Goal: Information Seeking & Learning: Learn about a topic

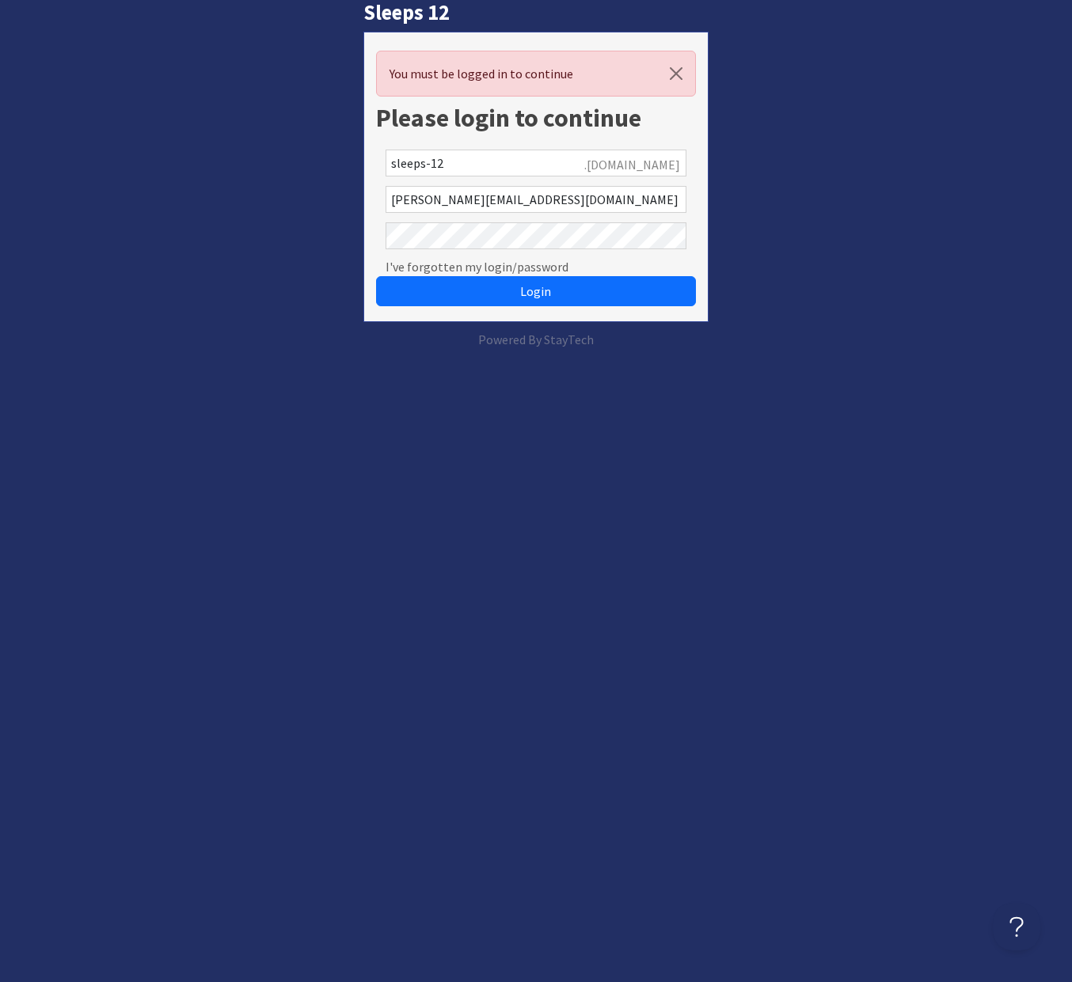
click at [564, 211] on input "molly@sleeps12.com" at bounding box center [535, 199] width 300 height 27
click at [530, 203] on input "text" at bounding box center [535, 199] width 300 height 27
click at [567, 209] on input "text" at bounding box center [535, 199] width 300 height 27
type input "0"
type input "molly@sleeps12.com"
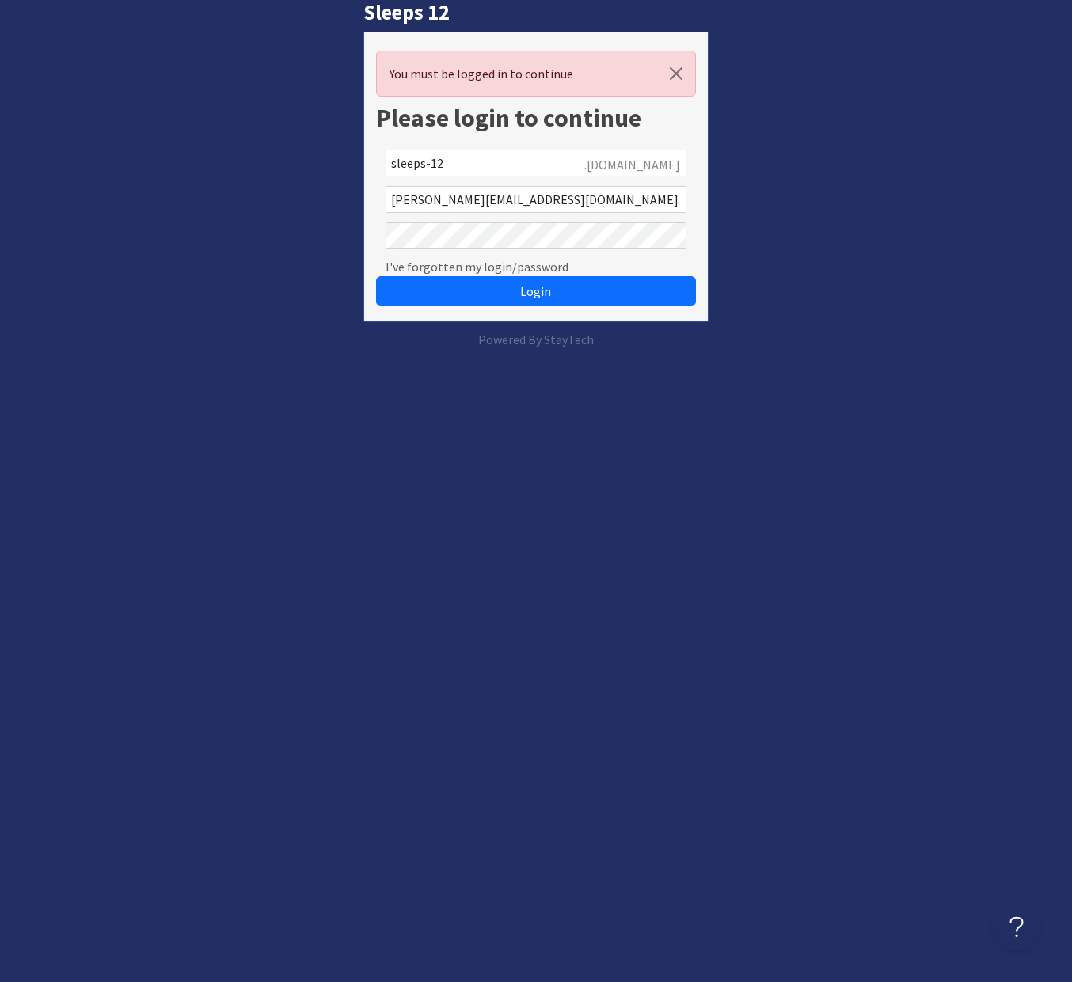
click at [376, 276] on button "Login" at bounding box center [535, 291] width 319 height 30
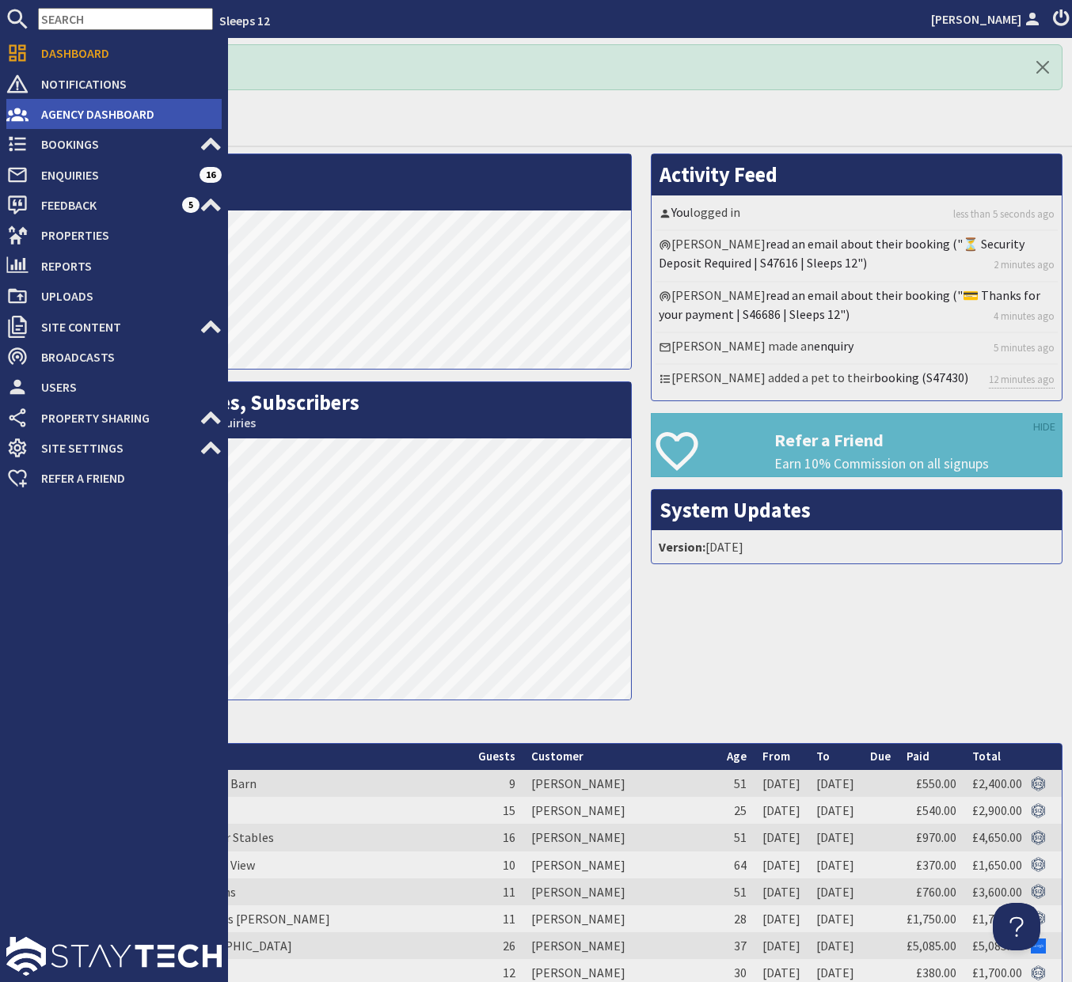
click at [64, 120] on span "Agency Dashboard" at bounding box center [124, 113] width 193 height 25
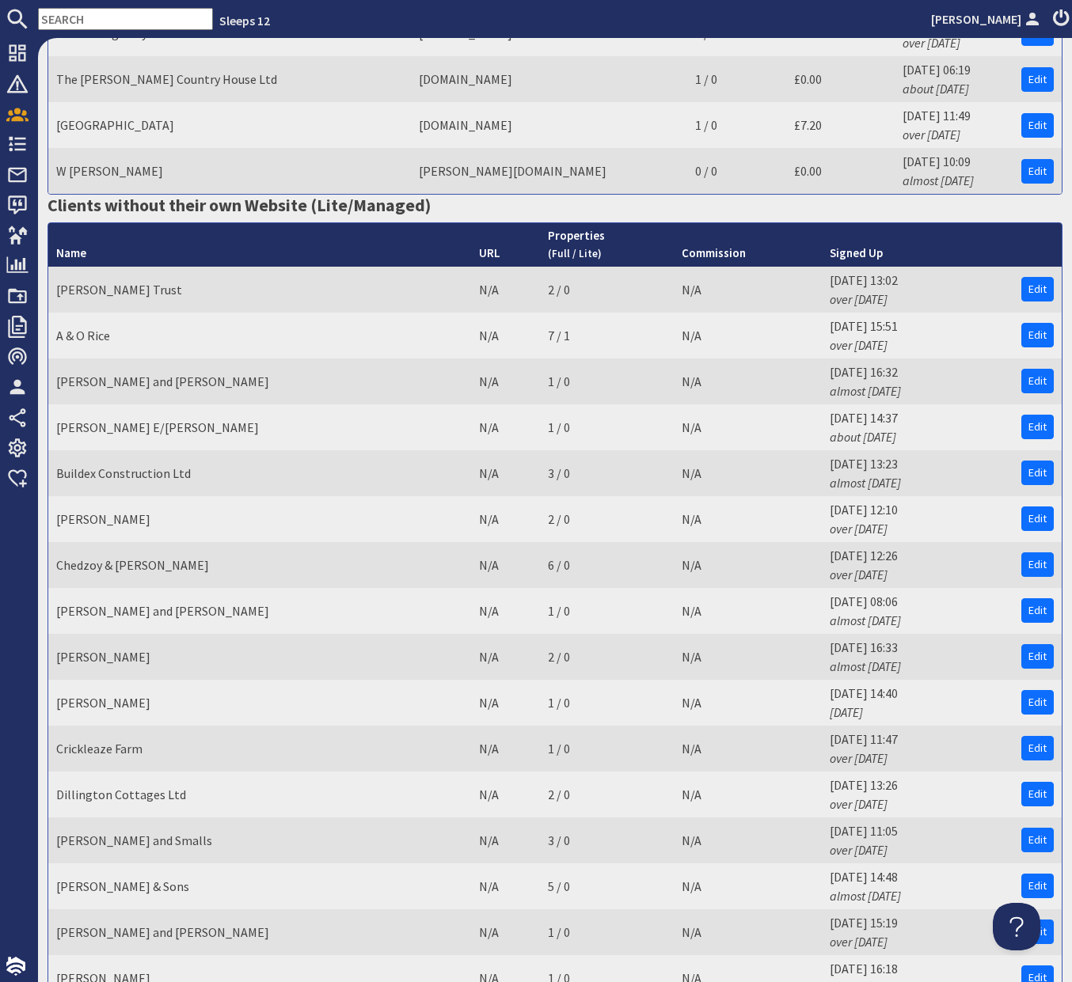
scroll to position [942, 0]
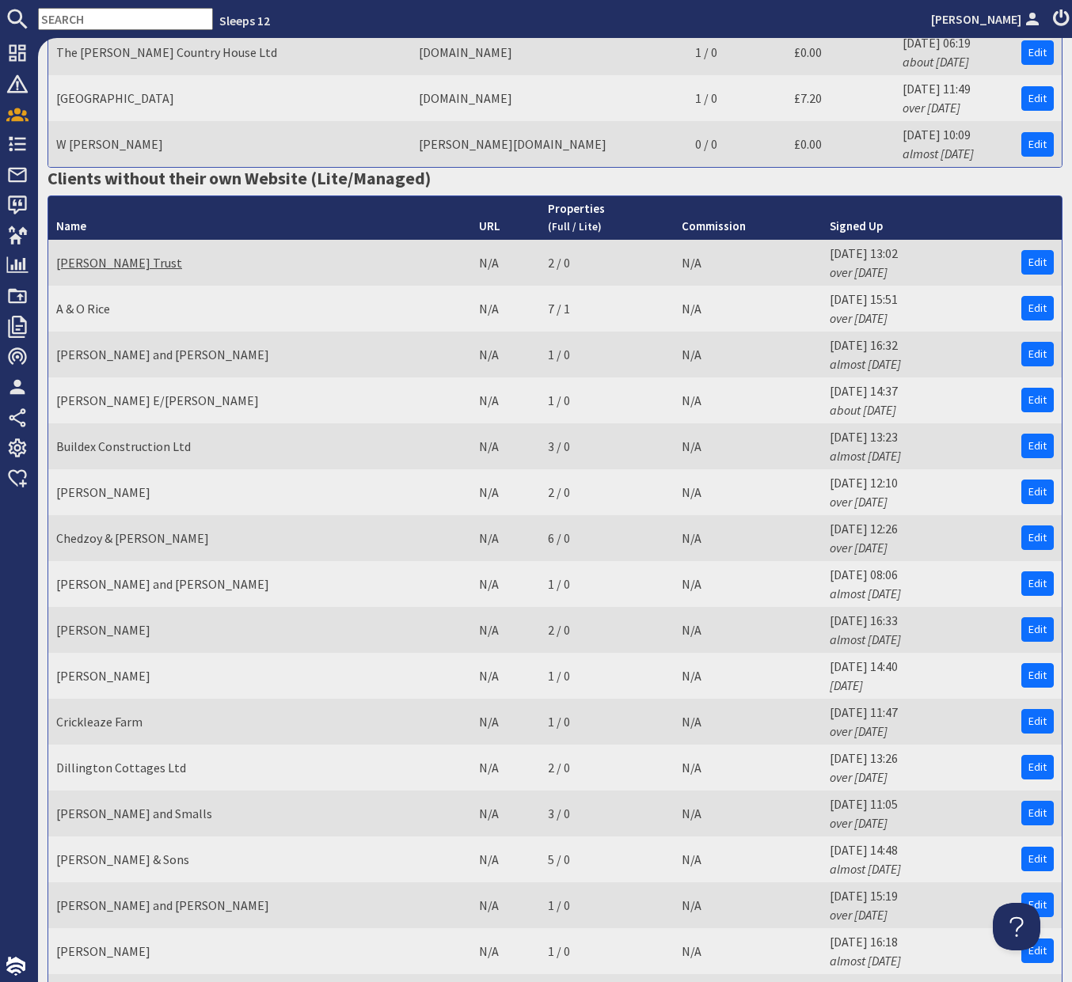
click at [137, 255] on link "AH Warren Trust" at bounding box center [119, 263] width 126 height 16
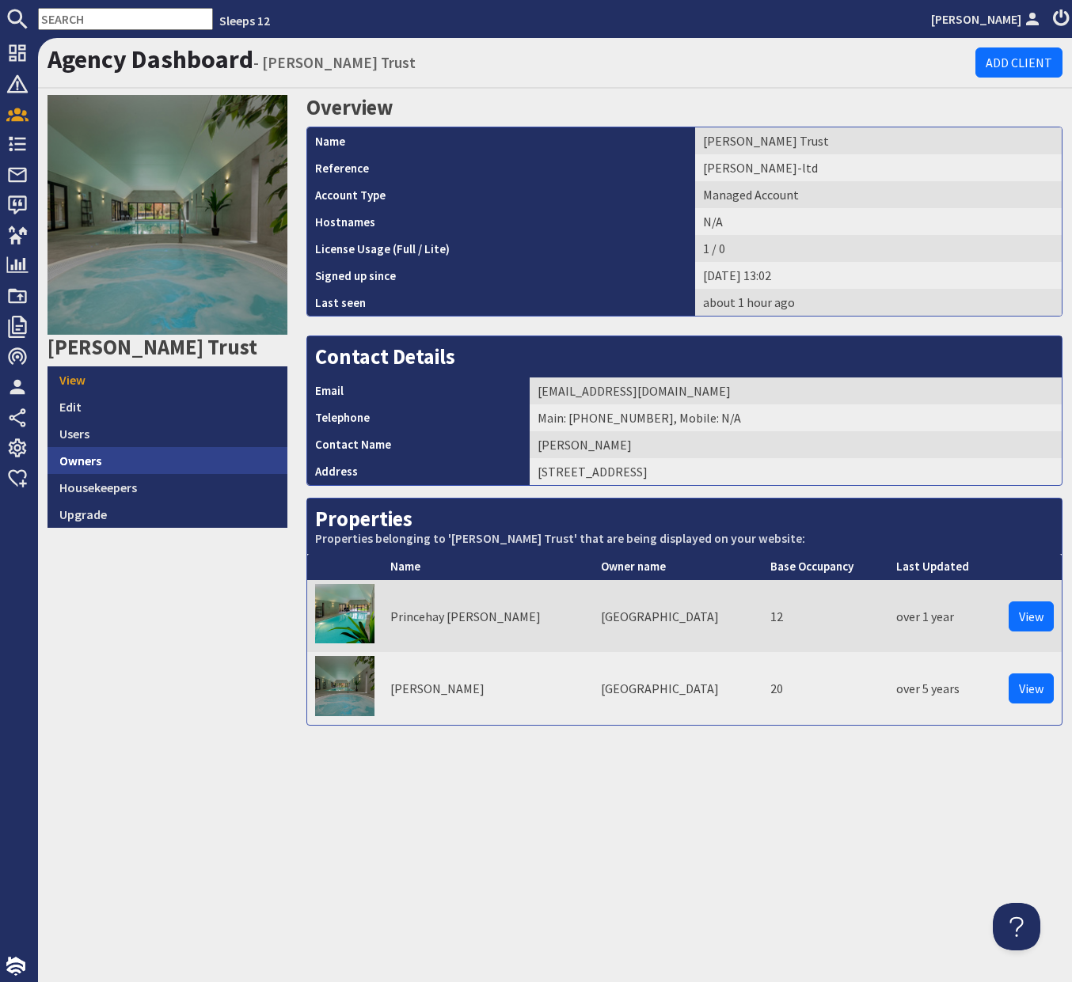
click at [161, 453] on link "Owners" at bounding box center [167, 460] width 240 height 27
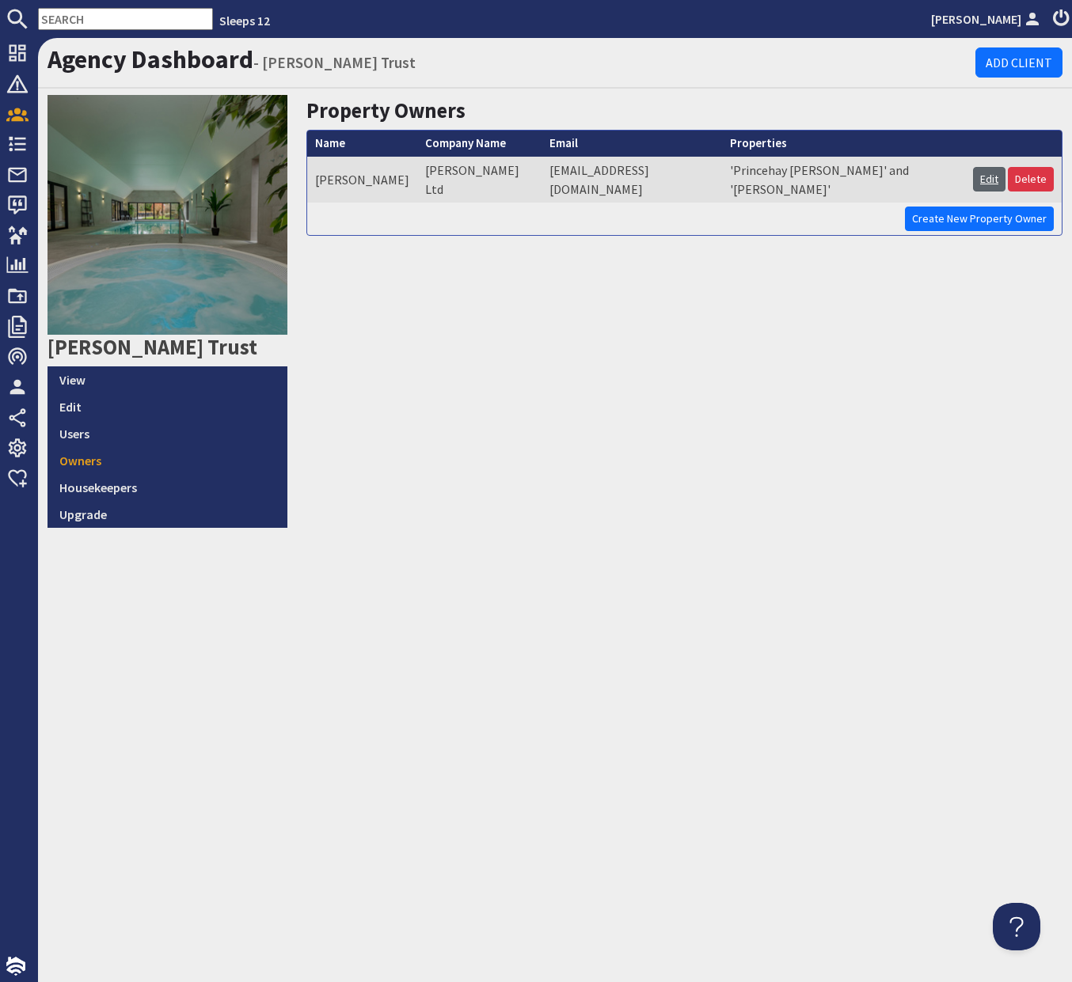
click at [987, 167] on link "Edit" at bounding box center [989, 179] width 32 height 25
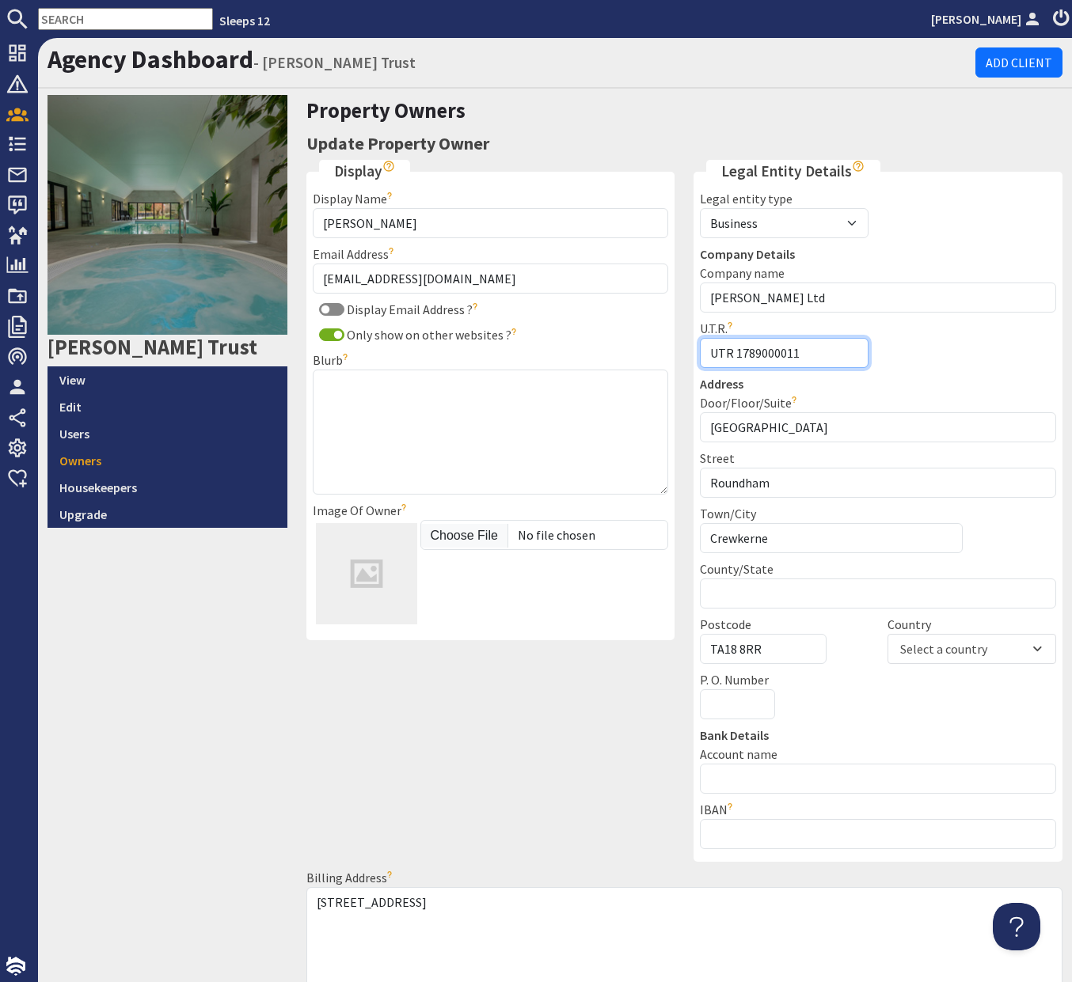
drag, startPoint x: 738, startPoint y: 355, endPoint x: 694, endPoint y: 359, distance: 44.4
click at [694, 359] on div "U.T.R. UTR 1789000011 Unique Taxpayer Reference number" at bounding box center [784, 343] width 188 height 49
click at [735, 350] on input "UTR 1789000011" at bounding box center [784, 353] width 169 height 30
type input "1789000011"
click at [943, 151] on h3 "Update Property Owner" at bounding box center [684, 143] width 757 height 27
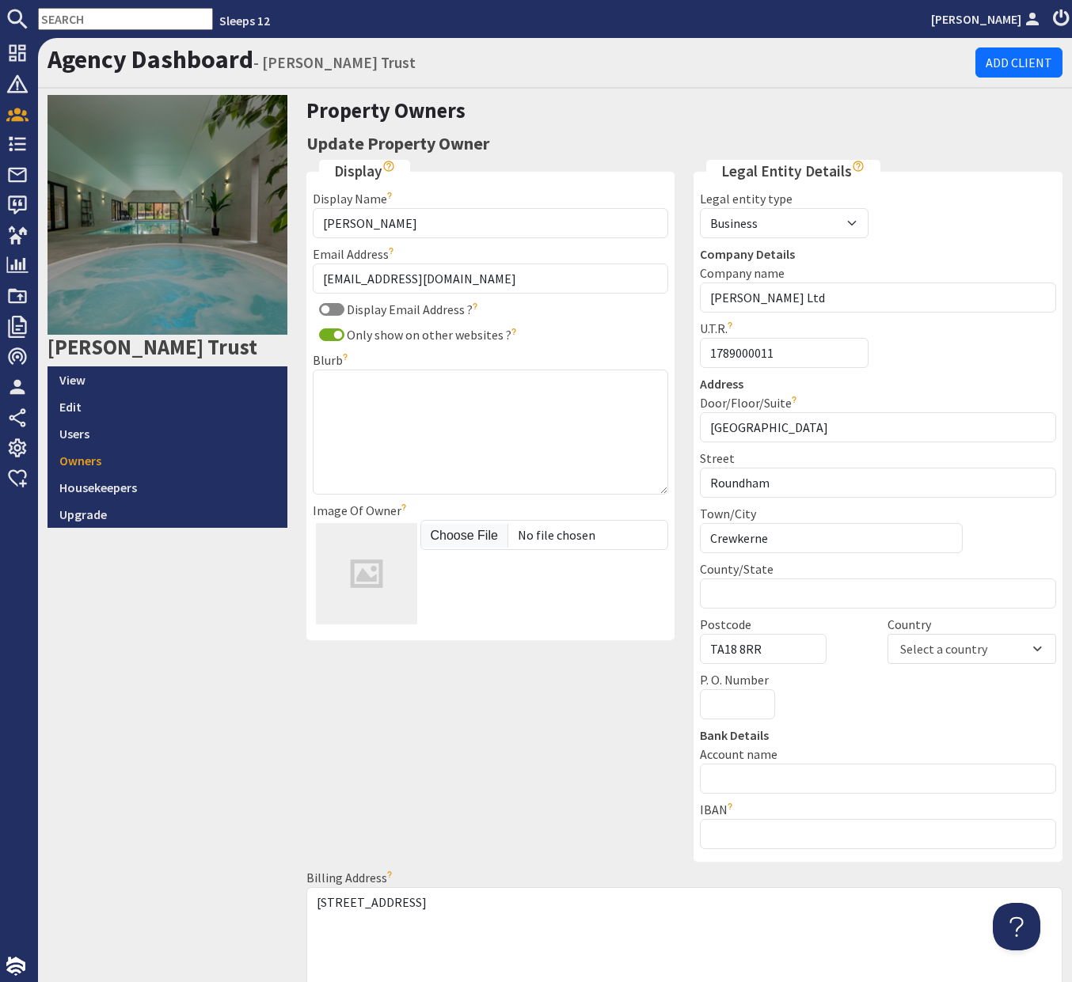
scroll to position [146, 0]
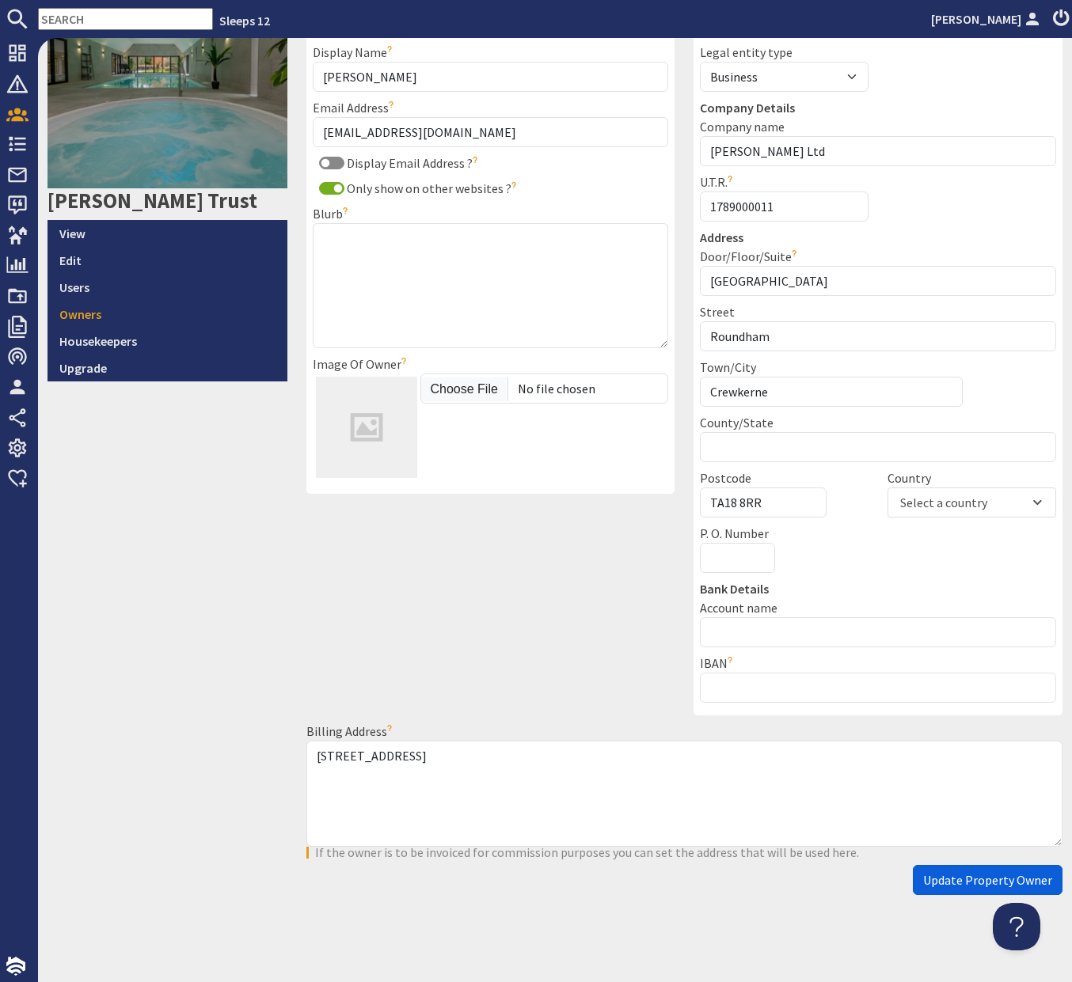
click at [942, 877] on span "Update Property Owner" at bounding box center [987, 880] width 129 height 16
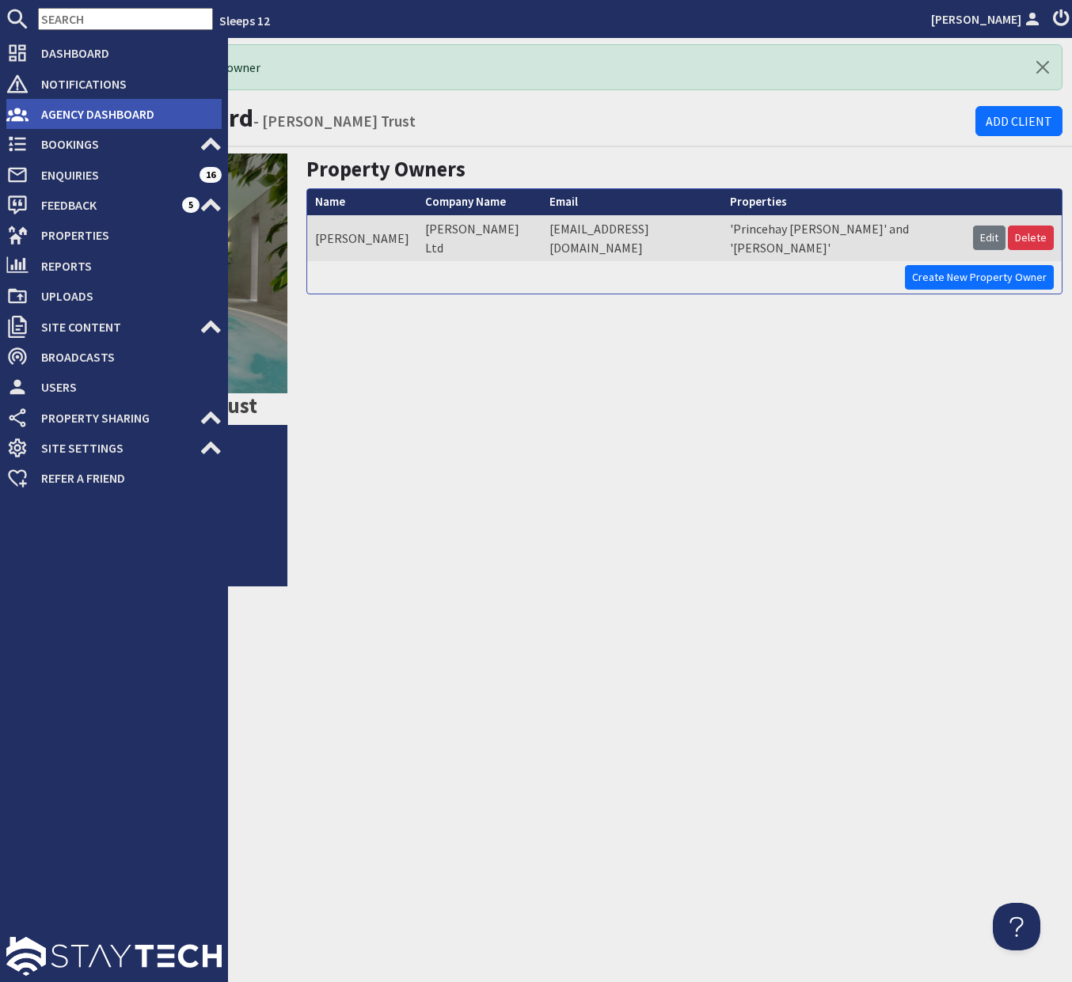
click at [94, 127] on li "Agency Dashboard" at bounding box center [113, 114] width 215 height 30
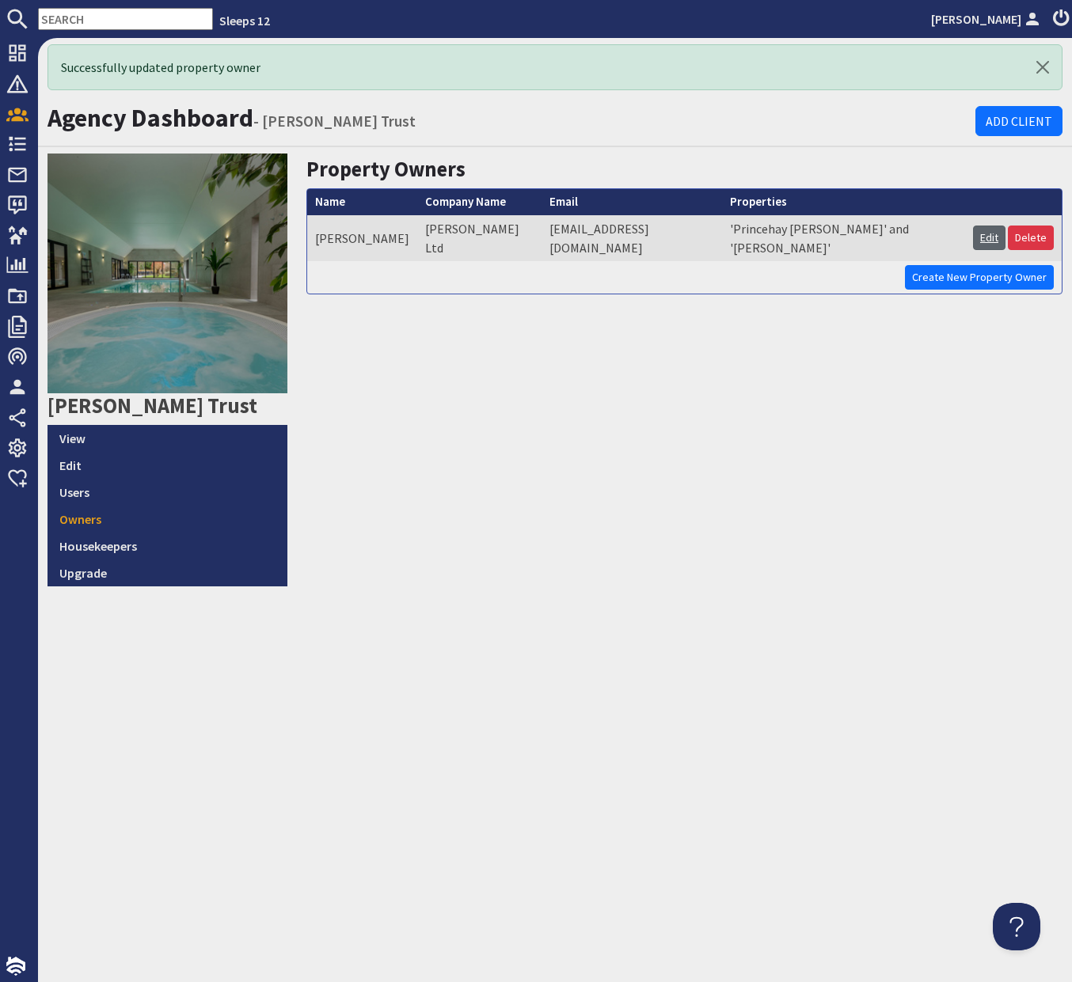
click at [981, 228] on link "Edit" at bounding box center [989, 238] width 32 height 25
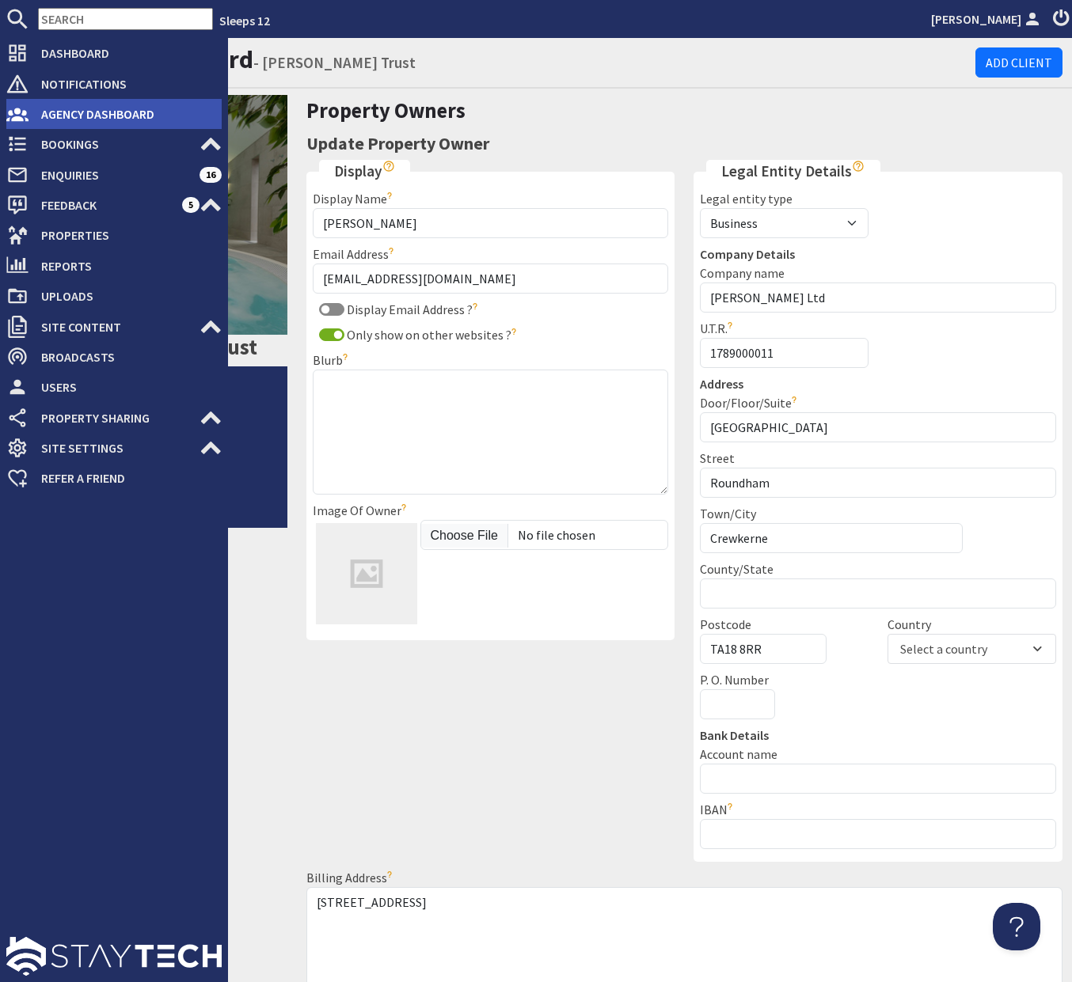
click at [28, 118] on icon at bounding box center [17, 114] width 22 height 22
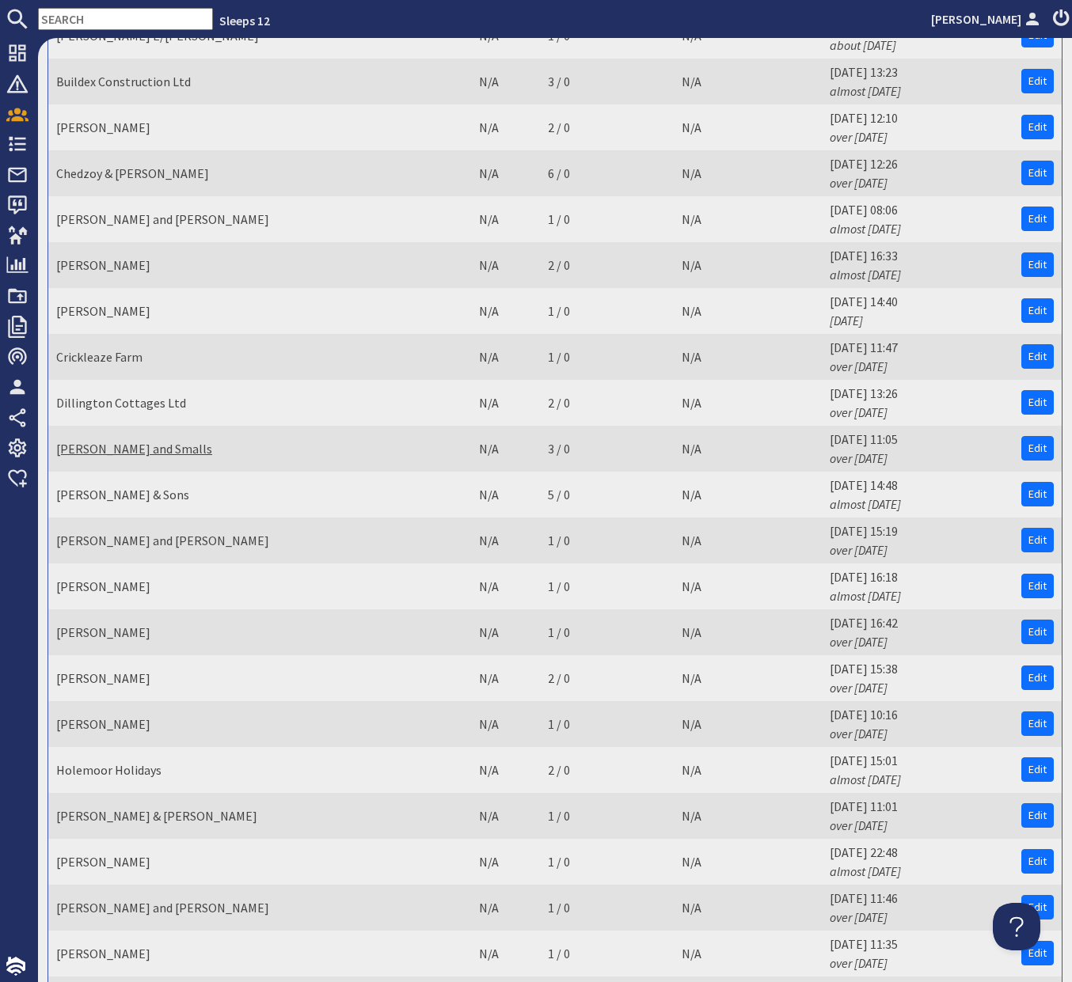
scroll to position [1315, 0]
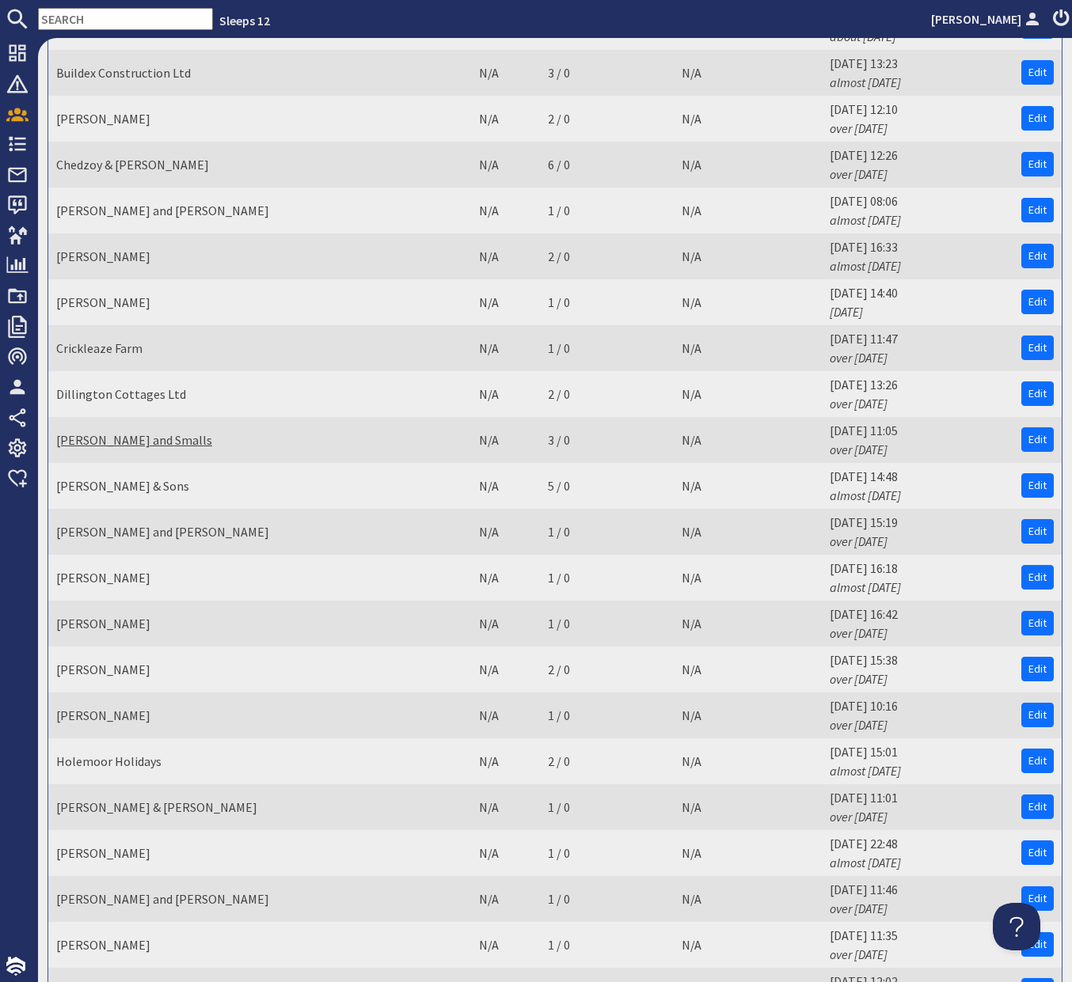
click at [132, 432] on link "Duxhams and Smalls" at bounding box center [134, 440] width 156 height 16
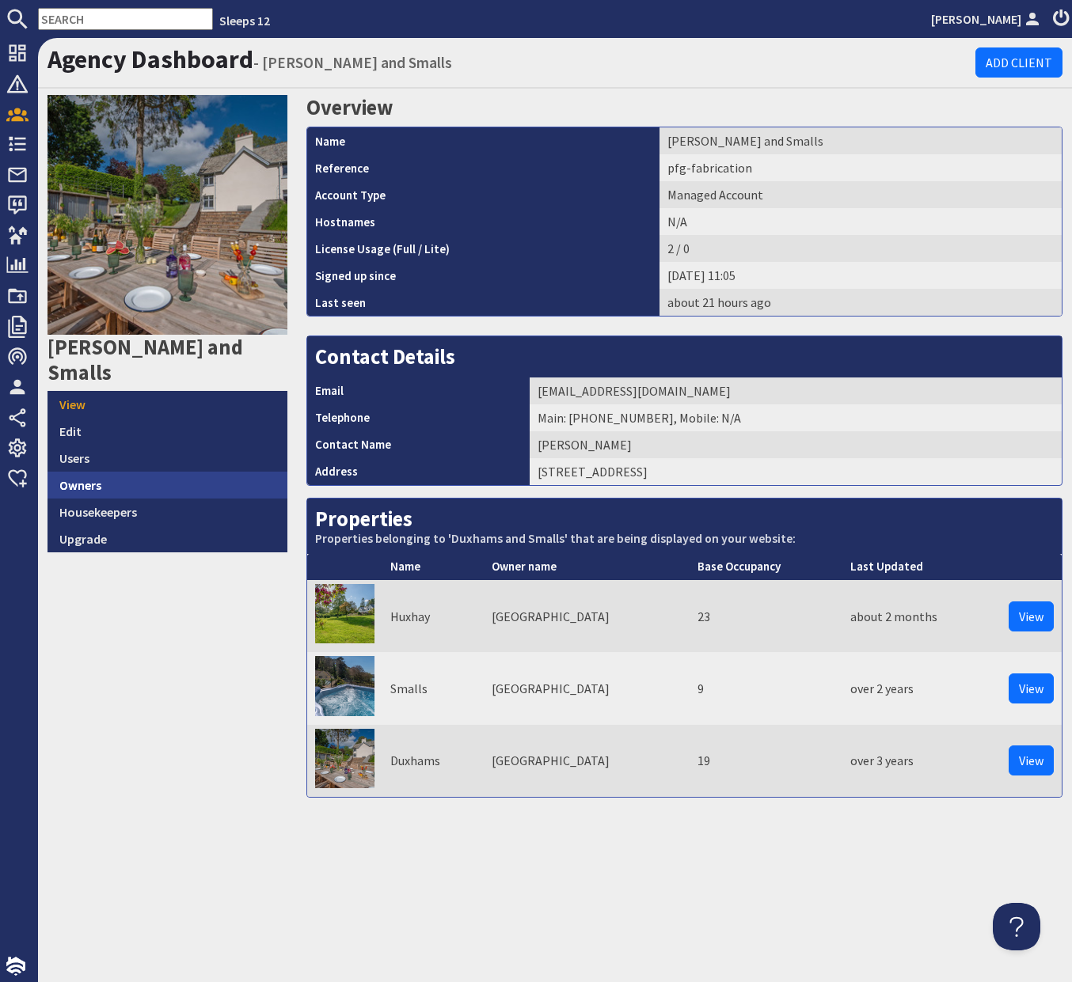
click at [206, 472] on link "Owners" at bounding box center [167, 485] width 240 height 27
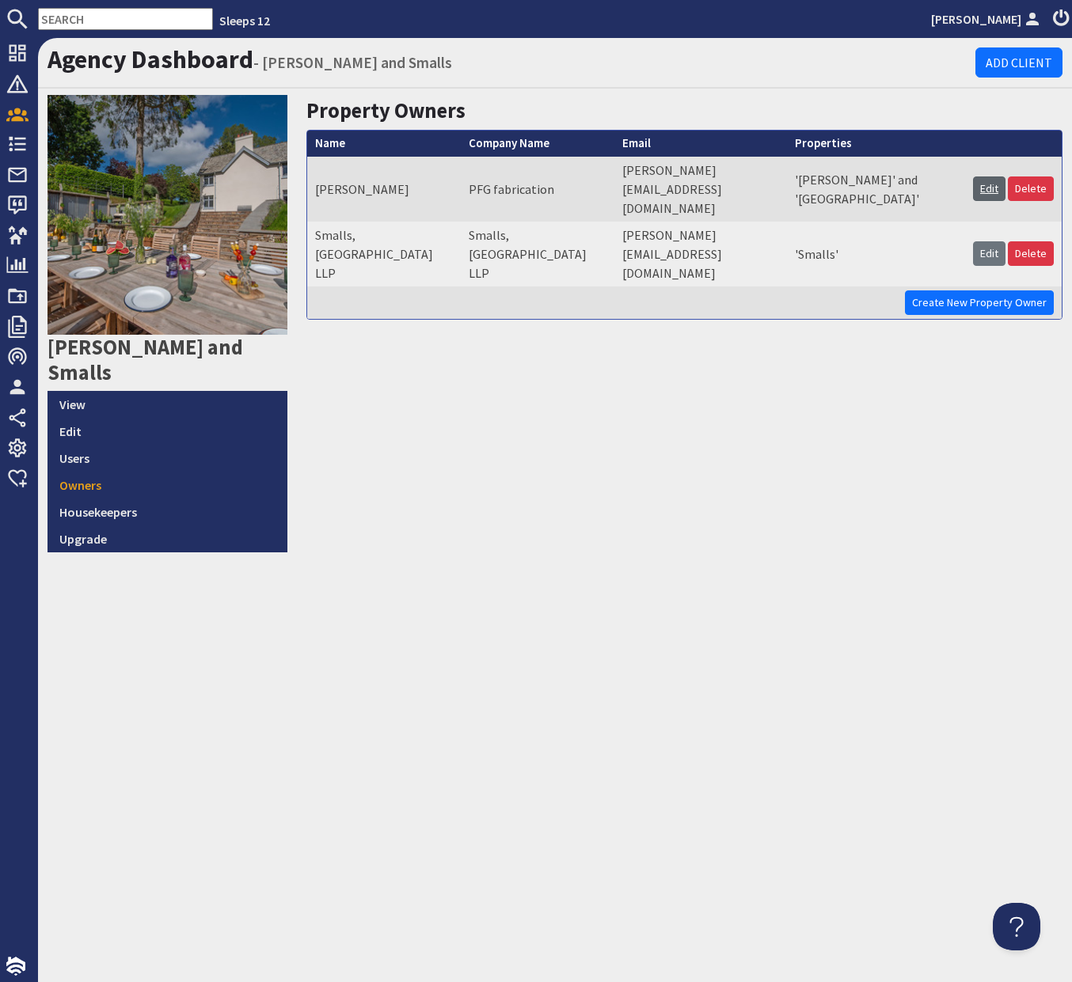
click at [991, 176] on link "Edit" at bounding box center [989, 188] width 32 height 25
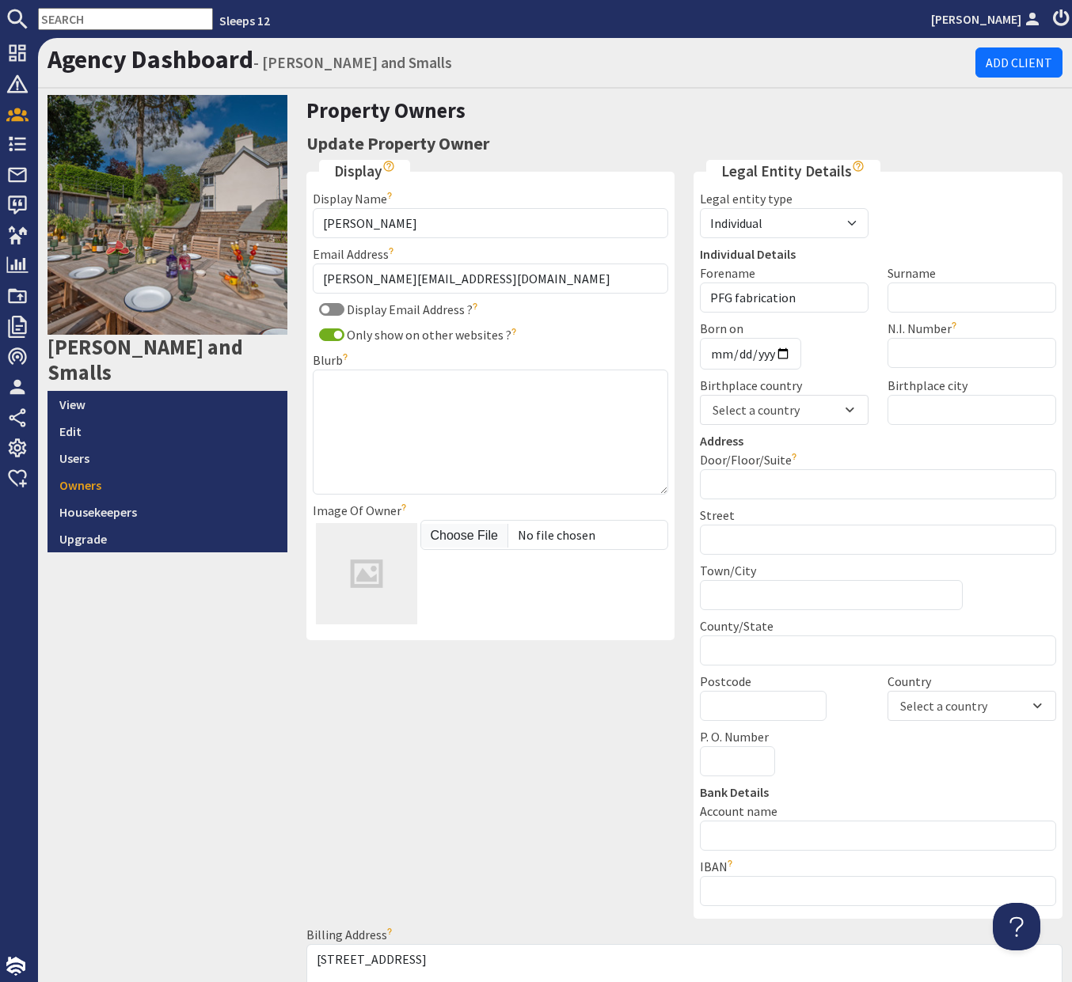
scroll to position [3, 0]
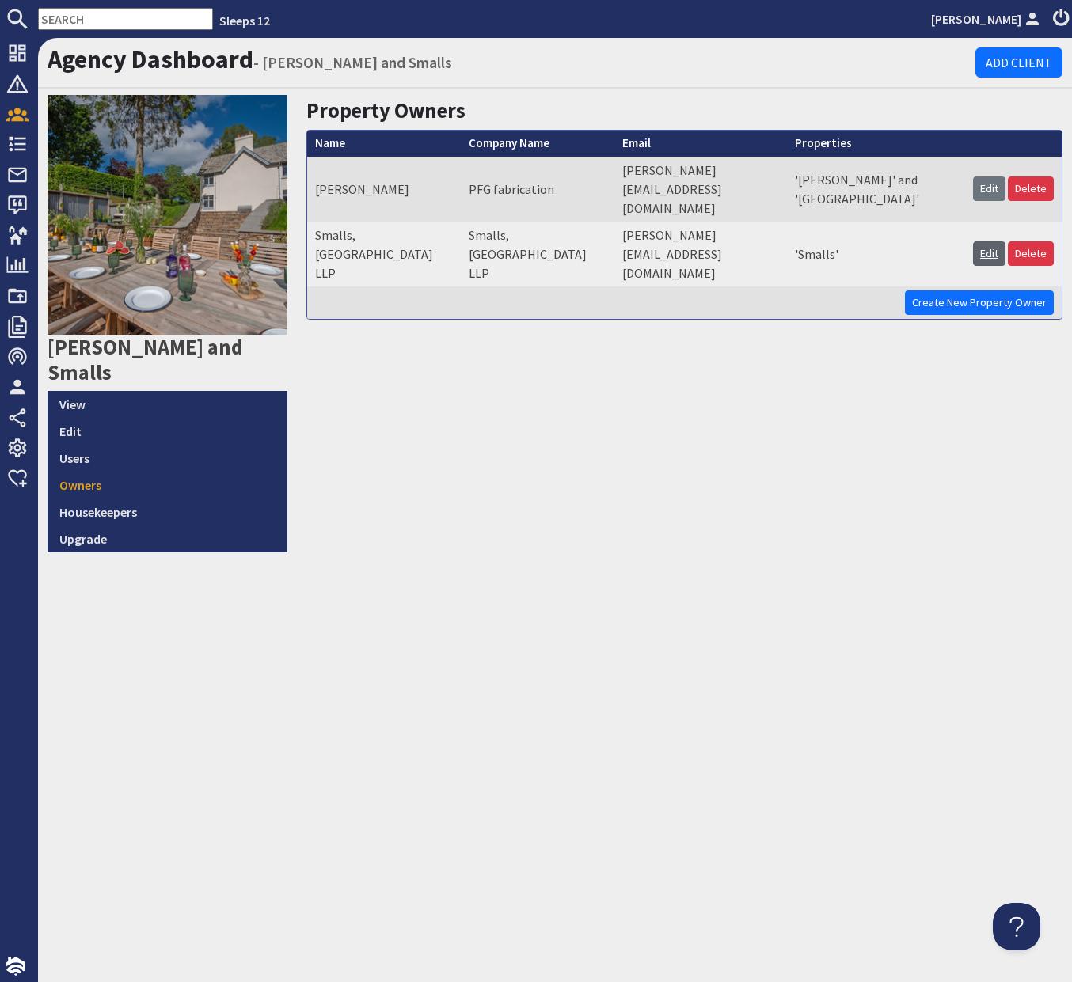
click at [986, 241] on link "Edit" at bounding box center [989, 253] width 32 height 25
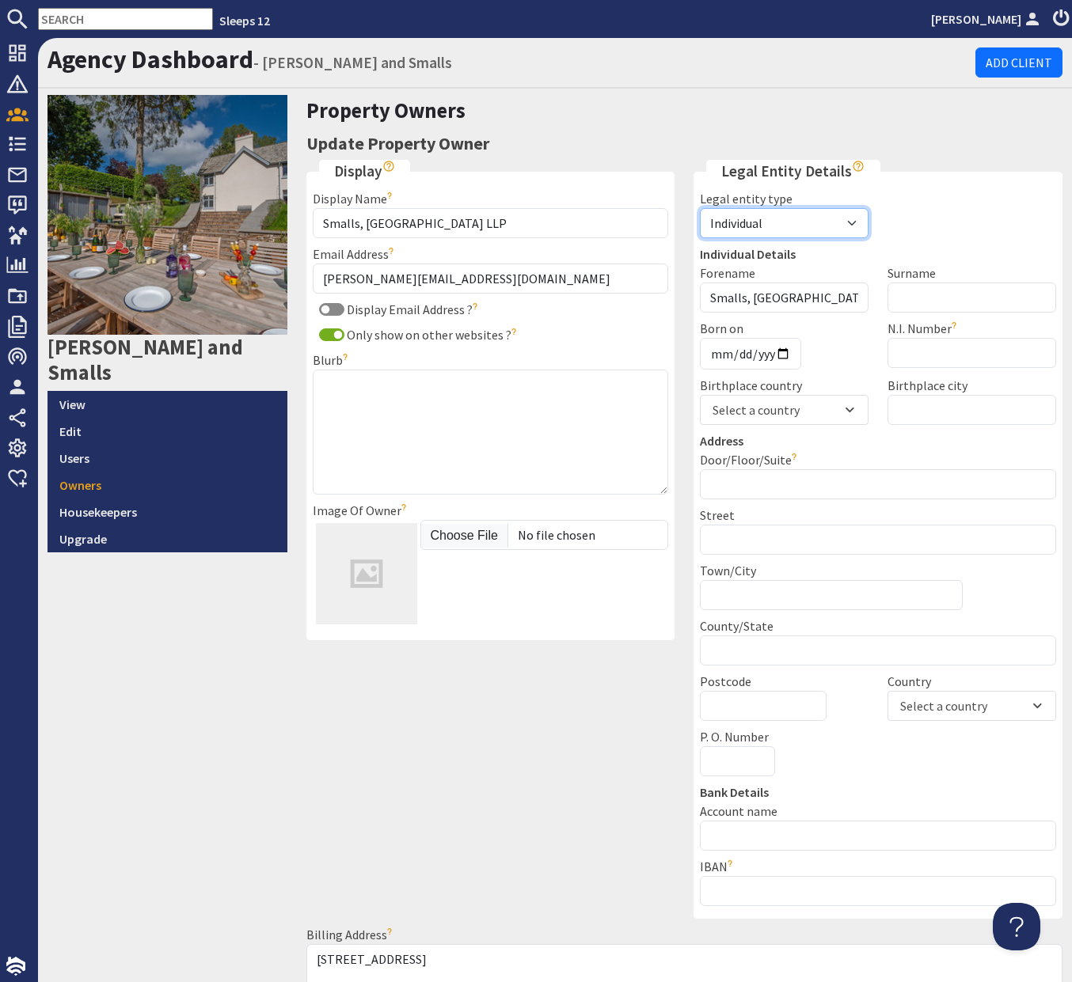
click at [783, 225] on select "Individual Business Agent" at bounding box center [784, 223] width 169 height 30
click at [794, 220] on select "Individual Business Agent" at bounding box center [784, 223] width 169 height 30
select select "business"
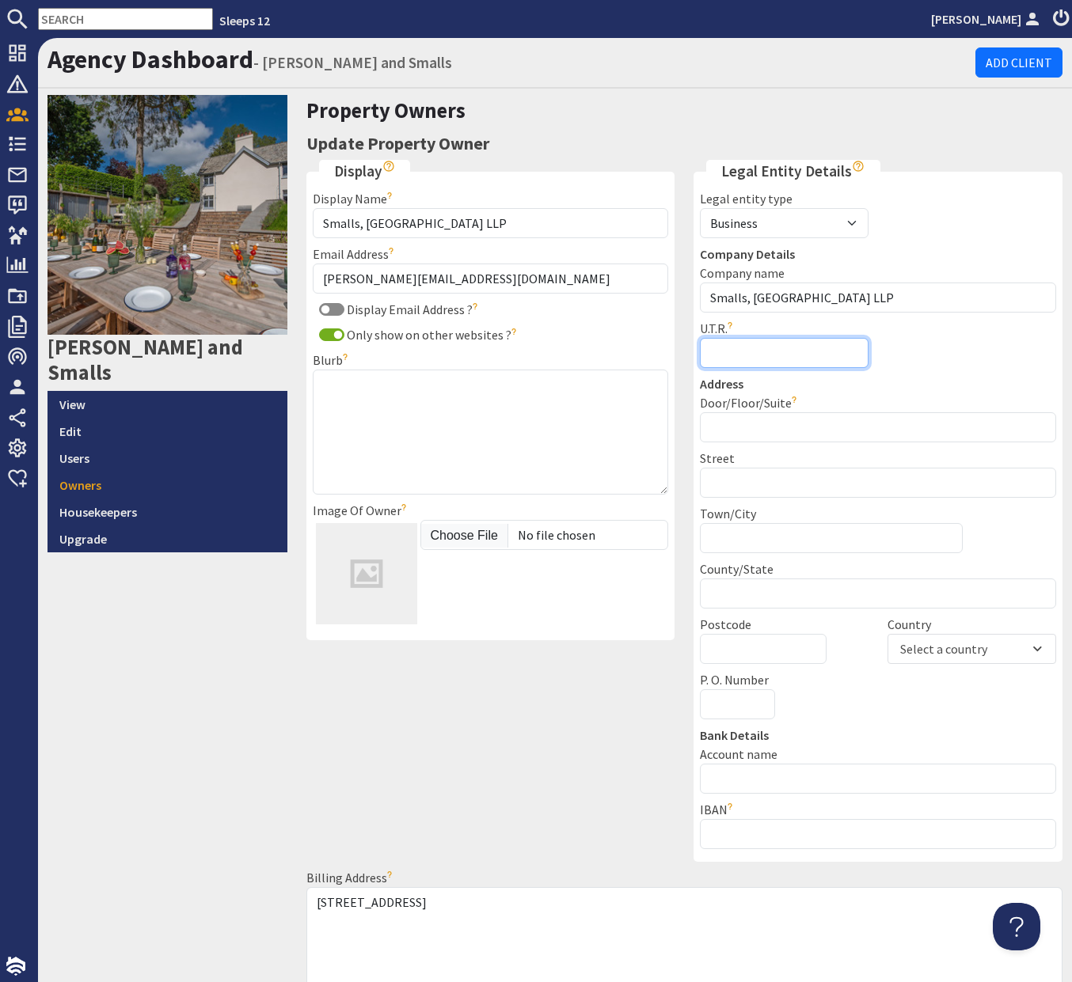
click at [760, 355] on input "U.T.R." at bounding box center [784, 353] width 169 height 30
paste input "6531460534"
type input "6531460534"
click at [922, 376] on legend "Address" at bounding box center [878, 383] width 356 height 19
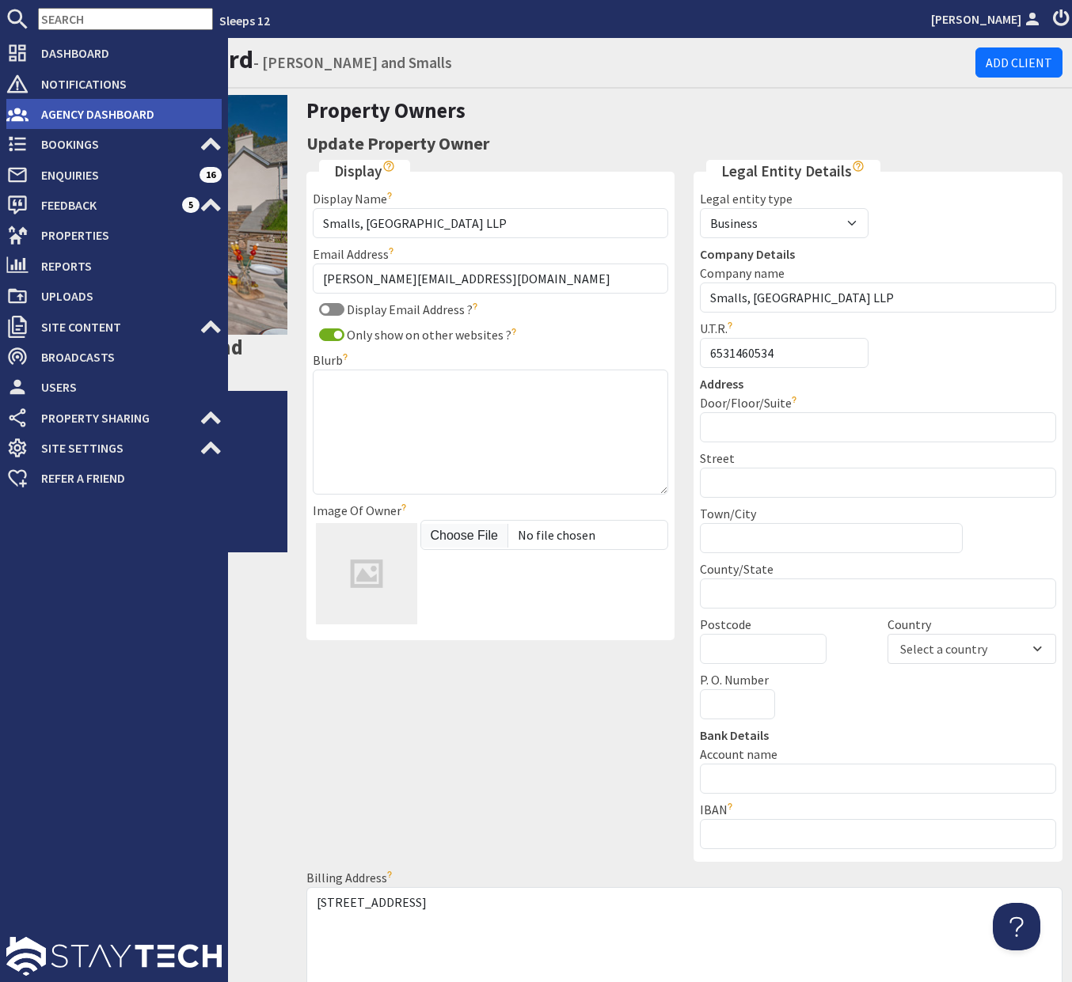
click at [67, 114] on span "Agency Dashboard" at bounding box center [124, 113] width 193 height 25
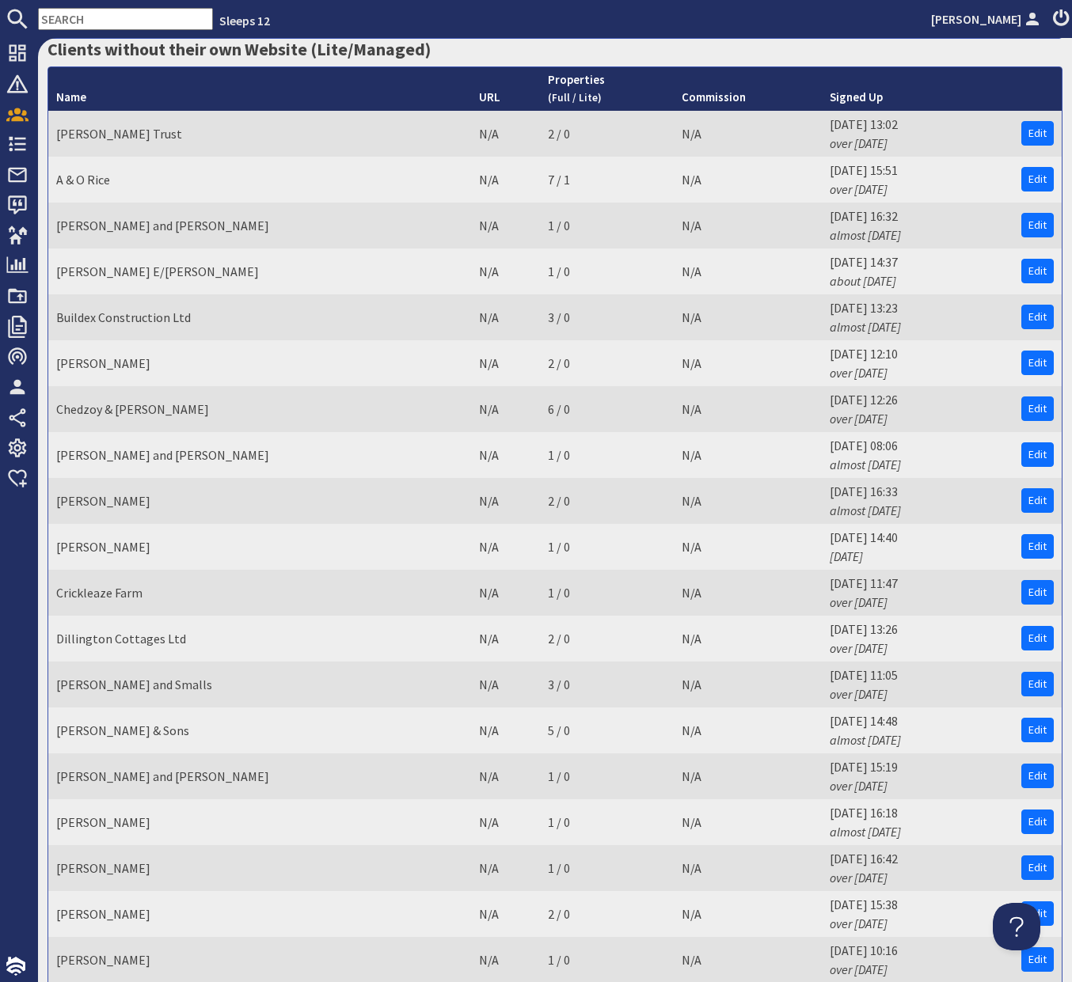
scroll to position [1174, 0]
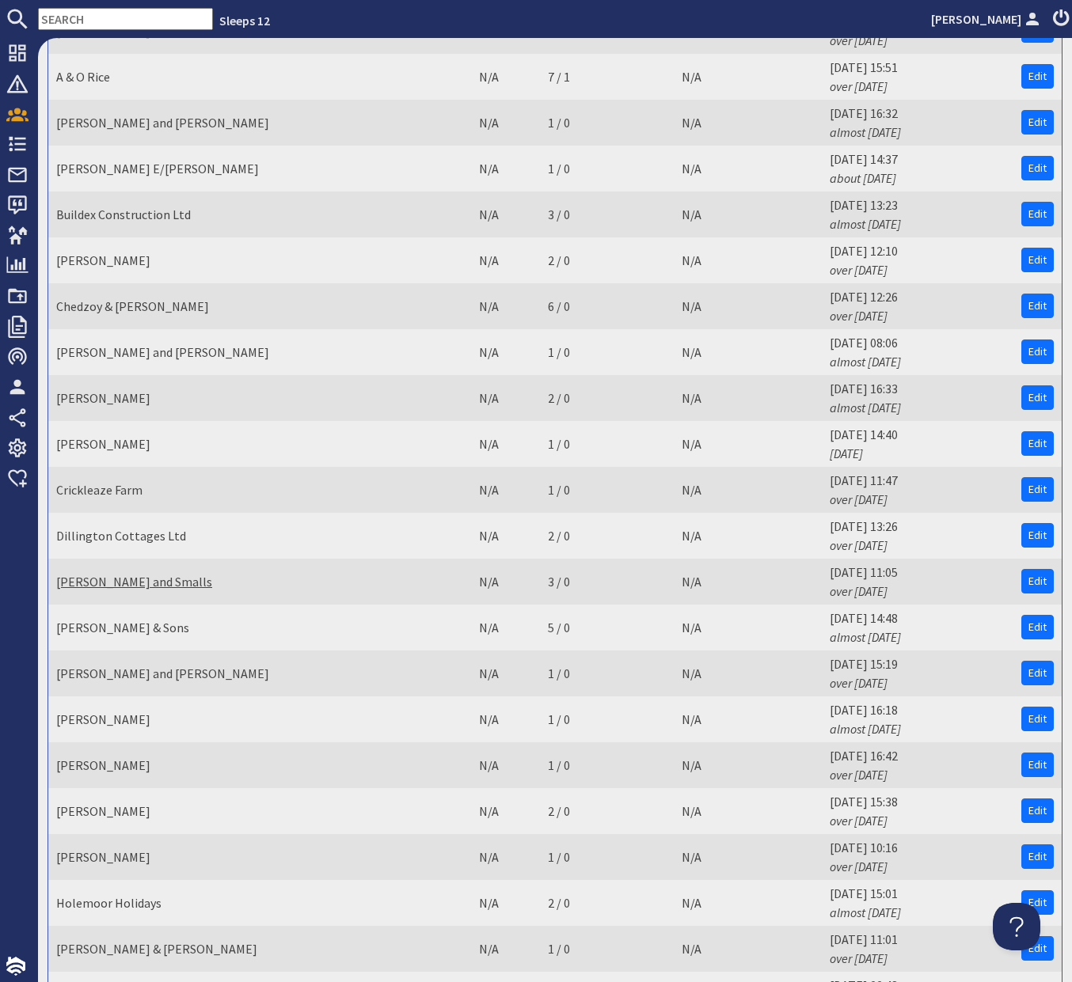
click at [152, 574] on link "Duxhams and Smalls" at bounding box center [134, 582] width 156 height 16
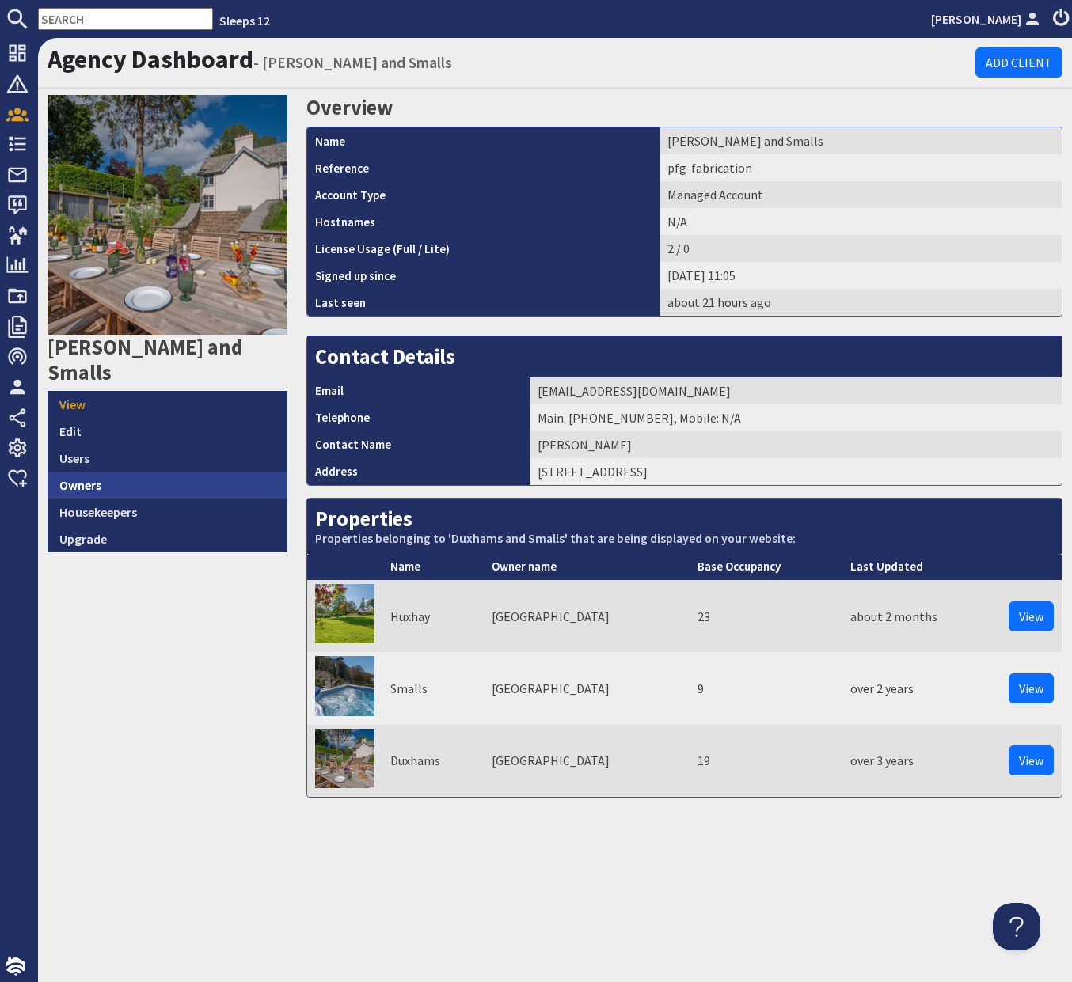
click at [150, 472] on link "Owners" at bounding box center [167, 485] width 240 height 27
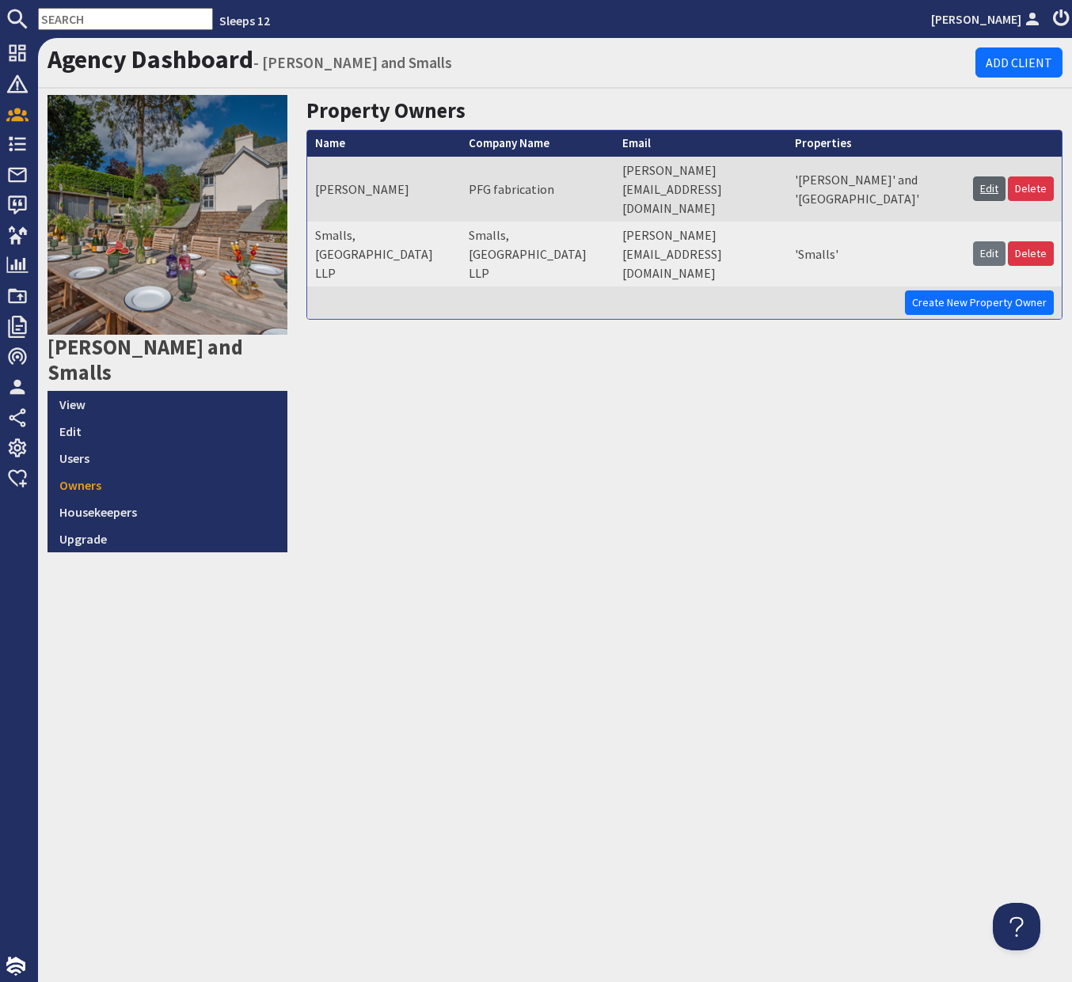
click at [985, 176] on link "Edit" at bounding box center [989, 188] width 32 height 25
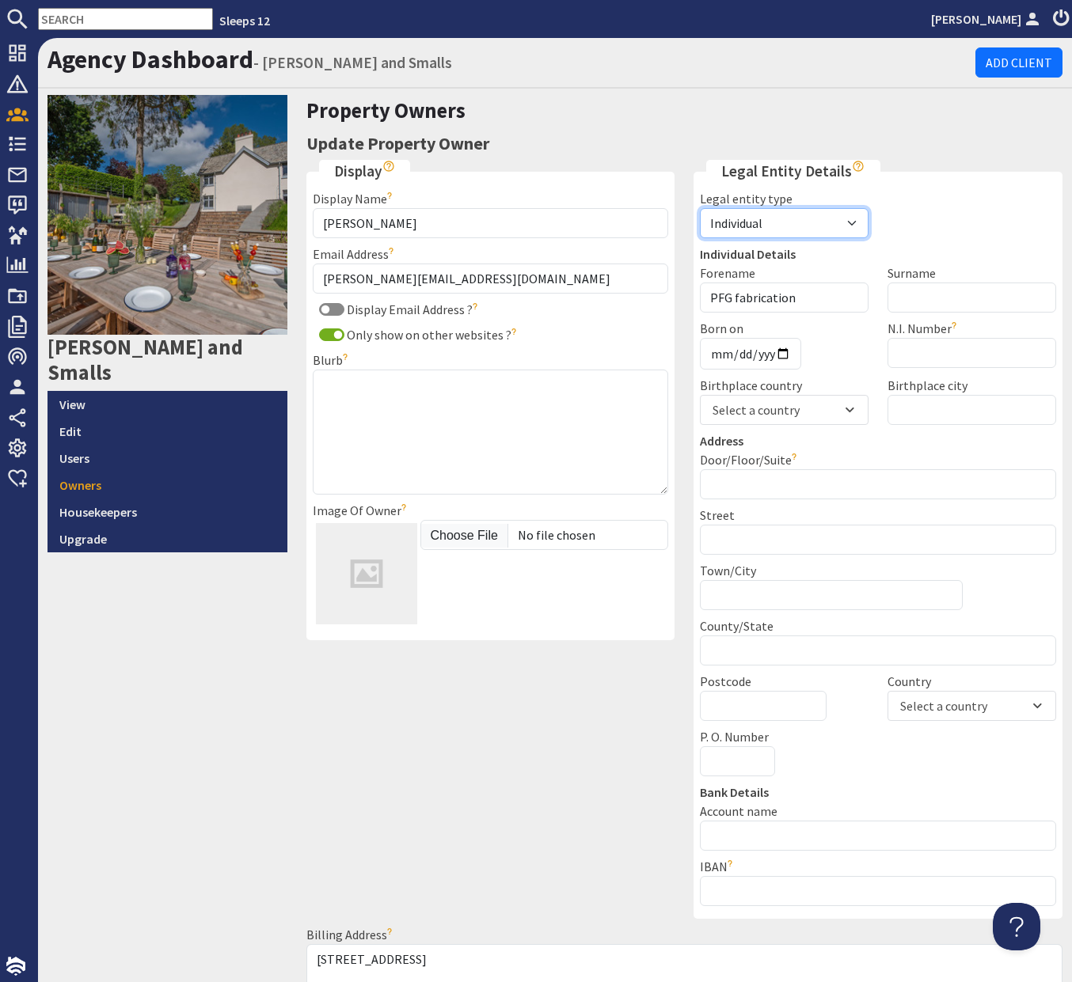
click at [786, 218] on select "Individual Business Agent" at bounding box center [784, 223] width 169 height 30
select select "business"
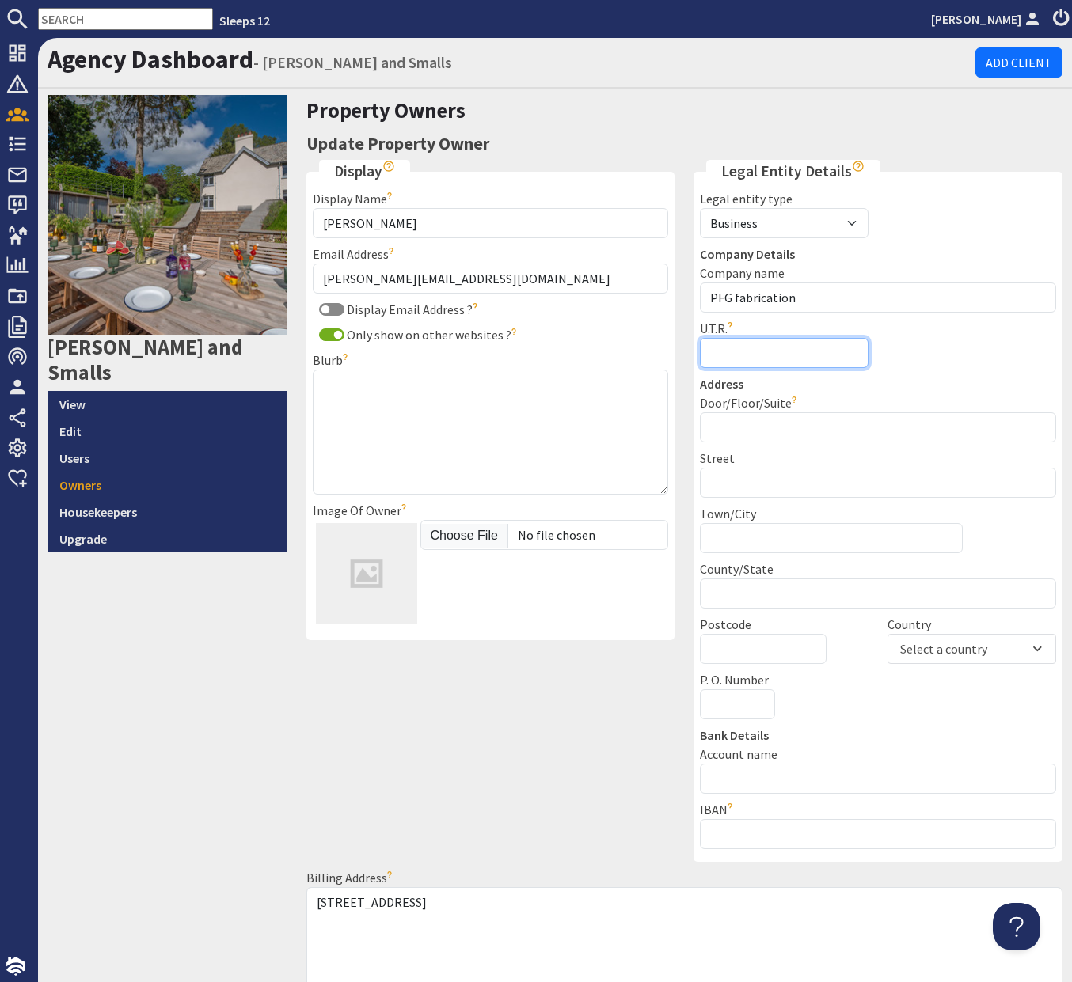
click at [770, 347] on input "U.T.R." at bounding box center [784, 353] width 169 height 30
paste input "UTR 3091721895"
drag, startPoint x: 723, startPoint y: 355, endPoint x: 677, endPoint y: 356, distance: 45.9
click at [677, 356] on div "Display Display Name Paul Govier The name you'd like the owner to be displayed …" at bounding box center [685, 586] width 776 height 852
click at [735, 355] on input "UTR 3091721895" at bounding box center [784, 353] width 169 height 30
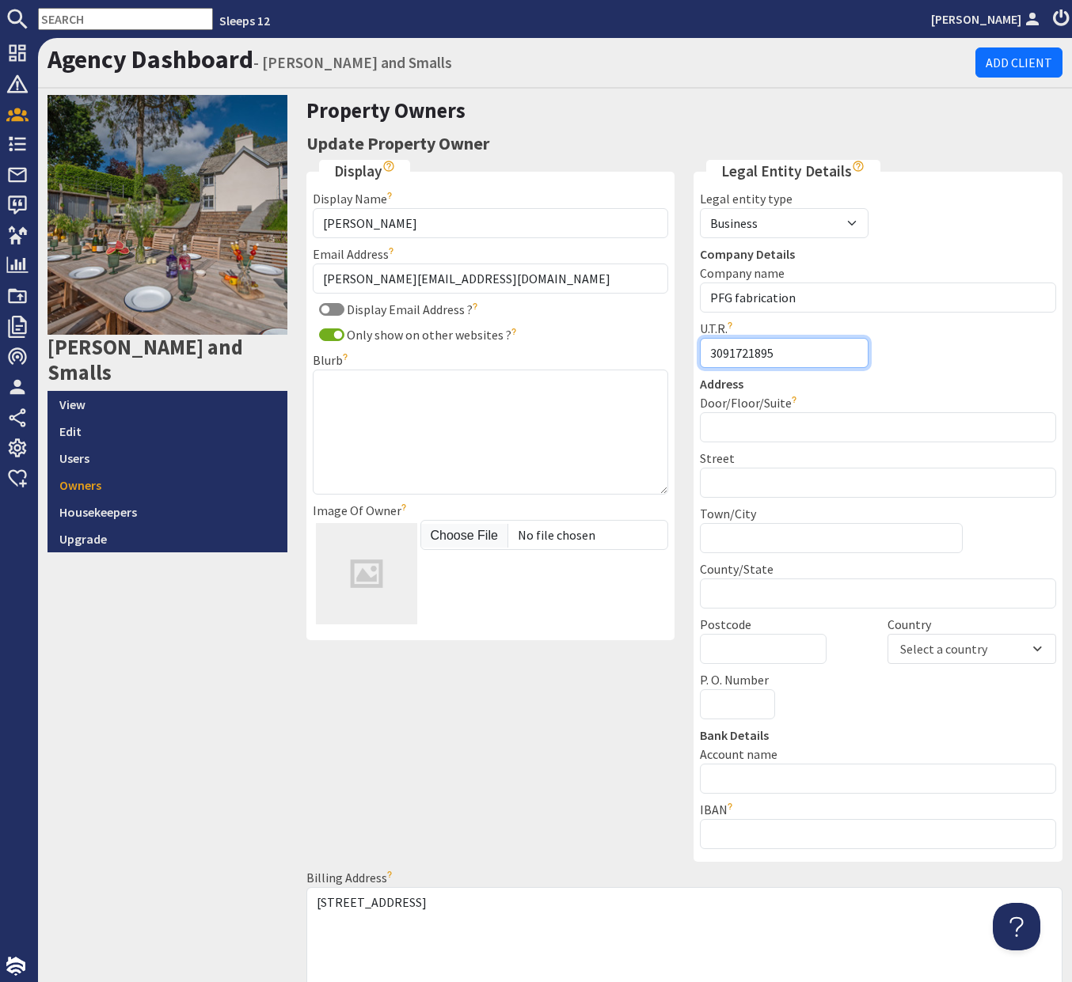
type input "3091721895"
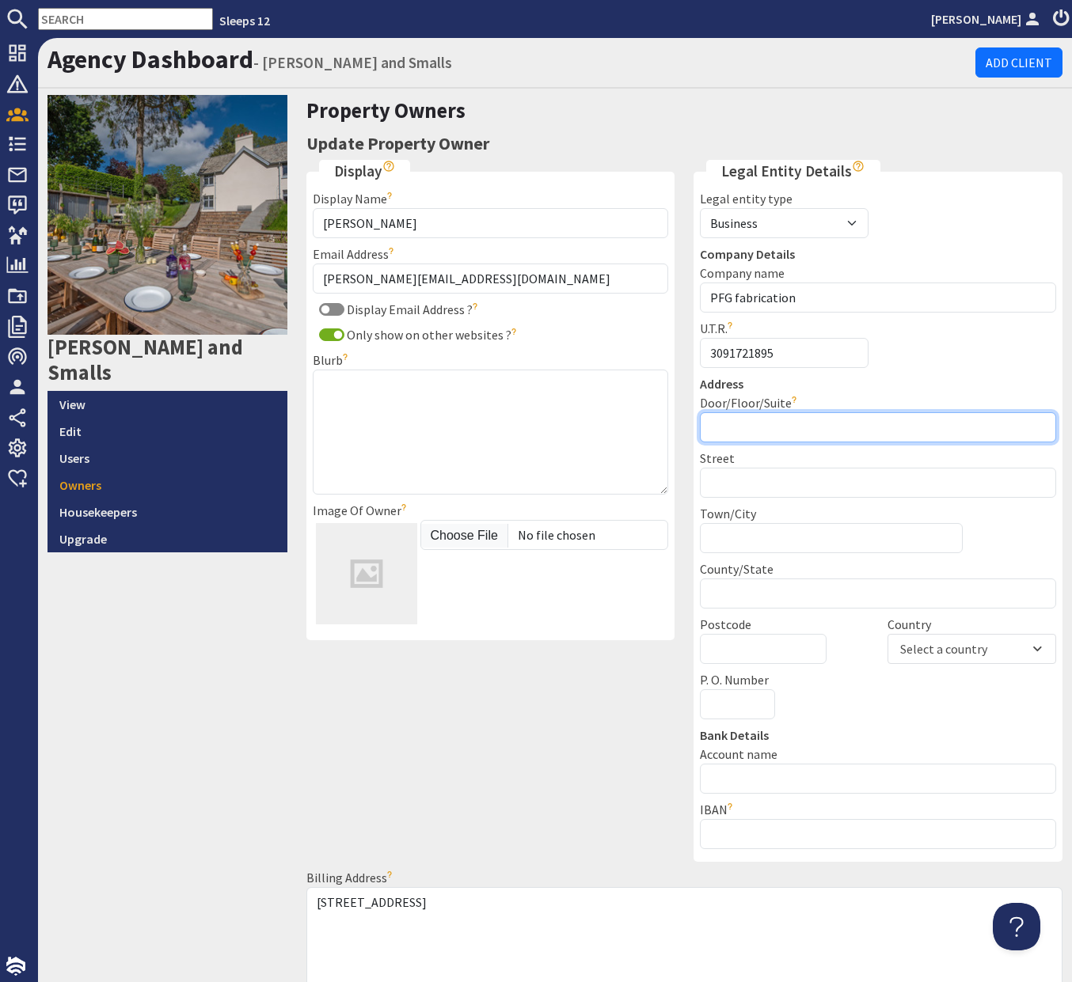
click at [879, 432] on input "Door/Floor/Suite" at bounding box center [878, 427] width 356 height 30
type input "PFG Fabrication"
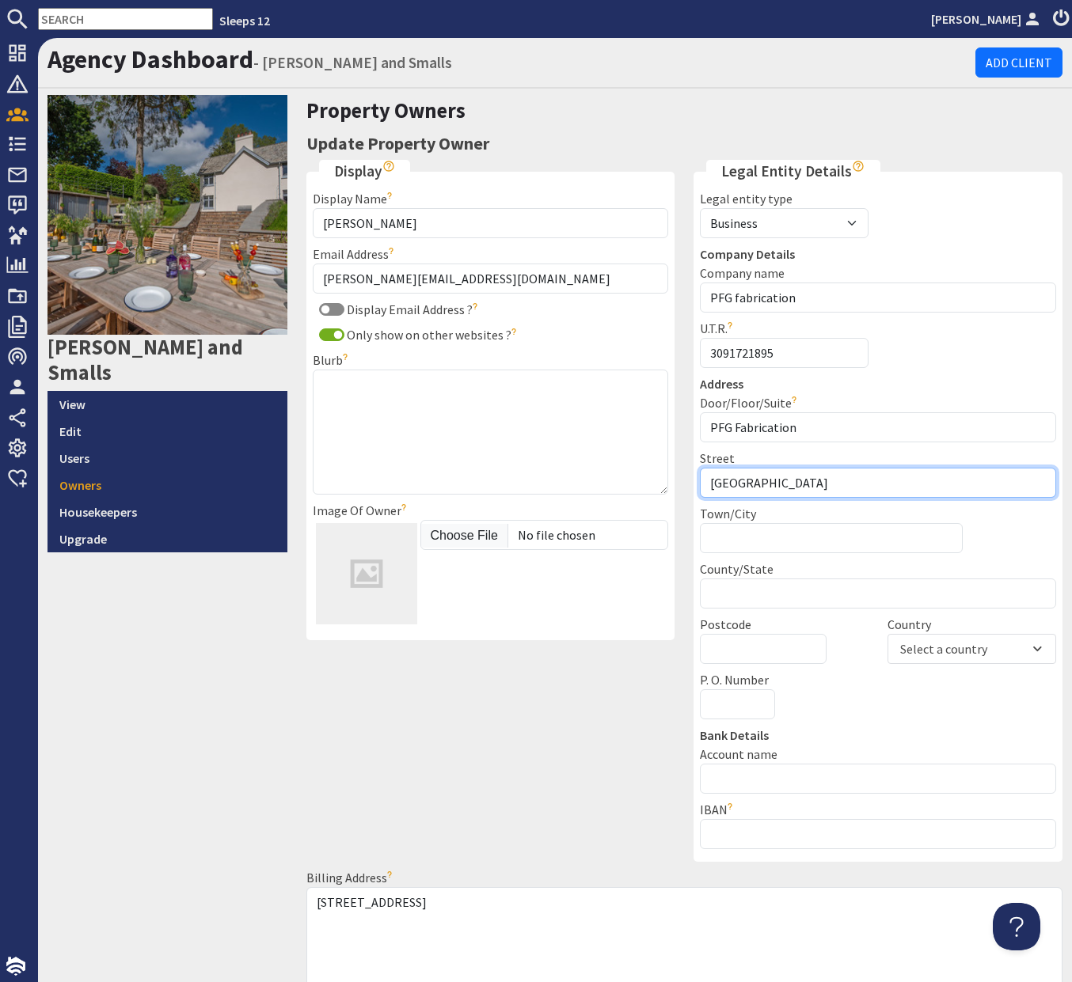
type input "Station Road"
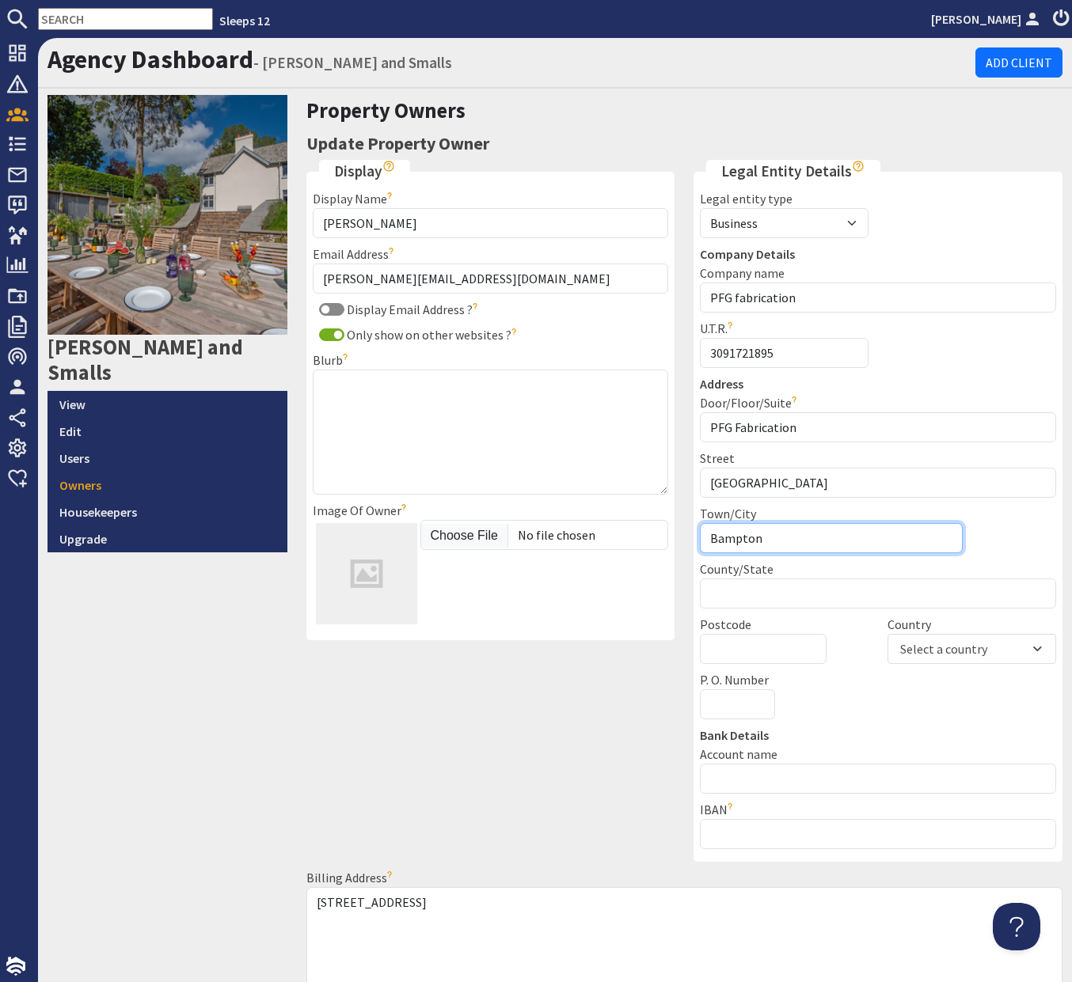
type input "Bampton"
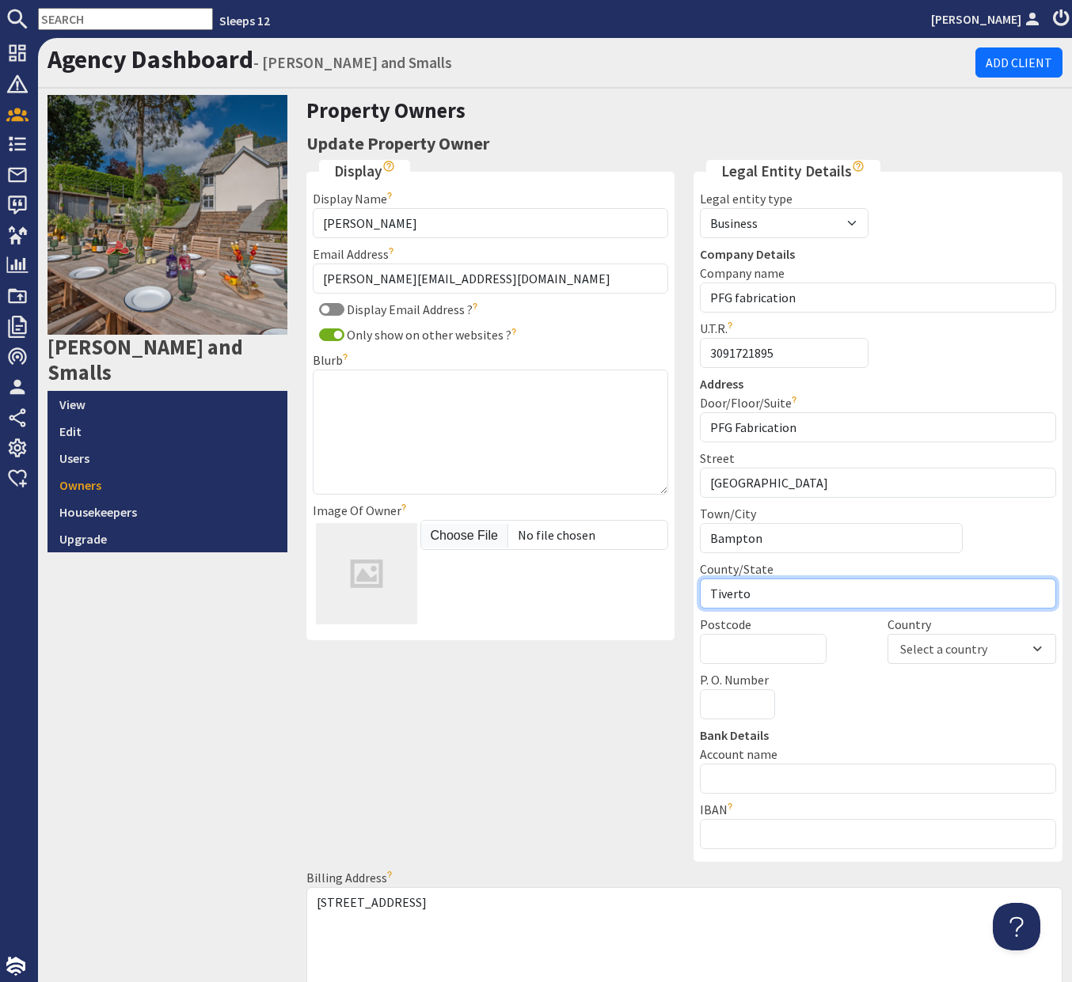
type input "Tiverton"
drag, startPoint x: 896, startPoint y: 592, endPoint x: 636, endPoint y: 586, distance: 260.4
click at [636, 586] on div "Display Display Name Paul Govier The name you'd like the owner to be displayed …" at bounding box center [685, 586] width 776 height 852
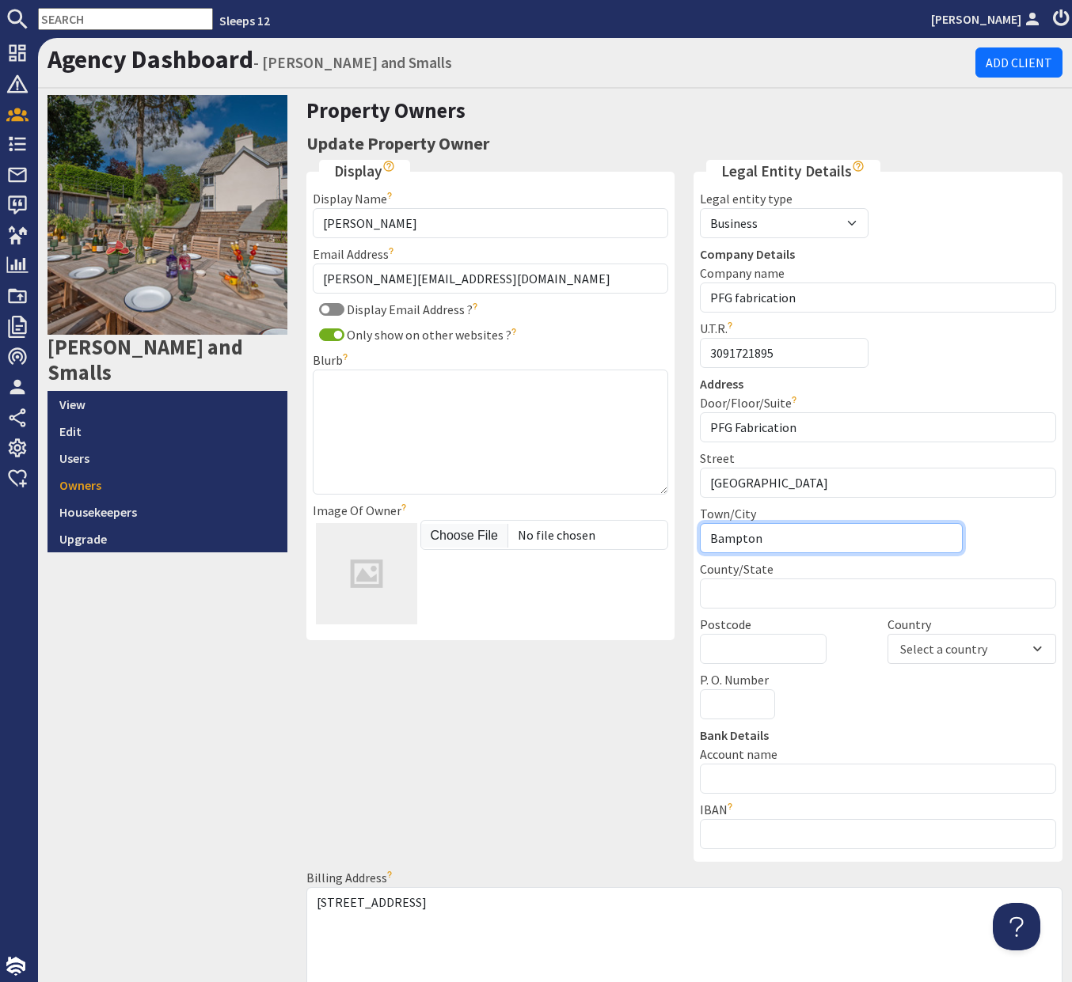
click at [799, 530] on input "Bampton" at bounding box center [831, 538] width 262 height 30
type input "Bampton, Tiverton"
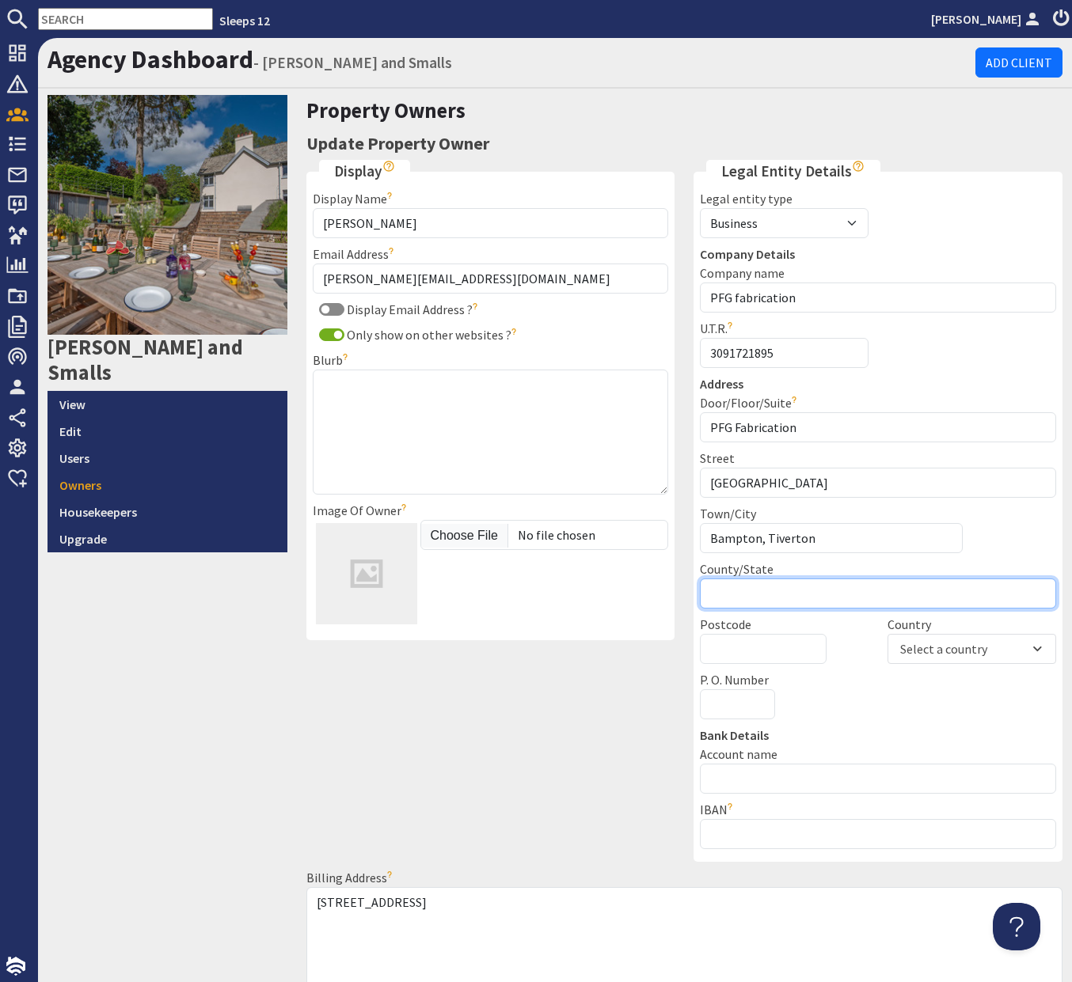
click at [768, 603] on input "County/State" at bounding box center [878, 594] width 356 height 30
type input "[GEOGRAPHIC_DATA]"
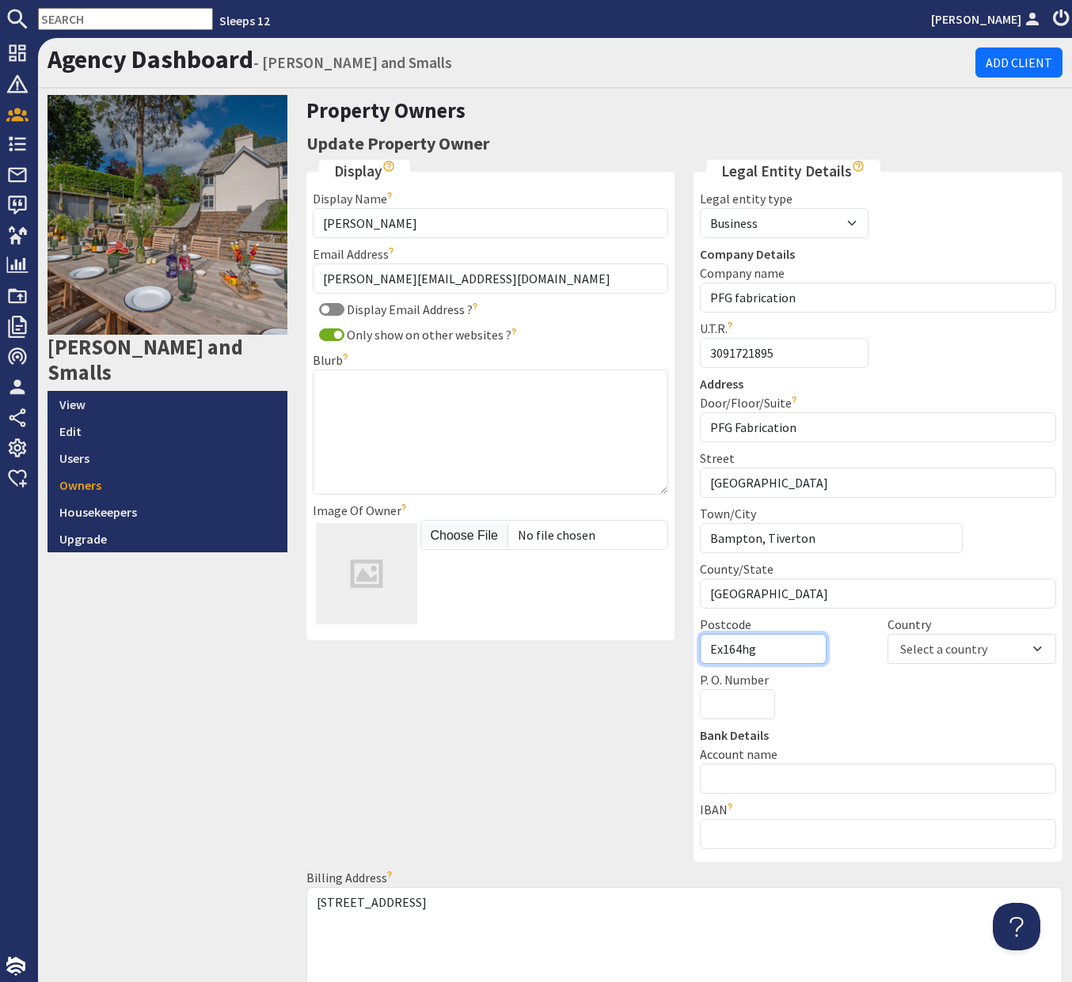
drag, startPoint x: 775, startPoint y: 653, endPoint x: 715, endPoint y: 651, distance: 60.2
click at [715, 651] on input "Ex164hg" at bounding box center [763, 649] width 127 height 30
type input "EX16 4HG"
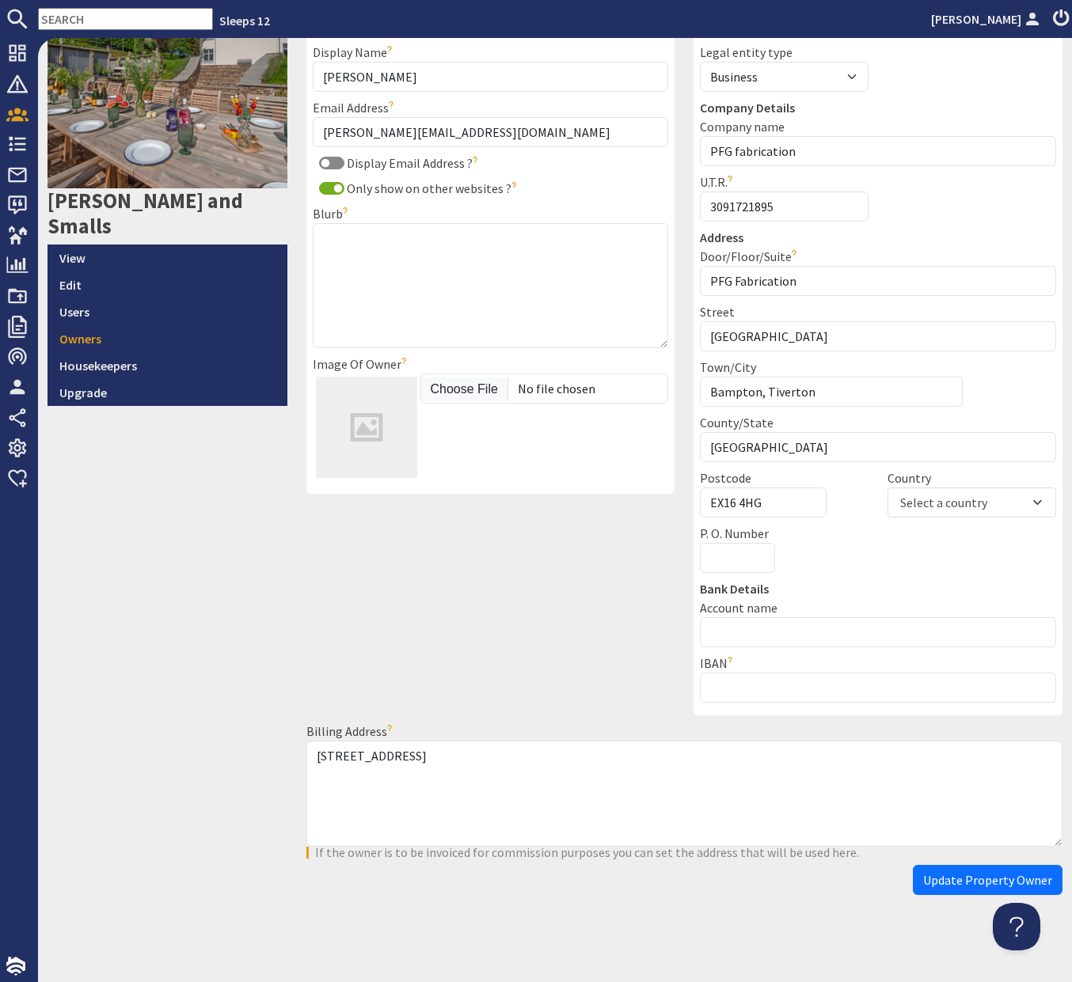
click at [932, 886] on span "Update Property Owner" at bounding box center [987, 880] width 129 height 16
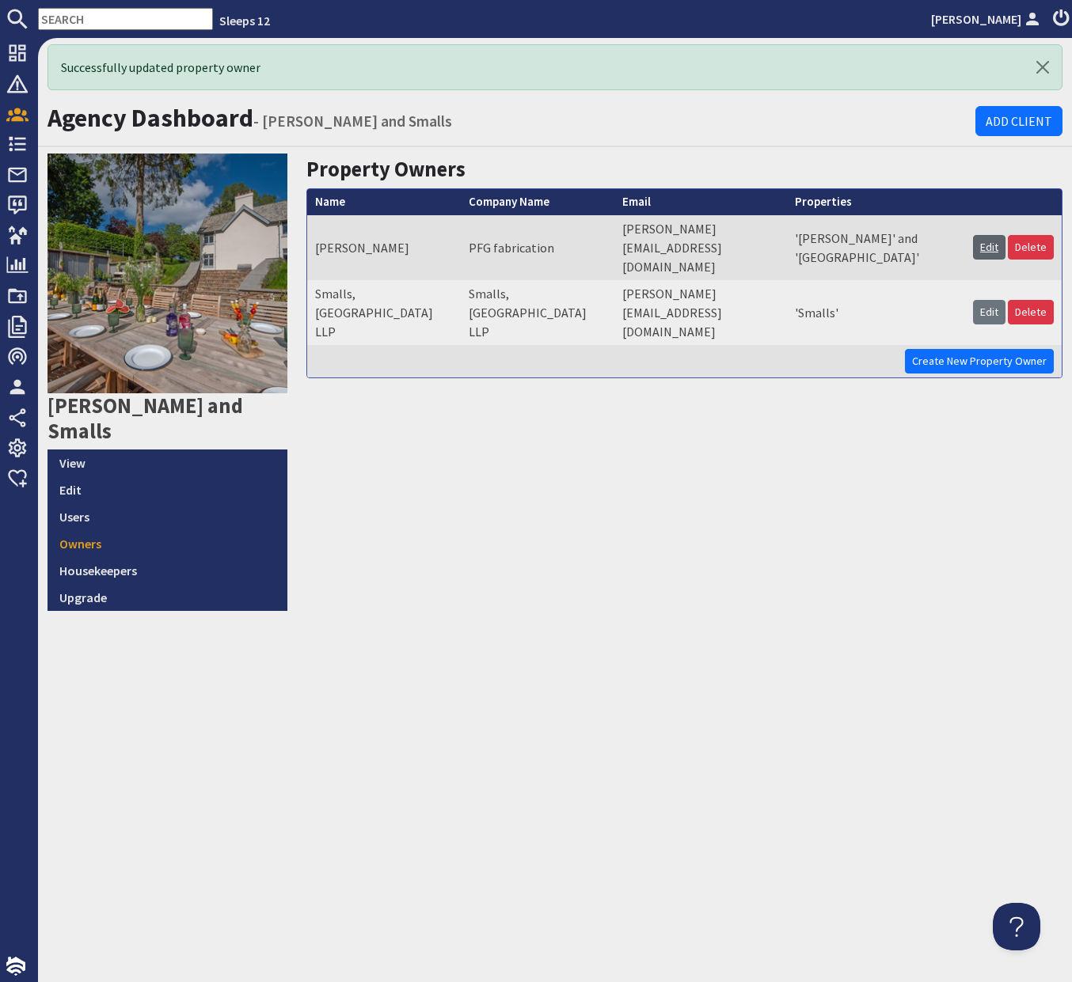
click at [1000, 235] on link "Edit" at bounding box center [989, 247] width 32 height 25
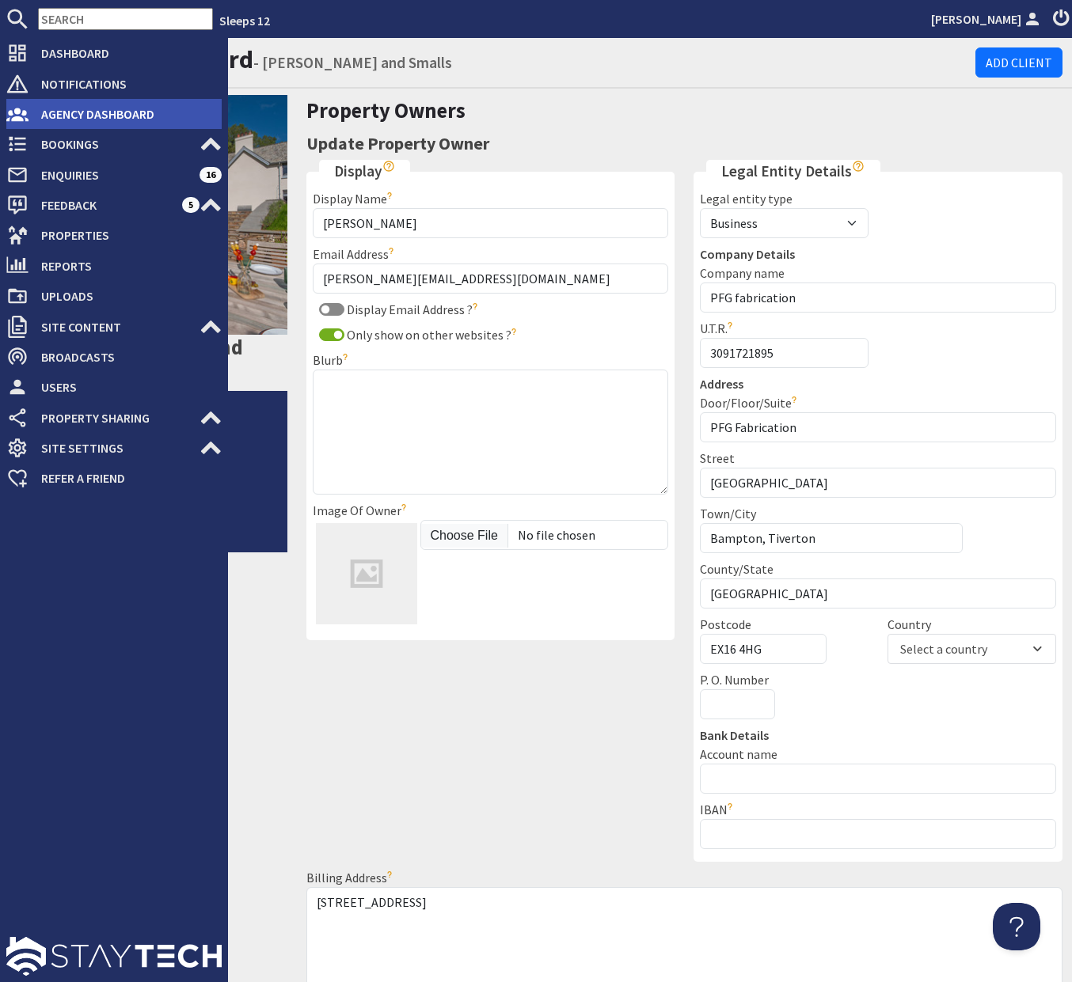
click at [74, 121] on span "Agency Dashboard" at bounding box center [124, 113] width 193 height 25
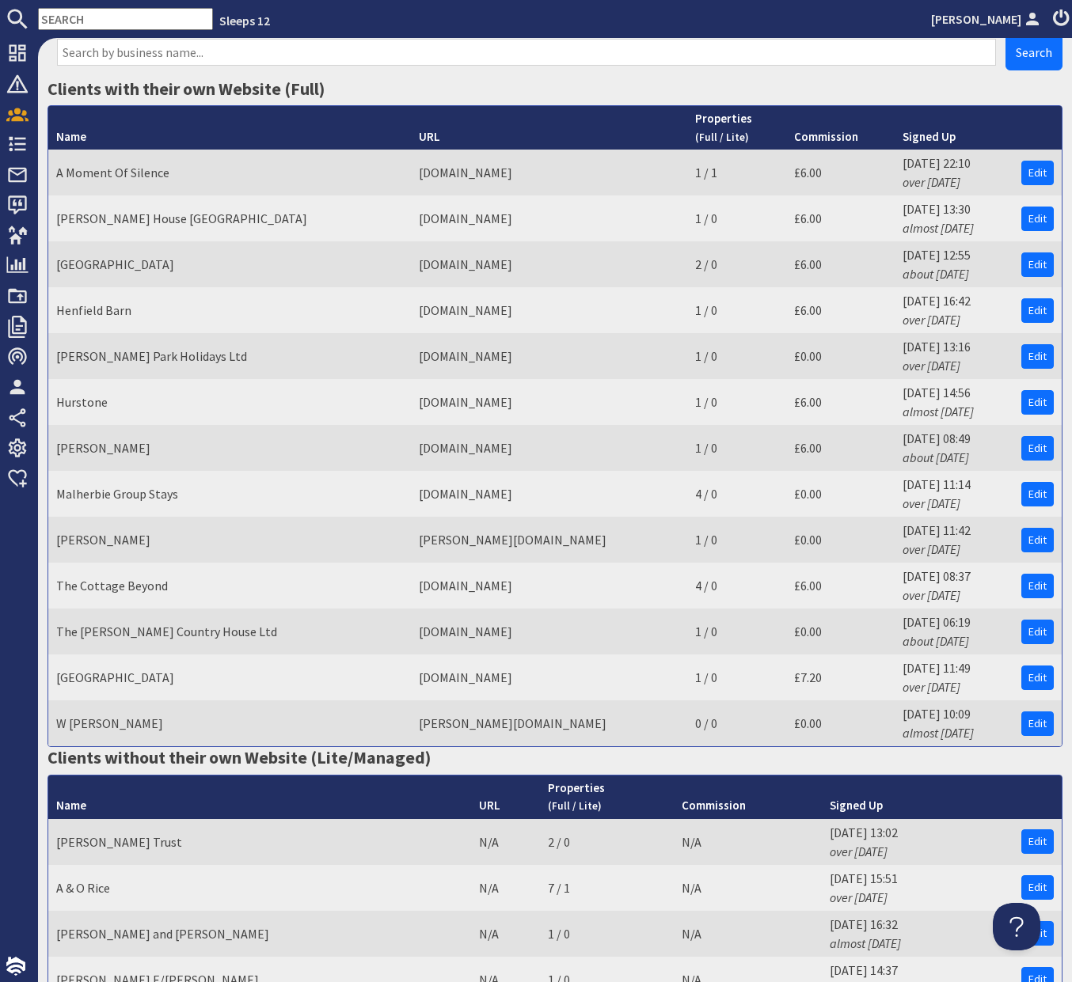
scroll to position [351, 0]
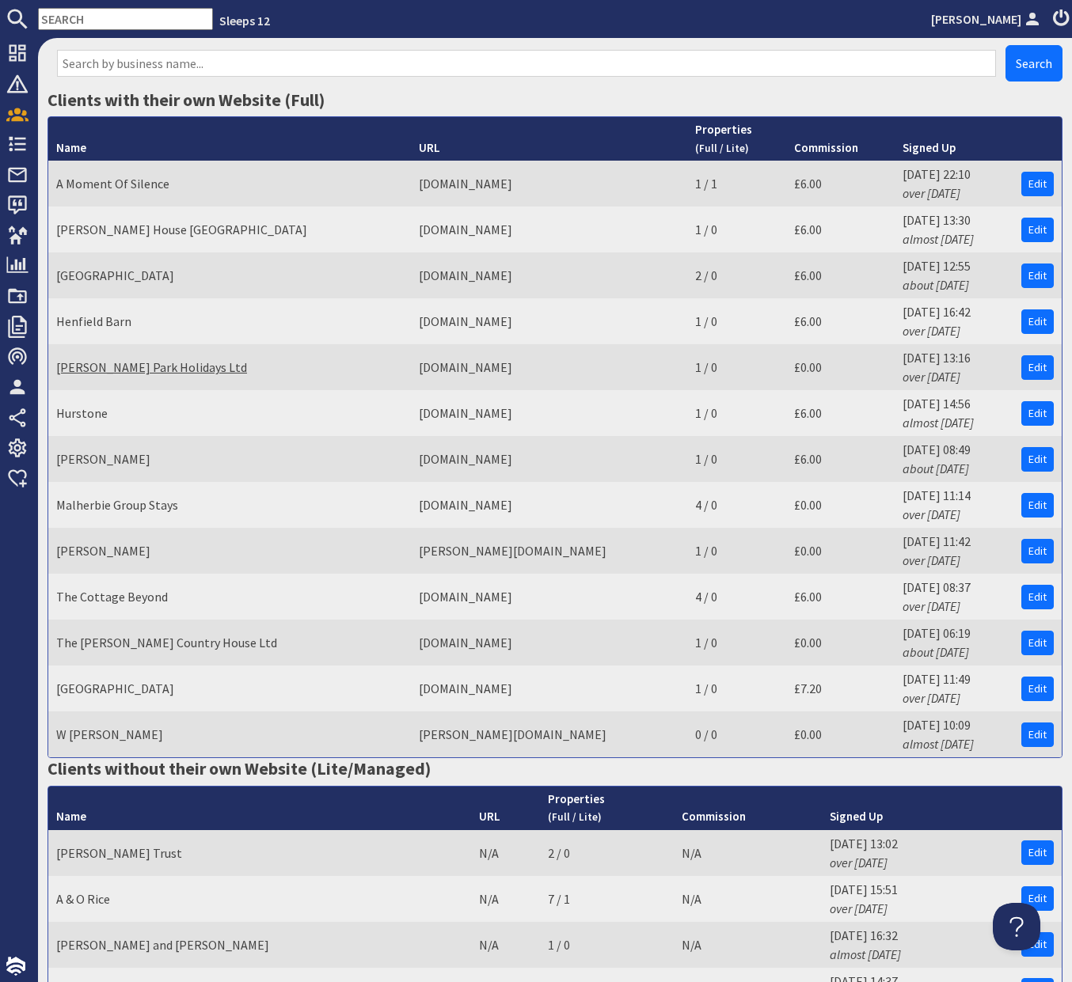
click at [135, 359] on link "Hinton Park Holidays Ltd" at bounding box center [151, 367] width 191 height 16
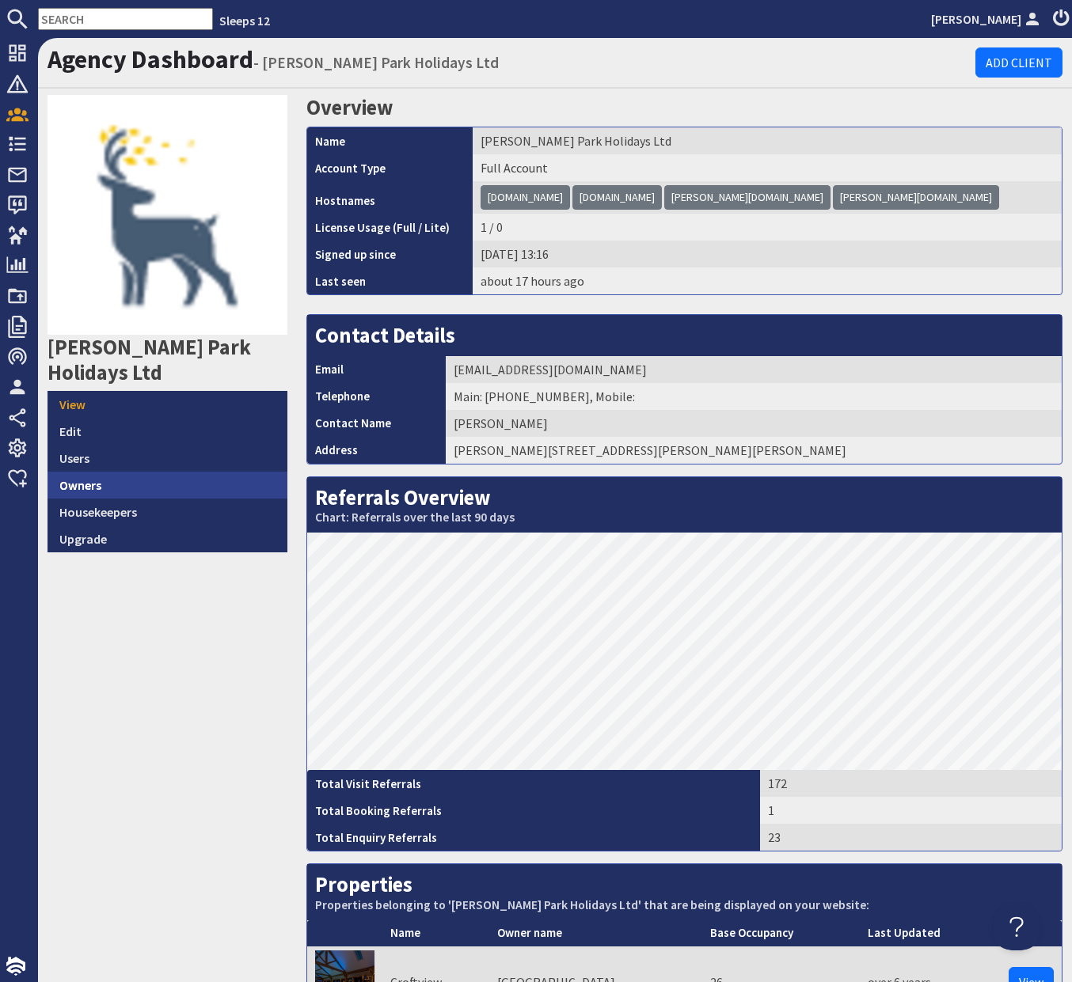
click at [131, 472] on link "Owners" at bounding box center [167, 485] width 240 height 27
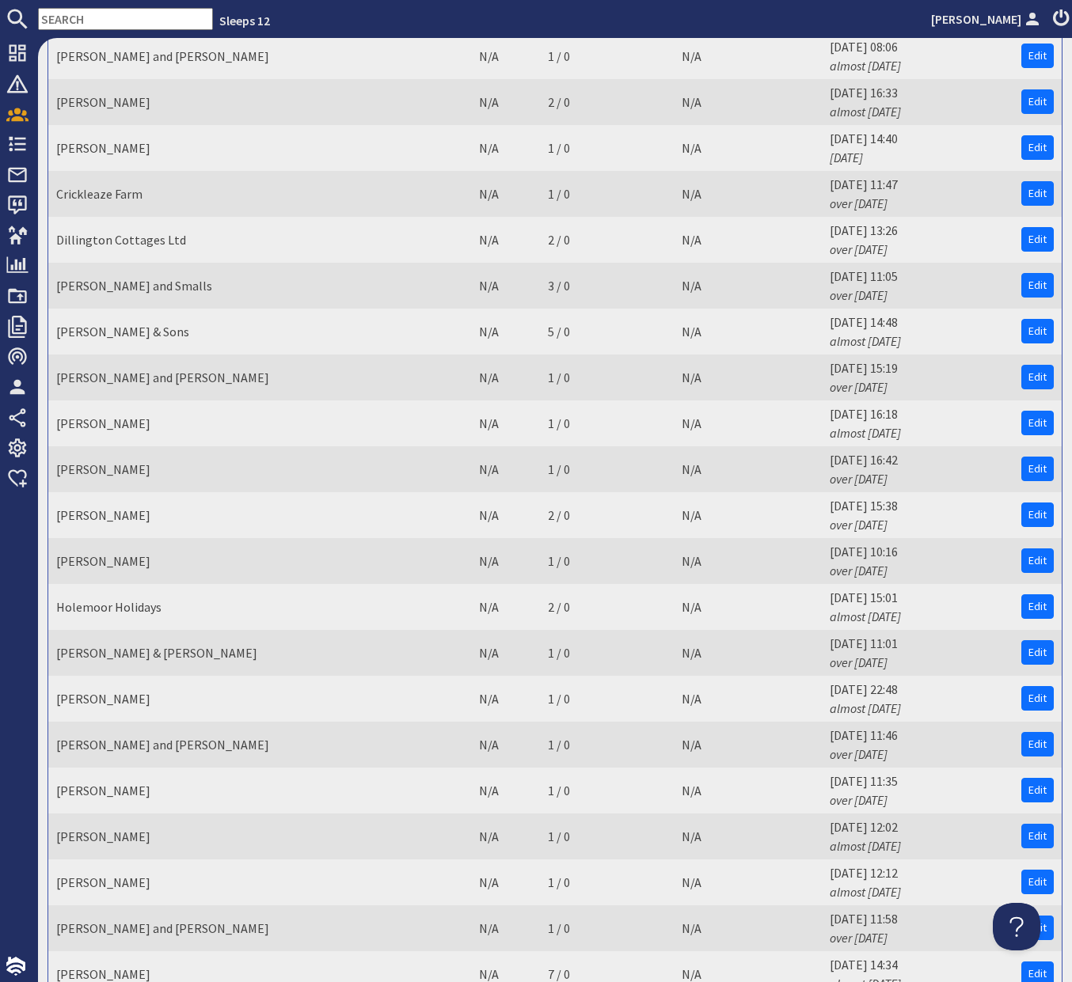
scroll to position [2010, 0]
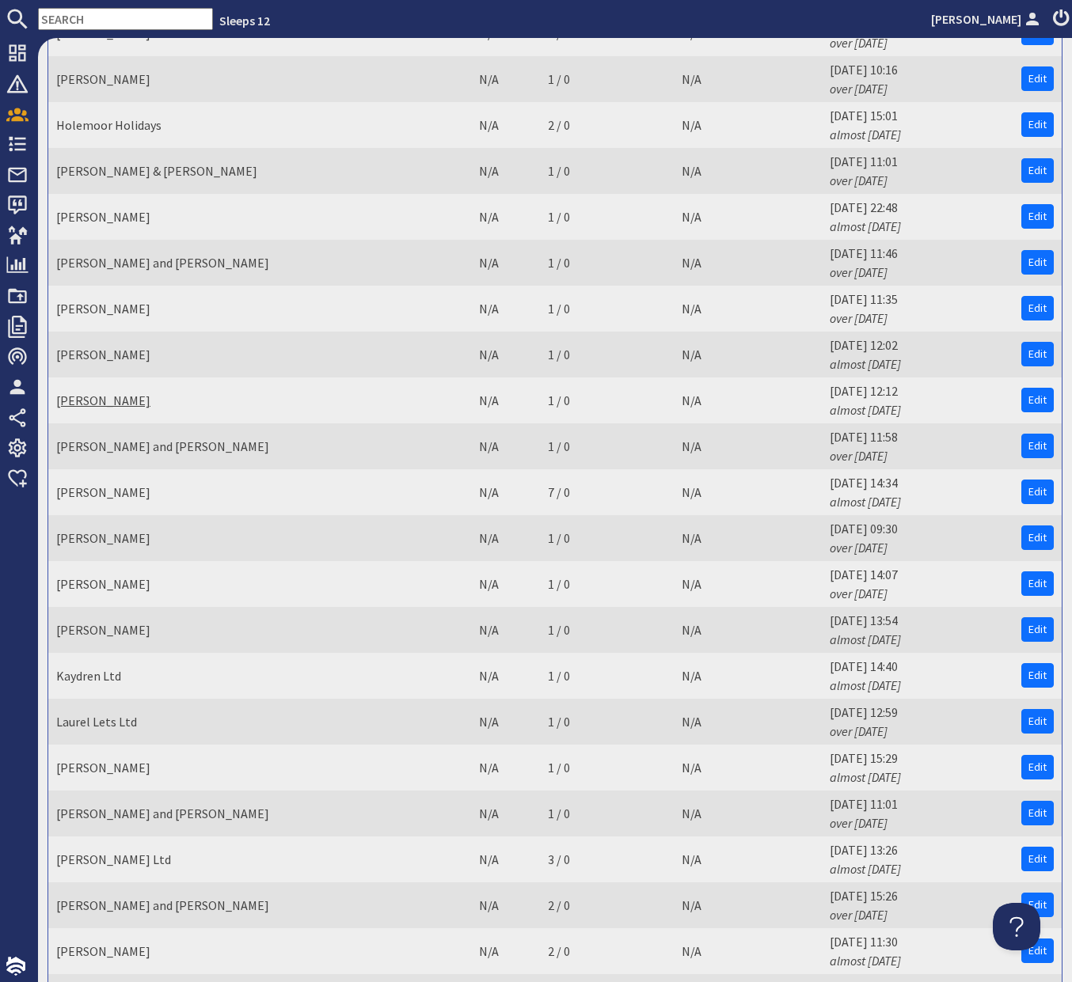
click at [110, 393] on link "Jake Russell-Smith" at bounding box center [103, 401] width 94 height 16
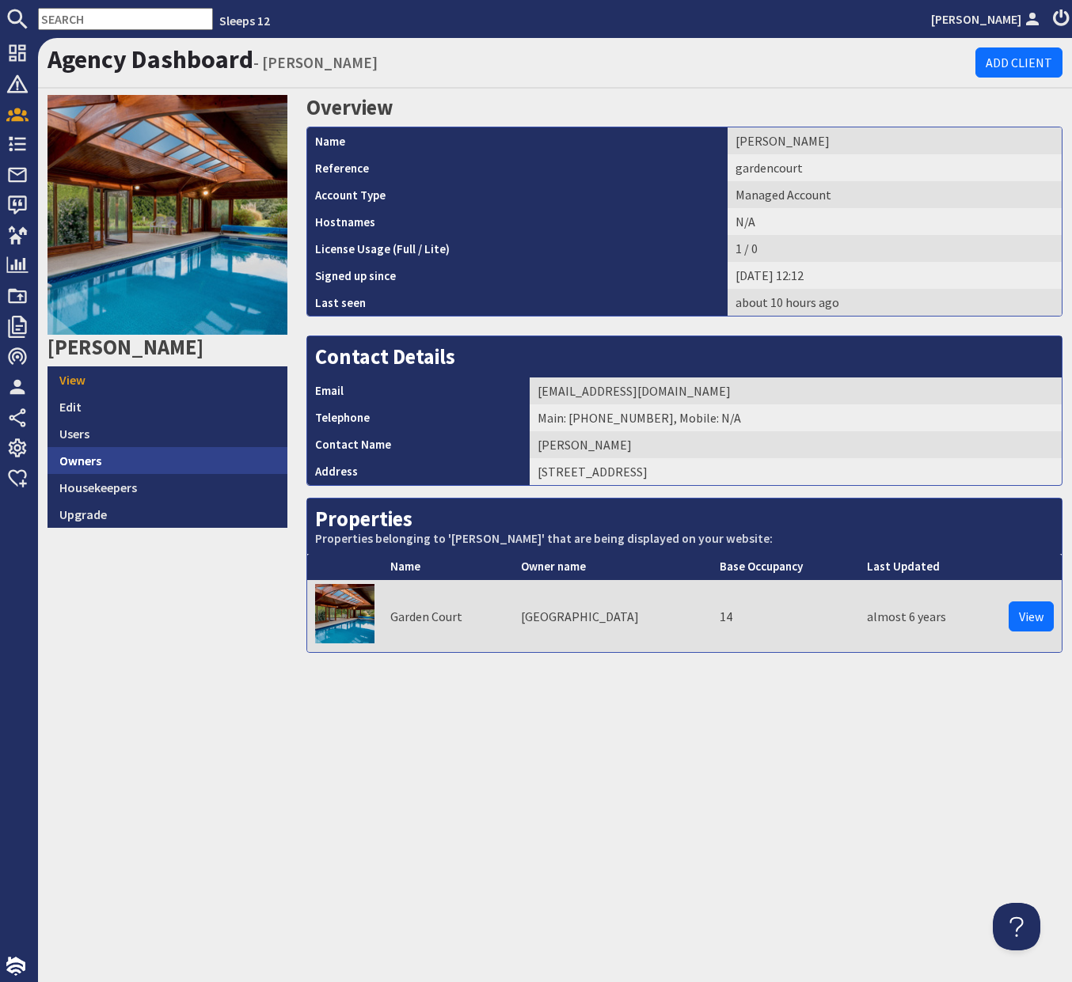
click at [106, 451] on link "Owners" at bounding box center [167, 460] width 240 height 27
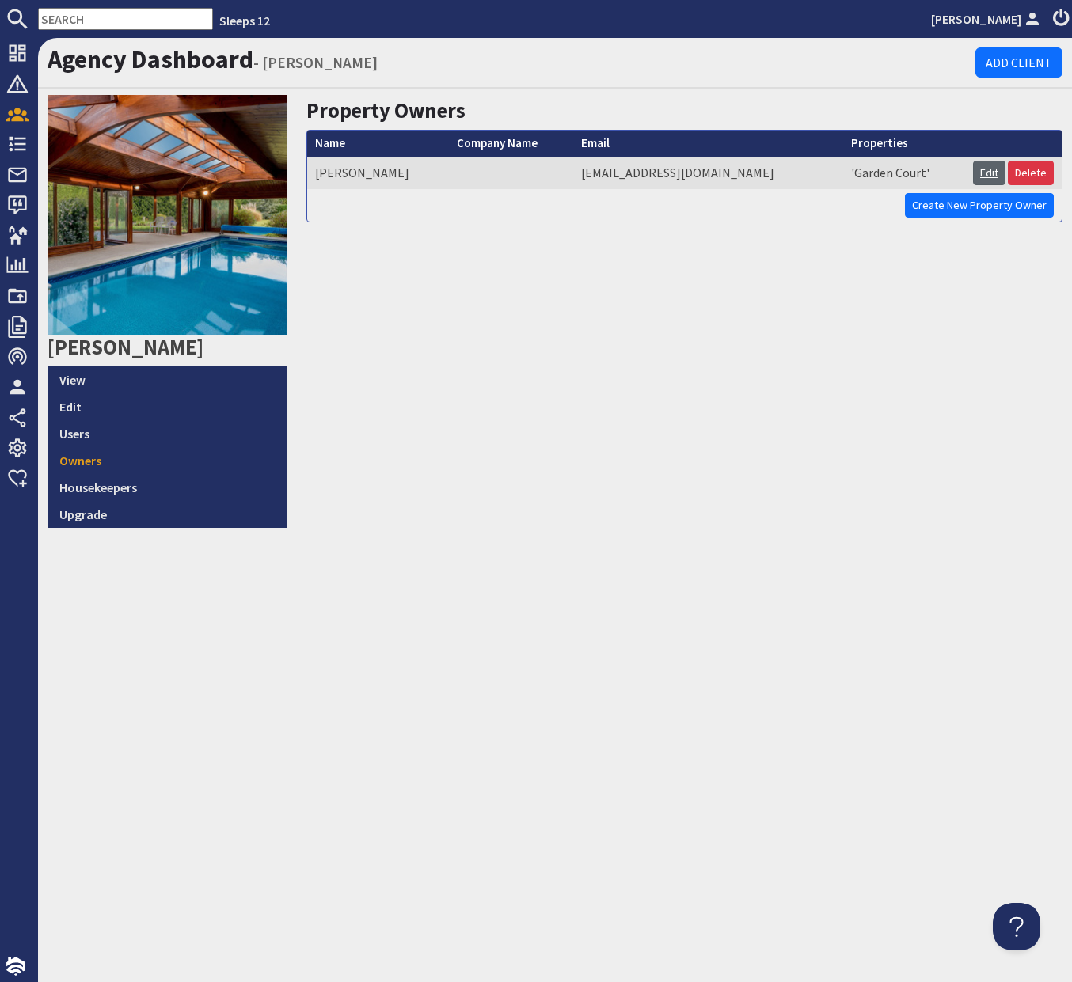
click at [978, 176] on link "Edit" at bounding box center [989, 173] width 32 height 25
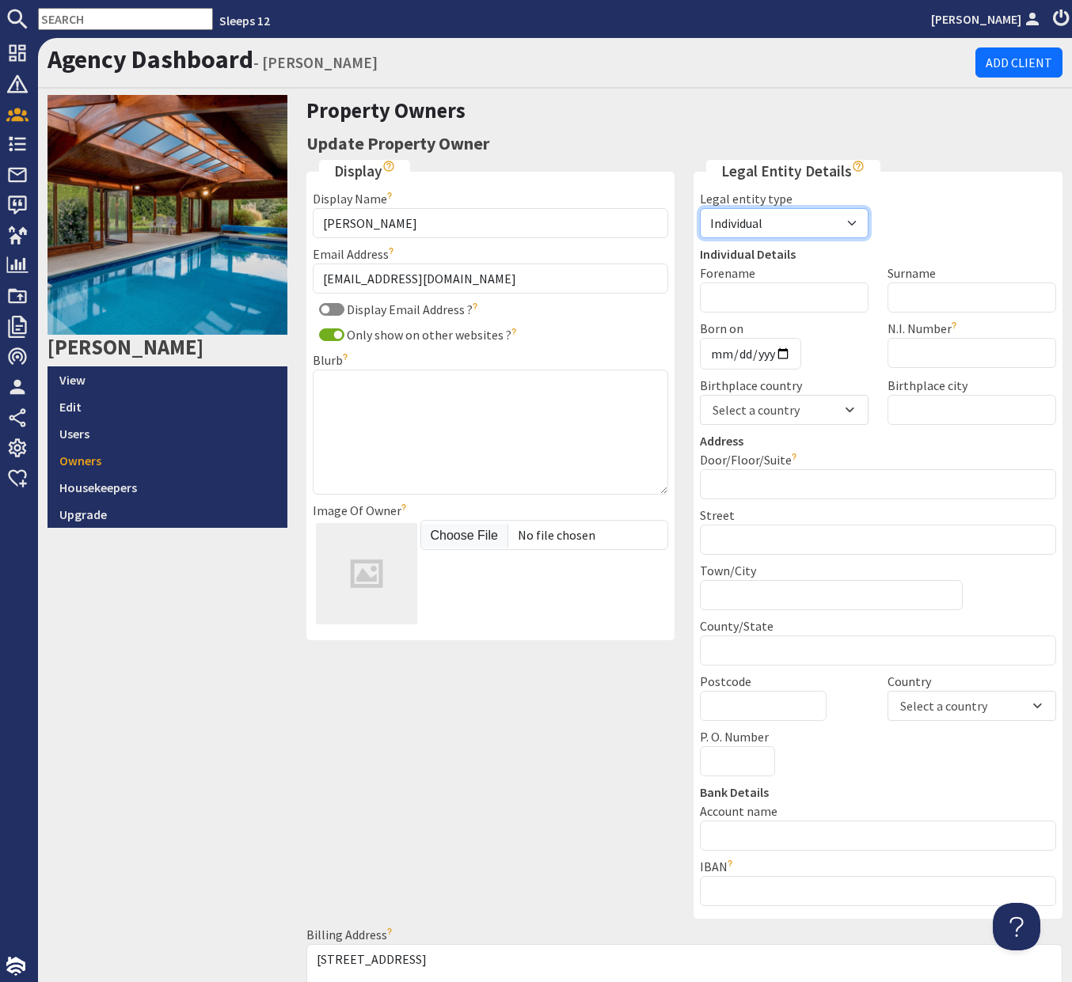
click at [827, 221] on select "Individual Business Agent" at bounding box center [784, 223] width 169 height 30
select select "business"
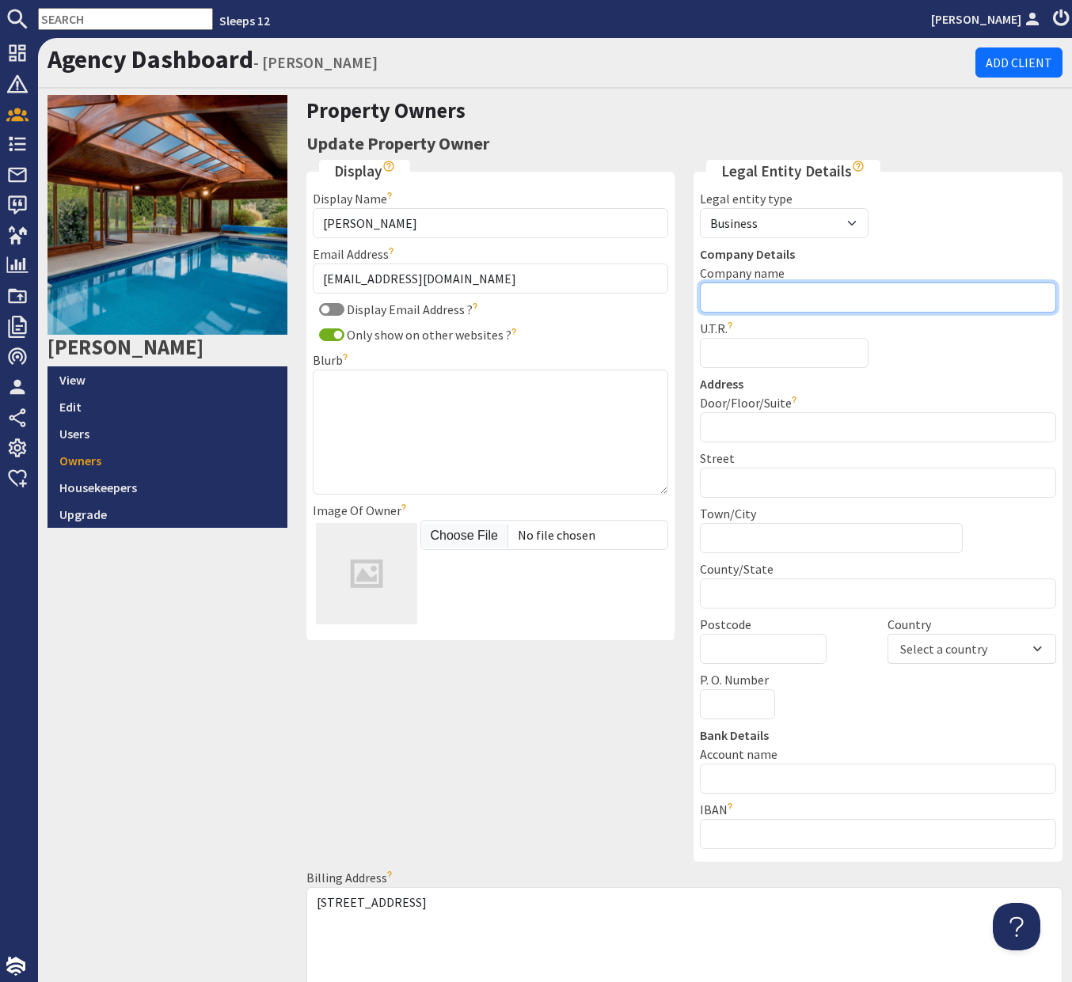
click at [890, 308] on input "Company name" at bounding box center [878, 298] width 356 height 30
click at [847, 304] on input "GW Property Conswultants Ltd" at bounding box center [878, 298] width 356 height 30
type input "GW Property Consultants Ltd"
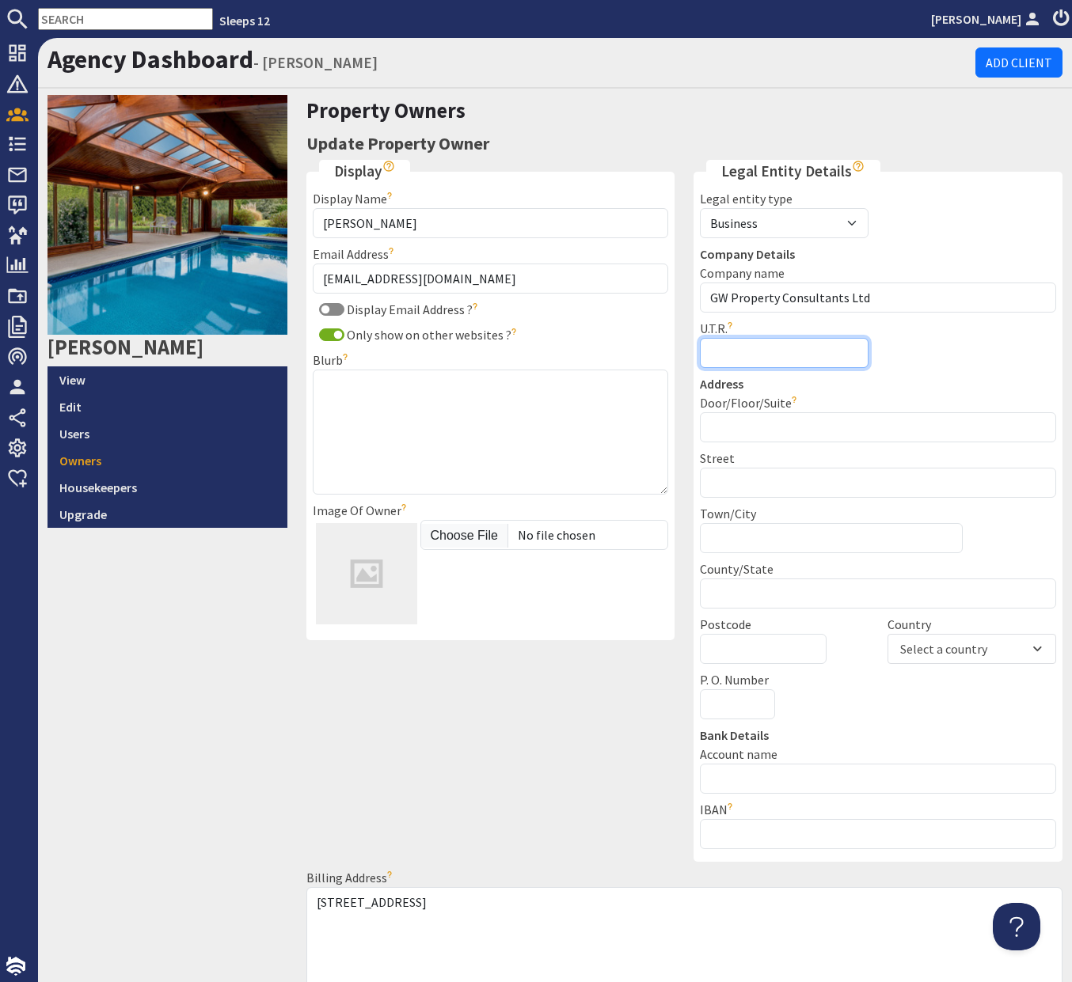
click at [805, 349] on input "U.T.R." at bounding box center [784, 353] width 169 height 30
paste input "UTR 1383119192"
drag, startPoint x: 736, startPoint y: 351, endPoint x: 748, endPoint y: 350, distance: 11.9
click at [735, 351] on input "UTR 1383119192" at bounding box center [784, 353] width 169 height 30
type input "1383119192"
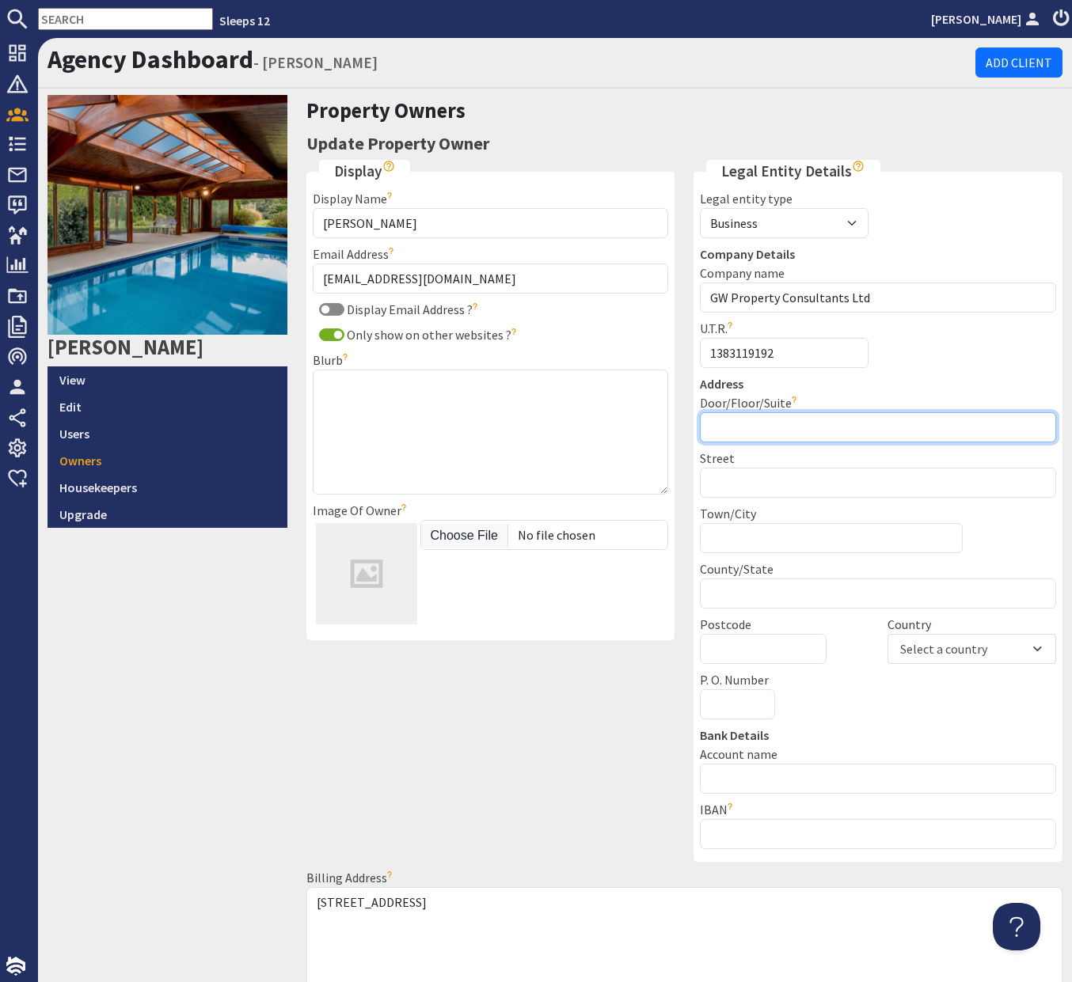
click at [820, 425] on input "Door/Floor/Suite" at bounding box center [878, 427] width 356 height 30
type input "17 Oxted Green"
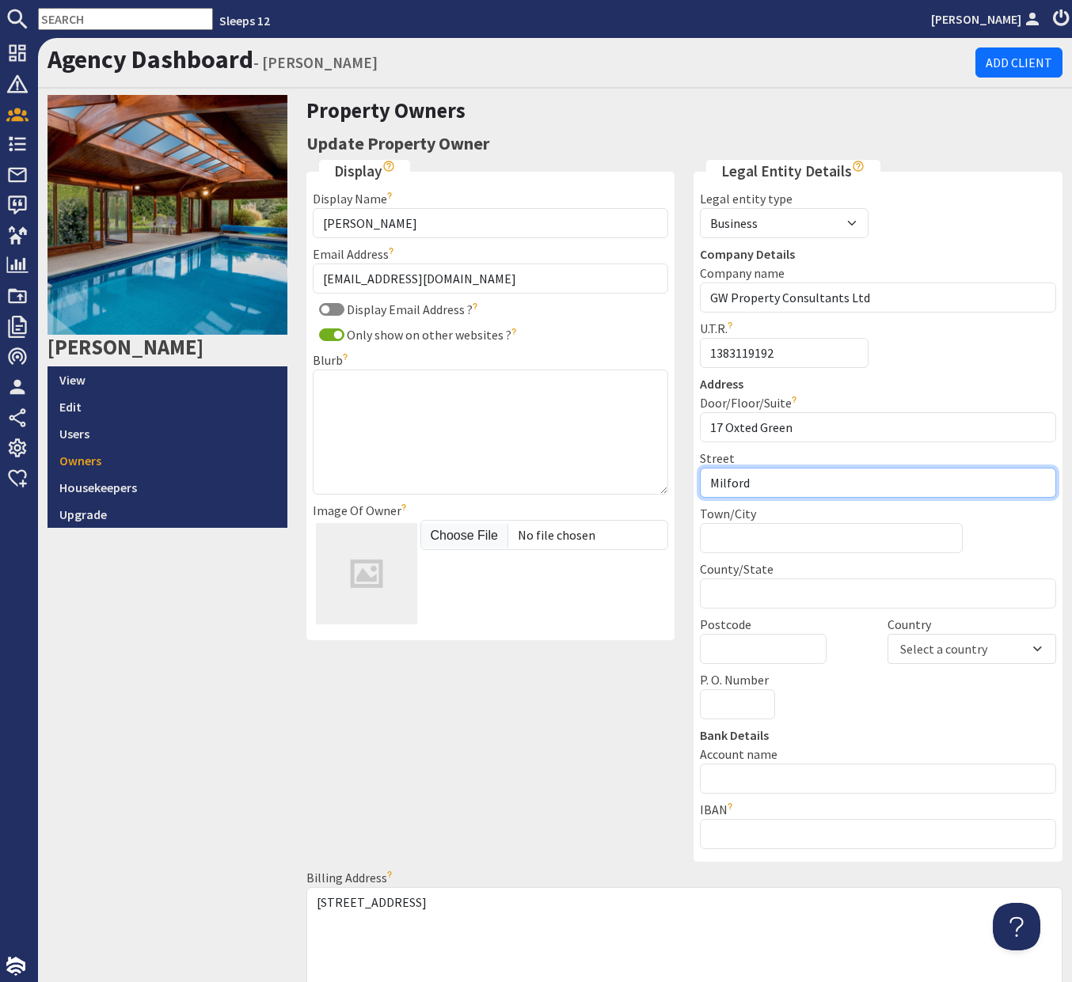
type input "Milford"
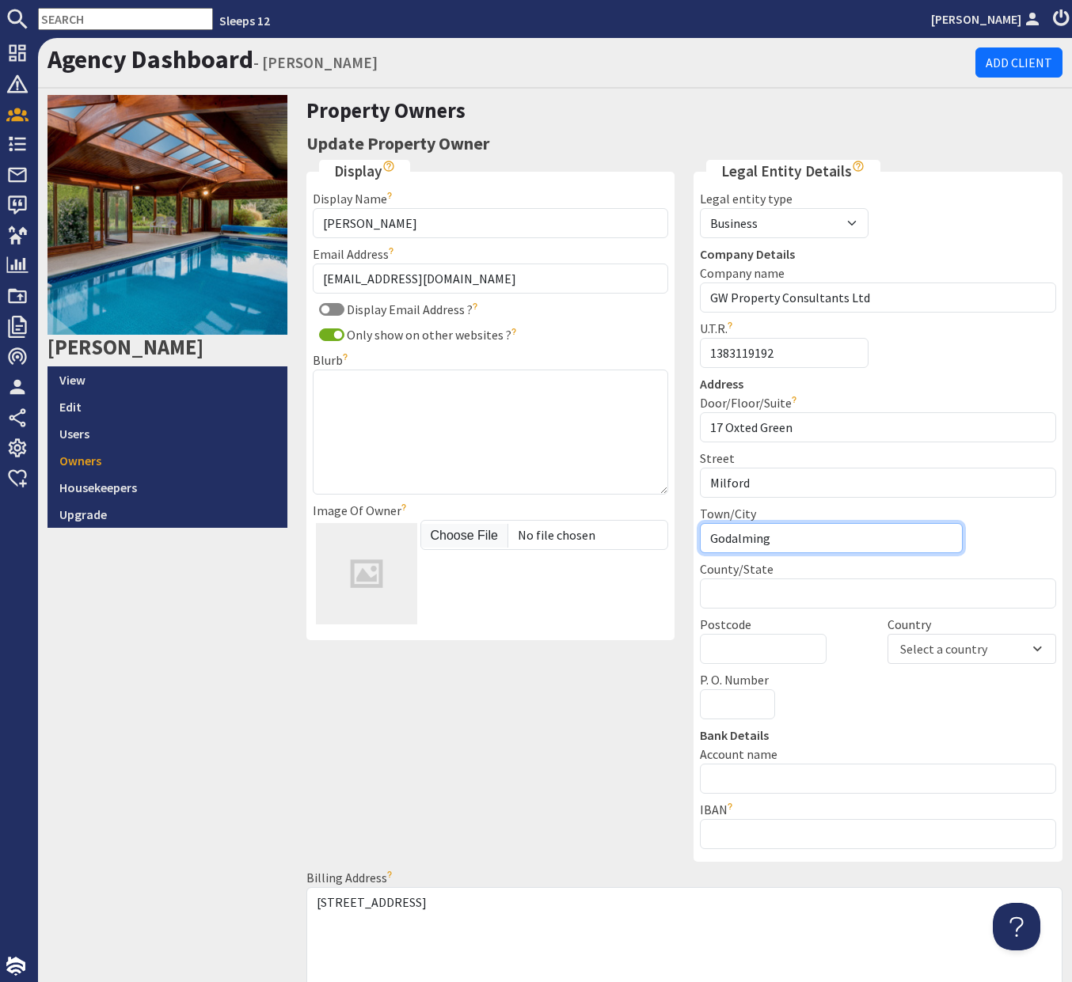
type input "Godalming"
type input "GU8 5DD"
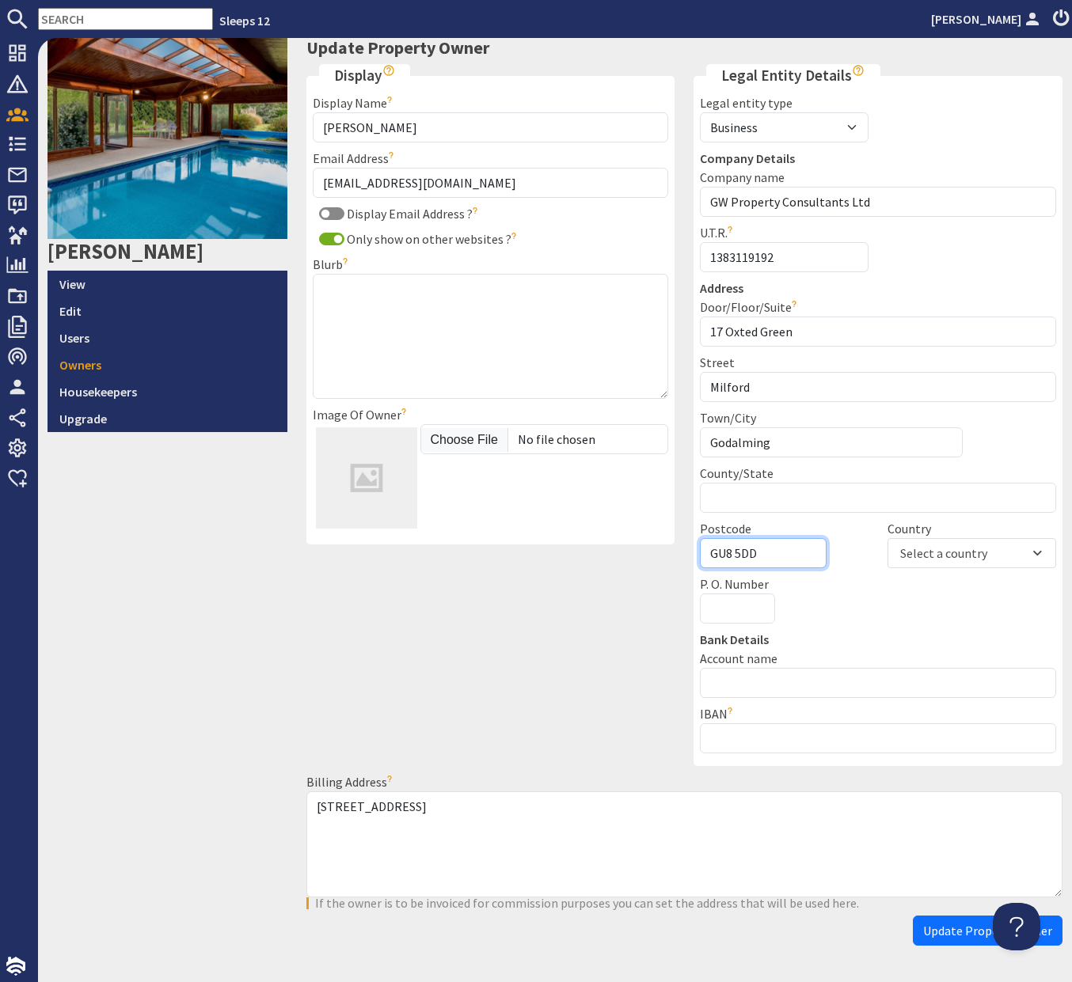
scroll to position [146, 0]
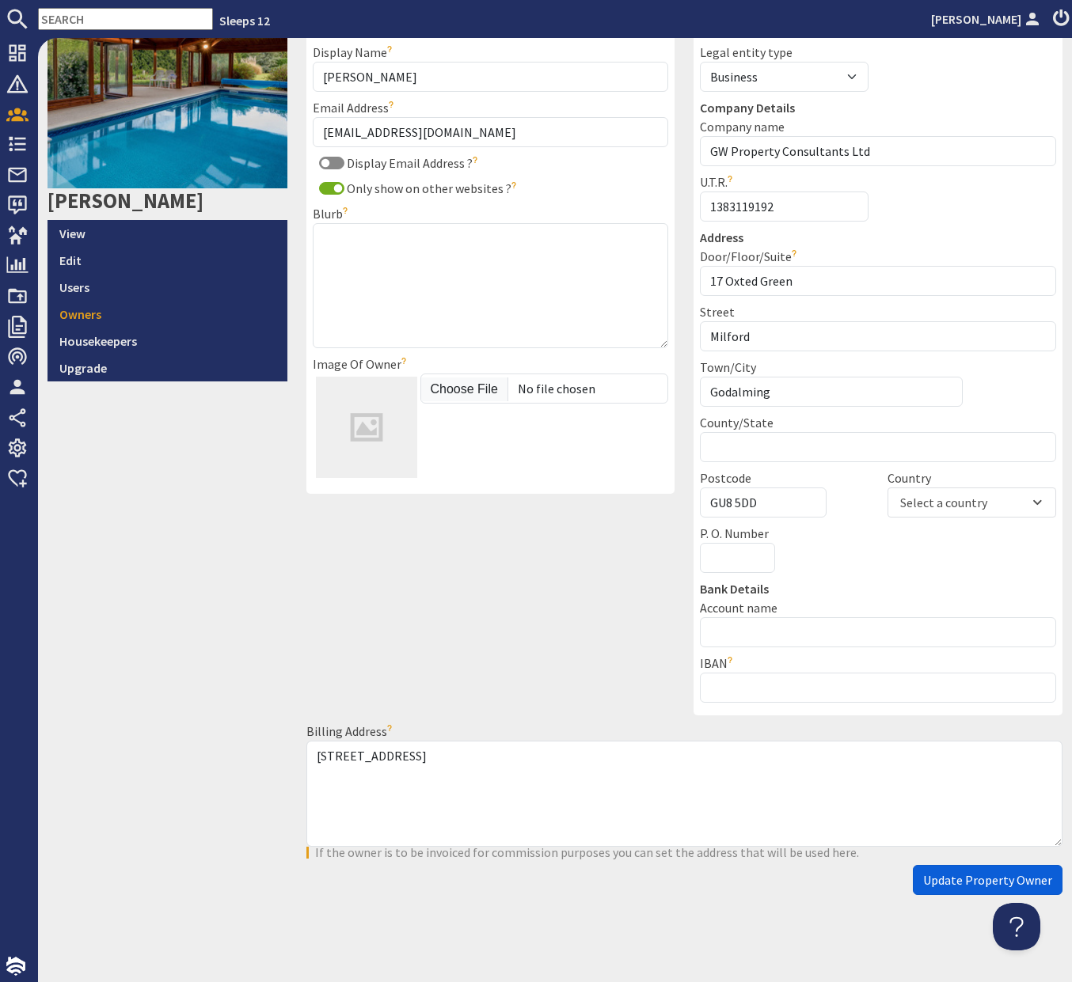
click at [947, 872] on span "Update Property Owner" at bounding box center [987, 880] width 129 height 16
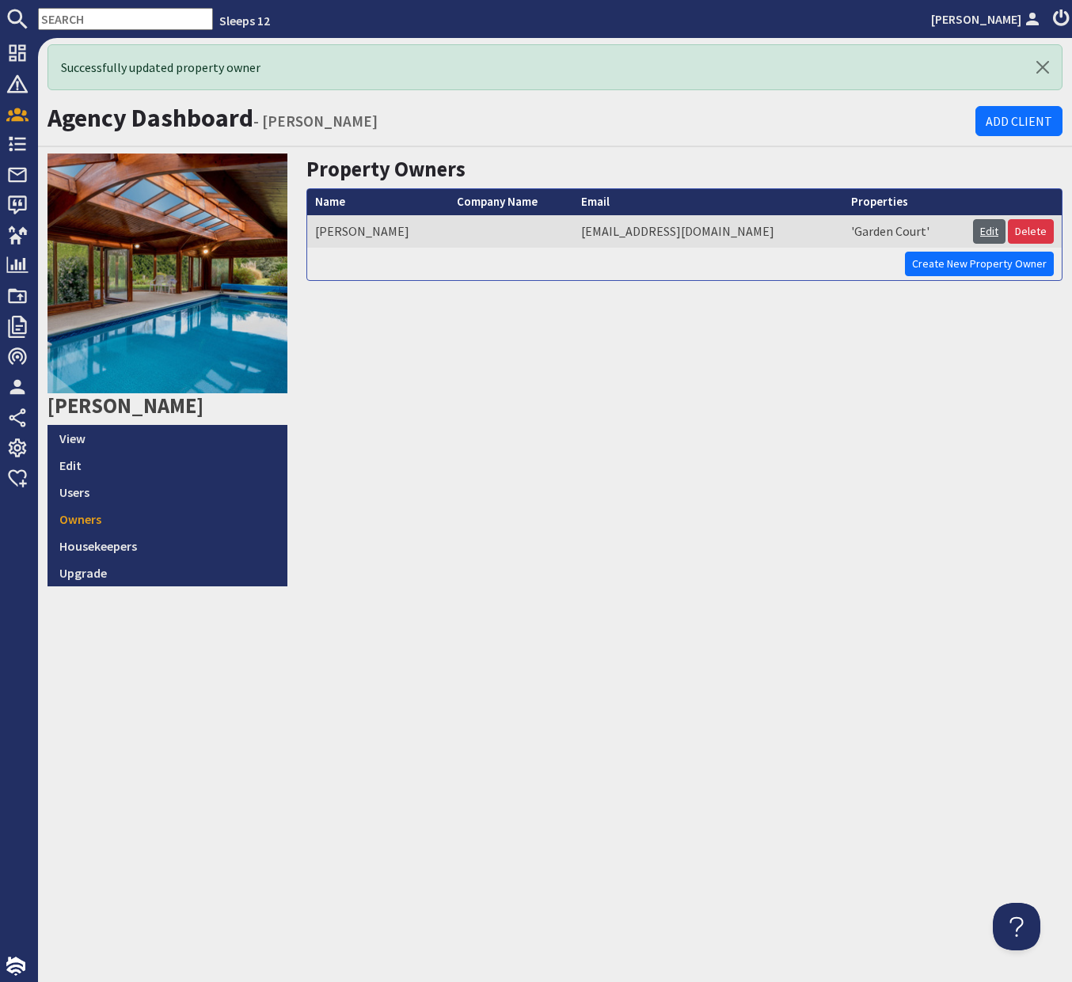
click at [983, 232] on link "Edit" at bounding box center [989, 231] width 32 height 25
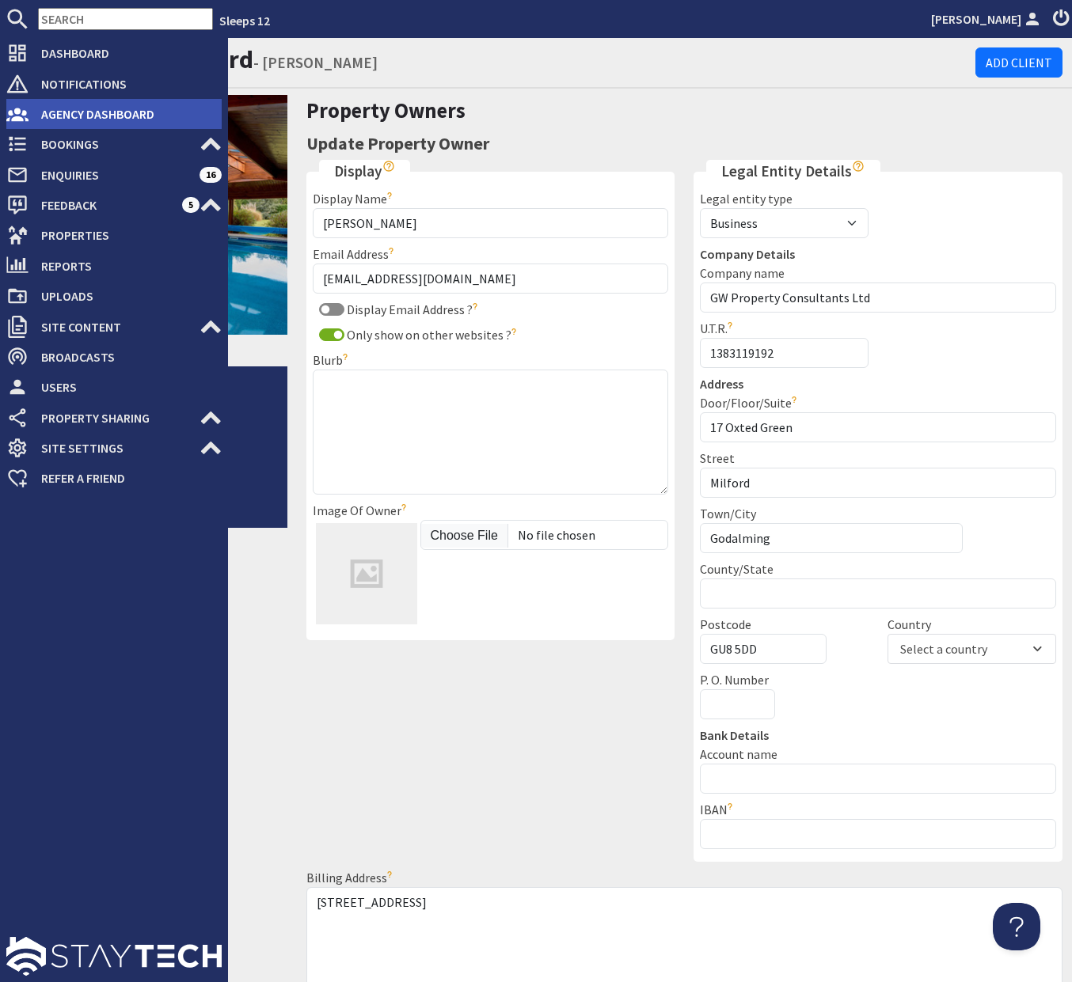
click at [91, 107] on span "Agency Dashboard" at bounding box center [124, 113] width 193 height 25
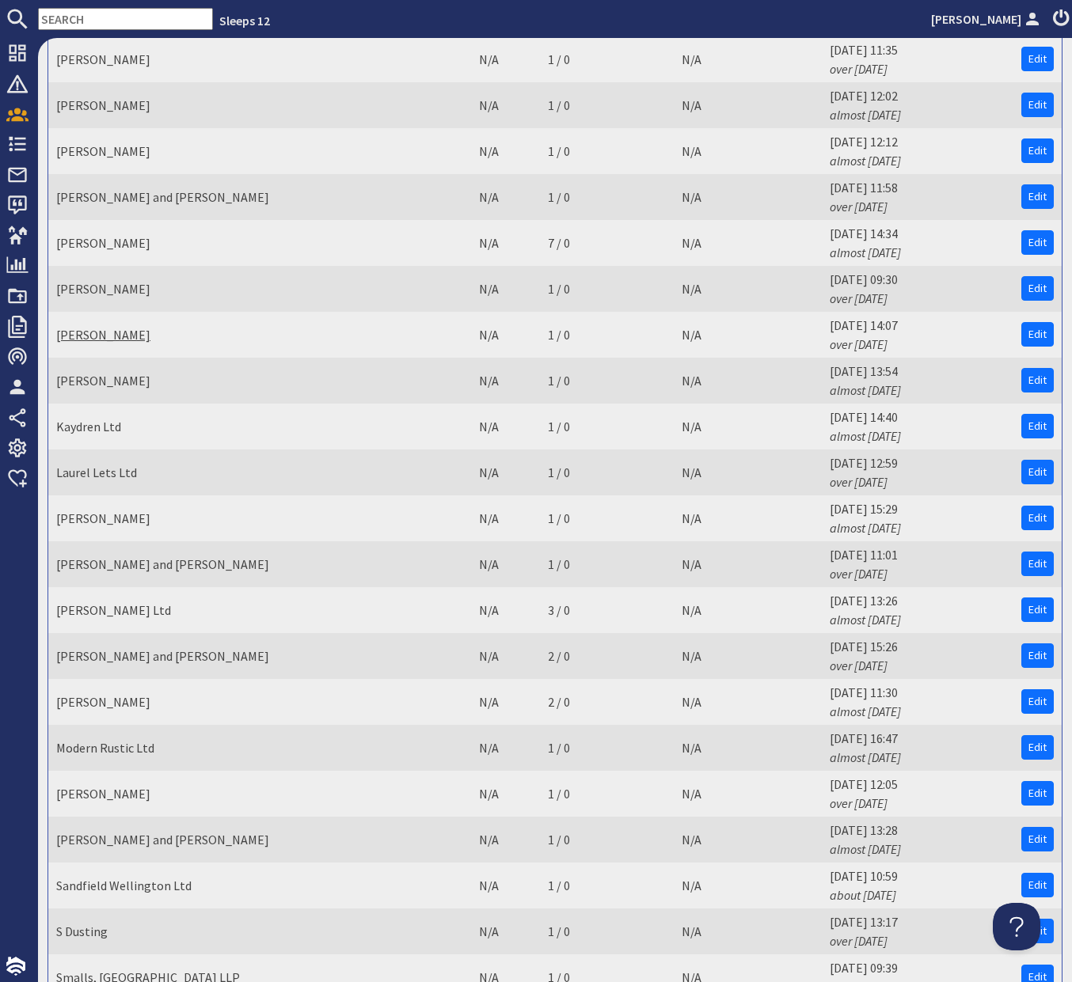
scroll to position [2205, 0]
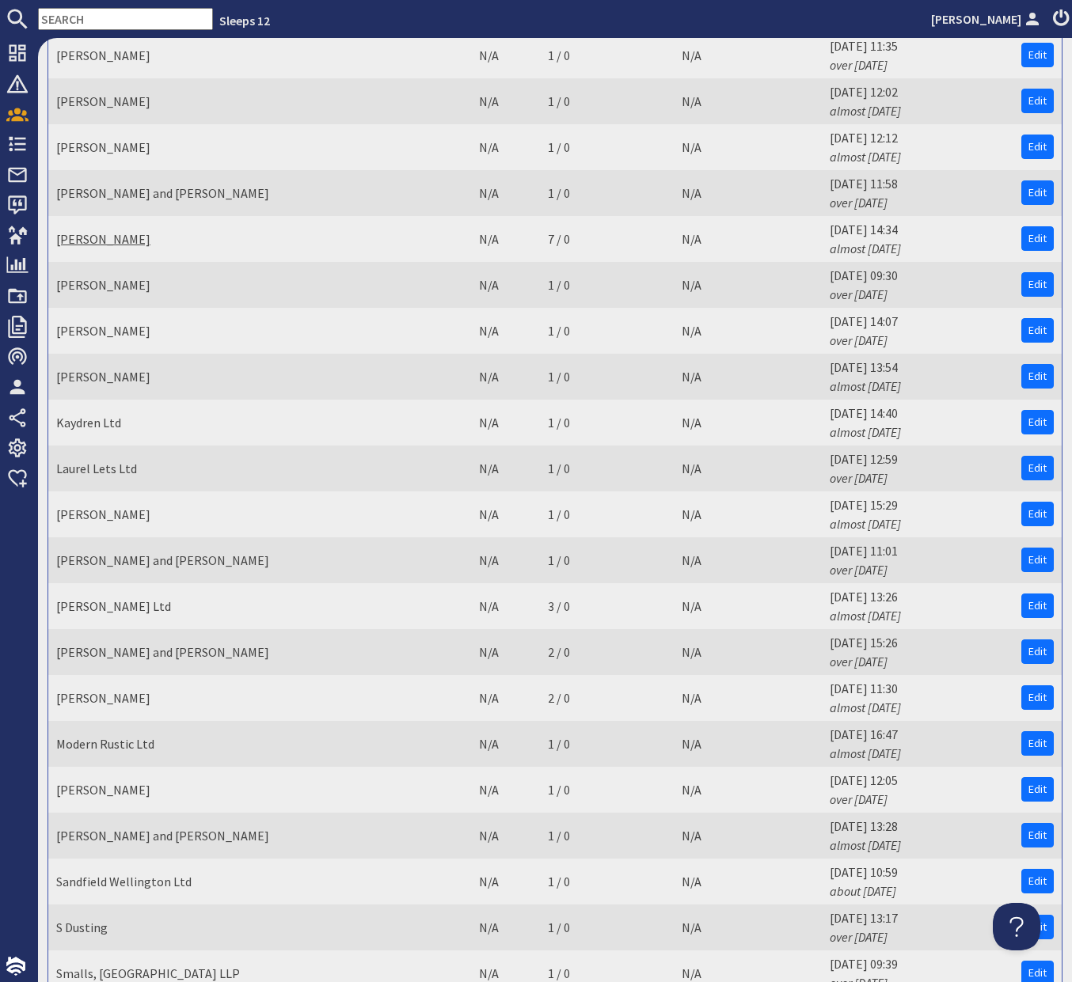
click at [127, 231] on link "James Jenner" at bounding box center [103, 239] width 94 height 16
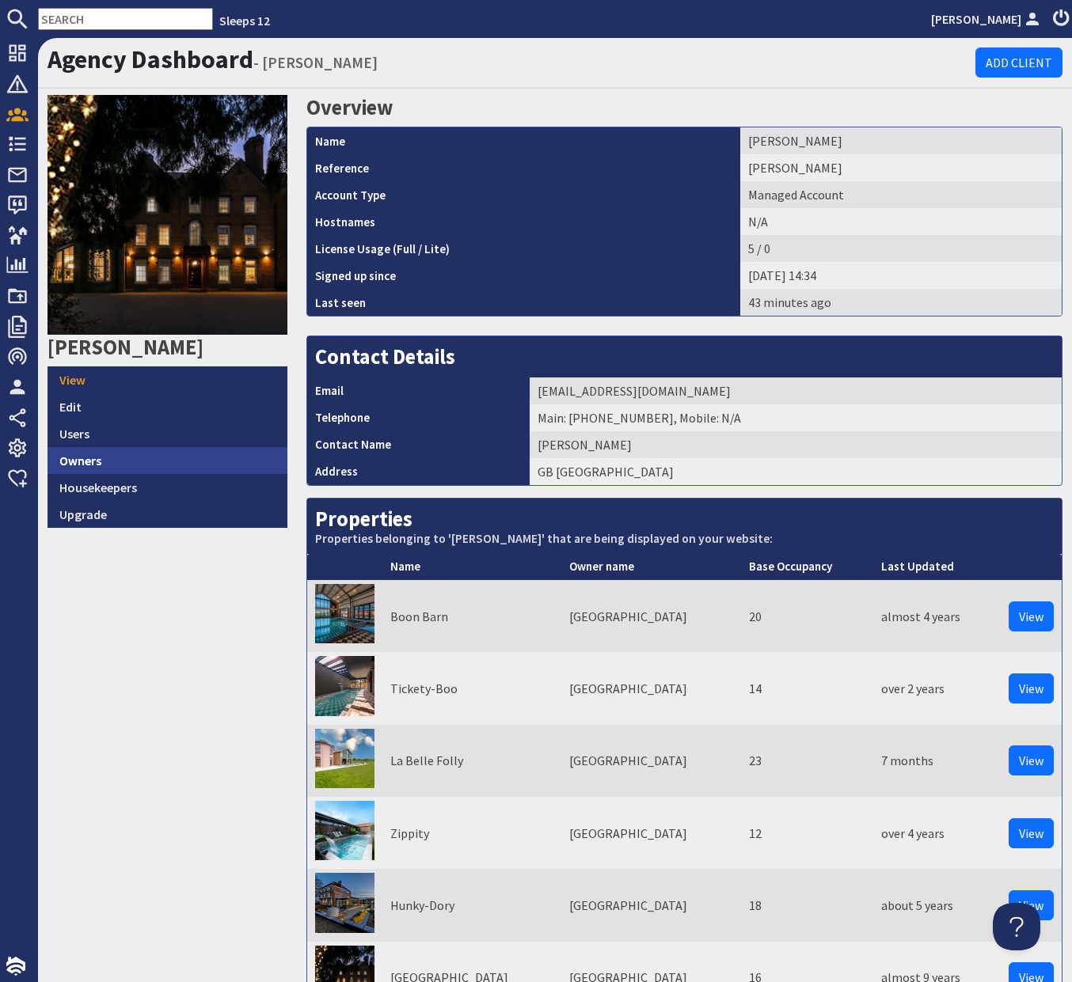
click at [172, 457] on link "Owners" at bounding box center [167, 460] width 240 height 27
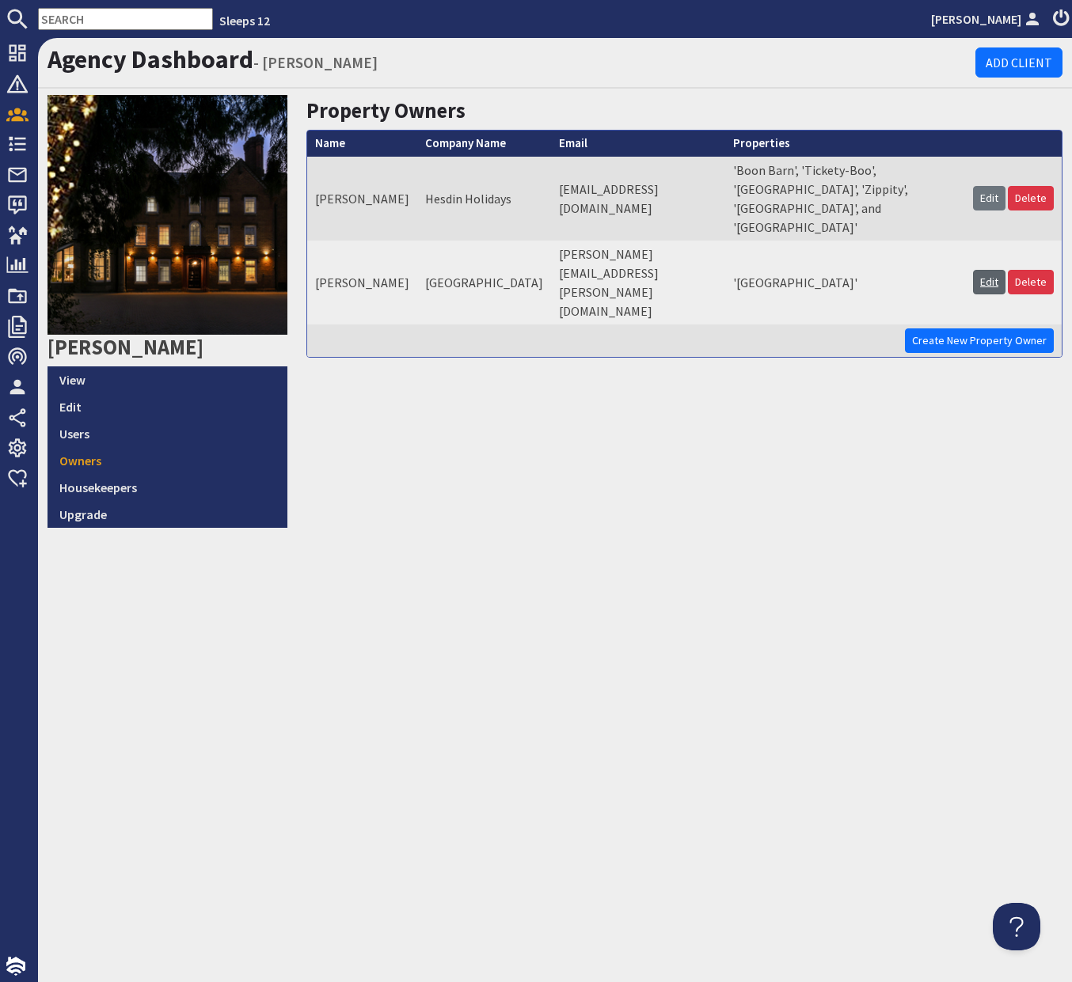
click at [995, 270] on link "Edit" at bounding box center [989, 282] width 32 height 25
click at [989, 192] on link "Edit" at bounding box center [989, 198] width 32 height 25
click at [985, 203] on link "Edit" at bounding box center [989, 198] width 32 height 25
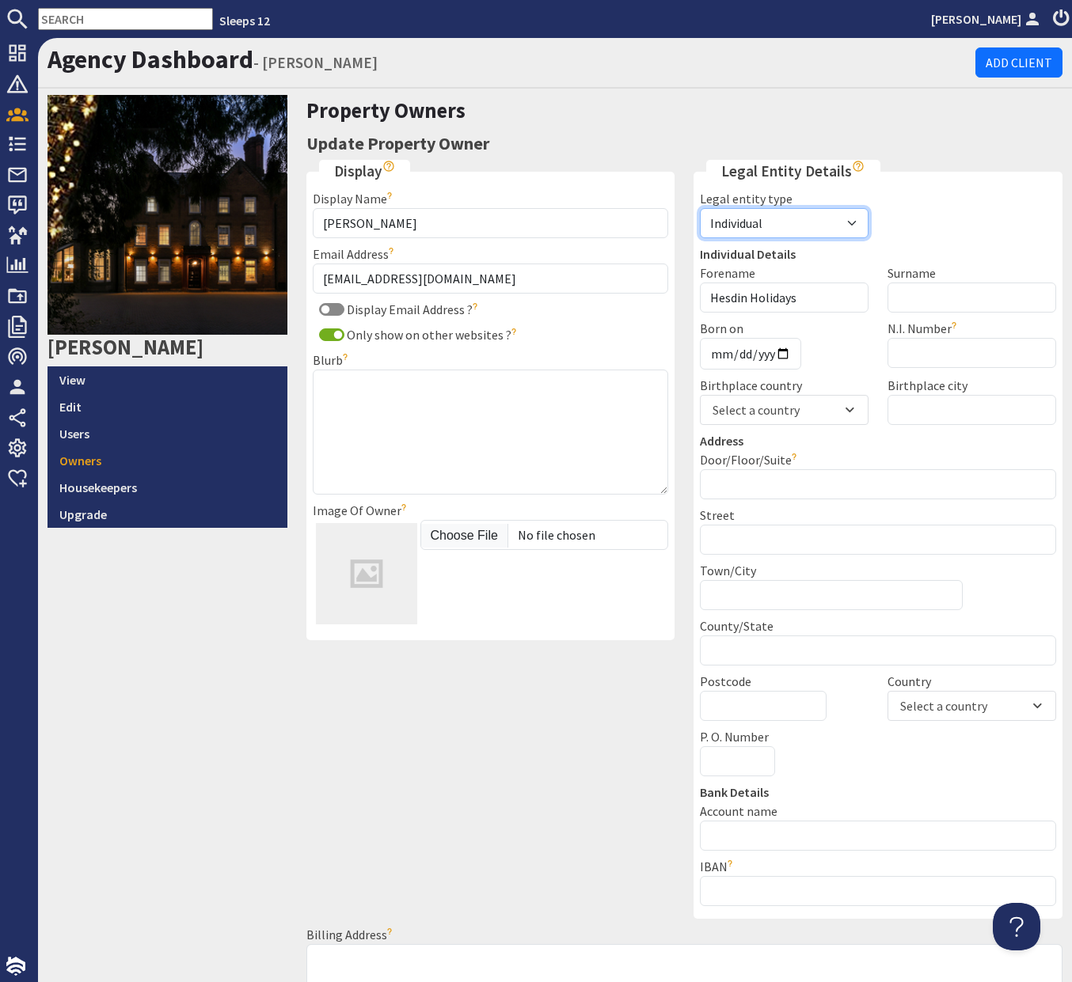
click at [809, 230] on select "Individual Business Agent" at bounding box center [784, 223] width 169 height 30
select select "business"
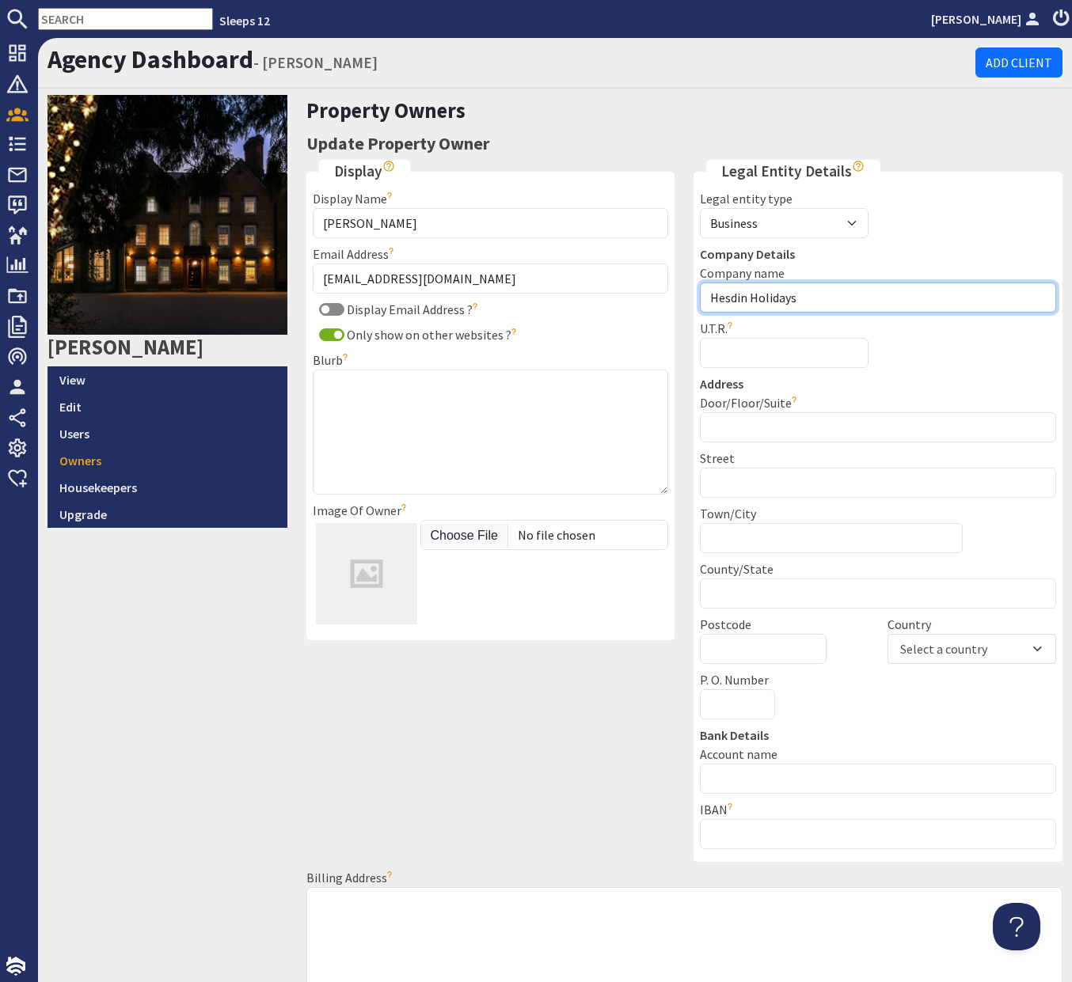
click at [844, 300] on input "Hesdin Holidays" at bounding box center [878, 298] width 356 height 30
type input "Hesdin Holidays Limited"
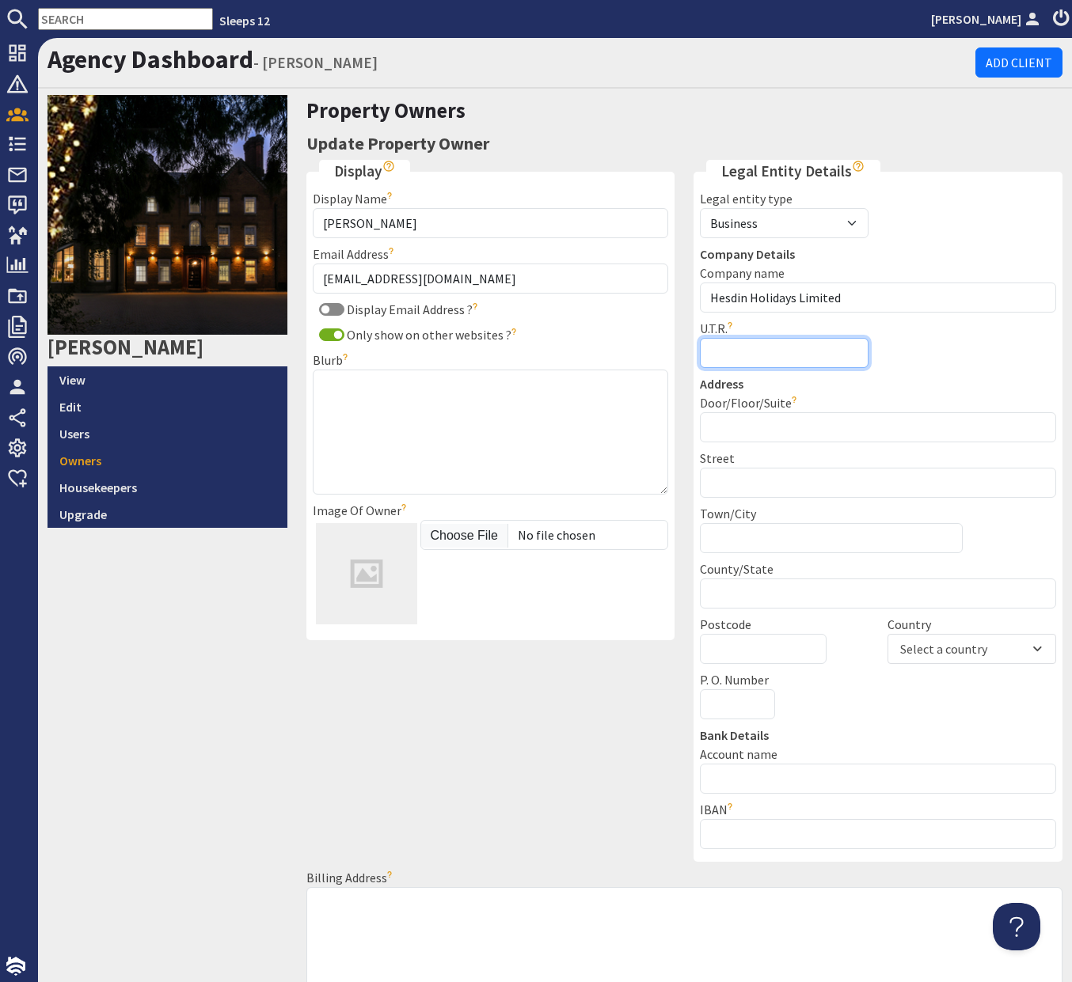
click at [755, 350] on input "U.T.R." at bounding box center [784, 353] width 169 height 30
paste input "UTR 4442917028"
click at [739, 356] on input "UTR 4442917028" at bounding box center [784, 353] width 169 height 30
type input "4442917028"
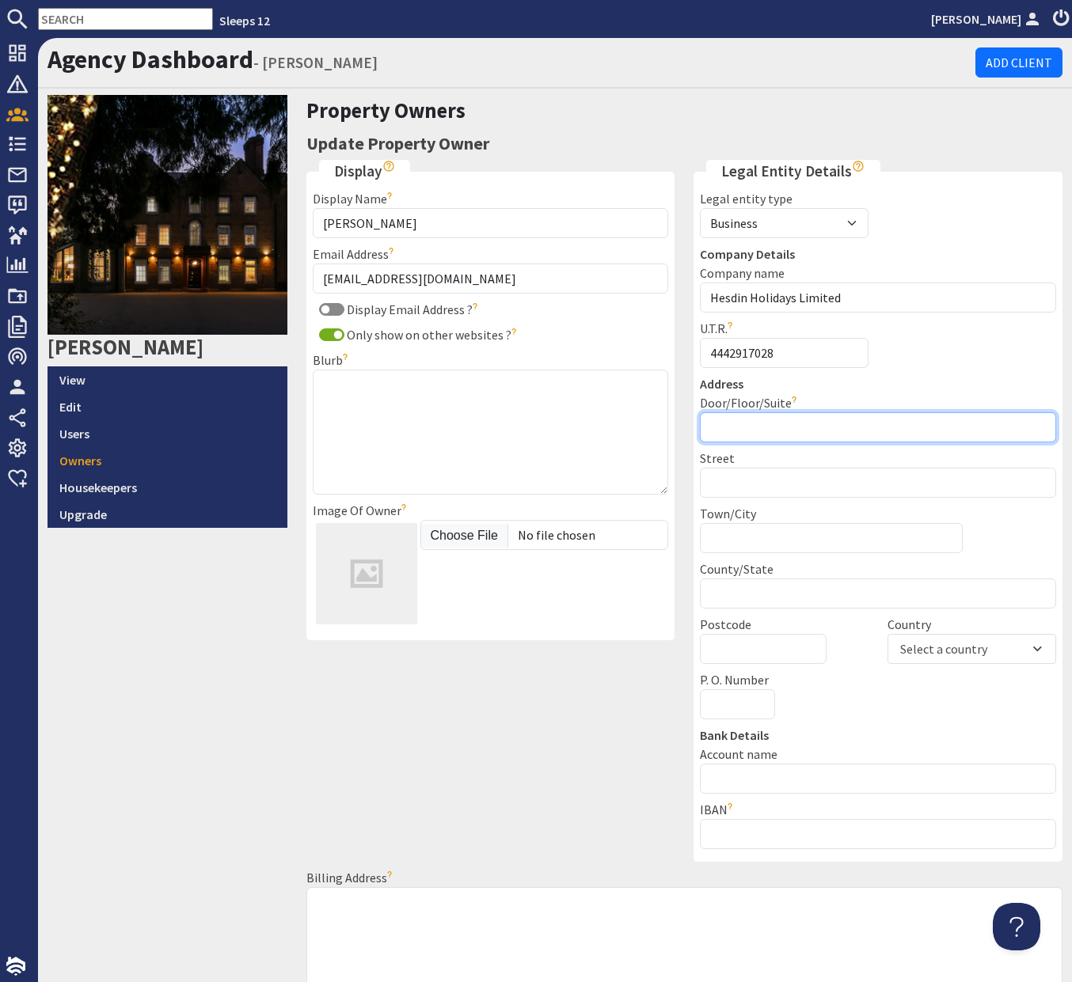
click at [856, 433] on input "Door/Floor/Suite" at bounding box center [878, 427] width 356 height 30
type input "Pitmaston House"
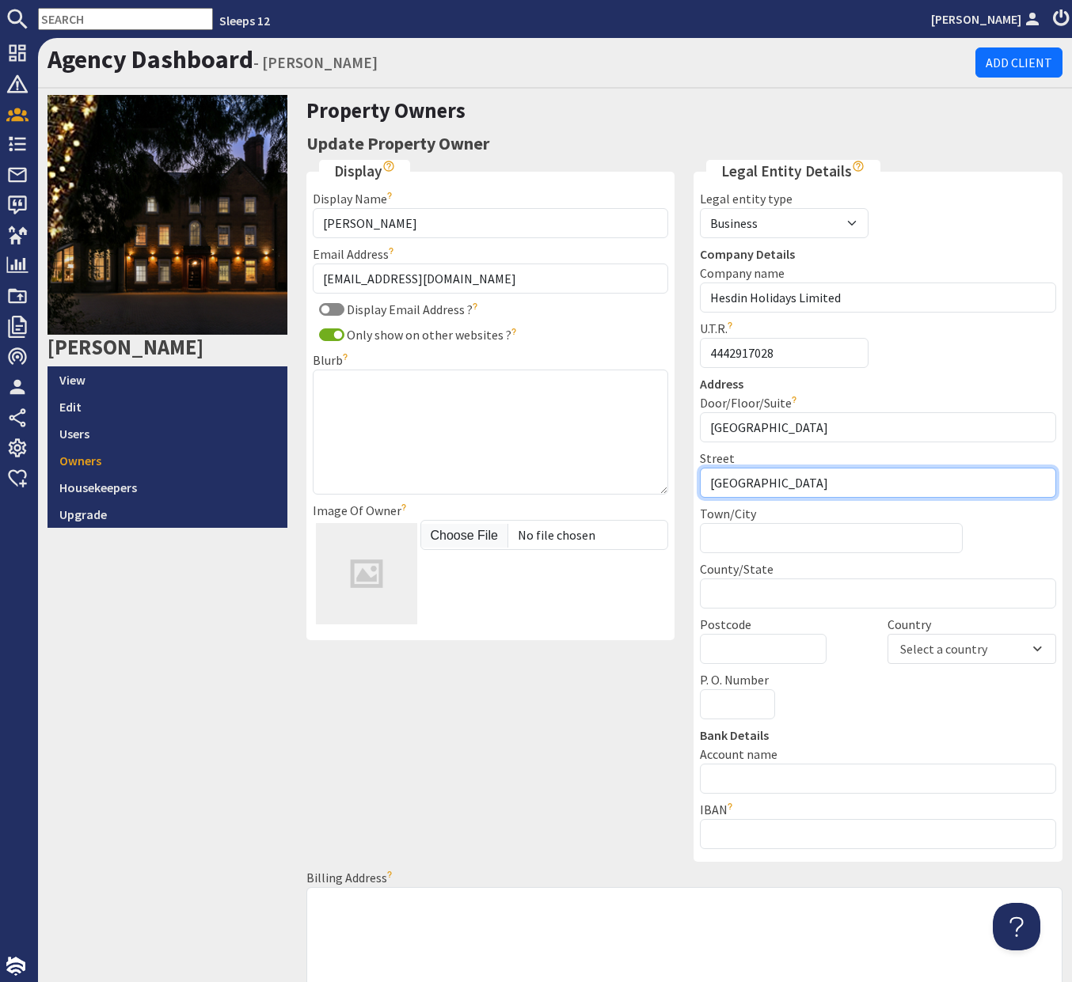
type input "Malvern Road"
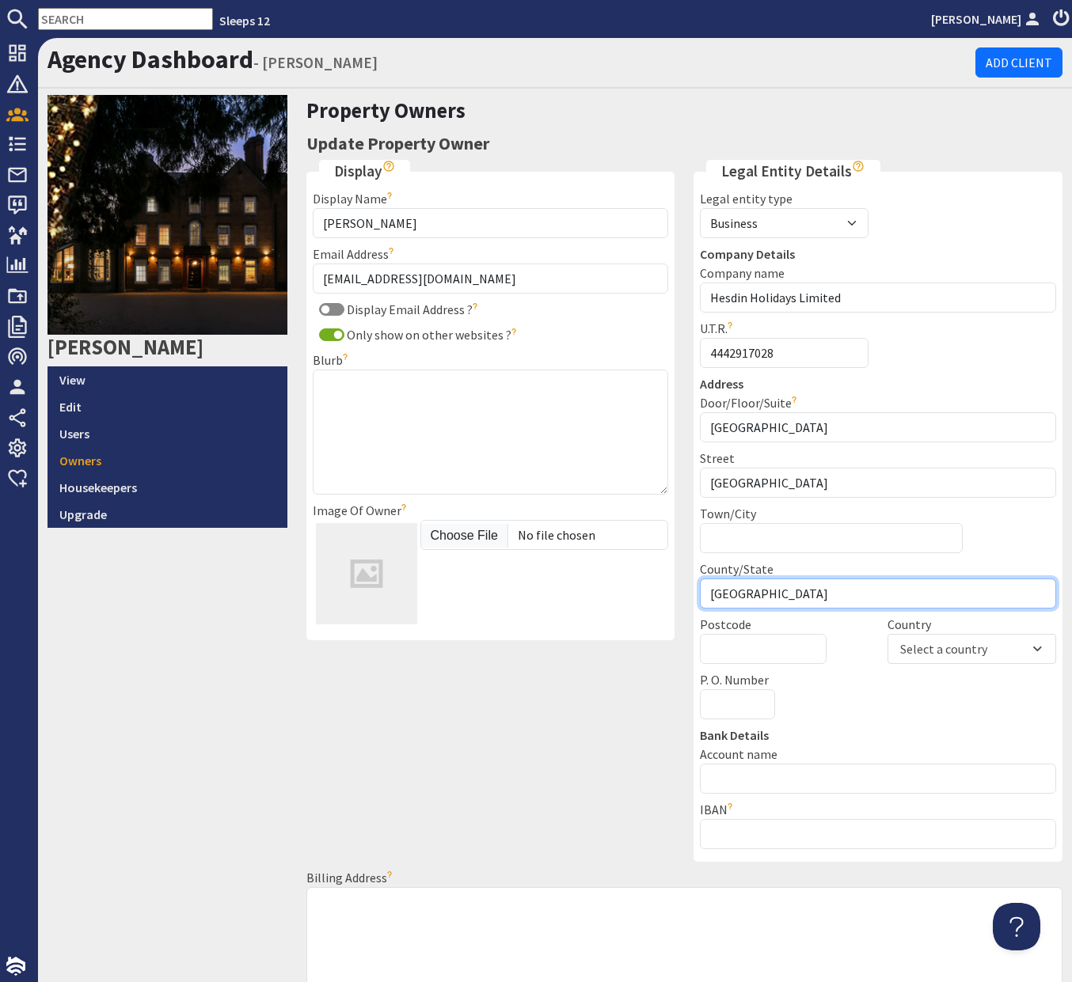
type input "Worcester"
type input "WR2 4LL"
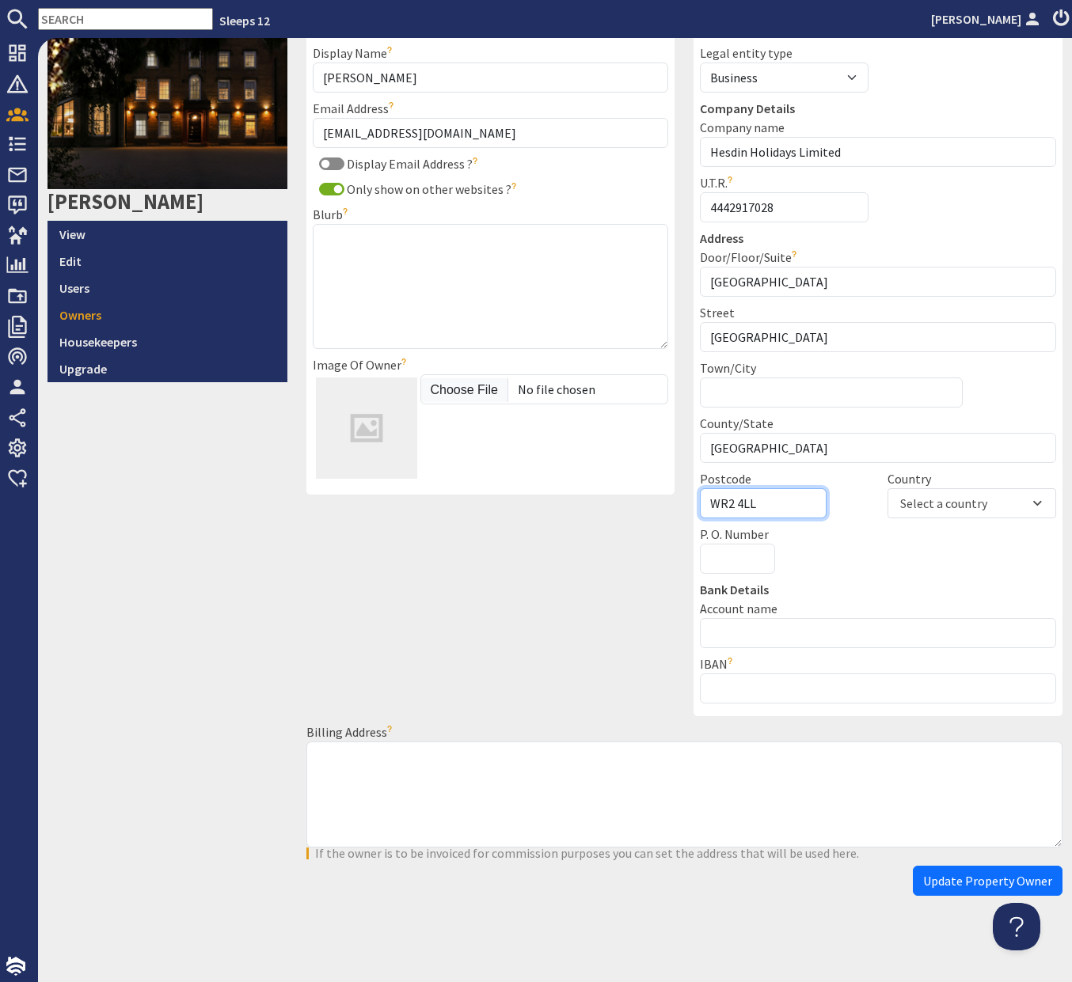
scroll to position [146, 0]
click at [928, 869] on button "Update Property Owner" at bounding box center [988, 880] width 150 height 30
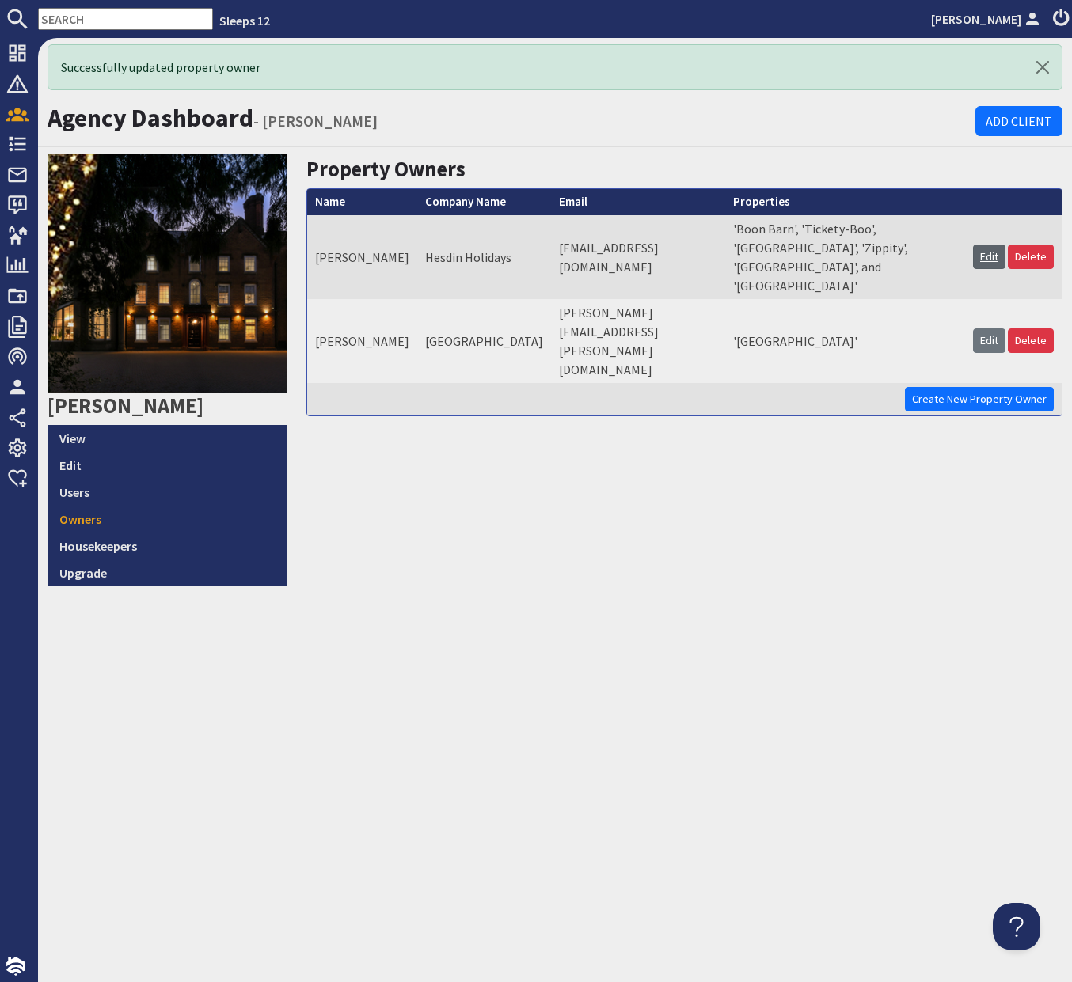
click at [1000, 254] on link "Edit" at bounding box center [989, 257] width 32 height 25
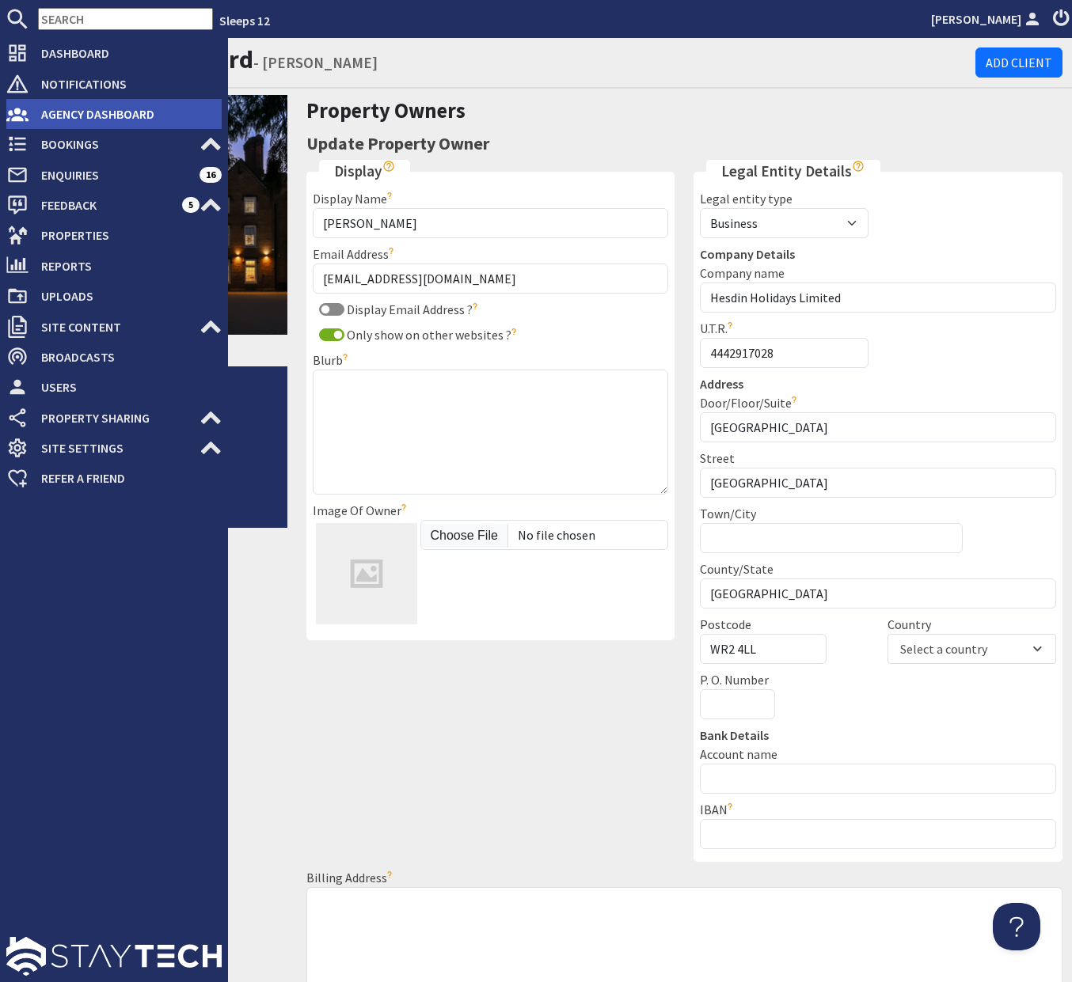
click at [17, 120] on use at bounding box center [17, 114] width 22 height 13
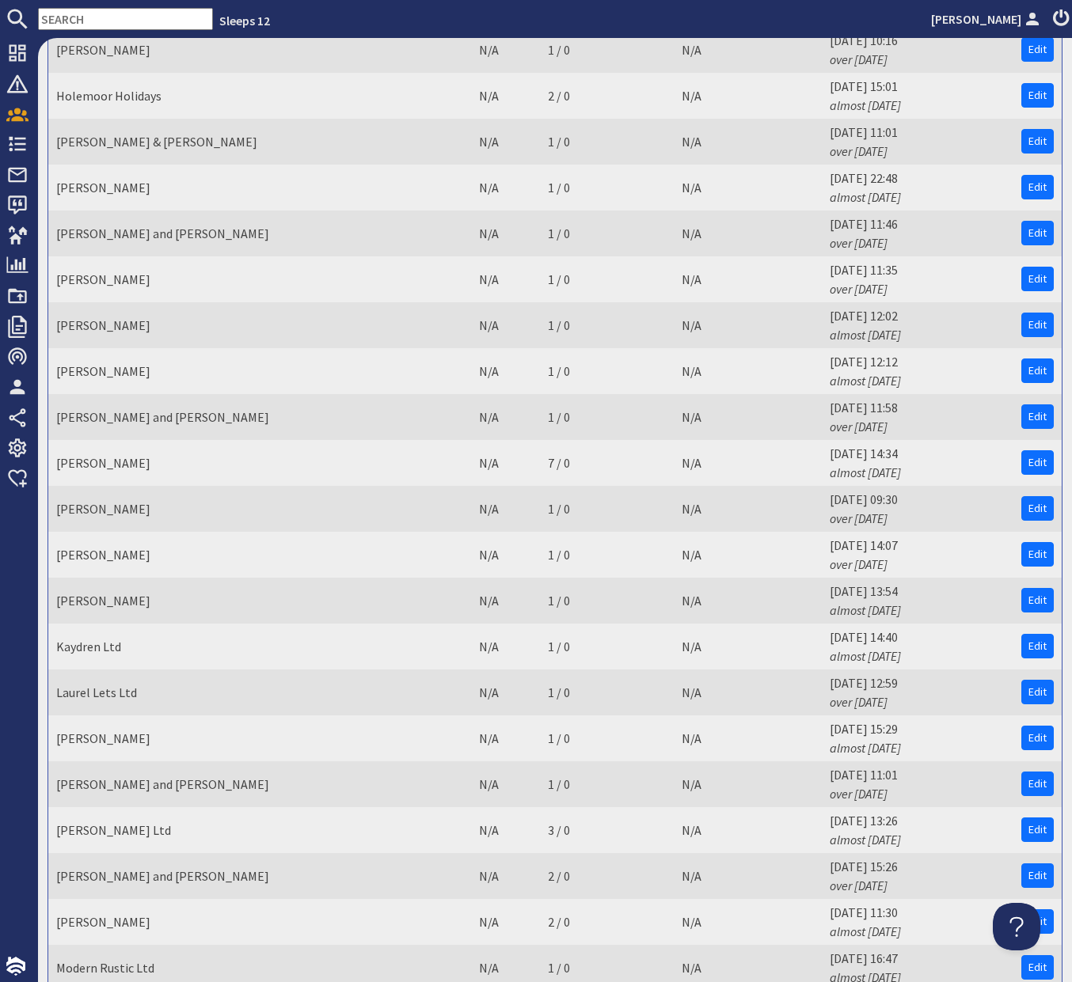
scroll to position [1988, 0]
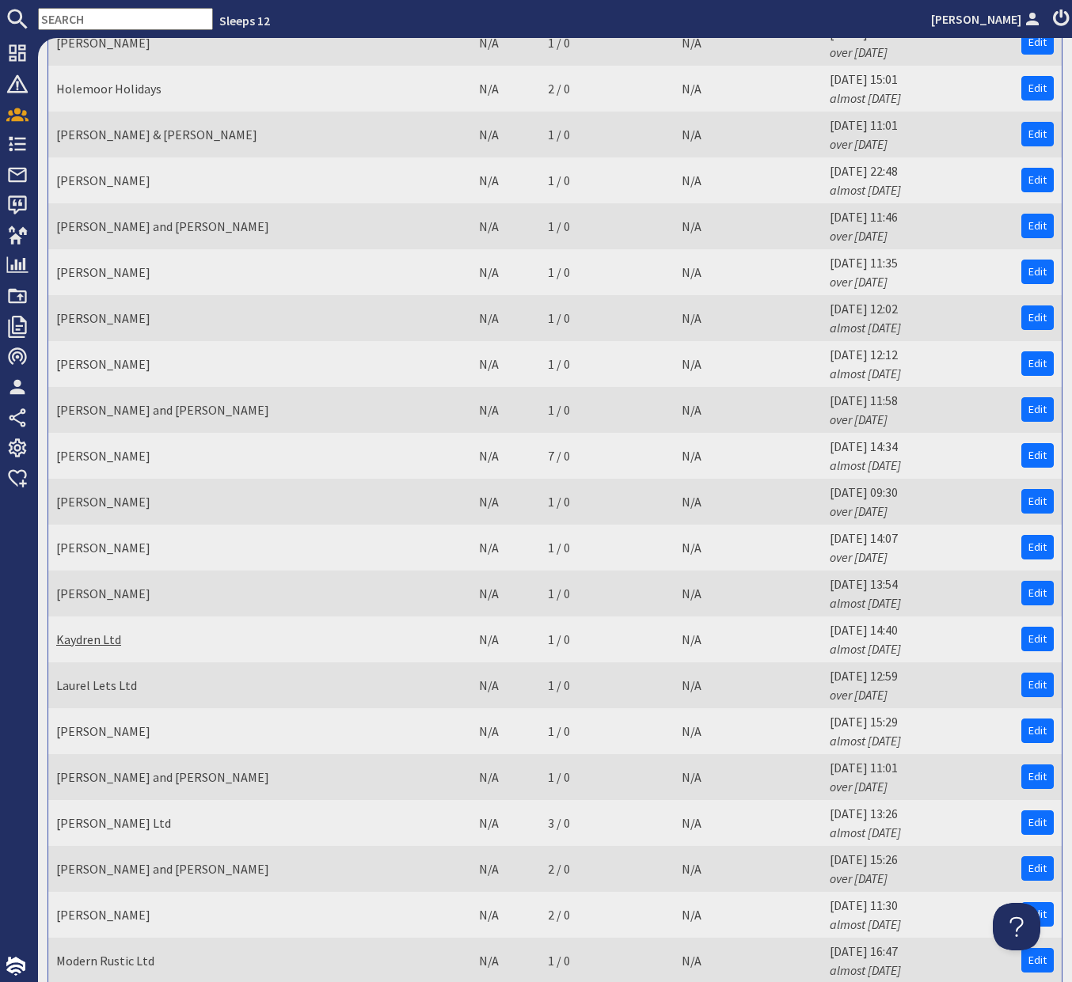
click at [97, 632] on link "Kaydren Ltd" at bounding box center [88, 640] width 65 height 16
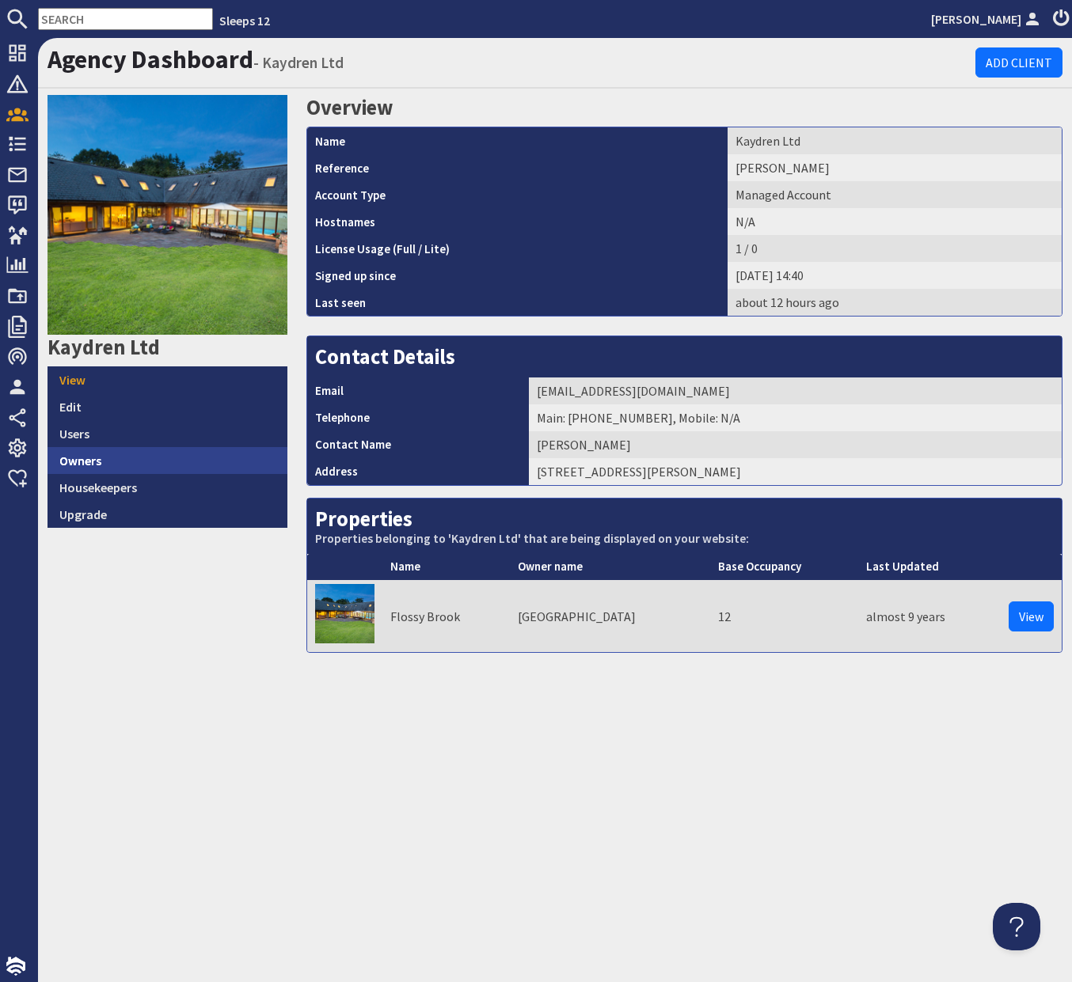
click at [78, 470] on link "Owners" at bounding box center [167, 460] width 240 height 27
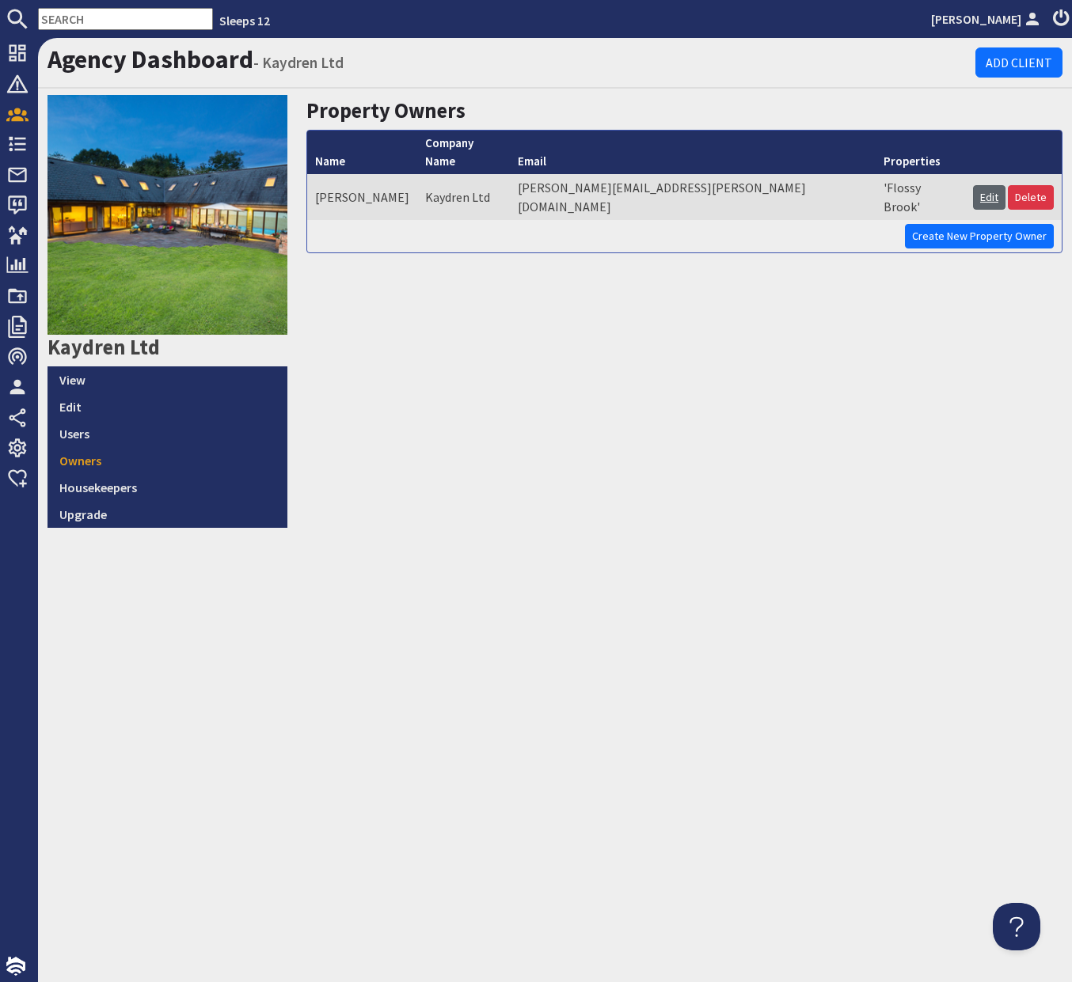
click at [984, 185] on link "Edit" at bounding box center [989, 197] width 32 height 25
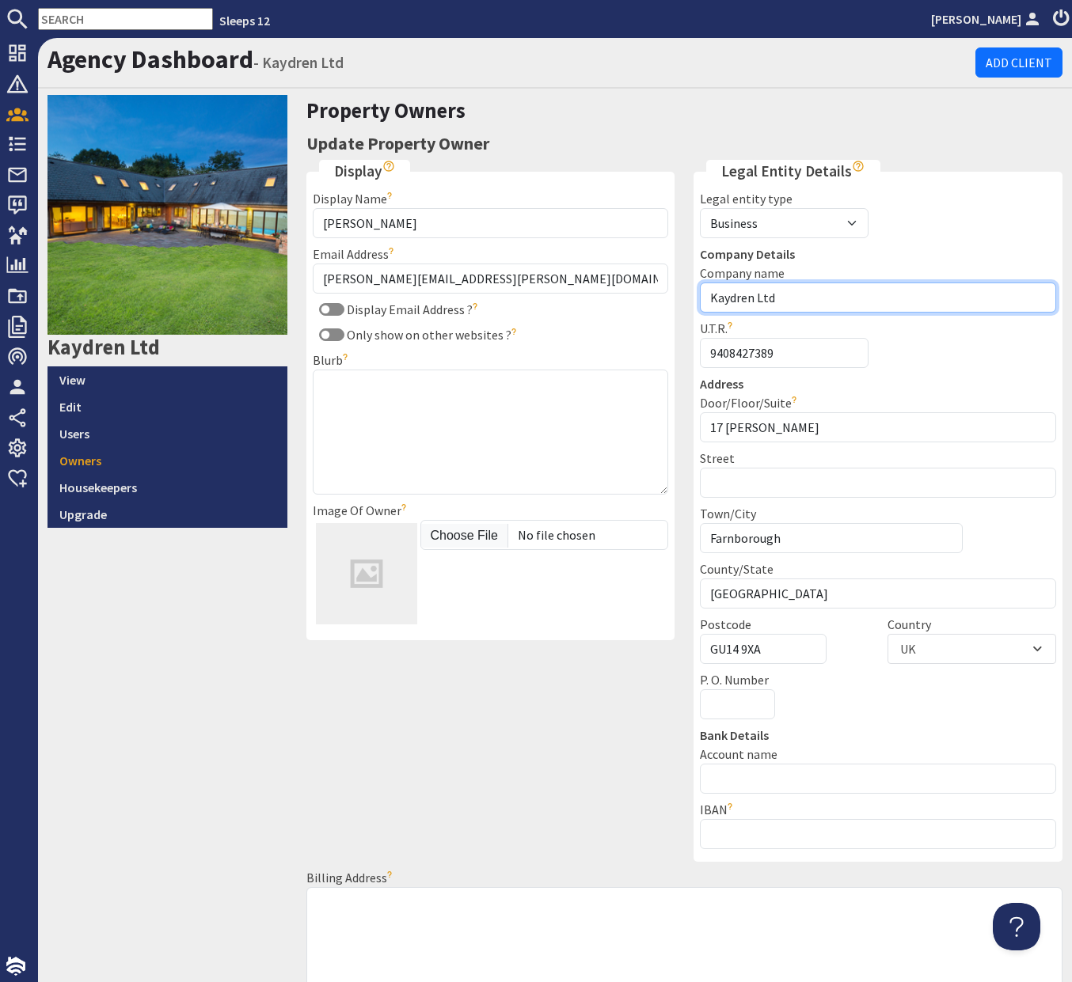
click at [863, 298] on input "Kaydren Ltd" at bounding box center [878, 298] width 356 height 30
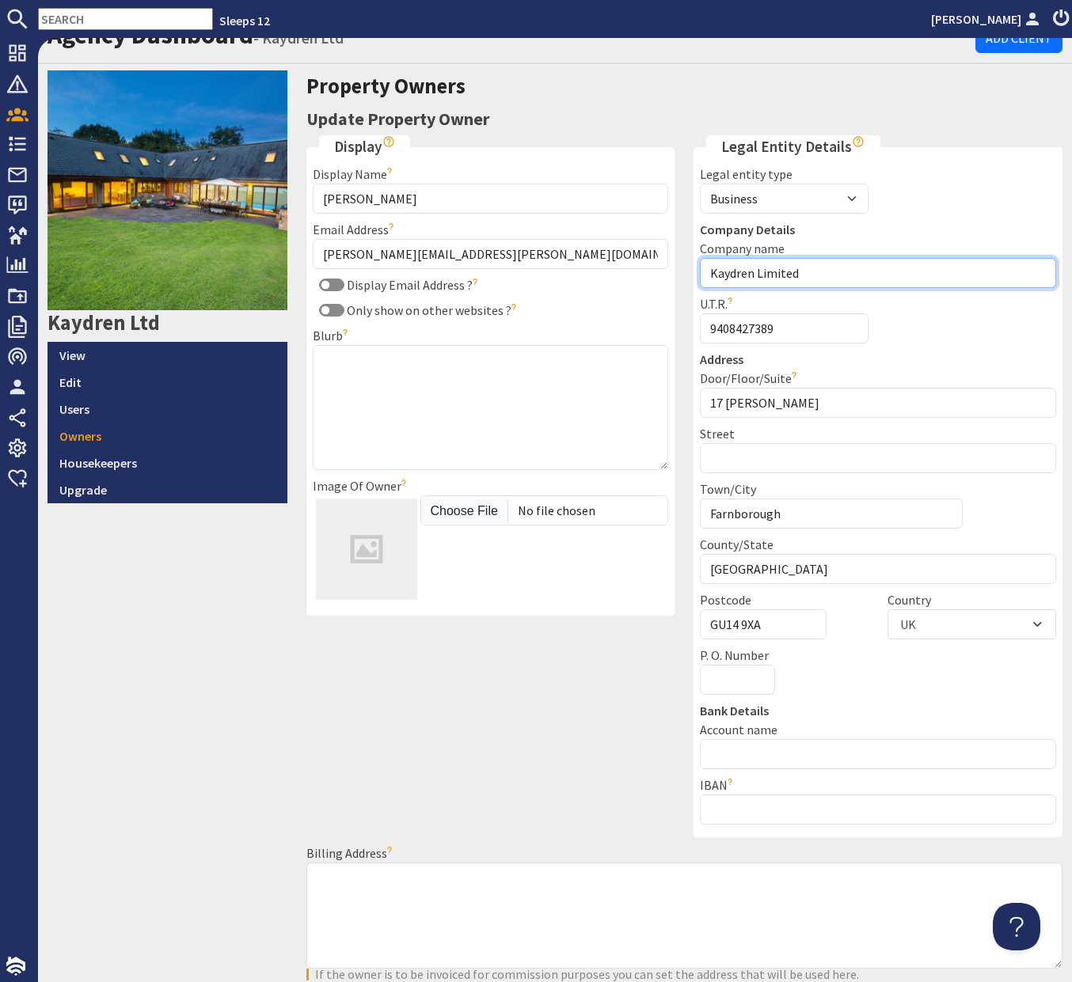
scroll to position [25, 0]
type input "Kaydren Limited"
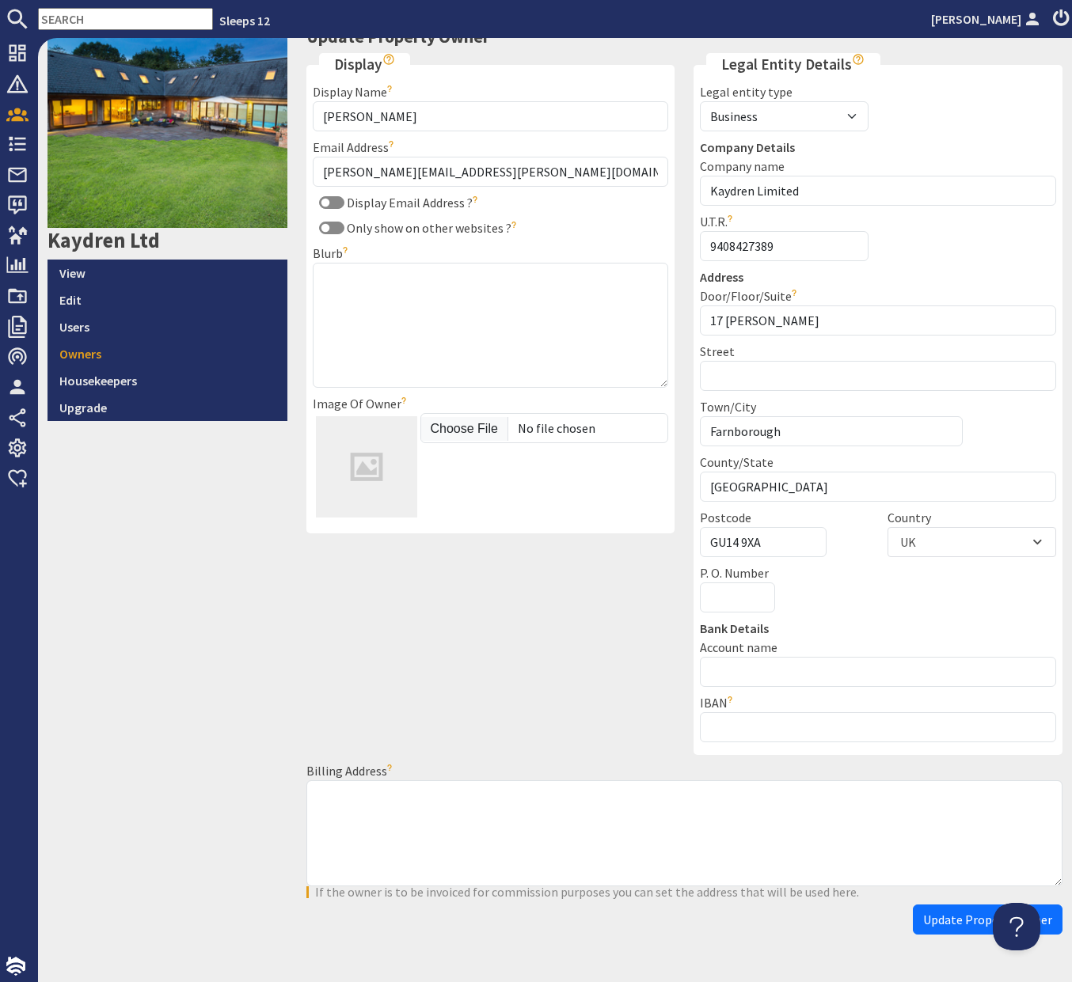
scroll to position [146, 0]
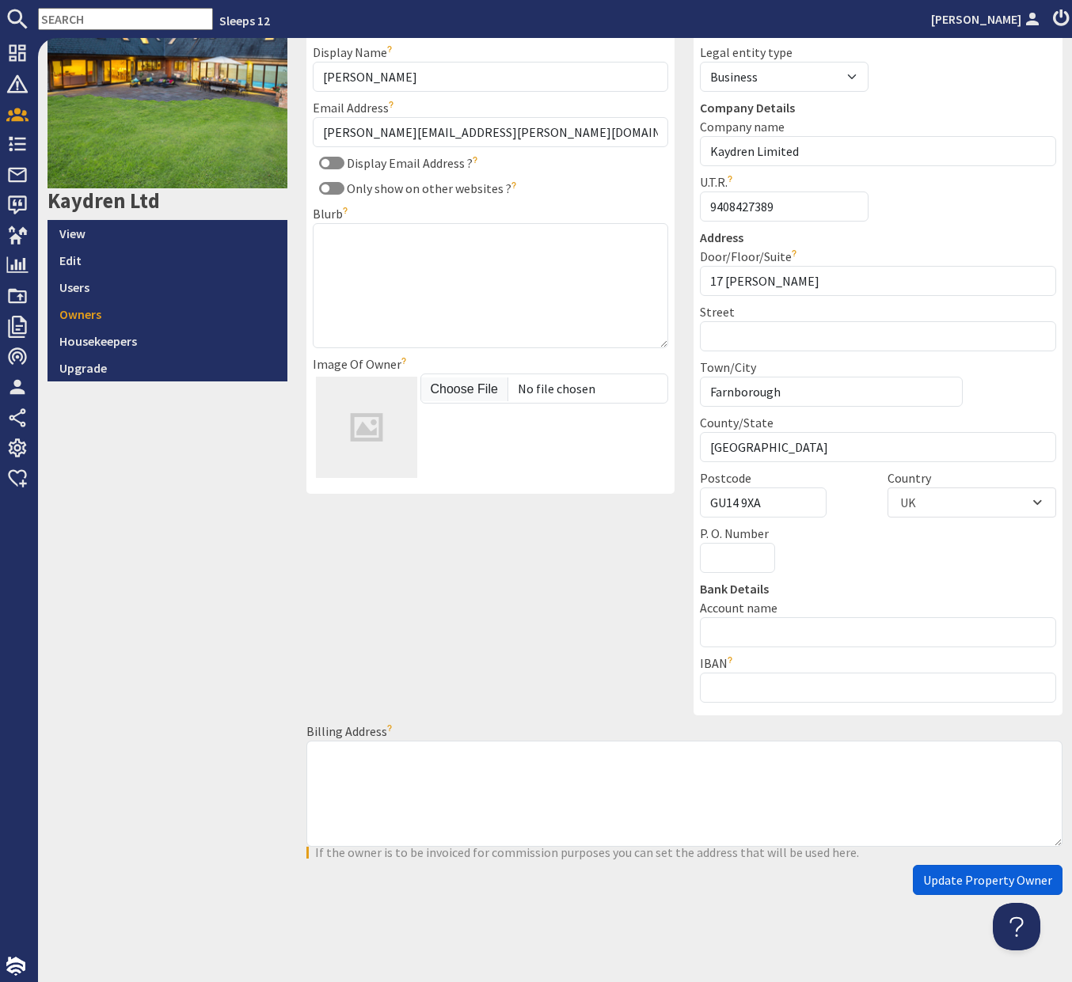
click at [939, 882] on span "Update Property Owner" at bounding box center [987, 880] width 129 height 16
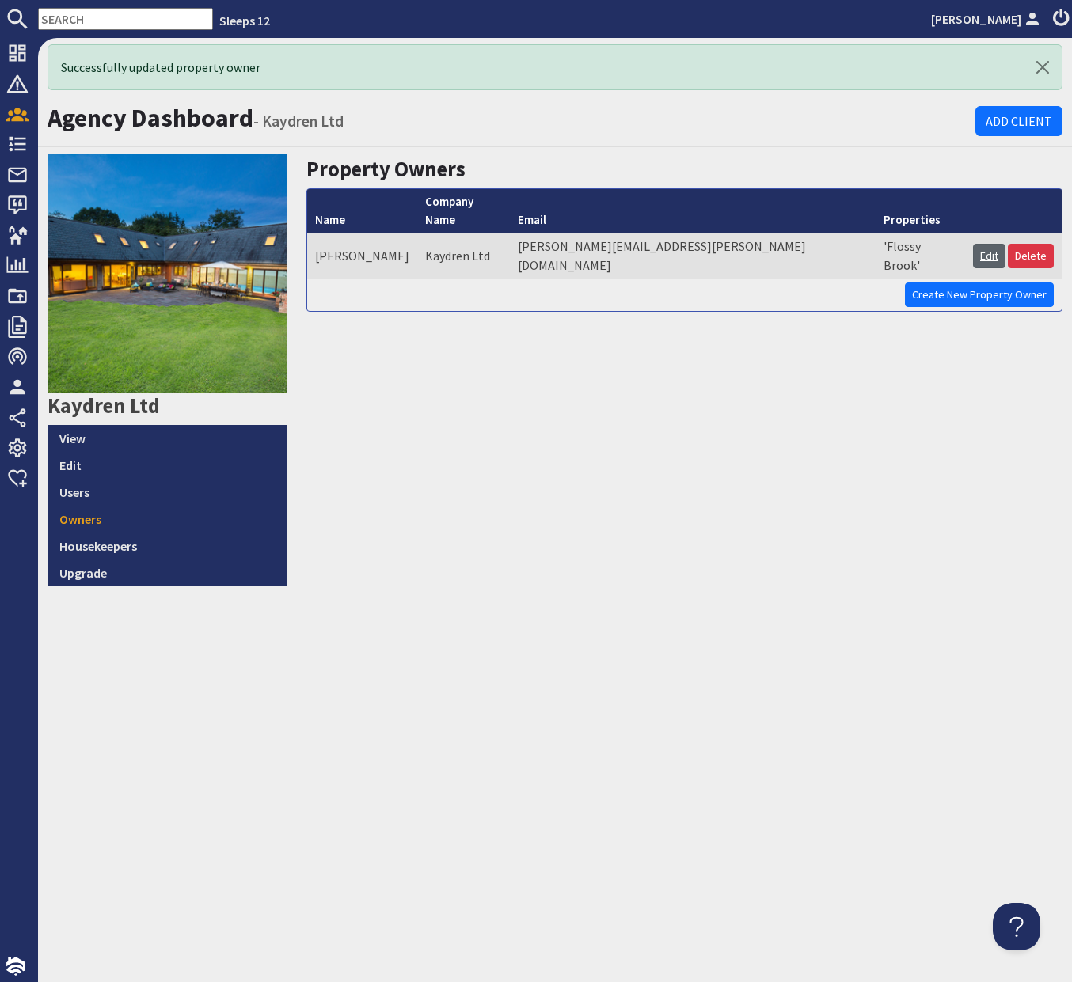
click at [978, 244] on link "Edit" at bounding box center [989, 256] width 32 height 25
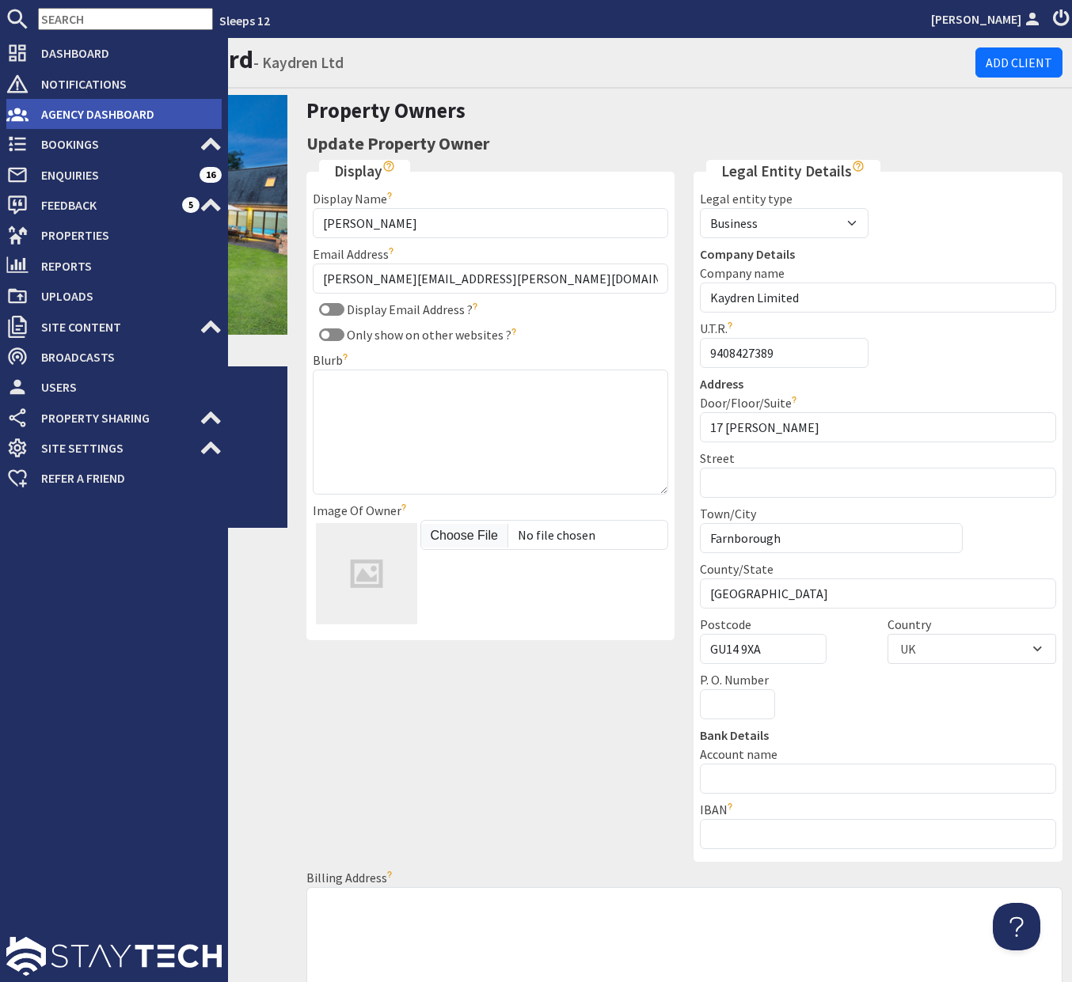
click at [55, 104] on span "Agency Dashboard" at bounding box center [124, 113] width 193 height 25
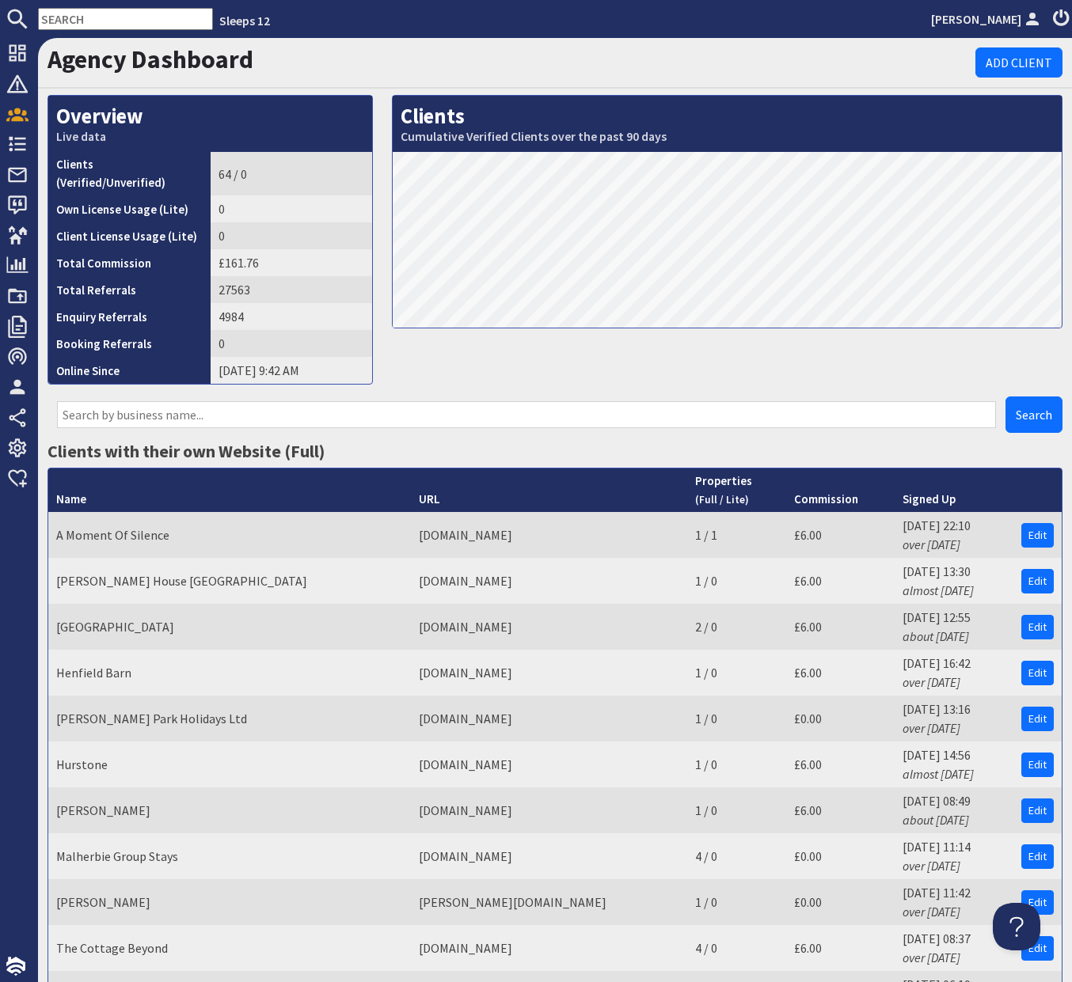
click at [271, 401] on input "text" at bounding box center [526, 414] width 939 height 27
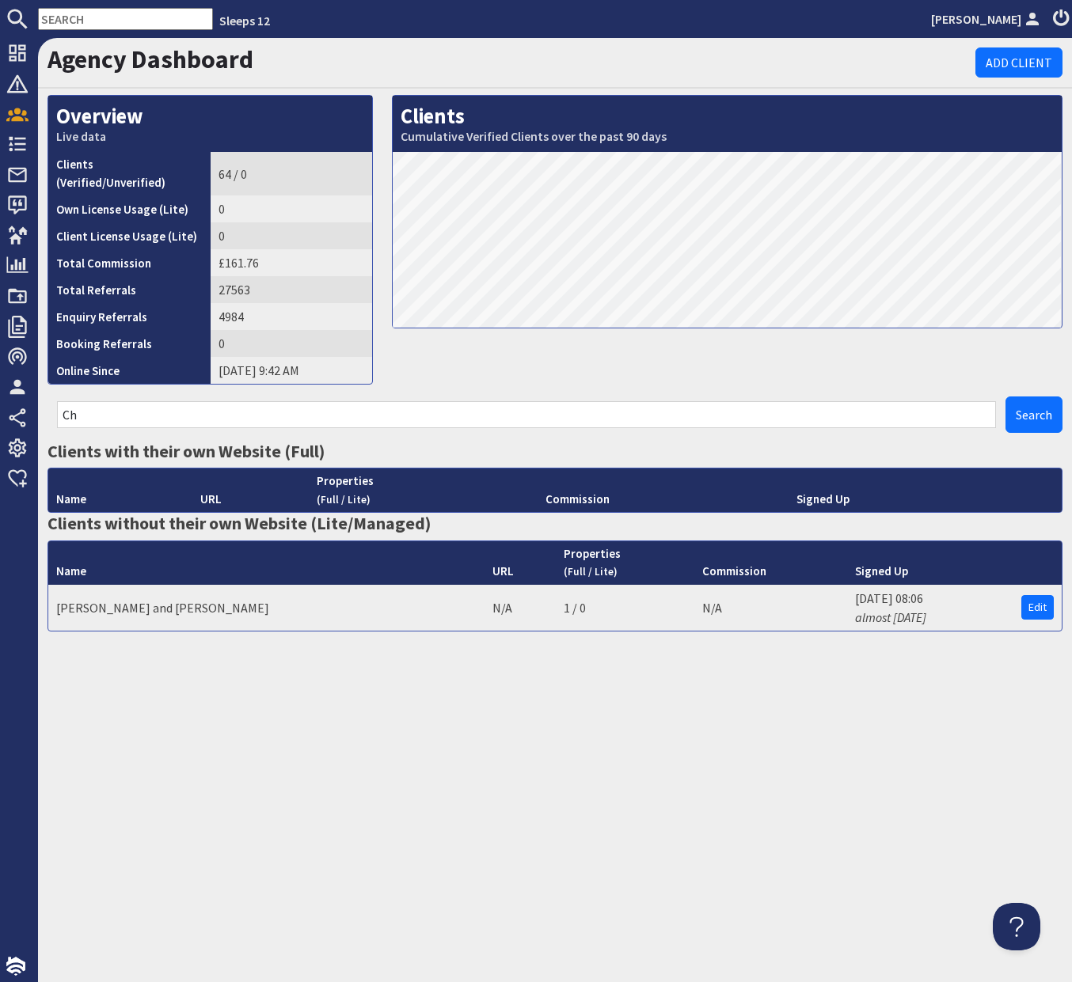
type input "C"
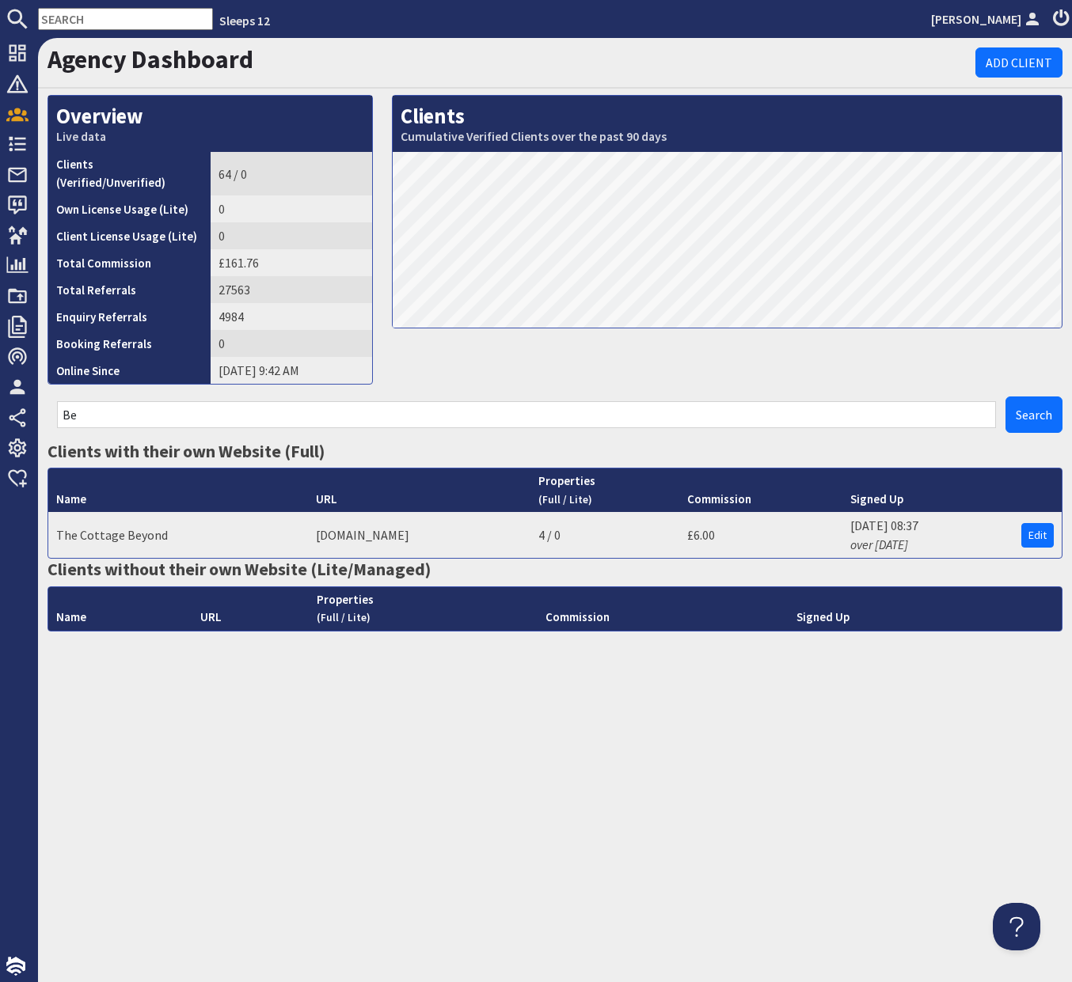
type input "B"
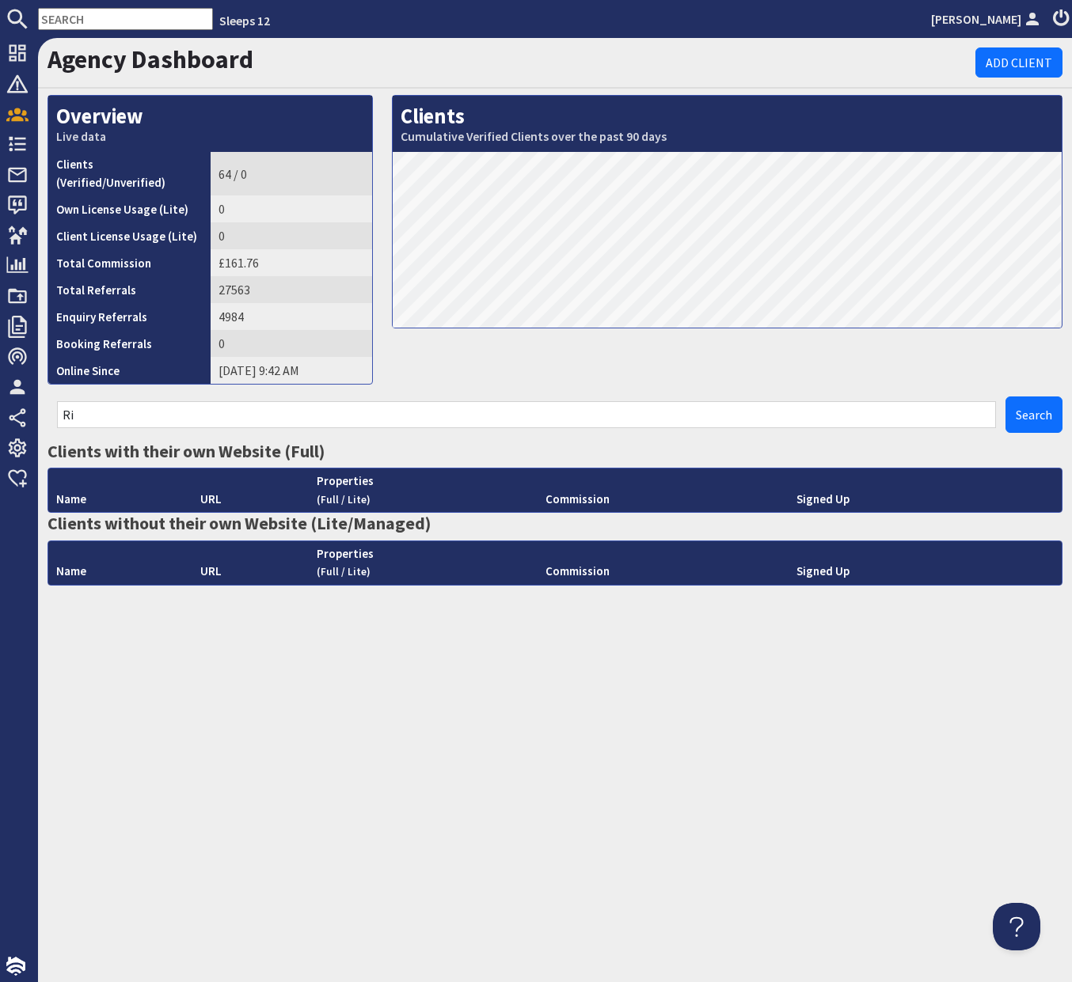
type input "R"
type input "F"
type input "P"
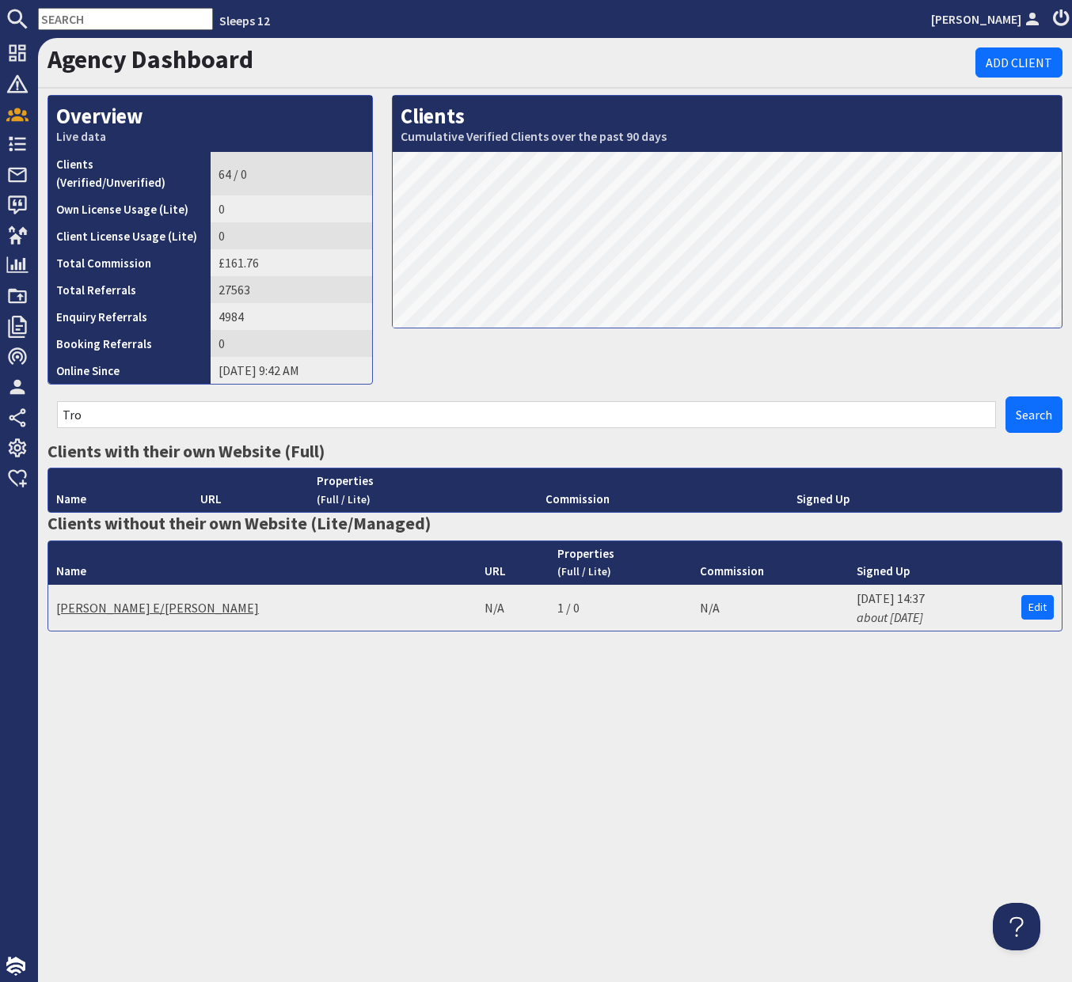
type input "Tro"
click at [133, 600] on link "[PERSON_NAME] E/[PERSON_NAME]" at bounding box center [157, 608] width 203 height 16
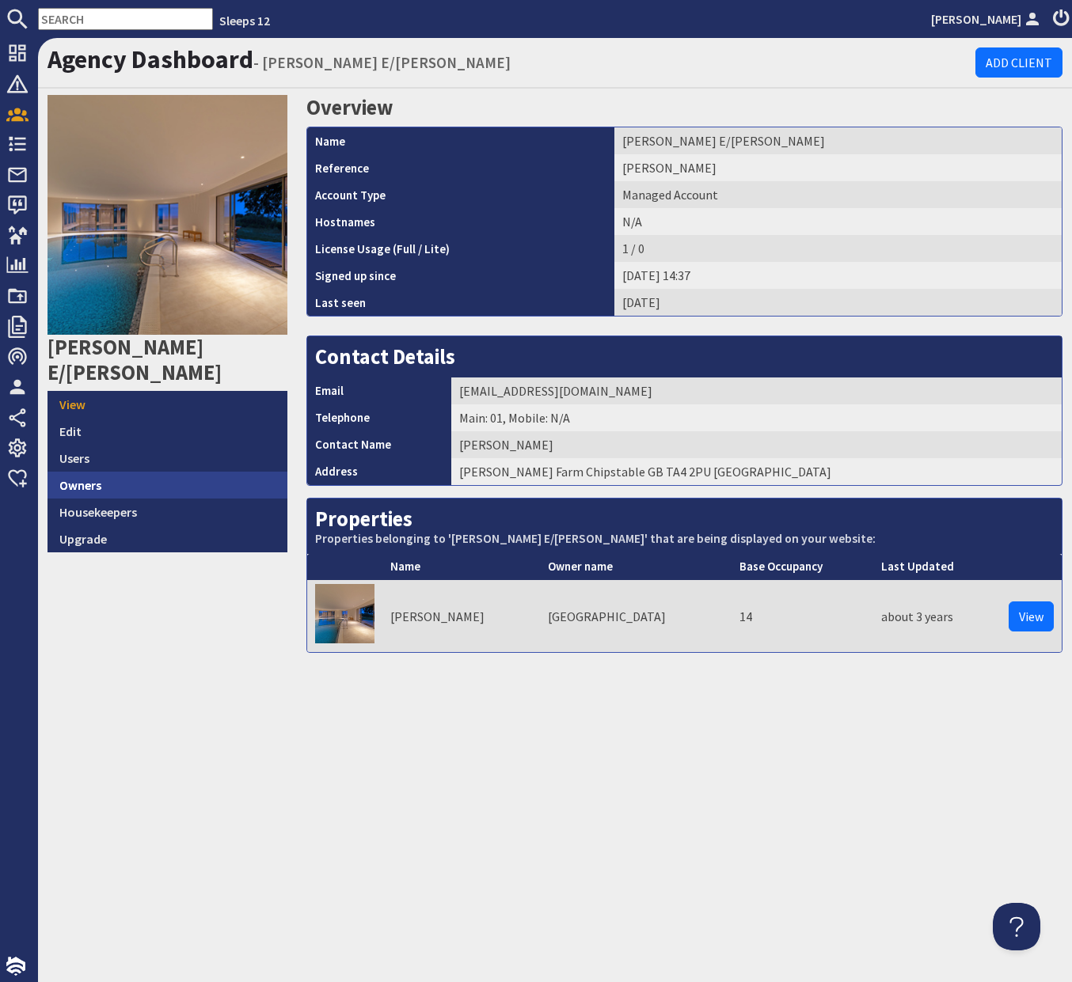
click at [239, 472] on link "Owners" at bounding box center [167, 485] width 240 height 27
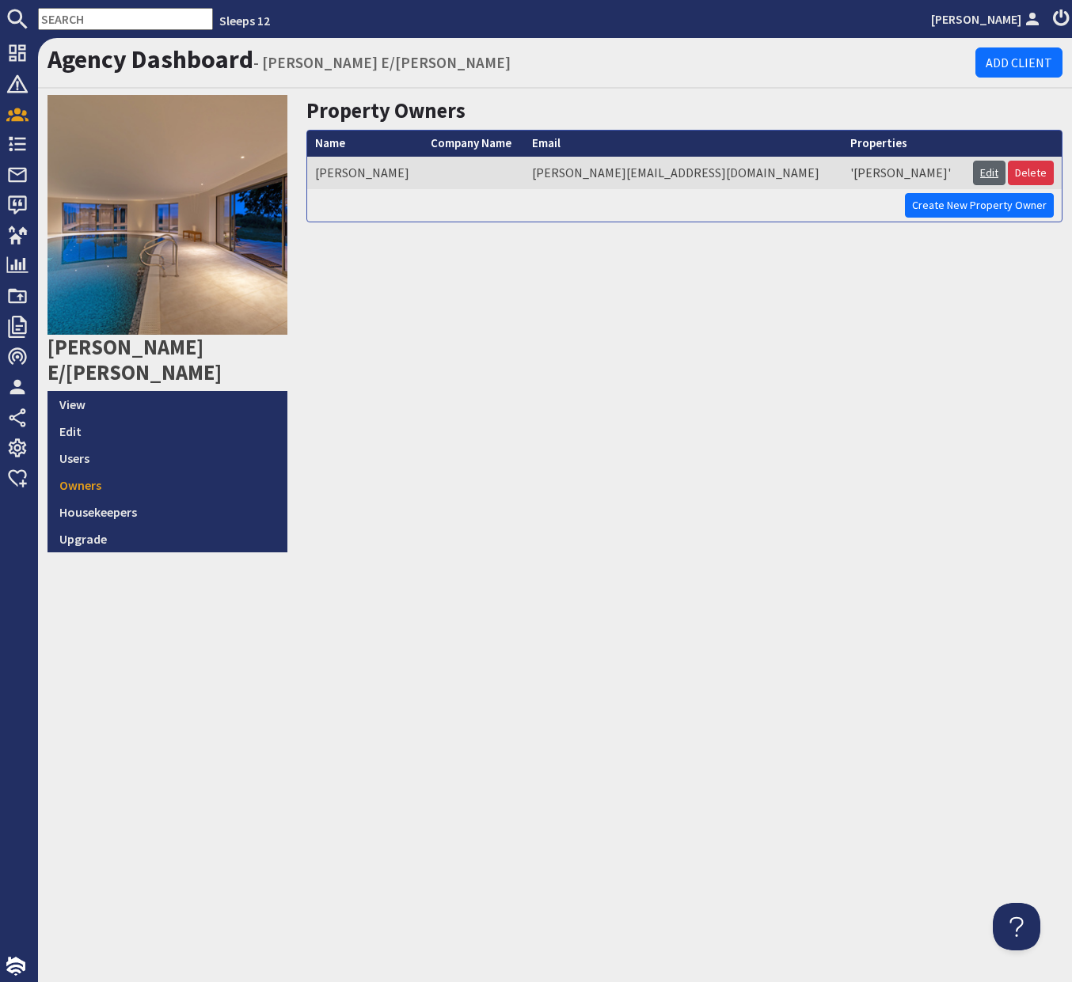
click at [993, 172] on link "Edit" at bounding box center [989, 173] width 32 height 25
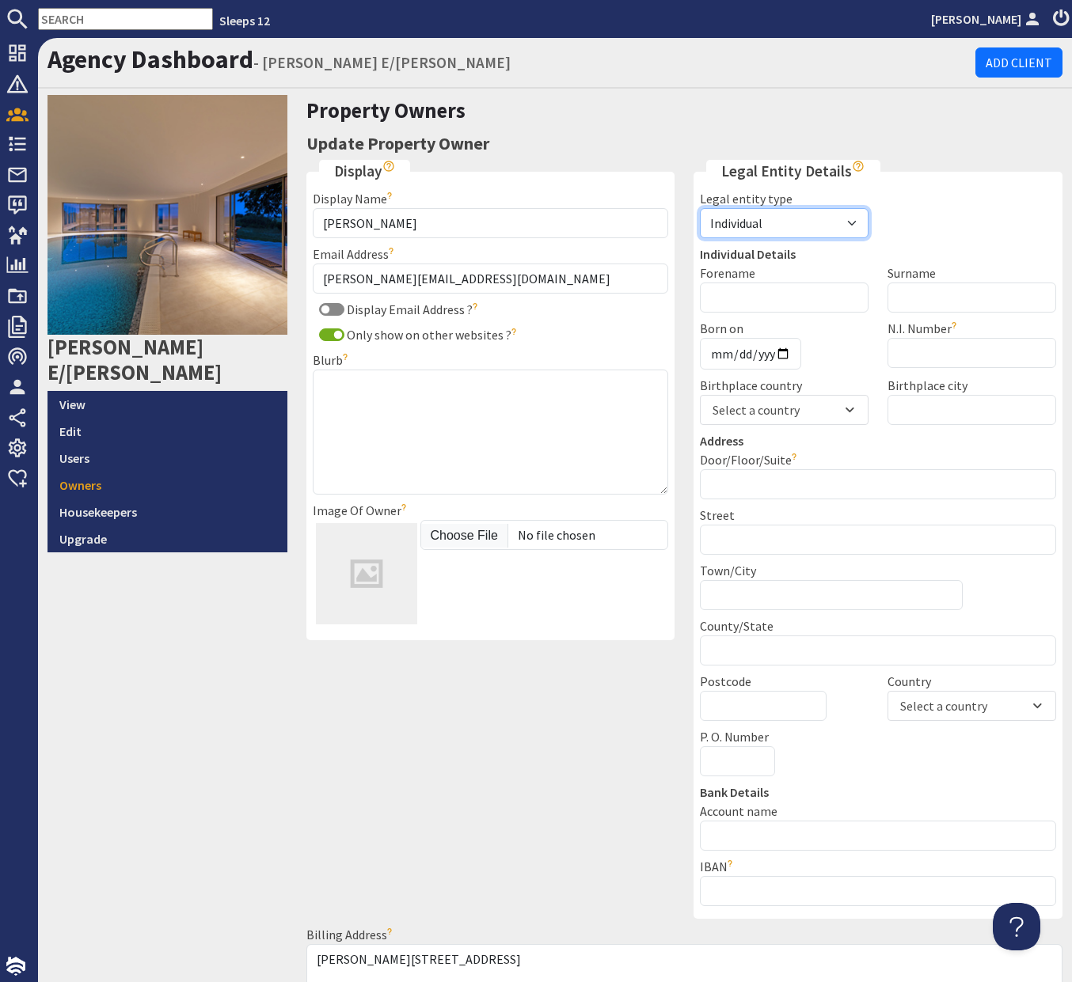
click at [795, 218] on select "Individual Business Agent" at bounding box center [784, 223] width 169 height 30
select select "business"
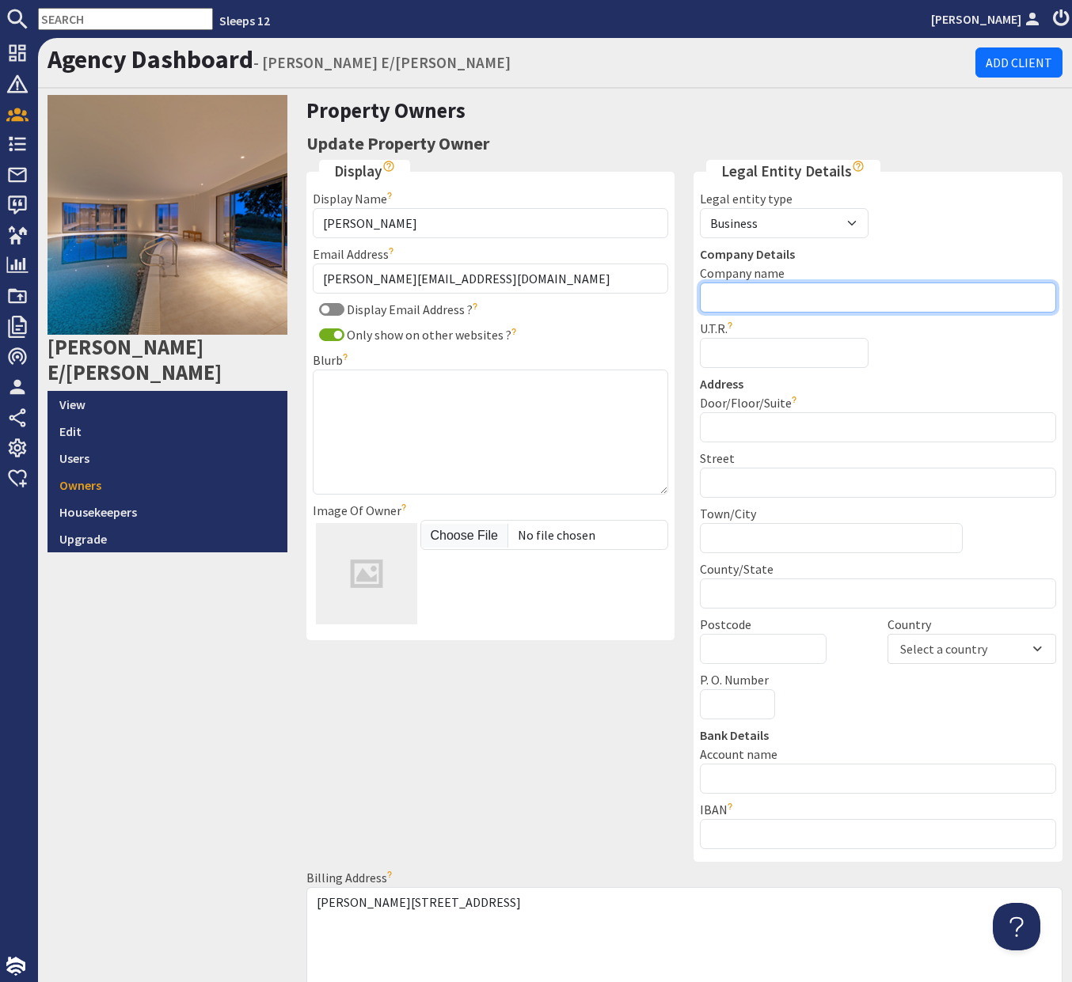
click at [867, 305] on input "Company name" at bounding box center [878, 298] width 356 height 30
type input "Trowell Farm"
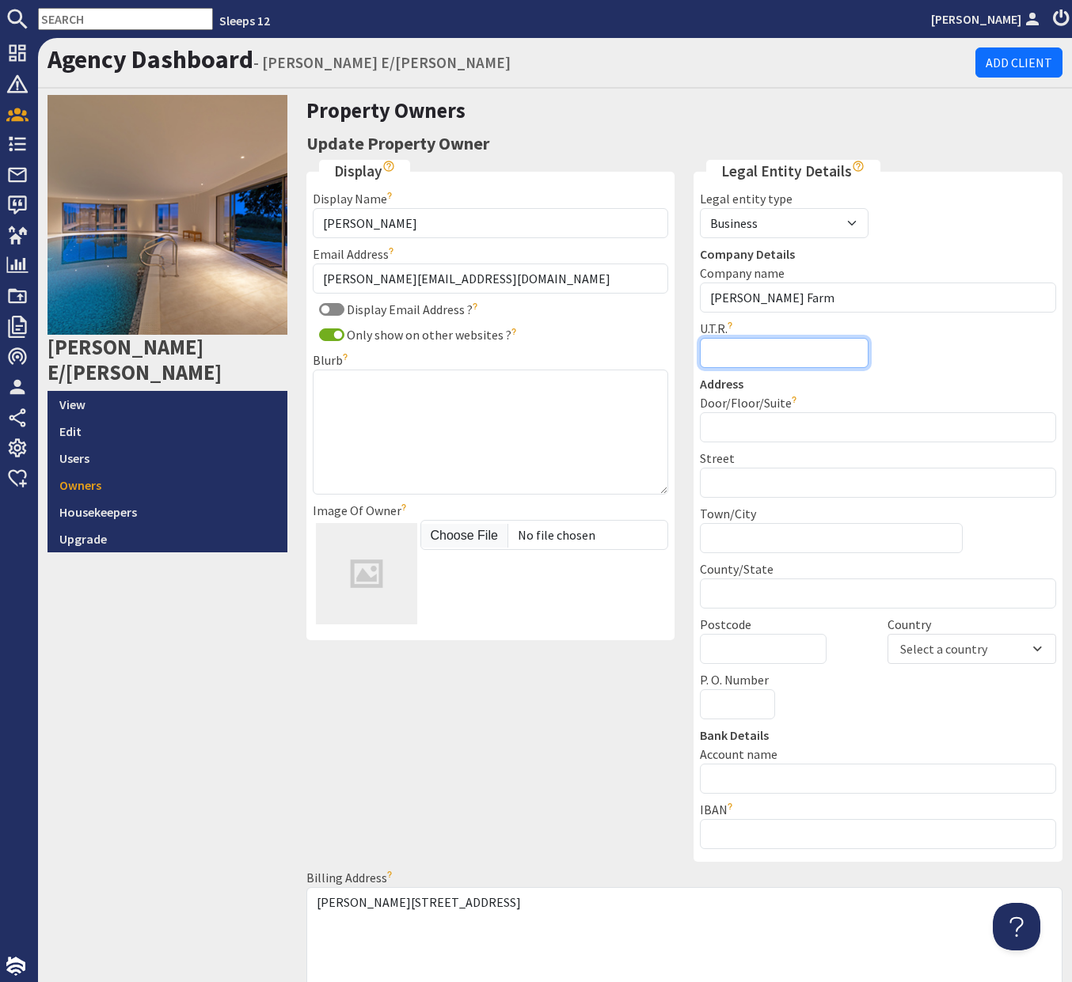
paste input "UTR 7667595298"
click at [738, 354] on input "UTR 7667595298" at bounding box center [784, 353] width 169 height 30
type input "7667595298"
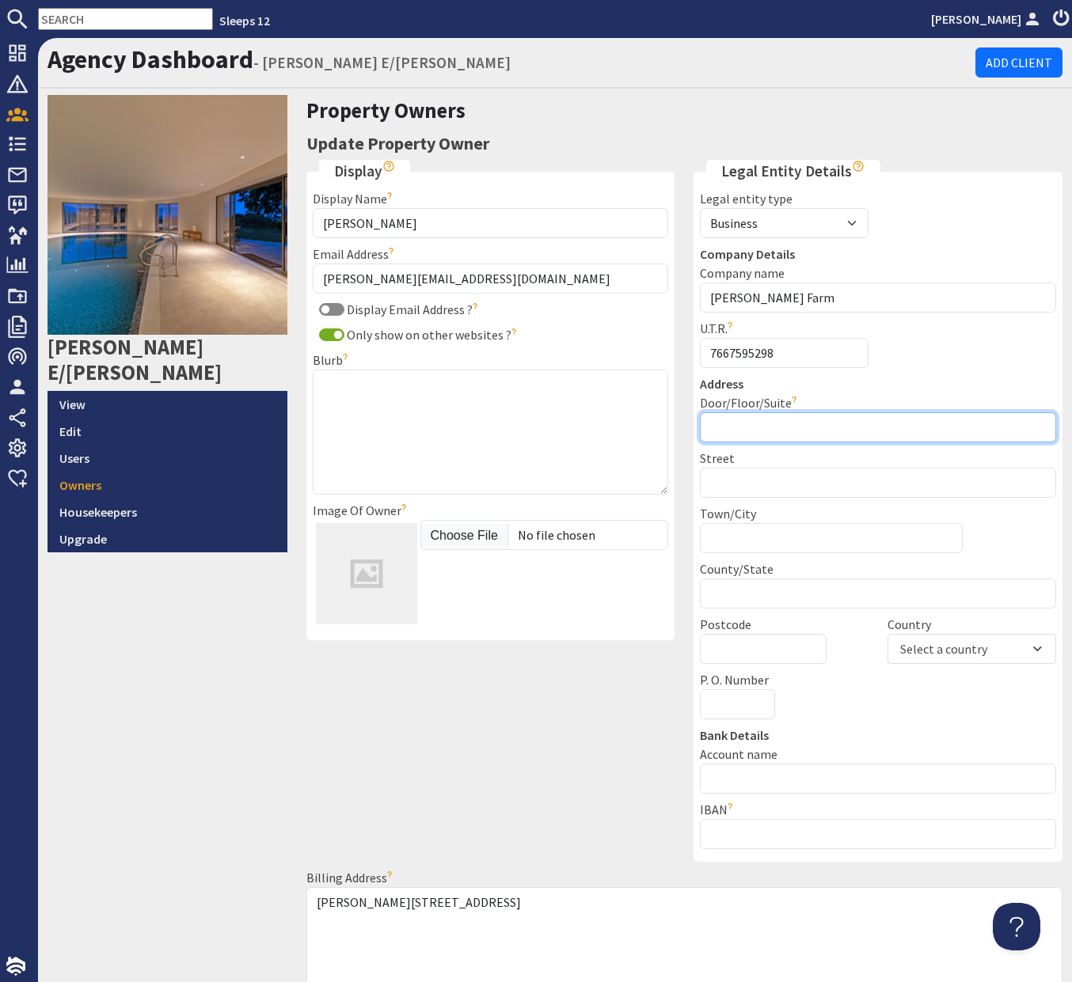
click at [792, 418] on input "Door/Floor/Suite" at bounding box center [878, 427] width 356 height 30
type input "Trowell Farm"
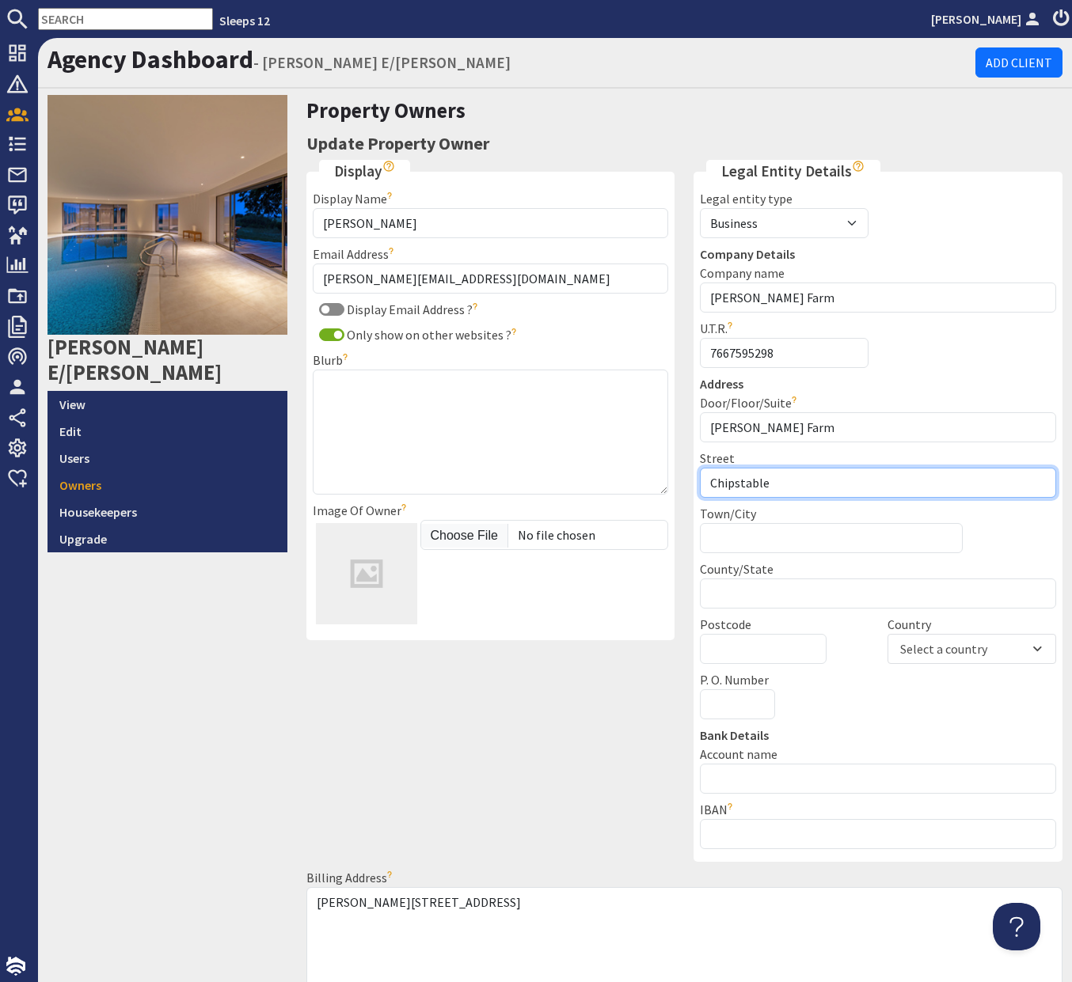
type input "Chipstable"
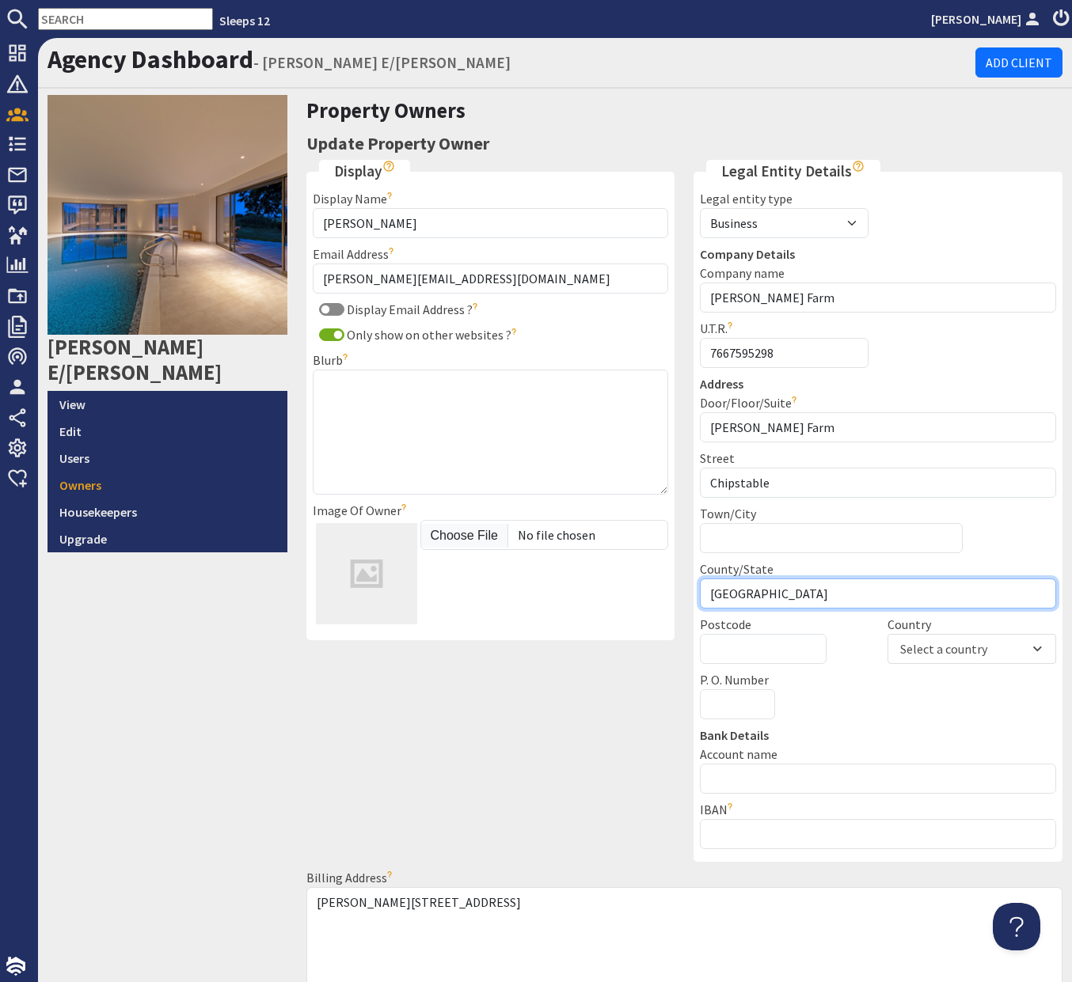
type input "[GEOGRAPHIC_DATA]"
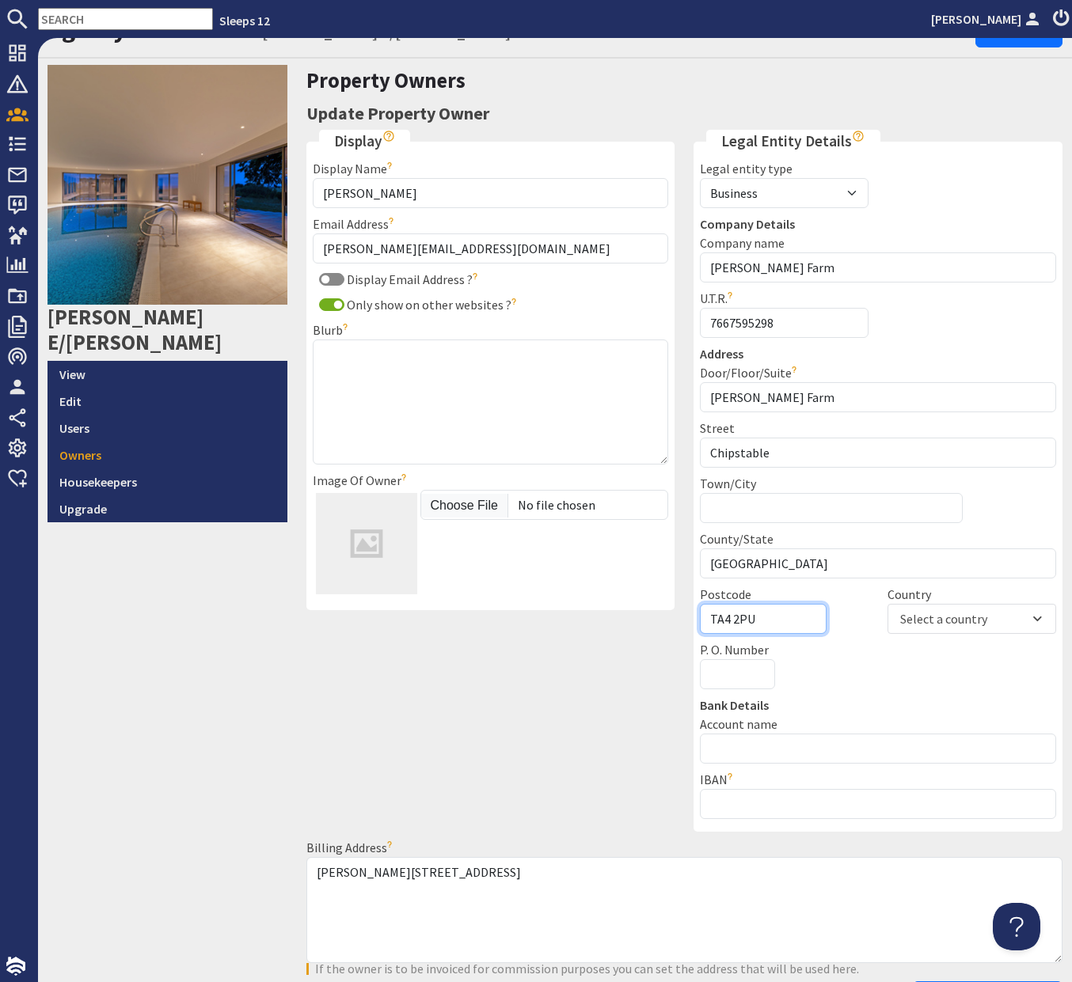
scroll to position [9, 0]
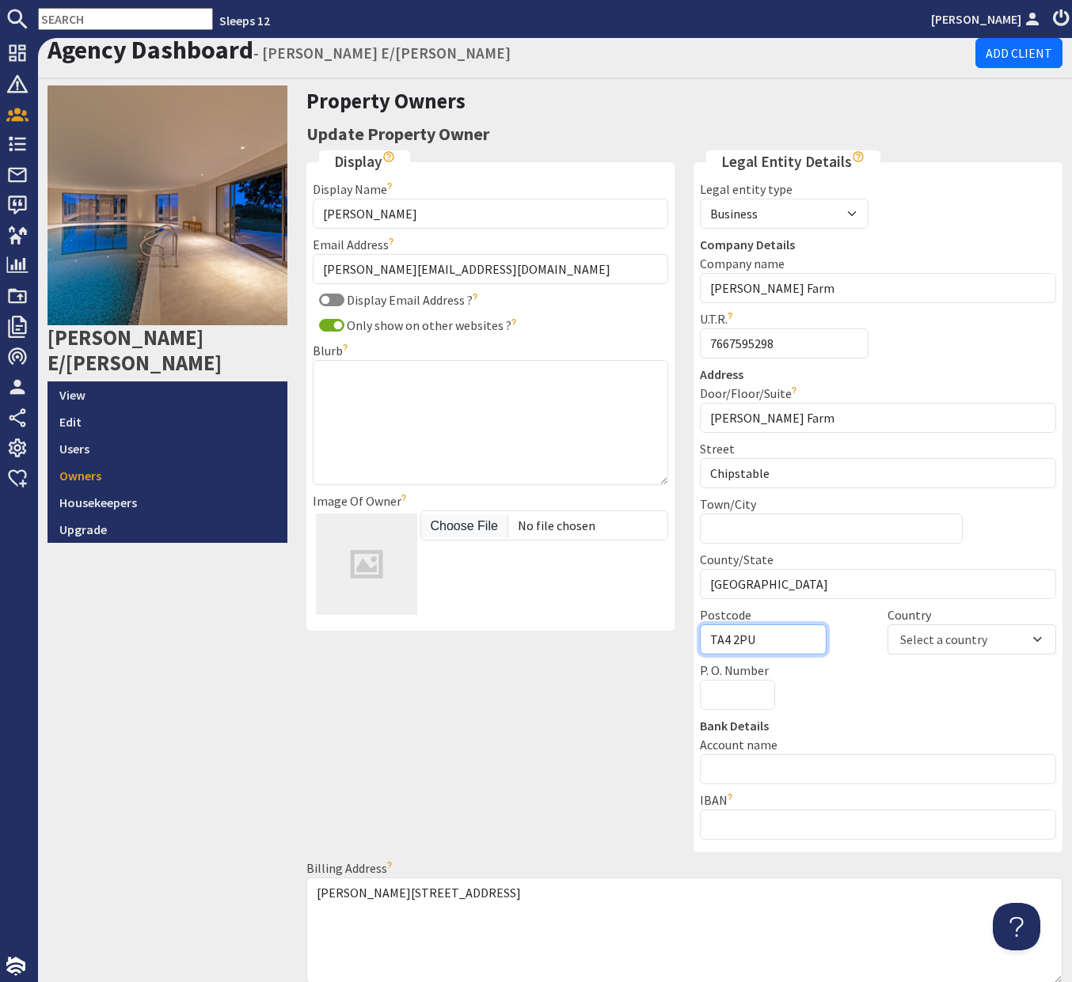
type input "TA4 2PU"
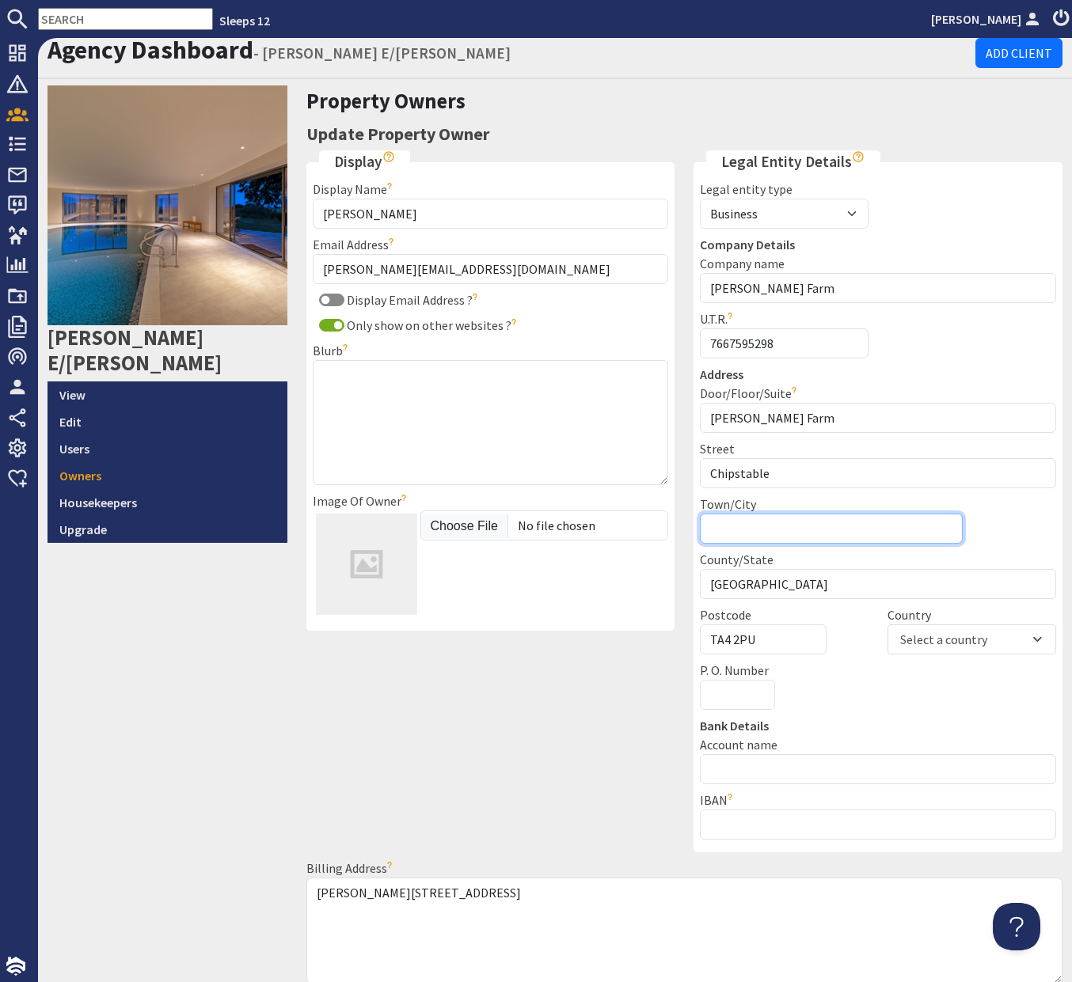
click at [786, 516] on input "Town/City" at bounding box center [831, 529] width 262 height 30
type input "Chipstable"
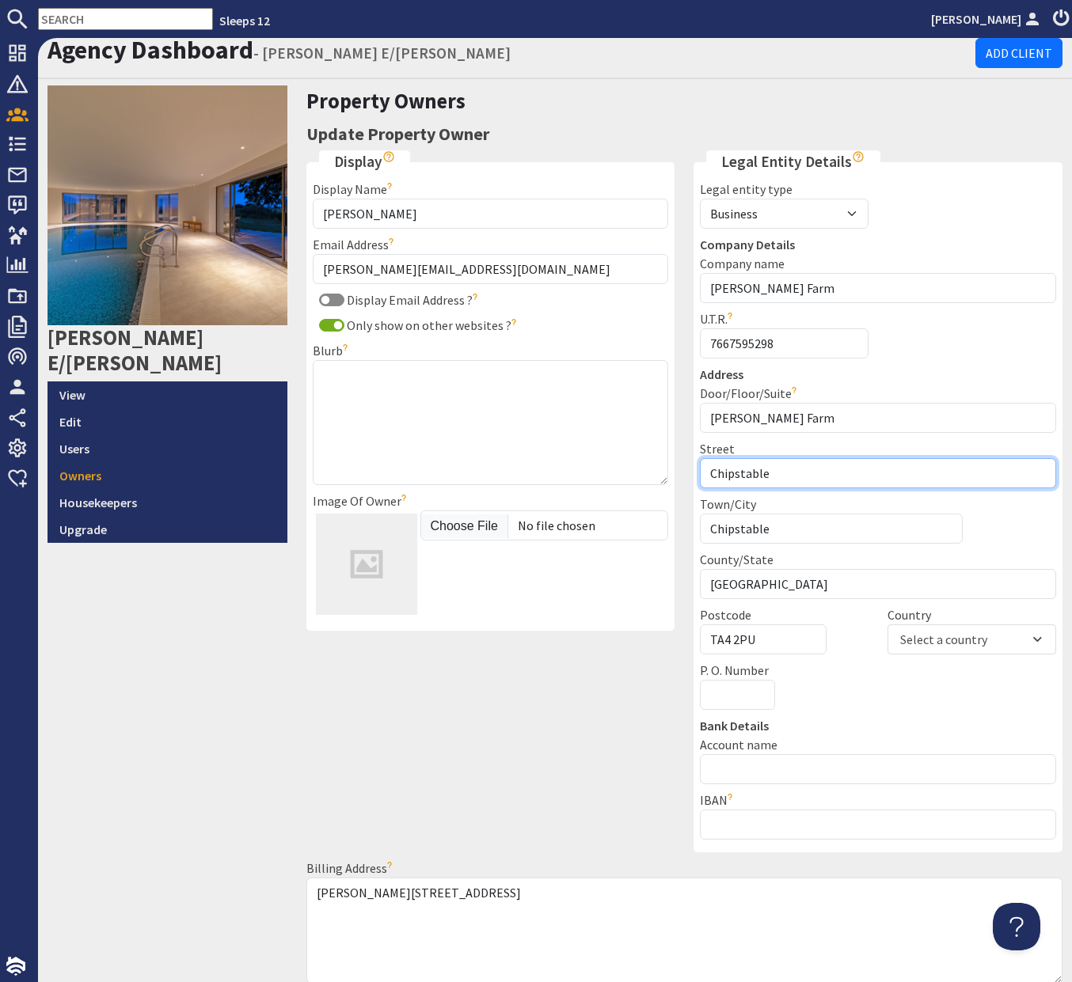
drag, startPoint x: 855, startPoint y: 471, endPoint x: 583, endPoint y: 456, distance: 272.7
click at [583, 456] on div "Display Display Name Evelyn Brooks The name you'd like the owner to be displaye…" at bounding box center [685, 576] width 776 height 852
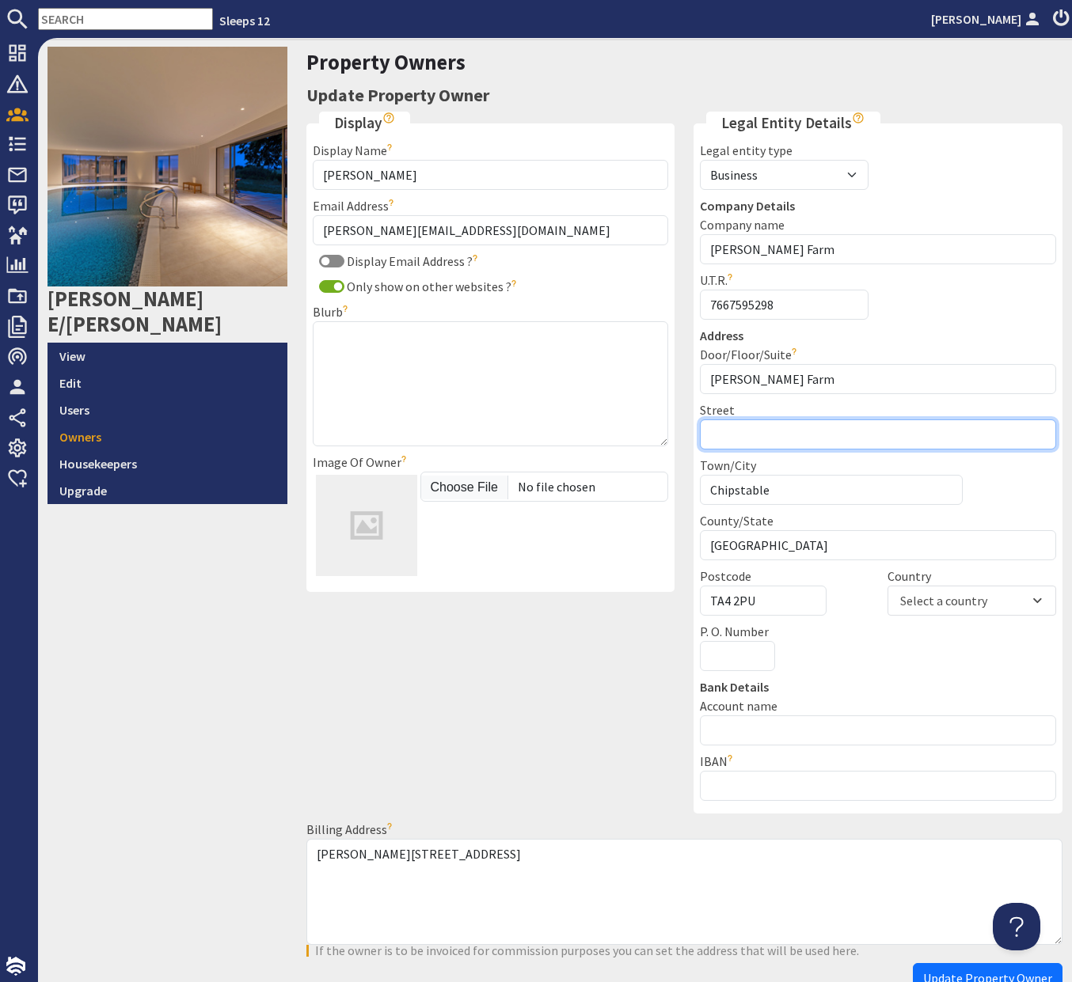
scroll to position [146, 0]
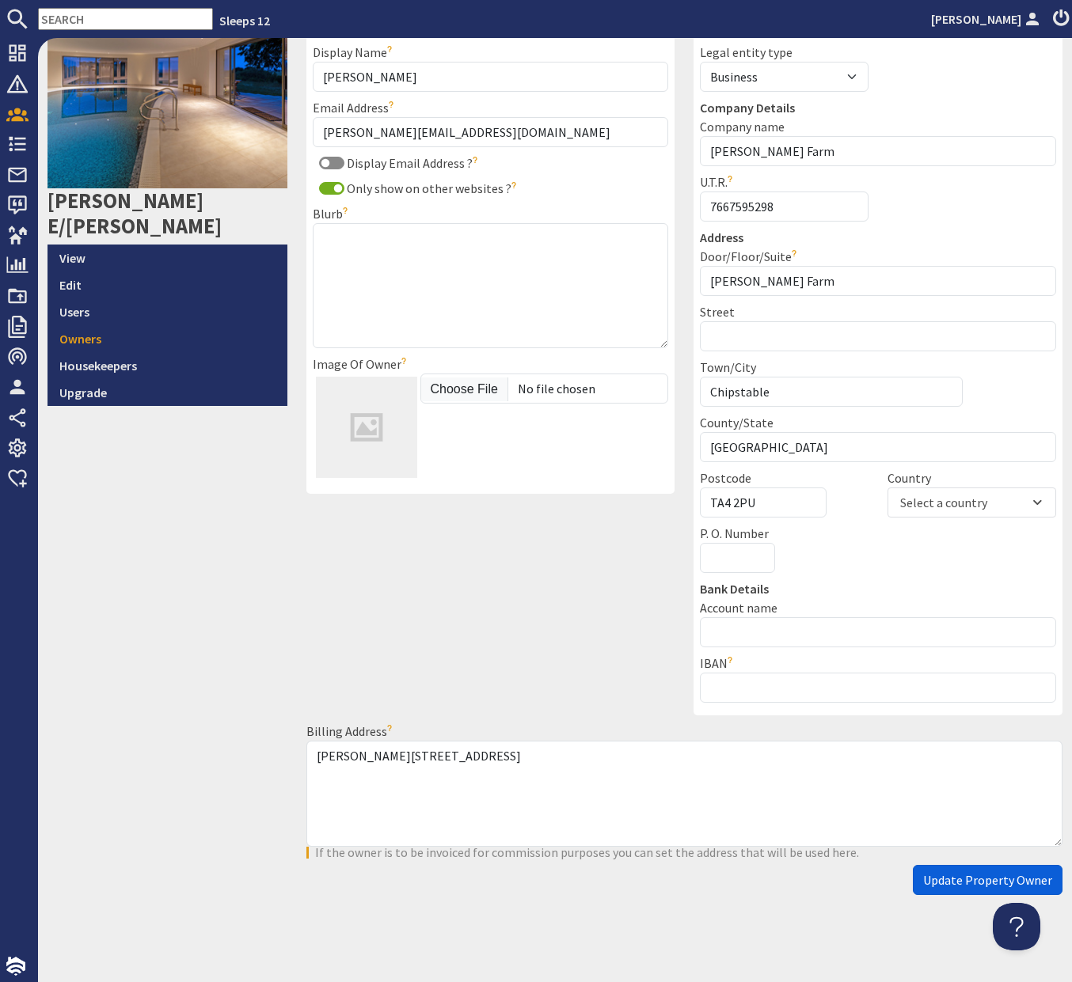
click at [955, 890] on button "Update Property Owner" at bounding box center [988, 880] width 150 height 30
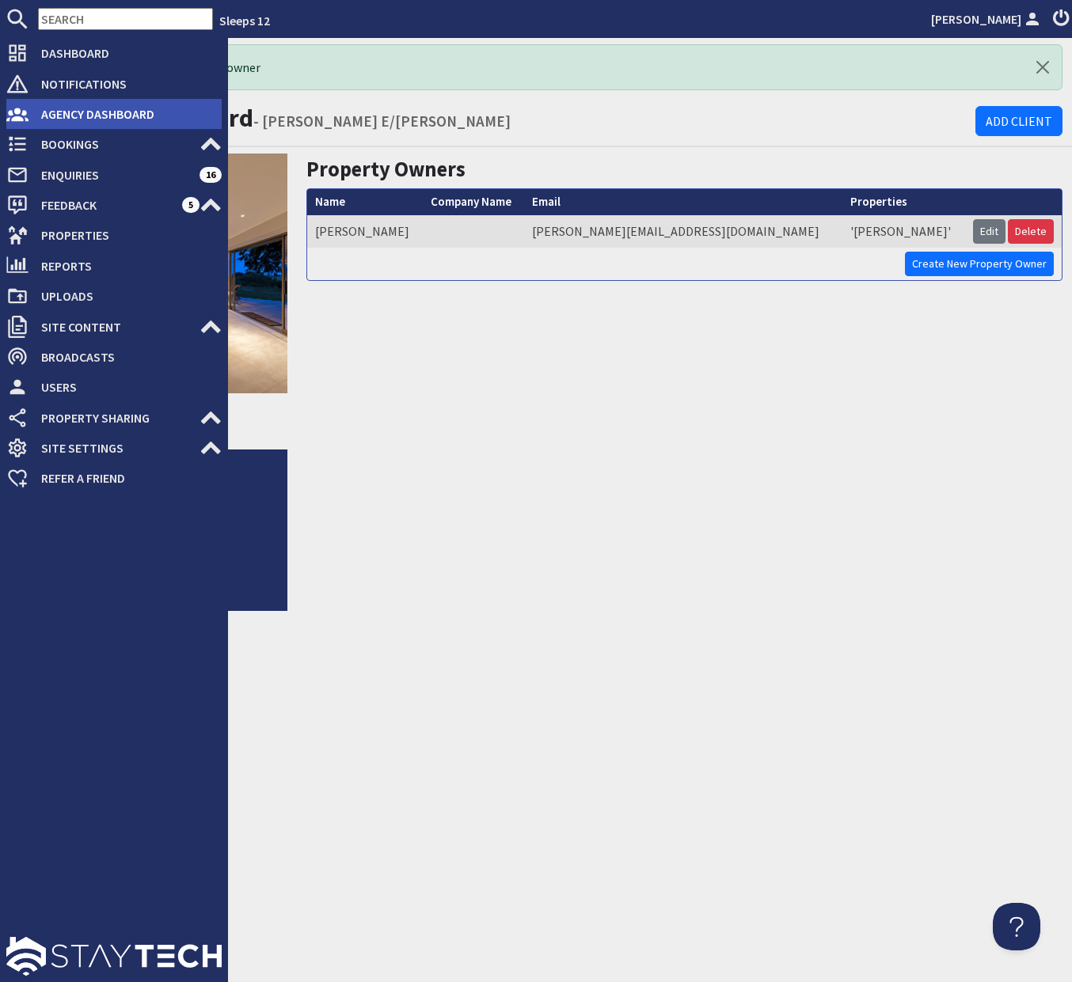
click at [25, 116] on icon at bounding box center [17, 114] width 22 height 22
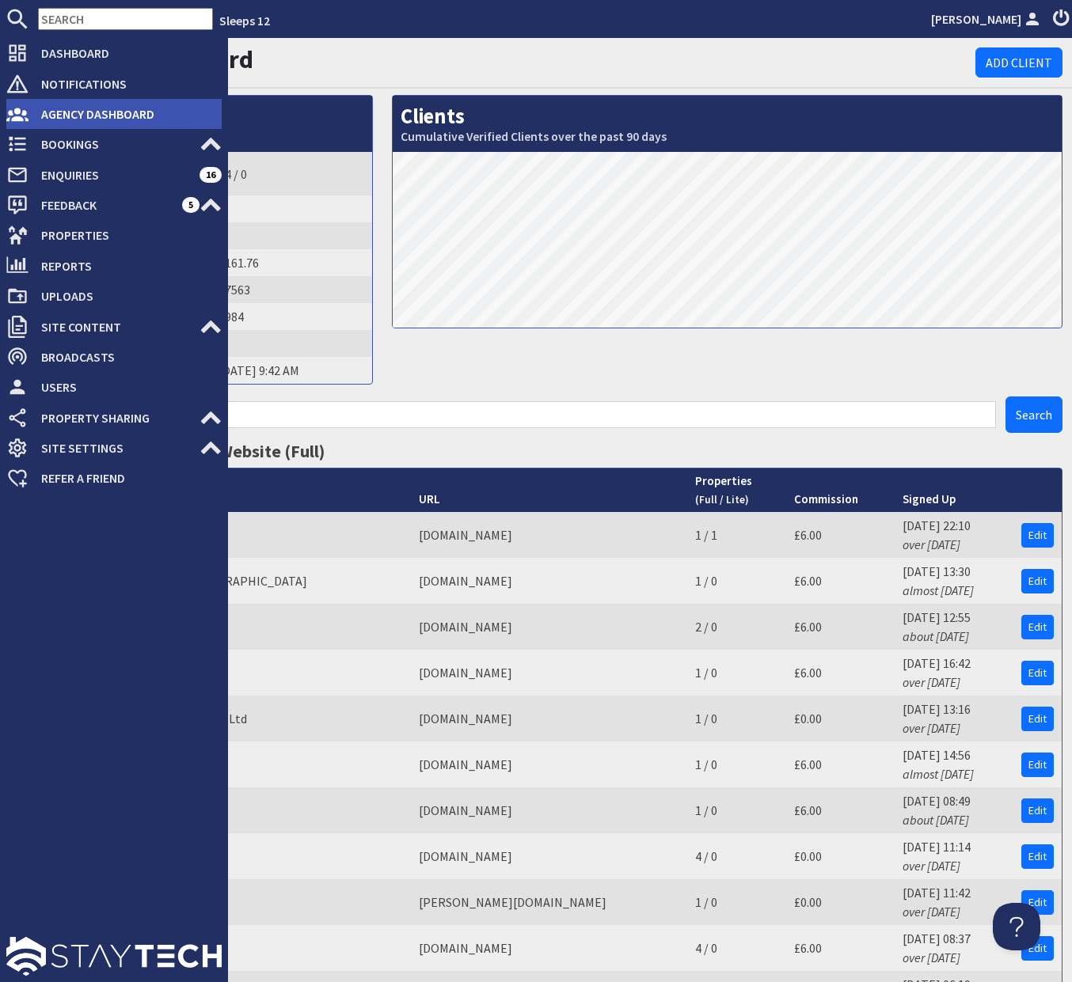
click at [93, 120] on span "Agency Dashboard" at bounding box center [124, 113] width 193 height 25
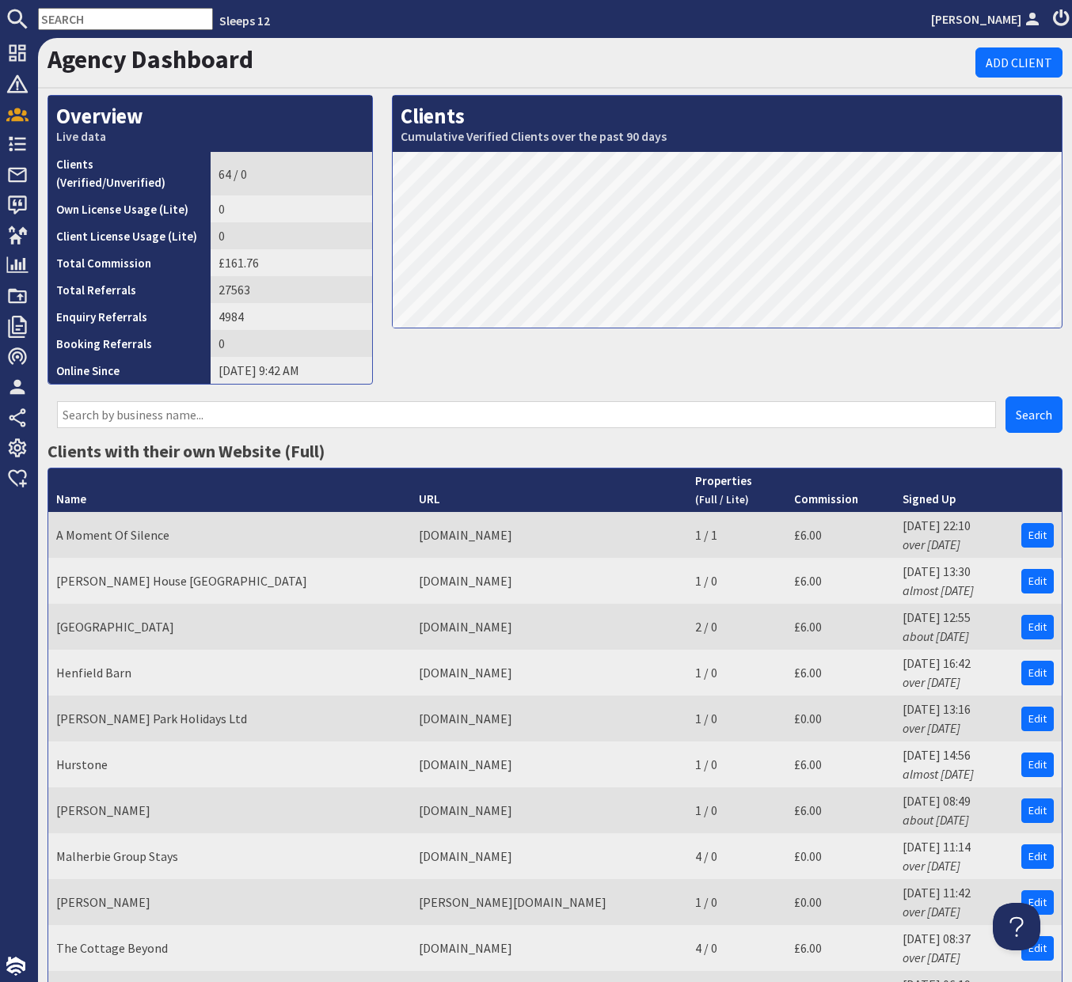
click at [329, 401] on input "text" at bounding box center [526, 414] width 939 height 27
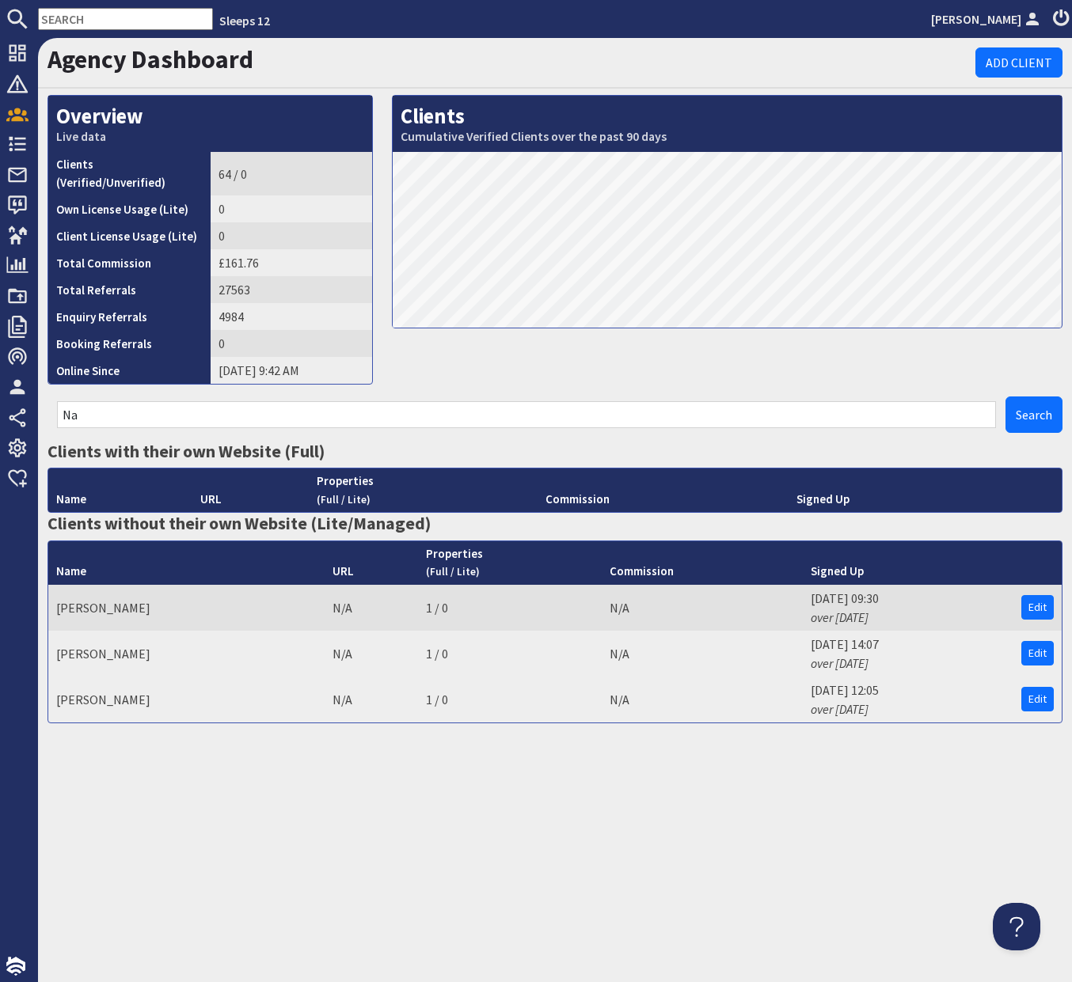
drag, startPoint x: 213, startPoint y: 405, endPoint x: 46, endPoint y: 398, distance: 167.1
click at [46, 398] on div "Na Search" at bounding box center [555, 419] width 1034 height 44
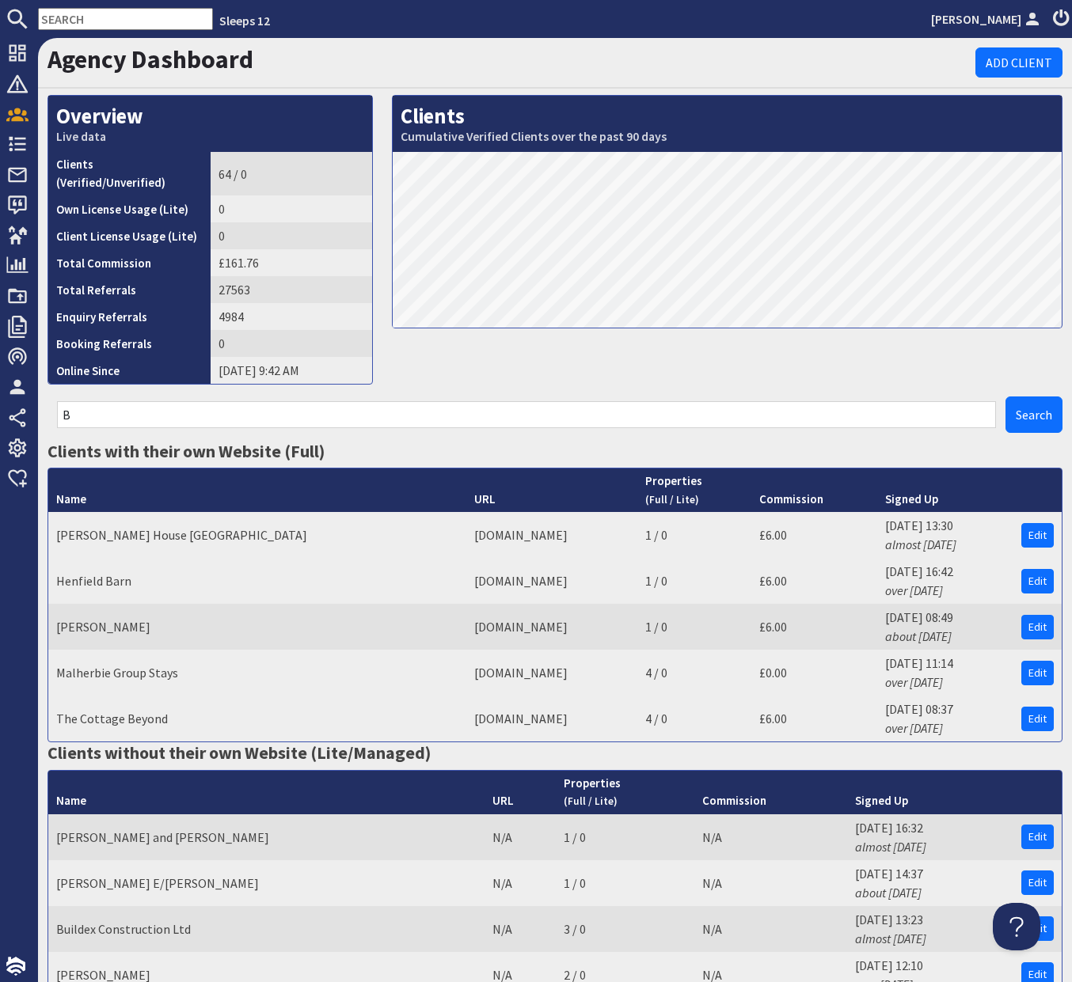
type input "B"
click at [403, 406] on input "B" at bounding box center [526, 414] width 939 height 27
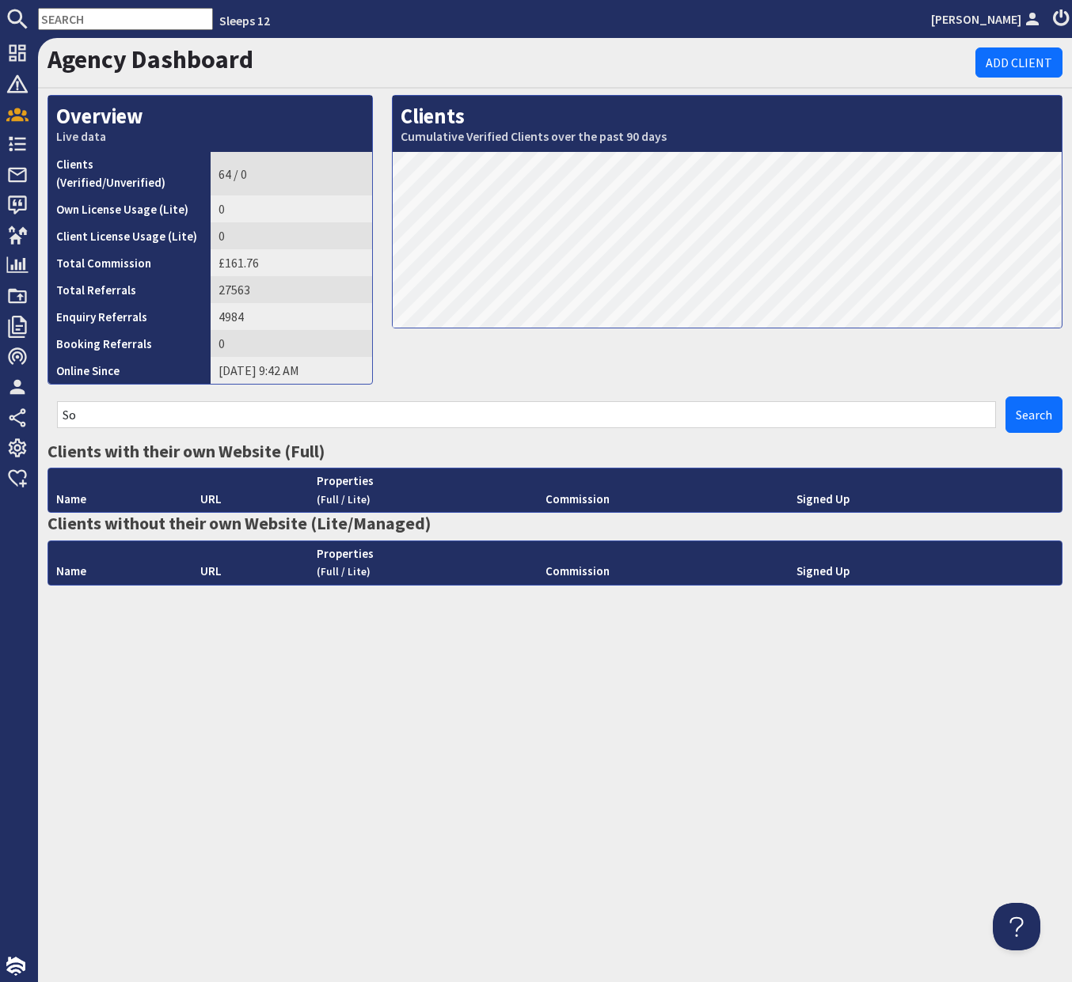
type input "S"
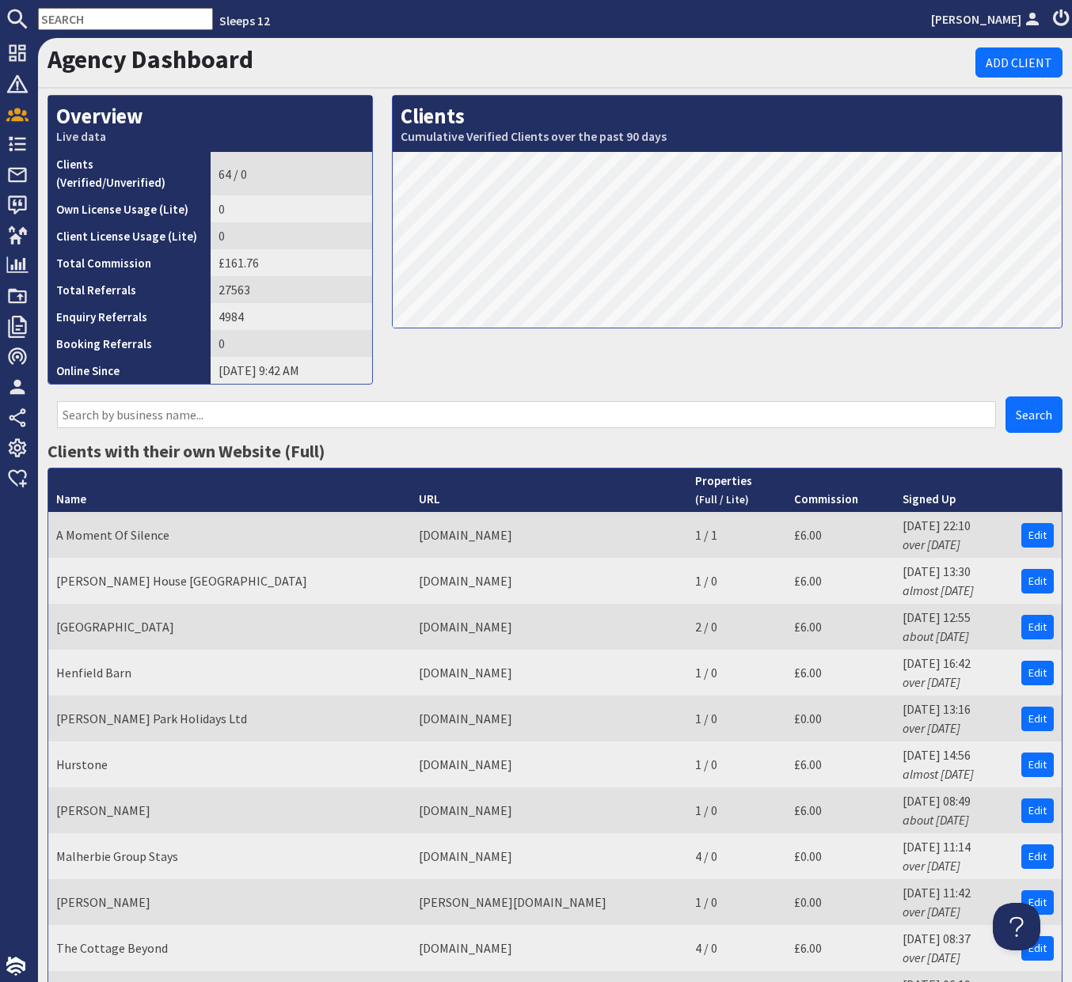
click at [235, 402] on input "text" at bounding box center [526, 414] width 939 height 27
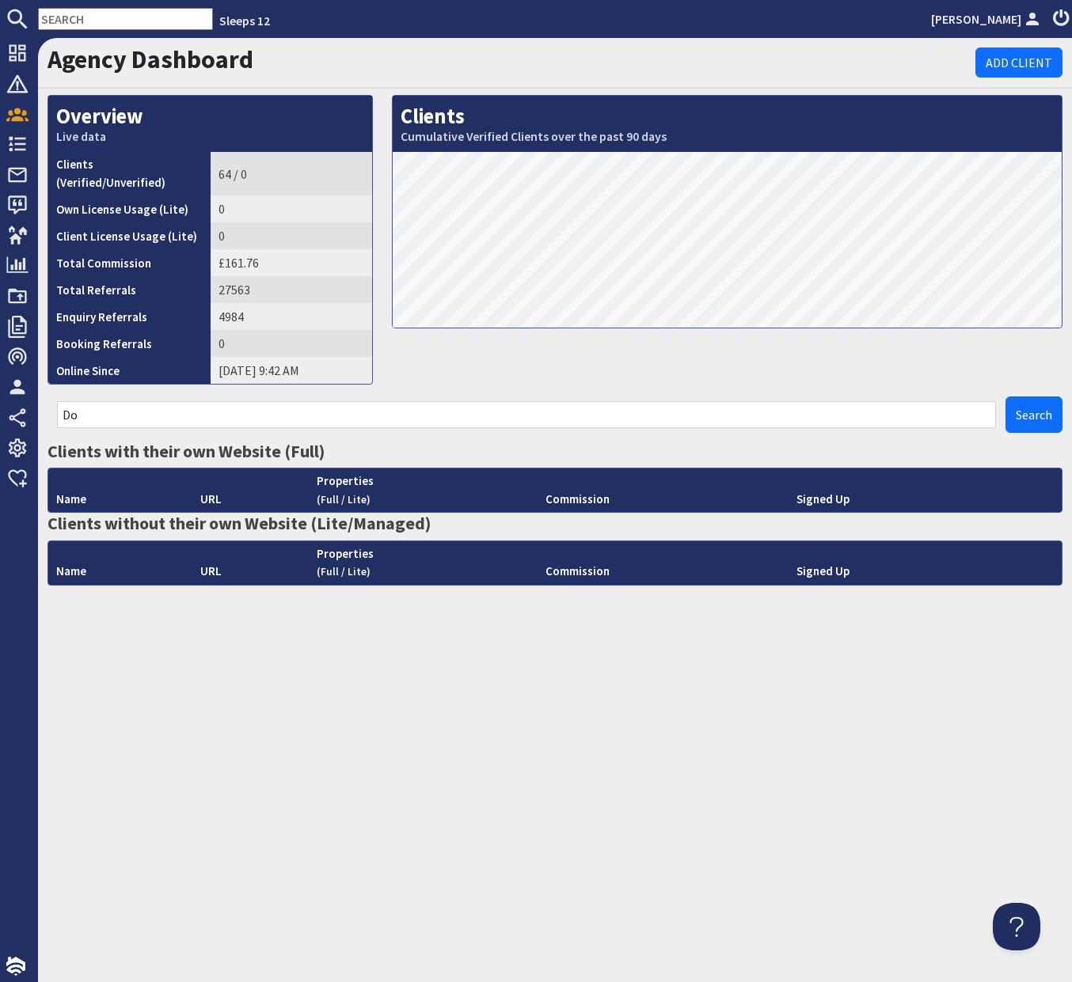
type input "D"
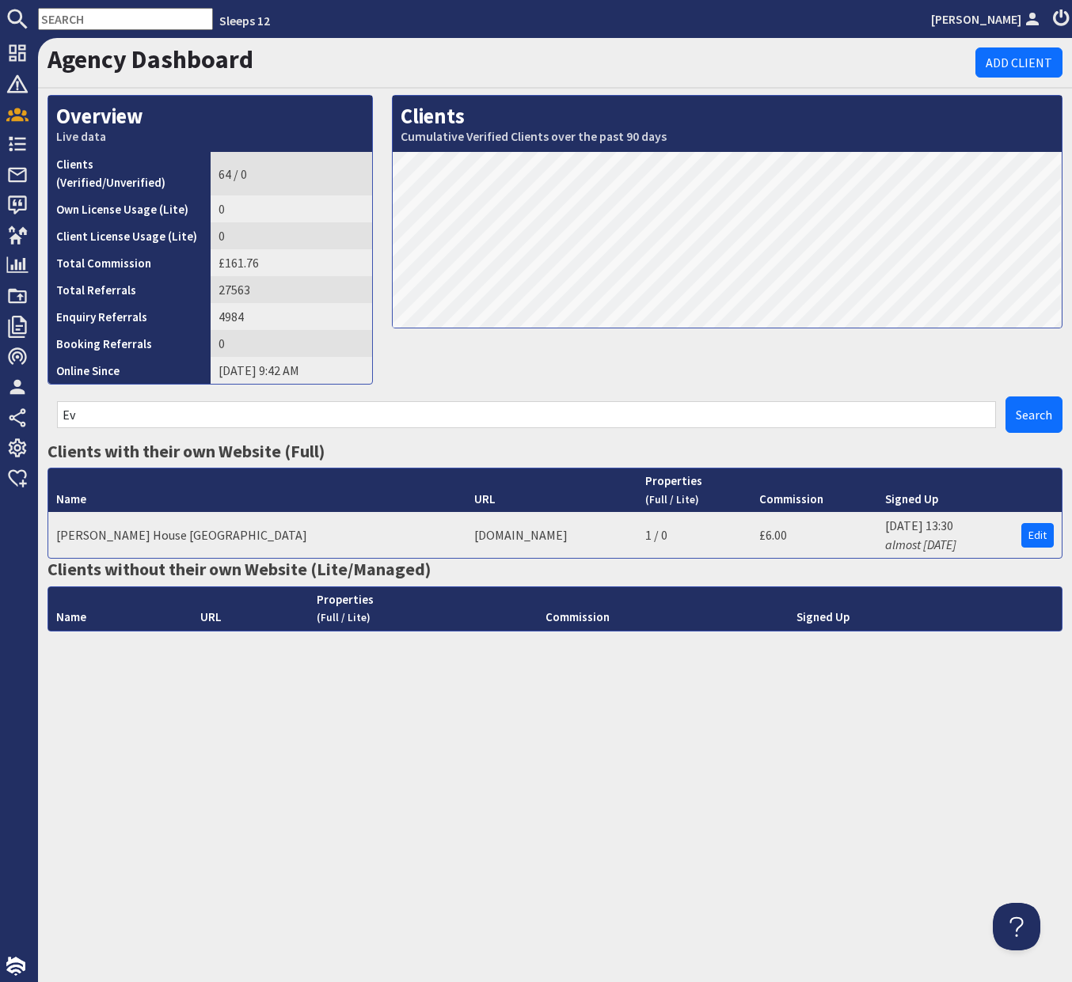
type input "E"
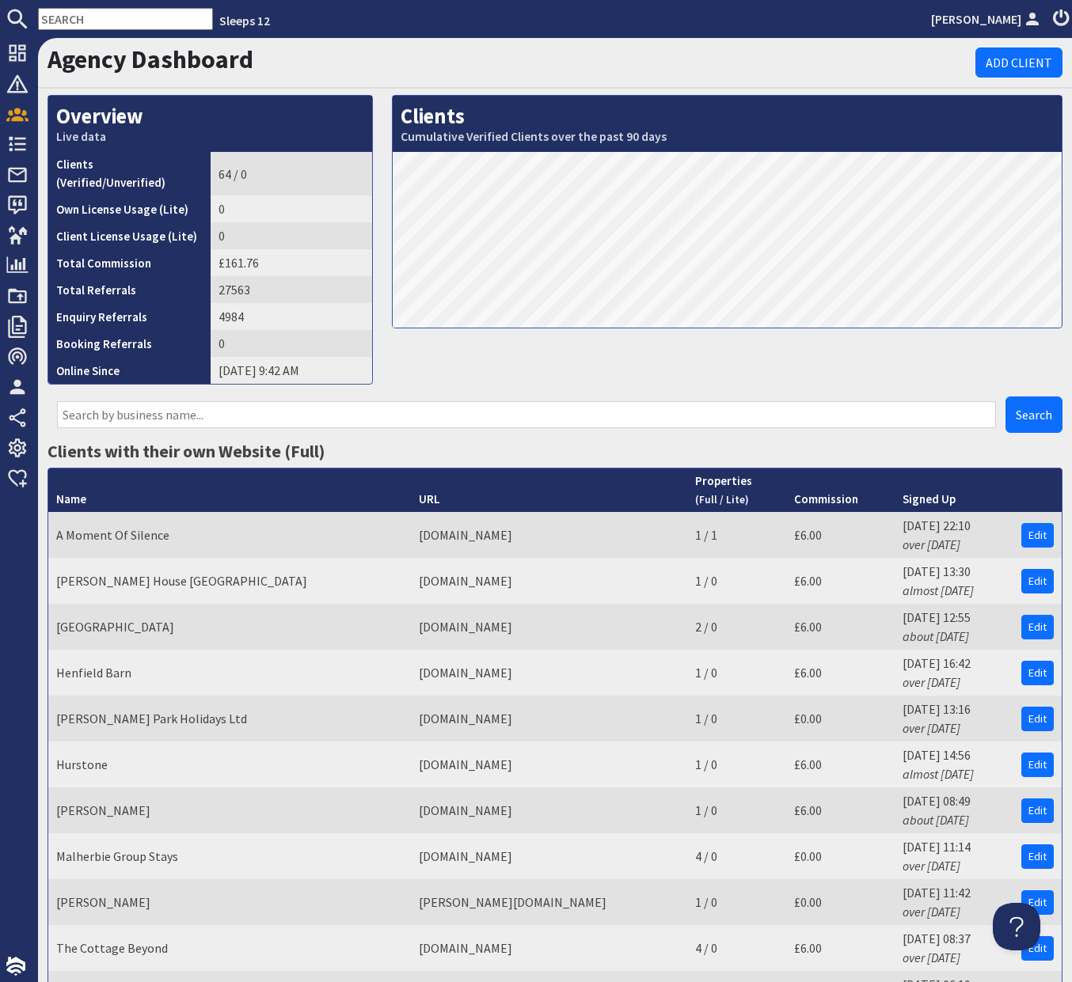
click at [471, 401] on input "text" at bounding box center [526, 414] width 939 height 27
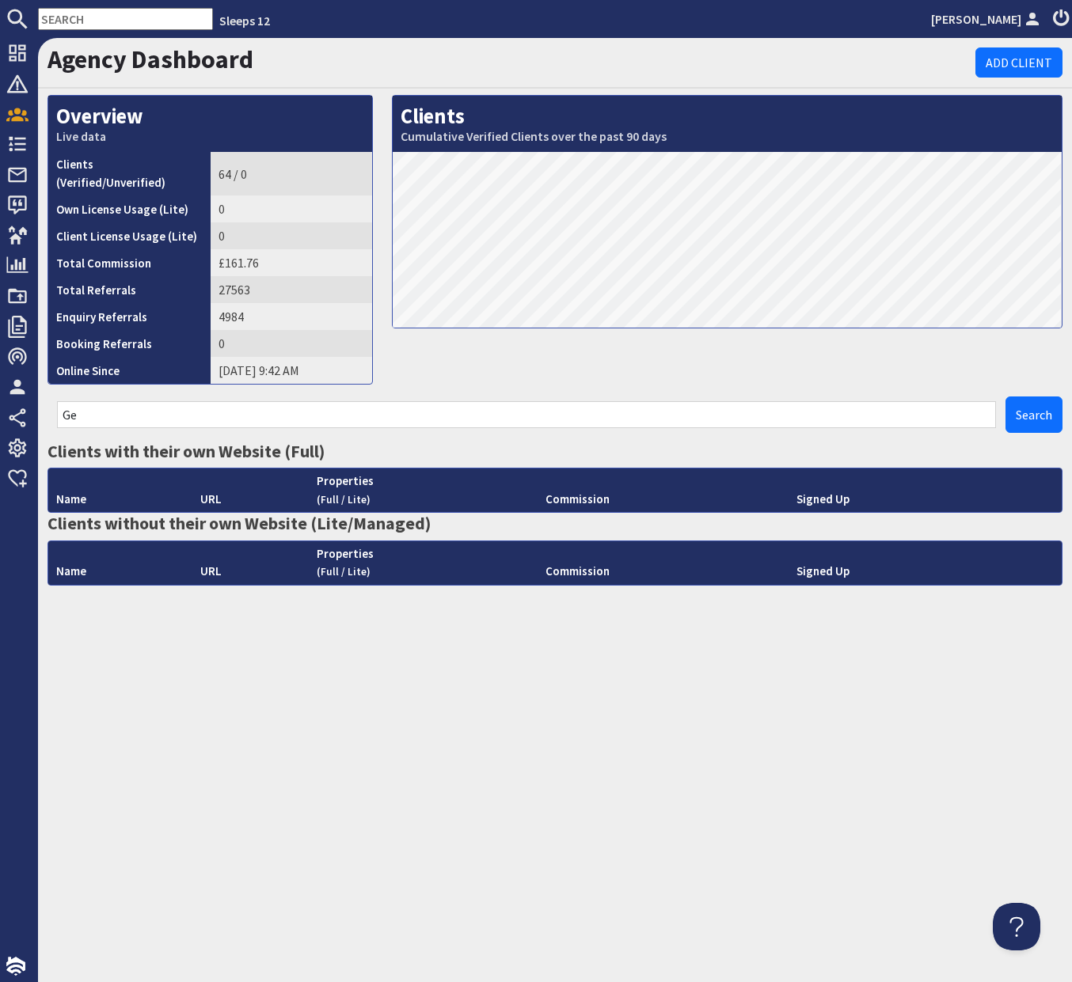
type input "G"
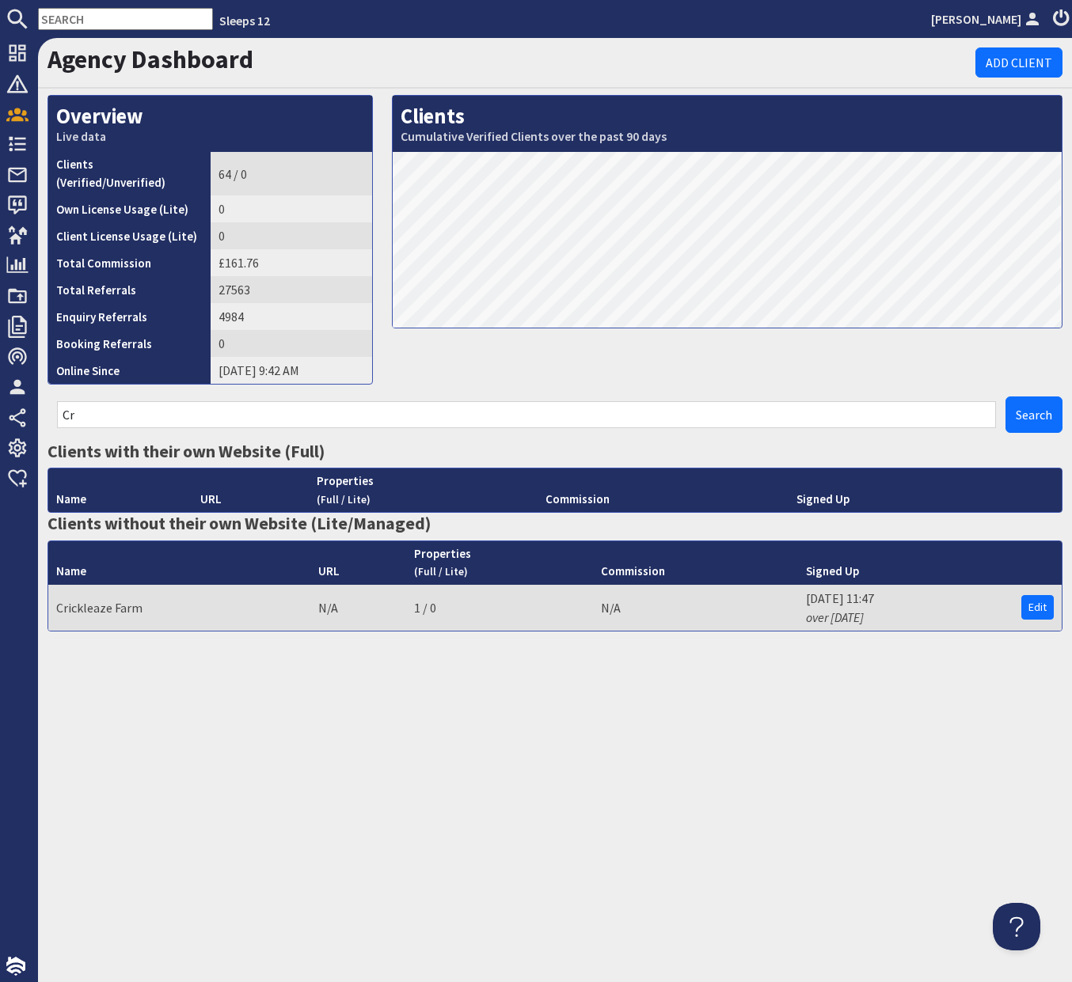
type input "C"
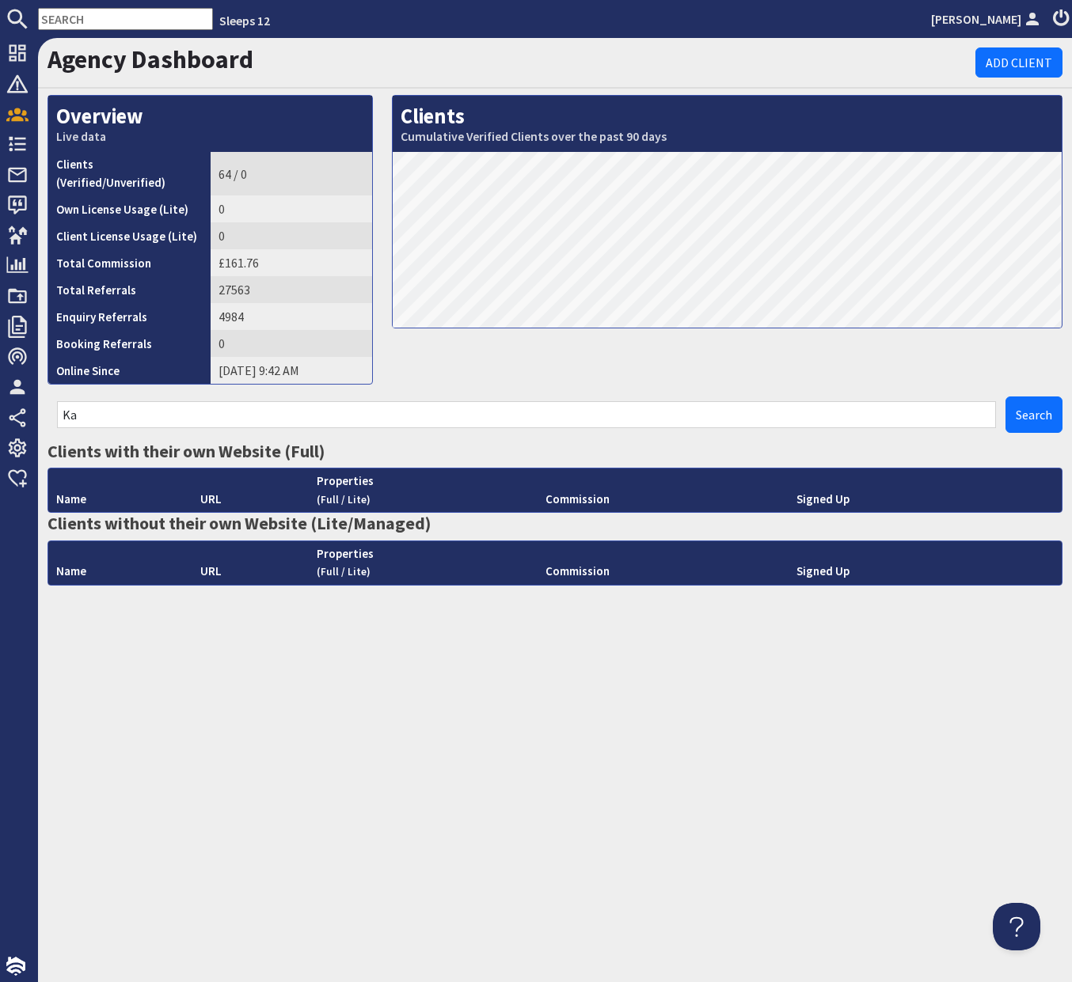
type input "K"
type input "C"
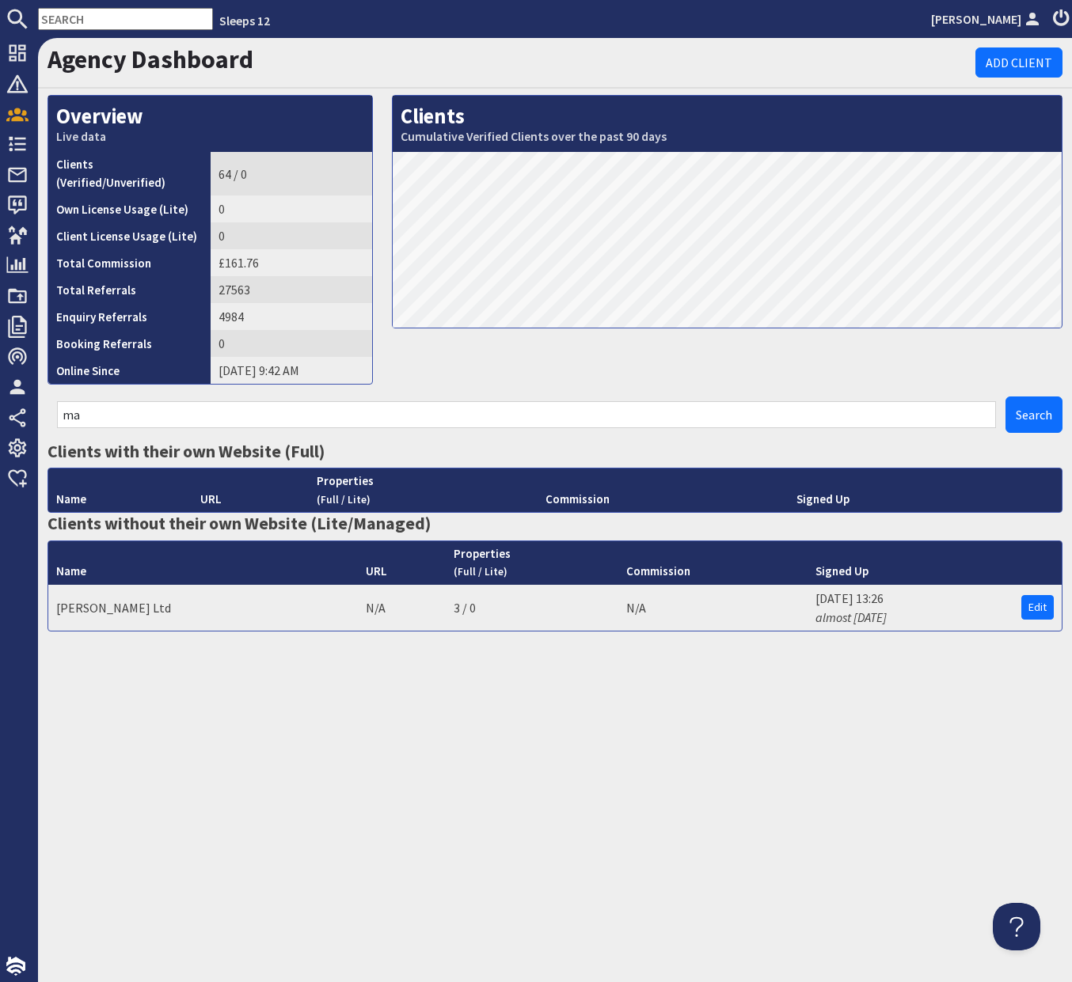
type input "m"
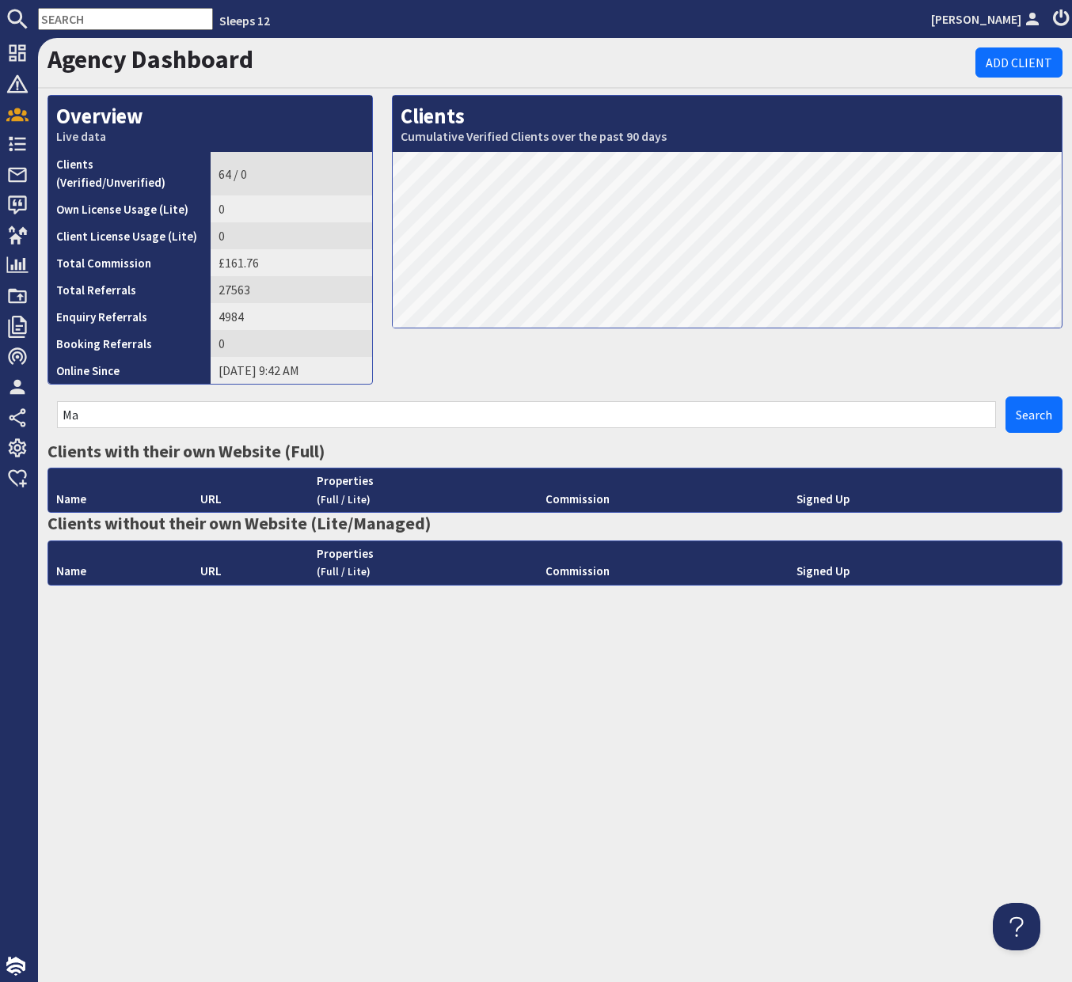
type input "M"
type input "C"
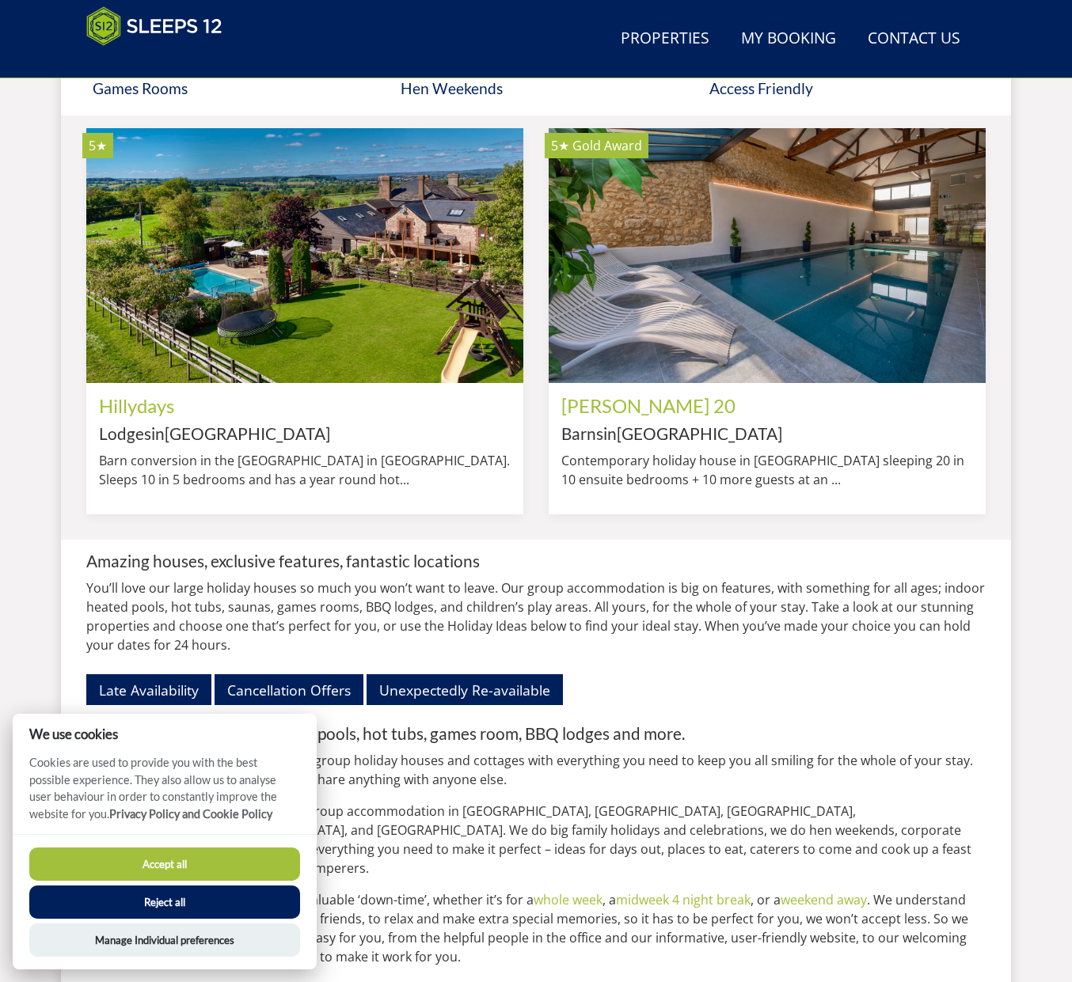
scroll to position [1345, 0]
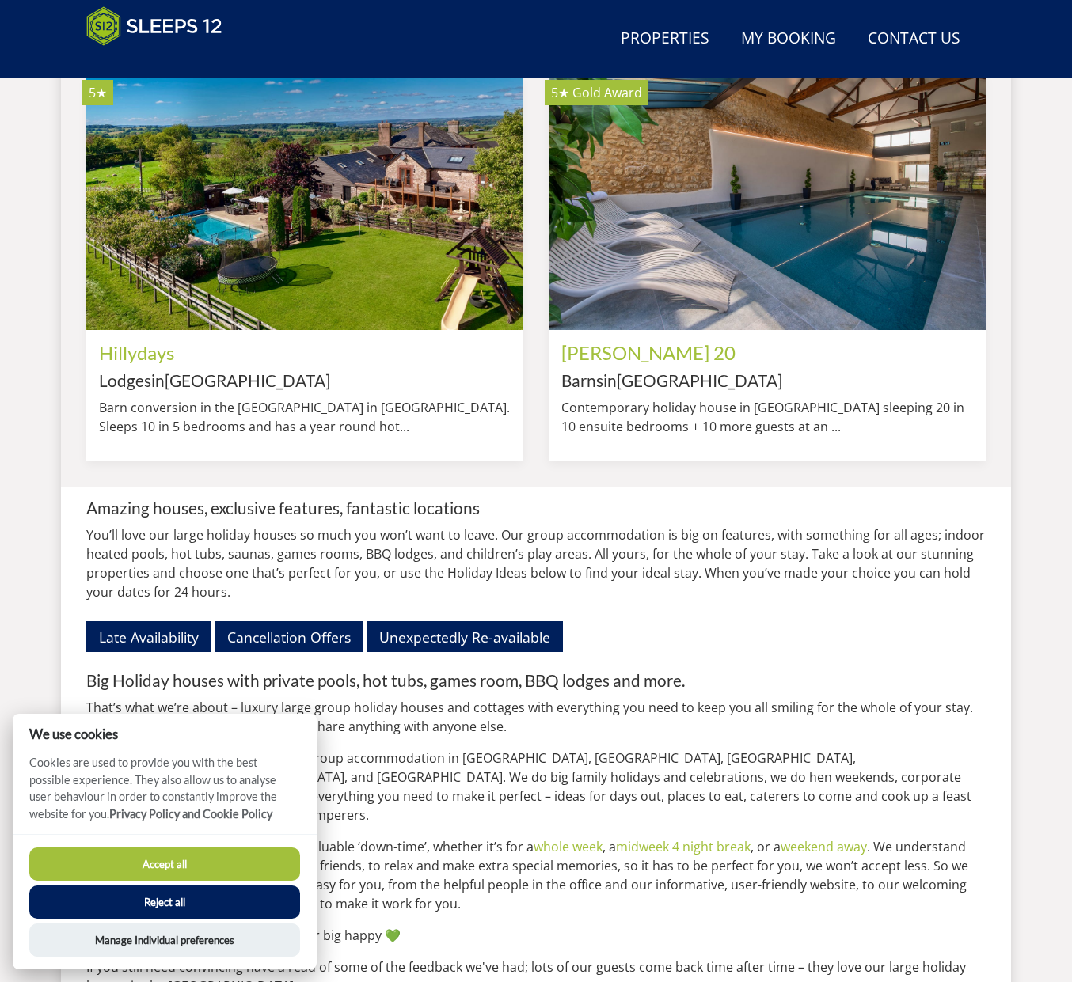
click at [228, 865] on button "Accept all" at bounding box center [164, 864] width 271 height 33
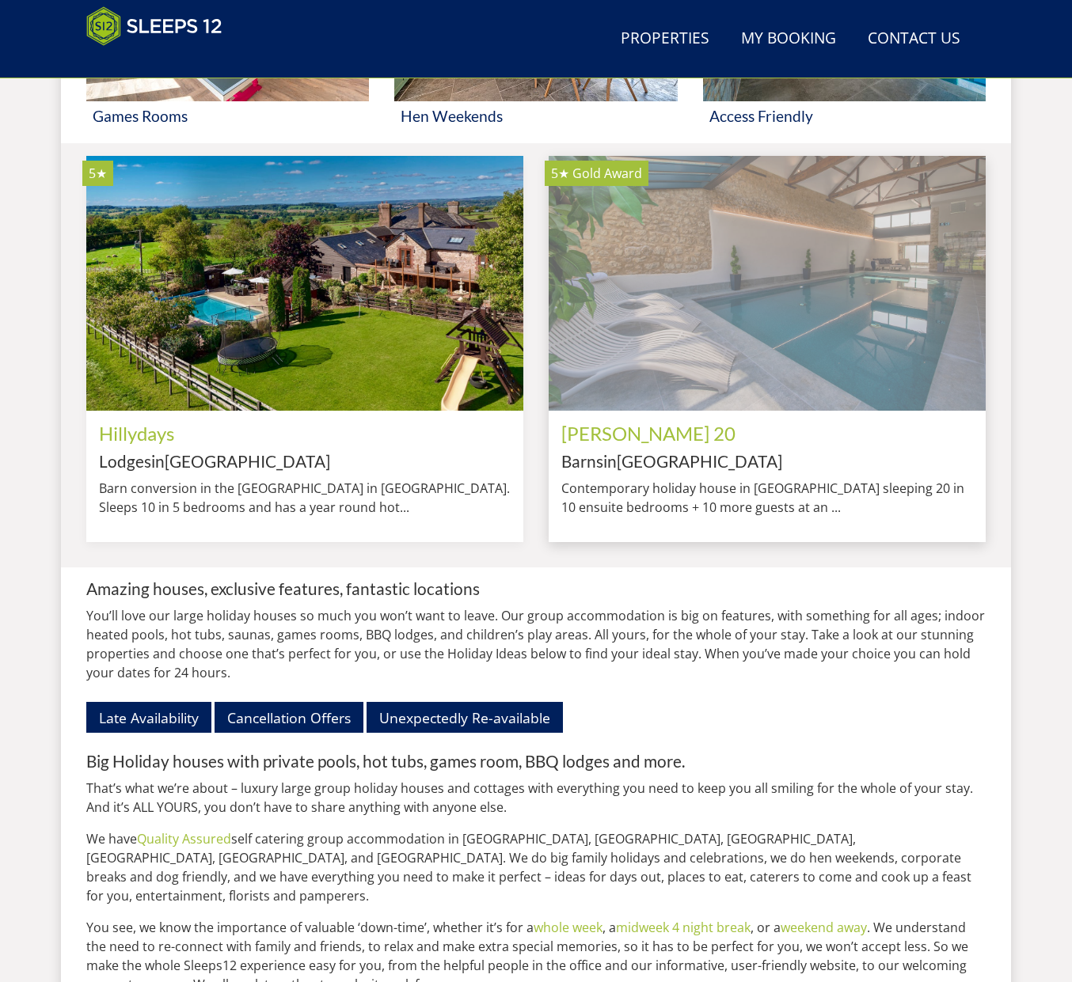
scroll to position [1267, 0]
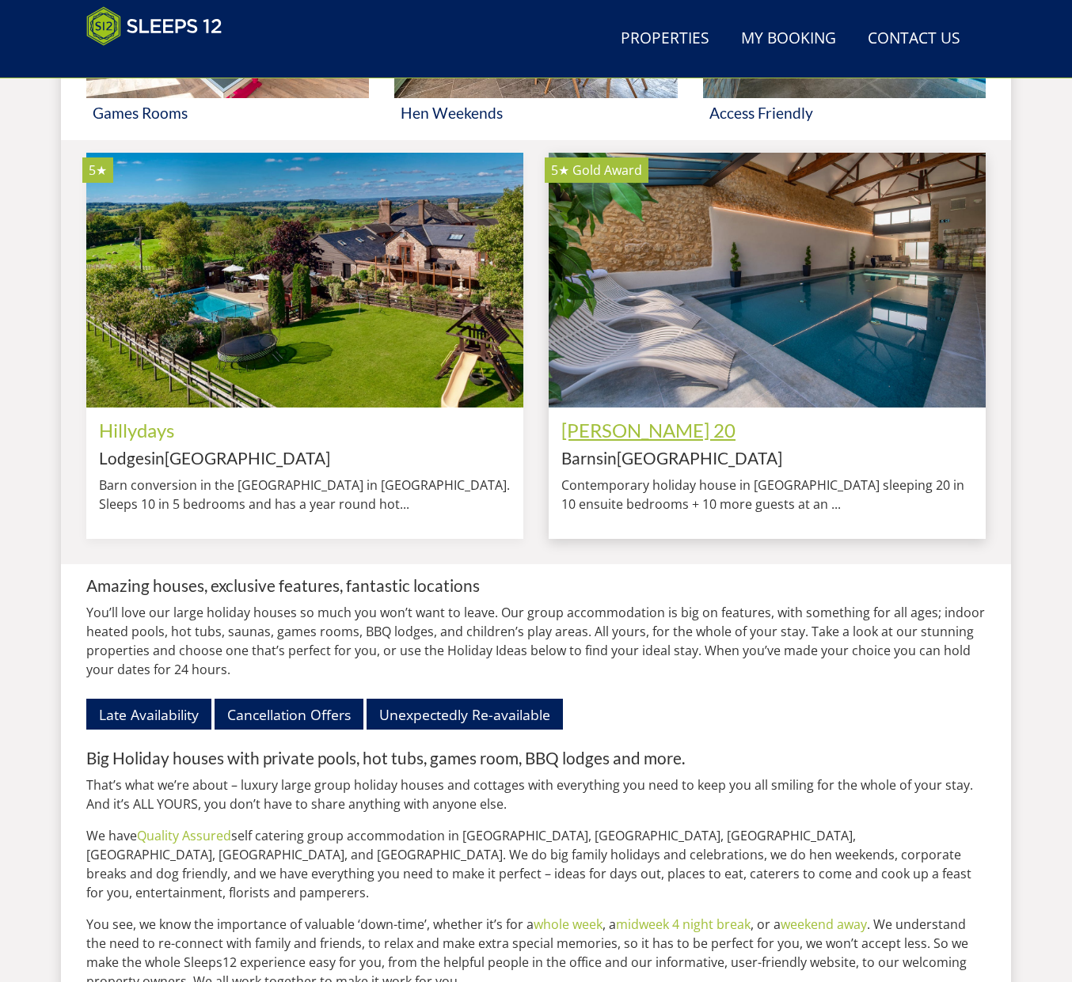
click at [636, 442] on link "[PERSON_NAME] 20" at bounding box center [648, 430] width 174 height 23
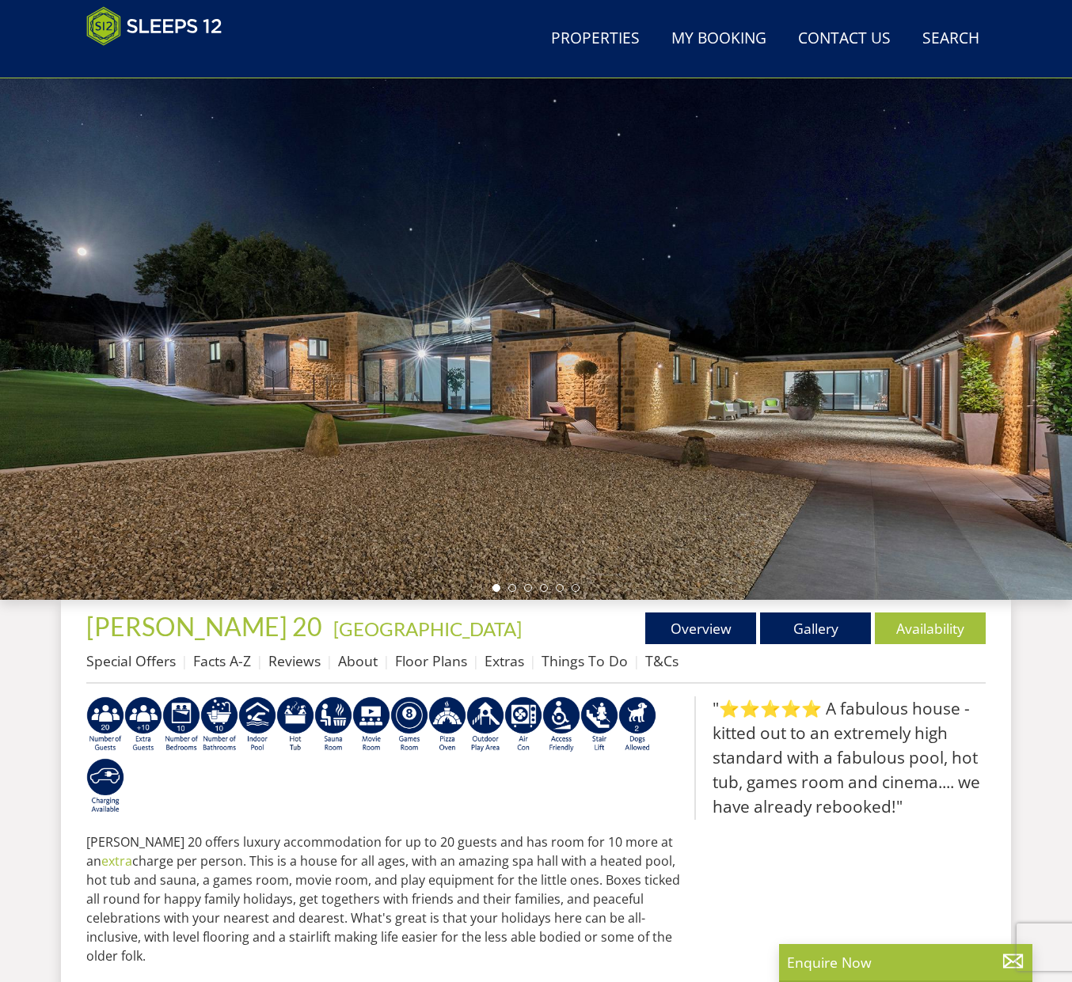
scroll to position [102, 0]
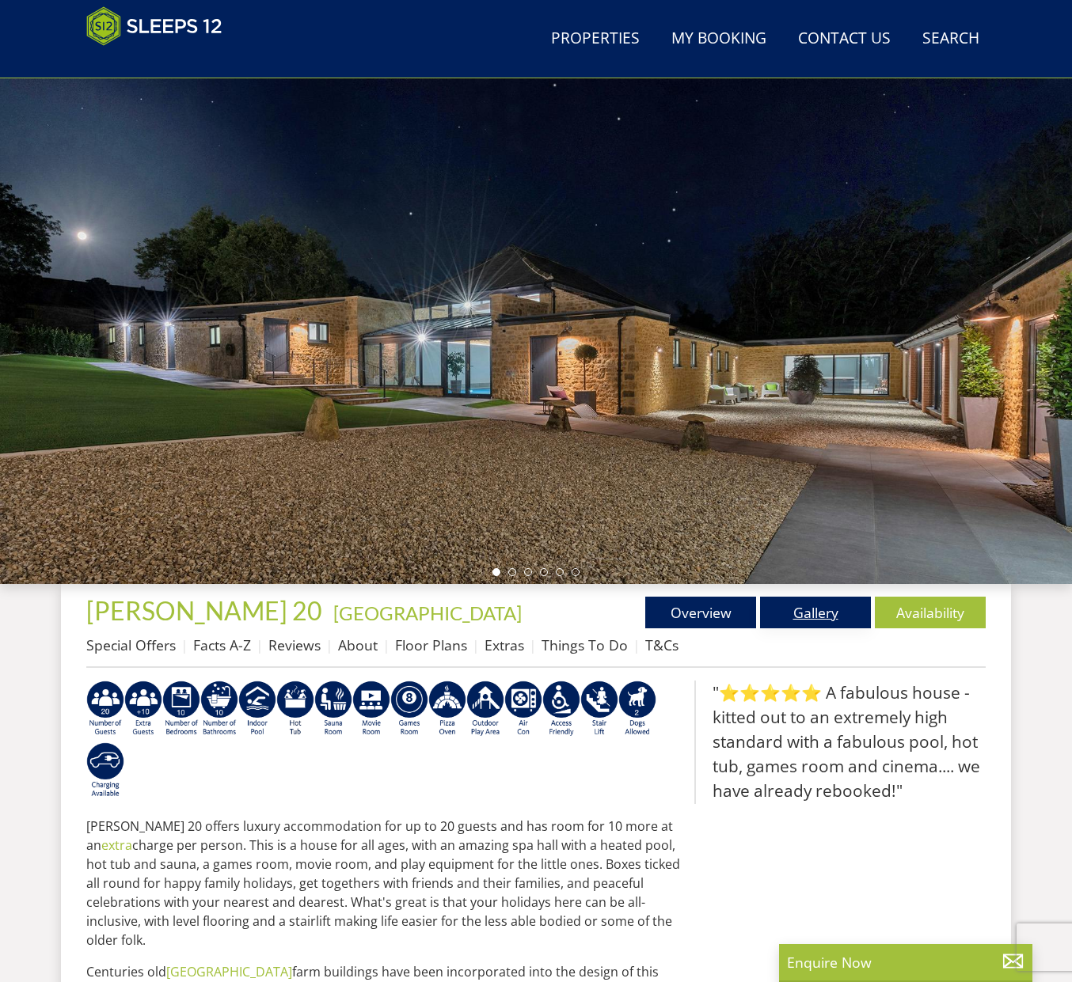
click at [808, 619] on link "Gallery" at bounding box center [815, 613] width 111 height 32
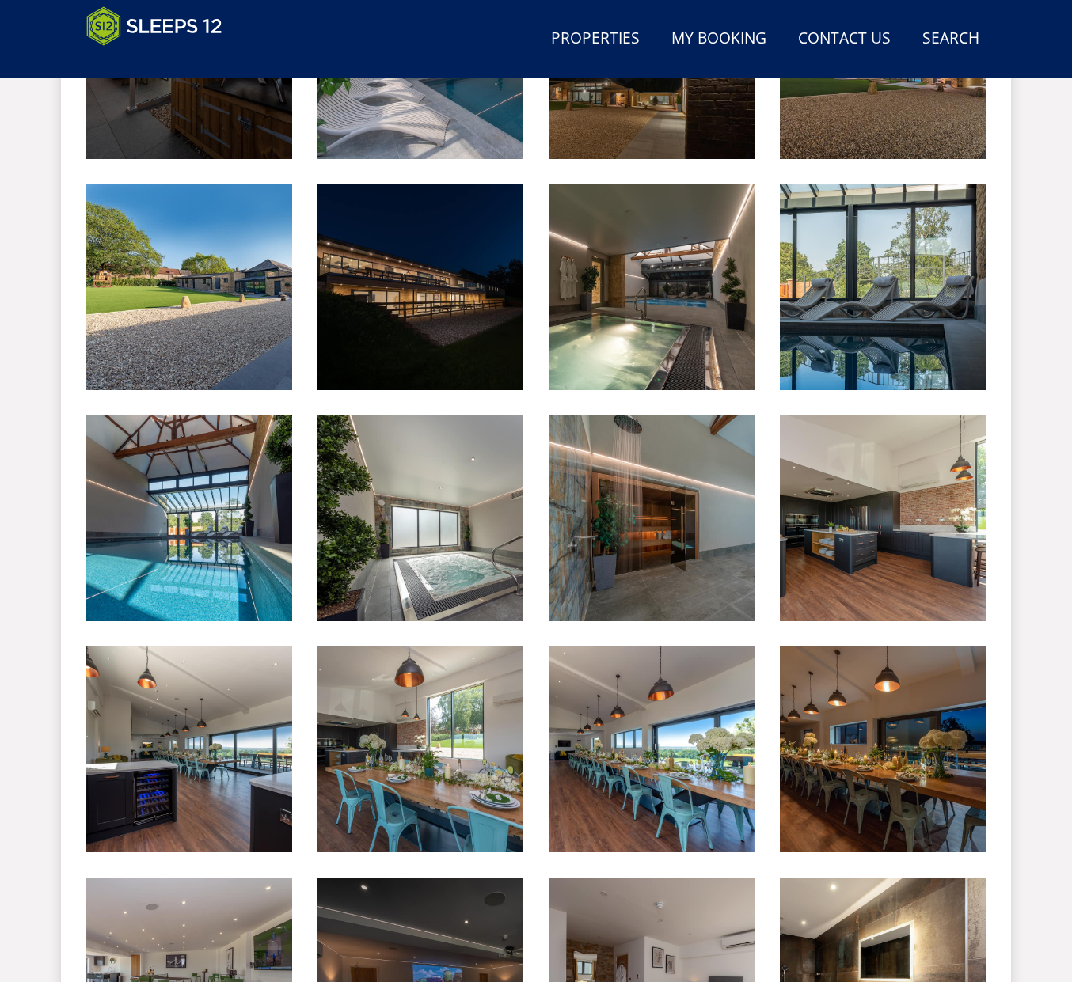
scroll to position [714, 0]
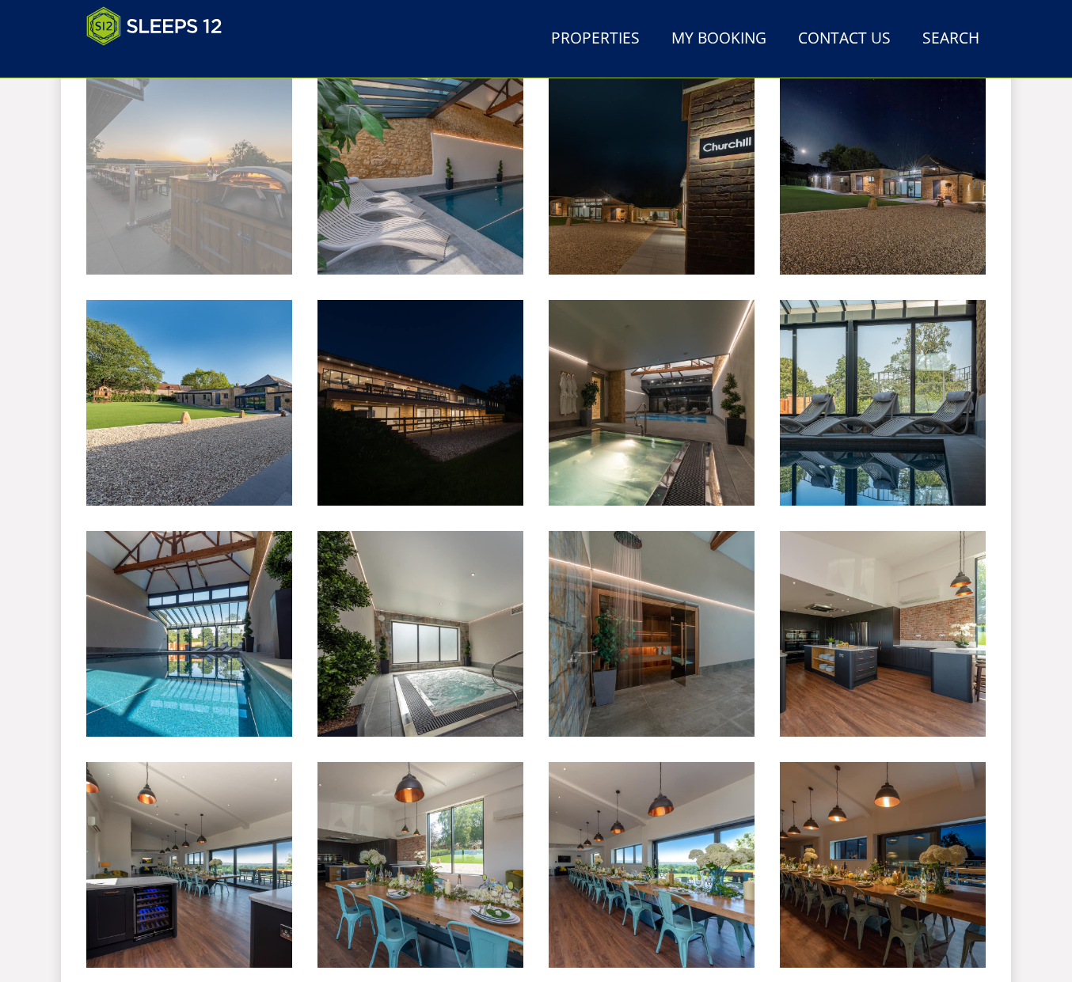
click at [249, 149] on img at bounding box center [189, 172] width 206 height 206
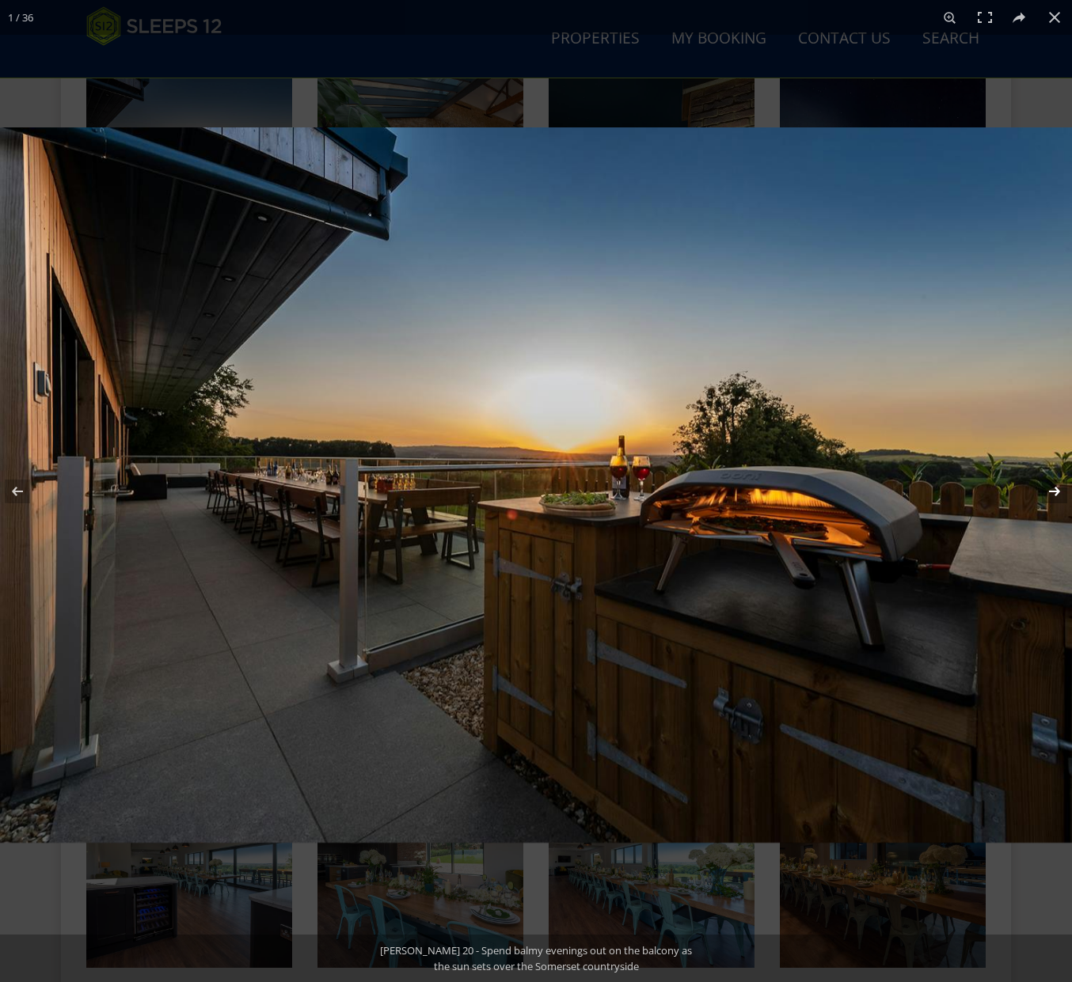
click at [1058, 490] on button at bounding box center [1043, 491] width 55 height 79
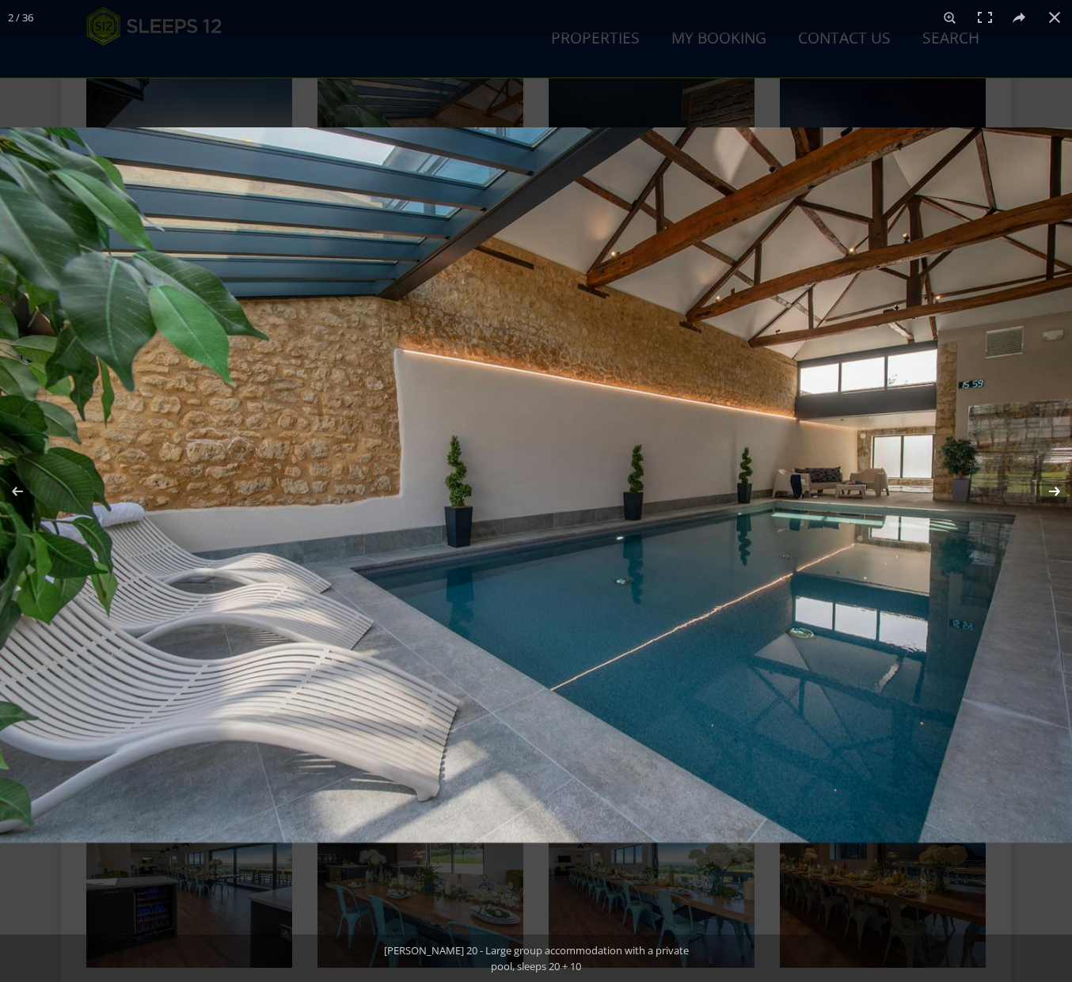
click at [1057, 488] on button at bounding box center [1043, 491] width 55 height 79
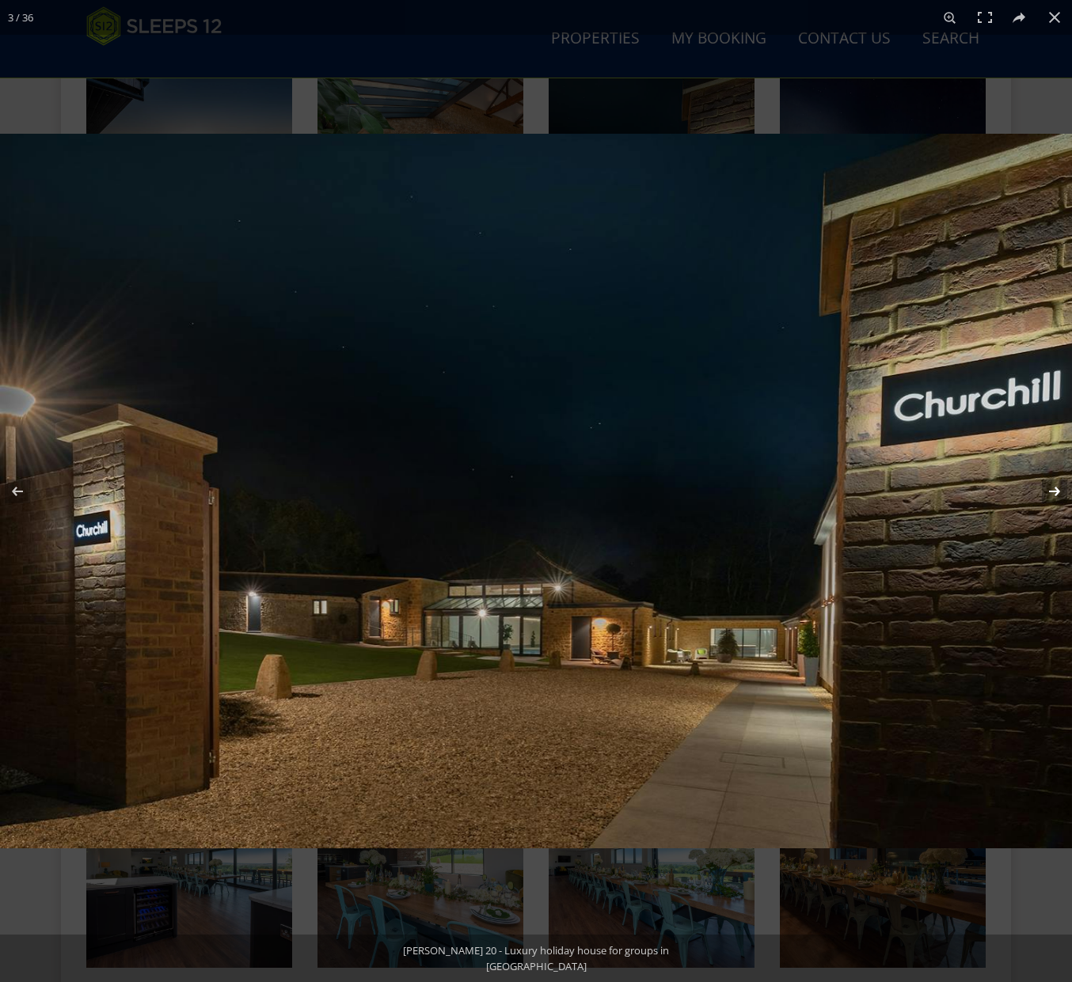
click at [1057, 488] on button at bounding box center [1043, 491] width 55 height 79
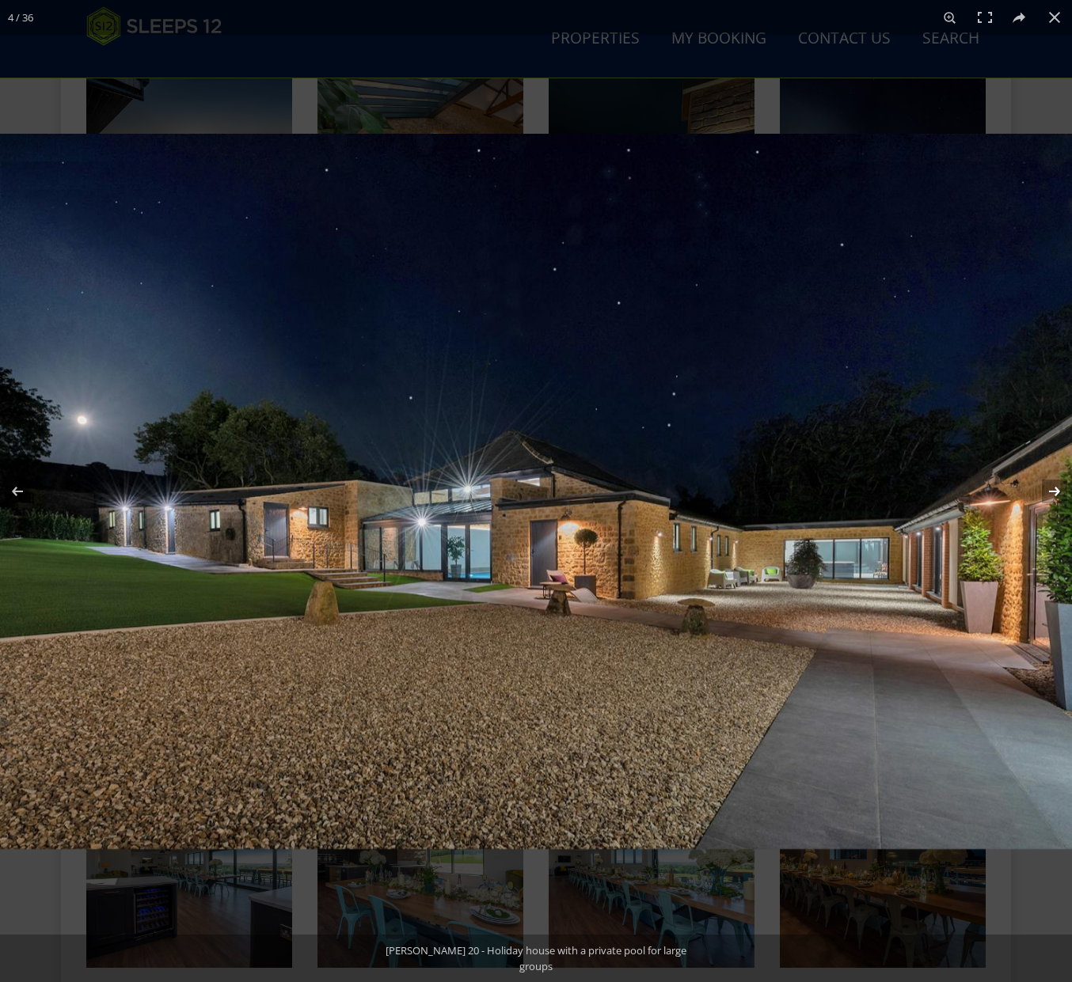
click at [1057, 488] on button at bounding box center [1043, 491] width 55 height 79
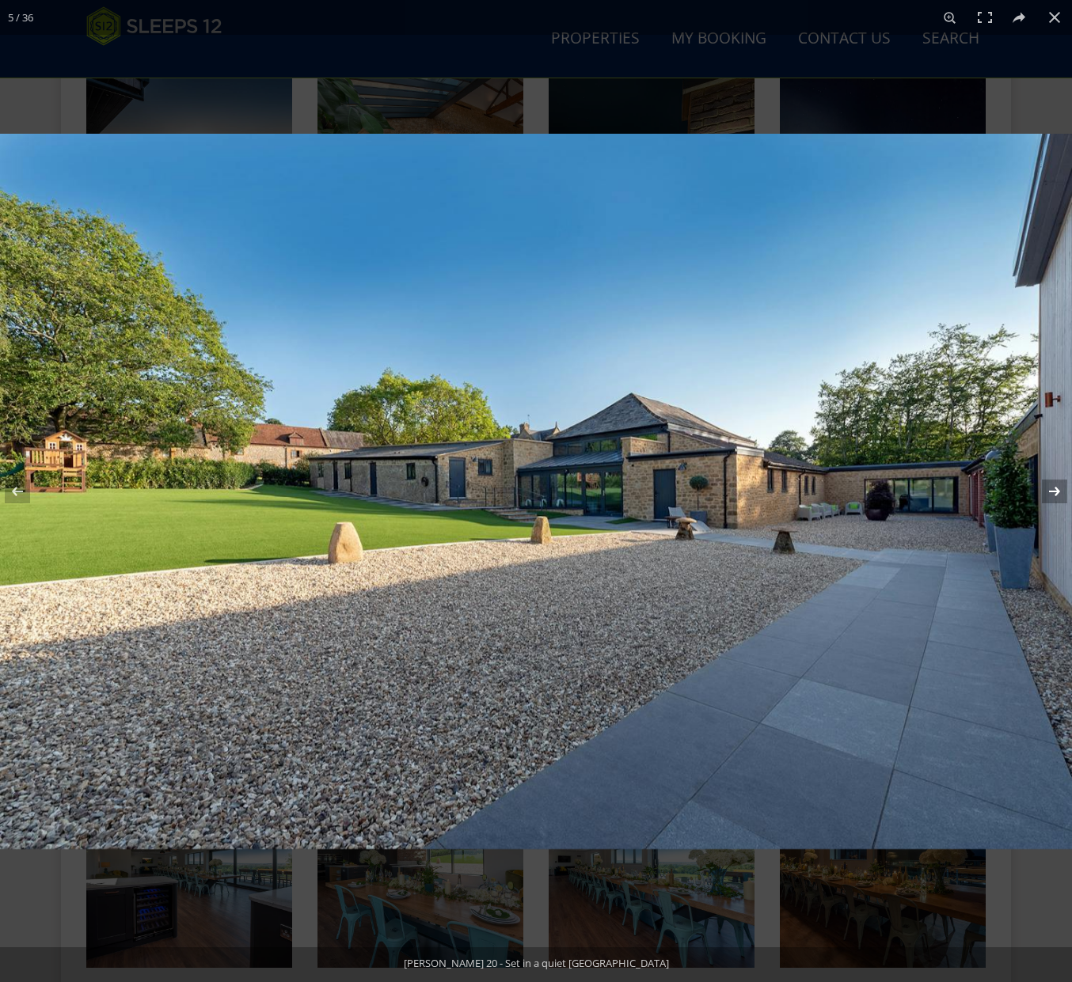
click at [1057, 488] on button at bounding box center [1043, 491] width 55 height 79
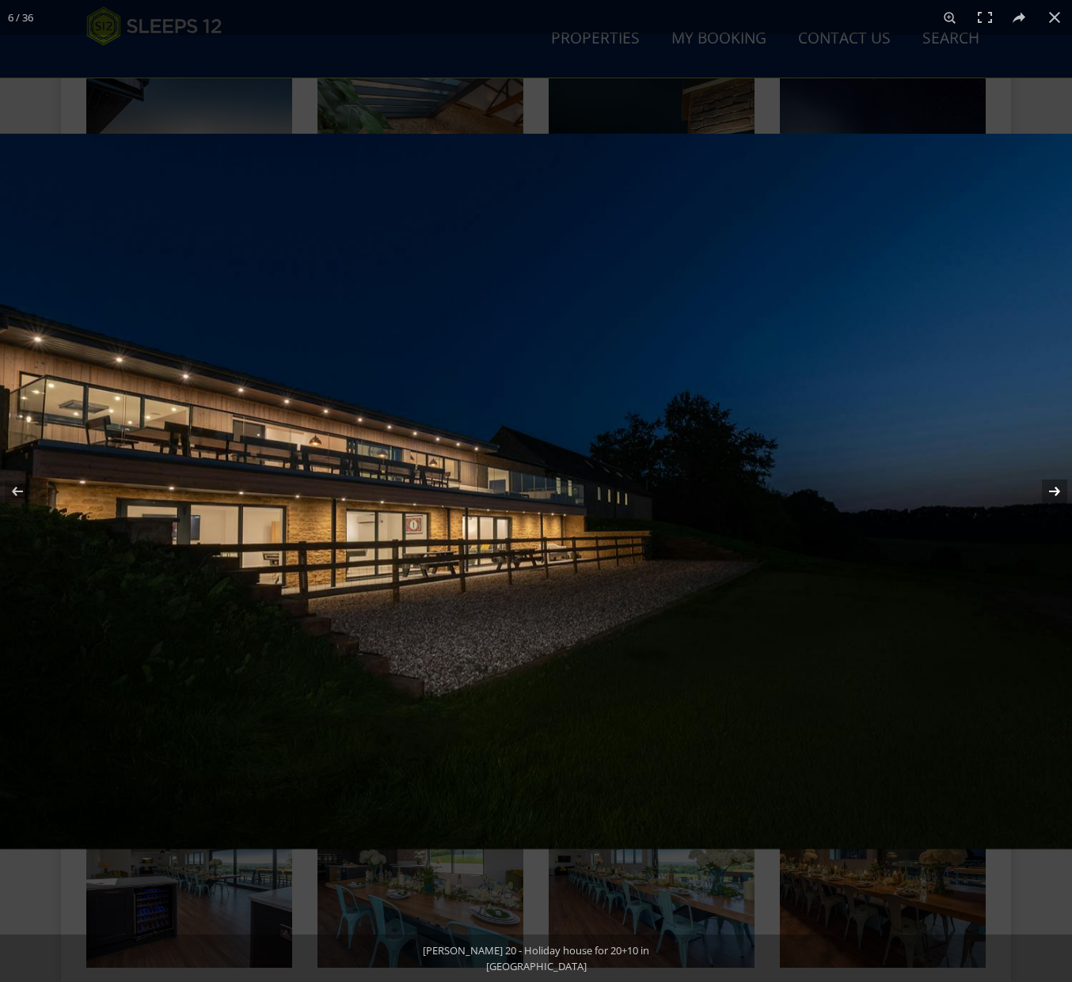
click at [1057, 488] on button at bounding box center [1043, 491] width 55 height 79
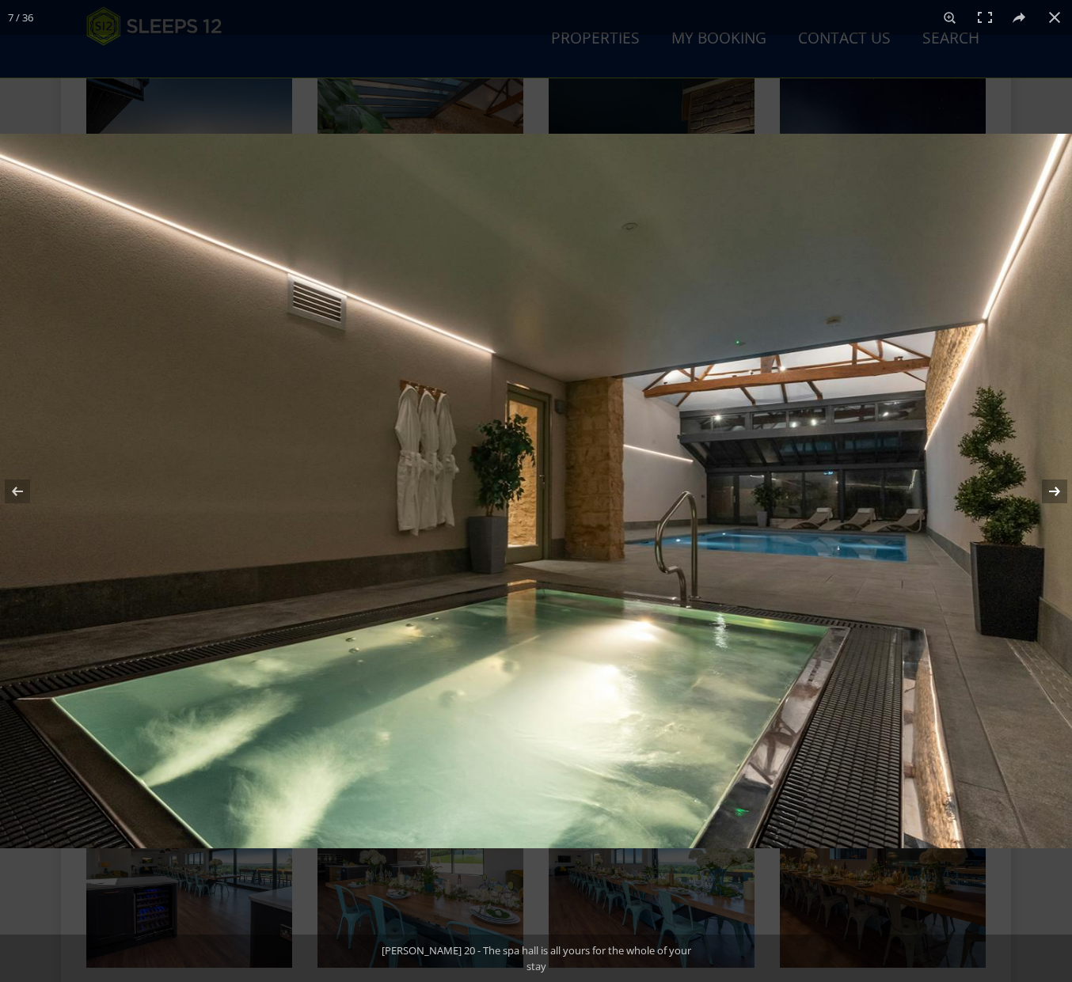
click at [1057, 488] on button at bounding box center [1043, 491] width 55 height 79
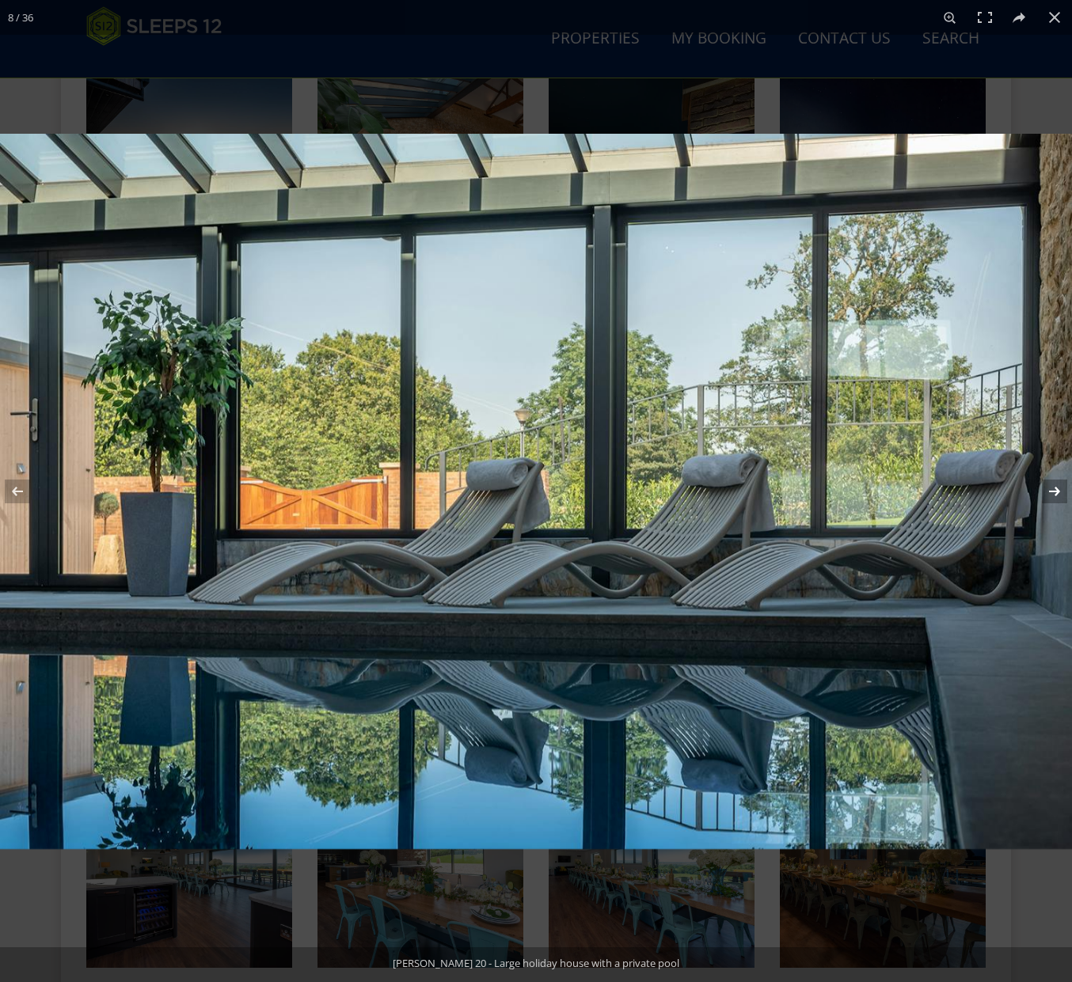
click at [1057, 488] on button at bounding box center [1043, 491] width 55 height 79
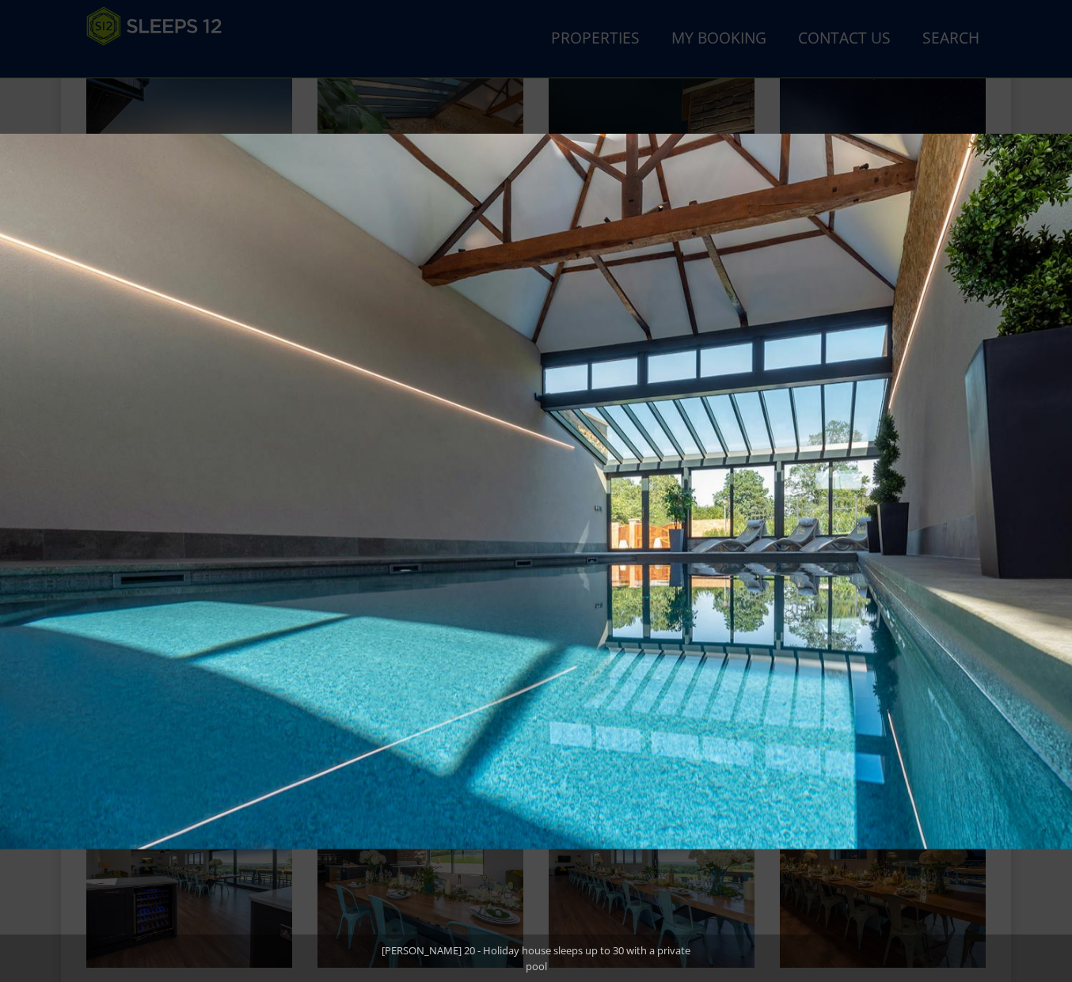
click at [1057, 488] on button at bounding box center [1043, 491] width 55 height 79
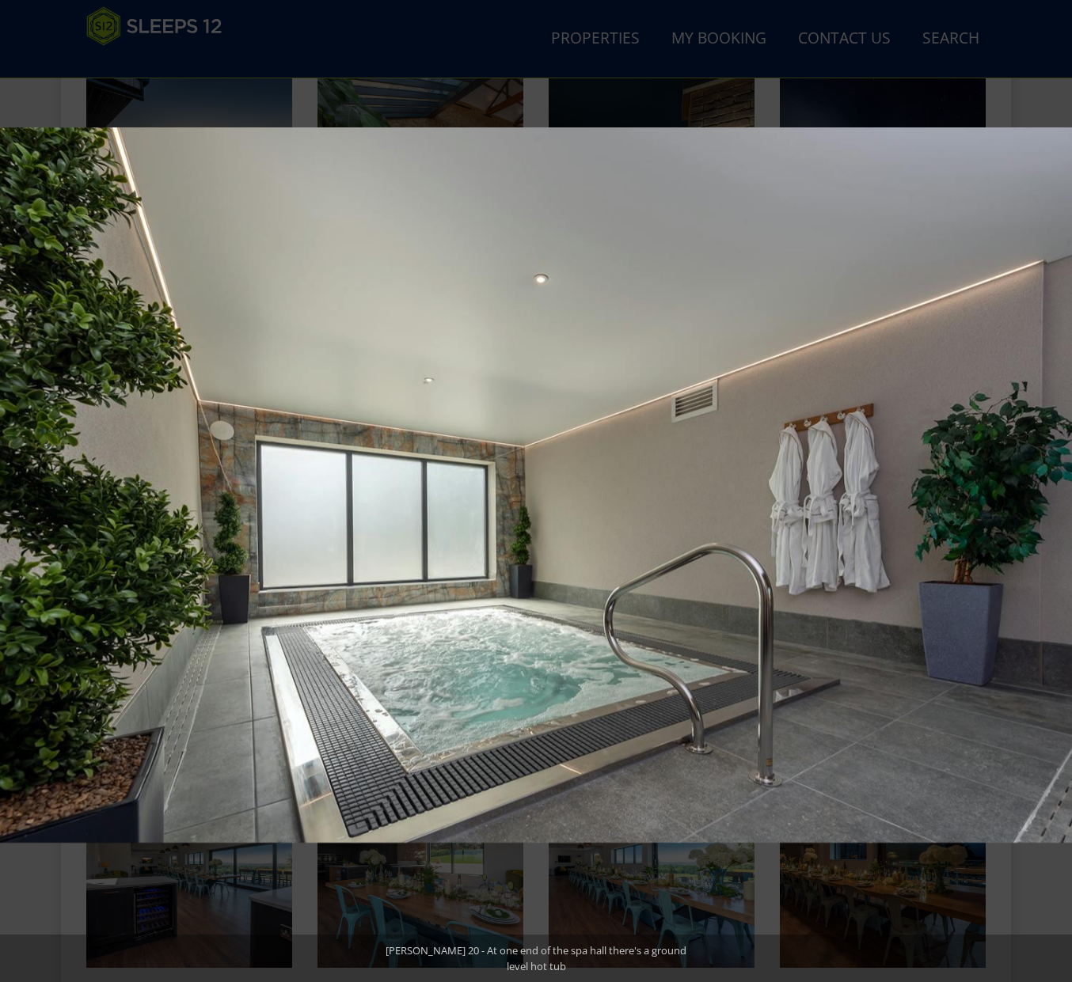
click at [1057, 488] on button at bounding box center [1043, 491] width 55 height 79
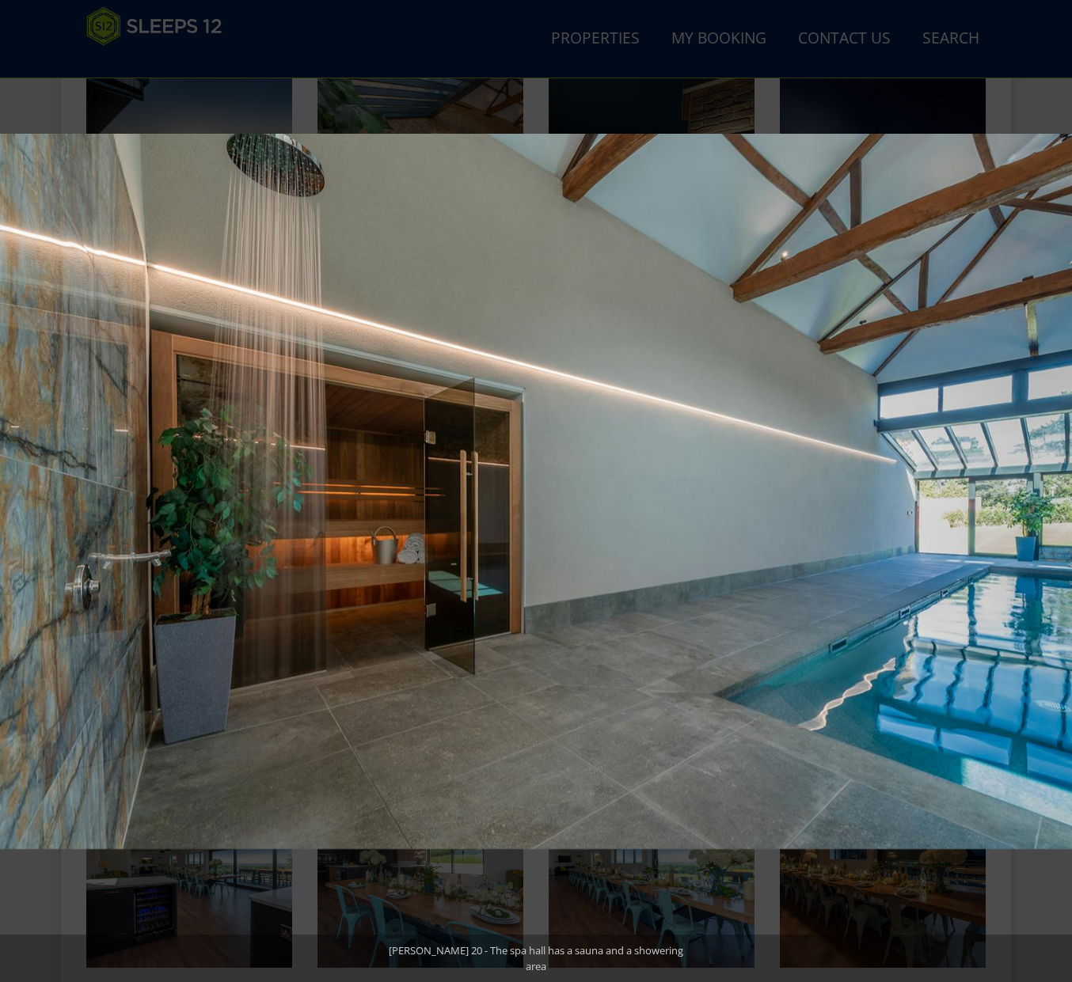
click at [1057, 488] on button at bounding box center [1043, 491] width 55 height 79
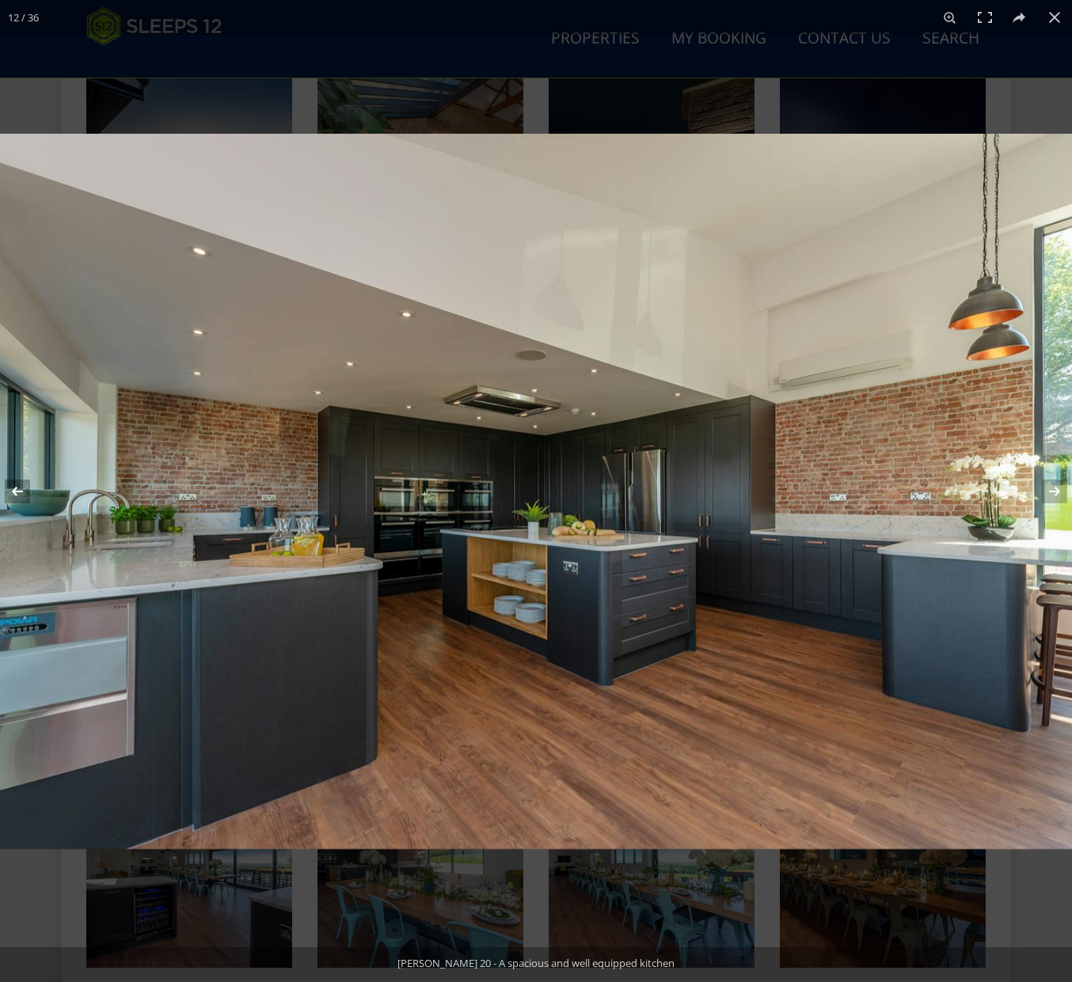
click at [25, 492] on button at bounding box center [27, 491] width 55 height 79
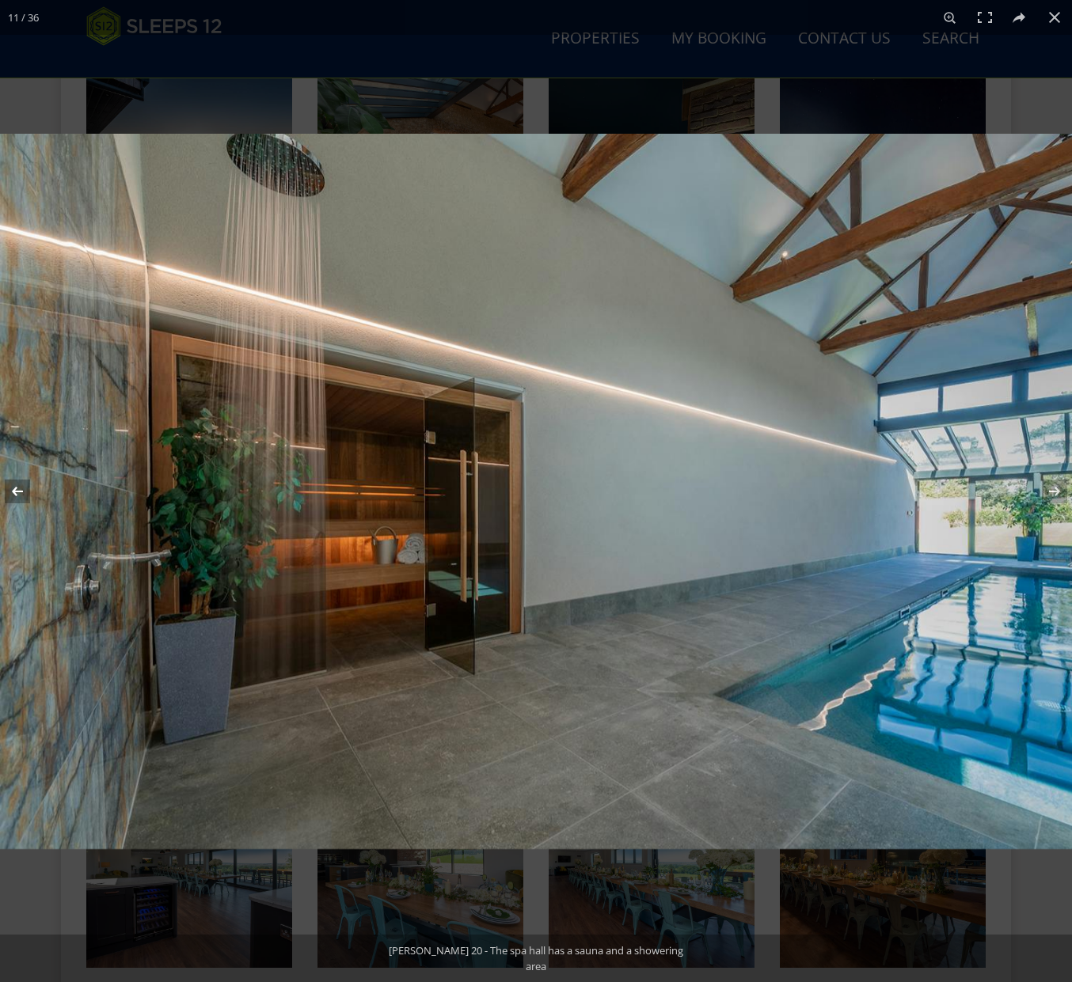
click at [25, 491] on button at bounding box center [27, 491] width 55 height 79
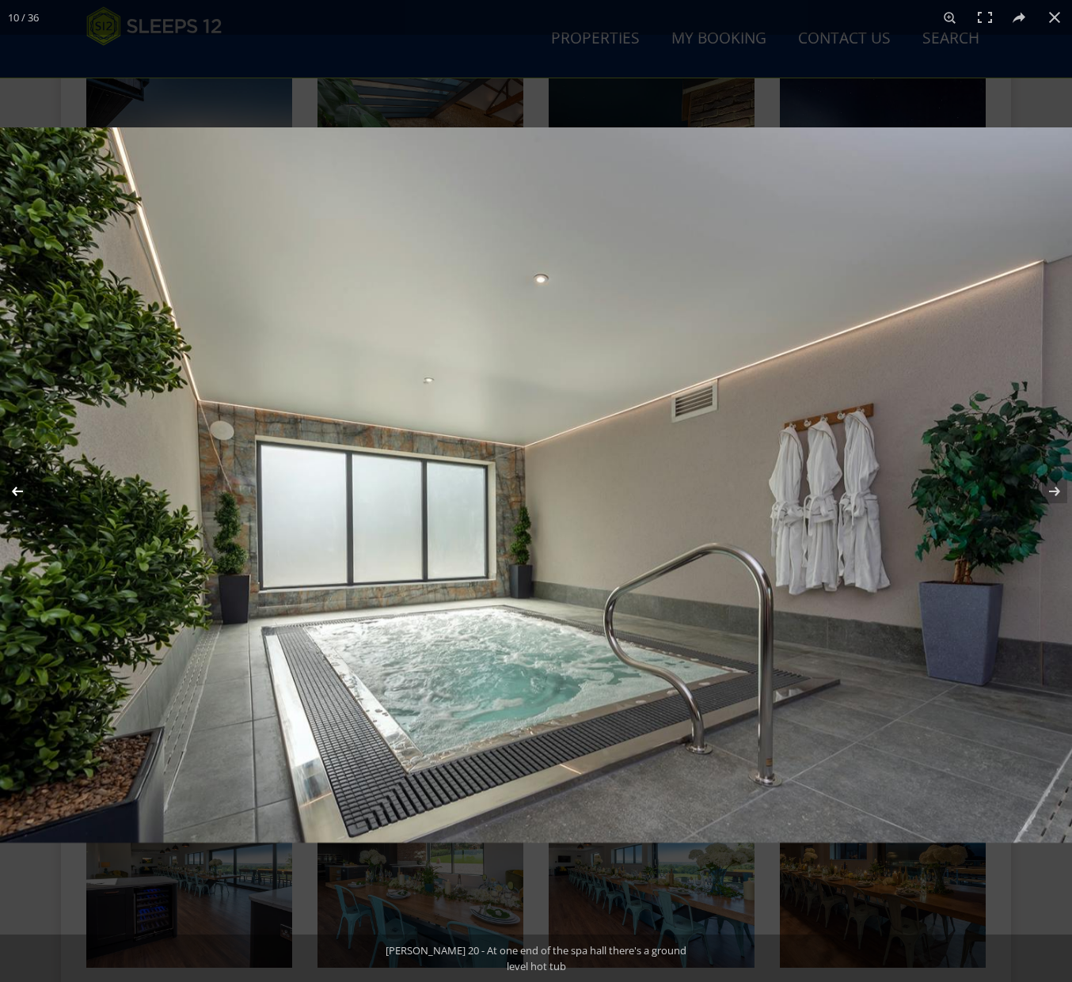
click at [16, 500] on button at bounding box center [27, 491] width 55 height 79
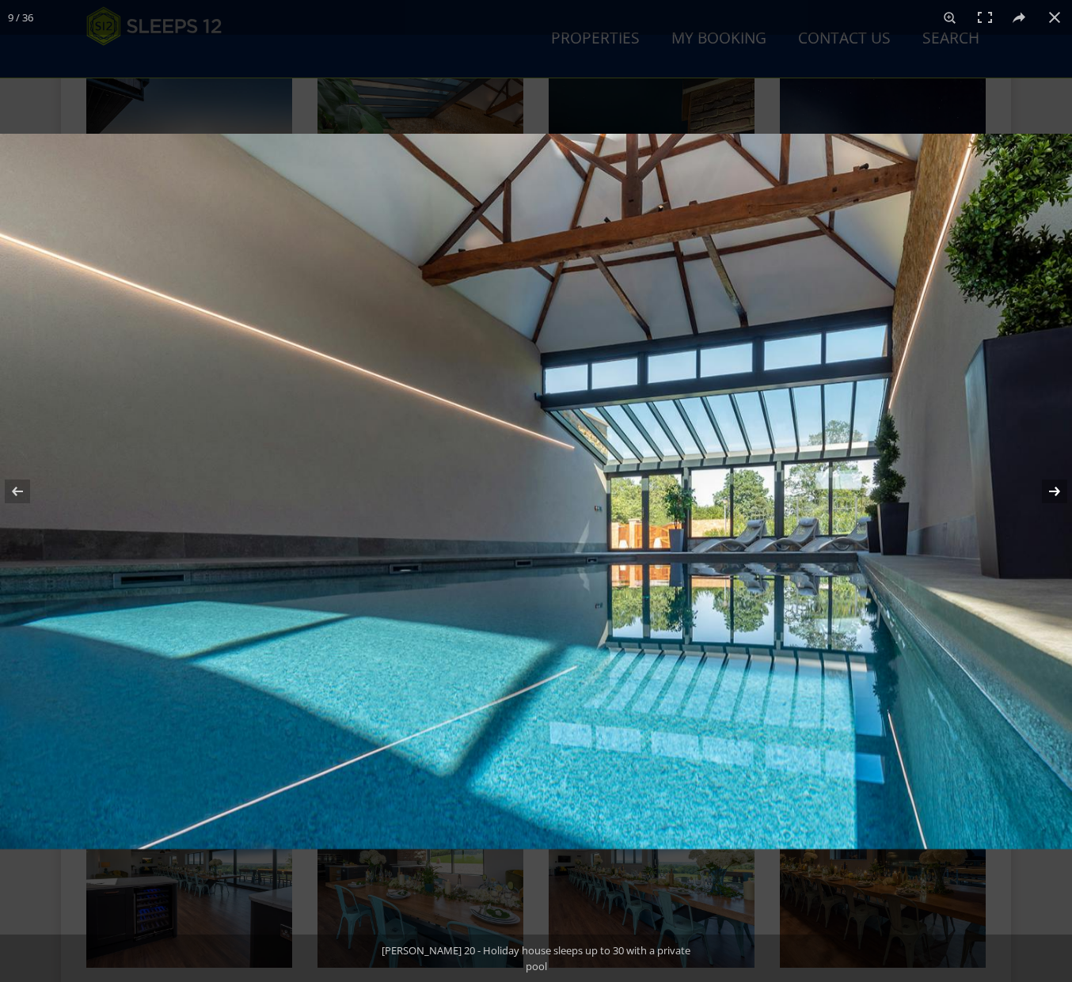
click at [1052, 485] on button at bounding box center [1043, 491] width 55 height 79
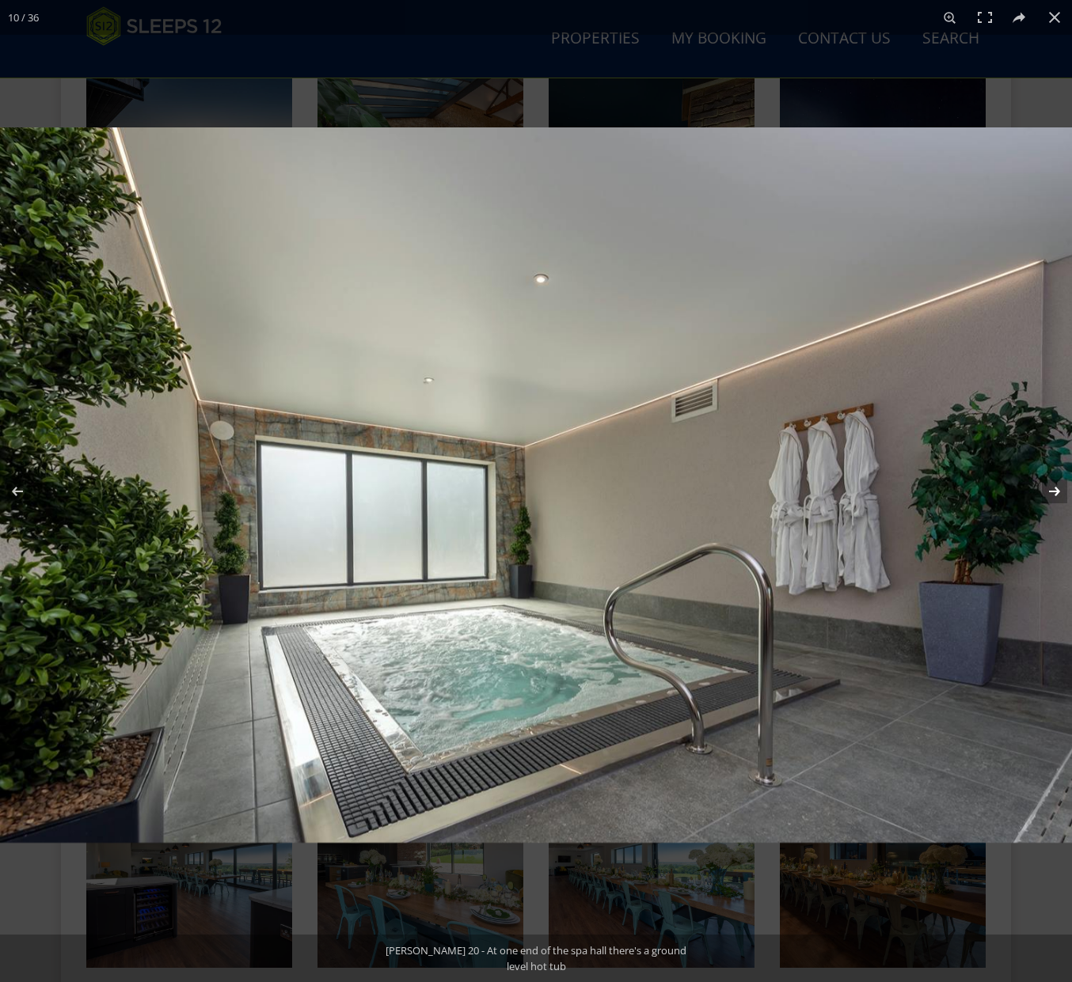
click at [1052, 485] on button at bounding box center [1043, 491] width 55 height 79
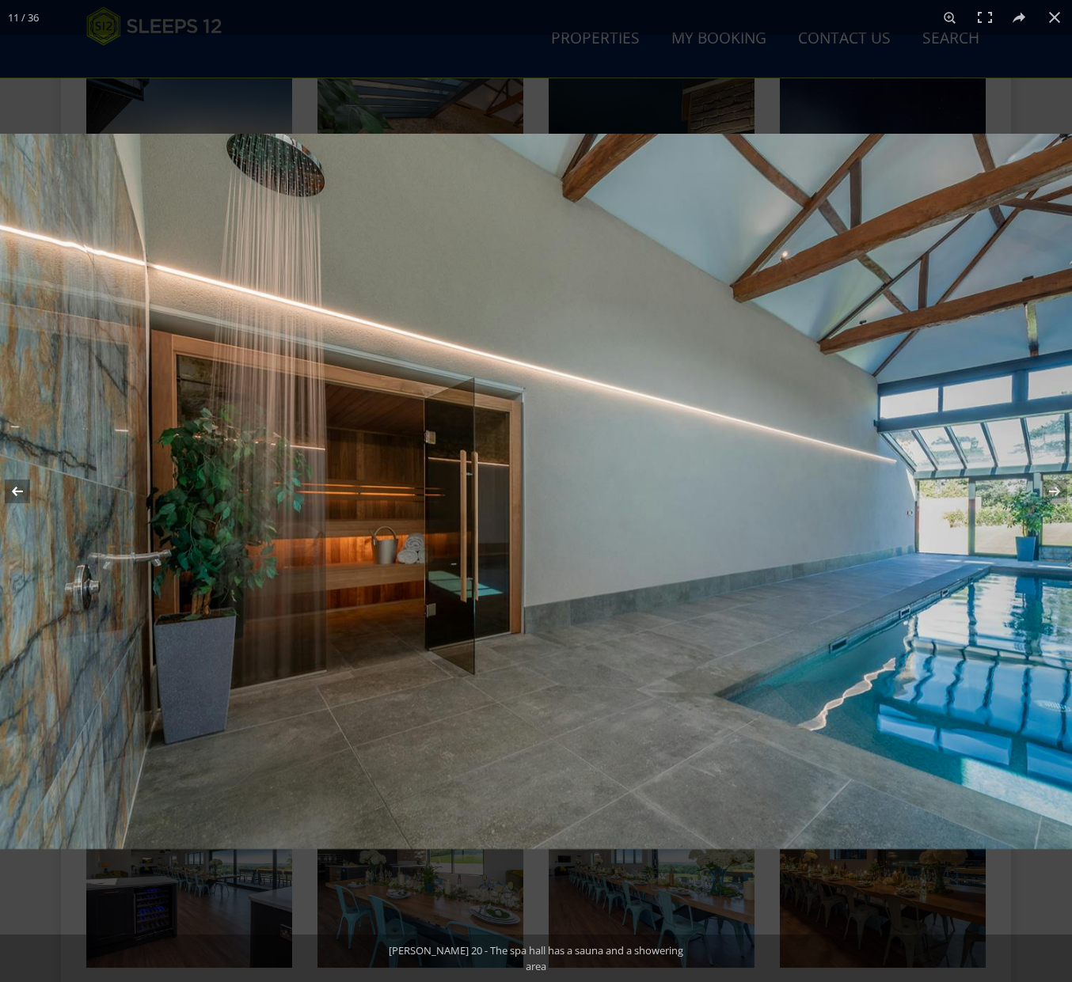
click at [13, 484] on button at bounding box center [27, 491] width 55 height 79
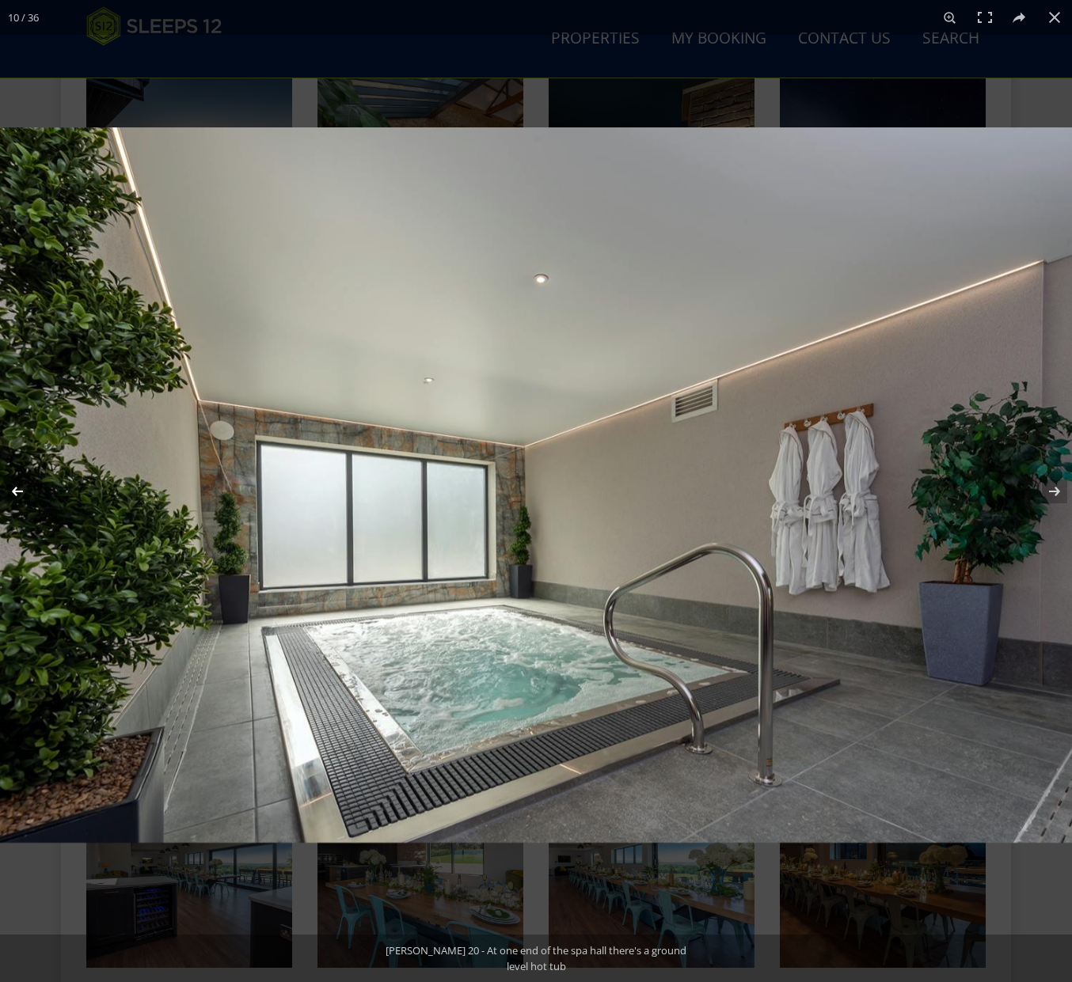
click at [13, 484] on button at bounding box center [27, 491] width 55 height 79
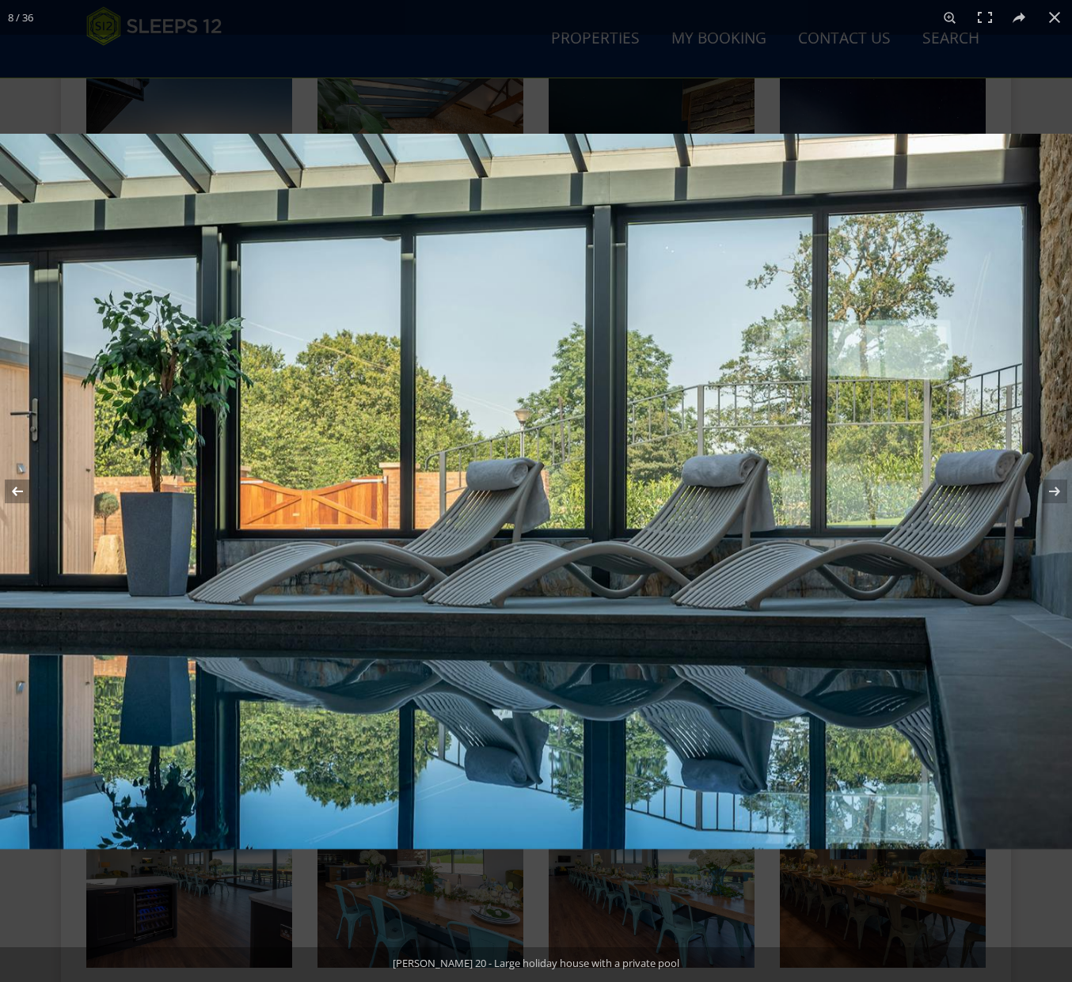
click at [13, 484] on button at bounding box center [27, 491] width 55 height 79
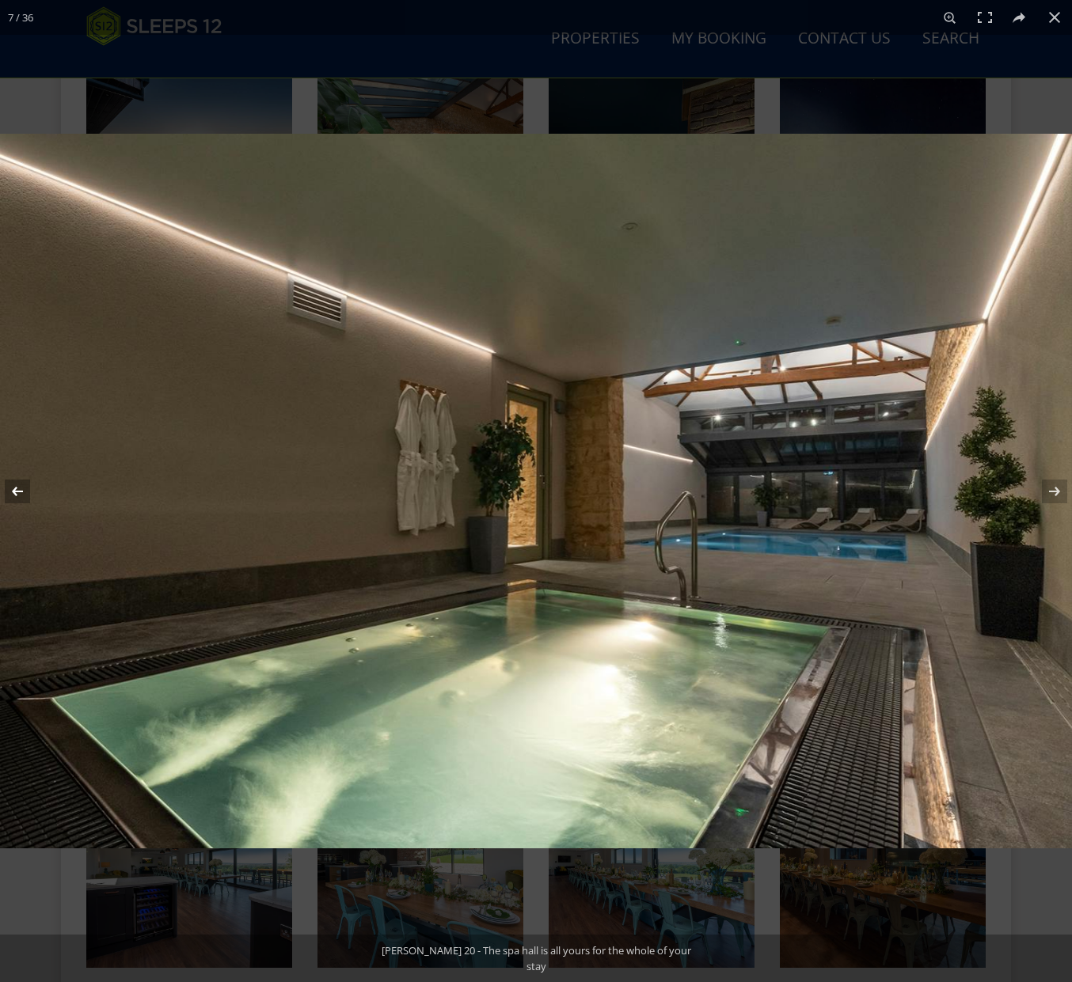
click at [13, 484] on button at bounding box center [27, 491] width 55 height 79
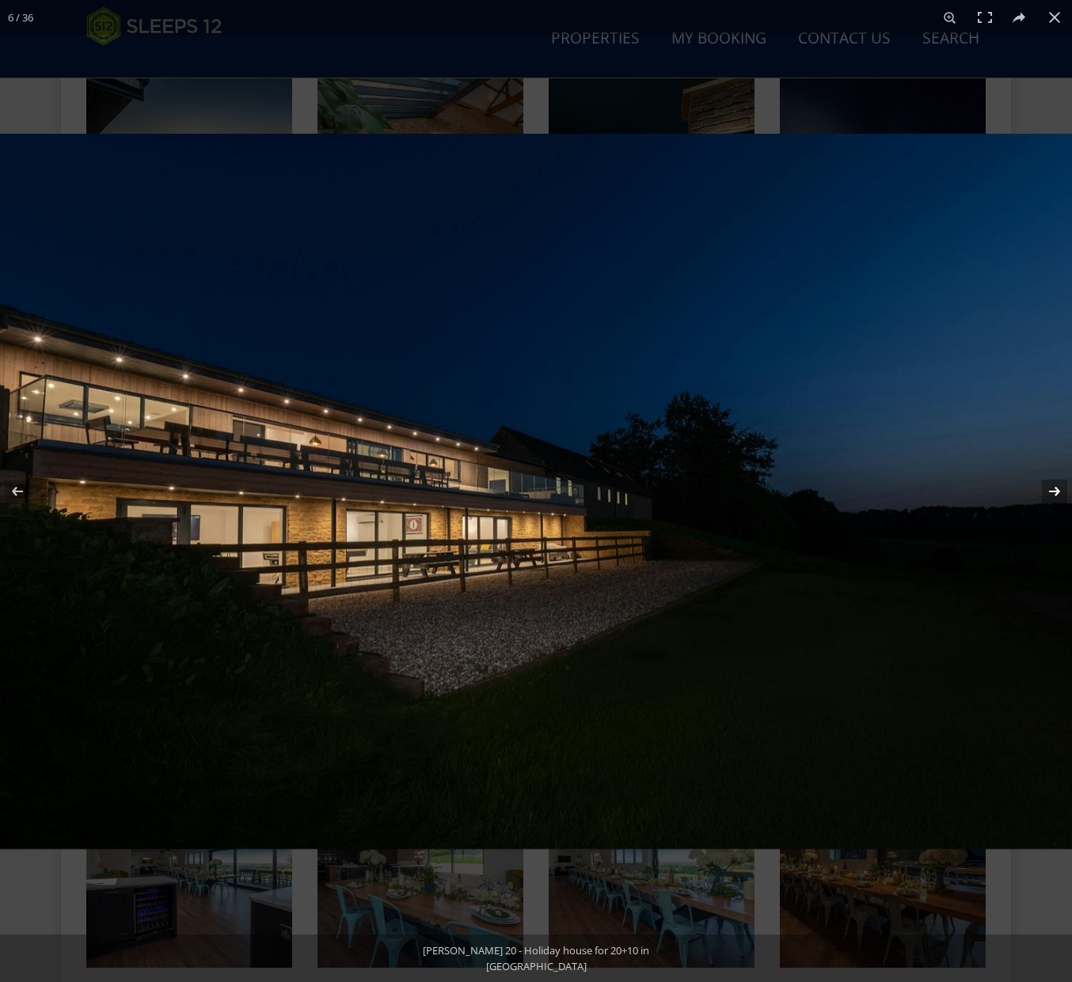
click at [1042, 489] on button at bounding box center [1043, 491] width 55 height 79
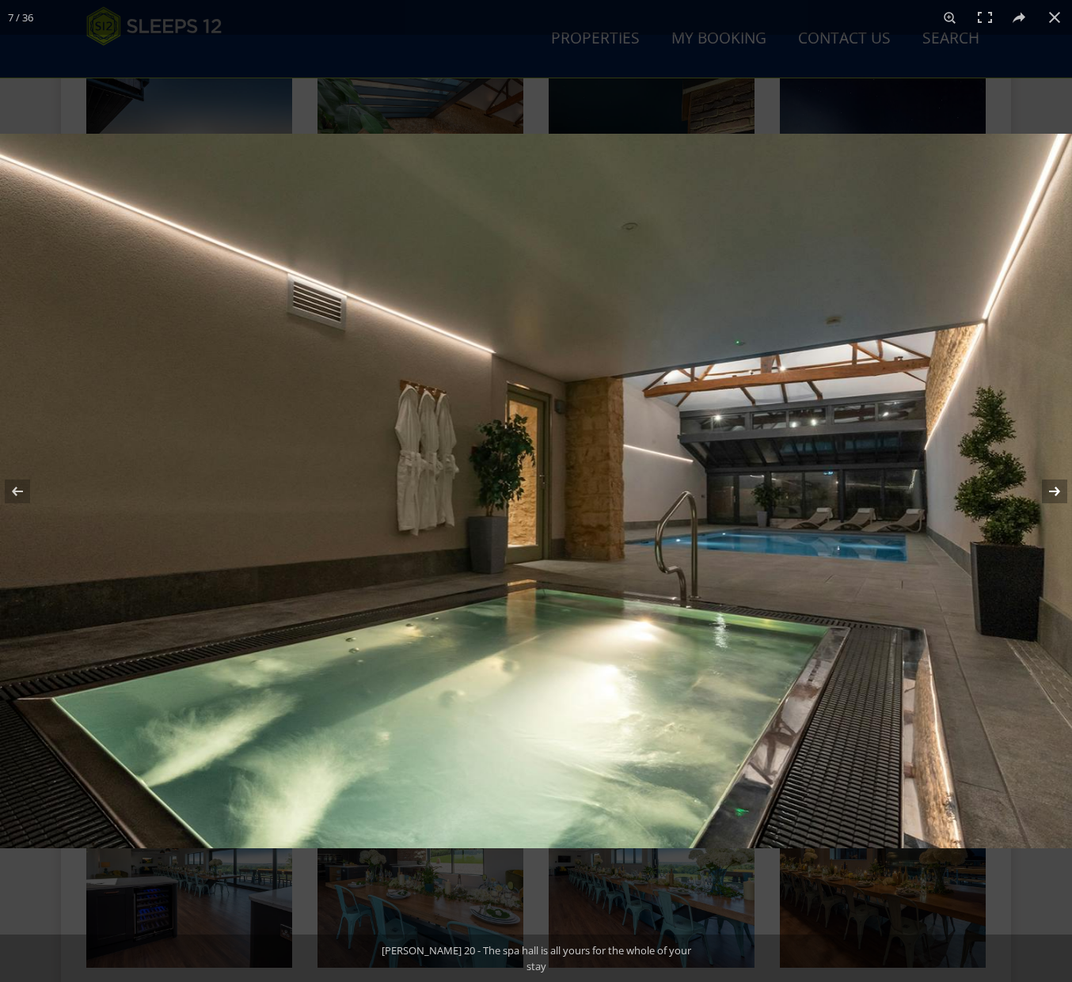
click at [1050, 483] on button at bounding box center [1043, 491] width 55 height 79
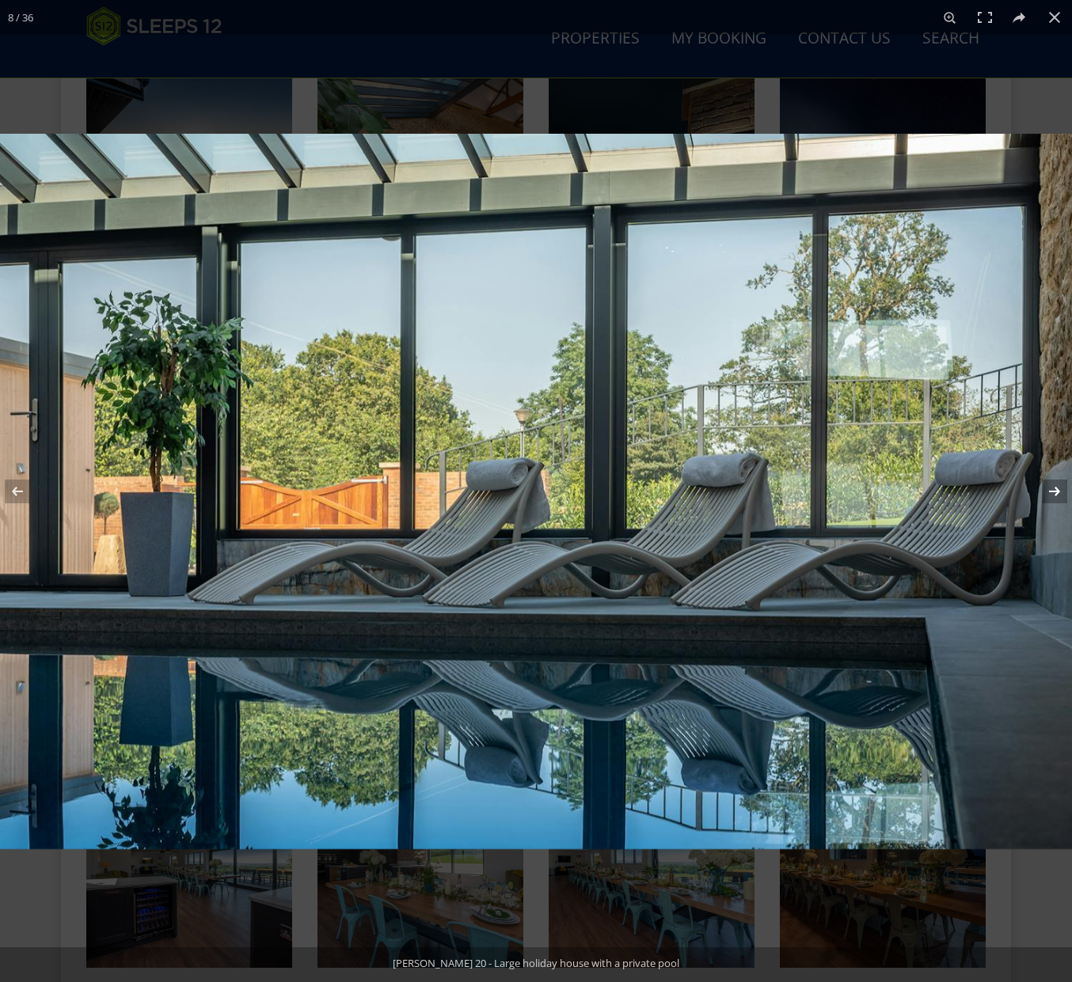
click at [1050, 483] on button at bounding box center [1043, 491] width 55 height 79
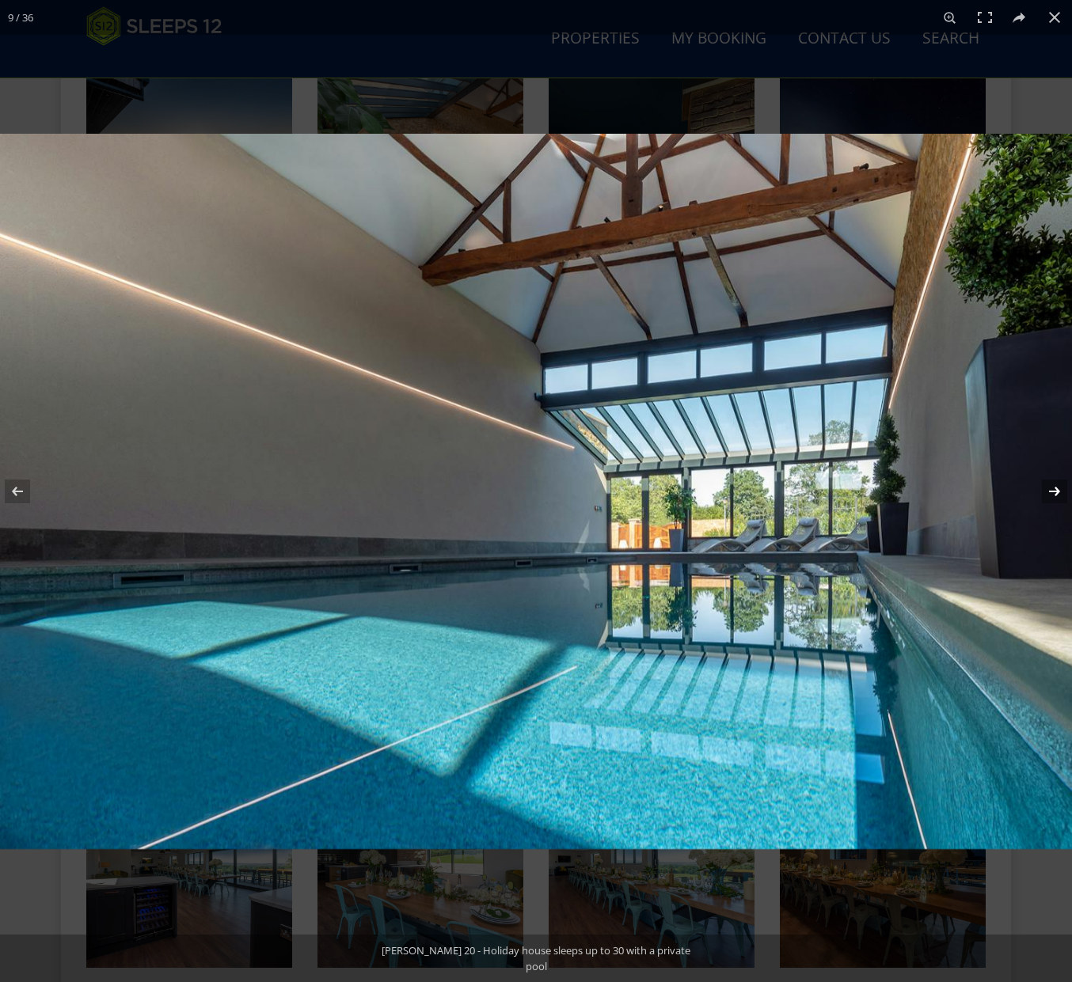
click at [1050, 483] on button at bounding box center [1043, 491] width 55 height 79
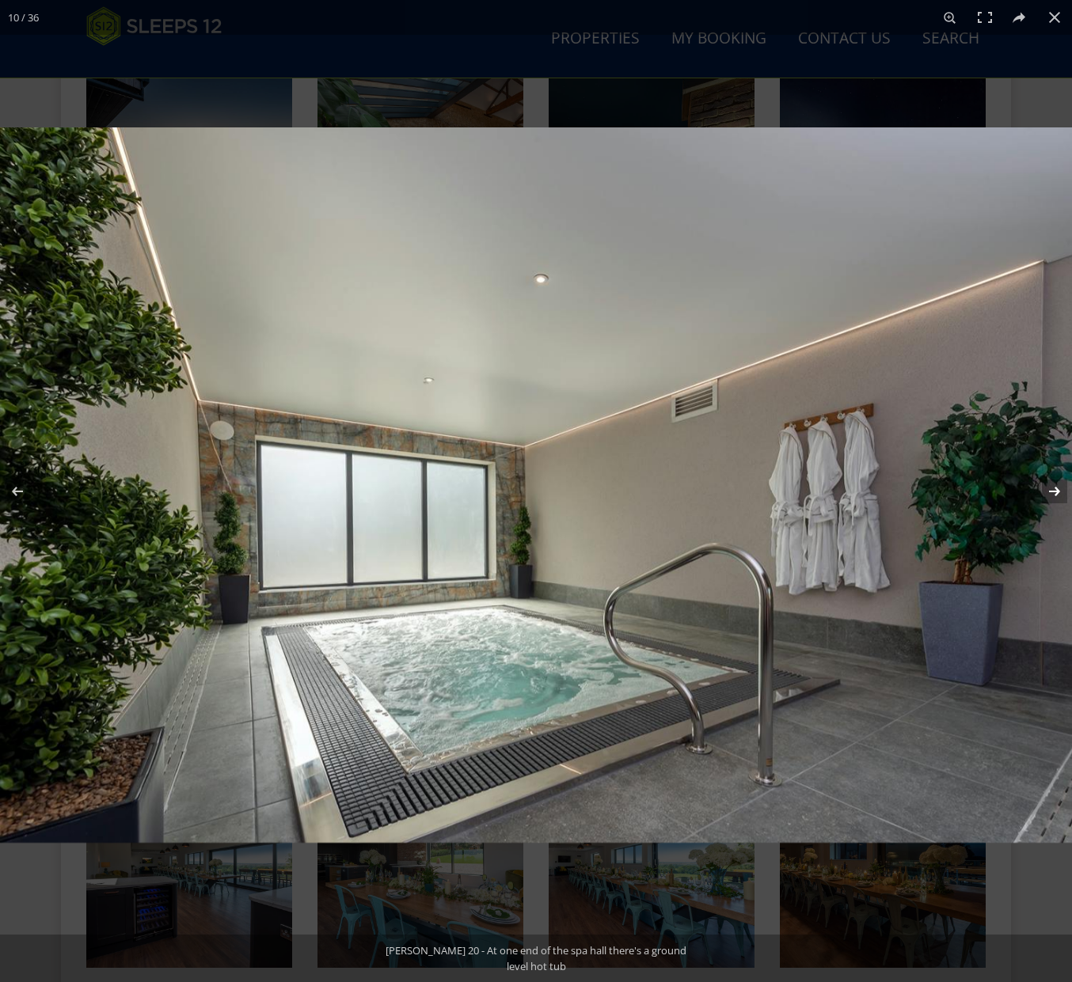
click at [1050, 483] on button at bounding box center [1043, 491] width 55 height 79
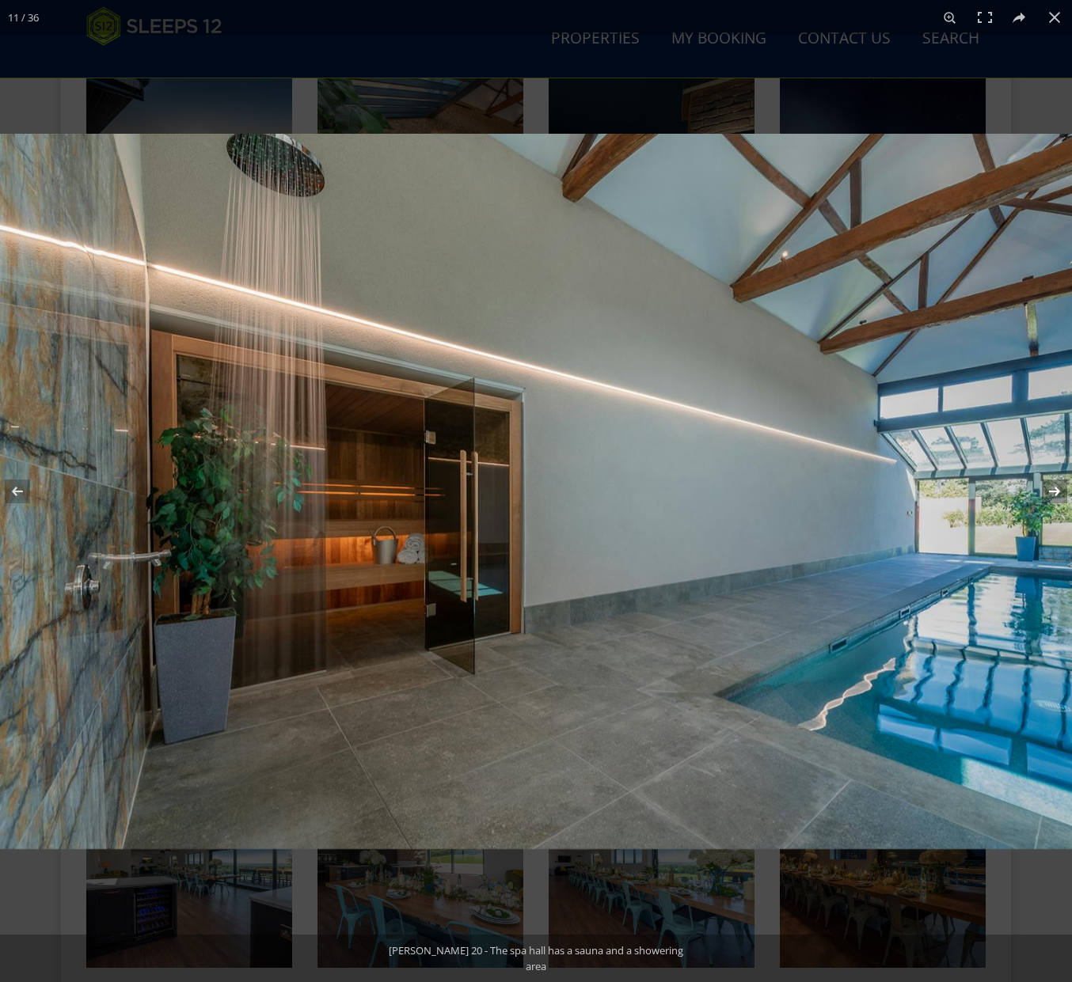
click at [1050, 483] on button at bounding box center [1043, 491] width 55 height 79
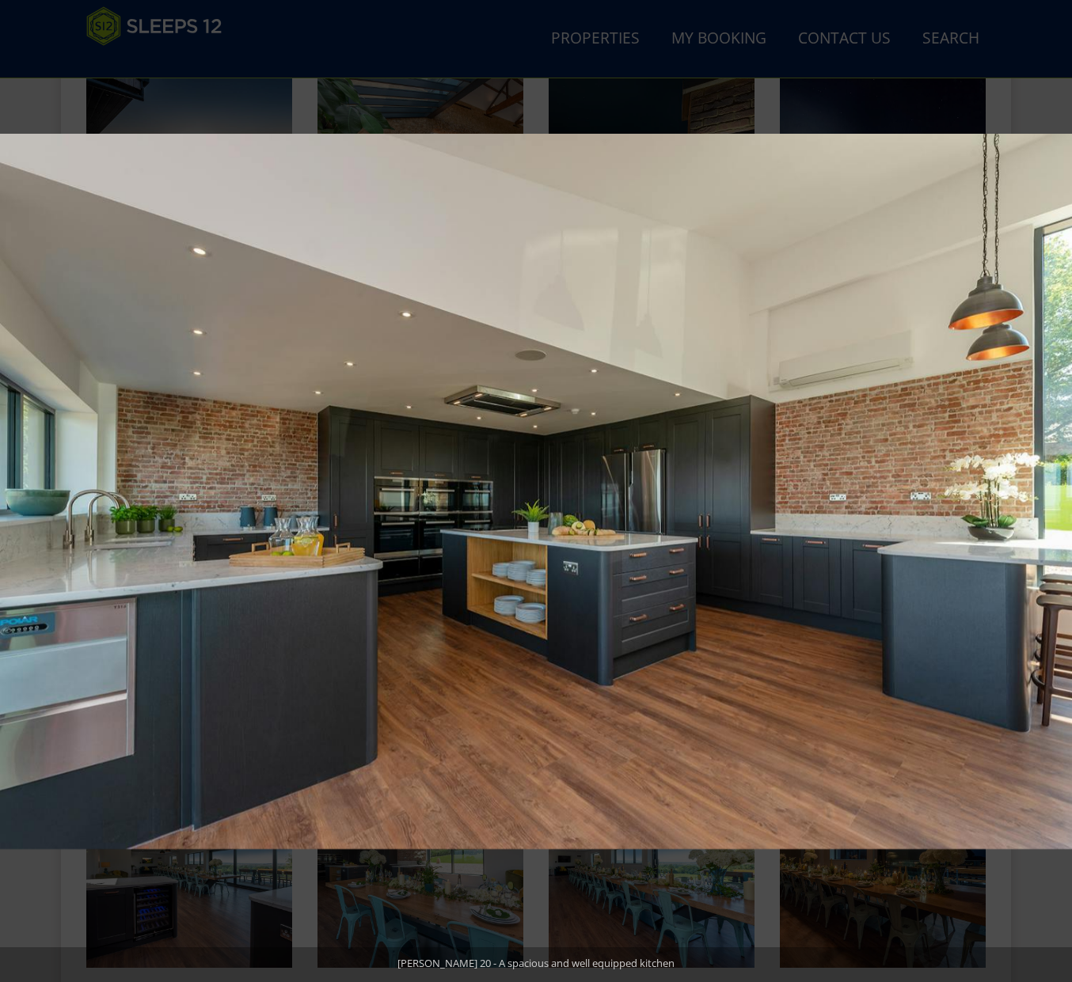
click at [1050, 483] on button at bounding box center [1043, 491] width 55 height 79
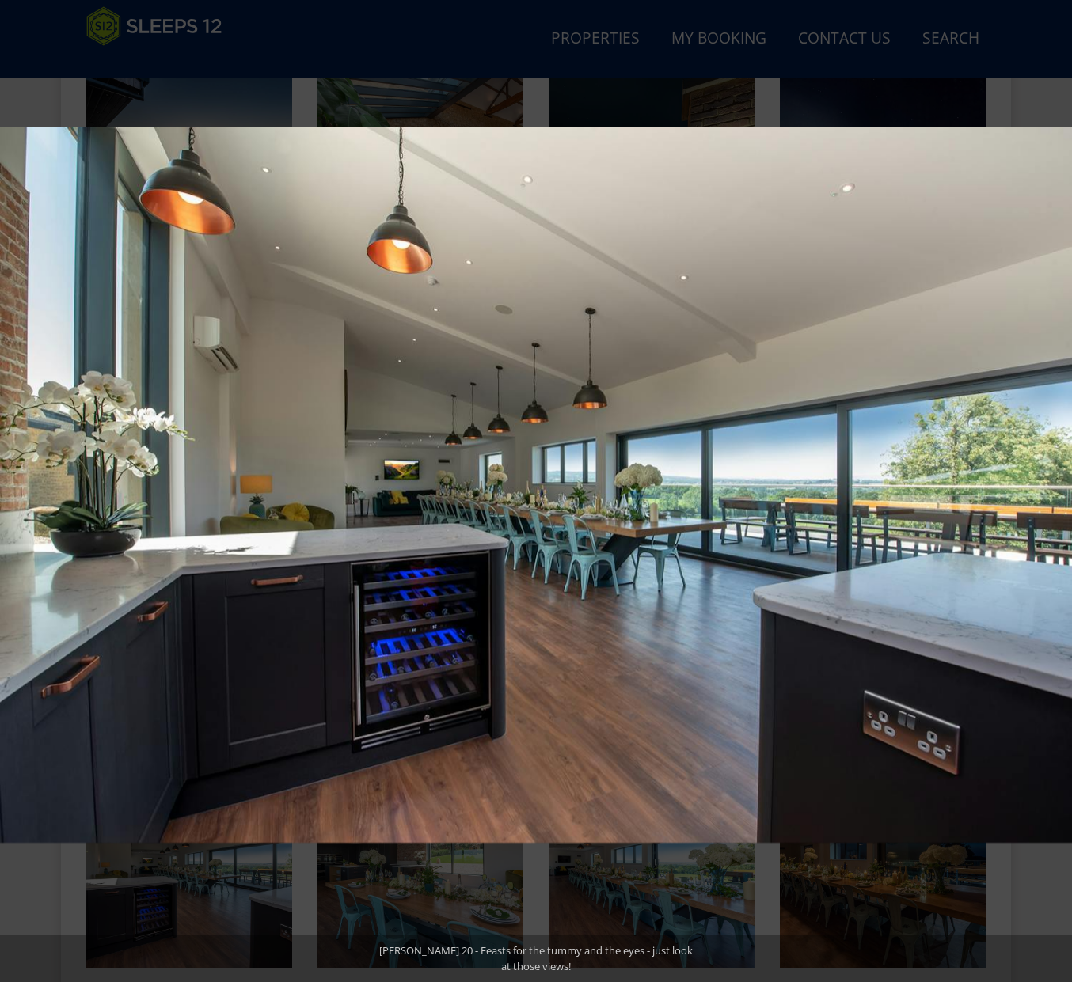
click at [1050, 483] on button at bounding box center [1043, 491] width 55 height 79
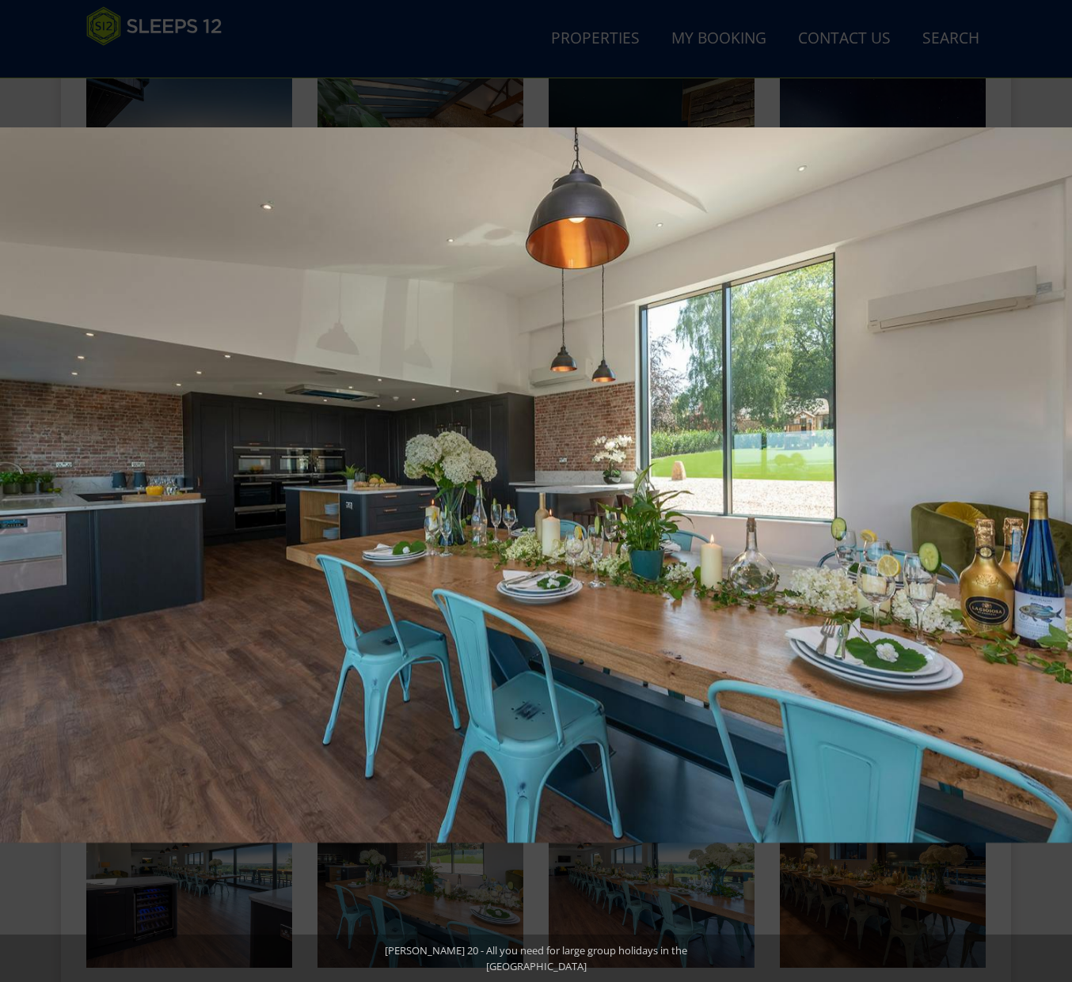
click at [1050, 483] on button at bounding box center [1043, 491] width 55 height 79
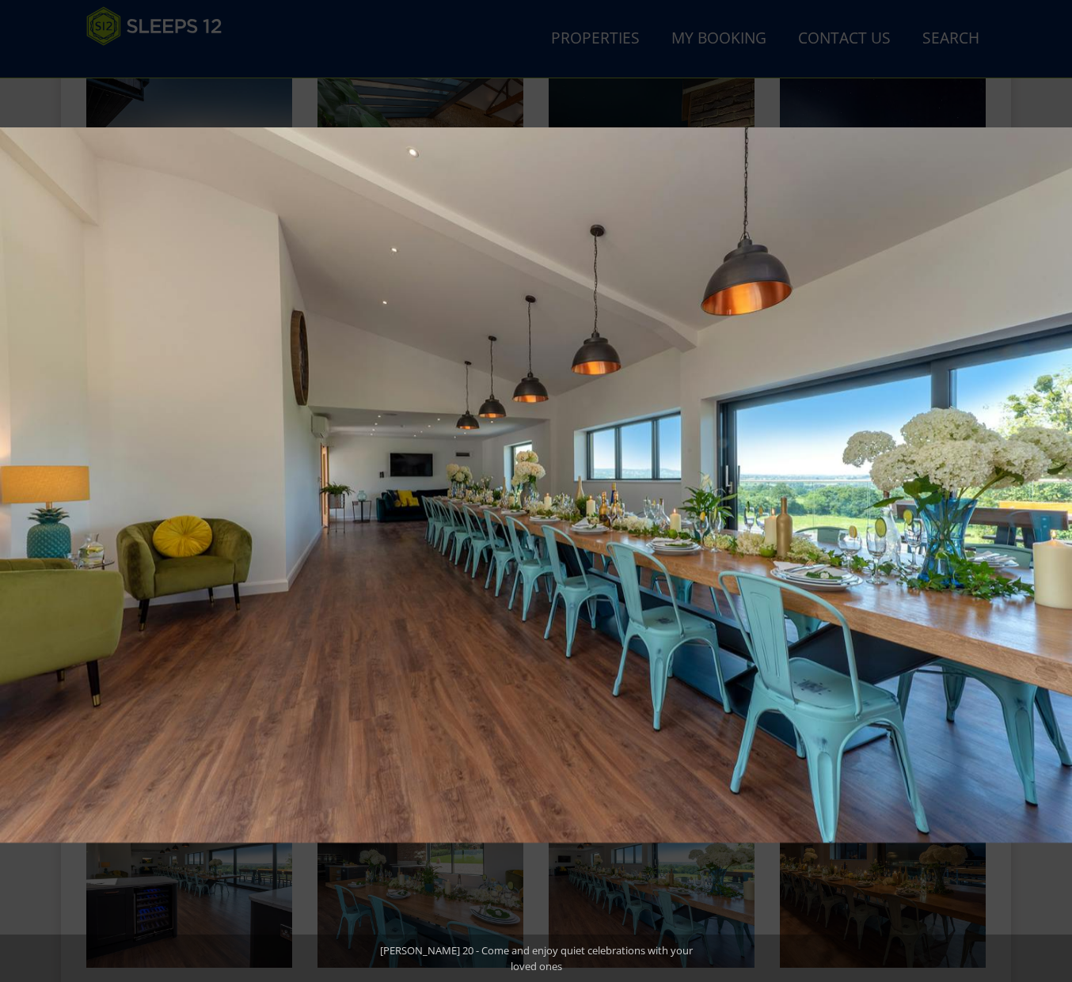
click at [1050, 483] on button at bounding box center [1043, 491] width 55 height 79
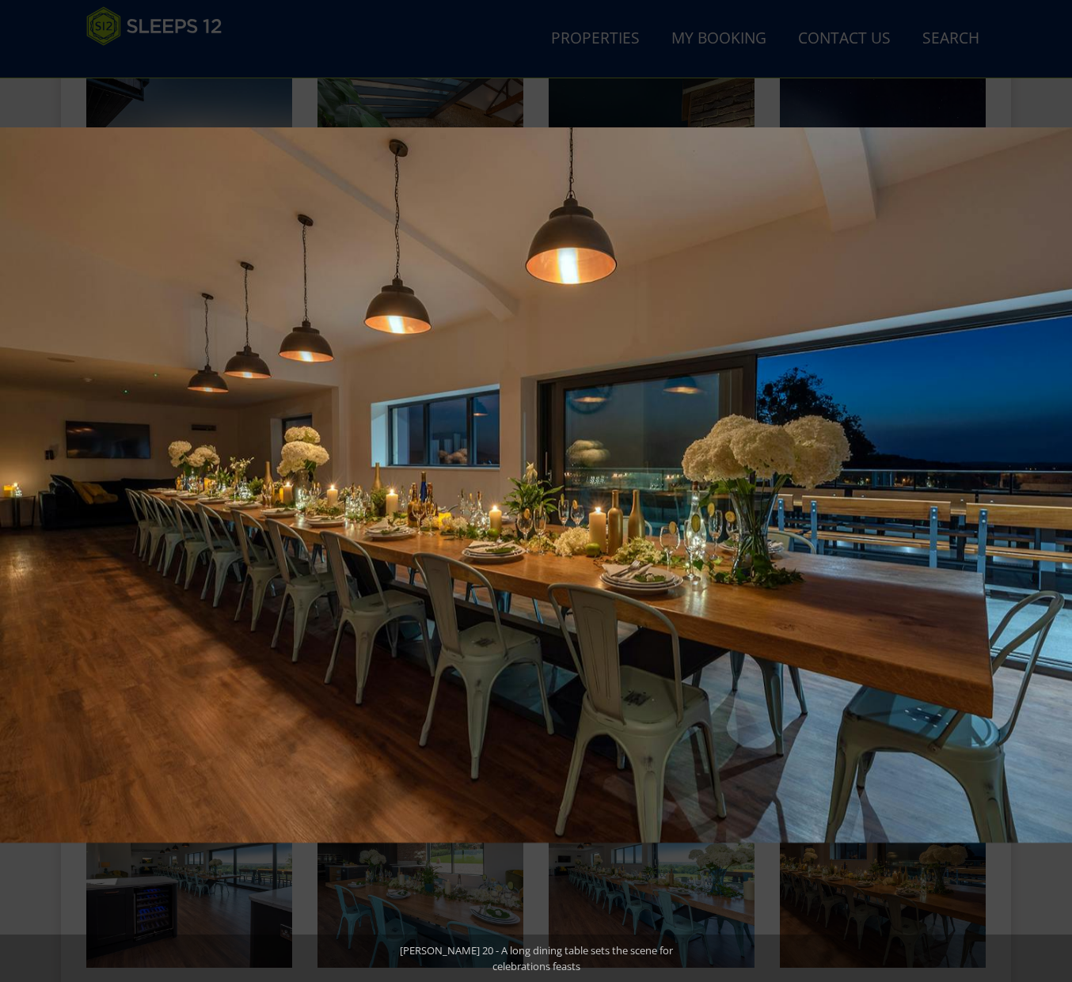
click at [1050, 483] on button at bounding box center [1043, 491] width 55 height 79
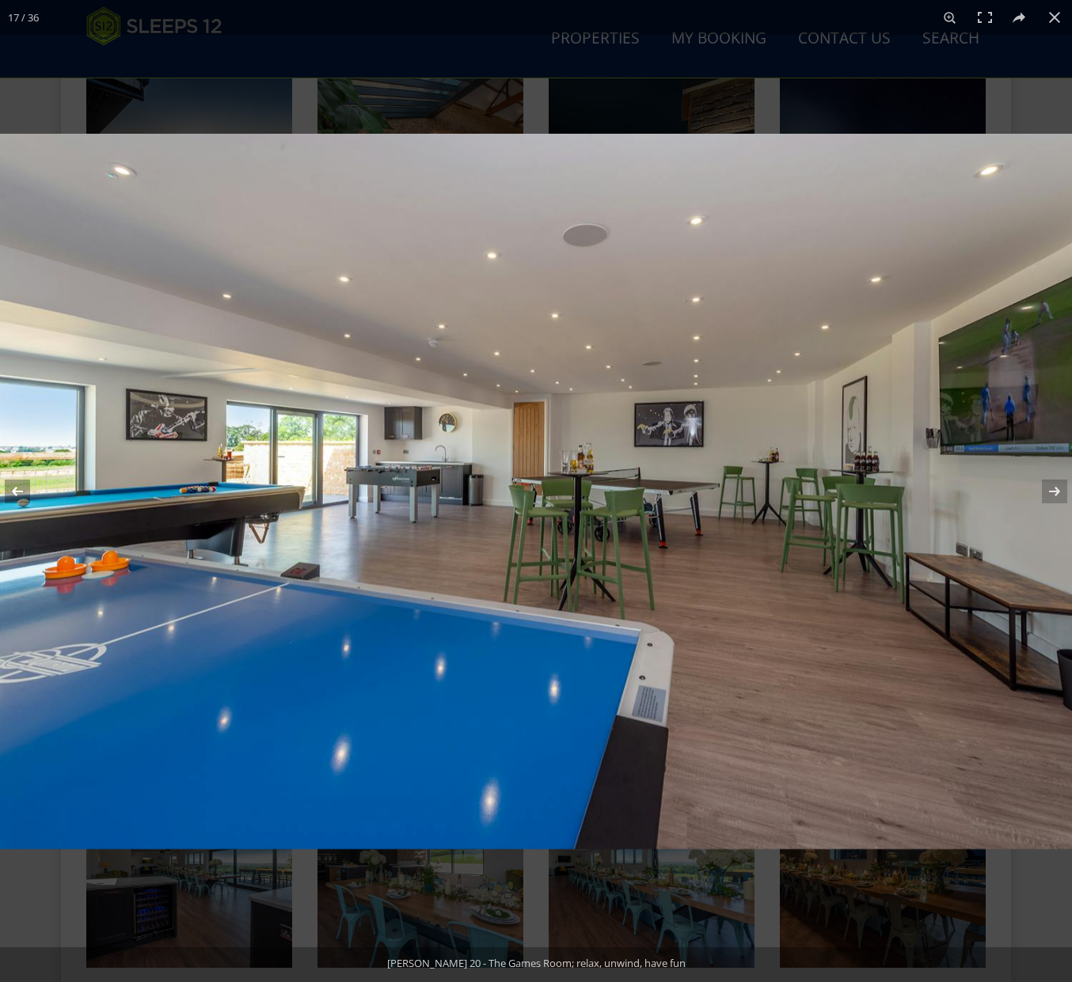
click at [22, 493] on button at bounding box center [27, 491] width 55 height 79
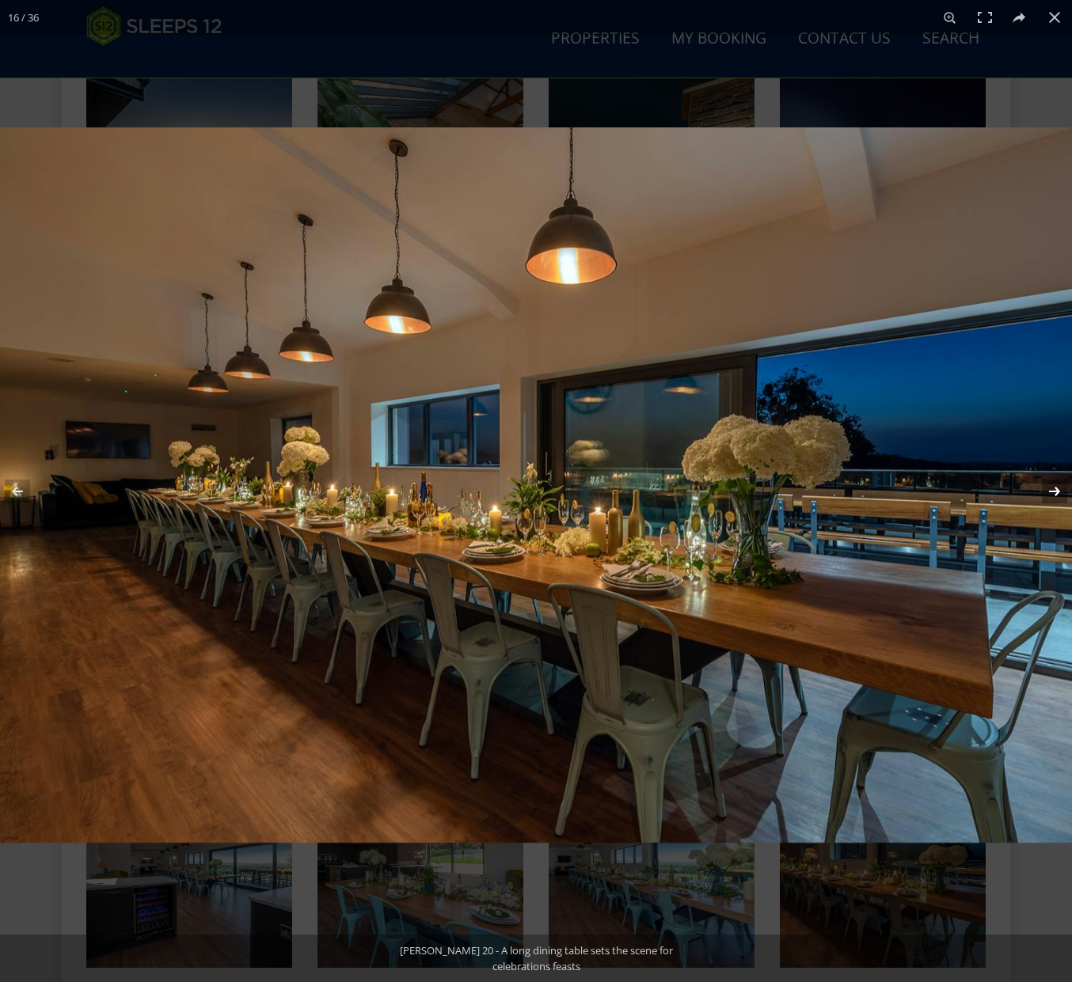
click at [1056, 490] on button at bounding box center [1043, 491] width 55 height 79
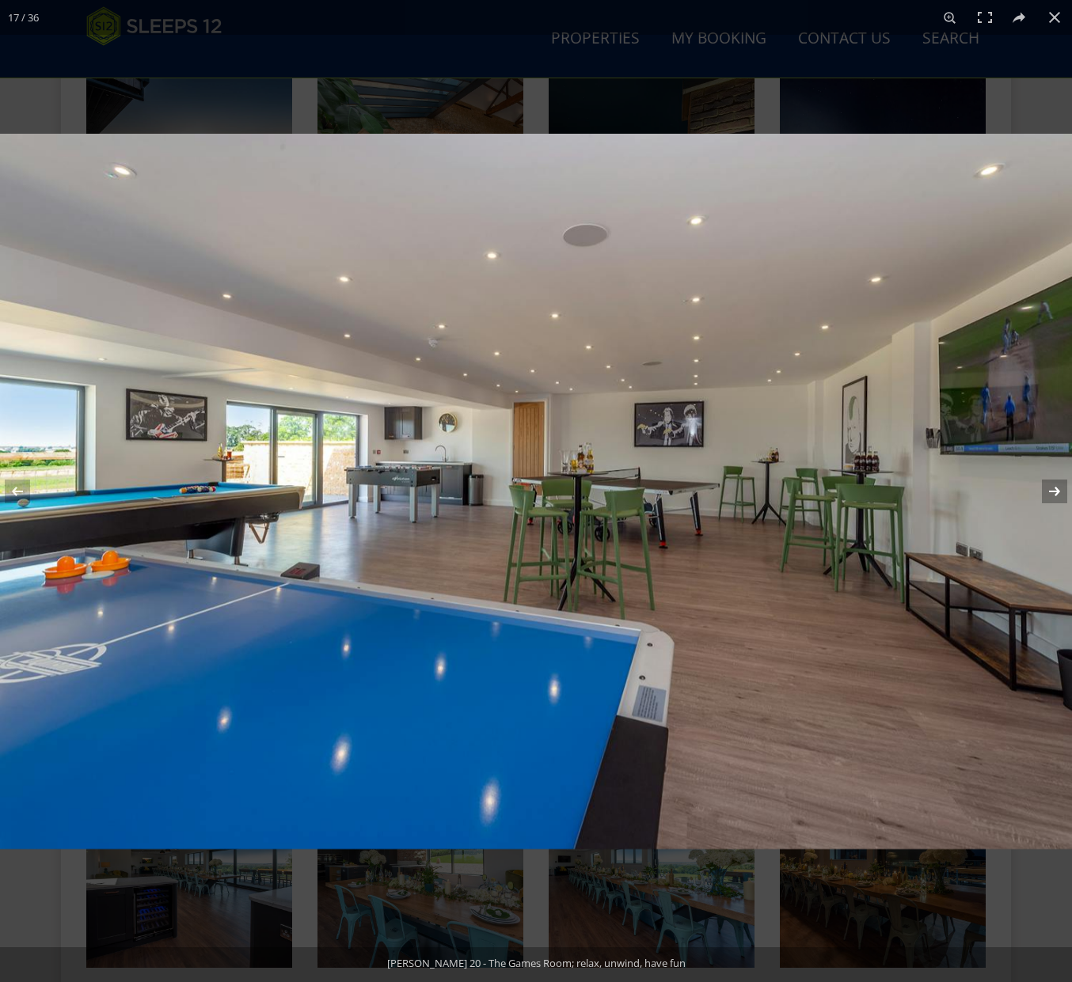
click at [1050, 488] on button at bounding box center [1043, 491] width 55 height 79
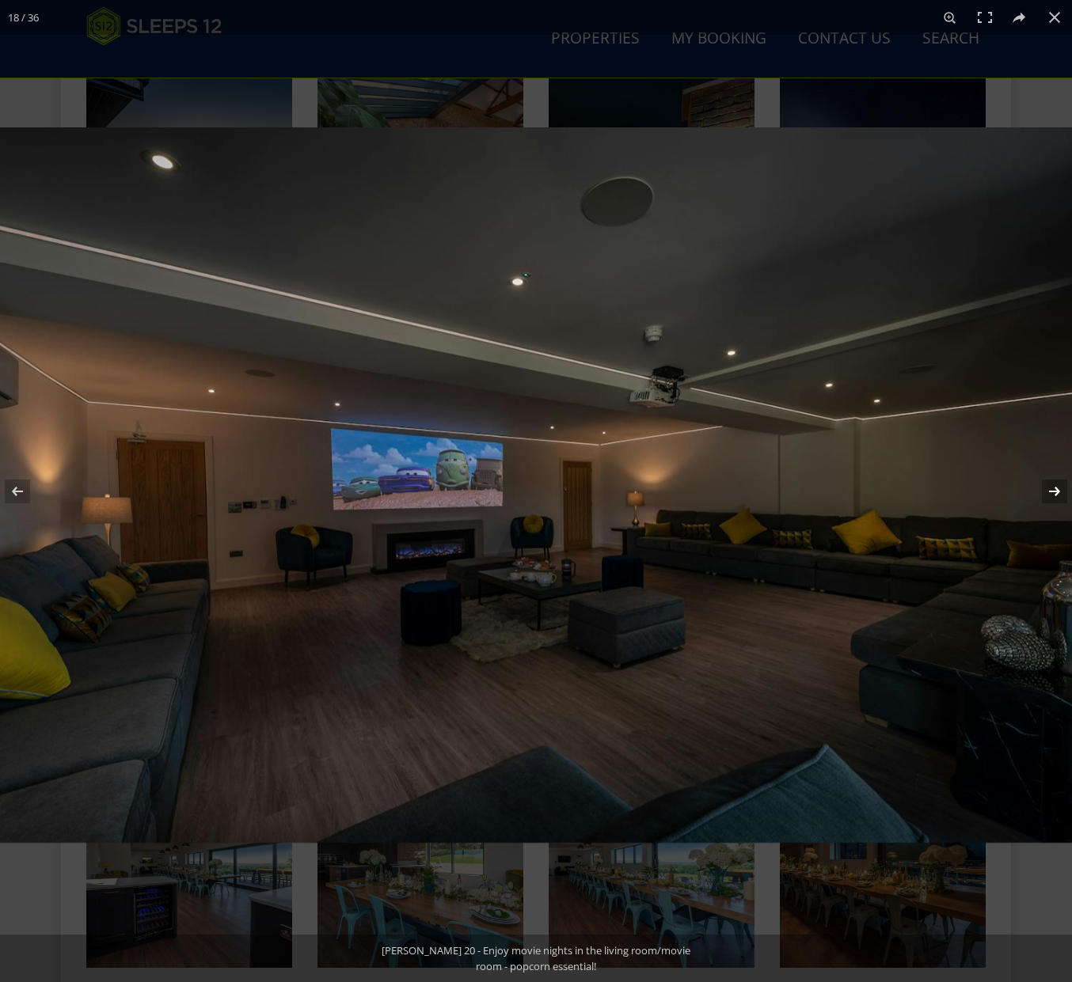
click at [1050, 488] on button at bounding box center [1043, 491] width 55 height 79
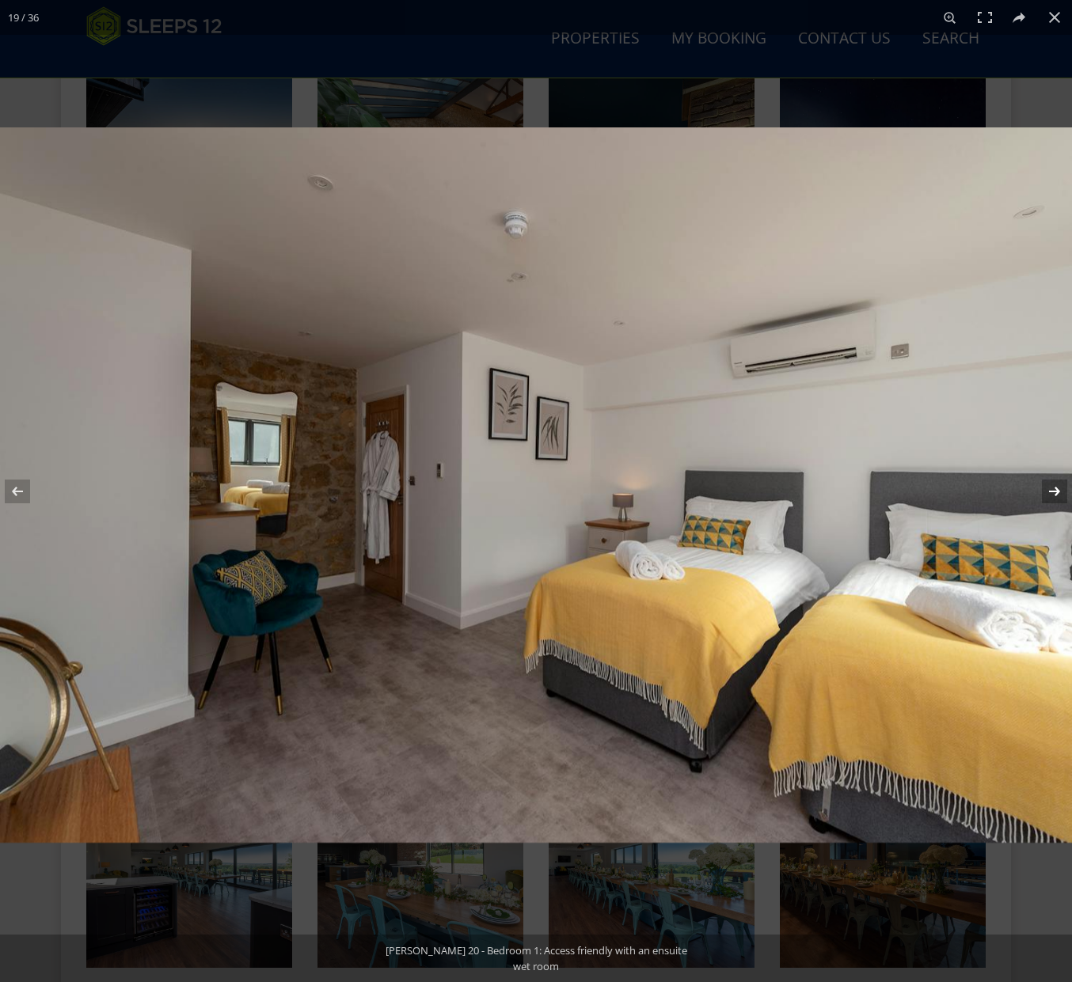
click at [1050, 488] on button at bounding box center [1043, 491] width 55 height 79
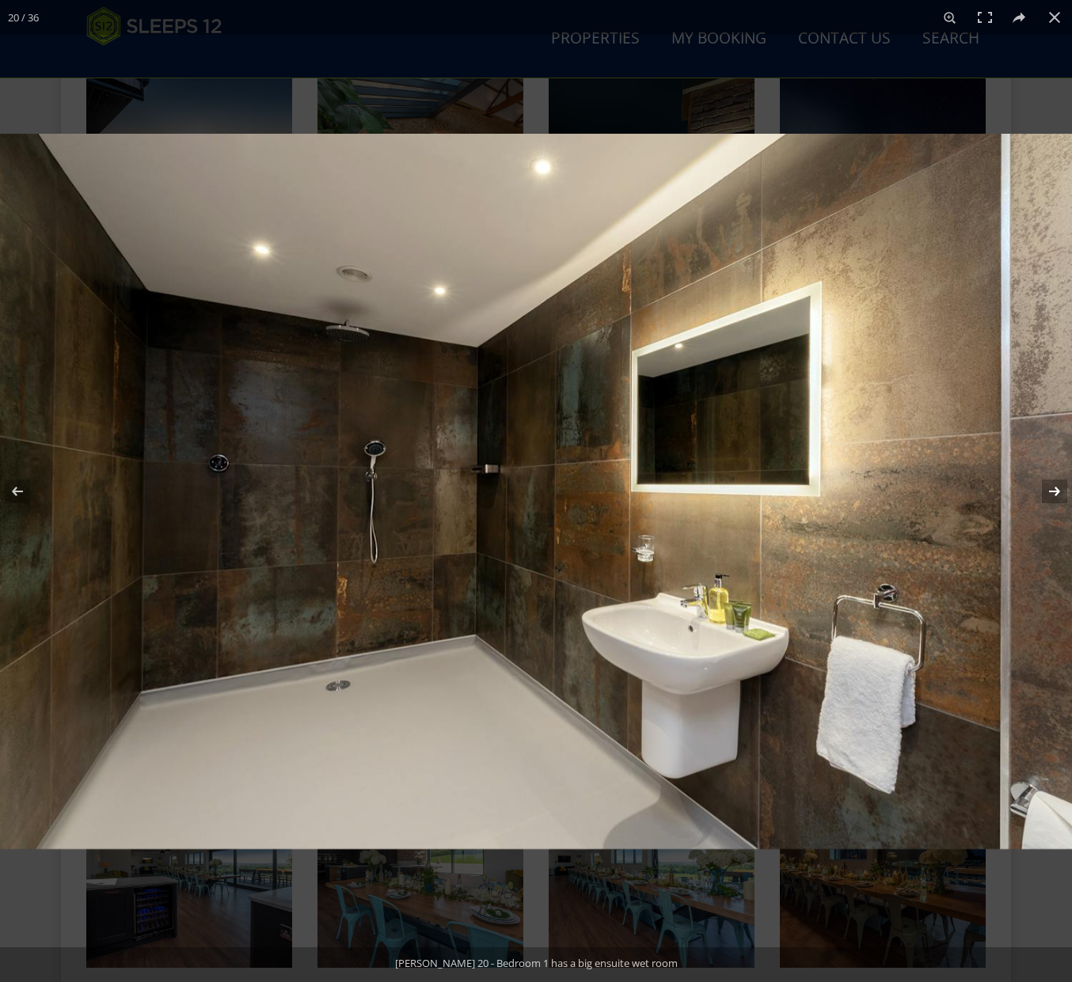
click at [1050, 488] on button at bounding box center [1043, 491] width 55 height 79
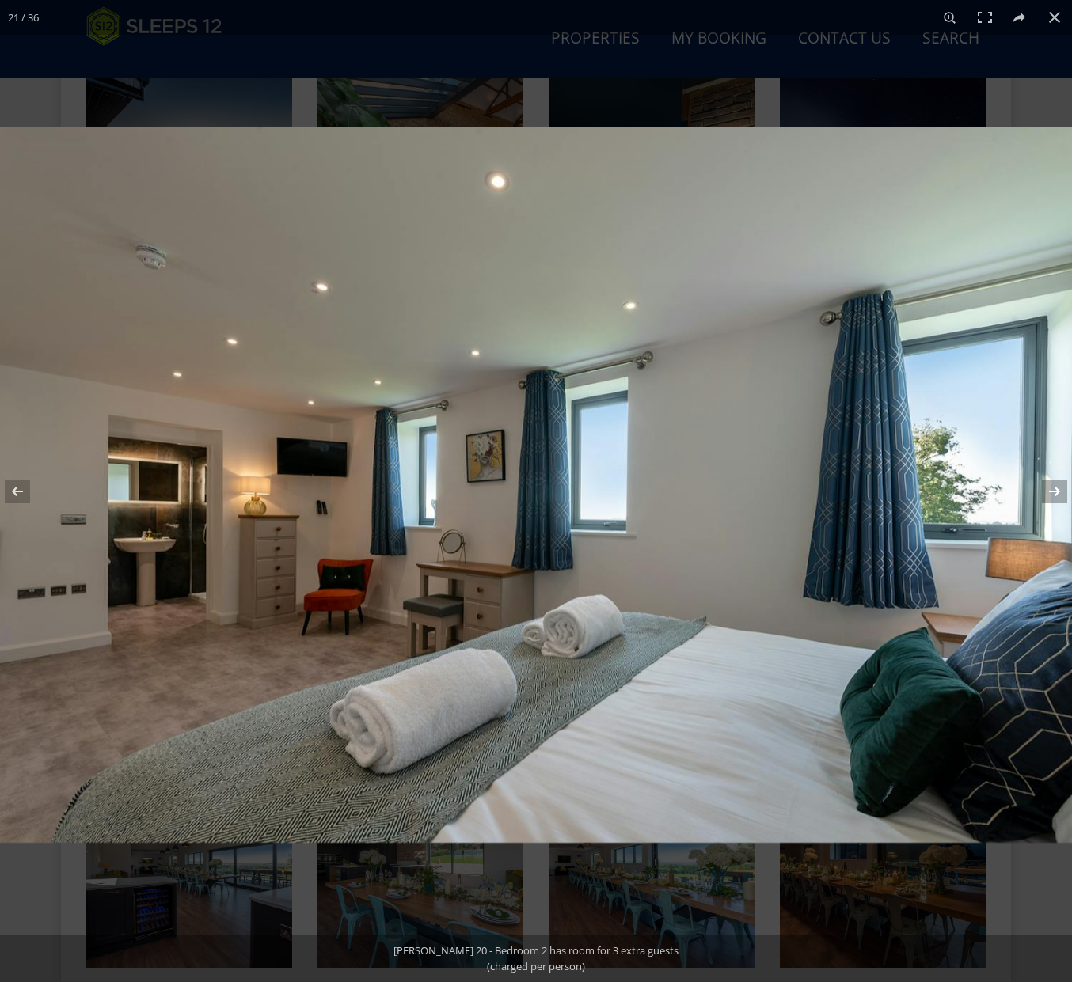
click at [1050, 488] on button at bounding box center [1043, 491] width 55 height 79
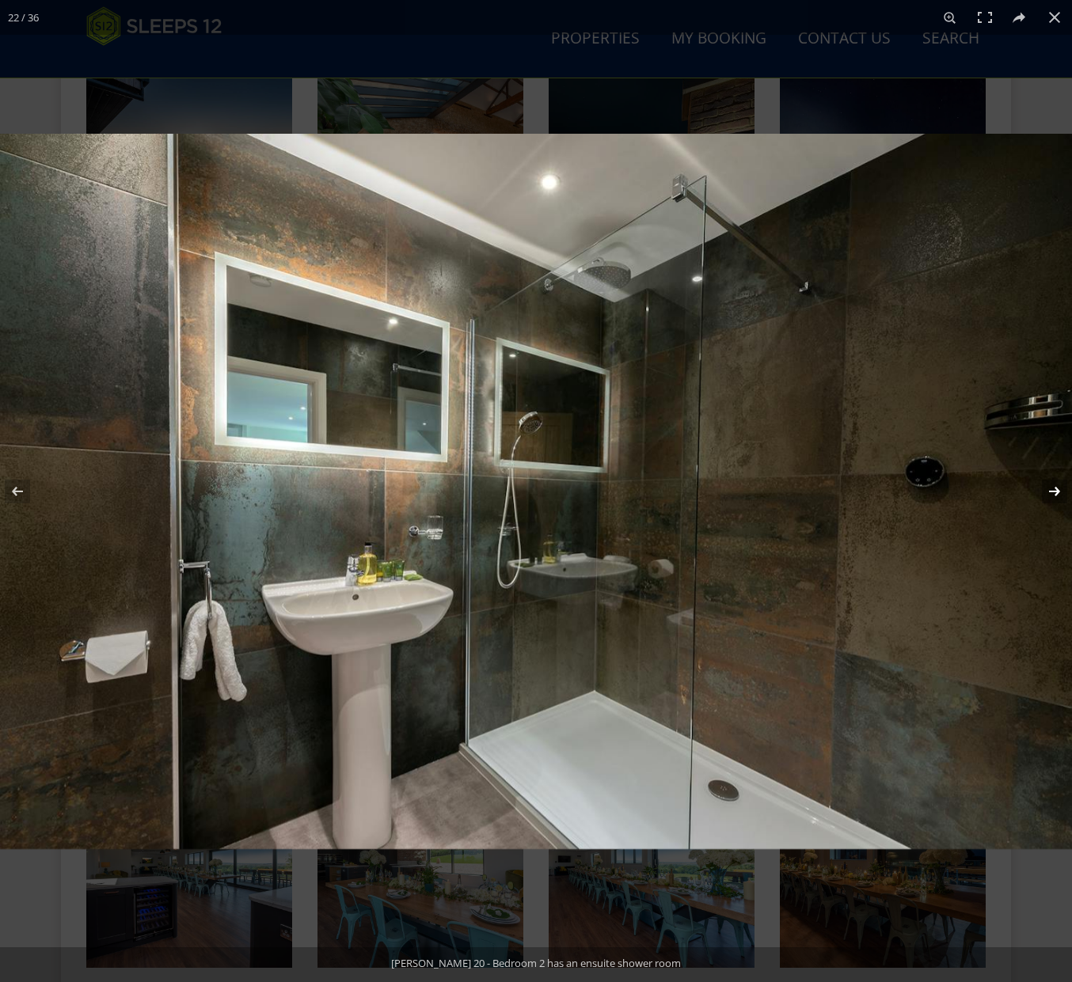
click at [1050, 488] on button at bounding box center [1043, 491] width 55 height 79
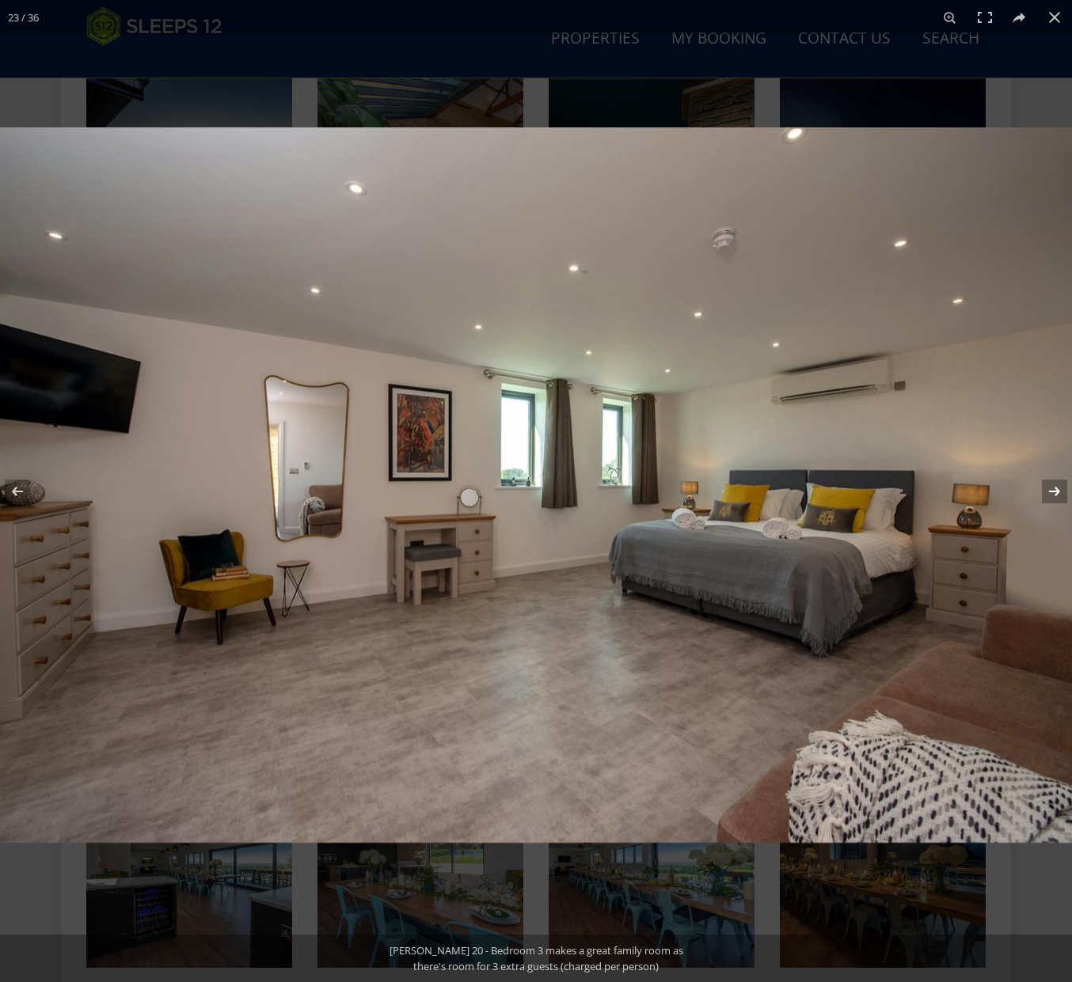
click at [1050, 488] on button at bounding box center [1043, 491] width 55 height 79
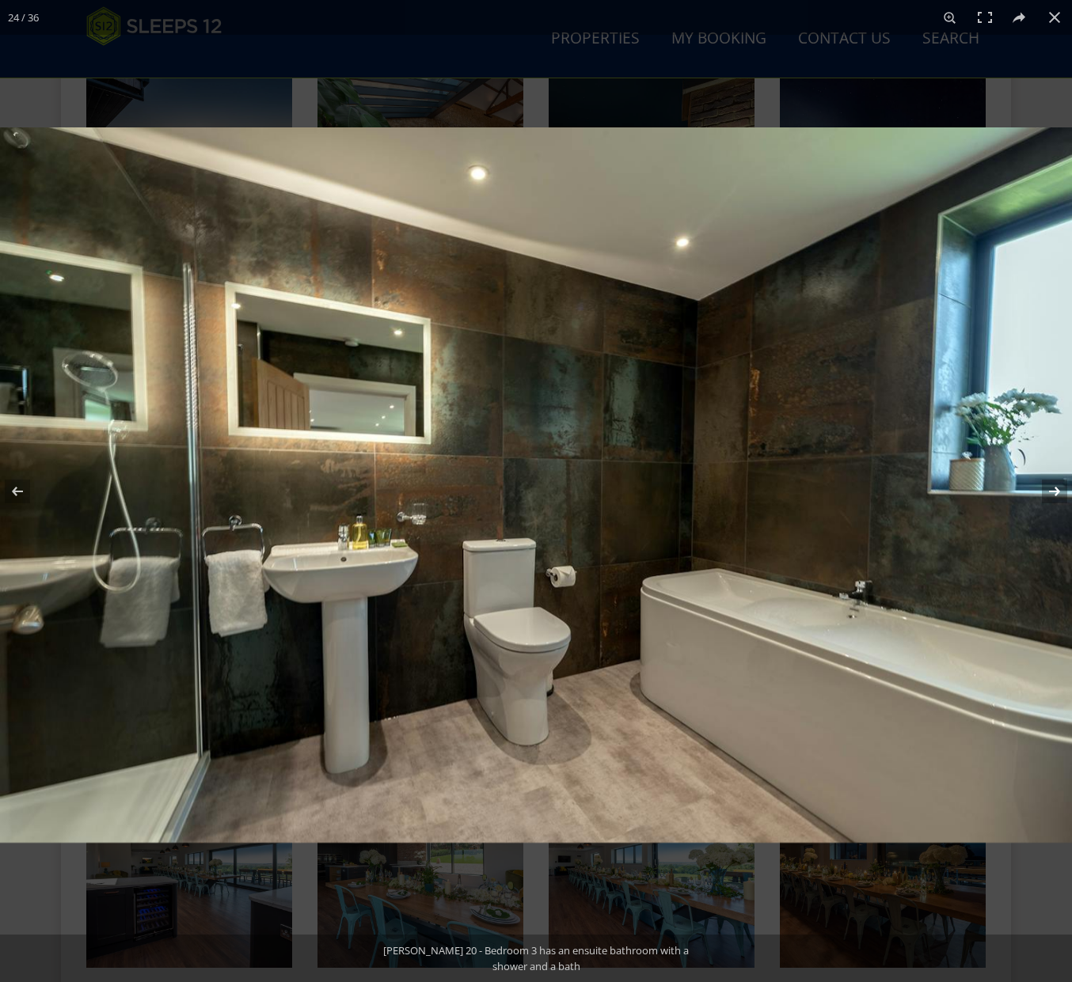
click at [1050, 488] on button at bounding box center [1043, 491] width 55 height 79
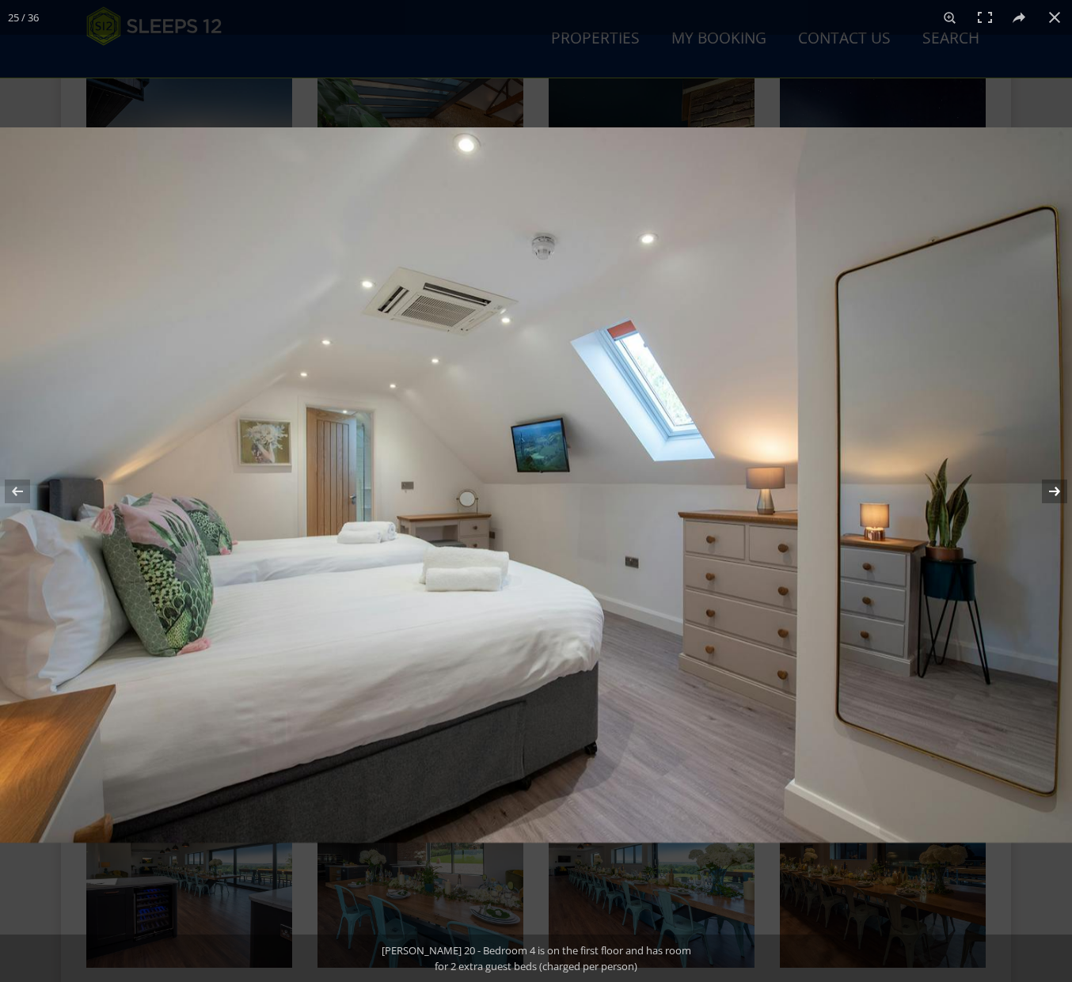
click at [1050, 488] on button at bounding box center [1043, 491] width 55 height 79
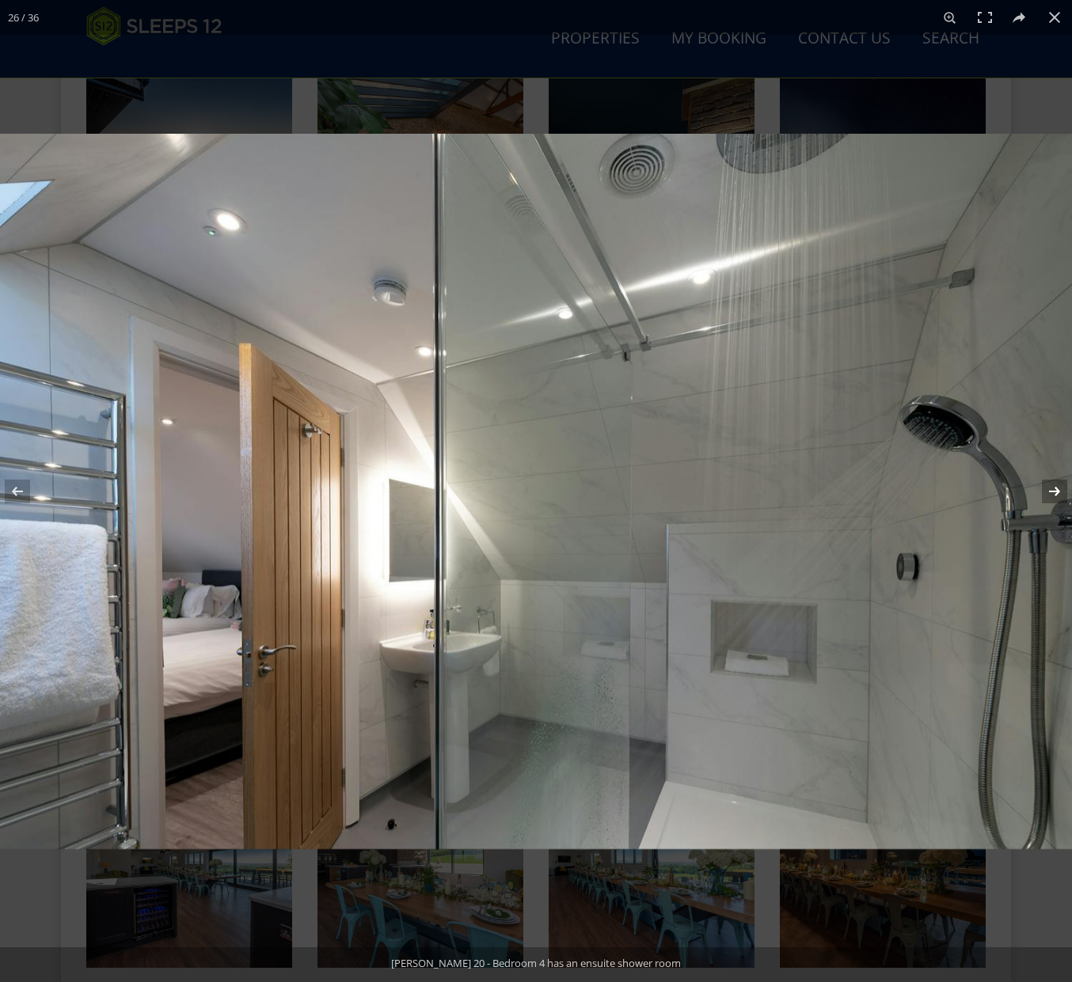
click at [1050, 488] on button at bounding box center [1043, 491] width 55 height 79
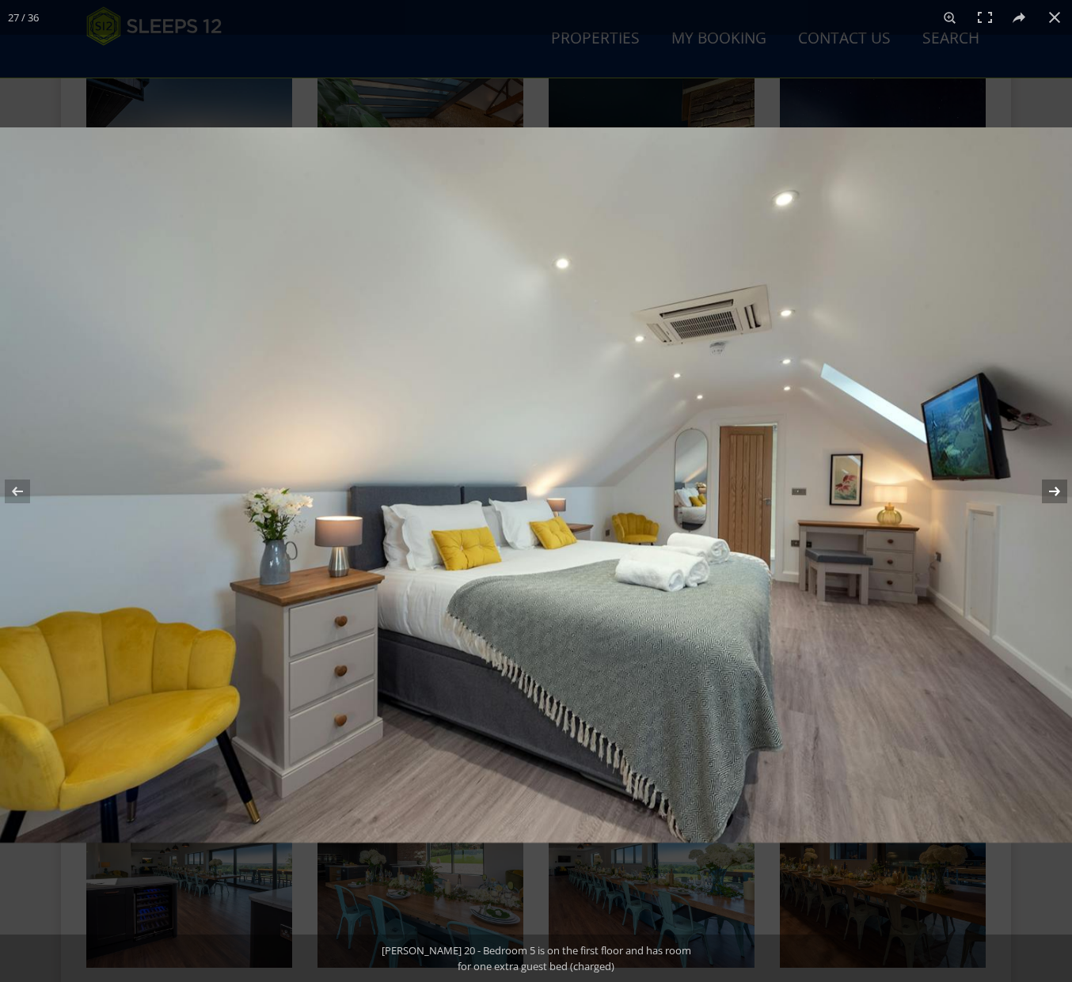
click at [1050, 488] on button at bounding box center [1043, 491] width 55 height 79
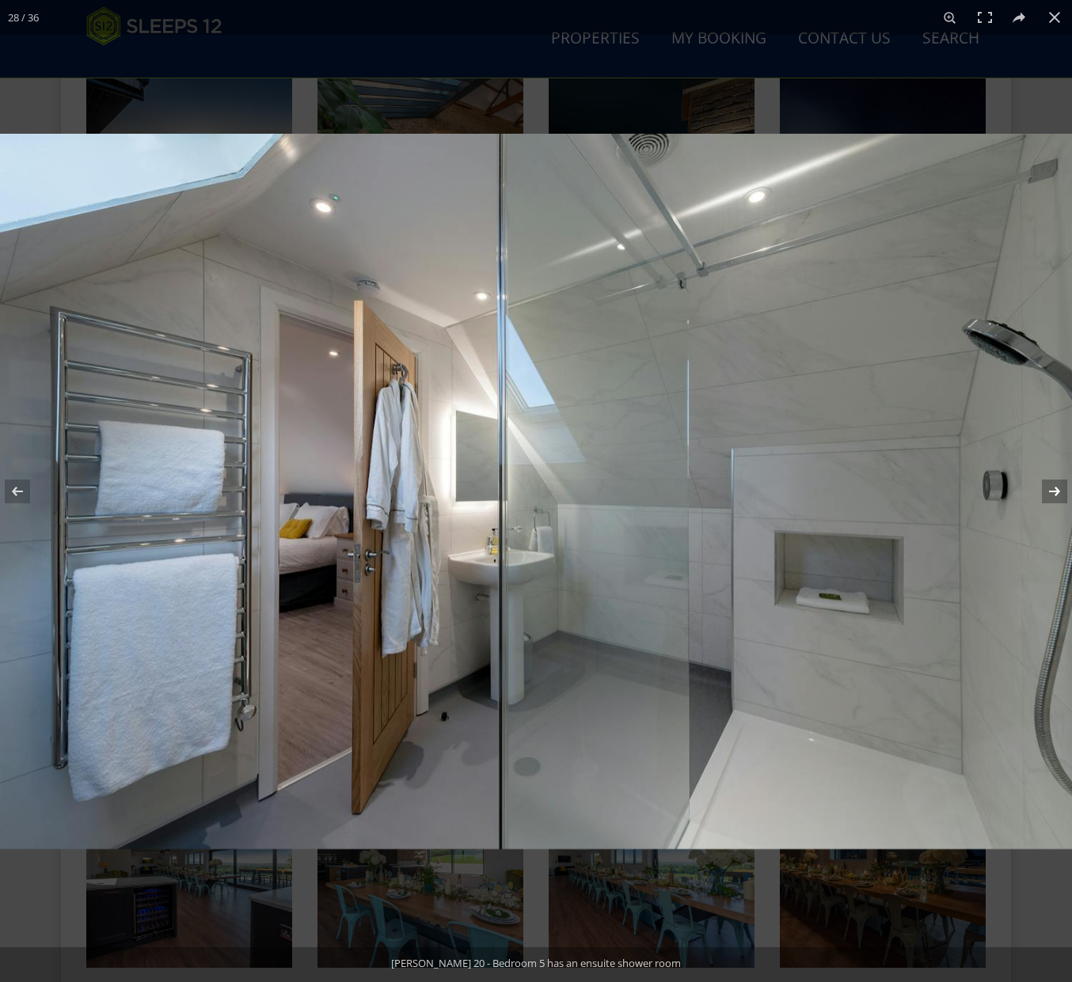
click at [1050, 488] on button at bounding box center [1043, 491] width 55 height 79
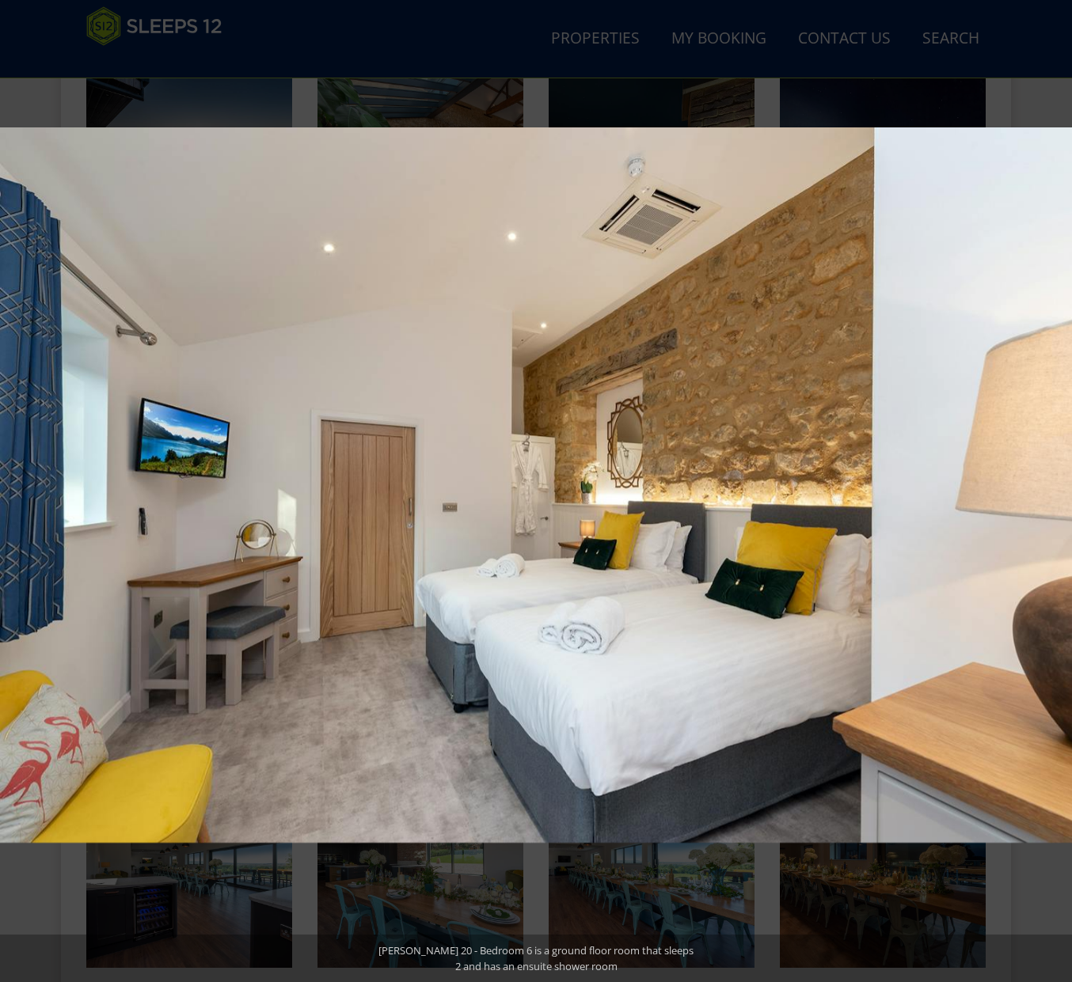
click at [1050, 488] on button at bounding box center [1043, 491] width 55 height 79
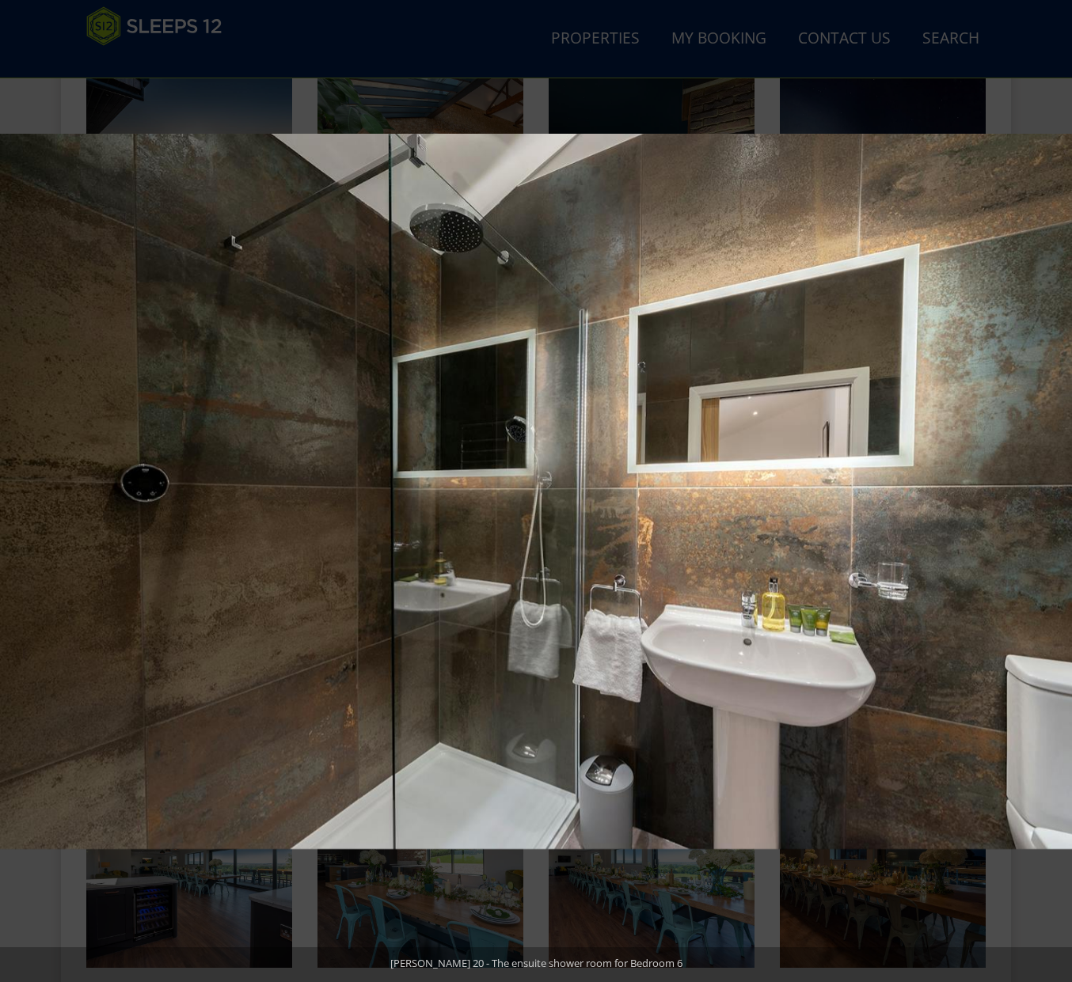
click at [1050, 488] on button at bounding box center [1043, 491] width 55 height 79
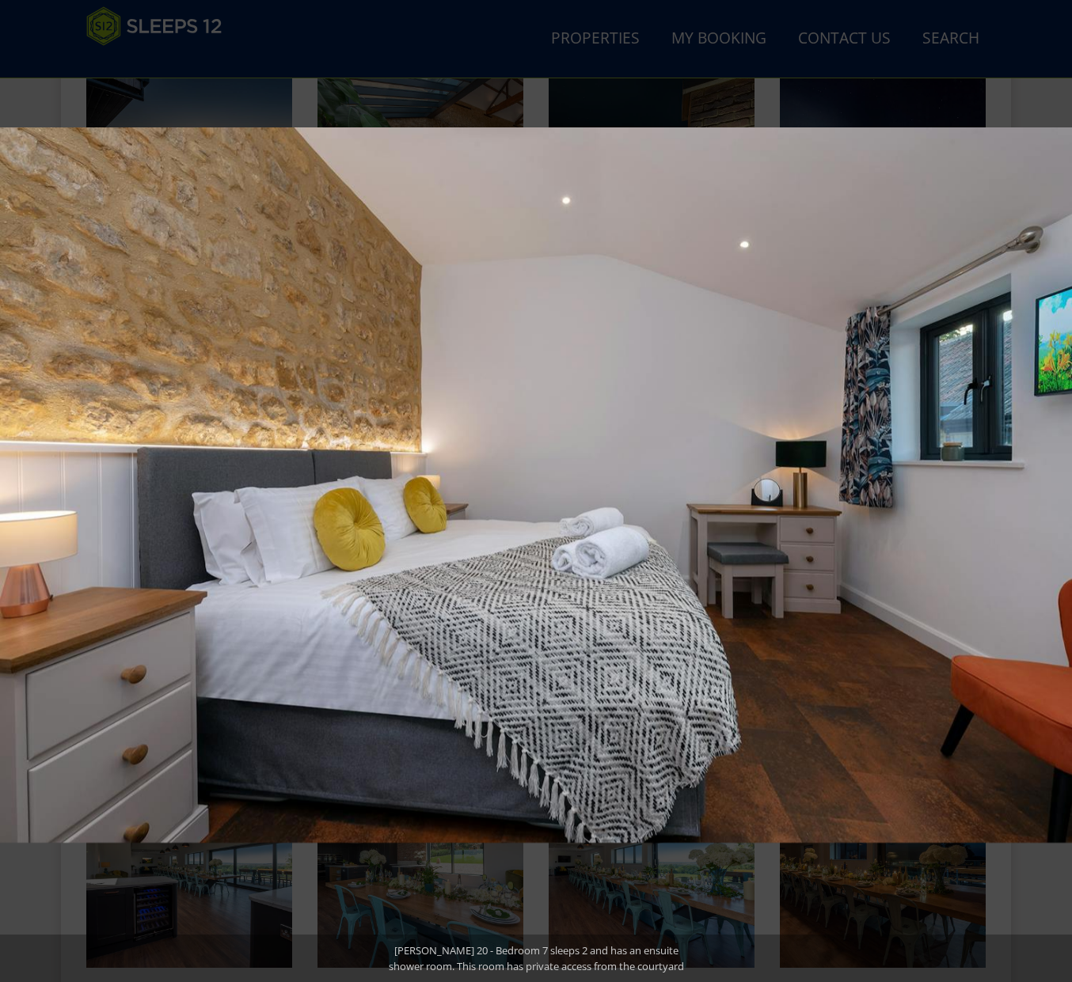
click at [1050, 488] on button at bounding box center [1043, 491] width 55 height 79
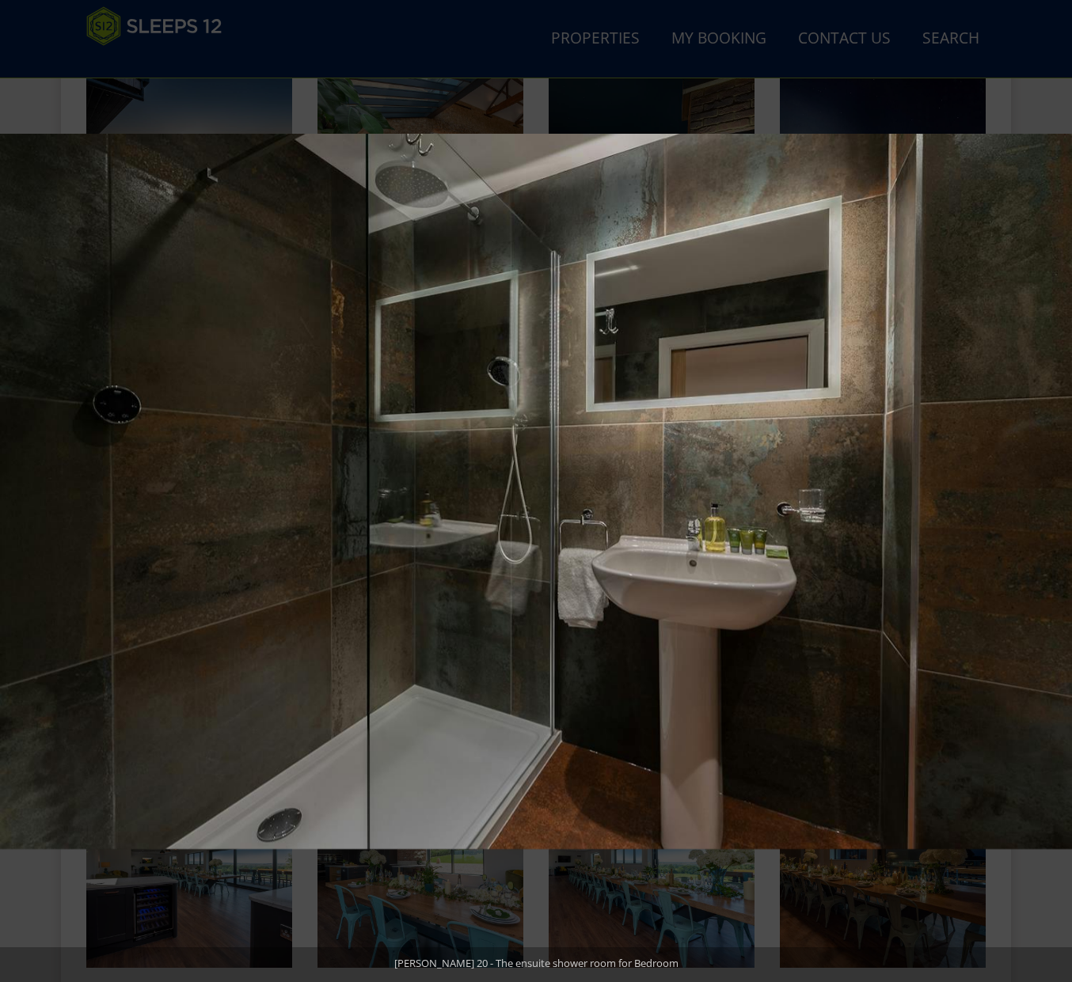
click at [1050, 488] on button at bounding box center [1043, 491] width 55 height 79
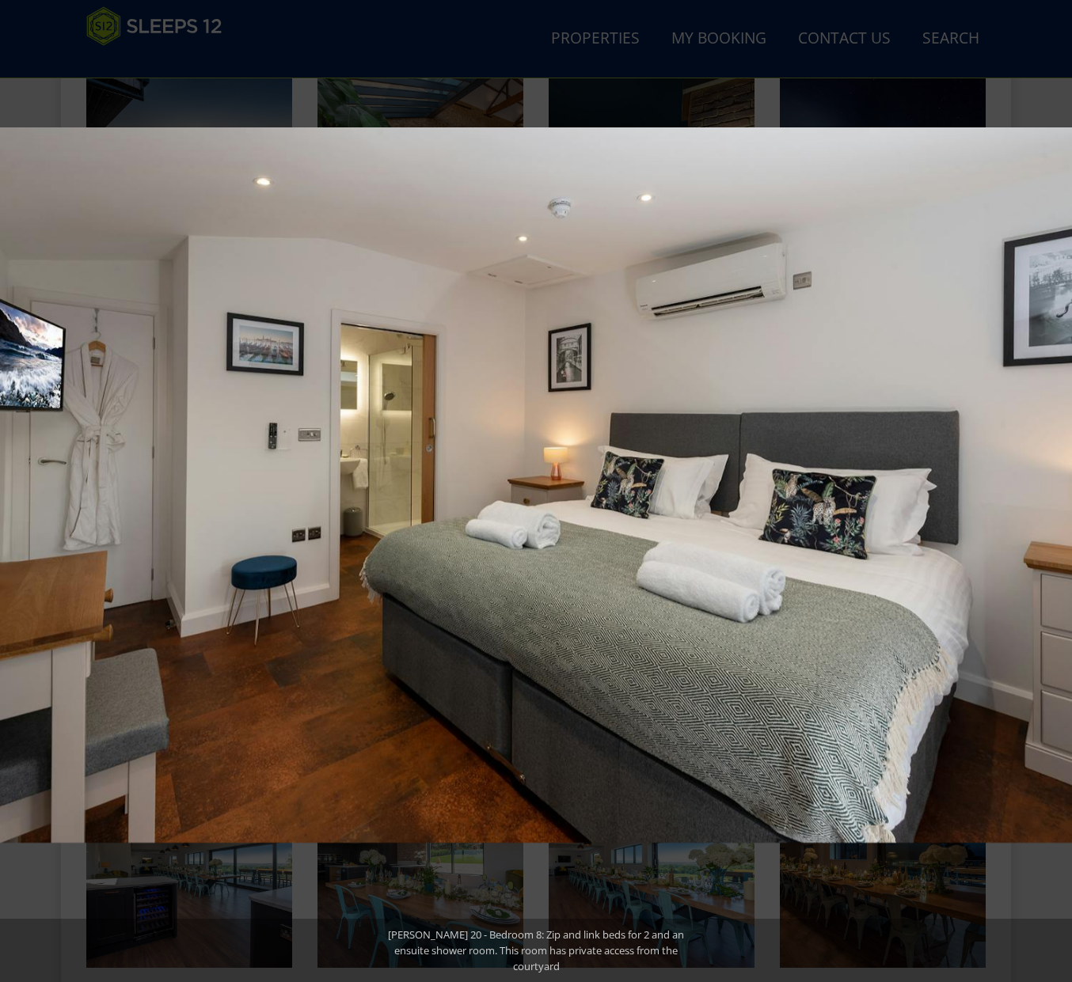
click at [1050, 488] on button at bounding box center [1043, 491] width 55 height 79
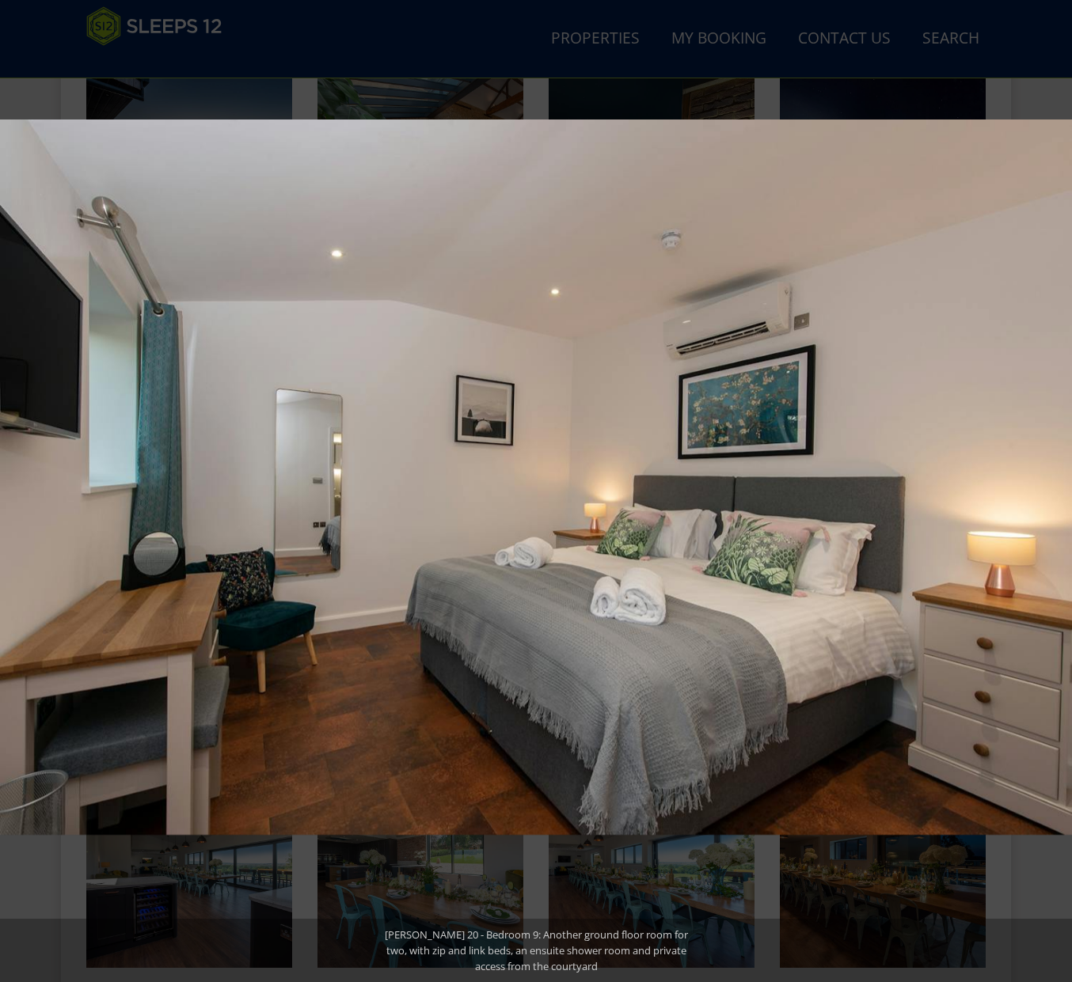
click at [1050, 488] on button at bounding box center [1043, 491] width 55 height 79
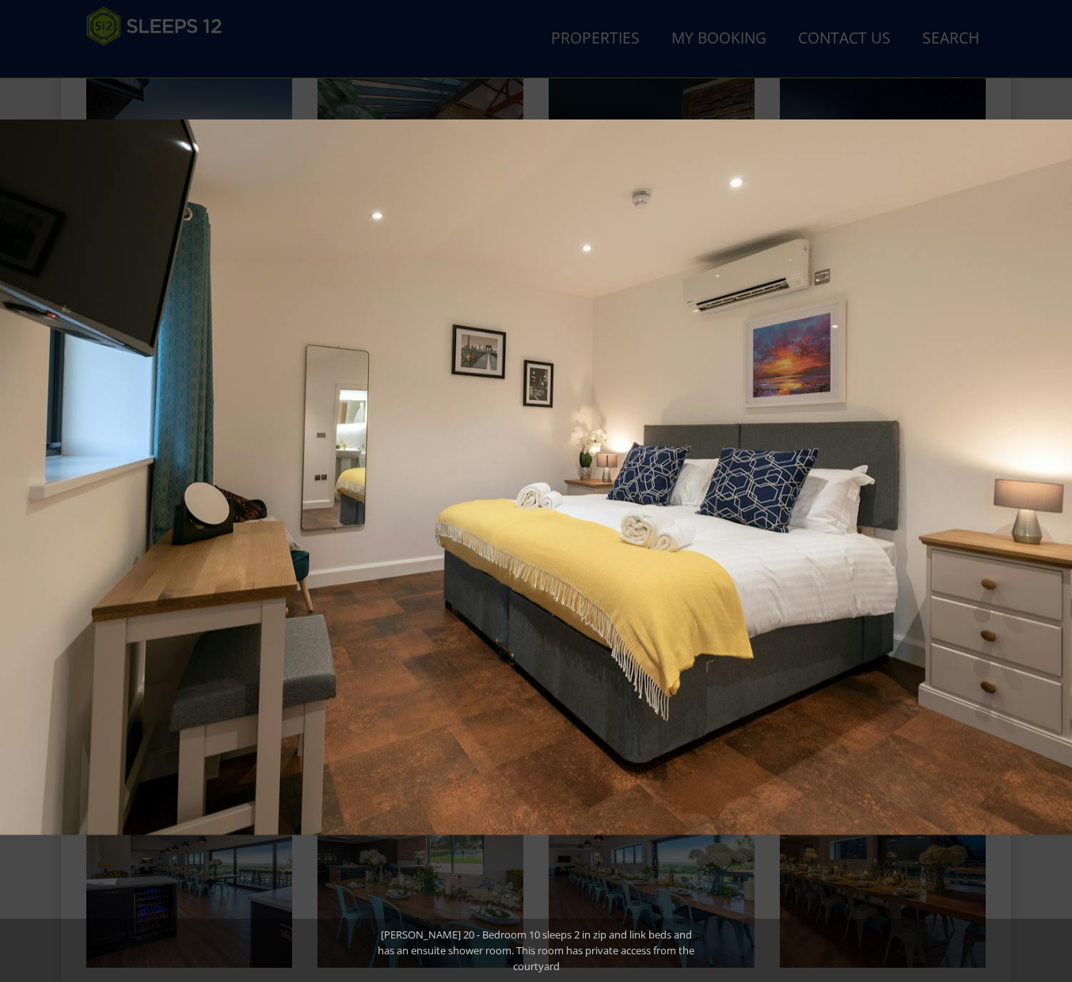
click at [1050, 488] on button at bounding box center [1043, 491] width 55 height 79
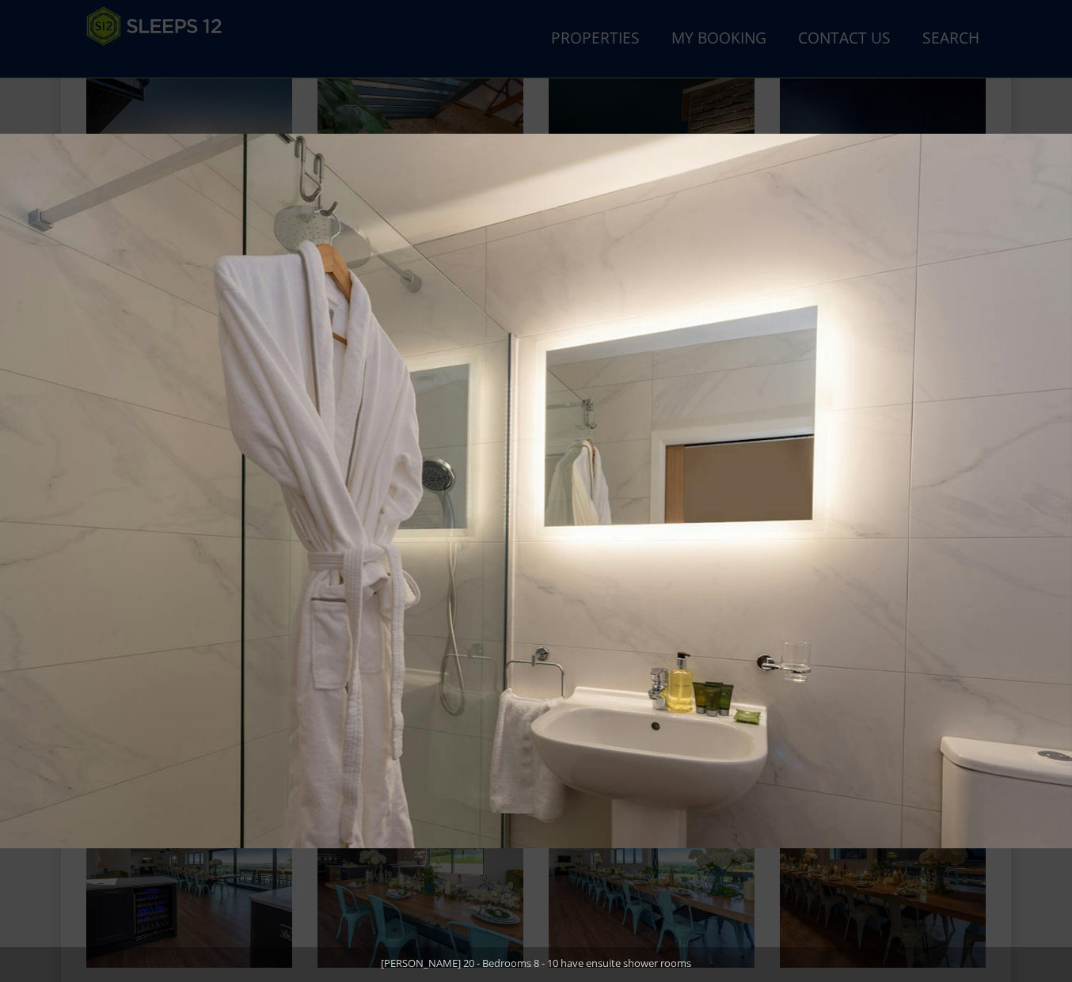
click at [1050, 488] on button at bounding box center [1043, 491] width 55 height 79
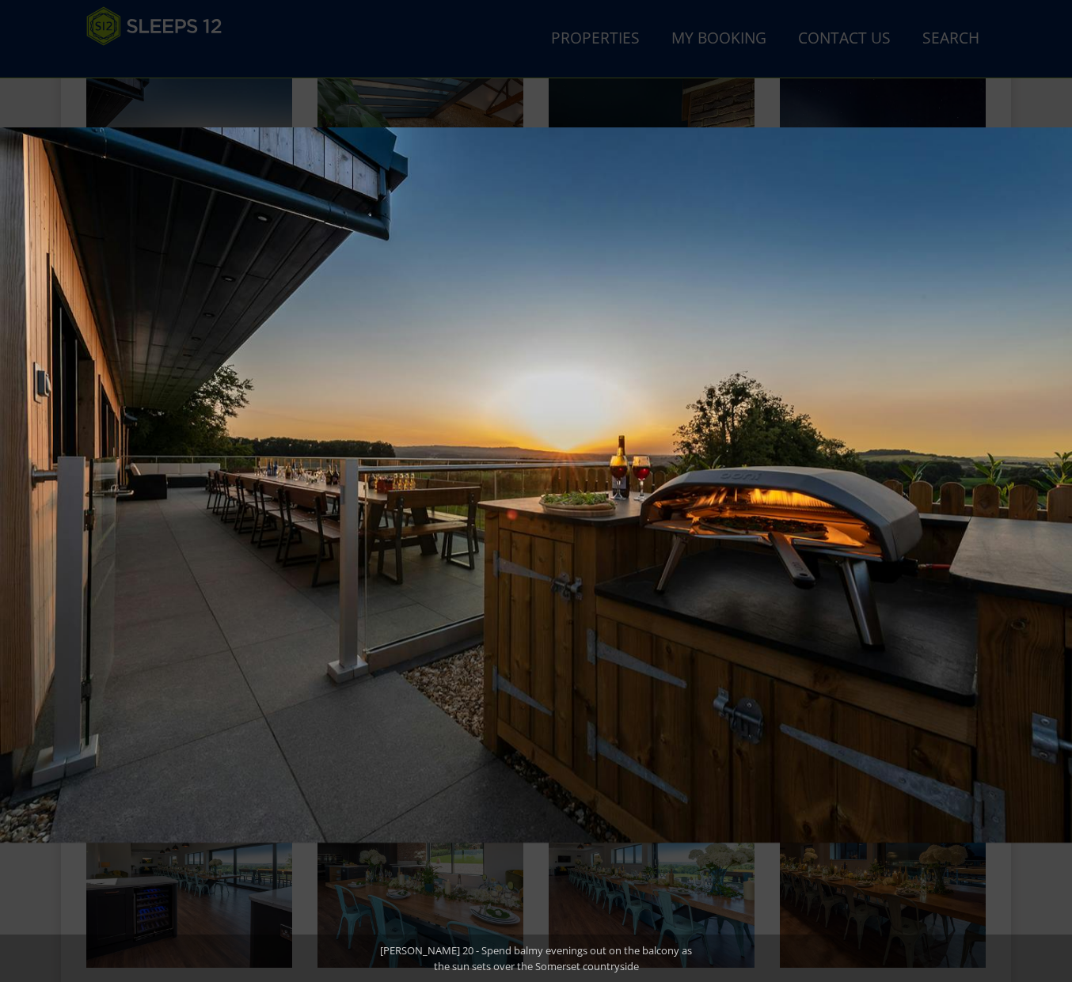
click at [1050, 488] on button at bounding box center [1043, 491] width 55 height 79
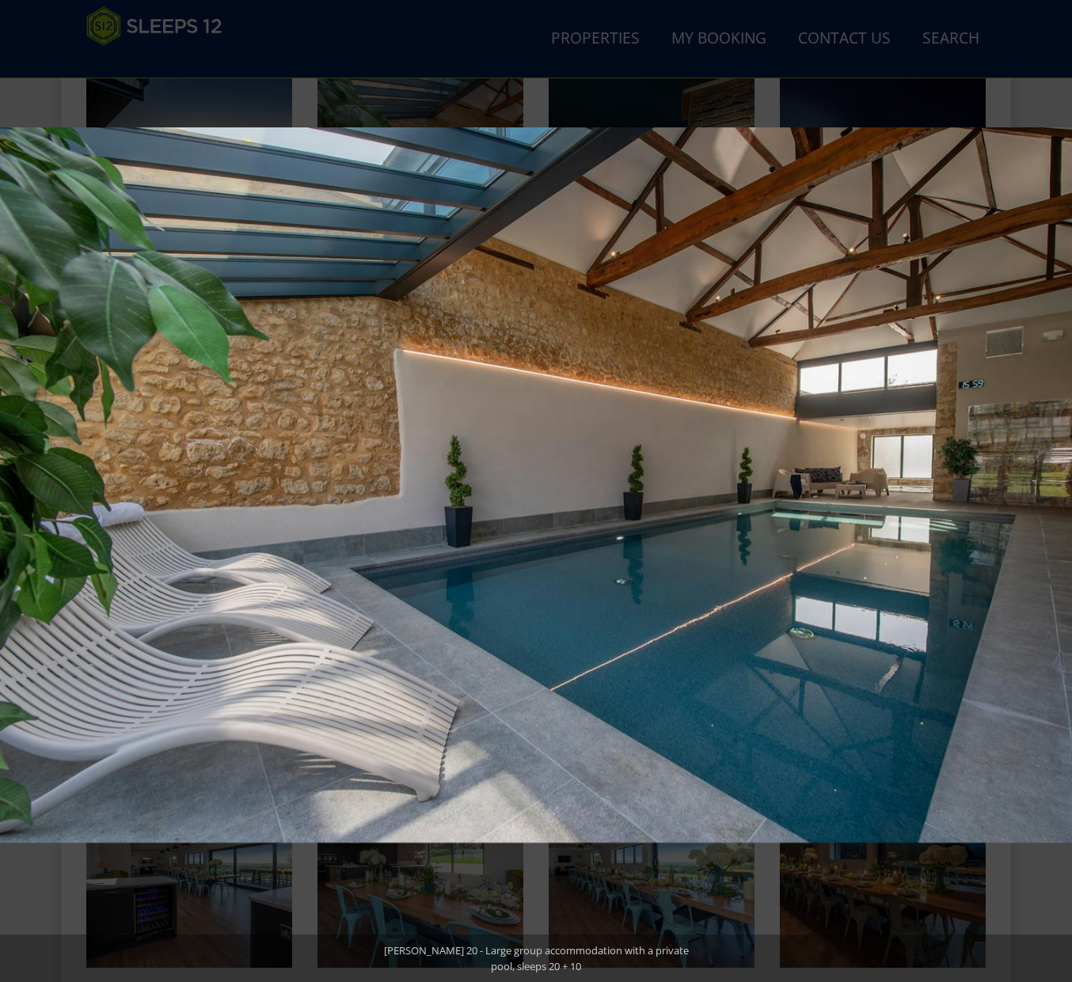
click at [1050, 488] on button at bounding box center [1043, 491] width 55 height 79
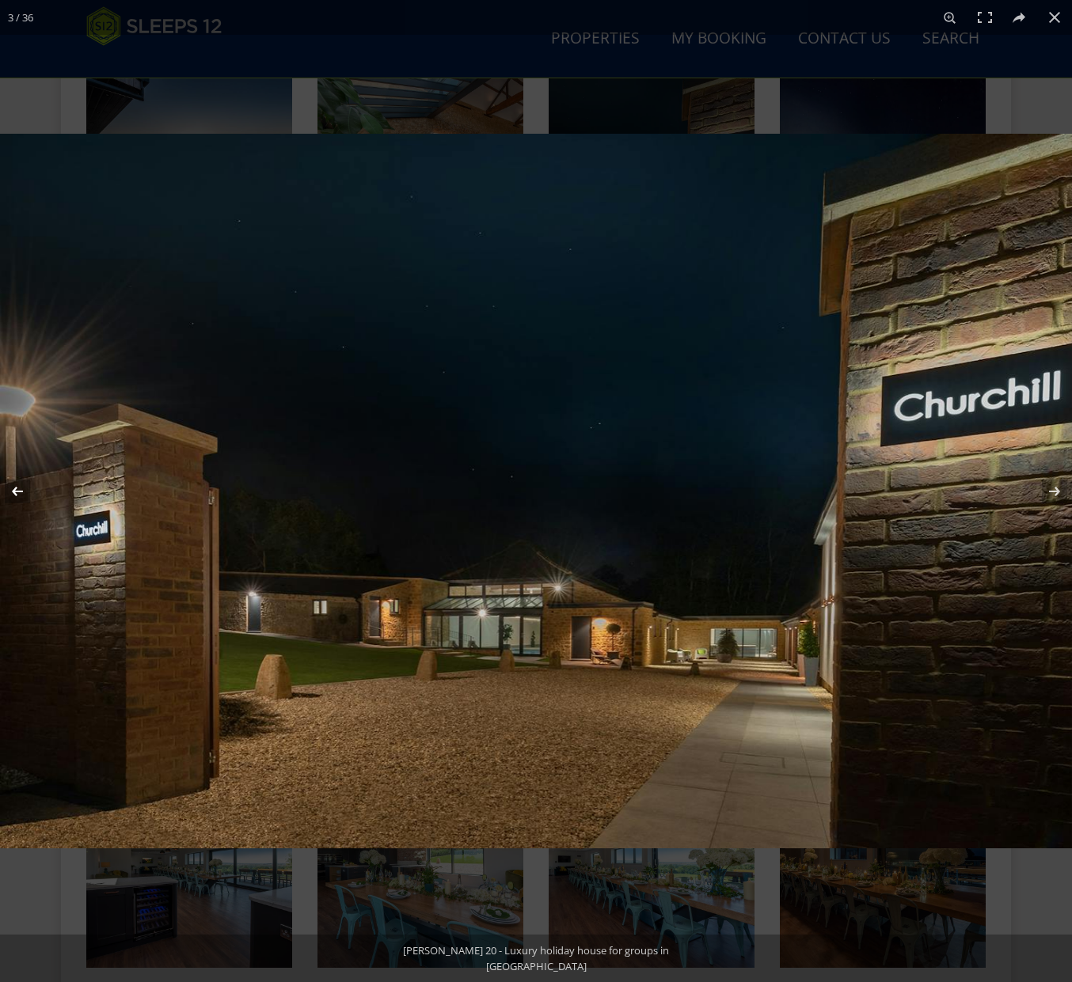
click at [28, 498] on button at bounding box center [27, 491] width 55 height 79
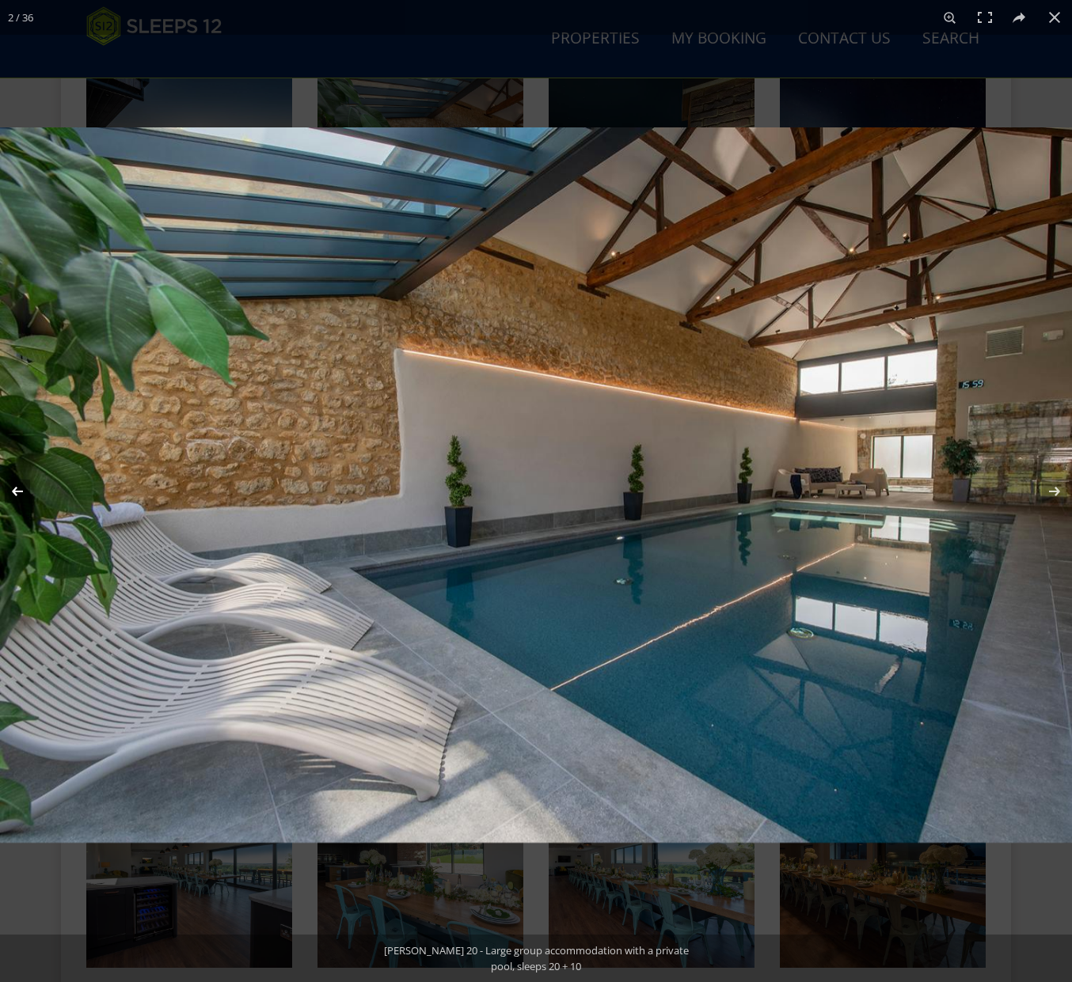
click at [28, 498] on button at bounding box center [27, 491] width 55 height 79
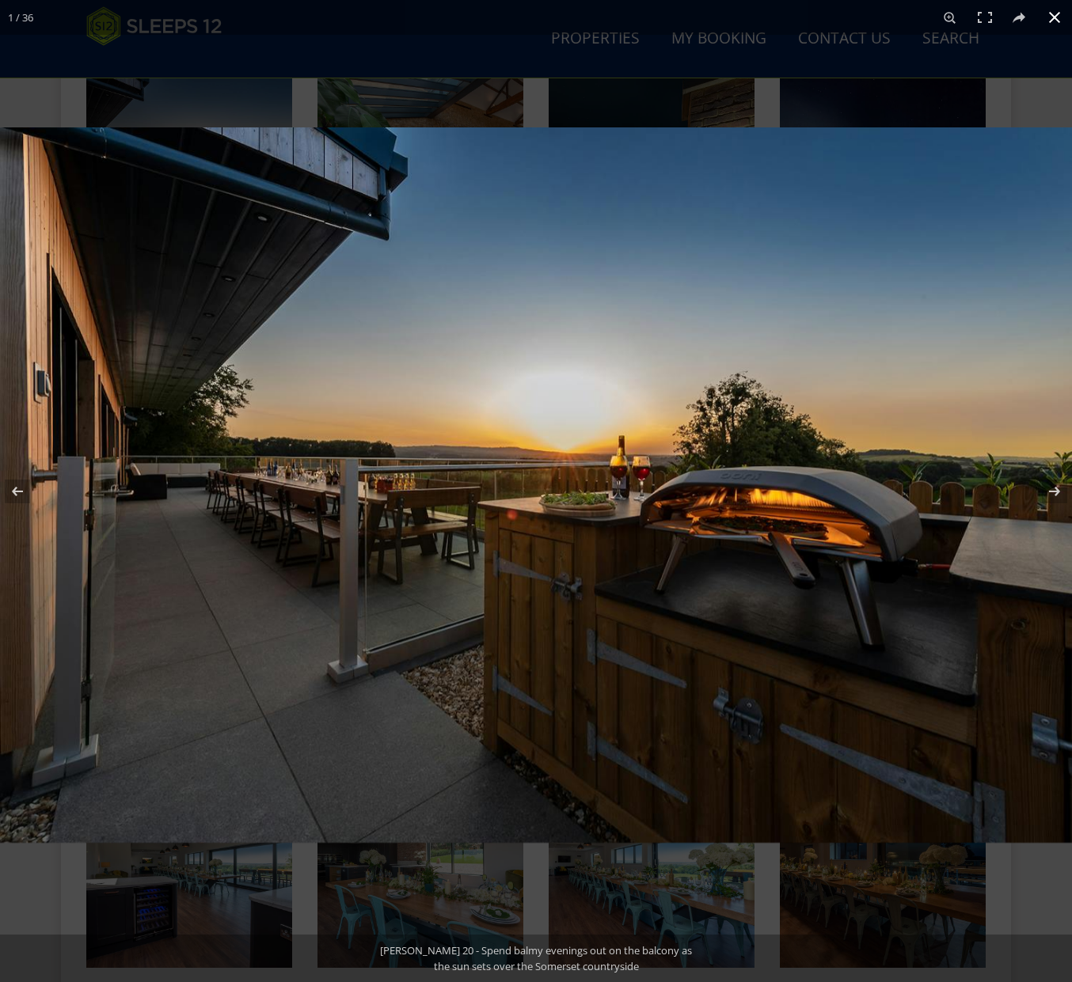
click at [1048, 21] on button at bounding box center [1054, 17] width 35 height 35
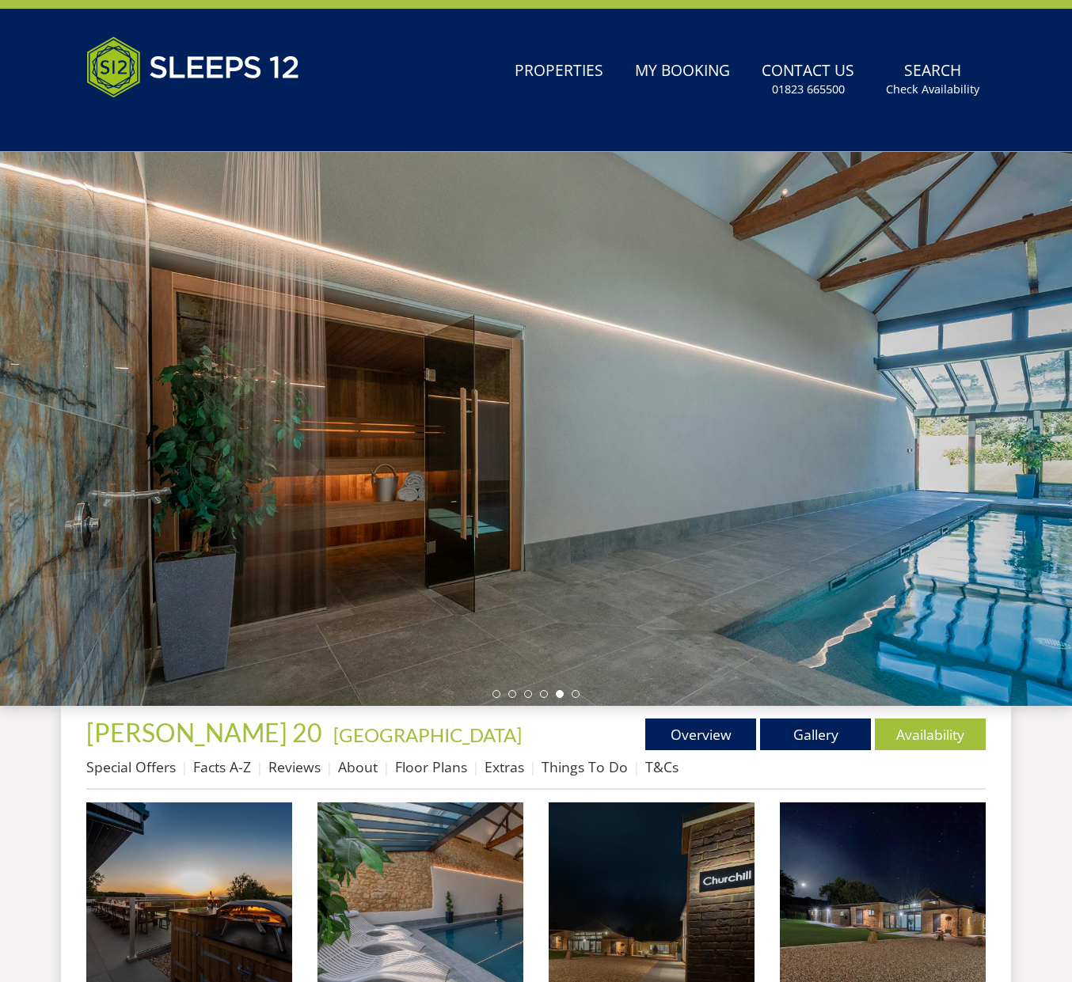
scroll to position [0, 0]
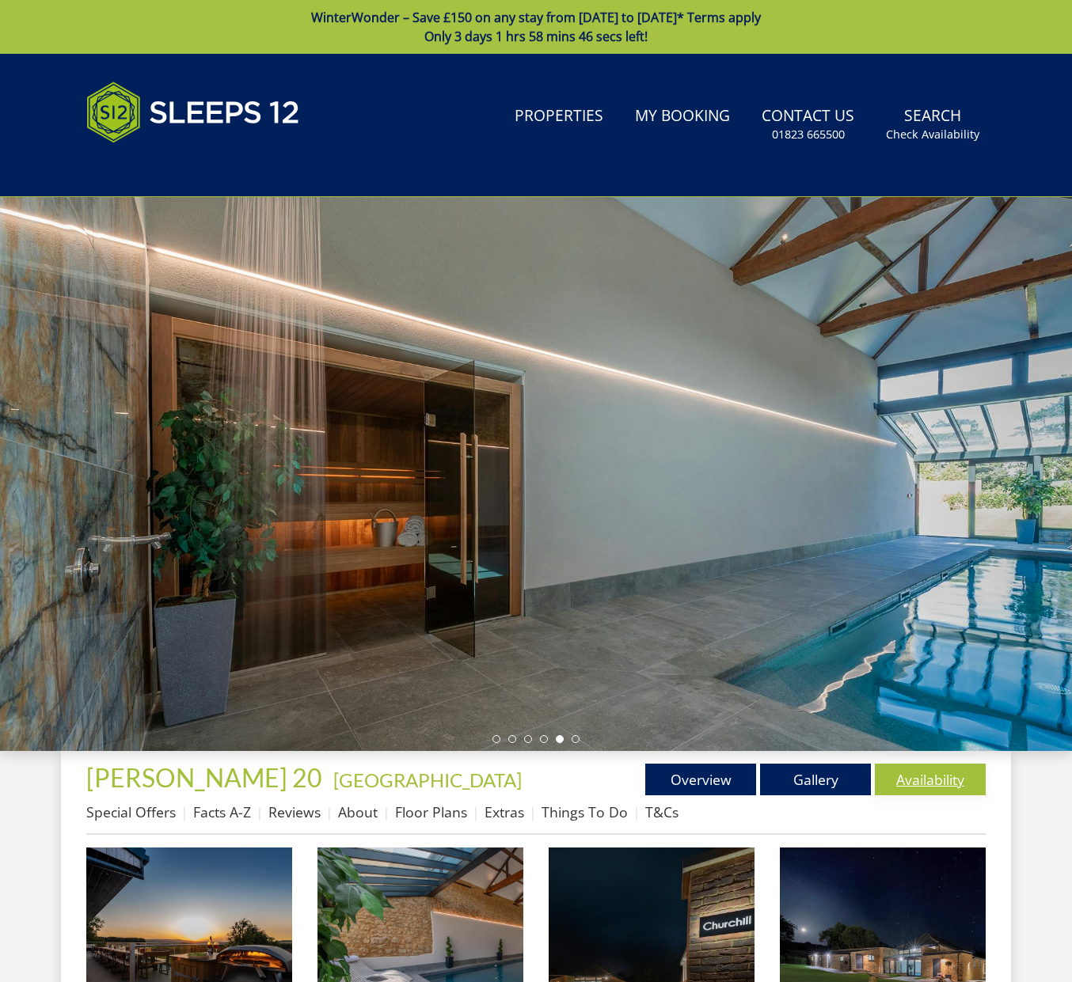
click at [904, 775] on link "Availability" at bounding box center [930, 780] width 111 height 32
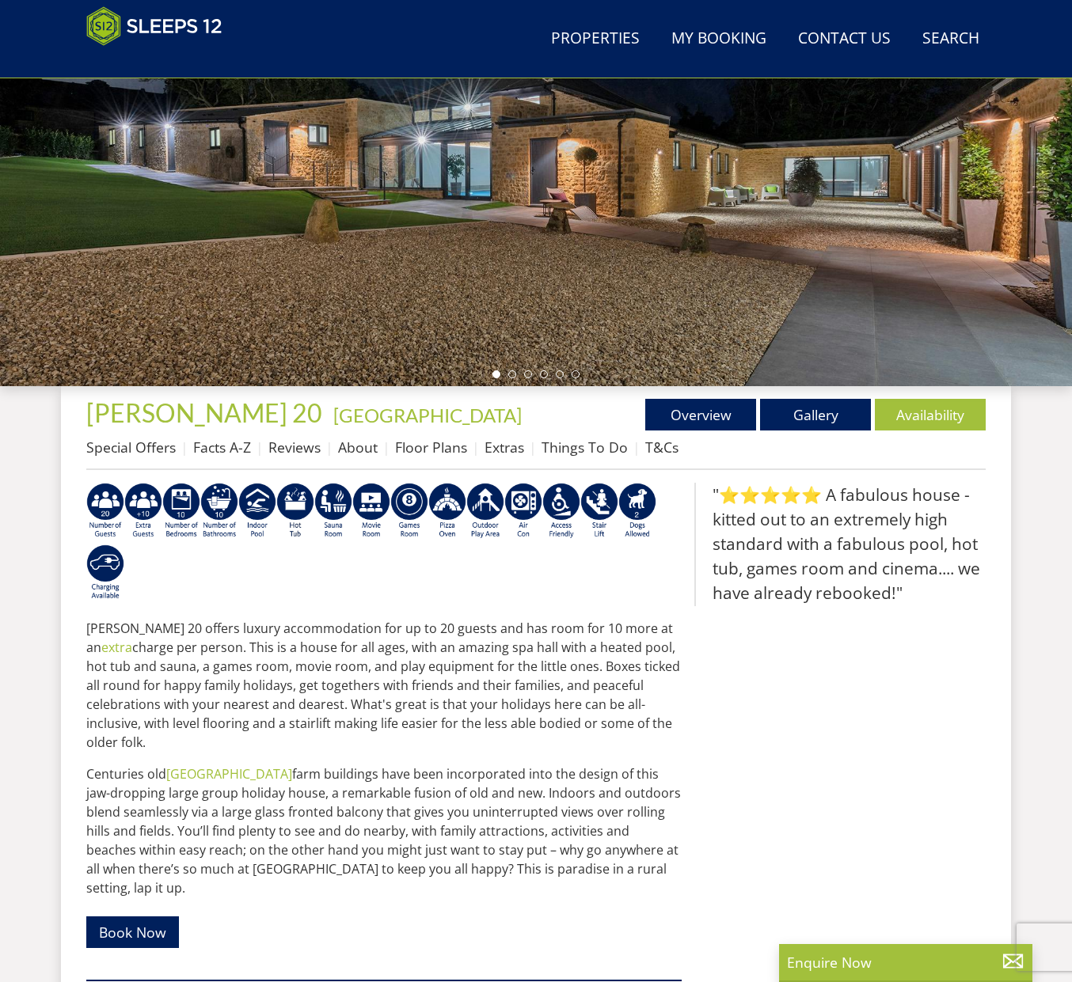
scroll to position [278, 0]
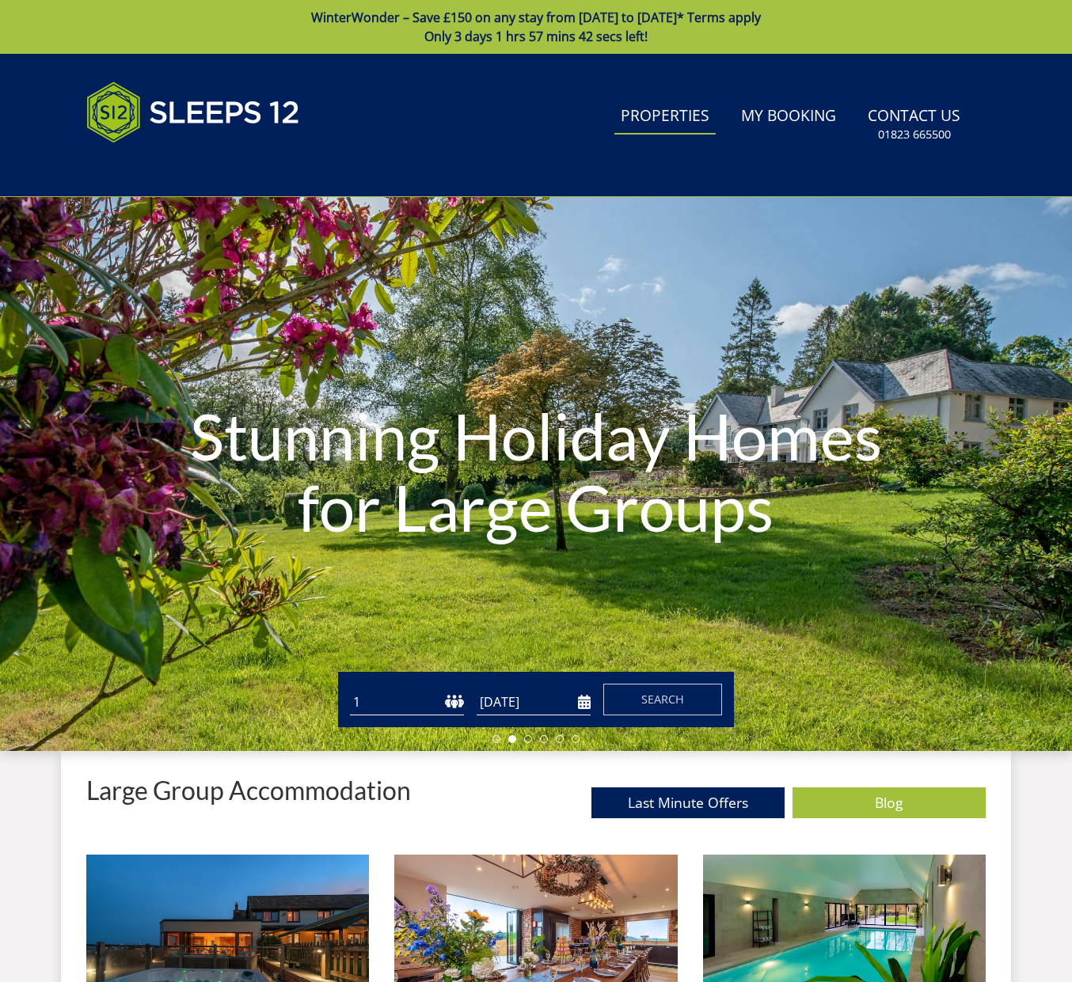
click at [698, 121] on link "Properties" at bounding box center [664, 117] width 101 height 36
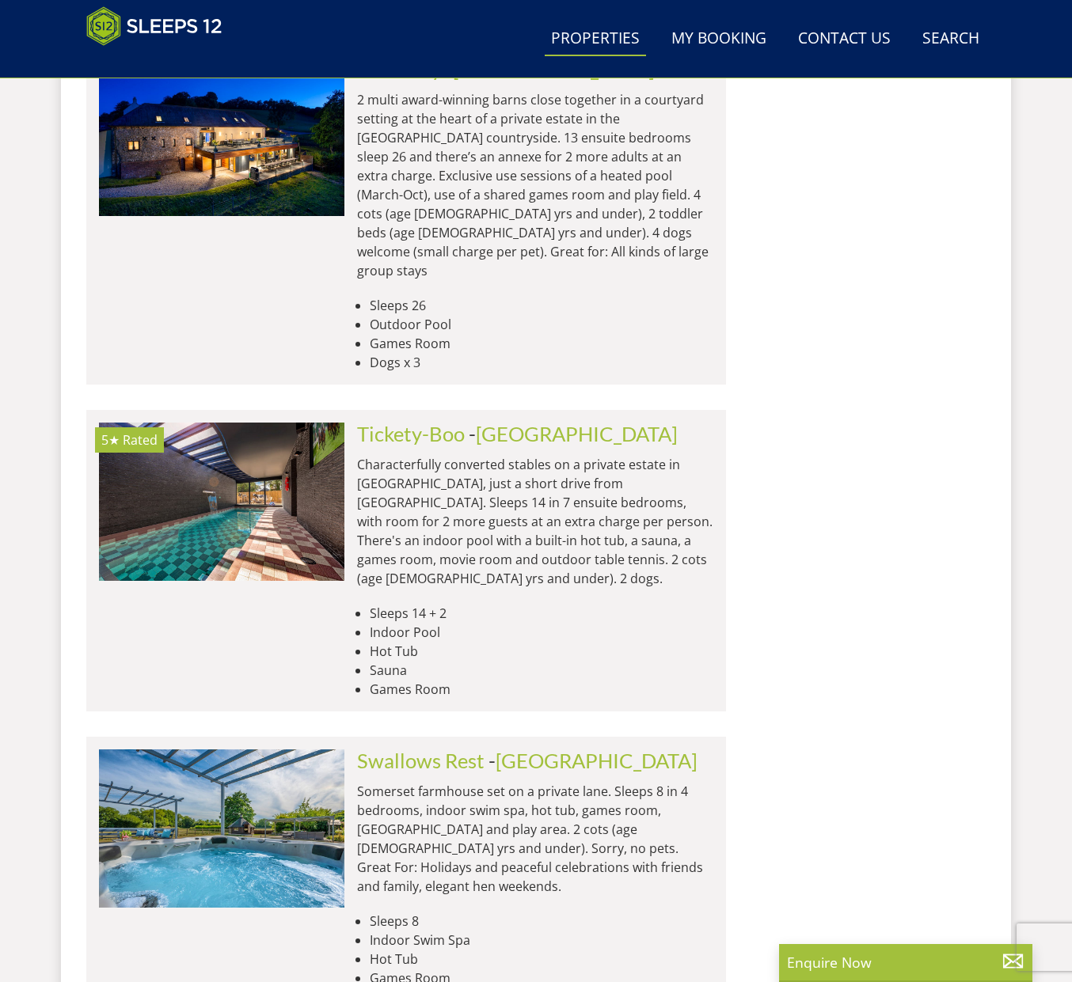
scroll to position [6369, 0]
click at [980, 51] on link "Search Check Availability" at bounding box center [951, 39] width 70 height 36
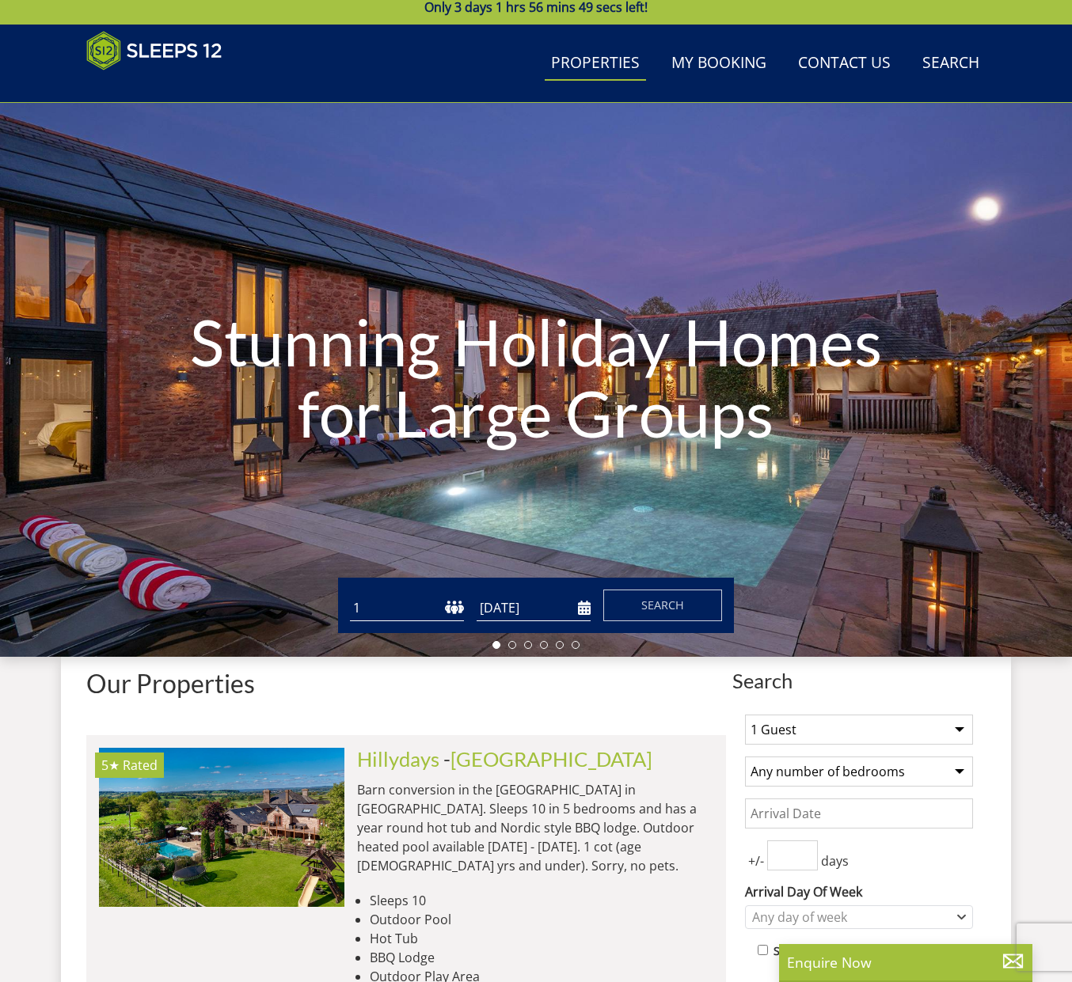
scroll to position [0, 0]
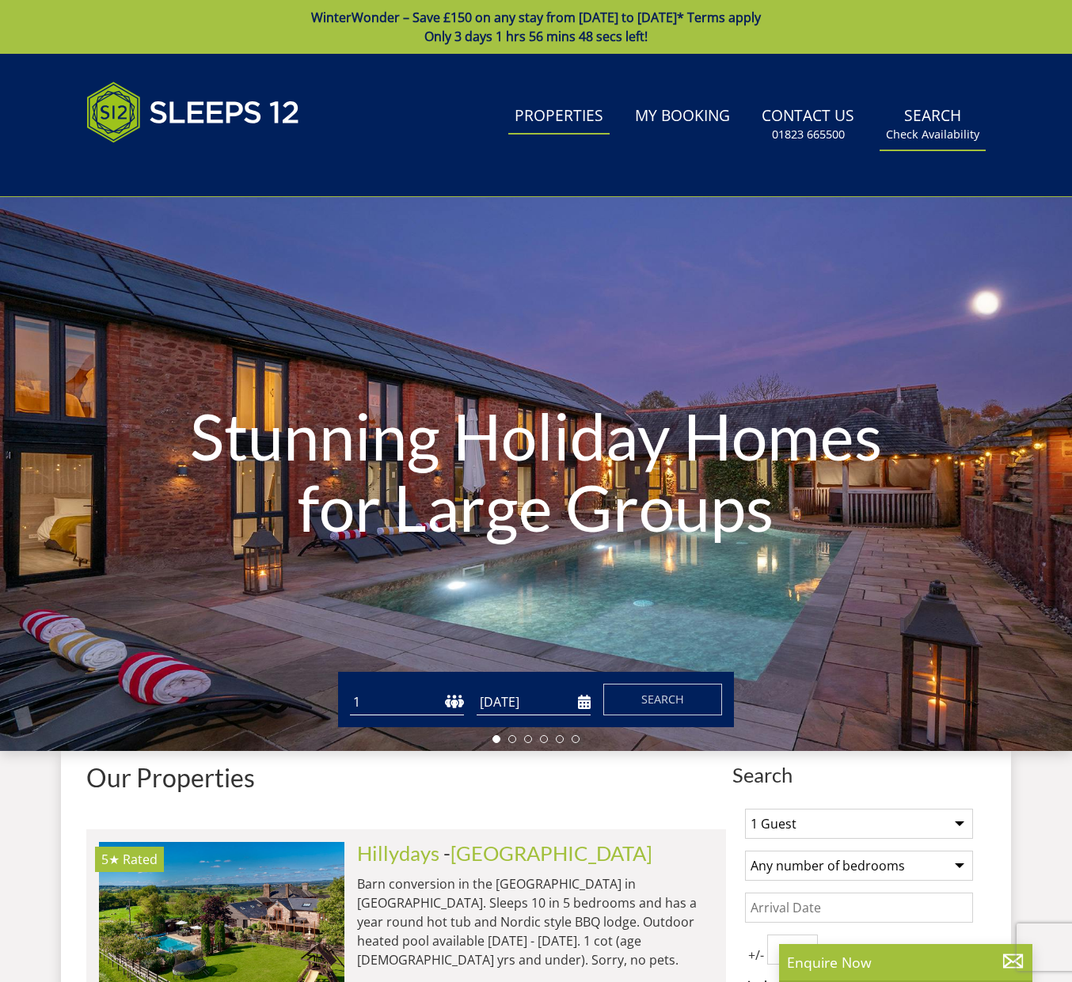
click at [949, 110] on link "Search Check Availability" at bounding box center [932, 124] width 106 height 51
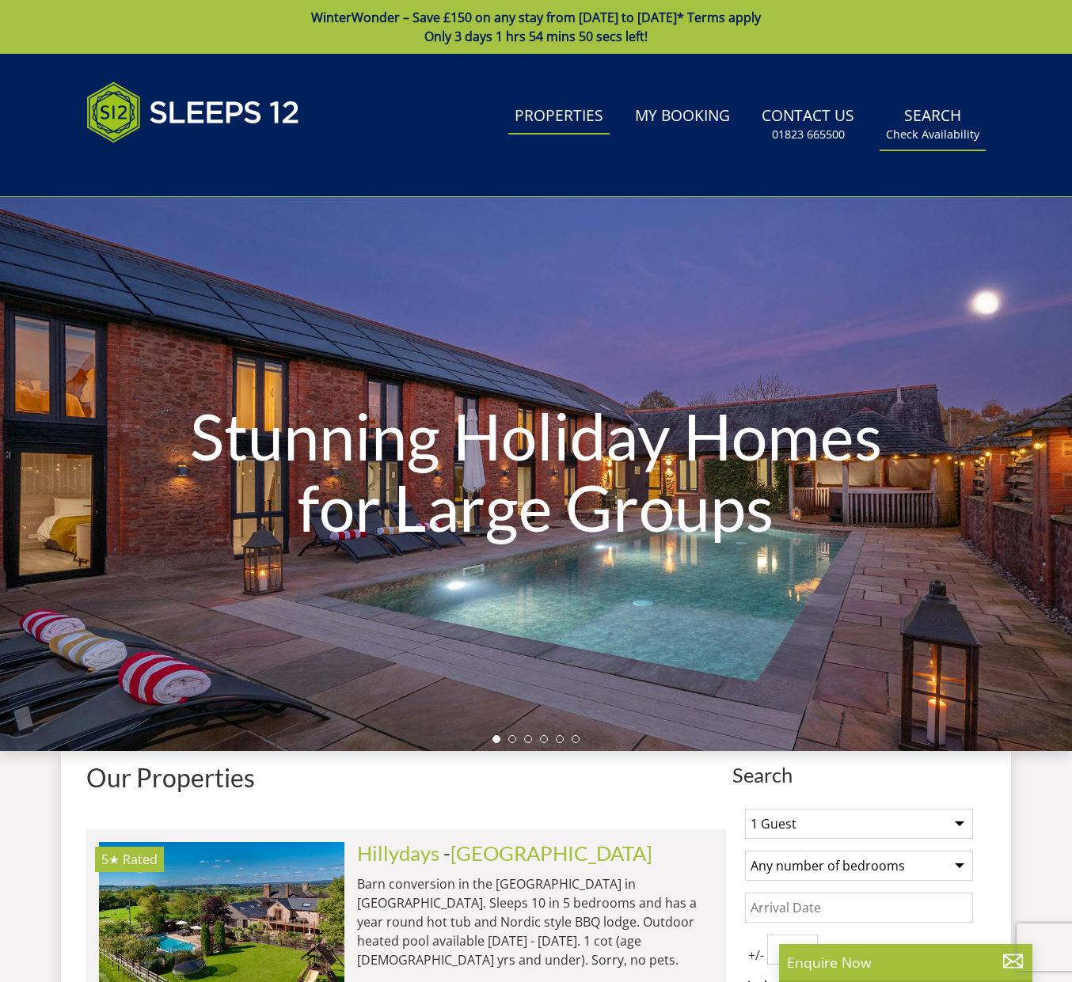
click at [949, 110] on link "Search Check Availability" at bounding box center [932, 124] width 106 height 51
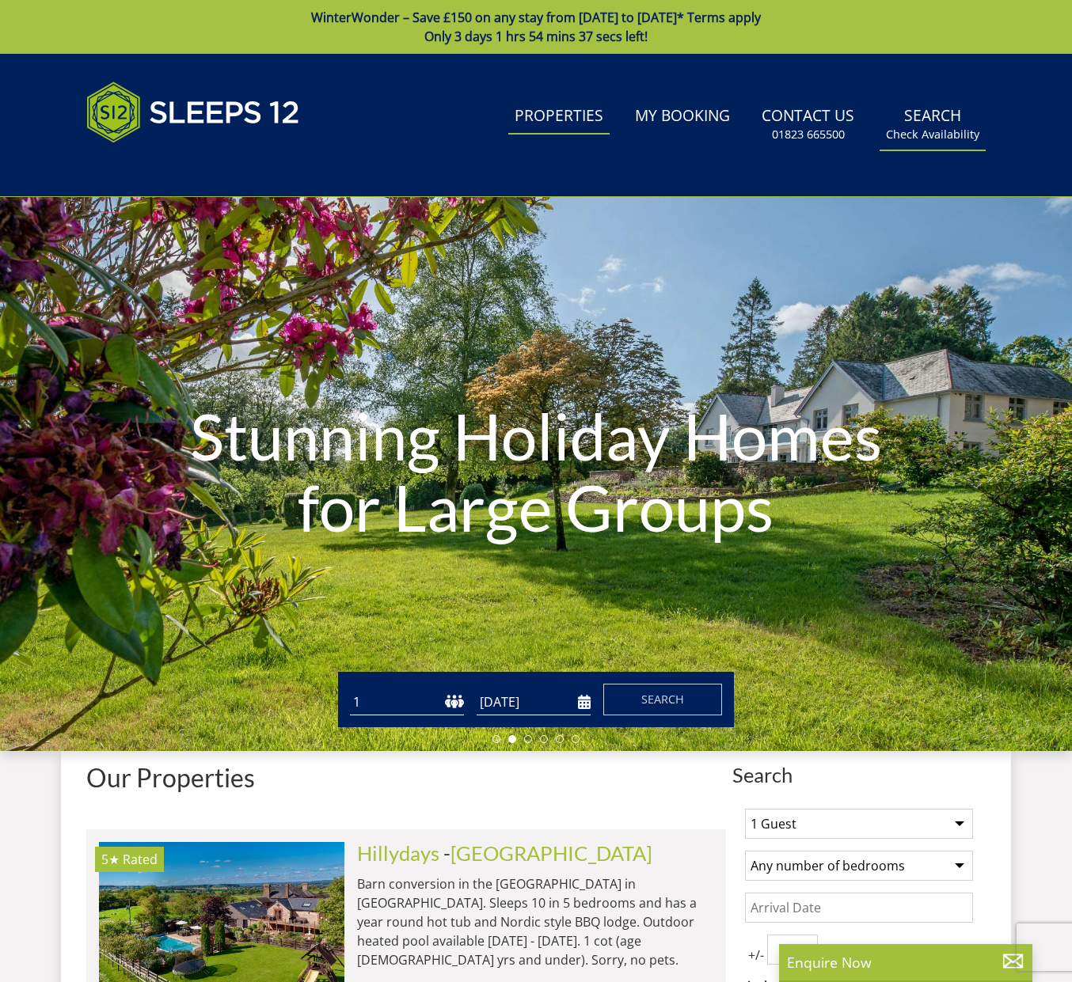
click at [969, 123] on link "Search Check Availability" at bounding box center [932, 124] width 106 height 51
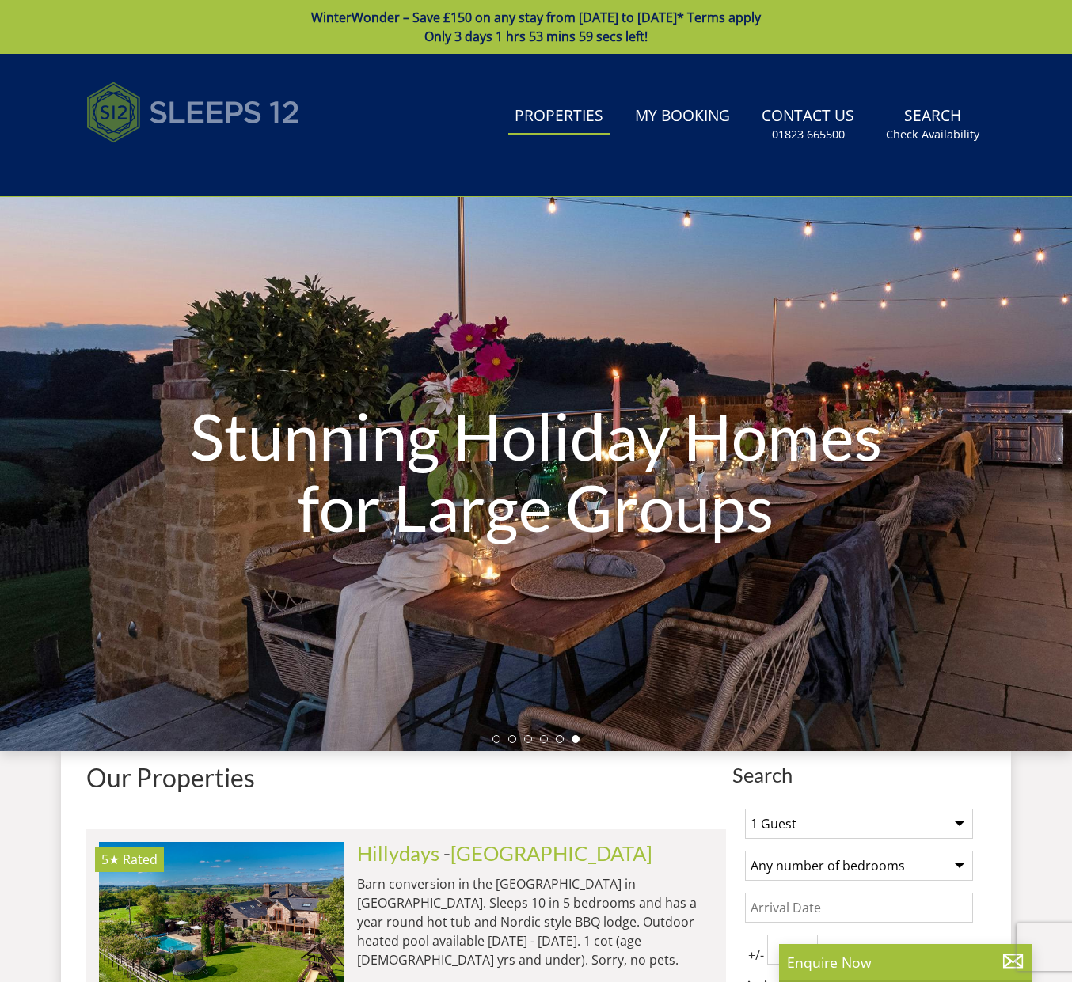
click at [134, 121] on img at bounding box center [193, 112] width 214 height 79
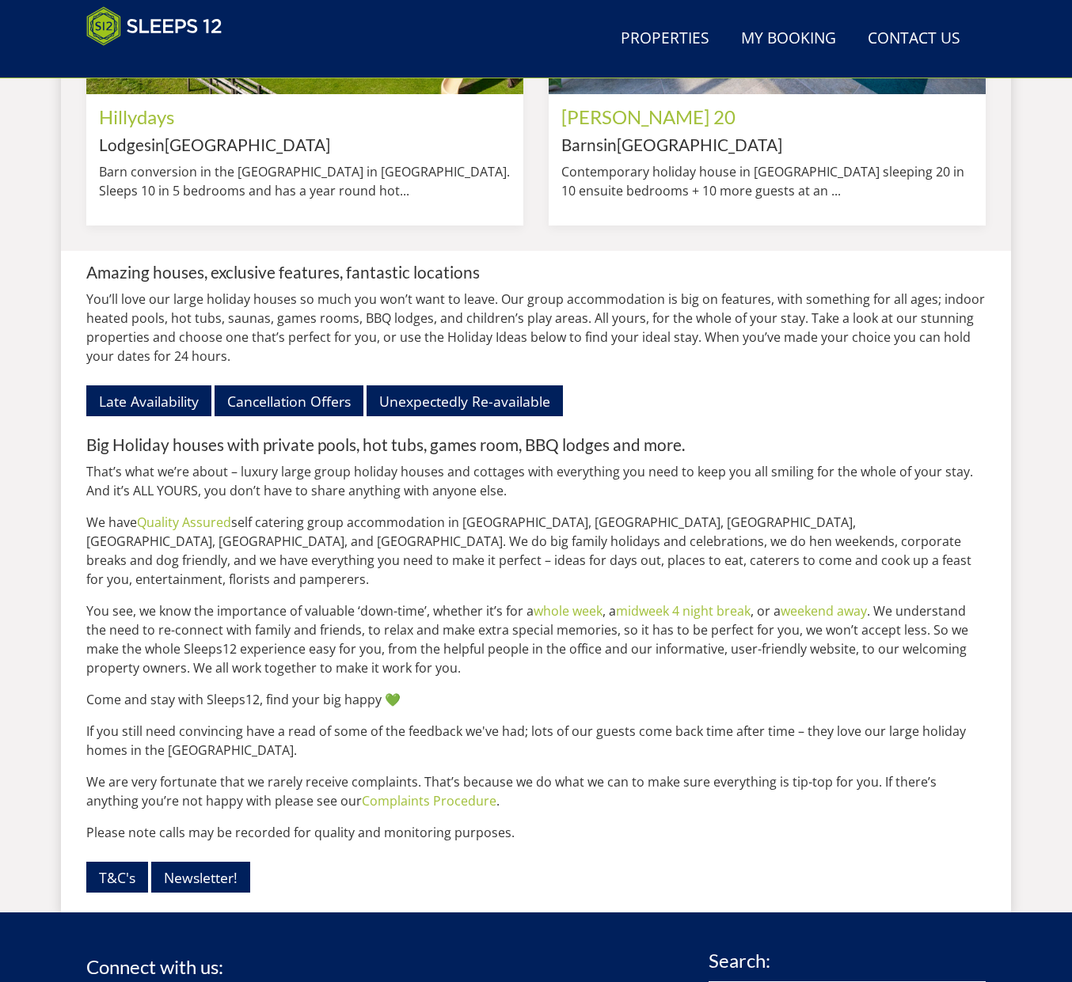
scroll to position [1877, 0]
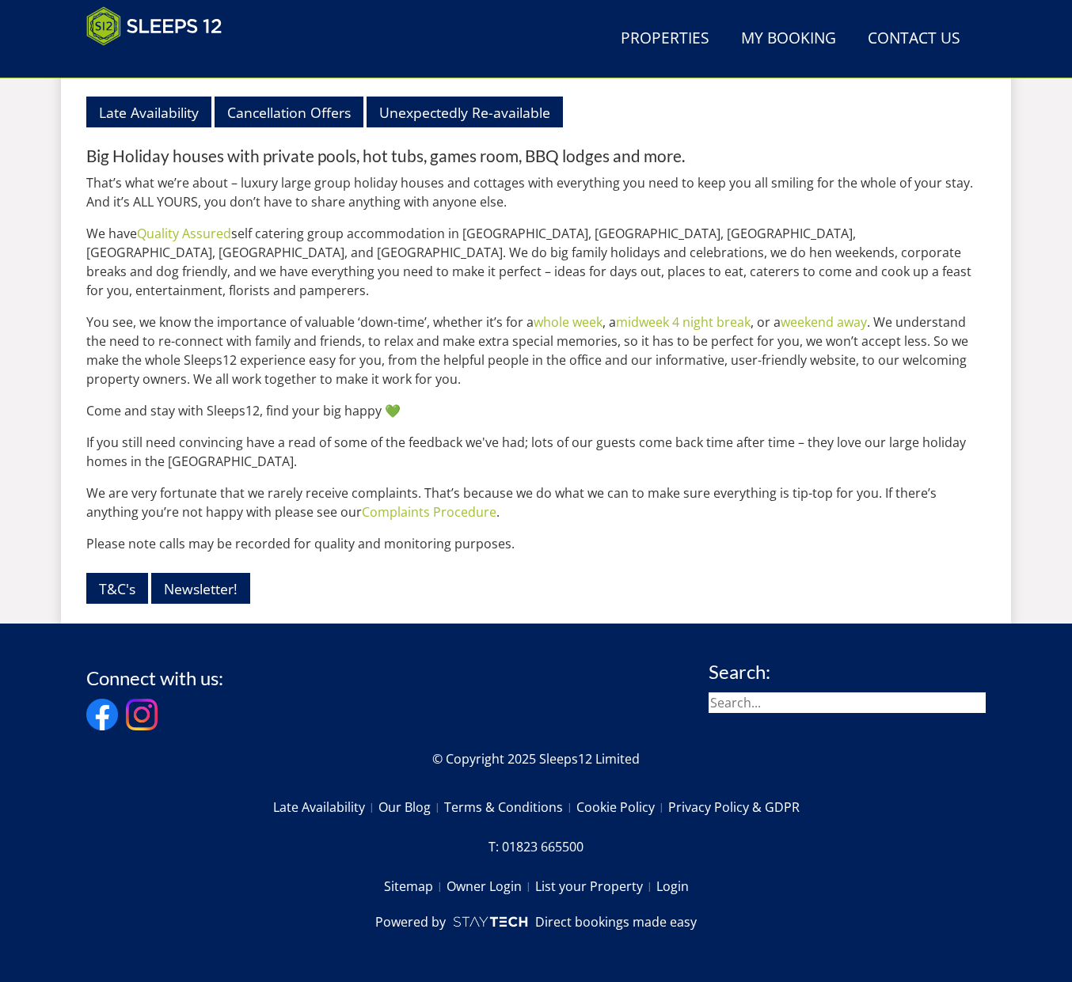
click at [798, 697] on input "search" at bounding box center [846, 703] width 277 height 21
type input "ortinsia"
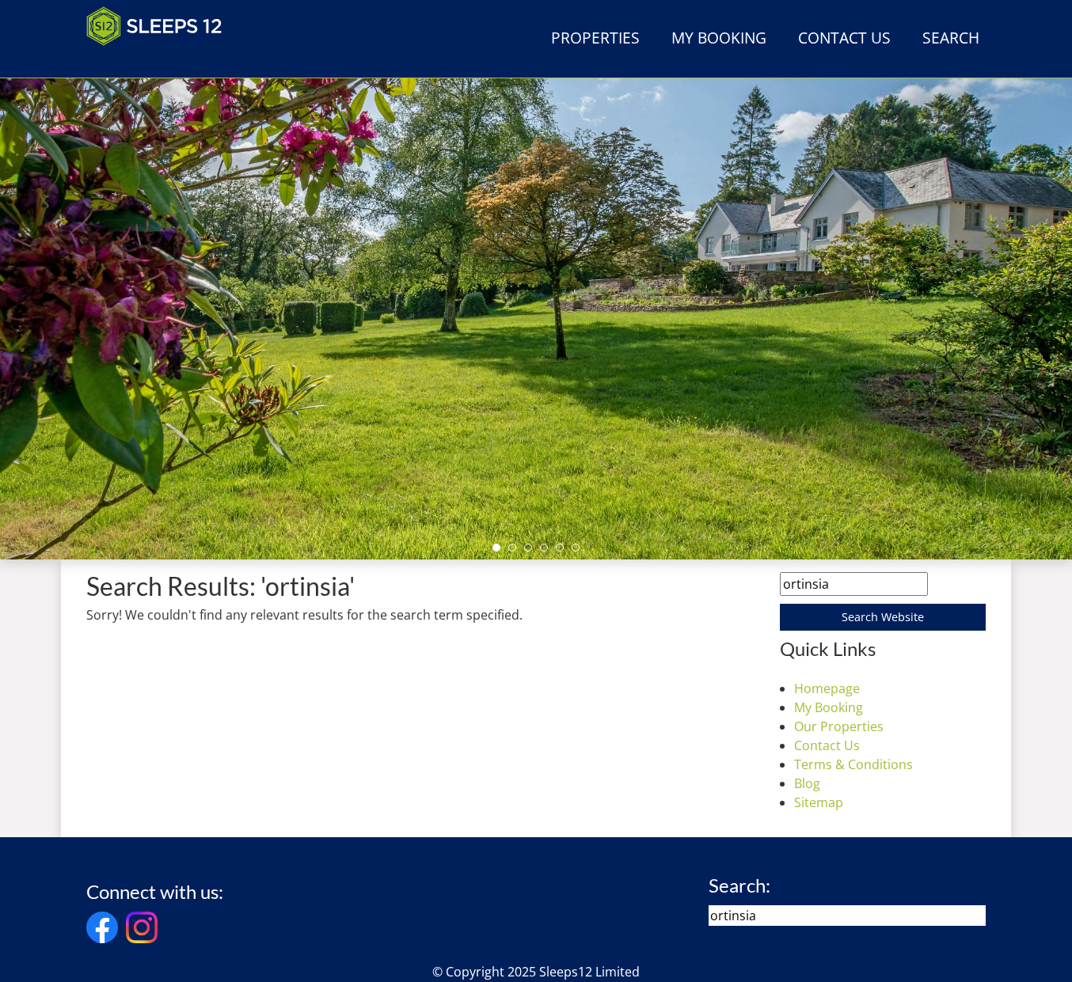
scroll to position [128, 0]
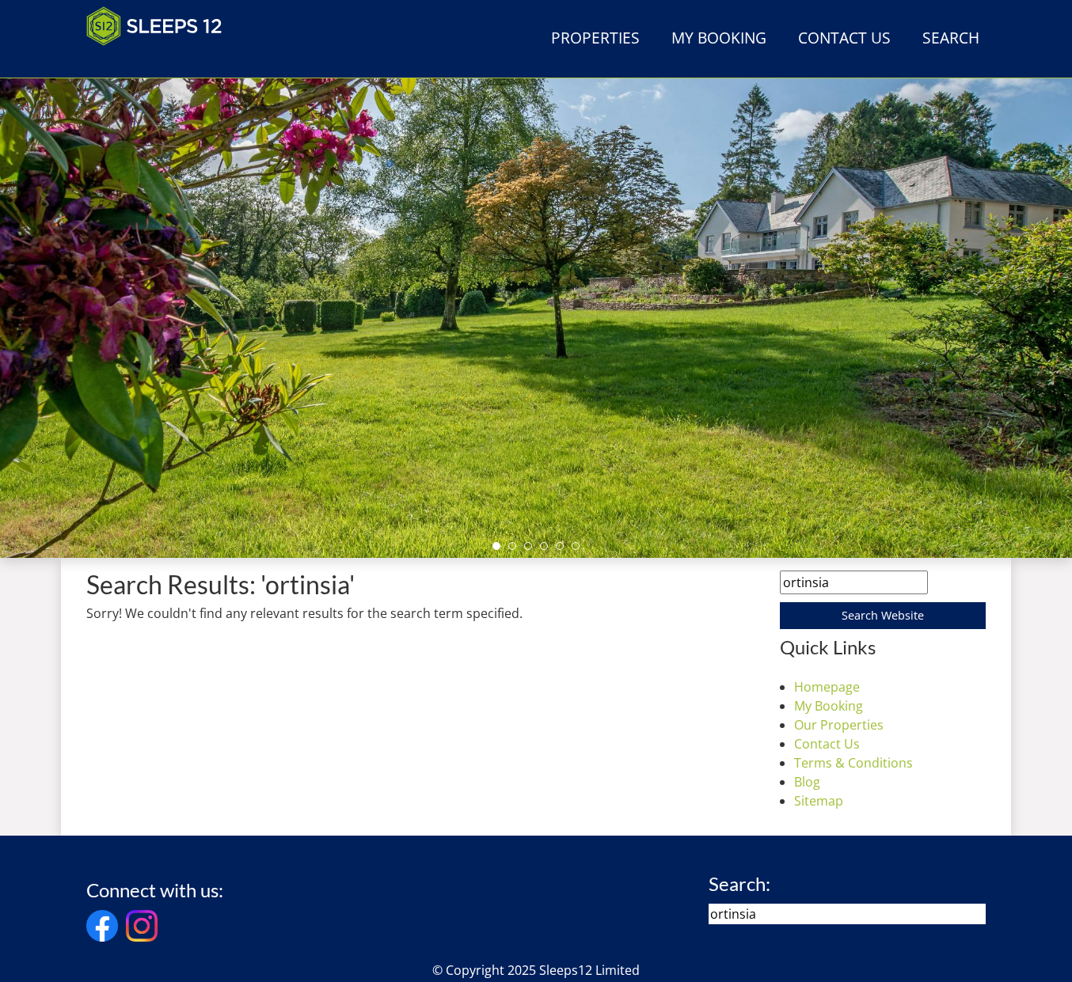
drag, startPoint x: 852, startPoint y: 581, endPoint x: 759, endPoint y: 579, distance: 92.6
click at [760, 579] on div "Search Results: 'ortinsia' Sorry! We couldn't find any relevant results for the…" at bounding box center [535, 684] width 899 height 252
type input "ridgeview"
click at [780, 602] on input "Search Website" at bounding box center [883, 615] width 206 height 27
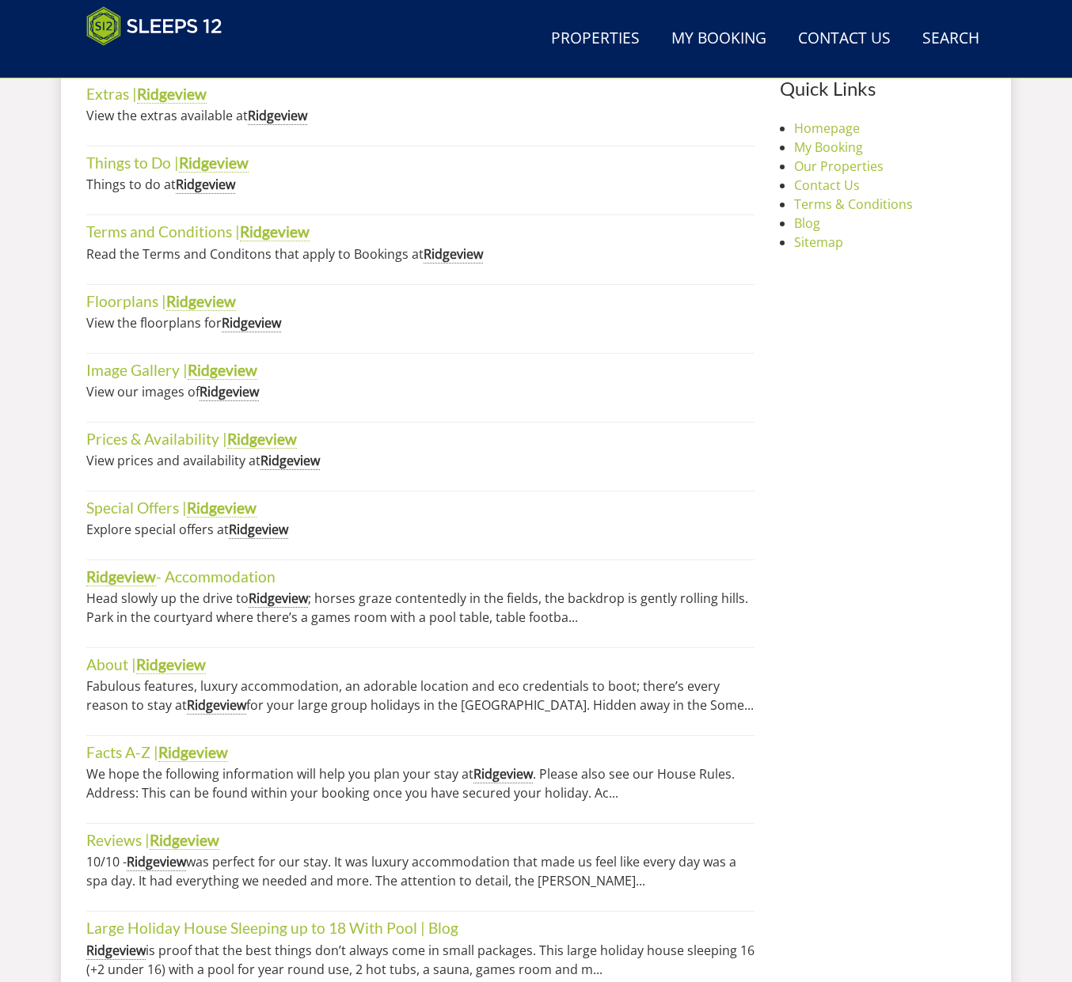
scroll to position [741, 0]
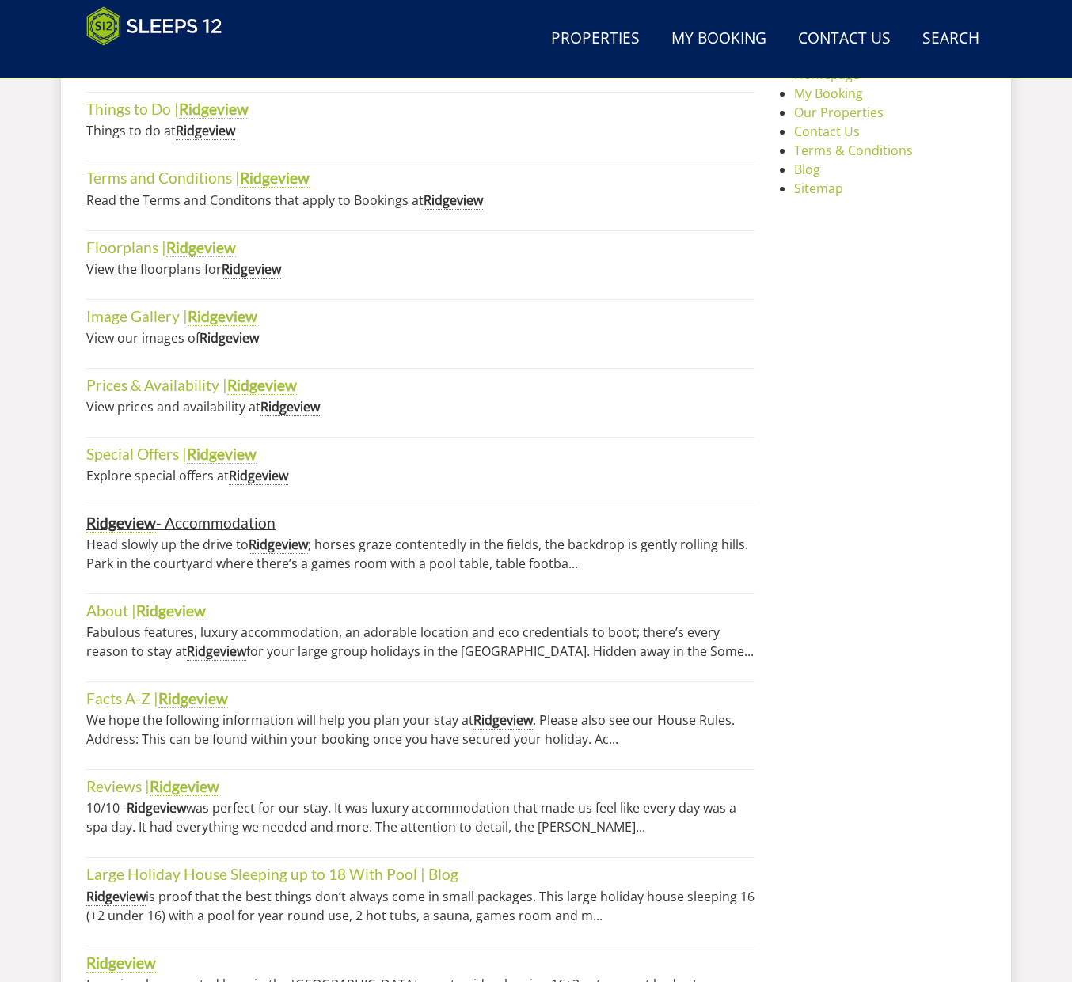
click at [131, 530] on strong "Ridgeview" at bounding box center [121, 523] width 70 height 19
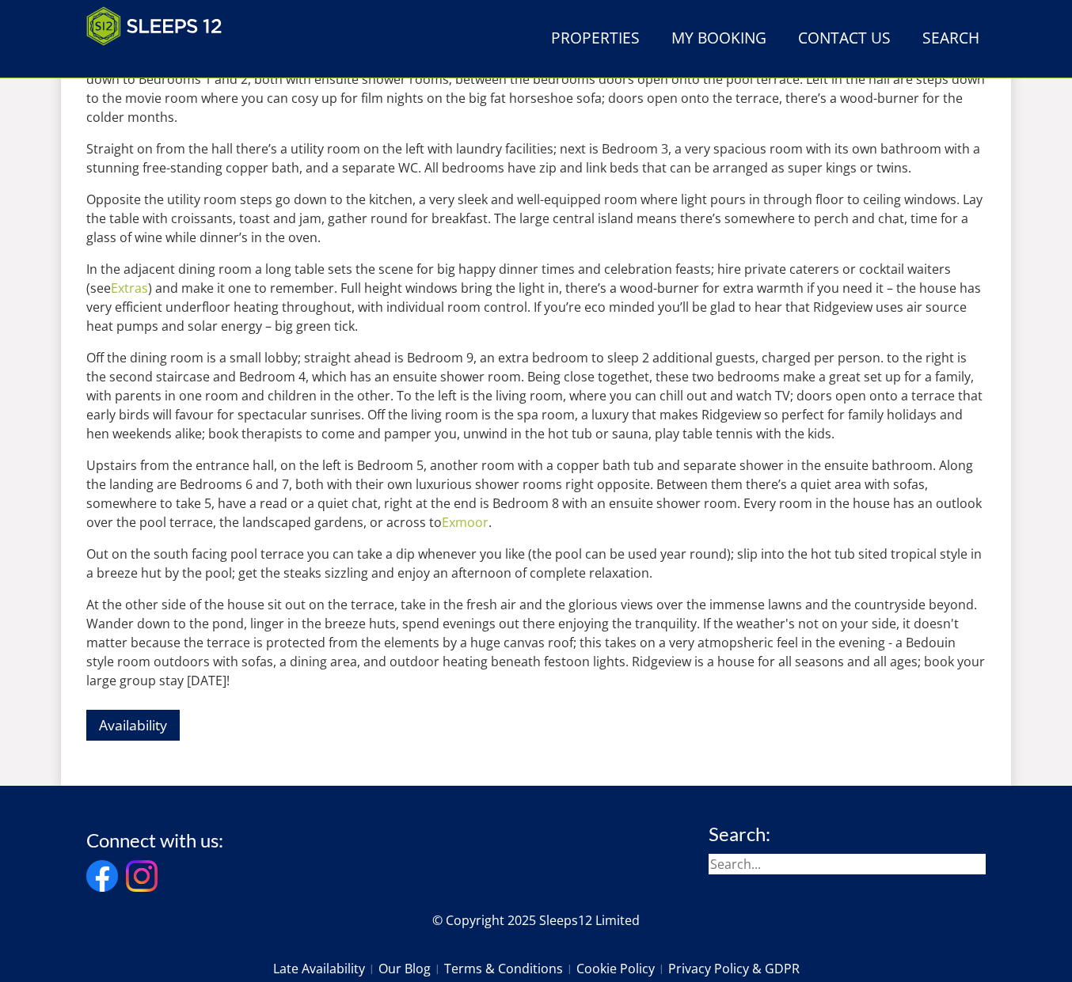
scroll to position [901, 0]
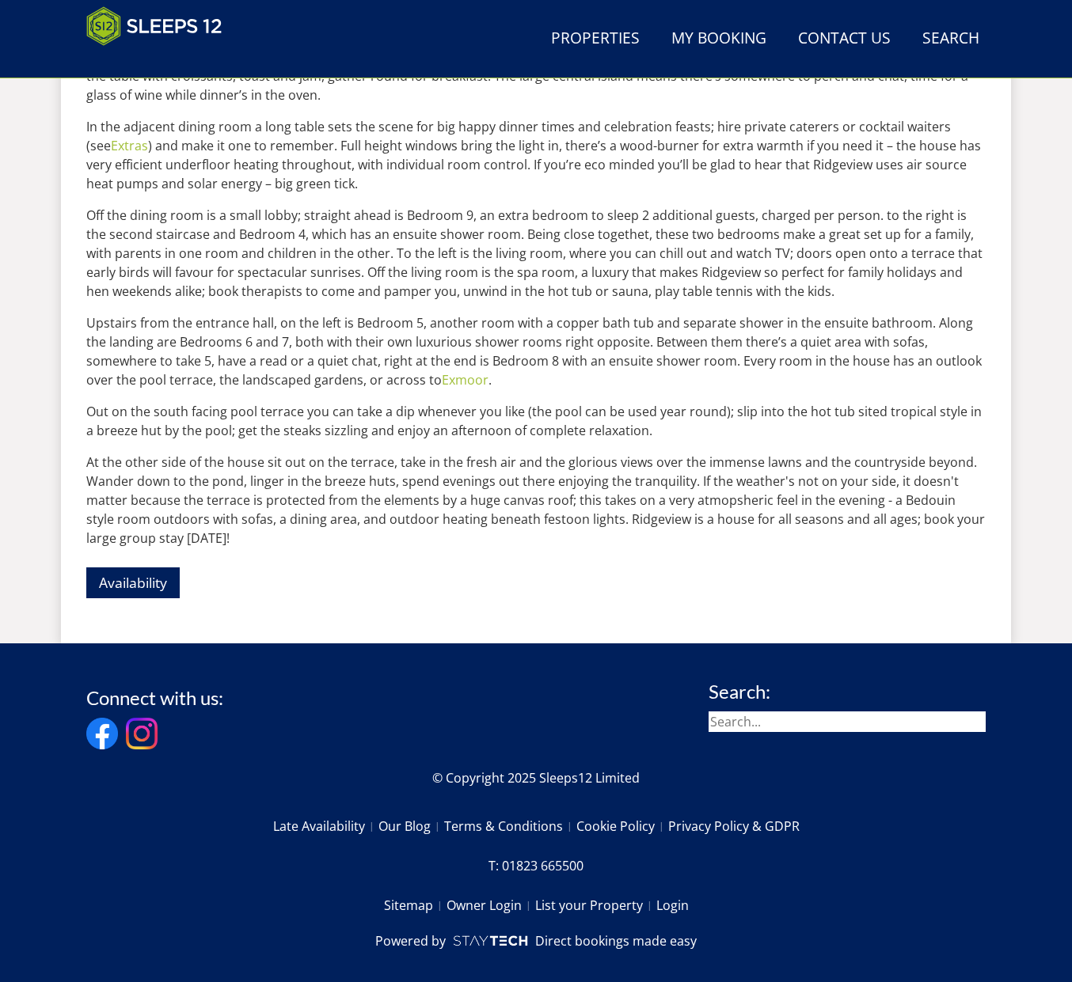
click at [771, 712] on input "search" at bounding box center [846, 722] width 277 height 21
type input "duckshams"
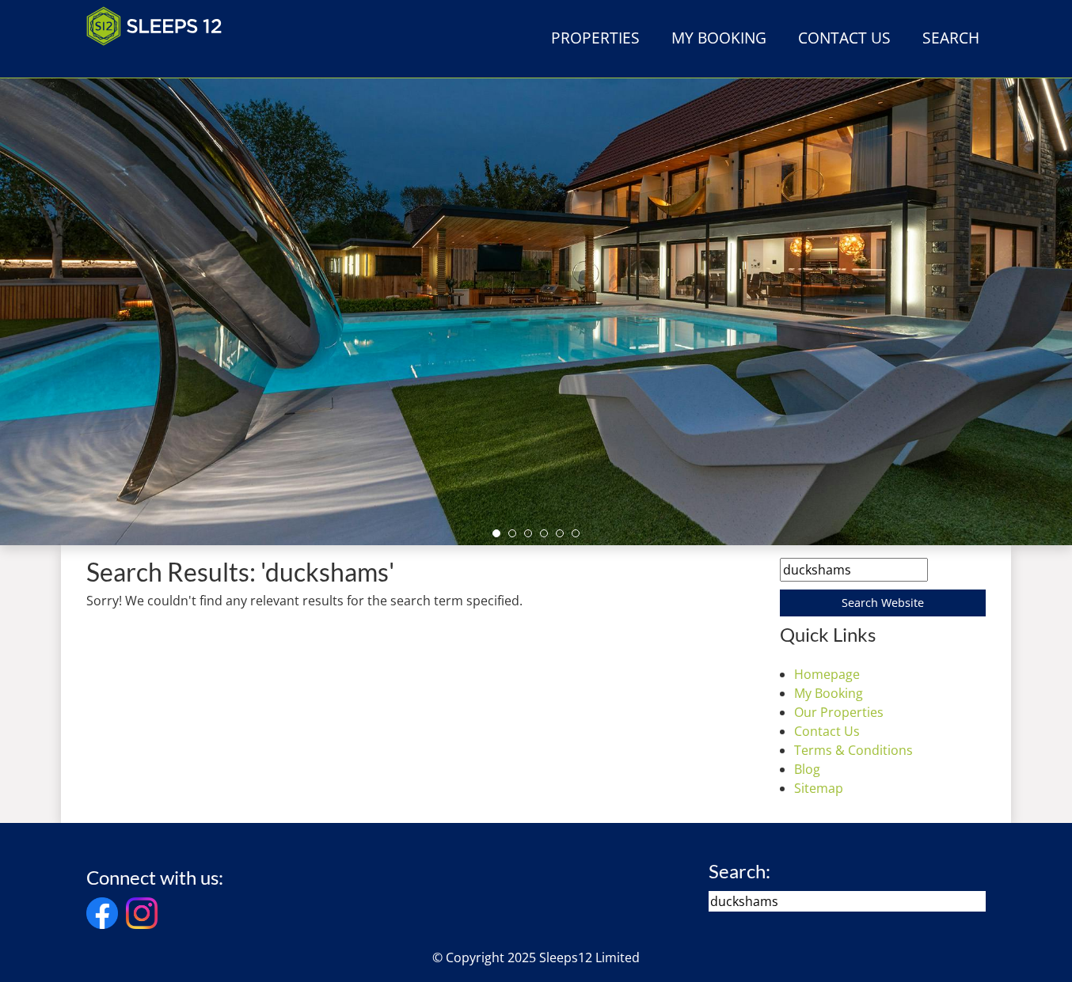
scroll to position [252, 0]
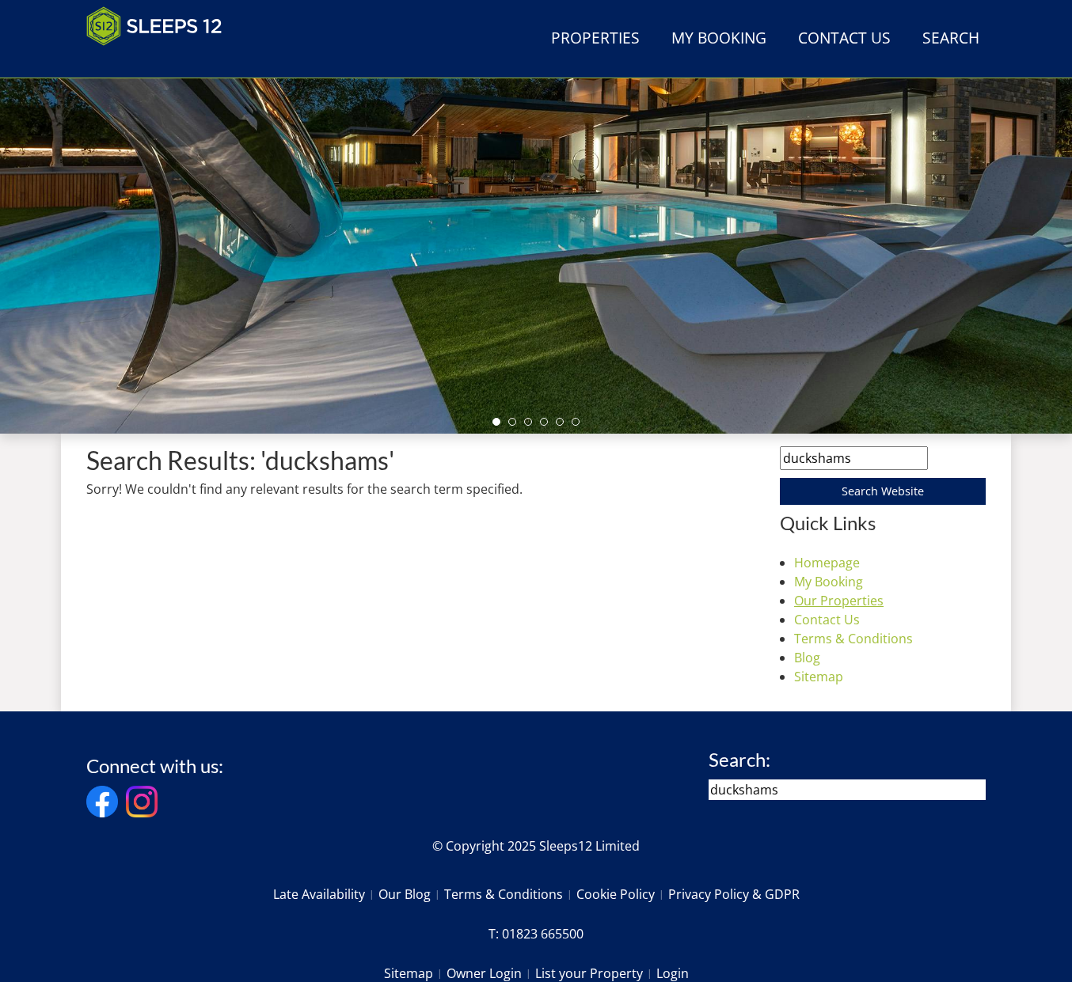
click at [867, 603] on link "Our Properties" at bounding box center [838, 600] width 89 height 17
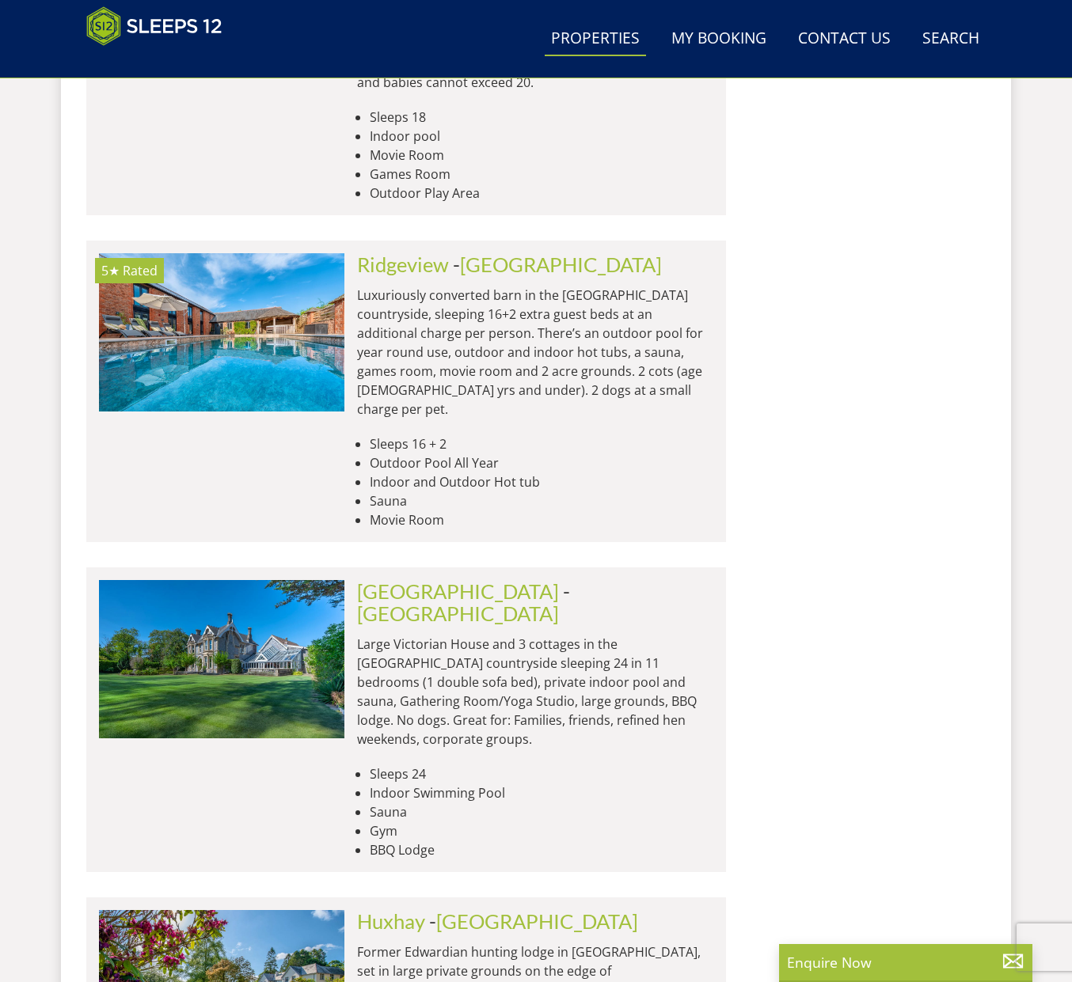
scroll to position [3063, 0]
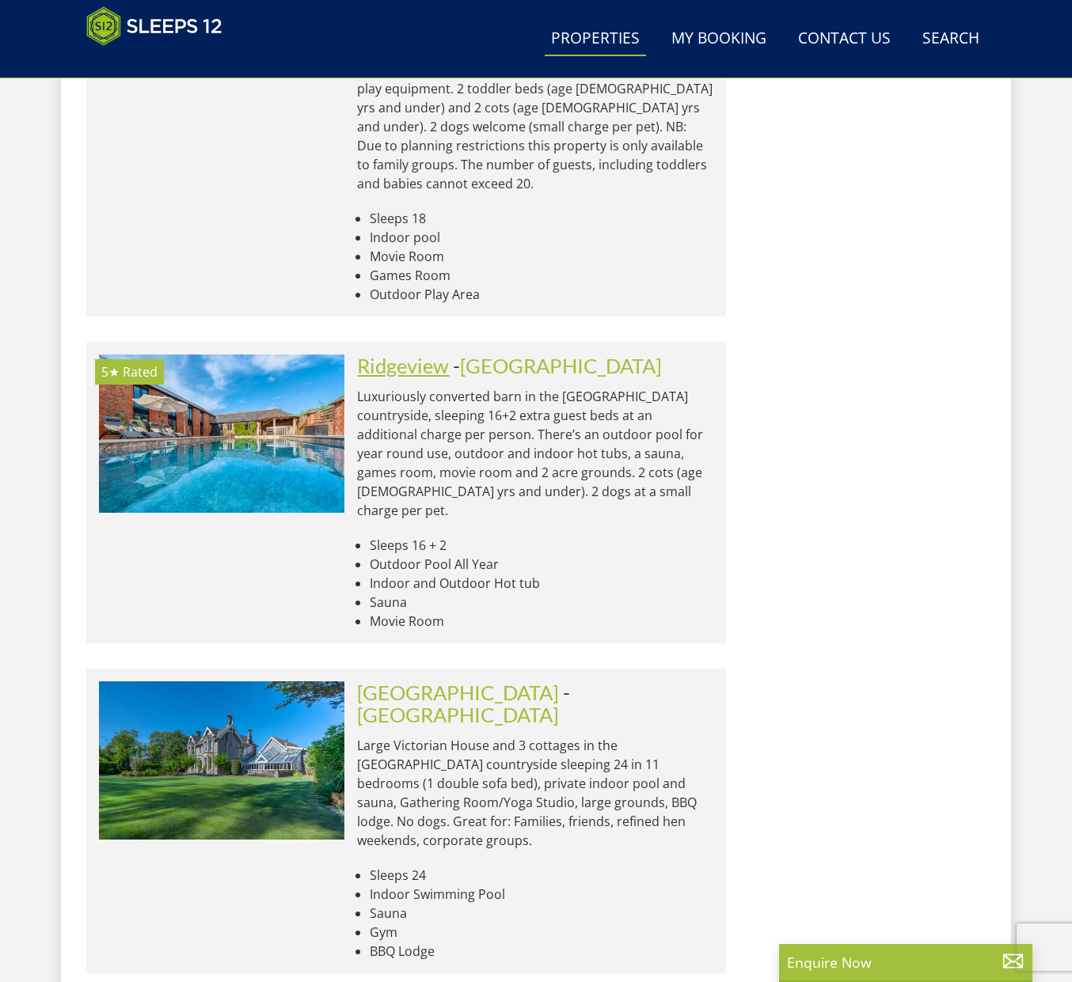
click at [393, 354] on link "Ridgeview" at bounding box center [403, 366] width 92 height 24
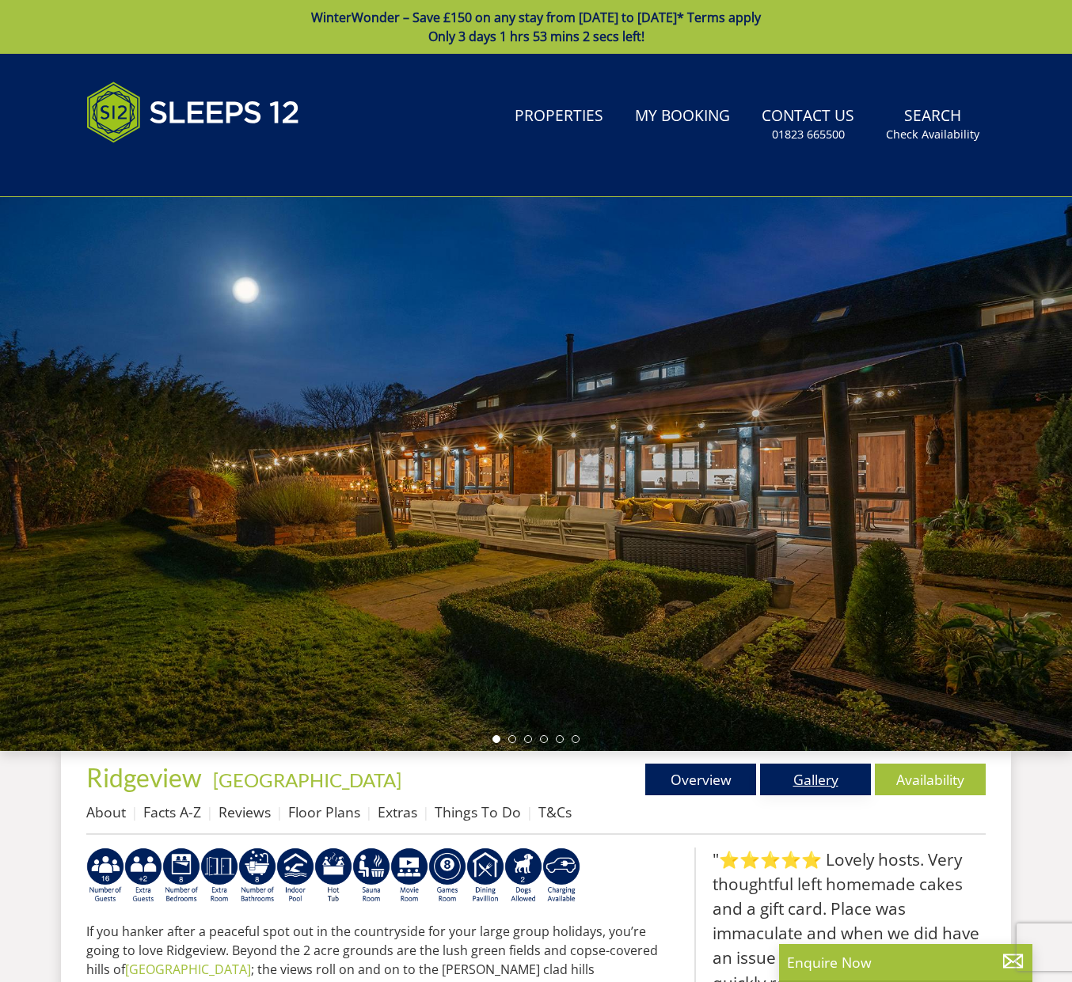
click at [826, 780] on link "Gallery" at bounding box center [815, 780] width 111 height 32
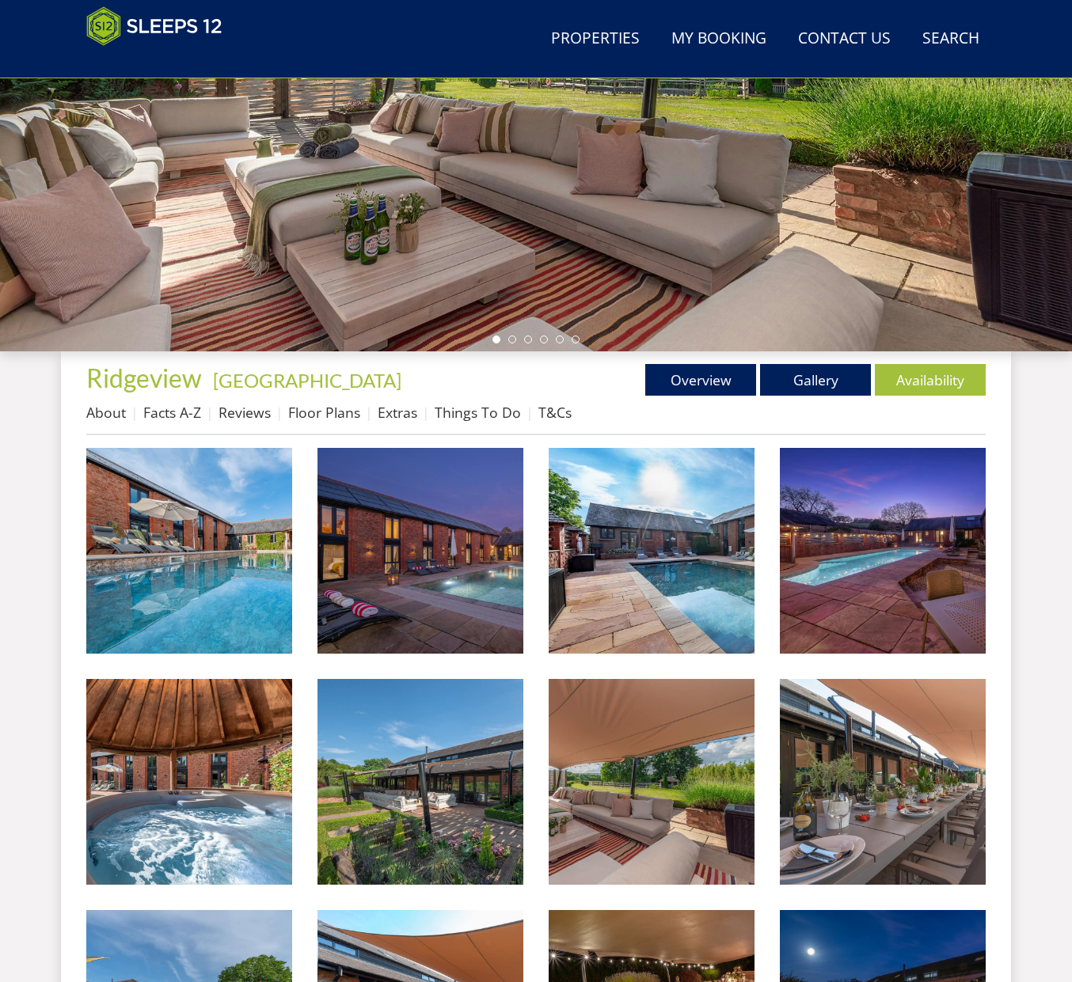
scroll to position [378, 0]
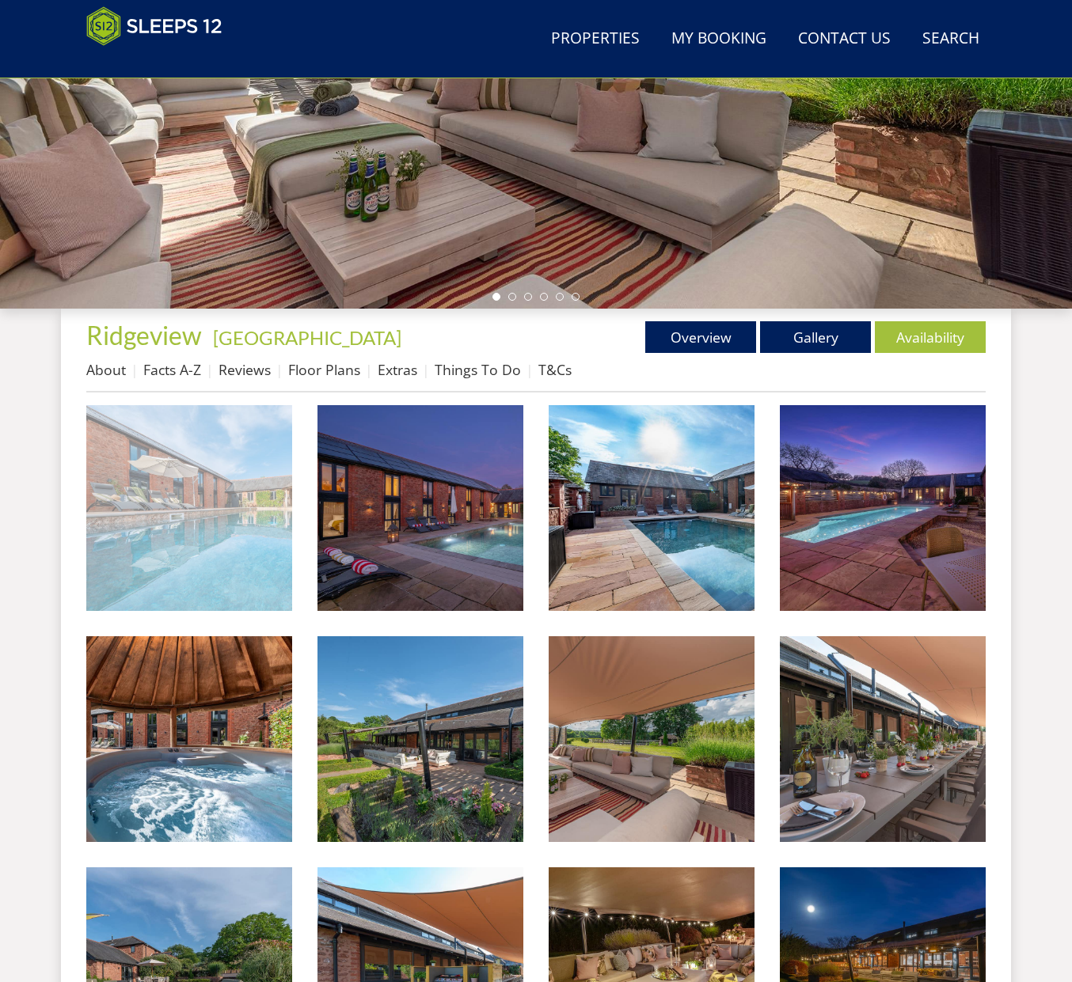
click at [264, 545] on img at bounding box center [189, 508] width 206 height 206
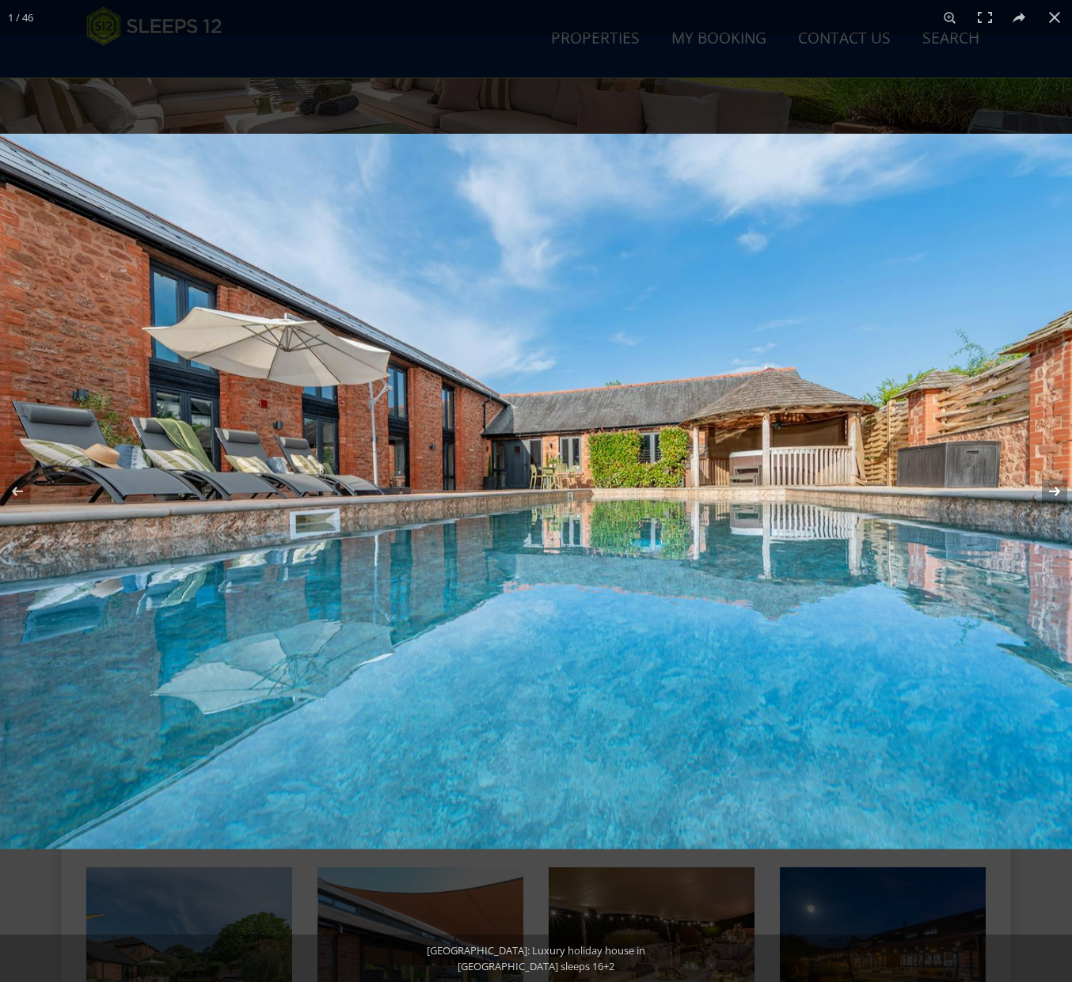
click at [1046, 484] on button at bounding box center [1043, 491] width 55 height 79
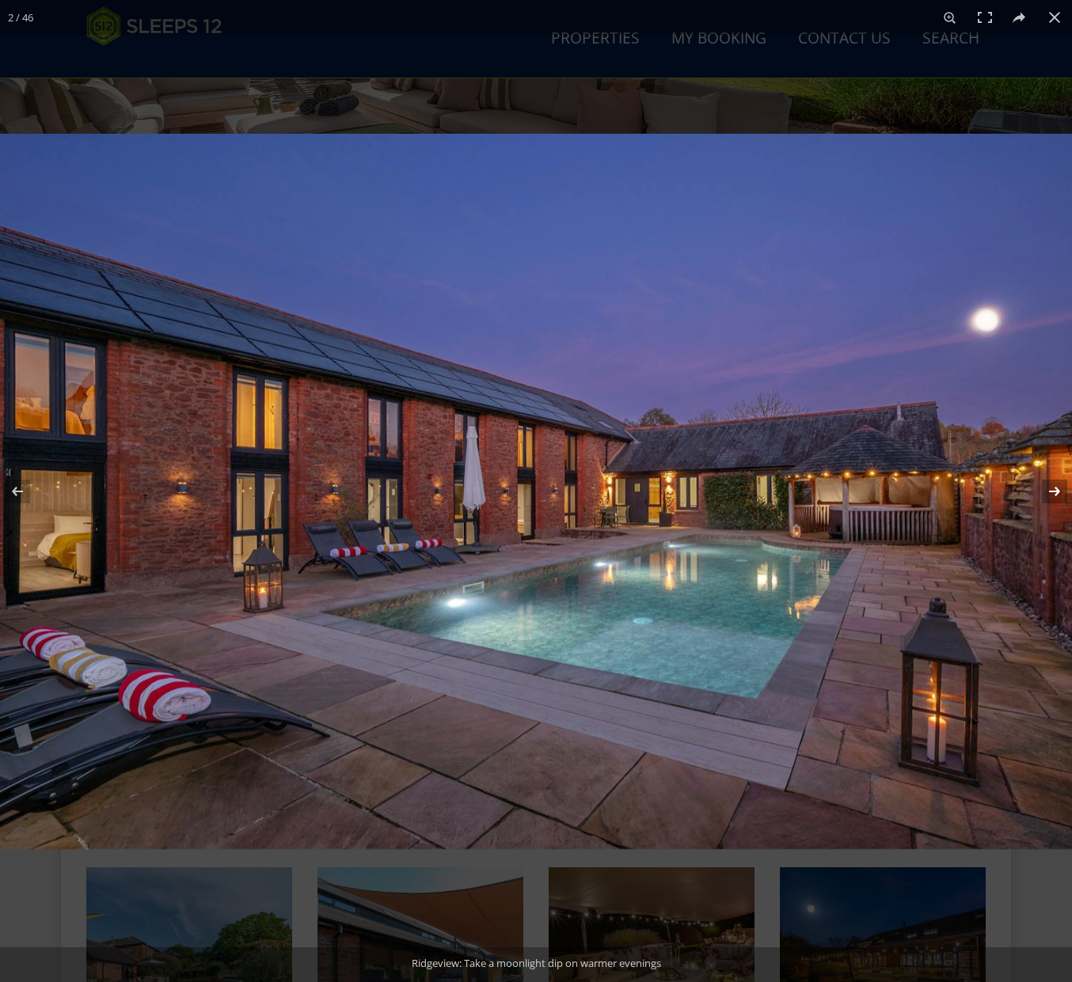
click at [1046, 484] on button at bounding box center [1043, 491] width 55 height 79
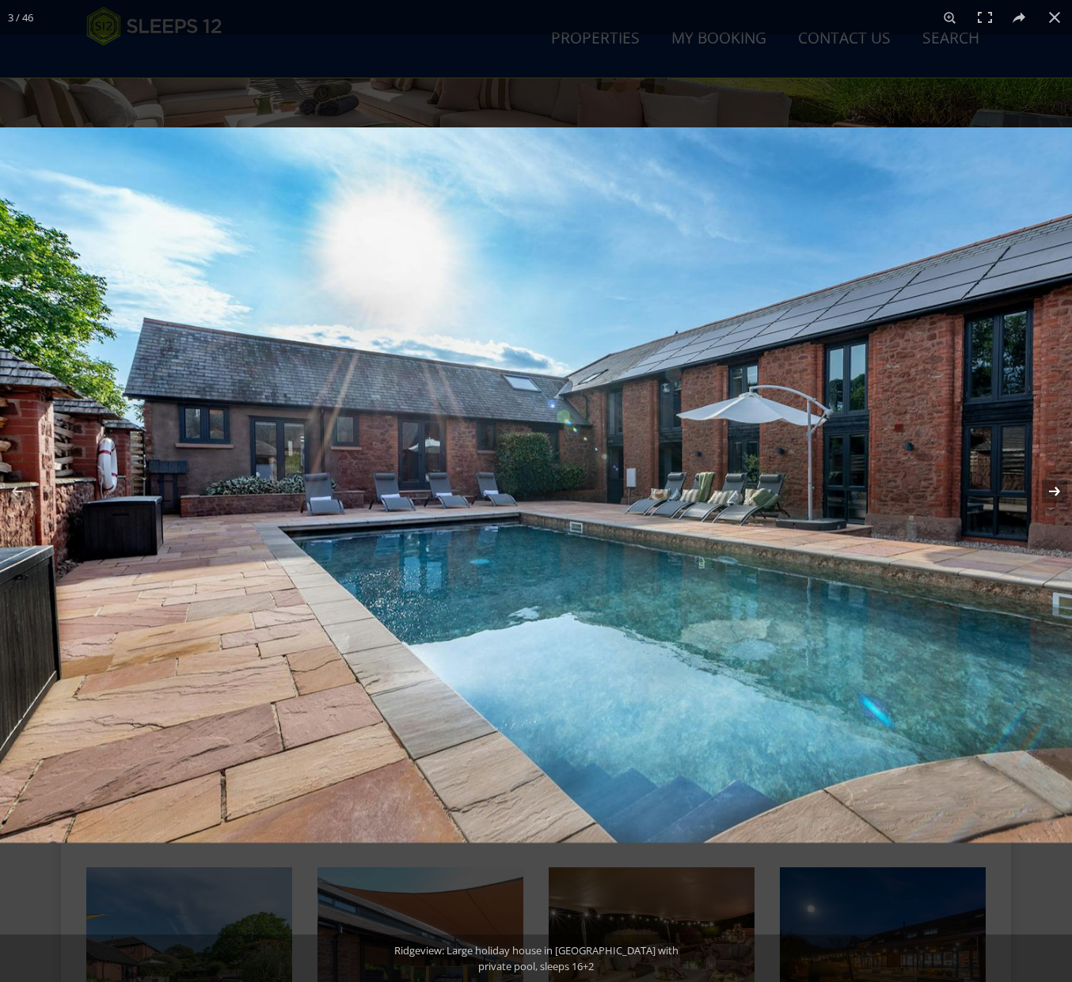
click at [1046, 484] on button at bounding box center [1043, 491] width 55 height 79
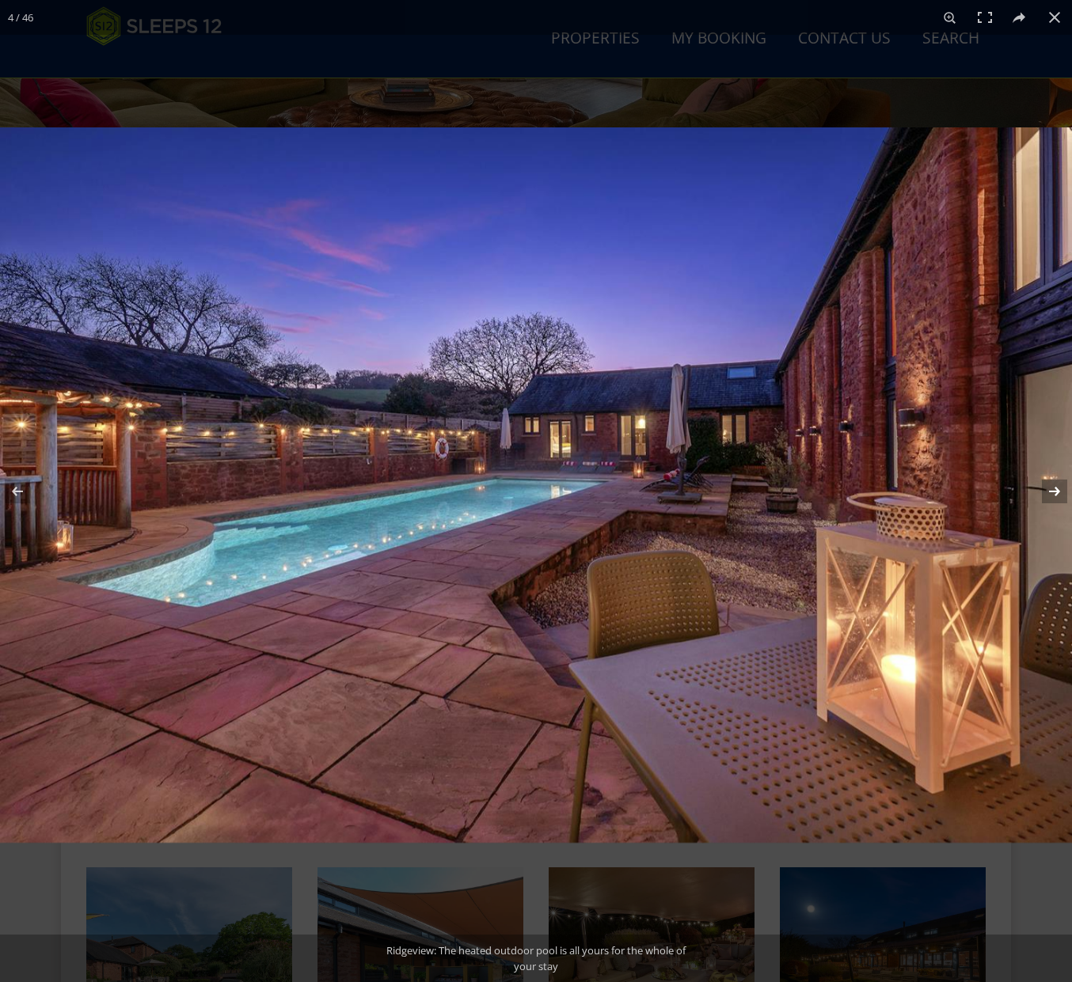
click at [1061, 488] on button at bounding box center [1043, 491] width 55 height 79
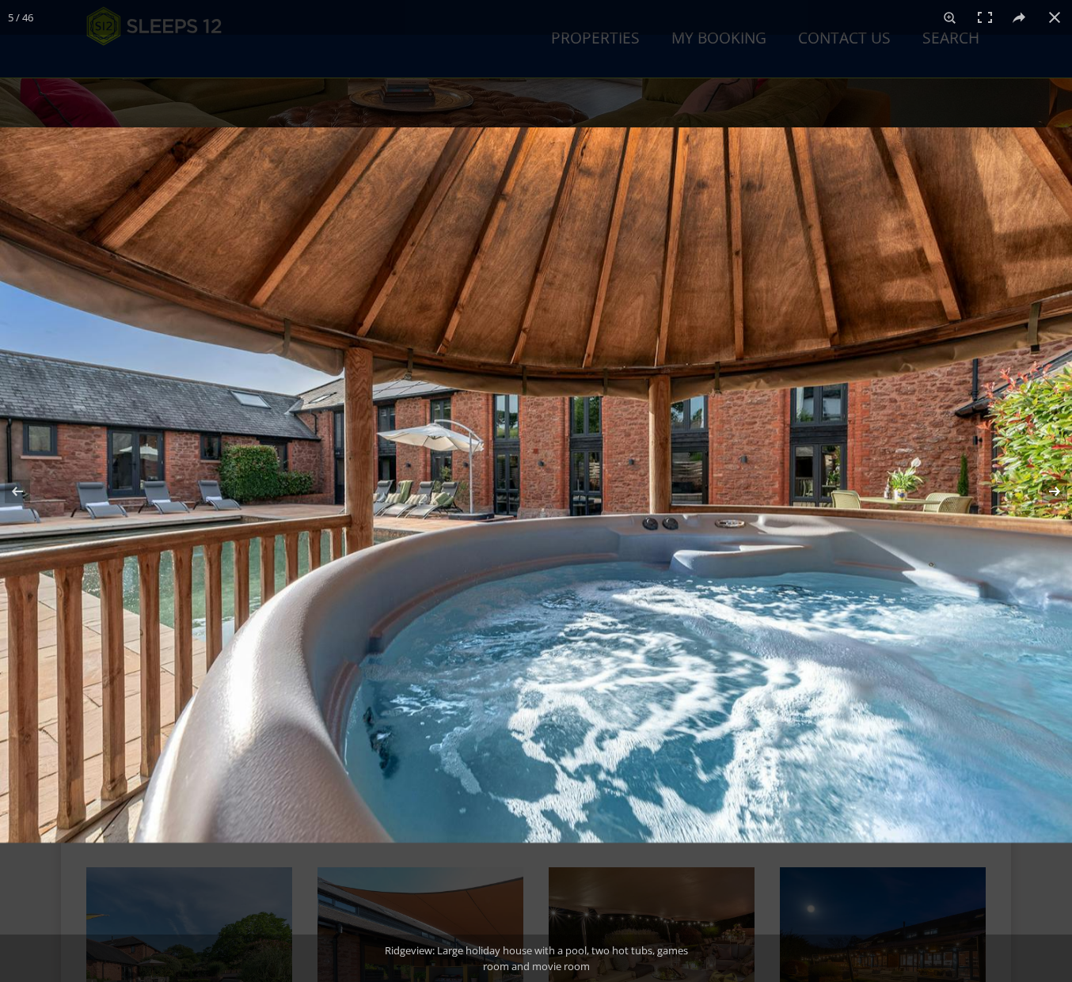
click at [1061, 488] on button at bounding box center [1043, 491] width 55 height 79
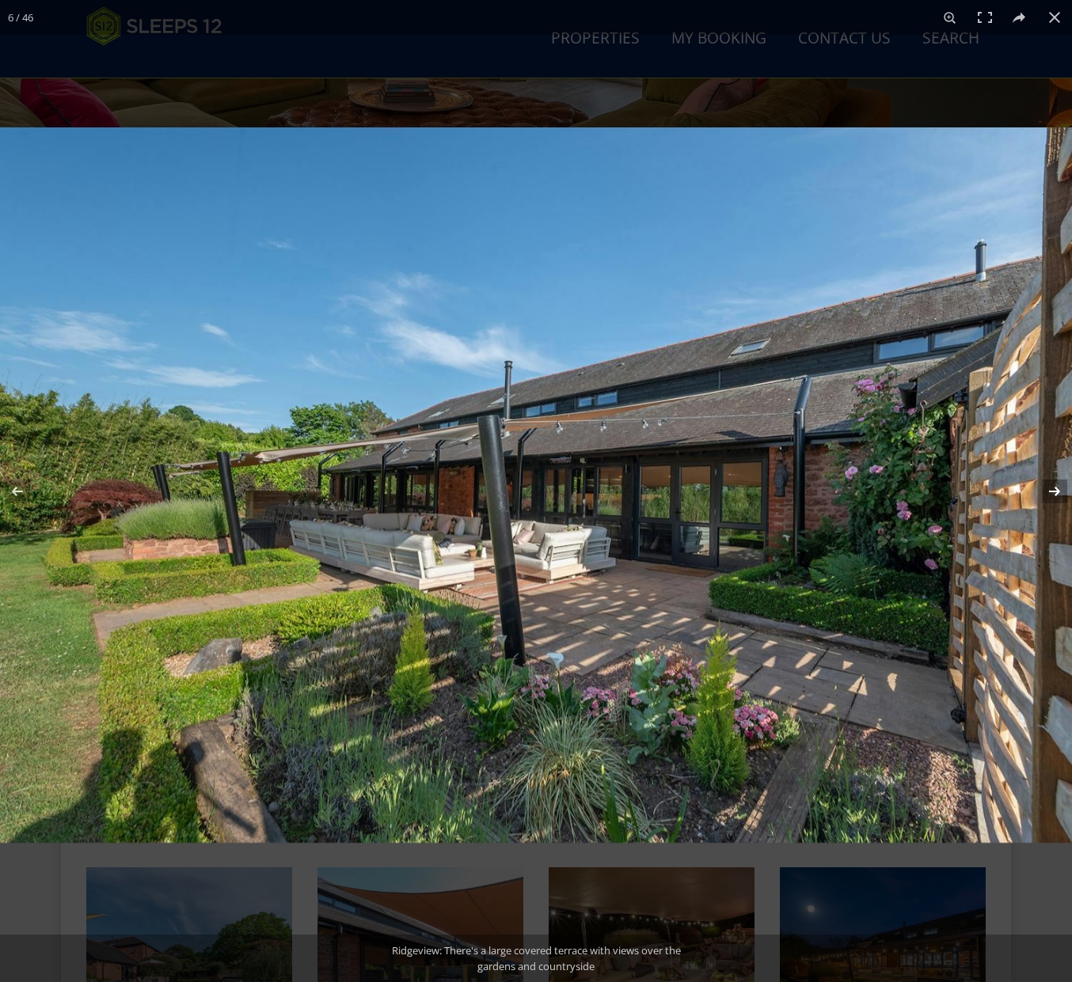
click at [1061, 488] on button at bounding box center [1043, 491] width 55 height 79
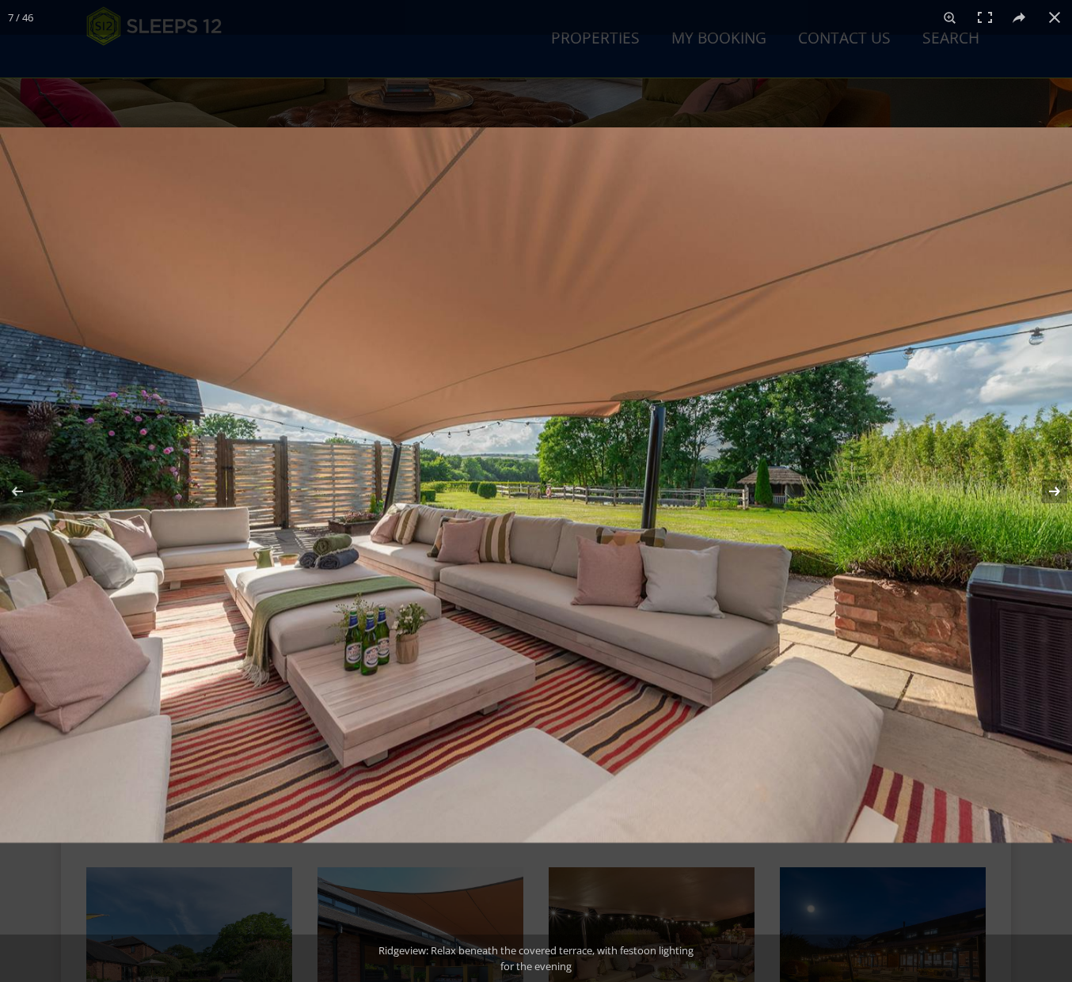
click at [1061, 488] on button at bounding box center [1043, 491] width 55 height 79
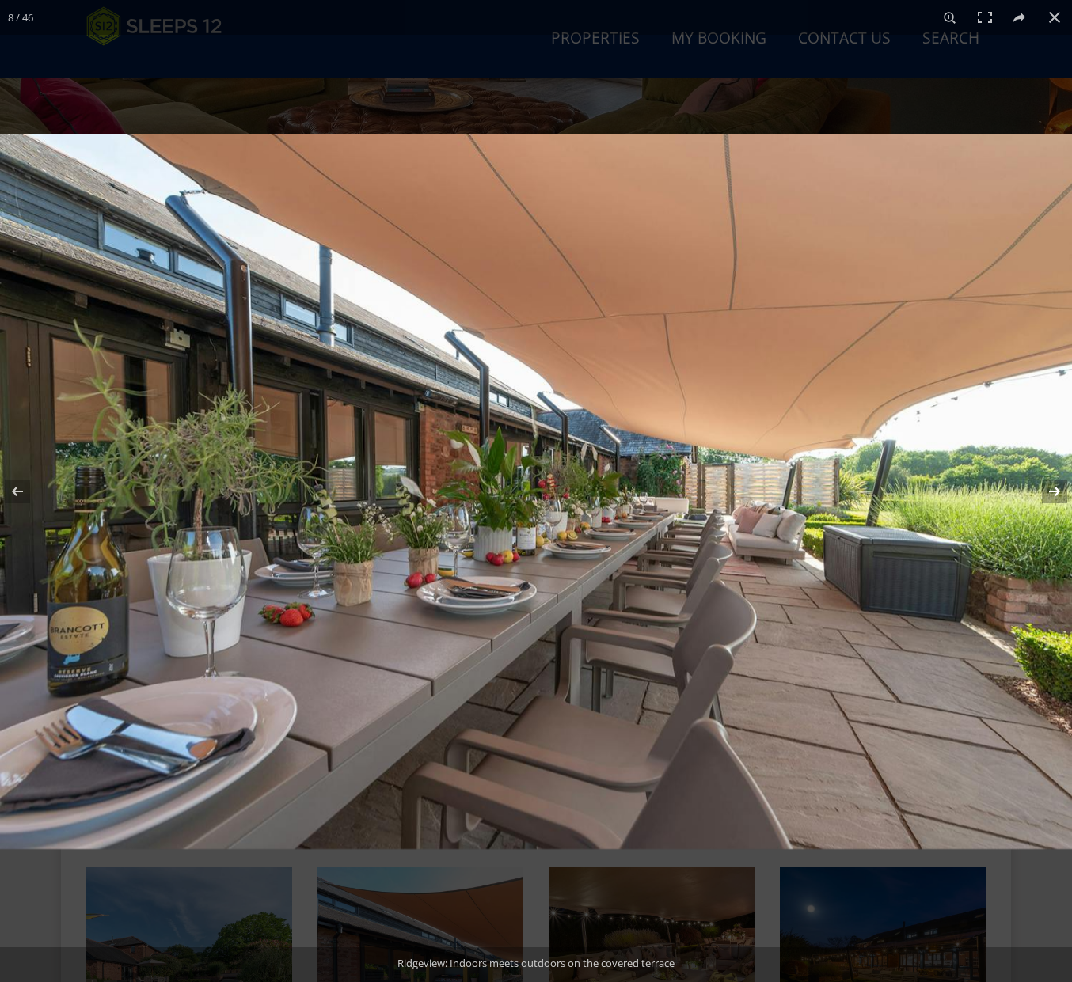
click at [1061, 488] on button at bounding box center [1043, 491] width 55 height 79
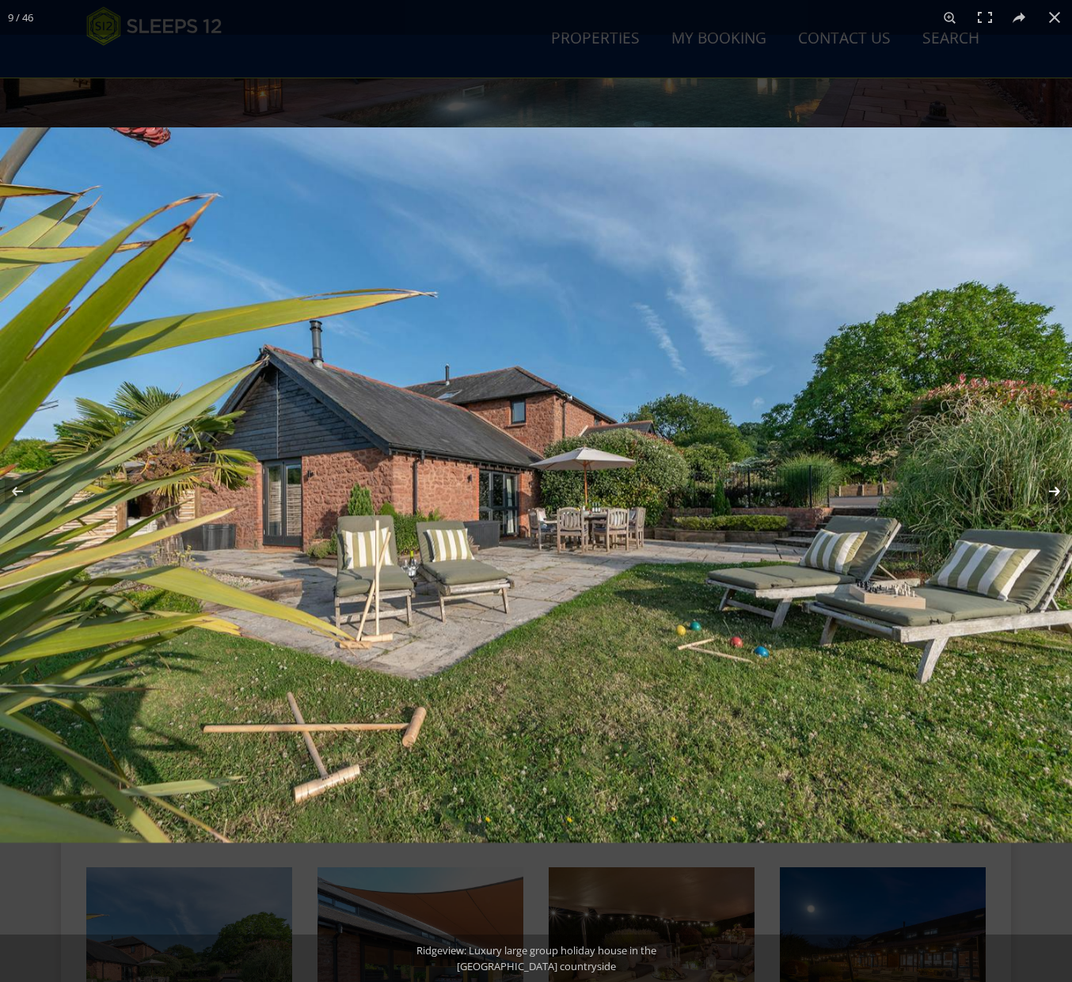
click at [1061, 488] on button at bounding box center [1043, 491] width 55 height 79
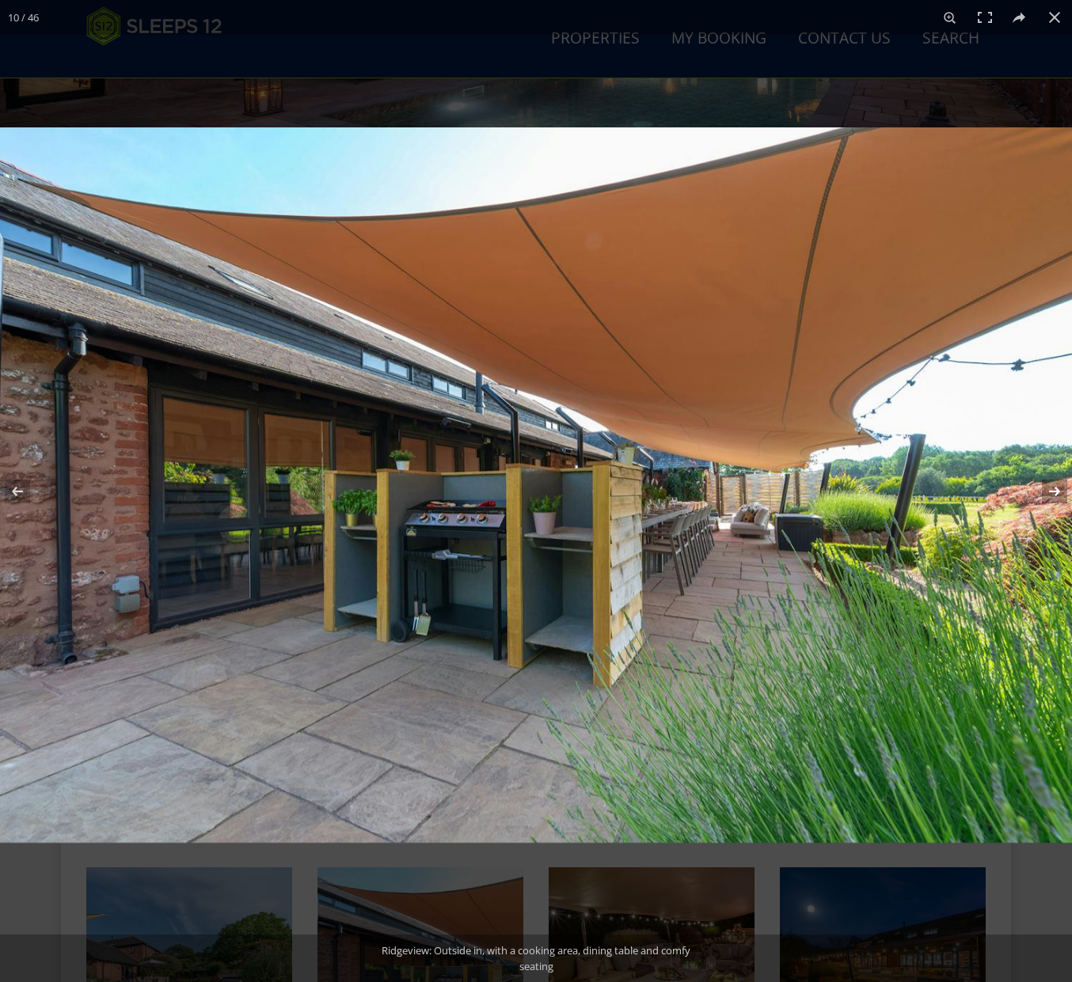
click at [1061, 488] on button at bounding box center [1043, 491] width 55 height 79
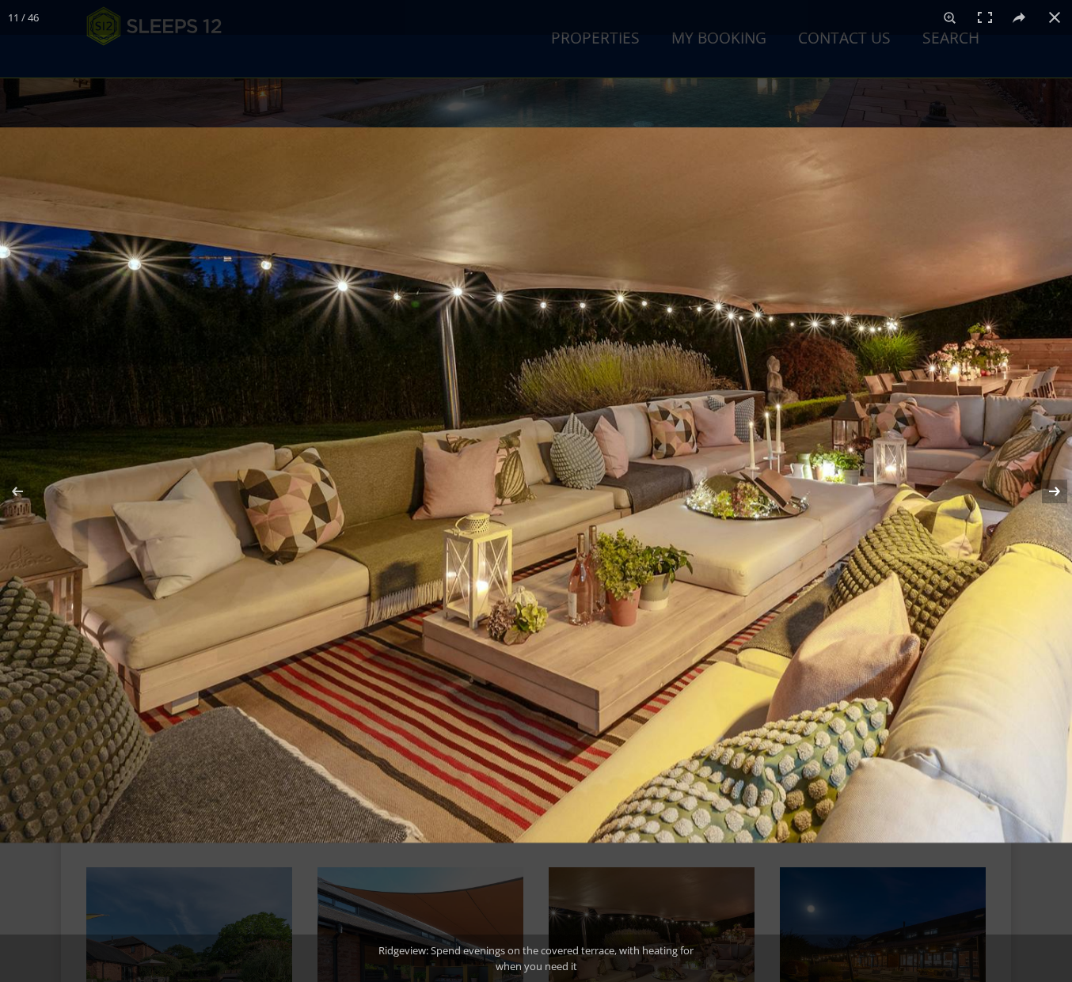
click at [1061, 488] on button at bounding box center [1043, 491] width 55 height 79
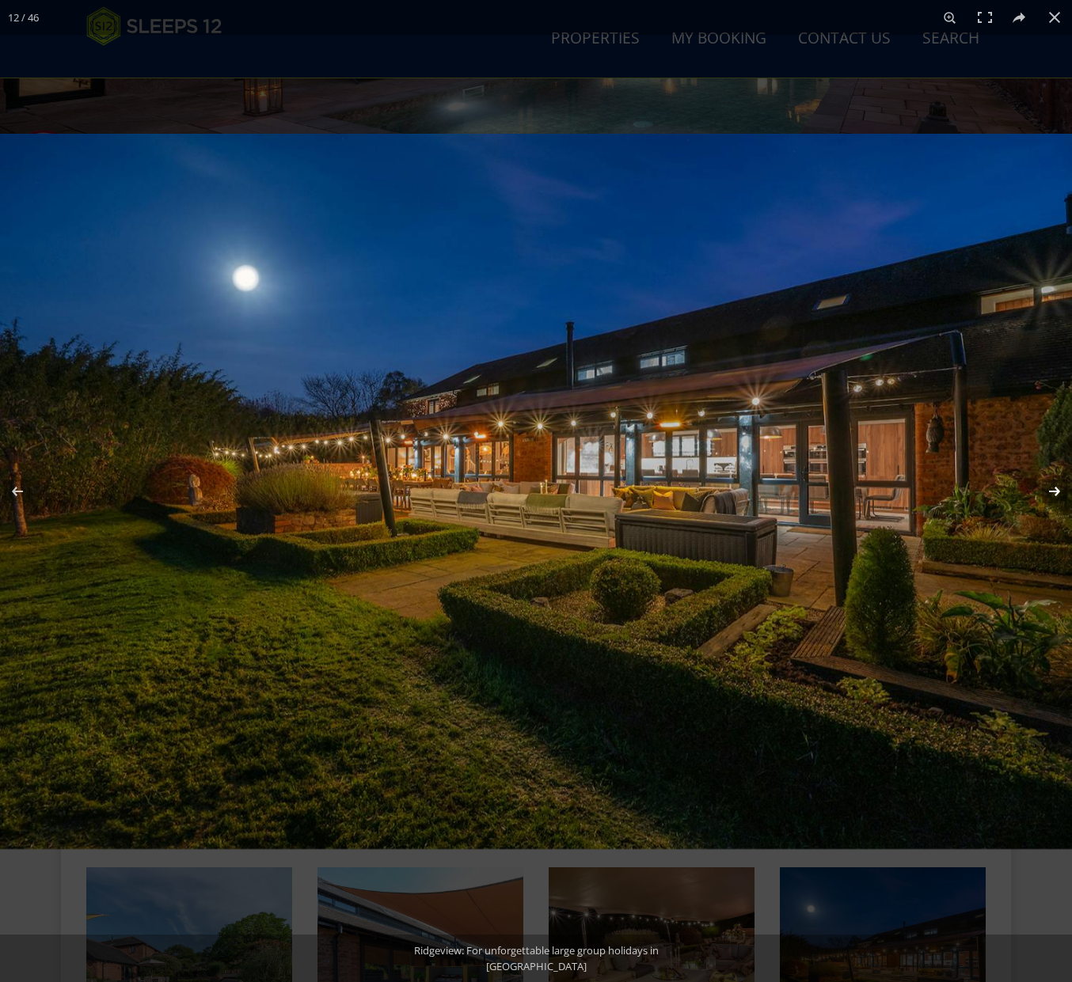
click at [1061, 488] on button at bounding box center [1043, 491] width 55 height 79
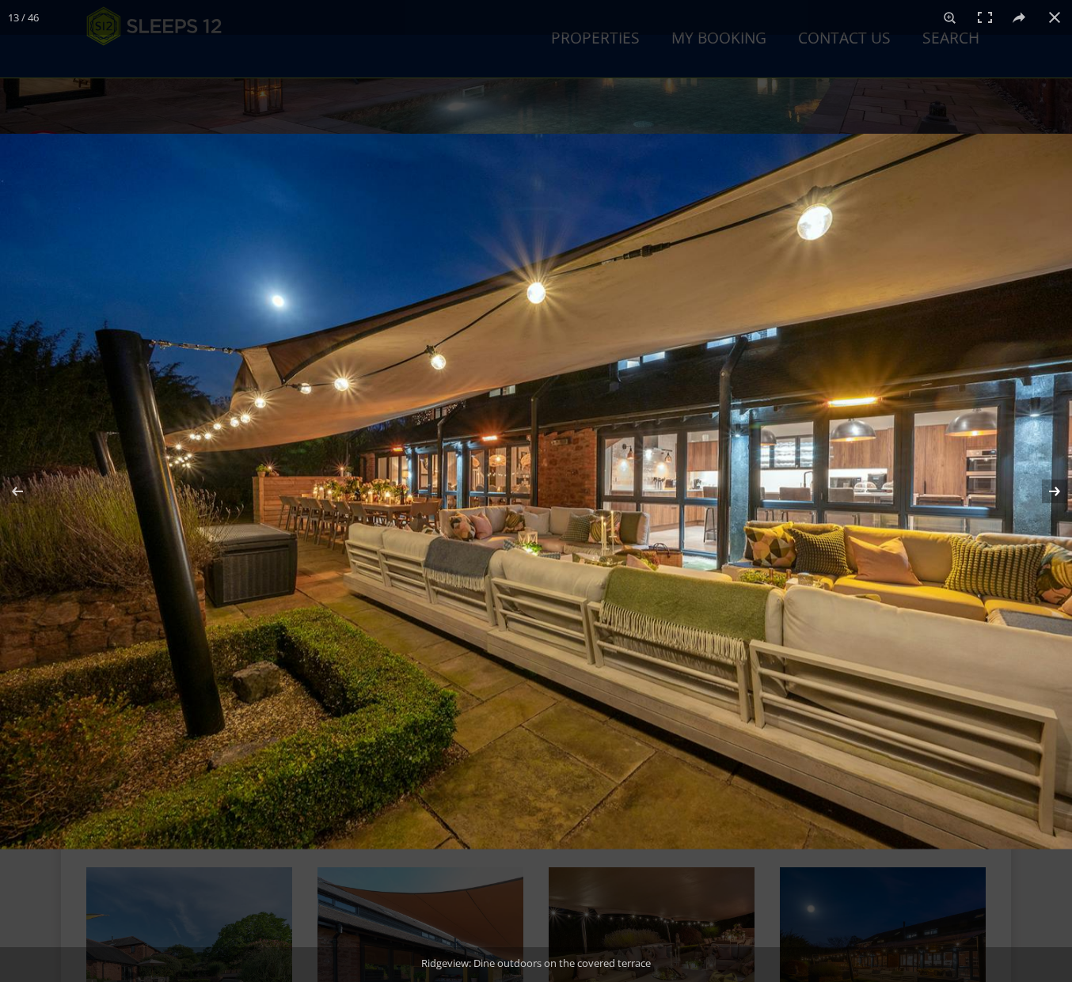
click at [1061, 488] on button at bounding box center [1043, 491] width 55 height 79
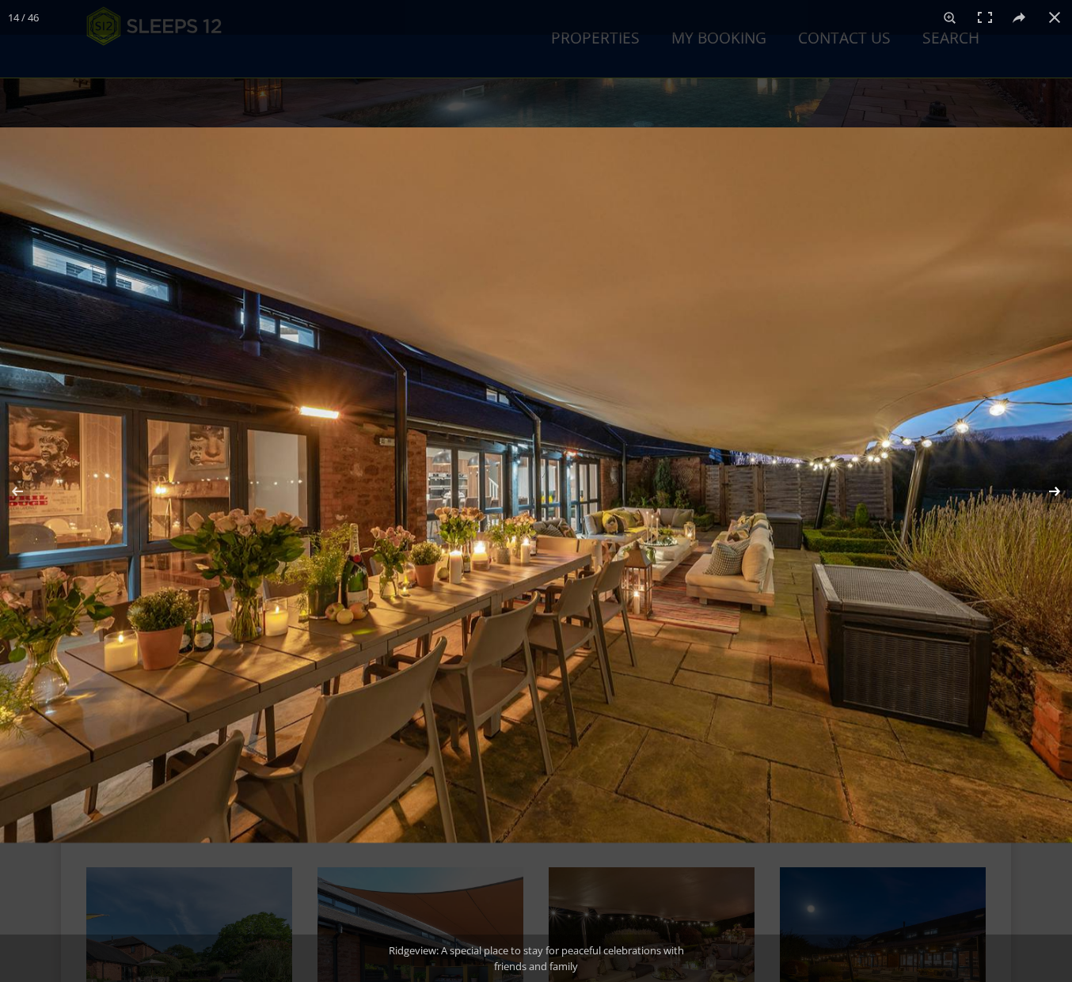
click at [1061, 488] on button at bounding box center [1043, 491] width 55 height 79
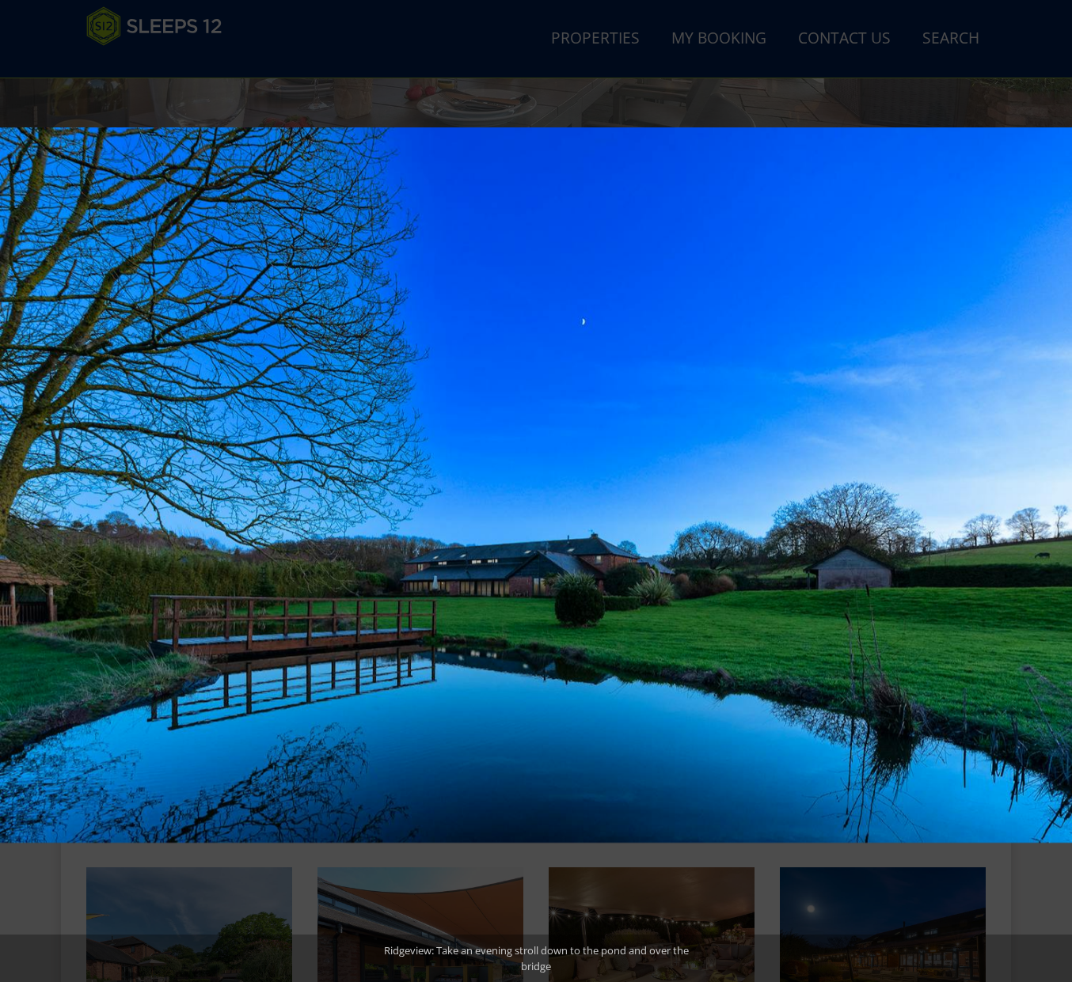
click at [1061, 488] on button at bounding box center [1043, 491] width 55 height 79
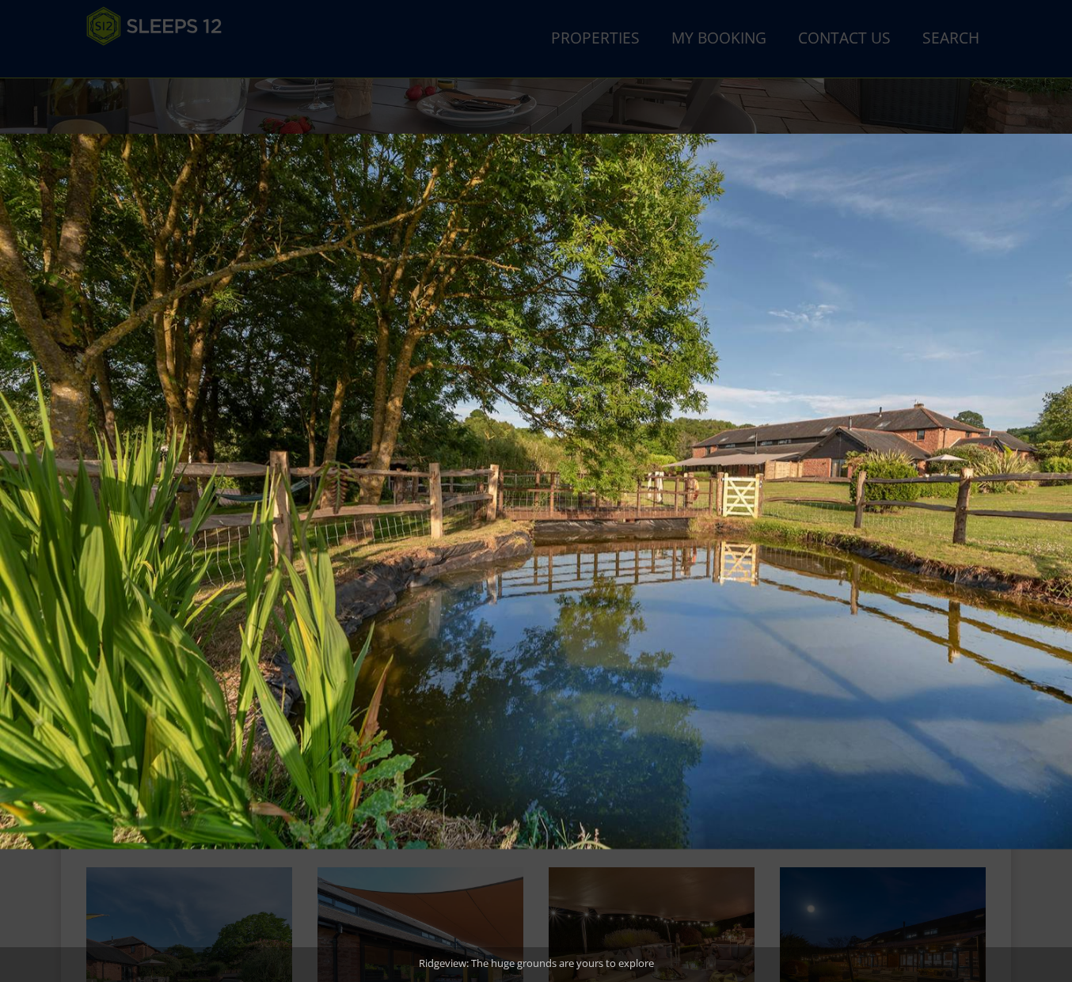
click at [1061, 488] on button at bounding box center [1043, 491] width 55 height 79
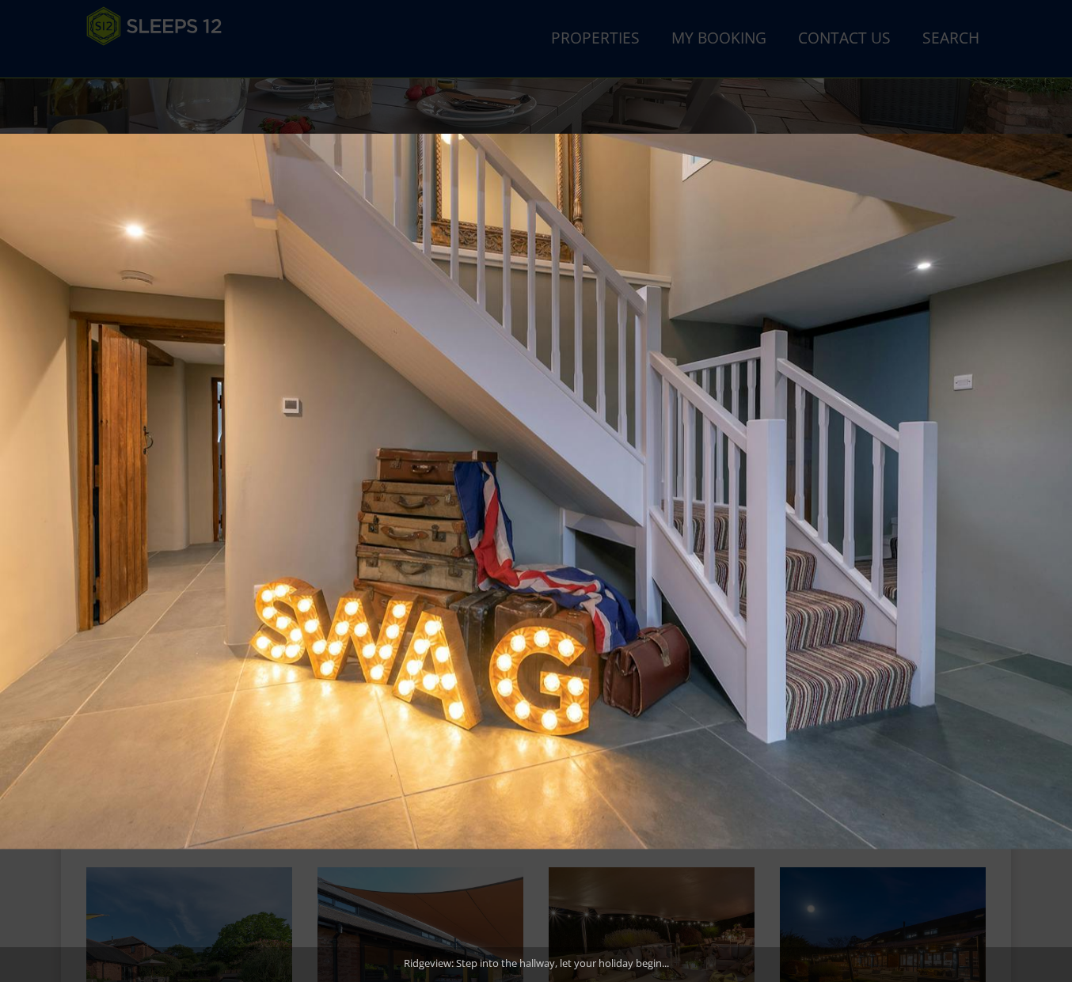
click at [1061, 488] on button at bounding box center [1043, 491] width 55 height 79
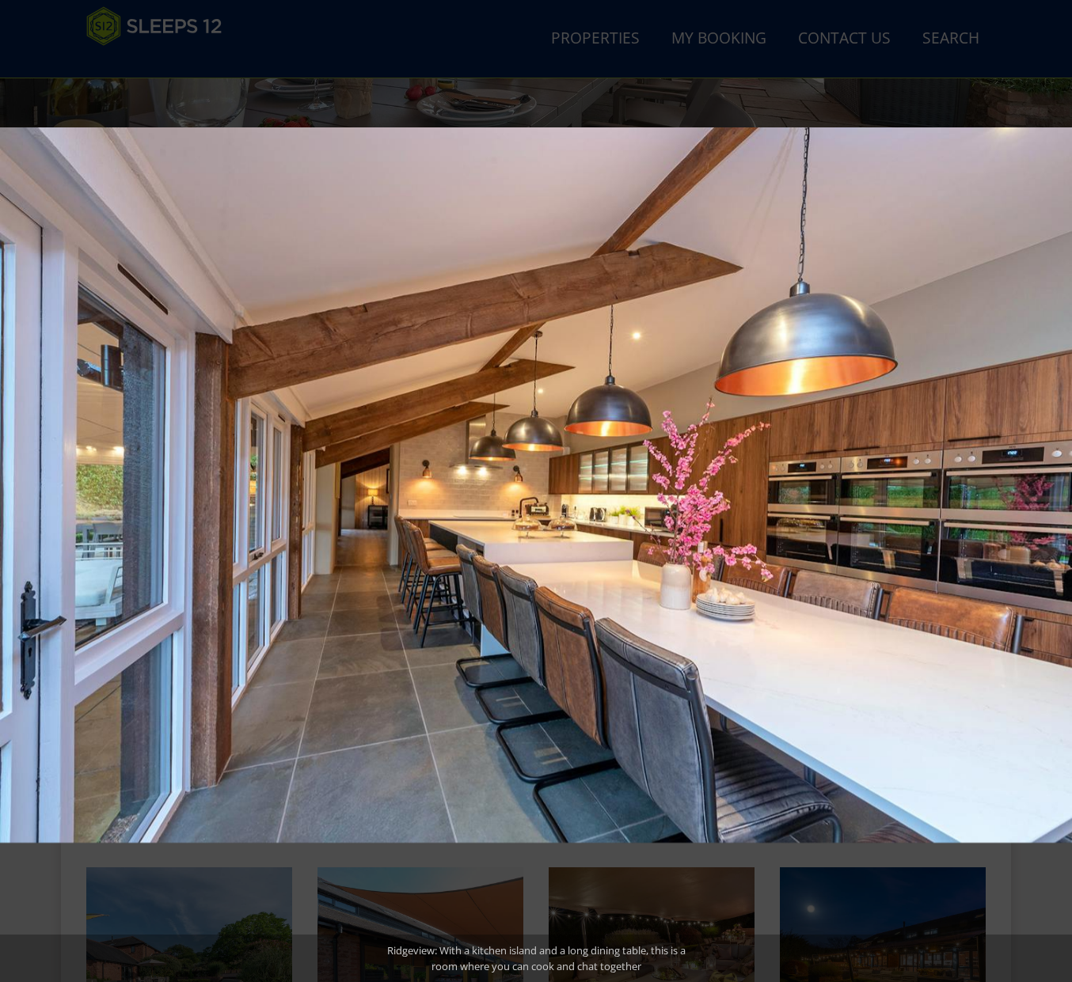
click at [1061, 488] on button at bounding box center [1043, 491] width 55 height 79
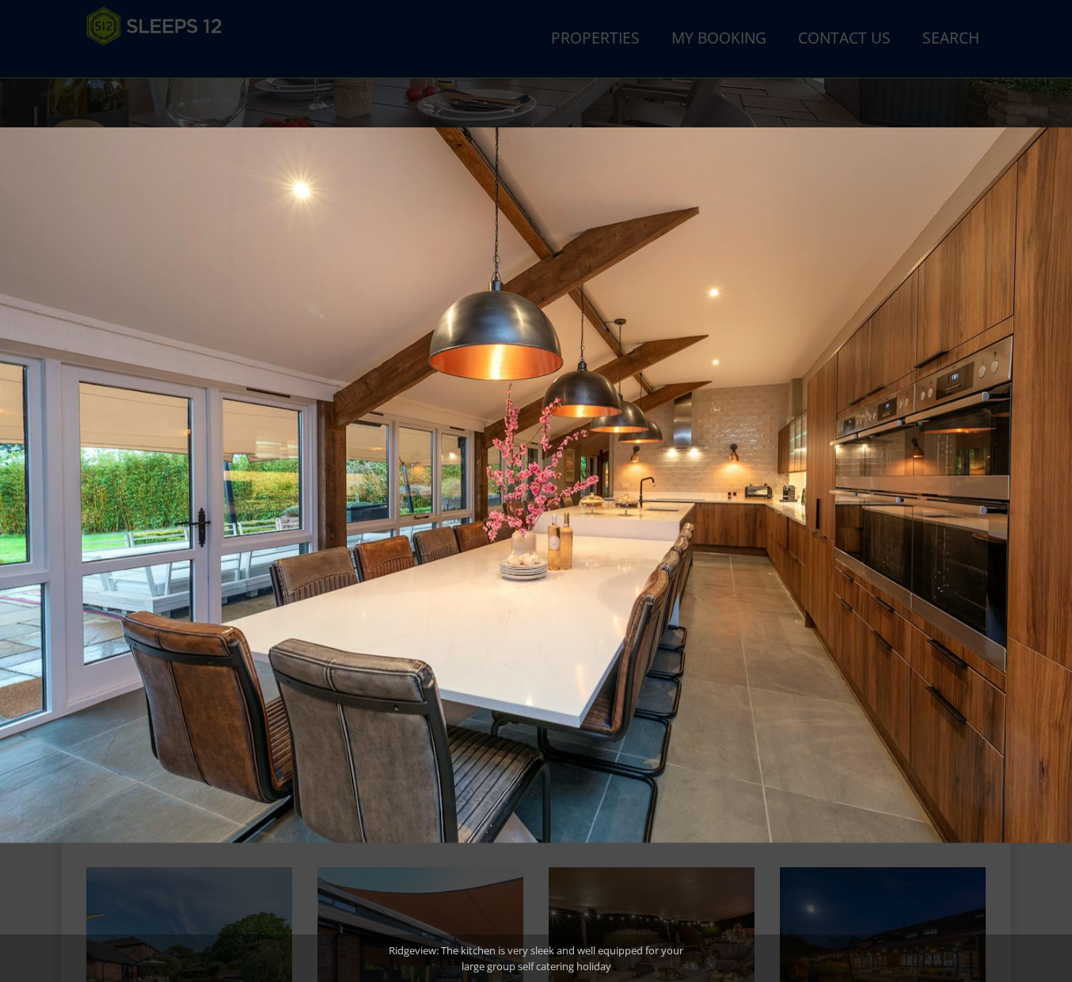
click at [1061, 488] on button at bounding box center [1043, 491] width 55 height 79
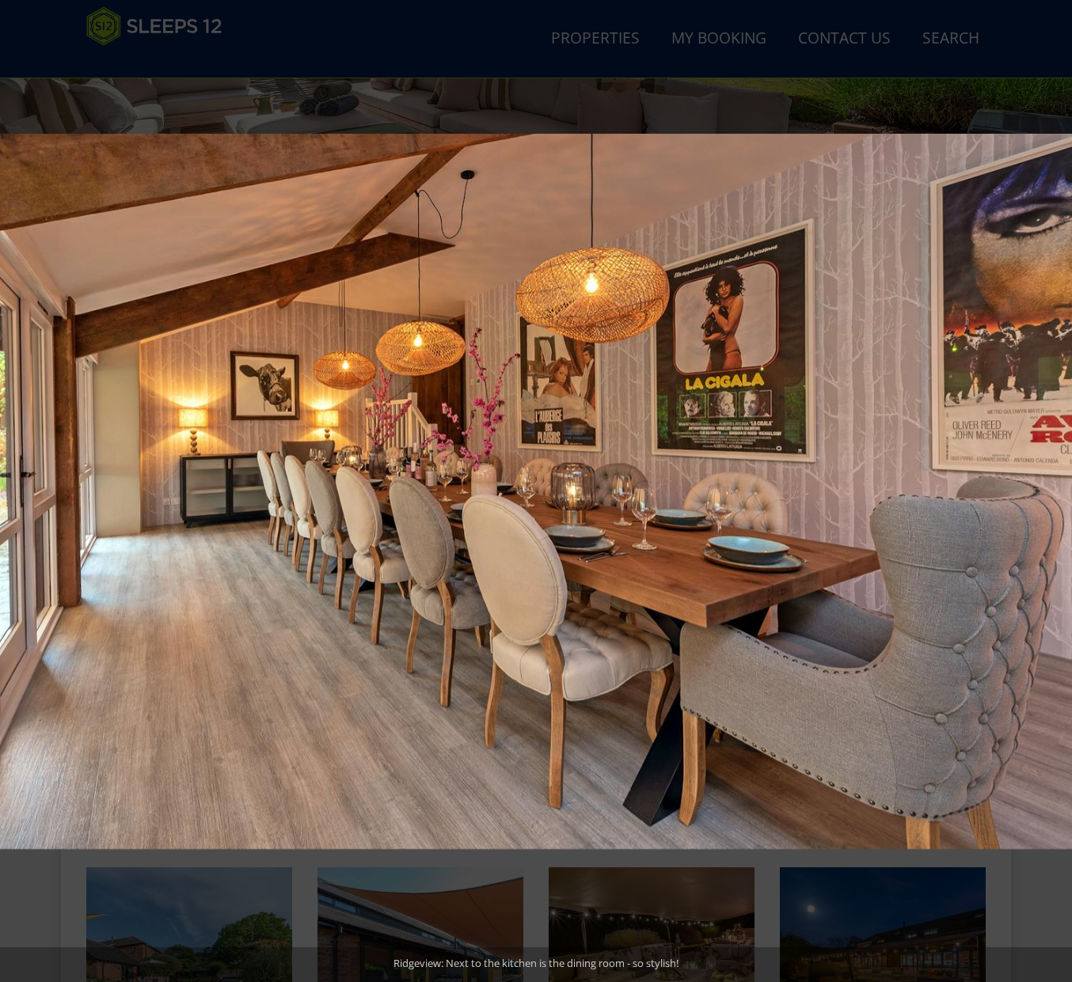
click at [1061, 488] on button at bounding box center [1043, 491] width 55 height 79
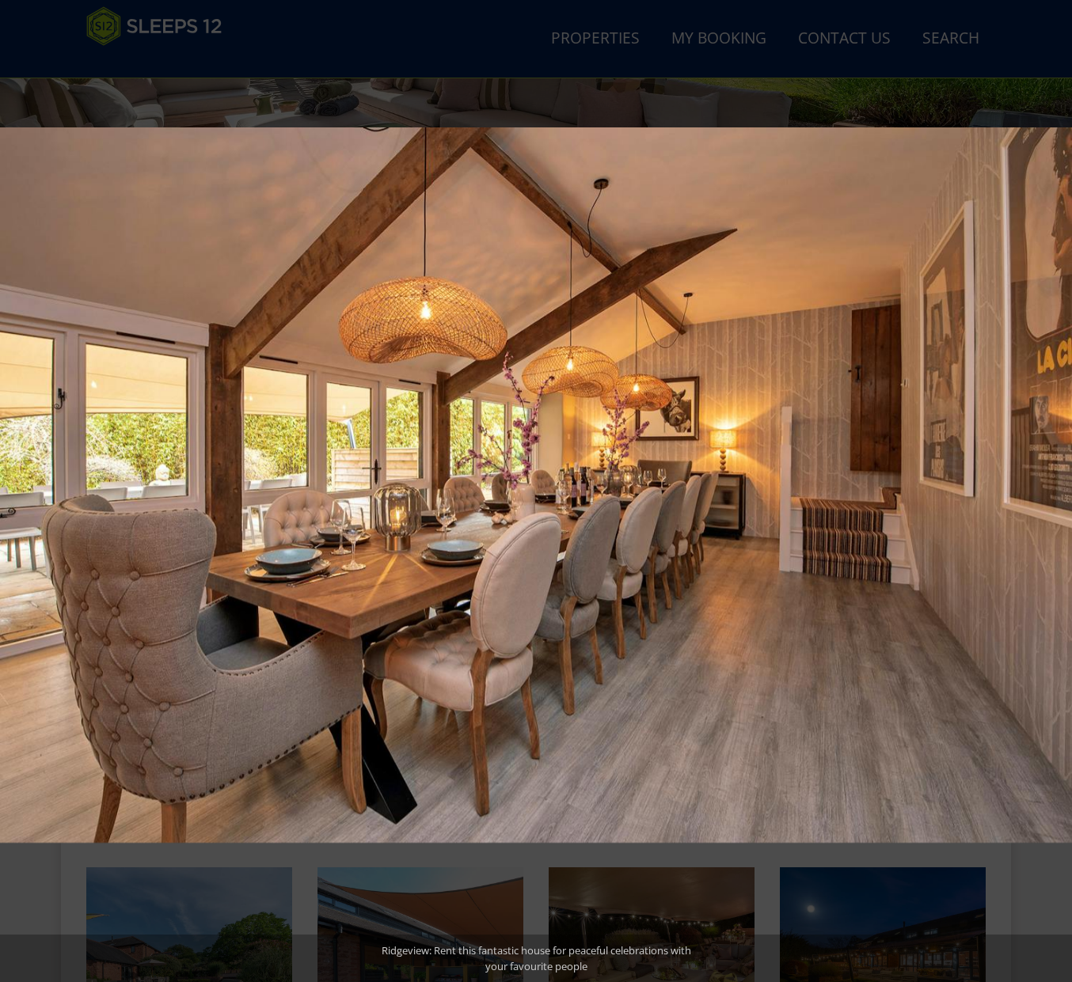
click at [1061, 488] on button at bounding box center [1043, 491] width 55 height 79
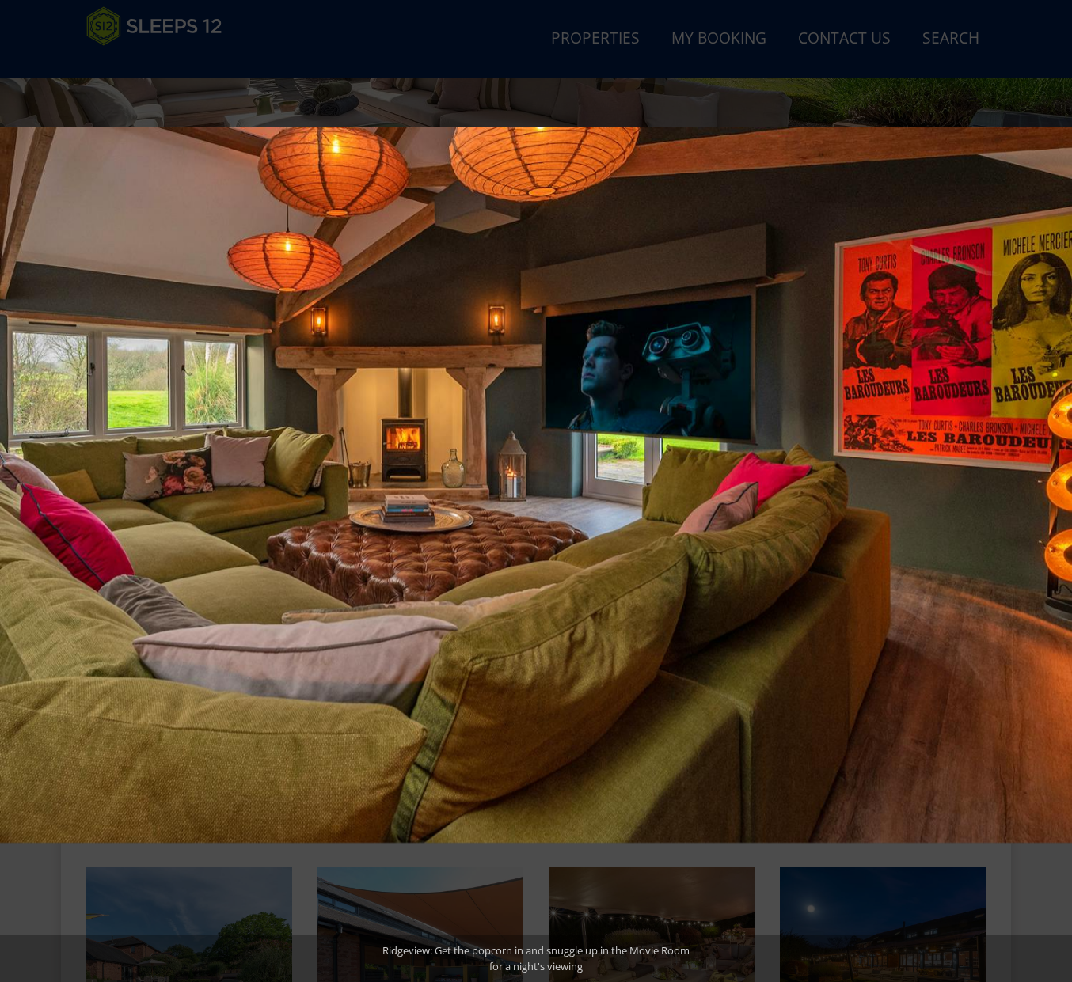
click at [1061, 488] on button at bounding box center [1043, 491] width 55 height 79
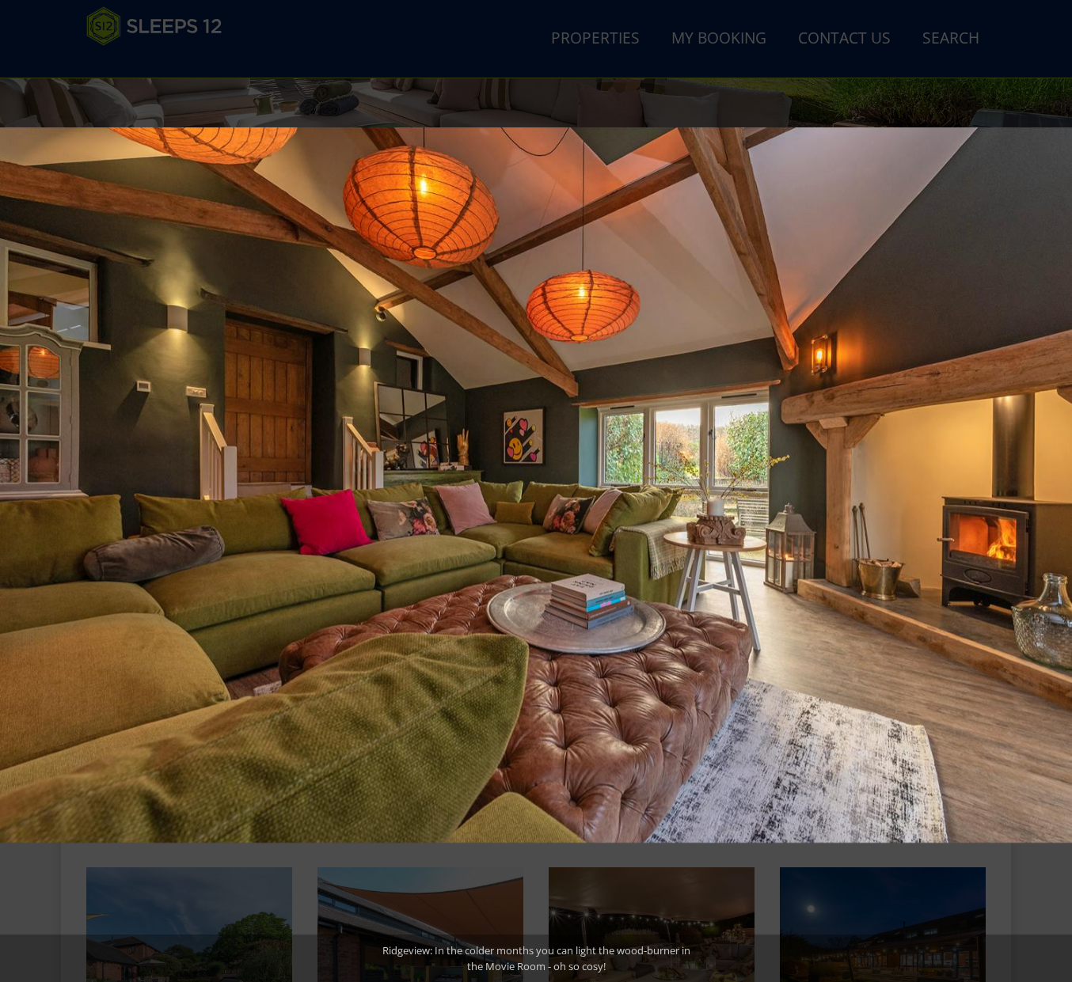
click at [1061, 488] on button at bounding box center [1043, 491] width 55 height 79
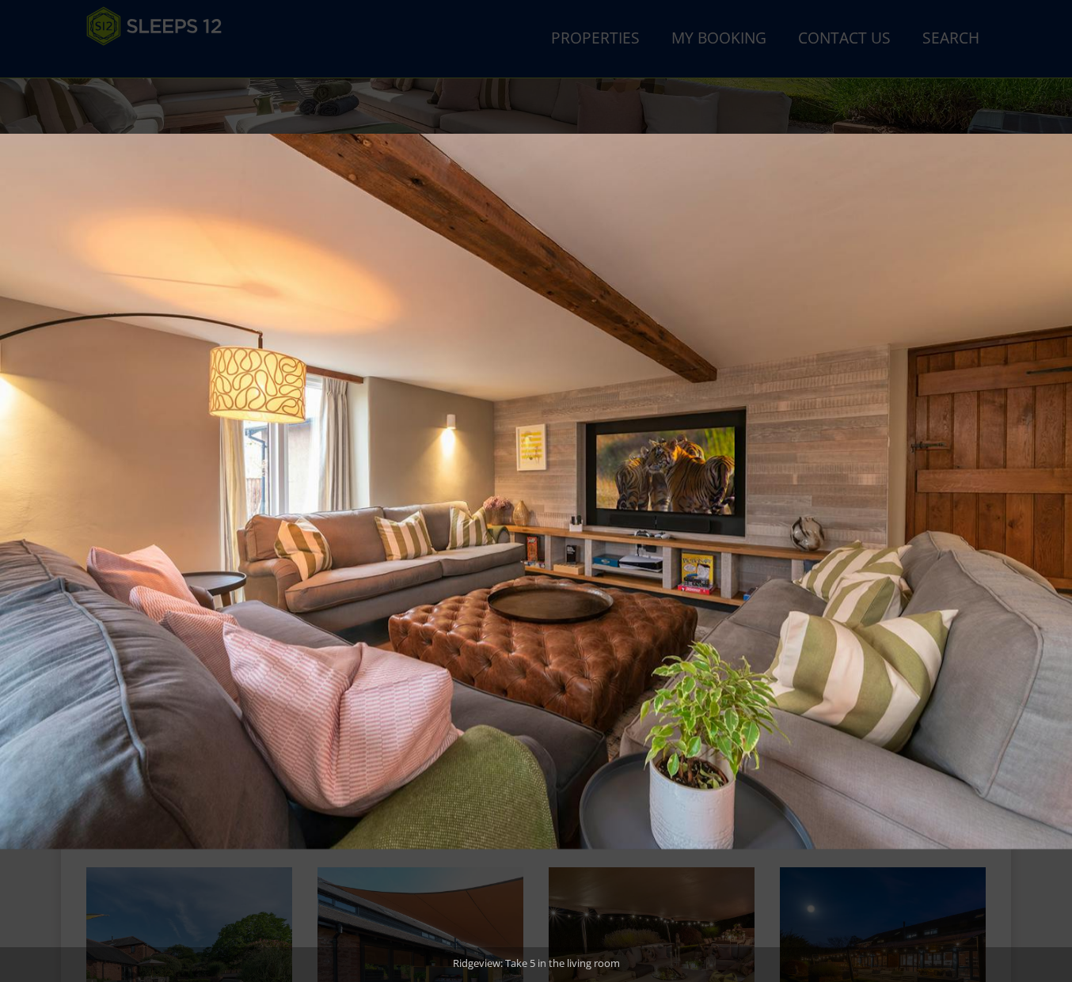
click at [1061, 488] on button at bounding box center [1043, 491] width 55 height 79
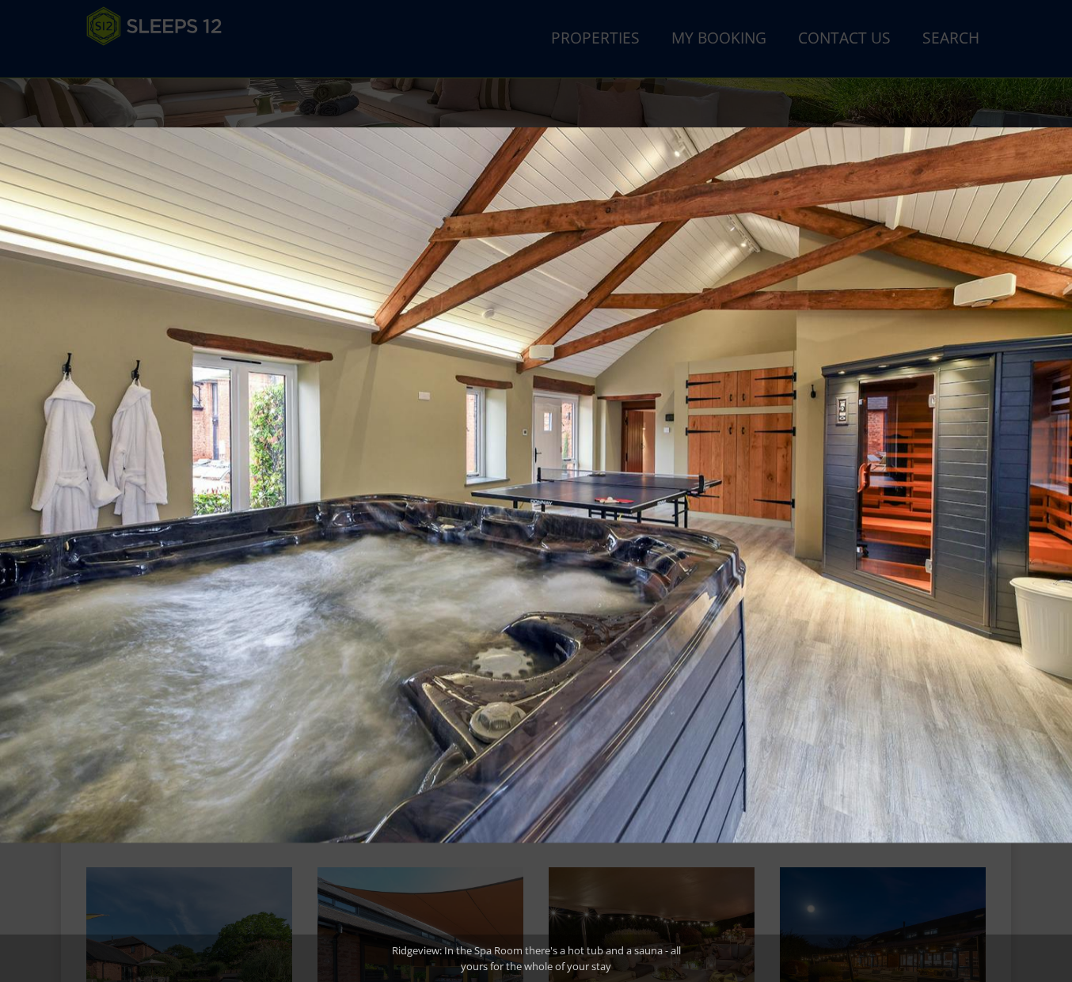
click at [1061, 488] on button at bounding box center [1043, 491] width 55 height 79
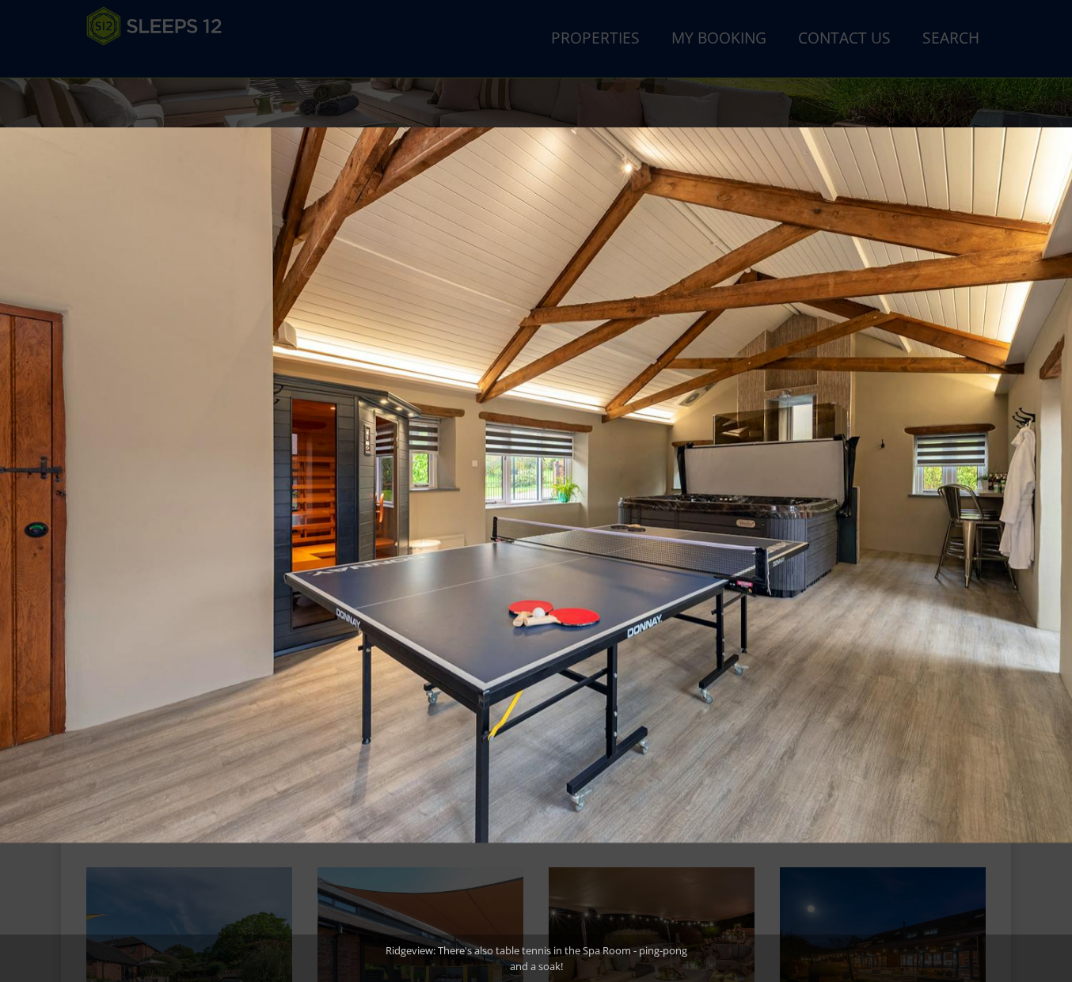
click at [1061, 488] on button at bounding box center [1043, 491] width 55 height 79
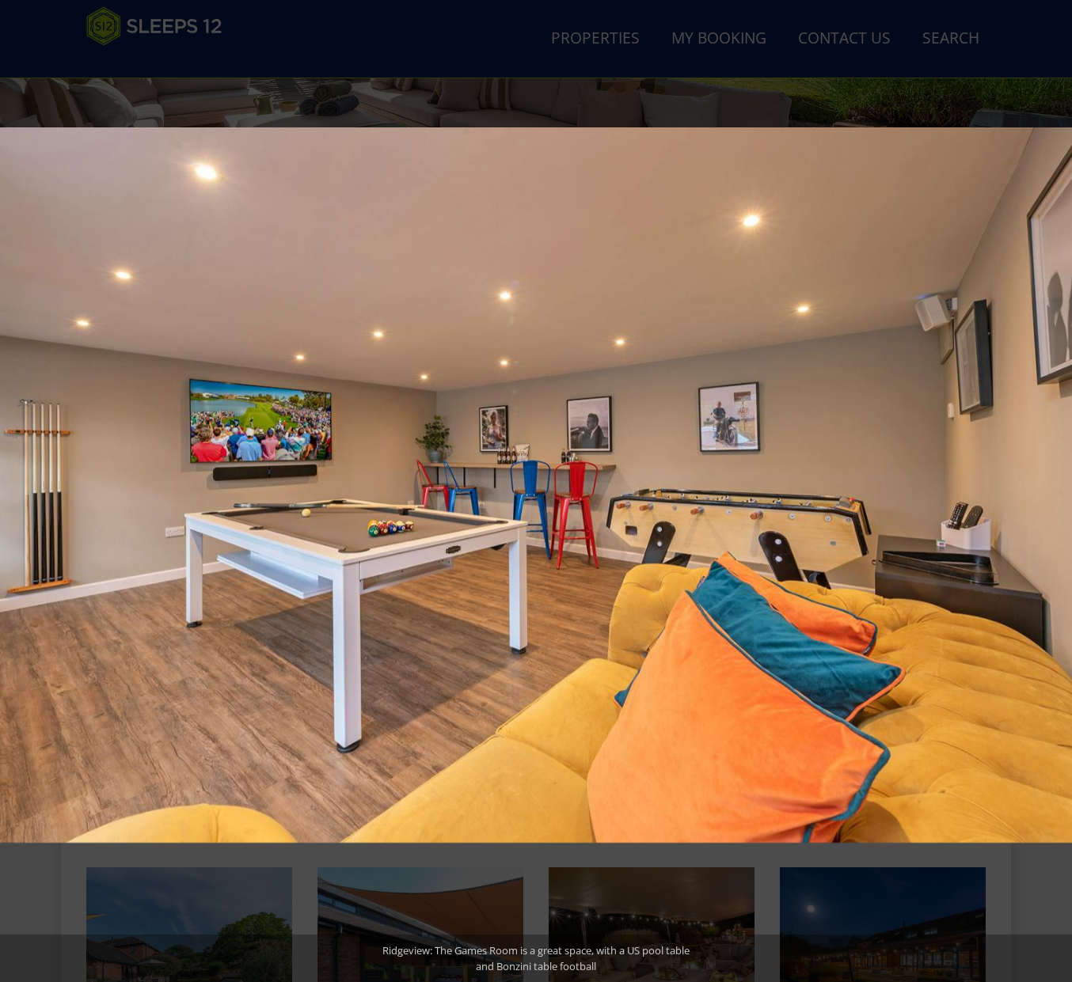
click at [1061, 488] on button at bounding box center [1043, 491] width 55 height 79
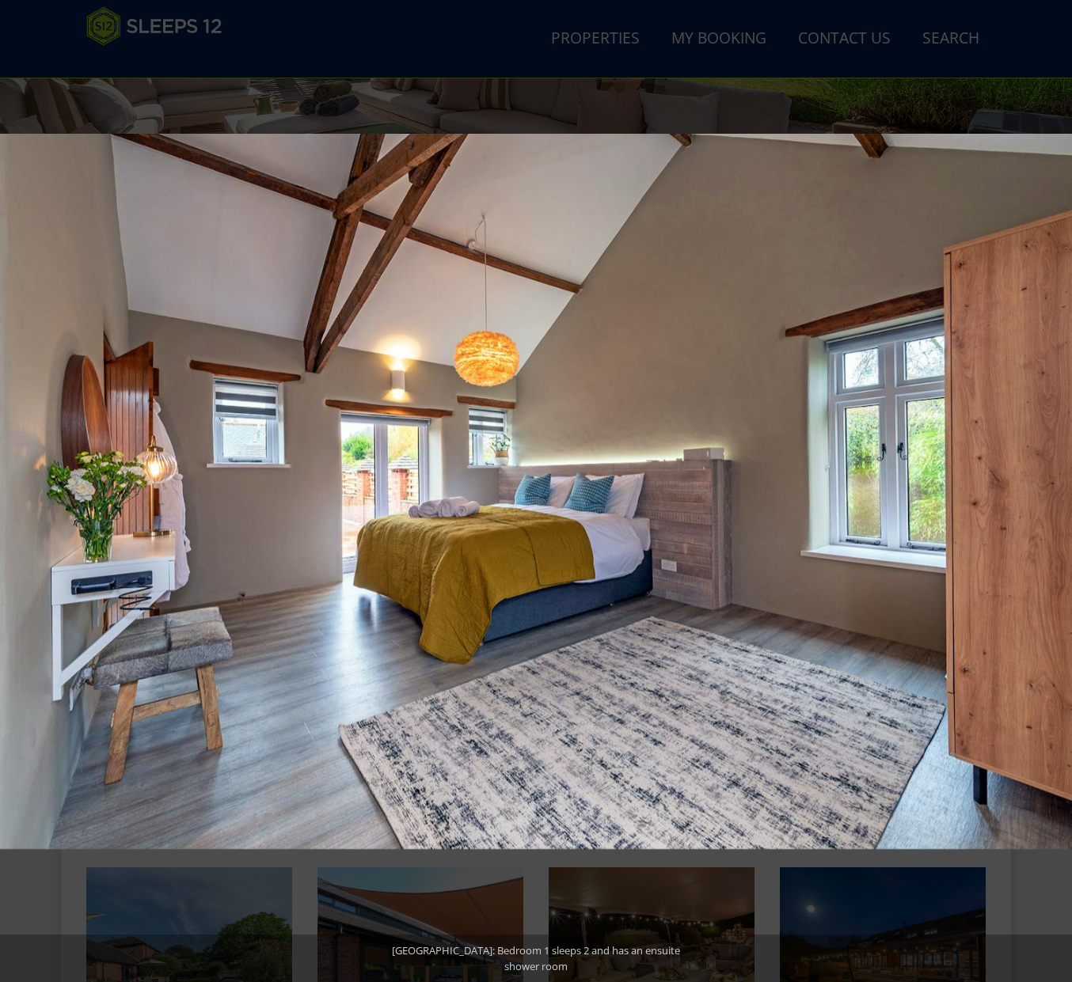
click at [1061, 488] on button at bounding box center [1043, 491] width 55 height 79
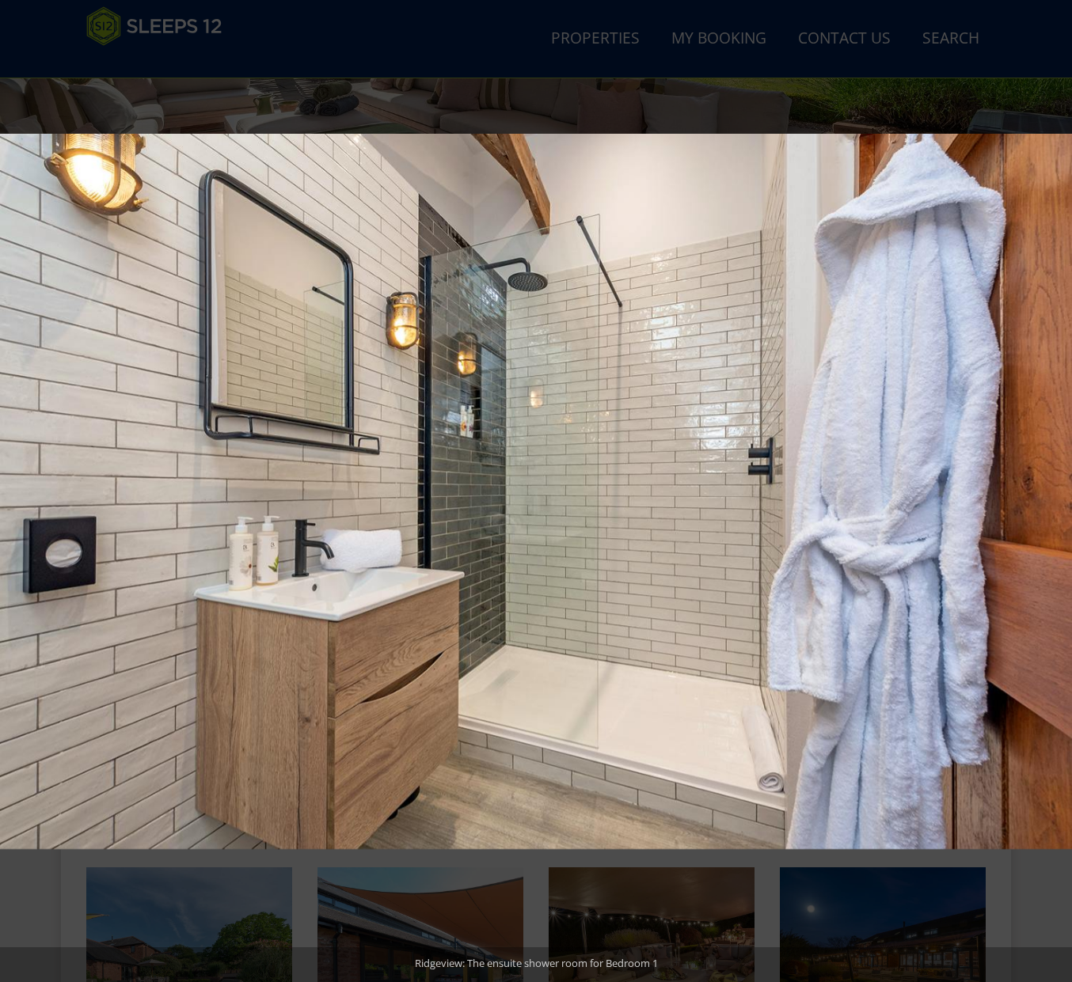
click at [1061, 488] on button at bounding box center [1043, 491] width 55 height 79
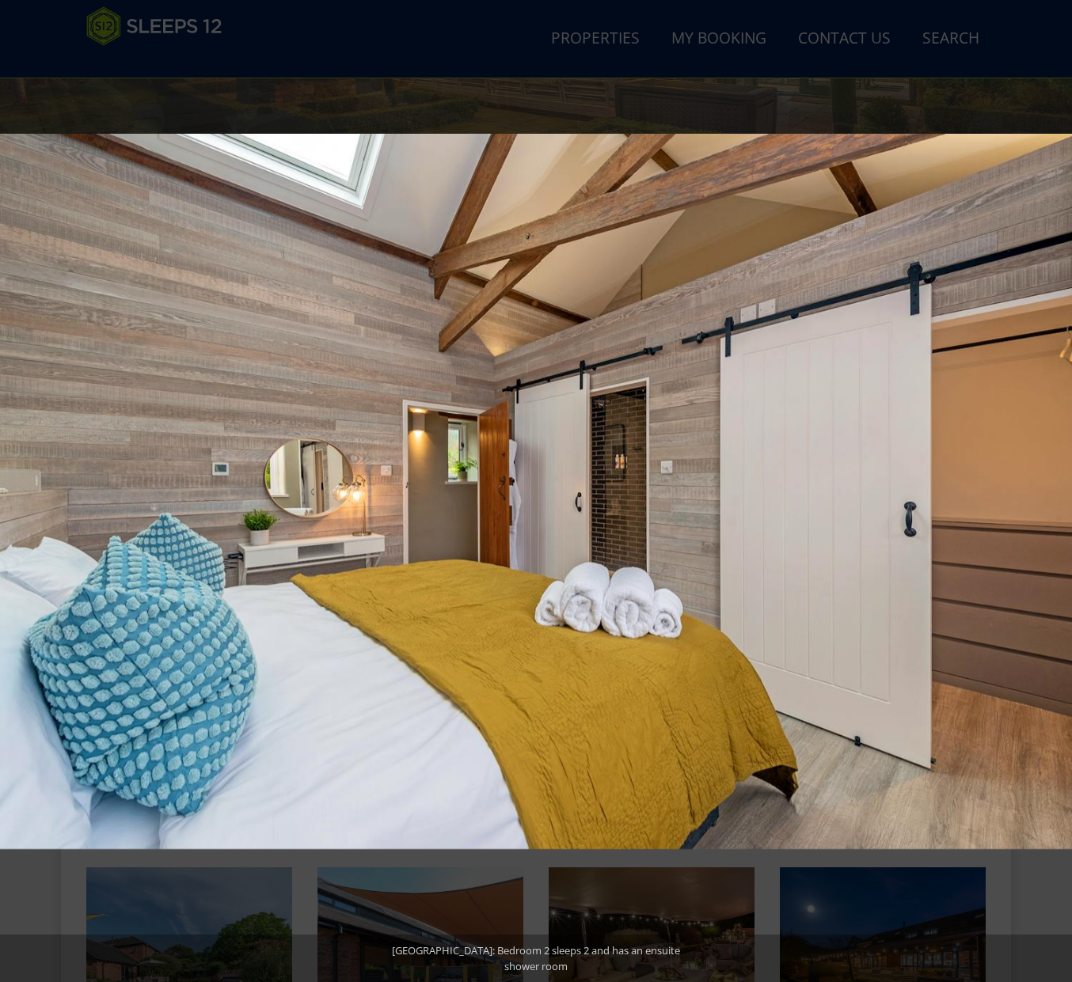
click at [1061, 488] on button at bounding box center [1043, 491] width 55 height 79
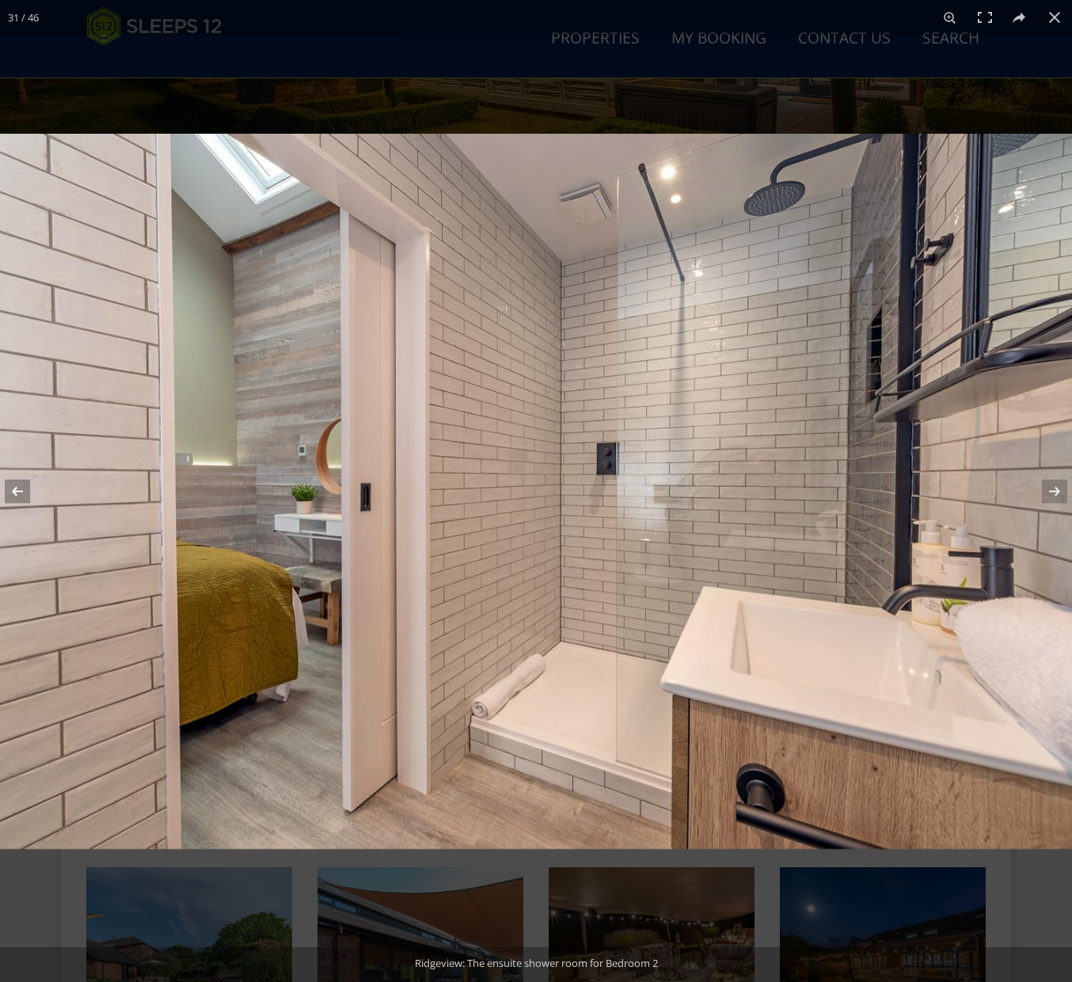
click at [25, 494] on button at bounding box center [27, 491] width 55 height 79
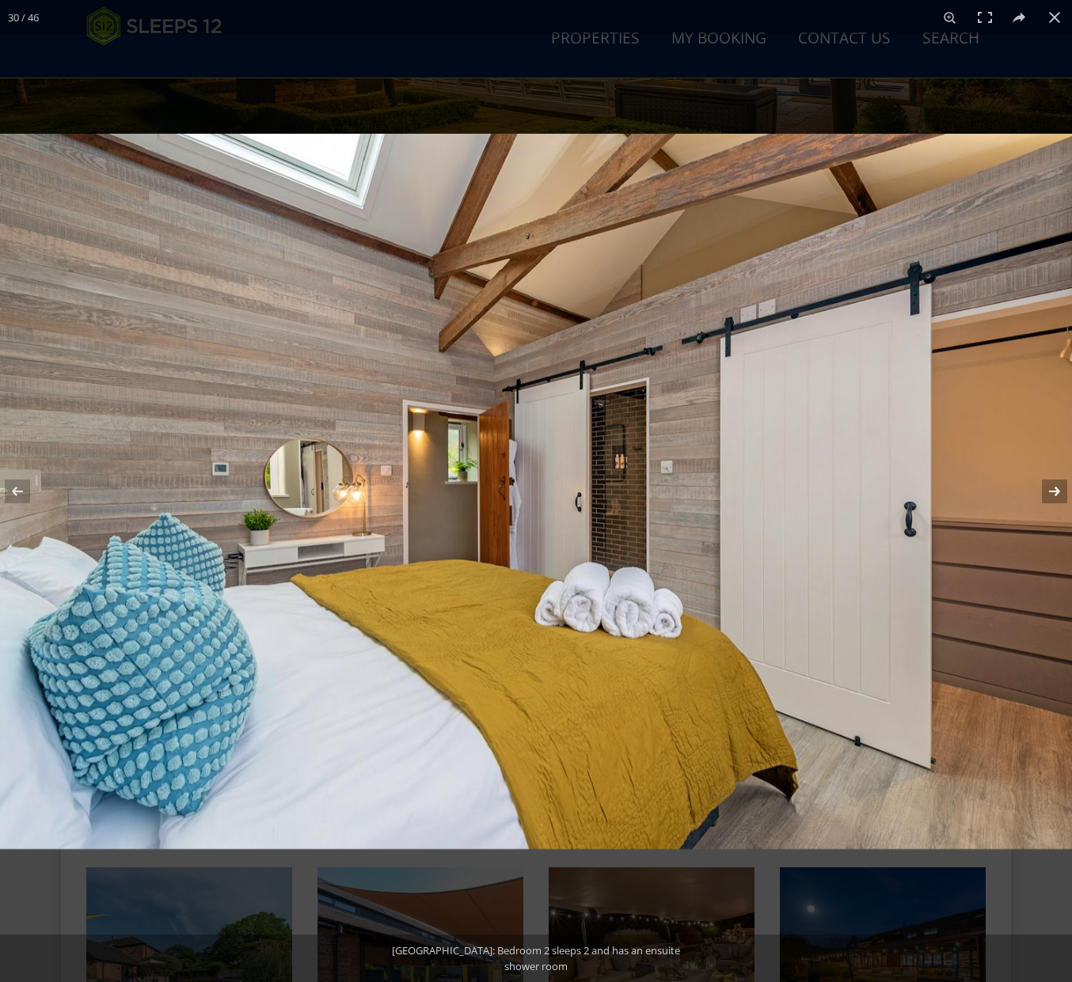
click at [1061, 484] on button at bounding box center [1043, 491] width 55 height 79
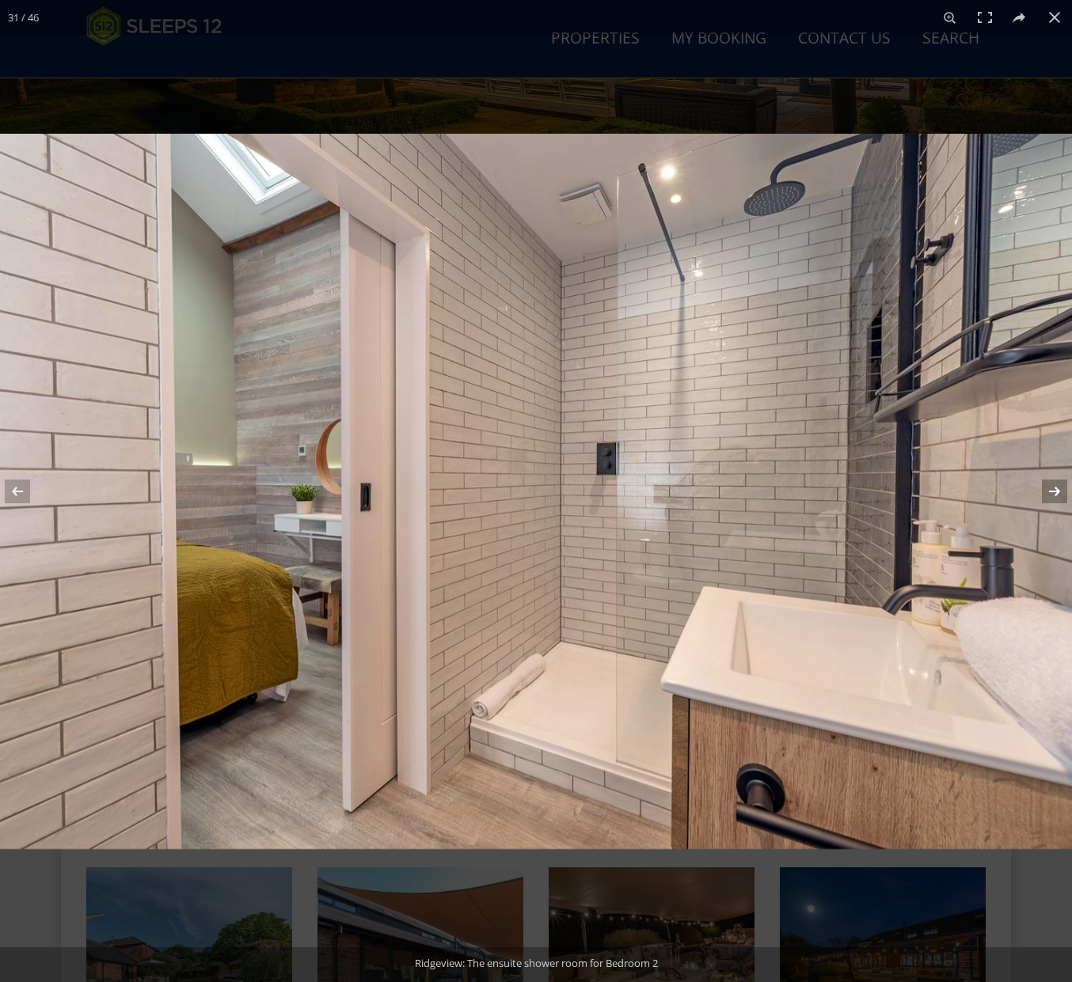
click at [1061, 484] on button at bounding box center [1043, 491] width 55 height 79
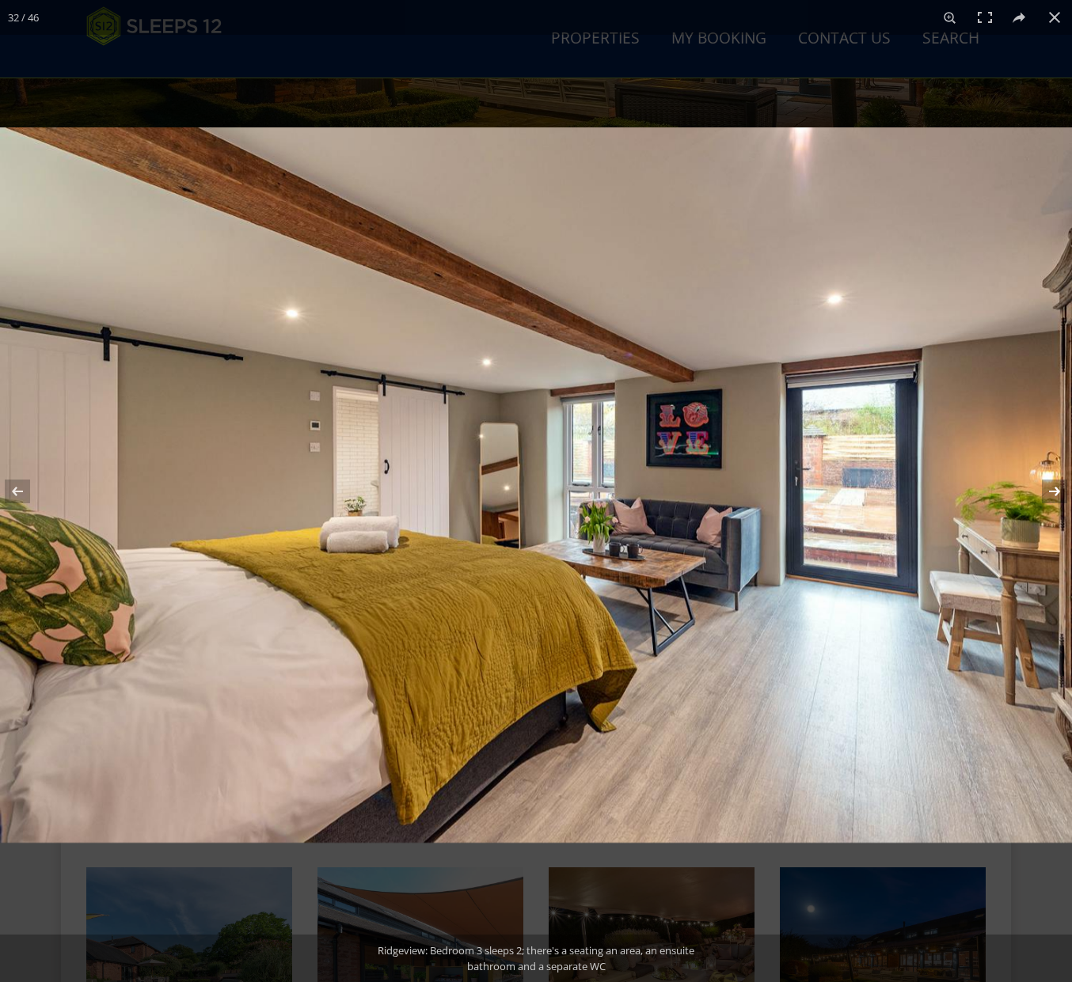
click at [1061, 484] on button at bounding box center [1043, 491] width 55 height 79
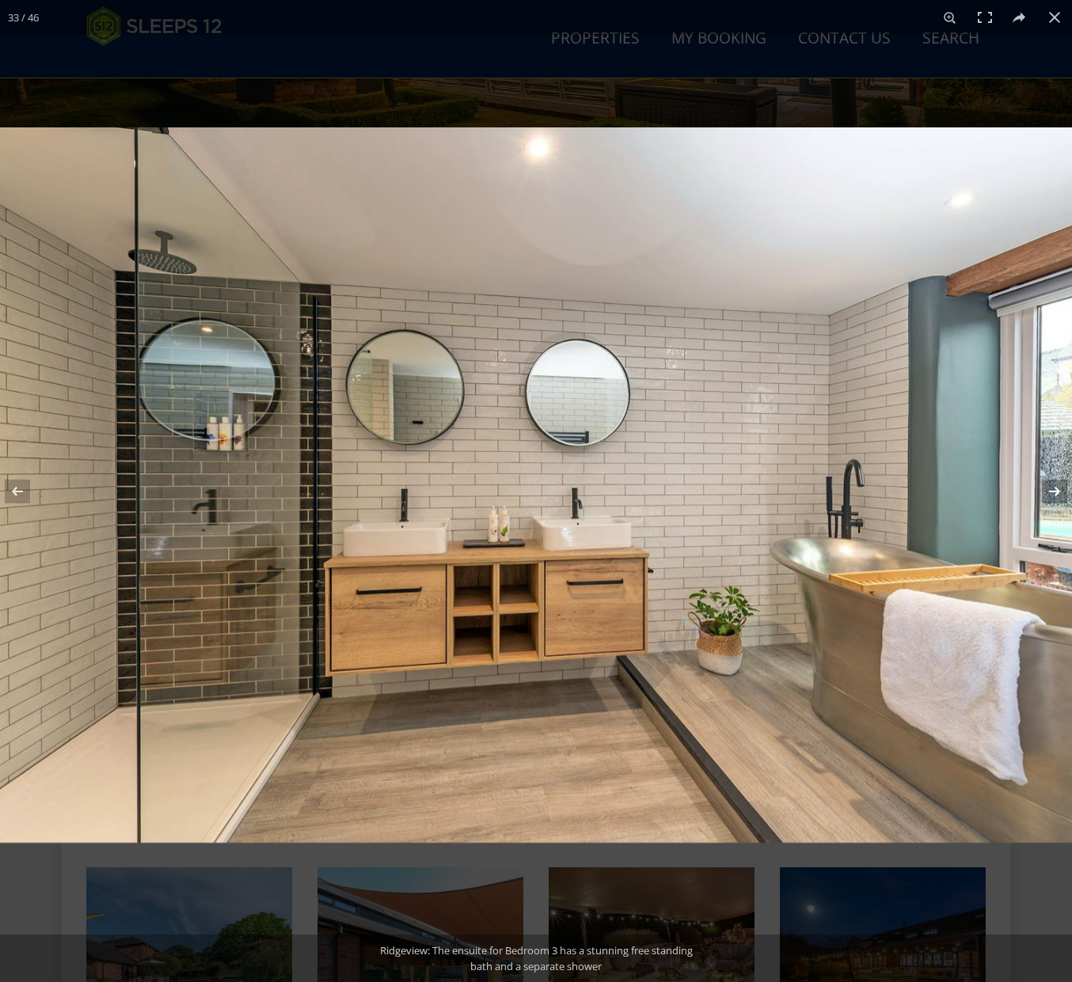
click at [1061, 484] on button at bounding box center [1043, 491] width 55 height 79
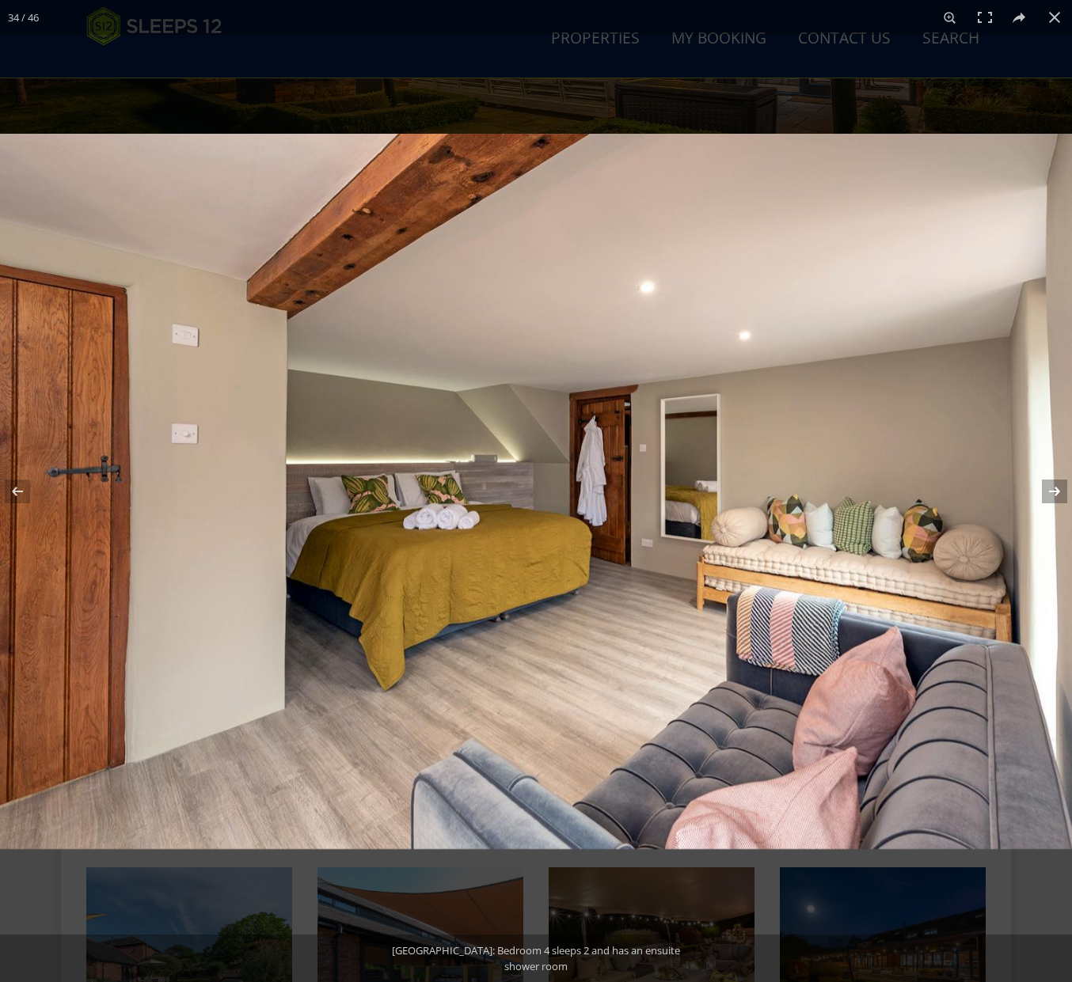
click at [1061, 484] on button at bounding box center [1043, 491] width 55 height 79
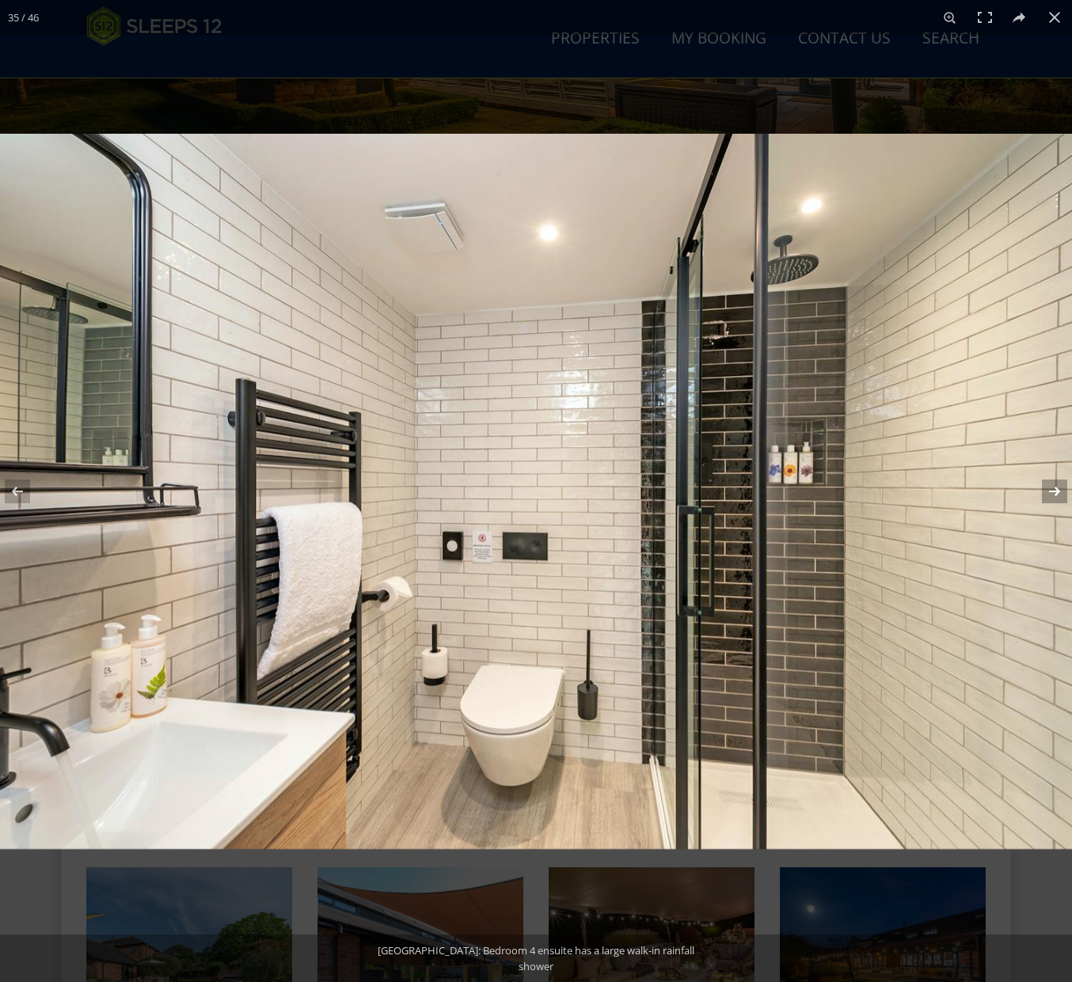
click at [1061, 484] on button at bounding box center [1043, 491] width 55 height 79
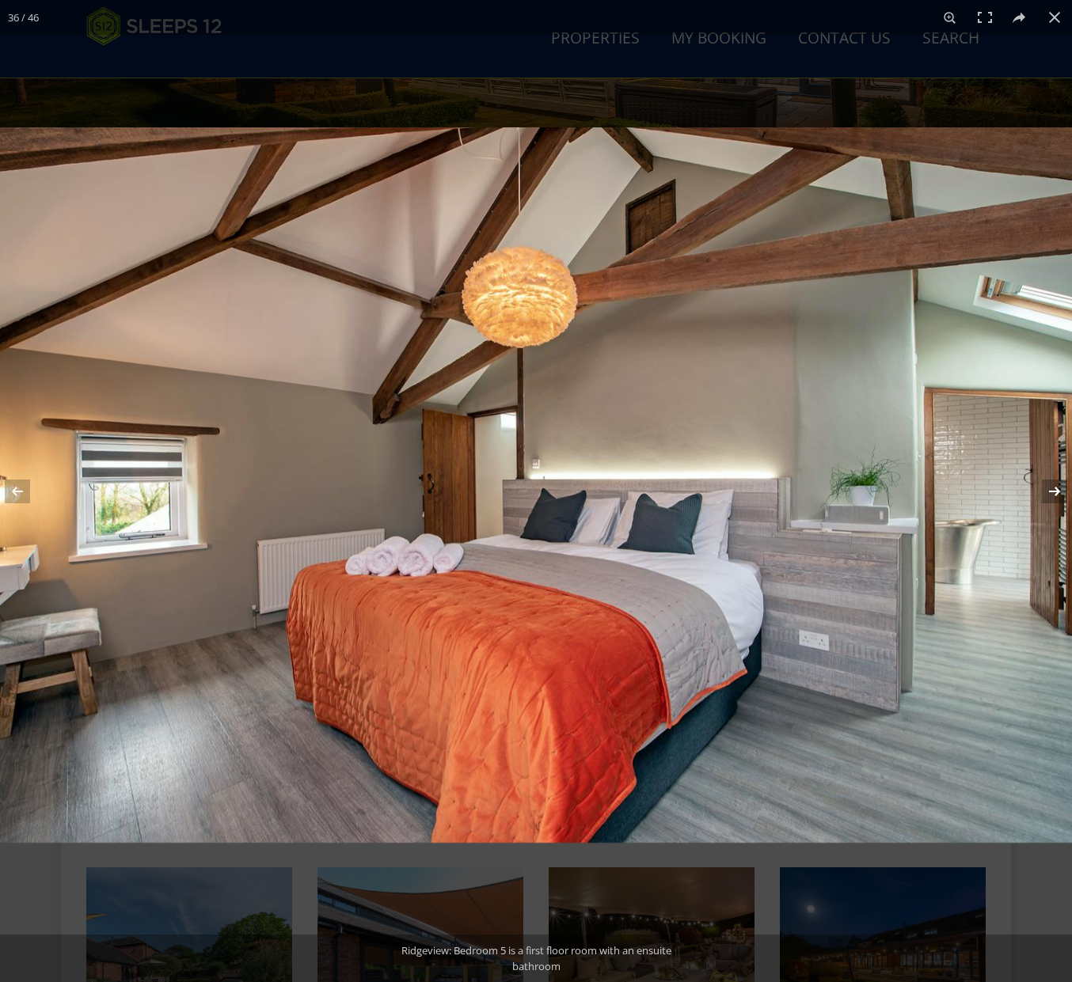
click at [1061, 484] on button at bounding box center [1043, 491] width 55 height 79
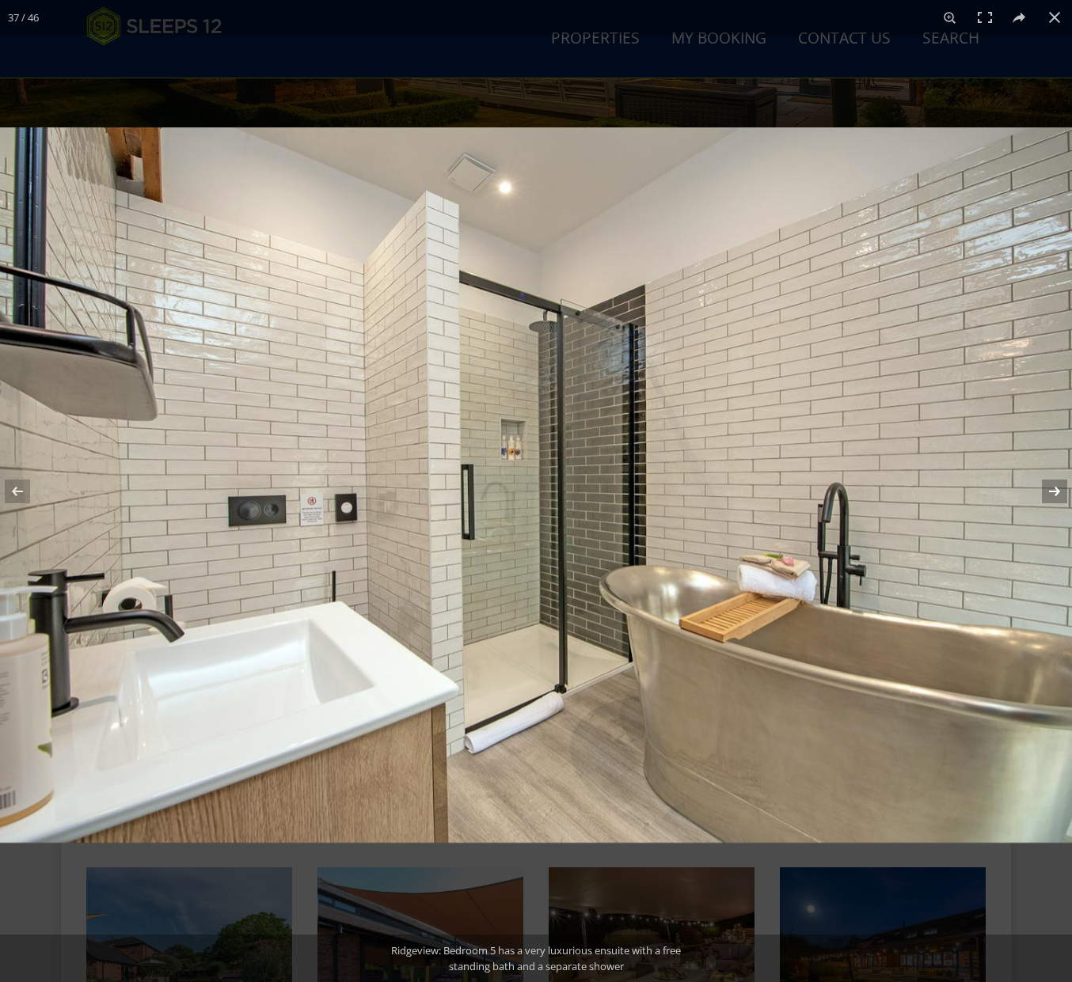
click at [1061, 484] on button at bounding box center [1043, 491] width 55 height 79
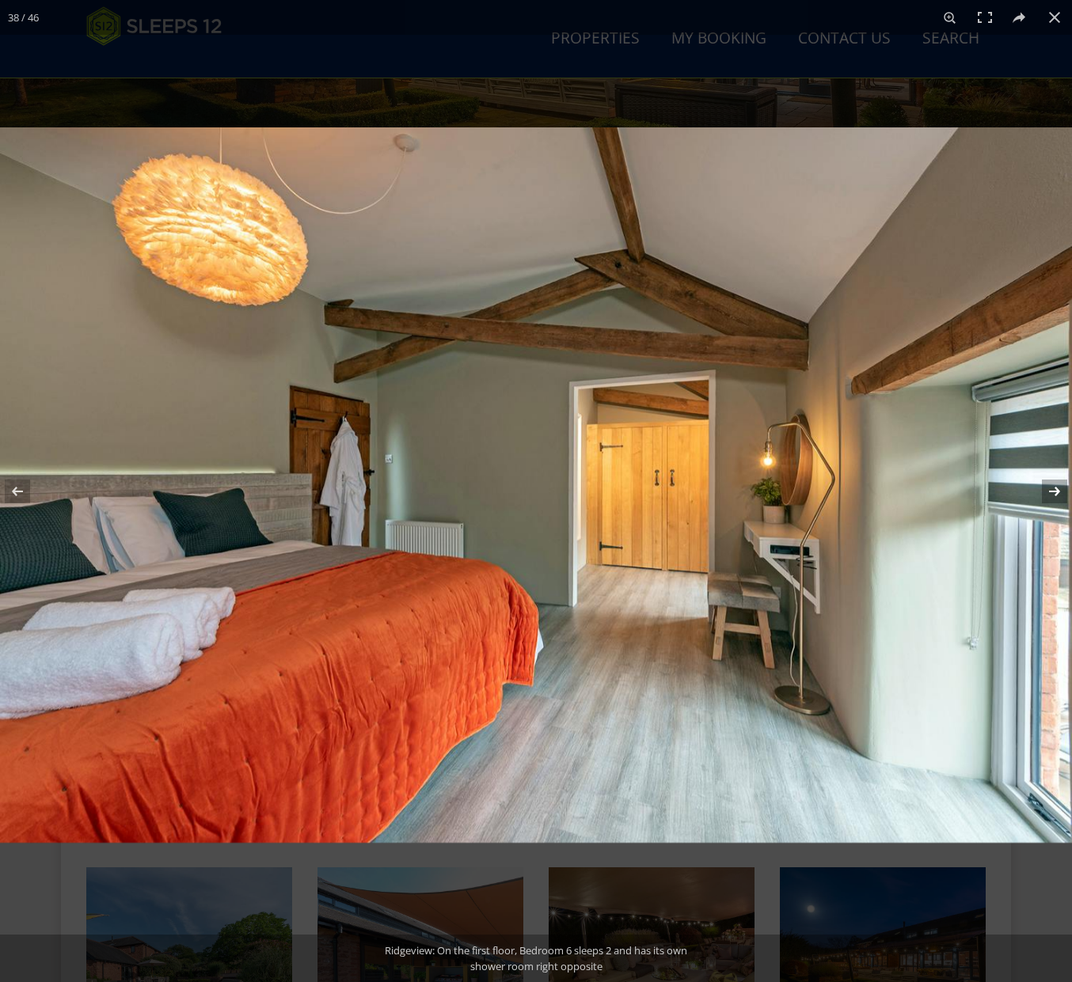
click at [1061, 484] on button at bounding box center [1043, 491] width 55 height 79
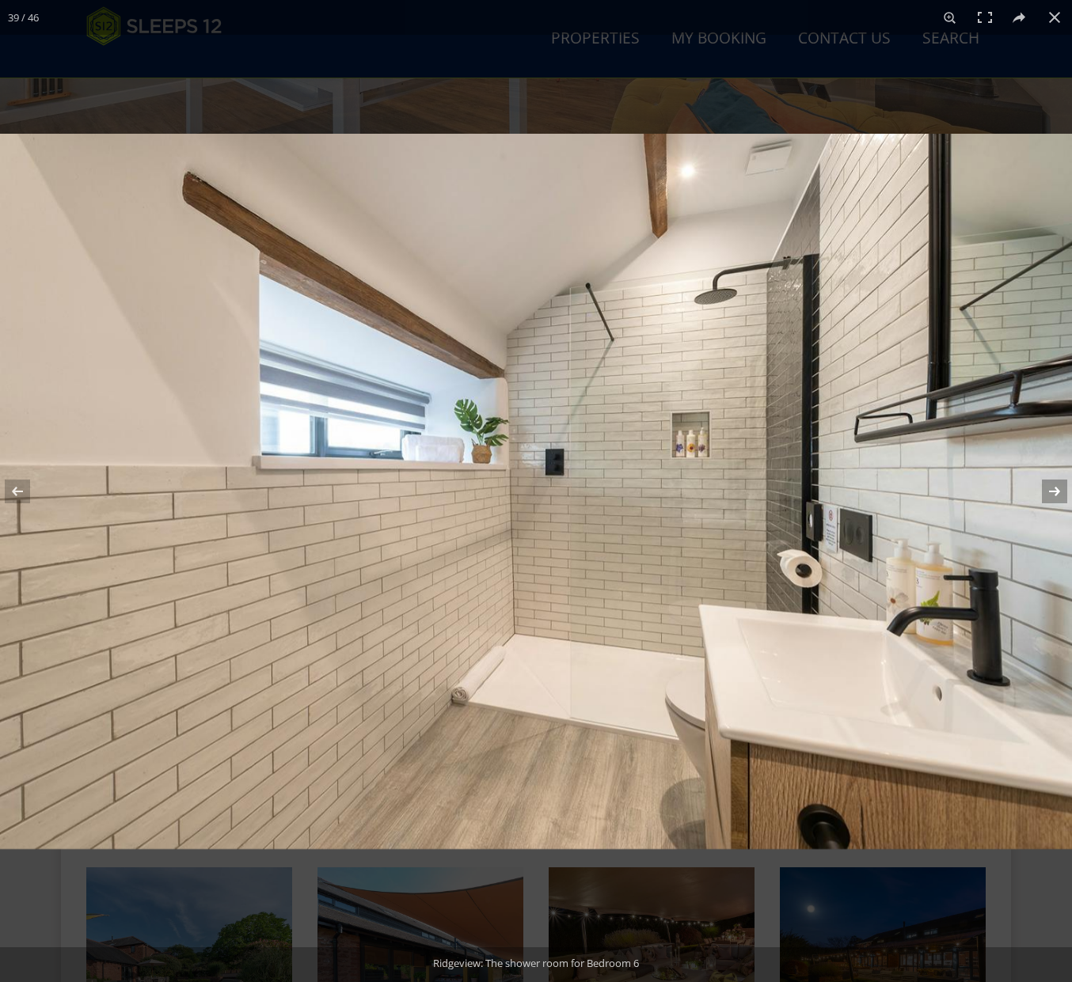
click at [1061, 484] on button at bounding box center [1043, 491] width 55 height 79
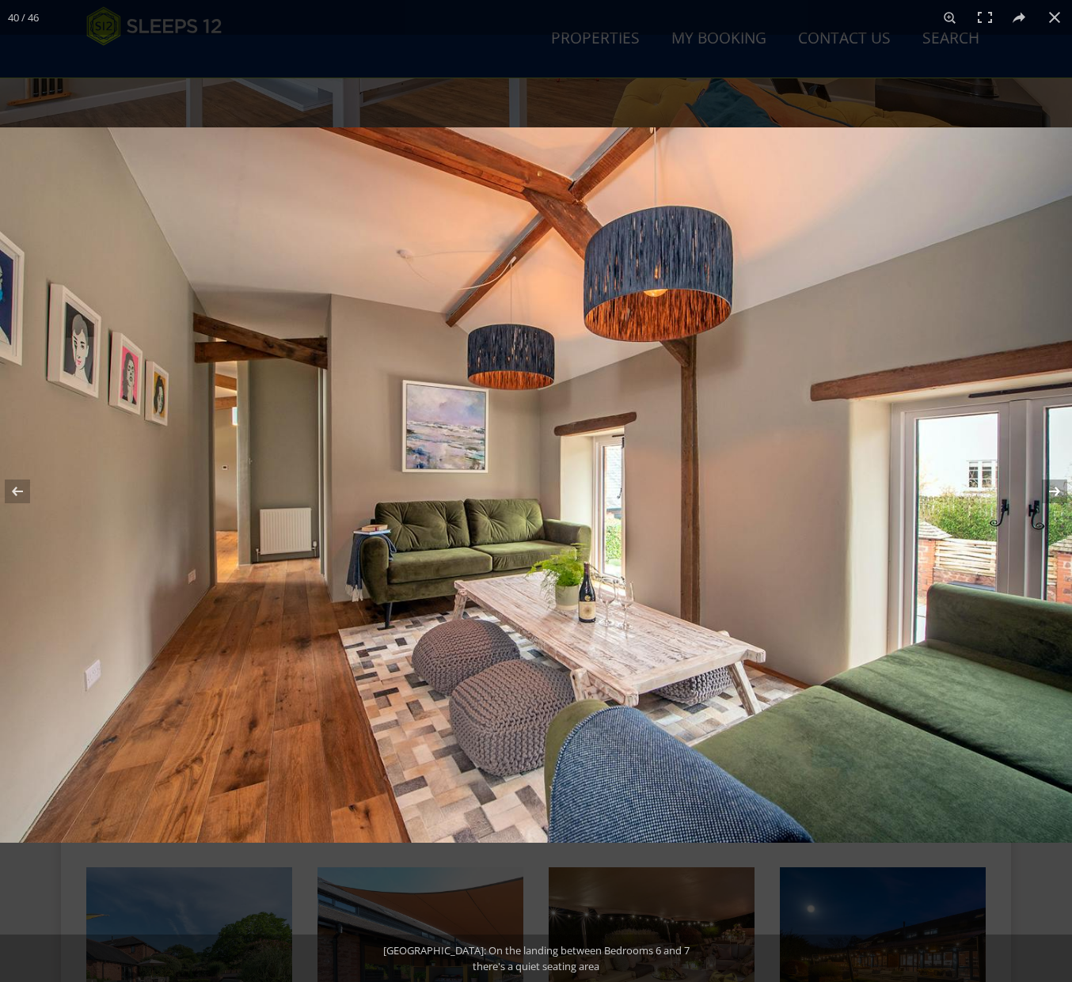
click at [1061, 484] on button at bounding box center [1043, 491] width 55 height 79
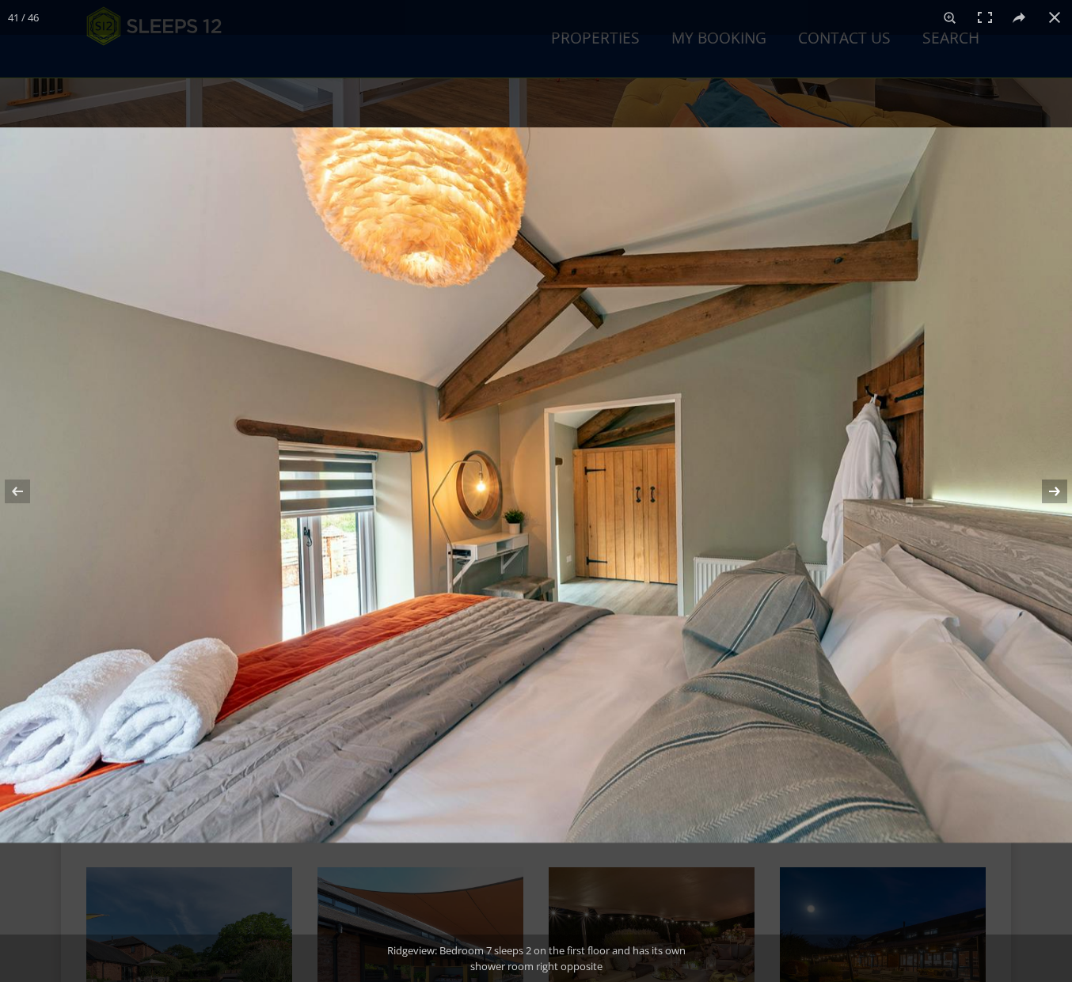
click at [1061, 484] on button at bounding box center [1043, 491] width 55 height 79
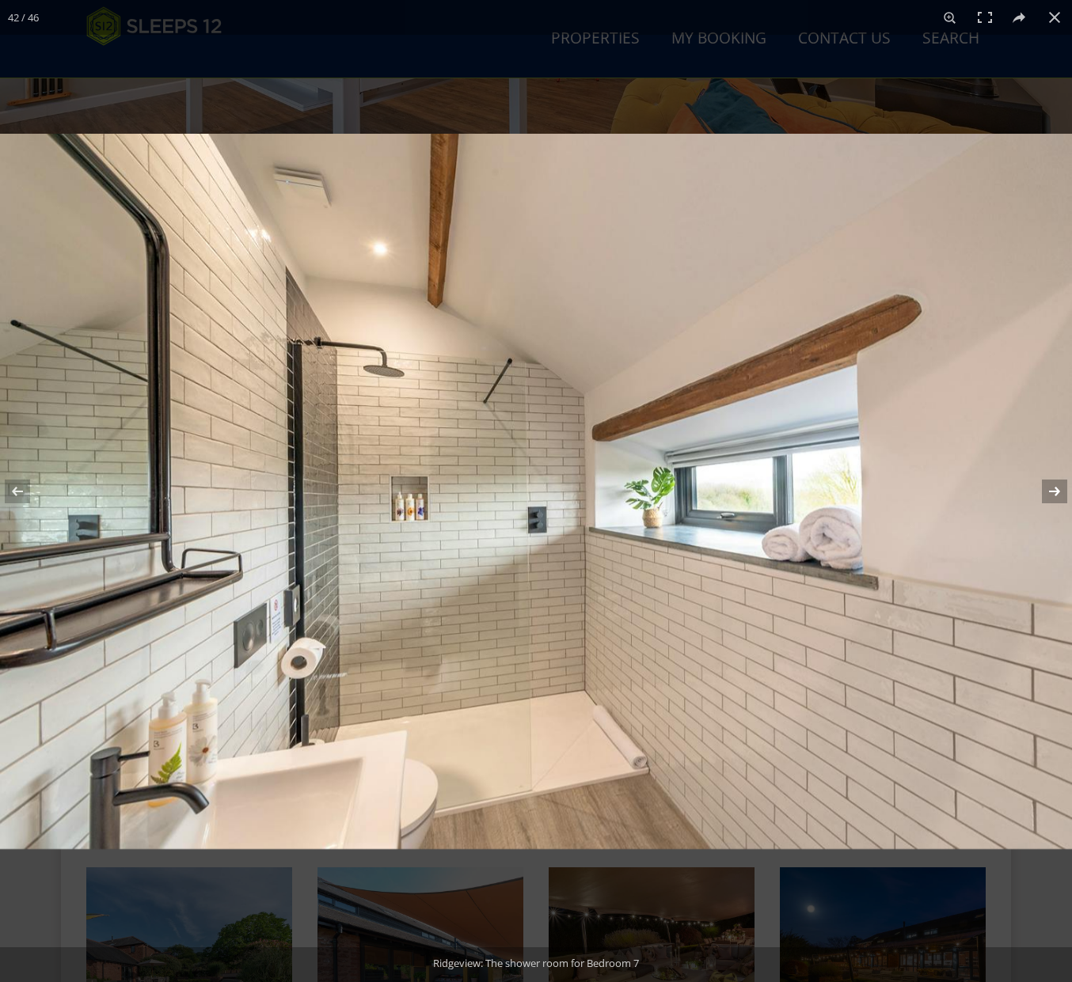
click at [1061, 484] on button at bounding box center [1043, 491] width 55 height 79
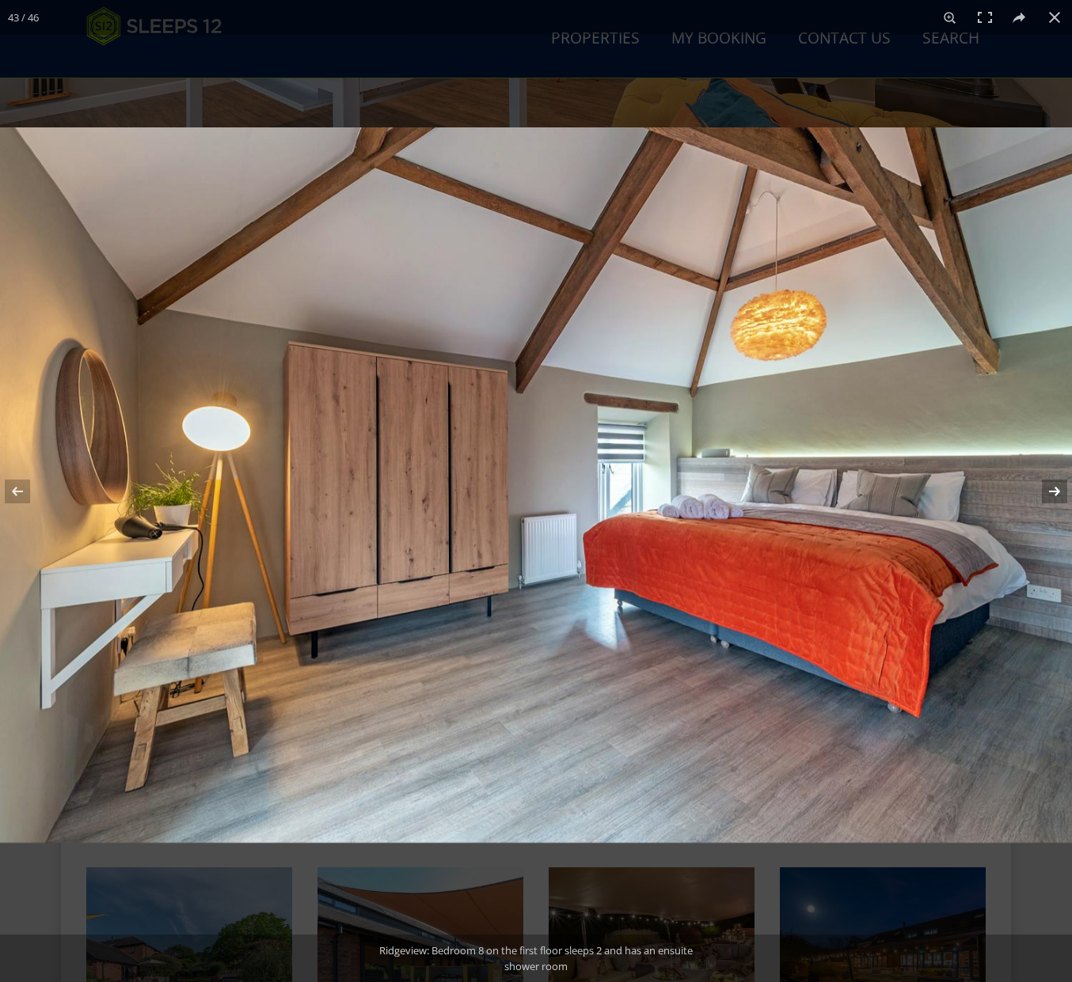
click at [1061, 484] on button at bounding box center [1043, 491] width 55 height 79
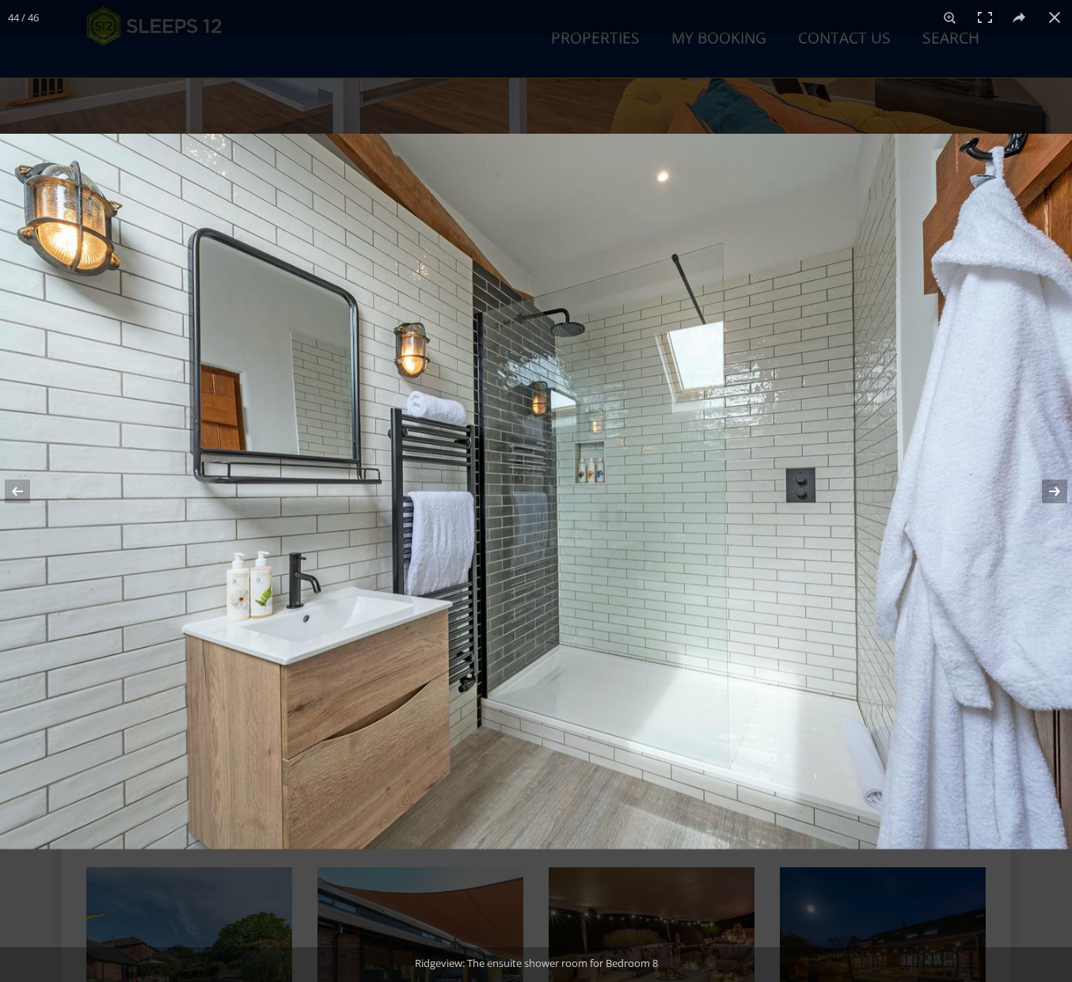
click at [1061, 484] on button at bounding box center [1043, 491] width 55 height 79
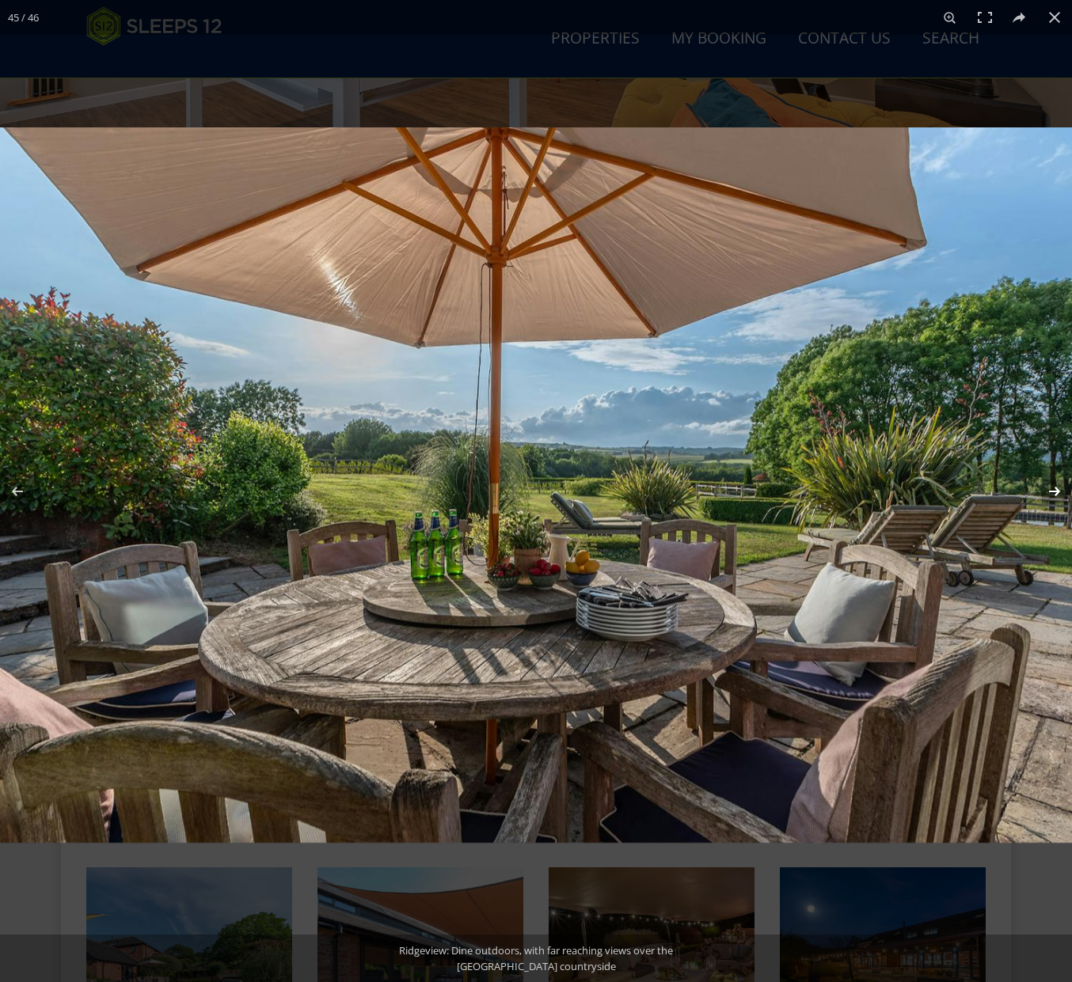
click at [1061, 484] on button at bounding box center [1043, 491] width 55 height 79
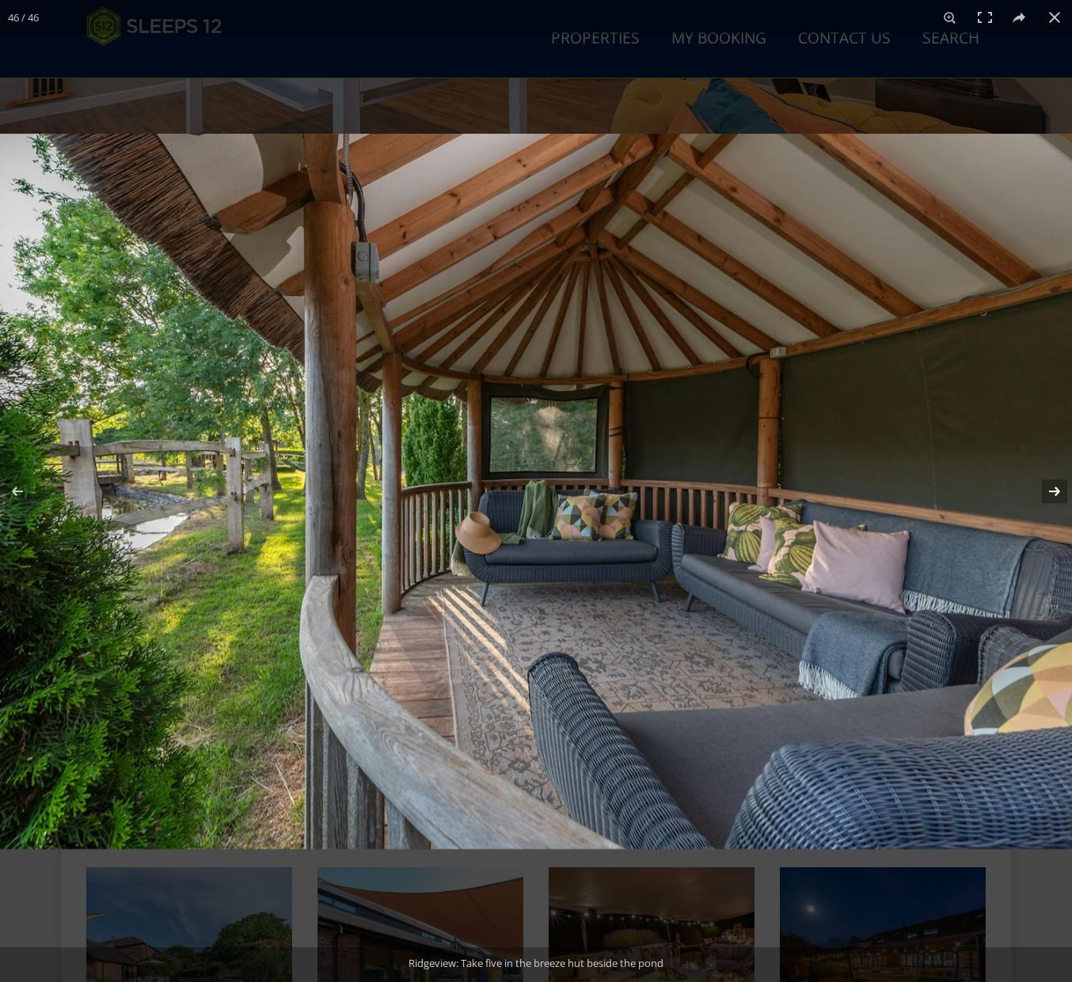
click at [1061, 484] on button at bounding box center [1043, 491] width 55 height 79
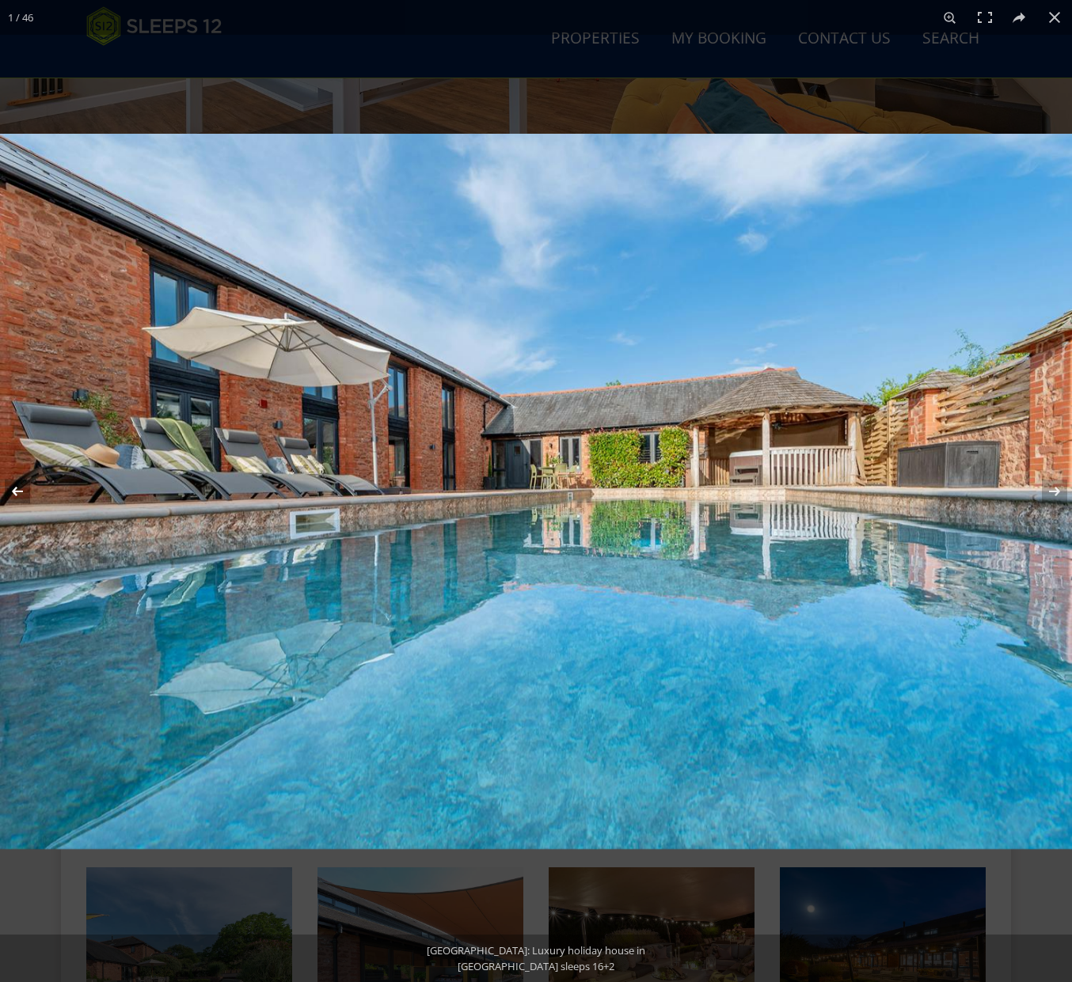
click at [14, 495] on button at bounding box center [27, 491] width 55 height 79
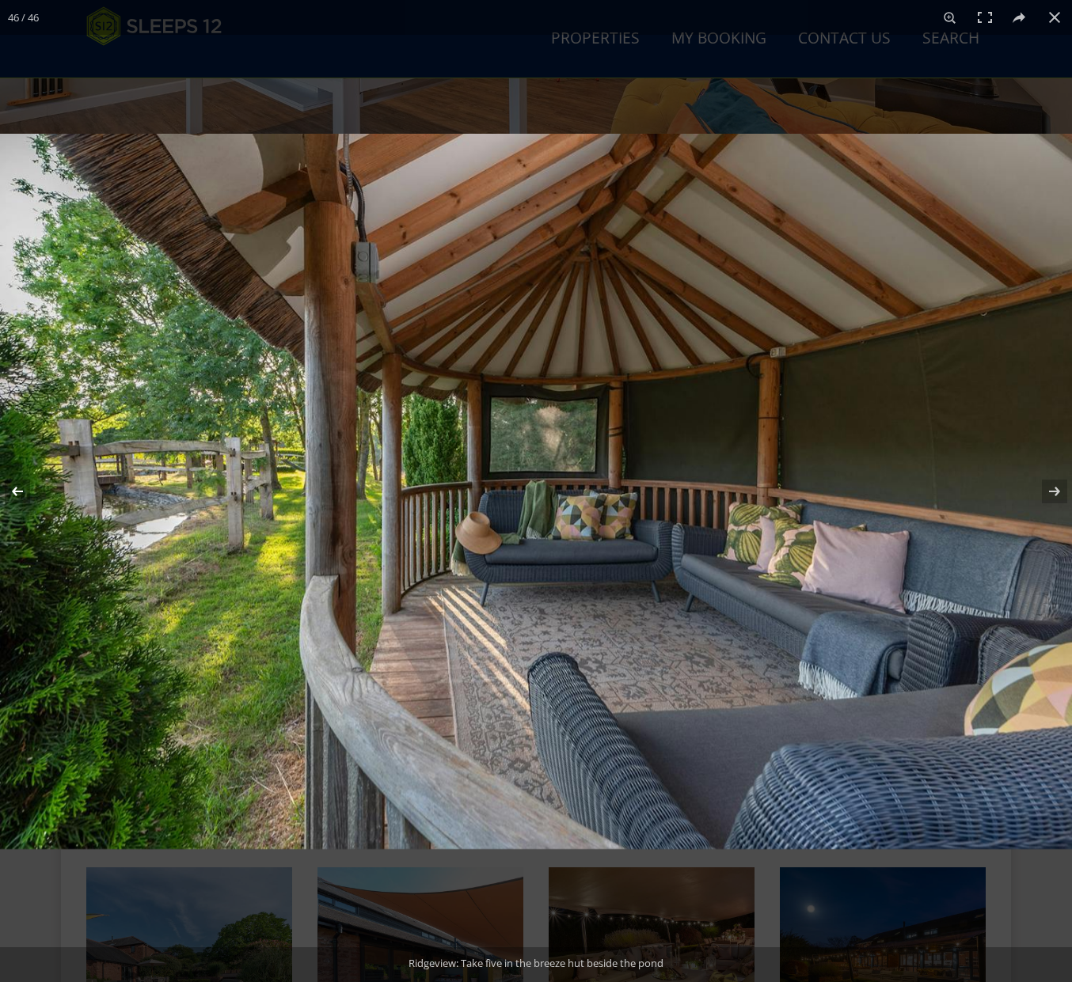
click at [14, 495] on button at bounding box center [27, 491] width 55 height 79
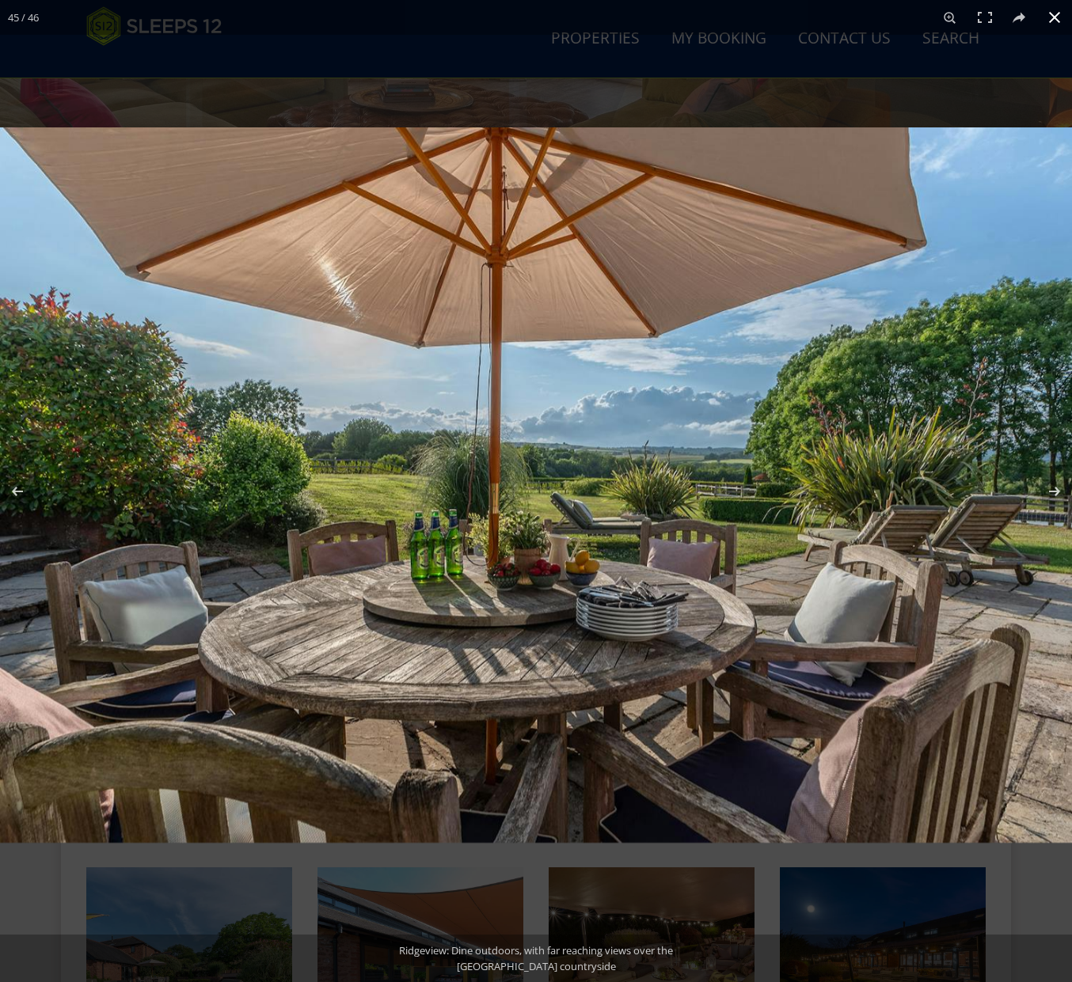
click at [1059, 11] on button at bounding box center [1054, 17] width 35 height 35
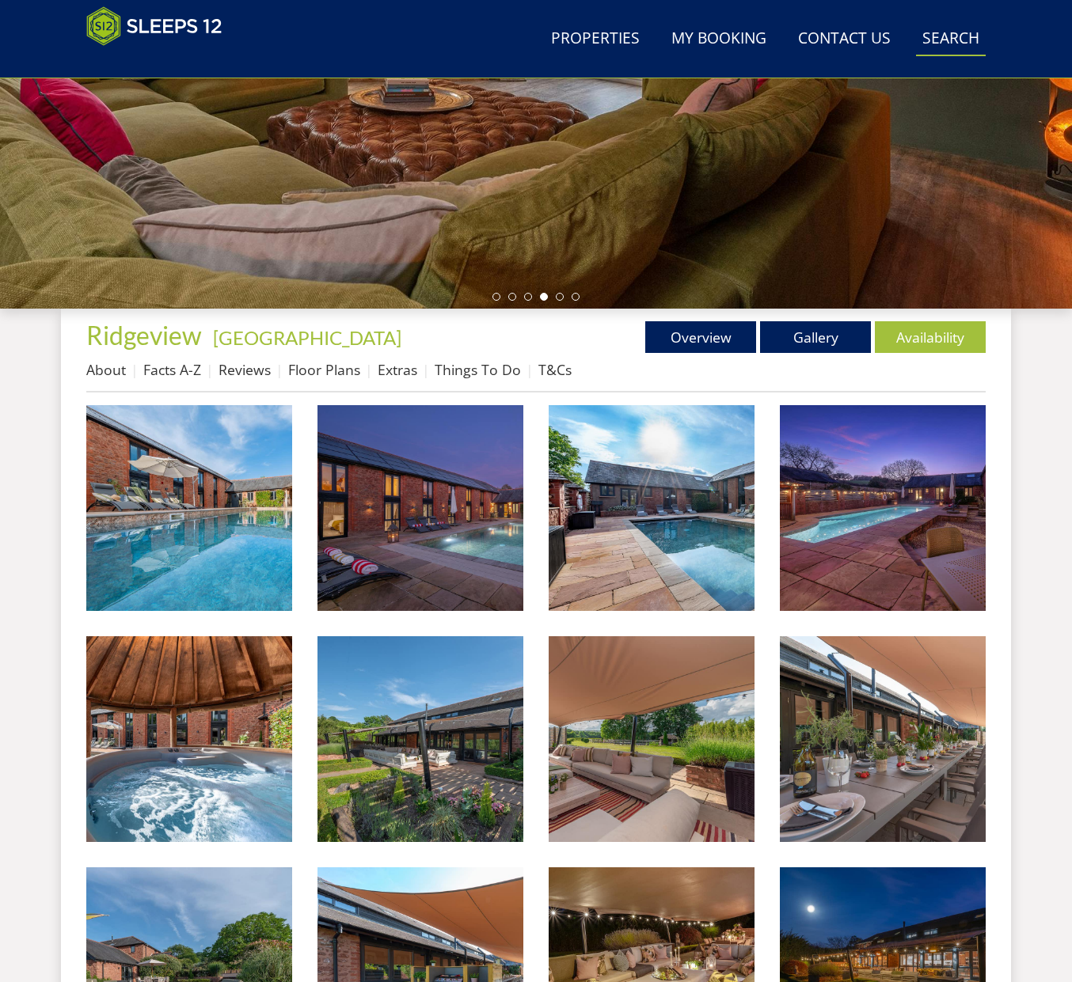
click at [951, 44] on link "Search Check Availability" at bounding box center [951, 39] width 70 height 36
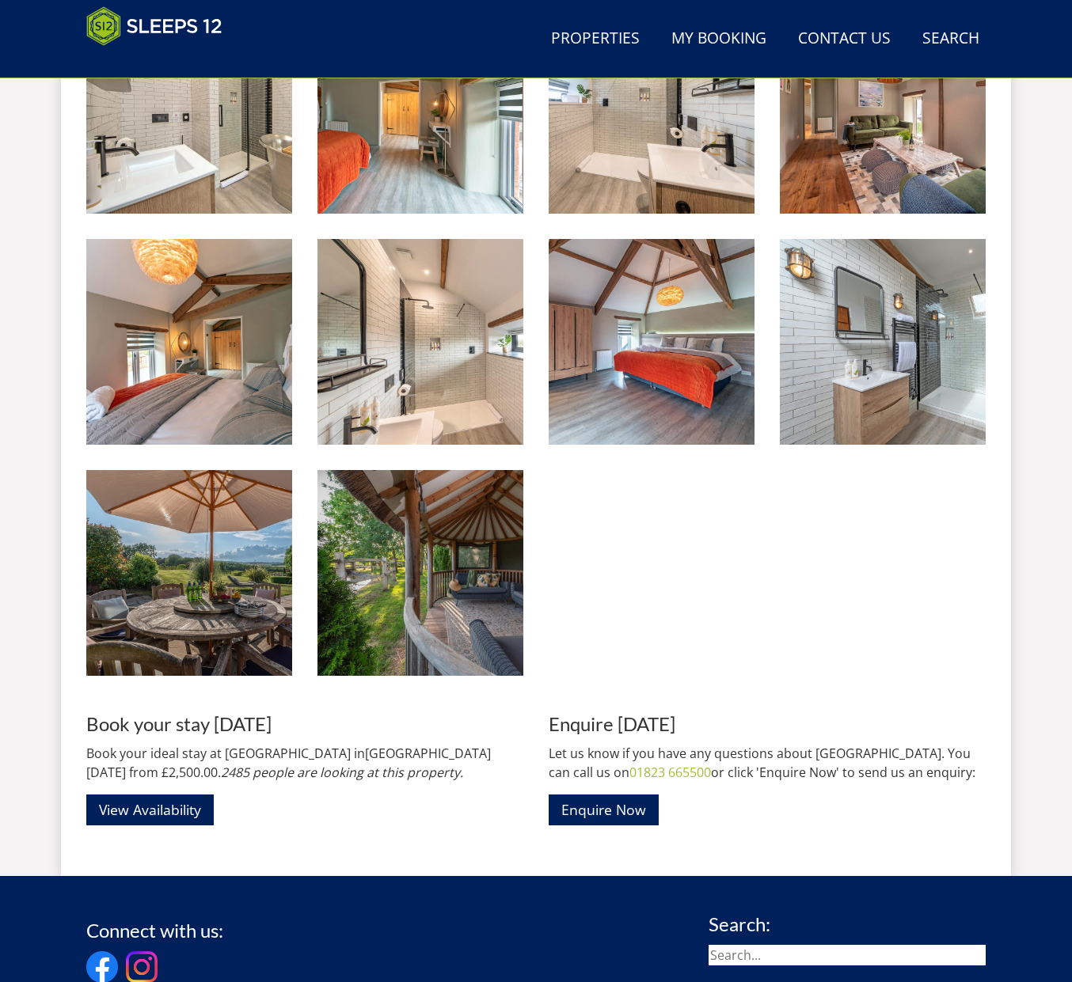
scroll to position [3106, 0]
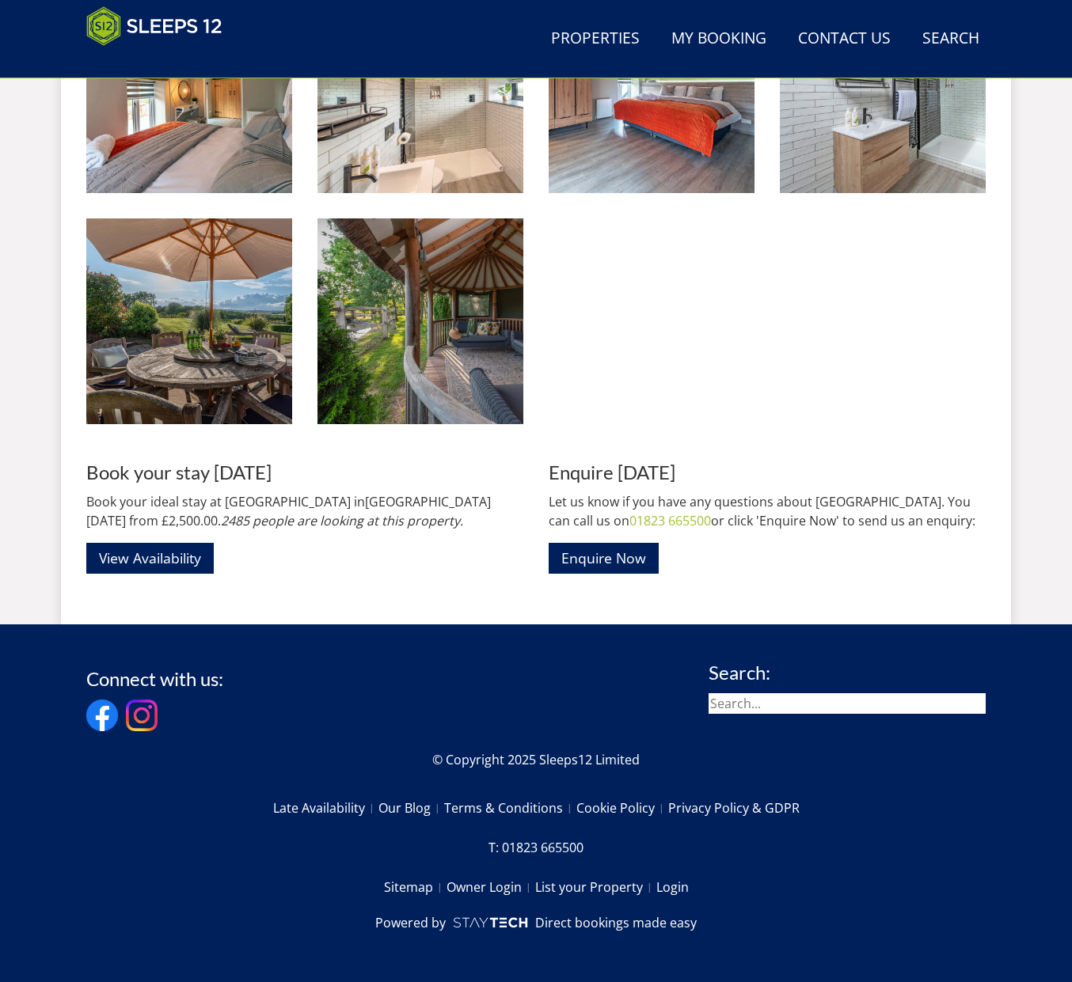
click at [763, 701] on input "search" at bounding box center [846, 703] width 277 height 21
type input "pound farm"
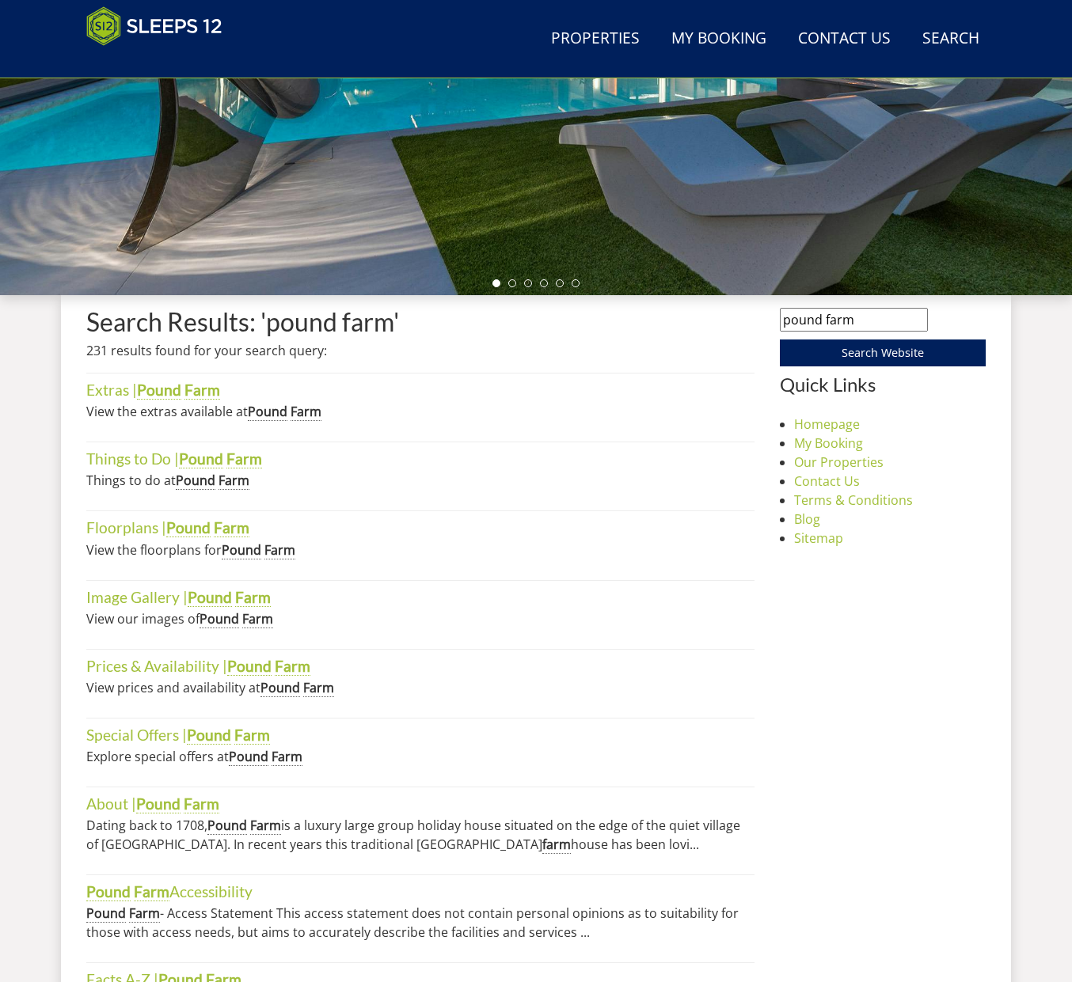
scroll to position [390, 0]
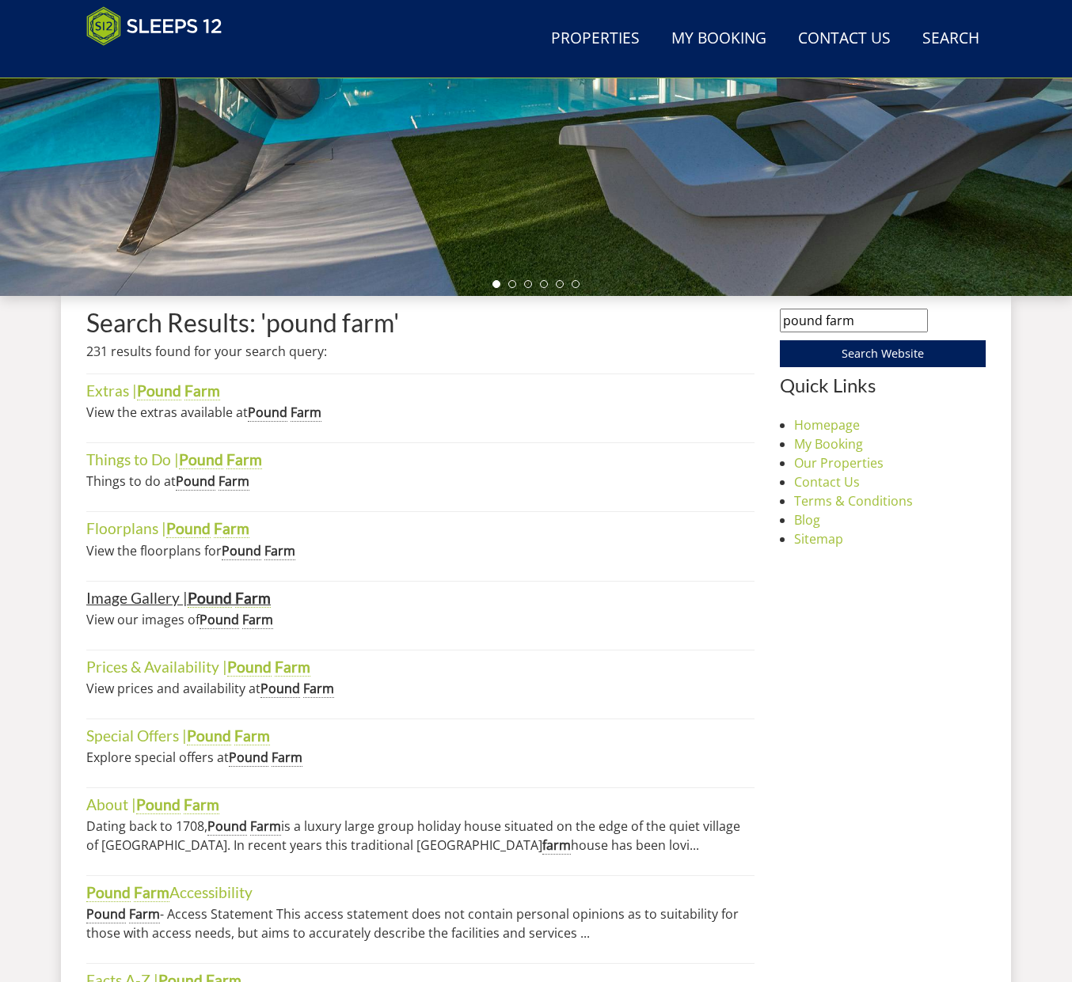
click at [207, 601] on strong "Pound" at bounding box center [210, 598] width 44 height 19
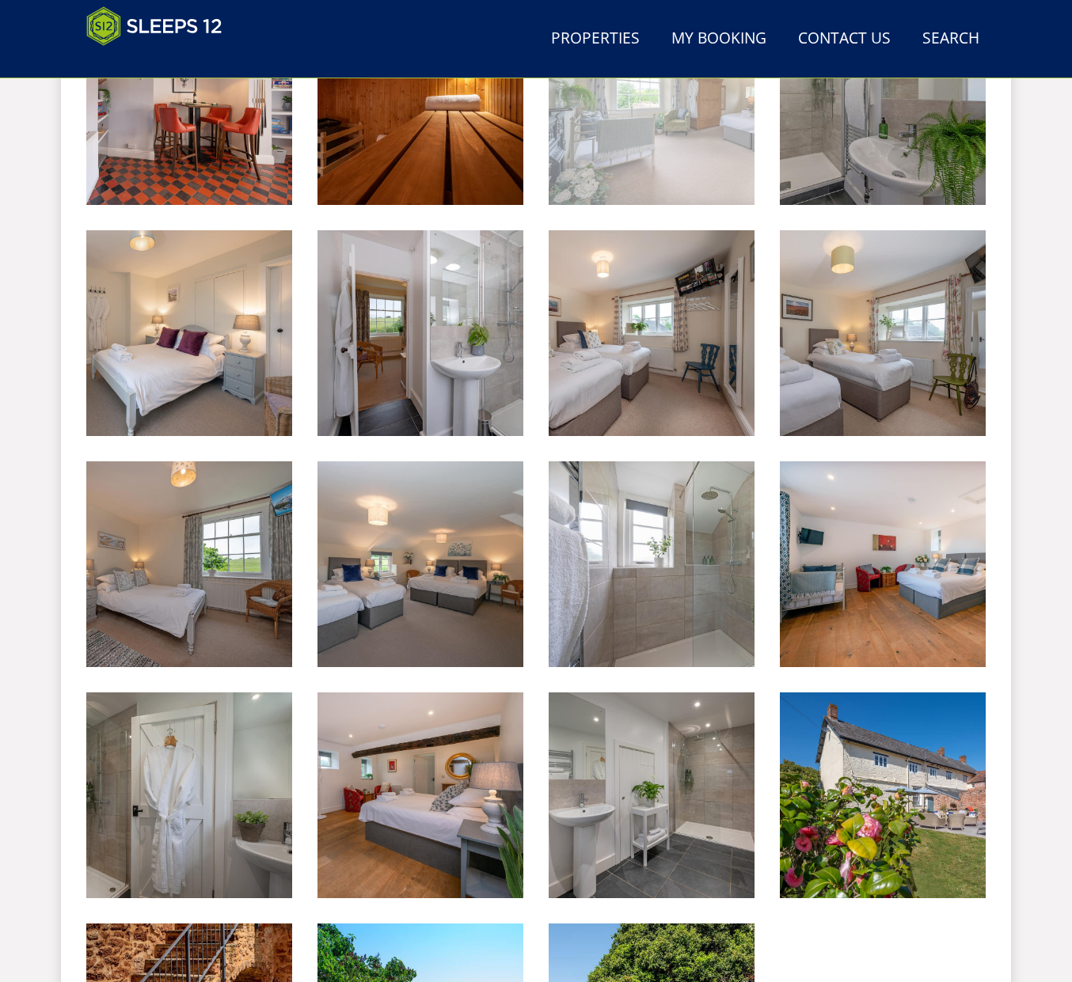
scroll to position [2182, 0]
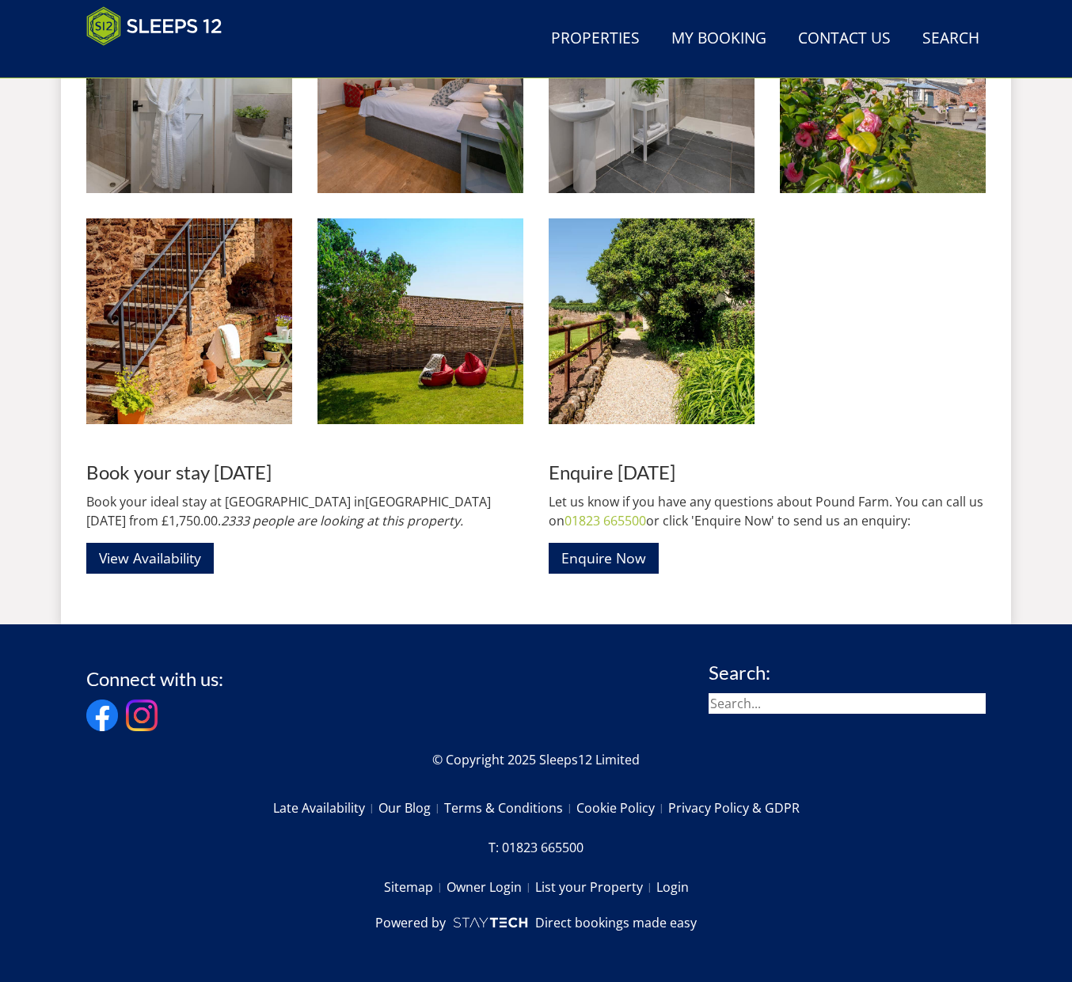
click at [782, 704] on input "search" at bounding box center [846, 703] width 277 height 21
type input "perys hill"
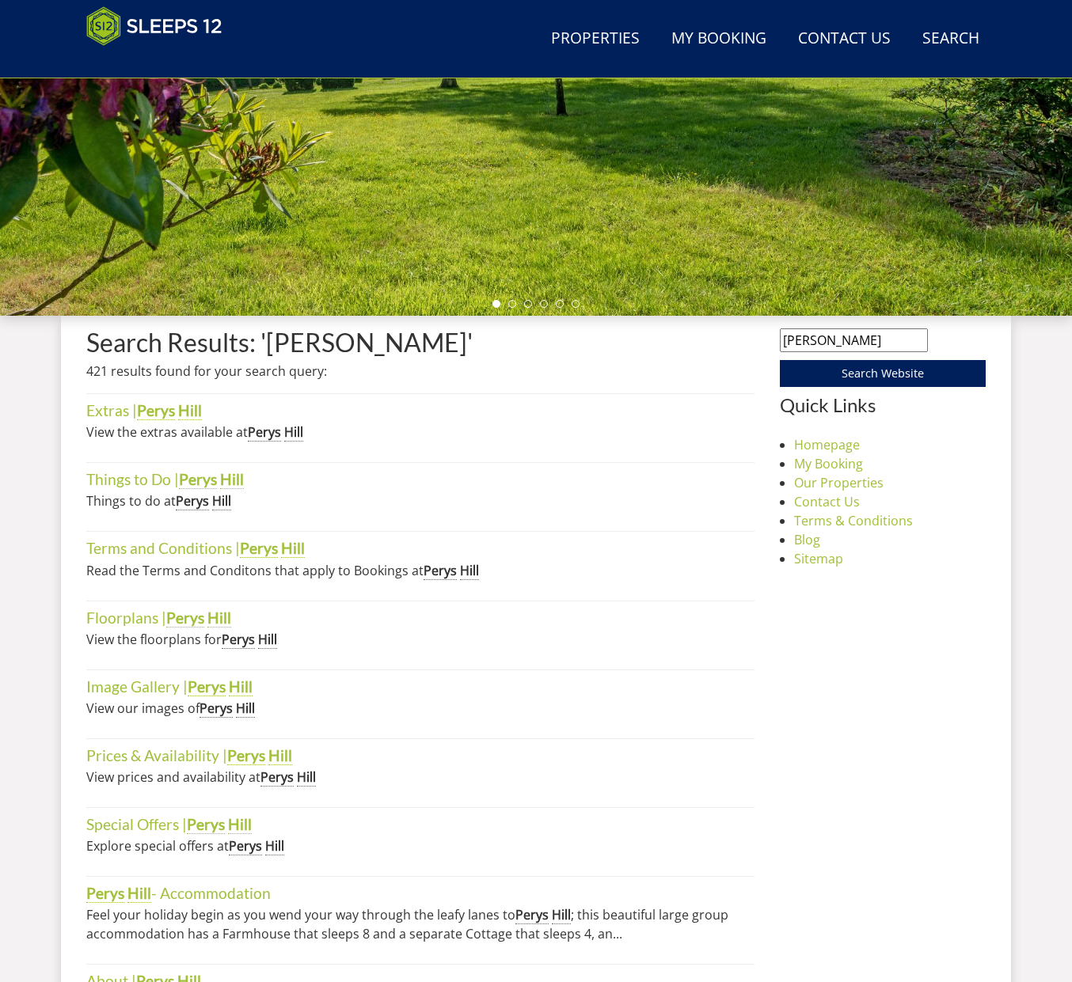
scroll to position [410, 0]
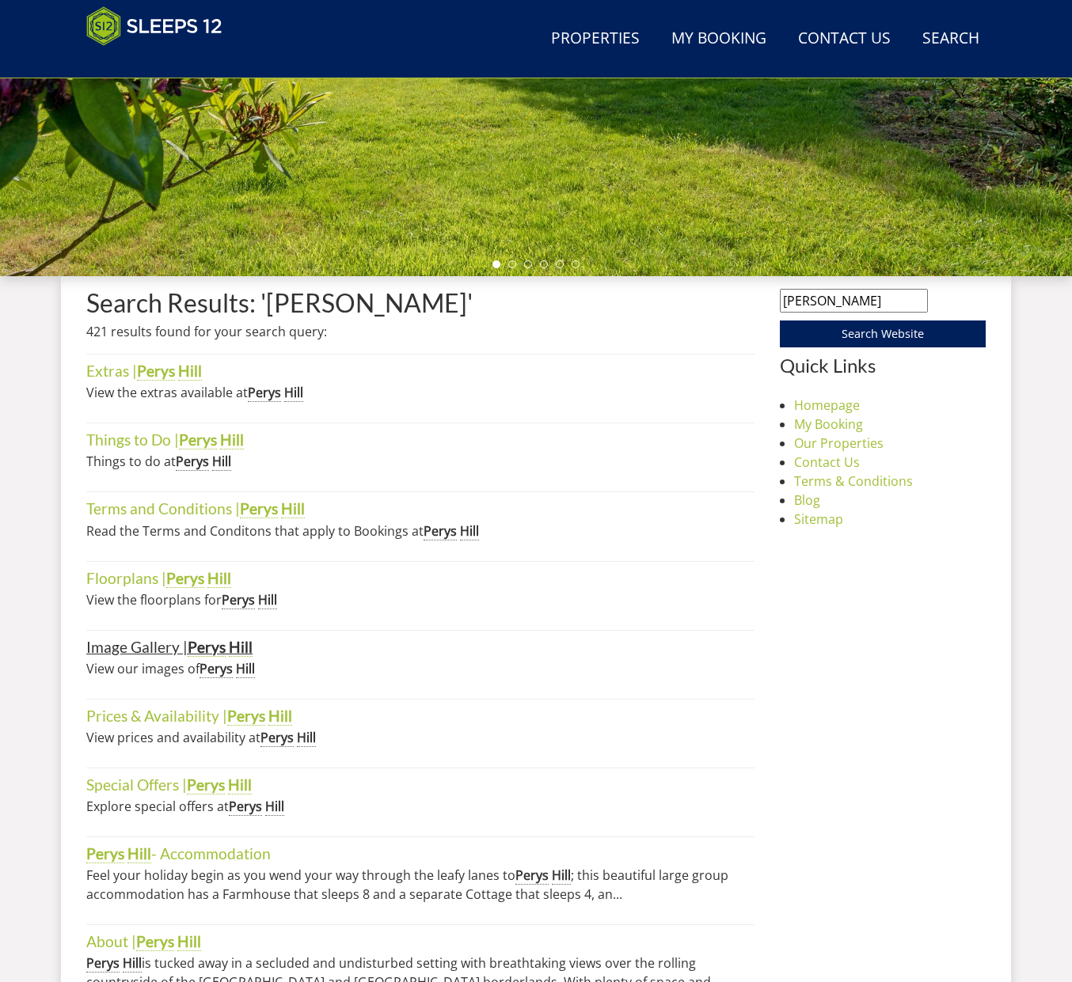
click at [216, 650] on strong "Perys" at bounding box center [207, 647] width 38 height 19
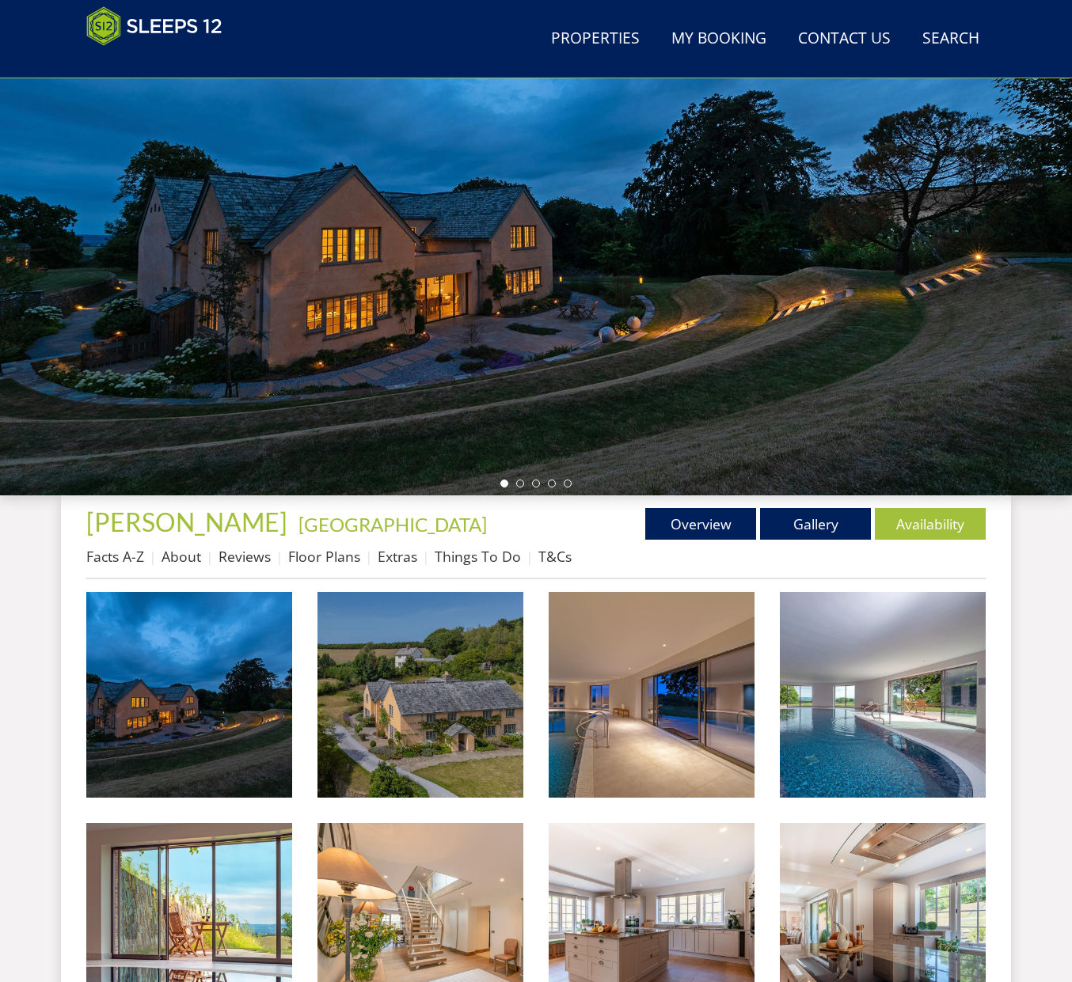
scroll to position [219, 0]
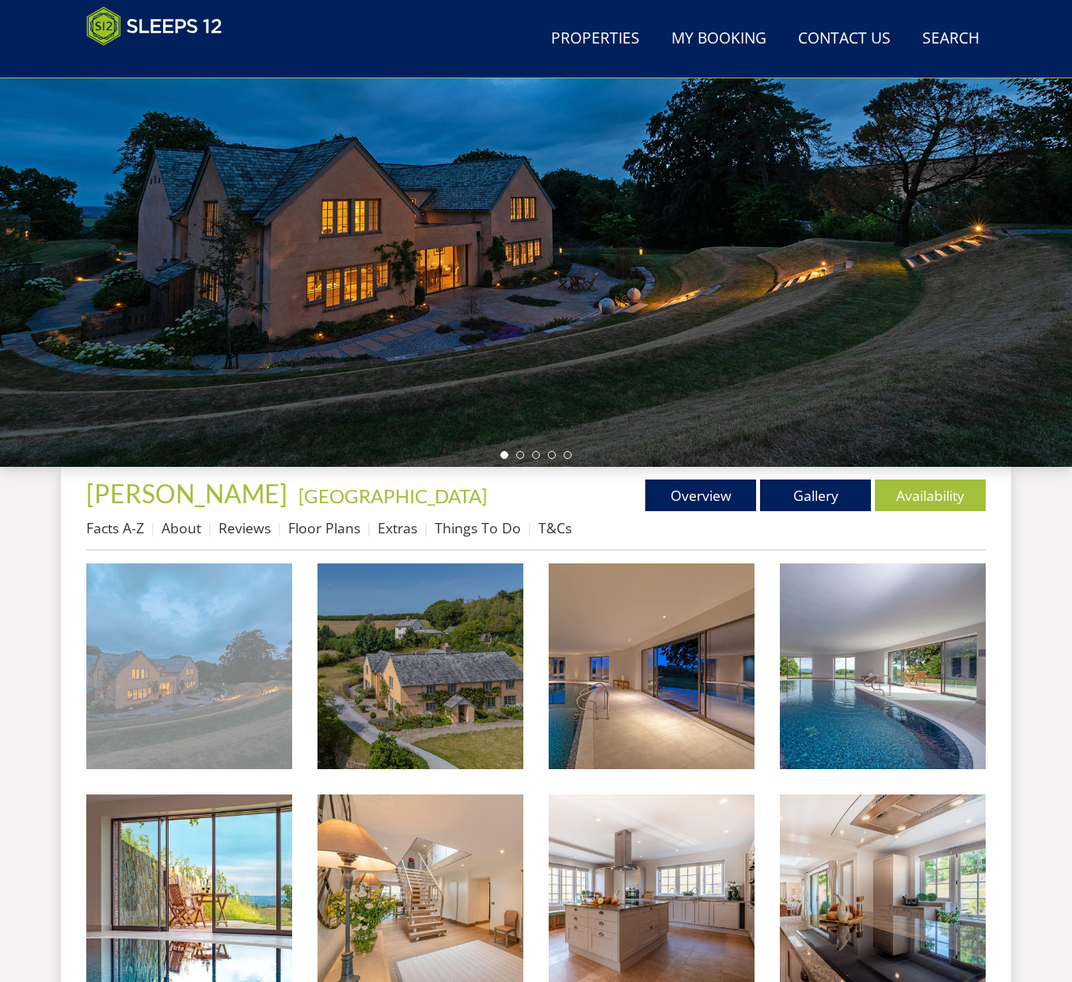
click at [154, 583] on img at bounding box center [189, 667] width 206 height 206
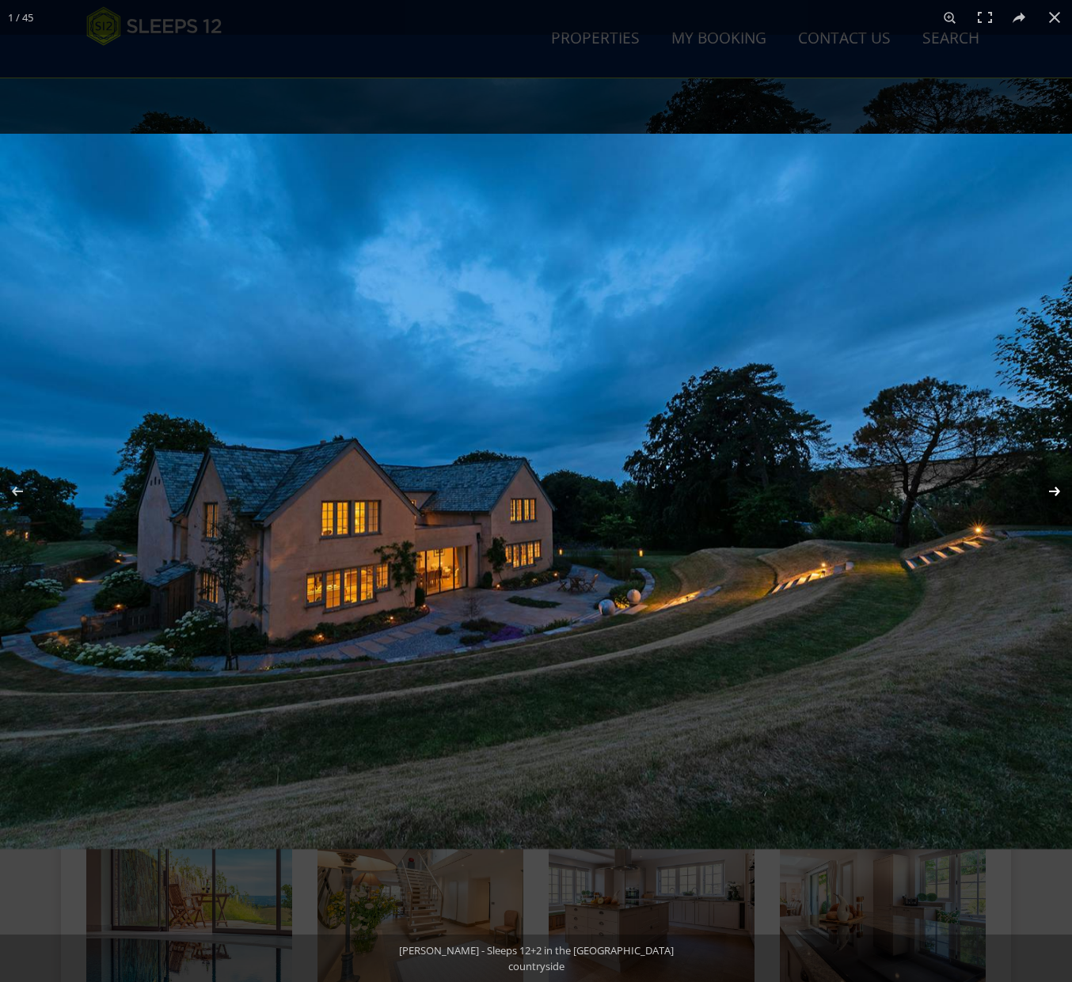
click at [1053, 487] on button at bounding box center [1043, 491] width 55 height 79
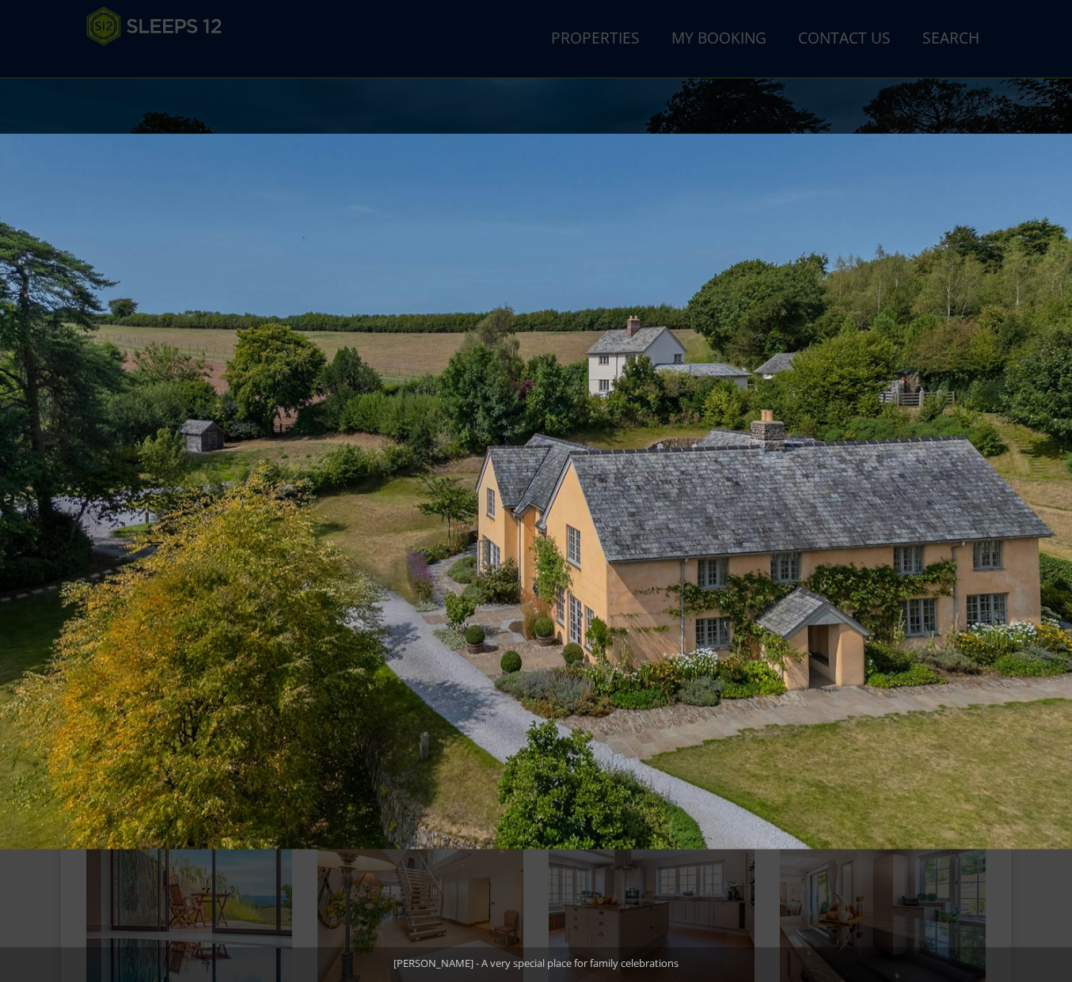
click at [1053, 487] on button at bounding box center [1043, 491] width 55 height 79
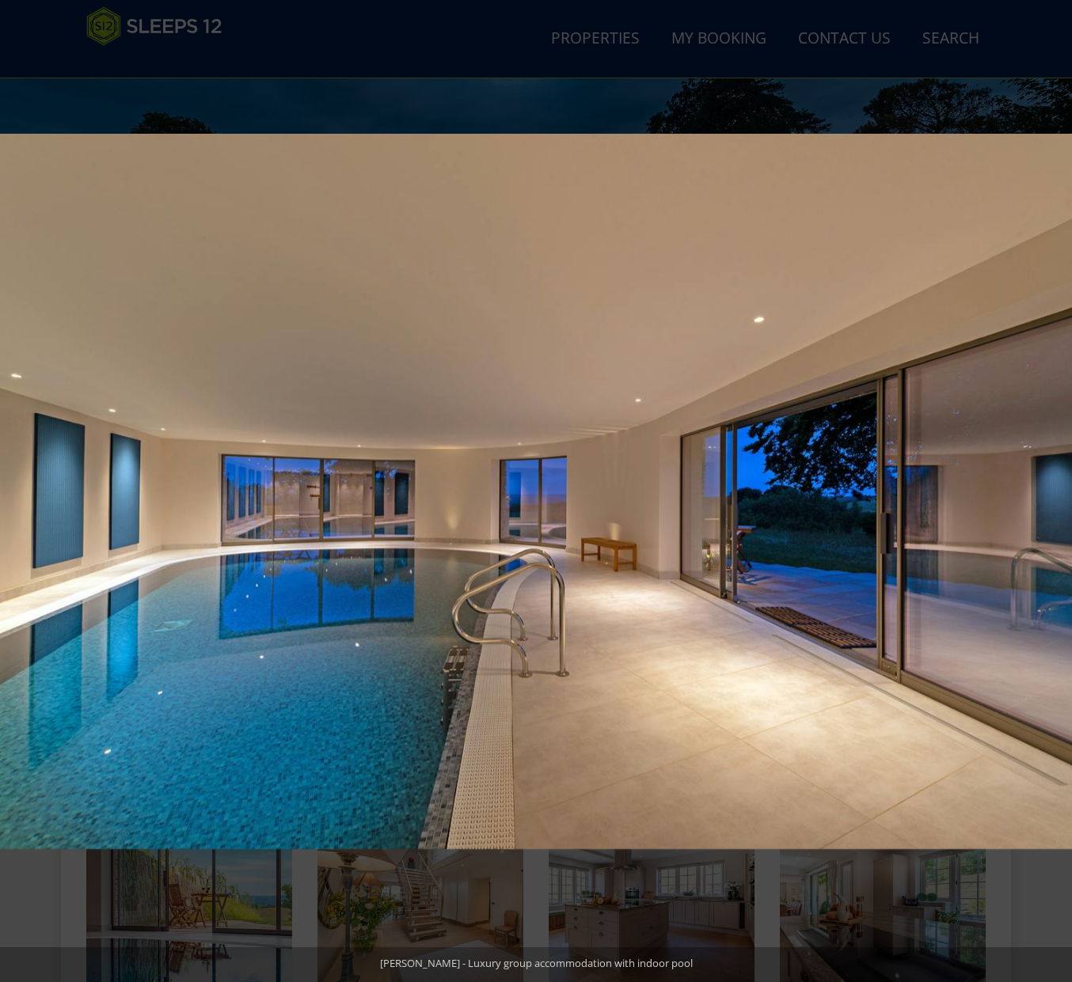
click at [1053, 487] on button at bounding box center [1043, 491] width 55 height 79
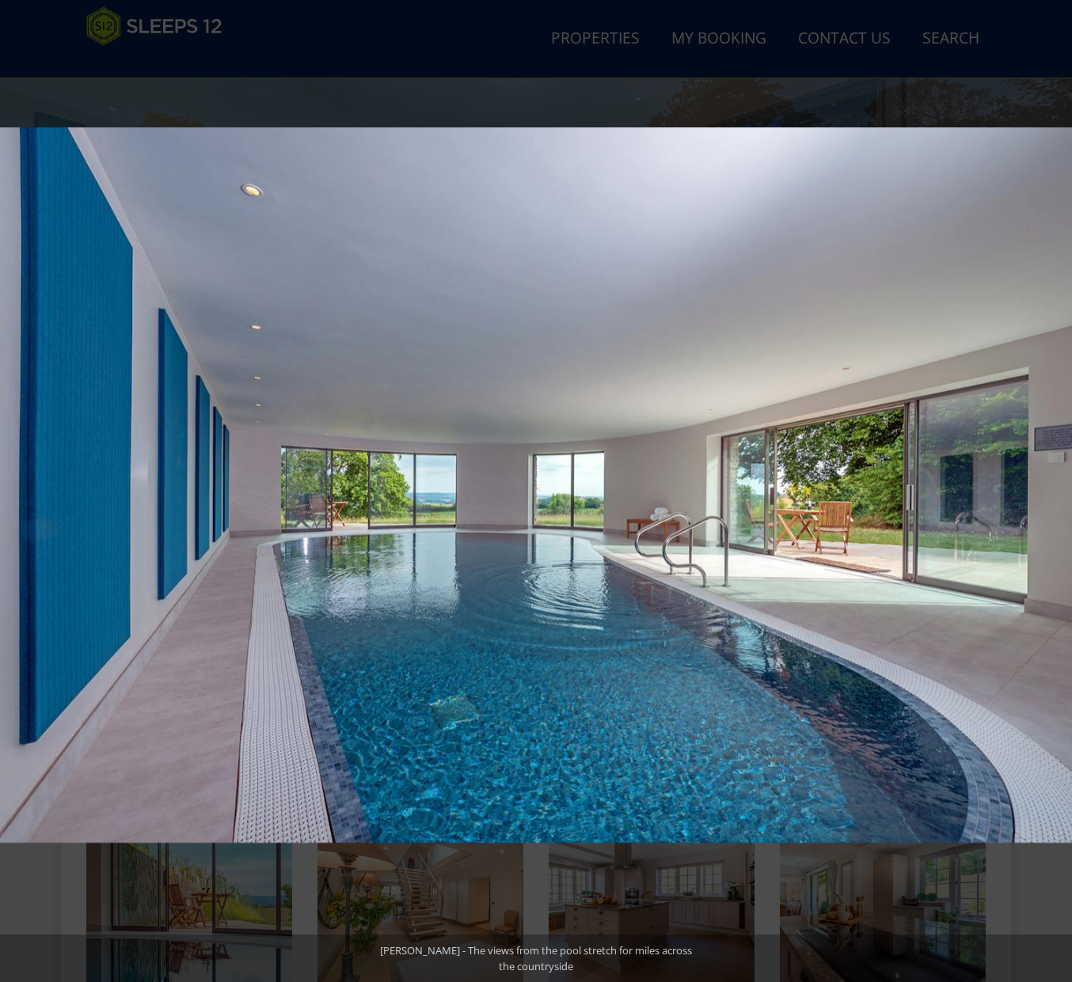
click at [1053, 487] on button at bounding box center [1043, 491] width 55 height 79
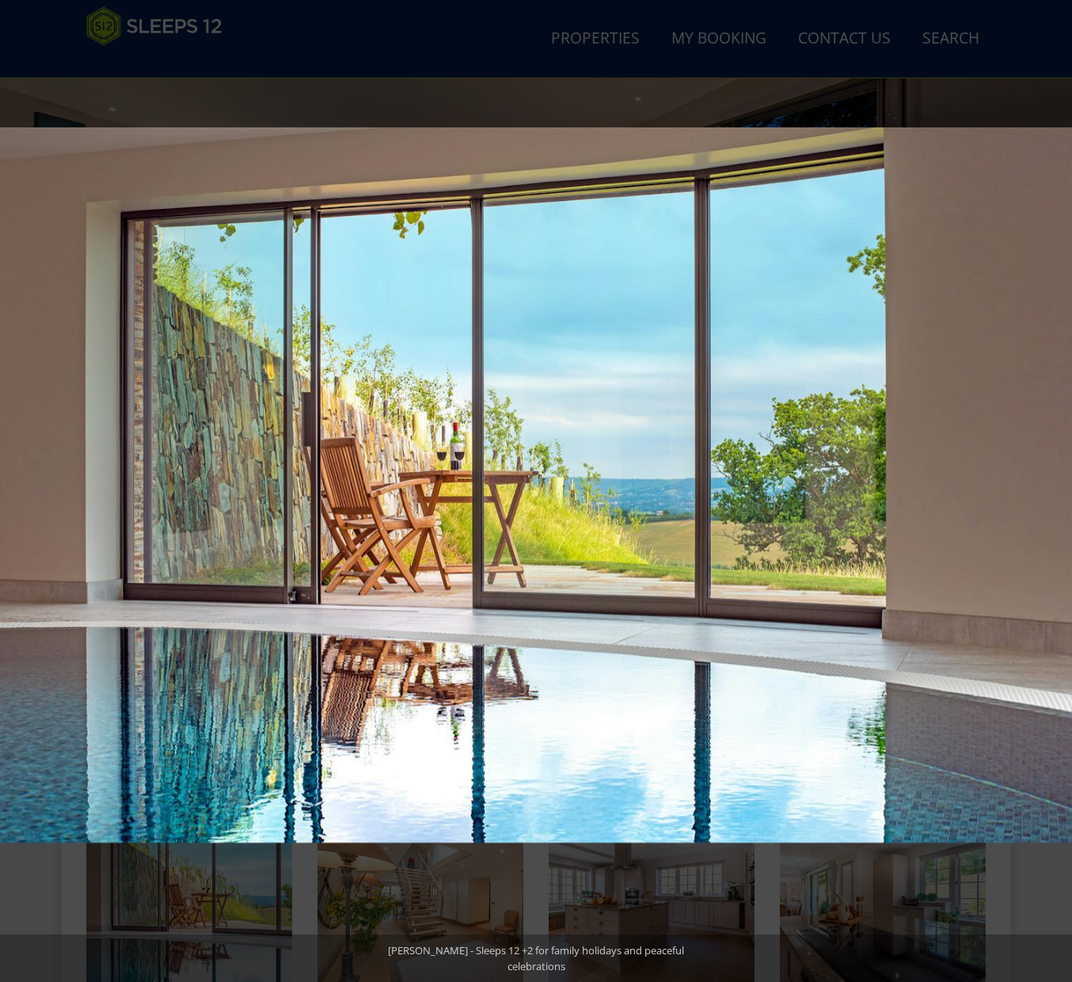
click at [1053, 487] on button at bounding box center [1043, 491] width 55 height 79
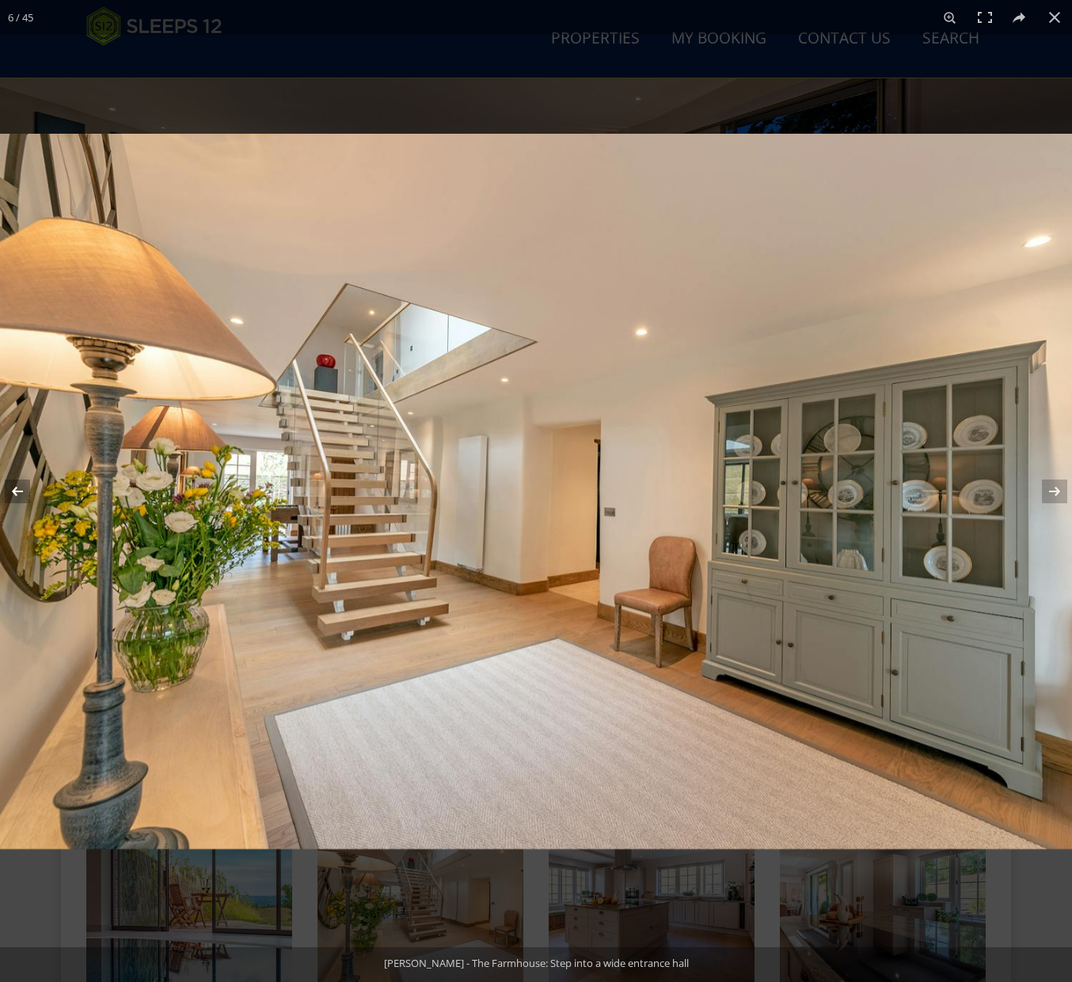
click at [21, 486] on button at bounding box center [27, 491] width 55 height 79
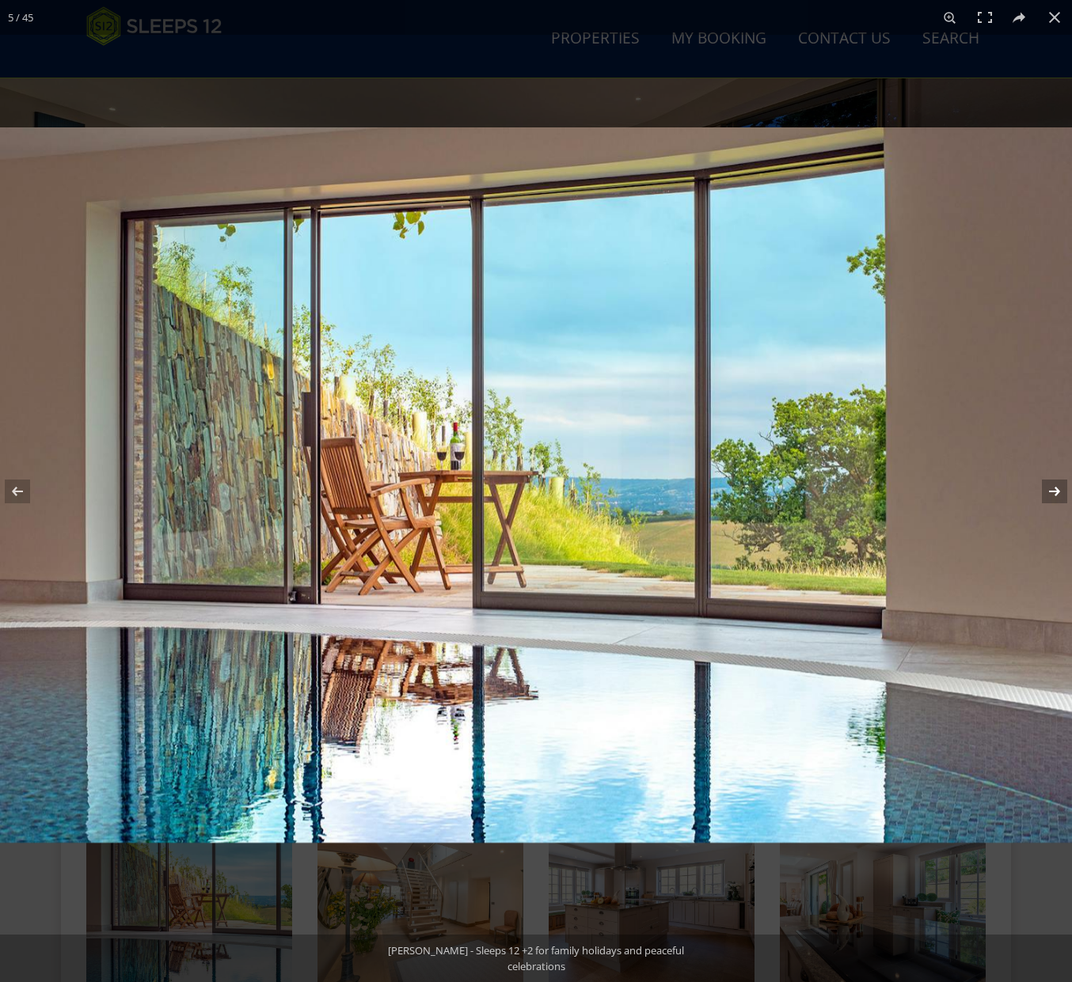
click at [1058, 493] on button at bounding box center [1043, 491] width 55 height 79
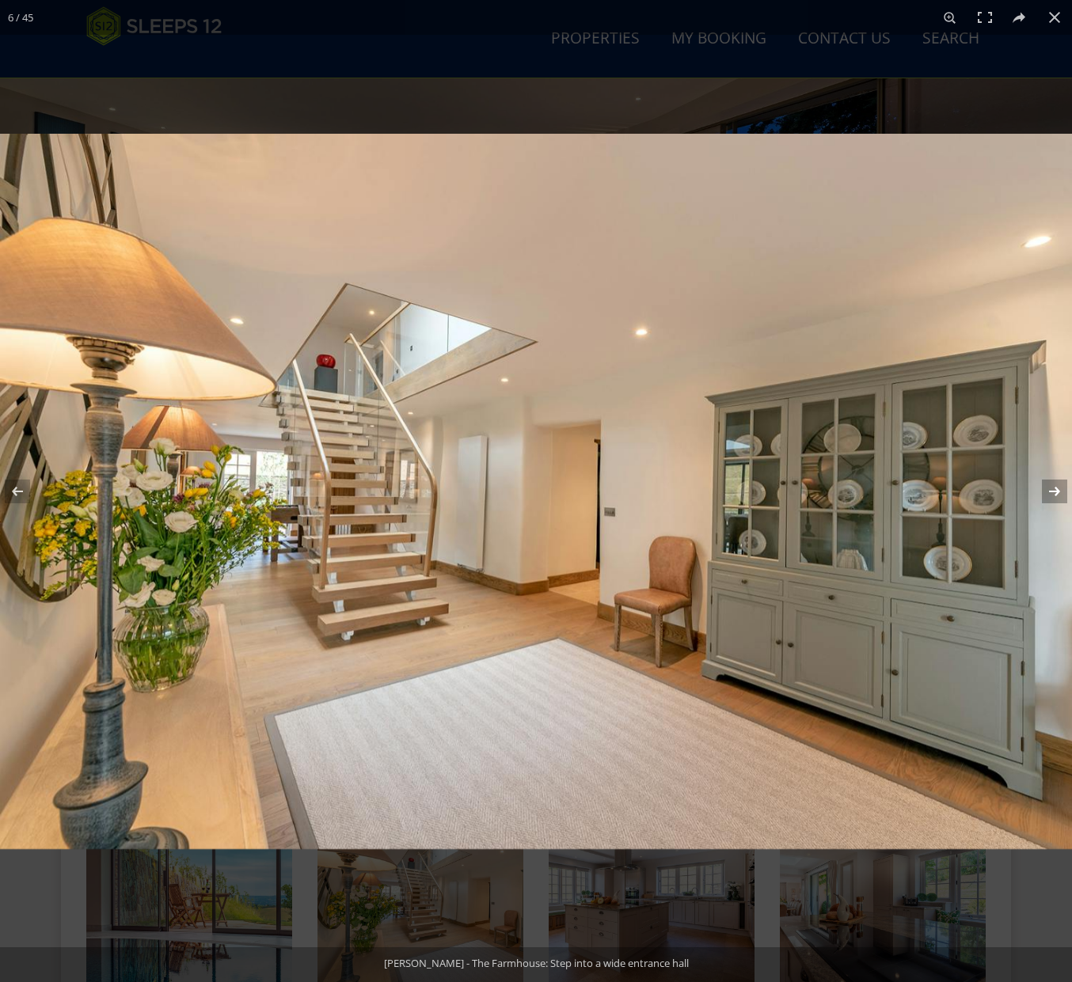
click at [1054, 484] on button at bounding box center [1043, 491] width 55 height 79
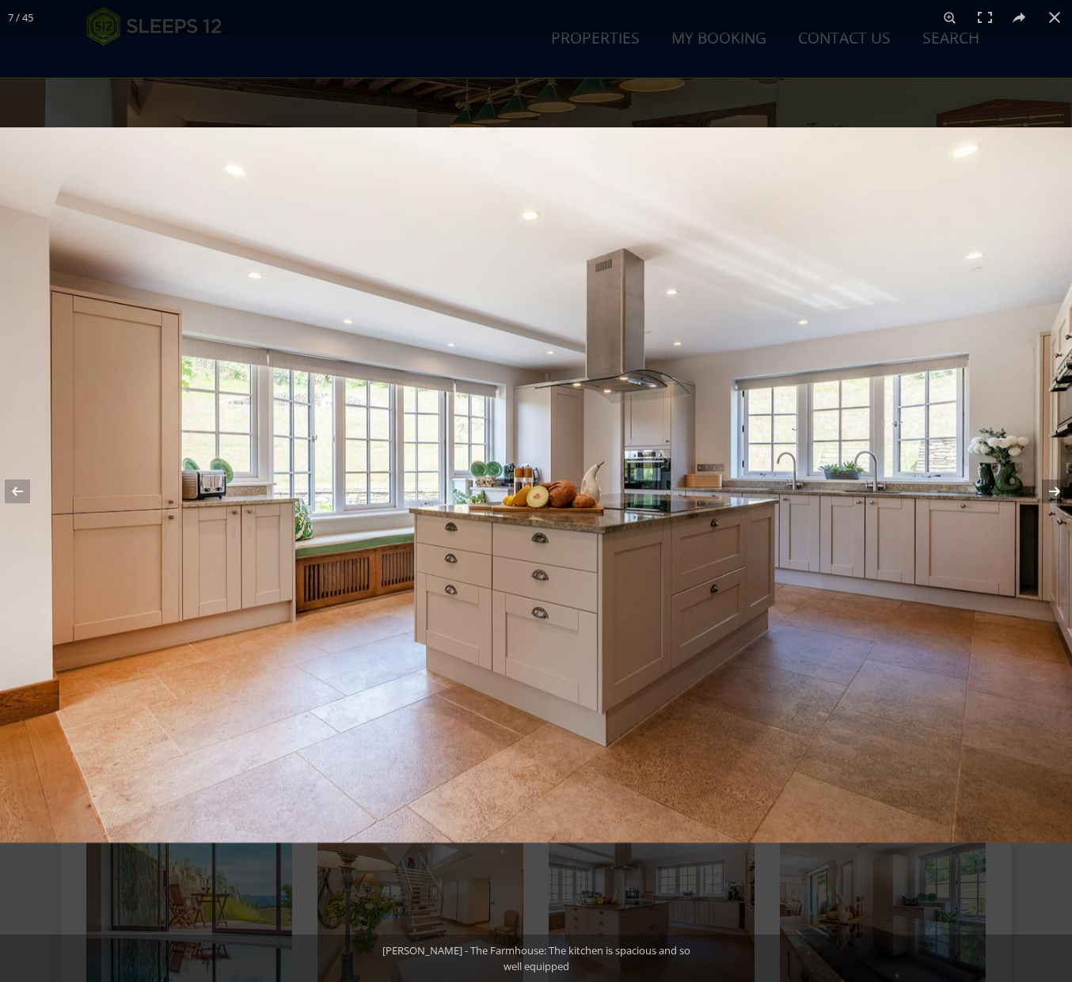
click at [1054, 484] on button at bounding box center [1043, 491] width 55 height 79
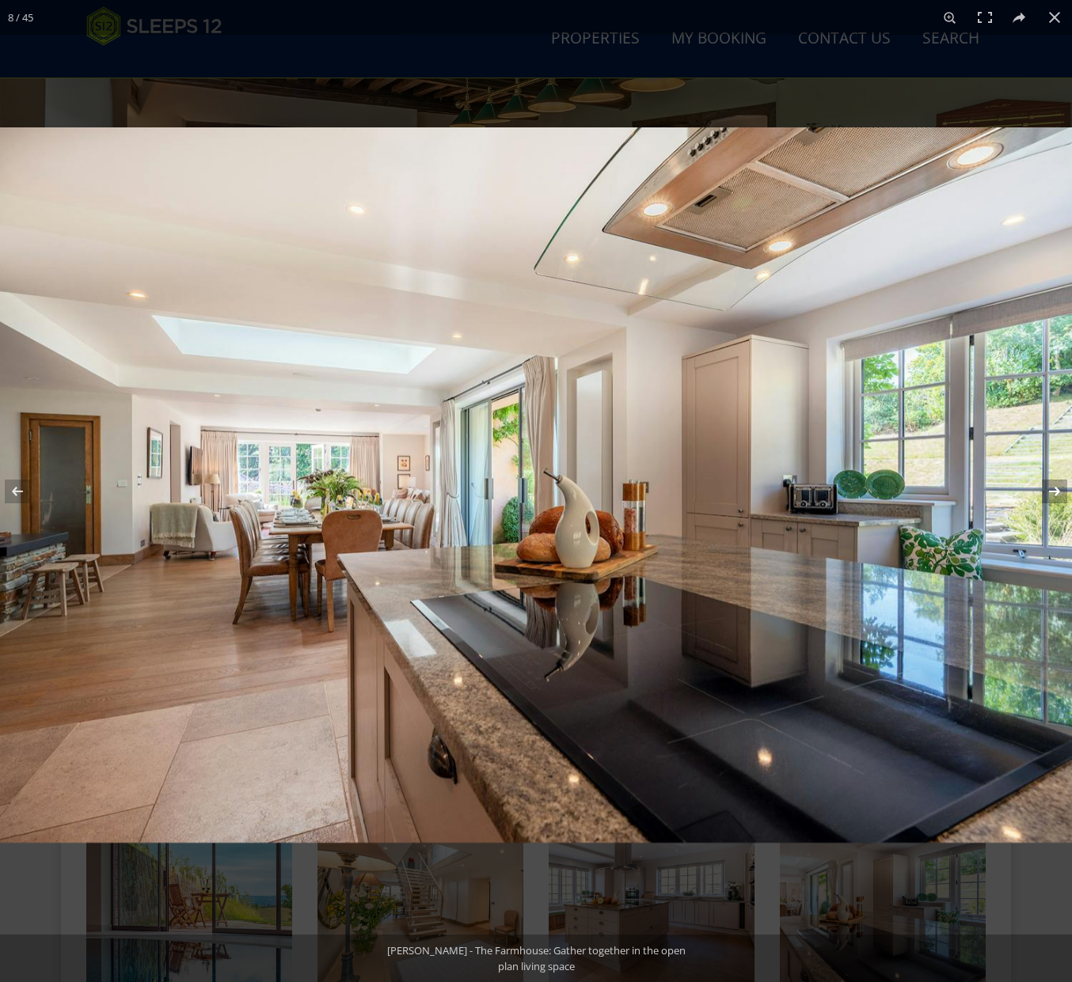
click at [1054, 484] on button at bounding box center [1043, 491] width 55 height 79
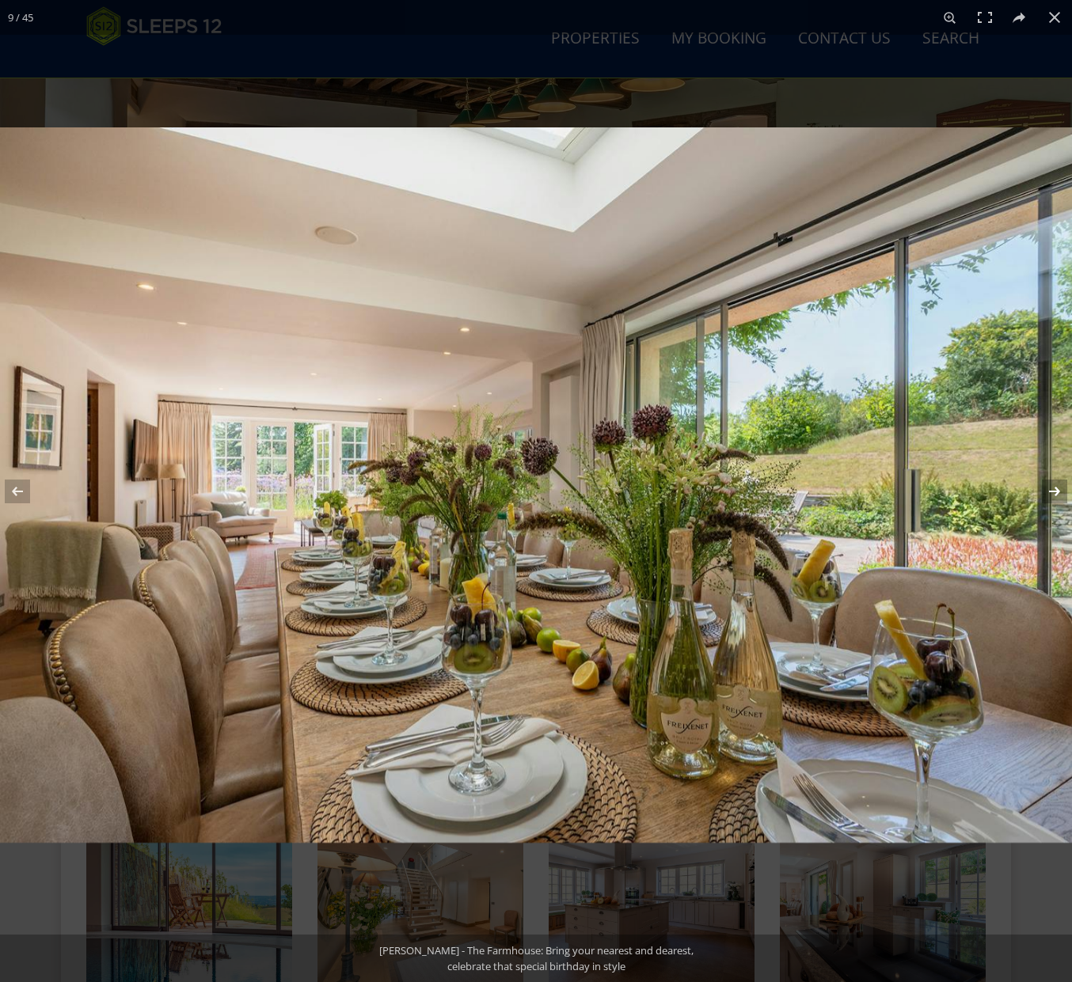
click at [1054, 484] on button at bounding box center [1043, 491] width 55 height 79
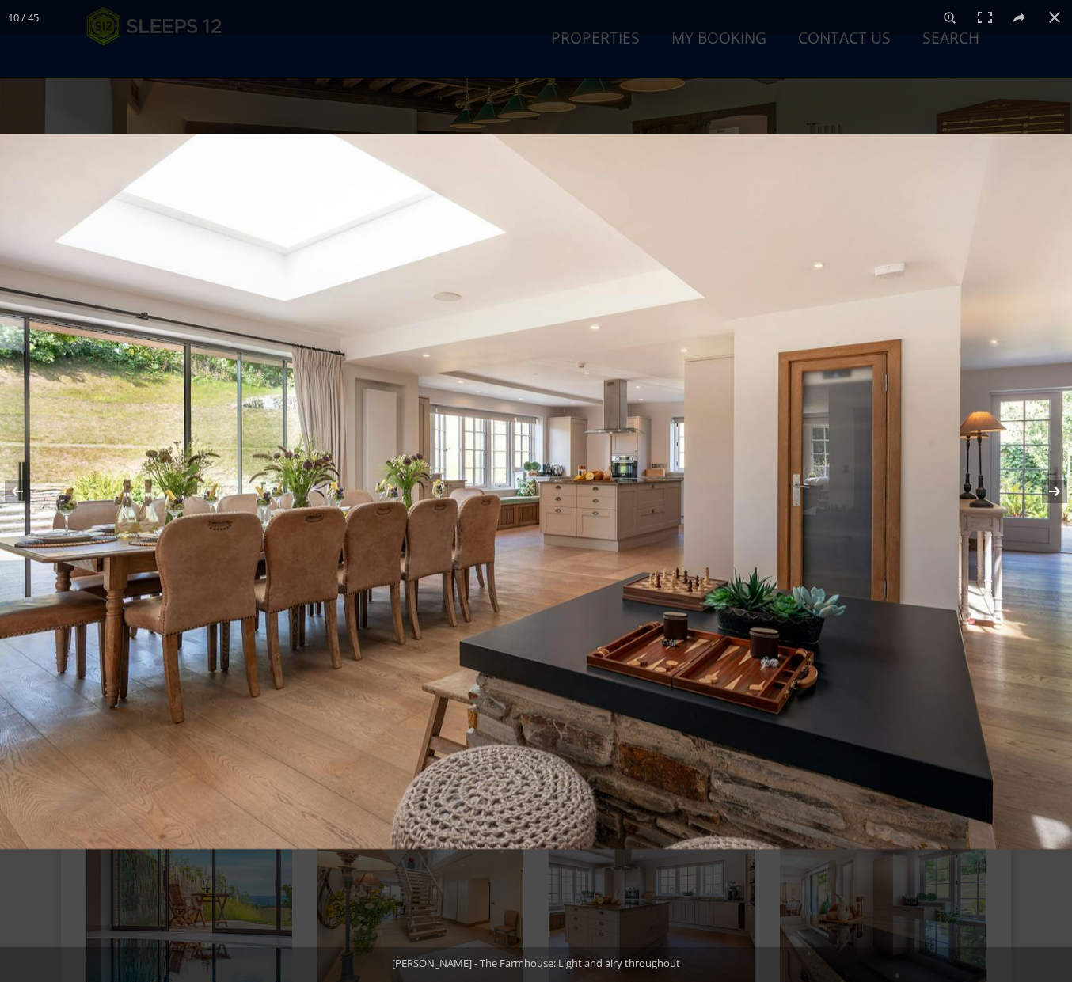
click at [1054, 484] on button at bounding box center [1043, 491] width 55 height 79
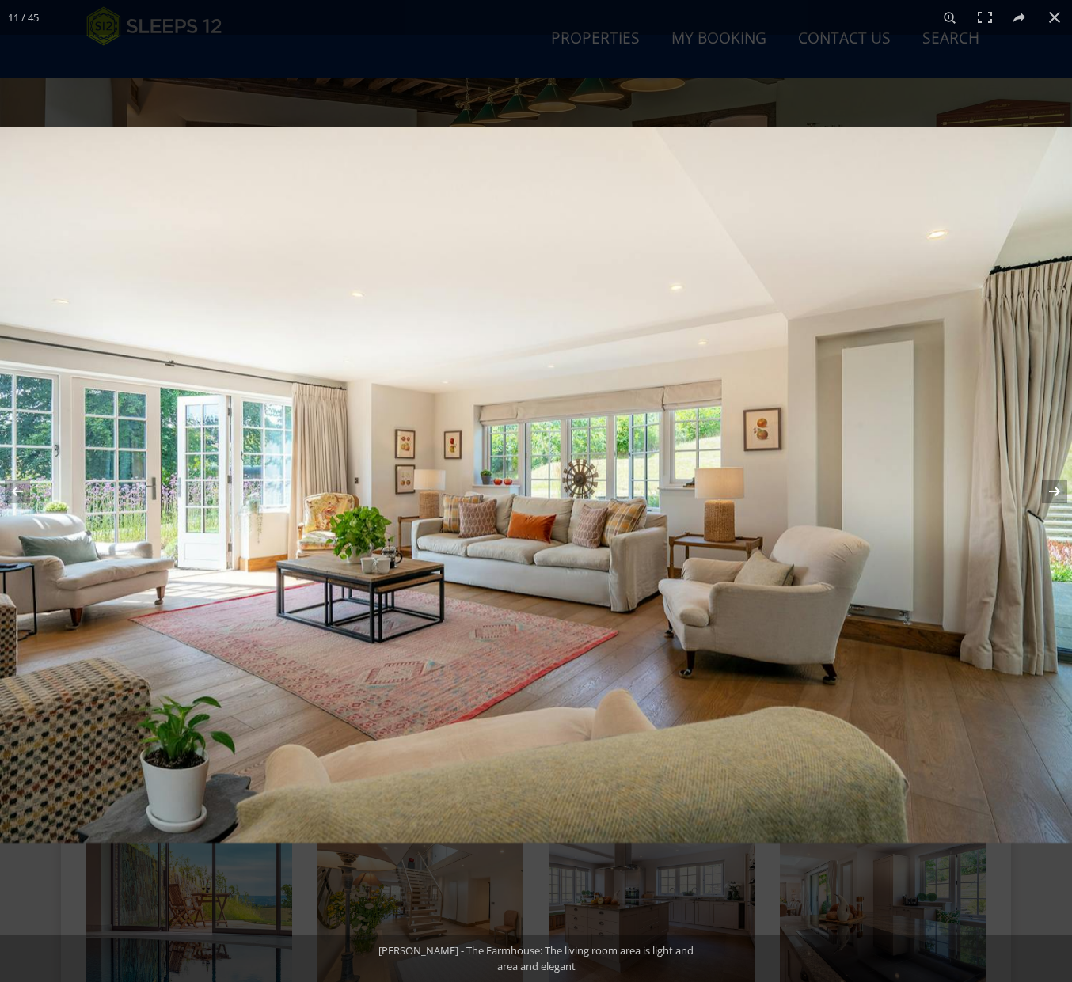
click at [1054, 484] on button at bounding box center [1043, 491] width 55 height 79
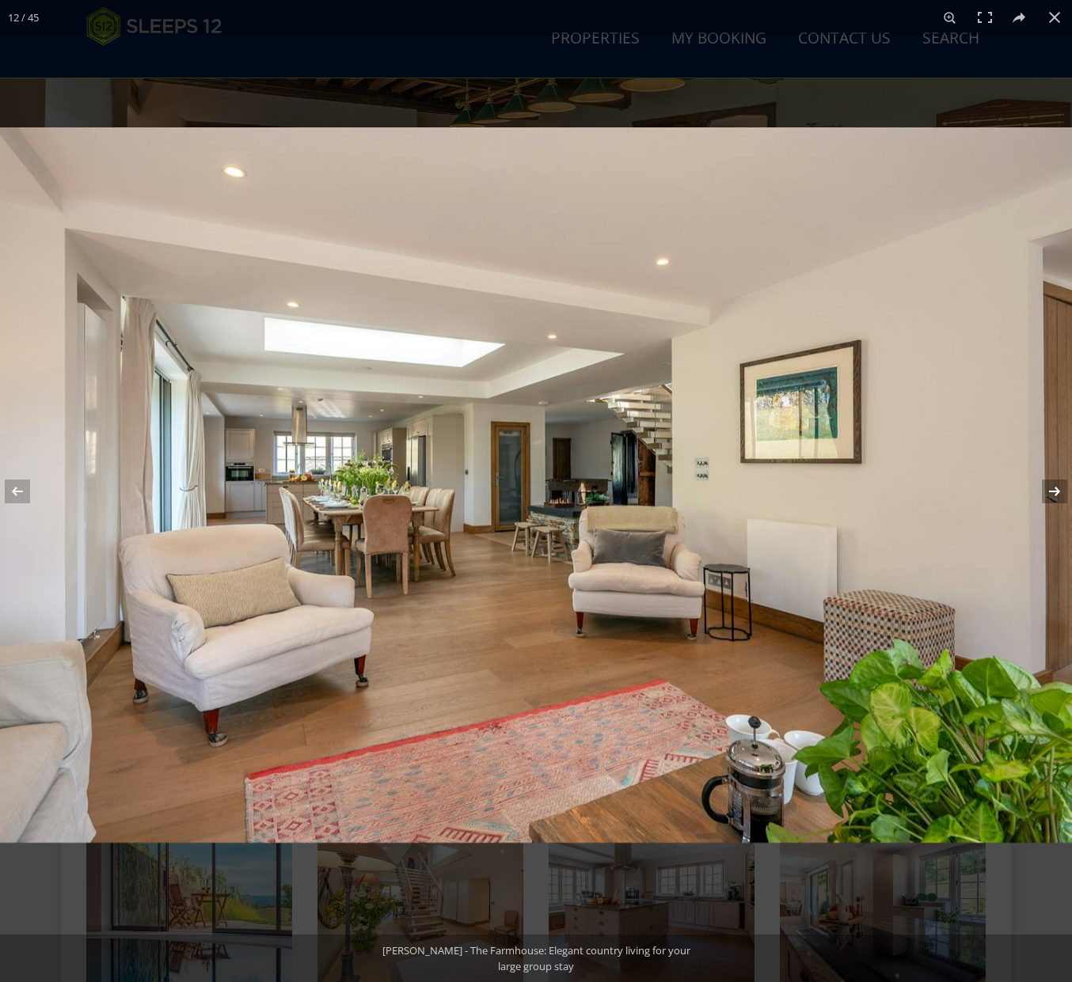
click at [1054, 484] on button at bounding box center [1043, 491] width 55 height 79
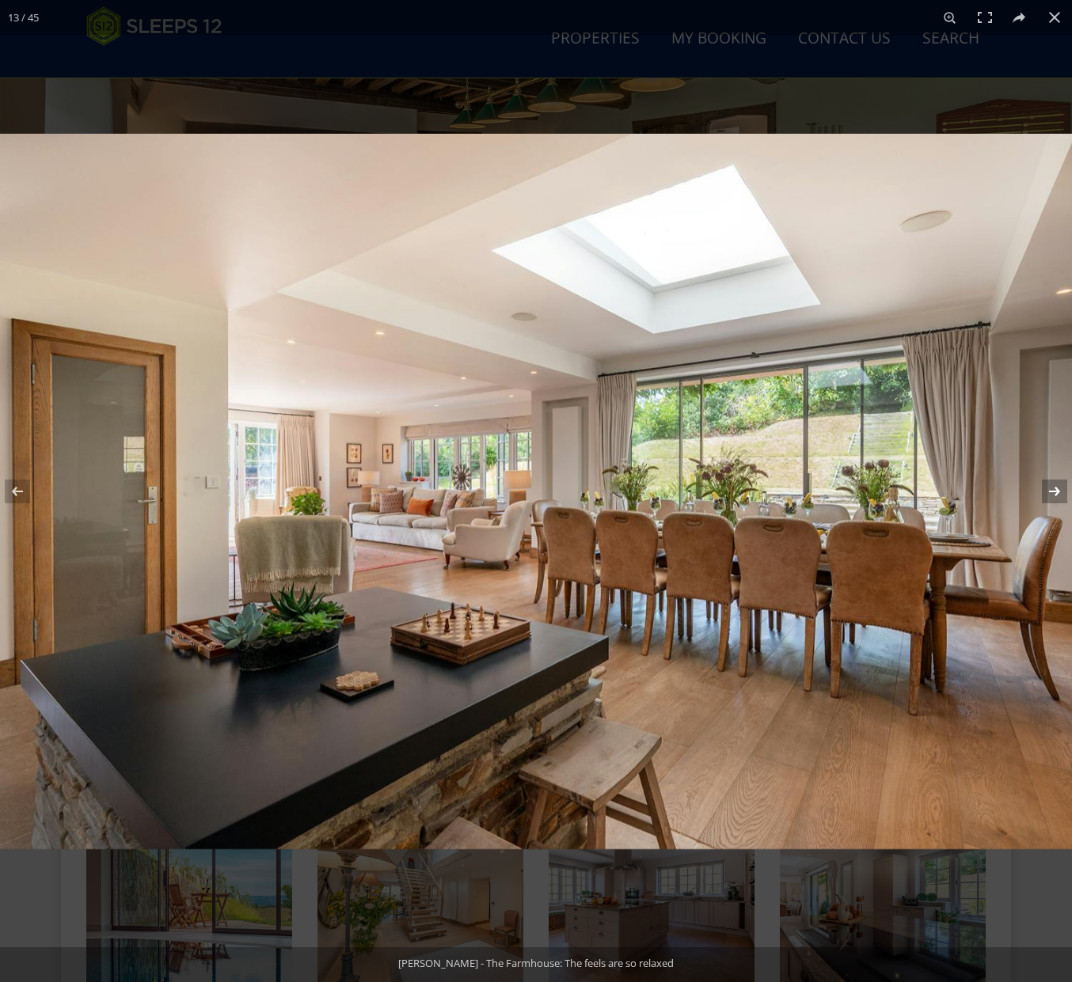
click at [1054, 484] on button at bounding box center [1043, 491] width 55 height 79
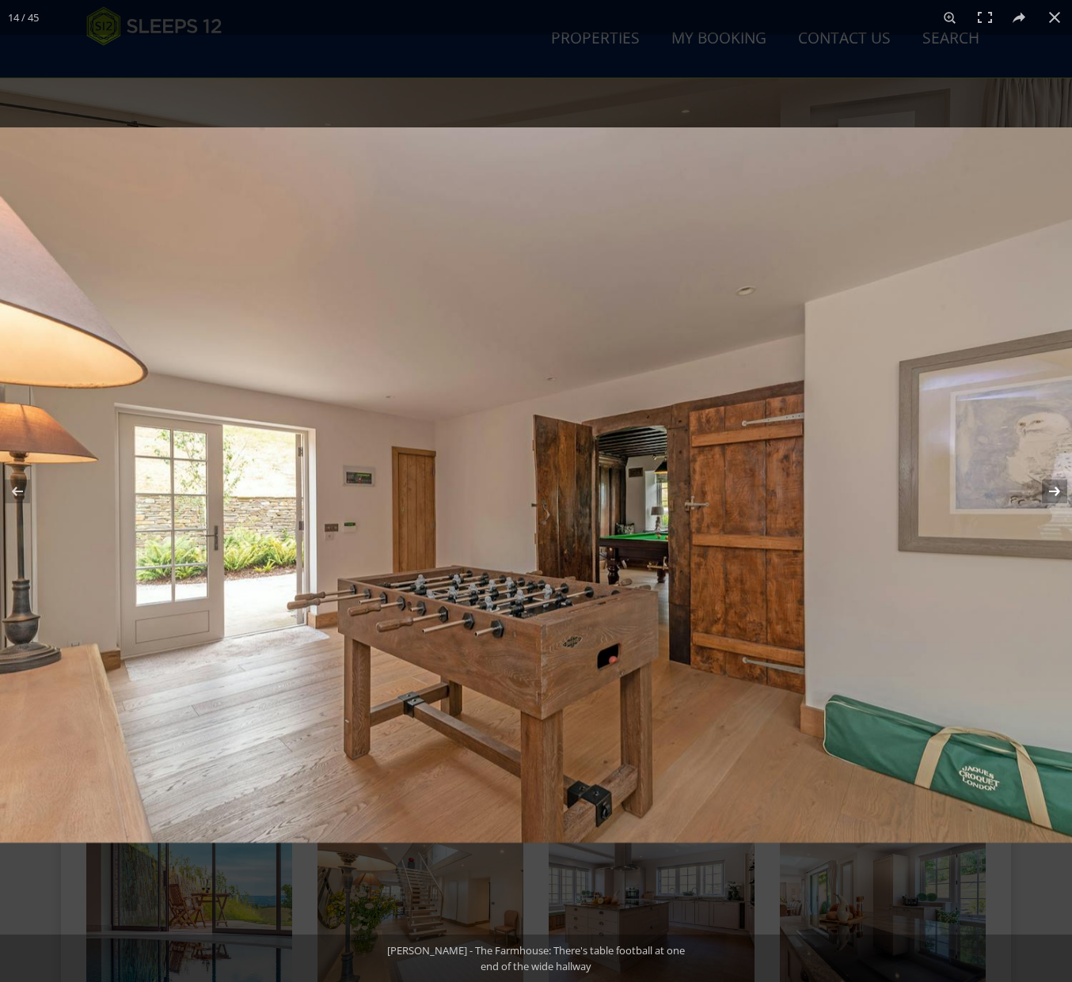
click at [1054, 484] on button at bounding box center [1043, 491] width 55 height 79
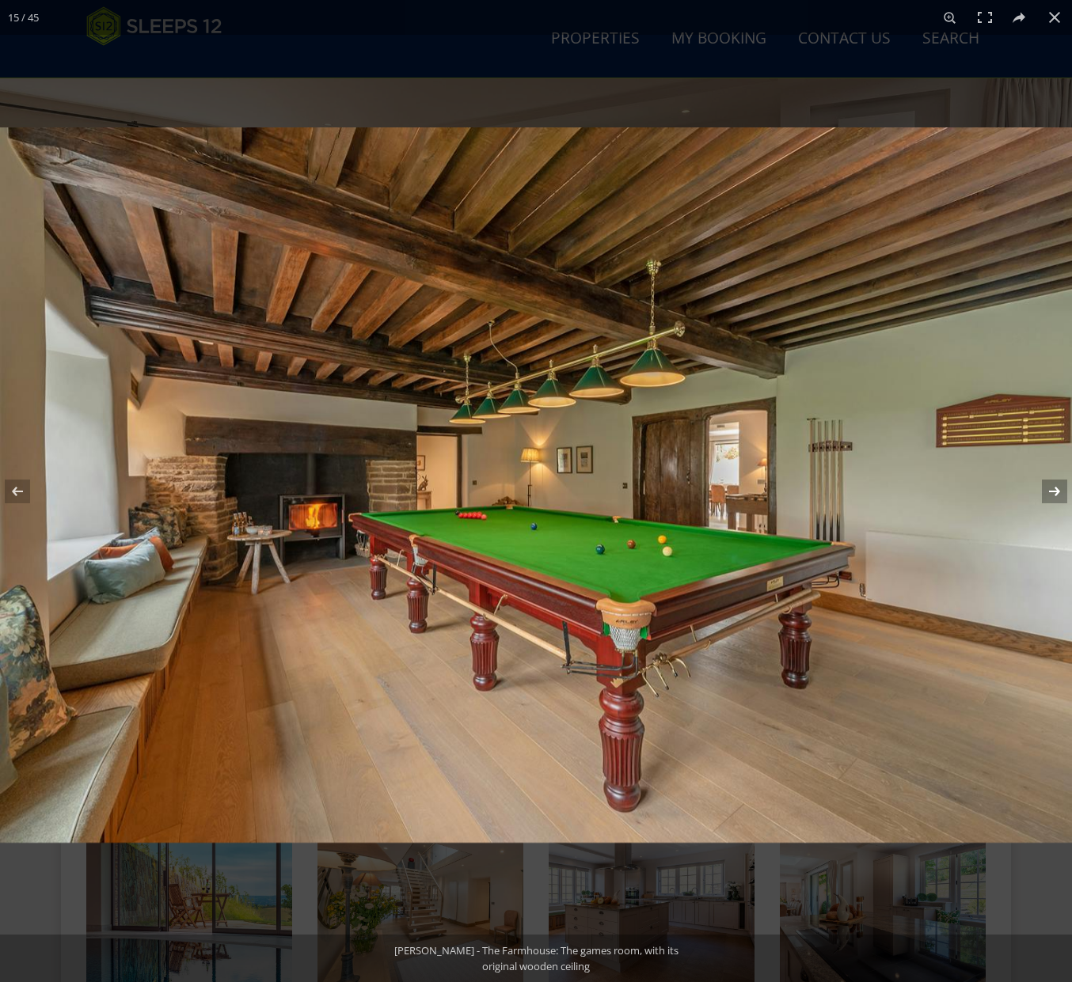
click at [1054, 484] on button at bounding box center [1043, 491] width 55 height 79
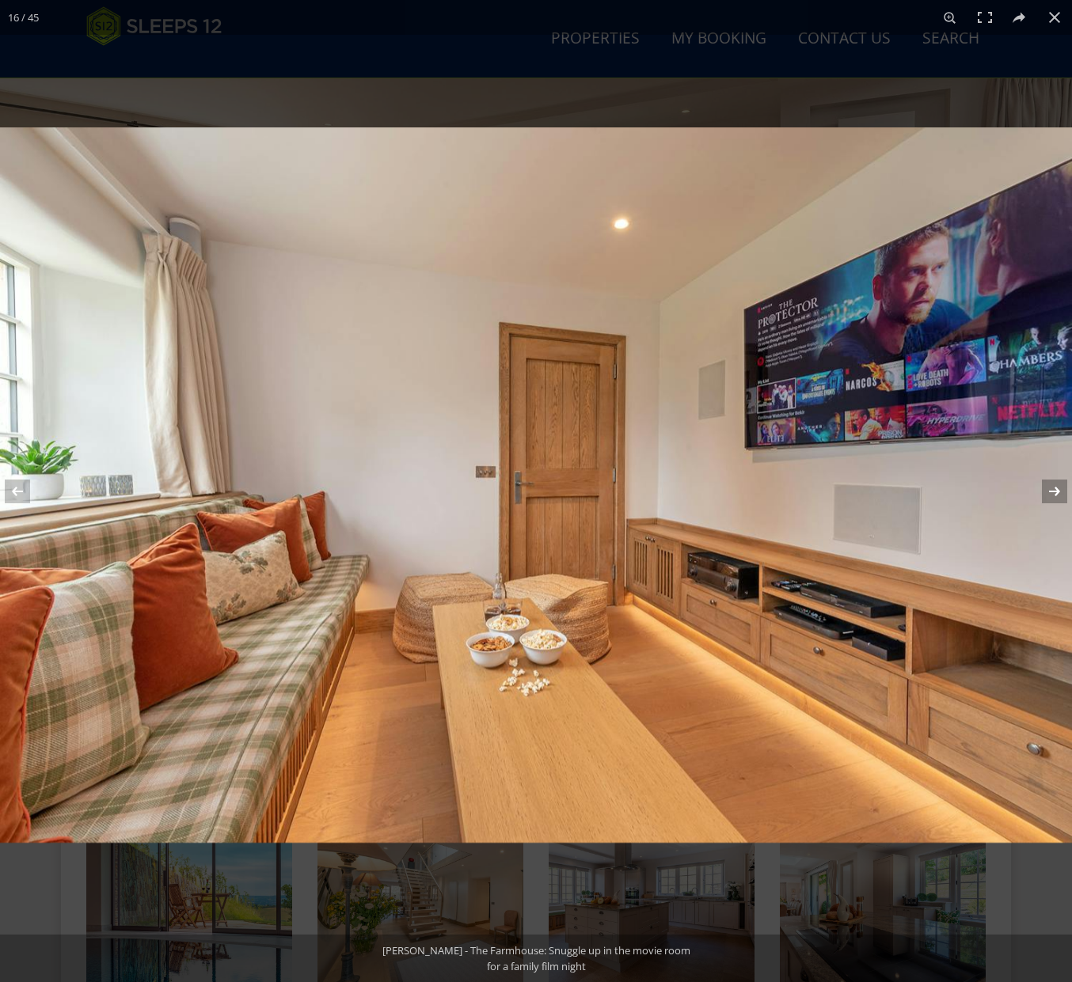
click at [1054, 484] on button at bounding box center [1043, 491] width 55 height 79
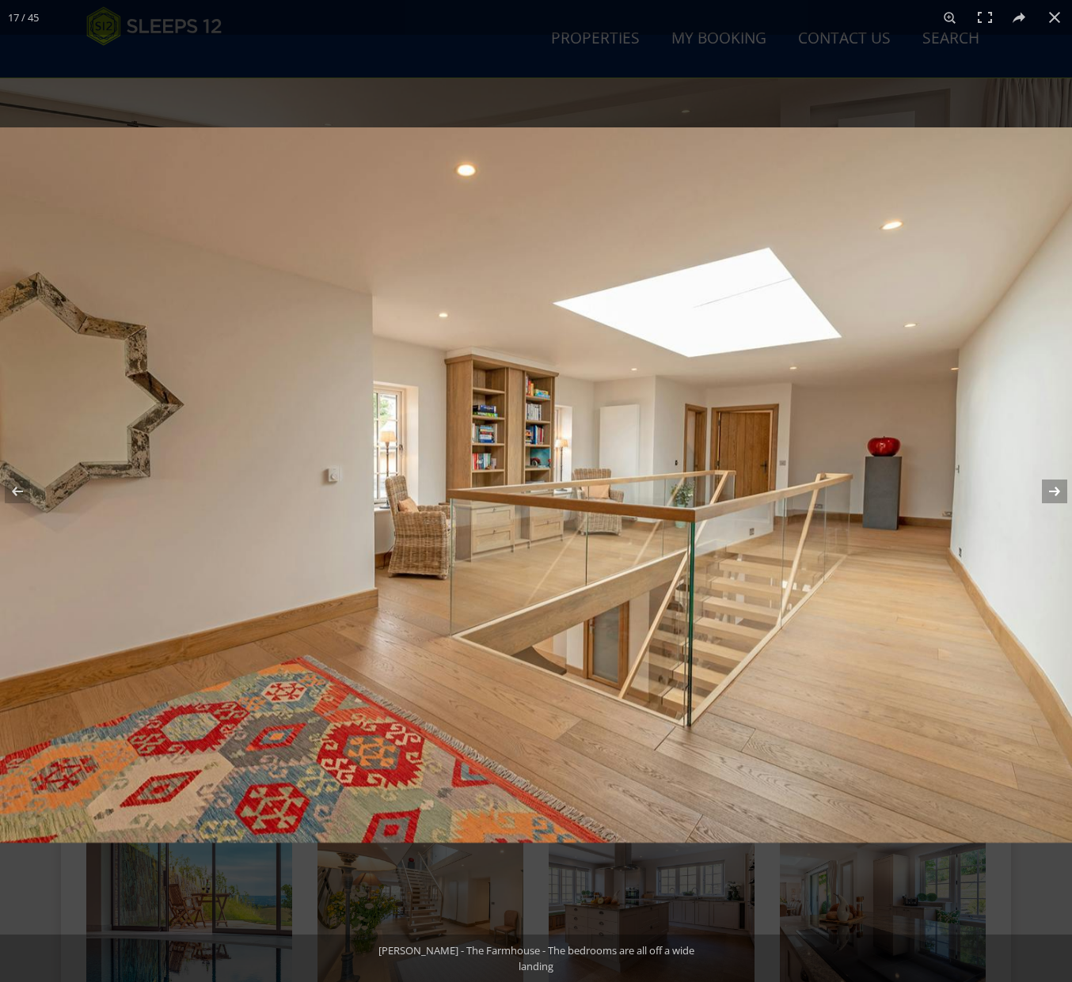
click at [1054, 484] on button at bounding box center [1043, 491] width 55 height 79
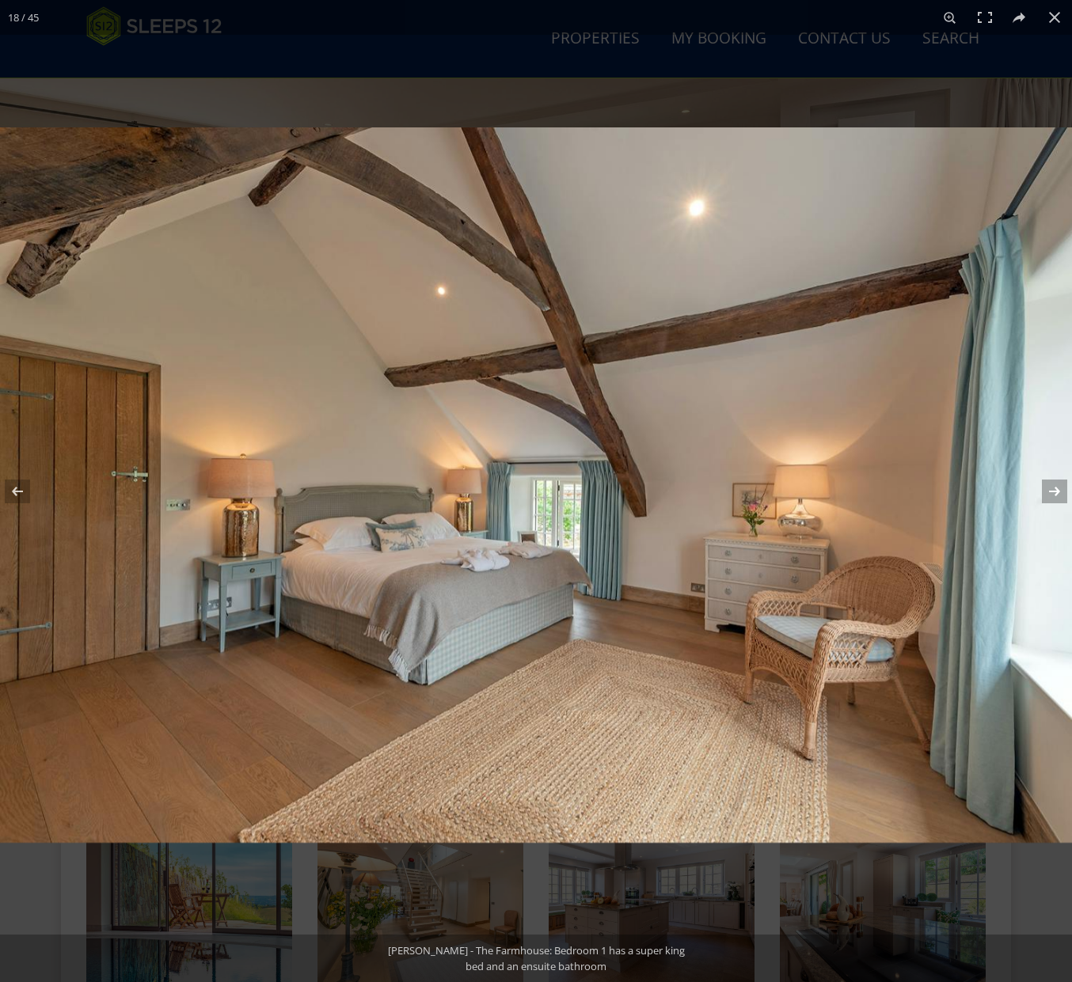
click at [1054, 484] on button at bounding box center [1043, 491] width 55 height 79
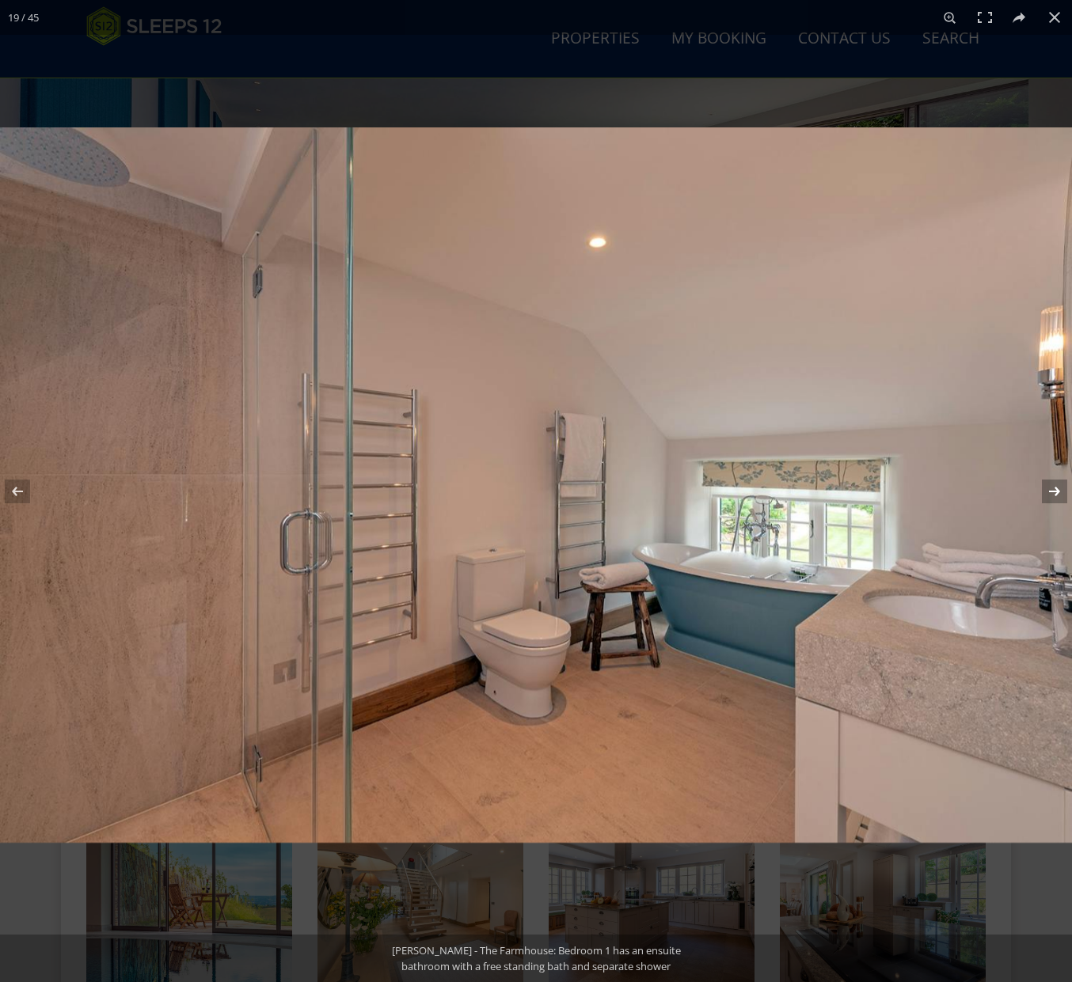
click at [1054, 484] on button at bounding box center [1043, 491] width 55 height 79
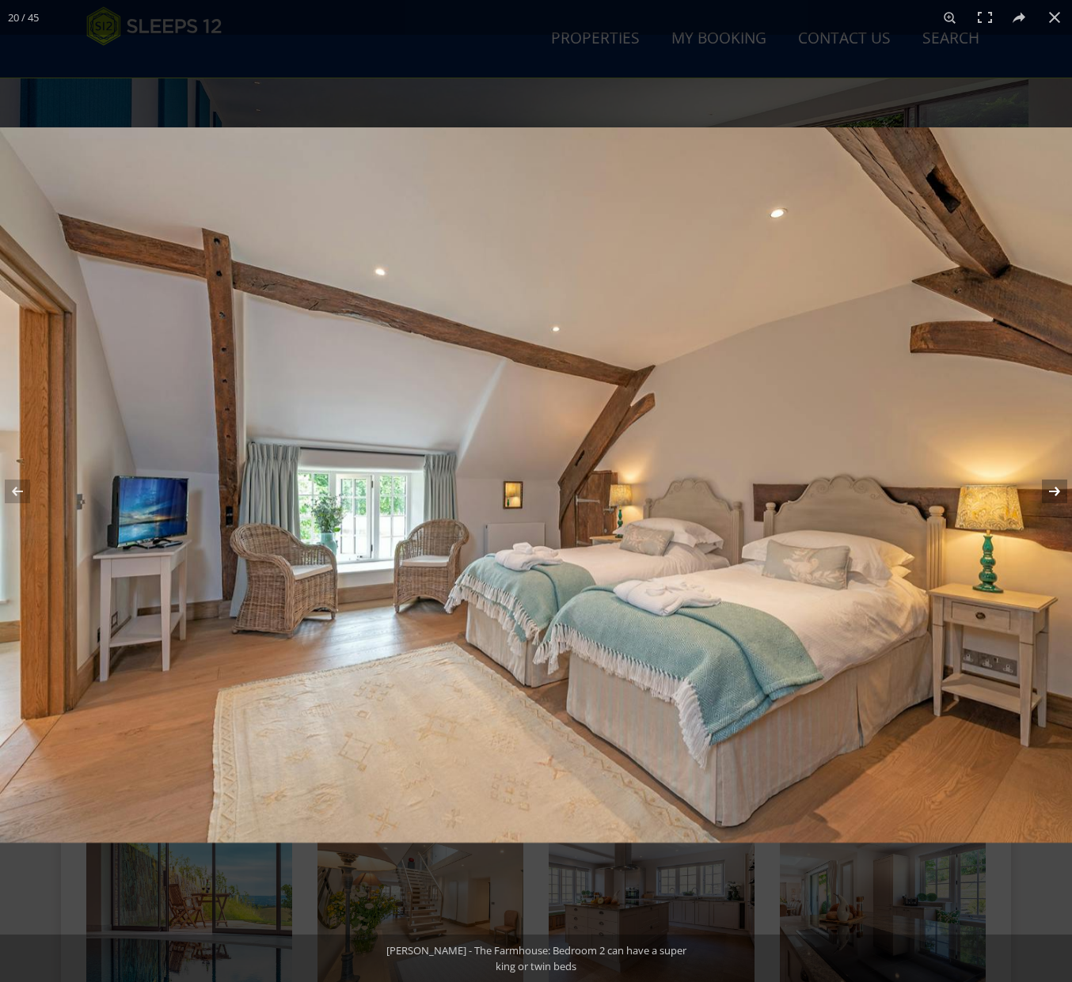
click at [1054, 484] on button at bounding box center [1043, 491] width 55 height 79
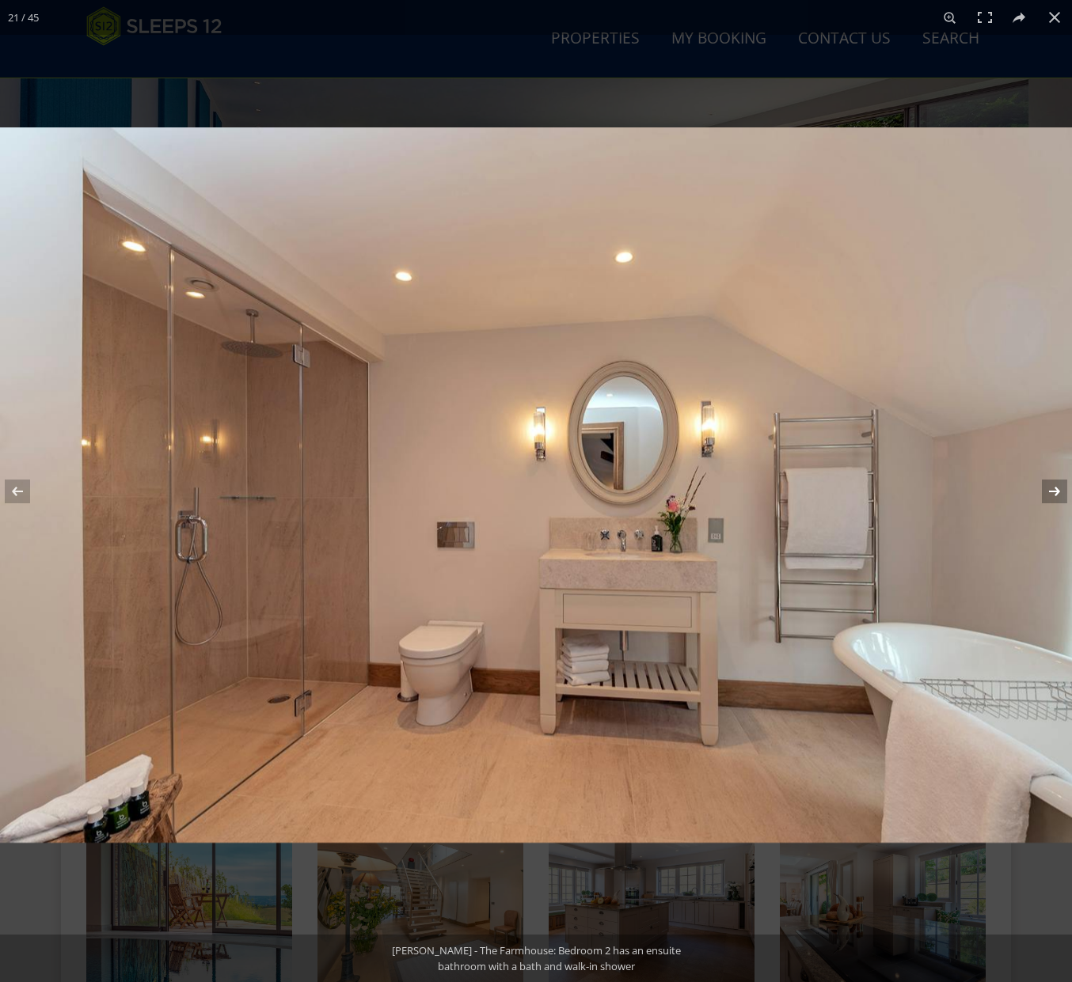
click at [1054, 484] on button at bounding box center [1043, 491] width 55 height 79
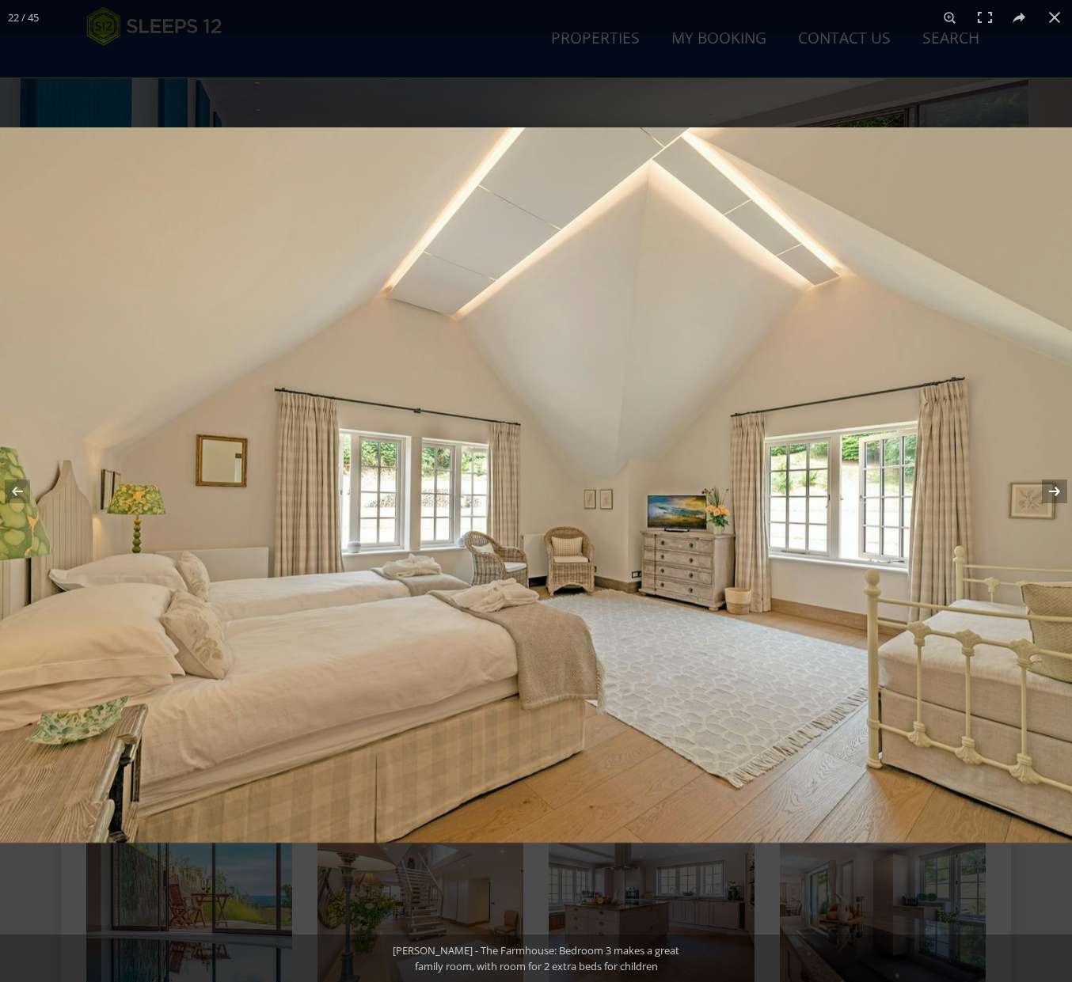
click at [1054, 484] on button at bounding box center [1043, 491] width 55 height 79
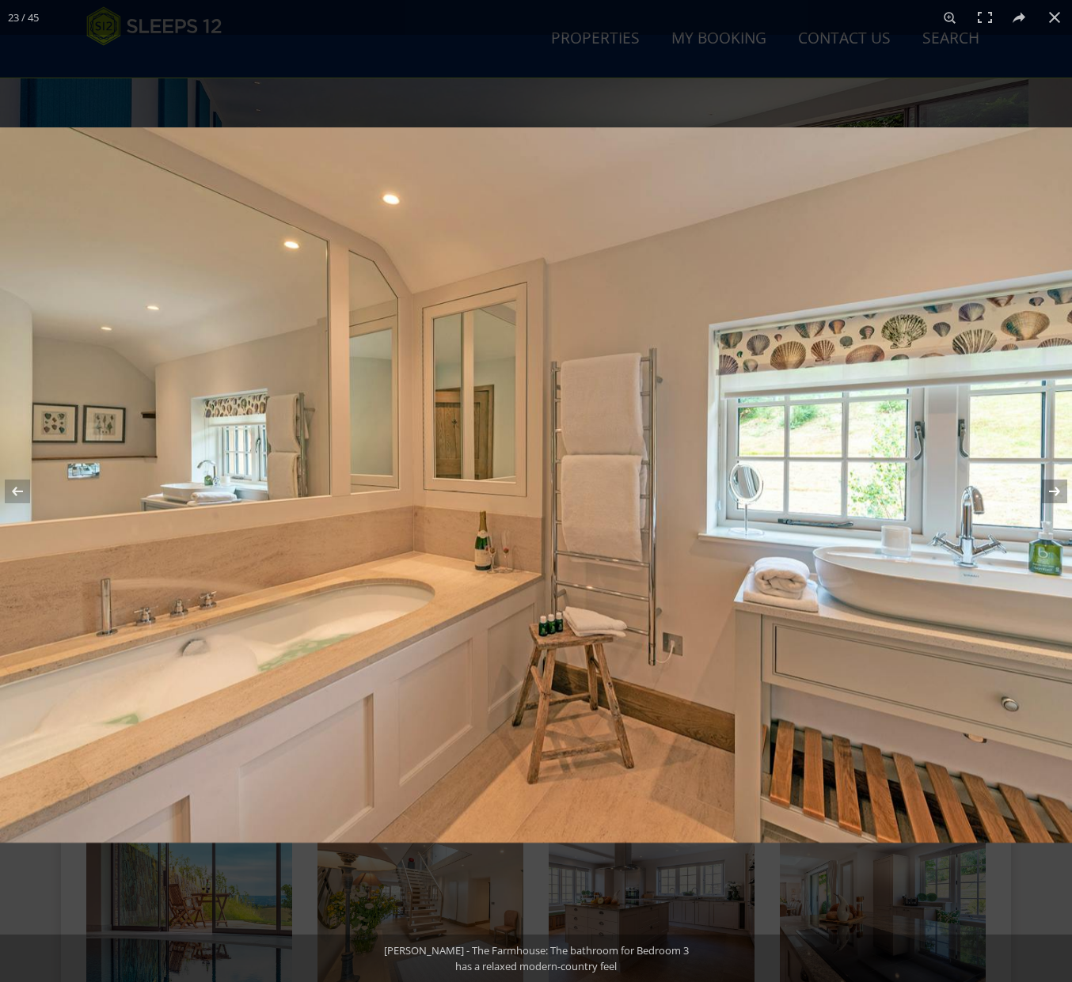
click at [1054, 484] on button at bounding box center [1043, 491] width 55 height 79
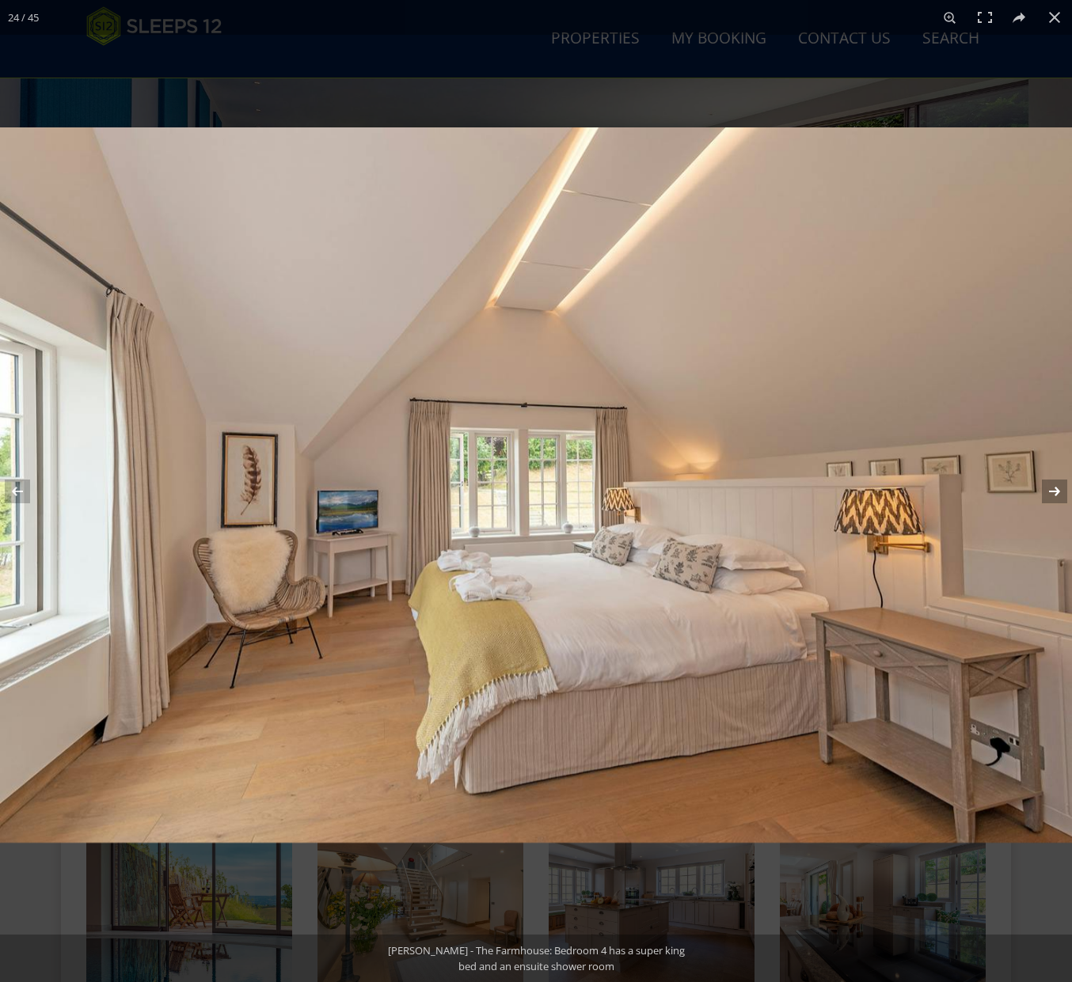
click at [1054, 484] on button at bounding box center [1043, 491] width 55 height 79
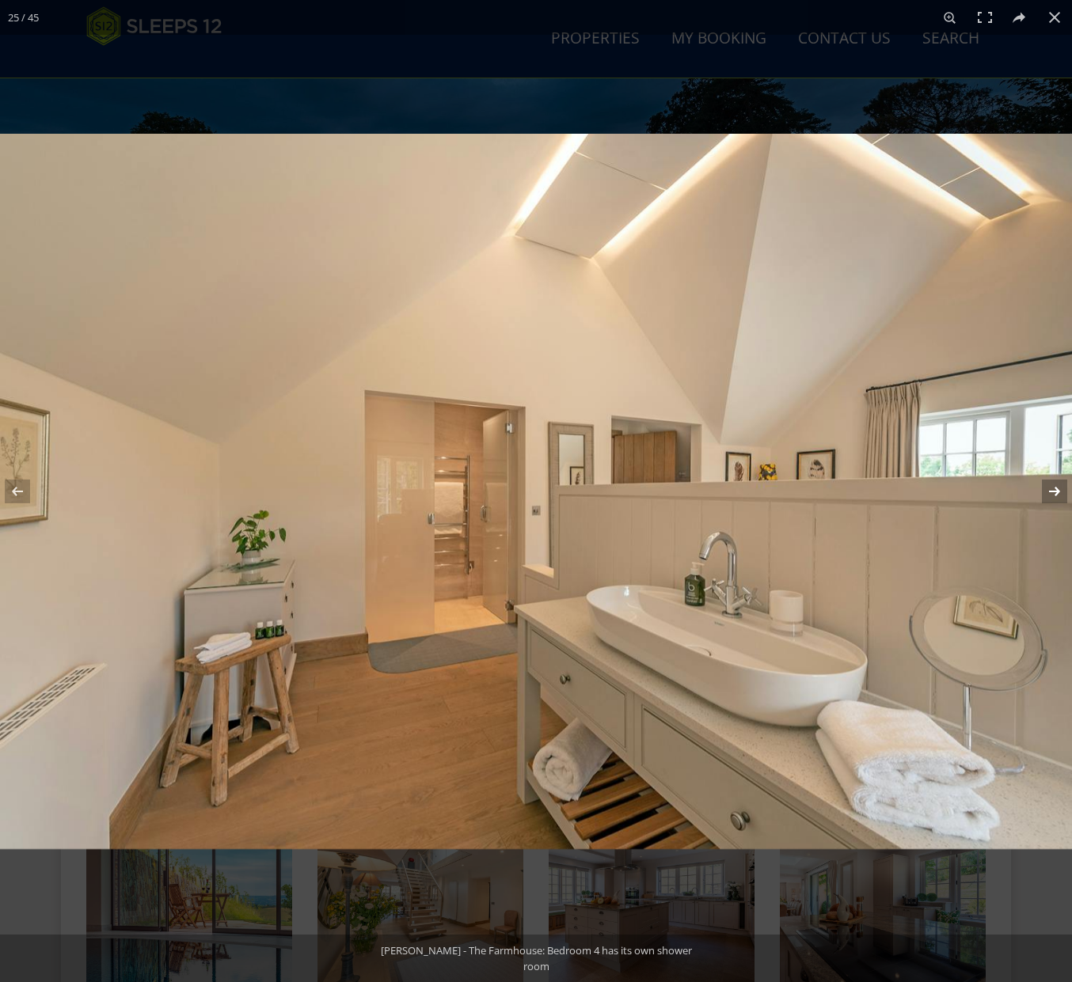
click at [1054, 484] on button at bounding box center [1043, 491] width 55 height 79
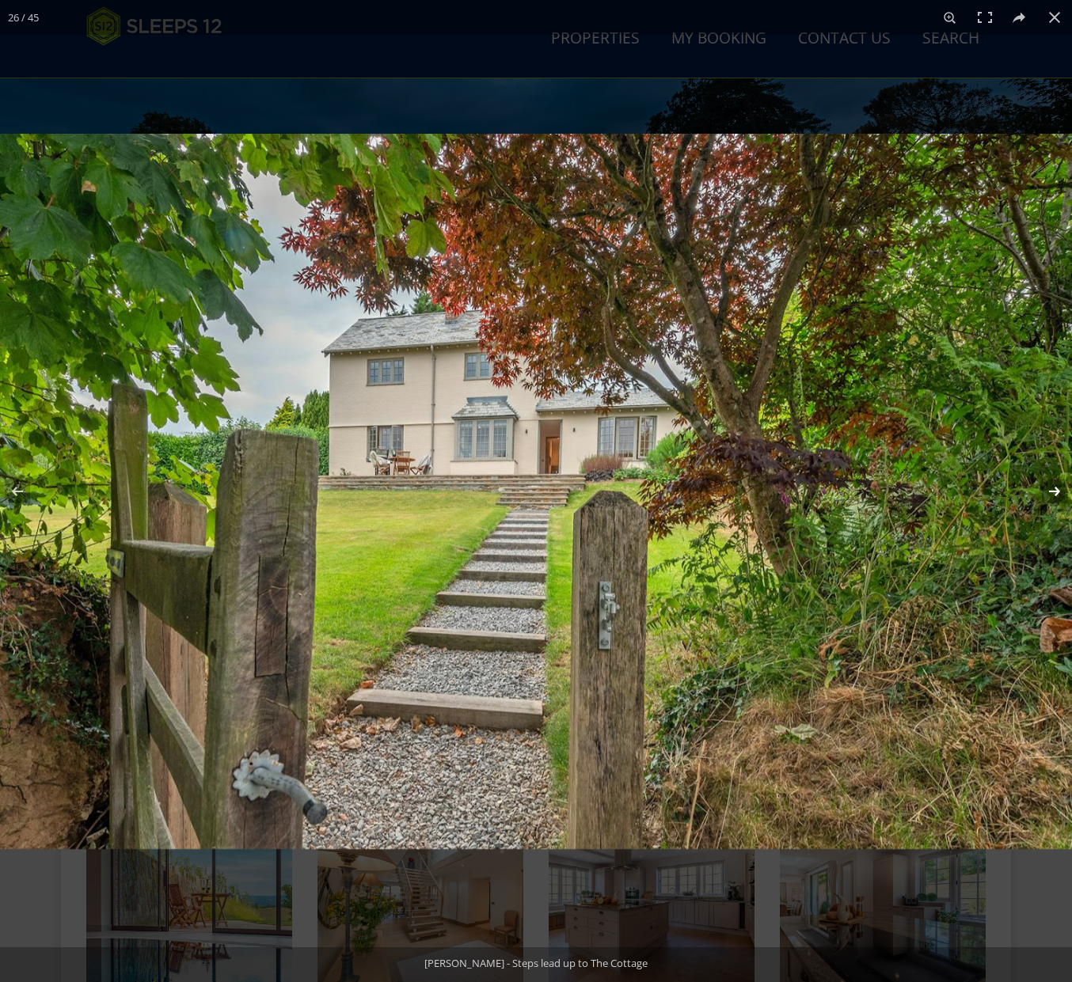
click at [1054, 484] on button at bounding box center [1043, 491] width 55 height 79
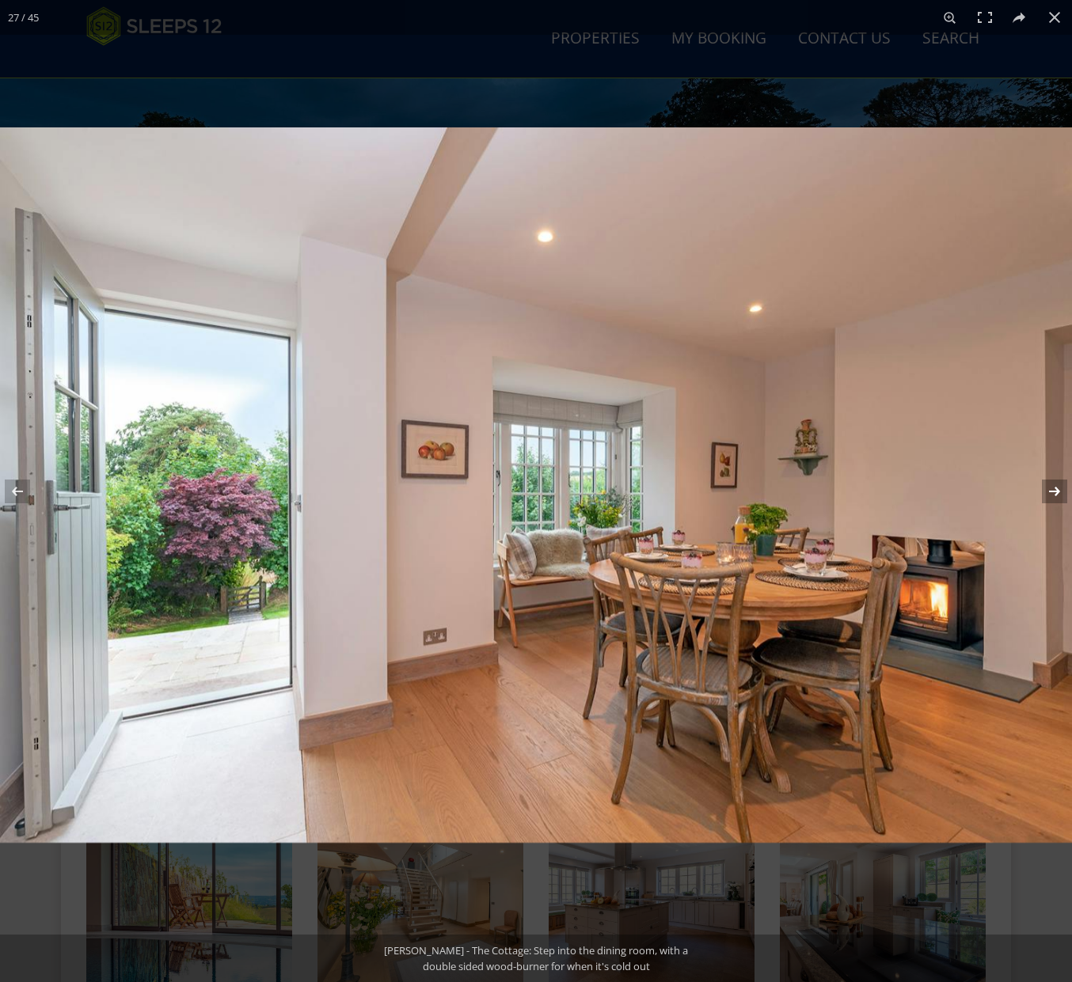
click at [1054, 484] on button at bounding box center [1043, 491] width 55 height 79
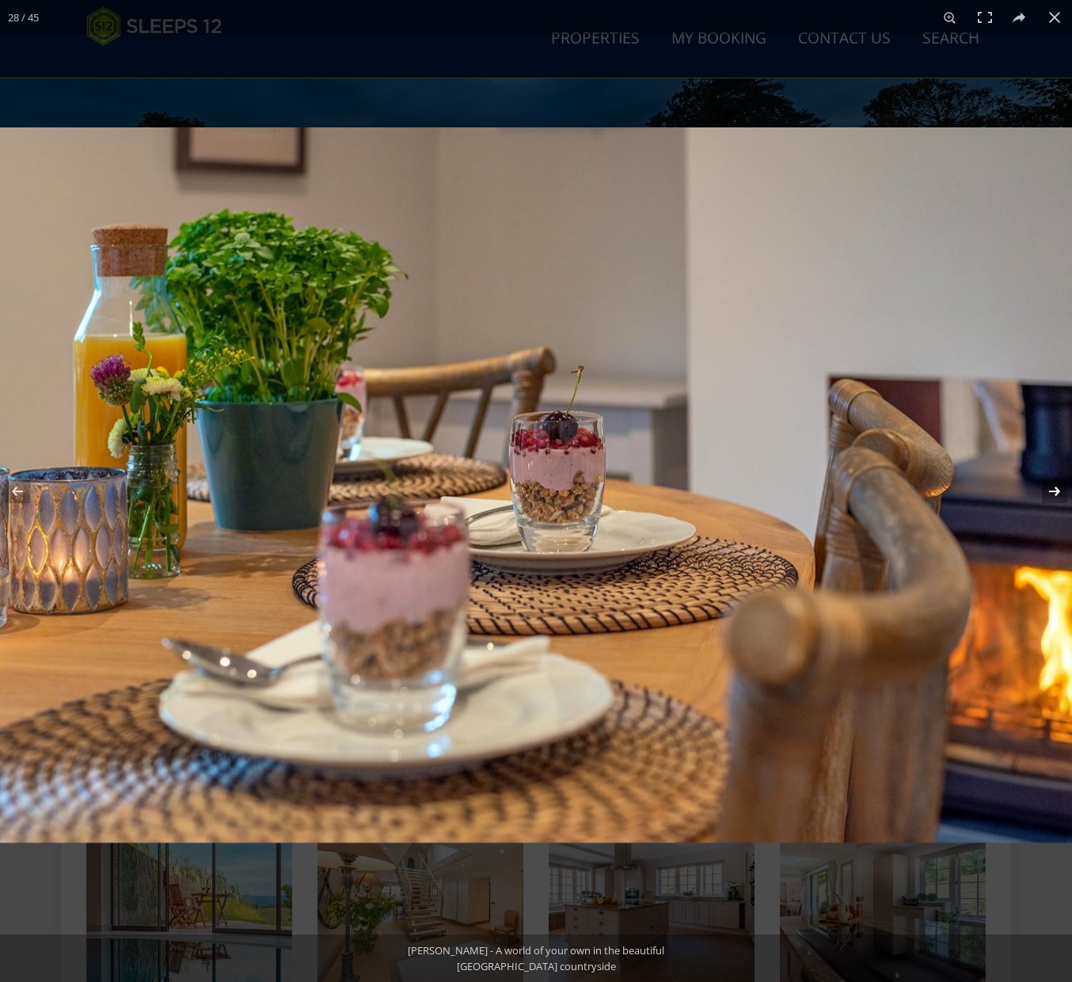
click at [1054, 484] on button at bounding box center [1043, 491] width 55 height 79
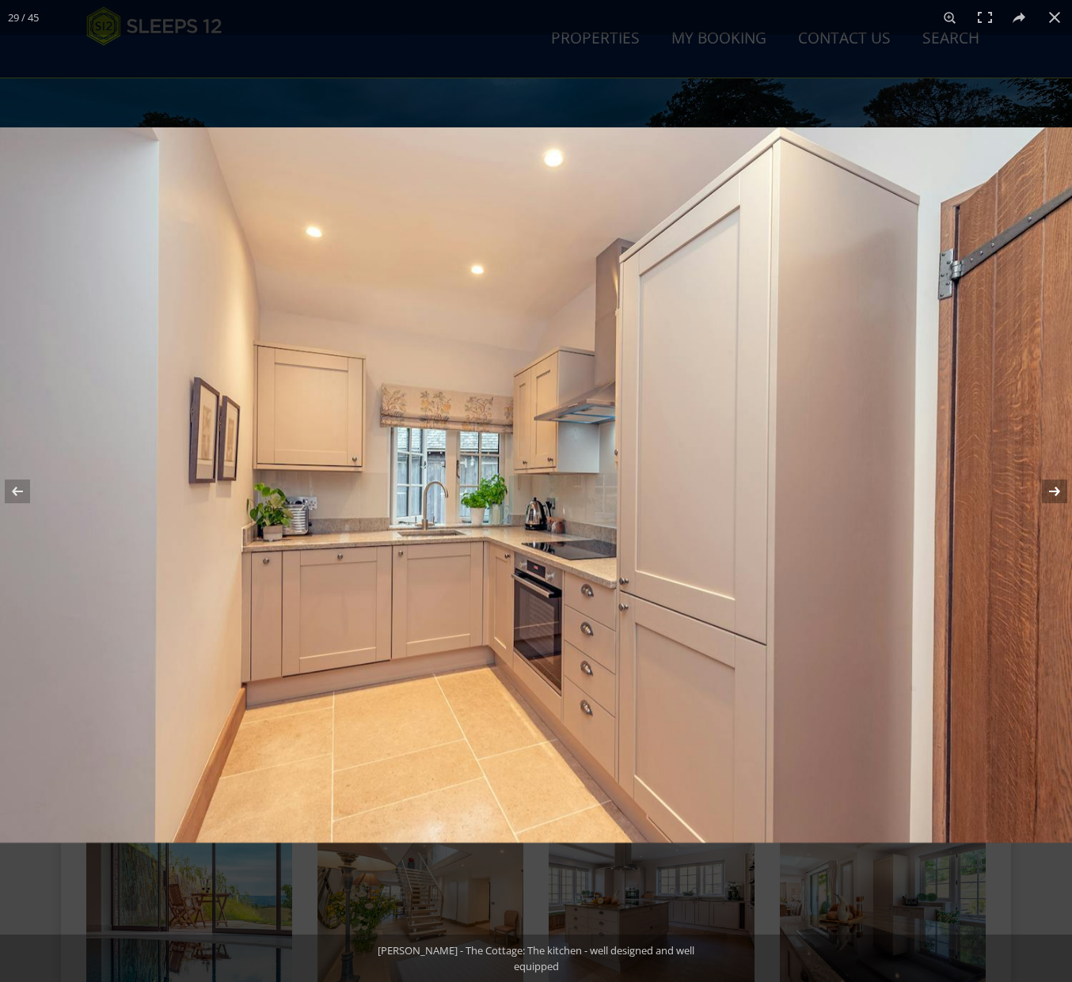
click at [1054, 484] on button at bounding box center [1043, 491] width 55 height 79
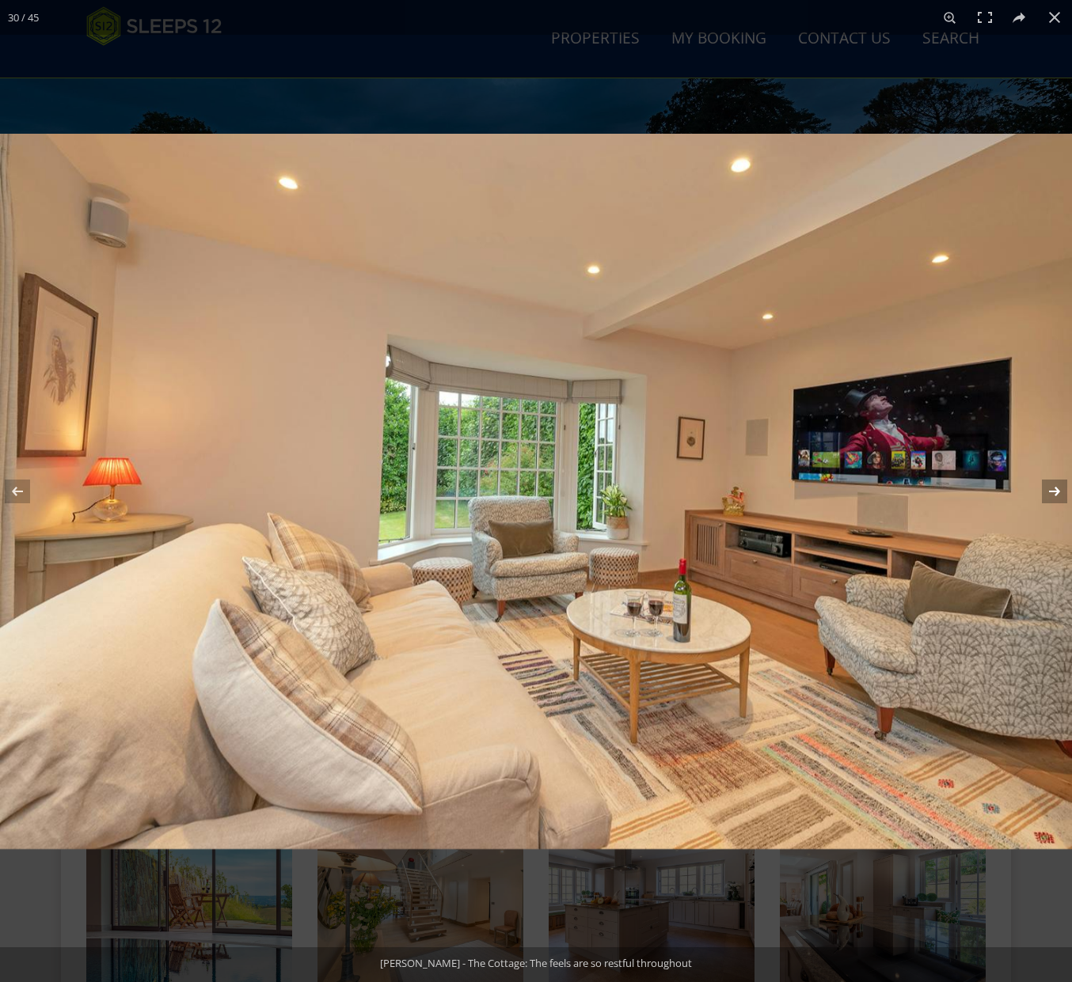
click at [1054, 484] on button at bounding box center [1043, 491] width 55 height 79
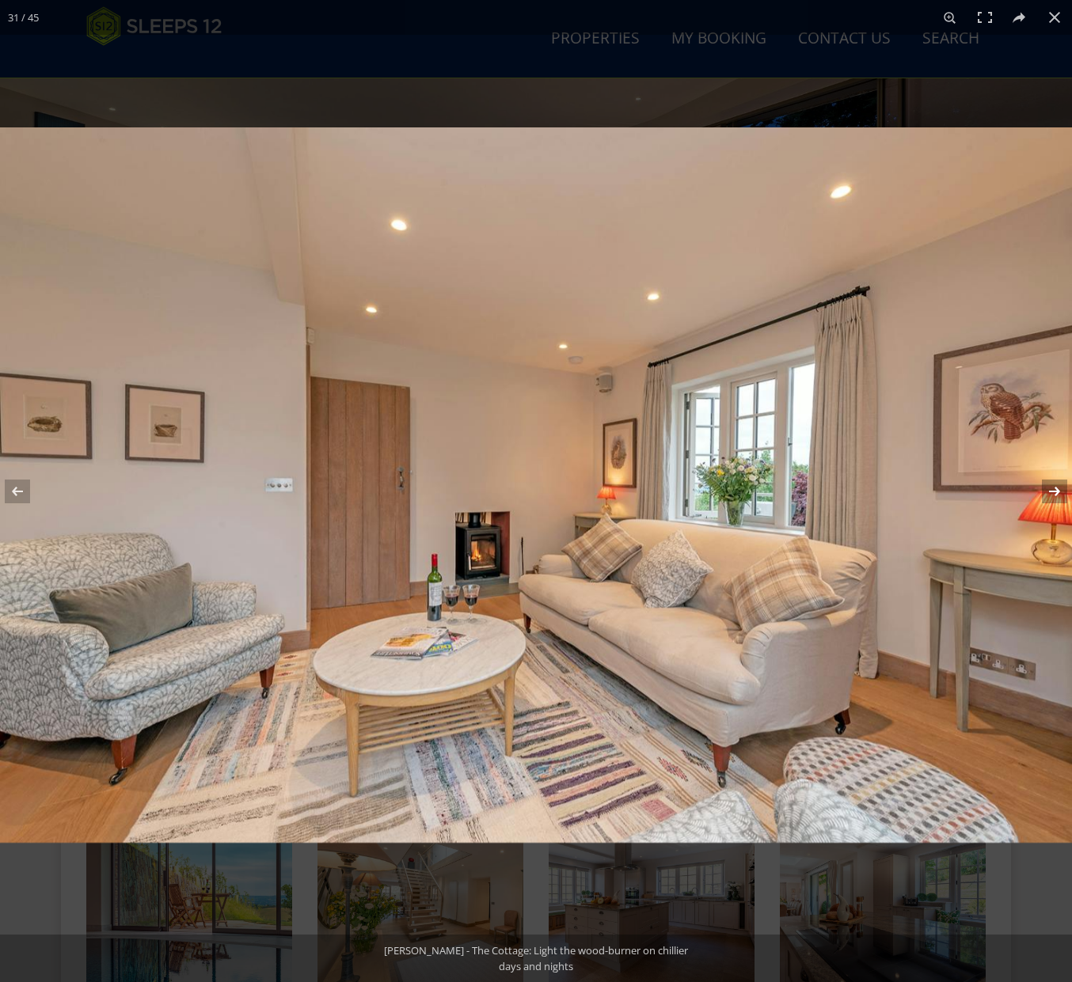
click at [1054, 484] on button at bounding box center [1043, 491] width 55 height 79
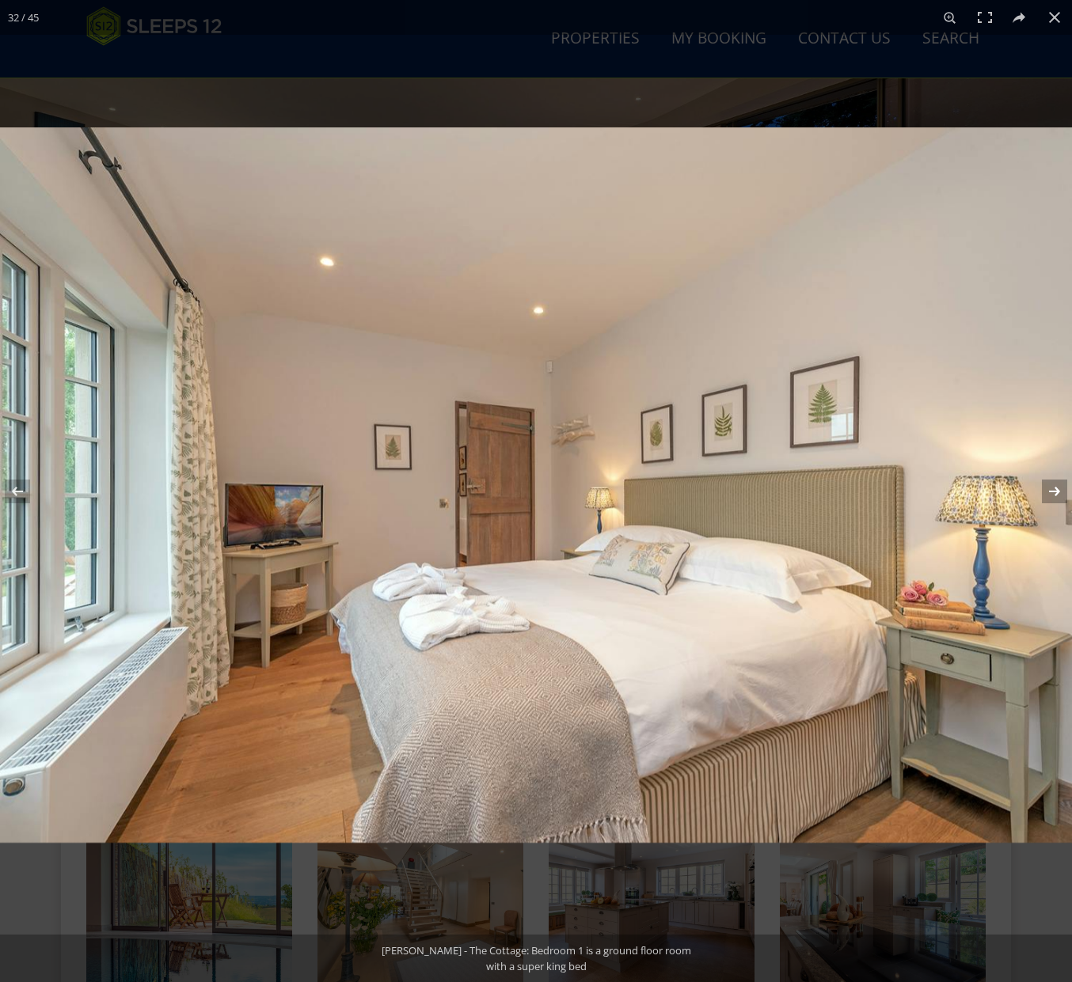
click at [1054, 484] on button at bounding box center [1043, 491] width 55 height 79
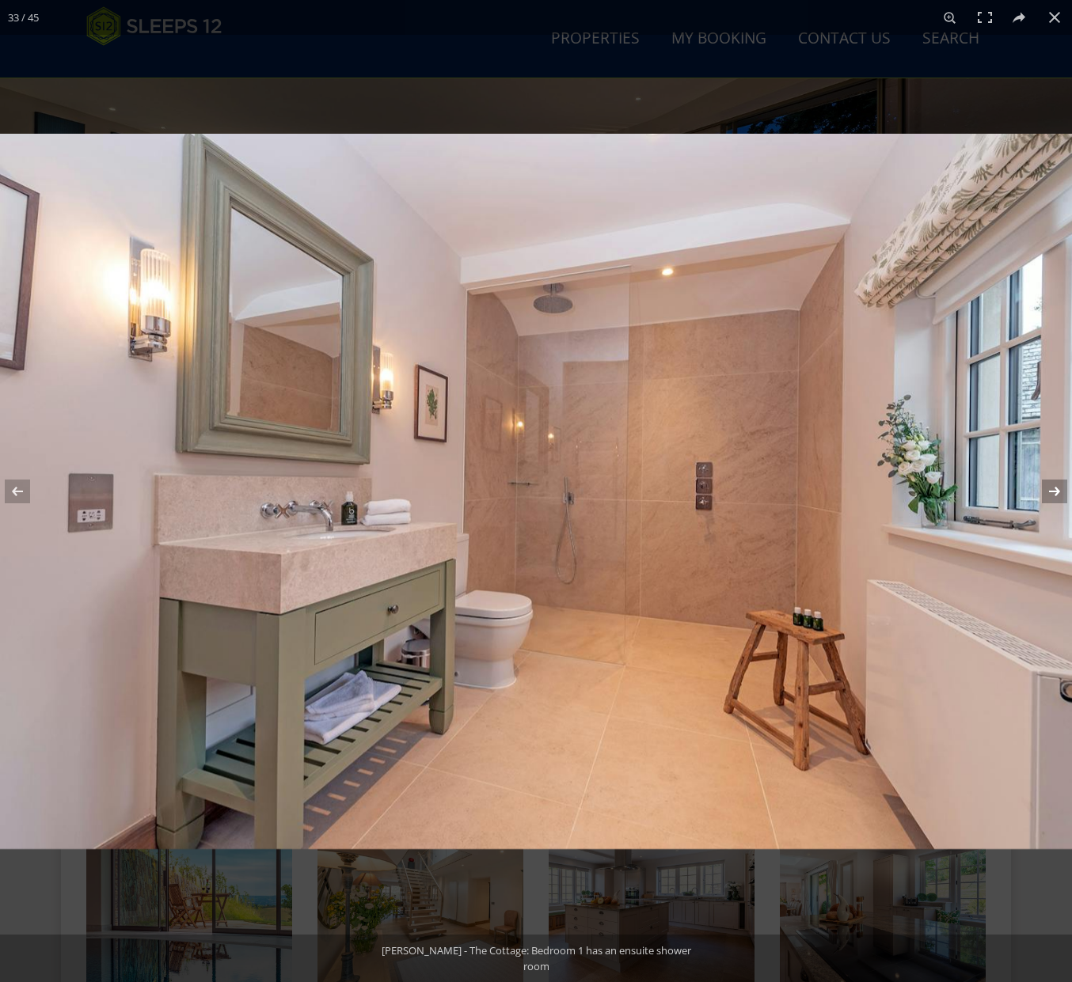
click at [1054, 484] on button at bounding box center [1043, 491] width 55 height 79
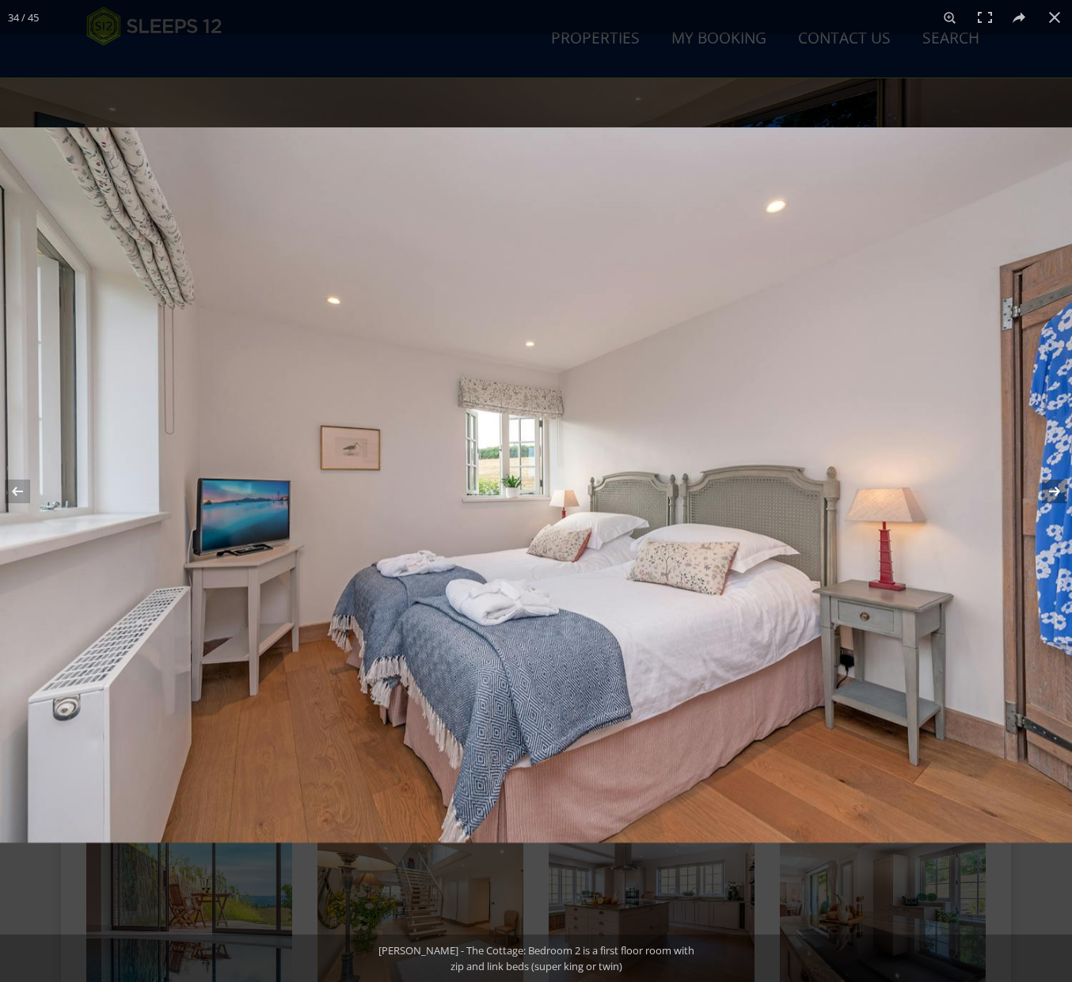
click at [1054, 484] on button at bounding box center [1043, 491] width 55 height 79
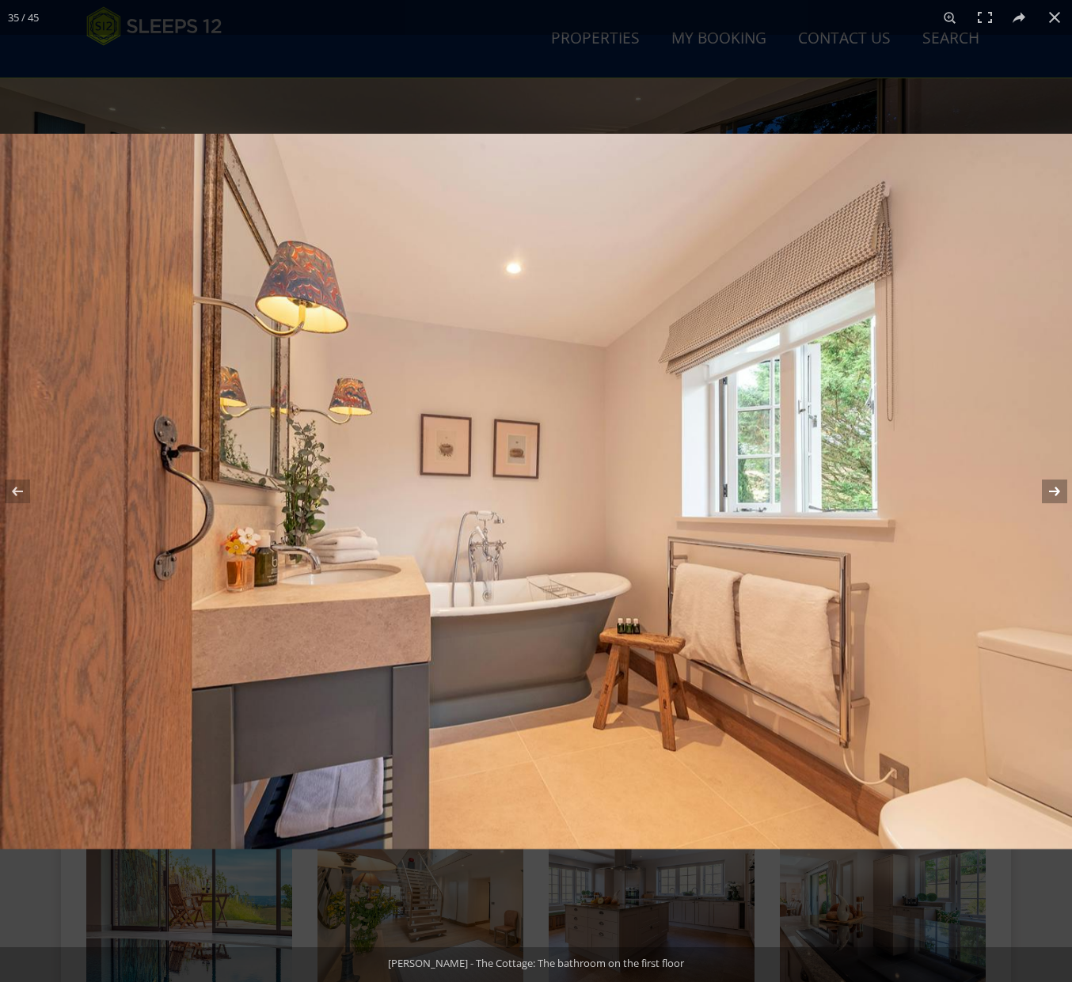
click at [1054, 484] on button at bounding box center [1043, 491] width 55 height 79
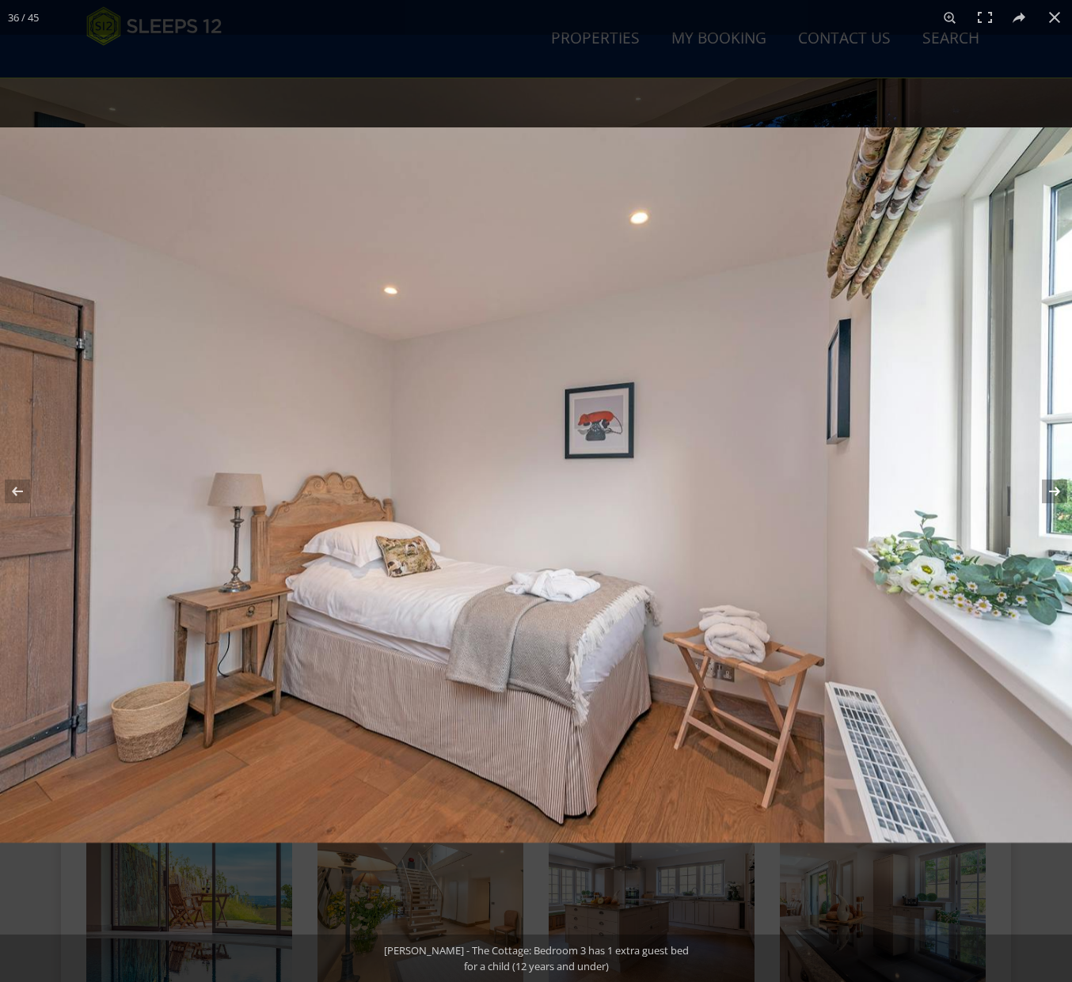
click at [1054, 484] on button at bounding box center [1043, 491] width 55 height 79
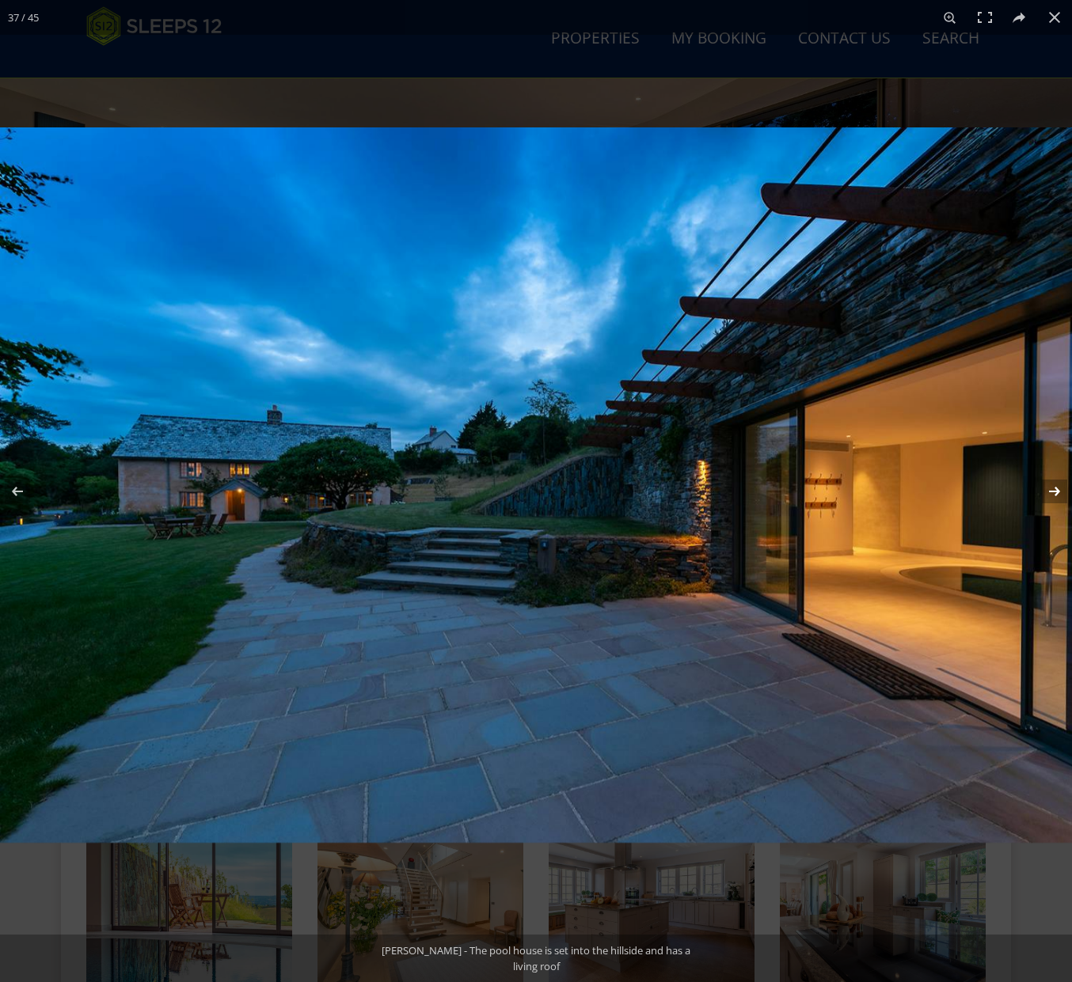
click at [1054, 484] on button at bounding box center [1043, 491] width 55 height 79
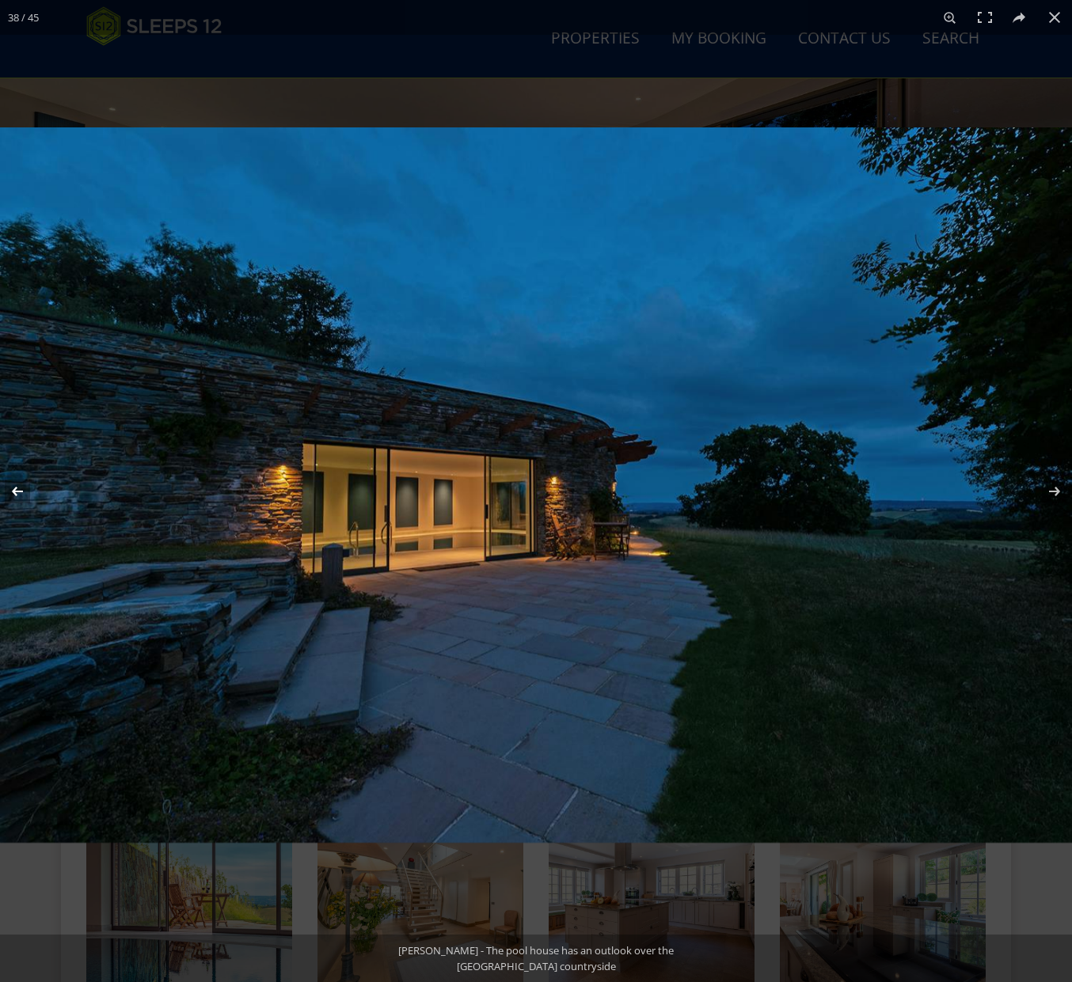
click at [18, 480] on button at bounding box center [27, 491] width 55 height 79
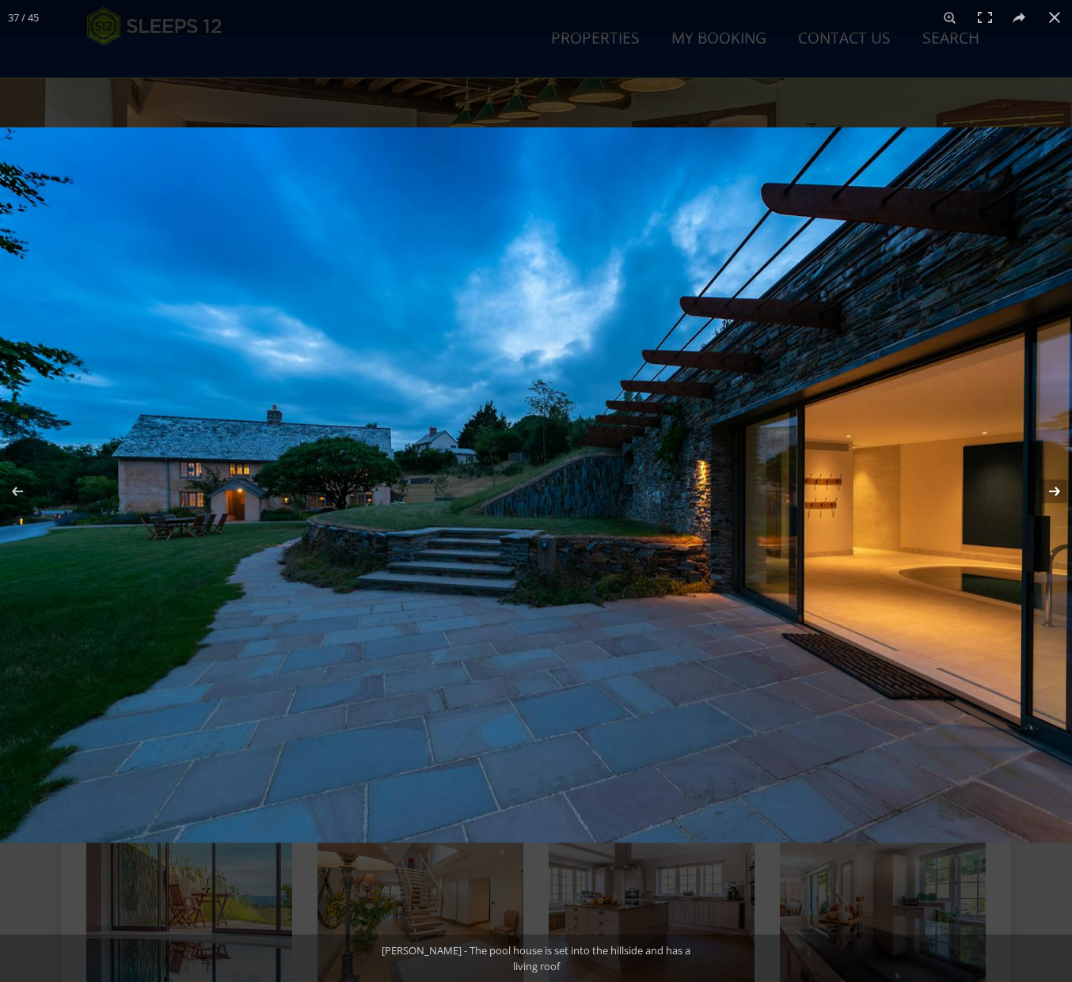
click at [1055, 493] on button at bounding box center [1043, 491] width 55 height 79
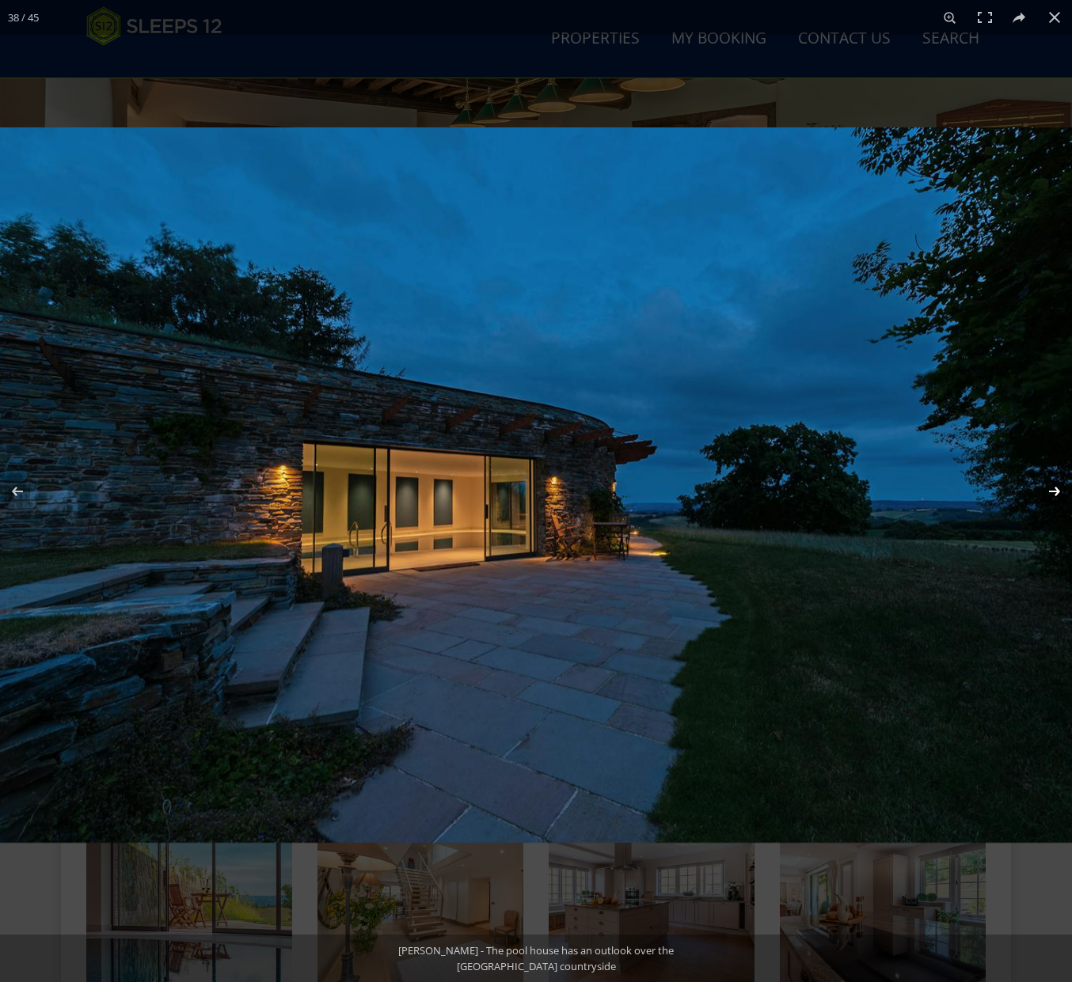
click at [1055, 493] on button at bounding box center [1043, 491] width 55 height 79
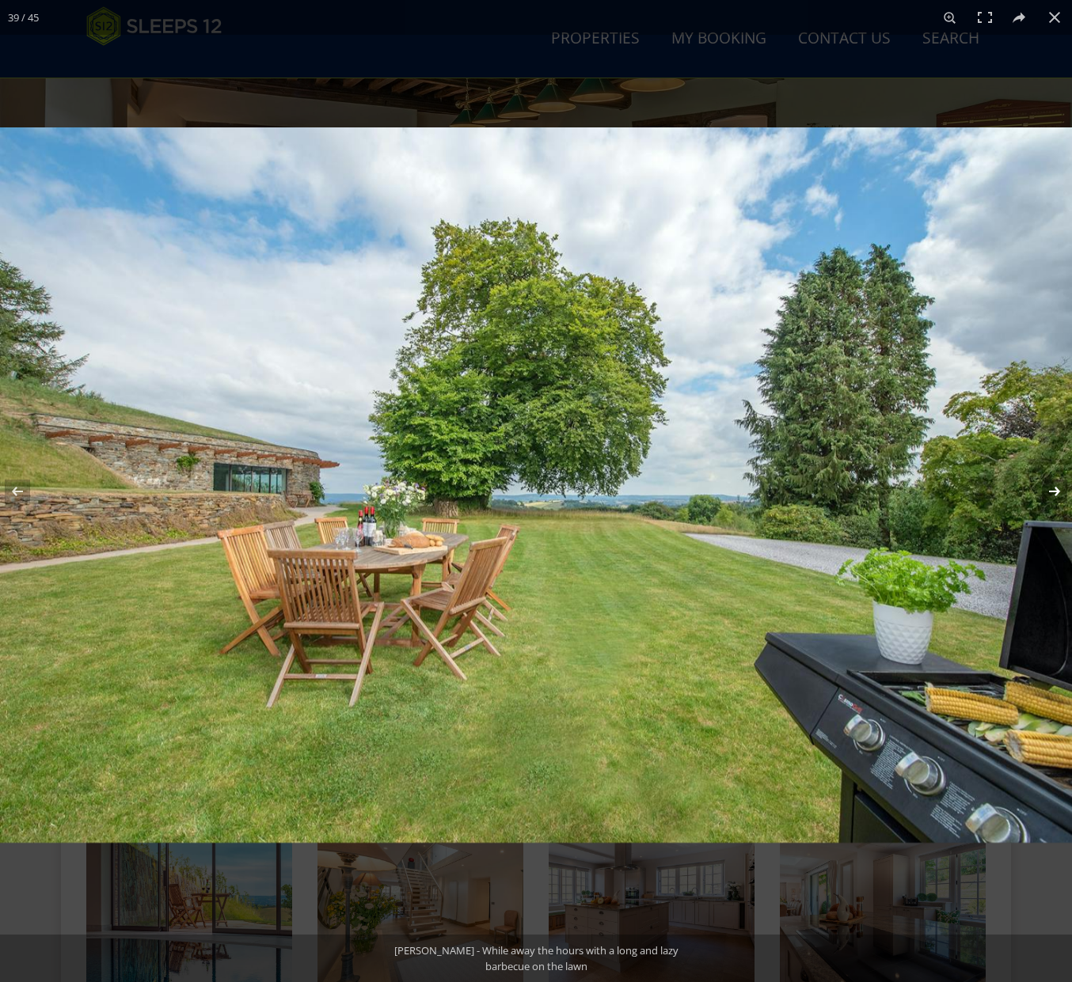
click at [1055, 493] on button at bounding box center [1043, 491] width 55 height 79
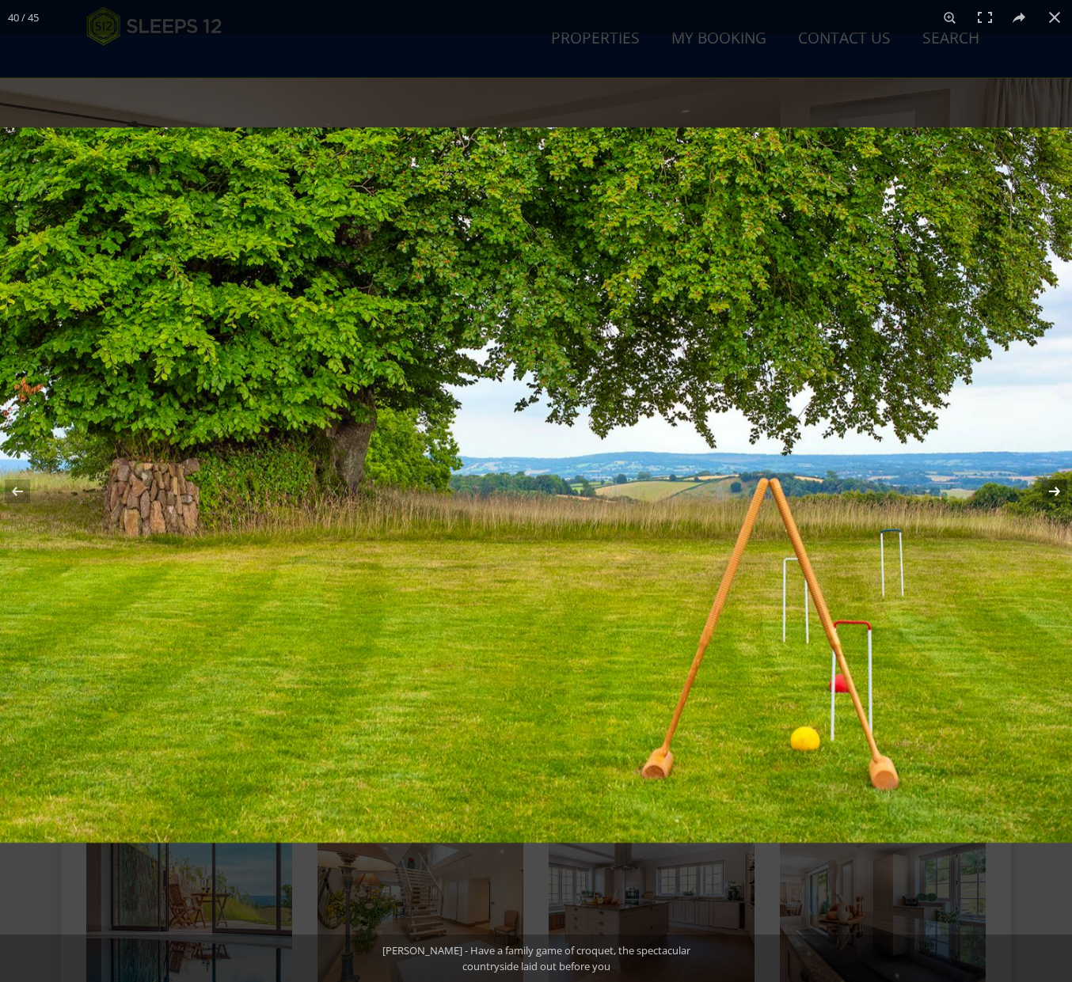
click at [1055, 493] on button at bounding box center [1043, 491] width 55 height 79
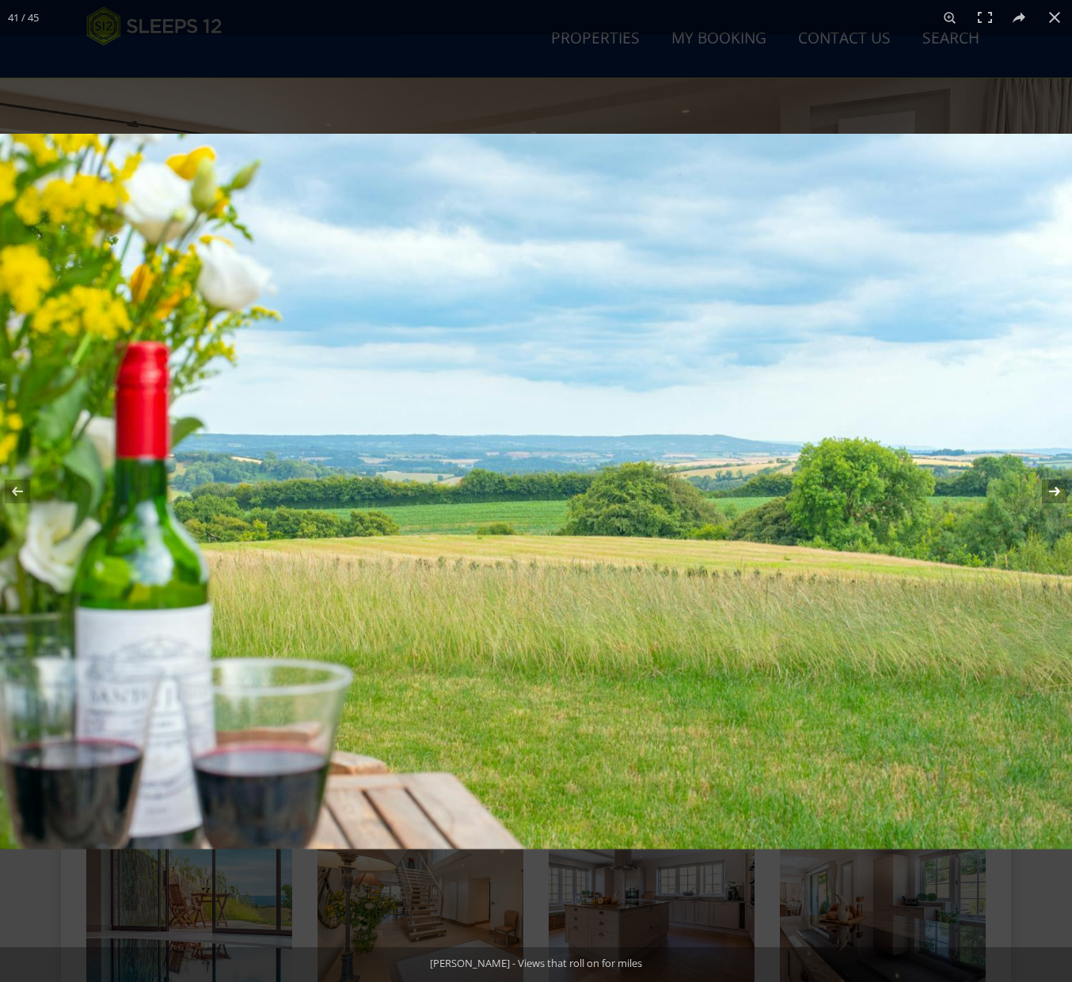
click at [1055, 493] on button at bounding box center [1043, 491] width 55 height 79
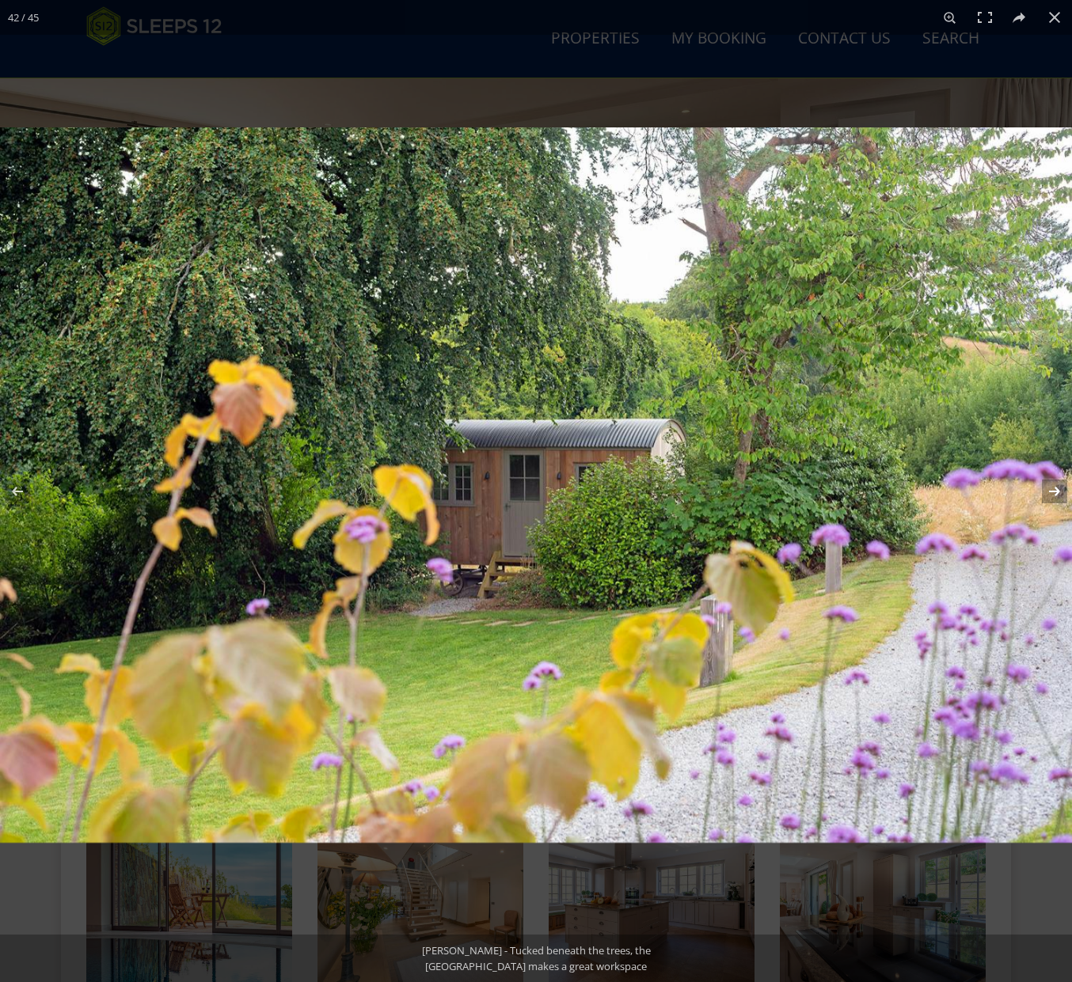
click at [1055, 493] on button at bounding box center [1043, 491] width 55 height 79
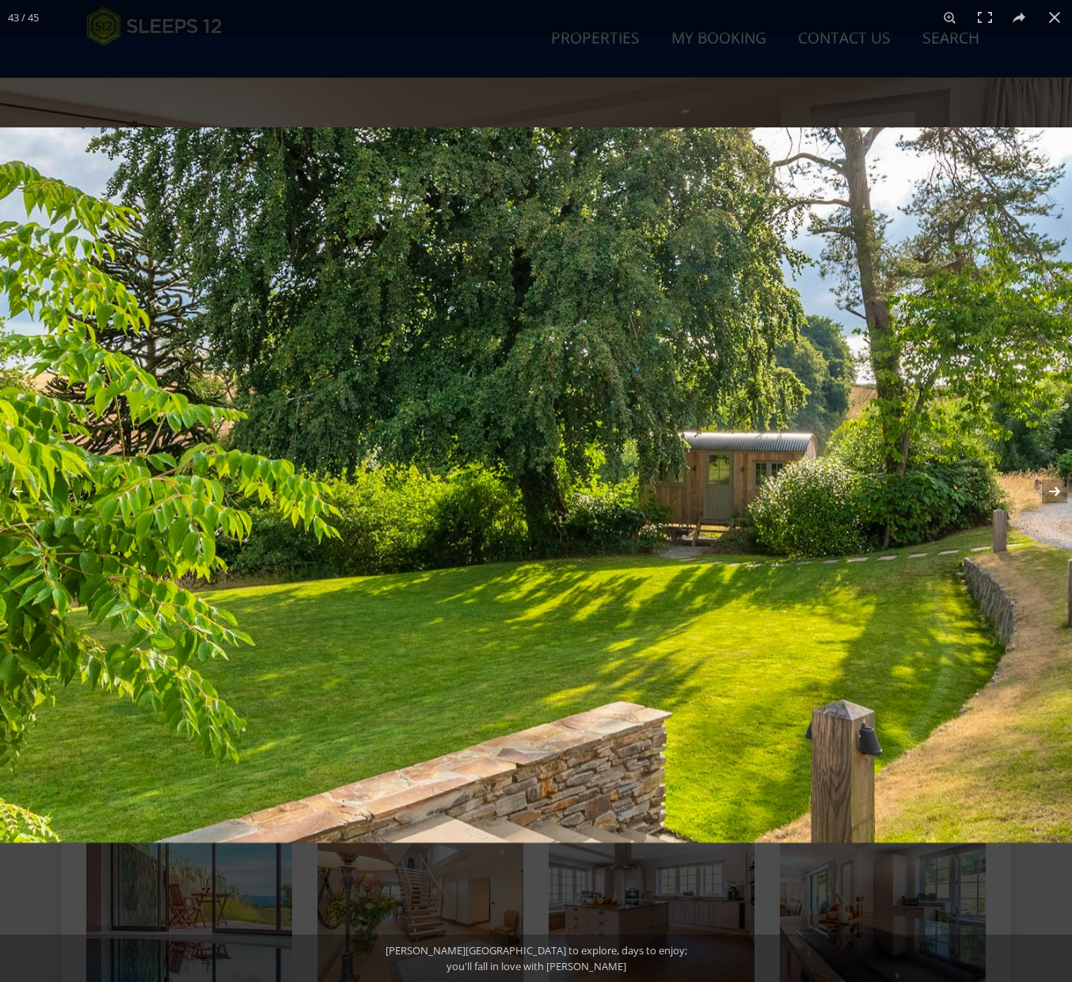
click at [1055, 493] on button at bounding box center [1043, 491] width 55 height 79
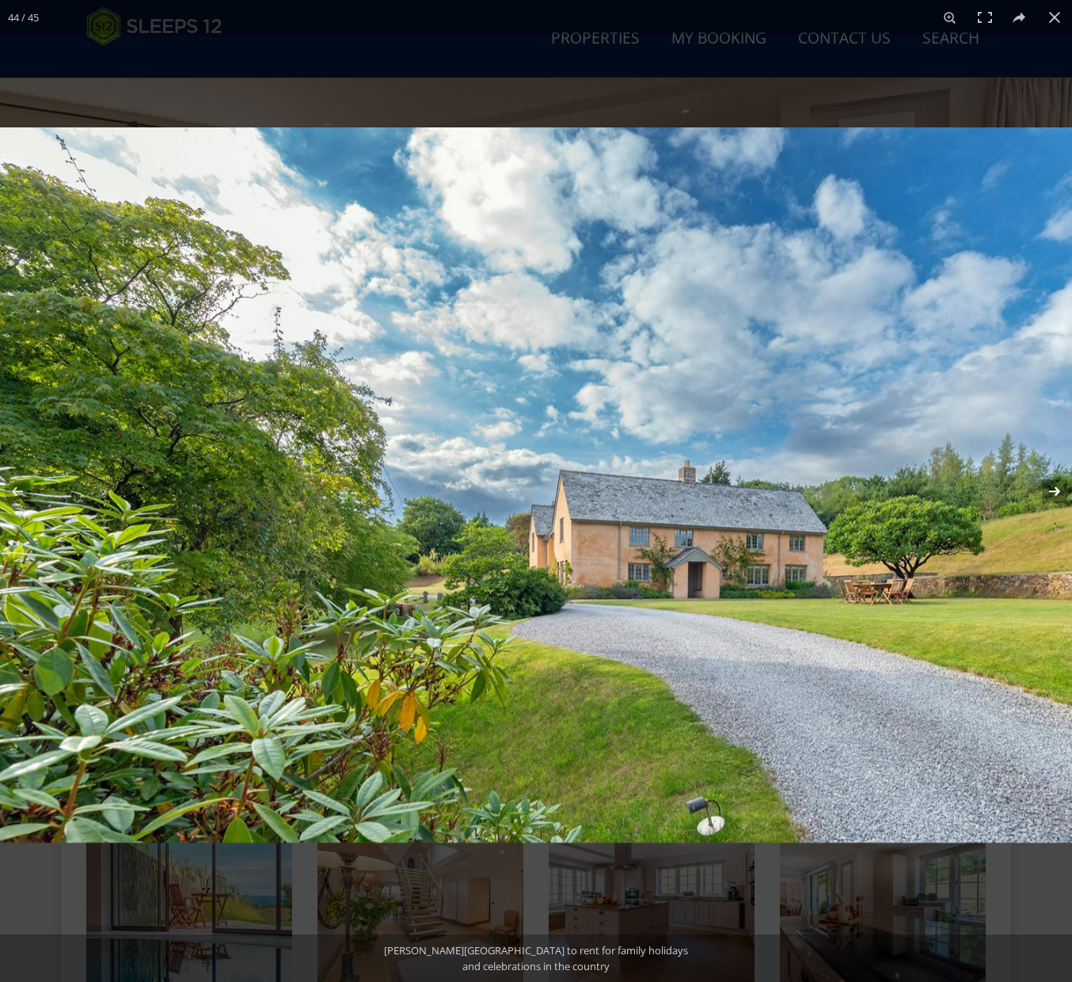
click at [1055, 493] on button at bounding box center [1043, 491] width 55 height 79
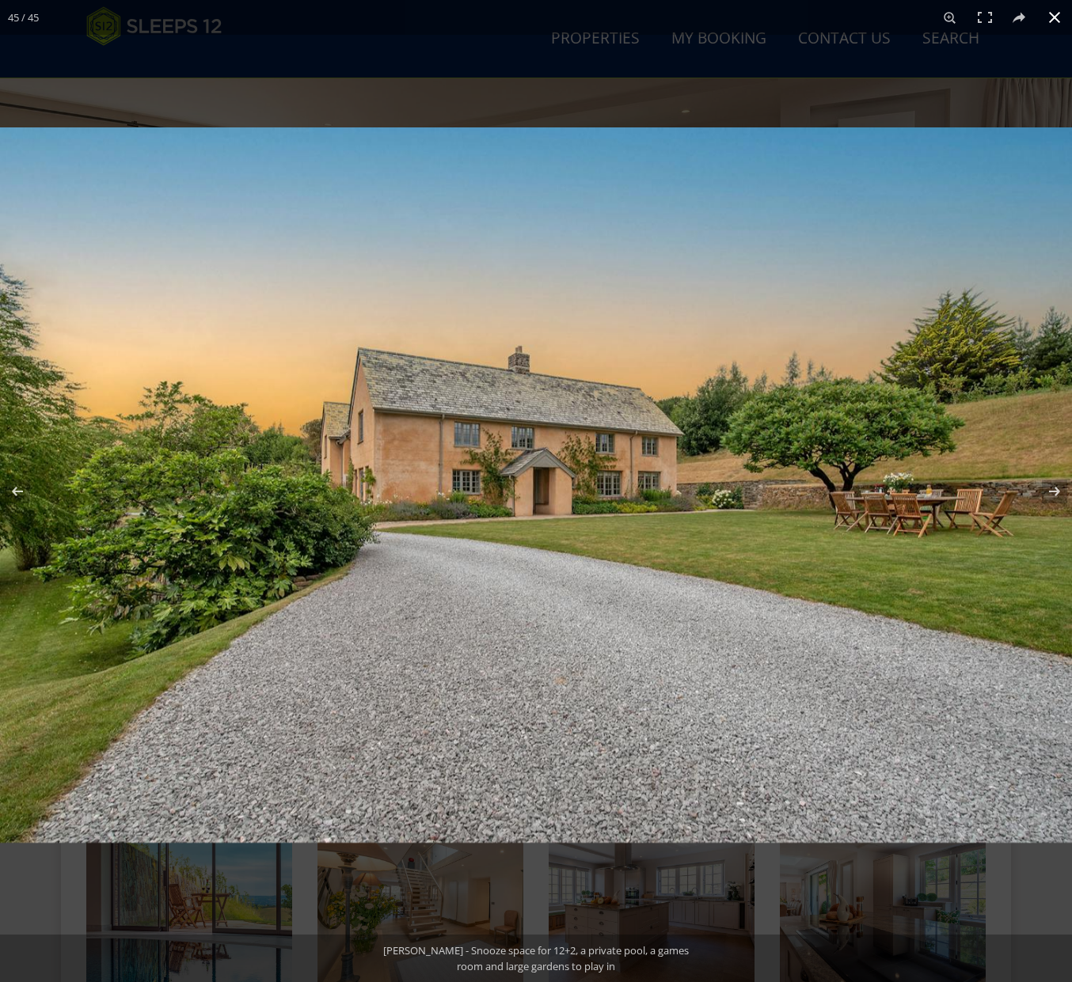
click at [1050, 19] on button at bounding box center [1054, 17] width 35 height 35
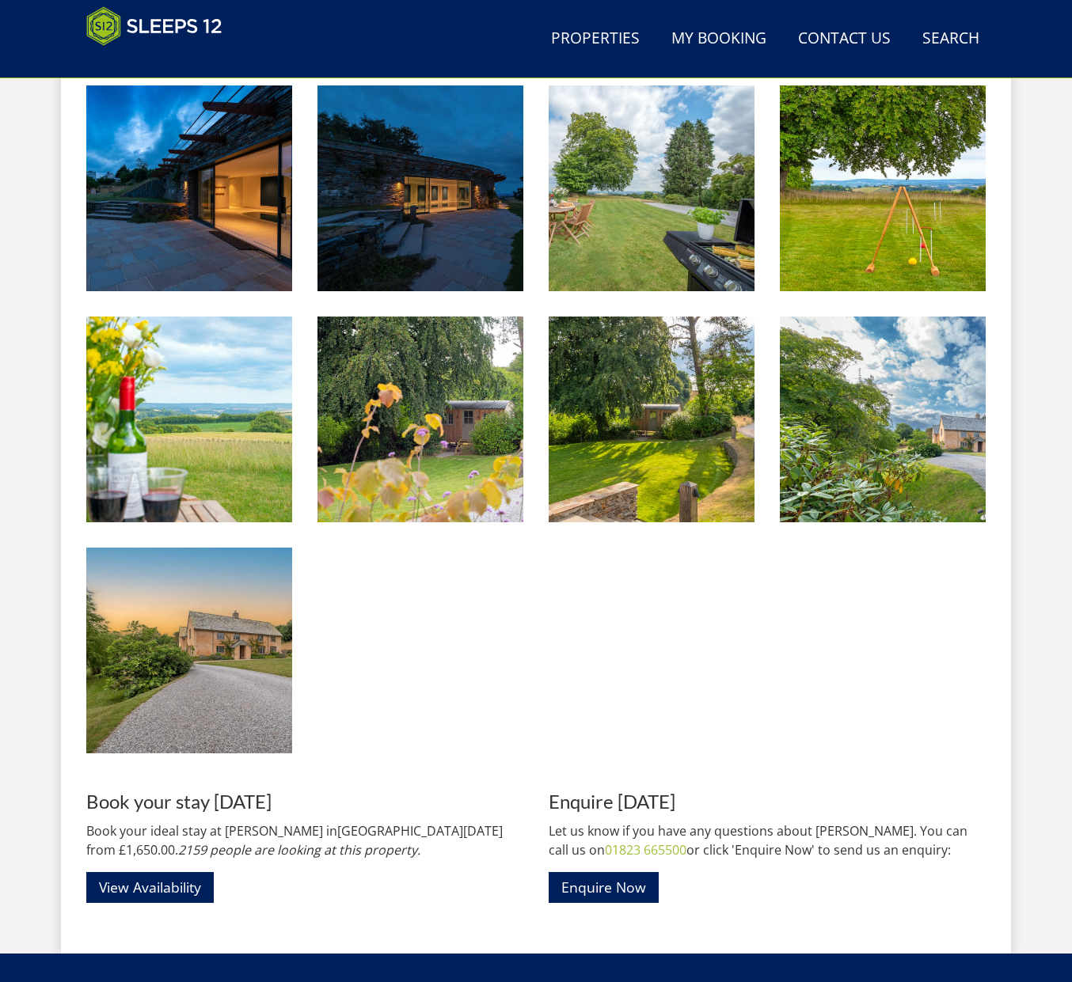
scroll to position [3106, 0]
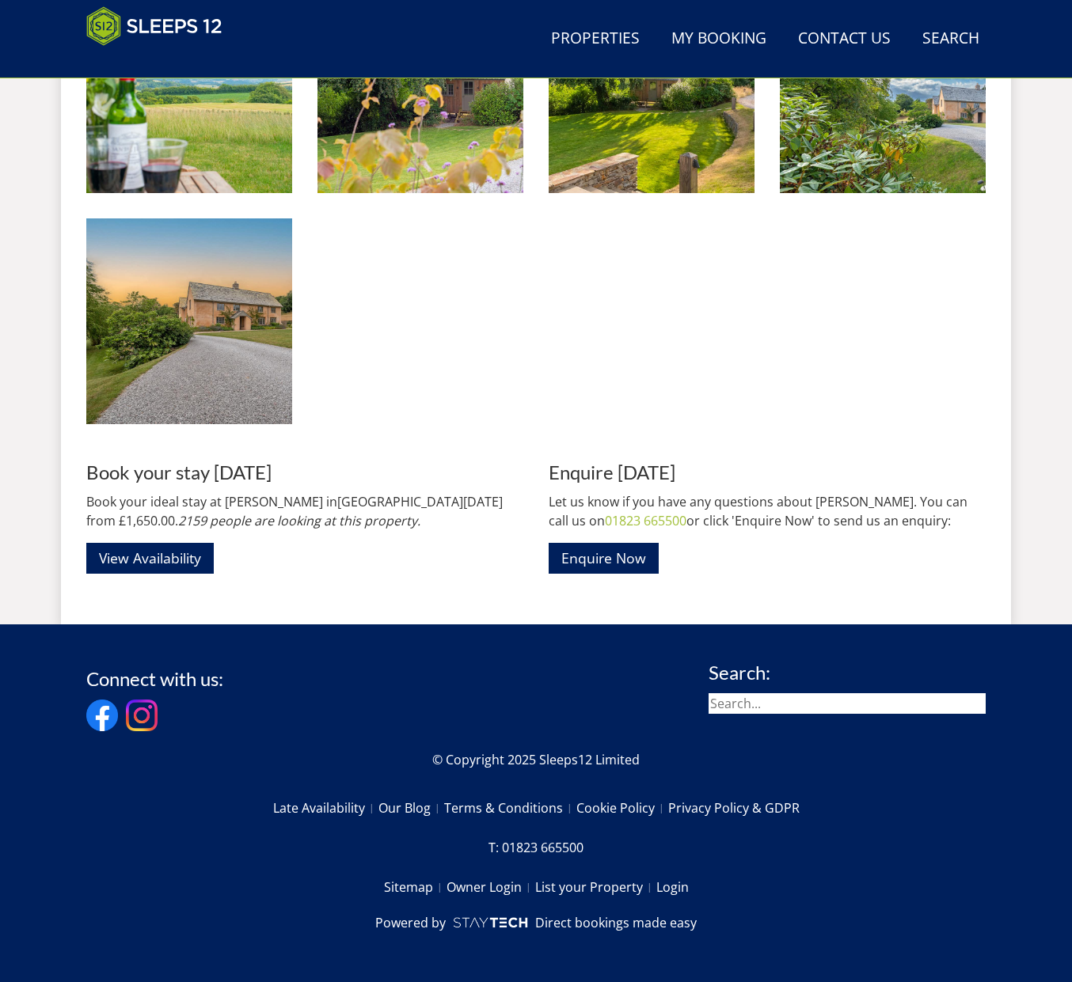
click at [799, 704] on input "search" at bounding box center [846, 703] width 277 height 21
type input "Ducksham"
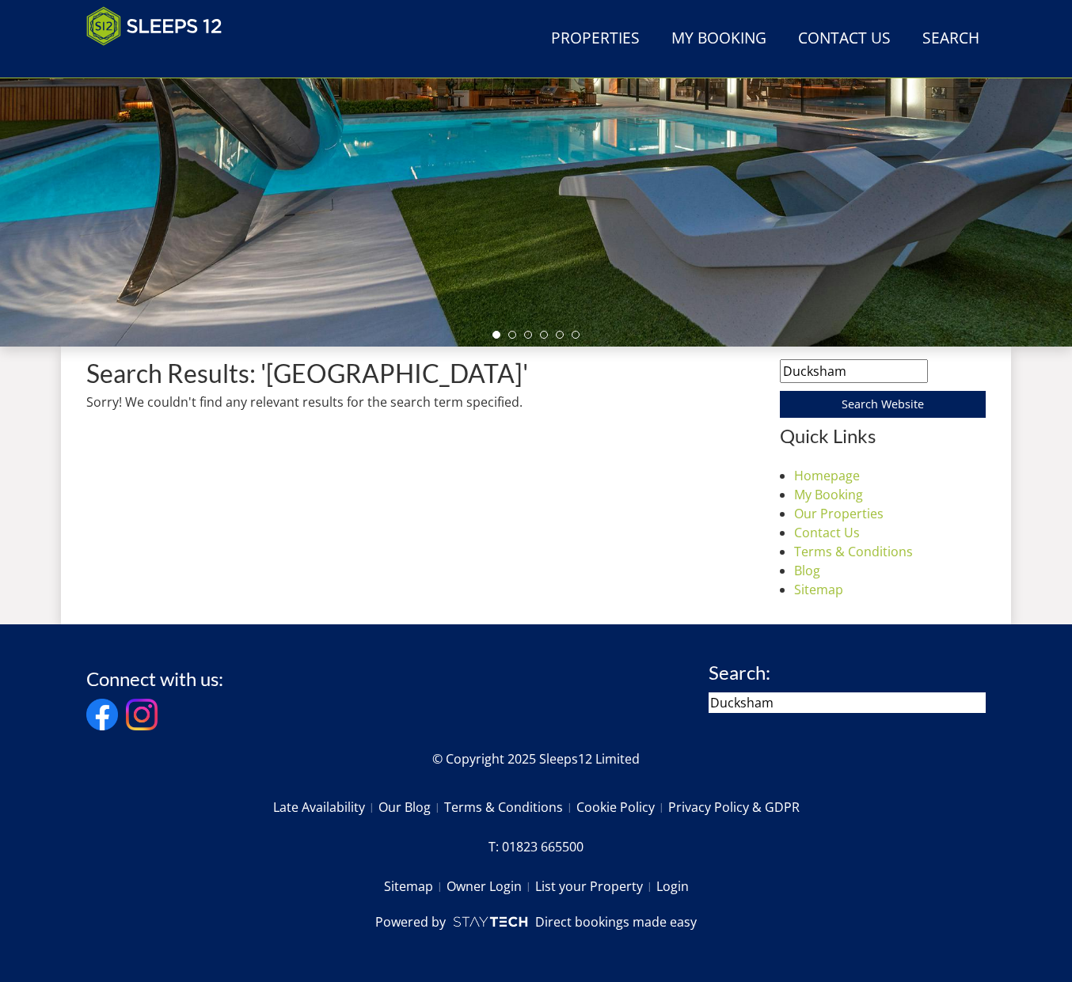
scroll to position [340, 0]
click at [832, 372] on input "Ducksham" at bounding box center [854, 371] width 148 height 24
click at [830, 371] on input "Ducksham" at bounding box center [854, 371] width 148 height 24
click at [831, 372] on input "Ducksham" at bounding box center [854, 371] width 148 height 24
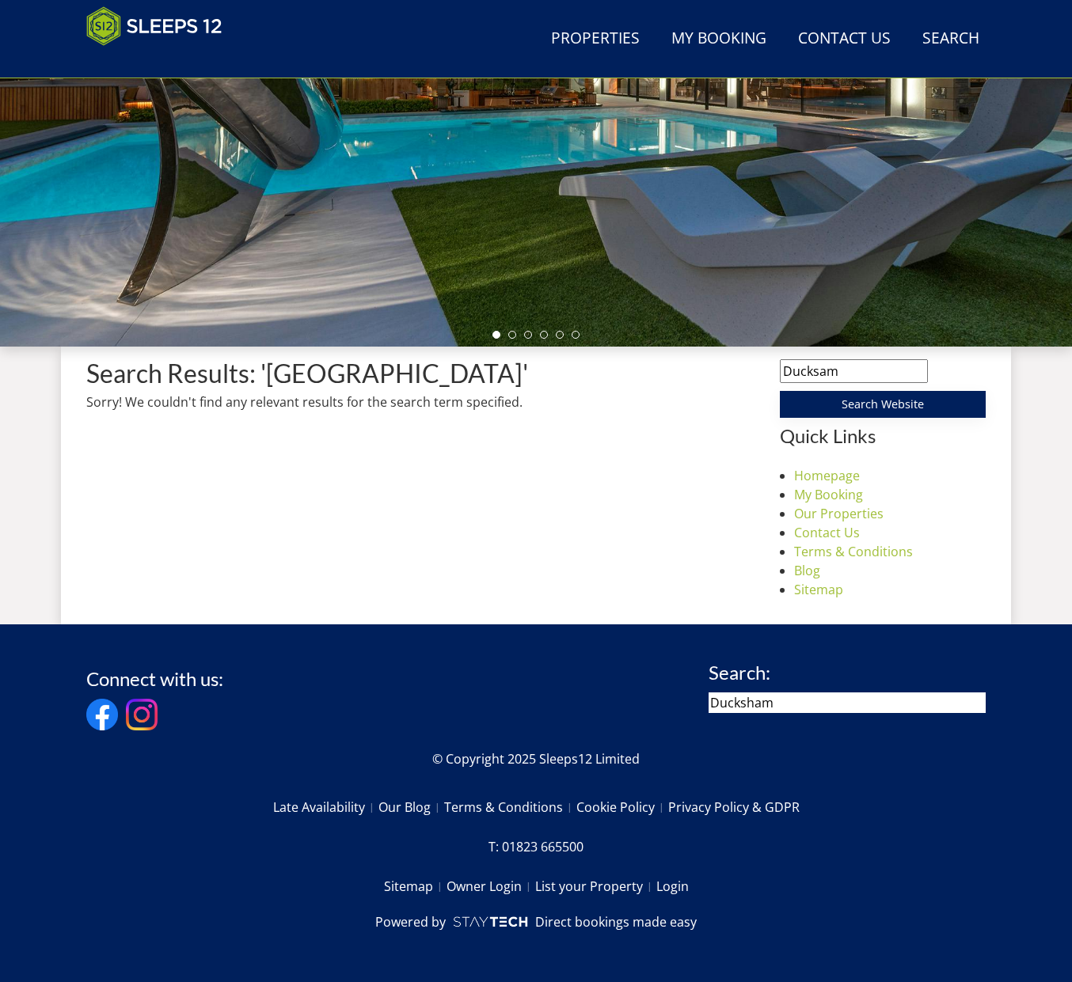
type input "Ducksam"
click at [780, 391] on input "Search Website" at bounding box center [883, 404] width 206 height 27
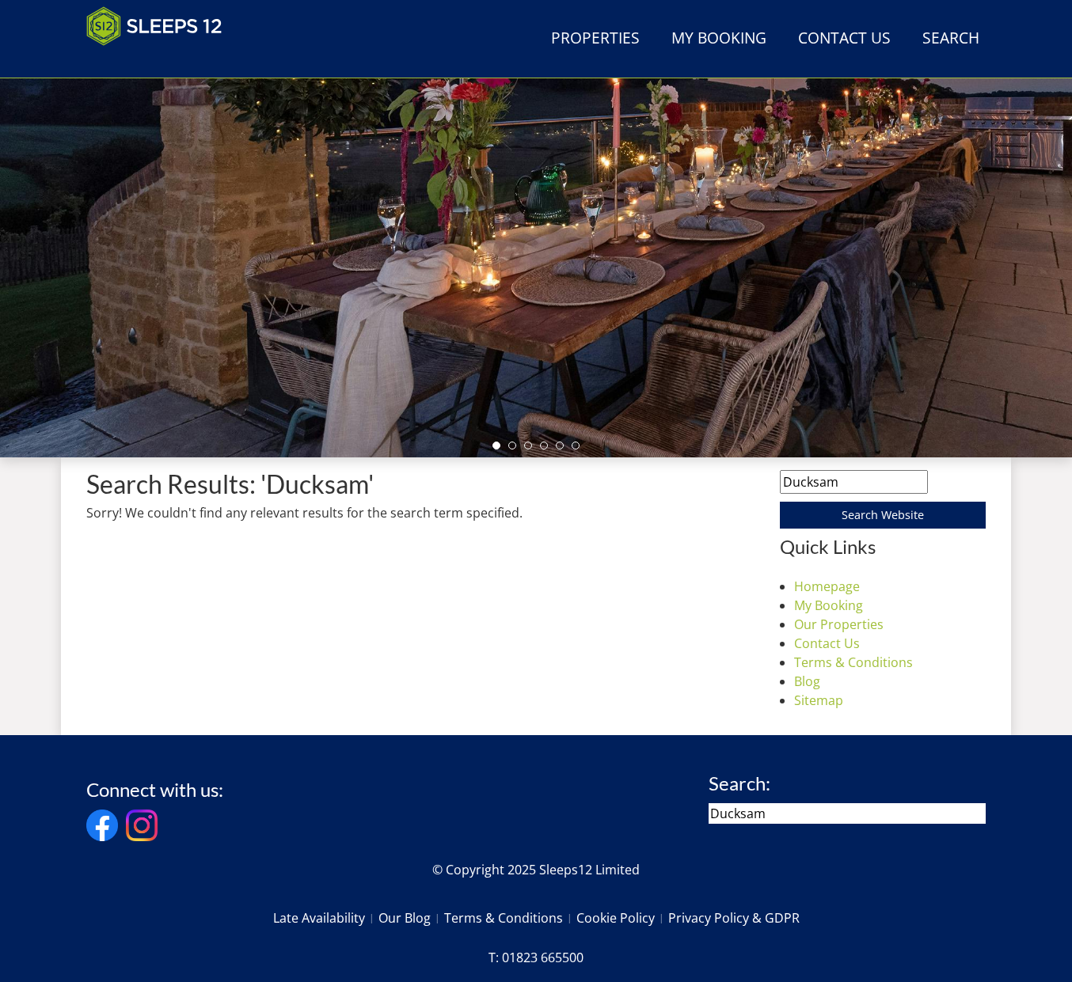
scroll to position [0, 0]
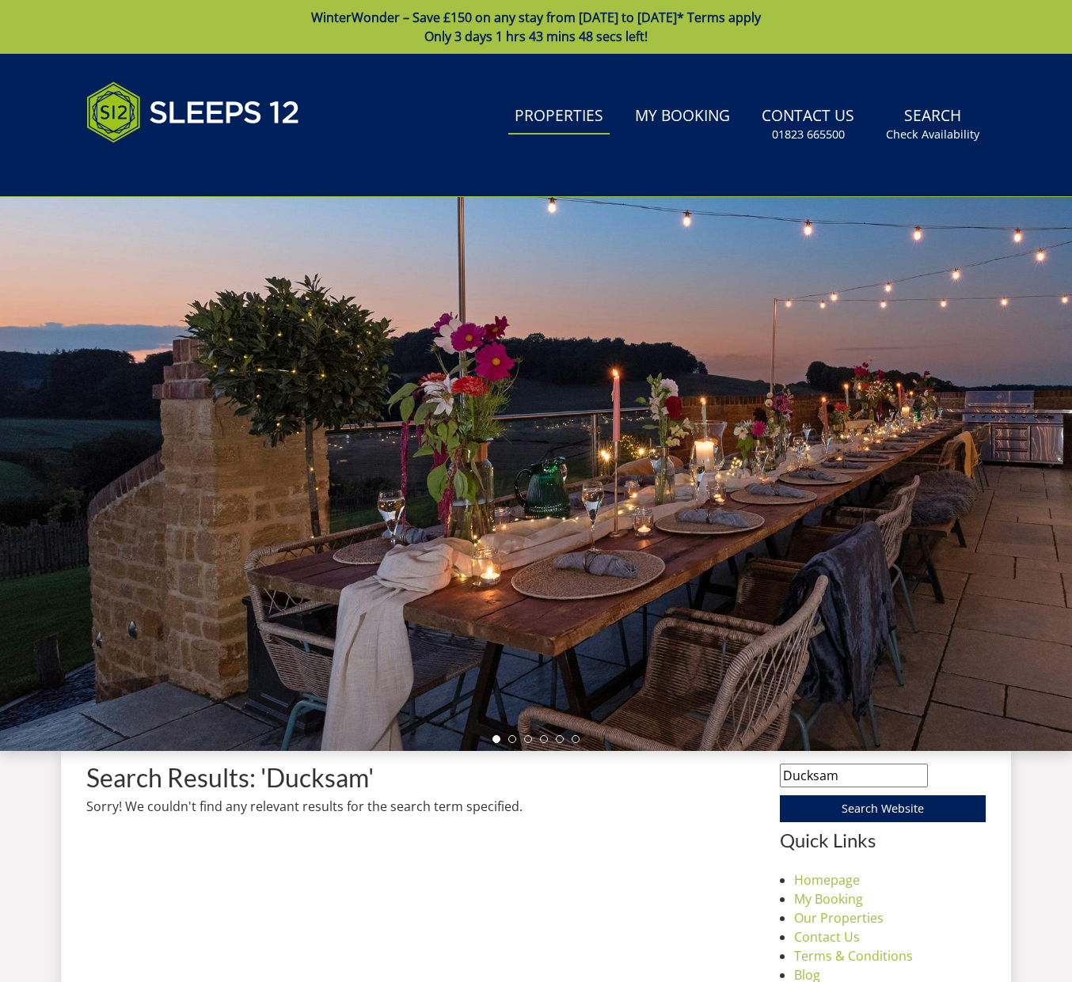
click at [543, 122] on link "Properties" at bounding box center [558, 117] width 101 height 36
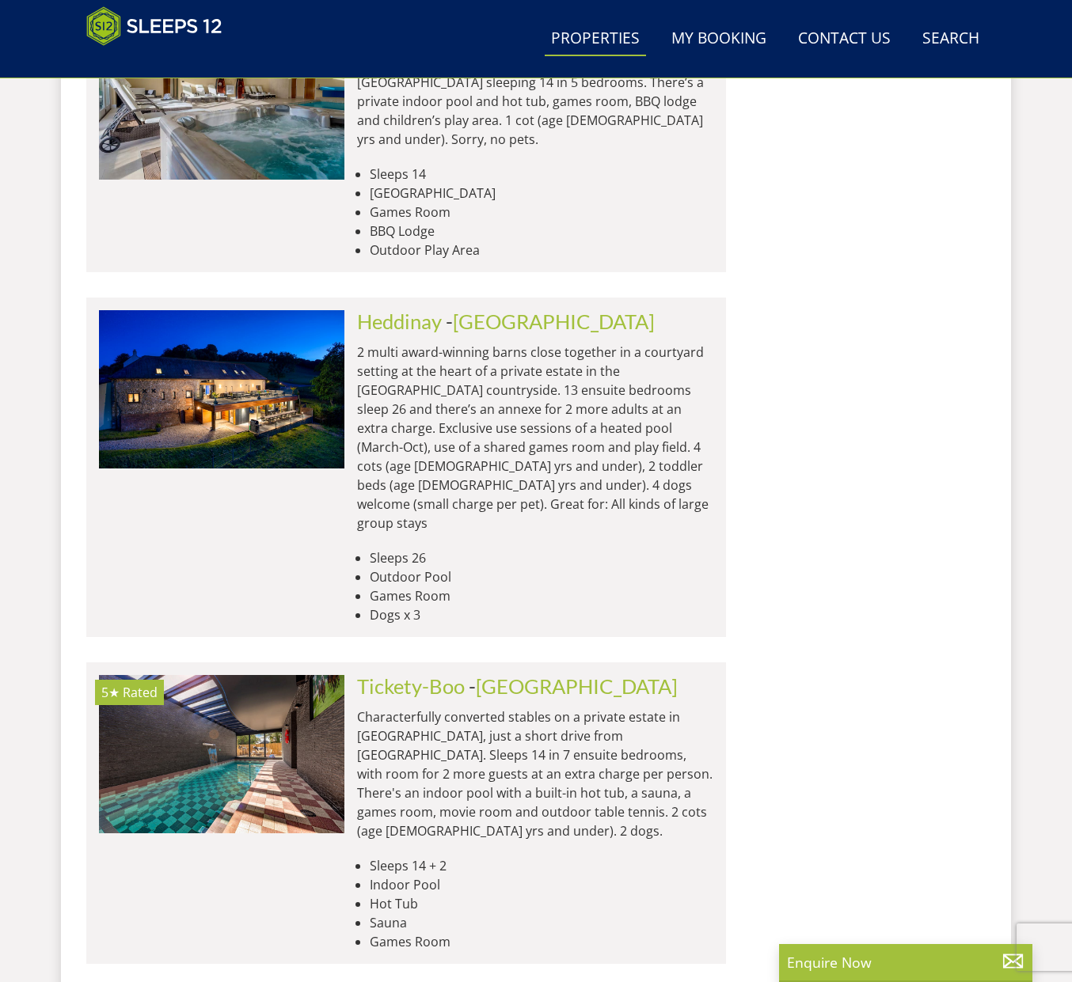
scroll to position [6315, 0]
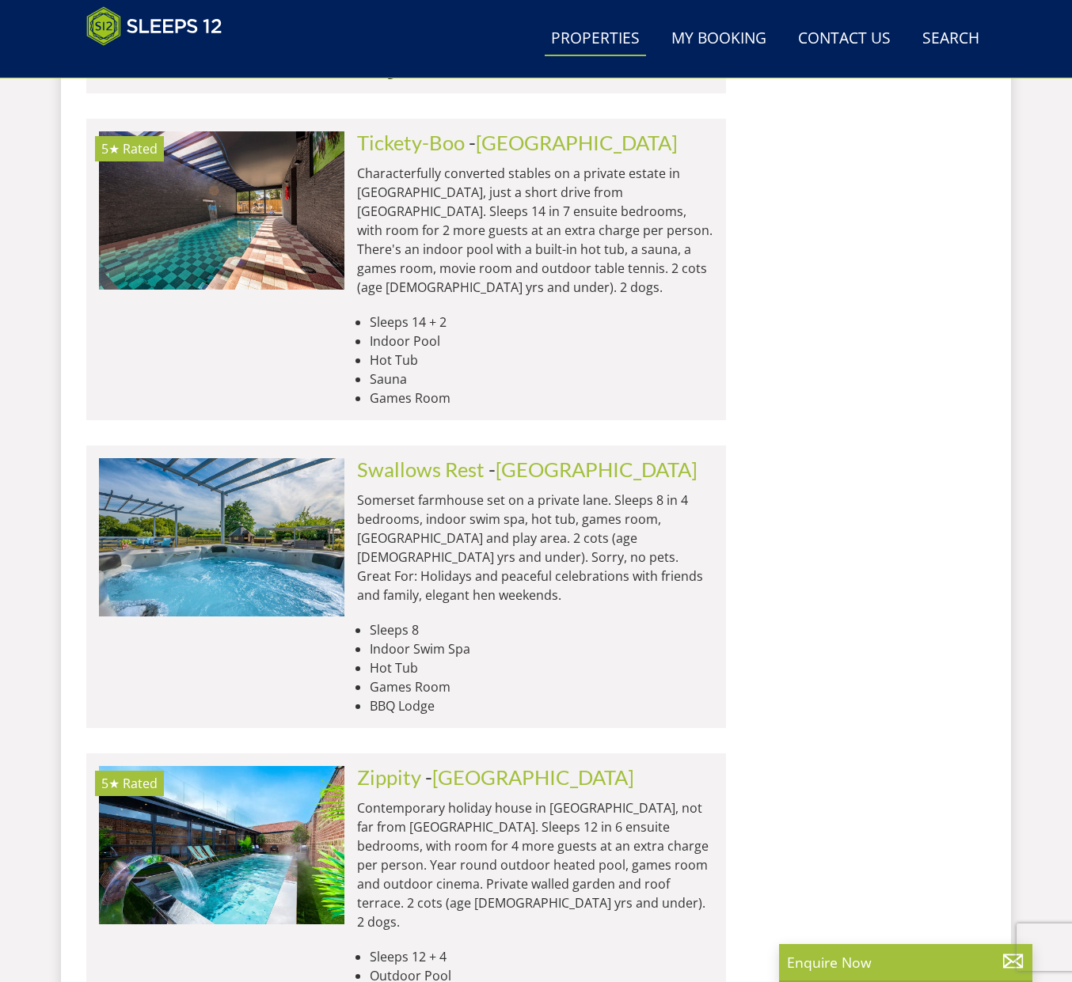
scroll to position [6920, 0]
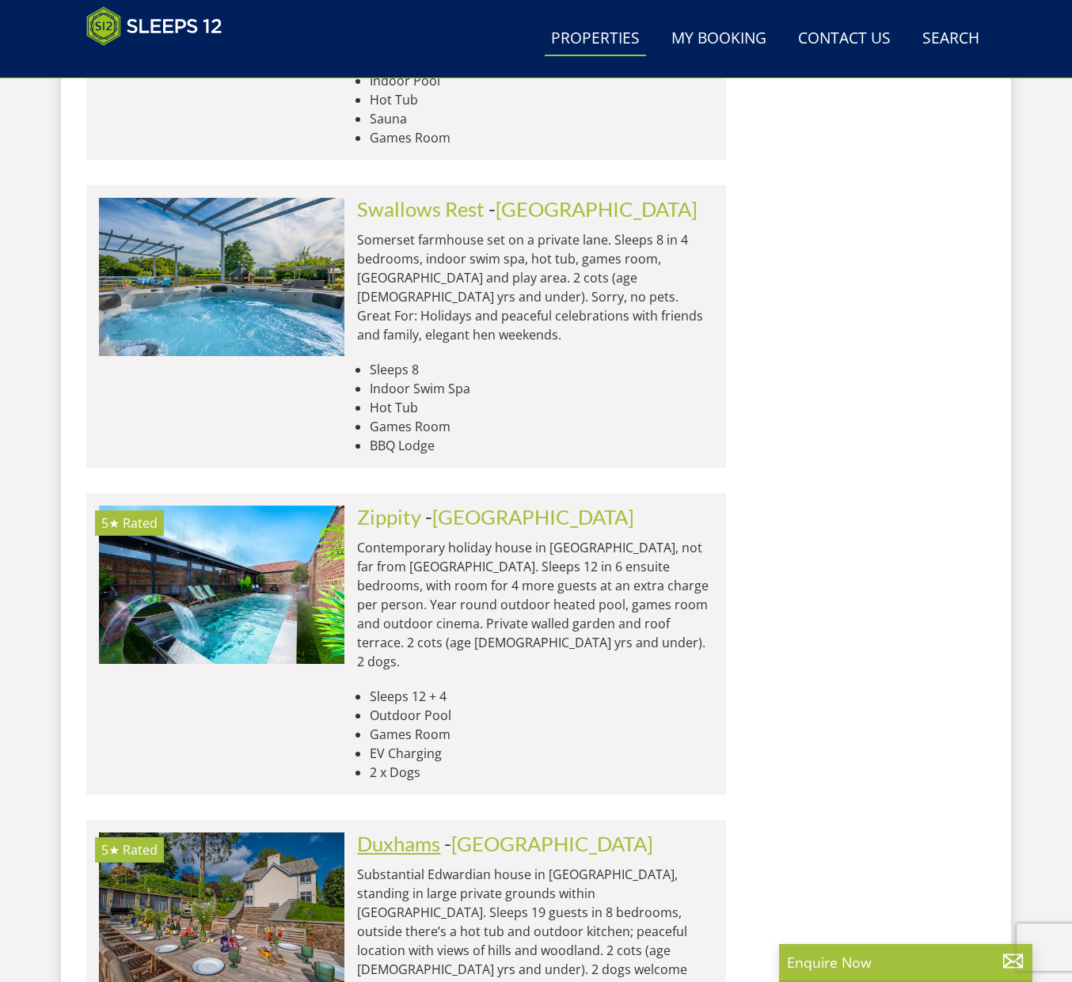
click at [410, 832] on link "Duxhams" at bounding box center [398, 844] width 83 height 24
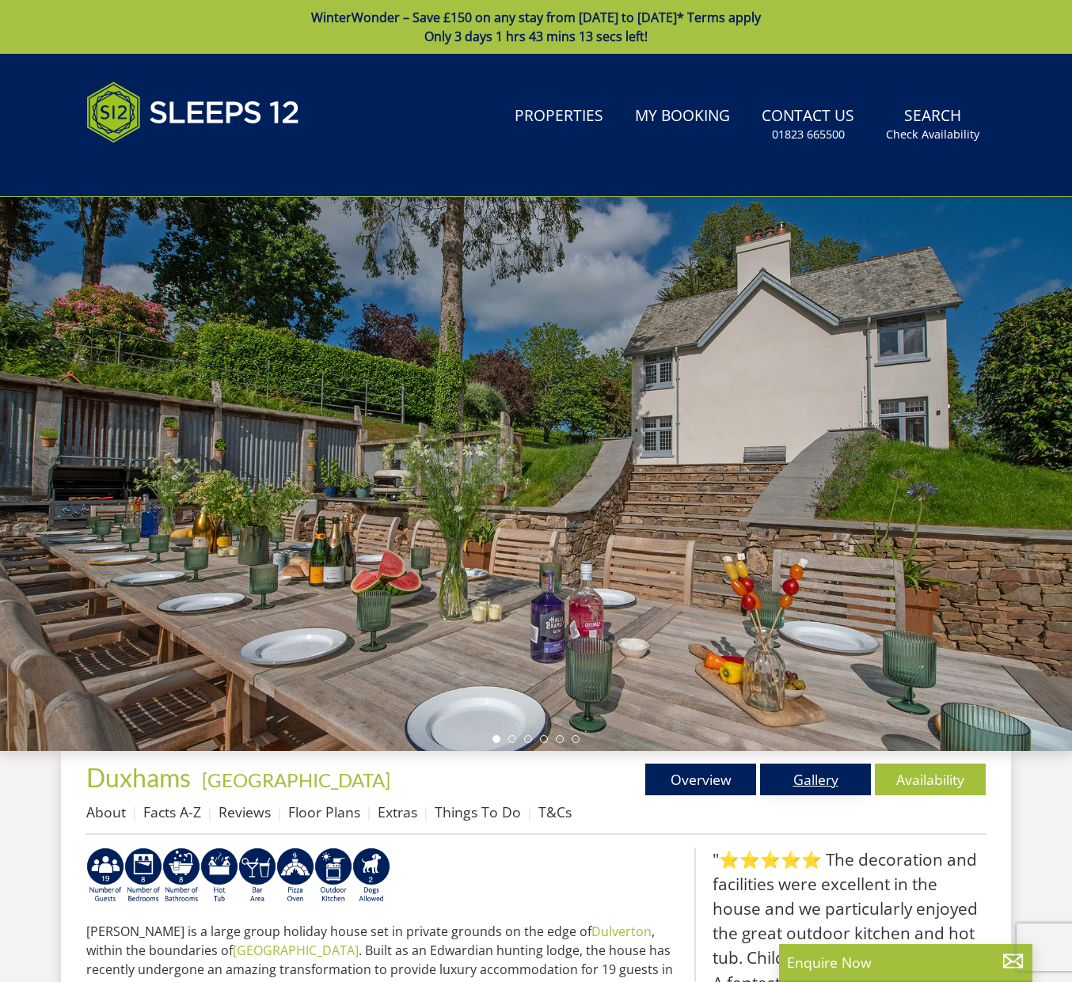
click at [804, 793] on link "Gallery" at bounding box center [815, 780] width 111 height 32
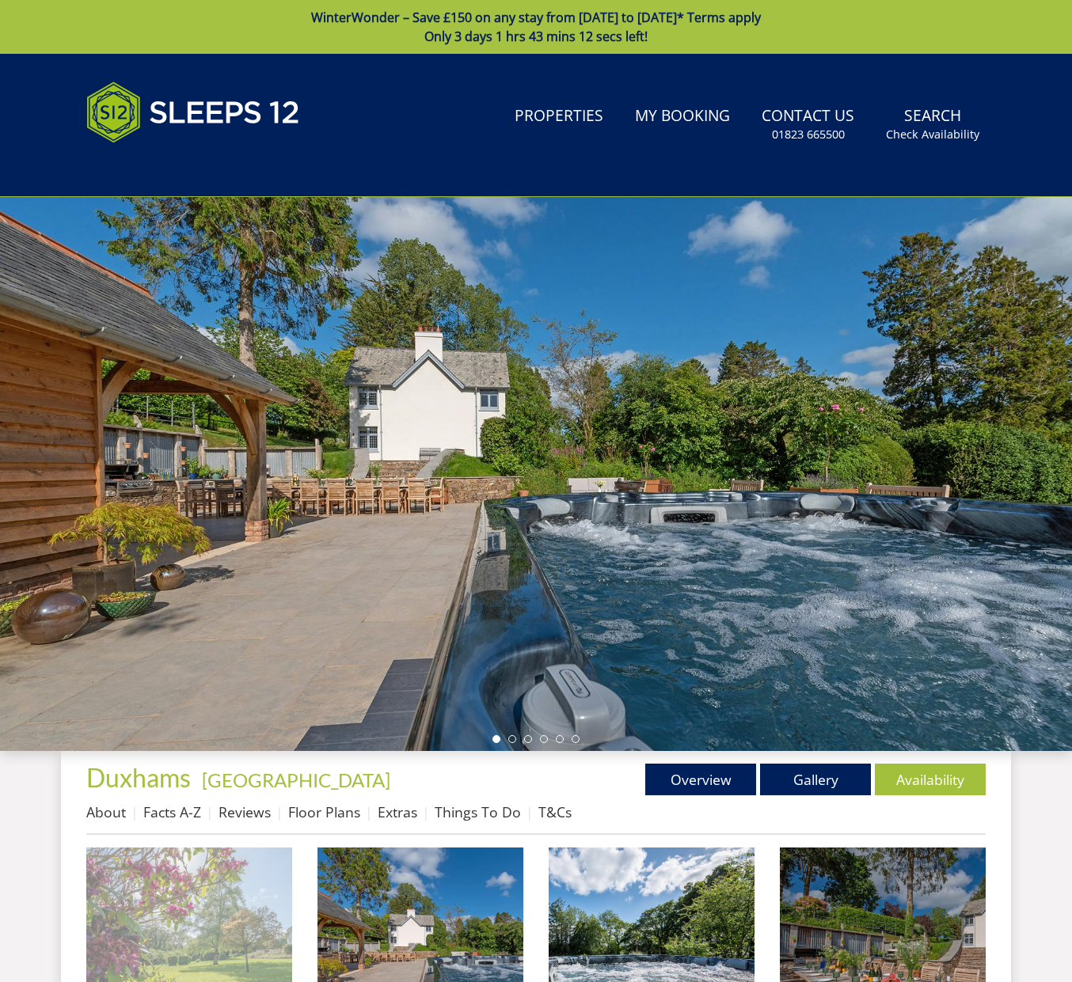
click at [231, 873] on img at bounding box center [189, 951] width 206 height 206
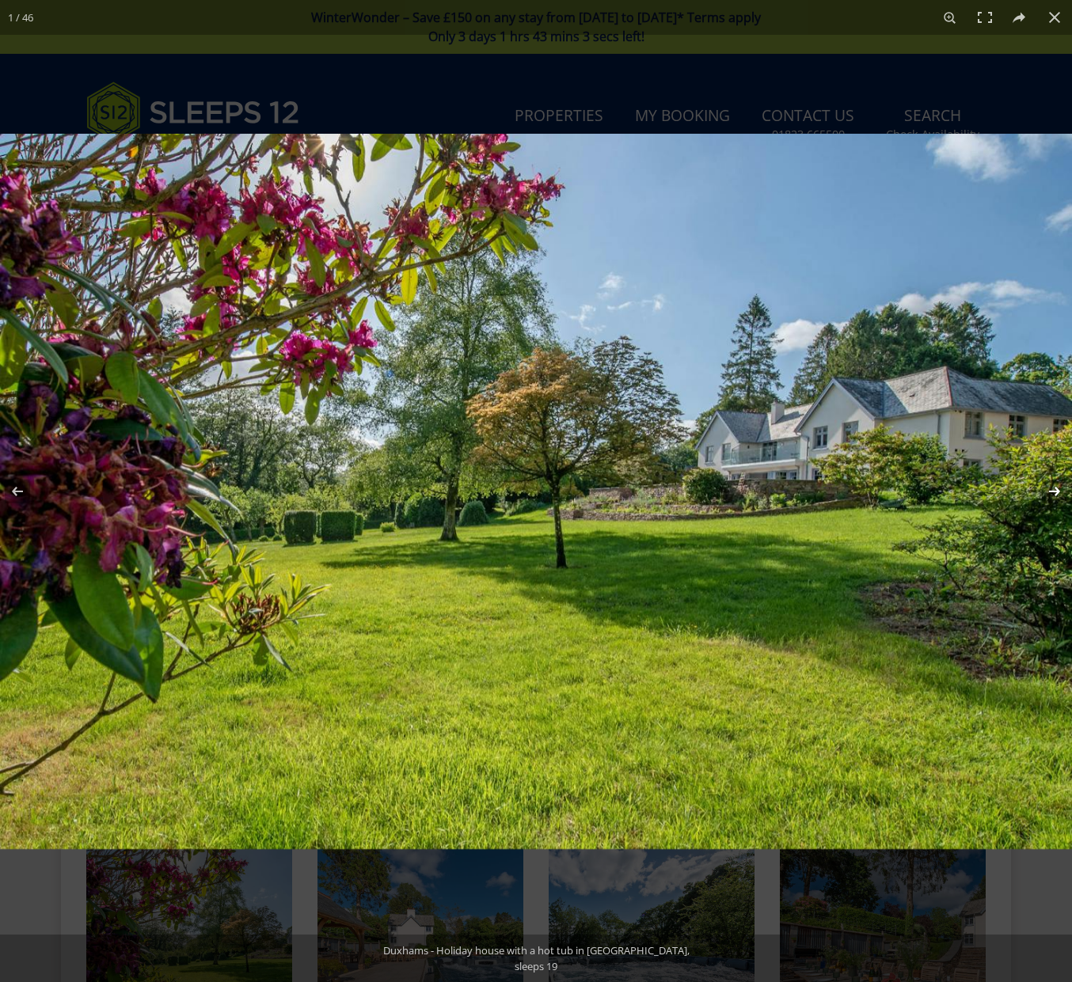
click at [1053, 490] on button at bounding box center [1043, 491] width 55 height 79
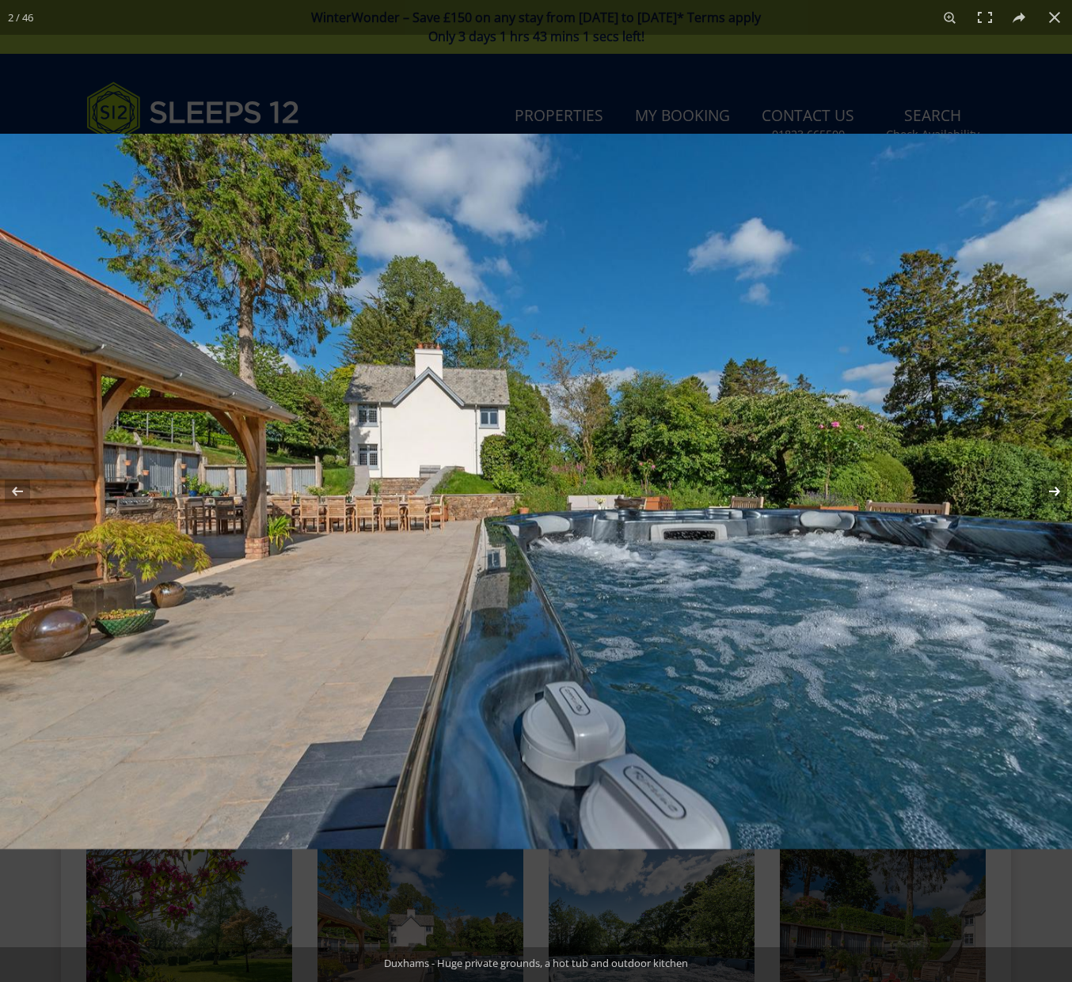
click at [1053, 490] on button at bounding box center [1043, 491] width 55 height 79
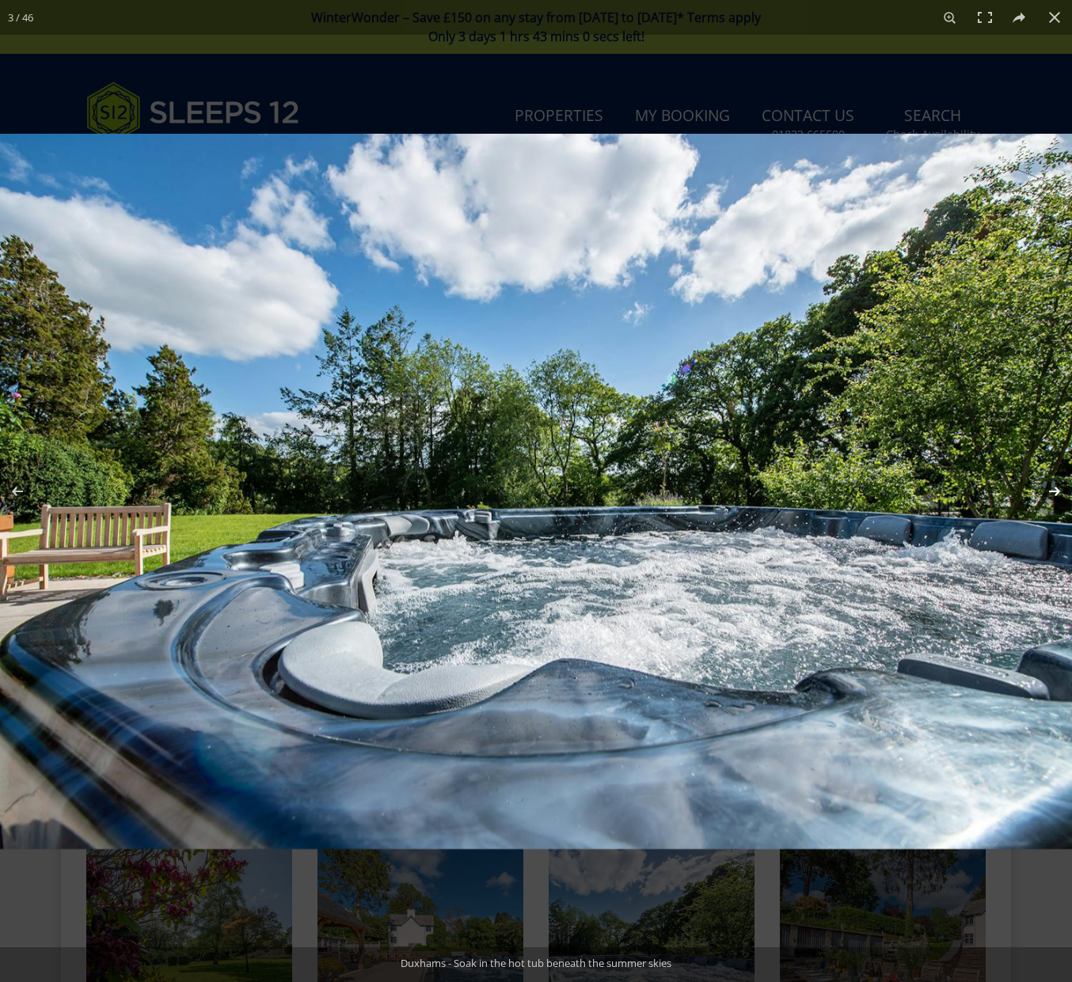
click at [1053, 490] on button at bounding box center [1043, 491] width 55 height 79
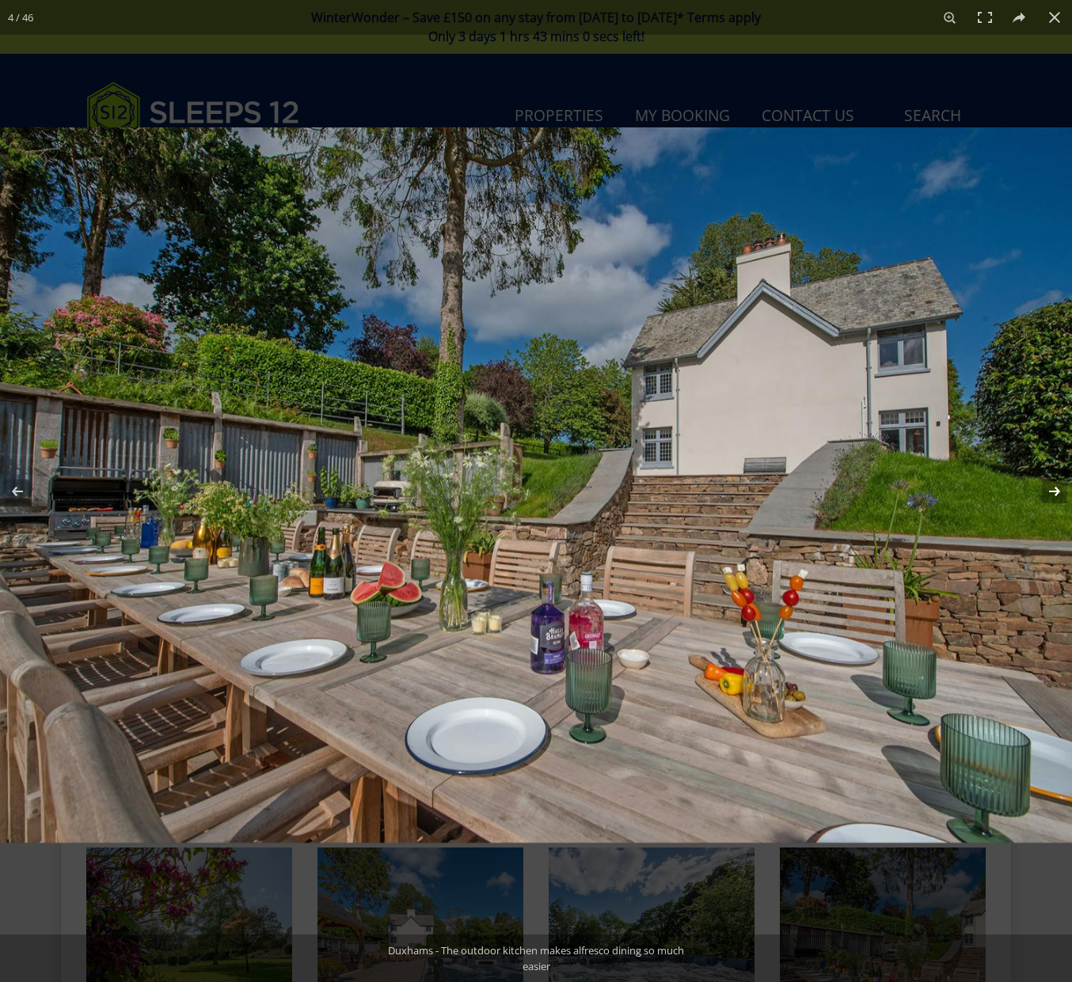
click at [1053, 490] on button at bounding box center [1043, 491] width 55 height 79
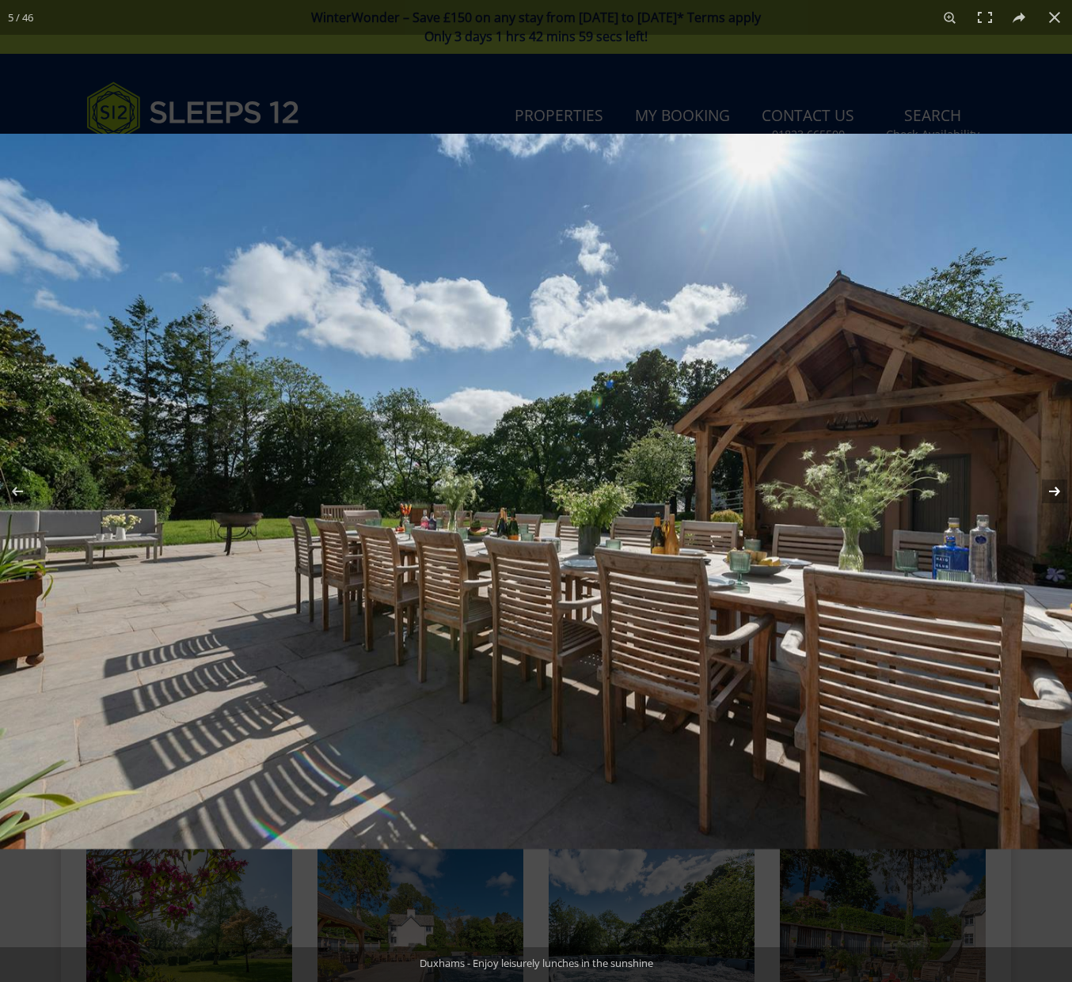
click at [1053, 490] on button at bounding box center [1043, 491] width 55 height 79
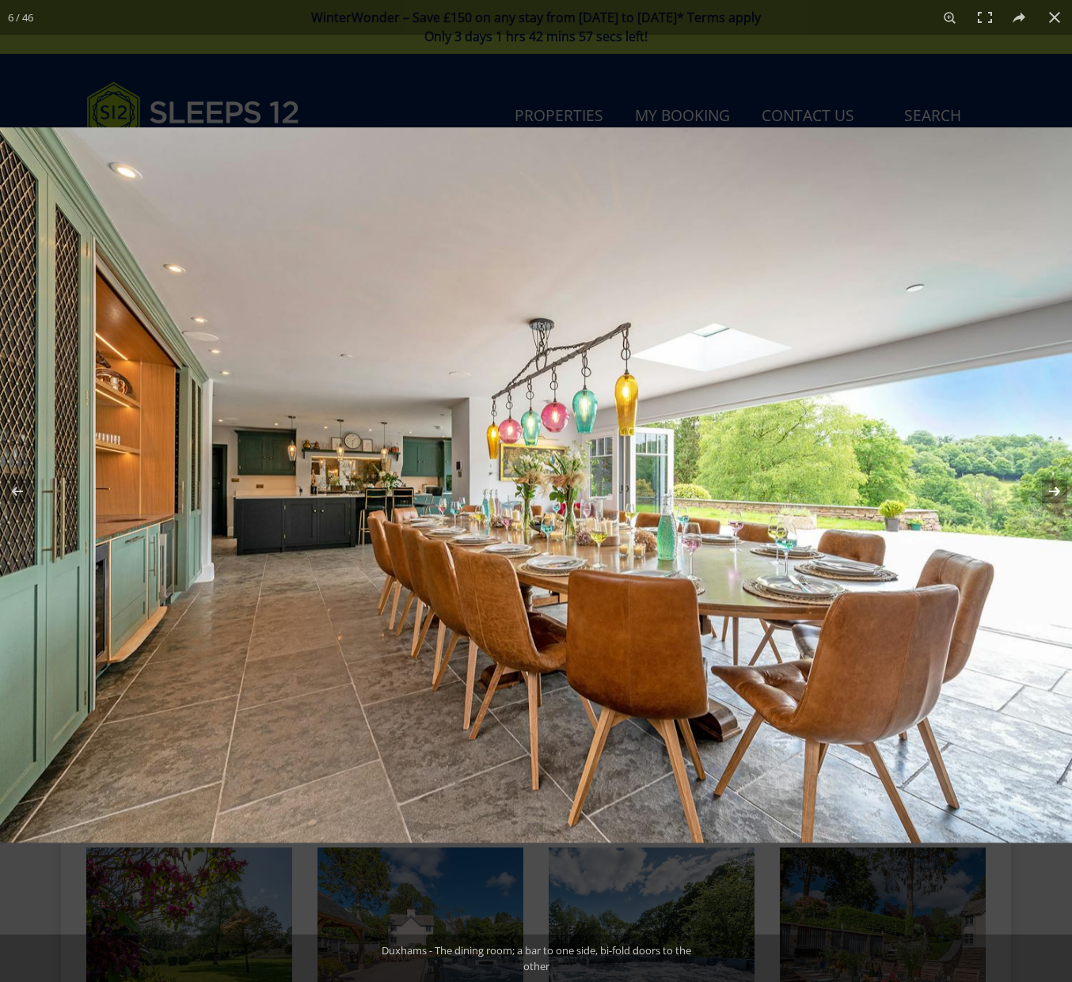
click at [1053, 490] on button at bounding box center [1043, 491] width 55 height 79
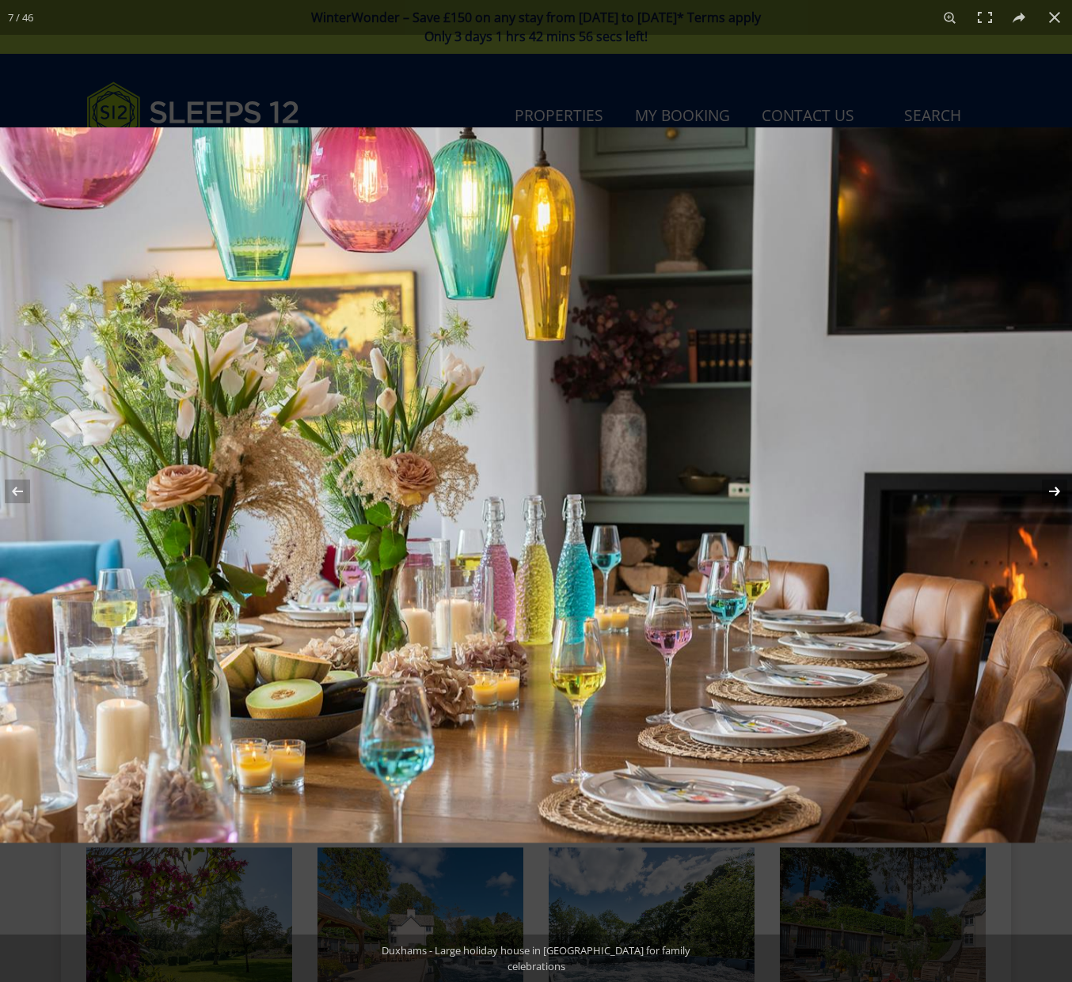
click at [1053, 490] on button at bounding box center [1043, 491] width 55 height 79
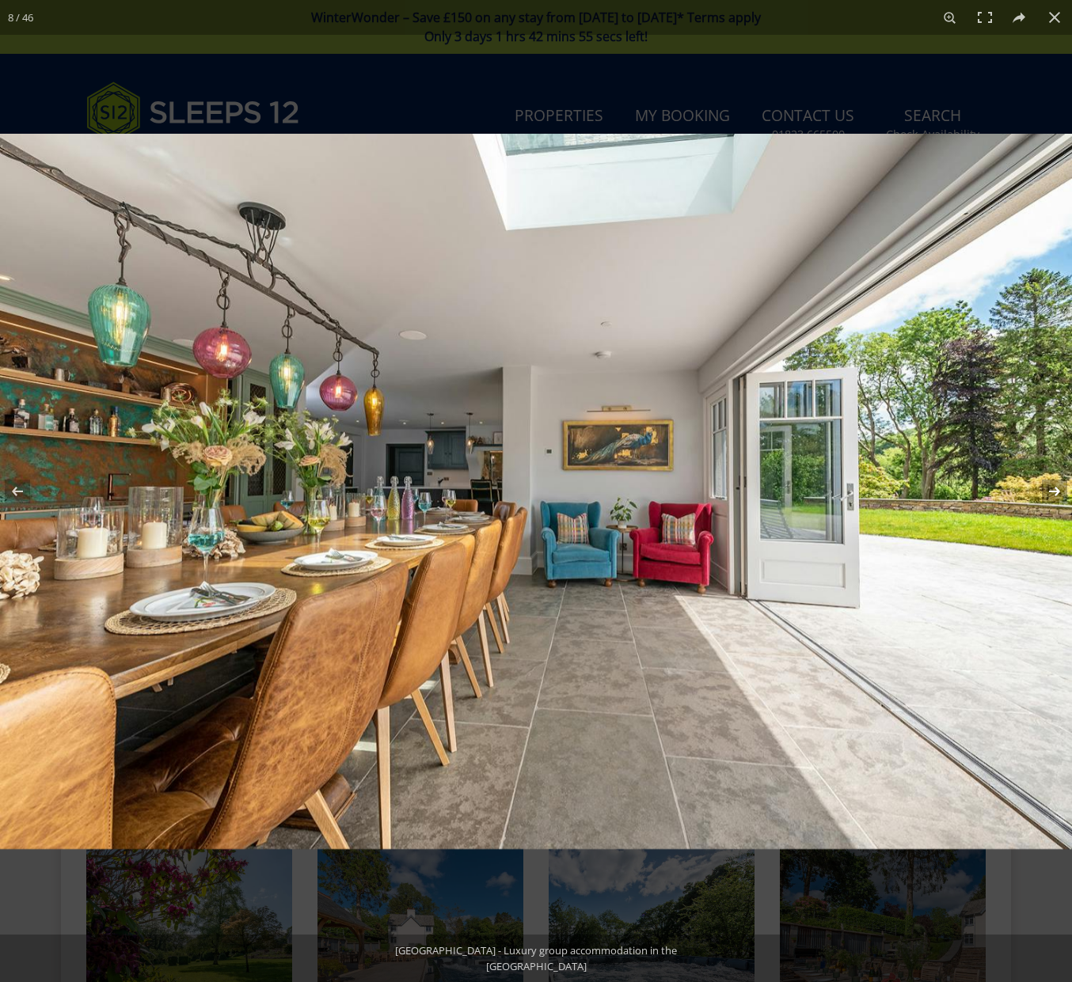
click at [1053, 490] on button at bounding box center [1043, 491] width 55 height 79
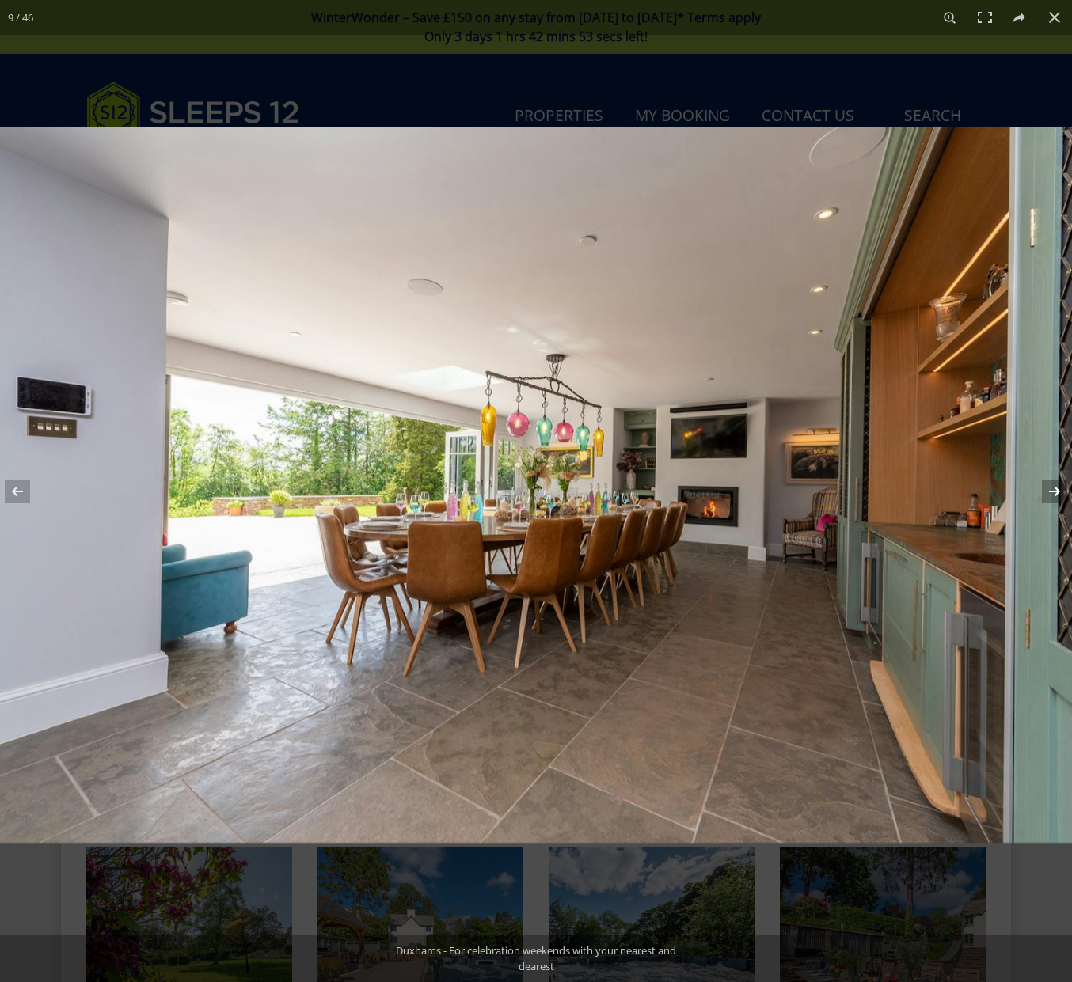
click at [1053, 490] on button at bounding box center [1043, 491] width 55 height 79
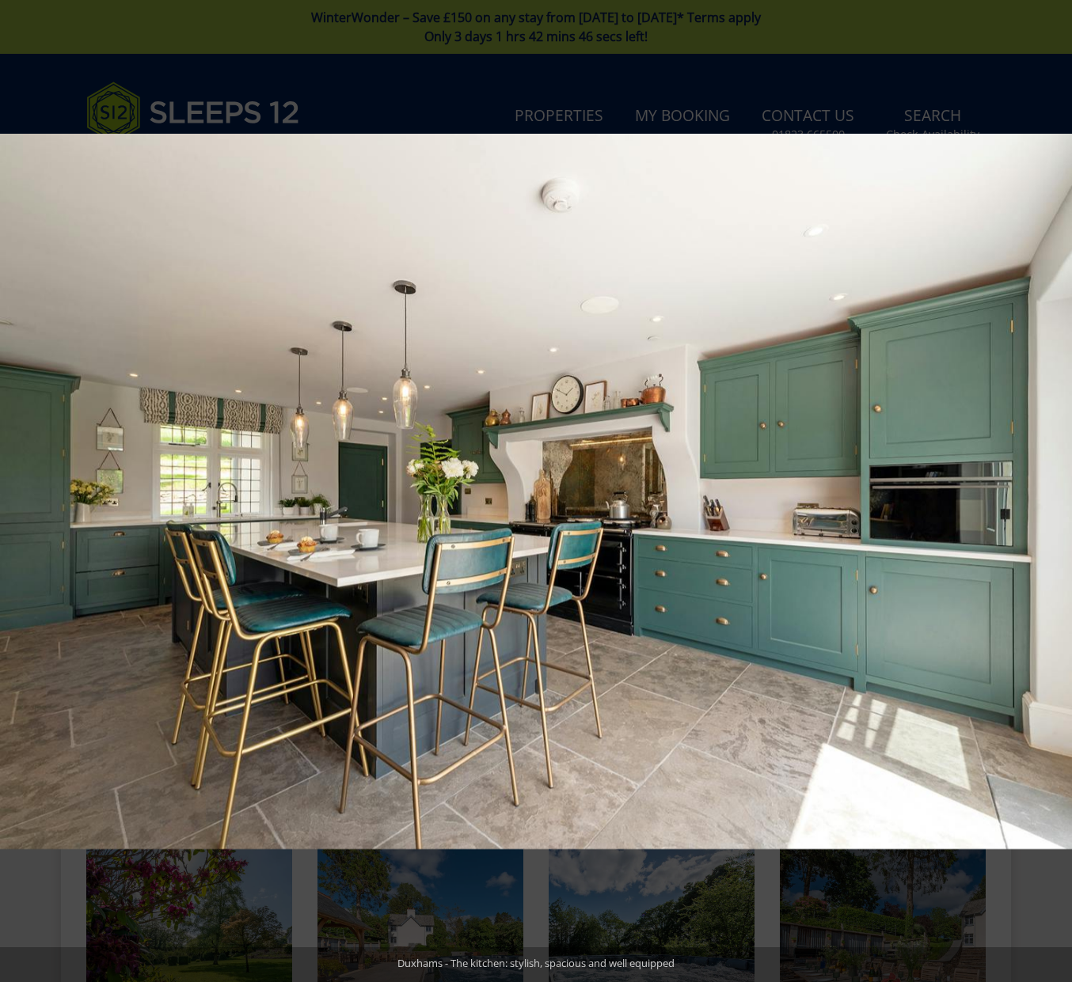
click at [1053, 490] on button at bounding box center [1043, 491] width 55 height 79
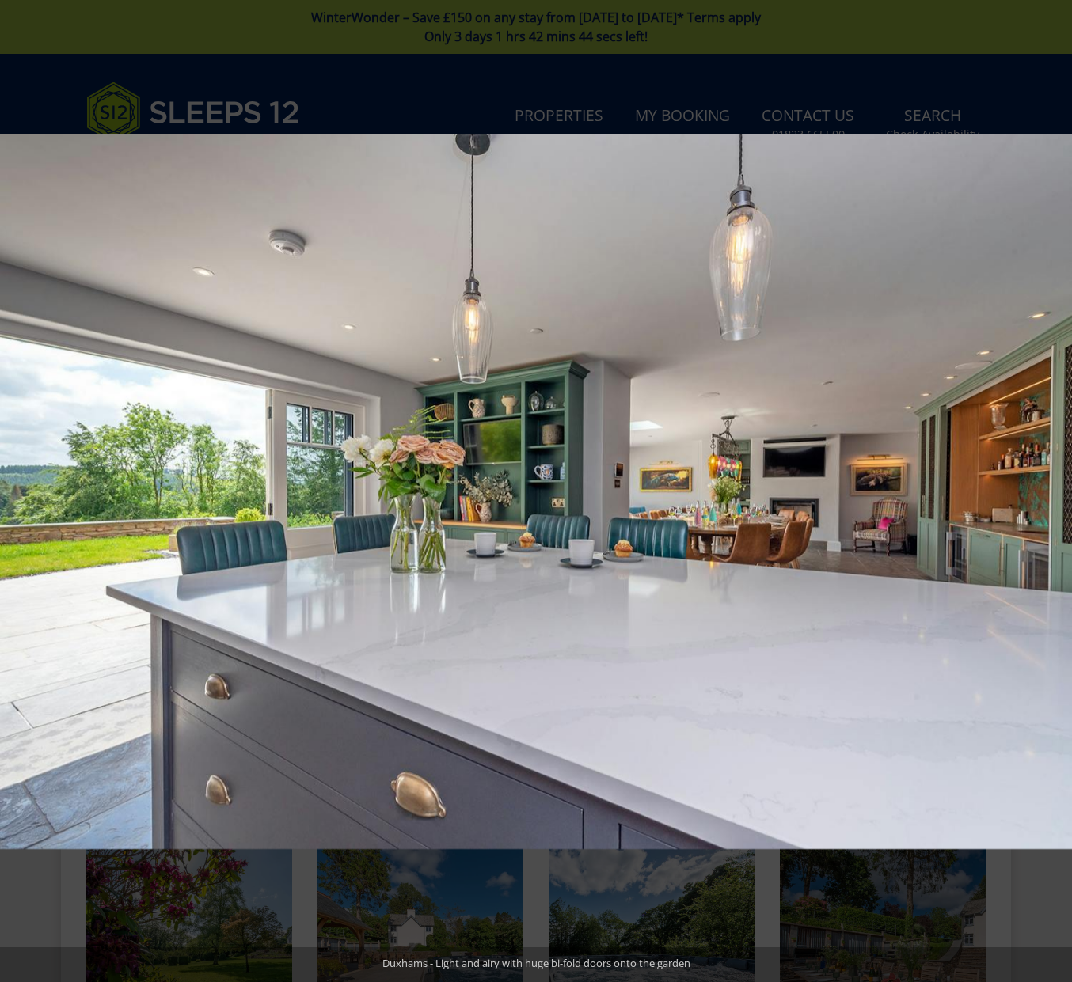
click at [1053, 490] on button at bounding box center [1043, 491] width 55 height 79
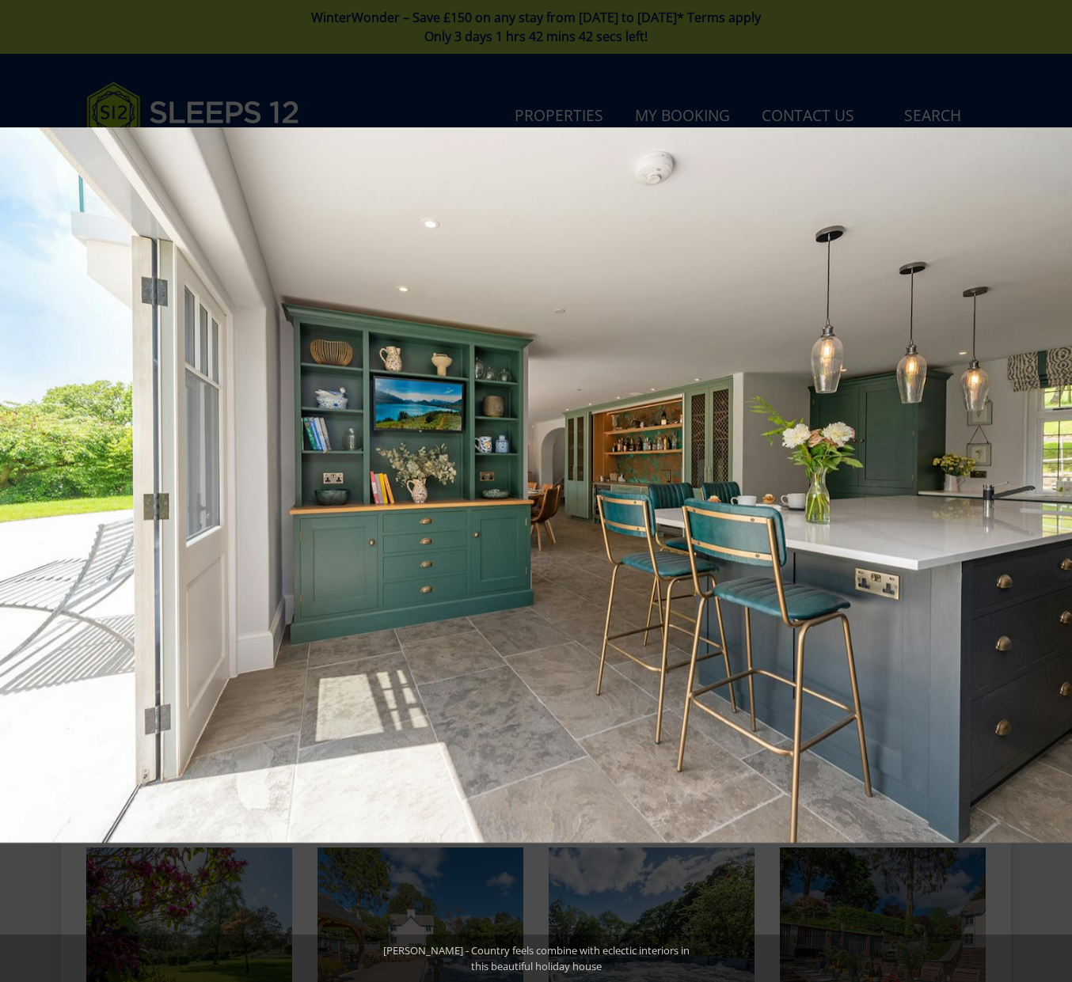
click at [1053, 490] on button at bounding box center [1043, 491] width 55 height 79
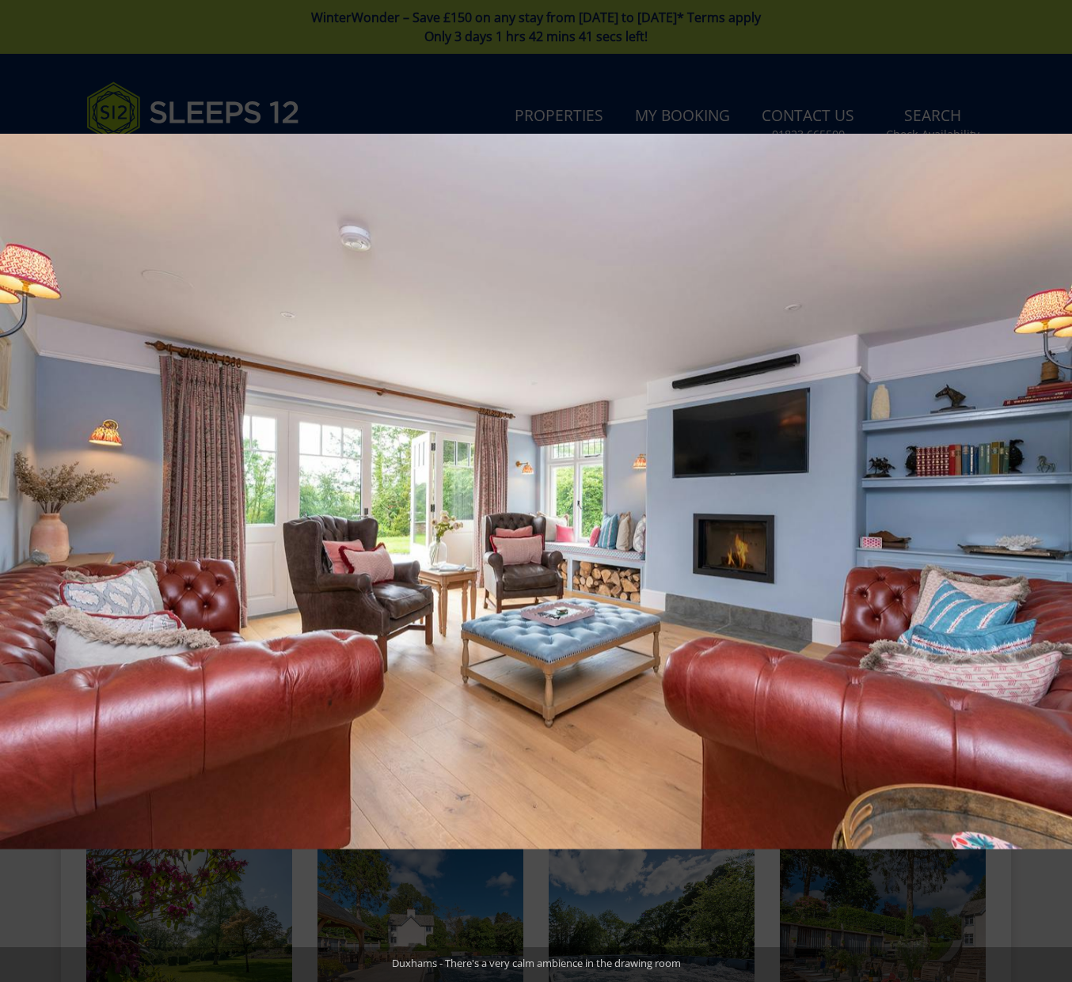
click at [1053, 490] on button at bounding box center [1043, 491] width 55 height 79
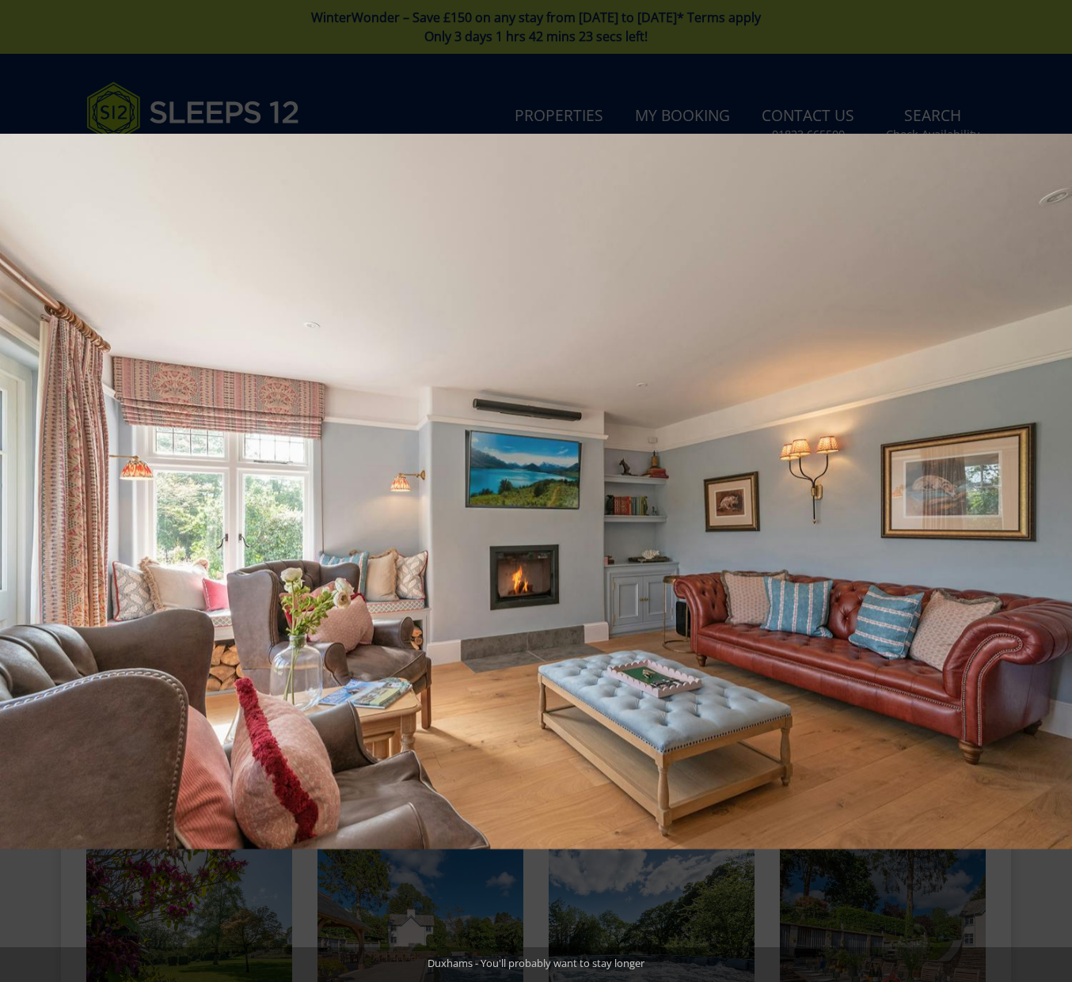
click at [1053, 490] on button at bounding box center [1043, 491] width 55 height 79
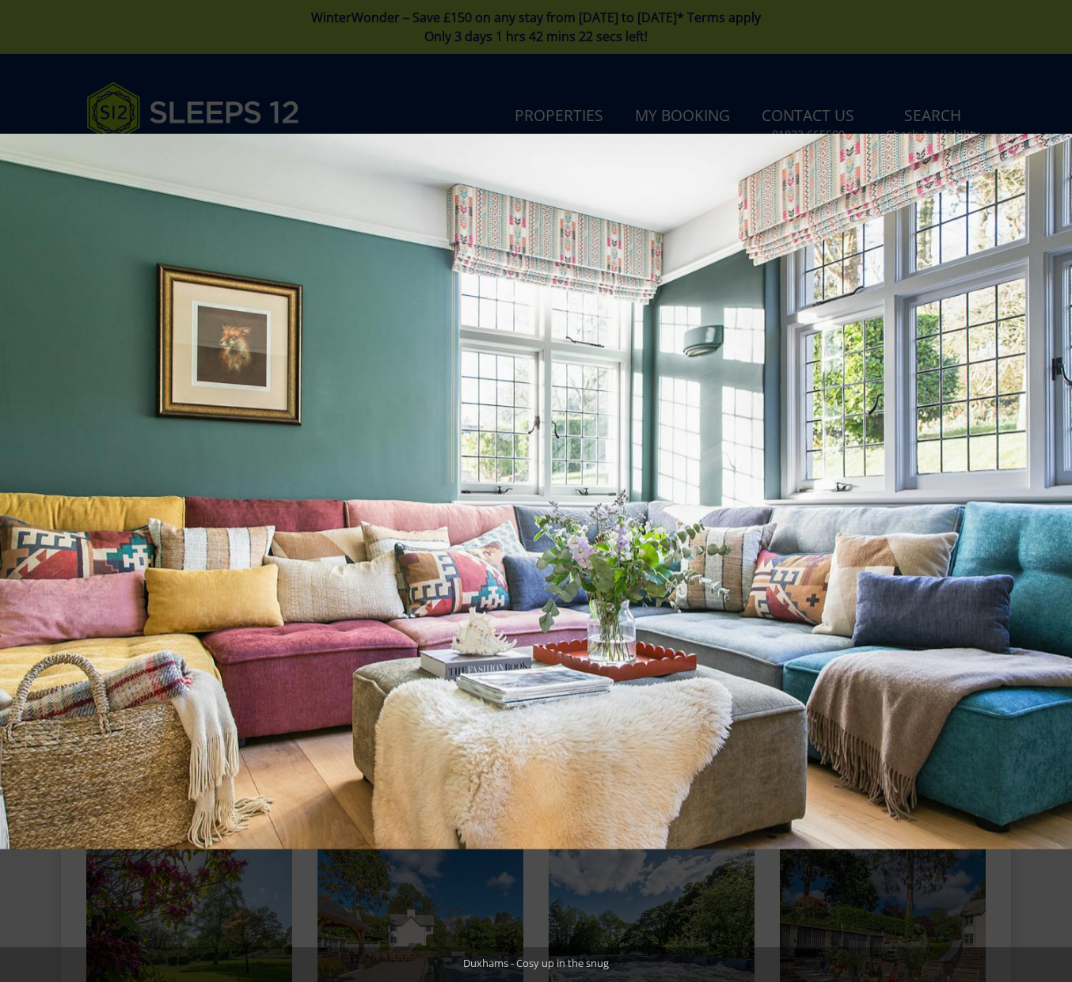
click at [1053, 490] on button at bounding box center [1043, 491] width 55 height 79
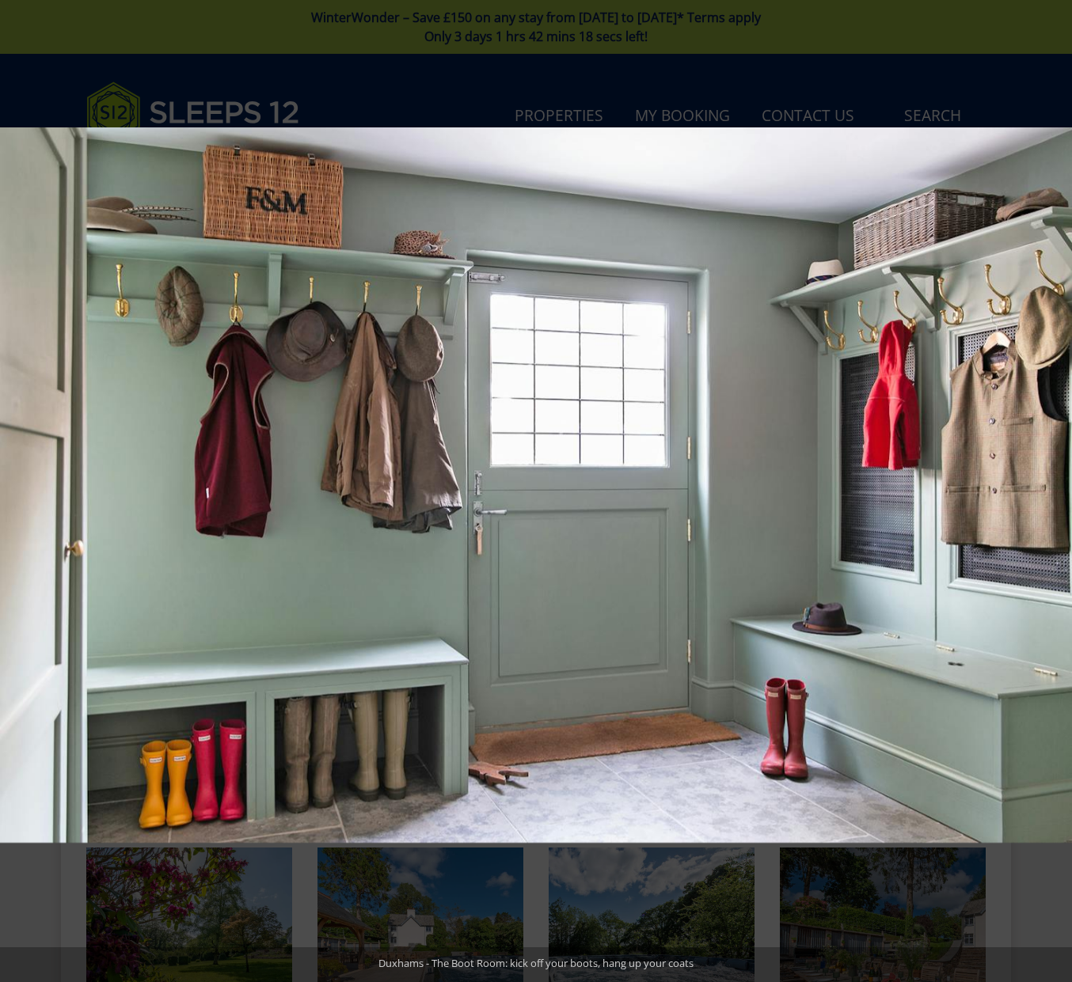
click at [1053, 490] on button at bounding box center [1043, 491] width 55 height 79
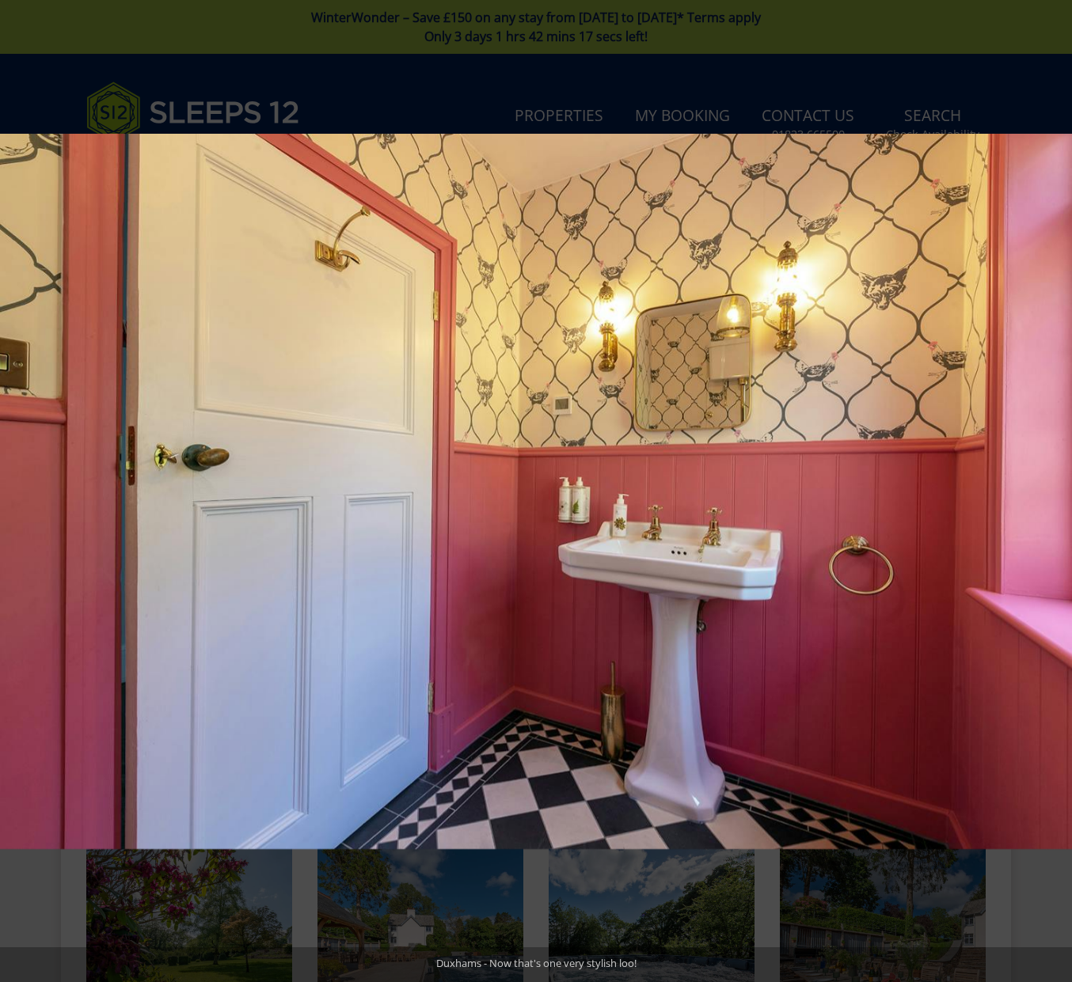
click at [1053, 490] on button at bounding box center [1043, 491] width 55 height 79
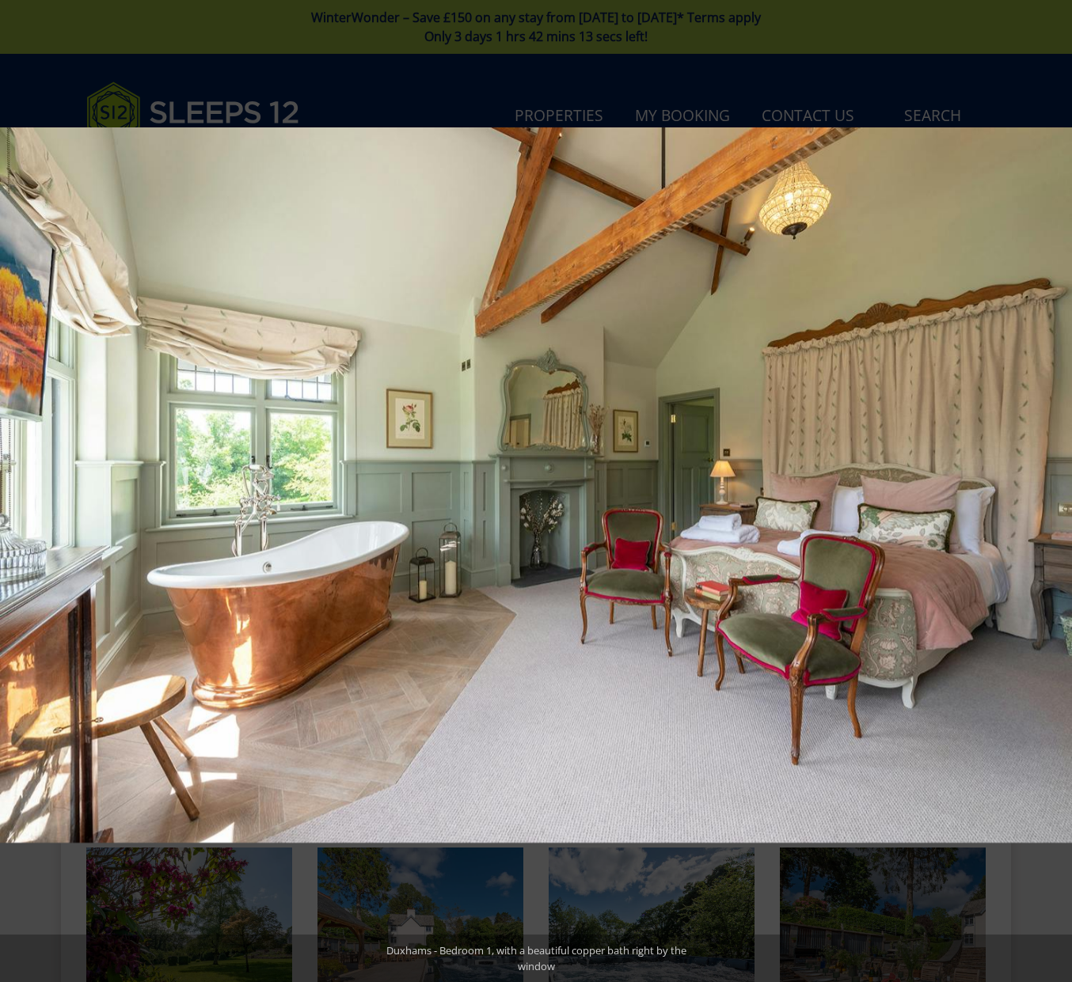
click at [1053, 490] on button at bounding box center [1043, 491] width 55 height 79
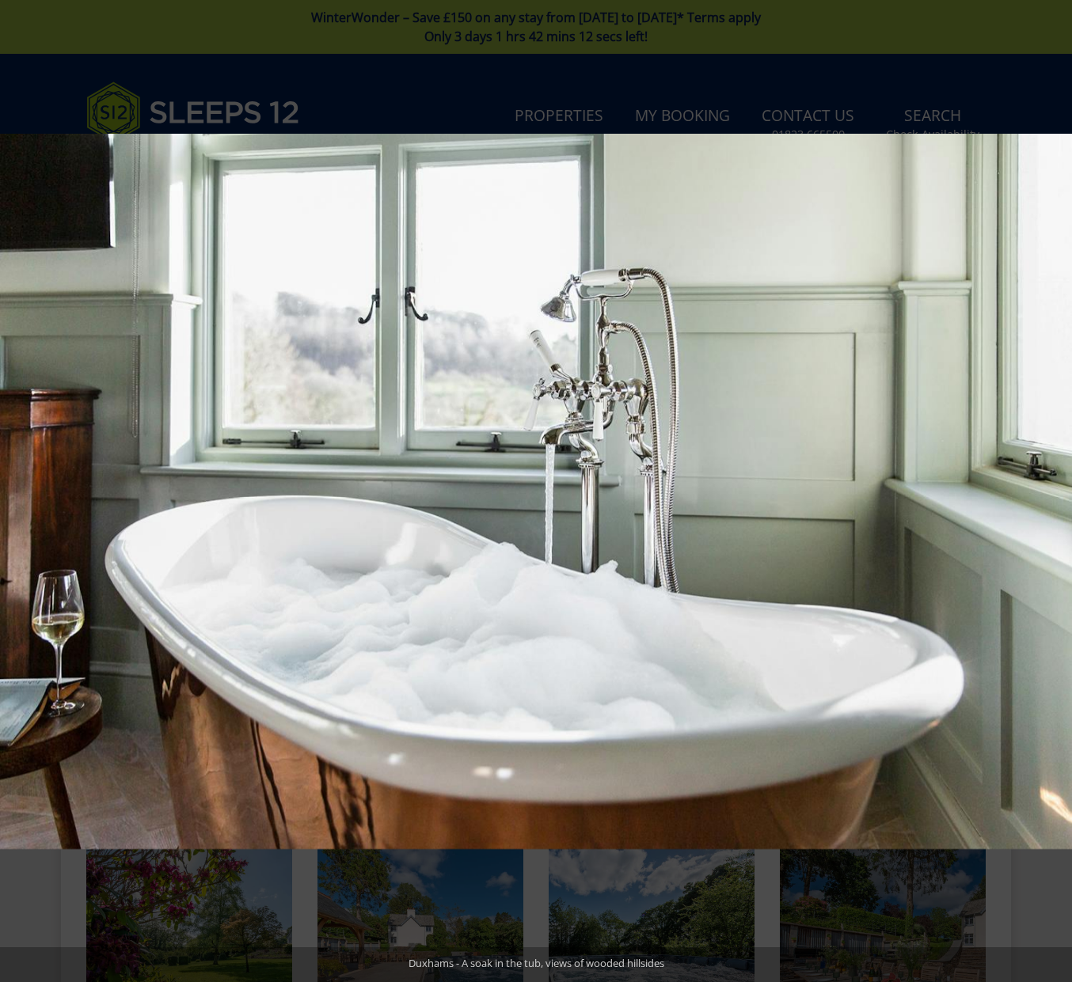
click at [1053, 490] on button at bounding box center [1043, 491] width 55 height 79
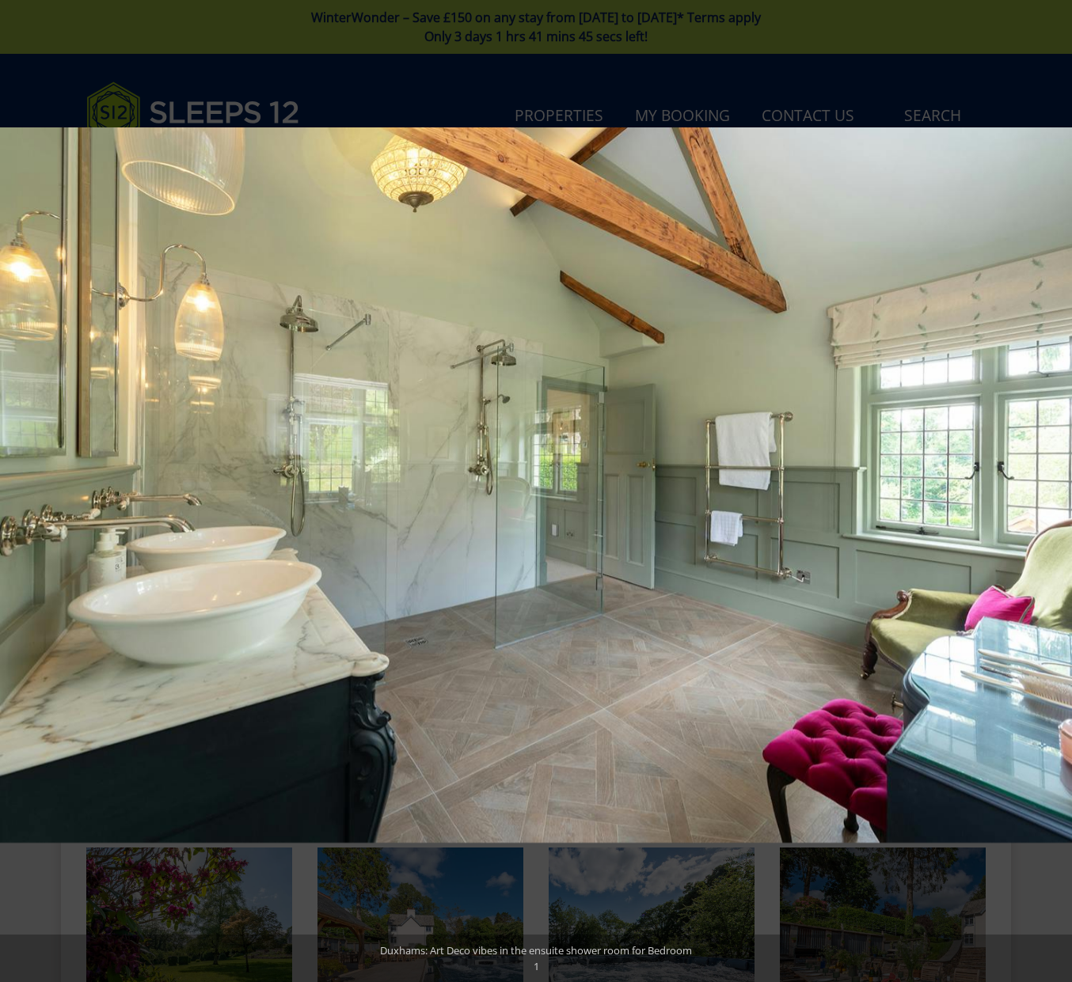
click at [1053, 490] on button at bounding box center [1043, 491] width 55 height 79
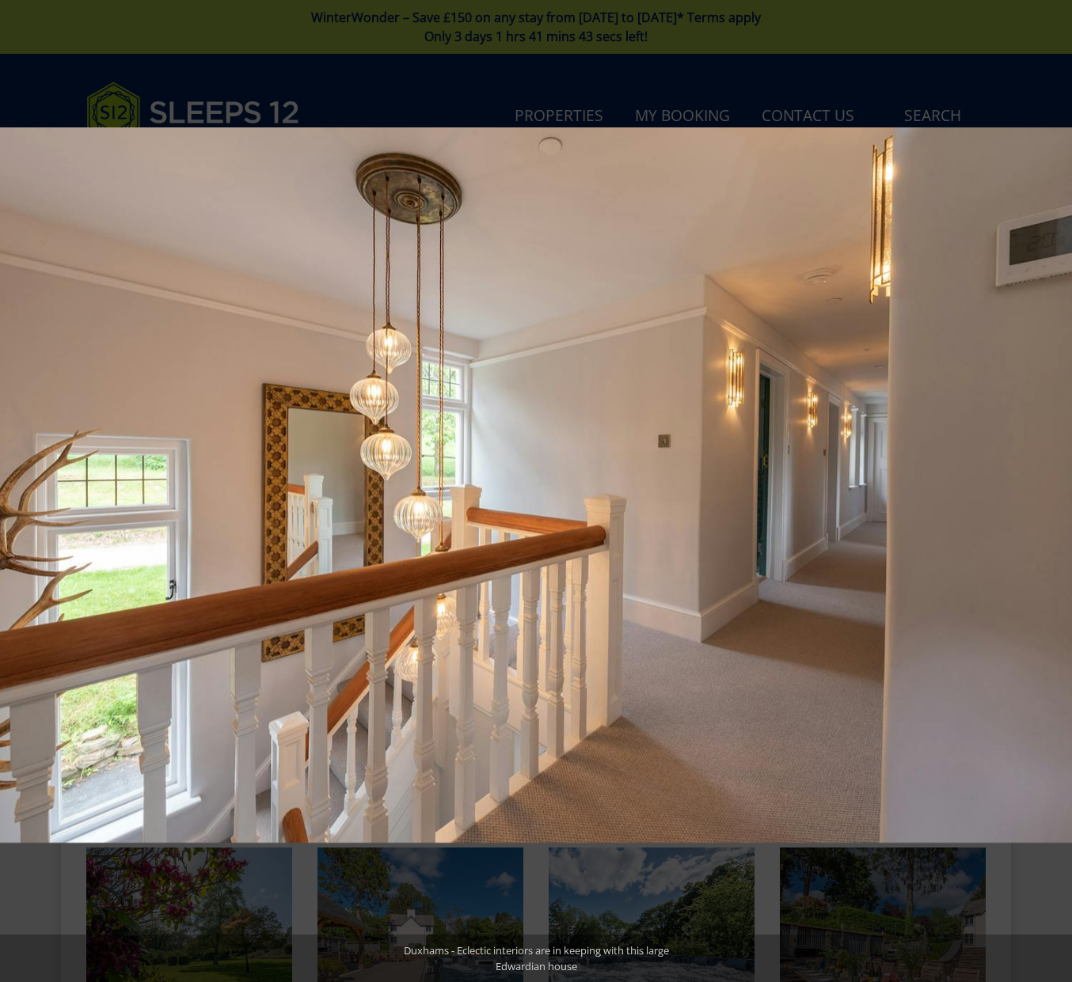
click at [1053, 490] on button at bounding box center [1043, 491] width 55 height 79
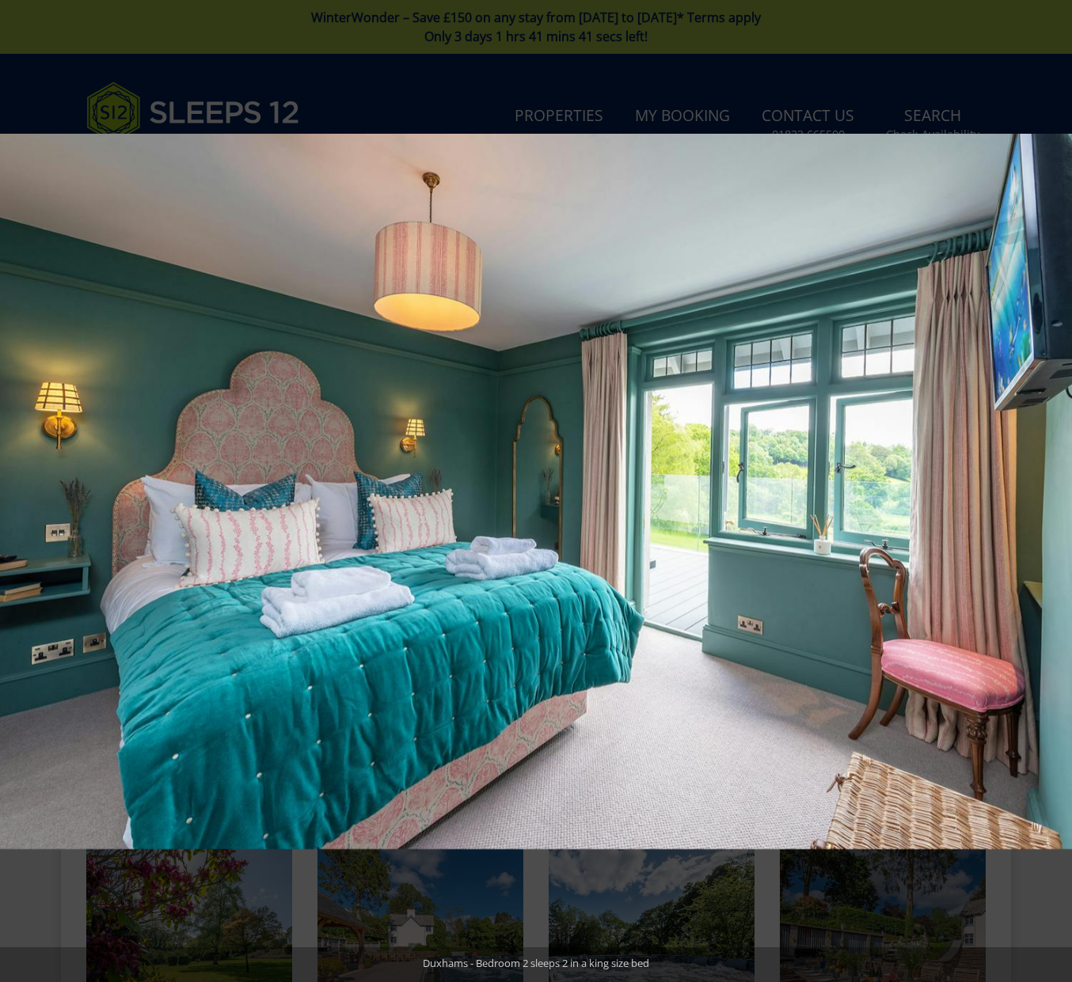
click at [1053, 490] on button at bounding box center [1043, 491] width 55 height 79
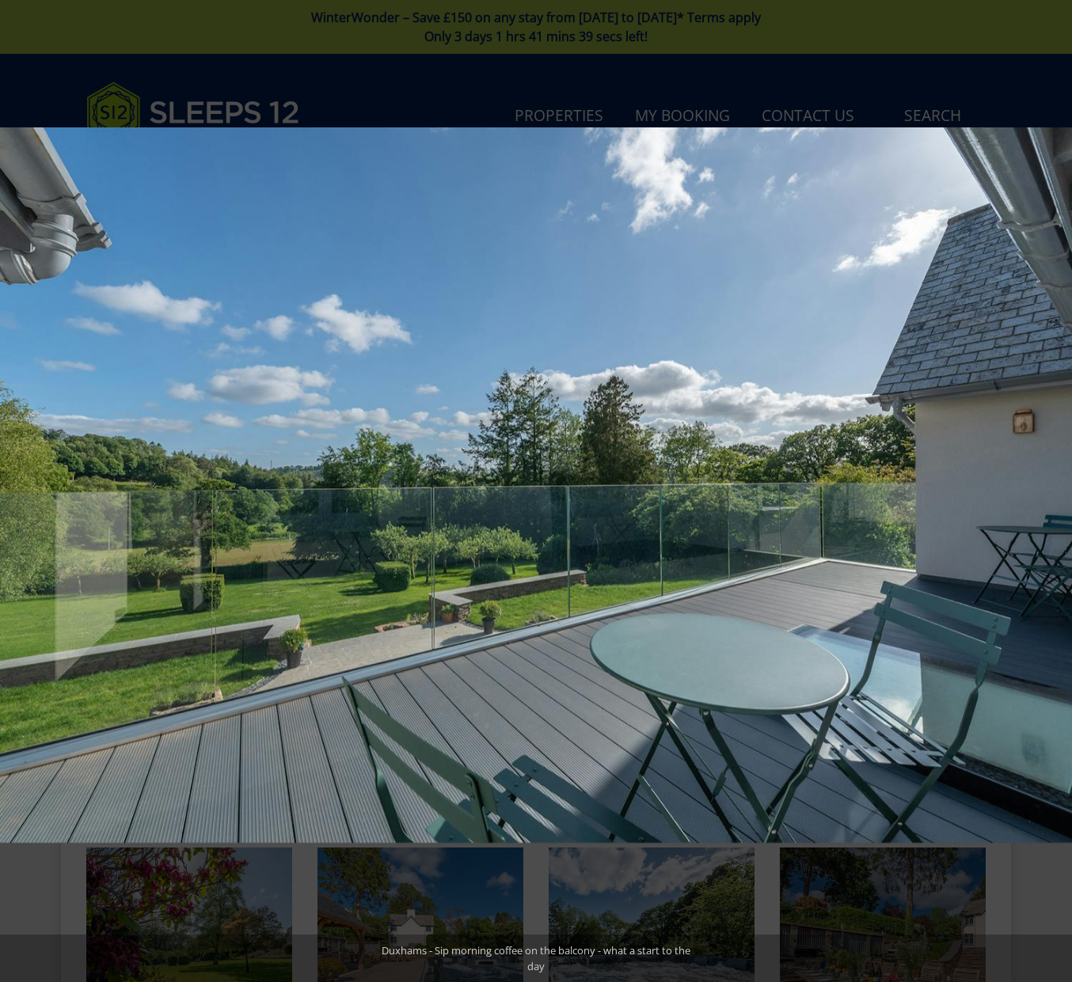
click at [1053, 490] on button at bounding box center [1043, 491] width 55 height 79
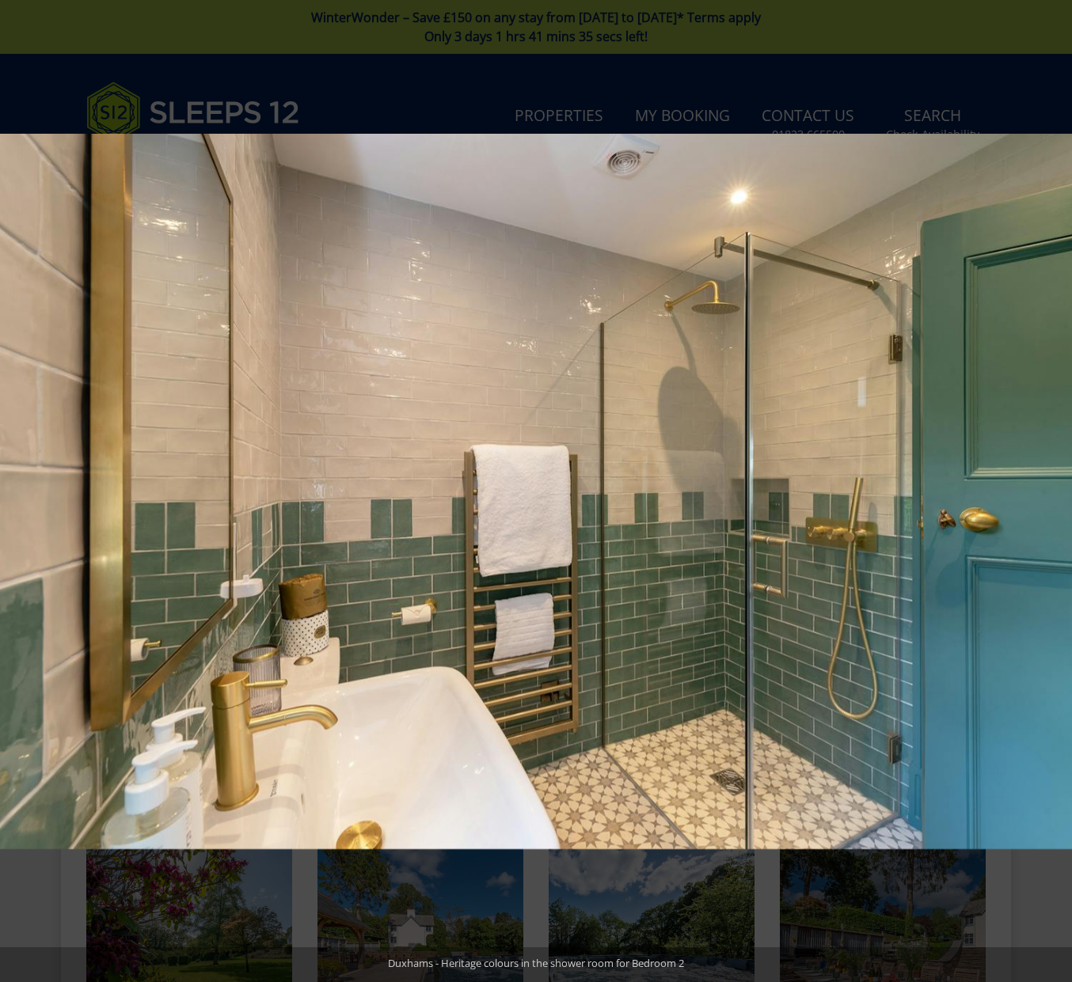
click at [1053, 490] on button at bounding box center [1043, 491] width 55 height 79
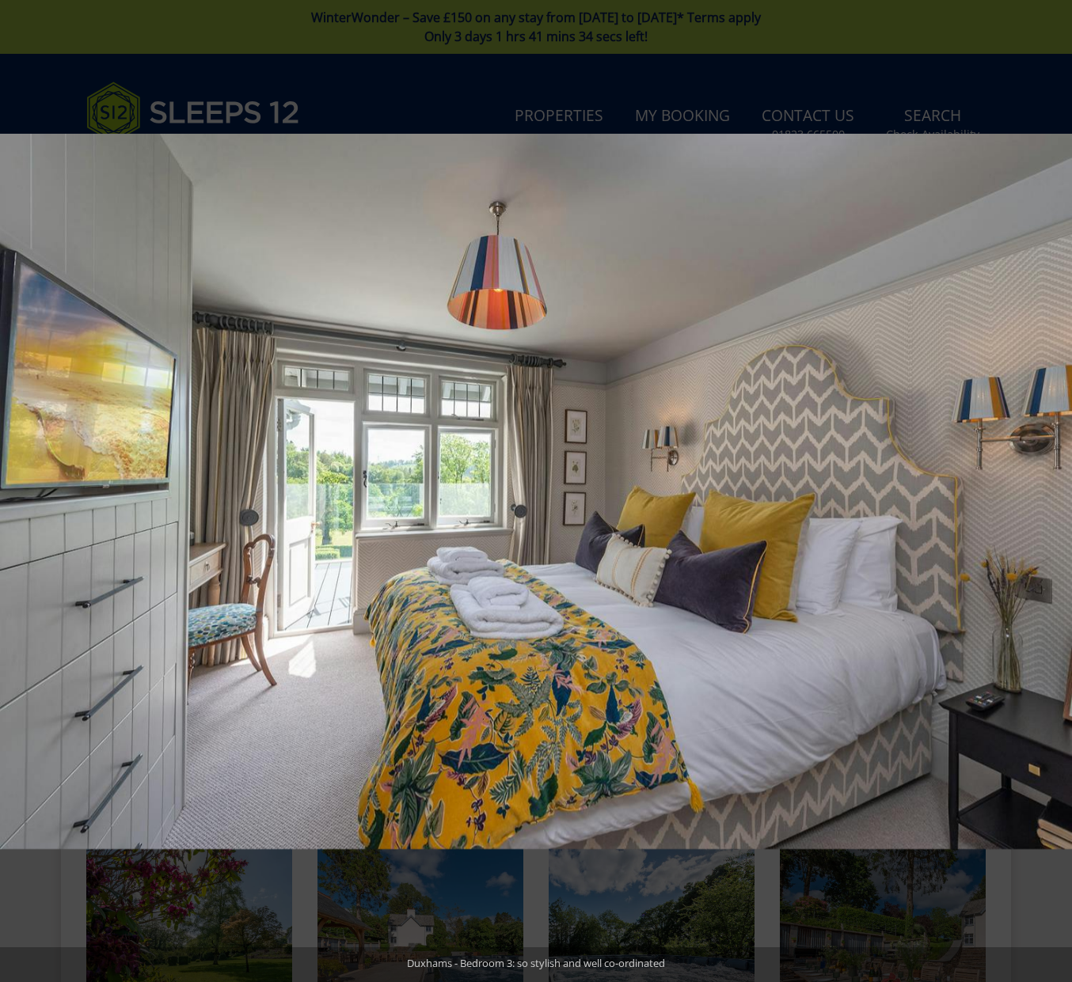
click at [1053, 490] on button at bounding box center [1043, 491] width 55 height 79
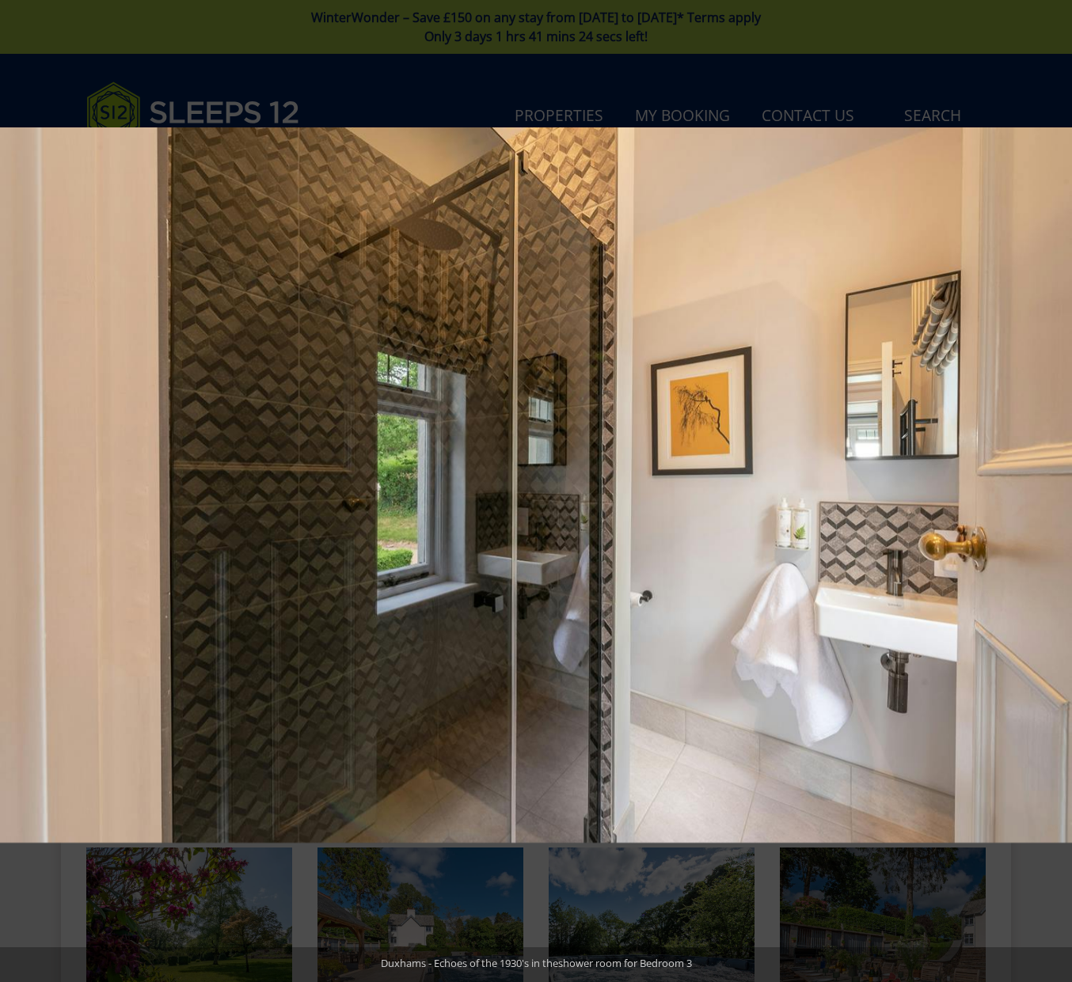
click at [1053, 490] on button at bounding box center [1043, 491] width 55 height 79
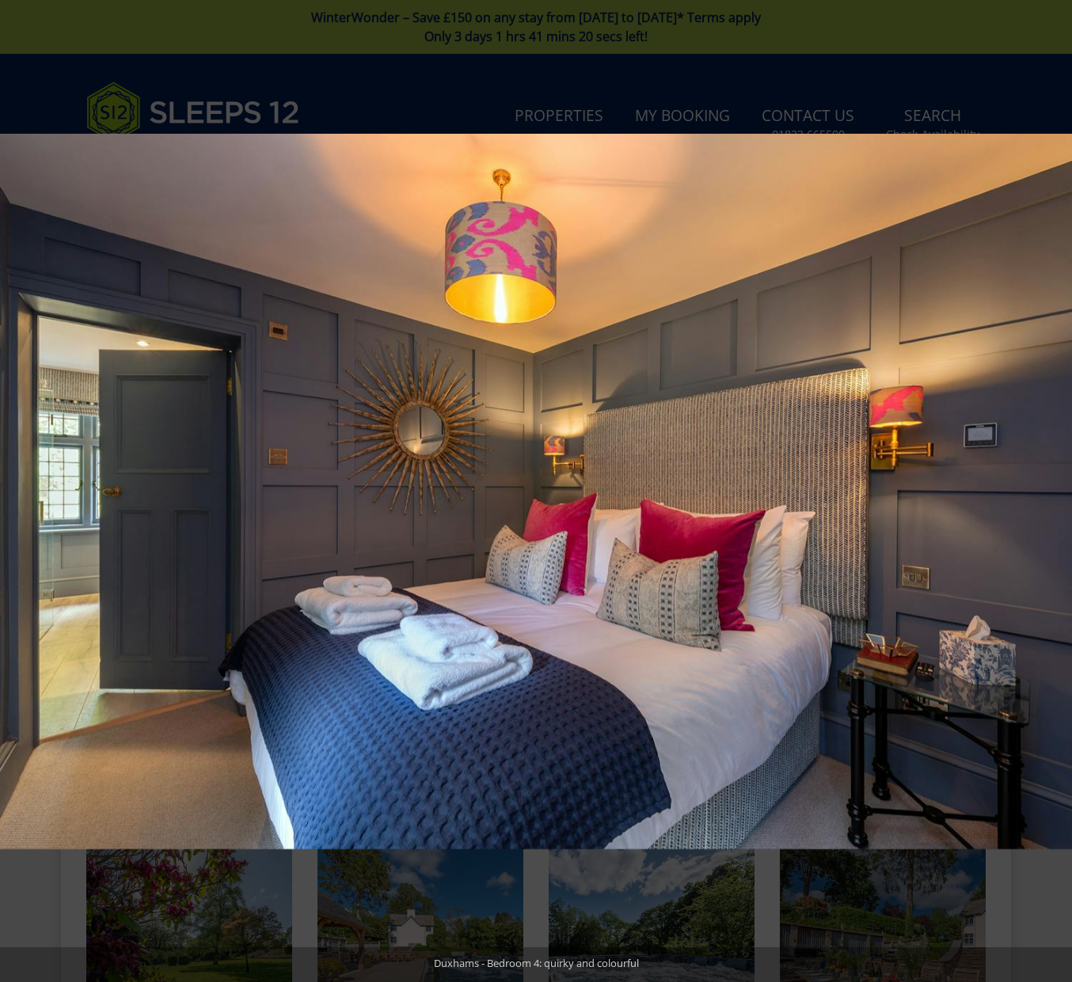
click at [1053, 490] on button at bounding box center [1043, 491] width 55 height 79
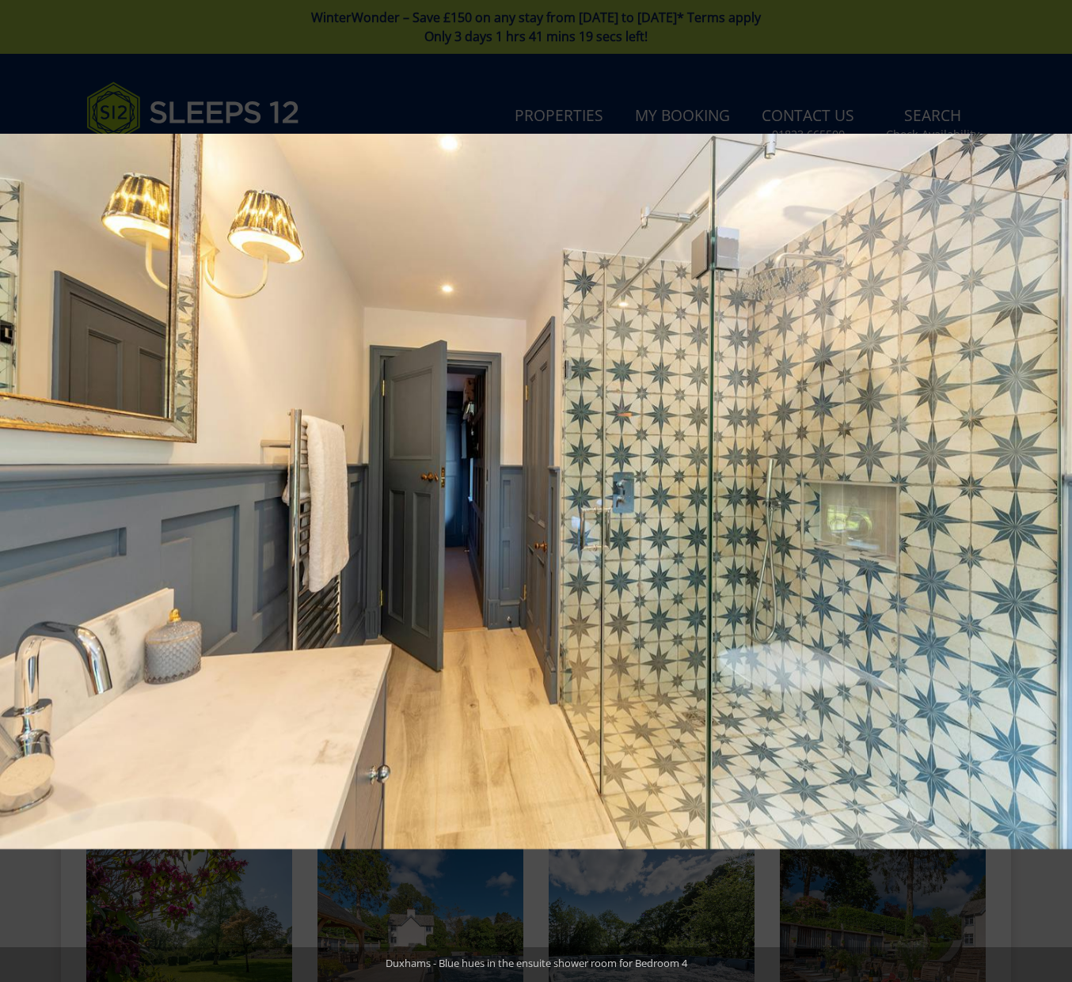
click at [1053, 490] on button at bounding box center [1043, 491] width 55 height 79
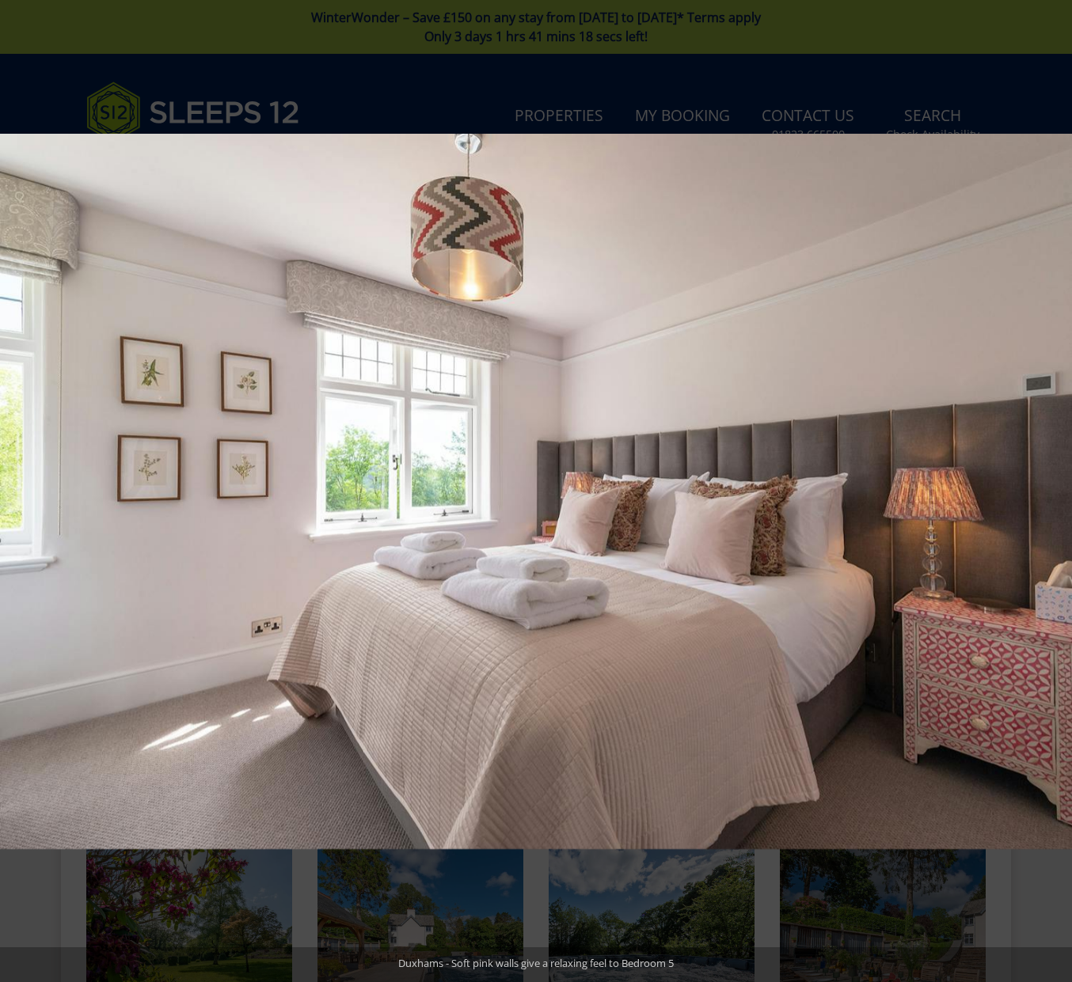
click at [1053, 490] on button at bounding box center [1043, 491] width 55 height 79
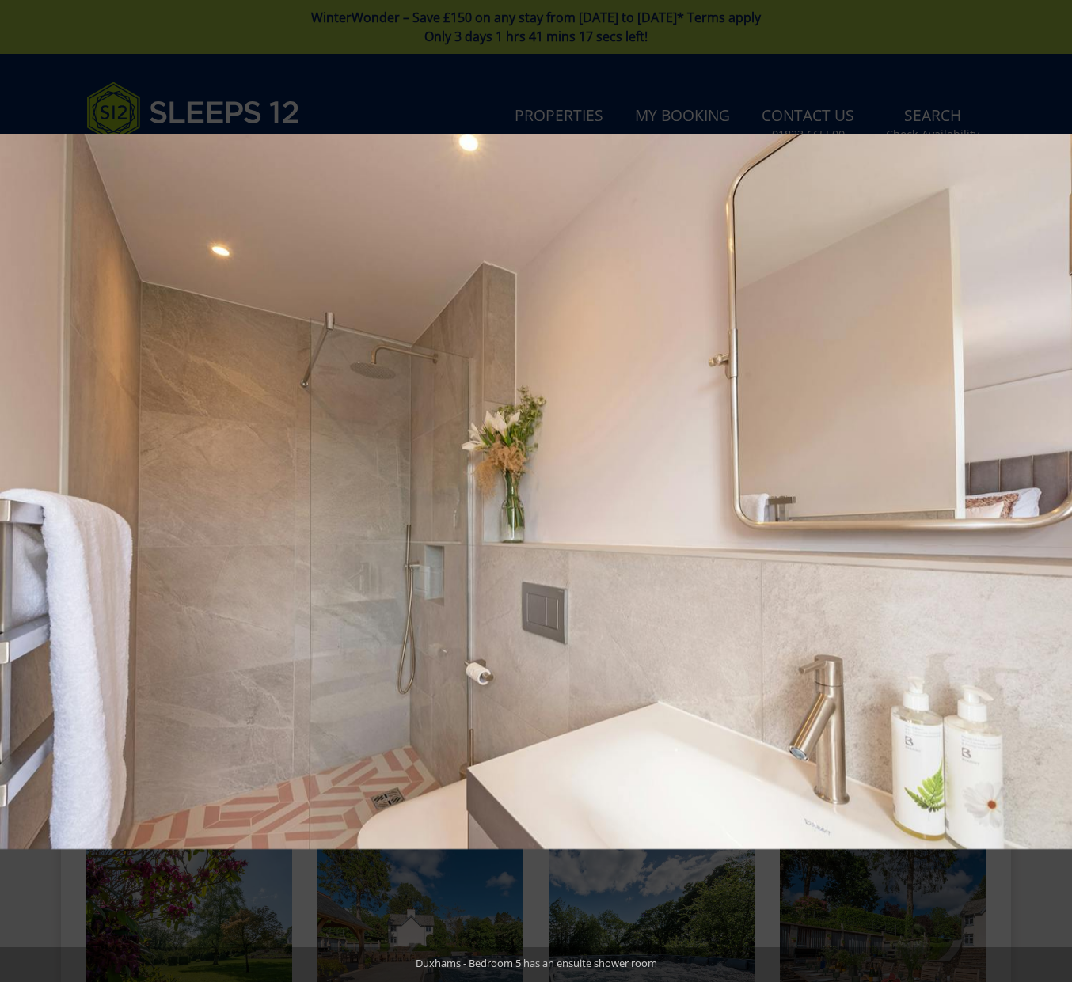
click at [1053, 490] on button at bounding box center [1043, 491] width 55 height 79
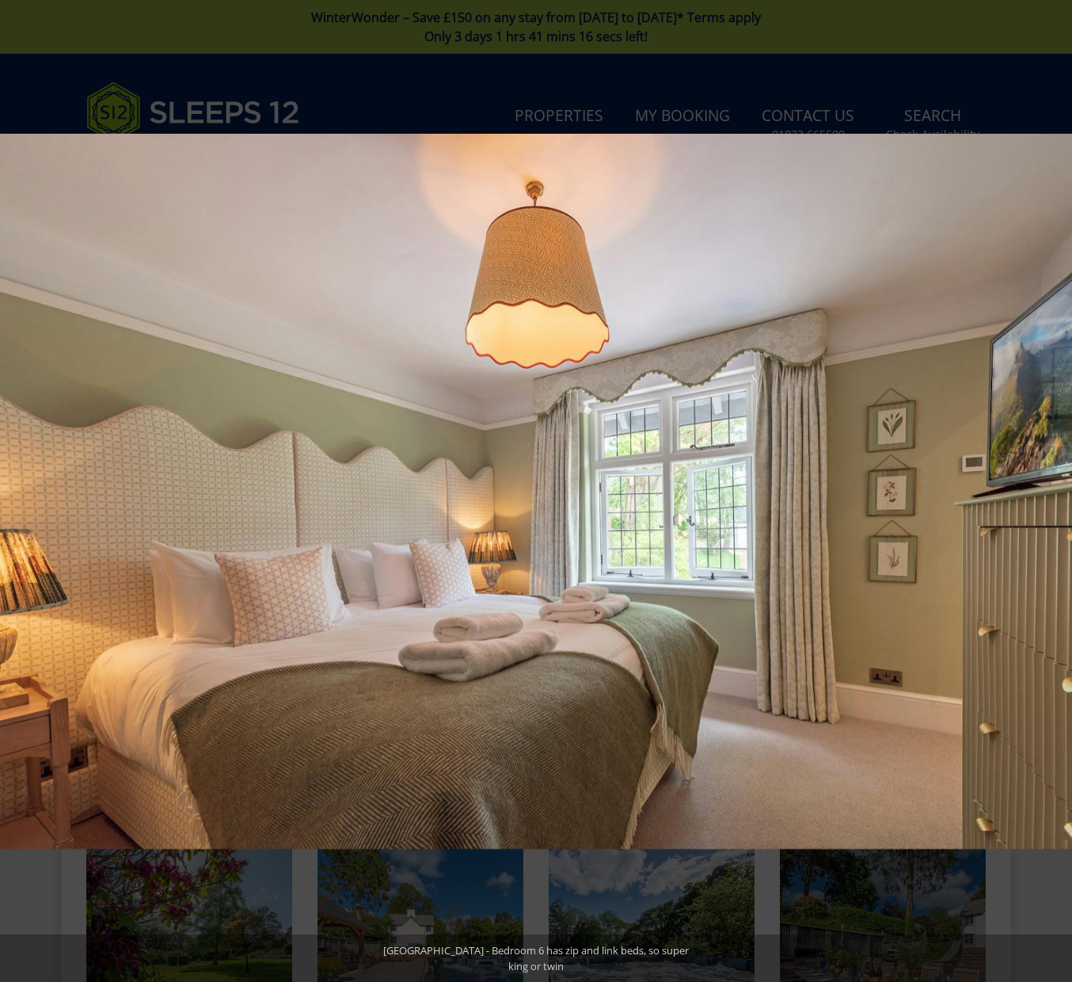
click at [1053, 490] on button at bounding box center [1043, 491] width 55 height 79
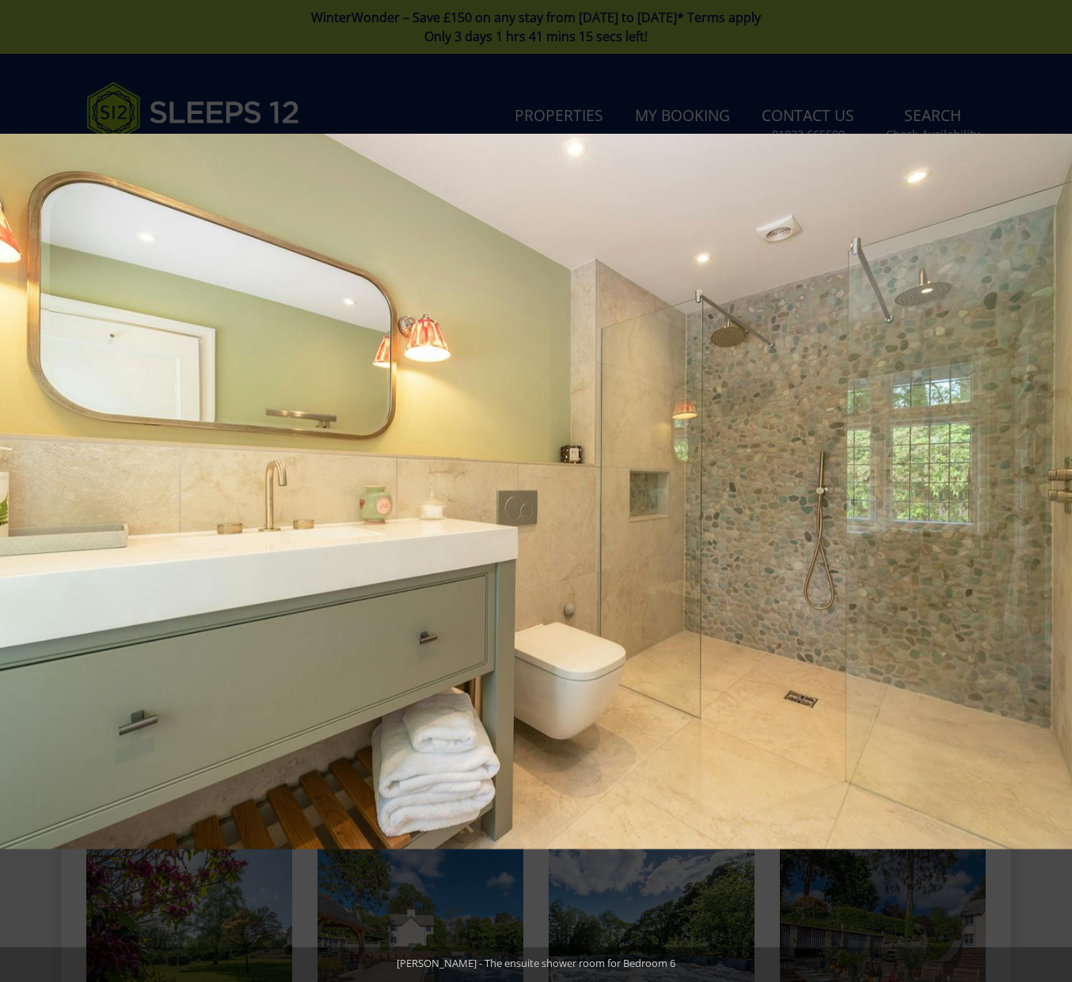
click at [1053, 490] on button at bounding box center [1043, 491] width 55 height 79
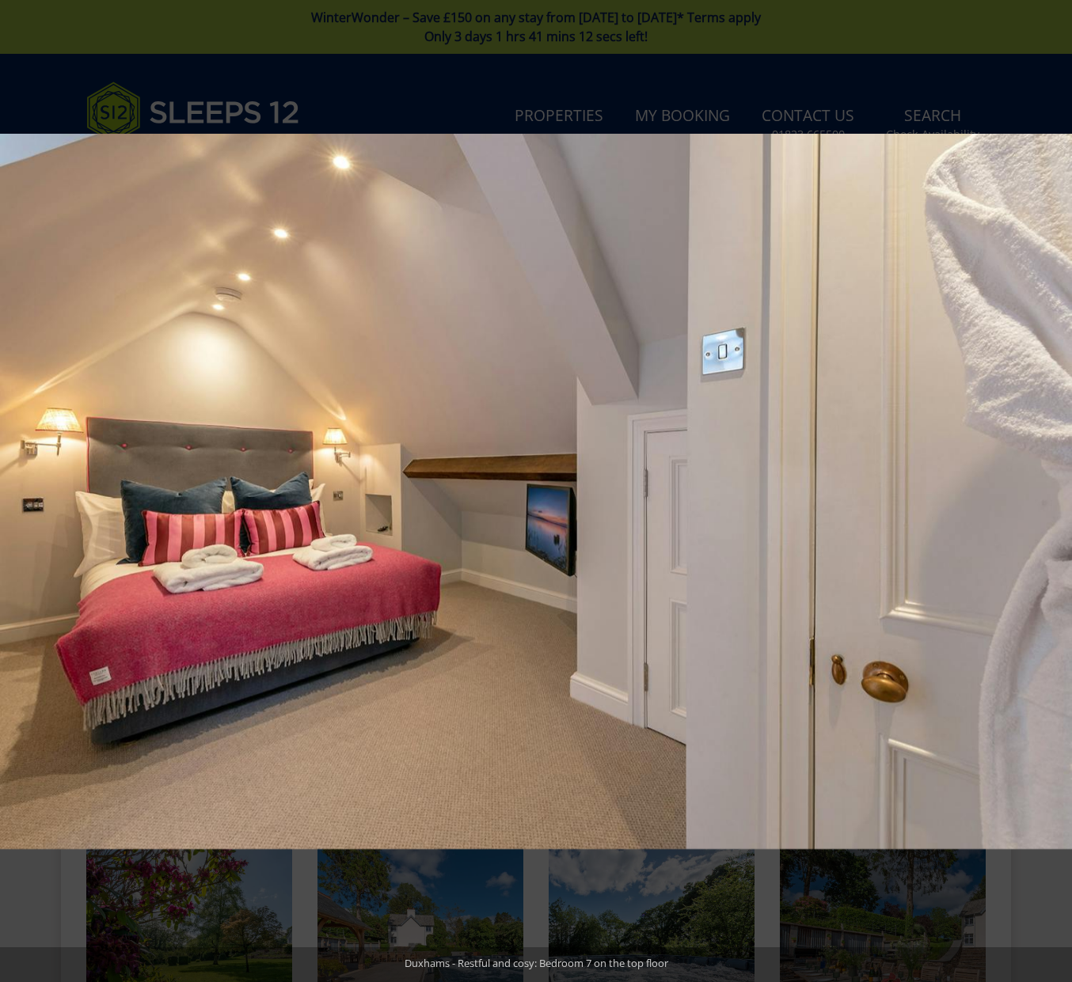
click at [1053, 490] on button at bounding box center [1043, 491] width 55 height 79
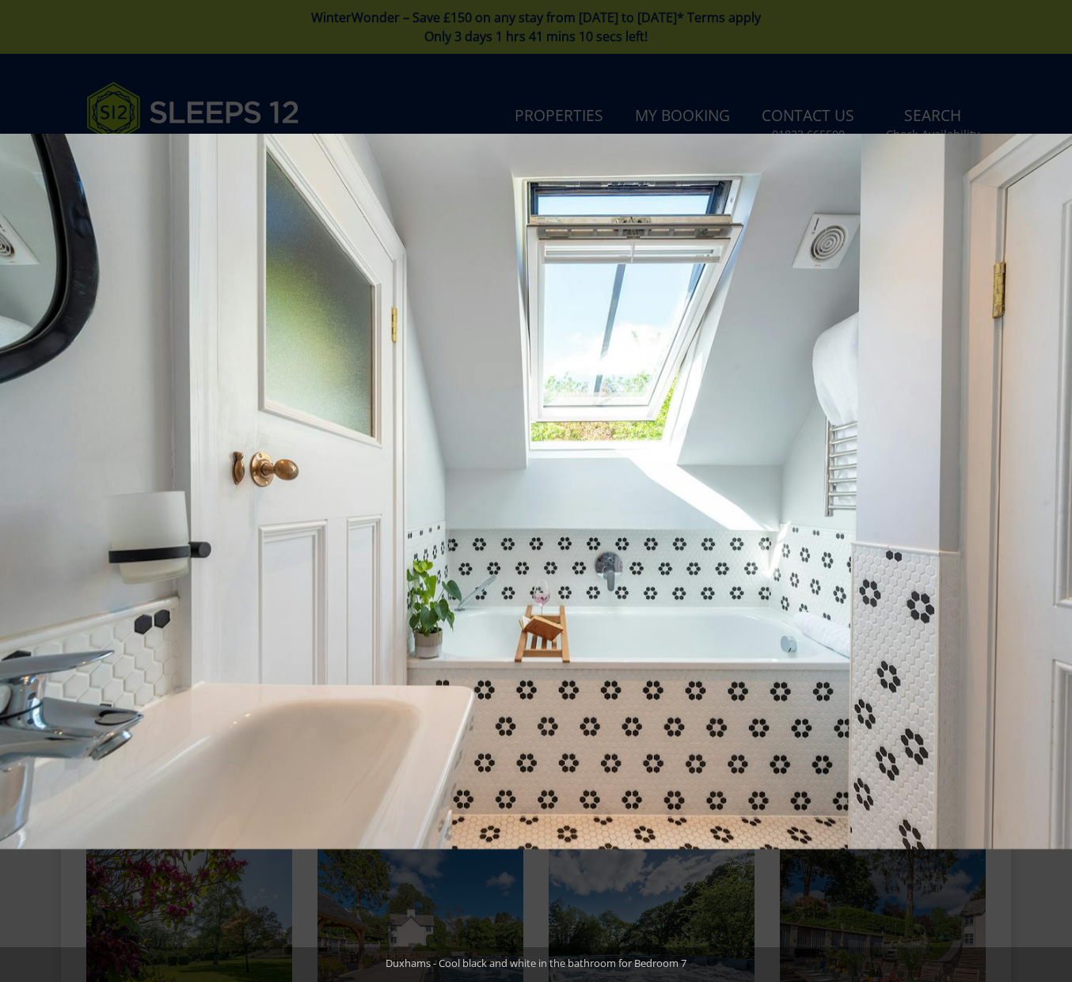
click at [1053, 490] on button at bounding box center [1043, 491] width 55 height 79
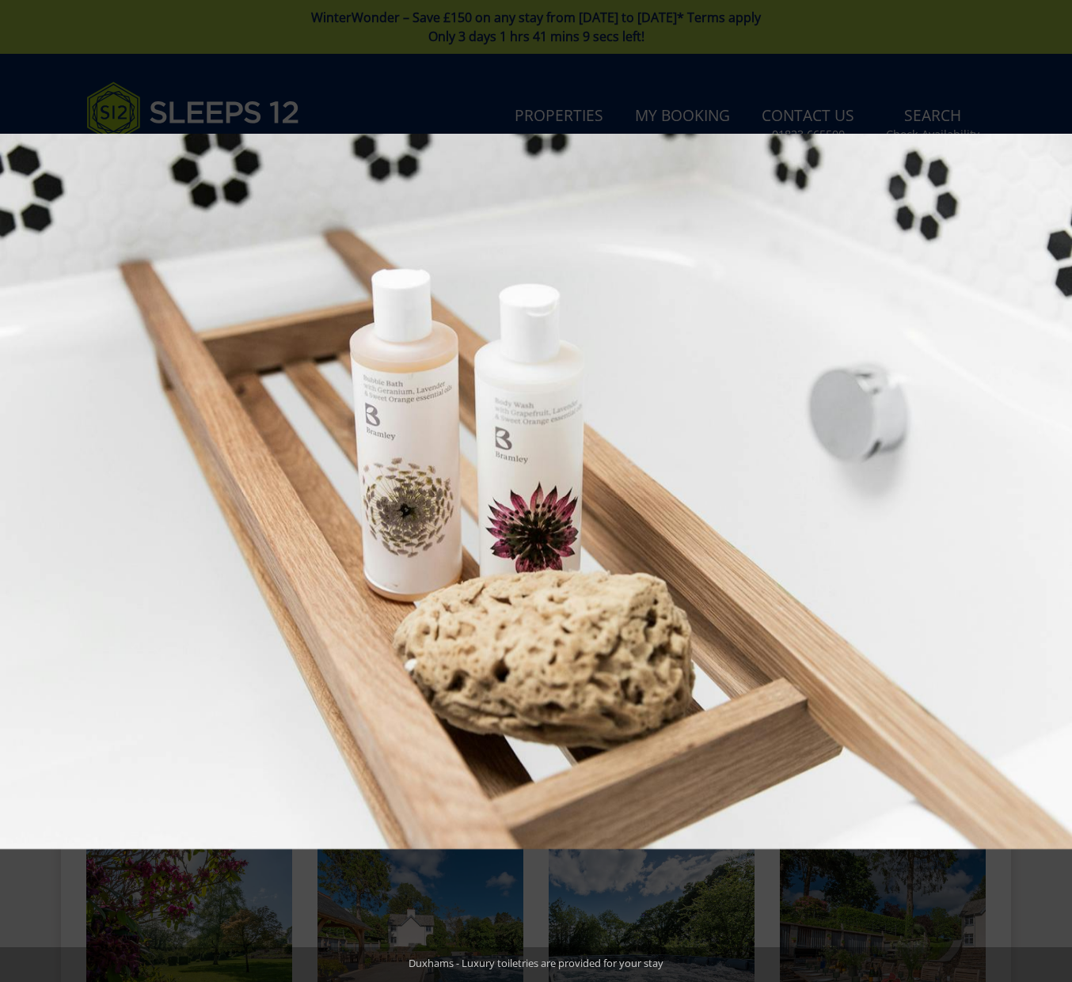
click at [1053, 490] on button at bounding box center [1043, 491] width 55 height 79
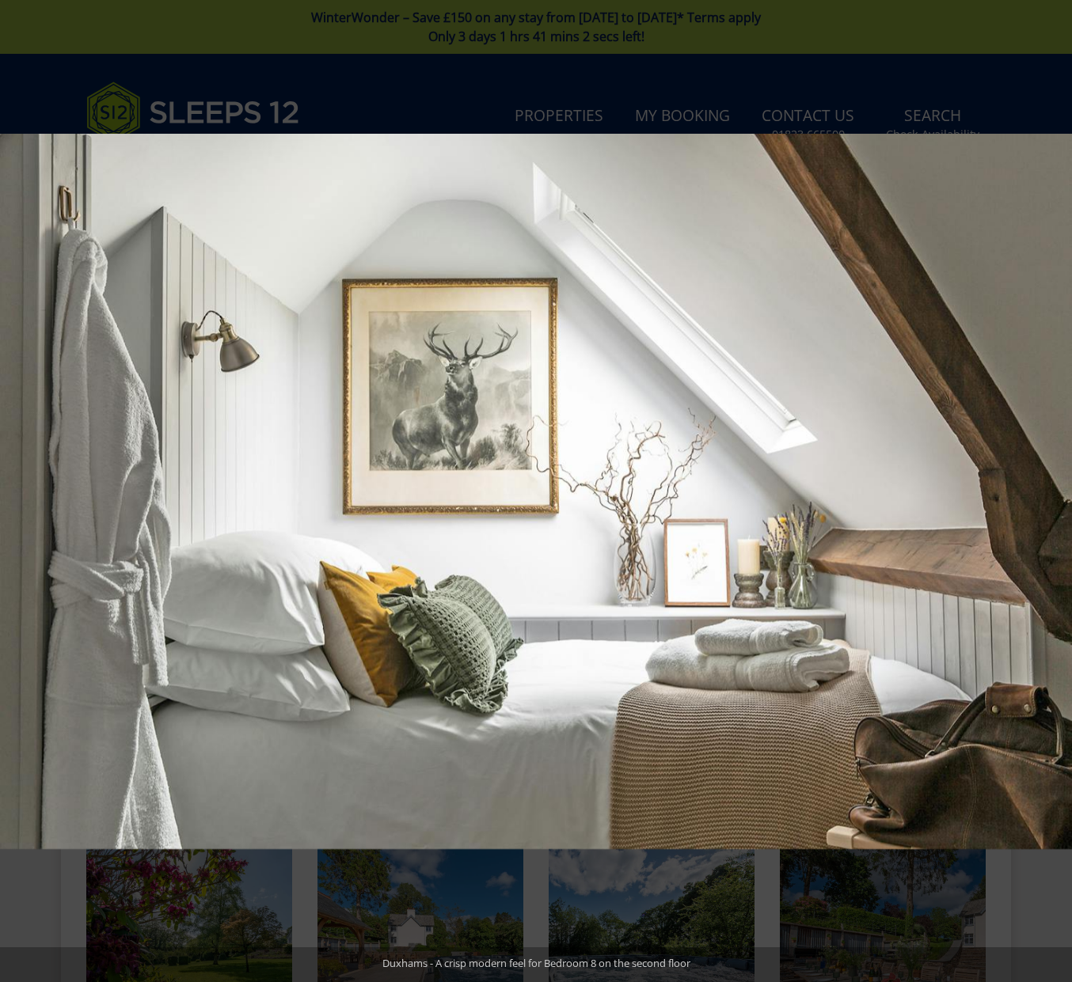
click at [1053, 490] on button at bounding box center [1043, 491] width 55 height 79
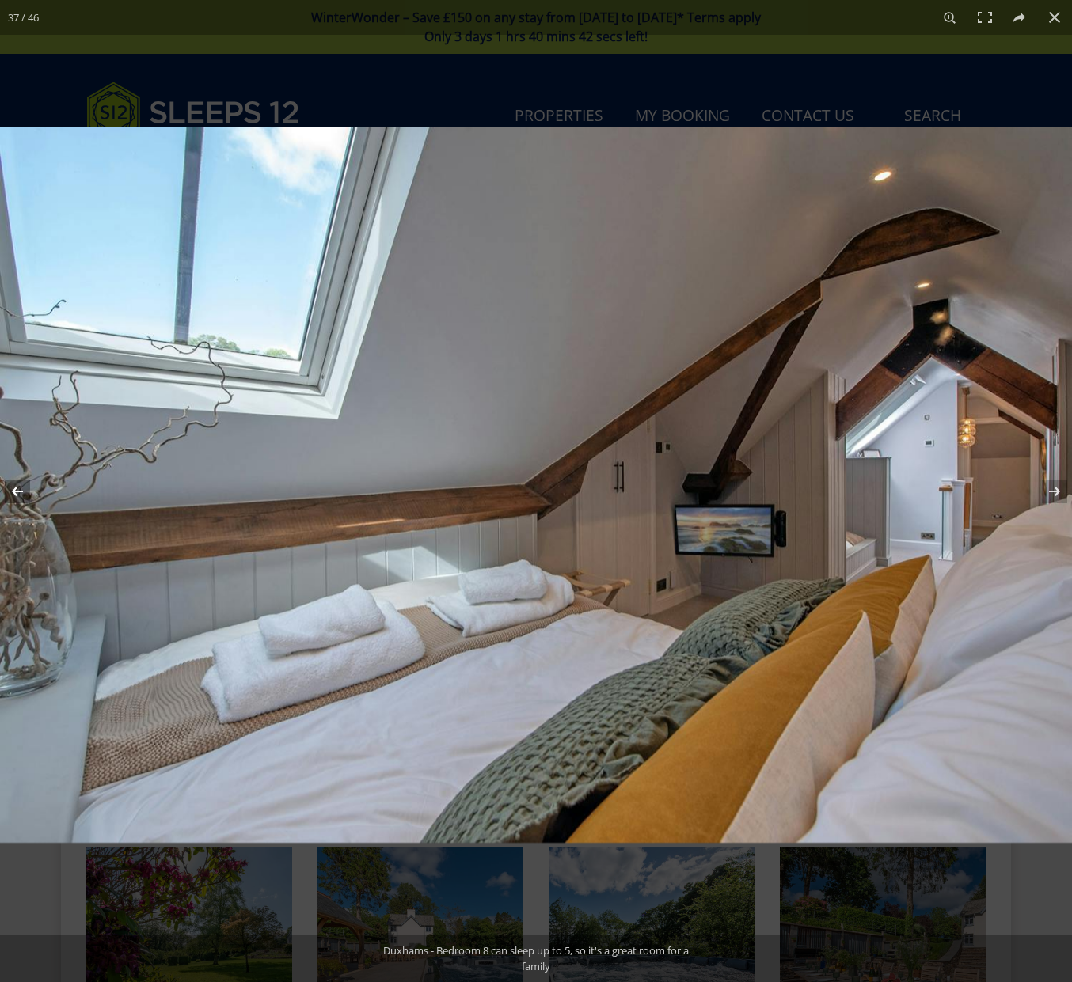
click at [13, 488] on button at bounding box center [27, 491] width 55 height 79
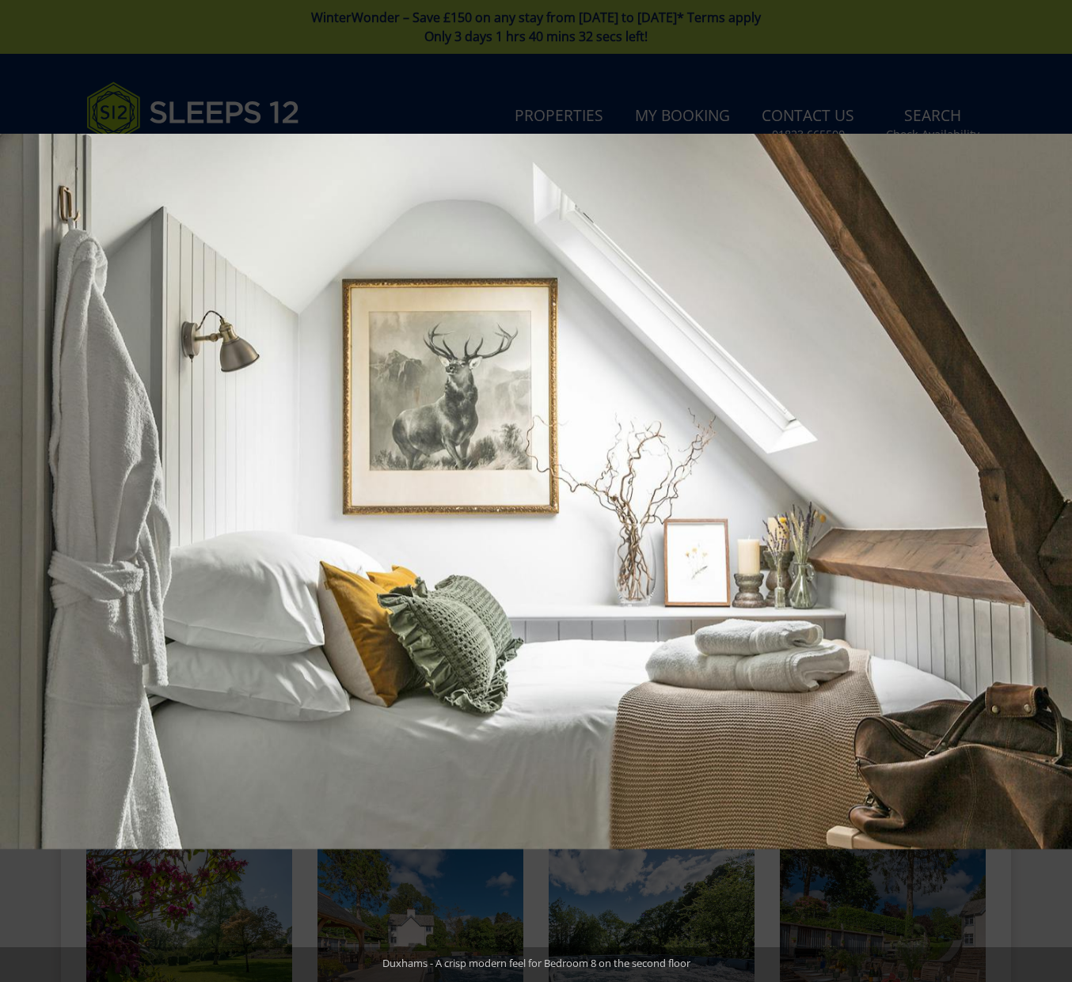
click at [1056, 488] on button at bounding box center [1043, 491] width 55 height 79
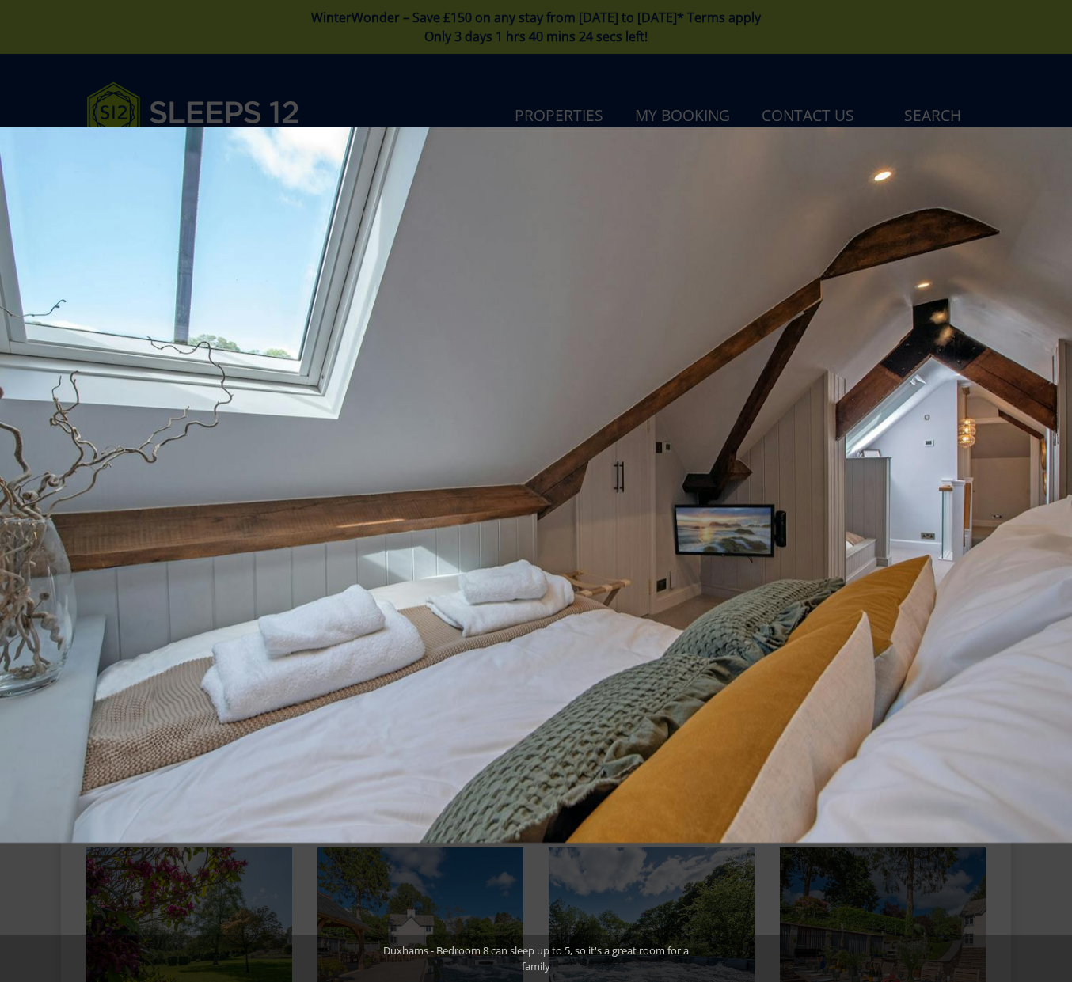
click at [1056, 488] on button at bounding box center [1043, 491] width 55 height 79
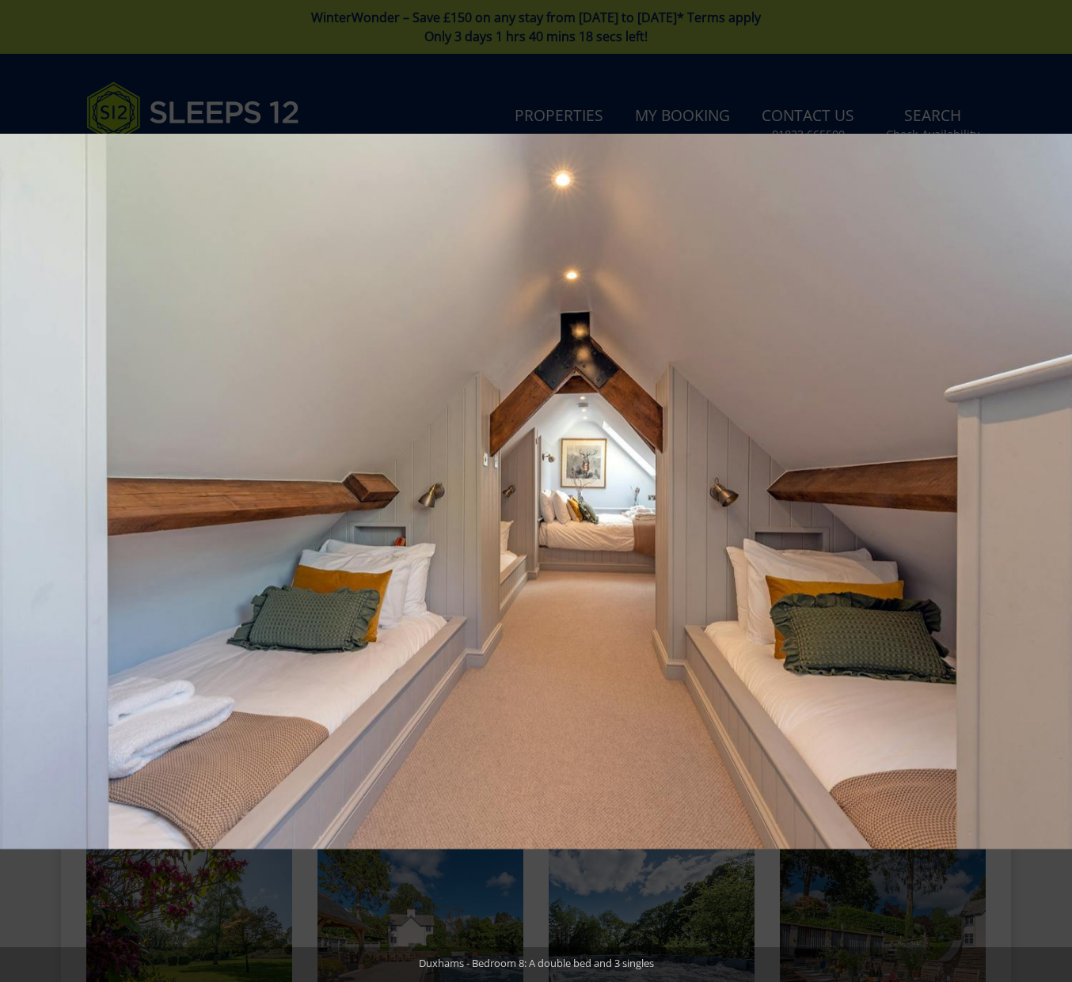
click at [1056, 488] on button at bounding box center [1043, 491] width 55 height 79
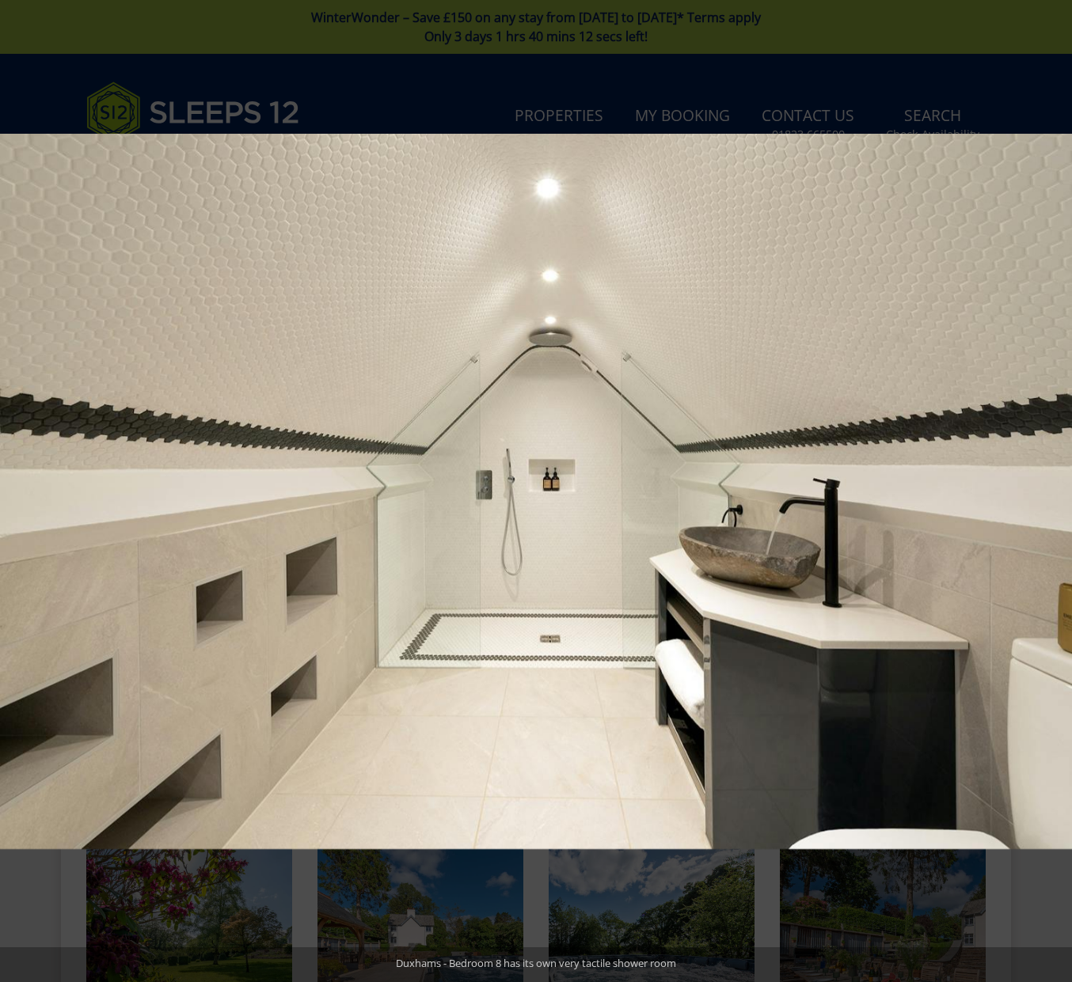
click at [1056, 488] on button at bounding box center [1043, 491] width 55 height 79
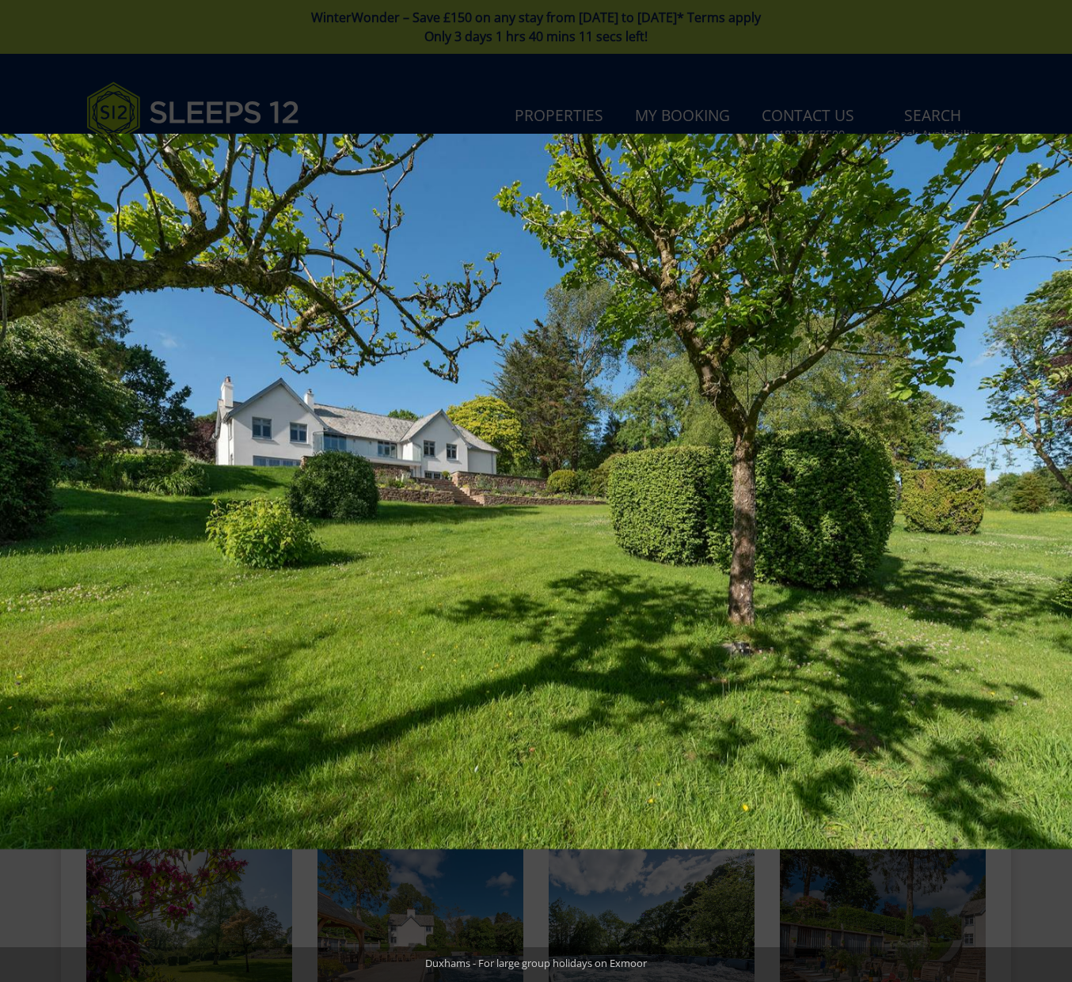
click at [1056, 488] on button at bounding box center [1043, 491] width 55 height 79
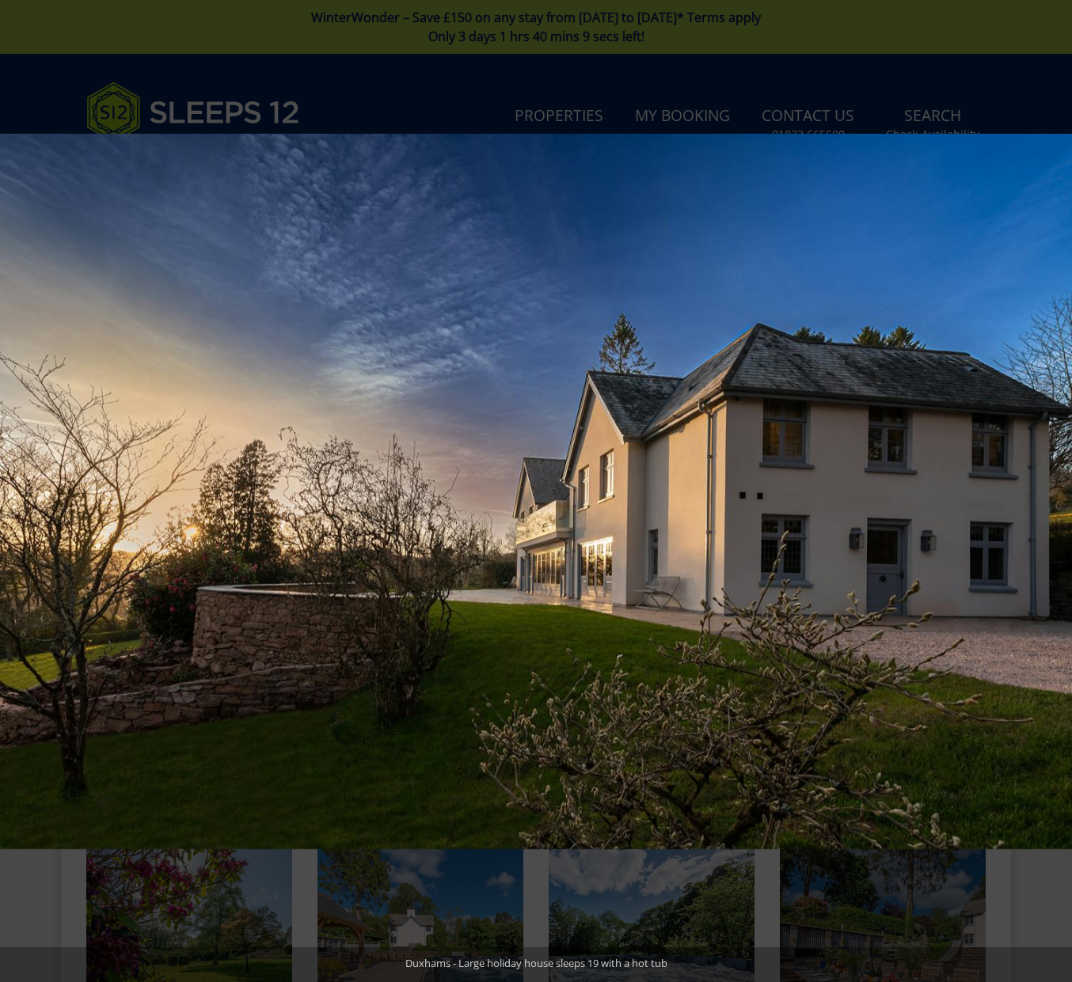
click at [1056, 488] on button at bounding box center [1043, 491] width 55 height 79
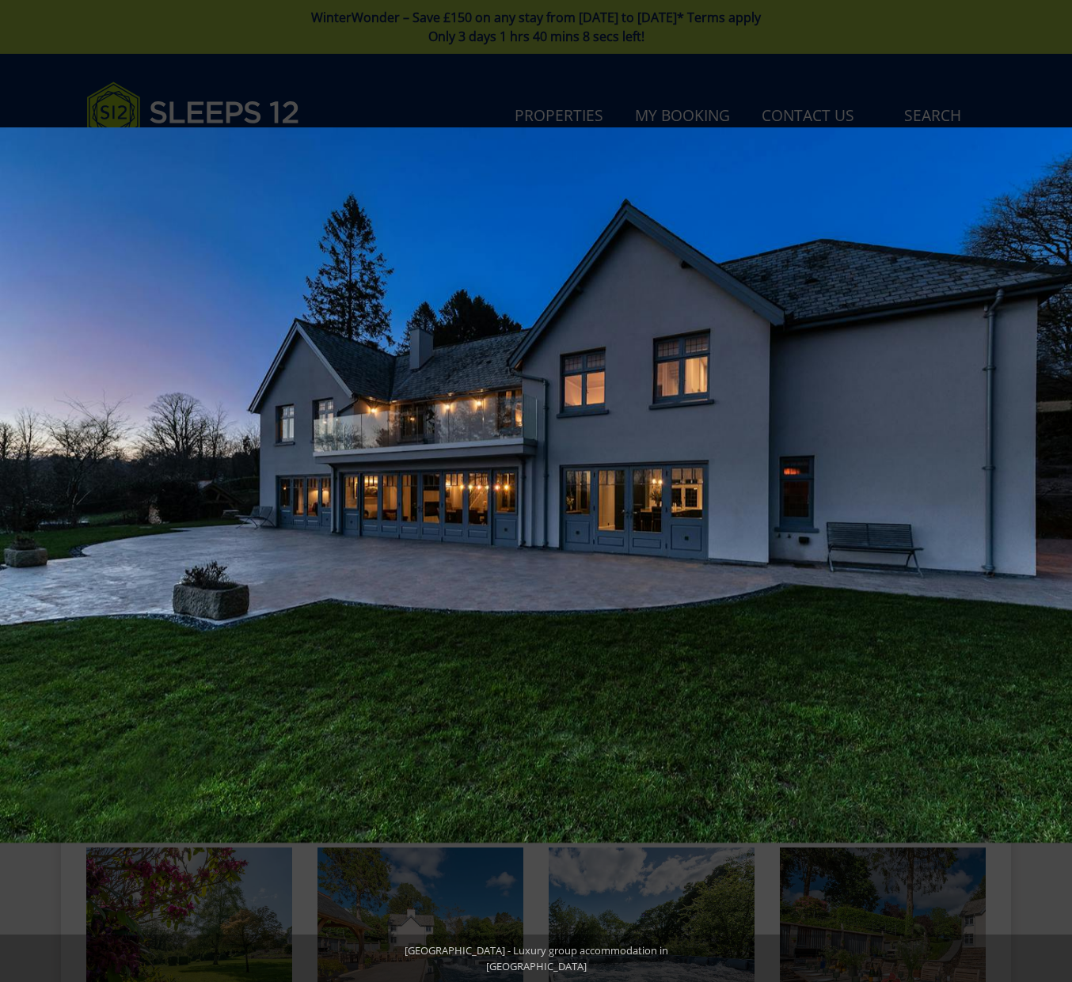
click at [1056, 488] on button at bounding box center [1043, 491] width 55 height 79
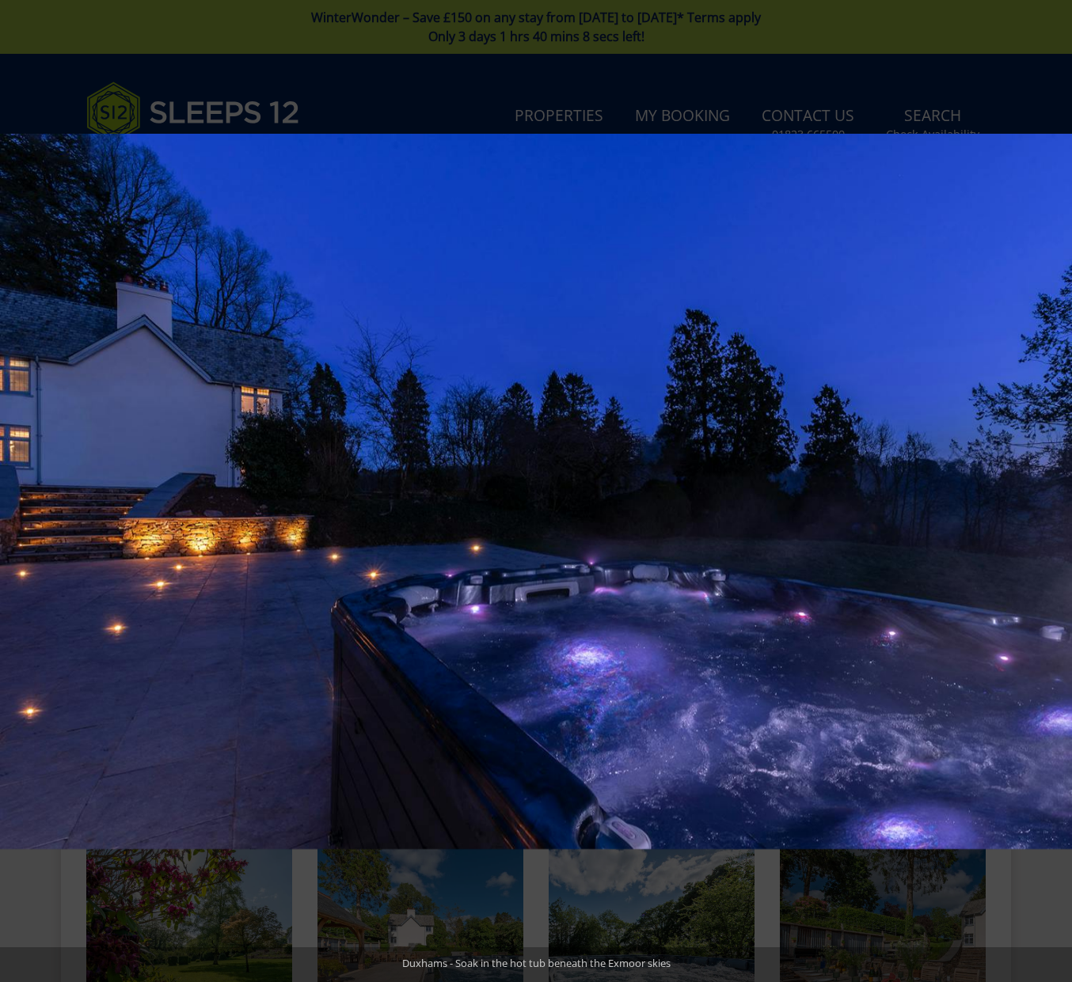
click at [1056, 488] on button at bounding box center [1043, 491] width 55 height 79
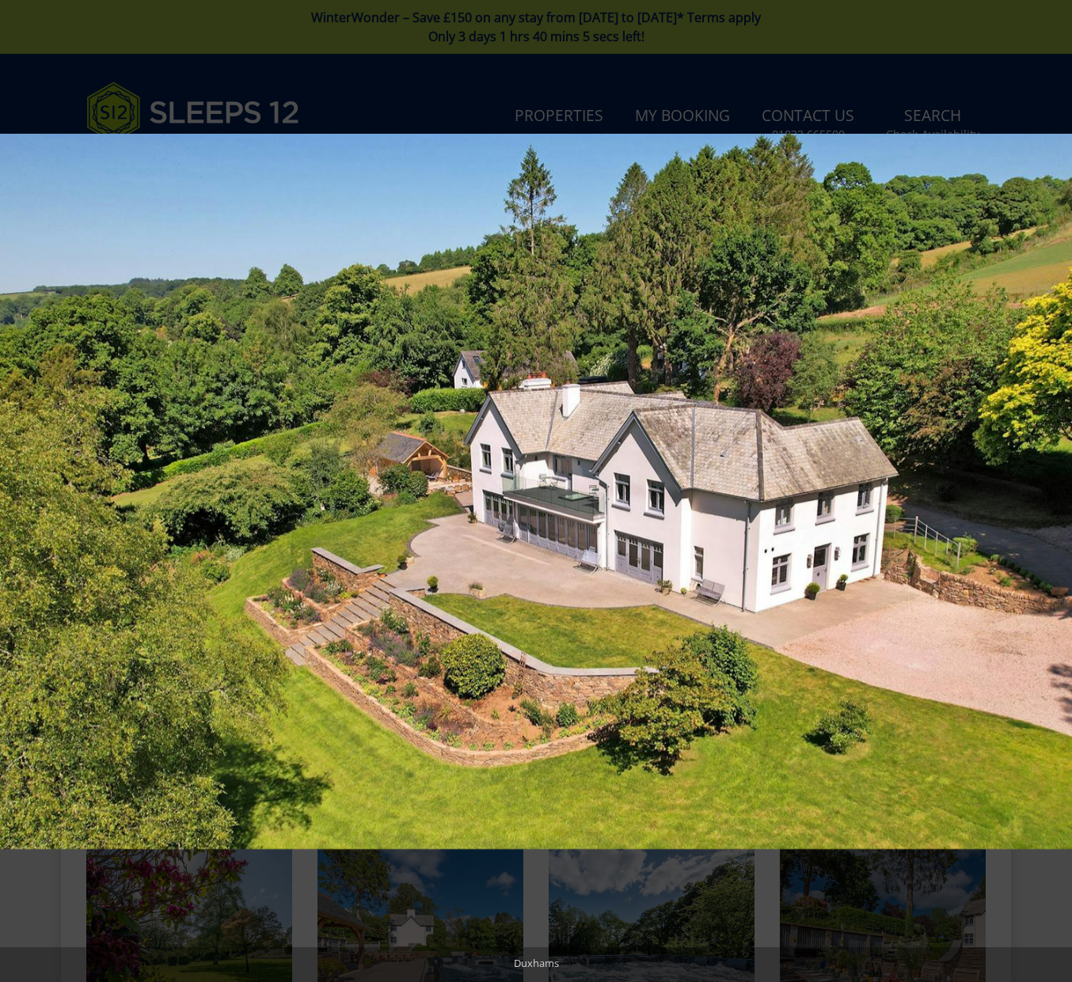
click at [1056, 488] on button at bounding box center [1043, 491] width 55 height 79
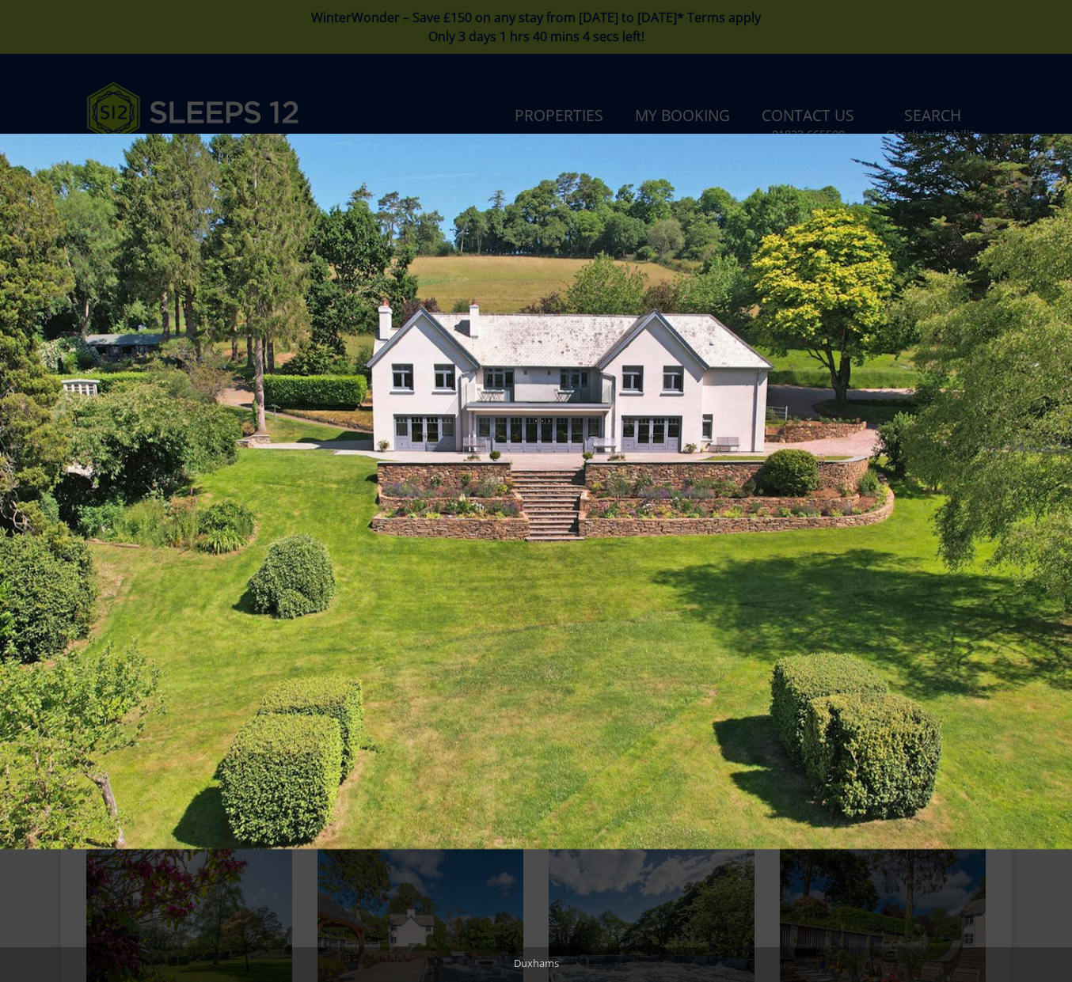
click at [1056, 488] on button at bounding box center [1043, 491] width 55 height 79
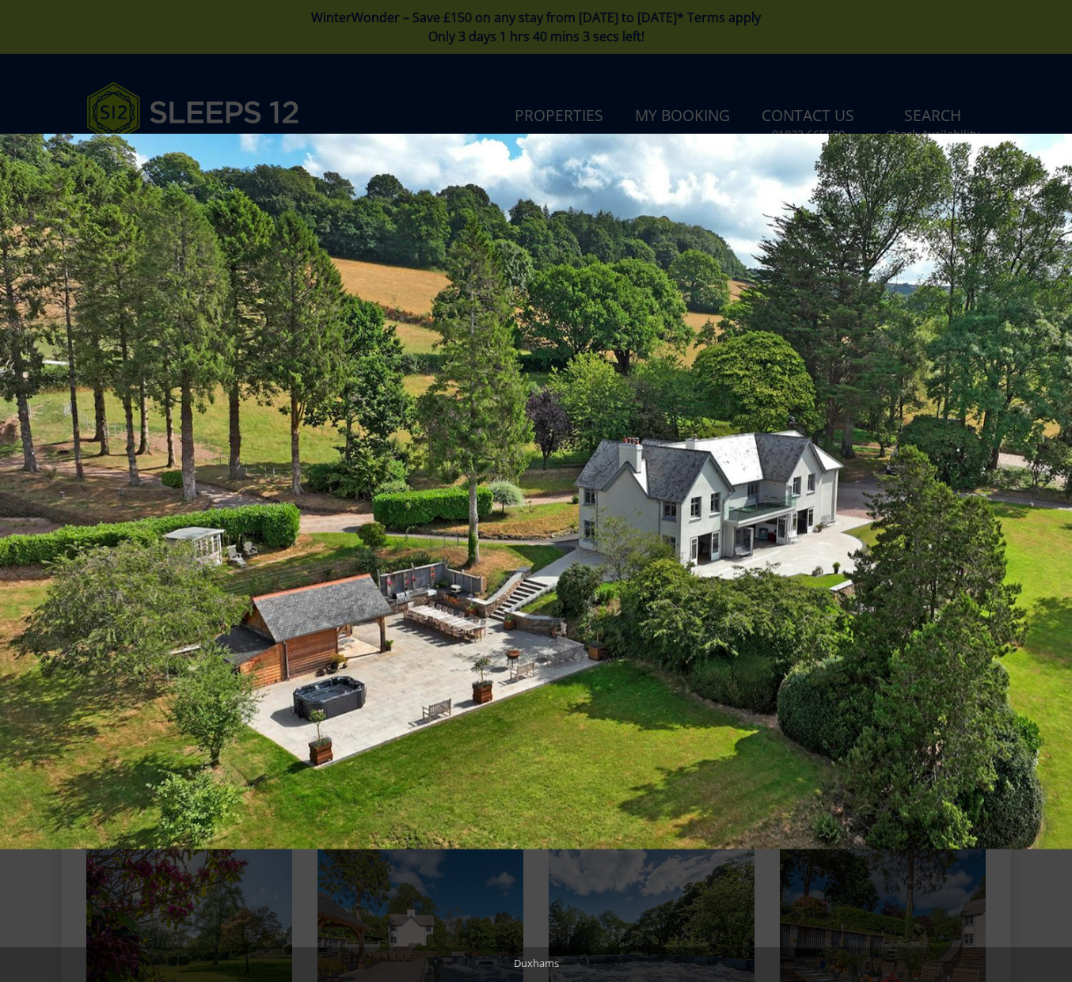
click at [1056, 488] on button at bounding box center [1043, 491] width 55 height 79
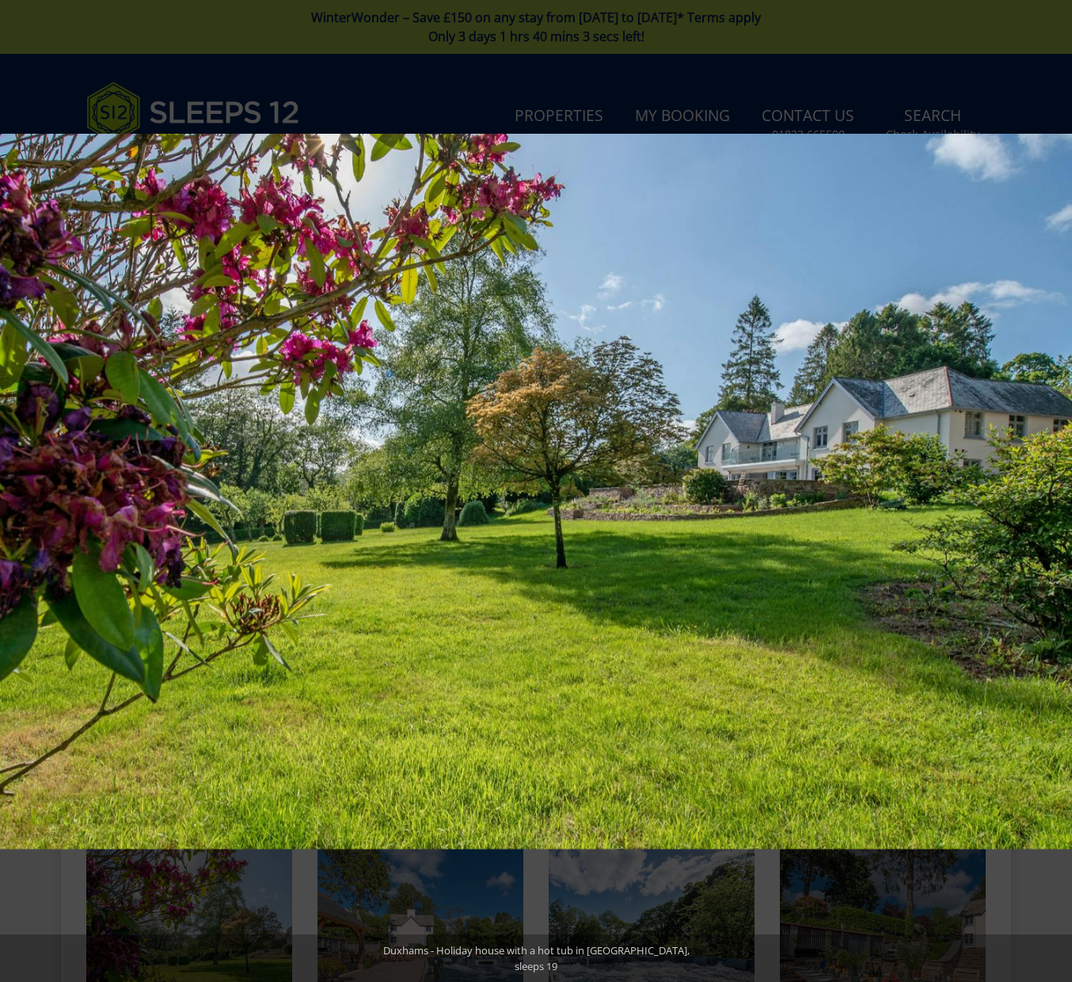
click at [1056, 488] on button at bounding box center [1043, 491] width 55 height 79
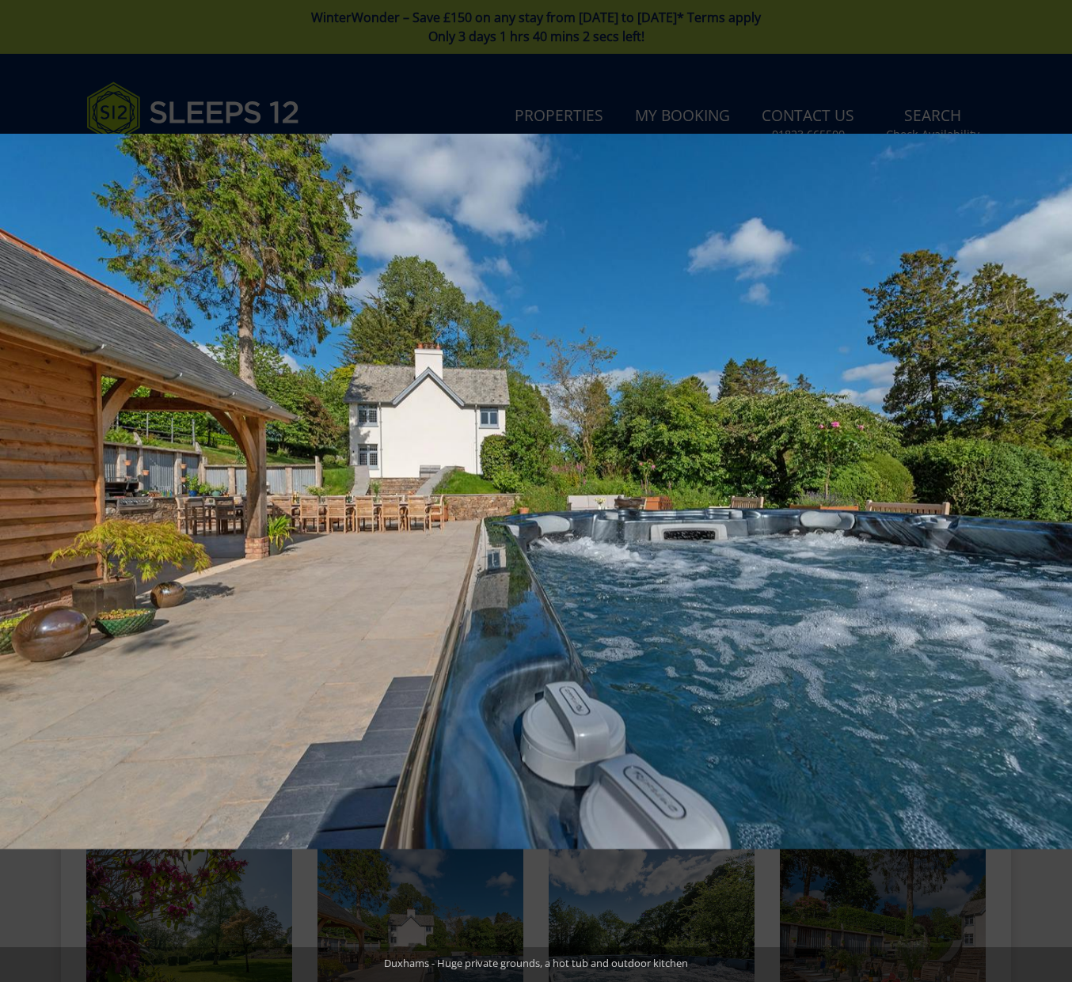
click at [1056, 488] on button at bounding box center [1043, 491] width 55 height 79
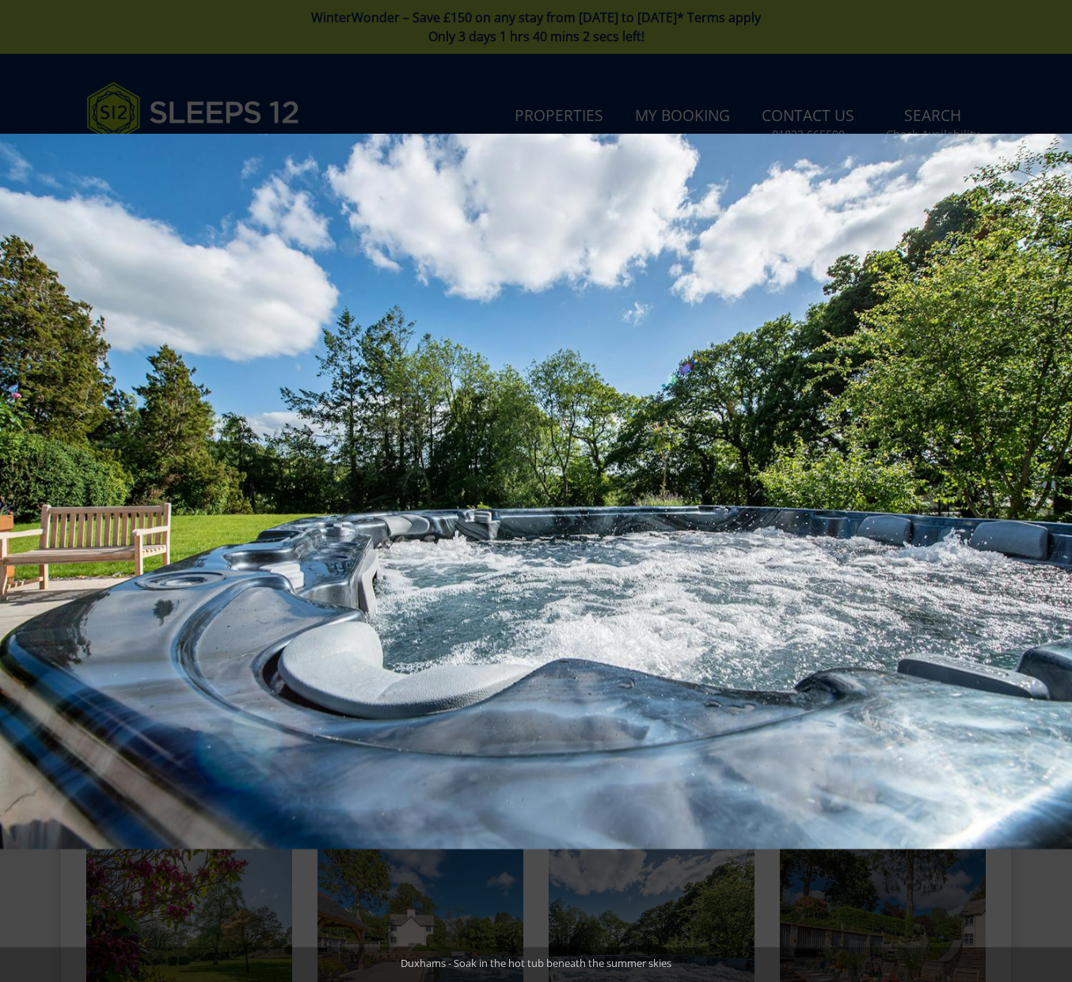
click at [1056, 488] on button at bounding box center [1043, 491] width 55 height 79
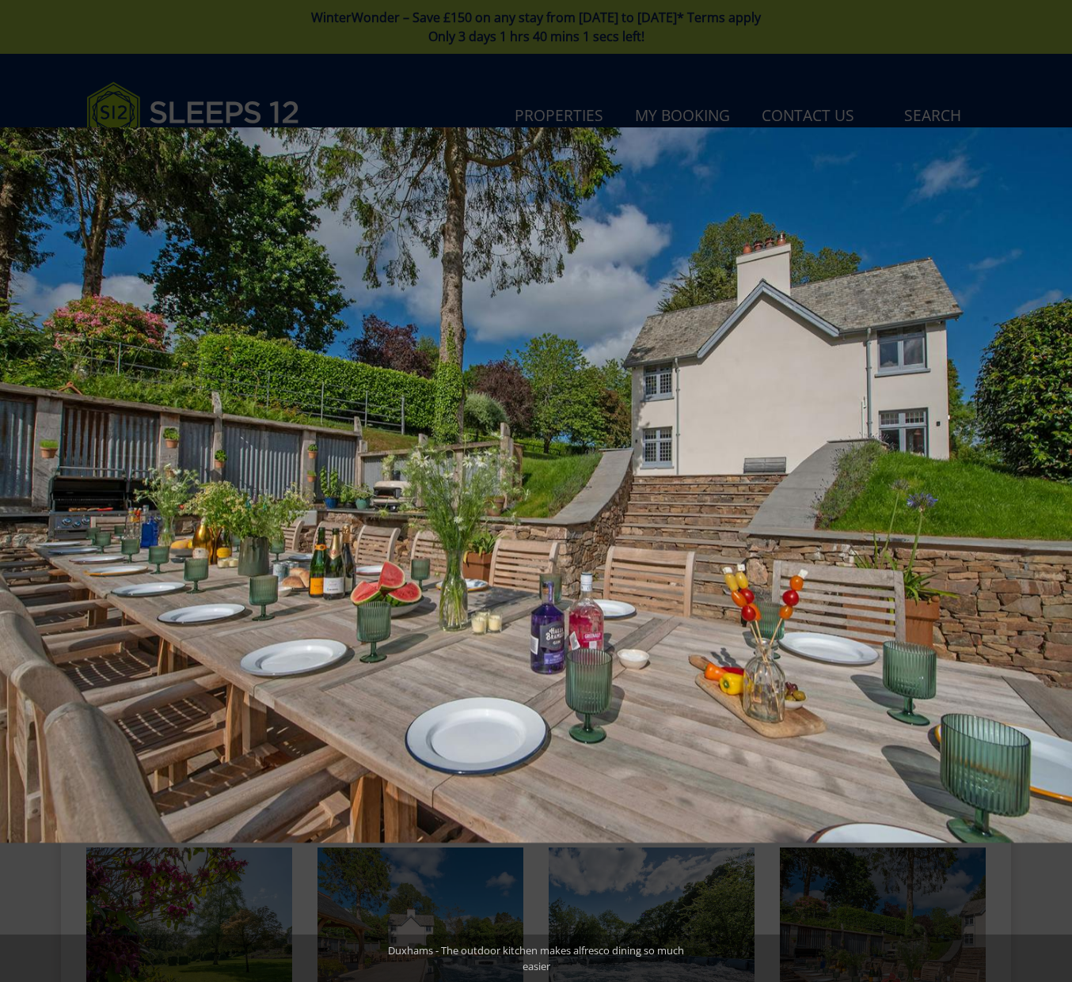
click at [1056, 488] on button at bounding box center [1043, 491] width 55 height 79
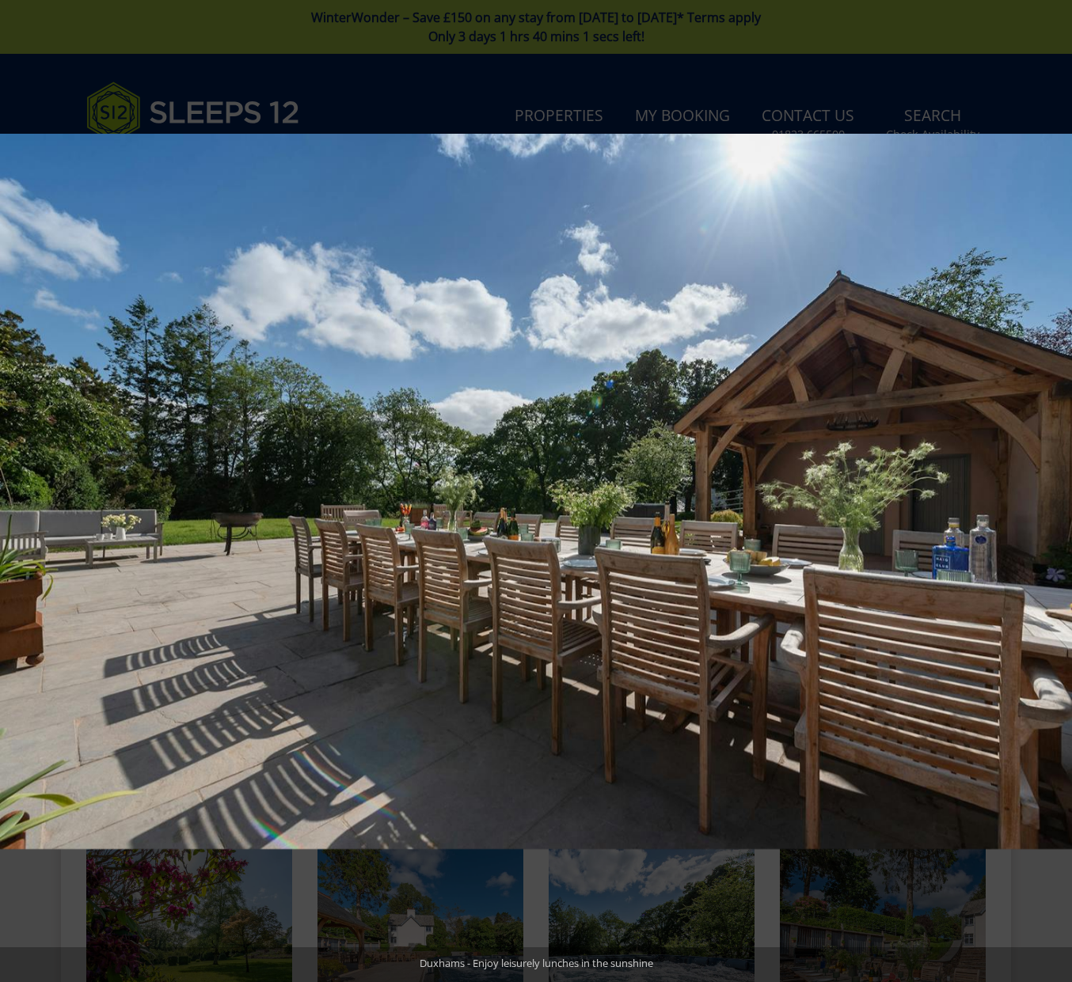
click at [1056, 488] on button at bounding box center [1043, 491] width 55 height 79
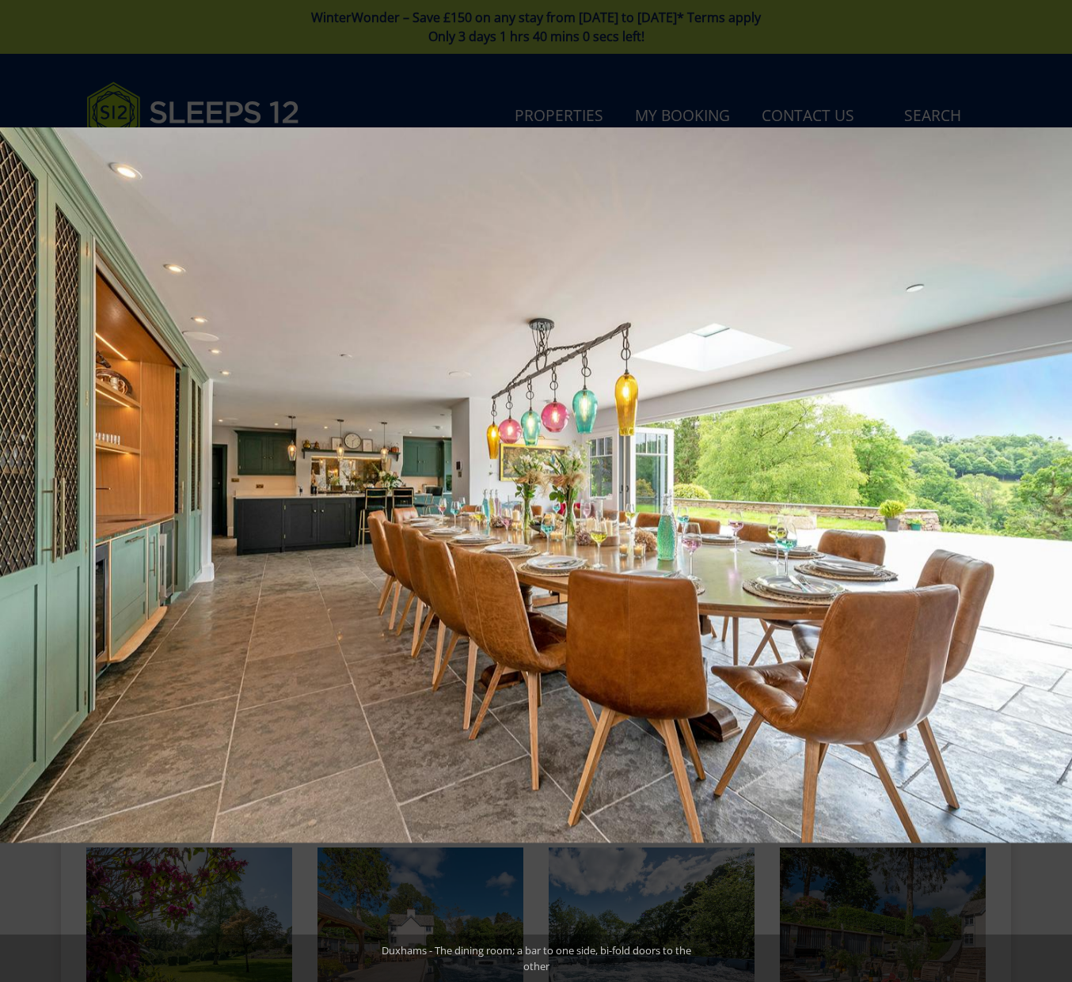
click at [1056, 488] on button at bounding box center [1043, 491] width 55 height 79
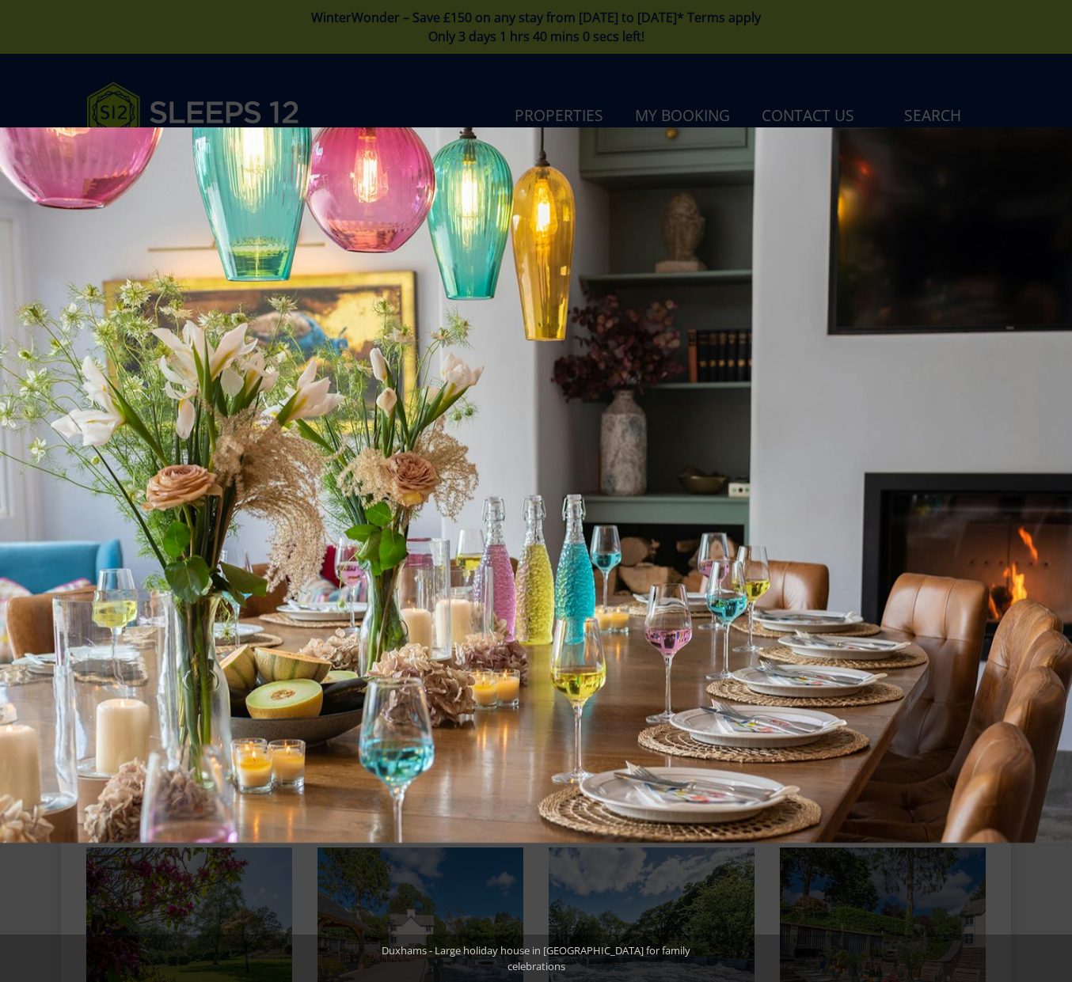
click at [1056, 488] on button at bounding box center [1043, 491] width 55 height 79
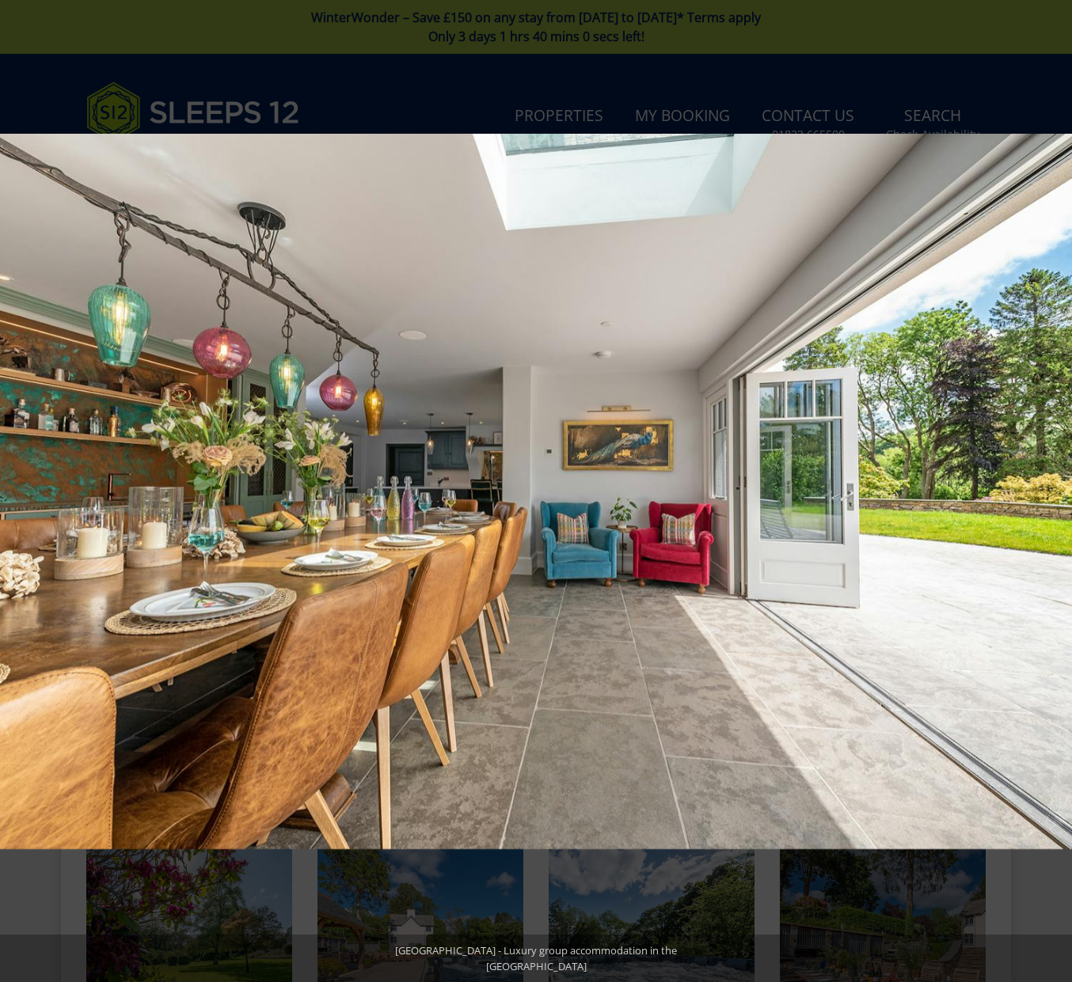
click at [1056, 488] on button at bounding box center [1043, 491] width 55 height 79
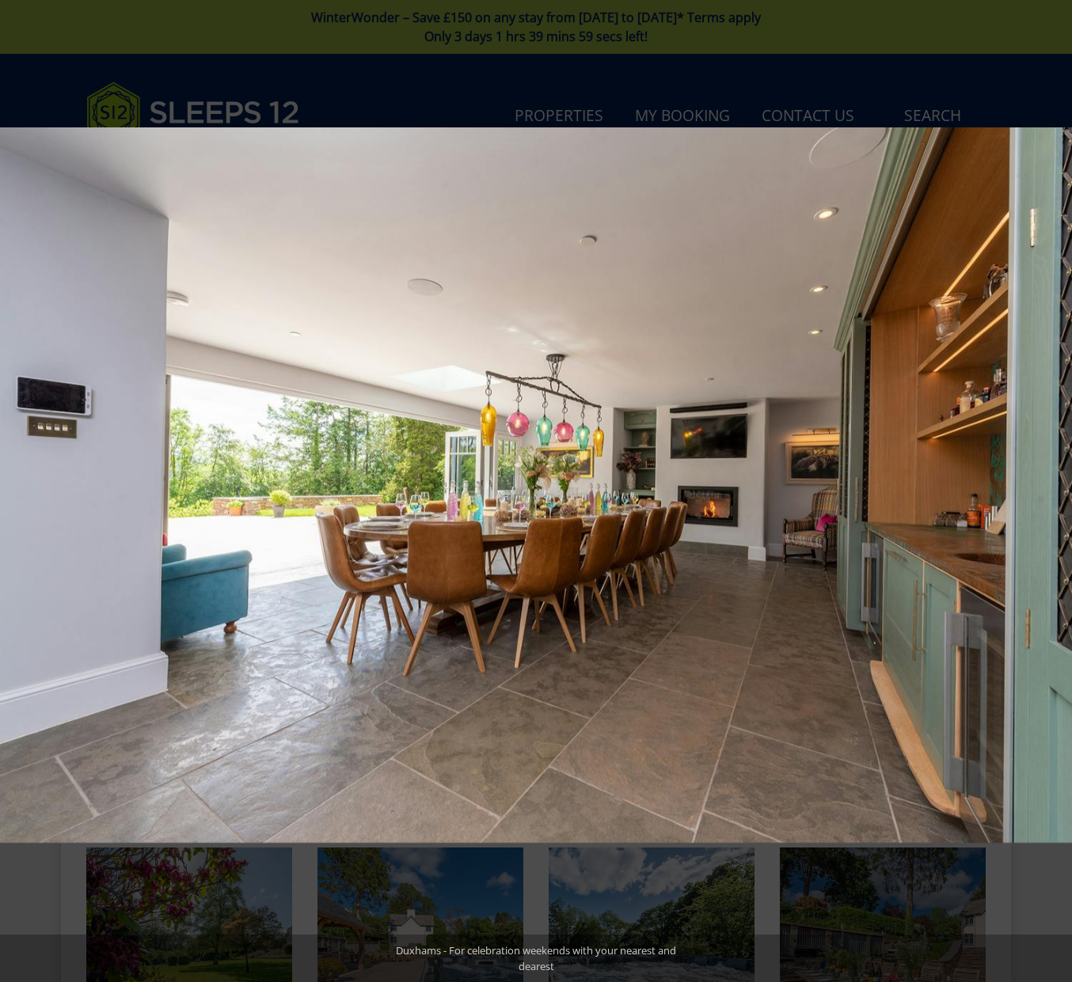
click at [1056, 488] on button at bounding box center [1043, 491] width 55 height 79
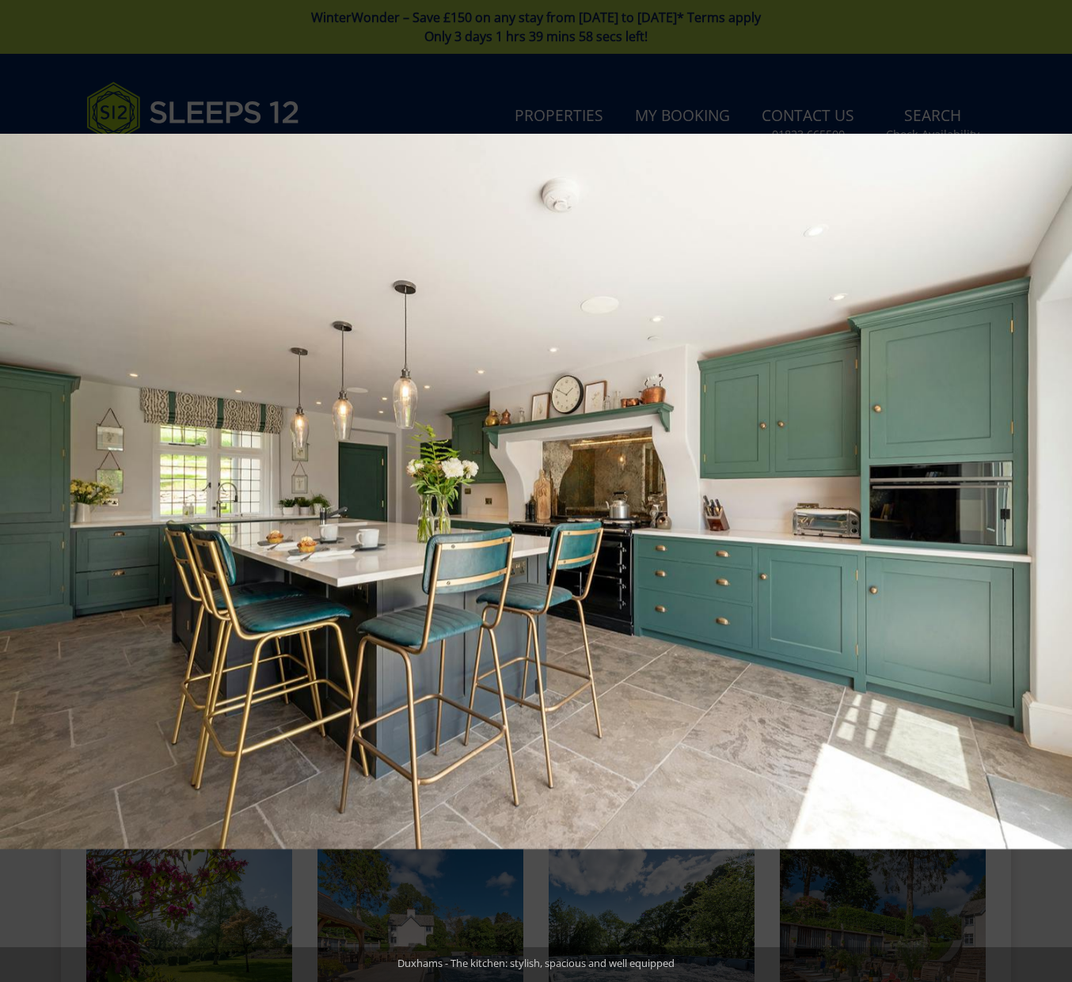
click at [1056, 488] on button at bounding box center [1043, 491] width 55 height 79
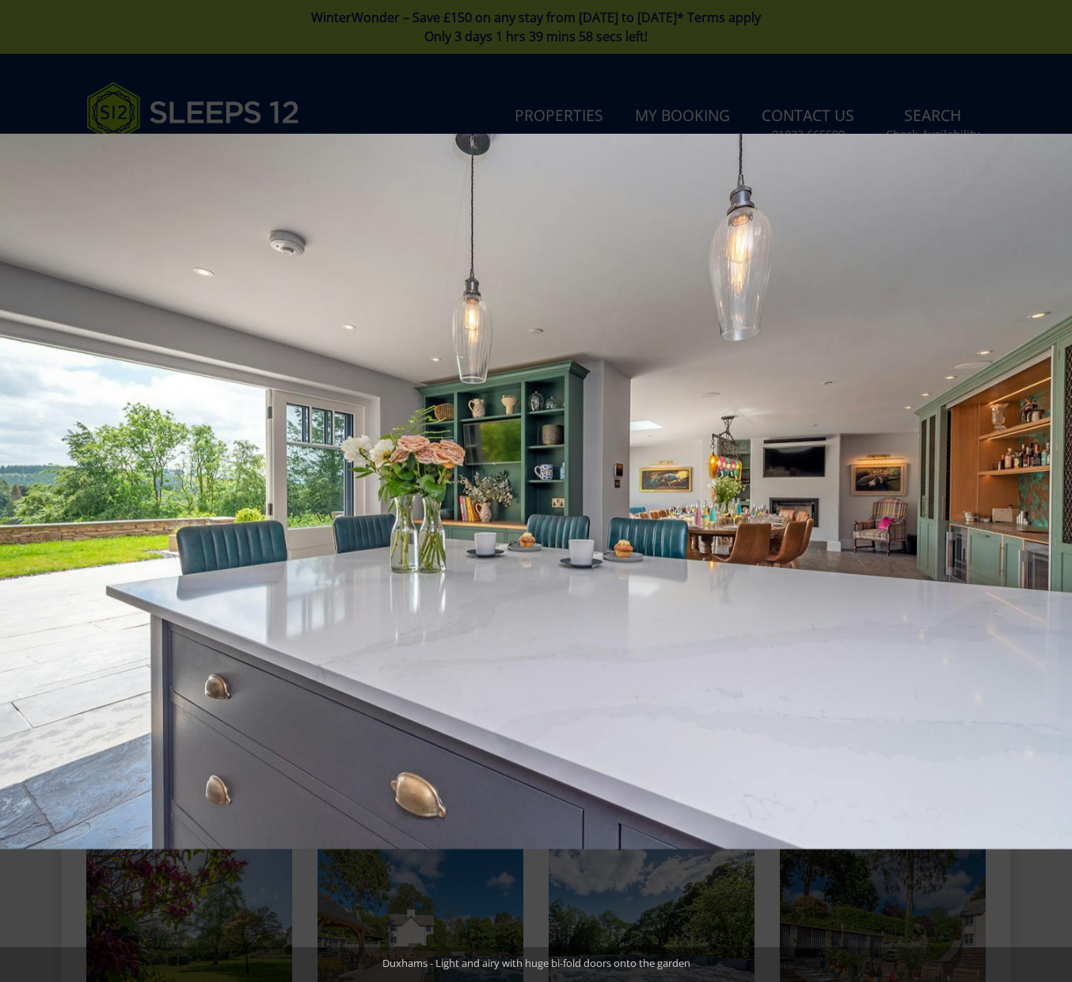
click at [1056, 488] on button at bounding box center [1043, 491] width 55 height 79
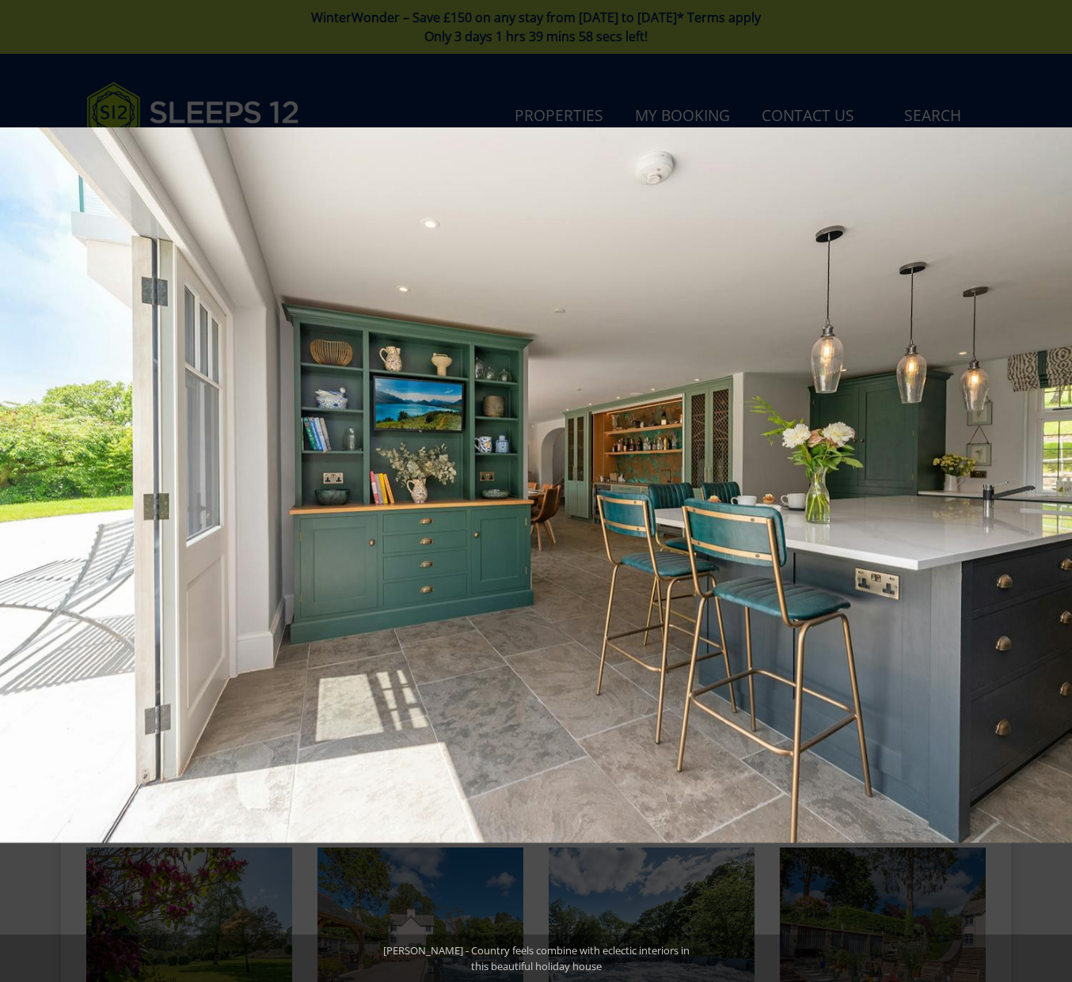
click at [1056, 488] on button at bounding box center [1043, 491] width 55 height 79
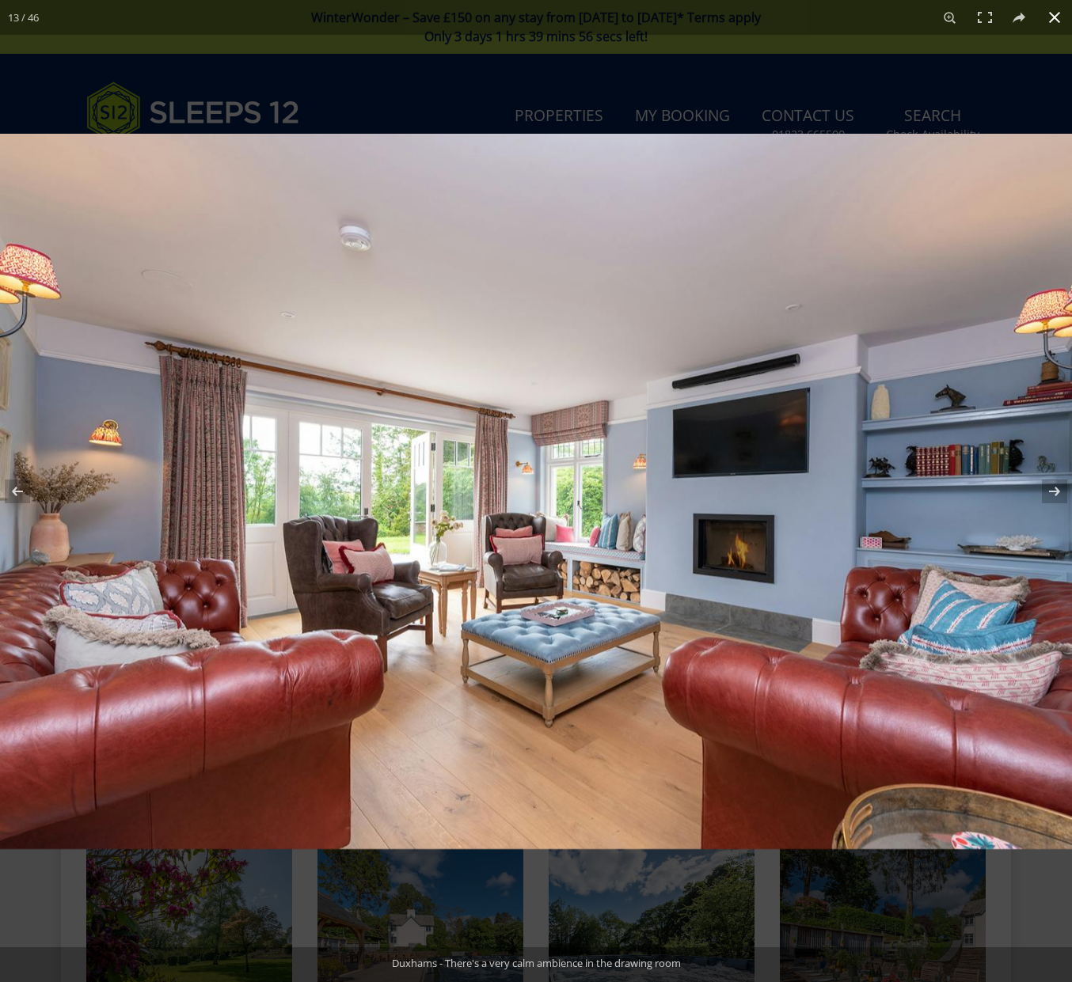
click at [1054, 25] on button at bounding box center [1054, 17] width 35 height 35
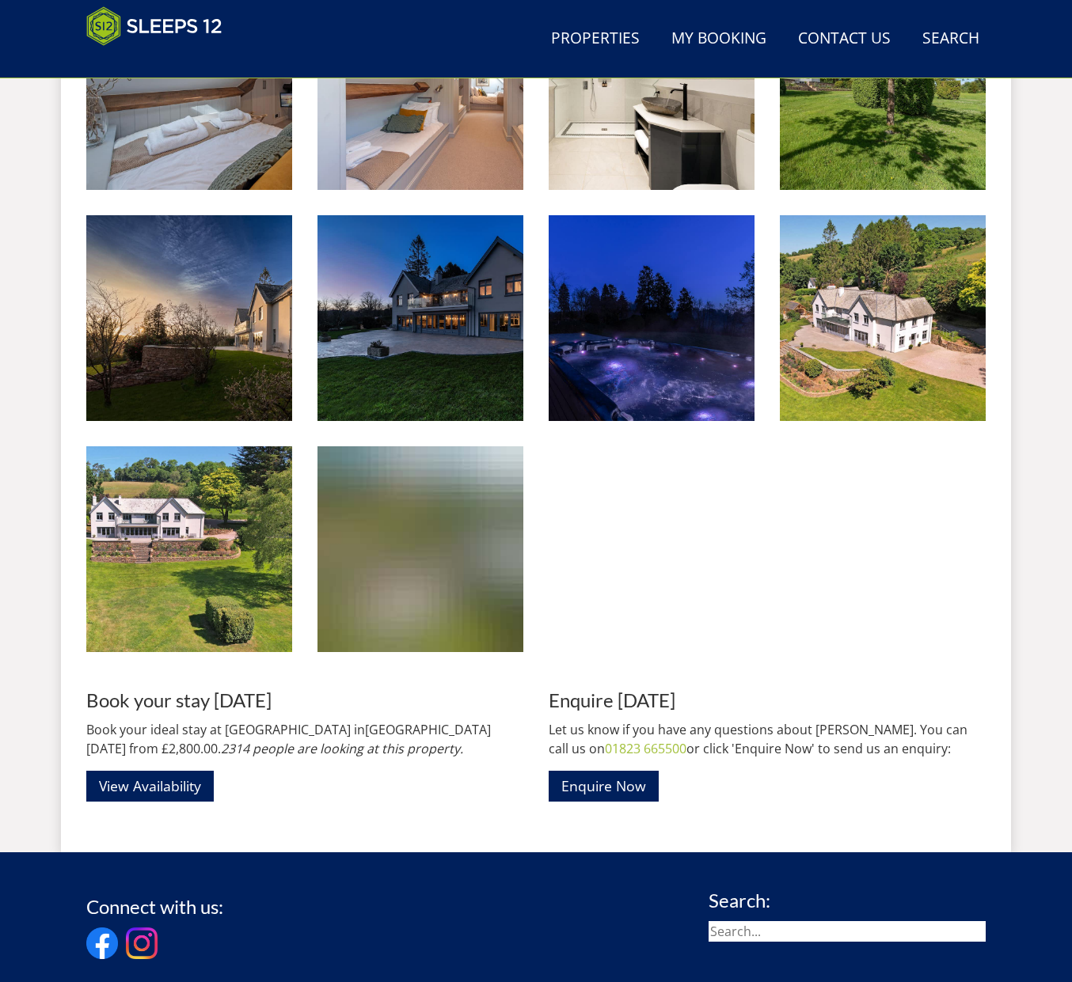
scroll to position [3106, 0]
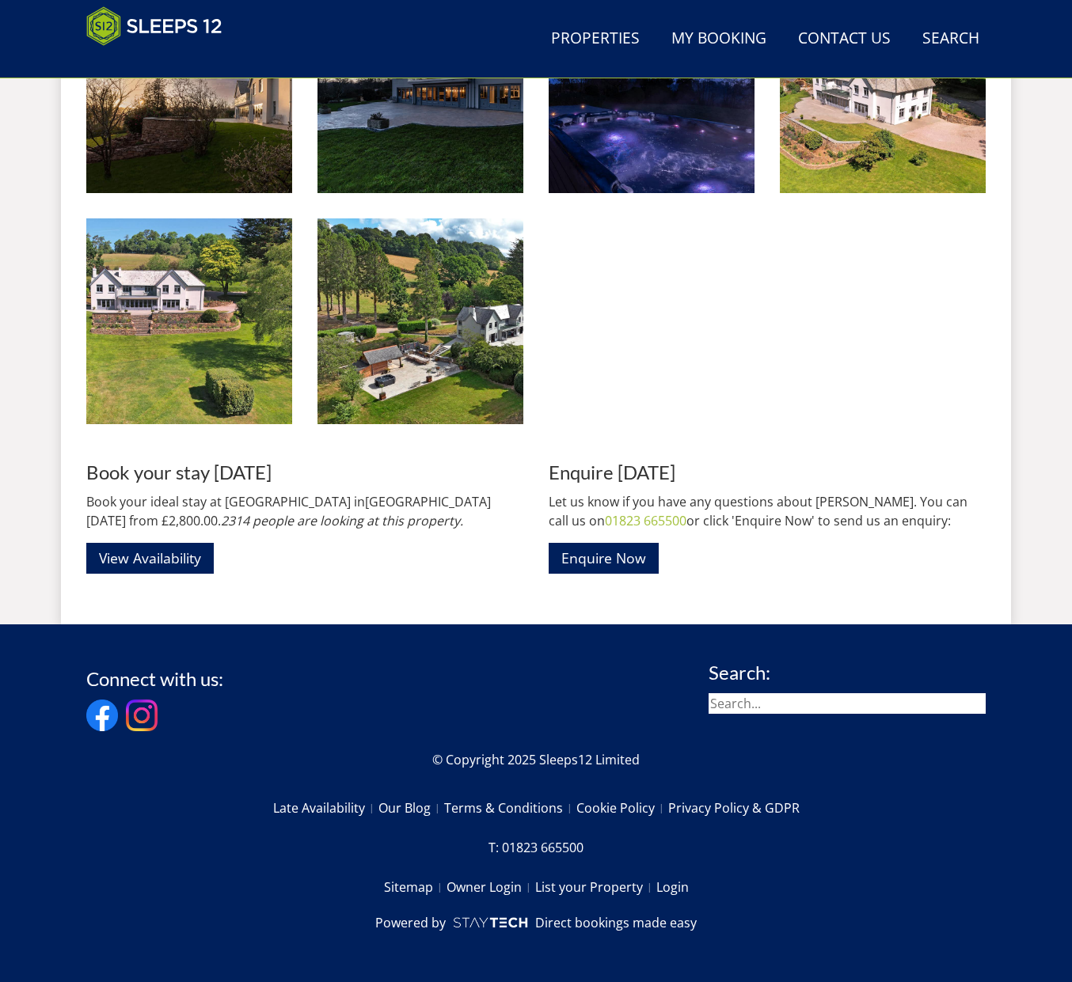
click at [723, 710] on input "search" at bounding box center [846, 703] width 277 height 21
type input "ridgeview"
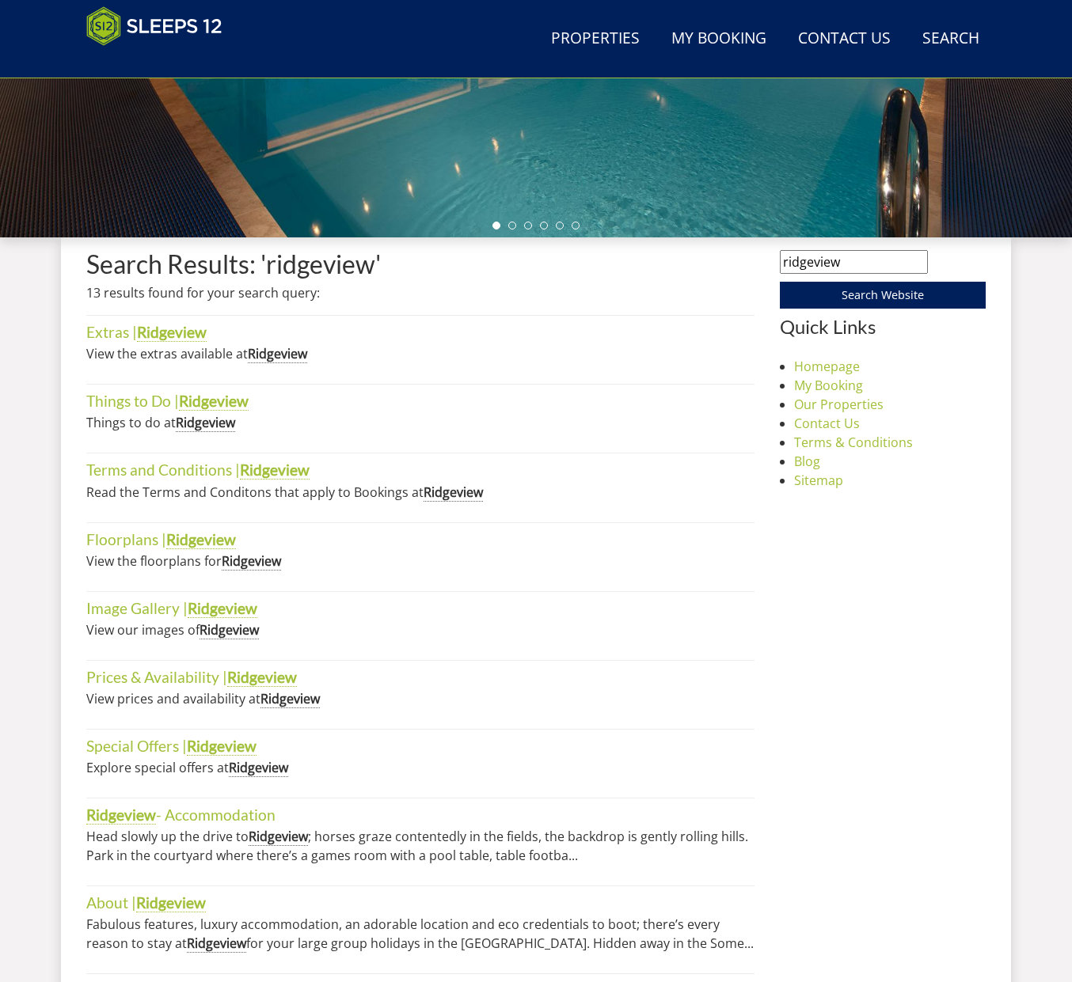
scroll to position [585, 0]
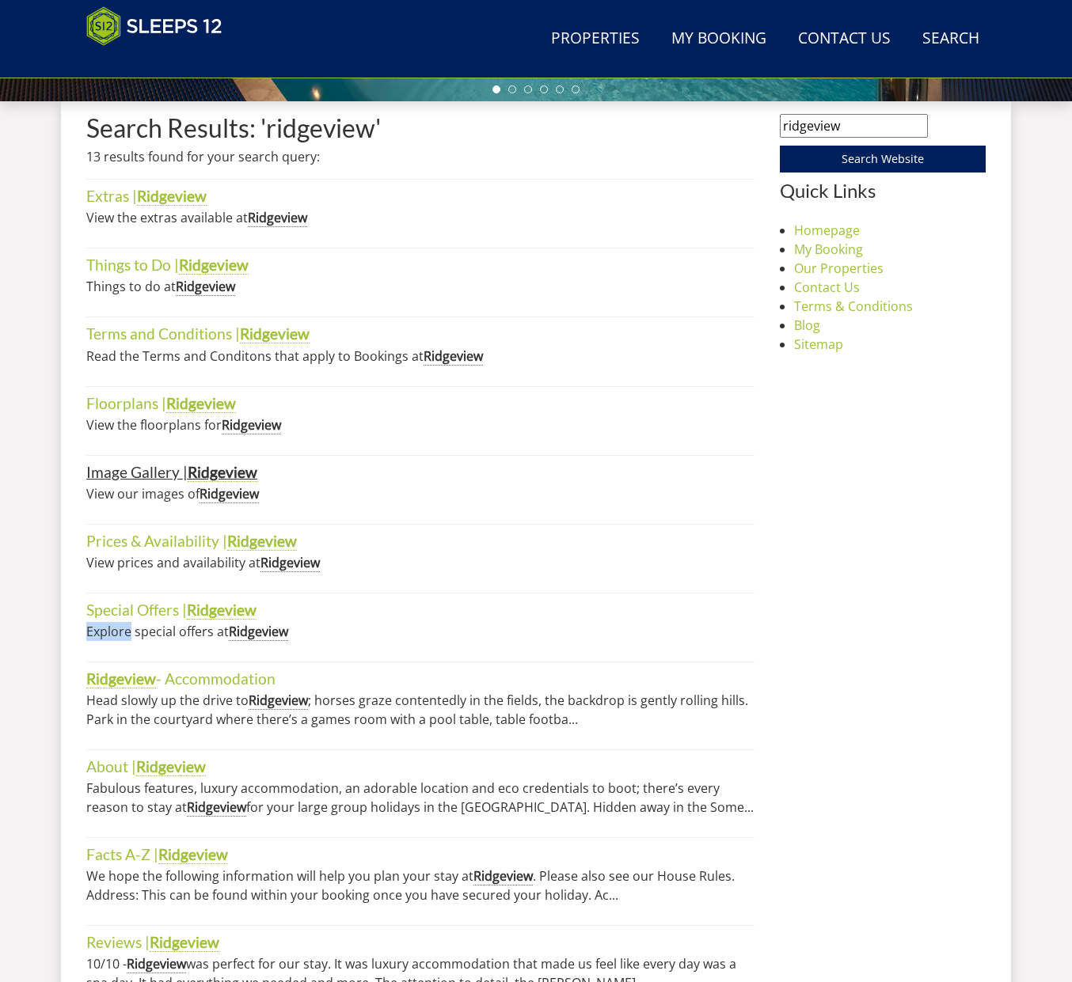
click at [157, 472] on link "Image Gallery | Ridgeview" at bounding box center [171, 472] width 171 height 19
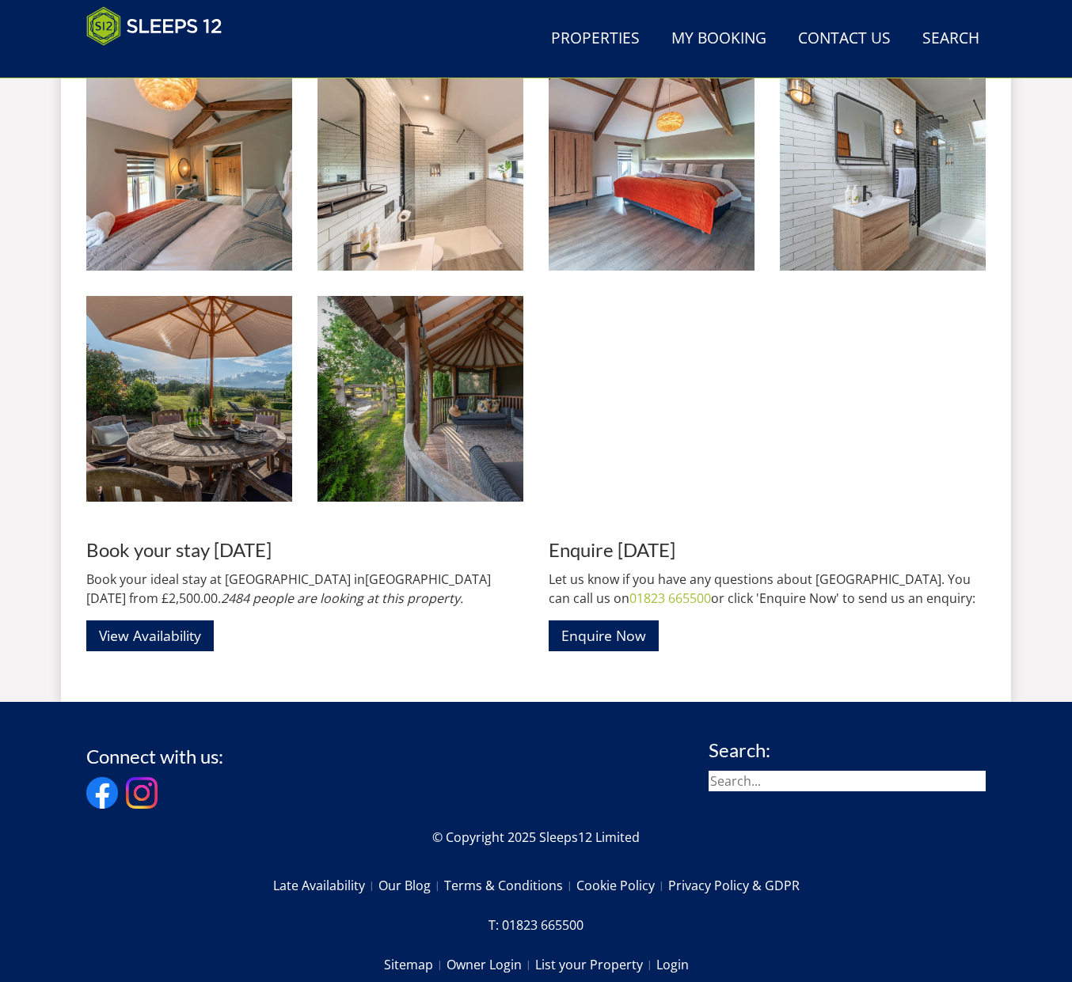
scroll to position [3106, 0]
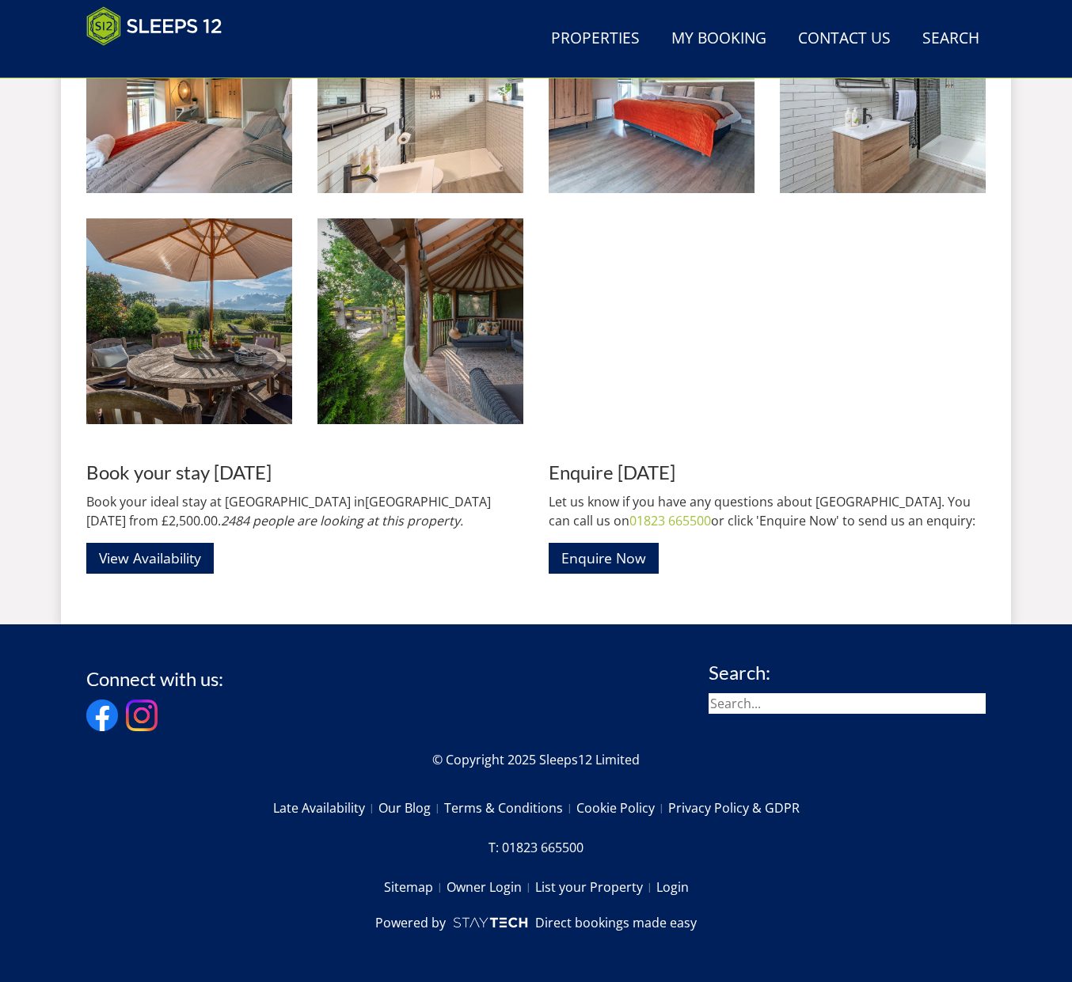
click at [809, 709] on input "search" at bounding box center [846, 703] width 277 height 21
type input "ortensia"
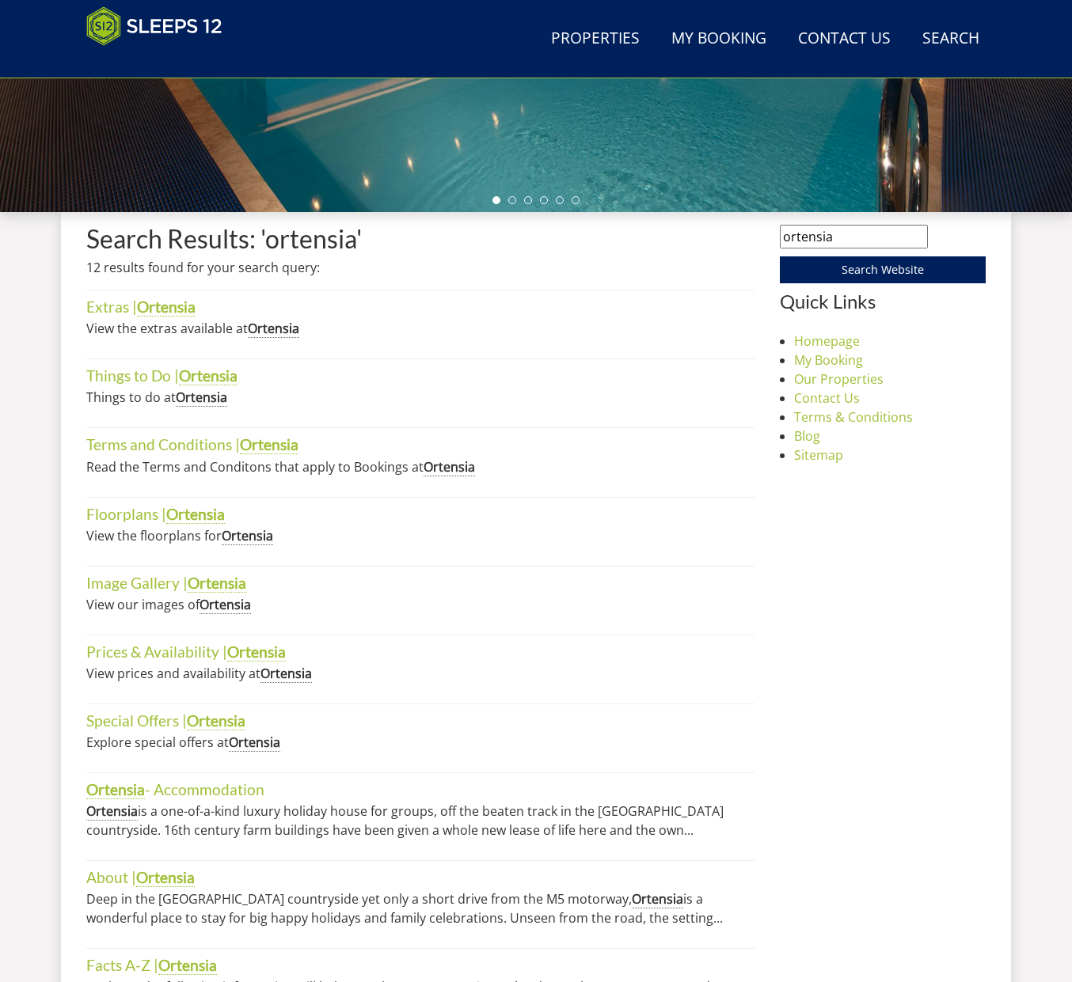
scroll to position [476, 0]
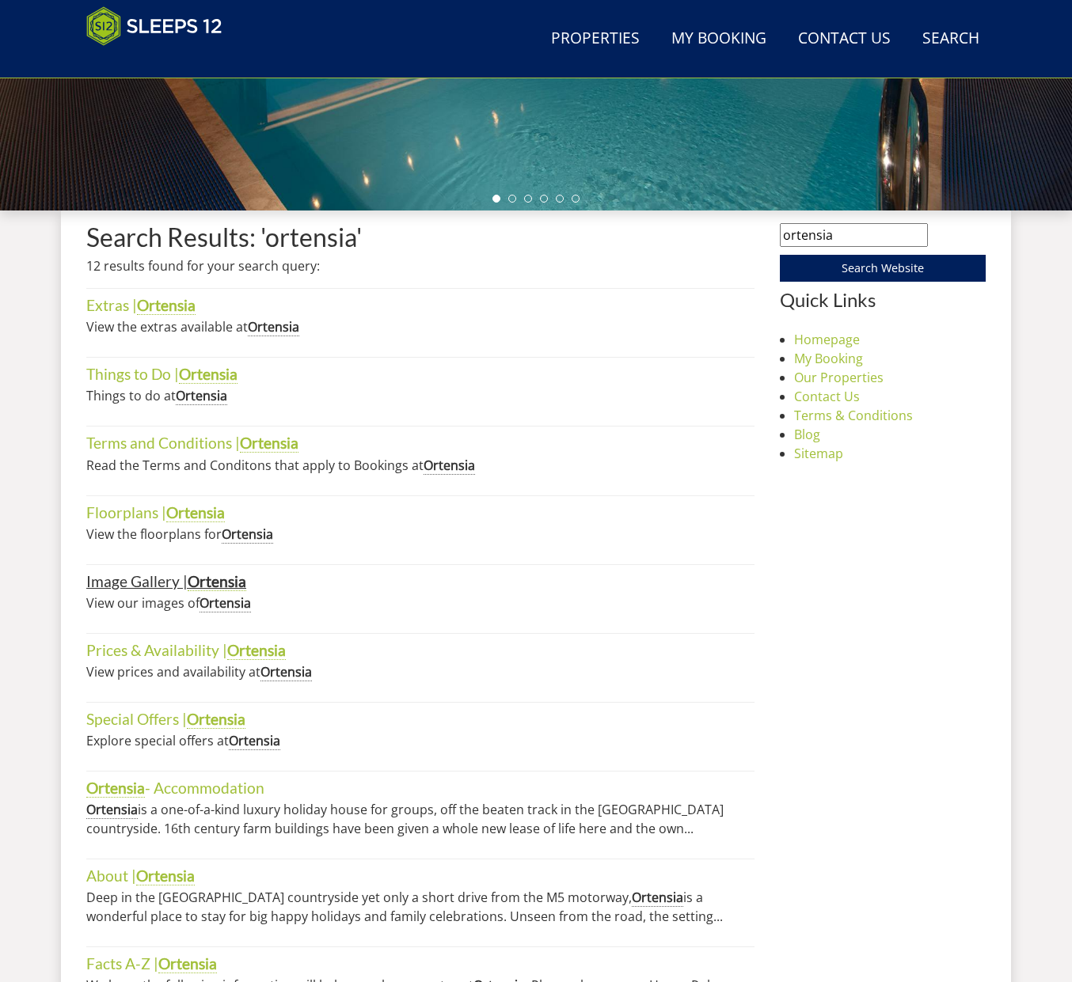
click at [214, 579] on strong "Ortensia" at bounding box center [217, 581] width 59 height 19
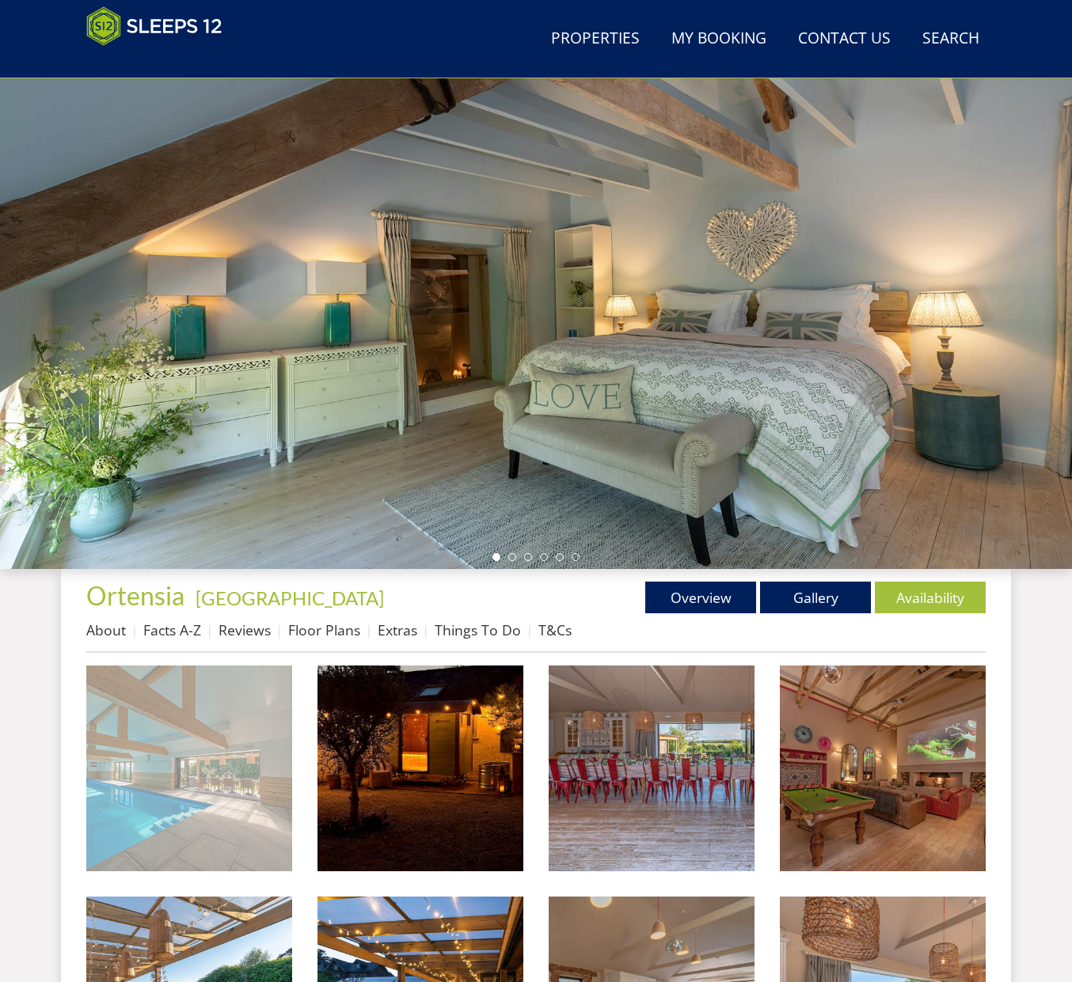
scroll to position [119, 0]
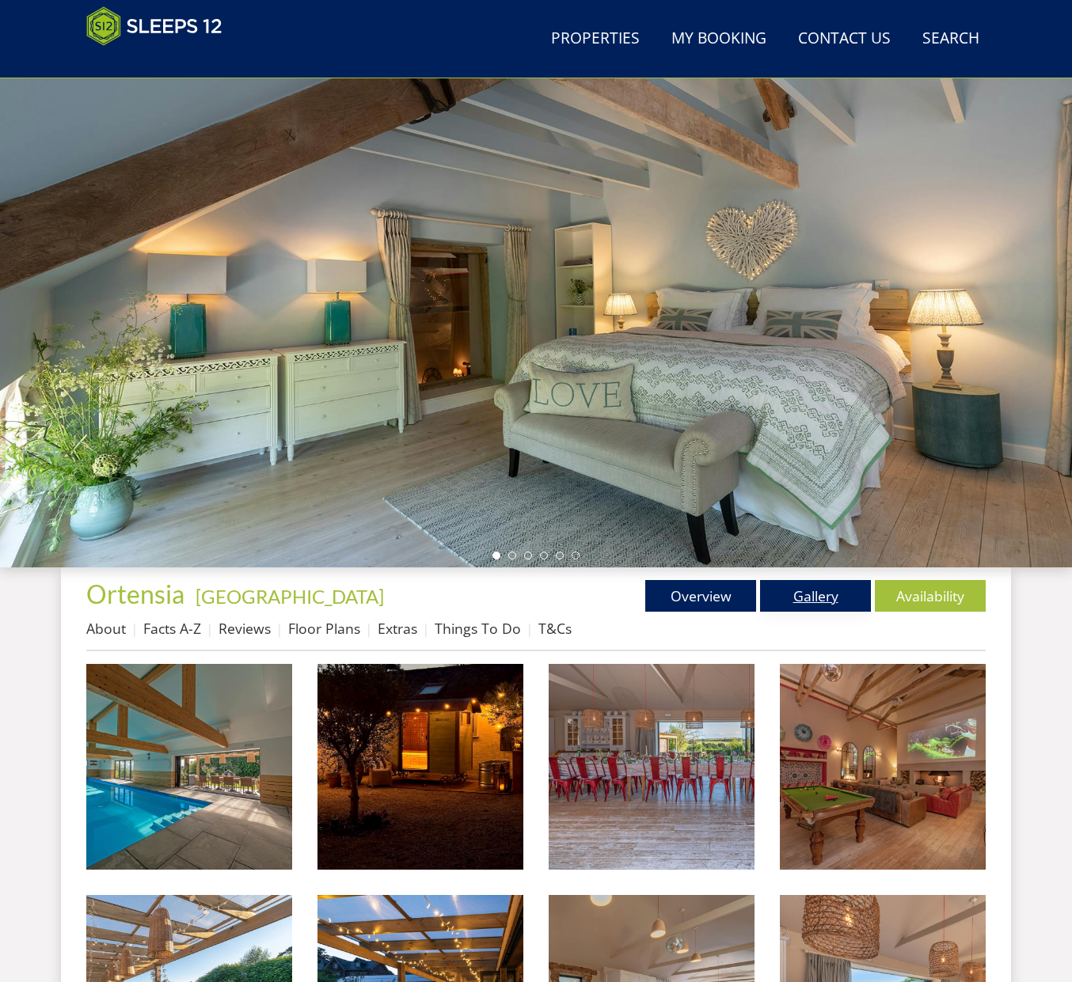
click at [823, 598] on link "Gallery" at bounding box center [815, 596] width 111 height 32
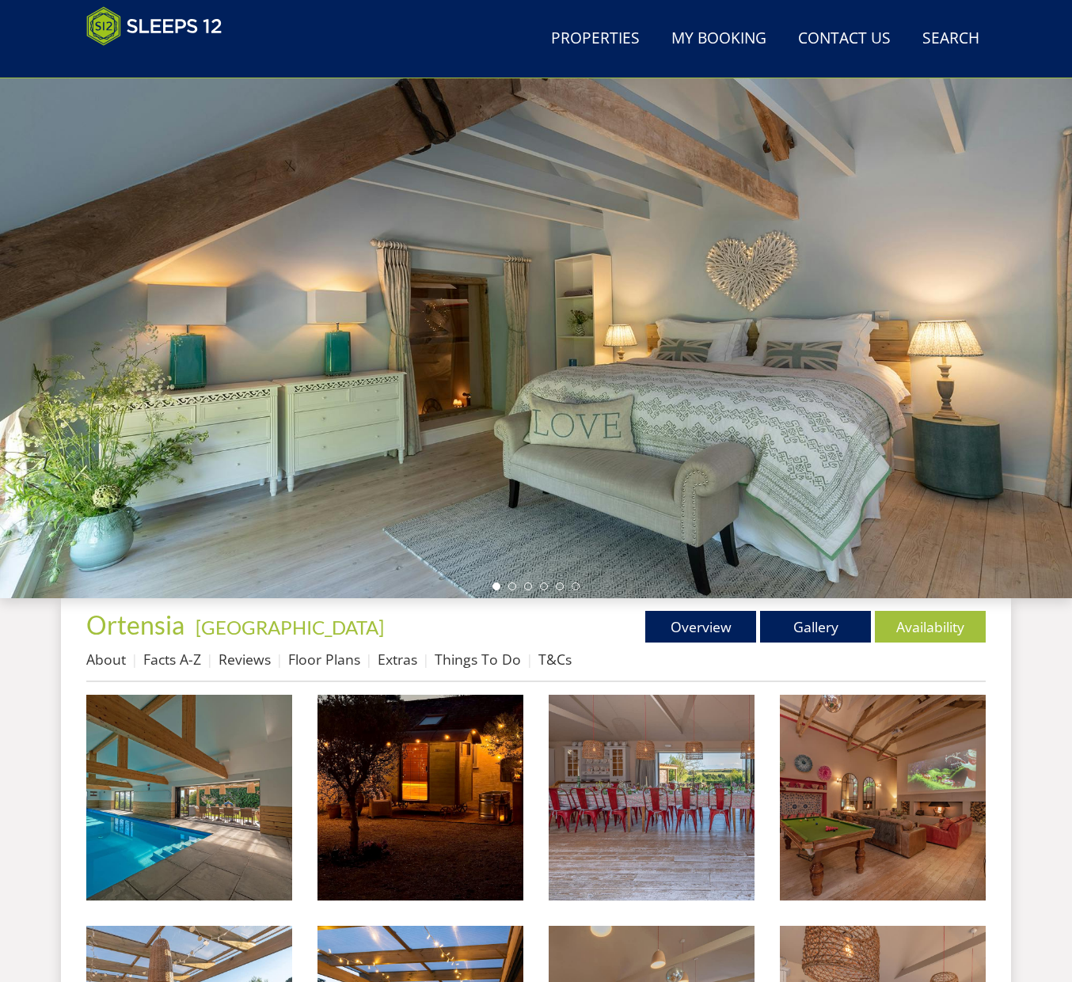
scroll to position [158, 0]
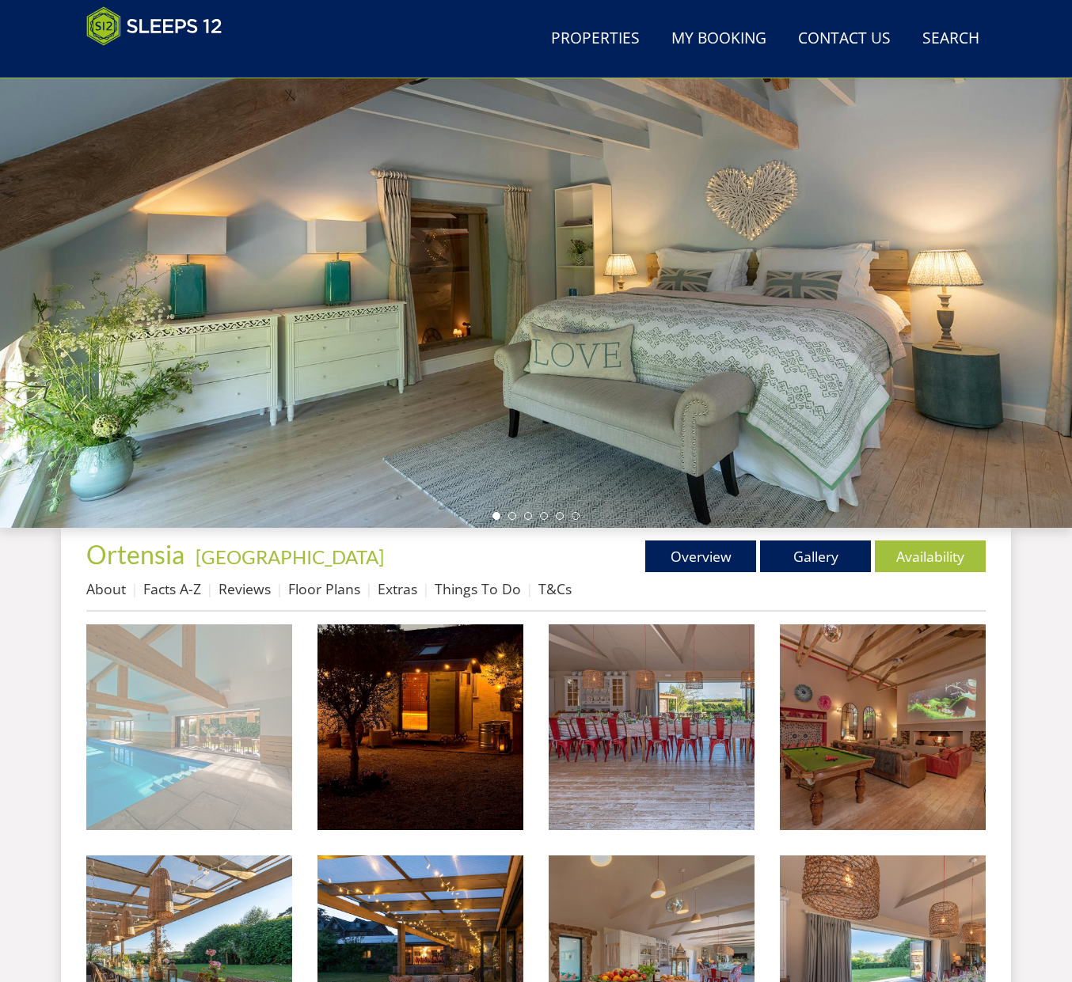
click at [237, 689] on img at bounding box center [189, 727] width 206 height 206
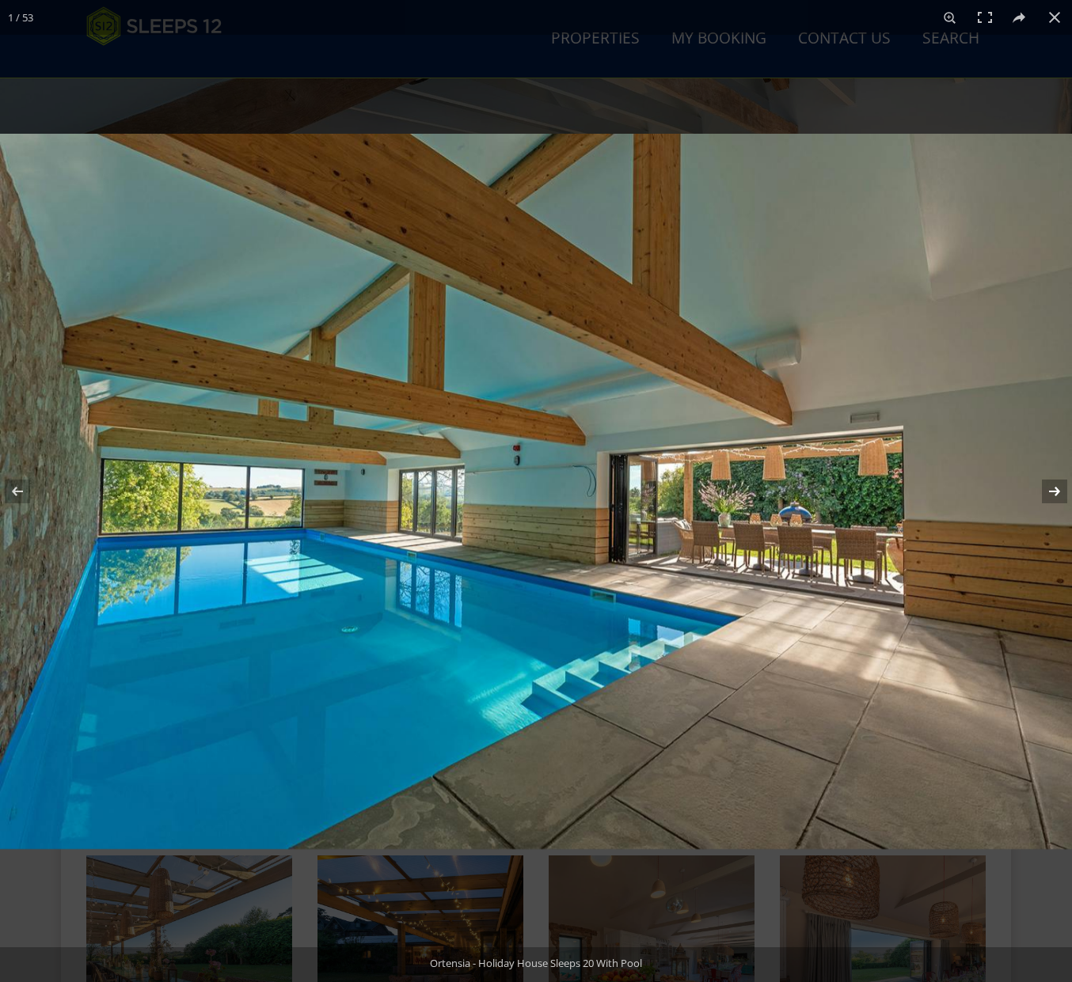
click at [1051, 491] on button at bounding box center [1043, 491] width 55 height 79
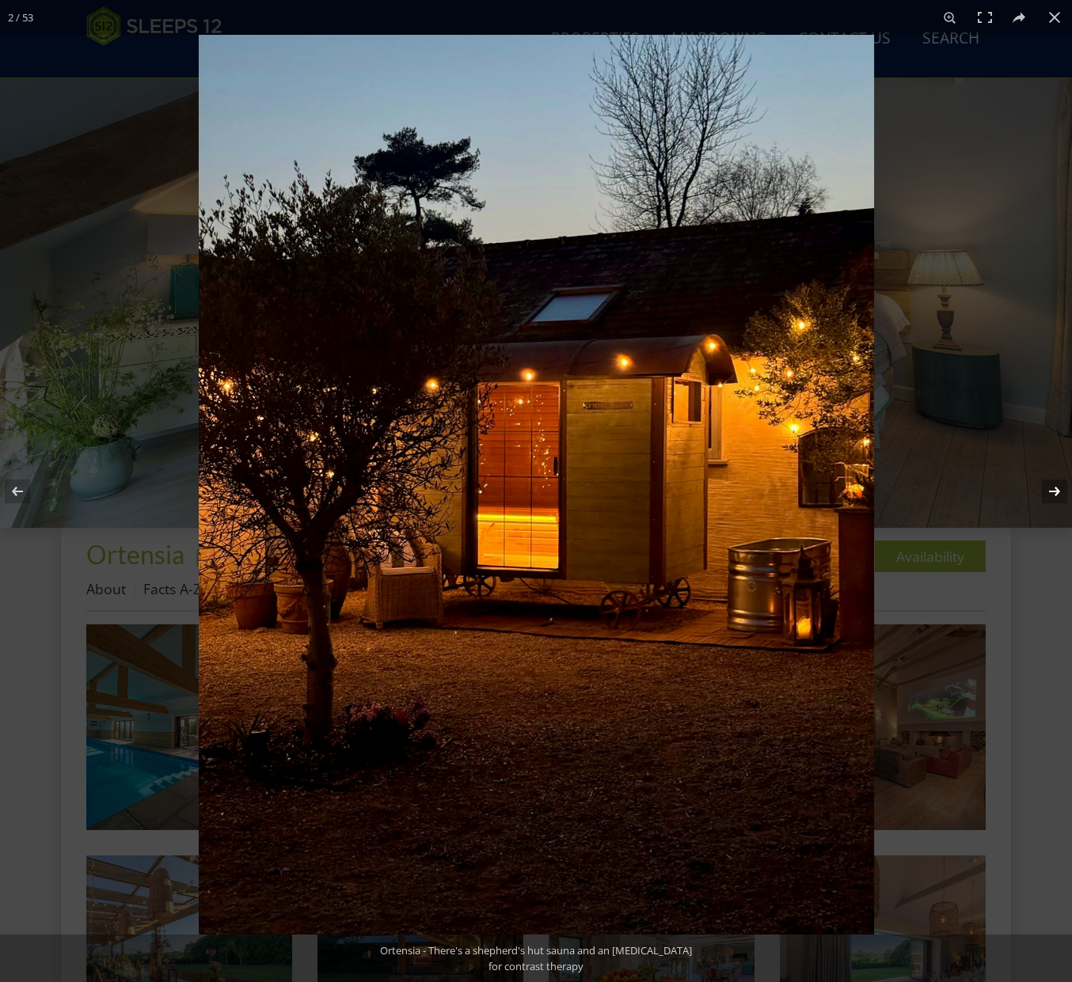
click at [1051, 491] on button at bounding box center [1043, 491] width 55 height 79
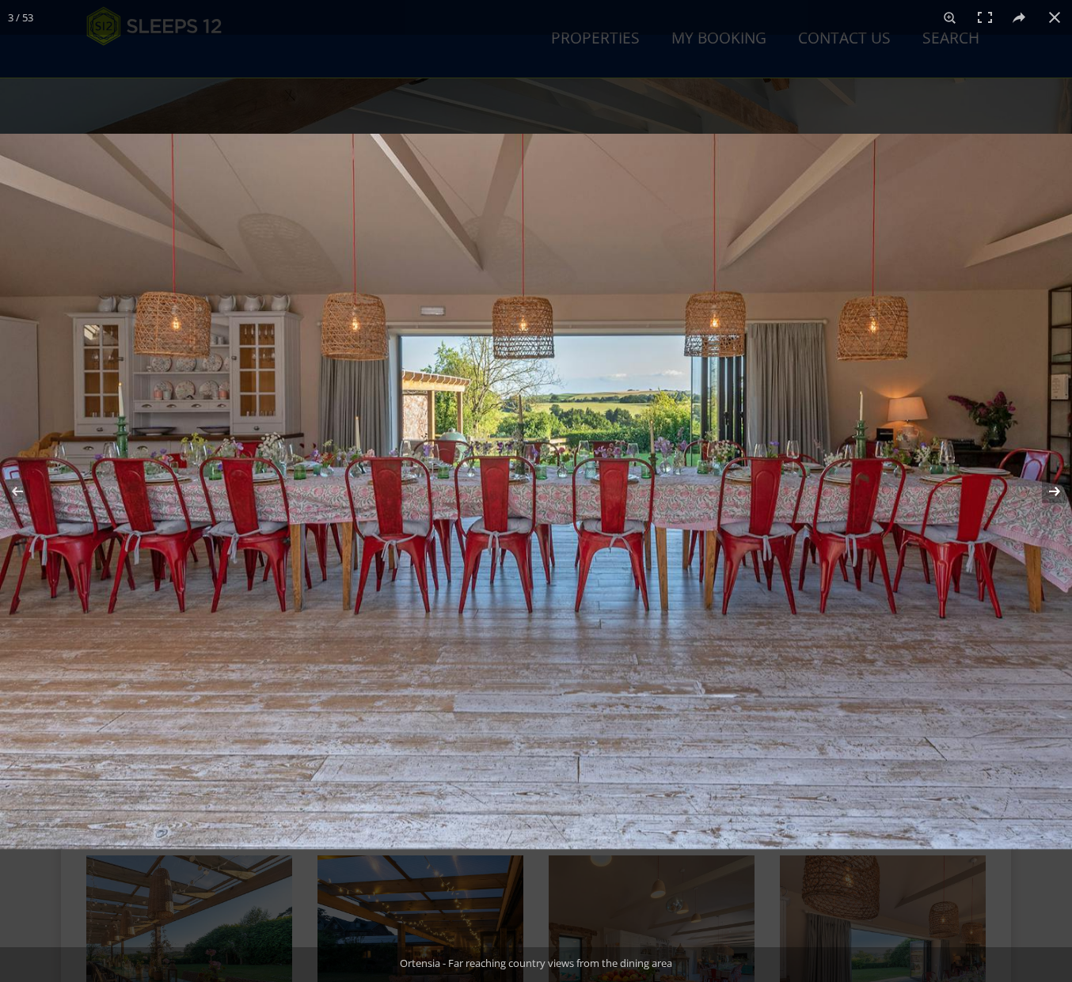
click at [1051, 491] on button at bounding box center [1043, 491] width 55 height 79
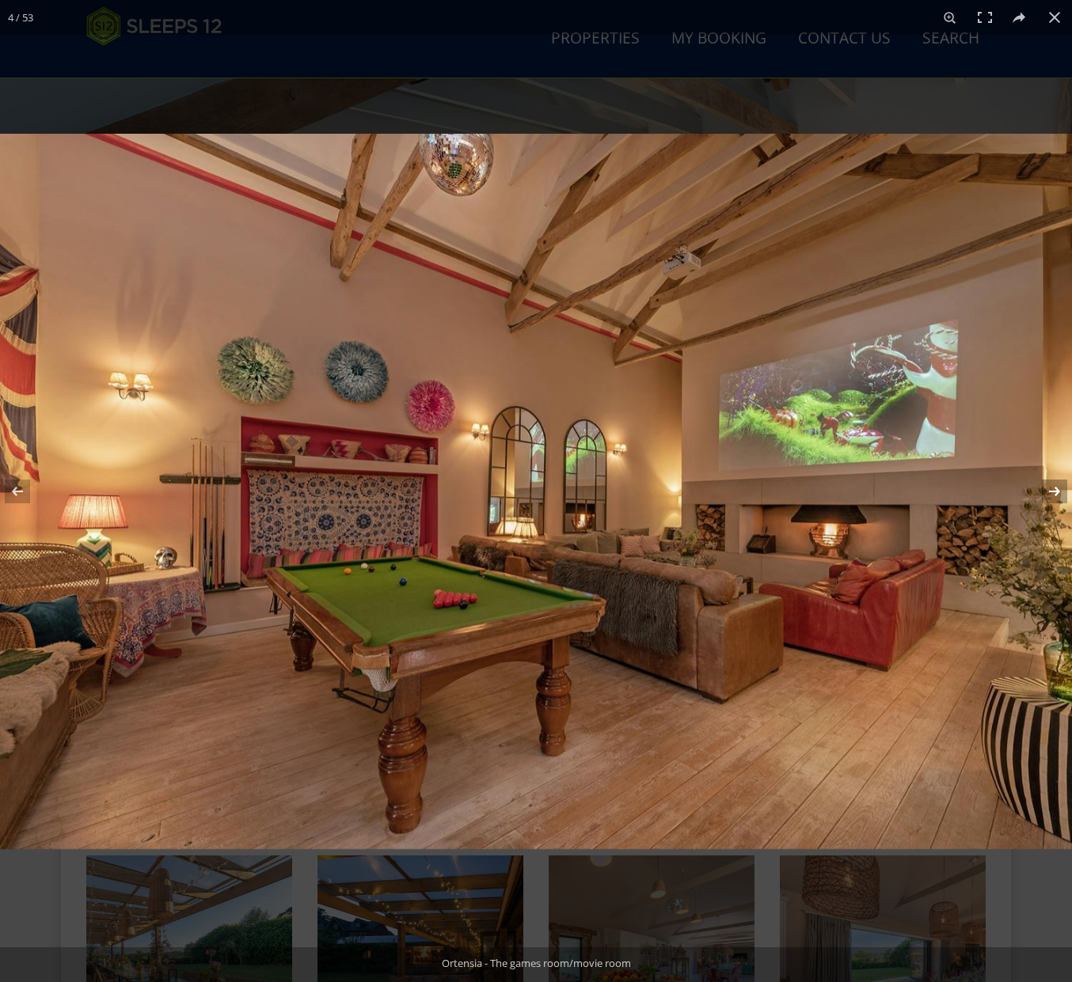
click at [1051, 491] on button at bounding box center [1043, 491] width 55 height 79
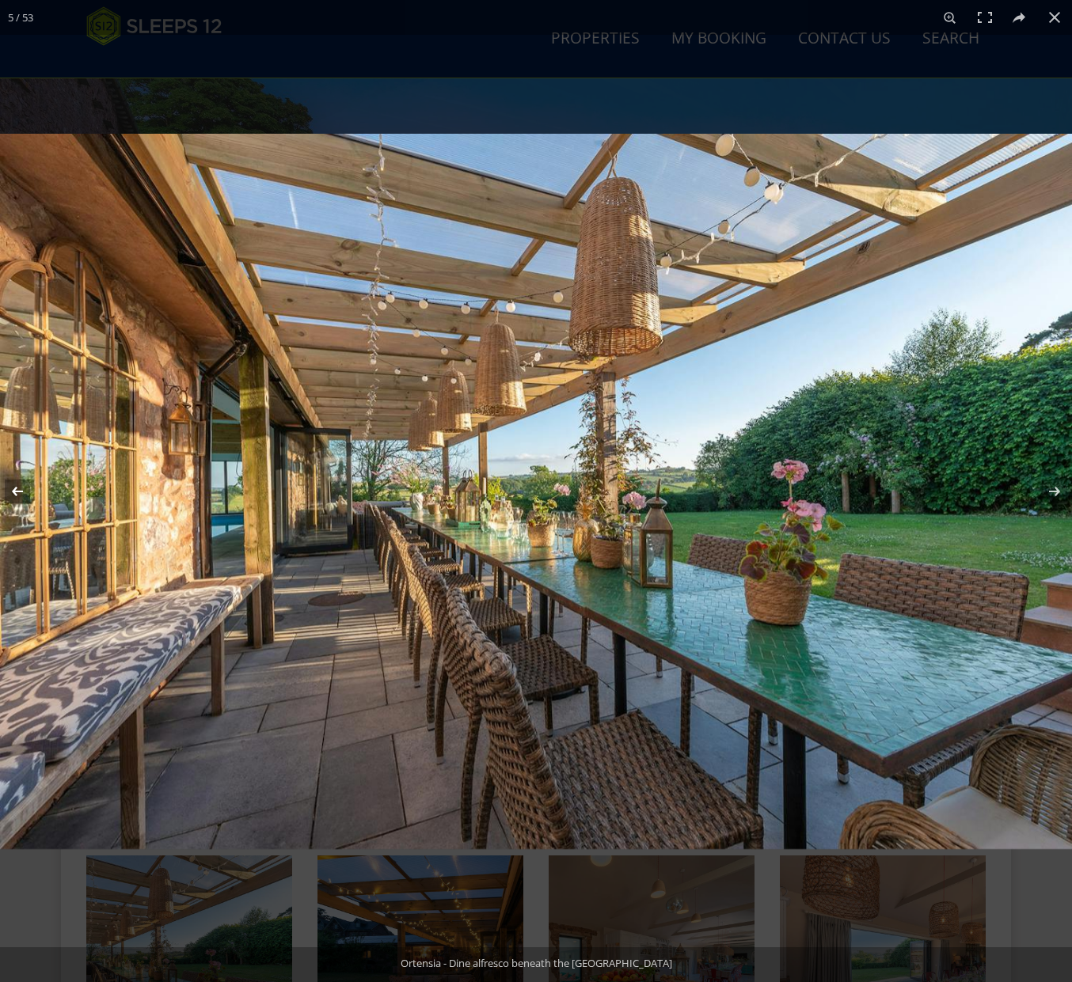
click at [22, 490] on button at bounding box center [27, 491] width 55 height 79
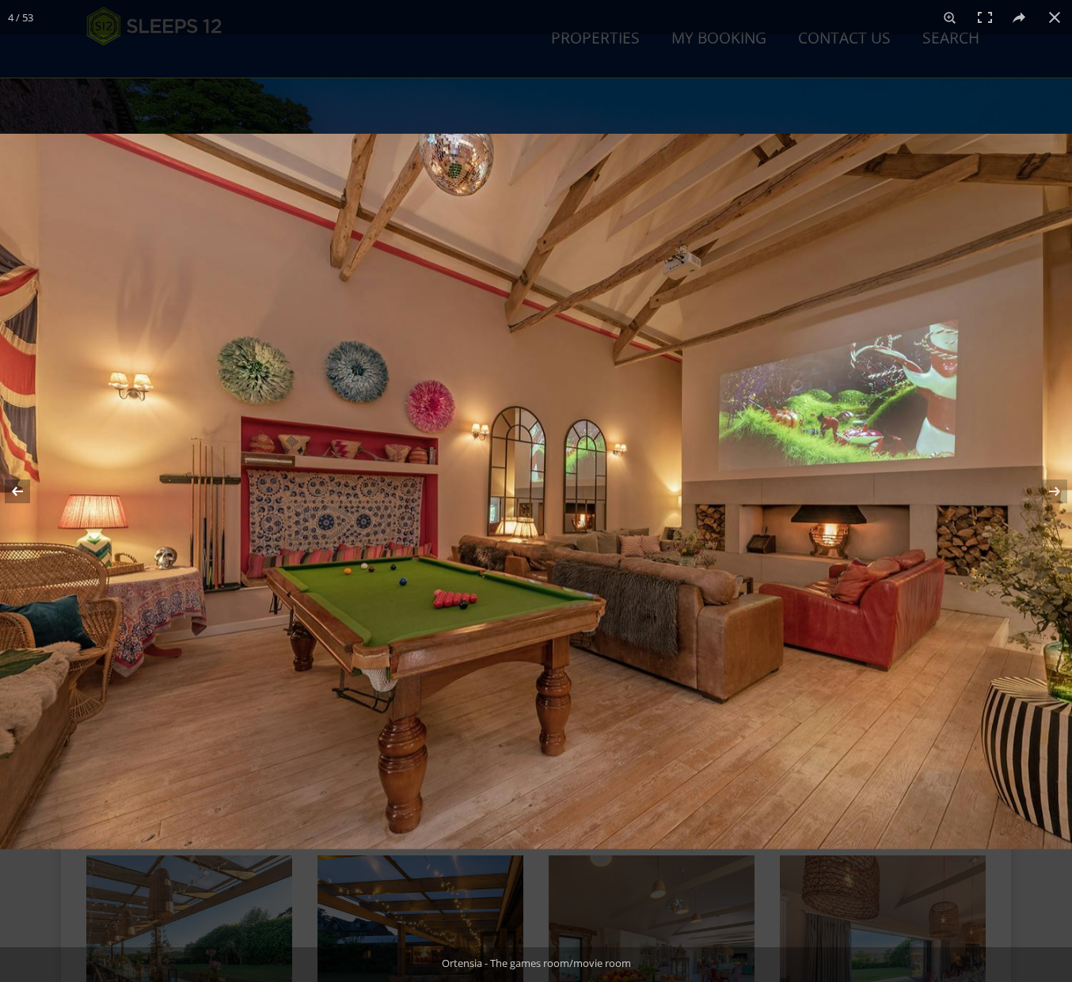
click at [22, 489] on button at bounding box center [27, 491] width 55 height 79
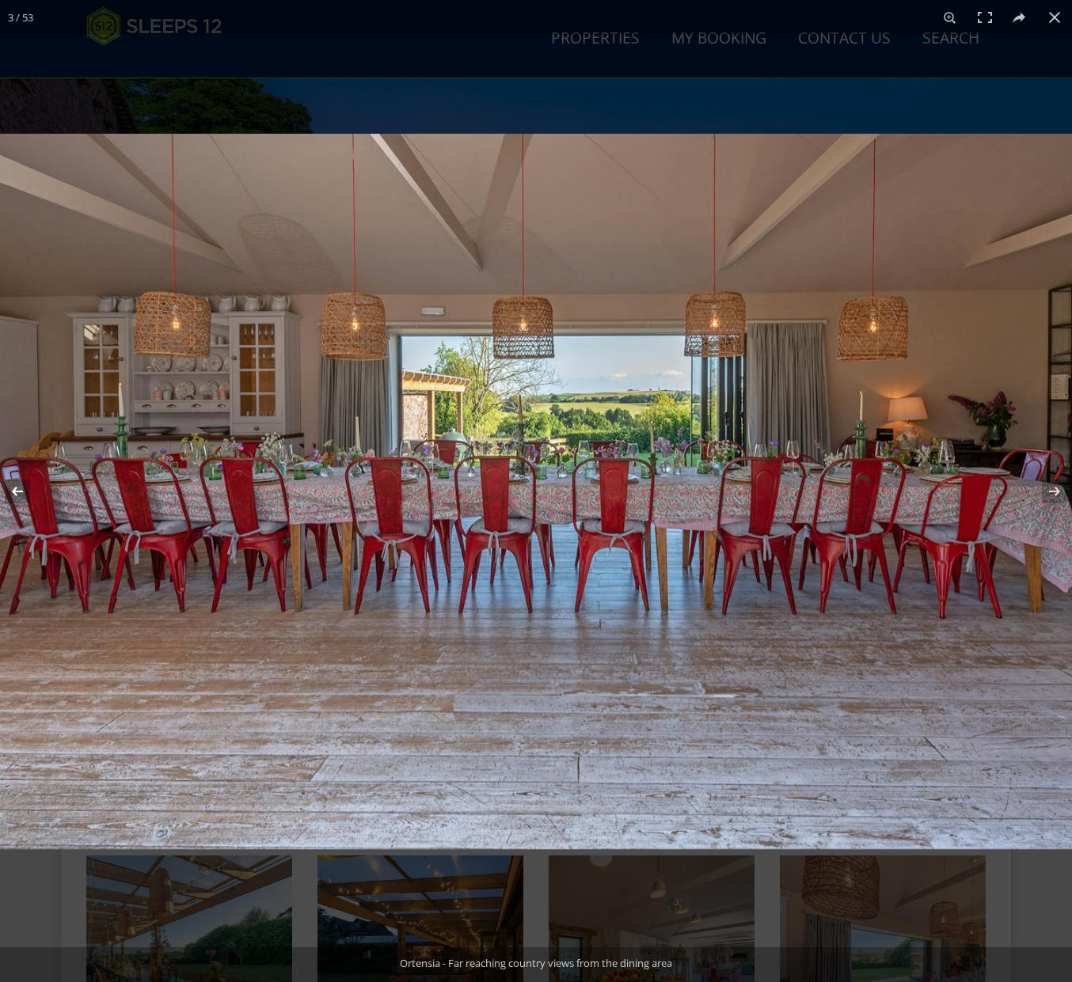
click at [22, 489] on button at bounding box center [27, 491] width 55 height 79
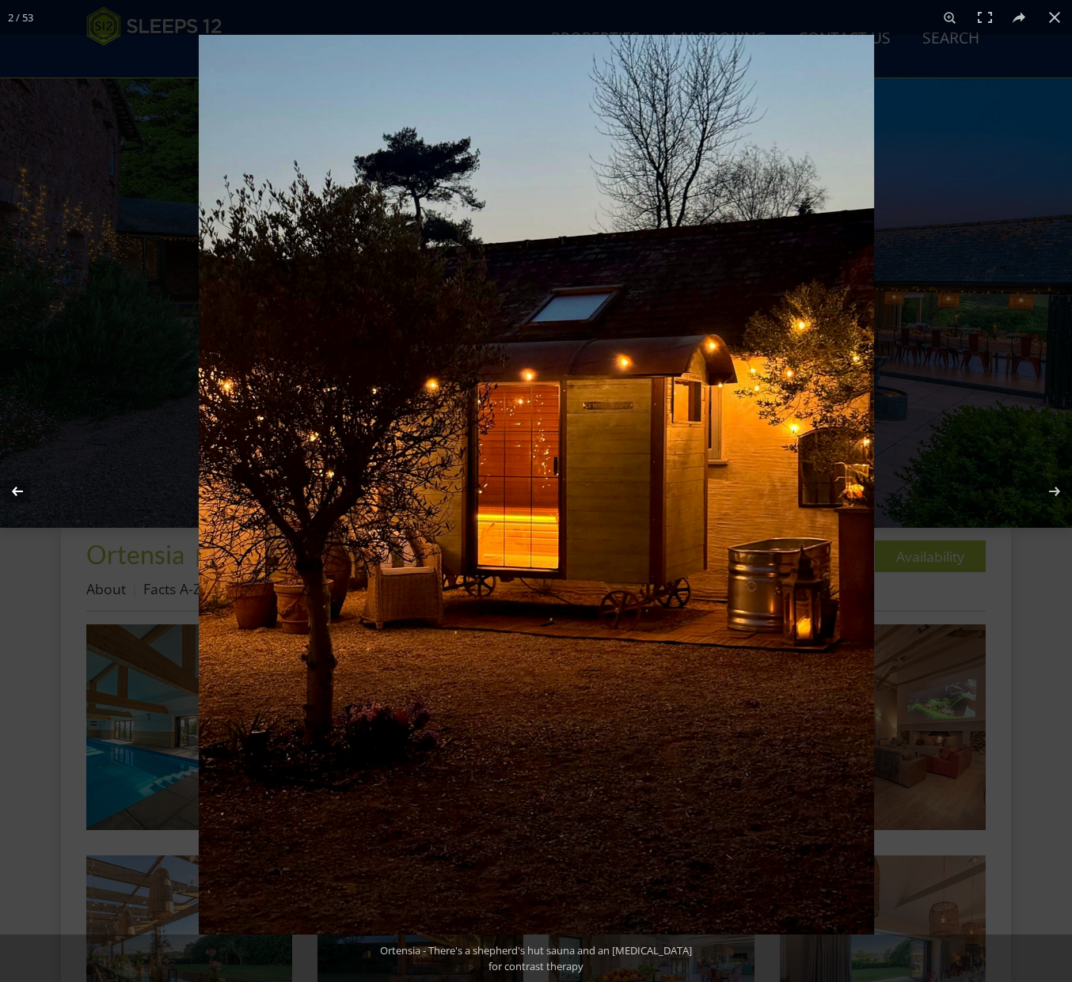
click at [22, 489] on button at bounding box center [27, 491] width 55 height 79
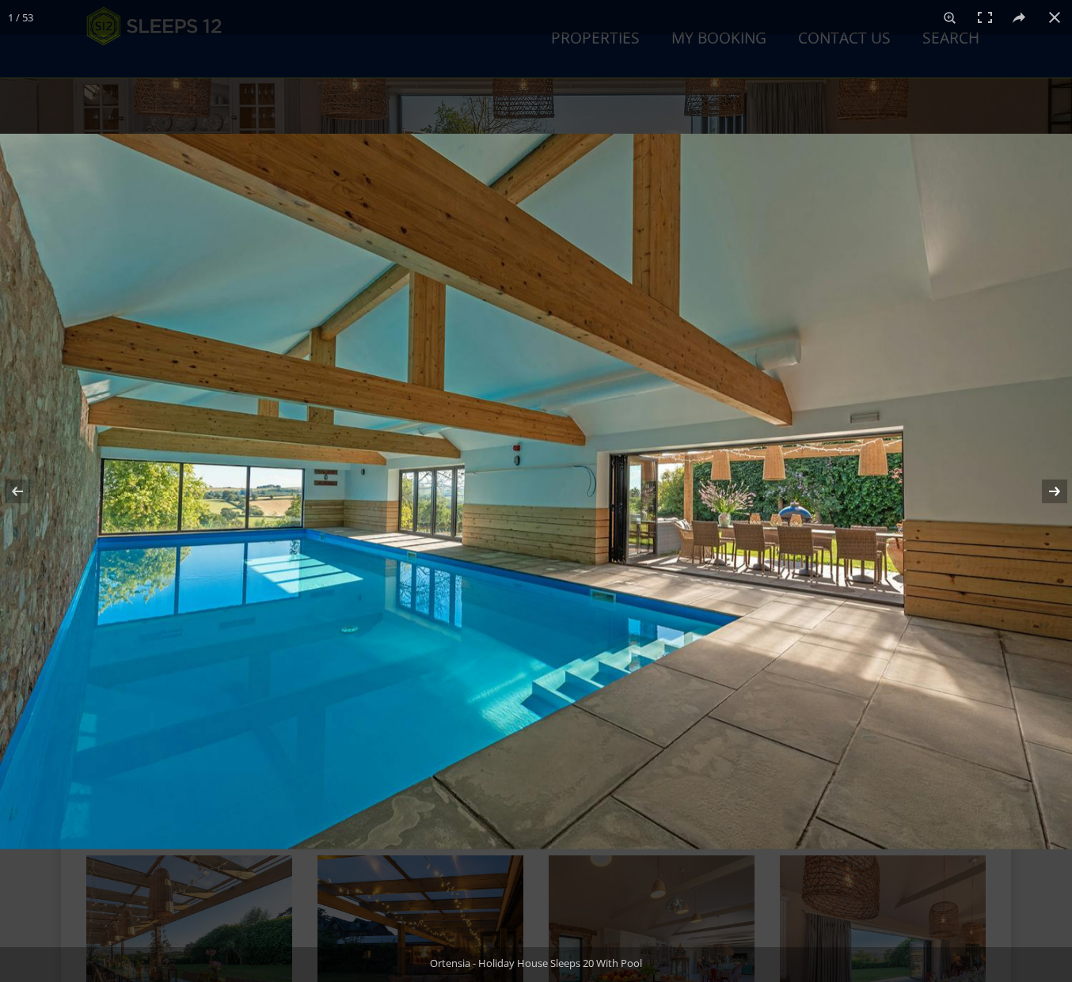
click at [1045, 484] on button at bounding box center [1043, 491] width 55 height 79
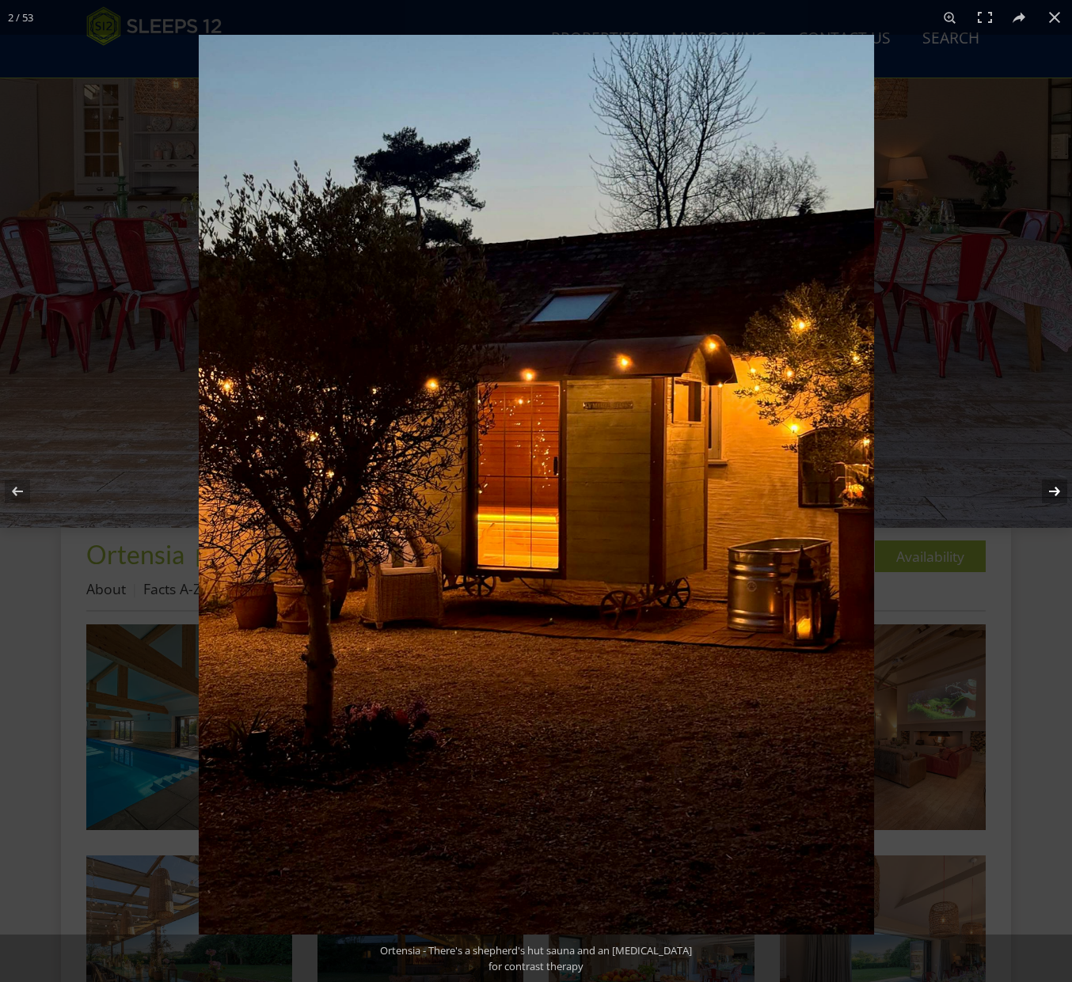
click at [1045, 484] on button at bounding box center [1043, 491] width 55 height 79
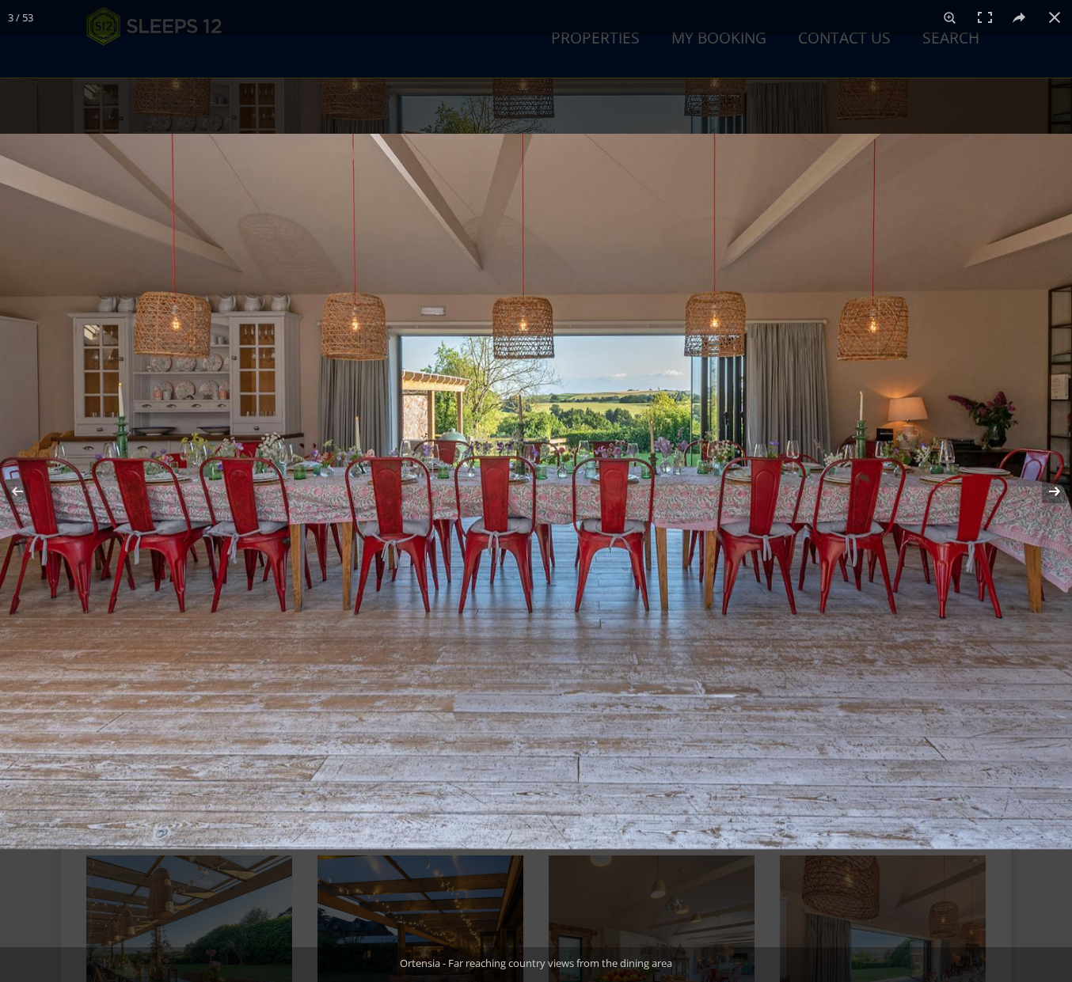
click at [1045, 484] on button at bounding box center [1043, 491] width 55 height 79
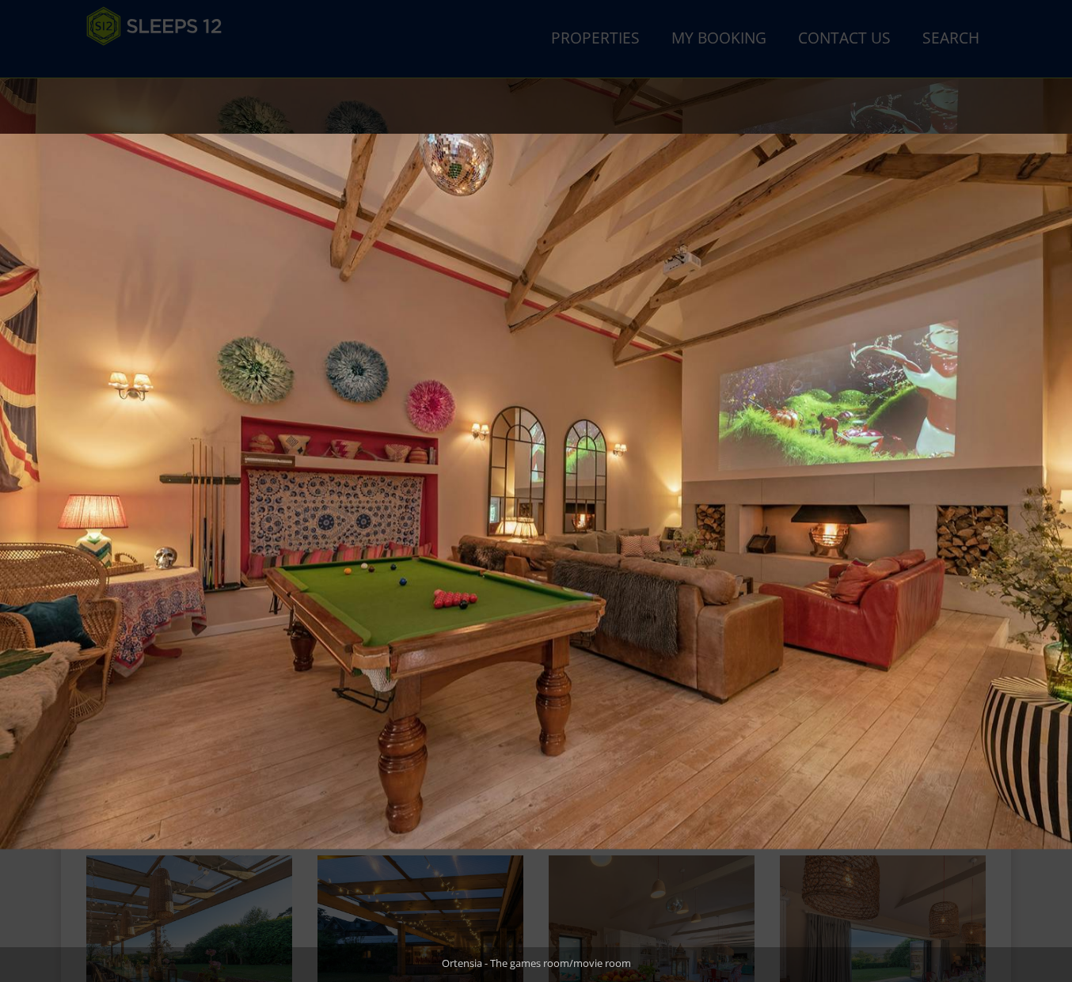
click at [1050, 480] on button at bounding box center [1043, 491] width 55 height 79
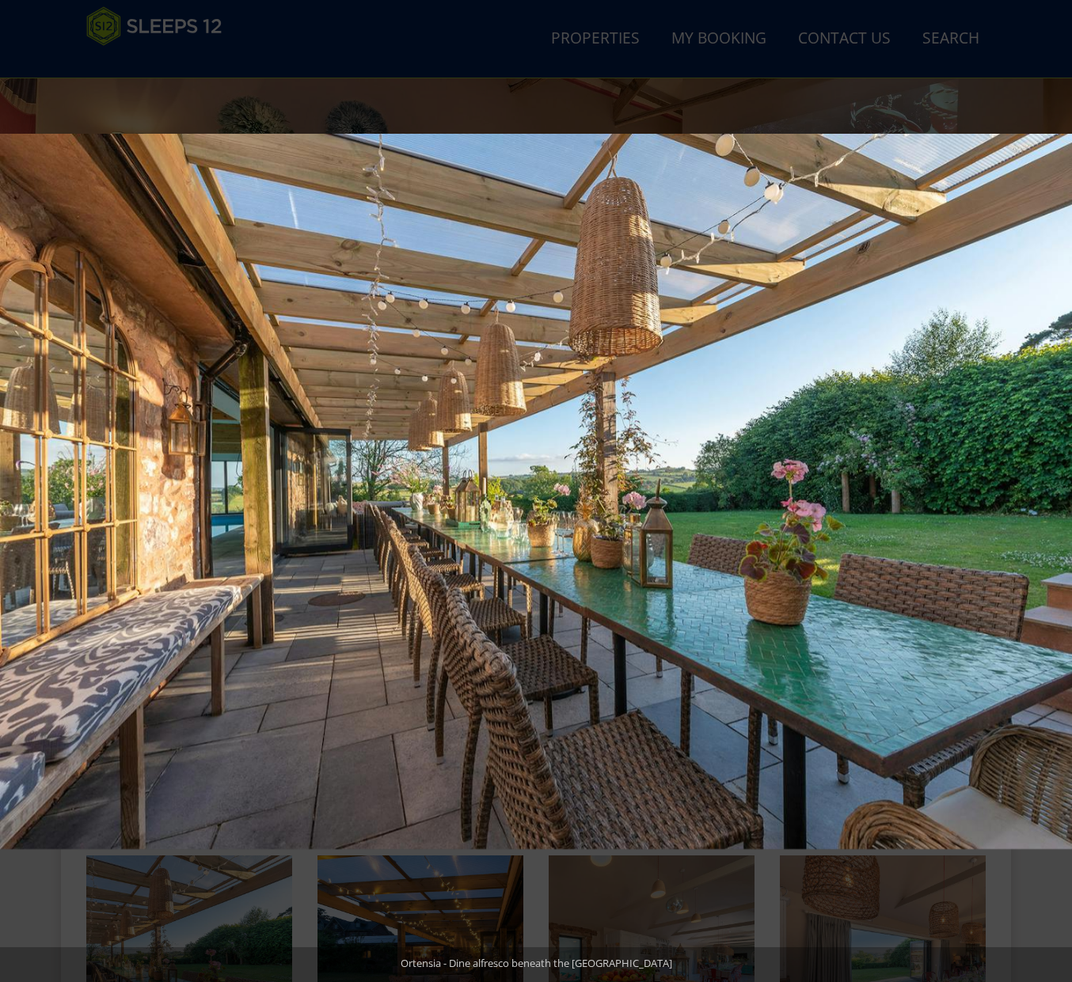
click at [1050, 480] on button at bounding box center [1043, 491] width 55 height 79
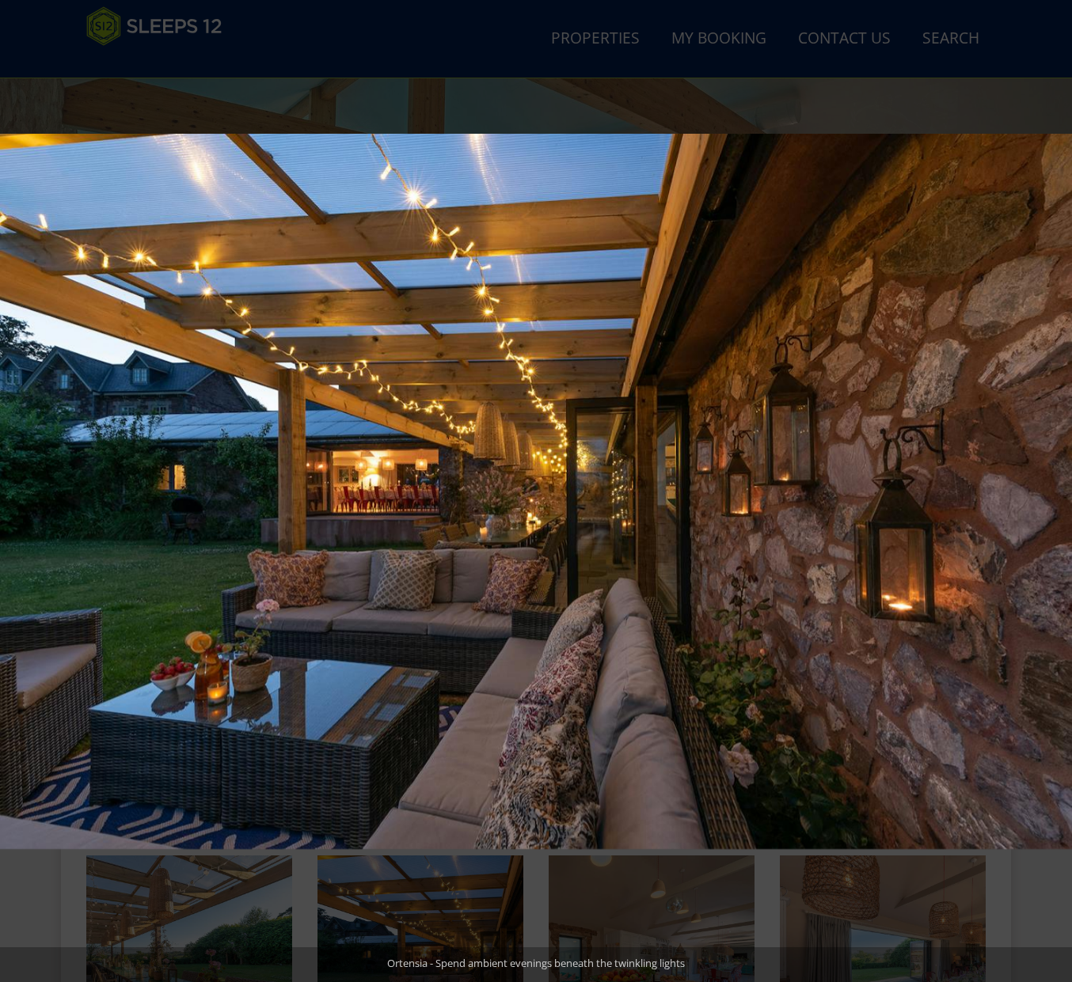
click at [1050, 480] on button at bounding box center [1043, 491] width 55 height 79
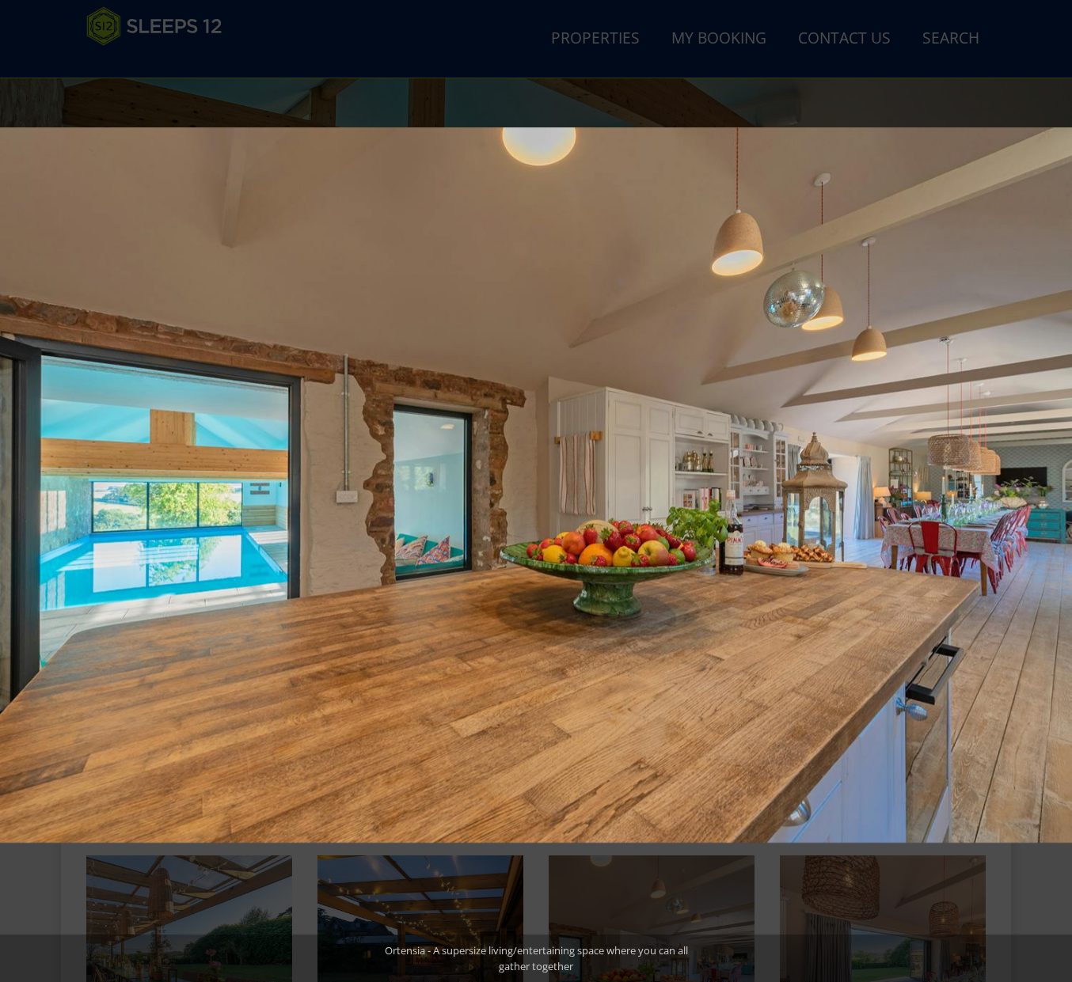
click at [1050, 480] on button at bounding box center [1043, 491] width 55 height 79
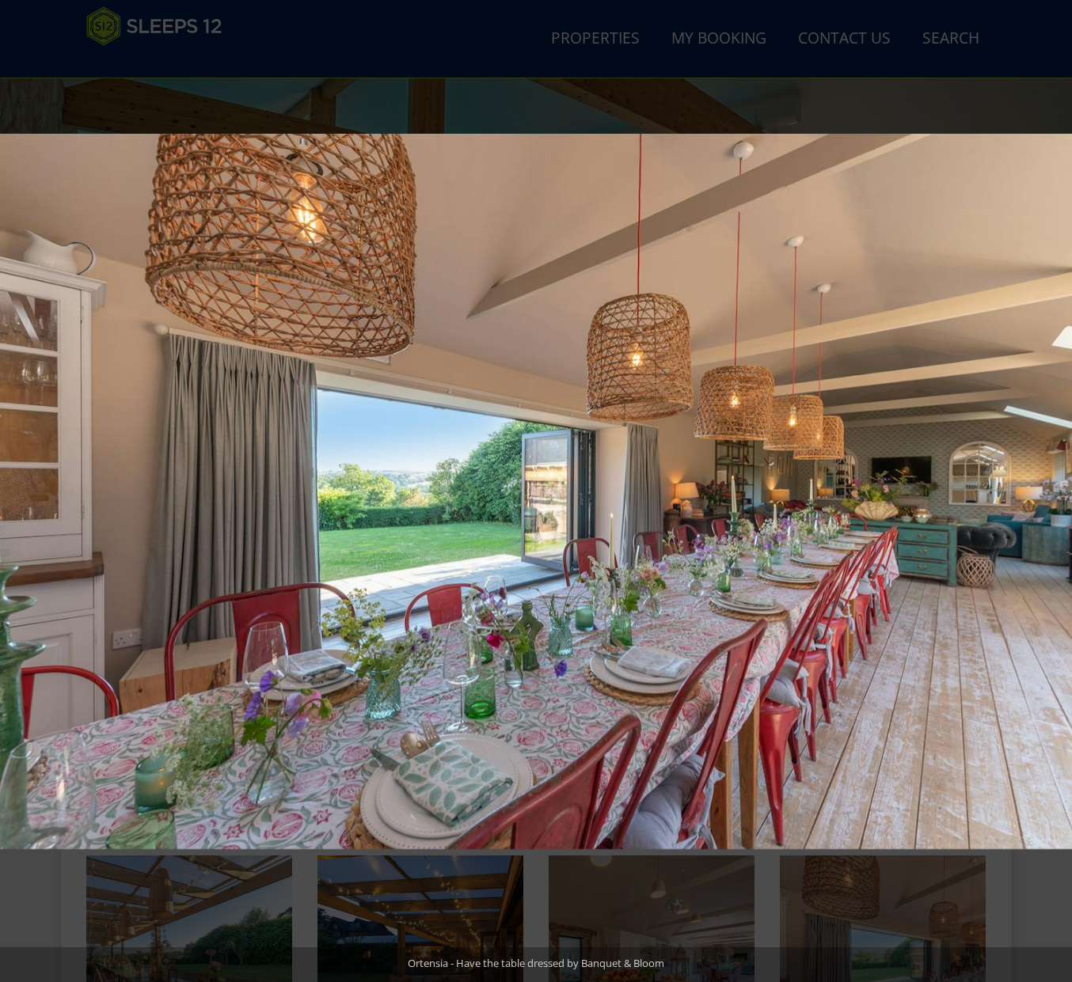
click at [1050, 480] on button at bounding box center [1043, 491] width 55 height 79
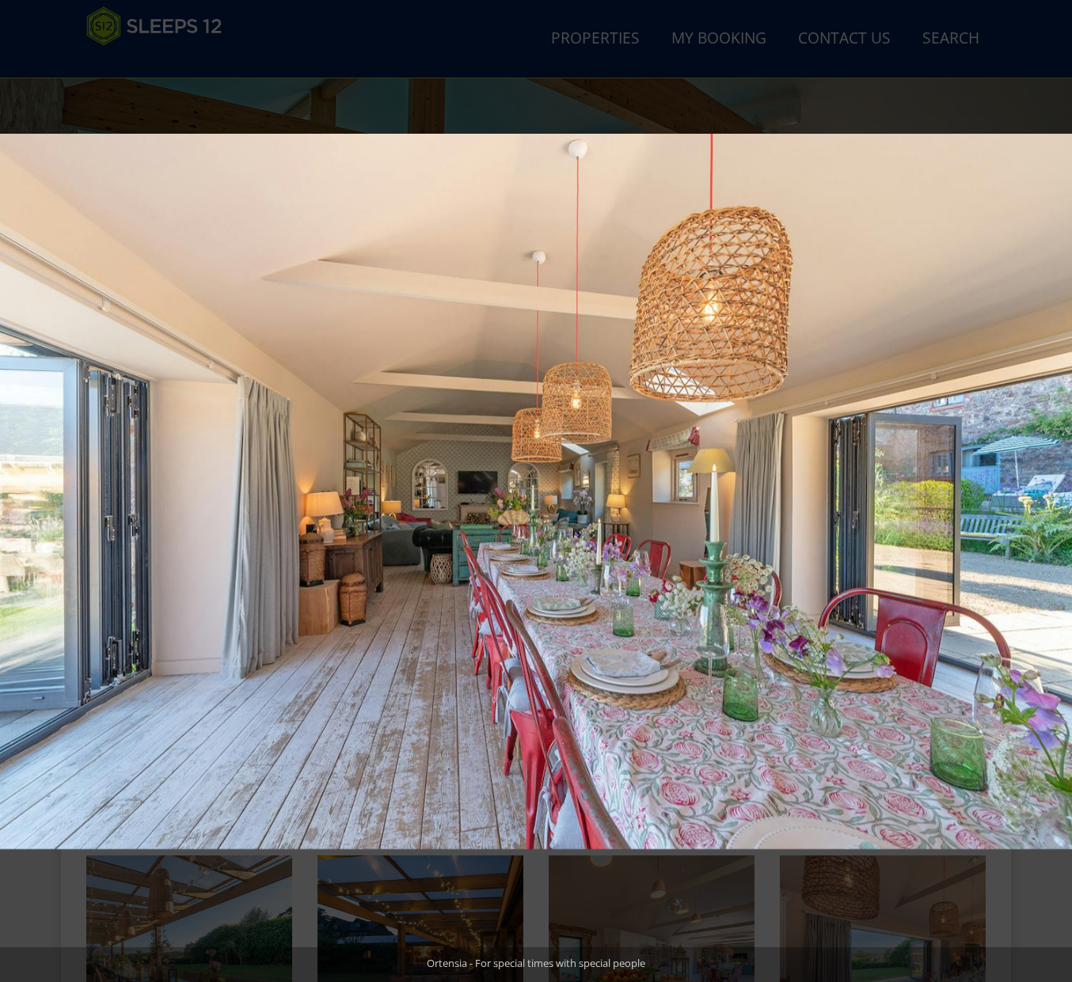
click at [1050, 480] on button at bounding box center [1043, 491] width 55 height 79
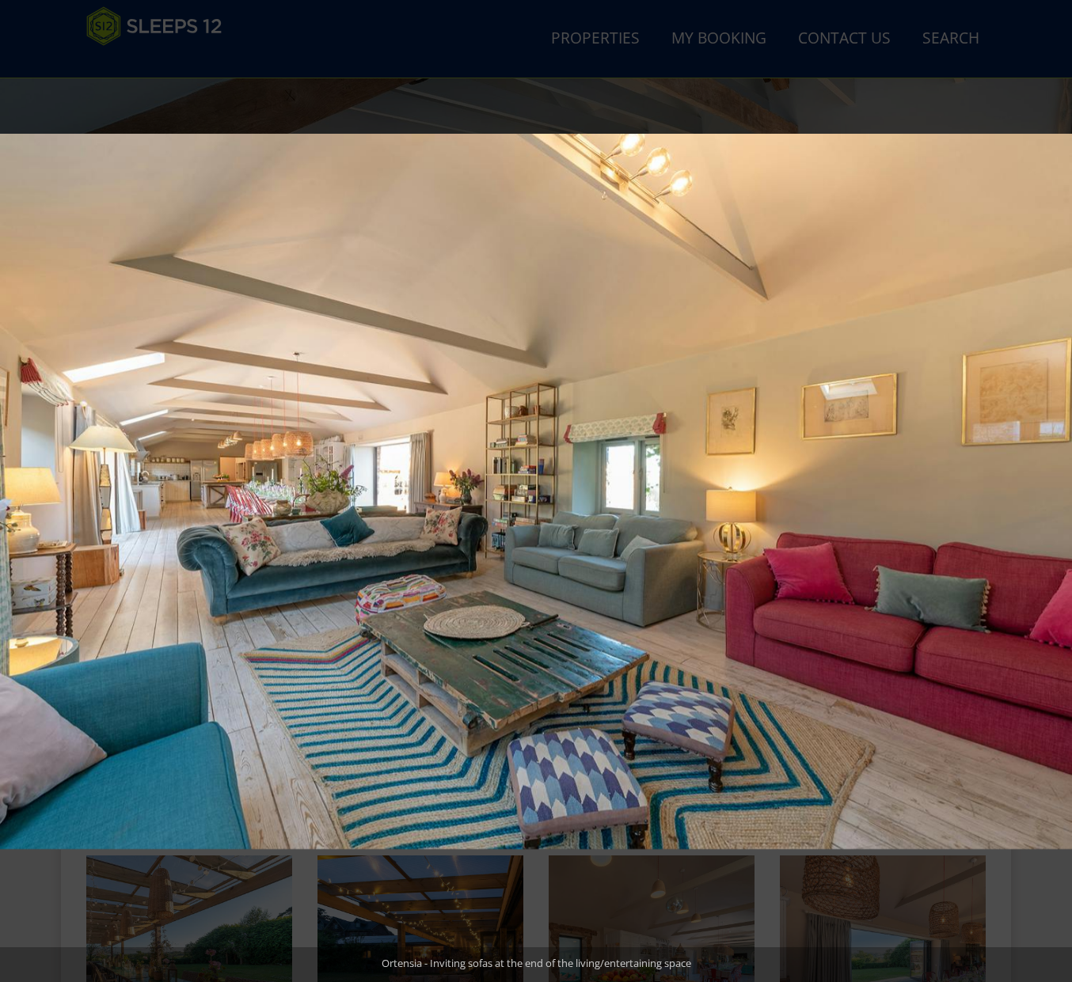
click at [1050, 480] on button at bounding box center [1043, 491] width 55 height 79
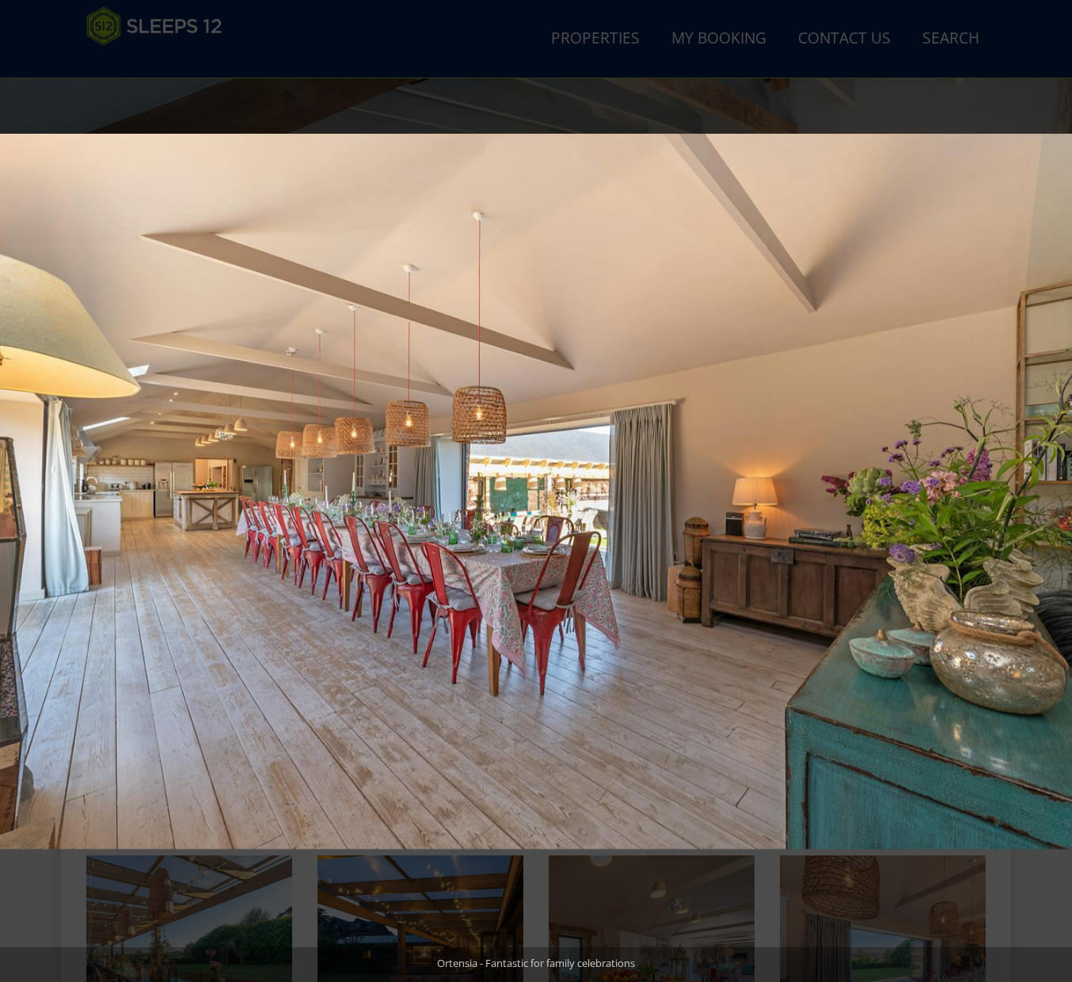
click at [1050, 480] on button at bounding box center [1043, 491] width 55 height 79
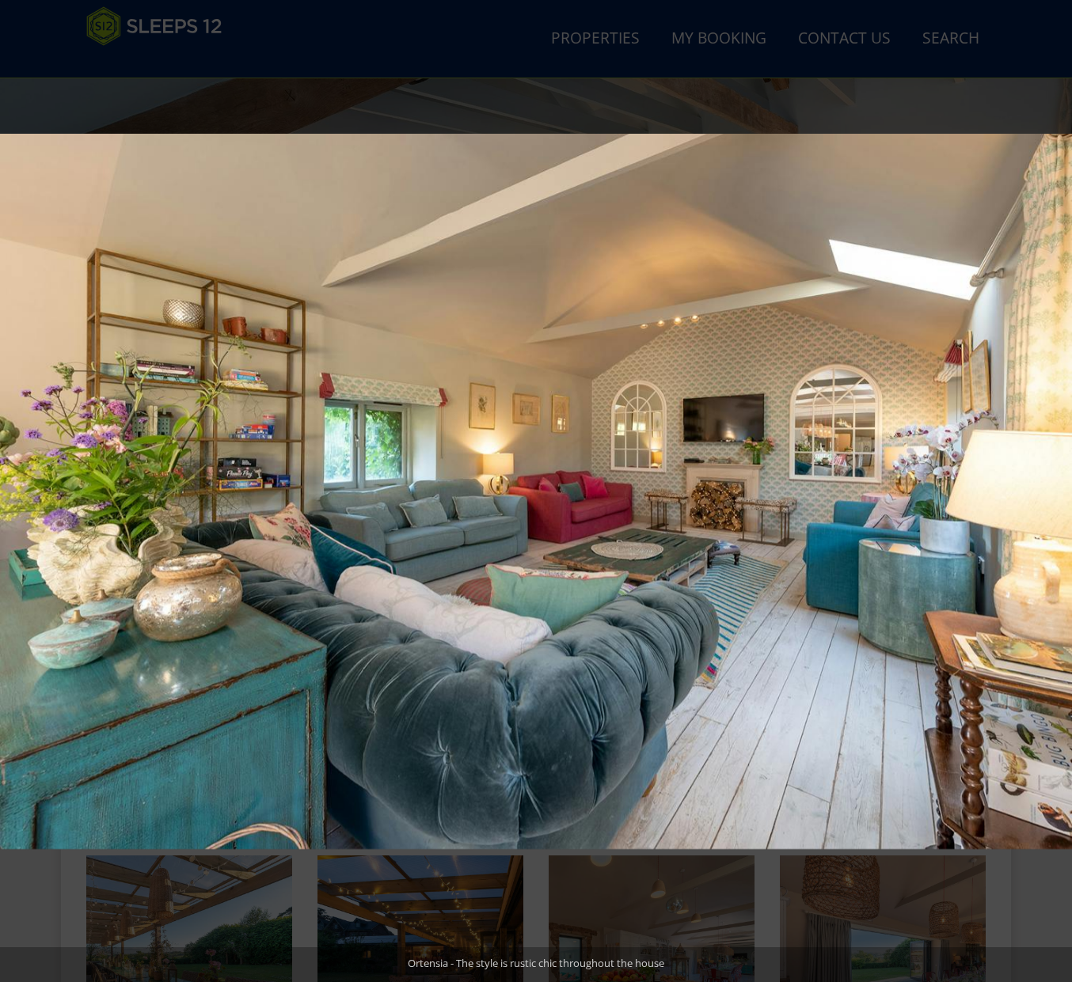
click at [1050, 480] on button at bounding box center [1043, 491] width 55 height 79
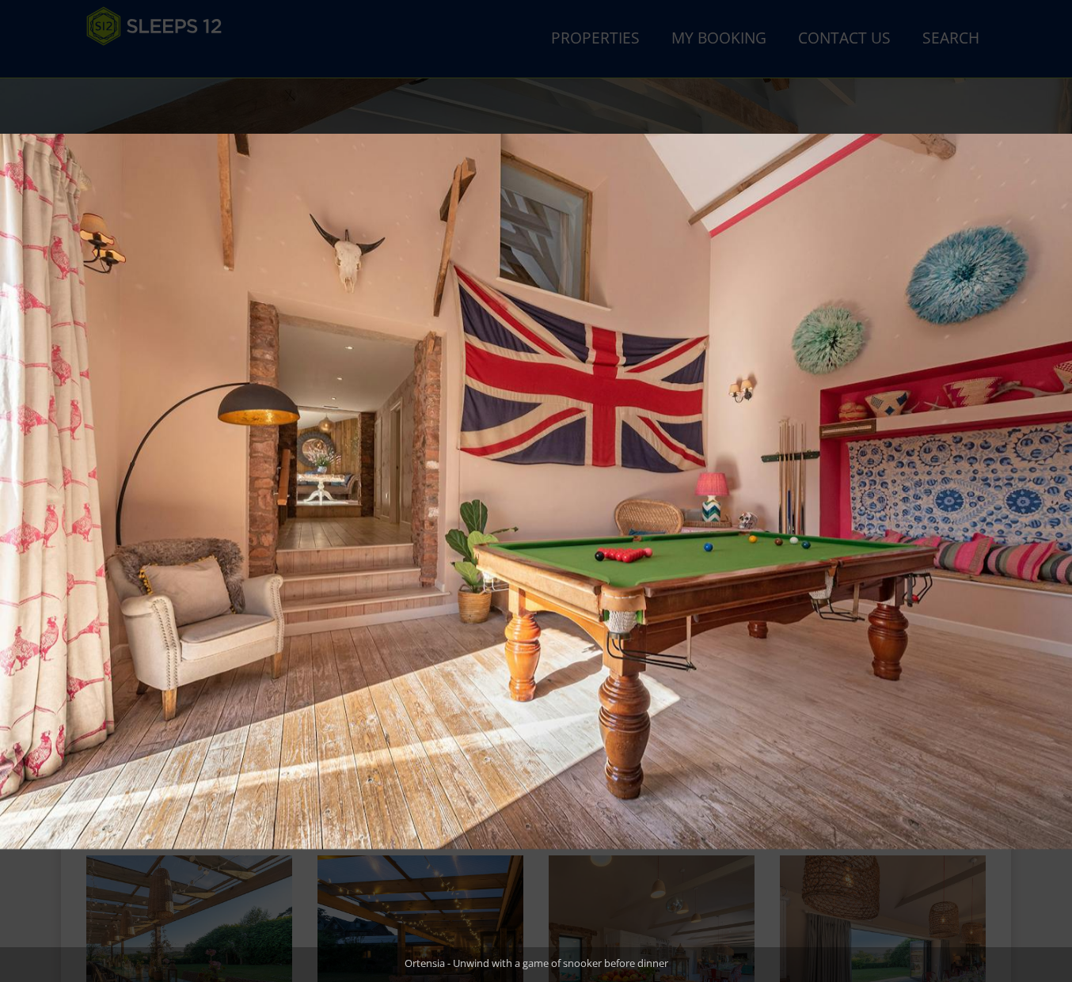
click at [1050, 480] on button at bounding box center [1043, 491] width 55 height 79
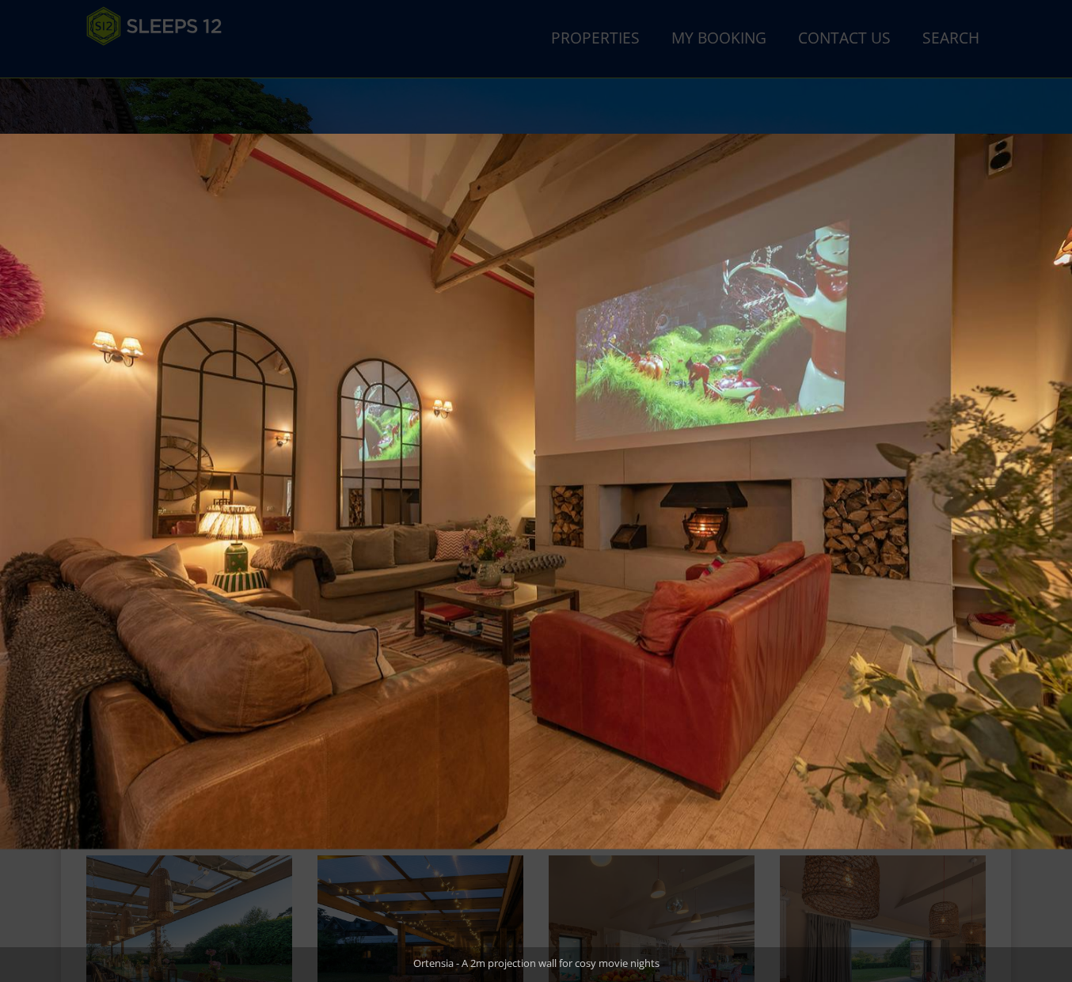
click at [1050, 480] on button at bounding box center [1043, 491] width 55 height 79
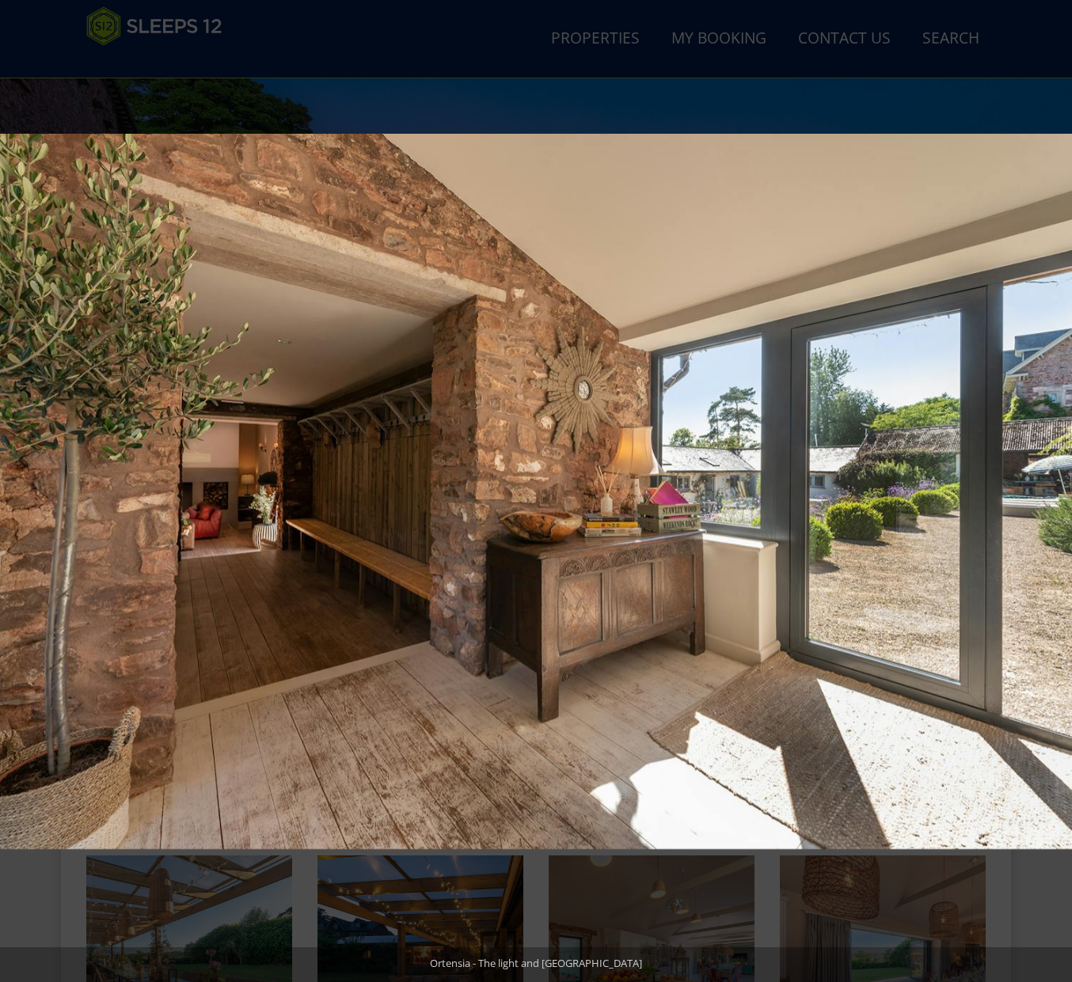
click at [1050, 480] on button at bounding box center [1043, 491] width 55 height 79
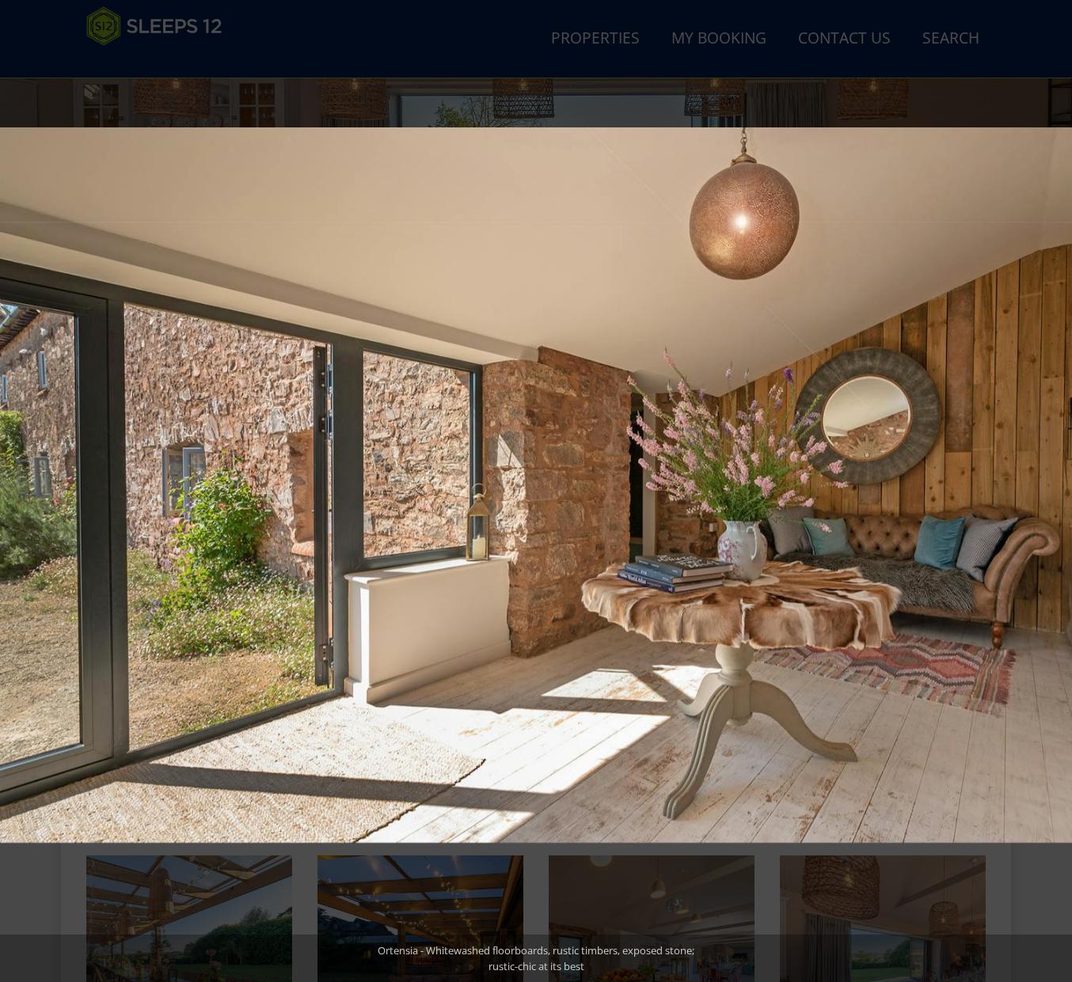
click at [1050, 480] on button at bounding box center [1043, 491] width 55 height 79
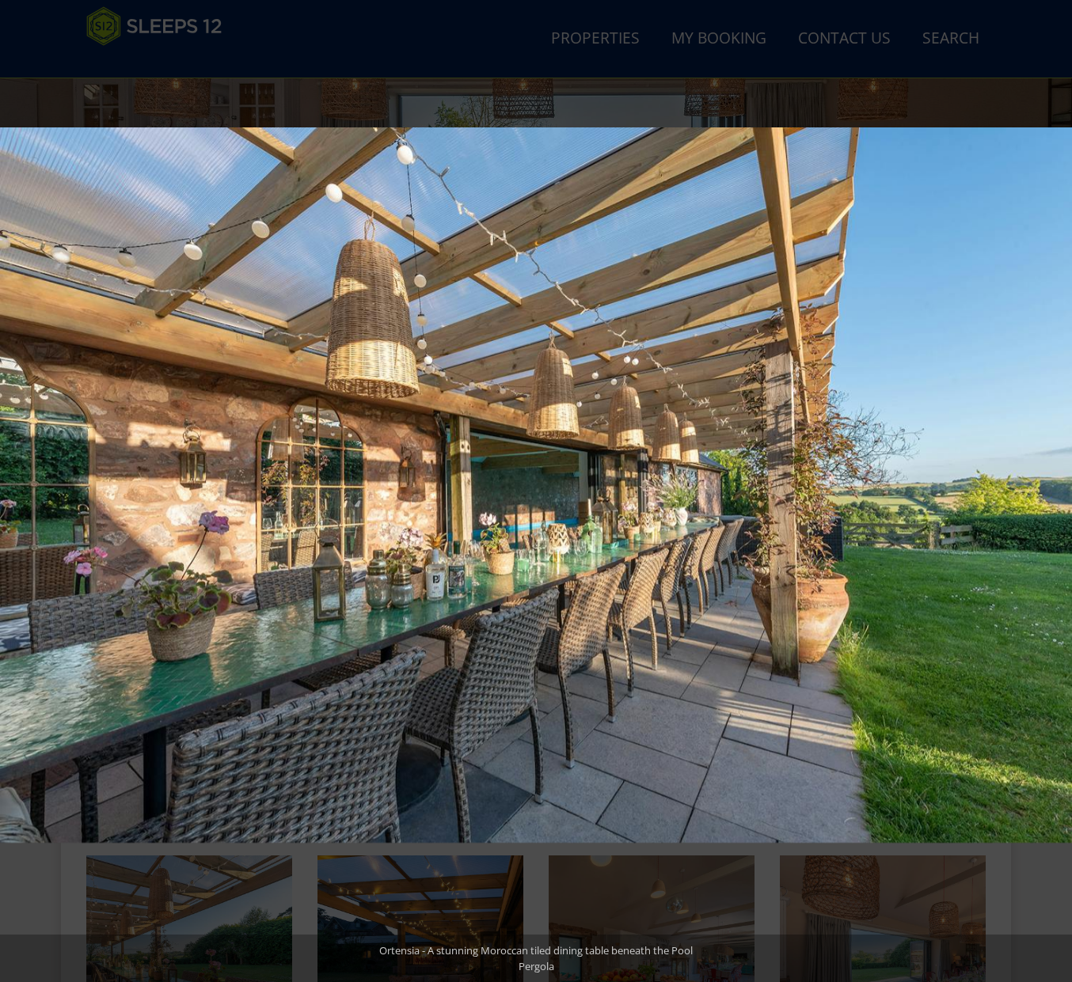
click at [1050, 480] on button at bounding box center [1043, 491] width 55 height 79
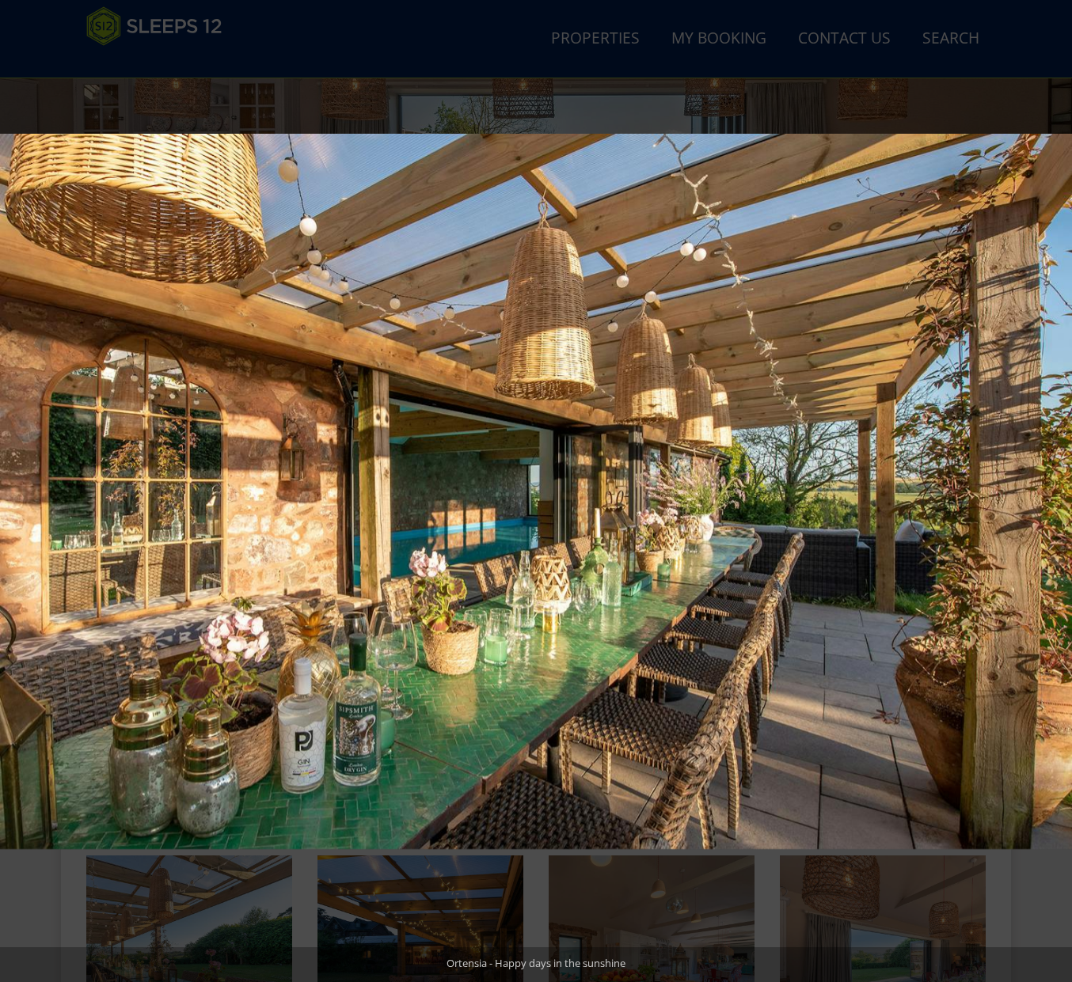
click at [1050, 480] on button at bounding box center [1043, 491] width 55 height 79
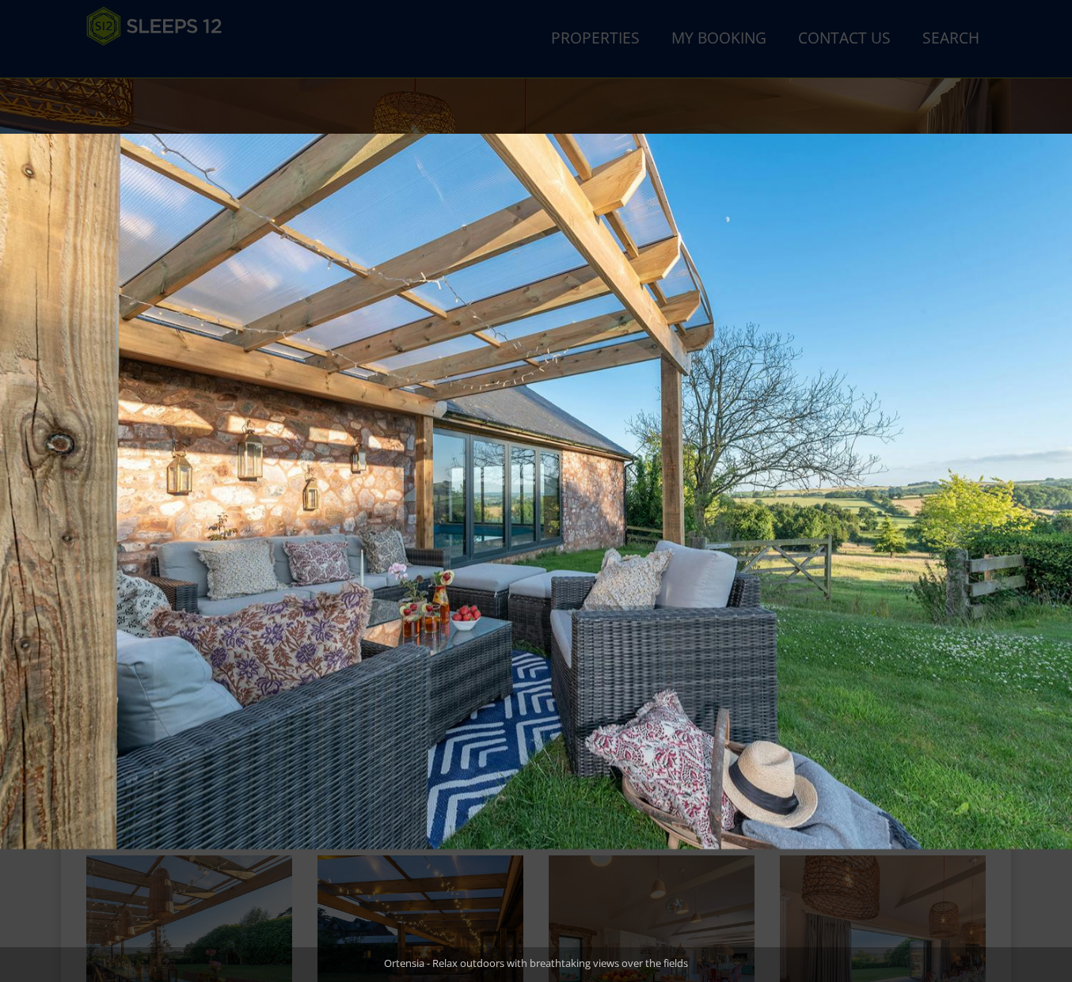
click at [1050, 480] on button at bounding box center [1043, 491] width 55 height 79
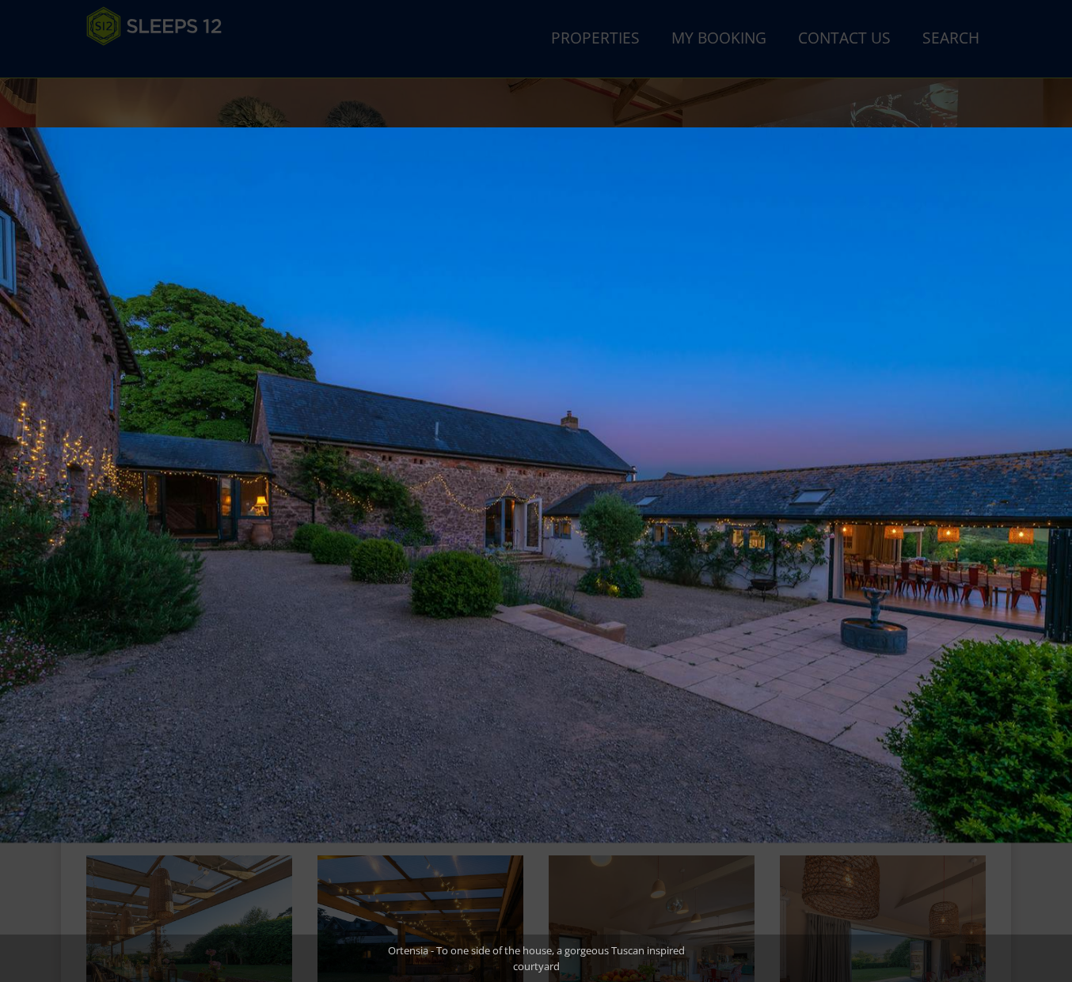
click at [1050, 480] on button at bounding box center [1043, 491] width 55 height 79
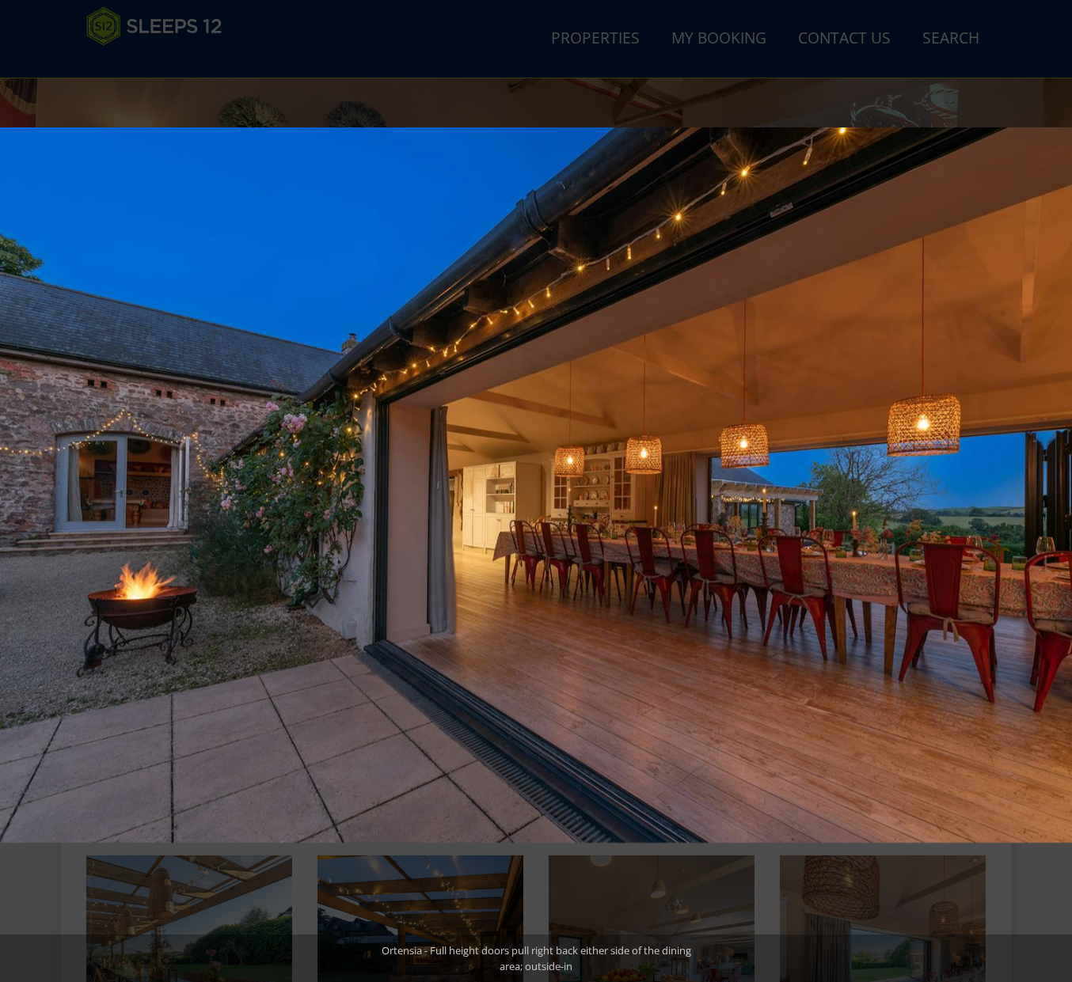
click at [1050, 480] on button at bounding box center [1043, 491] width 55 height 79
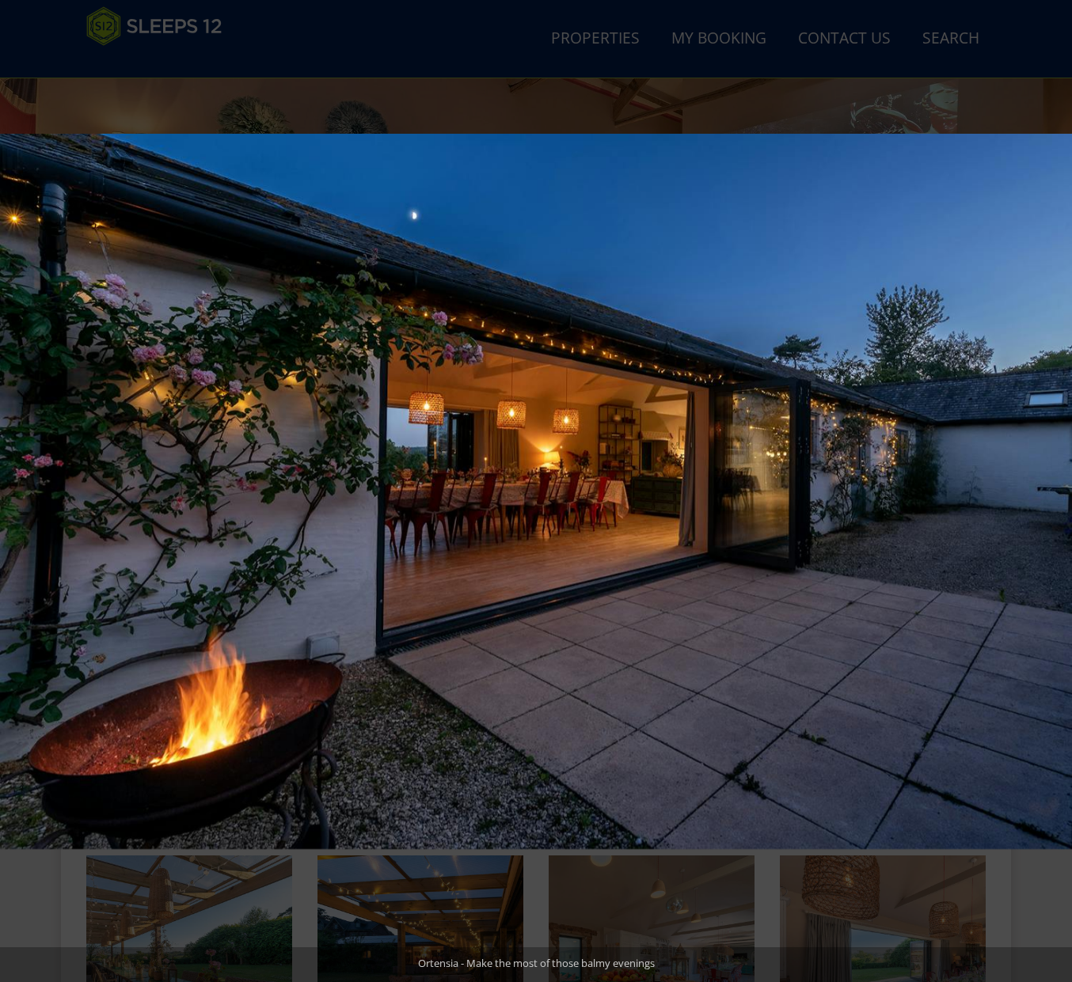
click at [1050, 480] on button at bounding box center [1043, 491] width 55 height 79
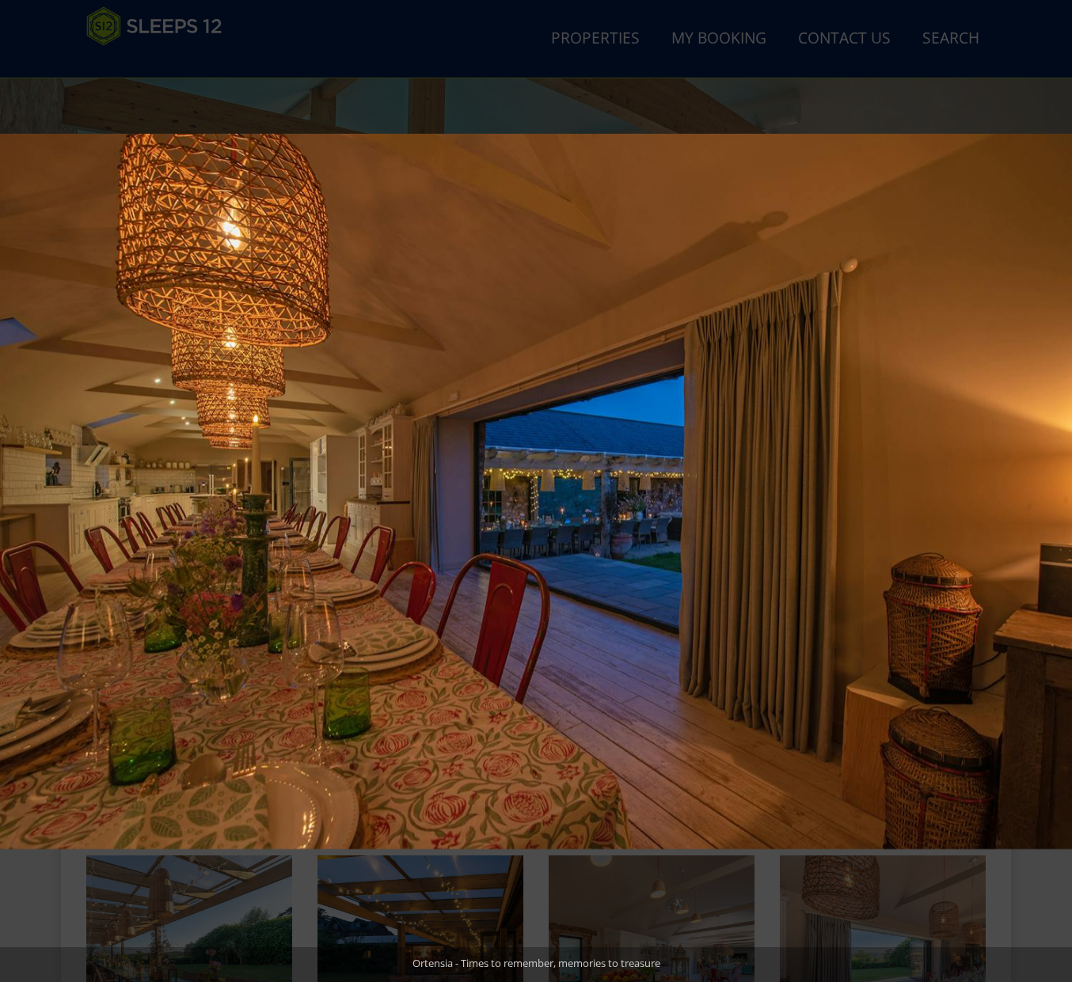
click at [1050, 480] on button at bounding box center [1043, 491] width 55 height 79
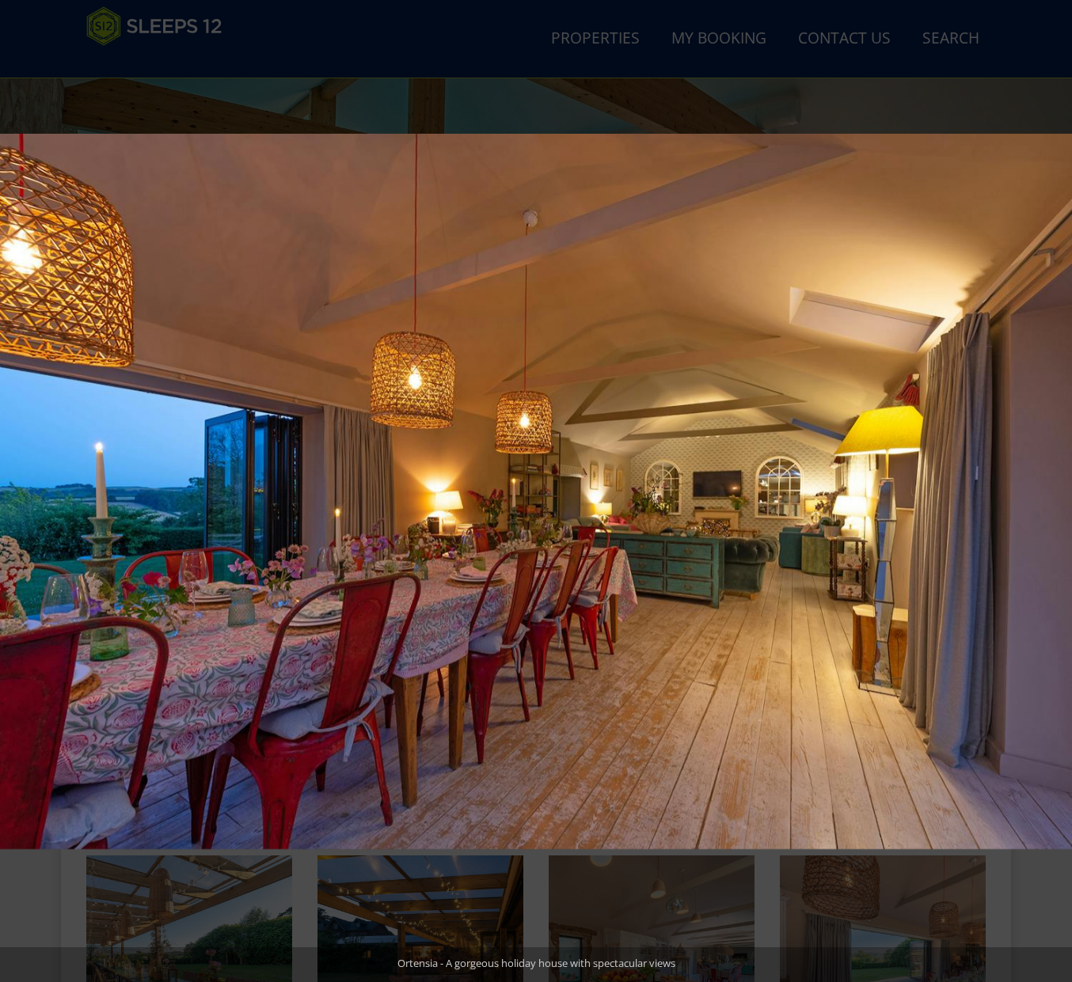
click at [1050, 480] on button at bounding box center [1043, 491] width 55 height 79
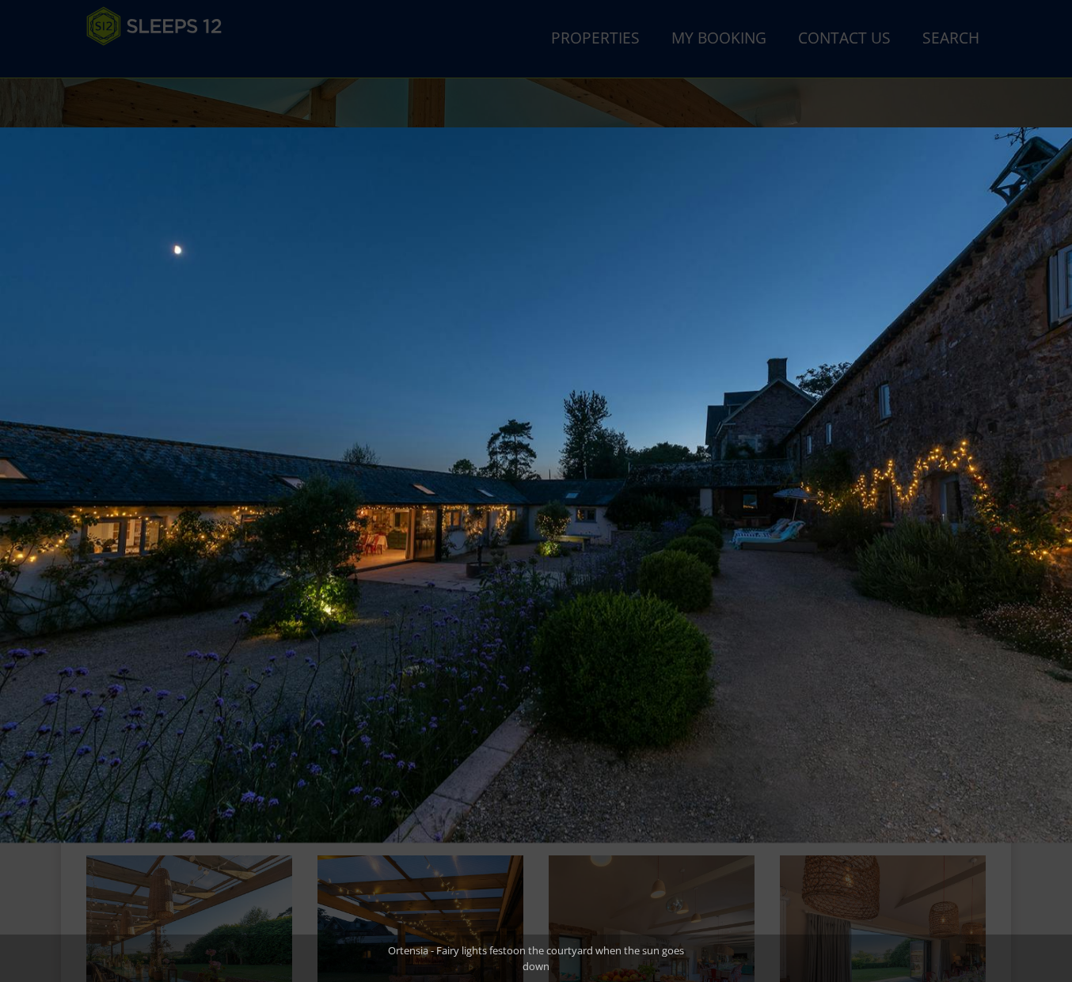
click at [1050, 480] on button at bounding box center [1043, 491] width 55 height 79
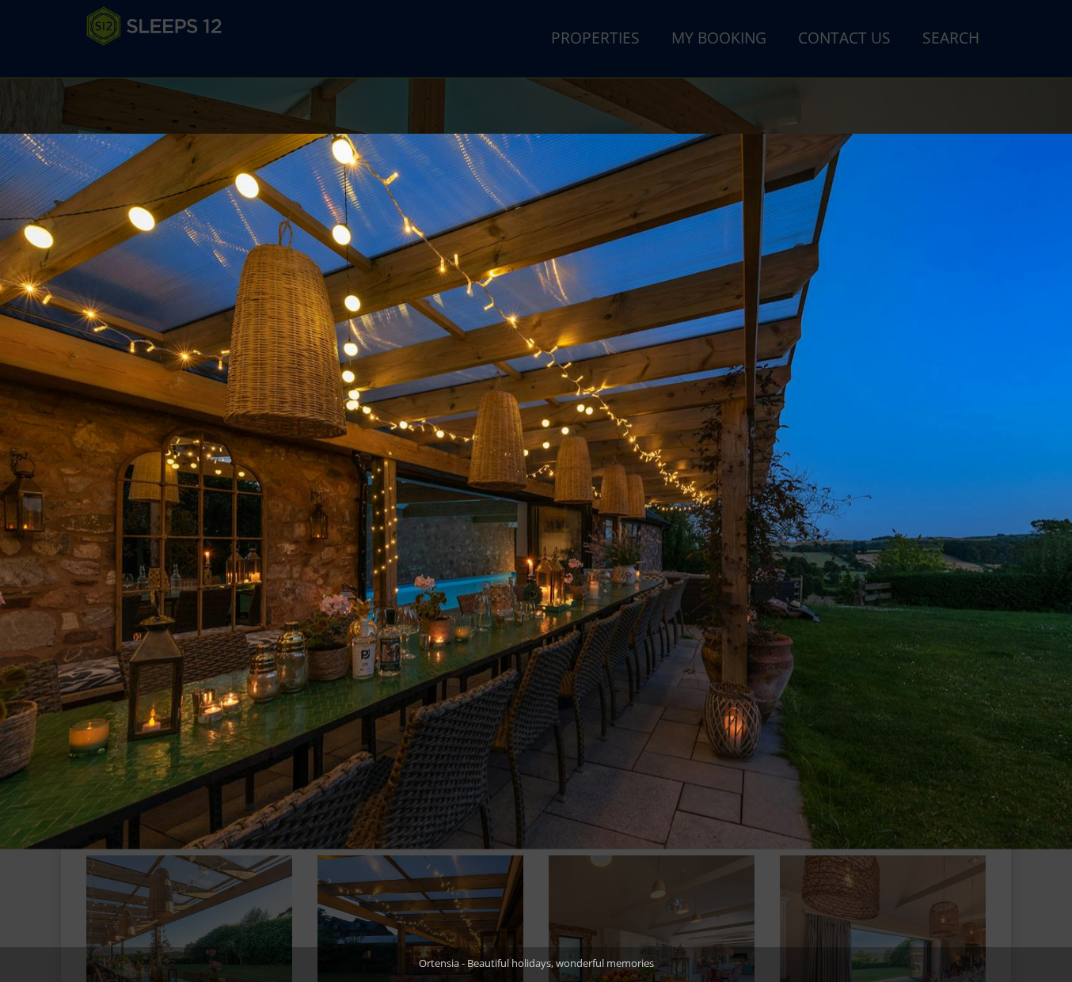
click at [1050, 480] on button at bounding box center [1043, 491] width 55 height 79
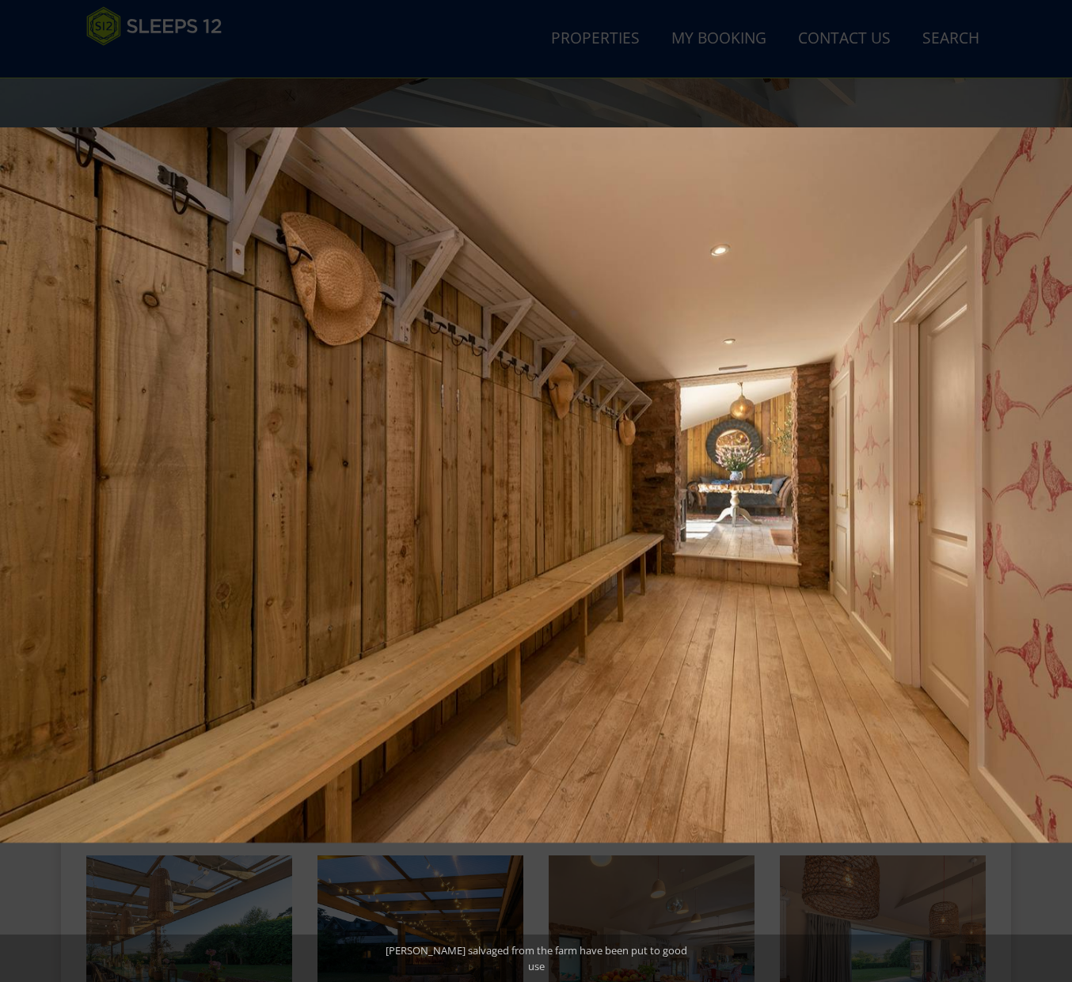
click at [1050, 480] on button at bounding box center [1043, 491] width 55 height 79
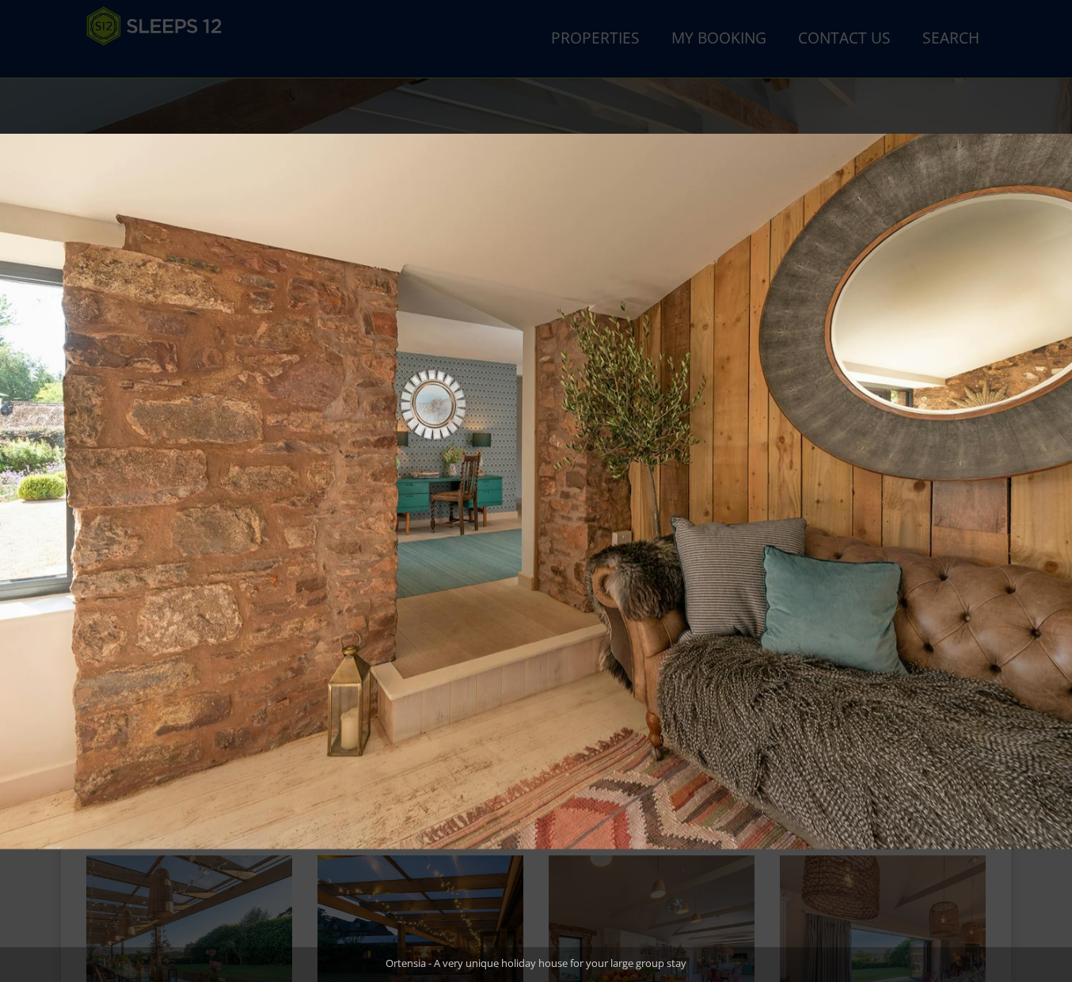
click at [1050, 480] on button at bounding box center [1043, 491] width 55 height 79
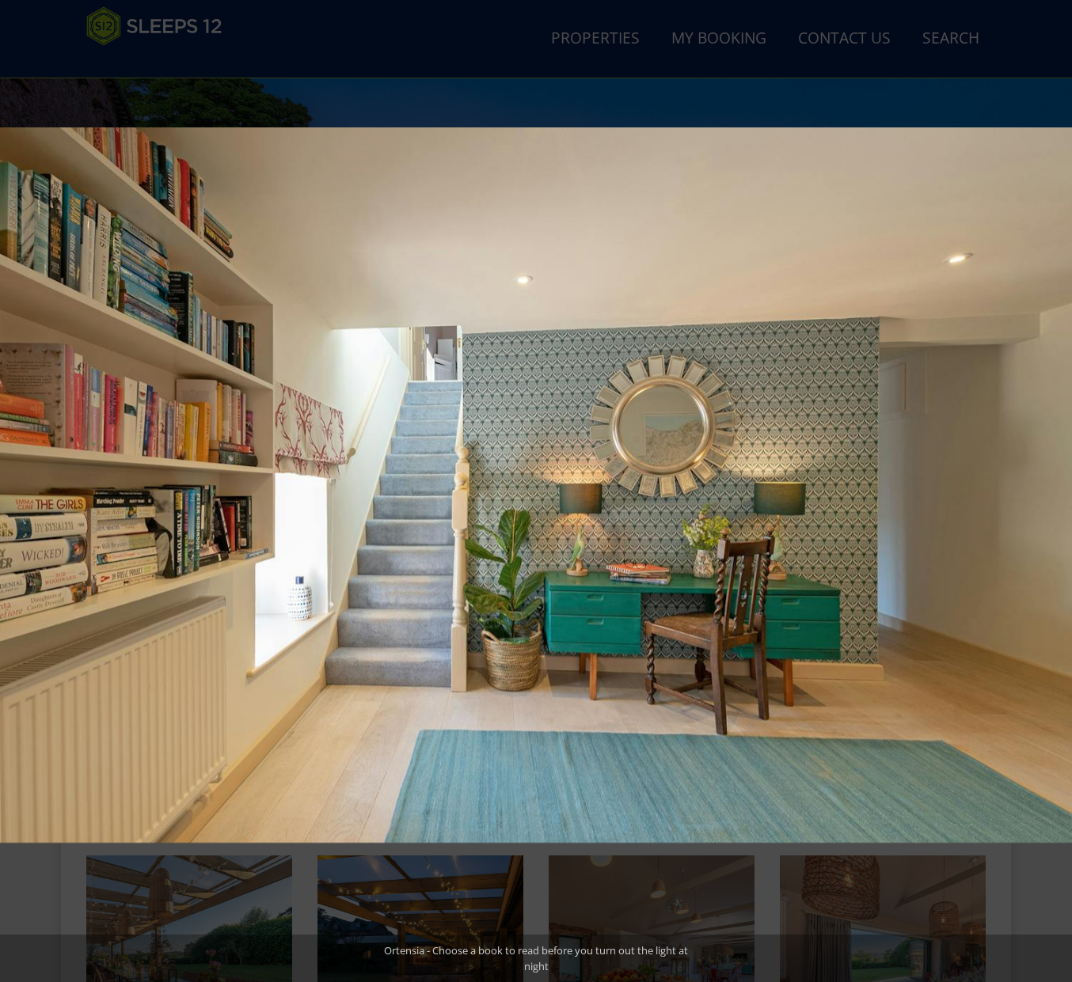
click at [1050, 480] on button at bounding box center [1043, 491] width 55 height 79
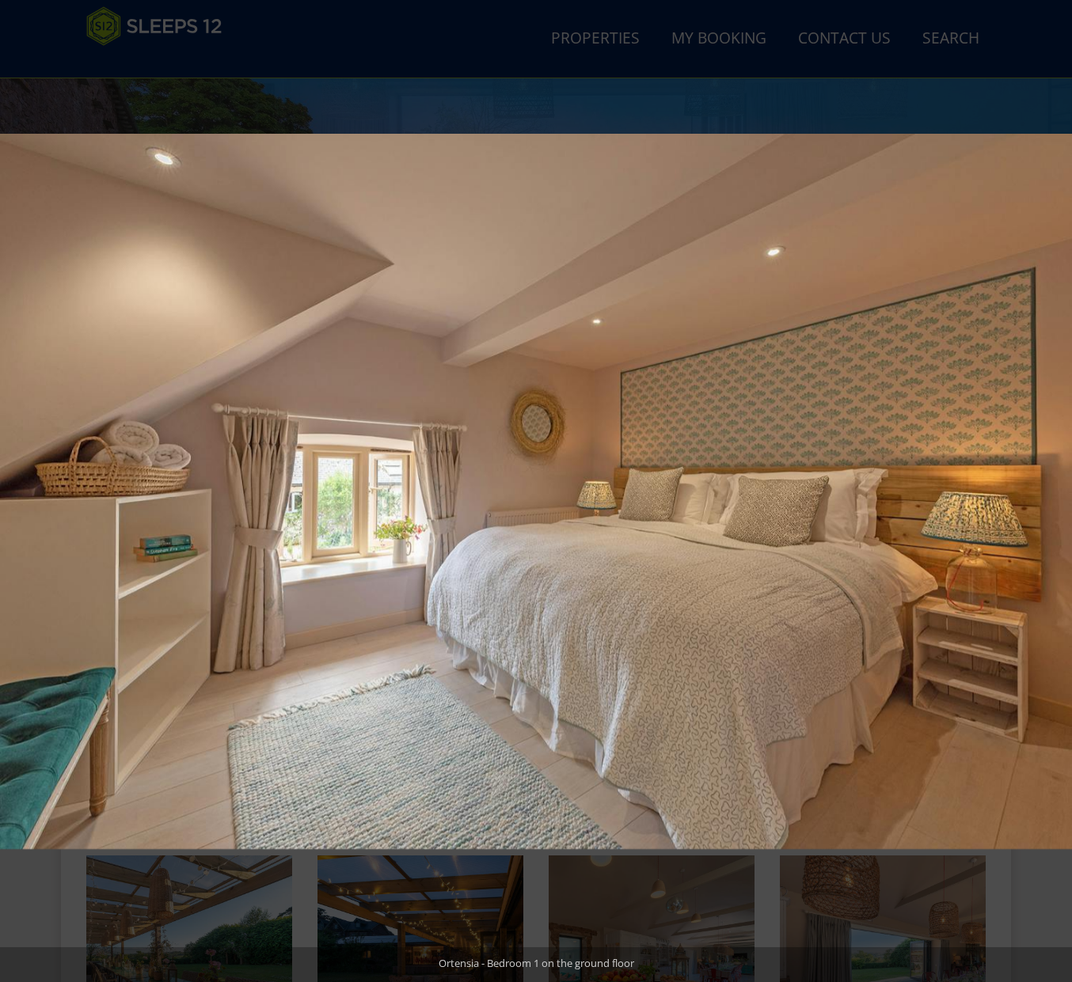
click at [1050, 480] on button at bounding box center [1043, 491] width 55 height 79
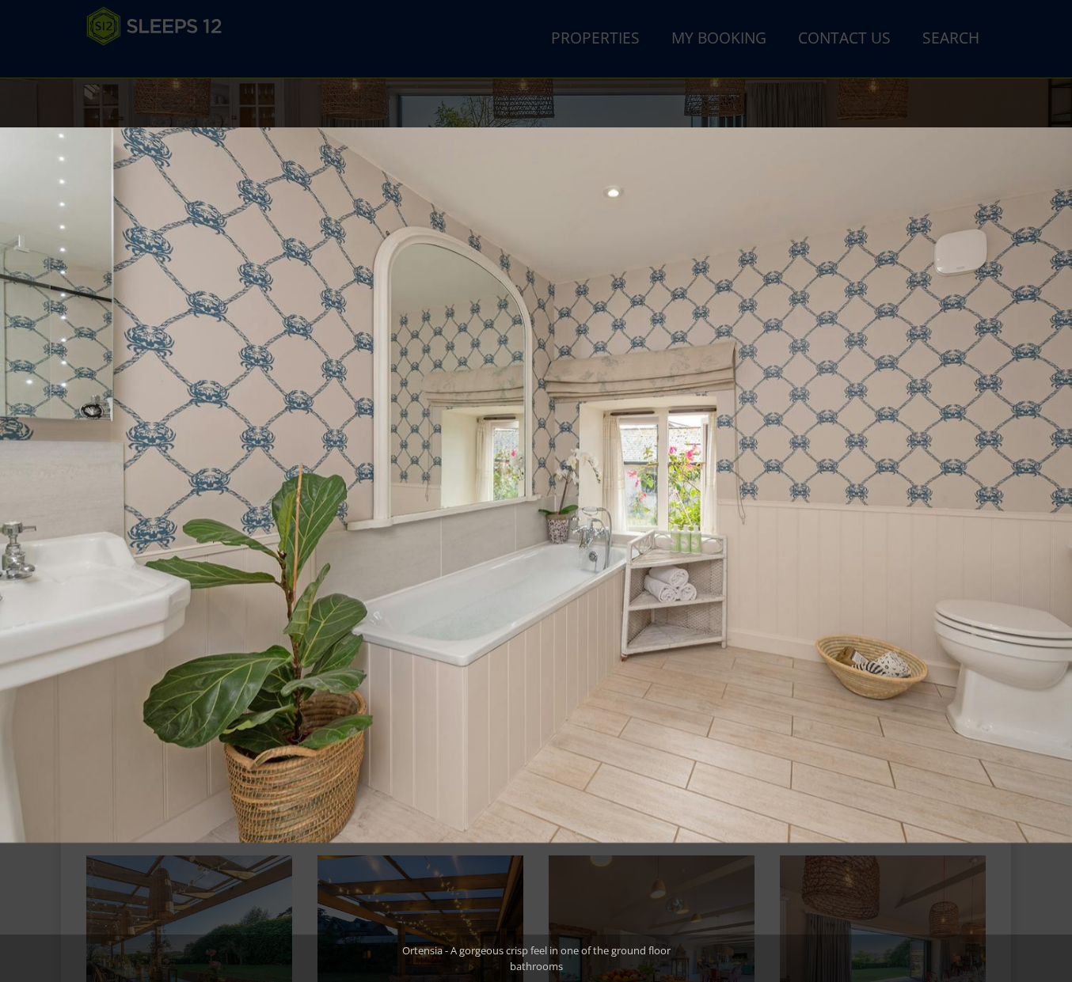
click at [1050, 480] on button at bounding box center [1043, 491] width 55 height 79
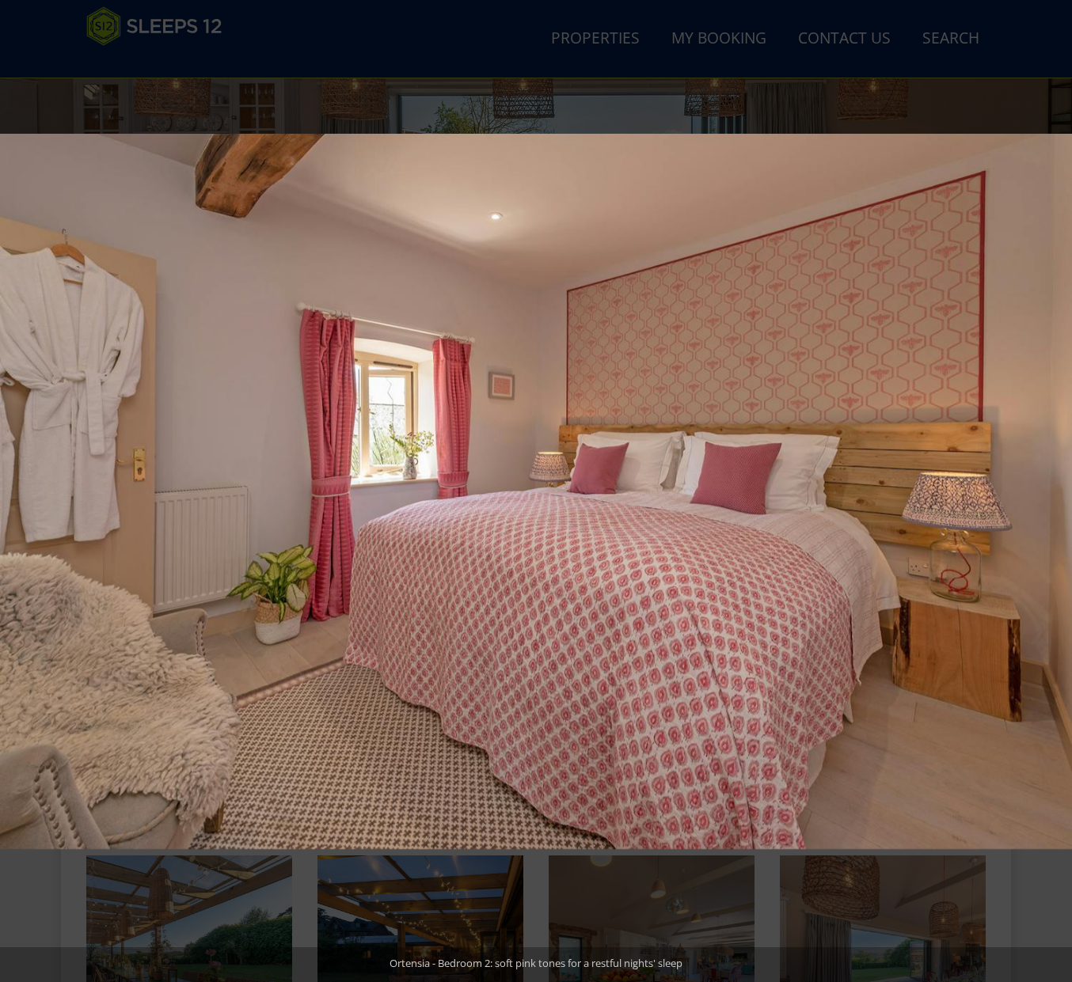
click at [1050, 480] on button at bounding box center [1043, 491] width 55 height 79
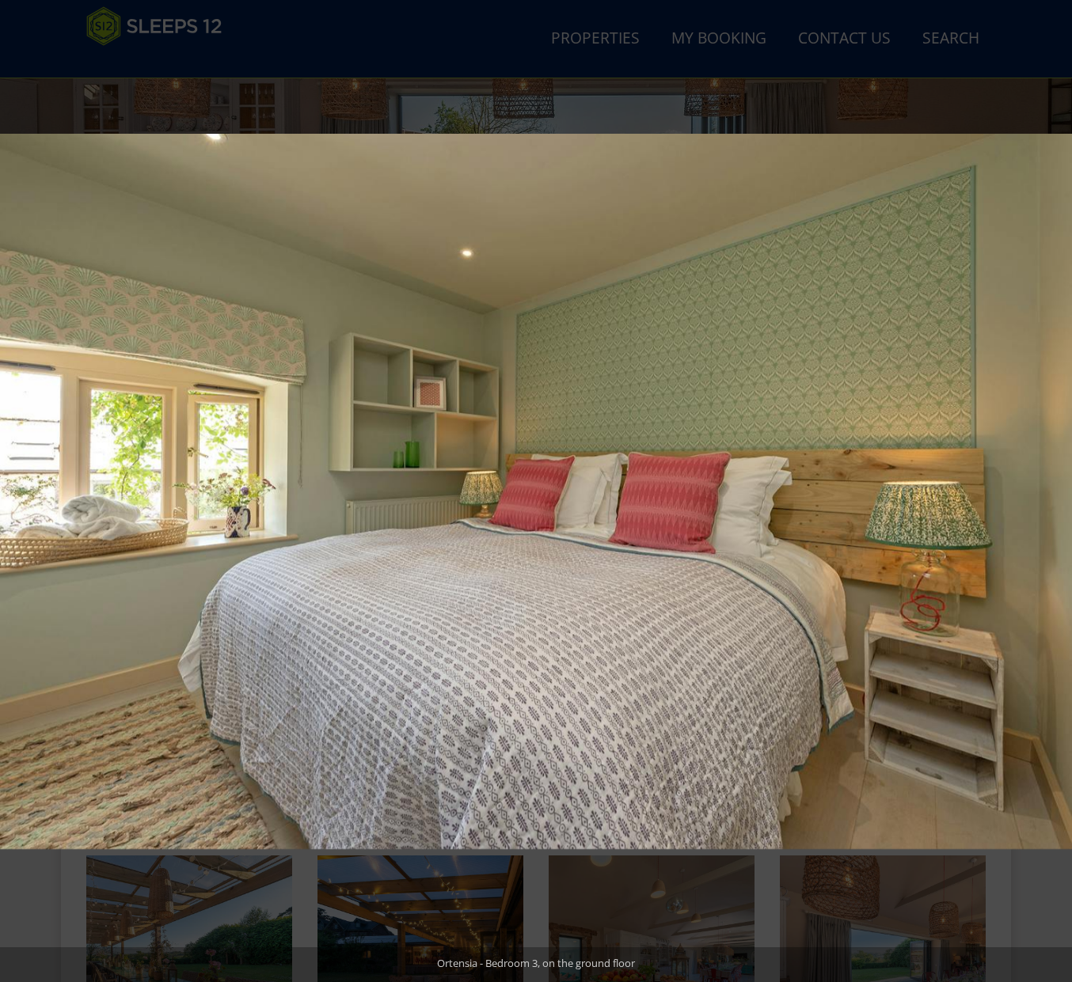
click at [1050, 480] on button at bounding box center [1043, 491] width 55 height 79
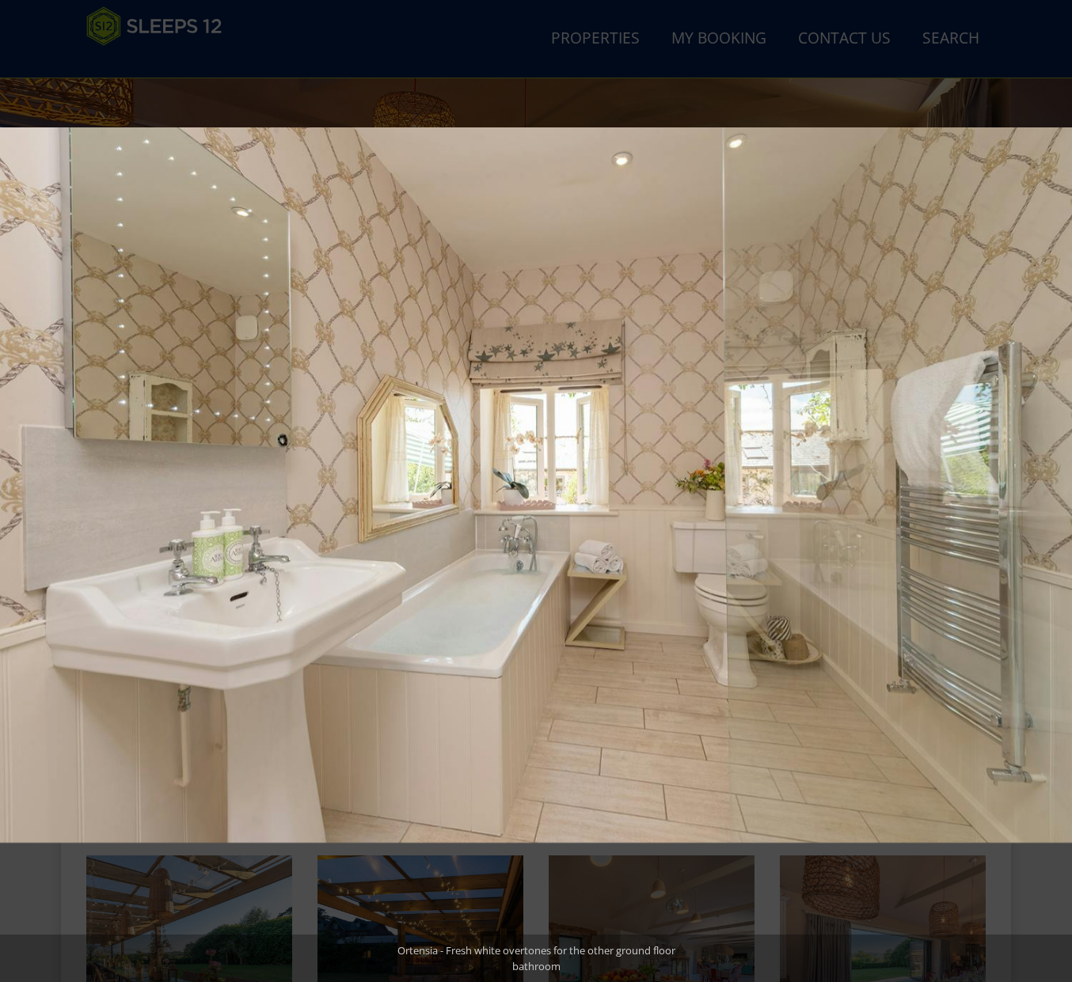
click at [1050, 480] on button at bounding box center [1043, 491] width 55 height 79
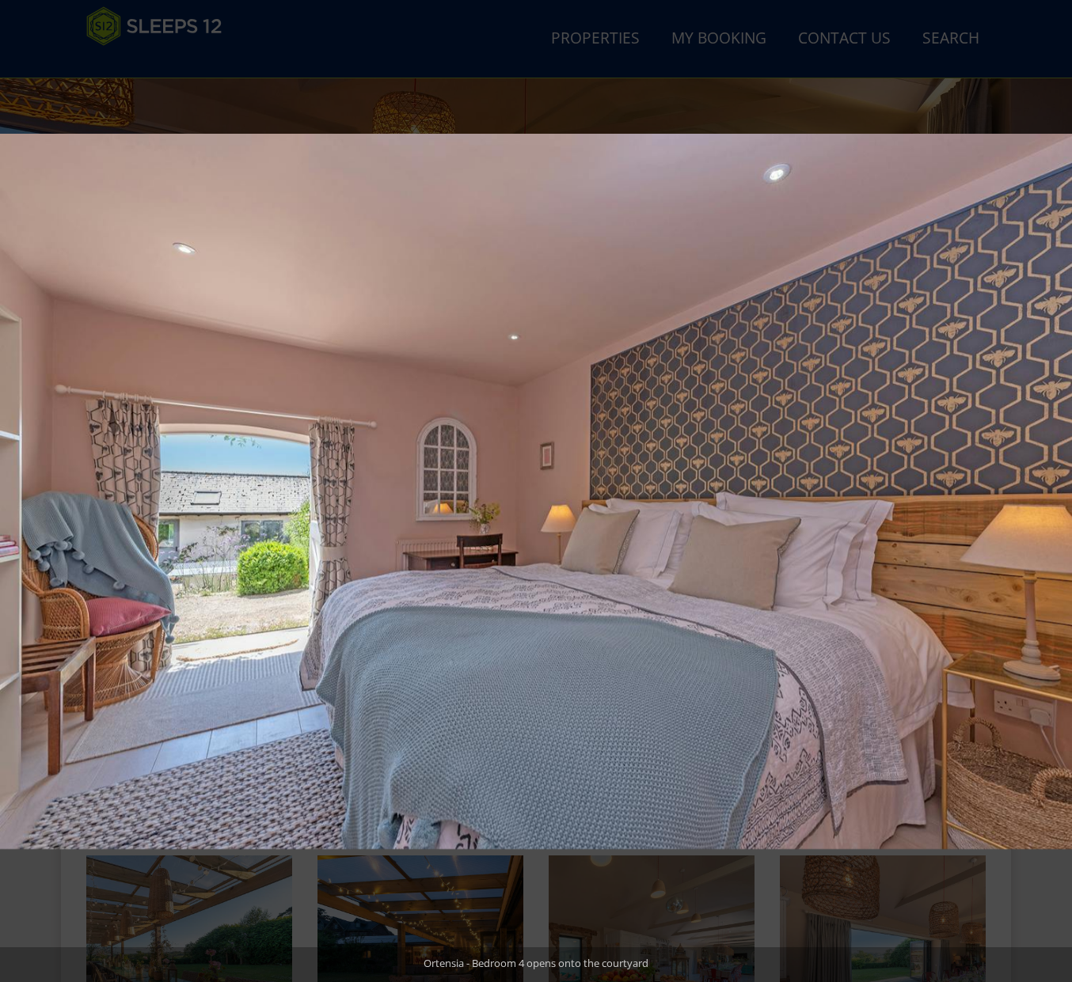
click at [1050, 480] on button at bounding box center [1043, 491] width 55 height 79
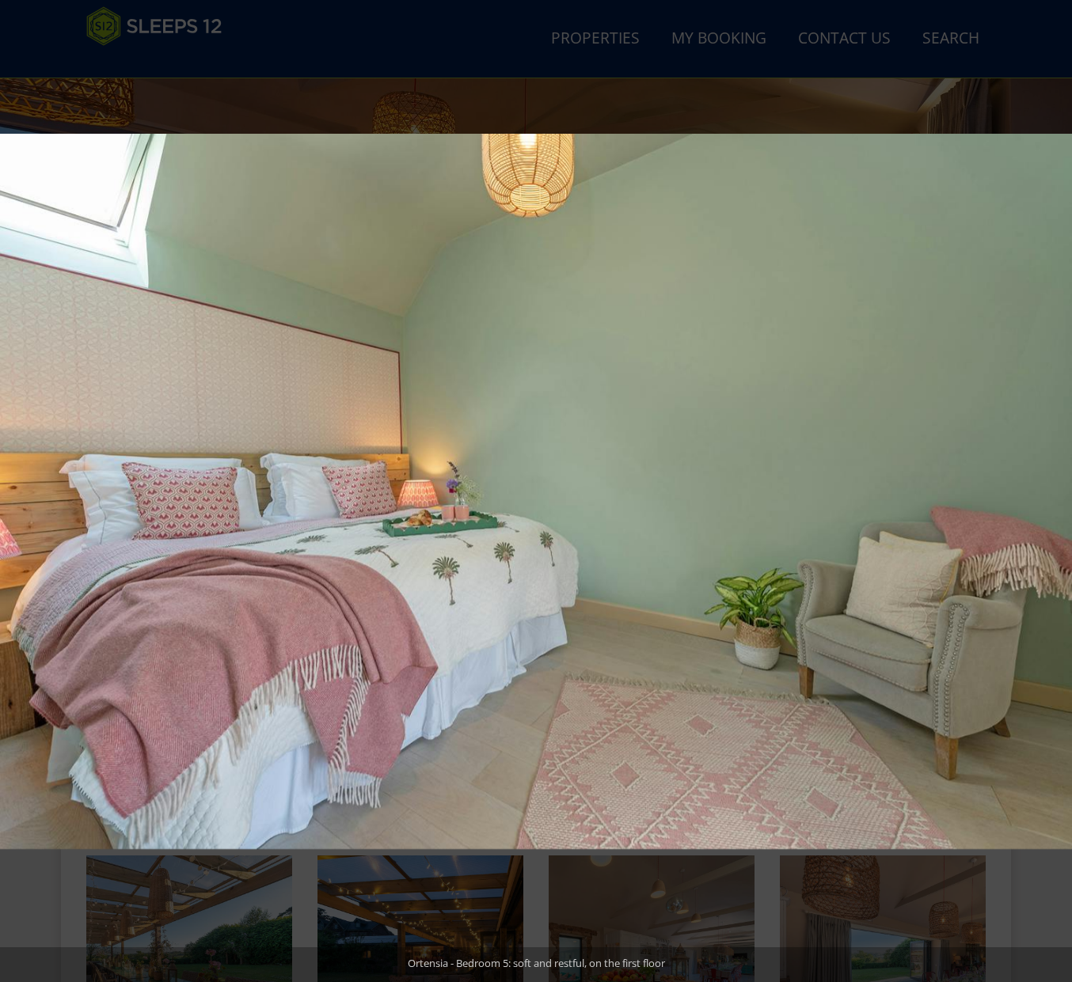
click at [1050, 480] on button at bounding box center [1043, 491] width 55 height 79
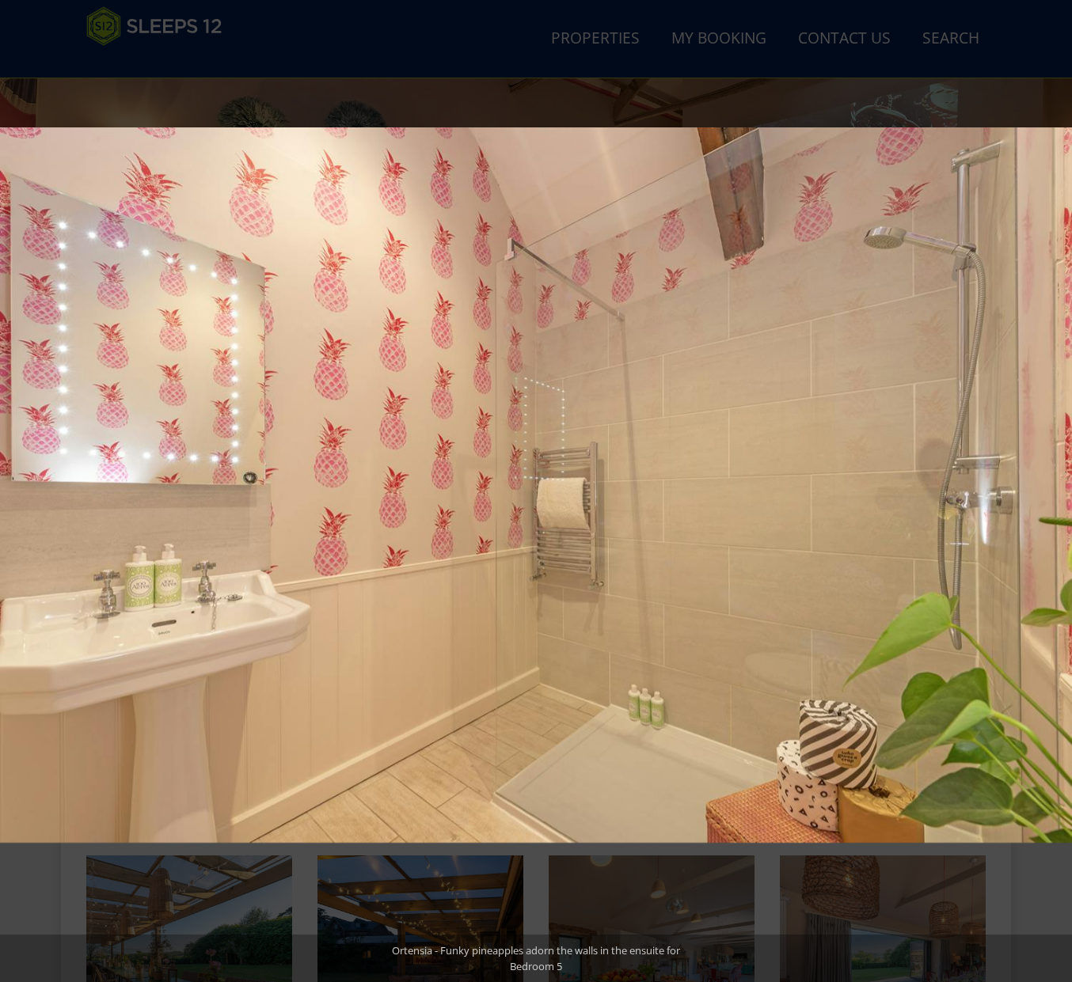
click at [1050, 480] on button at bounding box center [1043, 491] width 55 height 79
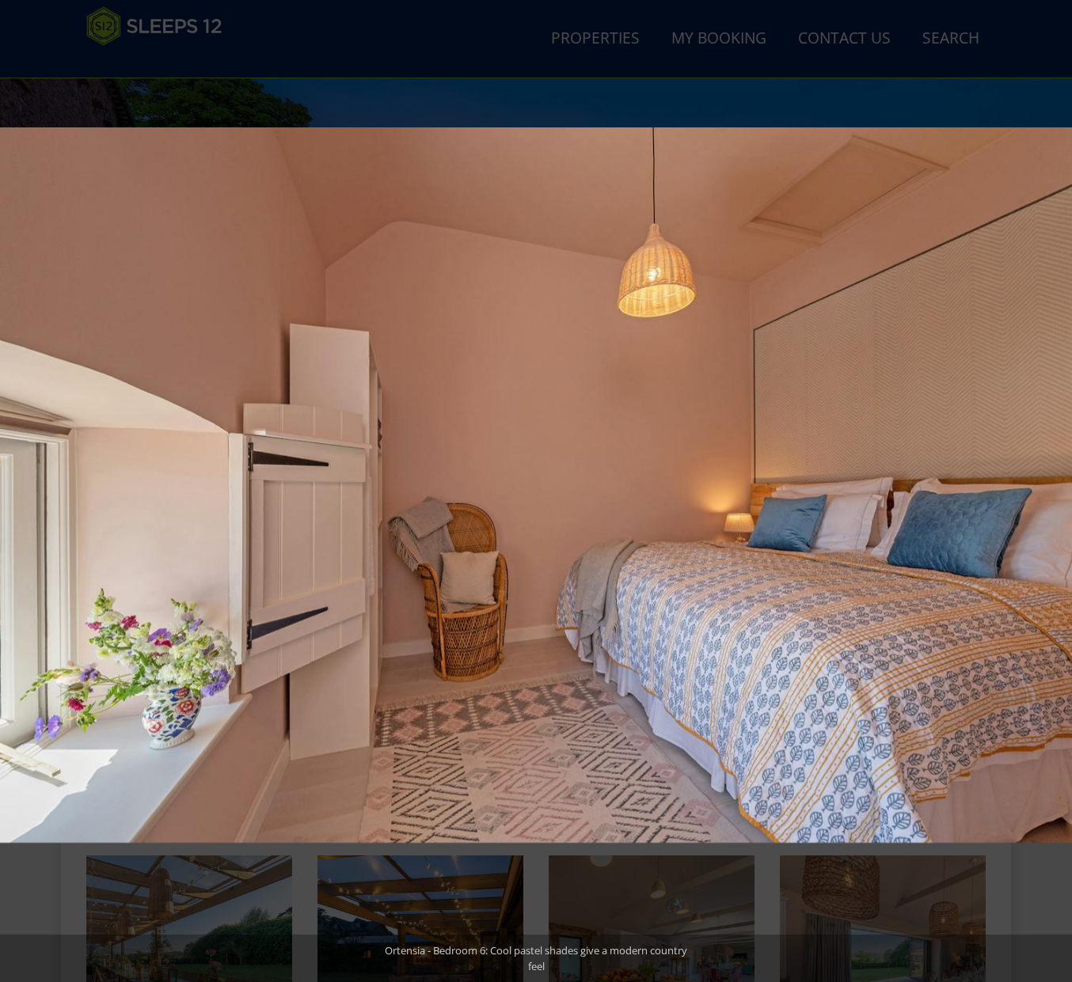
click at [1050, 480] on button at bounding box center [1043, 491] width 55 height 79
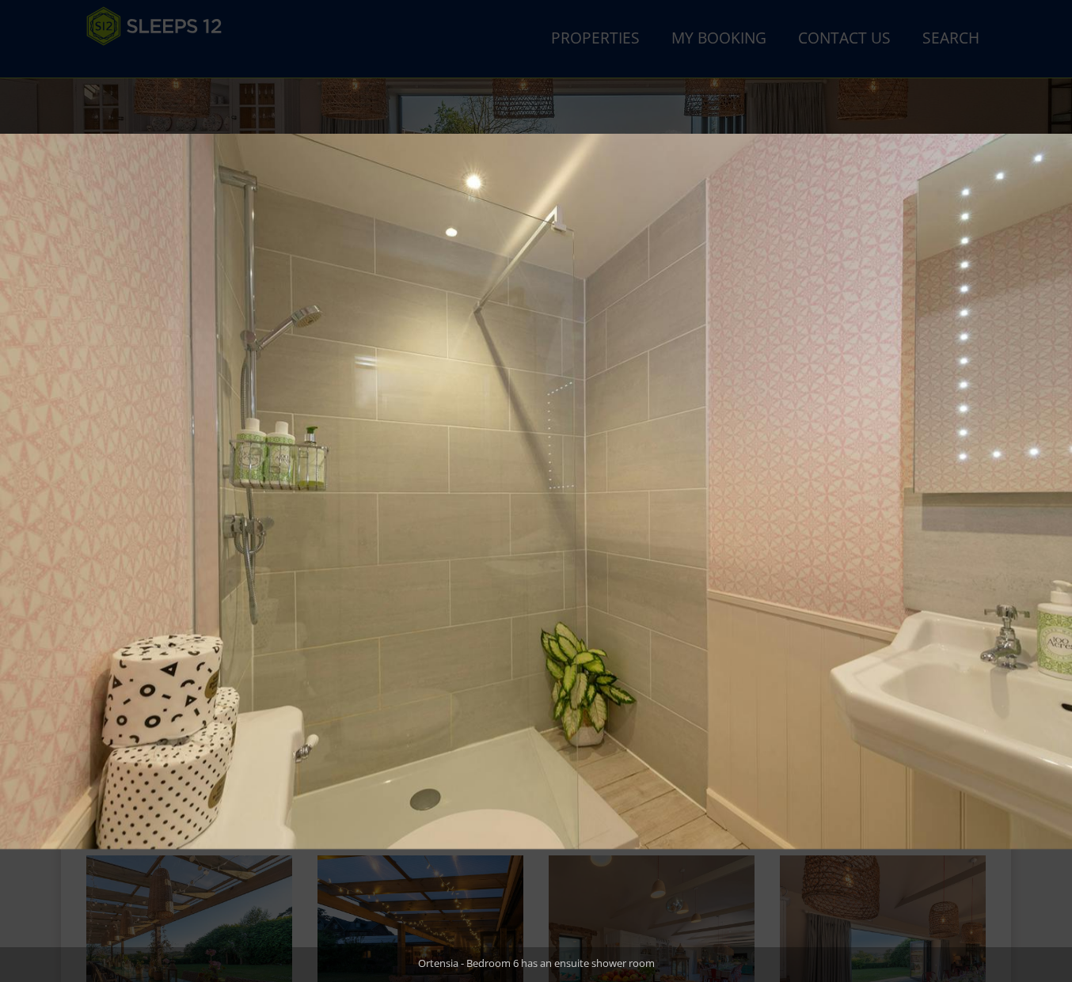
click at [1050, 480] on button at bounding box center [1043, 491] width 55 height 79
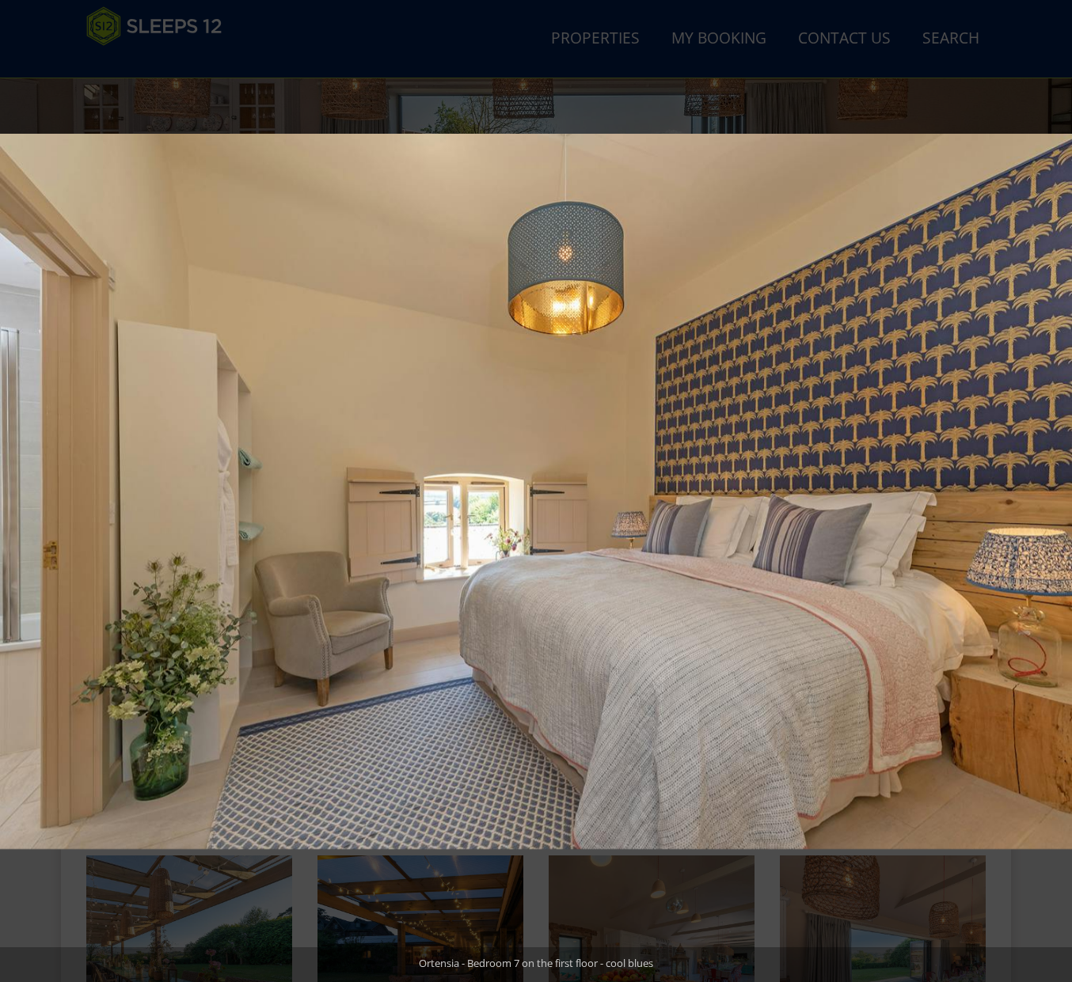
click at [1050, 480] on button at bounding box center [1043, 491] width 55 height 79
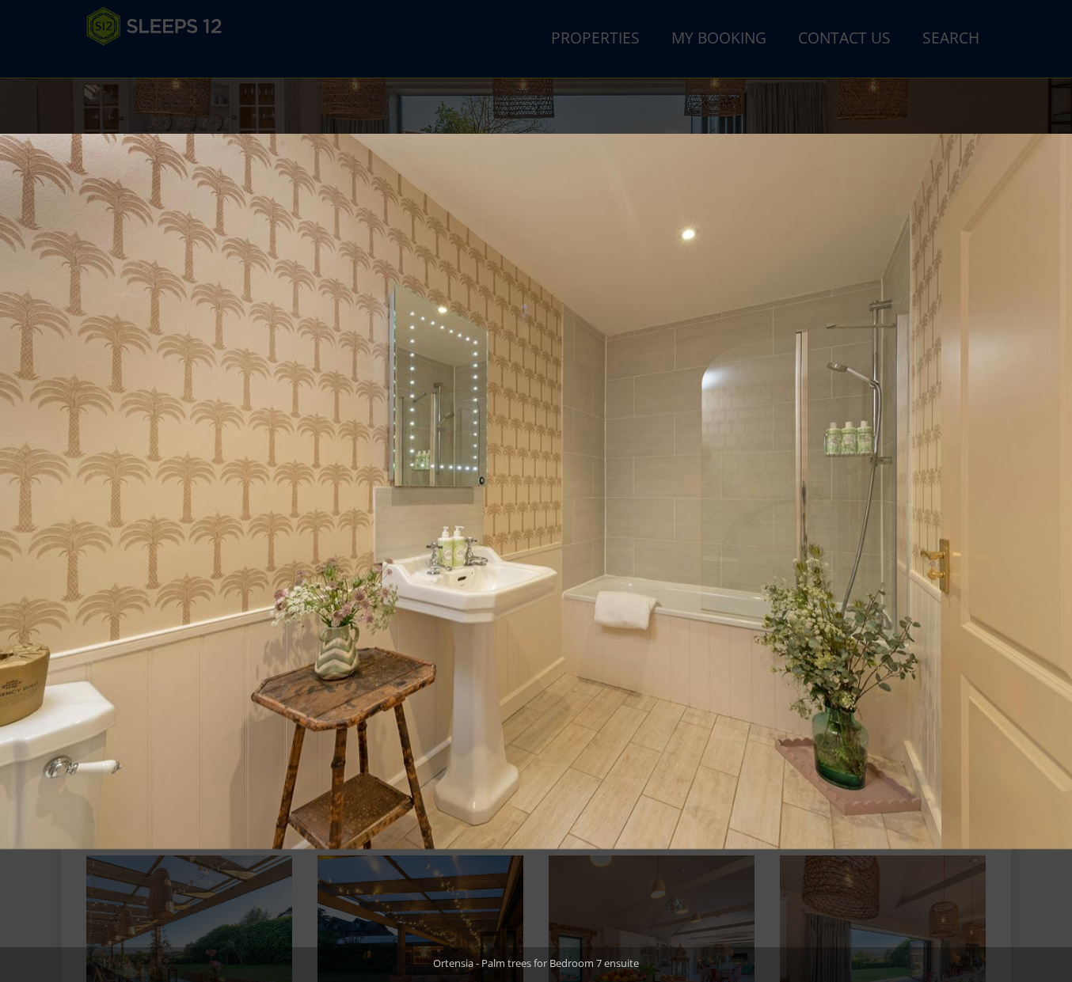
click at [1050, 480] on button at bounding box center [1043, 491] width 55 height 79
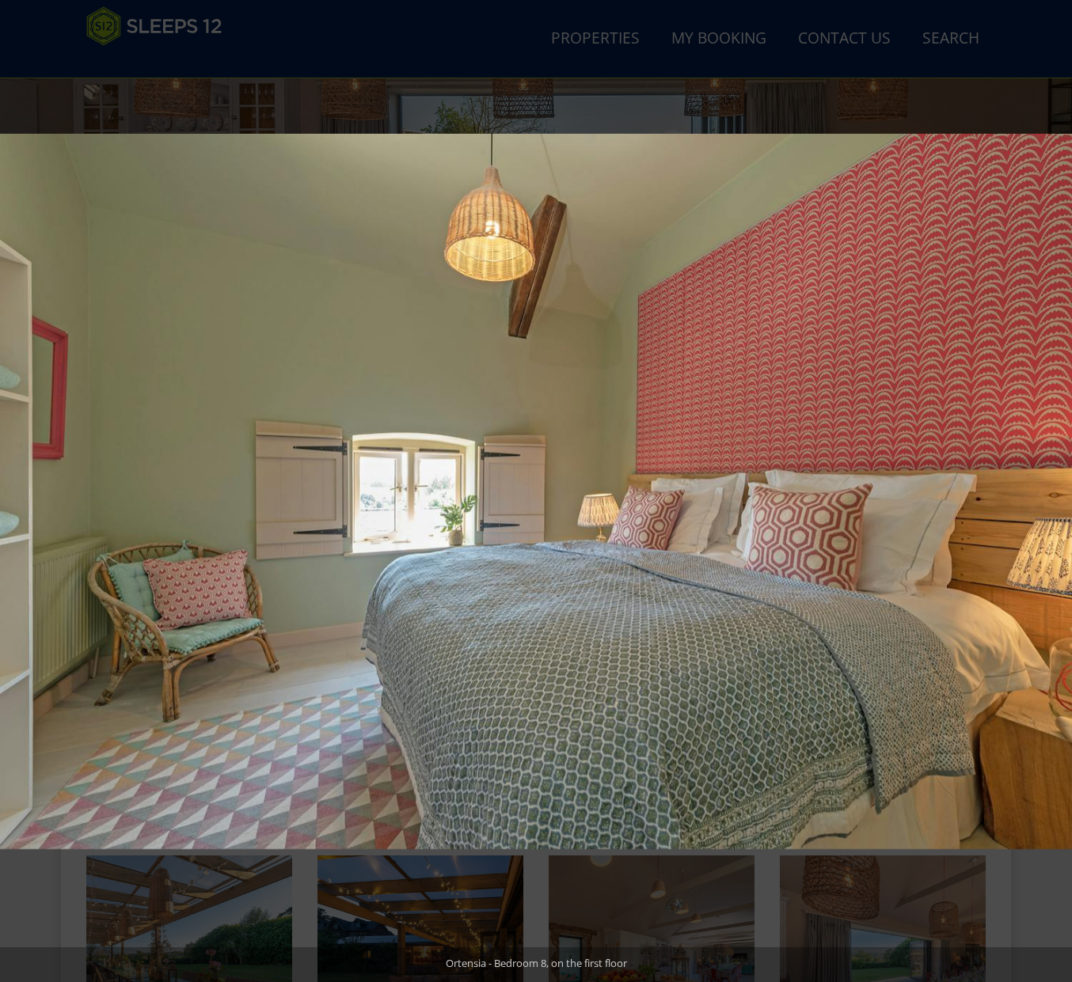
click at [1050, 480] on button at bounding box center [1043, 491] width 55 height 79
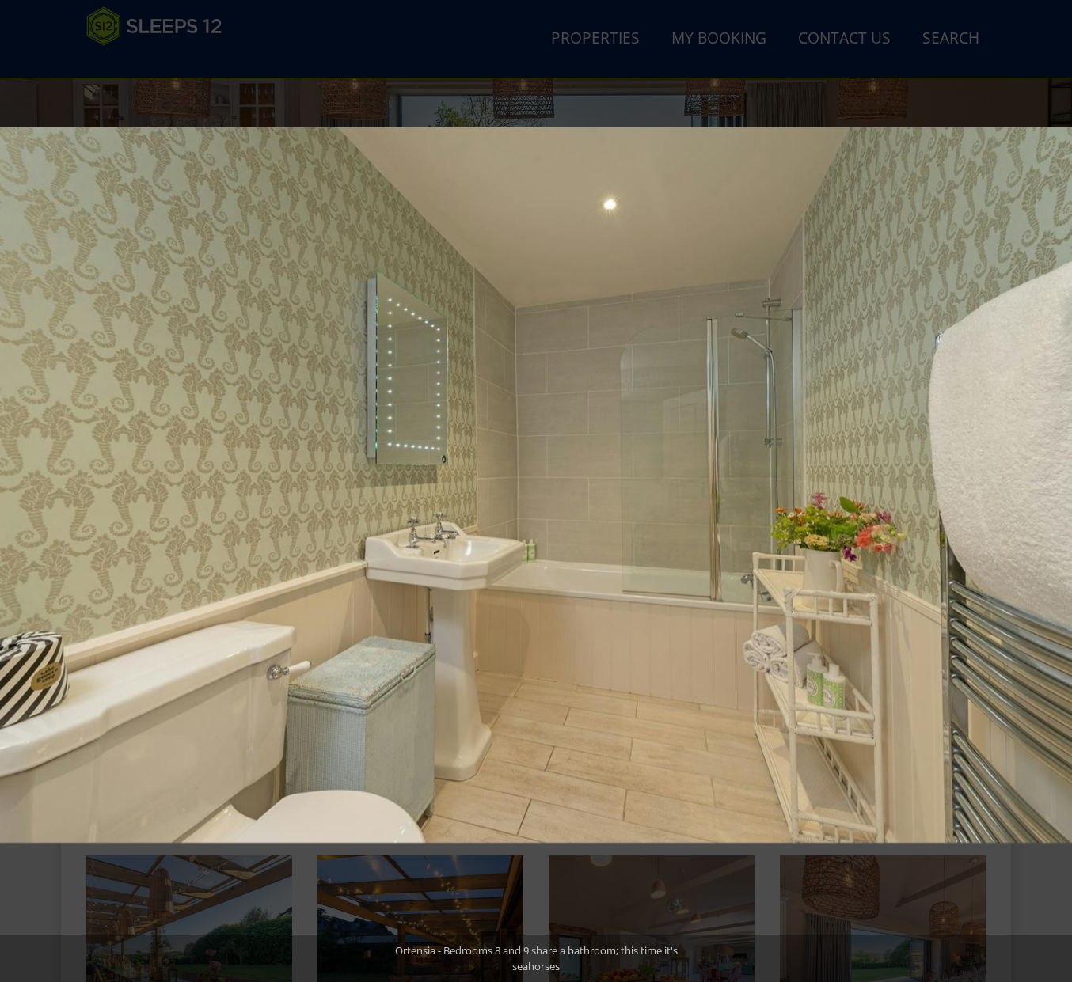
click at [1050, 480] on button at bounding box center [1043, 491] width 55 height 79
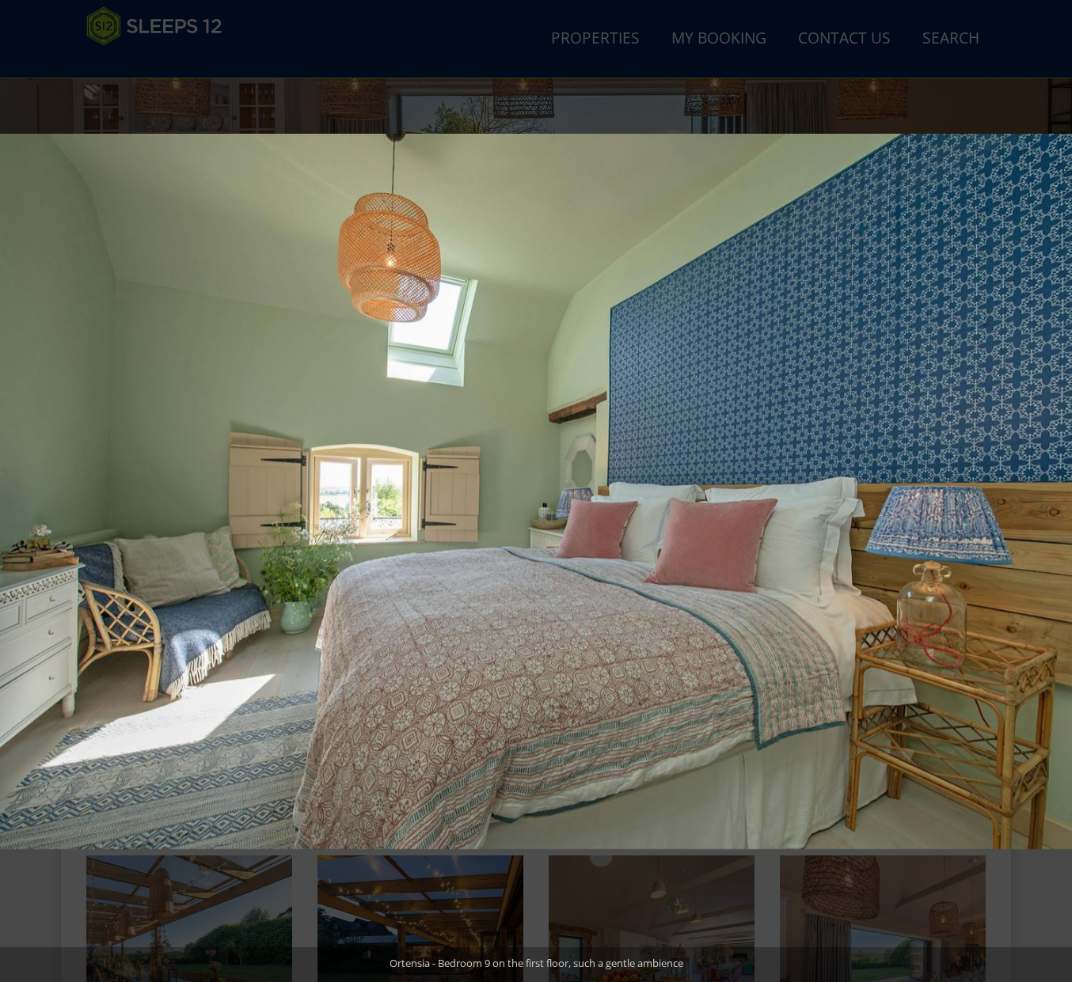
click at [1050, 480] on button at bounding box center [1043, 491] width 55 height 79
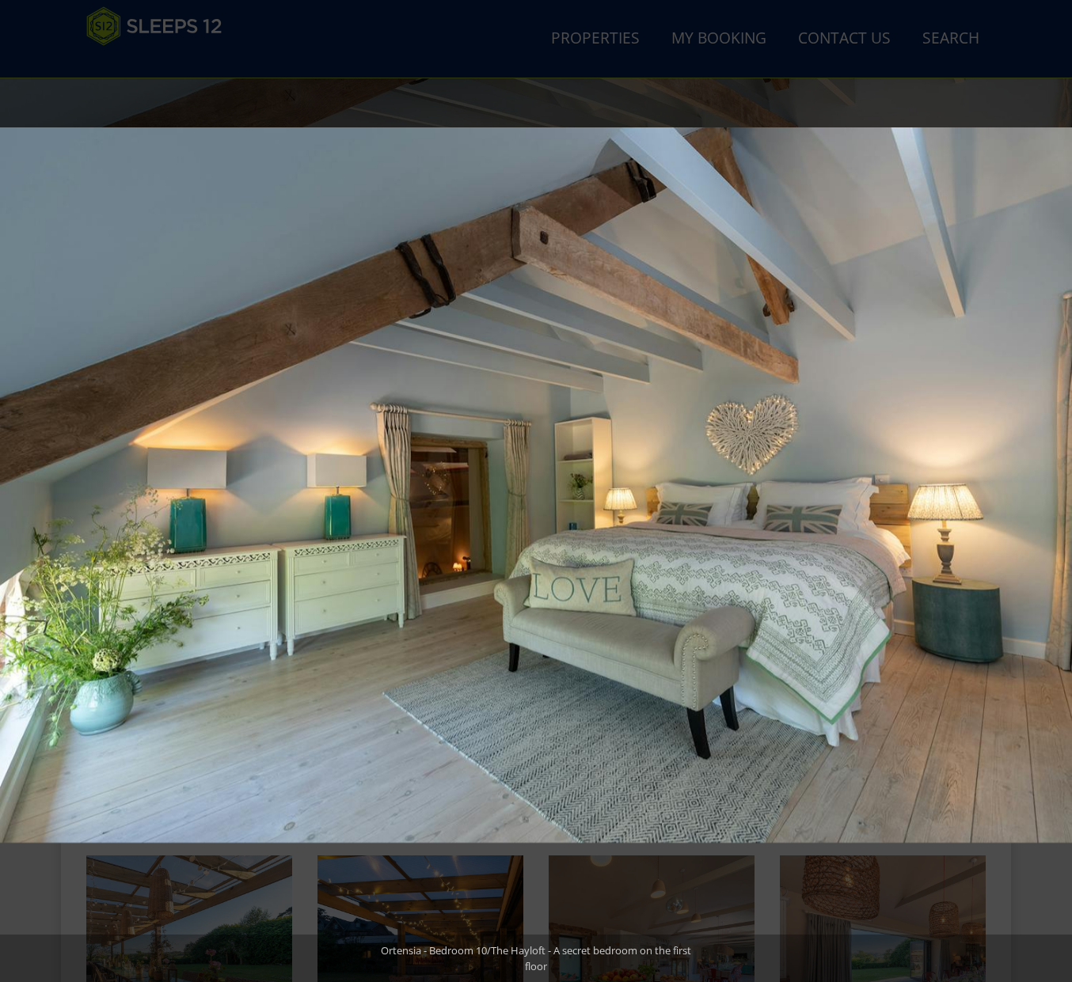
click at [1050, 480] on button at bounding box center [1043, 491] width 55 height 79
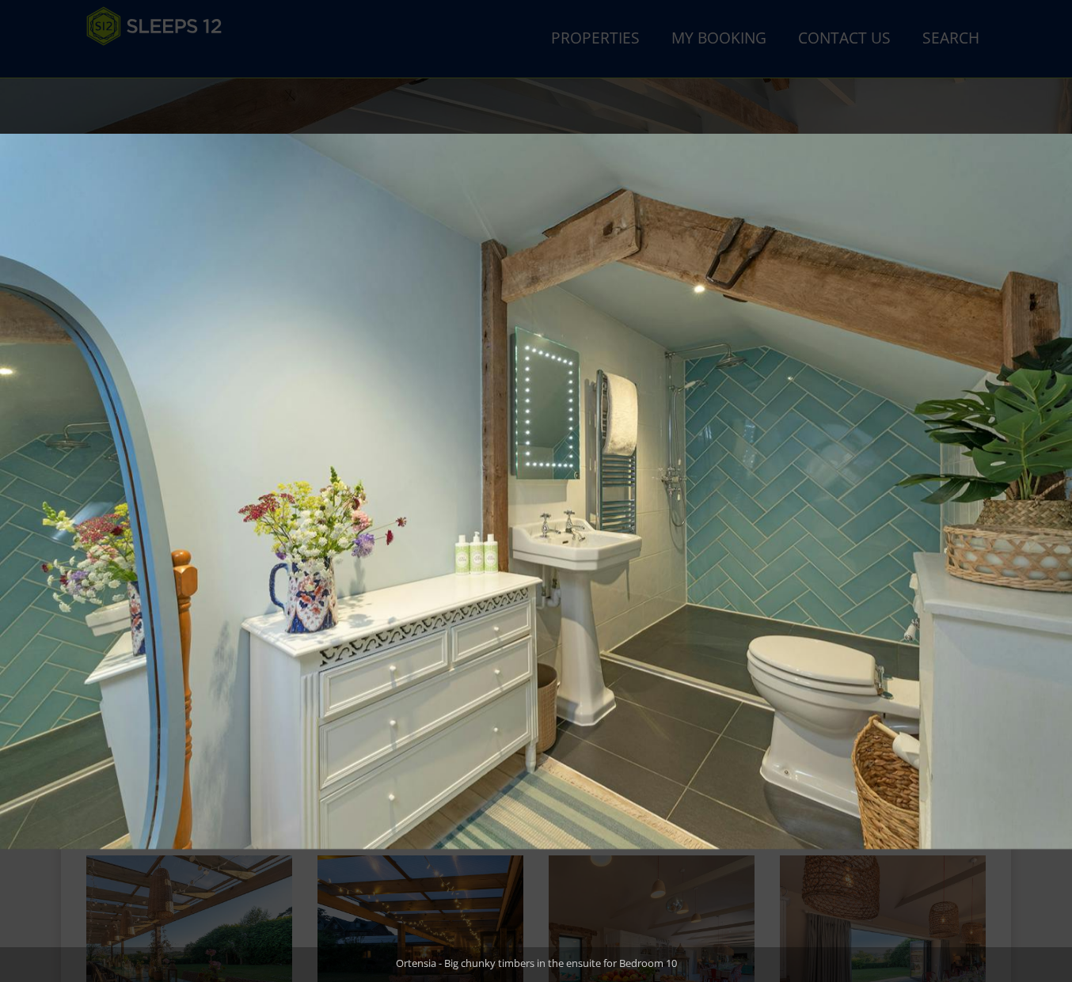
click at [1050, 480] on button at bounding box center [1043, 491] width 55 height 79
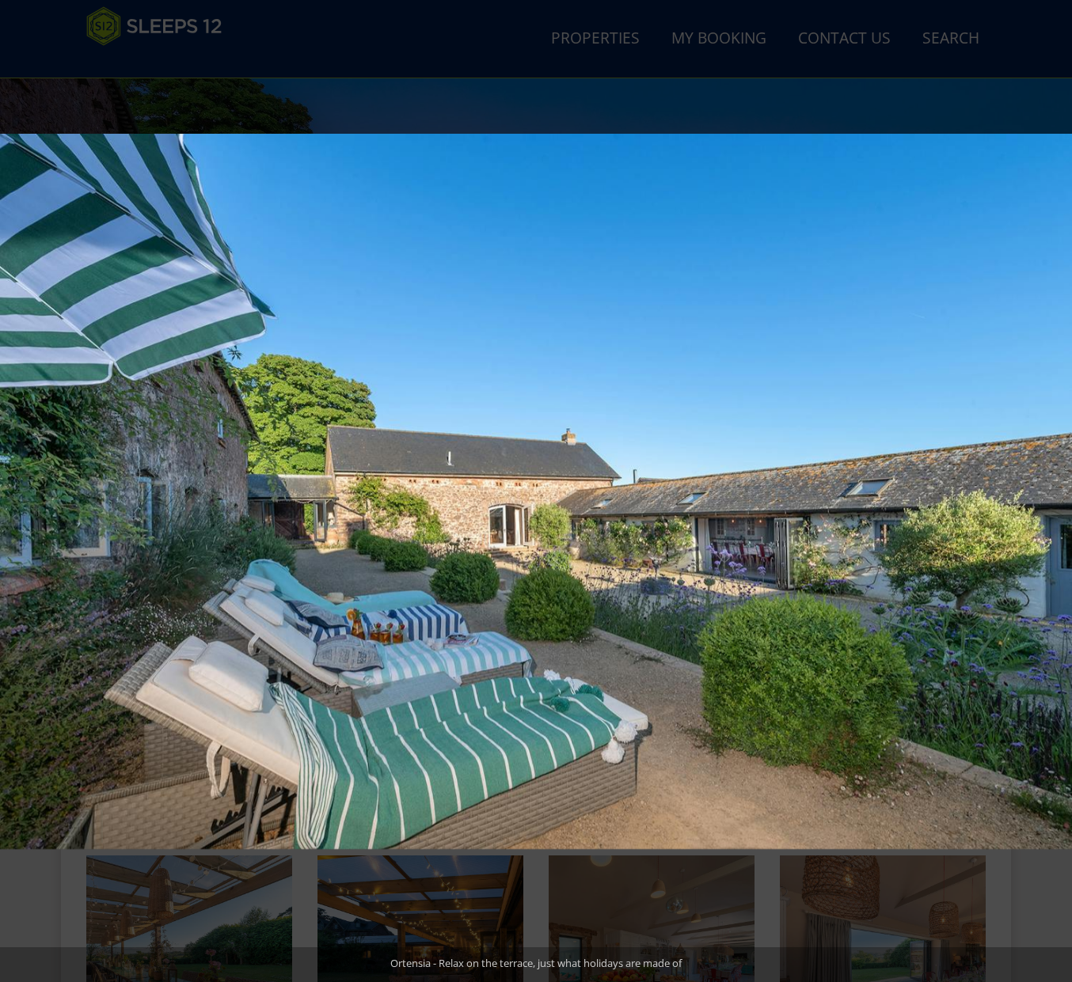
click at [1050, 480] on button at bounding box center [1043, 491] width 55 height 79
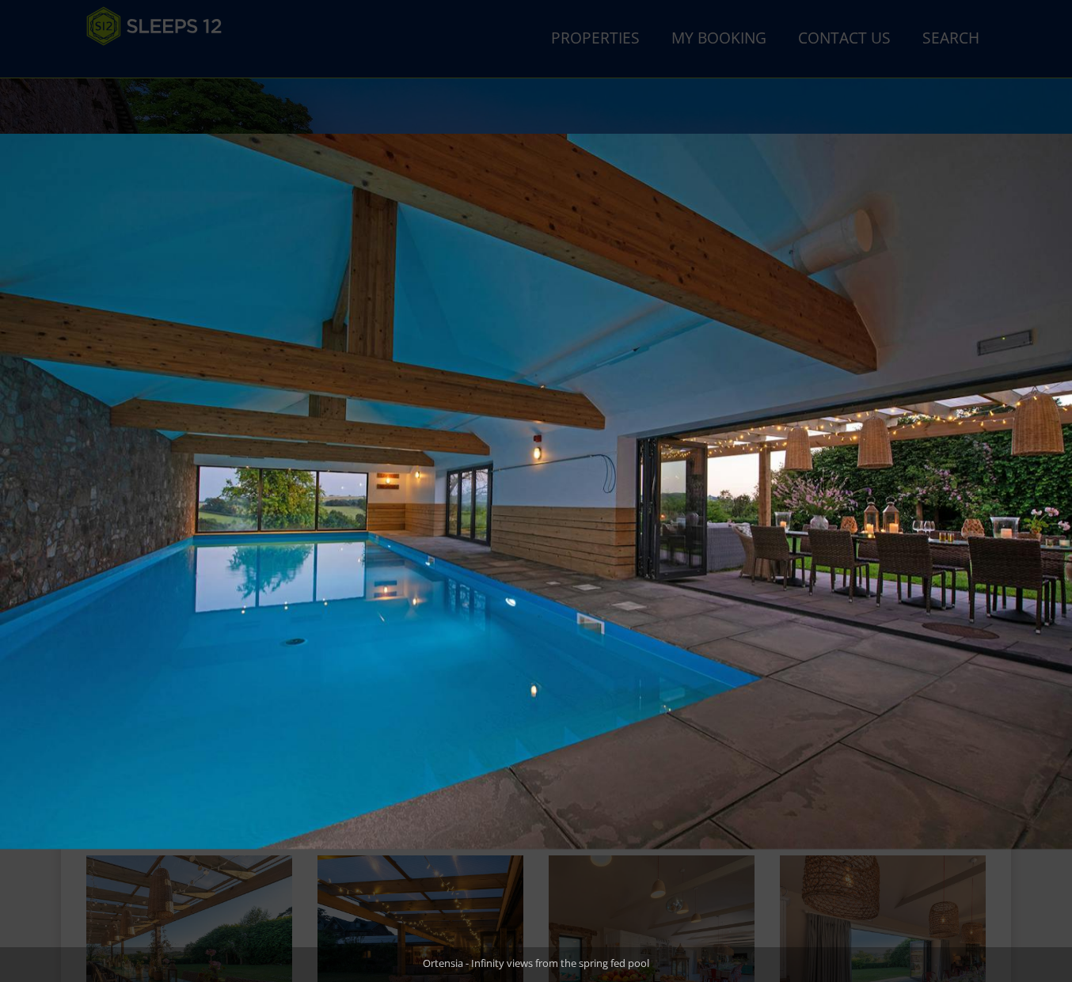
click at [1050, 480] on button at bounding box center [1043, 491] width 55 height 79
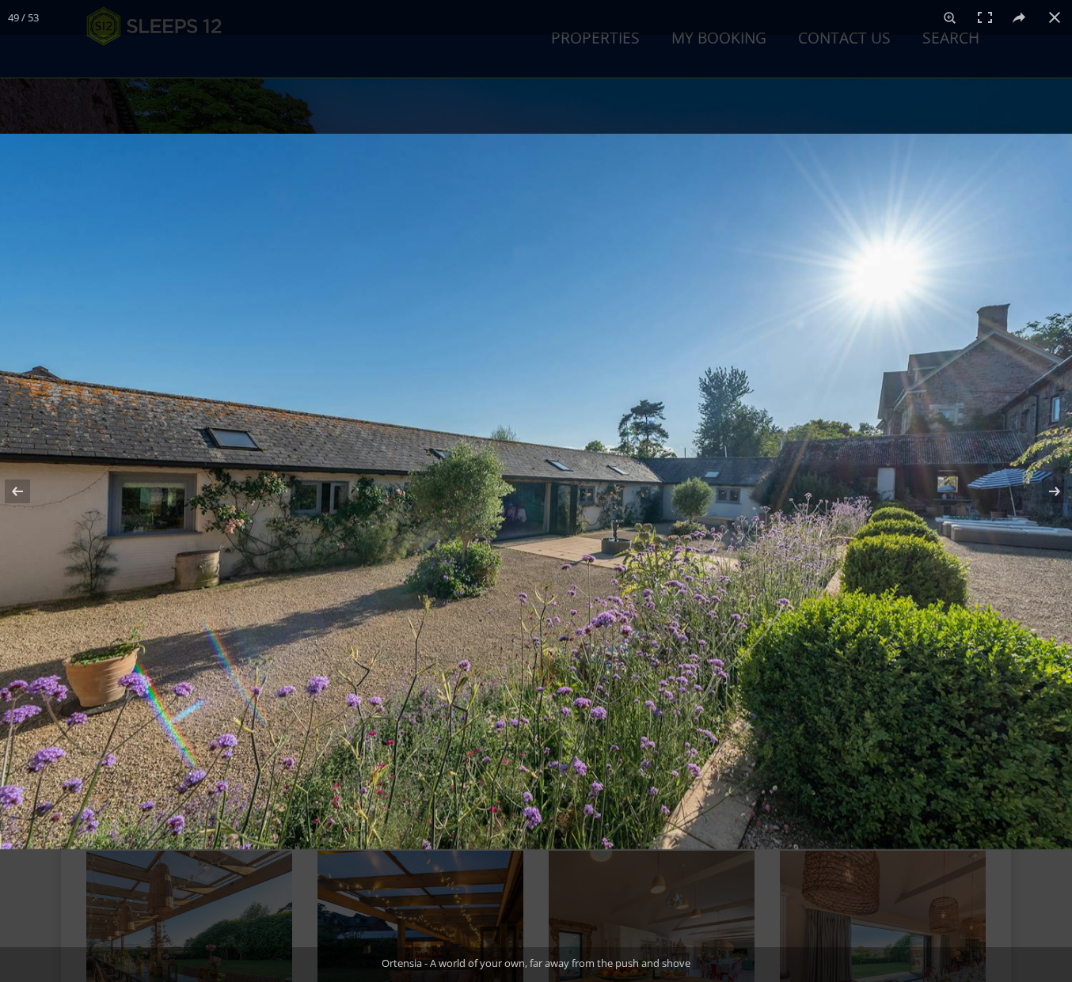
scroll to position [165, 0]
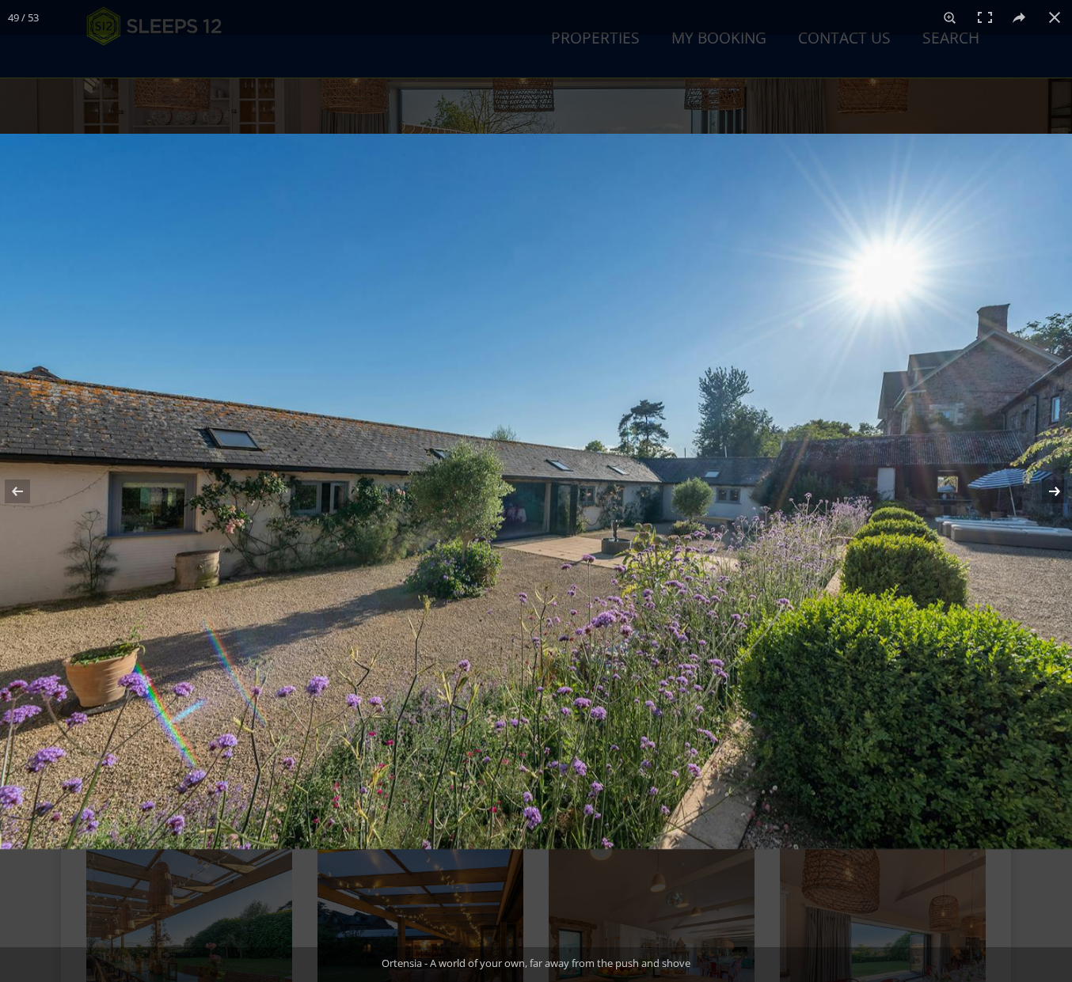
click at [1054, 492] on button at bounding box center [1043, 491] width 55 height 79
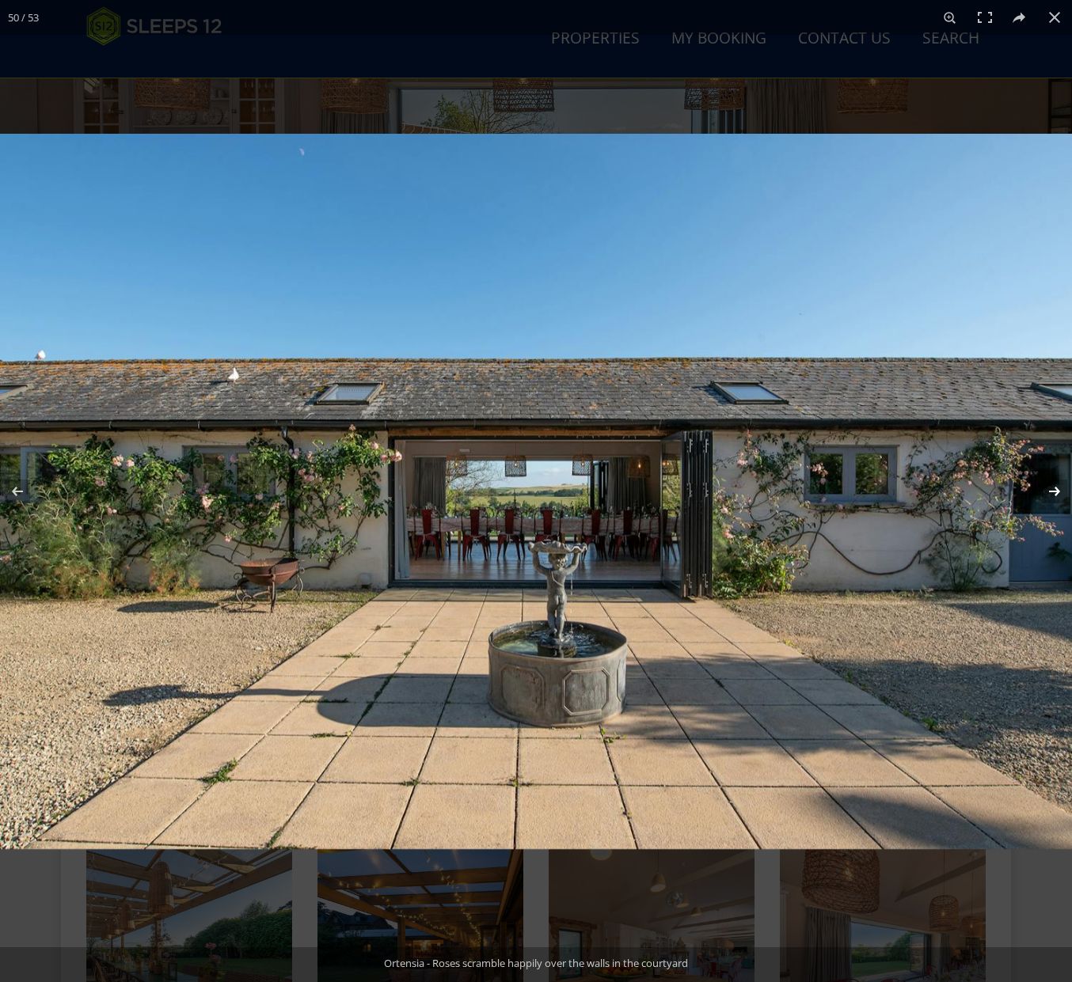
click at [1054, 492] on button at bounding box center [1043, 491] width 55 height 79
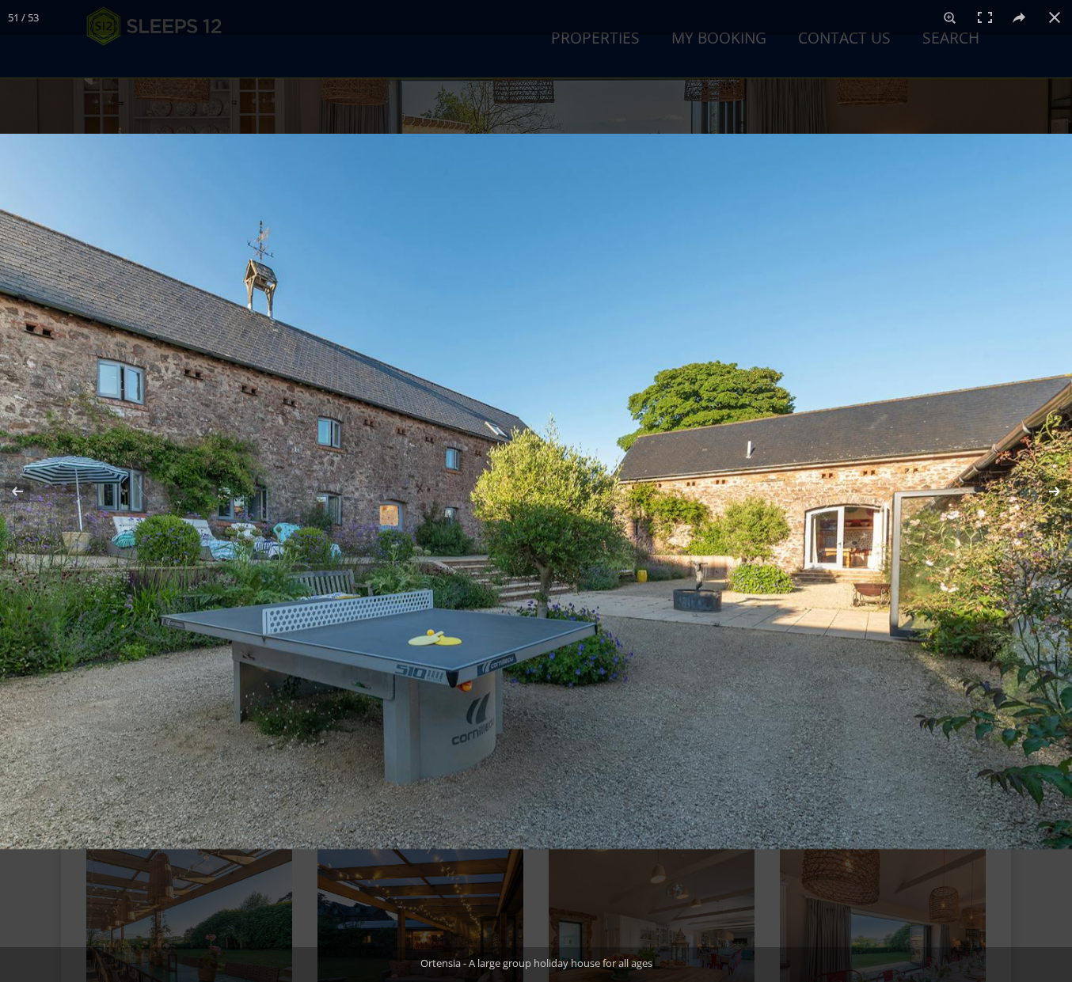
scroll to position [175, 0]
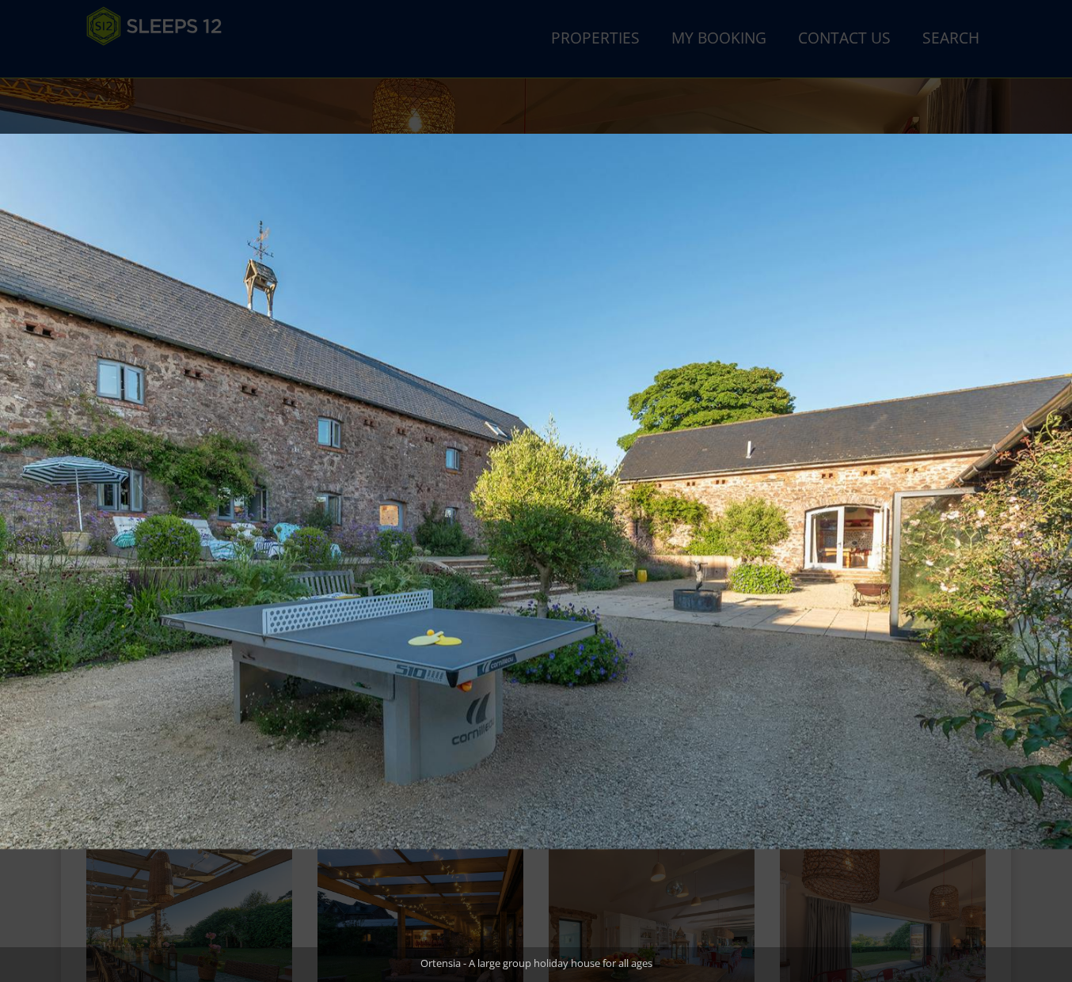
click at [1054, 492] on button at bounding box center [1043, 491] width 55 height 79
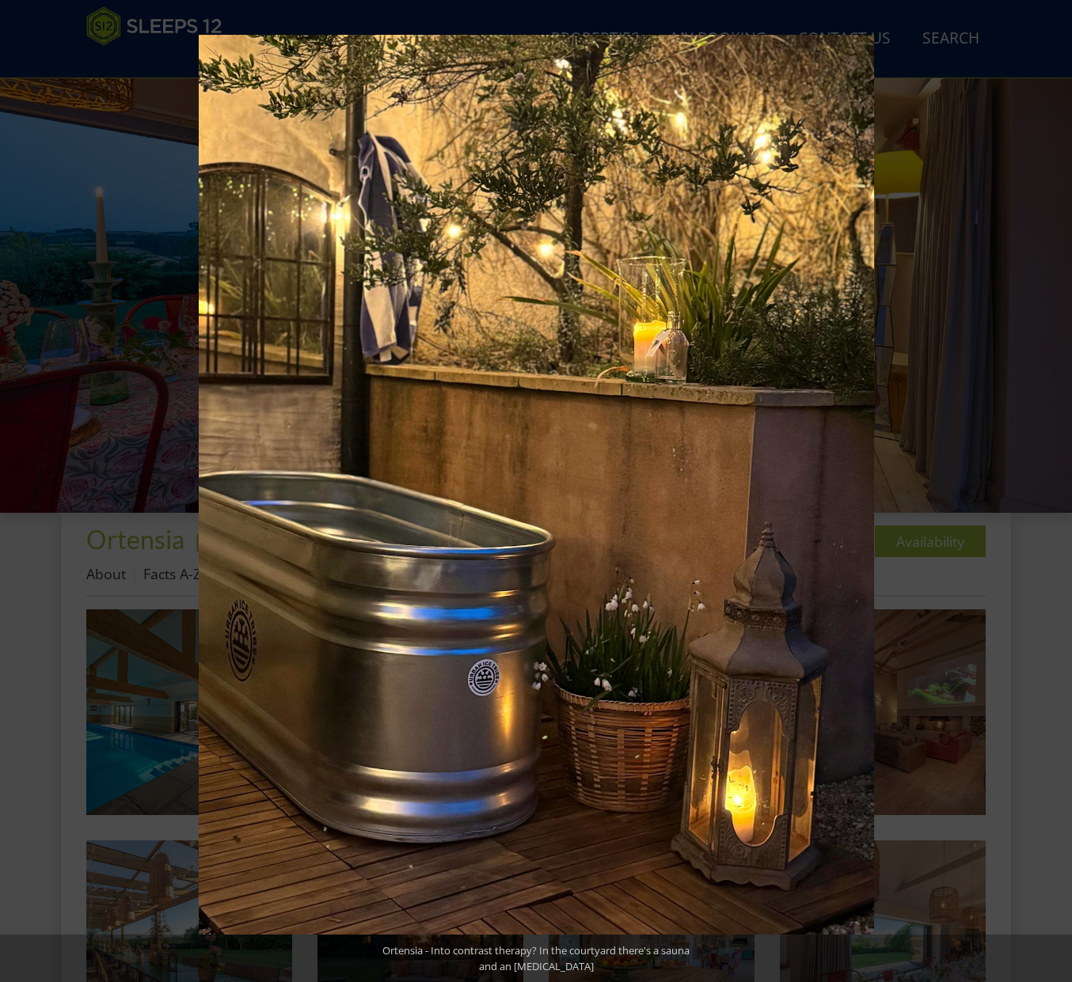
click at [1054, 492] on button at bounding box center [1043, 491] width 55 height 79
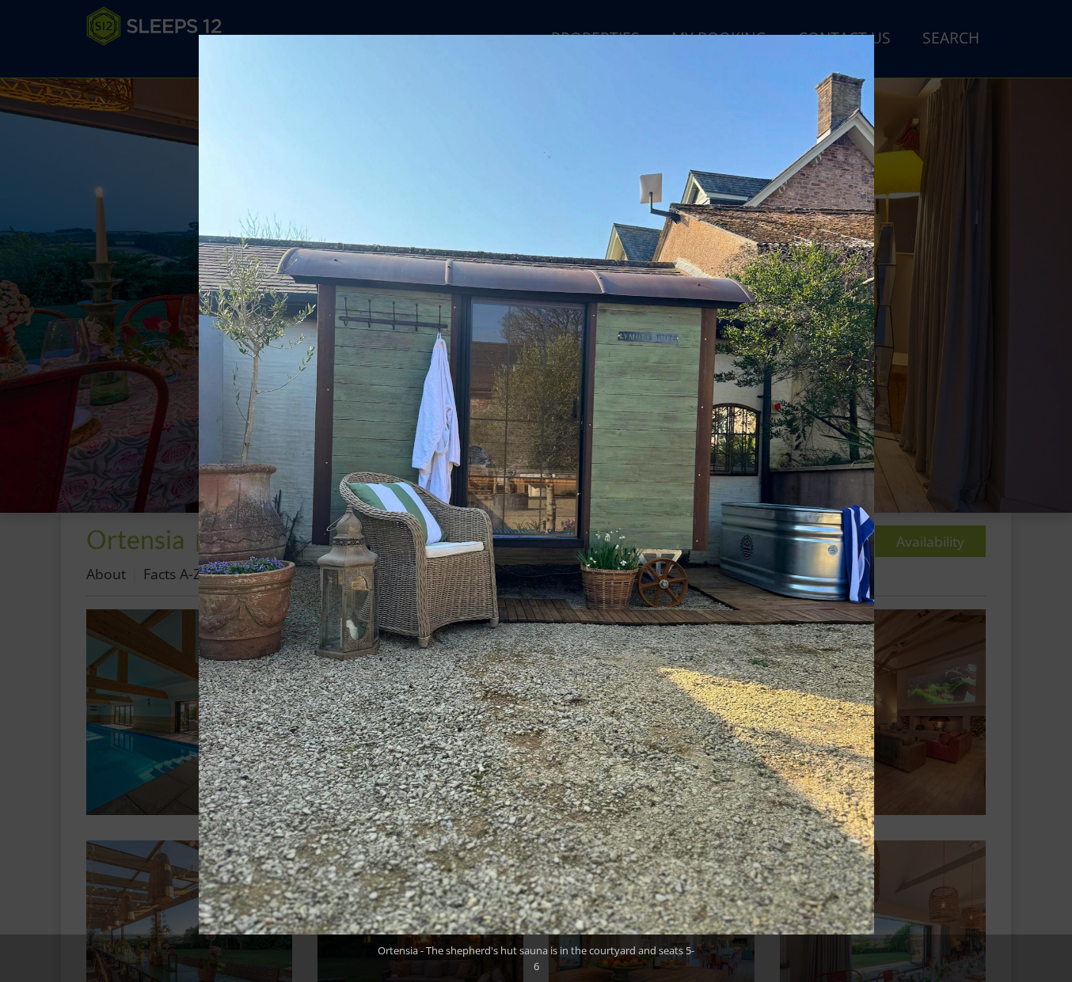
scroll to position [176, 0]
click at [1054, 492] on button at bounding box center [1043, 491] width 55 height 79
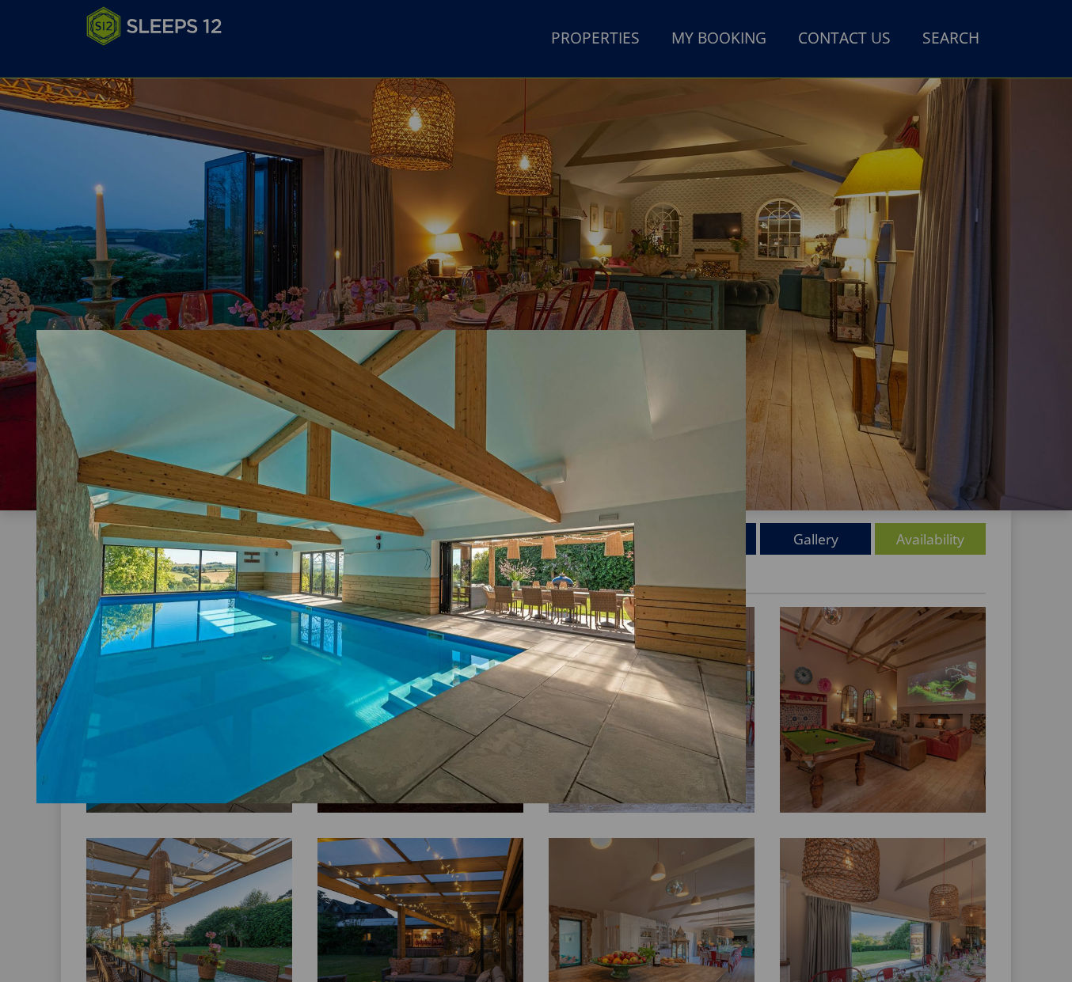
scroll to position [180, 0]
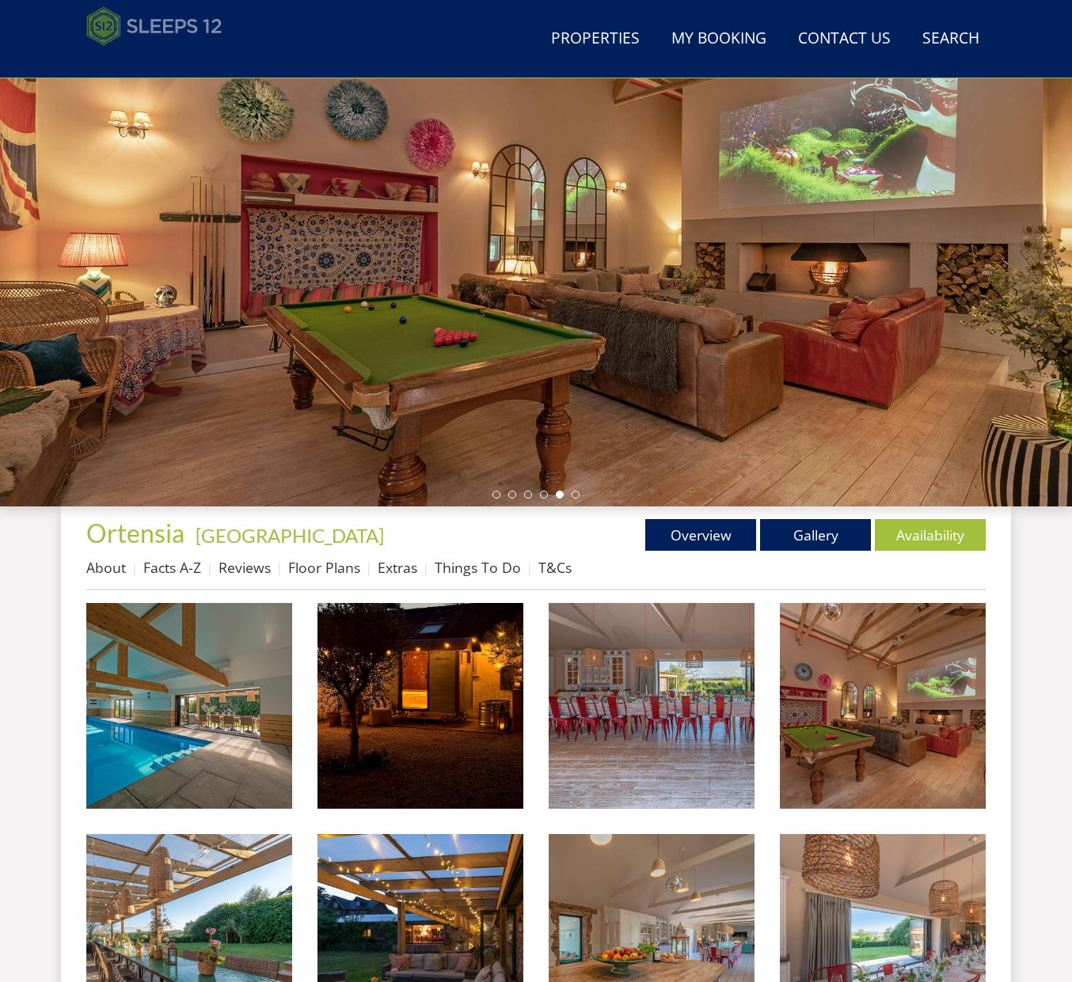
click at [95, 25] on img at bounding box center [154, 26] width 136 height 40
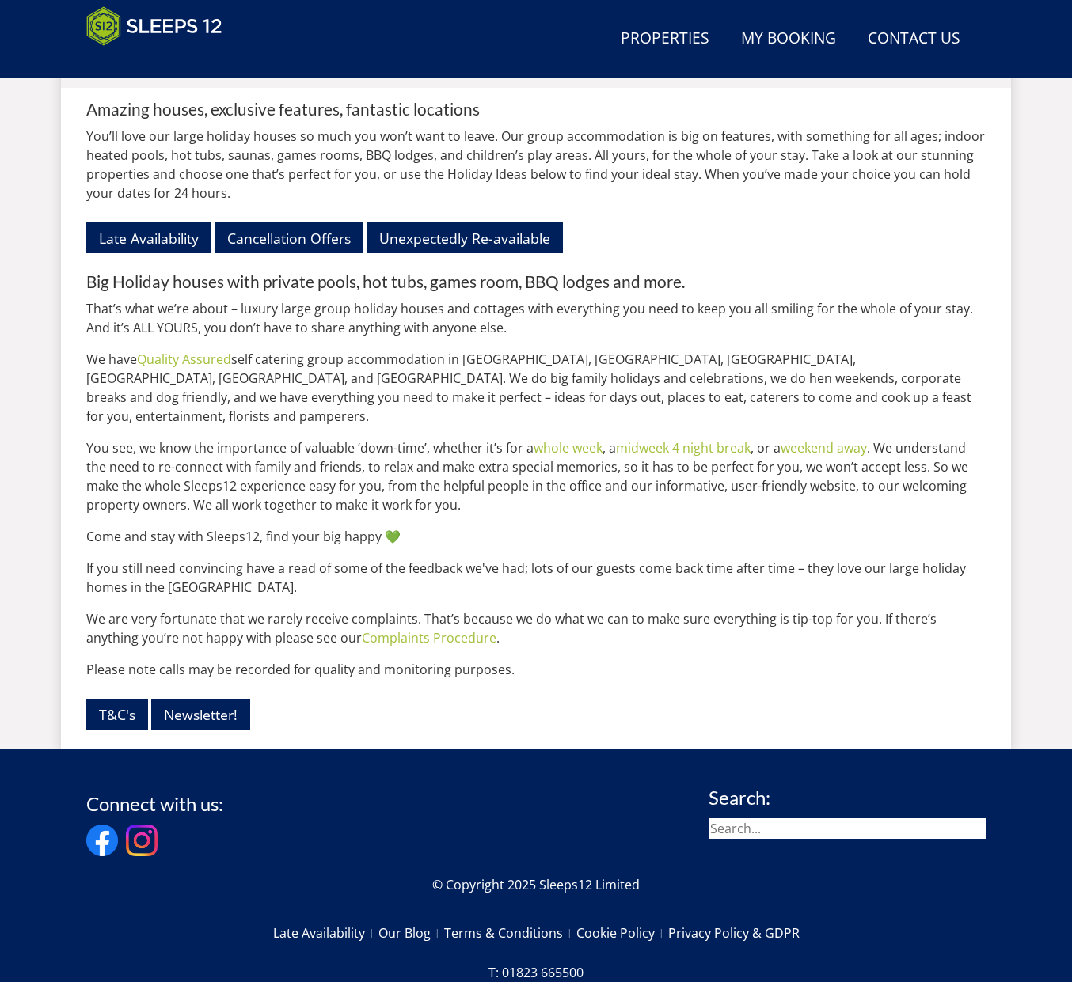
scroll to position [1877, 0]
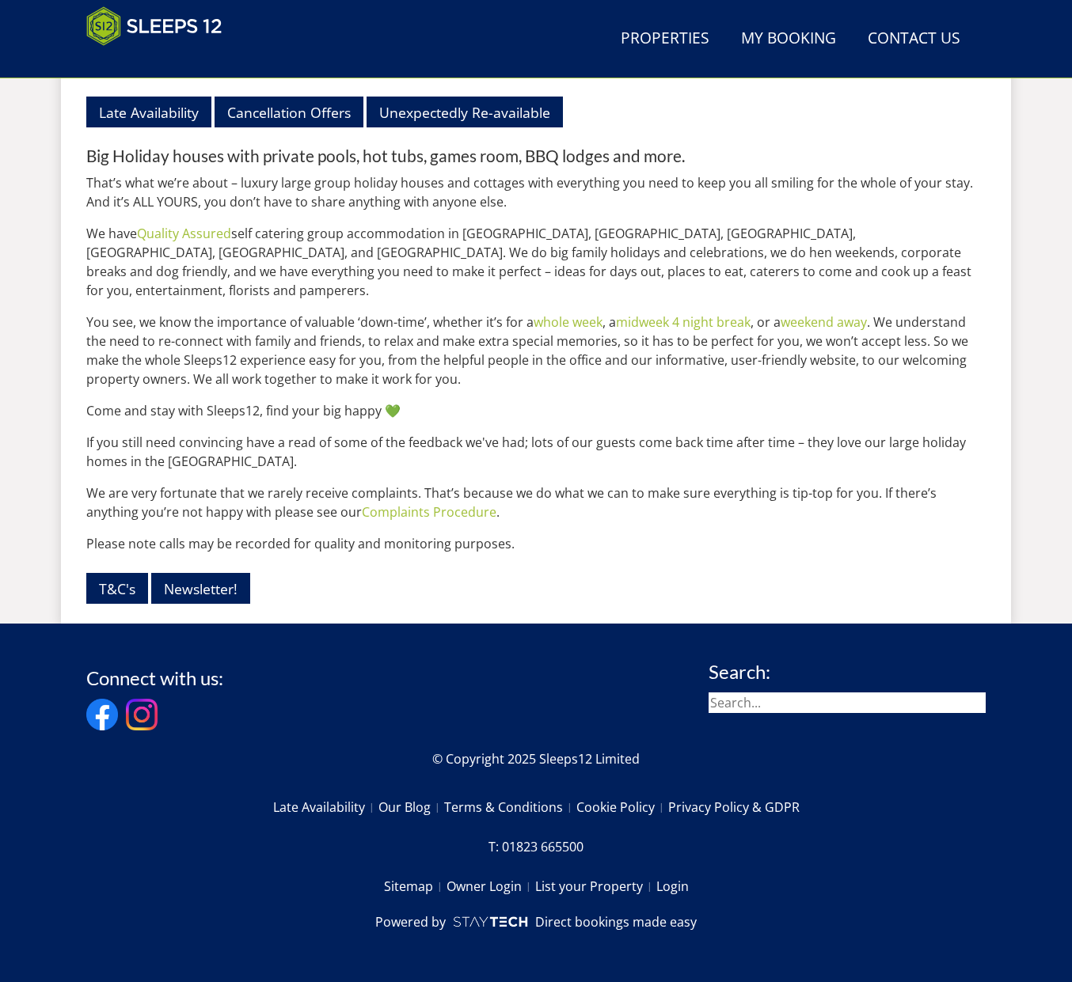
click at [780, 700] on input "search" at bounding box center [846, 703] width 277 height 21
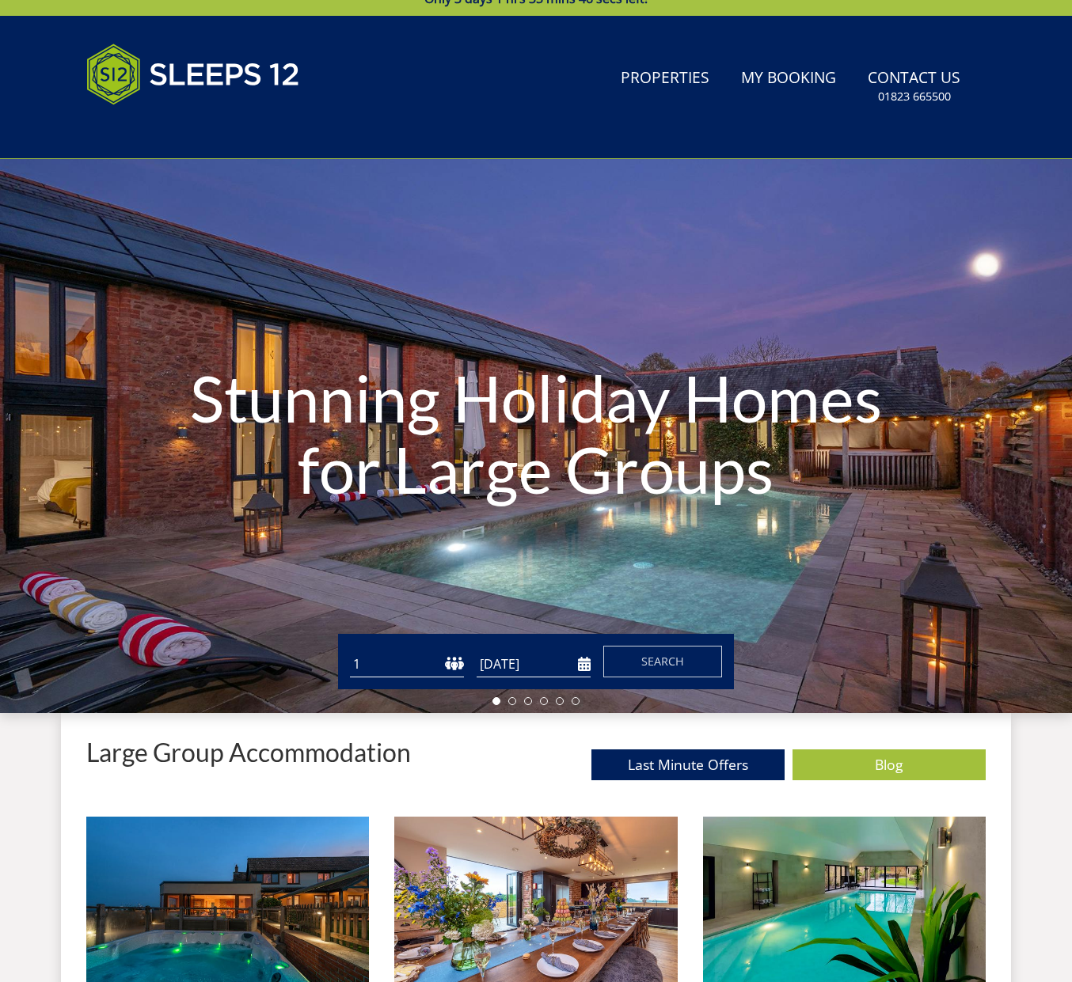
scroll to position [0, 0]
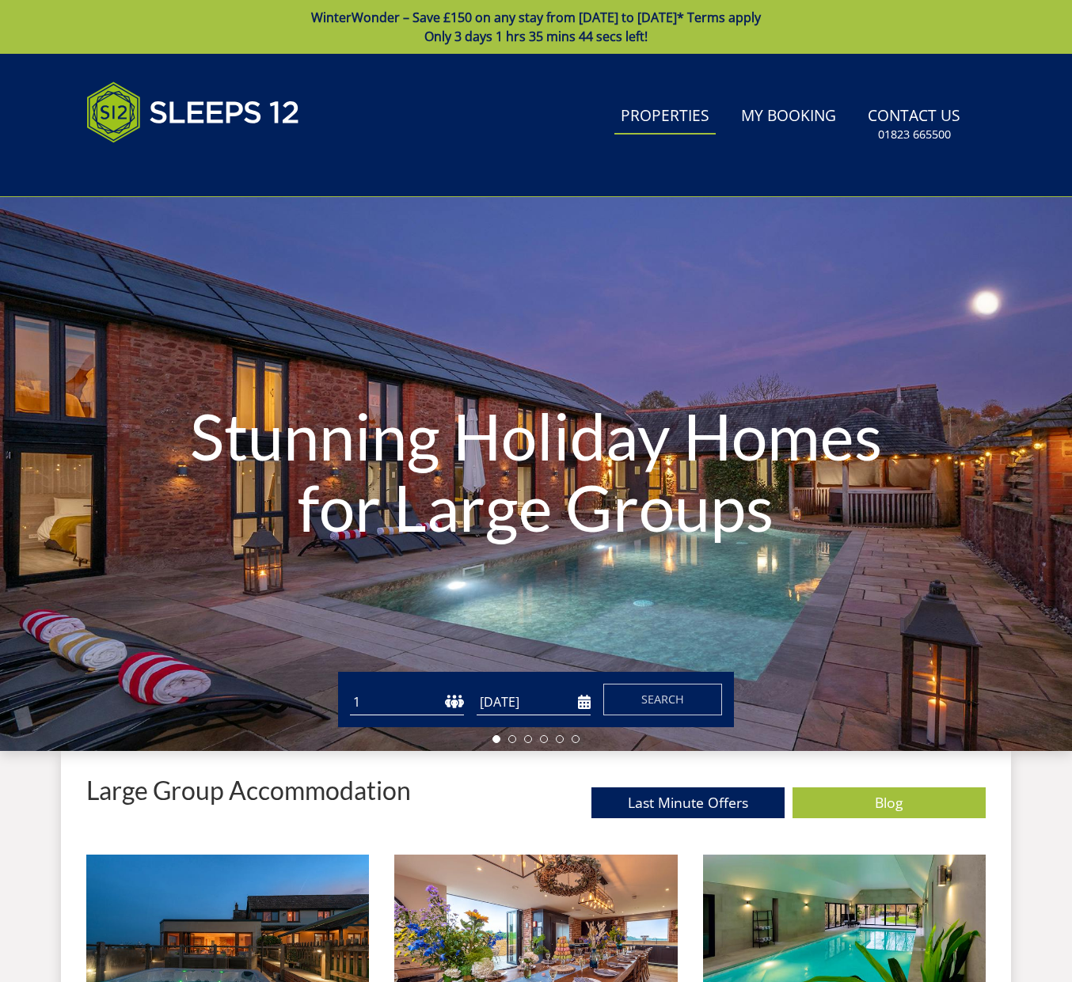
click at [673, 130] on link "Properties" at bounding box center [664, 117] width 101 height 36
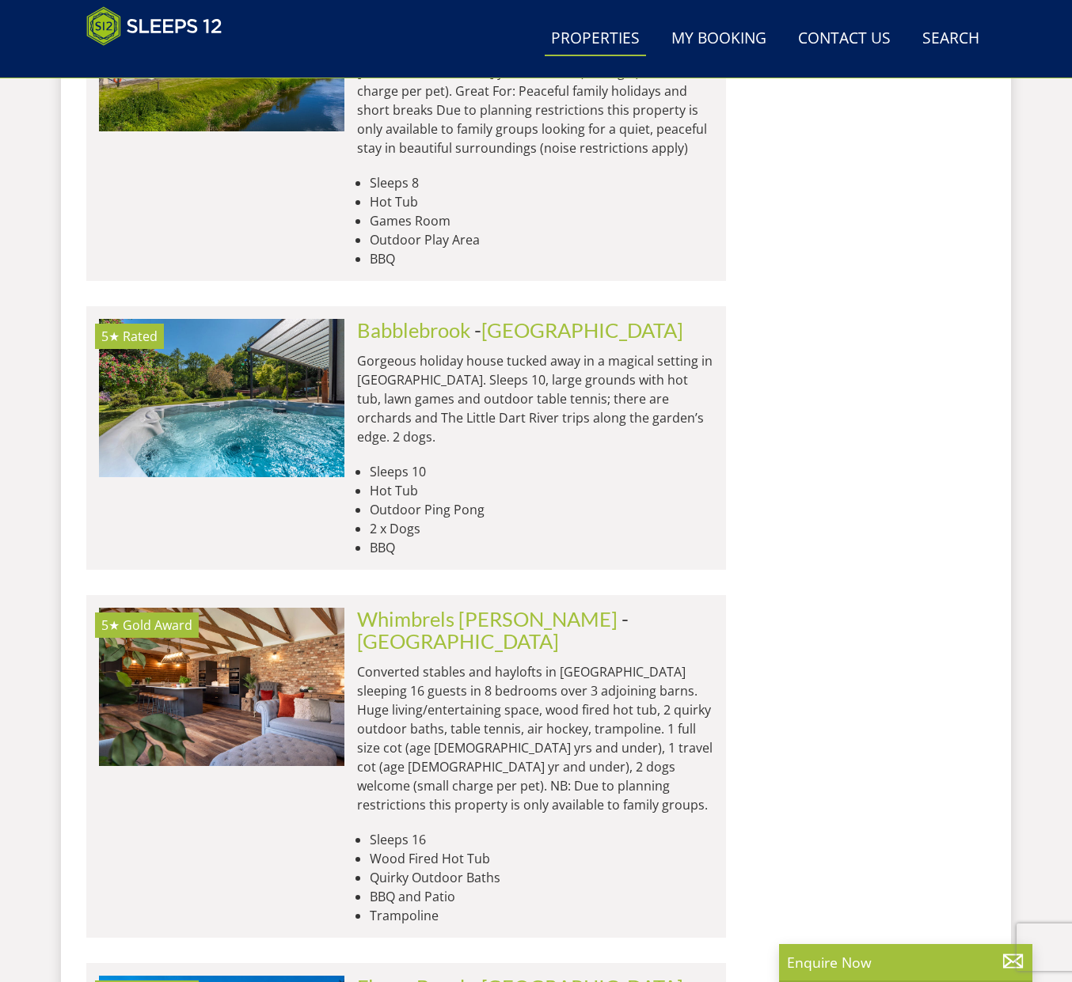
scroll to position [4433, 0]
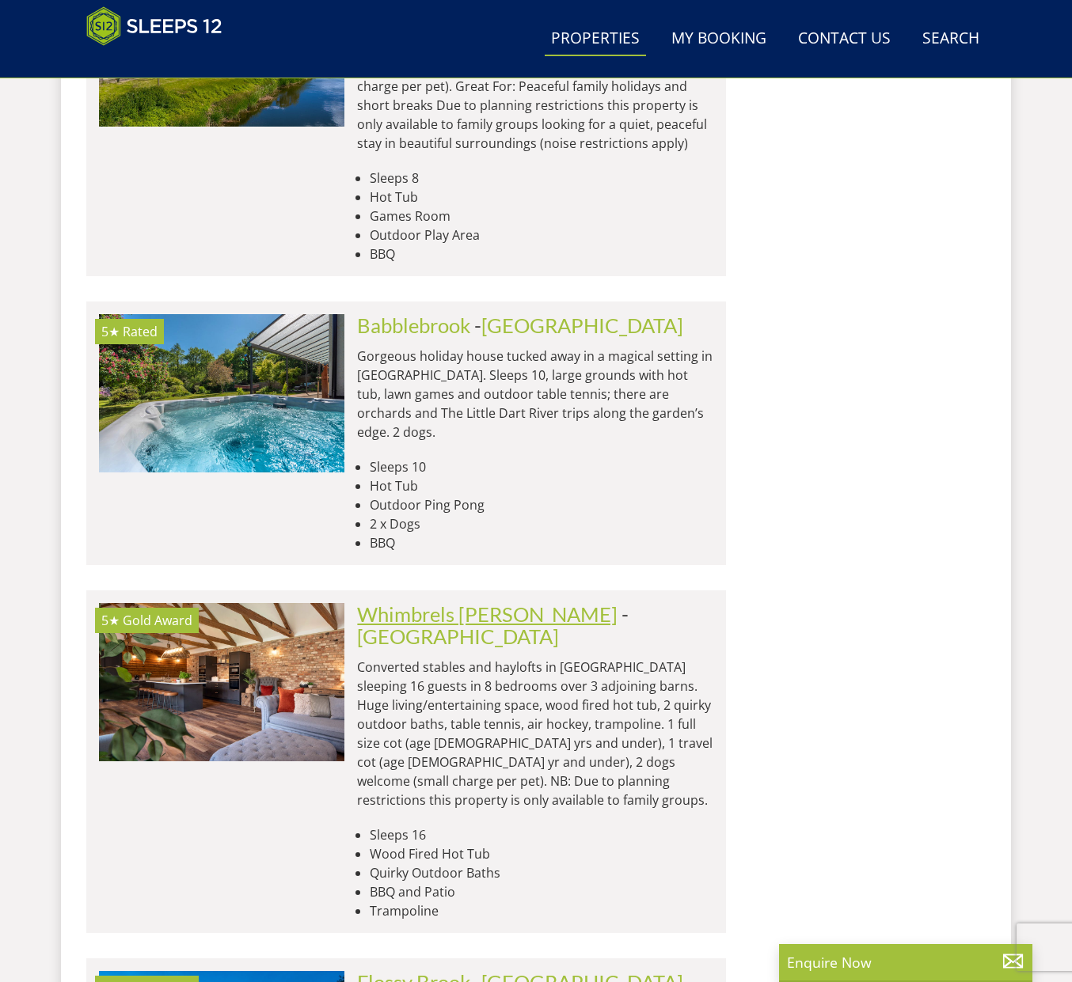
click at [514, 602] on link "Whimbrels [PERSON_NAME]" at bounding box center [487, 614] width 260 height 24
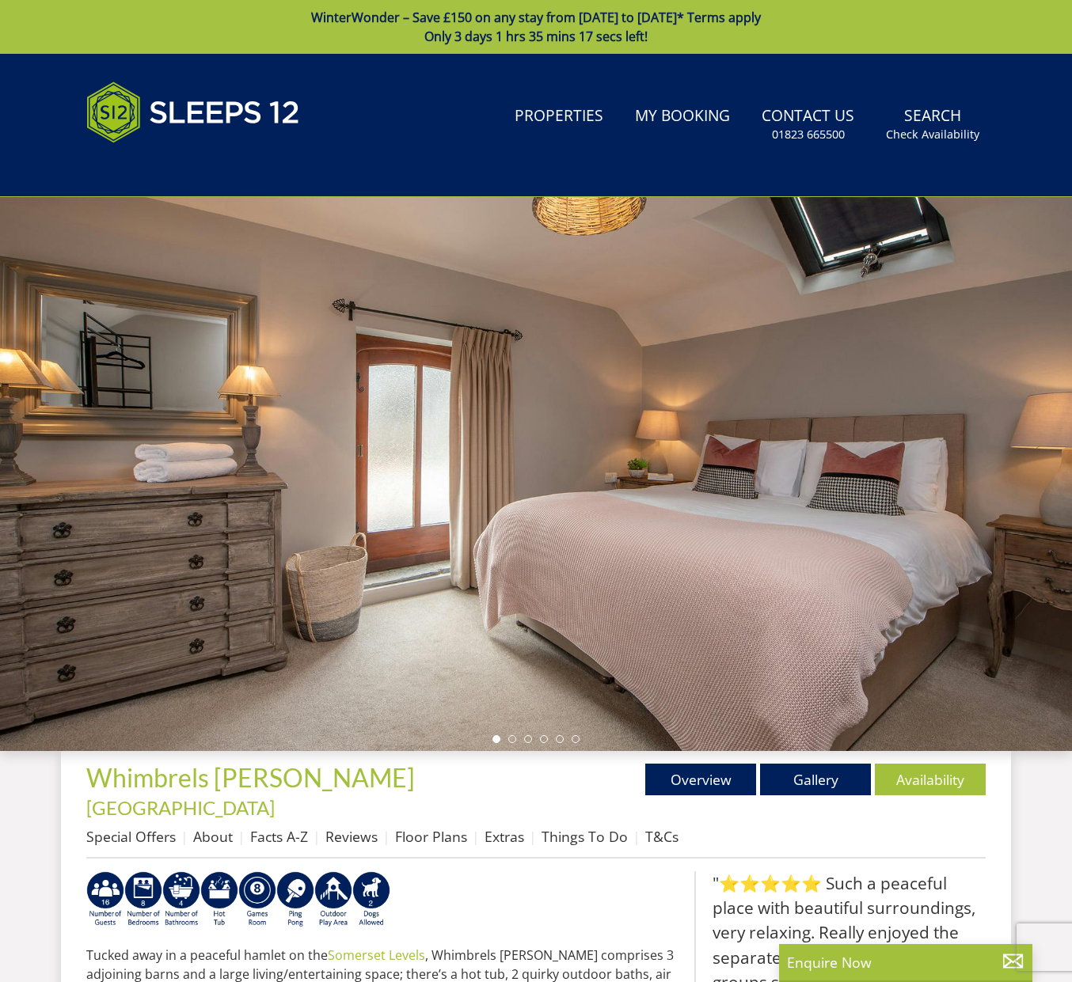
scroll to position [5, 0]
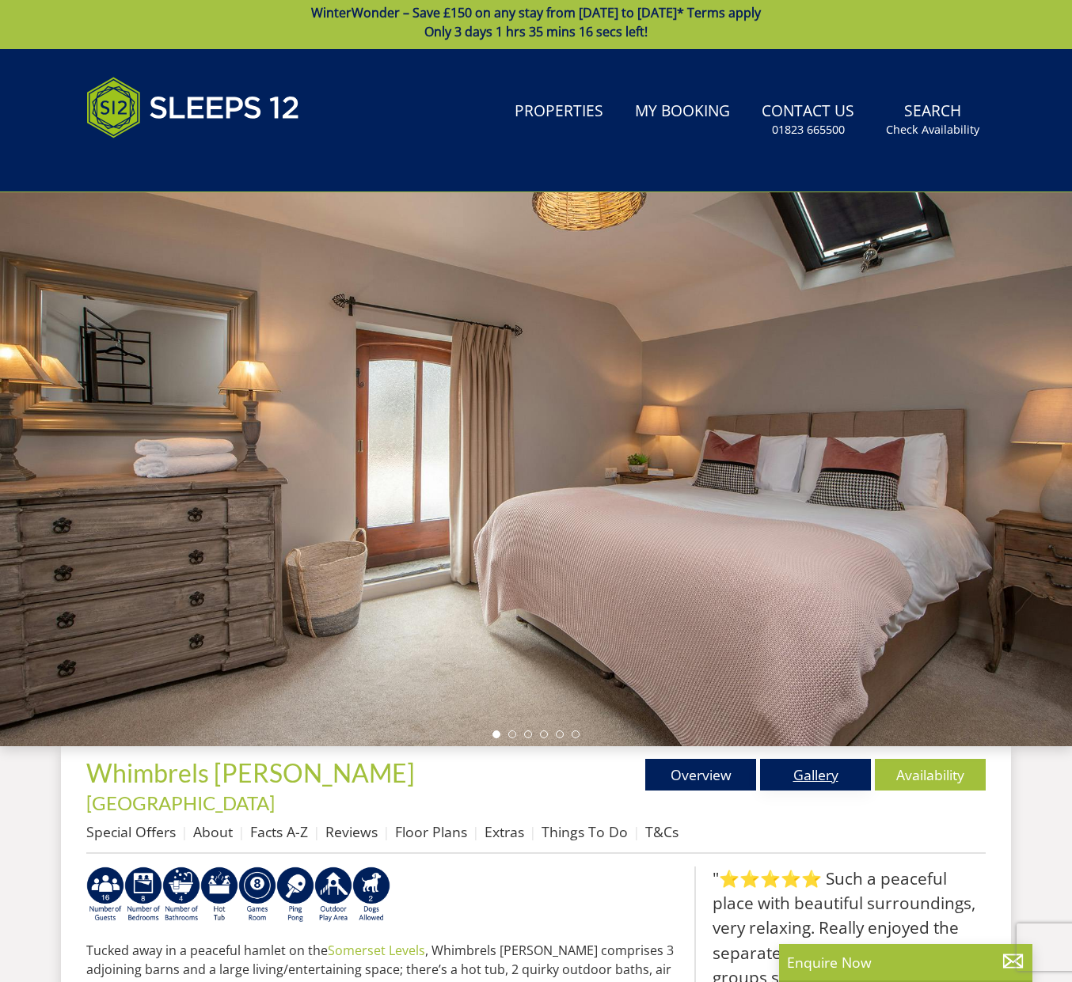
click at [787, 765] on link "Gallery" at bounding box center [815, 775] width 111 height 32
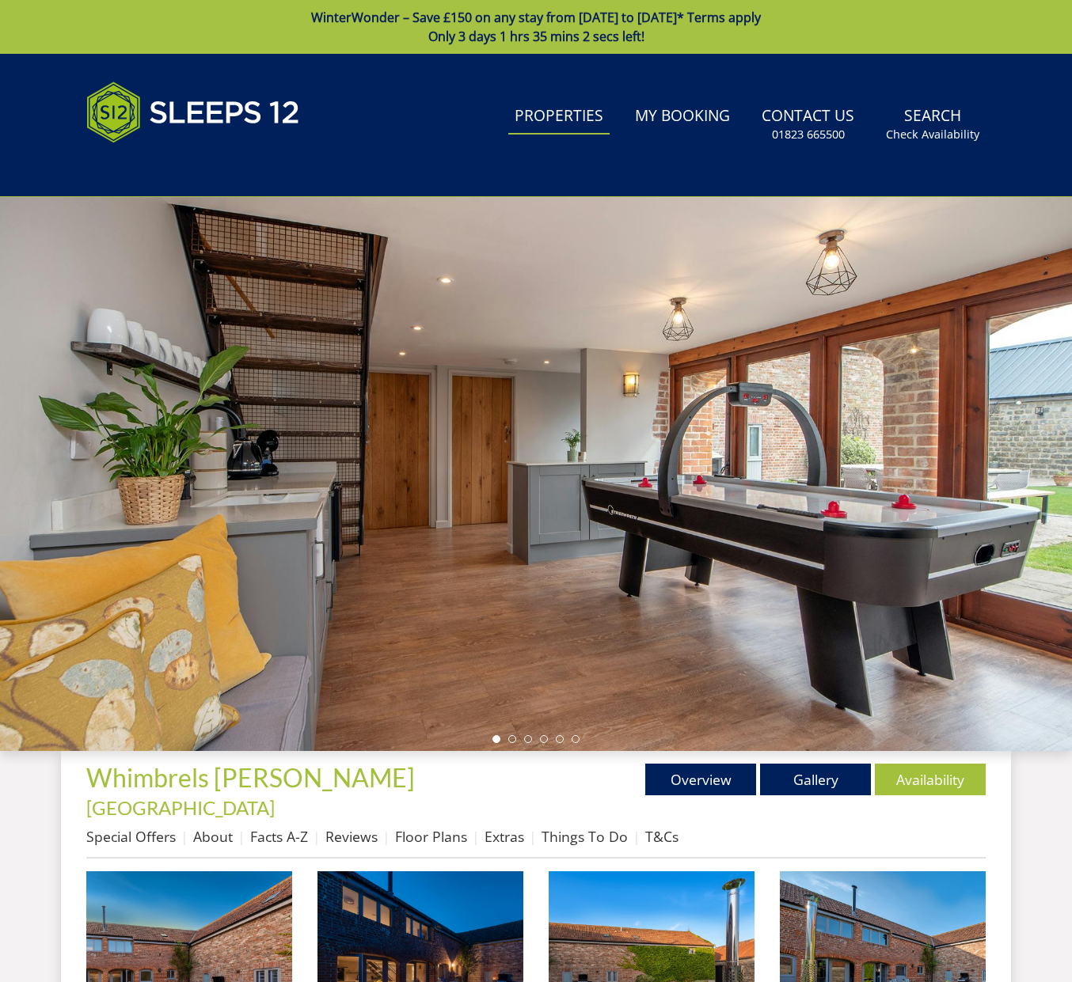
click at [586, 104] on link "Properties" at bounding box center [558, 117] width 101 height 36
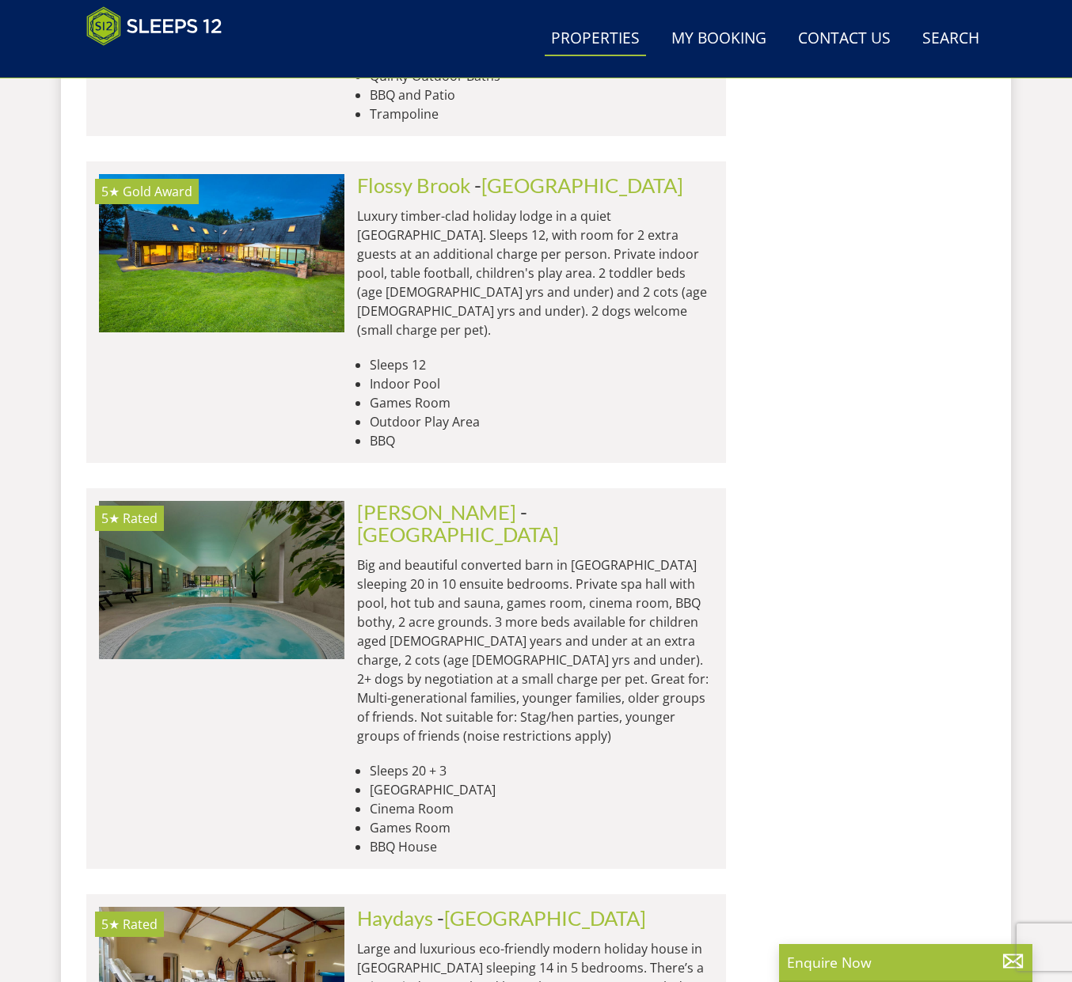
scroll to position [4948, 0]
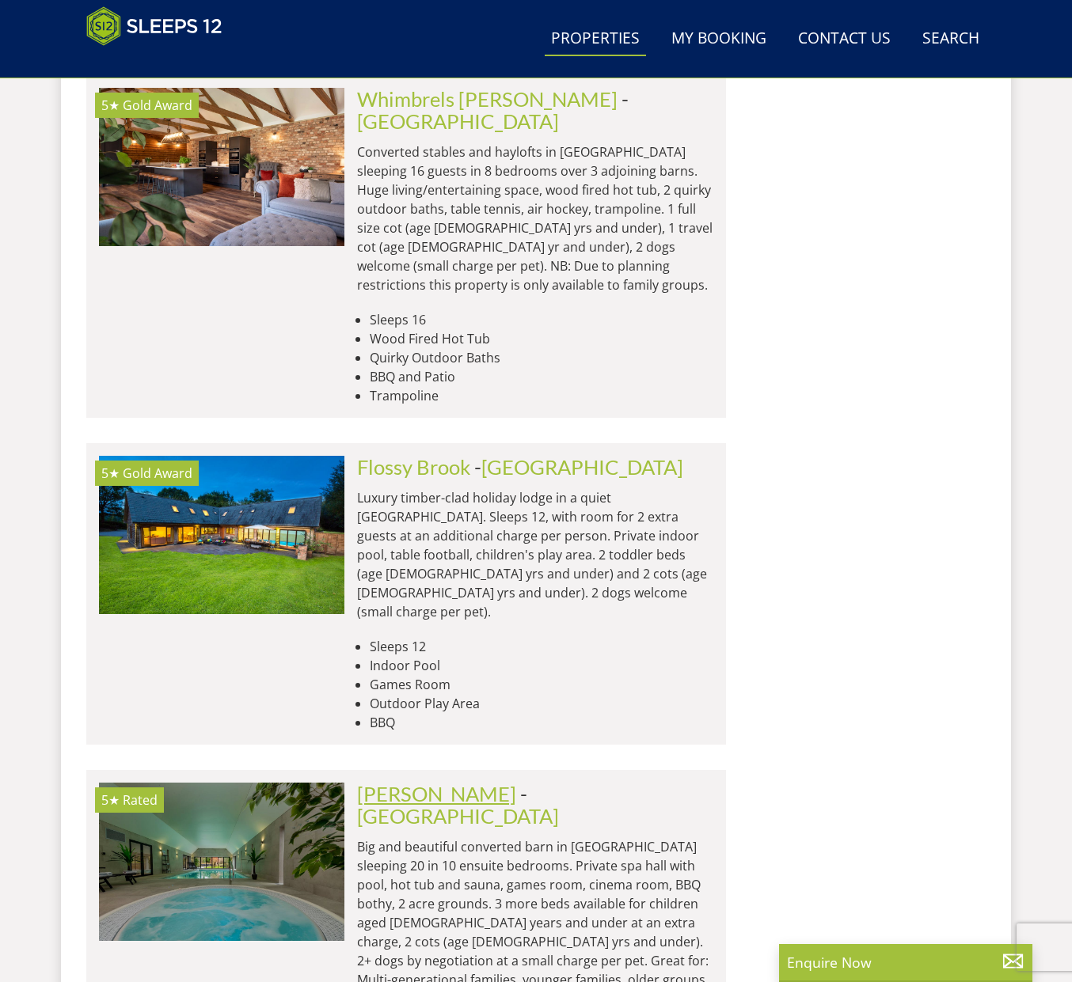
click at [446, 782] on link "[PERSON_NAME]" at bounding box center [436, 794] width 159 height 24
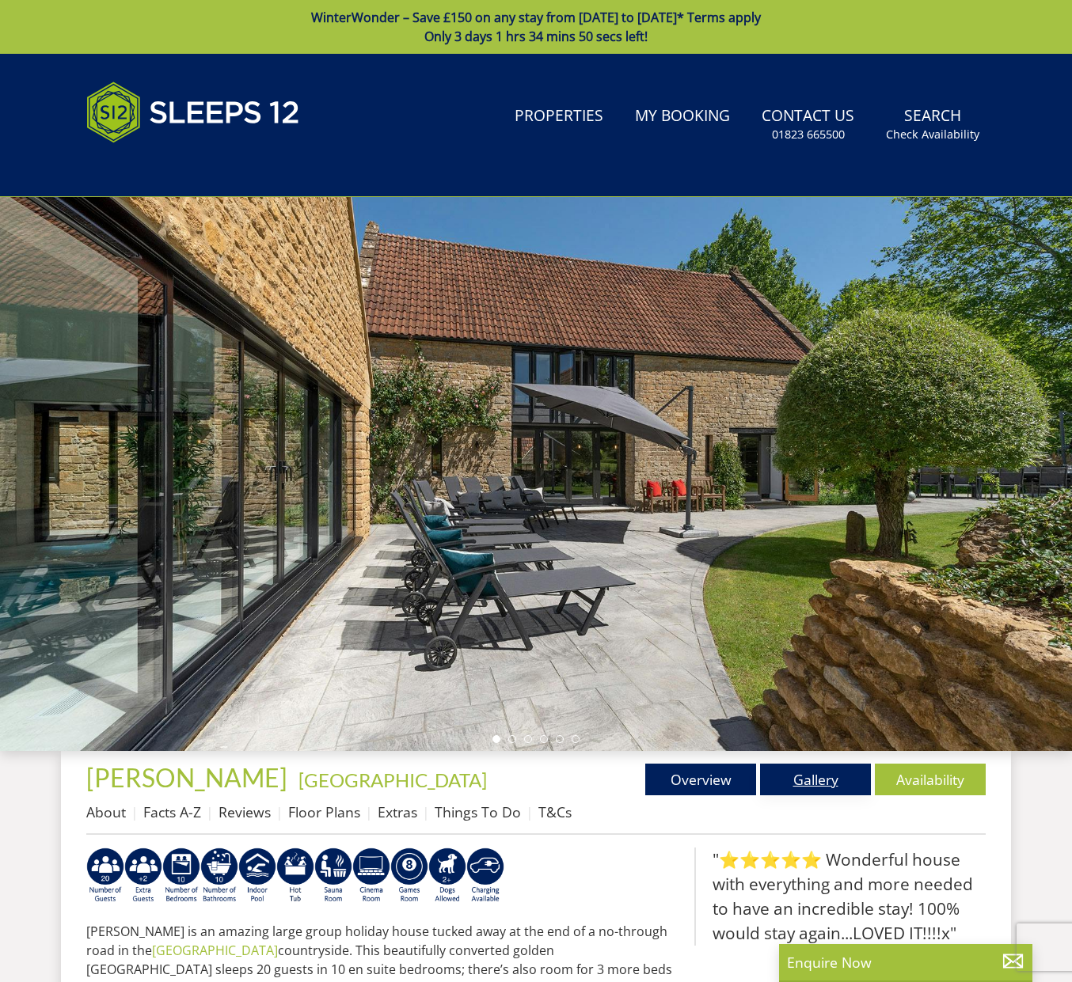
click at [801, 775] on link "Gallery" at bounding box center [815, 780] width 111 height 32
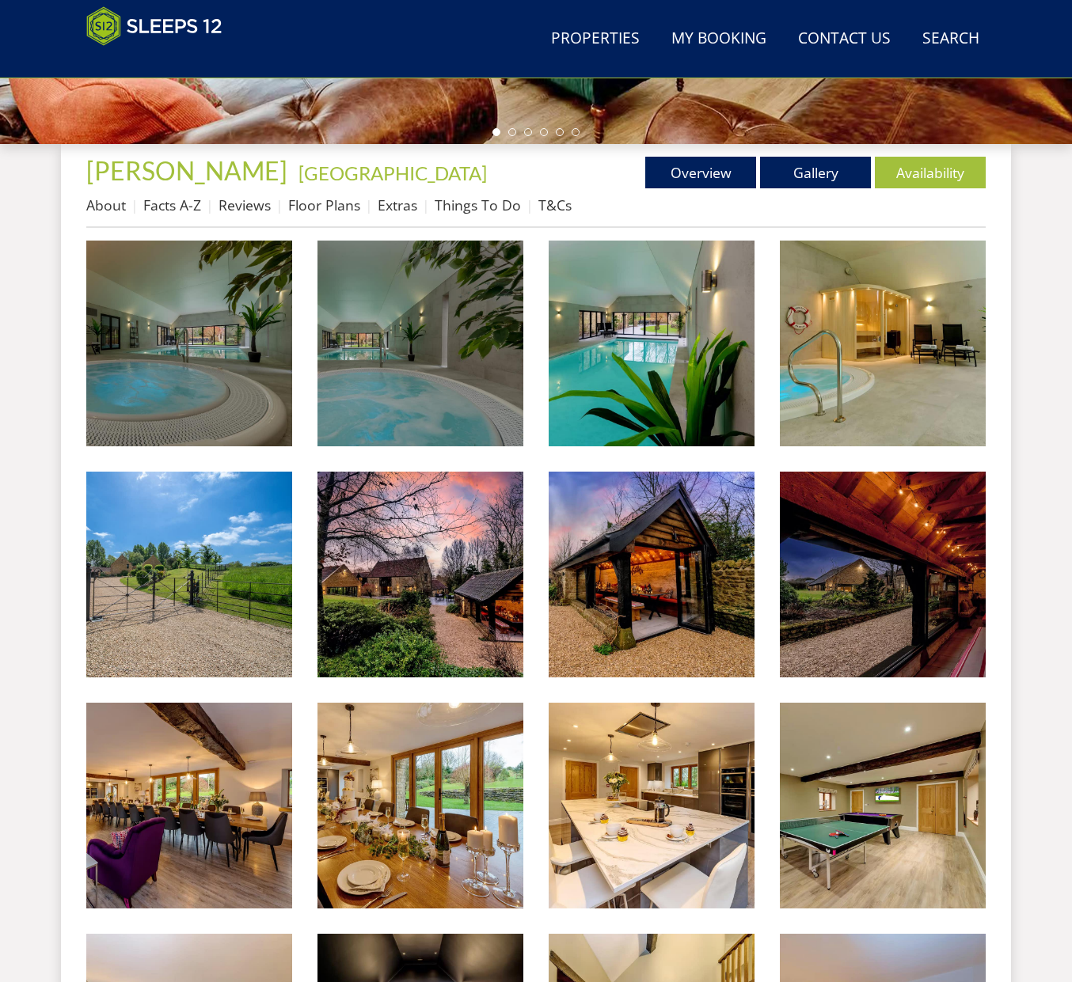
scroll to position [666, 0]
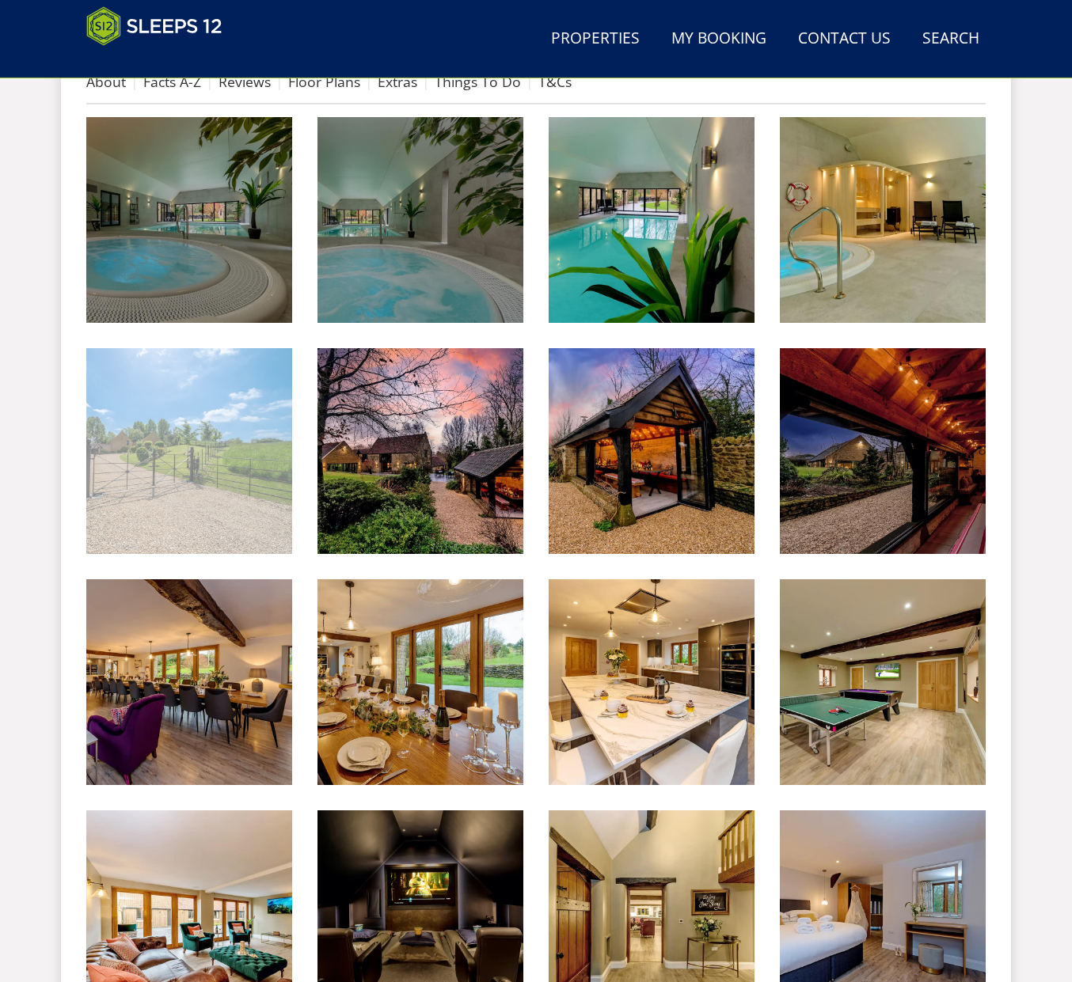
click at [176, 397] on img at bounding box center [189, 451] width 206 height 206
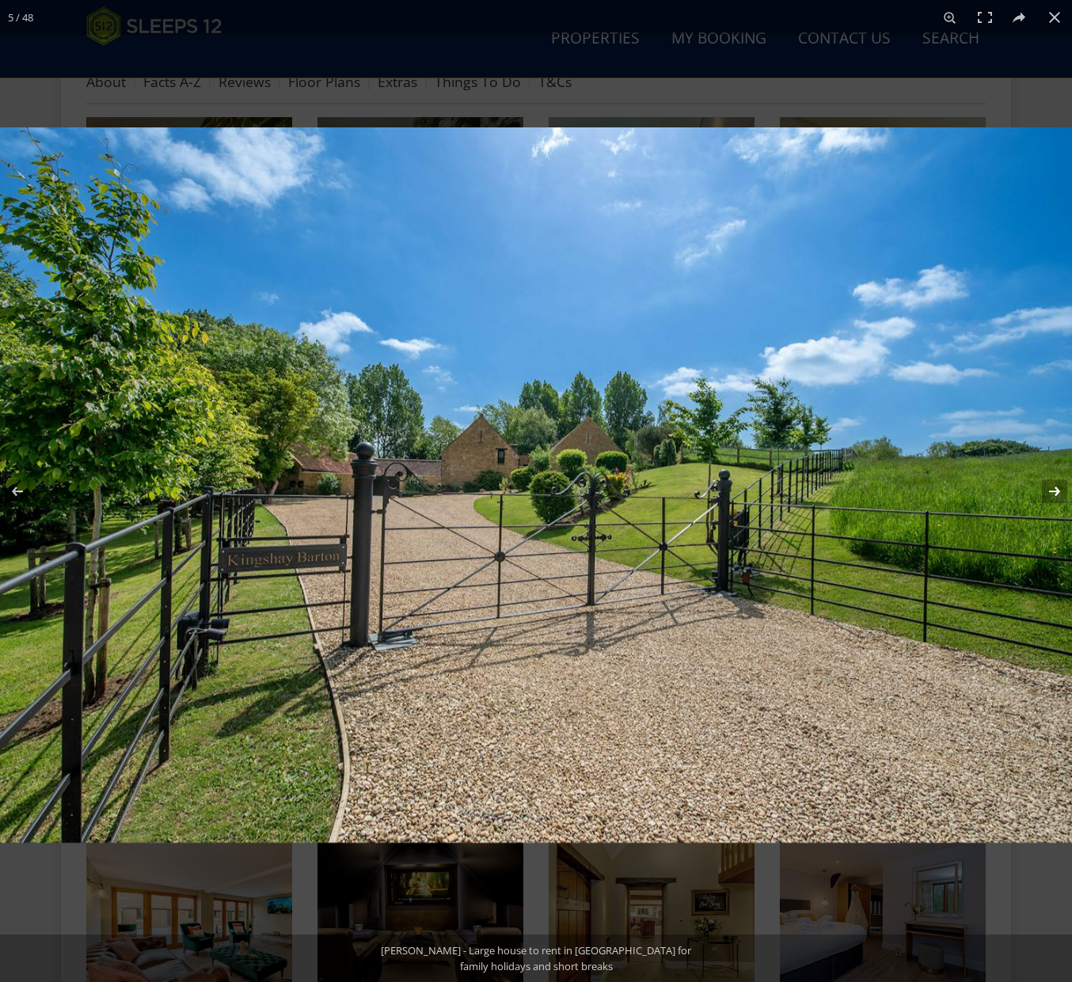
click at [1057, 487] on button at bounding box center [1043, 491] width 55 height 79
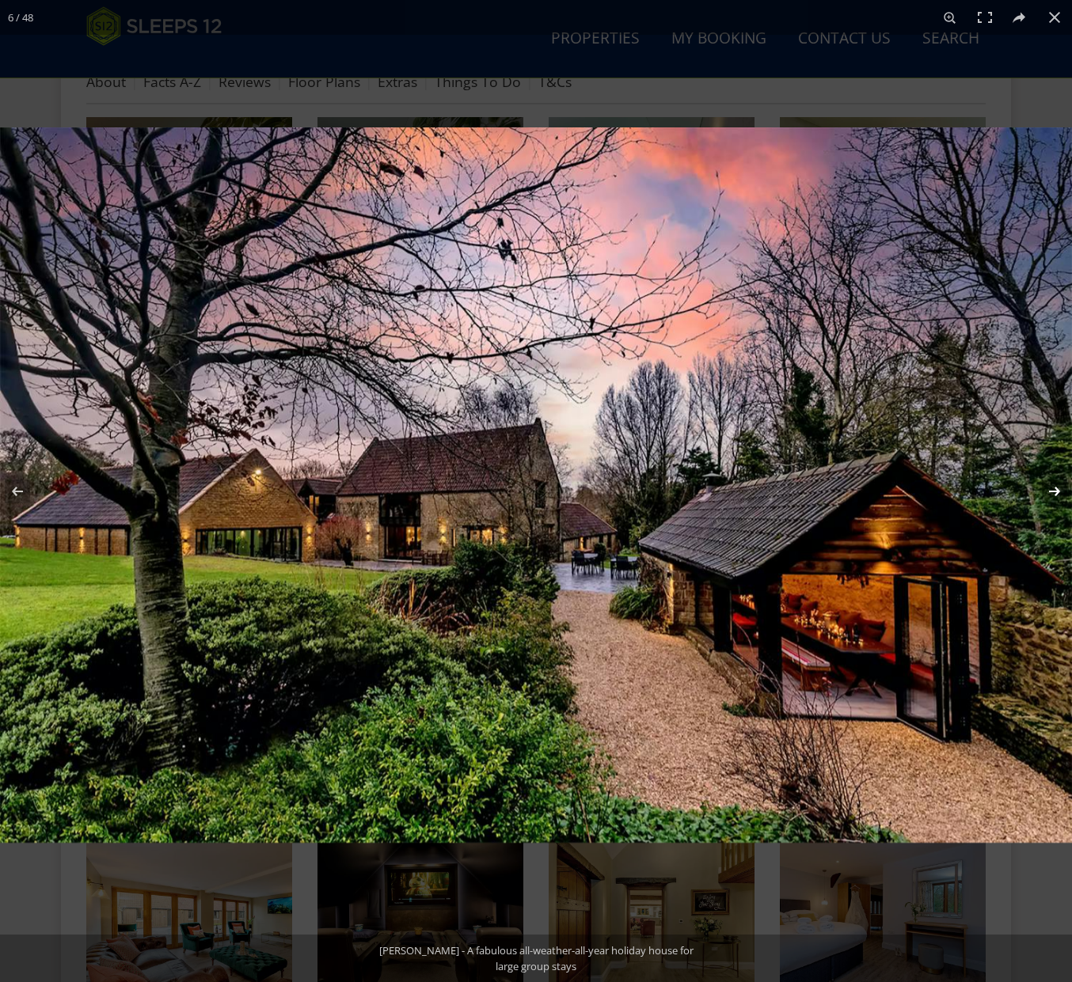
click at [1057, 487] on button at bounding box center [1043, 491] width 55 height 79
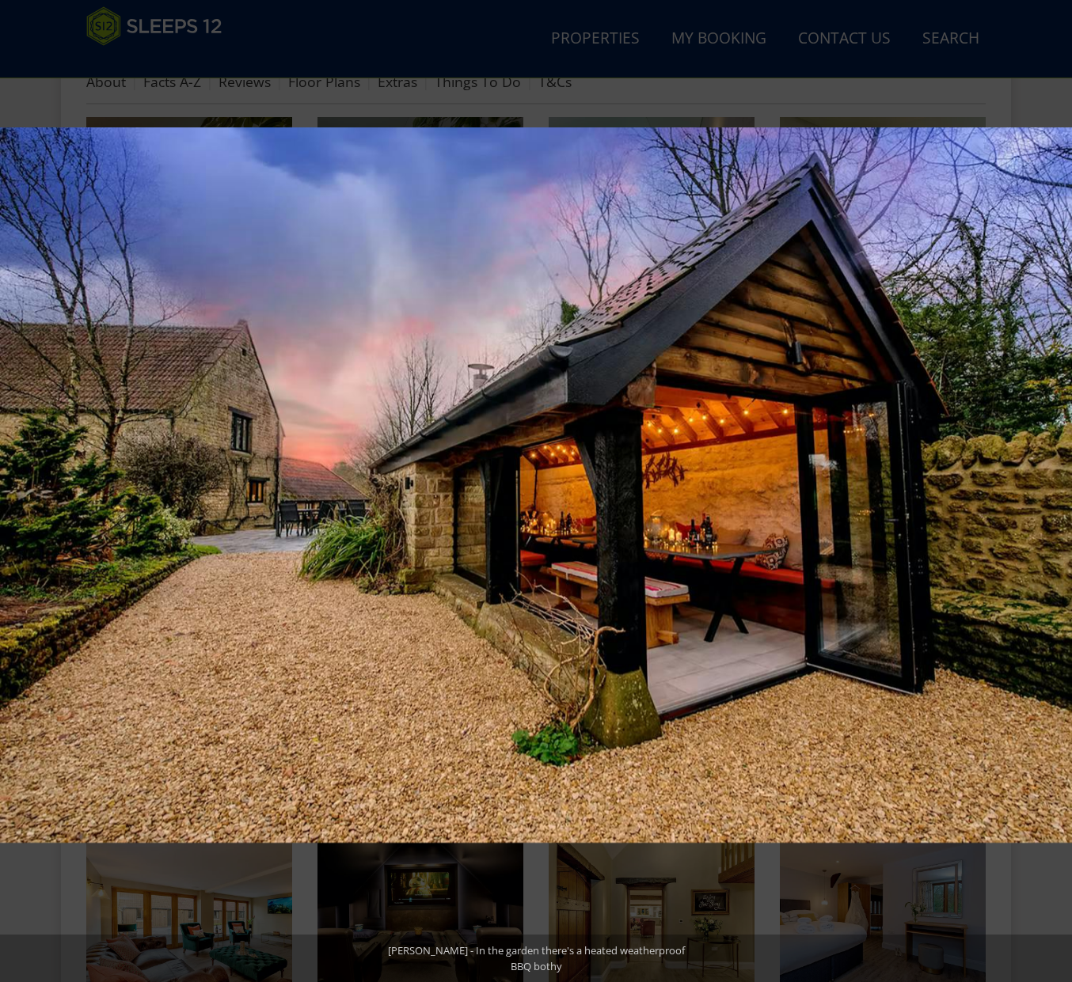
click at [1057, 487] on button at bounding box center [1043, 491] width 55 height 79
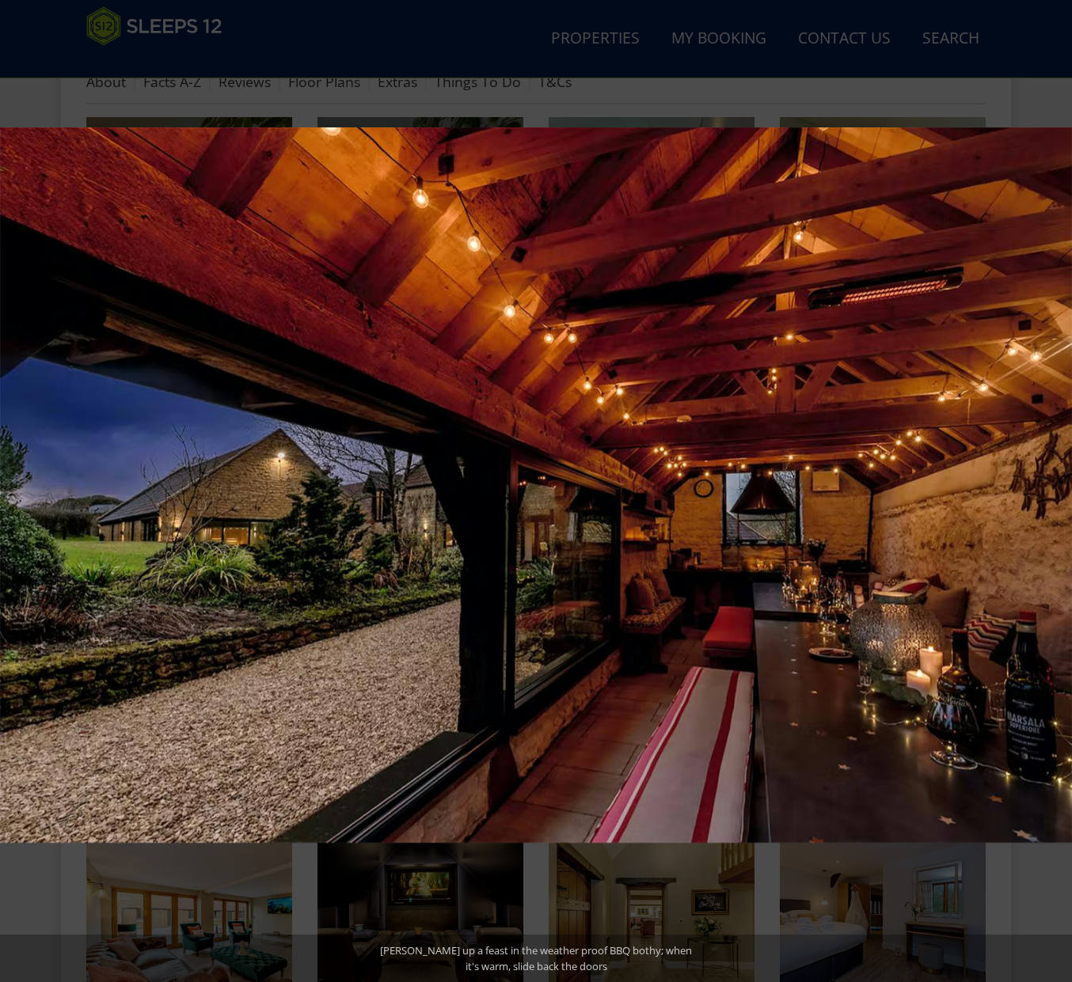
click at [1057, 487] on button at bounding box center [1043, 491] width 55 height 79
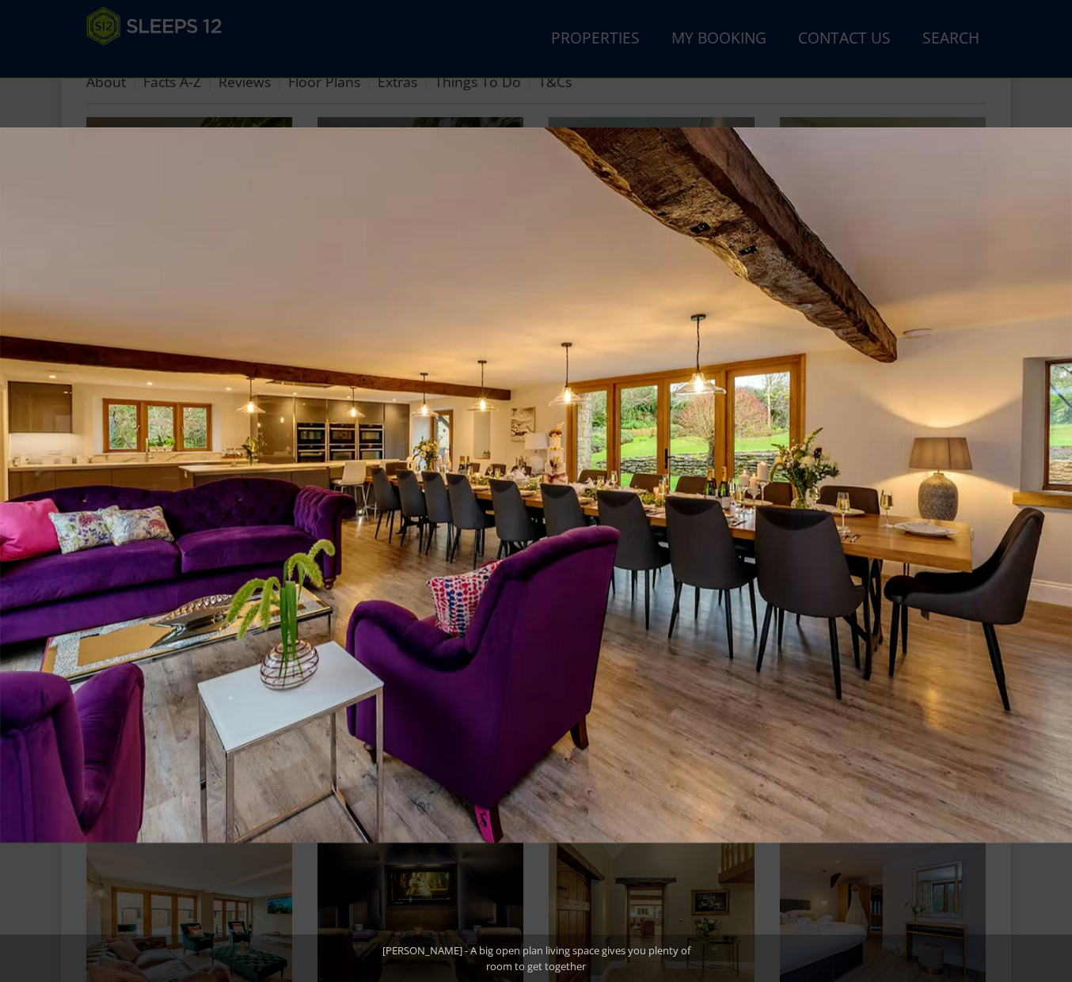
click at [1057, 487] on button at bounding box center [1043, 491] width 55 height 79
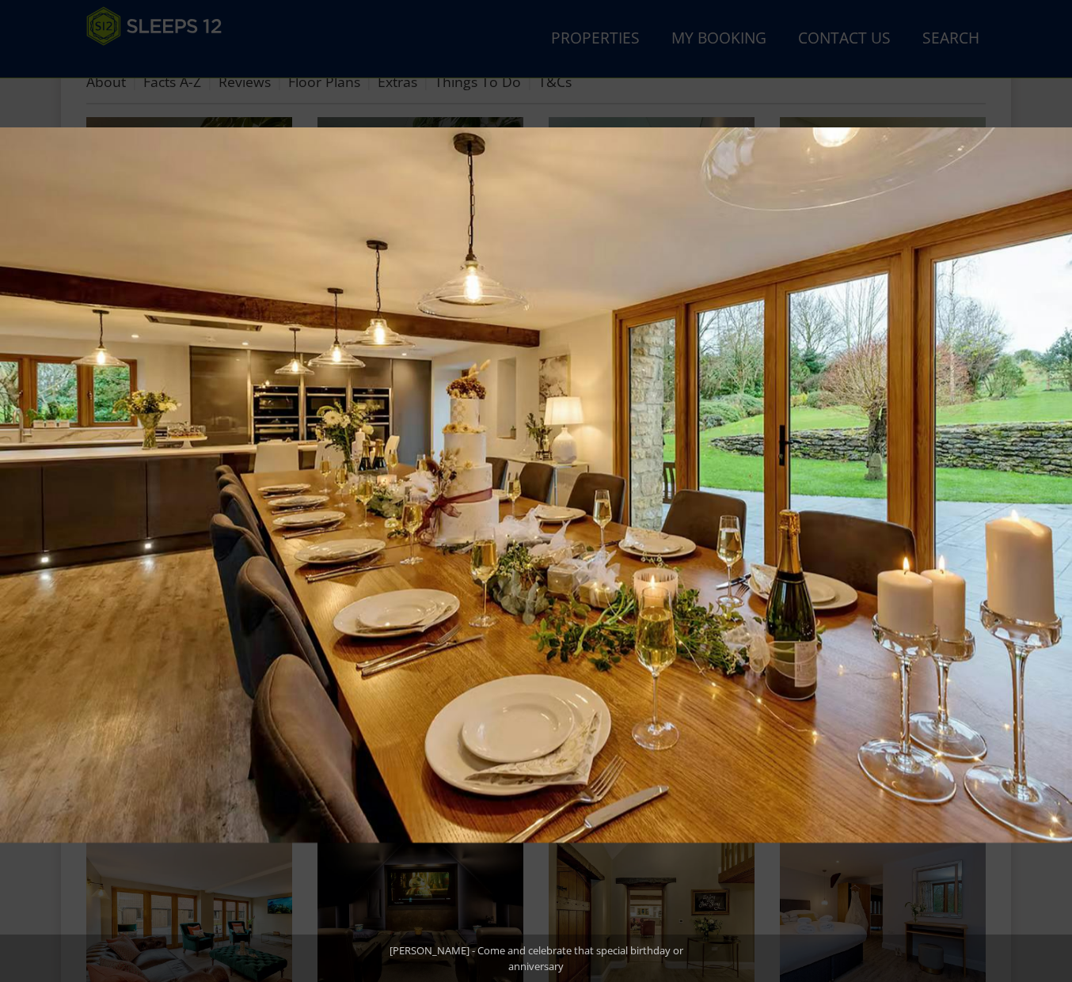
click at [1057, 487] on button at bounding box center [1043, 491] width 55 height 79
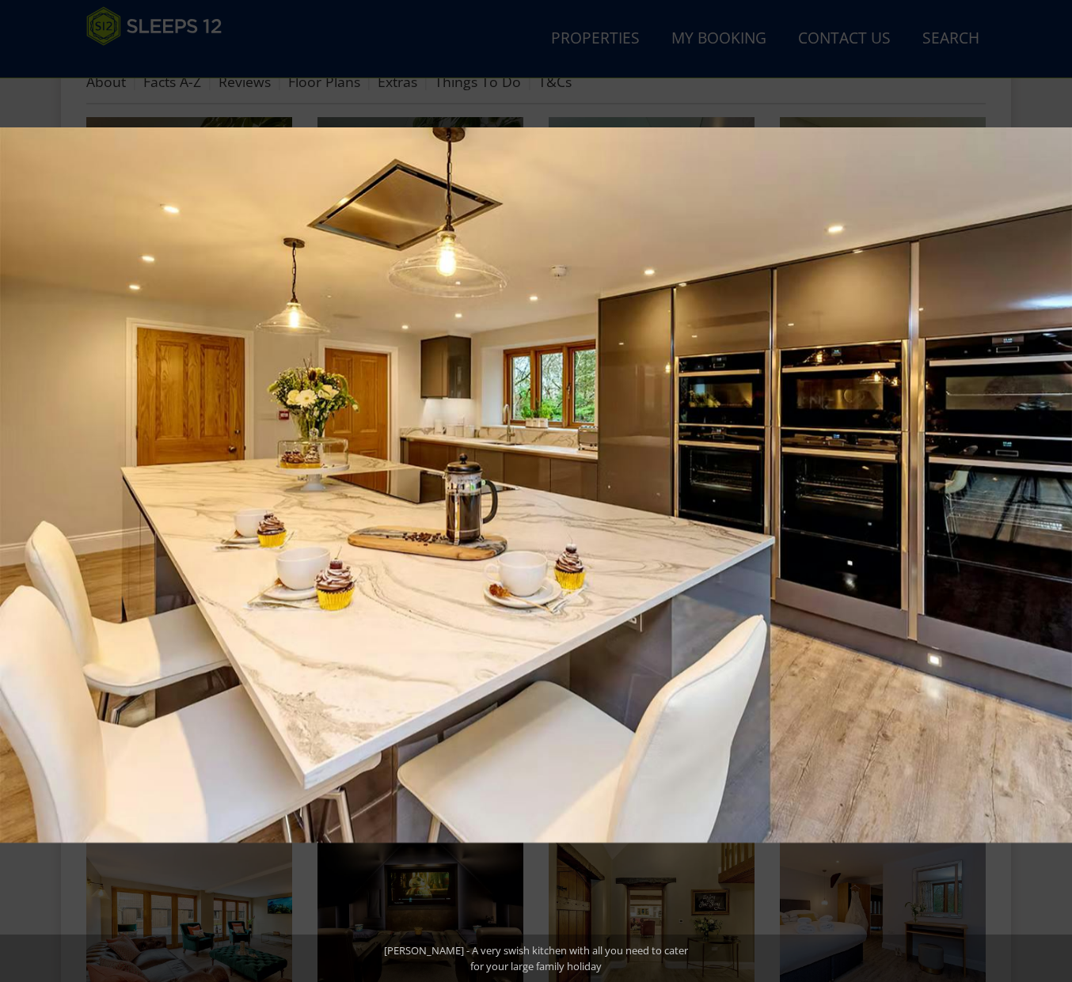
click at [1057, 487] on button at bounding box center [1043, 491] width 55 height 79
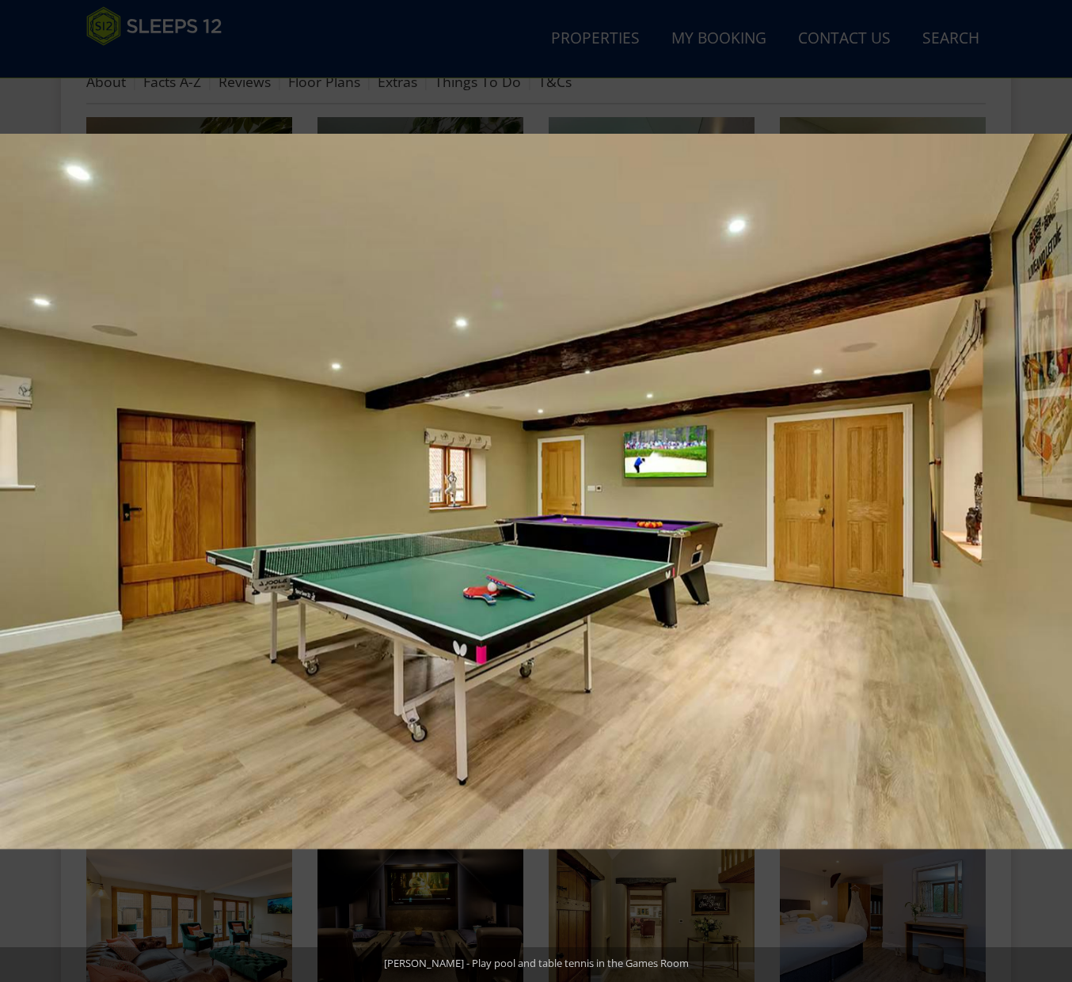
click at [1057, 487] on button at bounding box center [1043, 491] width 55 height 79
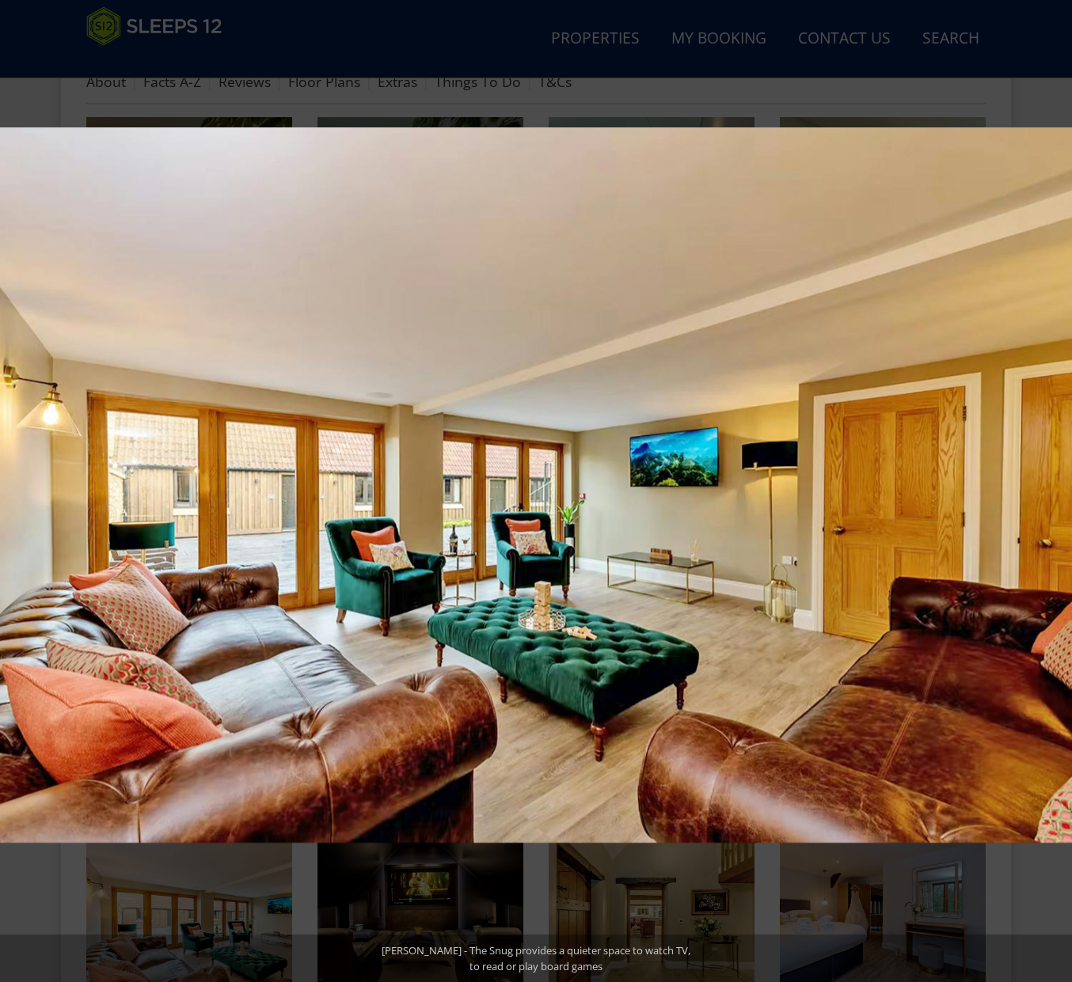
click at [1057, 487] on button at bounding box center [1043, 491] width 55 height 79
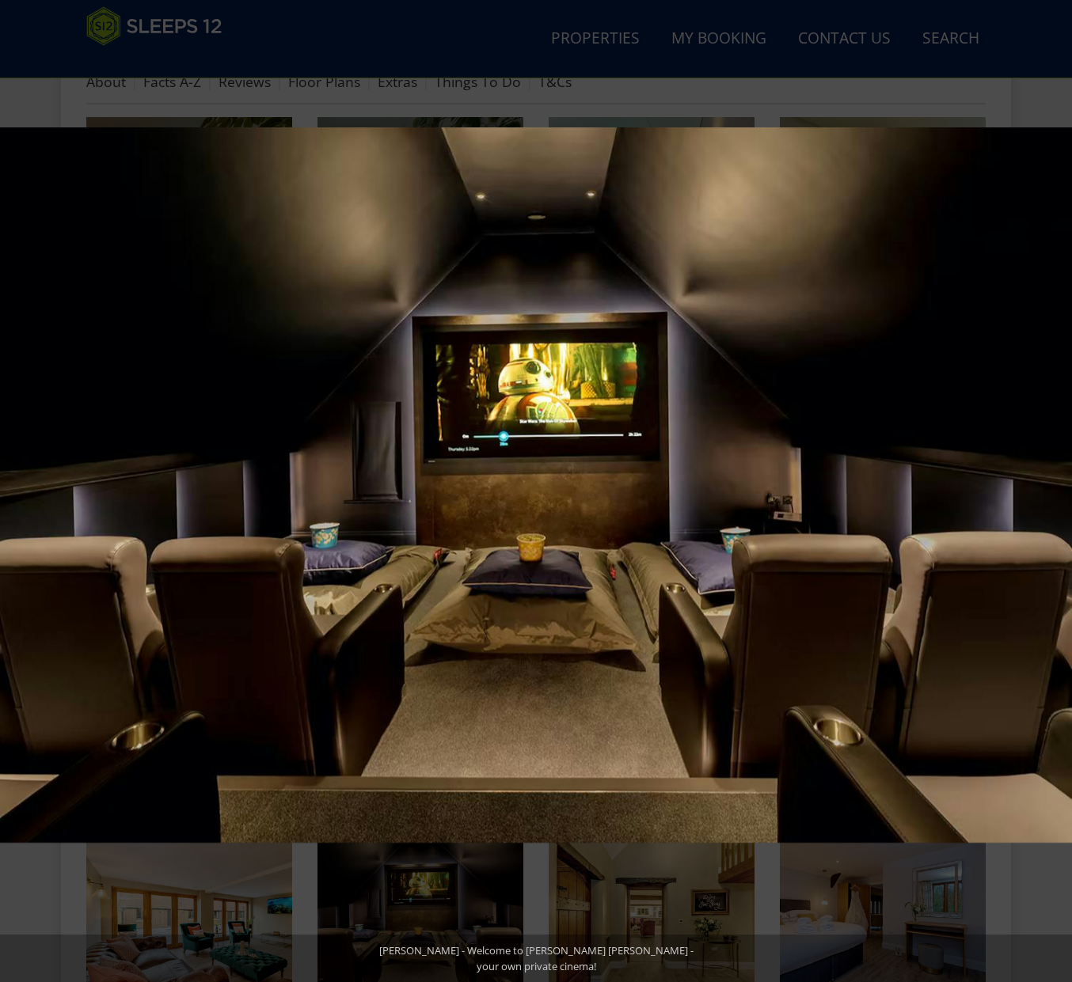
click at [1057, 487] on button at bounding box center [1043, 491] width 55 height 79
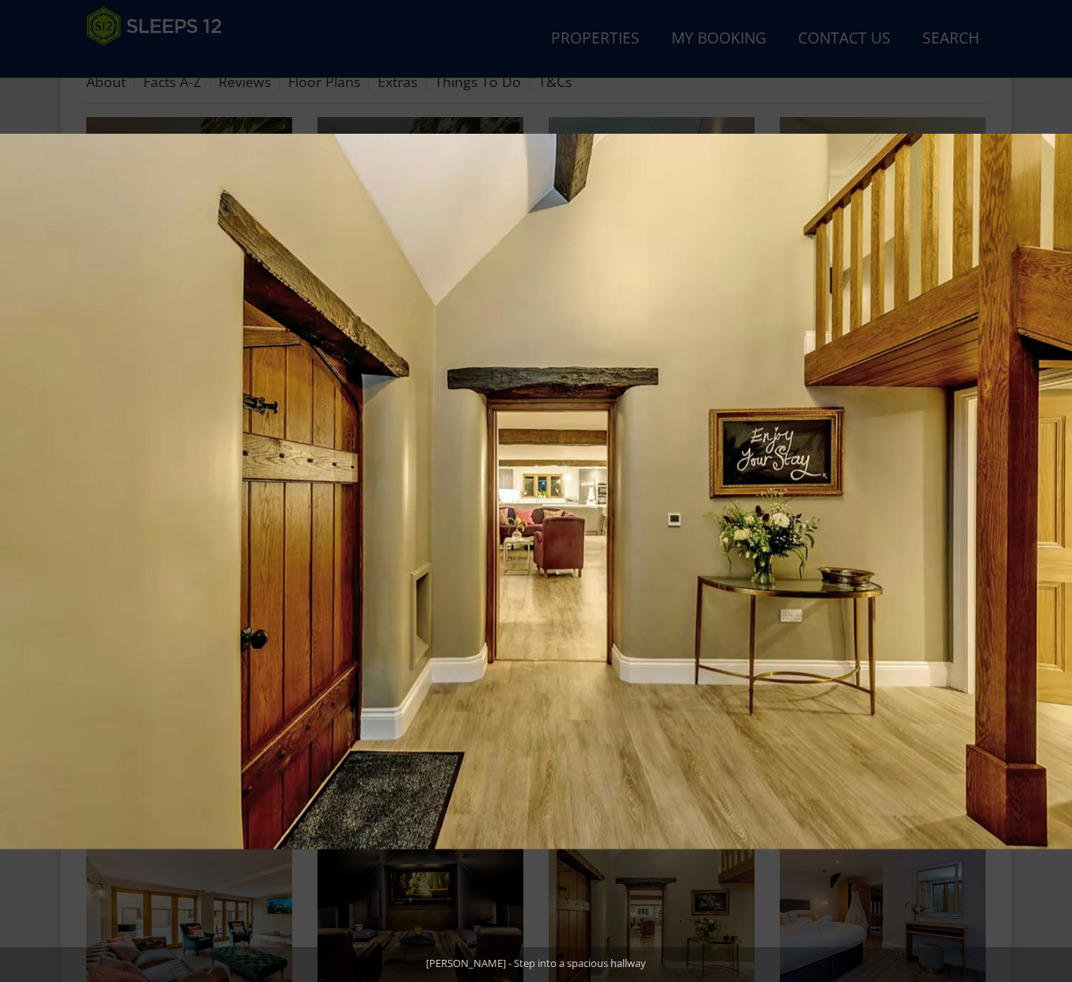
click at [1057, 487] on button at bounding box center [1043, 491] width 55 height 79
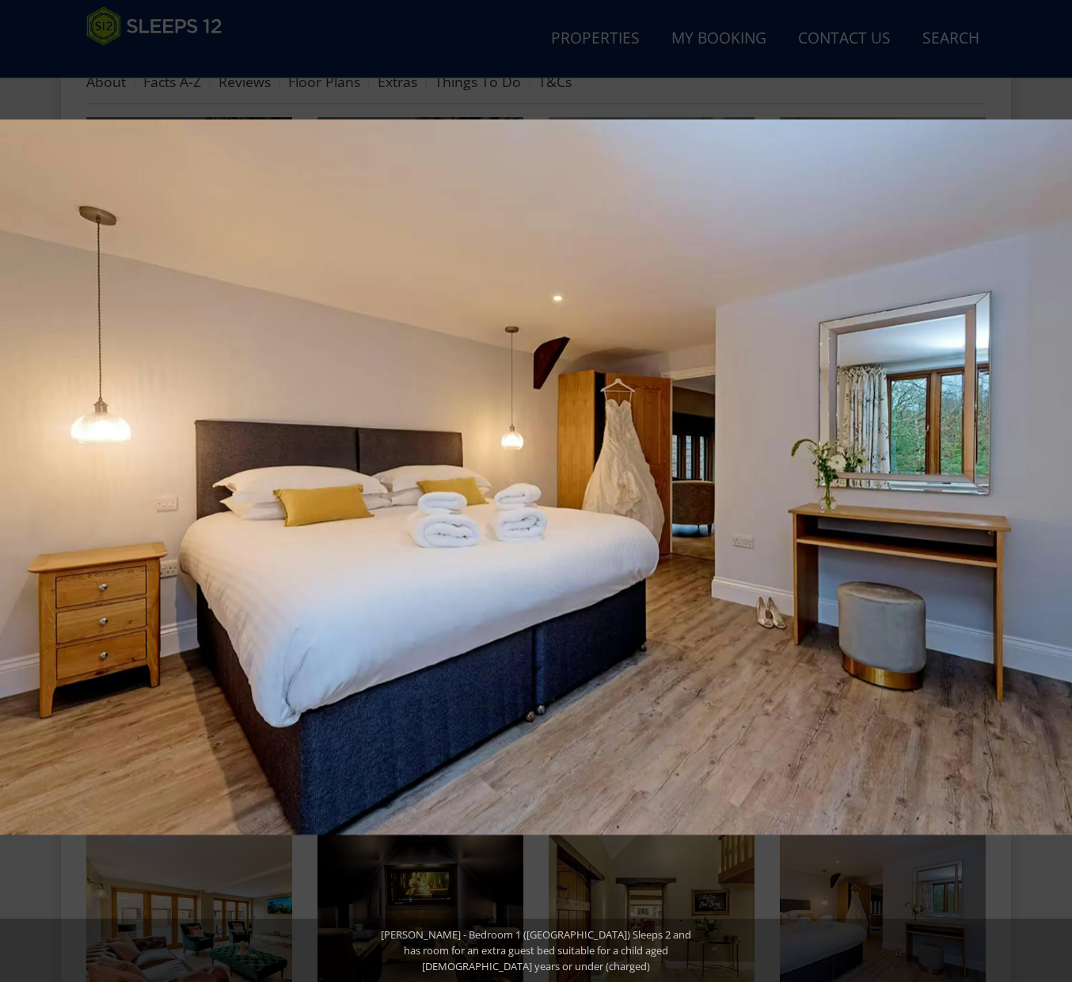
scroll to position [668, 0]
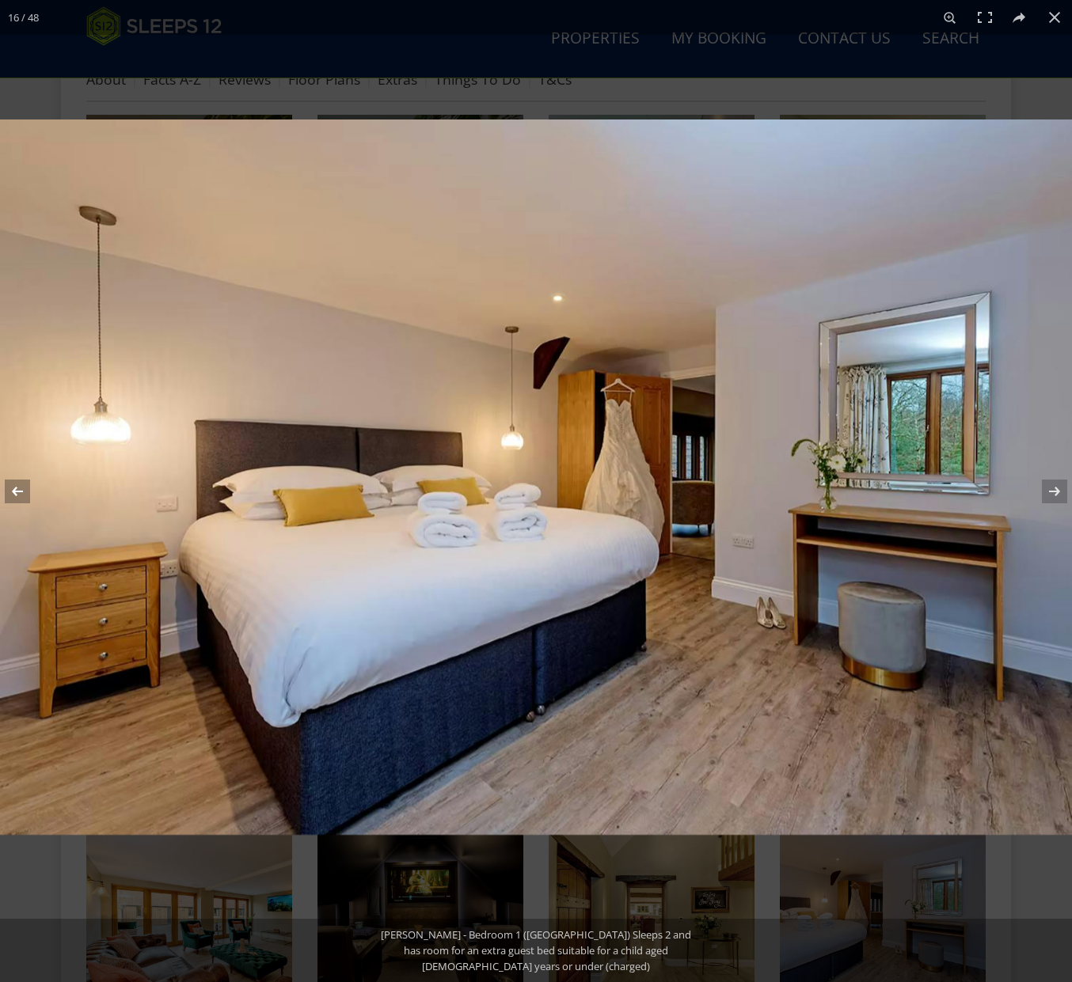
click at [25, 493] on button at bounding box center [27, 491] width 55 height 79
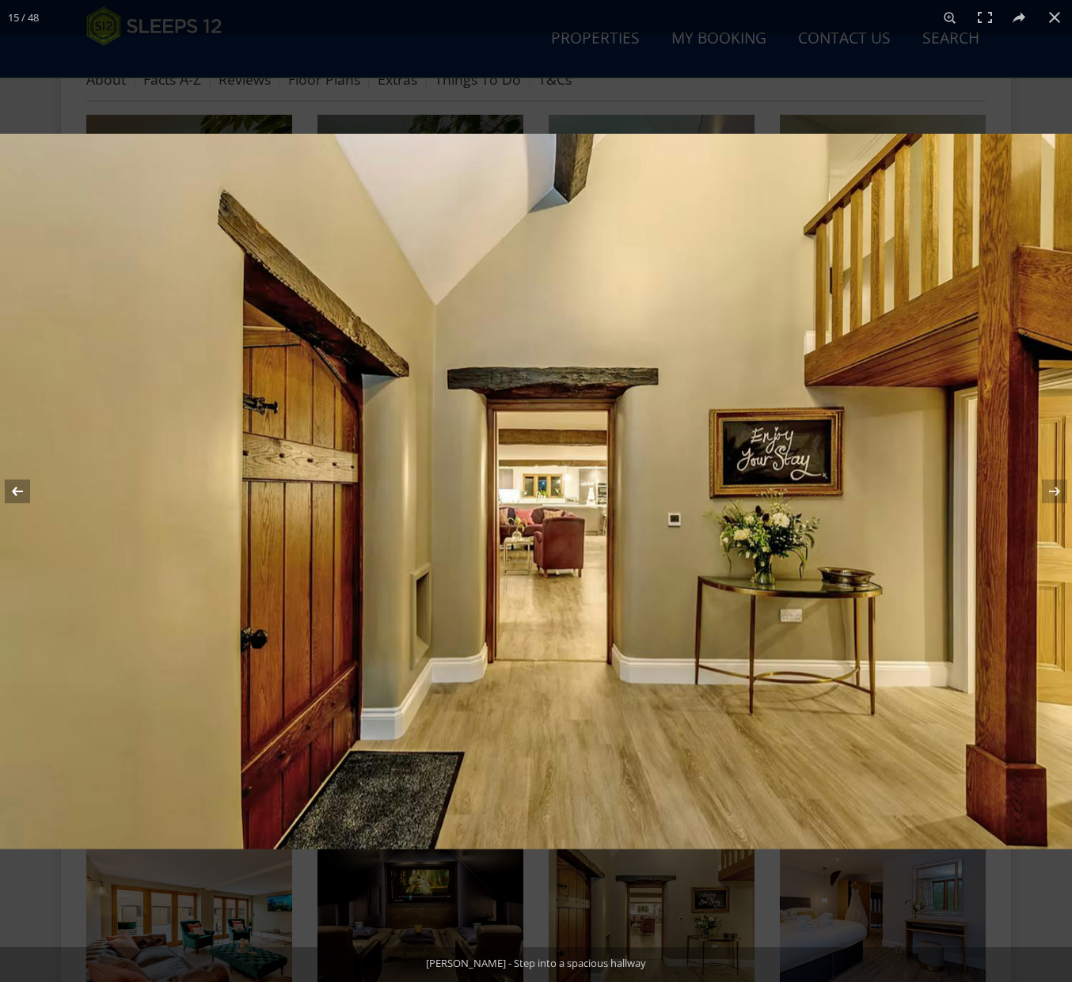
click at [25, 494] on button at bounding box center [27, 491] width 55 height 79
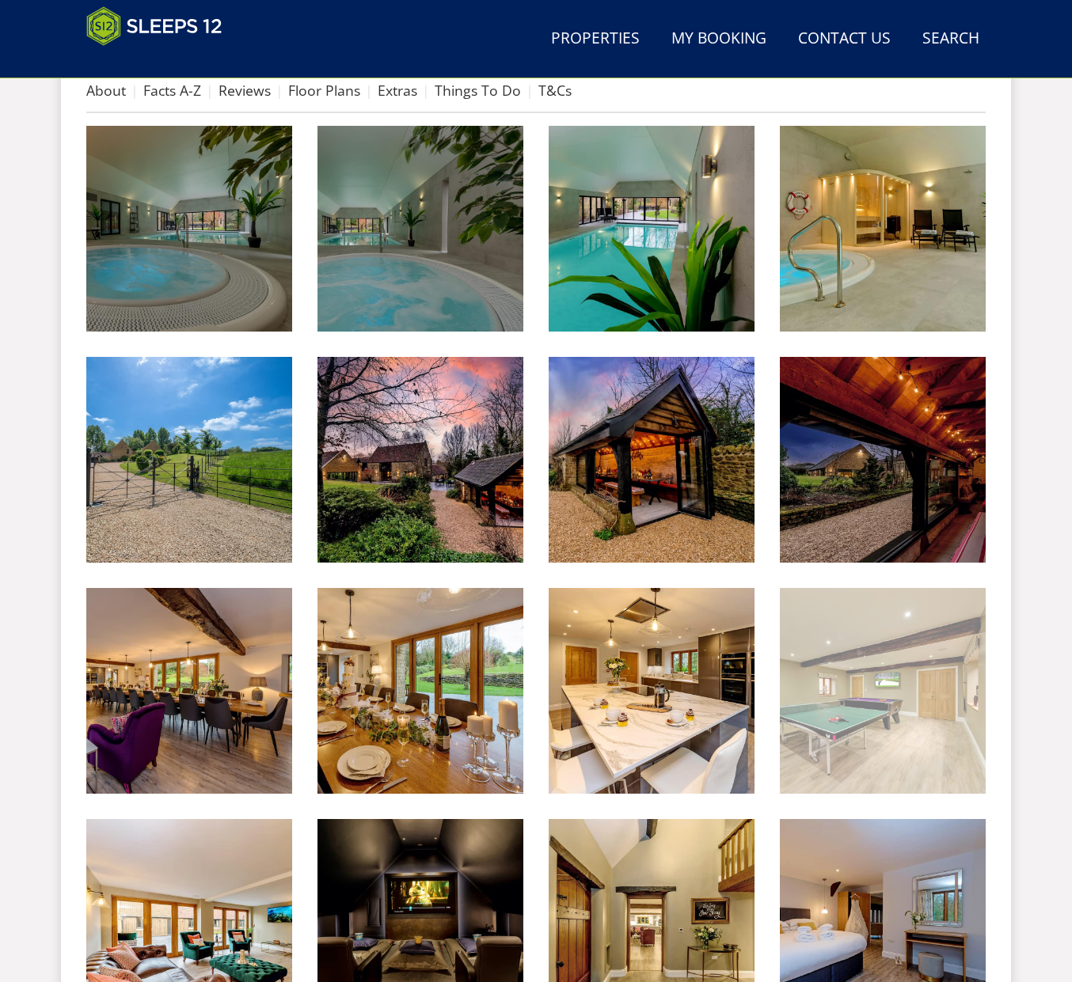
scroll to position [658, 0]
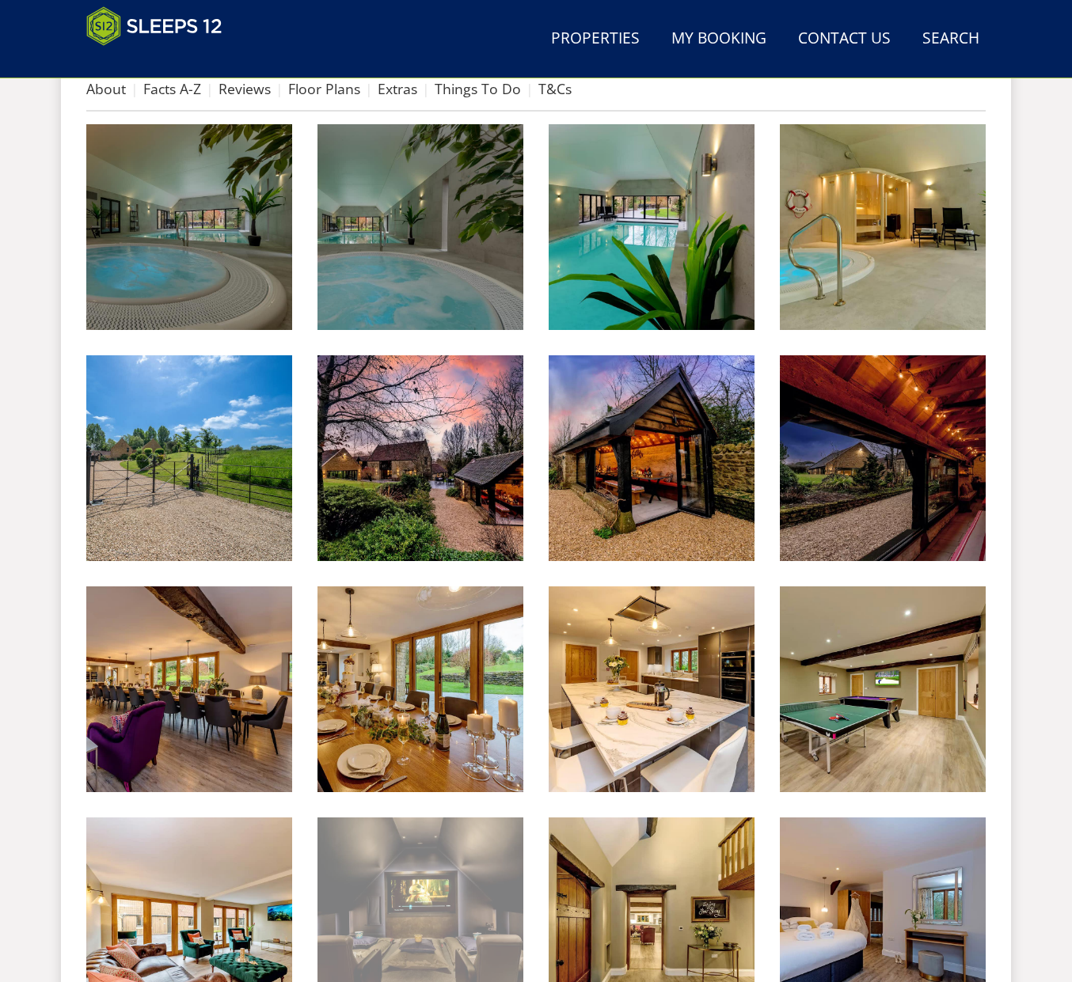
click at [427, 888] on img at bounding box center [420, 921] width 206 height 206
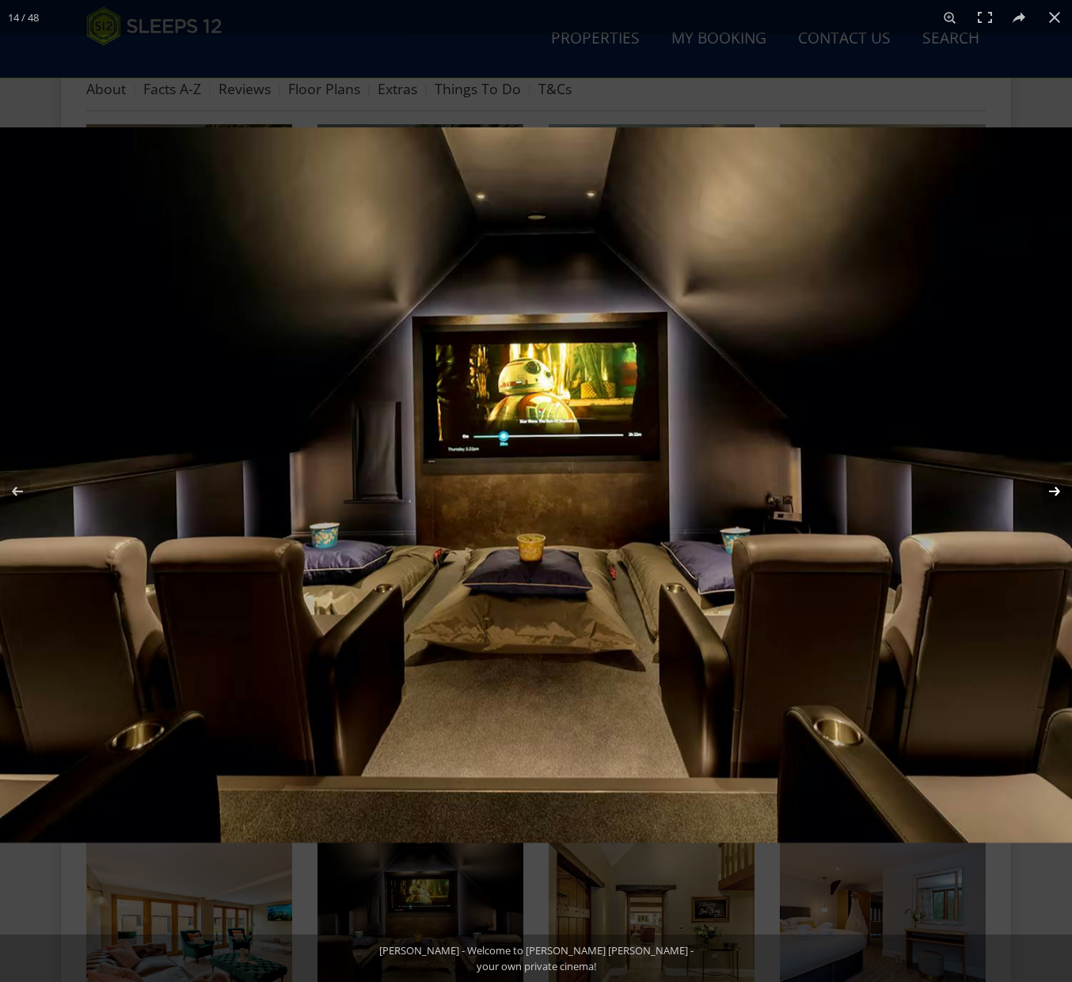
click at [1057, 481] on button at bounding box center [1043, 491] width 55 height 79
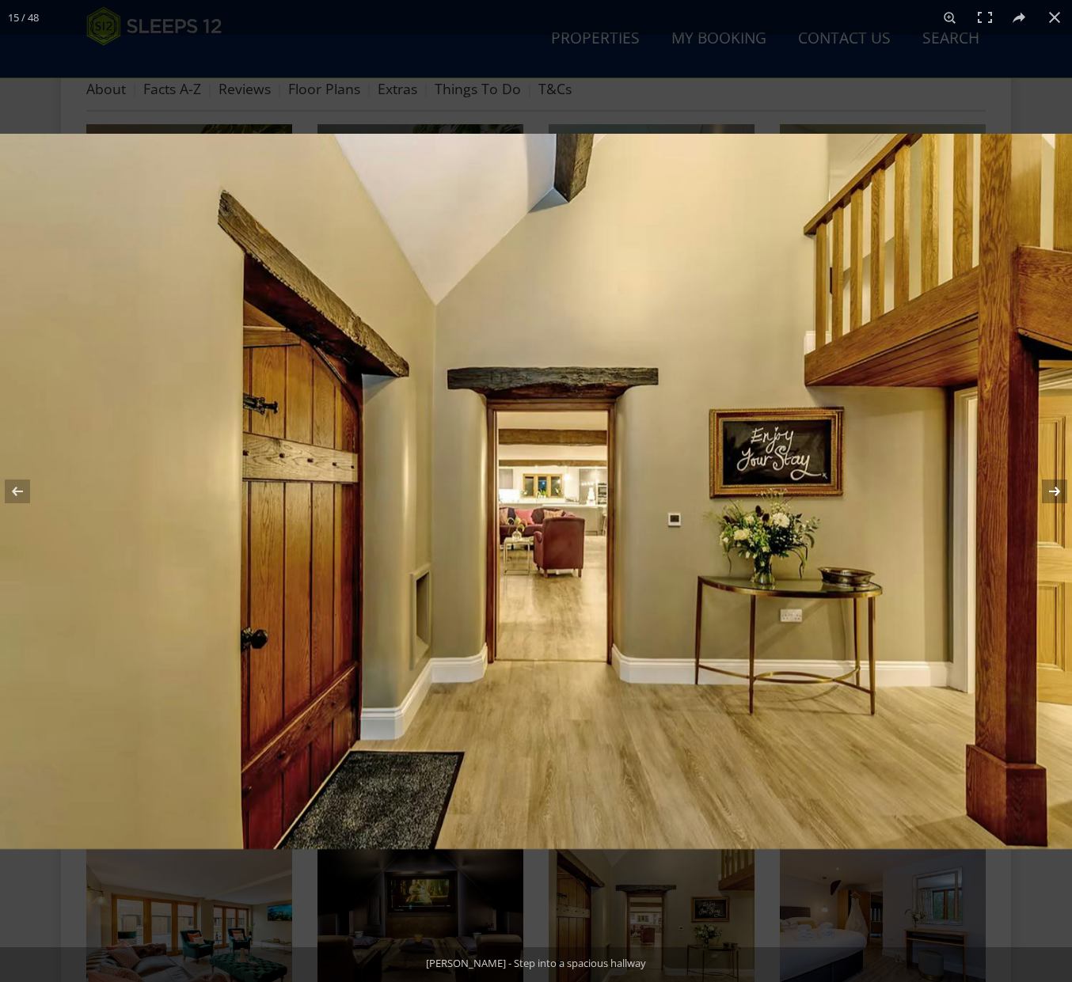
click at [1057, 481] on button at bounding box center [1043, 491] width 55 height 79
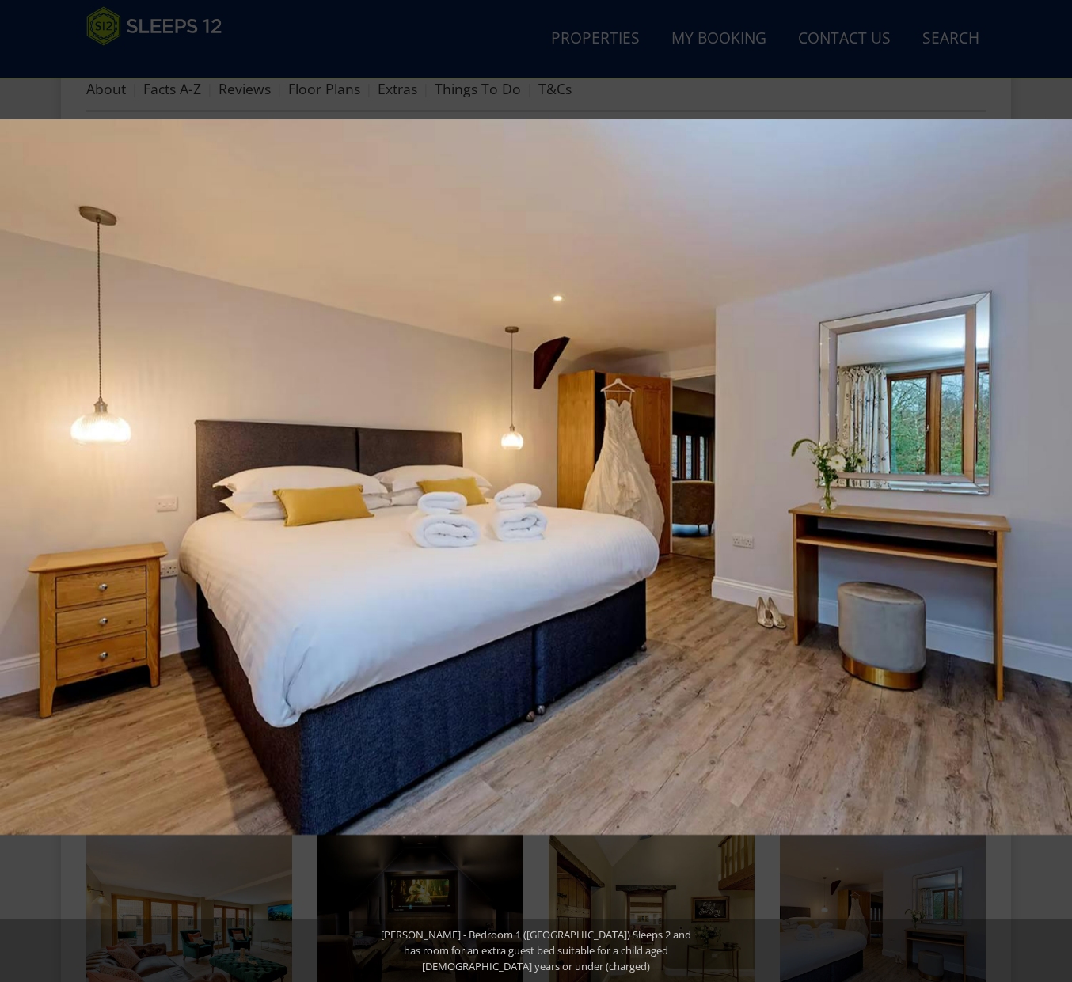
click at [1057, 481] on button at bounding box center [1043, 491] width 55 height 79
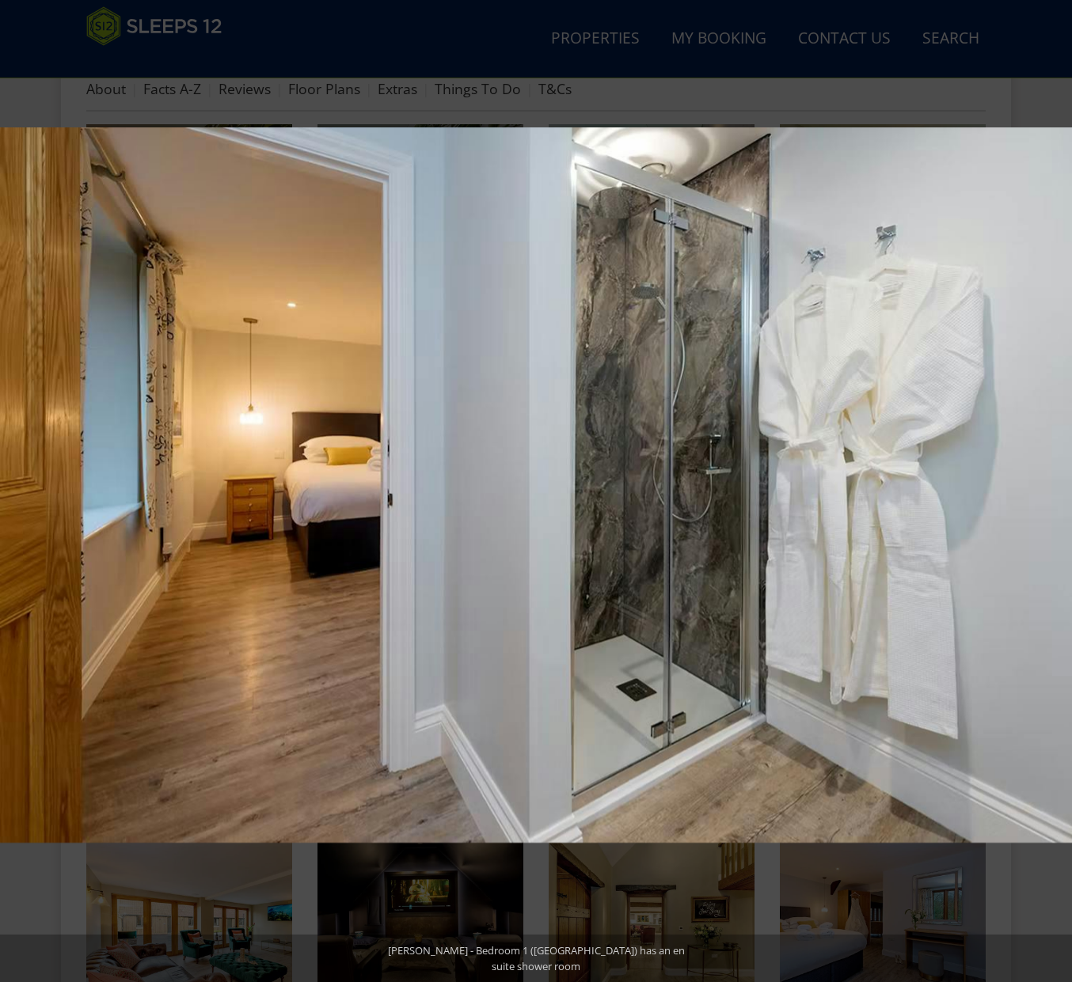
click at [1057, 481] on button at bounding box center [1043, 491] width 55 height 79
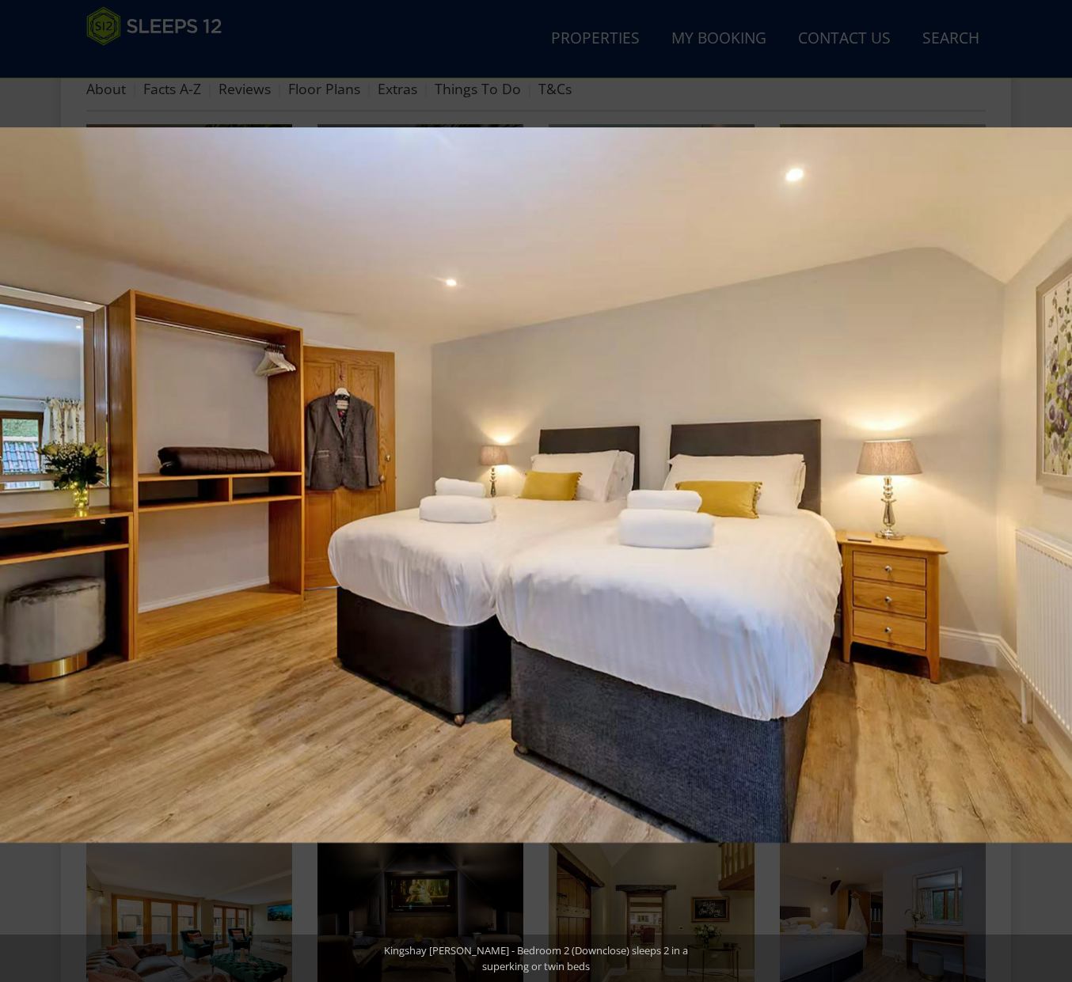
click at [1057, 481] on button at bounding box center [1043, 491] width 55 height 79
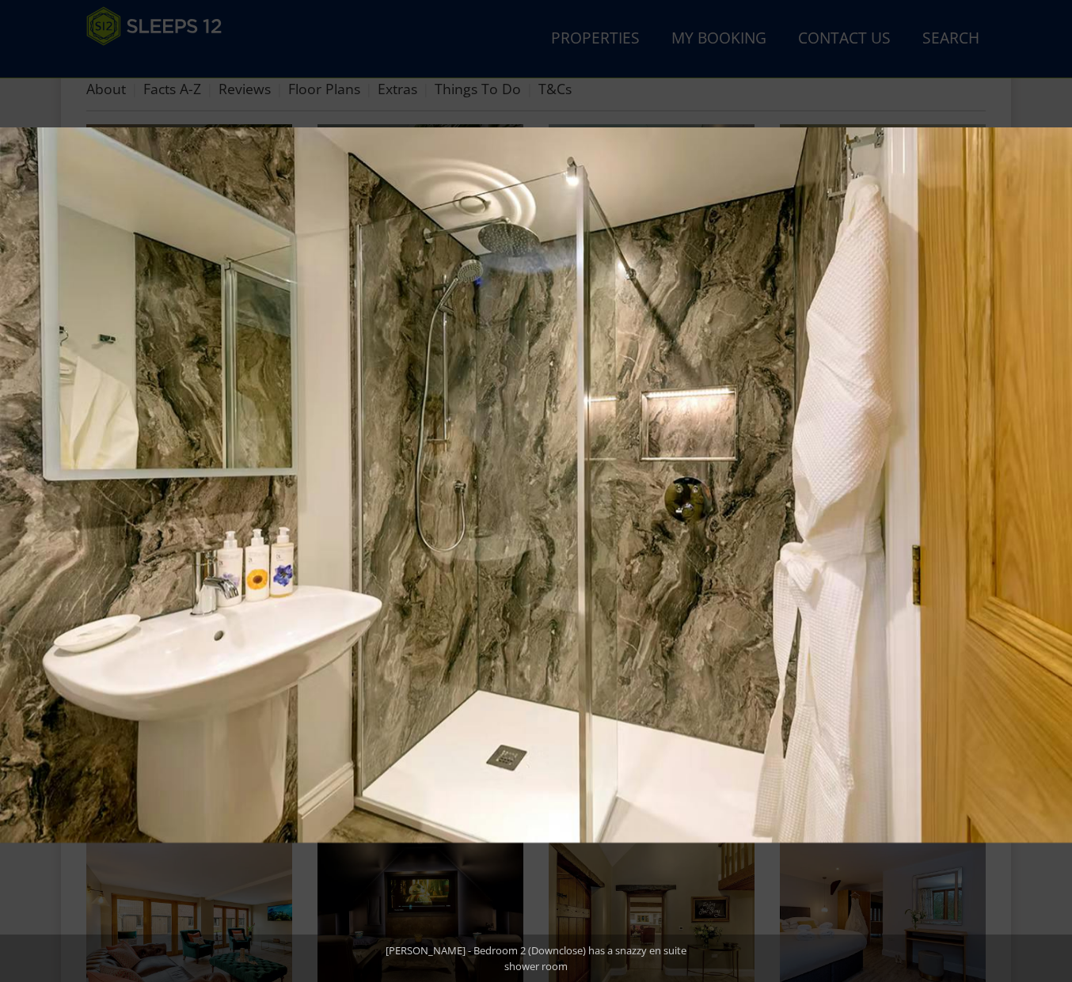
click at [1057, 481] on button at bounding box center [1043, 491] width 55 height 79
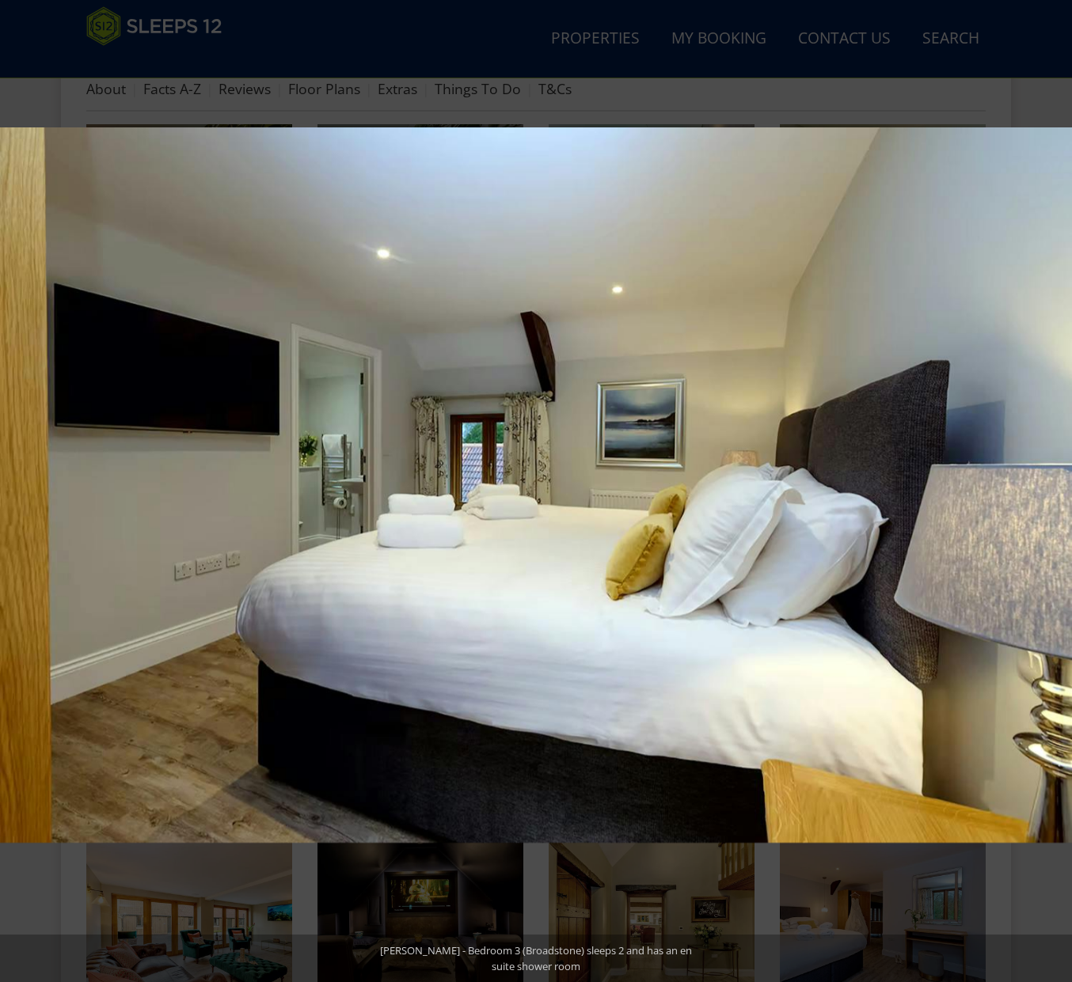
click at [1057, 481] on button at bounding box center [1043, 491] width 55 height 79
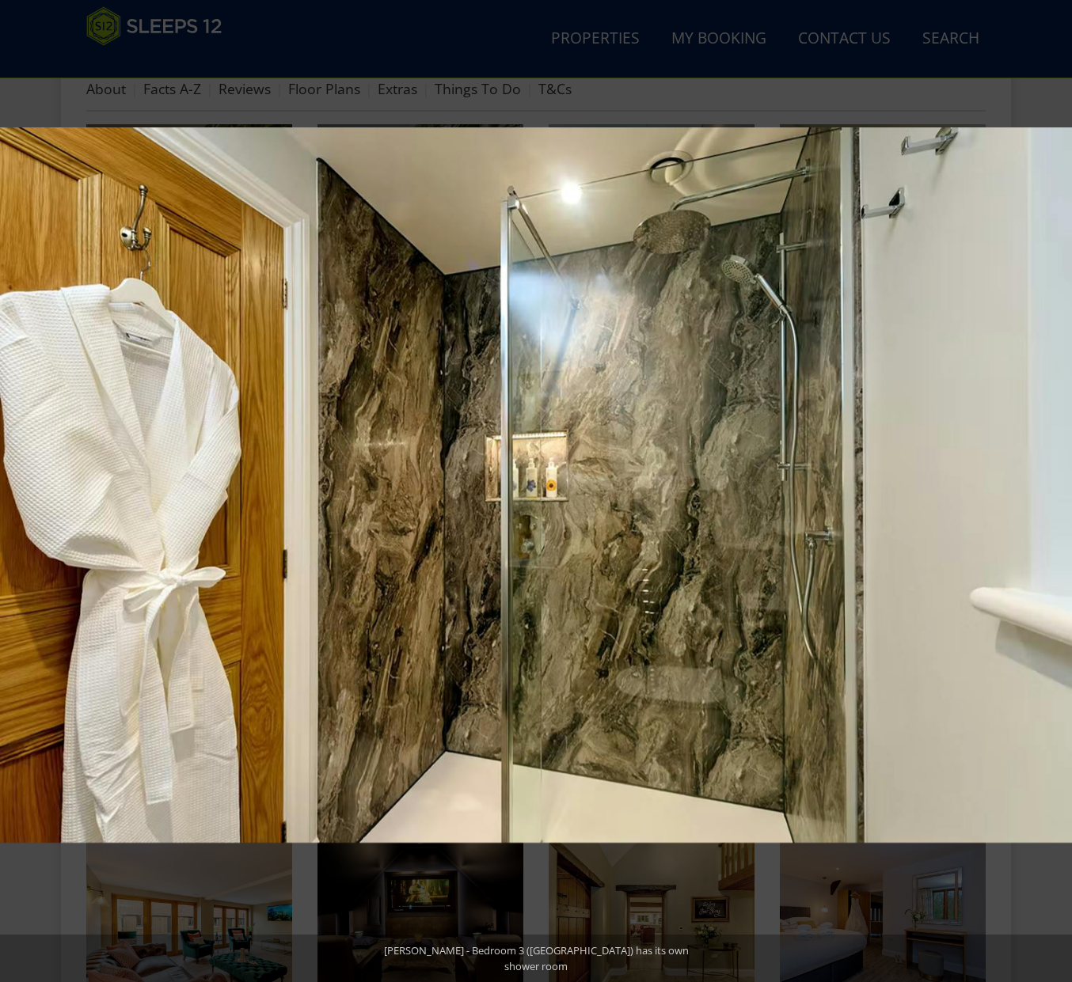
click at [1057, 481] on button at bounding box center [1043, 491] width 55 height 79
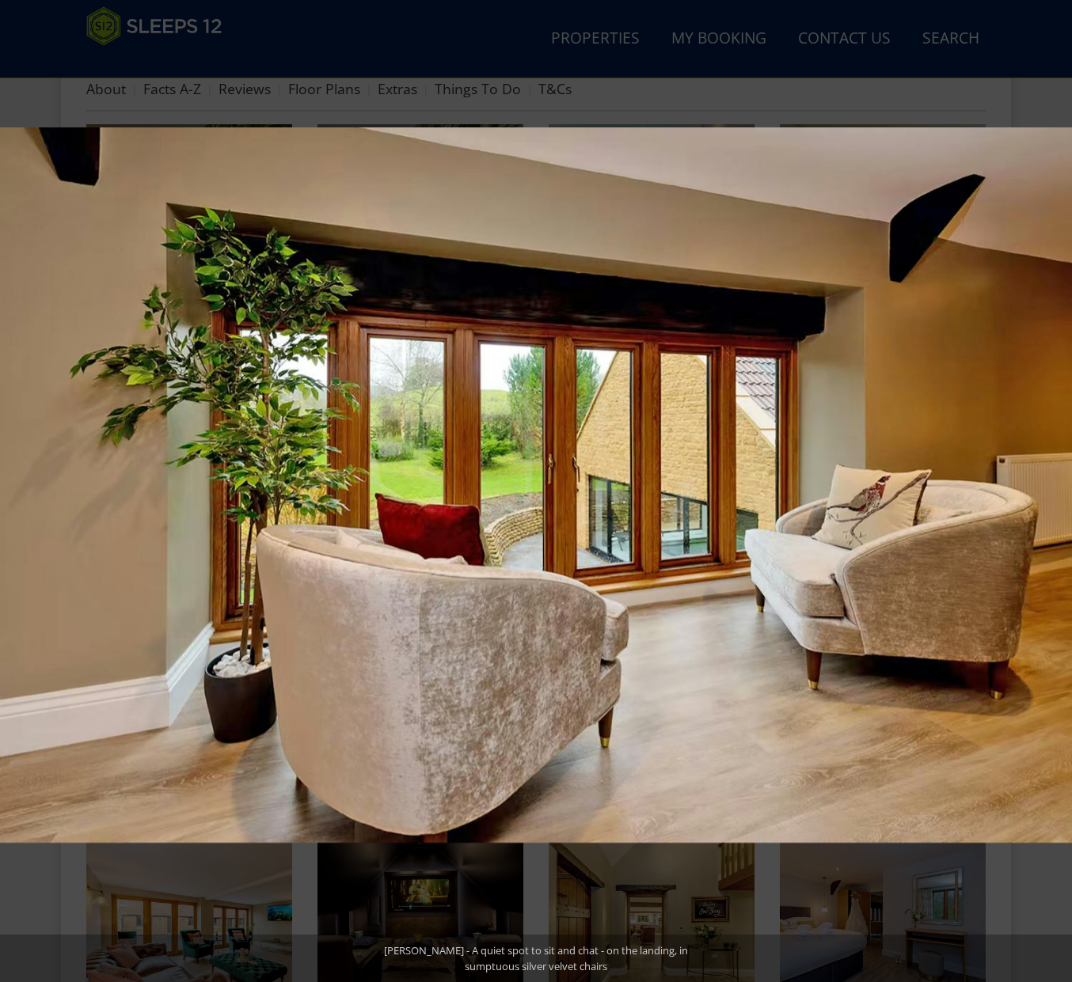
click at [1057, 481] on button at bounding box center [1043, 491] width 55 height 79
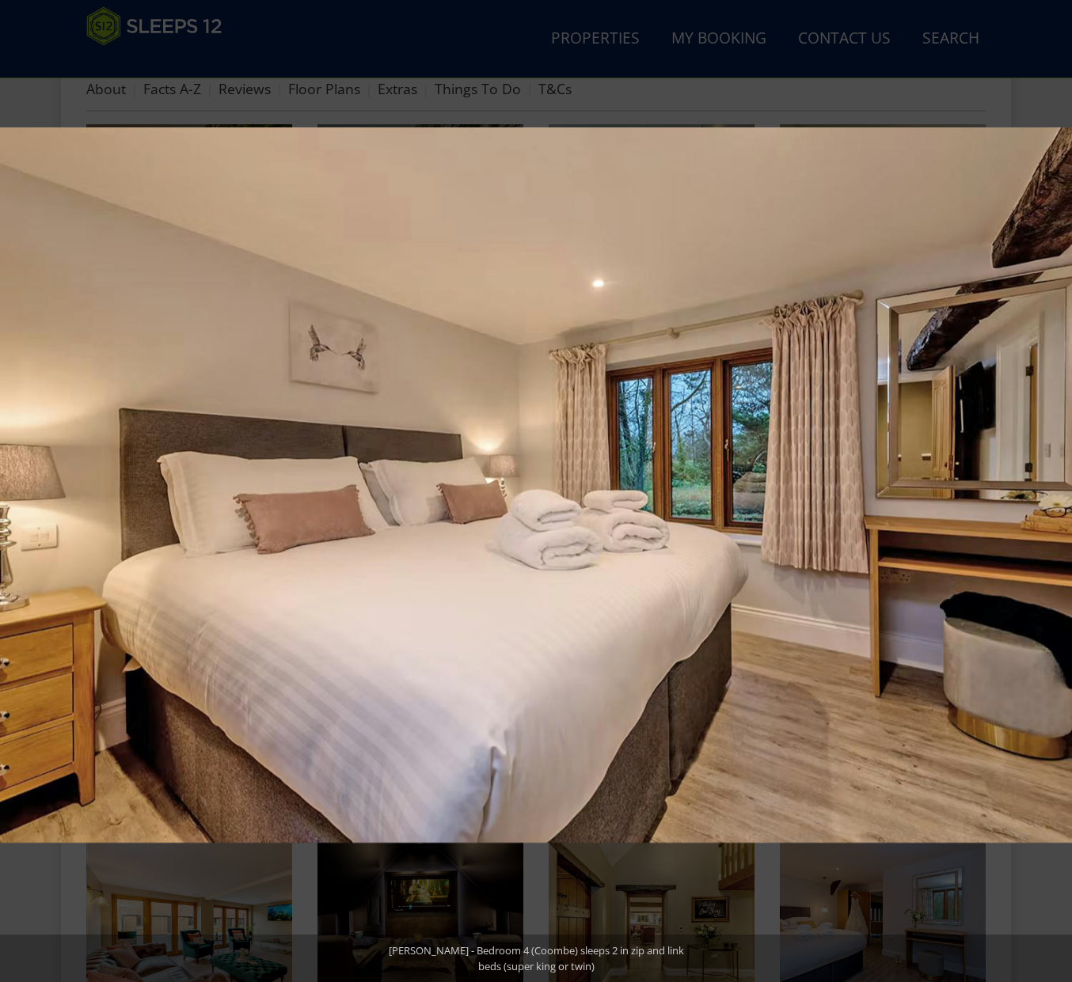
click at [1057, 481] on button at bounding box center [1043, 491] width 55 height 79
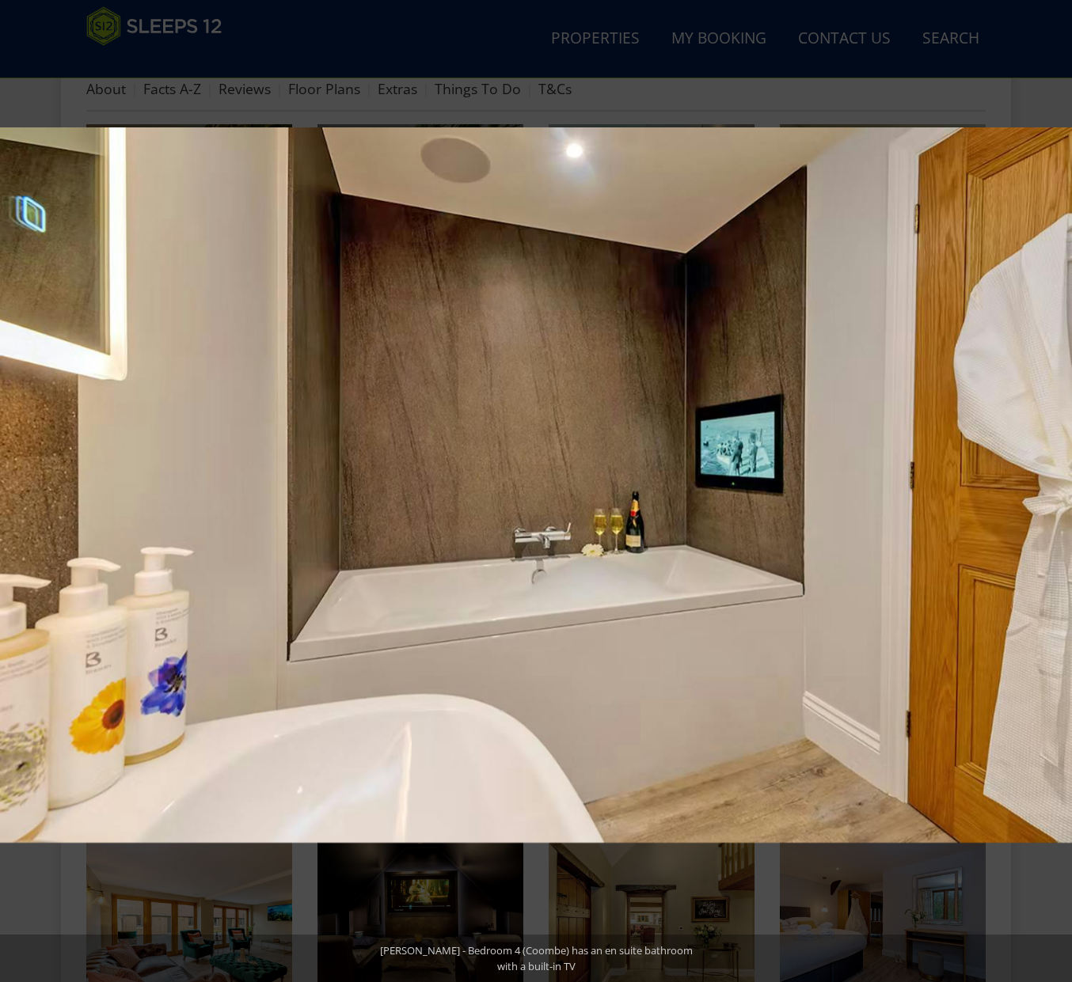
click at [1057, 481] on button at bounding box center [1043, 491] width 55 height 79
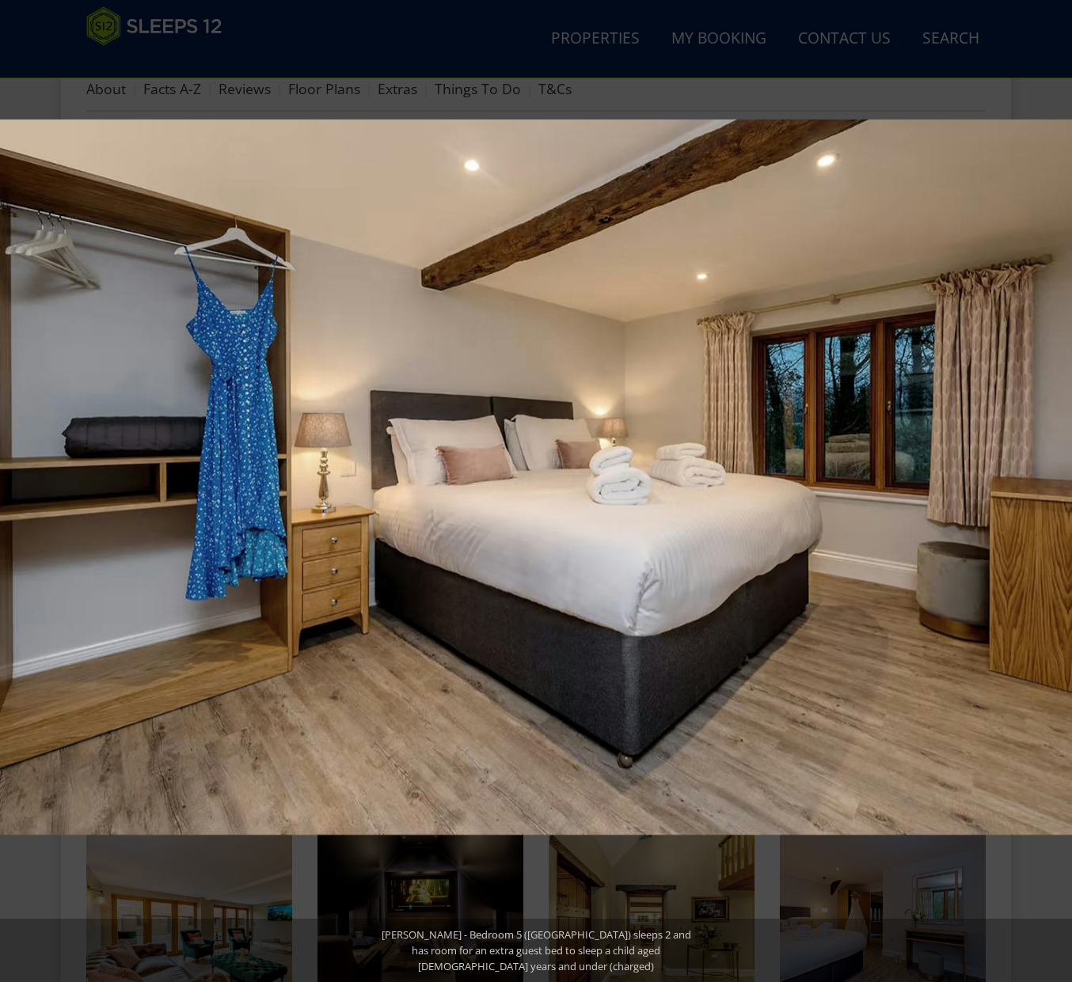
click at [1057, 481] on button at bounding box center [1043, 491] width 55 height 79
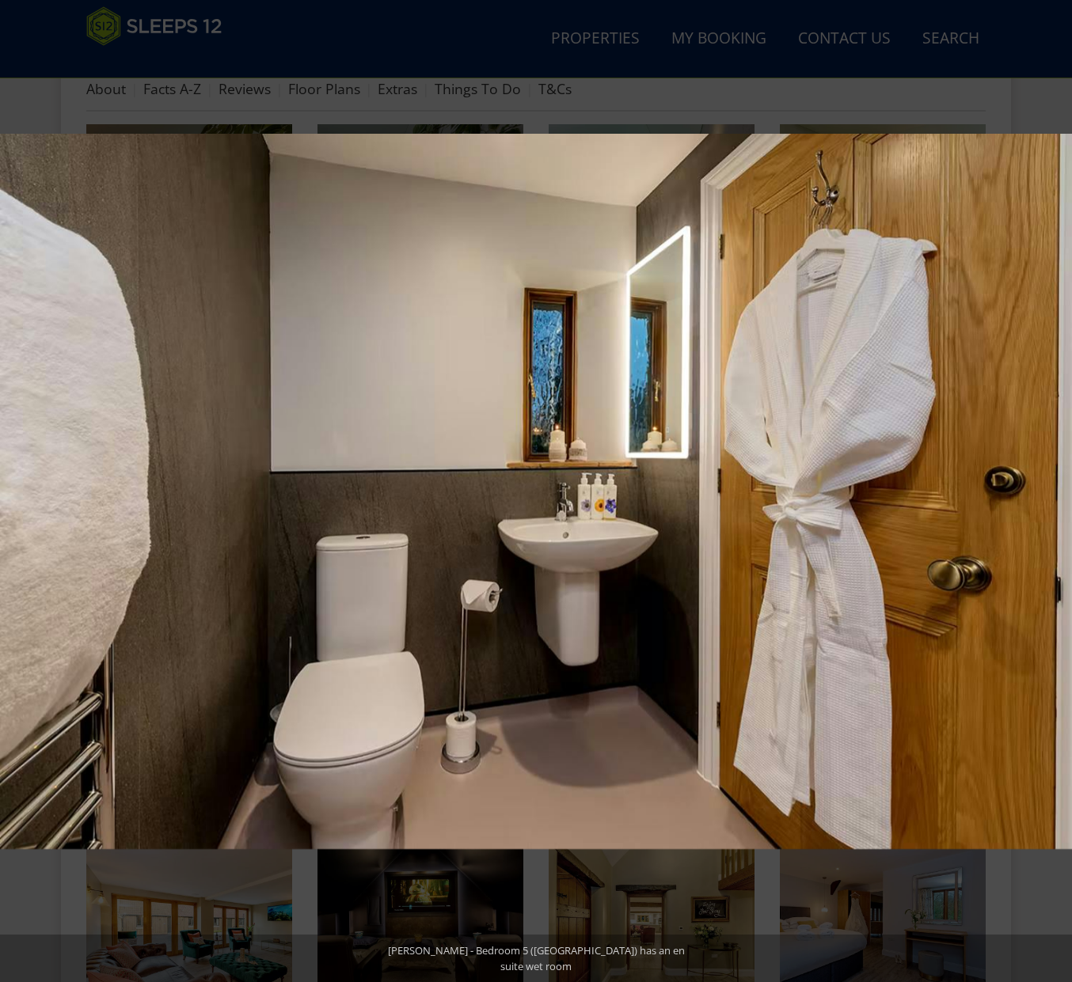
click at [1057, 481] on button at bounding box center [1043, 491] width 55 height 79
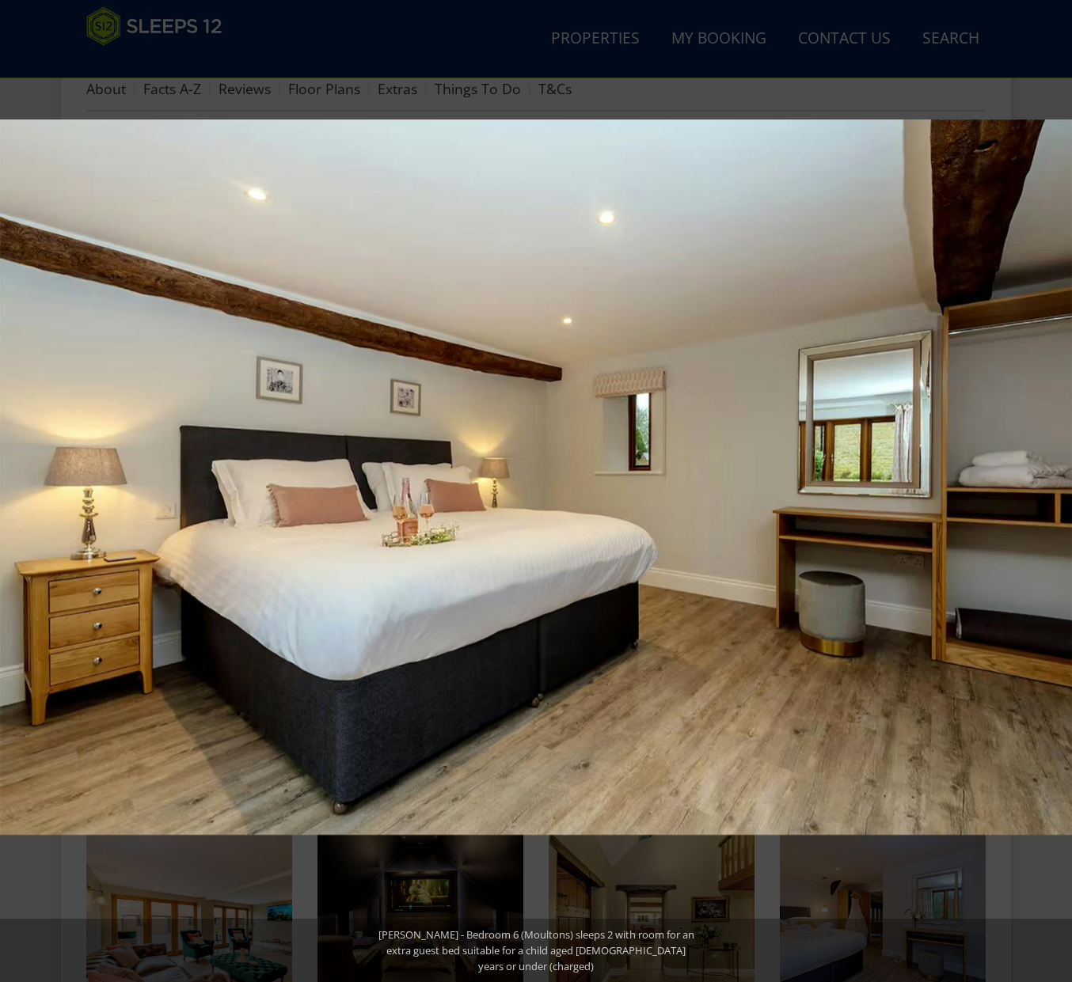
click at [1057, 481] on button at bounding box center [1043, 491] width 55 height 79
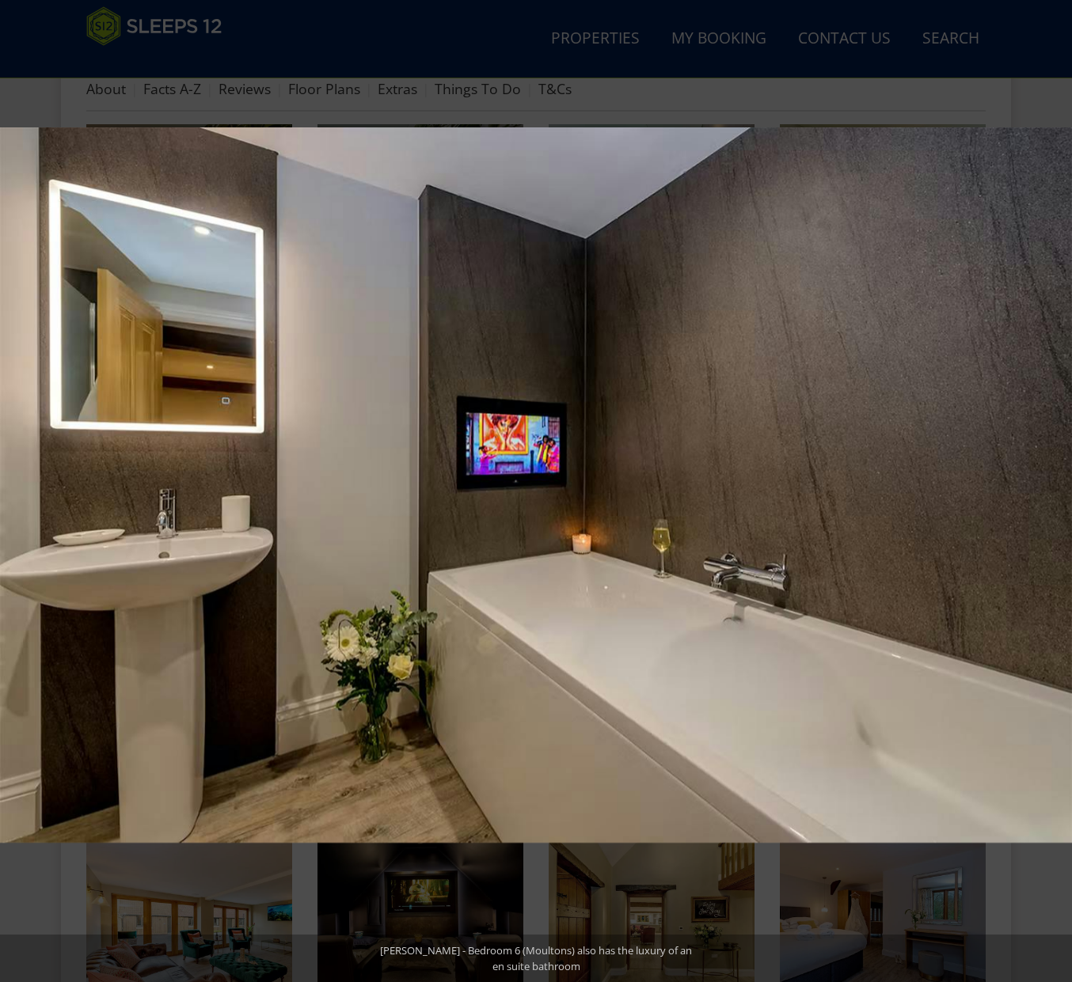
click at [1057, 481] on button at bounding box center [1043, 491] width 55 height 79
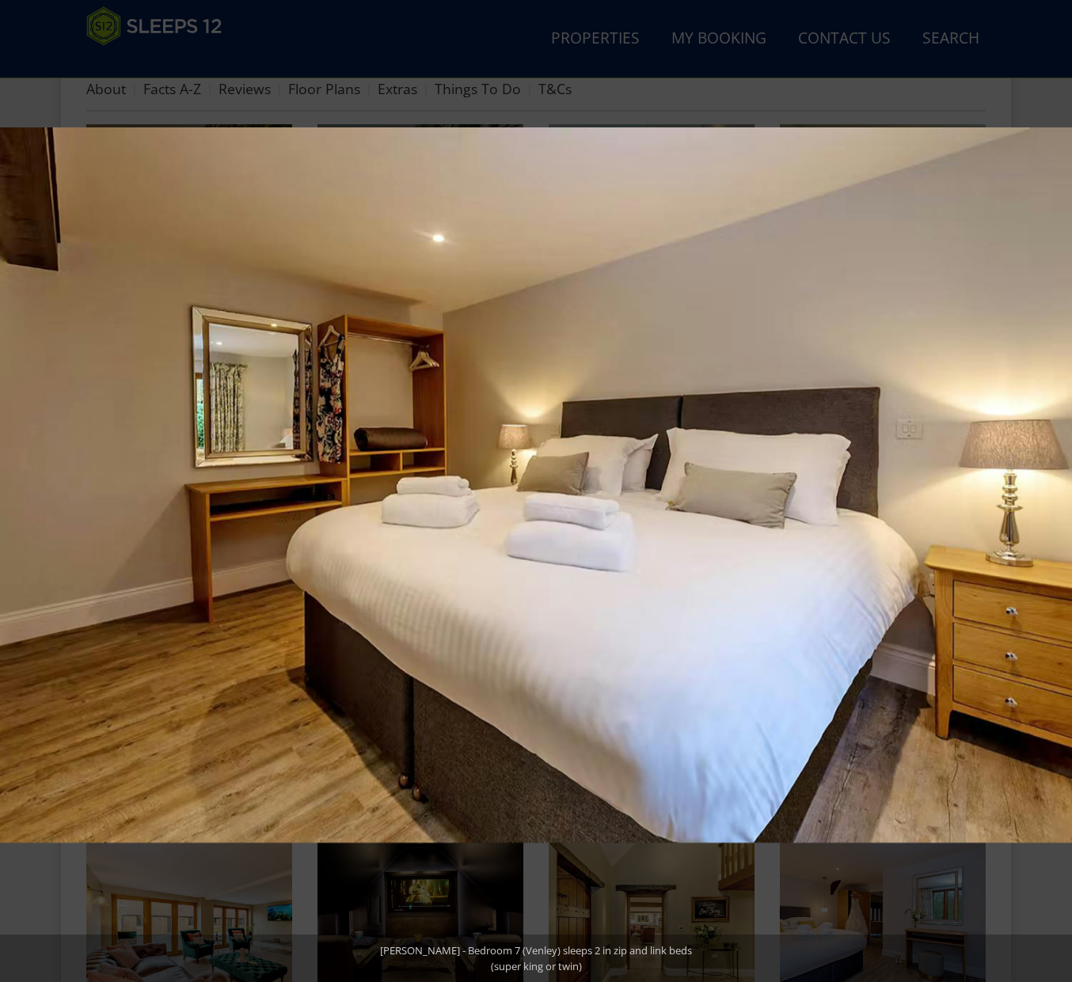
click at [1057, 481] on button at bounding box center [1043, 491] width 55 height 79
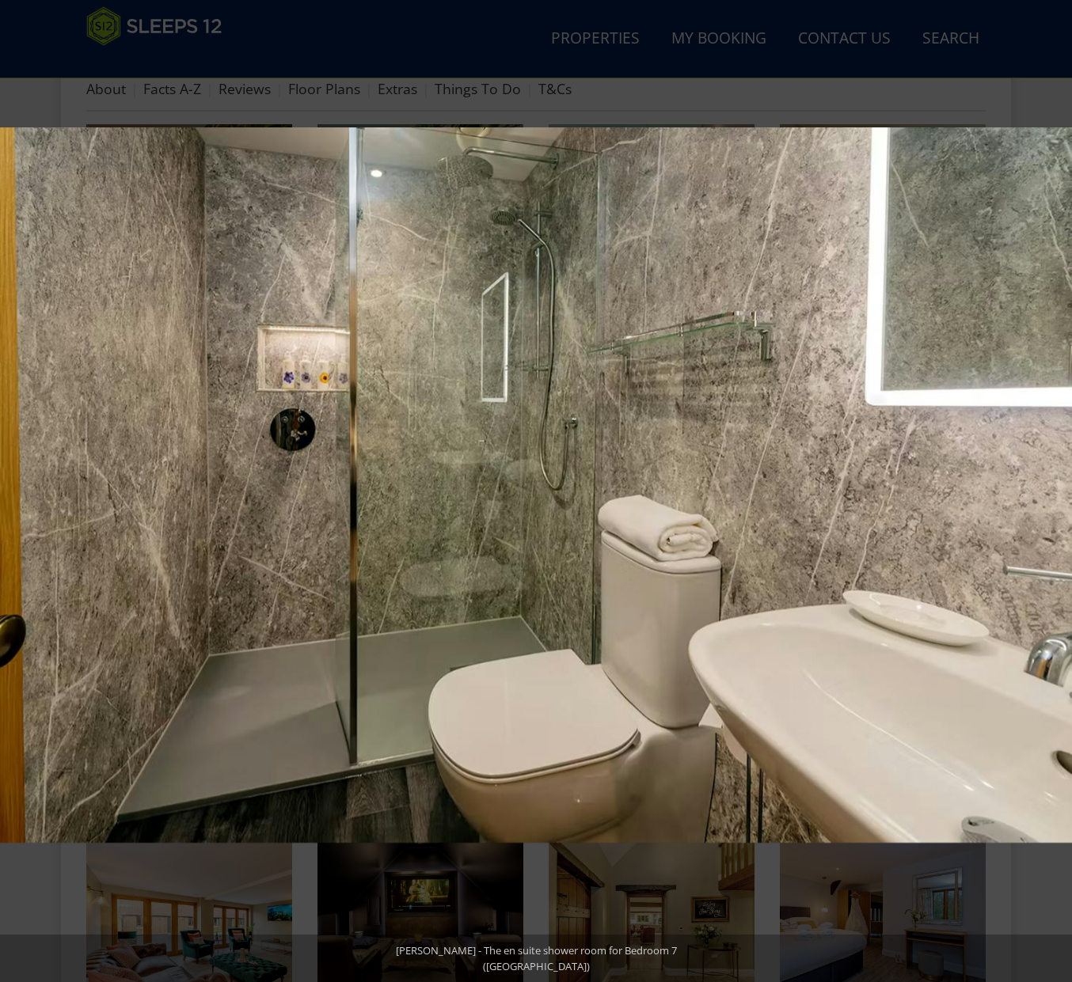
click at [1057, 481] on button at bounding box center [1043, 491] width 55 height 79
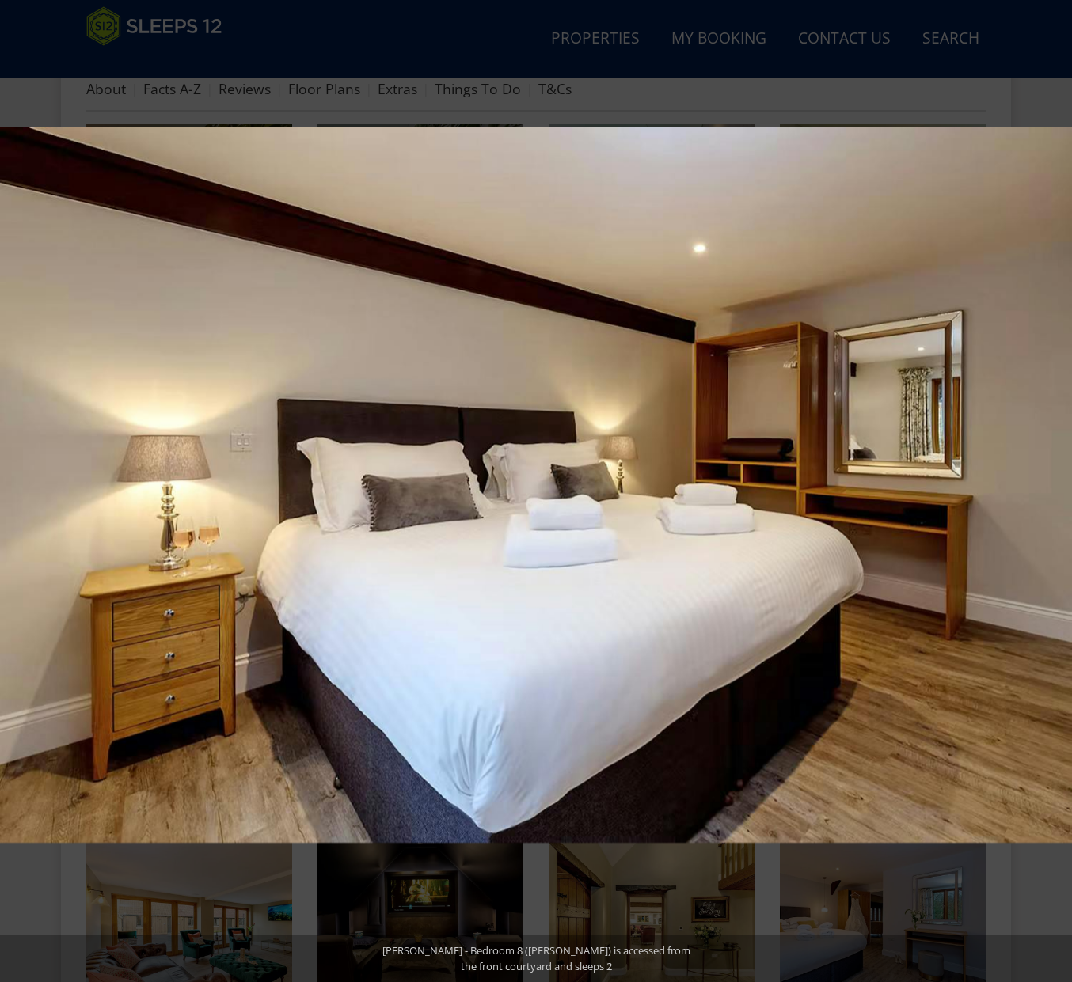
click at [1057, 481] on button at bounding box center [1043, 491] width 55 height 79
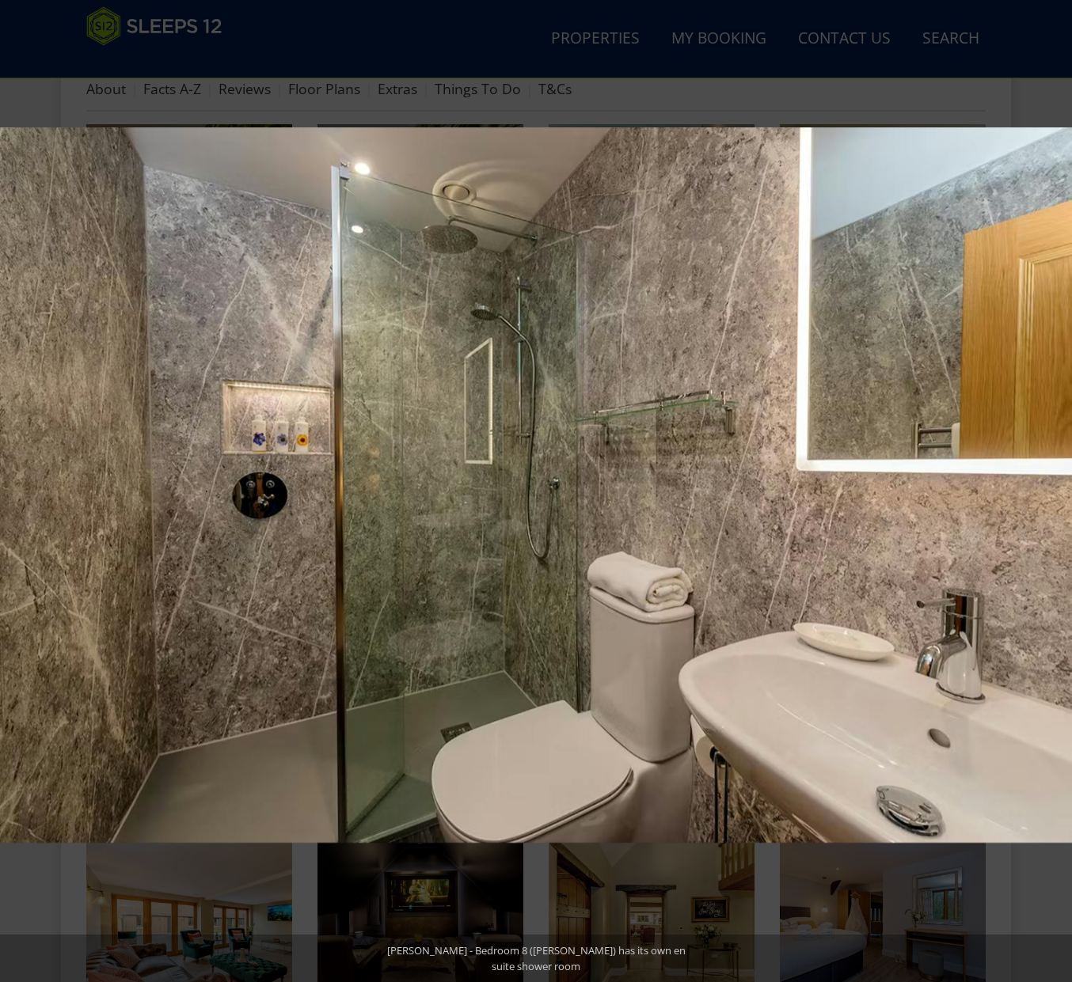
click at [1057, 481] on button at bounding box center [1043, 491] width 55 height 79
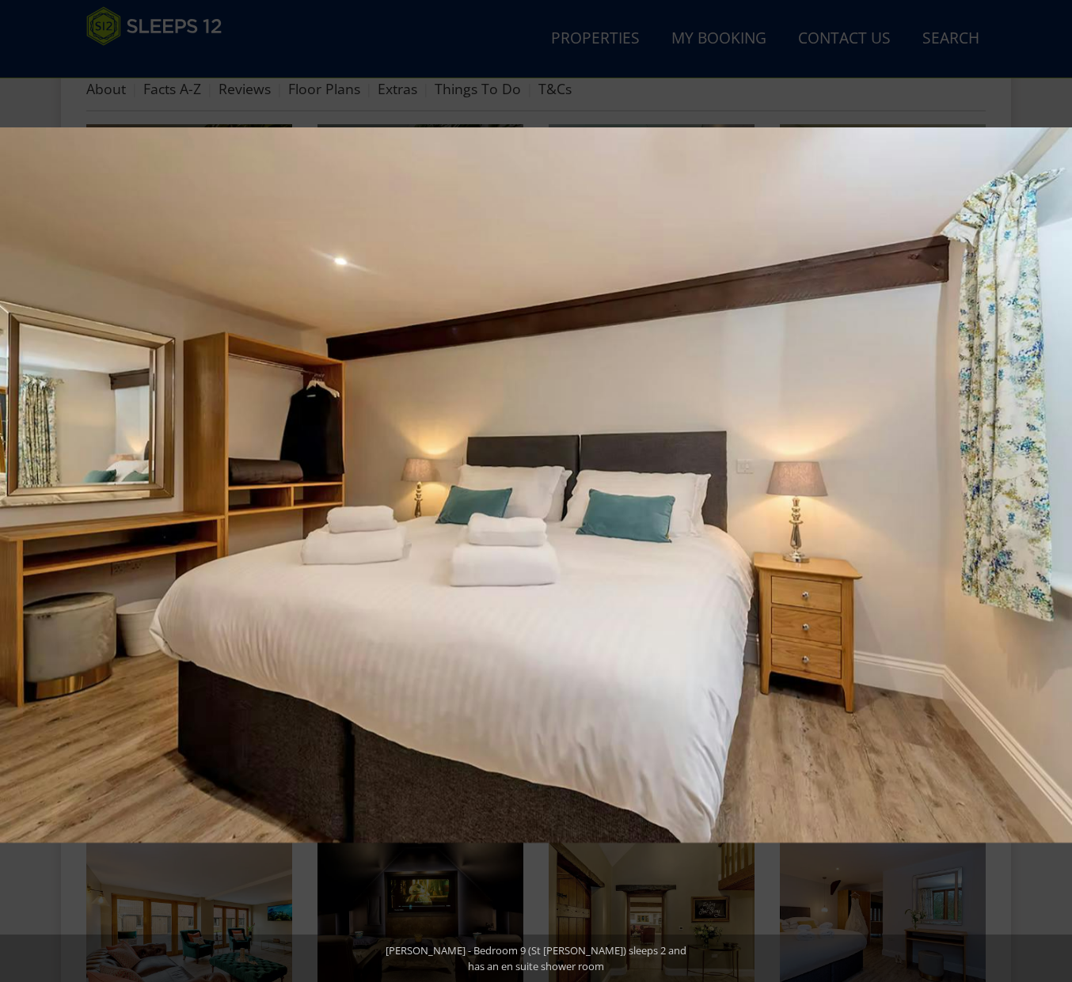
click at [1057, 481] on button at bounding box center [1043, 491] width 55 height 79
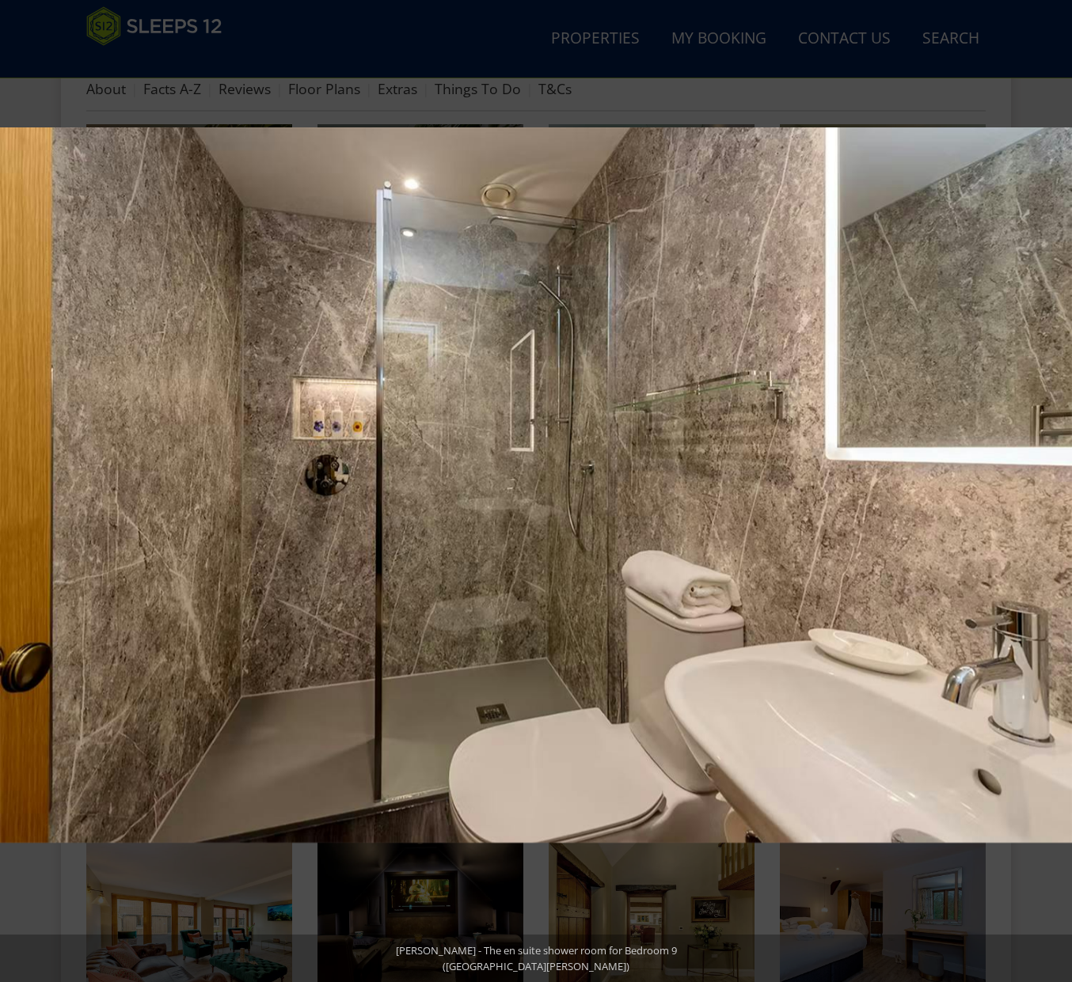
click at [1057, 481] on button at bounding box center [1043, 491] width 55 height 79
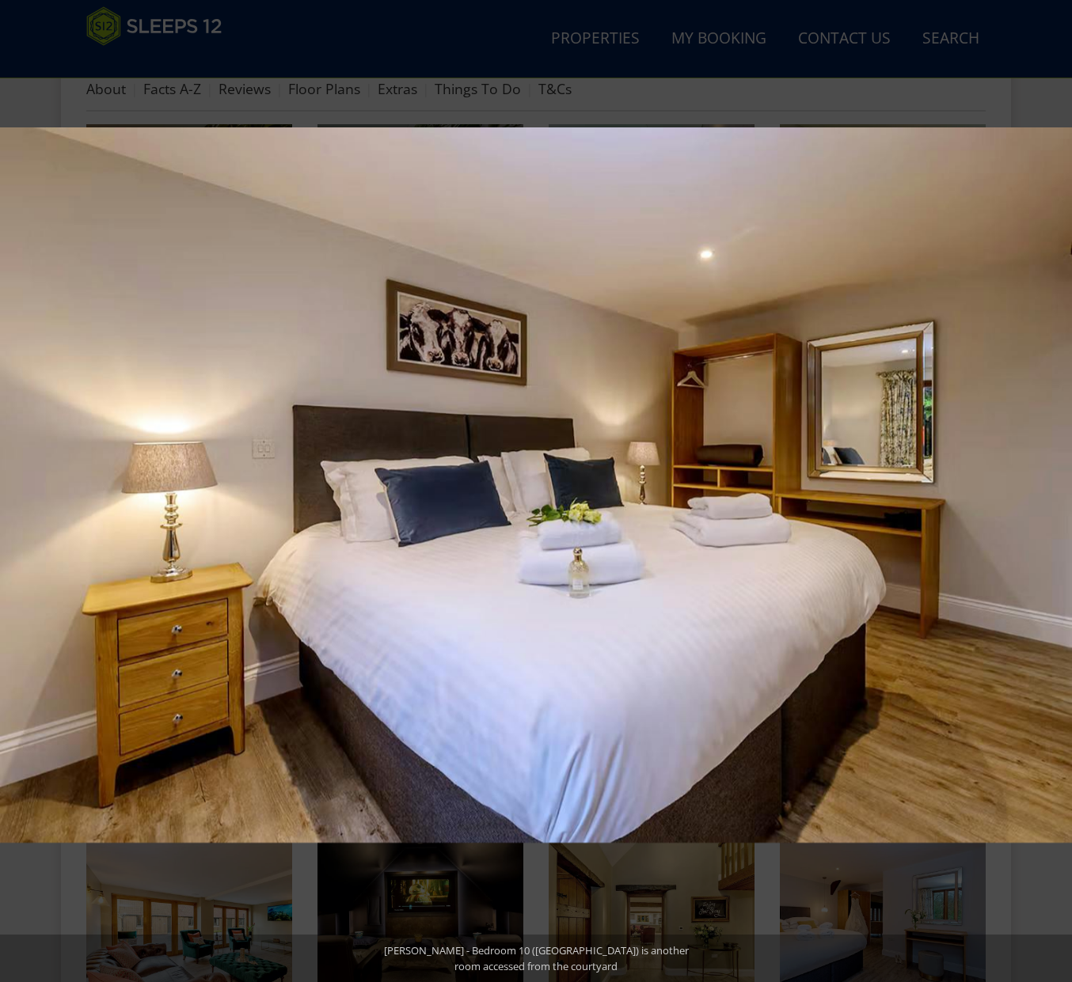
click at [1057, 481] on button at bounding box center [1043, 491] width 55 height 79
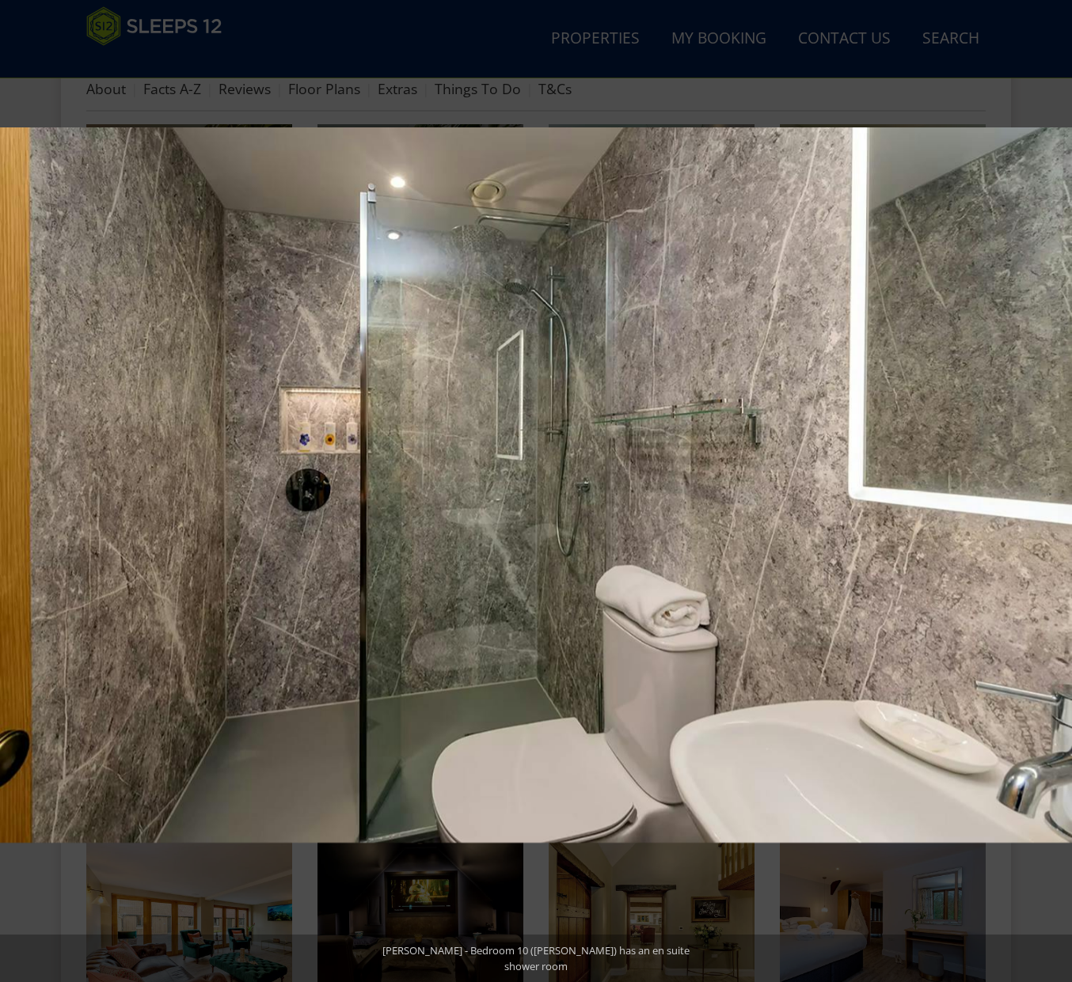
click at [1057, 481] on button at bounding box center [1043, 491] width 55 height 79
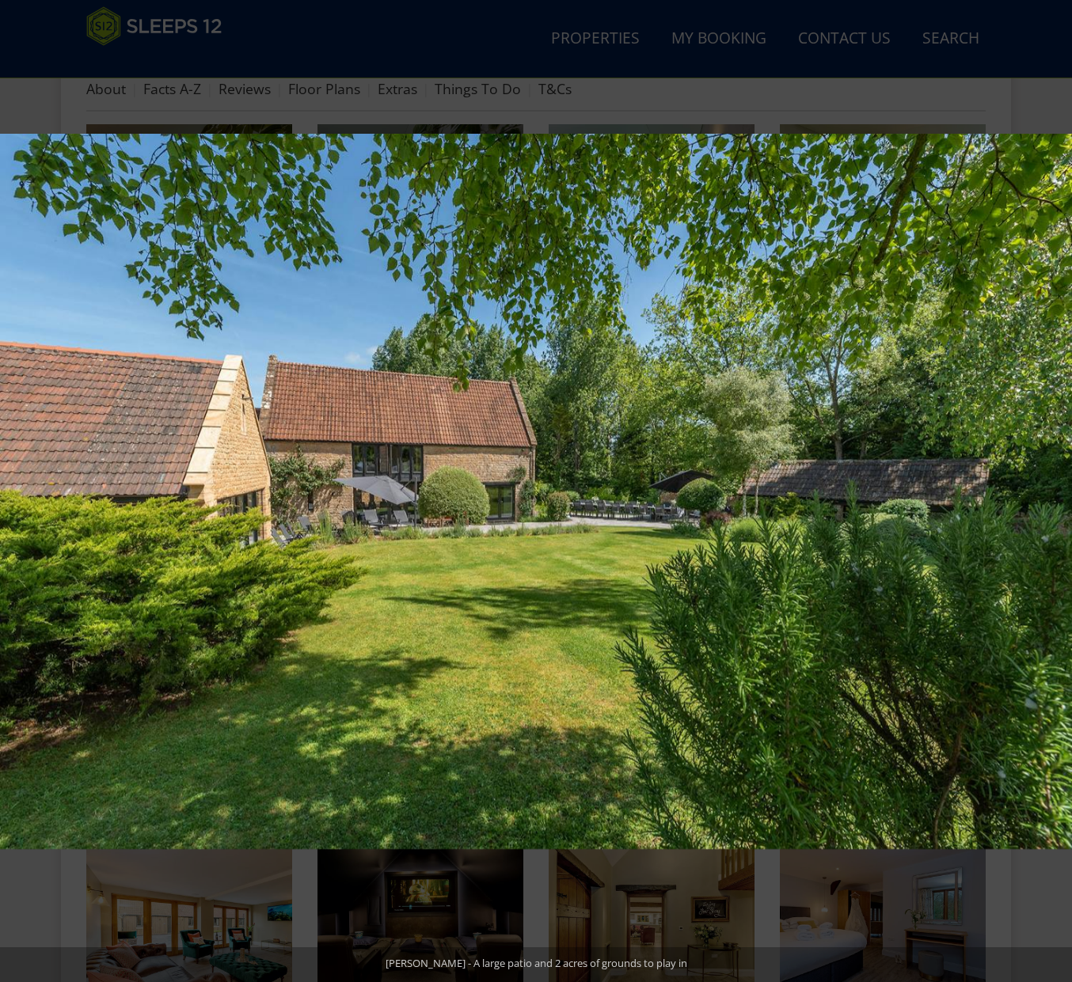
click at [1057, 481] on button at bounding box center [1043, 491] width 55 height 79
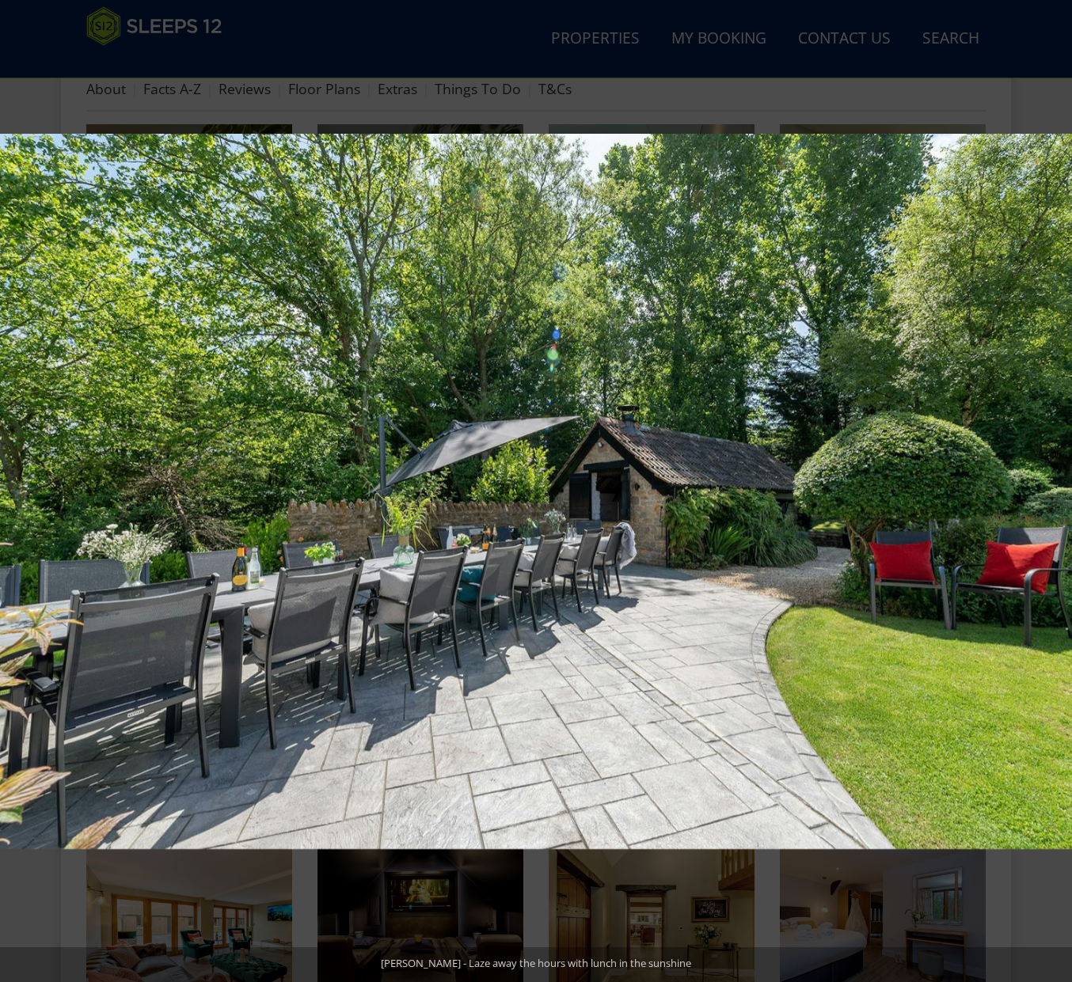
click at [1057, 481] on button at bounding box center [1043, 491] width 55 height 79
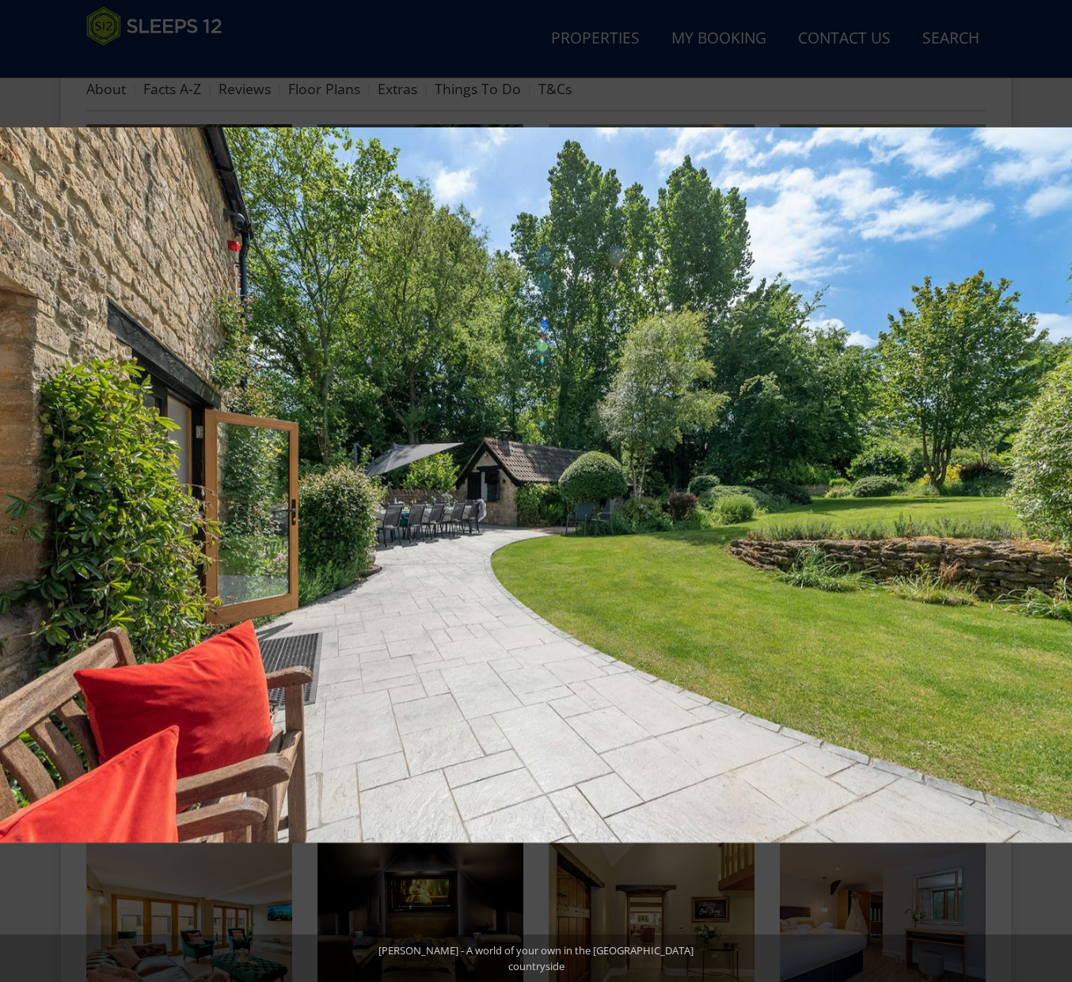
click at [1057, 481] on button at bounding box center [1043, 491] width 55 height 79
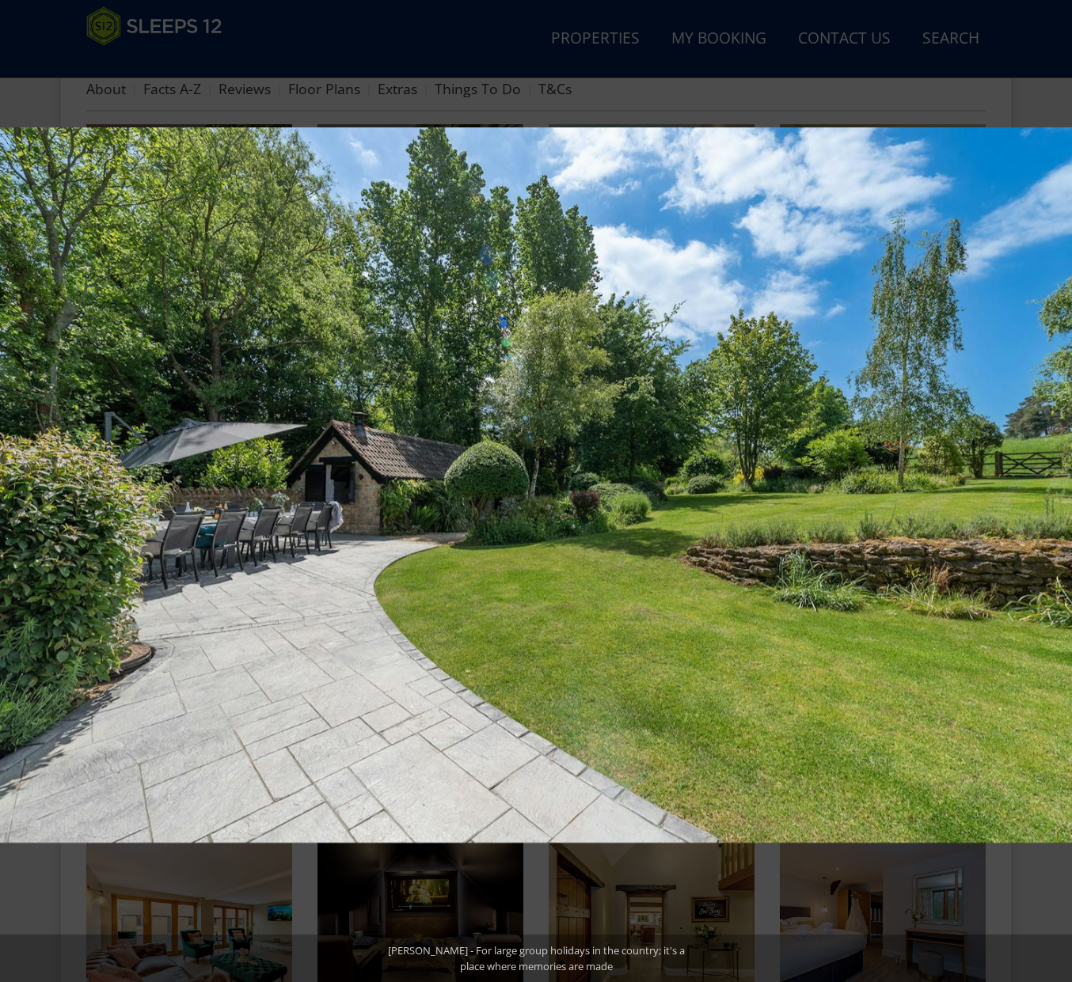
click at [1057, 481] on button at bounding box center [1043, 491] width 55 height 79
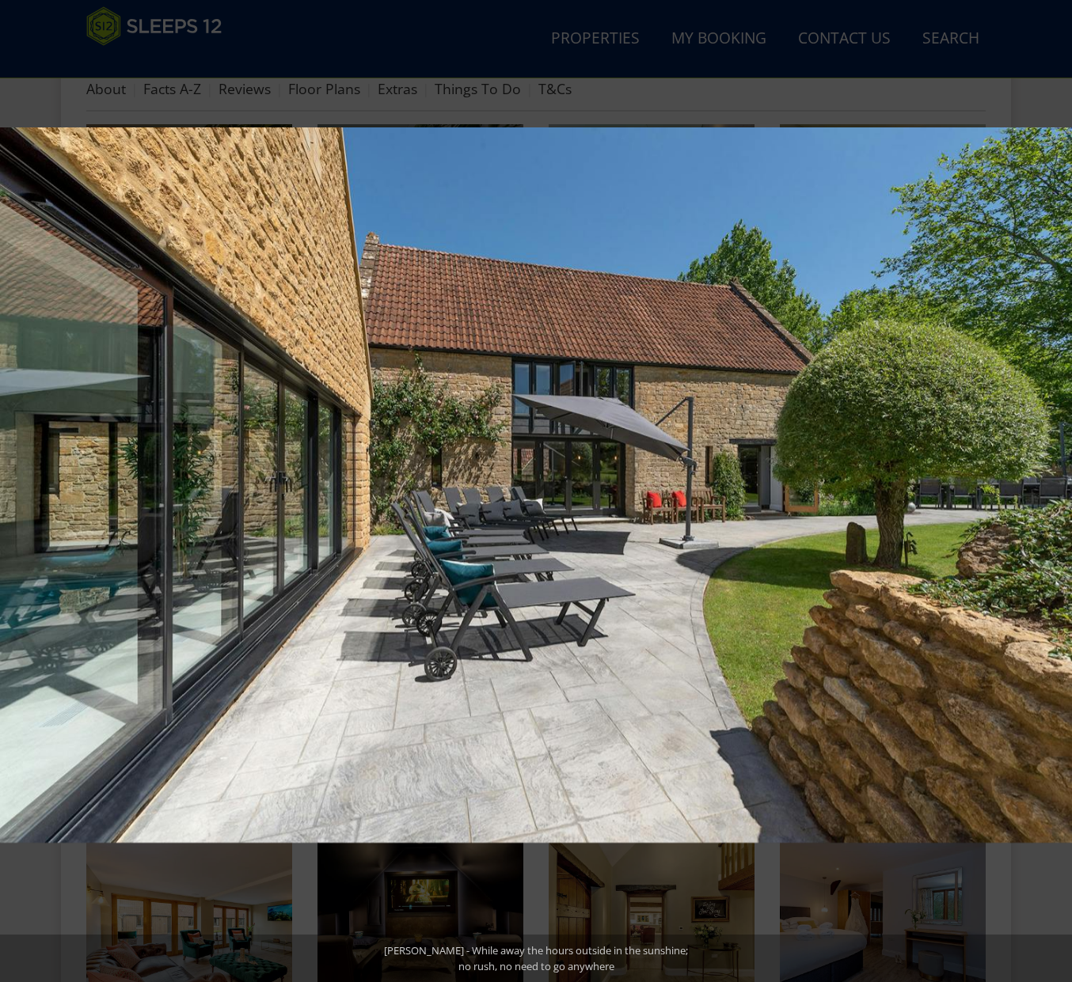
click at [1057, 481] on button at bounding box center [1043, 491] width 55 height 79
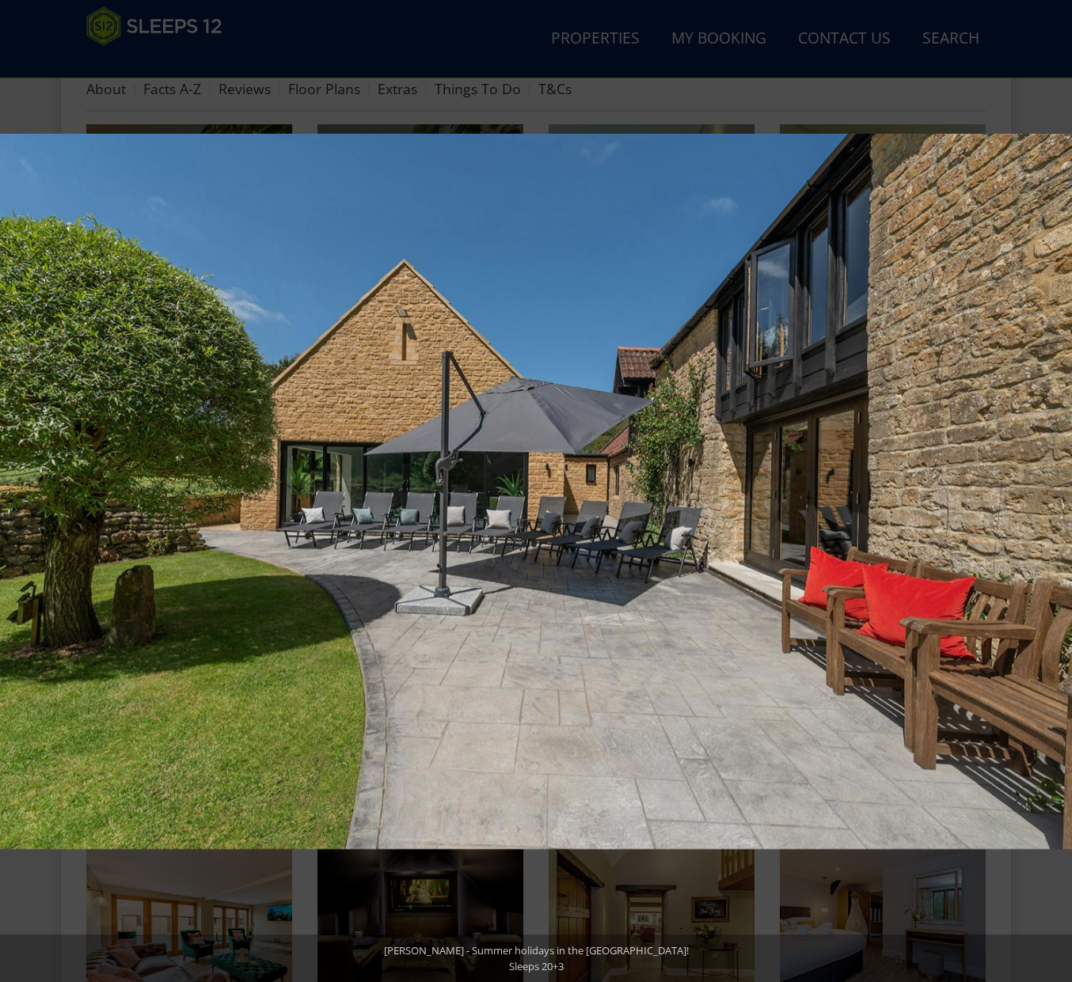
click at [1057, 481] on button at bounding box center [1043, 491] width 55 height 79
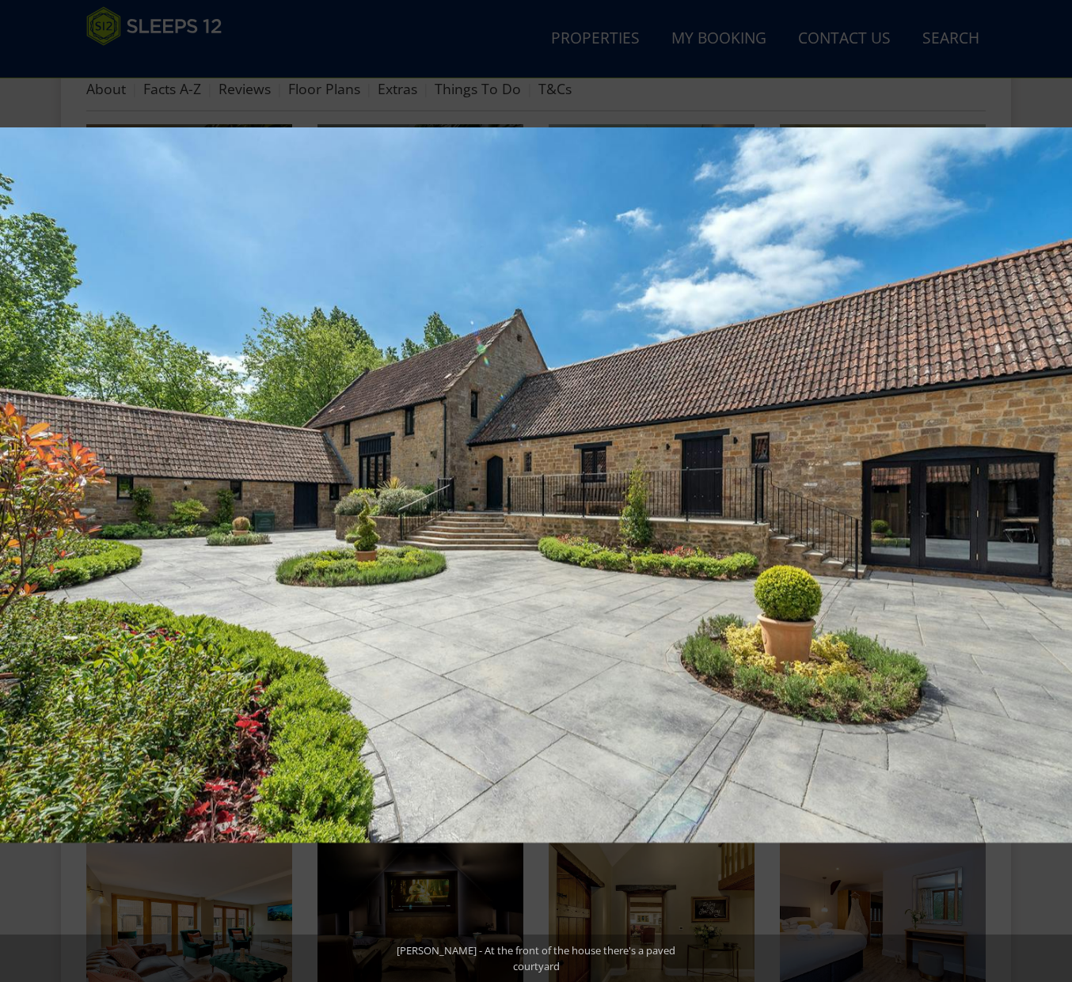
click at [1057, 481] on button at bounding box center [1043, 491] width 55 height 79
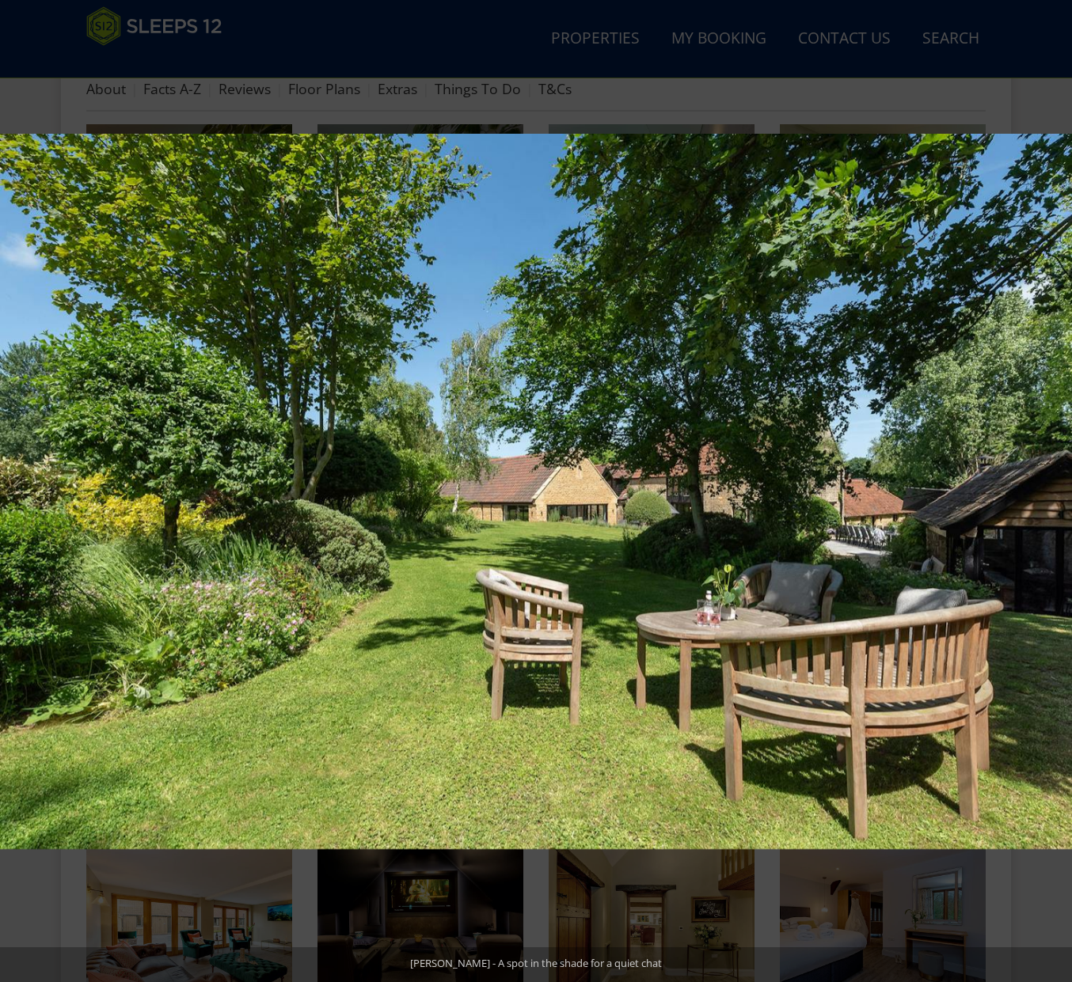
click at [1057, 481] on button at bounding box center [1043, 491] width 55 height 79
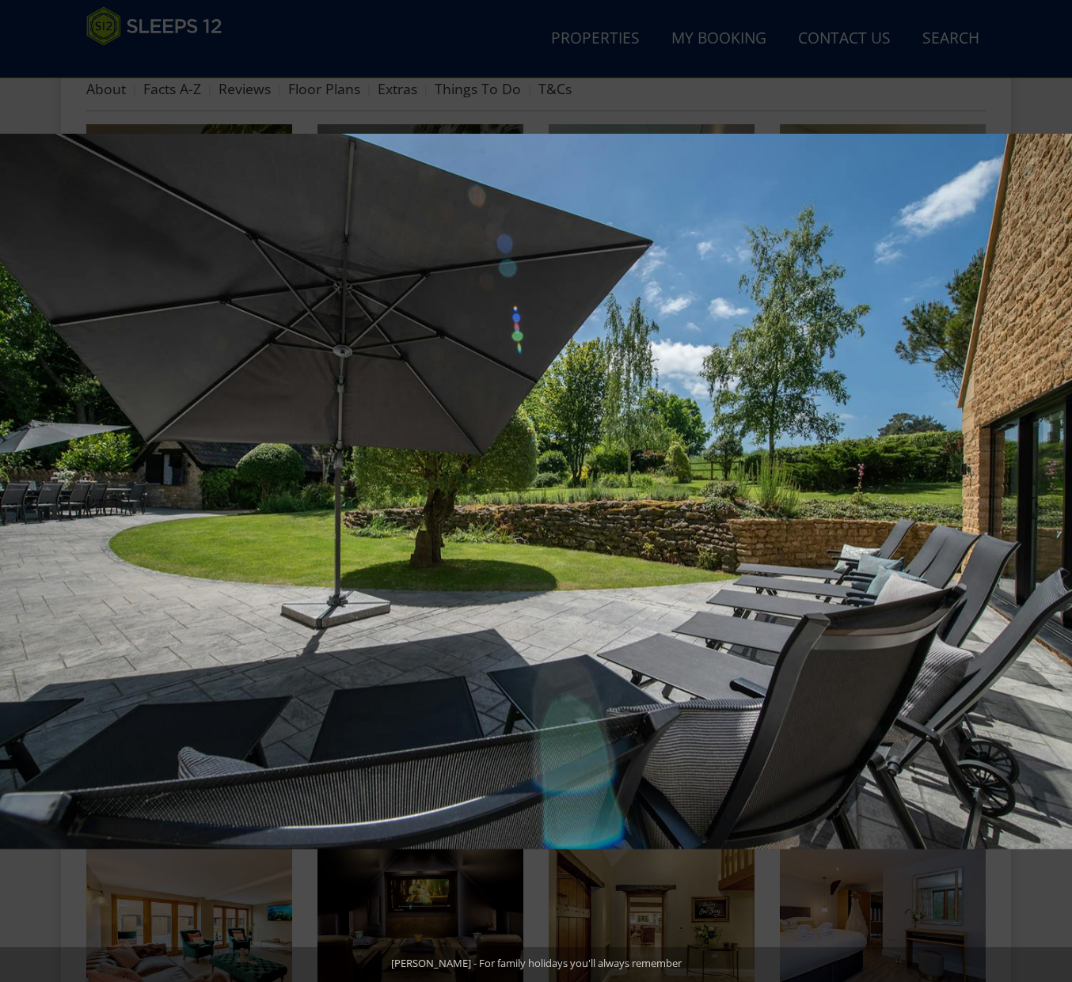
click at [1057, 481] on button at bounding box center [1043, 491] width 55 height 79
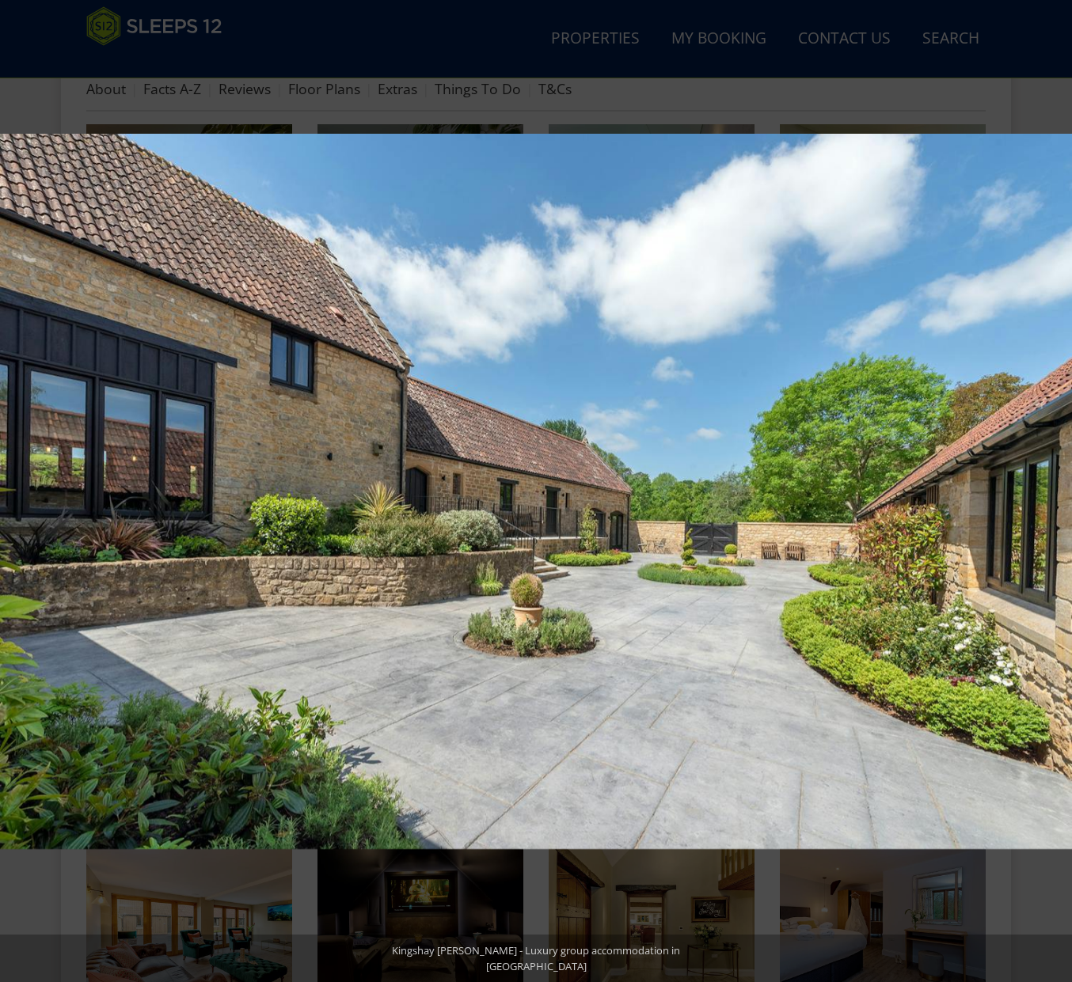
click at [1057, 481] on button at bounding box center [1043, 491] width 55 height 79
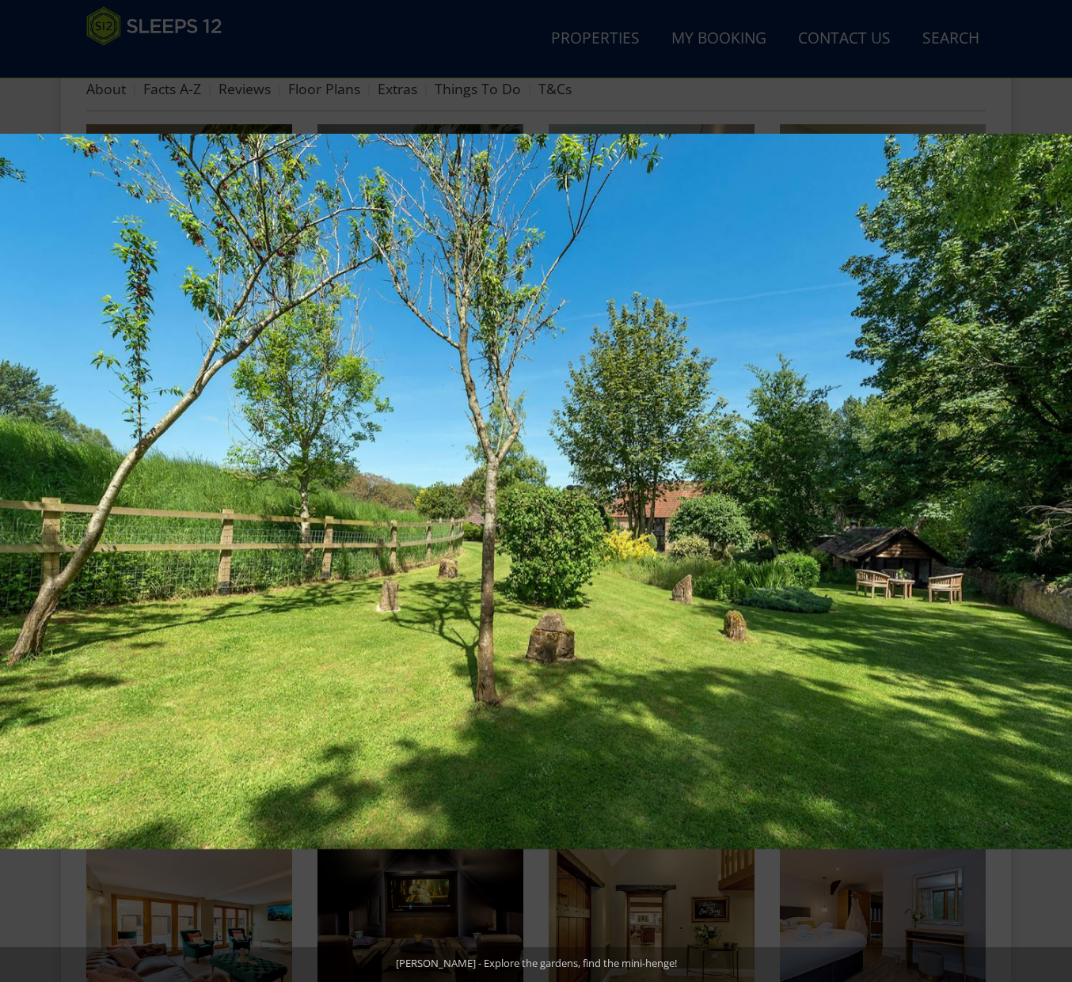
click at [1057, 481] on button at bounding box center [1043, 491] width 55 height 79
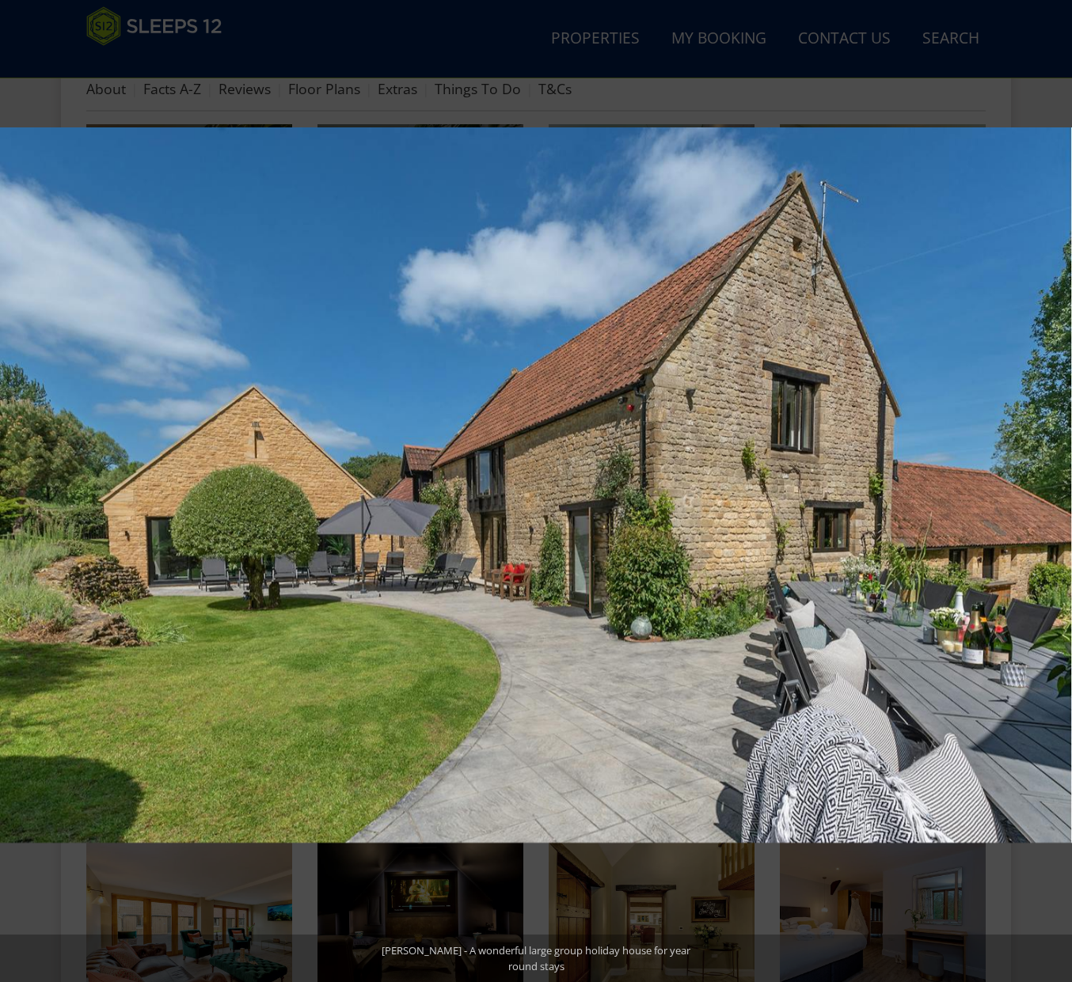
click at [1057, 481] on button at bounding box center [1043, 491] width 55 height 79
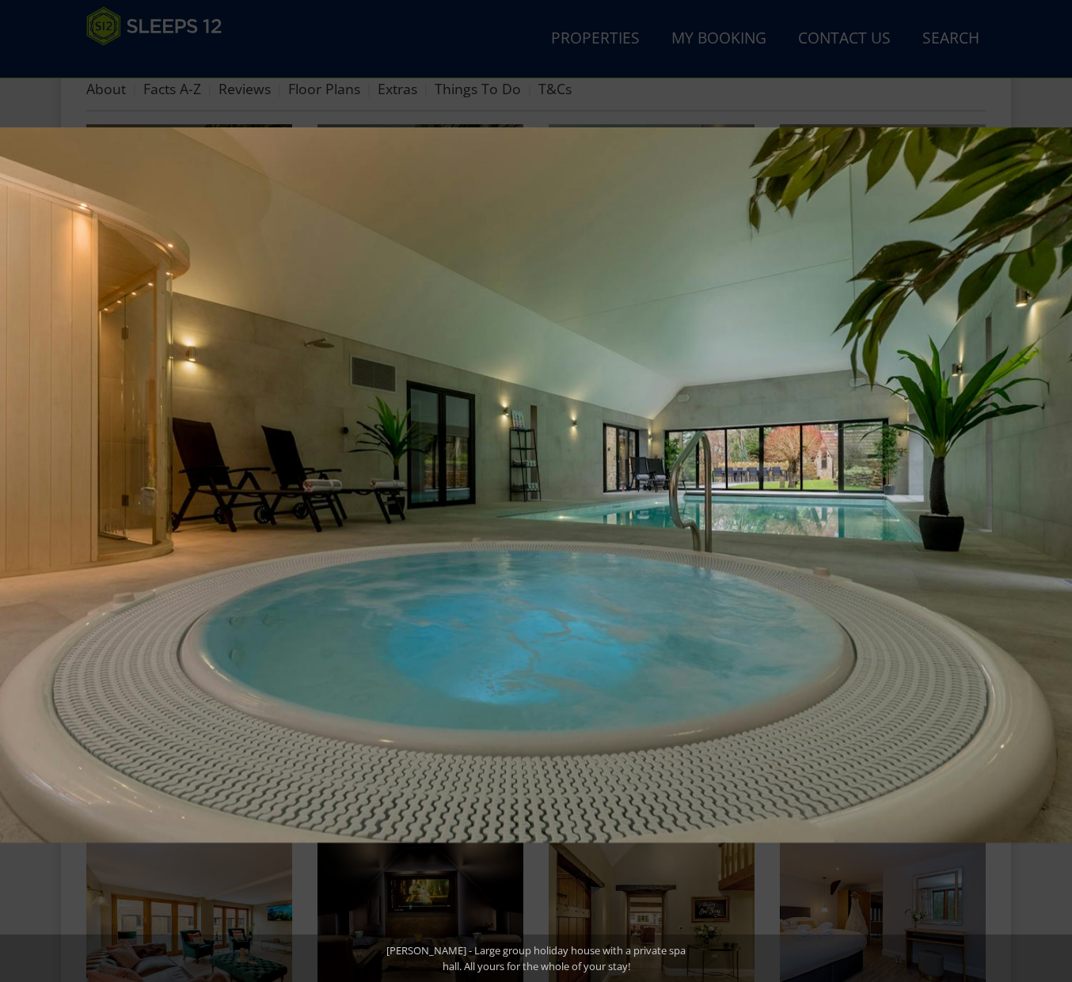
click at [1057, 481] on button at bounding box center [1043, 491] width 55 height 79
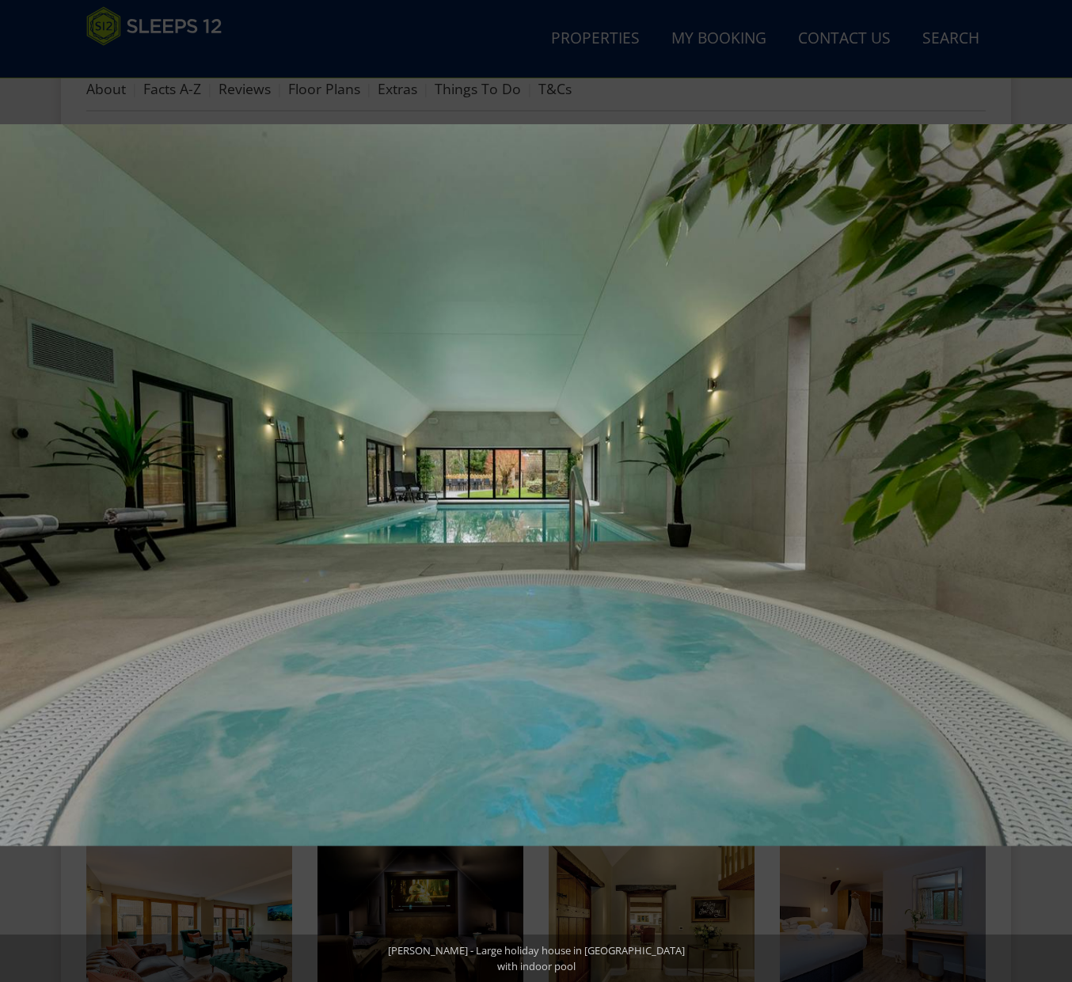
click at [1057, 481] on button at bounding box center [1043, 491] width 55 height 79
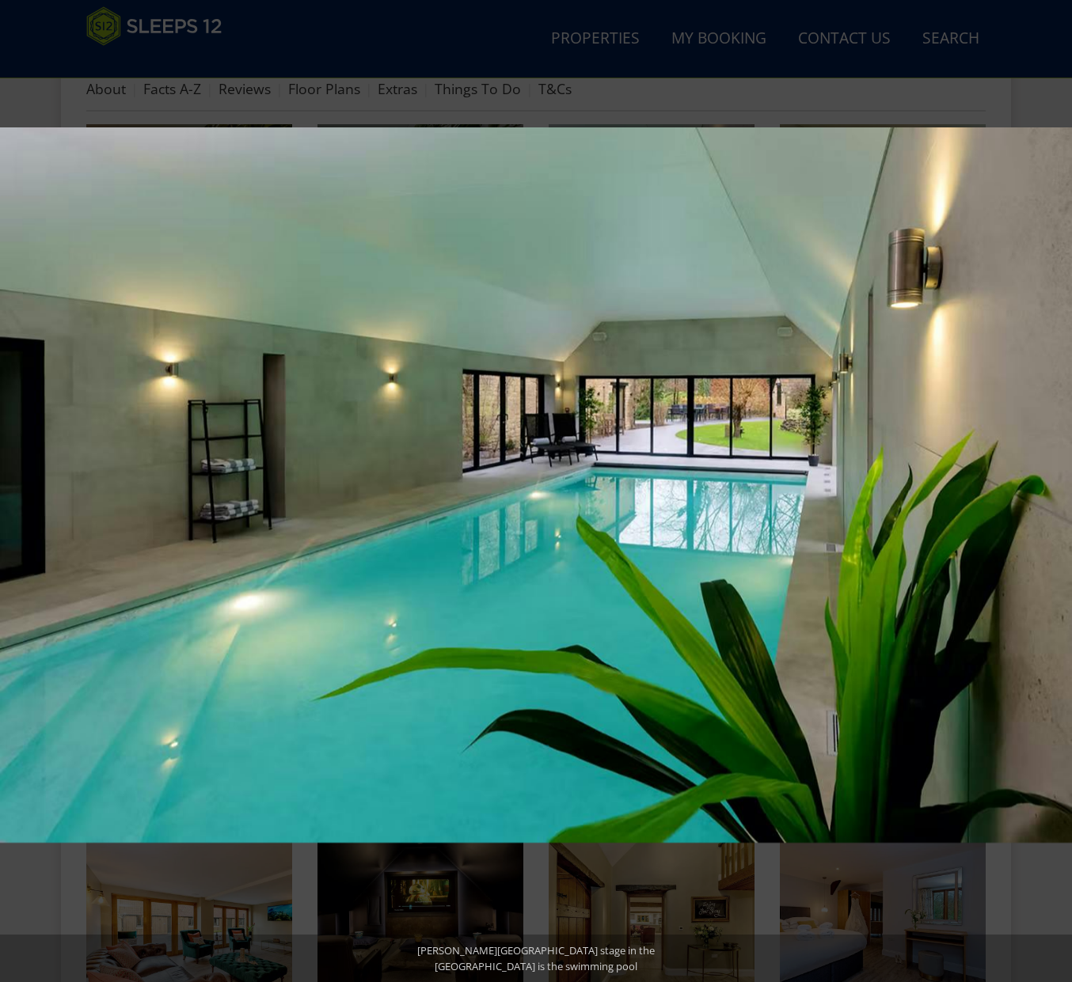
click at [1057, 481] on button at bounding box center [1043, 491] width 55 height 79
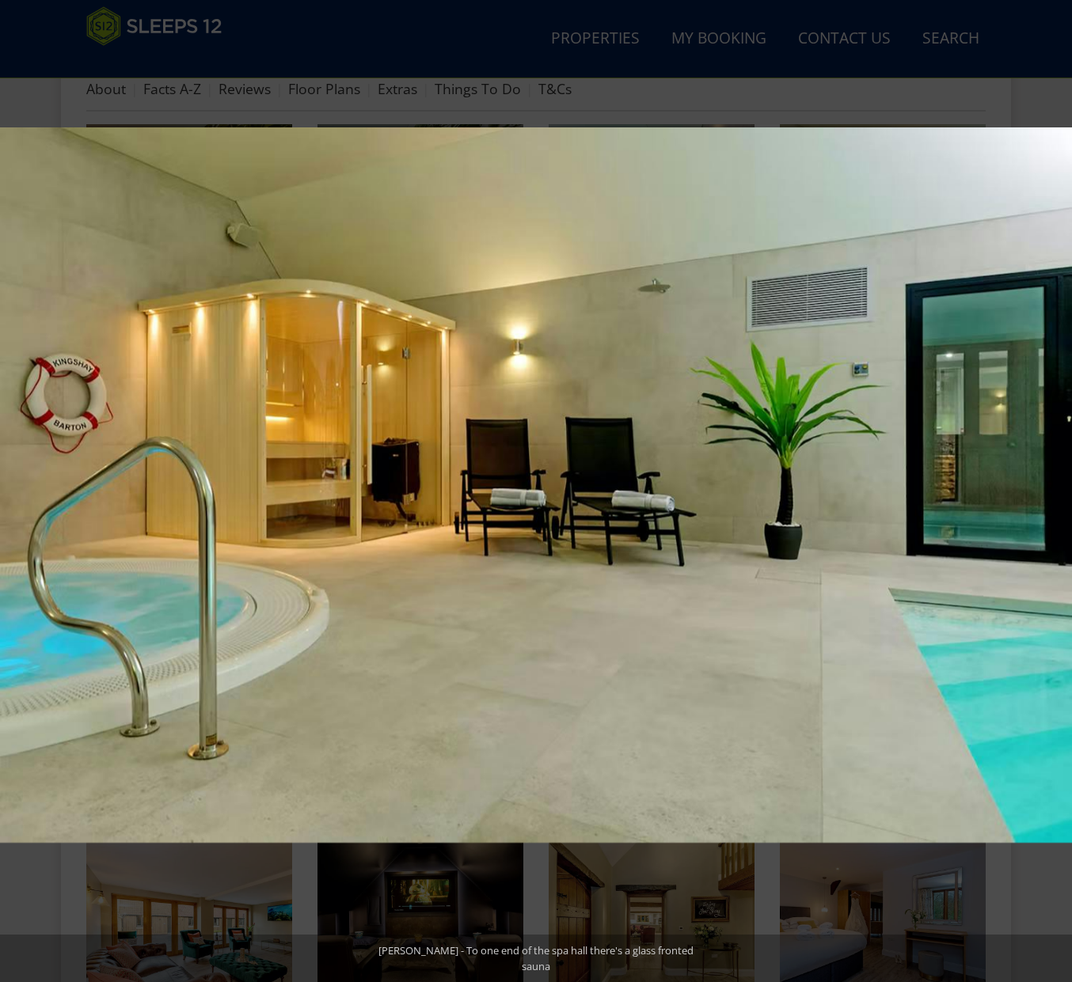
click at [1057, 481] on button at bounding box center [1043, 491] width 55 height 79
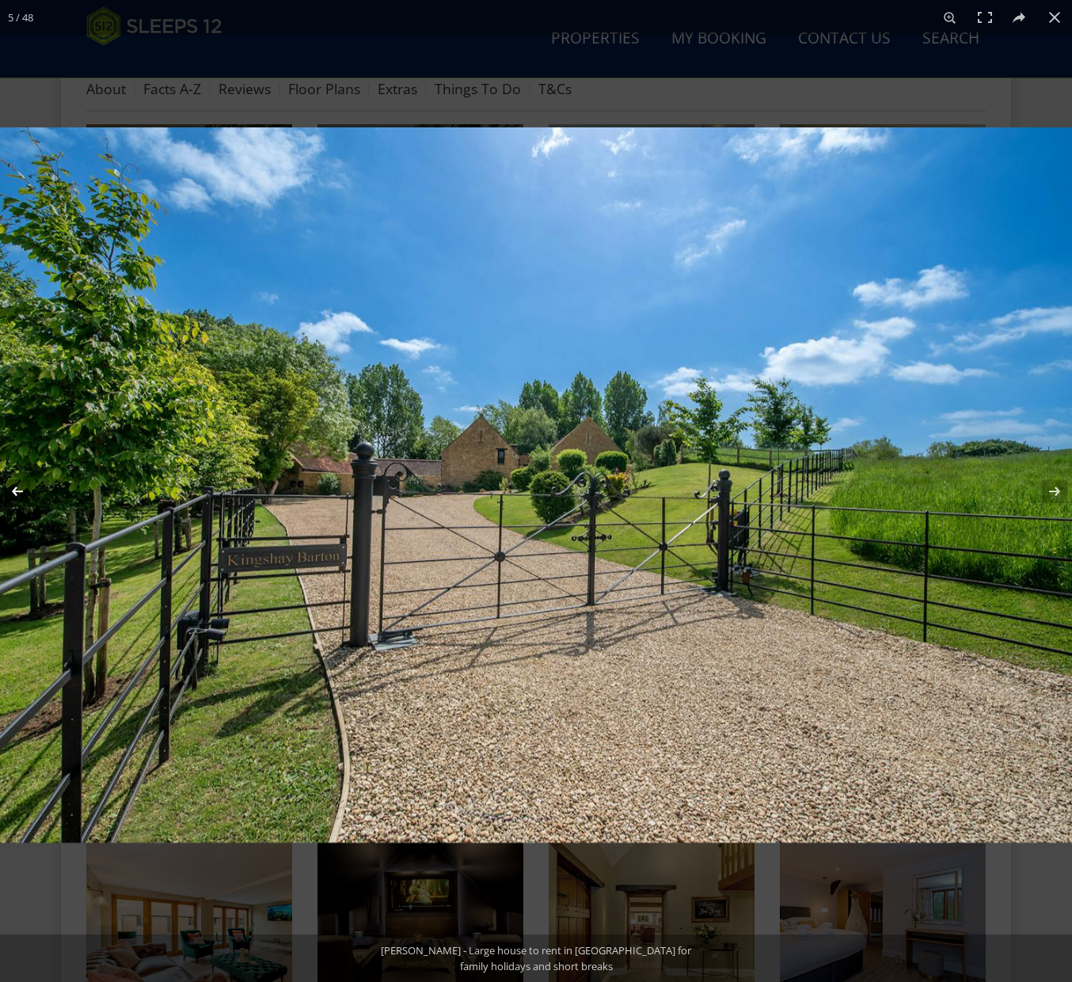
click at [25, 486] on button at bounding box center [27, 491] width 55 height 79
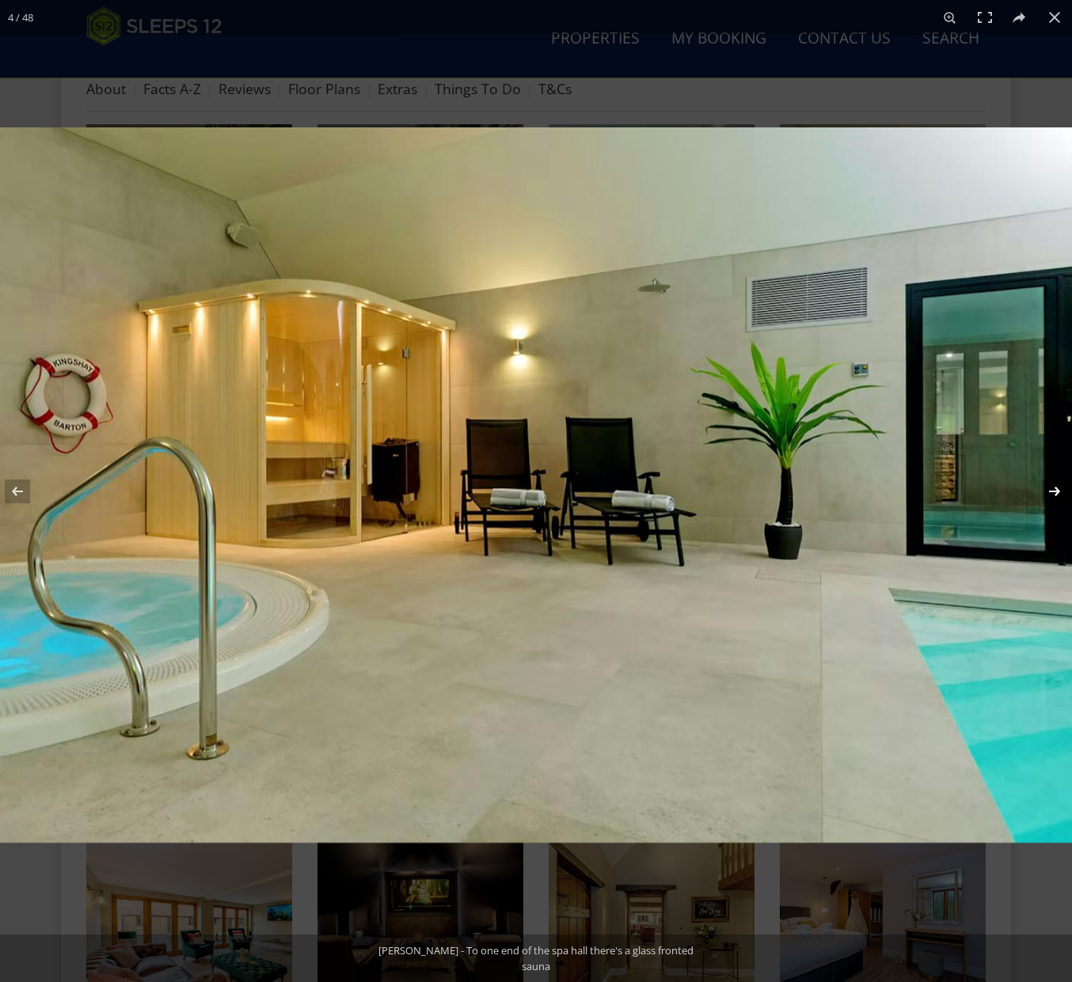
click at [1064, 497] on button at bounding box center [1043, 491] width 55 height 79
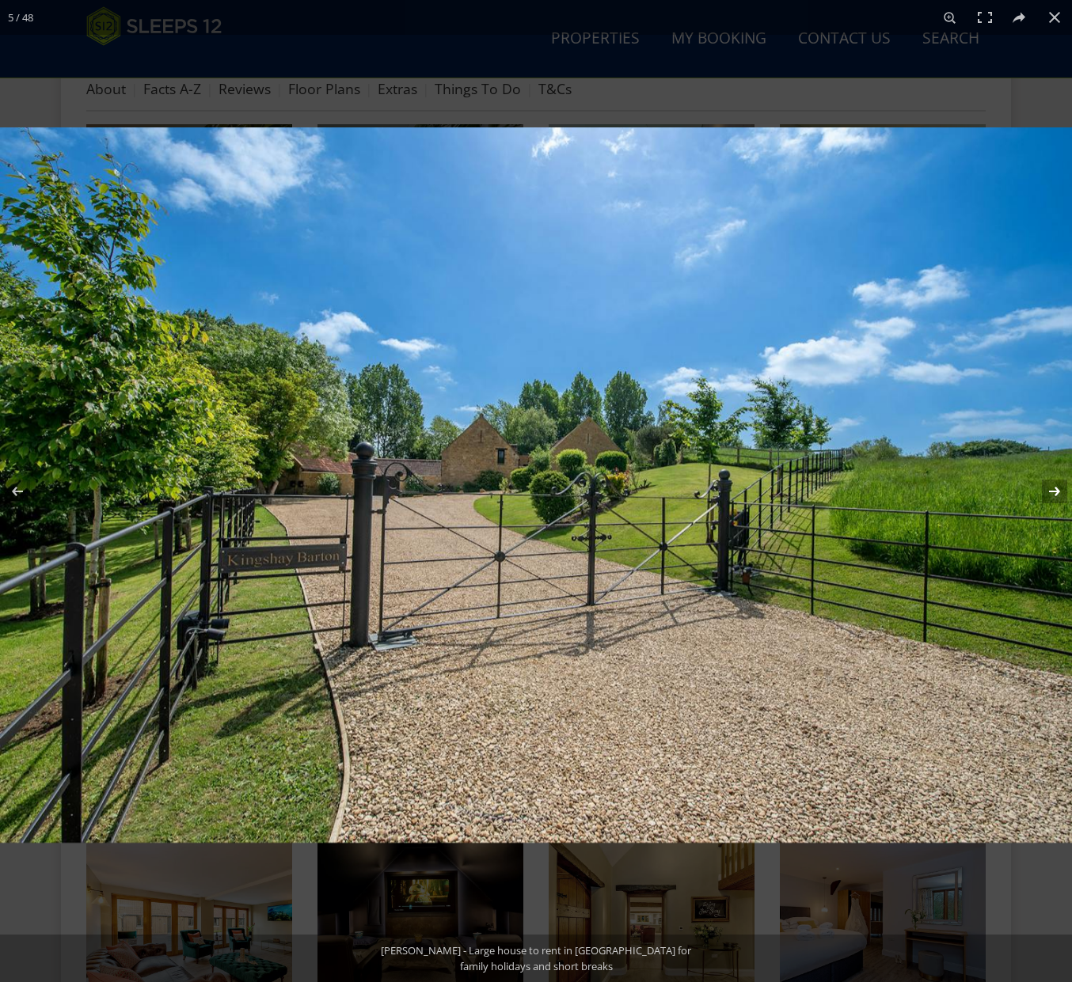
click at [1064, 497] on button at bounding box center [1043, 491] width 55 height 79
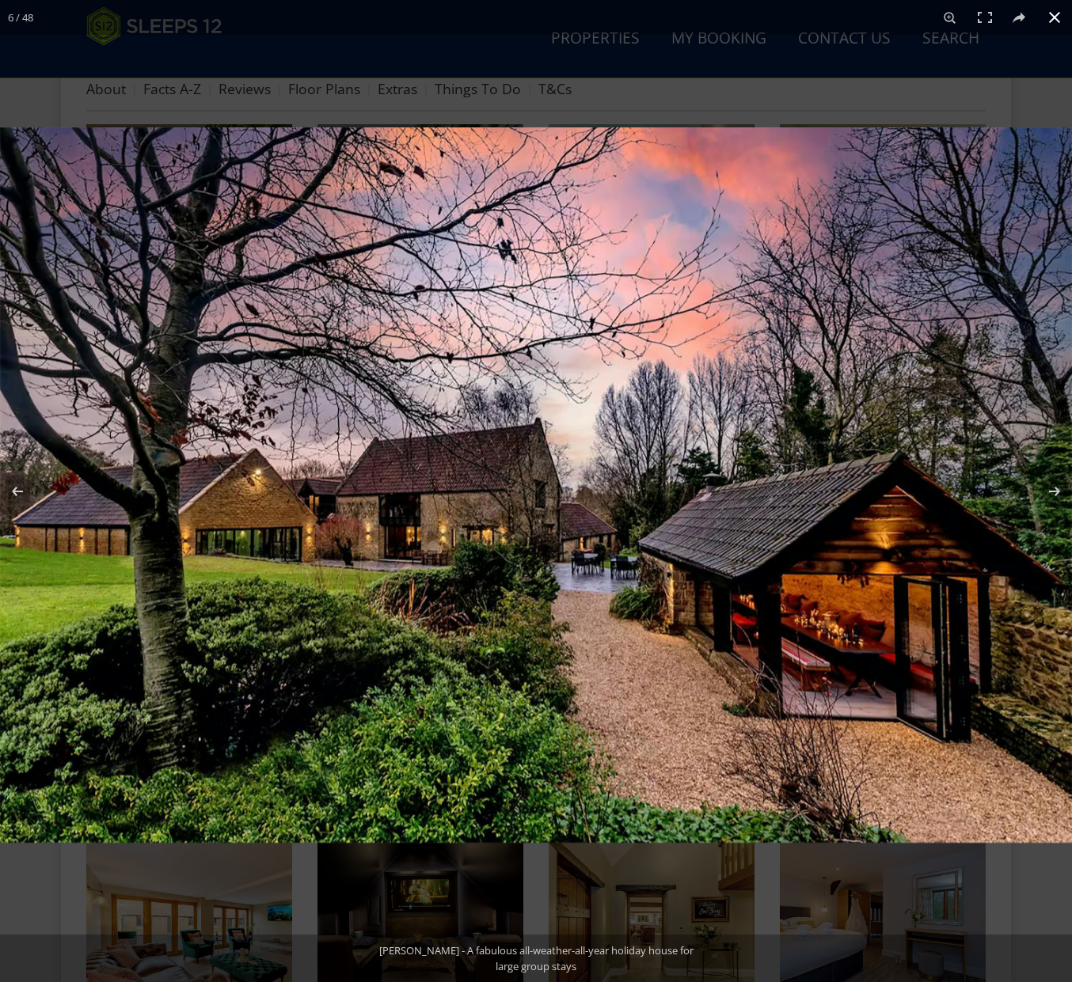
click at [1060, 10] on button at bounding box center [1054, 17] width 35 height 35
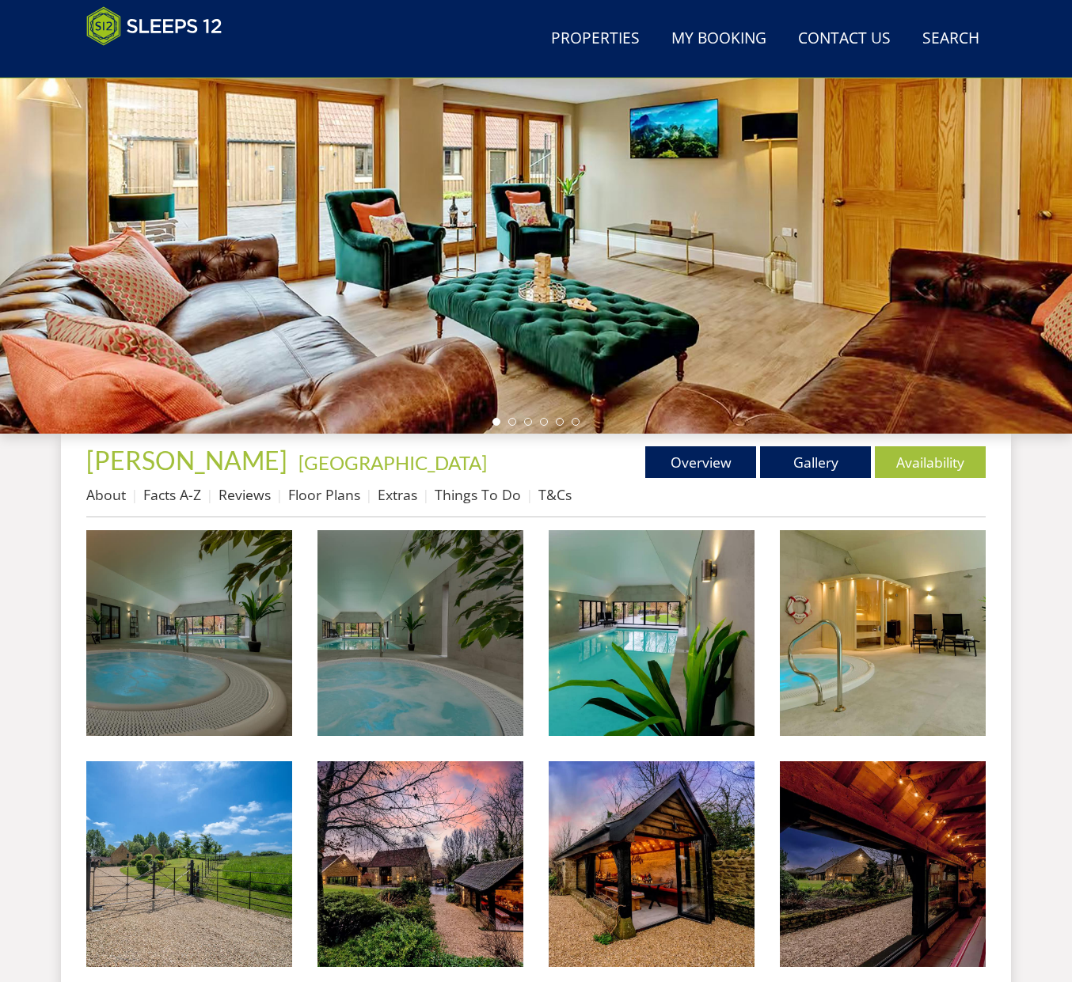
scroll to position [0, 0]
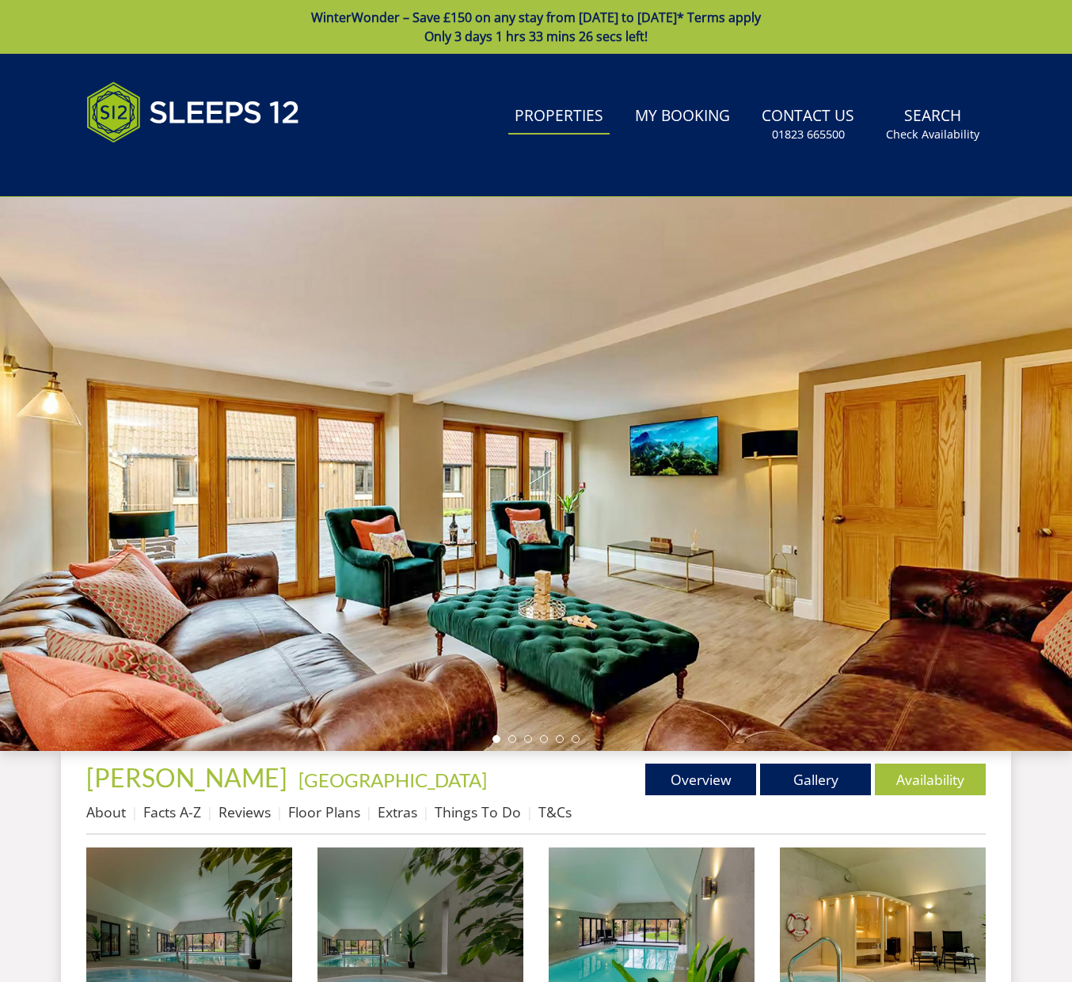
click at [577, 123] on link "Properties" at bounding box center [558, 117] width 101 height 36
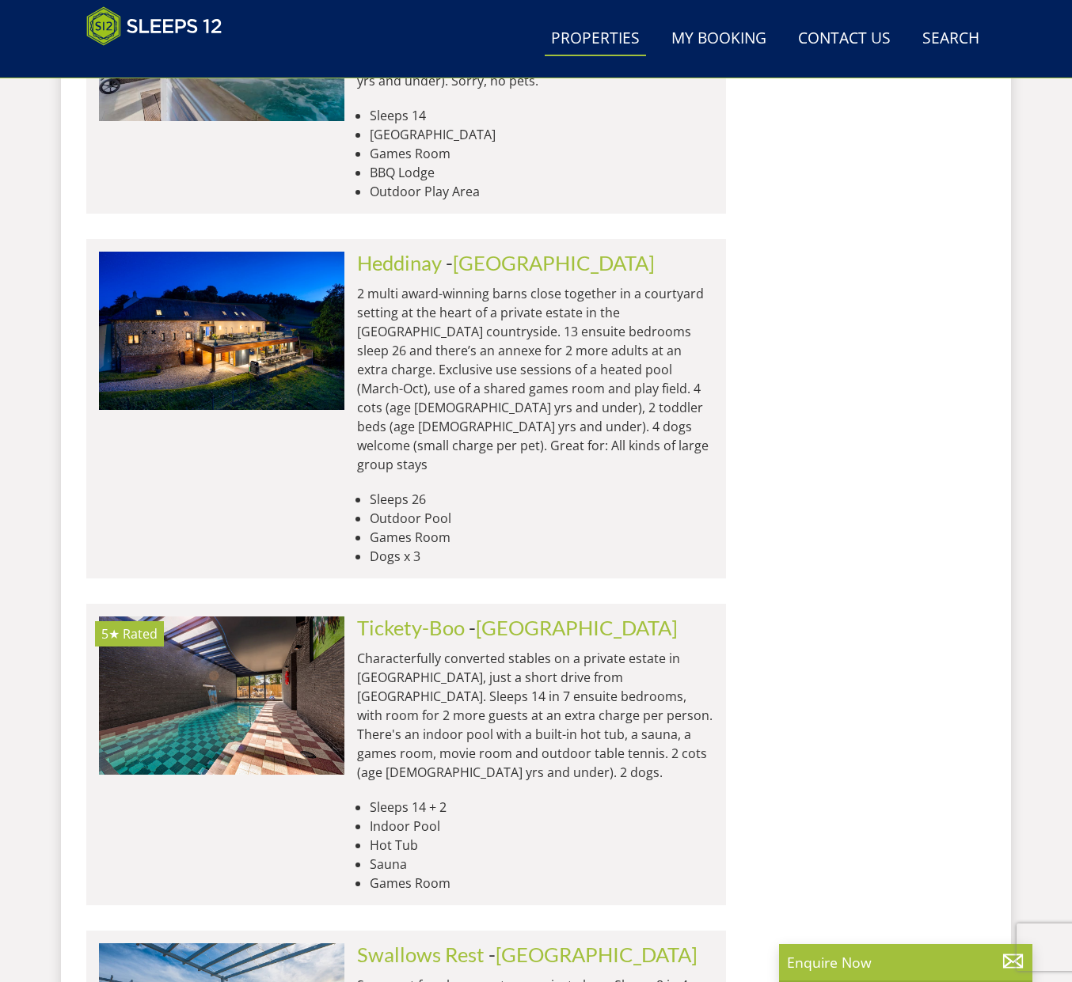
scroll to position [6184, 0]
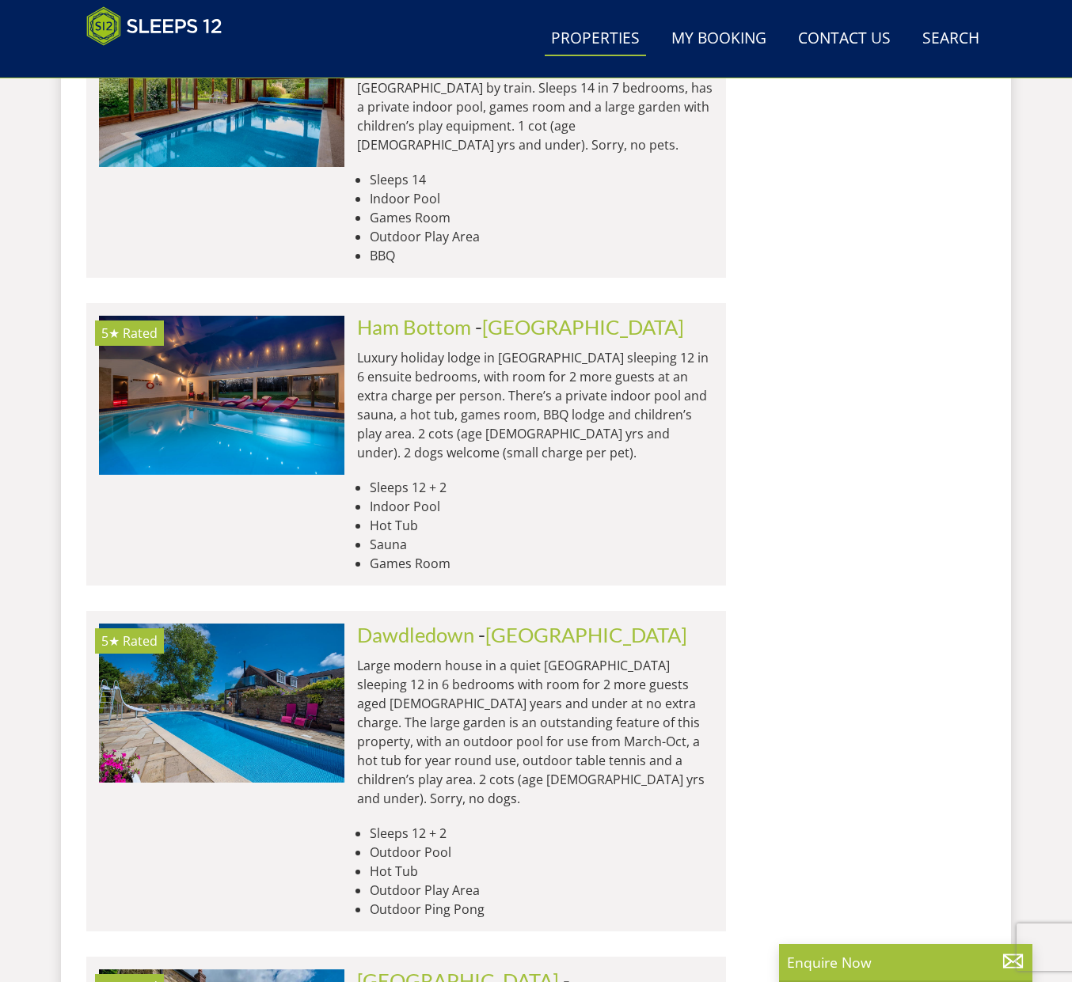
scroll to position [8555, 0]
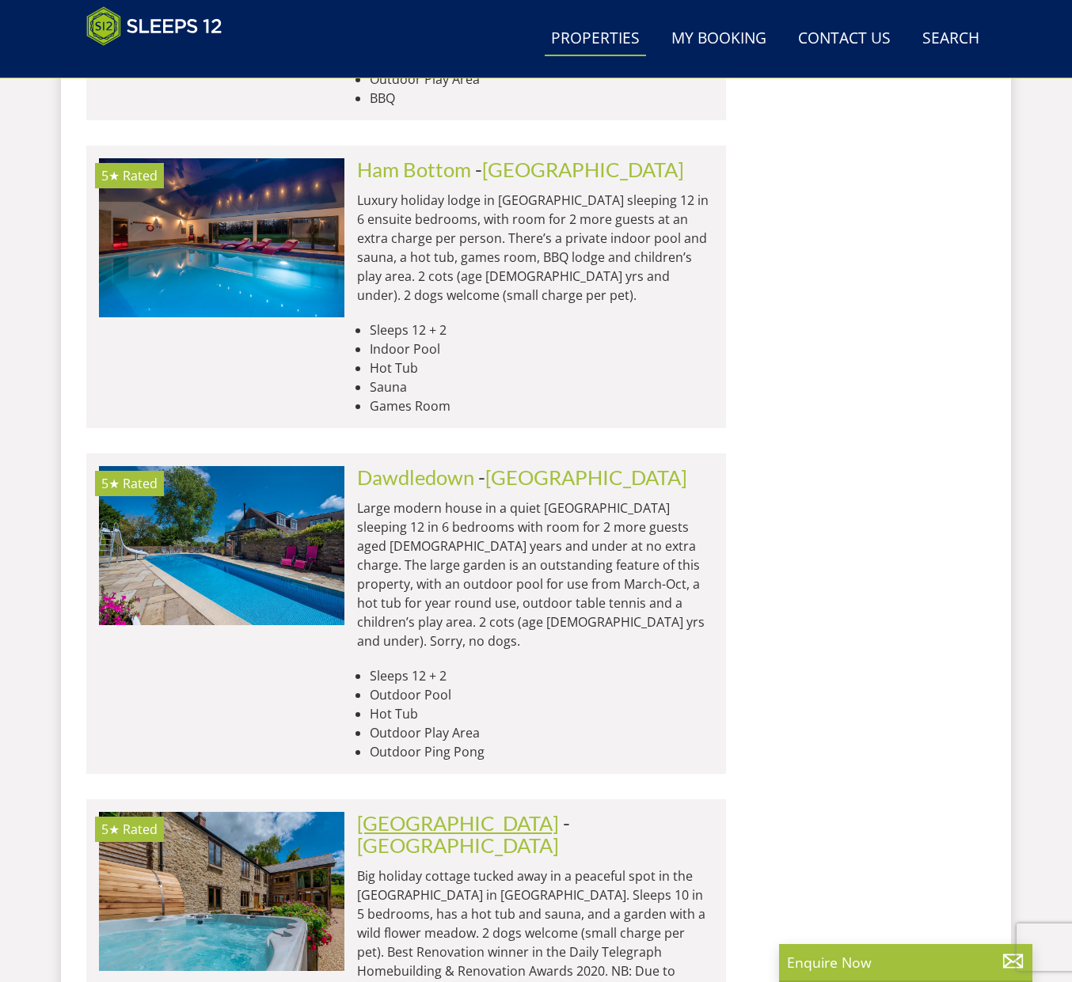
click at [423, 811] on link "[GEOGRAPHIC_DATA]" at bounding box center [458, 823] width 202 height 24
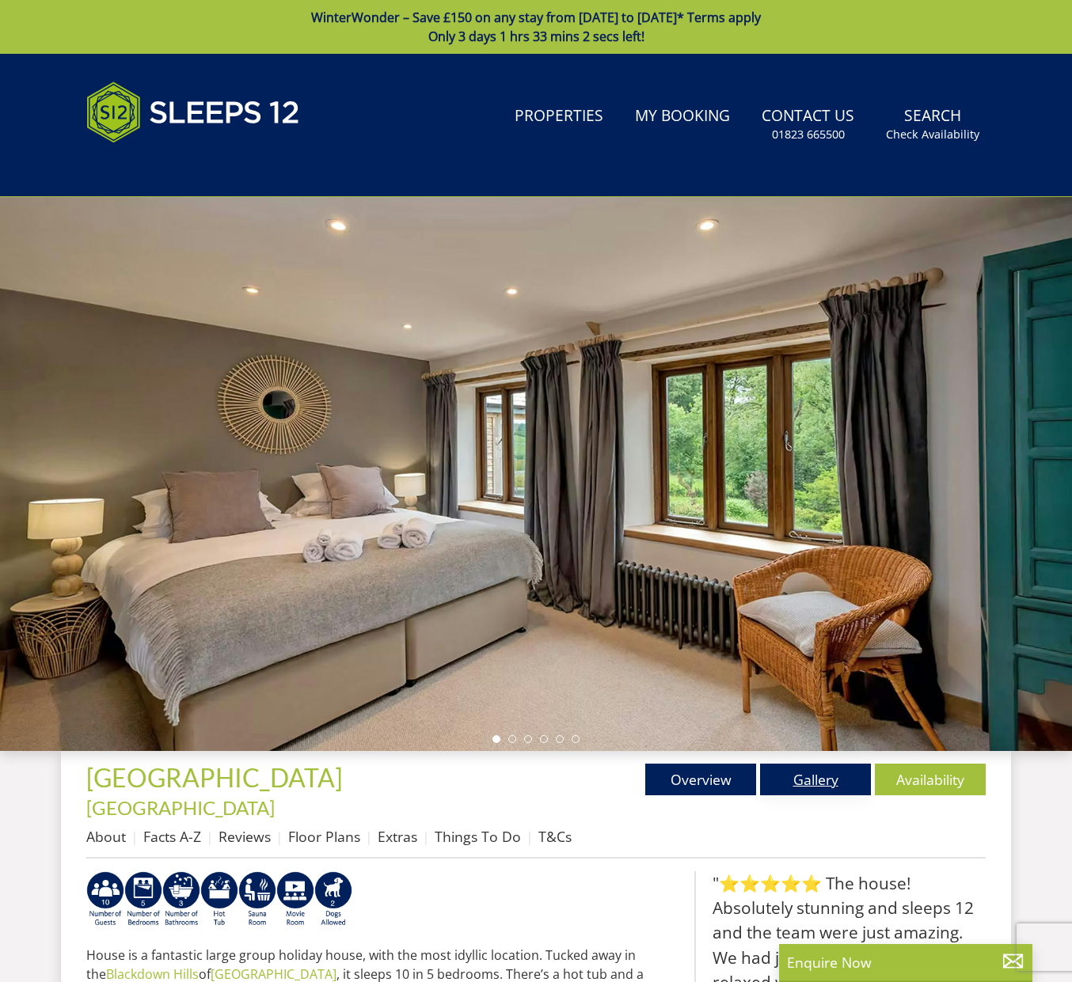
scroll to position [2, 0]
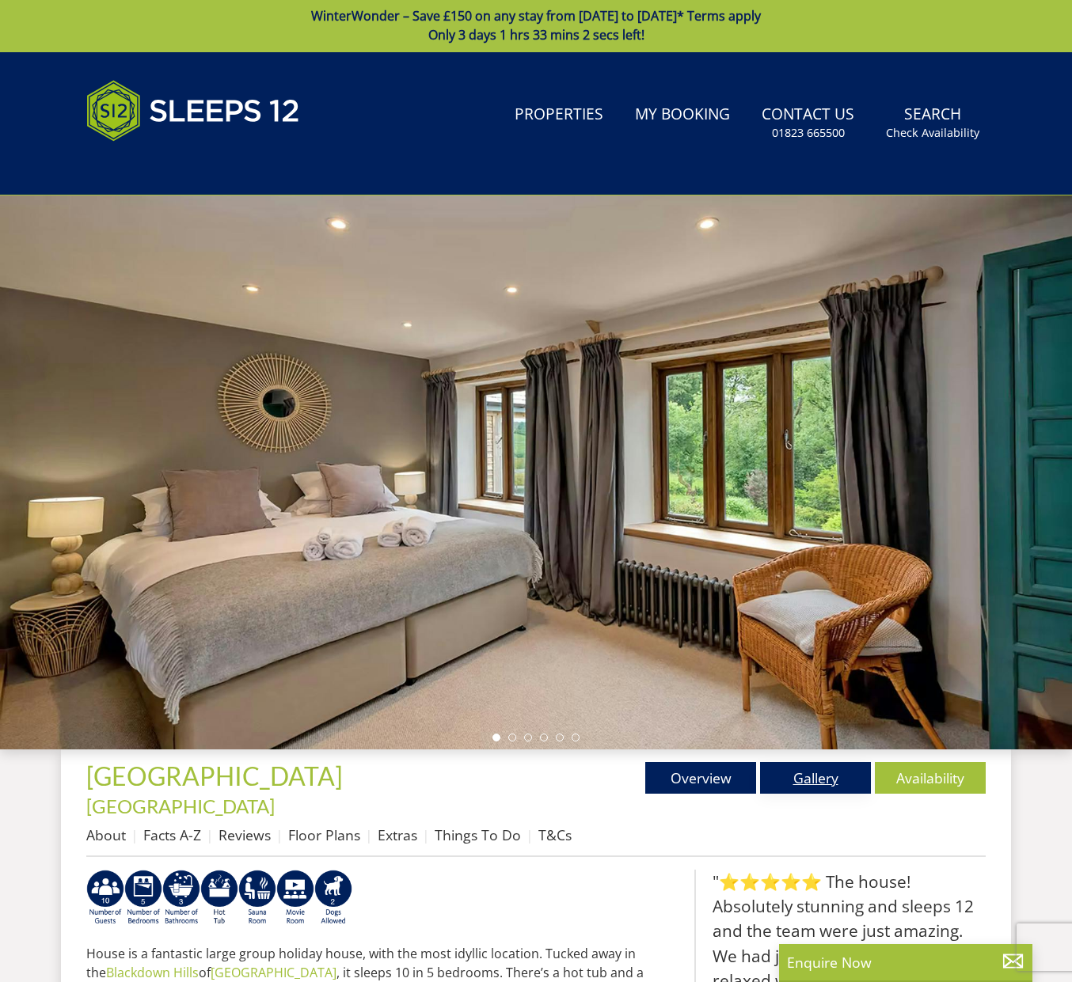
drag, startPoint x: 824, startPoint y: 779, endPoint x: 785, endPoint y: 772, distance: 39.4
click at [825, 779] on link "Gallery" at bounding box center [815, 778] width 111 height 32
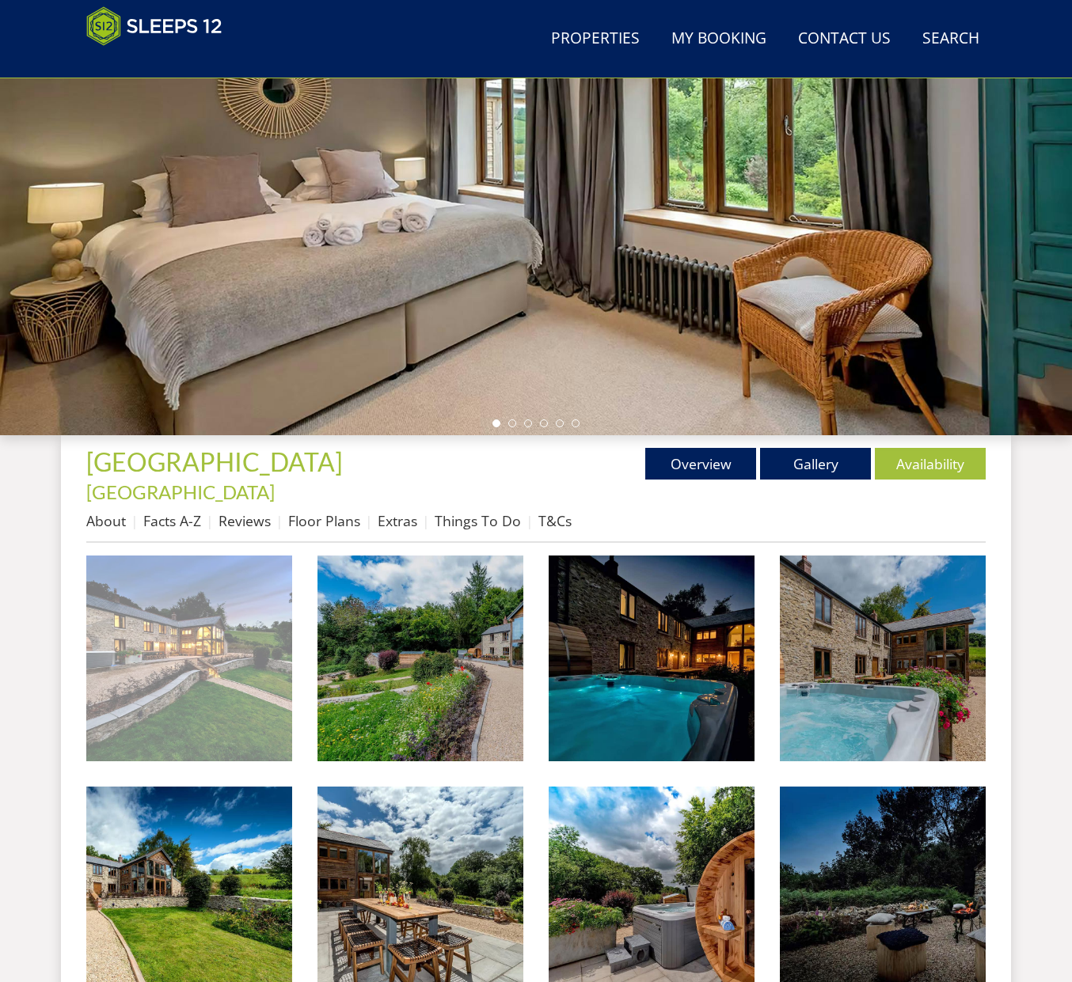
scroll to position [254, 0]
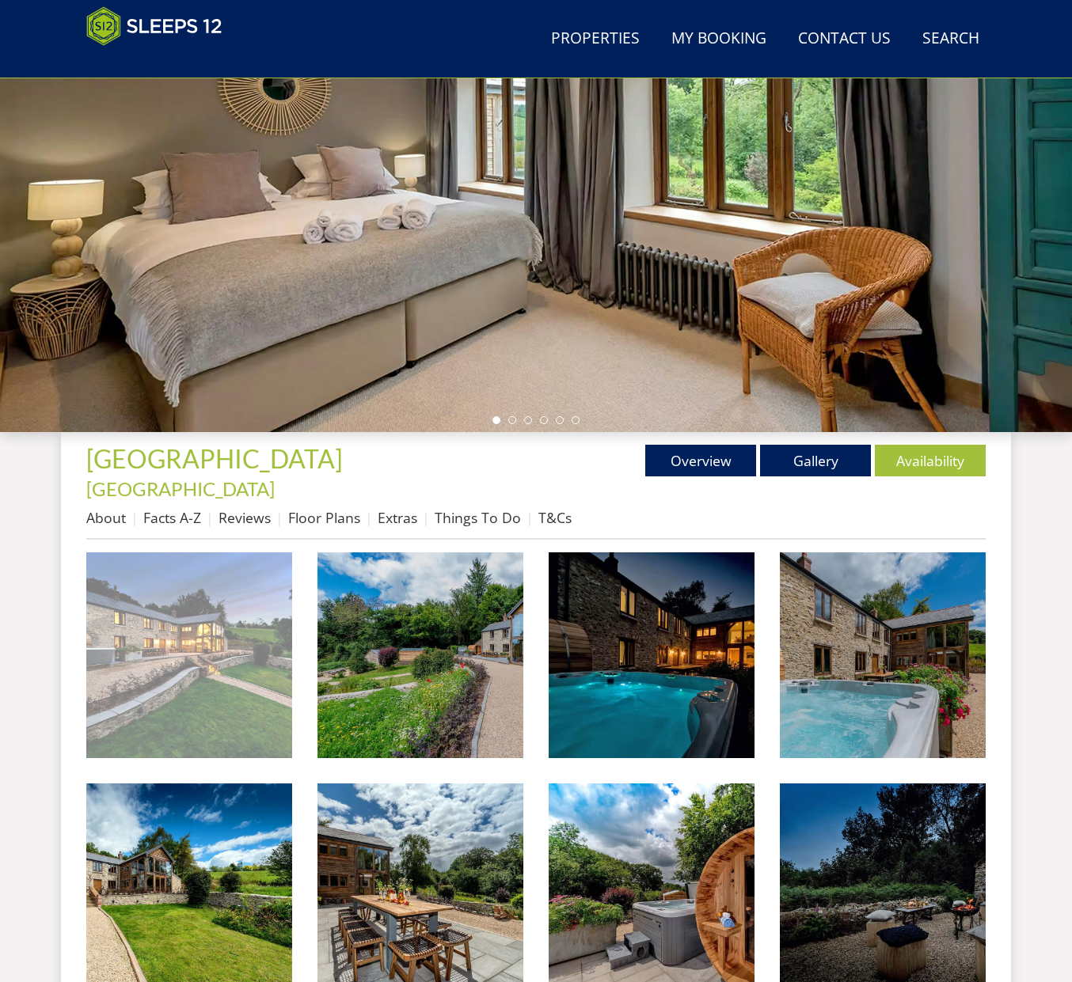
click at [243, 639] on img at bounding box center [189, 655] width 206 height 206
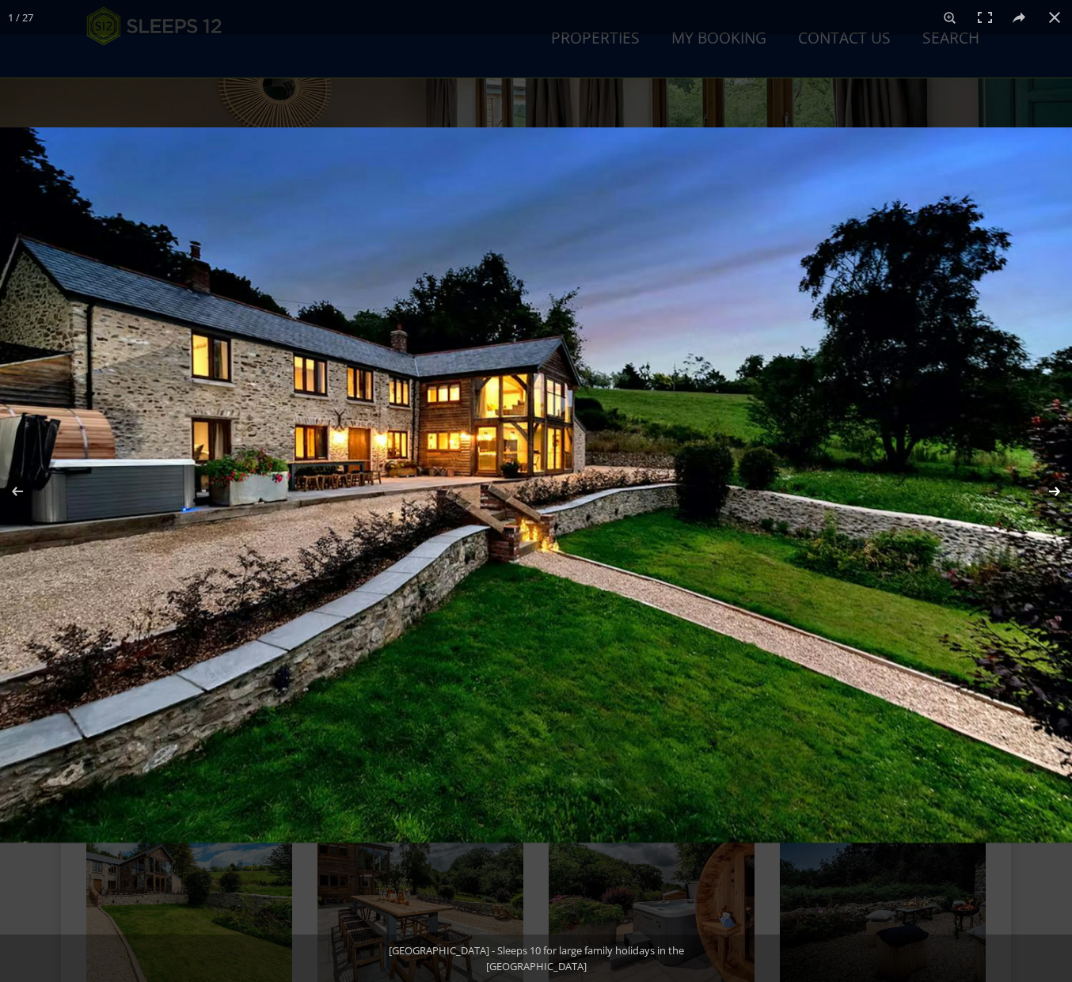
click at [1051, 484] on button at bounding box center [1043, 491] width 55 height 79
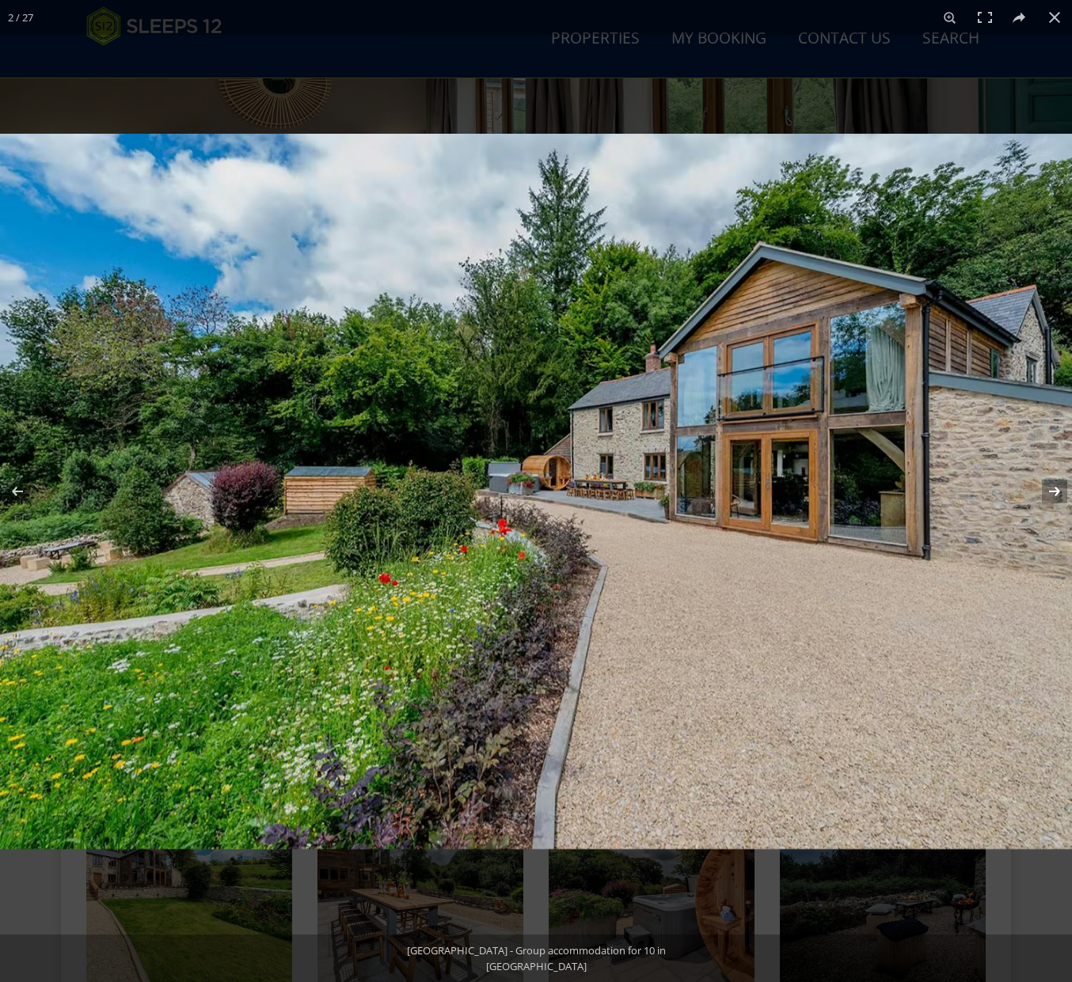
scroll to position [259, 0]
click at [1050, 484] on button at bounding box center [1043, 491] width 55 height 79
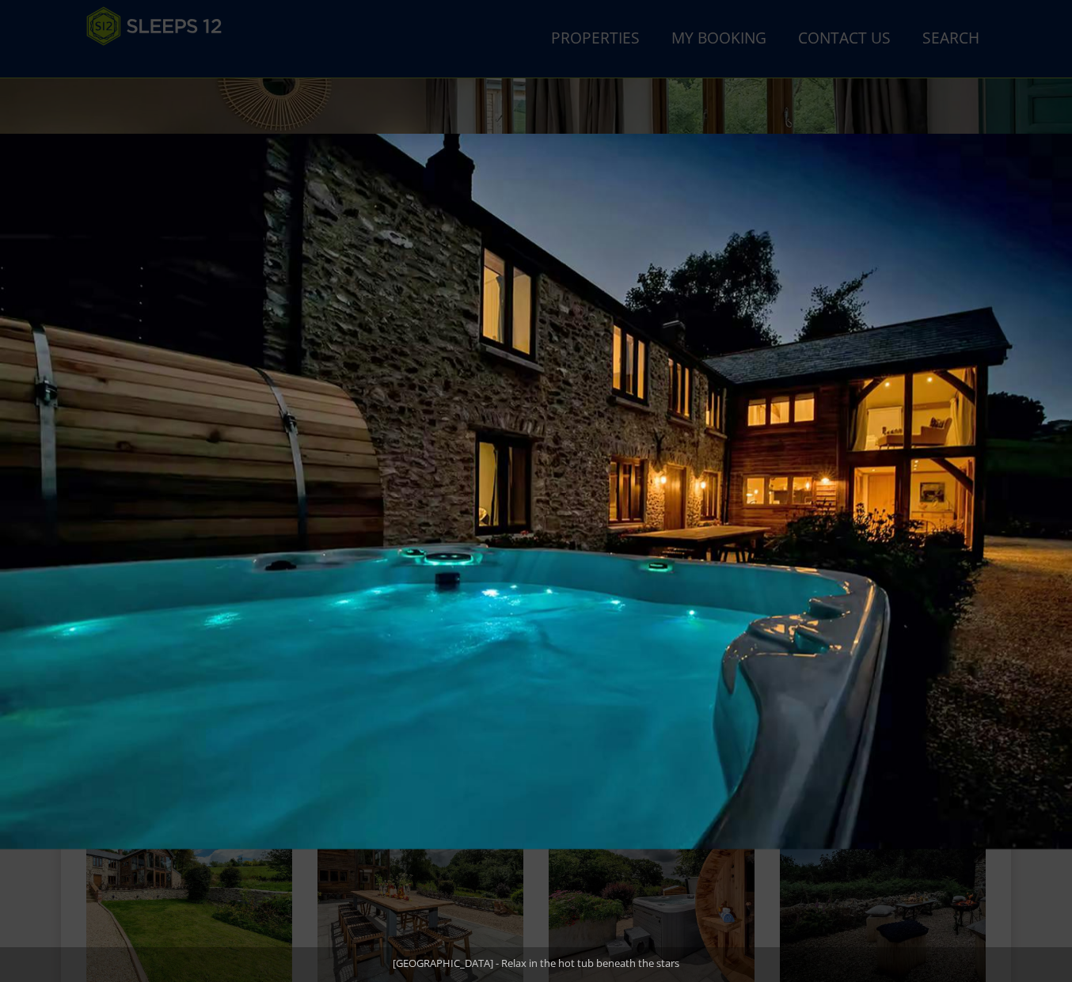
scroll to position [262, 0]
click at [1050, 484] on button at bounding box center [1043, 491] width 55 height 79
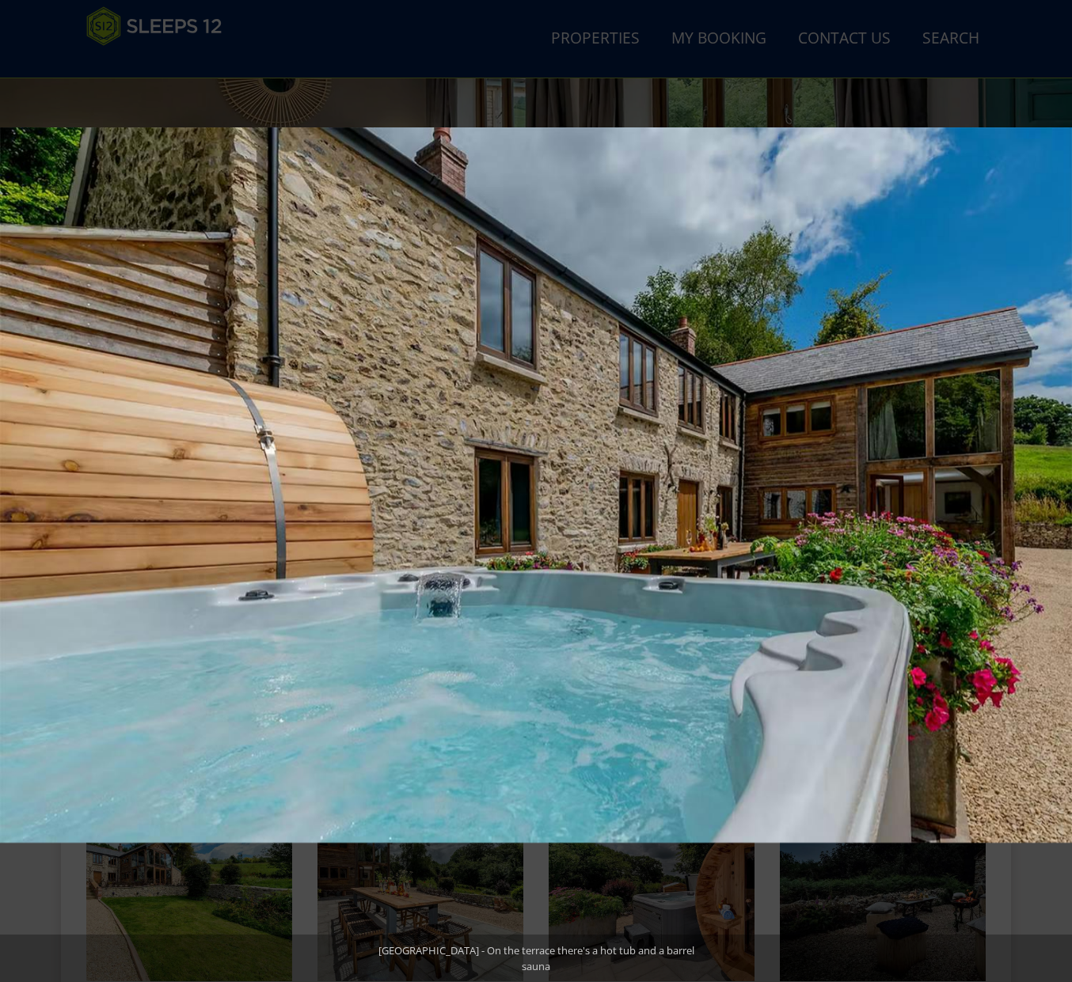
click at [1050, 484] on button at bounding box center [1043, 491] width 55 height 79
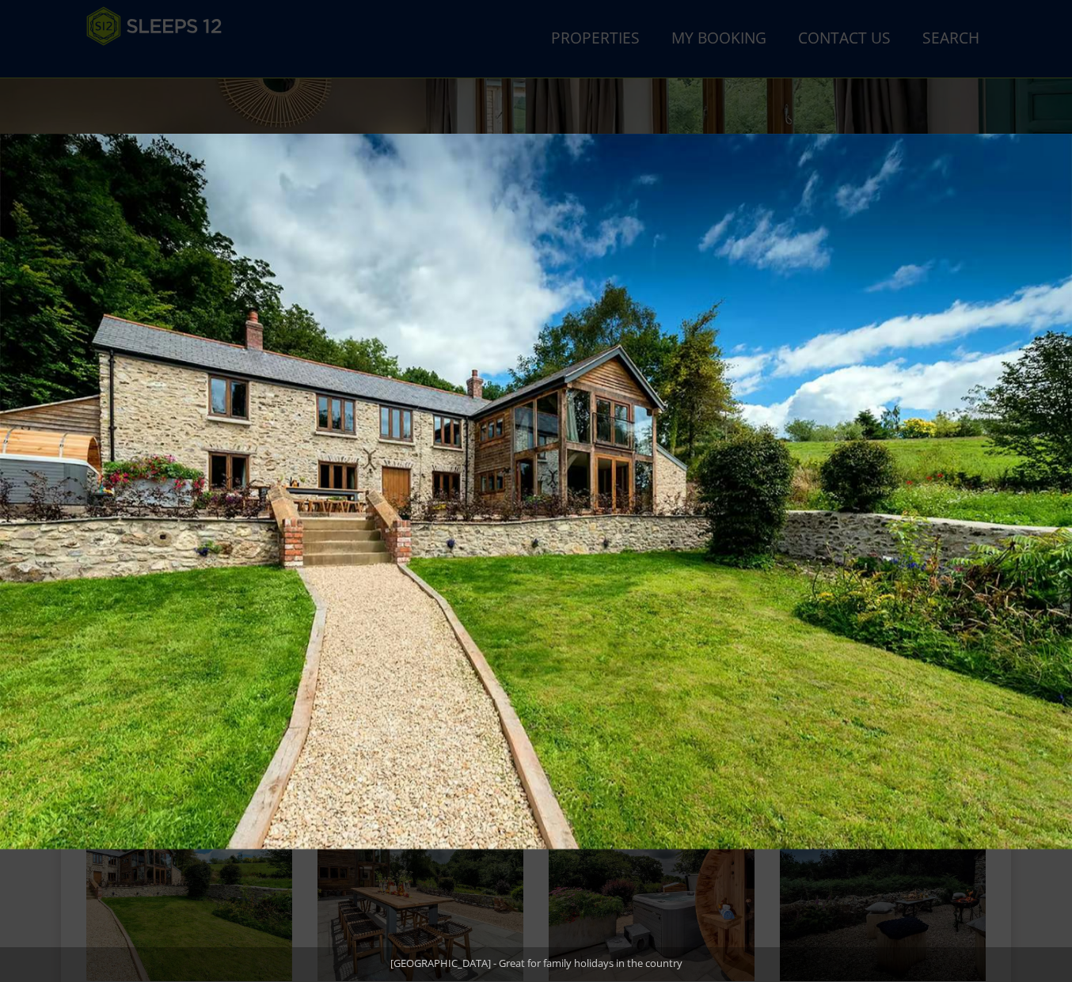
click at [1050, 484] on button at bounding box center [1043, 491] width 55 height 79
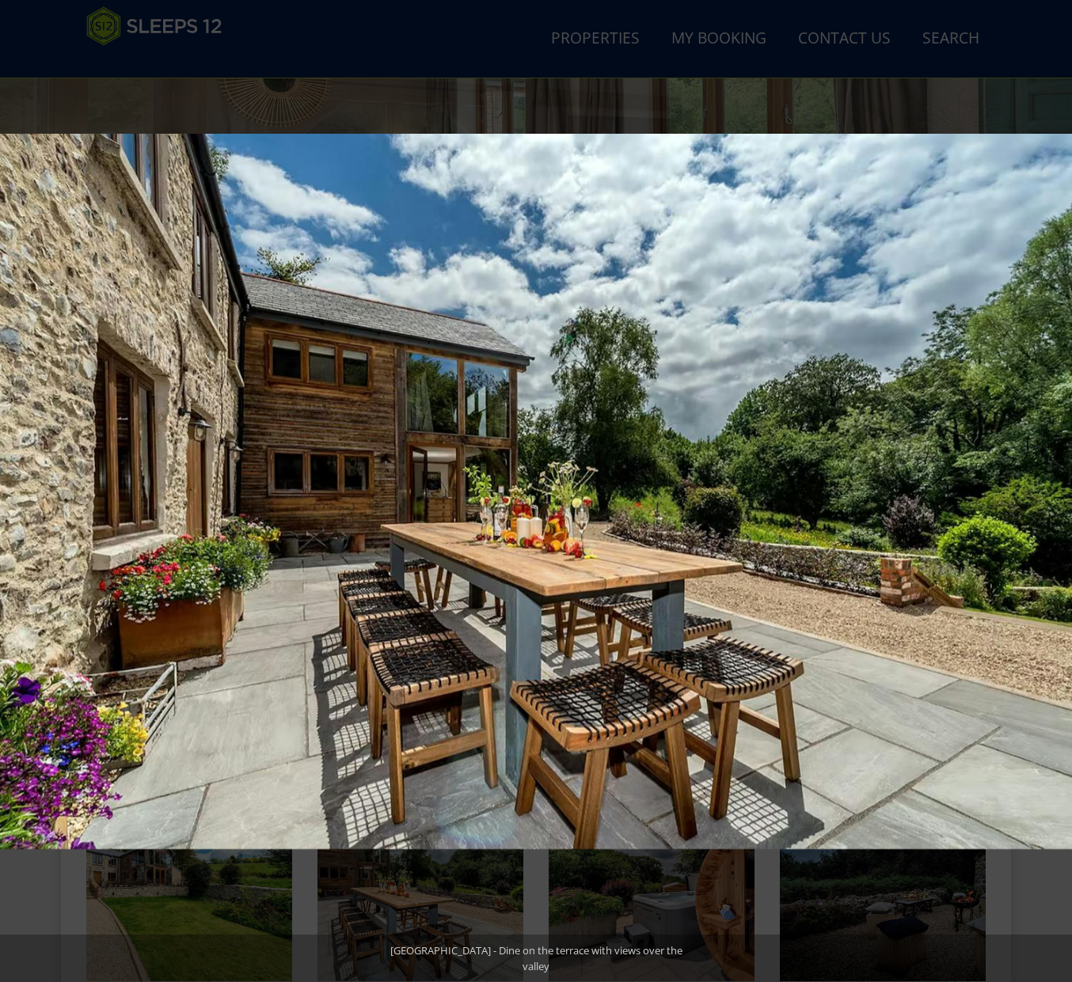
click at [1050, 484] on button at bounding box center [1043, 491] width 55 height 79
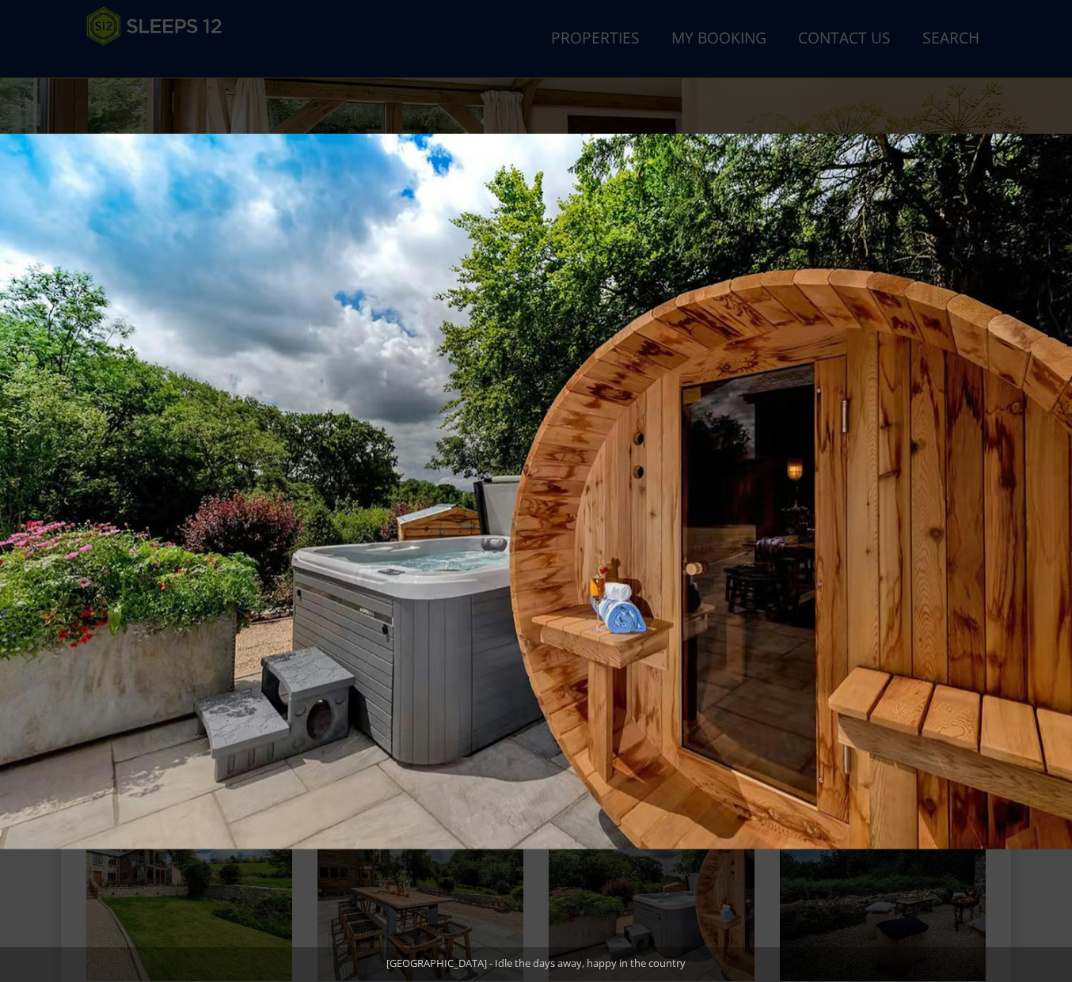
click at [1050, 484] on button at bounding box center [1043, 491] width 55 height 79
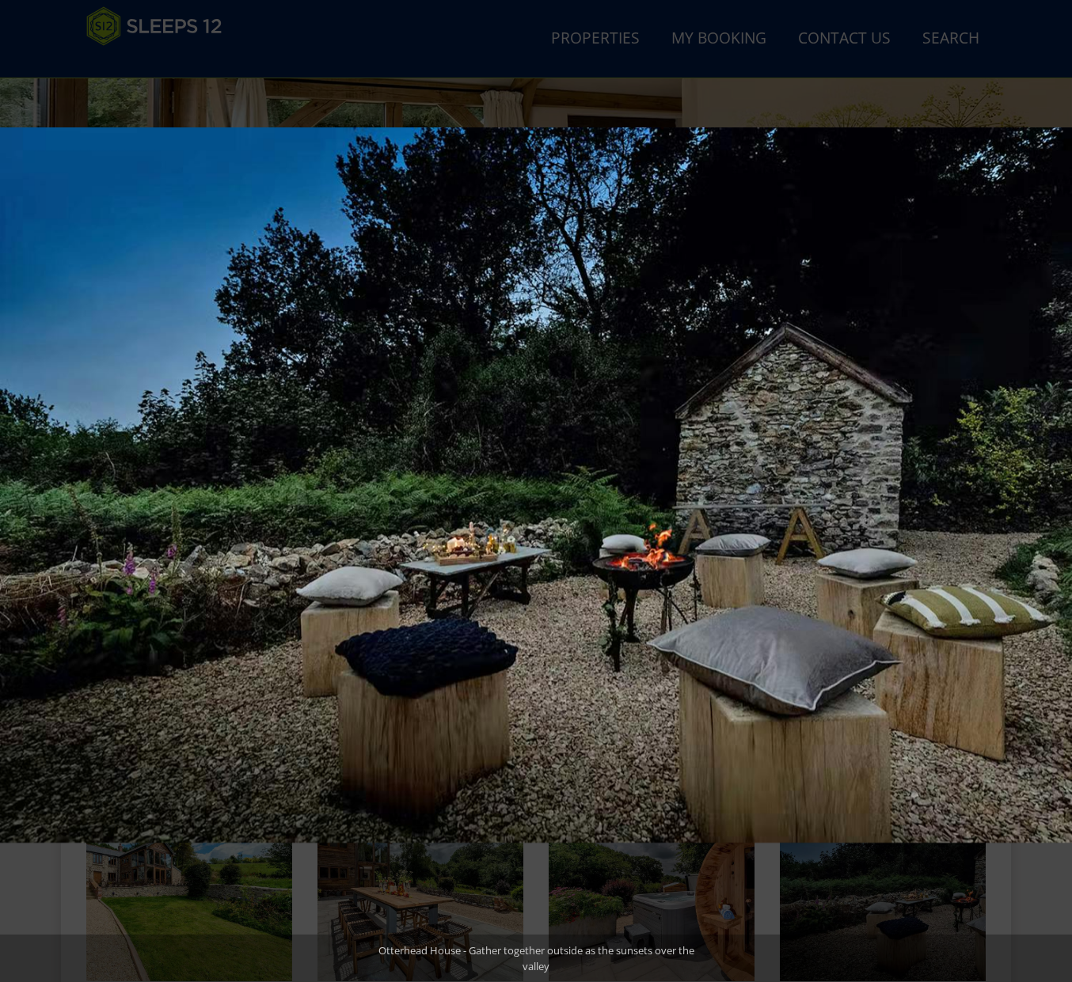
scroll to position [263, 0]
click at [1050, 484] on button at bounding box center [1043, 491] width 55 height 79
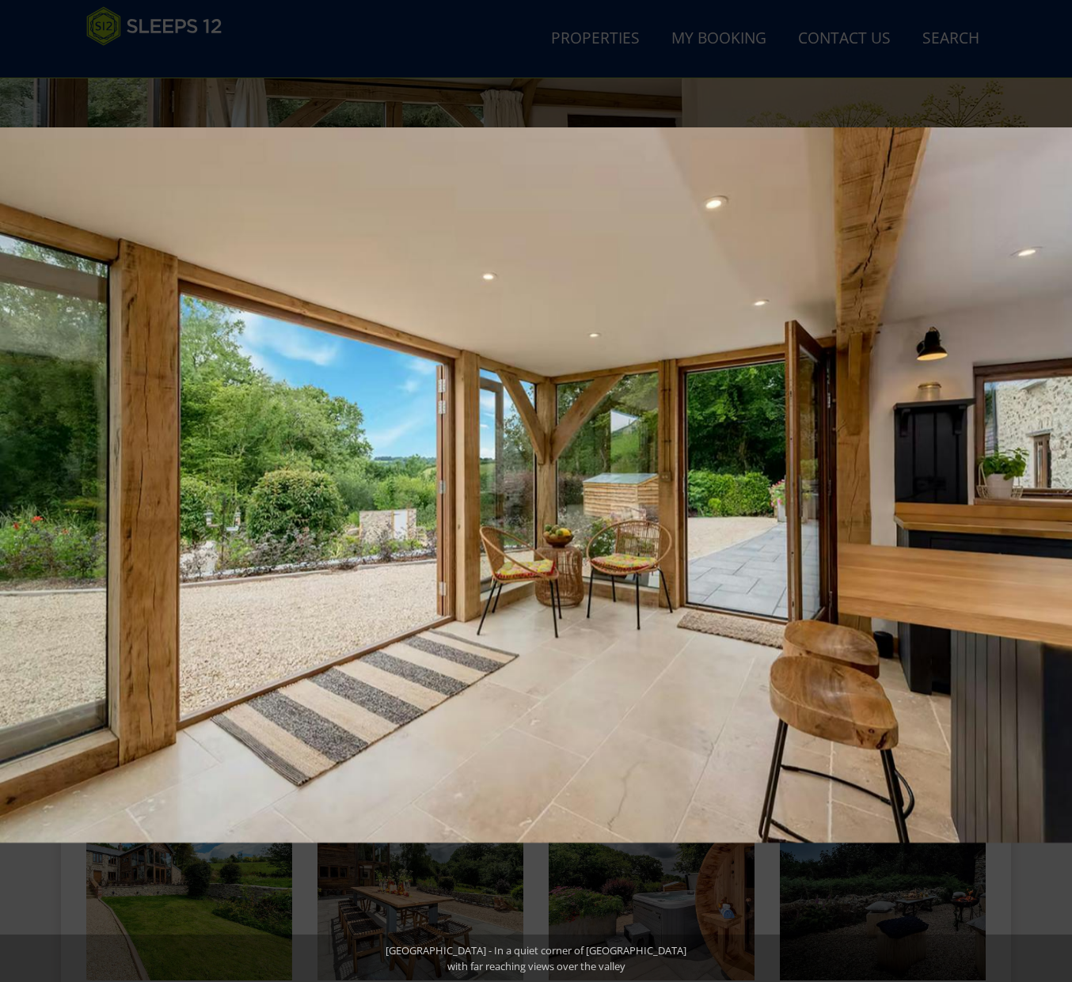
click at [1050, 484] on button at bounding box center [1043, 491] width 55 height 79
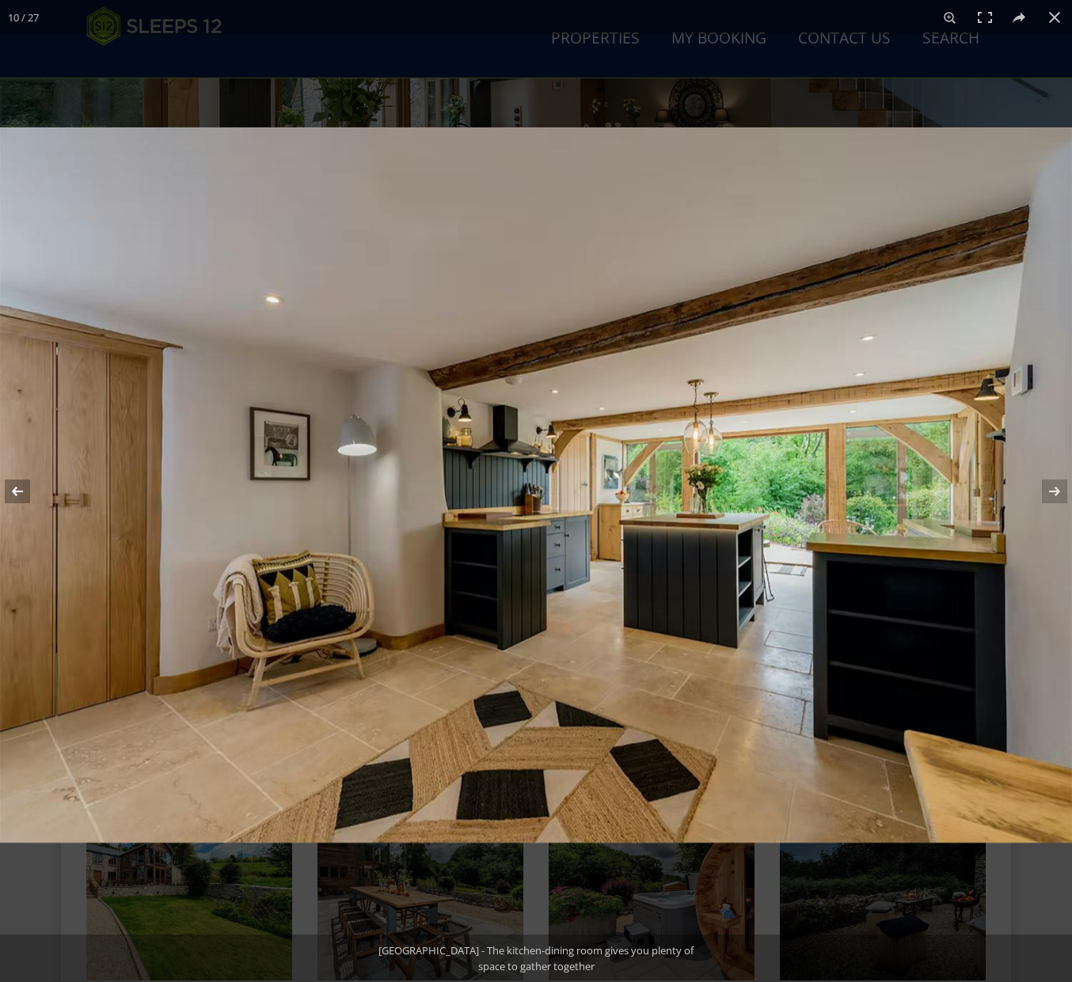
click at [13, 494] on button at bounding box center [27, 491] width 55 height 79
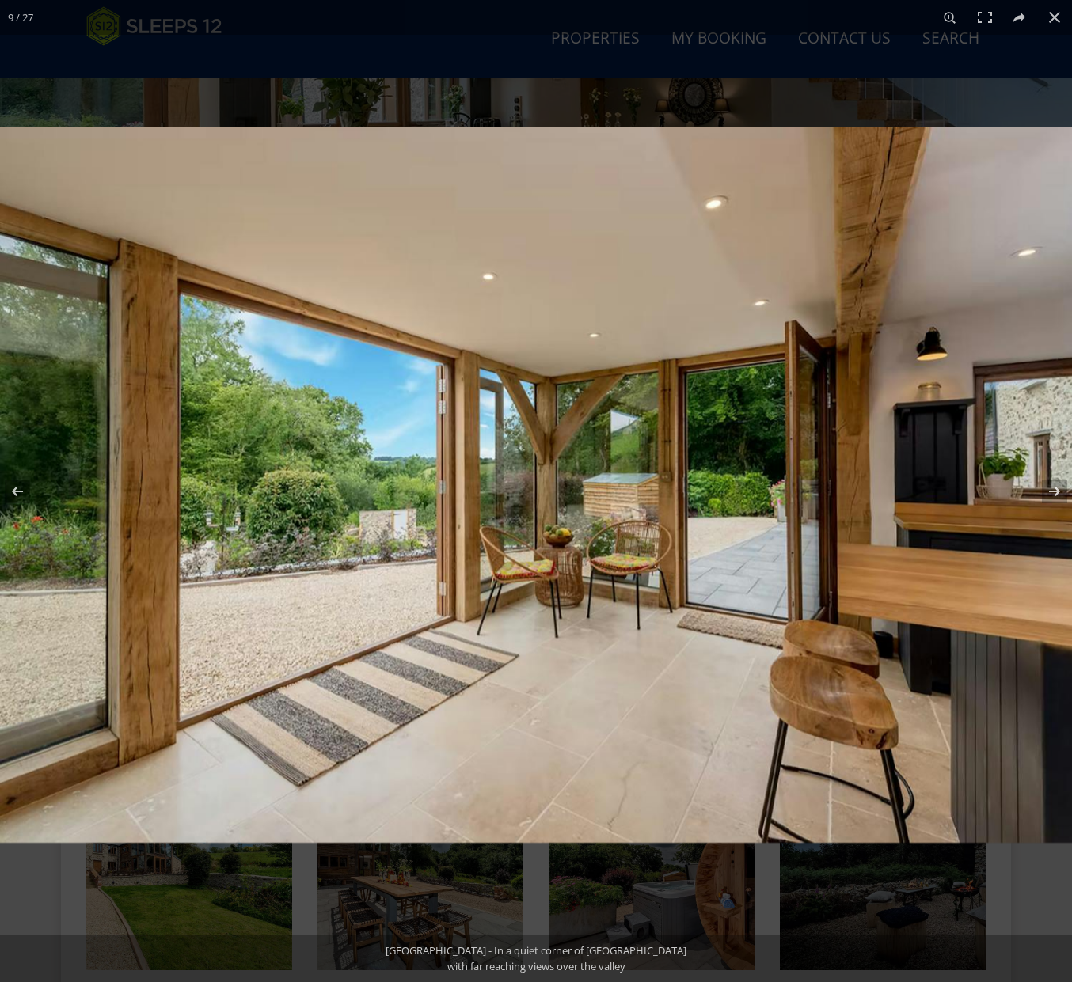
scroll to position [274, 0]
click at [1044, 488] on button at bounding box center [1043, 491] width 55 height 79
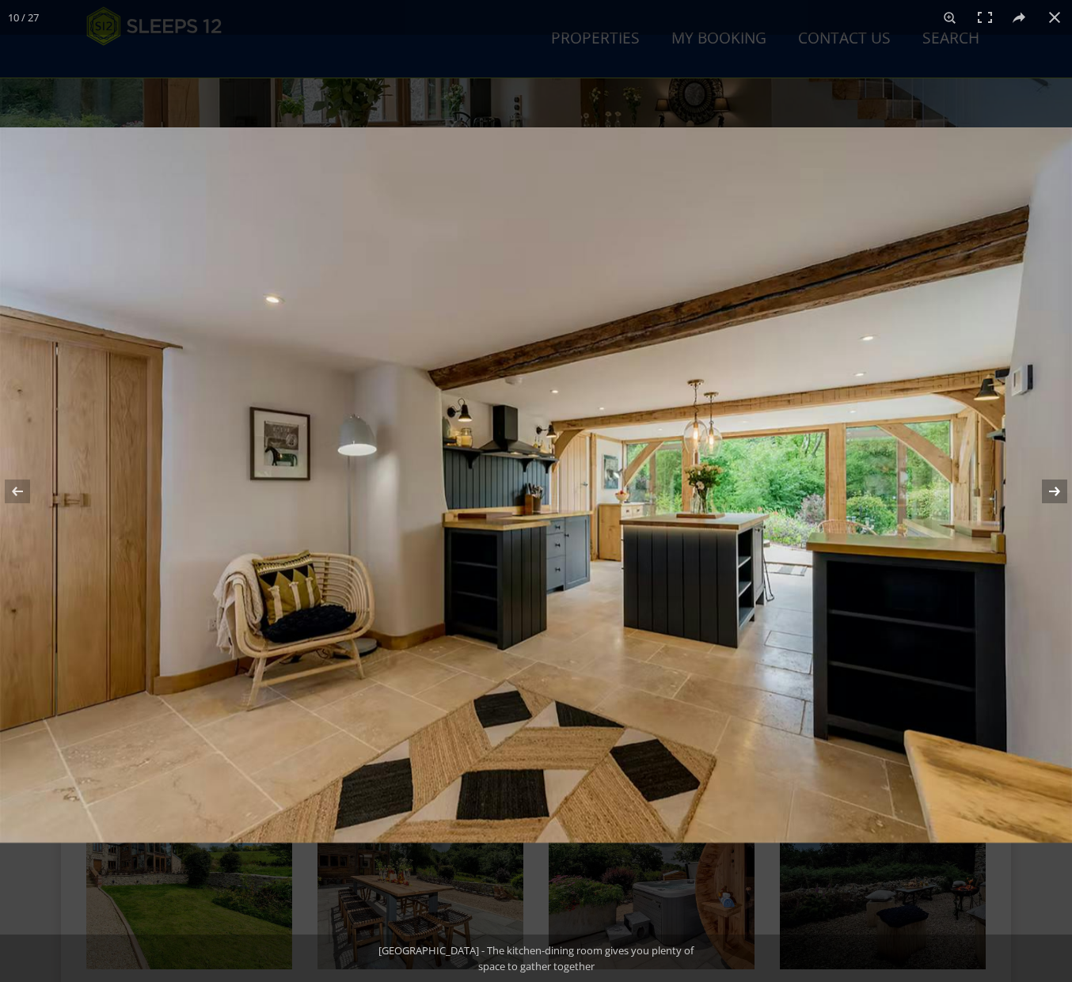
scroll to position [276, 0]
click at [1044, 488] on button at bounding box center [1043, 491] width 55 height 79
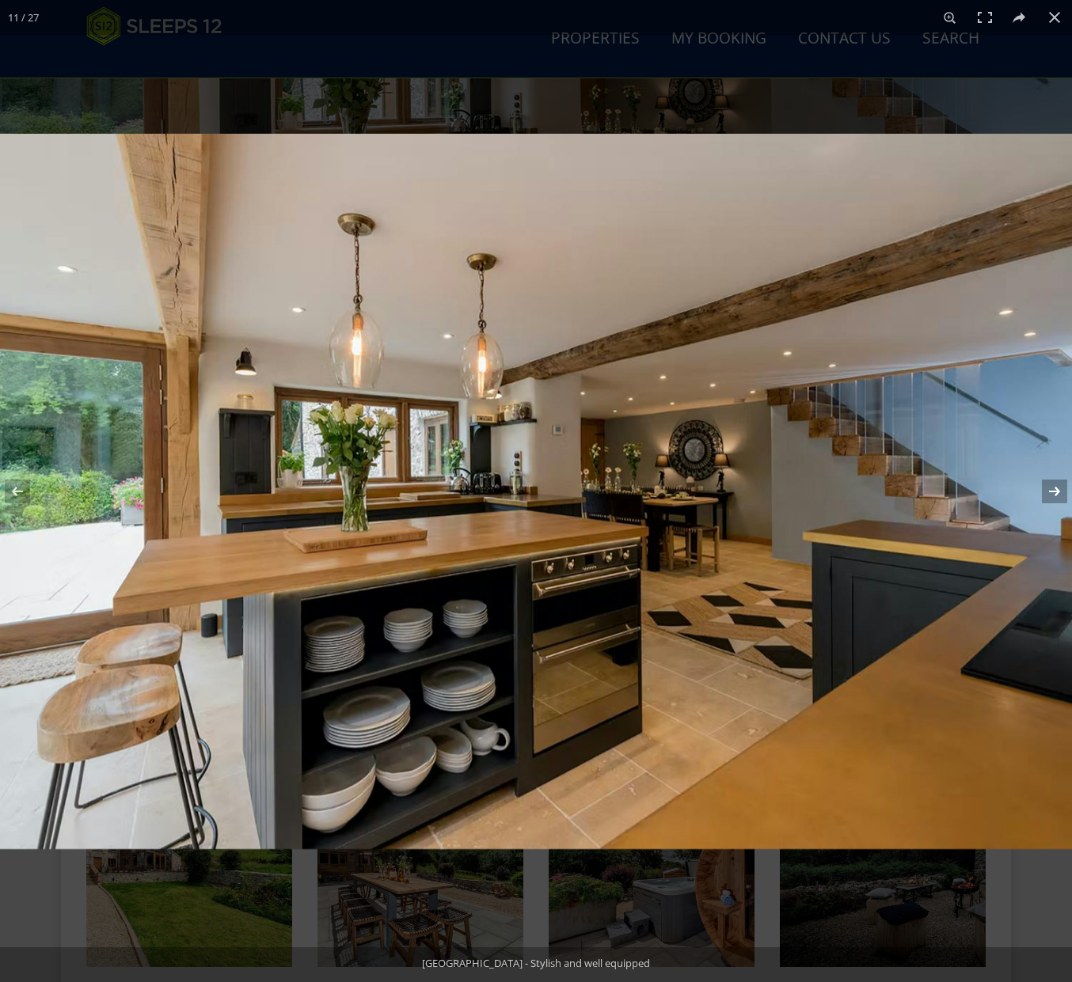
click at [1044, 488] on button at bounding box center [1043, 491] width 55 height 79
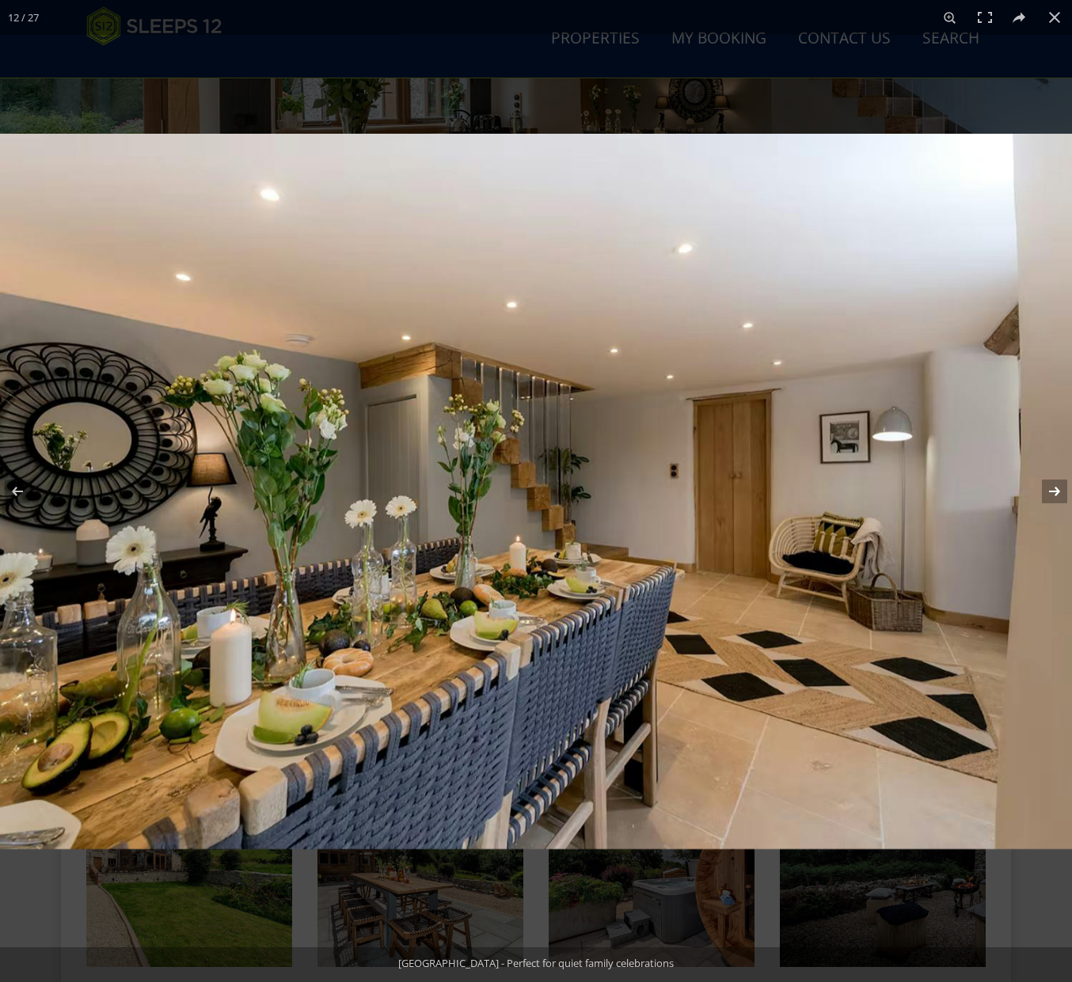
click at [1044, 488] on button at bounding box center [1043, 491] width 55 height 79
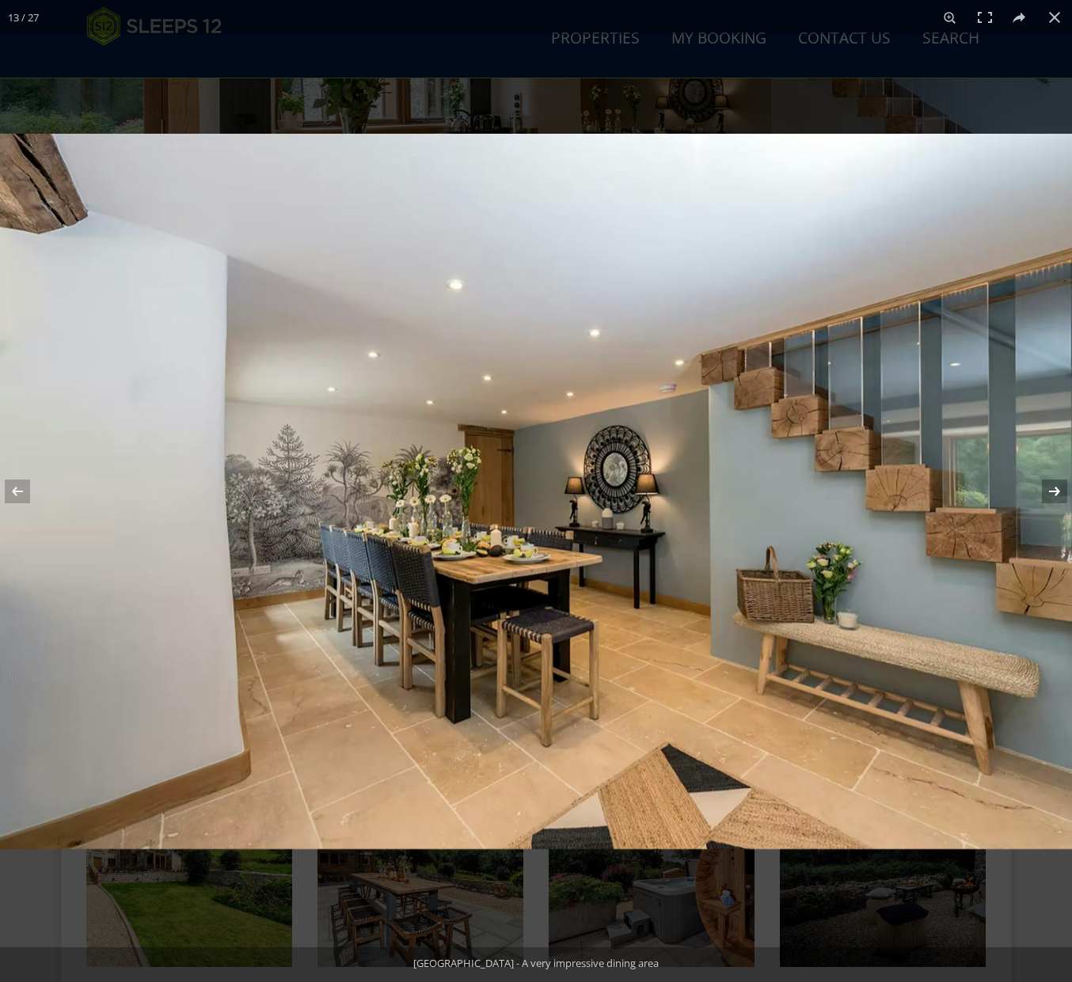
click at [1044, 488] on button at bounding box center [1043, 491] width 55 height 79
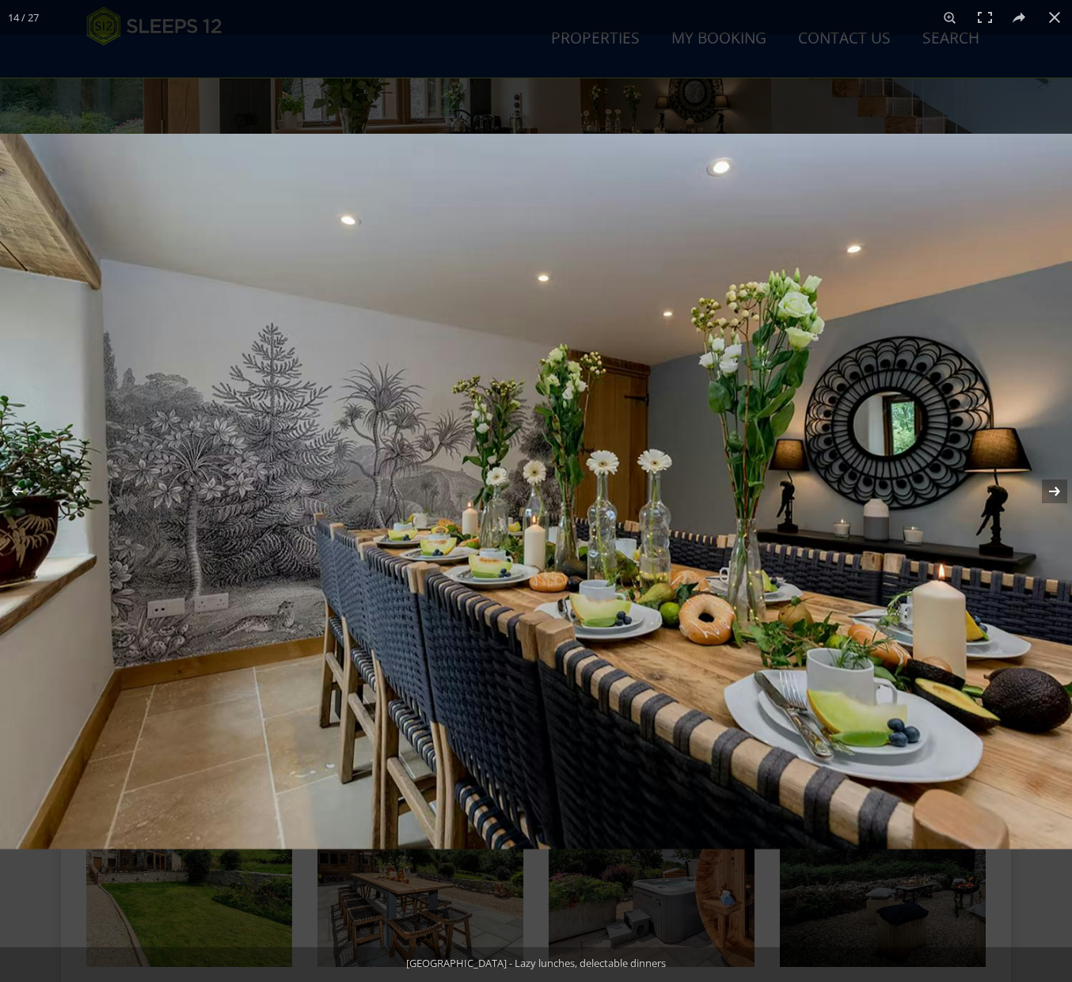
click at [1044, 488] on button at bounding box center [1043, 491] width 55 height 79
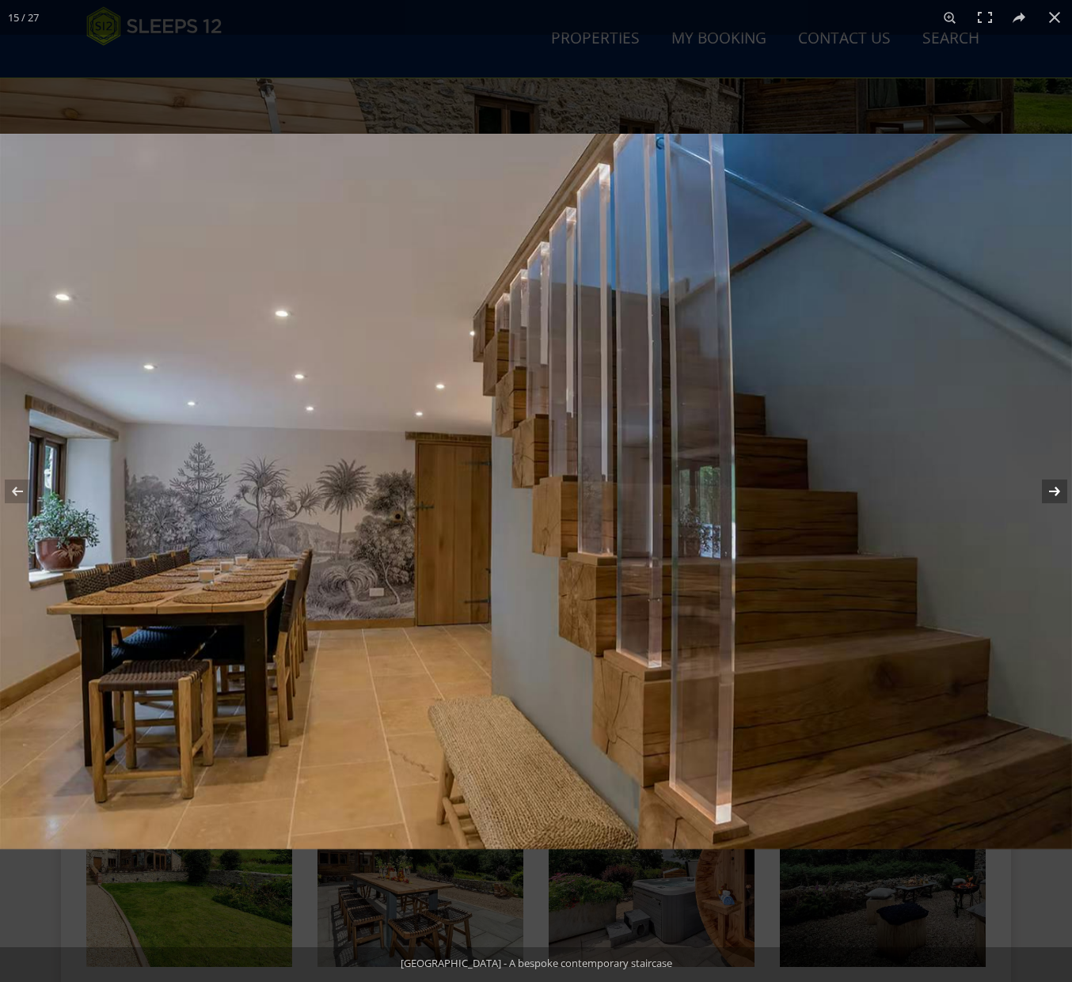
click at [1044, 488] on button at bounding box center [1043, 491] width 55 height 79
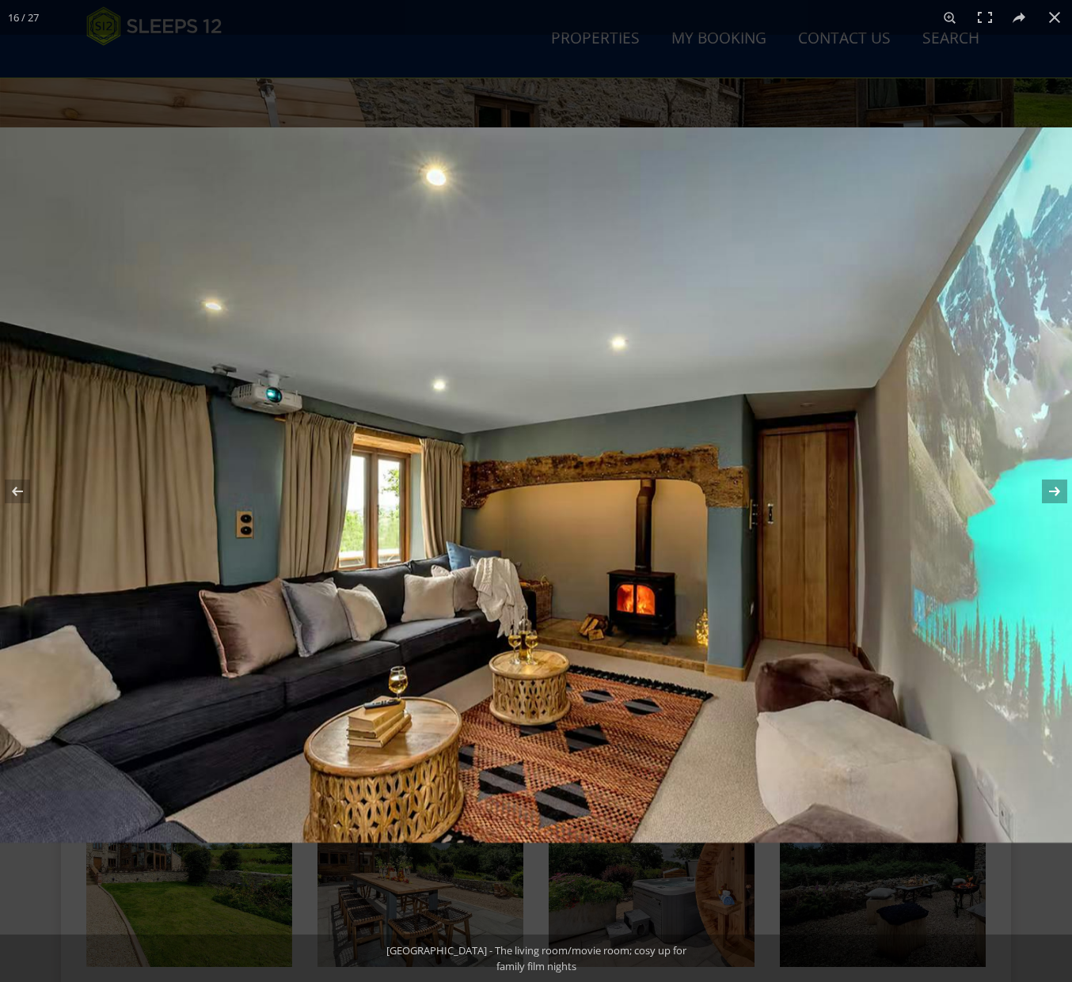
click at [1044, 488] on button at bounding box center [1043, 491] width 55 height 79
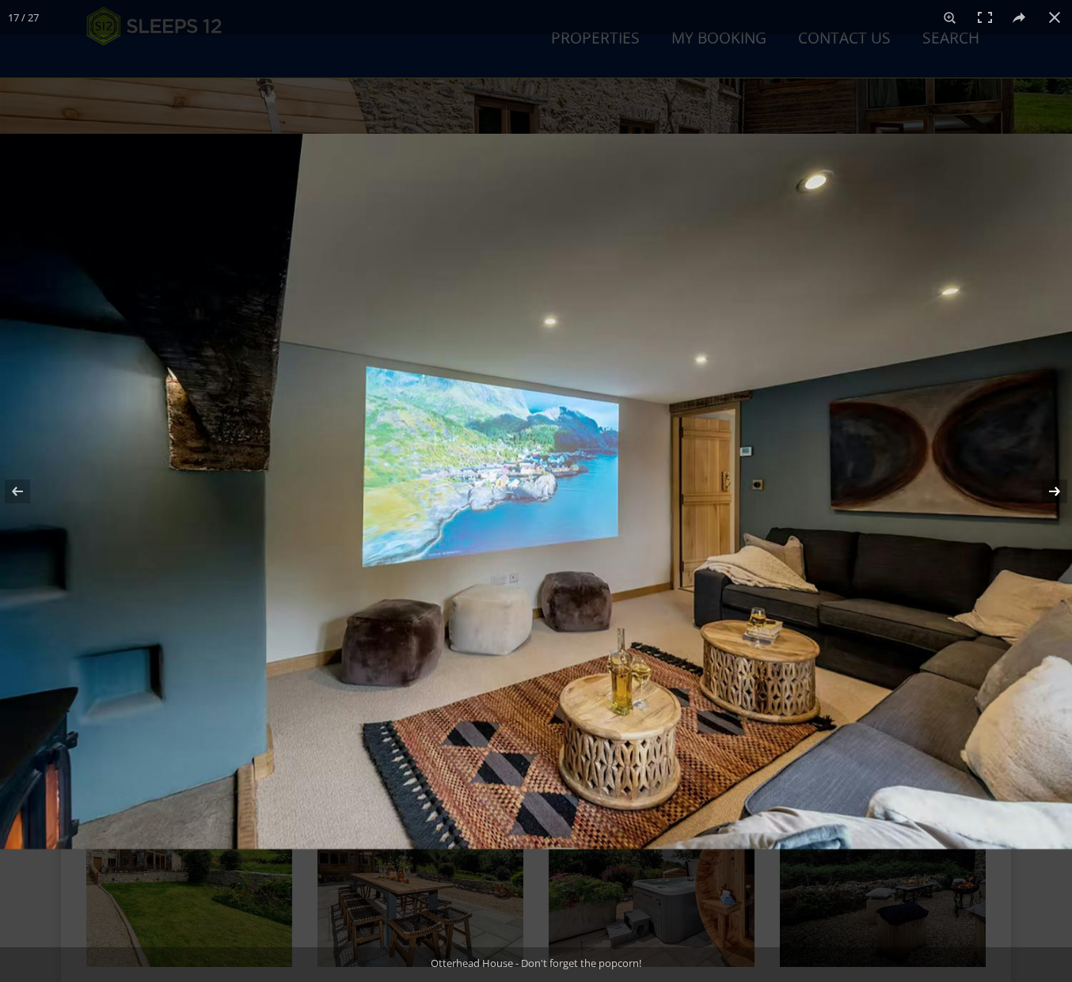
click at [1044, 488] on button at bounding box center [1043, 491] width 55 height 79
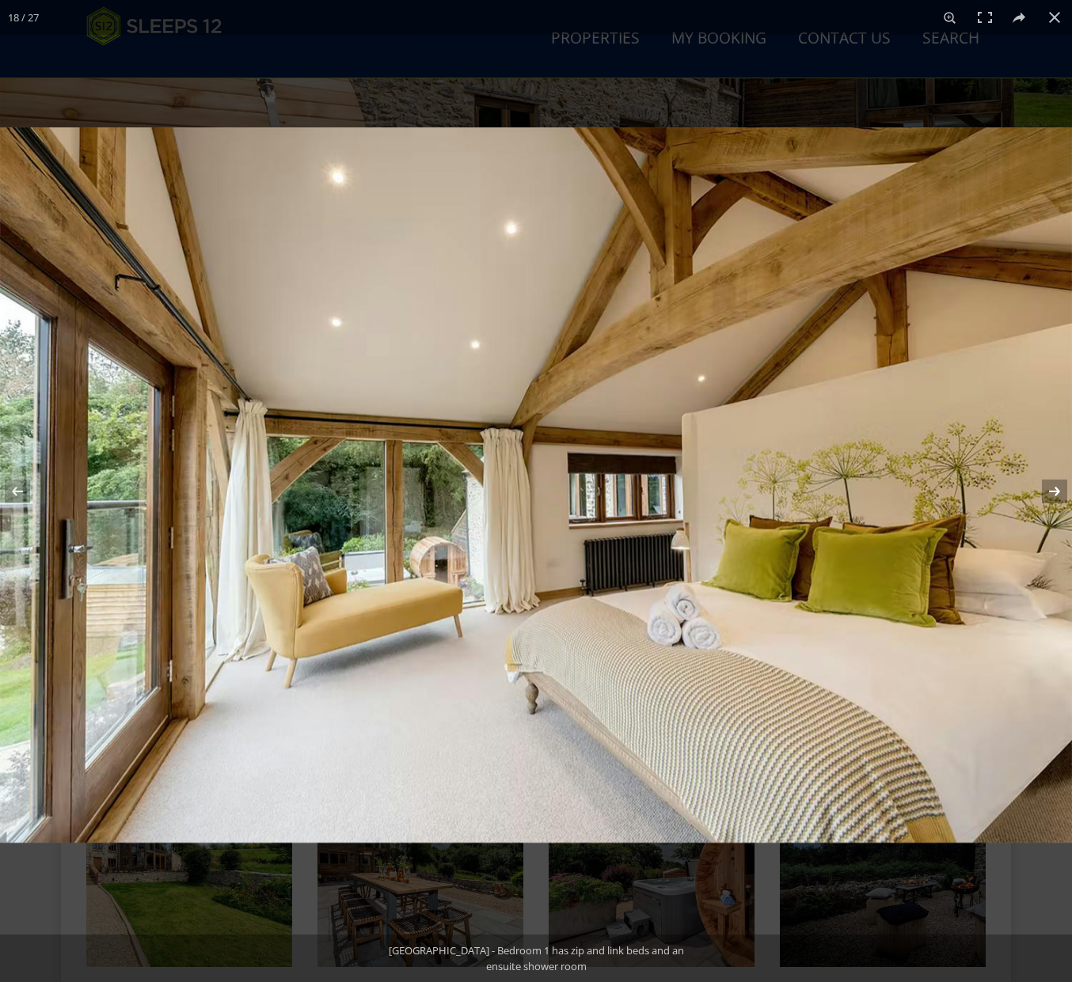
click at [1044, 488] on button at bounding box center [1043, 491] width 55 height 79
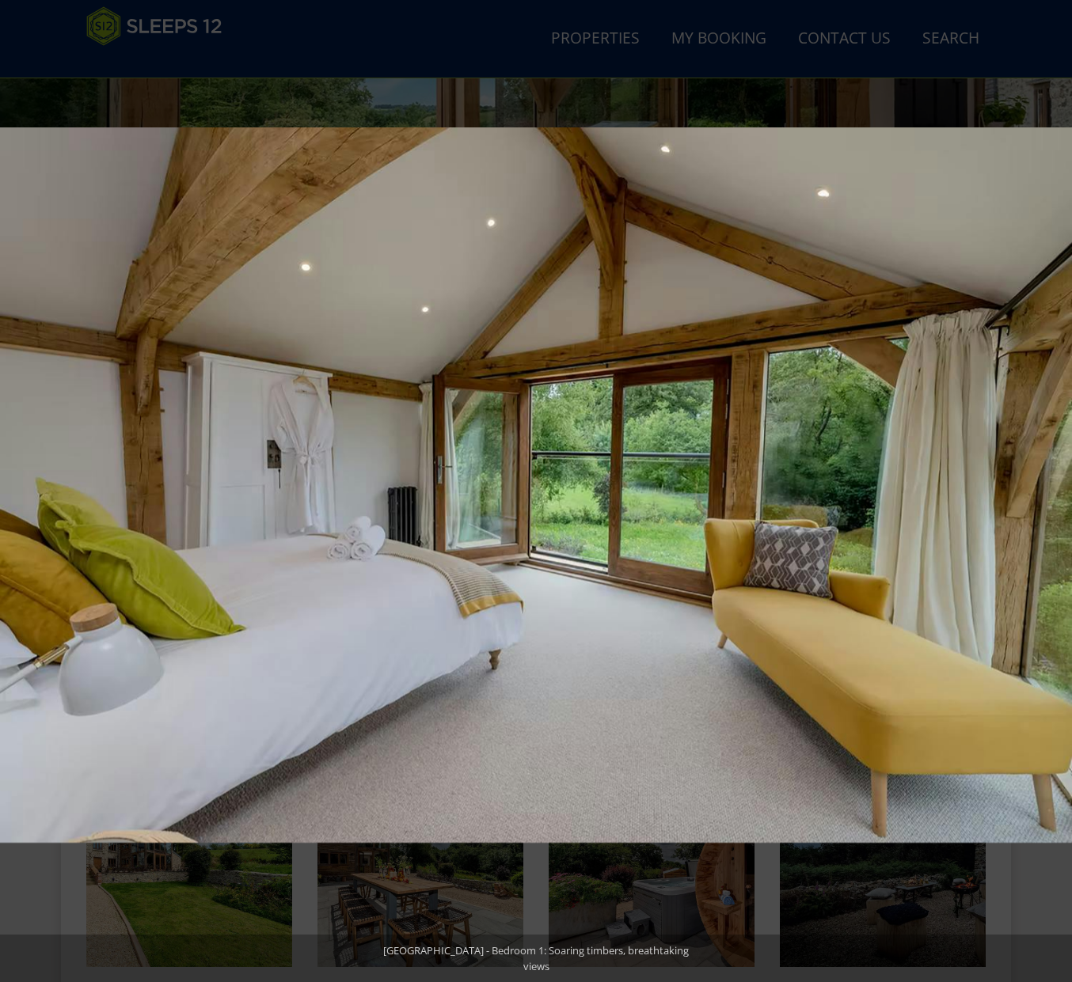
click at [1044, 488] on button at bounding box center [1043, 491] width 55 height 79
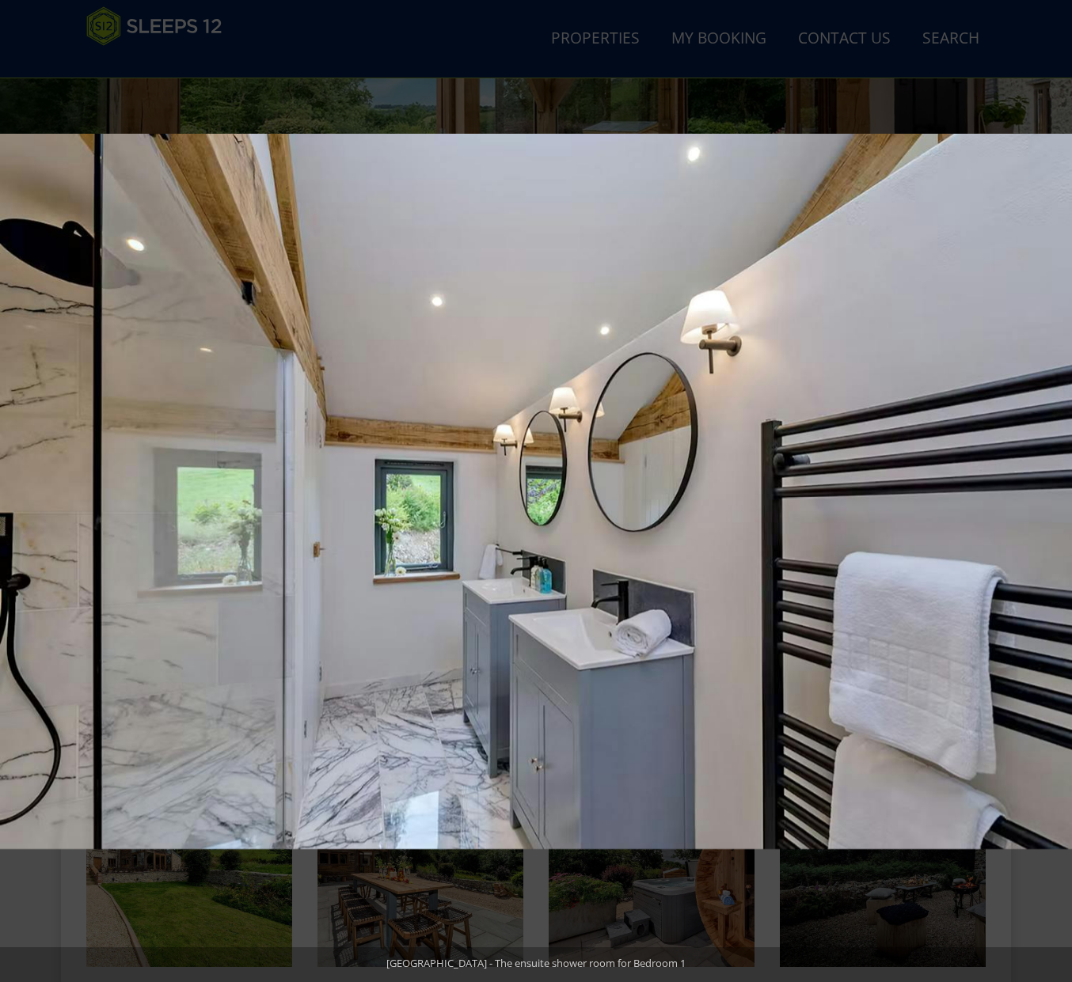
click at [1044, 488] on button at bounding box center [1043, 491] width 55 height 79
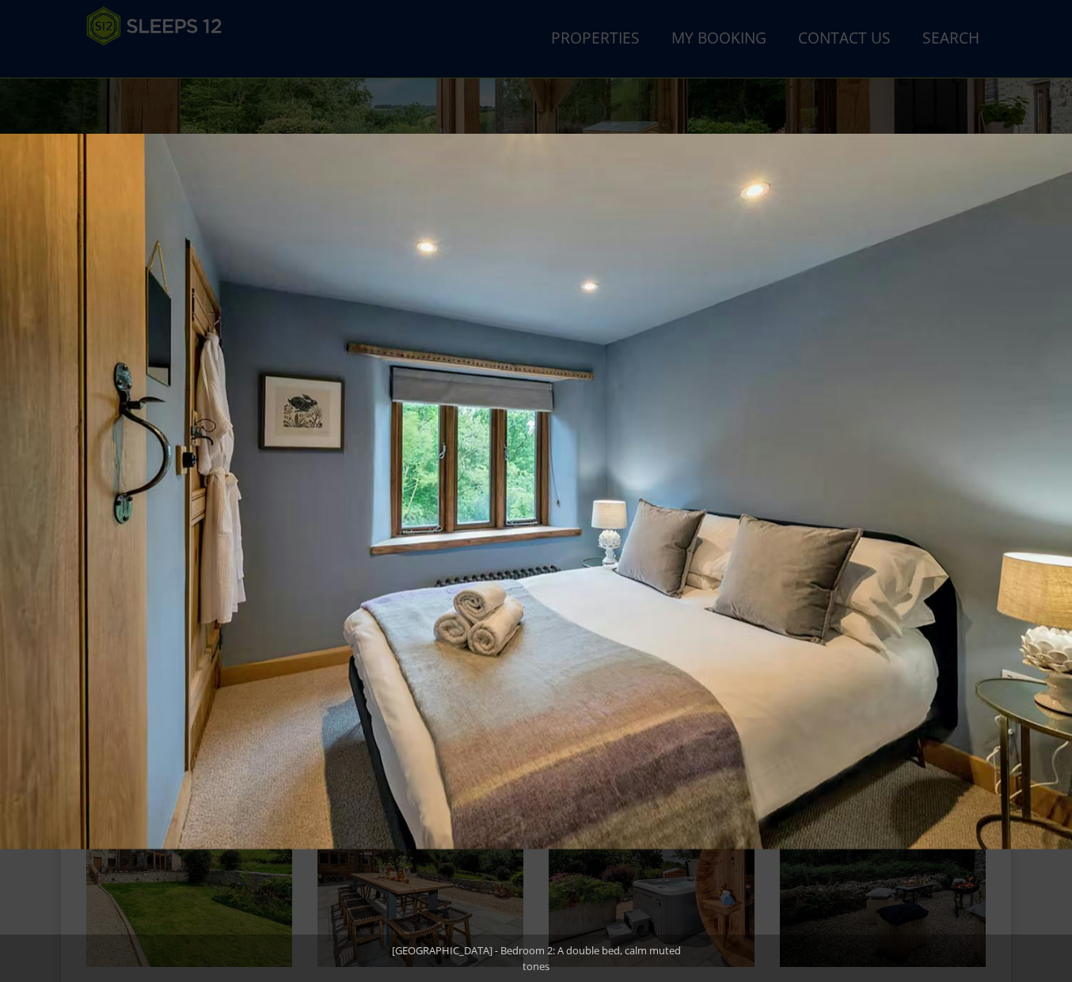
click at [1044, 488] on button at bounding box center [1043, 491] width 55 height 79
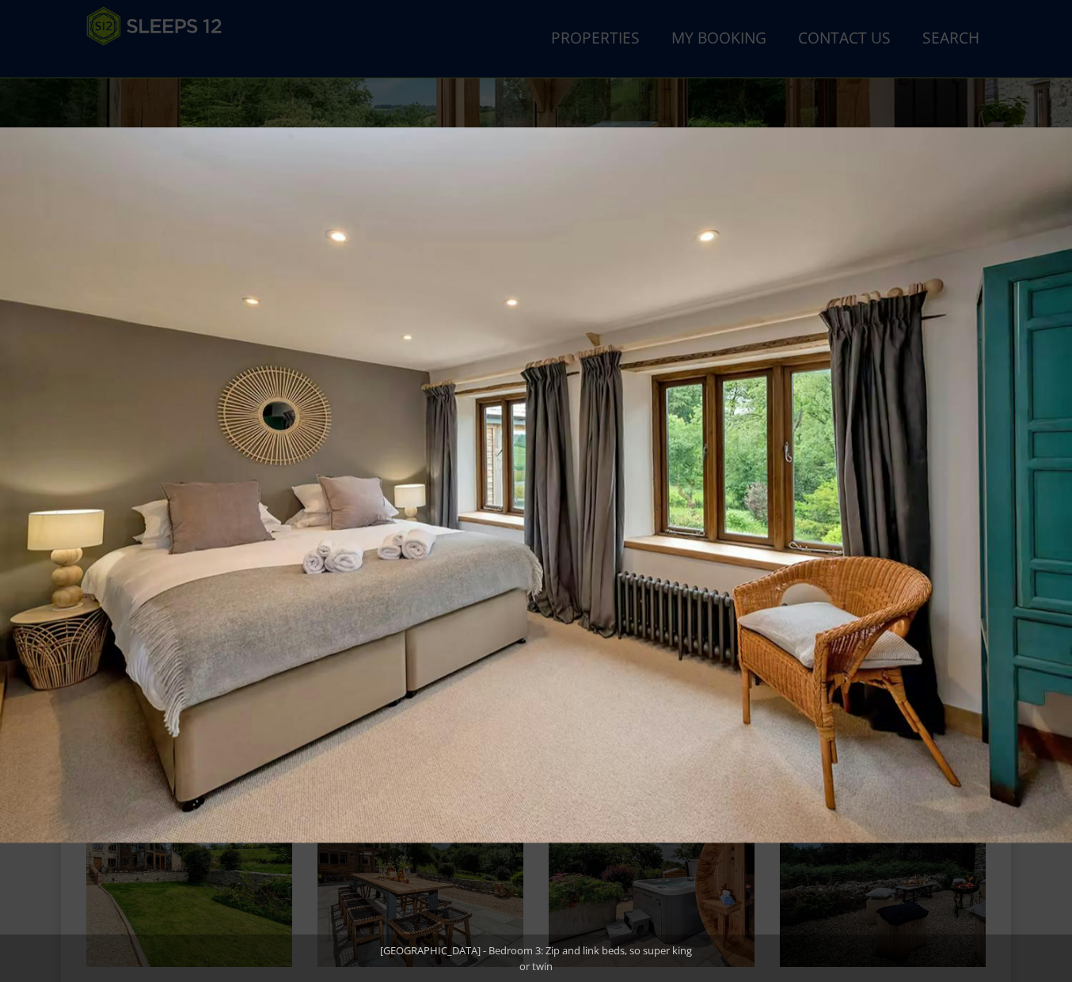
click at [1044, 488] on button at bounding box center [1043, 491] width 55 height 79
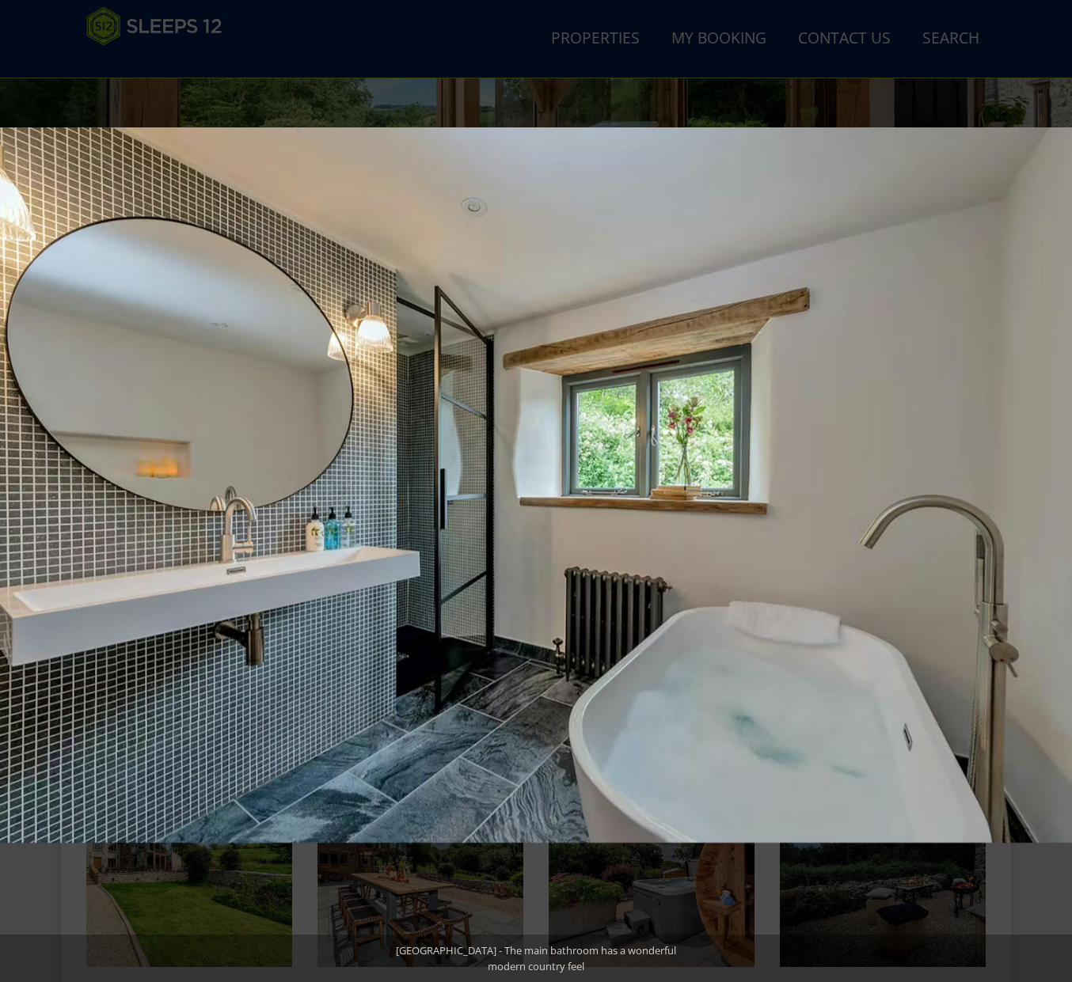
click at [1044, 488] on button at bounding box center [1043, 491] width 55 height 79
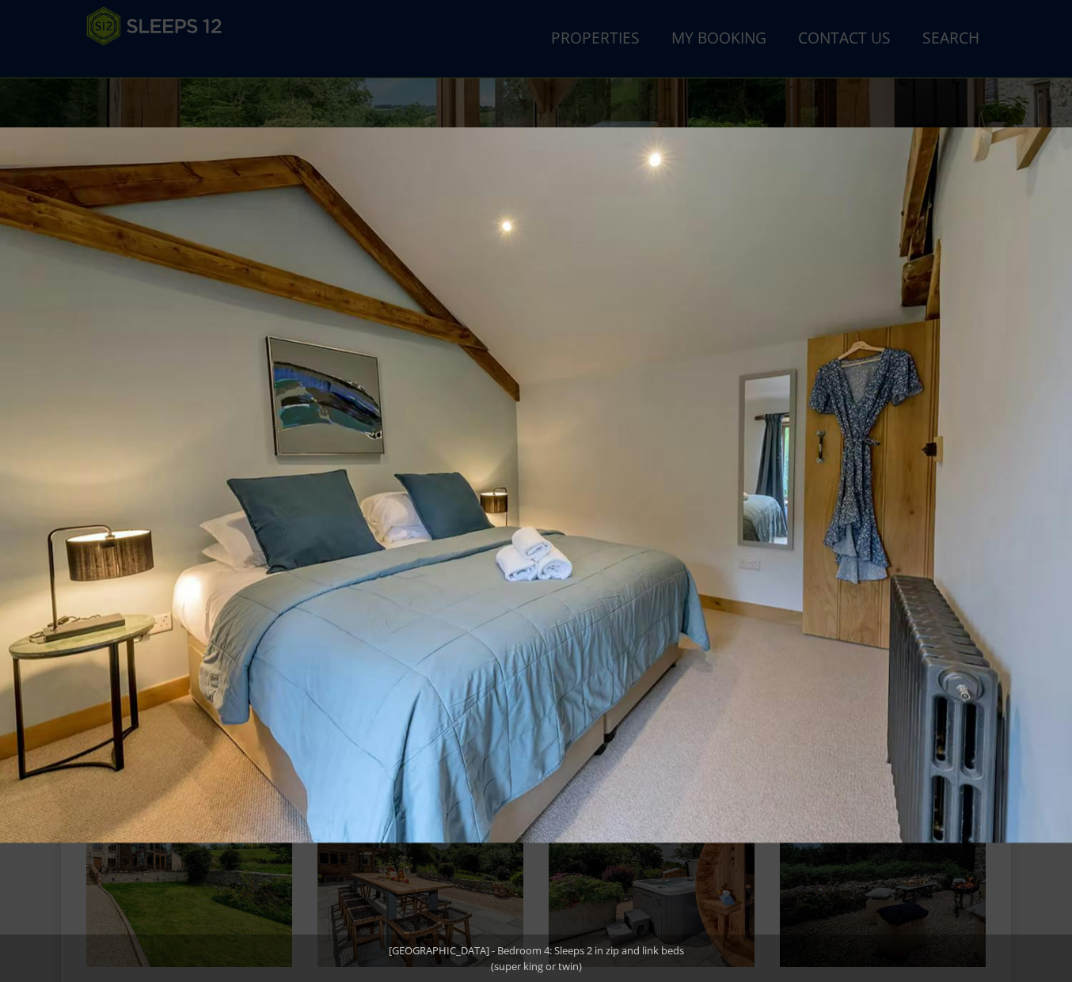
click at [1044, 488] on button at bounding box center [1043, 491] width 55 height 79
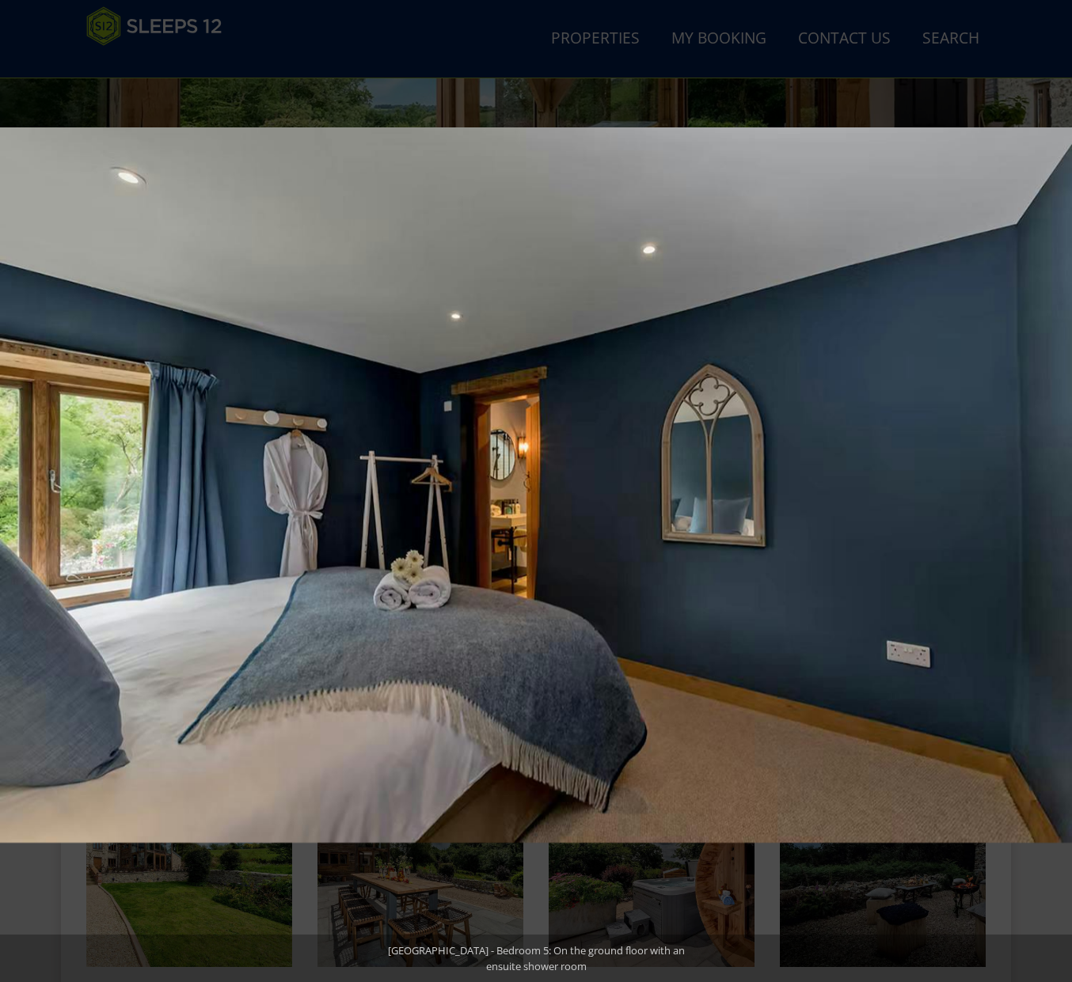
click at [1044, 488] on button at bounding box center [1043, 491] width 55 height 79
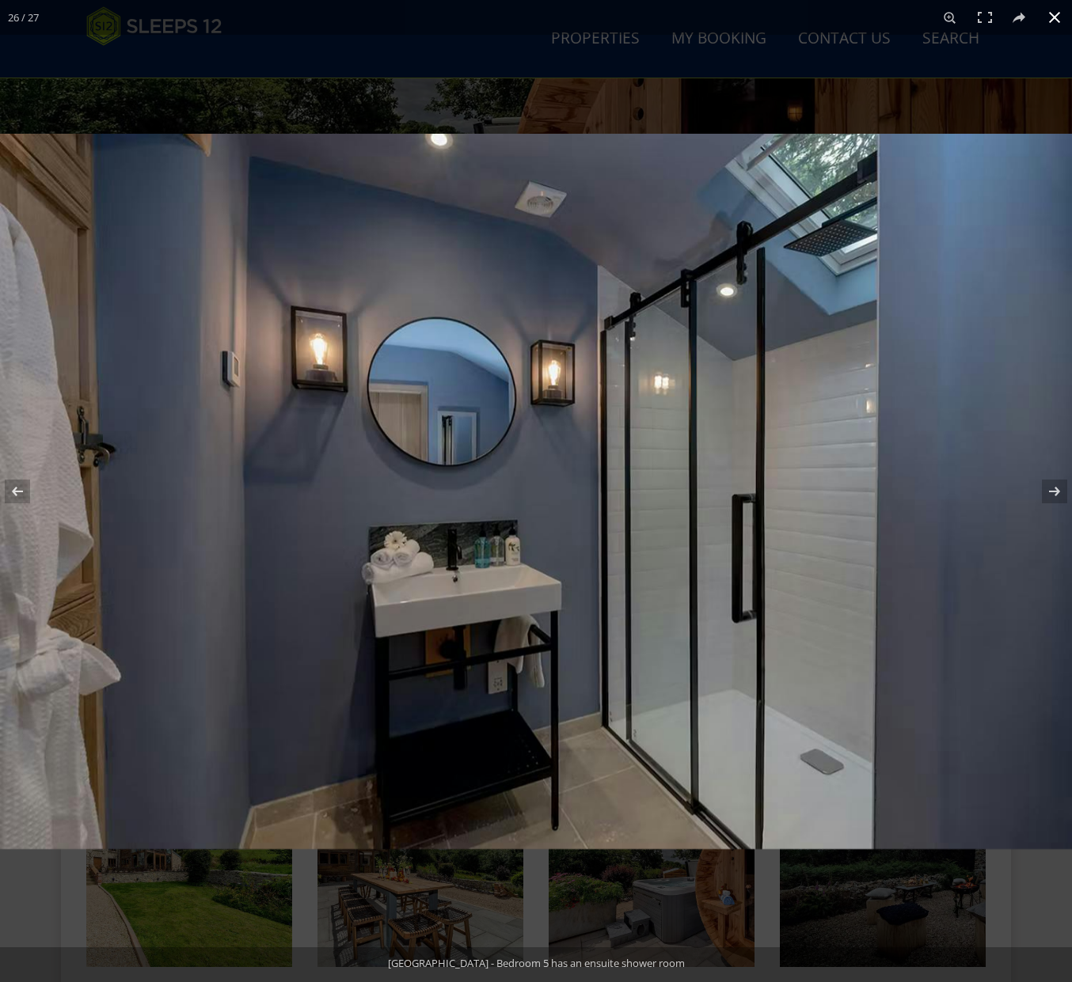
click at [1060, 19] on button at bounding box center [1054, 17] width 35 height 35
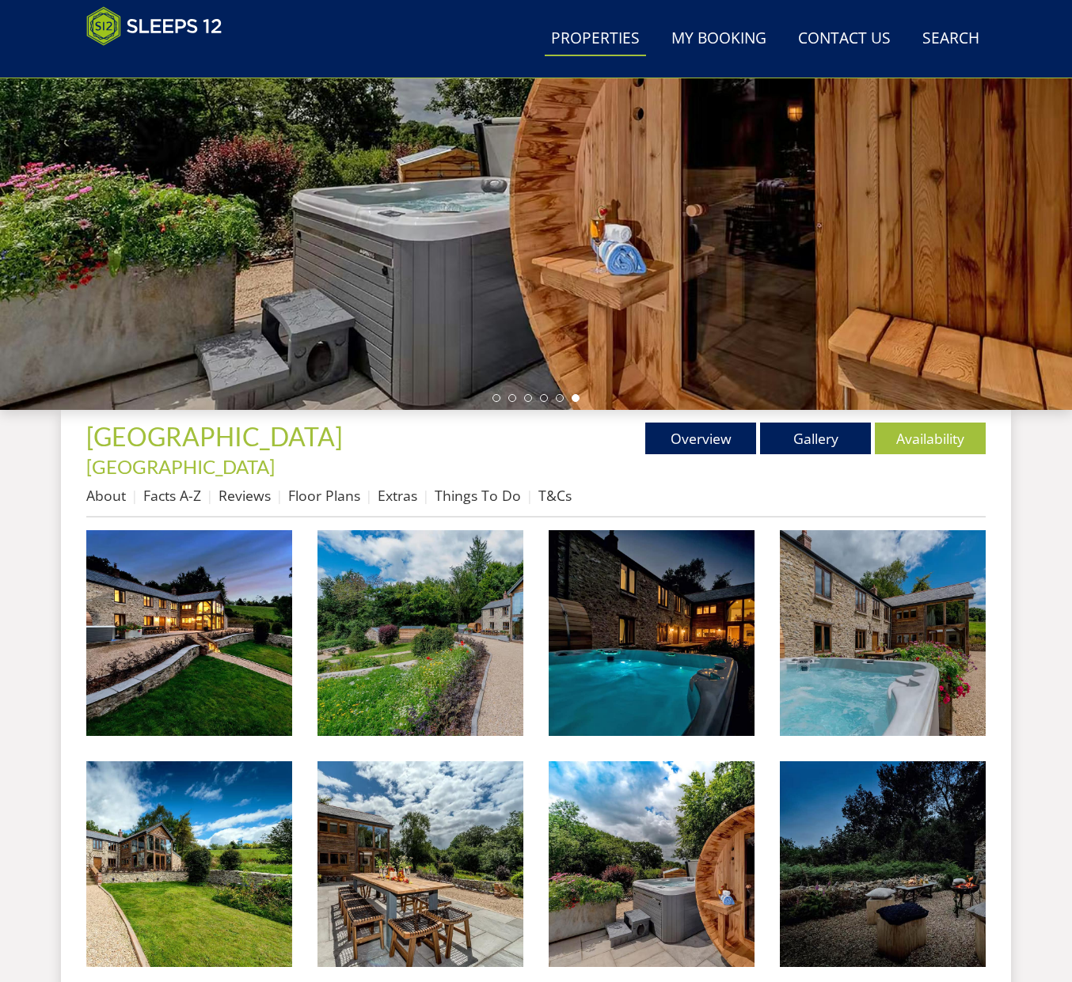
click at [630, 48] on link "Properties" at bounding box center [595, 39] width 101 height 36
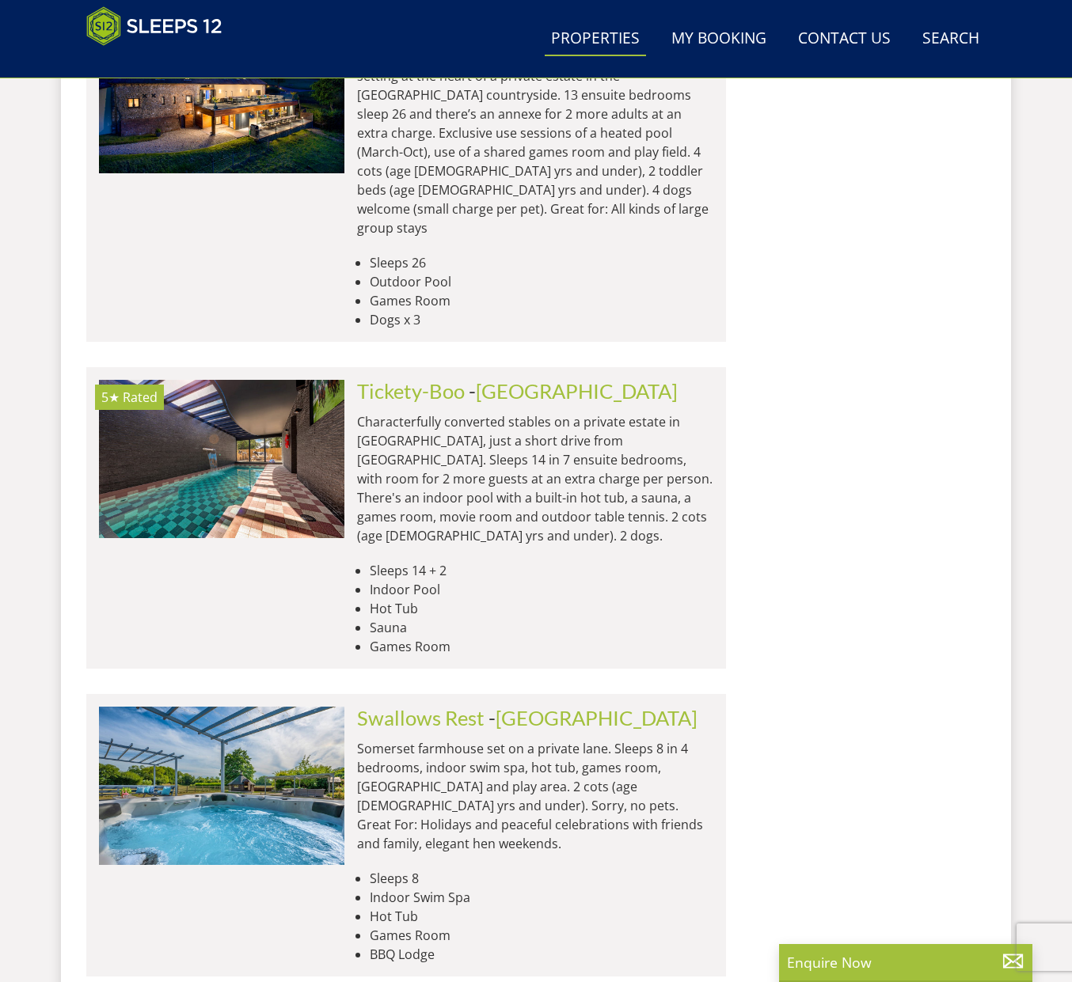
scroll to position [6392, 0]
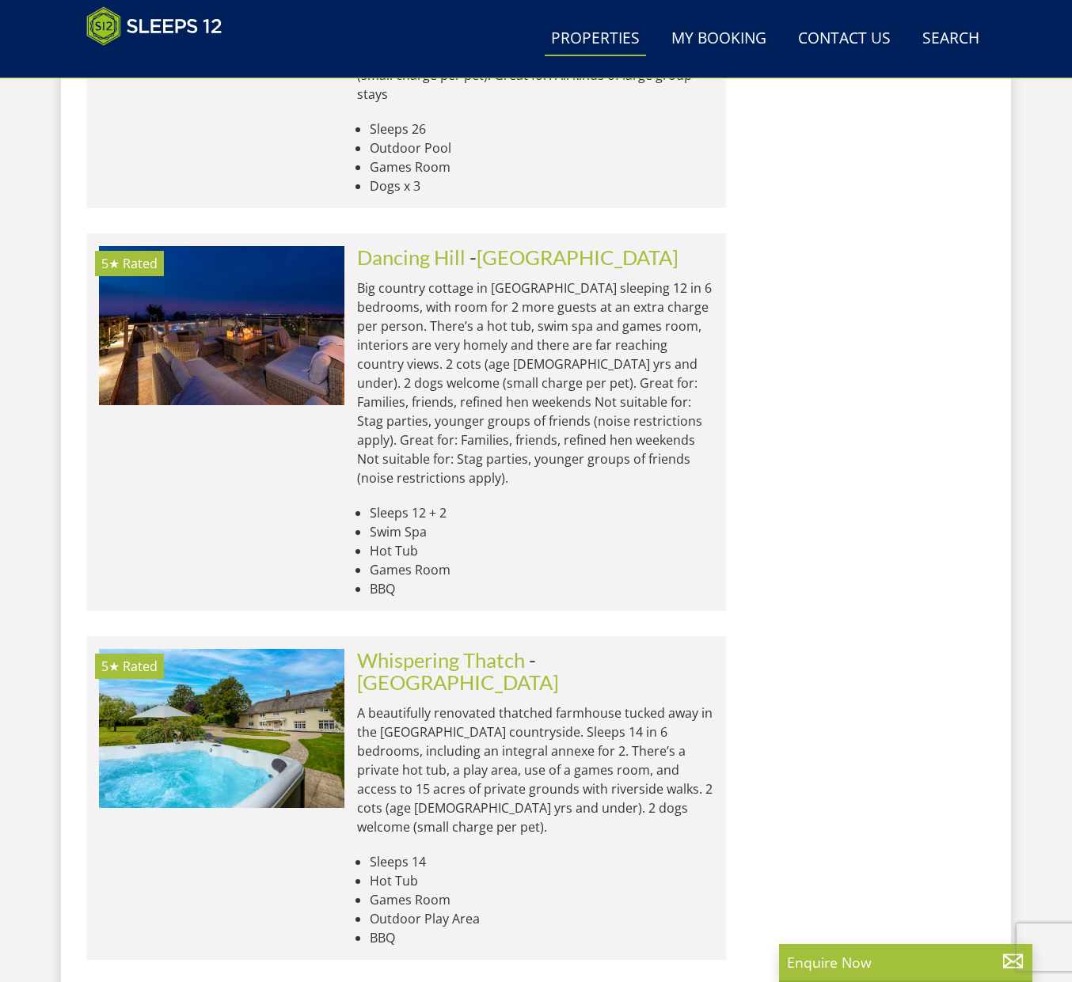
scroll to position [12569, 0]
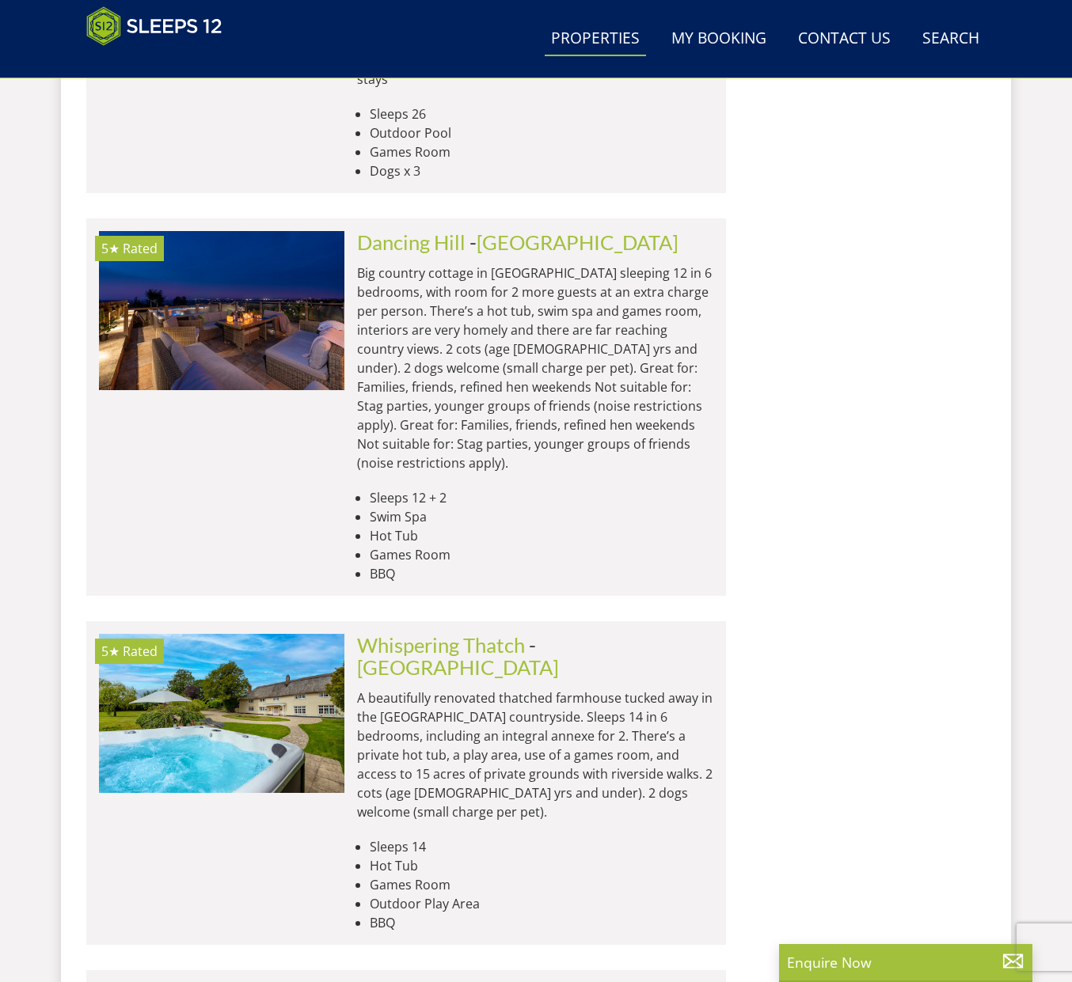
click at [393, 981] on link "[PERSON_NAME]" at bounding box center [436, 994] width 159 height 24
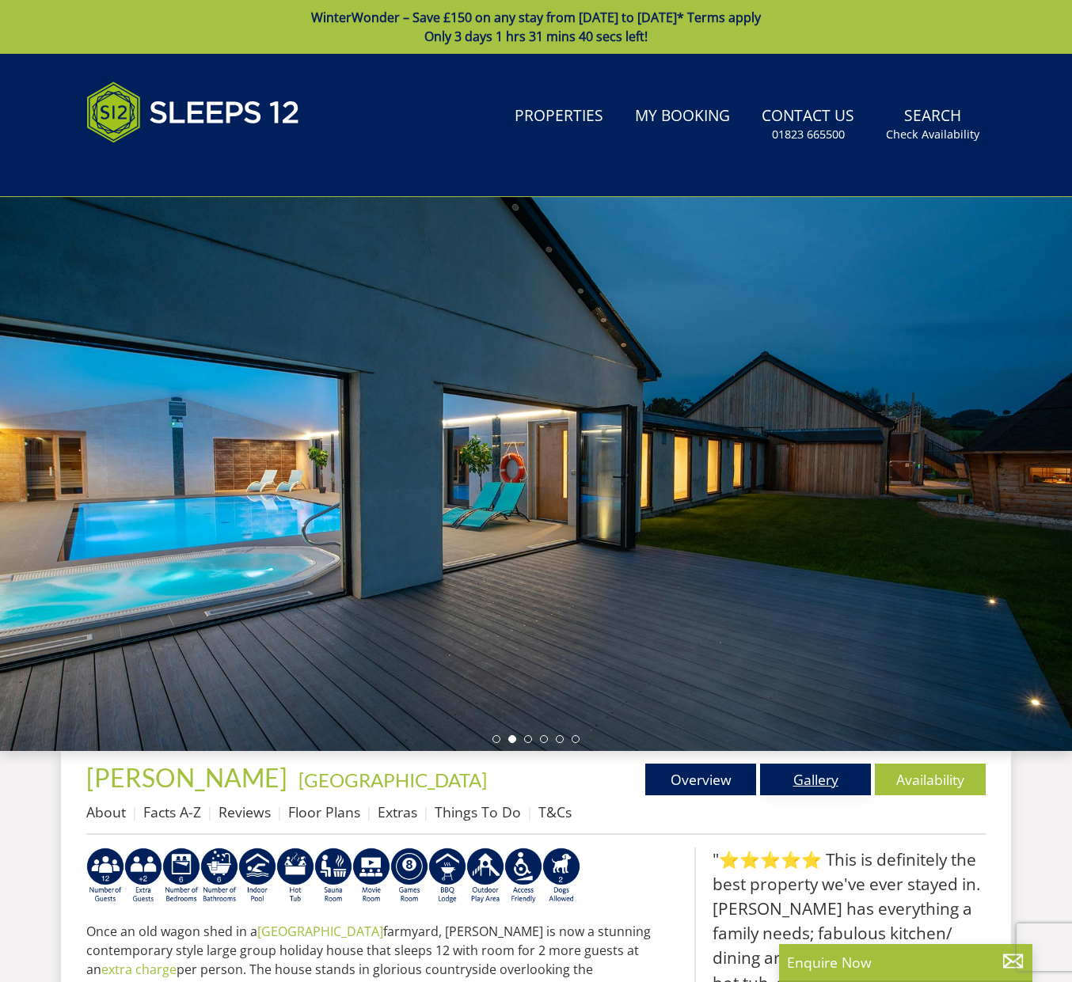
click at [814, 769] on link "Gallery" at bounding box center [815, 780] width 111 height 32
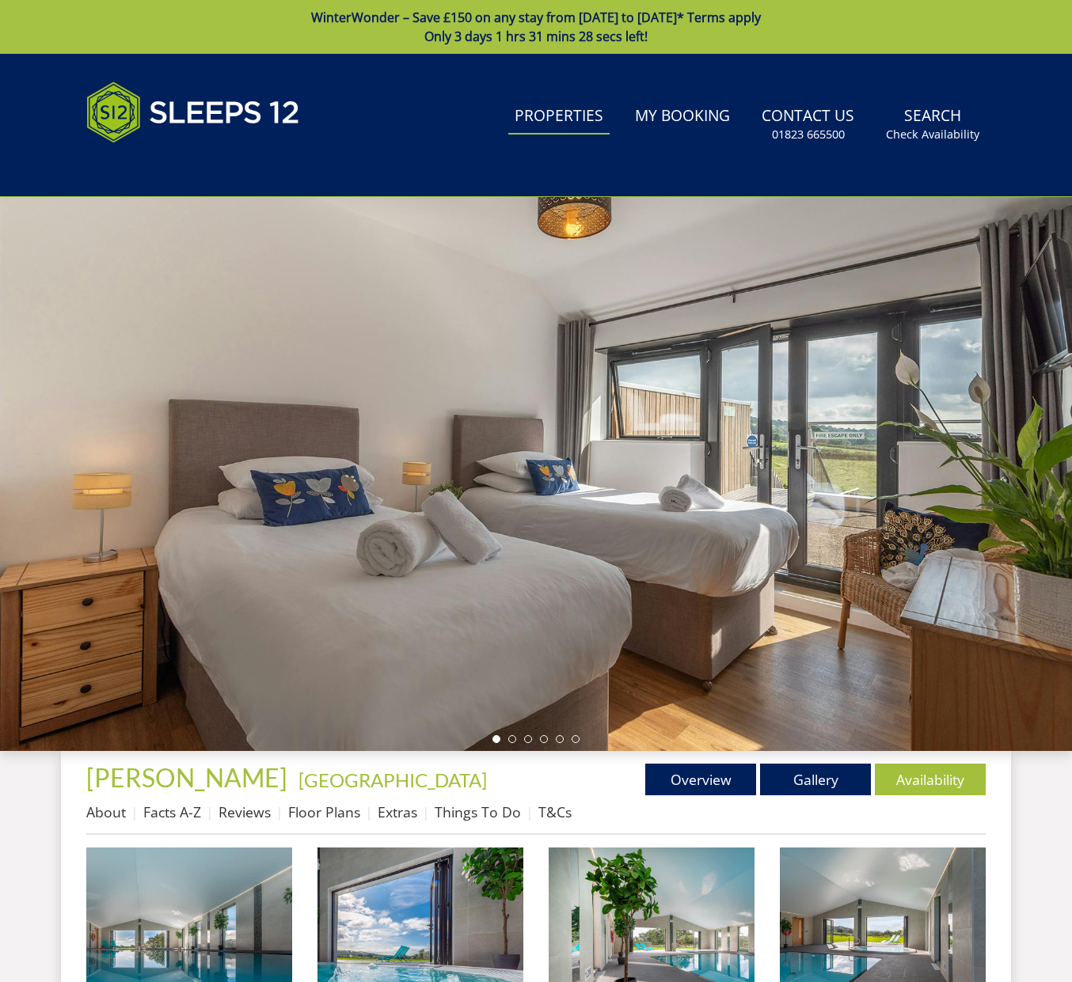
click at [536, 112] on link "Properties" at bounding box center [558, 117] width 101 height 36
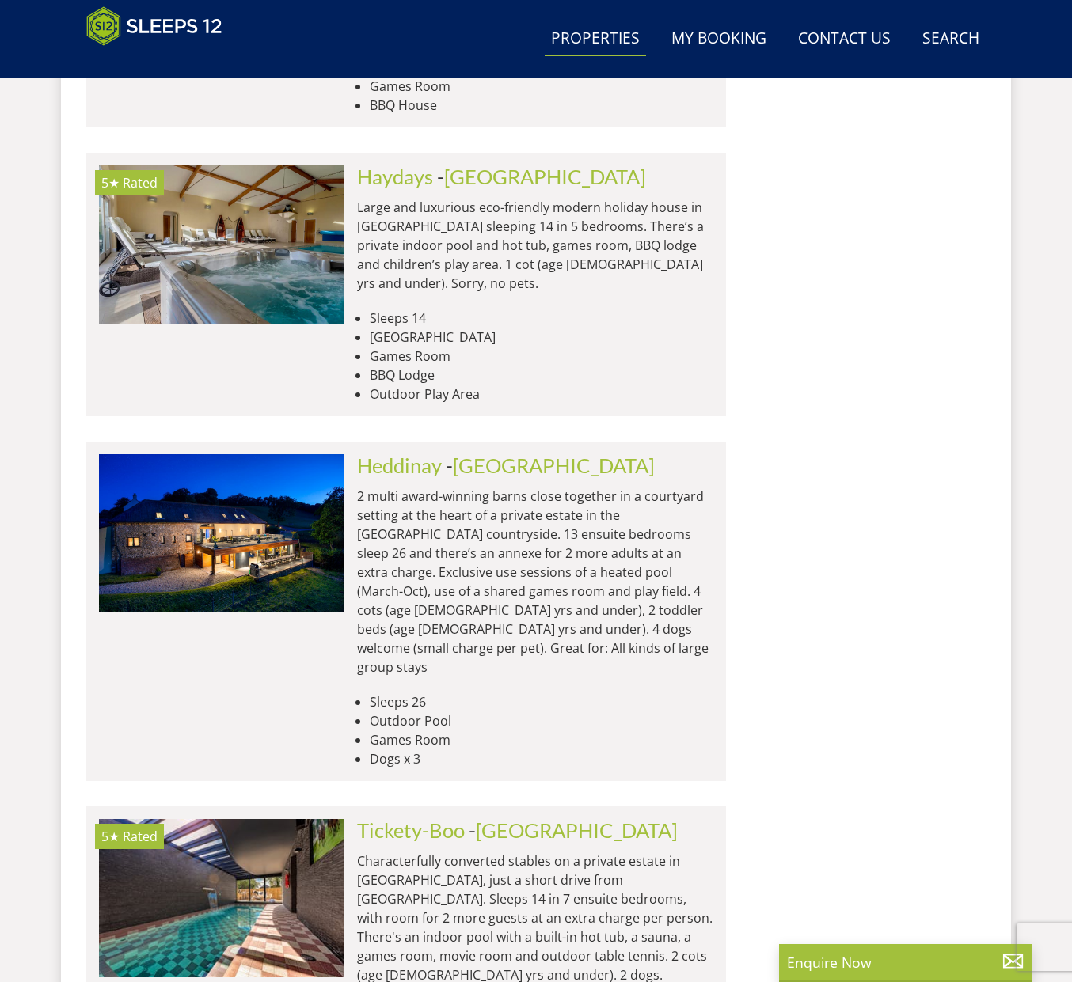
scroll to position [6411, 0]
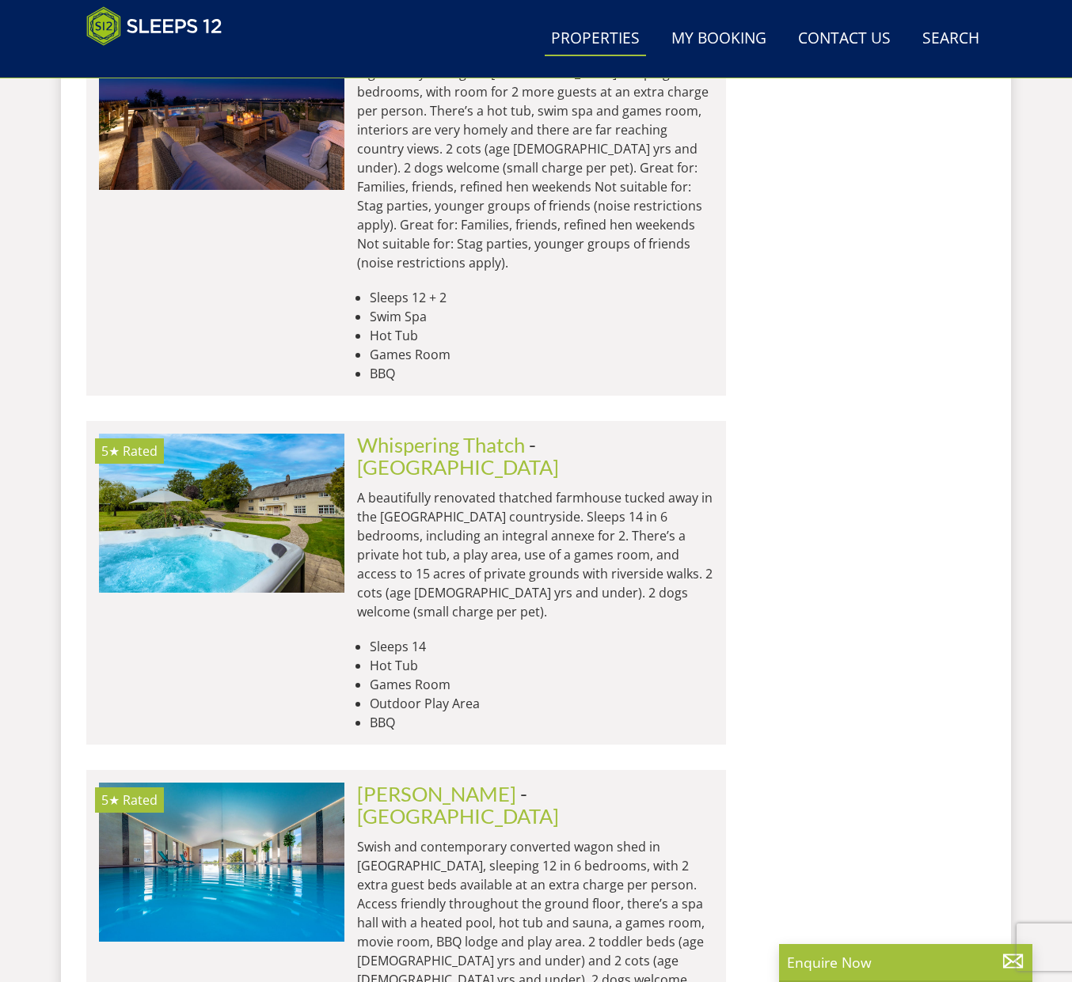
scroll to position [12777, 0]
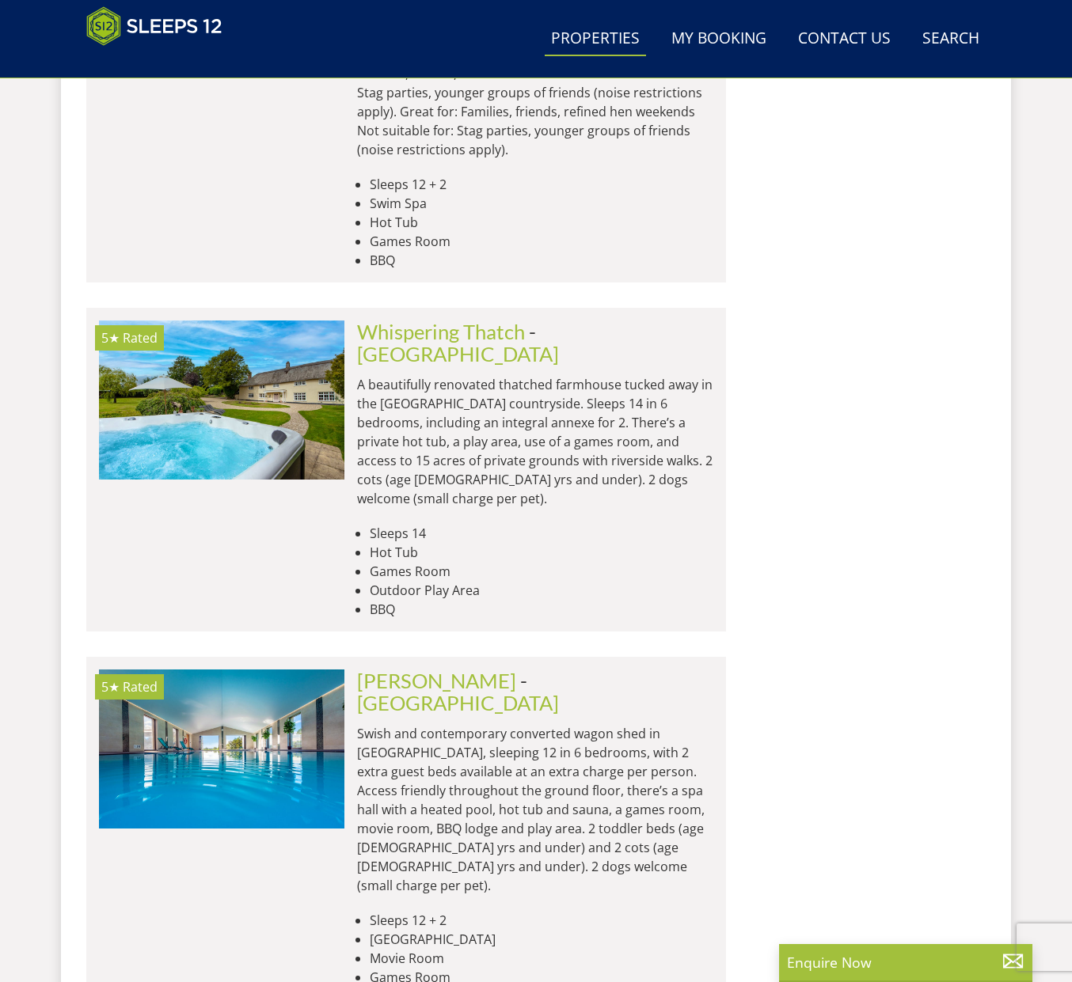
scroll to position [12909, 0]
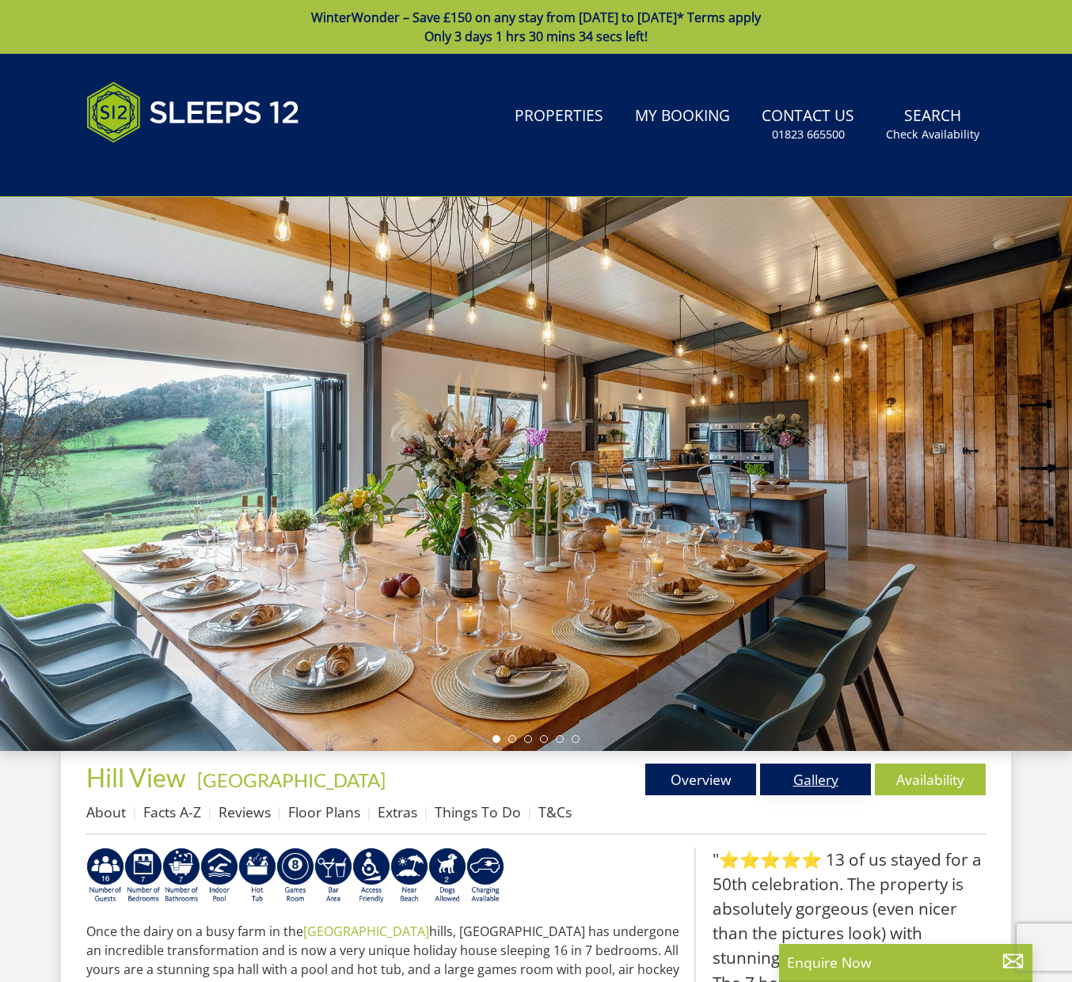
click at [814, 784] on link "Gallery" at bounding box center [815, 780] width 111 height 32
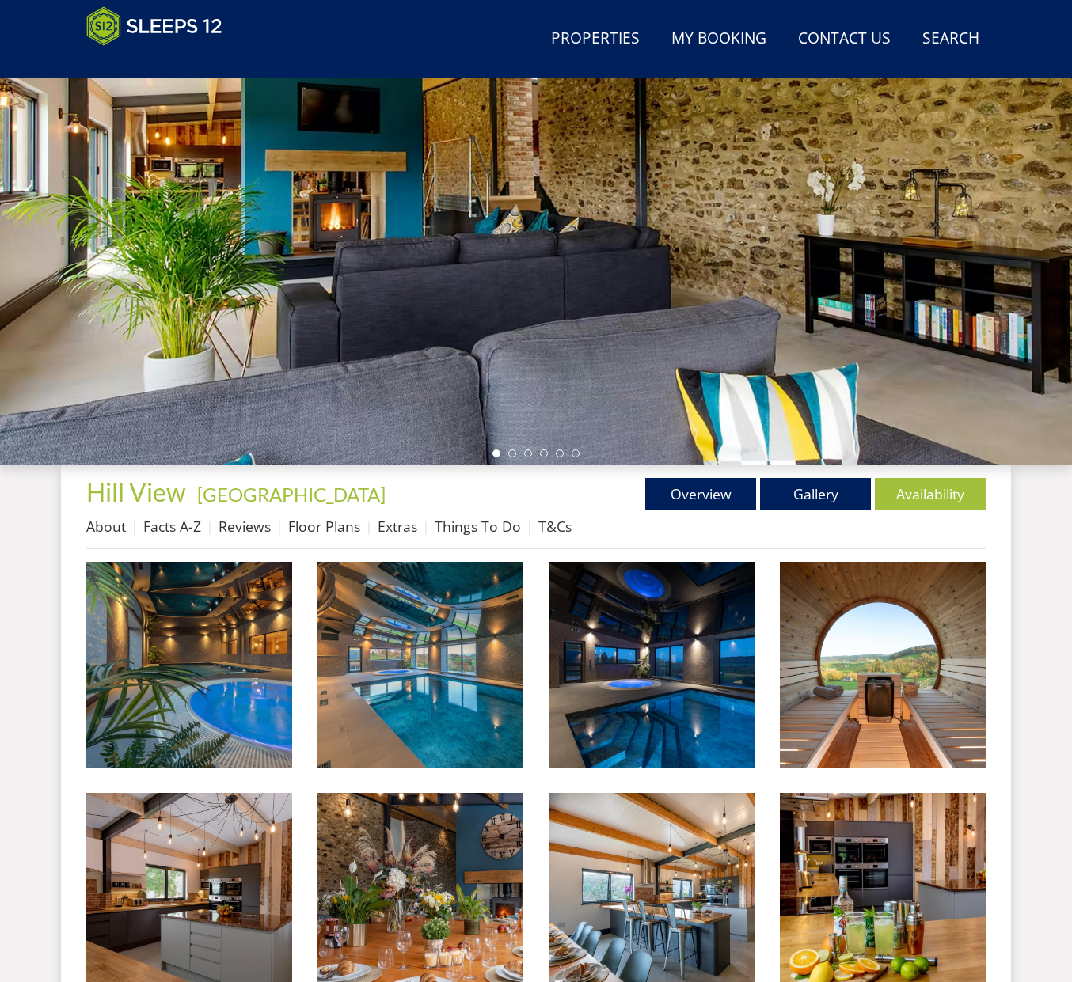
scroll to position [261, 0]
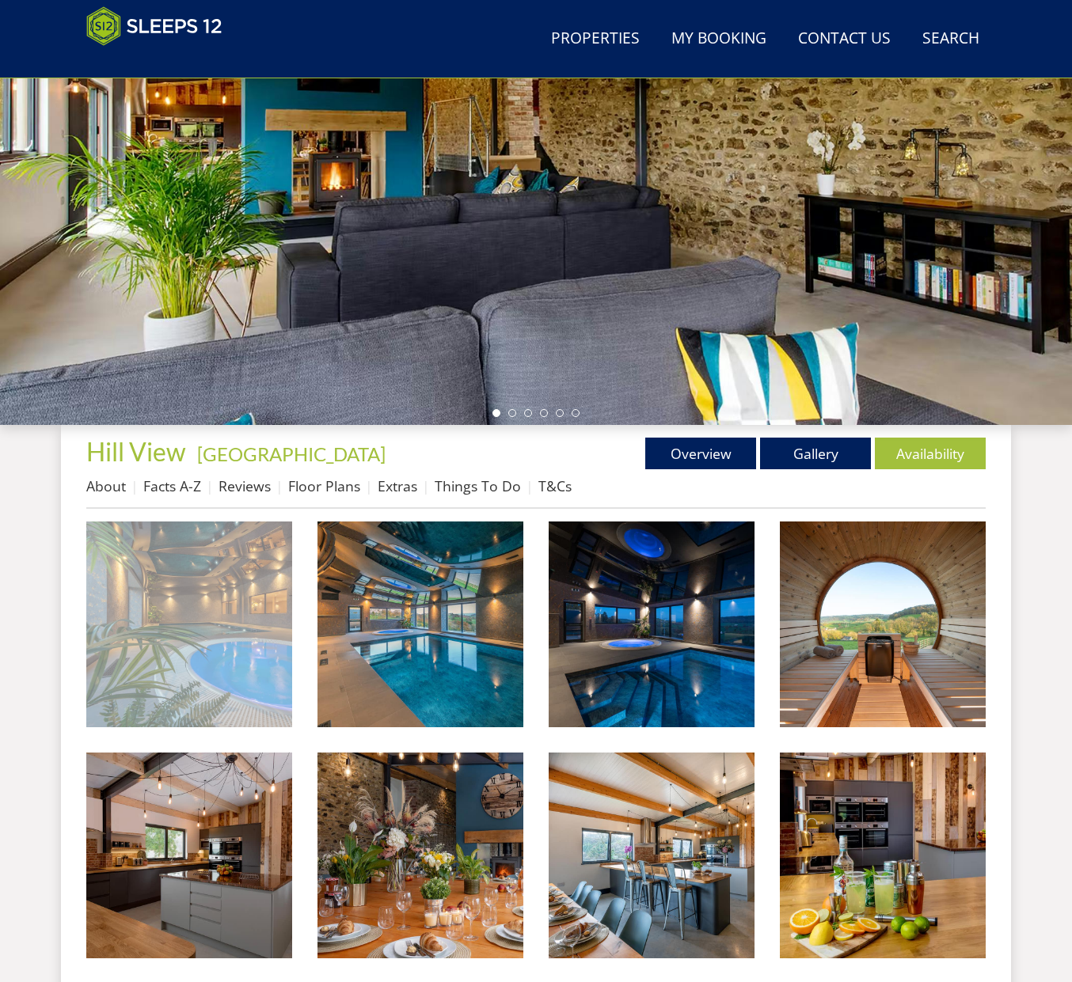
click at [200, 627] on img at bounding box center [189, 625] width 206 height 206
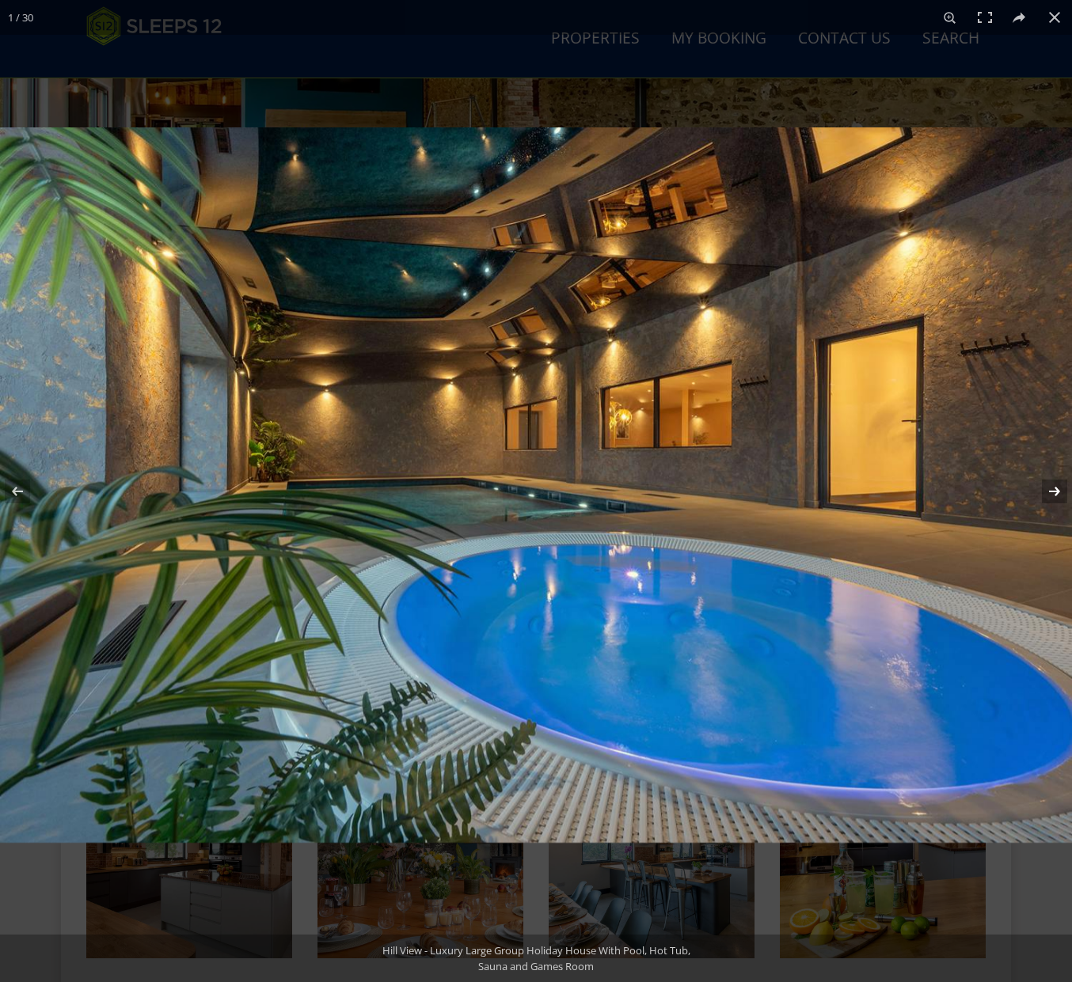
scroll to position [275, 0]
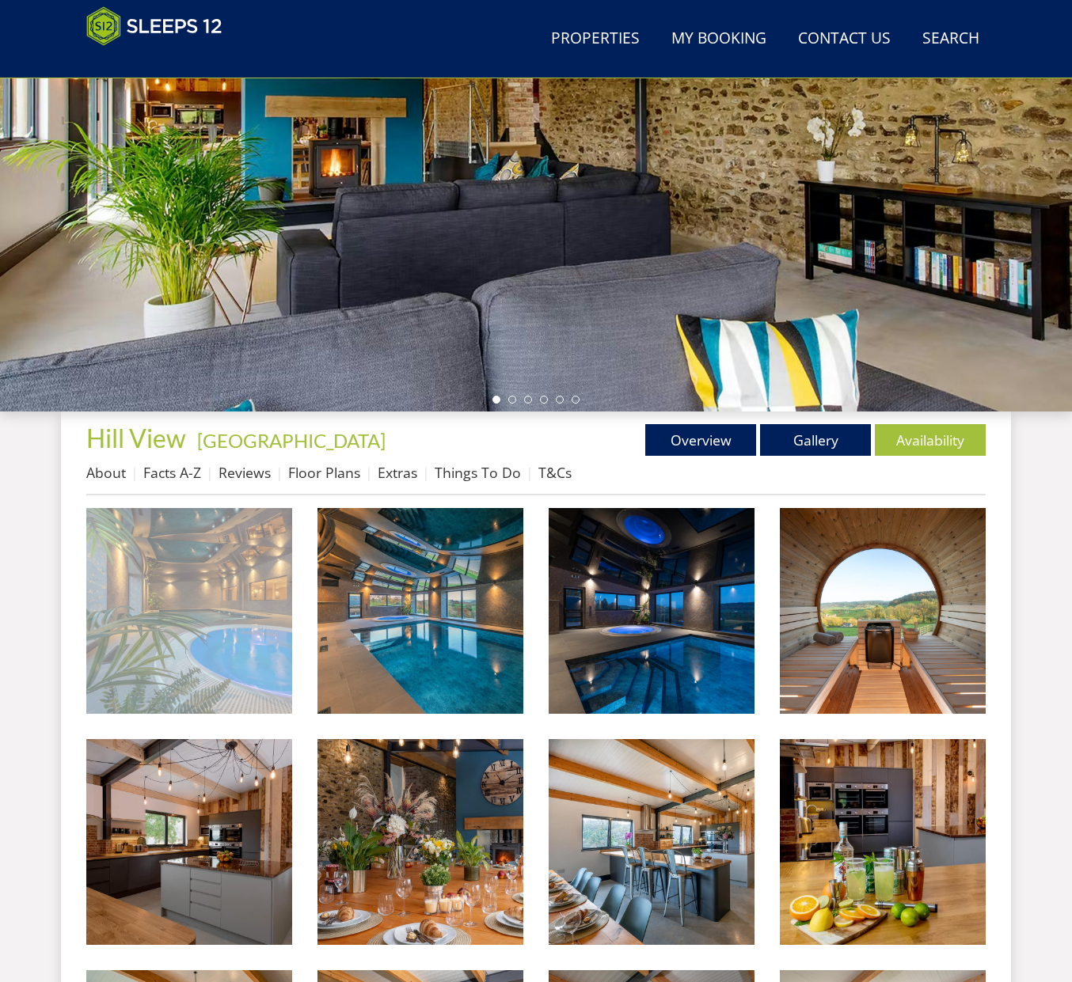
click at [249, 601] on img at bounding box center [189, 611] width 206 height 206
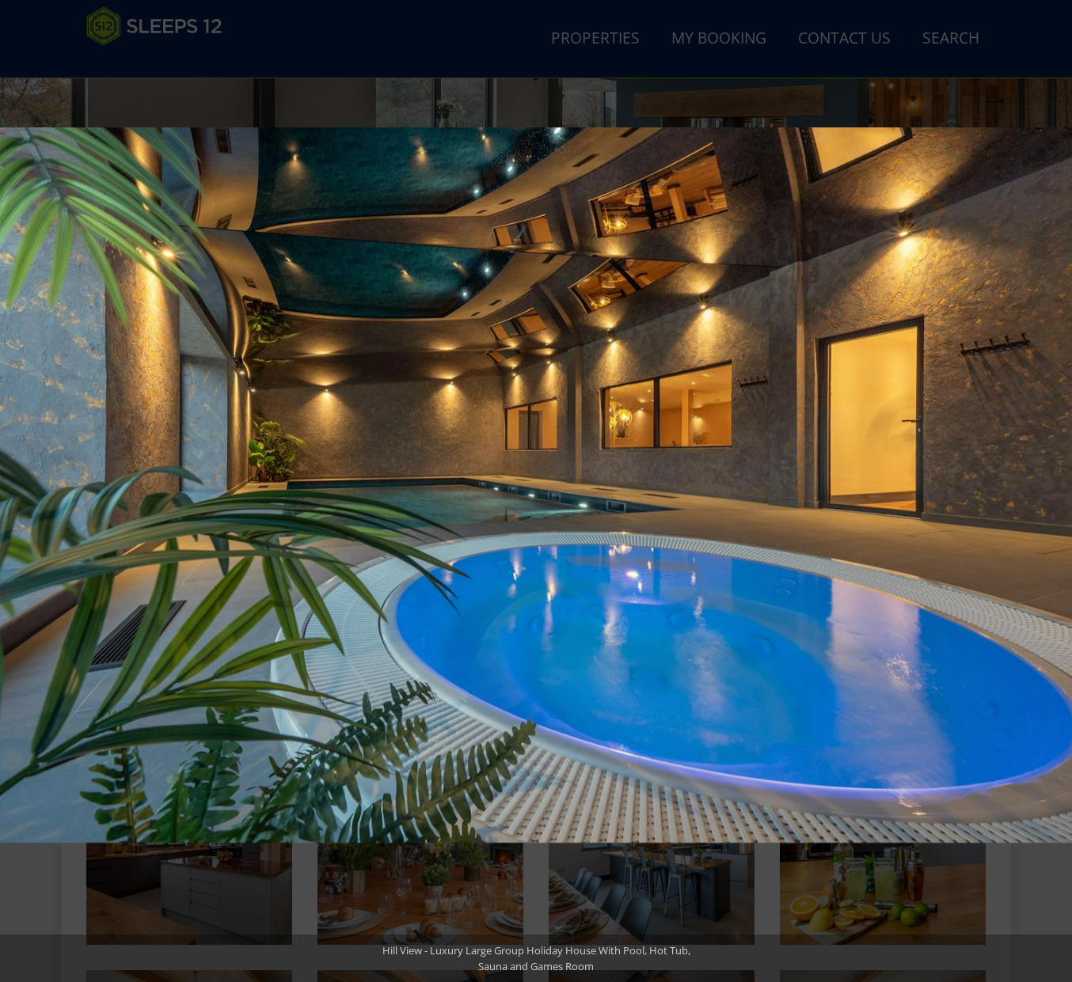
click at [1052, 485] on button at bounding box center [1043, 491] width 55 height 79
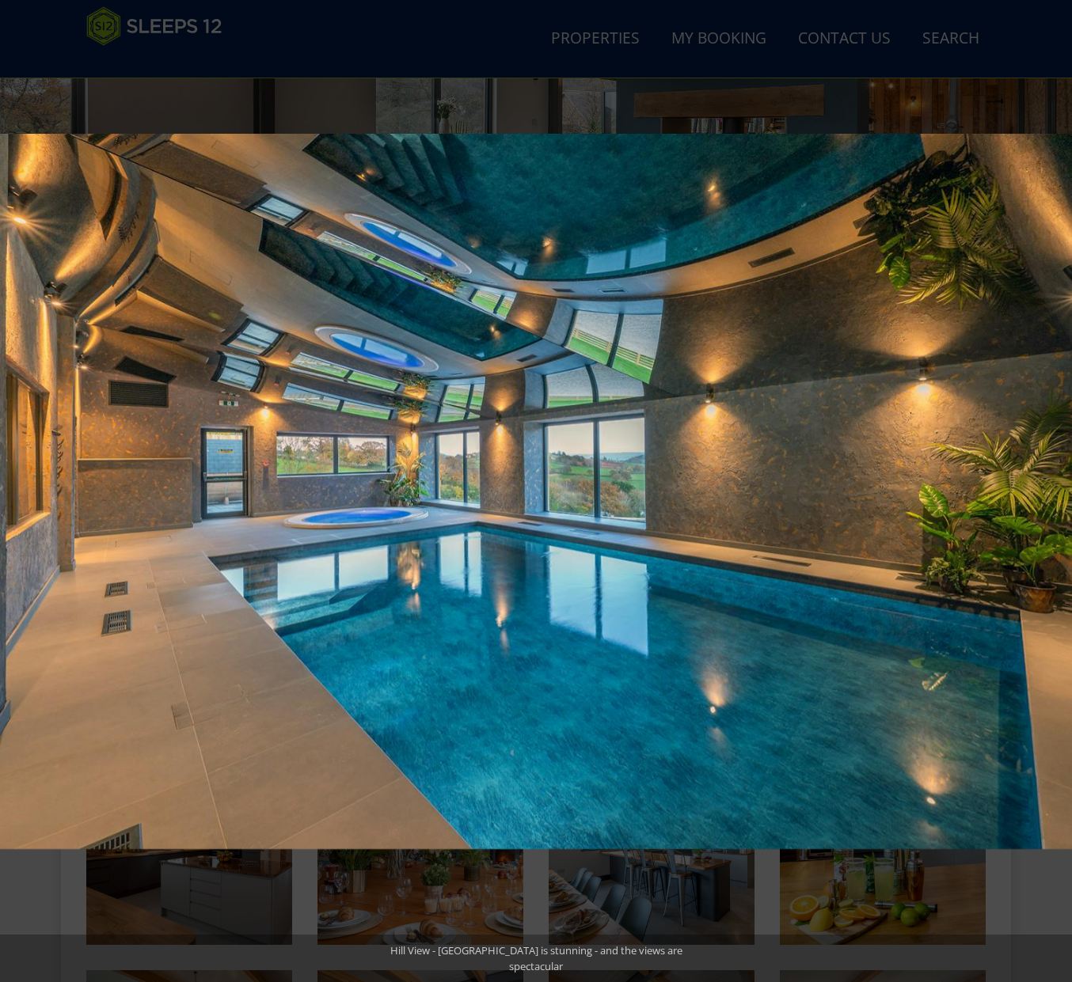
scroll to position [277, 0]
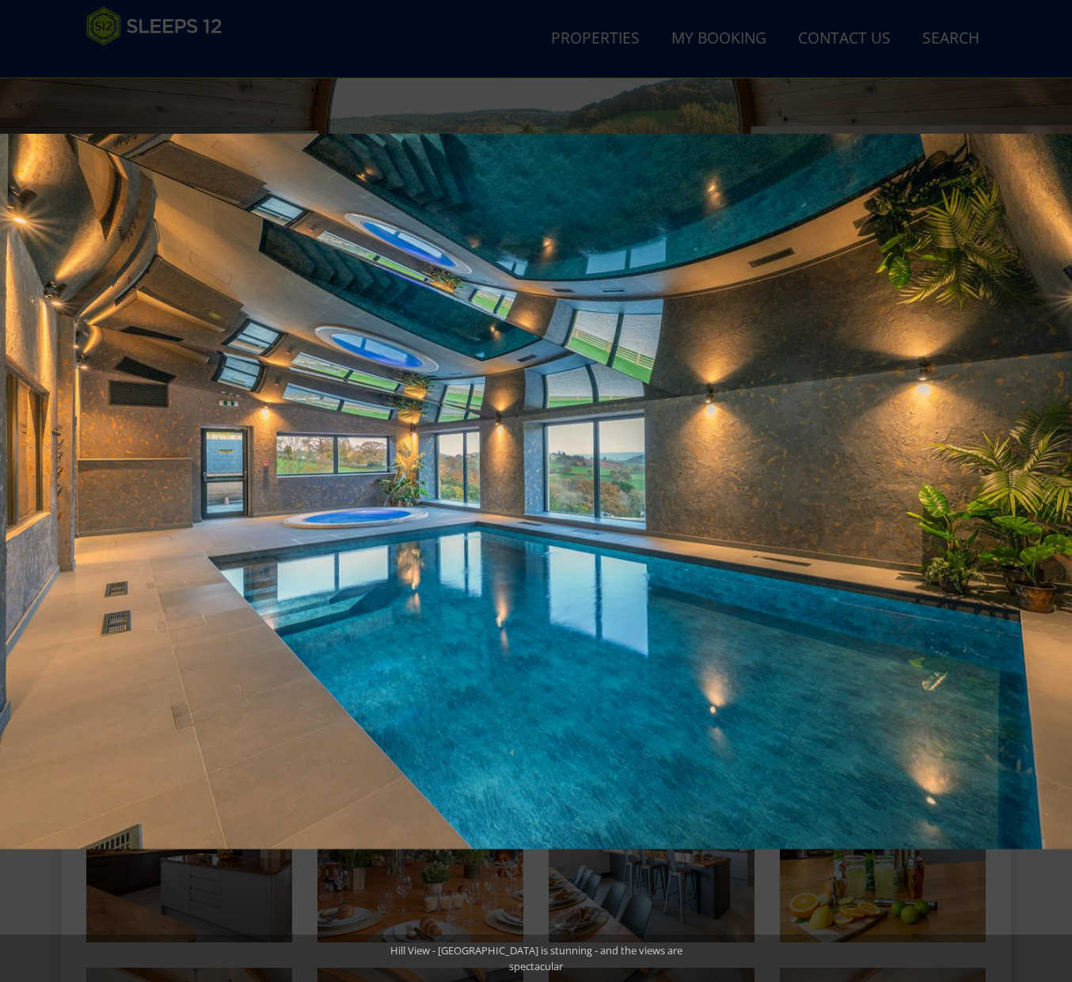
click at [1052, 485] on button at bounding box center [1043, 491] width 55 height 79
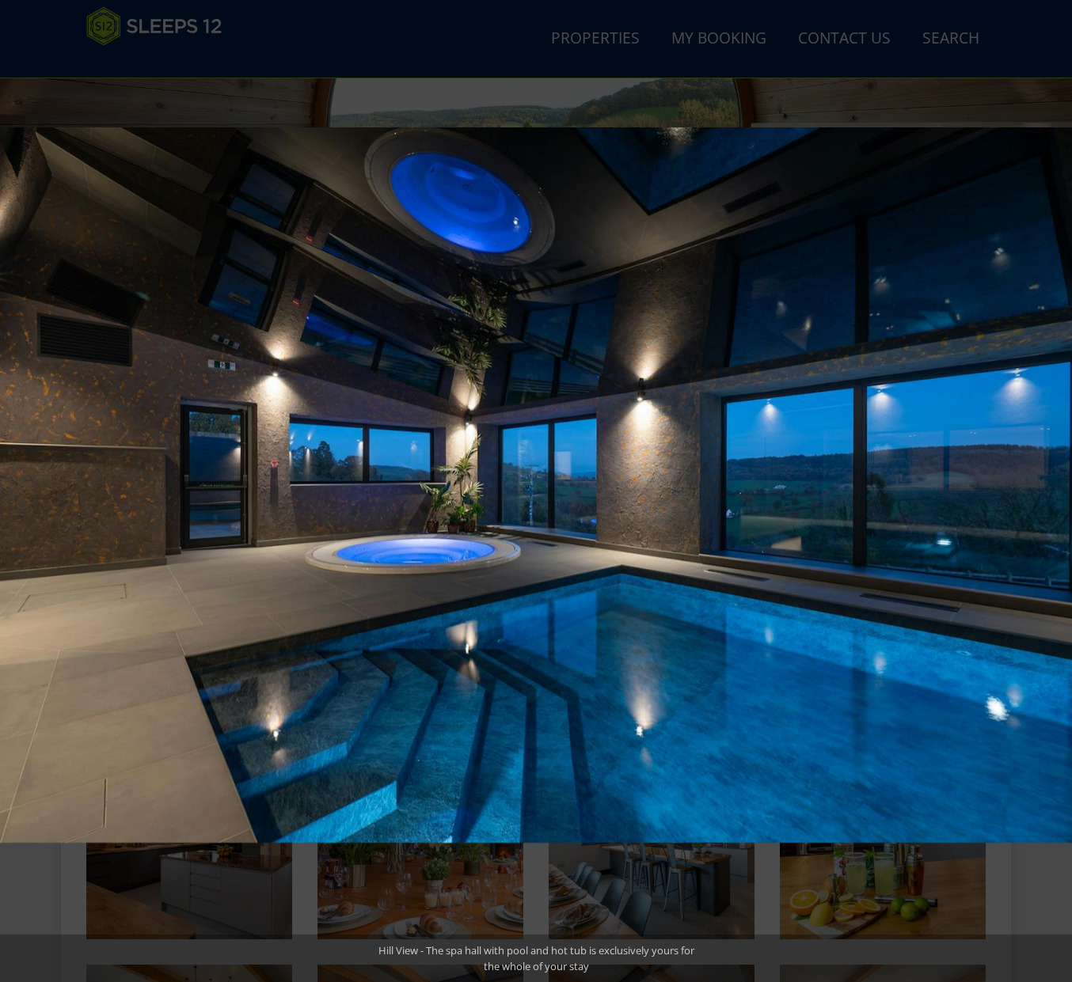
click at [1052, 485] on button at bounding box center [1043, 491] width 55 height 79
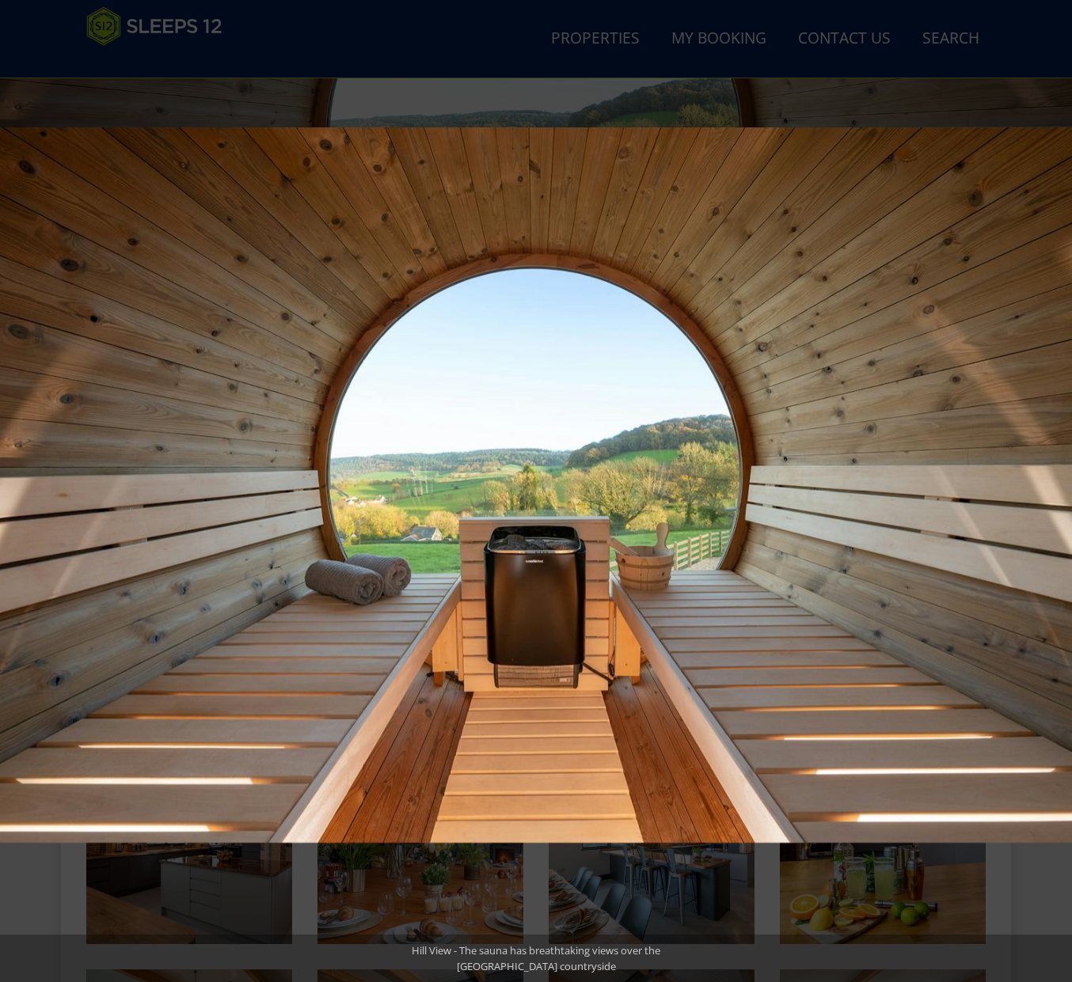
scroll to position [281, 0]
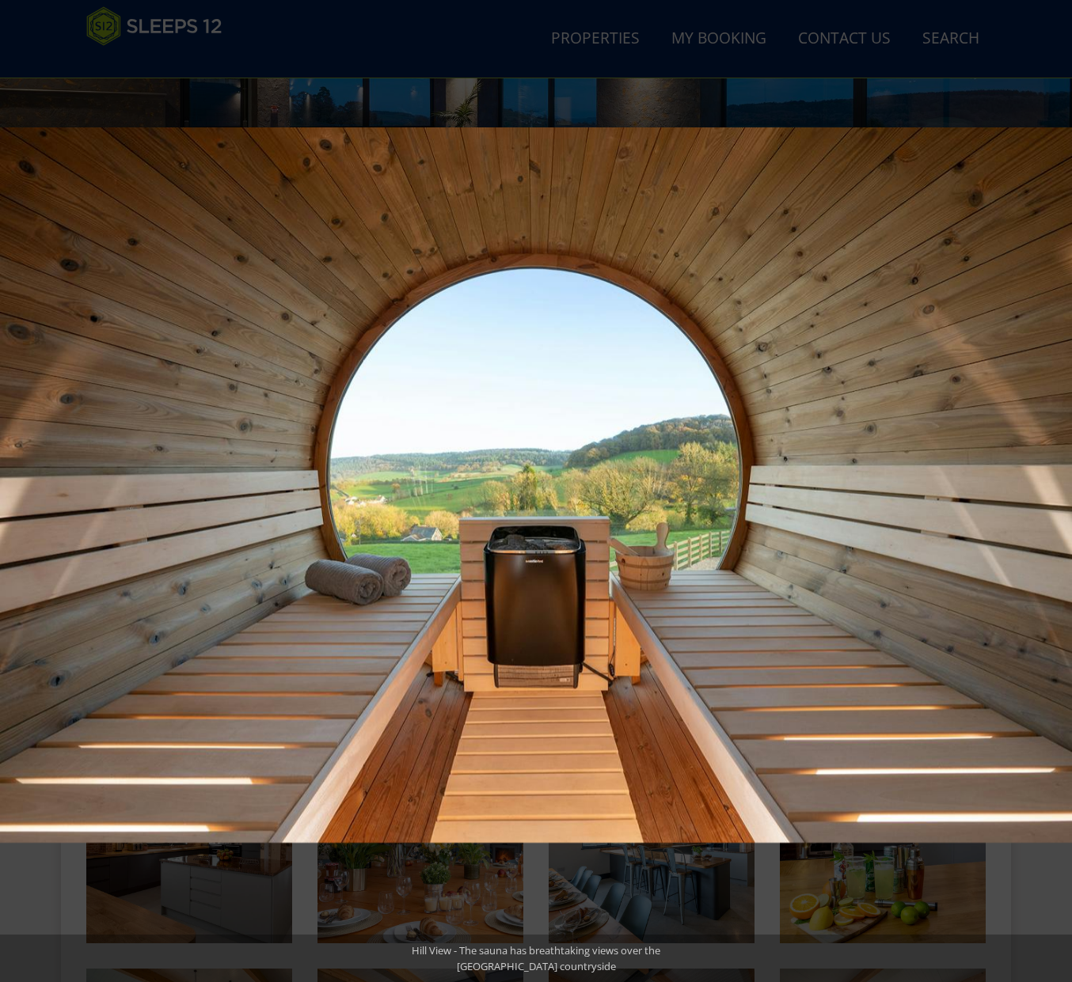
click at [1052, 485] on button at bounding box center [1043, 491] width 55 height 79
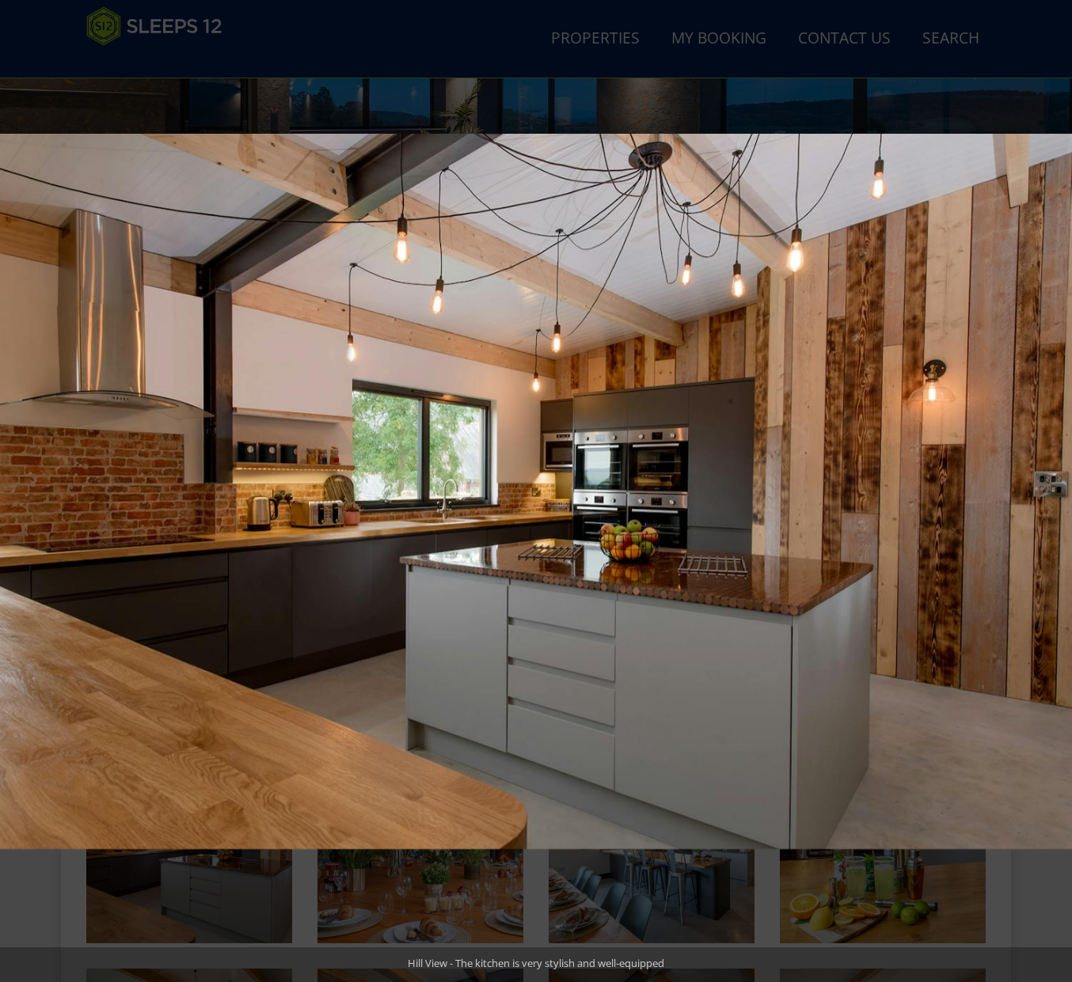
click at [1052, 485] on button at bounding box center [1043, 491] width 55 height 79
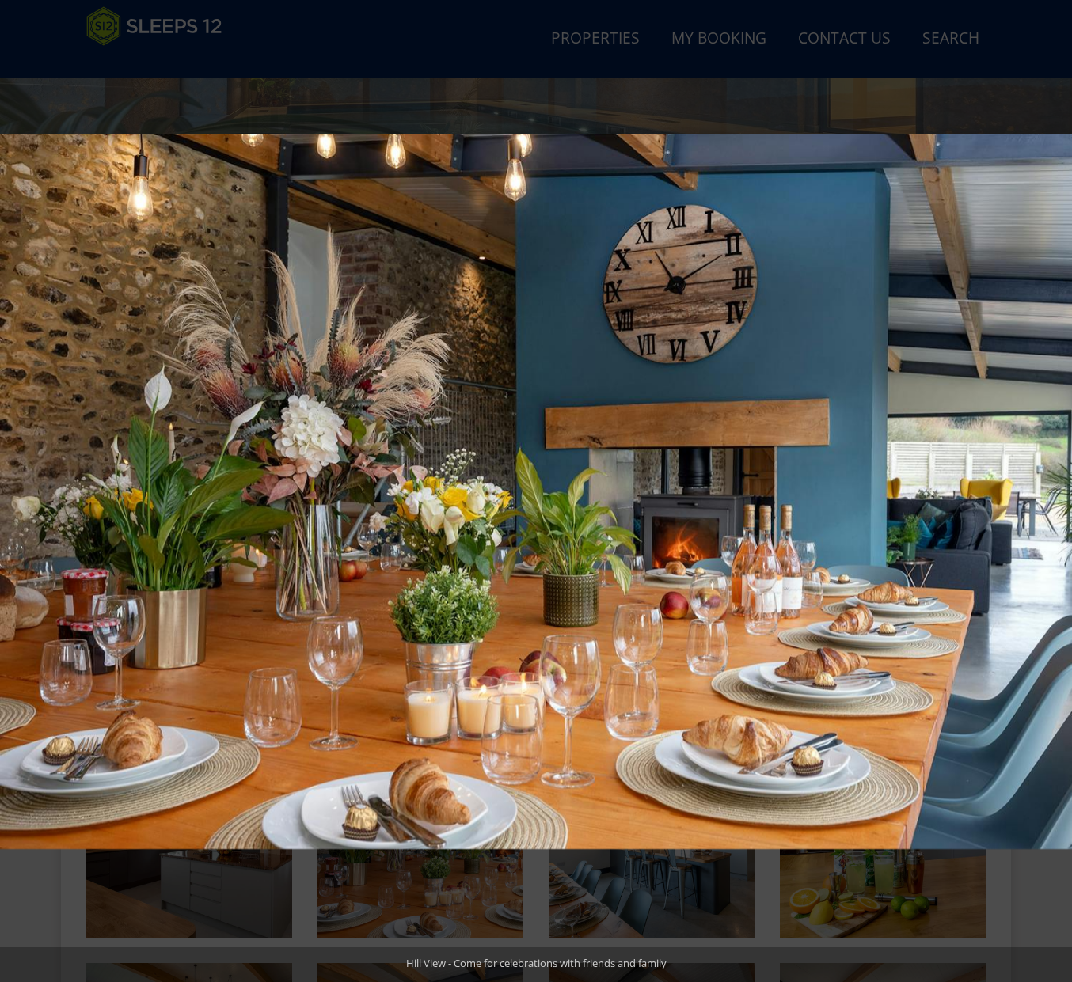
scroll to position [284, 0]
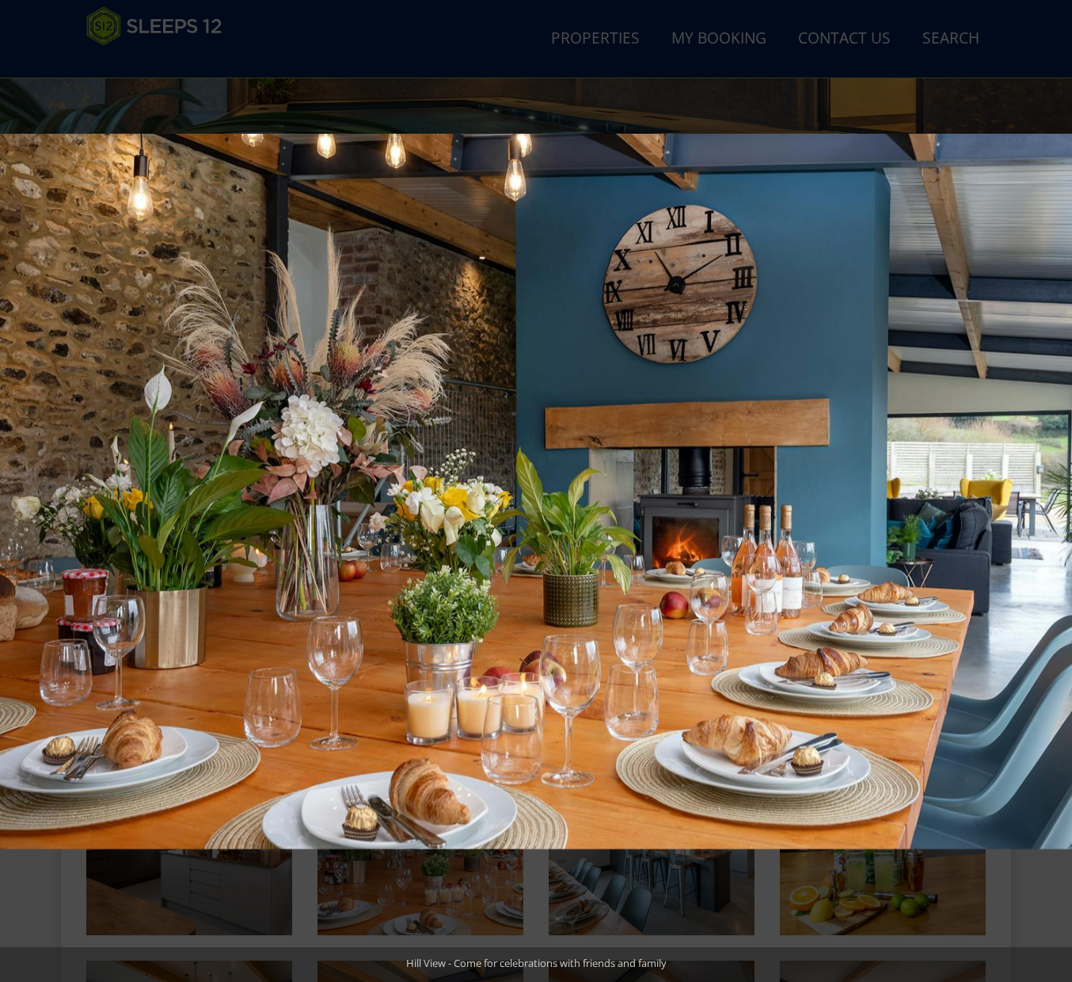
click at [1053, 485] on button at bounding box center [1043, 491] width 55 height 79
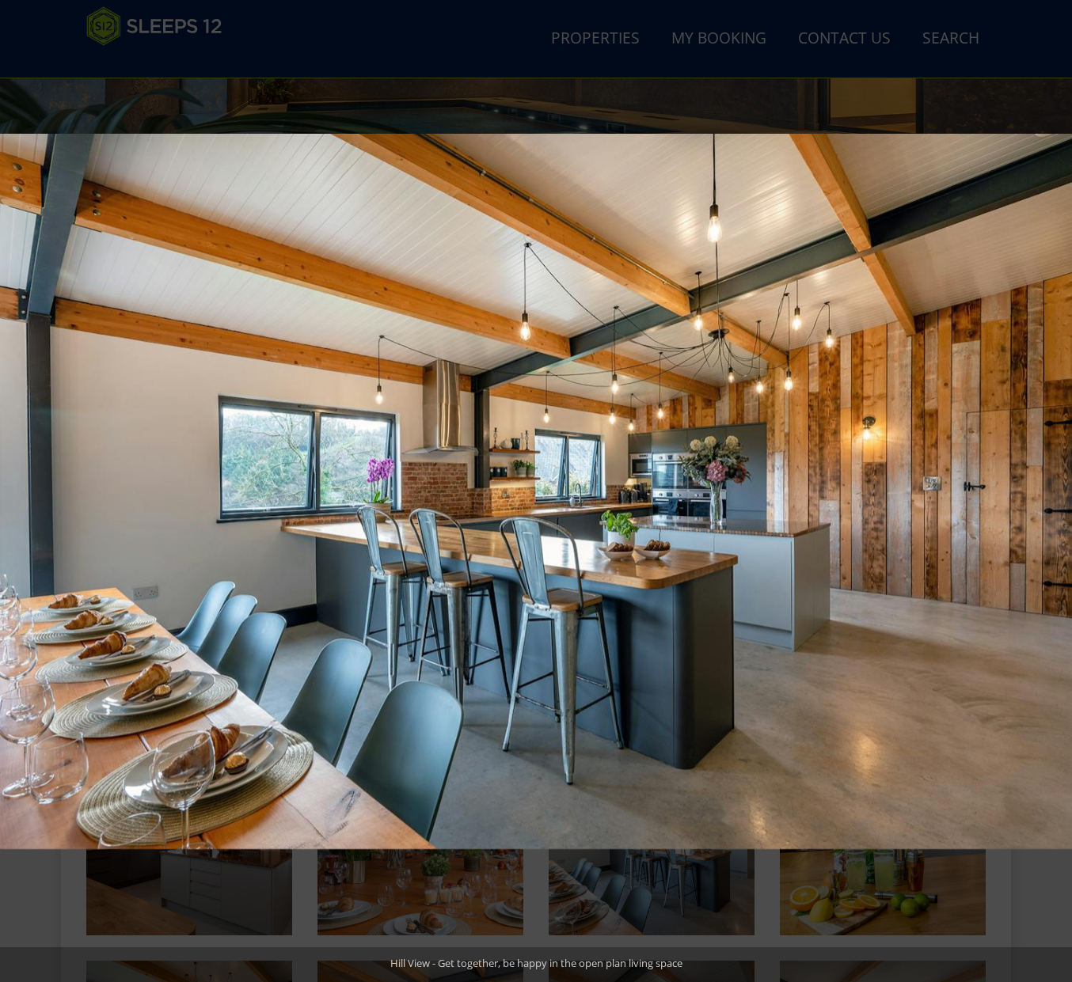
click at [1053, 485] on button at bounding box center [1043, 491] width 55 height 79
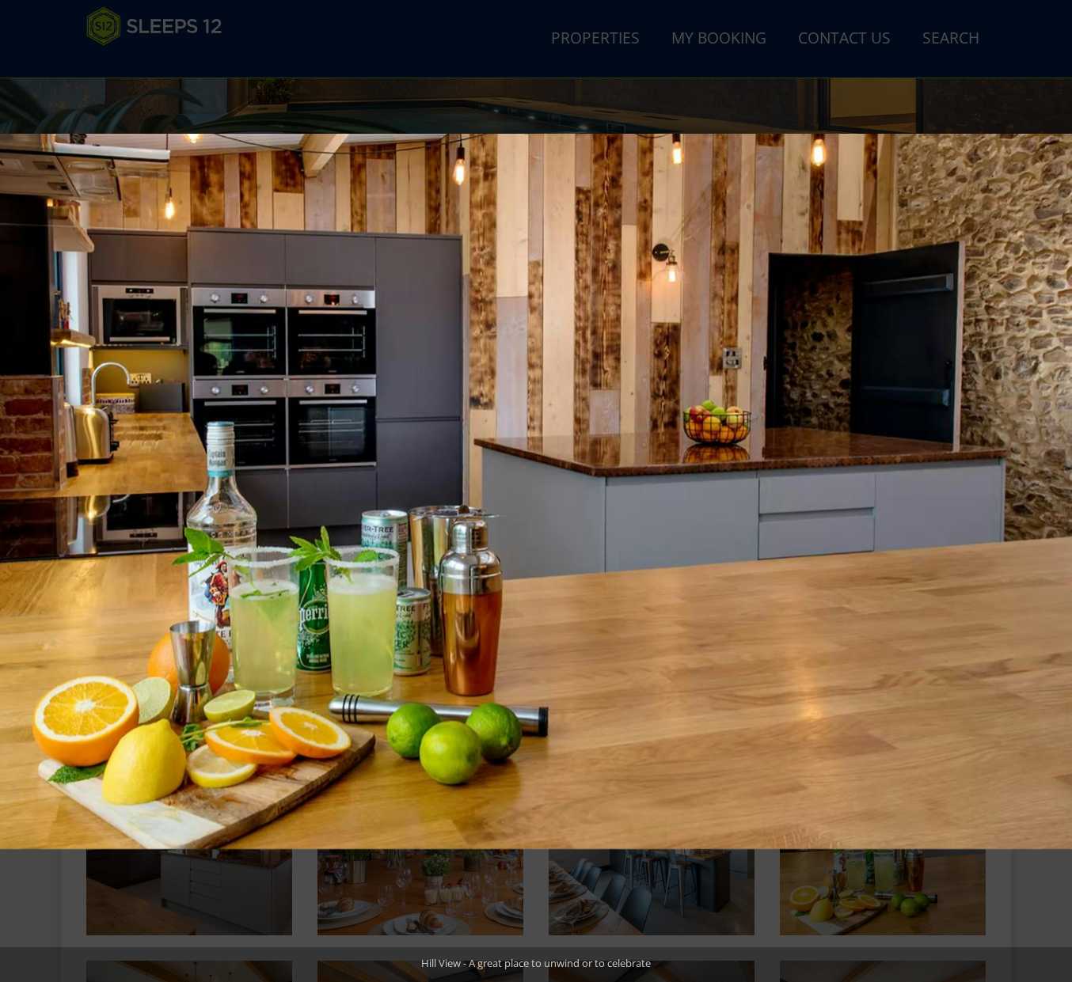
click at [1053, 485] on button at bounding box center [1043, 491] width 55 height 79
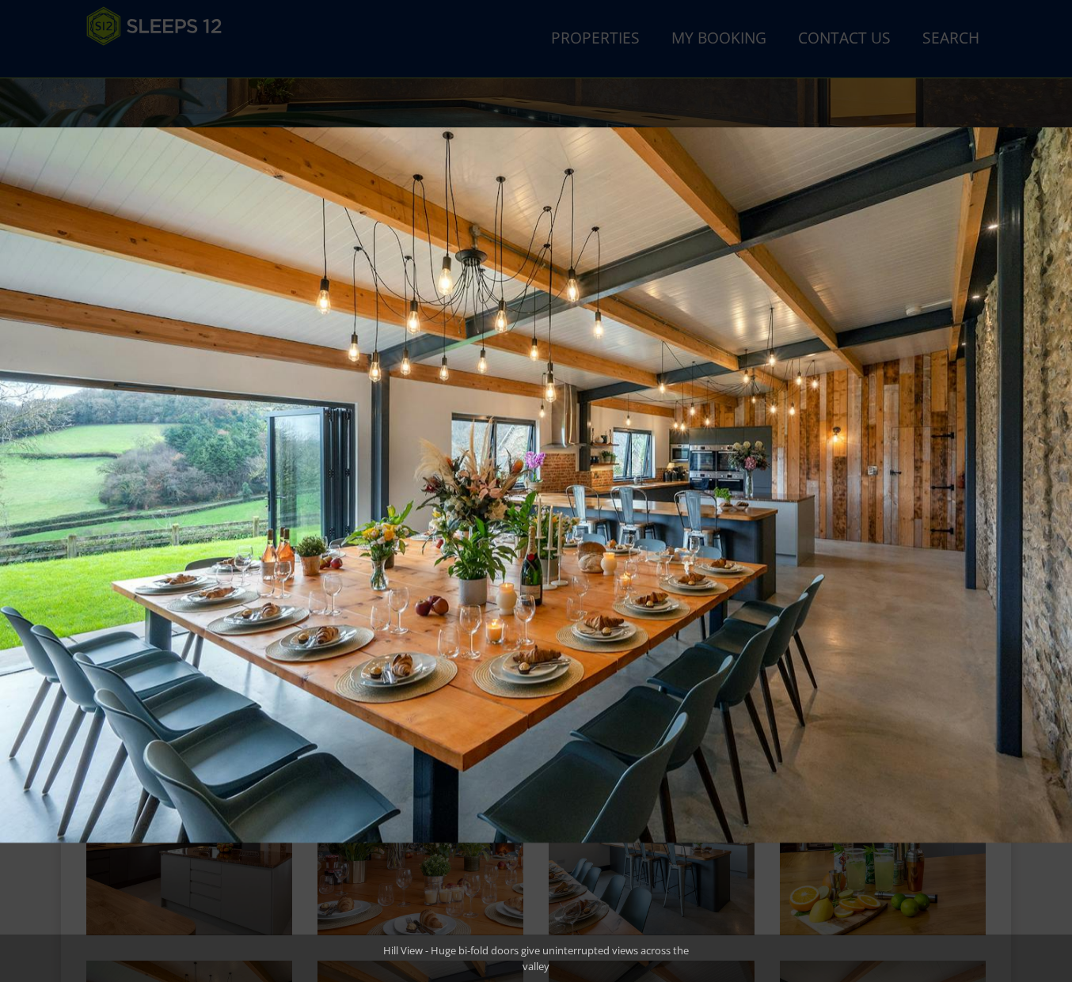
click at [1053, 485] on button at bounding box center [1043, 491] width 55 height 79
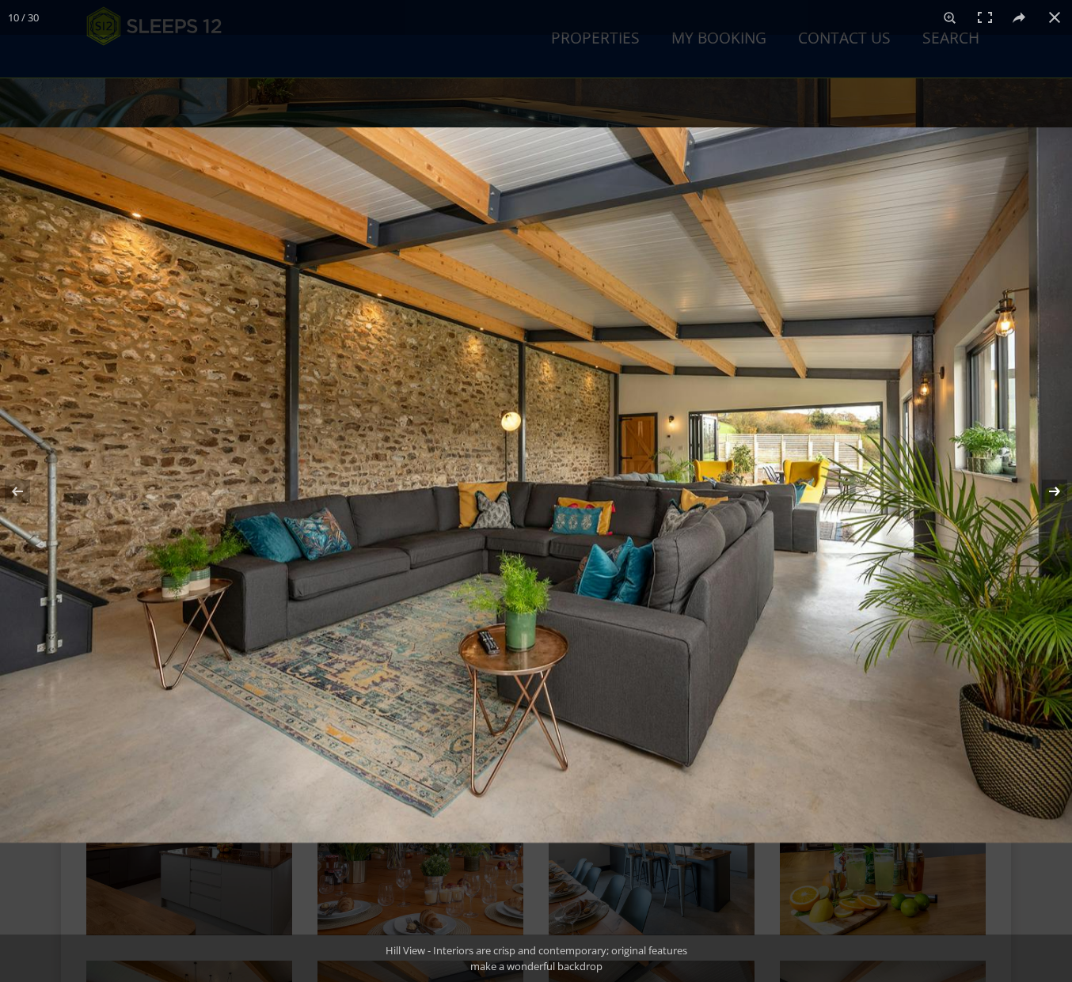
click at [1052, 485] on button at bounding box center [1043, 491] width 55 height 79
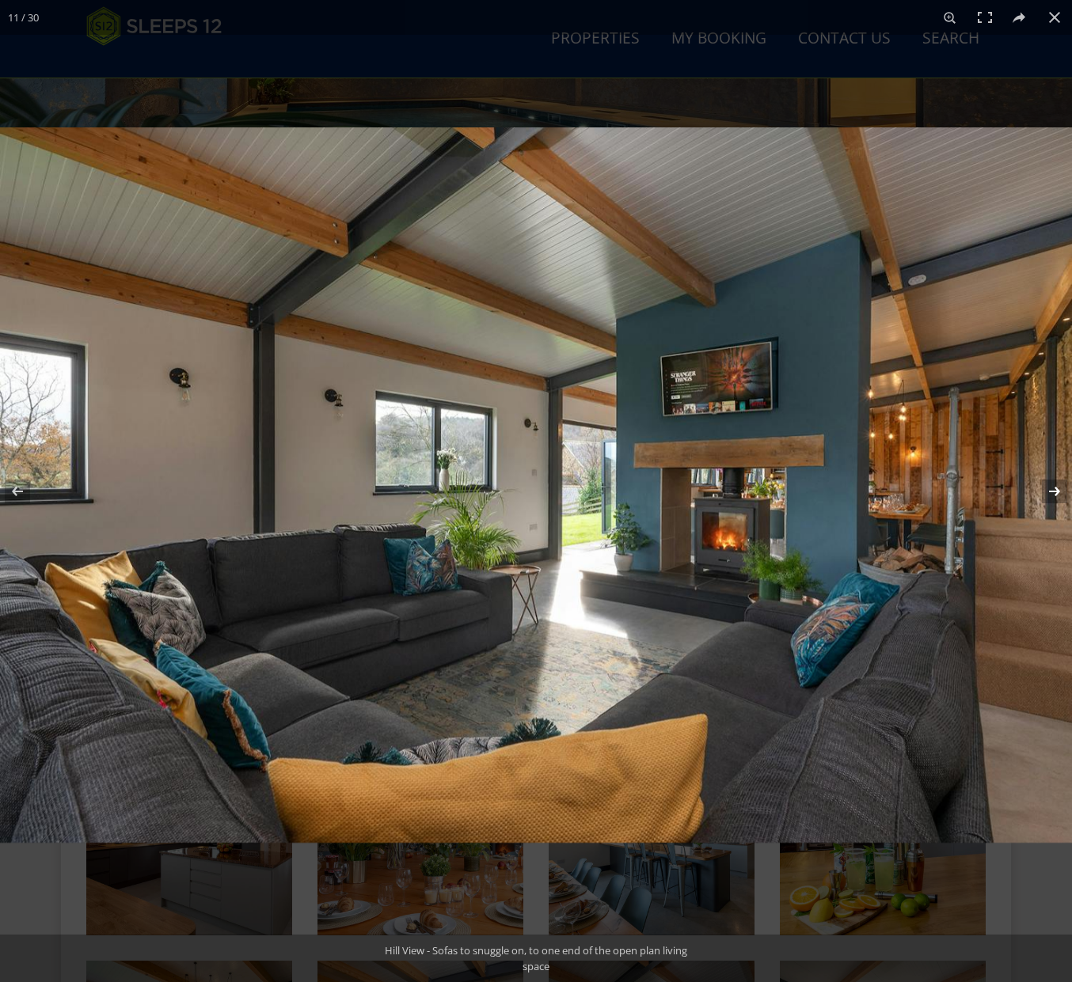
click at [1053, 485] on button at bounding box center [1043, 491] width 55 height 79
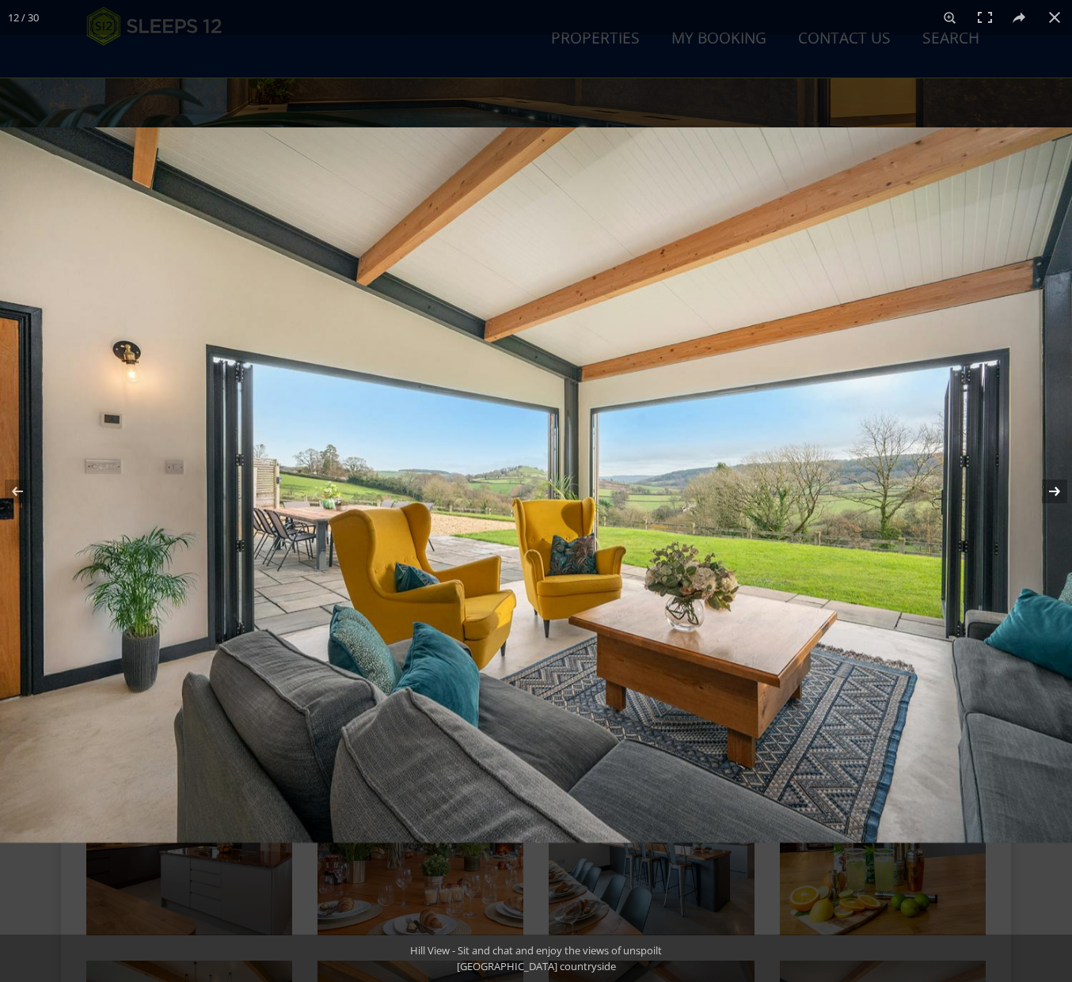
click at [1053, 485] on button at bounding box center [1043, 491] width 55 height 79
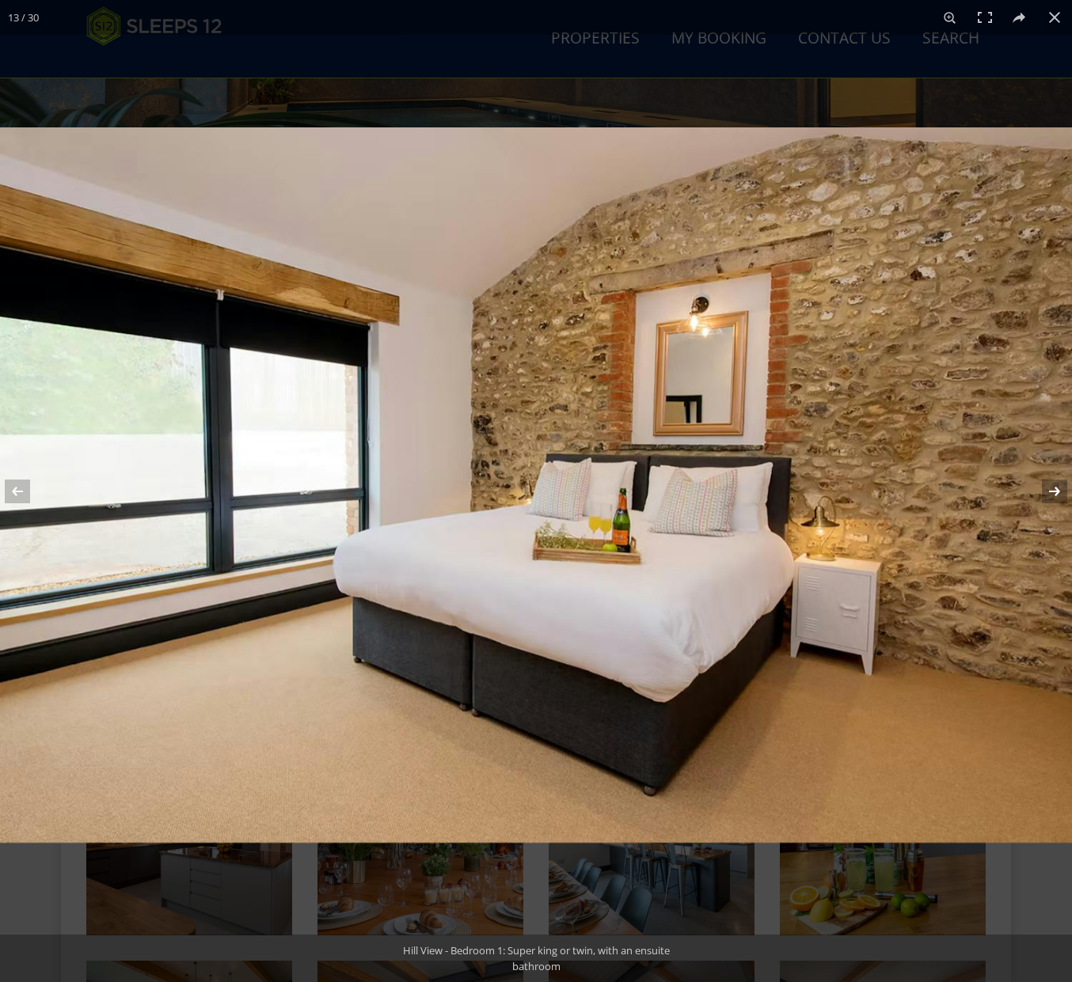
click at [1053, 485] on button at bounding box center [1043, 491] width 55 height 79
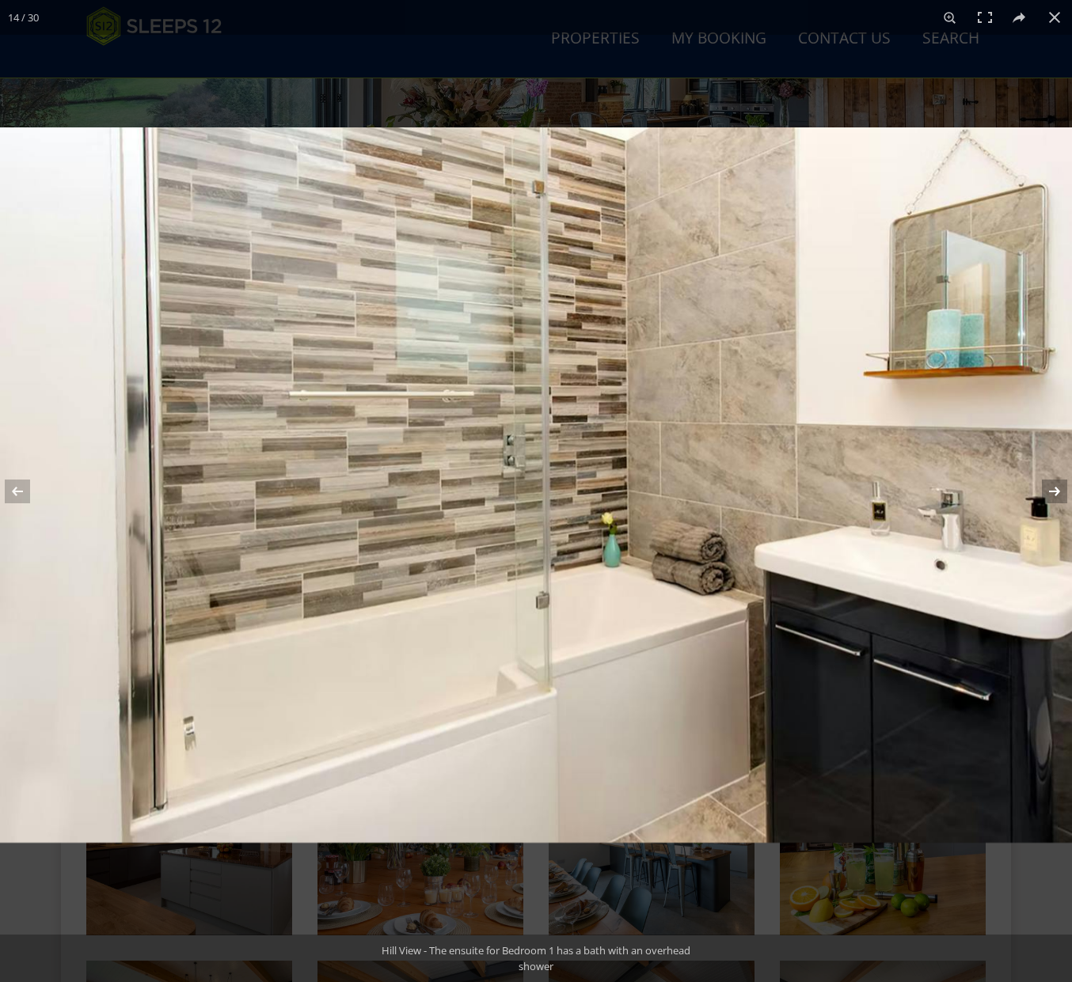
click at [1053, 485] on button at bounding box center [1043, 491] width 55 height 79
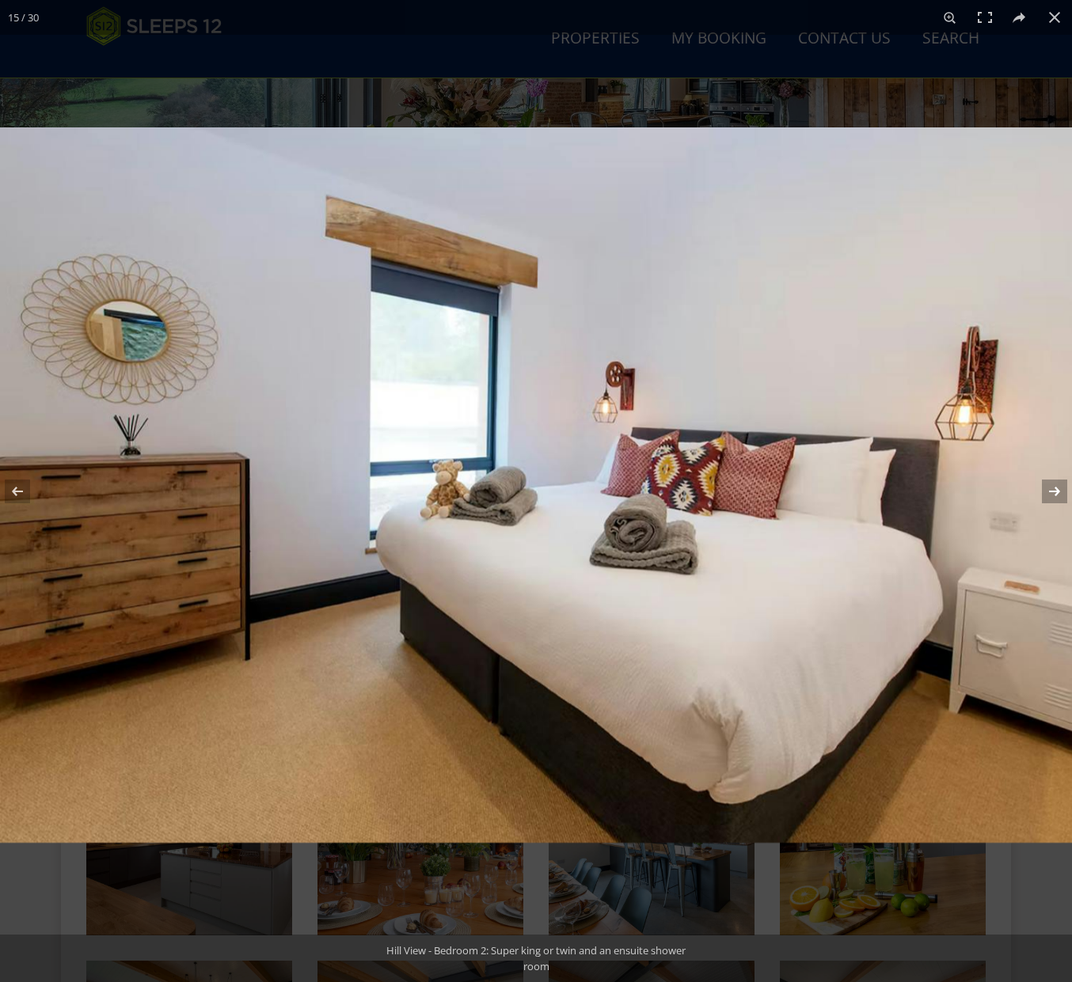
click at [1053, 485] on button at bounding box center [1043, 491] width 55 height 79
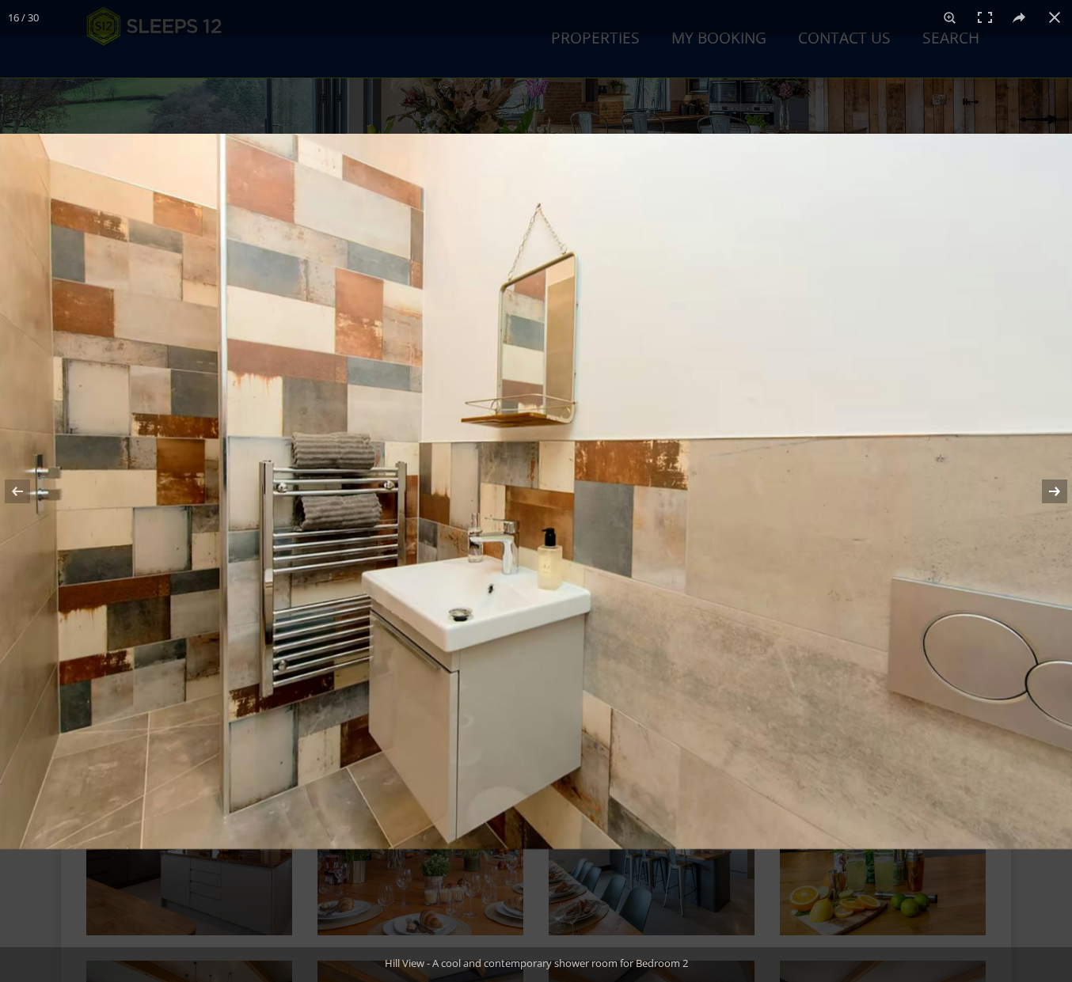
click at [1053, 485] on button at bounding box center [1043, 491] width 55 height 79
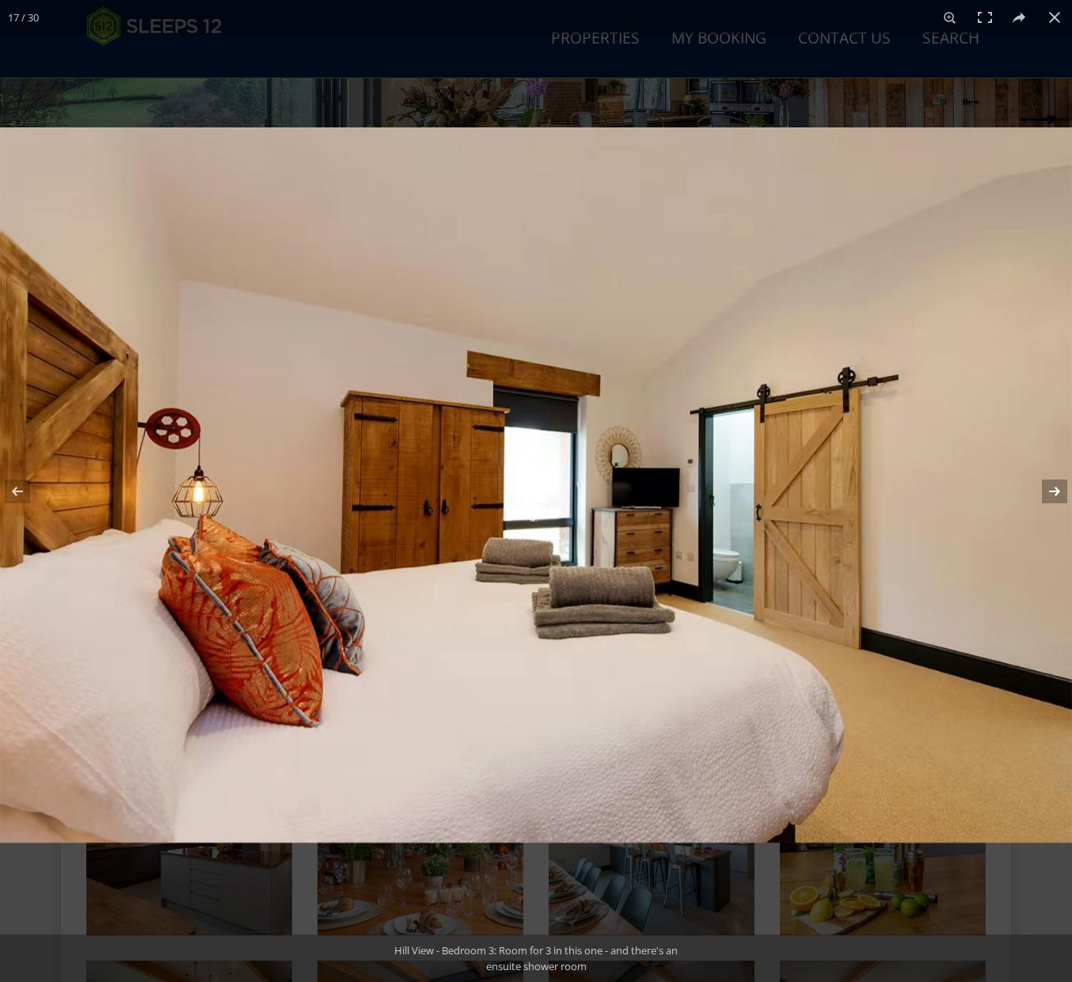
click at [1053, 485] on button at bounding box center [1043, 491] width 55 height 79
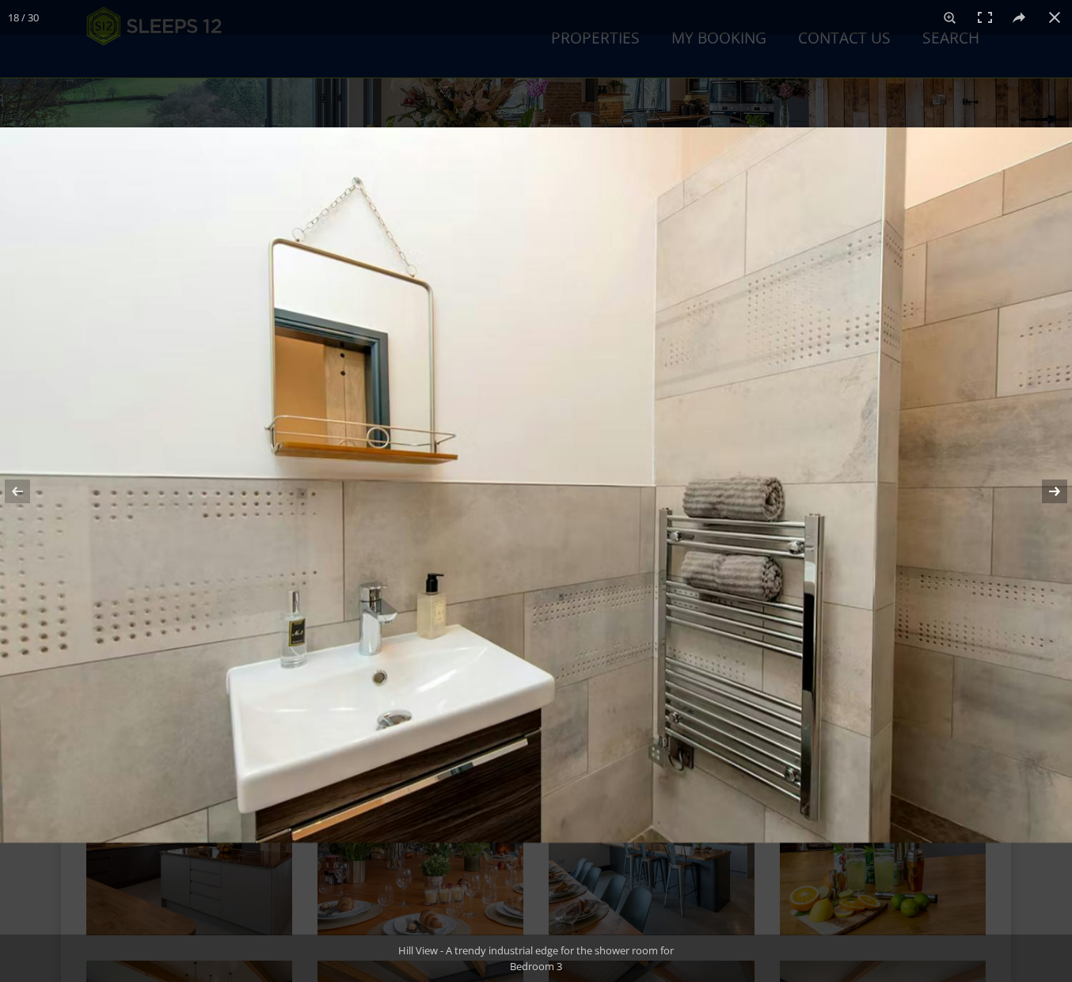
click at [1053, 485] on button at bounding box center [1043, 491] width 55 height 79
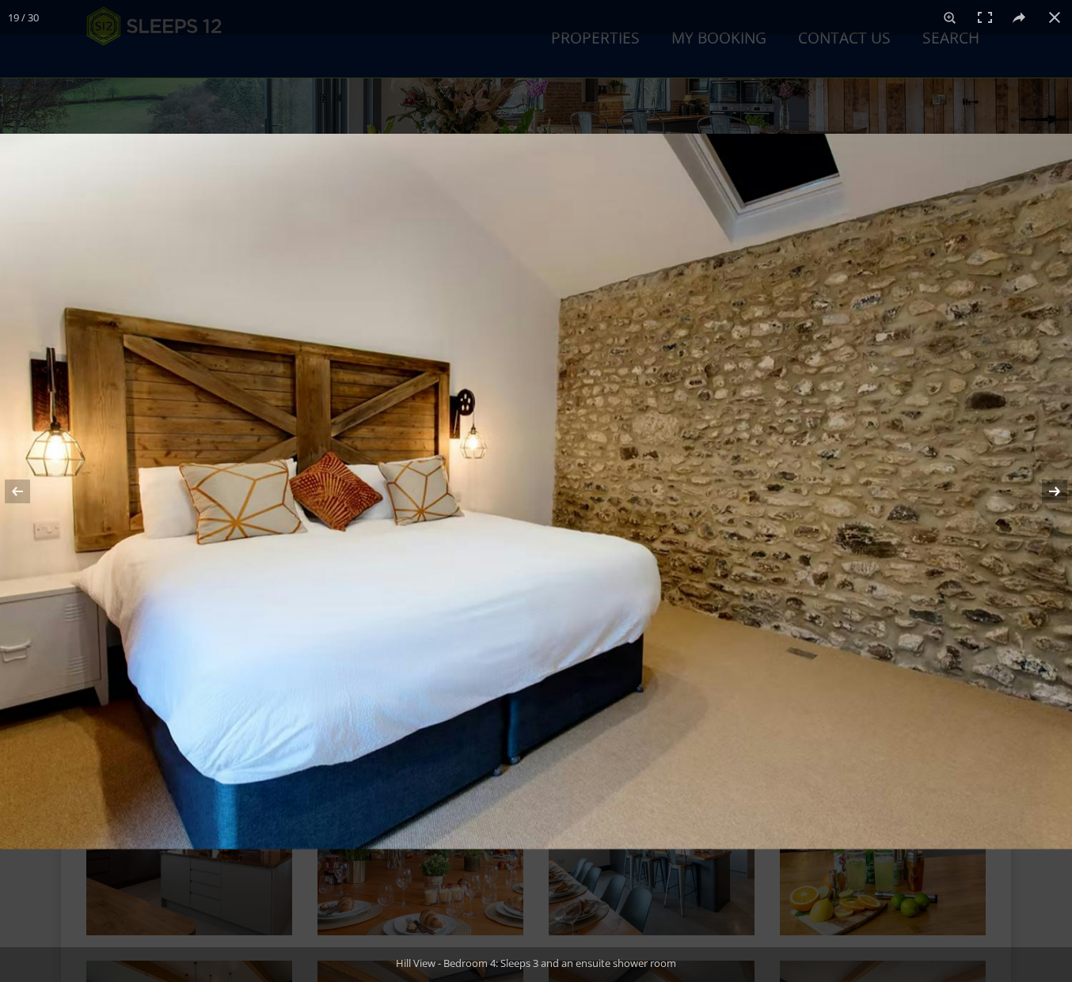
click at [1053, 485] on button at bounding box center [1043, 491] width 55 height 79
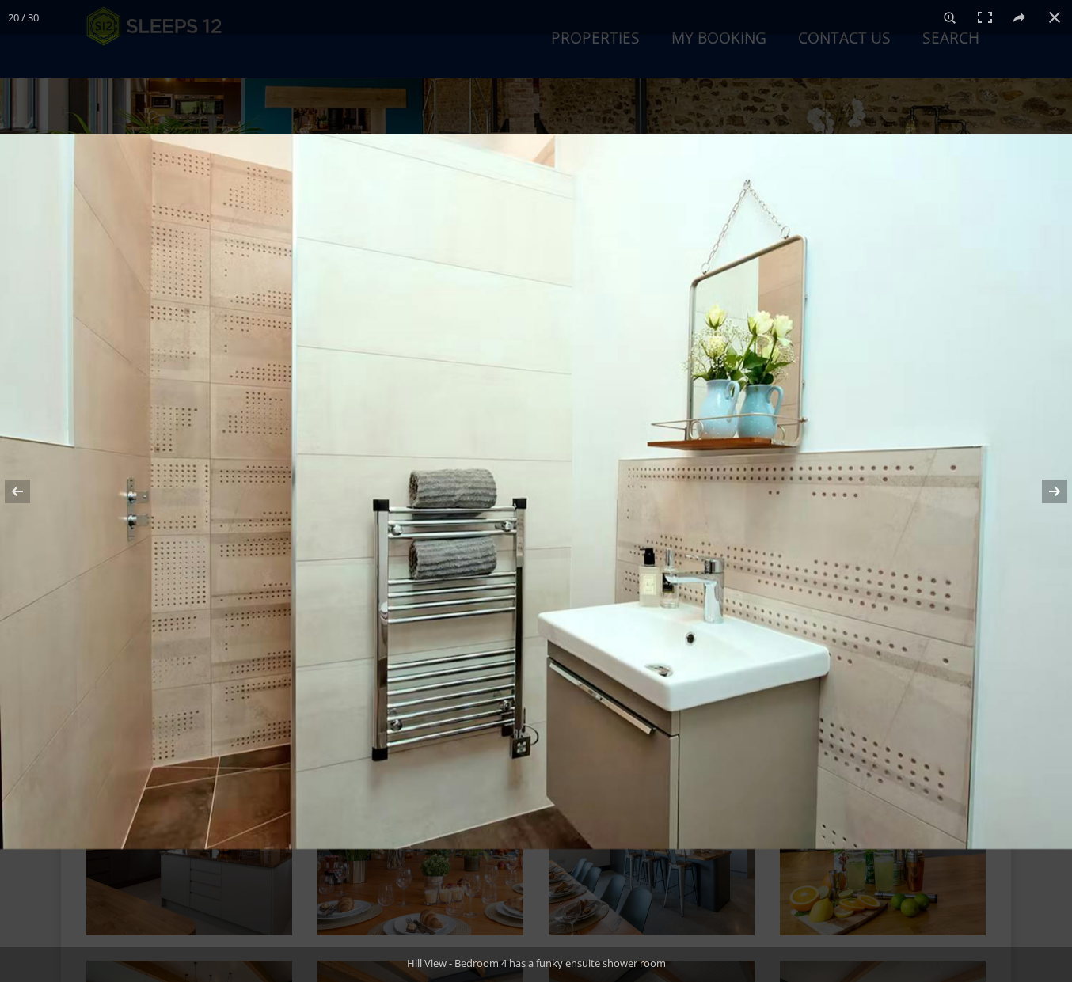
click at [1053, 485] on button at bounding box center [1043, 491] width 55 height 79
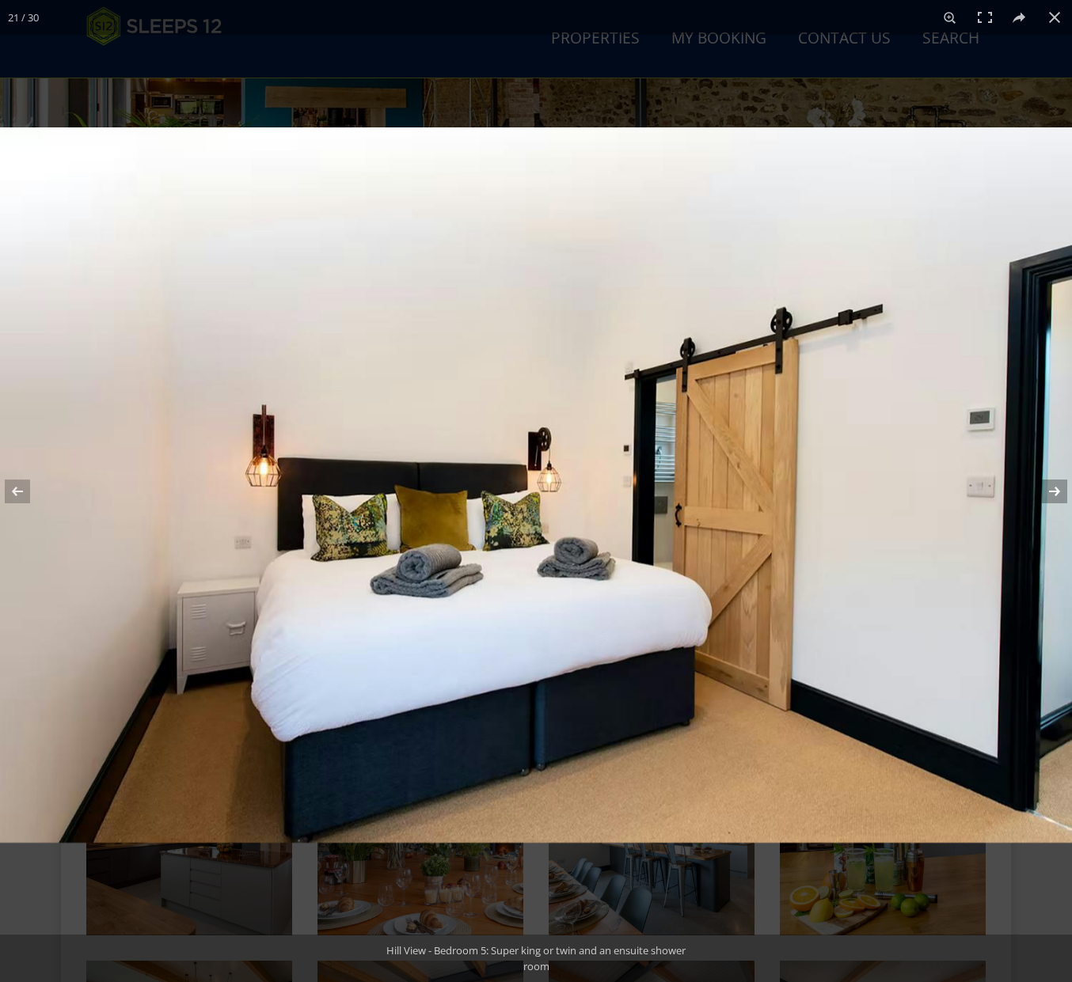
click at [1053, 485] on button at bounding box center [1043, 491] width 55 height 79
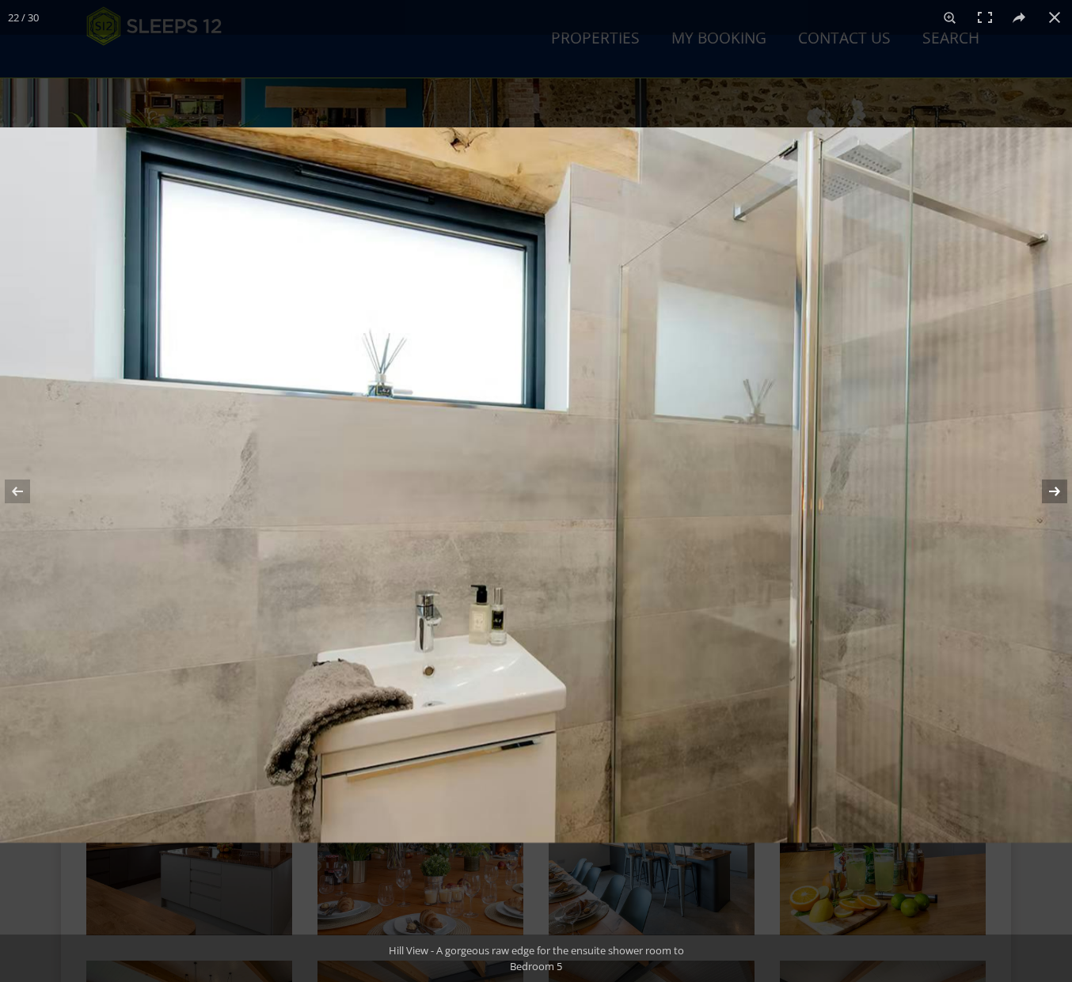
click at [1053, 485] on button at bounding box center [1043, 491] width 55 height 79
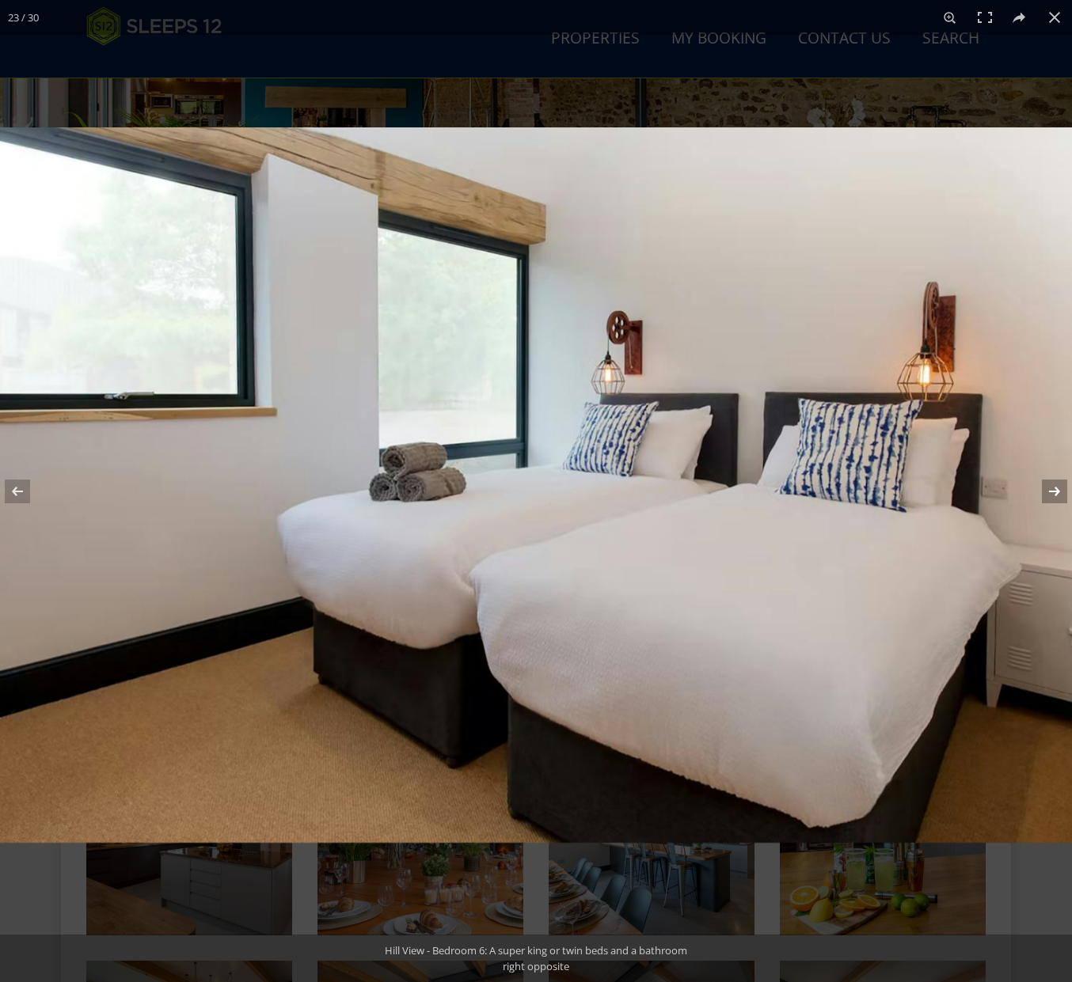
click at [1053, 485] on button at bounding box center [1043, 491] width 55 height 79
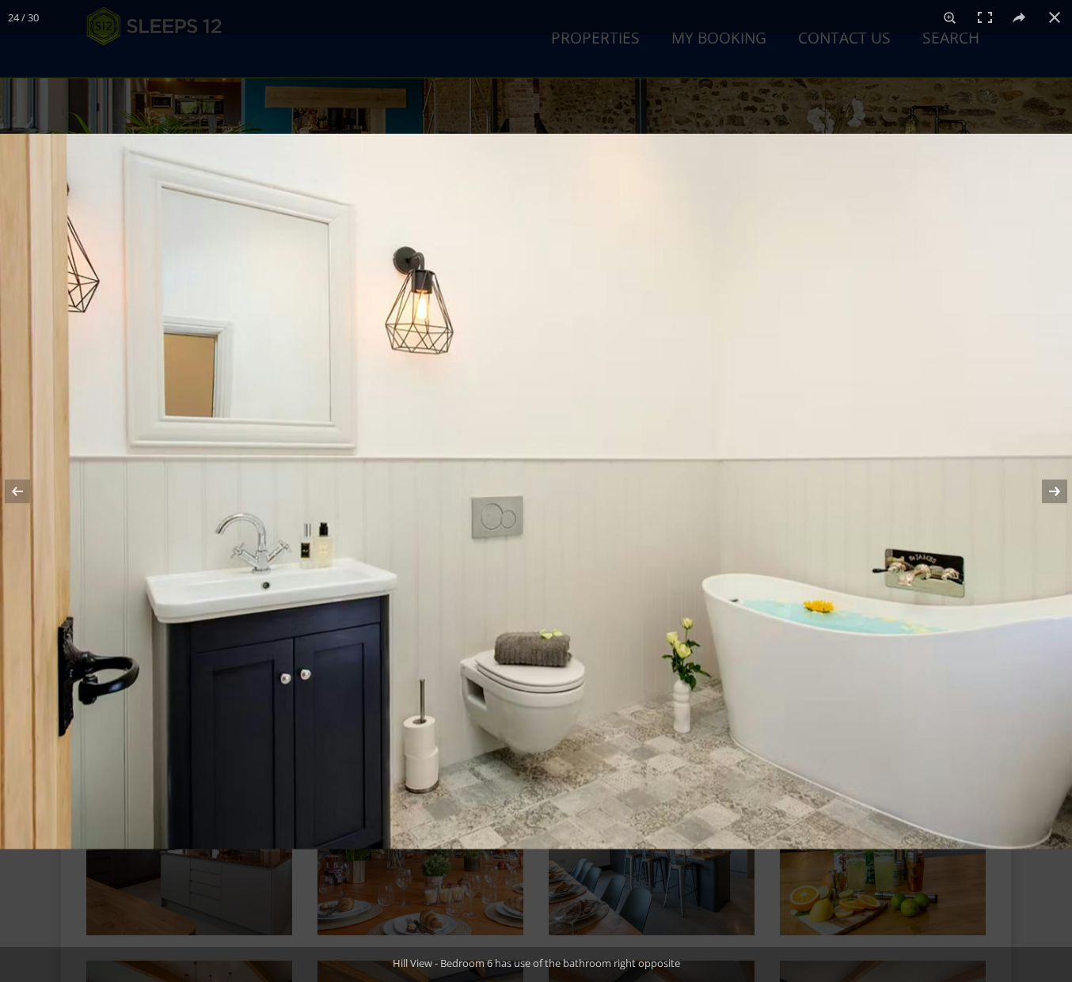
click at [1053, 485] on button at bounding box center [1043, 491] width 55 height 79
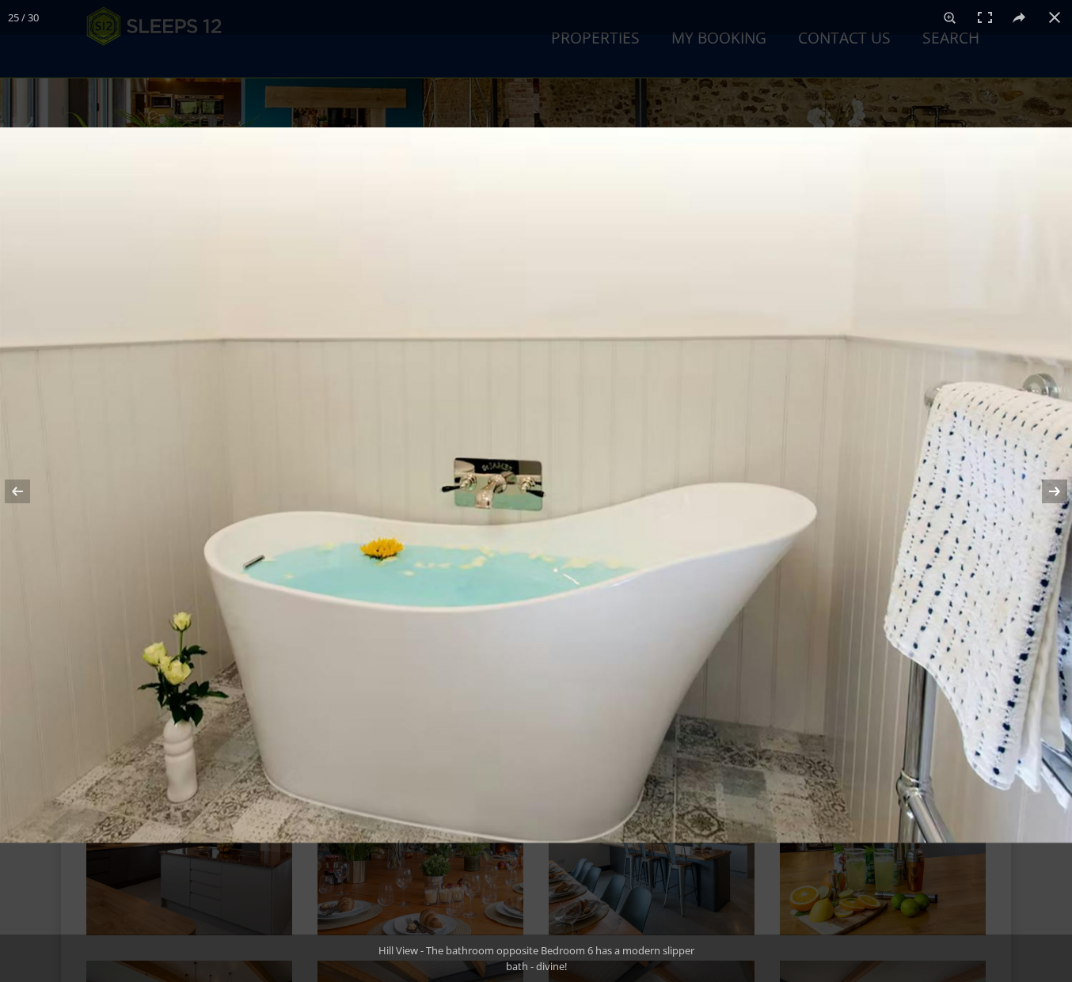
click at [1053, 485] on button at bounding box center [1043, 491] width 55 height 79
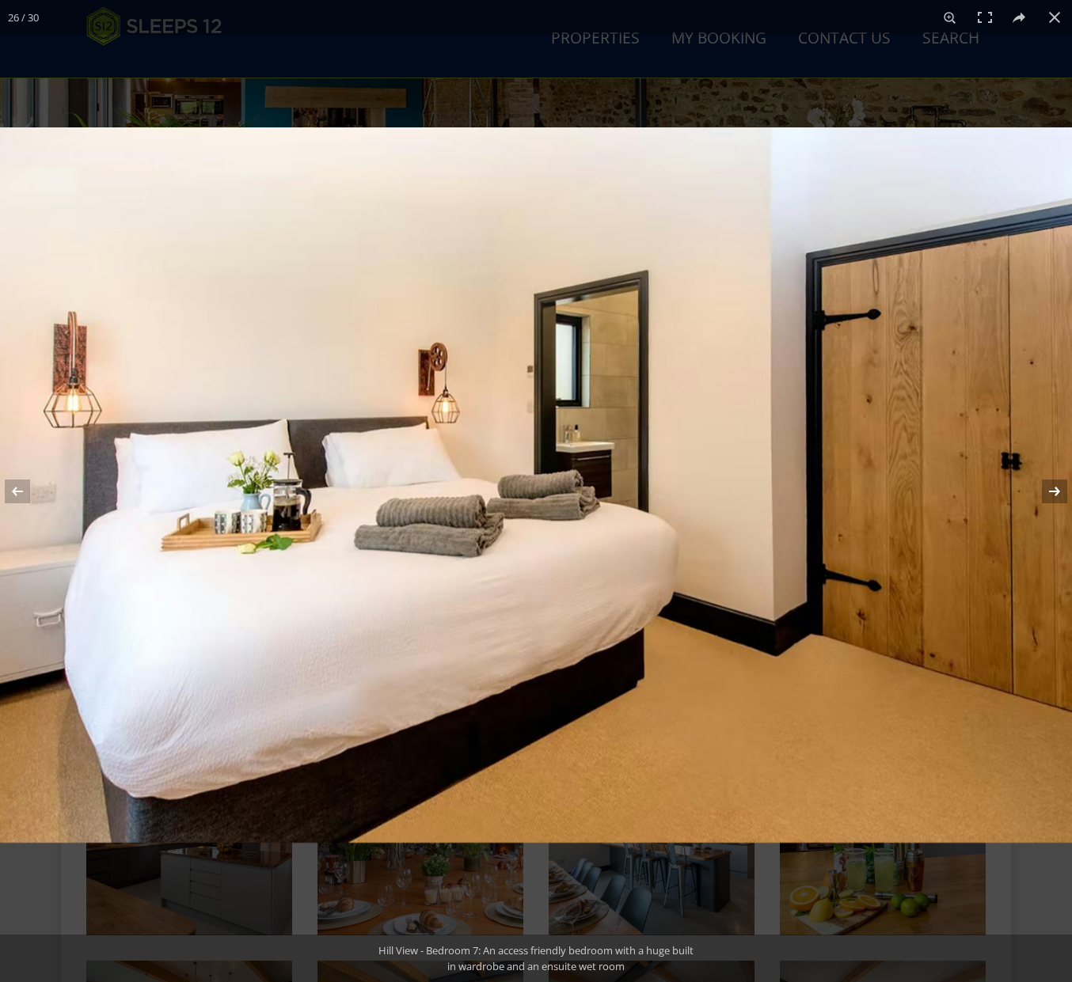
click at [1053, 485] on button at bounding box center [1043, 491] width 55 height 79
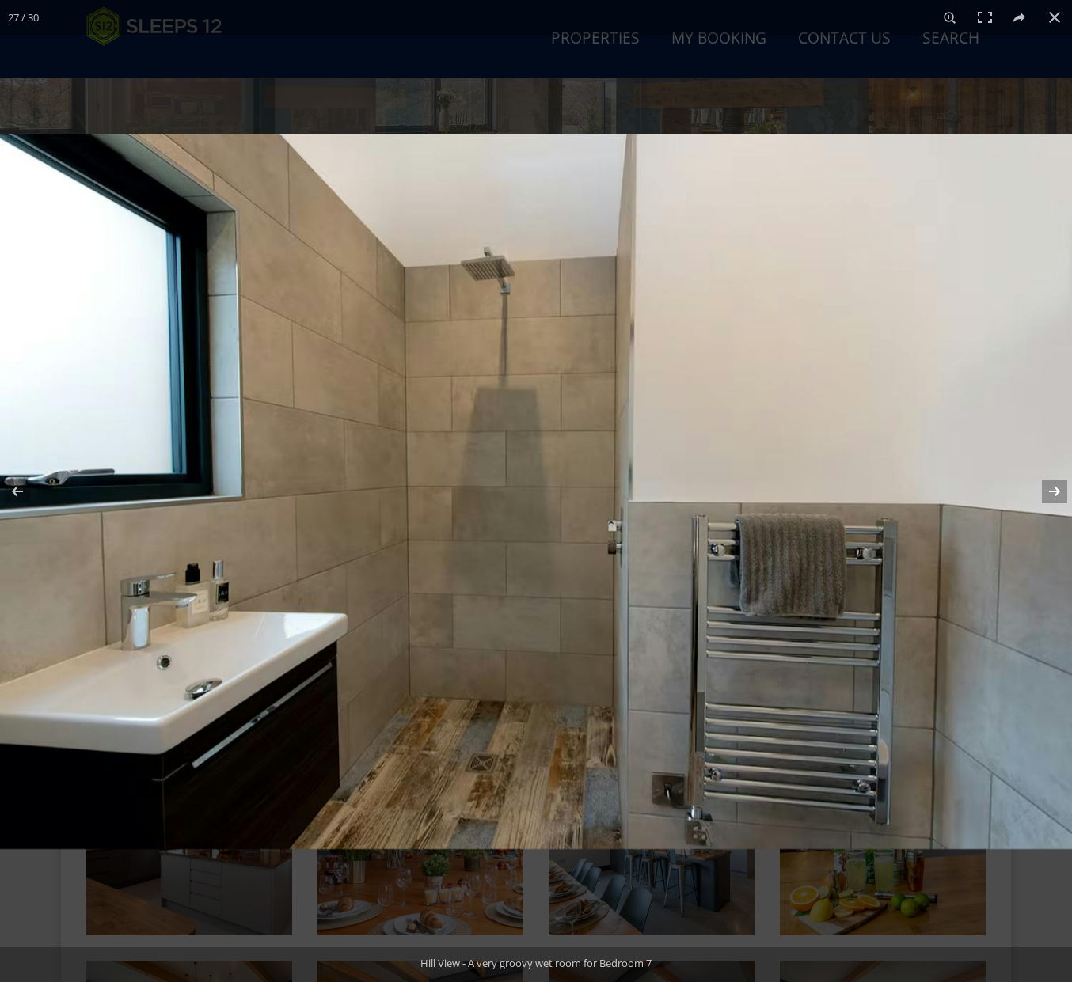
click at [1053, 485] on button at bounding box center [1043, 491] width 55 height 79
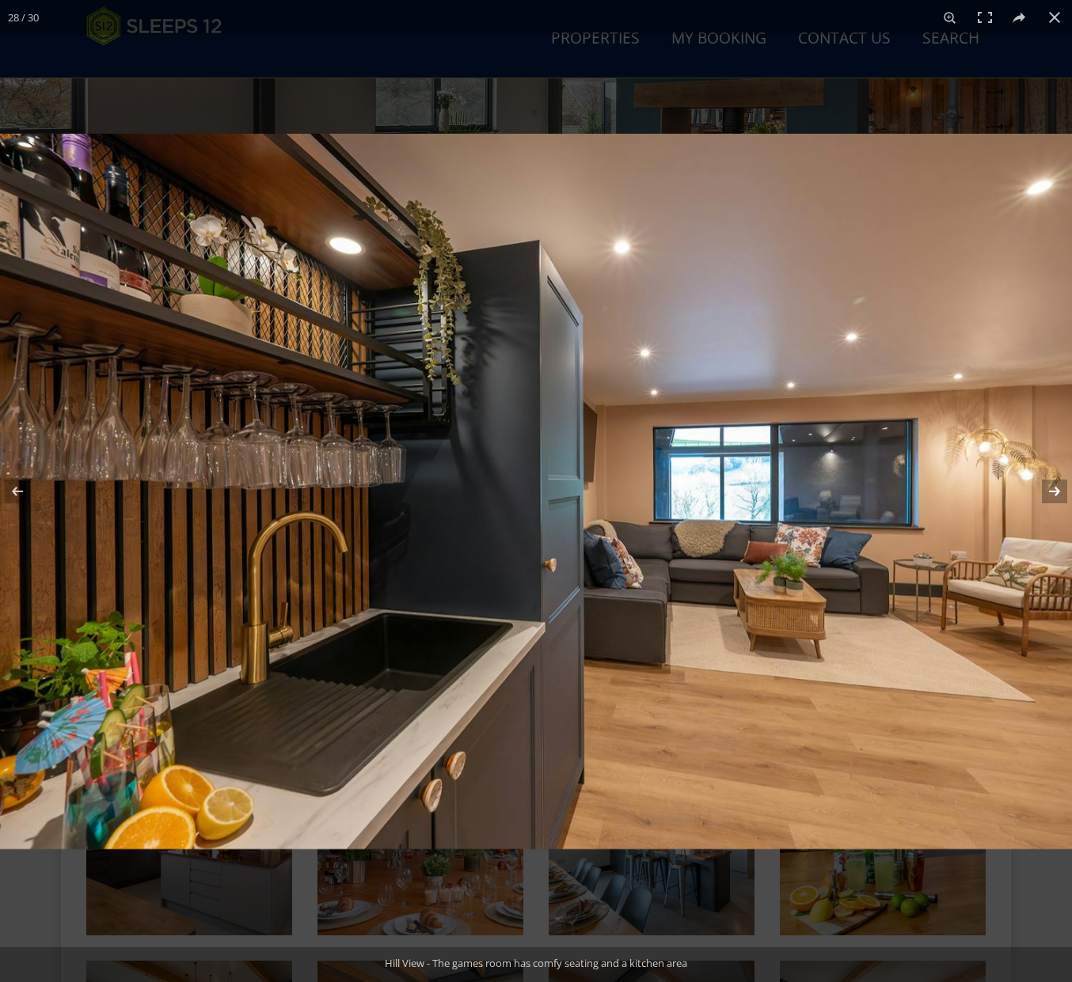
click at [1053, 485] on button at bounding box center [1043, 491] width 55 height 79
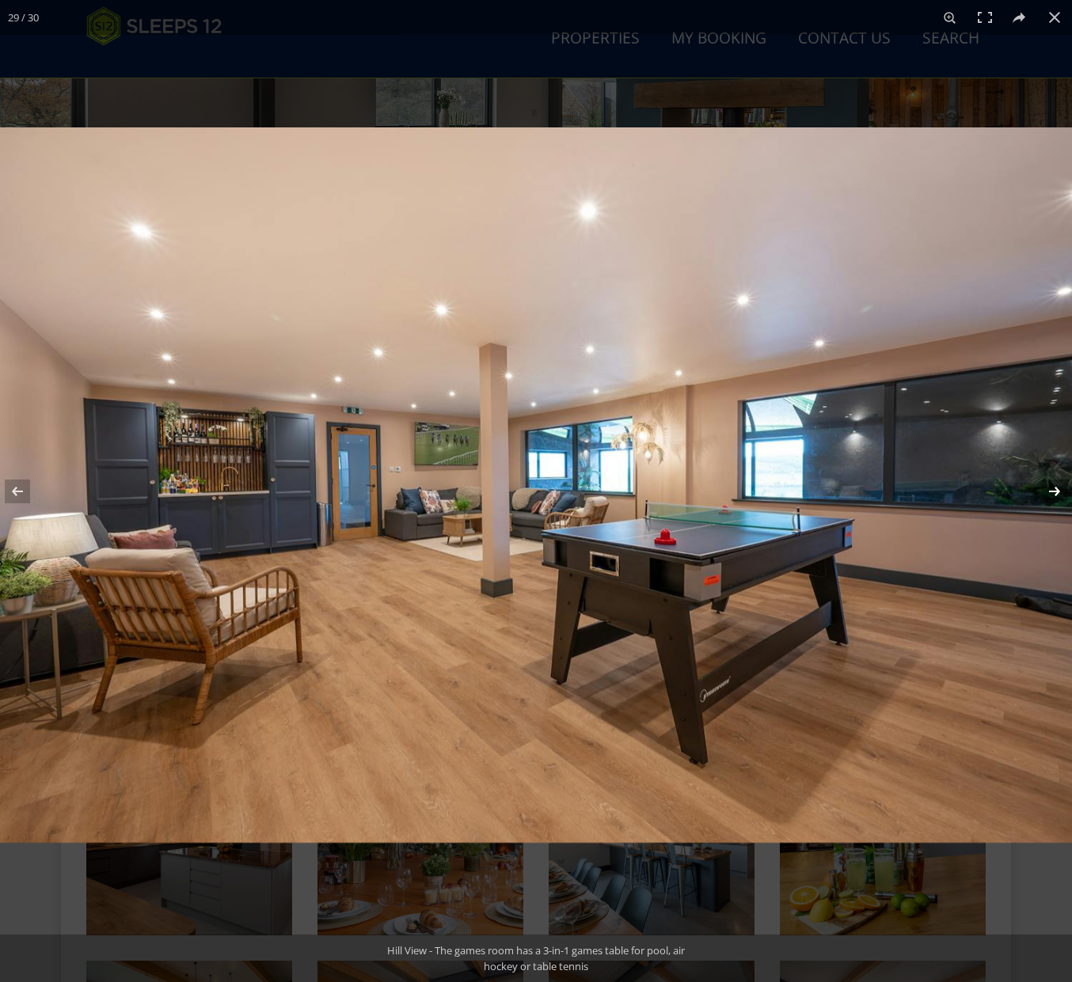
click at [1053, 484] on button at bounding box center [1043, 491] width 55 height 79
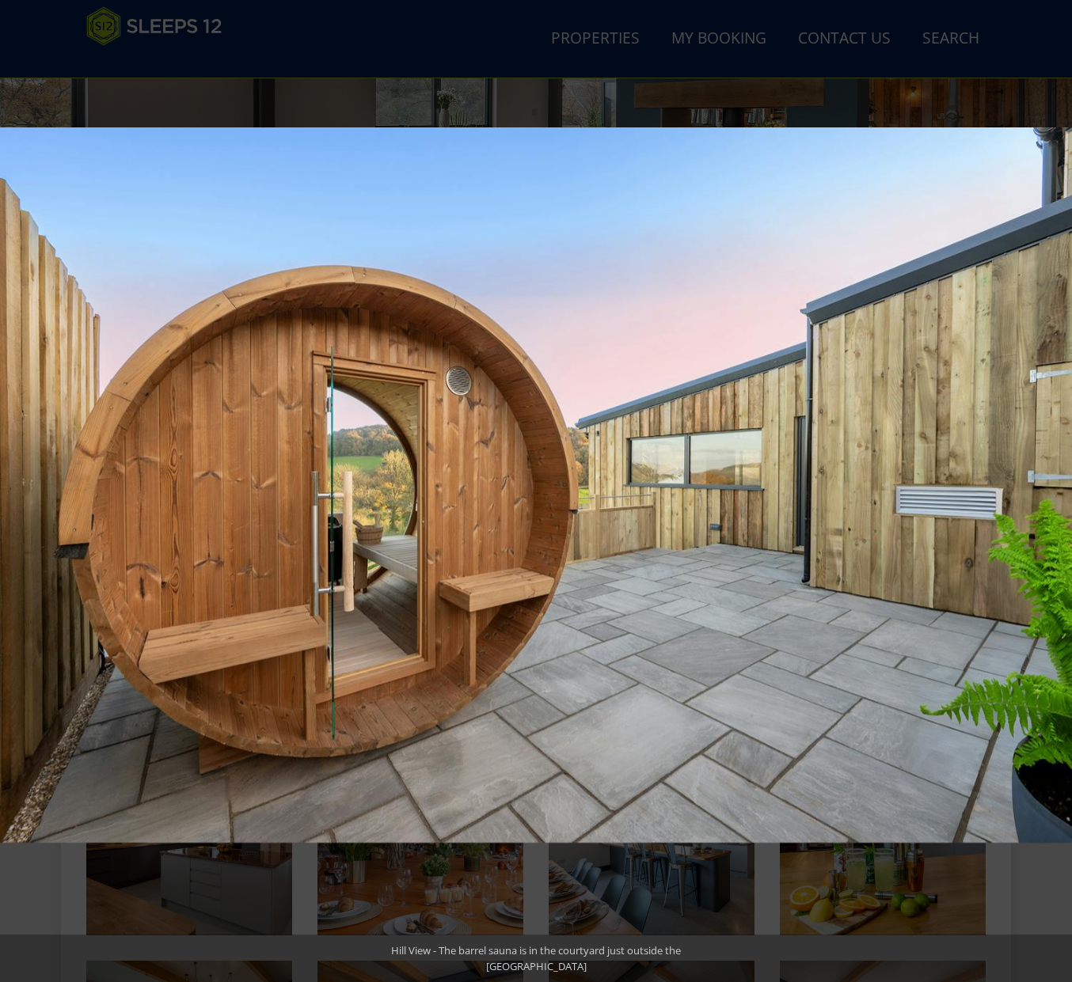
click at [1053, 484] on button at bounding box center [1043, 491] width 55 height 79
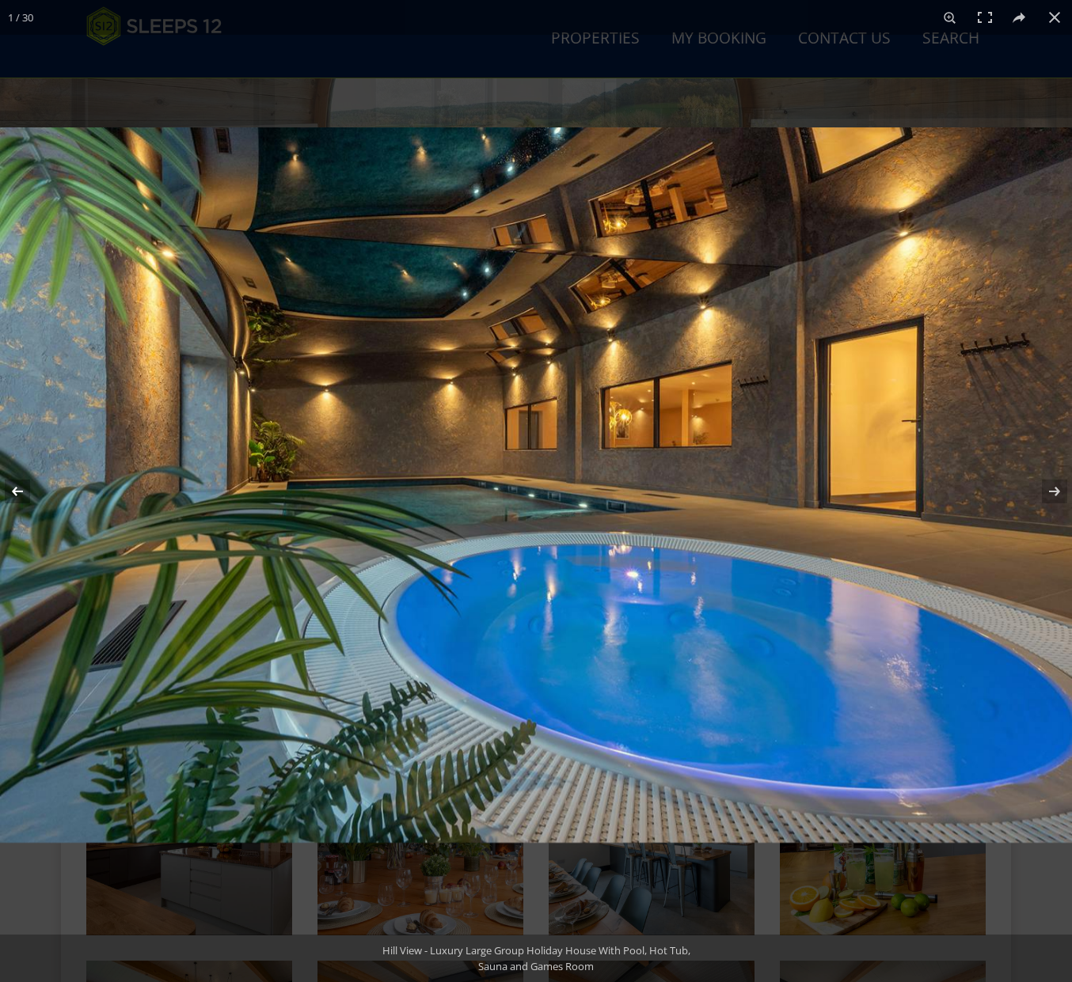
click at [18, 495] on button at bounding box center [27, 491] width 55 height 79
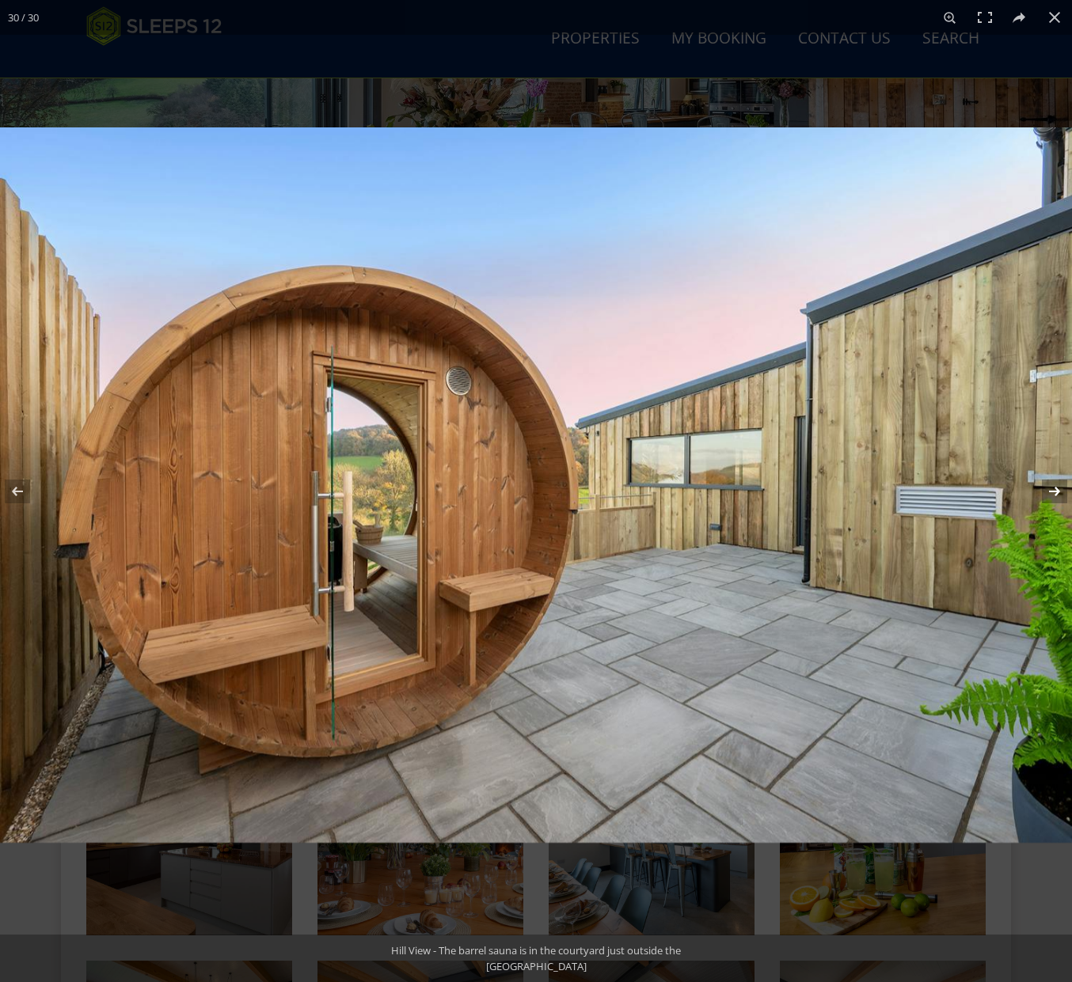
click at [1050, 488] on button at bounding box center [1043, 491] width 55 height 79
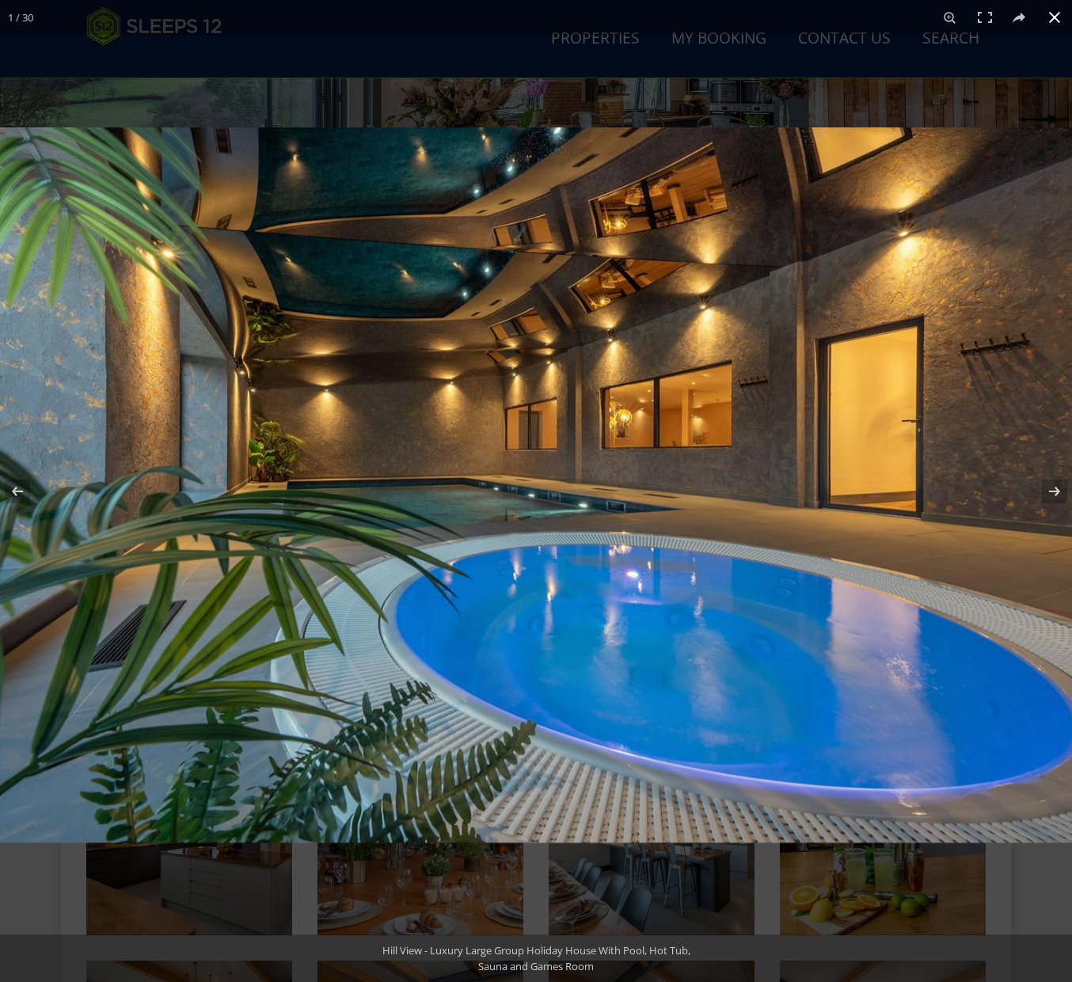
click at [1065, 13] on button at bounding box center [1054, 17] width 35 height 35
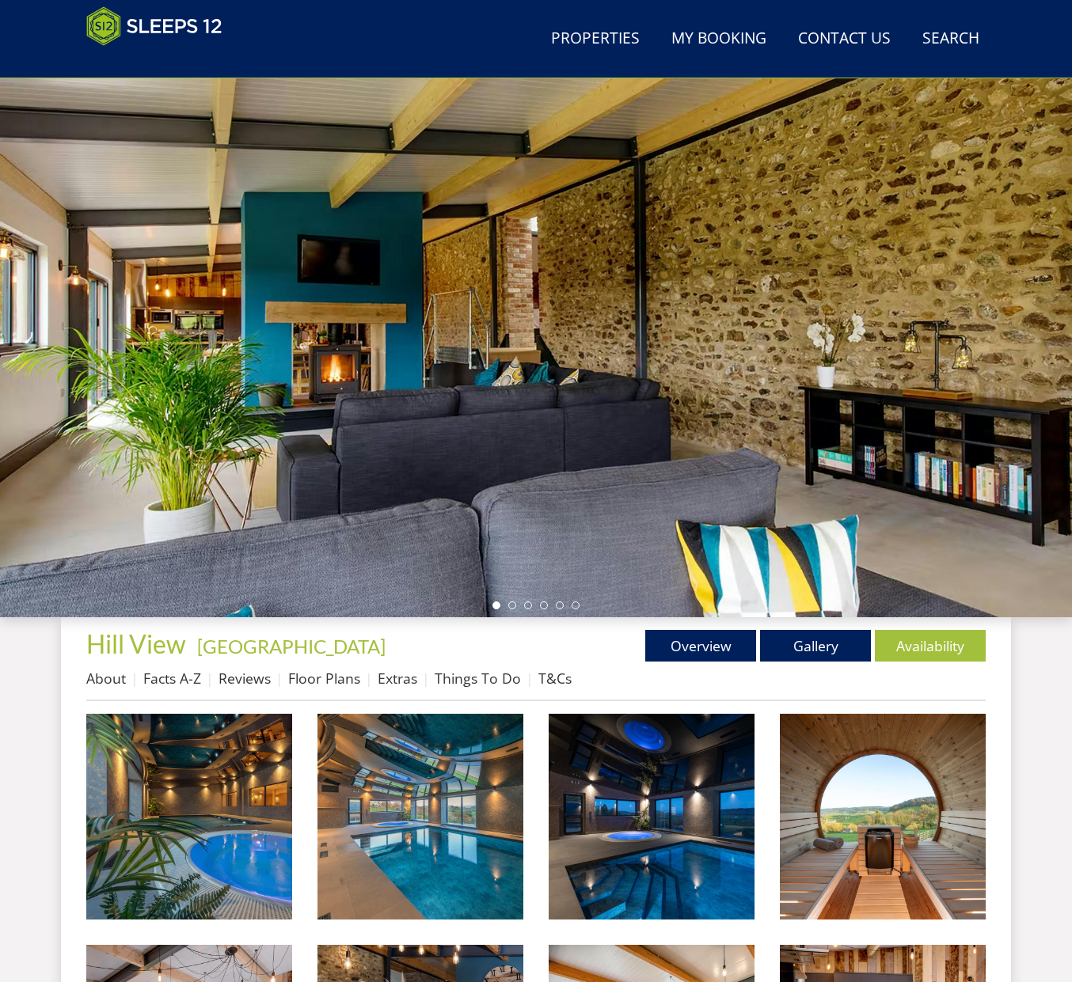
scroll to position [0, 0]
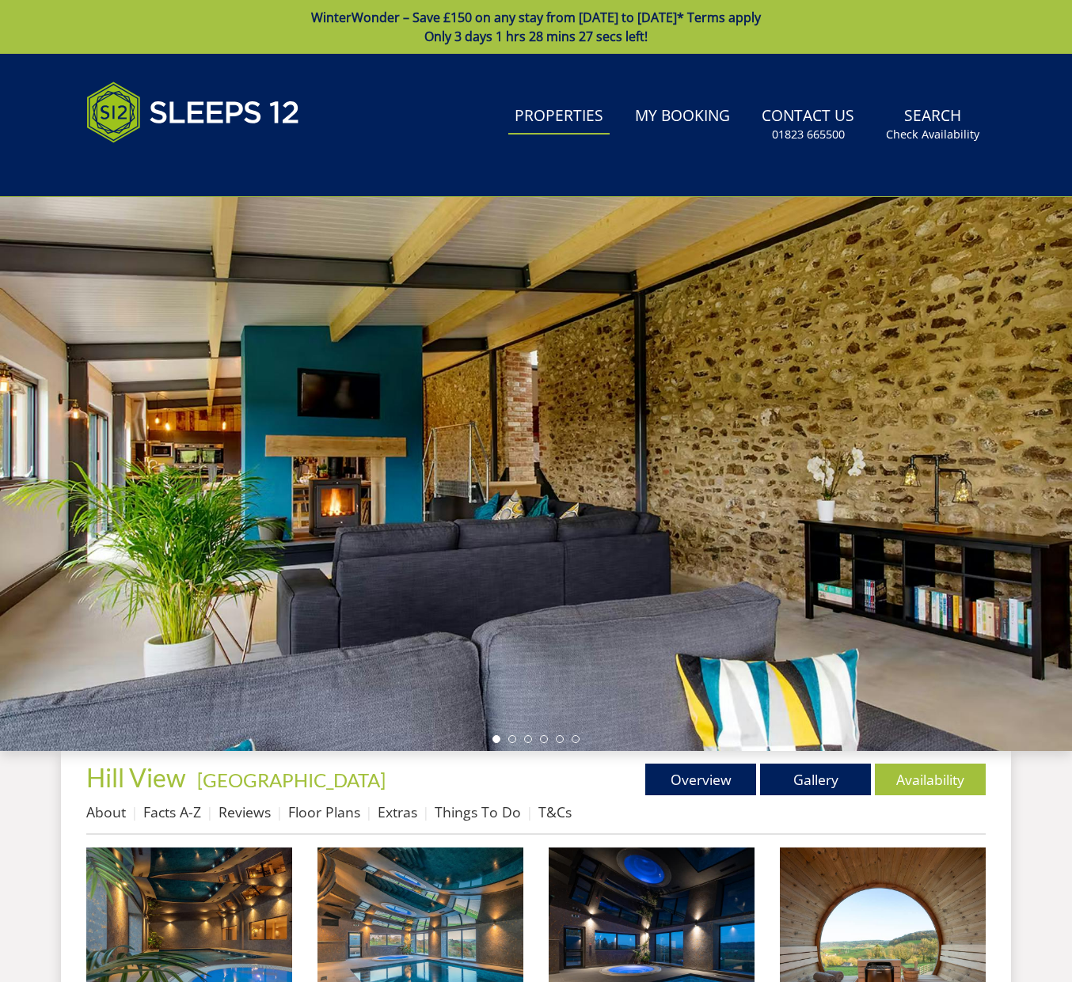
click at [543, 114] on link "Properties" at bounding box center [558, 117] width 101 height 36
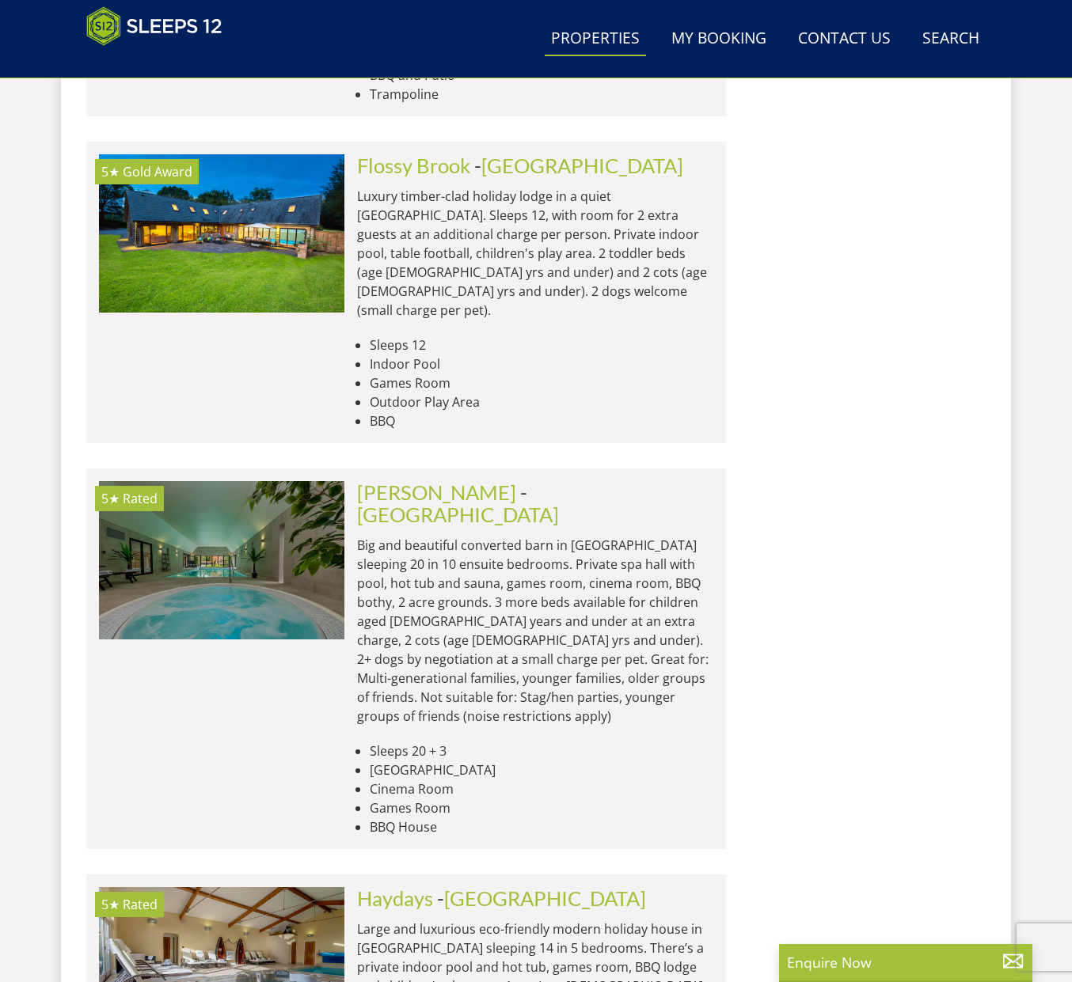
scroll to position [6411, 0]
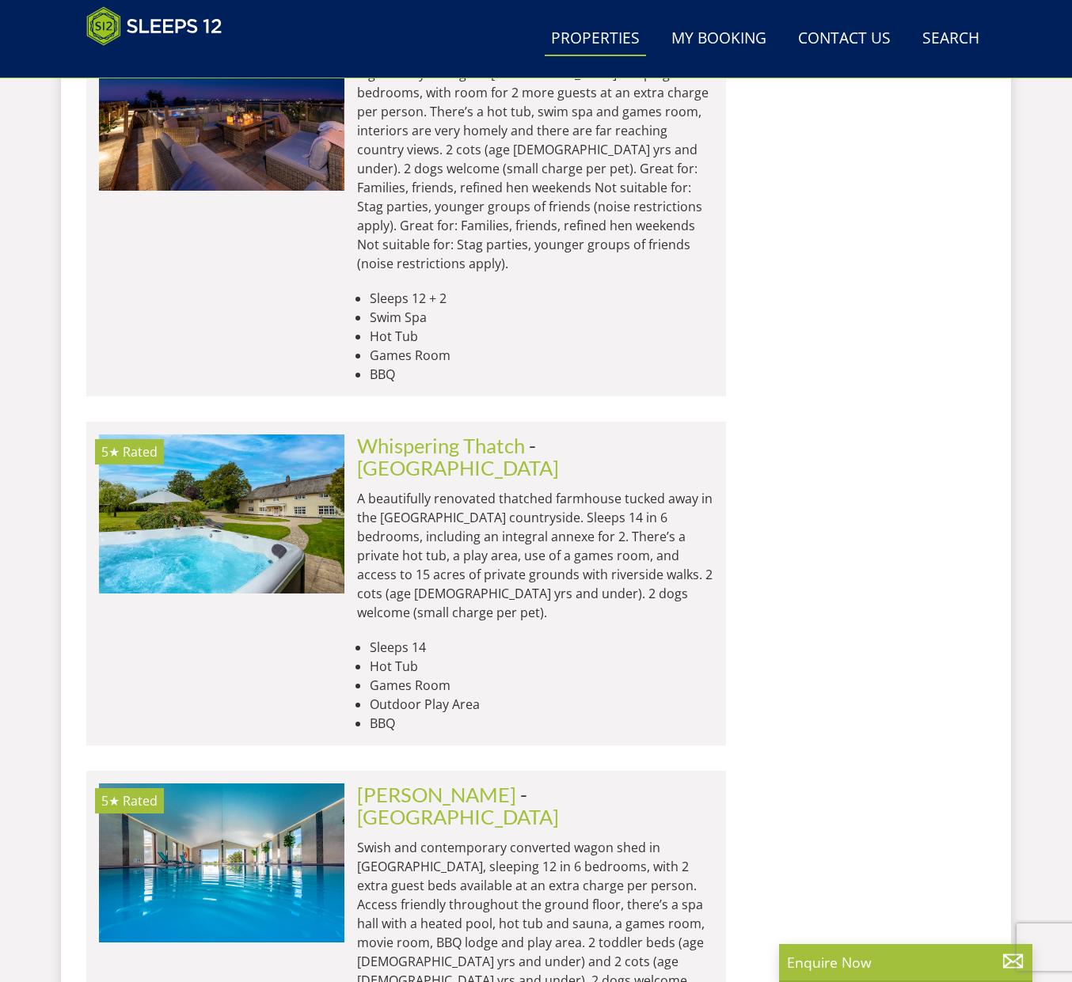
scroll to position [12795, 0]
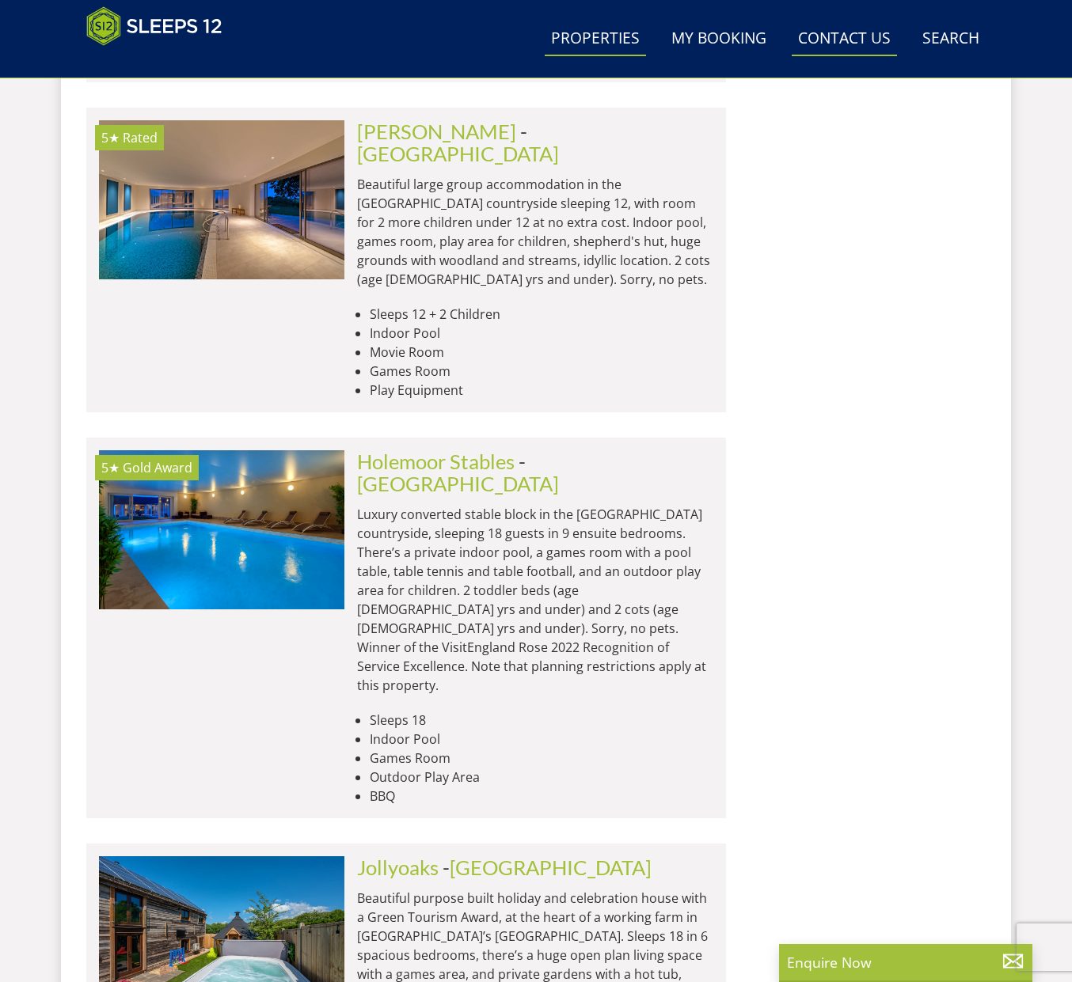
scroll to position [14526, 0]
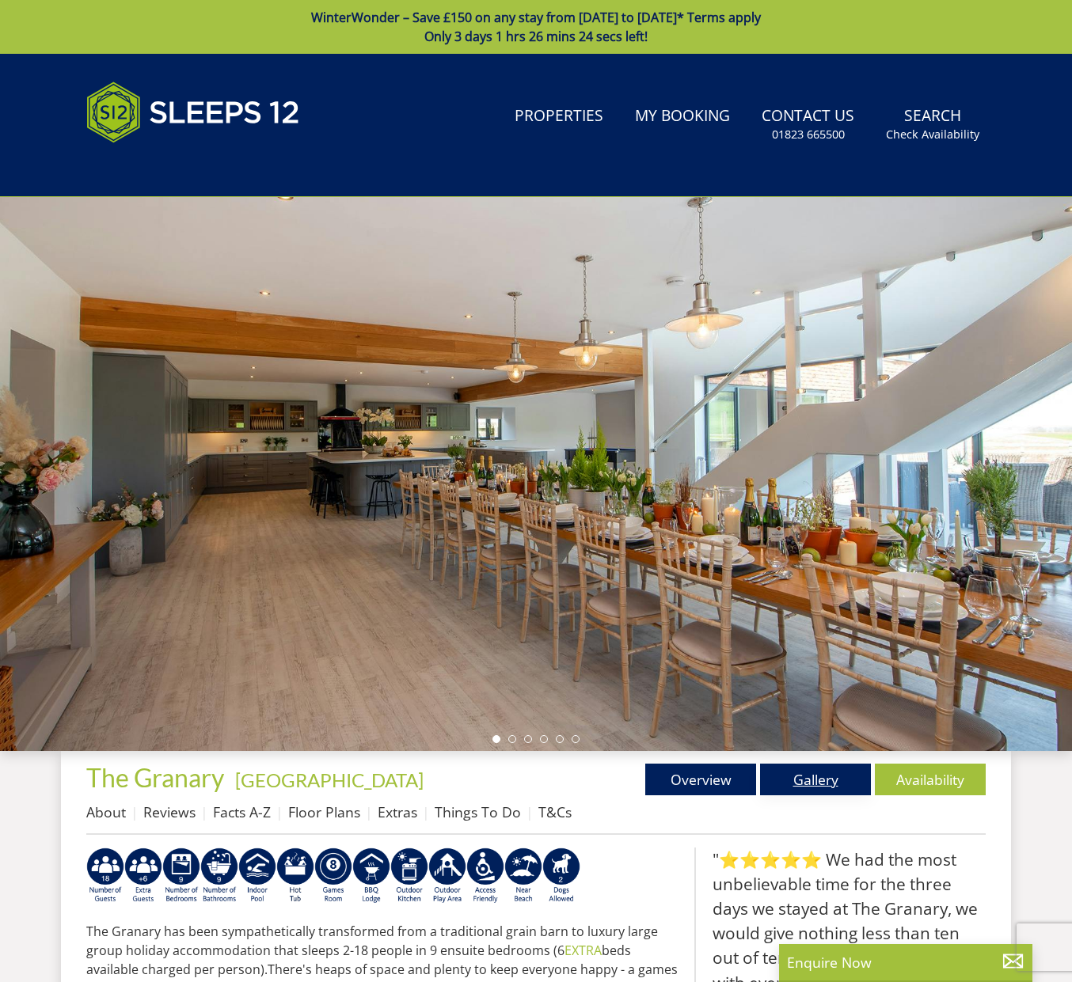
click at [795, 768] on link "Gallery" at bounding box center [815, 780] width 111 height 32
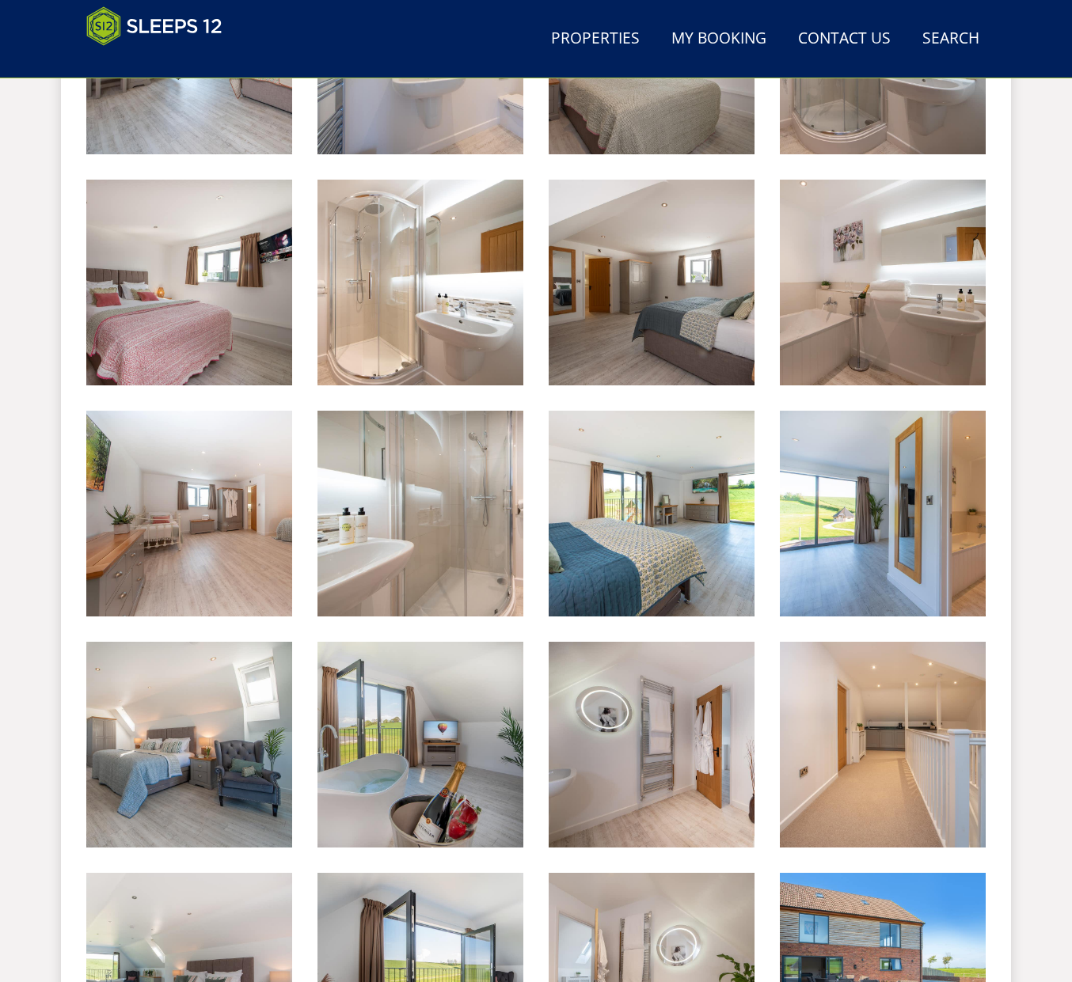
scroll to position [2001, 0]
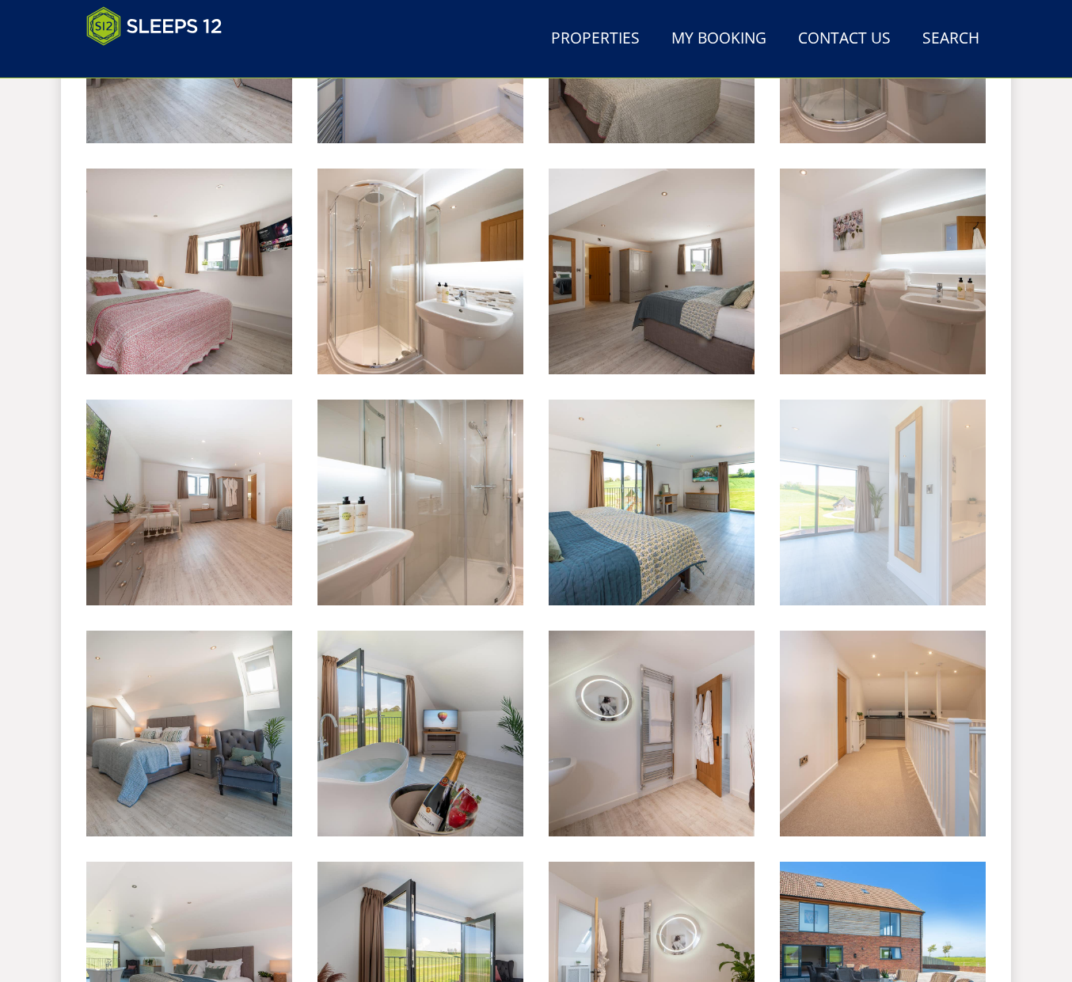
click at [825, 504] on img at bounding box center [883, 503] width 206 height 206
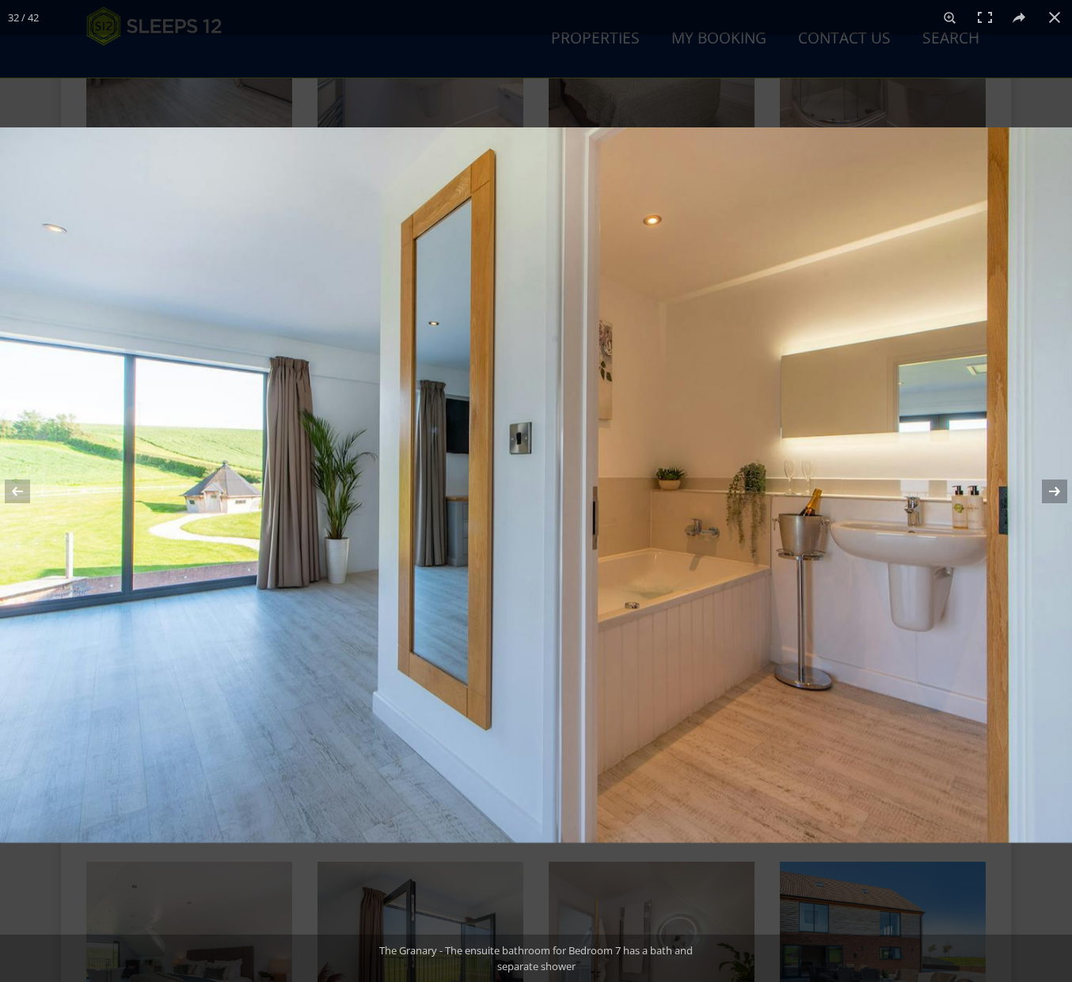
click at [1053, 489] on button at bounding box center [1043, 491] width 55 height 79
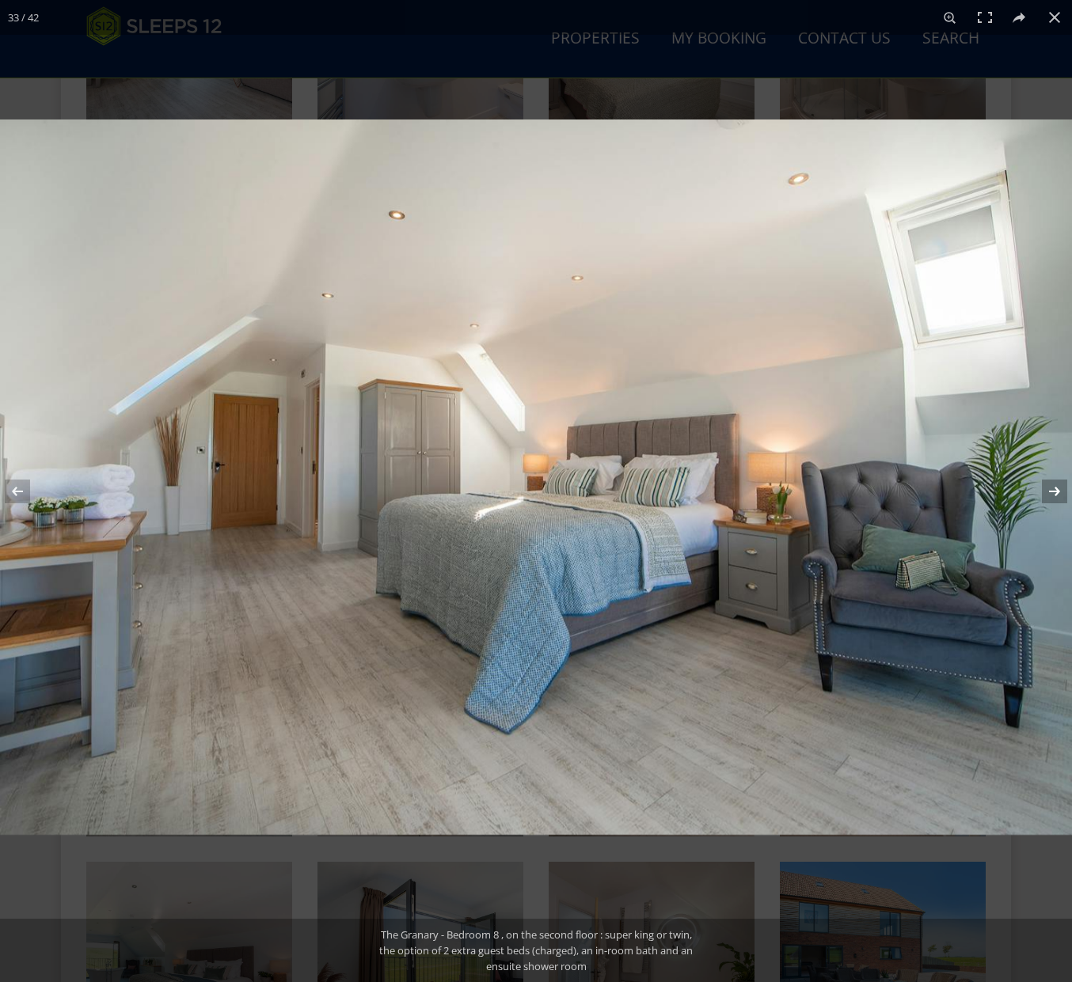
click at [1053, 489] on button at bounding box center [1043, 491] width 55 height 79
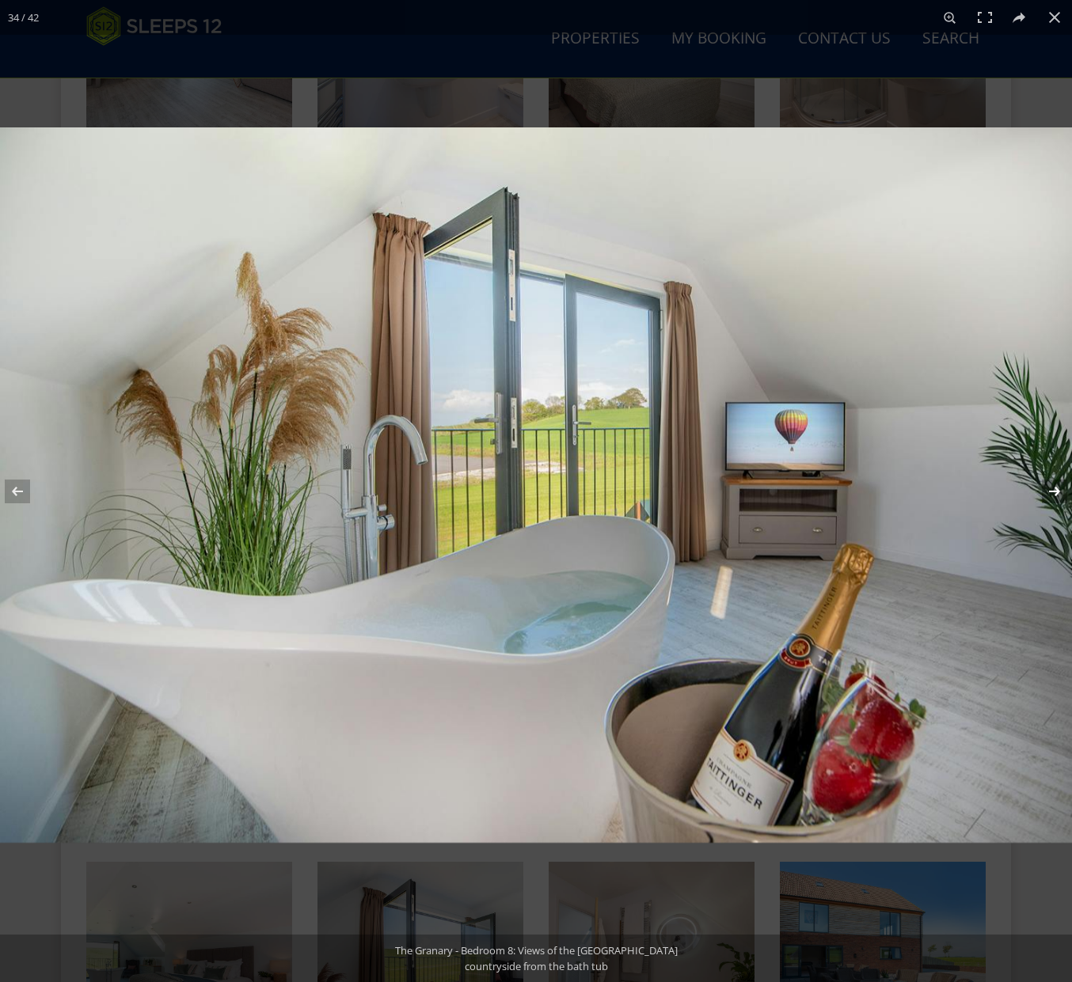
click at [1050, 491] on button at bounding box center [1043, 491] width 55 height 79
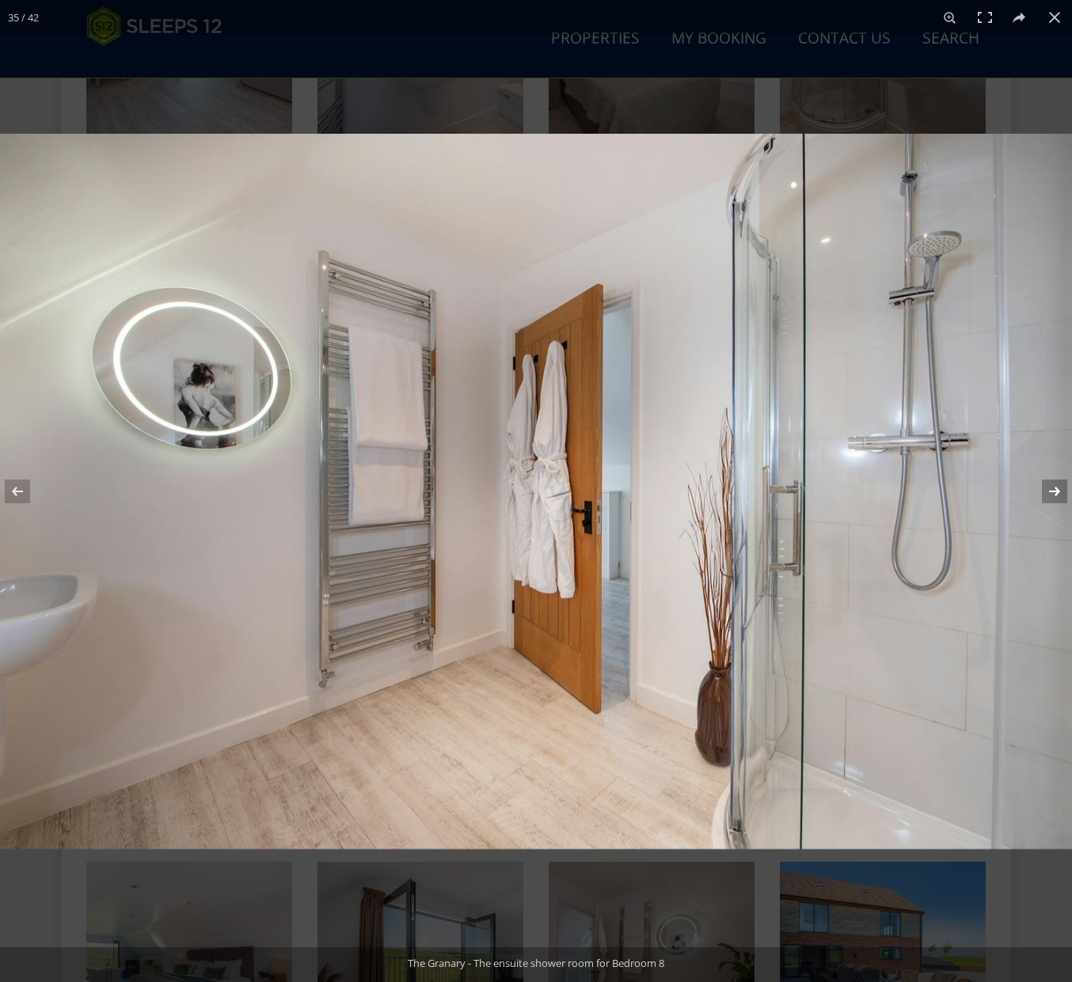
click at [1050, 491] on button at bounding box center [1043, 491] width 55 height 79
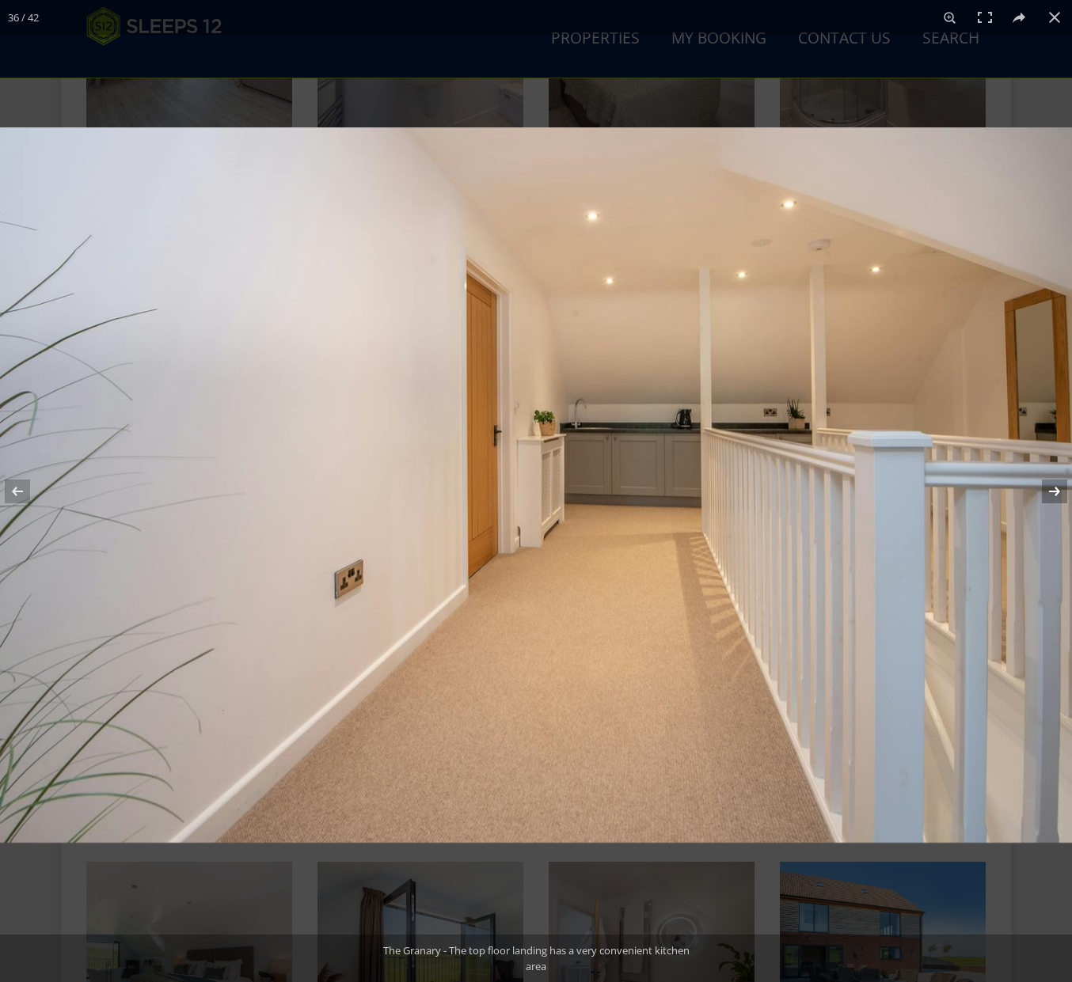
click at [1050, 491] on button at bounding box center [1043, 491] width 55 height 79
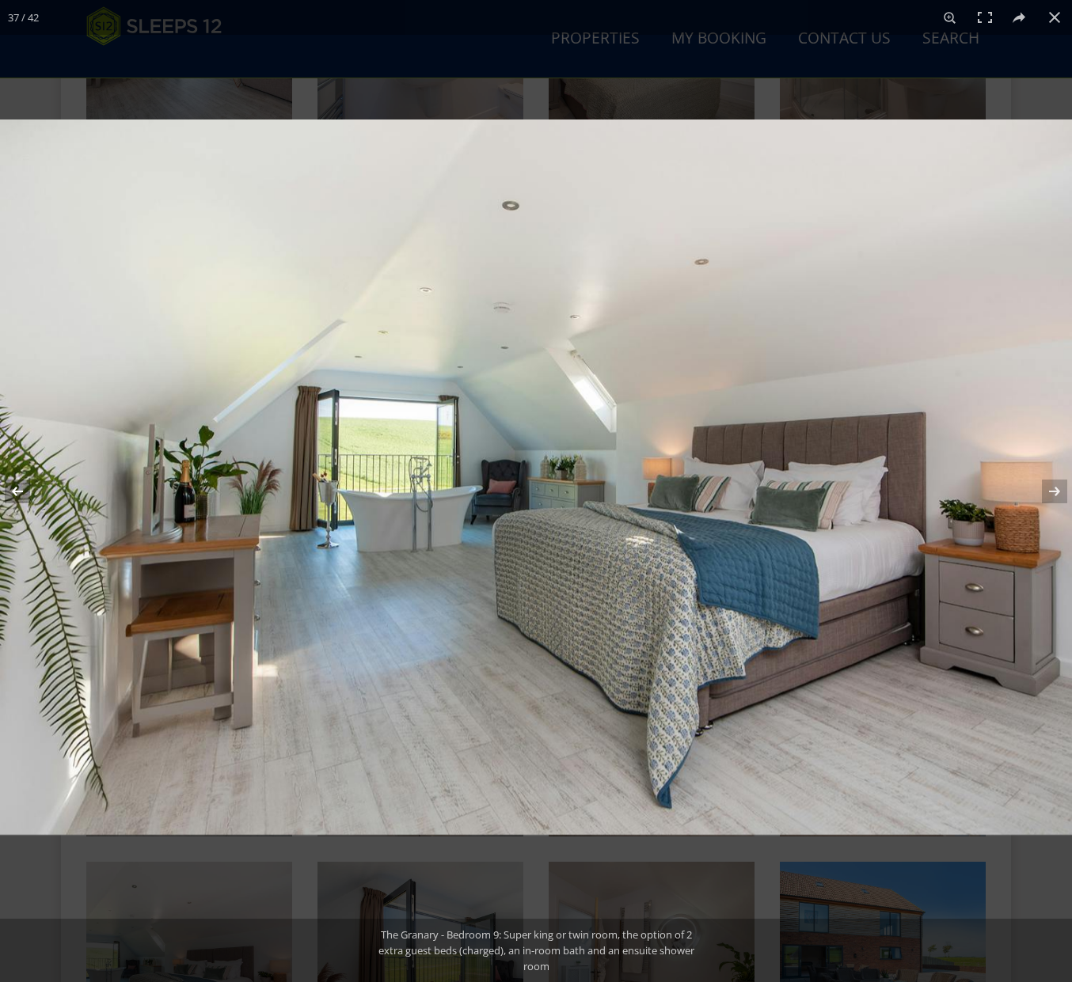
click at [28, 490] on button at bounding box center [27, 491] width 55 height 79
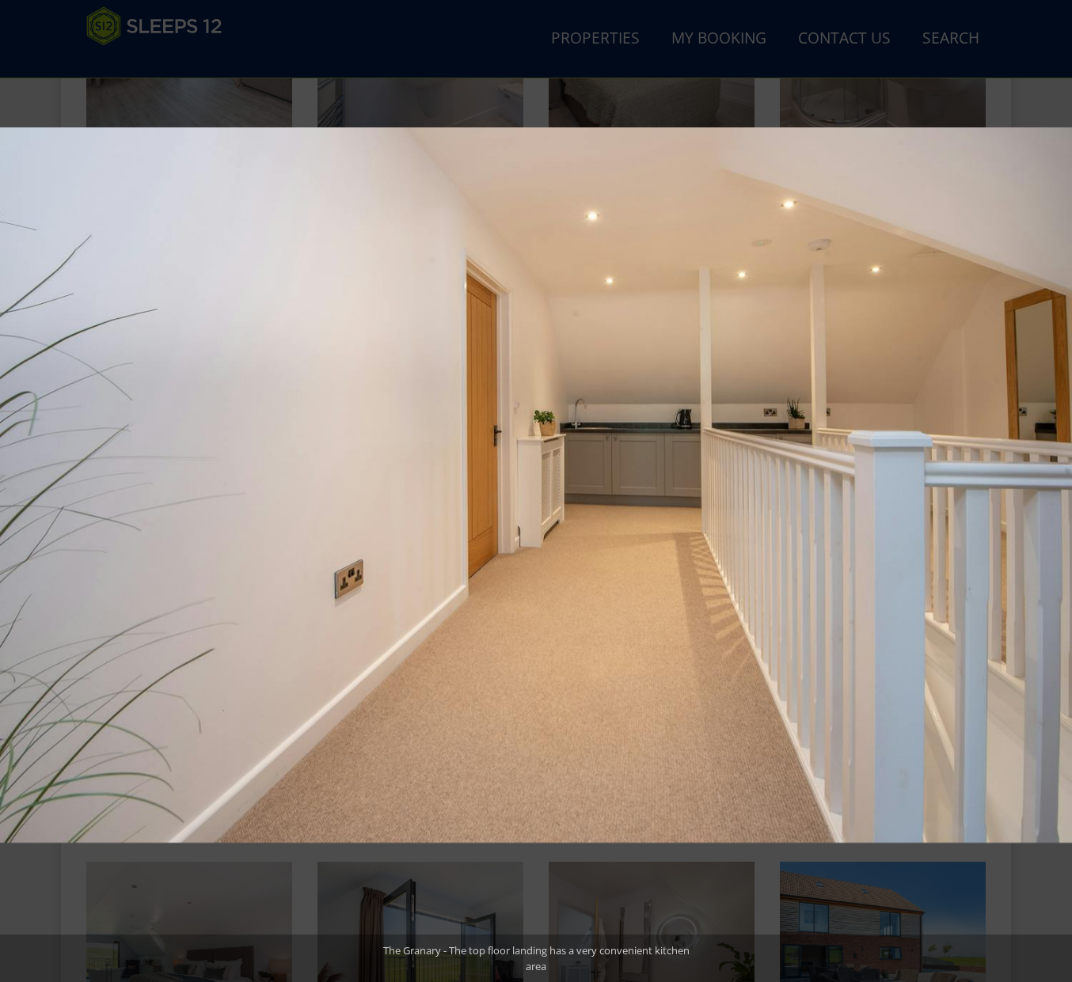
click at [1045, 483] on button at bounding box center [1043, 491] width 55 height 79
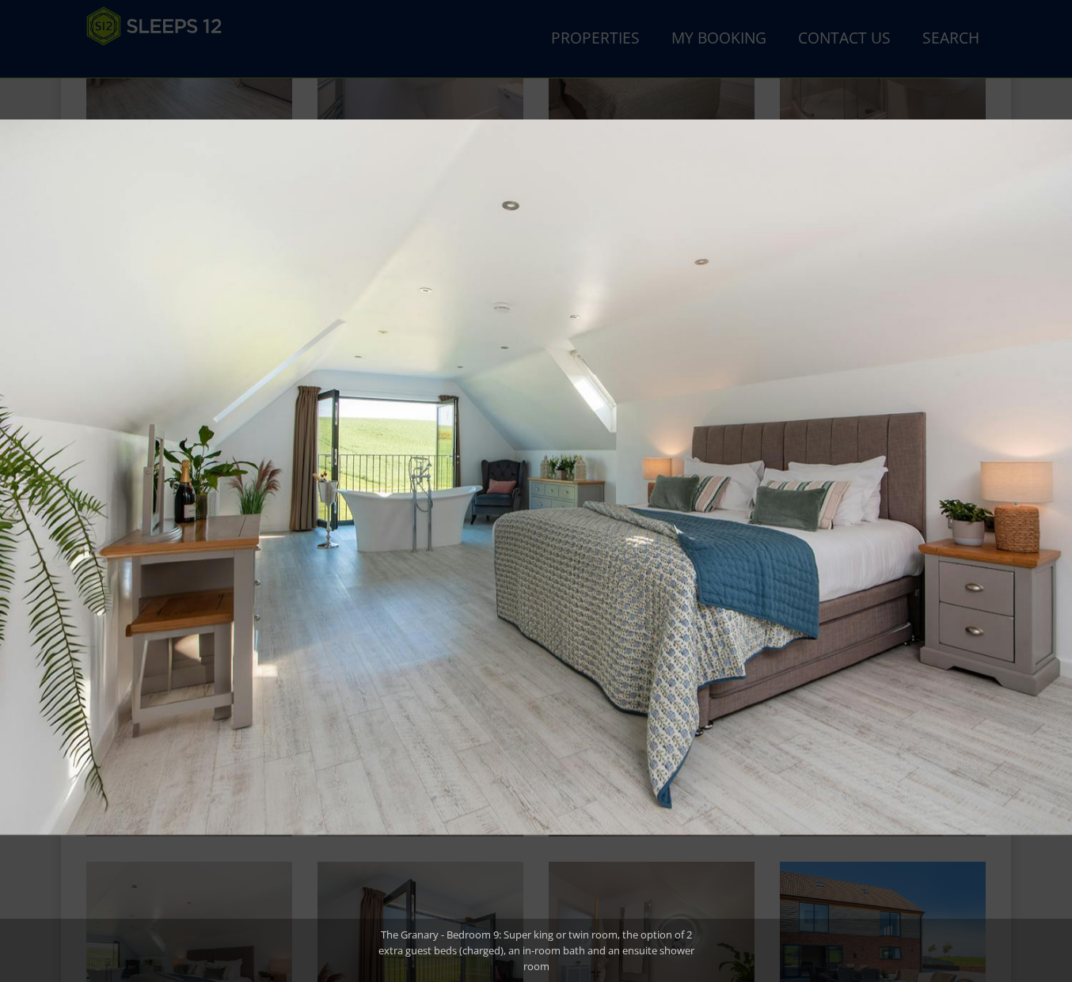
click at [1045, 483] on button at bounding box center [1043, 491] width 55 height 79
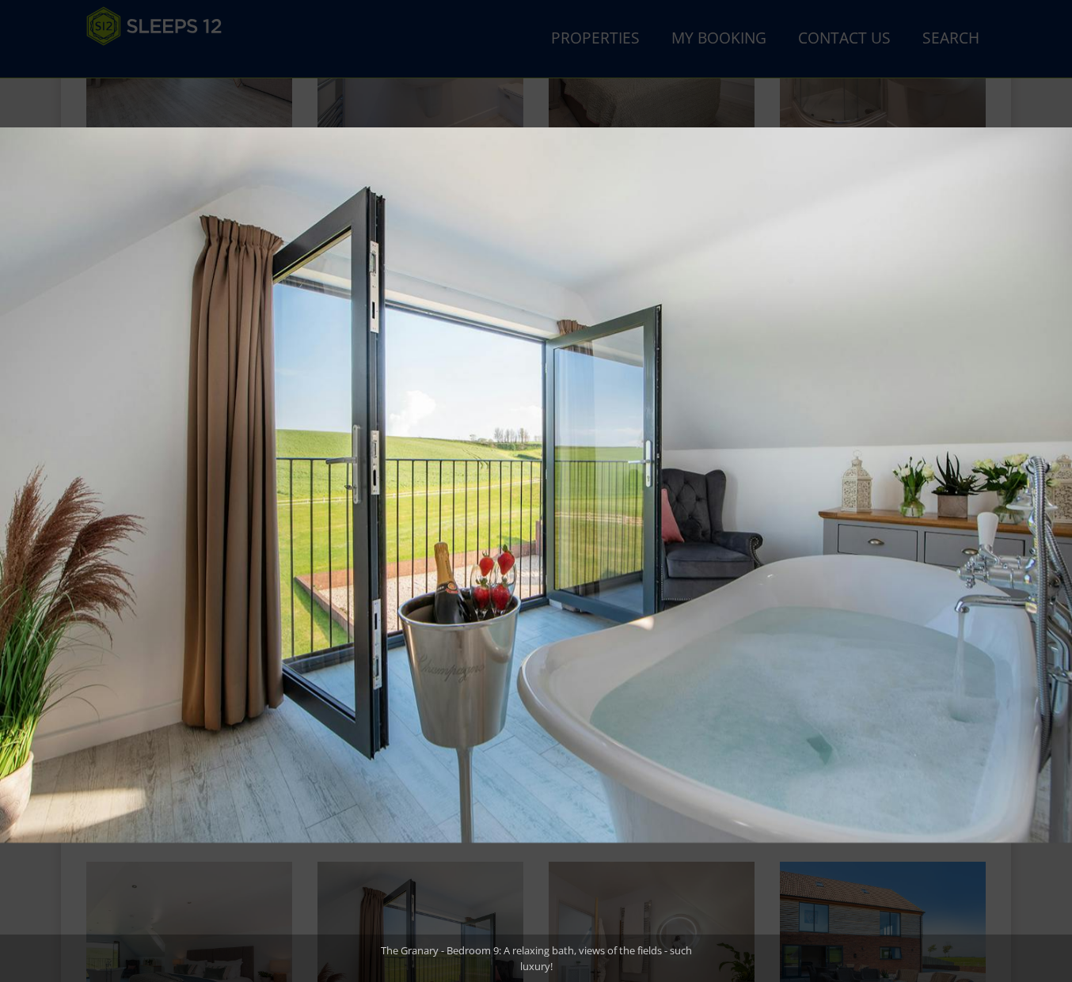
click at [1045, 483] on button at bounding box center [1043, 491] width 55 height 79
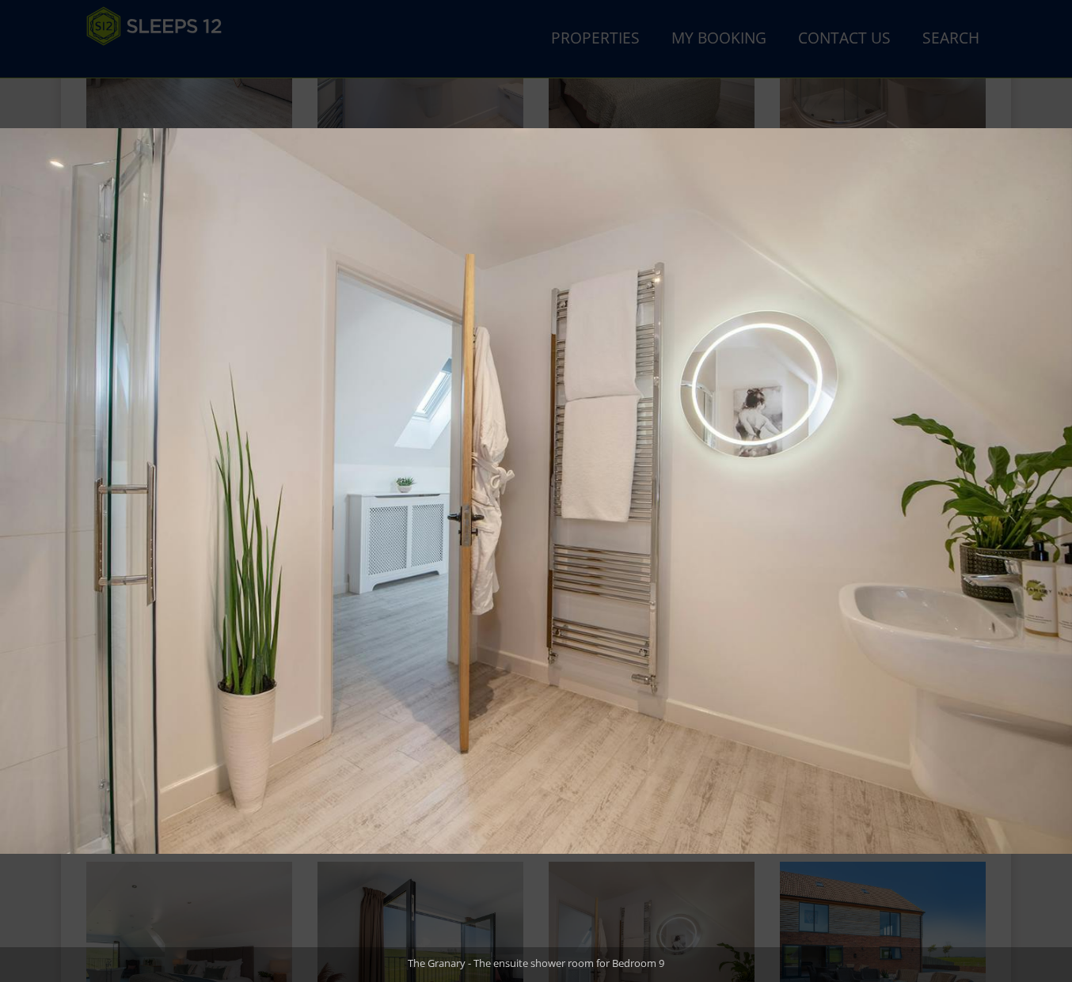
click at [1045, 483] on button at bounding box center [1043, 491] width 55 height 79
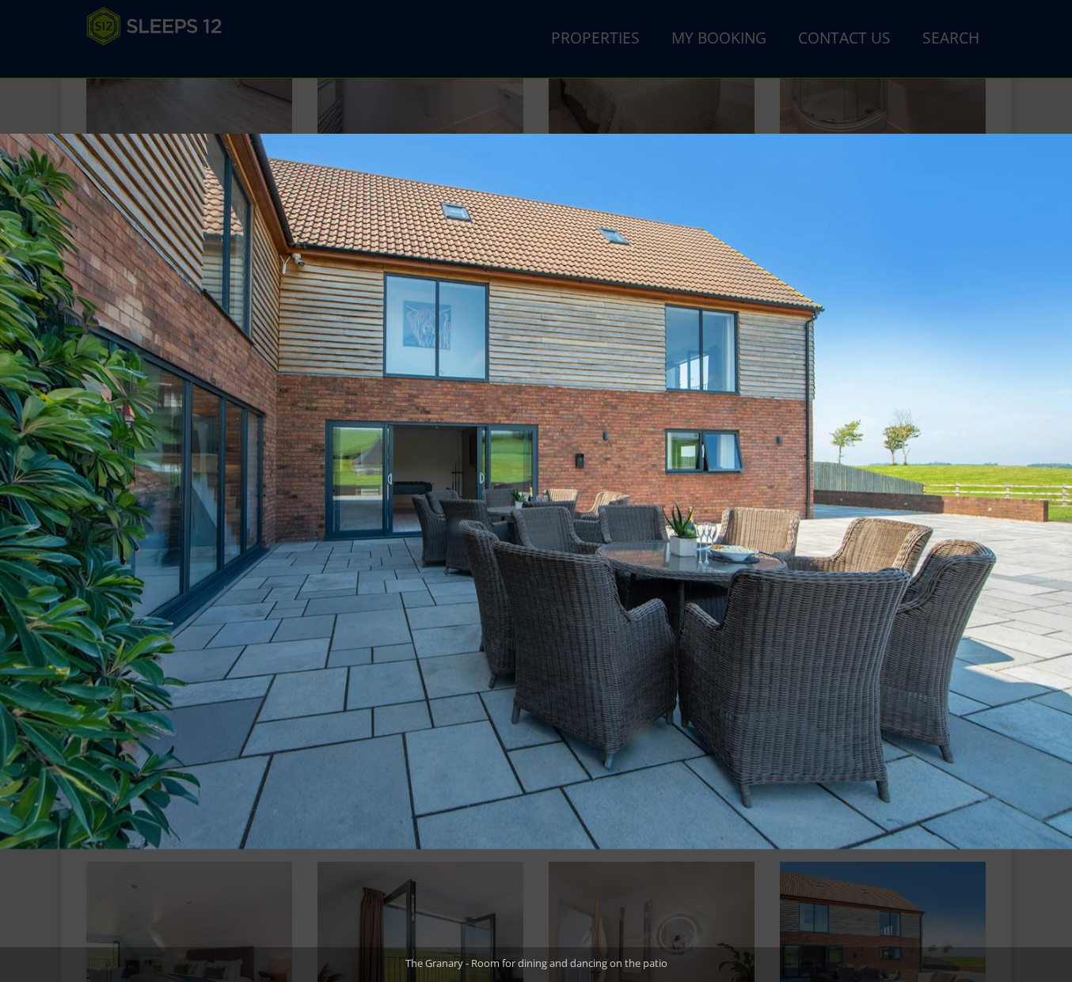
click at [1045, 483] on button at bounding box center [1043, 491] width 55 height 79
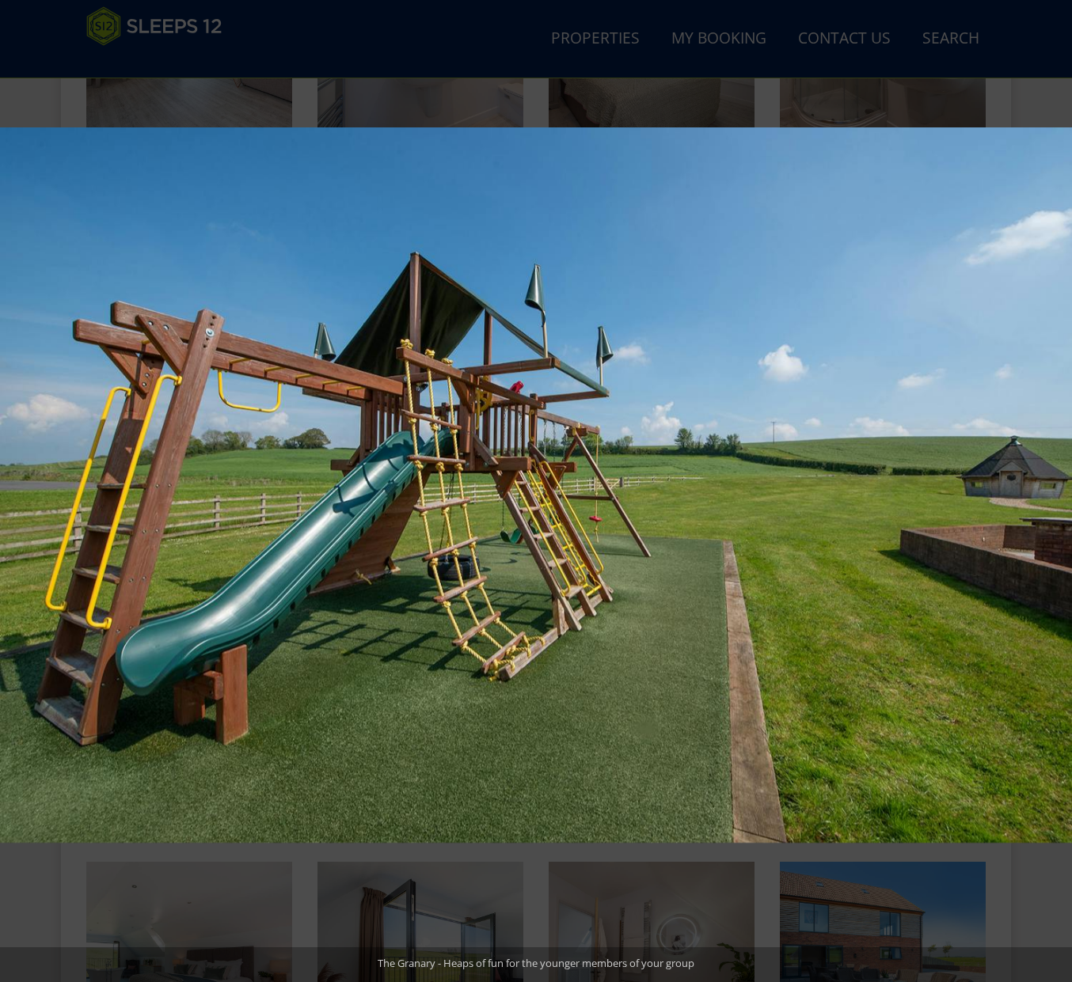
click at [1045, 483] on button at bounding box center [1043, 491] width 55 height 79
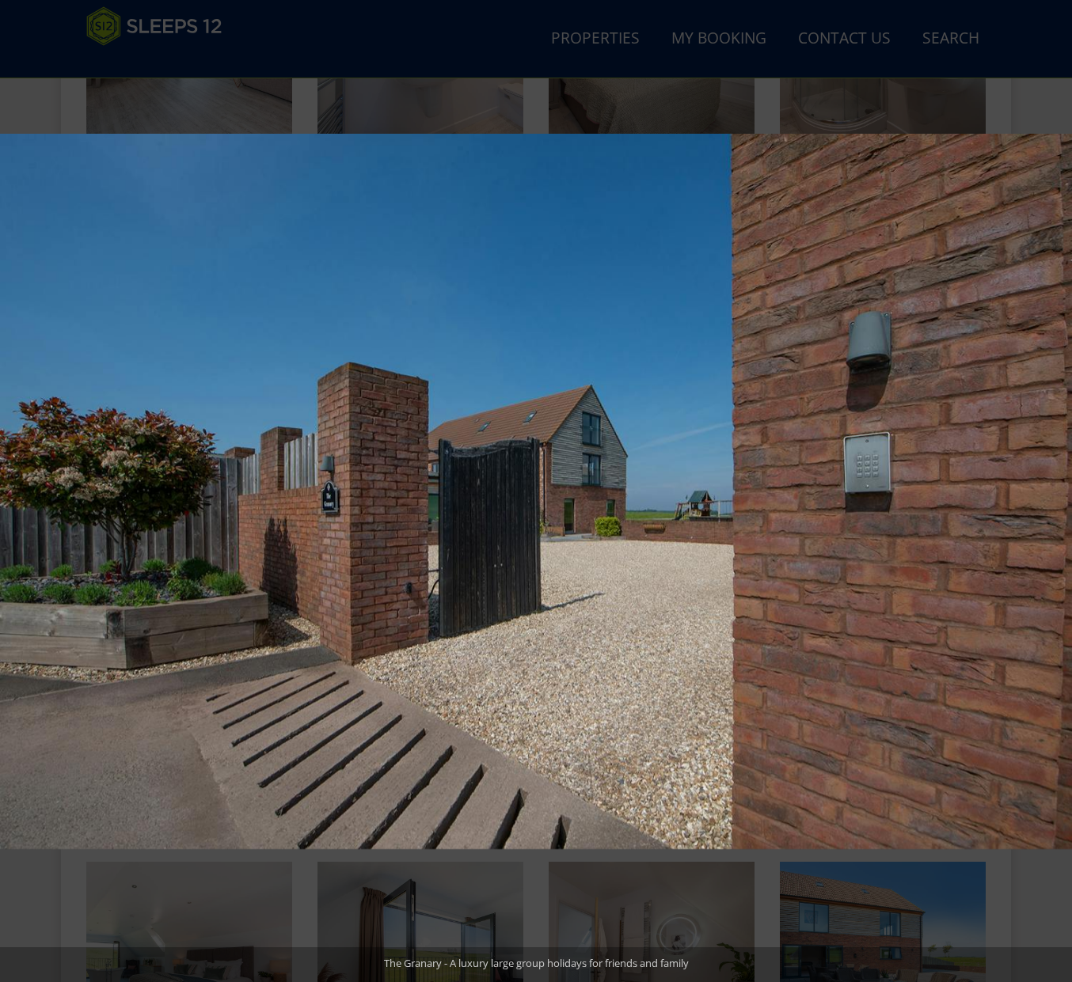
click at [1045, 483] on button at bounding box center [1043, 491] width 55 height 79
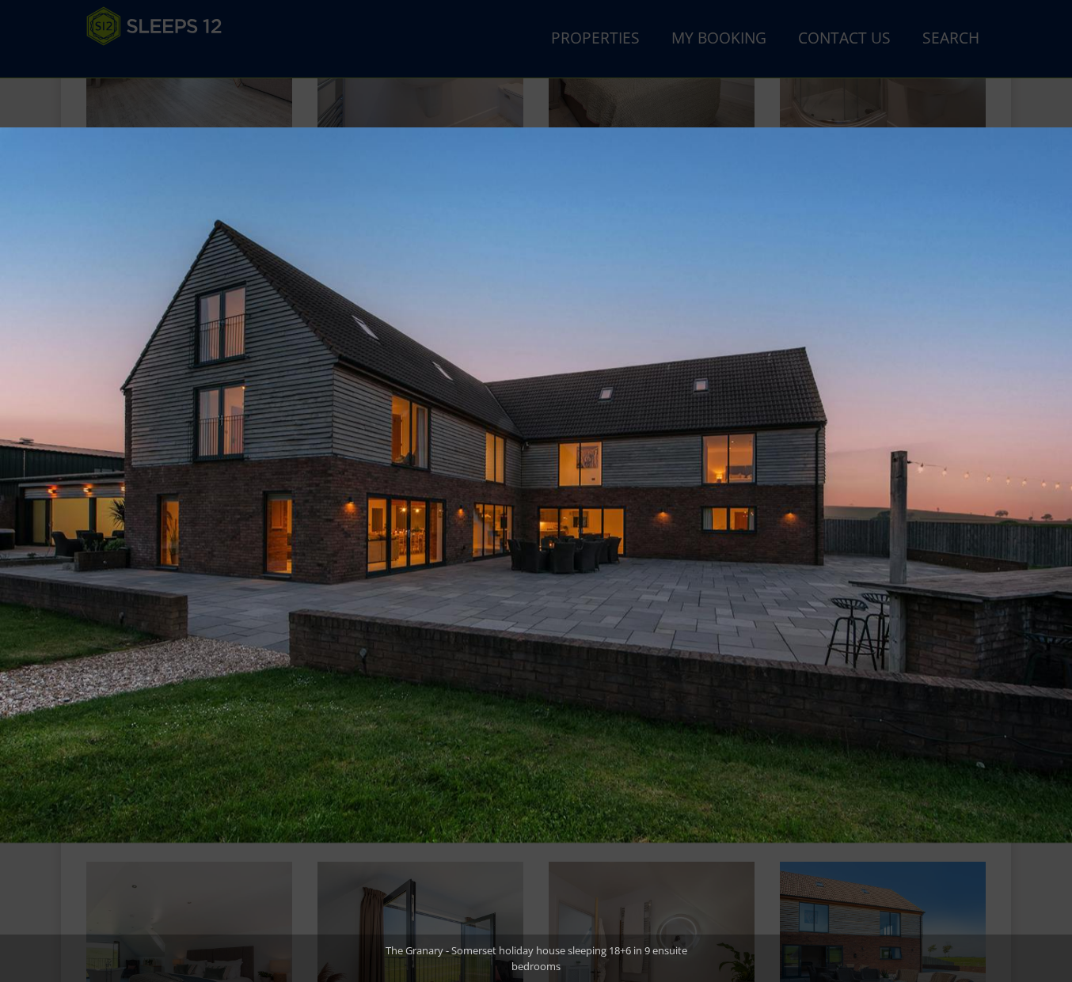
click at [1045, 483] on button at bounding box center [1043, 491] width 55 height 79
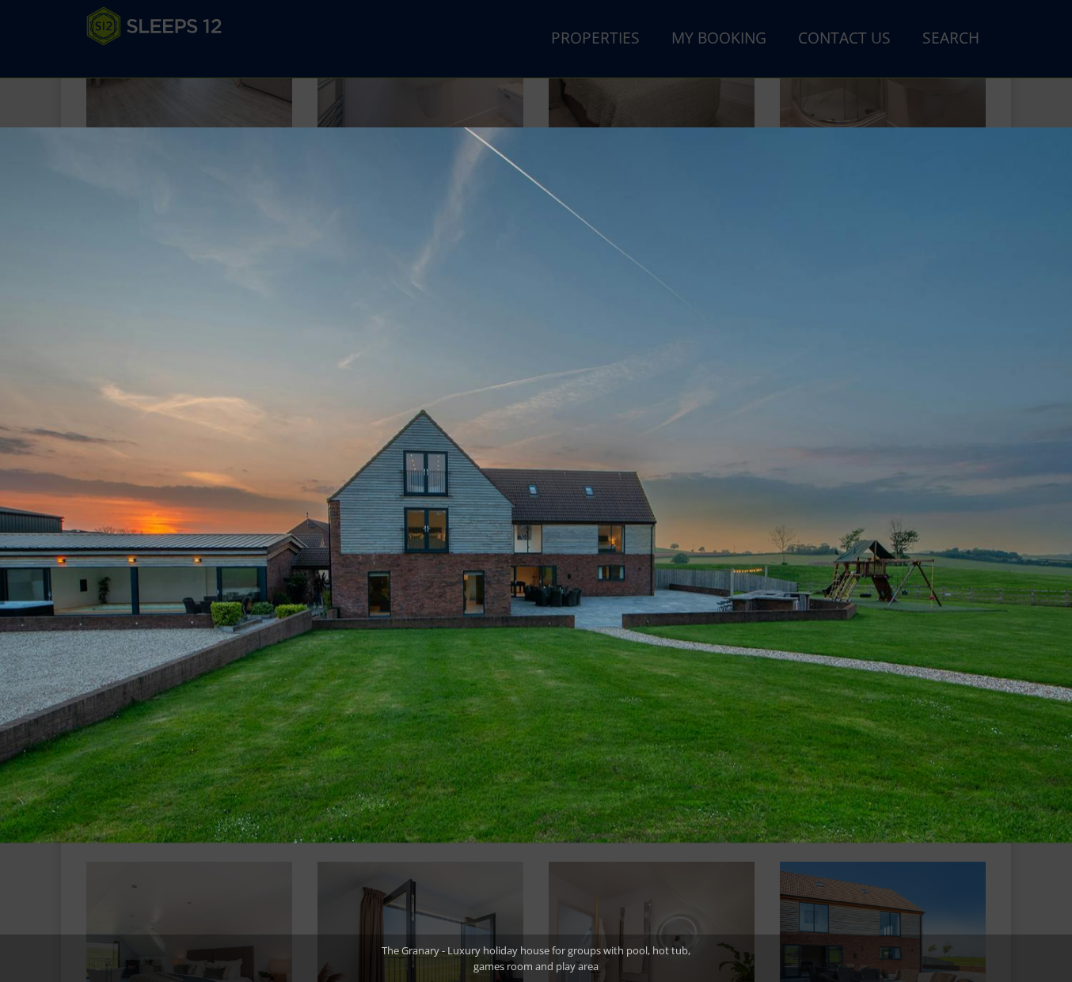
click at [1045, 483] on button at bounding box center [1043, 491] width 55 height 79
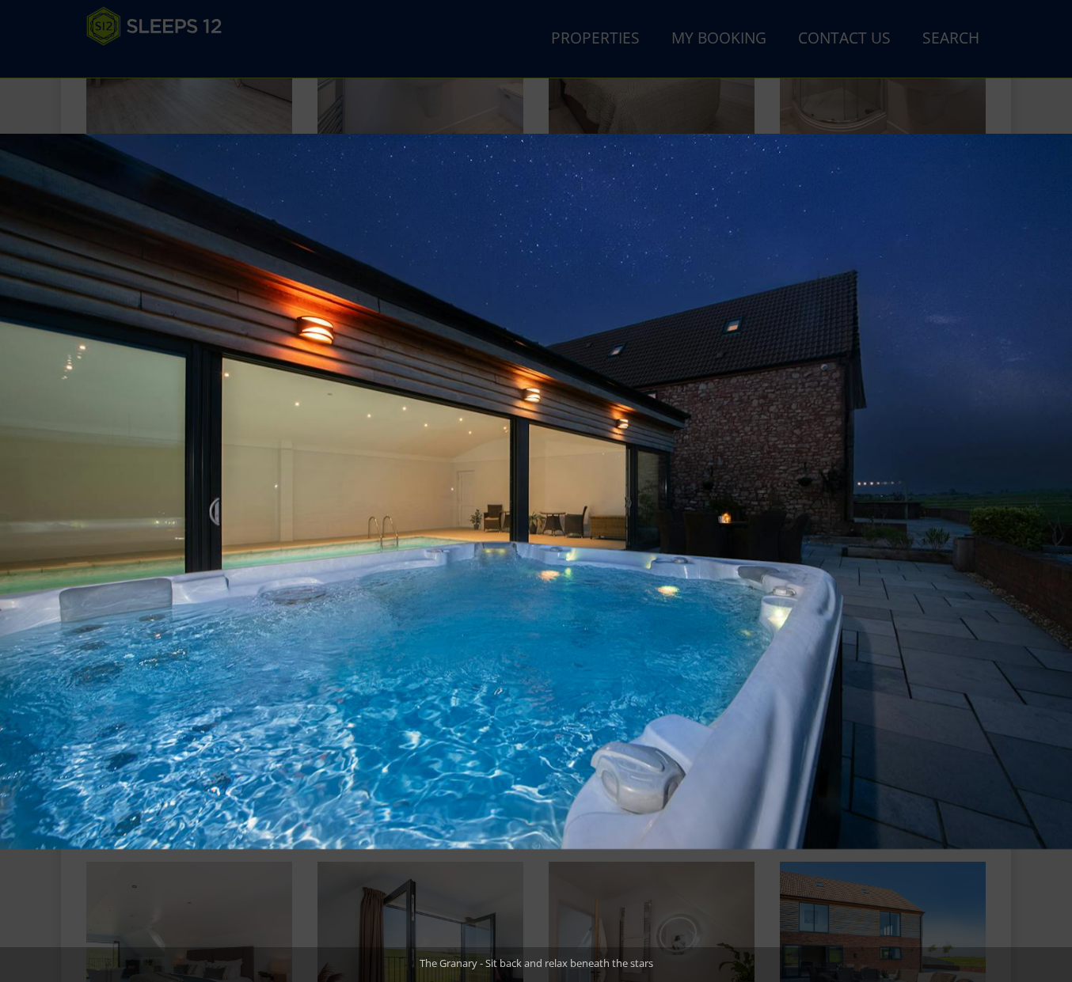
click at [1045, 483] on button at bounding box center [1043, 491] width 55 height 79
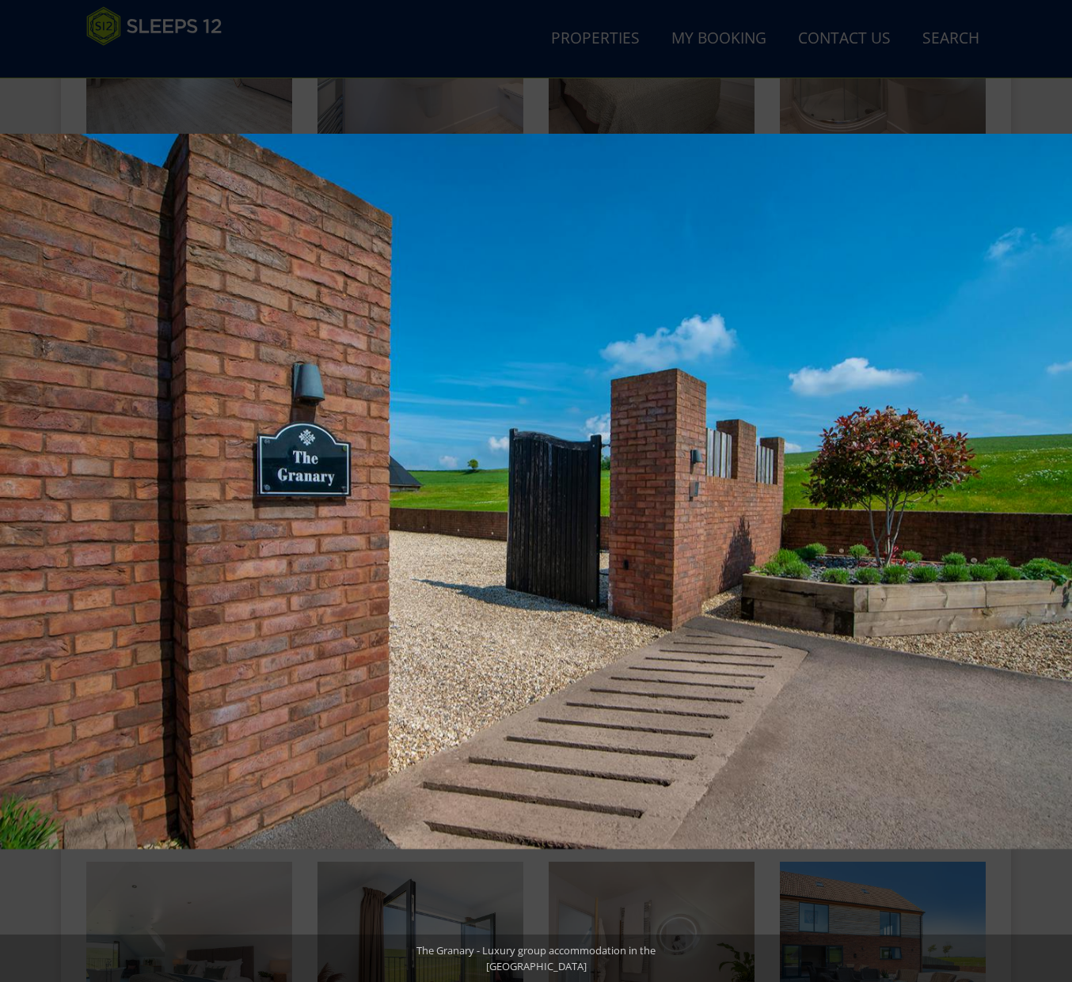
click at [1045, 483] on button at bounding box center [1043, 491] width 55 height 79
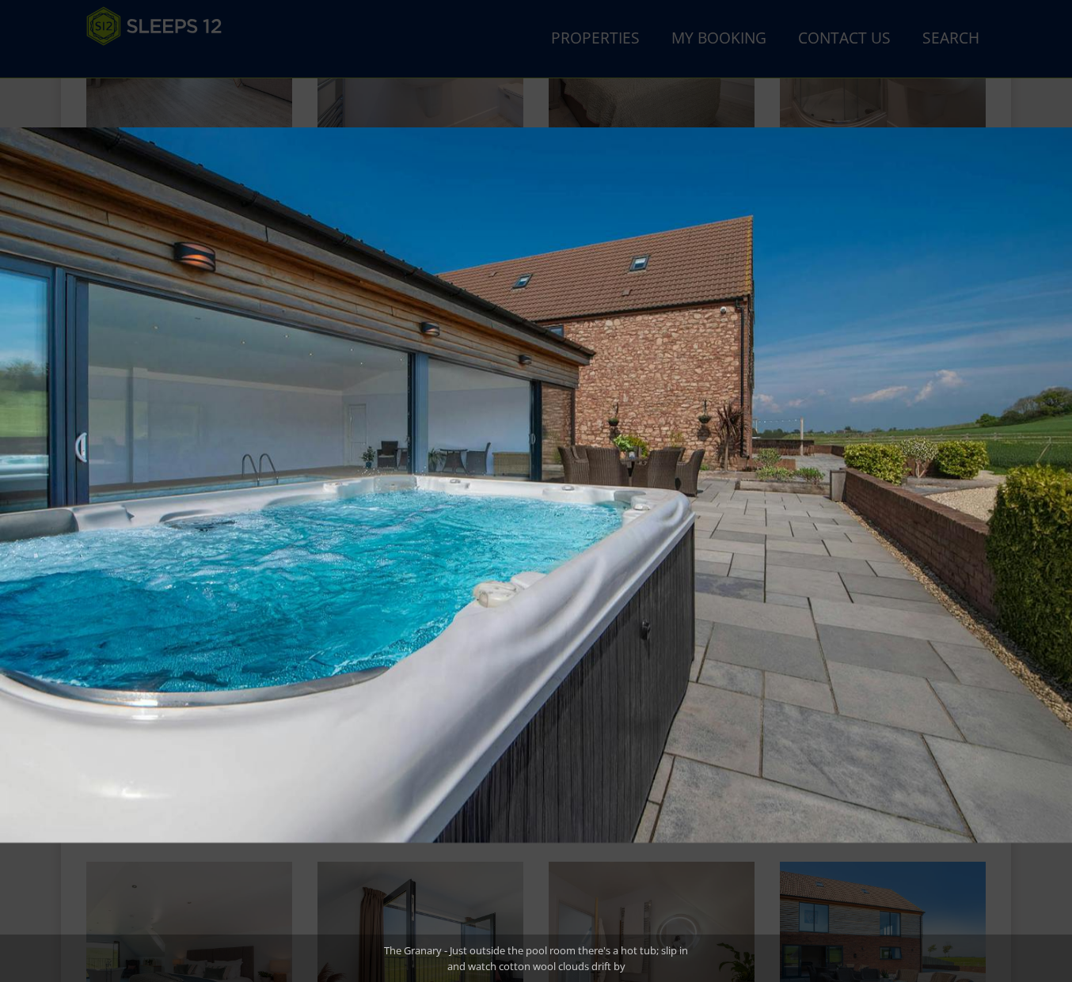
click at [1045, 483] on button at bounding box center [1043, 491] width 55 height 79
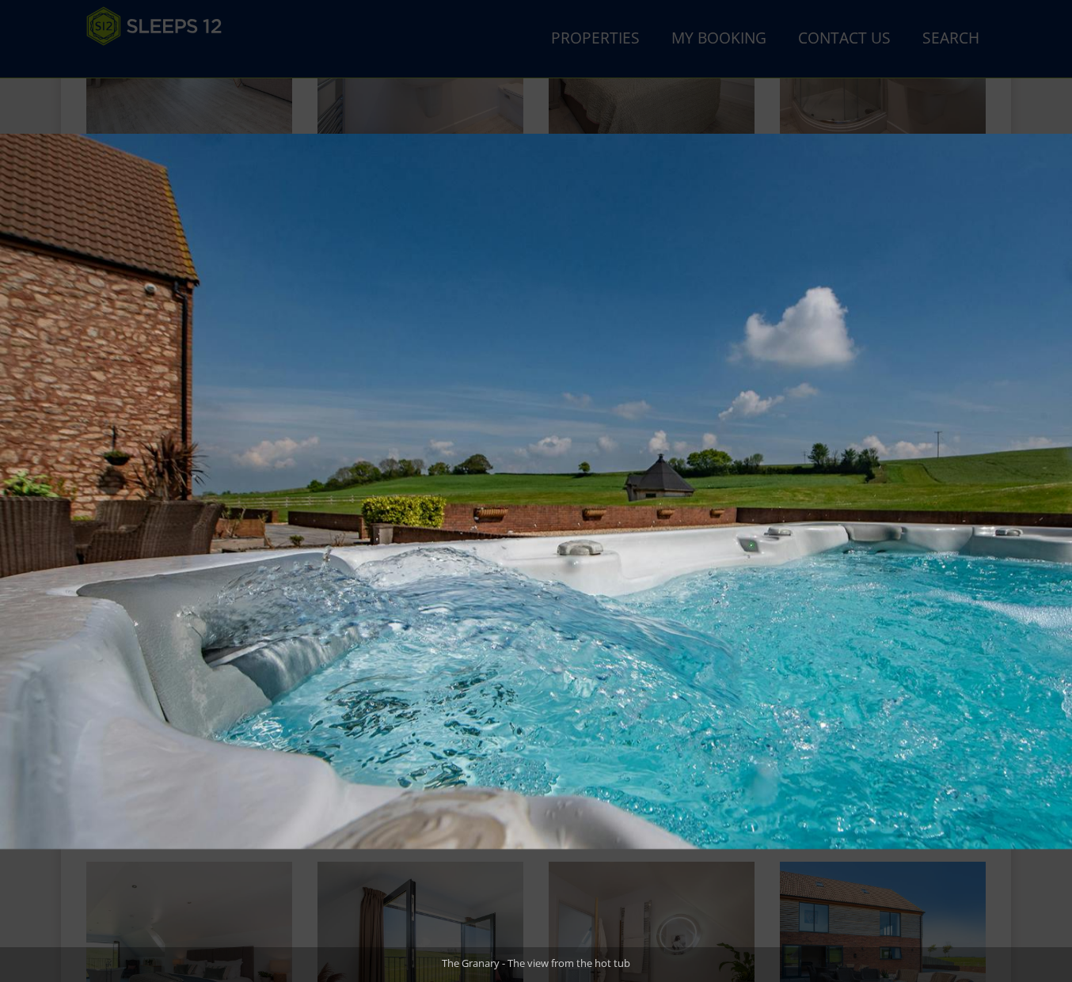
click at [1045, 483] on button at bounding box center [1043, 491] width 55 height 79
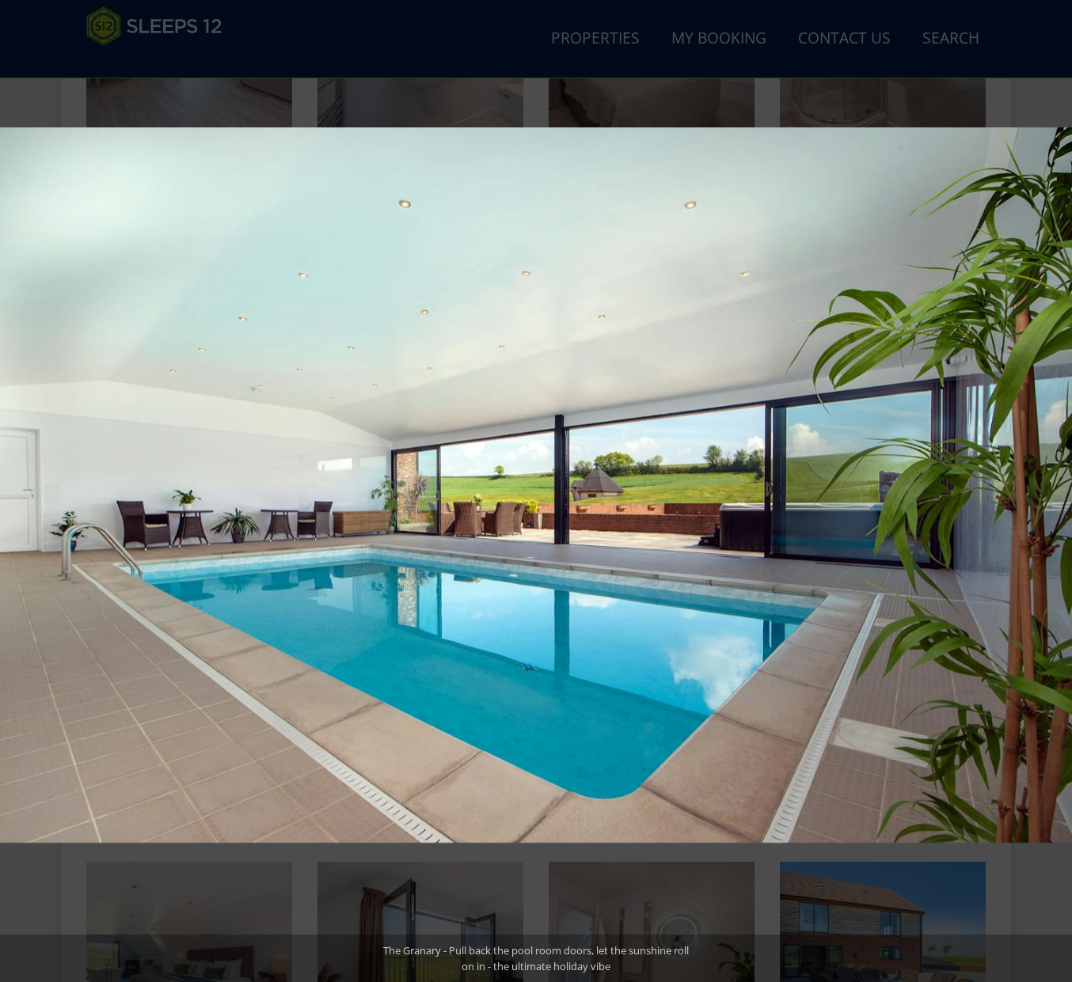
click at [1045, 483] on button at bounding box center [1043, 491] width 55 height 79
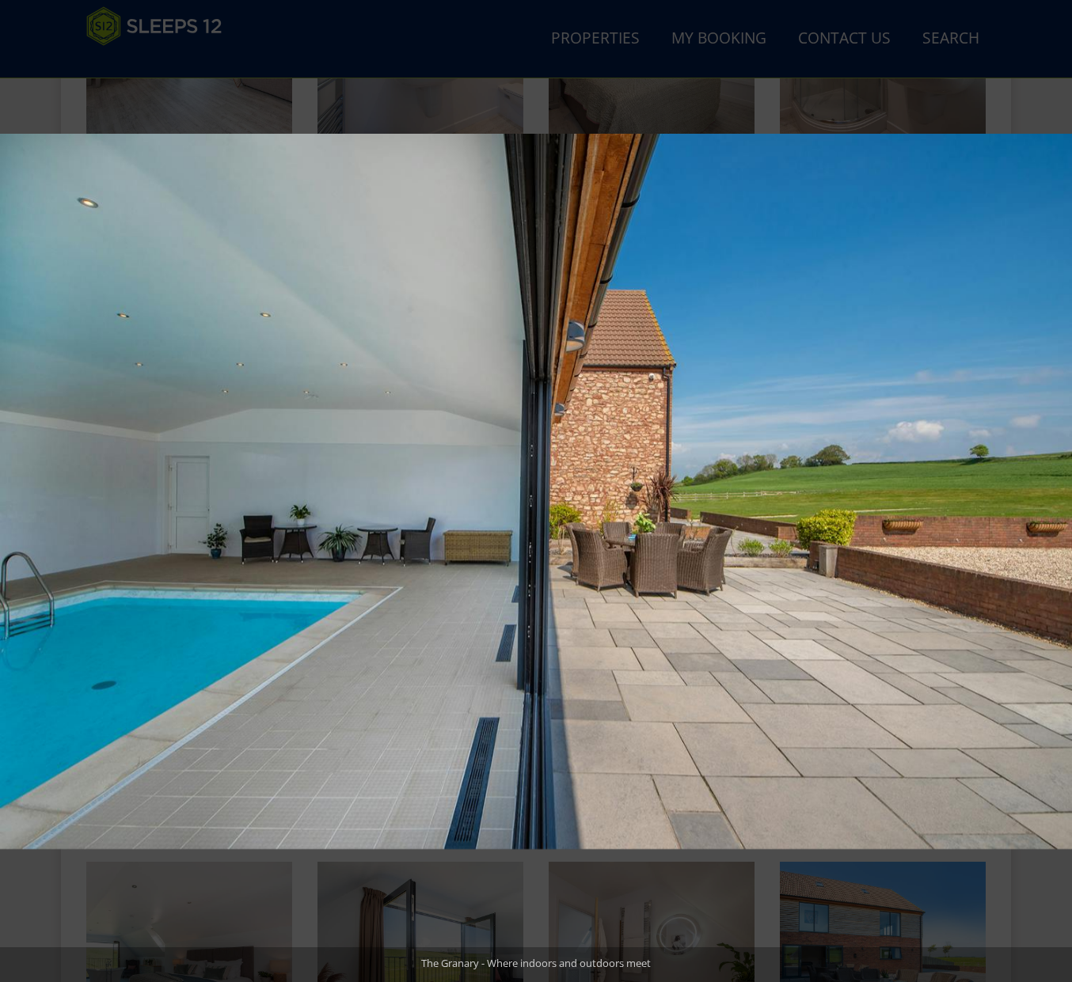
click at [1045, 483] on button at bounding box center [1043, 491] width 55 height 79
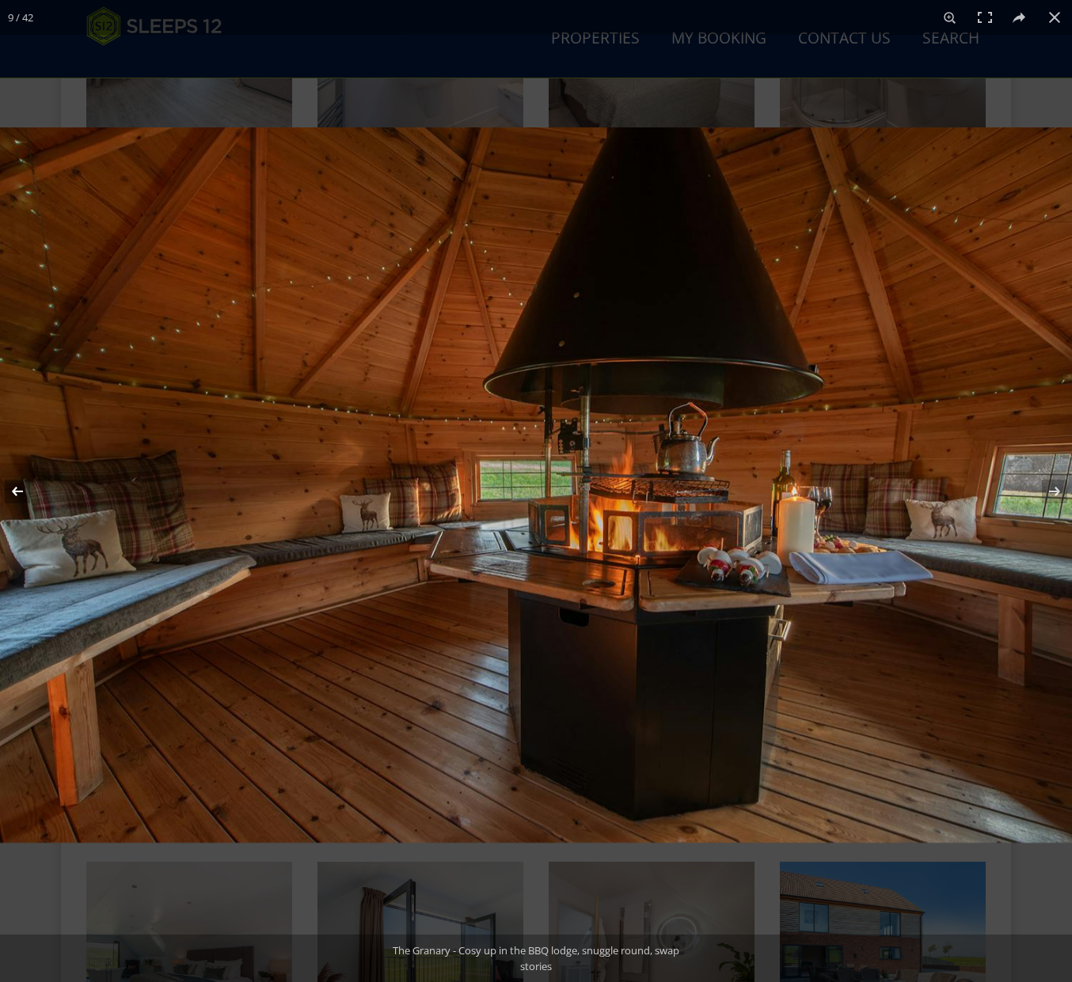
click at [16, 496] on button at bounding box center [27, 491] width 55 height 79
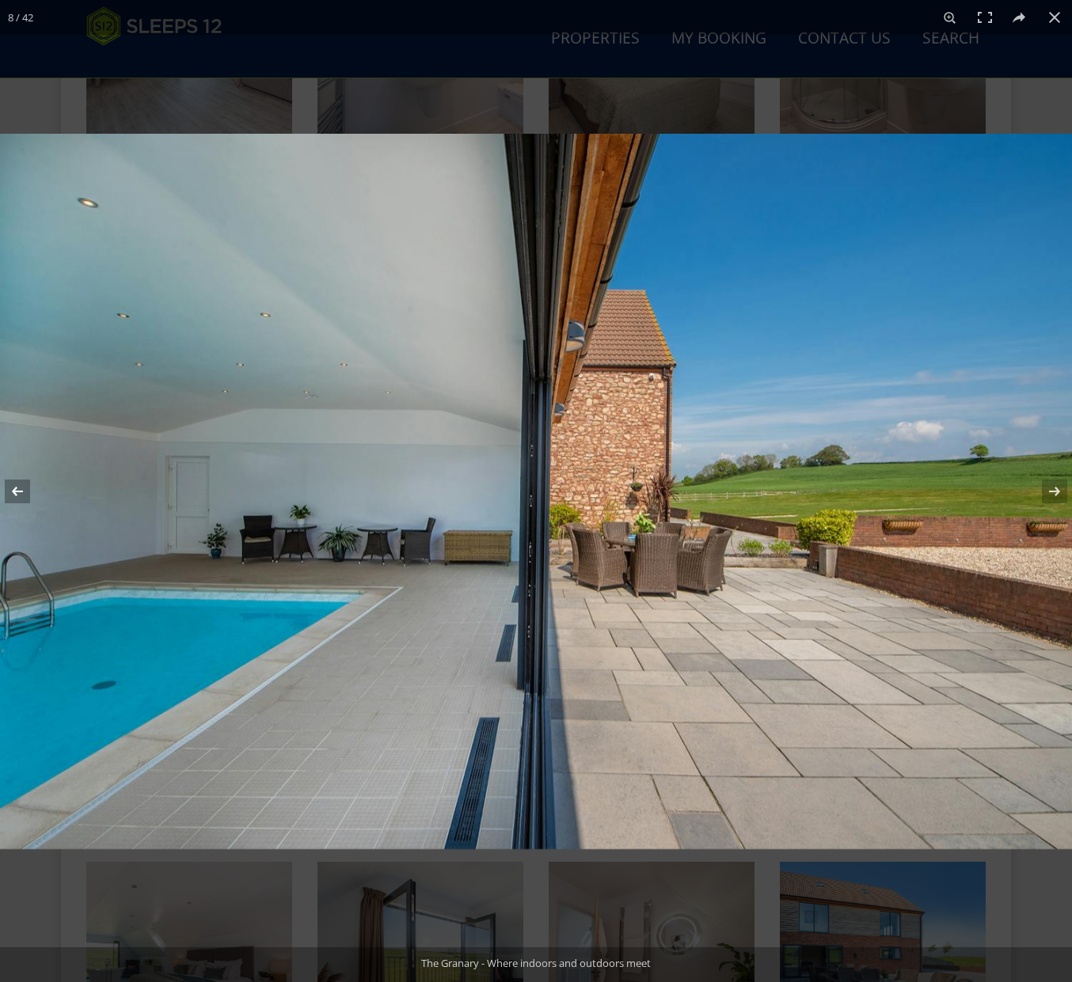
click at [16, 496] on button at bounding box center [27, 491] width 55 height 79
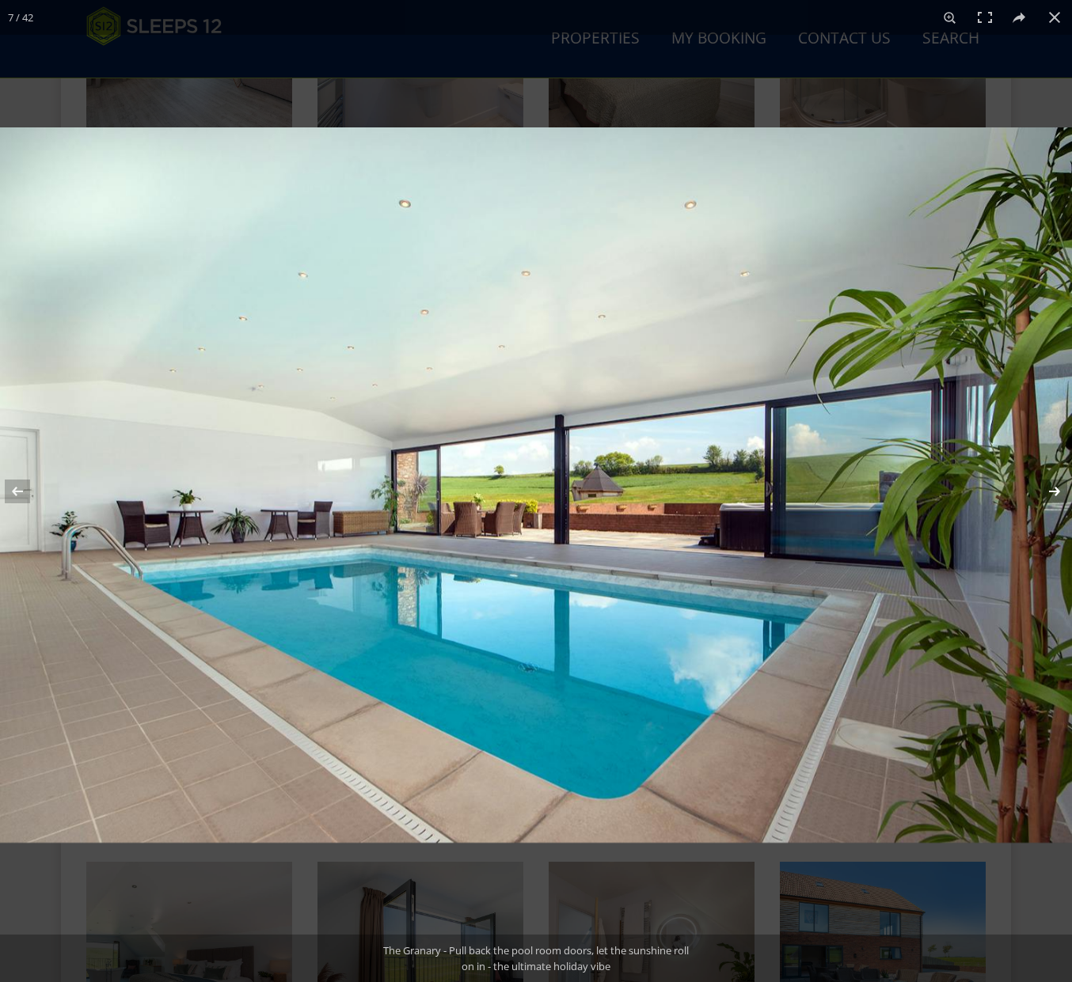
click at [1049, 479] on button at bounding box center [1043, 491] width 55 height 79
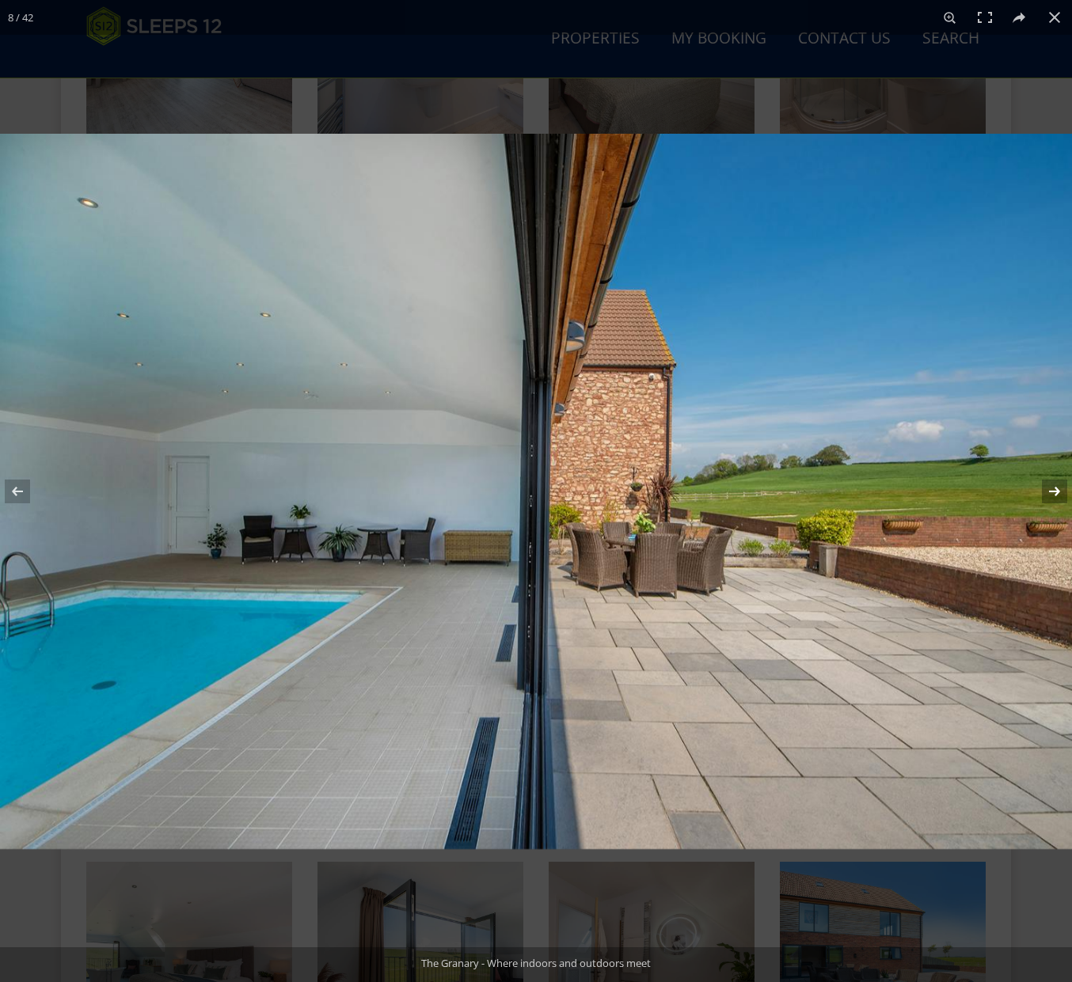
click at [1049, 479] on button at bounding box center [1043, 491] width 55 height 79
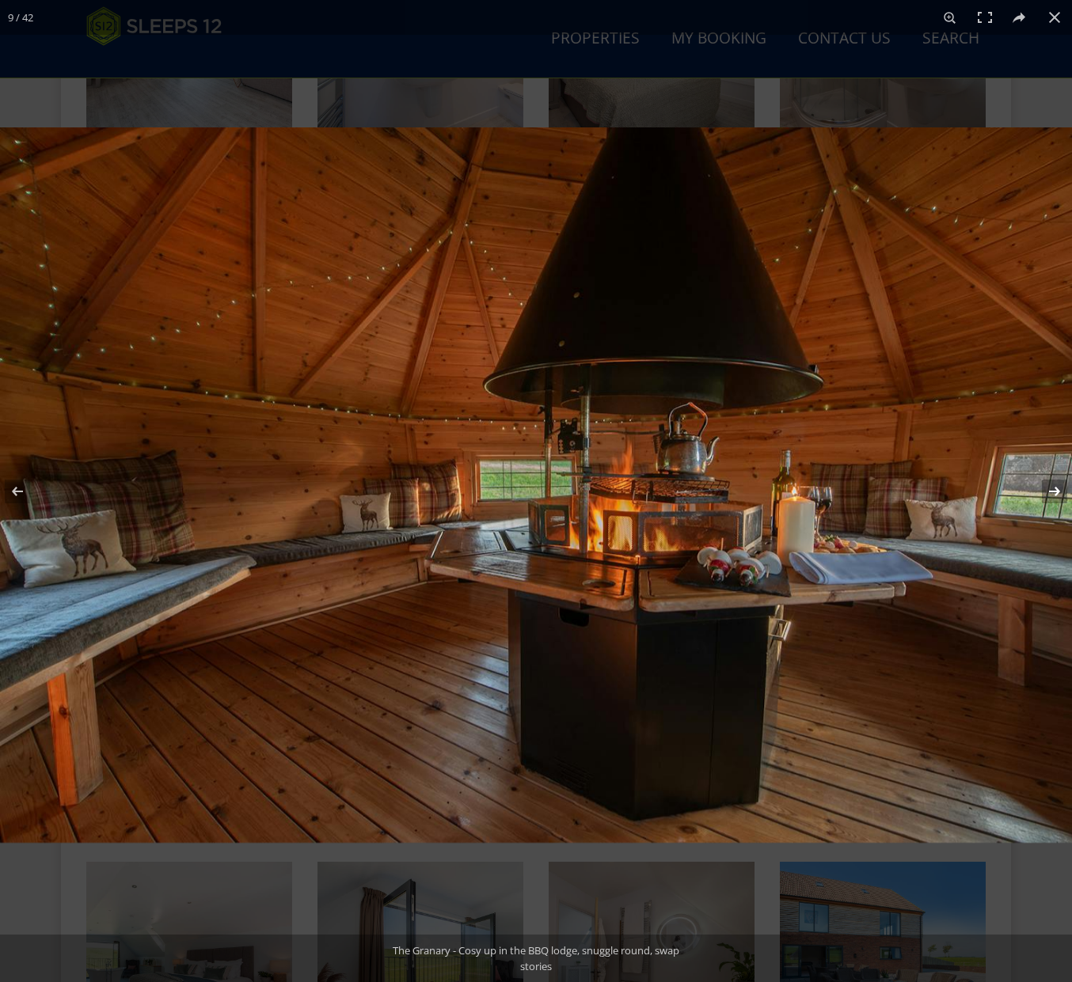
click at [1049, 479] on button at bounding box center [1043, 491] width 55 height 79
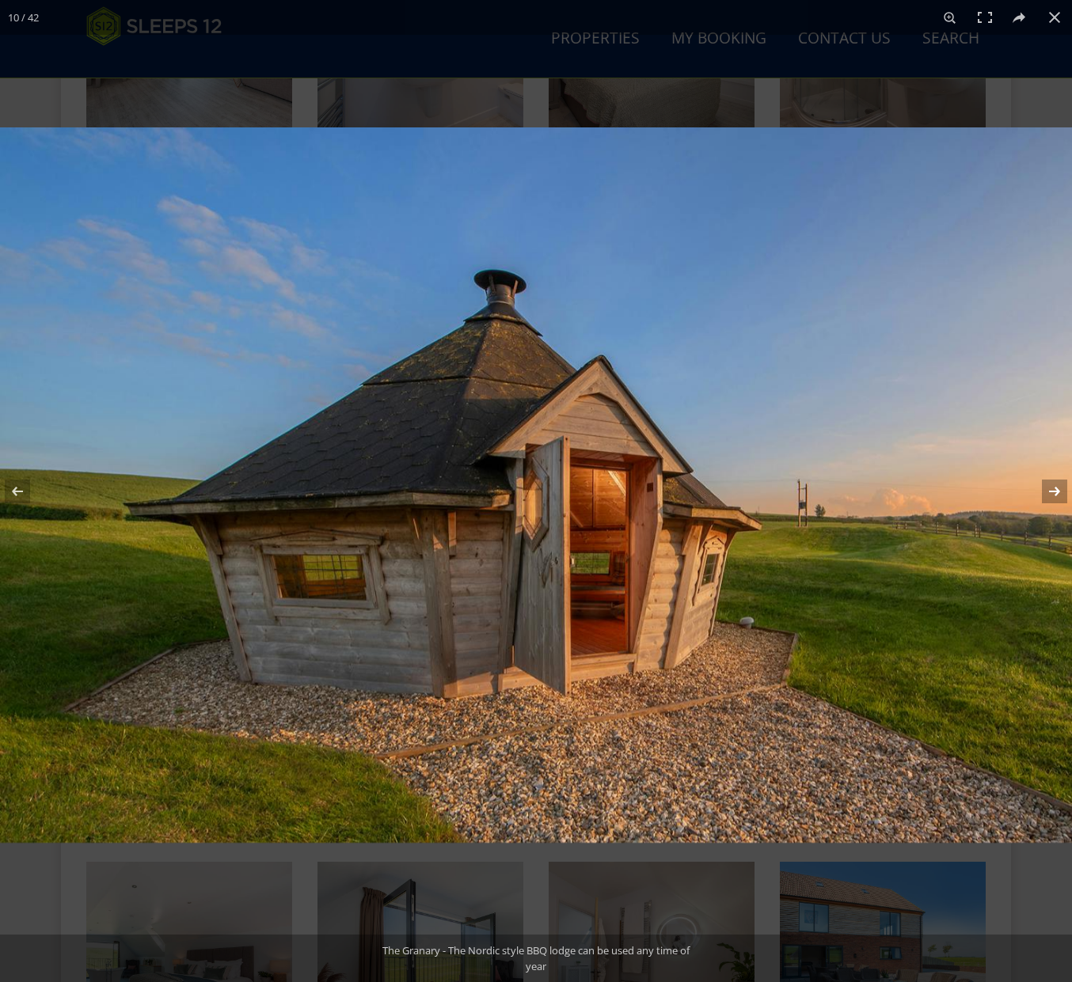
click at [1049, 479] on button at bounding box center [1043, 491] width 55 height 79
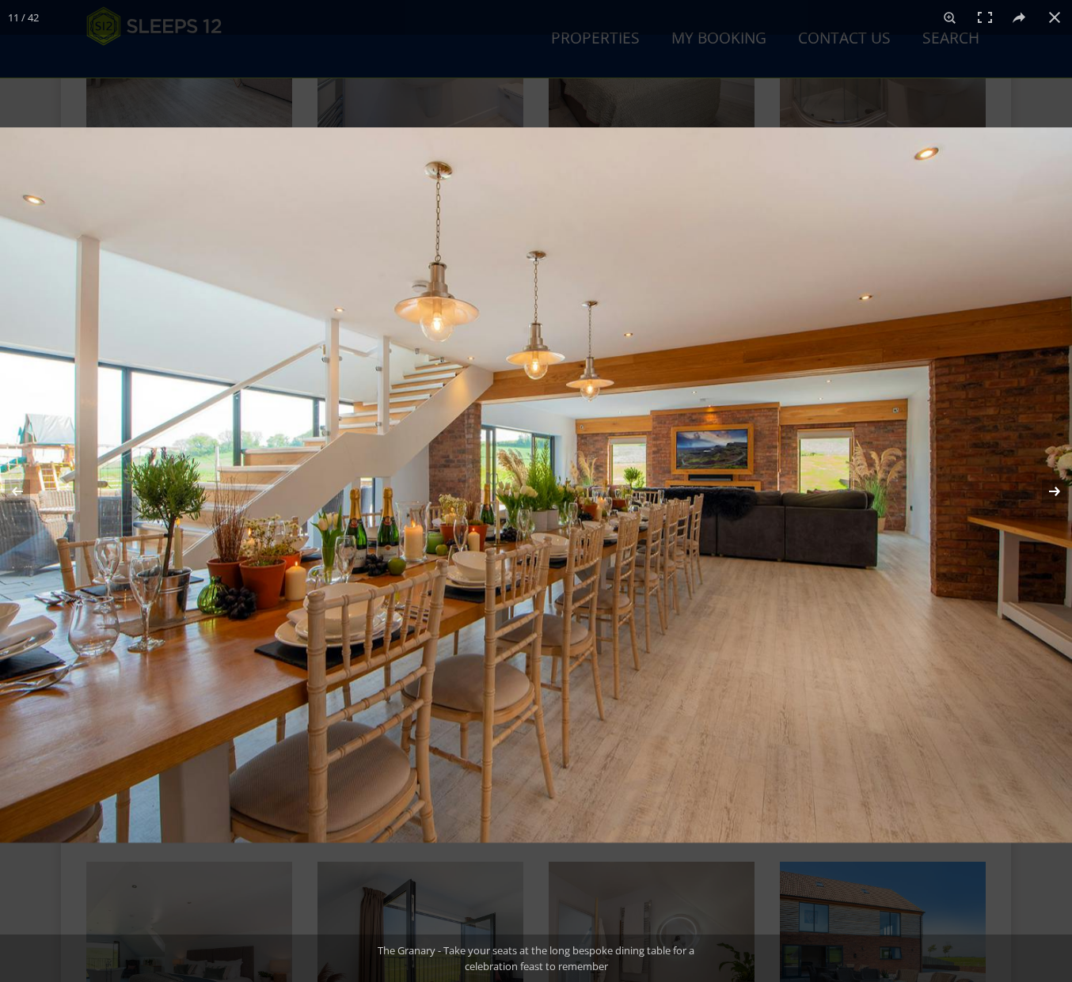
click at [1059, 477] on button at bounding box center [1043, 491] width 55 height 79
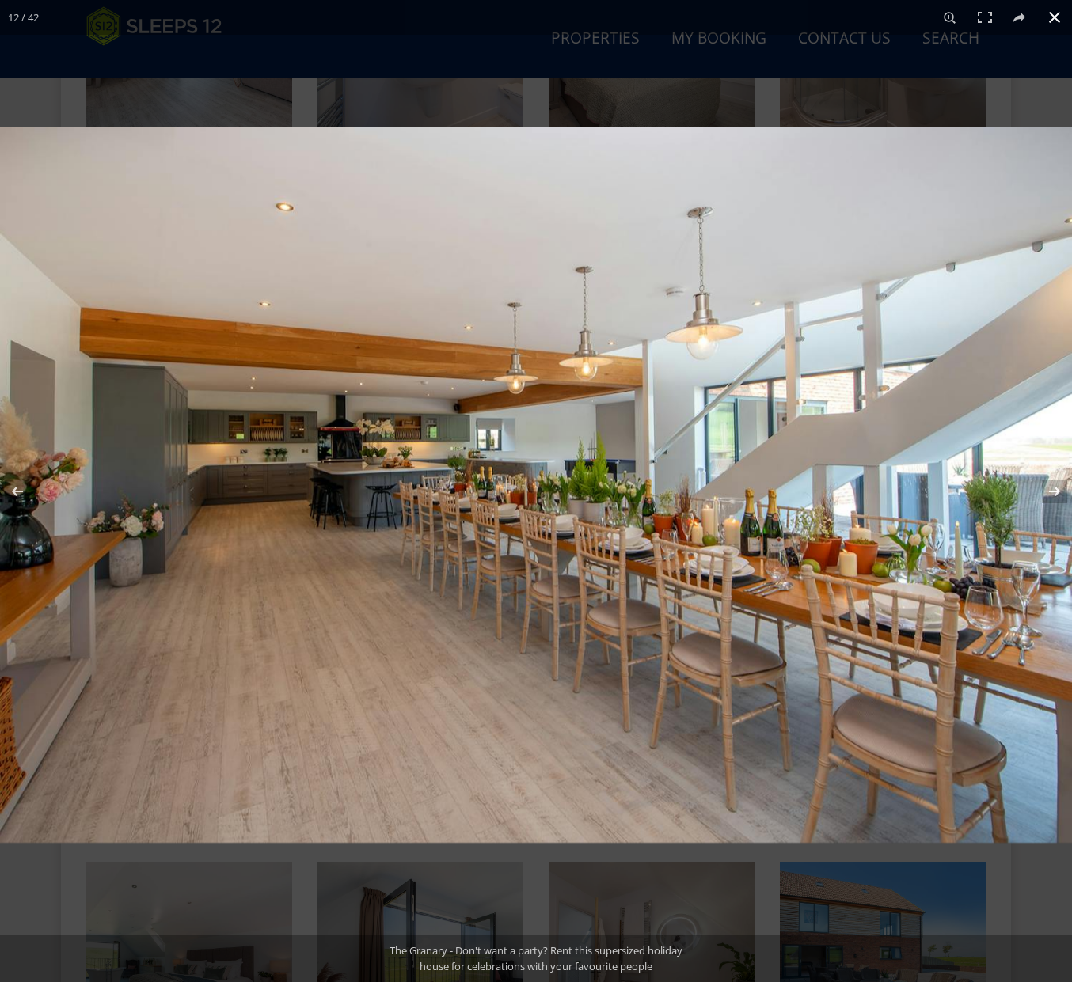
click at [1049, 12] on button at bounding box center [1054, 17] width 35 height 35
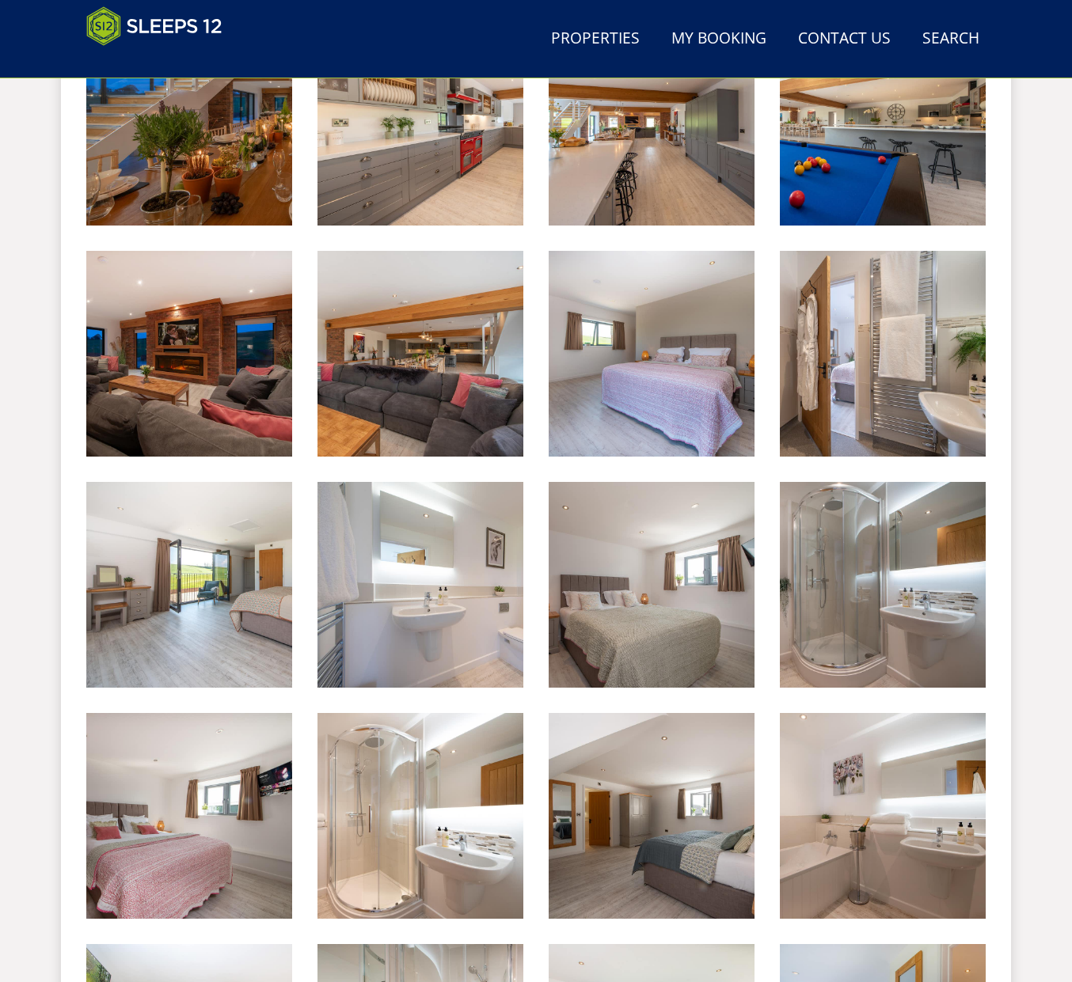
scroll to position [1350, 0]
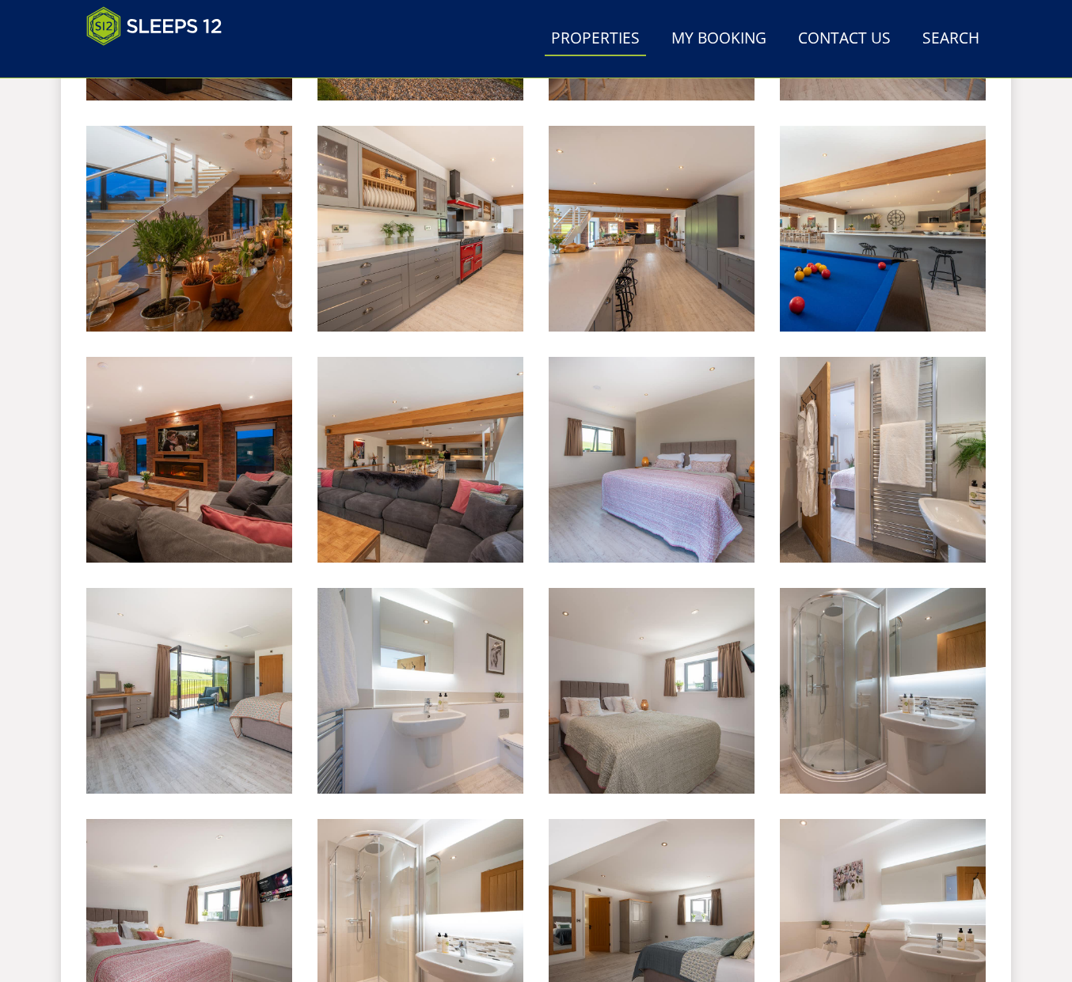
click at [615, 38] on link "Properties" at bounding box center [595, 39] width 101 height 36
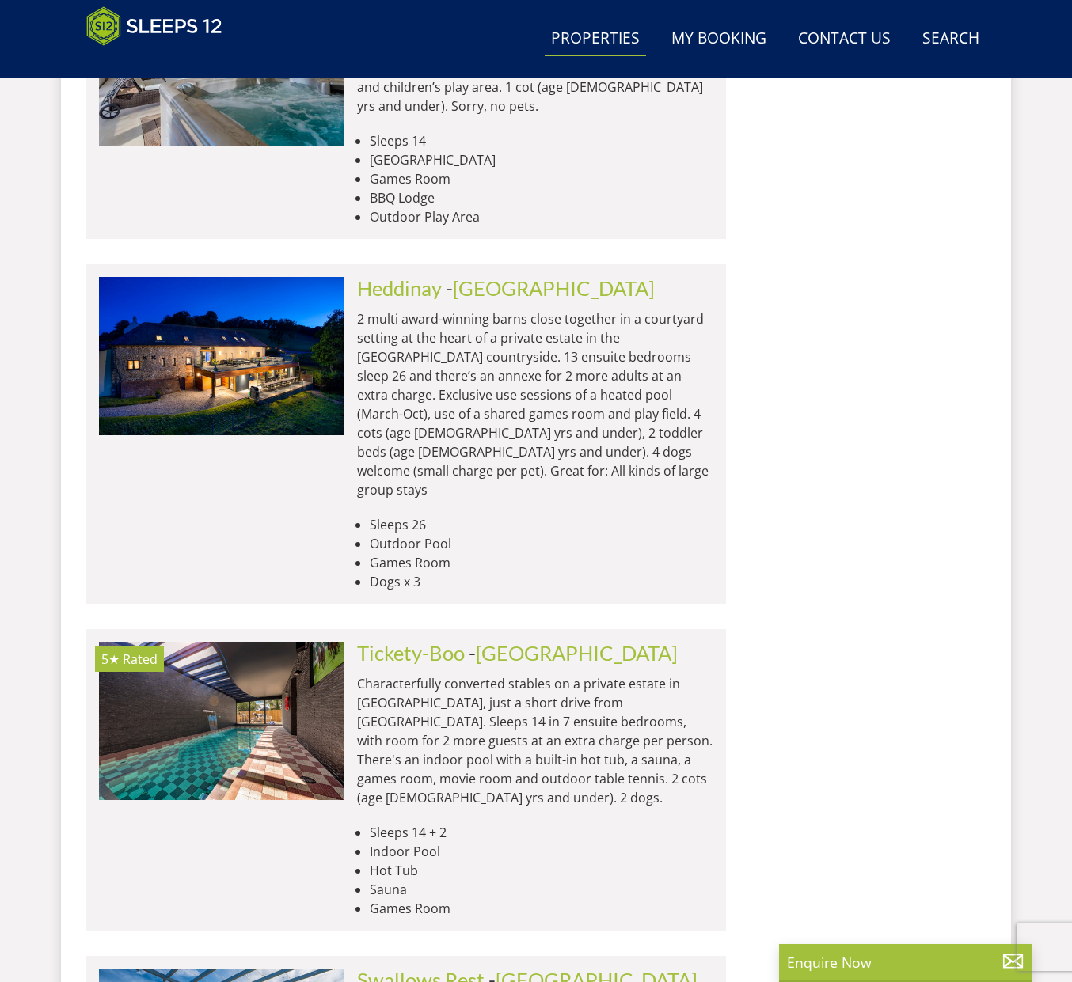
scroll to position [6237, 0]
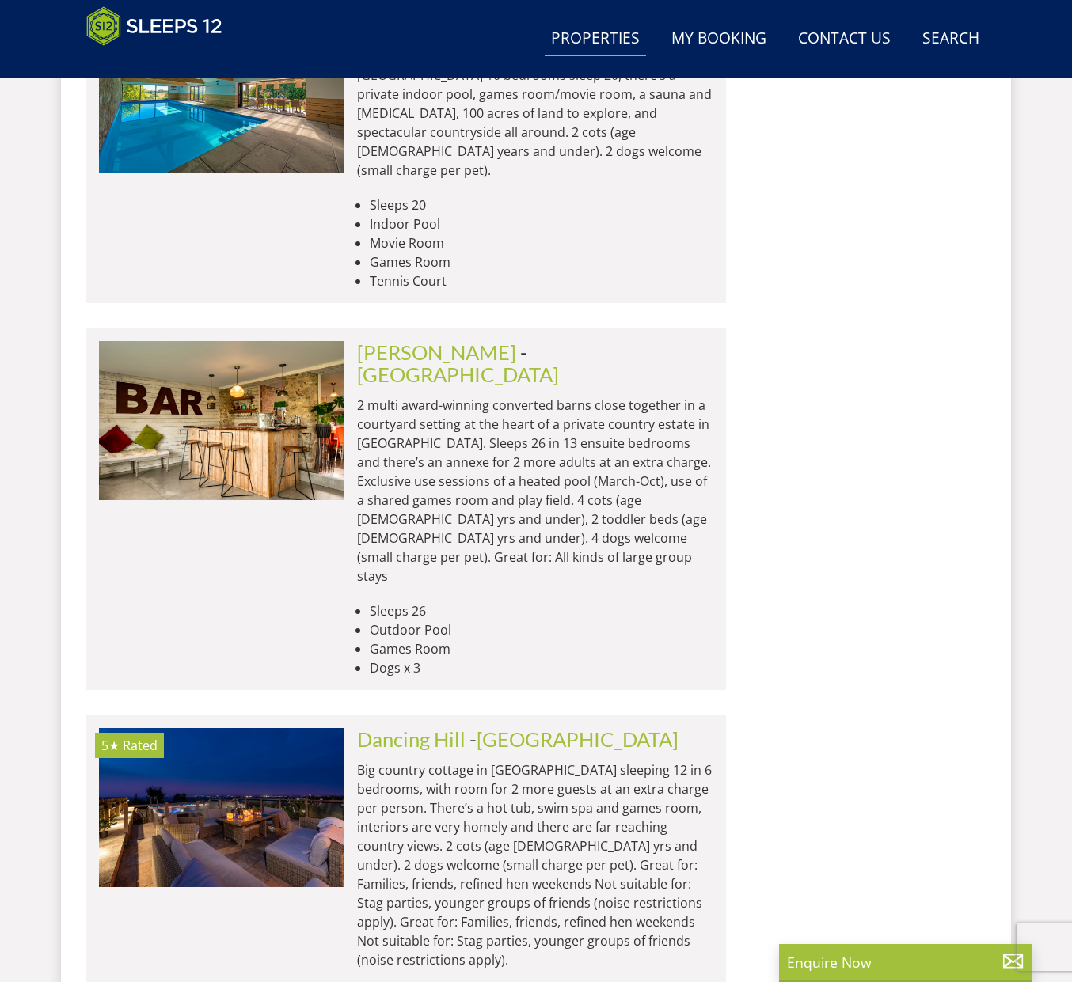
scroll to position [12795, 0]
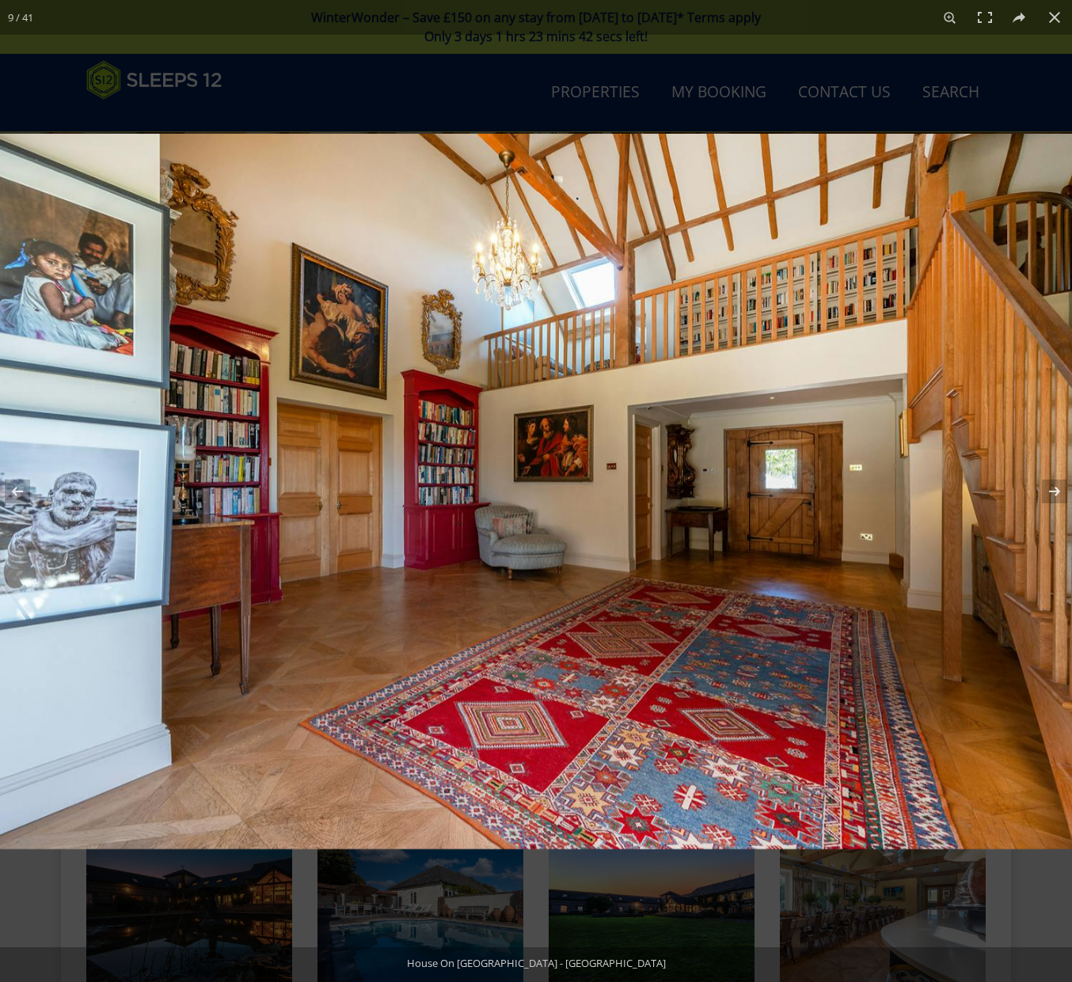
scroll to position [240, 0]
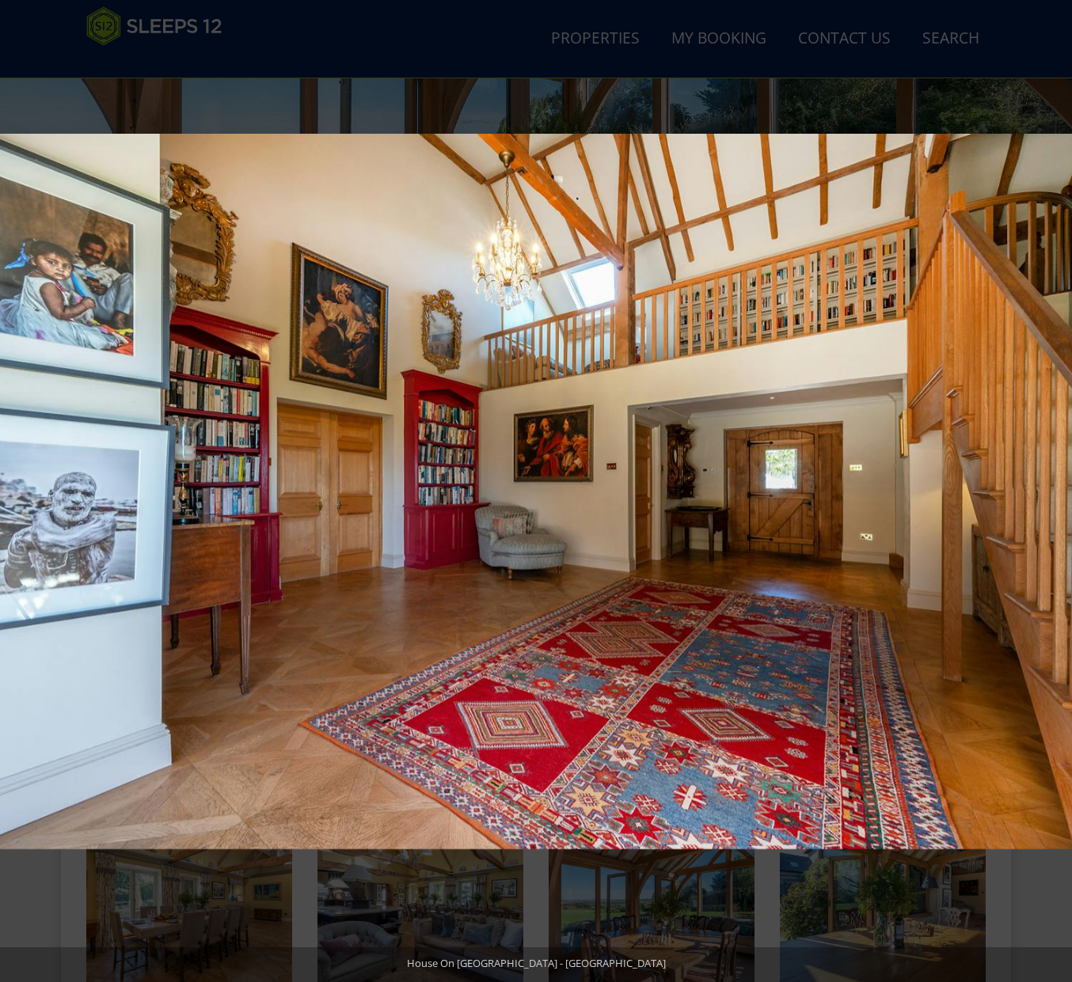
click at [1055, 484] on button at bounding box center [1043, 491] width 55 height 79
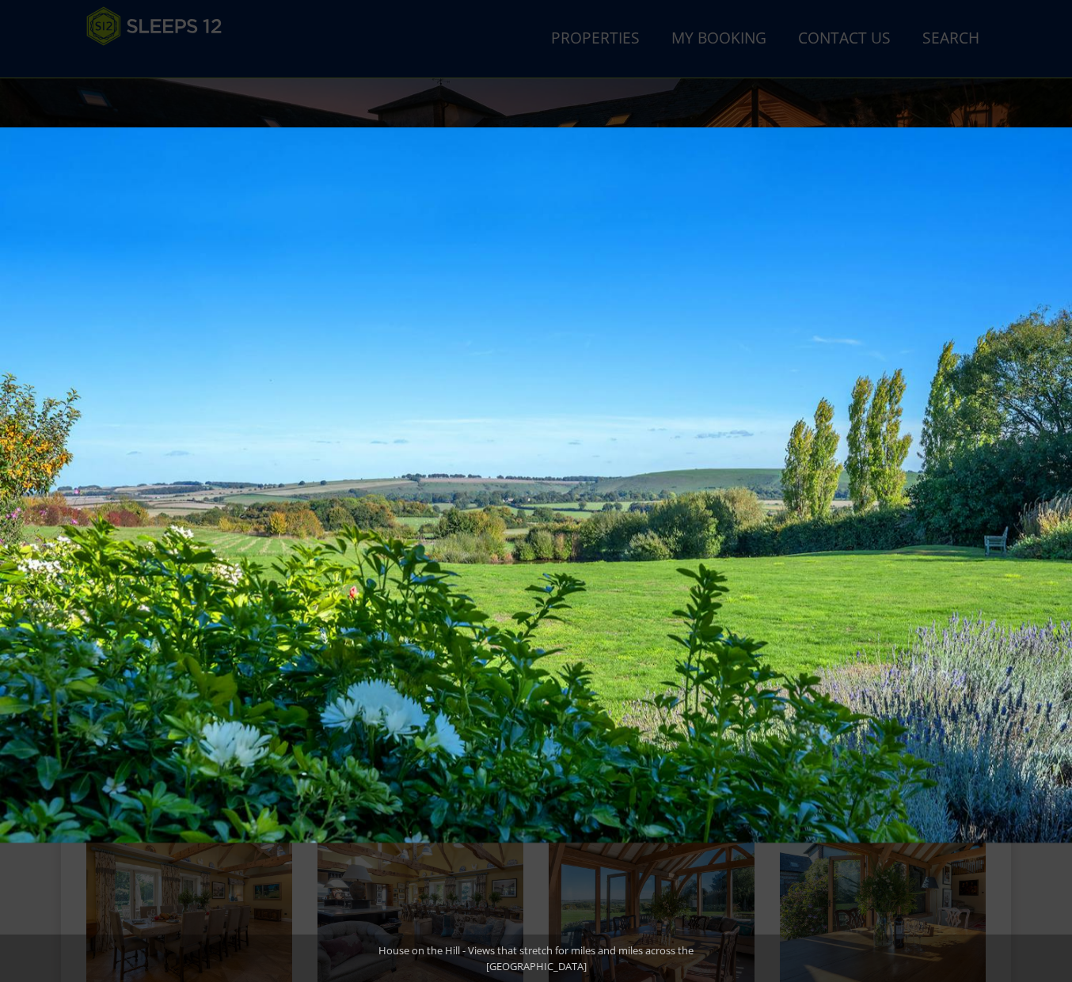
click at [1055, 484] on button at bounding box center [1043, 491] width 55 height 79
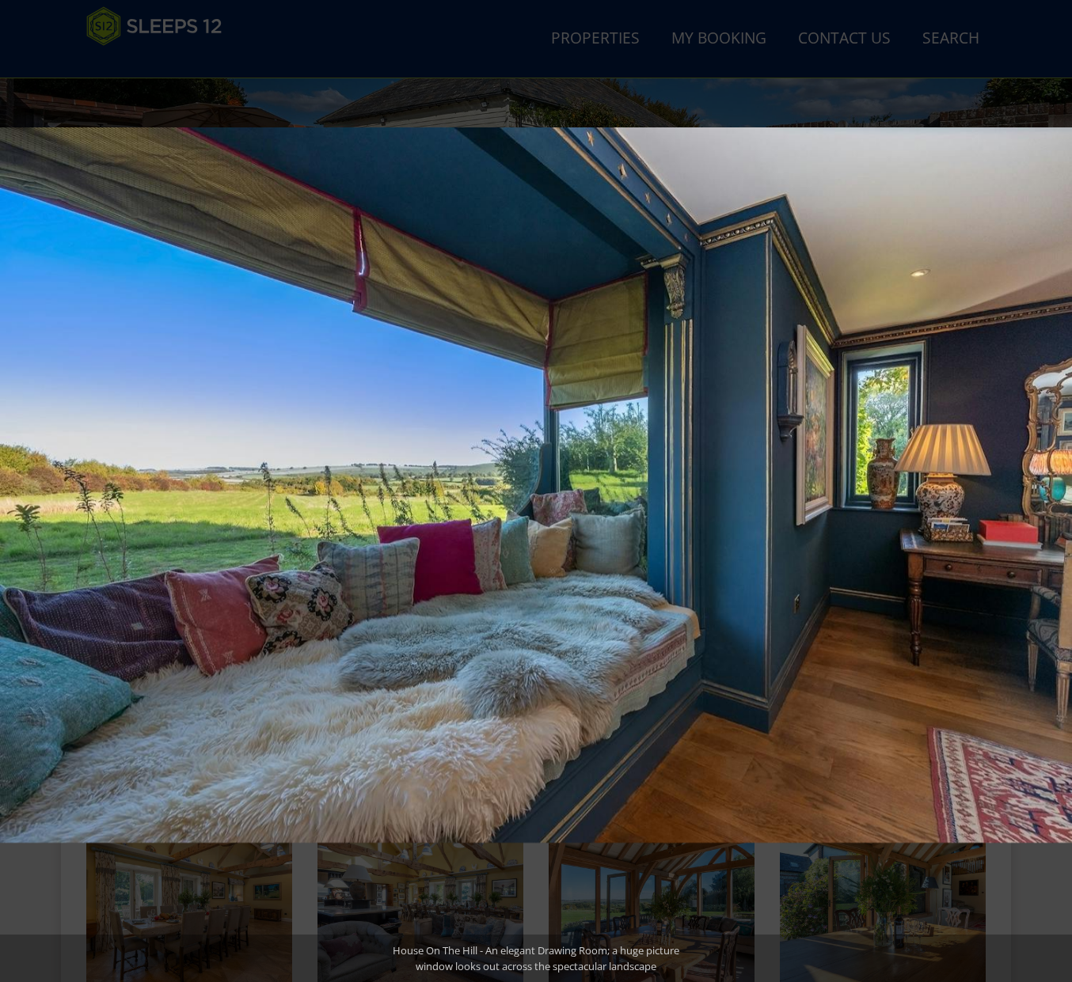
click at [1054, 485] on button at bounding box center [1043, 491] width 55 height 79
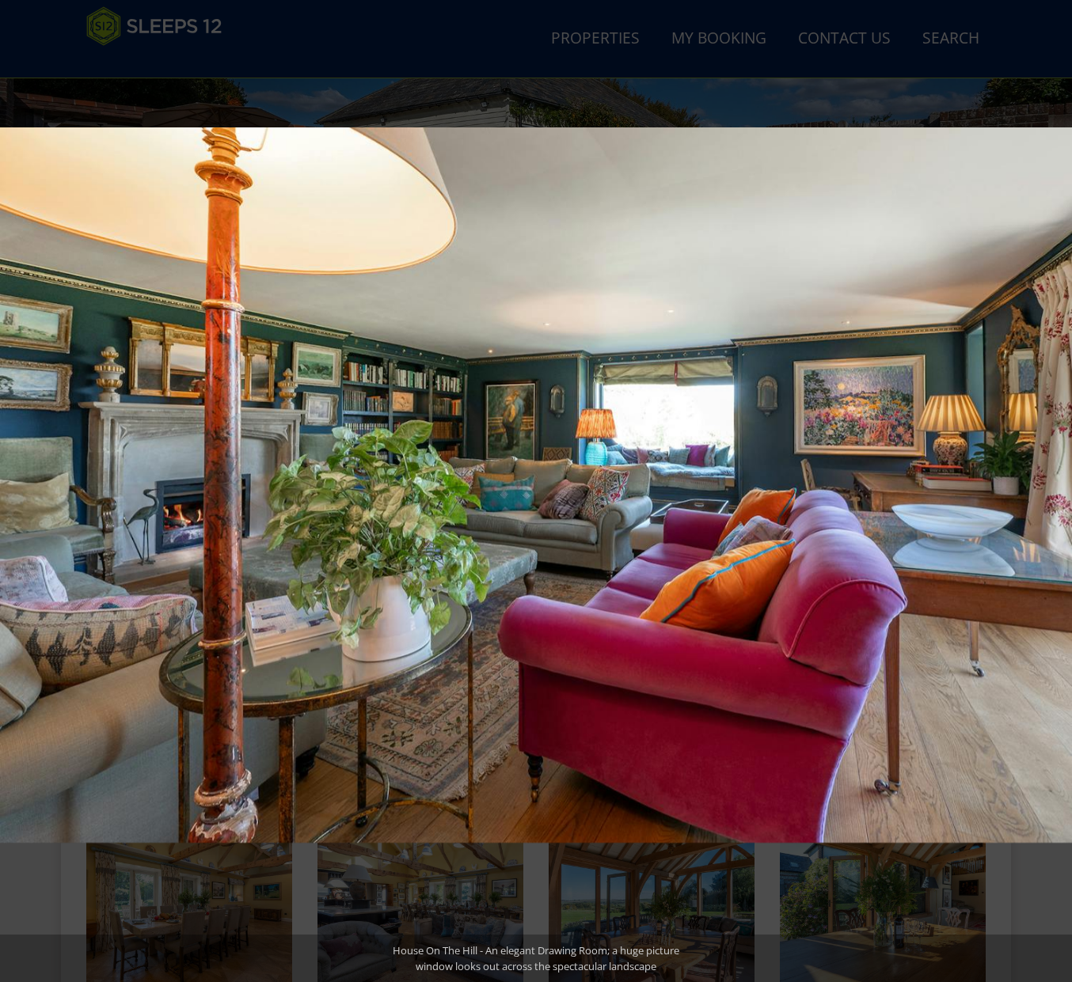
click at [1054, 485] on button at bounding box center [1043, 491] width 55 height 79
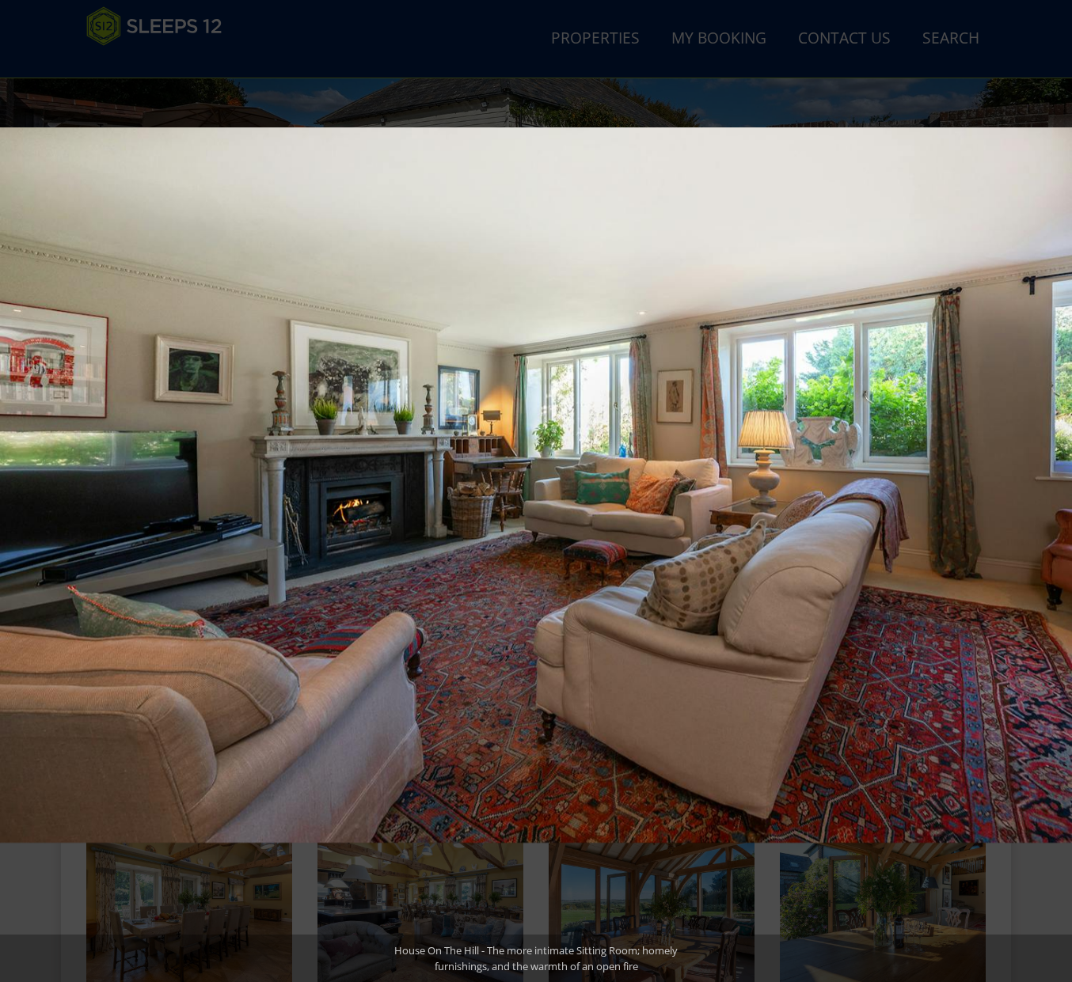
click at [1054, 485] on button at bounding box center [1043, 491] width 55 height 79
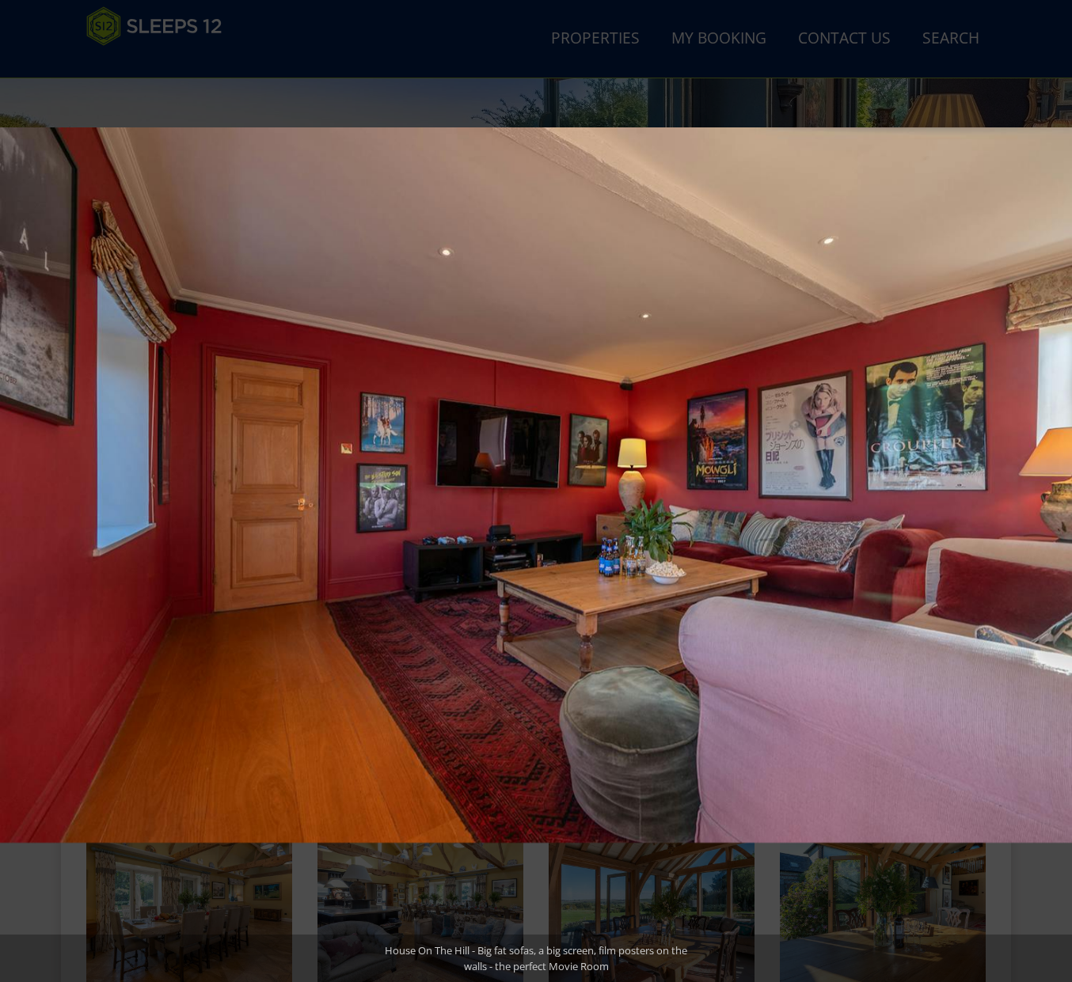
click at [1054, 485] on button at bounding box center [1043, 491] width 55 height 79
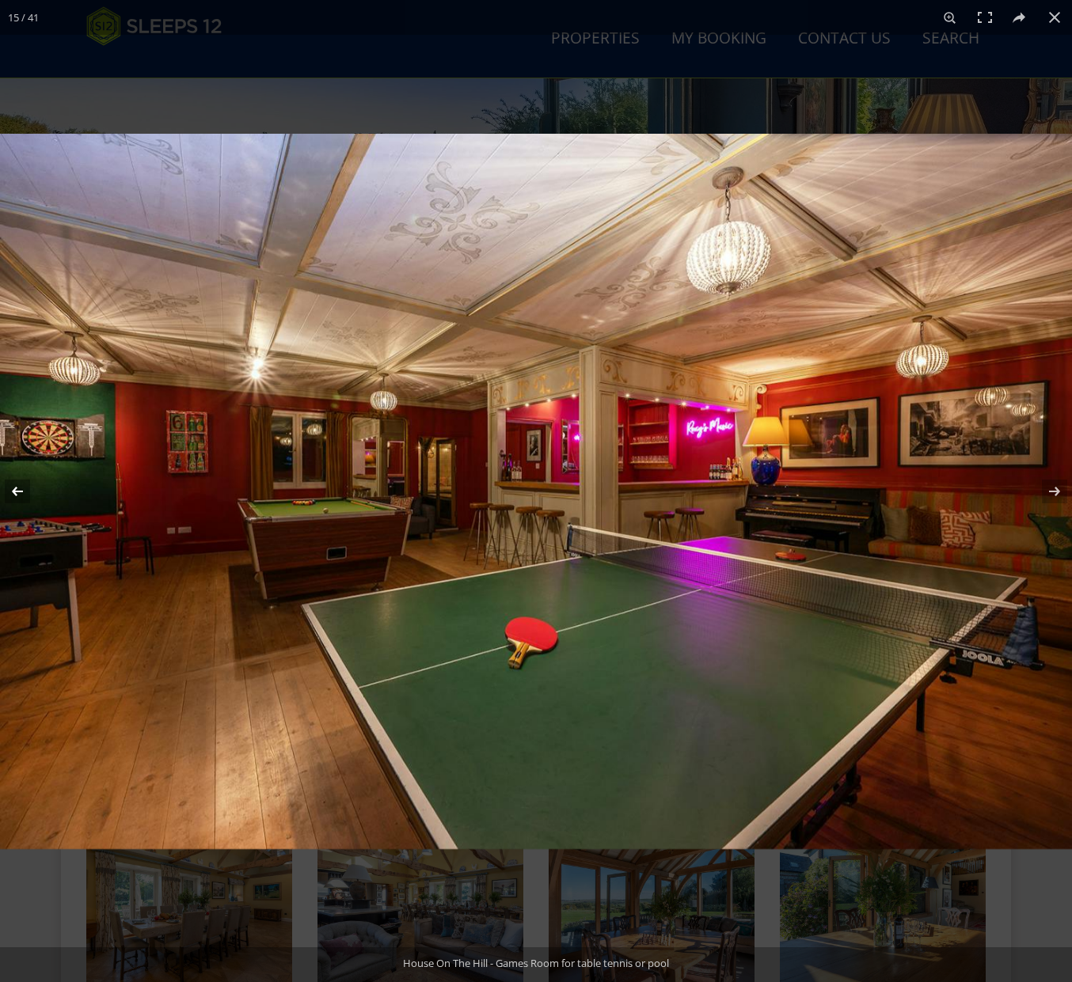
click at [17, 498] on button at bounding box center [27, 491] width 55 height 79
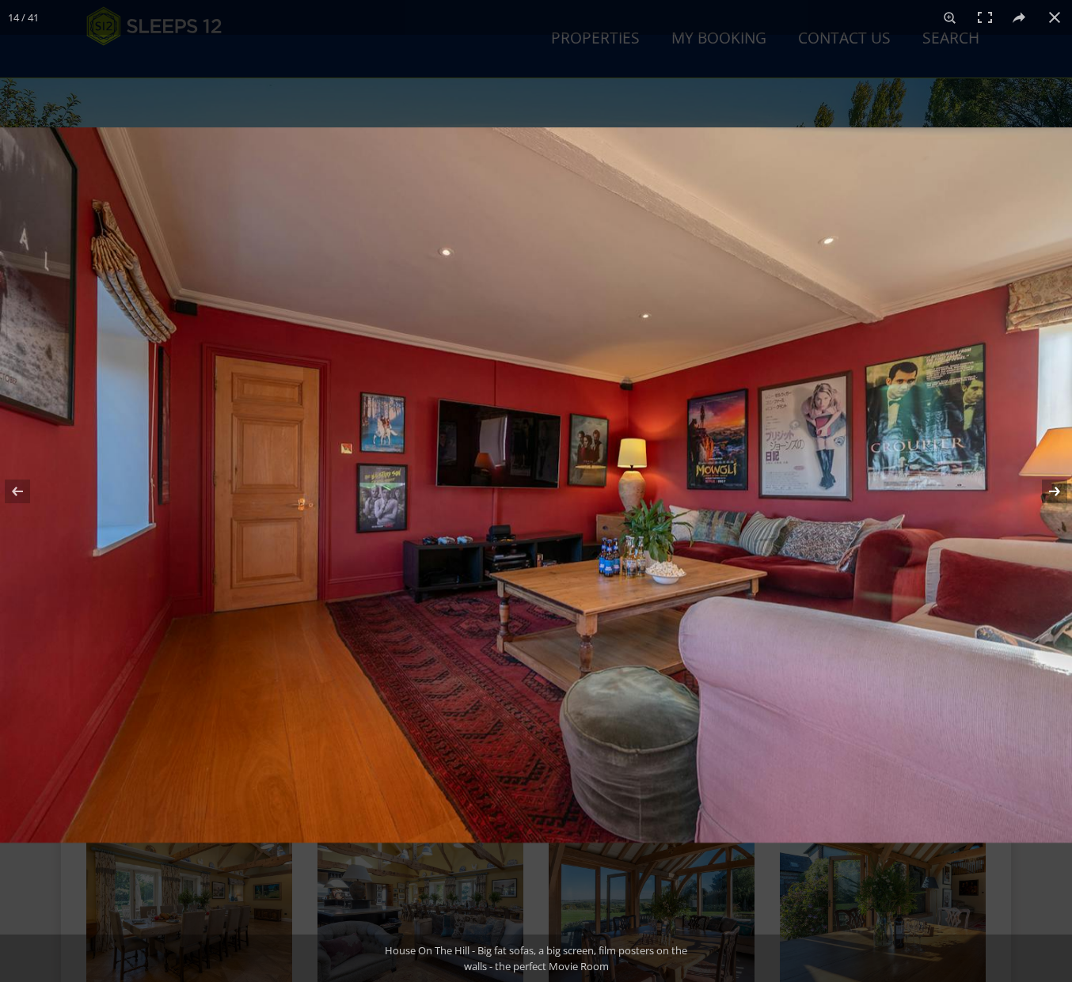
click at [1061, 483] on button at bounding box center [1043, 491] width 55 height 79
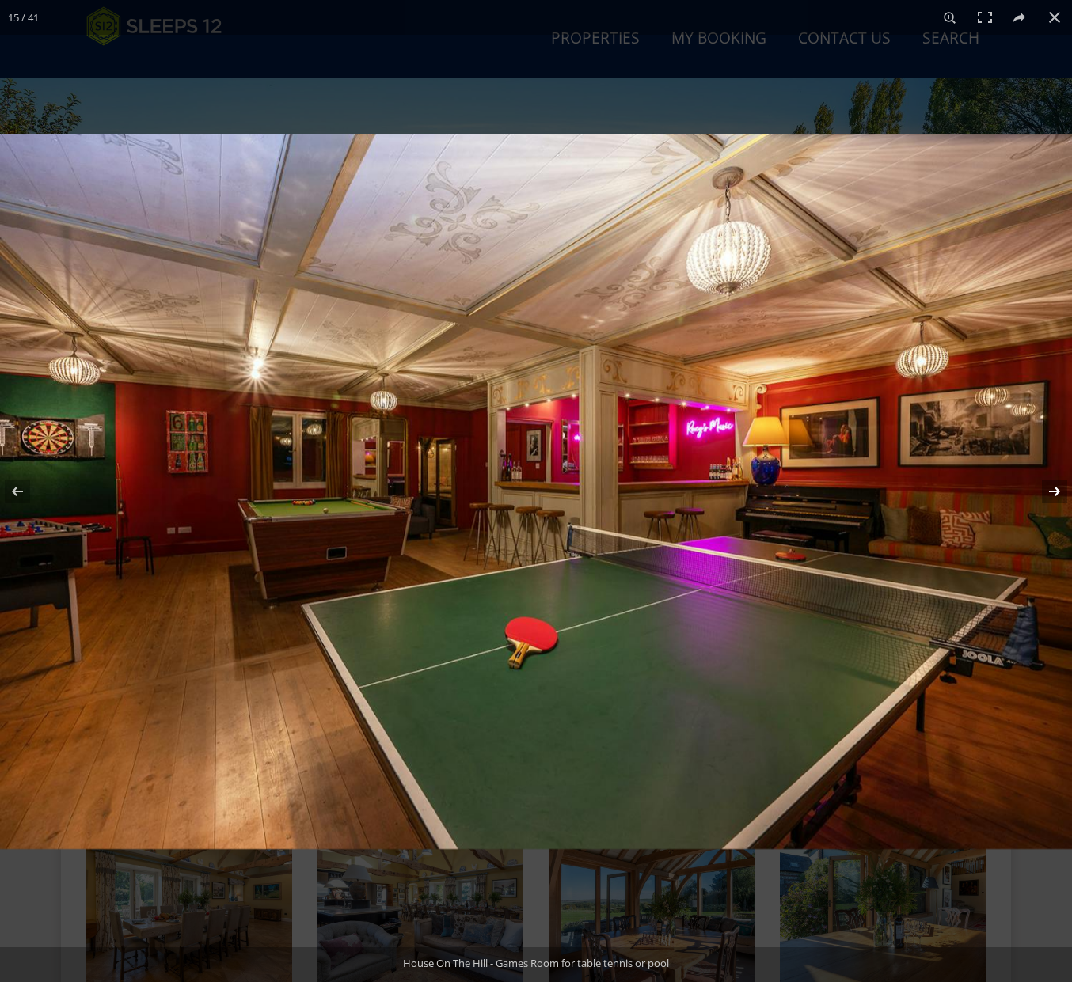
click at [1061, 483] on button at bounding box center [1043, 491] width 55 height 79
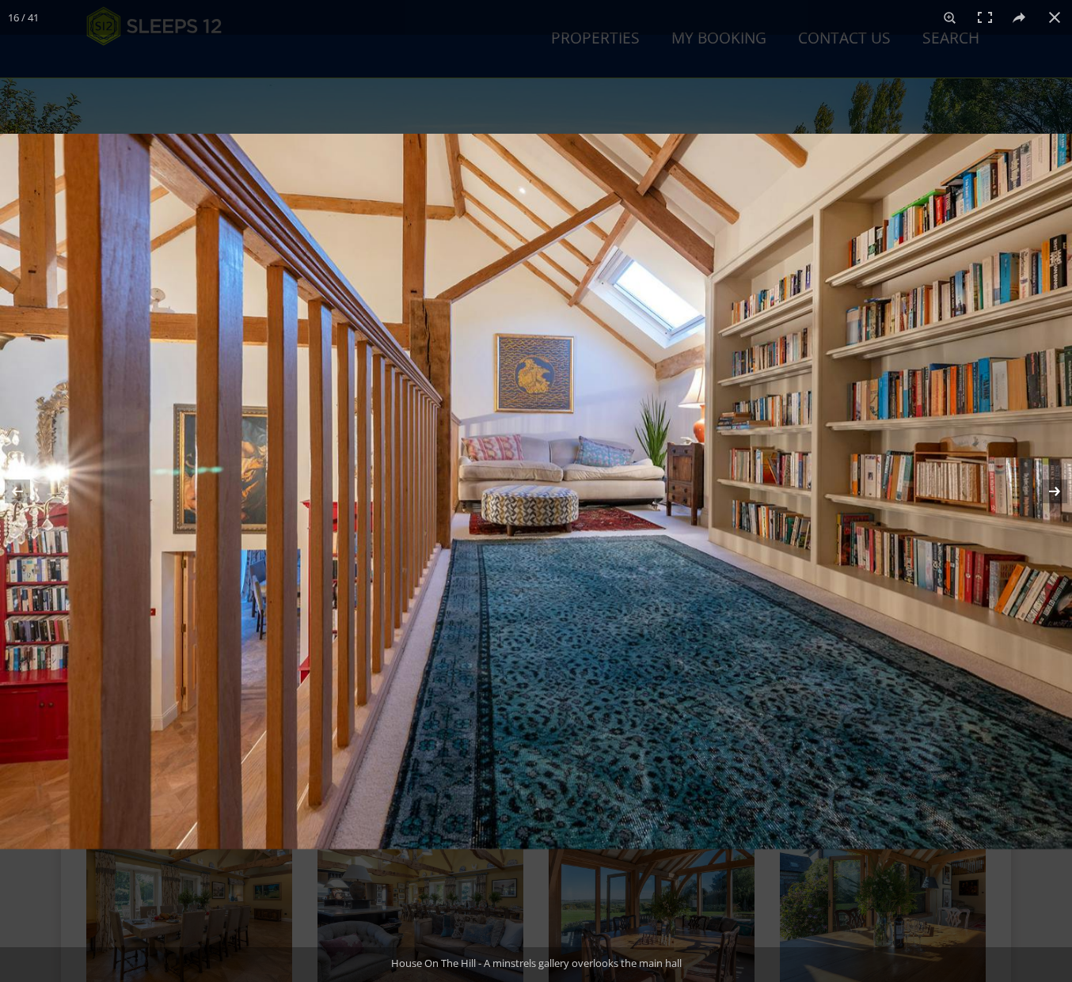
click at [1061, 483] on button at bounding box center [1043, 491] width 55 height 79
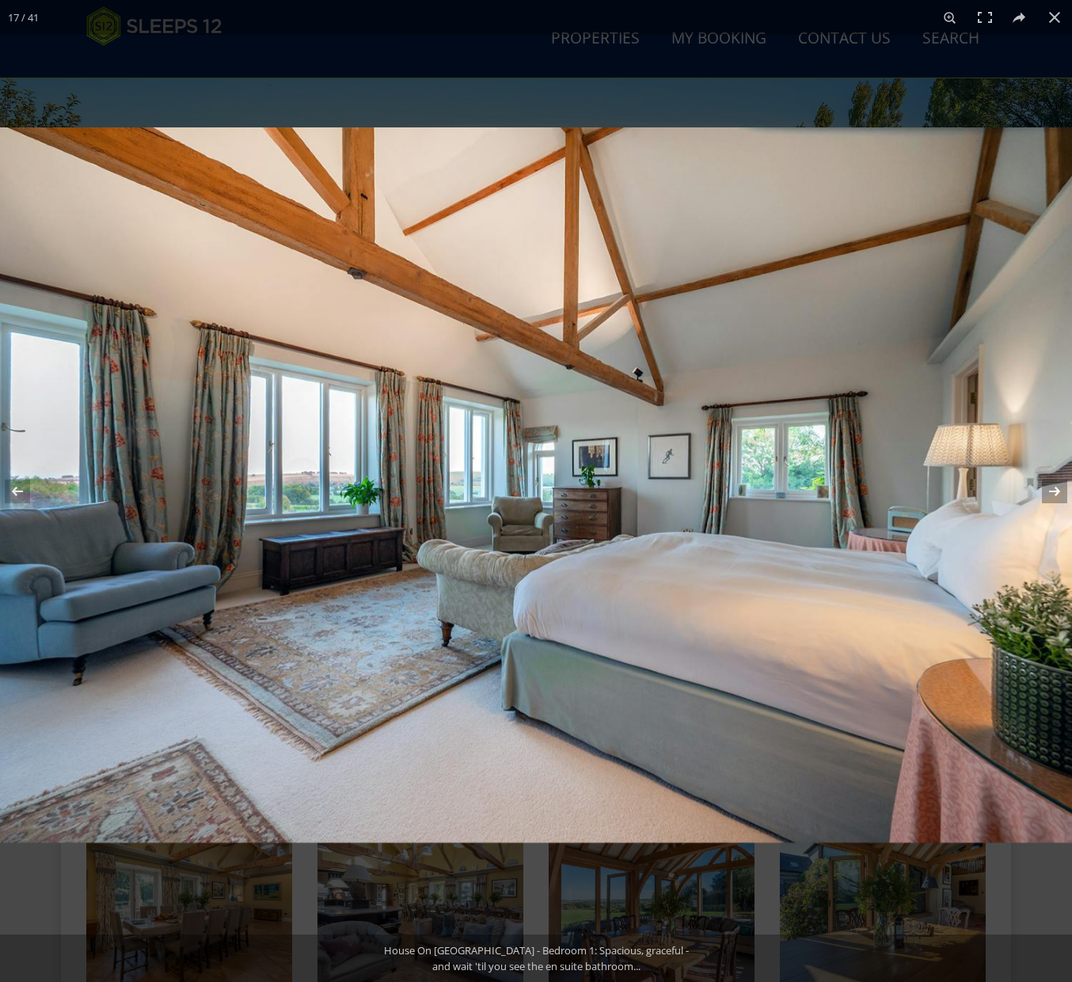
click at [1061, 483] on button at bounding box center [1043, 491] width 55 height 79
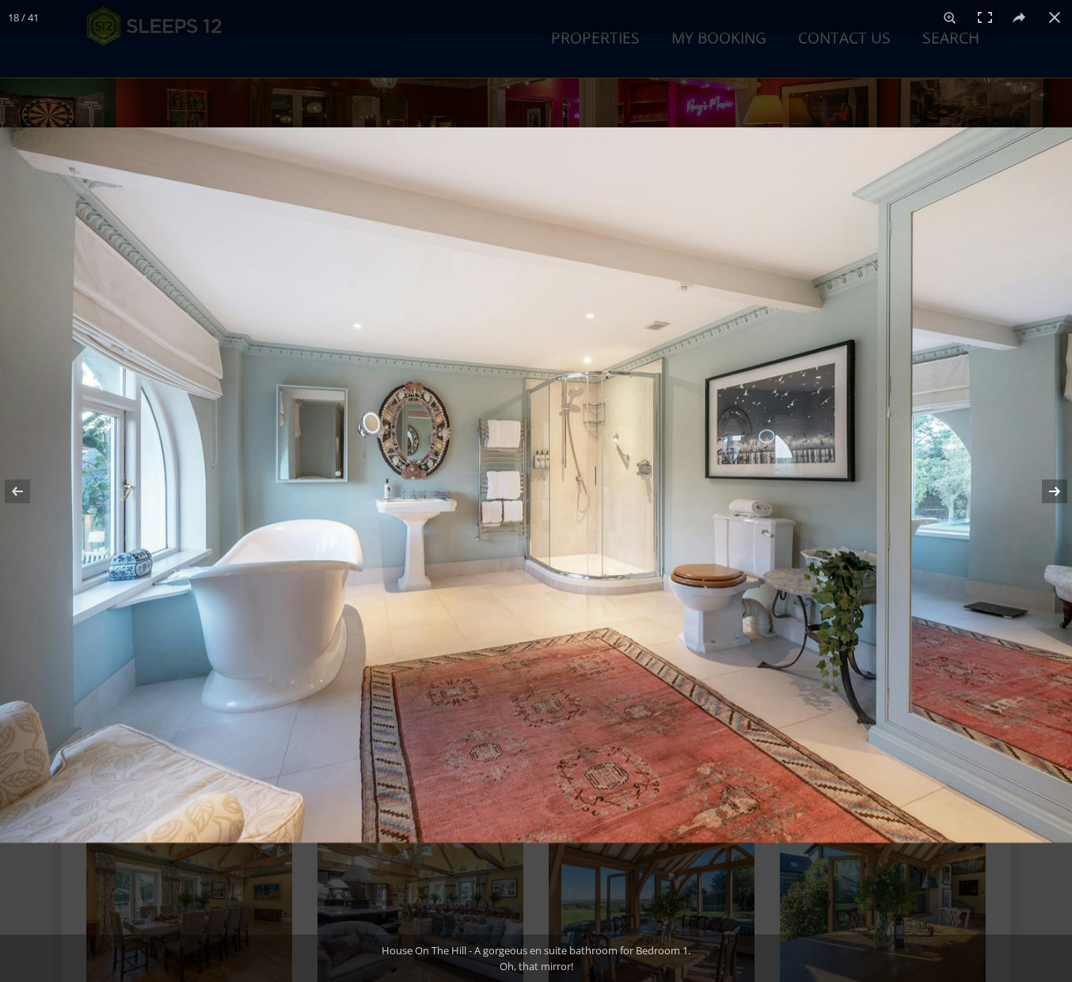
click at [1061, 483] on button at bounding box center [1043, 491] width 55 height 79
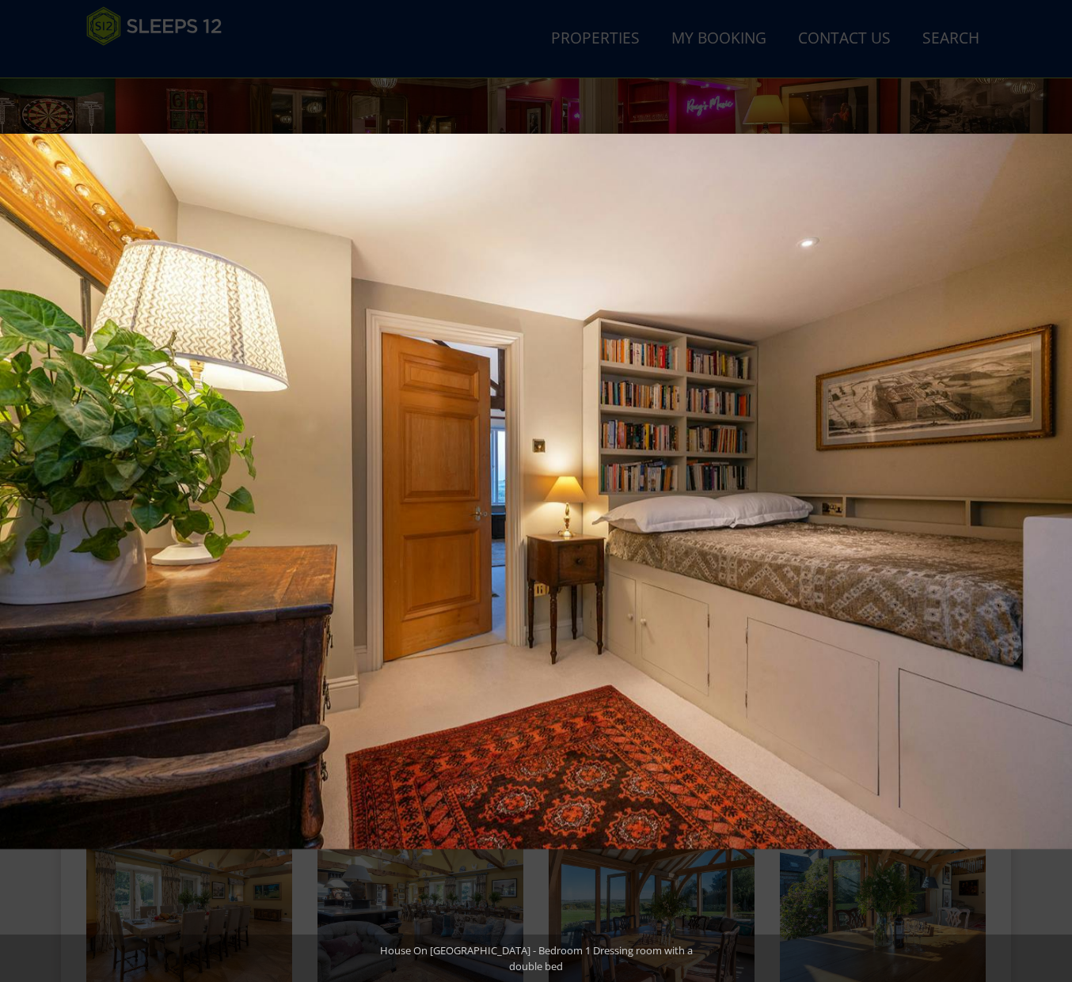
click at [1061, 483] on button at bounding box center [1043, 491] width 55 height 79
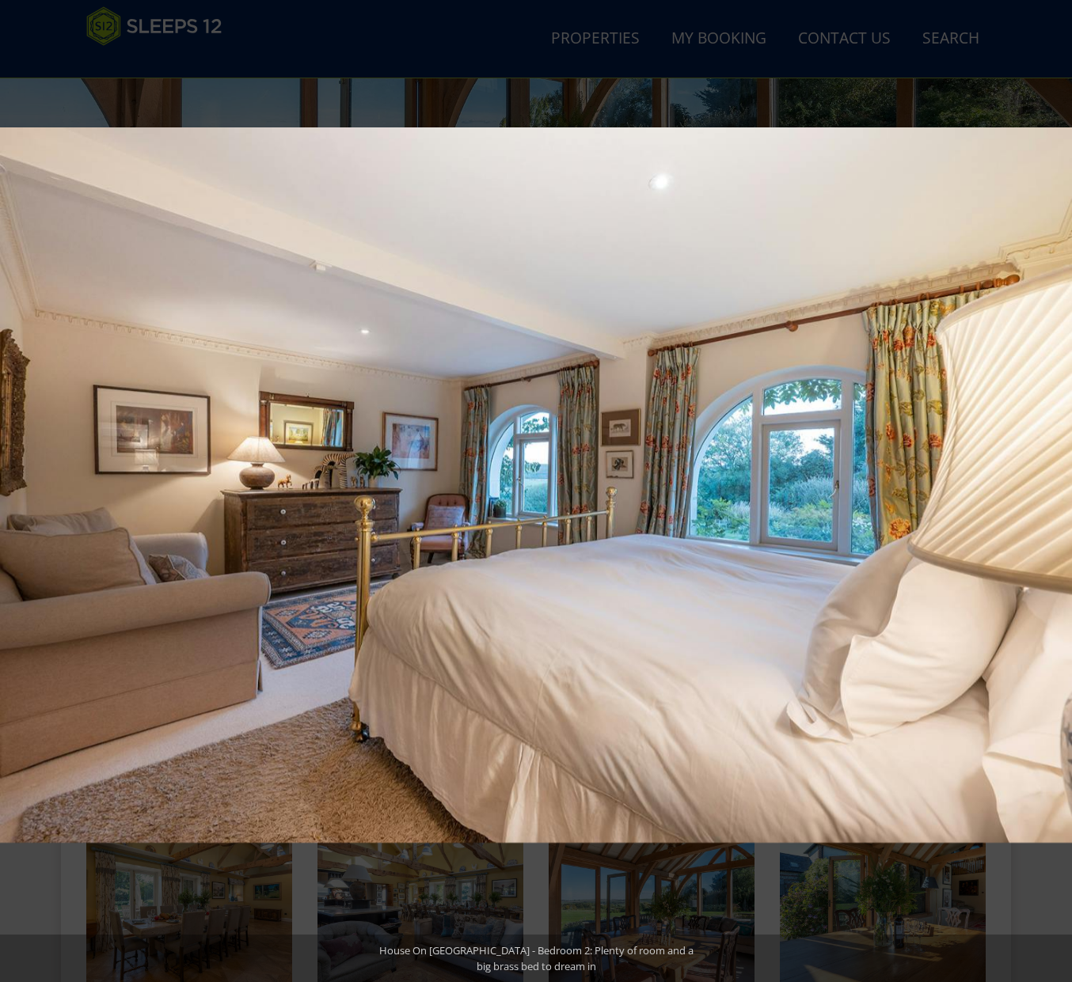
click at [1061, 483] on button at bounding box center [1043, 491] width 55 height 79
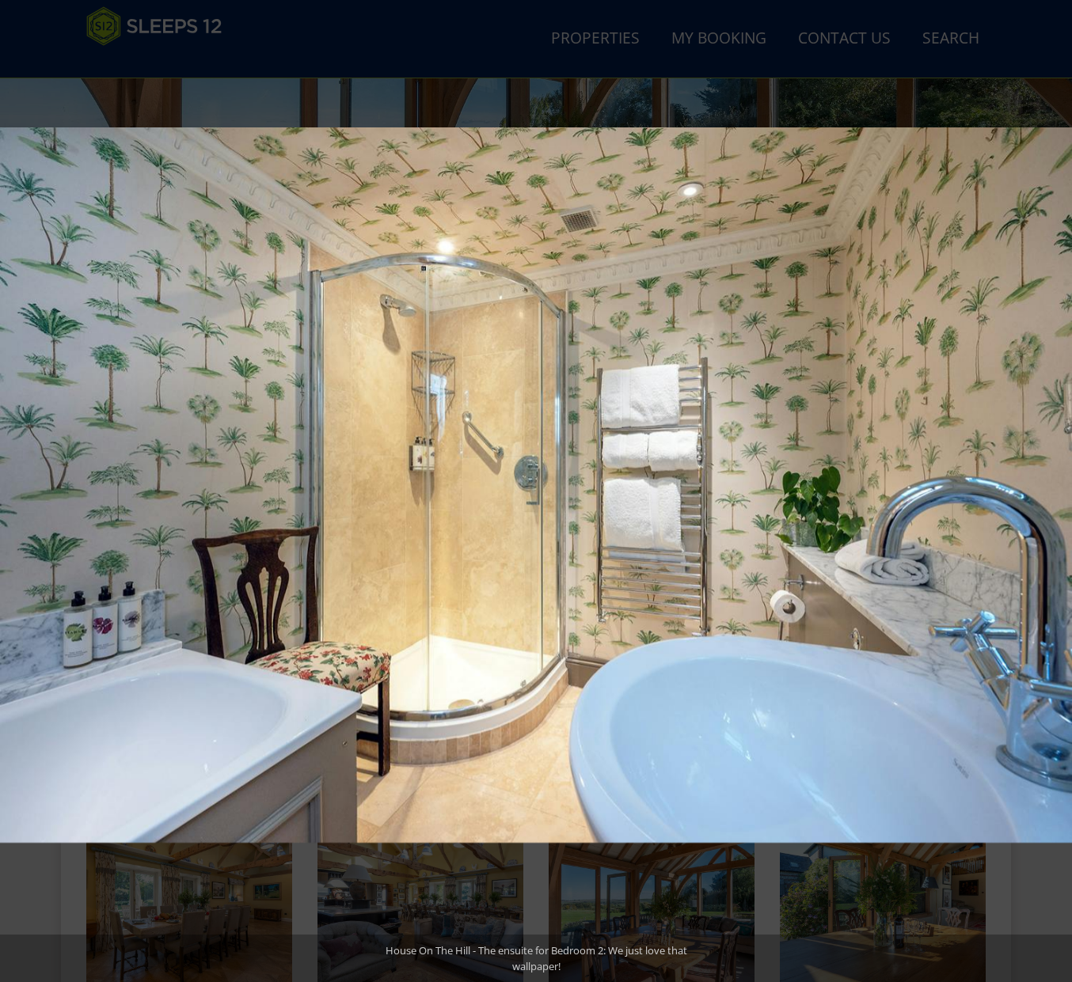
click at [1061, 483] on button at bounding box center [1043, 491] width 55 height 79
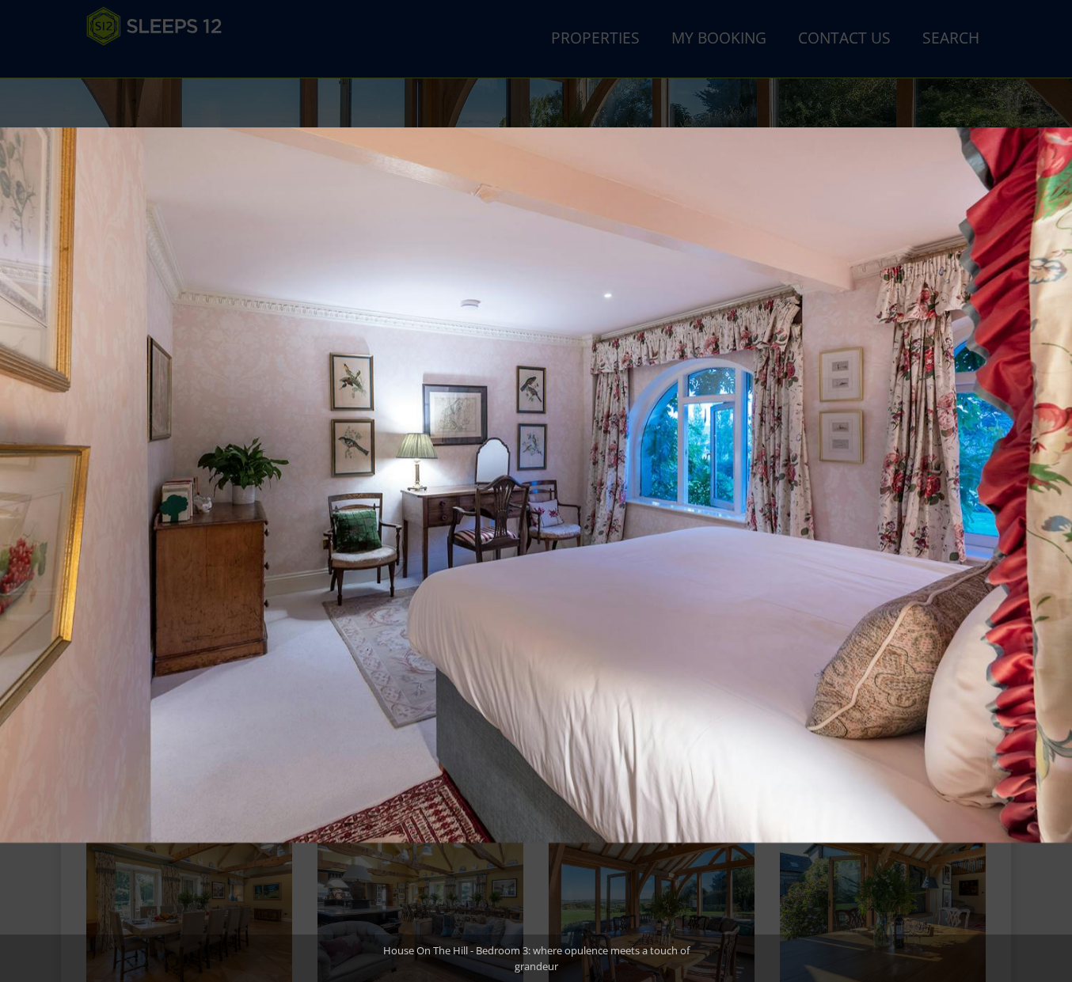
click at [1061, 483] on button at bounding box center [1043, 491] width 55 height 79
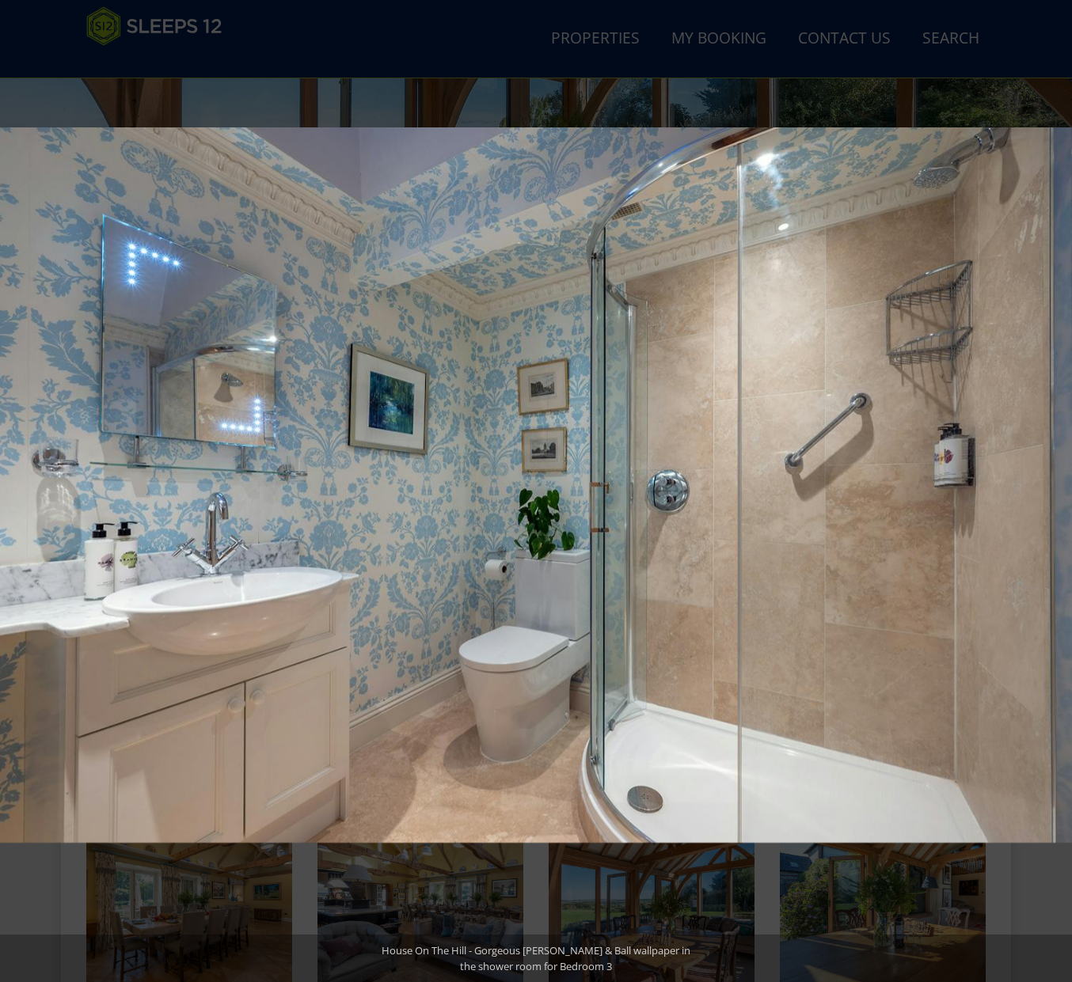
click at [1061, 483] on button at bounding box center [1043, 491] width 55 height 79
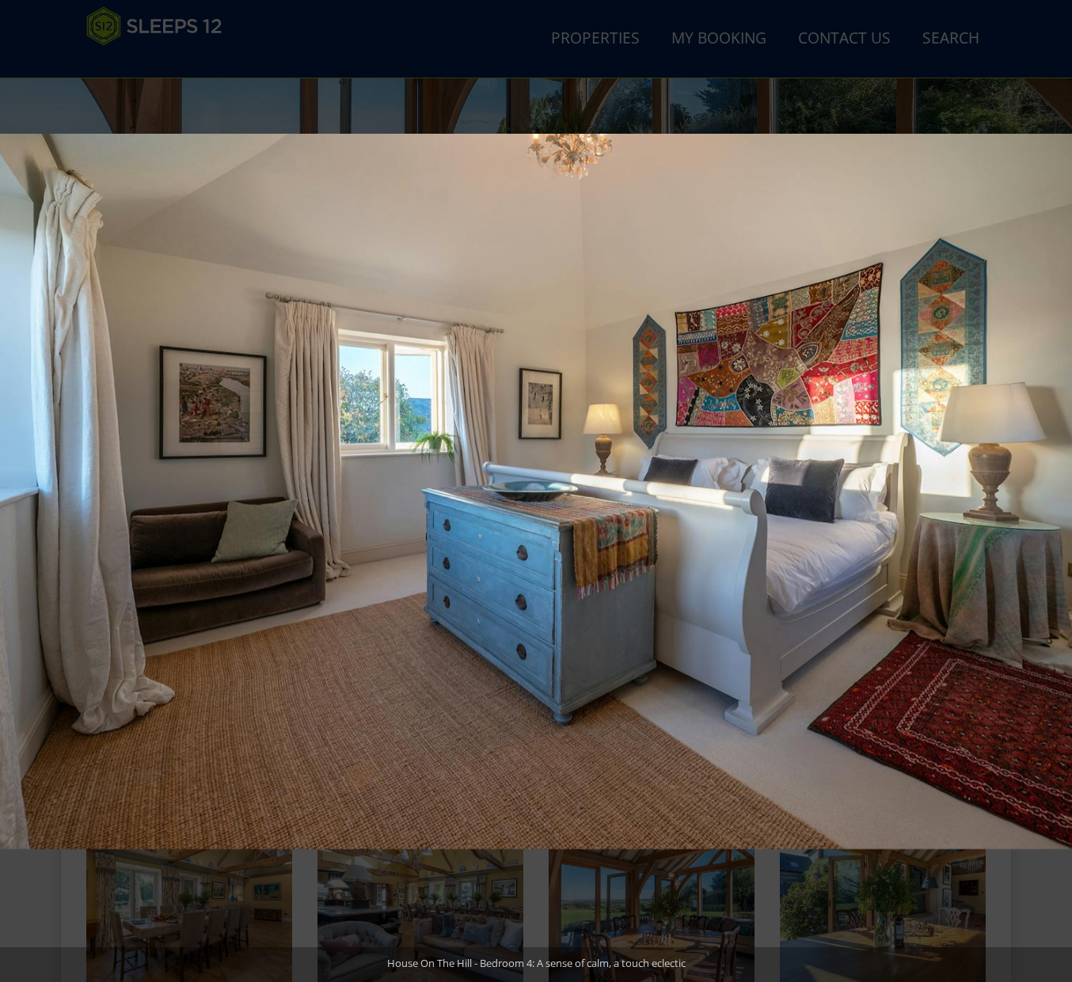
click at [1061, 483] on button at bounding box center [1043, 491] width 55 height 79
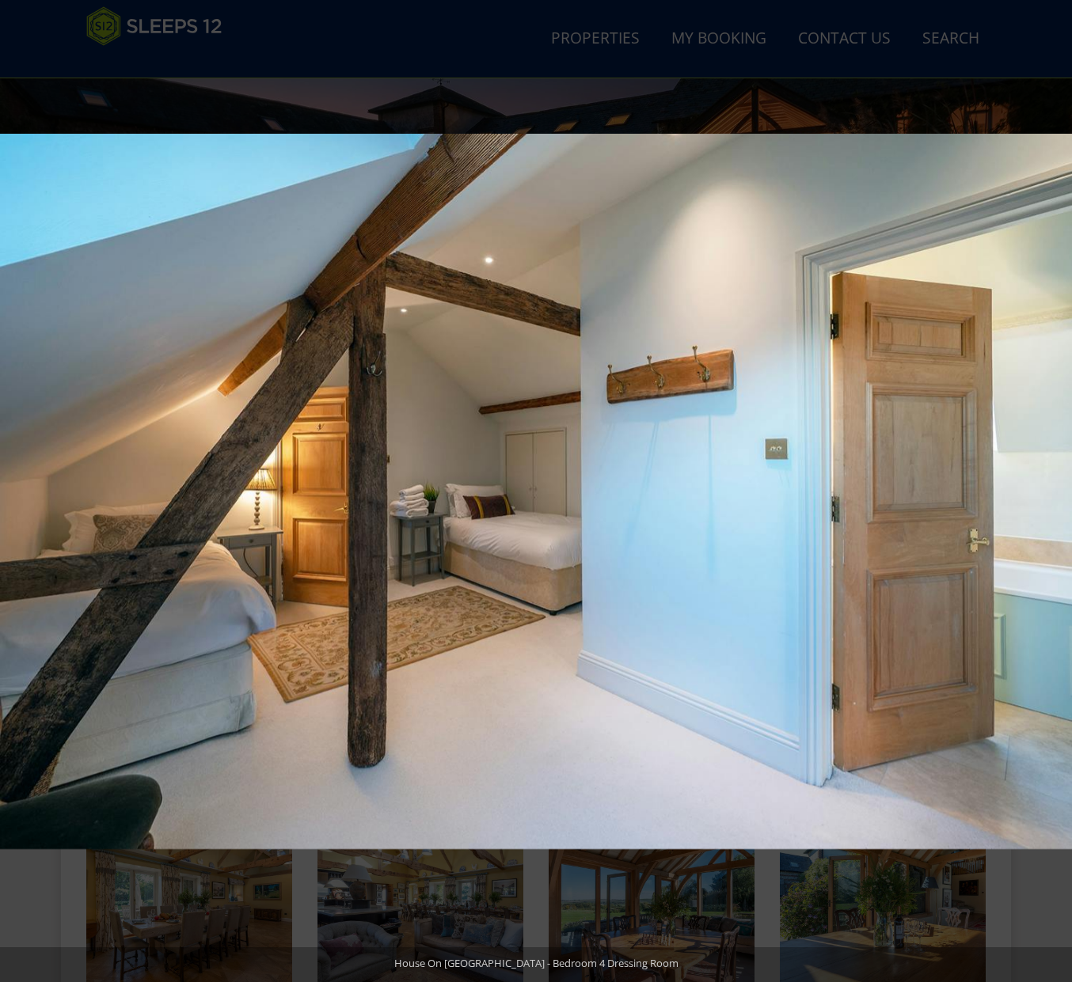
click at [1061, 483] on button at bounding box center [1043, 491] width 55 height 79
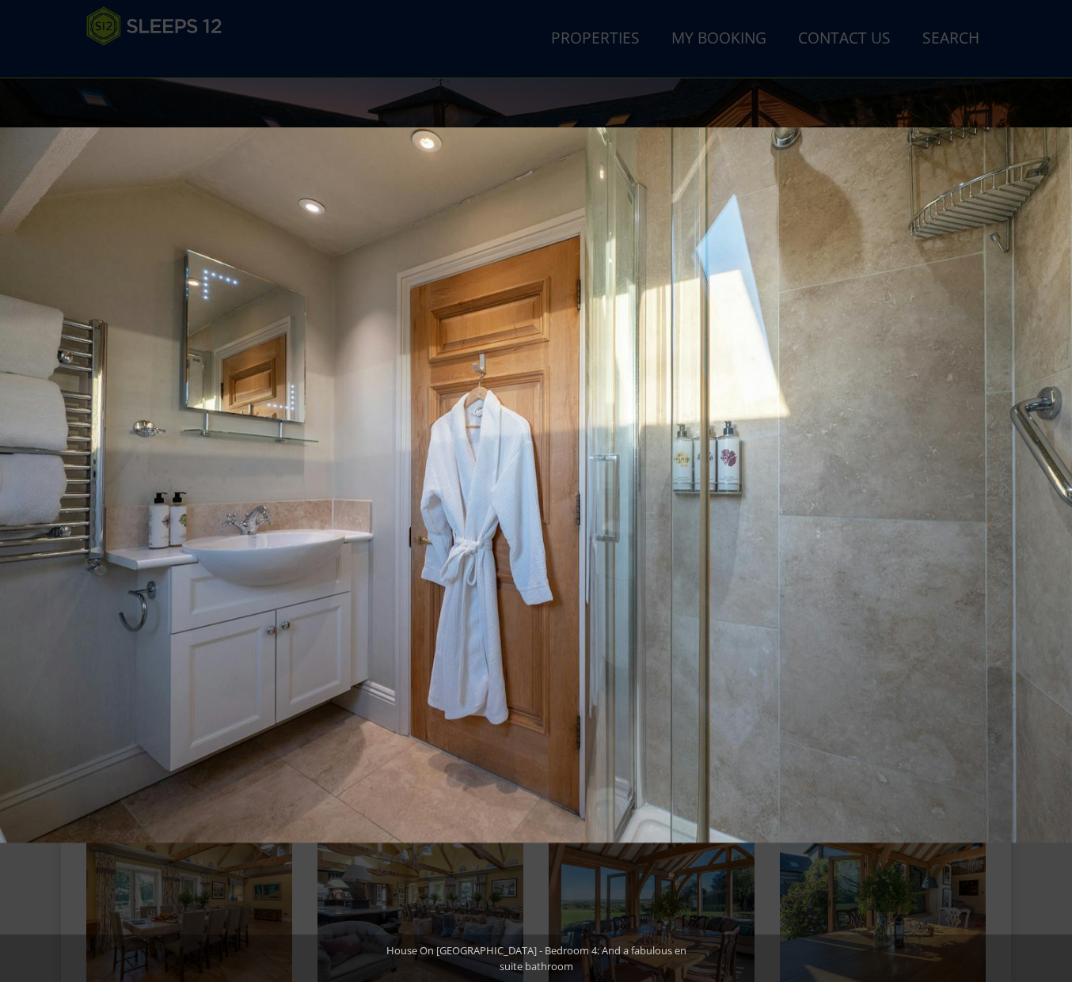
click at [1061, 483] on button at bounding box center [1043, 491] width 55 height 79
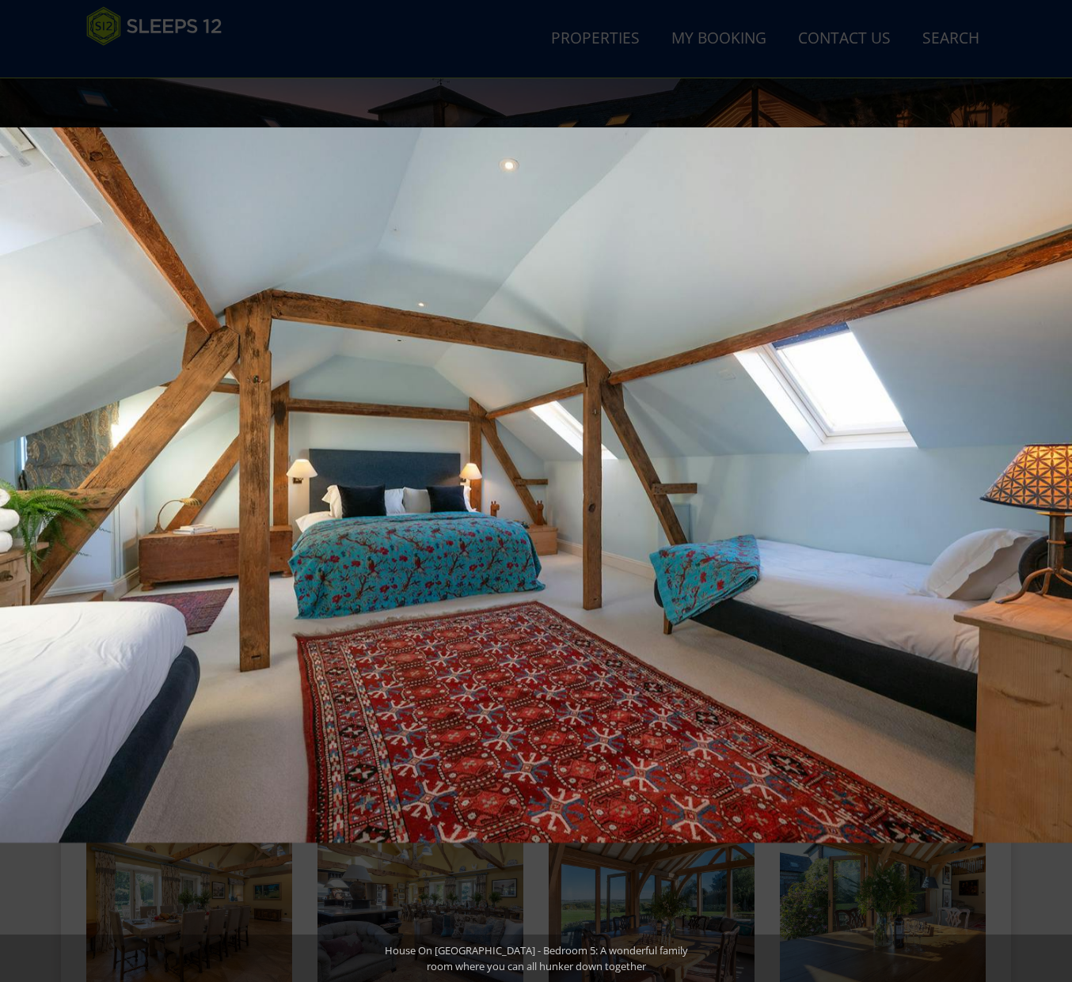
click at [1061, 483] on button at bounding box center [1043, 491] width 55 height 79
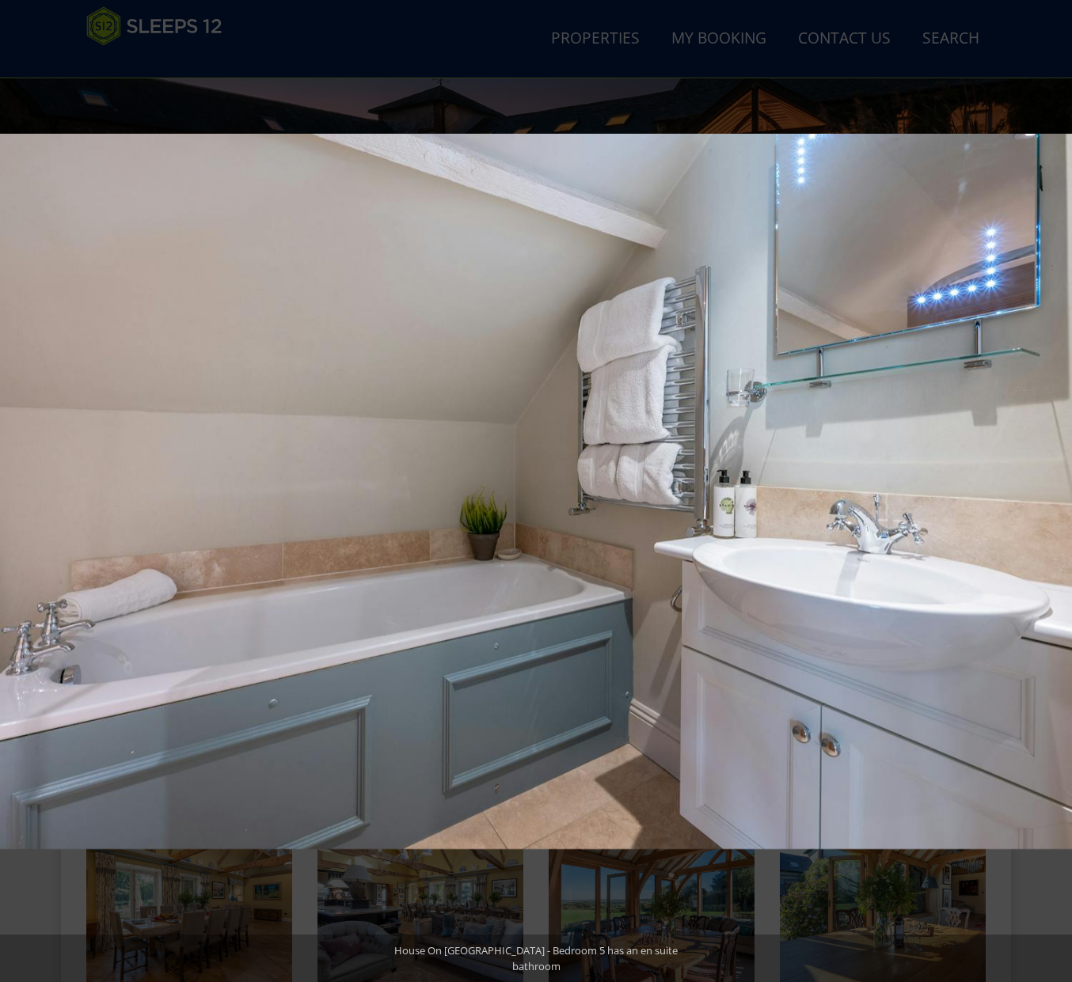
click at [1061, 483] on button at bounding box center [1043, 491] width 55 height 79
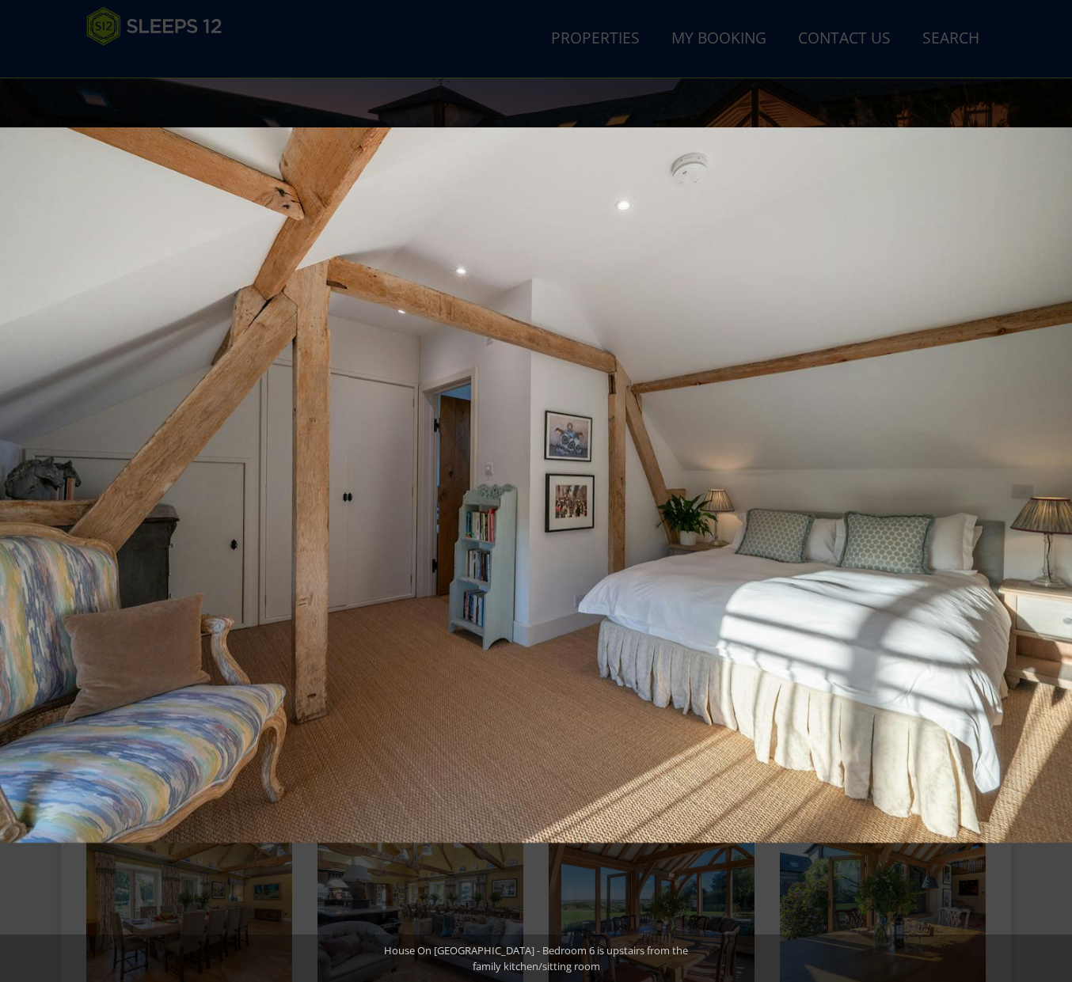
click at [1061, 483] on button at bounding box center [1043, 491] width 55 height 79
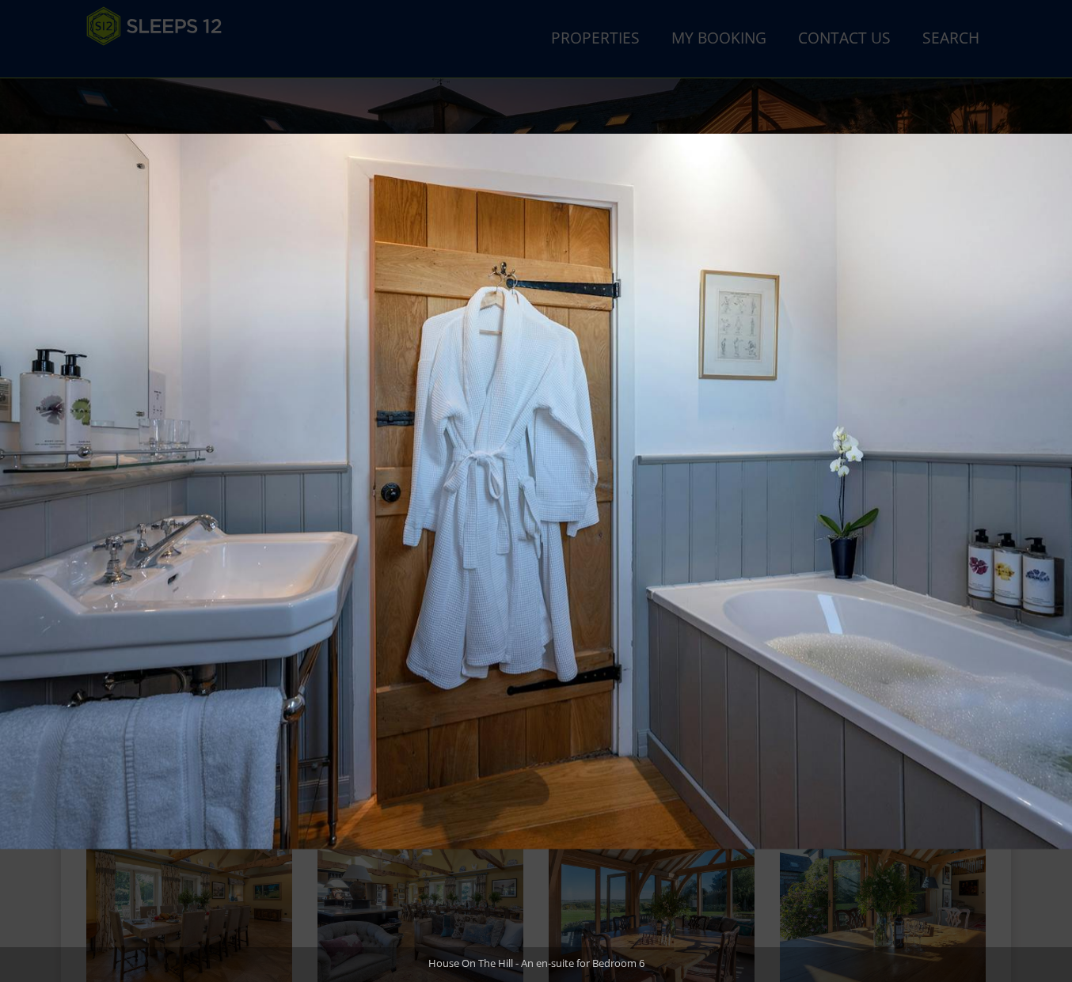
click at [1061, 483] on button at bounding box center [1043, 491] width 55 height 79
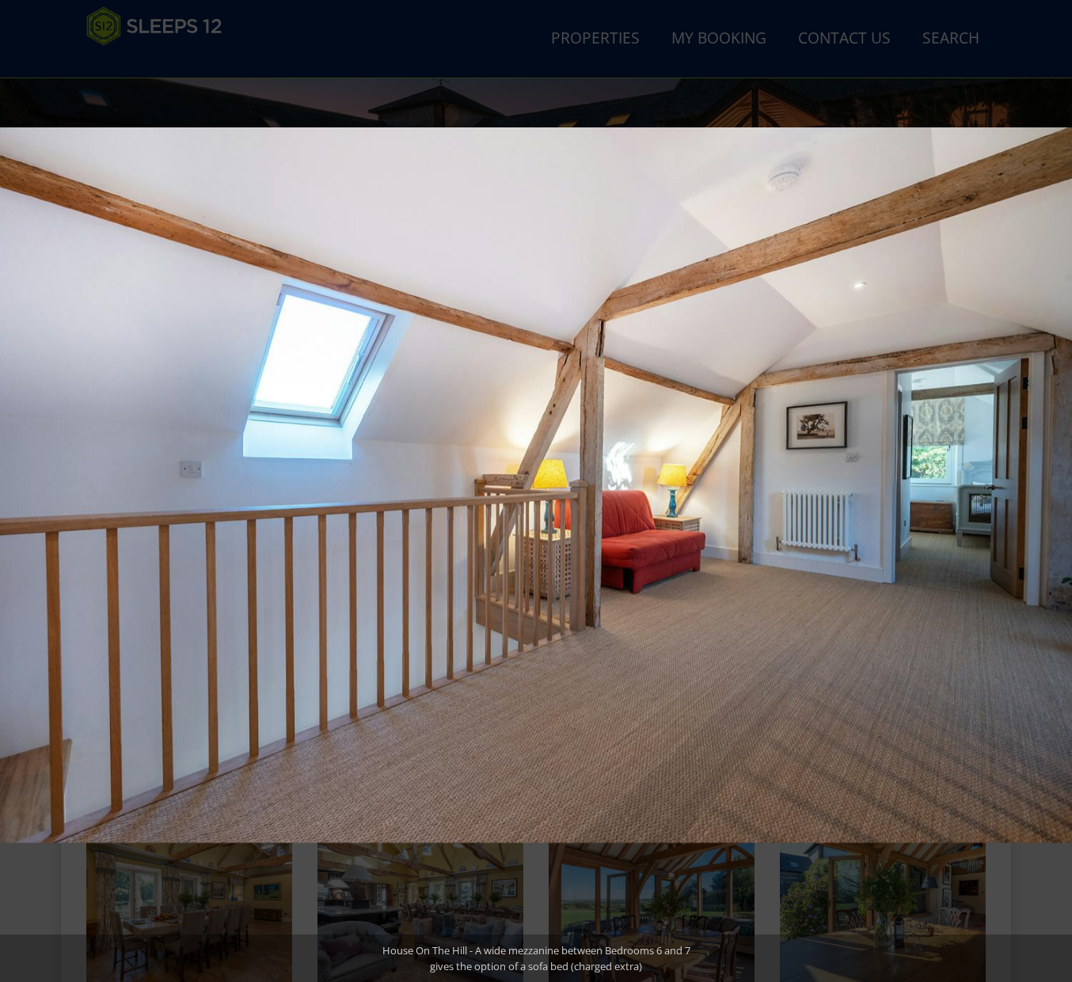
click at [1061, 483] on button at bounding box center [1043, 491] width 55 height 79
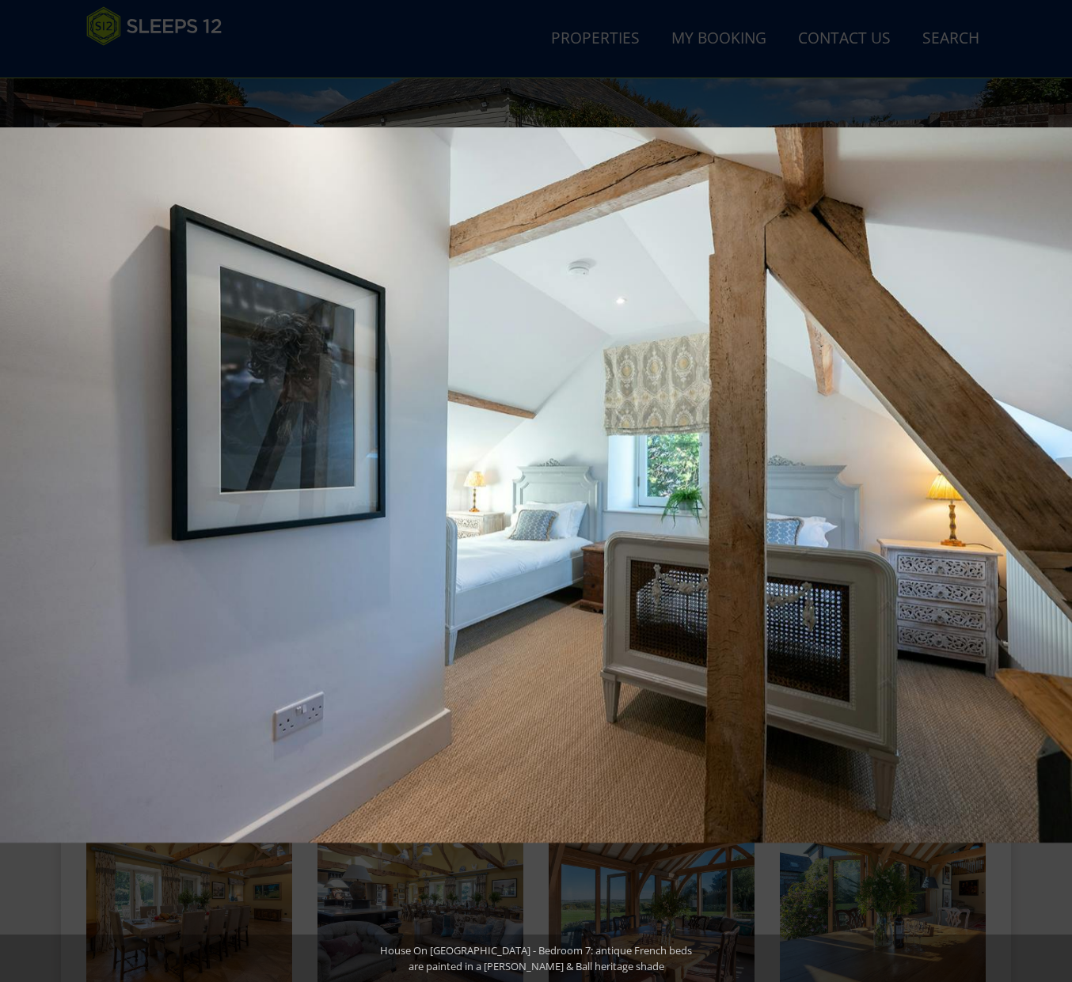
click at [1061, 483] on button at bounding box center [1043, 491] width 55 height 79
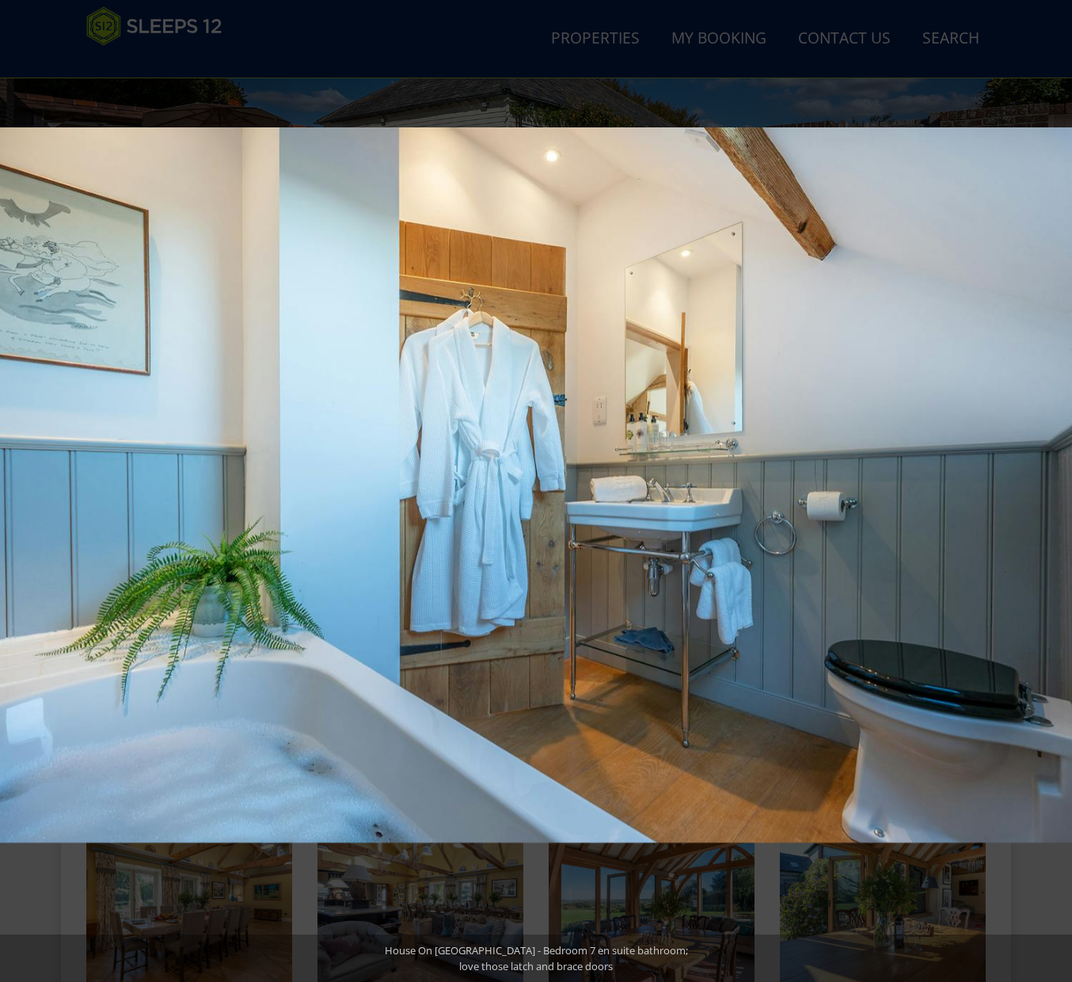
click at [1061, 483] on button at bounding box center [1043, 491] width 55 height 79
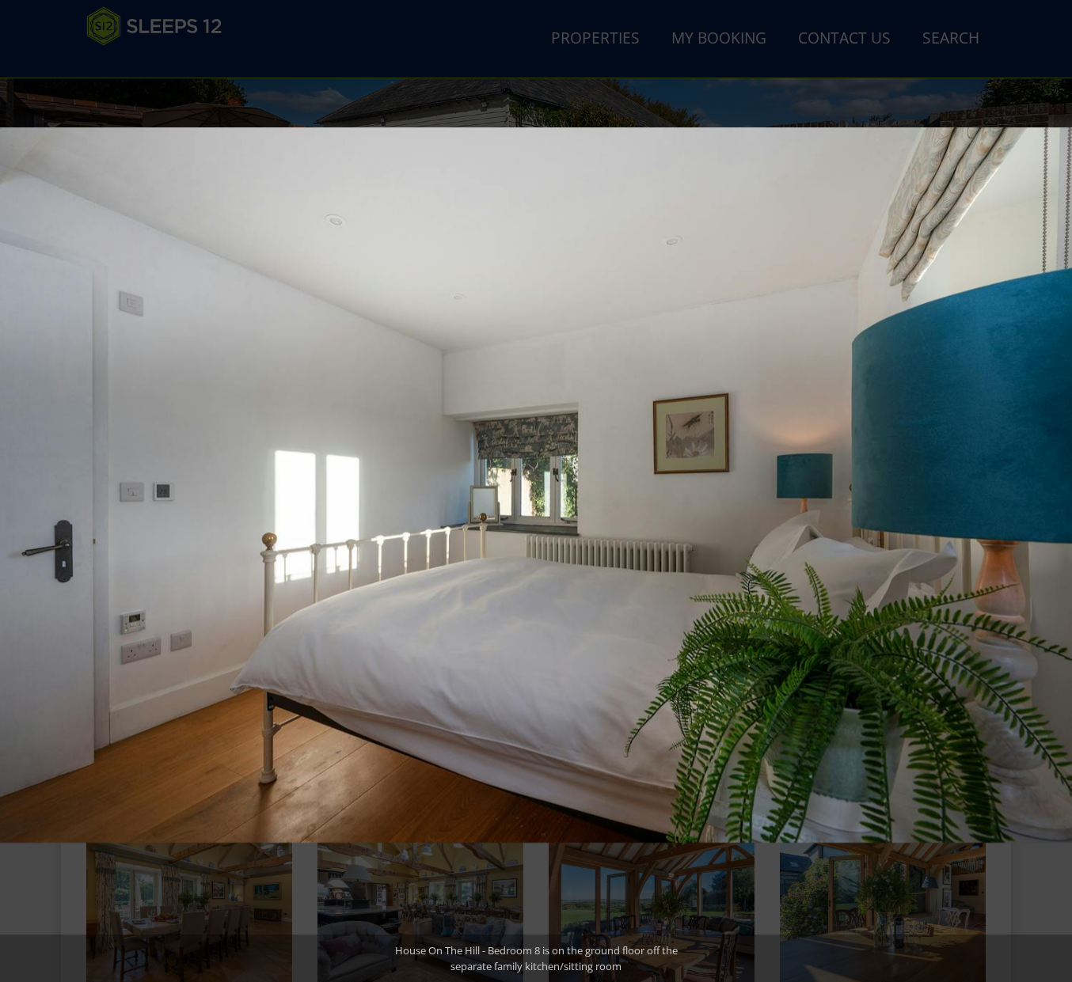
click at [1061, 483] on button at bounding box center [1043, 491] width 55 height 79
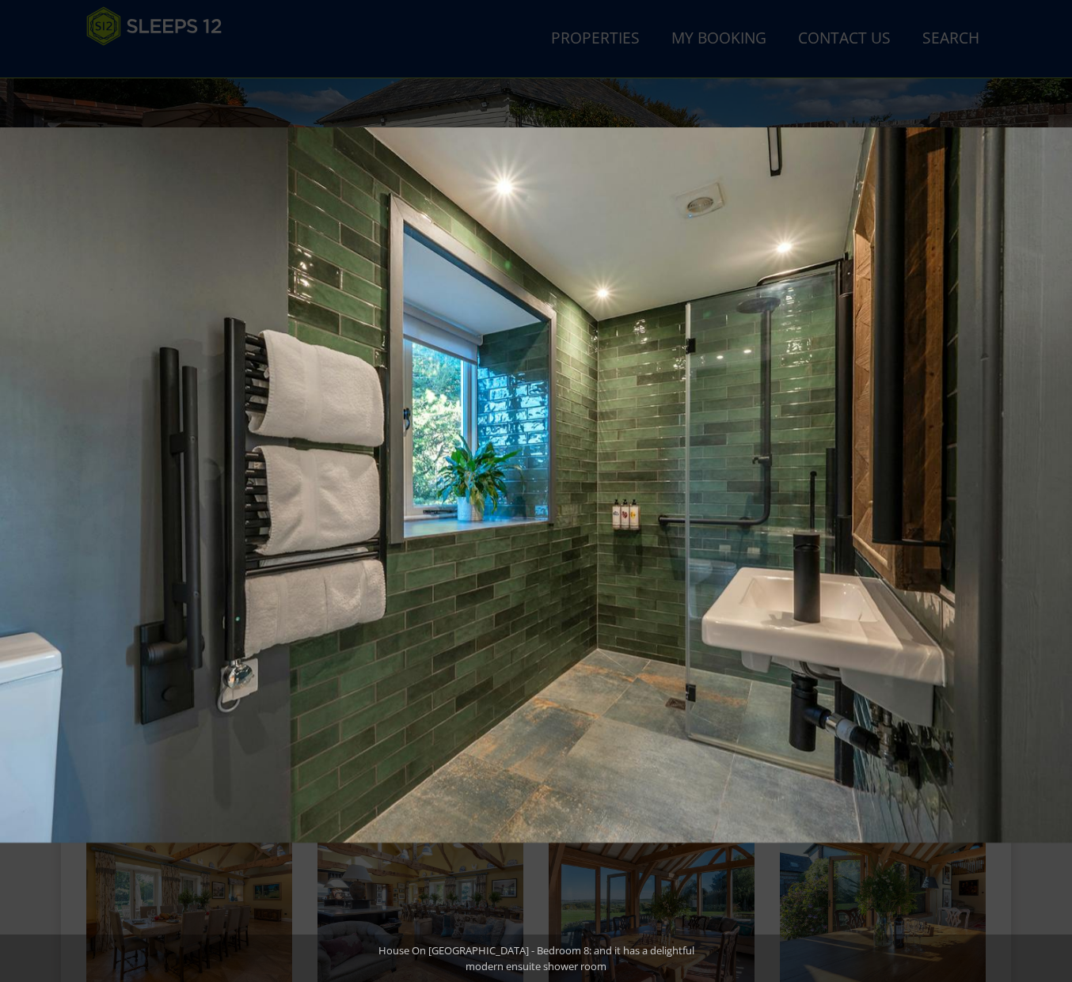
click at [1061, 483] on button at bounding box center [1043, 491] width 55 height 79
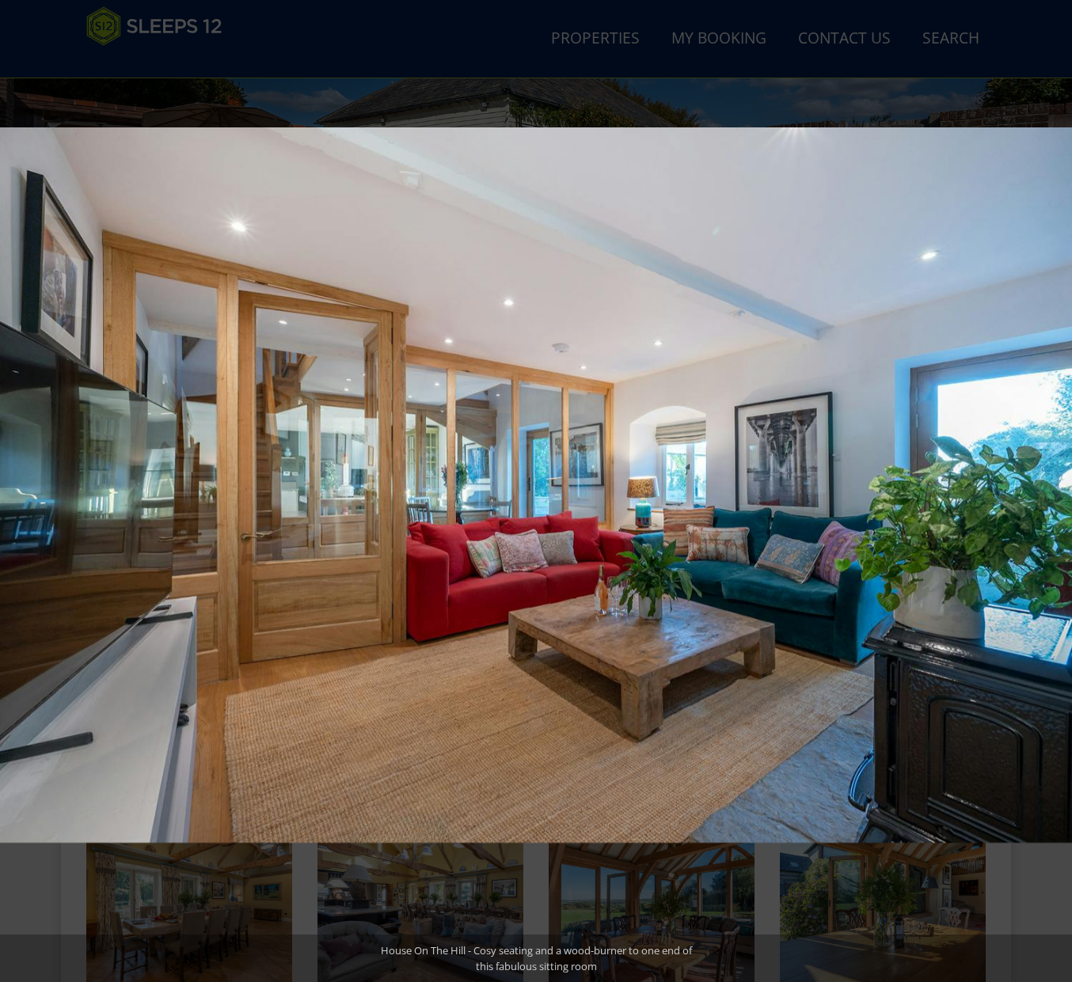
click at [1061, 483] on button at bounding box center [1043, 491] width 55 height 79
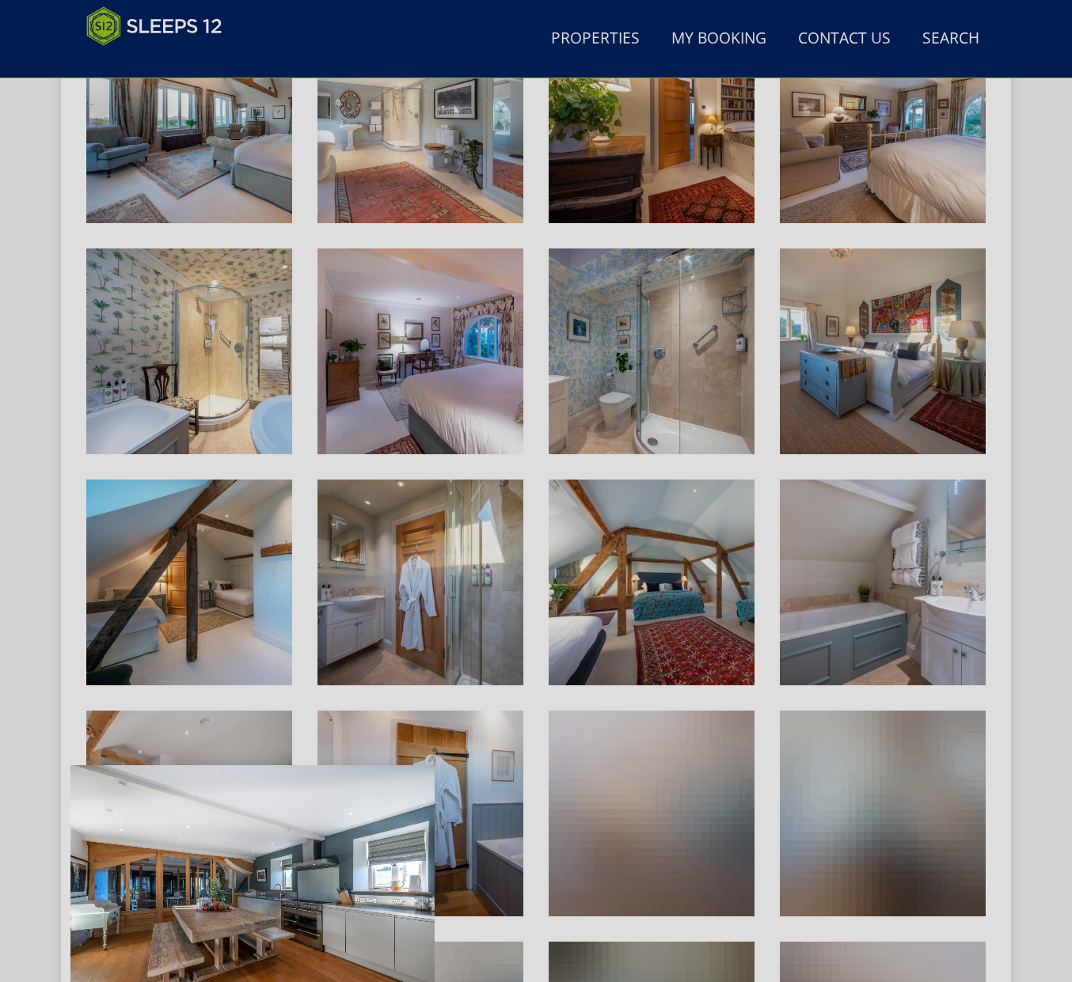
scroll to position [1954, 0]
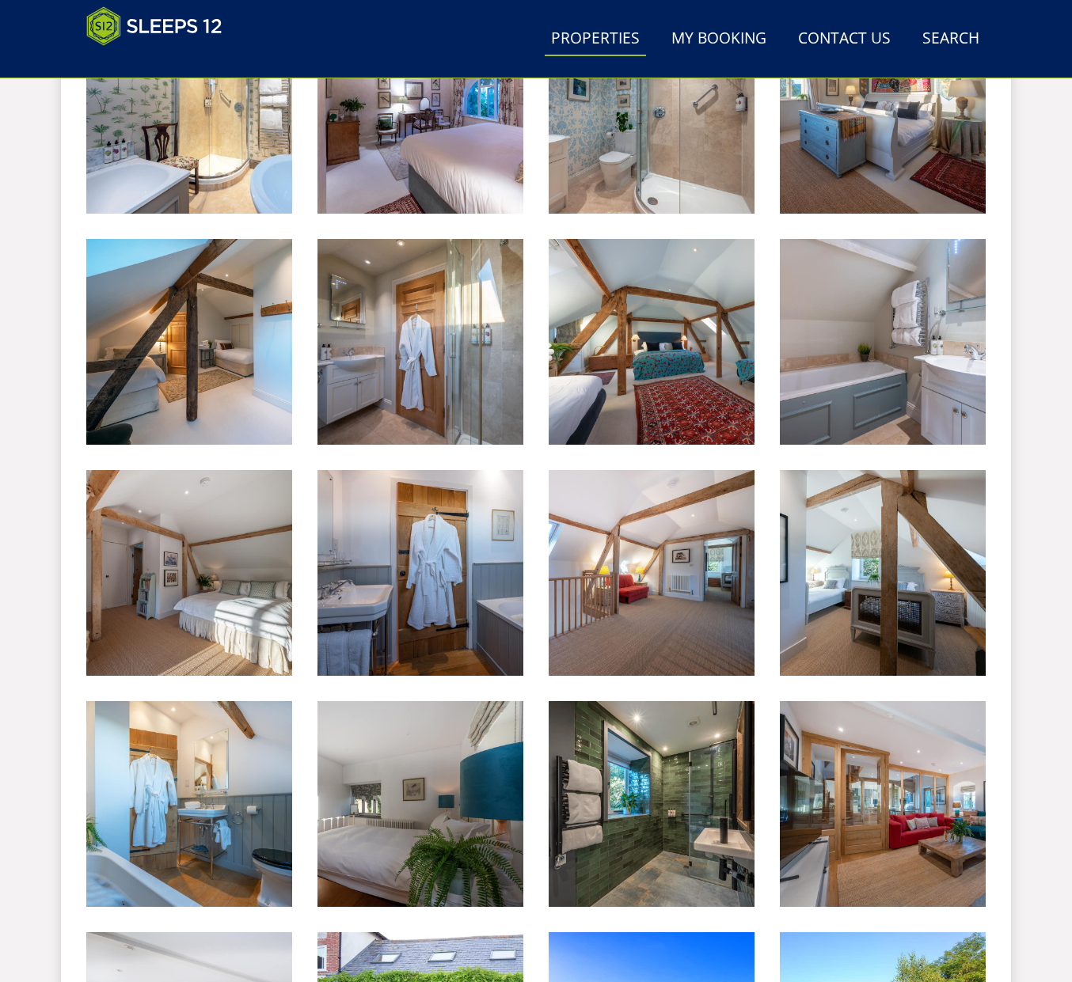
click at [617, 40] on link "Properties" at bounding box center [595, 39] width 101 height 36
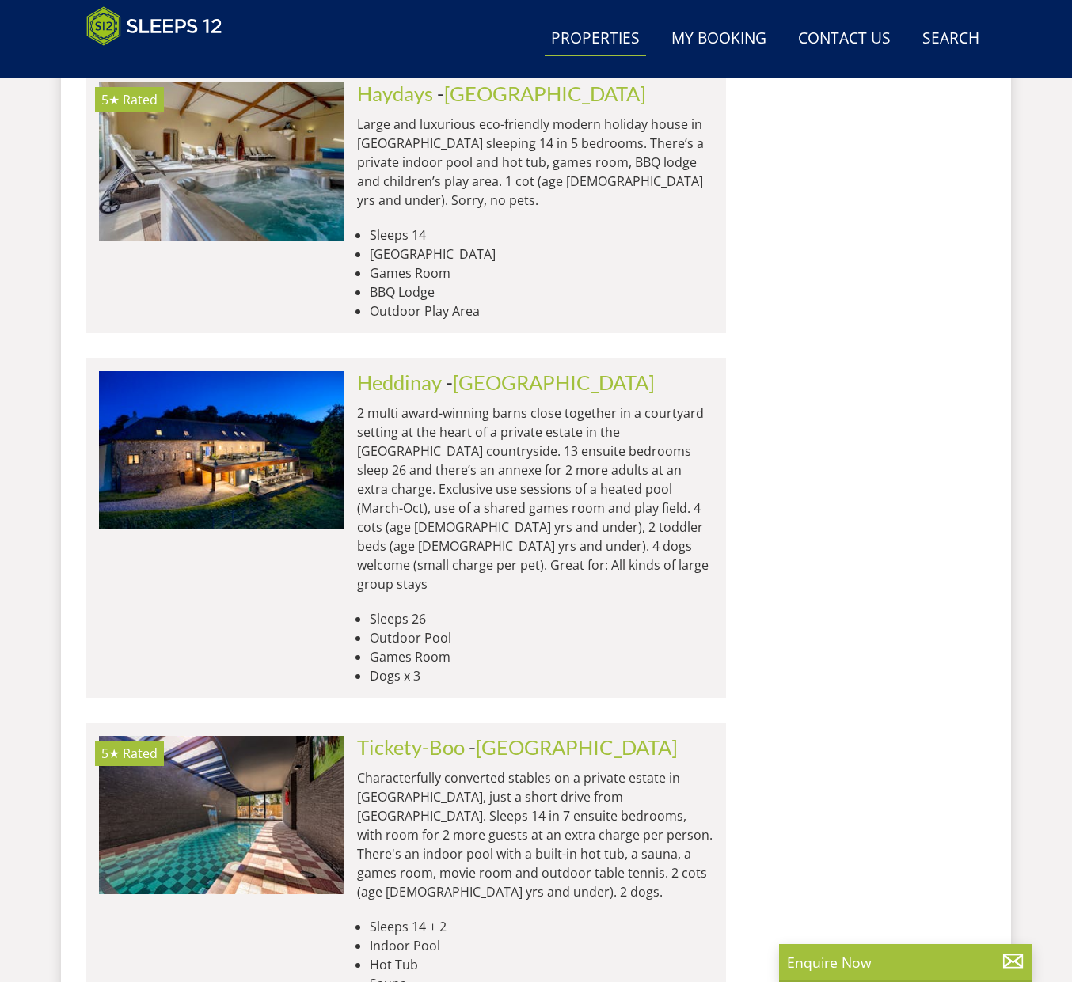
scroll to position [6411, 0]
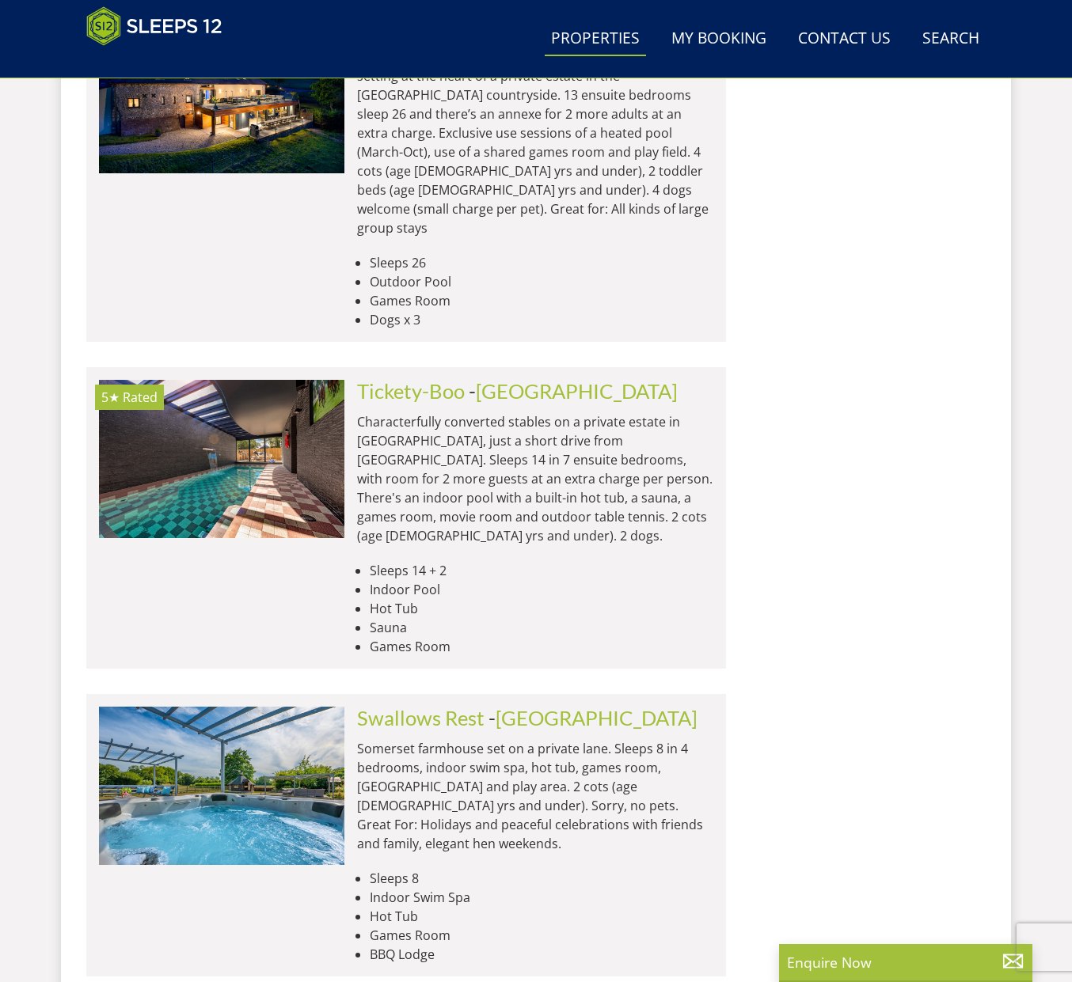
drag, startPoint x: 432, startPoint y: 580, endPoint x: 389, endPoint y: 578, distance: 42.8
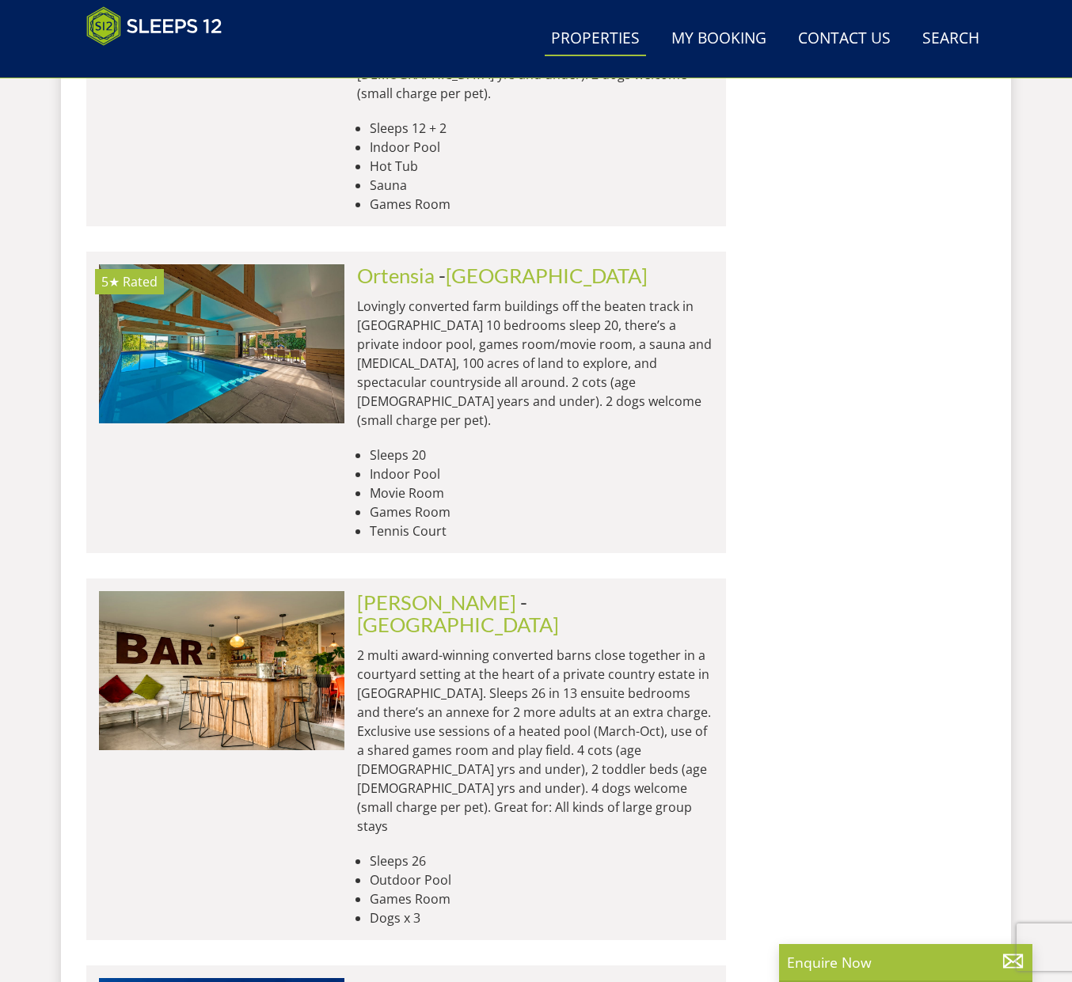
scroll to position [12795, 0]
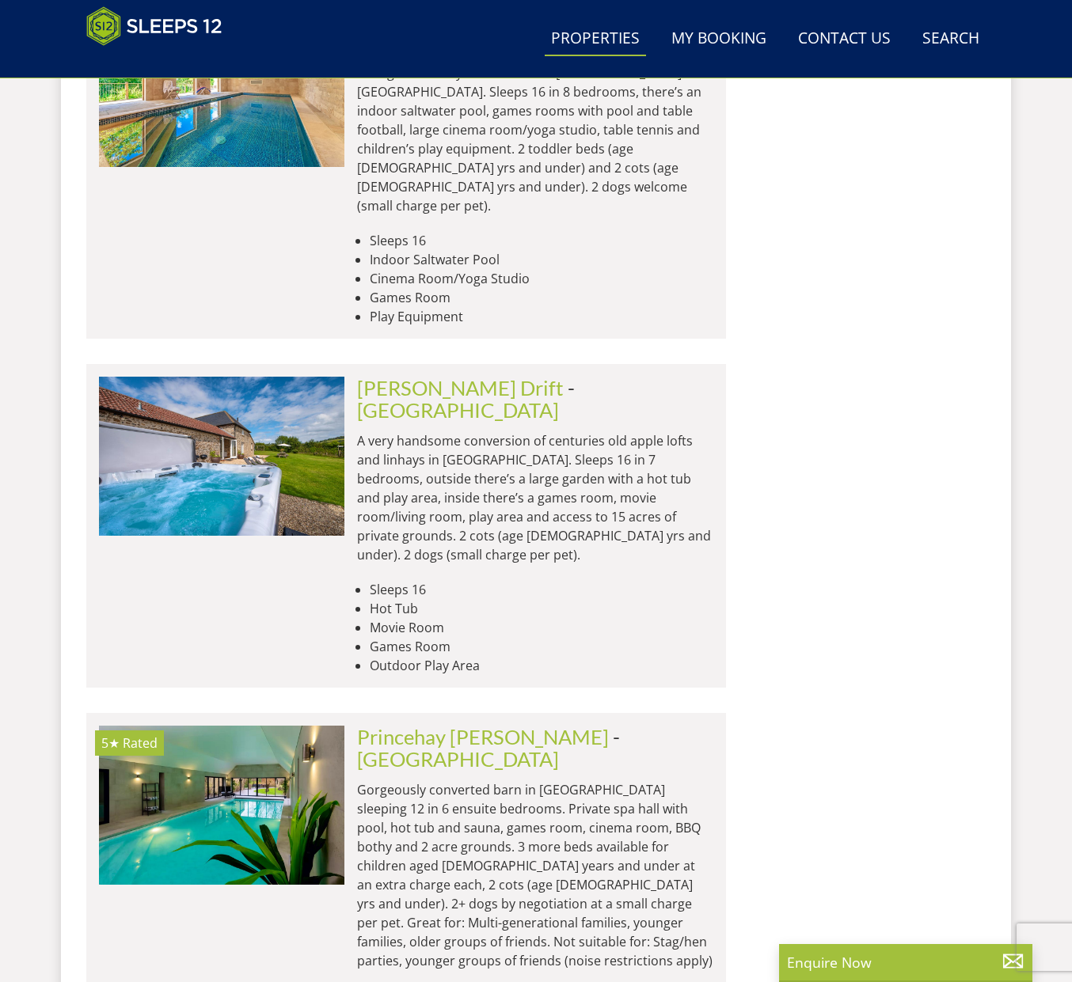
scroll to position [16990, 0]
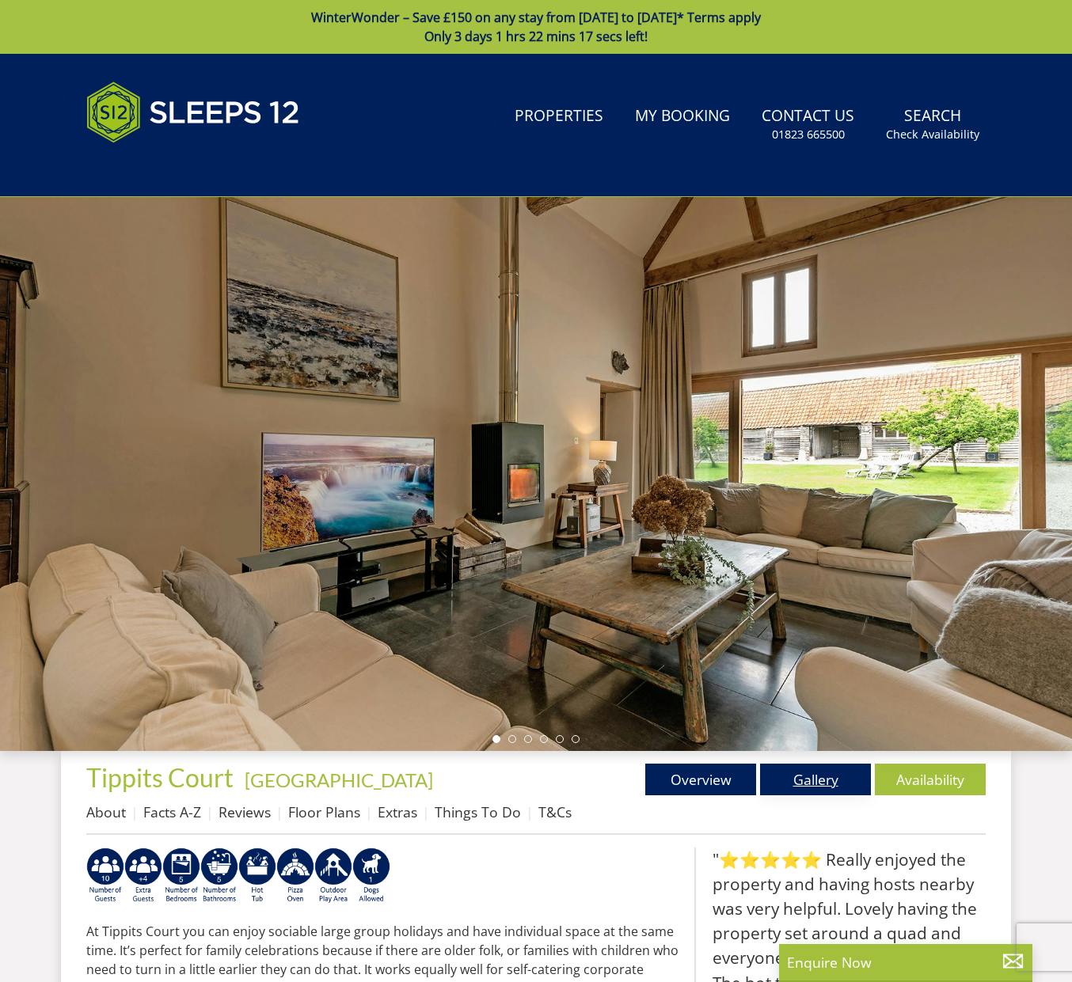
click at [848, 772] on link "Gallery" at bounding box center [815, 780] width 111 height 32
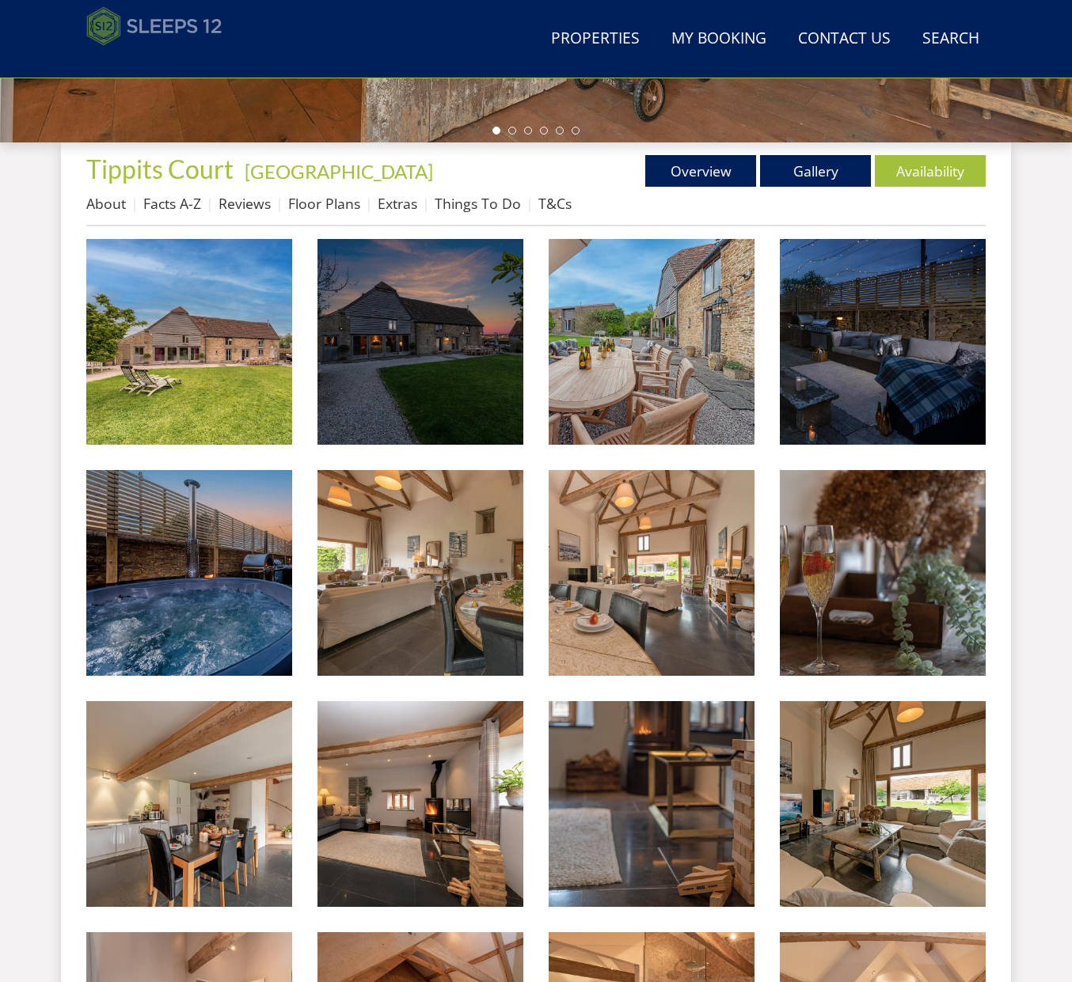
scroll to position [529, 0]
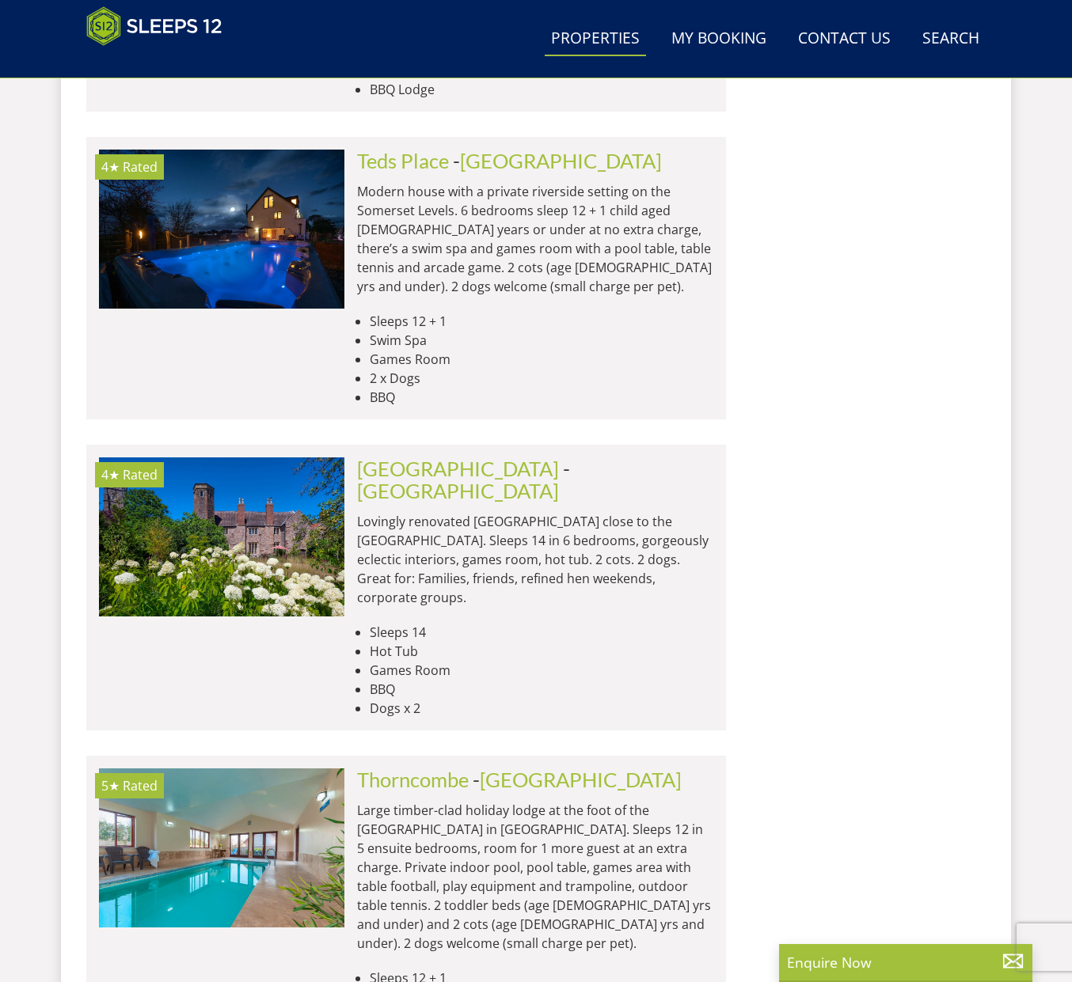
scroll to position [19008, 0]
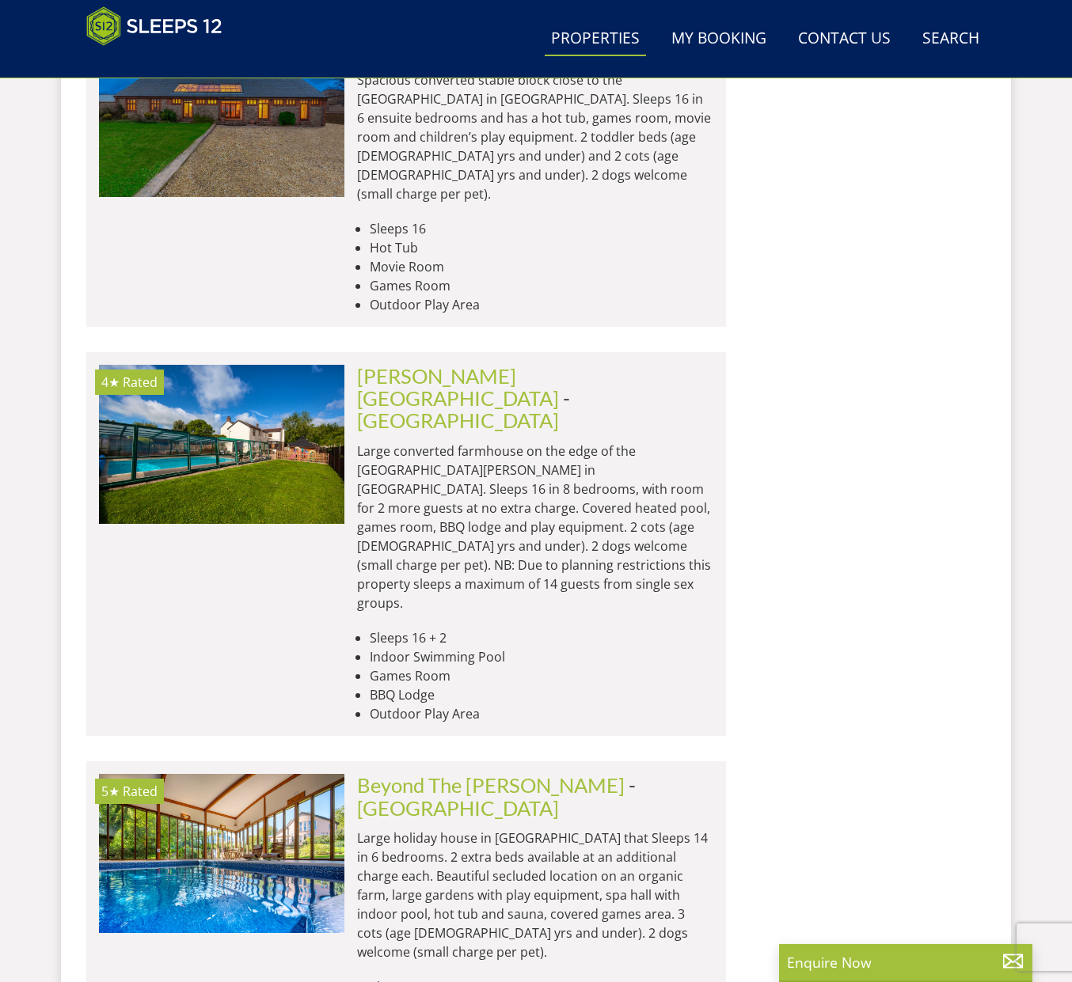
scroll to position [20432, 0]
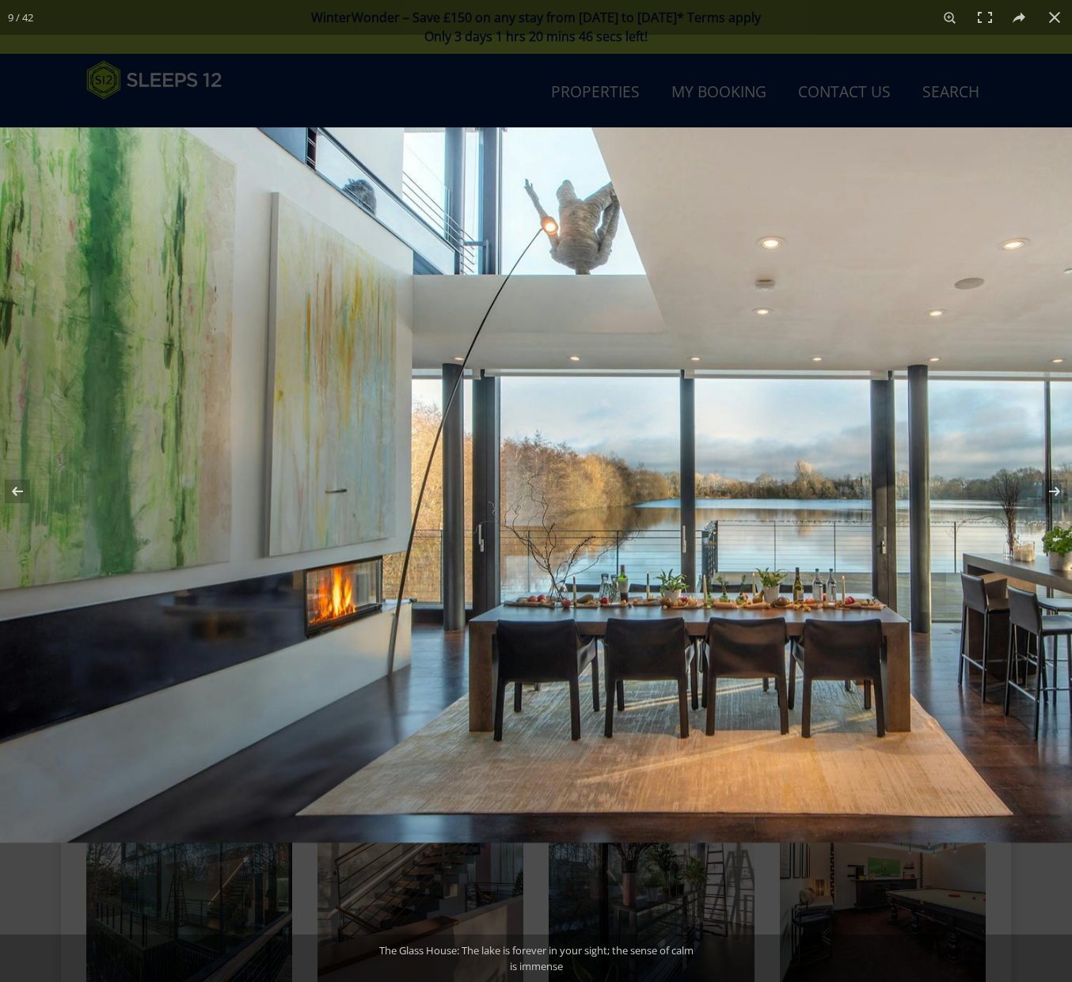
scroll to position [294, 0]
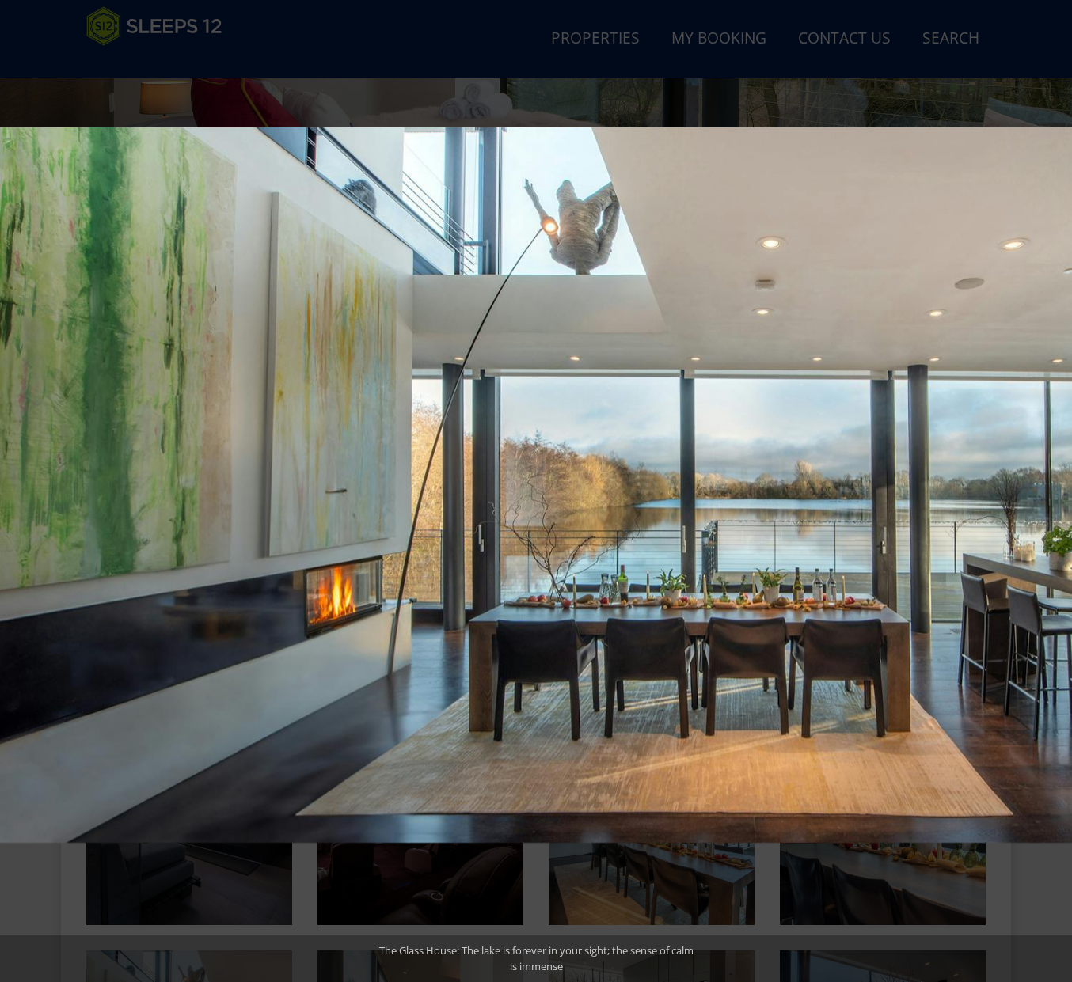
click at [1053, 491] on button at bounding box center [1043, 491] width 55 height 79
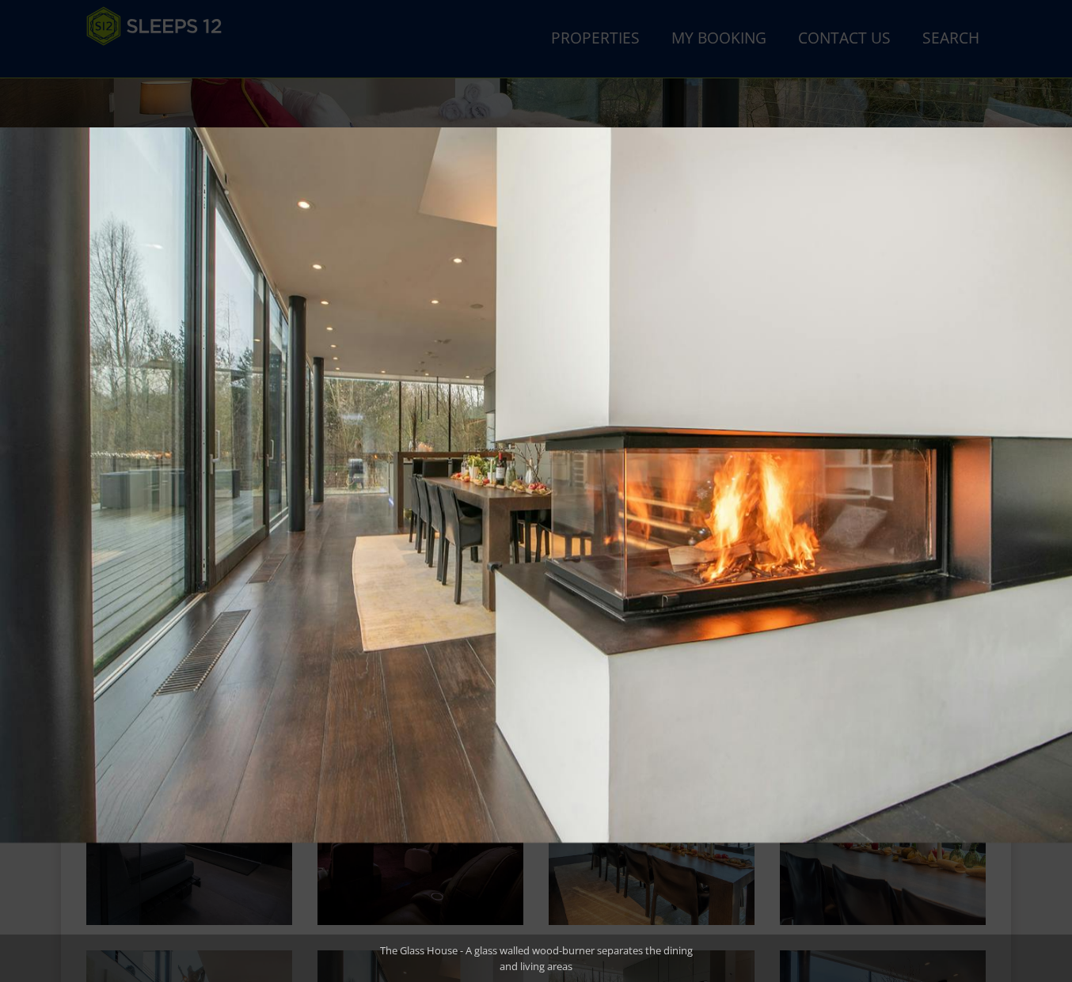
click at [1053, 491] on button at bounding box center [1043, 491] width 55 height 79
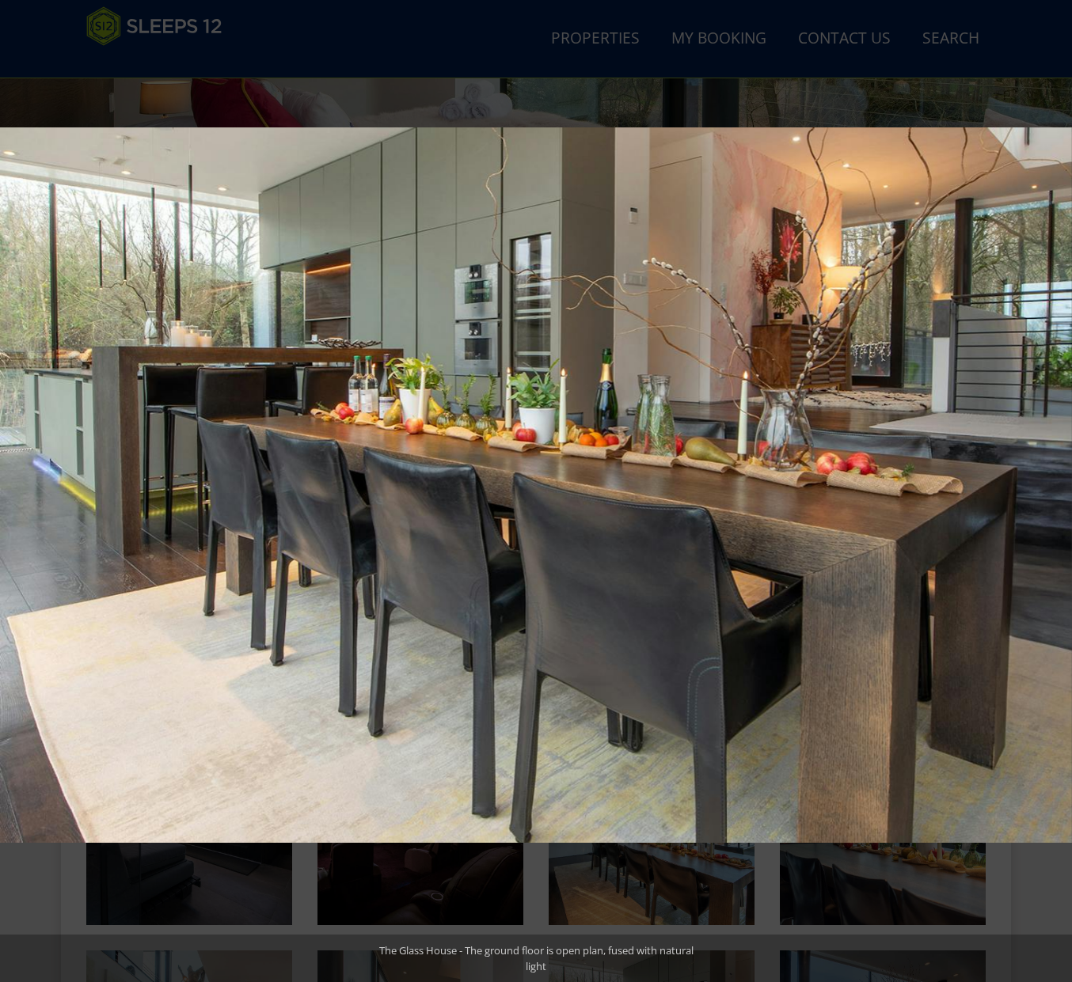
click at [1053, 491] on button at bounding box center [1043, 491] width 55 height 79
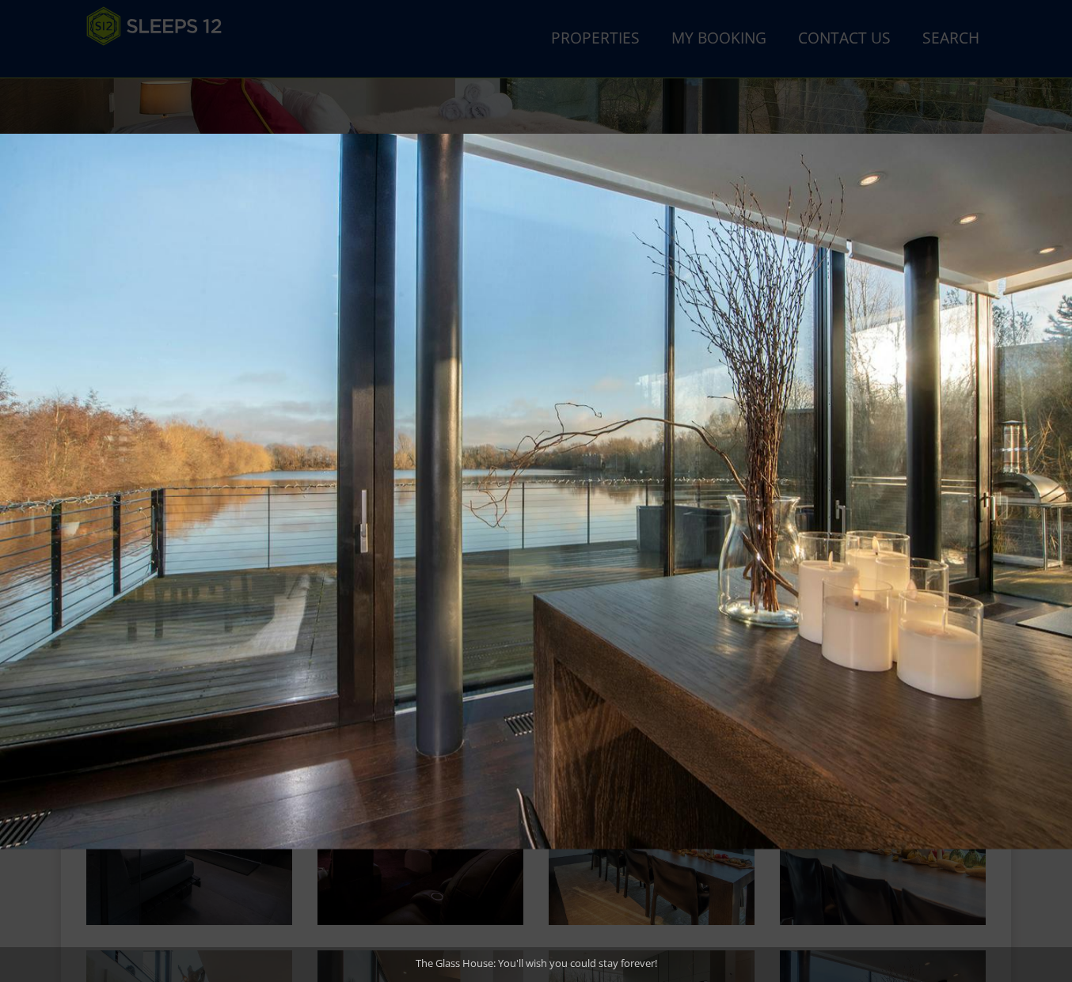
click at [1053, 491] on button at bounding box center [1043, 491] width 55 height 79
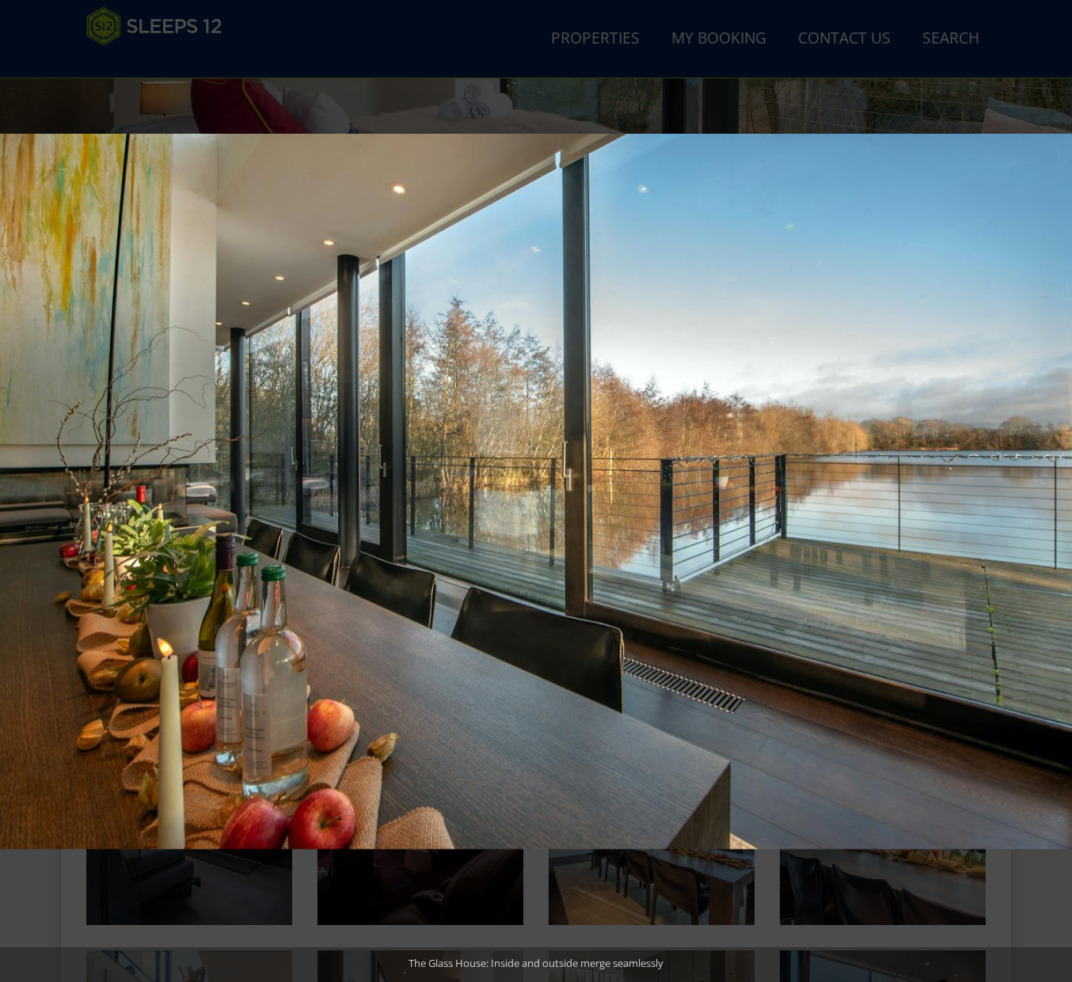
click at [1053, 491] on button at bounding box center [1043, 491] width 55 height 79
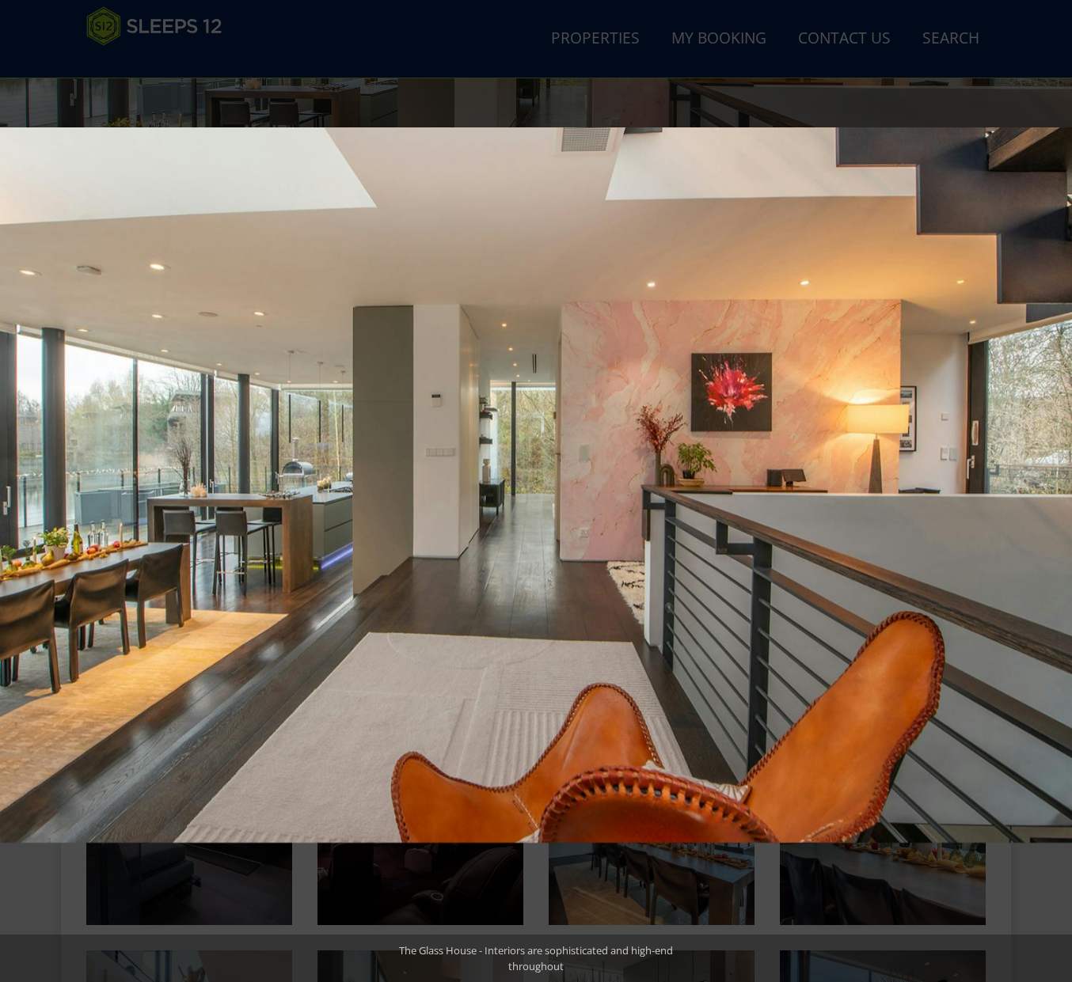
click at [1053, 491] on button at bounding box center [1043, 491] width 55 height 79
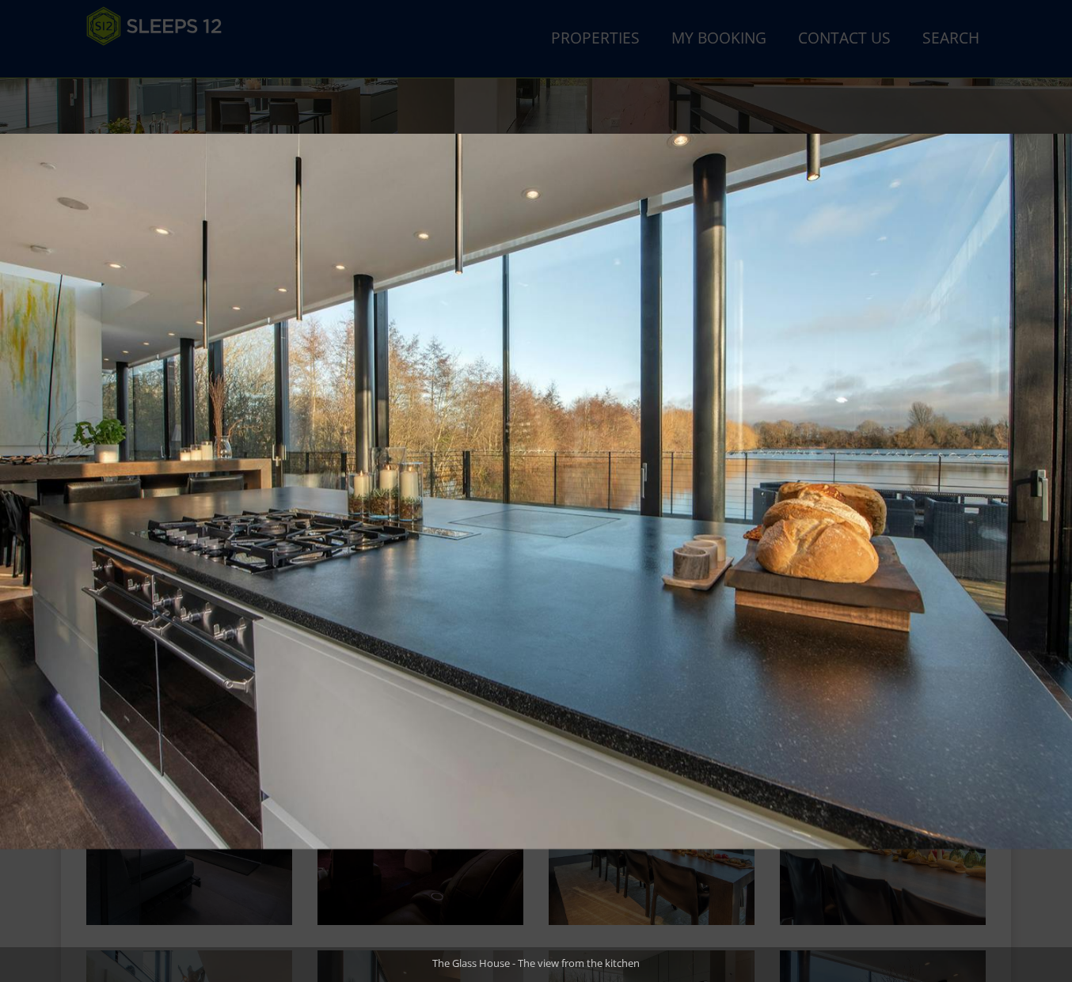
click at [1053, 491] on button at bounding box center [1043, 491] width 55 height 79
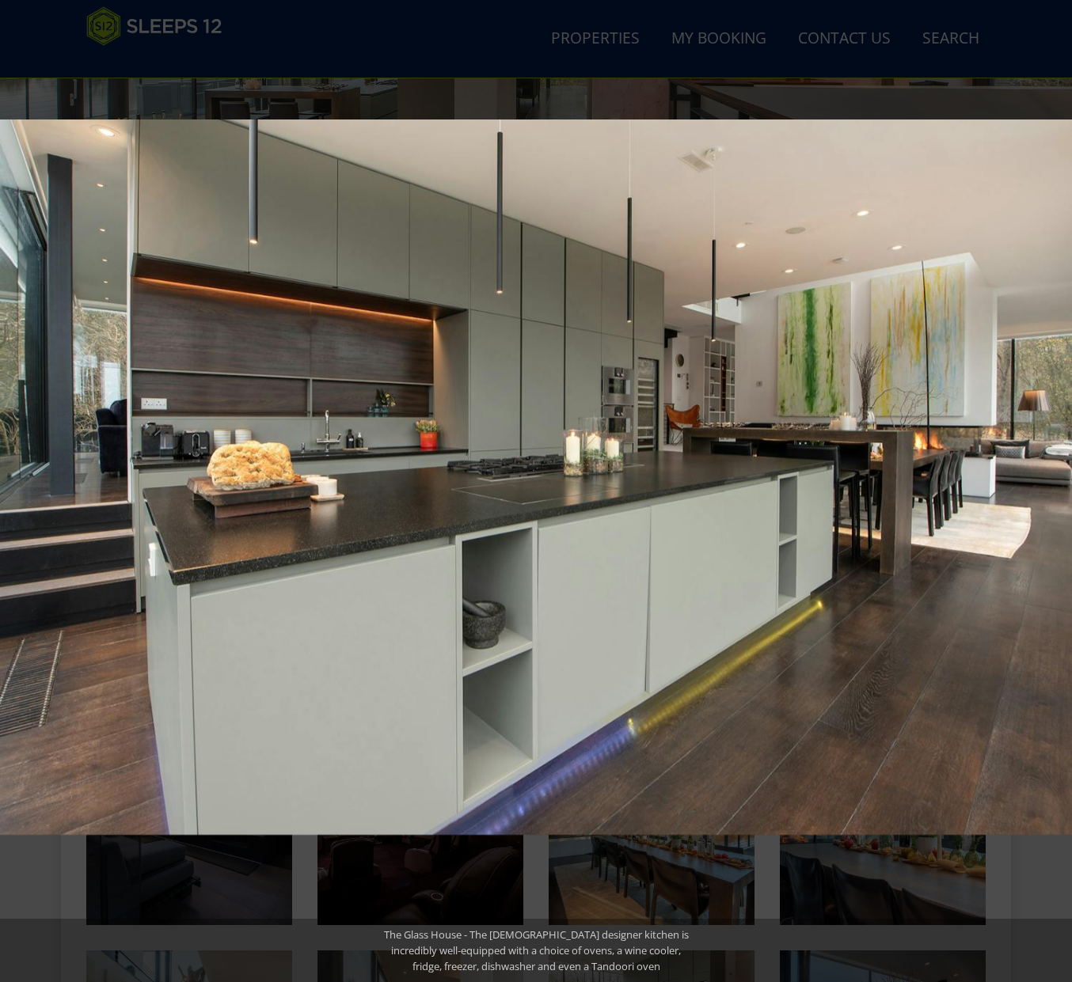
click at [1053, 491] on button at bounding box center [1043, 491] width 55 height 79
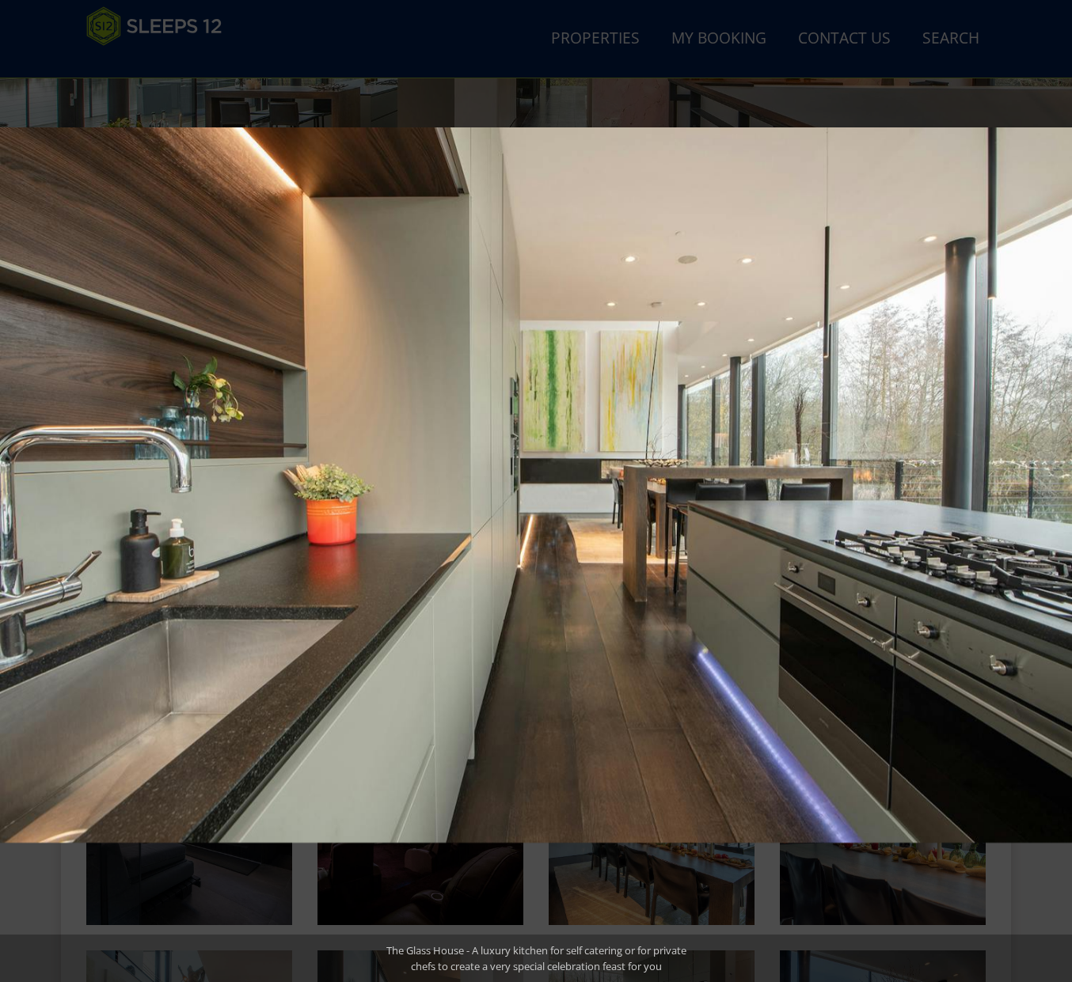
click at [1053, 491] on button at bounding box center [1043, 491] width 55 height 79
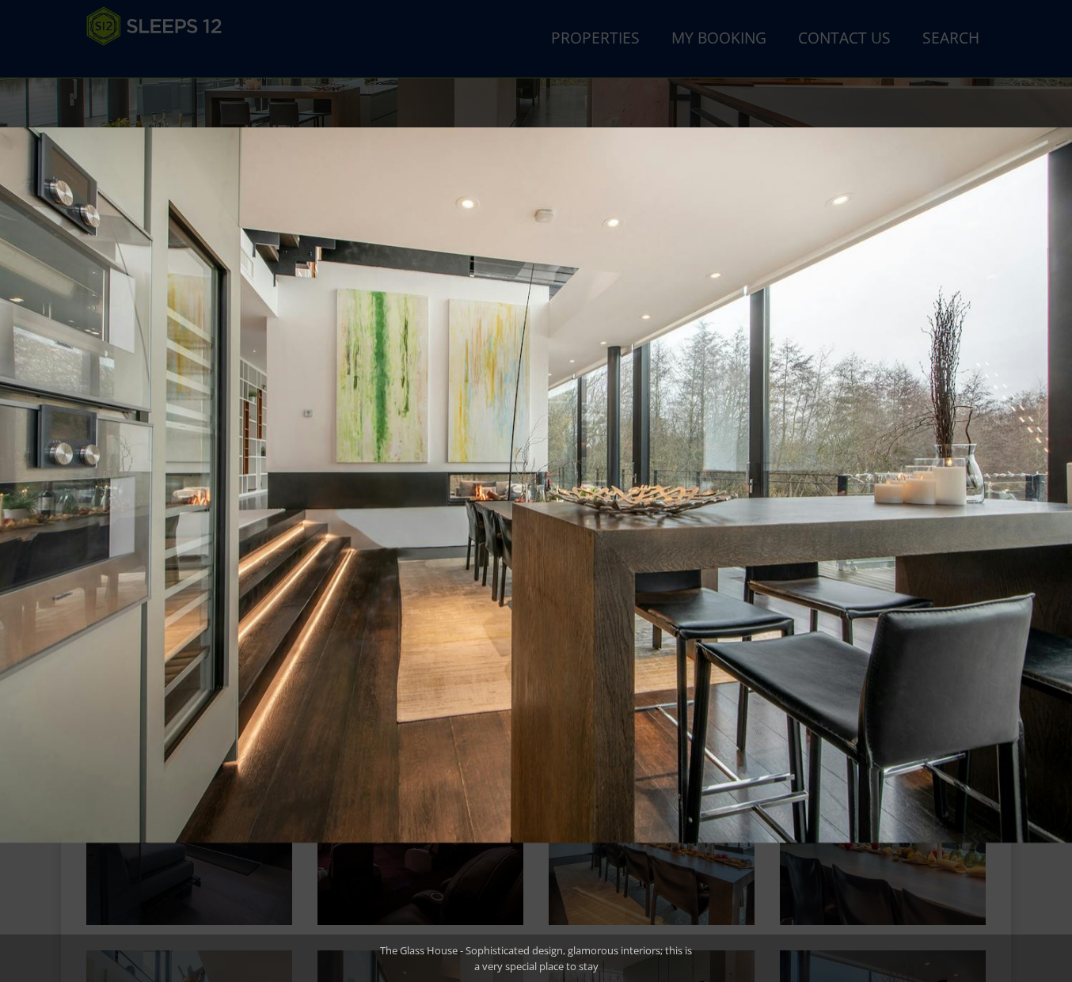
click at [1053, 491] on button at bounding box center [1043, 491] width 55 height 79
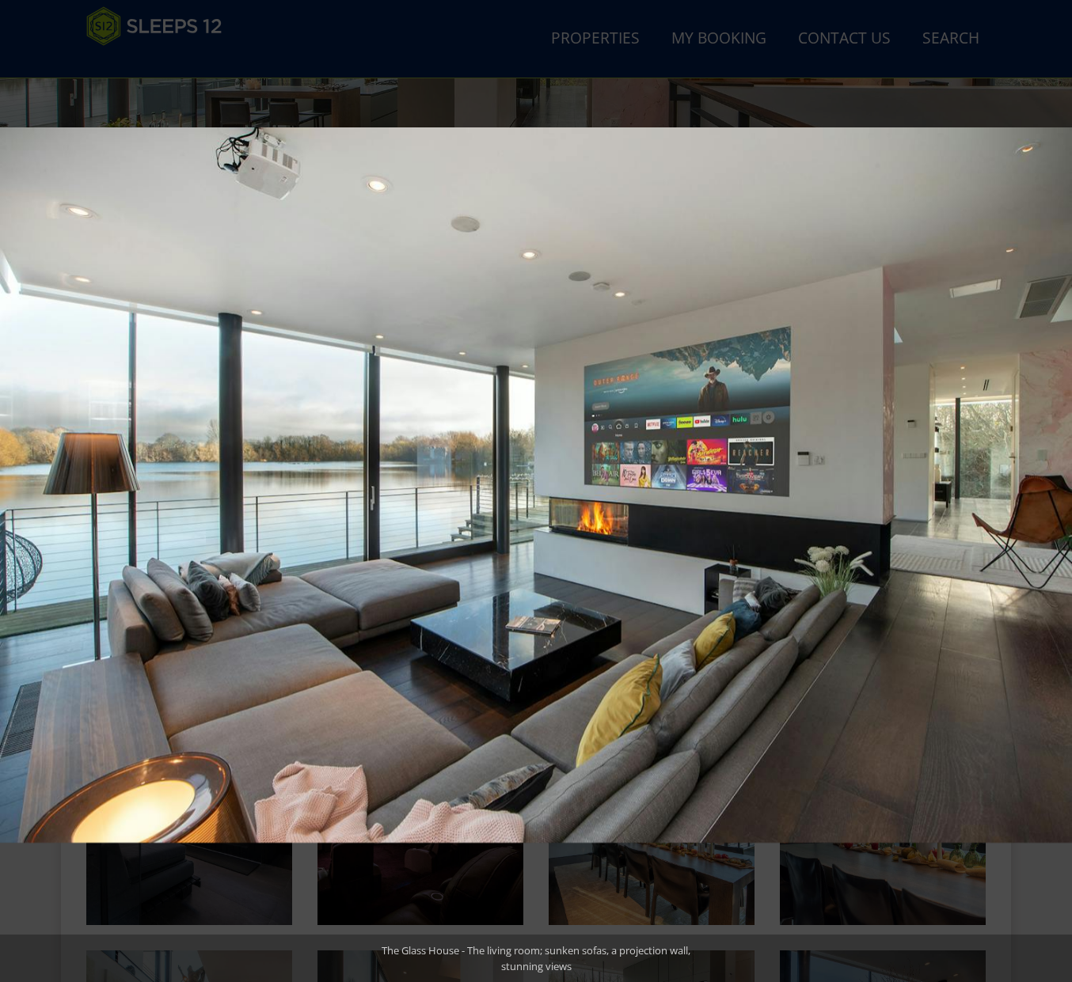
click at [1053, 491] on button at bounding box center [1043, 491] width 55 height 79
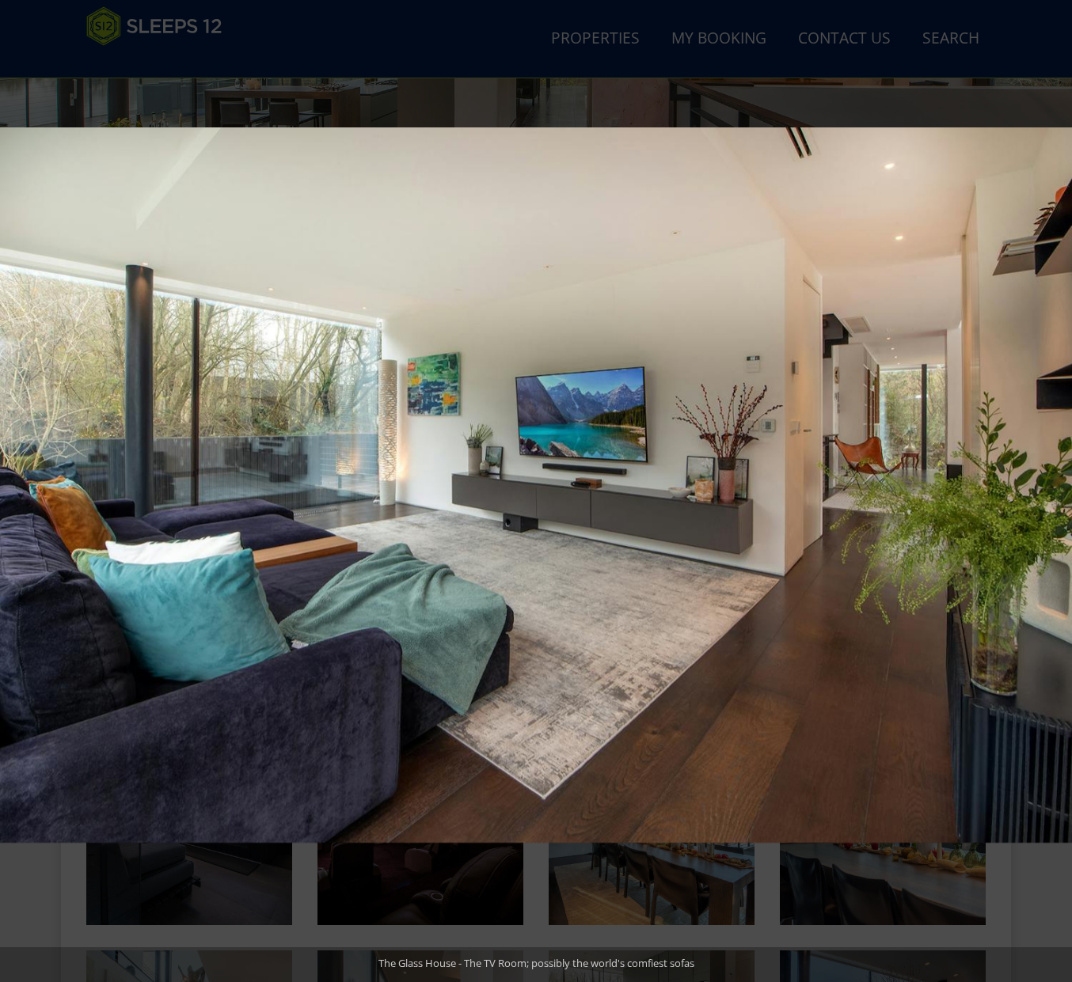
click at [1053, 491] on button at bounding box center [1043, 491] width 55 height 79
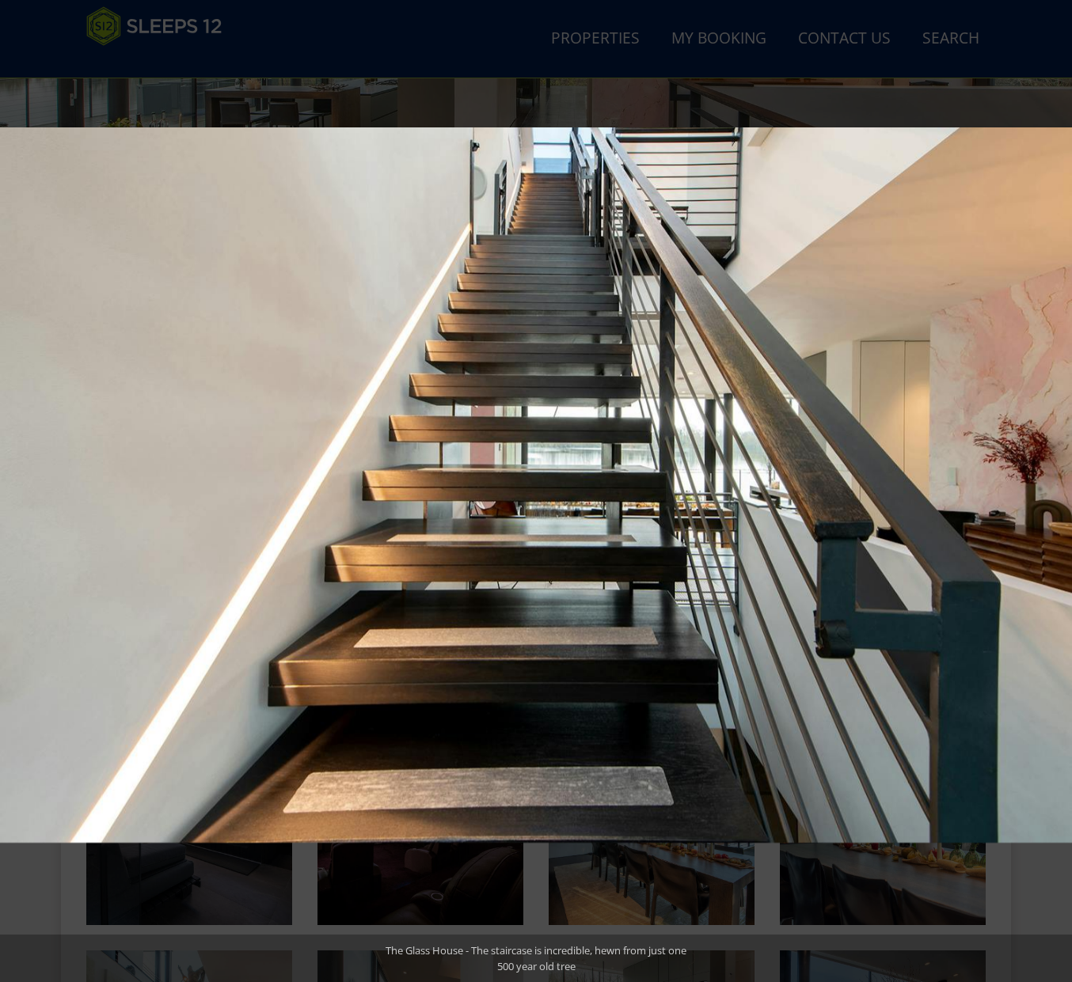
click at [1053, 491] on button at bounding box center [1043, 491] width 55 height 79
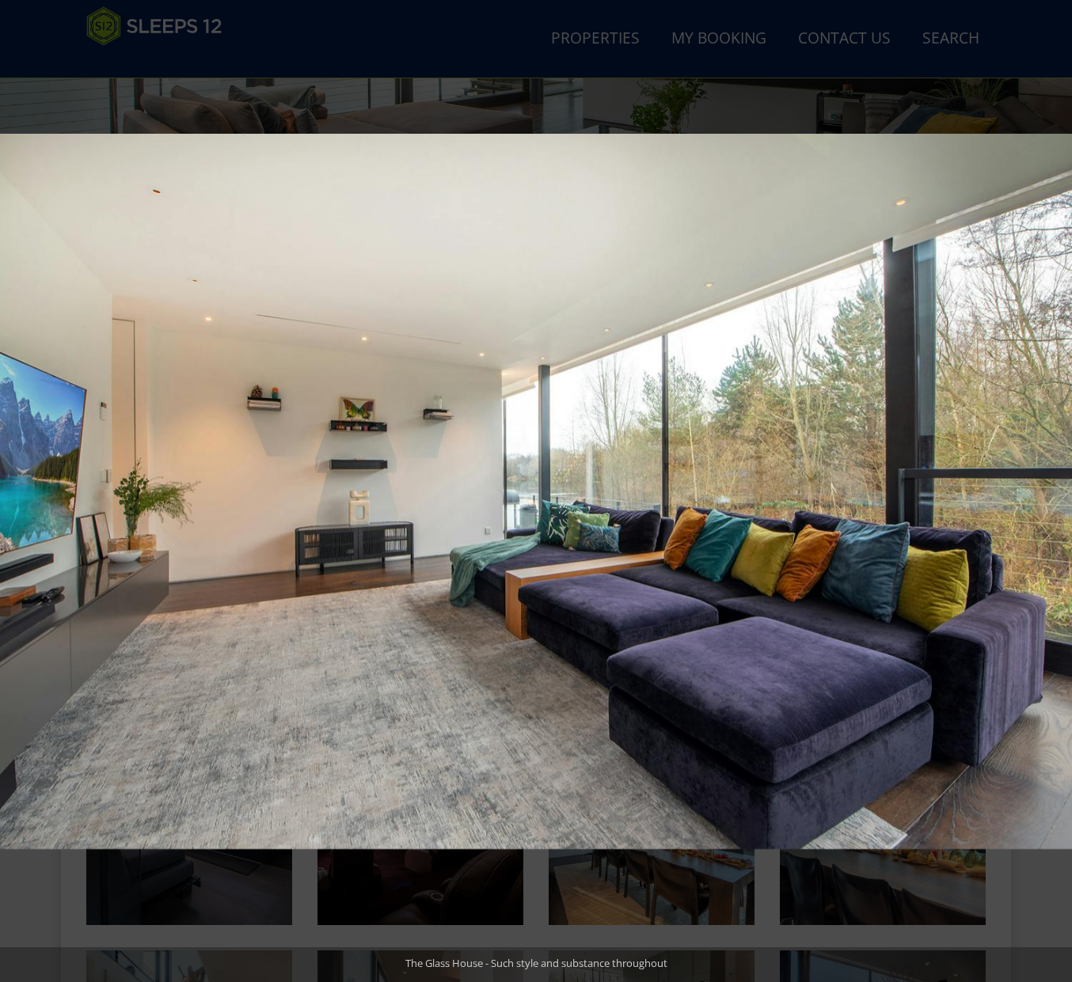
click at [1053, 491] on button at bounding box center [1043, 491] width 55 height 79
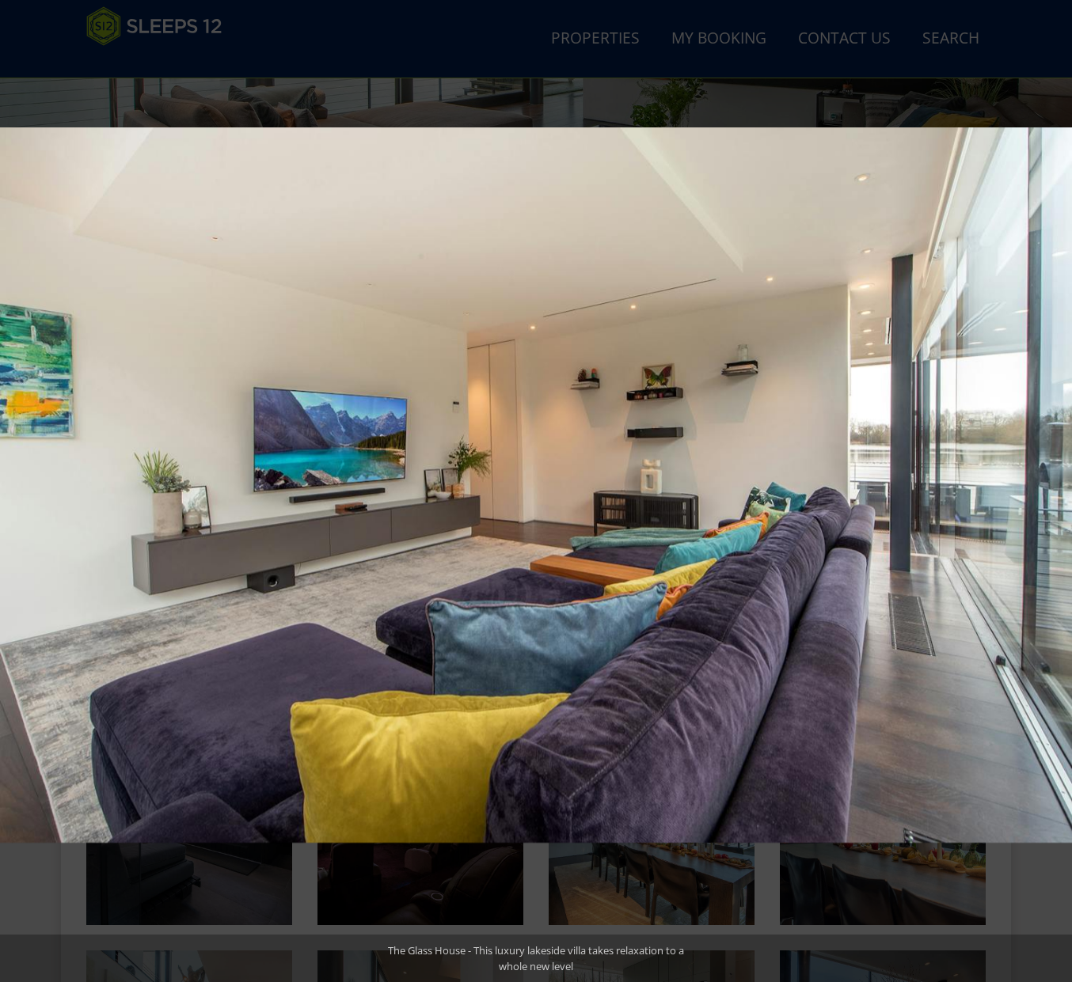
click at [1053, 491] on button at bounding box center [1043, 491] width 55 height 79
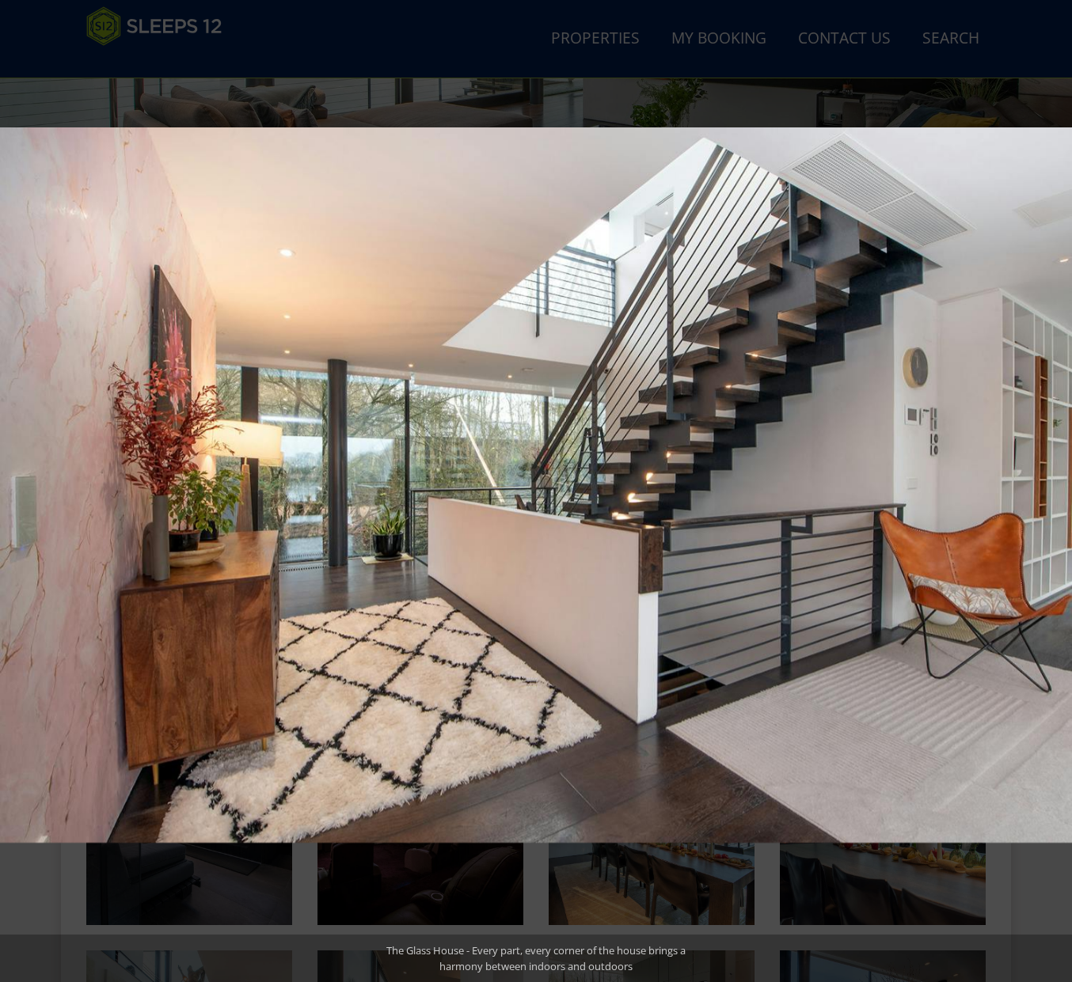
click at [1053, 491] on button at bounding box center [1043, 491] width 55 height 79
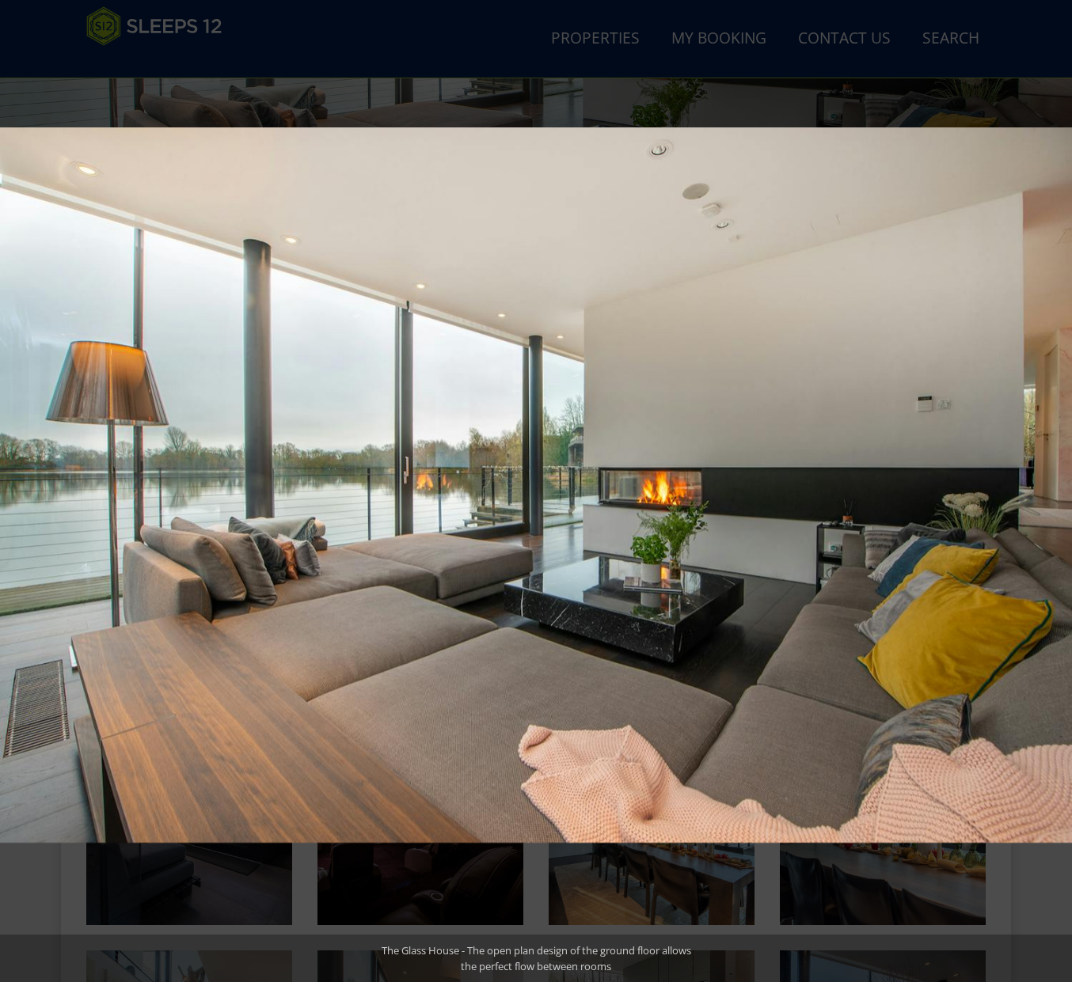
click at [1053, 491] on button at bounding box center [1043, 491] width 55 height 79
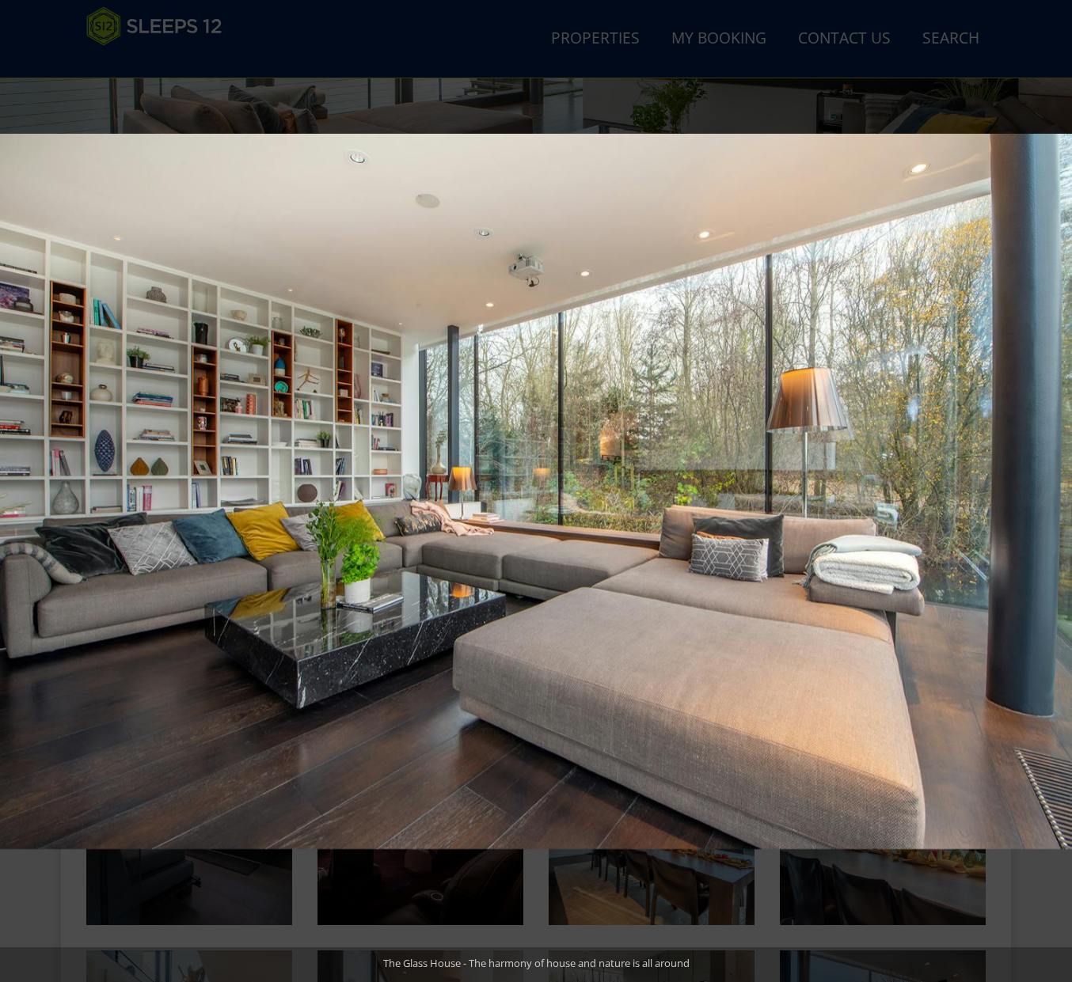
click at [1053, 491] on button at bounding box center [1043, 491] width 55 height 79
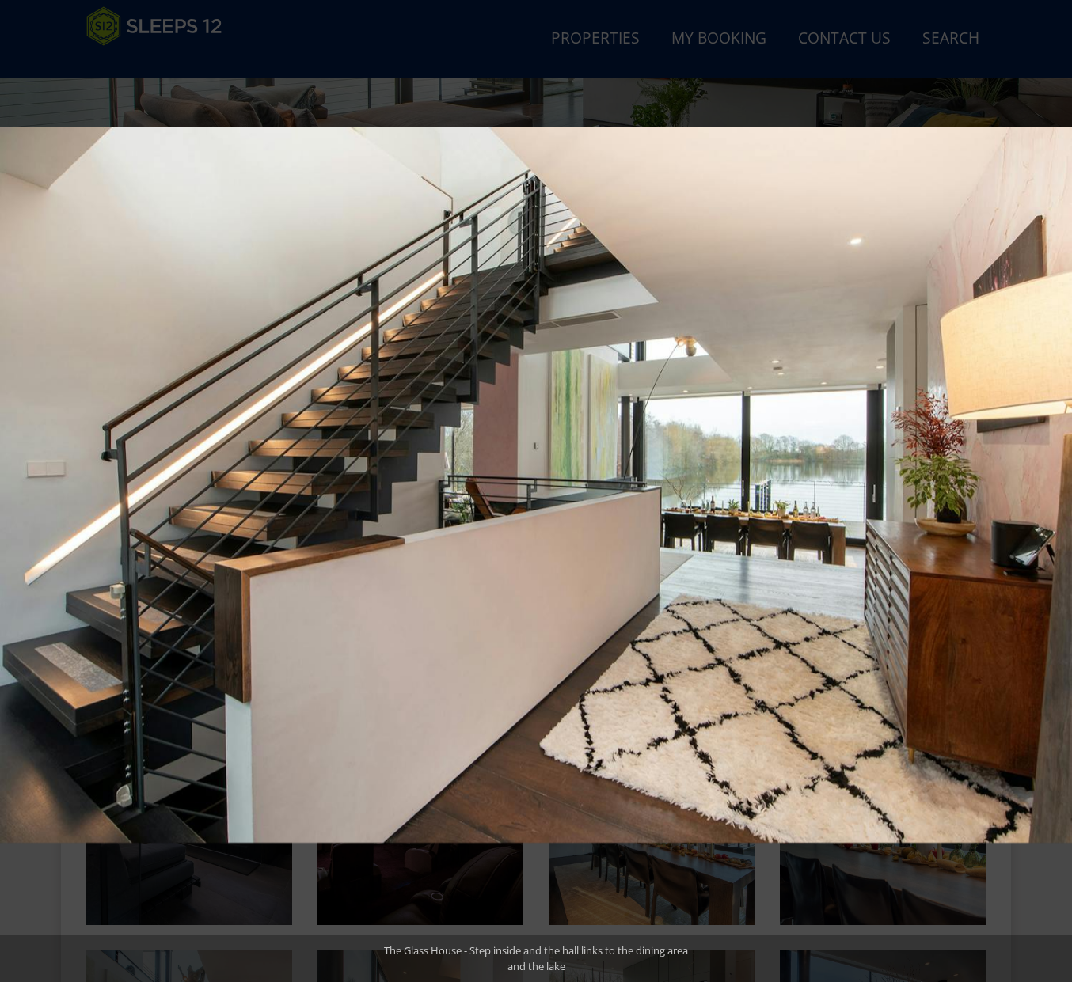
click at [1053, 491] on button at bounding box center [1043, 491] width 55 height 79
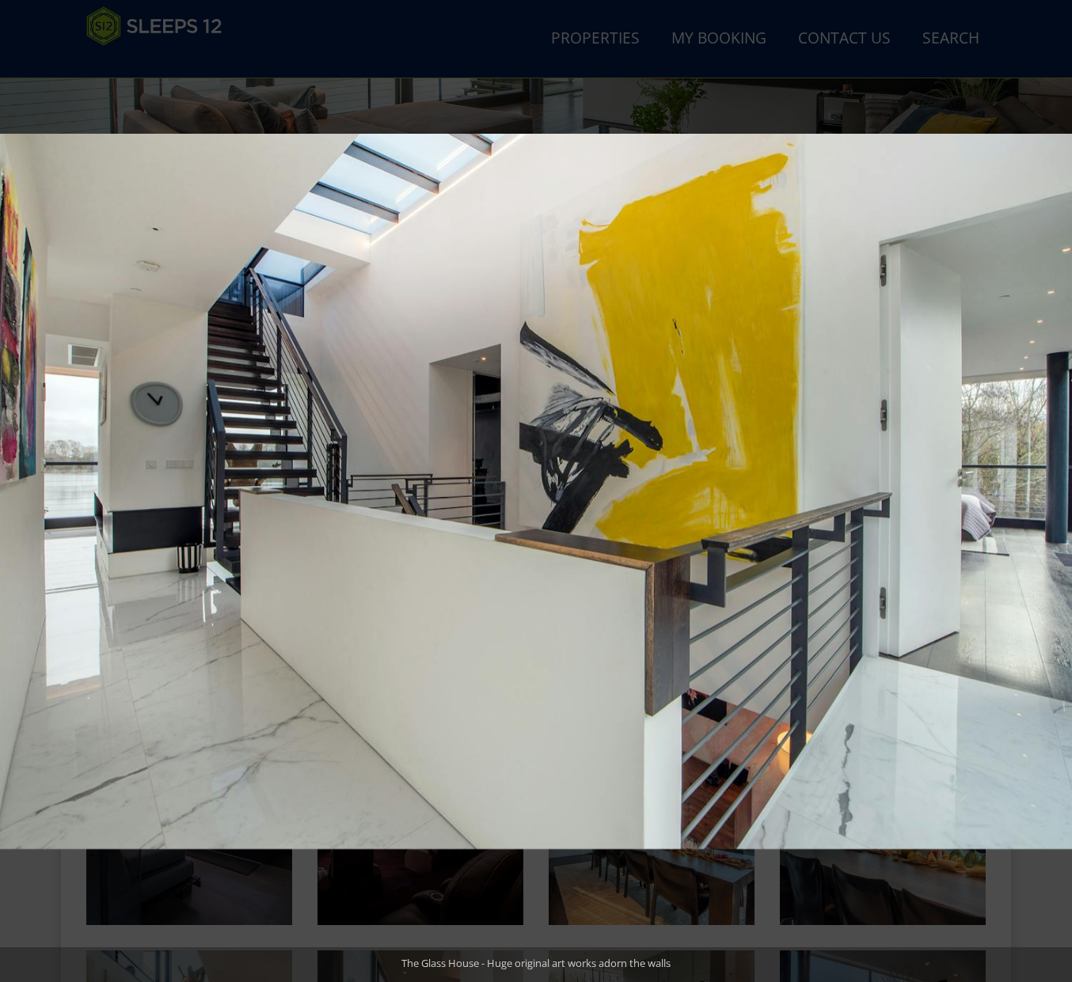
click at [1053, 491] on button at bounding box center [1043, 491] width 55 height 79
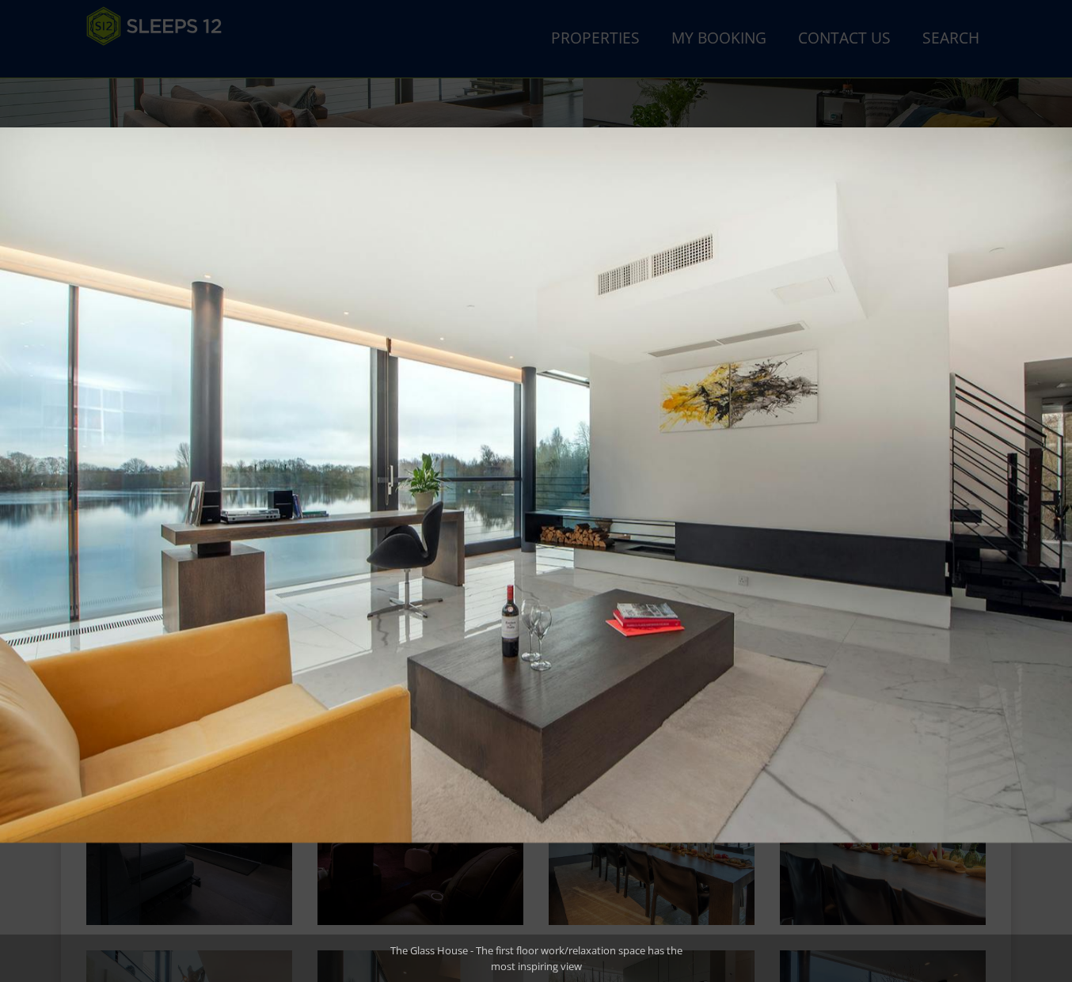
click at [1053, 491] on button at bounding box center [1043, 491] width 55 height 79
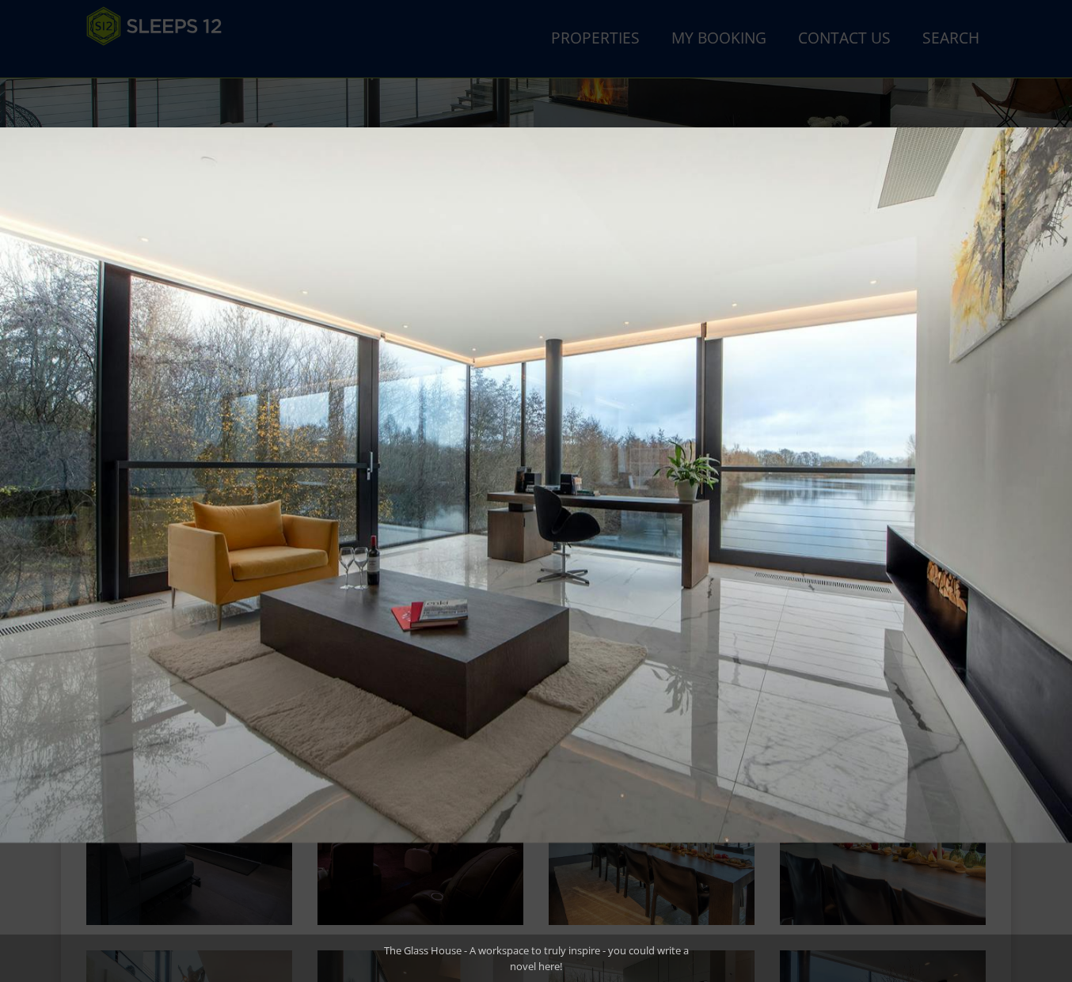
click at [1053, 491] on button at bounding box center [1043, 491] width 55 height 79
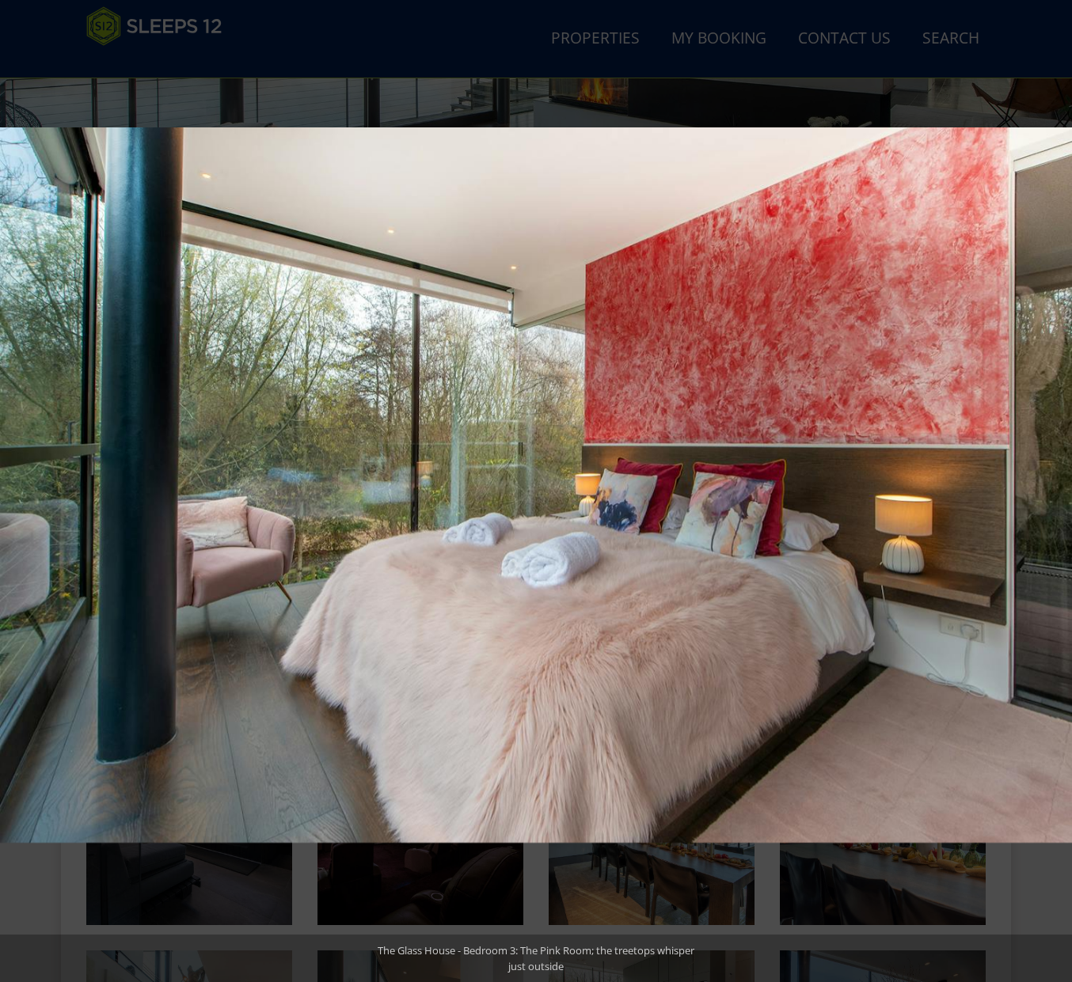
click at [1053, 491] on button at bounding box center [1043, 491] width 55 height 79
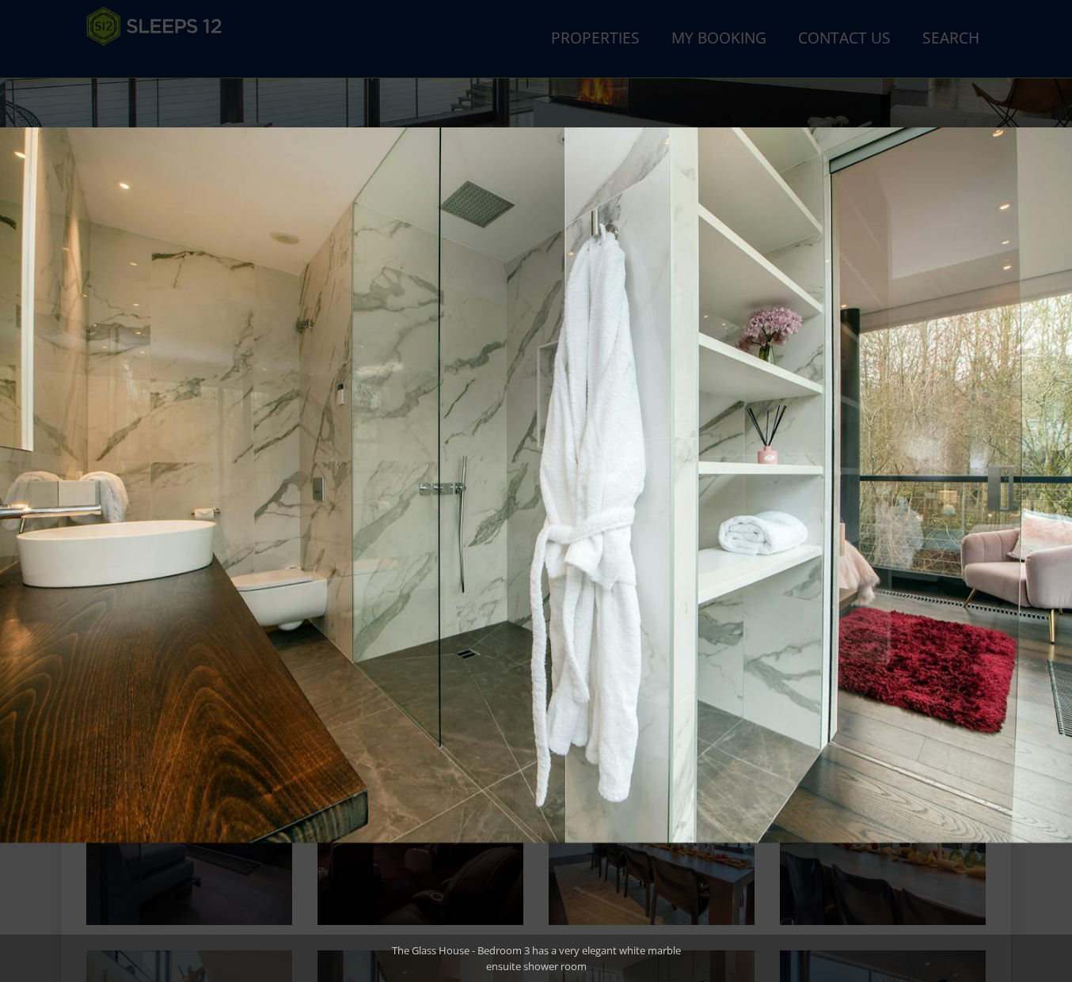
click at [1053, 491] on button at bounding box center [1043, 491] width 55 height 79
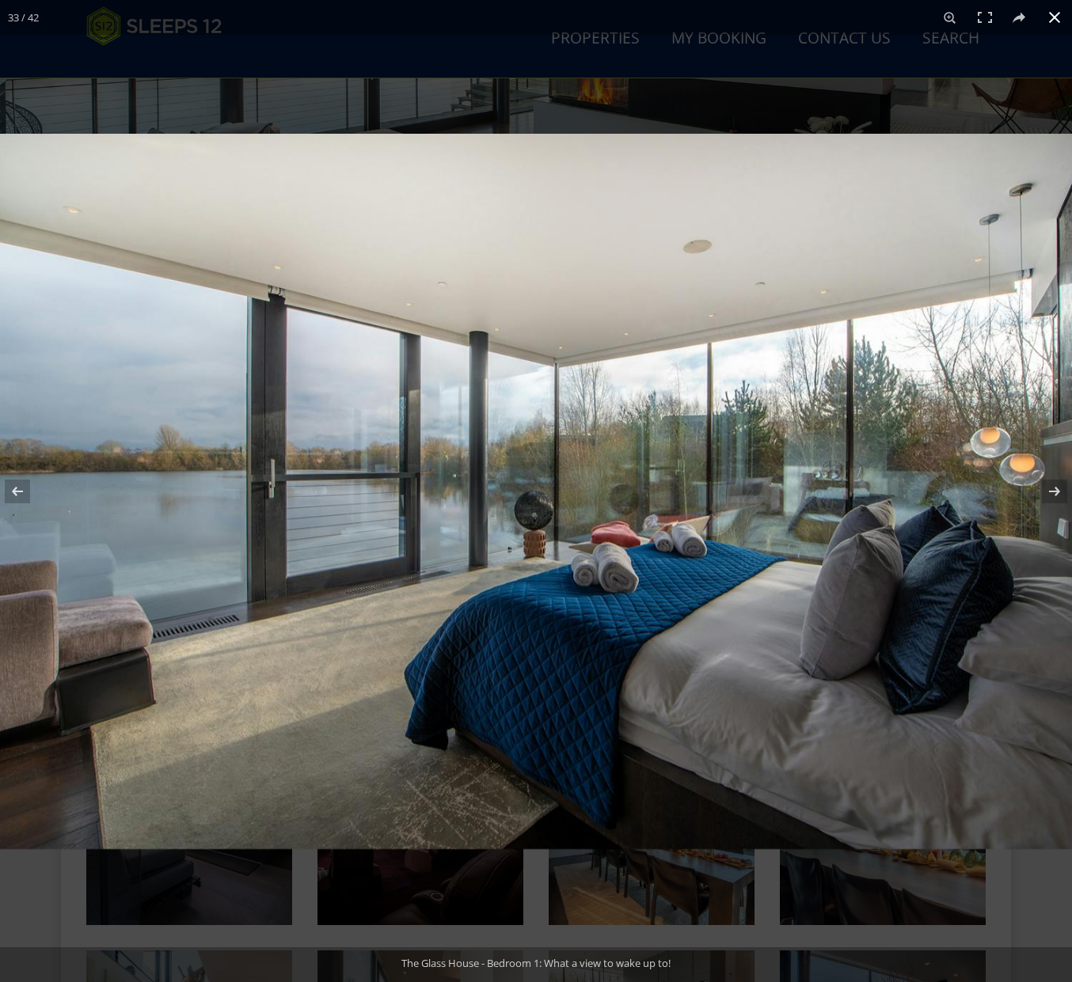
drag, startPoint x: 1057, startPoint y: 18, endPoint x: 1045, endPoint y: 33, distance: 19.2
click at [1057, 20] on button at bounding box center [1054, 17] width 35 height 35
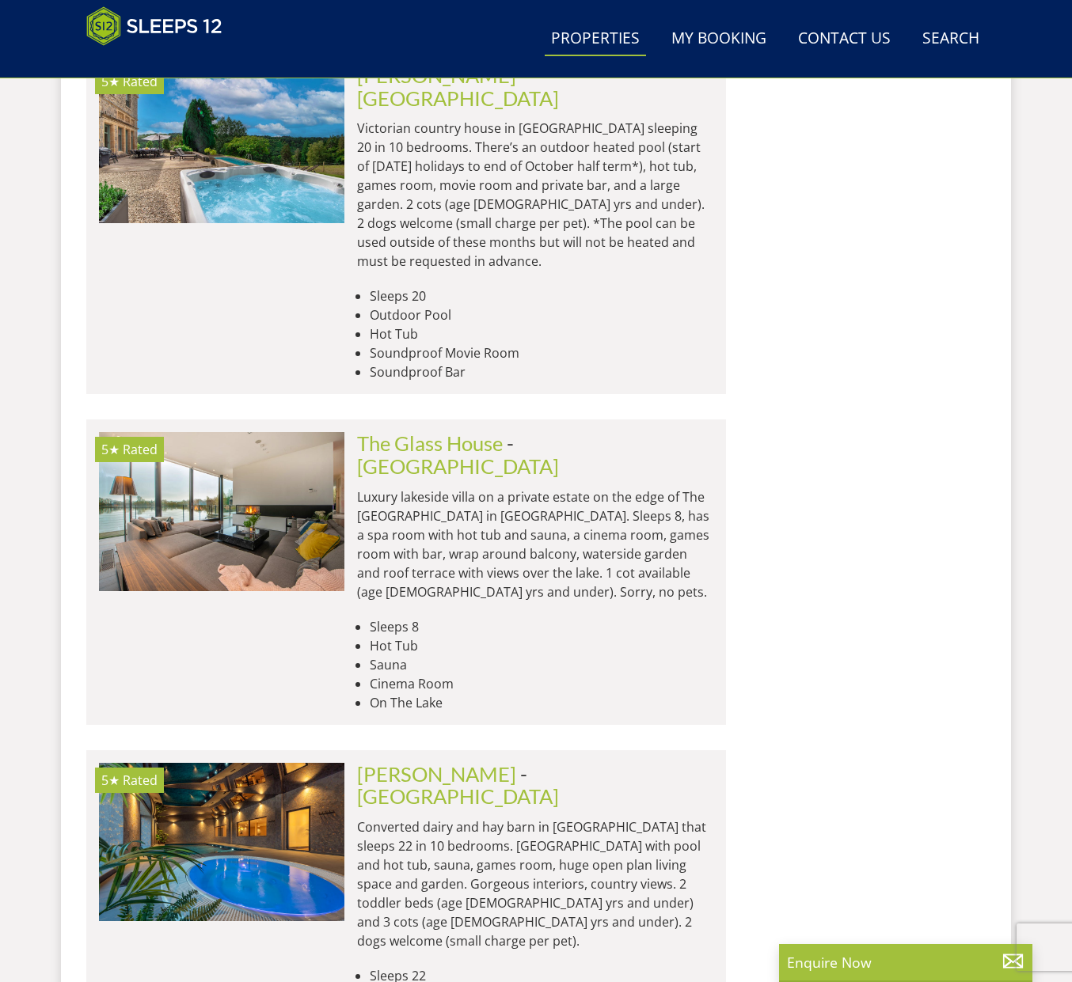
scroll to position [22773, 0]
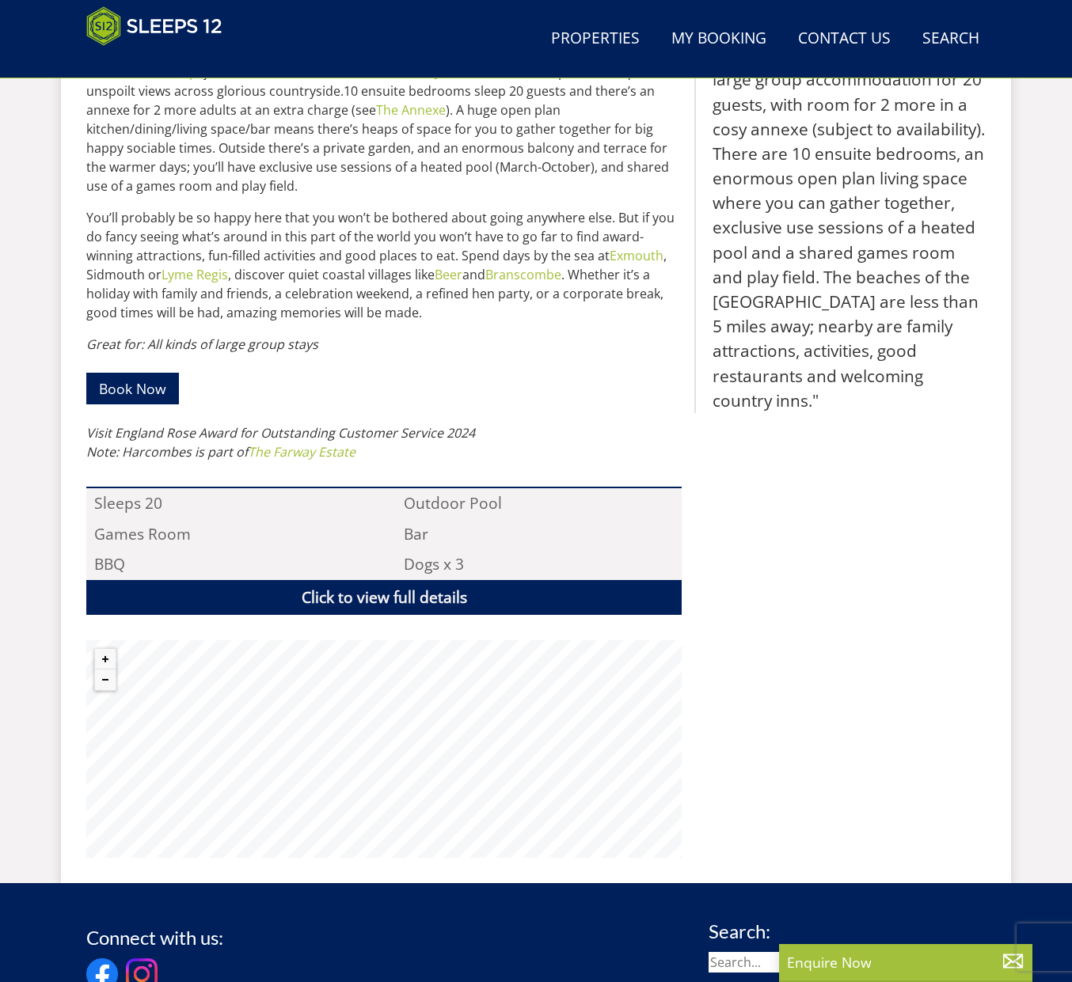
scroll to position [1105, 0]
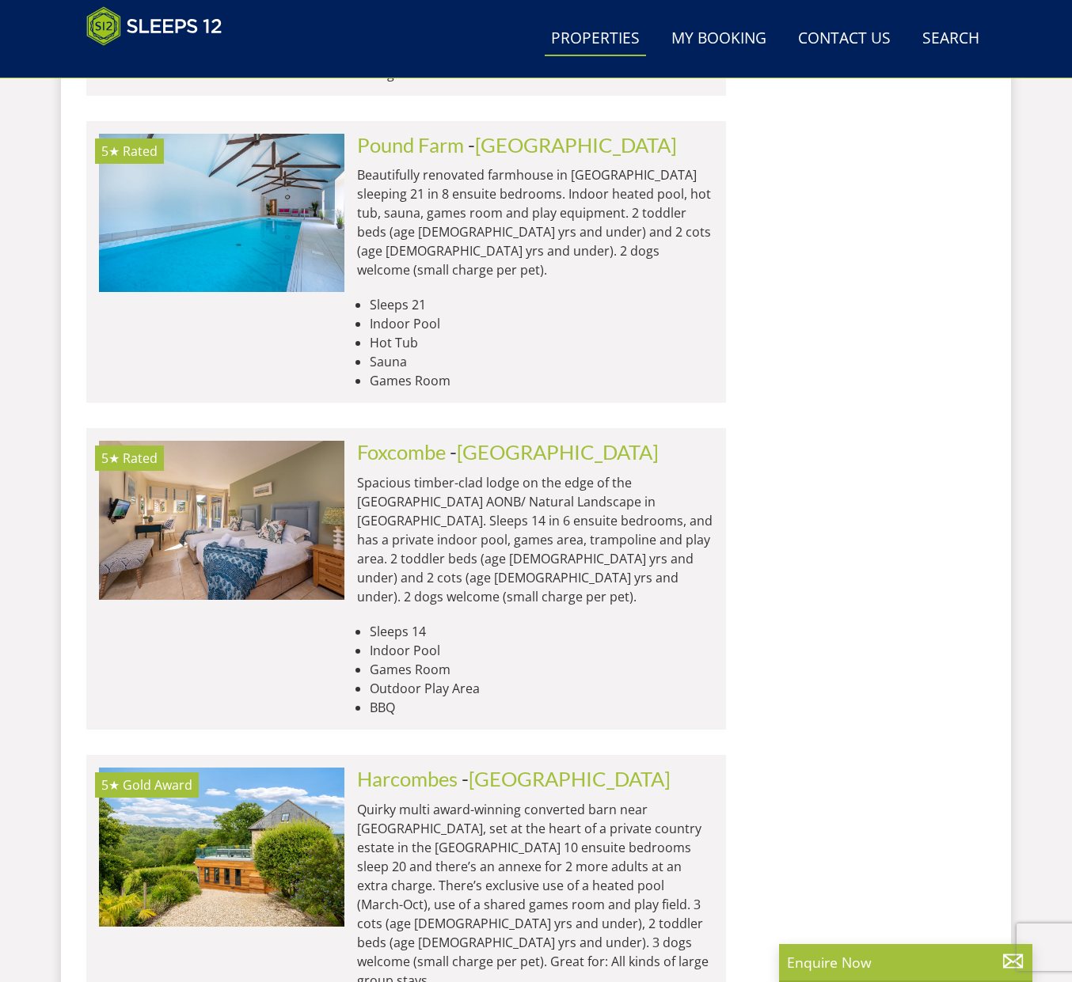
scroll to position [24081, 0]
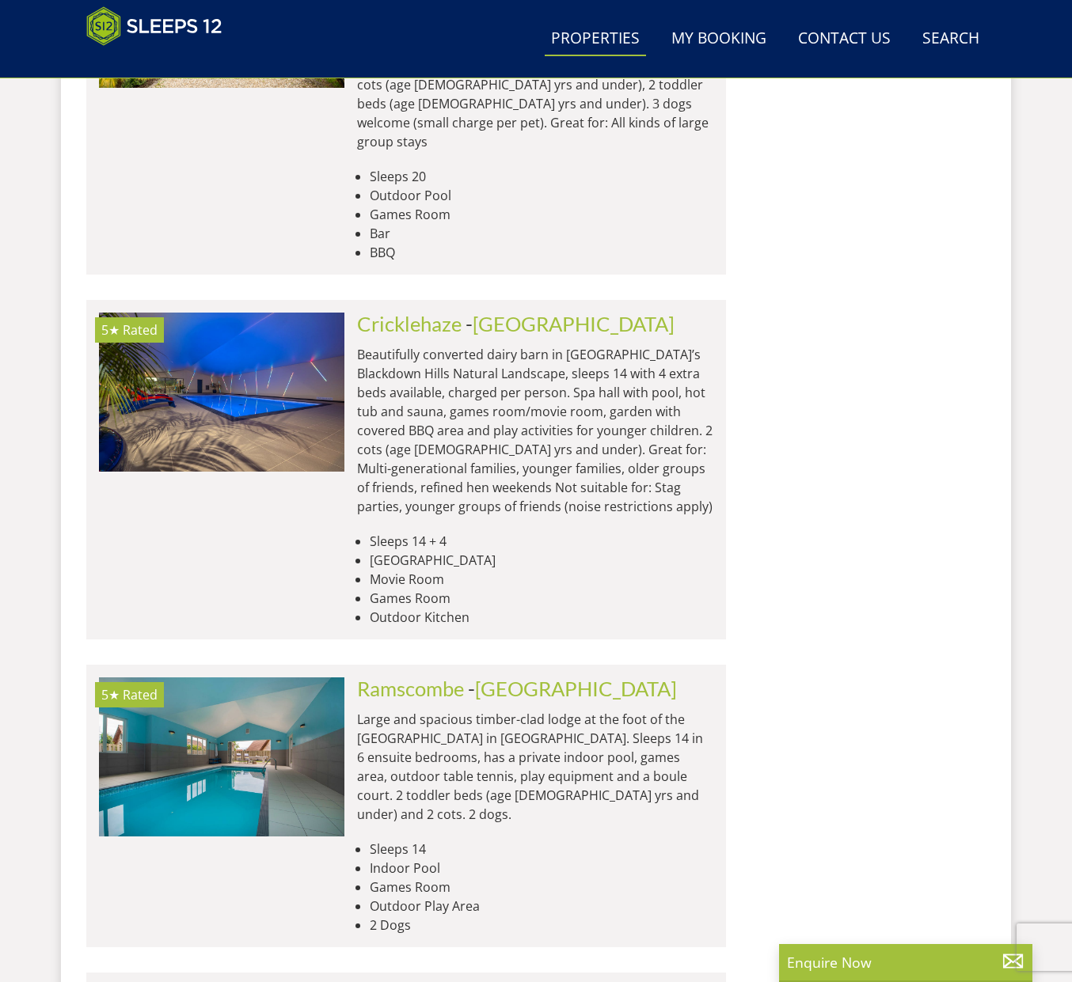
scroll to position [25054, 0]
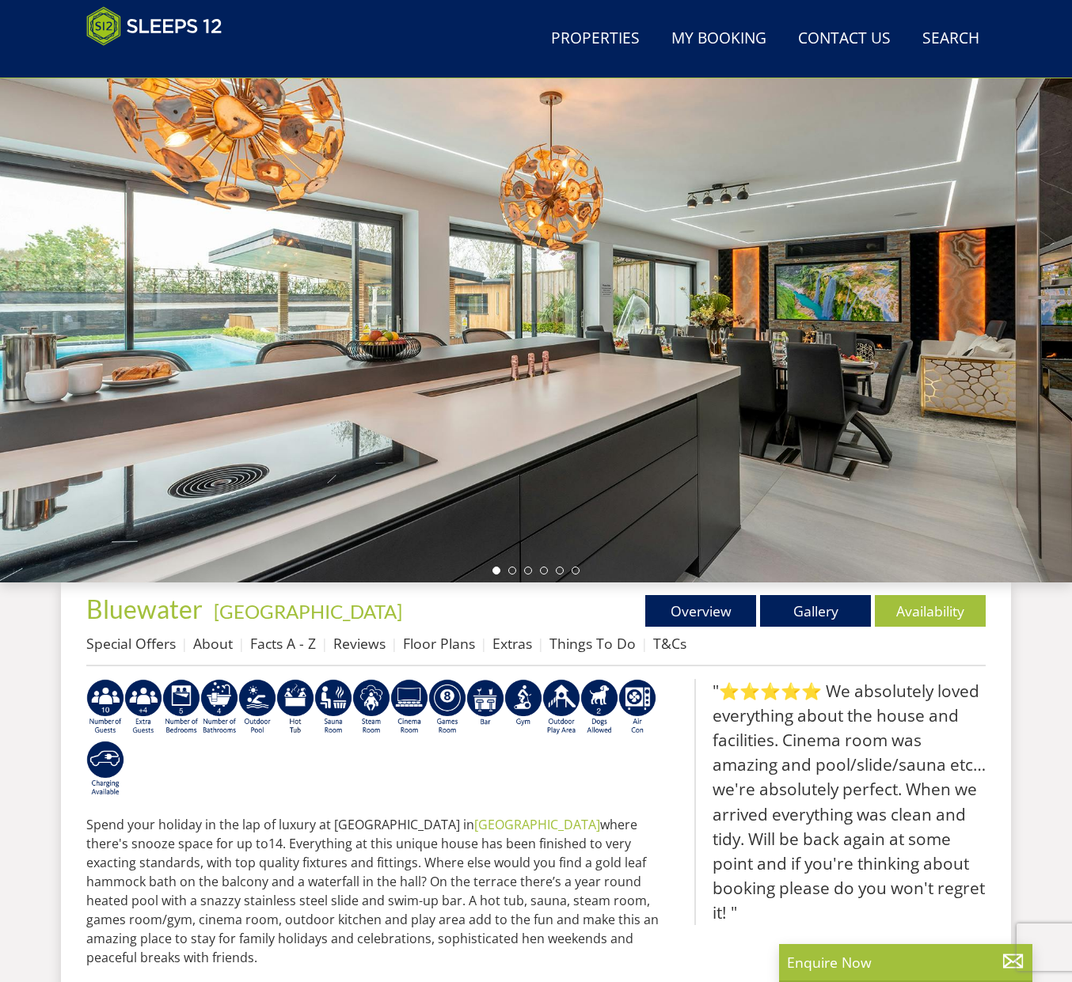
scroll to position [148, 0]
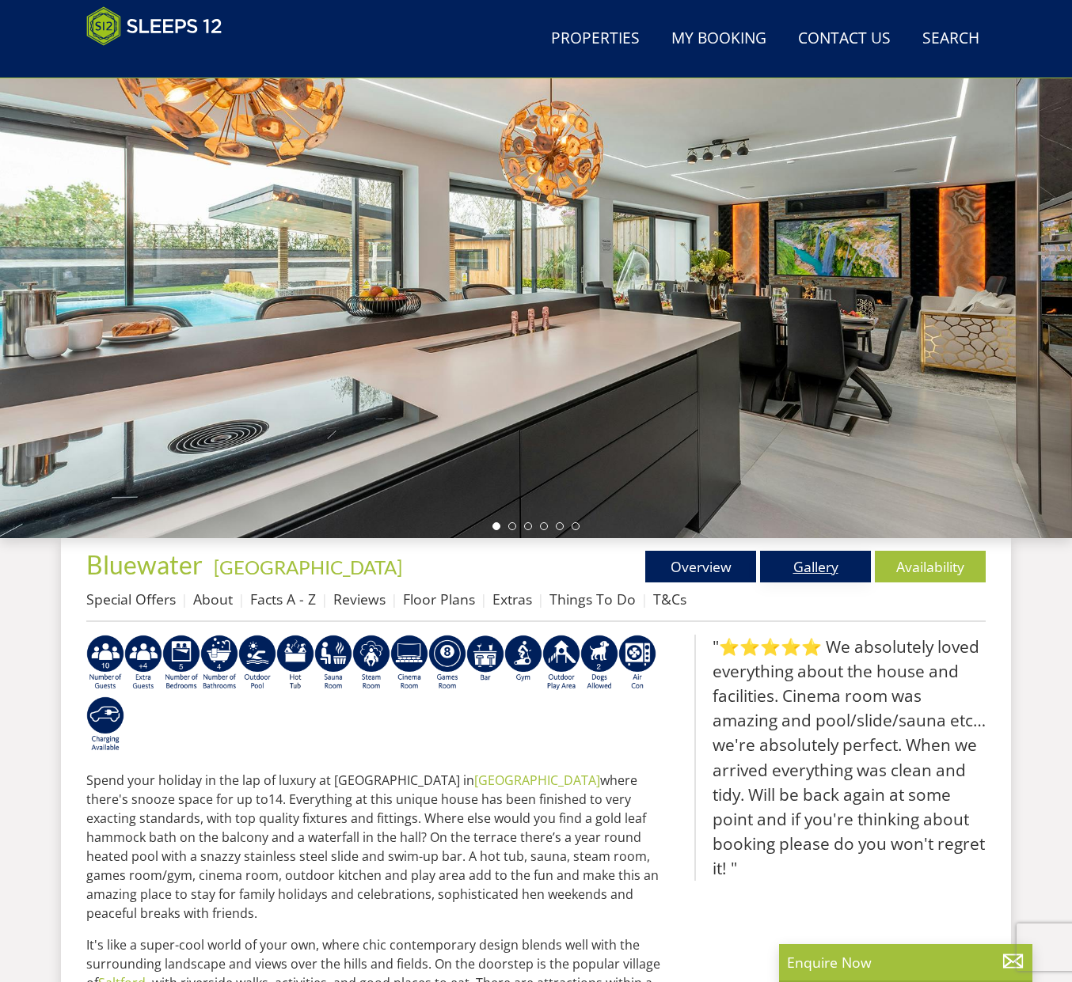
click at [791, 570] on link "Gallery" at bounding box center [815, 567] width 111 height 32
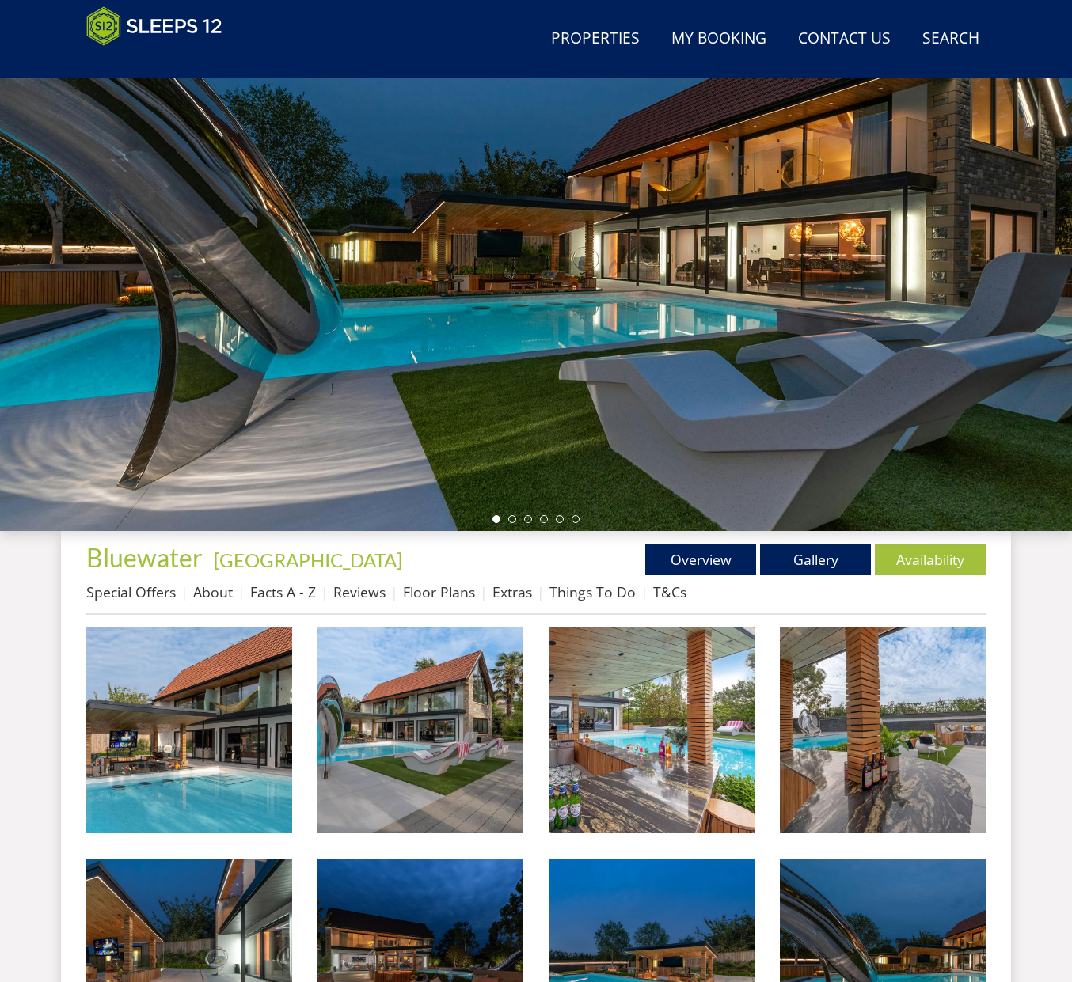
scroll to position [164, 0]
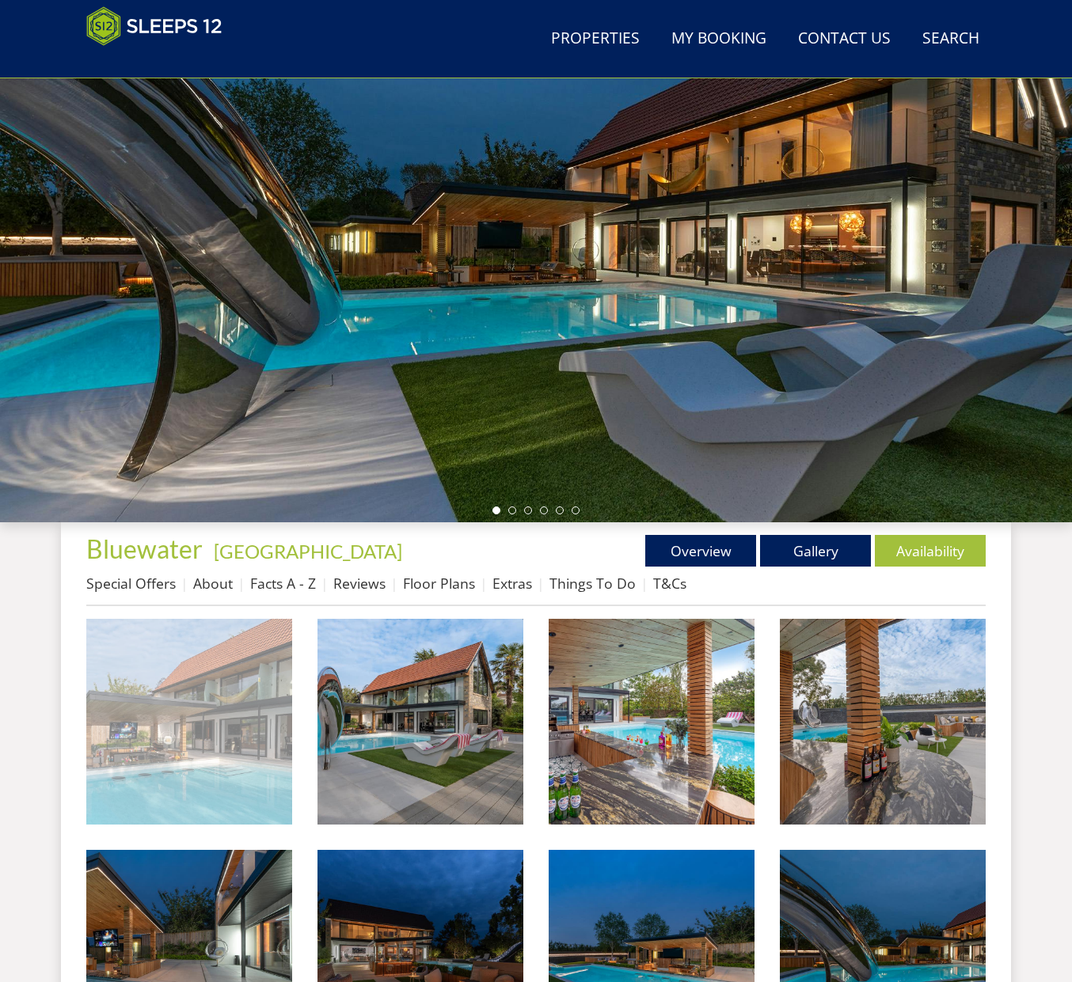
click at [121, 737] on img at bounding box center [189, 722] width 206 height 206
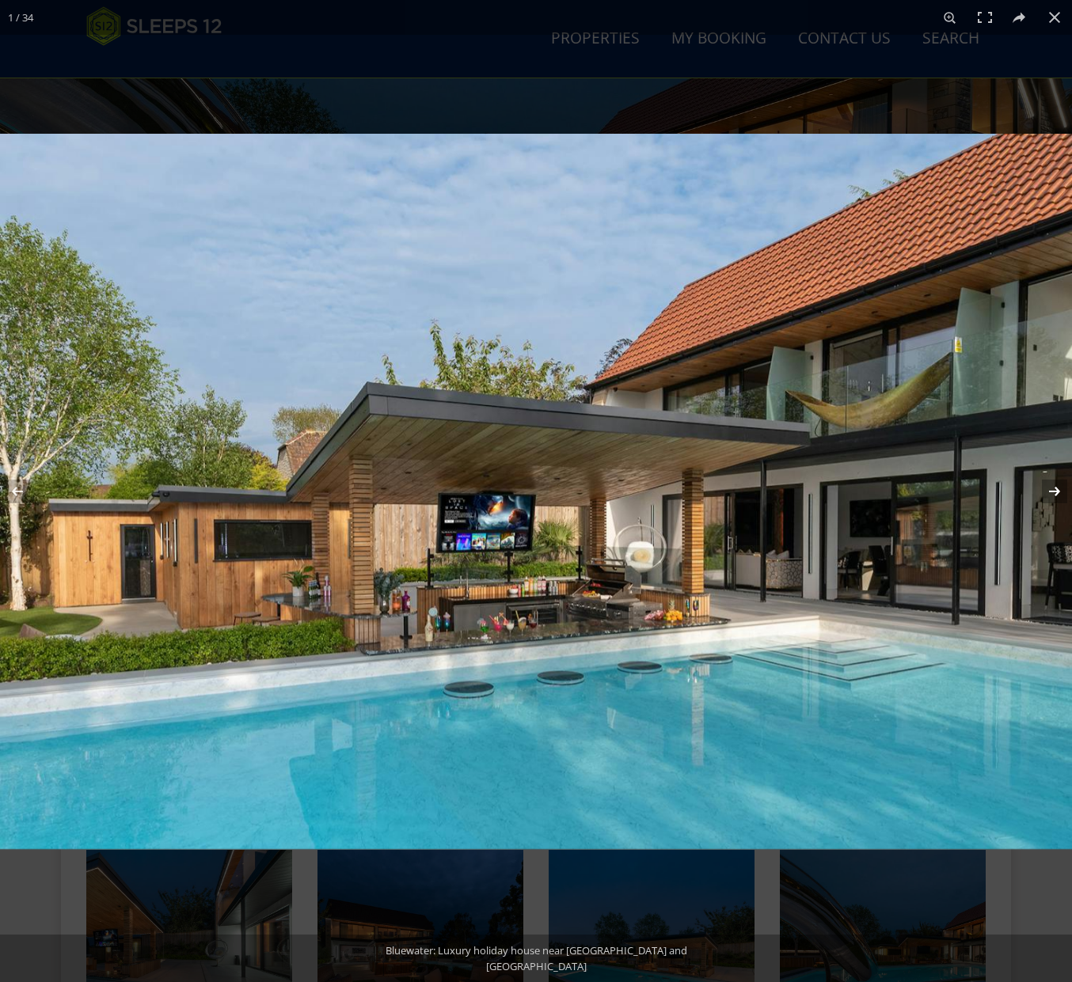
click at [1060, 495] on button at bounding box center [1043, 491] width 55 height 79
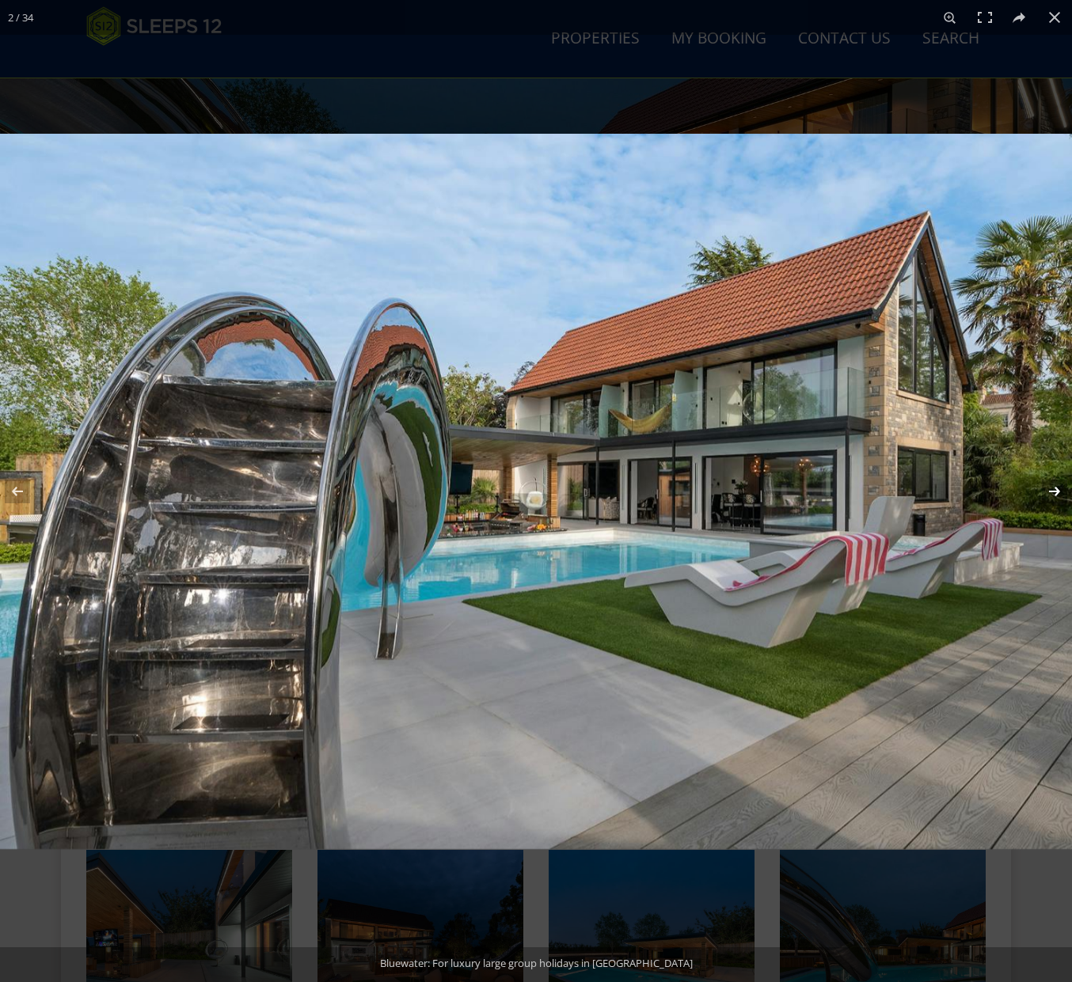
click at [1060, 495] on button at bounding box center [1043, 491] width 55 height 79
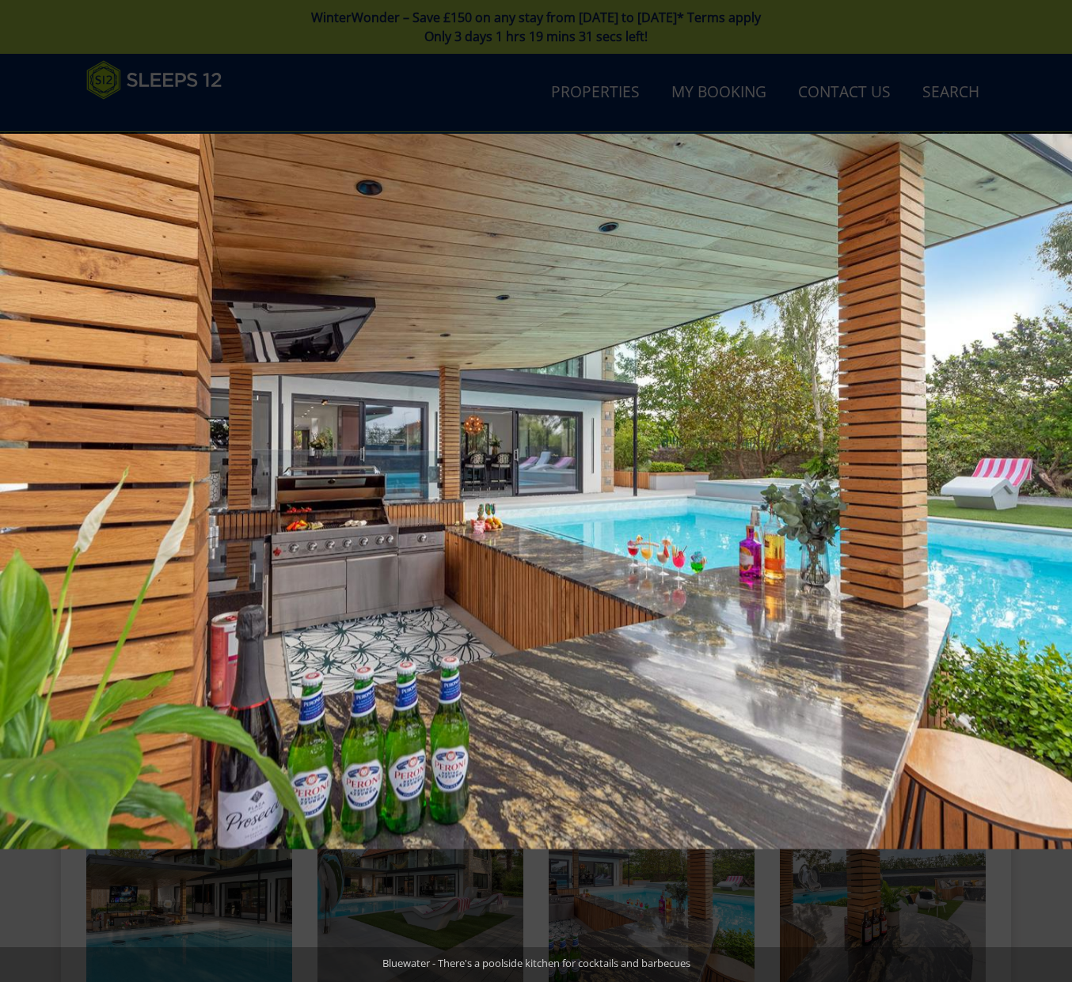
scroll to position [164, 0]
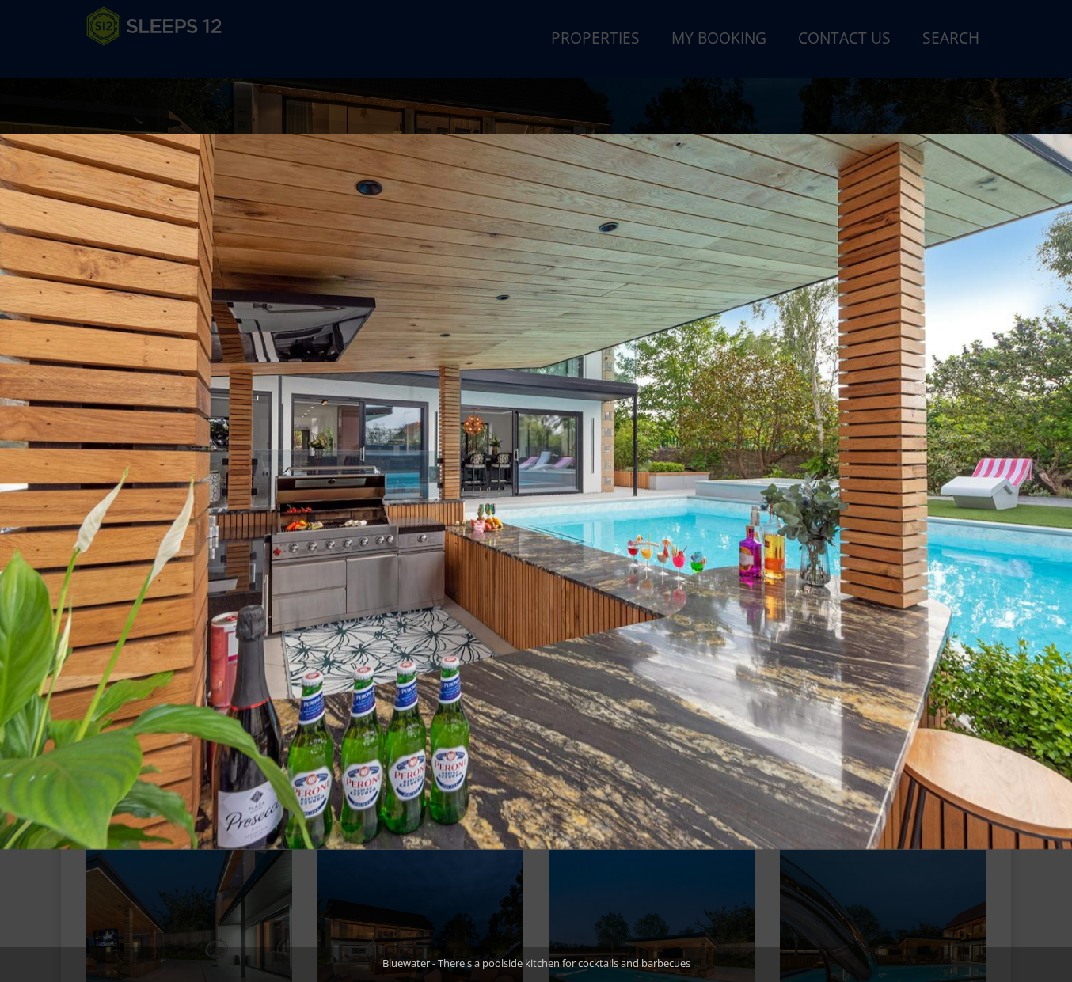
click at [1060, 495] on button at bounding box center [1043, 491] width 55 height 79
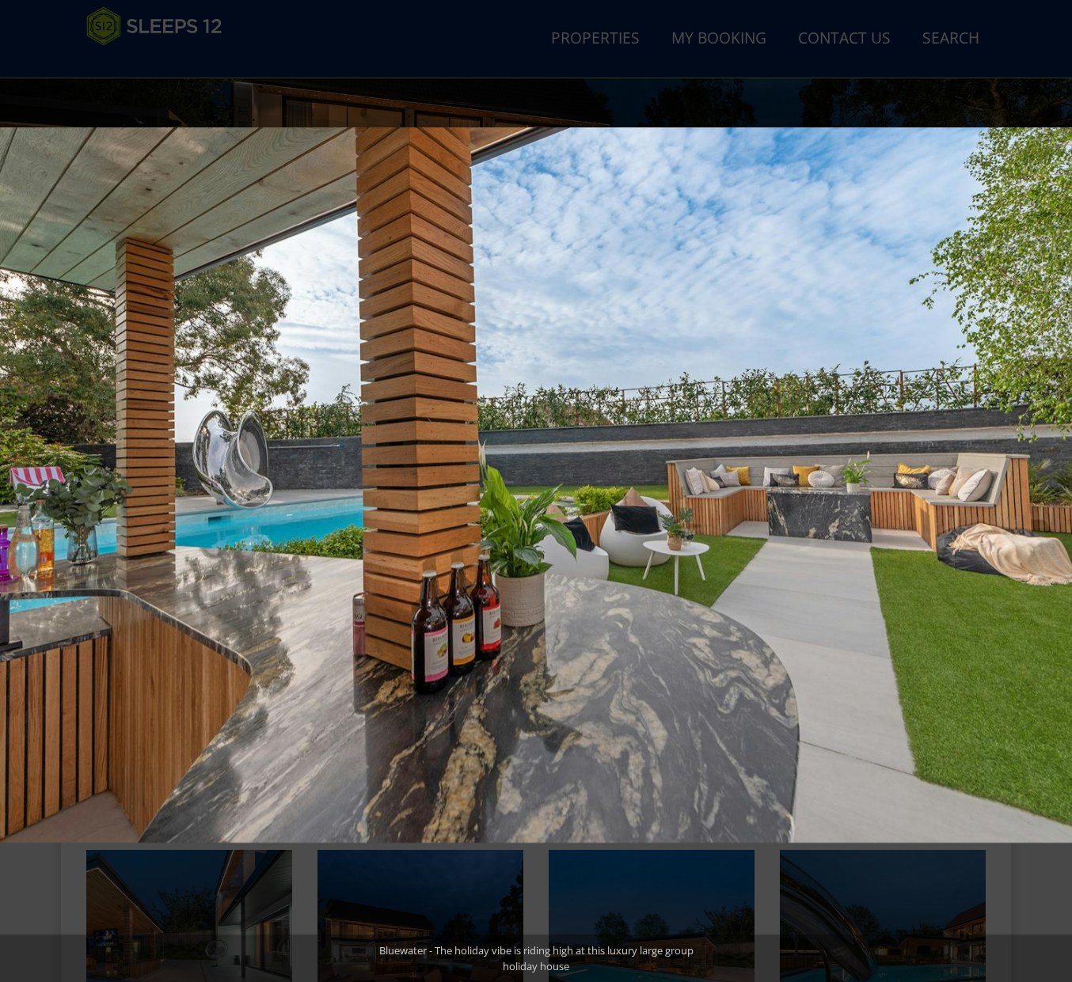
click at [1060, 495] on button at bounding box center [1043, 491] width 55 height 79
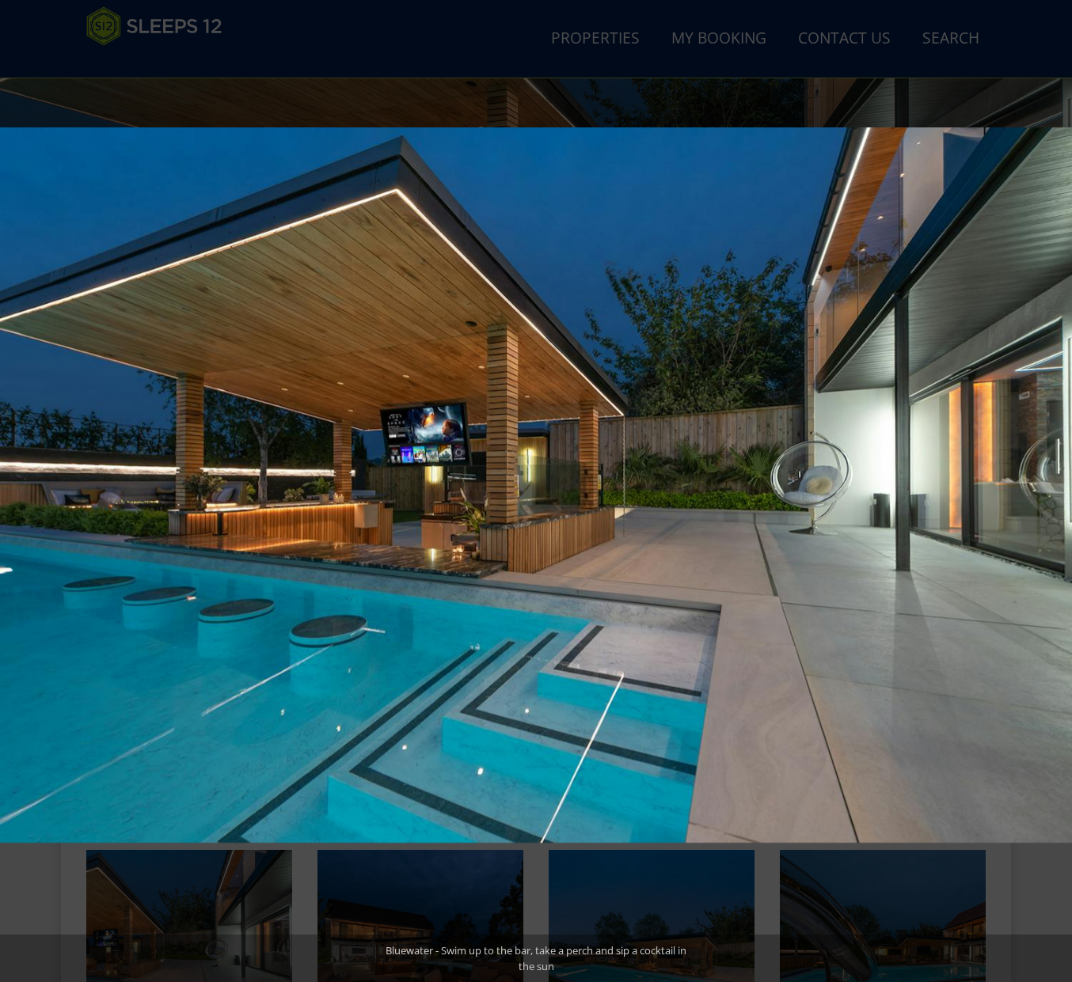
click at [1060, 495] on button at bounding box center [1043, 491] width 55 height 79
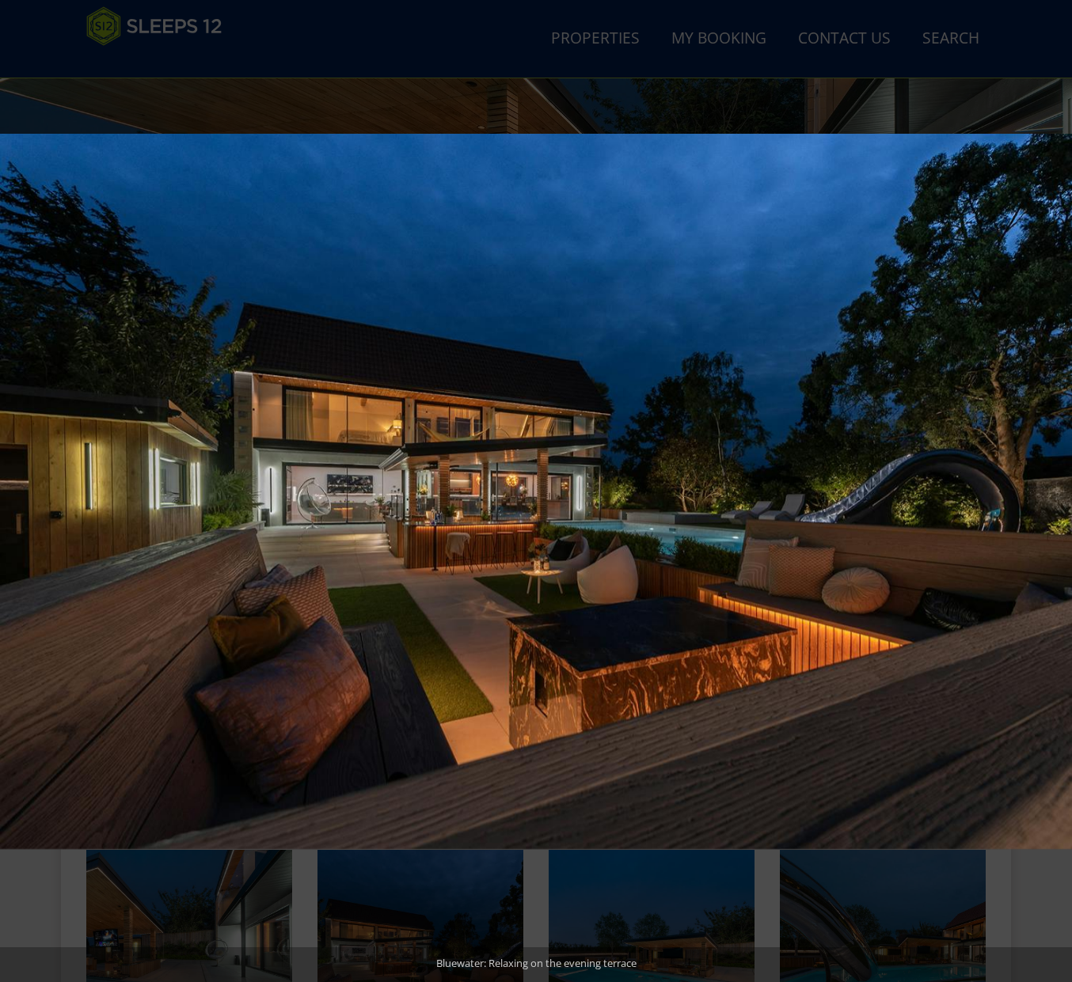
click at [1060, 495] on button at bounding box center [1043, 491] width 55 height 79
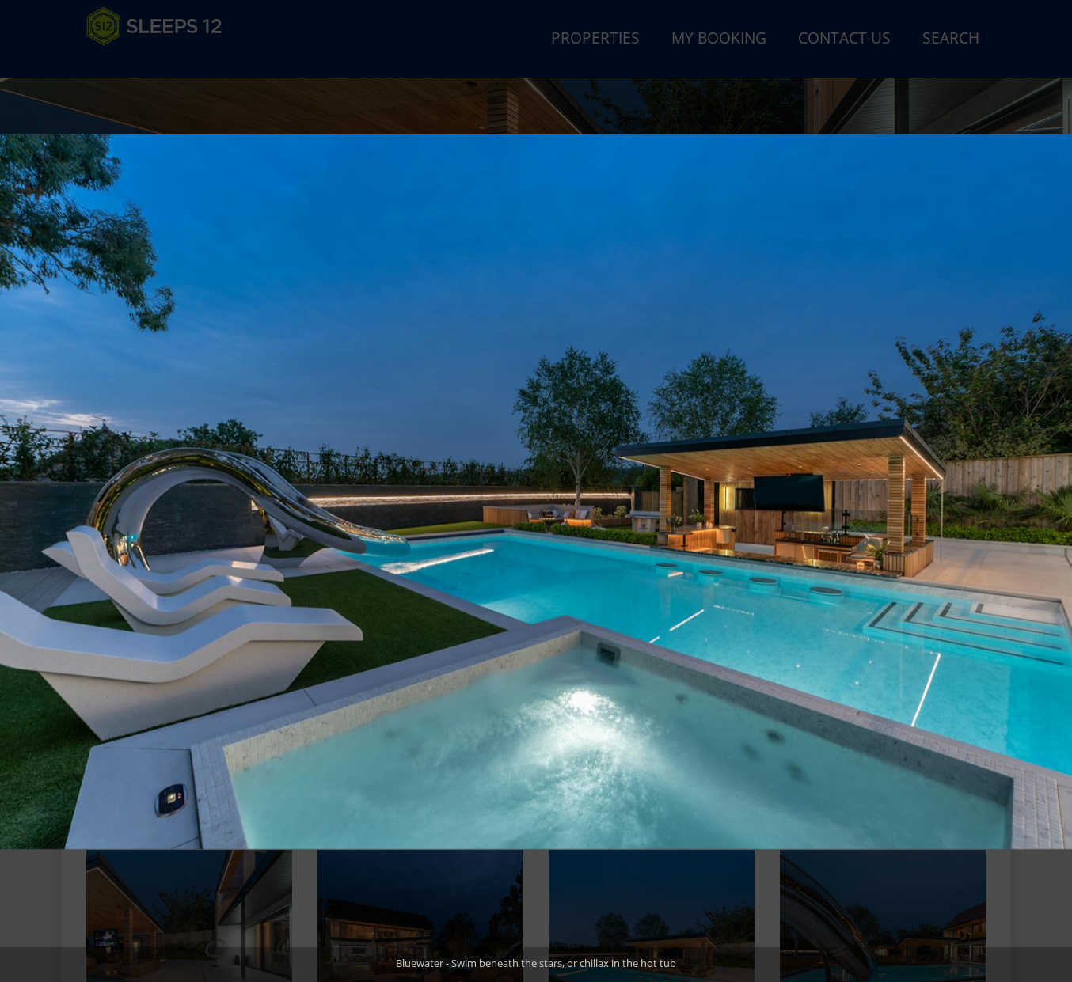
click at [1060, 495] on button at bounding box center [1043, 491] width 55 height 79
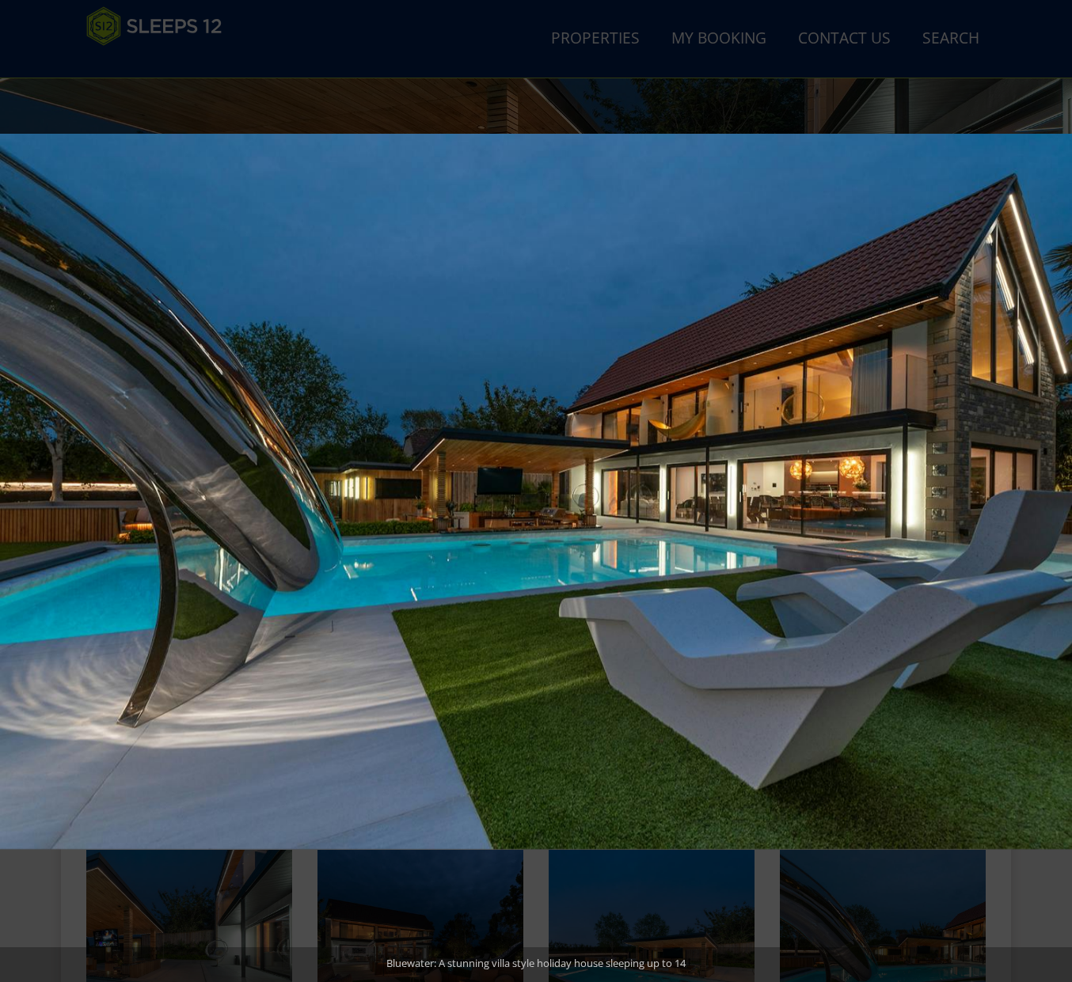
click at [1060, 495] on button at bounding box center [1043, 491] width 55 height 79
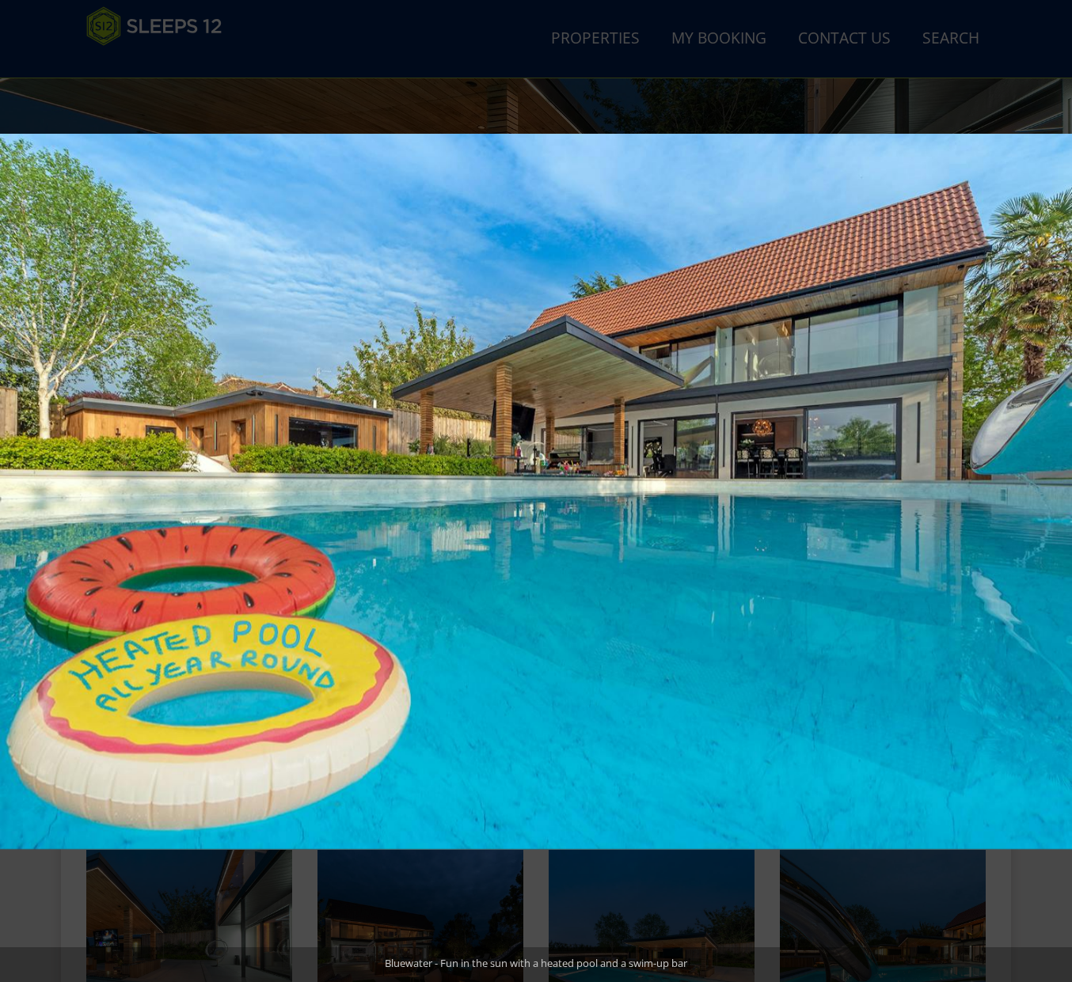
click at [1060, 495] on button at bounding box center [1043, 491] width 55 height 79
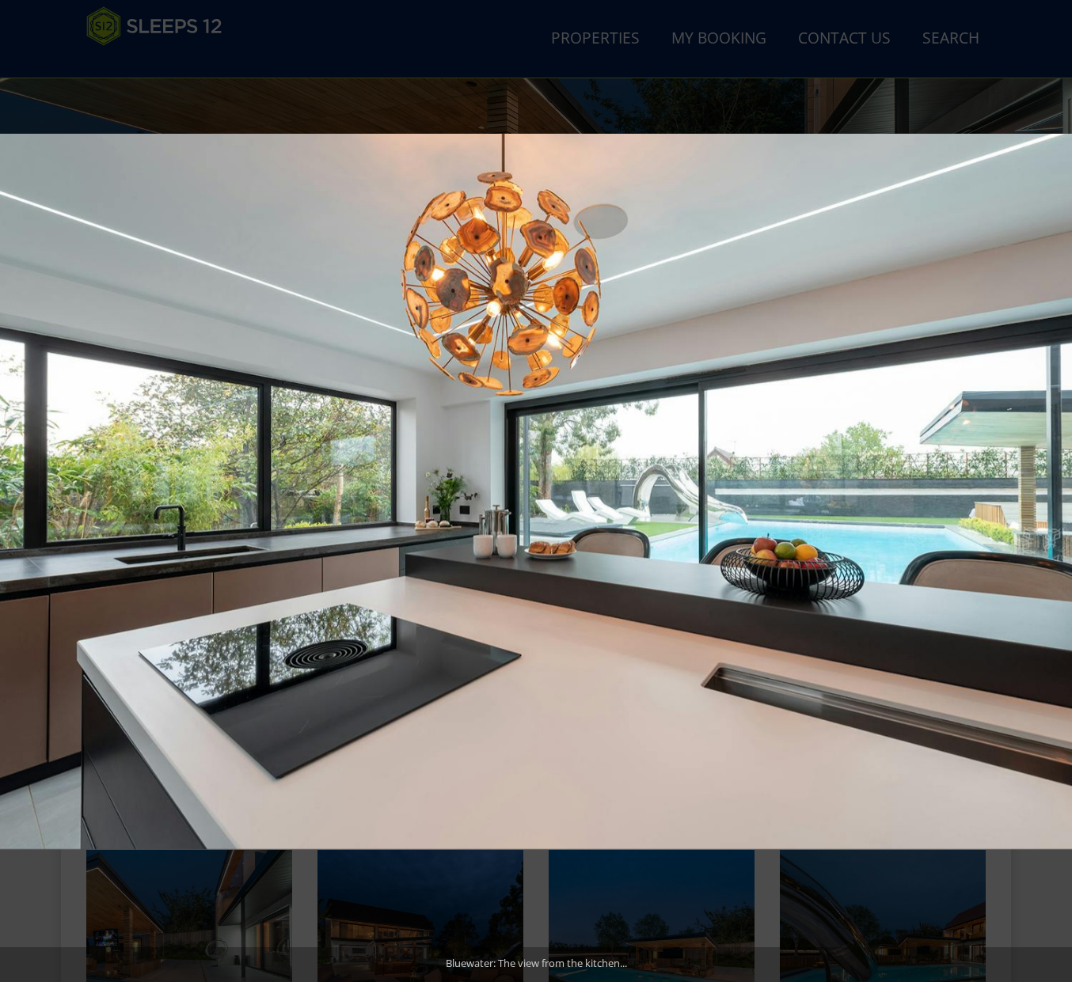
click at [1060, 495] on button at bounding box center [1043, 491] width 55 height 79
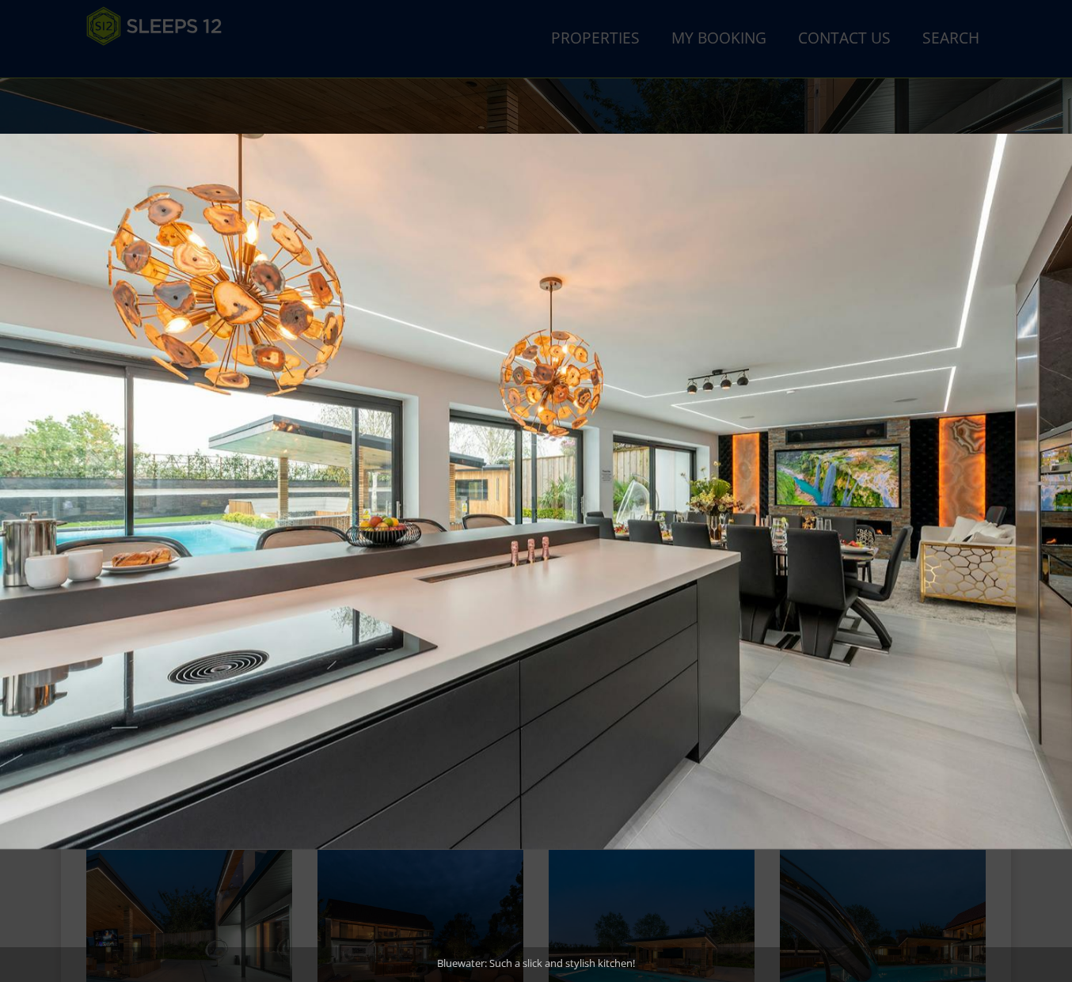
click at [1060, 495] on button at bounding box center [1043, 491] width 55 height 79
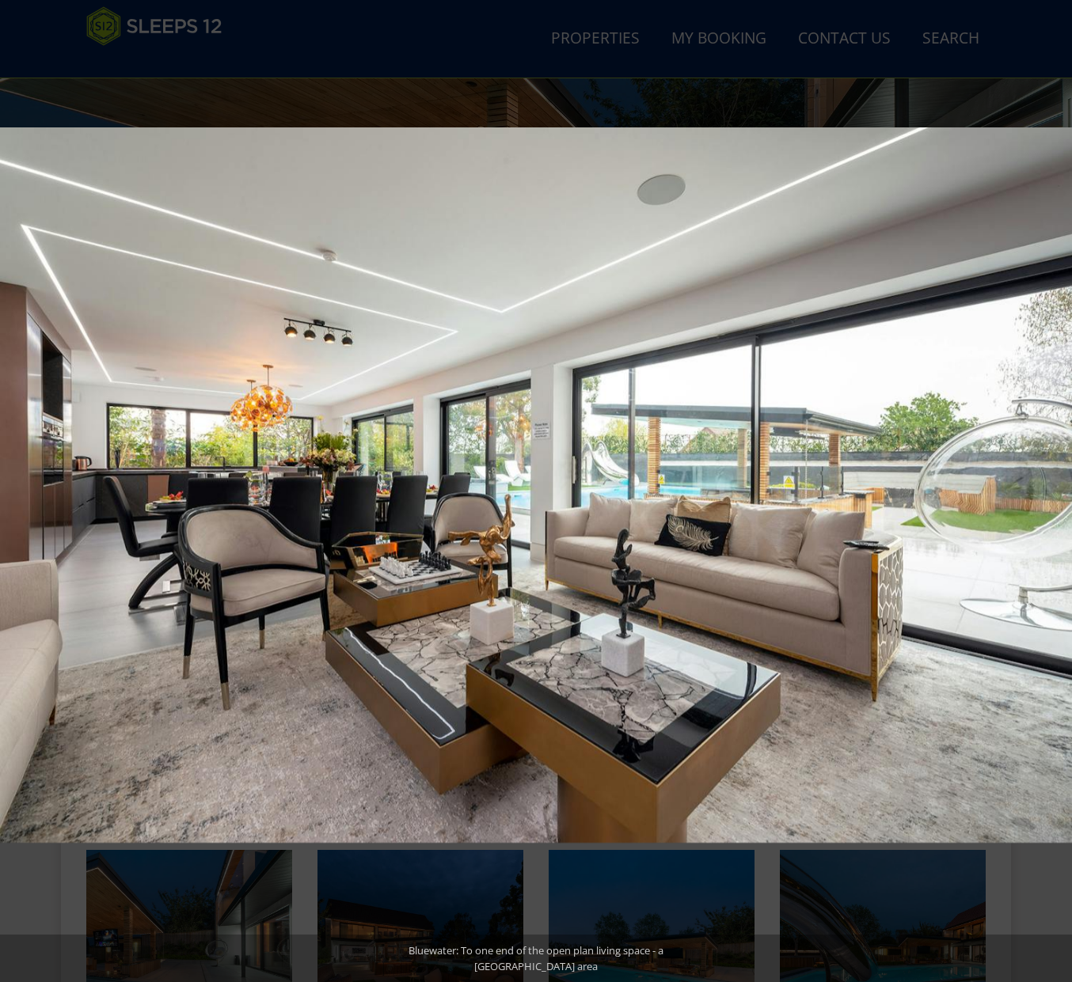
click at [1060, 495] on button at bounding box center [1043, 491] width 55 height 79
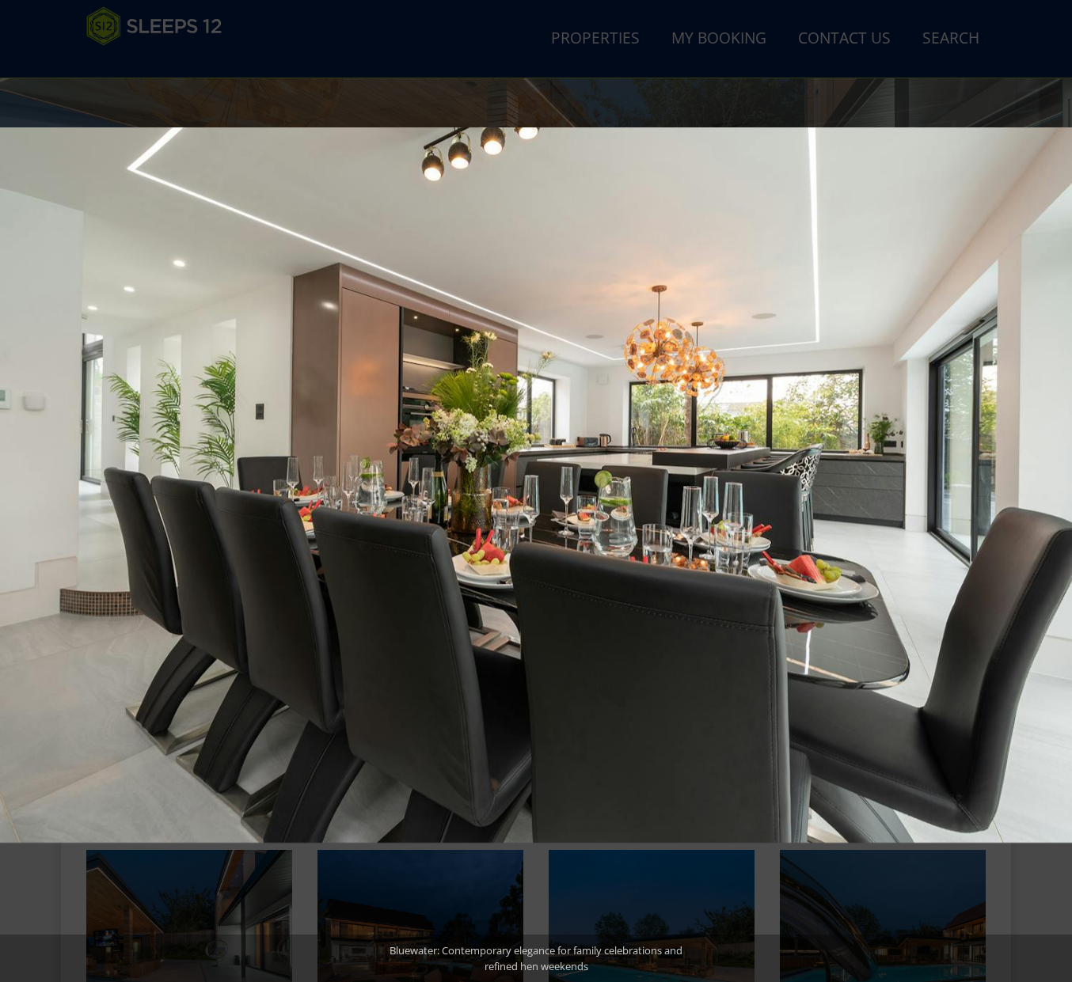
click at [1060, 495] on button at bounding box center [1043, 491] width 55 height 79
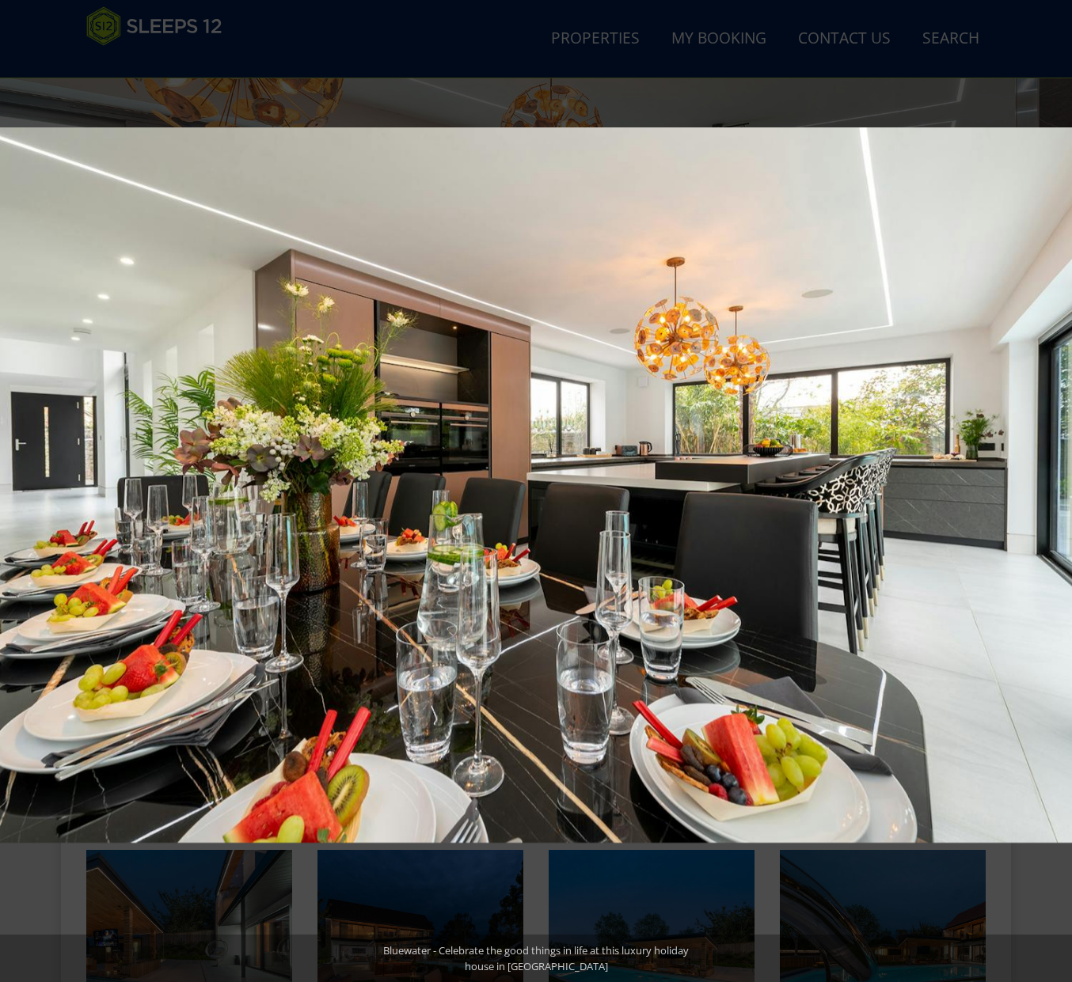
click at [1060, 495] on button at bounding box center [1043, 491] width 55 height 79
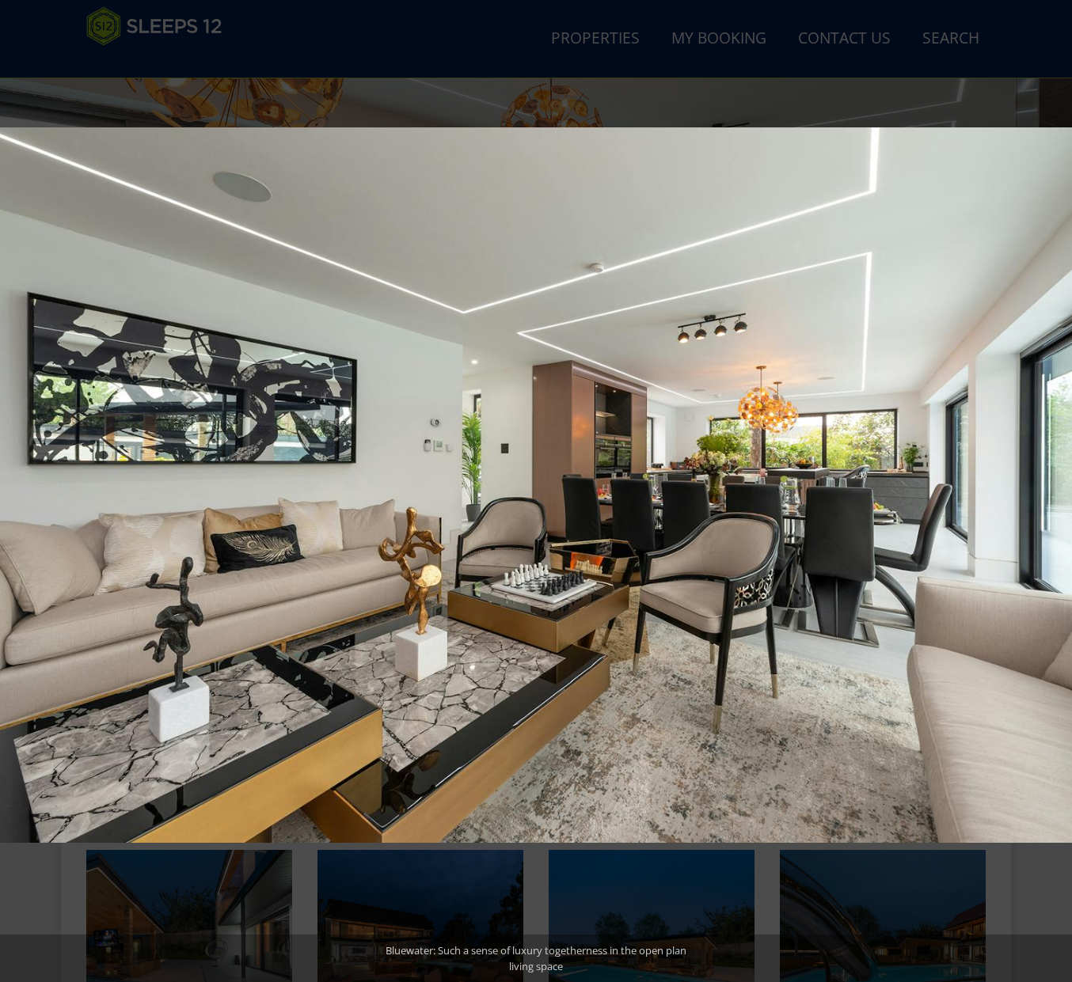
click at [1060, 495] on button at bounding box center [1043, 491] width 55 height 79
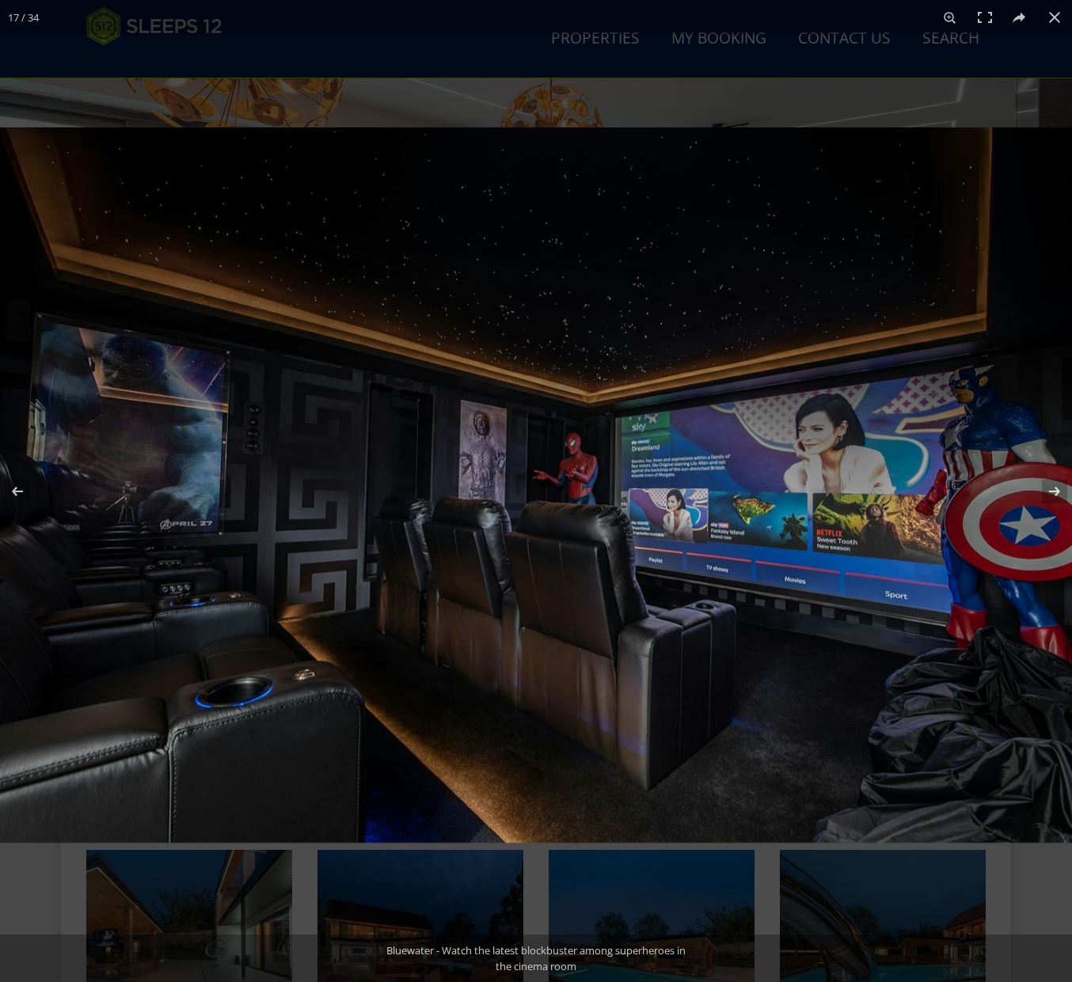
drag, startPoint x: 1052, startPoint y: 17, endPoint x: 636, endPoint y: 25, distance: 416.4
click at [1050, 17] on button at bounding box center [1054, 17] width 35 height 35
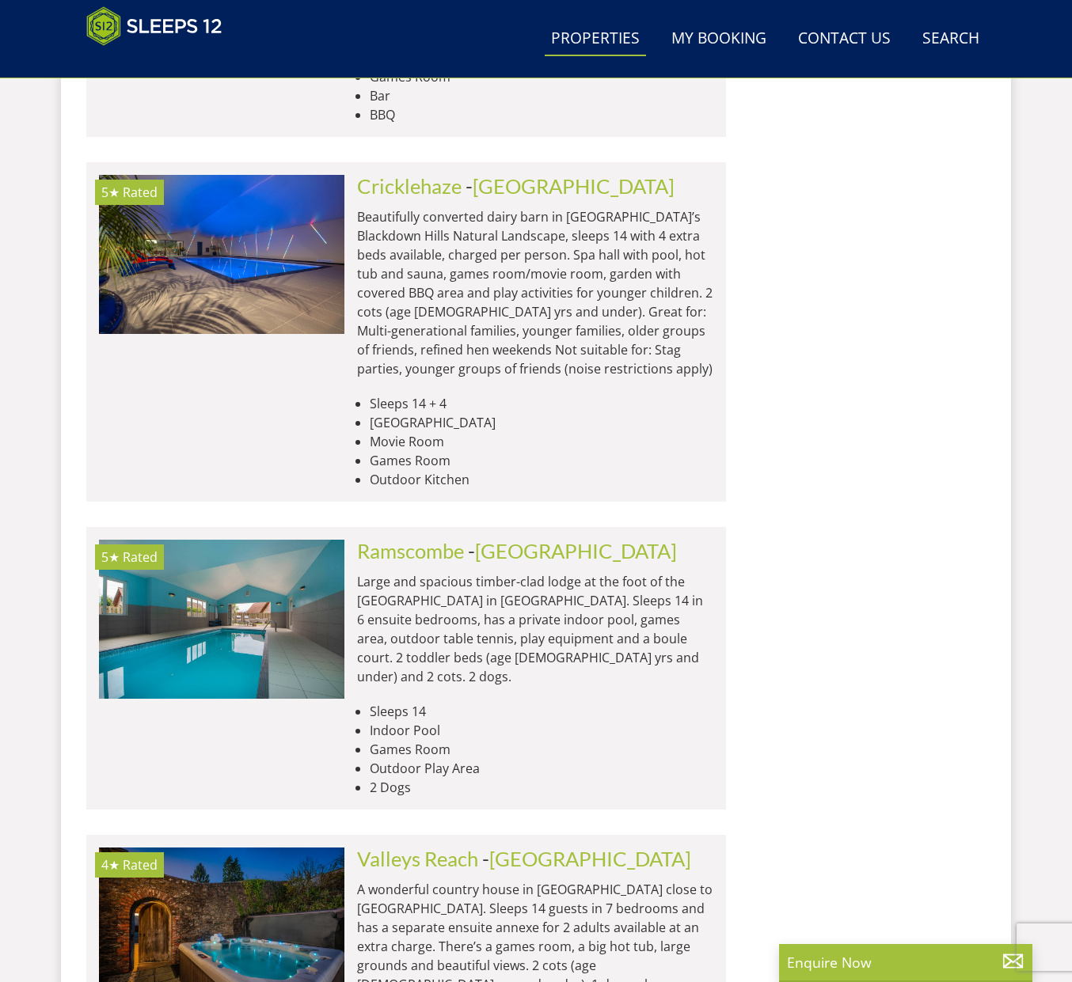
scroll to position [25336, 0]
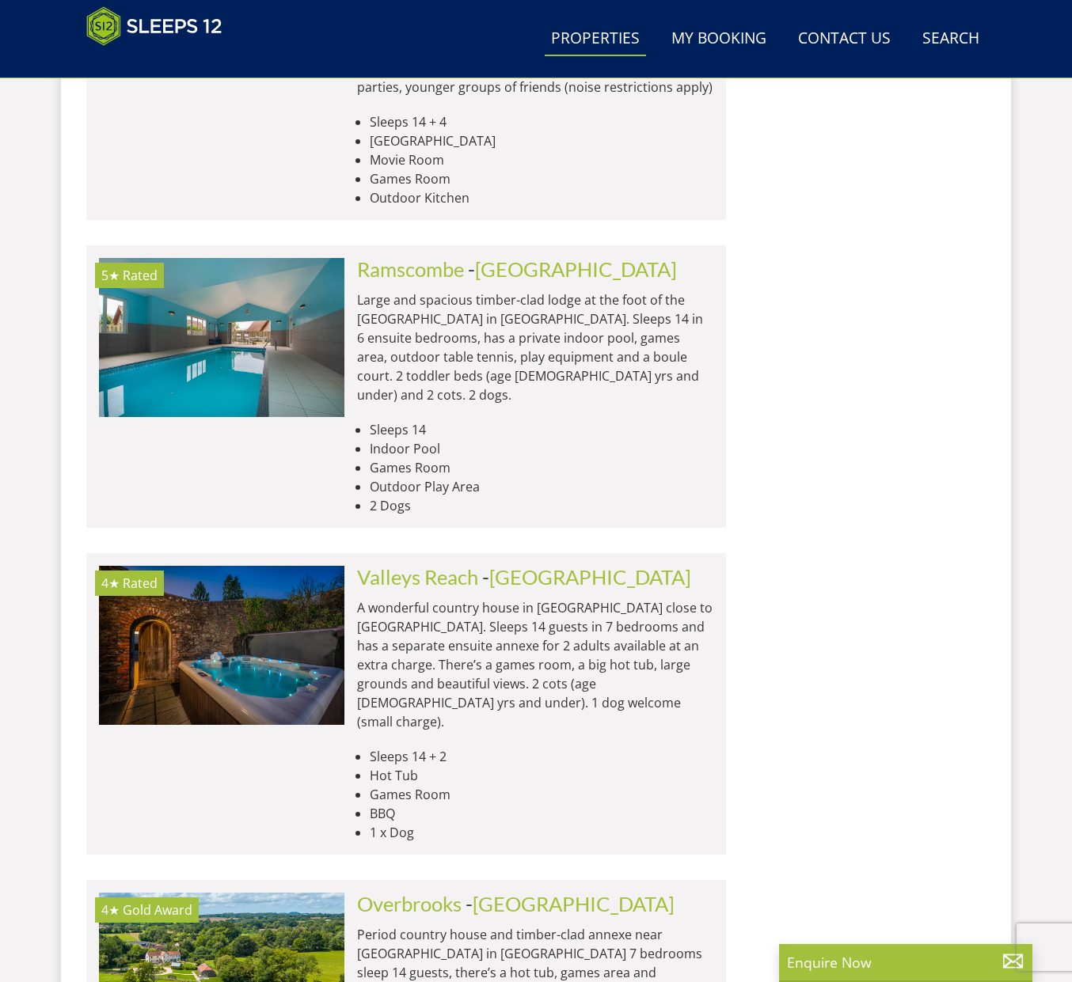
drag, startPoint x: 424, startPoint y: 724, endPoint x: 438, endPoint y: 700, distance: 28.0
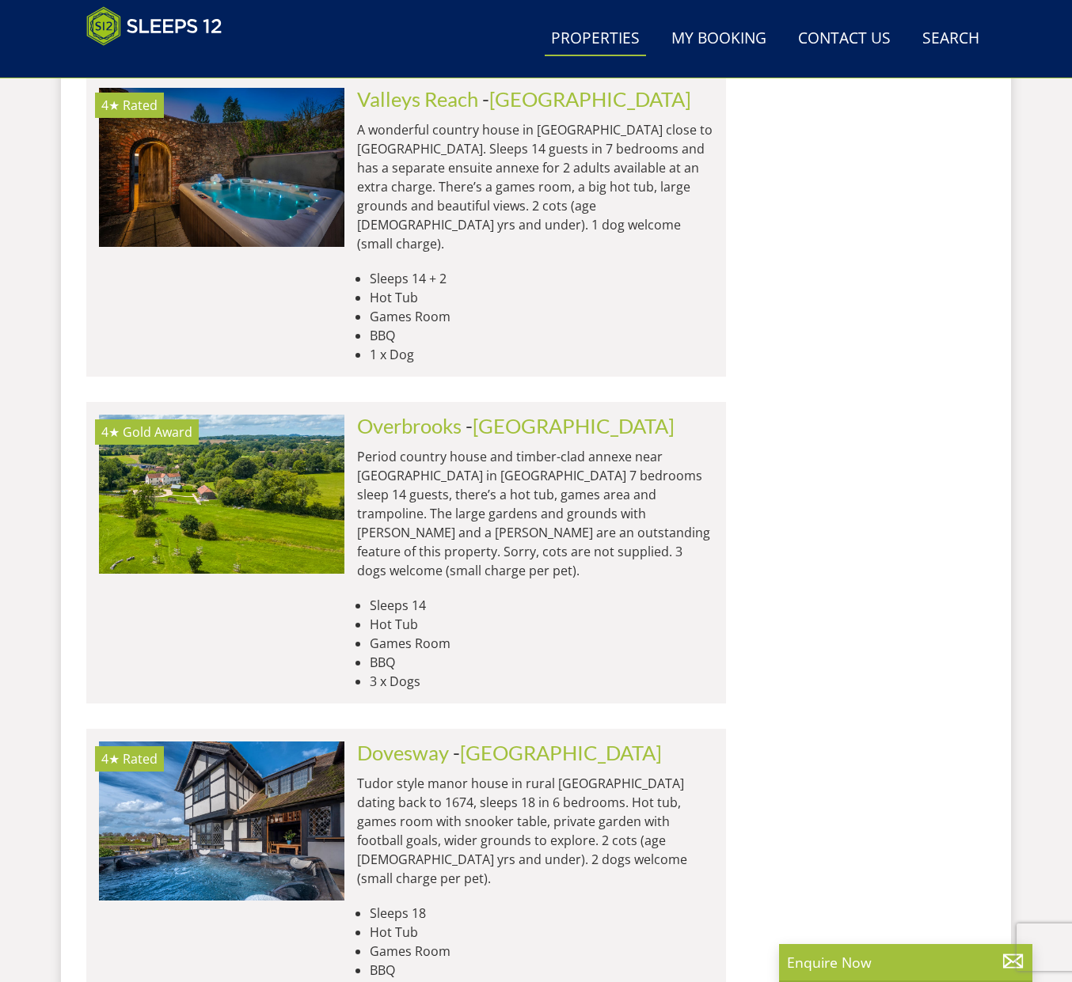
scroll to position [25814, 0]
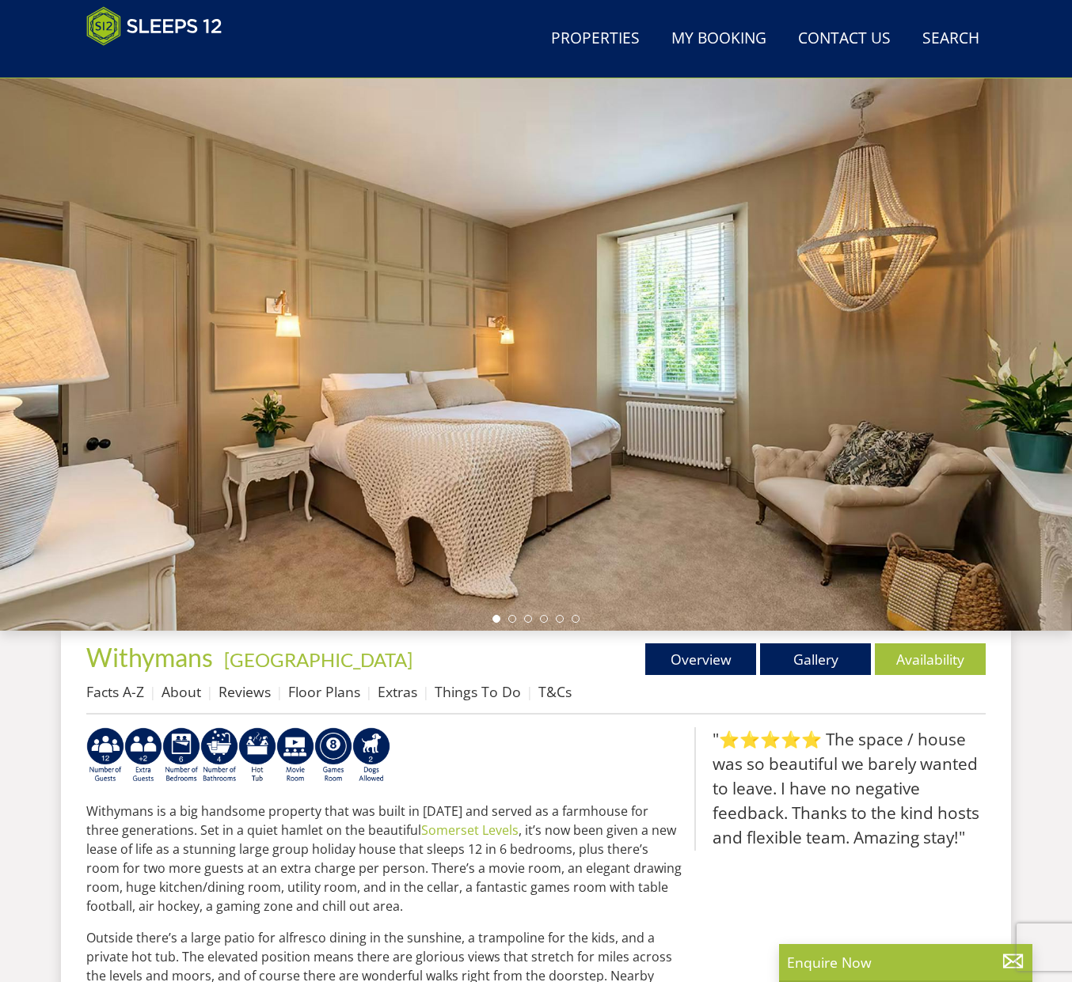
scroll to position [73, 0]
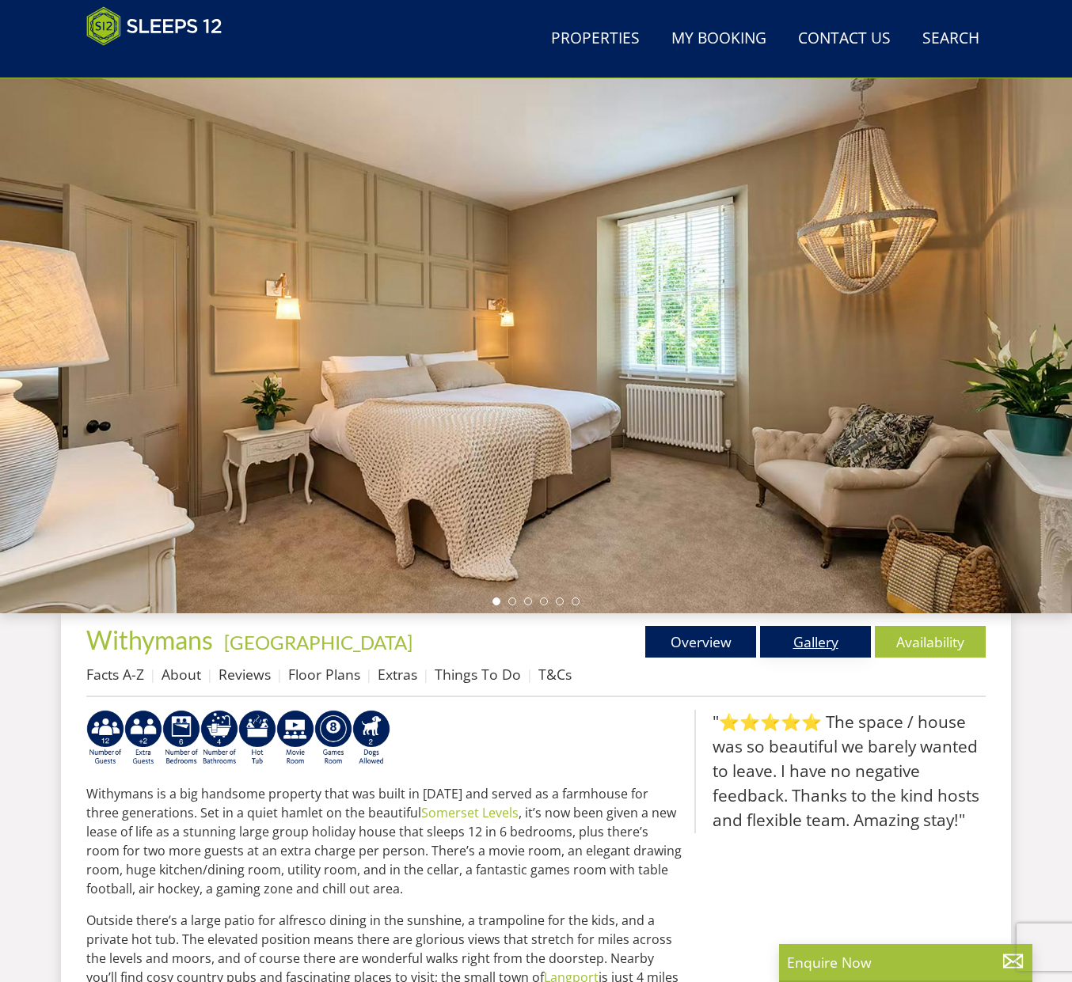
click at [801, 647] on link "Gallery" at bounding box center [815, 642] width 111 height 32
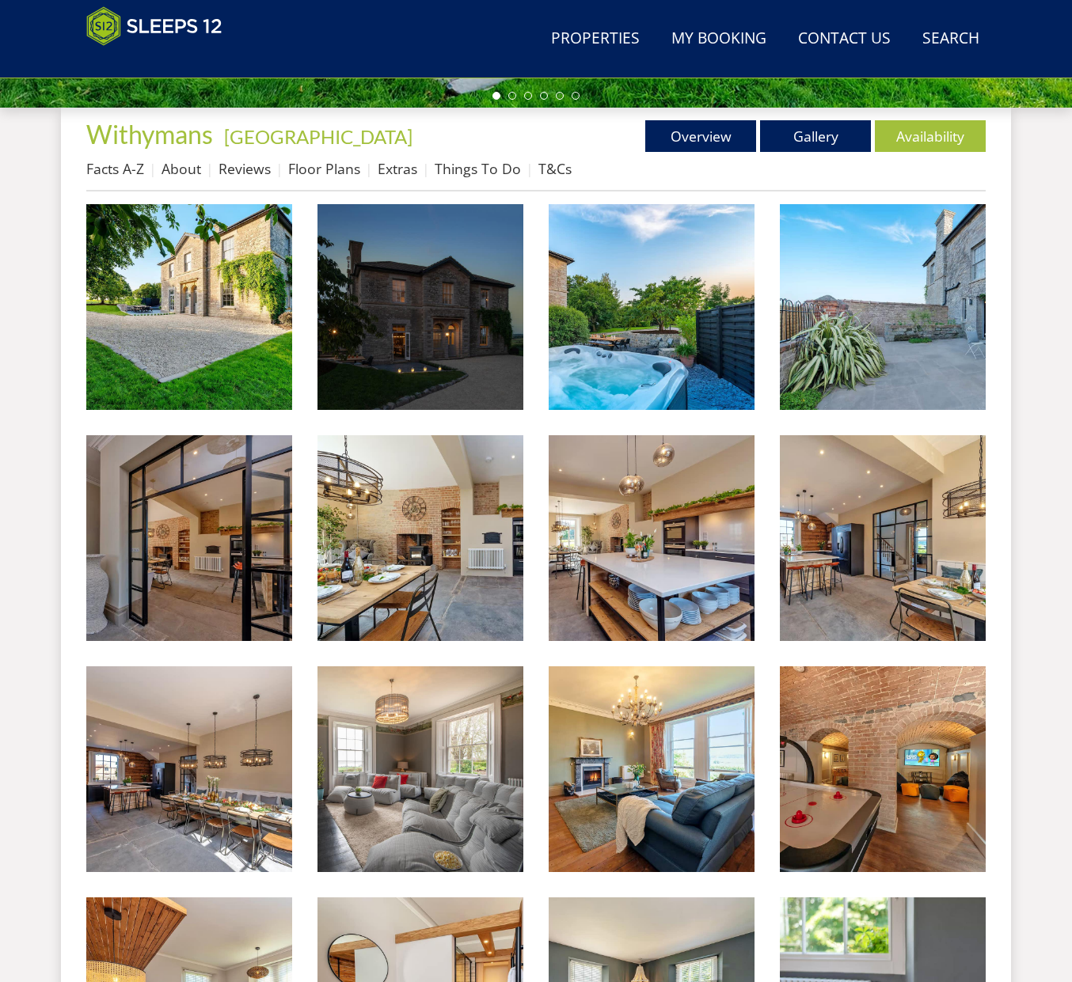
scroll to position [579, 0]
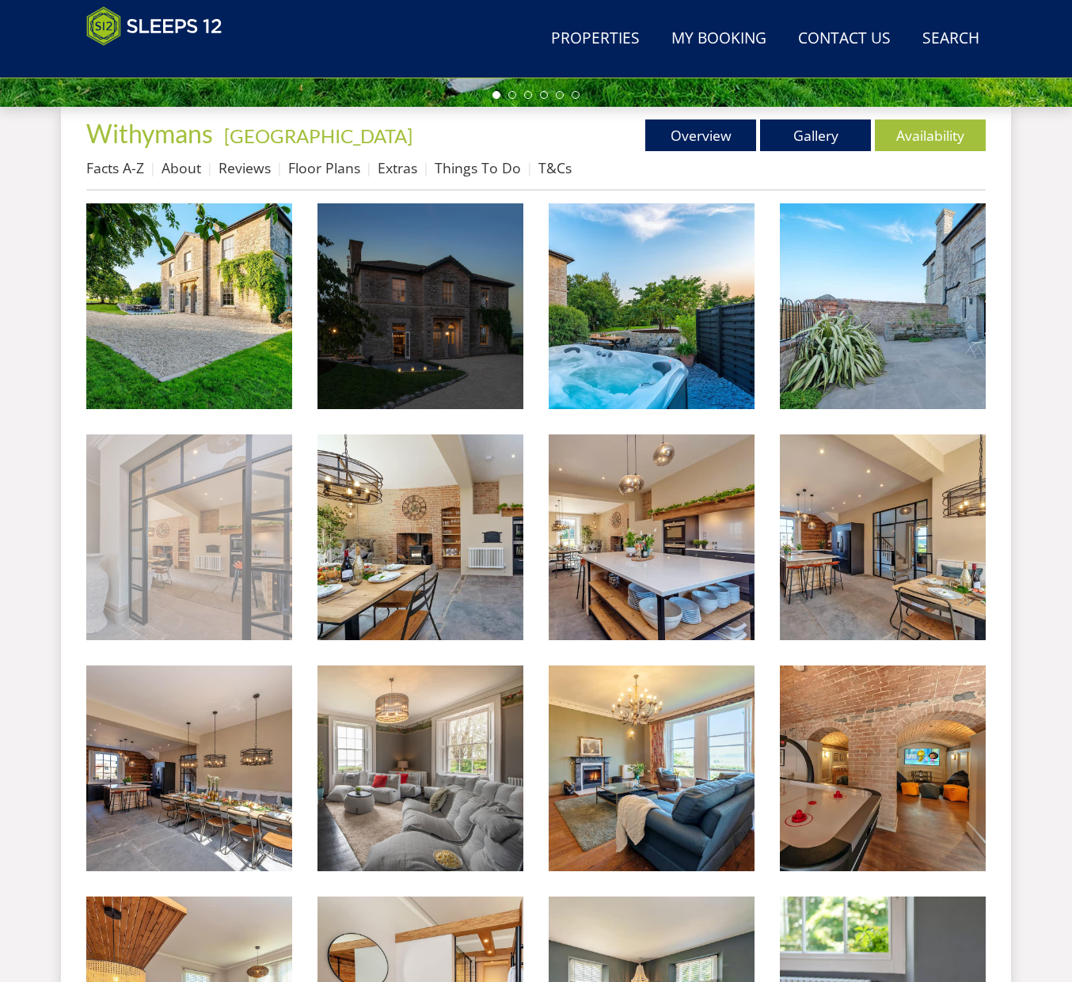
click at [191, 511] on img at bounding box center [189, 538] width 206 height 206
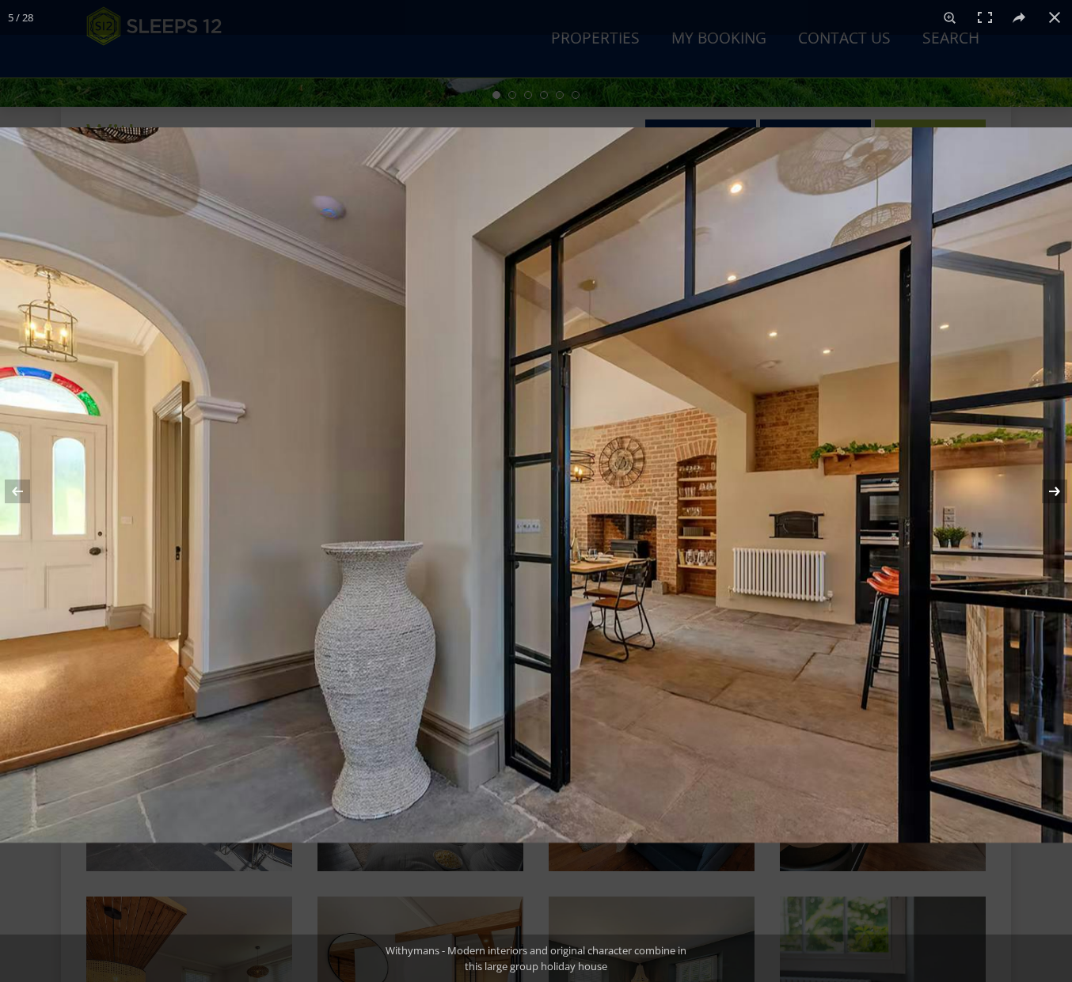
click at [1056, 496] on button at bounding box center [1043, 491] width 55 height 79
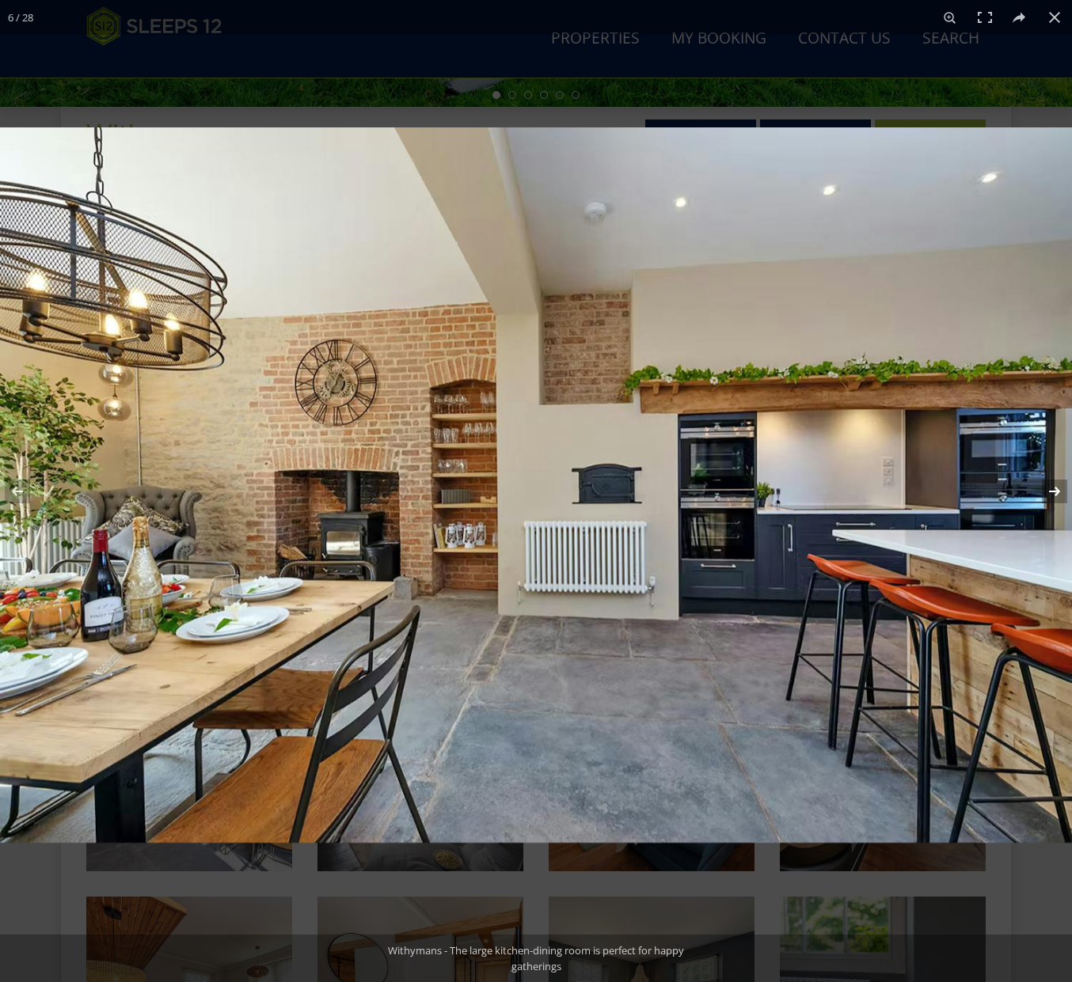
click at [1056, 496] on button at bounding box center [1043, 491] width 55 height 79
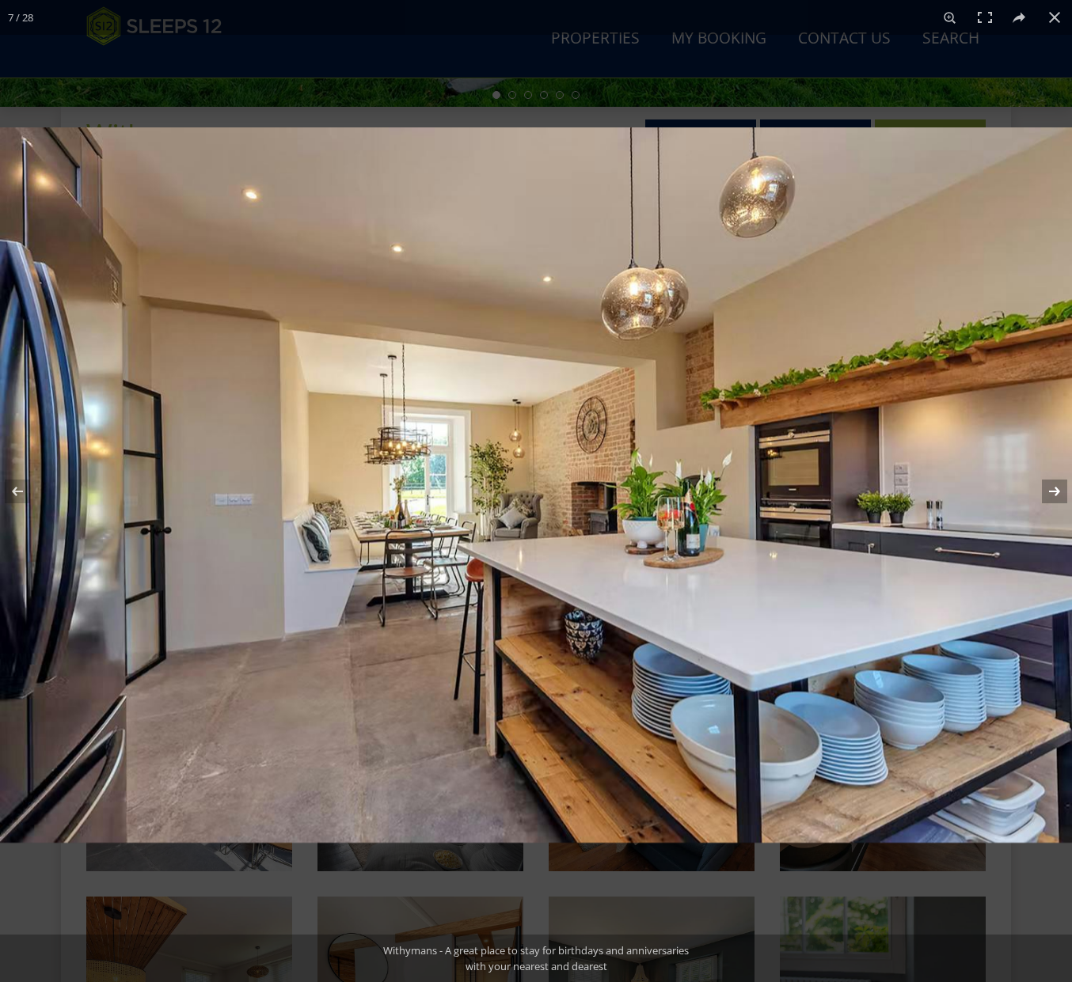
click at [1056, 496] on button at bounding box center [1043, 491] width 55 height 79
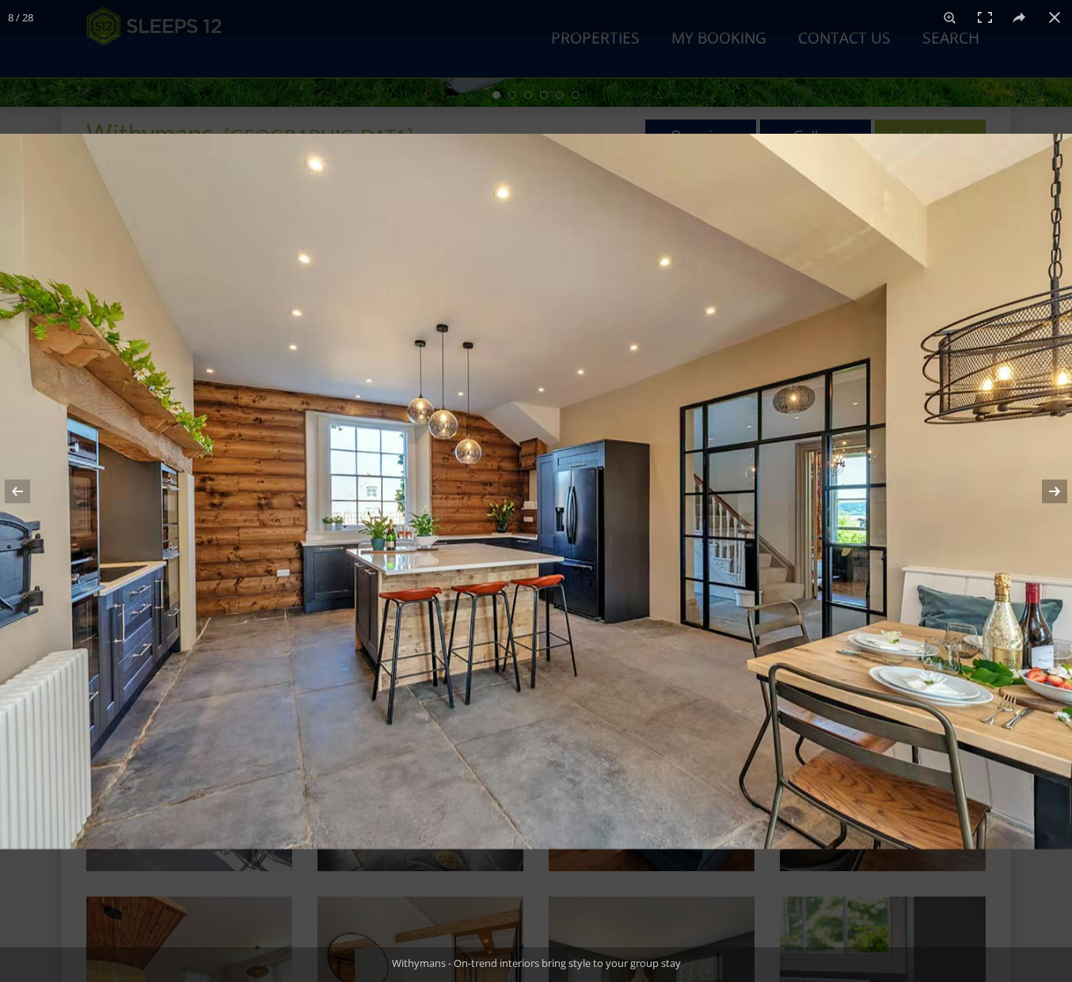
click at [1056, 496] on button at bounding box center [1043, 491] width 55 height 79
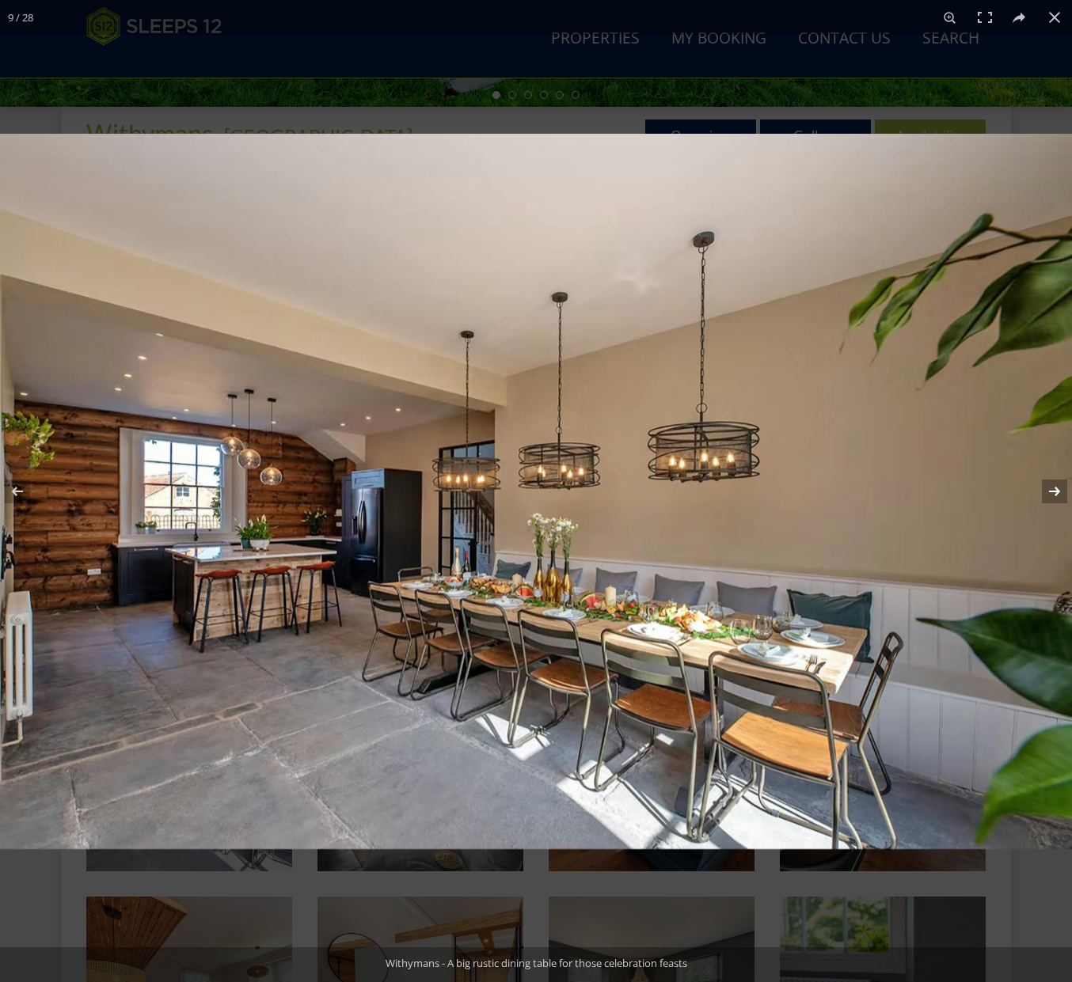
click at [1056, 496] on button at bounding box center [1043, 491] width 55 height 79
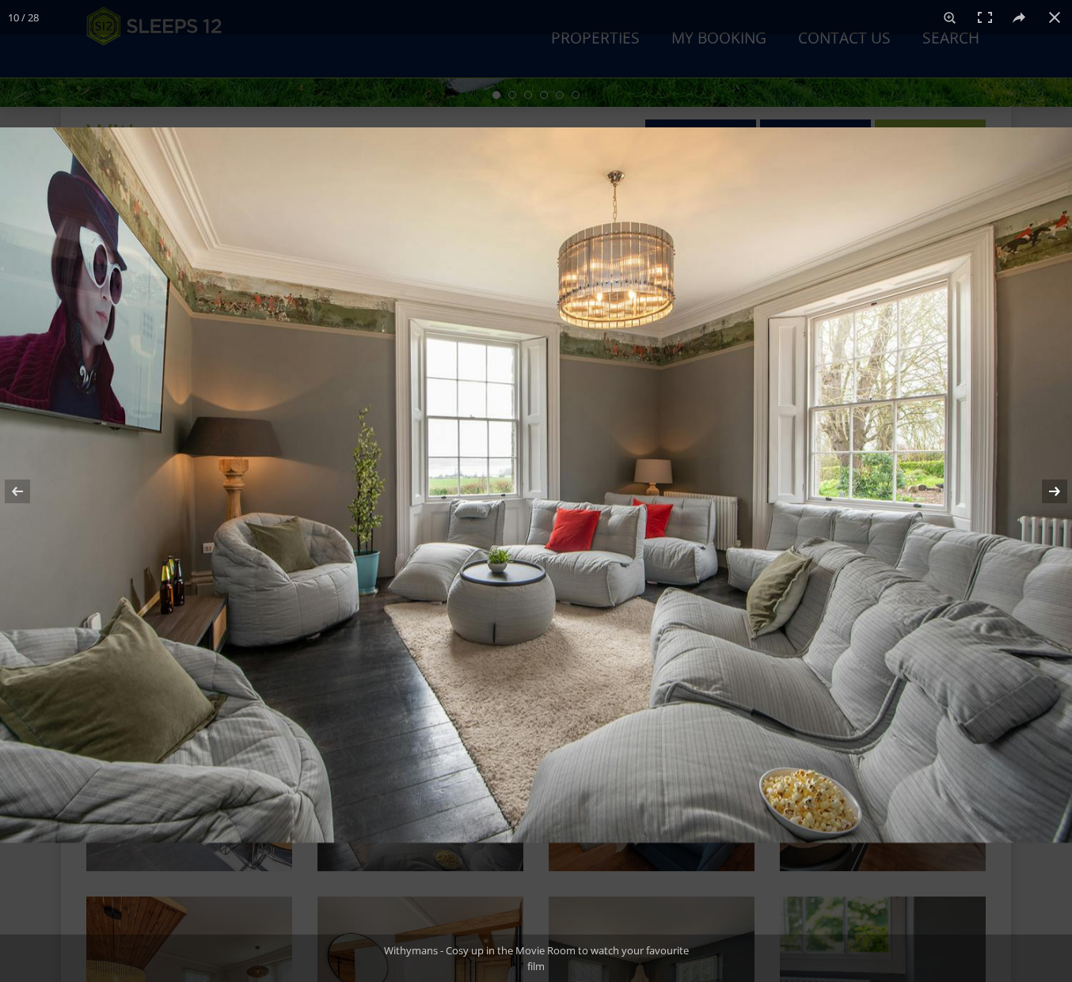
click at [1056, 496] on button at bounding box center [1043, 491] width 55 height 79
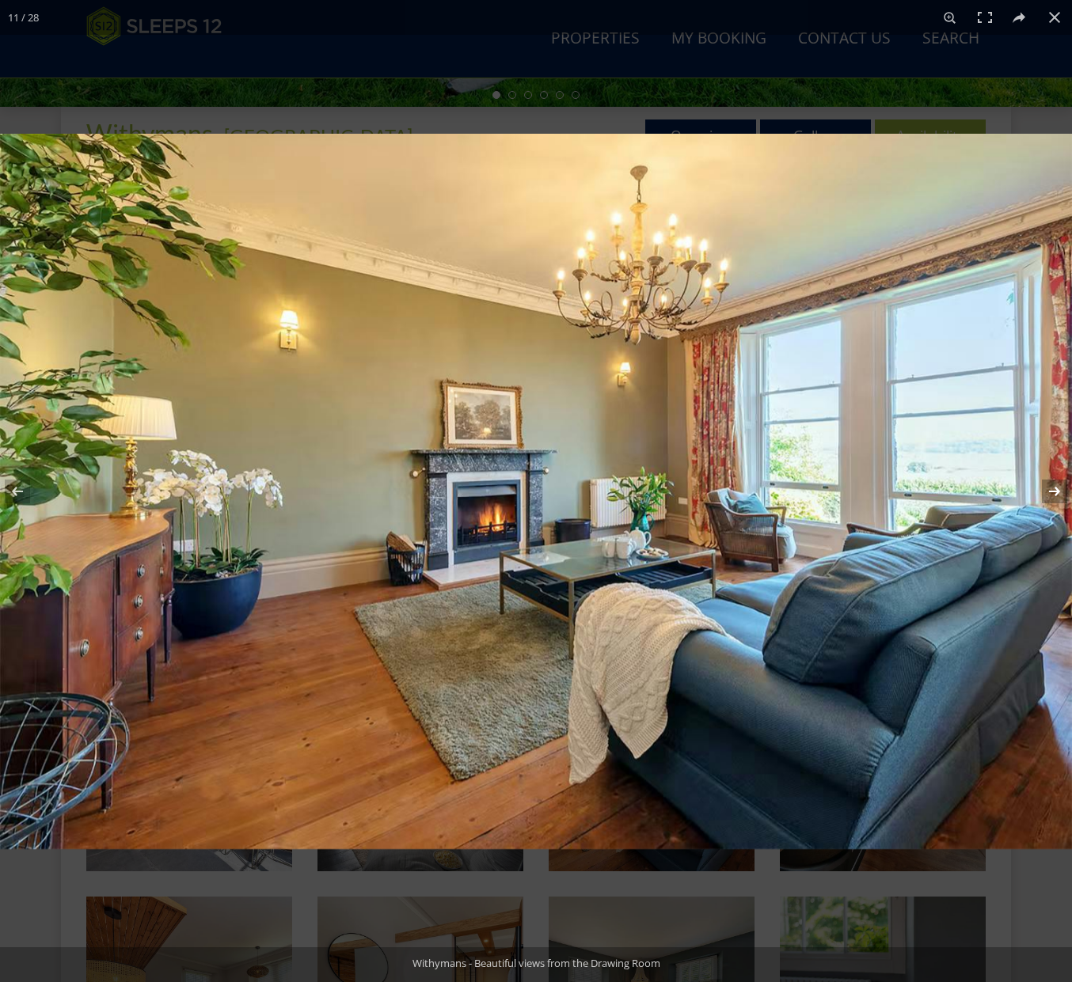
click at [1056, 496] on button at bounding box center [1043, 491] width 55 height 79
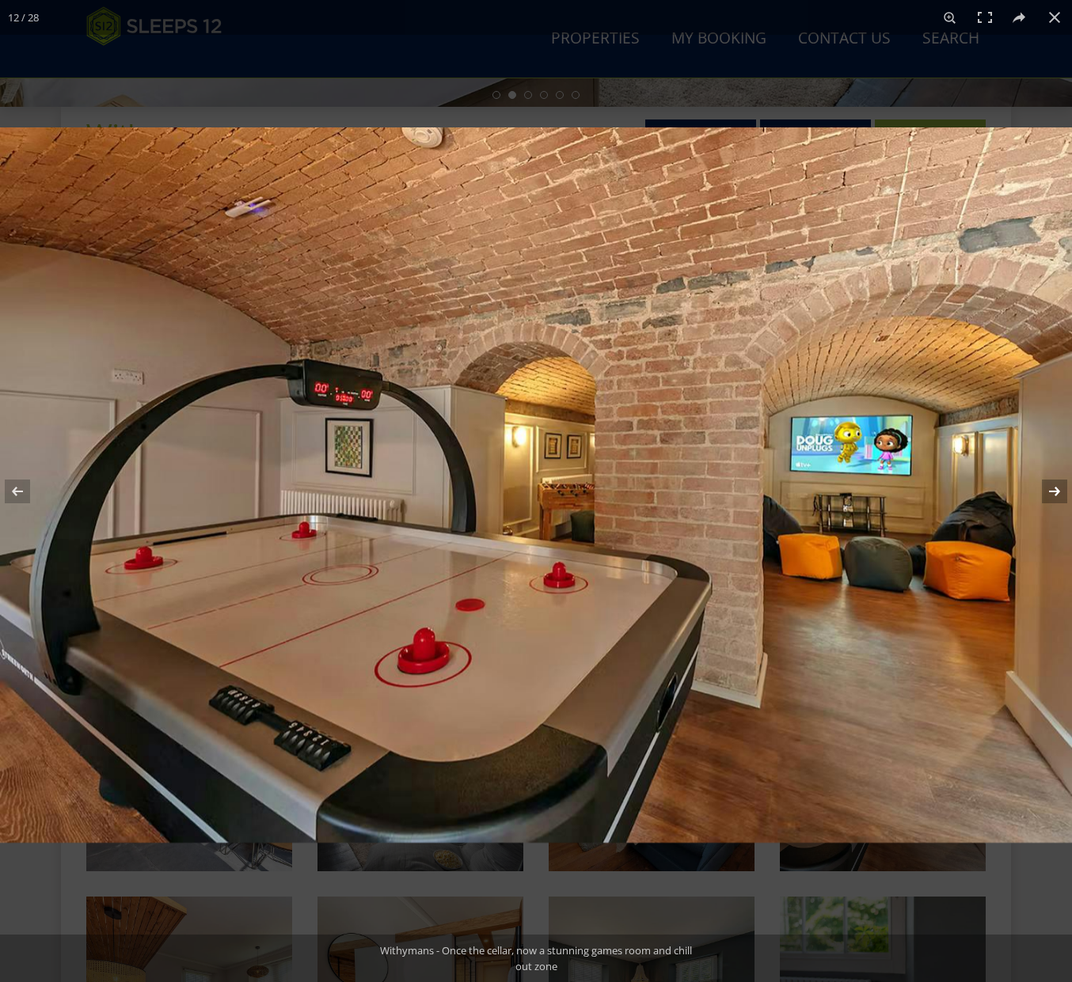
click at [1056, 496] on button at bounding box center [1043, 491] width 55 height 79
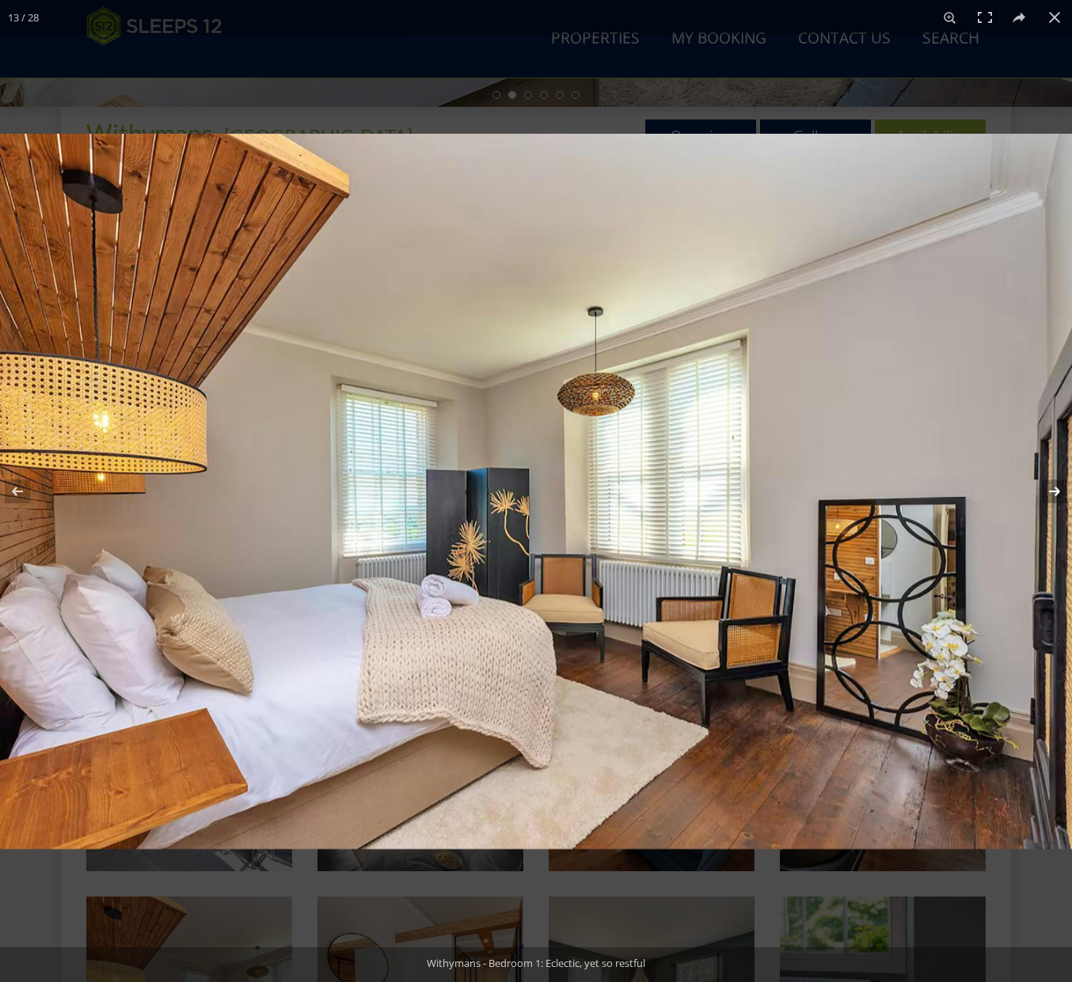
click at [1056, 496] on button at bounding box center [1043, 491] width 55 height 79
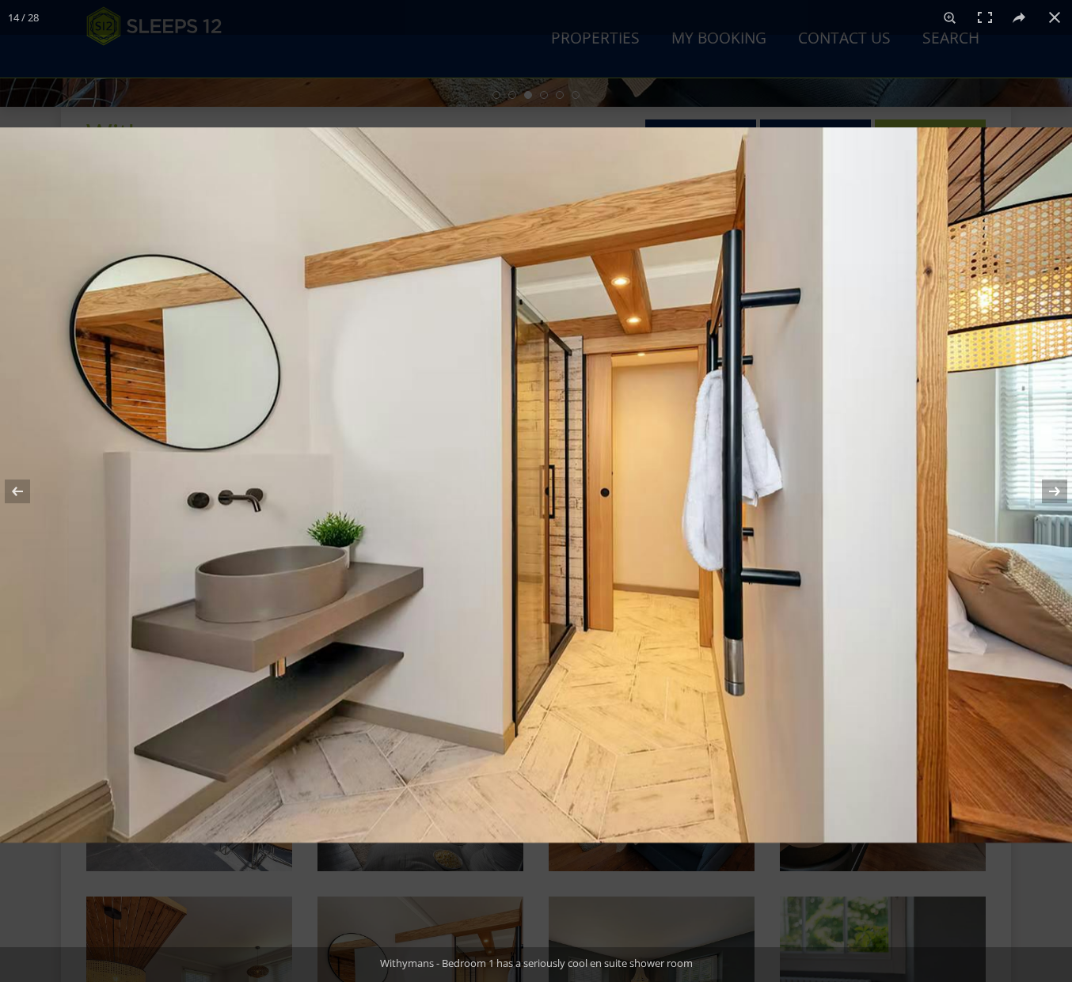
click at [1054, 491] on button at bounding box center [1043, 491] width 55 height 79
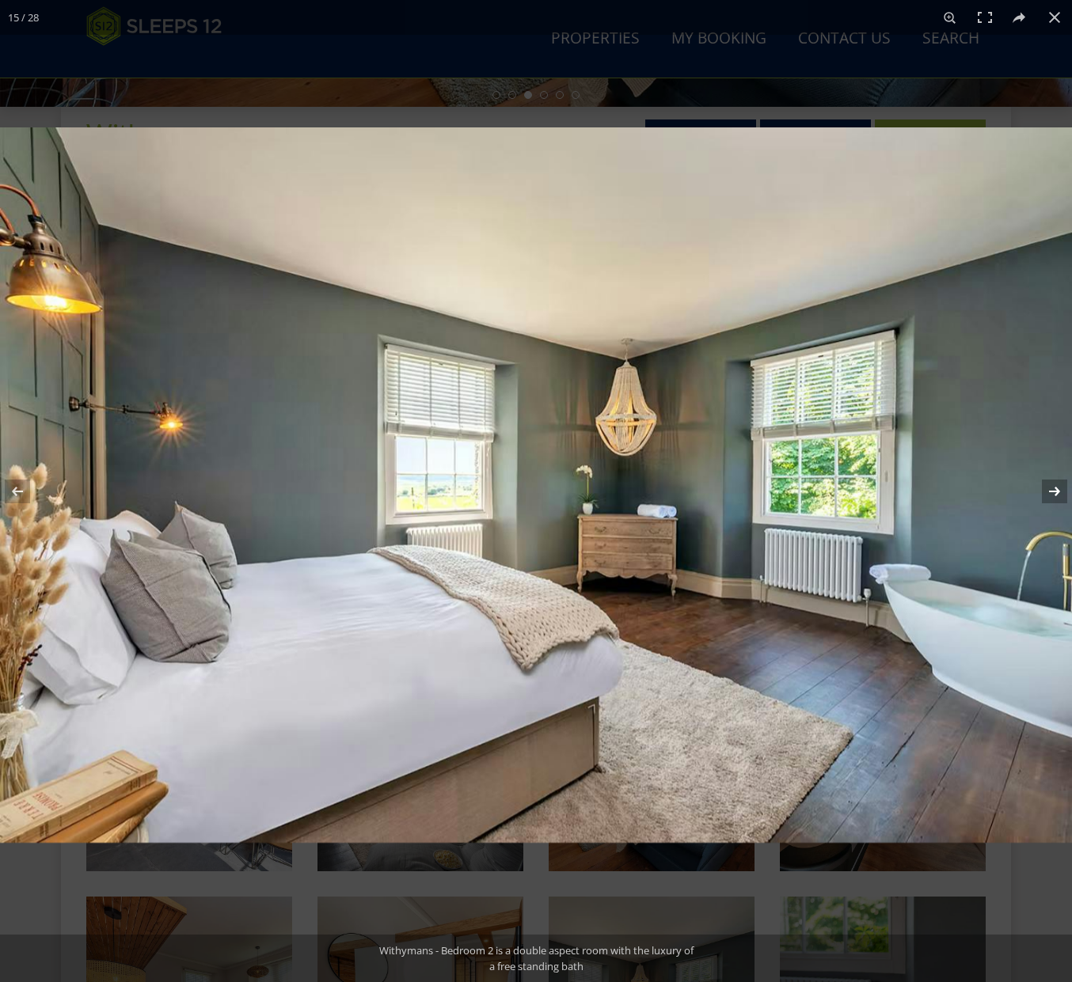
click at [1054, 491] on button at bounding box center [1043, 491] width 55 height 79
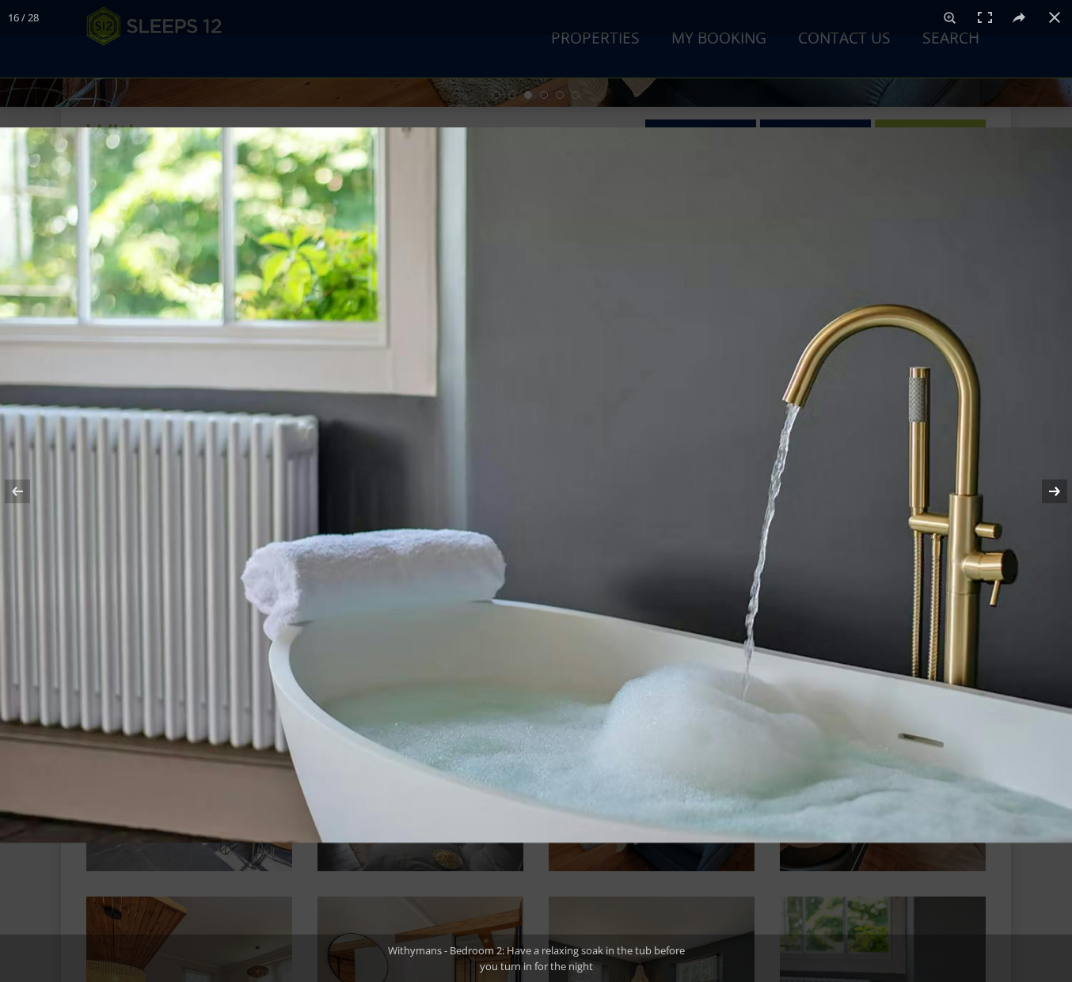
click at [1054, 491] on button at bounding box center [1043, 491] width 55 height 79
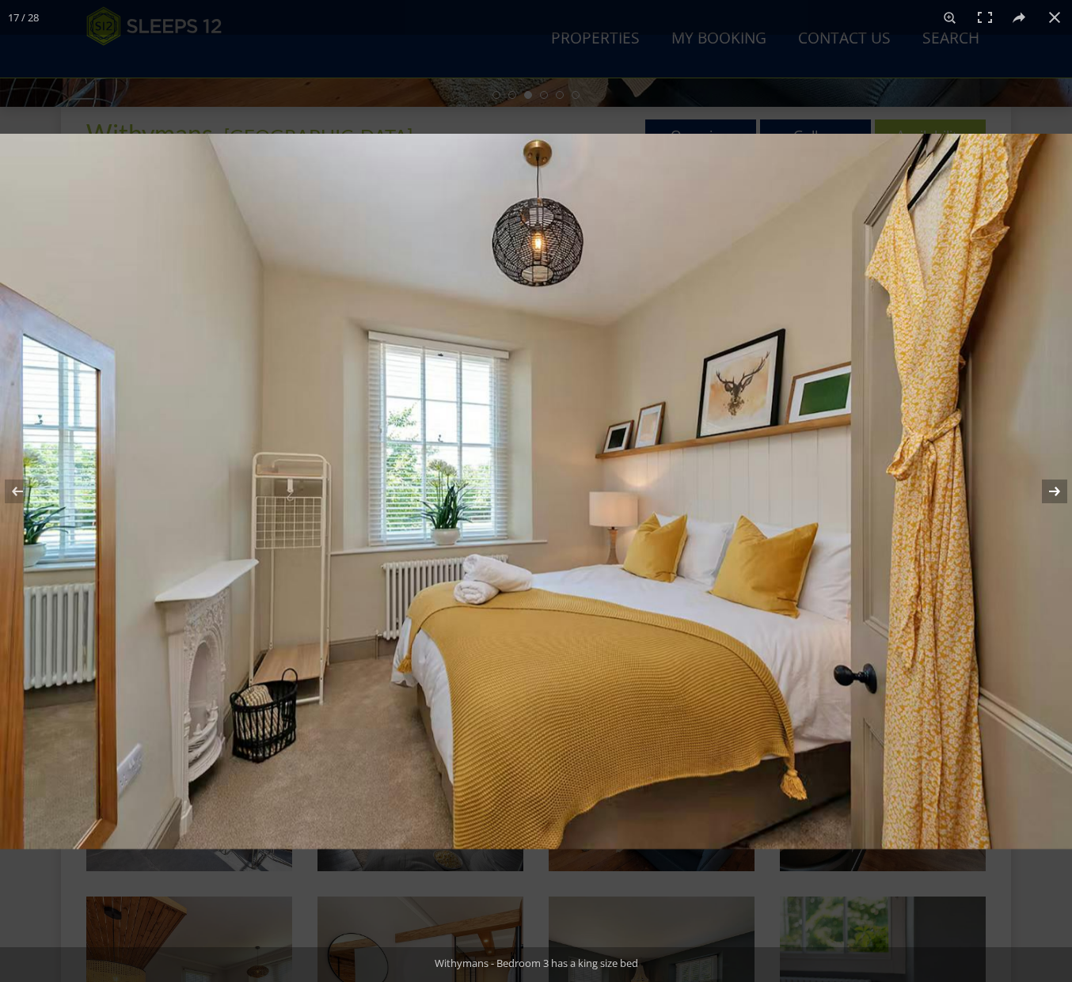
click at [1054, 491] on button at bounding box center [1043, 491] width 55 height 79
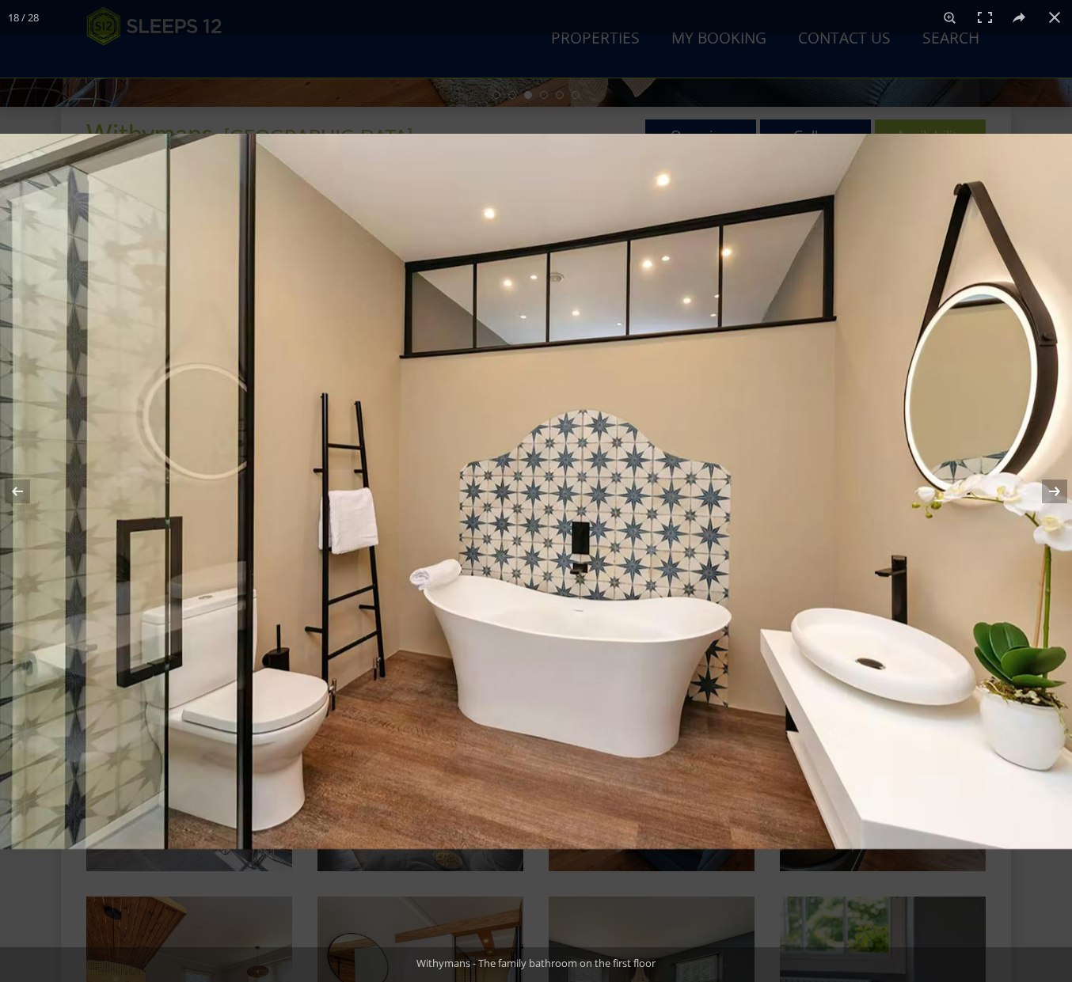
click at [1054, 491] on button at bounding box center [1043, 491] width 55 height 79
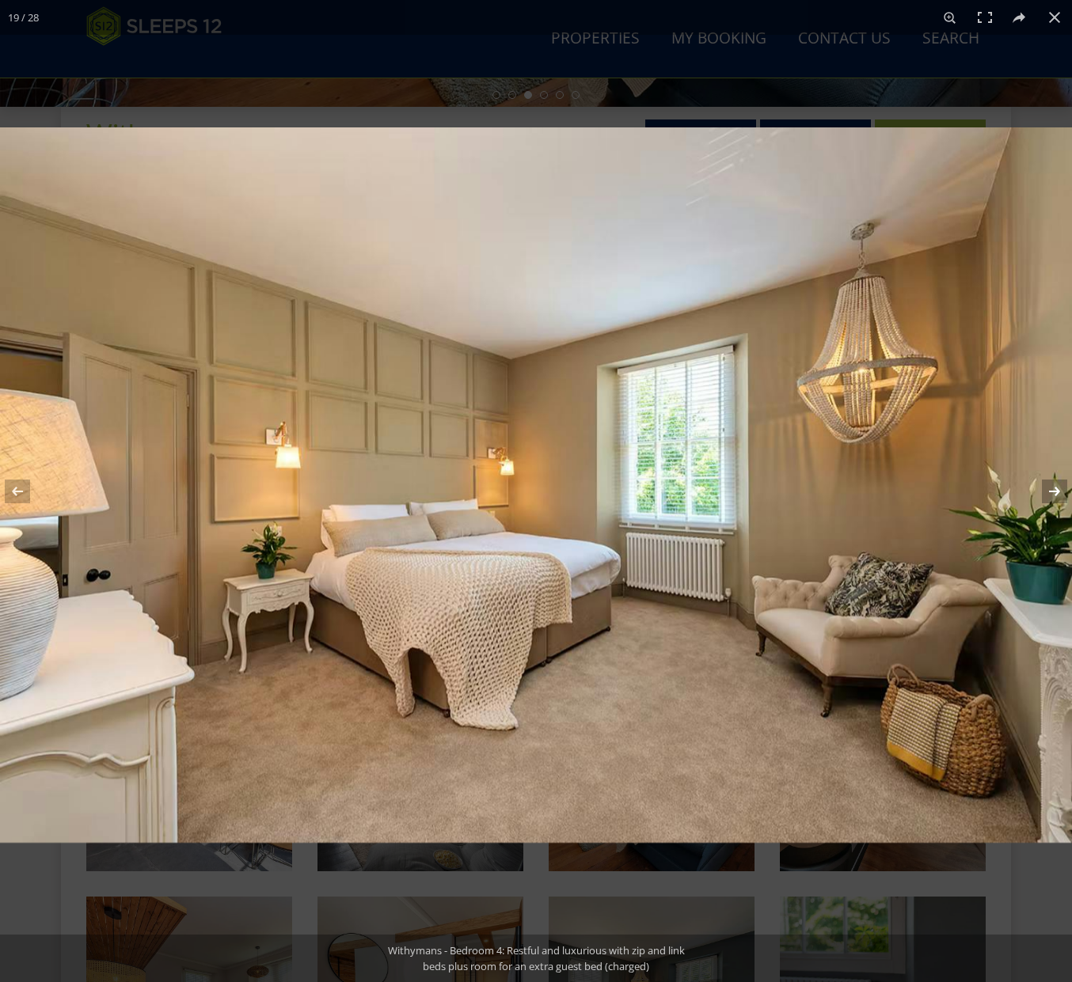
click at [1054, 491] on button at bounding box center [1043, 491] width 55 height 79
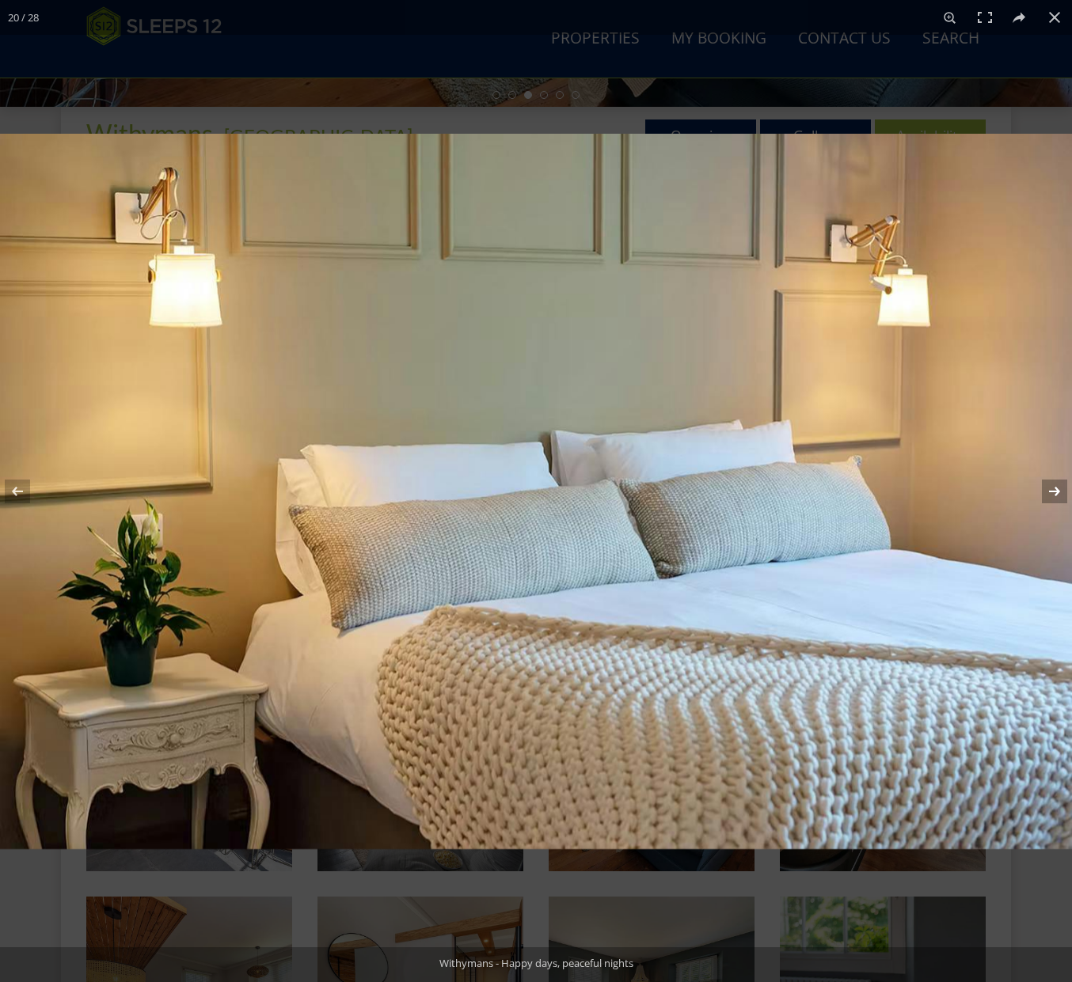
click at [1054, 491] on button at bounding box center [1043, 491] width 55 height 79
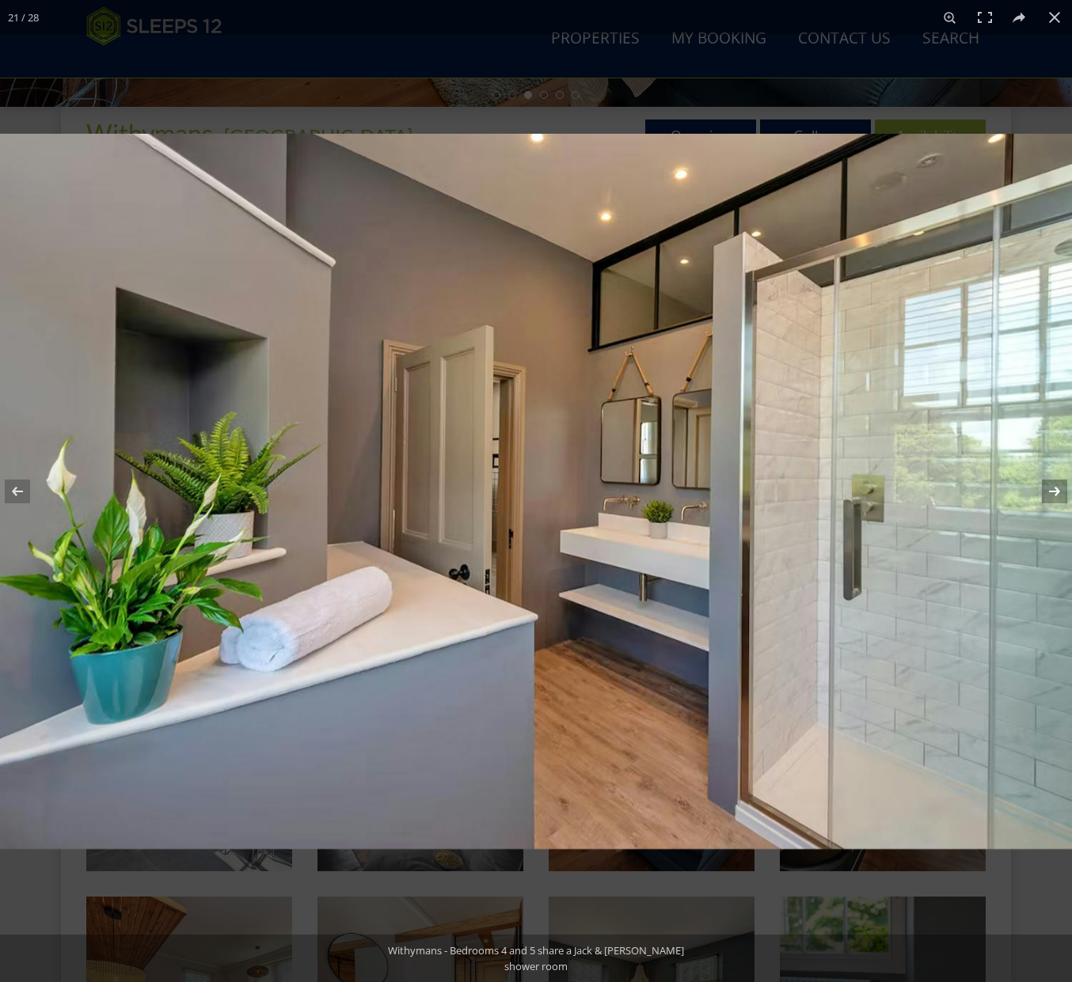
click at [1054, 491] on button at bounding box center [1043, 491] width 55 height 79
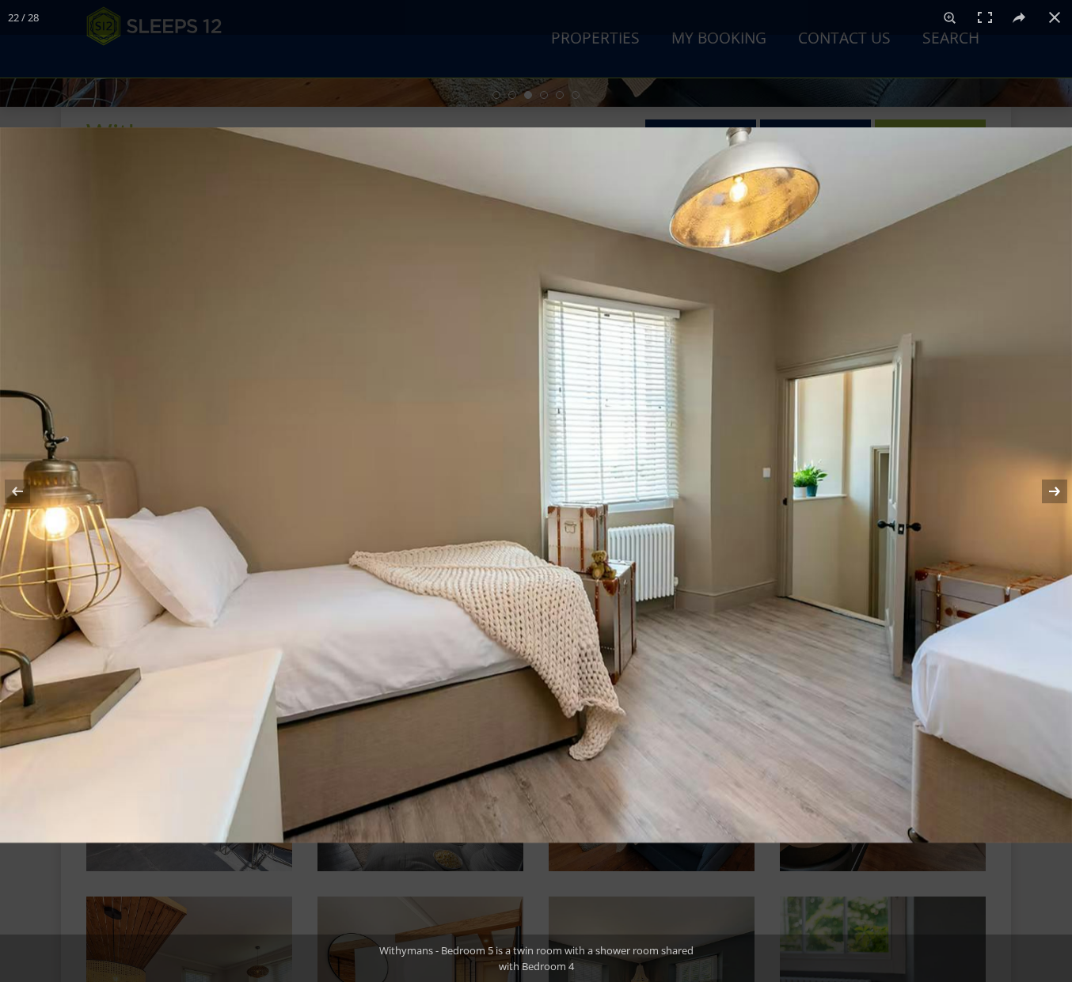
click at [1054, 491] on button at bounding box center [1043, 491] width 55 height 79
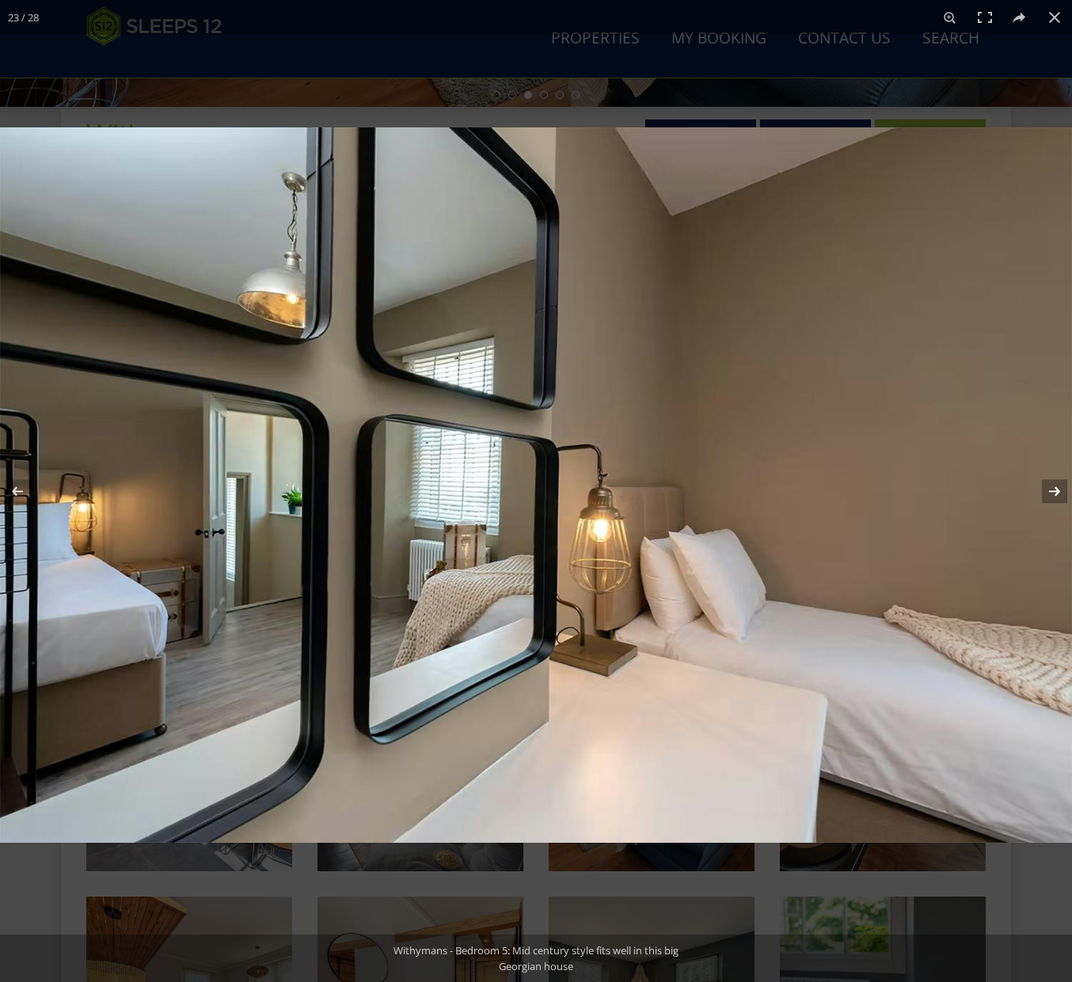
click at [1054, 491] on button at bounding box center [1043, 491] width 55 height 79
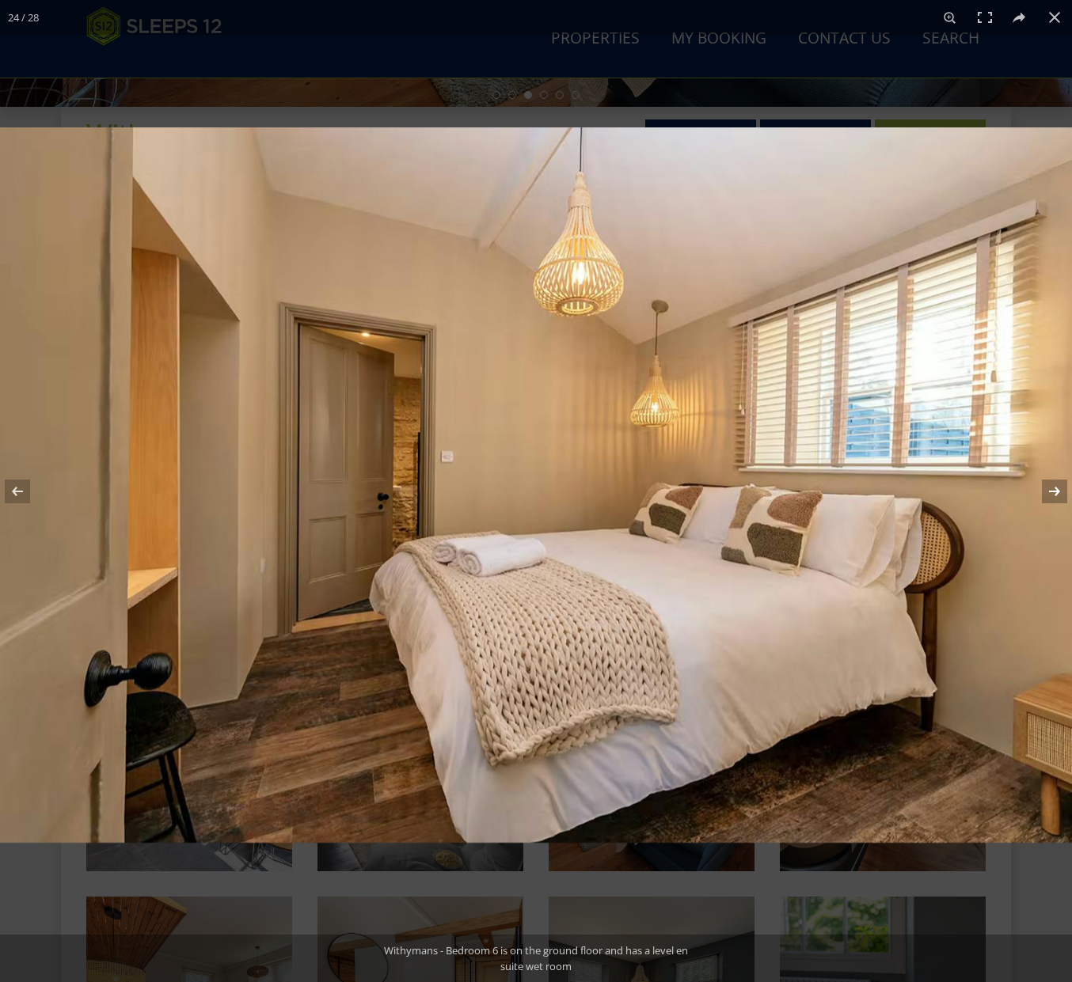
click at [1054, 491] on button at bounding box center [1043, 491] width 55 height 79
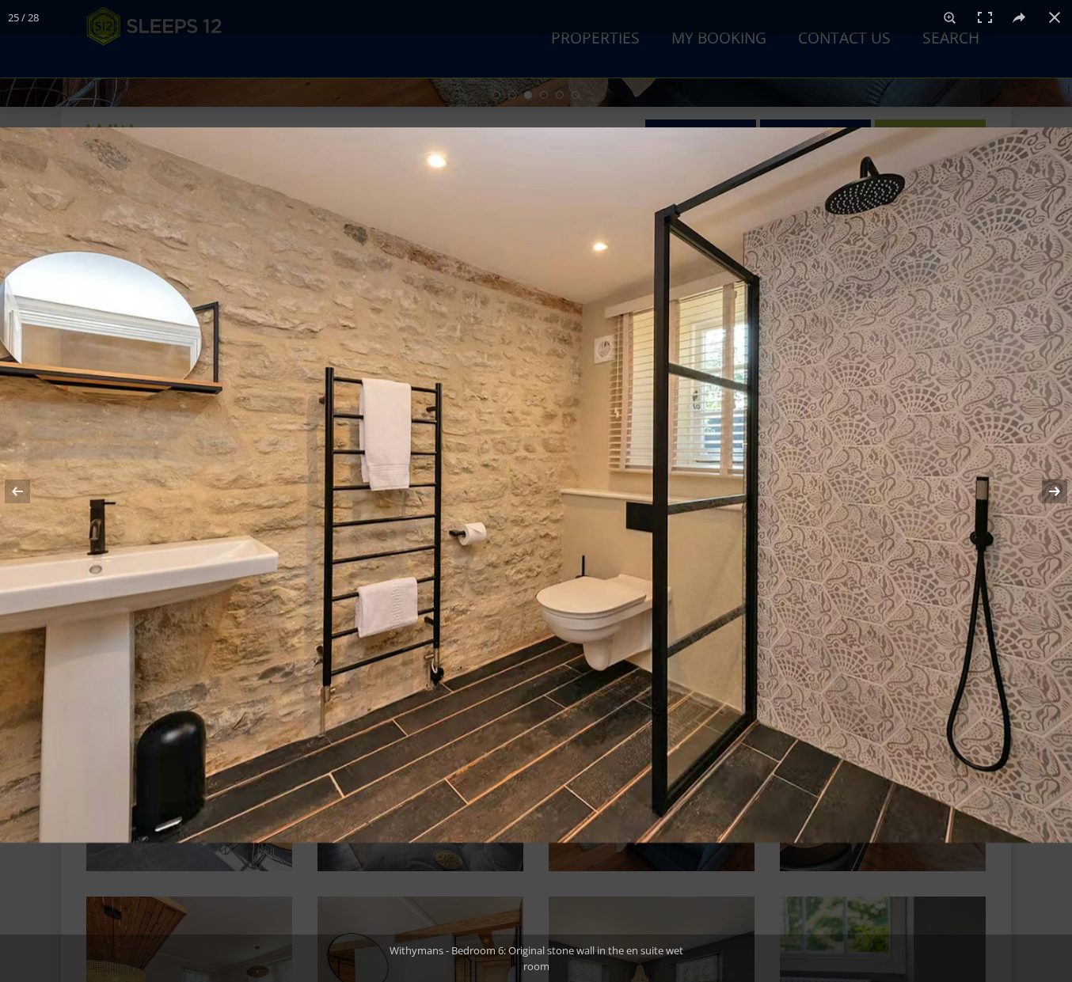
click at [1054, 491] on button at bounding box center [1043, 491] width 55 height 79
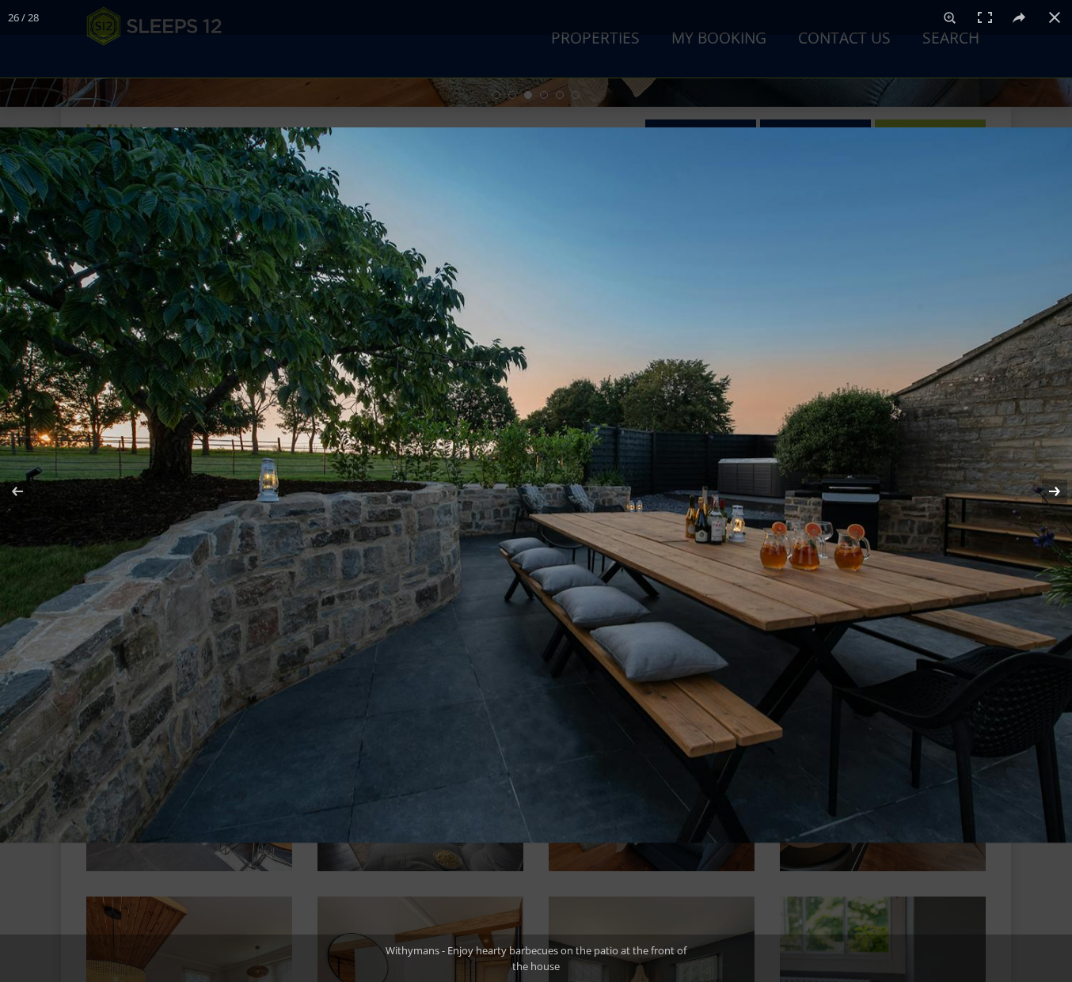
click at [1054, 491] on button at bounding box center [1043, 491] width 55 height 79
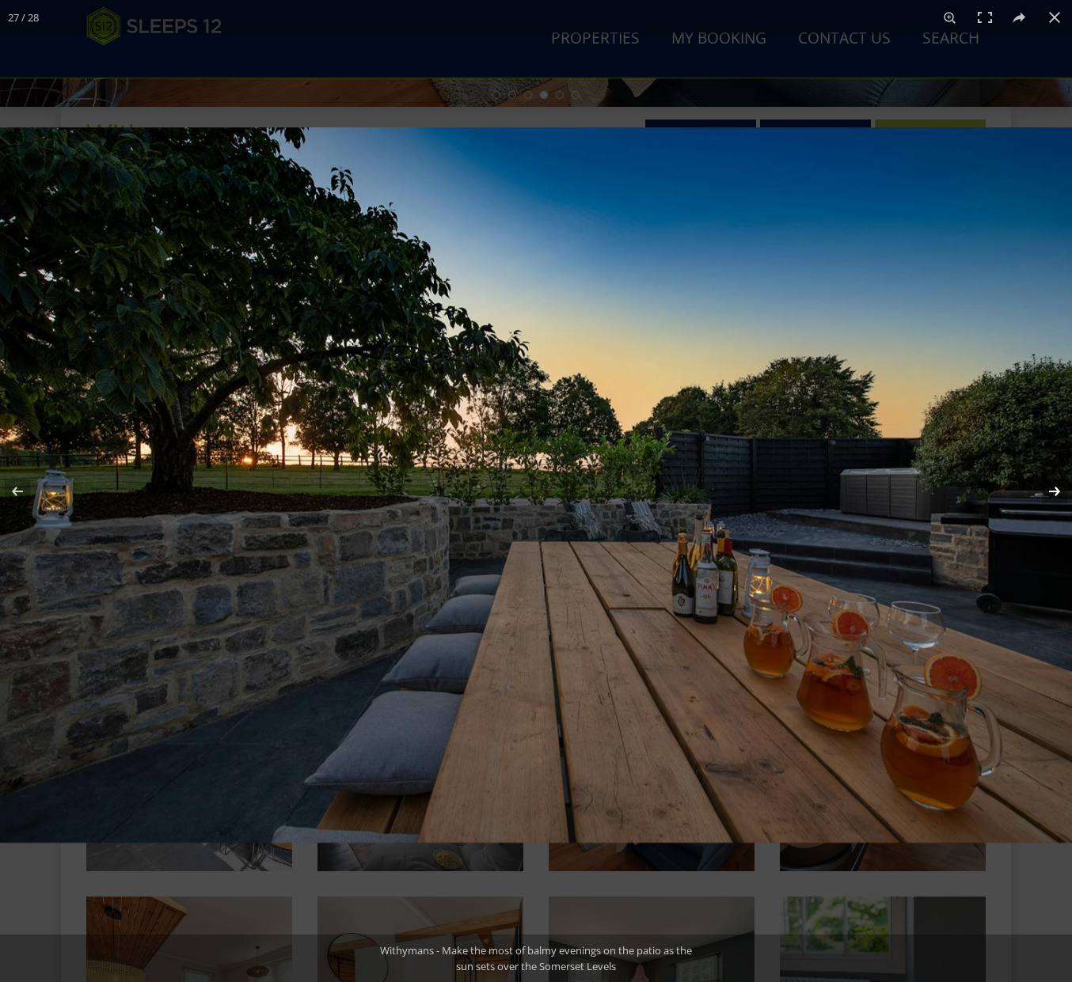
click at [1054, 491] on button at bounding box center [1043, 491] width 55 height 79
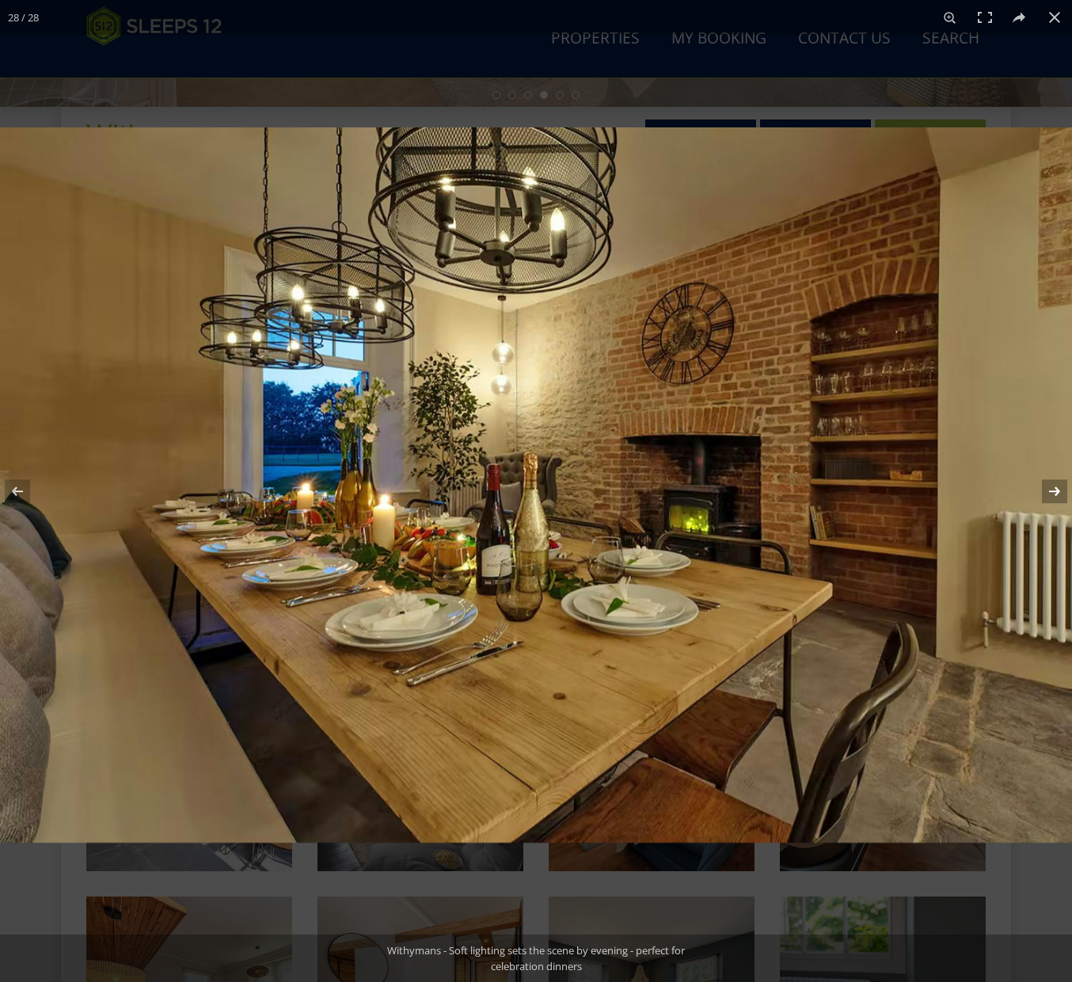
click at [1054, 491] on button at bounding box center [1043, 491] width 55 height 79
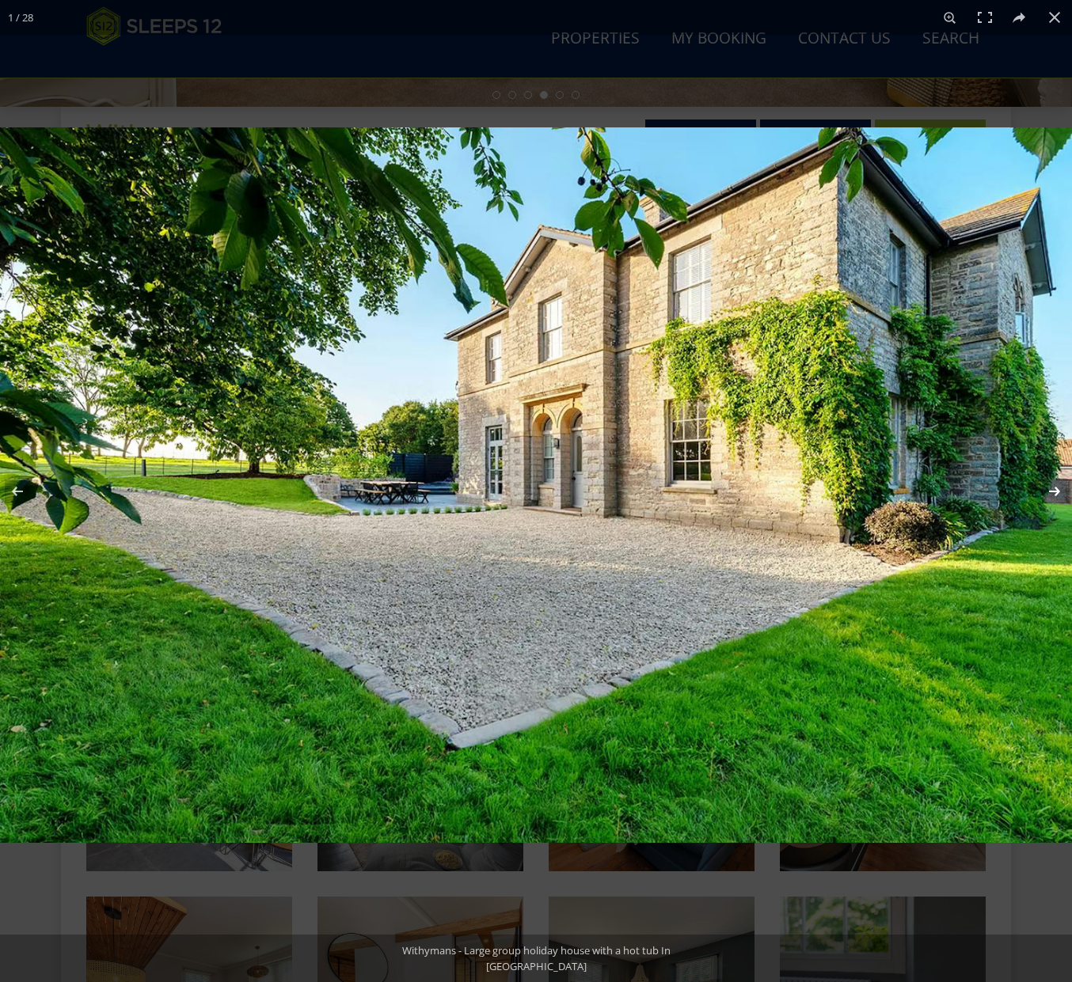
click at [1054, 491] on button at bounding box center [1043, 491] width 55 height 79
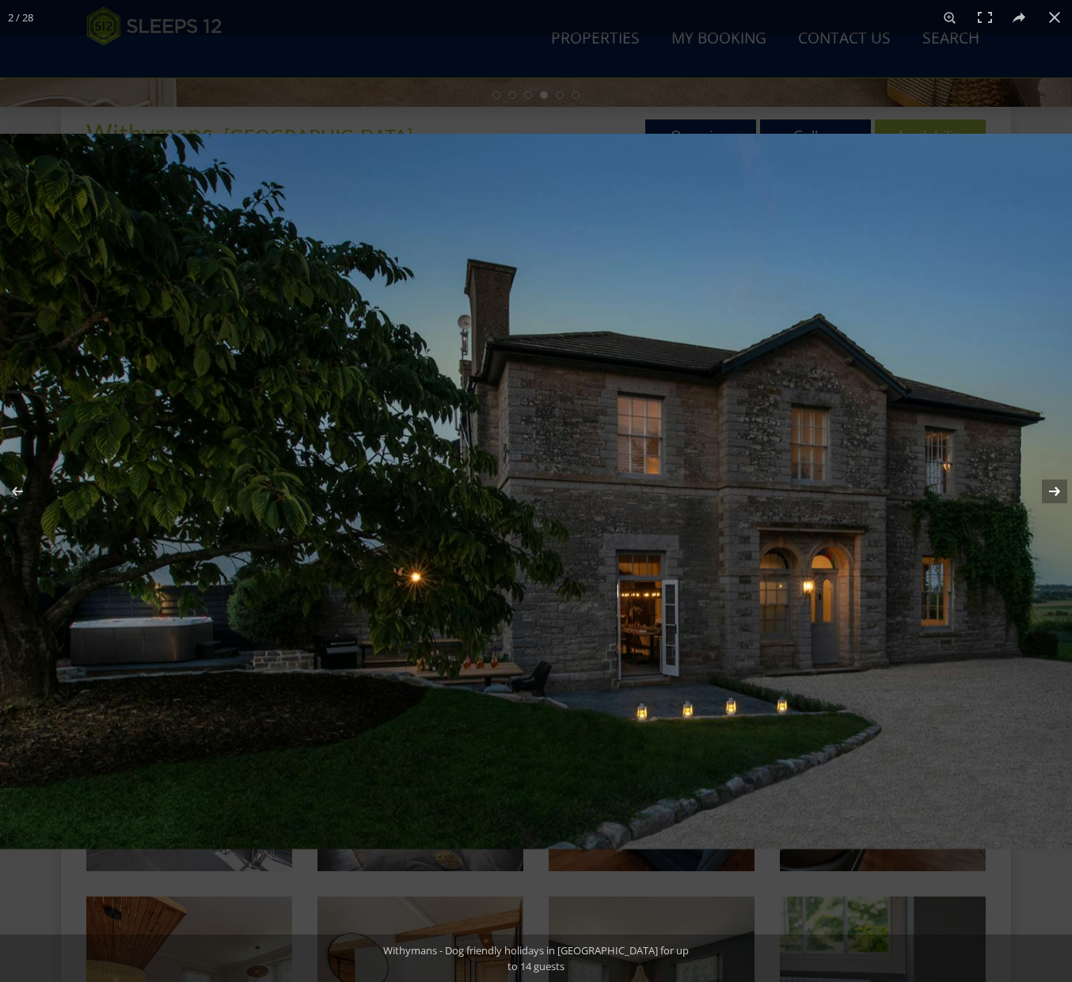
click at [1054, 491] on button at bounding box center [1043, 491] width 55 height 79
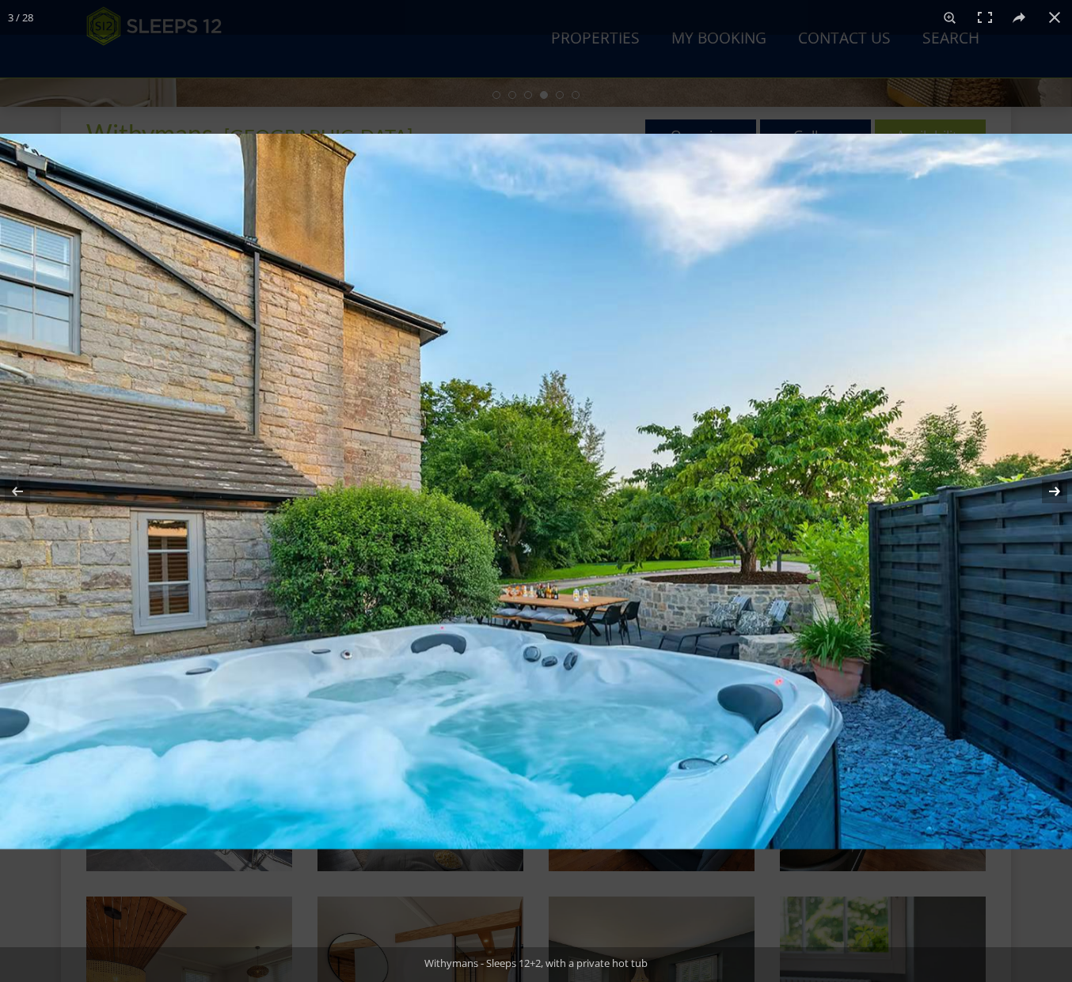
click at [1054, 491] on button at bounding box center [1043, 491] width 55 height 79
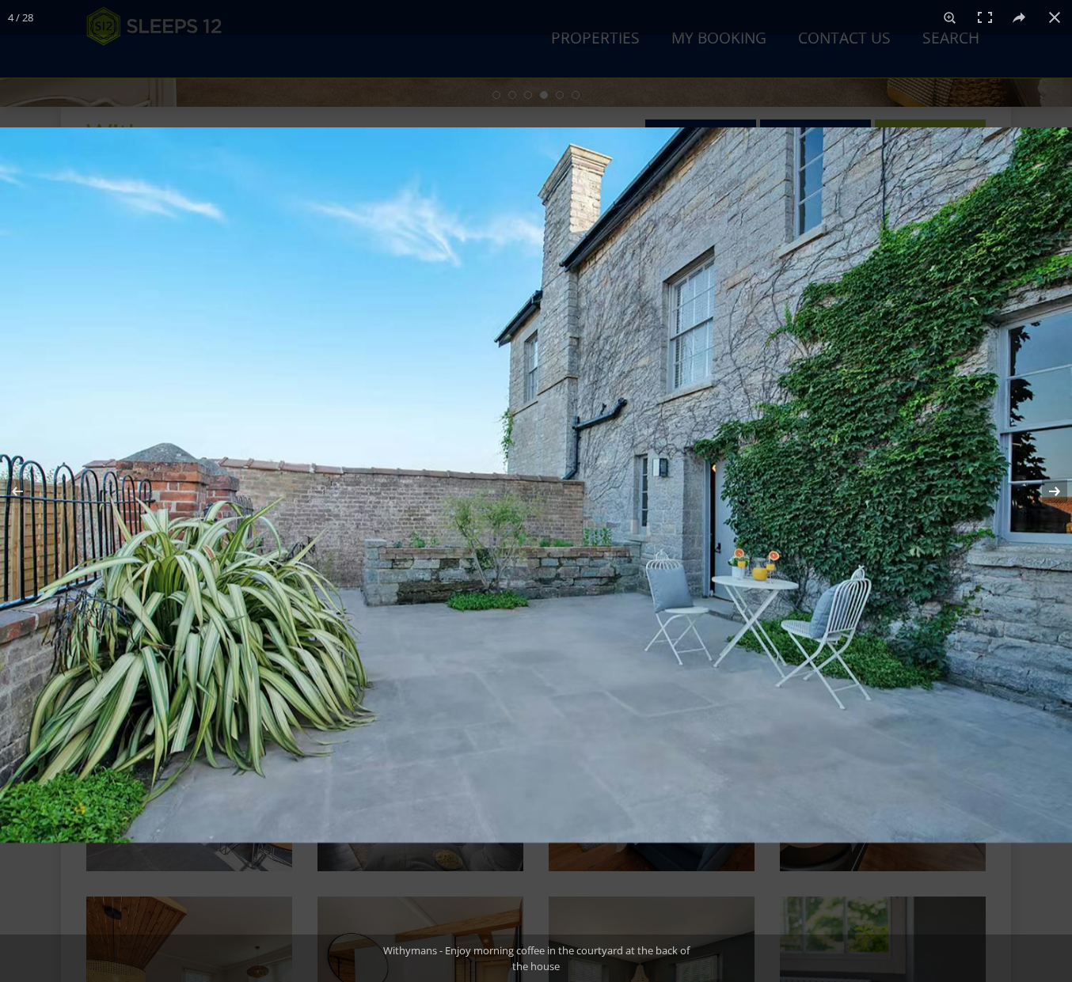
click at [1054, 491] on button at bounding box center [1043, 491] width 55 height 79
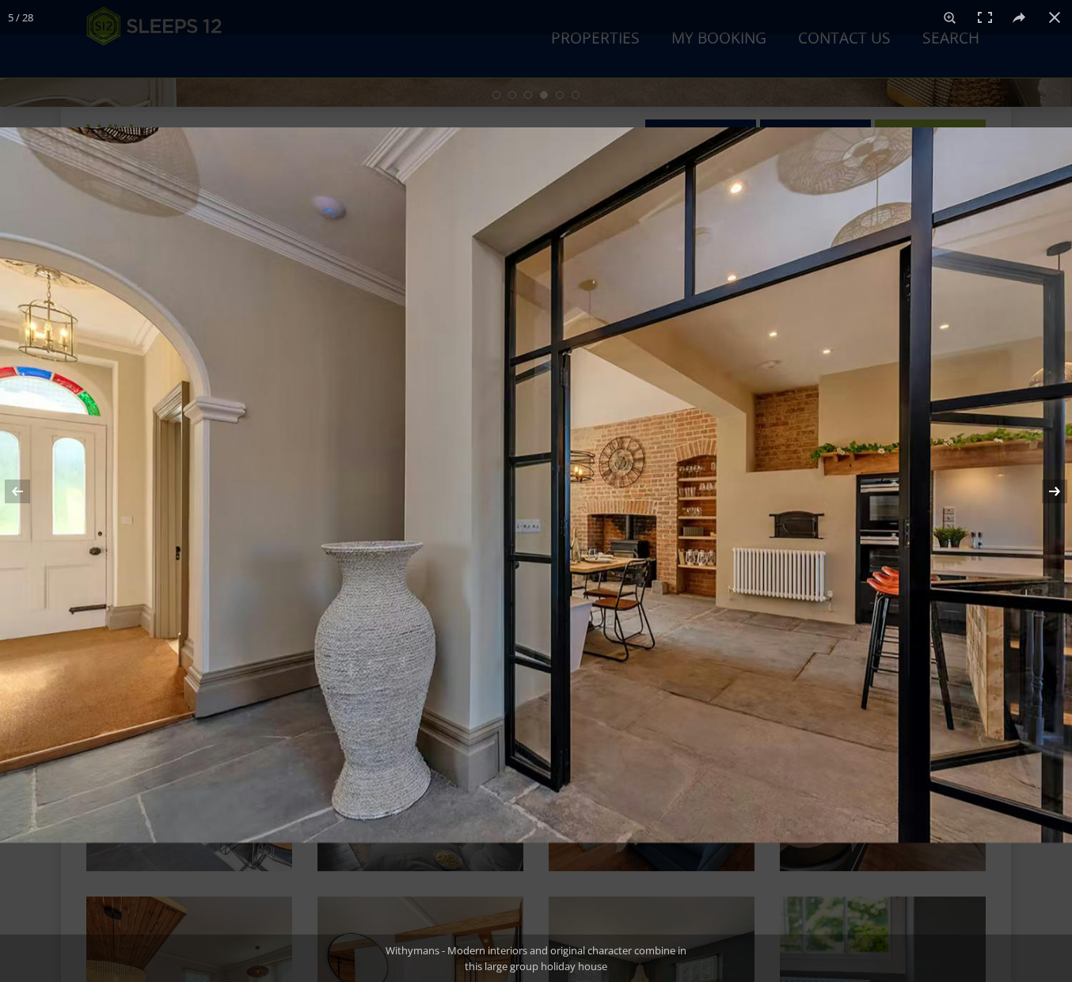
click at [1054, 491] on button at bounding box center [1043, 491] width 55 height 79
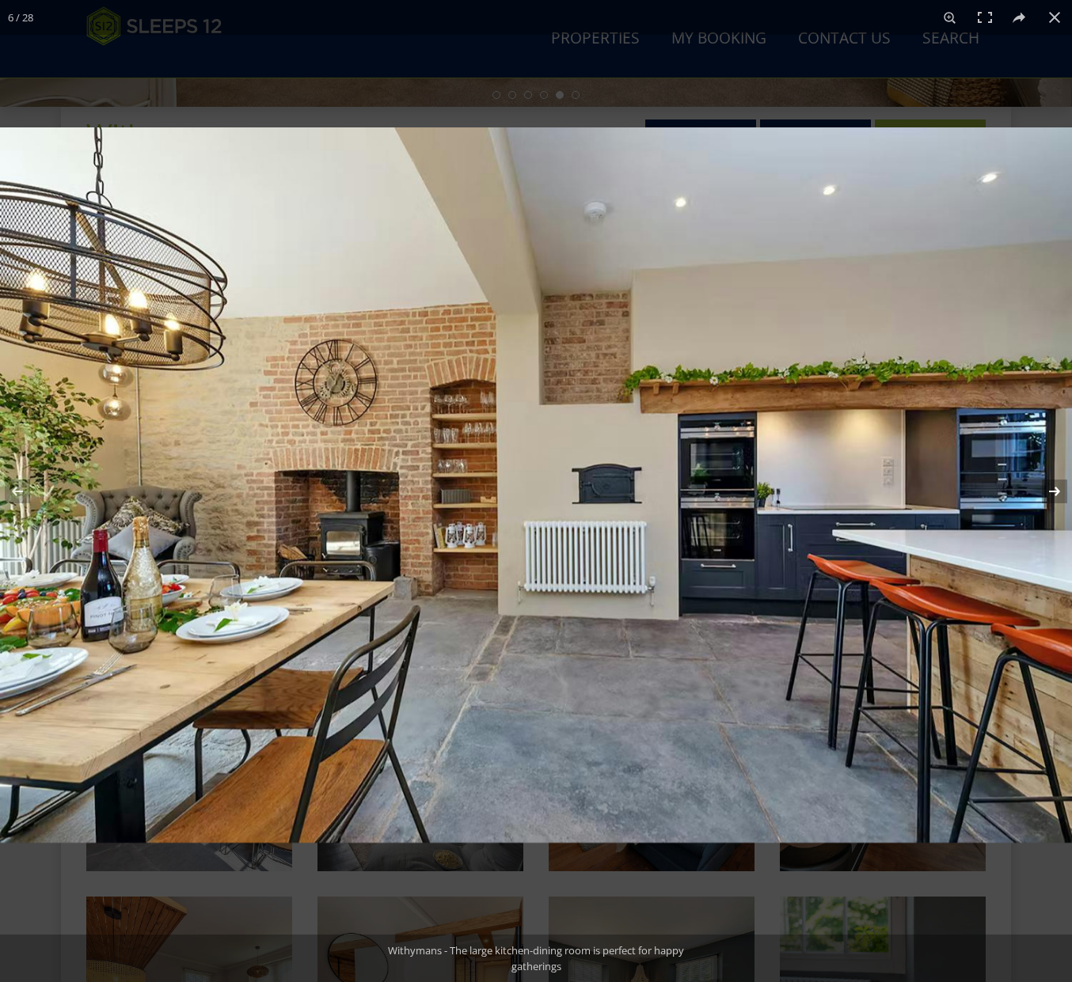
click at [1054, 491] on button at bounding box center [1043, 491] width 55 height 79
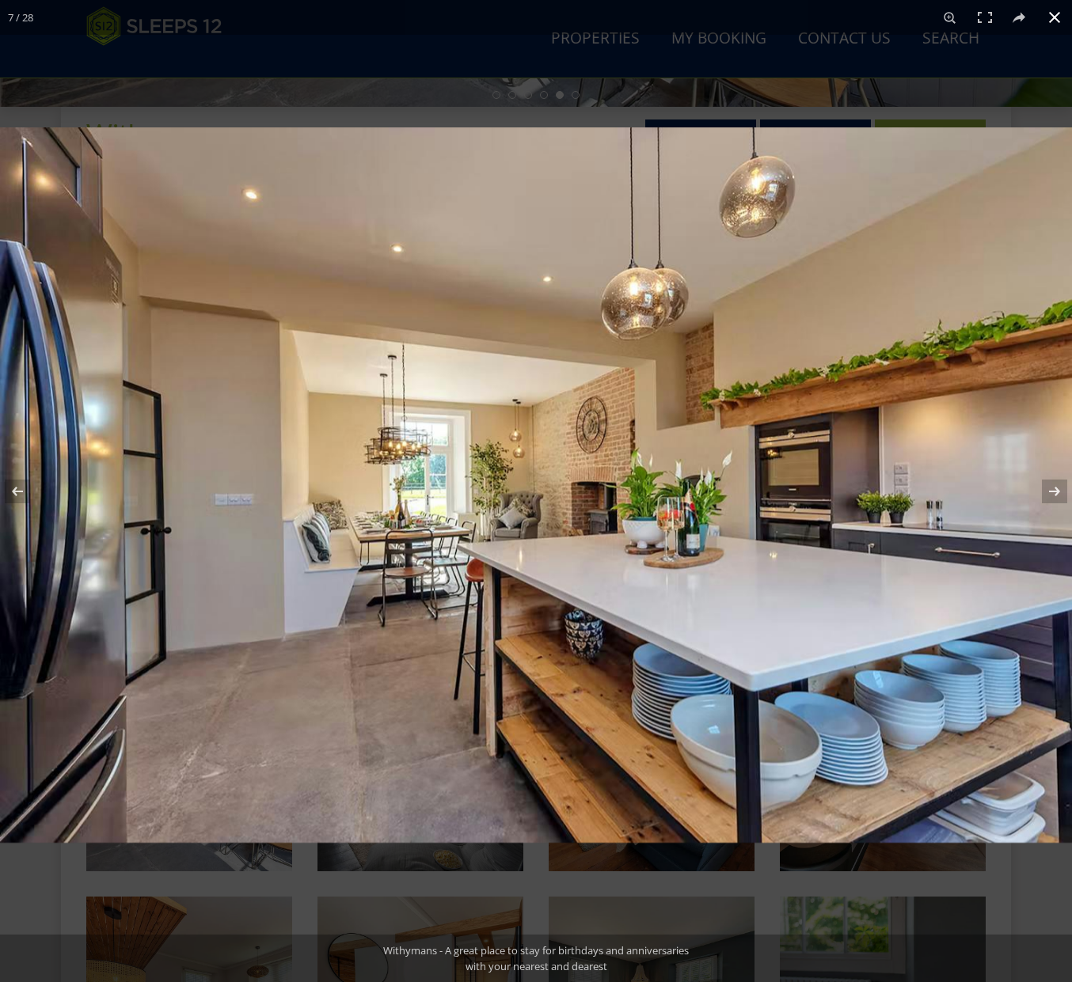
click at [1064, 16] on button at bounding box center [1054, 17] width 35 height 35
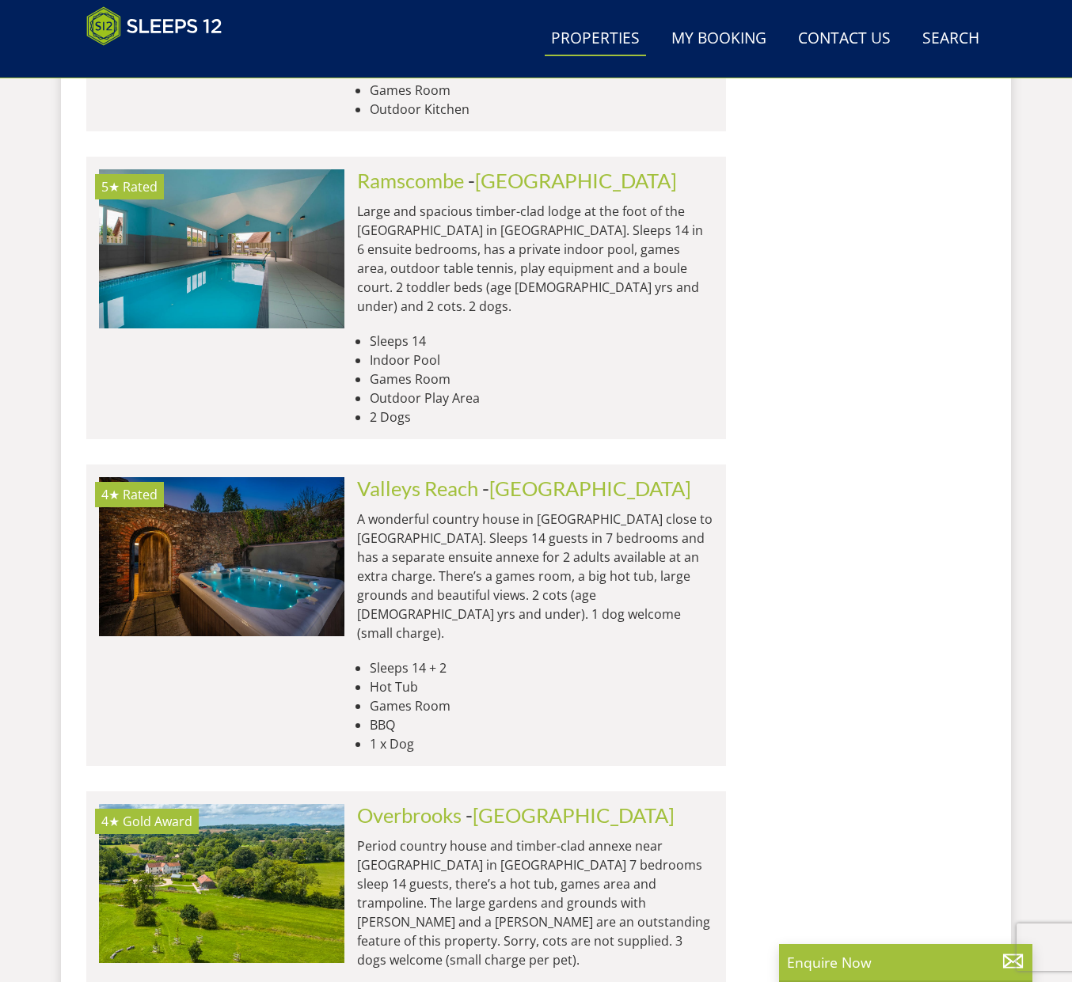
scroll to position [25316, 0]
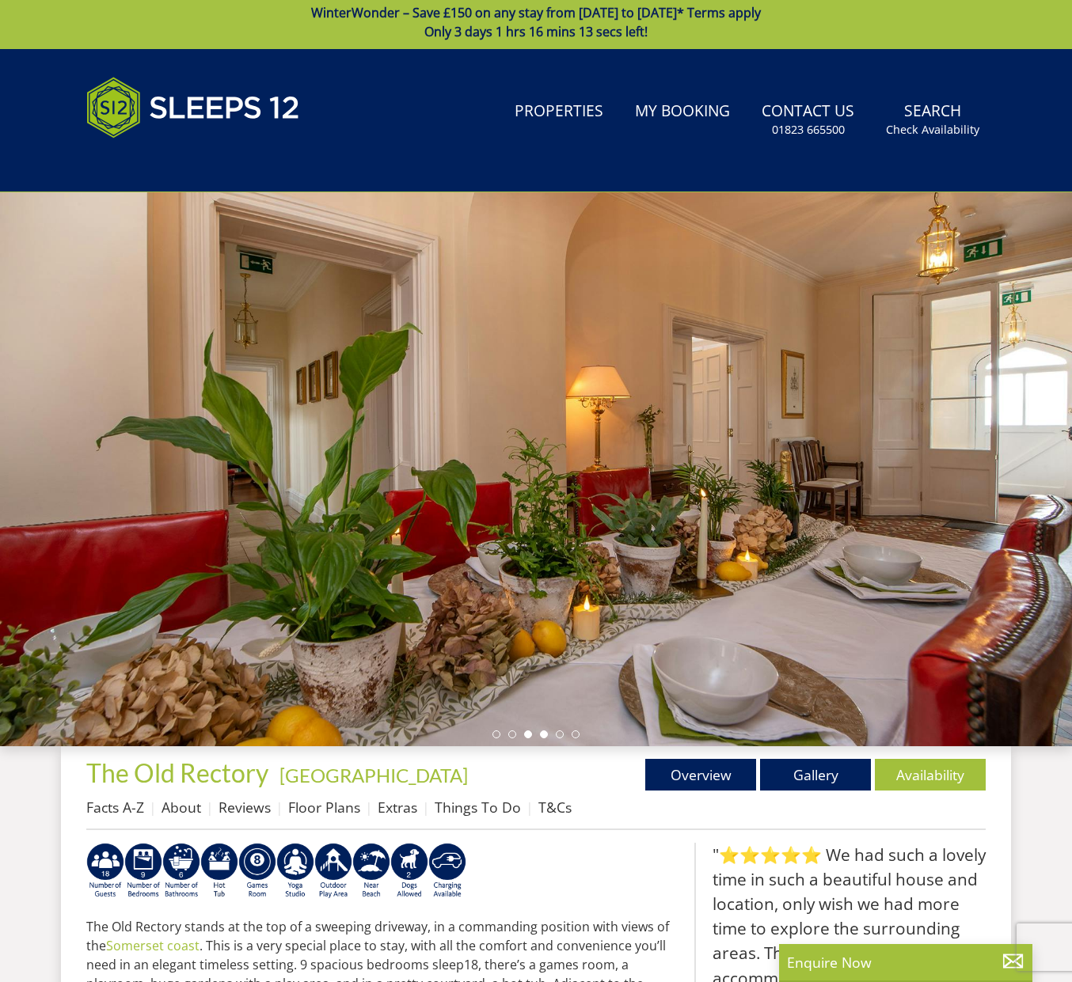
click at [545, 742] on div "Guests 1 2 3 4 5 6 7 8 9 10 11 12 13 14 15 16 17 18 19 20 21 22 23 24 25 26 27 …" at bounding box center [536, 469] width 1072 height 554
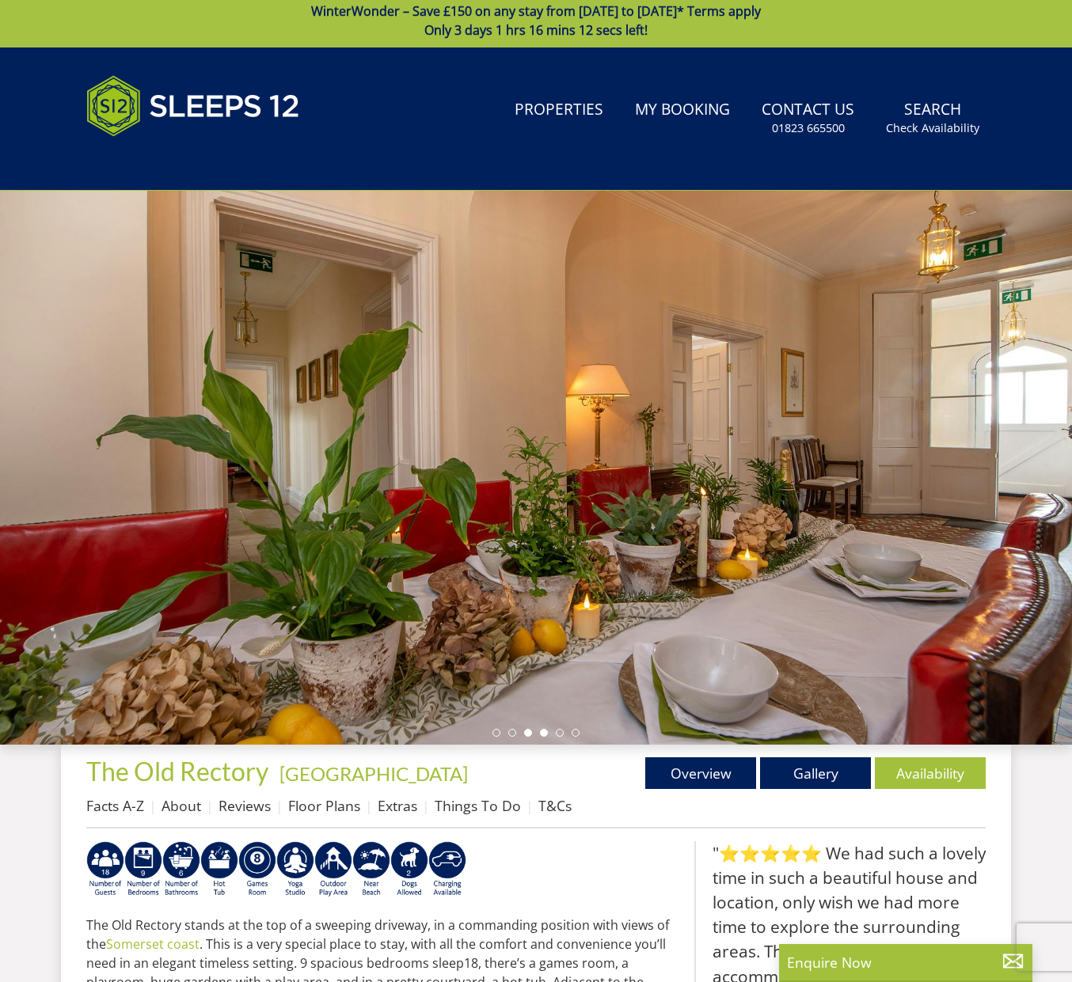
click at [545, 734] on ul at bounding box center [535, 733] width 87 height 8
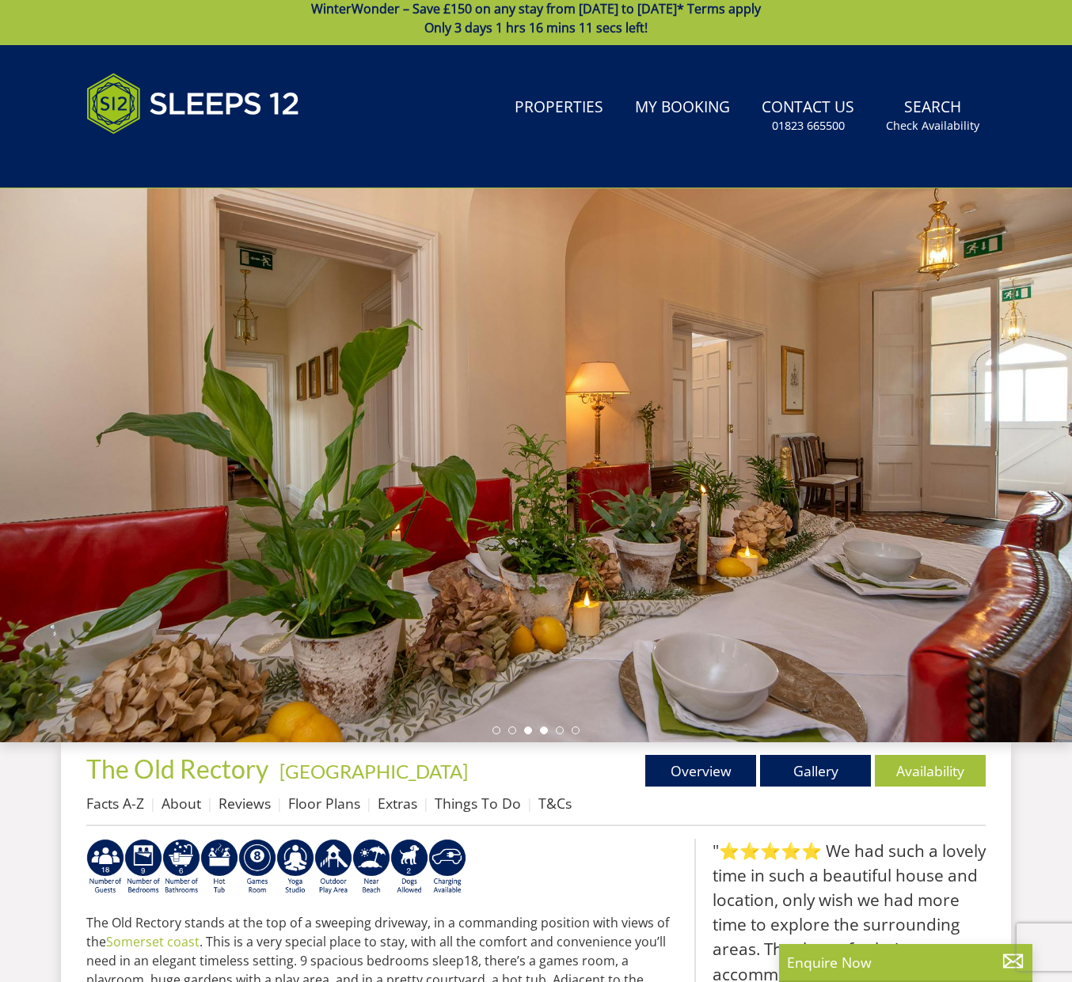
click at [547, 727] on li at bounding box center [544, 731] width 8 height 8
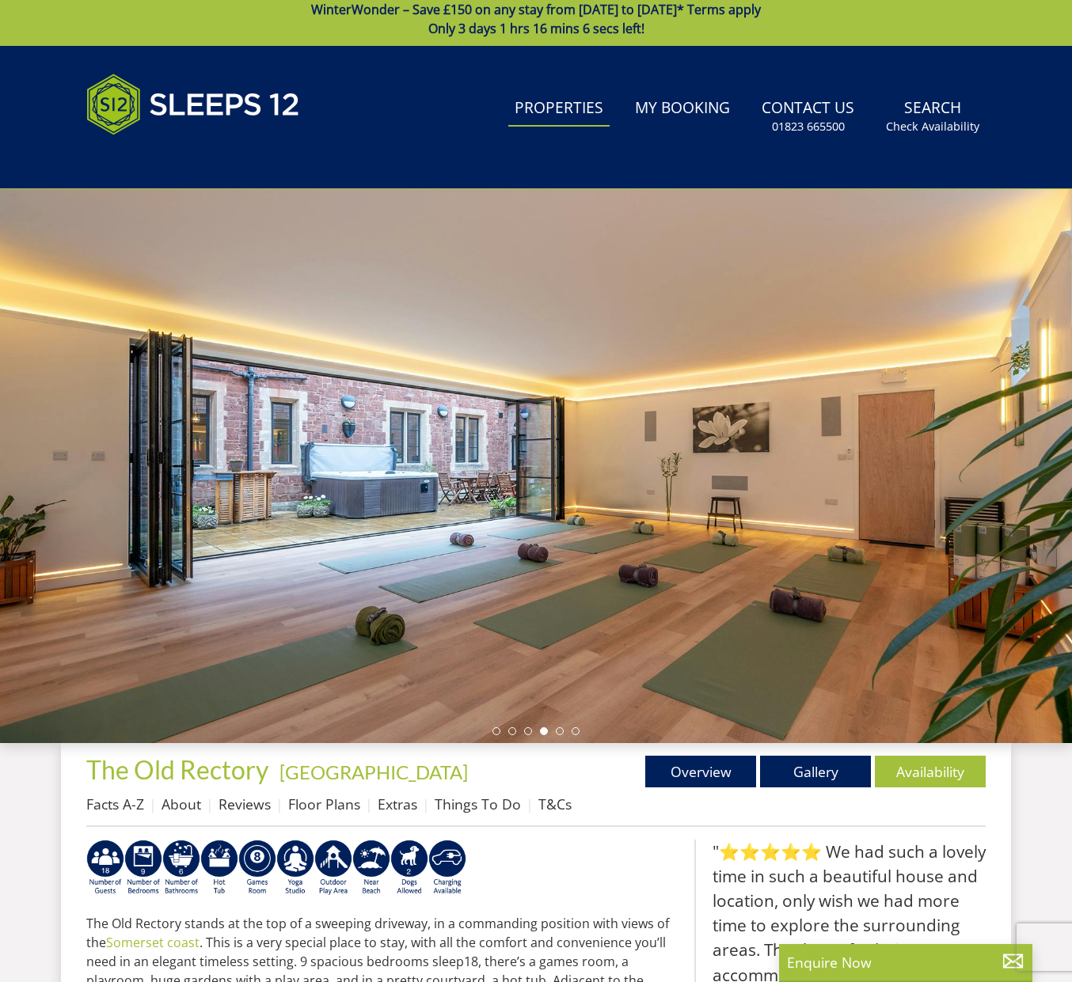
scroll to position [10, 0]
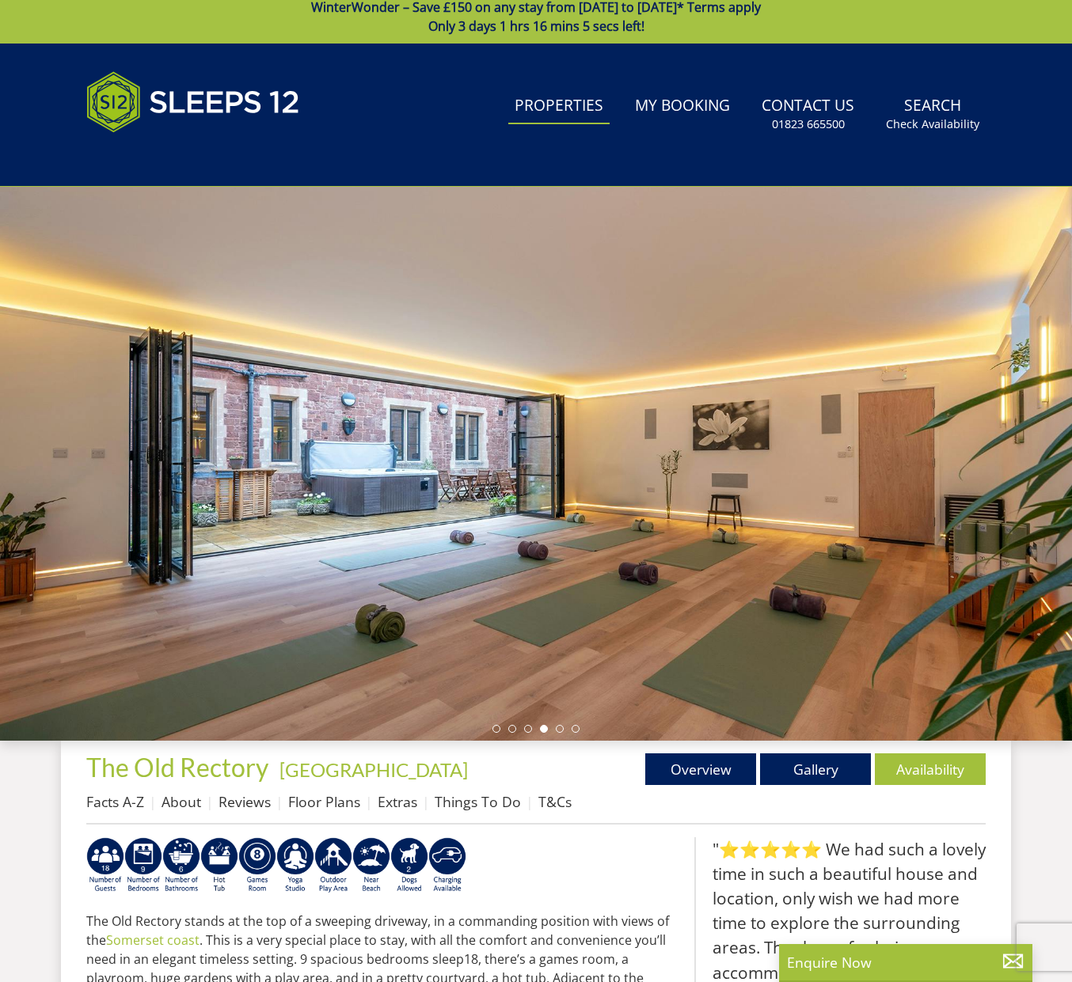
click at [603, 107] on link "Properties" at bounding box center [558, 107] width 101 height 36
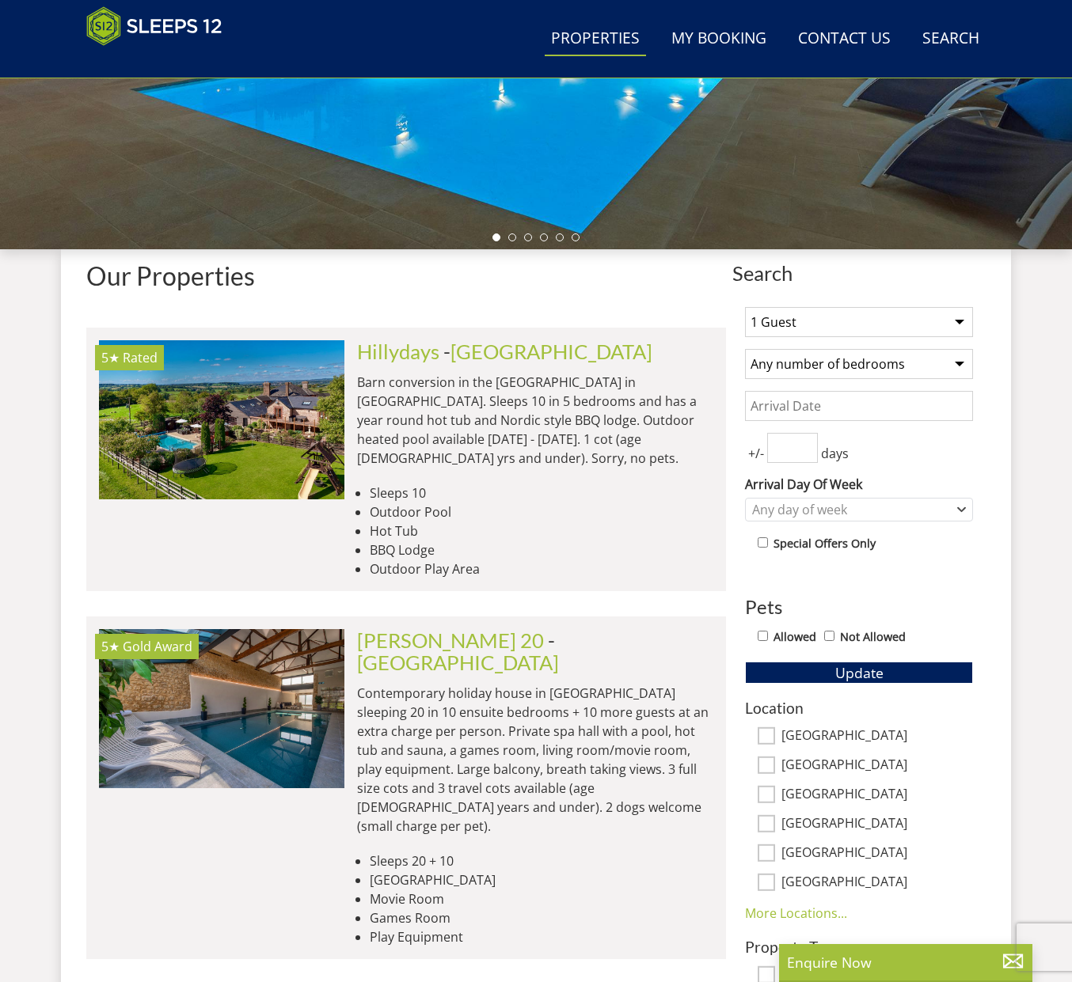
scroll to position [486, 0]
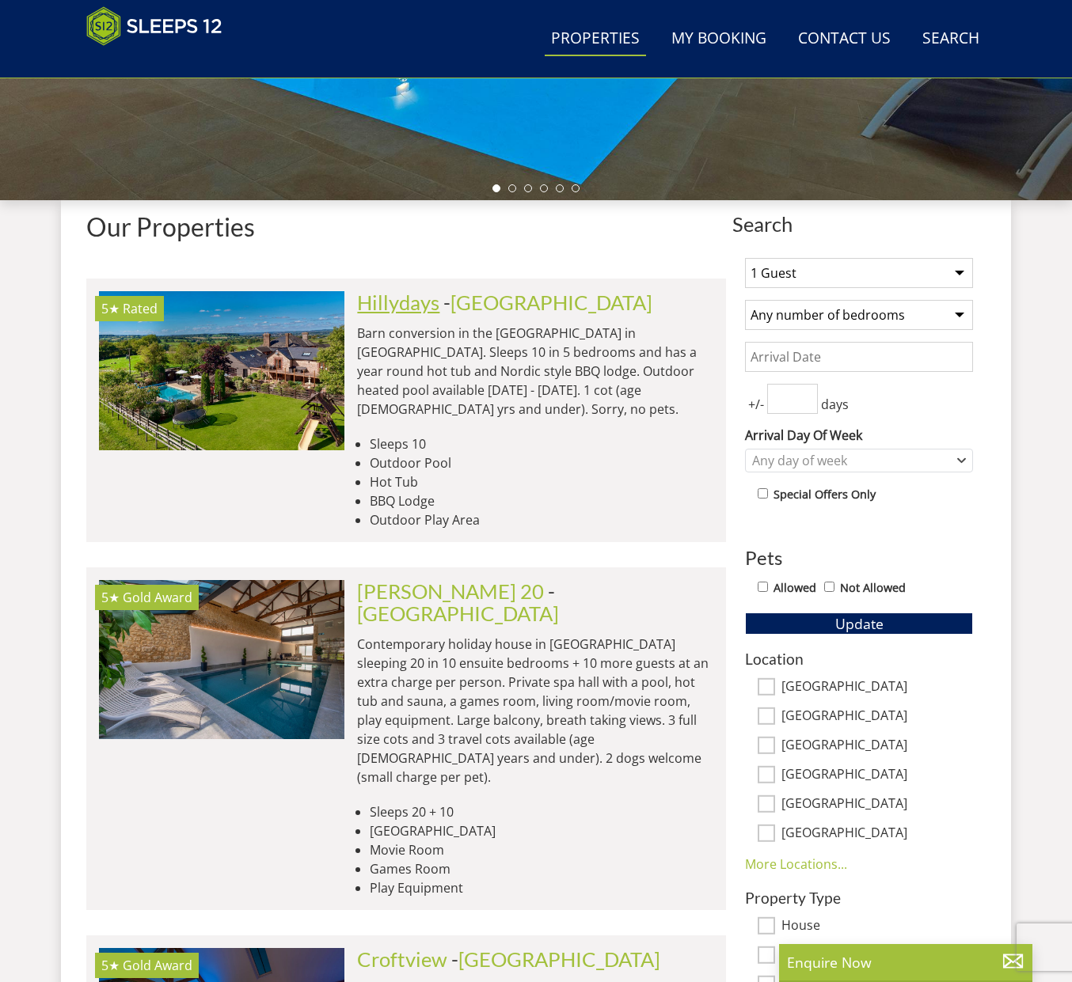
click at [427, 307] on link "Hillydays" at bounding box center [398, 302] width 82 height 24
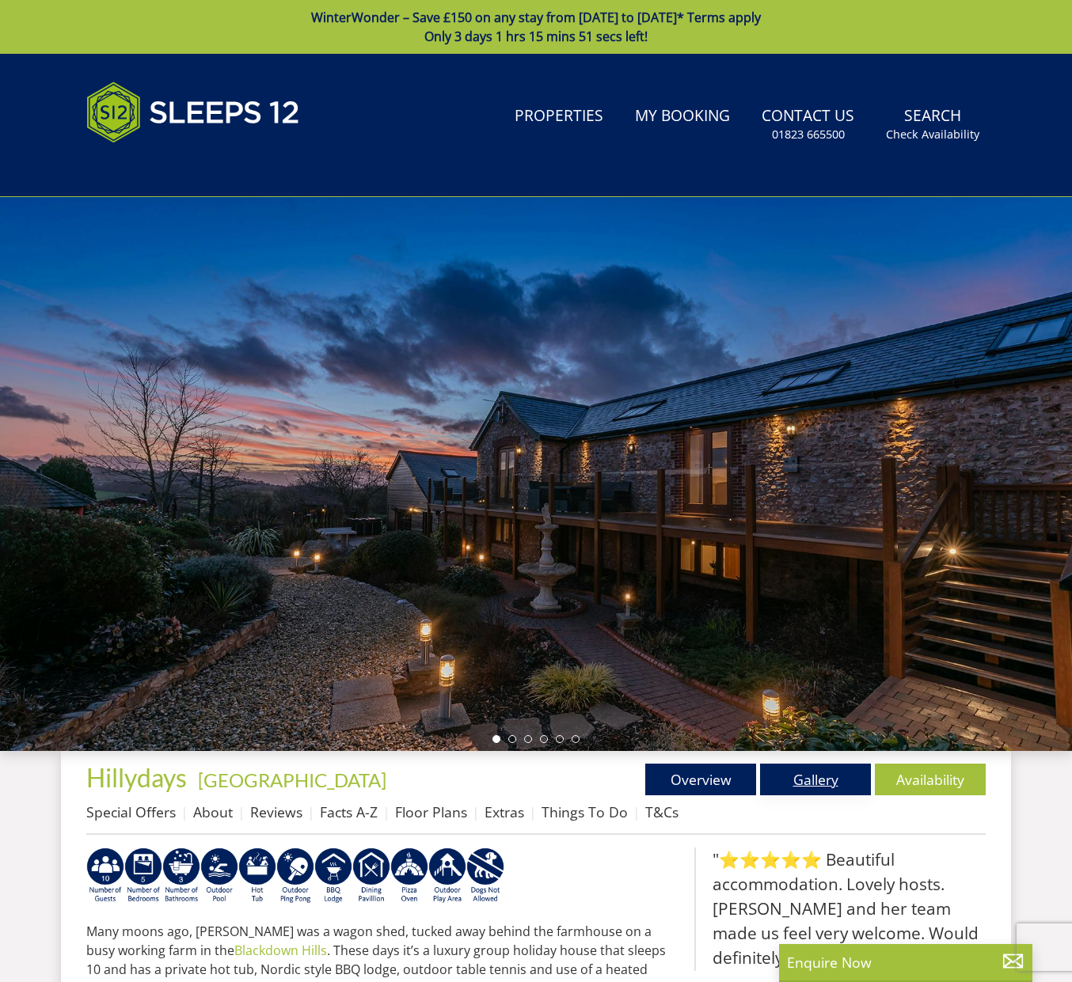
click at [821, 780] on link "Gallery" at bounding box center [815, 780] width 111 height 32
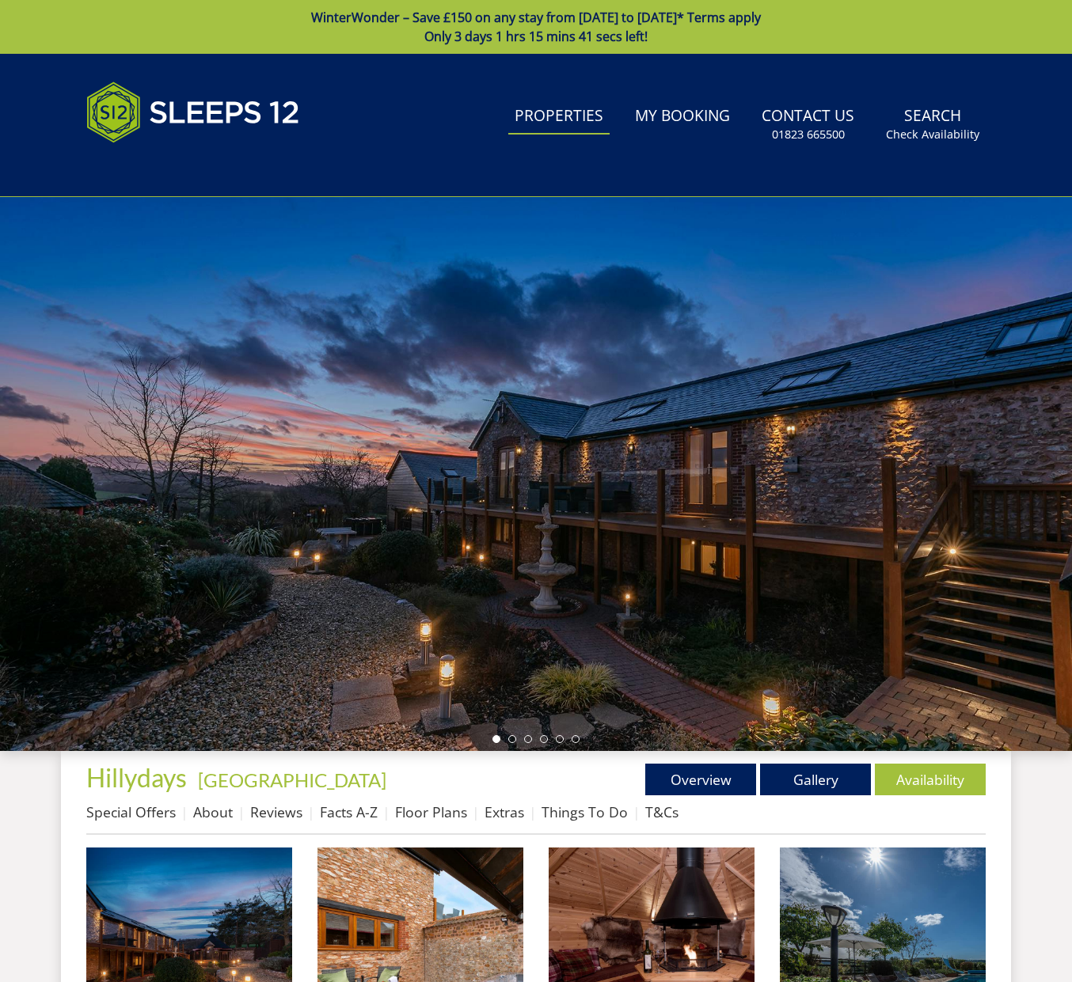
click at [559, 131] on link "Properties" at bounding box center [558, 117] width 101 height 36
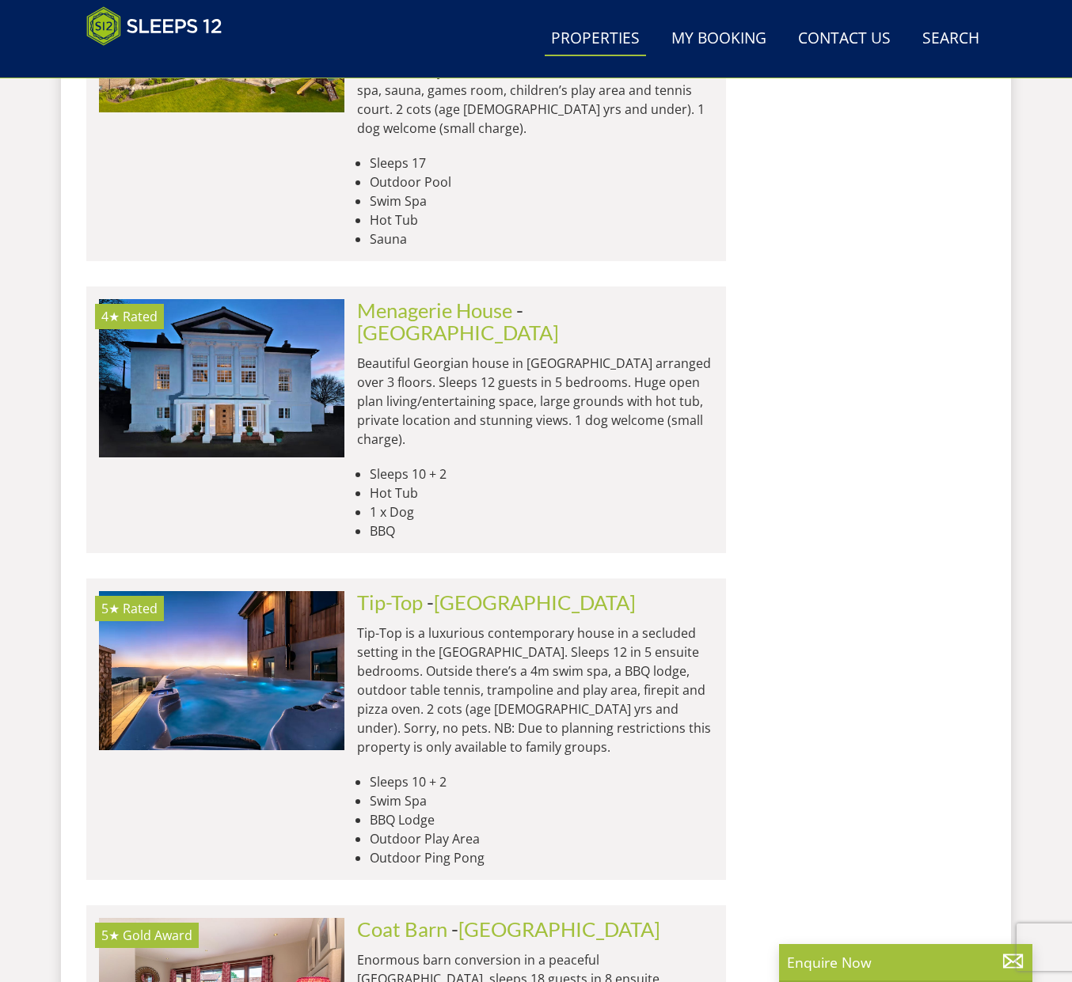
scroll to position [2160, 0]
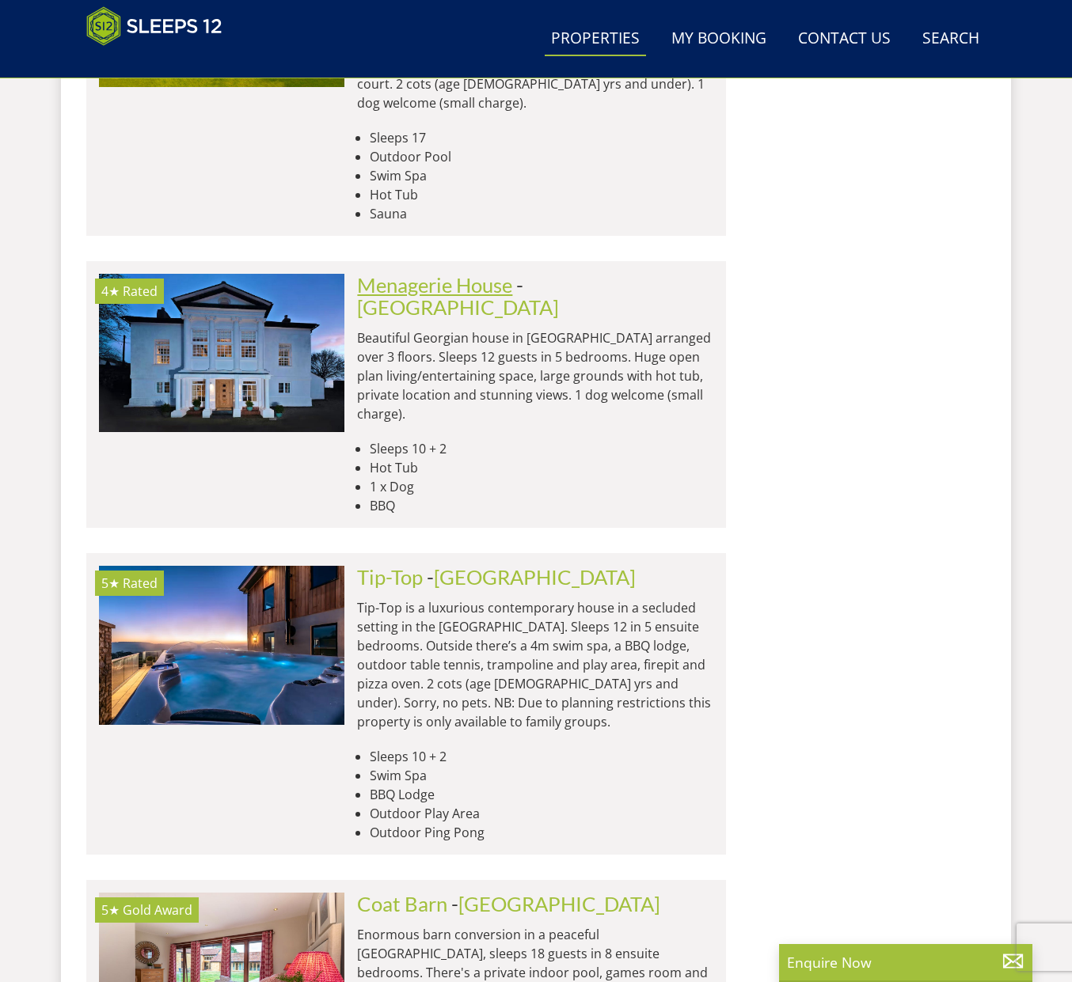
click at [448, 273] on link "Menagerie House" at bounding box center [434, 285] width 155 height 24
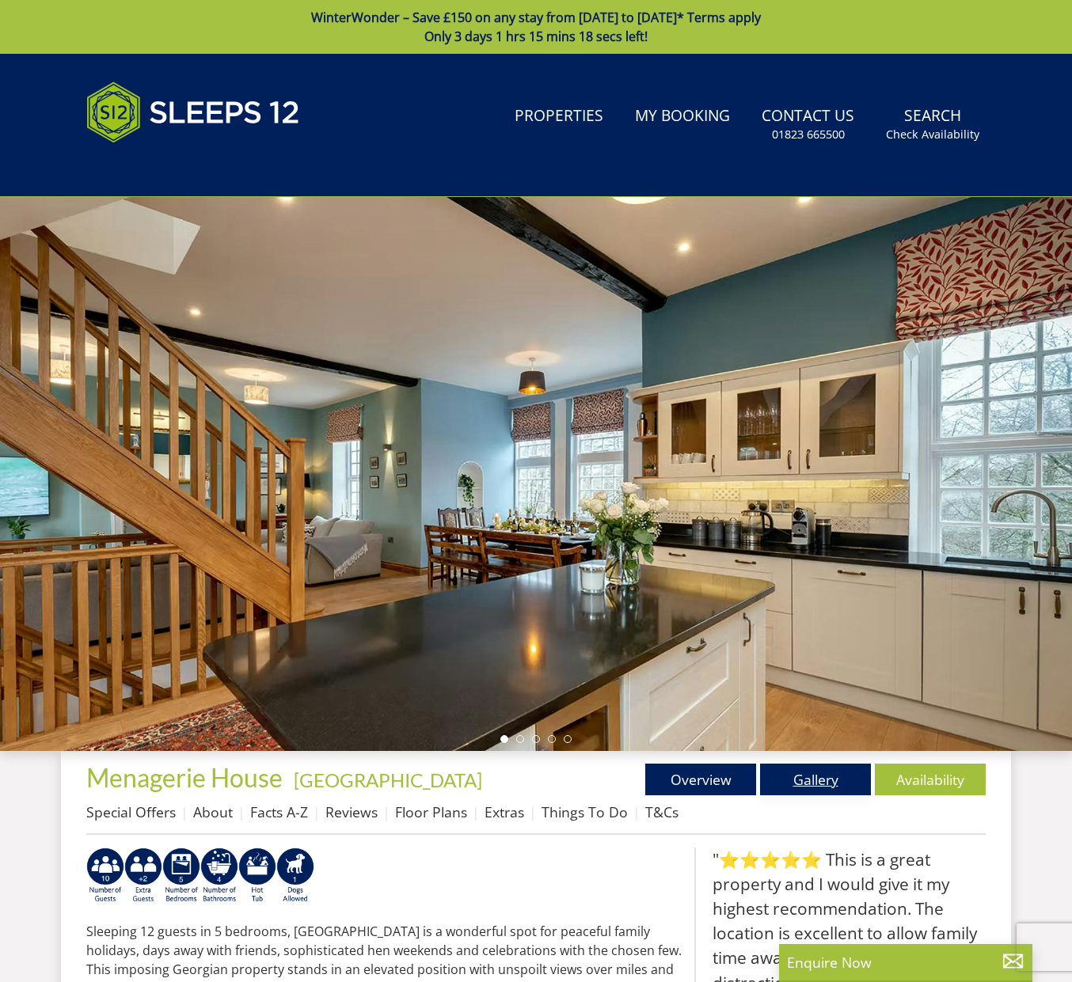
click at [829, 771] on link "Gallery" at bounding box center [815, 780] width 111 height 32
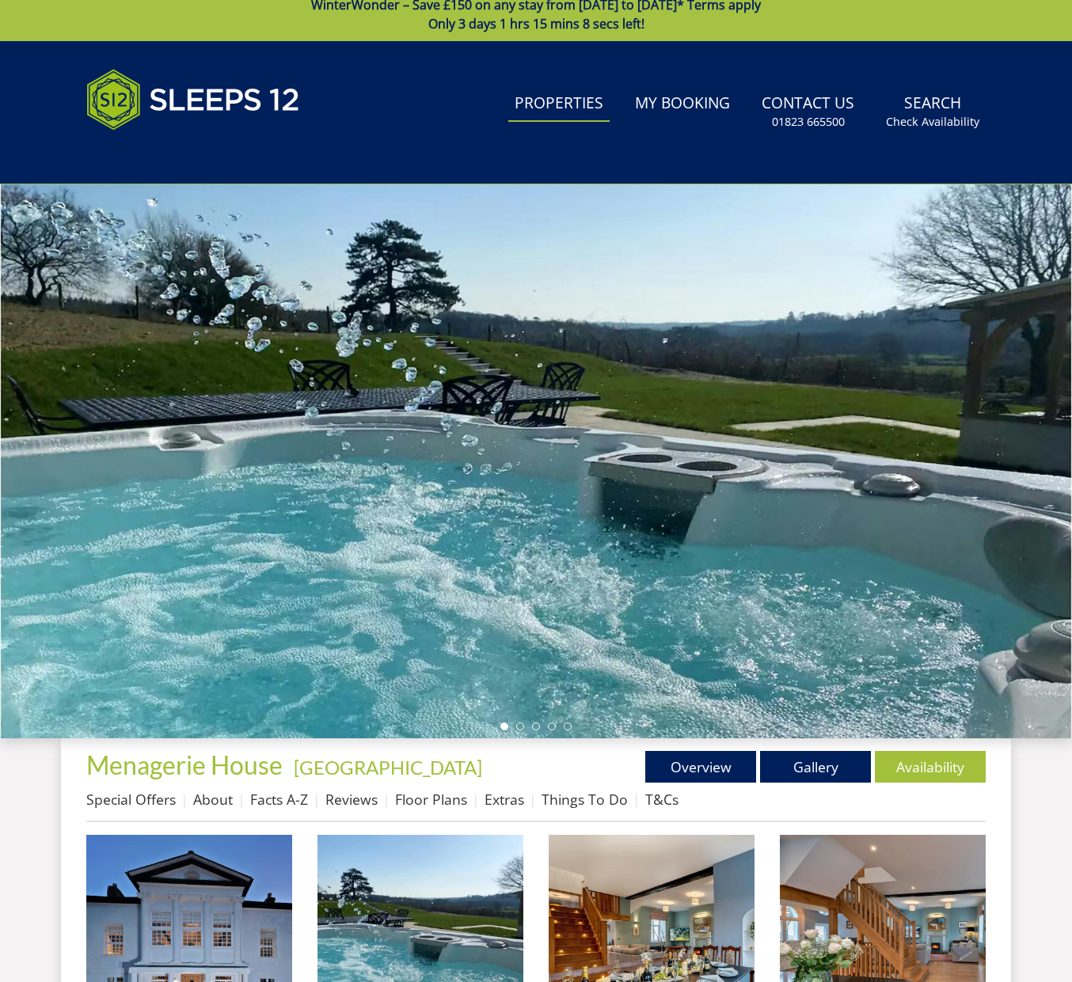
scroll to position [11, 0]
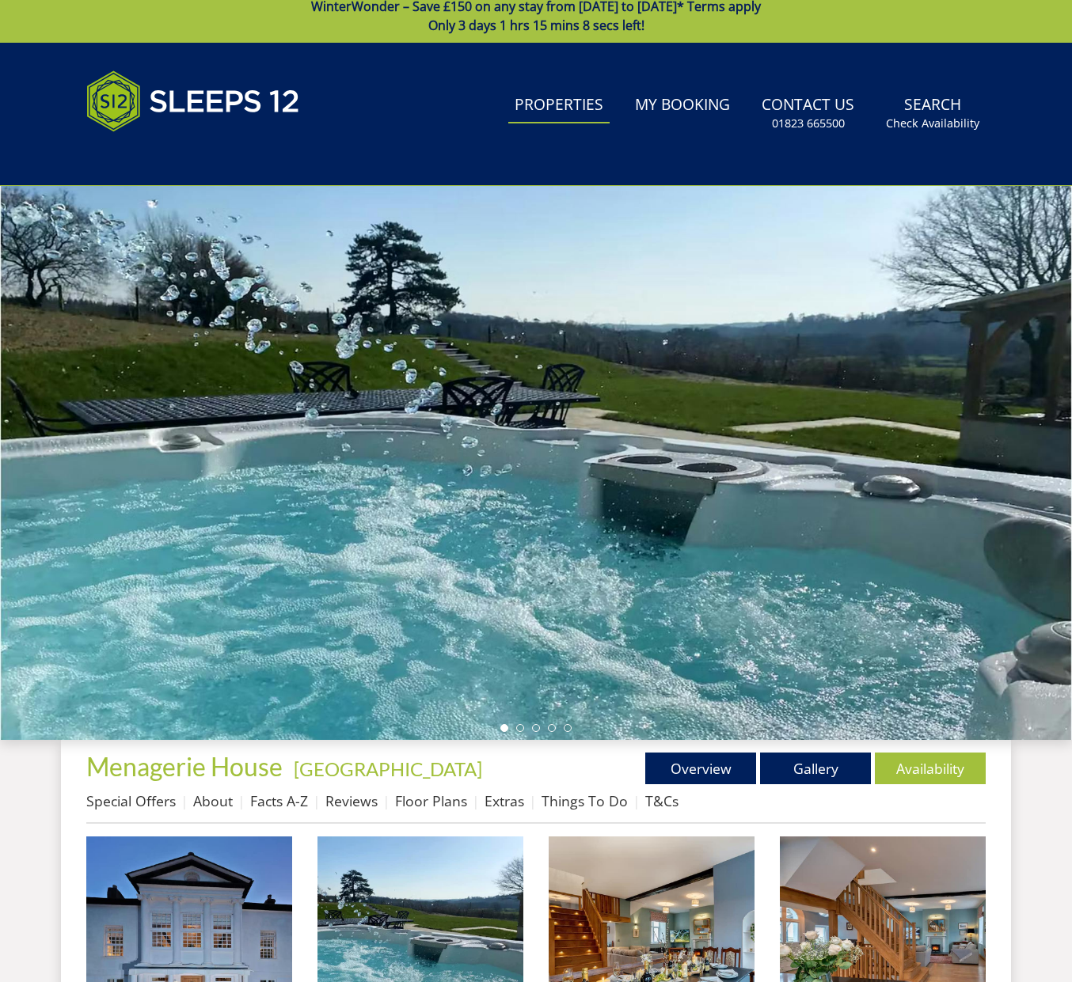
click at [594, 113] on link "Properties" at bounding box center [558, 106] width 101 height 36
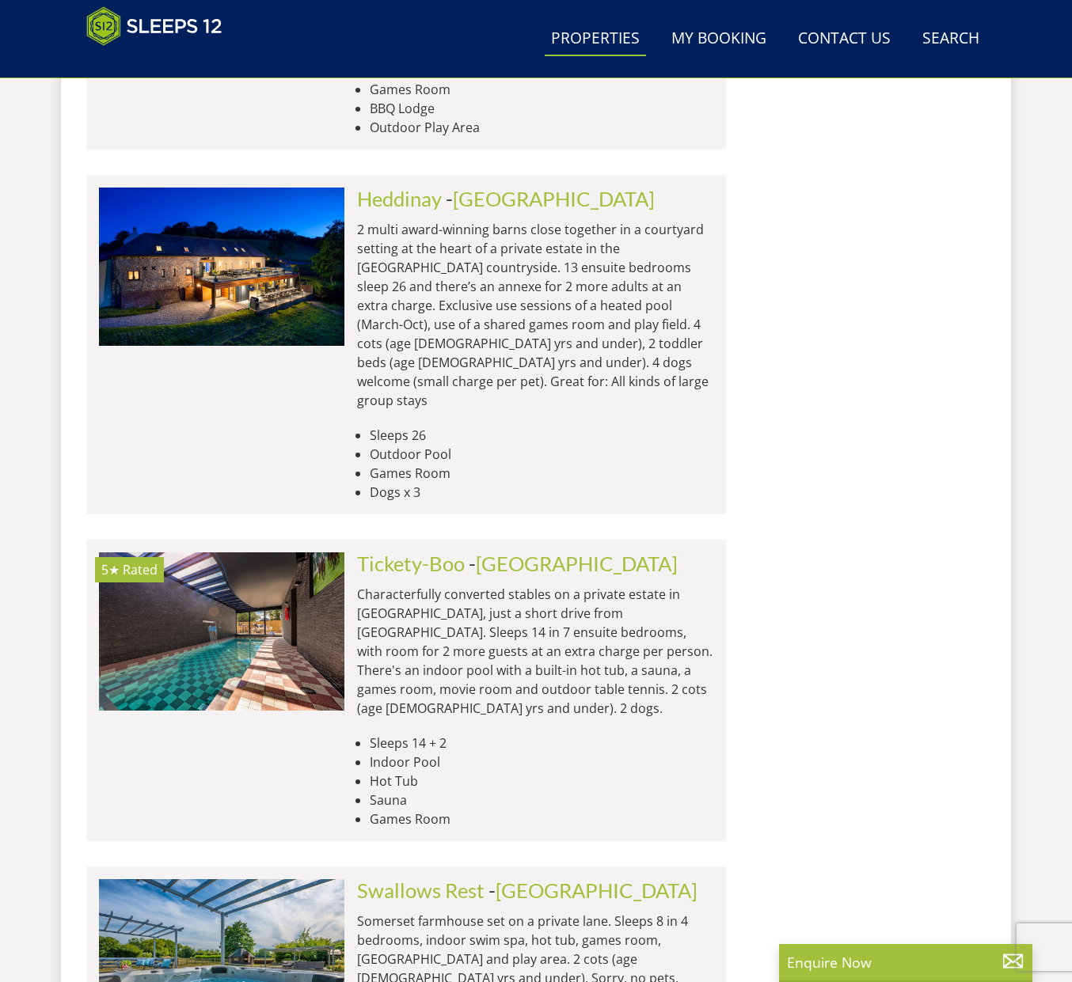
scroll to position [6411, 0]
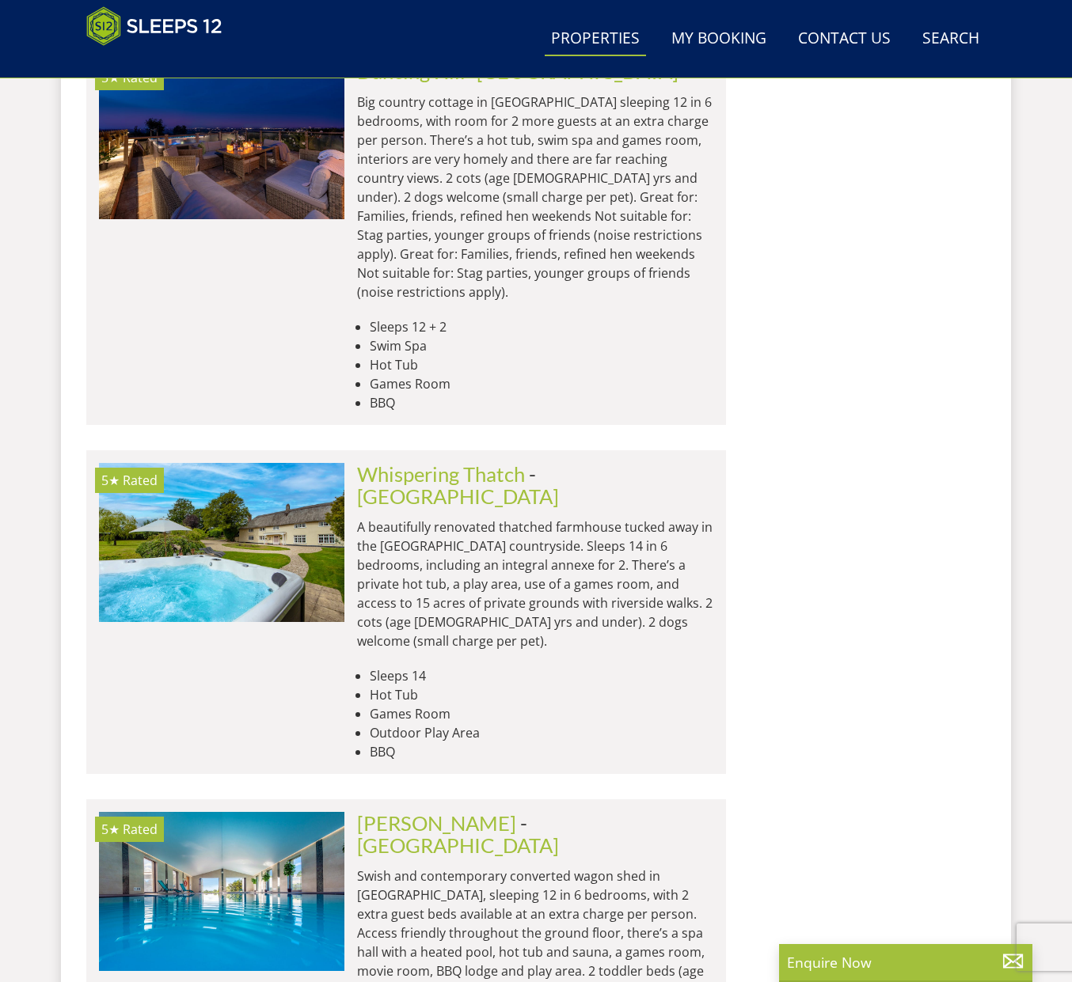
scroll to position [12795, 0]
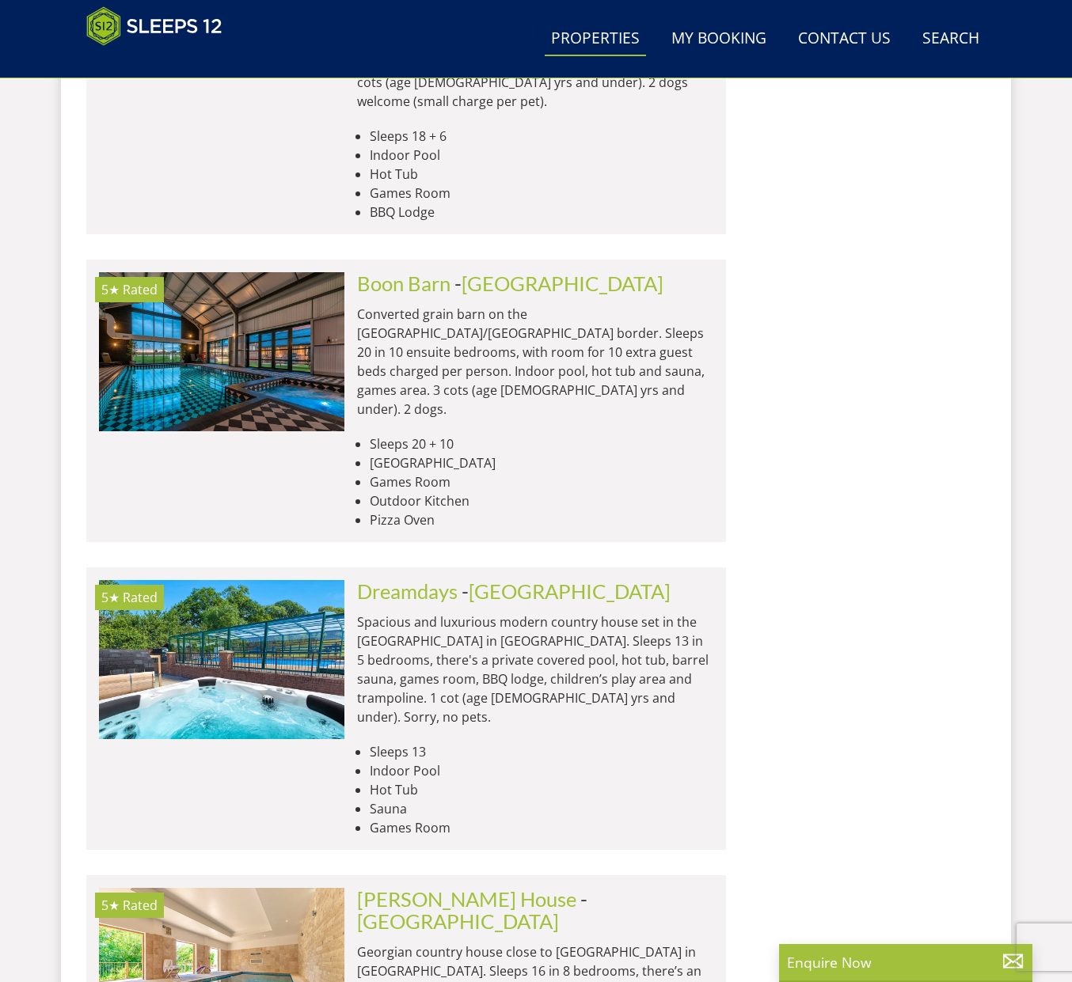
scroll to position [16466, 0]
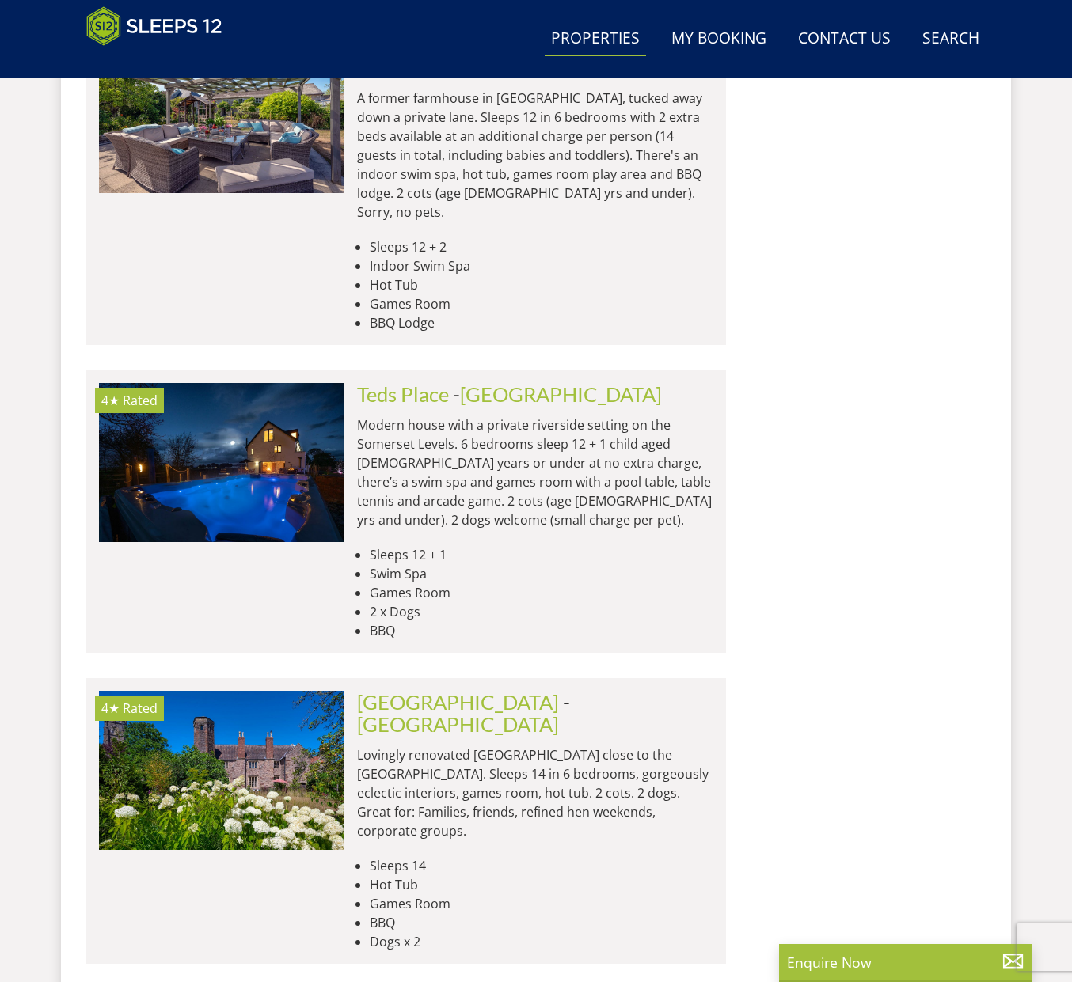
scroll to position [19126, 0]
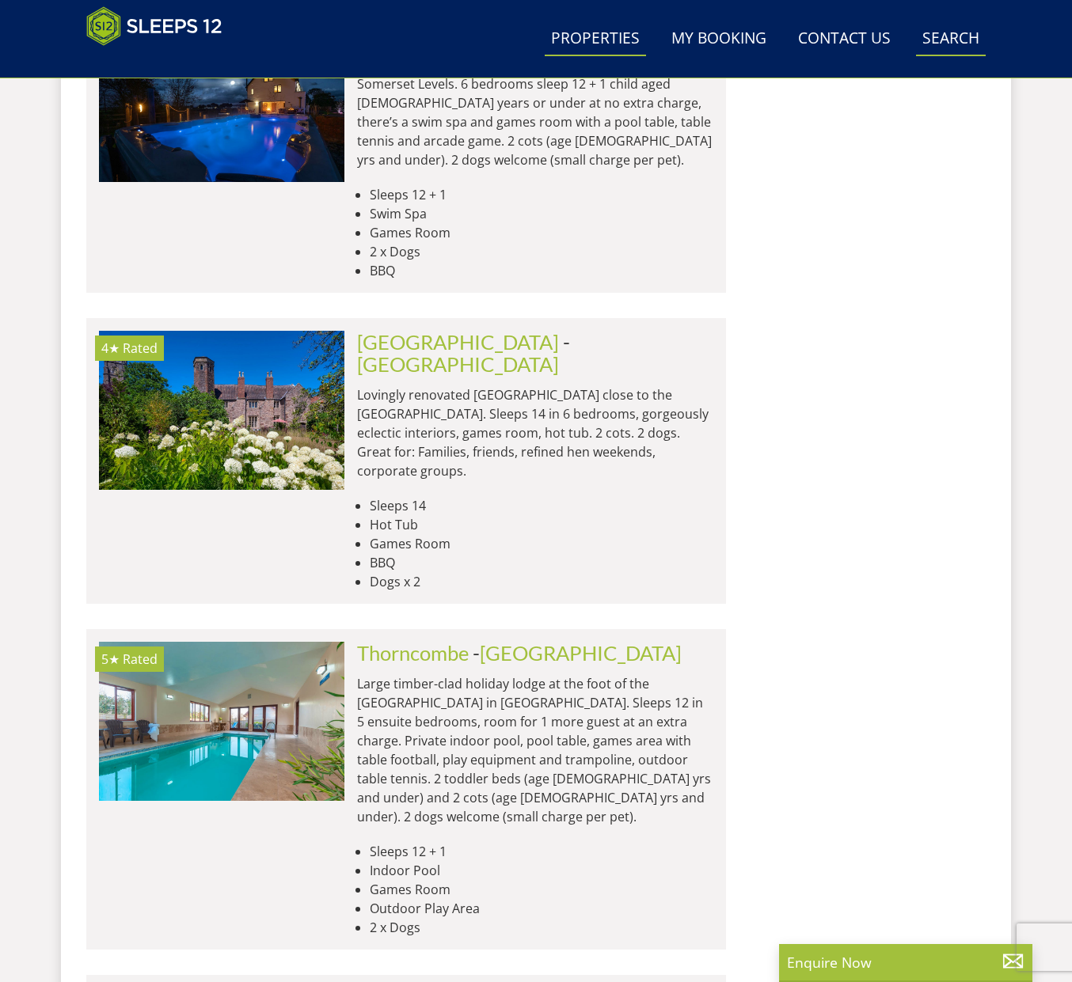
click at [964, 35] on link "Search Check Availability" at bounding box center [951, 39] width 70 height 36
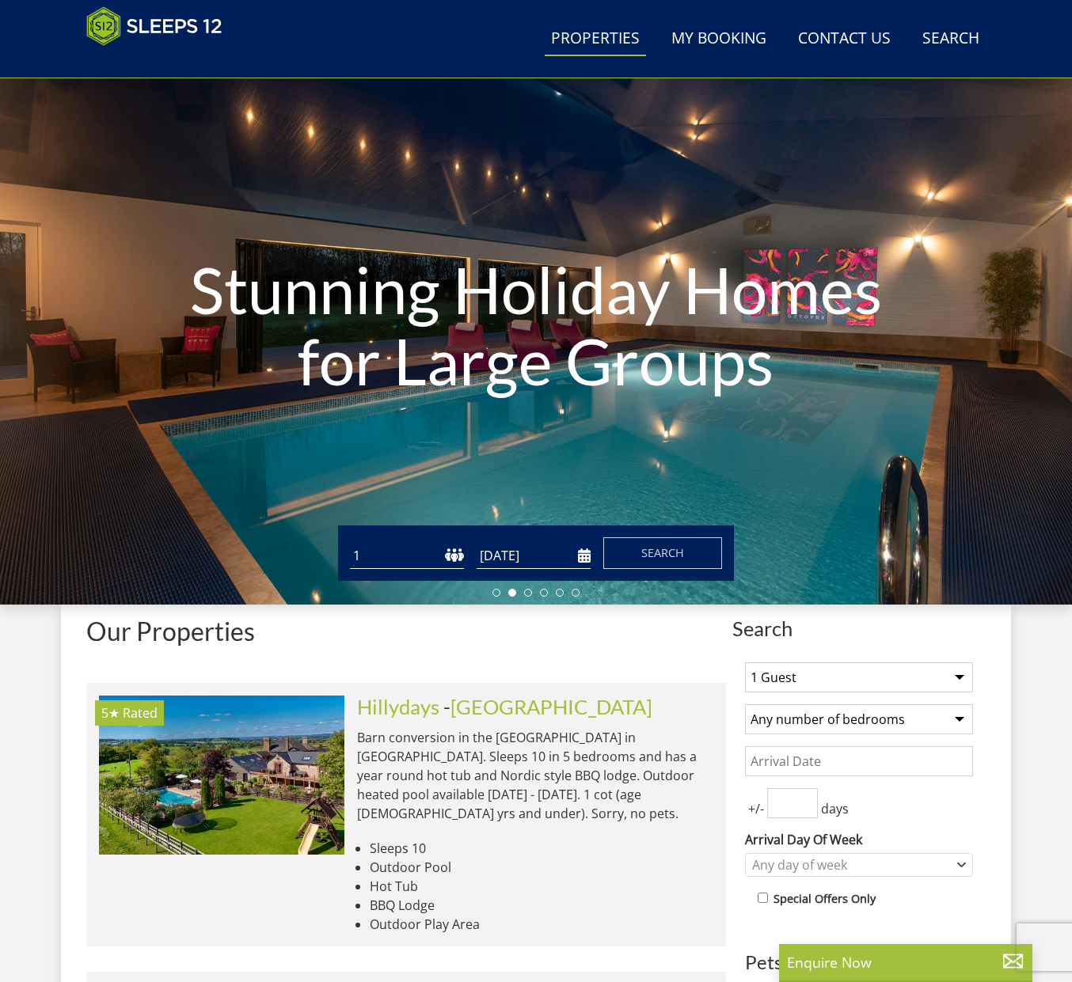
scroll to position [412, 0]
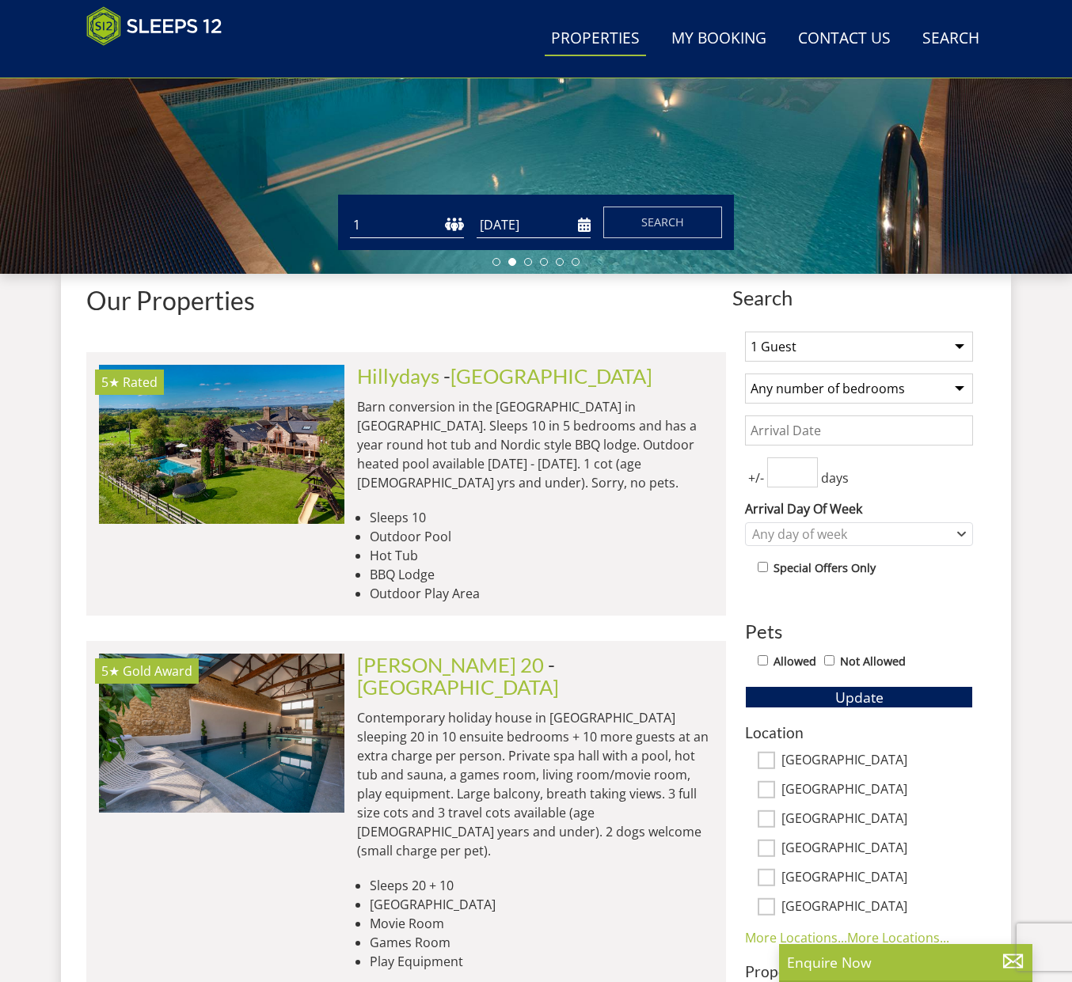
click at [810, 340] on select "1 Guest 2 Guests 3 Guests 4 Guests 5 Guests 6 Guests 7 Guests 8 Guests 9 Guests…" at bounding box center [859, 347] width 228 height 30
click at [817, 347] on select "1 Guest 2 Guests 3 Guests 4 Guests 5 Guests 6 Guests 7 Guests 8 Guests 9 Guests…" at bounding box center [859, 347] width 228 height 30
select select "20"
click at [850, 392] on select "Any number of bedrooms 1 Bedroom 2 Bedrooms 3 Bedrooms 4 Bedrooms 5 Bedrooms 6 …" at bounding box center [859, 389] width 228 height 30
select select "10"
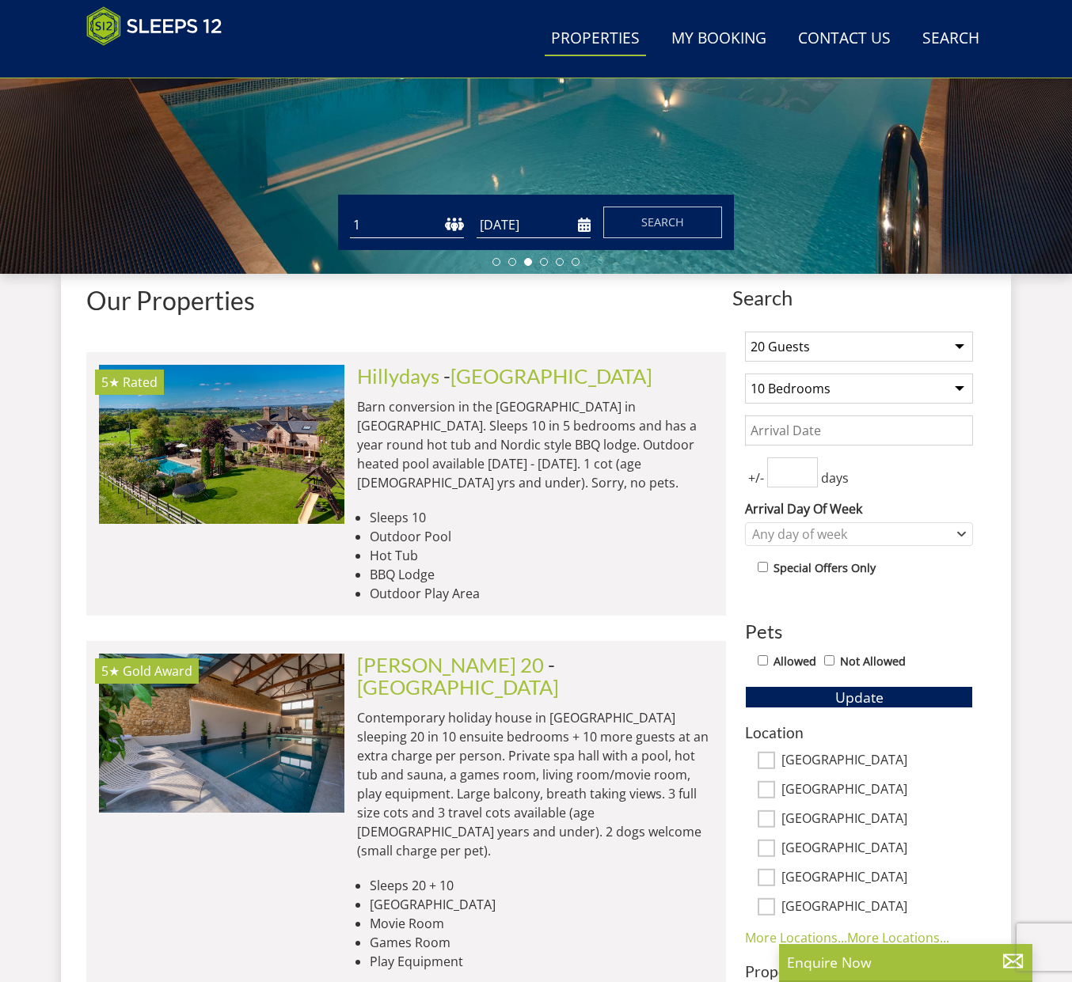
click at [882, 424] on input "Date" at bounding box center [859, 431] width 228 height 30
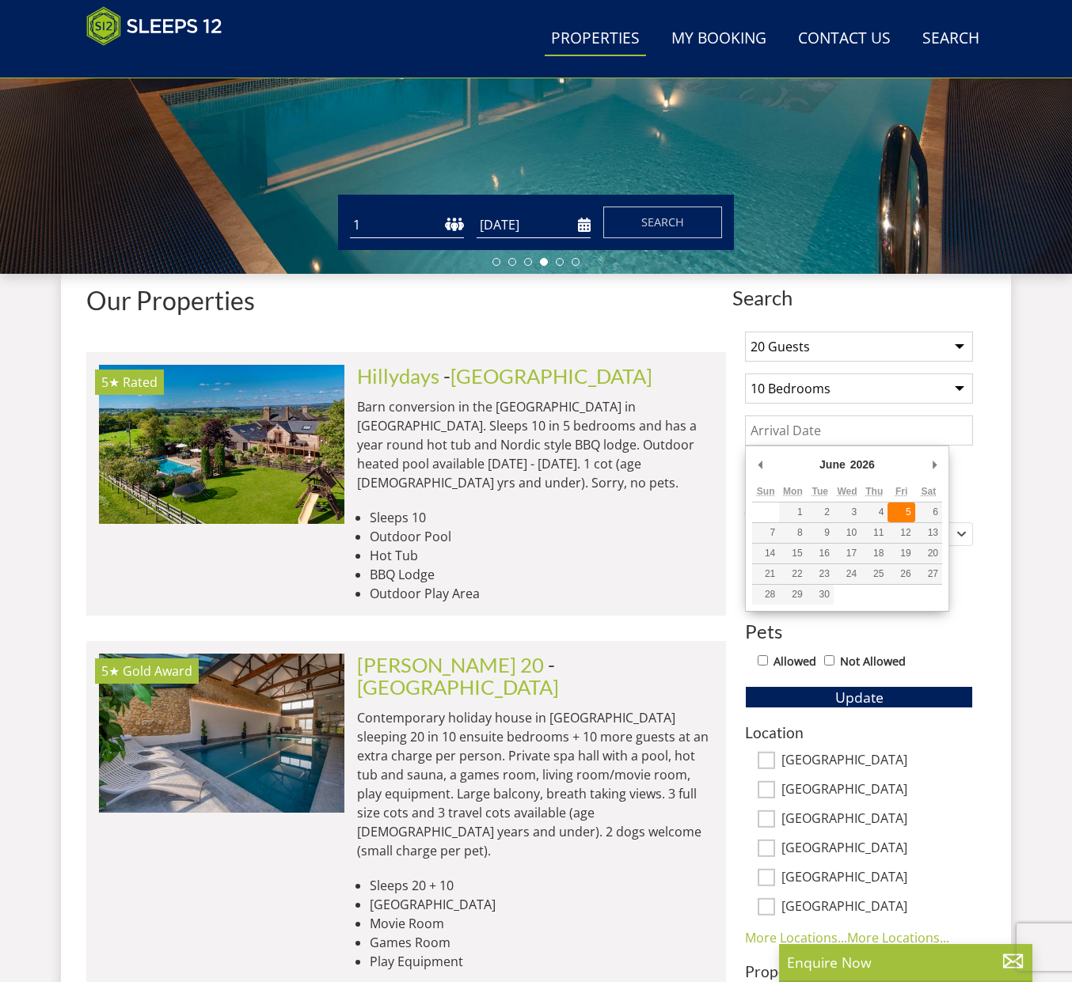
type input "05/06/2026"
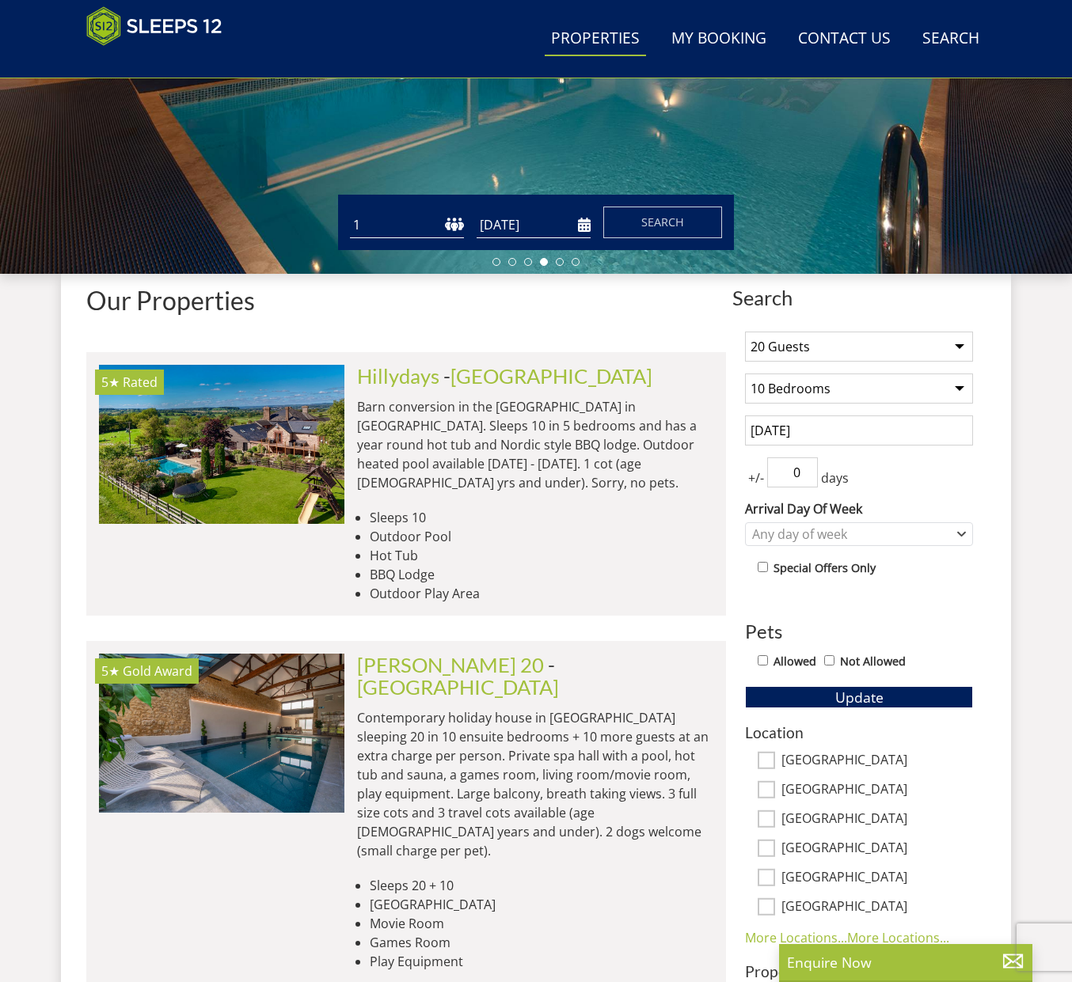
click at [799, 474] on input "0" at bounding box center [792, 472] width 51 height 30
click at [807, 471] on input "1" at bounding box center [792, 472] width 51 height 30
click at [807, 471] on input "2" at bounding box center [792, 472] width 51 height 30
click at [807, 471] on input "3" at bounding box center [792, 472] width 51 height 30
click at [807, 471] on input "4" at bounding box center [792, 472] width 51 height 30
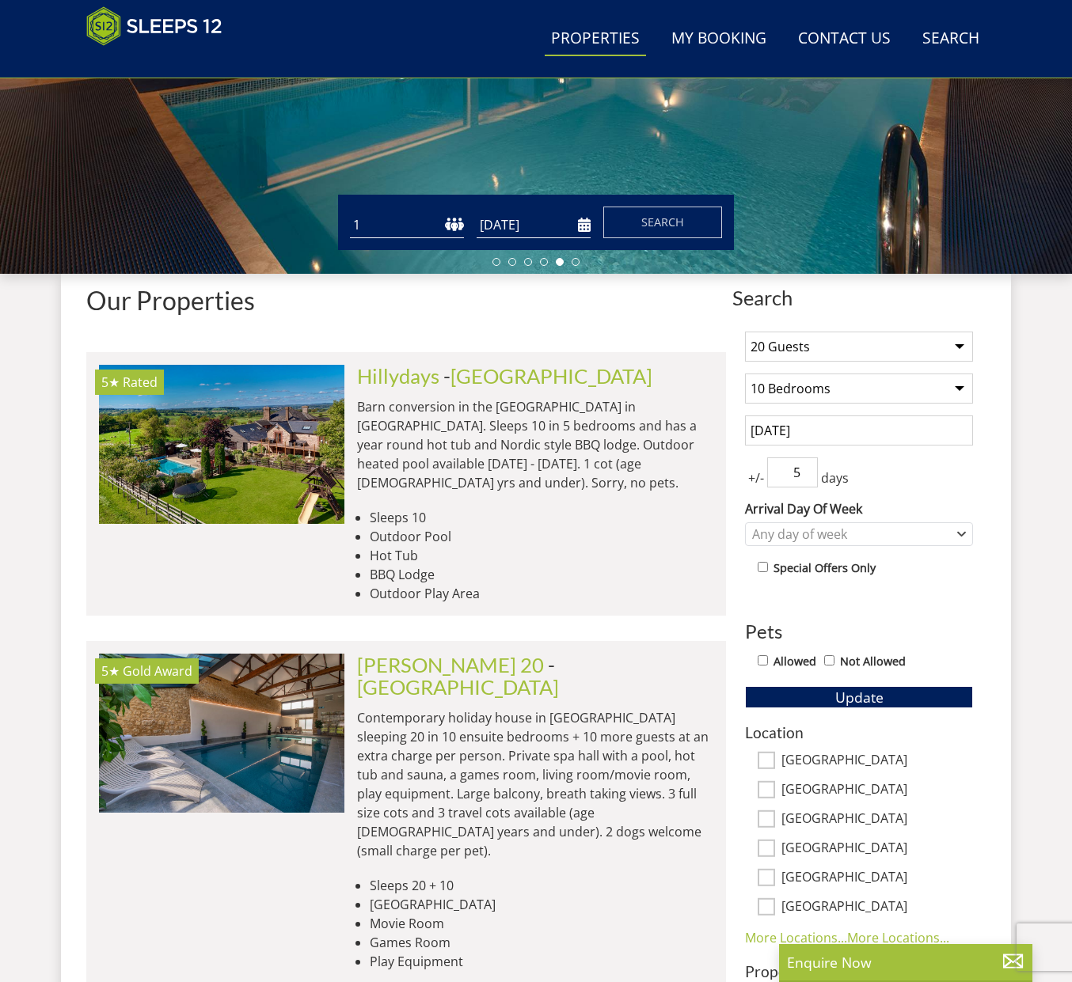
click at [807, 471] on input "5" at bounding box center [792, 472] width 51 height 30
click at [807, 471] on input "6" at bounding box center [792, 472] width 51 height 30
type input "7"
click at [807, 471] on input "7" at bounding box center [792, 472] width 51 height 30
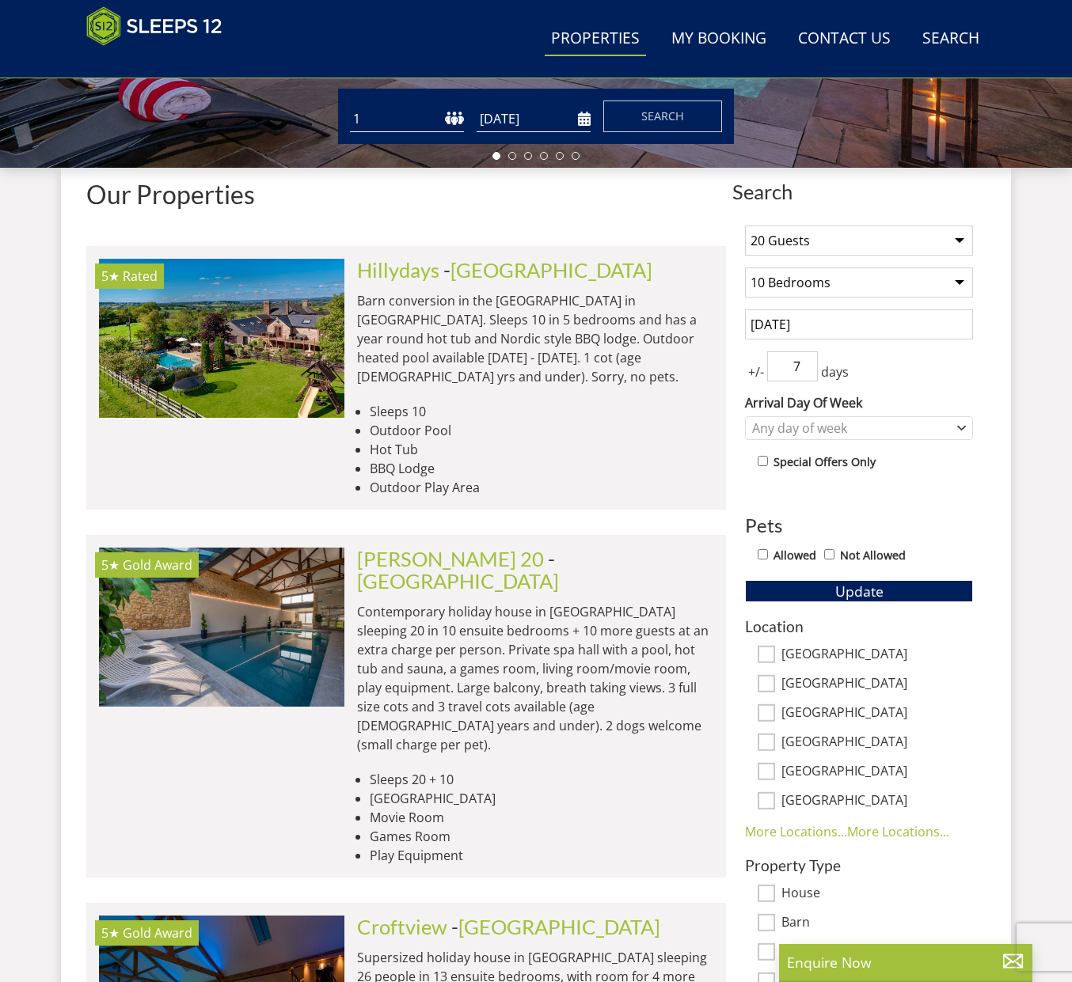
scroll to position [527, 0]
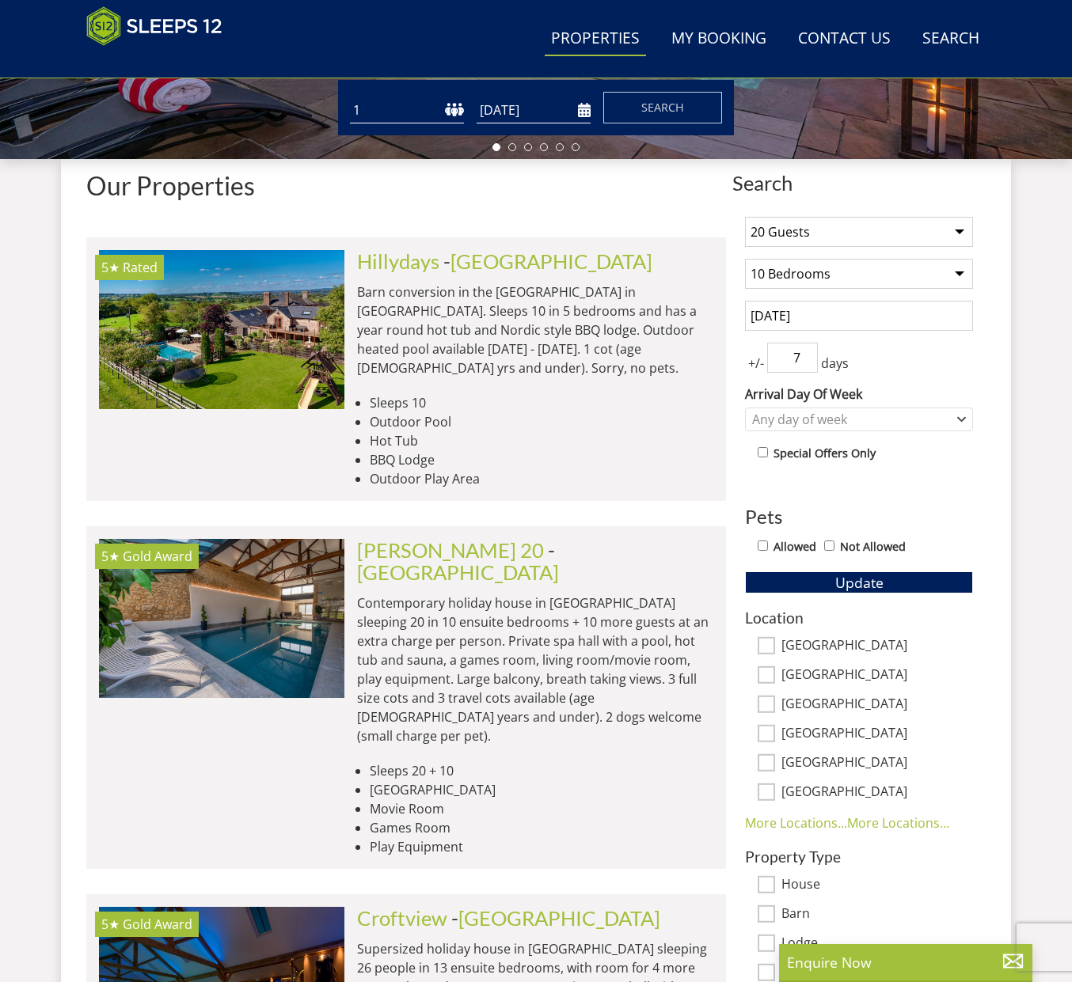
click at [772, 647] on input "[GEOGRAPHIC_DATA]" at bounding box center [765, 645] width 17 height 17
checkbox input "true"
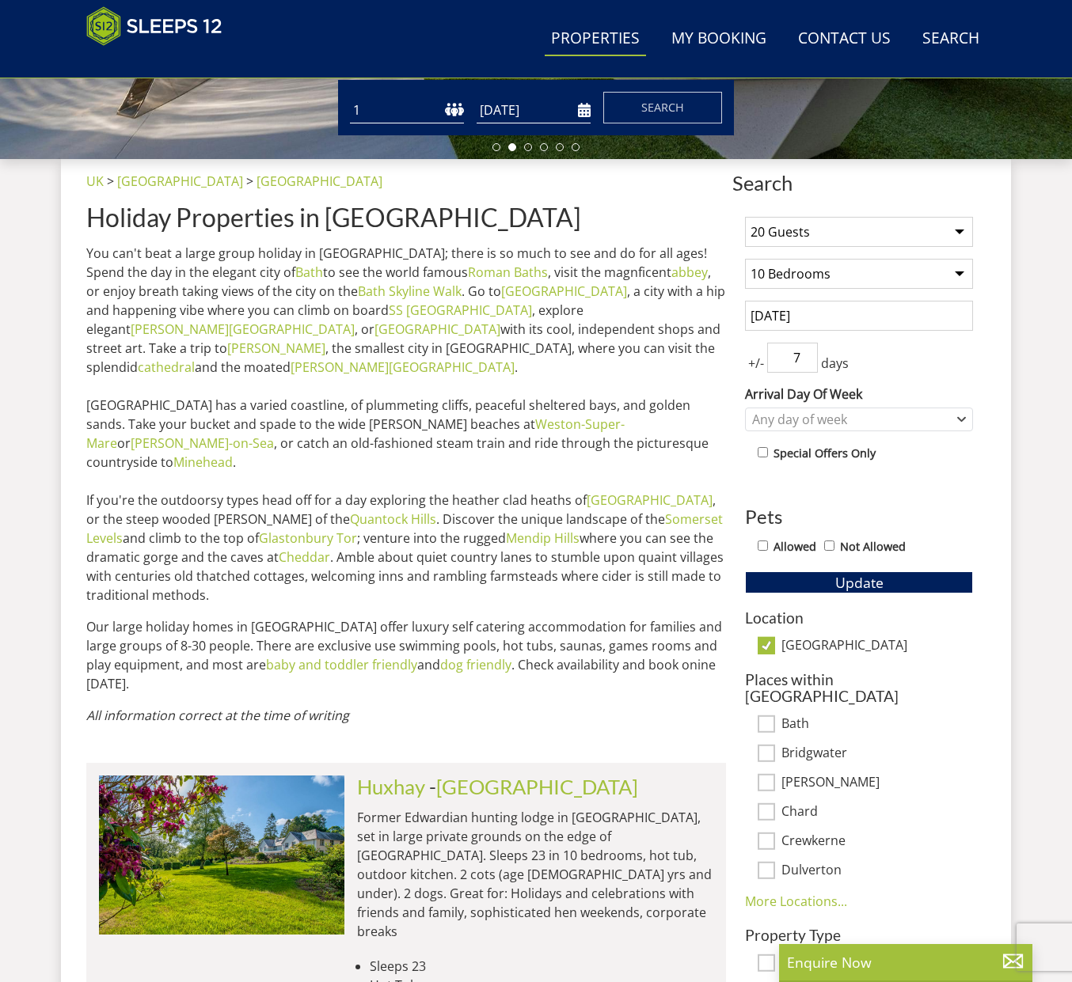
click at [768, 715] on input "Bath" at bounding box center [765, 723] width 17 height 17
checkbox input "true"
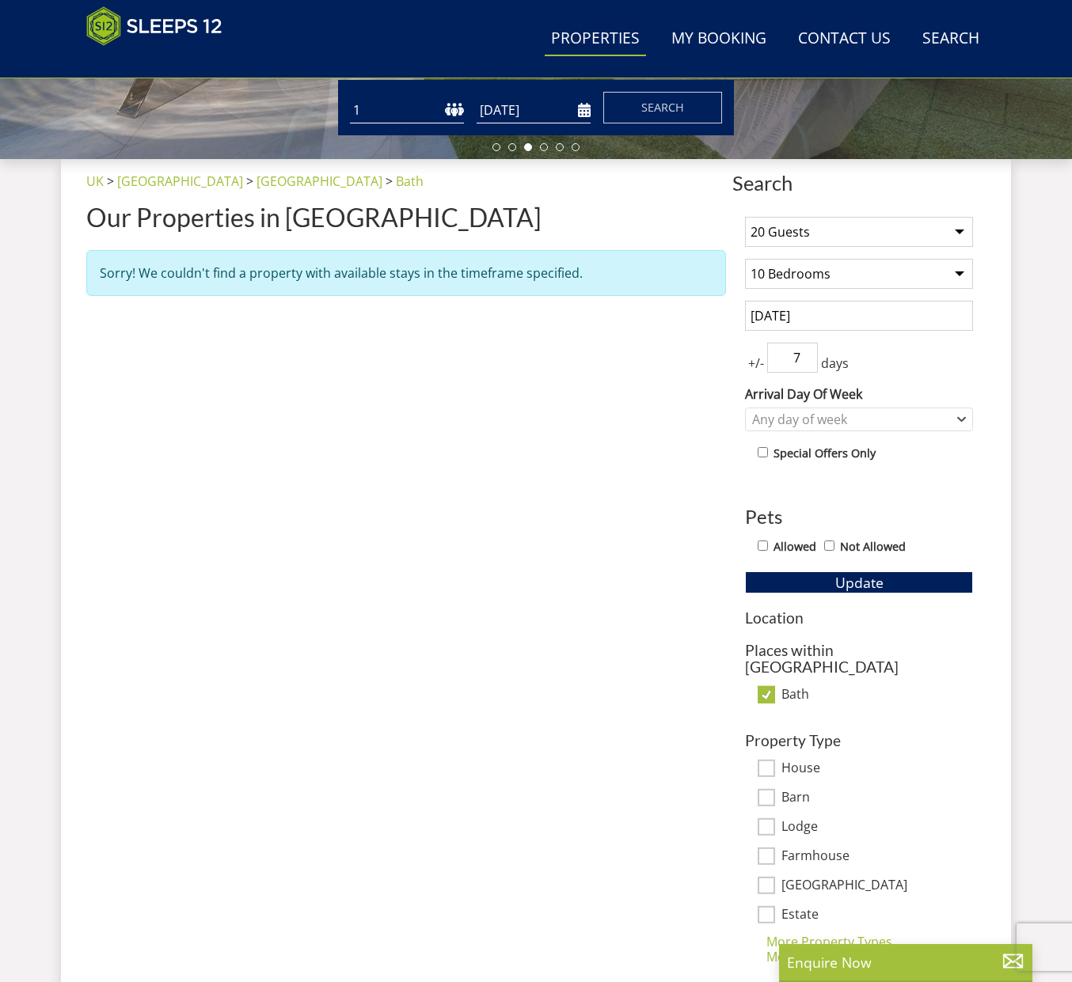
click at [761, 686] on input "Bath" at bounding box center [765, 694] width 17 height 17
checkbox input "false"
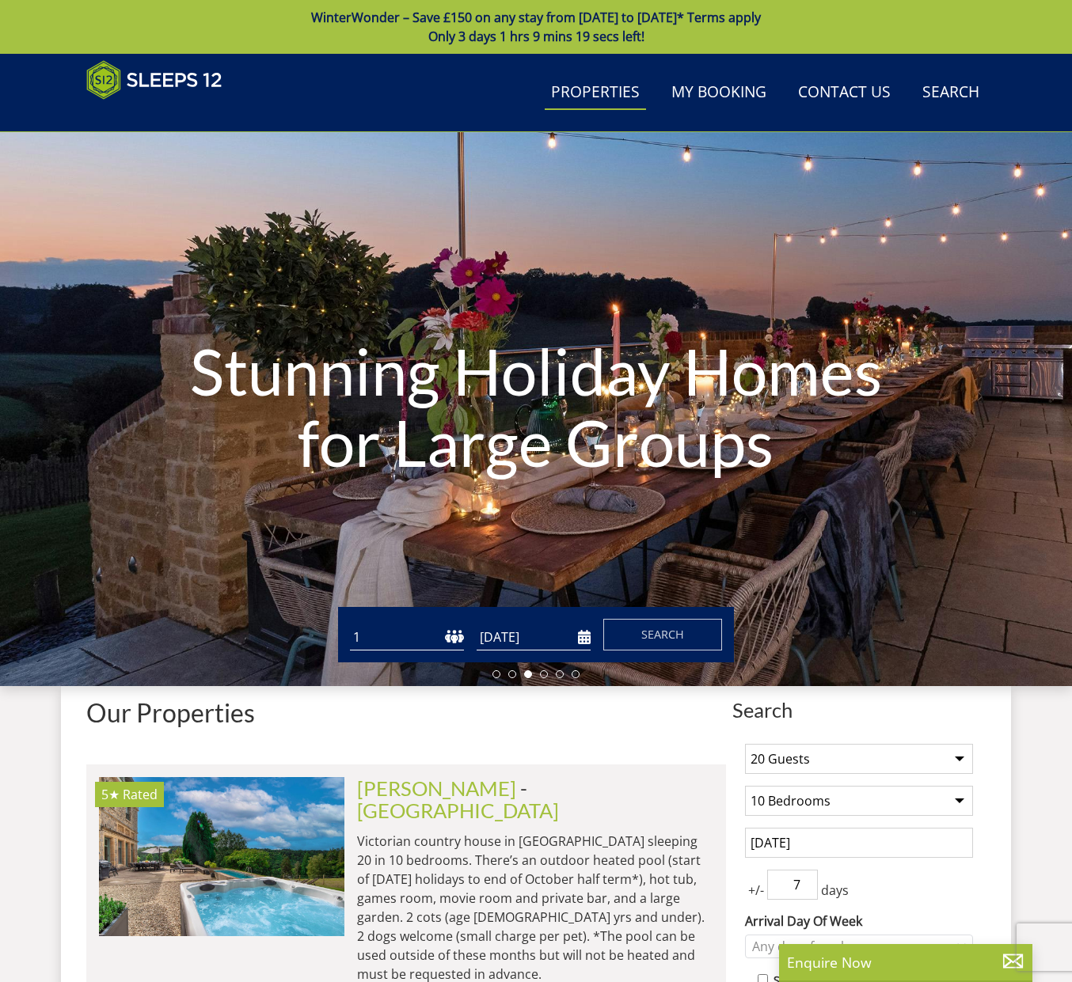
select select "20"
select select "10"
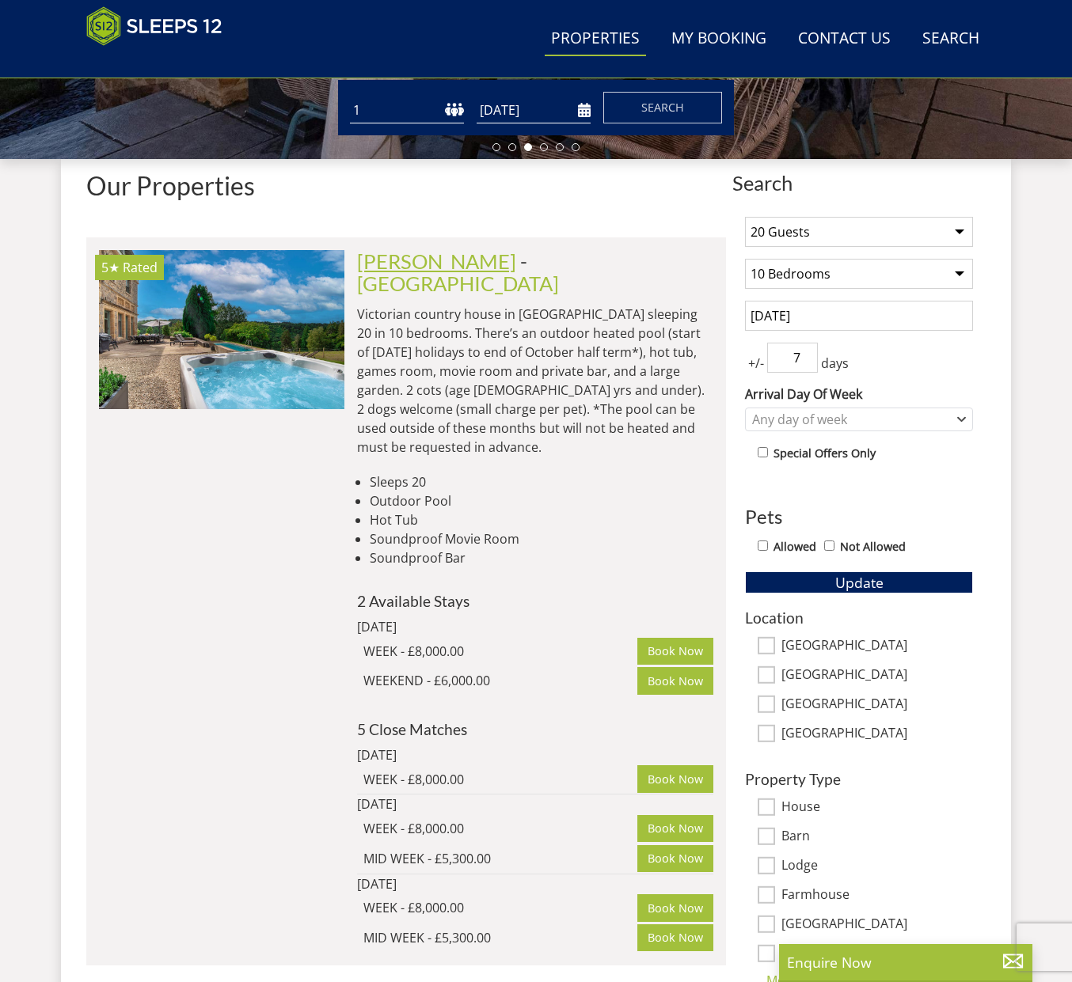
click at [446, 264] on link "[PERSON_NAME]" at bounding box center [436, 261] width 159 height 24
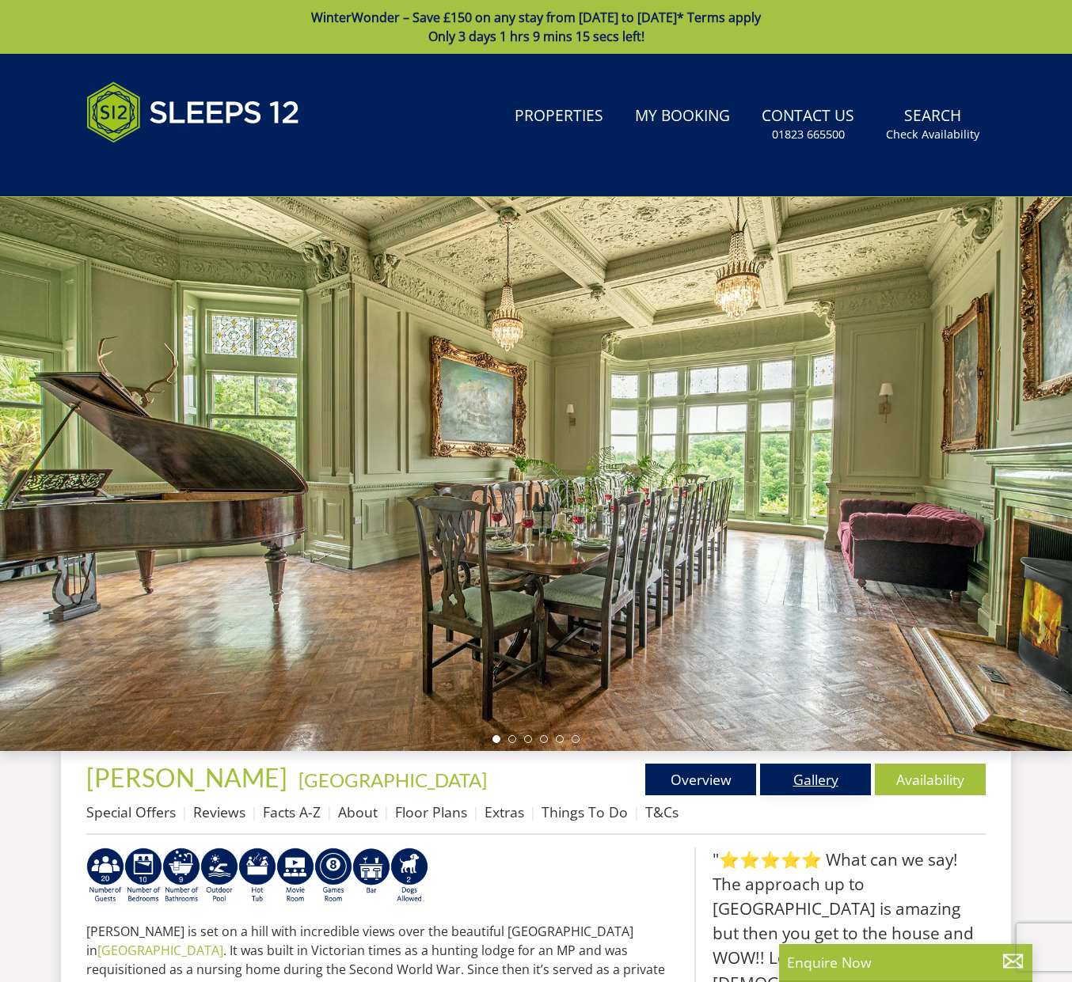
click at [844, 788] on link "Gallery" at bounding box center [815, 780] width 111 height 32
select select "20"
select select "10"
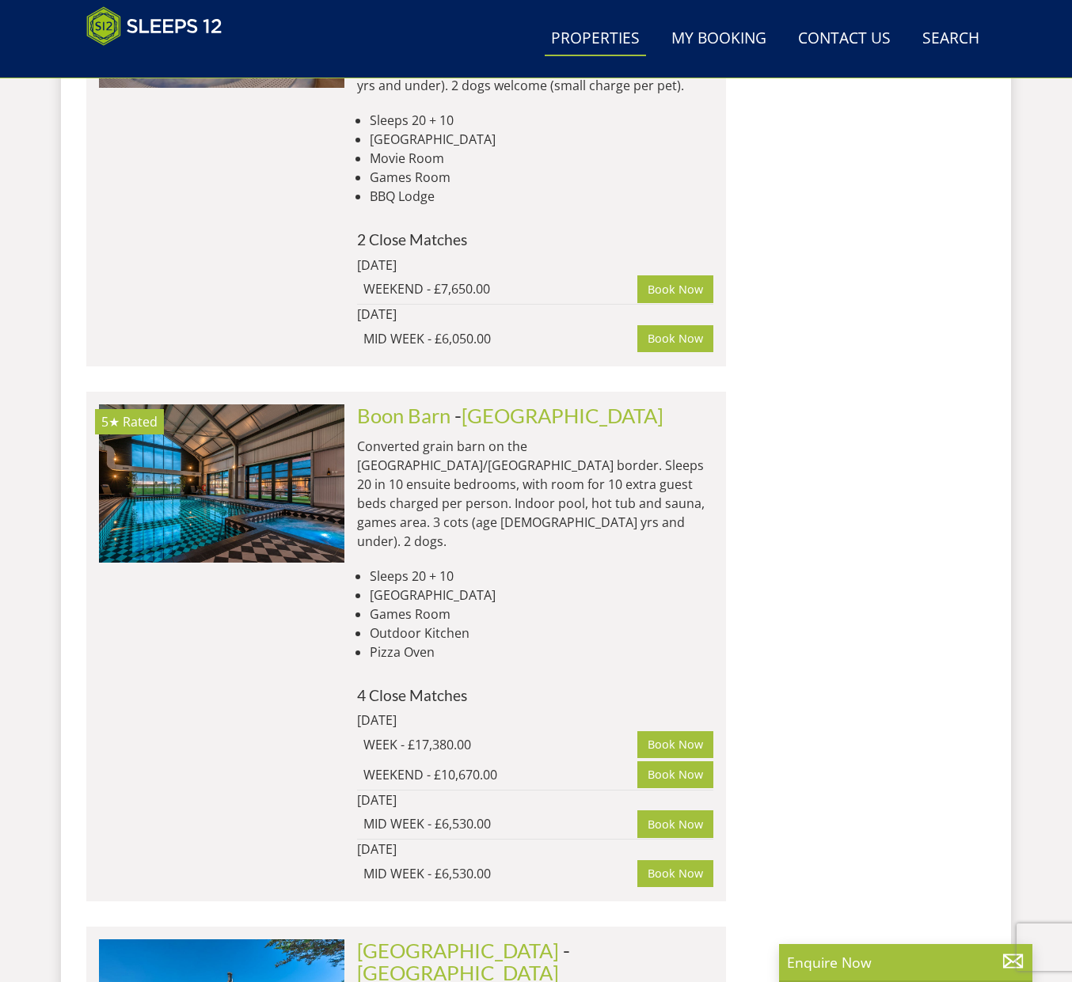
scroll to position [4740, 0]
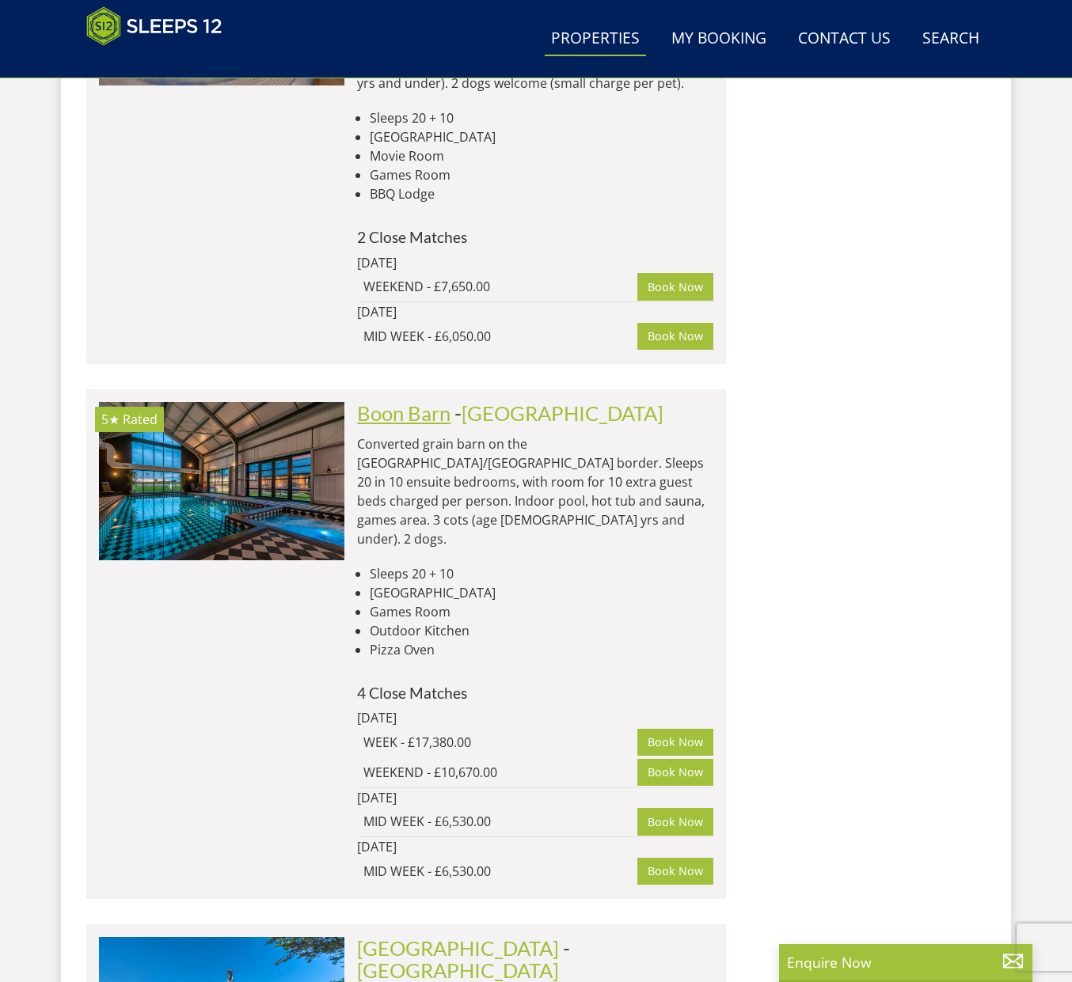
click at [415, 401] on link "Boon Barn" at bounding box center [403, 413] width 93 height 24
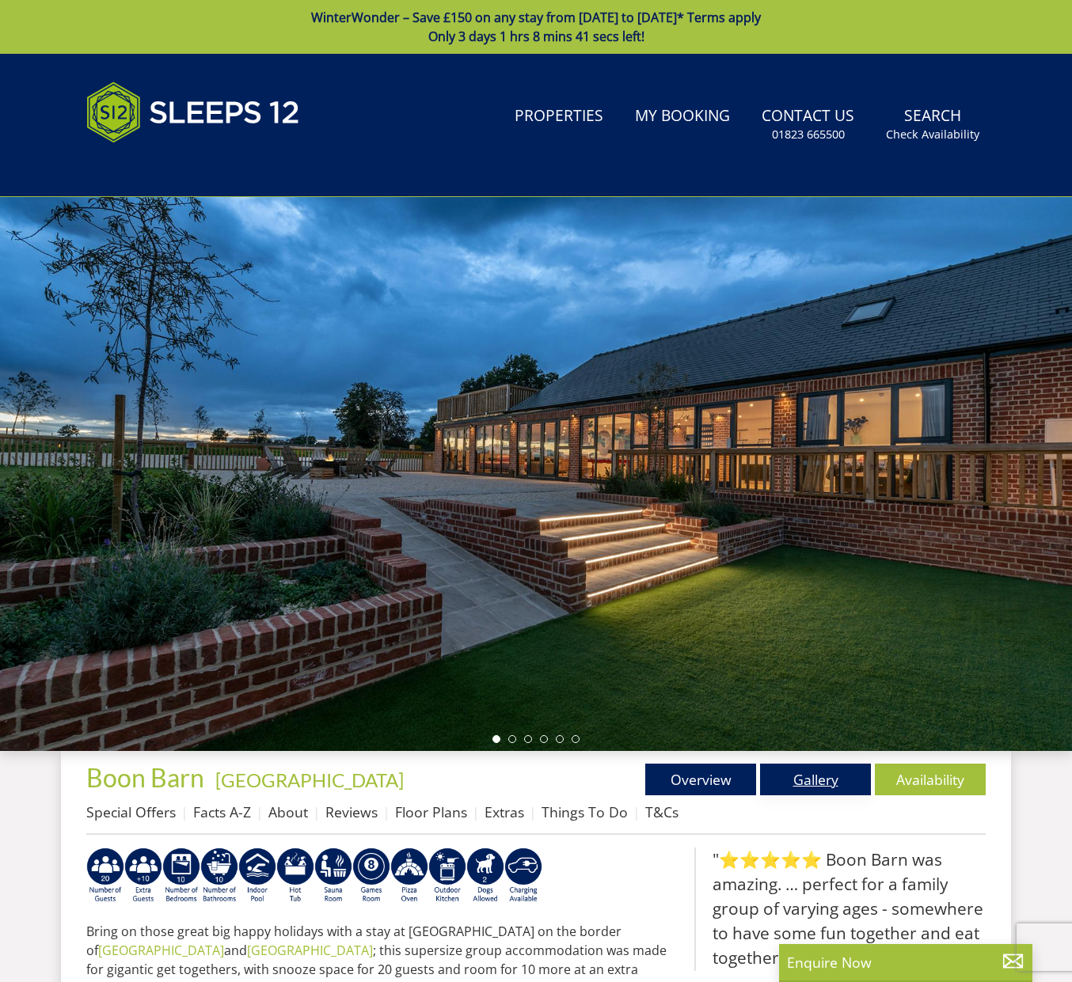
click at [841, 793] on link "Gallery" at bounding box center [815, 780] width 111 height 32
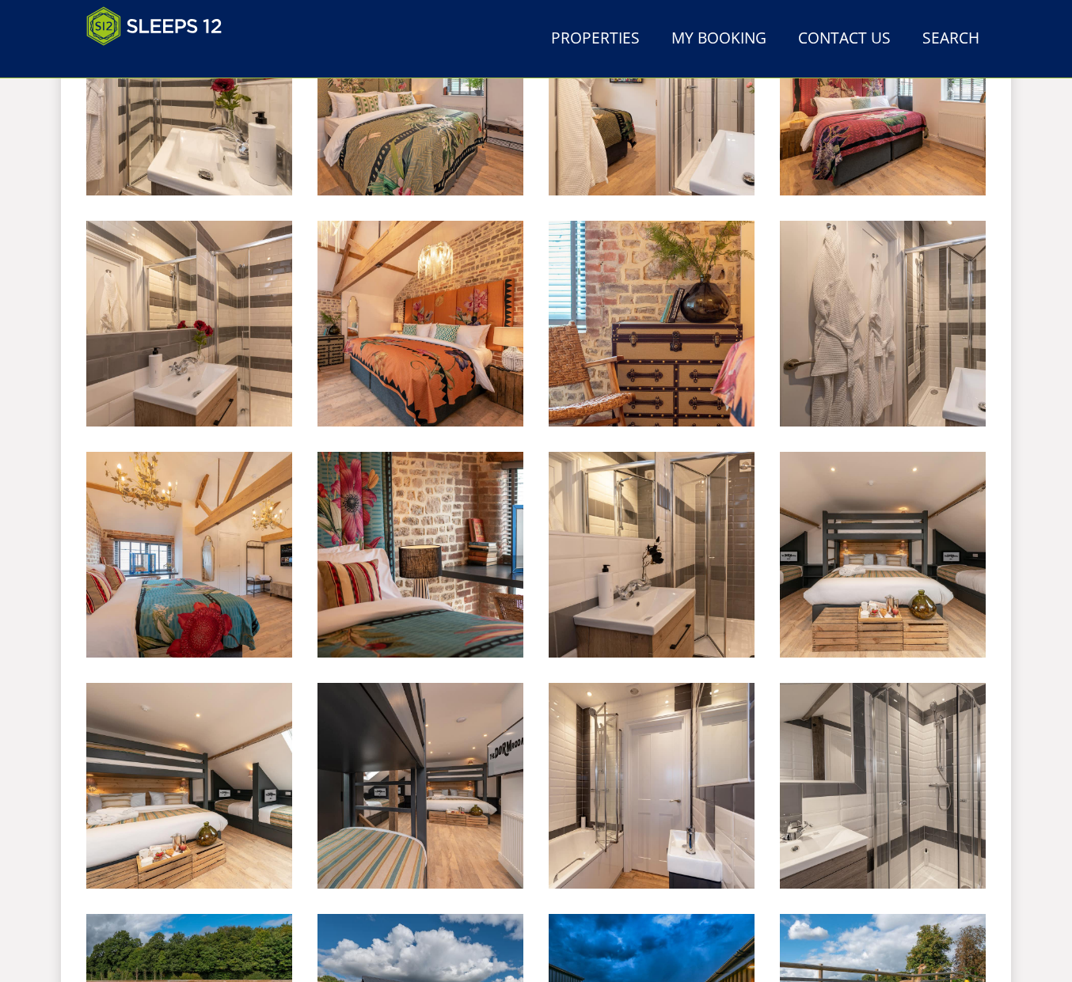
scroll to position [2651, 0]
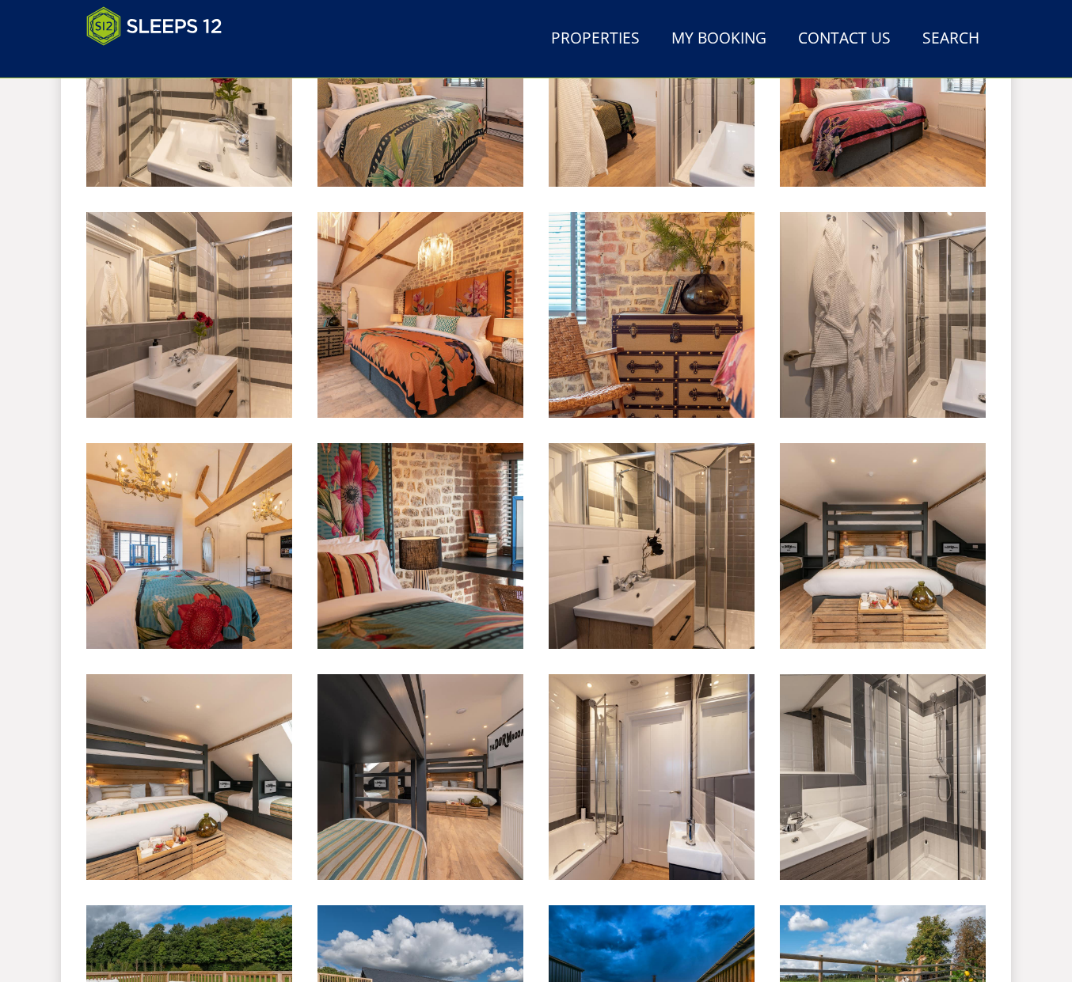
click at [905, 577] on img at bounding box center [883, 546] width 206 height 206
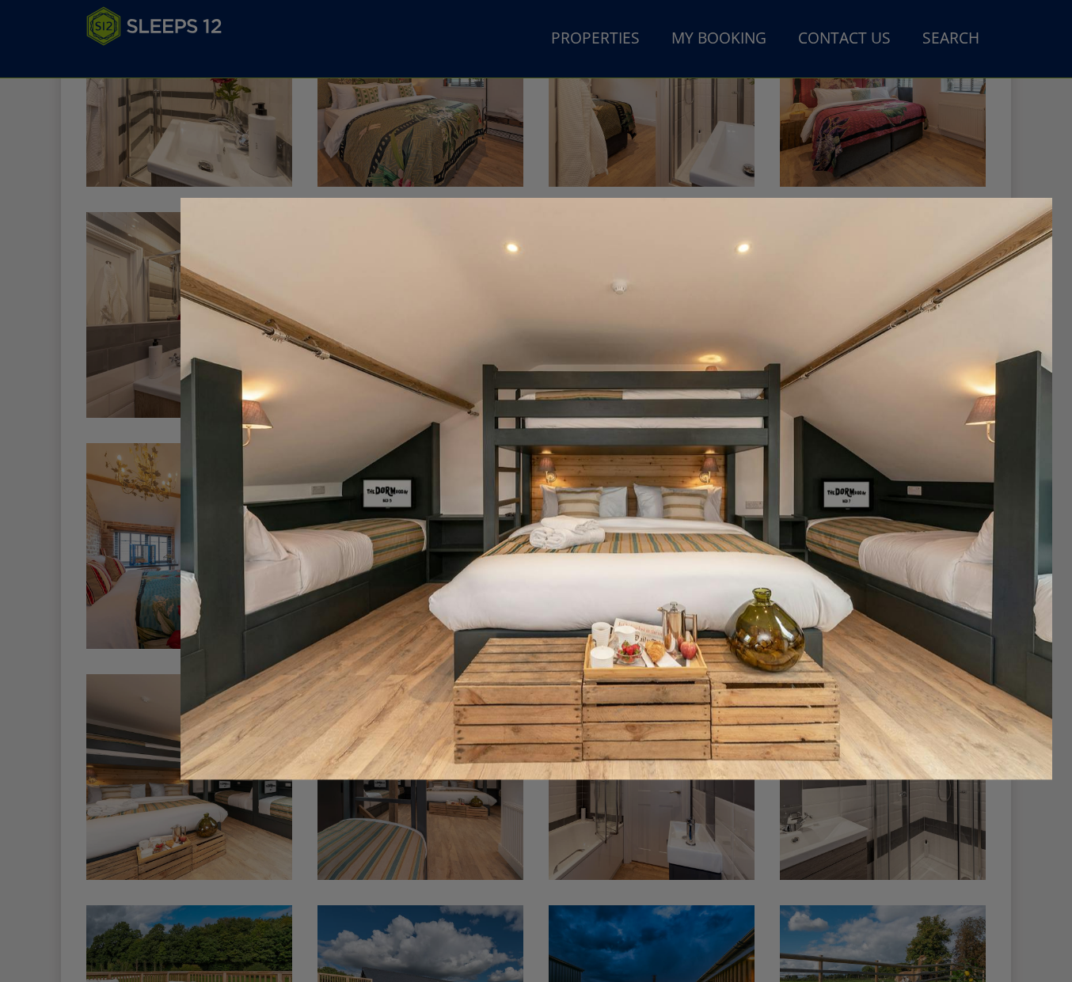
scroll to position [2662, 0]
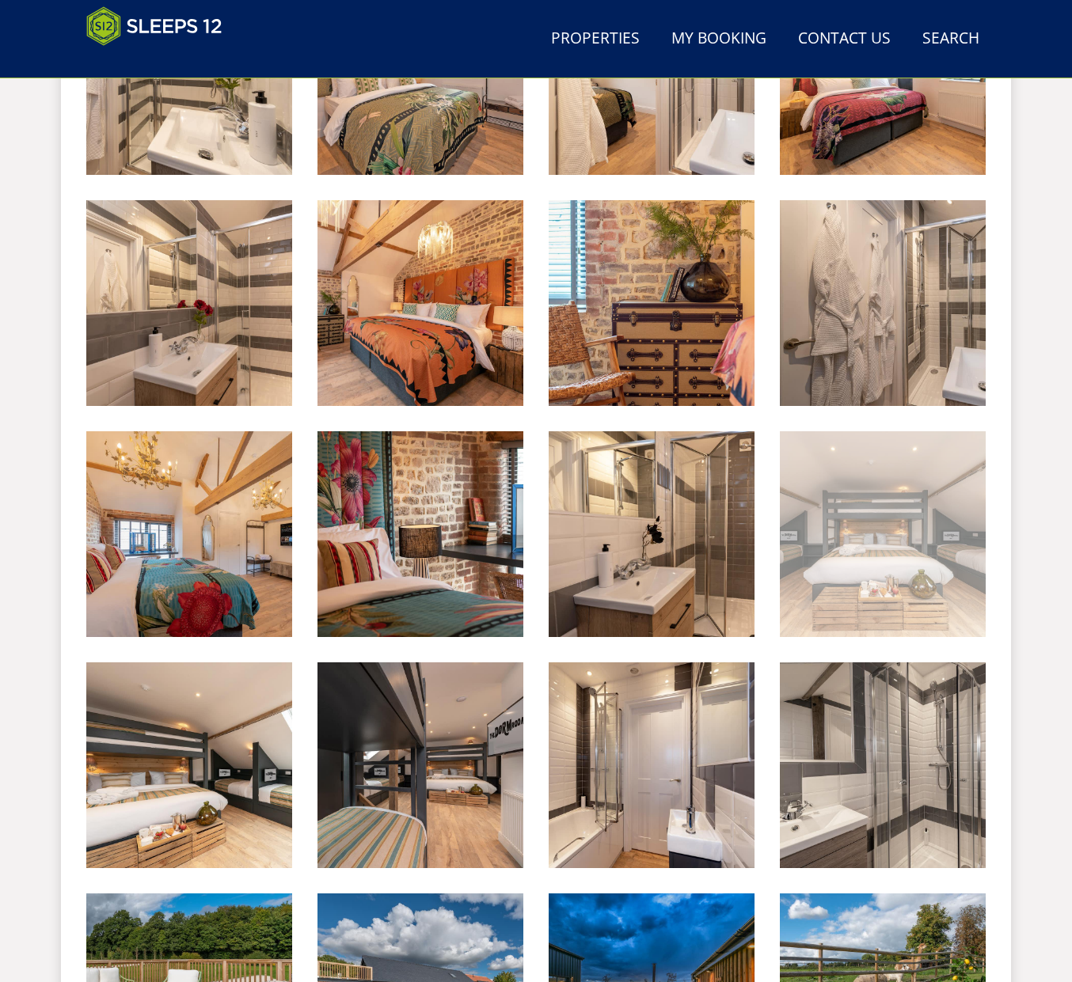
click at [904, 544] on img at bounding box center [883, 534] width 206 height 206
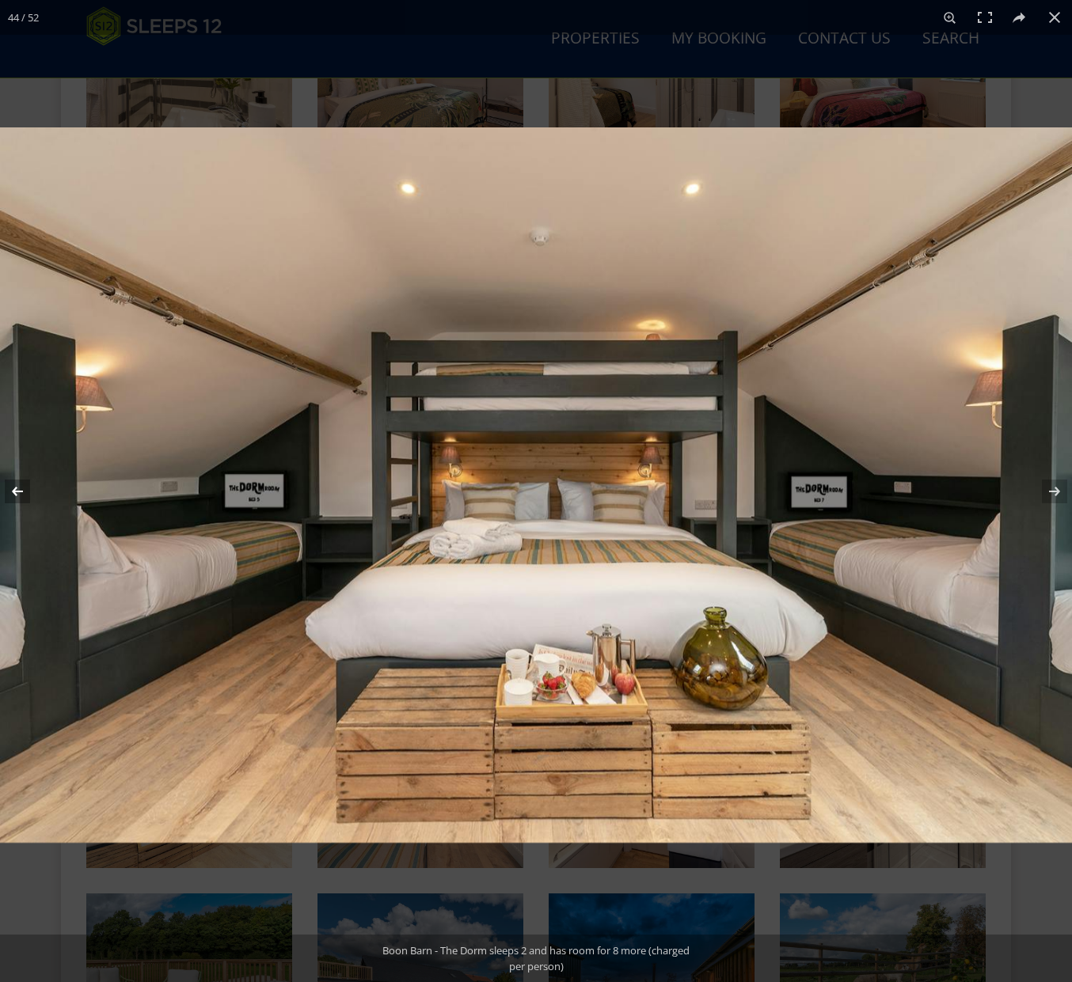
click at [15, 488] on button at bounding box center [27, 491] width 55 height 79
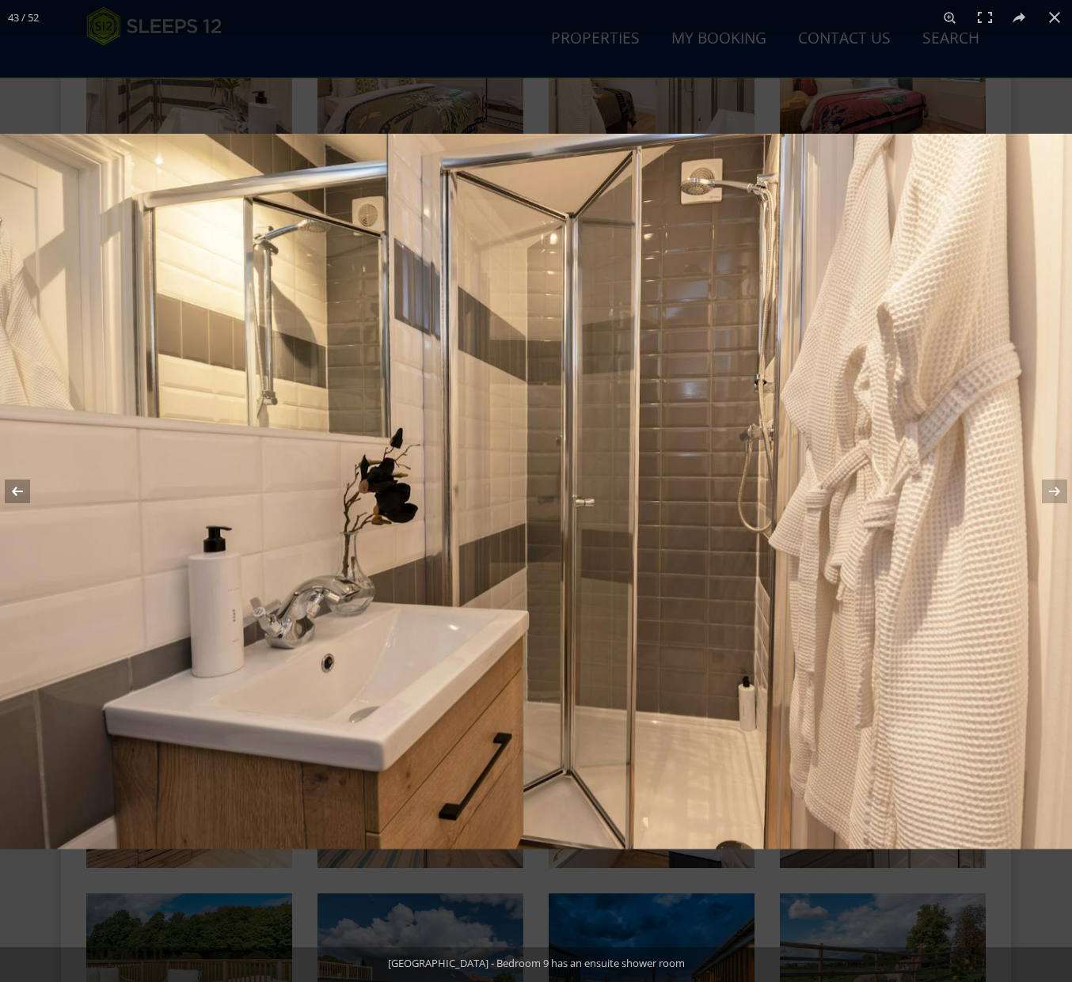
click at [15, 488] on button at bounding box center [27, 491] width 55 height 79
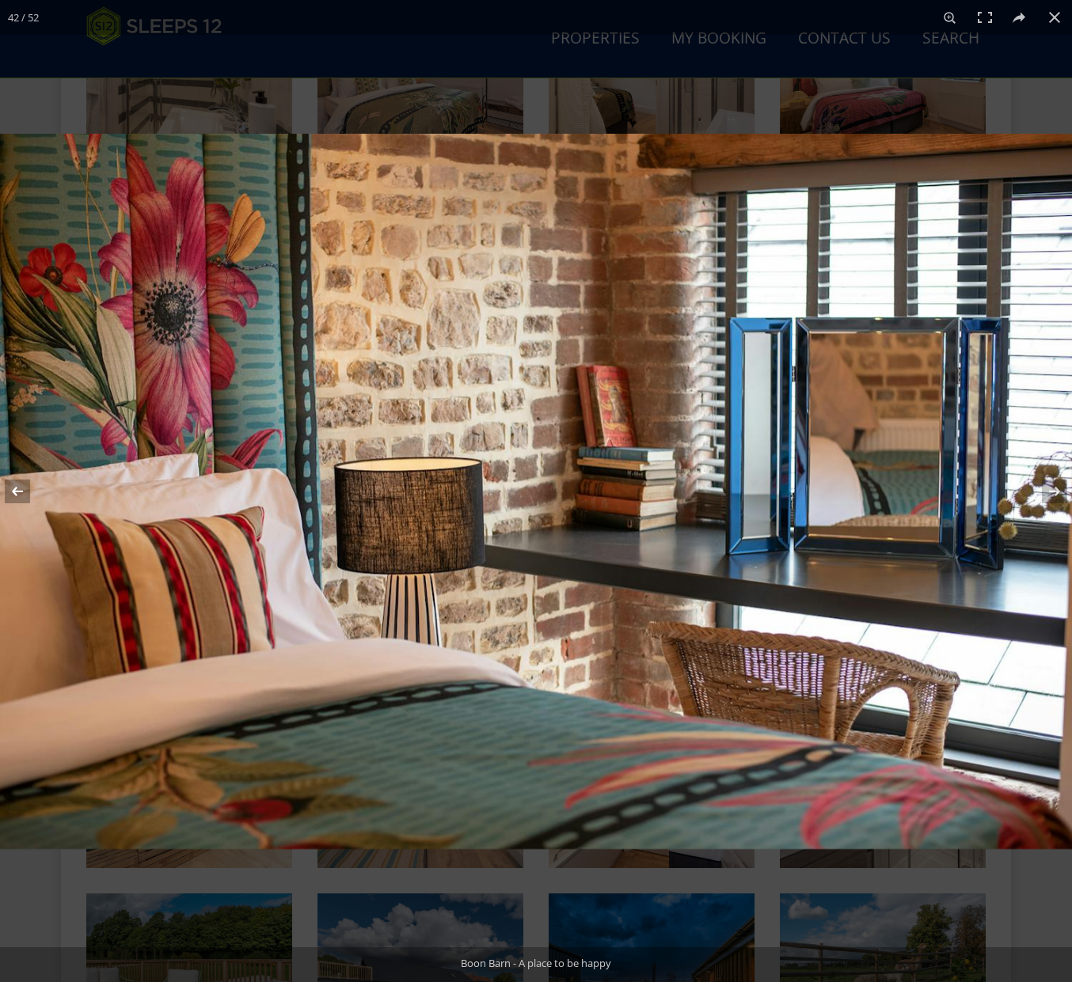
click at [15, 488] on button at bounding box center [27, 491] width 55 height 79
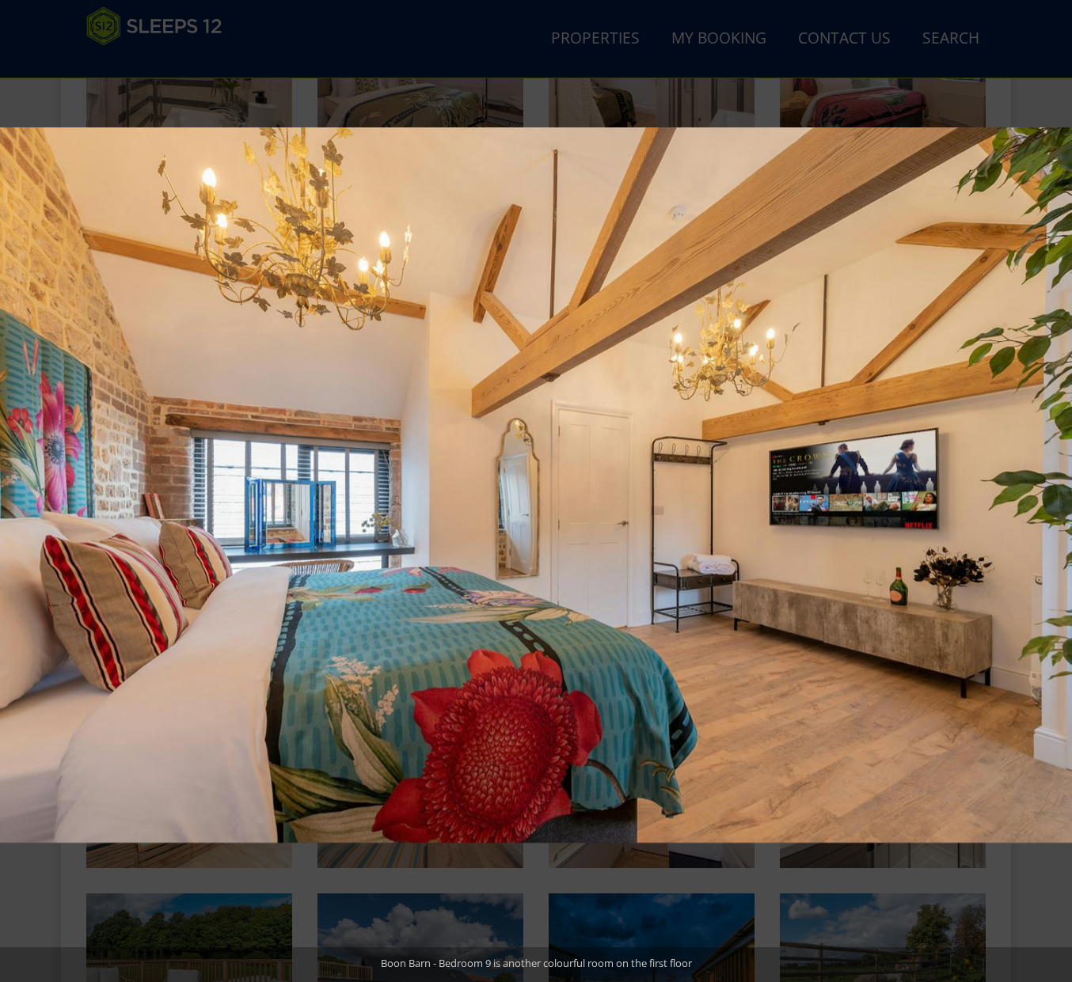
click at [1055, 488] on button at bounding box center [1043, 491] width 55 height 79
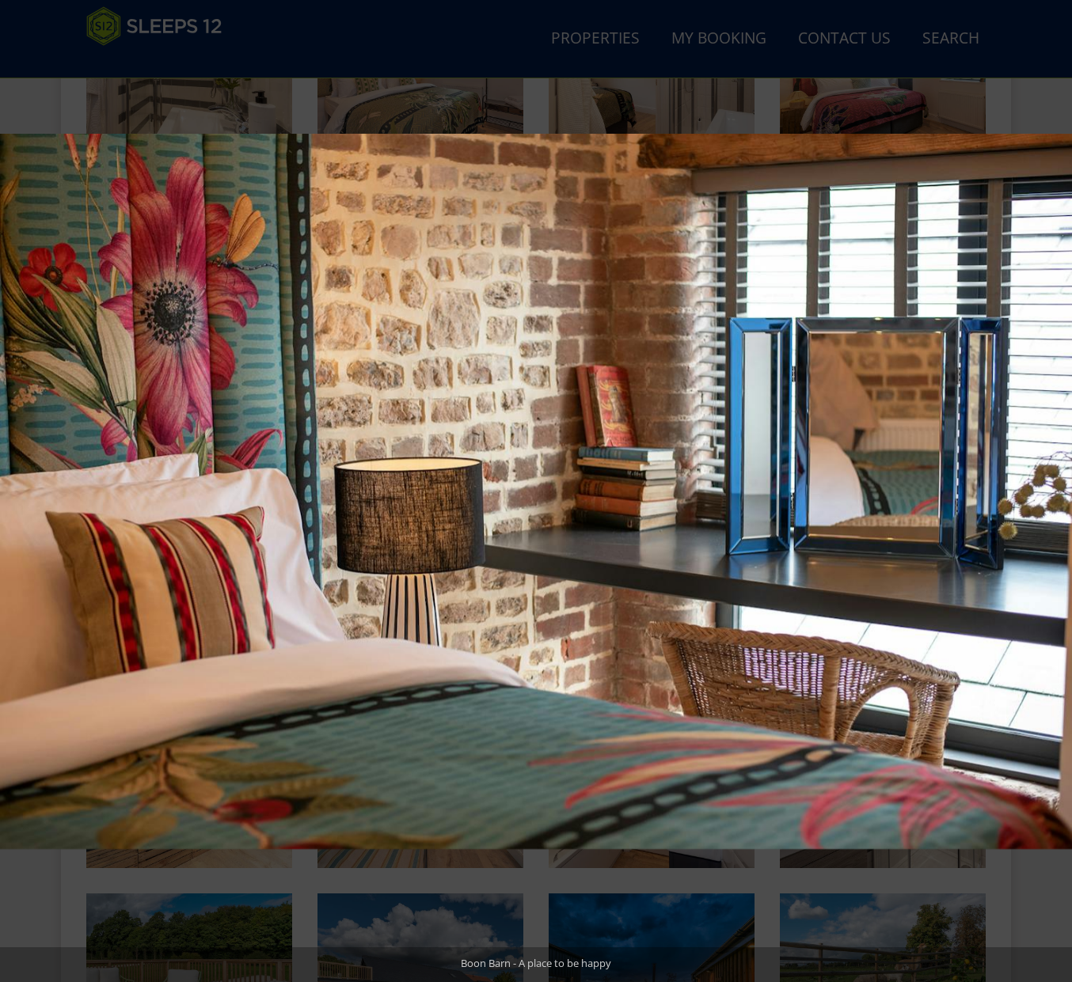
click at [1055, 488] on button at bounding box center [1043, 491] width 55 height 79
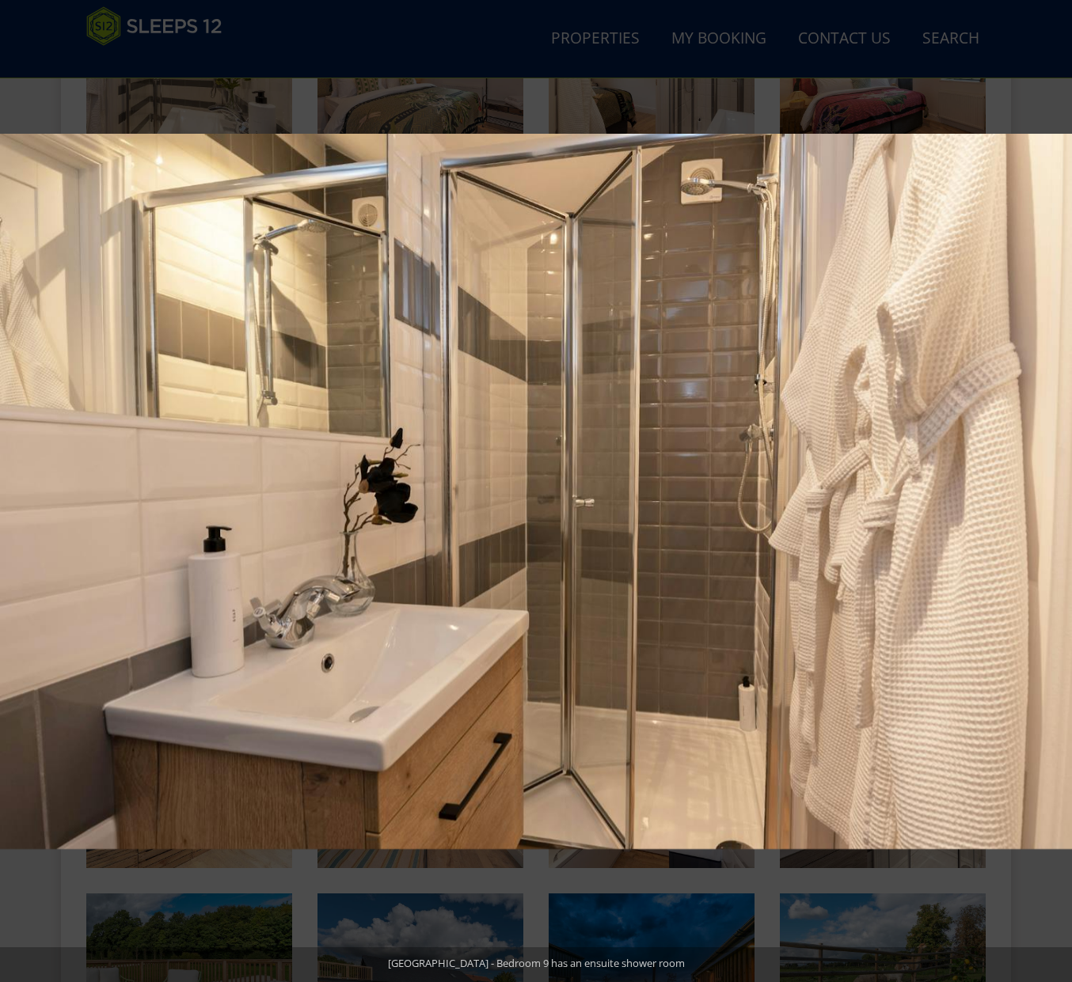
click at [1055, 488] on button at bounding box center [1043, 491] width 55 height 79
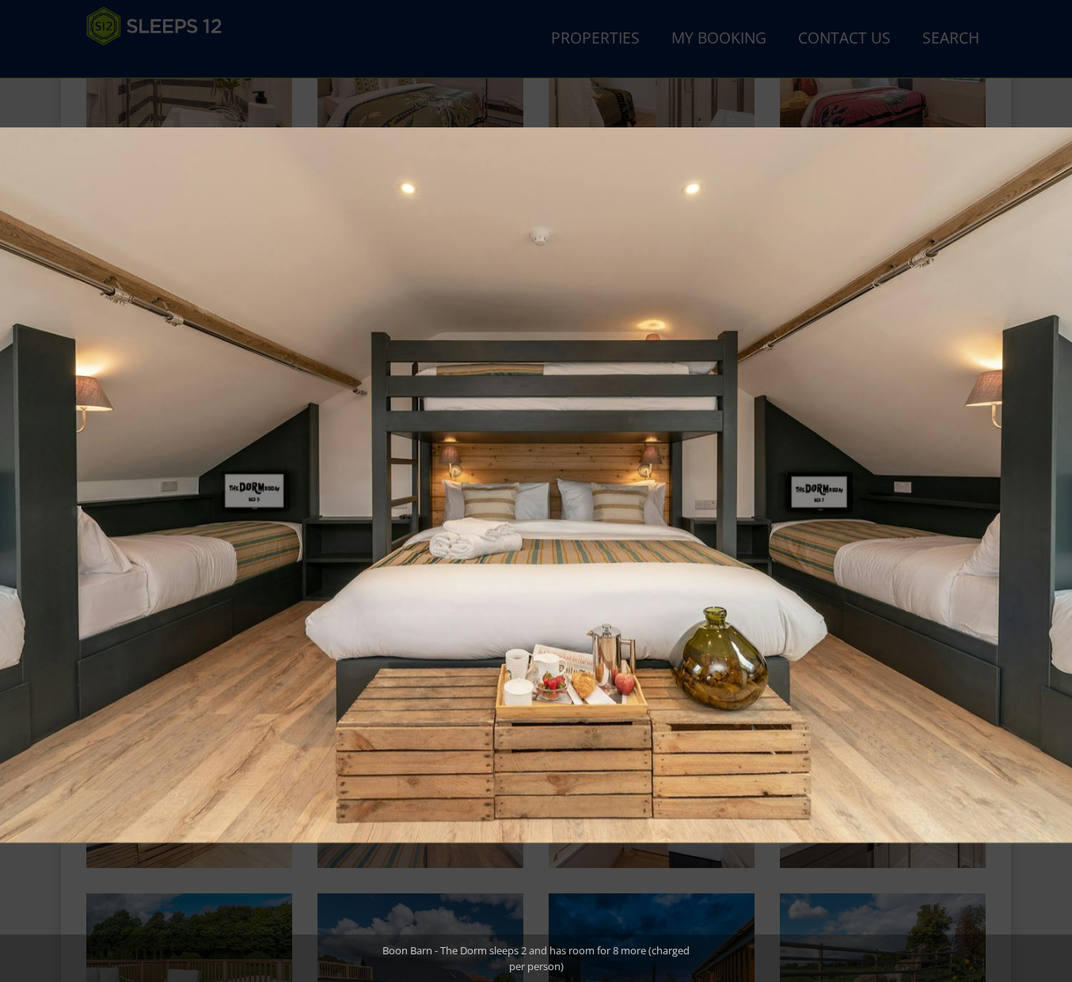
click at [1055, 488] on button at bounding box center [1043, 491] width 55 height 79
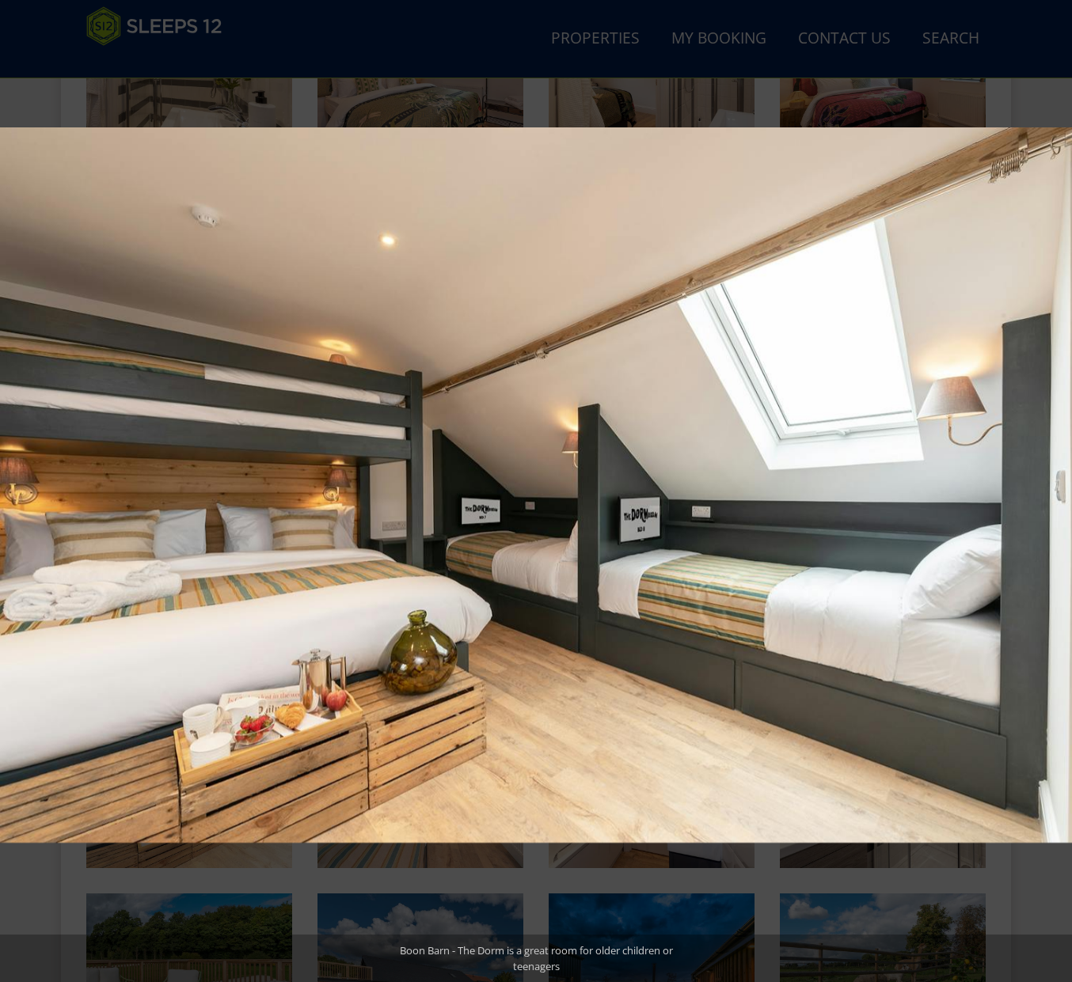
click at [1055, 488] on button at bounding box center [1043, 491] width 55 height 79
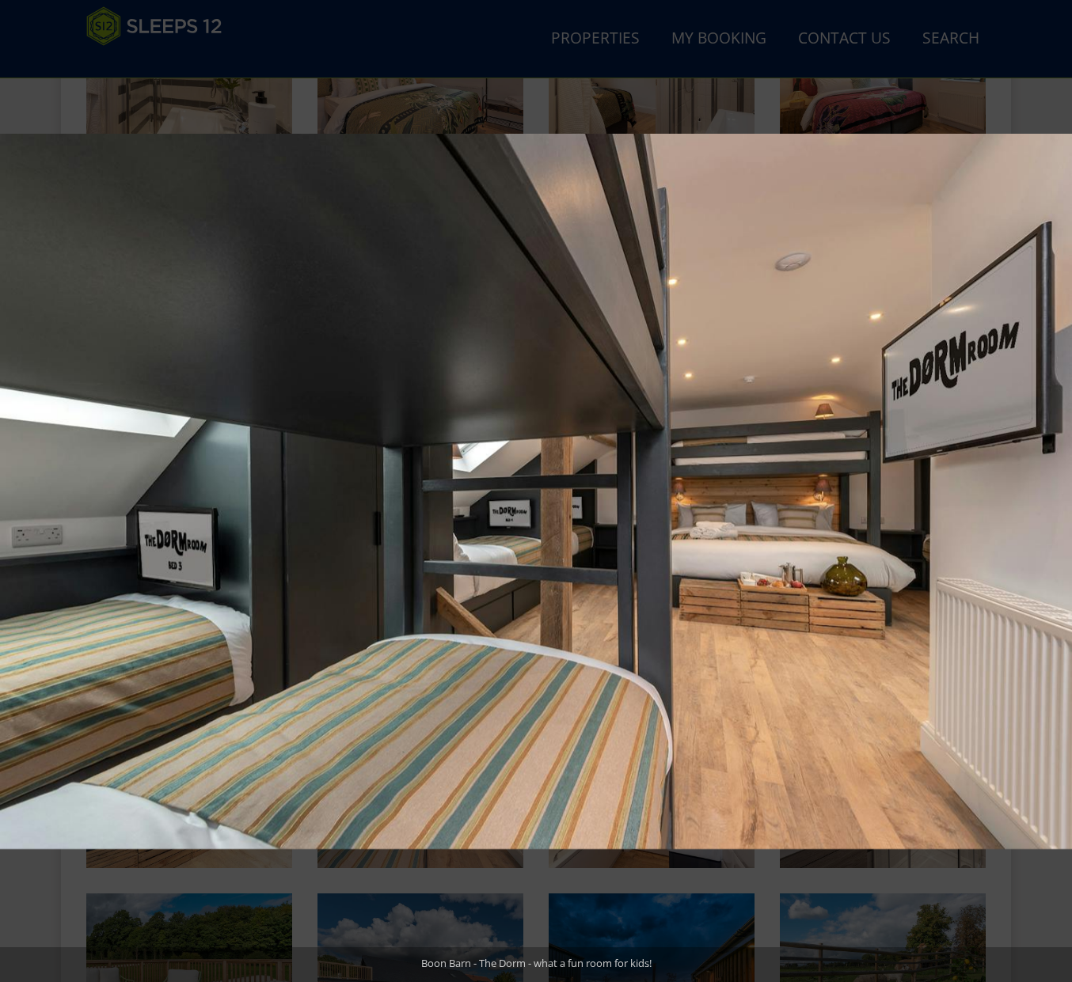
click at [1055, 488] on button at bounding box center [1043, 491] width 55 height 79
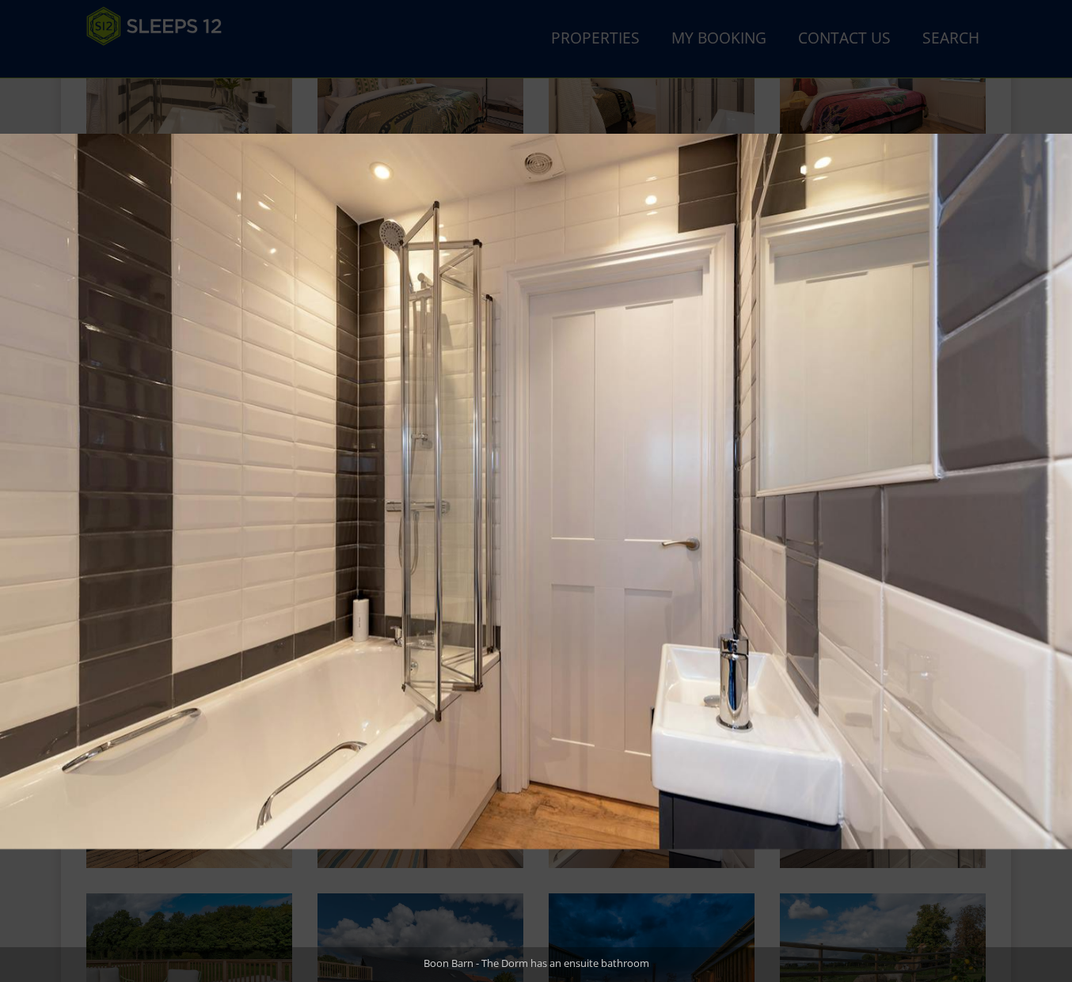
click at [1055, 488] on button at bounding box center [1043, 491] width 55 height 79
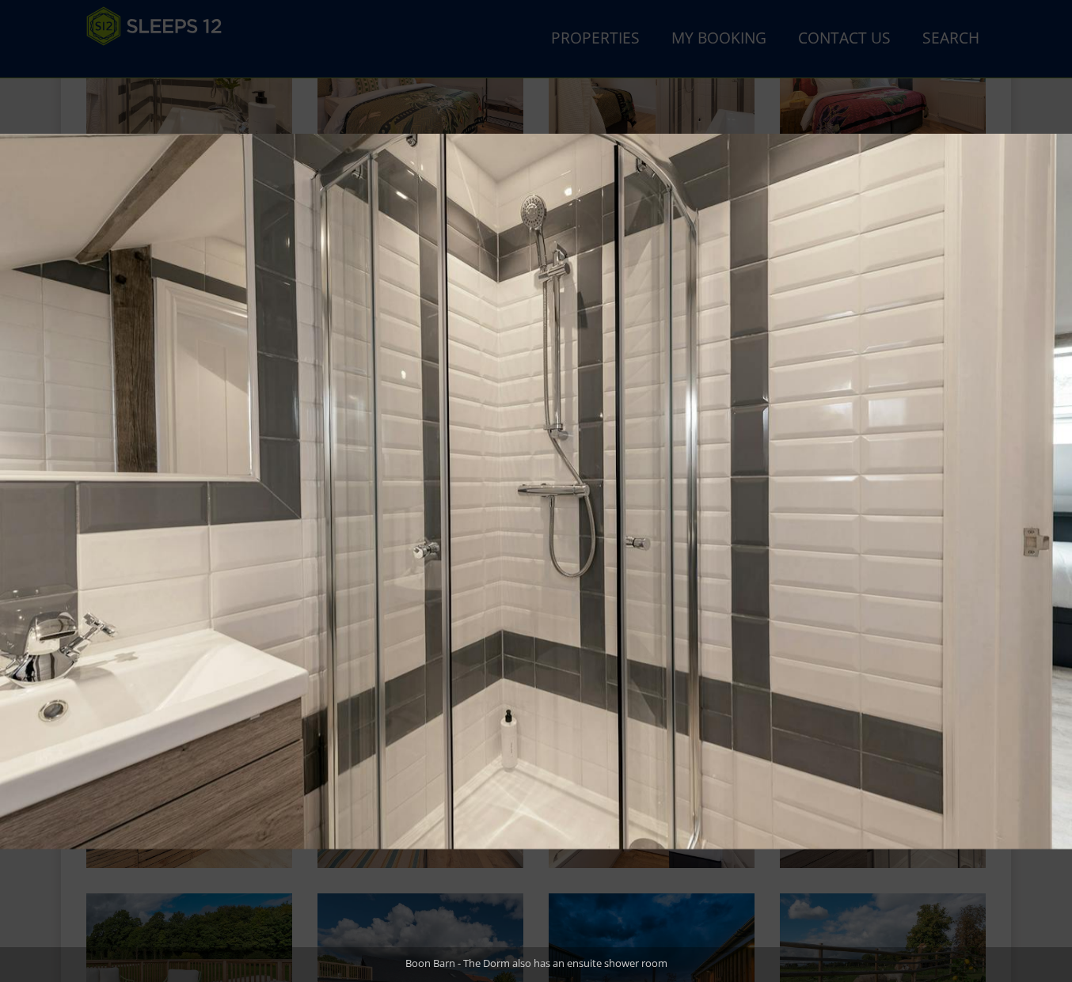
click at [1055, 488] on button at bounding box center [1043, 491] width 55 height 79
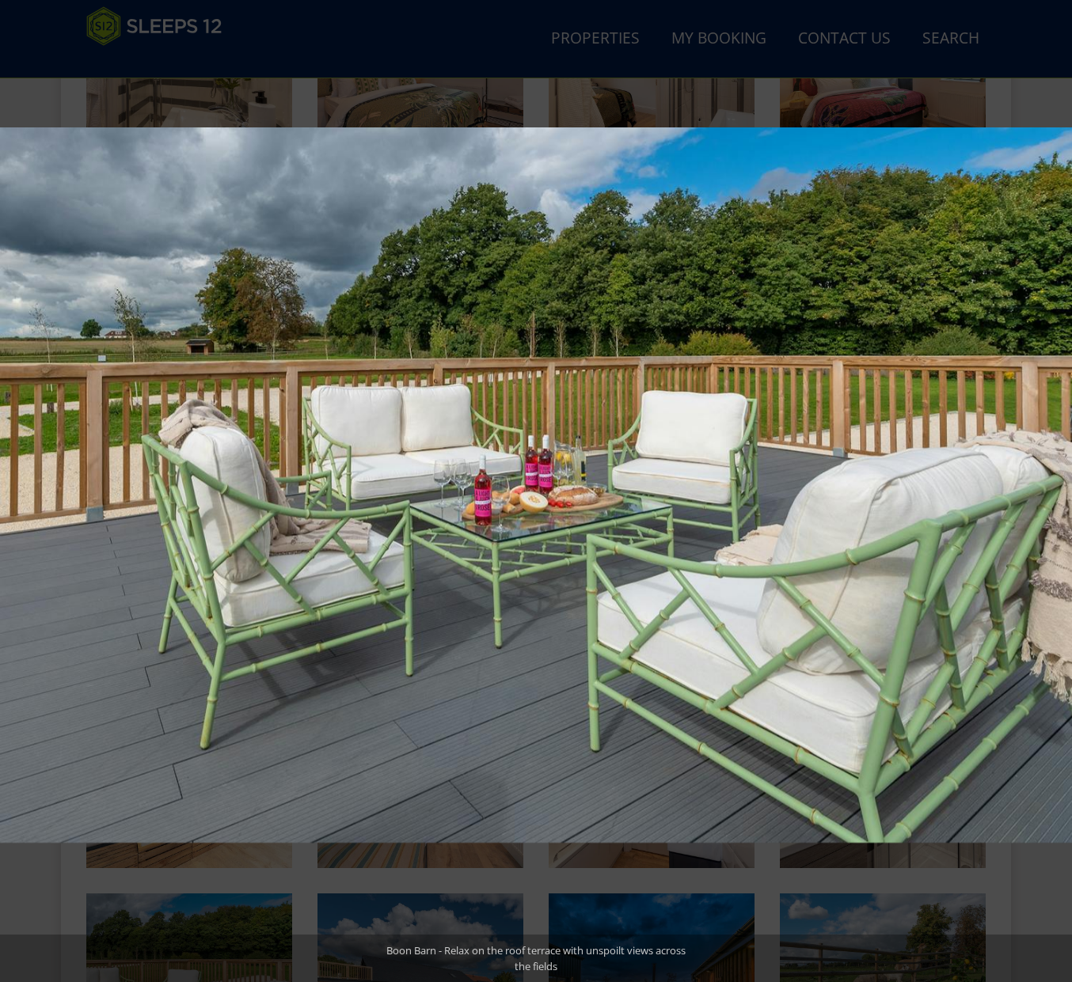
click at [1055, 488] on button at bounding box center [1043, 491] width 55 height 79
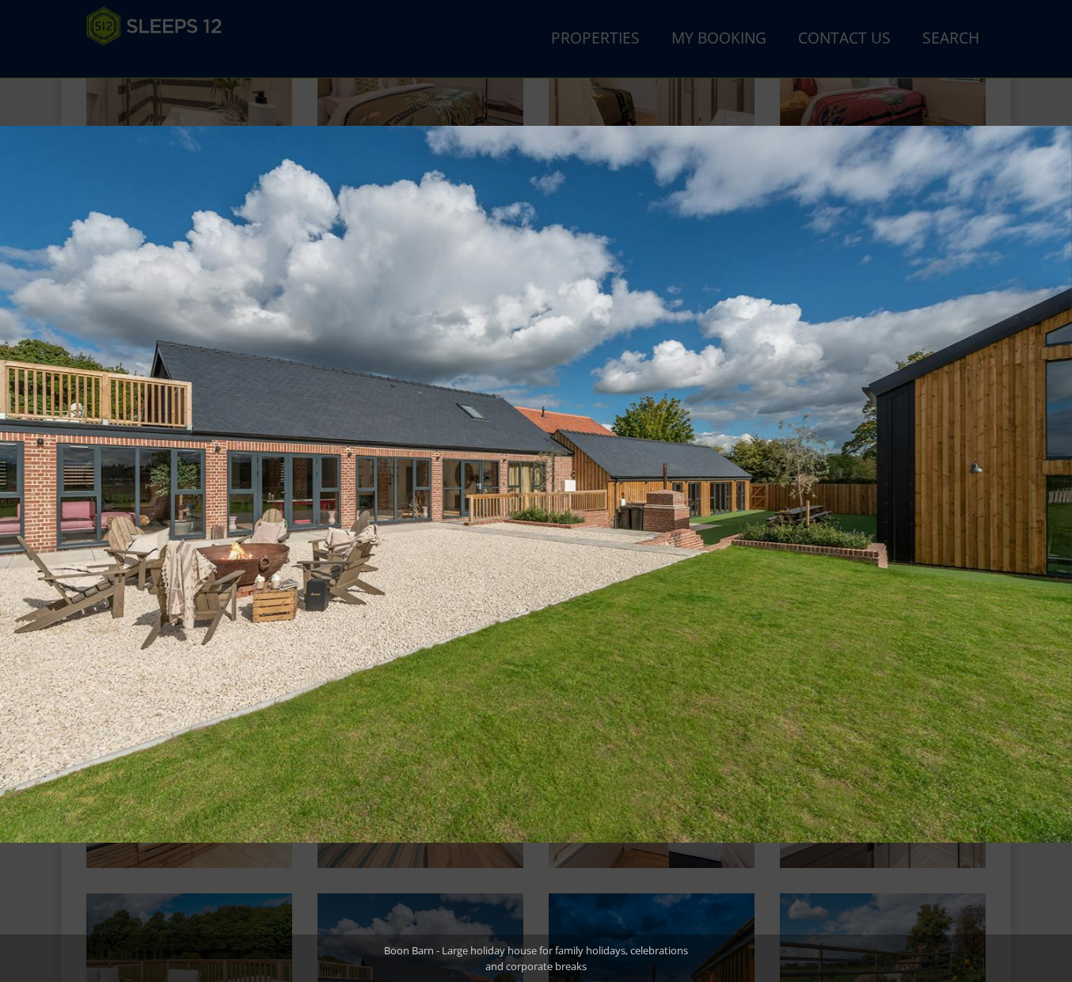
click at [1055, 488] on button at bounding box center [1043, 491] width 55 height 79
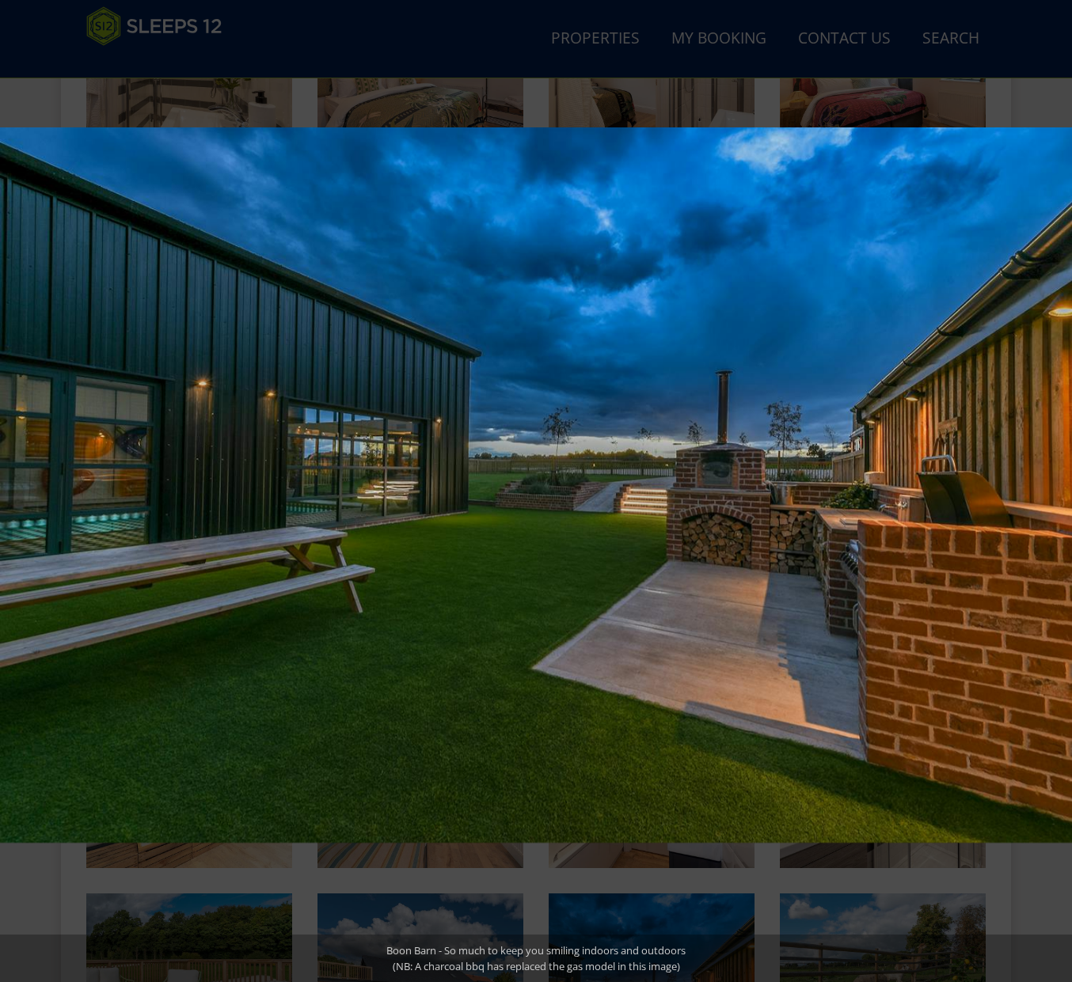
click at [1055, 488] on button at bounding box center [1043, 491] width 55 height 79
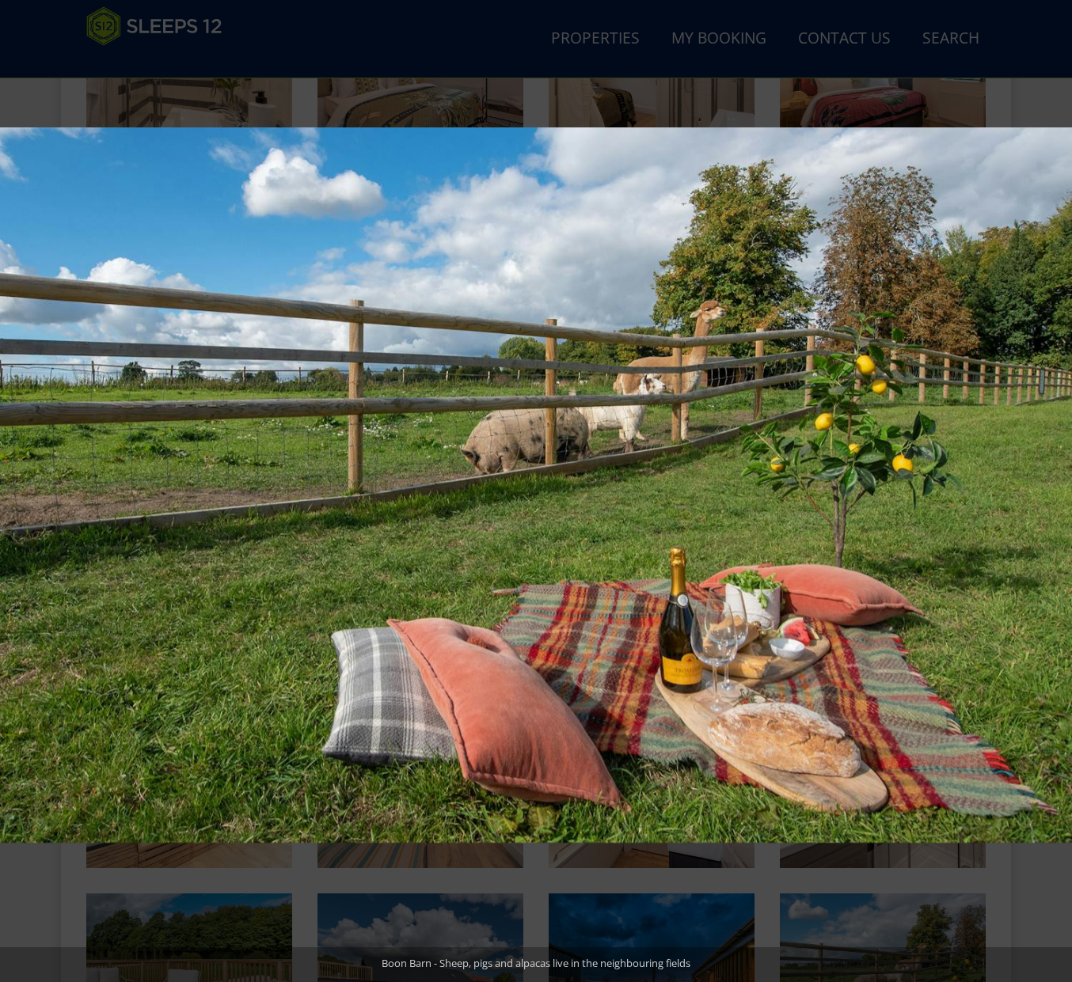
click at [1055, 488] on button at bounding box center [1043, 491] width 55 height 79
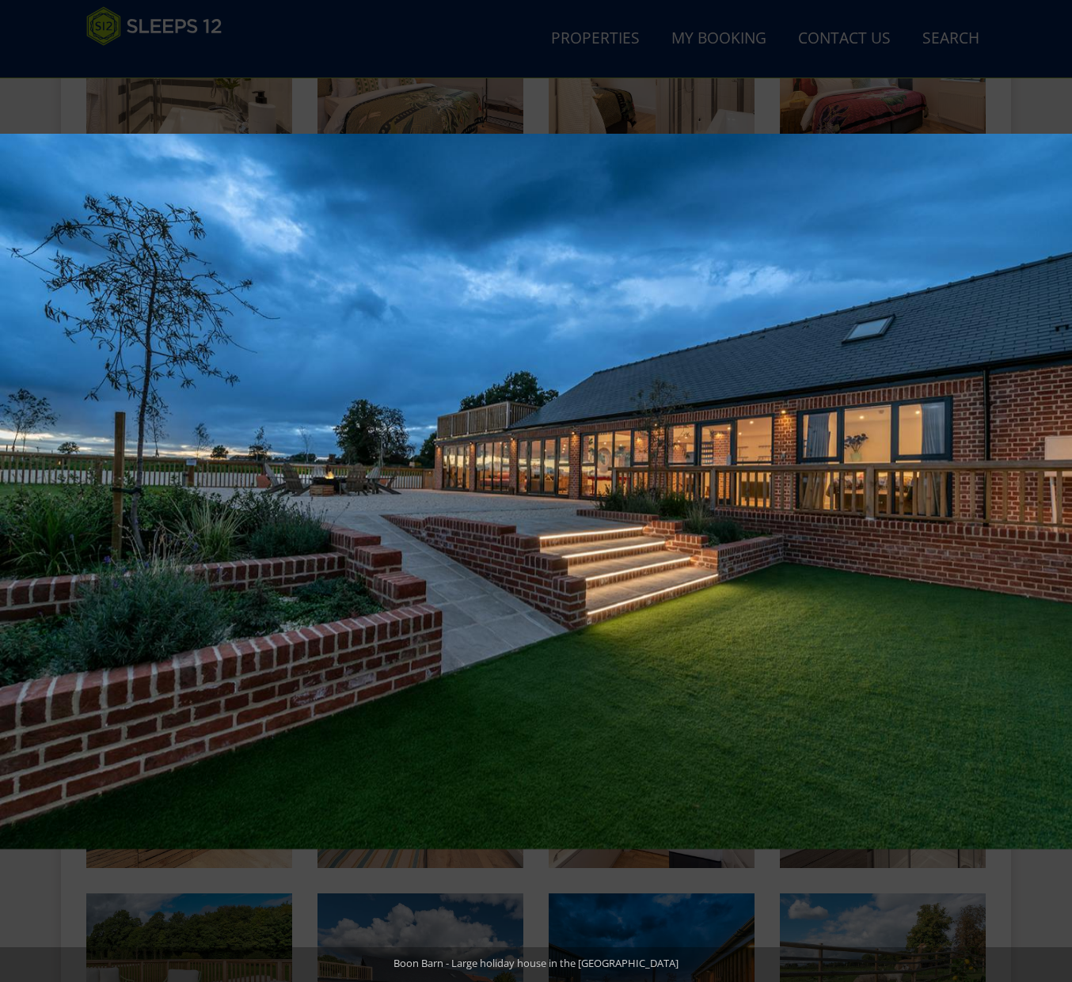
click at [1055, 488] on button at bounding box center [1043, 491] width 55 height 79
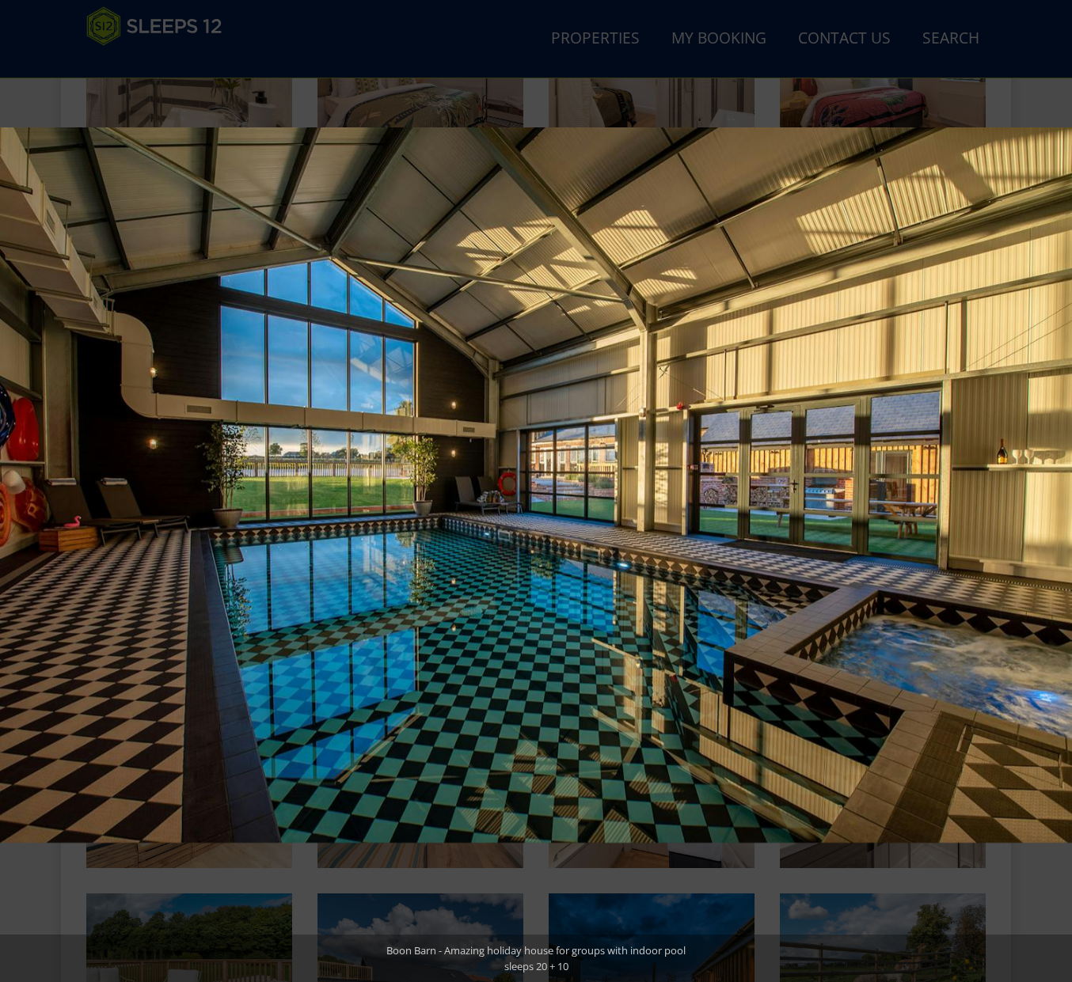
click at [1055, 488] on button at bounding box center [1043, 491] width 55 height 79
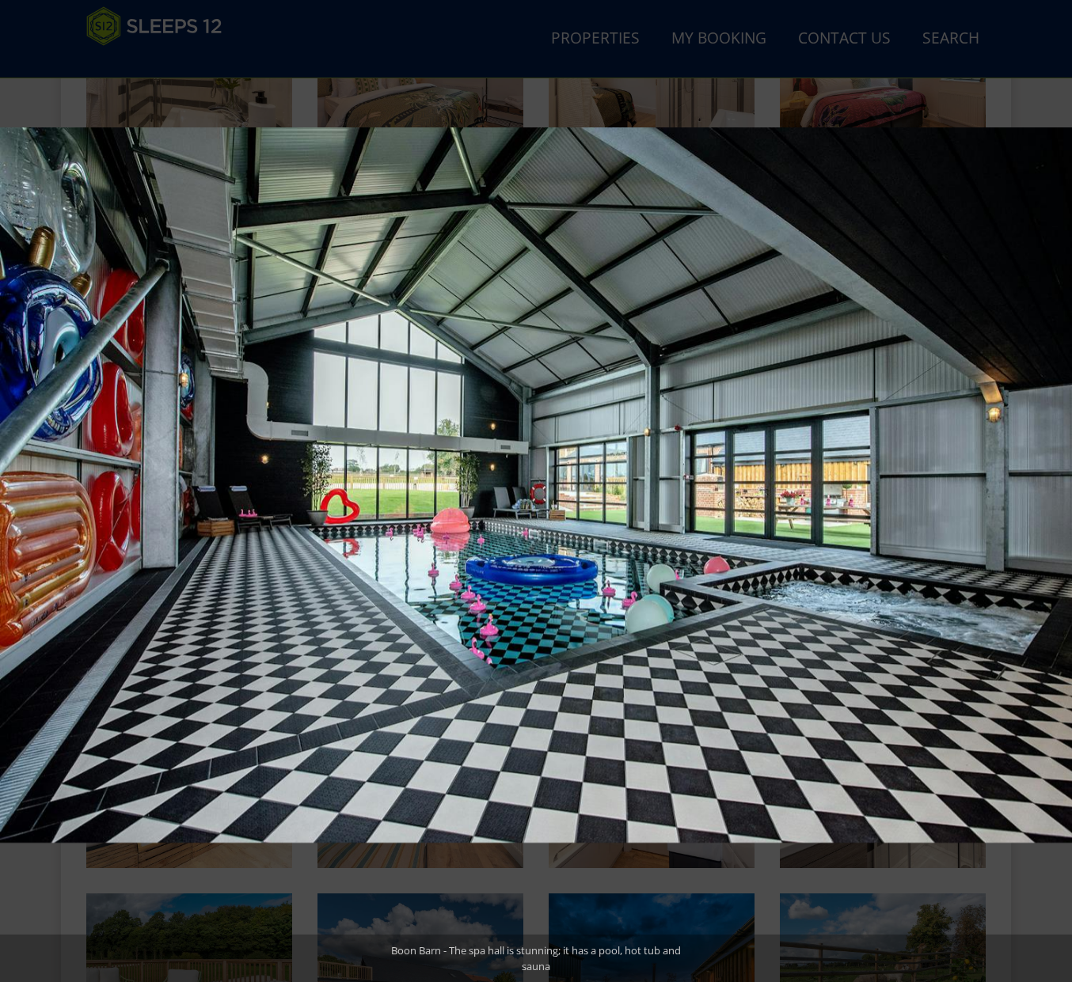
click at [1055, 488] on button at bounding box center [1043, 491] width 55 height 79
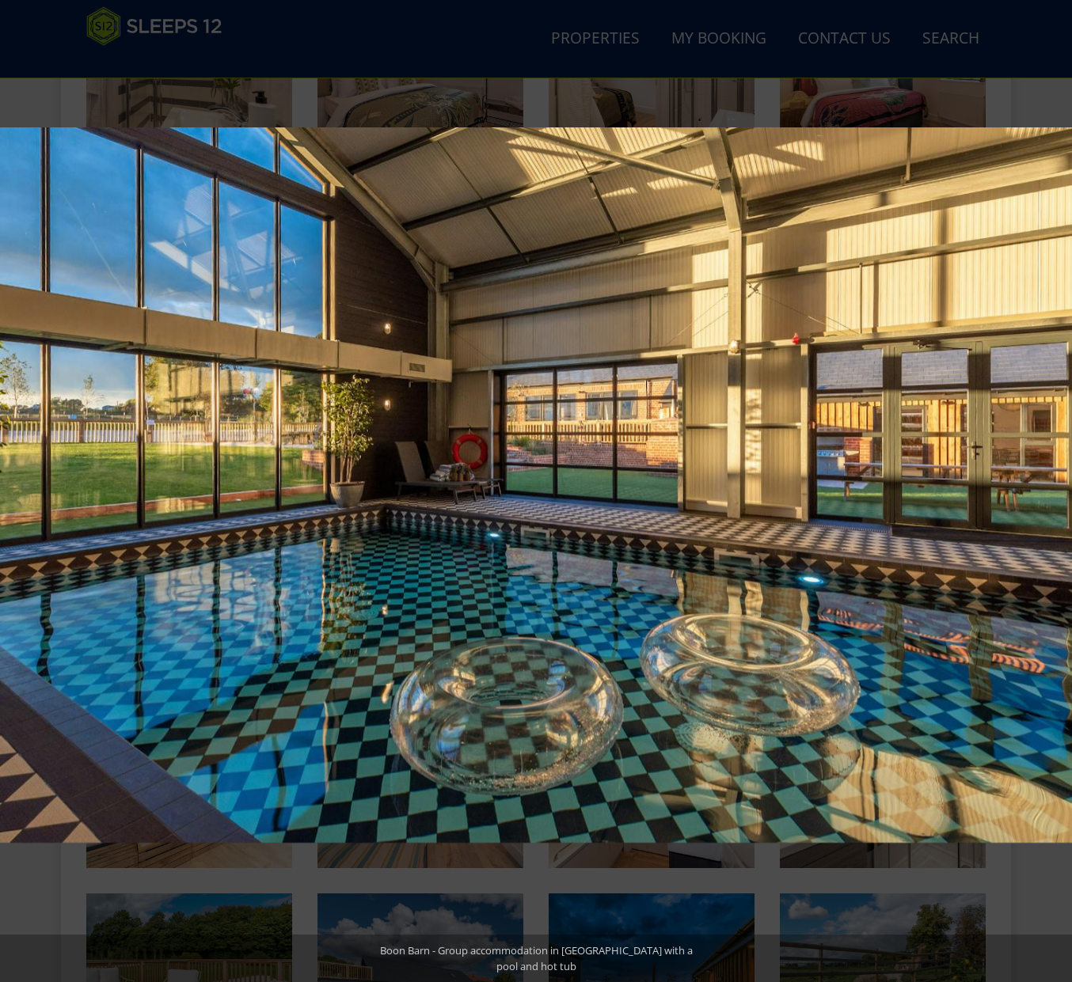
click at [1055, 488] on button at bounding box center [1043, 491] width 55 height 79
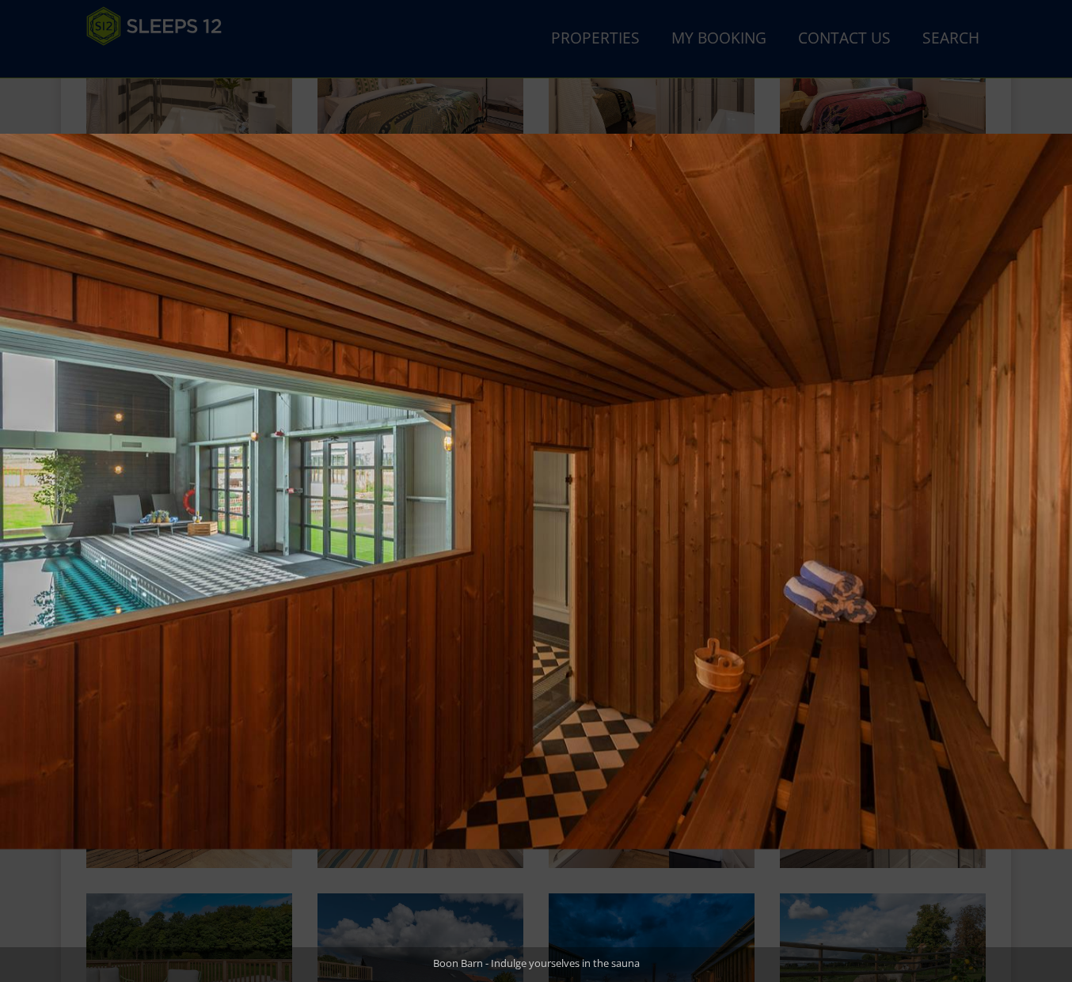
click at [1055, 488] on button at bounding box center [1043, 491] width 55 height 79
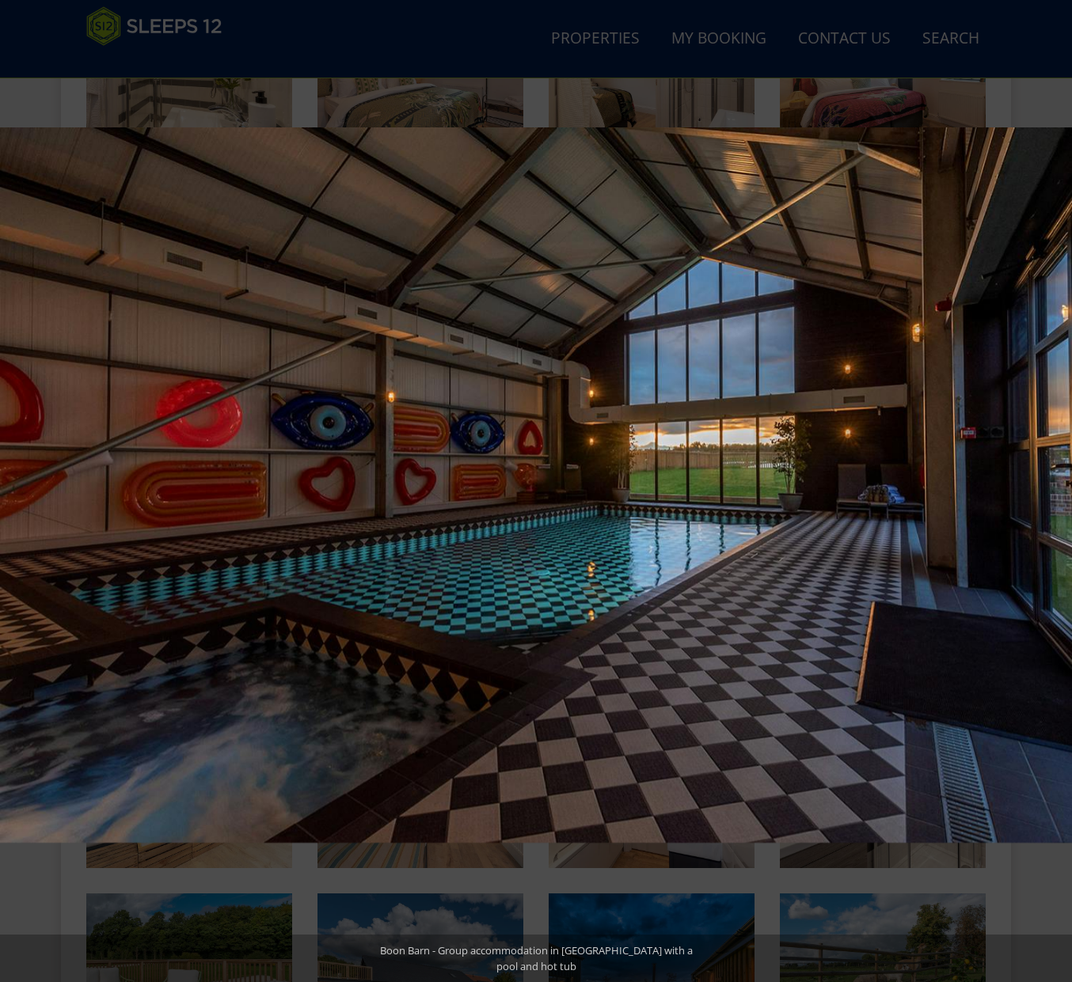
click at [1055, 488] on button at bounding box center [1043, 491] width 55 height 79
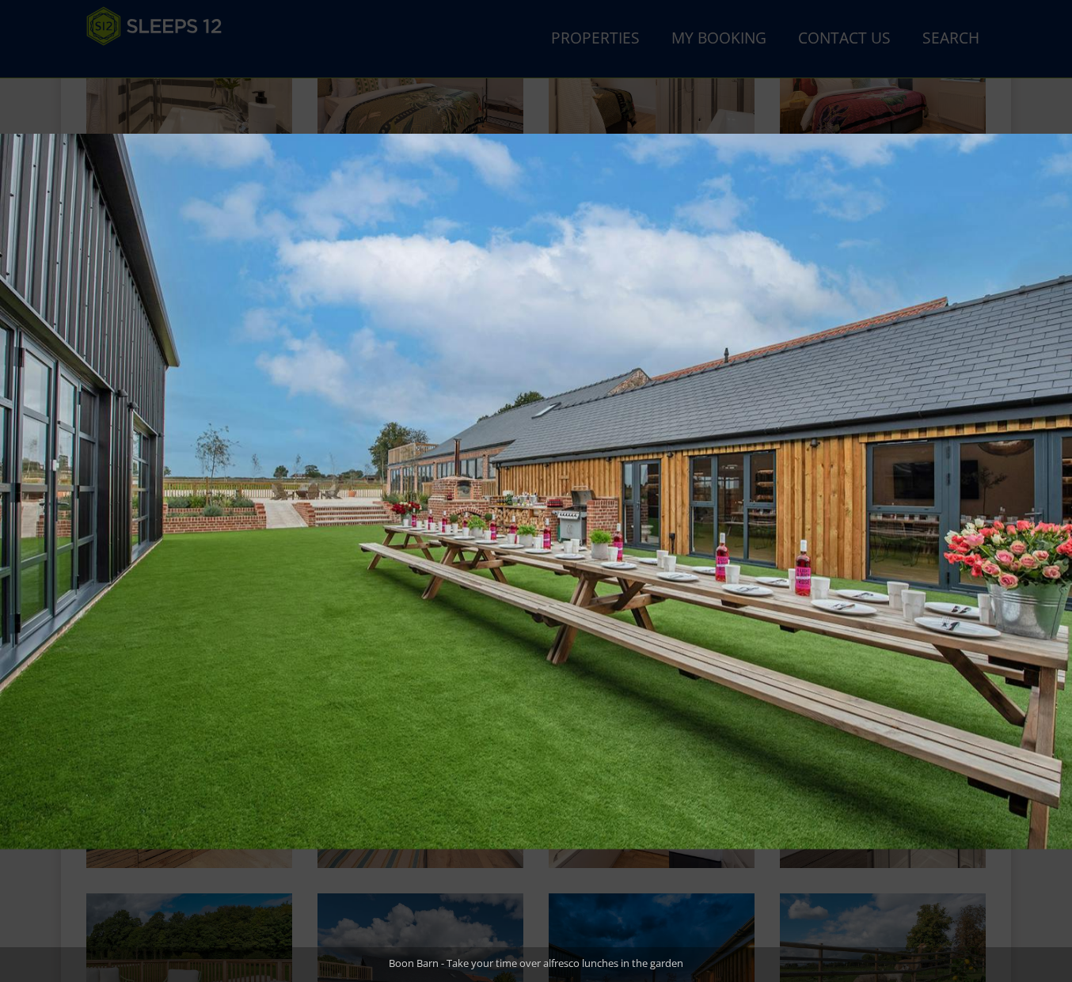
click at [1055, 488] on button at bounding box center [1043, 491] width 55 height 79
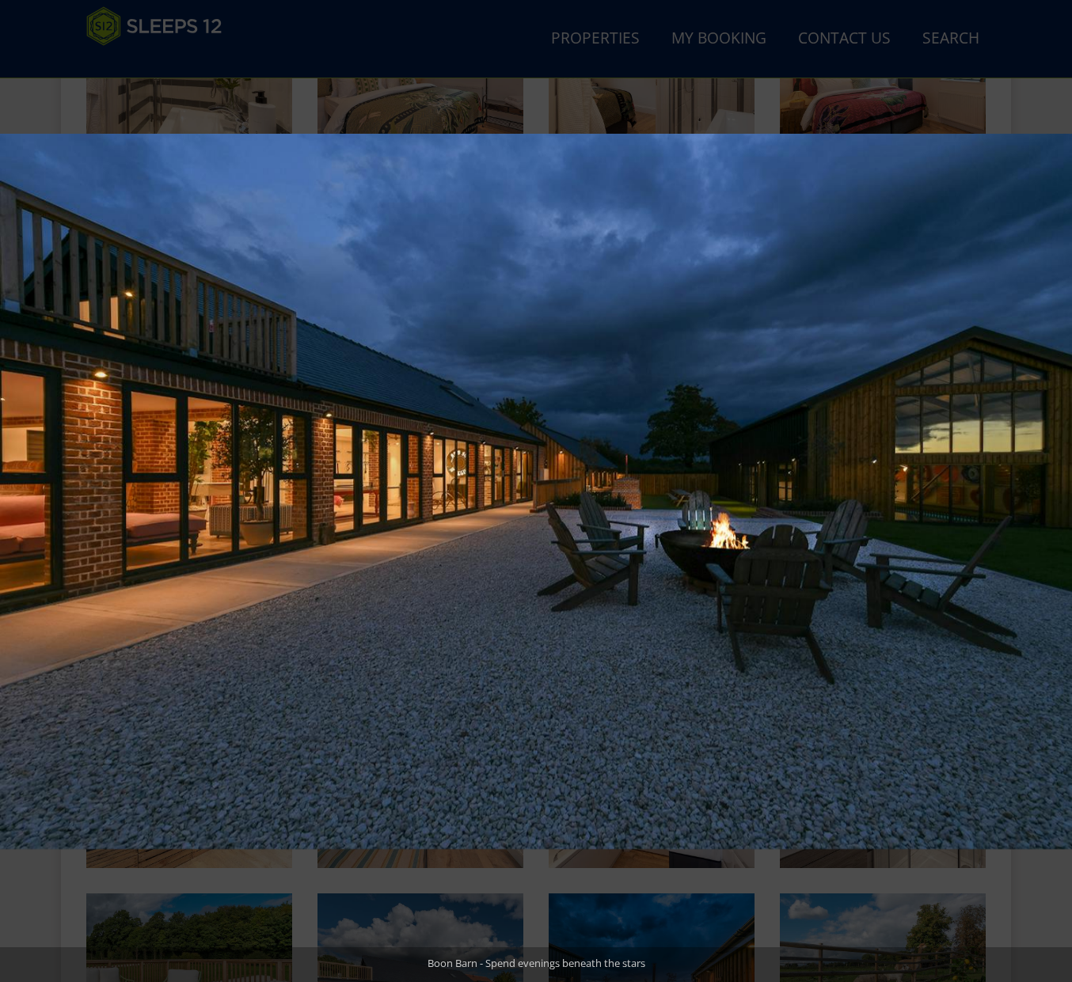
click at [1055, 488] on button at bounding box center [1043, 491] width 55 height 79
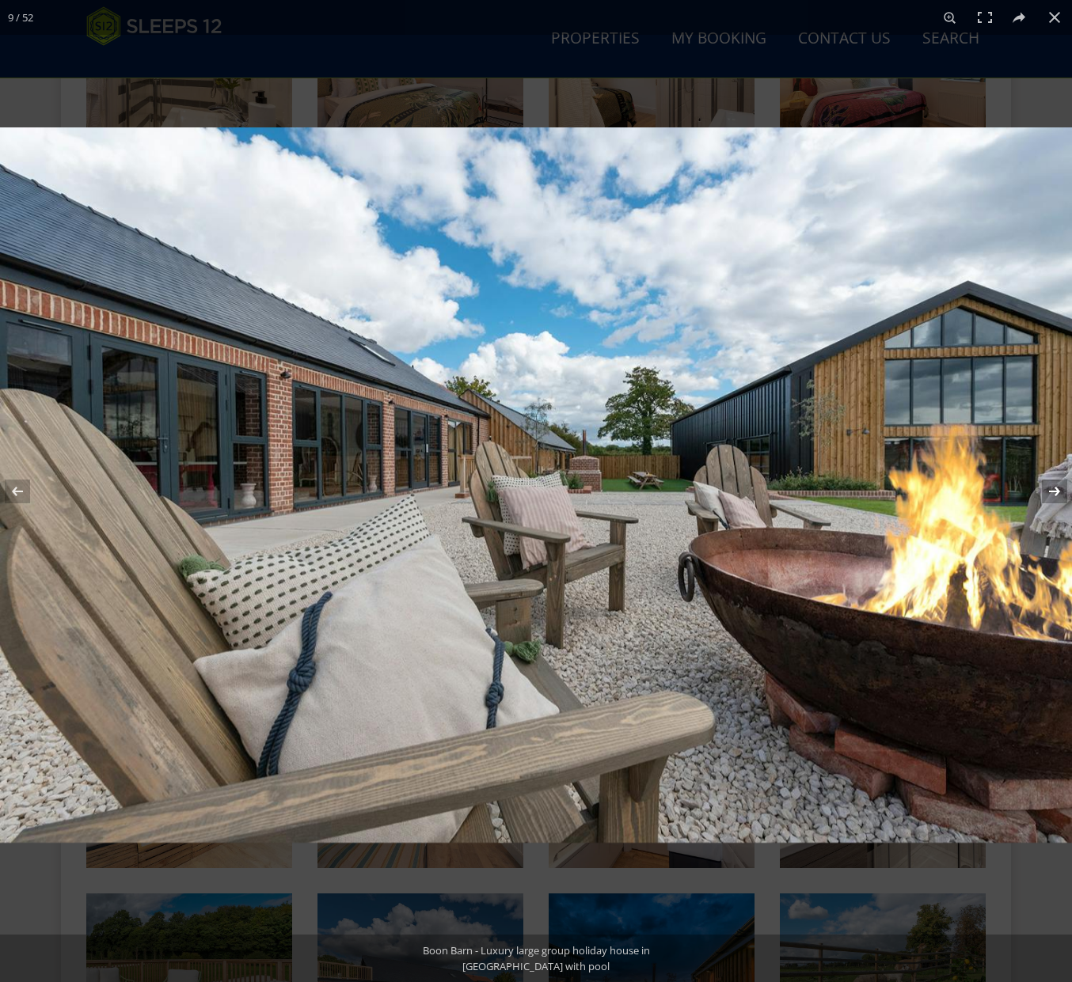
click at [1054, 491] on button at bounding box center [1043, 491] width 55 height 79
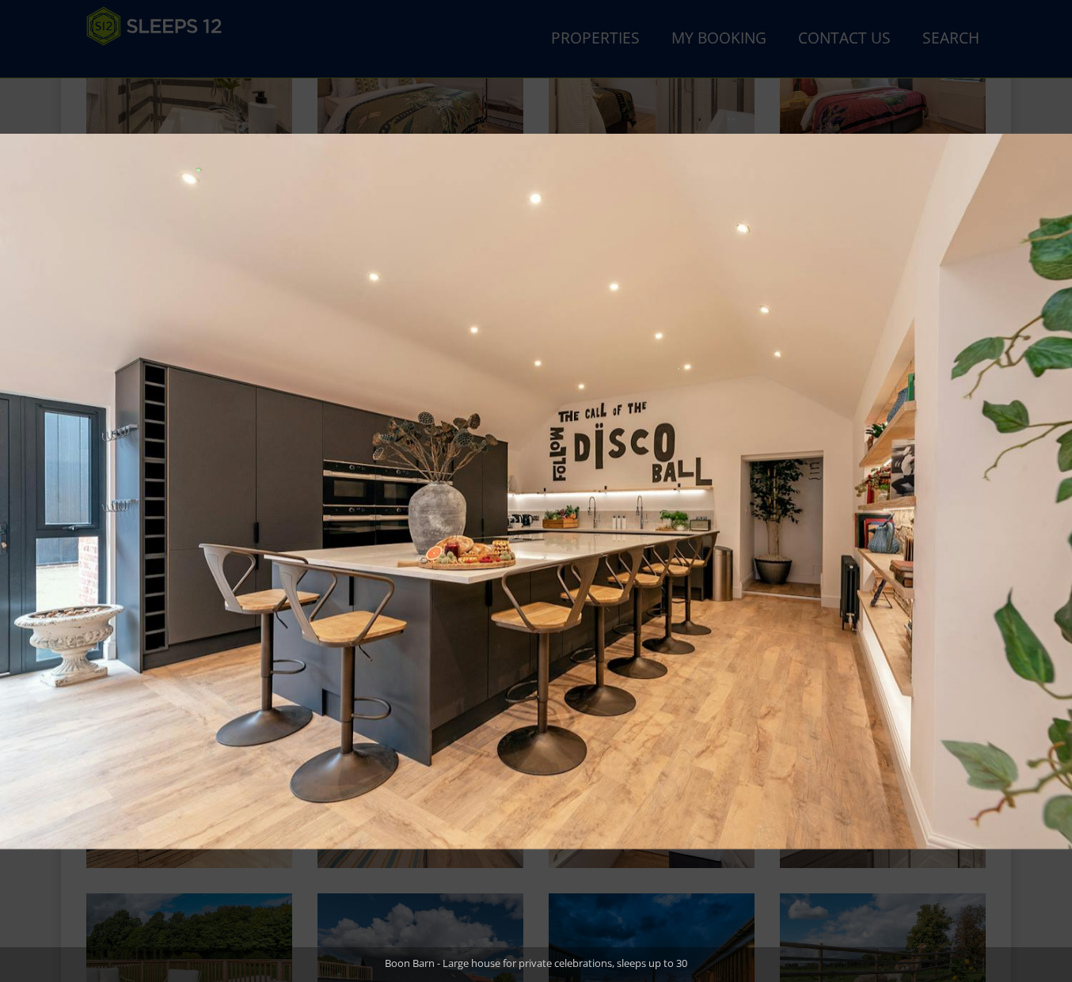
click at [1054, 491] on button at bounding box center [1043, 491] width 55 height 79
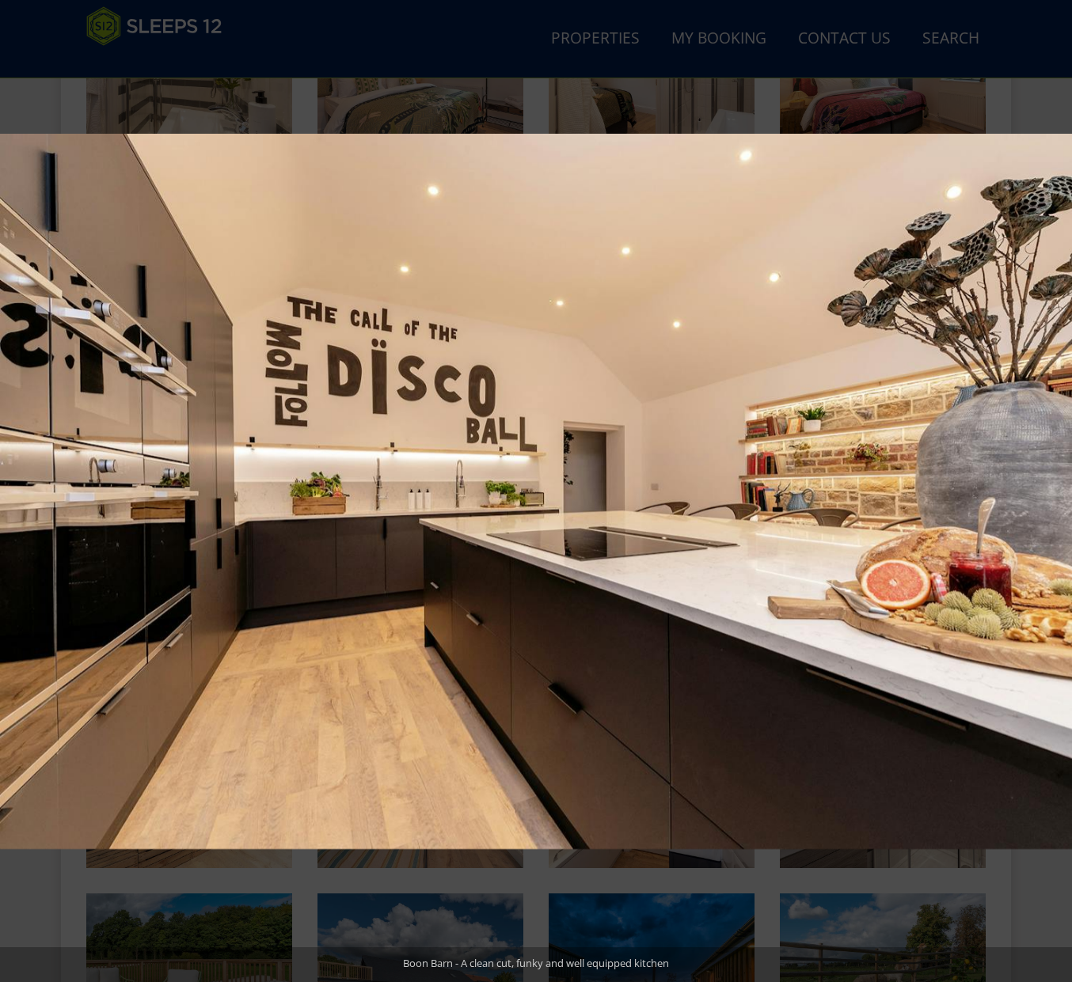
click at [1054, 491] on button at bounding box center [1043, 491] width 55 height 79
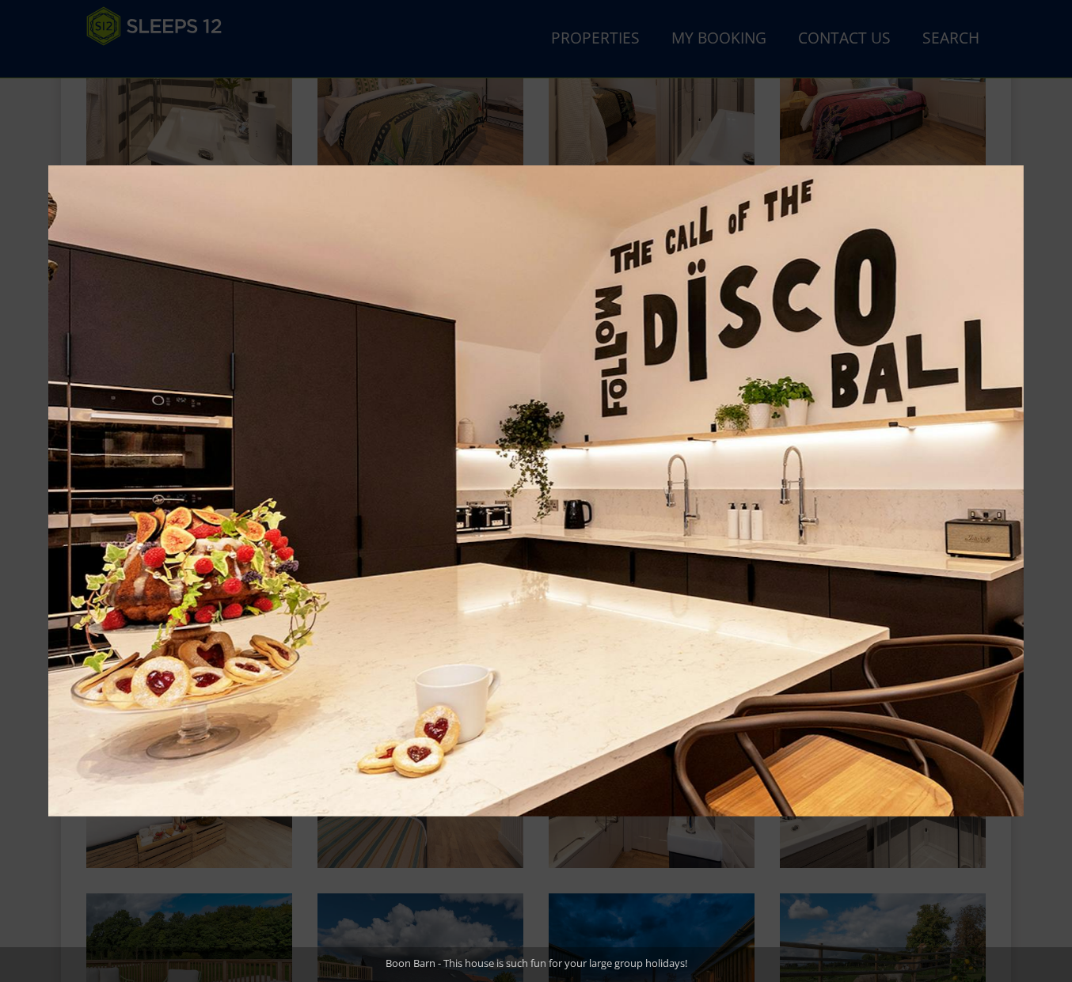
click at [1054, 491] on button at bounding box center [1043, 491] width 55 height 79
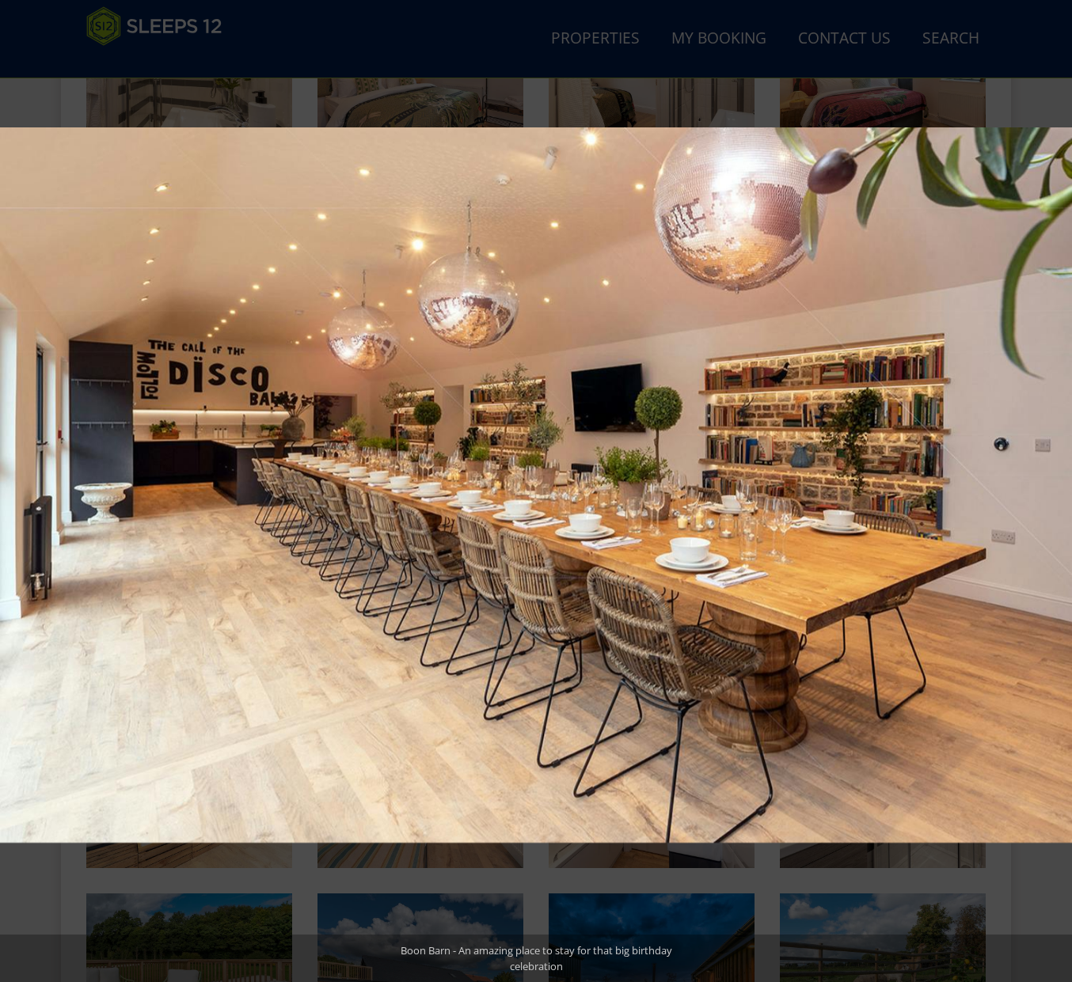
click at [1054, 491] on button at bounding box center [1043, 491] width 55 height 79
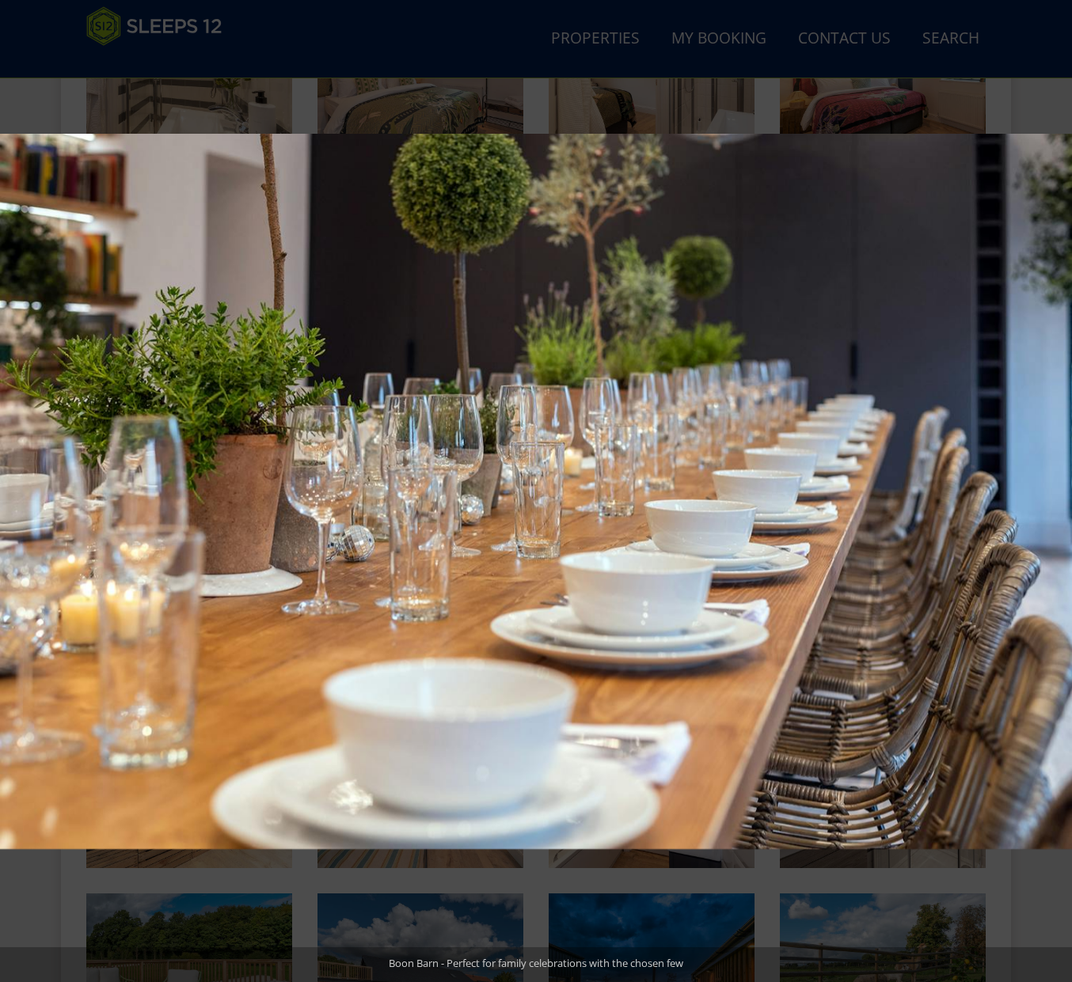
click at [1054, 491] on button at bounding box center [1043, 491] width 55 height 79
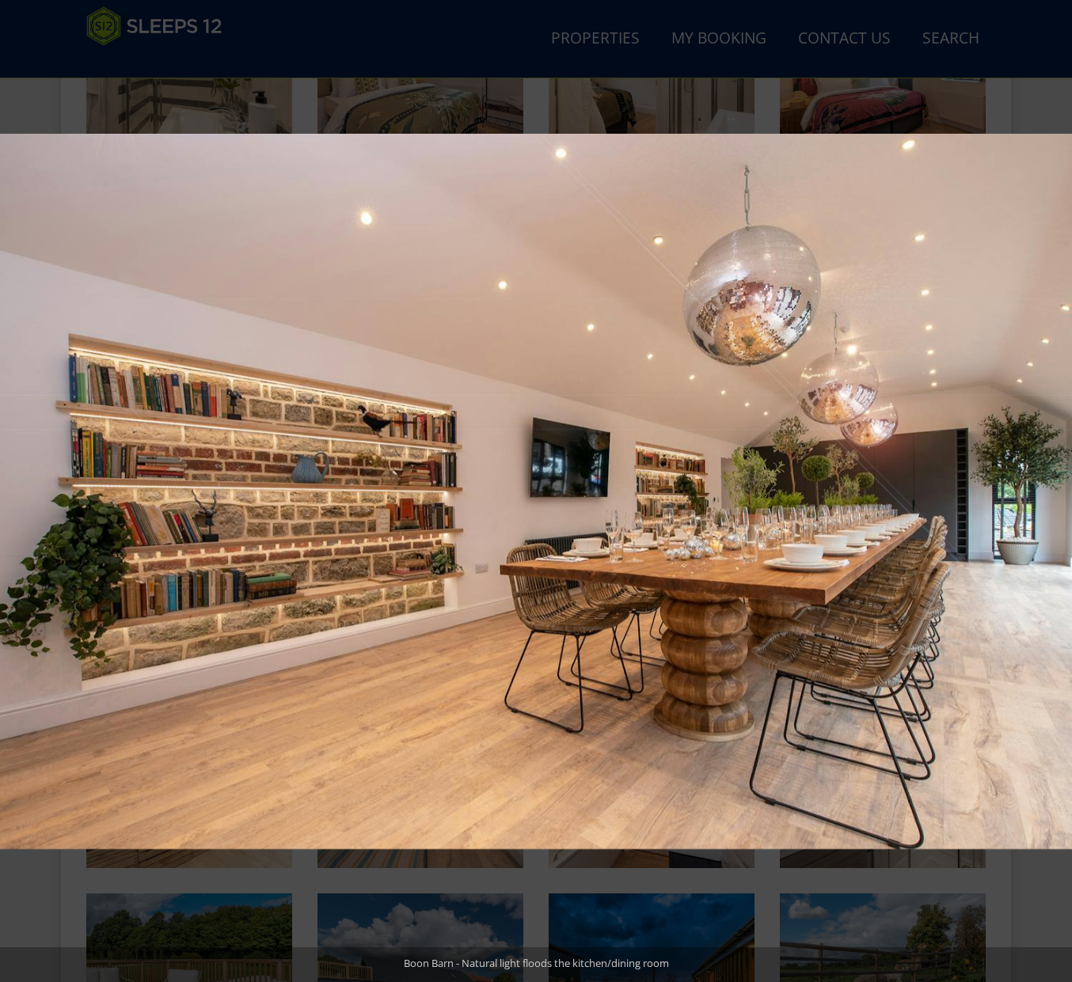
click at [1054, 491] on button at bounding box center [1043, 491] width 55 height 79
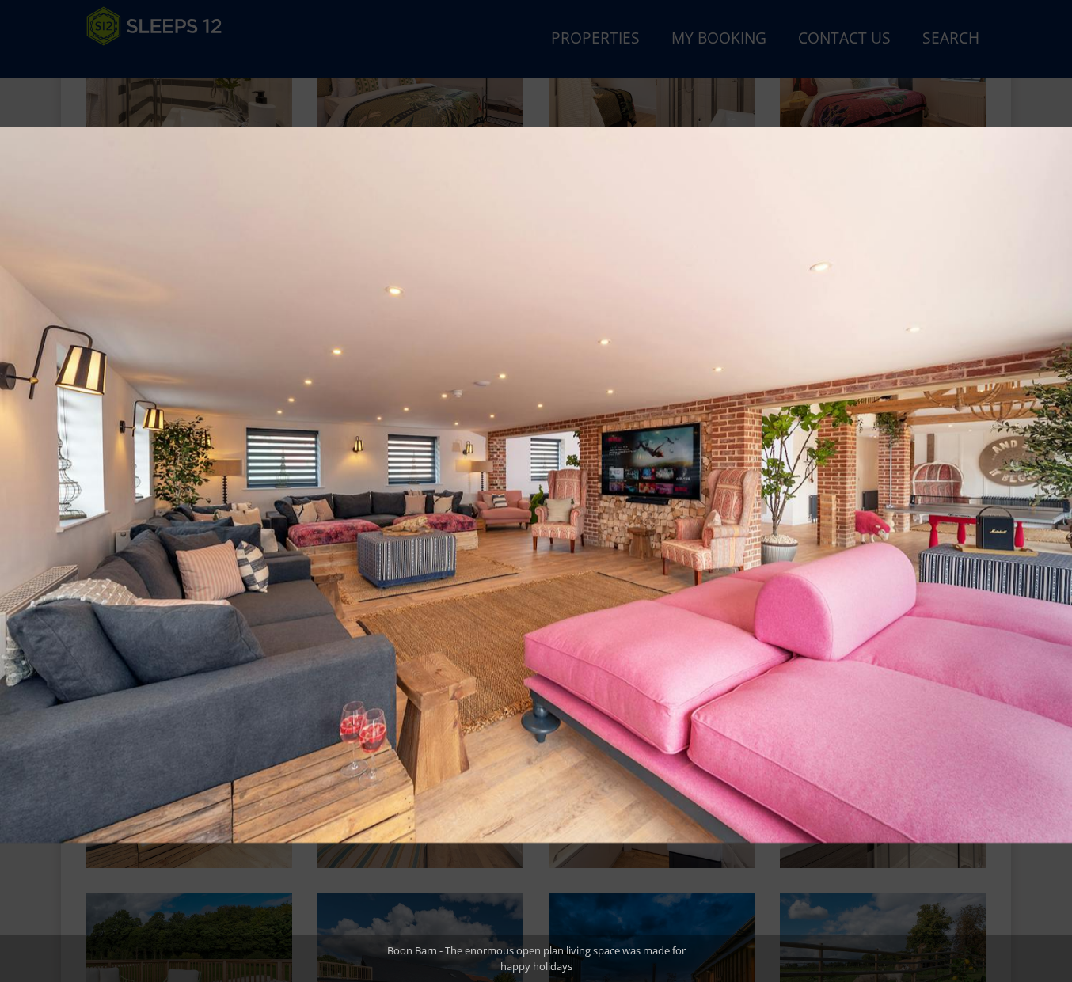
click at [1054, 491] on button at bounding box center [1043, 491] width 55 height 79
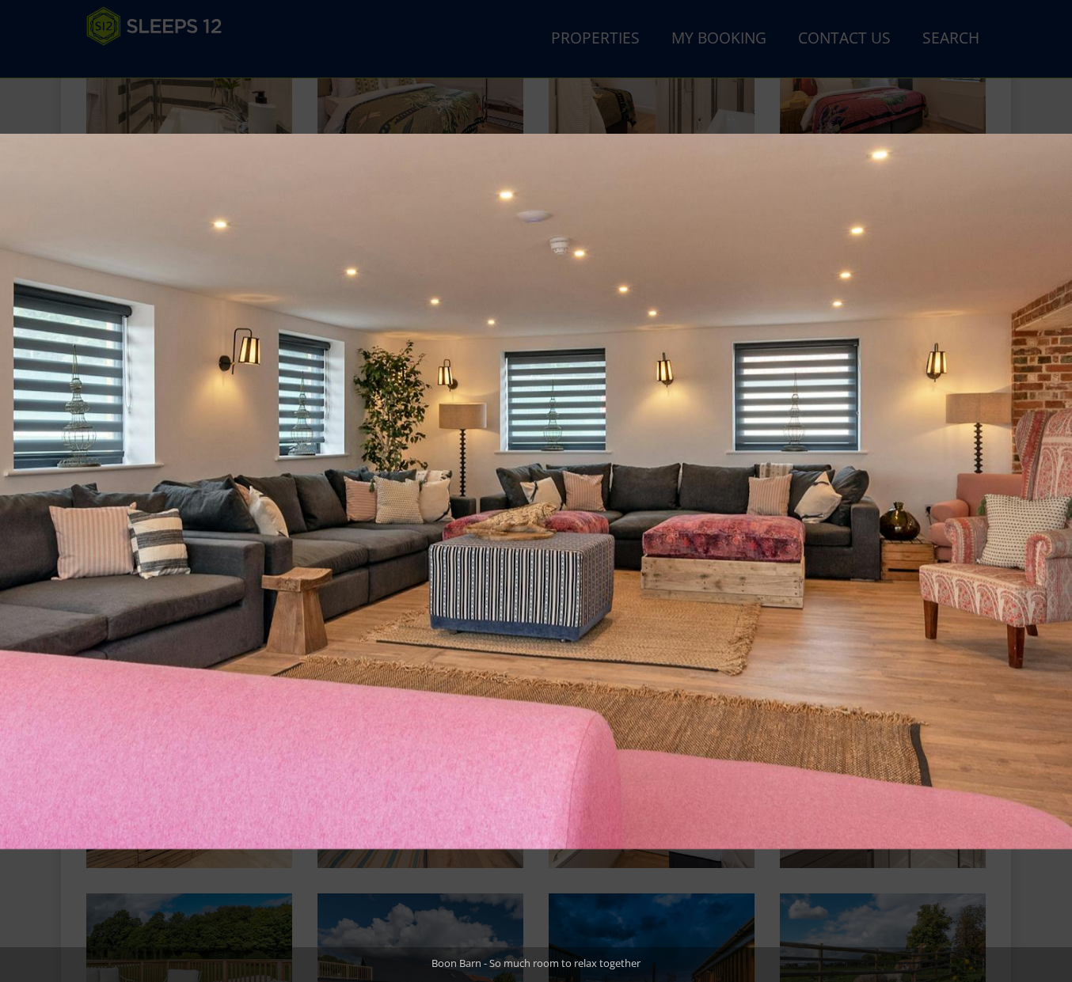
click at [1054, 491] on button at bounding box center [1043, 491] width 55 height 79
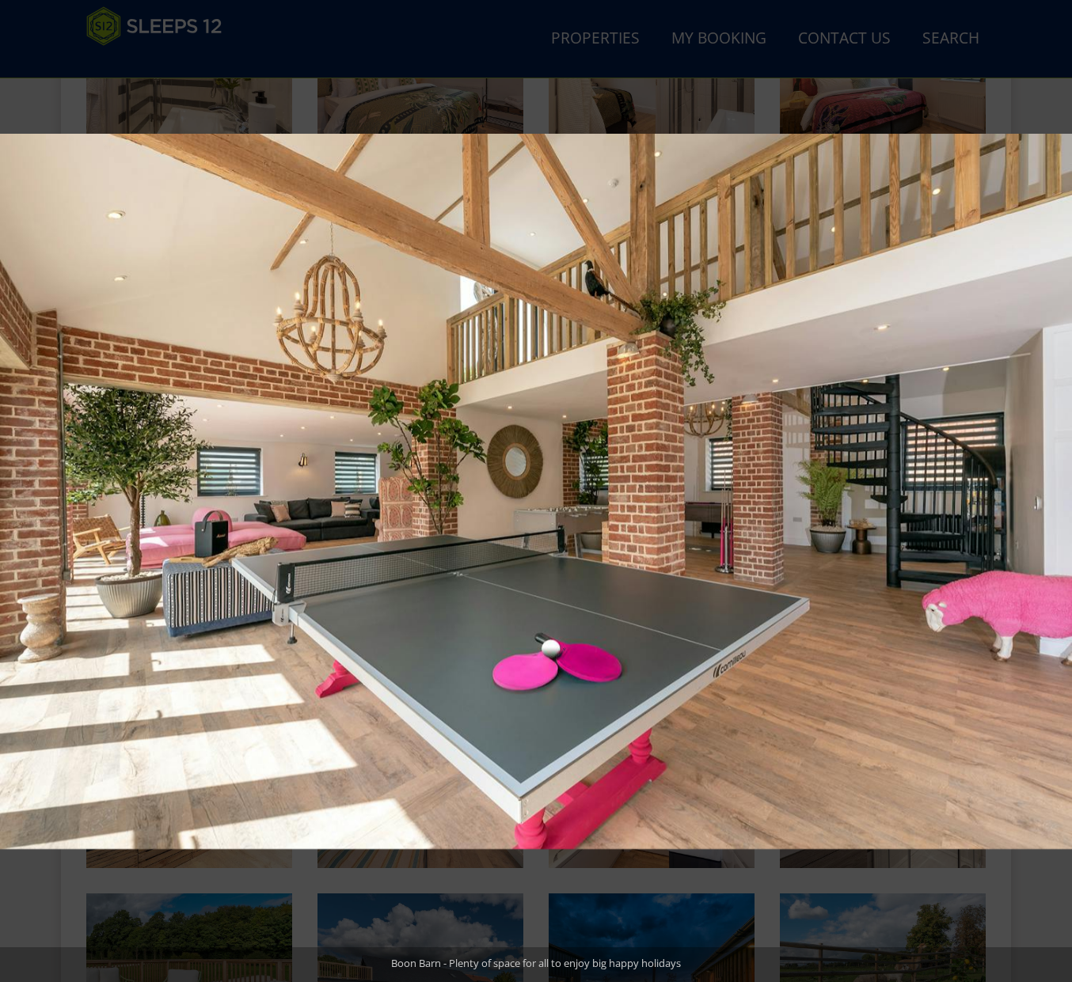
click at [1054, 491] on button at bounding box center [1043, 491] width 55 height 79
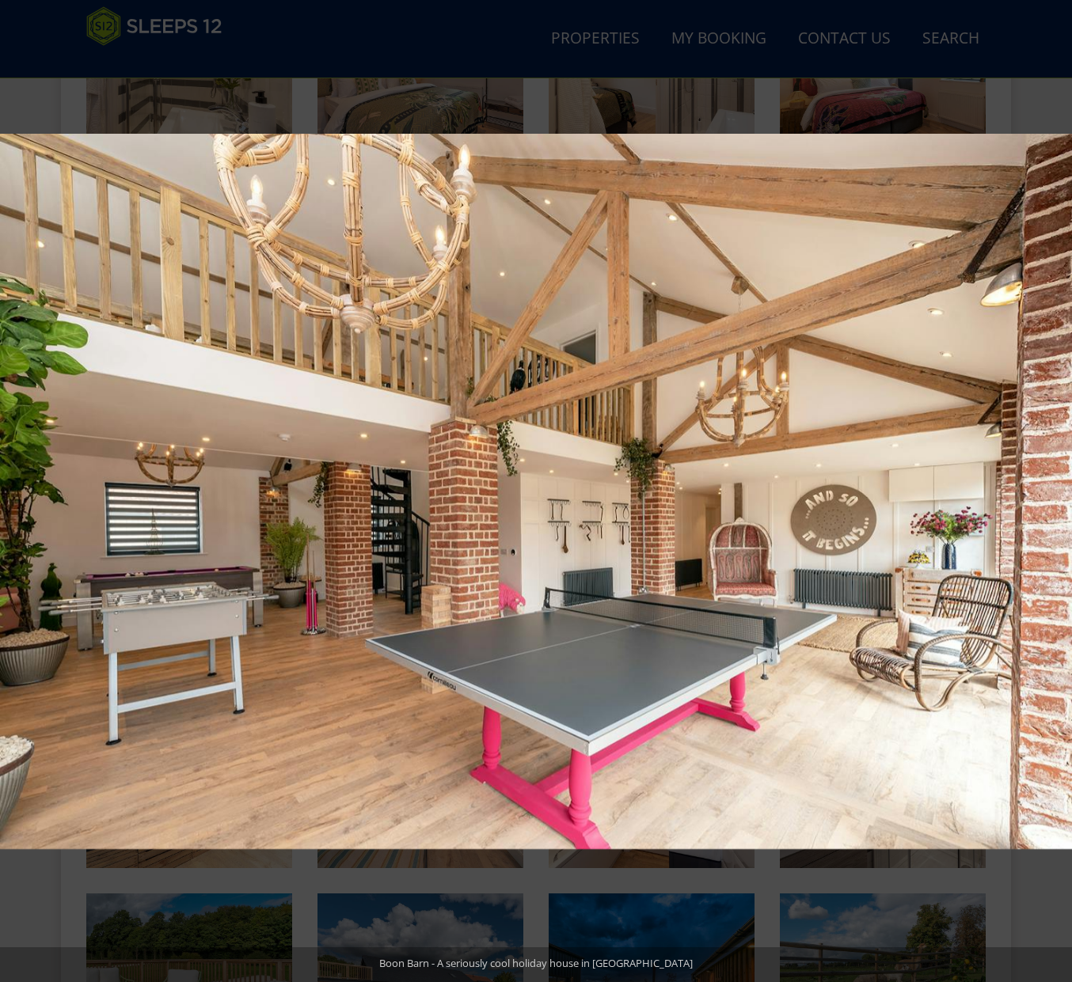
click at [1054, 491] on button at bounding box center [1043, 491] width 55 height 79
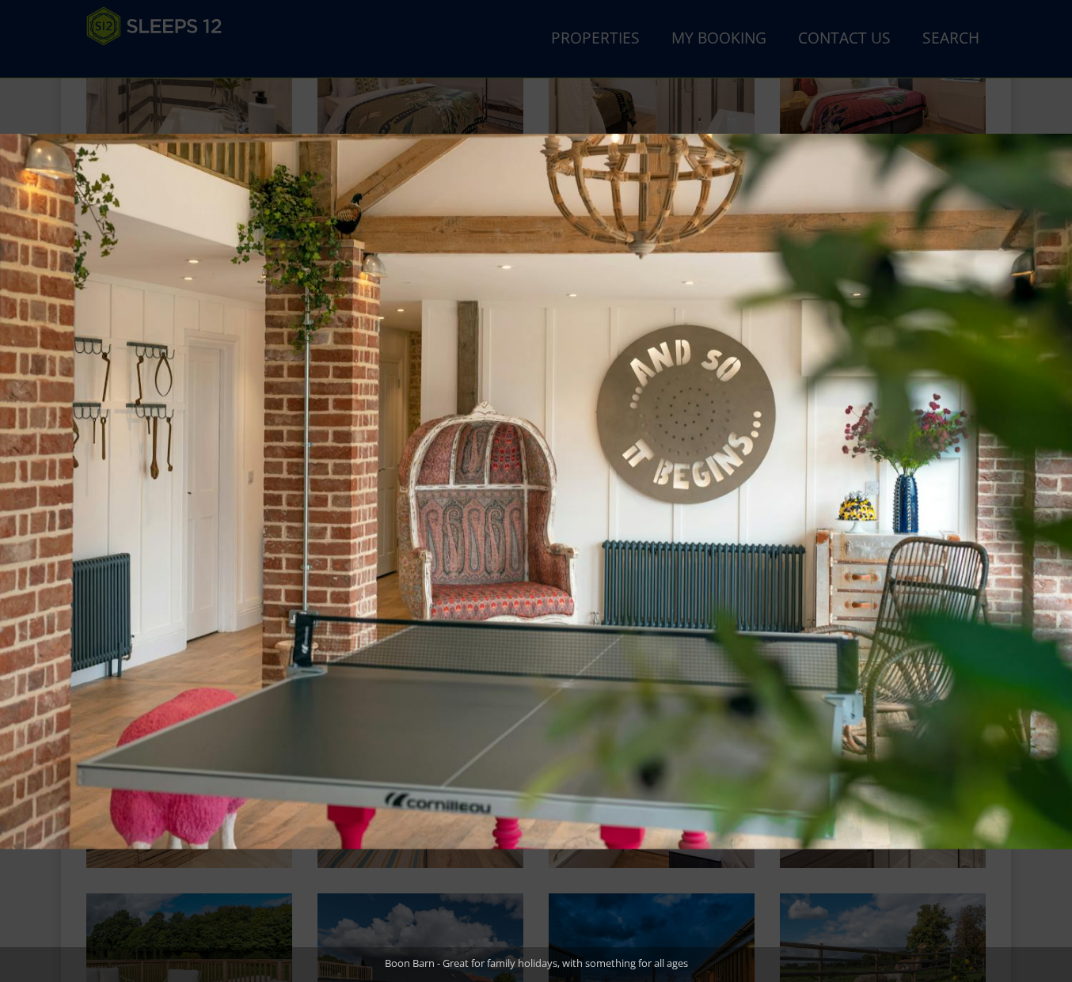
click at [1054, 491] on button at bounding box center [1043, 491] width 55 height 79
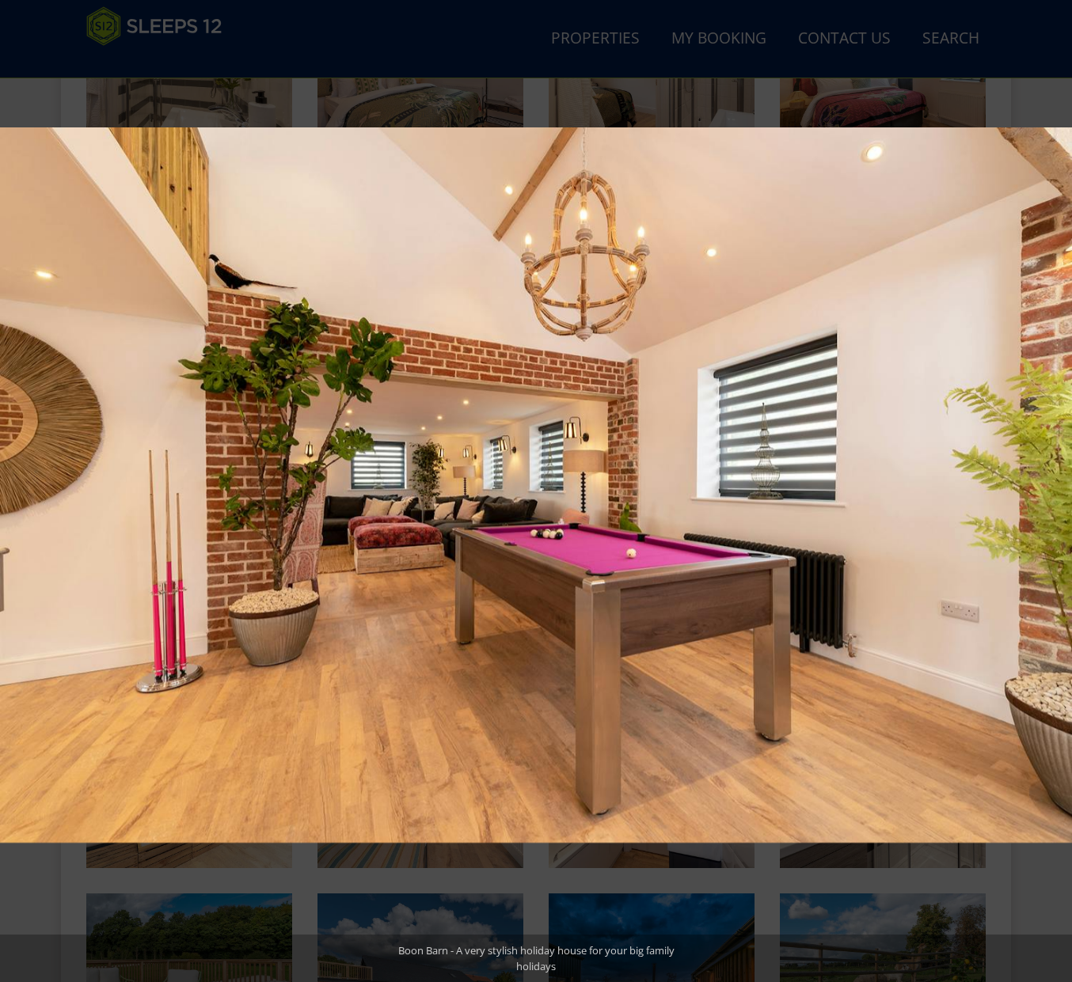
click at [1054, 491] on button at bounding box center [1043, 491] width 55 height 79
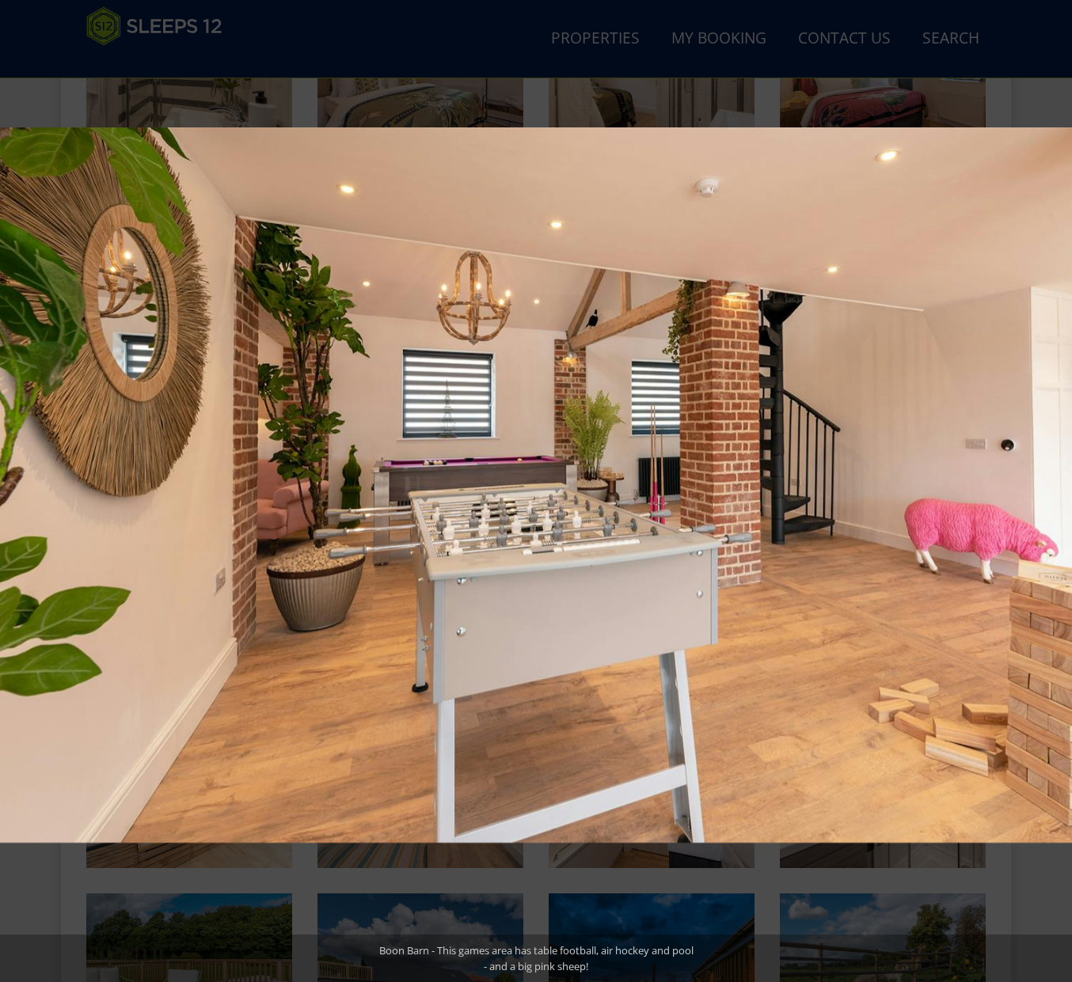
click at [1054, 491] on button at bounding box center [1043, 491] width 55 height 79
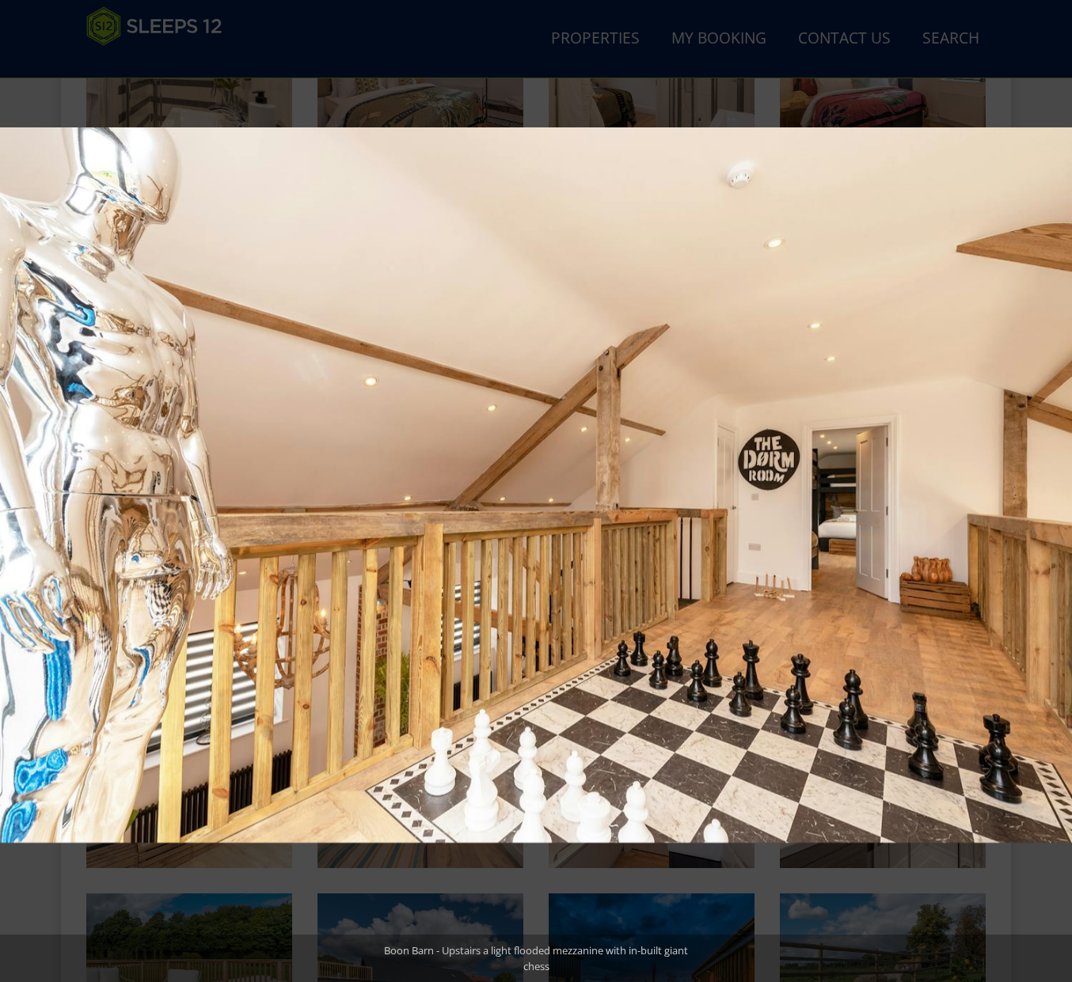
click at [1054, 491] on button at bounding box center [1043, 491] width 55 height 79
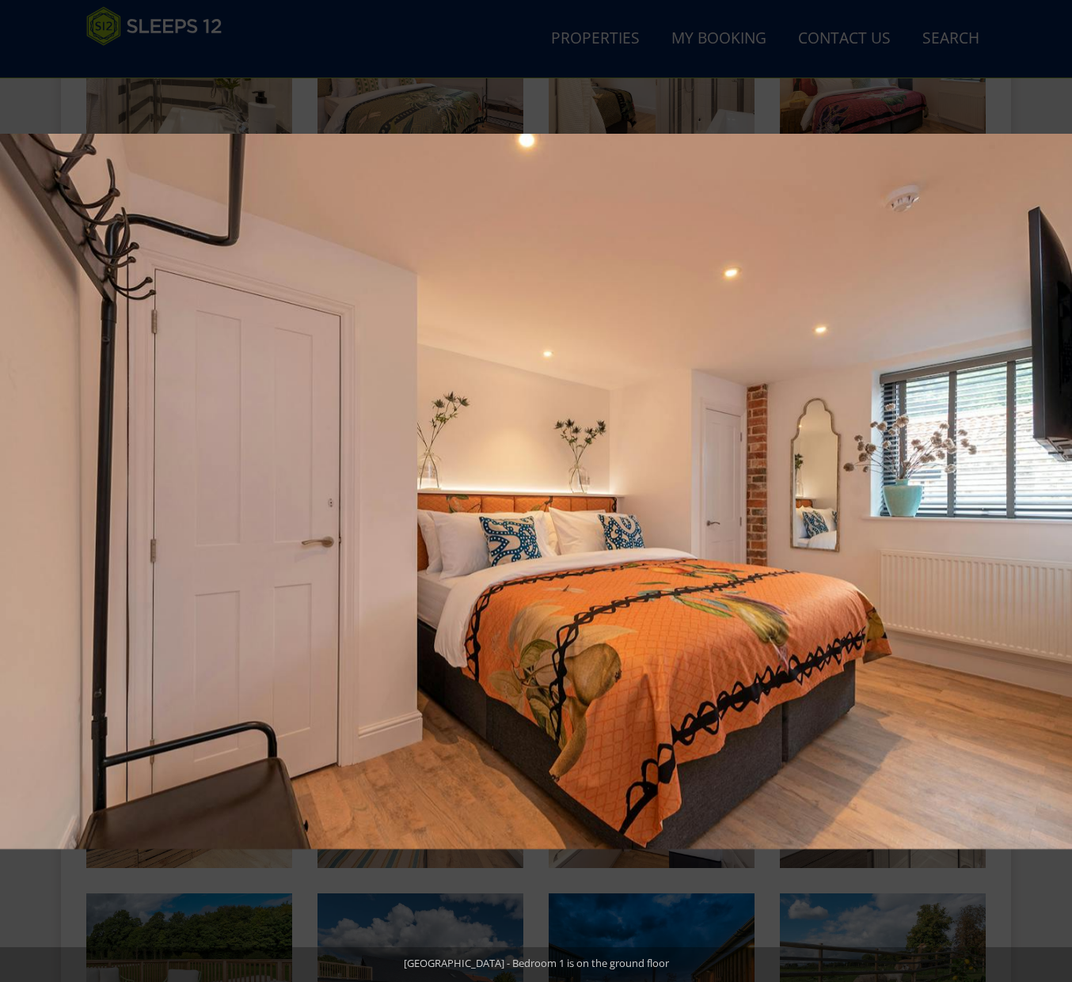
click at [1054, 491] on button at bounding box center [1043, 491] width 55 height 79
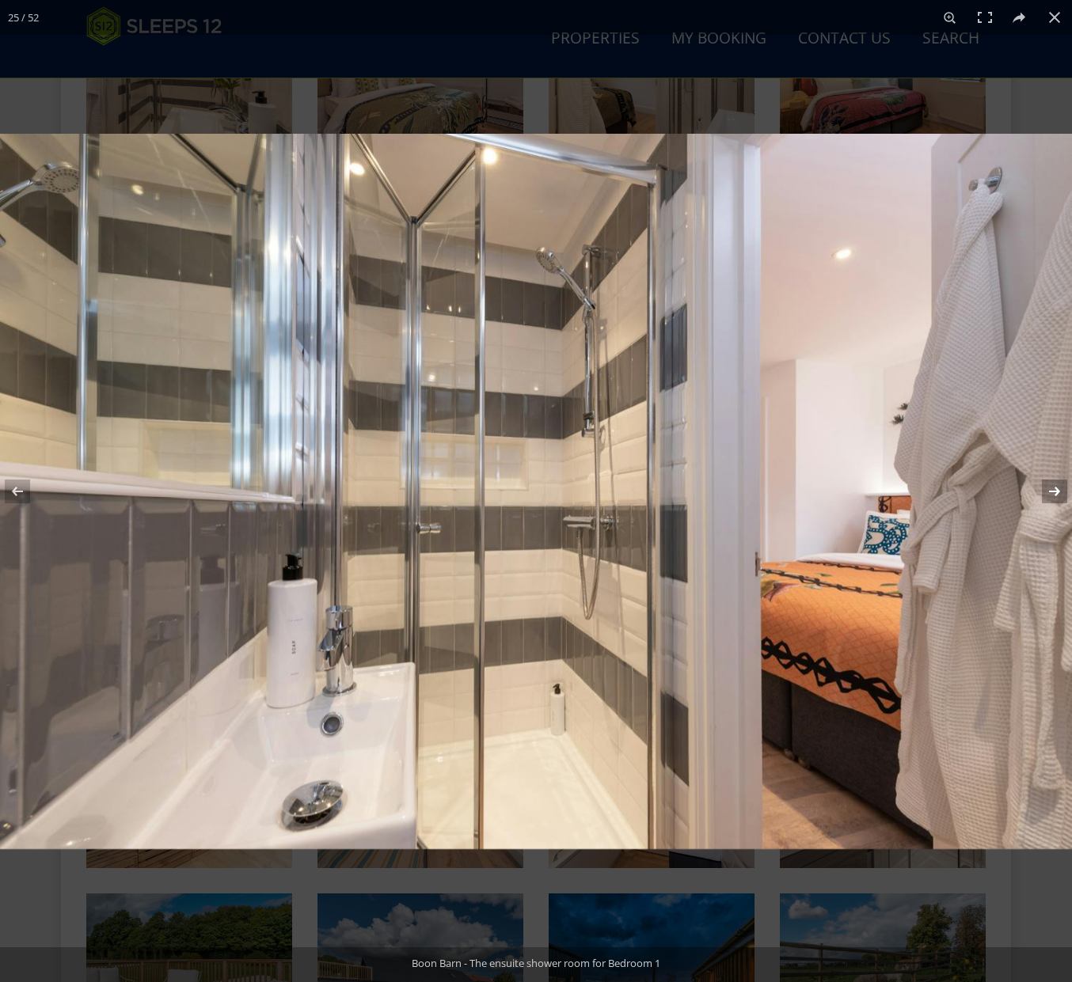
click at [1060, 495] on button at bounding box center [1043, 491] width 55 height 79
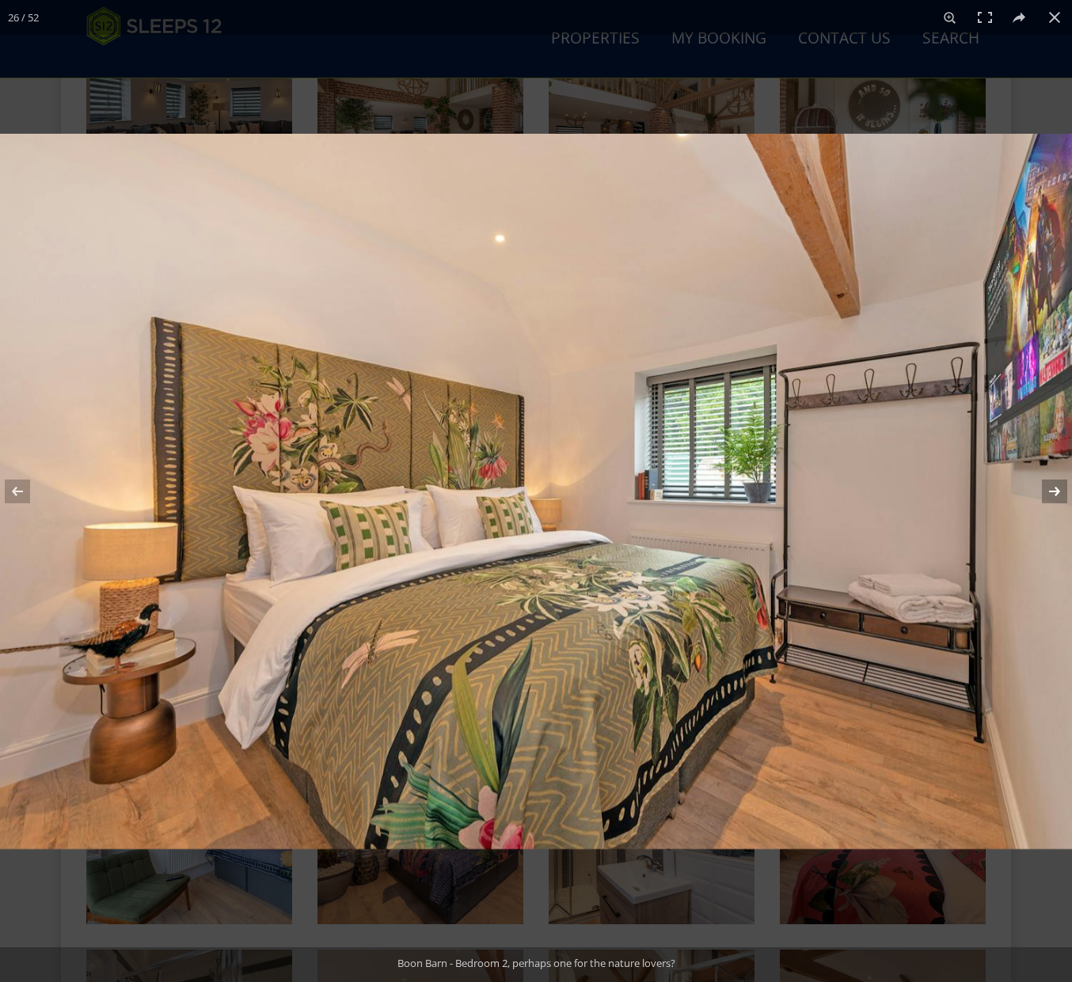
click at [1046, 491] on button at bounding box center [1043, 491] width 55 height 79
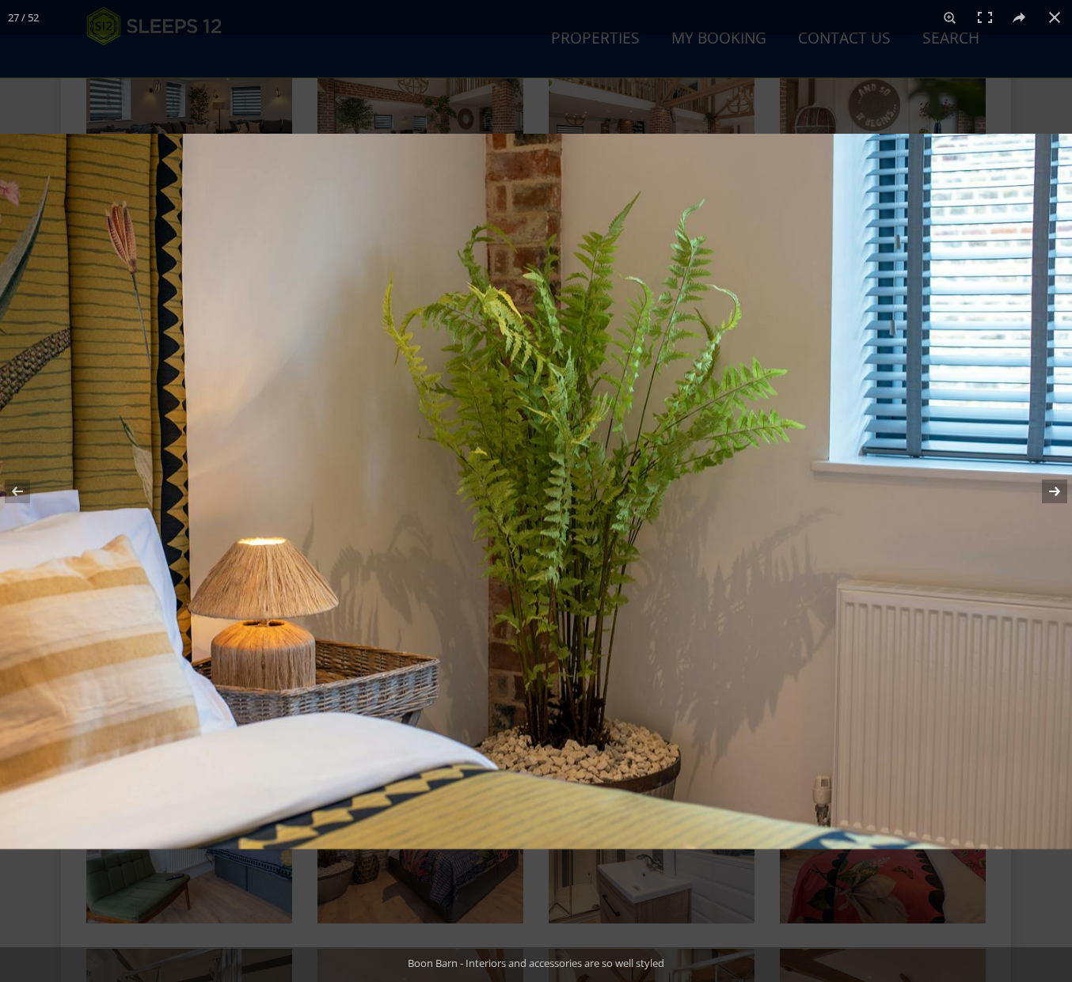
click at [1046, 491] on button at bounding box center [1043, 491] width 55 height 79
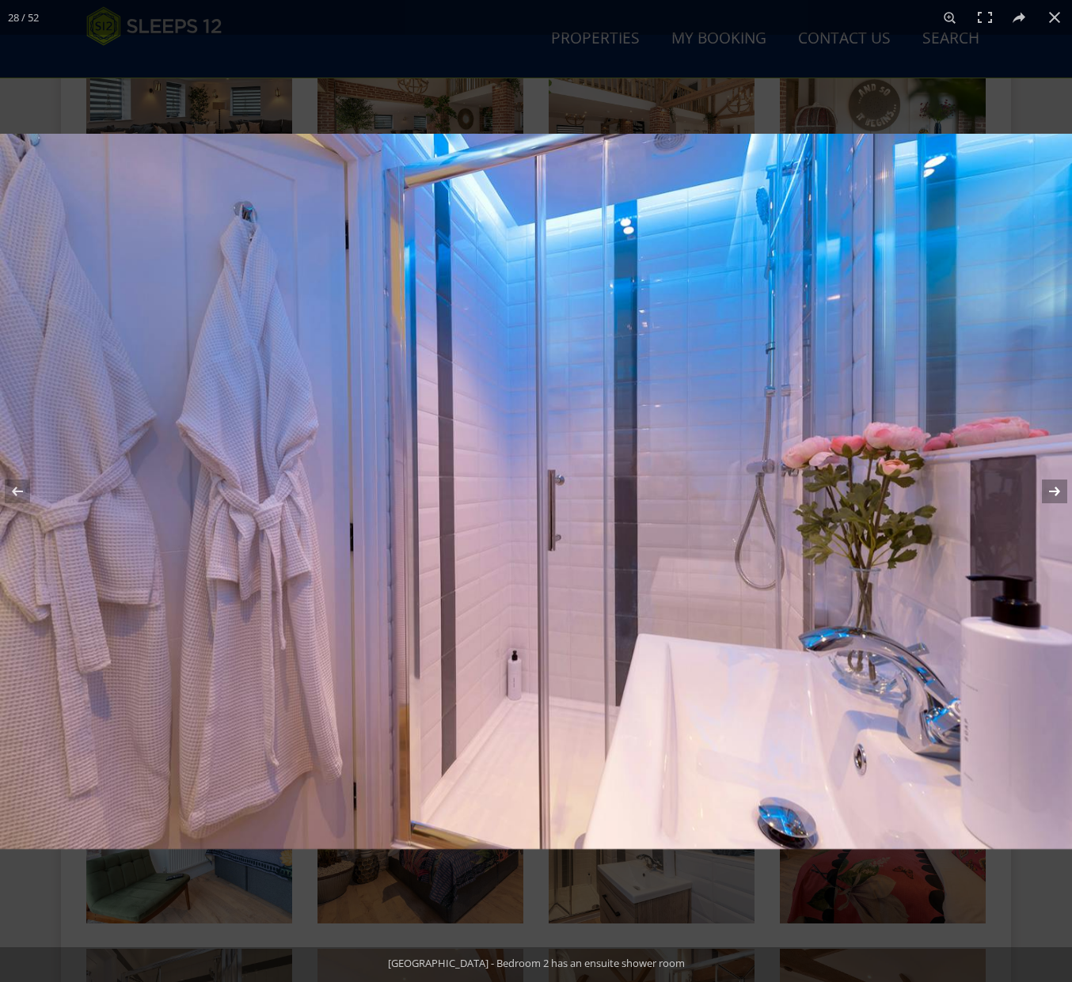
click at [1046, 491] on button at bounding box center [1043, 491] width 55 height 79
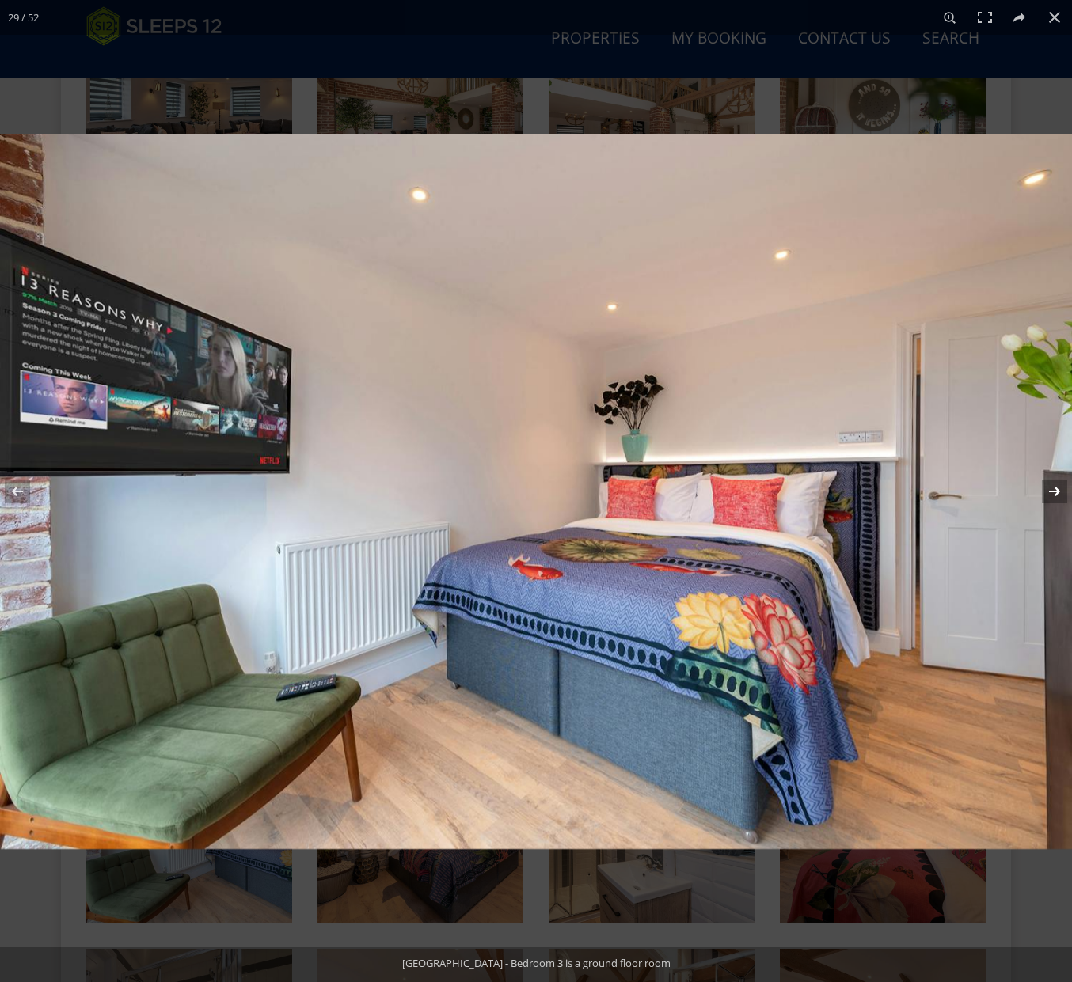
click at [1046, 491] on button at bounding box center [1043, 491] width 55 height 79
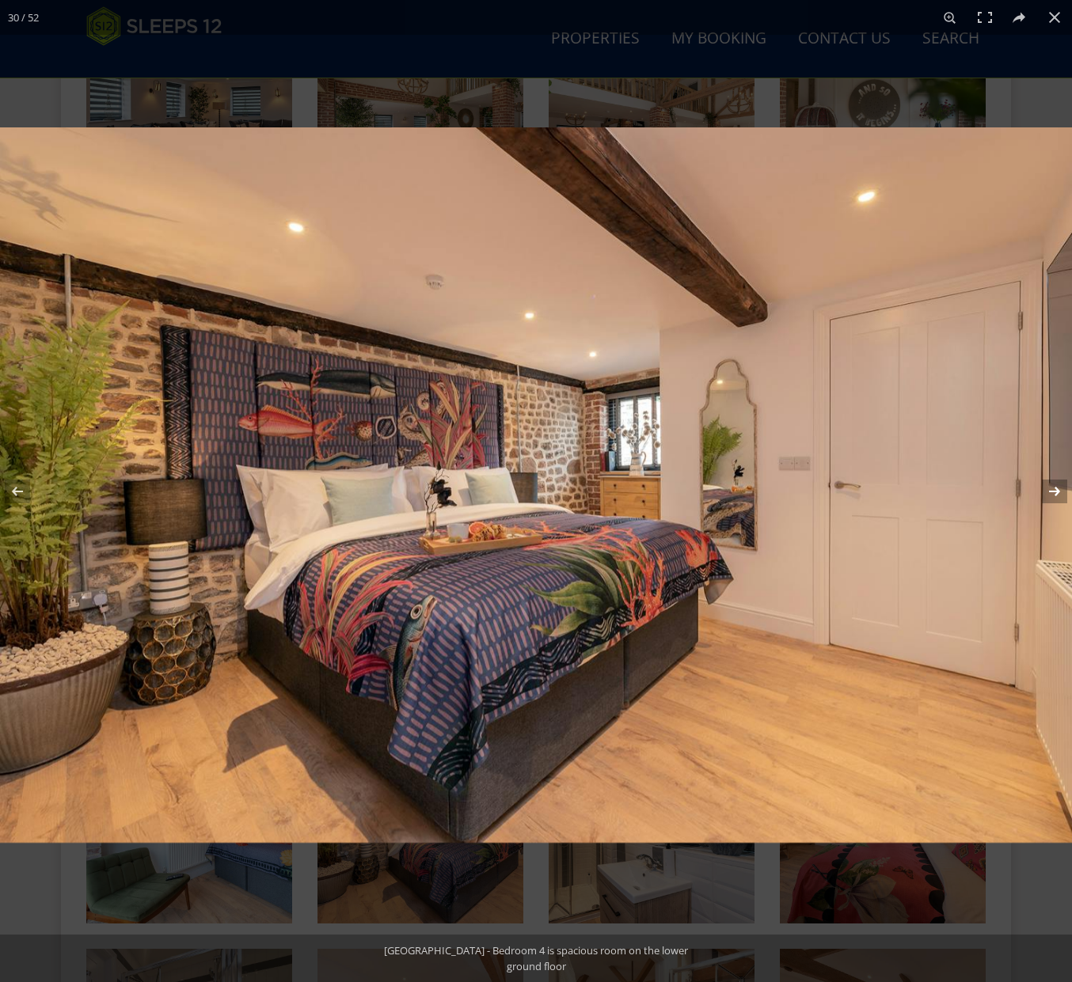
click at [1046, 491] on button at bounding box center [1043, 491] width 55 height 79
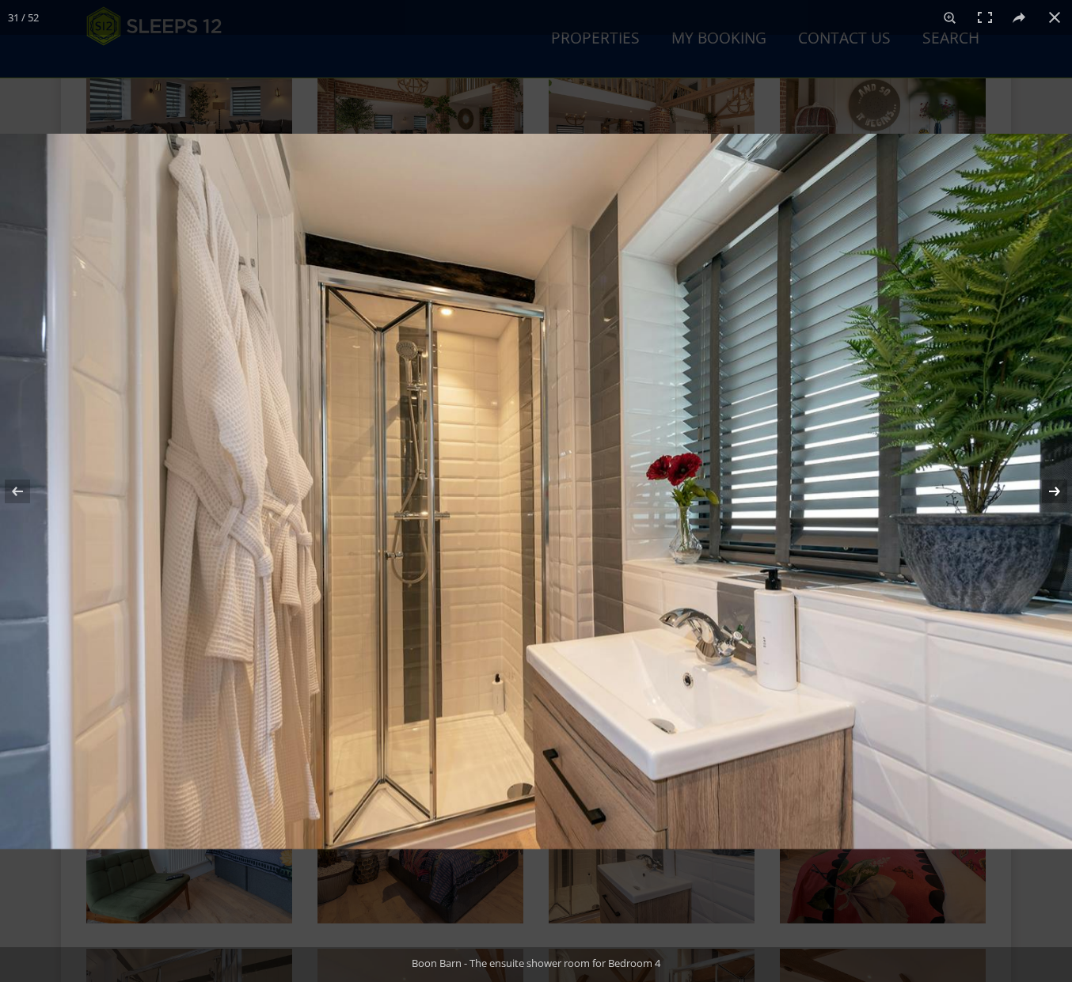
click at [1046, 491] on button at bounding box center [1043, 491] width 55 height 79
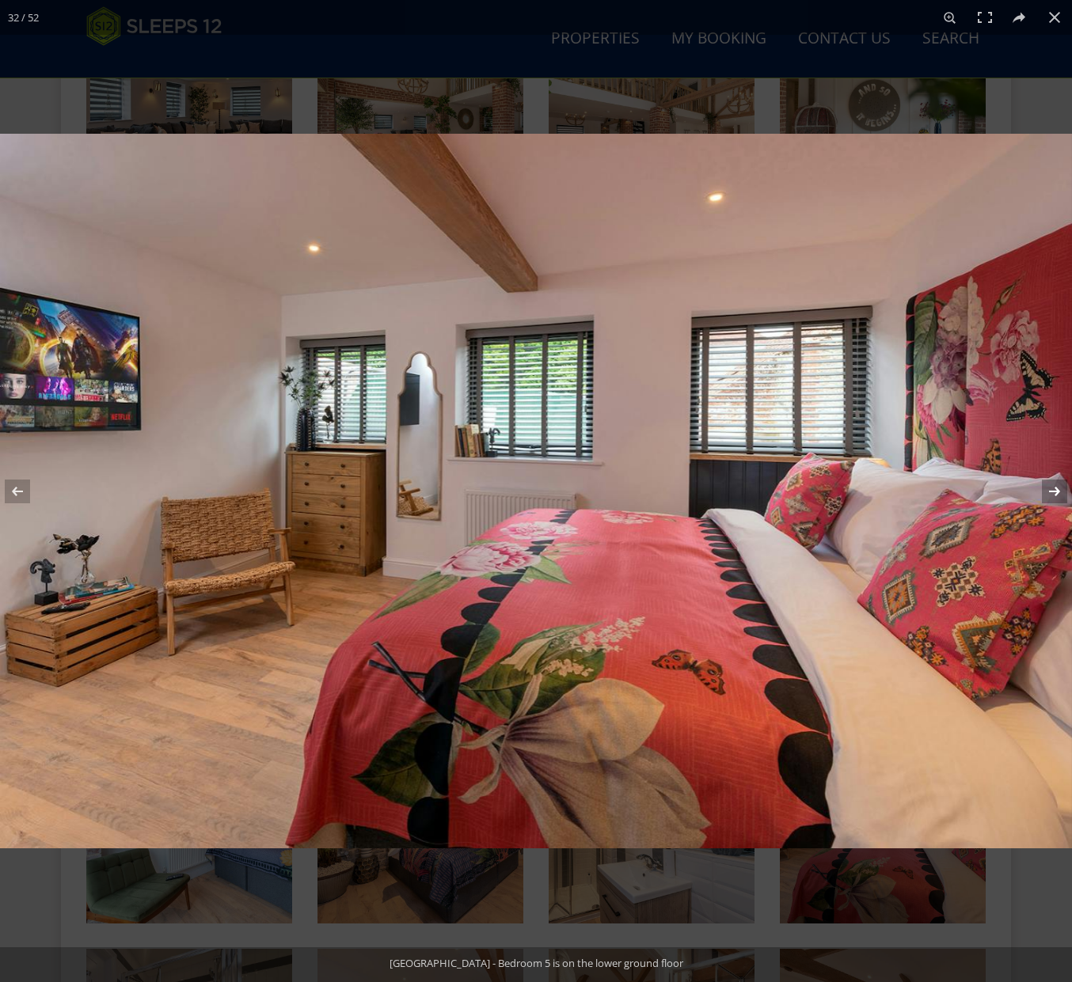
click at [1046, 491] on button at bounding box center [1043, 491] width 55 height 79
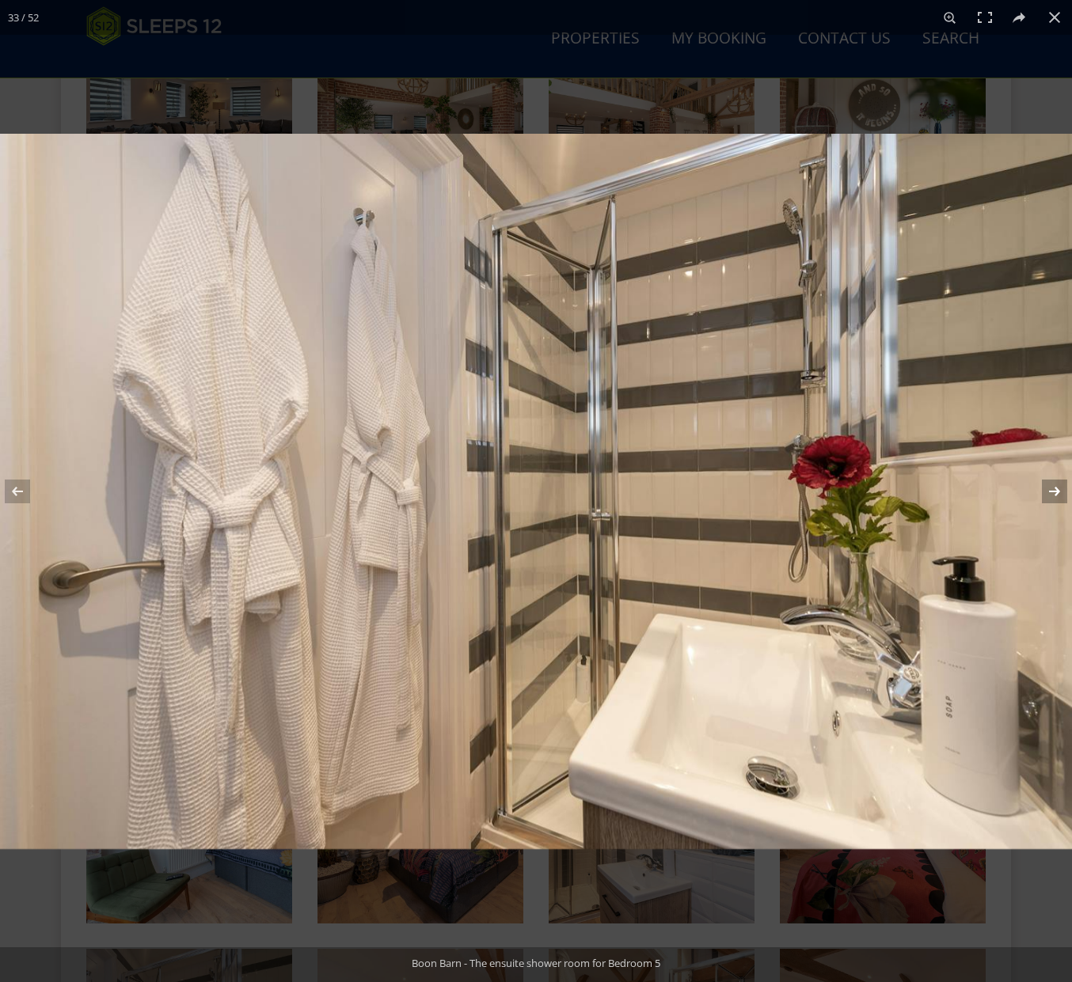
click at [1046, 491] on button at bounding box center [1043, 491] width 55 height 79
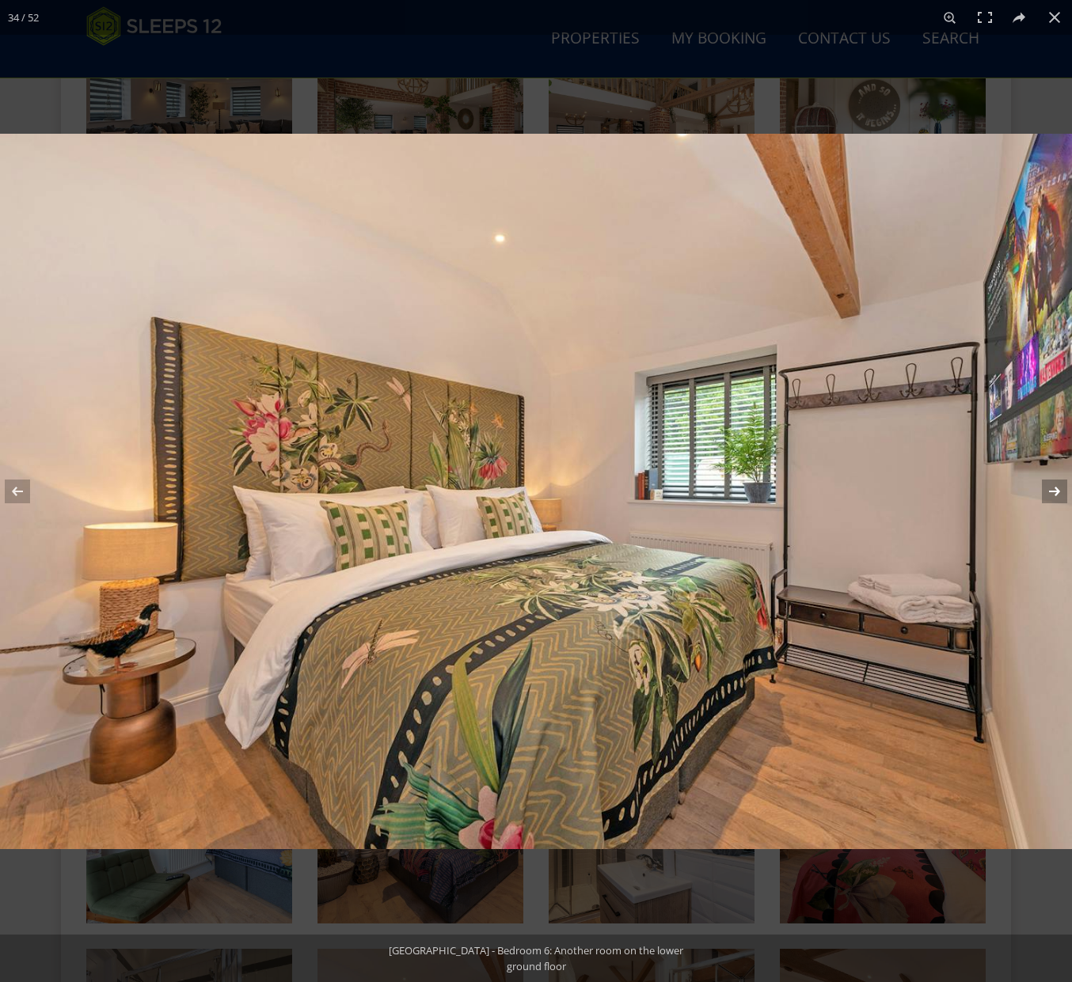
click at [1046, 491] on button at bounding box center [1043, 491] width 55 height 79
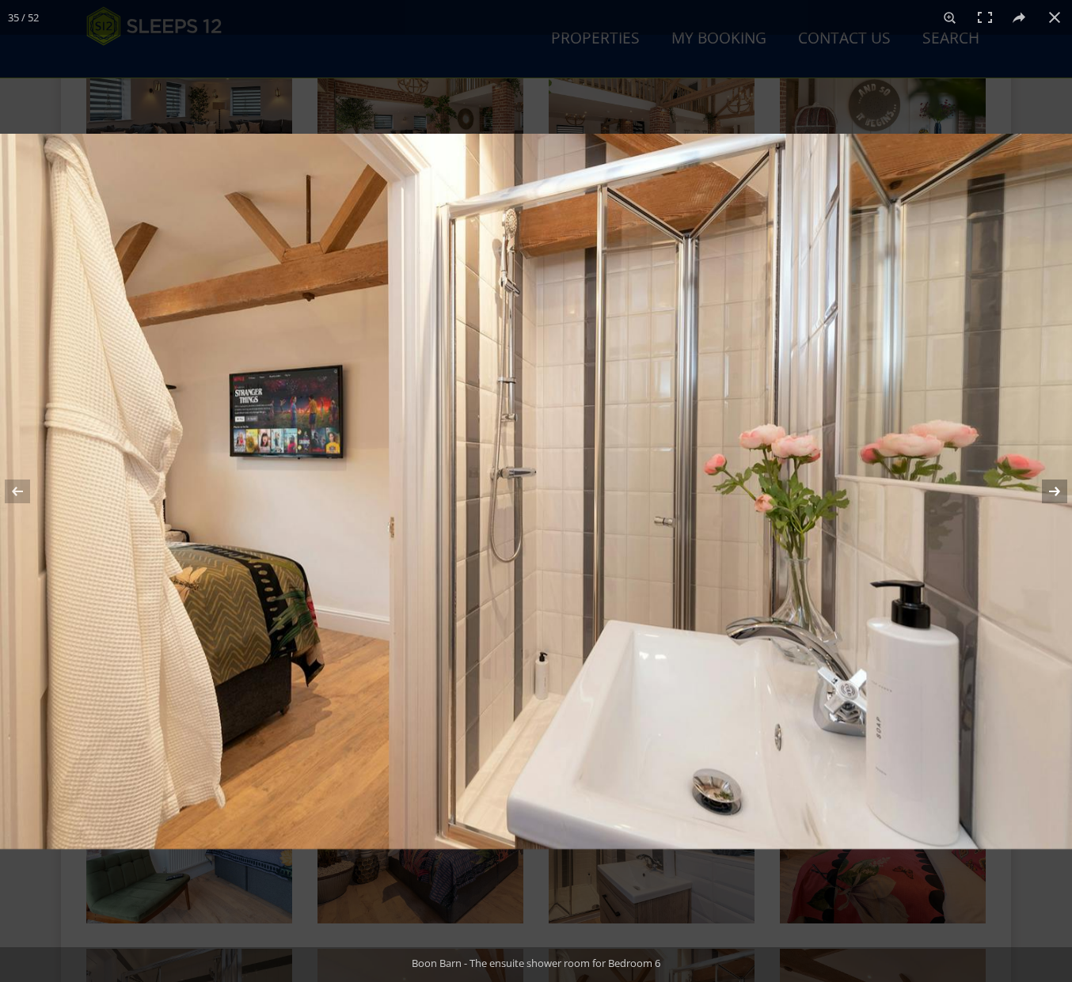
click at [1046, 491] on button at bounding box center [1043, 491] width 55 height 79
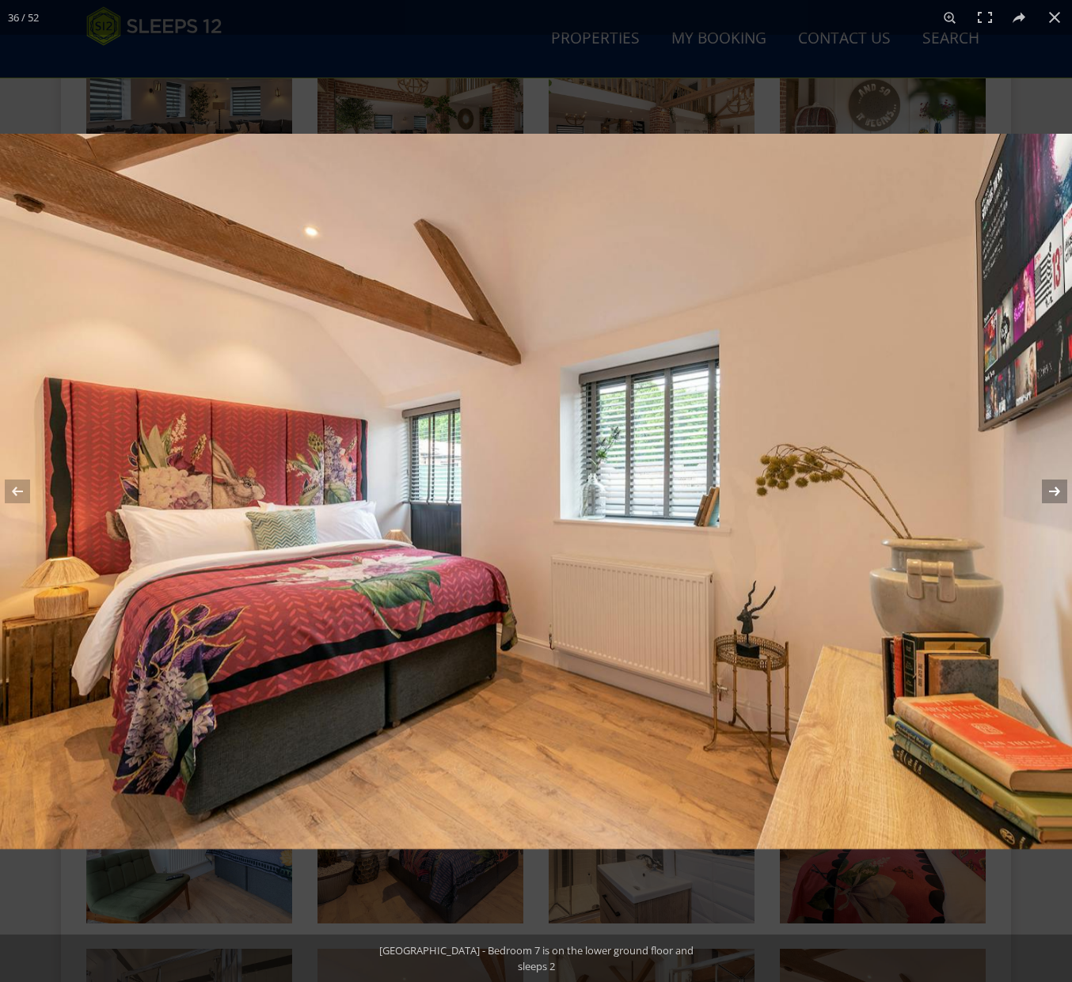
click at [1046, 491] on button at bounding box center [1043, 491] width 55 height 79
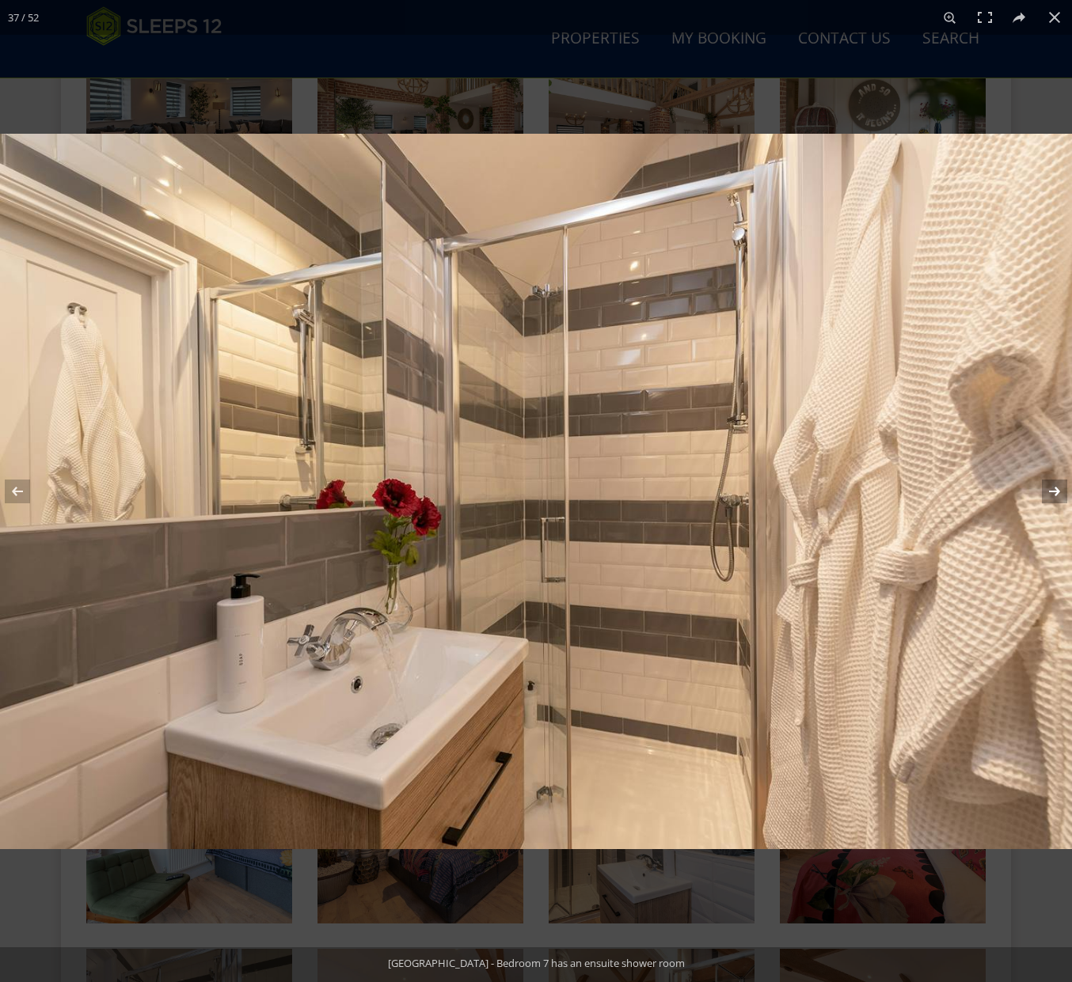
click at [1046, 491] on button at bounding box center [1043, 491] width 55 height 79
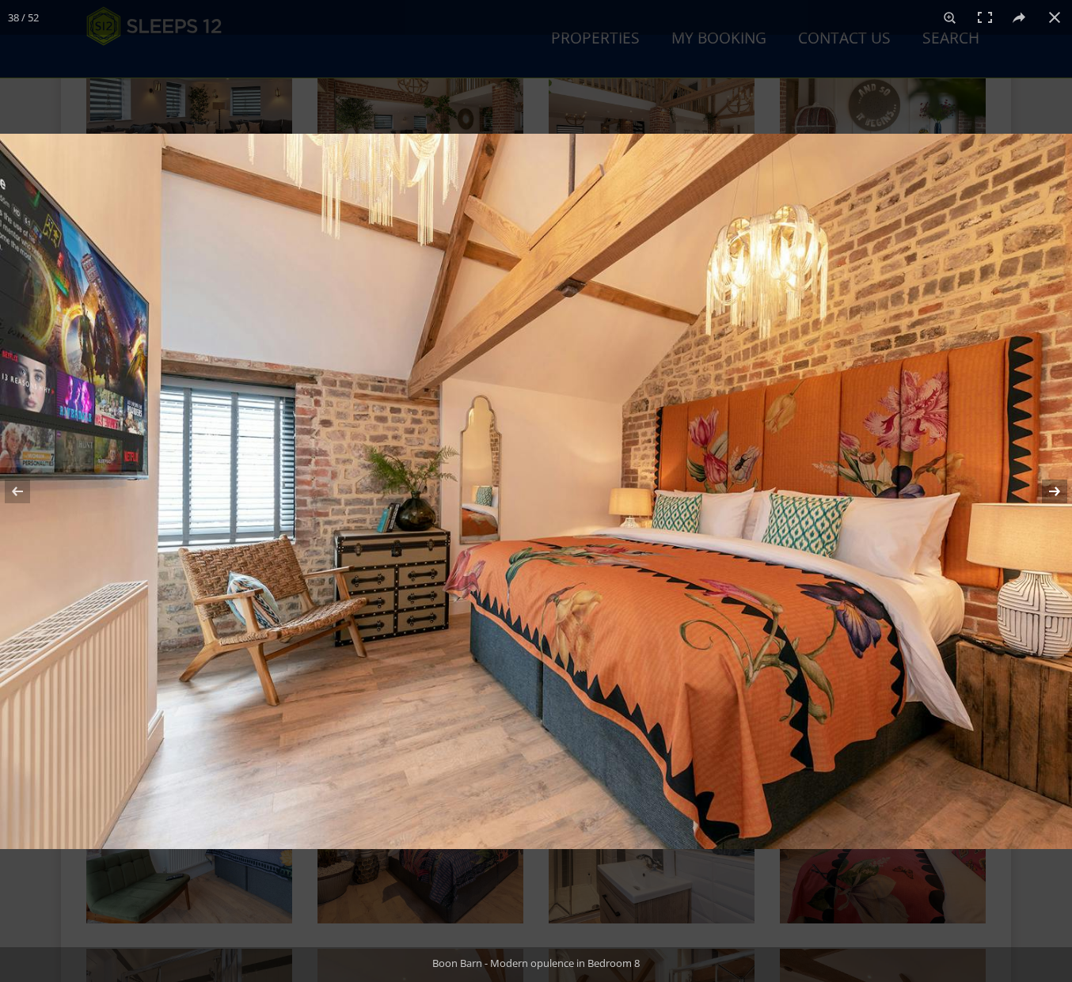
click at [1046, 491] on button at bounding box center [1043, 491] width 55 height 79
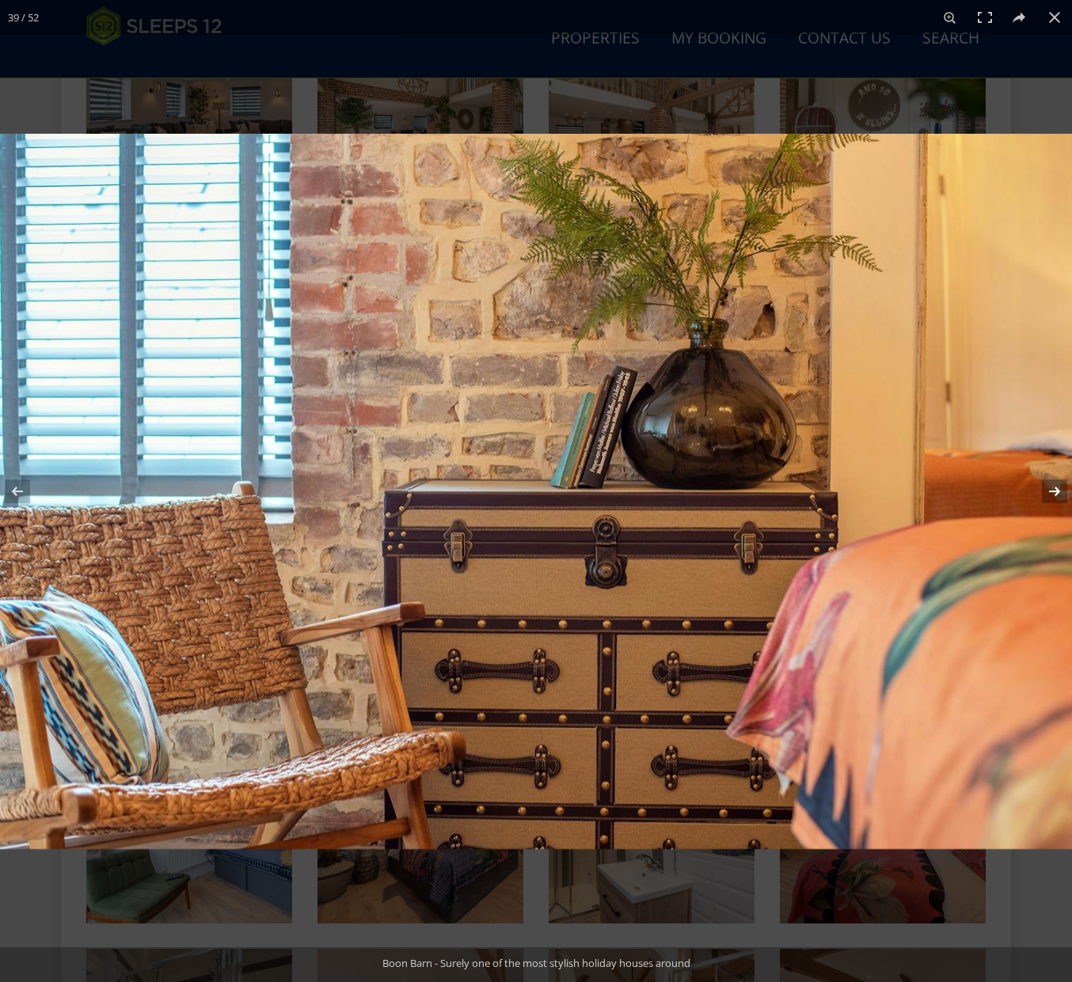
click at [1046, 491] on button at bounding box center [1043, 491] width 55 height 79
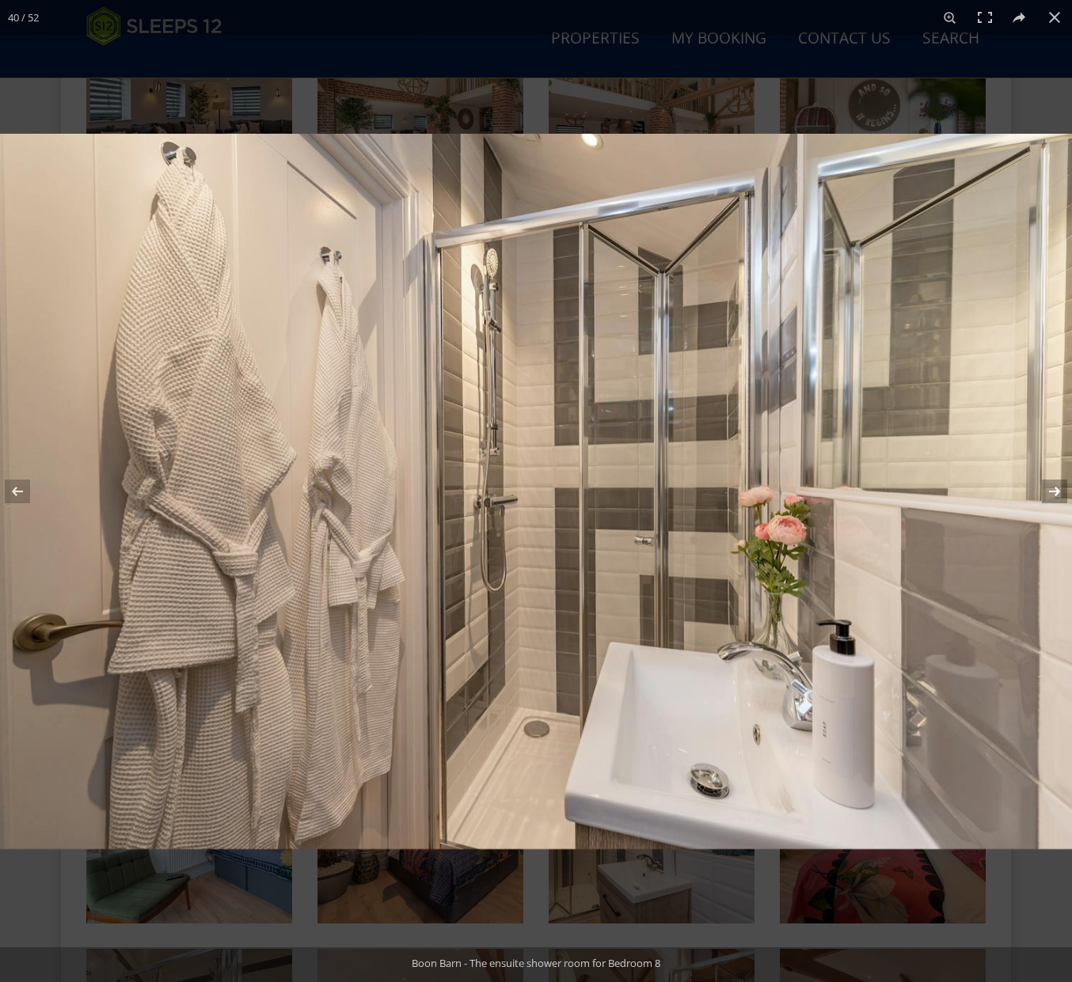
click at [1046, 491] on button at bounding box center [1043, 491] width 55 height 79
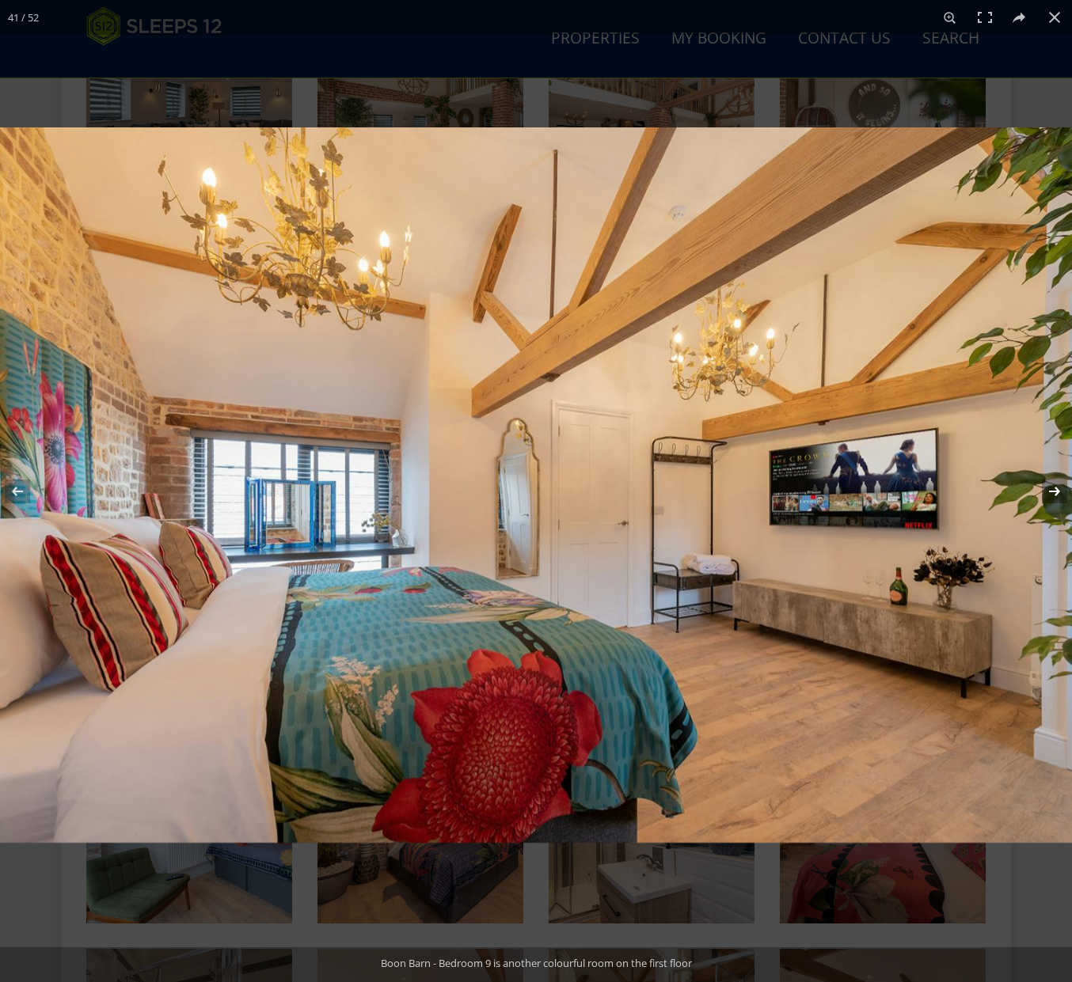
click at [1046, 491] on button at bounding box center [1043, 491] width 55 height 79
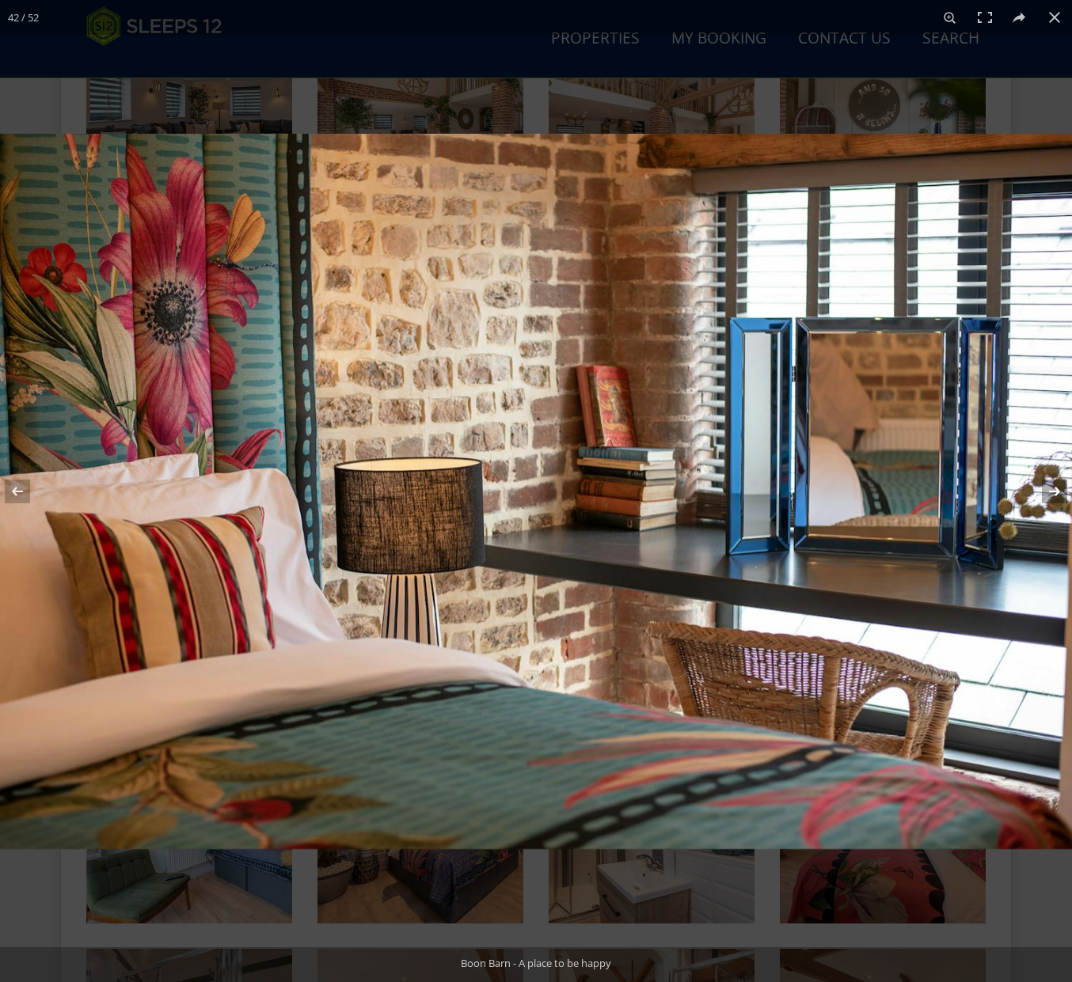
click at [1046, 491] on button at bounding box center [1043, 491] width 55 height 79
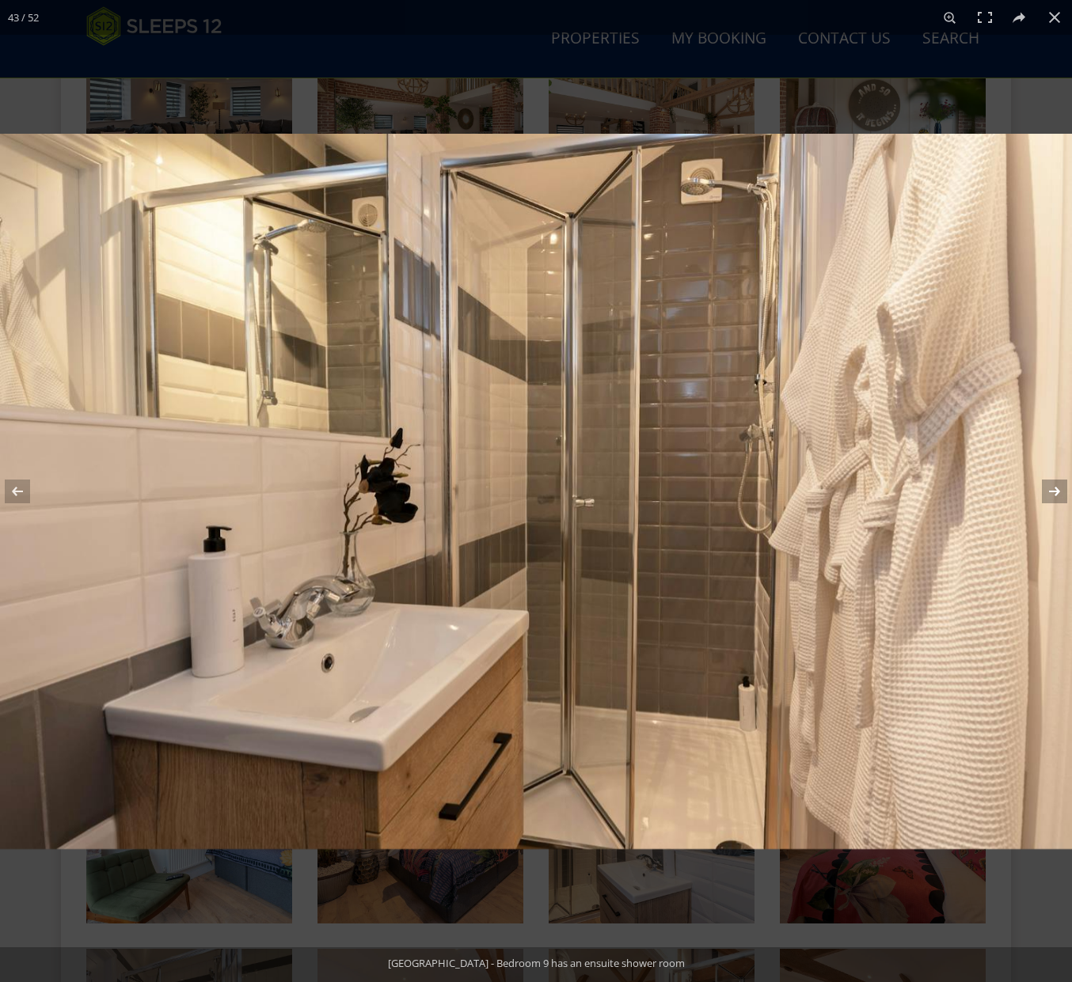
click at [1046, 491] on button at bounding box center [1043, 491] width 55 height 79
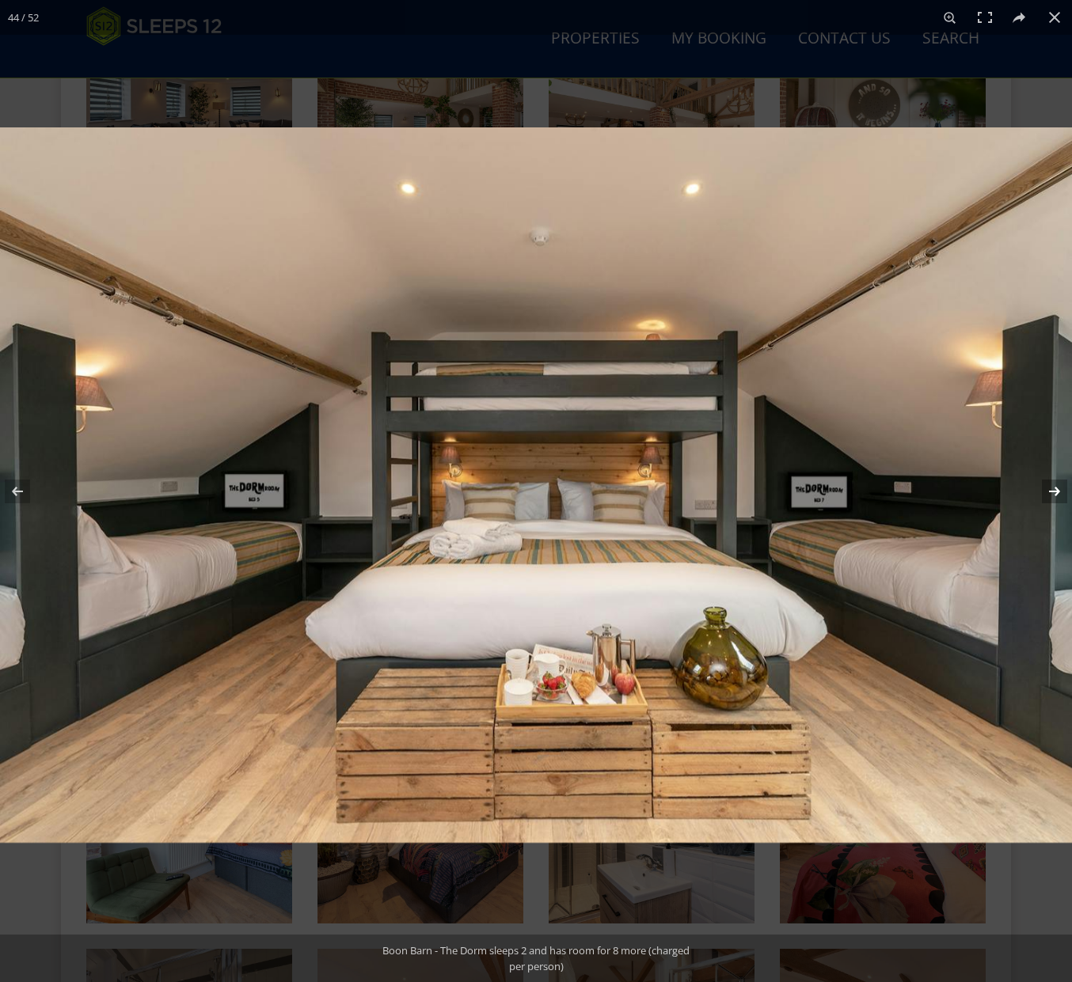
click at [1046, 491] on button at bounding box center [1043, 491] width 55 height 79
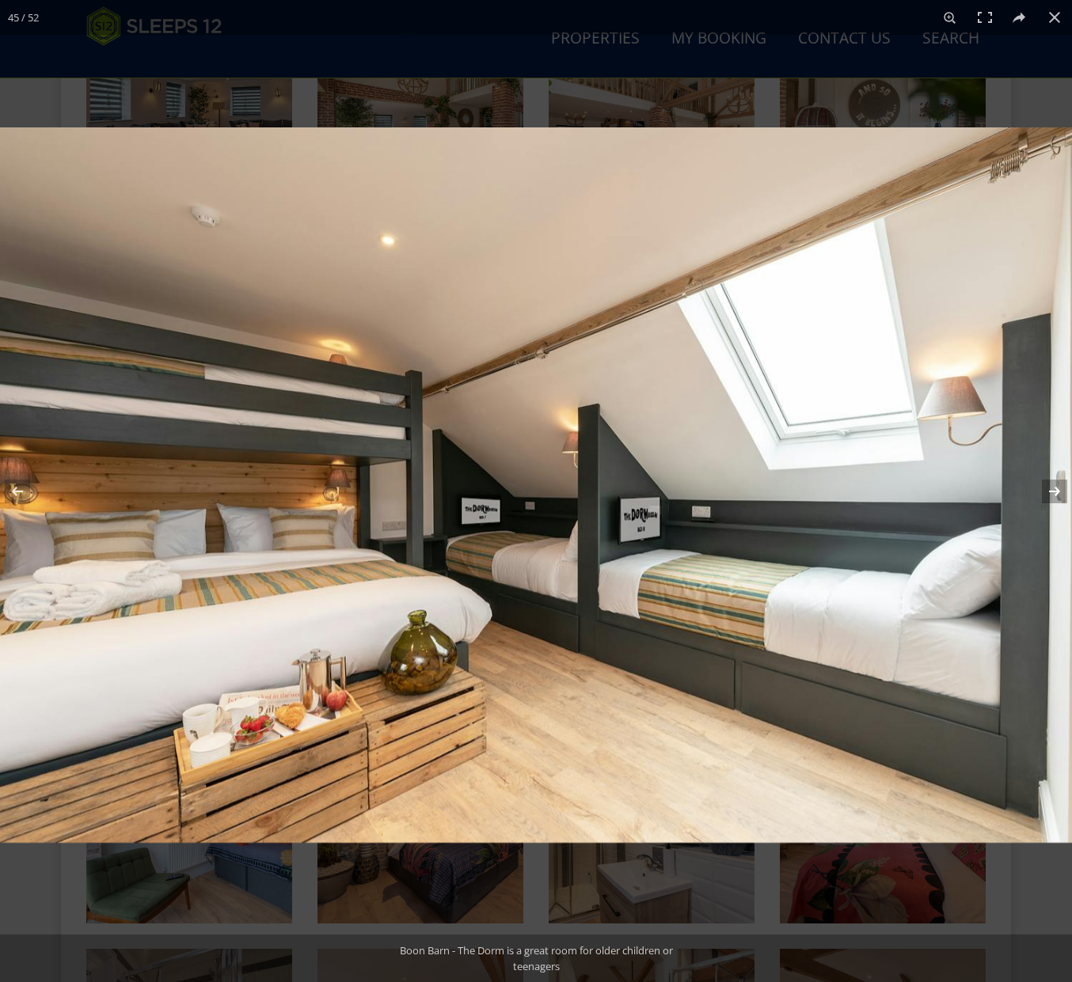
click at [1046, 491] on button at bounding box center [1043, 491] width 55 height 79
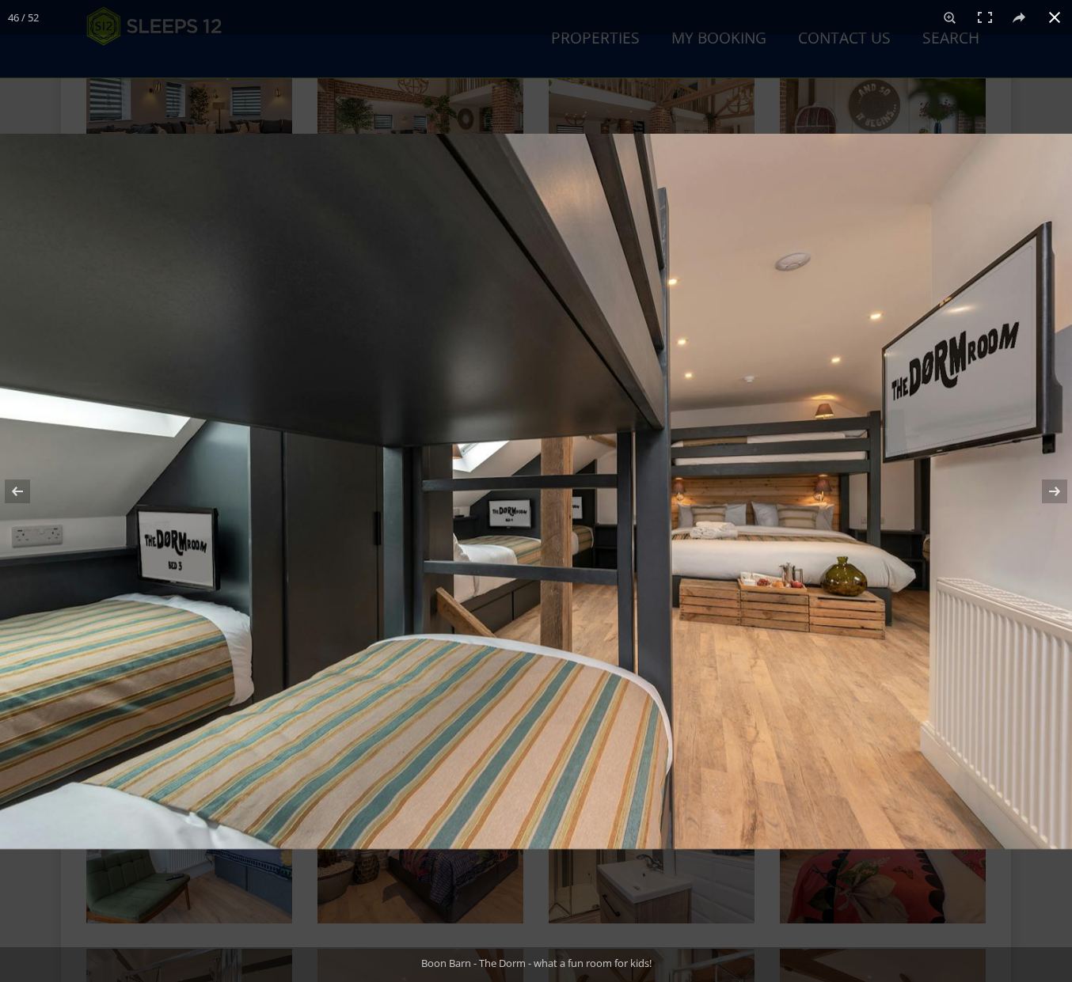
click at [1064, 22] on button at bounding box center [1054, 17] width 35 height 35
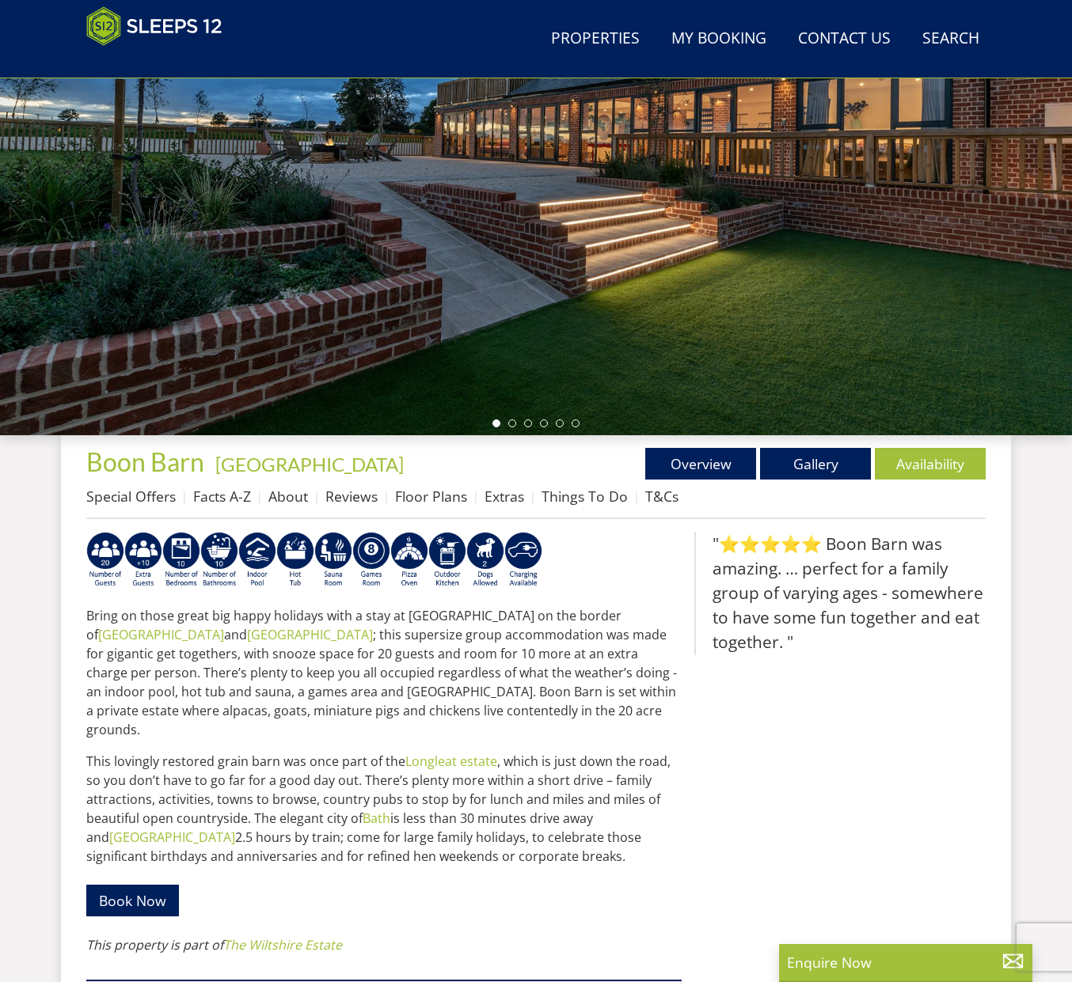
scroll to position [268, 0]
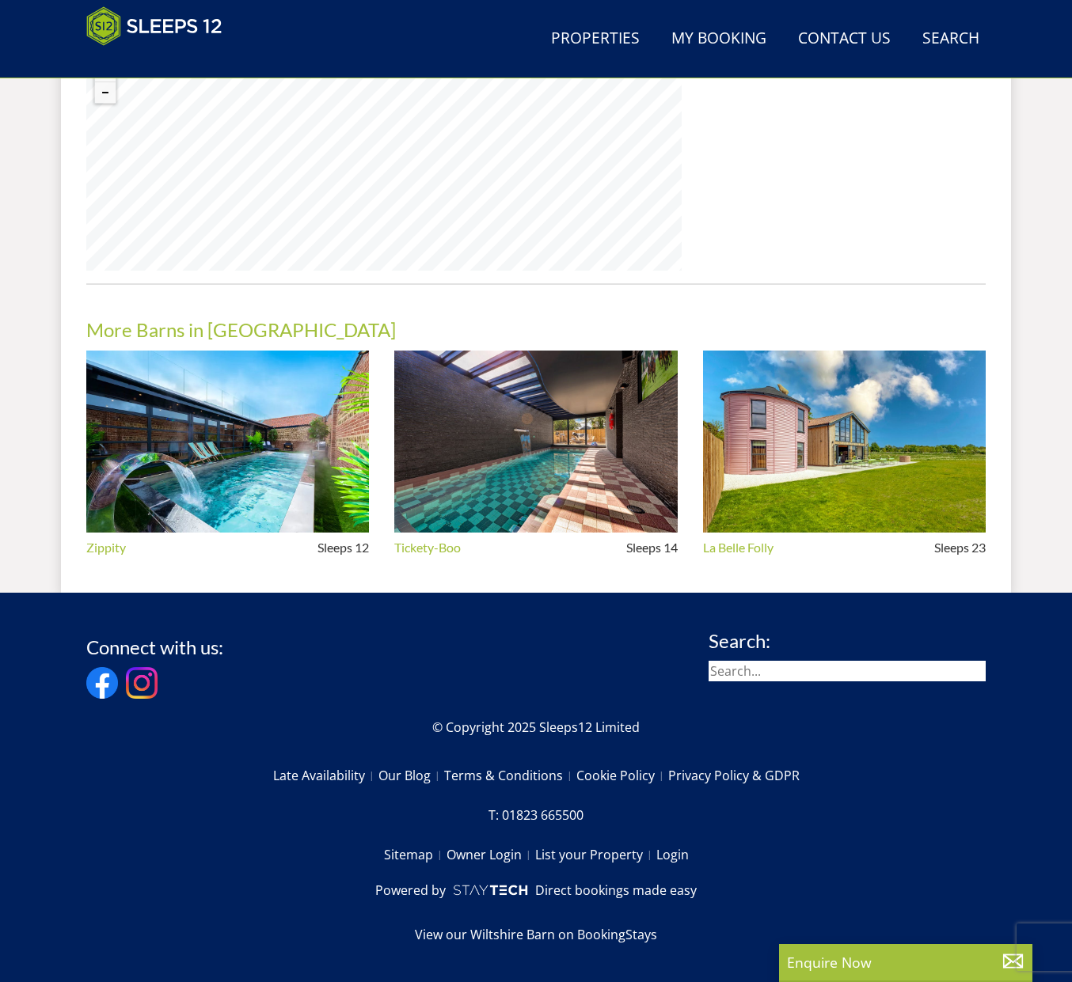
select select "20"
select select "10"
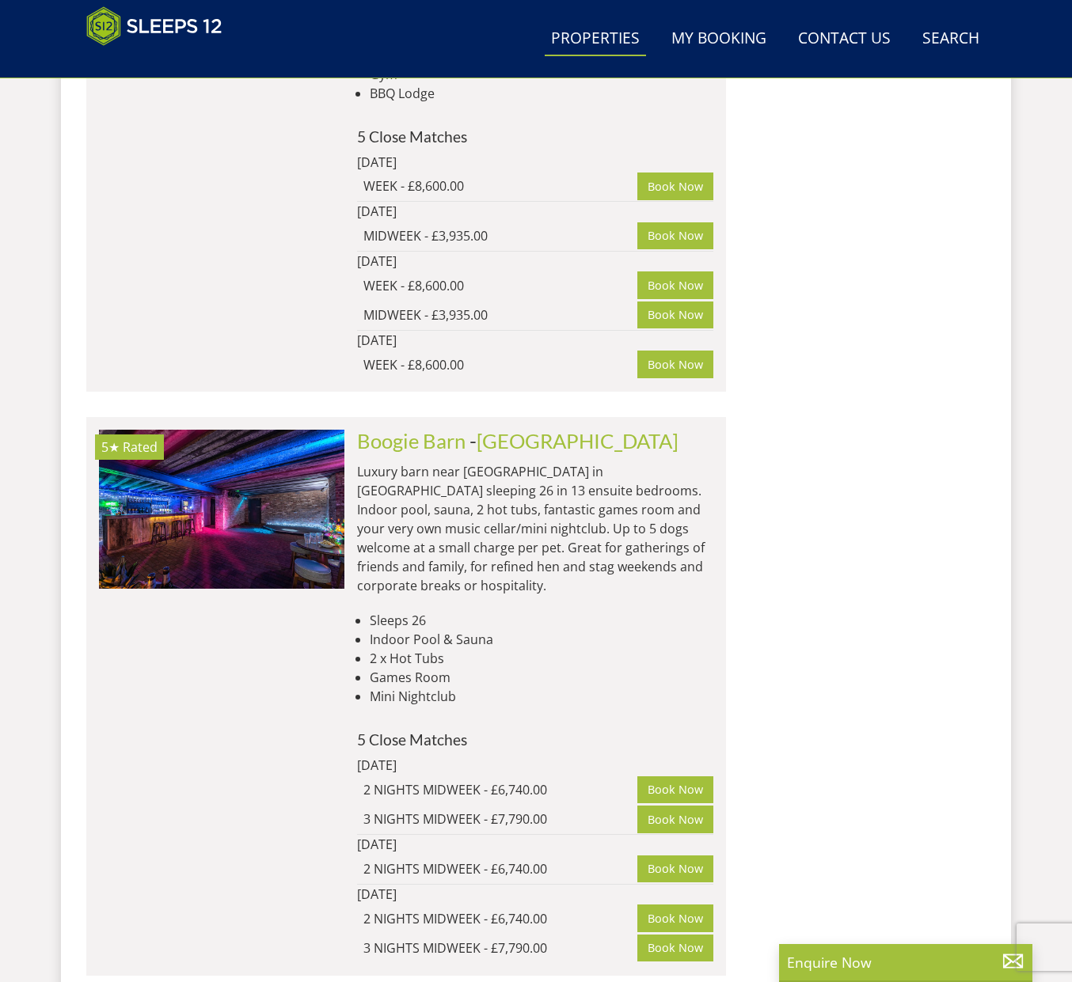
scroll to position [5797, 0]
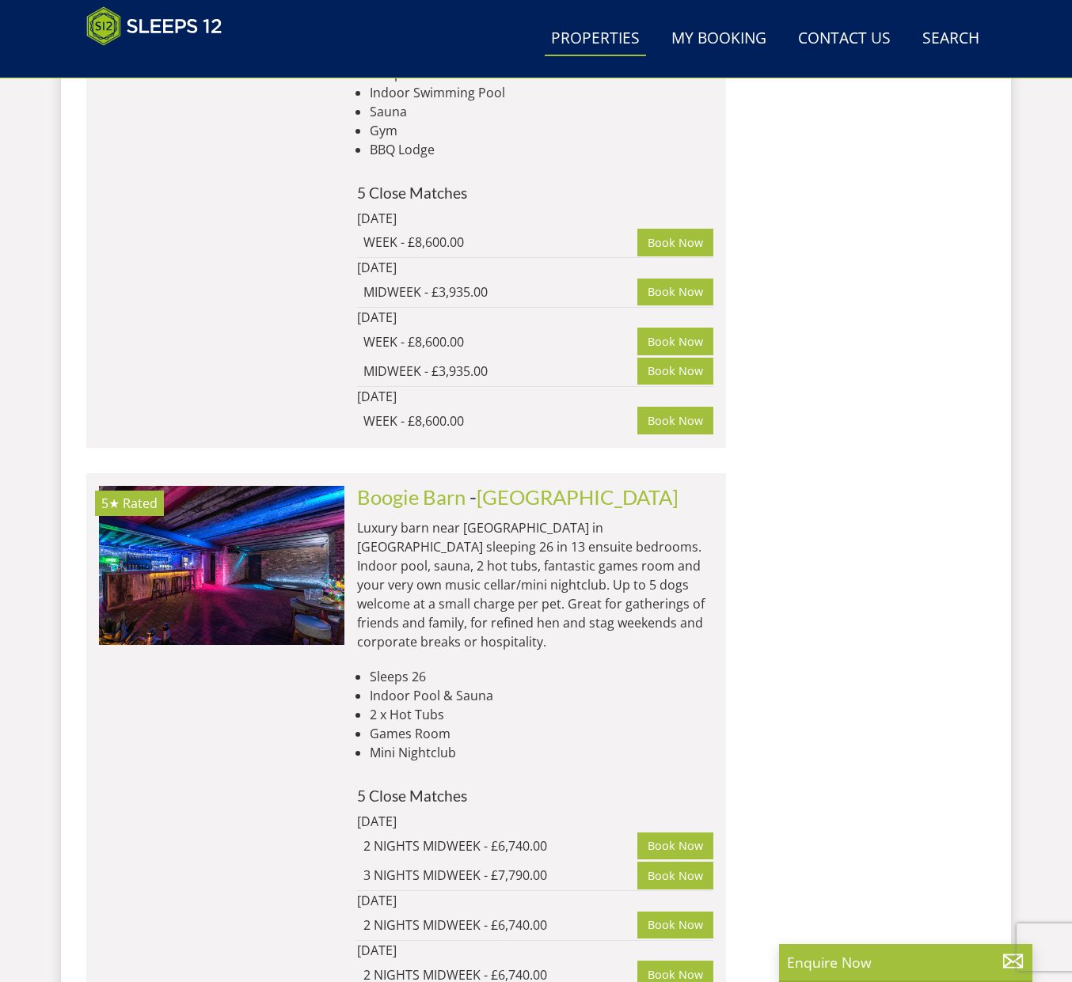
click at [441, 486] on div "Boogie Barn - [GEOGRAPHIC_DATA] Luxury barn near [GEOGRAPHIC_DATA] in [GEOGRAPH…" at bounding box center [528, 752] width 369 height 533
click at [440, 485] on link "Boogie Barn" at bounding box center [411, 497] width 108 height 24
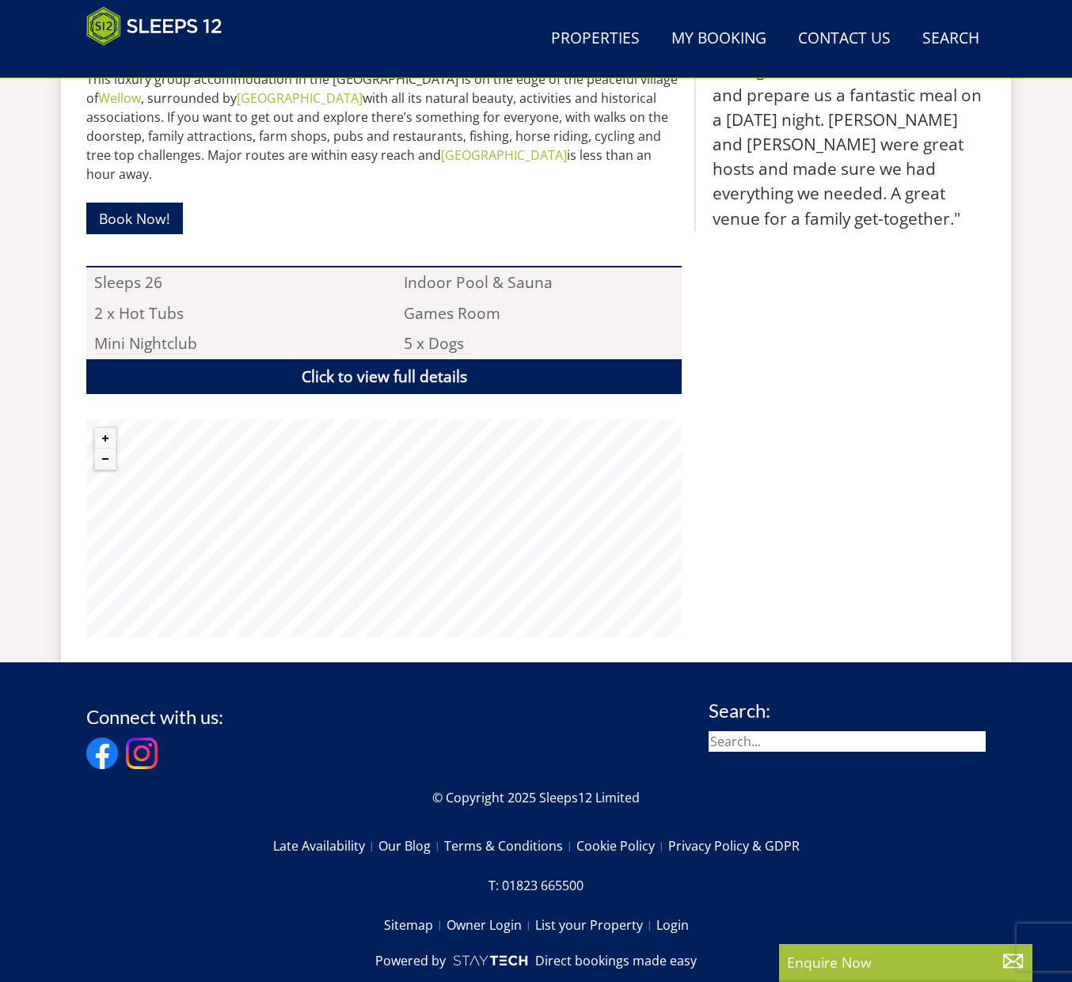
scroll to position [1023, 0]
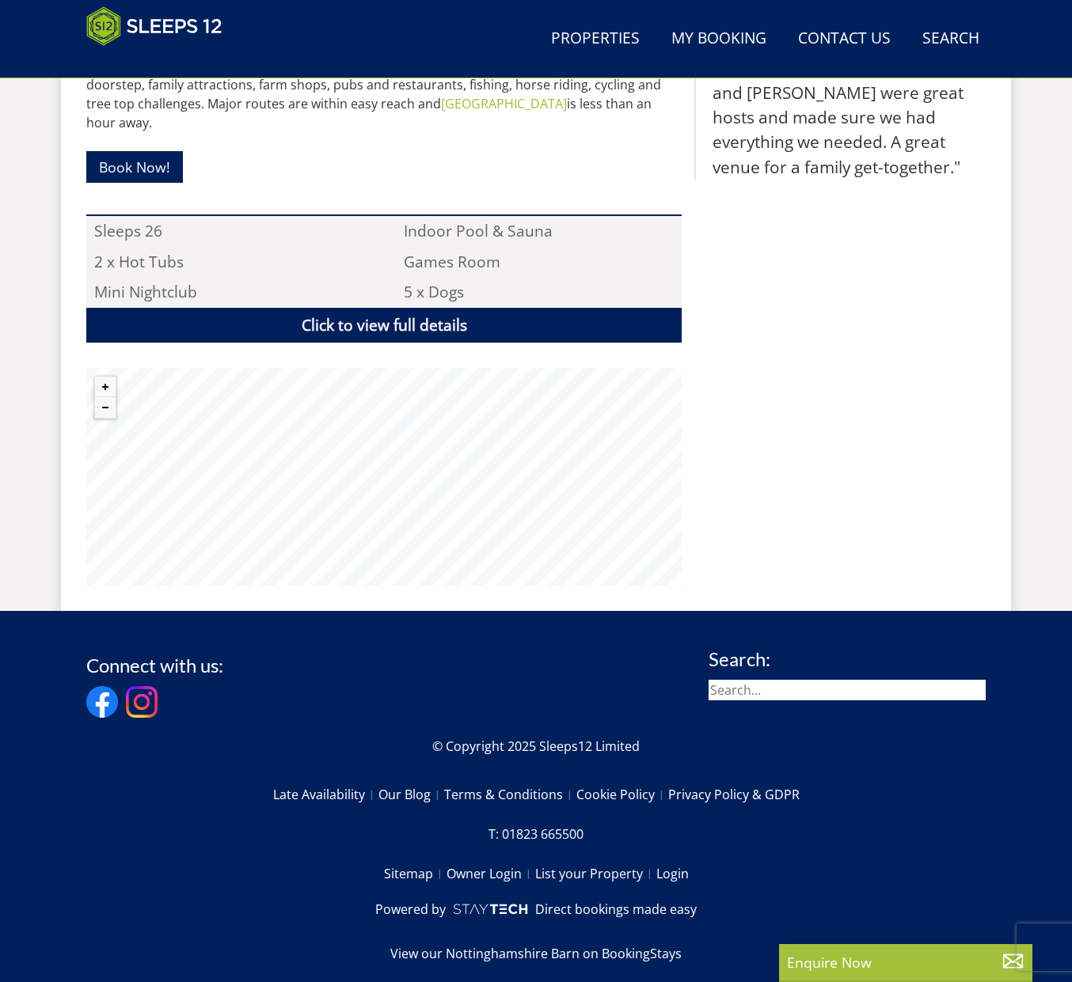
click at [804, 391] on div ""⭐⭐⭐⭐⭐ A fabulous property which was made truly magical by the beautiful Christ…" at bounding box center [839, 173] width 291 height 826
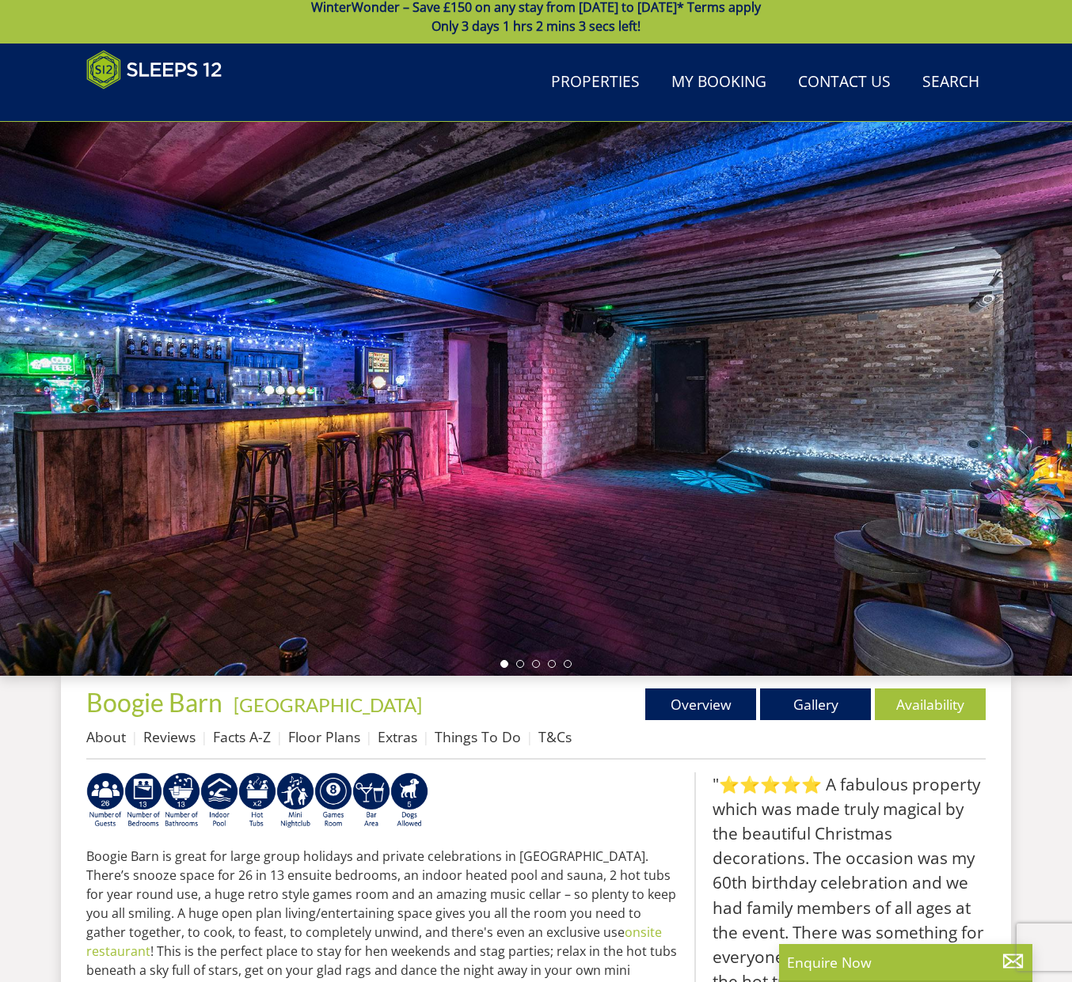
scroll to position [0, 0]
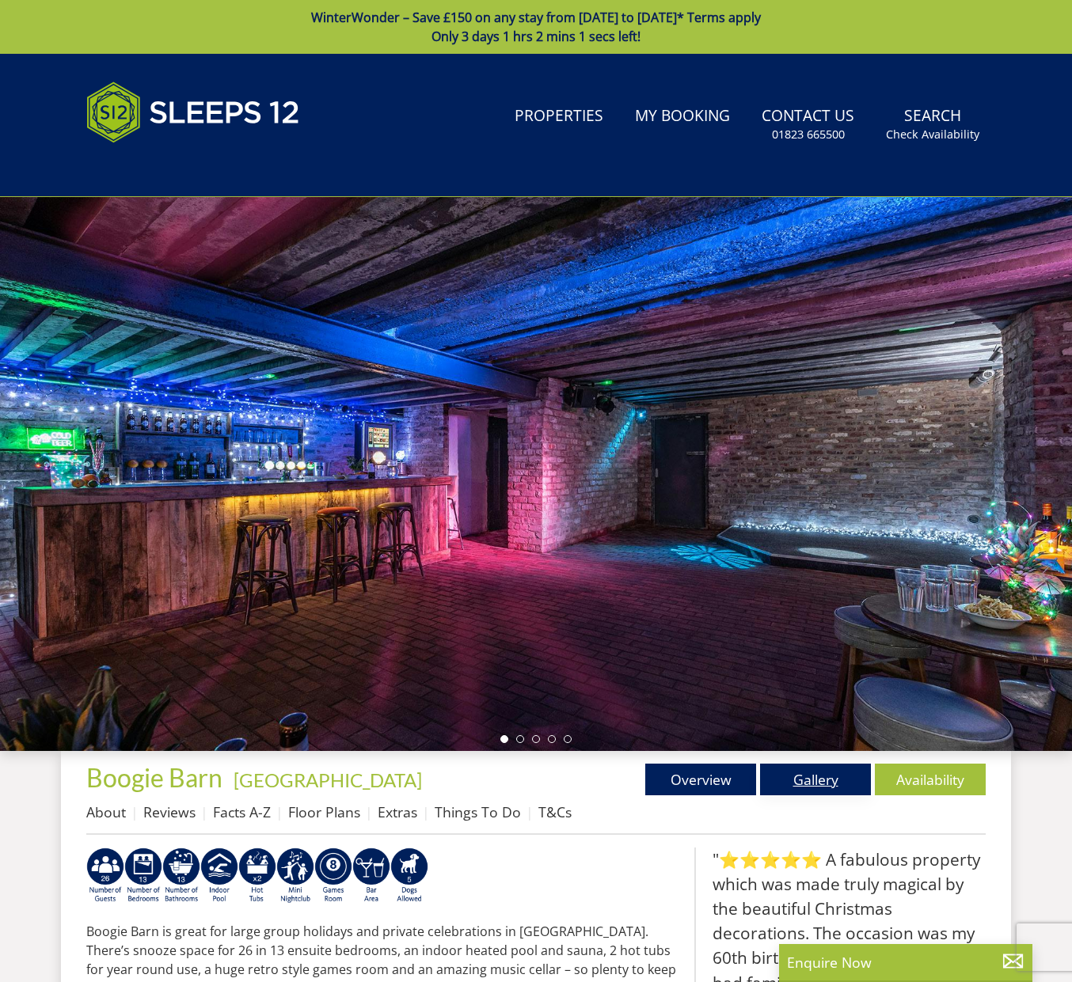
click at [792, 776] on link "Gallery" at bounding box center [815, 780] width 111 height 32
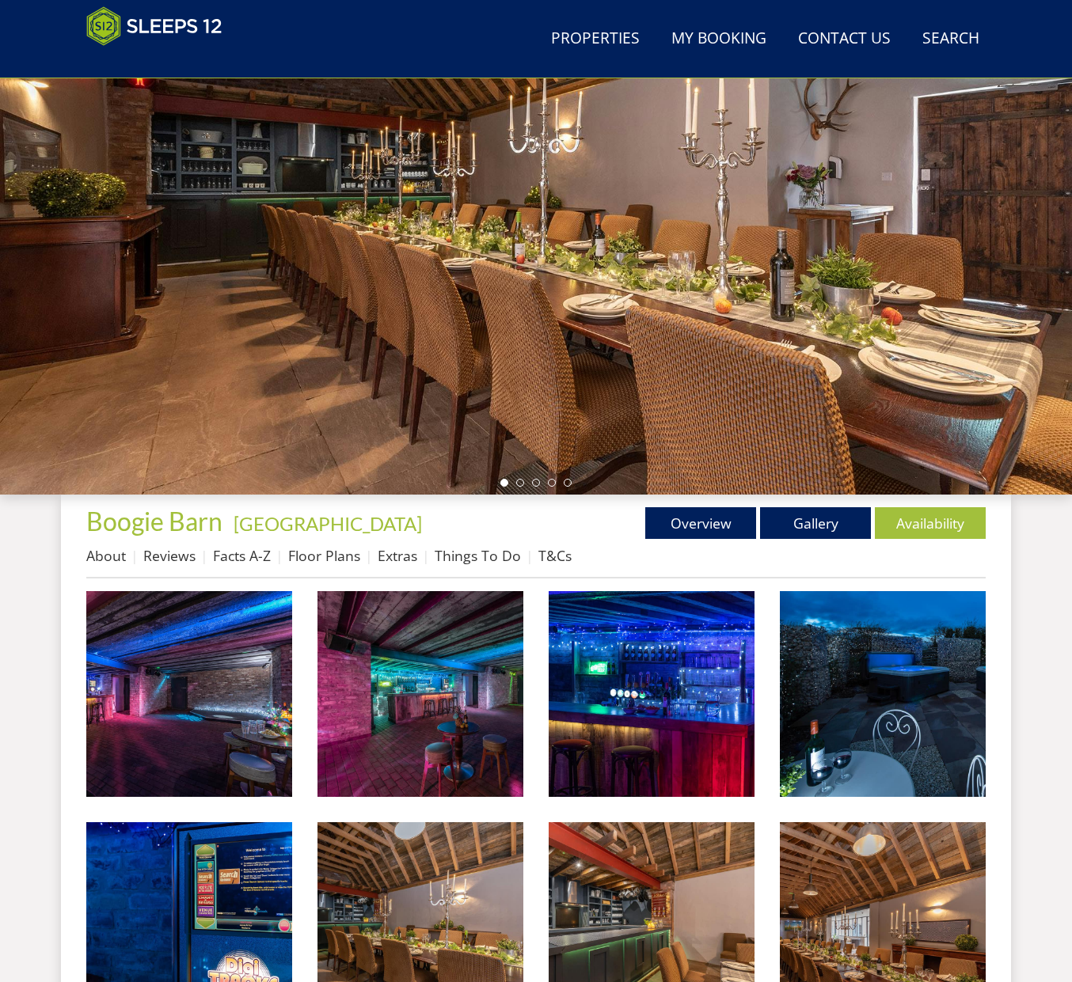
scroll to position [219, 0]
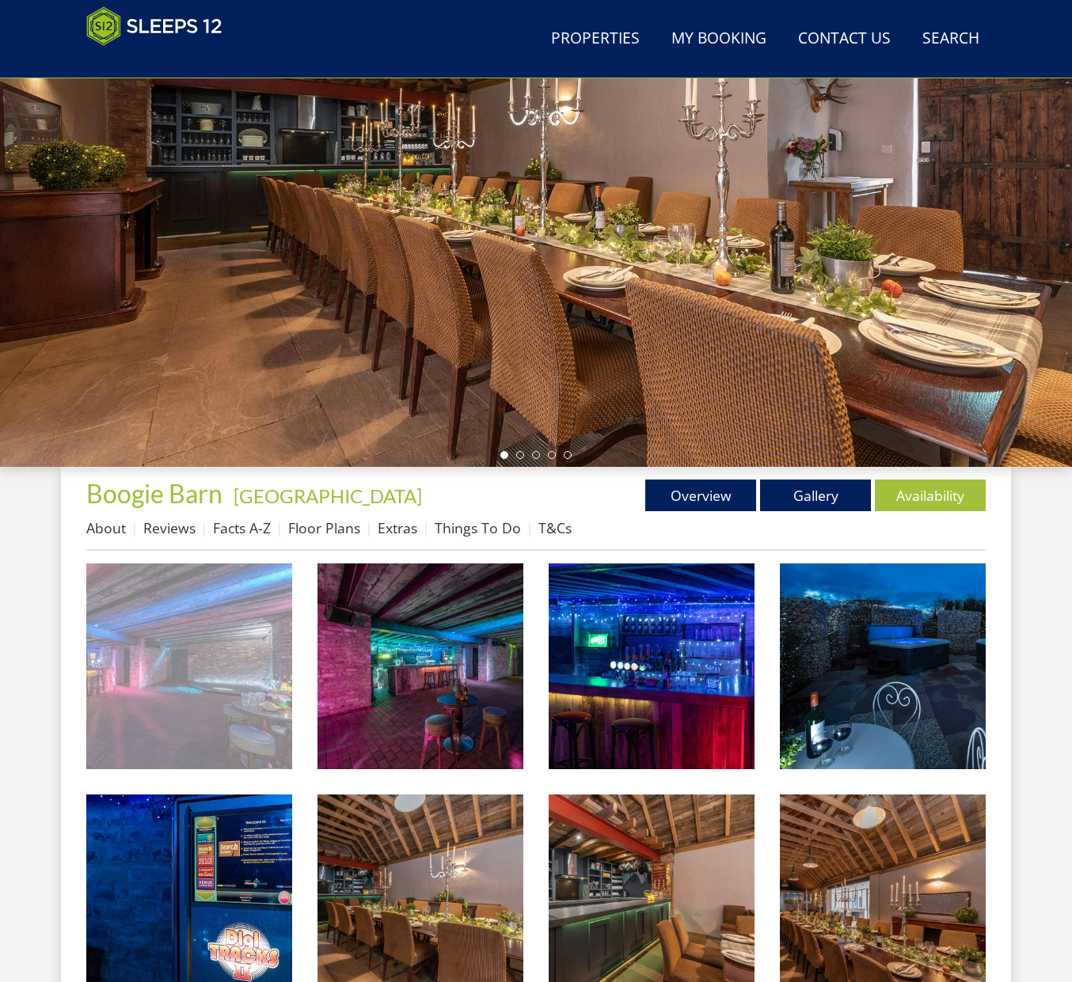
click at [222, 643] on img at bounding box center [189, 667] width 206 height 206
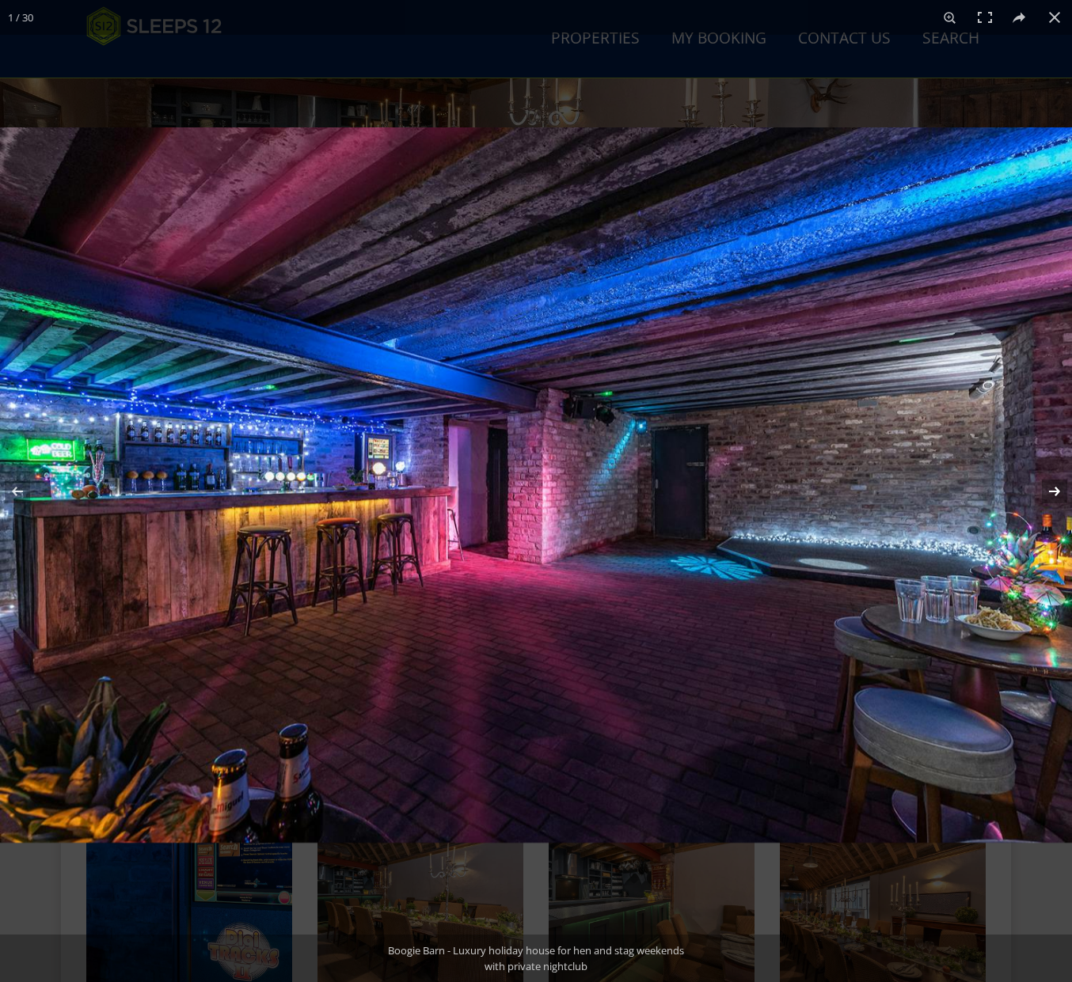
click at [1059, 483] on button at bounding box center [1043, 491] width 55 height 79
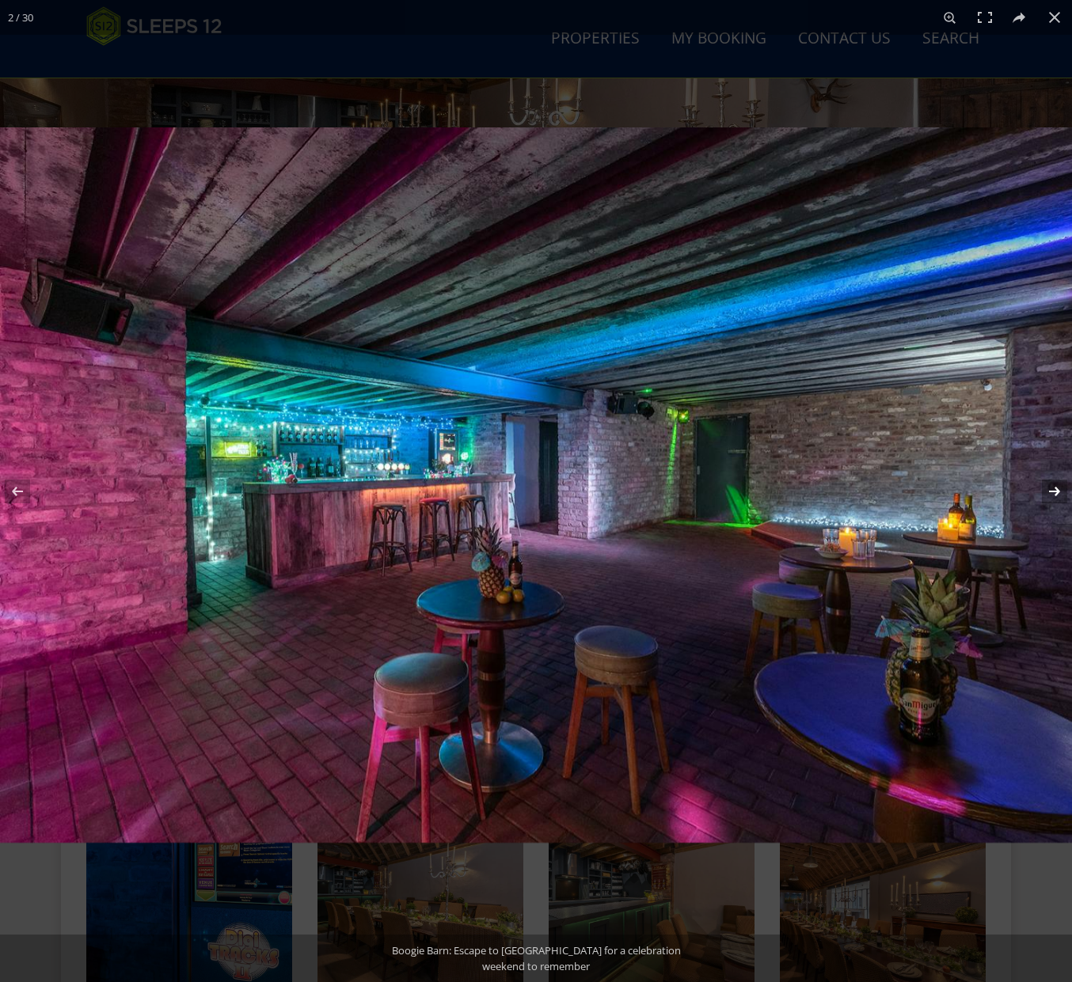
click at [1059, 483] on button at bounding box center [1043, 491] width 55 height 79
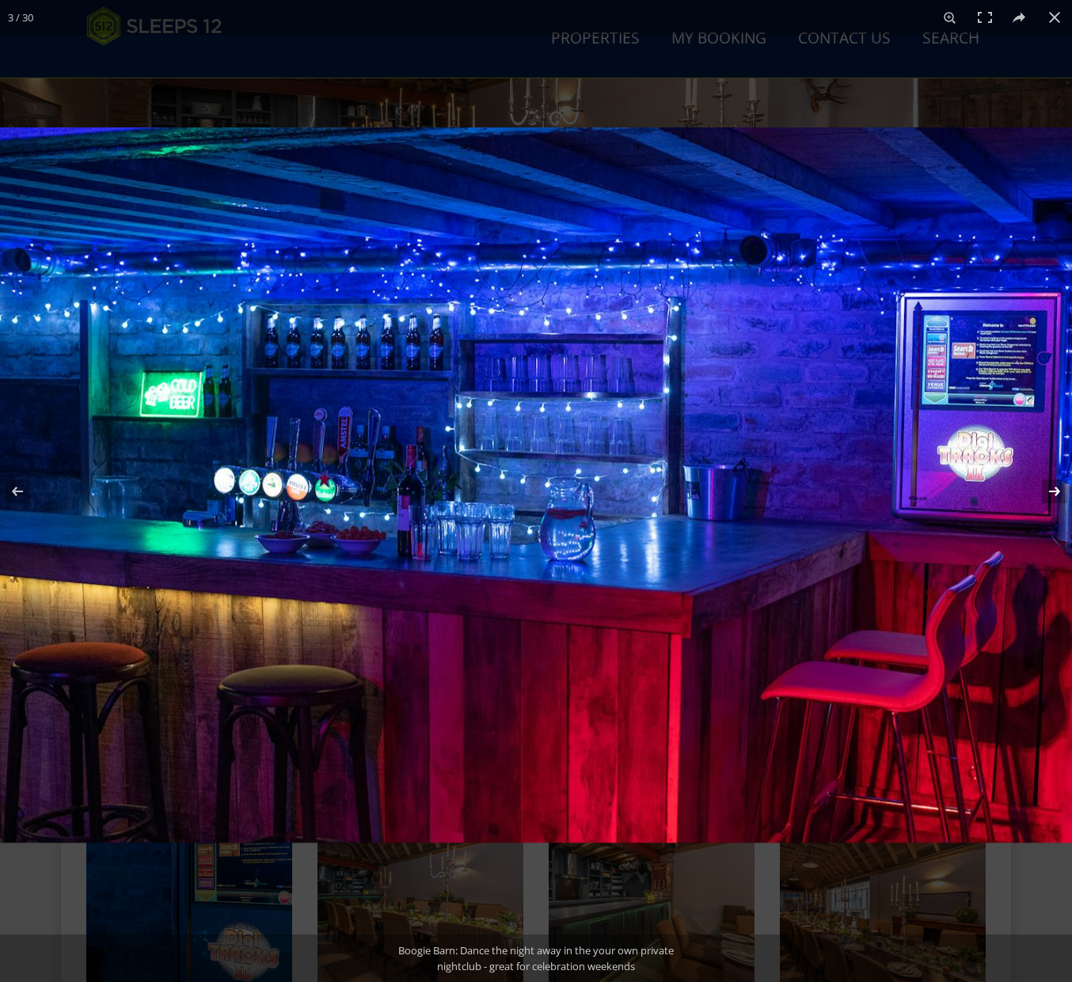
click at [1059, 483] on button at bounding box center [1043, 491] width 55 height 79
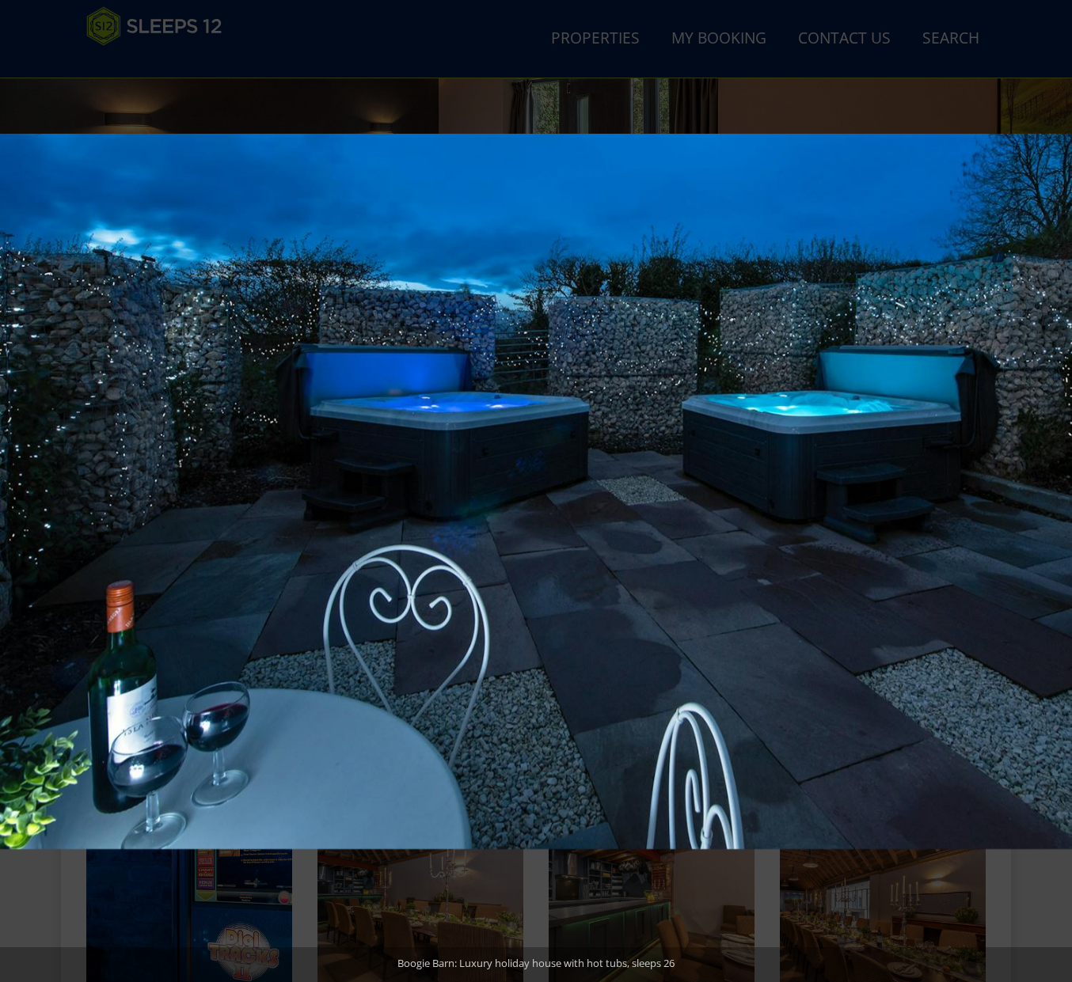
click at [1059, 483] on button at bounding box center [1043, 491] width 55 height 79
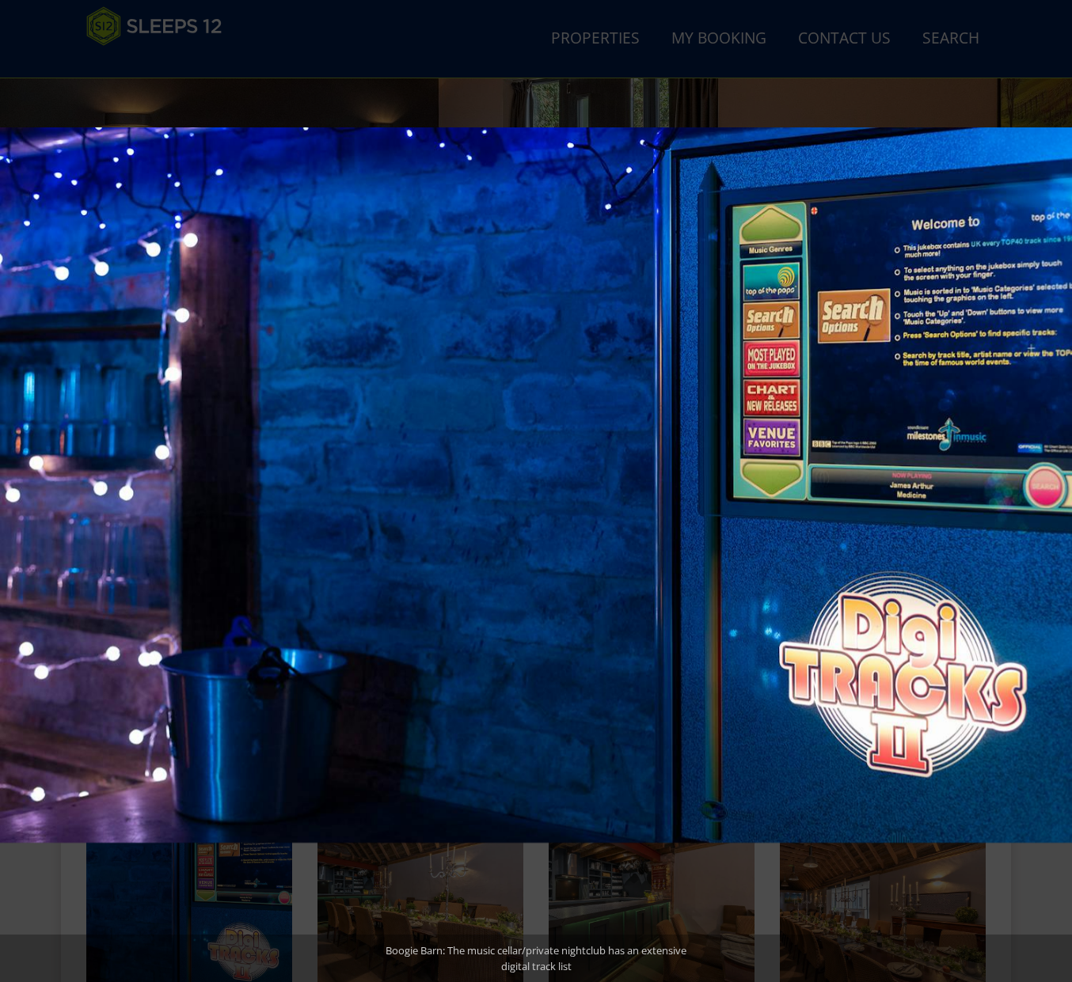
click at [1059, 483] on button at bounding box center [1043, 491] width 55 height 79
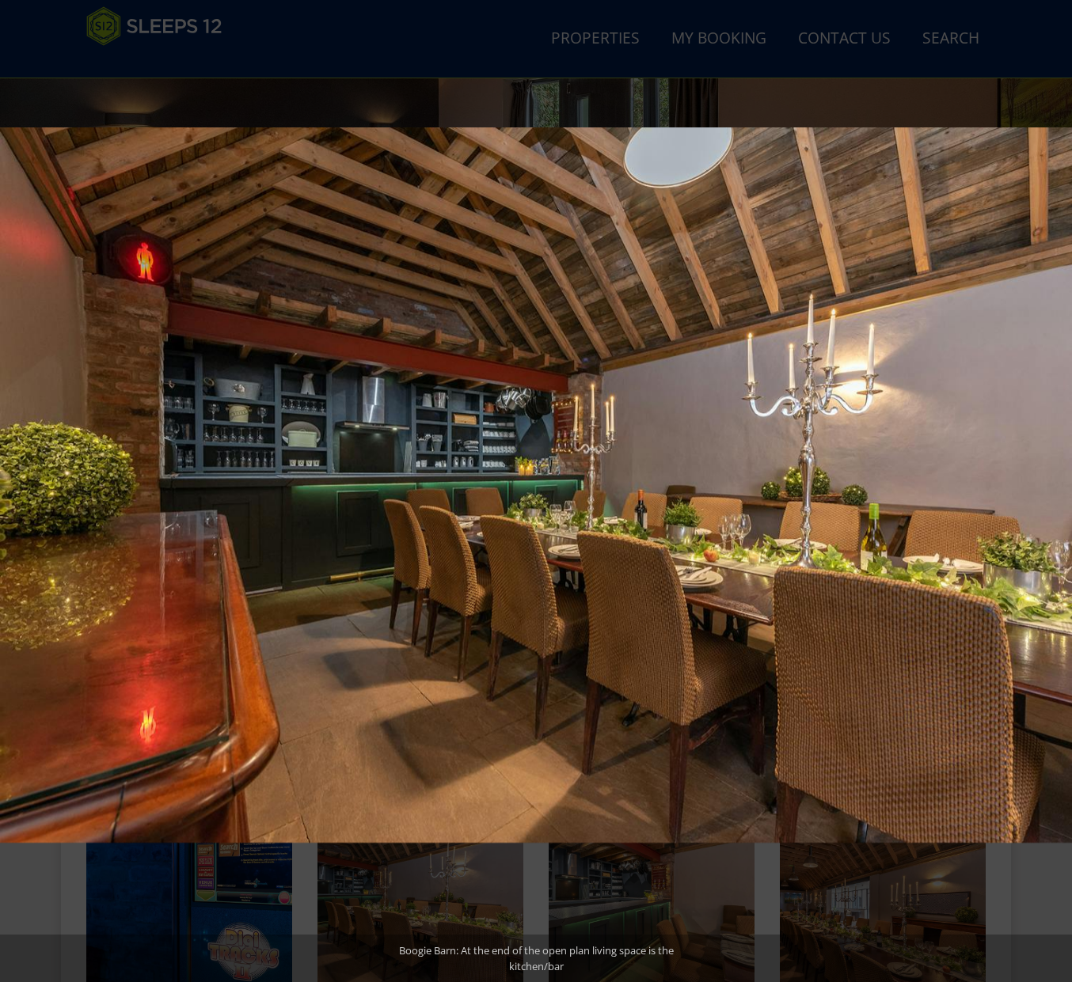
click at [1059, 483] on button at bounding box center [1043, 491] width 55 height 79
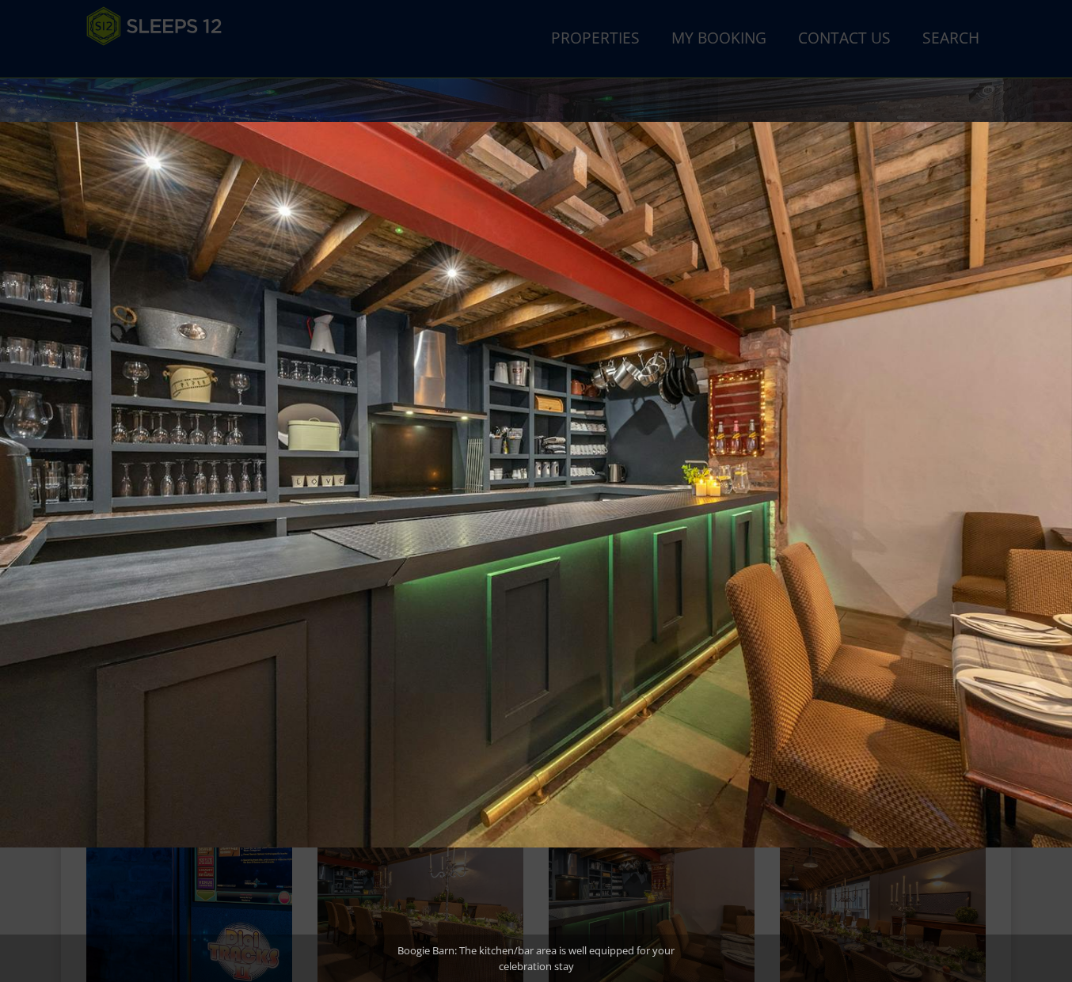
click at [1059, 483] on button at bounding box center [1043, 491] width 55 height 79
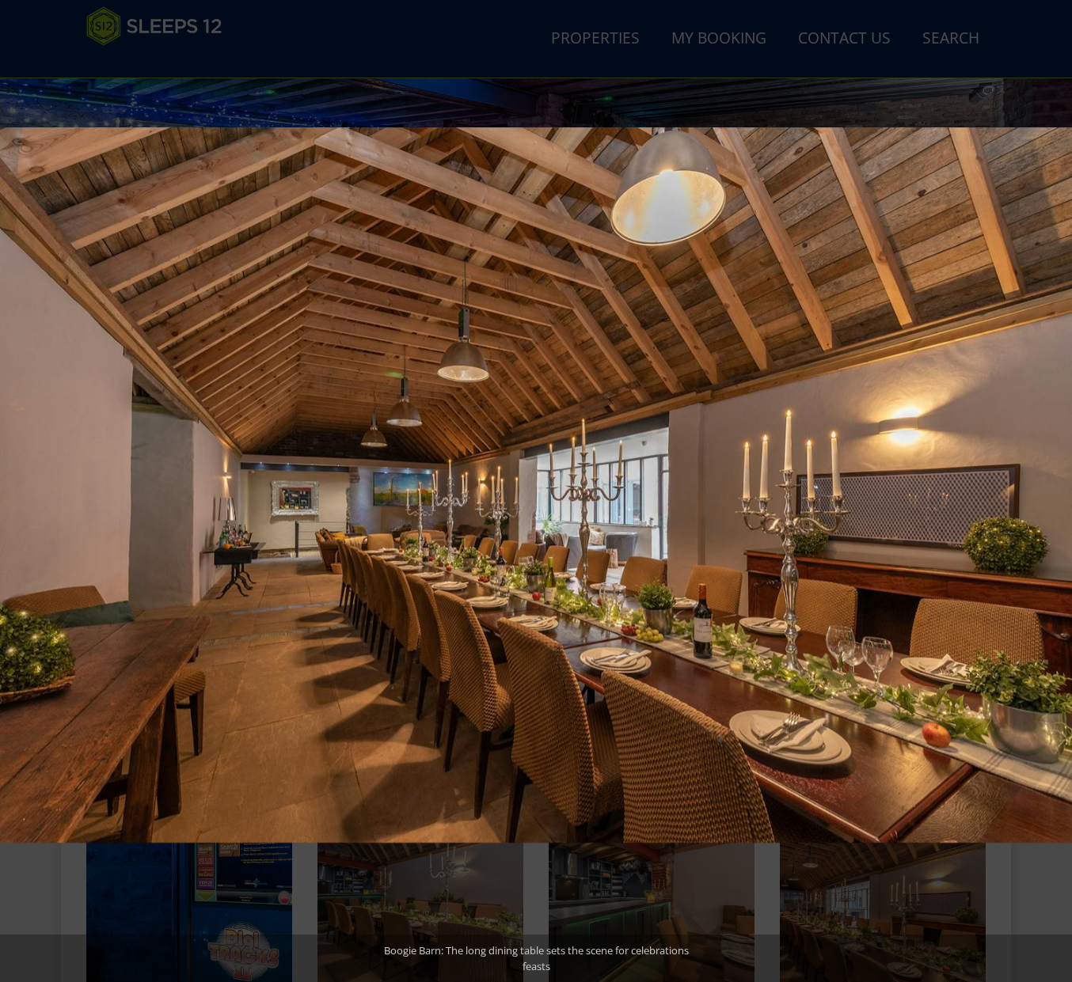
click at [1059, 483] on button at bounding box center [1043, 491] width 55 height 79
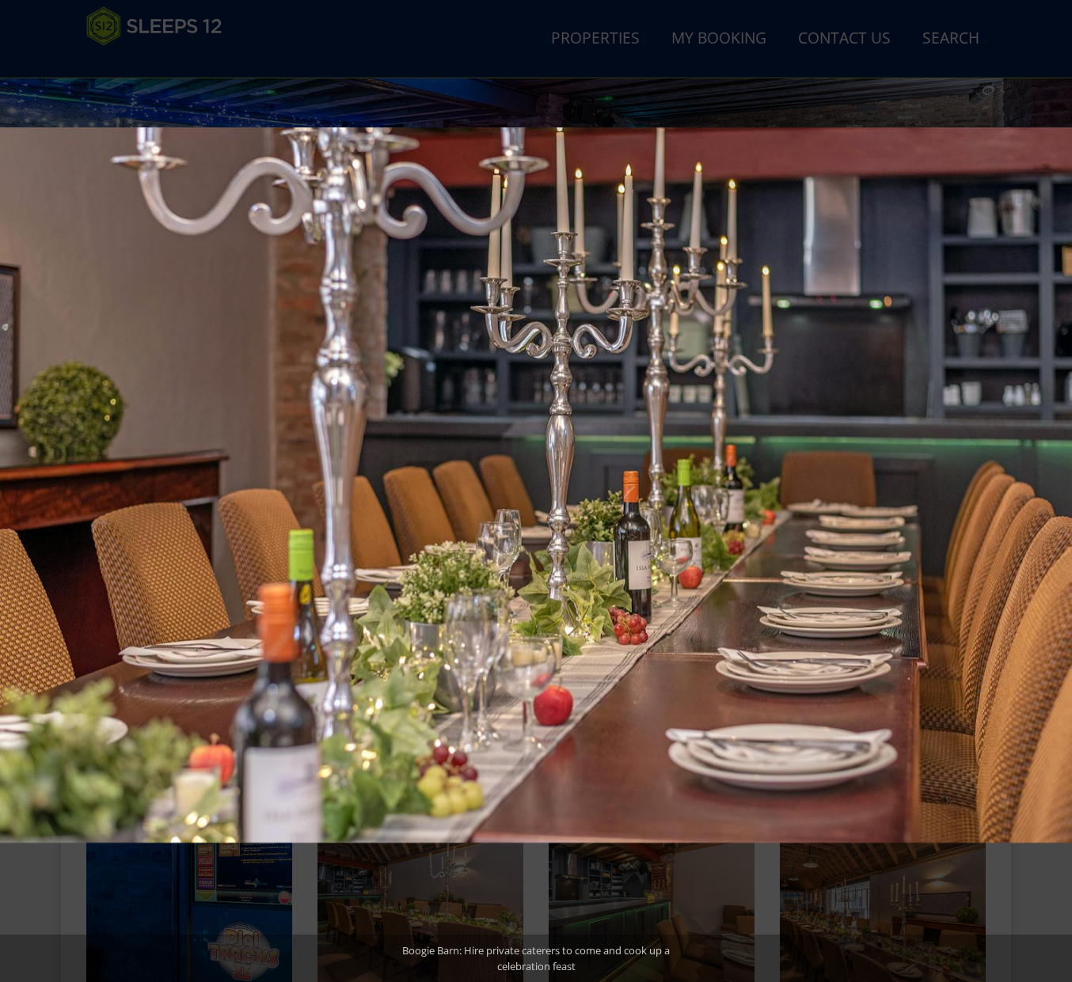
click at [1059, 483] on button at bounding box center [1043, 491] width 55 height 79
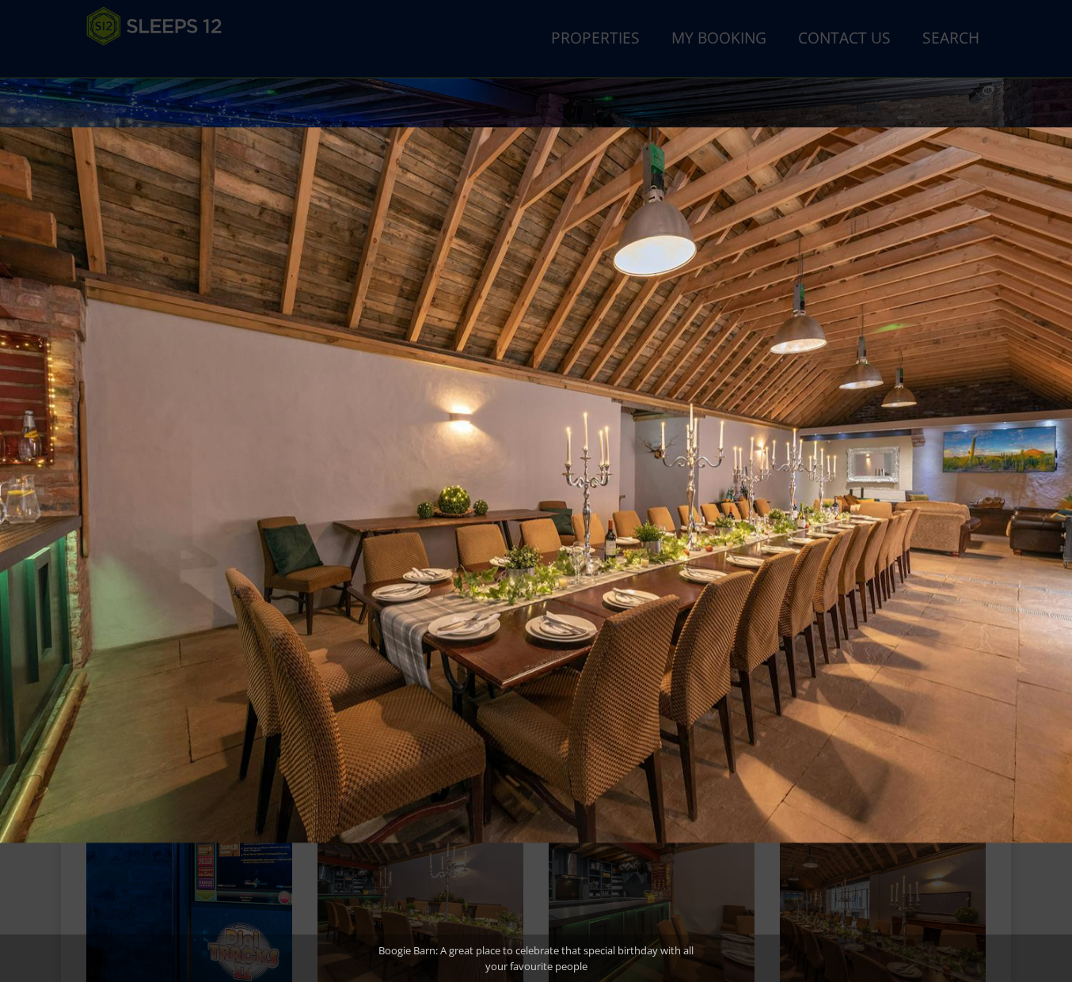
click at [1059, 483] on button at bounding box center [1043, 491] width 55 height 79
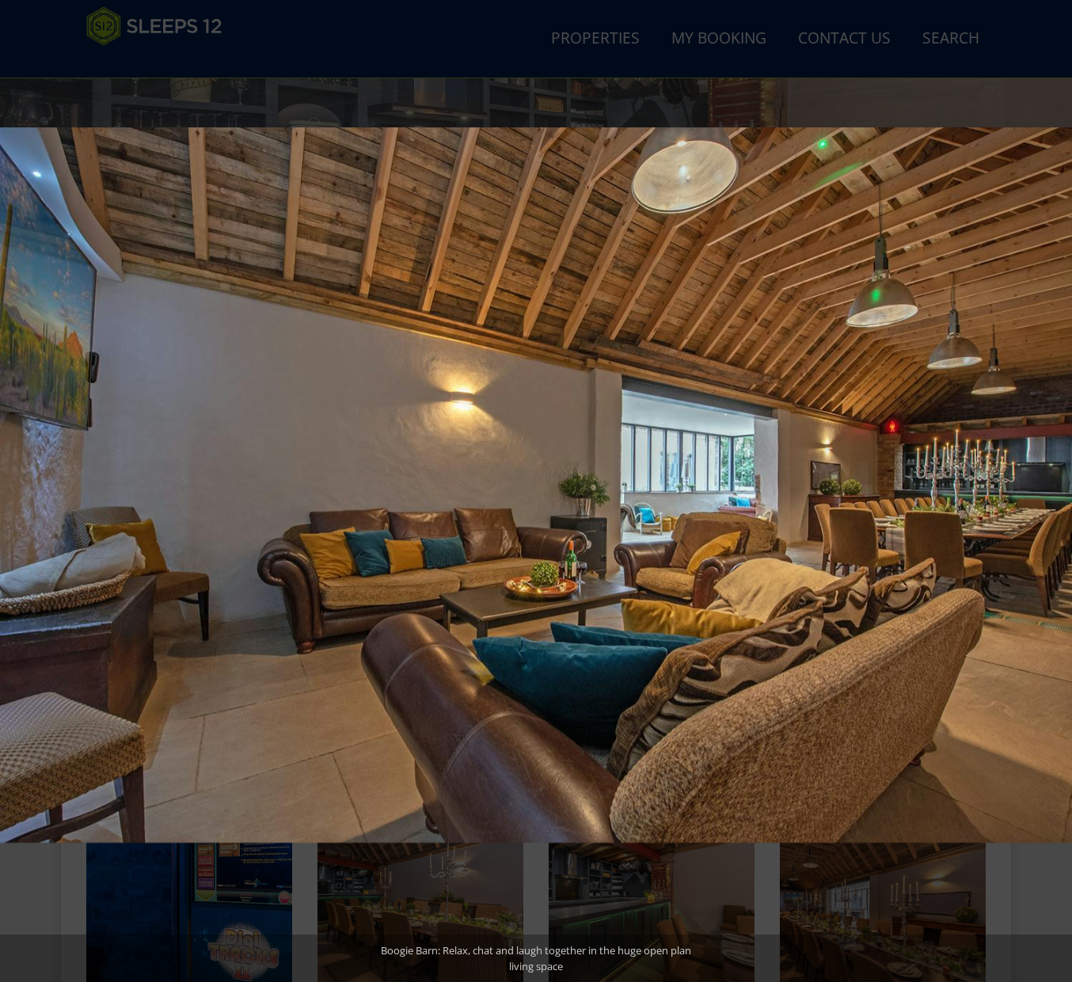
click at [1059, 483] on button at bounding box center [1043, 491] width 55 height 79
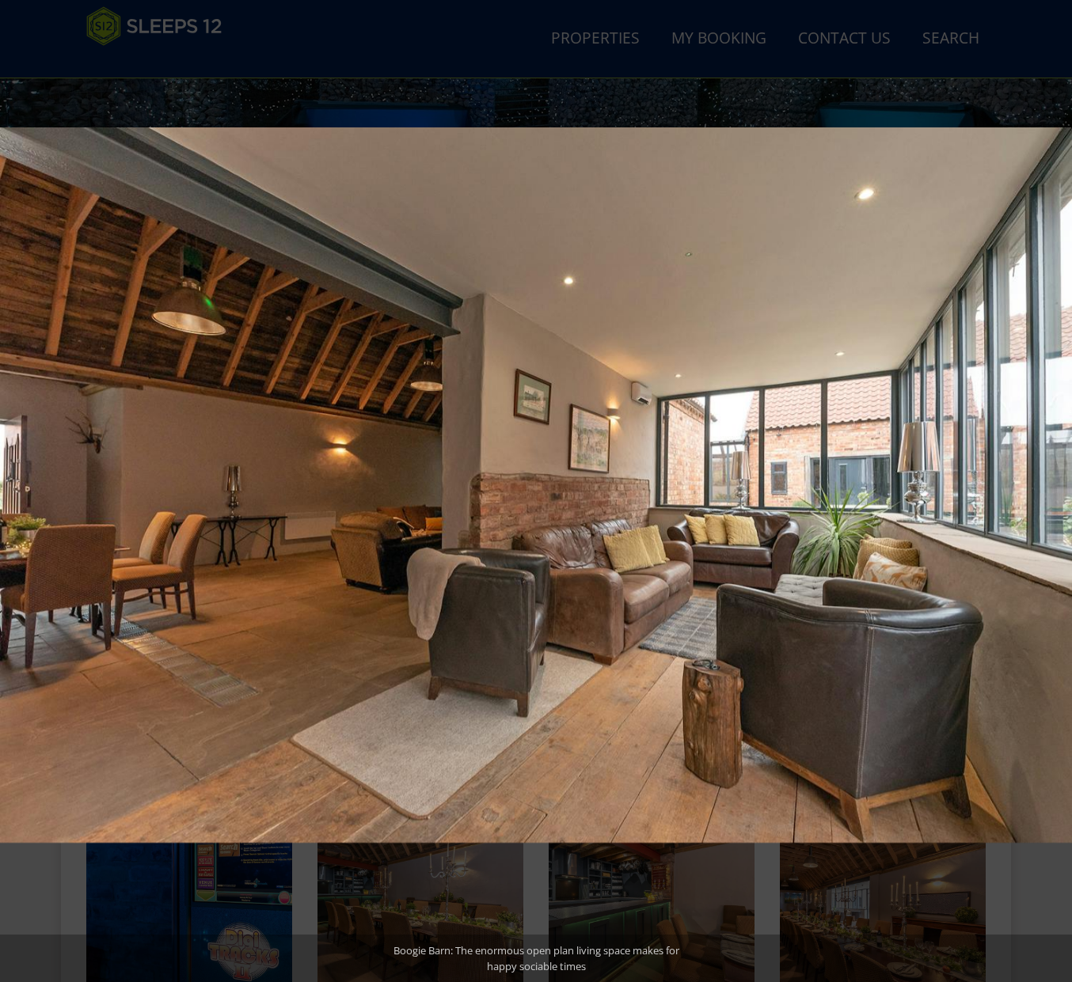
click at [1059, 480] on button at bounding box center [1043, 491] width 55 height 79
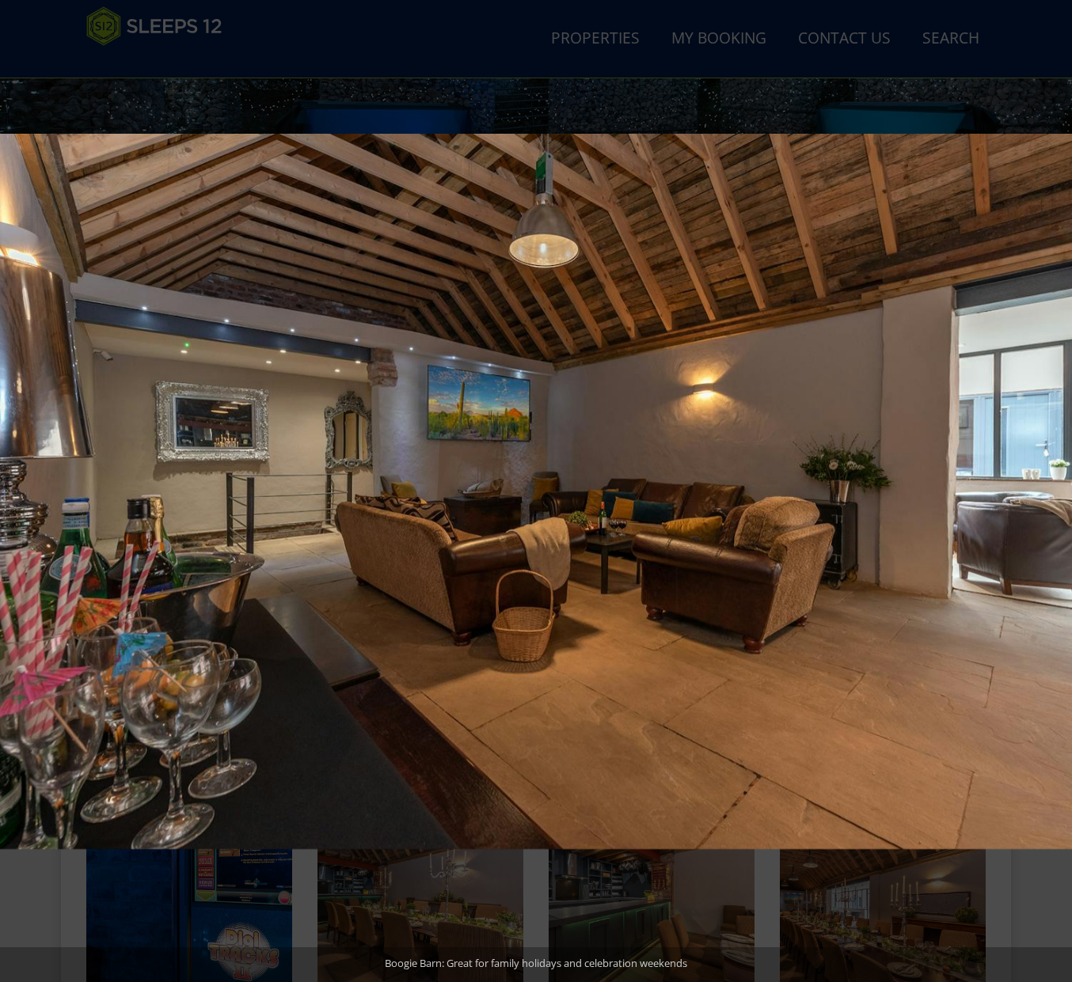
click at [1059, 480] on button at bounding box center [1043, 491] width 55 height 79
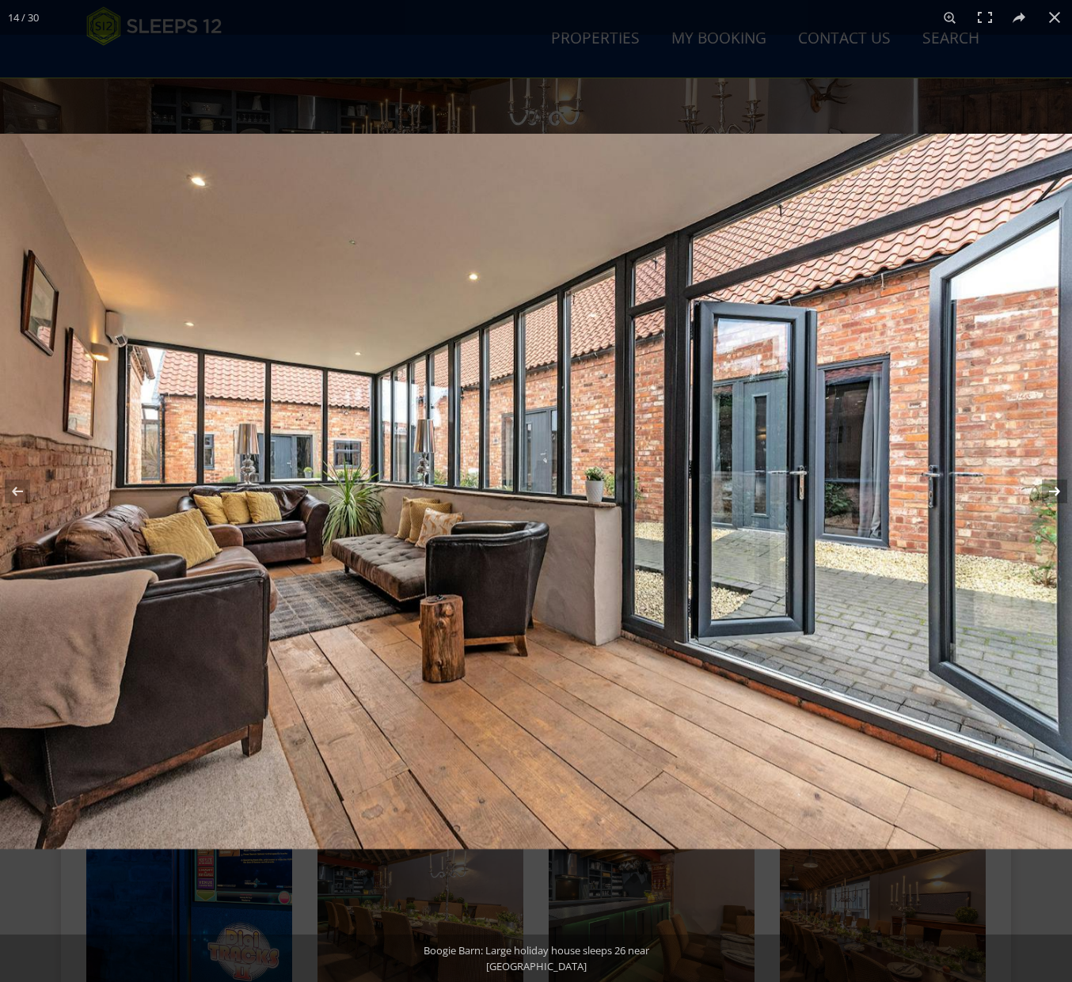
click at [1052, 484] on button at bounding box center [1043, 491] width 55 height 79
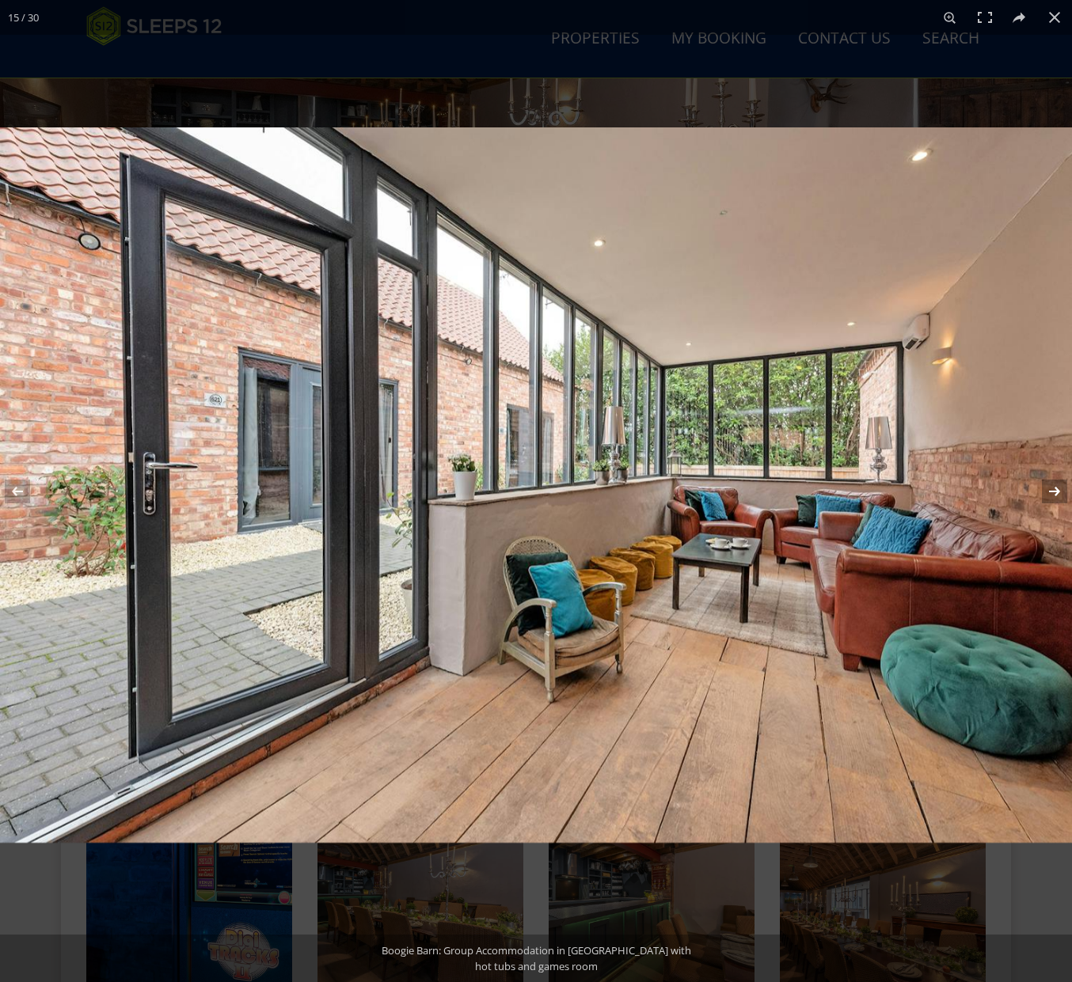
click at [1052, 484] on button at bounding box center [1043, 491] width 55 height 79
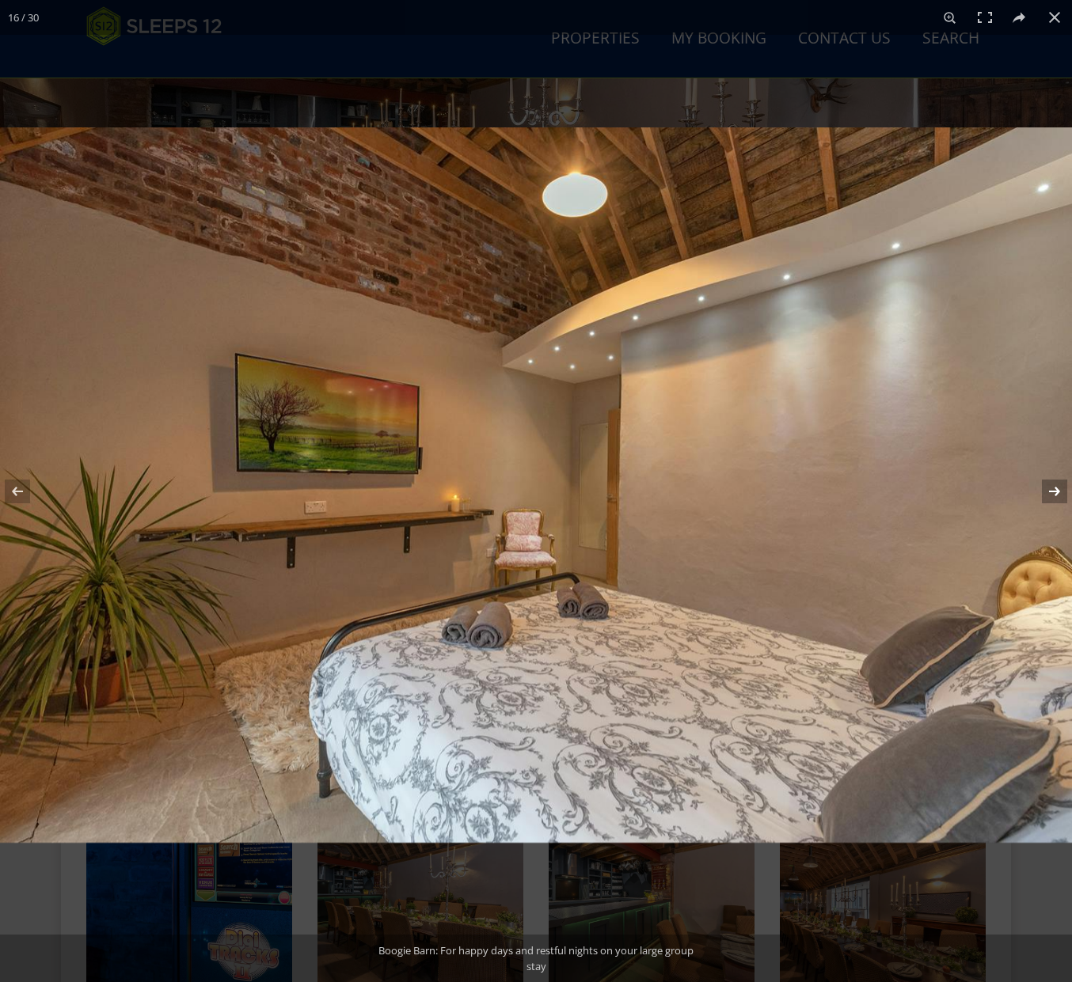
click at [1052, 484] on button at bounding box center [1043, 491] width 55 height 79
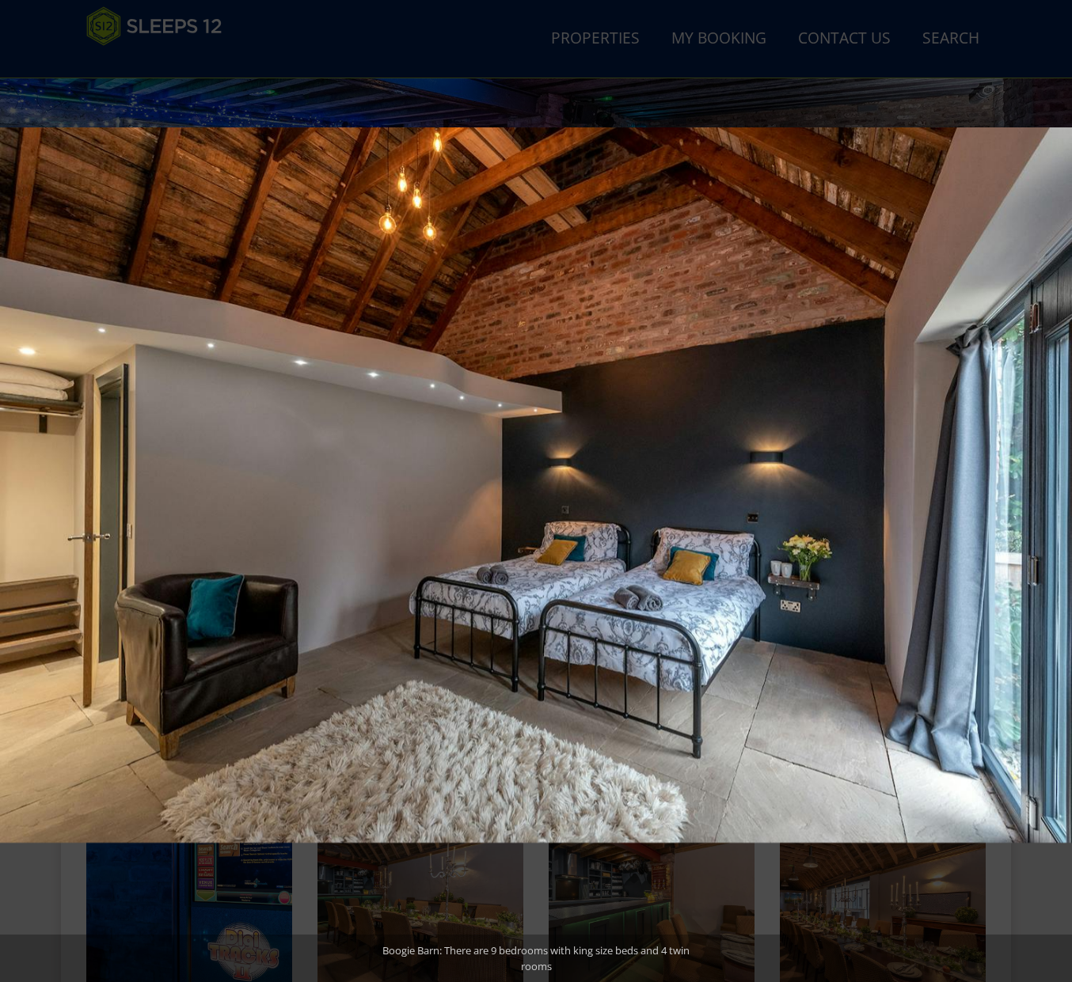
click at [1052, 484] on button at bounding box center [1043, 491] width 55 height 79
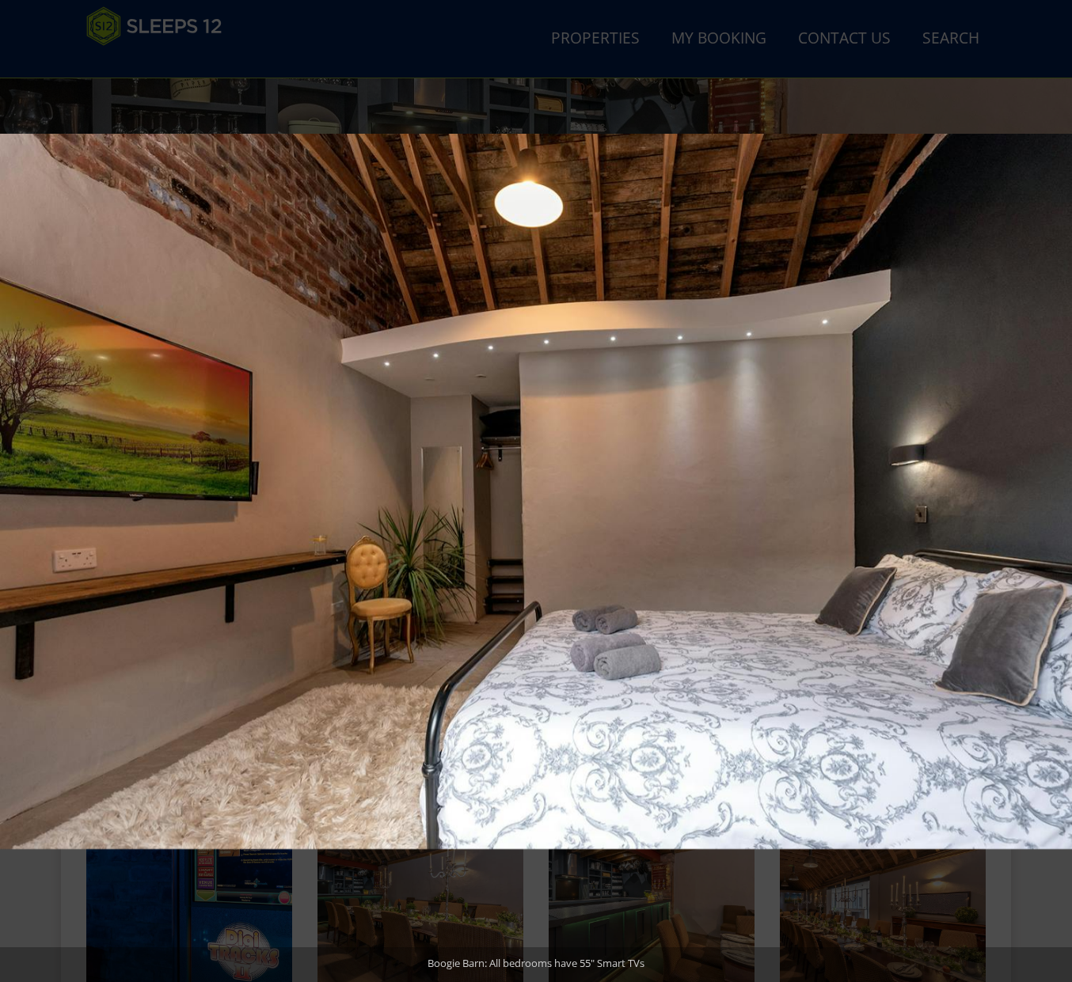
click at [1052, 484] on button at bounding box center [1043, 491] width 55 height 79
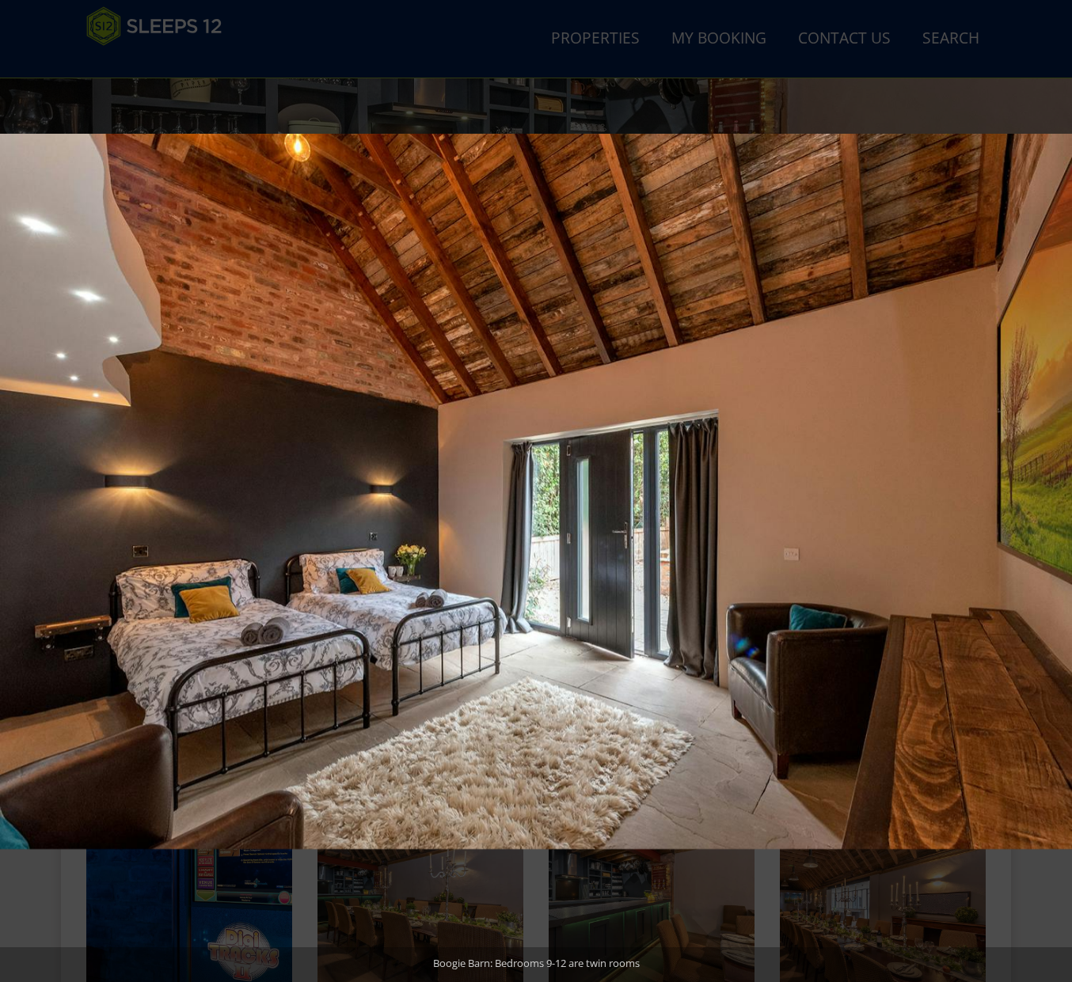
click at [1052, 484] on button at bounding box center [1043, 491] width 55 height 79
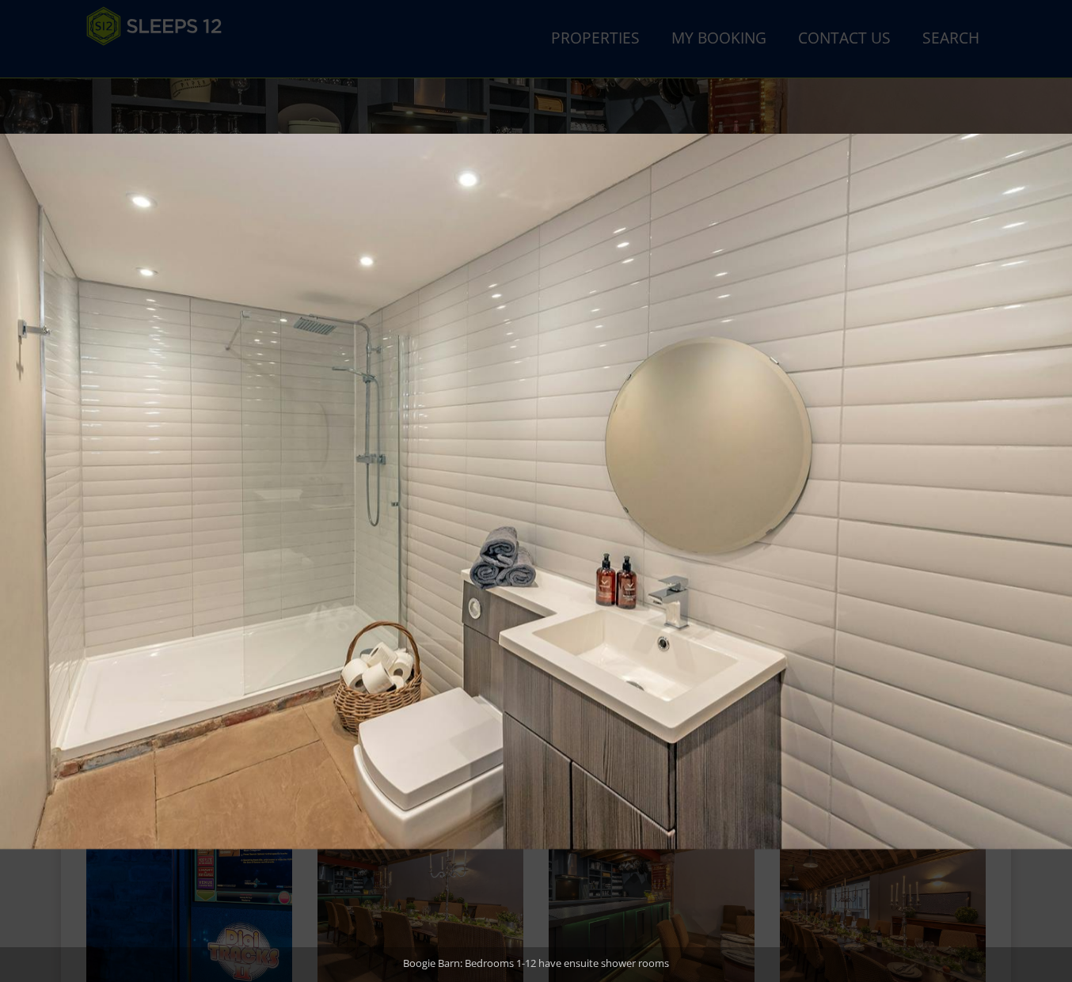
click at [1052, 484] on button at bounding box center [1043, 491] width 55 height 79
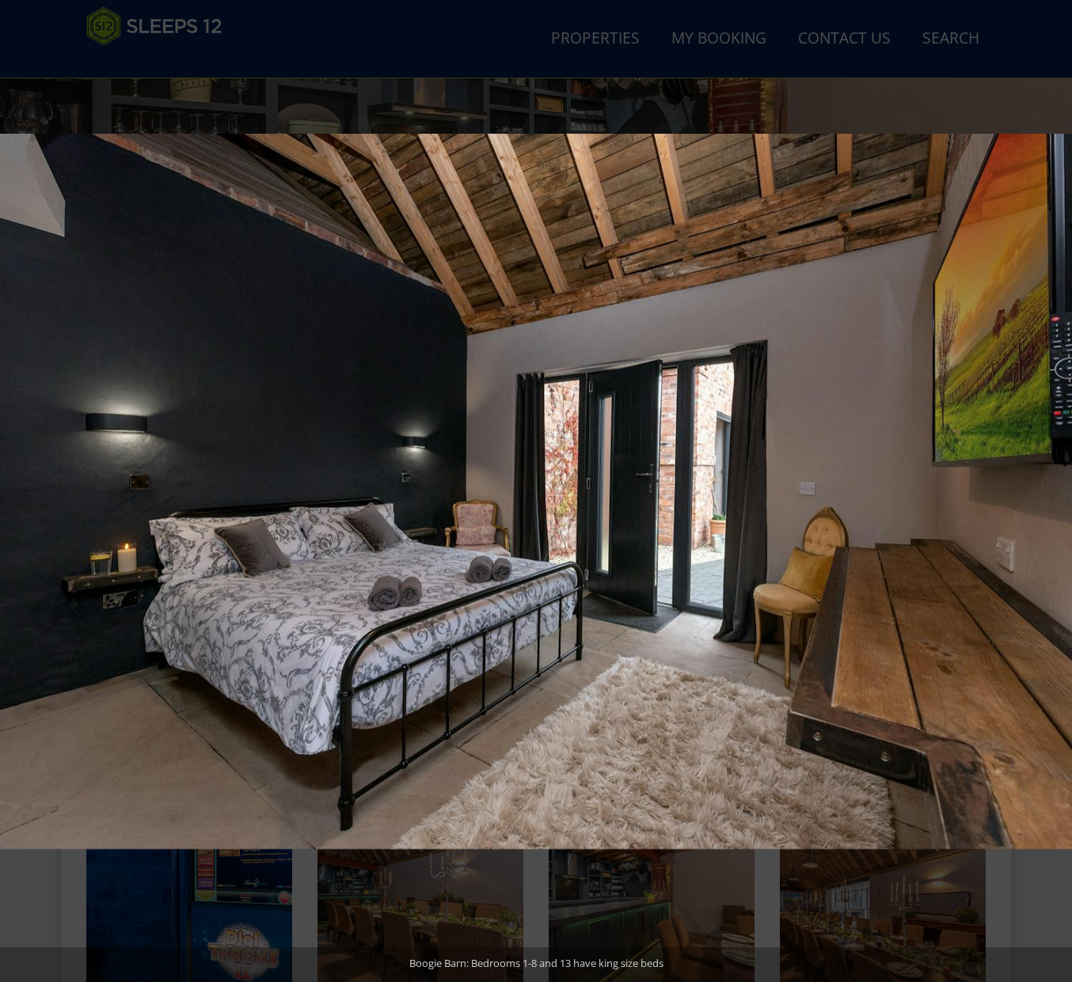
click at [1052, 484] on button at bounding box center [1043, 491] width 55 height 79
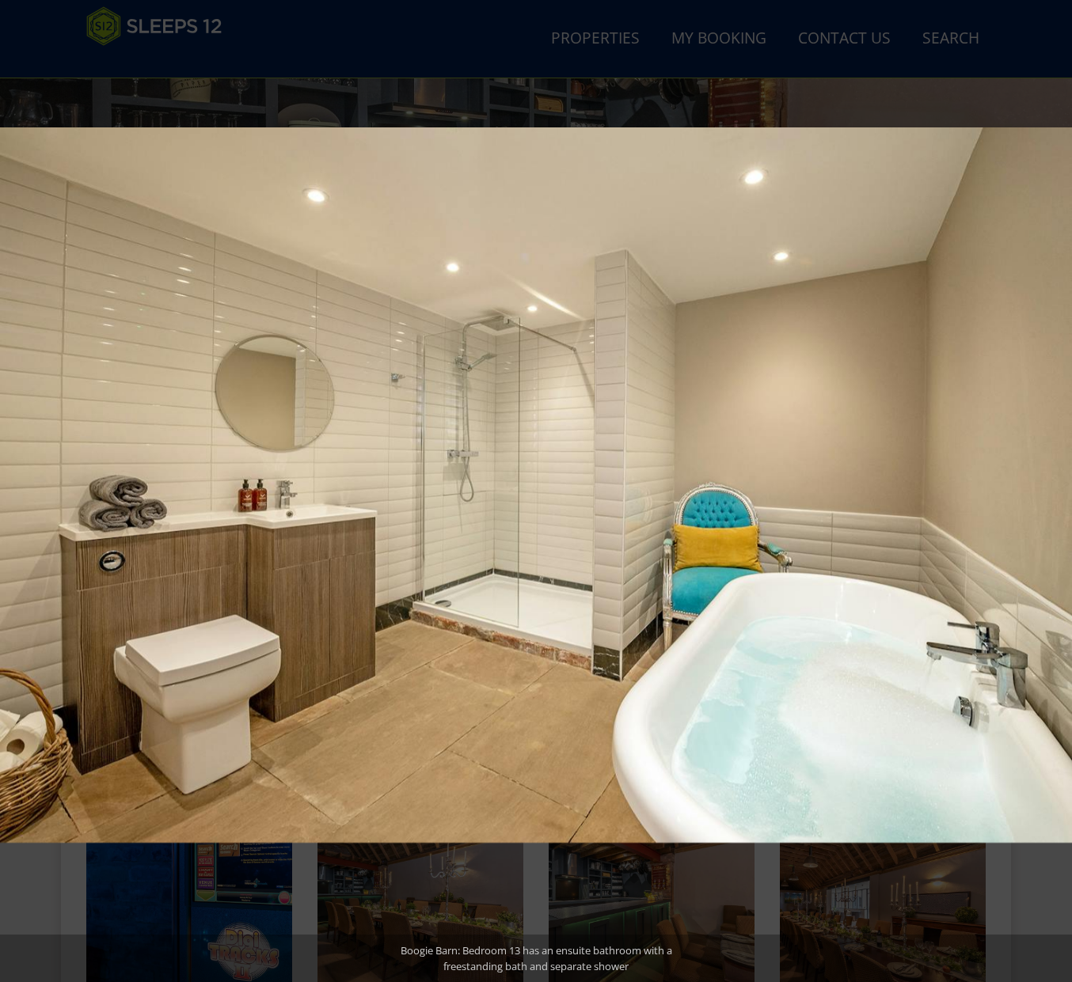
click at [1052, 484] on button at bounding box center [1043, 491] width 55 height 79
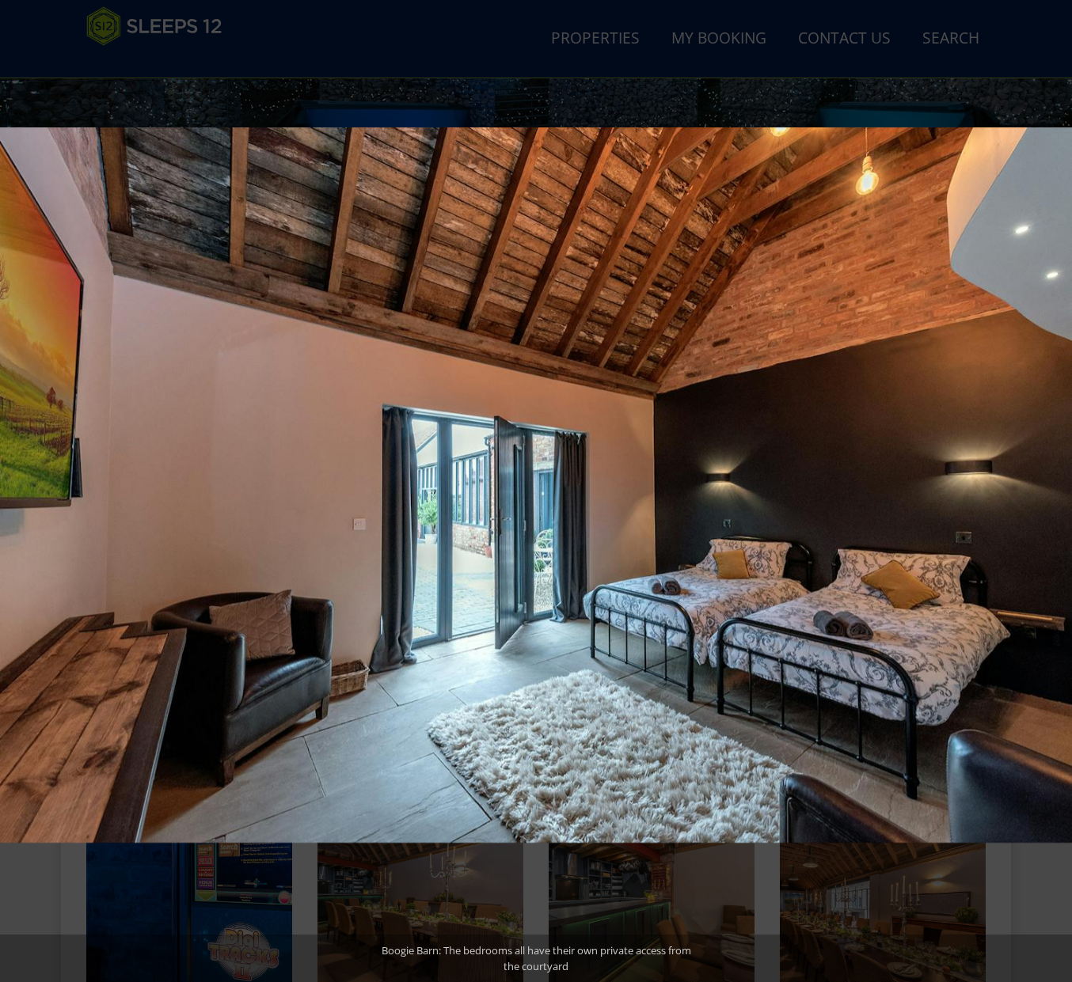
click at [1052, 484] on button at bounding box center [1043, 491] width 55 height 79
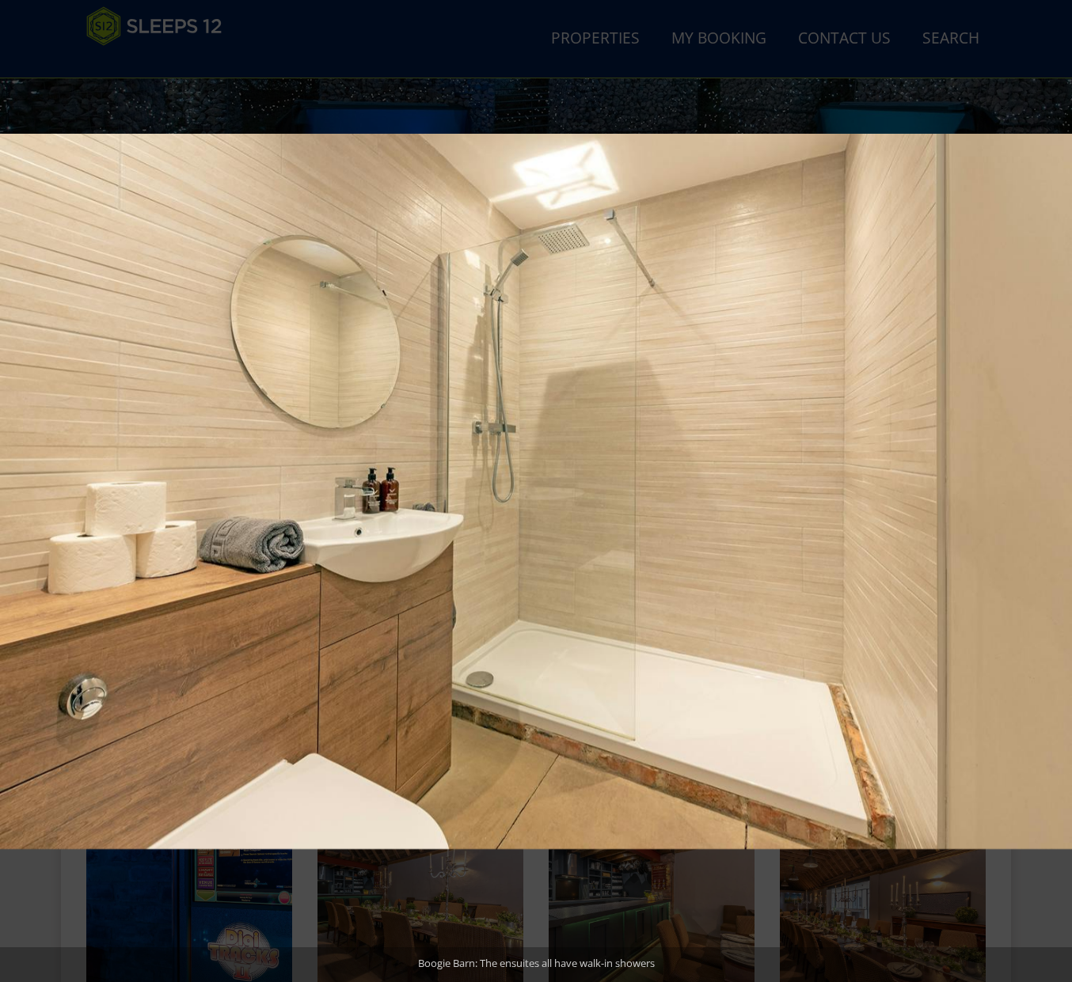
click at [1052, 484] on button at bounding box center [1043, 491] width 55 height 79
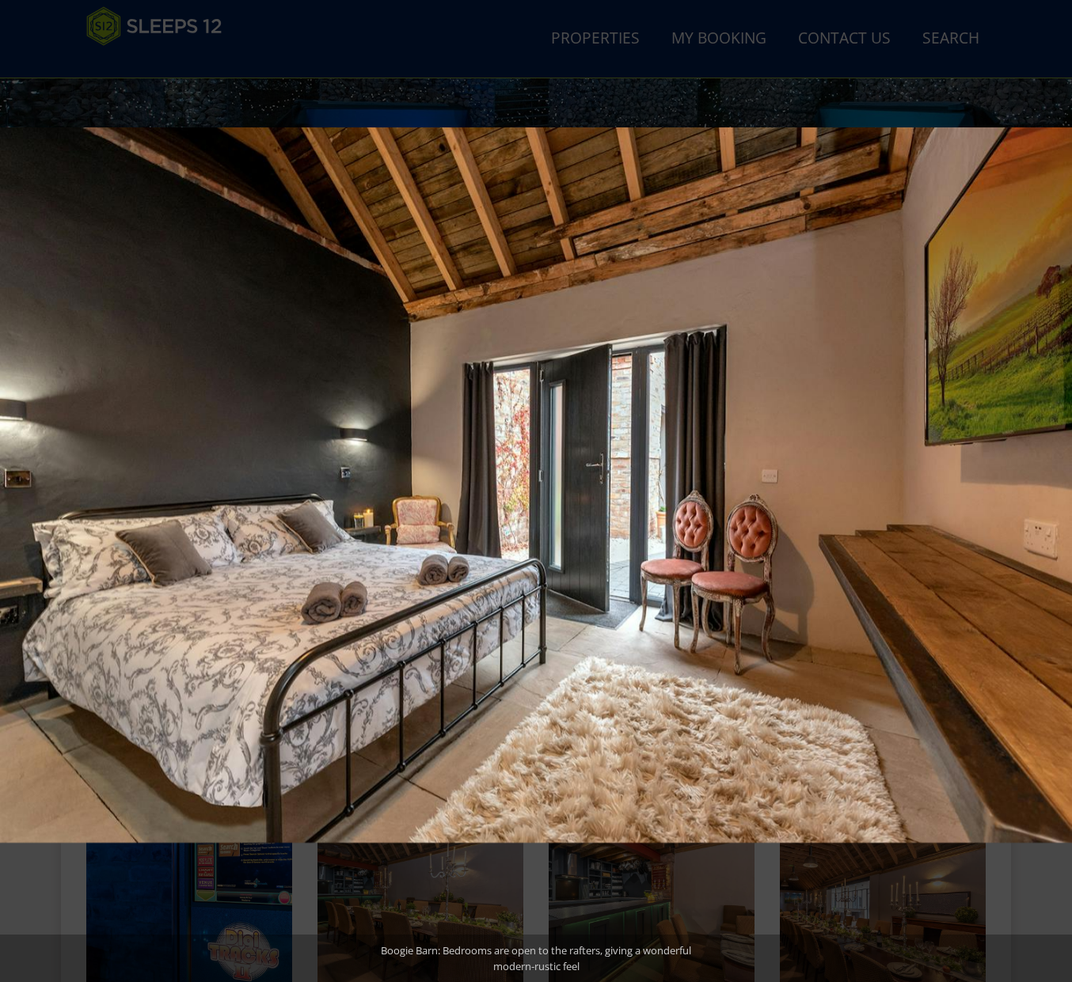
click at [1052, 484] on button at bounding box center [1043, 491] width 55 height 79
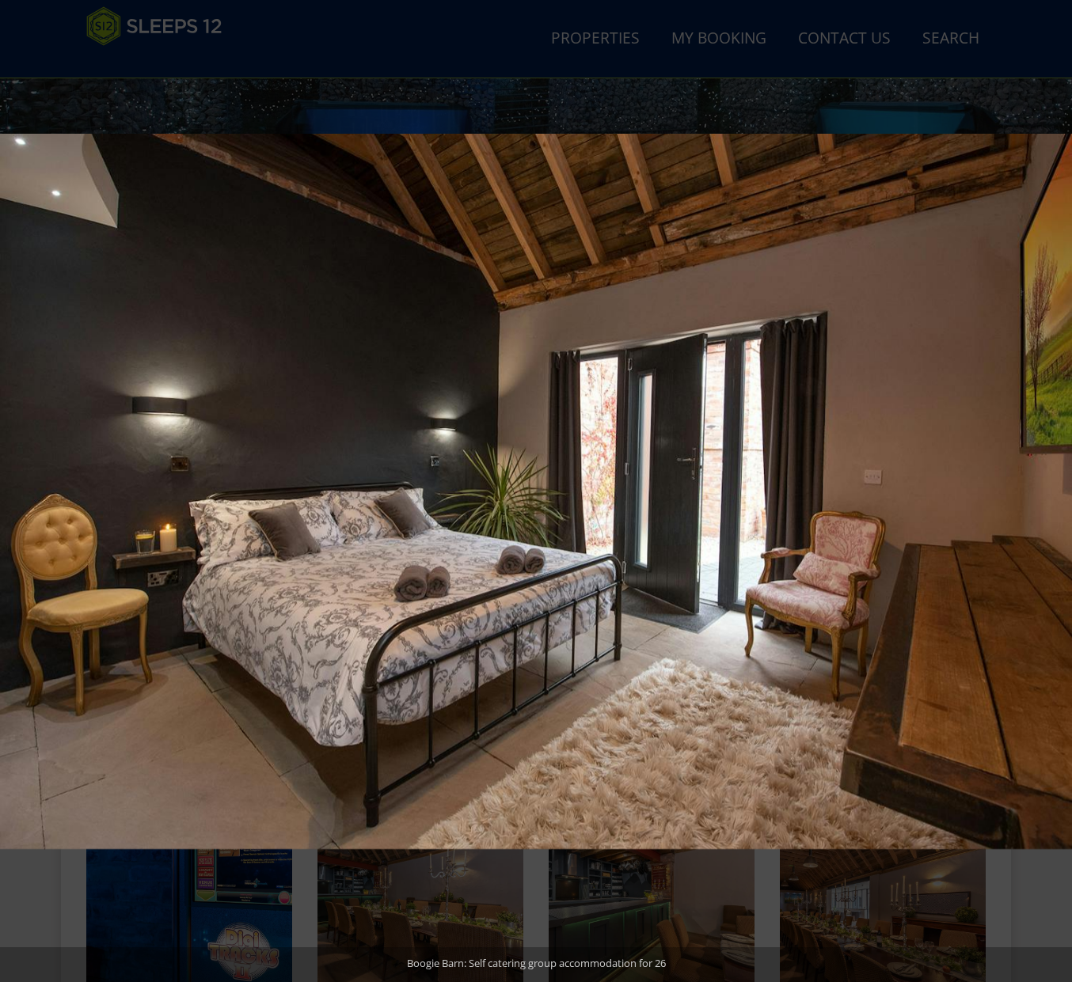
click at [1052, 484] on button at bounding box center [1043, 491] width 55 height 79
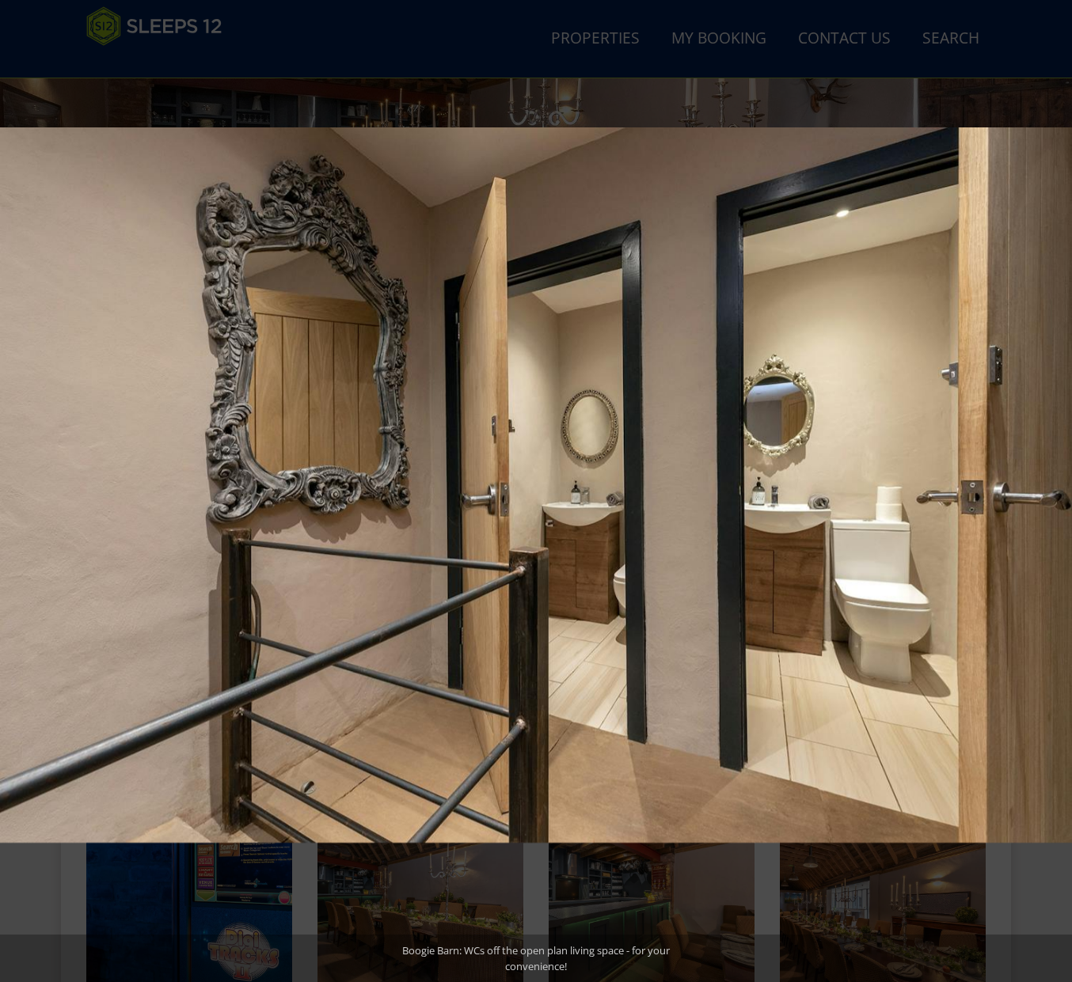
click at [1052, 484] on button at bounding box center [1043, 491] width 55 height 79
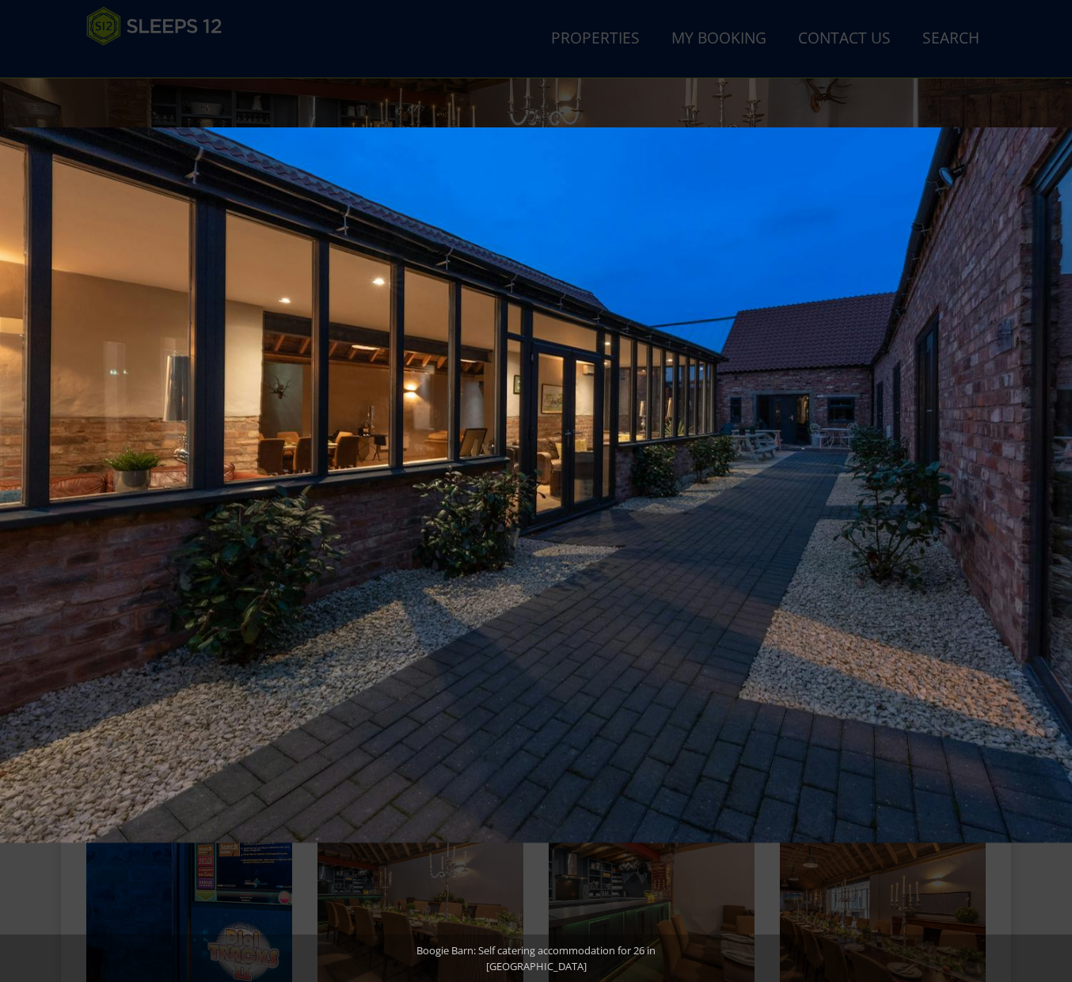
click at [1052, 484] on button at bounding box center [1043, 491] width 55 height 79
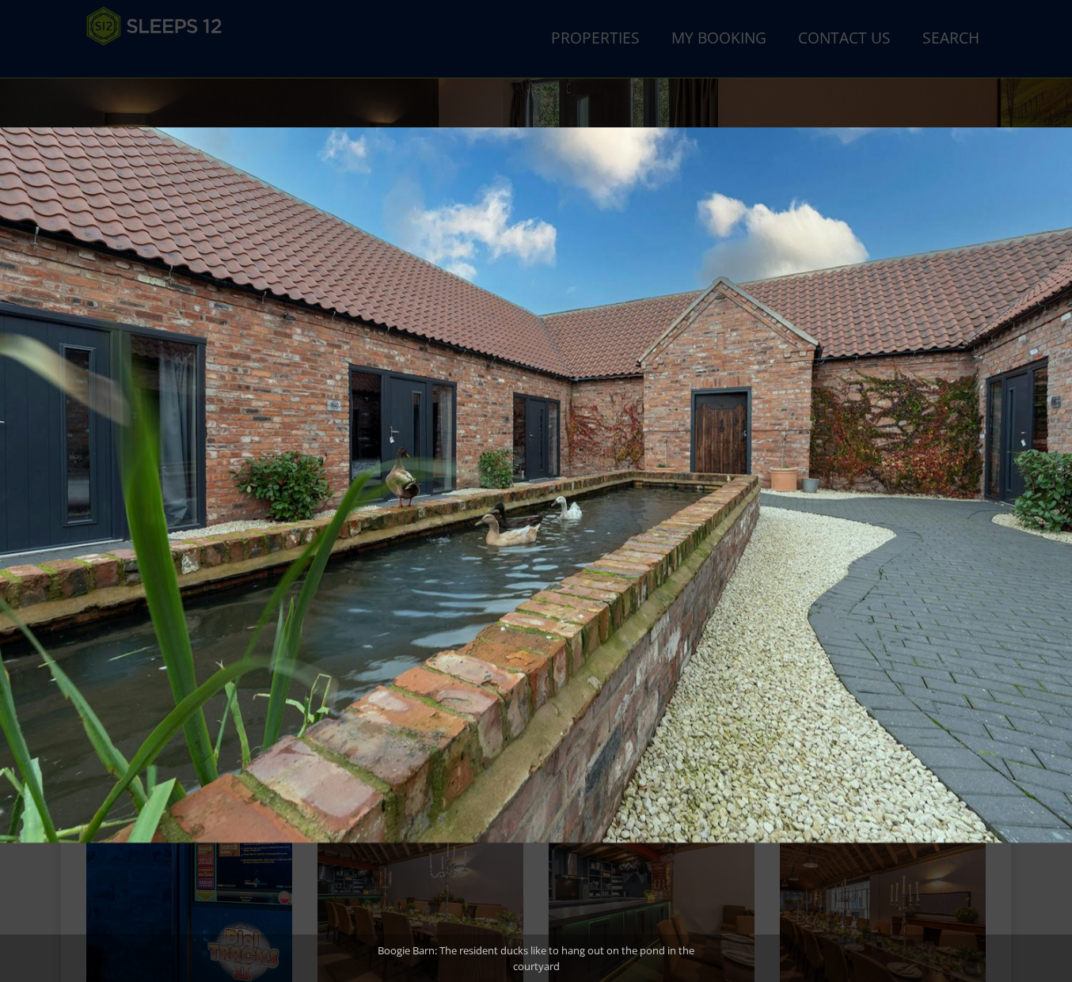
click at [1052, 484] on button at bounding box center [1043, 491] width 55 height 79
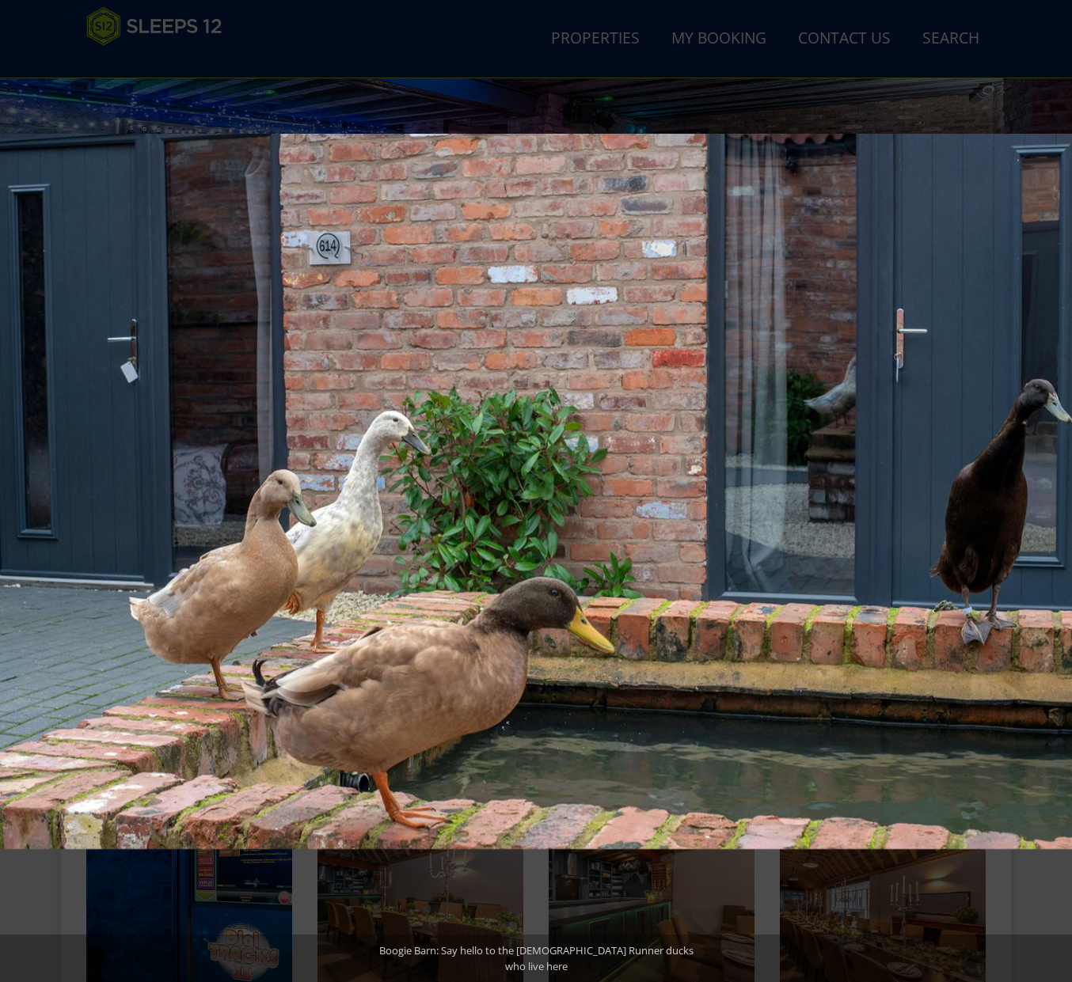
click at [1052, 484] on button at bounding box center [1043, 491] width 55 height 79
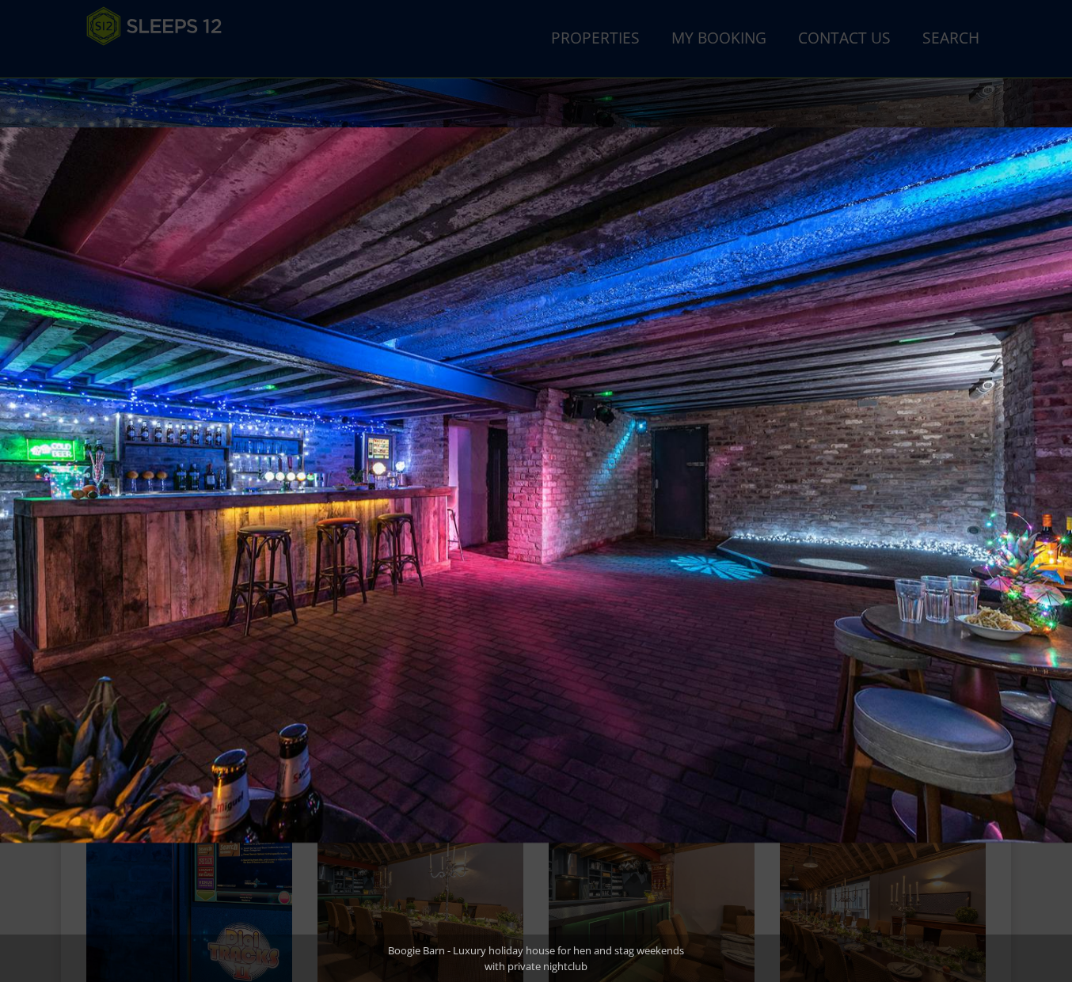
click at [1052, 484] on button at bounding box center [1043, 491] width 55 height 79
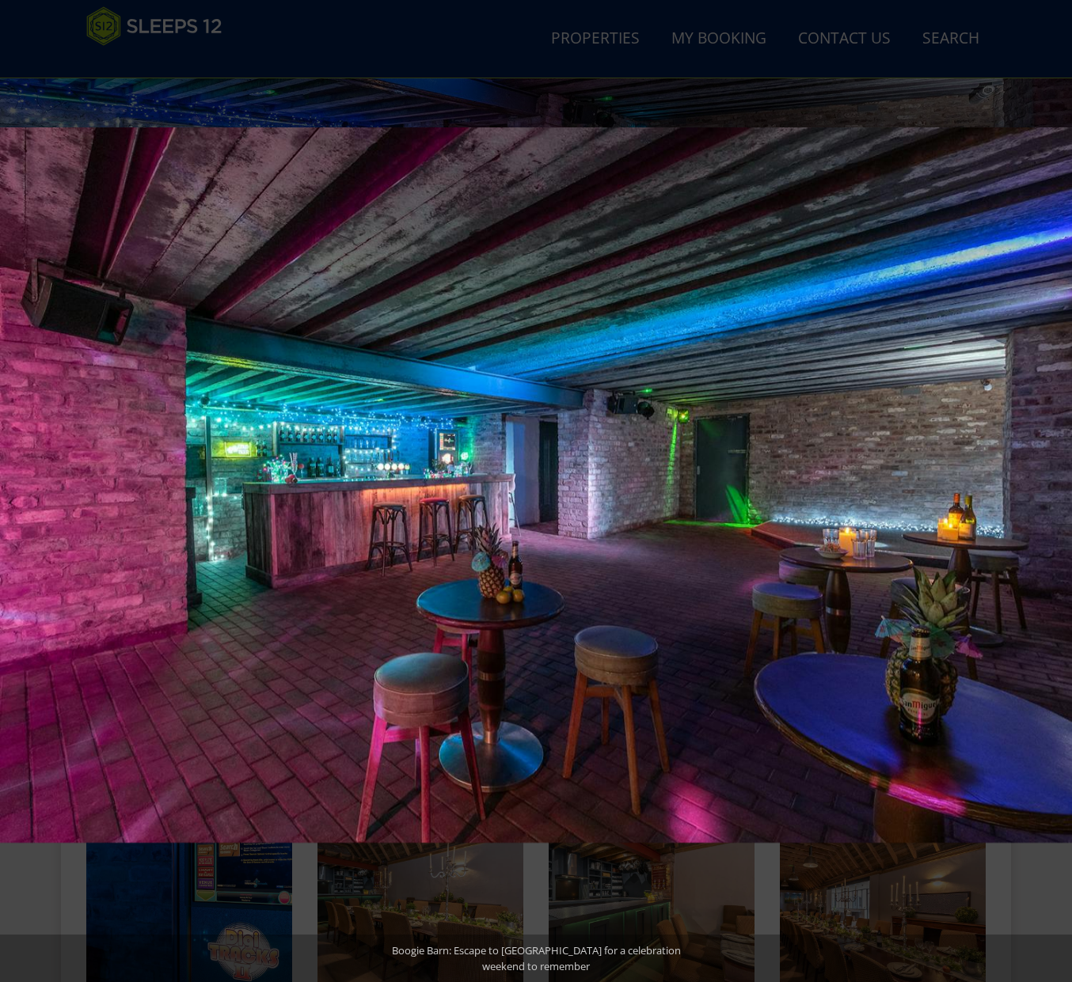
click at [1052, 484] on button at bounding box center [1043, 491] width 55 height 79
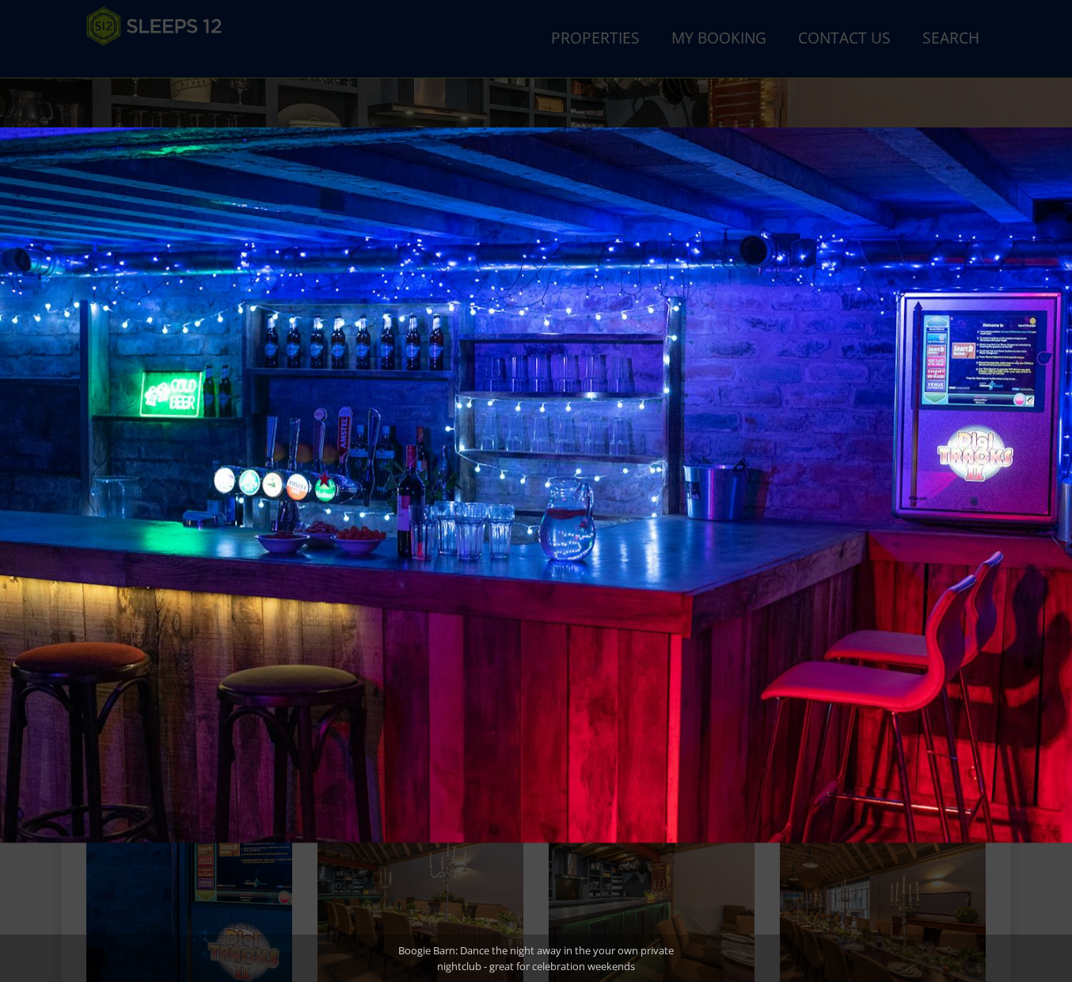
click at [1052, 484] on button at bounding box center [1043, 491] width 55 height 79
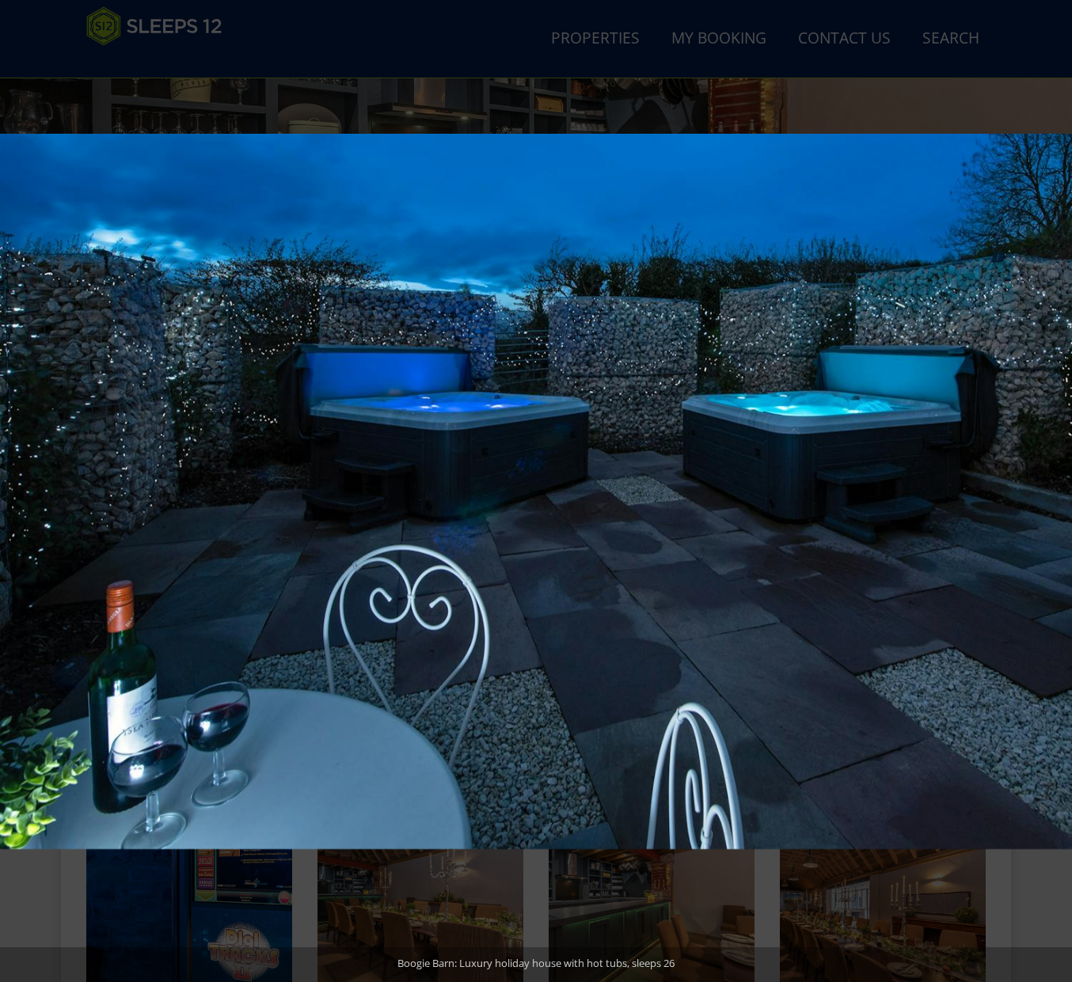
click at [1052, 484] on button at bounding box center [1043, 491] width 55 height 79
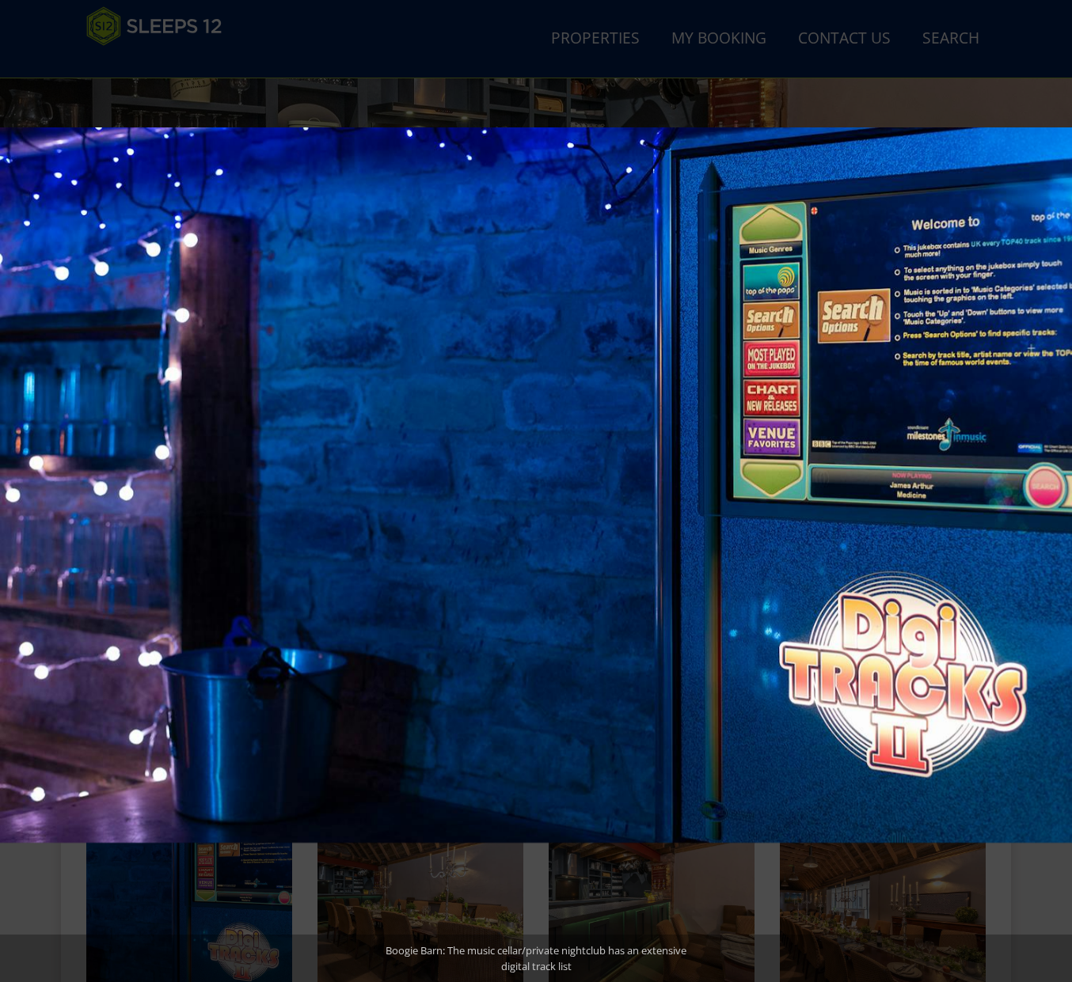
click at [1052, 484] on button at bounding box center [1043, 491] width 55 height 79
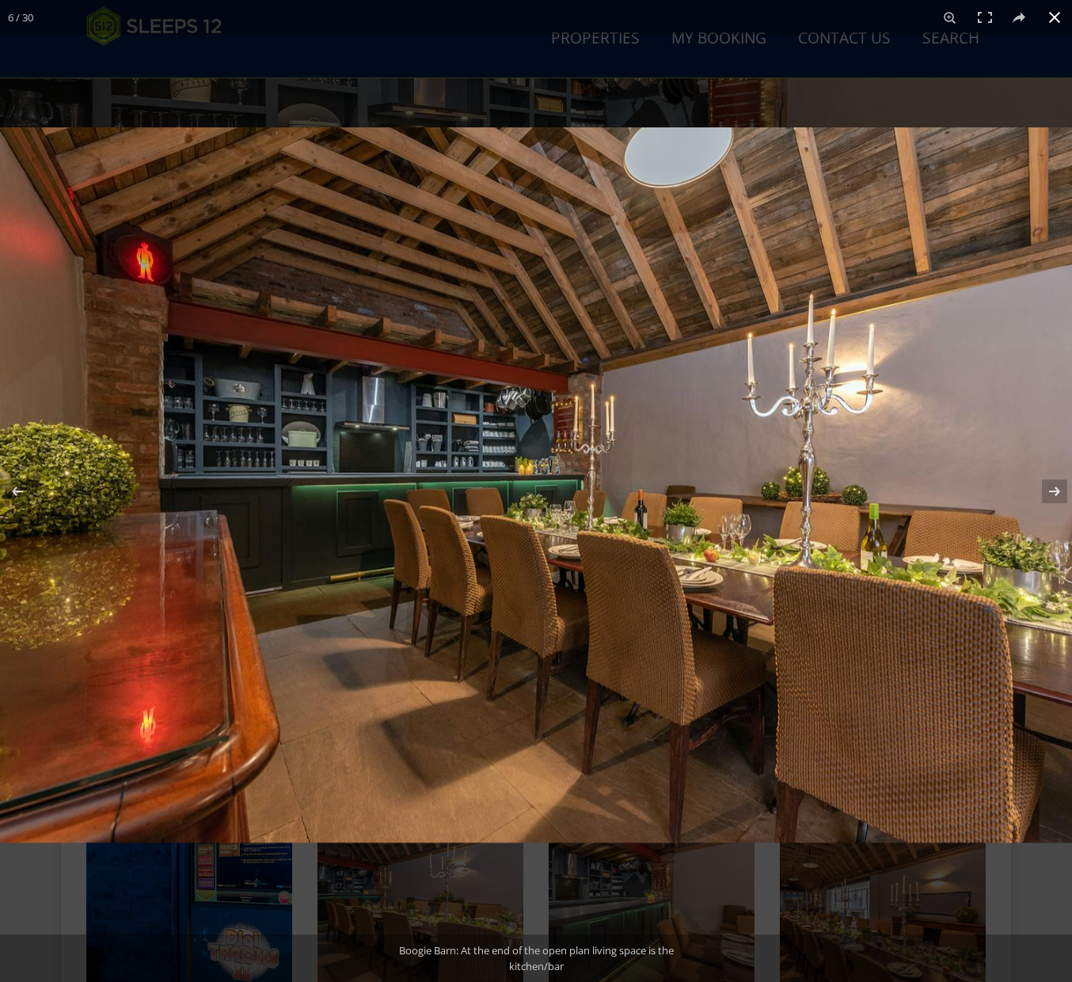
click at [1065, 23] on button at bounding box center [1054, 17] width 35 height 35
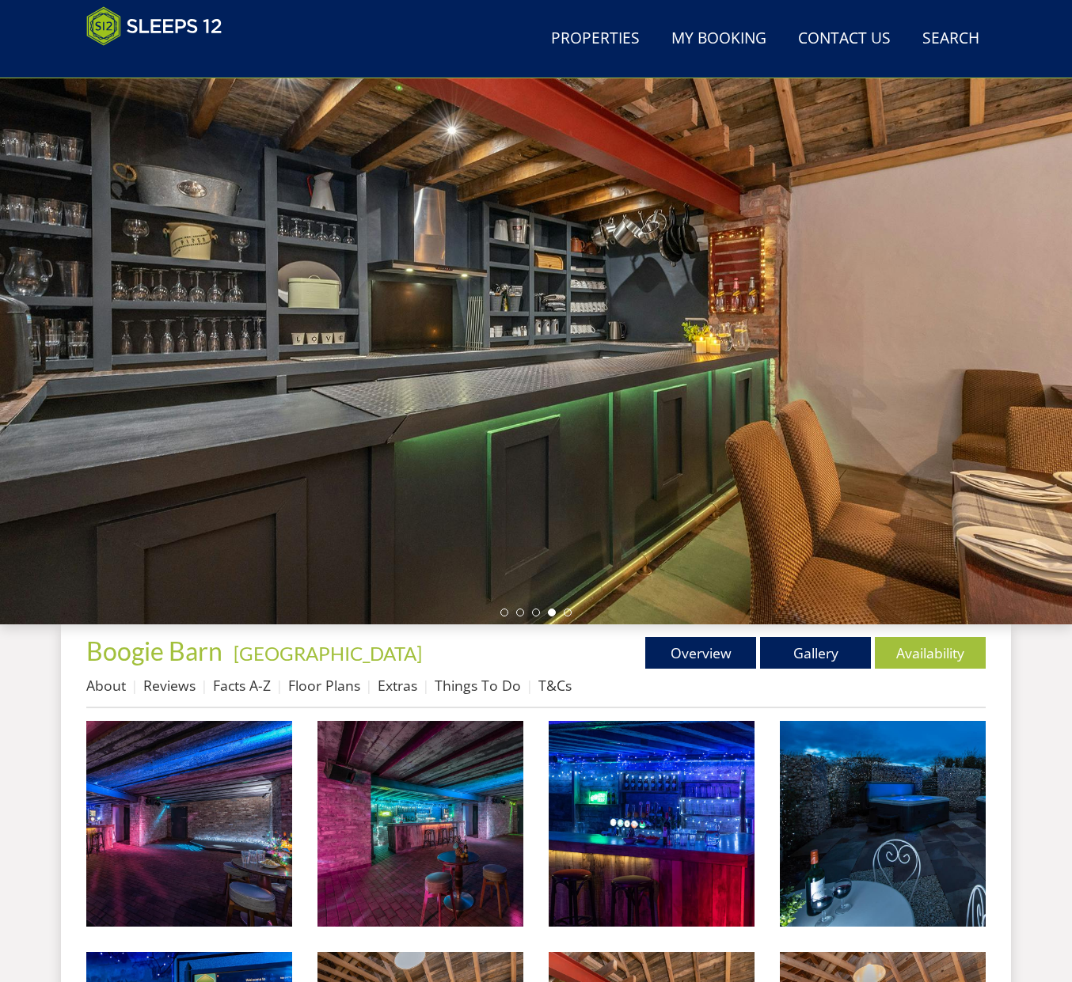
scroll to position [0, 0]
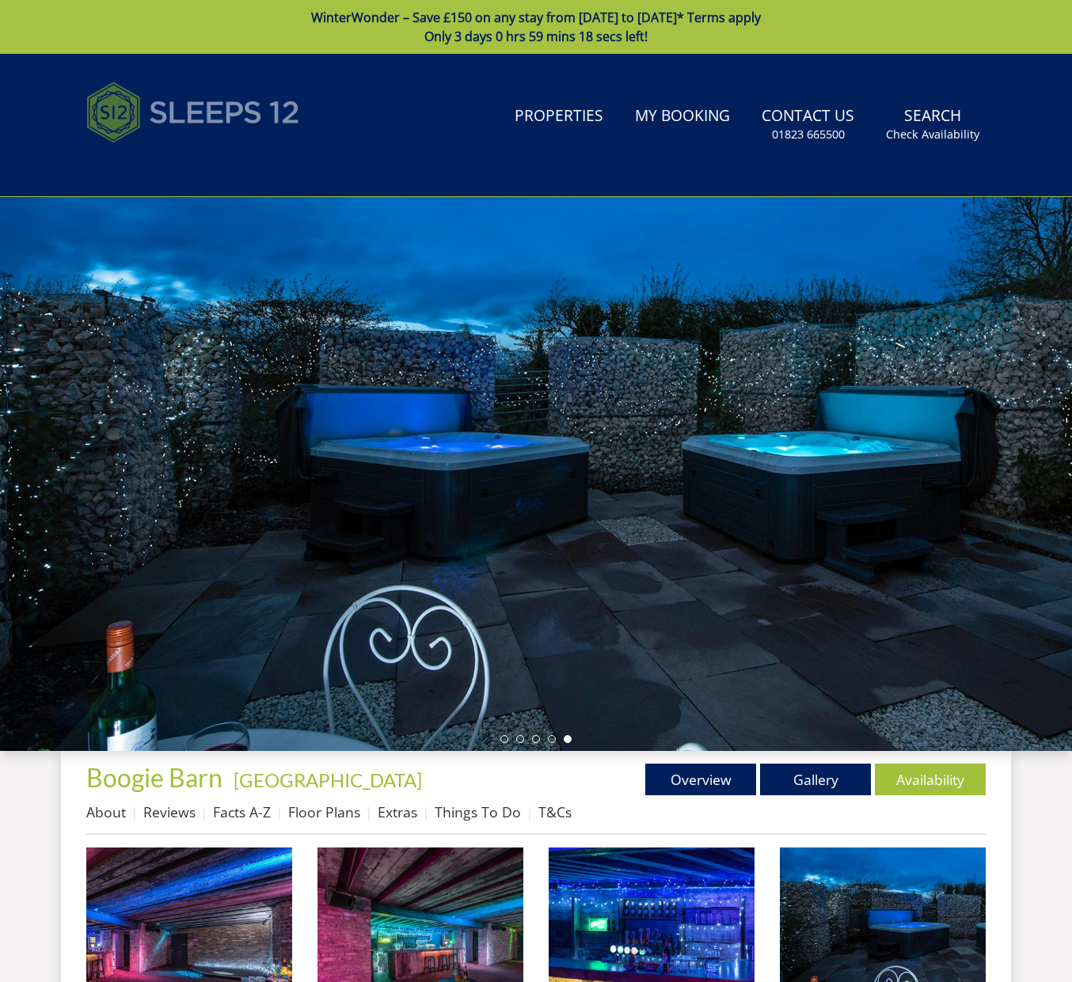
click at [130, 116] on img at bounding box center [193, 112] width 214 height 79
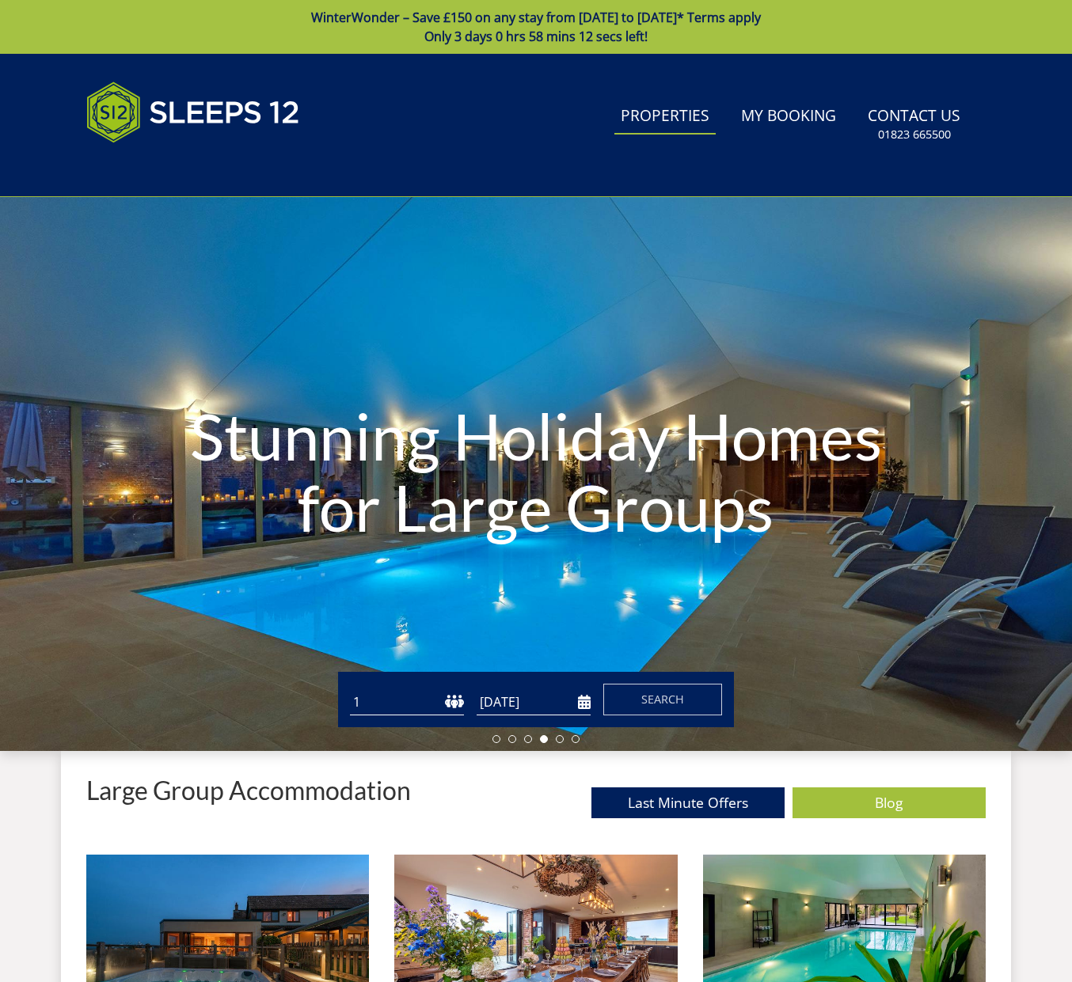
click at [647, 114] on link "Properties" at bounding box center [664, 117] width 101 height 36
select select "20"
select select "10"
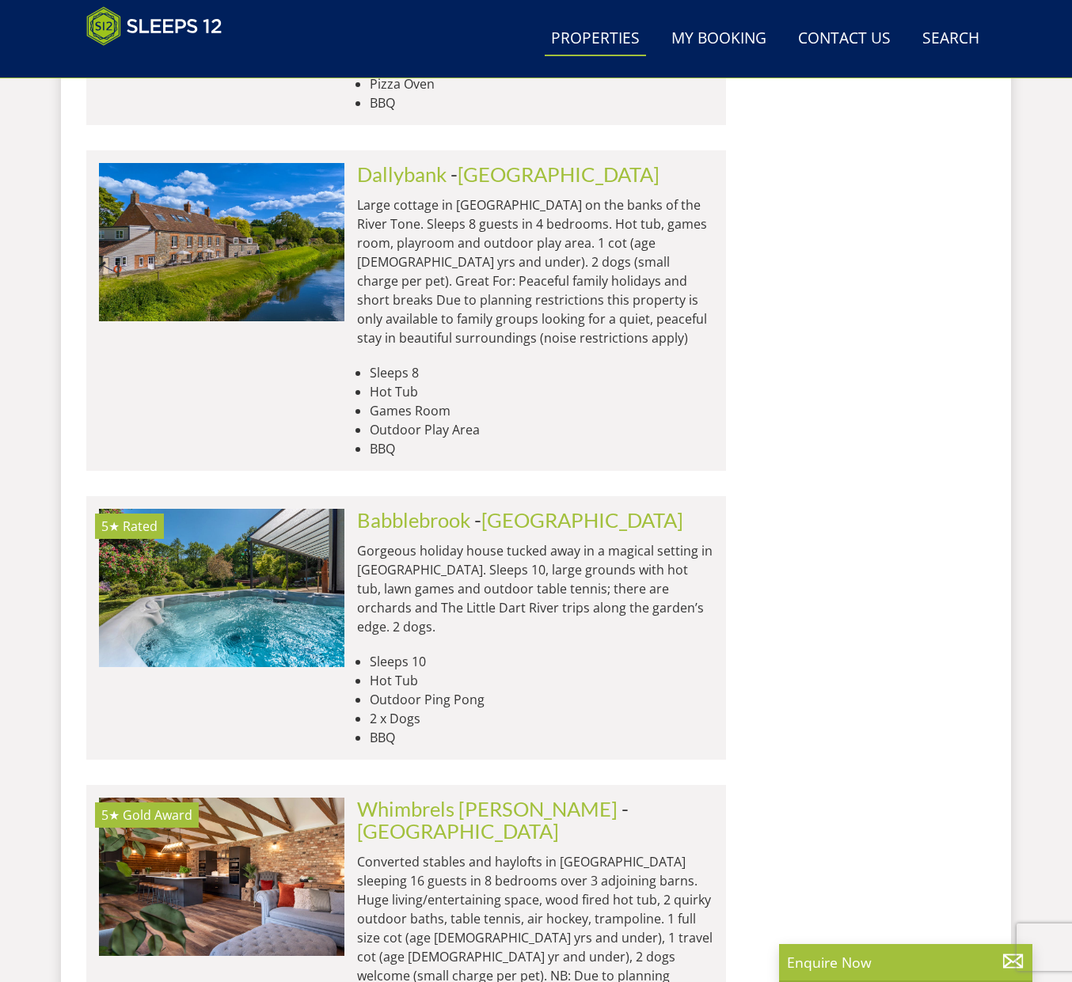
scroll to position [4242, 0]
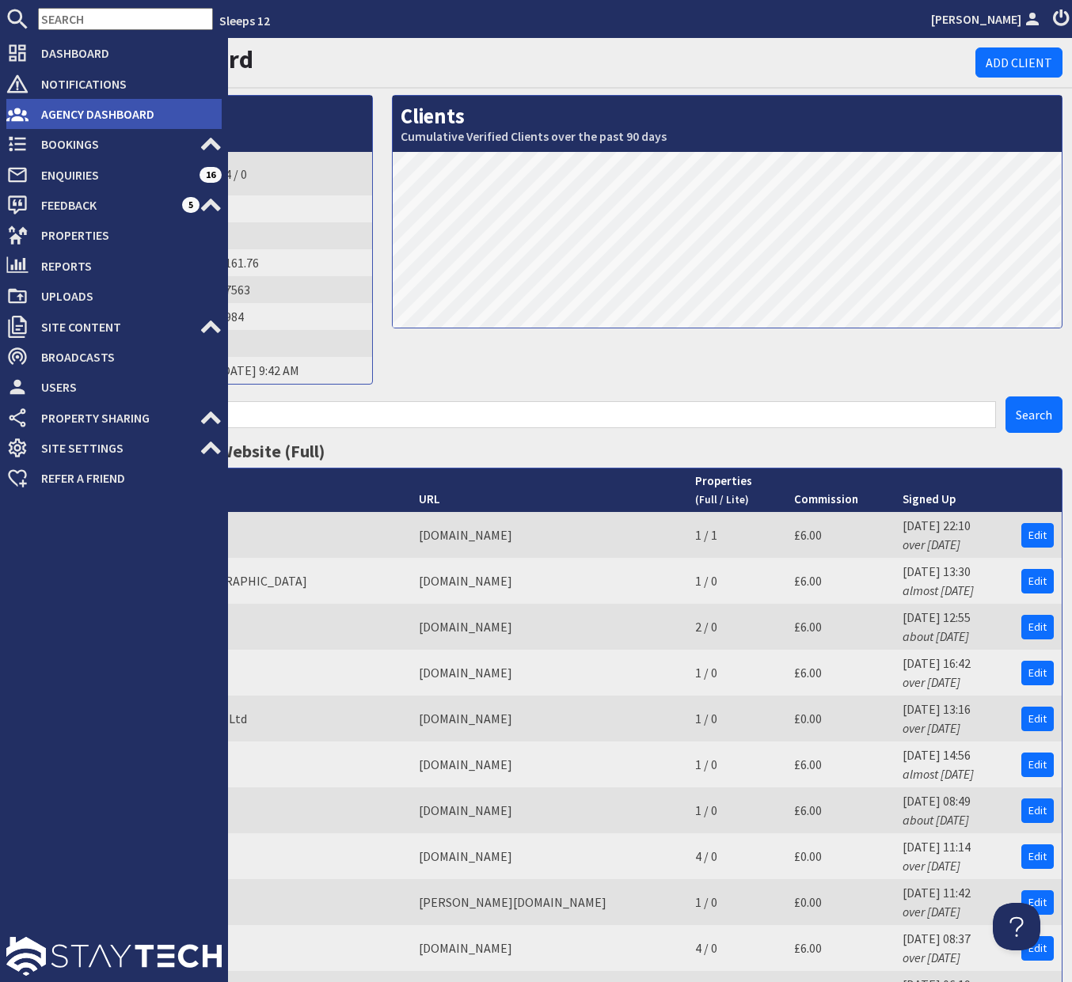
click at [21, 118] on use at bounding box center [17, 114] width 22 height 13
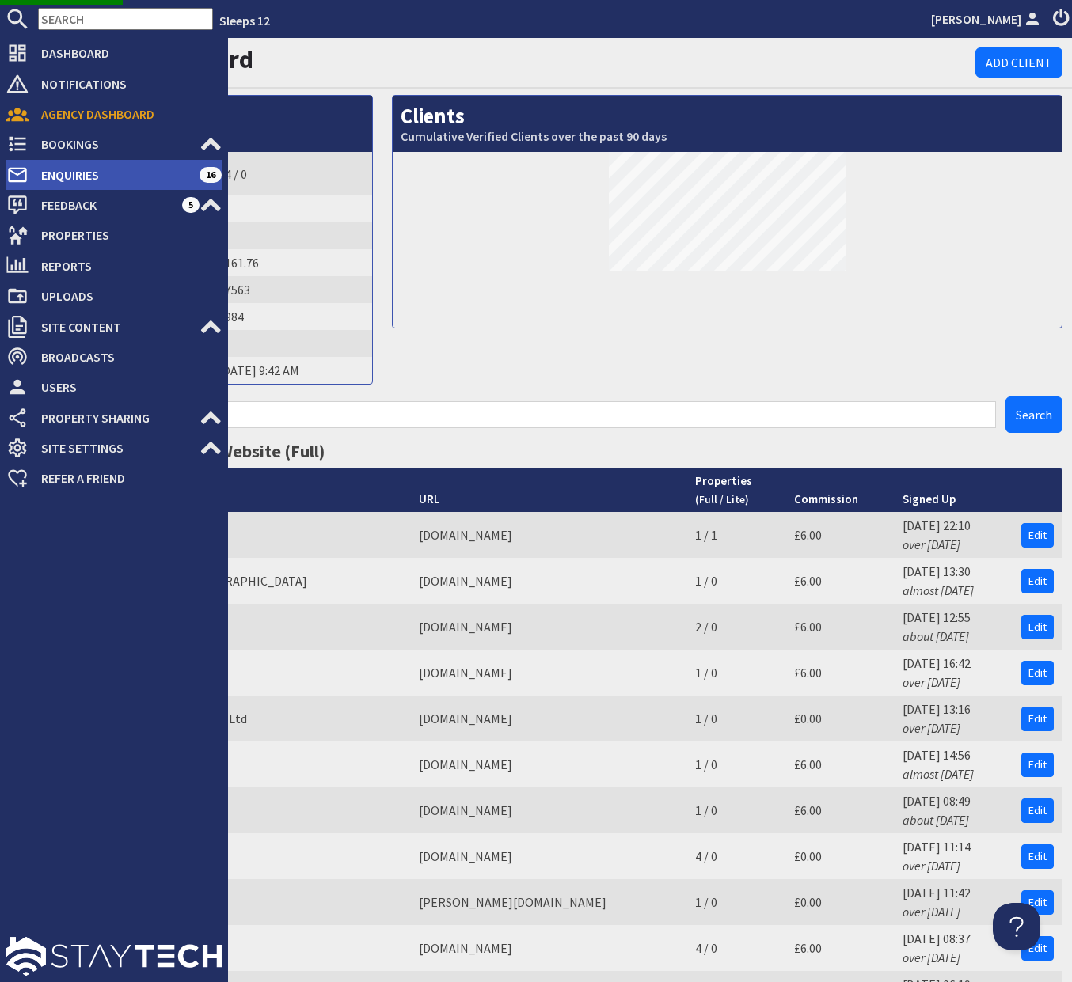
click at [50, 169] on span "Enquiries" at bounding box center [113, 174] width 171 height 25
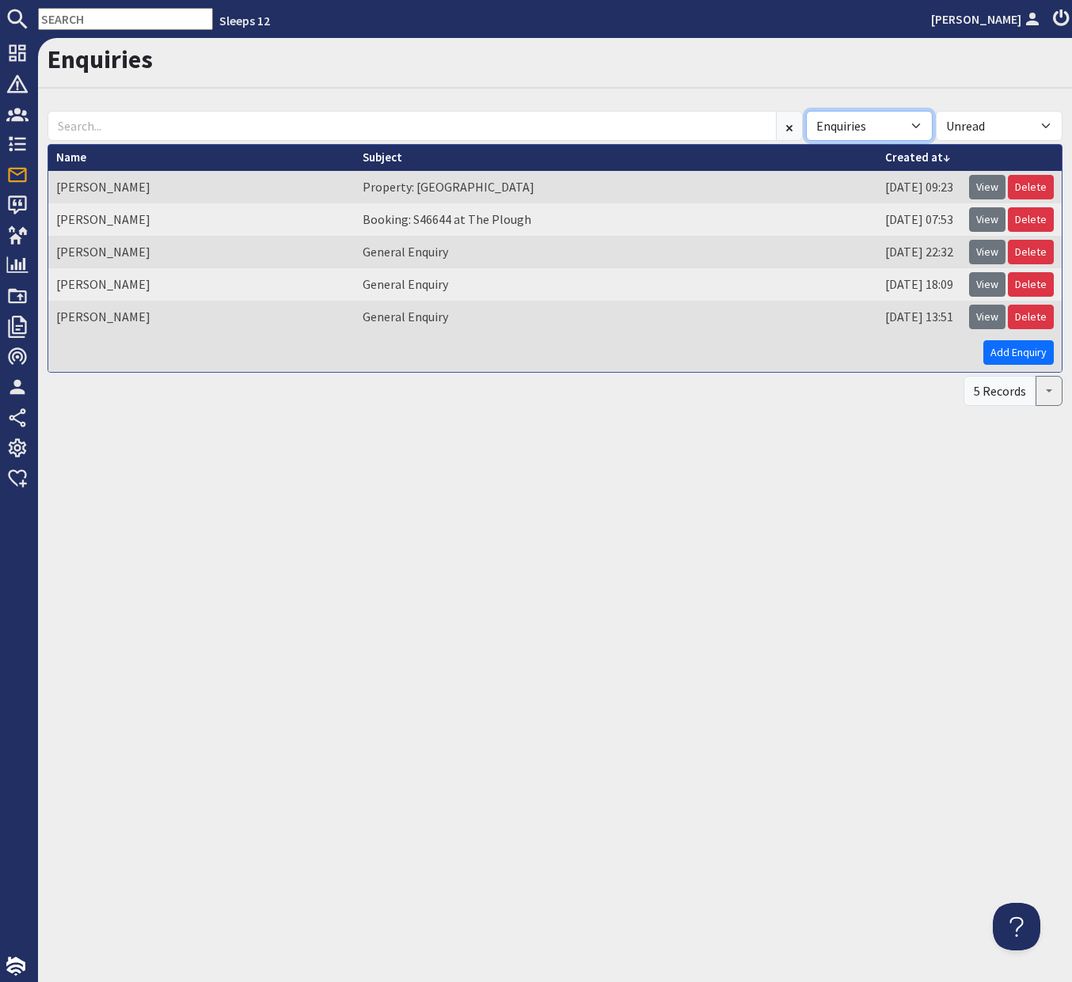
click at [876, 130] on select "All Enquiries Spam" at bounding box center [869, 126] width 127 height 30
click at [1049, 393] on button "button" at bounding box center [1048, 391] width 27 height 30
click at [1032, 484] on link "20" at bounding box center [1025, 477] width 74 height 25
click at [1052, 389] on button "button" at bounding box center [1048, 391] width 27 height 30
click at [1036, 471] on link "20" at bounding box center [1025, 477] width 74 height 25
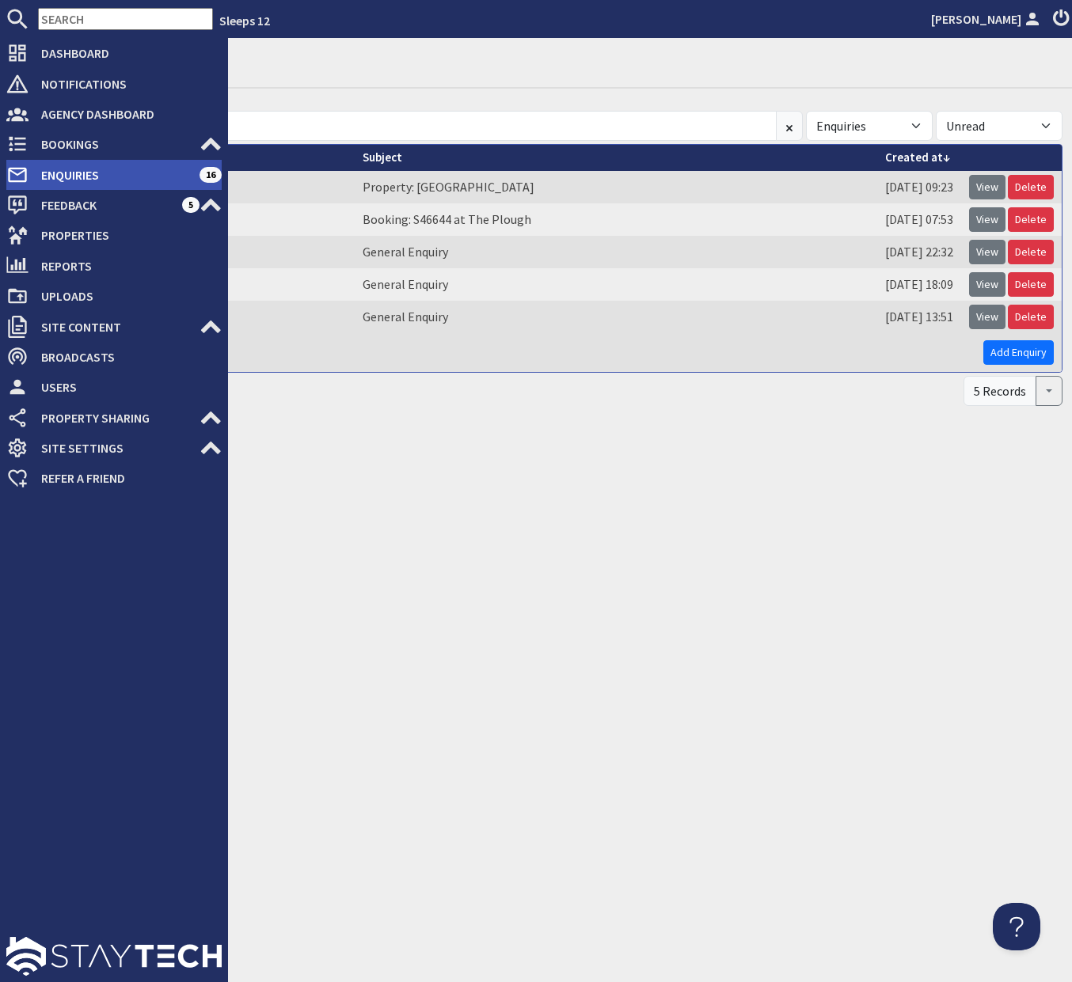
click at [119, 177] on span "Enquiries" at bounding box center [113, 174] width 171 height 25
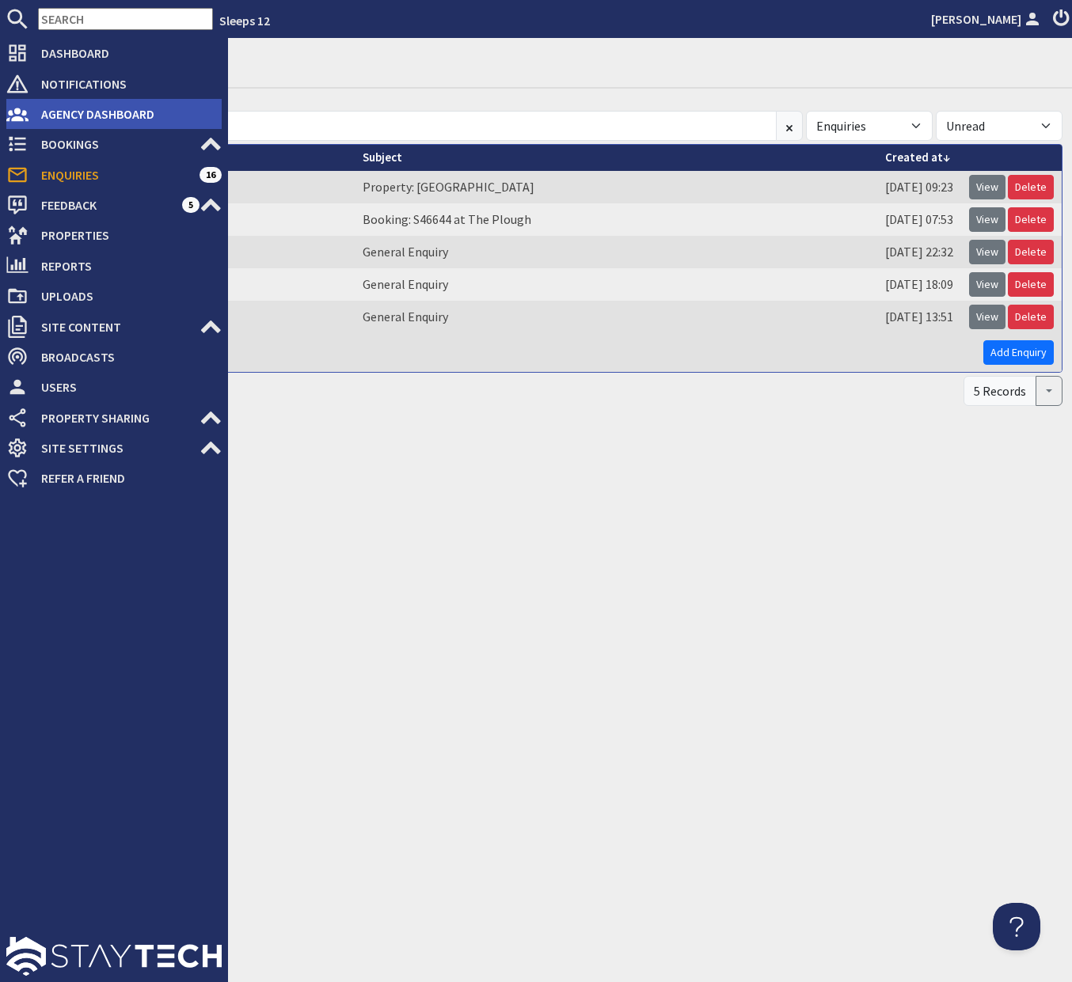
click at [63, 116] on span "Agency Dashboard" at bounding box center [124, 113] width 193 height 25
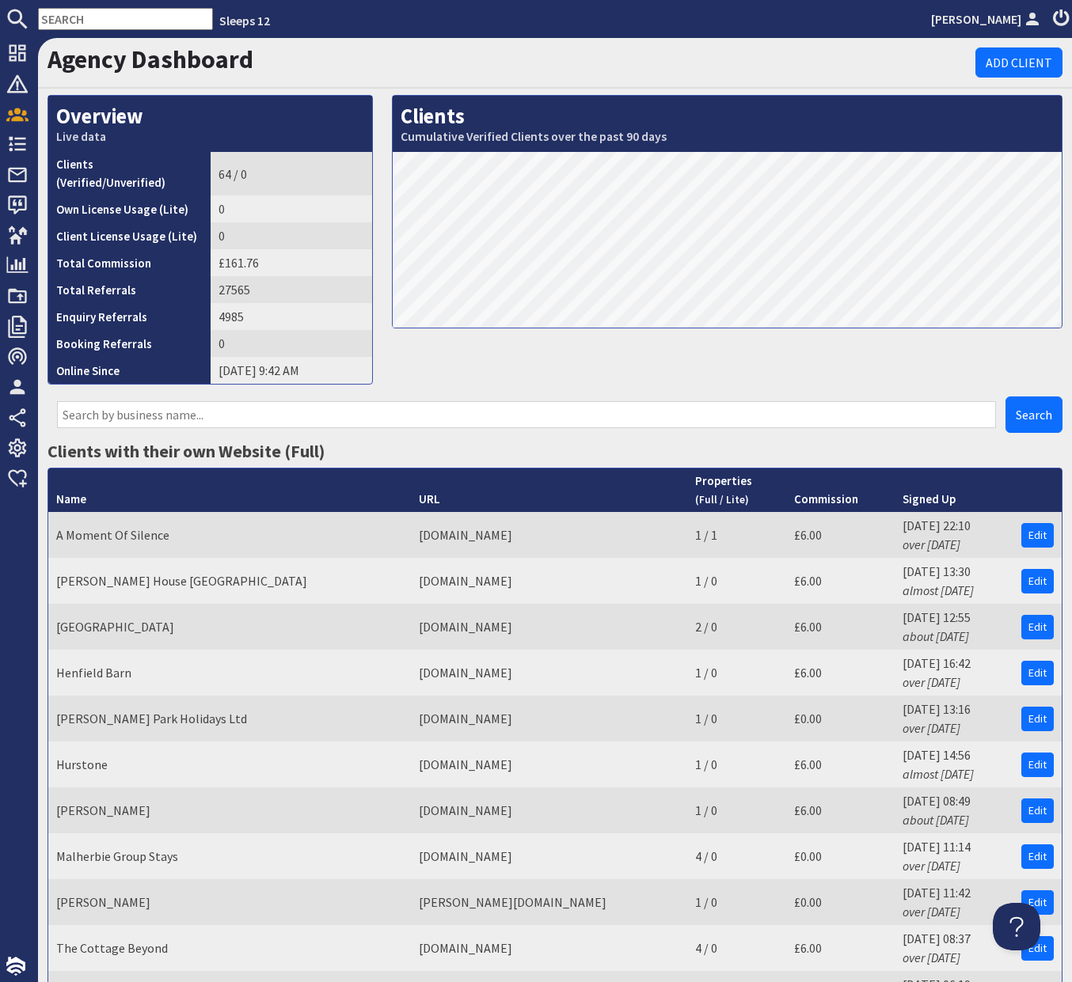
click at [344, 404] on input "text" at bounding box center [526, 414] width 939 height 27
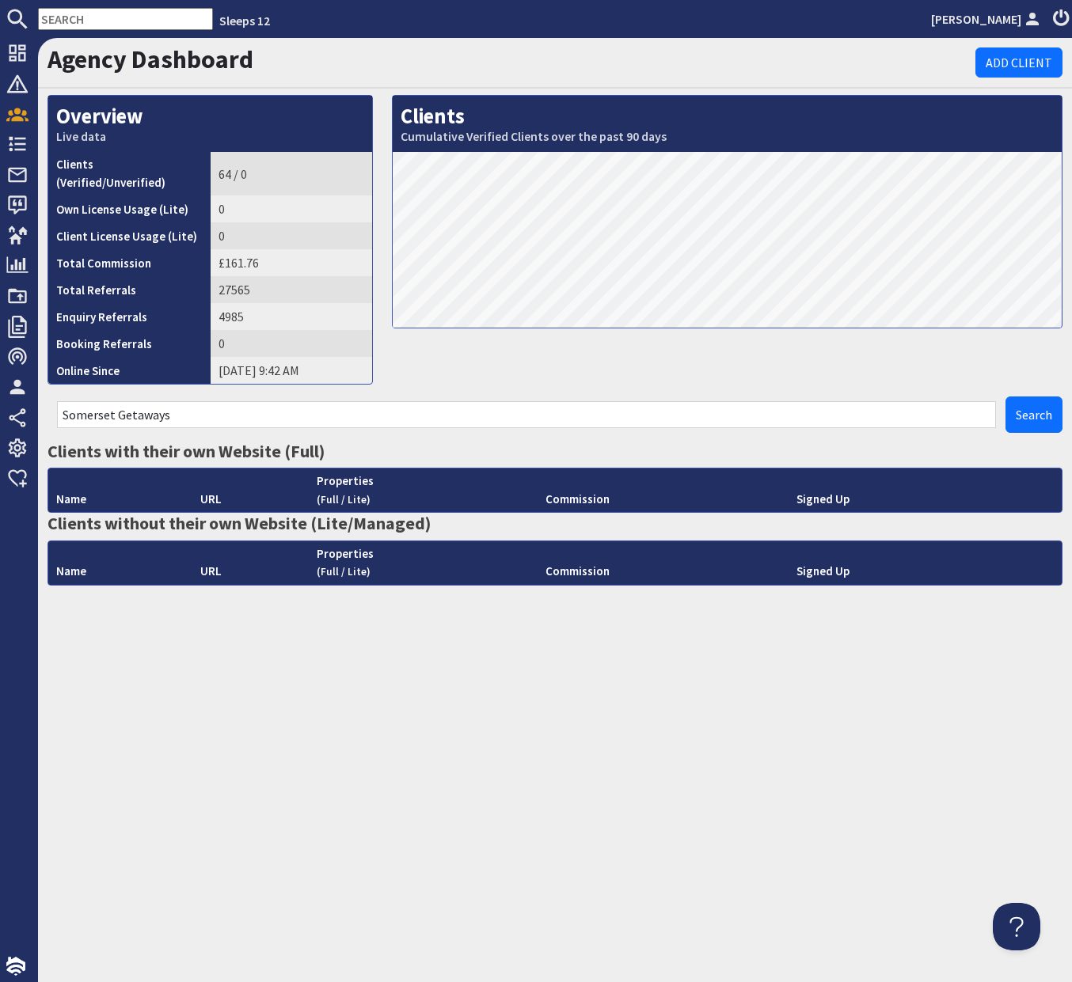
type input "Somerset Getaways"
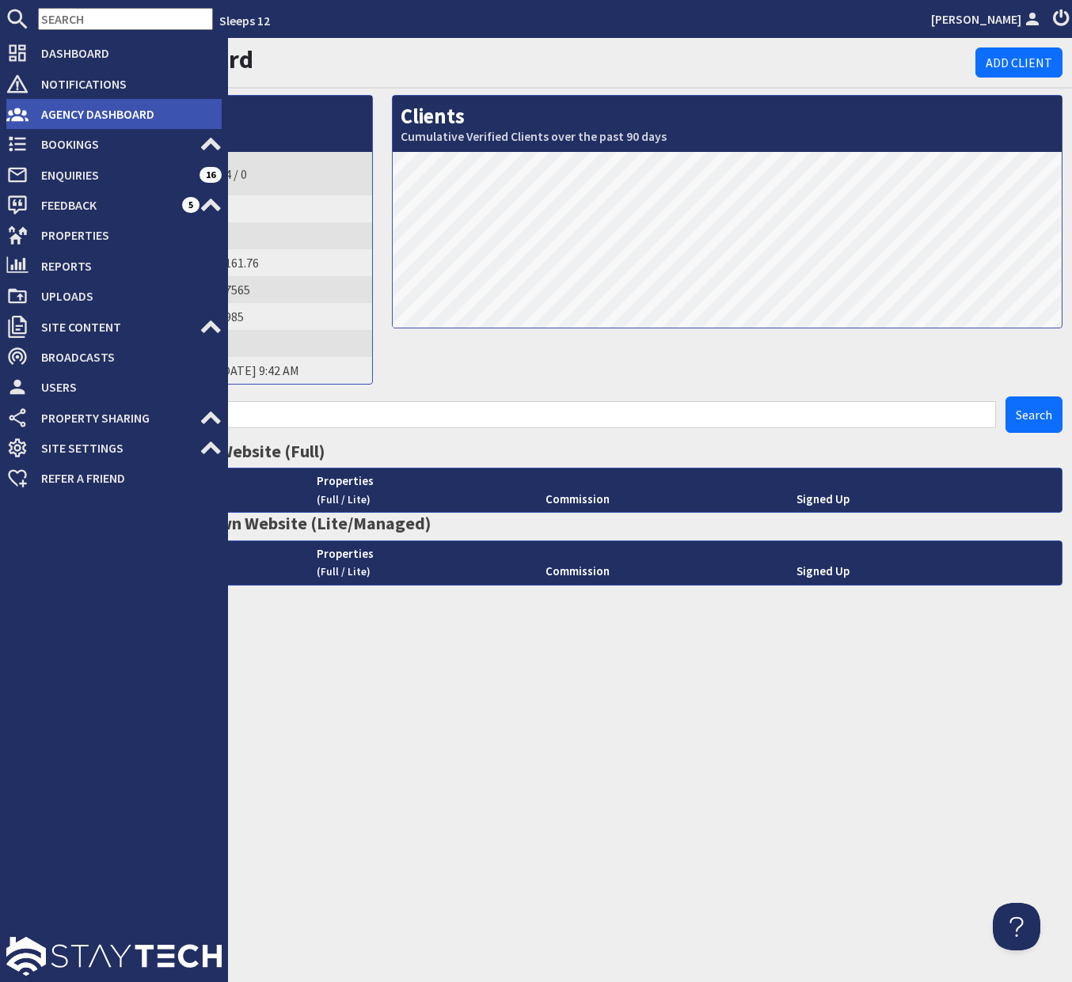
click at [85, 123] on span "Agency Dashboard" at bounding box center [124, 113] width 193 height 25
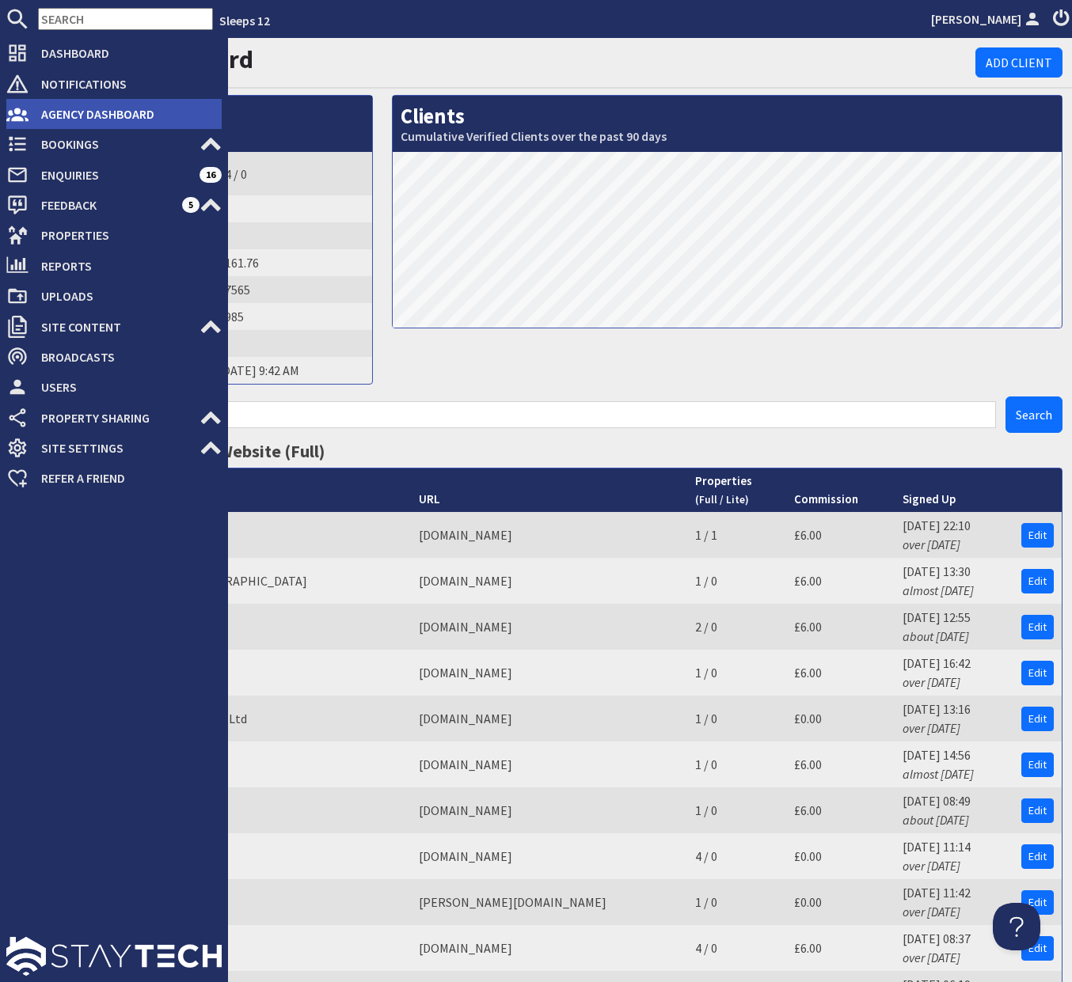
click at [41, 119] on span "Agency Dashboard" at bounding box center [124, 113] width 193 height 25
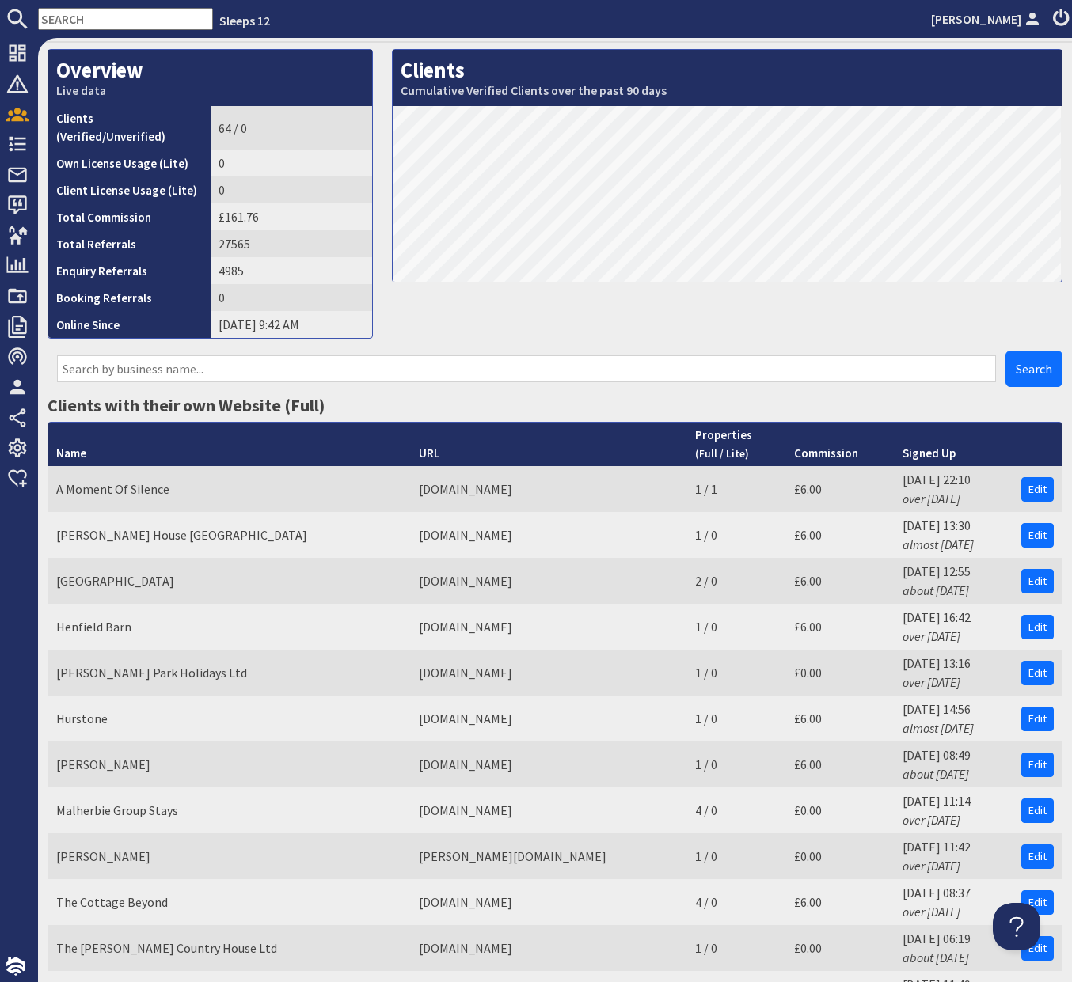
scroll to position [11, 0]
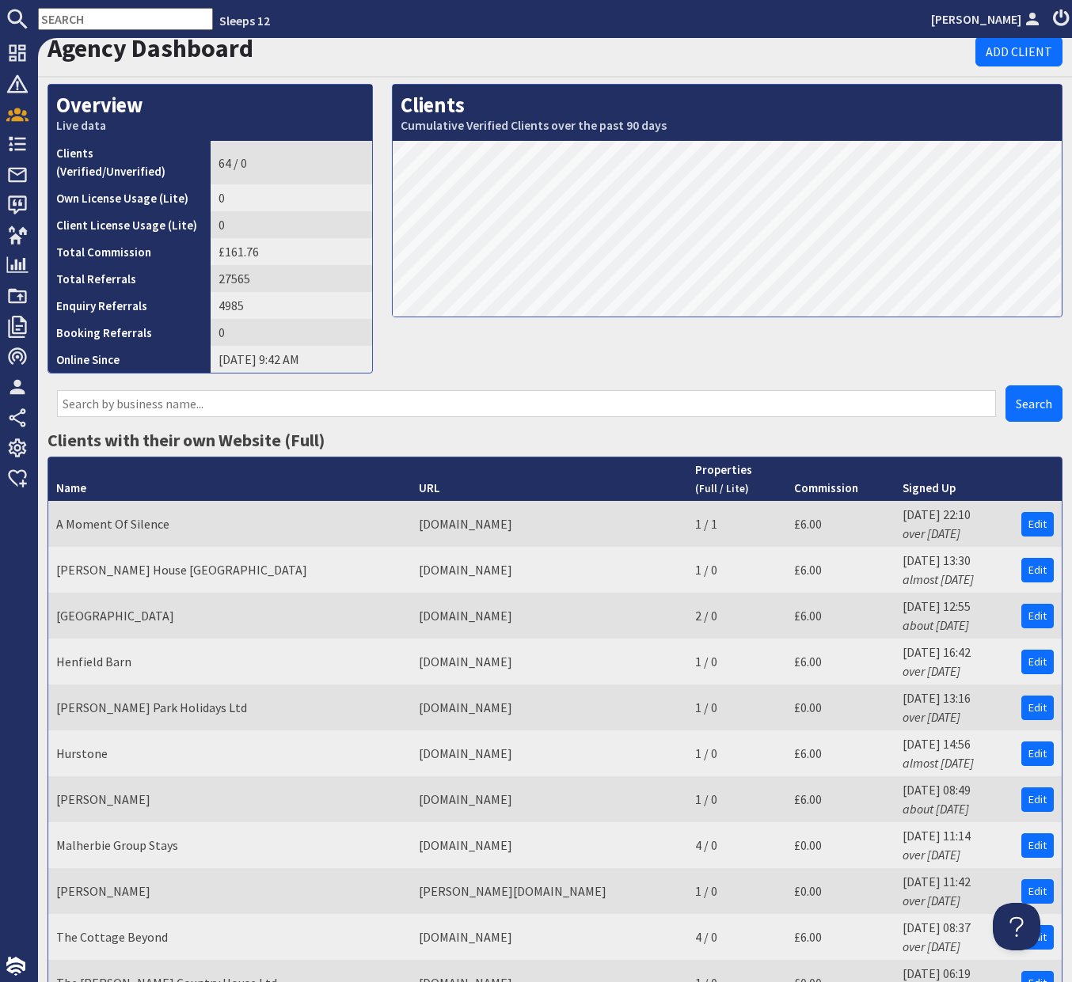
click at [364, 390] on input "text" at bounding box center [526, 403] width 939 height 27
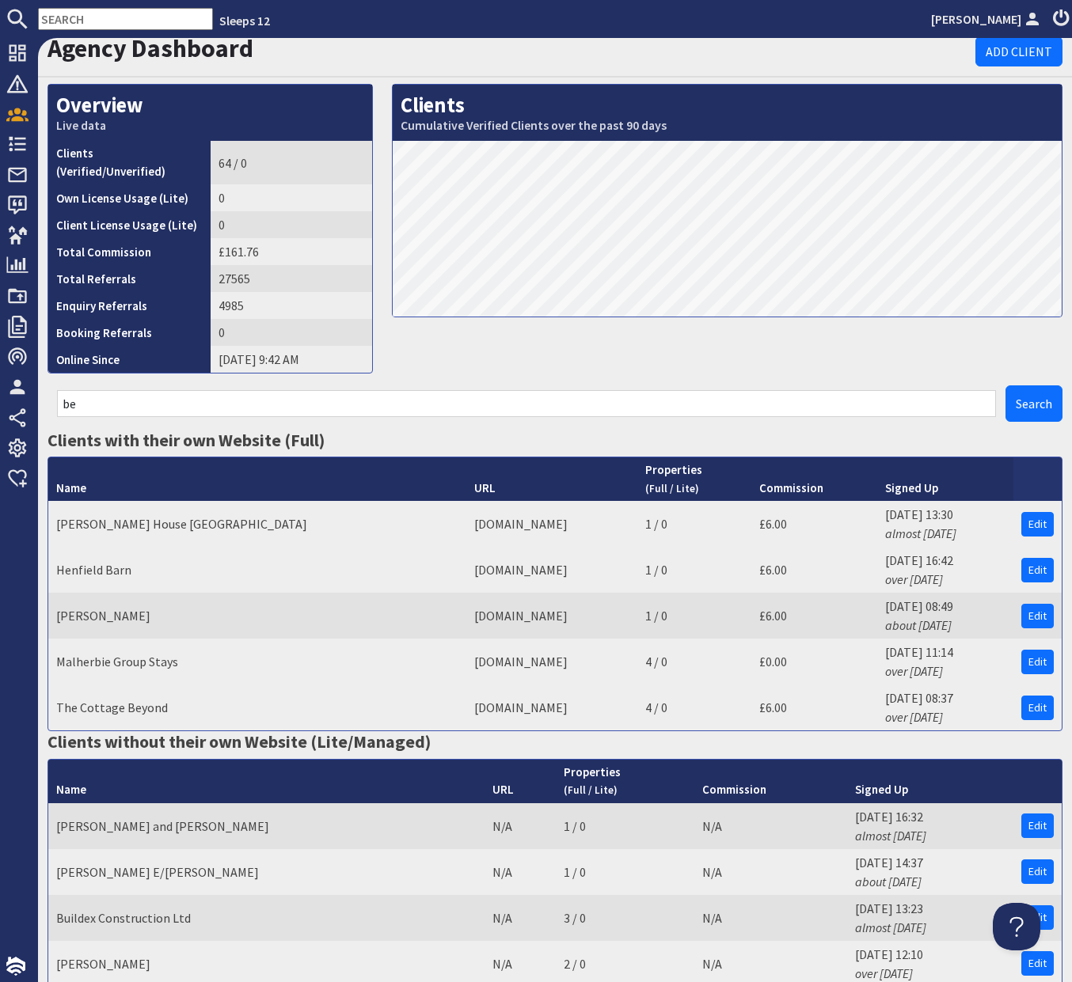
scroll to position [0, 0]
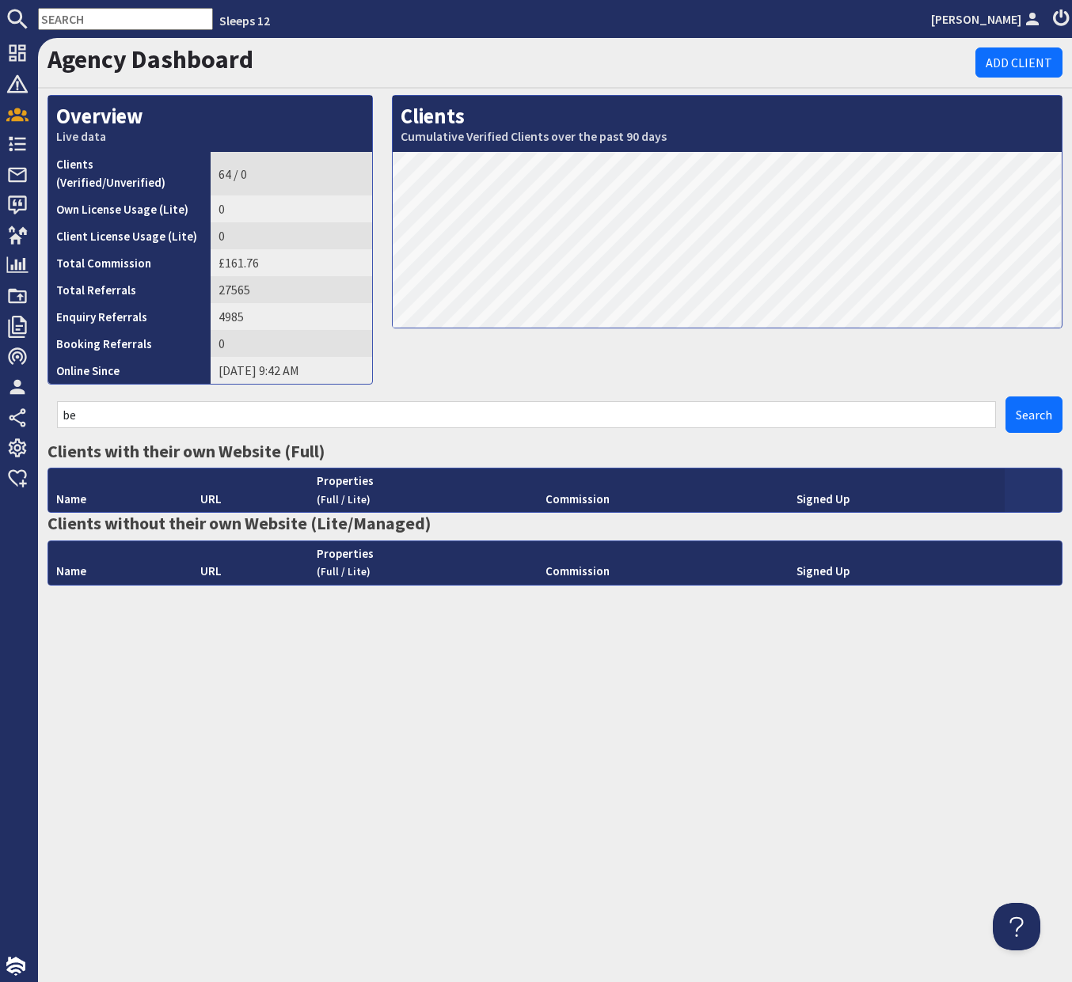
type input "b"
type input "B"
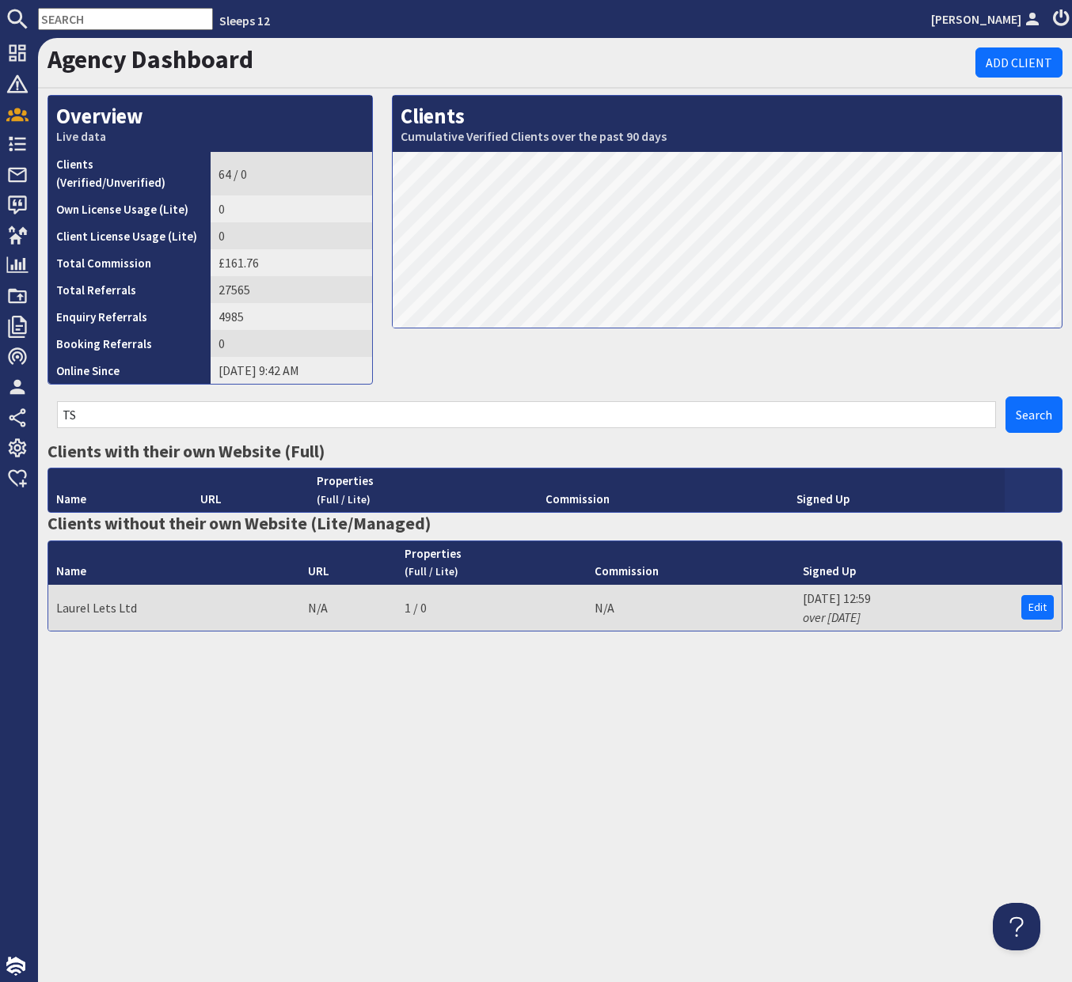
type input "T"
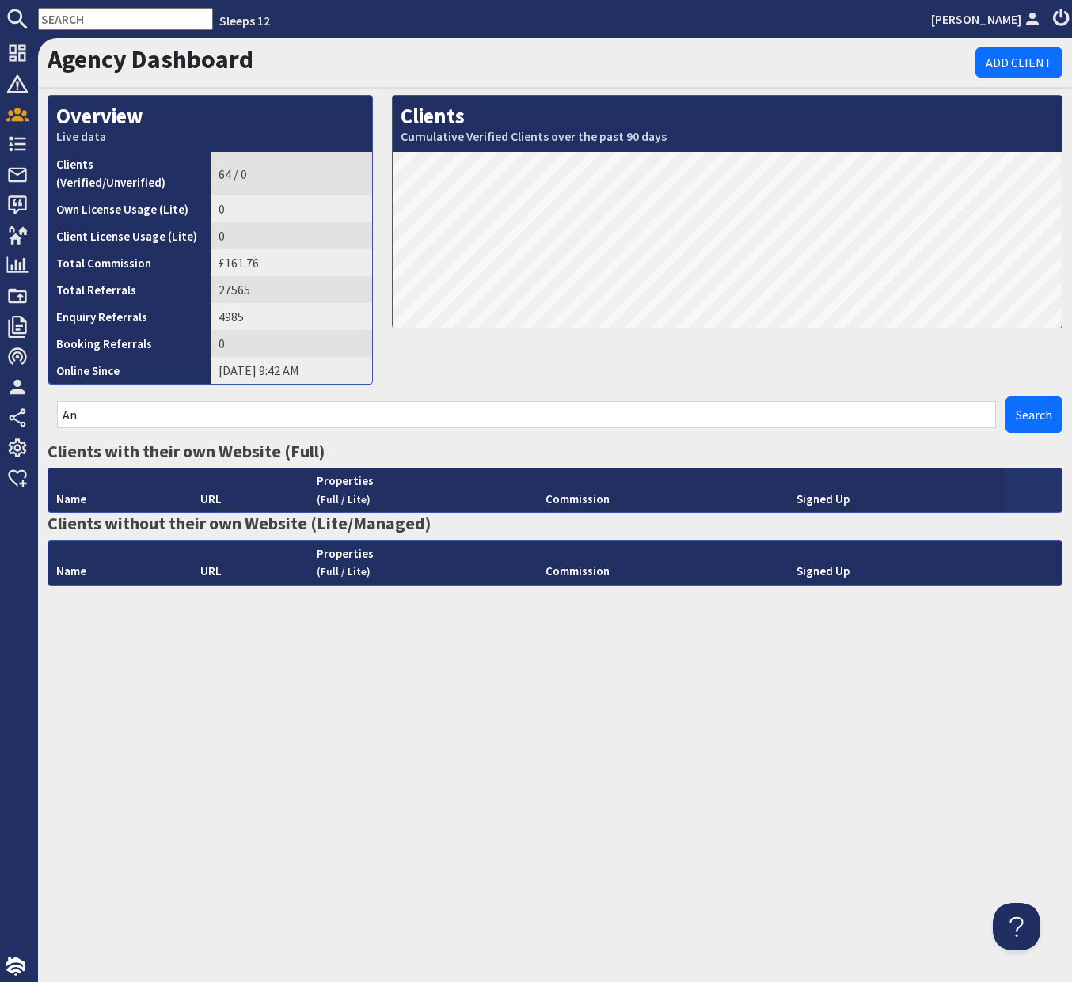
type input "A"
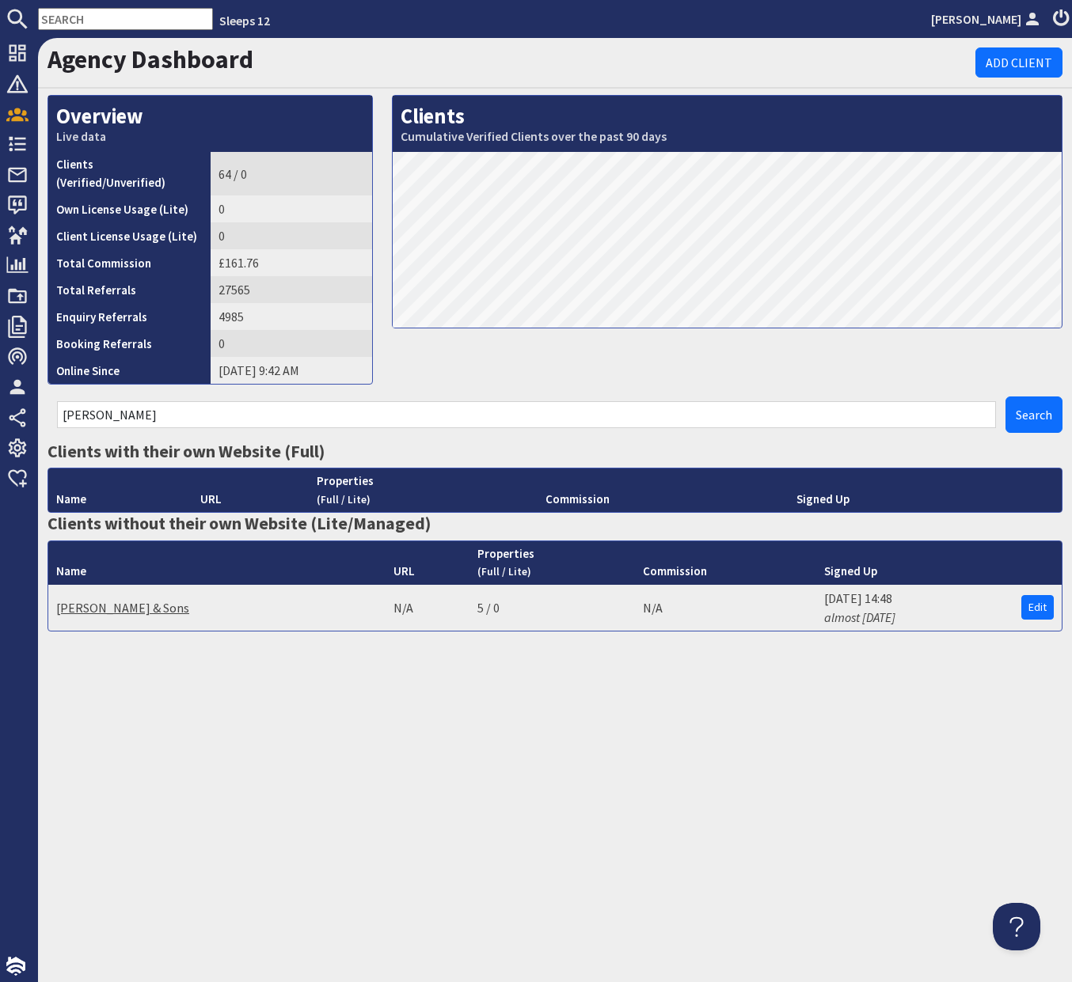
type input "Jean"
click at [104, 600] on link "FG Jeanes & Sons" at bounding box center [122, 608] width 133 height 16
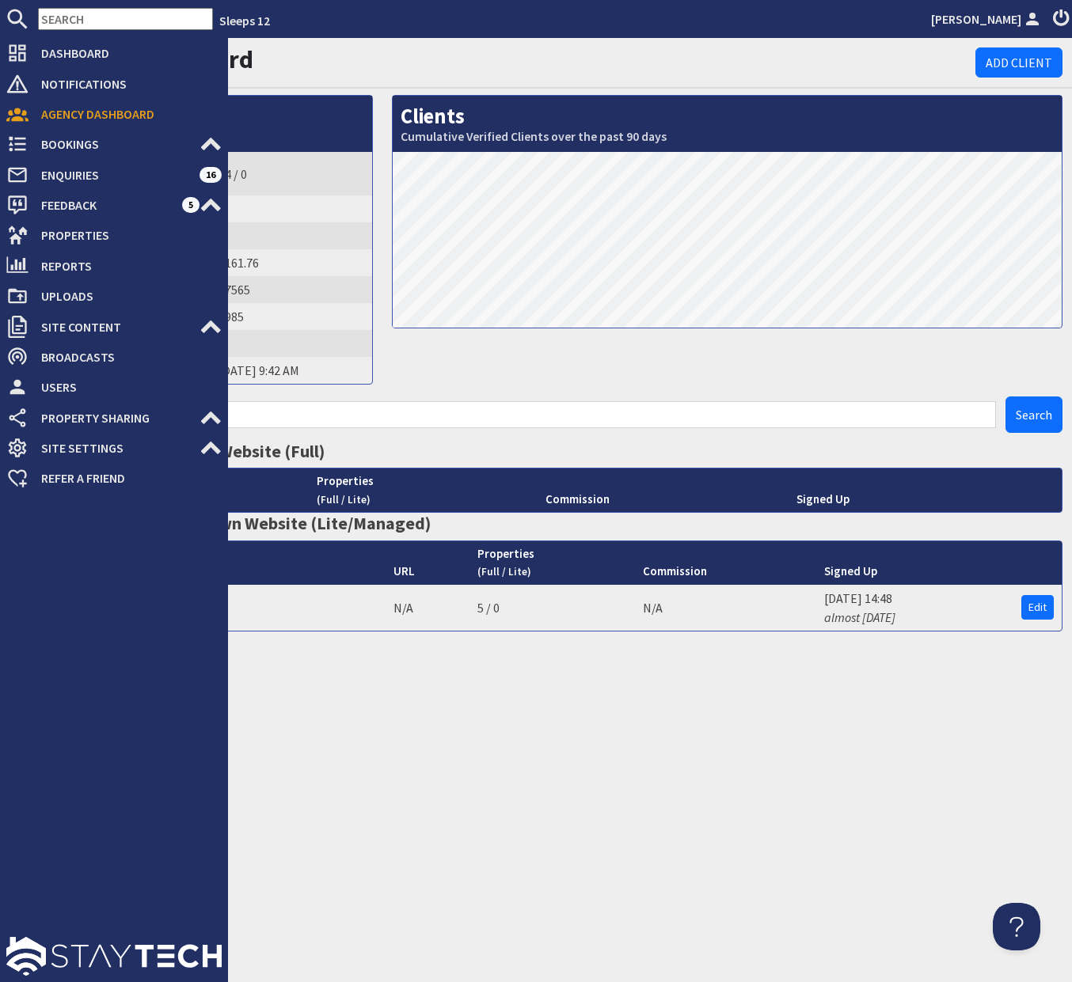
drag, startPoint x: 100, startPoint y: 395, endPoint x: 6, endPoint y: 393, distance: 94.2
click at [6, 393] on div "Dashboard Notifications 0 Agency Dashboard Bookings 0 Security Deposits 8 Disco…" at bounding box center [536, 510] width 1072 height 944
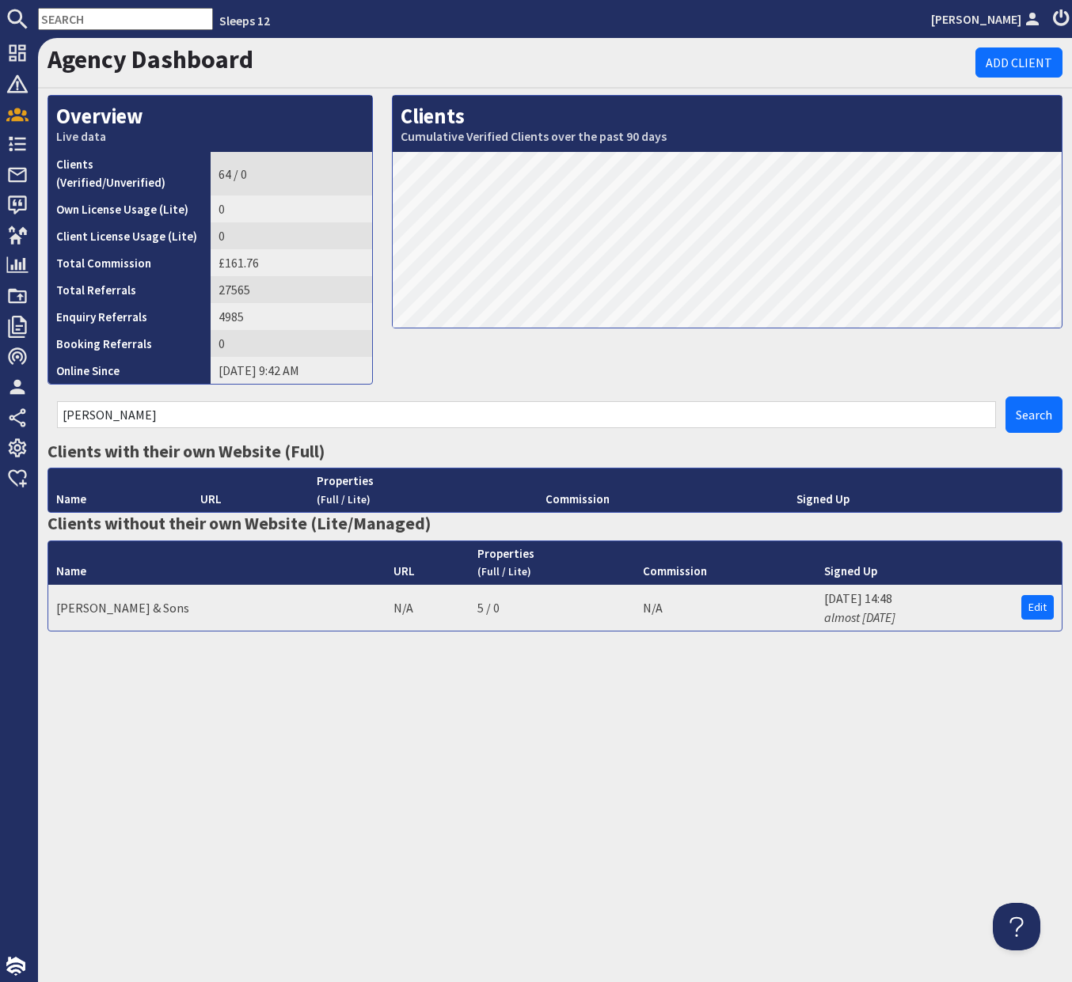
drag, startPoint x: 288, startPoint y: 404, endPoint x: 260, endPoint y: 397, distance: 29.4
click at [285, 403] on input "Jean" at bounding box center [526, 414] width 939 height 27
type input "J"
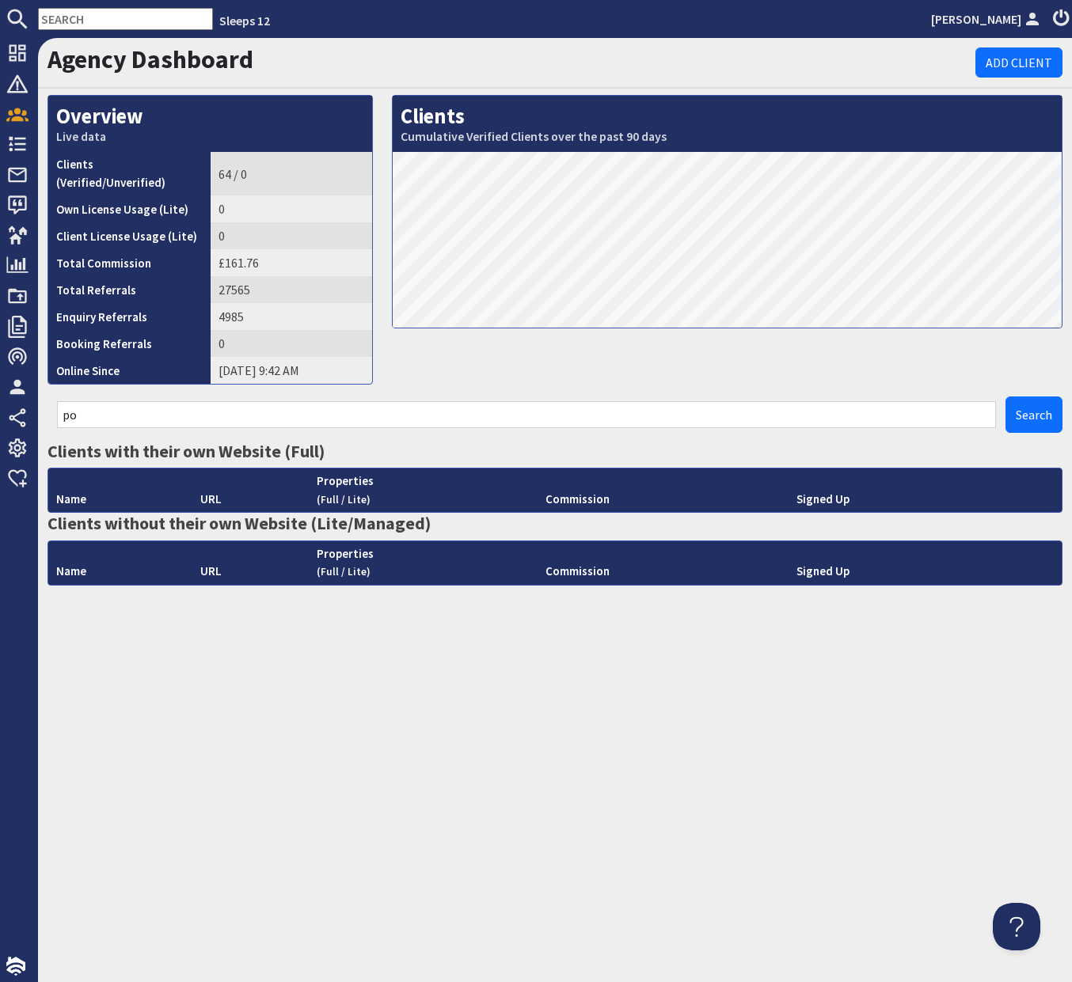
type input "p"
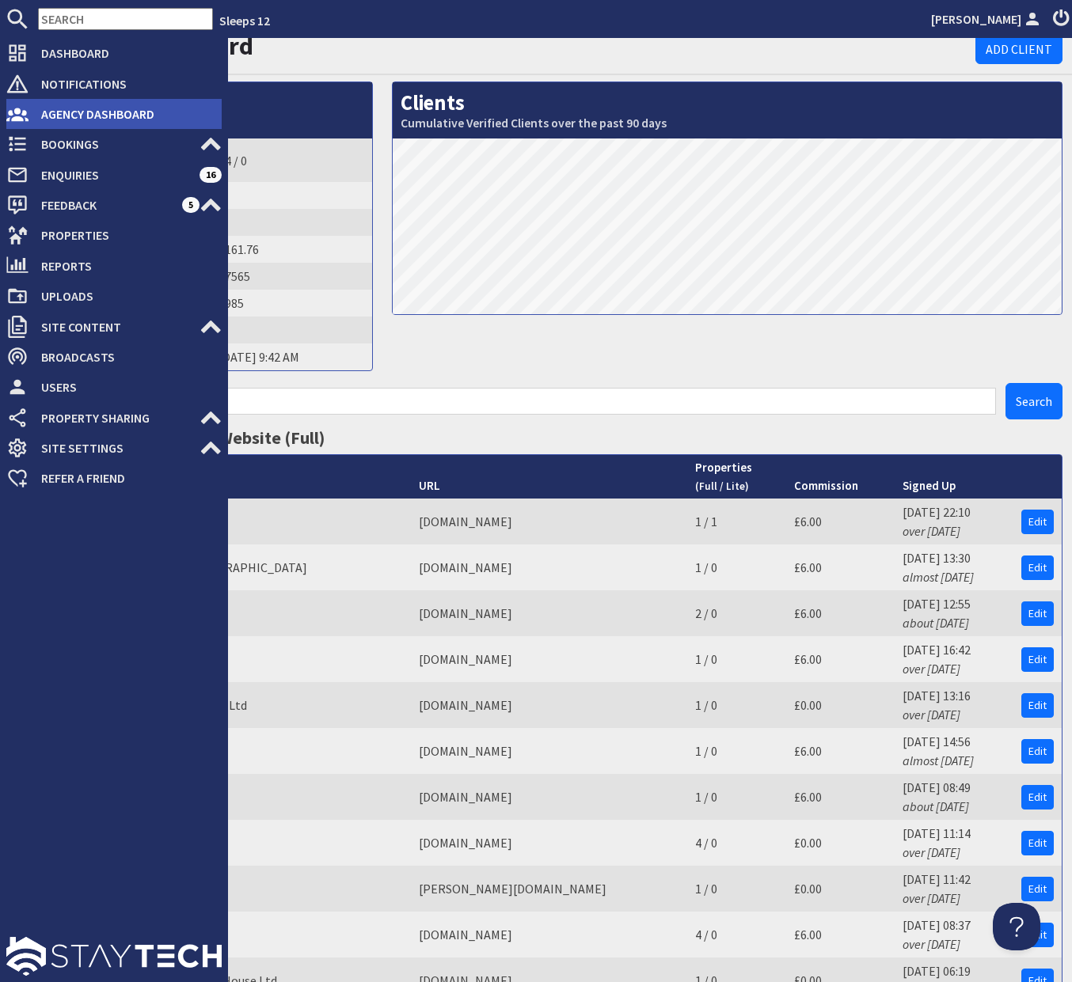
scroll to position [7, 0]
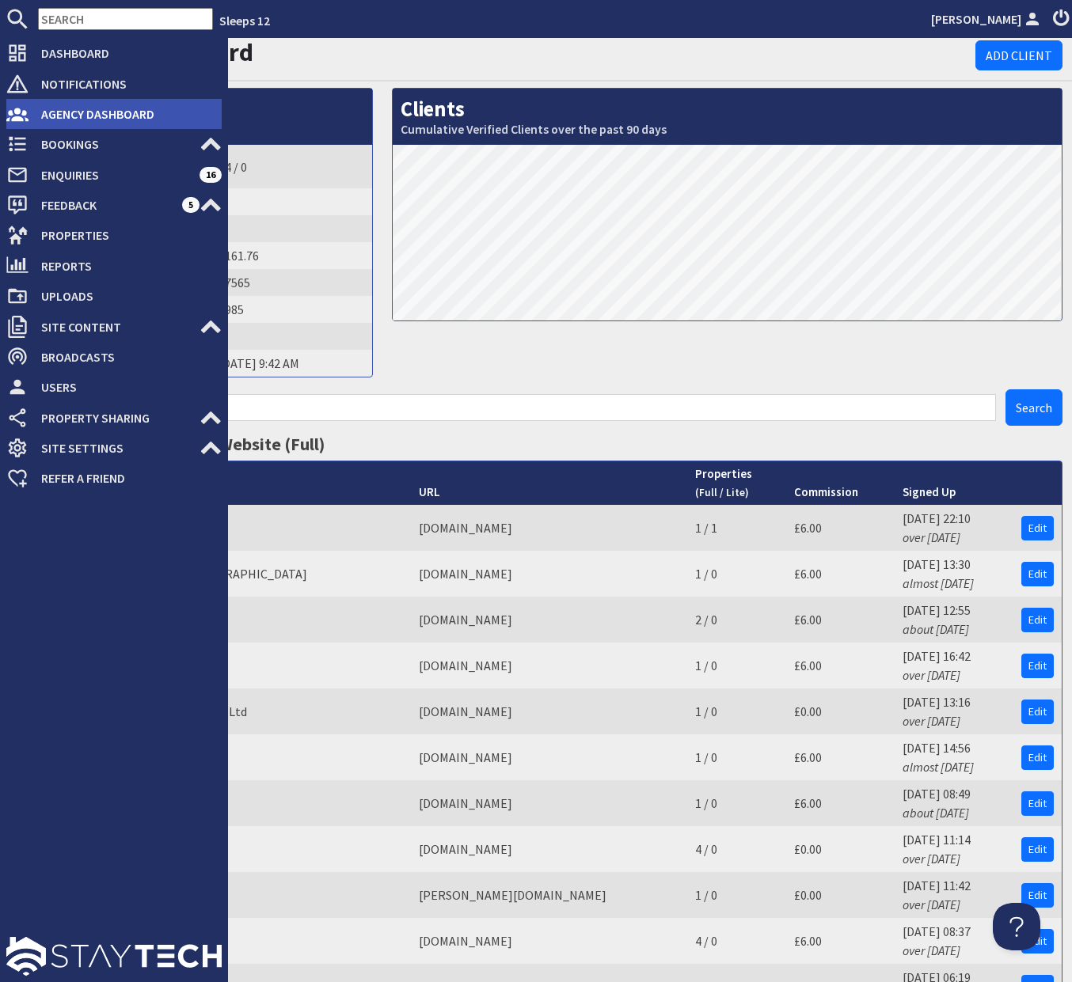
click at [134, 108] on span "Agency Dashboard" at bounding box center [124, 113] width 193 height 25
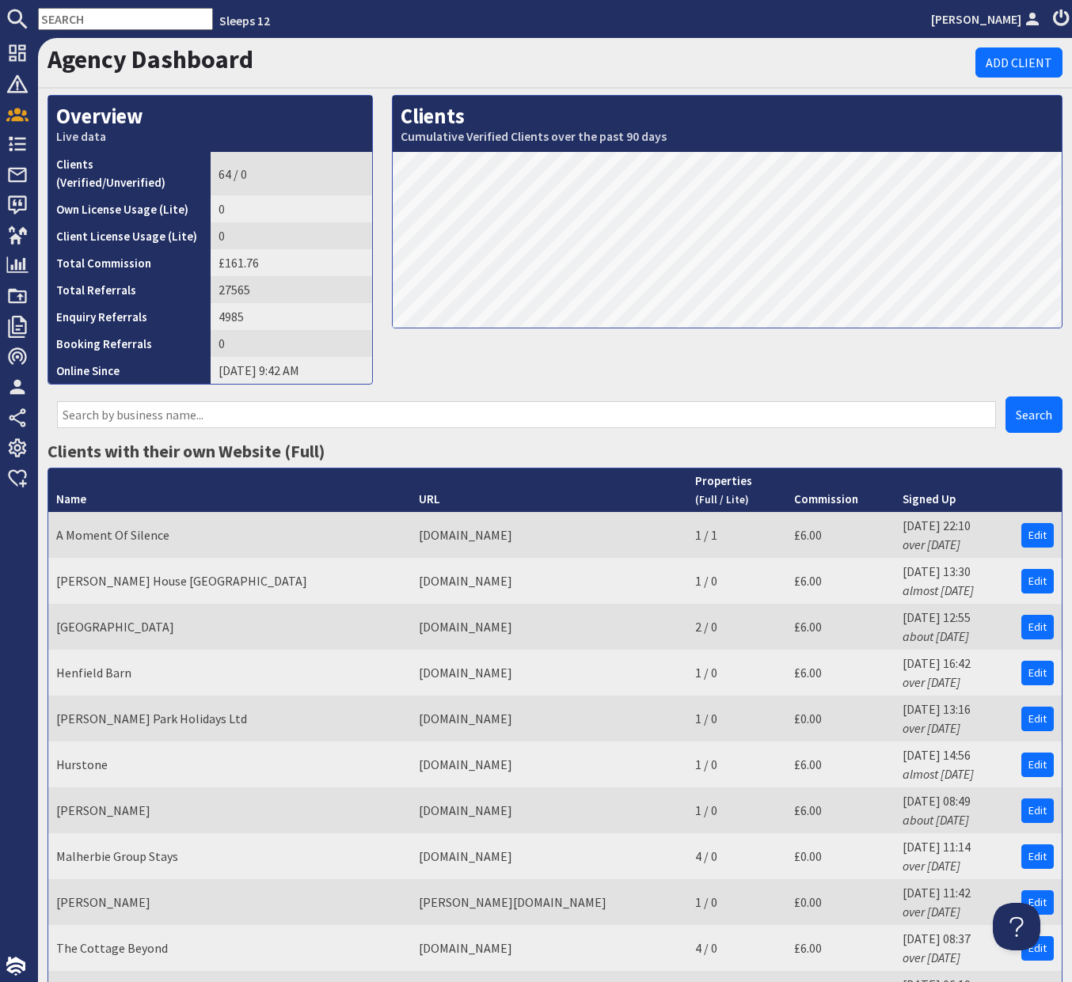
scroll to position [0, 0]
click at [325, 401] on input "text" at bounding box center [526, 414] width 939 height 27
click at [653, 349] on div "Clients Cumulative Verified Clients over the past 90 days" at bounding box center [726, 246] width 689 height 302
click at [87, 512] on td "A Moment Of Silence" at bounding box center [229, 535] width 362 height 46
click at [95, 527] on link "A Moment Of Silence" at bounding box center [112, 535] width 113 height 16
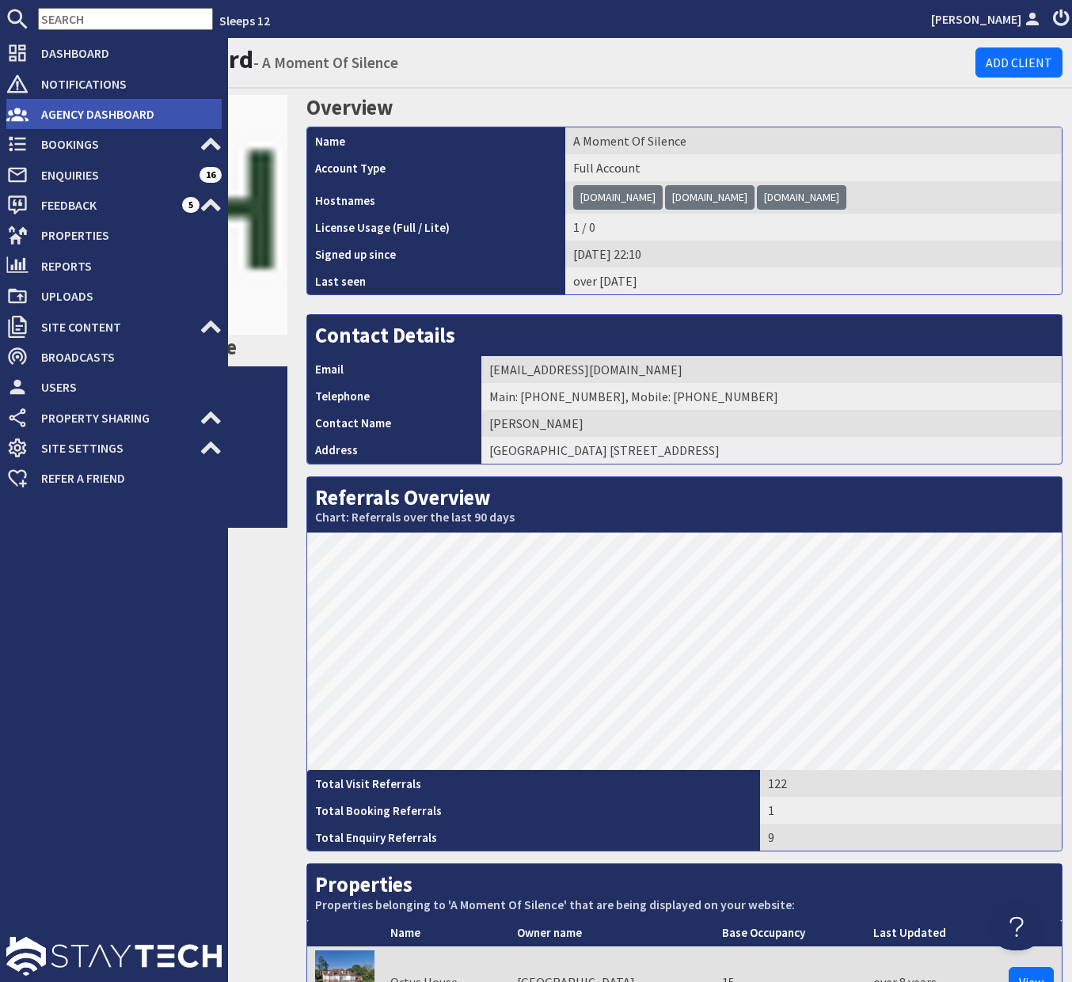
click at [57, 116] on span "Agency Dashboard" at bounding box center [124, 113] width 193 height 25
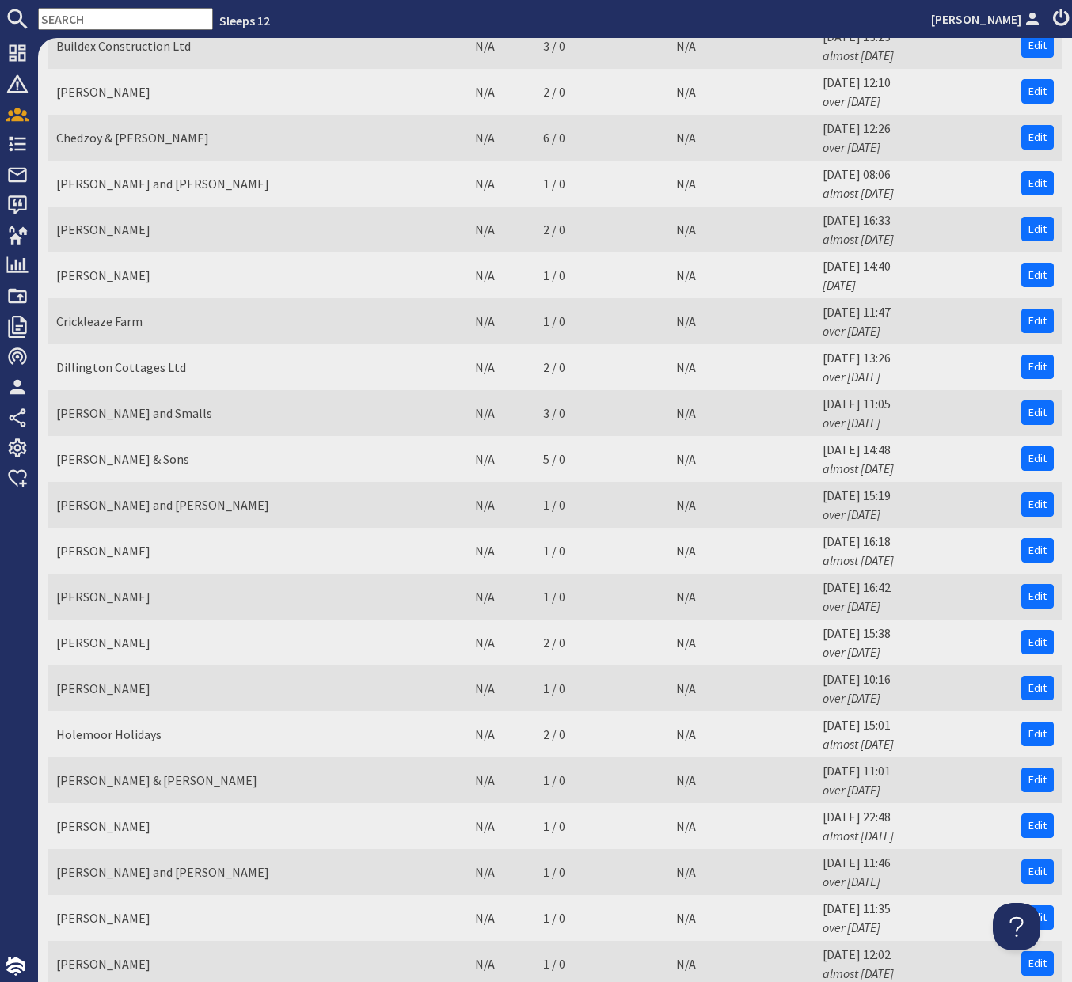
scroll to position [1343, 0]
click at [131, 726] on link "Holemoor Holidays" at bounding box center [108, 734] width 105 height 16
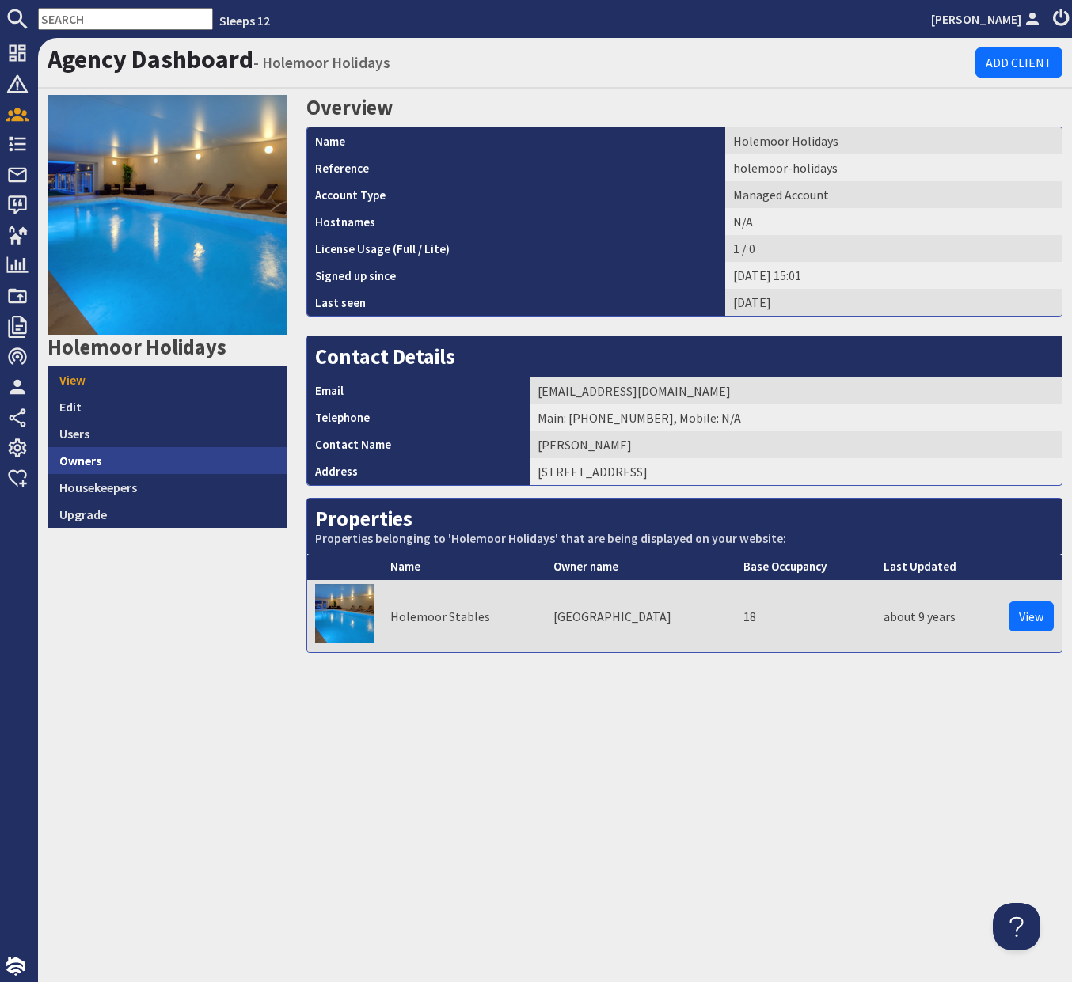
click at [89, 453] on link "Owners" at bounding box center [167, 460] width 240 height 27
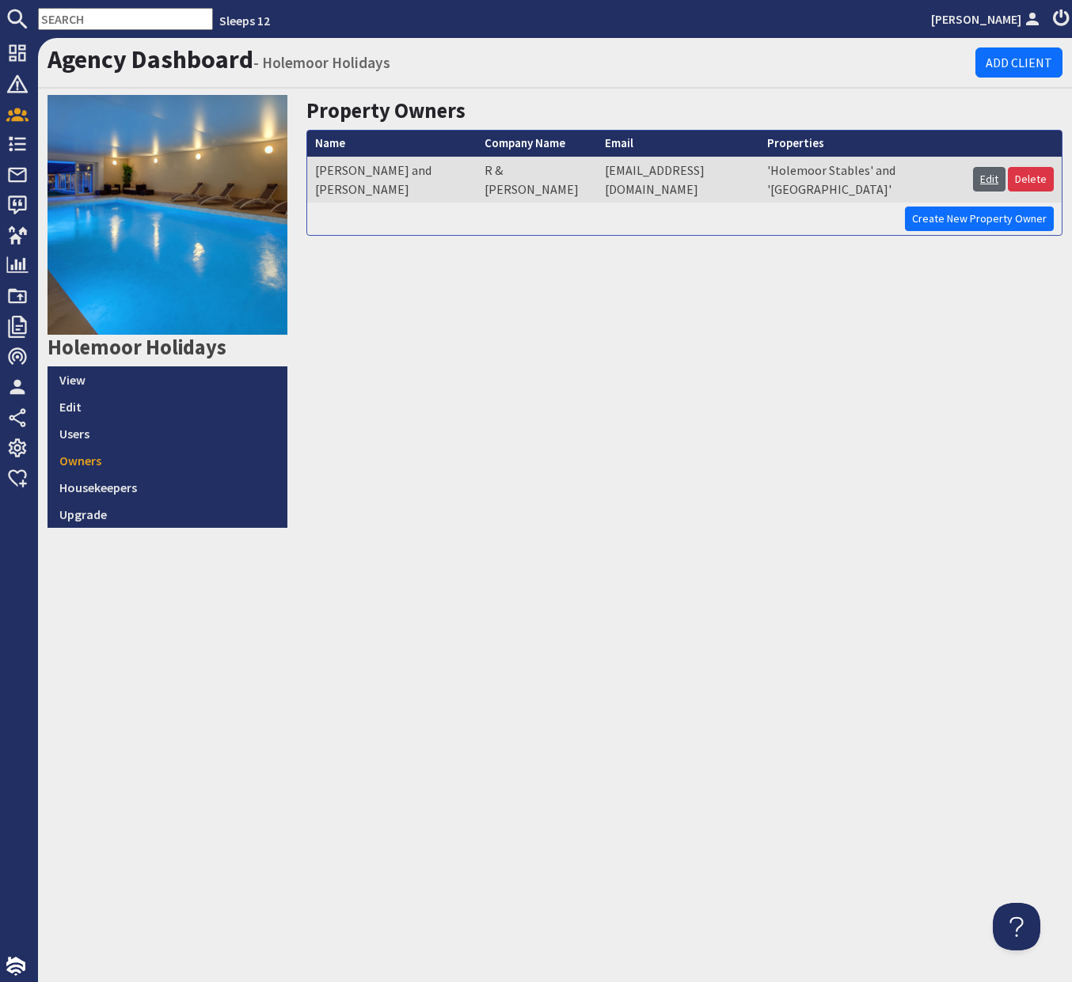
click at [986, 171] on link "Edit" at bounding box center [989, 179] width 32 height 25
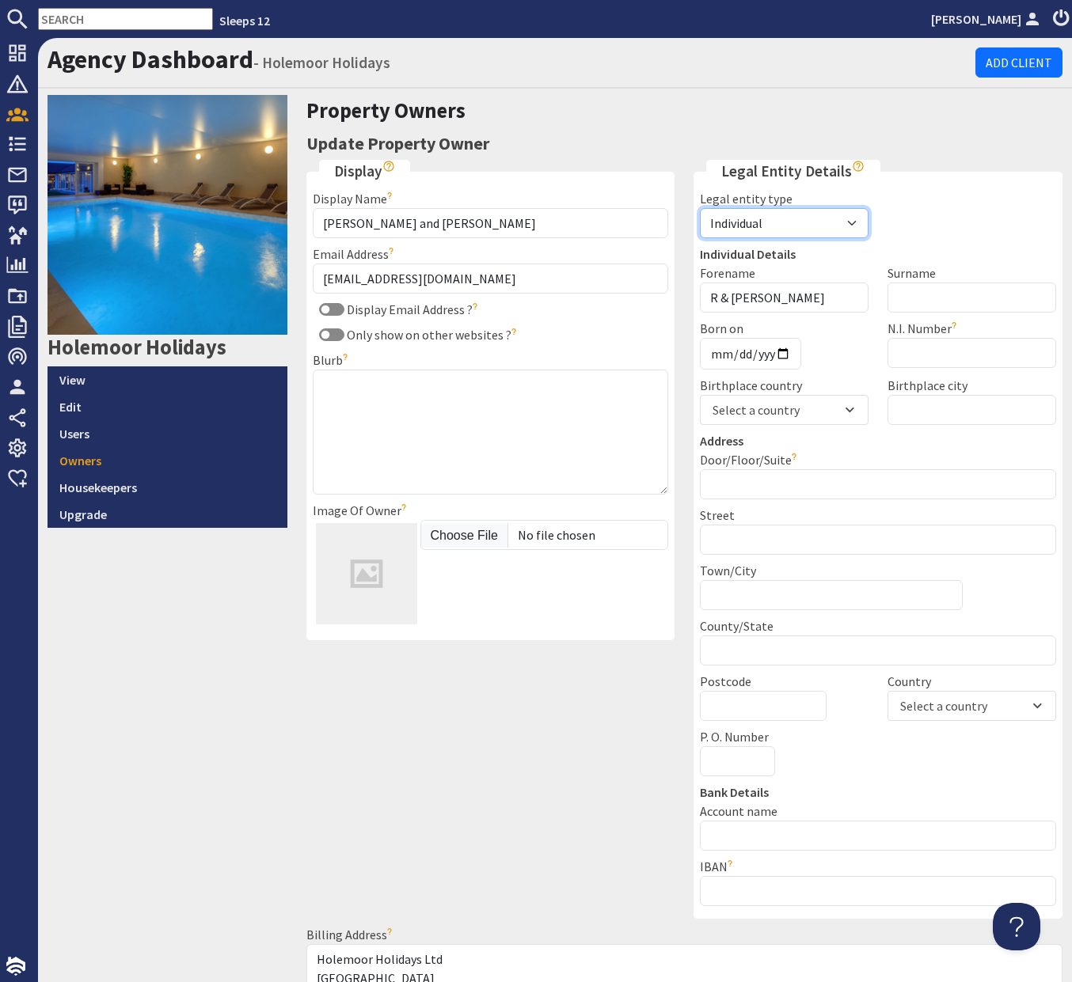
click at [842, 220] on select "Individual Business Agent" at bounding box center [784, 223] width 169 height 30
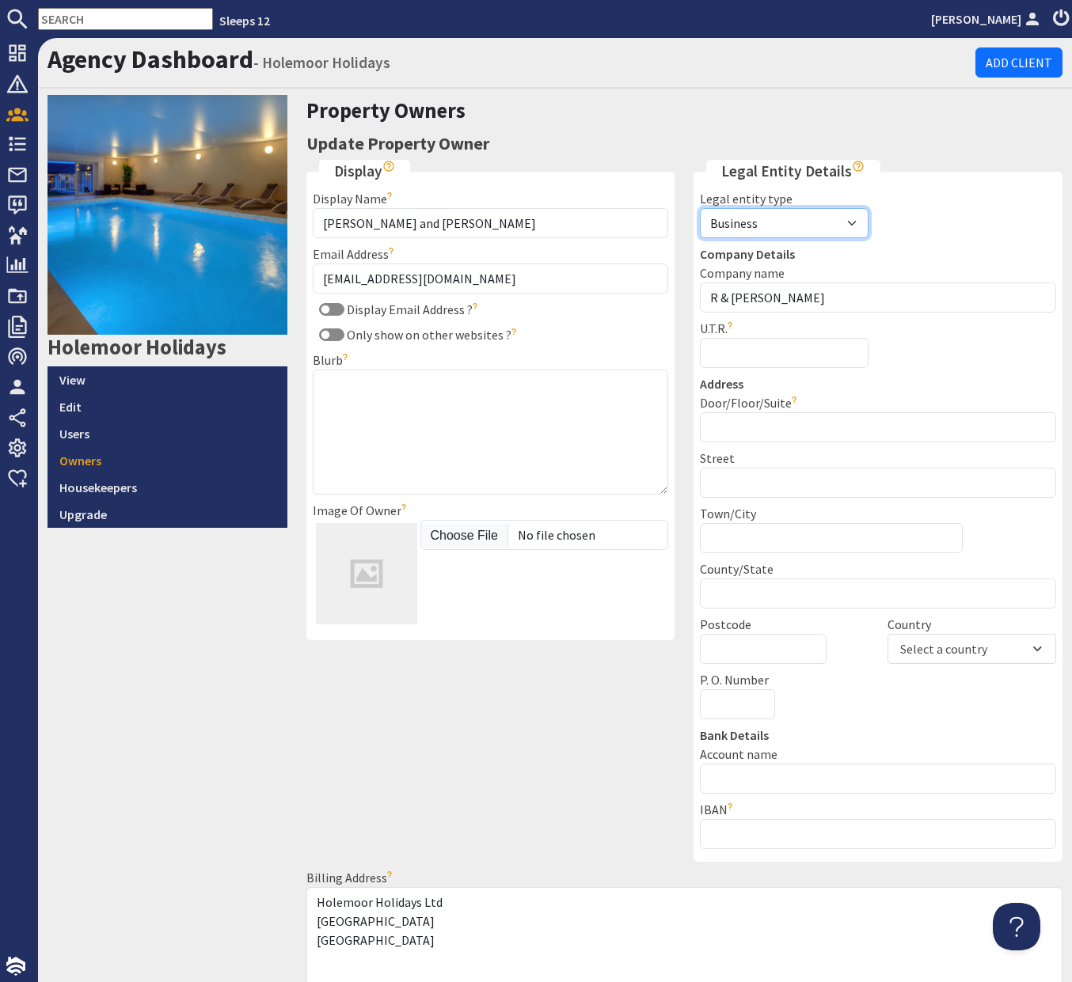
click at [753, 227] on select "Individual Business Agent" at bounding box center [784, 223] width 169 height 30
select select "individual"
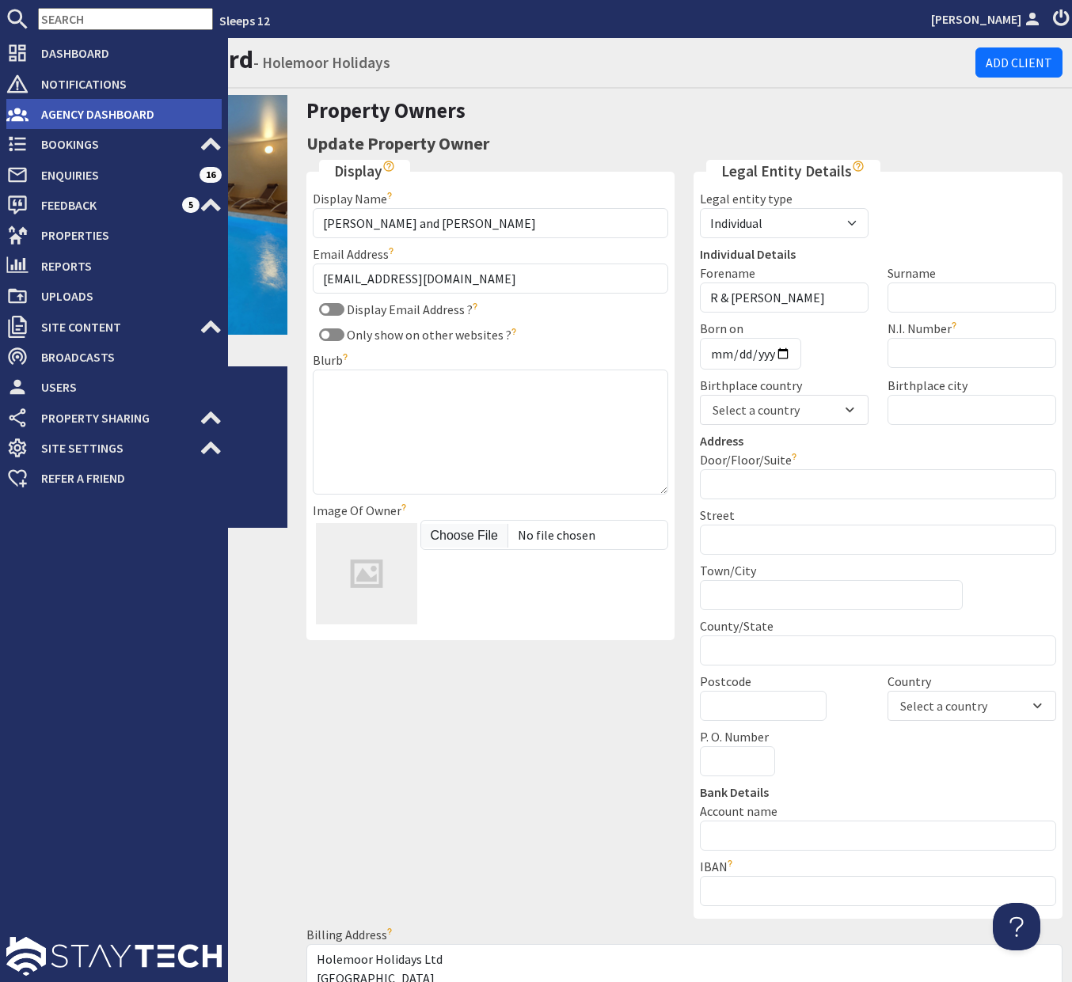
click at [49, 127] on li "Agency Dashboard" at bounding box center [113, 114] width 215 height 30
click at [27, 125] on link "Agency Dashboard" at bounding box center [113, 113] width 215 height 25
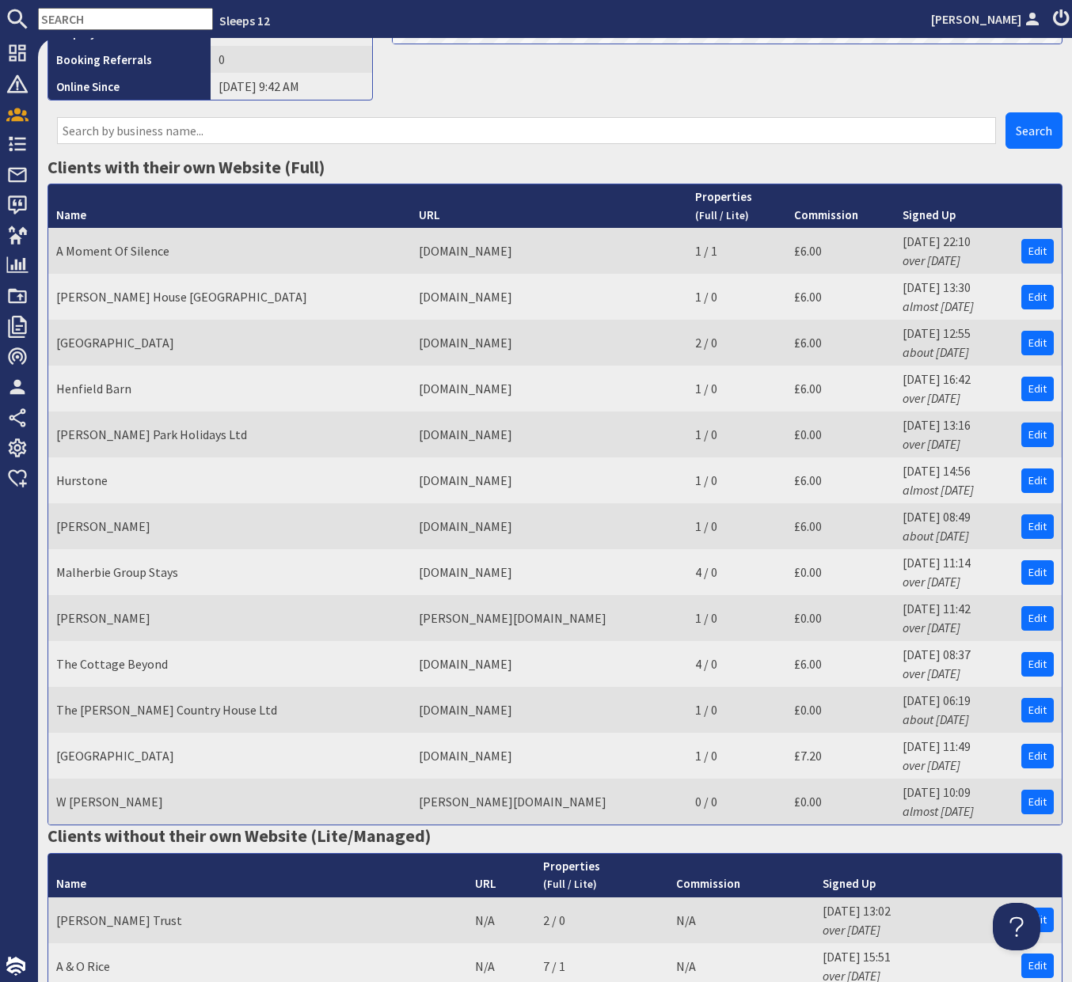
scroll to position [1871, 0]
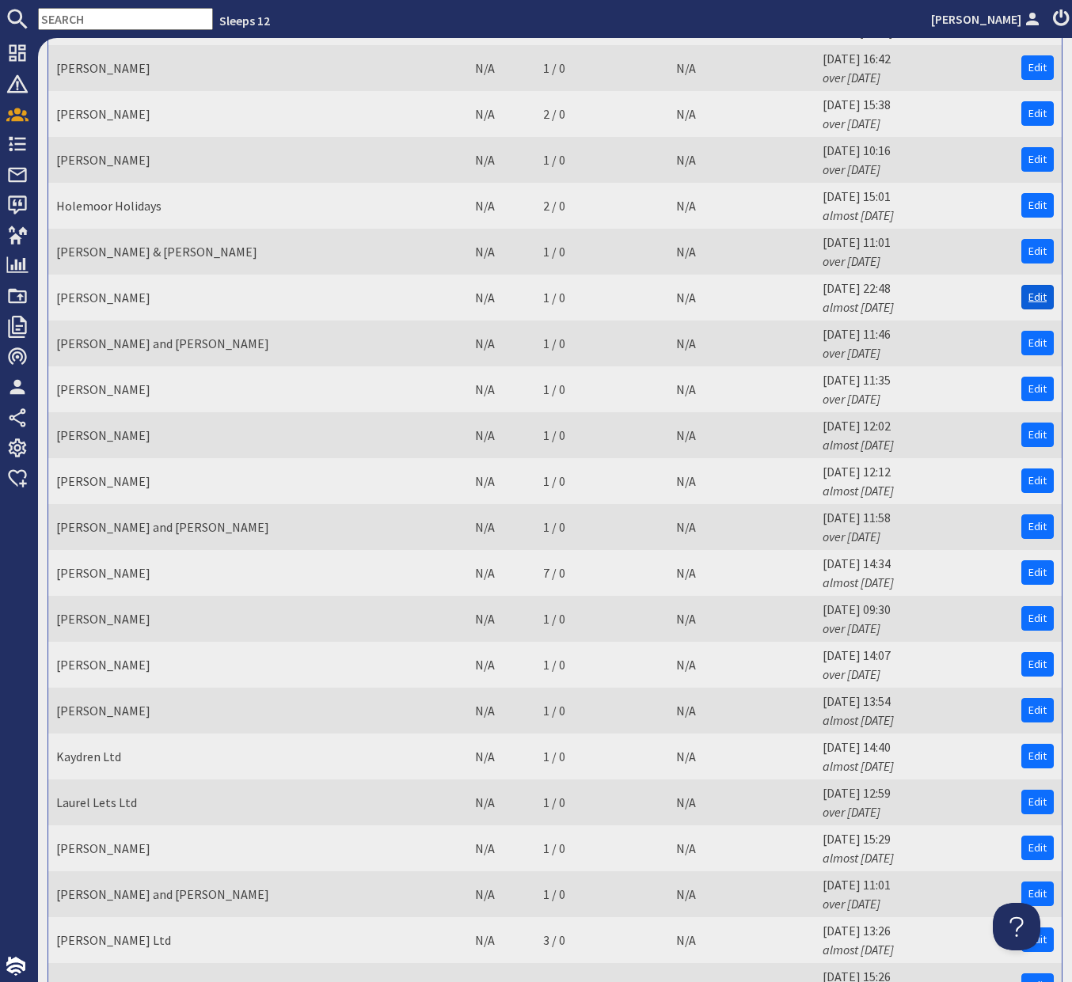
click at [1040, 287] on link "Edit" at bounding box center [1037, 297] width 32 height 25
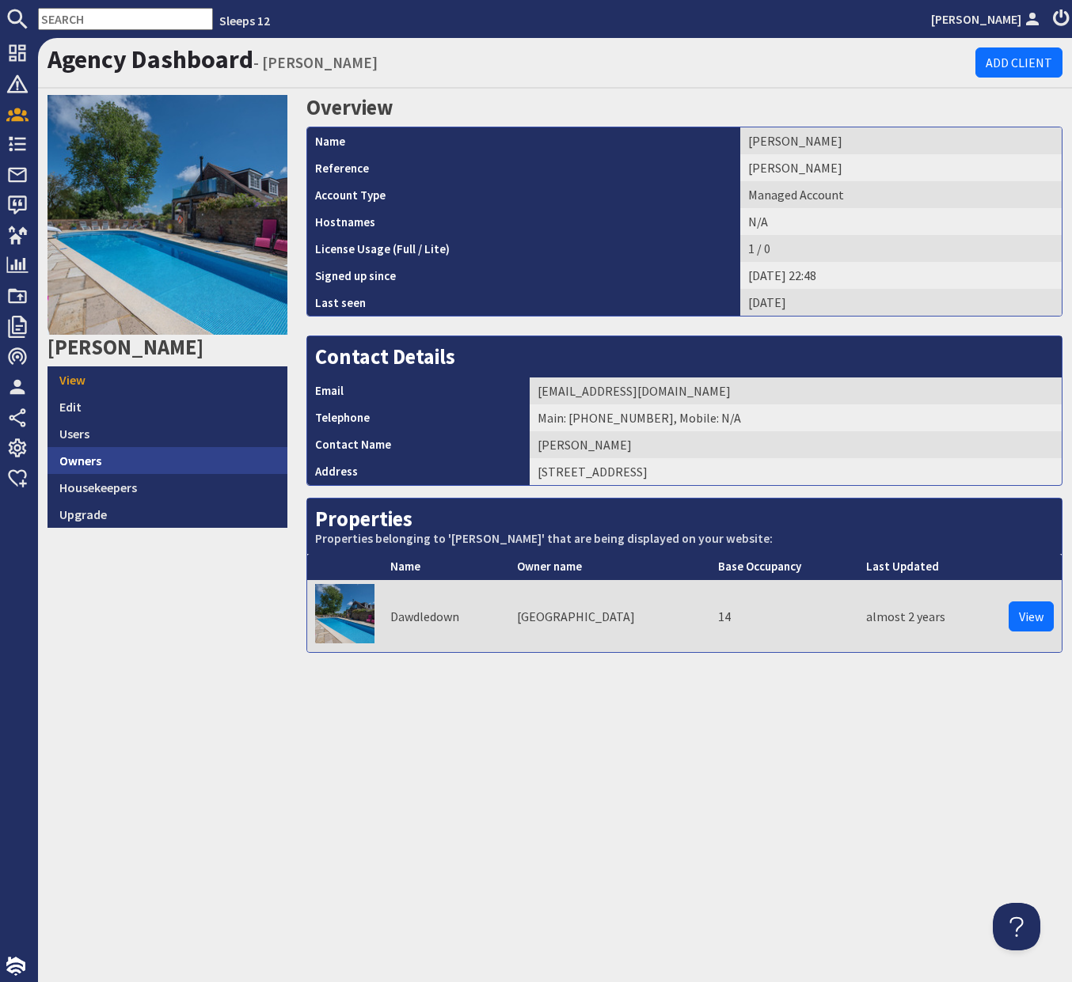
click at [73, 467] on link "Owners" at bounding box center [167, 460] width 240 height 27
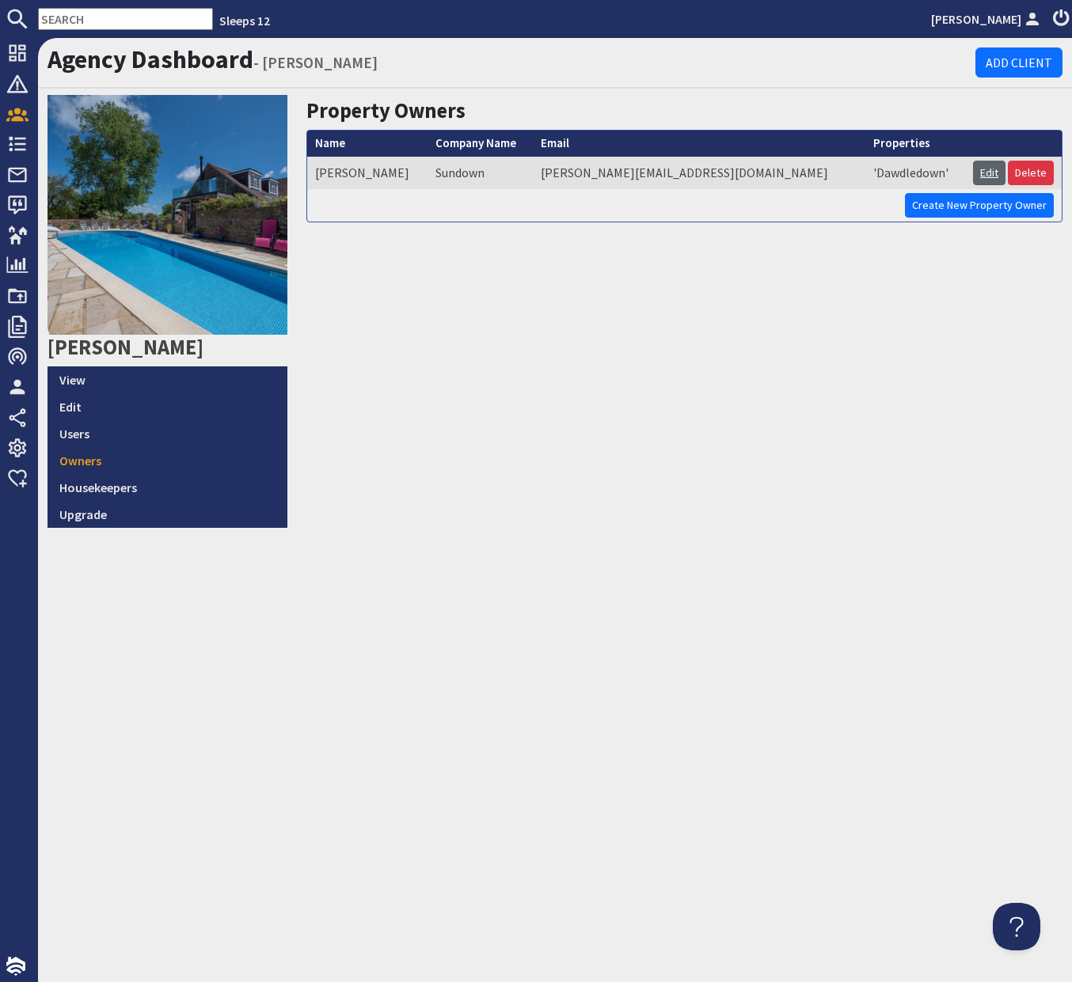
click at [992, 173] on link "Edit" at bounding box center [989, 173] width 32 height 25
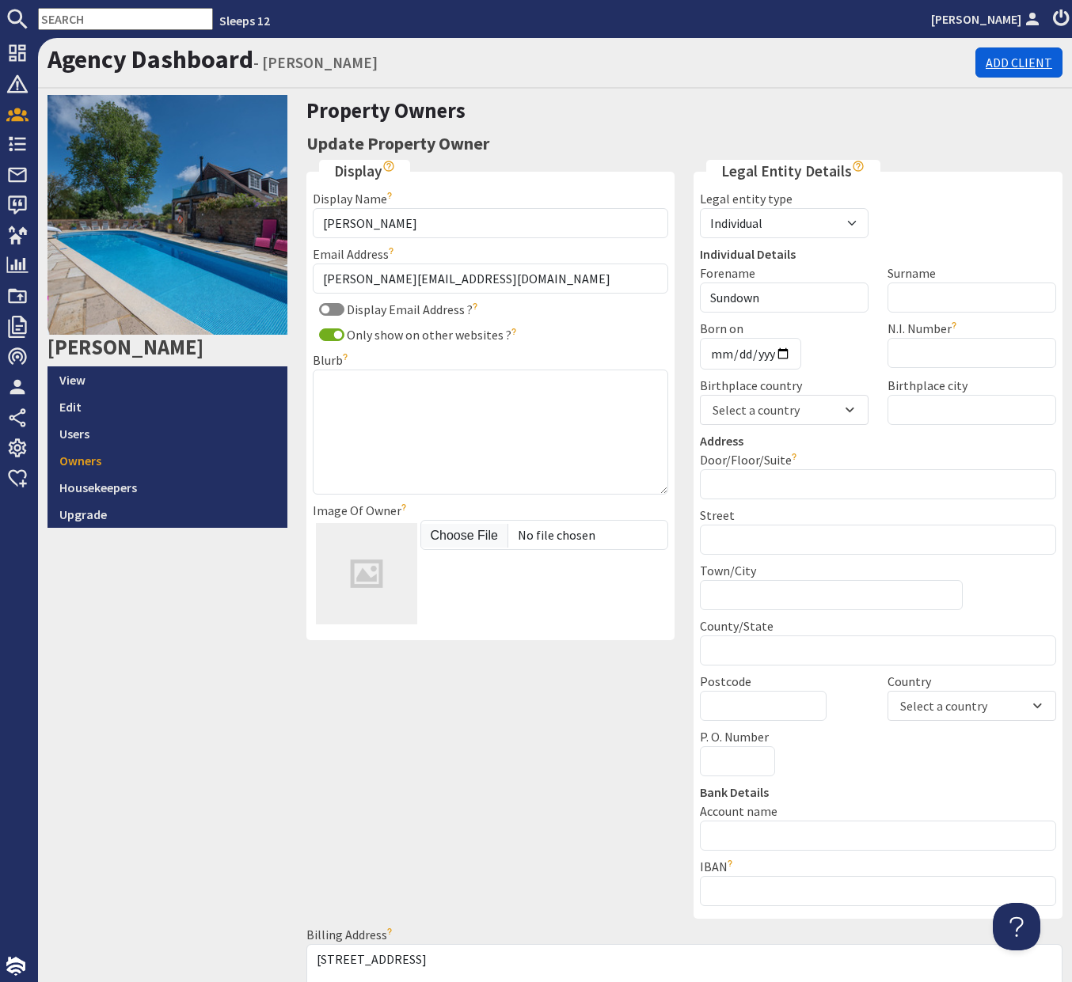
click at [1009, 70] on link "Add Client" at bounding box center [1018, 62] width 87 height 30
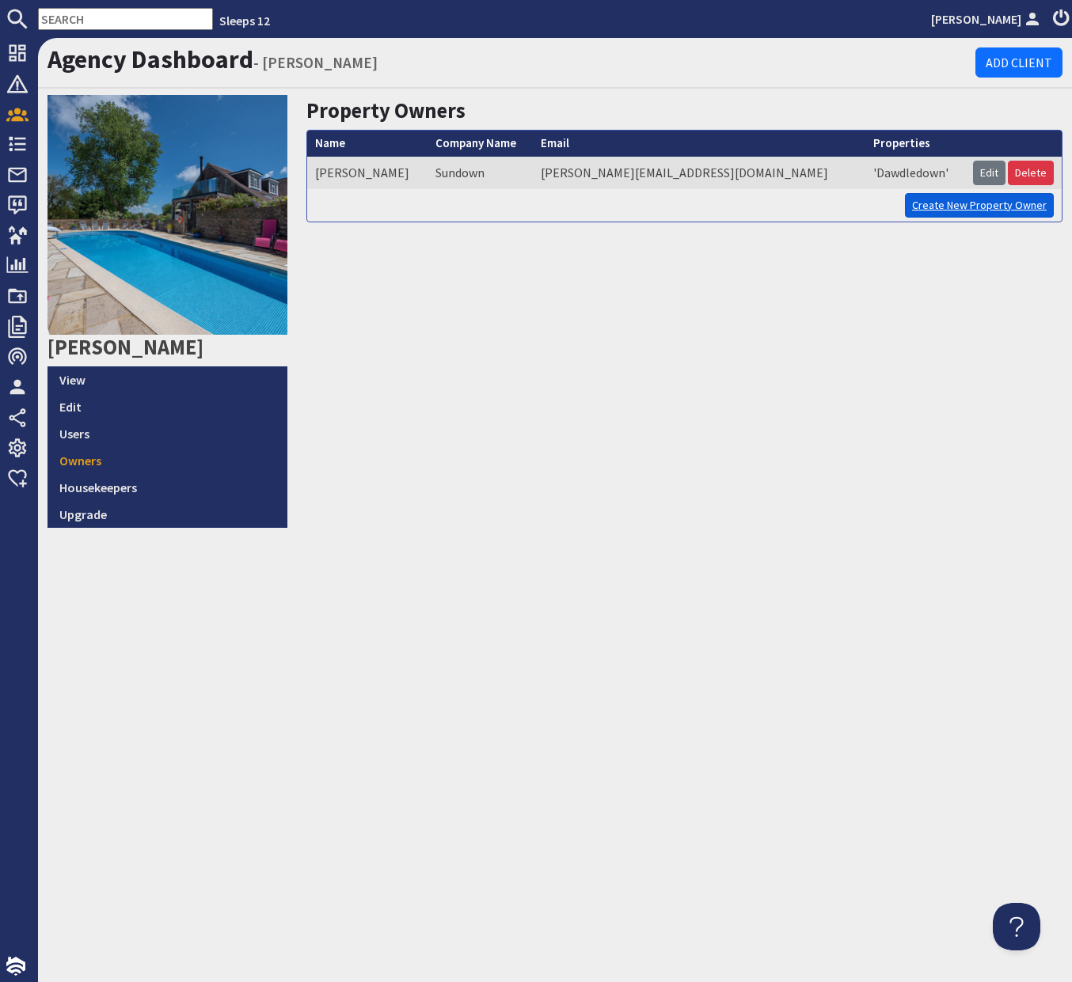
click at [989, 208] on link "Create New Property Owner" at bounding box center [979, 205] width 149 height 25
click at [69, 465] on link "Owners" at bounding box center [167, 460] width 240 height 27
click at [985, 173] on link "Edit" at bounding box center [989, 173] width 32 height 25
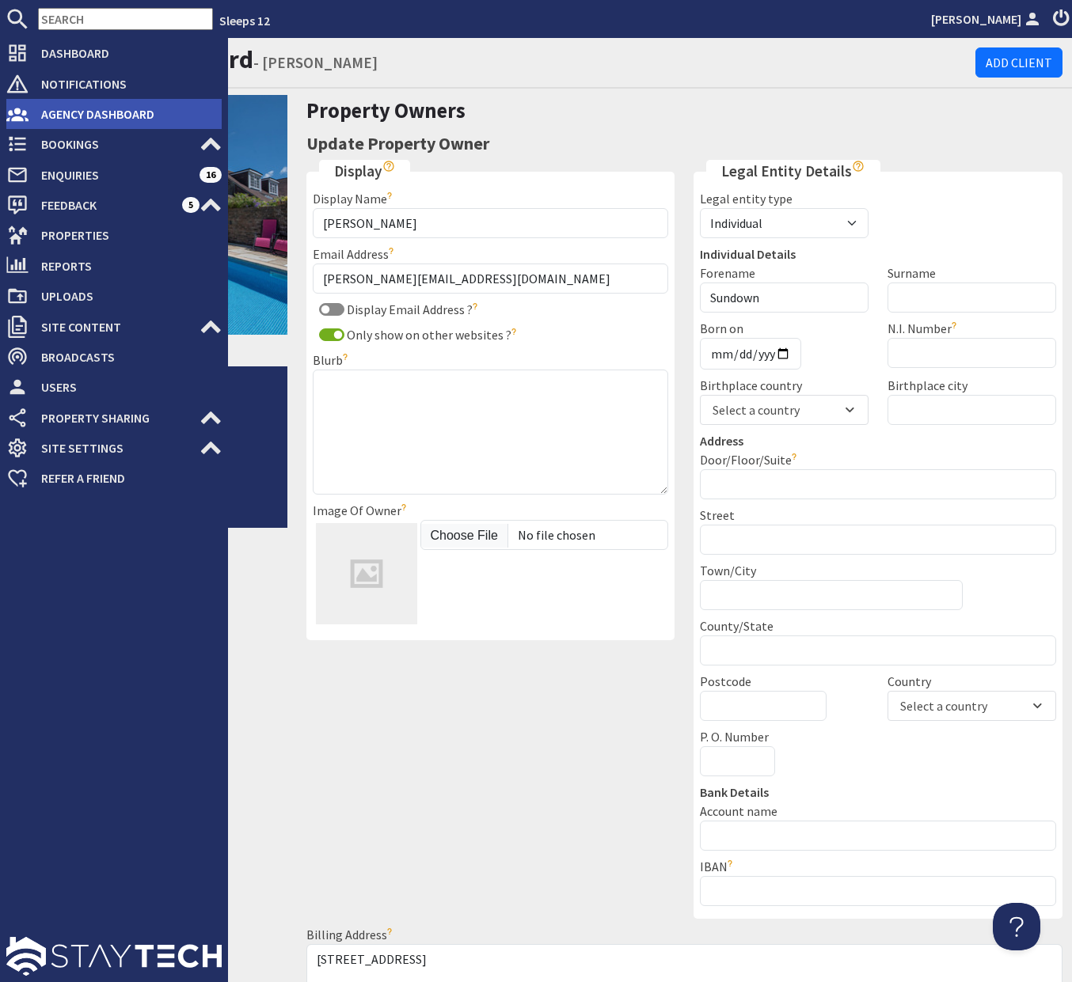
click at [89, 120] on span "Agency Dashboard" at bounding box center [124, 113] width 193 height 25
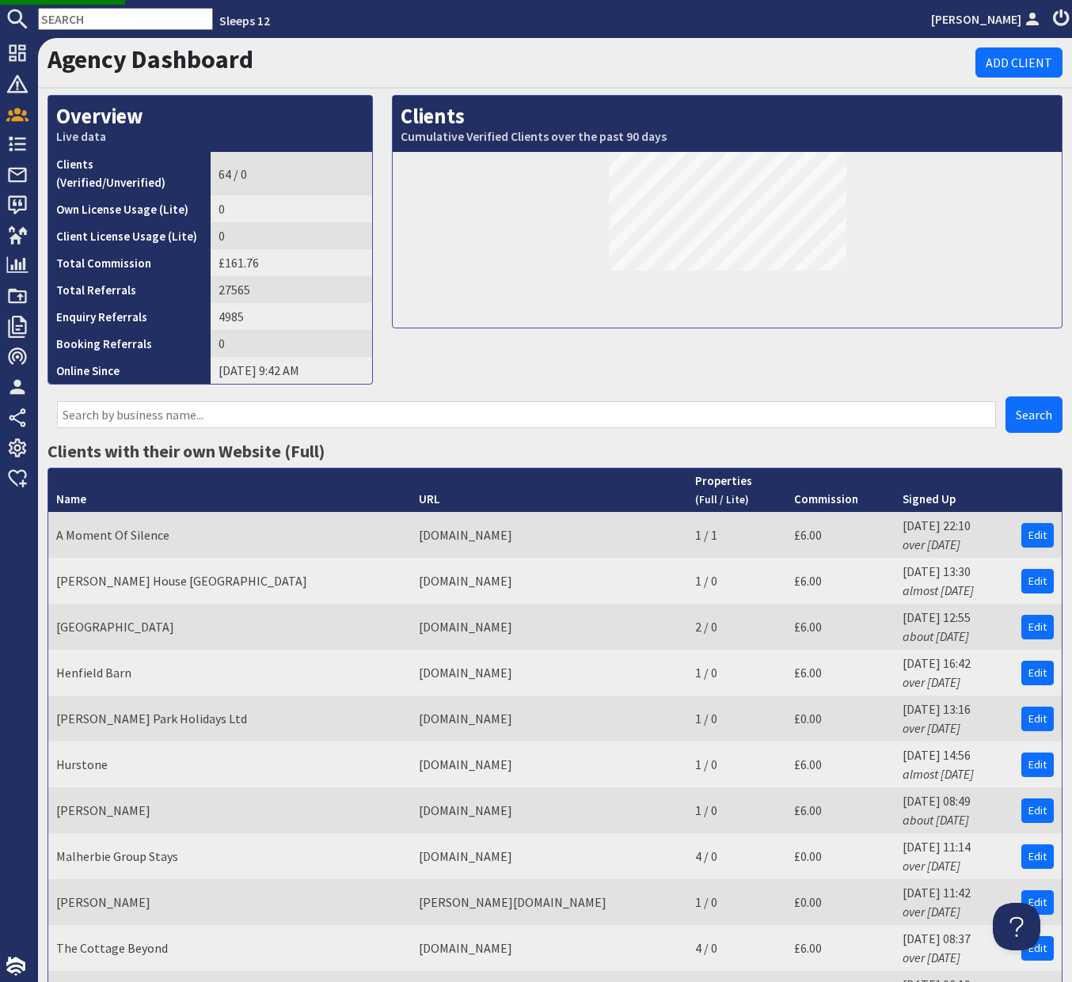
click at [214, 404] on input "text" at bounding box center [526, 414] width 939 height 27
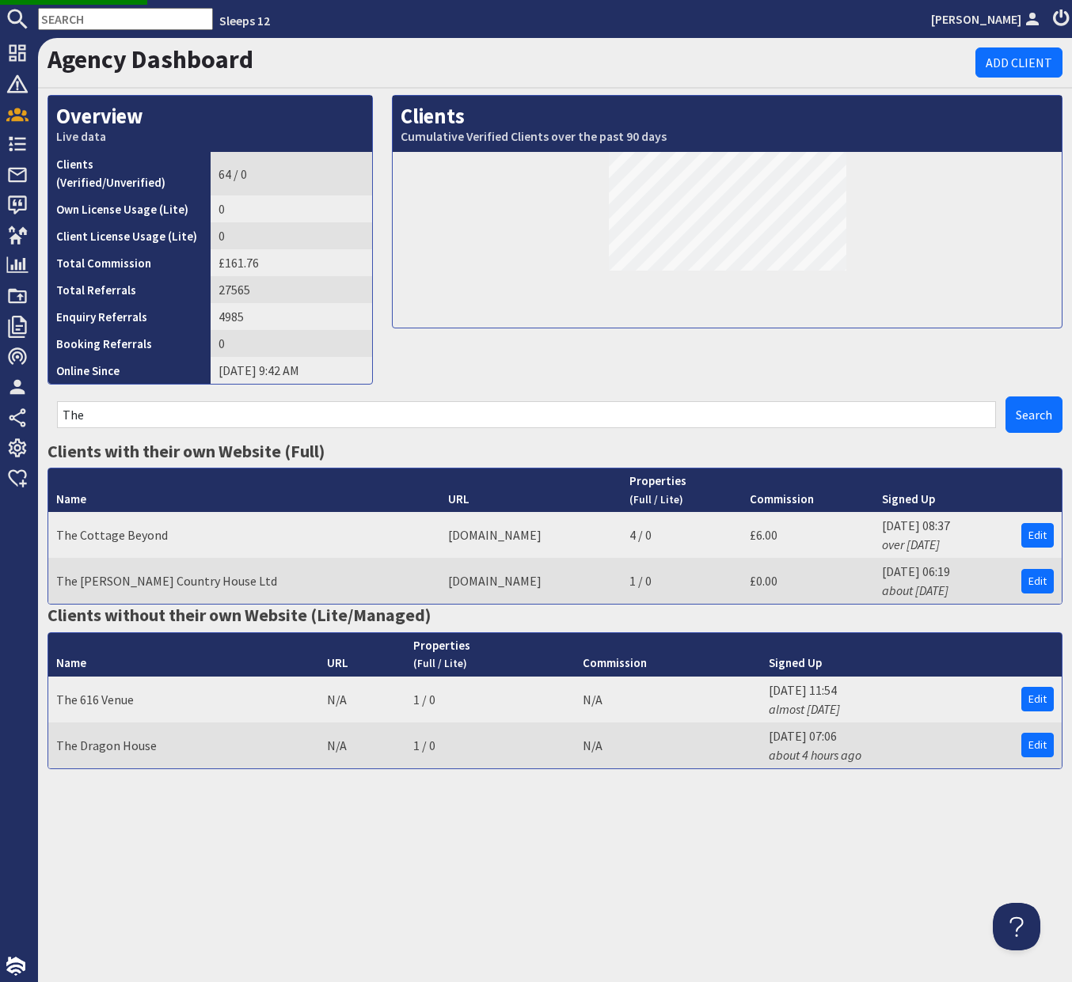
type input "The o"
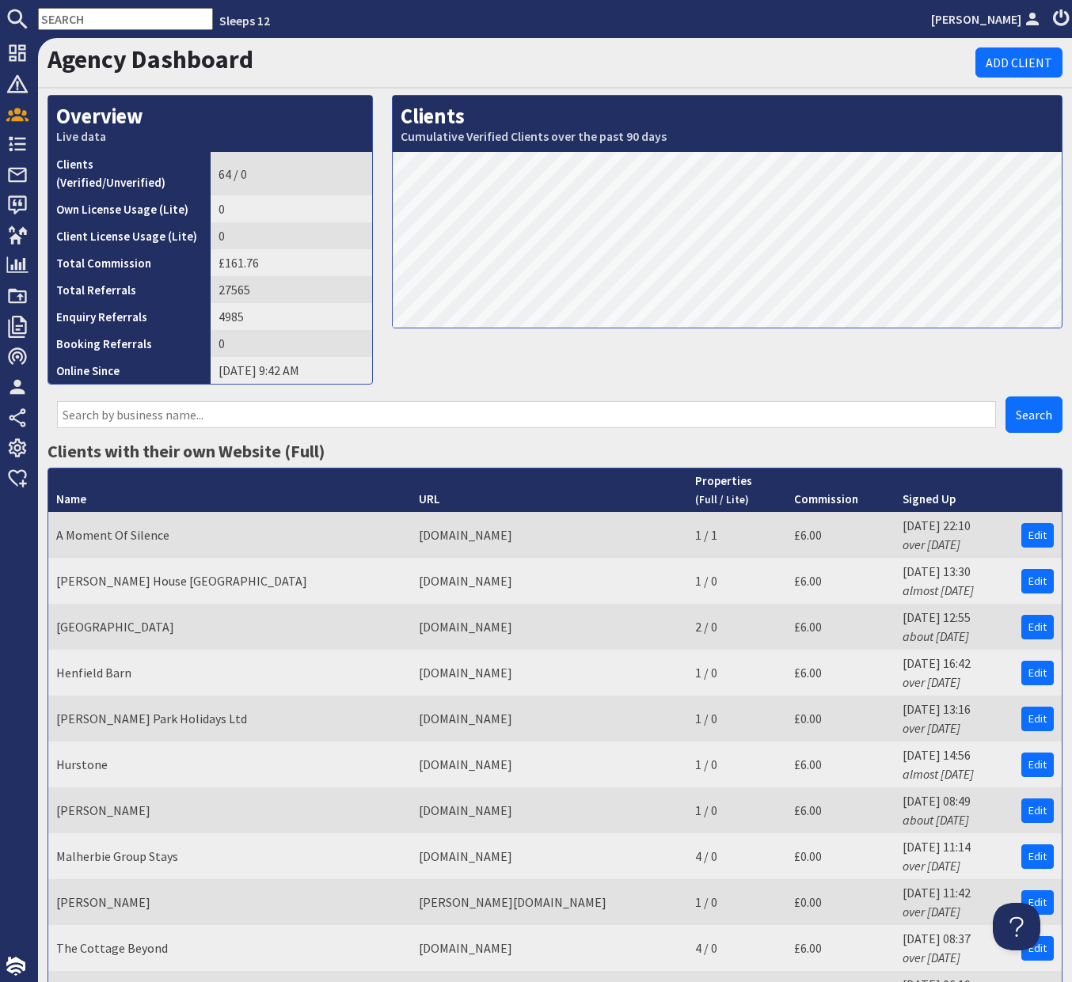
click at [396, 401] on input "text" at bounding box center [526, 414] width 939 height 27
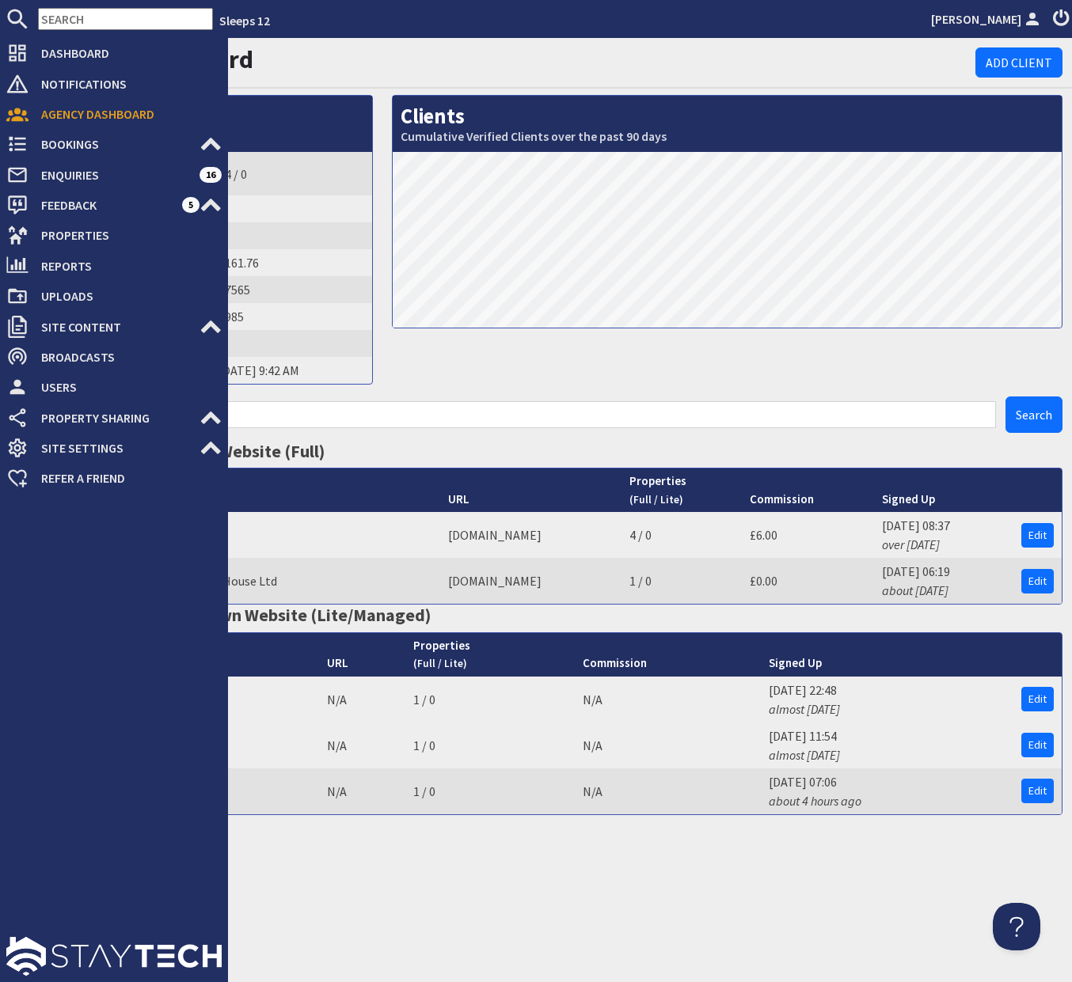
drag, startPoint x: 179, startPoint y: 393, endPoint x: 6, endPoint y: 393, distance: 173.3
click at [6, 393] on div "Dashboard Notifications 0 Agency Dashboard Bookings 0 Security Deposits 8 Disco…" at bounding box center [536, 510] width 1072 height 944
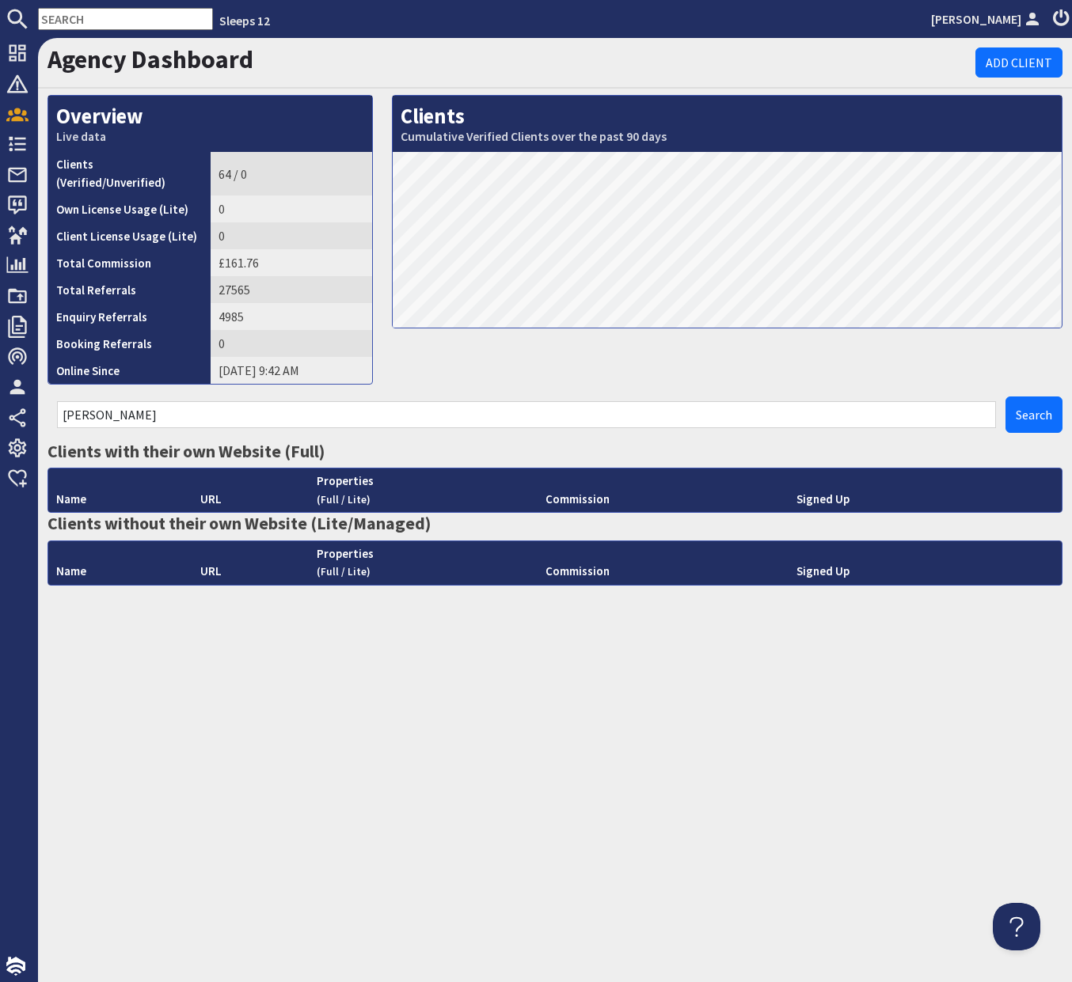
click at [601, 894] on div "Agency Dashboard Add Client Overview Live data Clients (Verified/Unverified) 64…" at bounding box center [555, 510] width 1034 height 944
click at [287, 403] on input "Katherine" at bounding box center [526, 414] width 939 height 27
drag, startPoint x: 226, startPoint y: 406, endPoint x: 66, endPoint y: 397, distance: 160.9
click at [66, 401] on input "Katherine" at bounding box center [526, 414] width 939 height 27
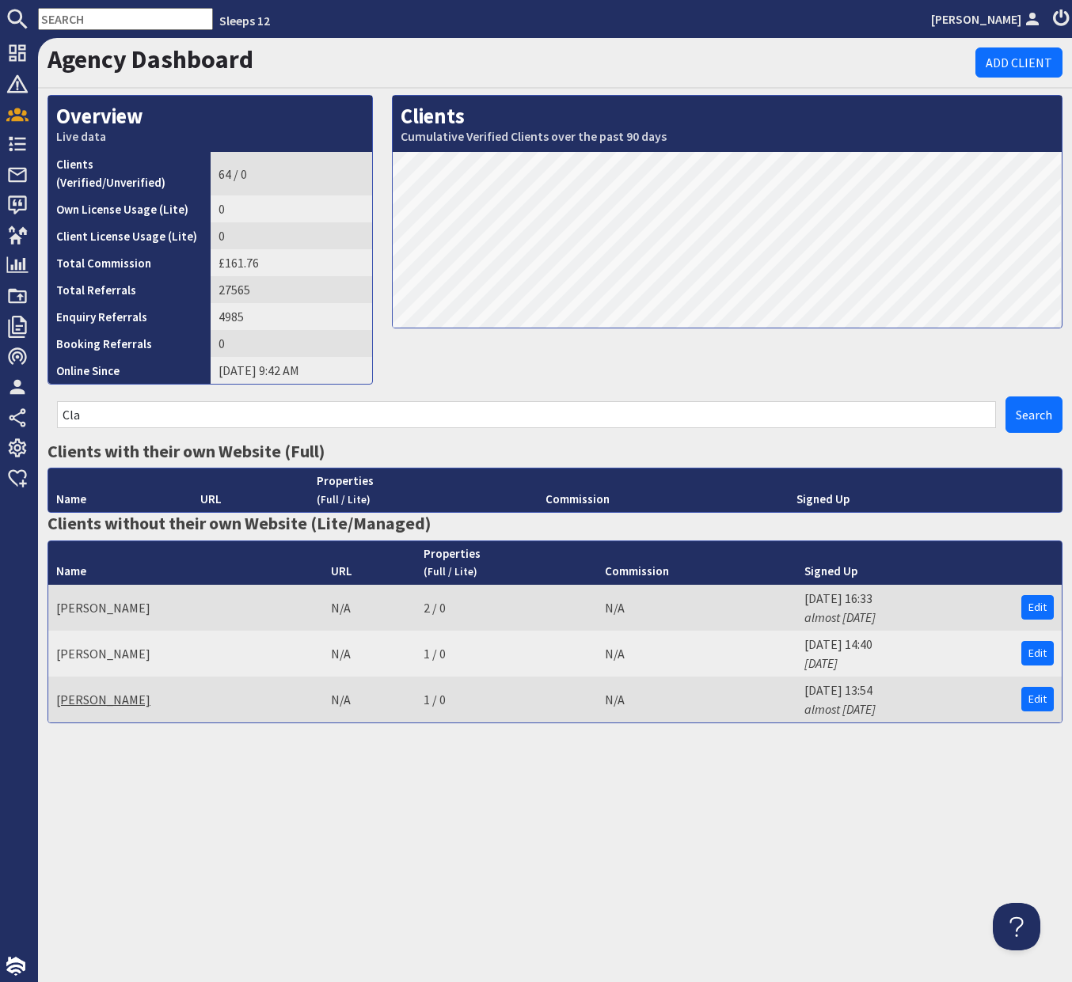
type input "Cla"
click at [107, 692] on link "Katharine Clare" at bounding box center [103, 700] width 94 height 16
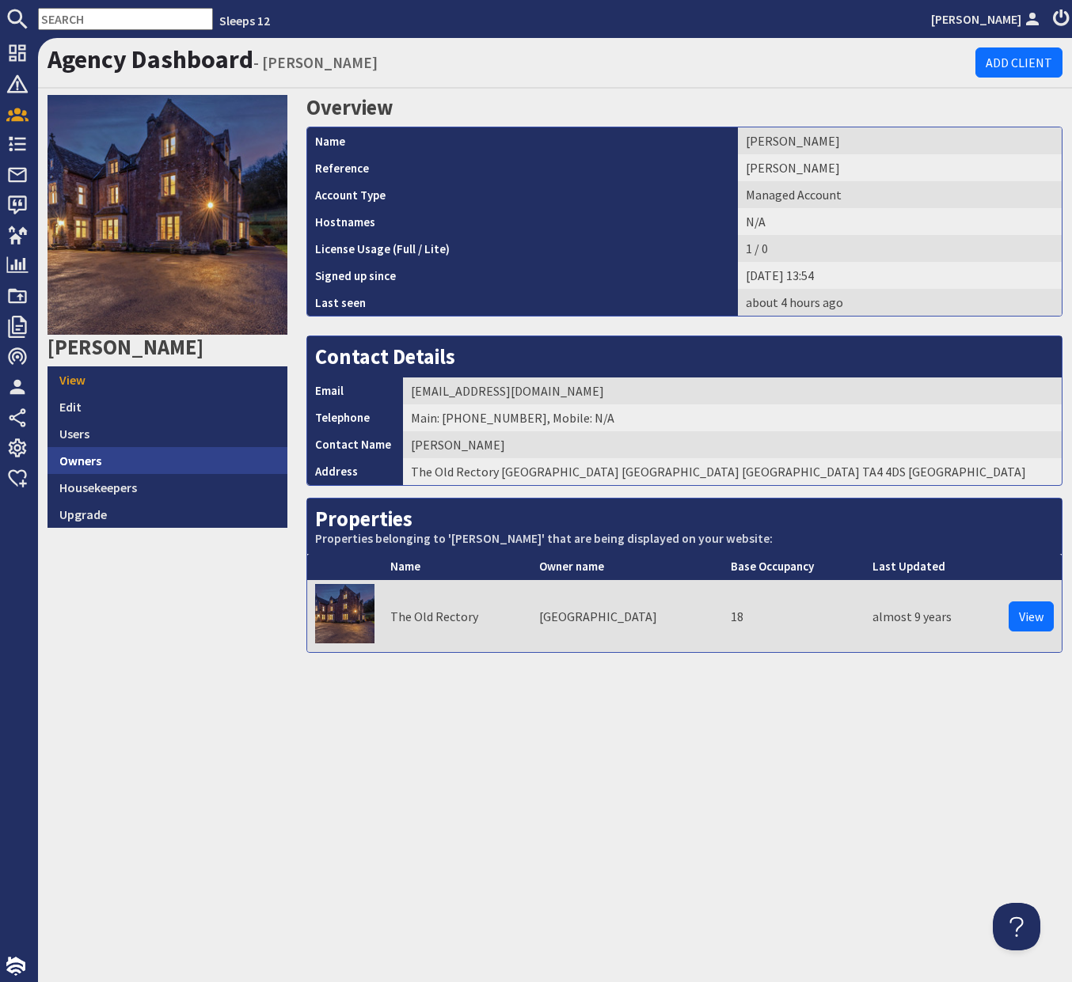
click at [193, 465] on link "Owners" at bounding box center [167, 460] width 240 height 27
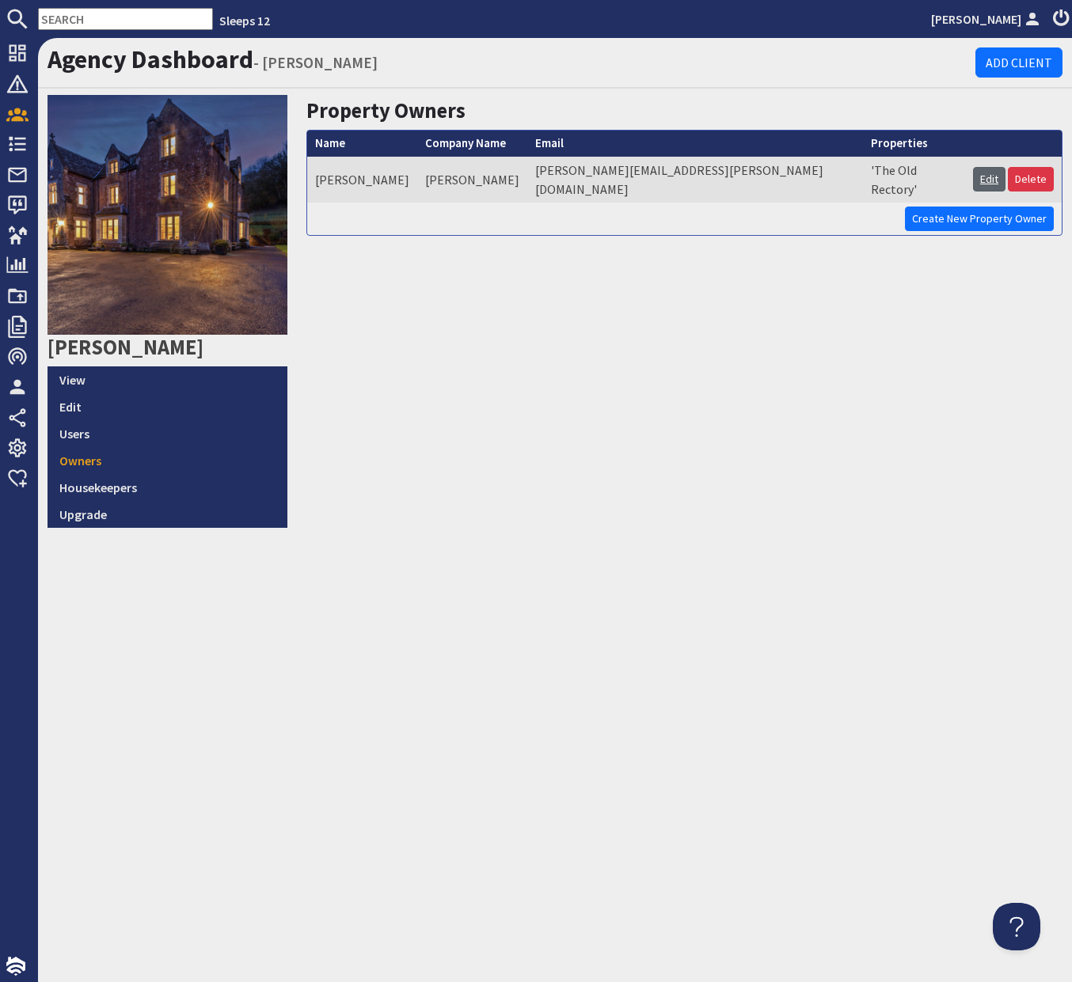
click at [993, 176] on link "Edit" at bounding box center [989, 179] width 32 height 25
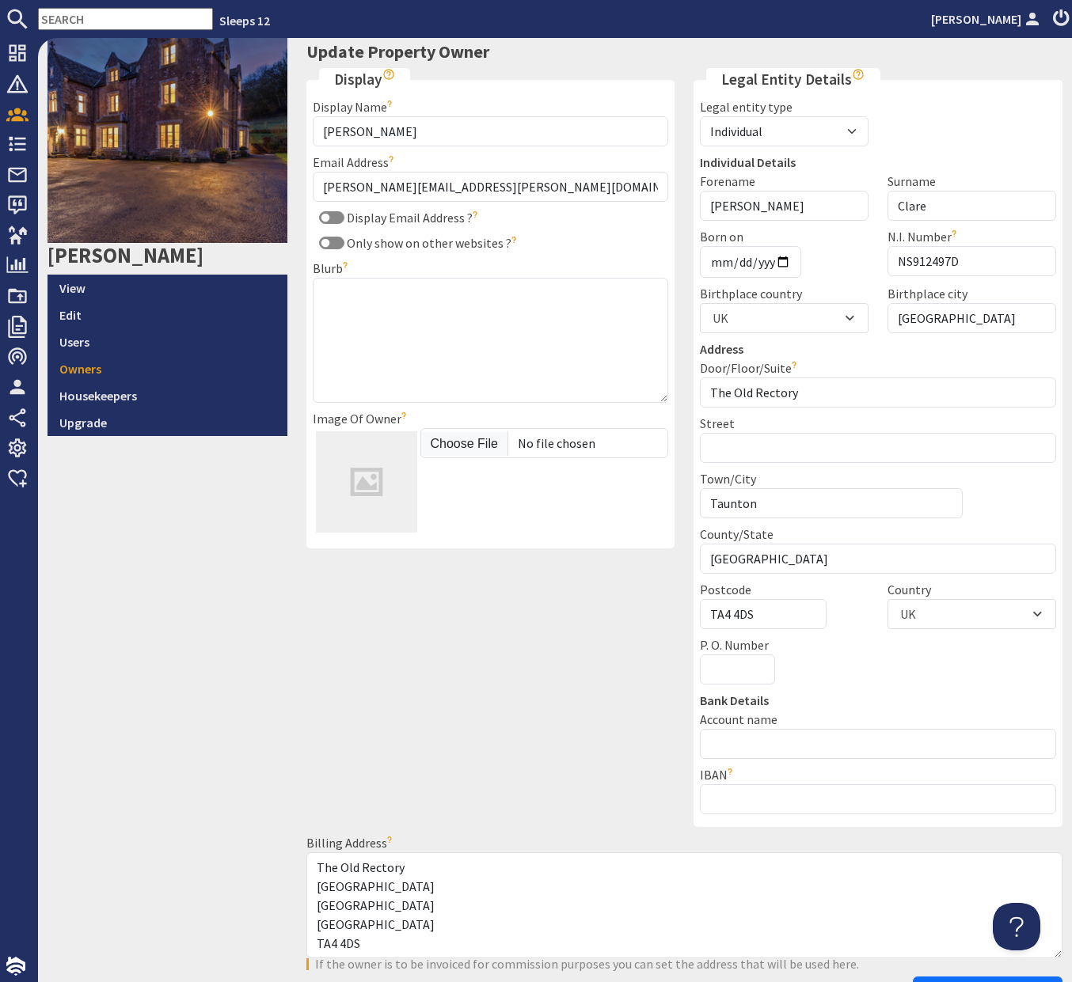
scroll to position [203, 0]
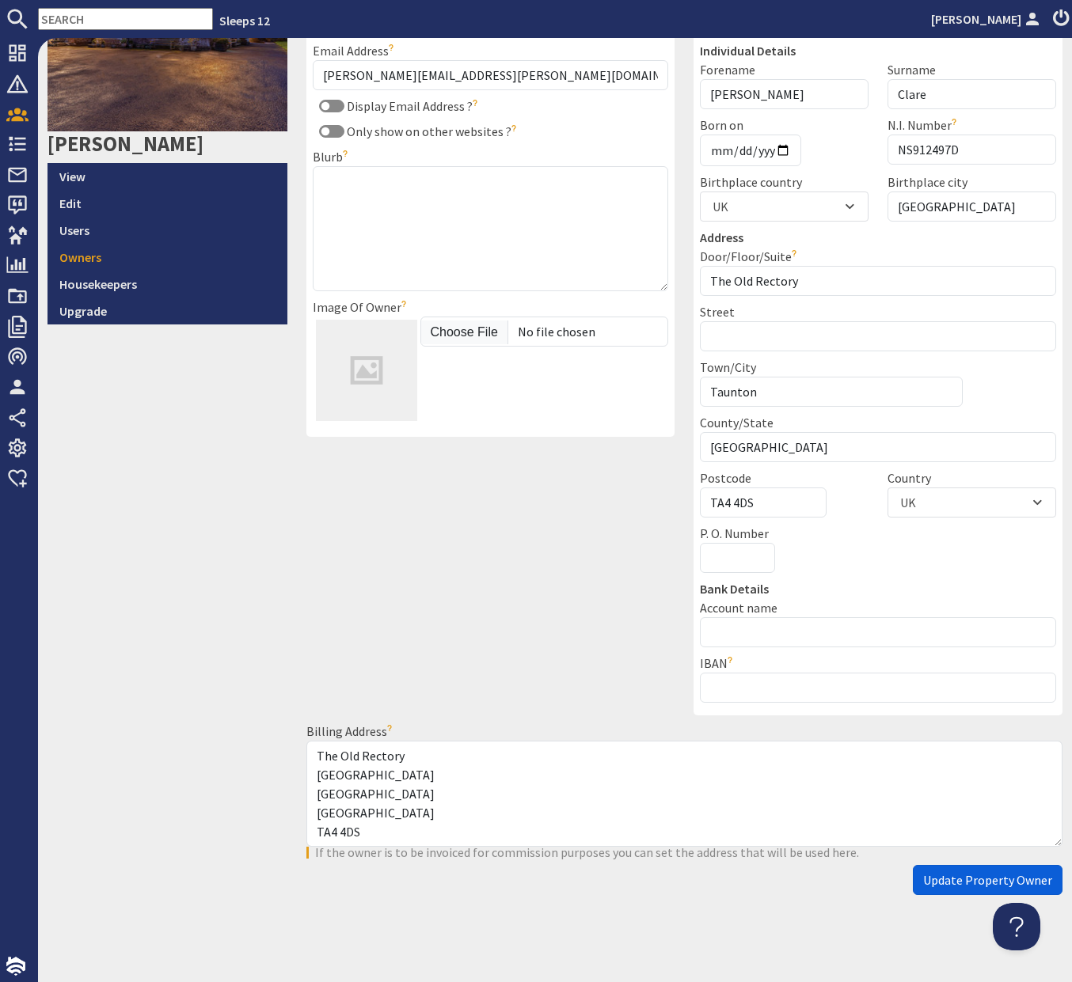
click at [953, 886] on span "Update Property Owner" at bounding box center [987, 880] width 129 height 16
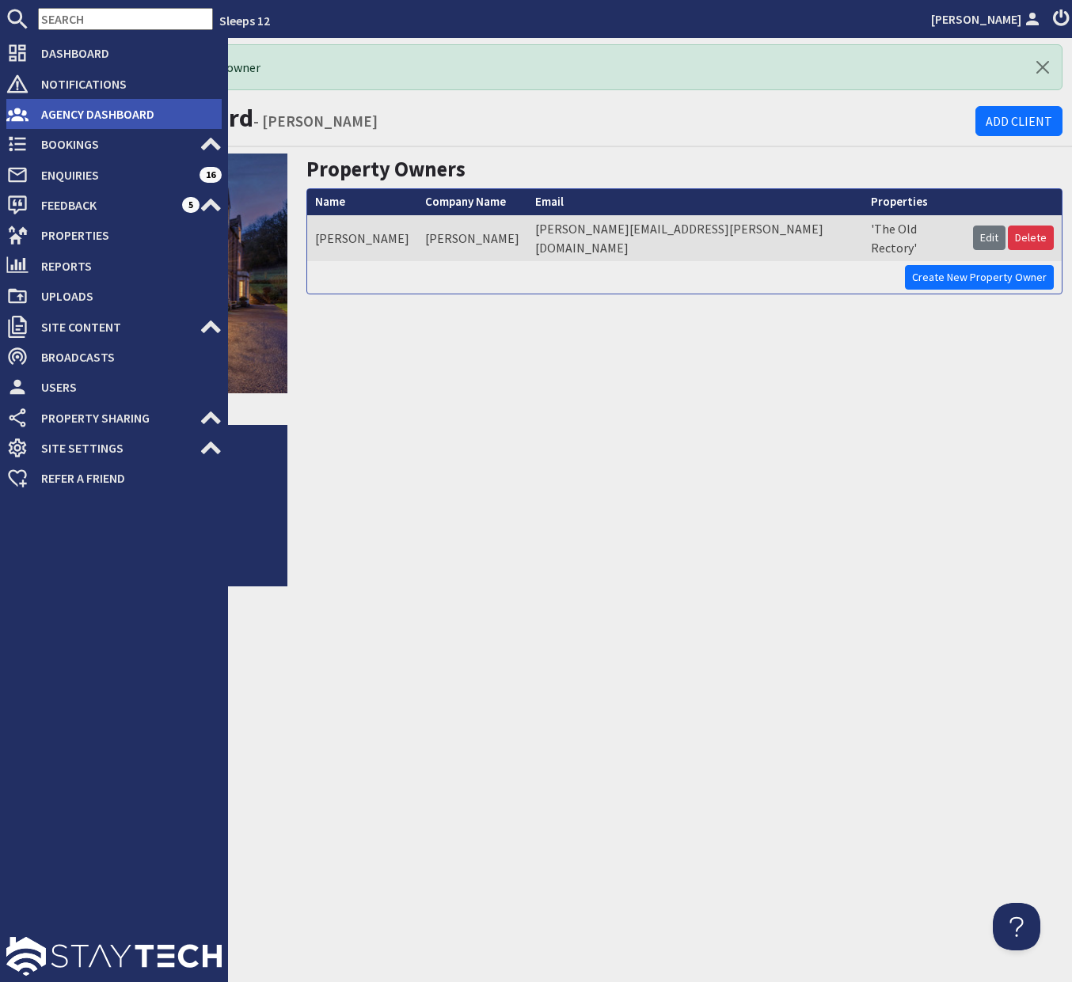
click at [60, 110] on span "Agency Dashboard" at bounding box center [124, 113] width 193 height 25
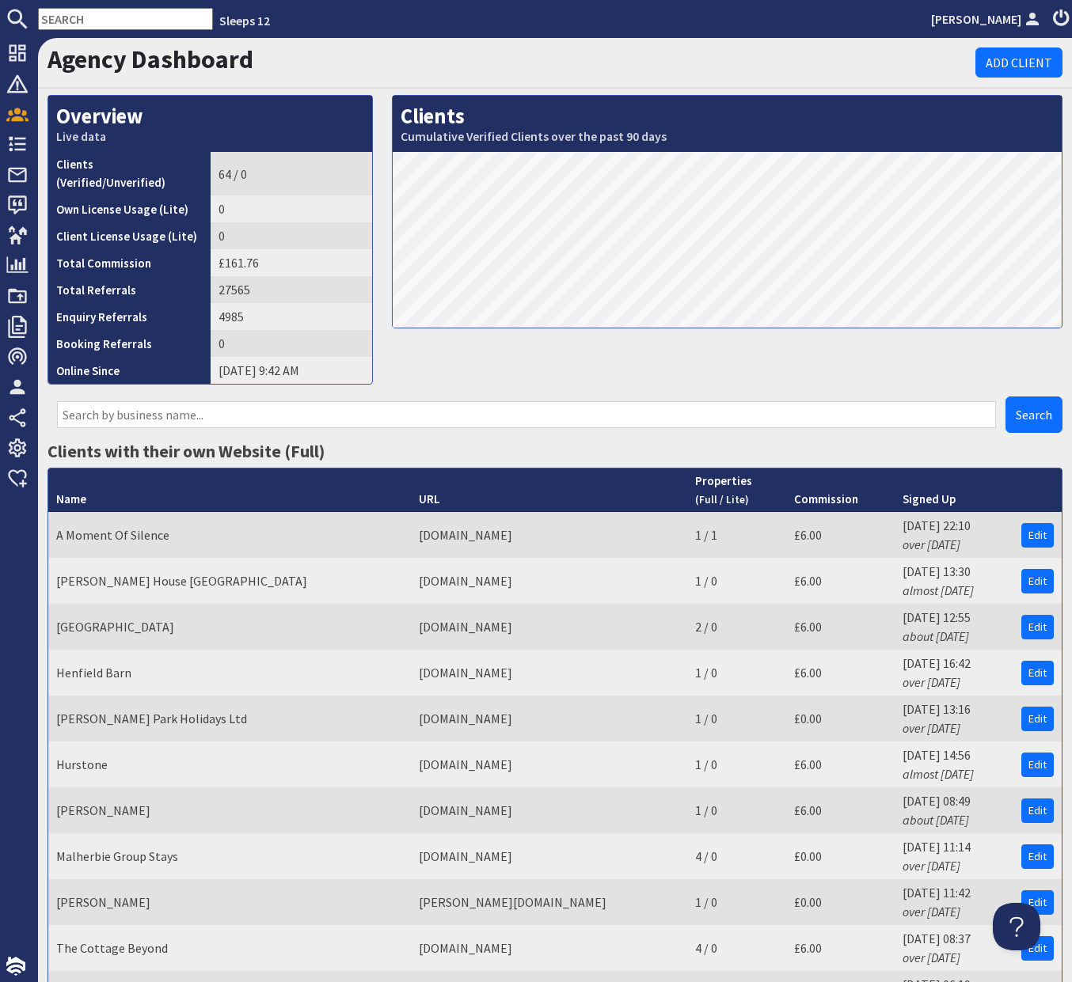
click at [192, 401] on input "text" at bounding box center [526, 414] width 939 height 27
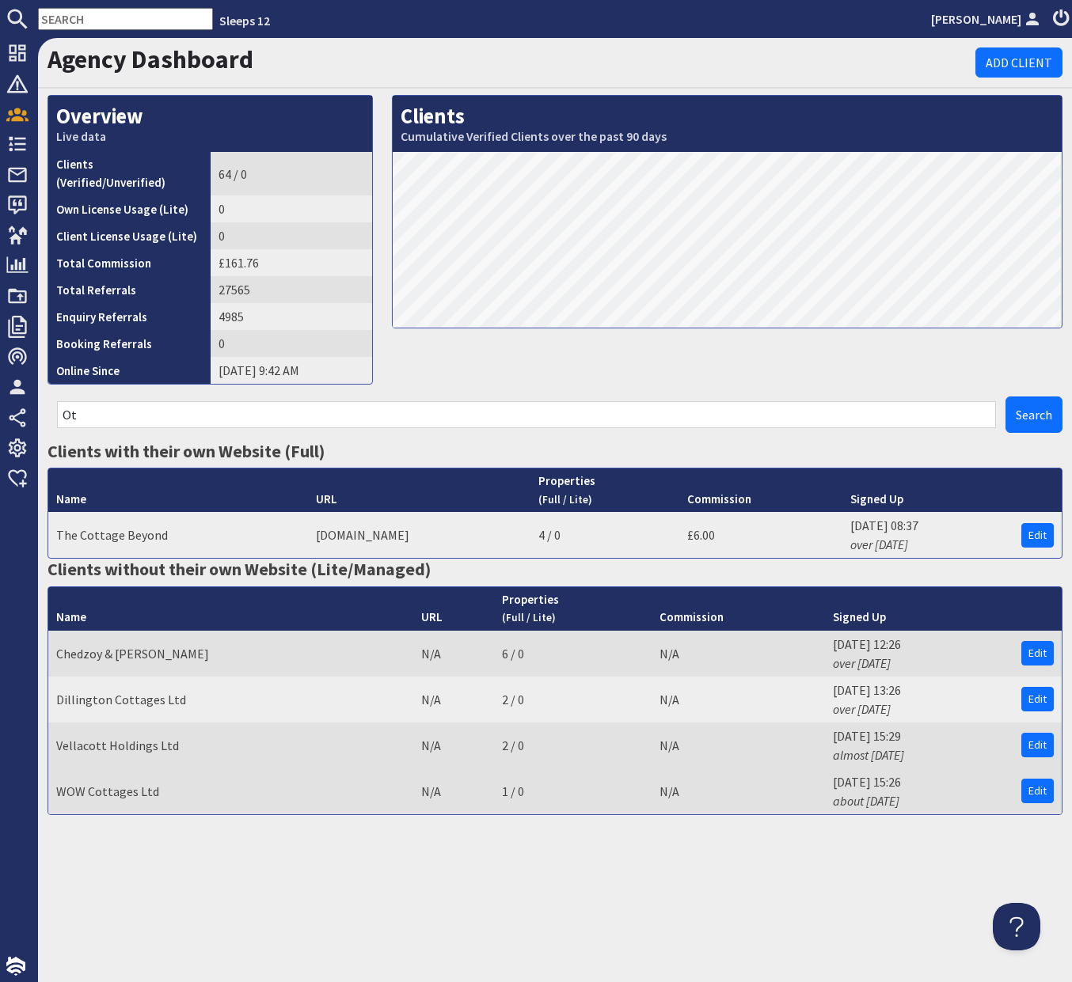
type input "O"
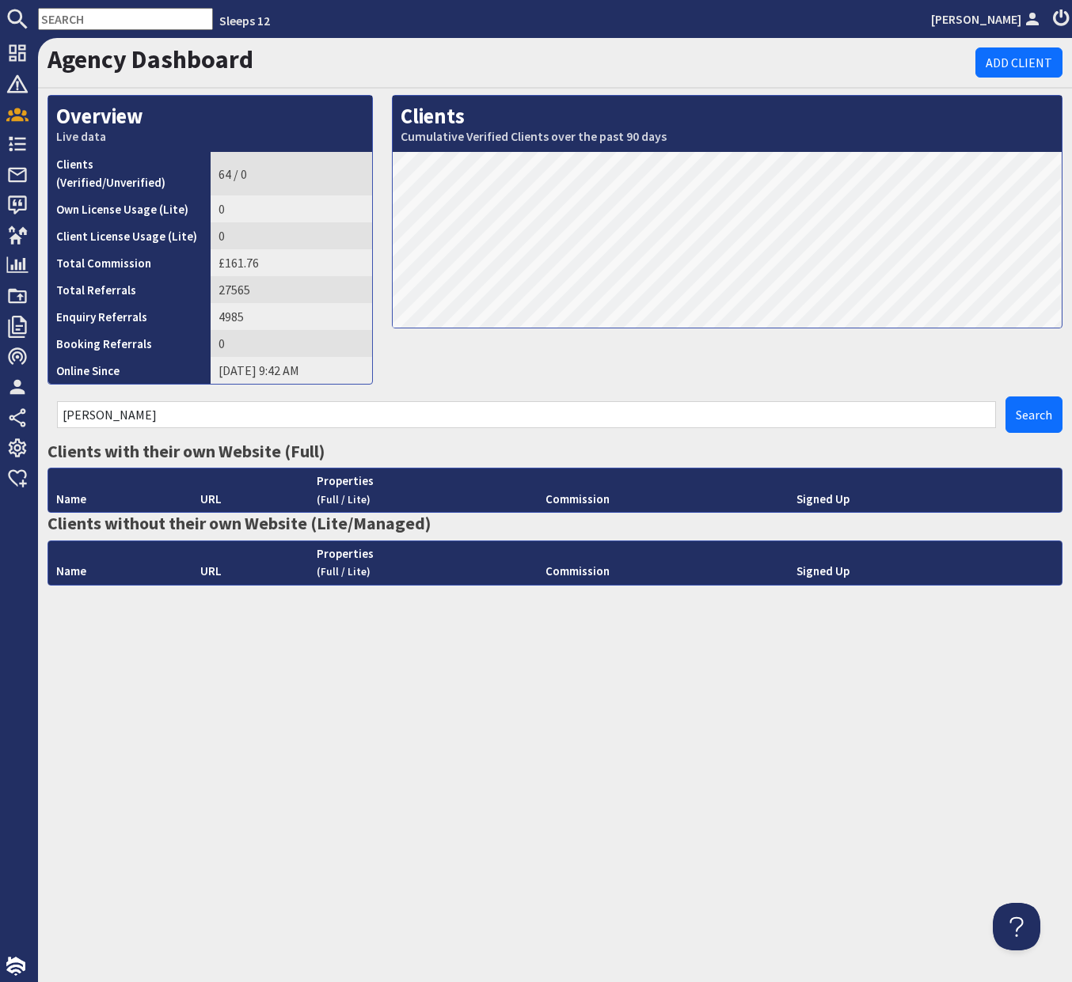
drag, startPoint x: 320, startPoint y: 408, endPoint x: 72, endPoint y: 397, distance: 248.0
click at [72, 401] on input "George Bannister" at bounding box center [526, 414] width 939 height 27
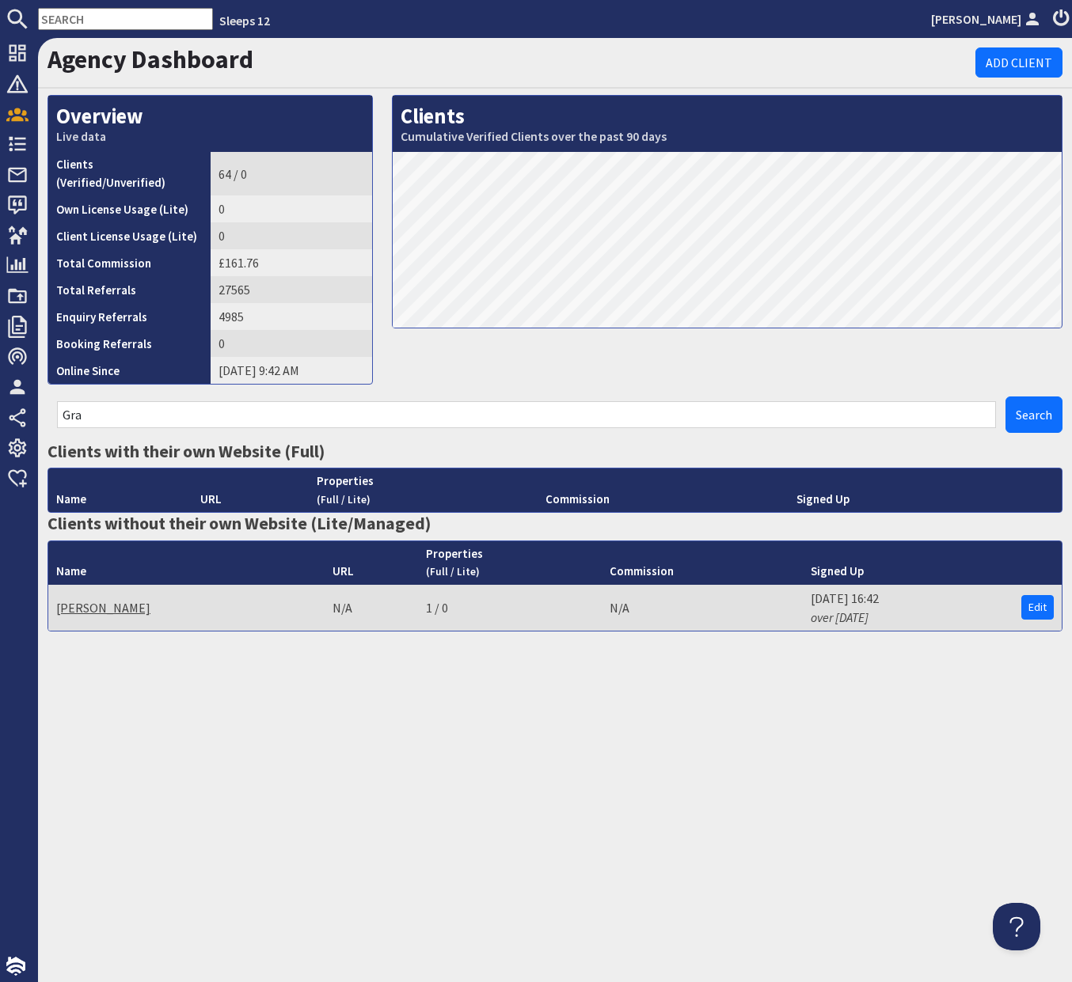
type input "Gra"
click at [104, 600] on link "Grahame Mackie" at bounding box center [103, 608] width 94 height 16
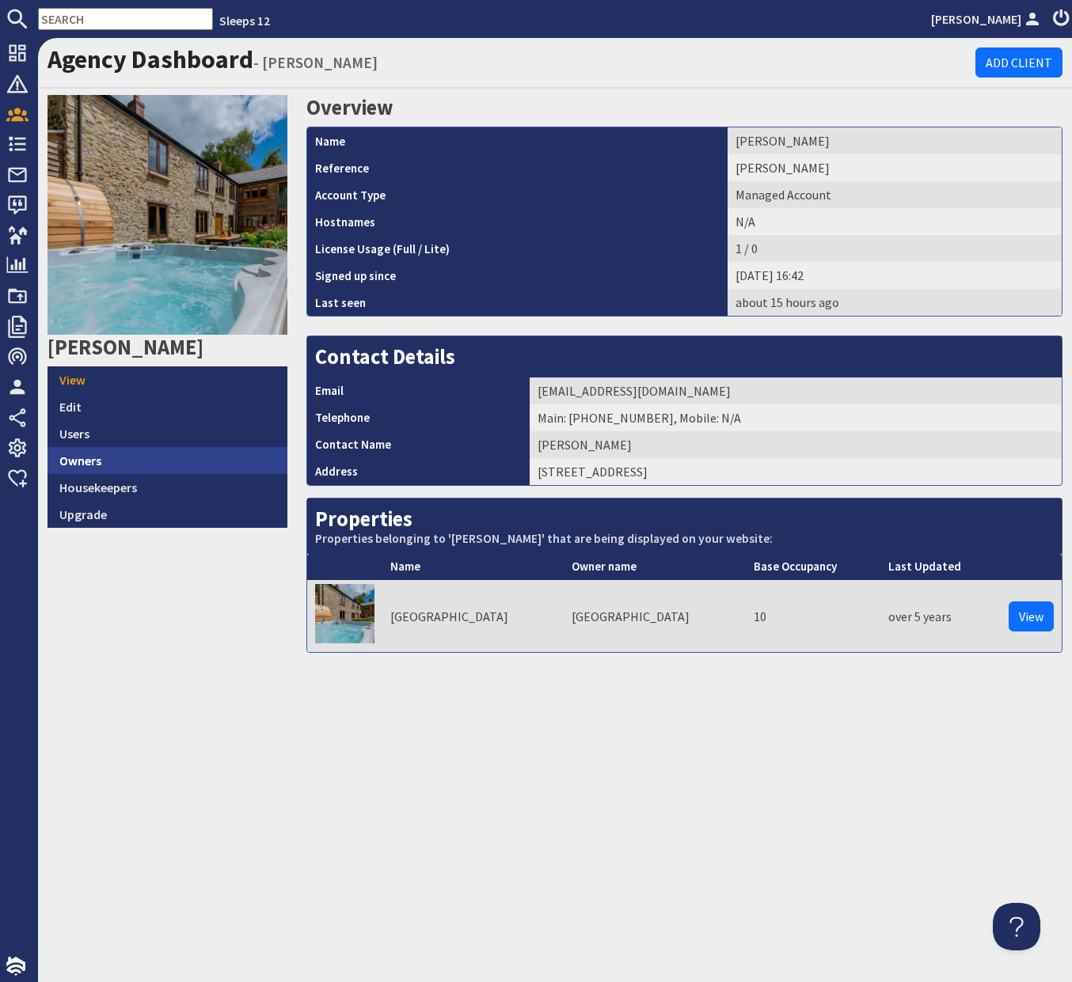
click at [154, 453] on link "Owners" at bounding box center [167, 460] width 240 height 27
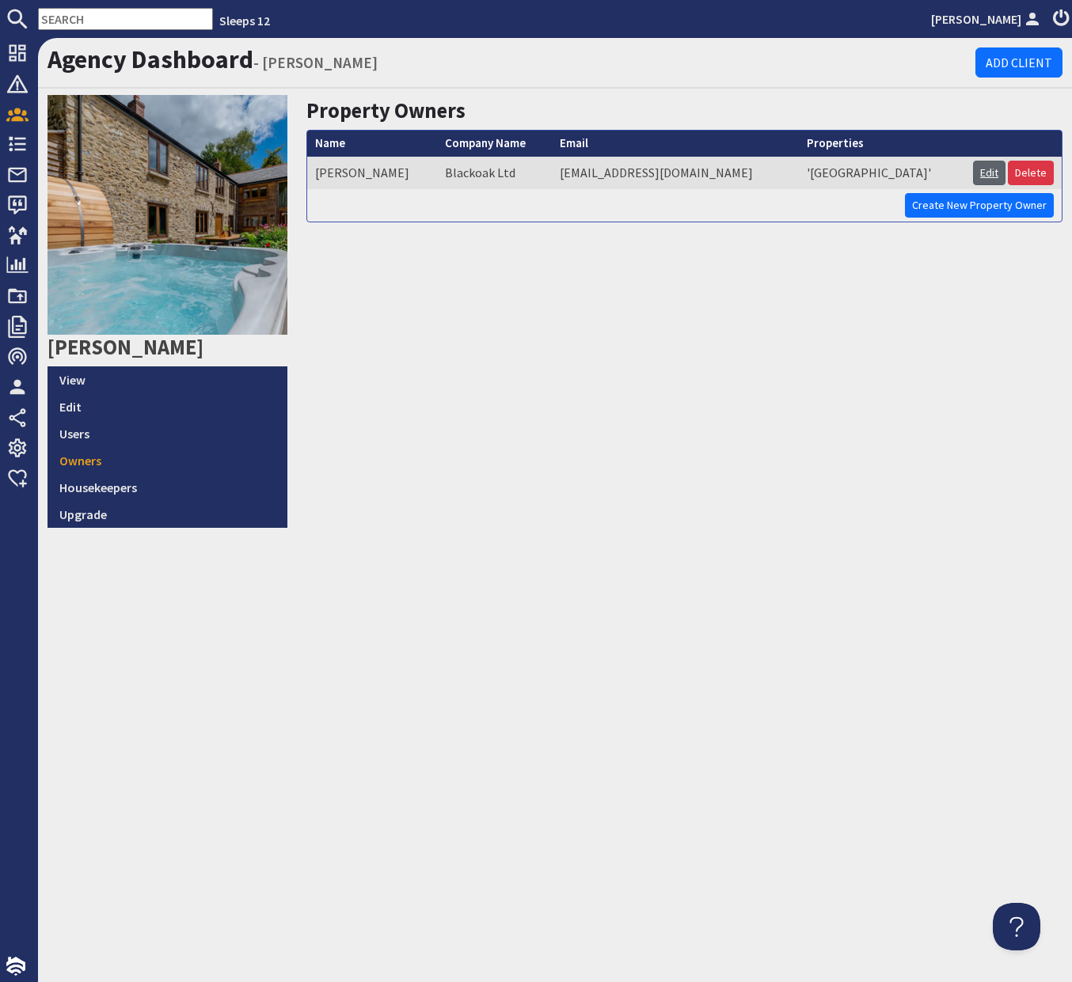
click at [976, 175] on link "Edit" at bounding box center [989, 173] width 32 height 25
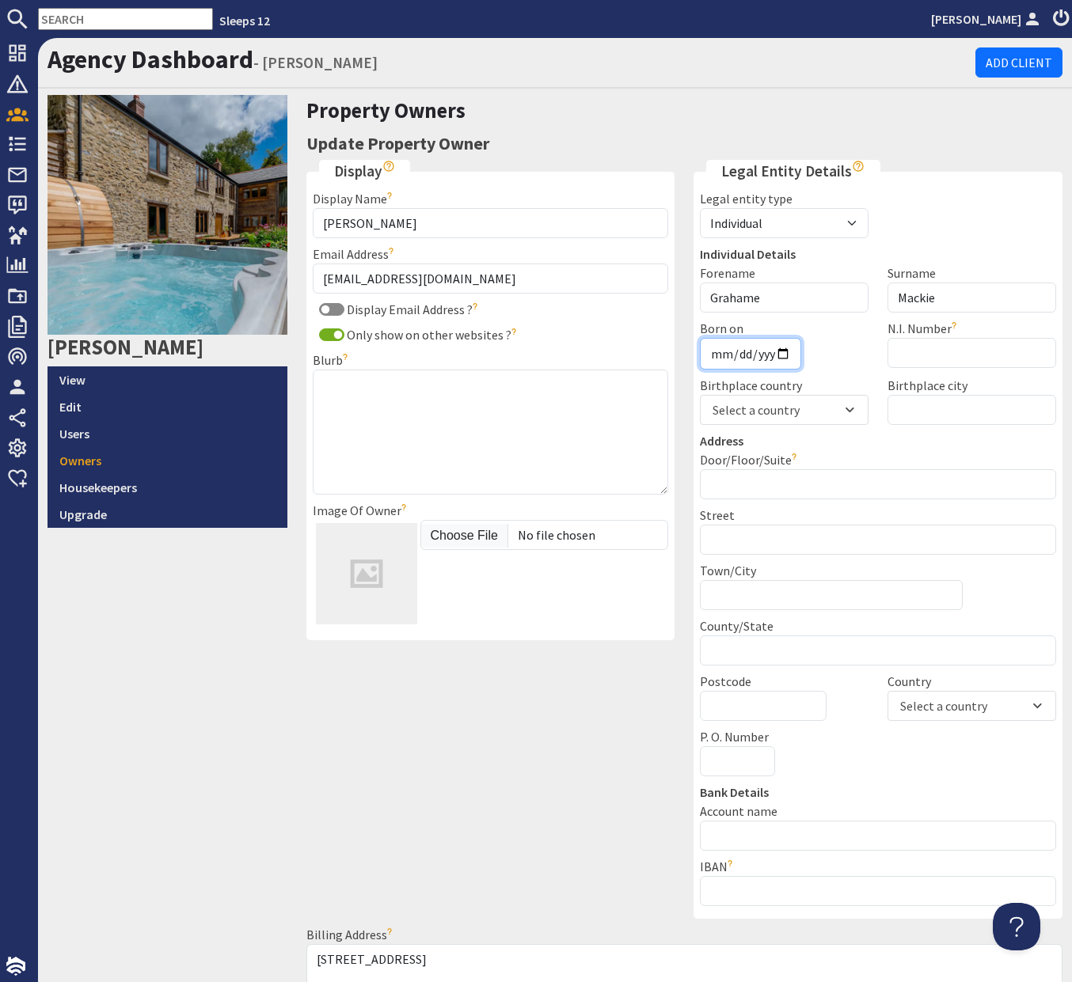
click at [720, 357] on input "Born on" at bounding box center [750, 354] width 101 height 32
type input "1971-02-17"
click at [930, 360] on input "U.T.R." at bounding box center [971, 353] width 169 height 30
paste input "NW590069D"
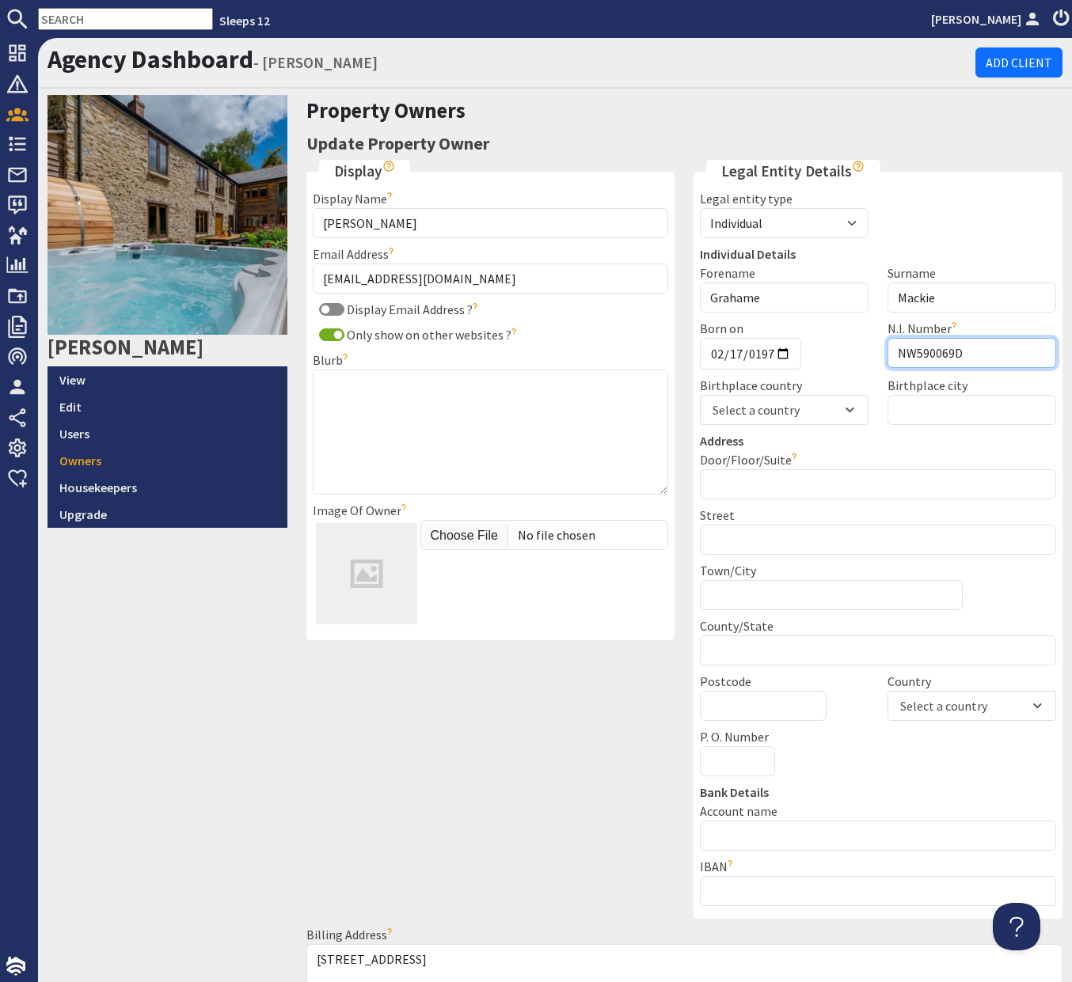
type input "NW590069D"
click at [977, 412] on input "Birthplace city" at bounding box center [971, 410] width 169 height 30
type input "Aylesbury"
click at [869, 567] on div "Town/City" at bounding box center [830, 585] width 281 height 49
click at [818, 426] on div "Individual Details Forename Grahame Surname Mackie Born on 1971-02-17 N.I. Numb…" at bounding box center [877, 338] width 375 height 187
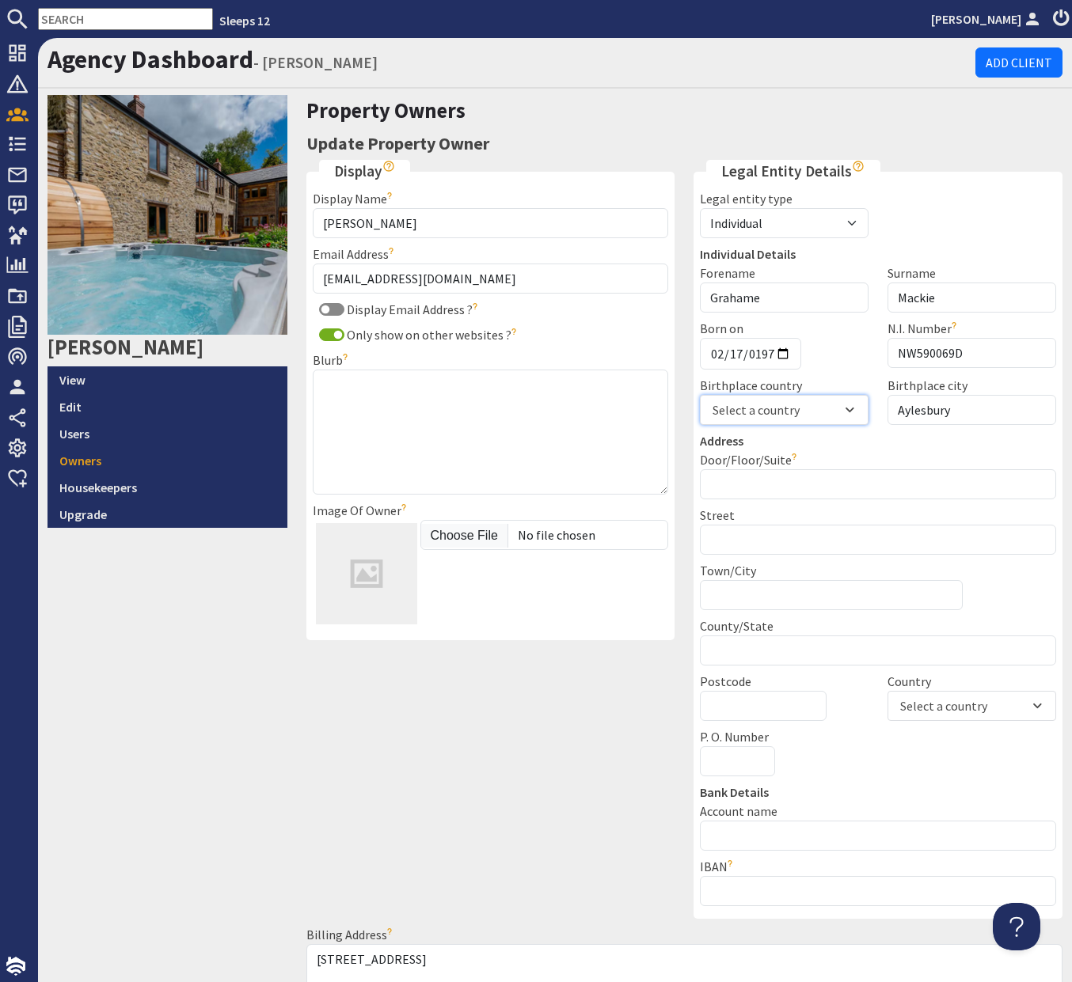
click at [822, 400] on div "Select a country" at bounding box center [784, 410] width 169 height 30
type input "uk"
click at [795, 477] on div "UK" at bounding box center [783, 476] width 167 height 27
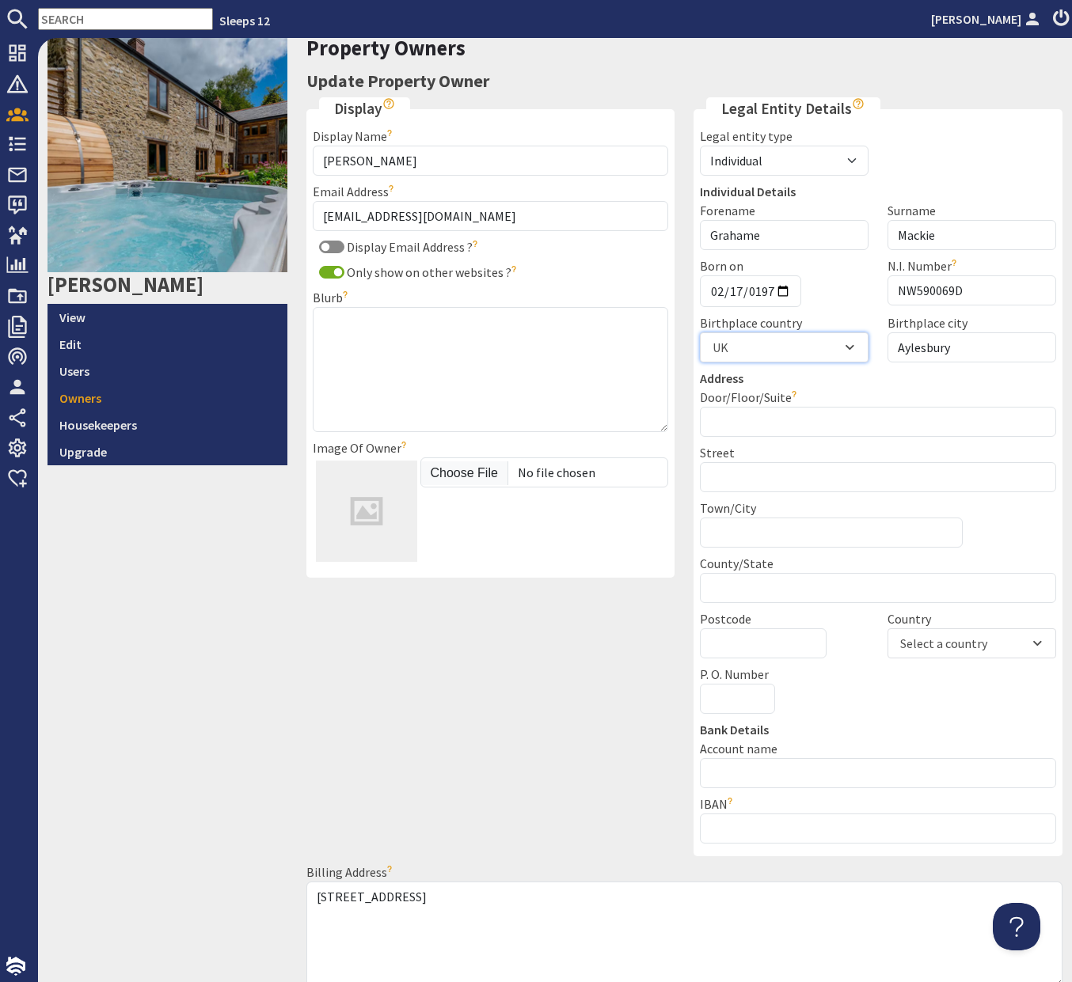
scroll to position [69, 0]
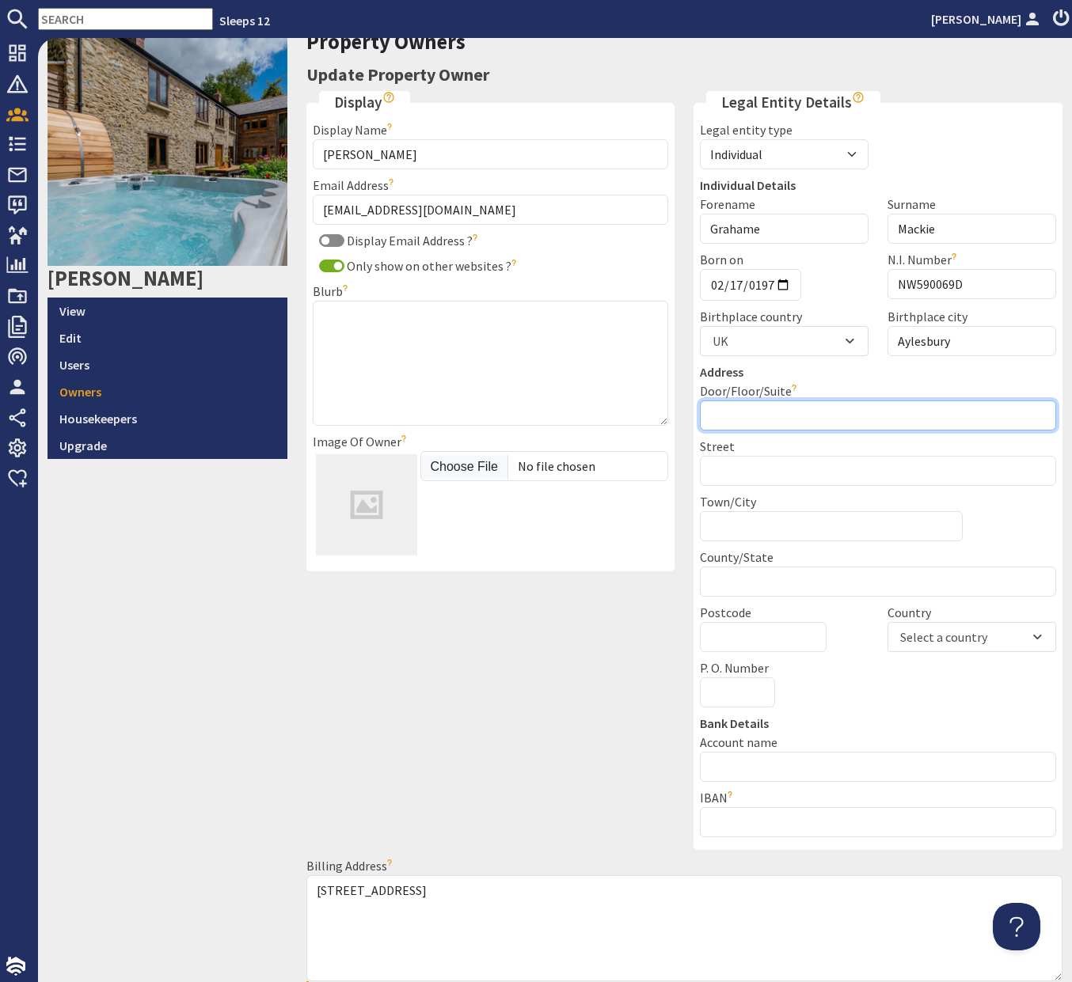
click at [848, 424] on input "Door/Floor/Suite" at bounding box center [878, 415] width 356 height 30
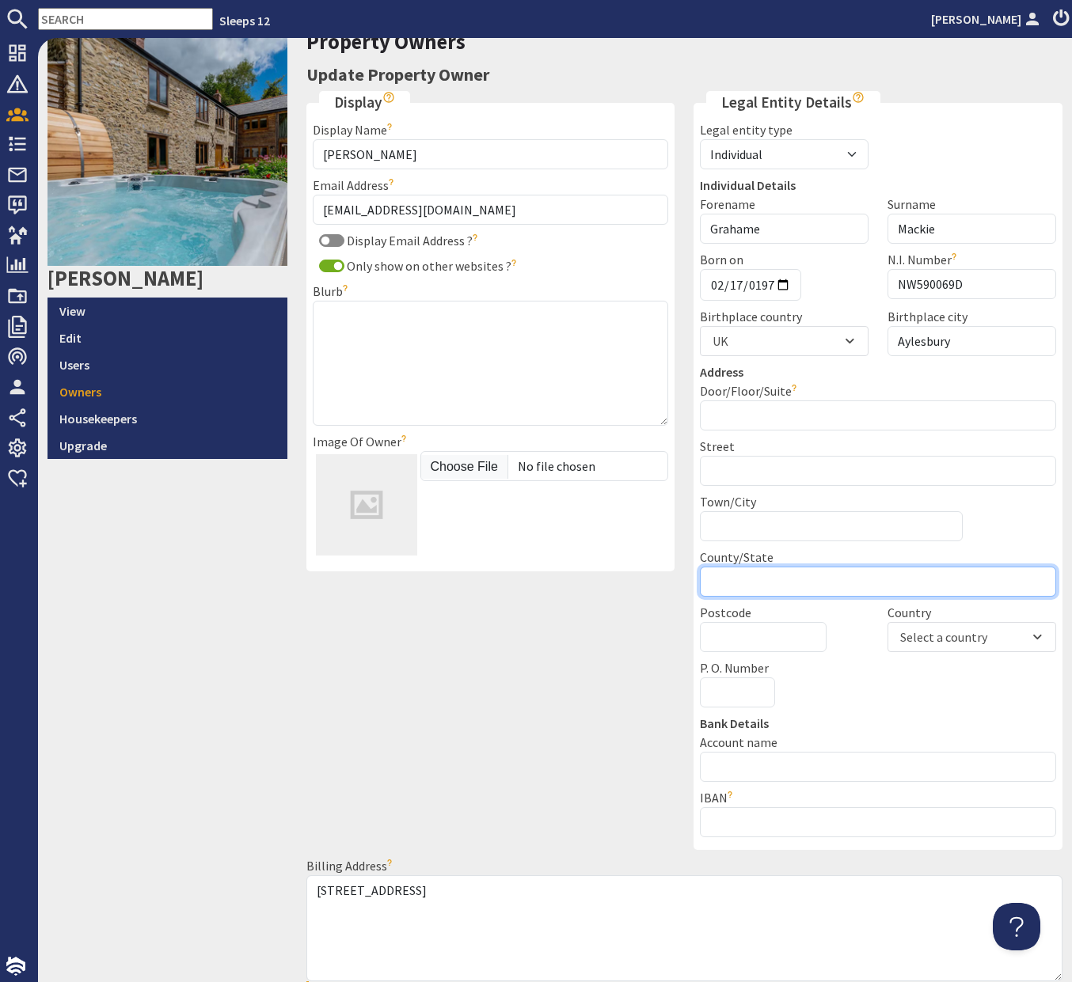
click at [1042, 573] on input "County/State" at bounding box center [878, 582] width 356 height 30
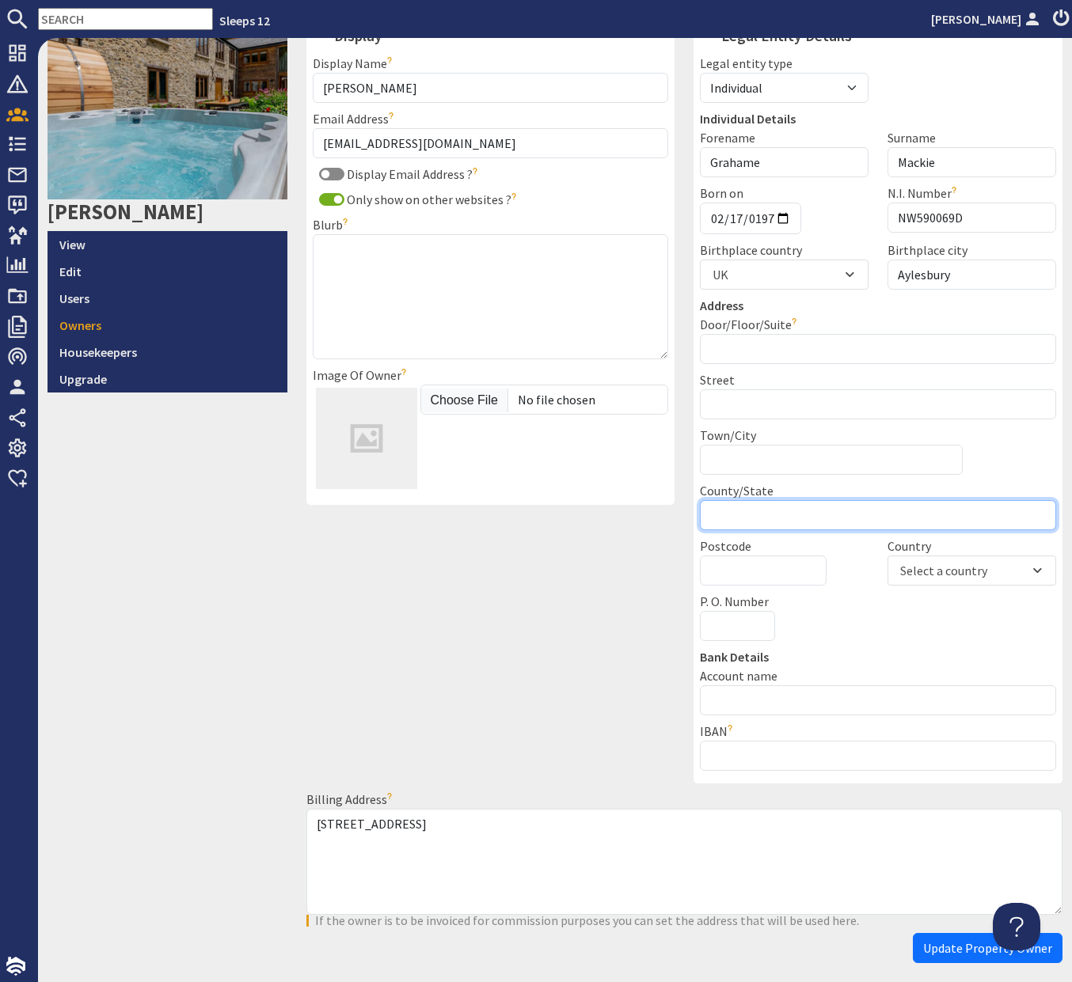
scroll to position [203, 0]
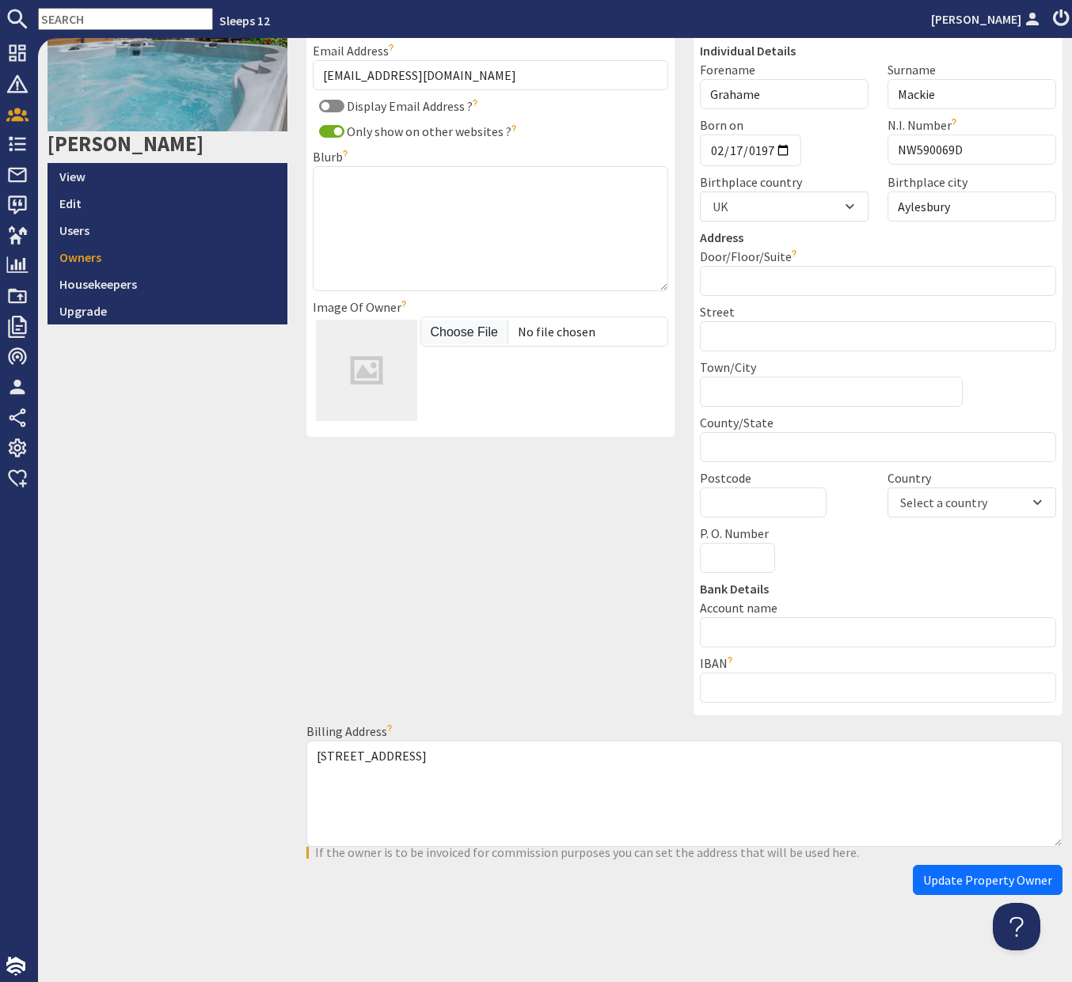
click at [960, 889] on button "Update Property Owner" at bounding box center [988, 880] width 150 height 30
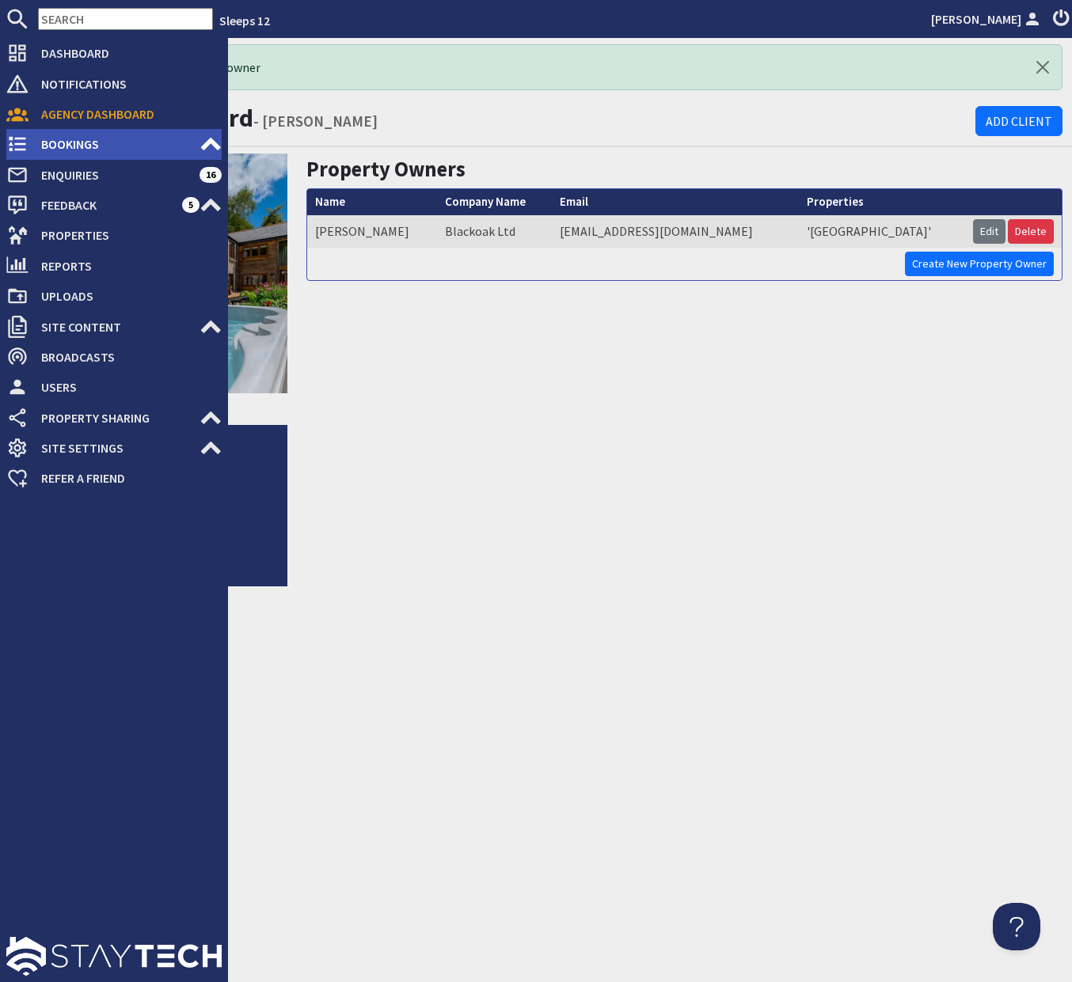
drag, startPoint x: 30, startPoint y: 115, endPoint x: 28, endPoint y: 135, distance: 19.8
click at [30, 115] on span "Agency Dashboard" at bounding box center [124, 113] width 193 height 25
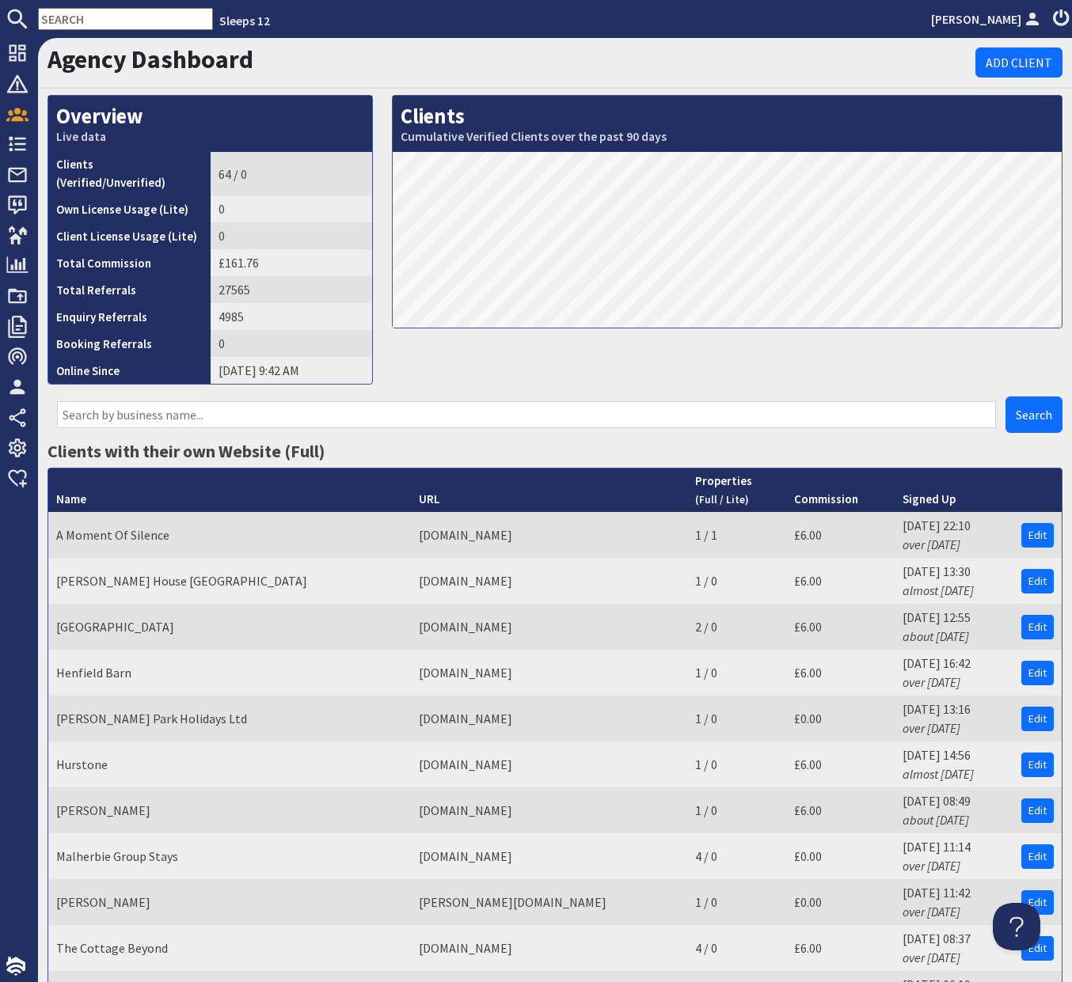
click at [317, 401] on input "text" at bounding box center [526, 414] width 939 height 27
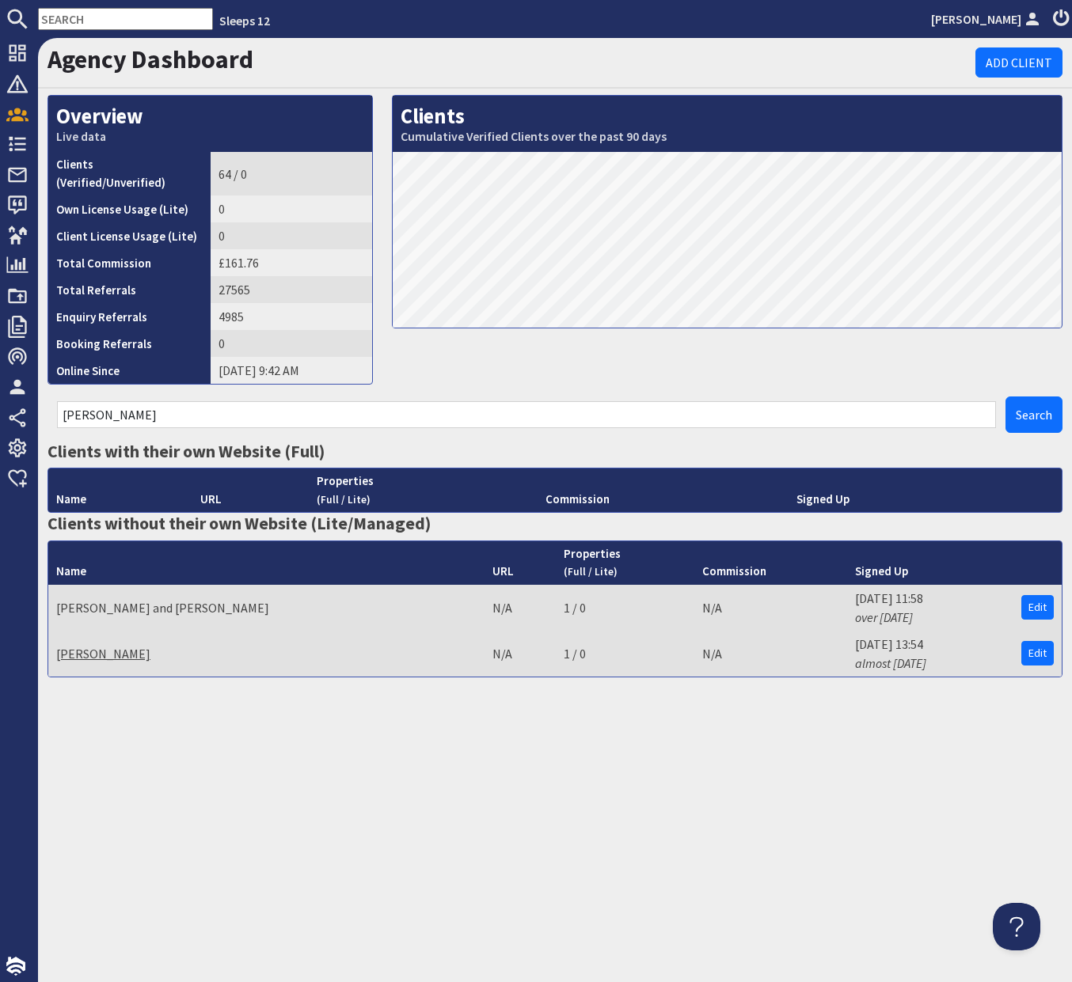
type input "Katharine"
click at [97, 646] on link "Katharine Clare" at bounding box center [103, 654] width 94 height 16
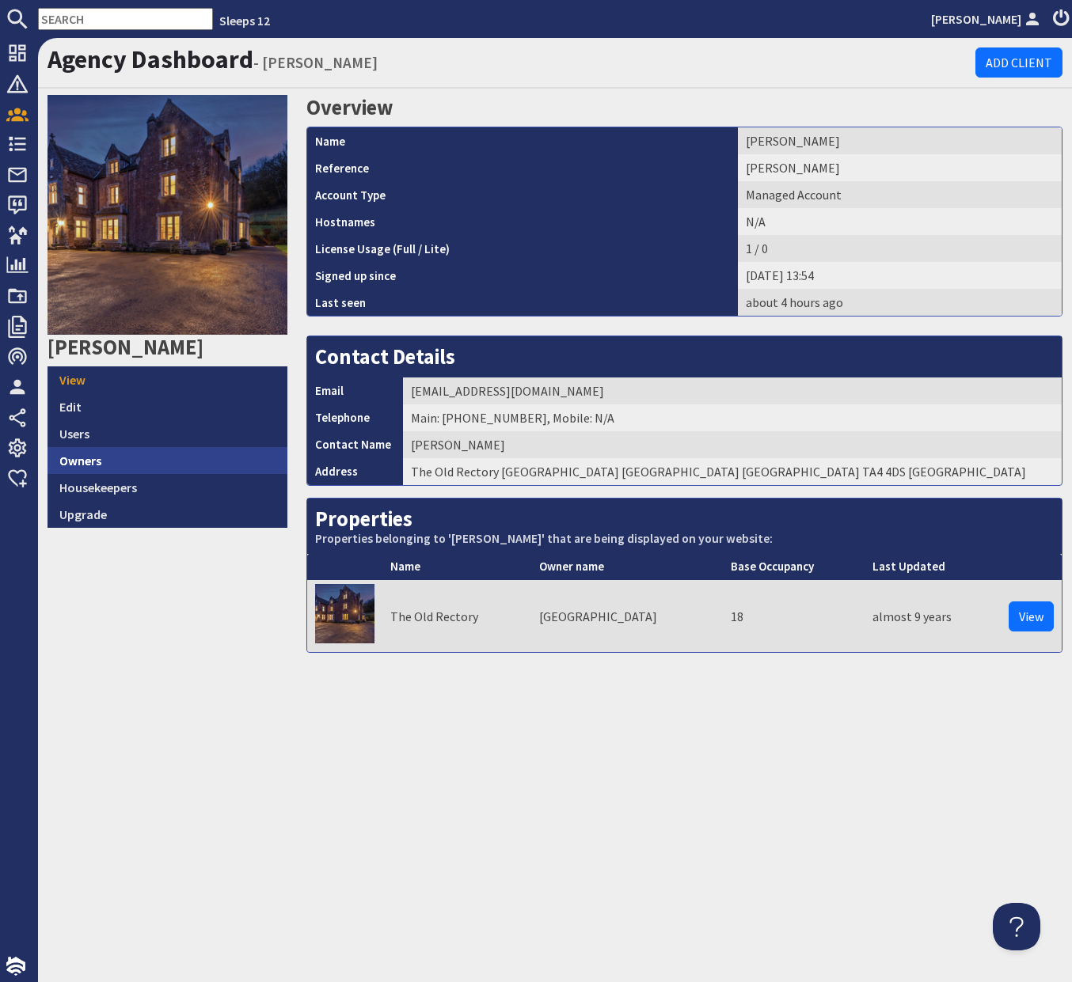
click at [101, 470] on link "Owners" at bounding box center [167, 460] width 240 height 27
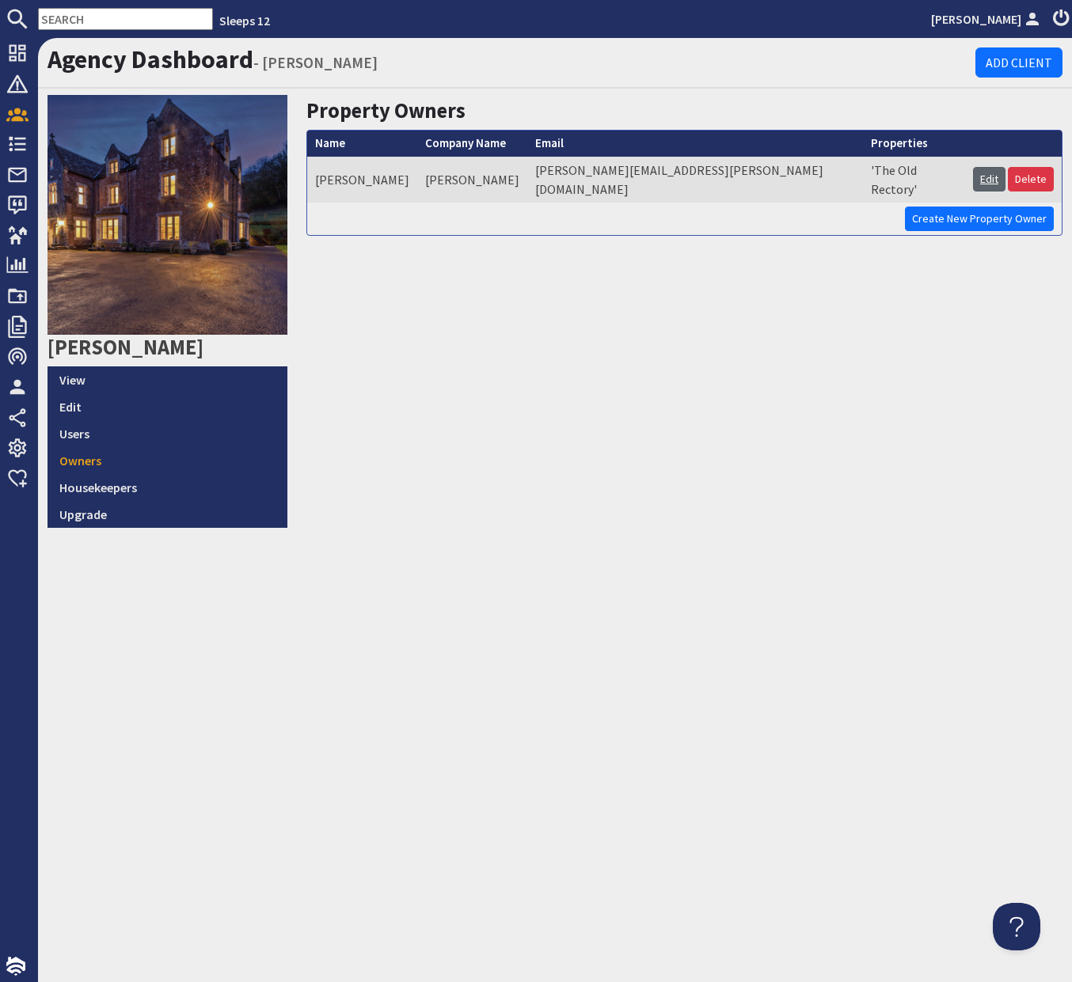
click at [1000, 177] on link "Edit" at bounding box center [989, 179] width 32 height 25
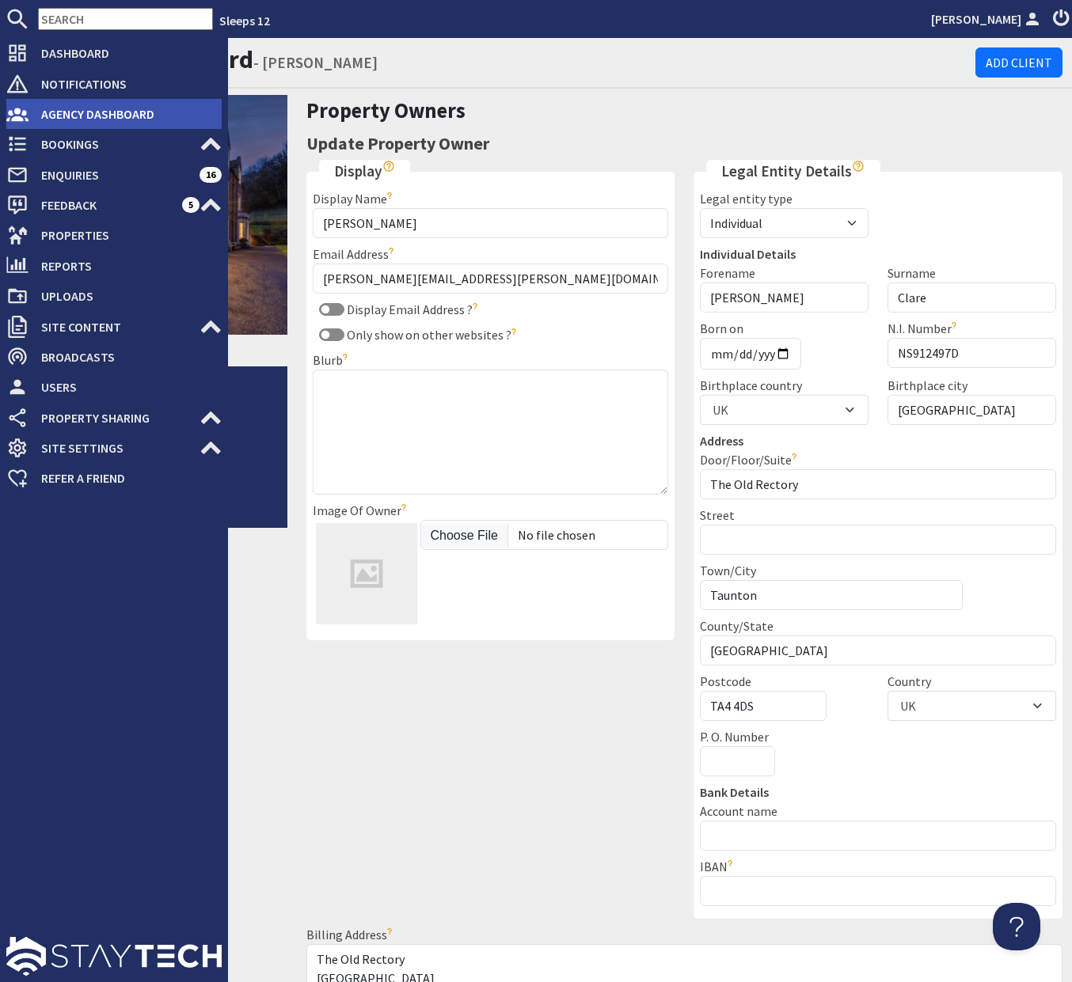
click at [67, 117] on span "Agency Dashboard" at bounding box center [124, 113] width 193 height 25
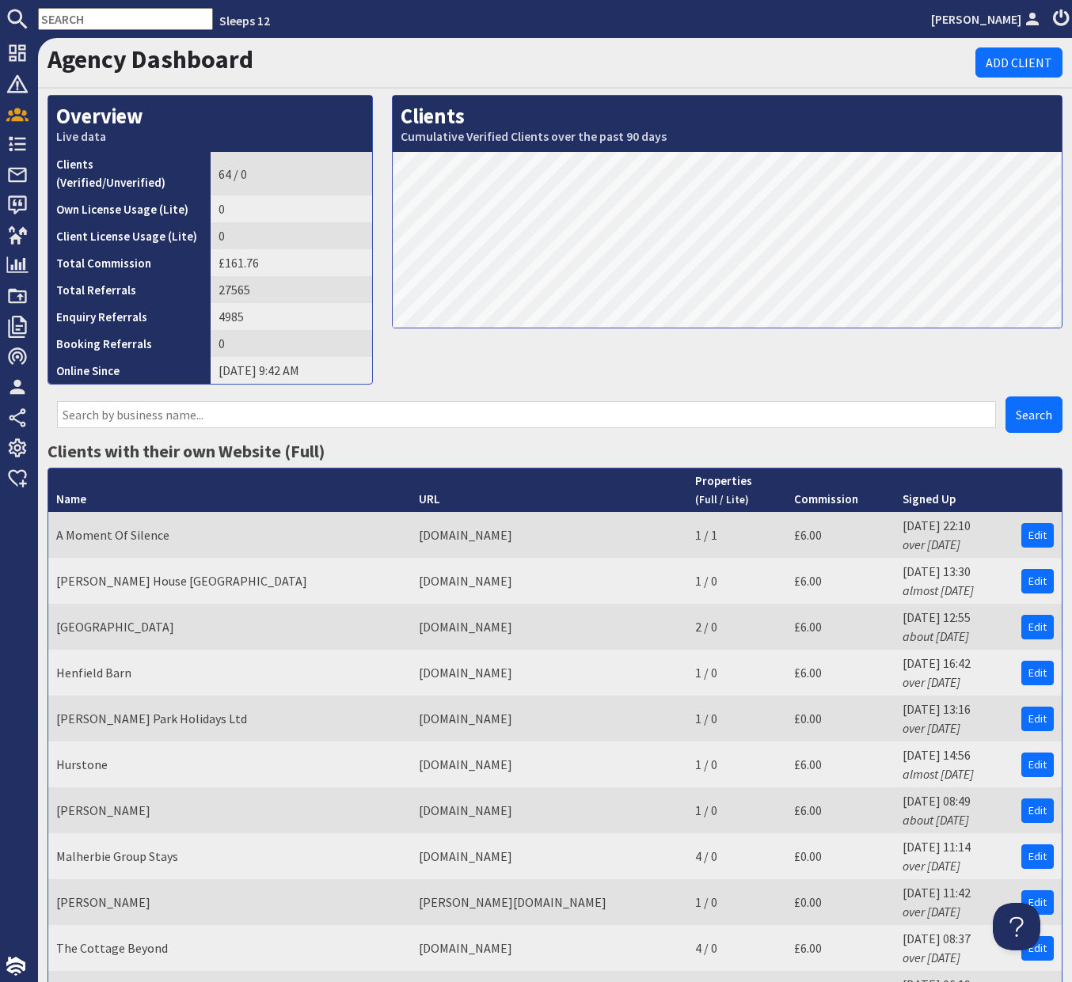
click at [71, 401] on input "text" at bounding box center [526, 414] width 939 height 27
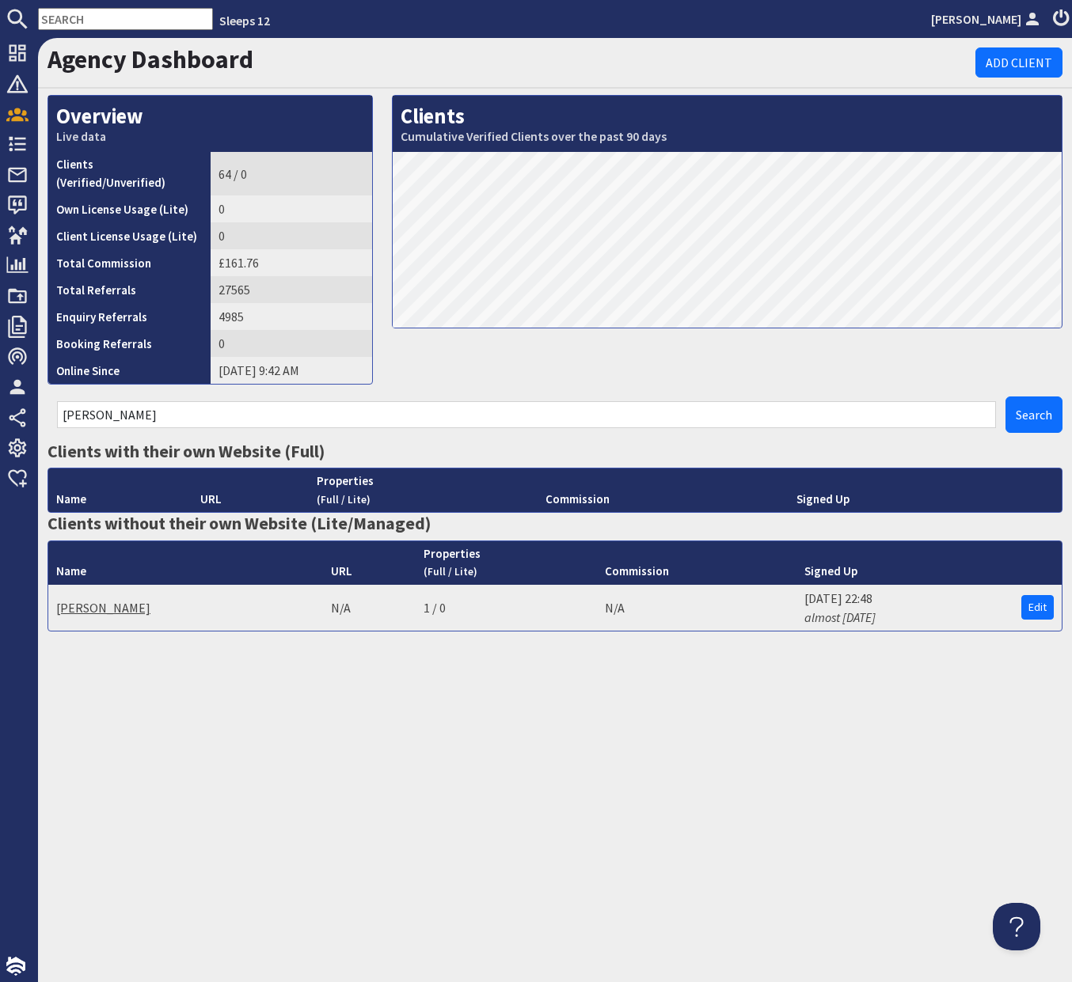
type input "Ivan"
click at [73, 600] on link "Ivan Mather" at bounding box center [103, 608] width 94 height 16
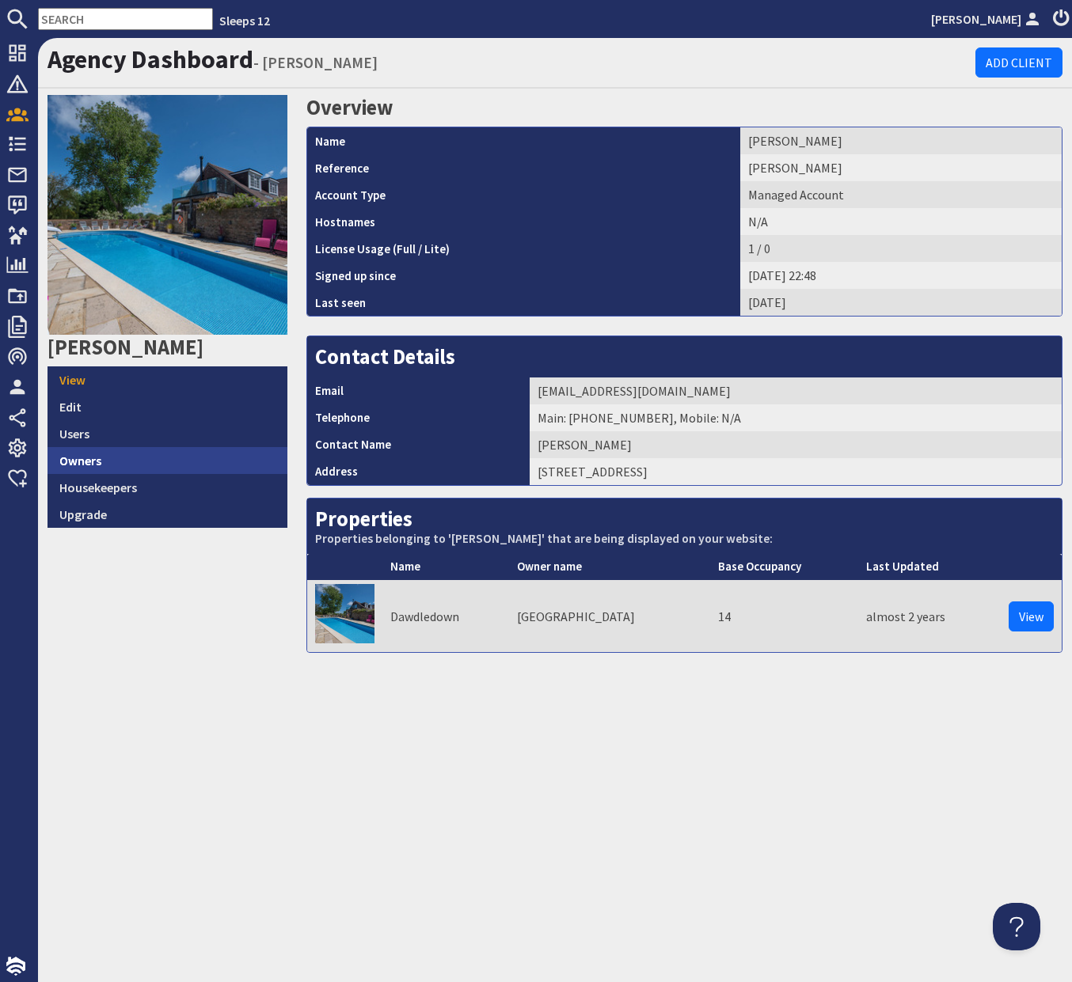
click at [112, 470] on link "Owners" at bounding box center [167, 460] width 240 height 27
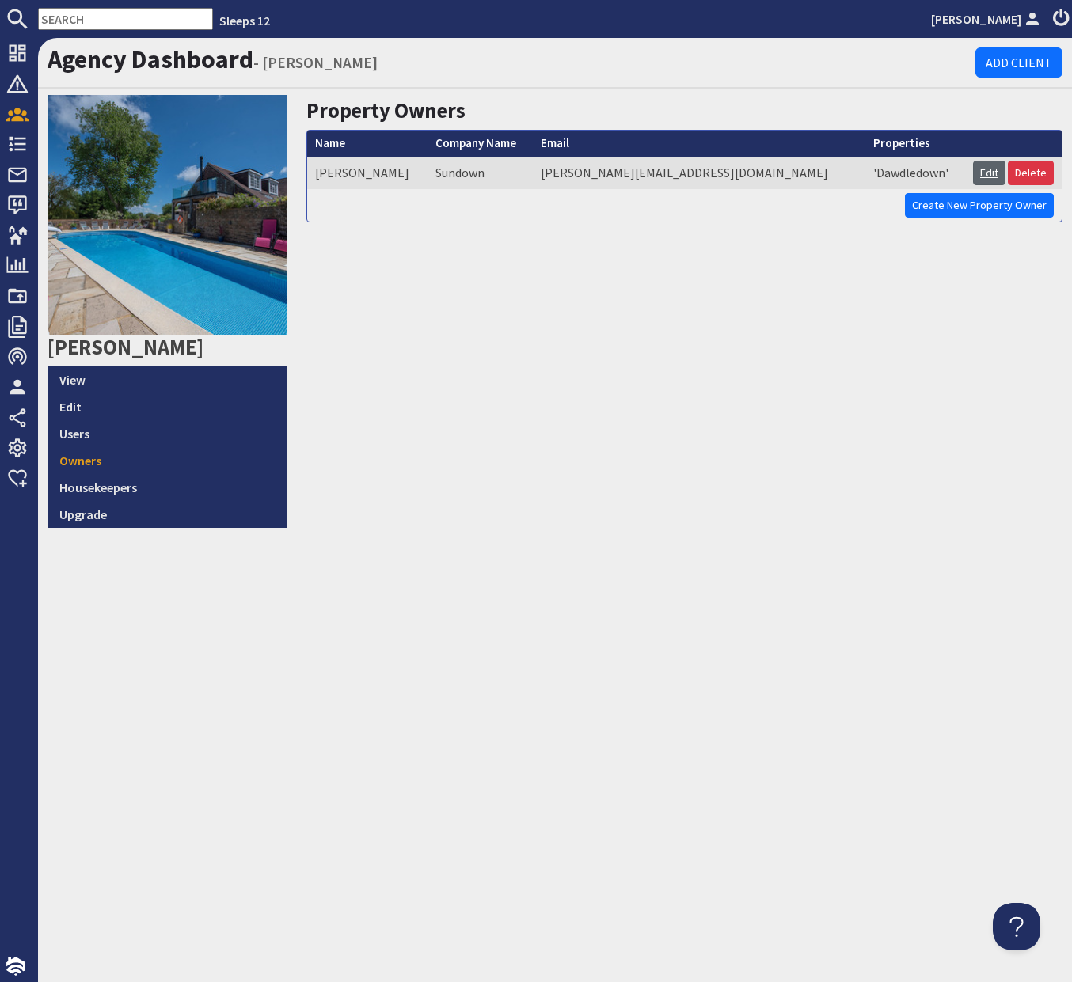
click at [980, 169] on link "Edit" at bounding box center [989, 173] width 32 height 25
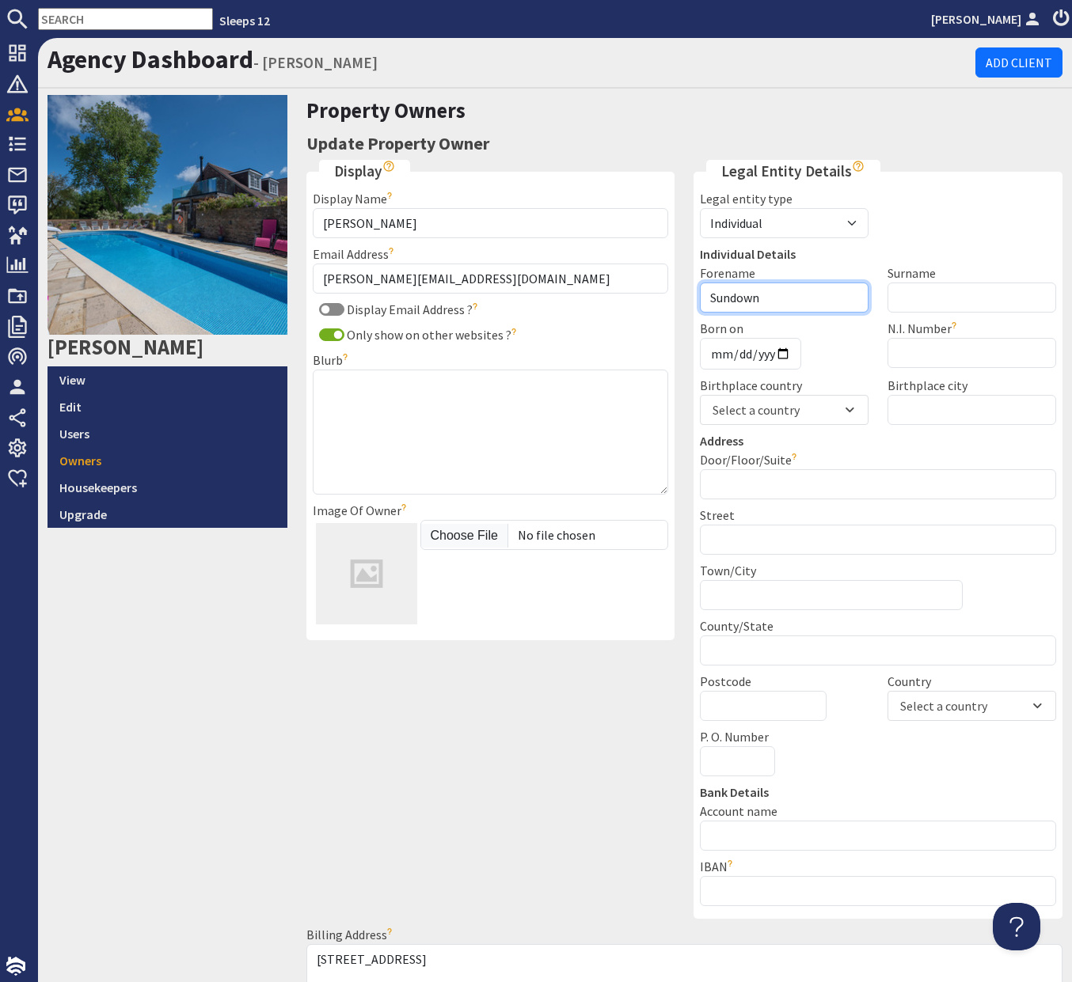
click at [792, 295] on input "Sundown" at bounding box center [784, 298] width 169 height 30
drag, startPoint x: 792, startPoint y: 295, endPoint x: 734, endPoint y: 295, distance: 58.6
click at [735, 295] on input "Sundown" at bounding box center [784, 298] width 169 height 30
click at [787, 301] on input "Sundown" at bounding box center [784, 298] width 169 height 30
type input "S"
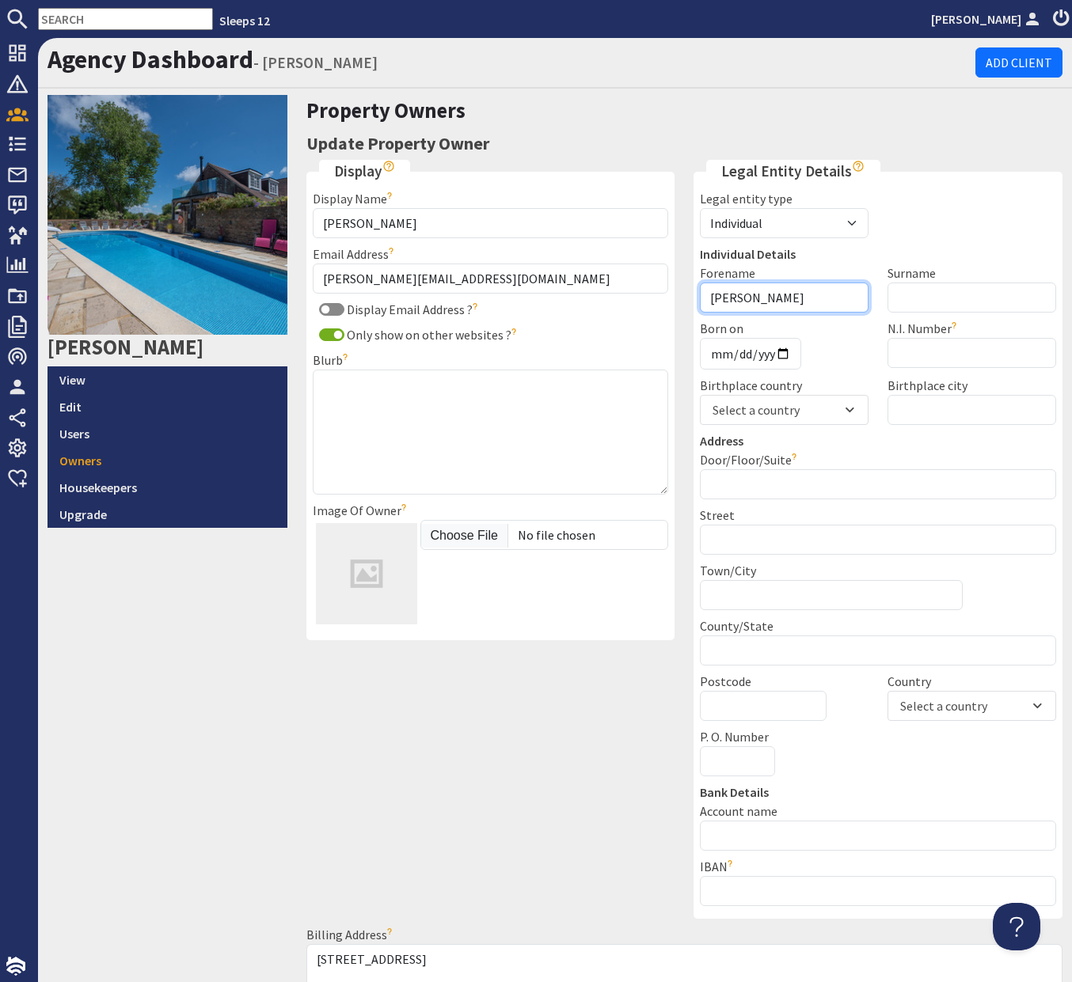
type input "Ivan"
type input "Mather"
click at [716, 356] on input "Born on" at bounding box center [750, 354] width 101 height 32
type input "1965-07-19"
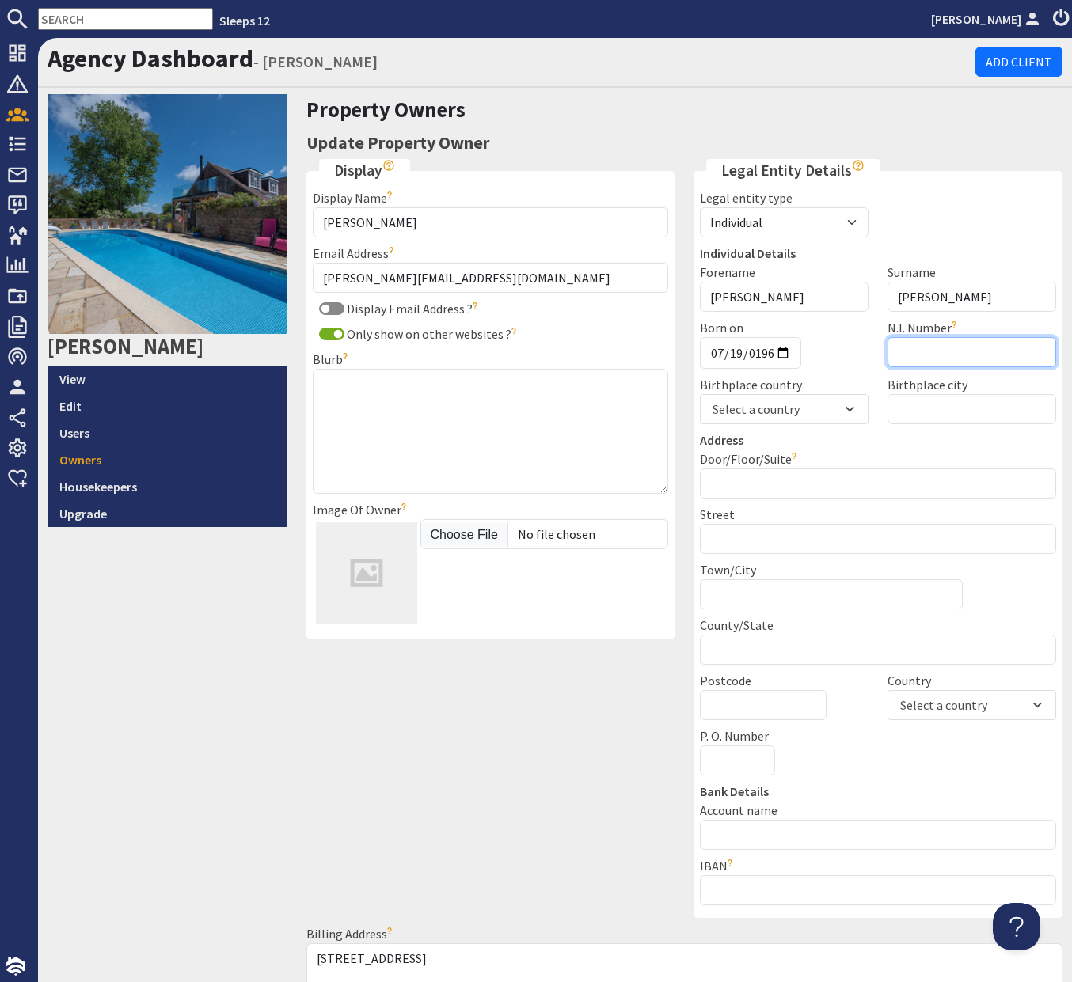
click at [943, 353] on input "U.T.R." at bounding box center [971, 352] width 169 height 30
paste input "NE876193A"
type input "NE876193A"
click at [977, 408] on input "Birthplace city" at bounding box center [971, 409] width 169 height 30
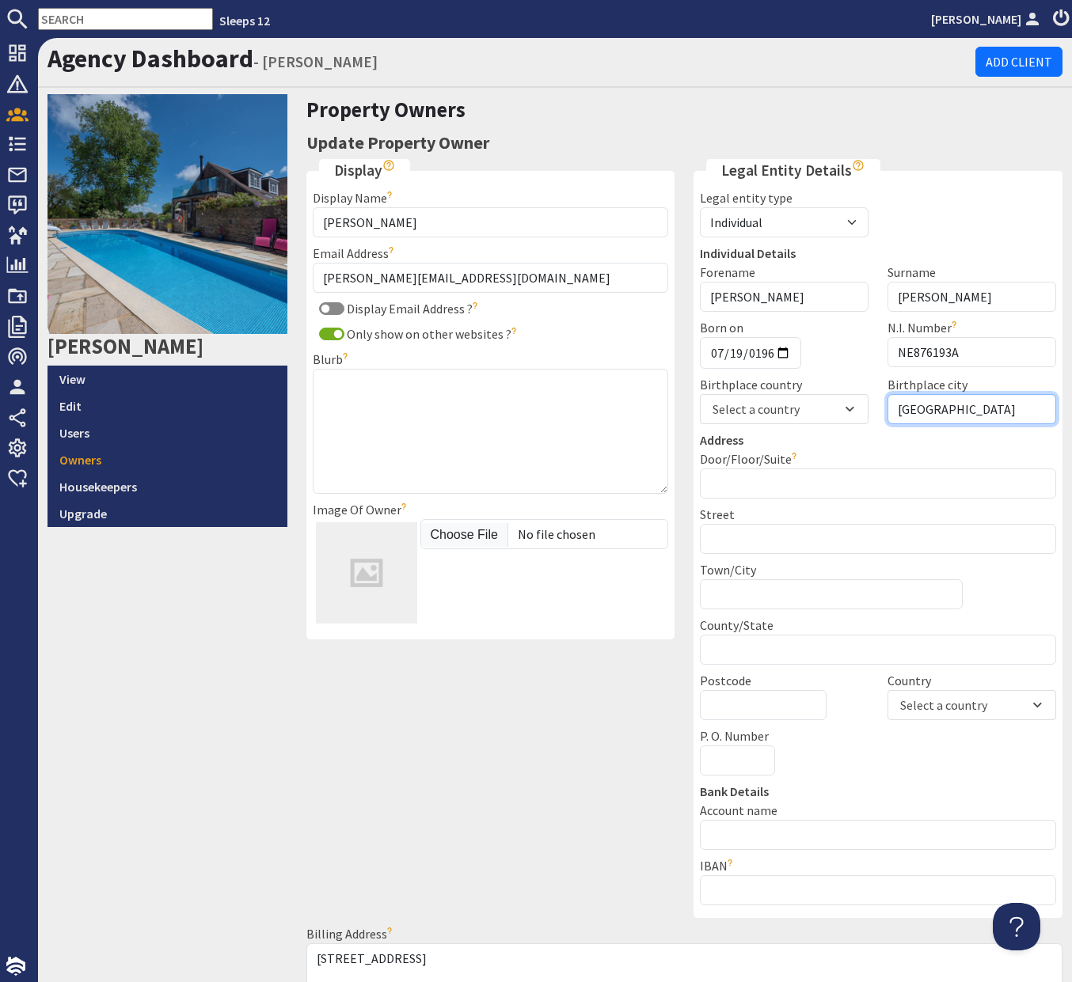
type input "London"
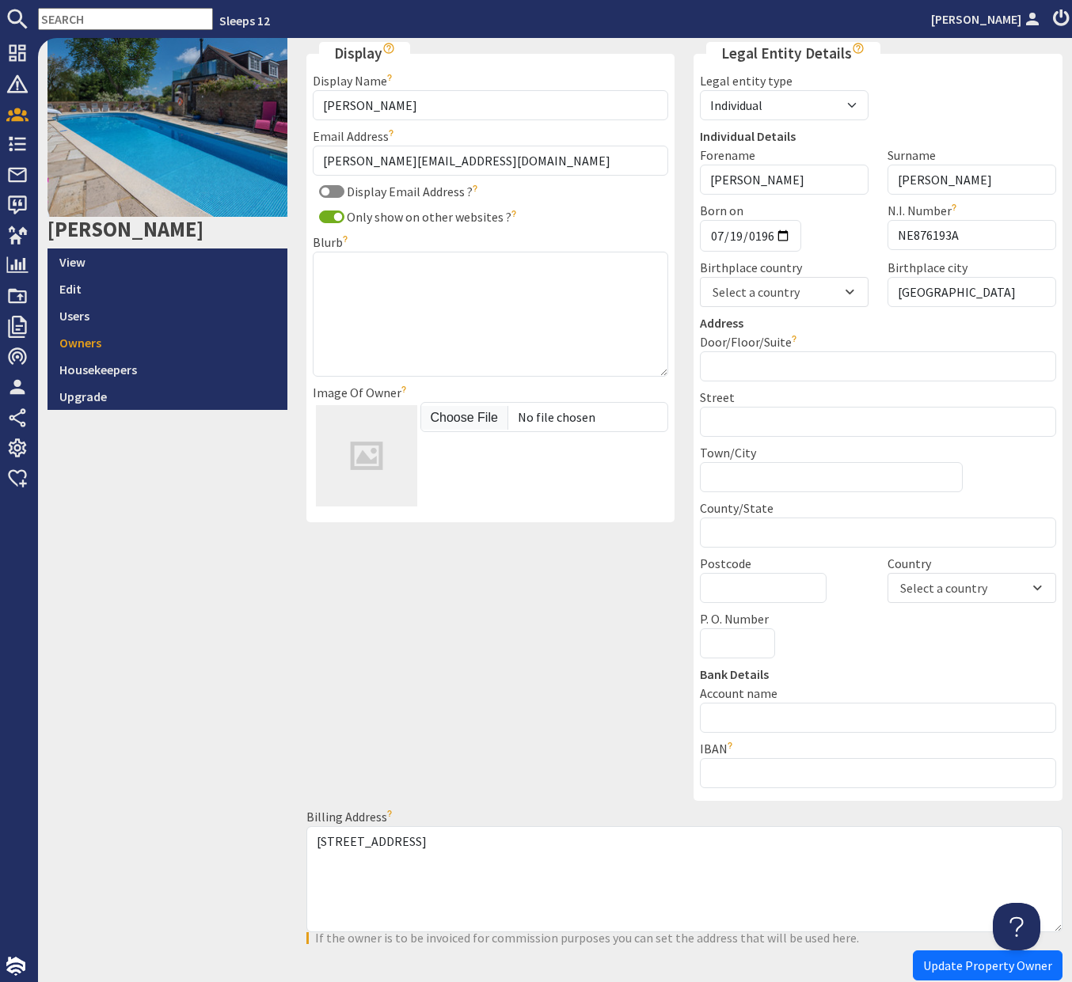
scroll to position [203, 0]
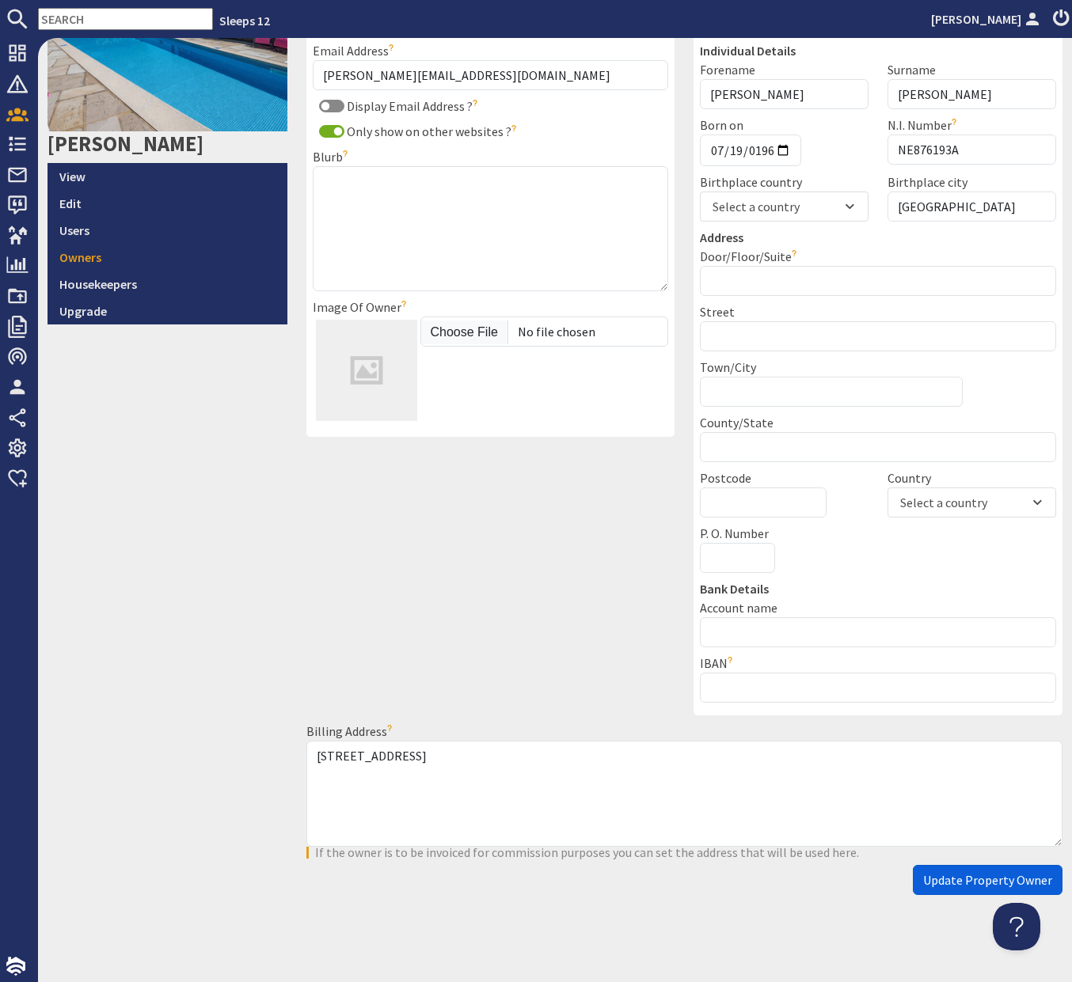
click at [941, 878] on span "Update Property Owner" at bounding box center [987, 880] width 129 height 16
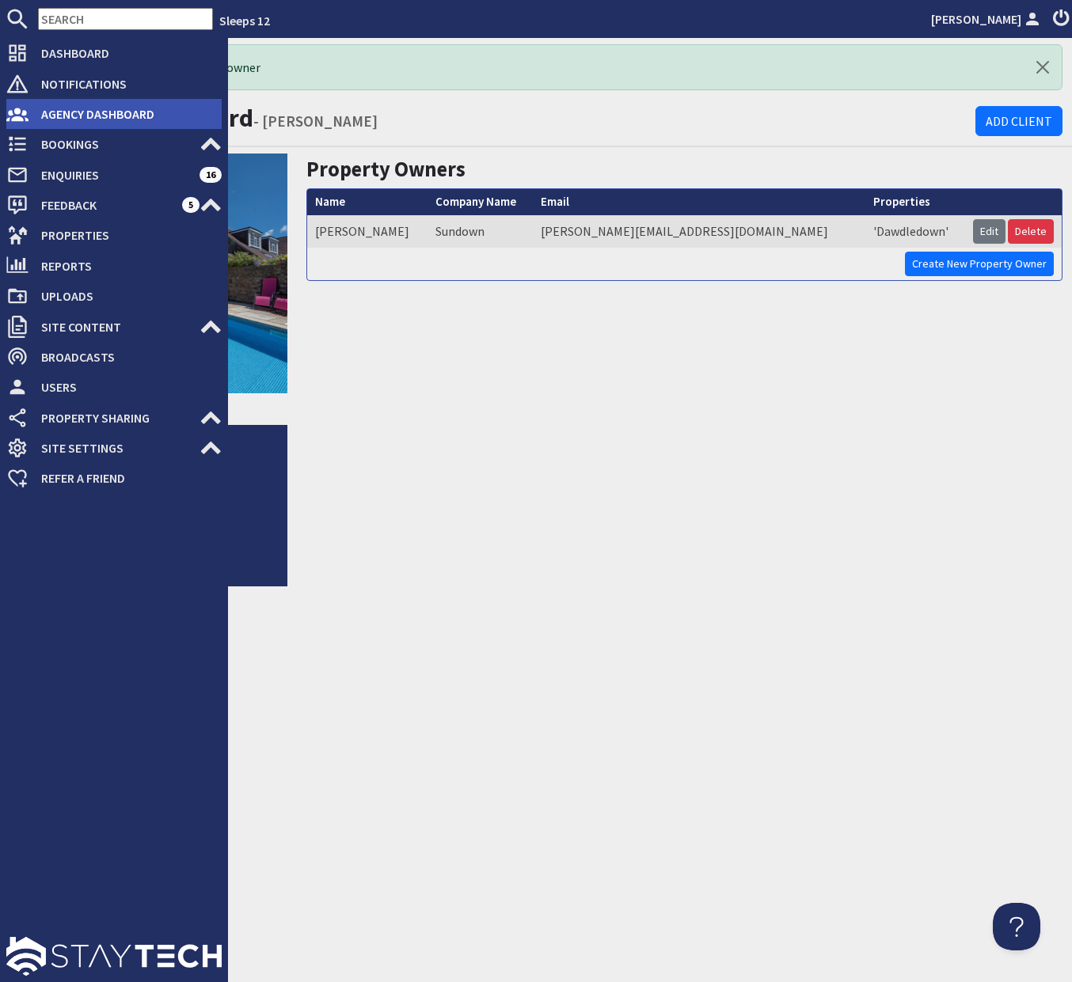
click at [32, 108] on span "Agency Dashboard" at bounding box center [124, 113] width 193 height 25
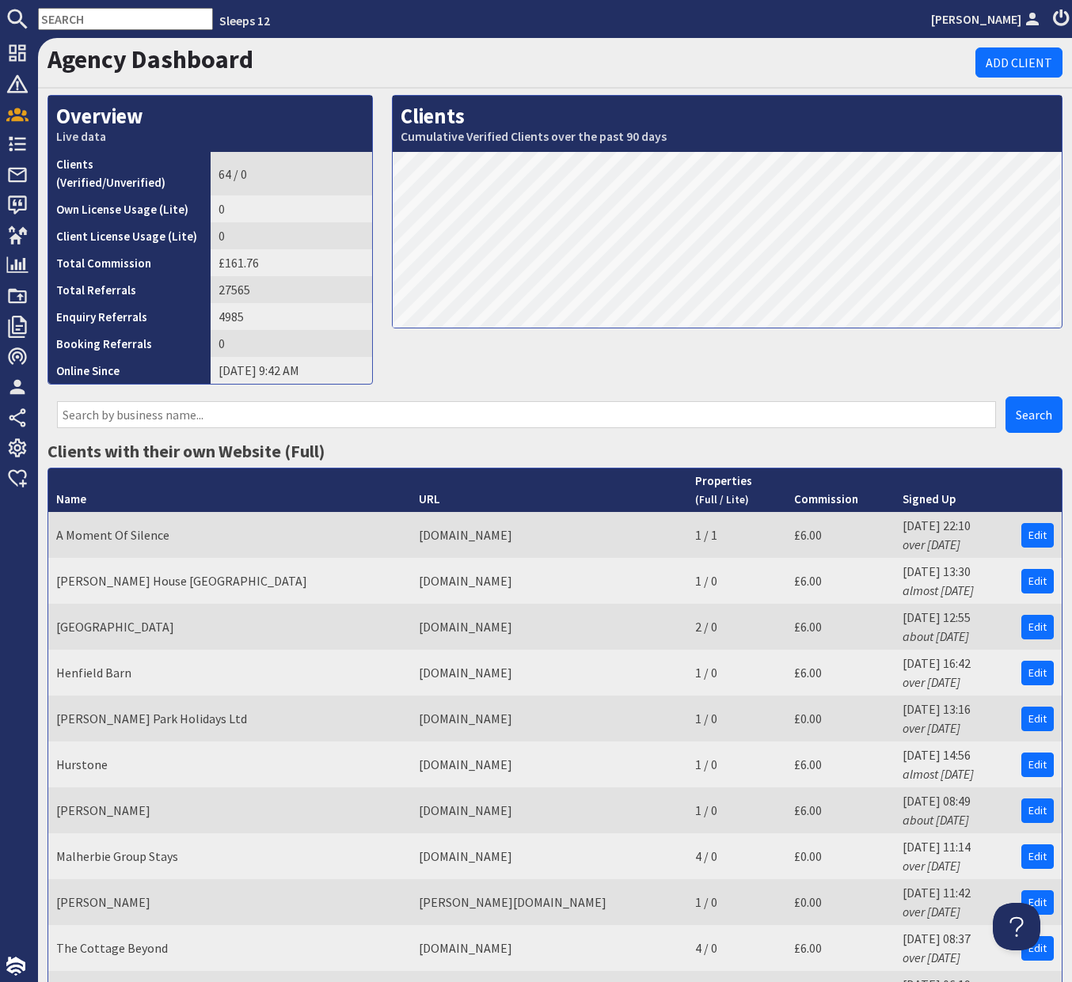
click at [240, 401] on input "text" at bounding box center [526, 414] width 939 height 27
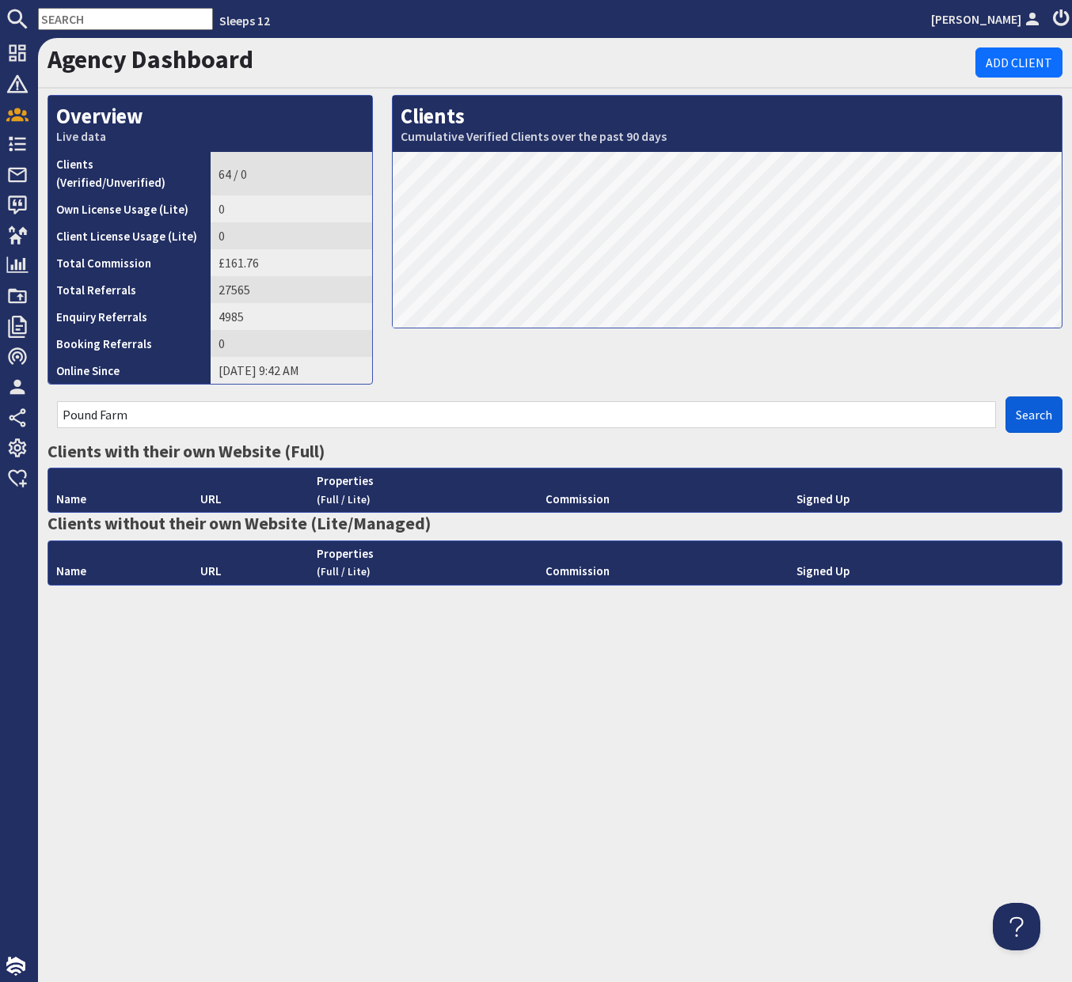
click at [1043, 407] on span "Search" at bounding box center [1033, 415] width 36 height 16
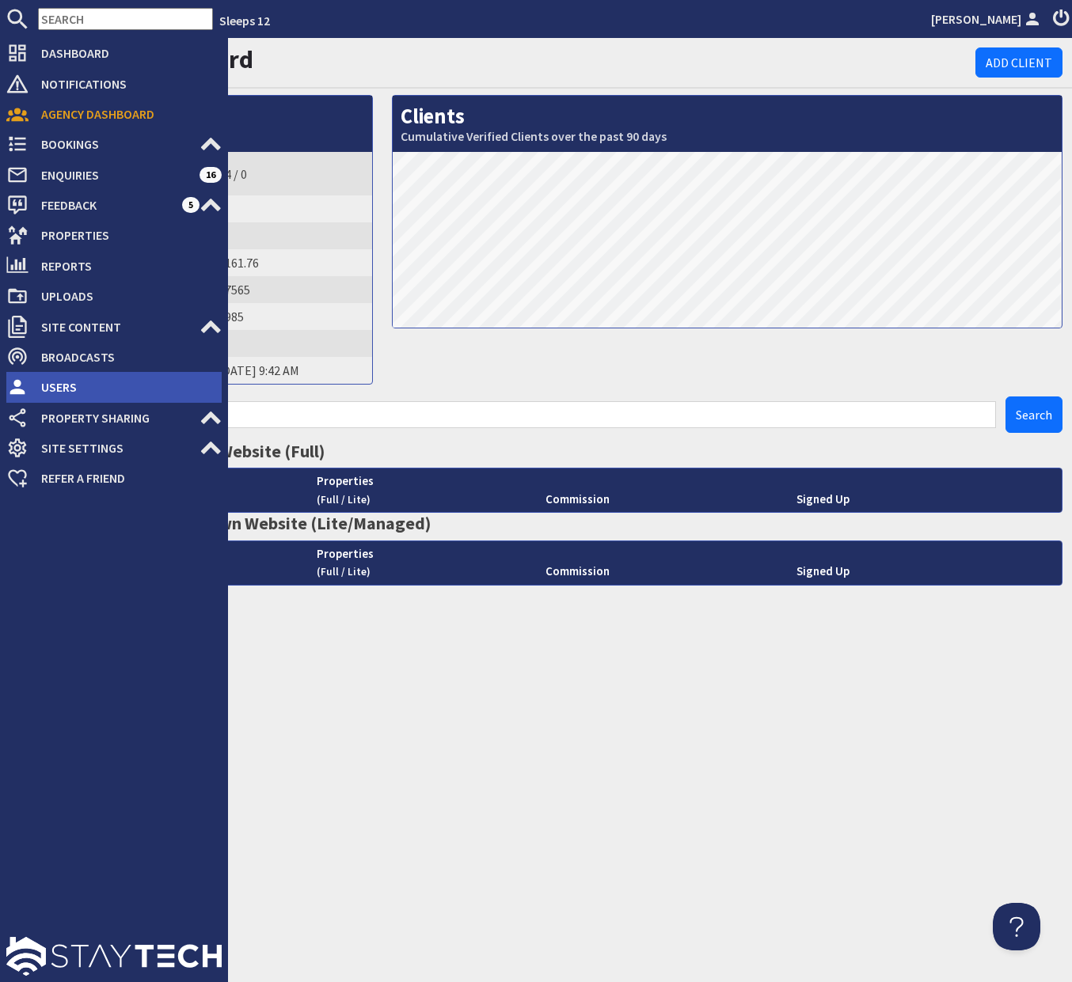
drag, startPoint x: 932, startPoint y: 407, endPoint x: 23, endPoint y: 393, distance: 908.7
click at [22, 393] on div "Dashboard Notifications 0 Agency Dashboard Bookings 0 Security Deposits 8 Disco…" at bounding box center [536, 510] width 1072 height 944
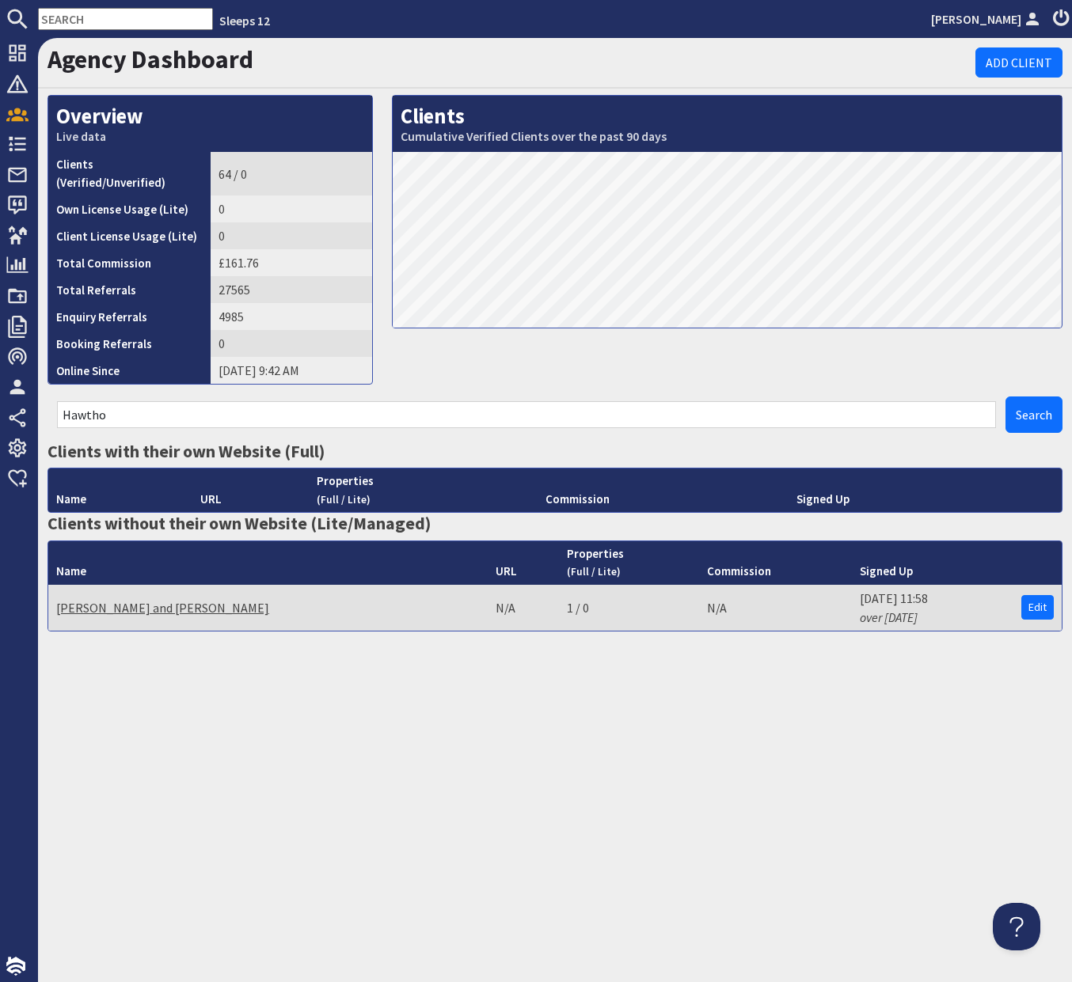
type input "Hawtho"
click at [187, 600] on link "James and Katharine Hawthorne" at bounding box center [162, 608] width 213 height 16
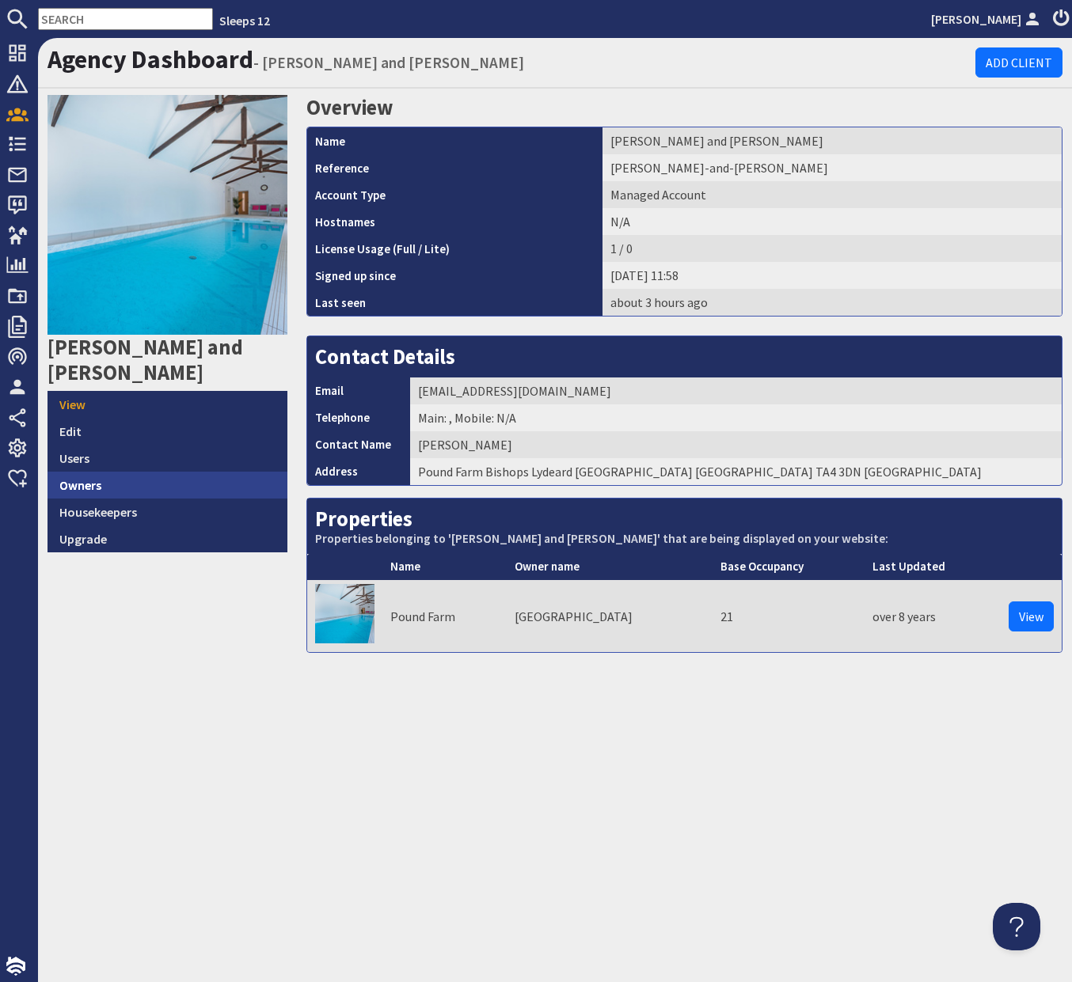
click at [173, 481] on link "Owners" at bounding box center [167, 485] width 240 height 27
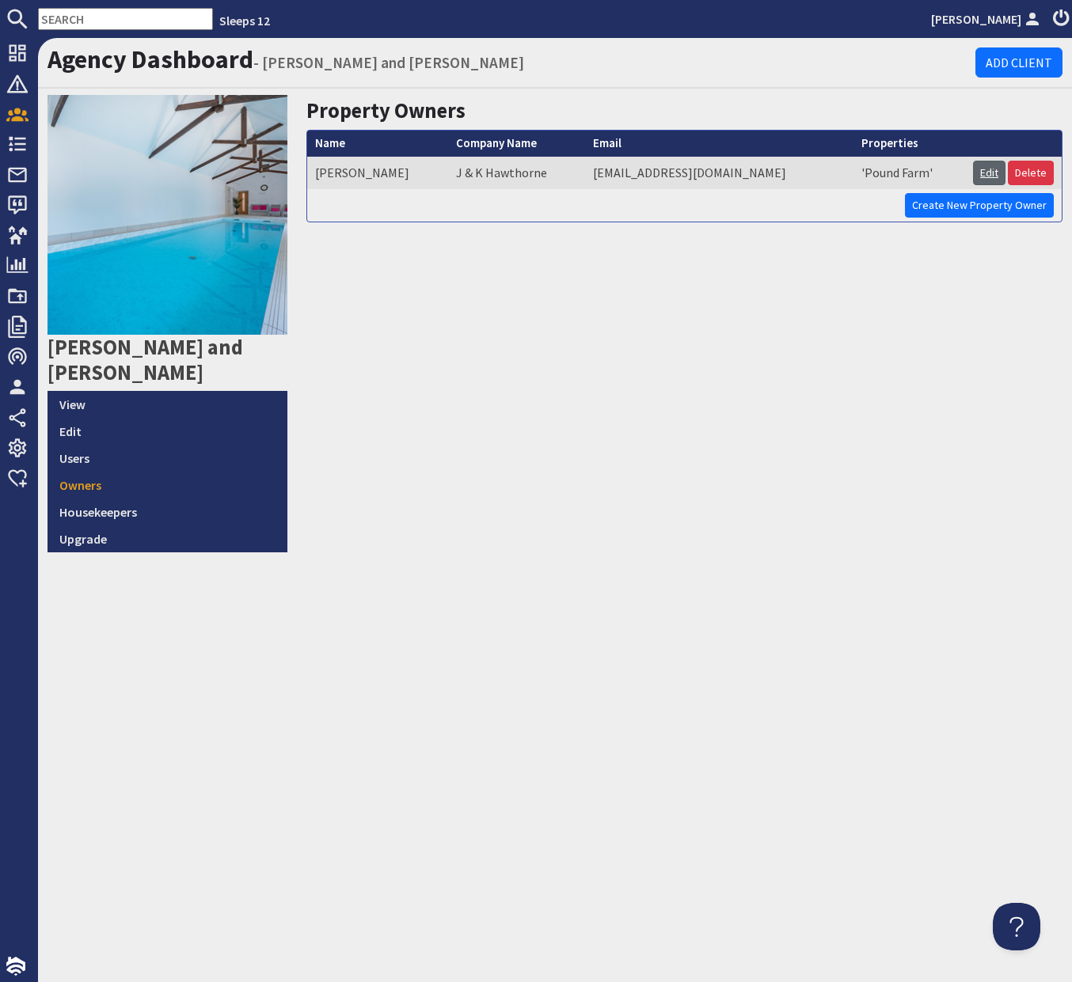
click at [992, 166] on link "Edit" at bounding box center [989, 173] width 32 height 25
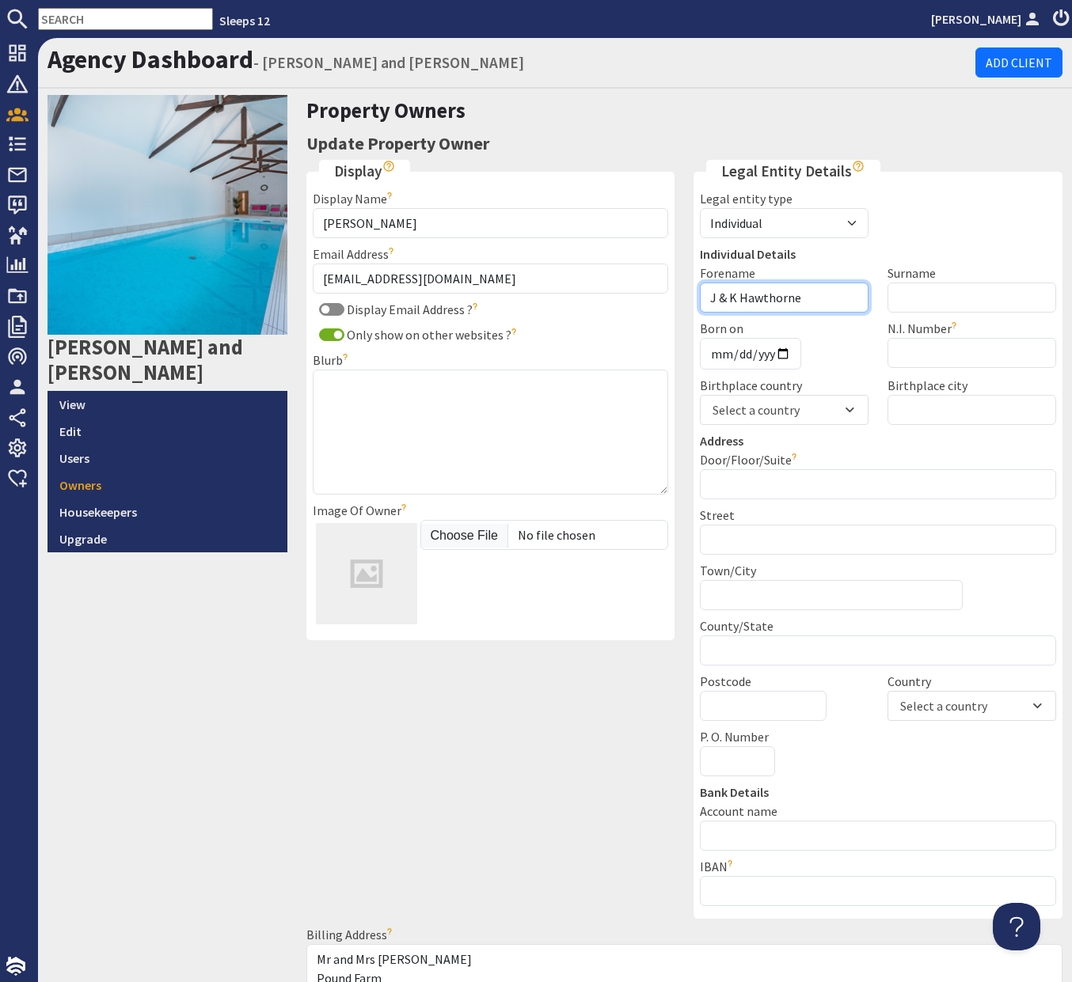
drag, startPoint x: 818, startPoint y: 302, endPoint x: 628, endPoint y: 302, distance: 189.9
click at [628, 302] on div "Display Display Name Katie Hawthorne The name you'd like the owner to be displa…" at bounding box center [685, 614] width 776 height 909
type input "James"
type input "Hawthorn"
click at [721, 355] on input "Born on" at bounding box center [750, 354] width 101 height 32
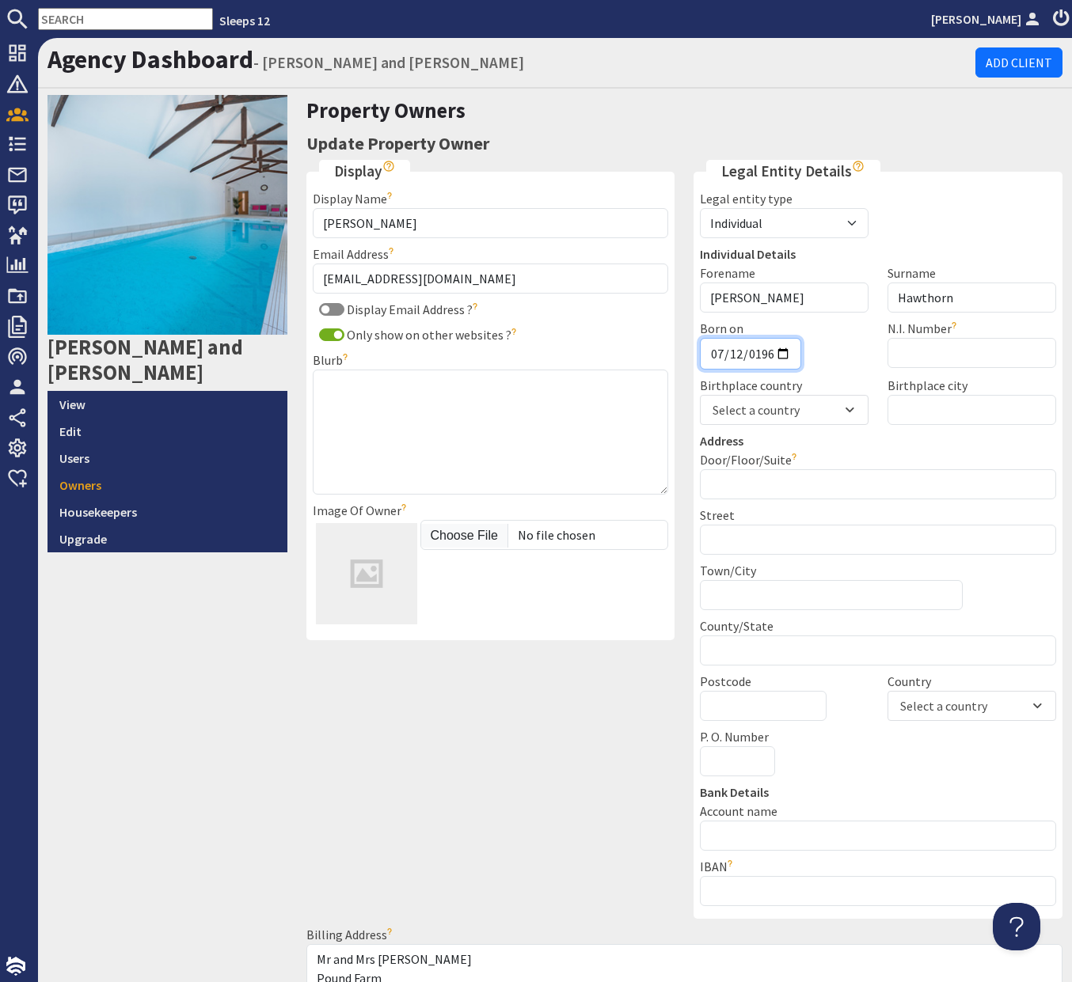
type input "1967-07-12"
click at [966, 404] on input "Birthplace city" at bounding box center [971, 410] width 169 height 30
type input "Taunton"
click at [925, 352] on input "U.T.R." at bounding box center [971, 353] width 169 height 30
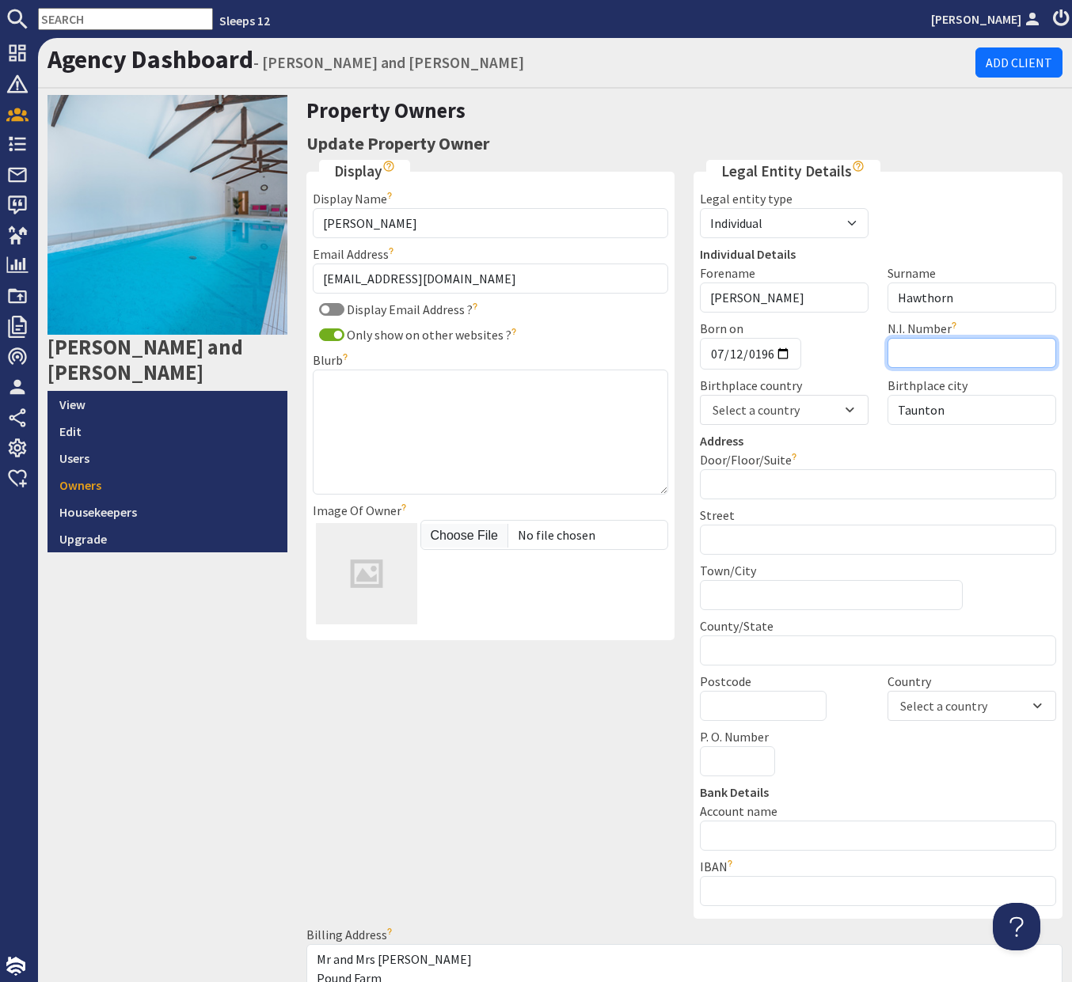
click at [957, 359] on input "U.T.R." at bounding box center [971, 353] width 169 height 30
paste input "NP1873590A"
type input "NP1873590A"
click at [771, 412] on div "Select a country" at bounding box center [755, 409] width 87 height 19
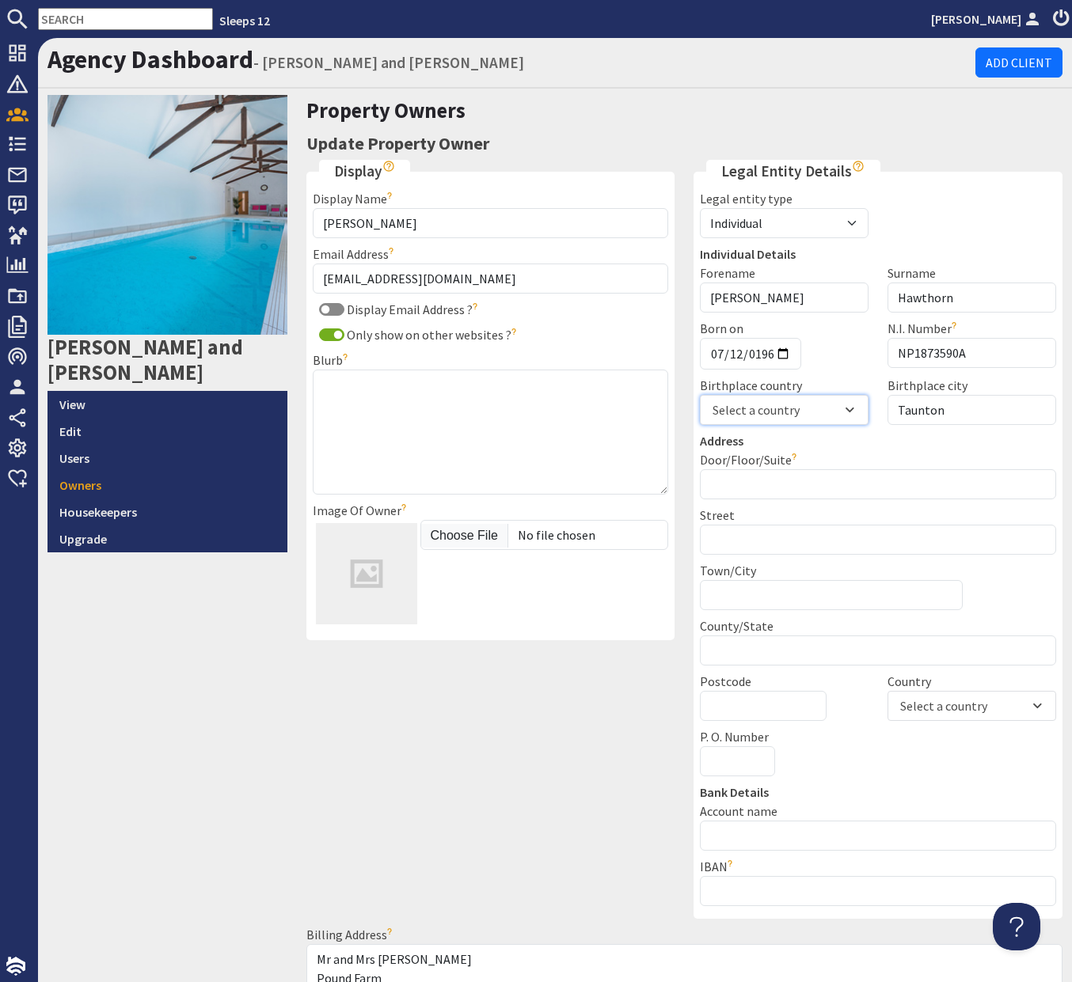
click at [771, 414] on div "Select a country" at bounding box center [755, 409] width 87 height 19
type input "uk"
click at [776, 473] on div "UK" at bounding box center [783, 476] width 167 height 27
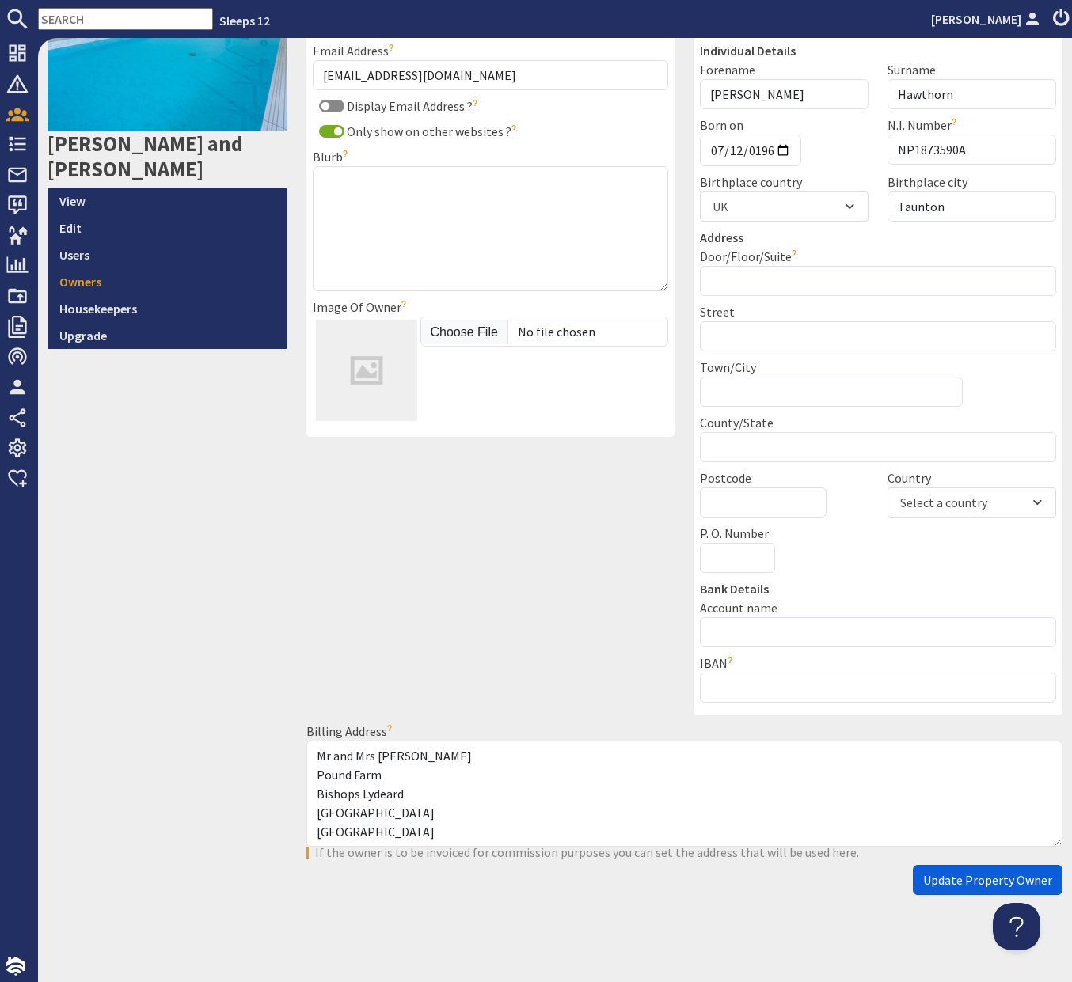
click at [951, 888] on button "Update Property Owner" at bounding box center [988, 880] width 150 height 30
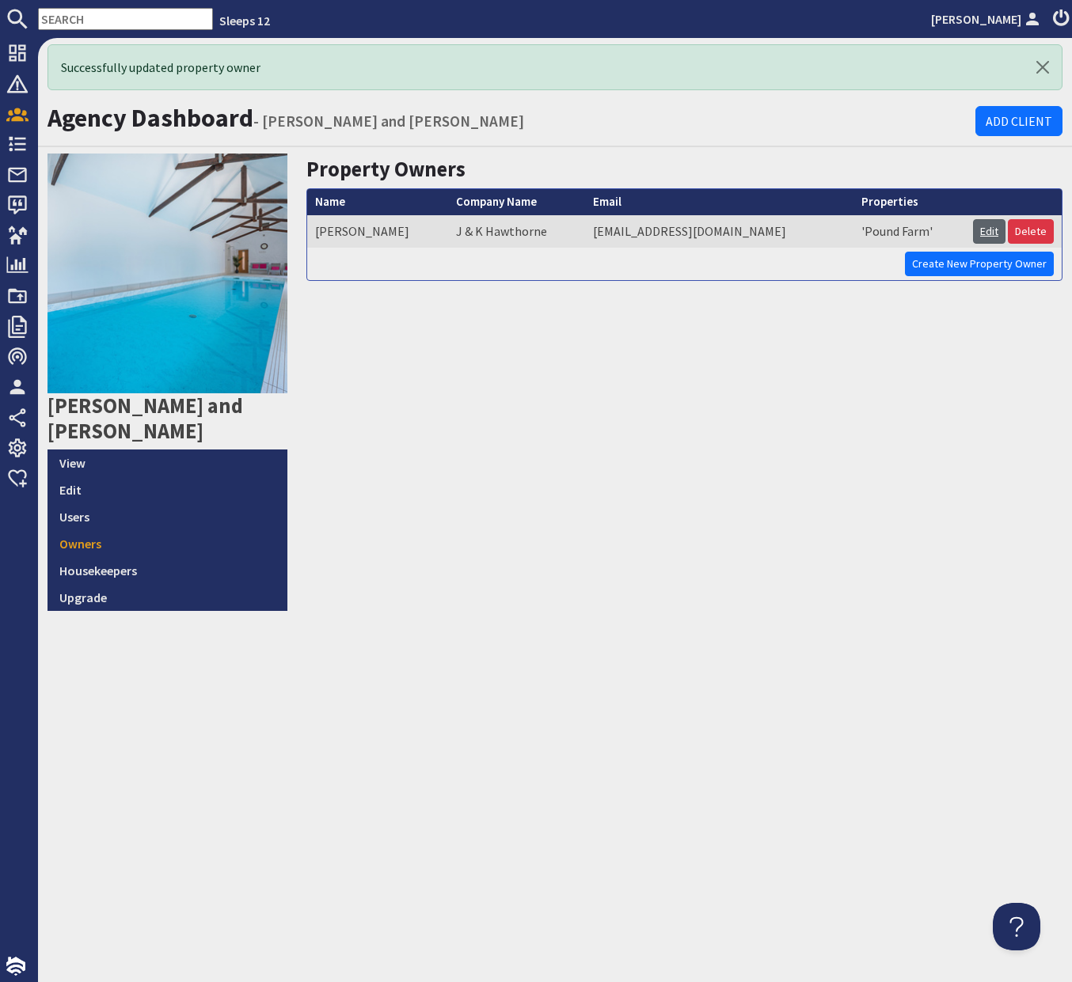
click at [987, 222] on link "Edit" at bounding box center [989, 231] width 32 height 25
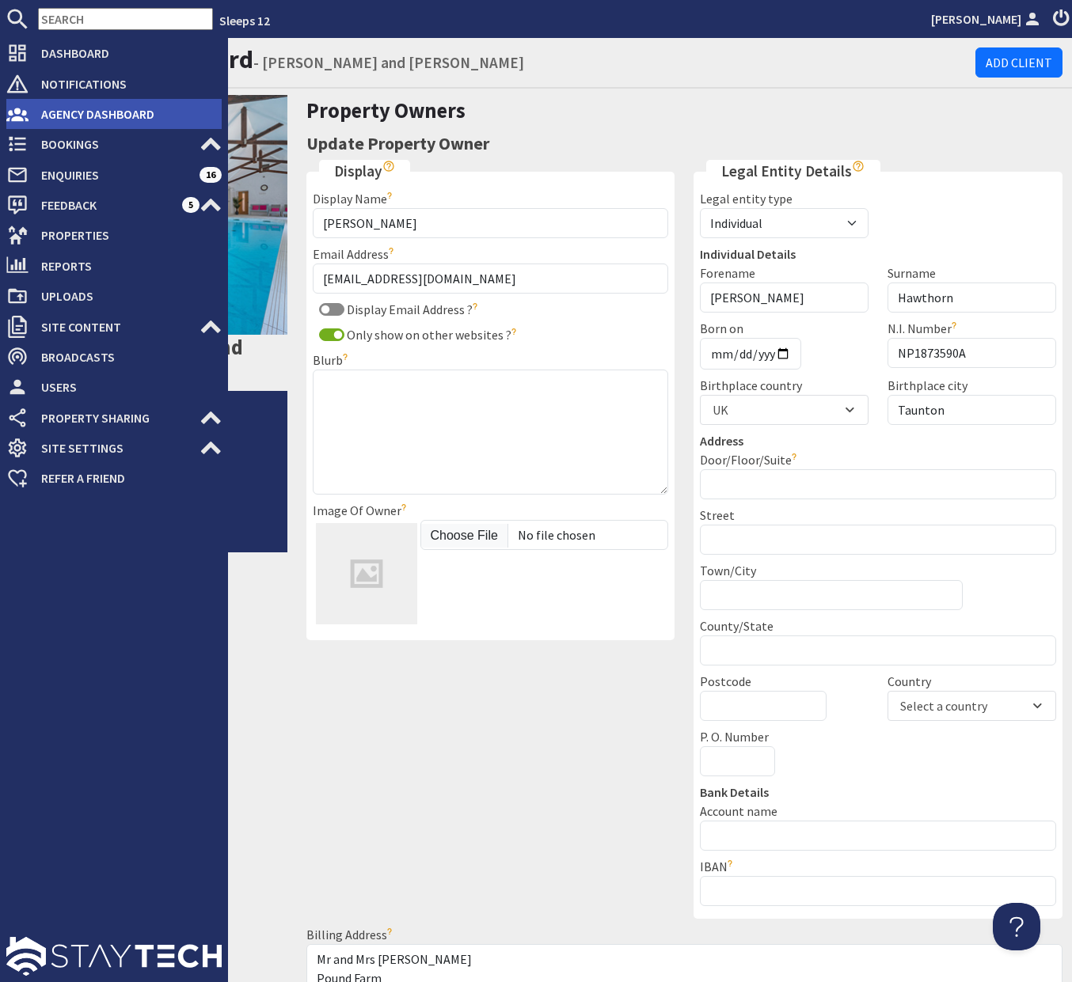
click at [55, 106] on span "Agency Dashboard" at bounding box center [124, 113] width 193 height 25
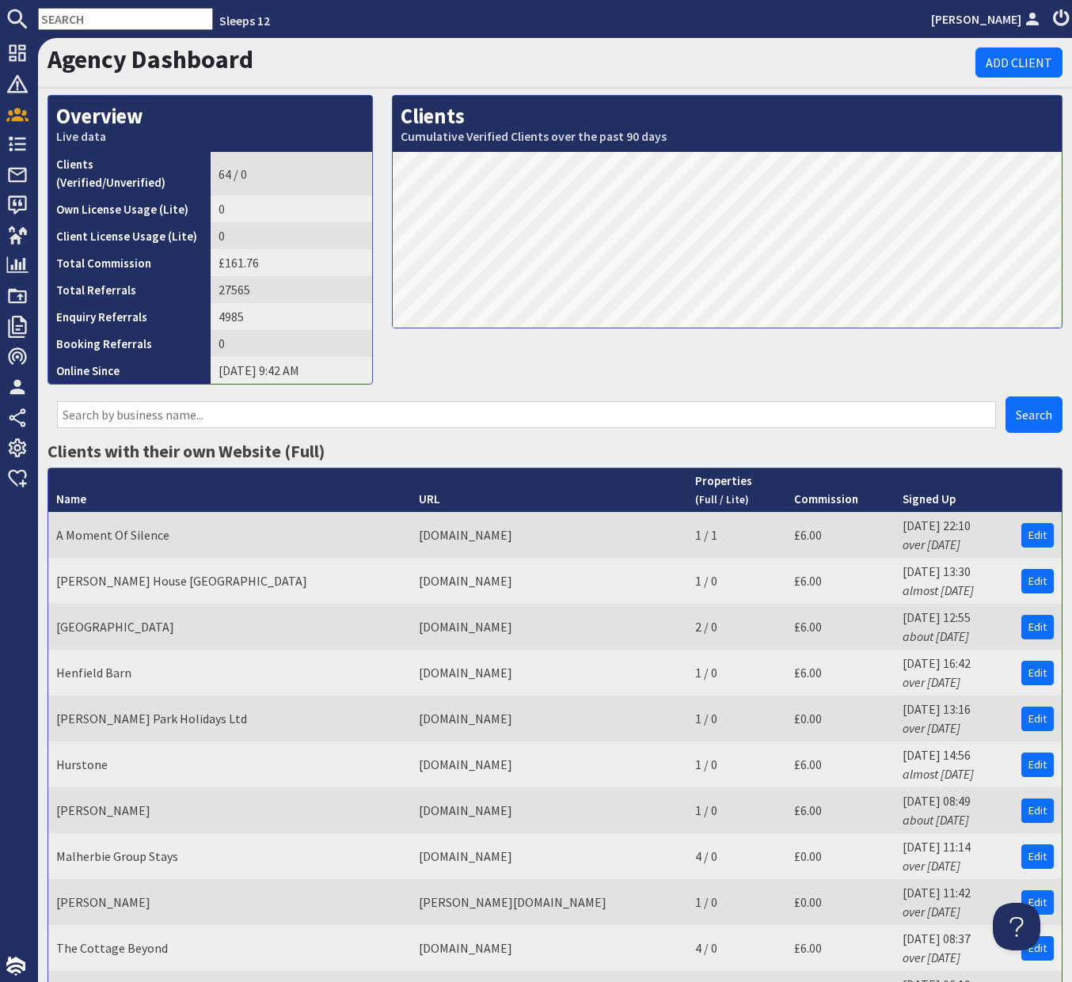
click at [241, 408] on input "text" at bounding box center [526, 414] width 939 height 27
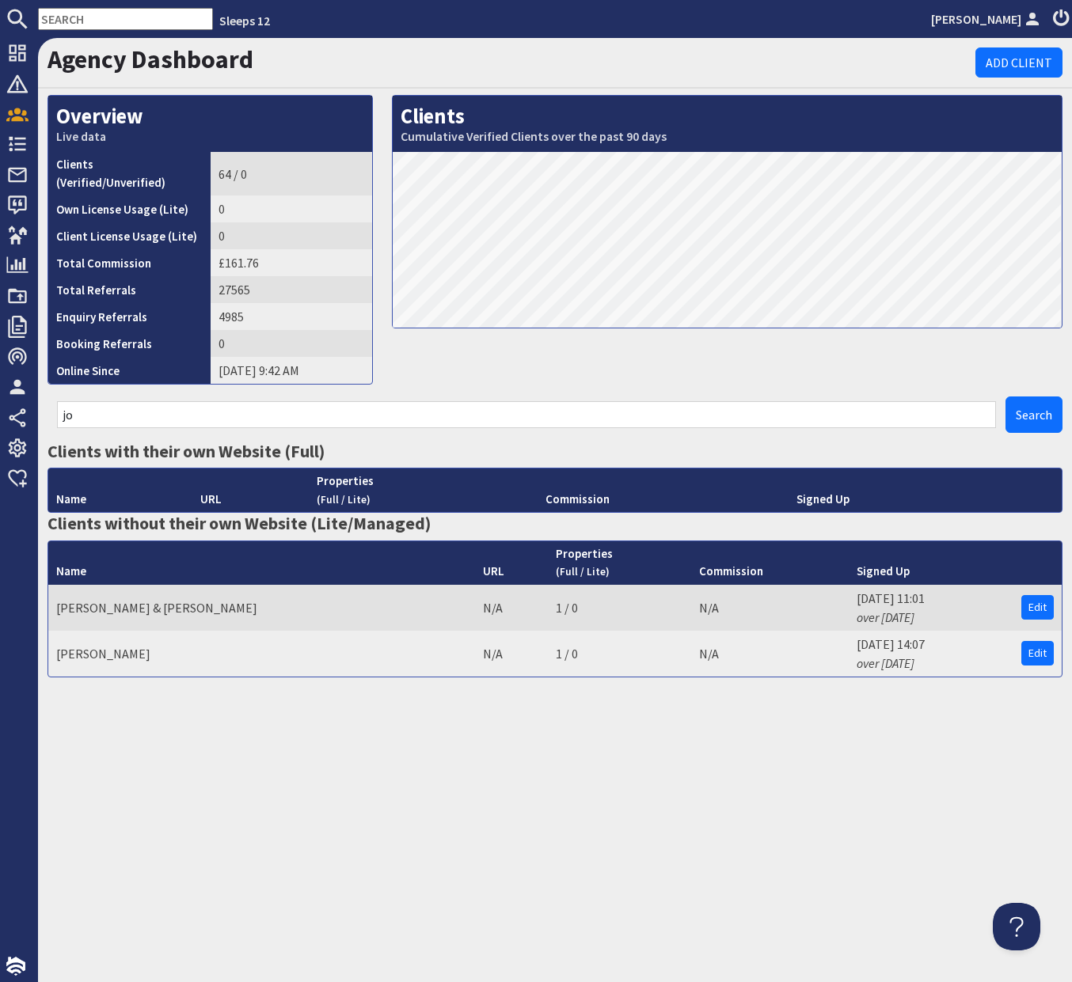
type input "j"
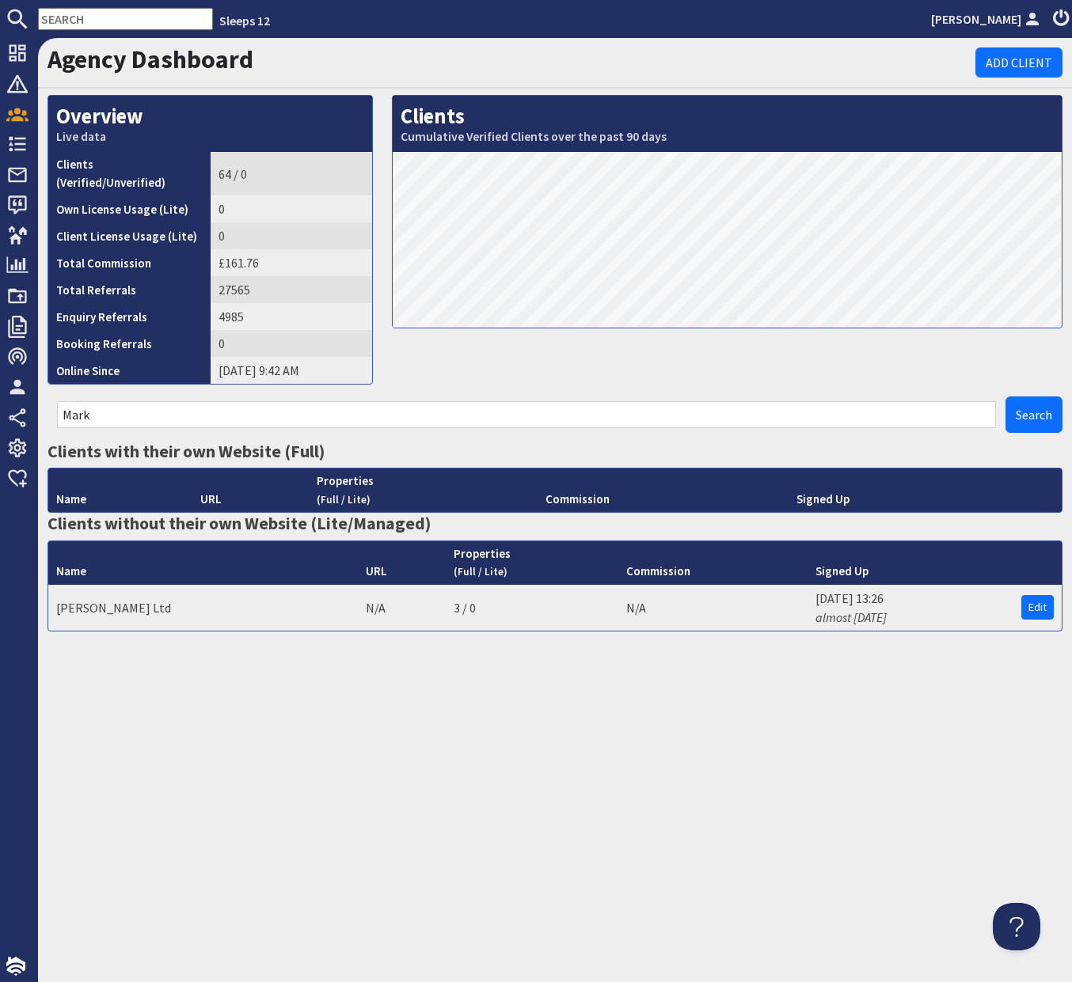
drag, startPoint x: 154, startPoint y: 400, endPoint x: 40, endPoint y: 396, distance: 114.1
click at [40, 397] on div "Mark Search" at bounding box center [555, 419] width 1034 height 44
type input "Waln"
click at [136, 600] on link "Walnut Barn Estate" at bounding box center [109, 608] width 107 height 16
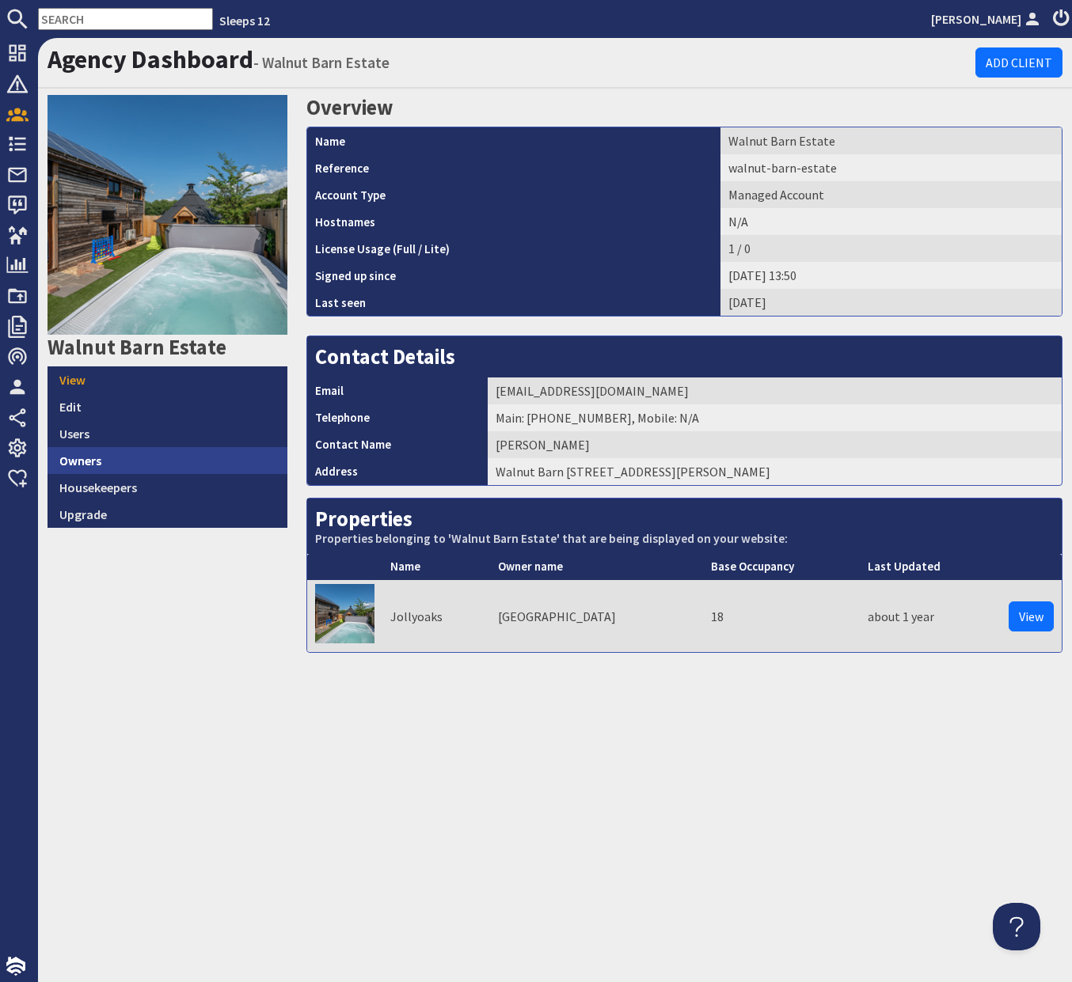
click at [110, 465] on link "Owners" at bounding box center [167, 460] width 240 height 27
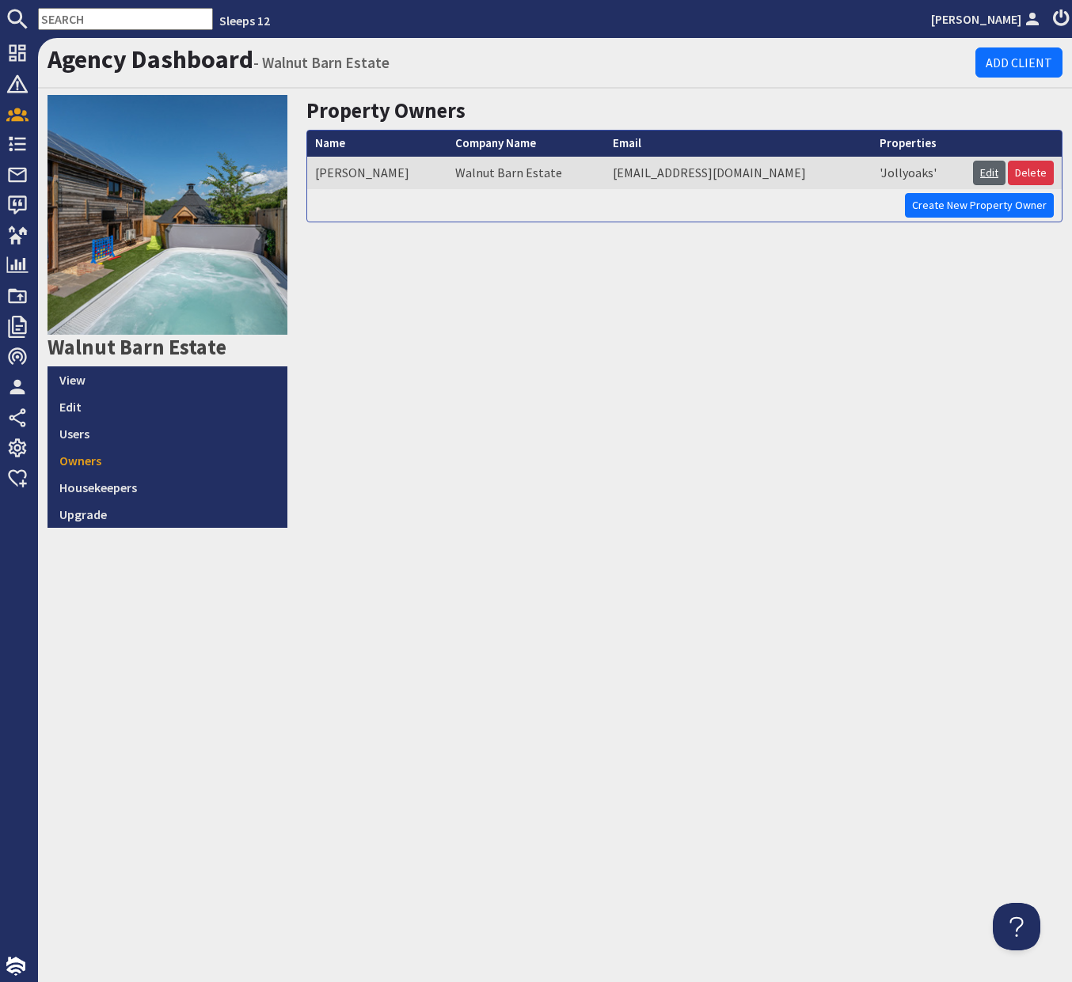
click at [989, 177] on link "Edit" at bounding box center [989, 173] width 32 height 25
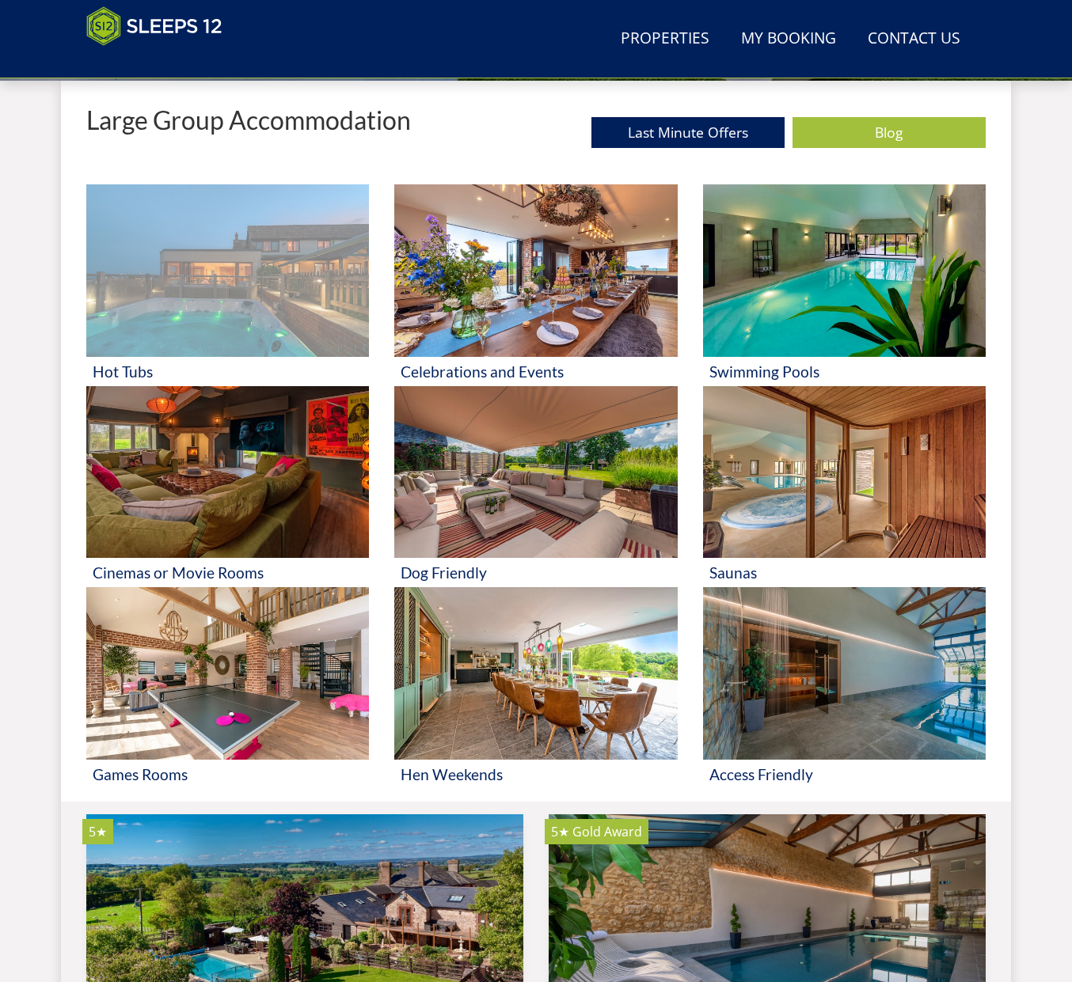
scroll to position [571, 0]
